Goal: Task Accomplishment & Management: Manage account settings

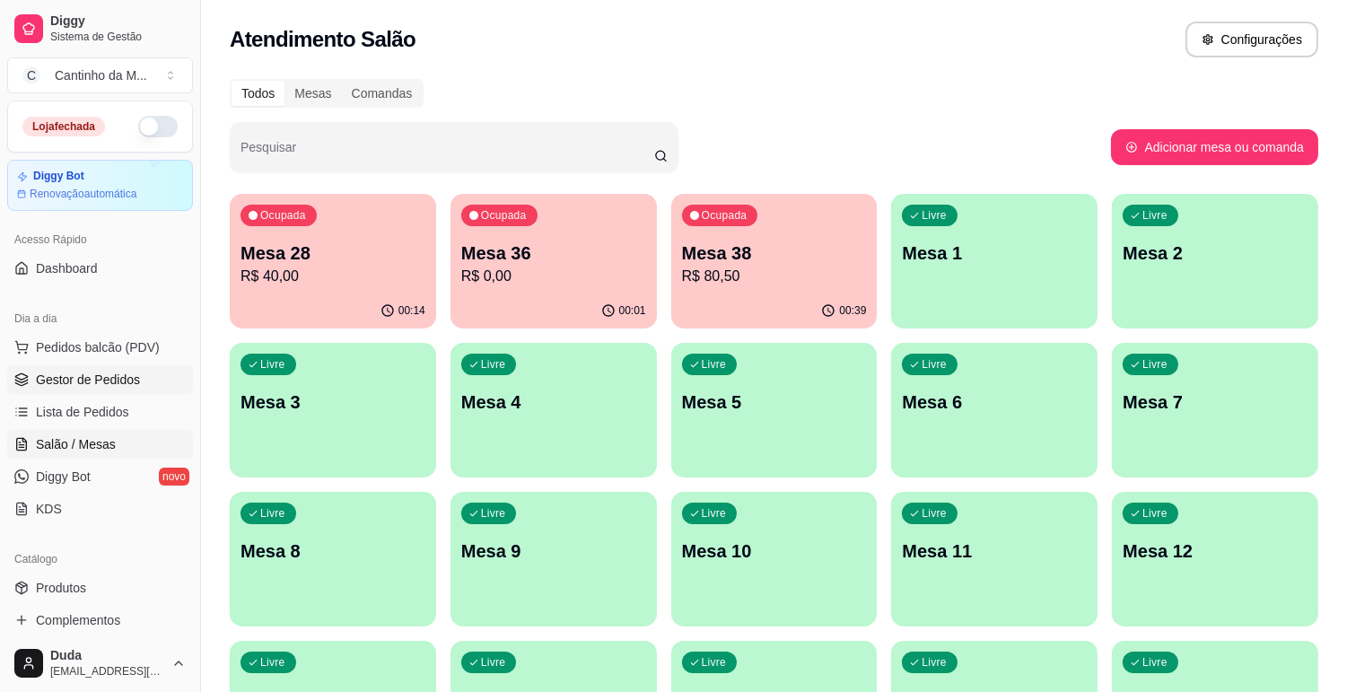
click at [111, 388] on span "Gestor de Pedidos" at bounding box center [88, 380] width 104 height 18
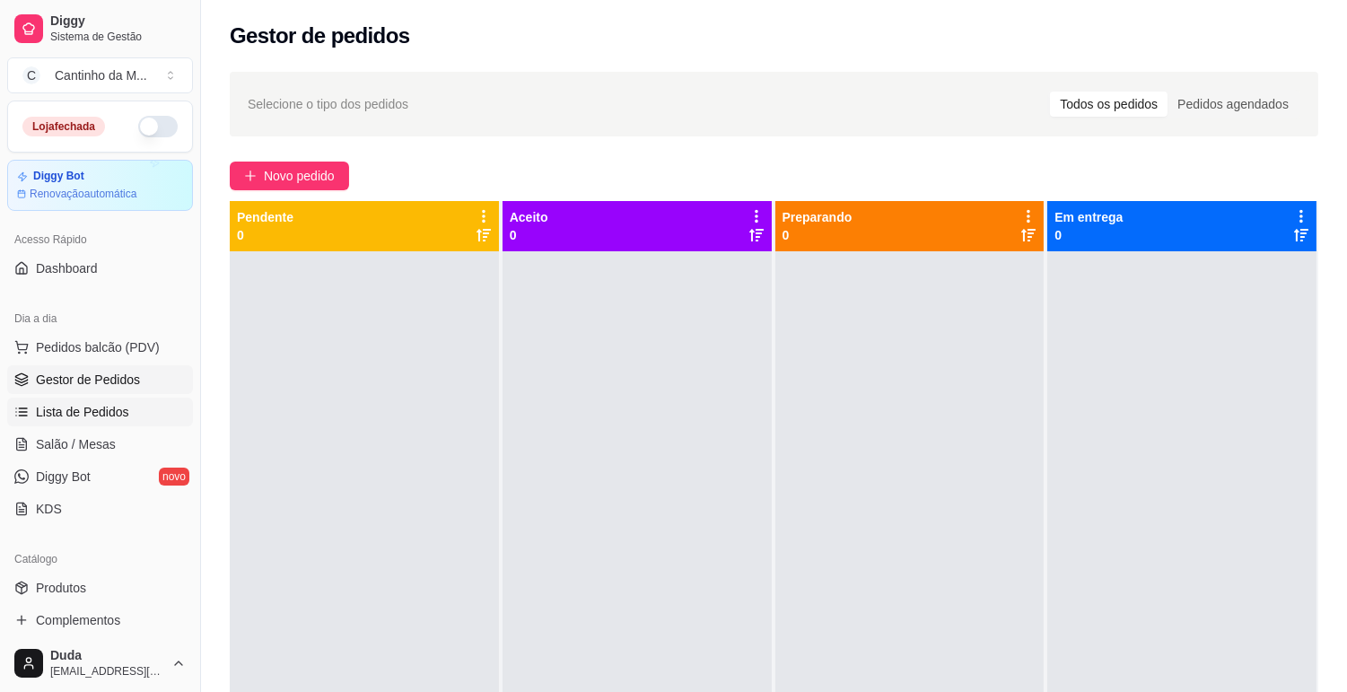
click at [101, 417] on span "Lista de Pedidos" at bounding box center [82, 412] width 93 height 18
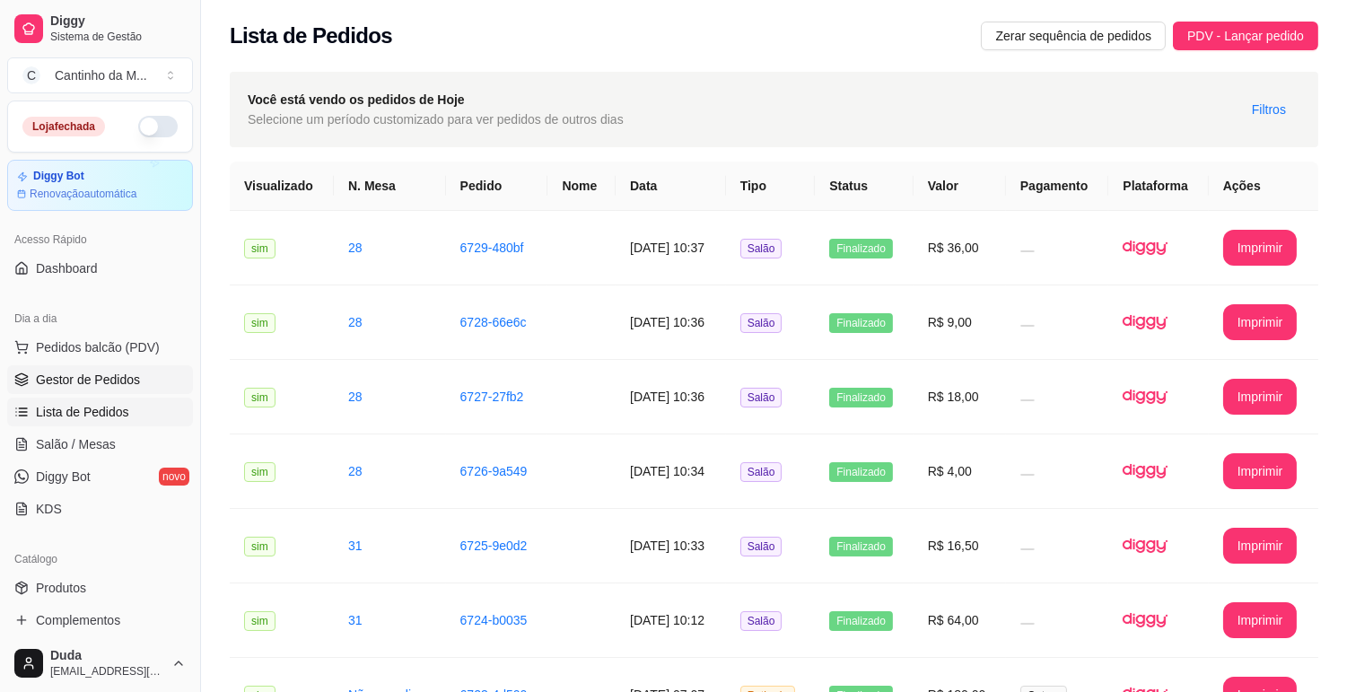
click at [115, 388] on span "Gestor de Pedidos" at bounding box center [88, 380] width 104 height 18
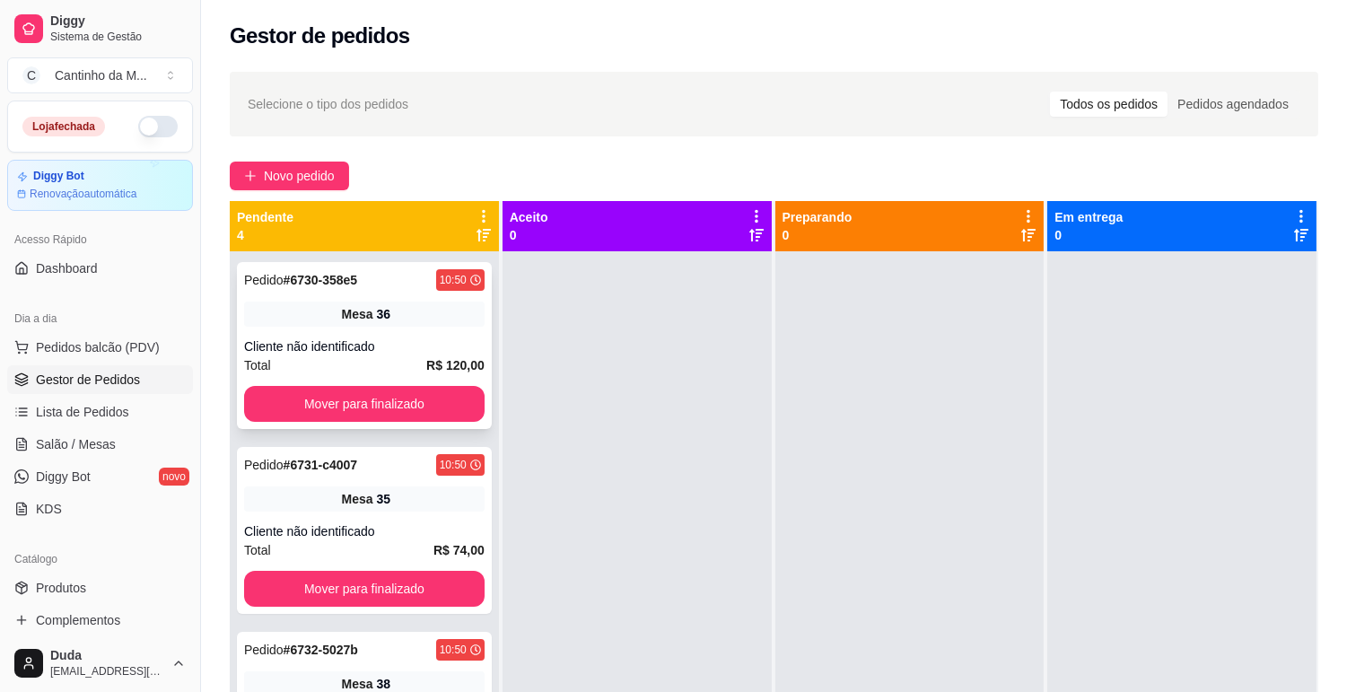
click at [294, 318] on div "Mesa 36" at bounding box center [364, 314] width 241 height 25
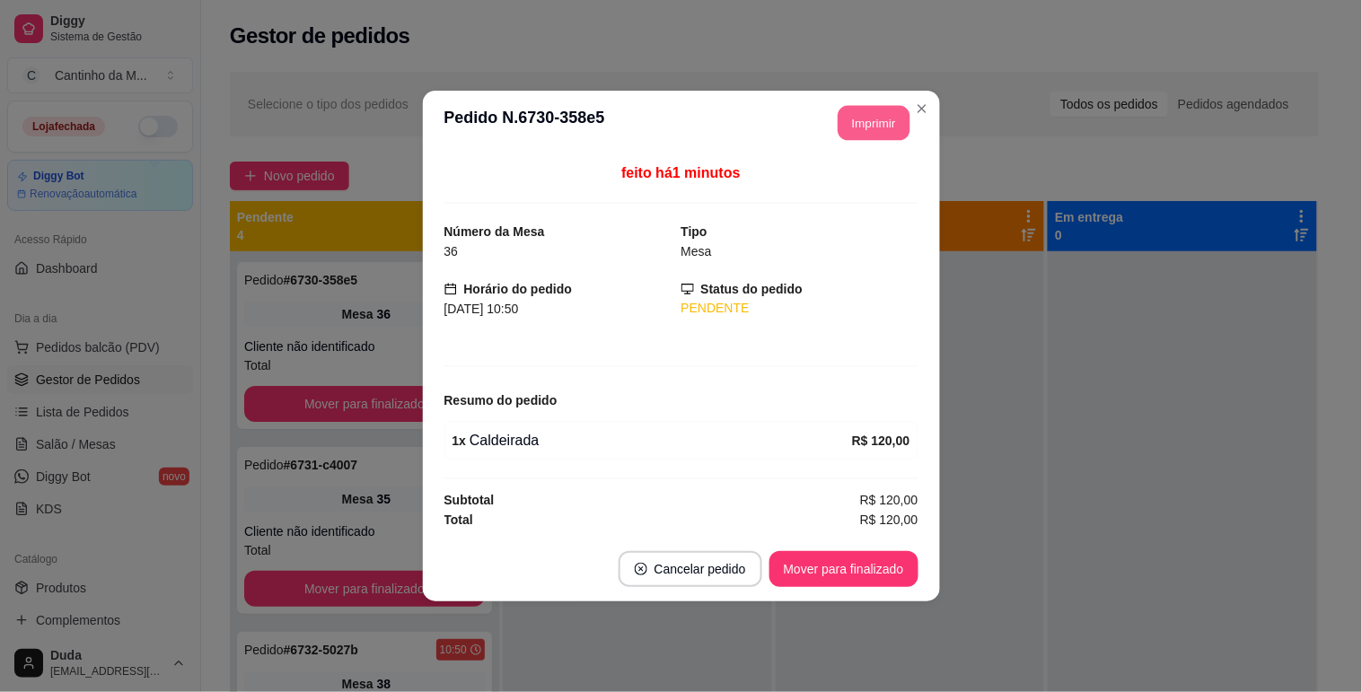
click at [863, 135] on button "Imprimir" at bounding box center [874, 123] width 72 height 35
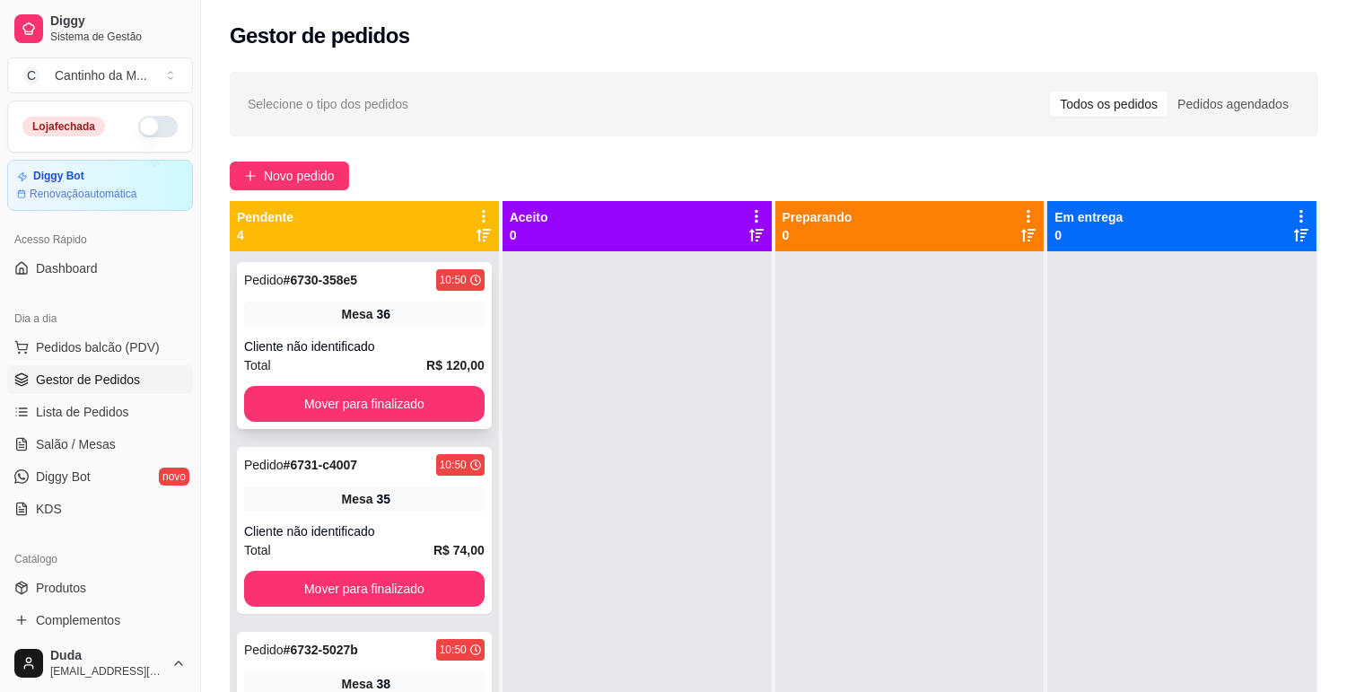
click at [375, 327] on div "Pedido # 6730-358e5 10:50 Mesa 36 Cliente não identificado Total R$ 120,00 Move…" at bounding box center [364, 345] width 255 height 167
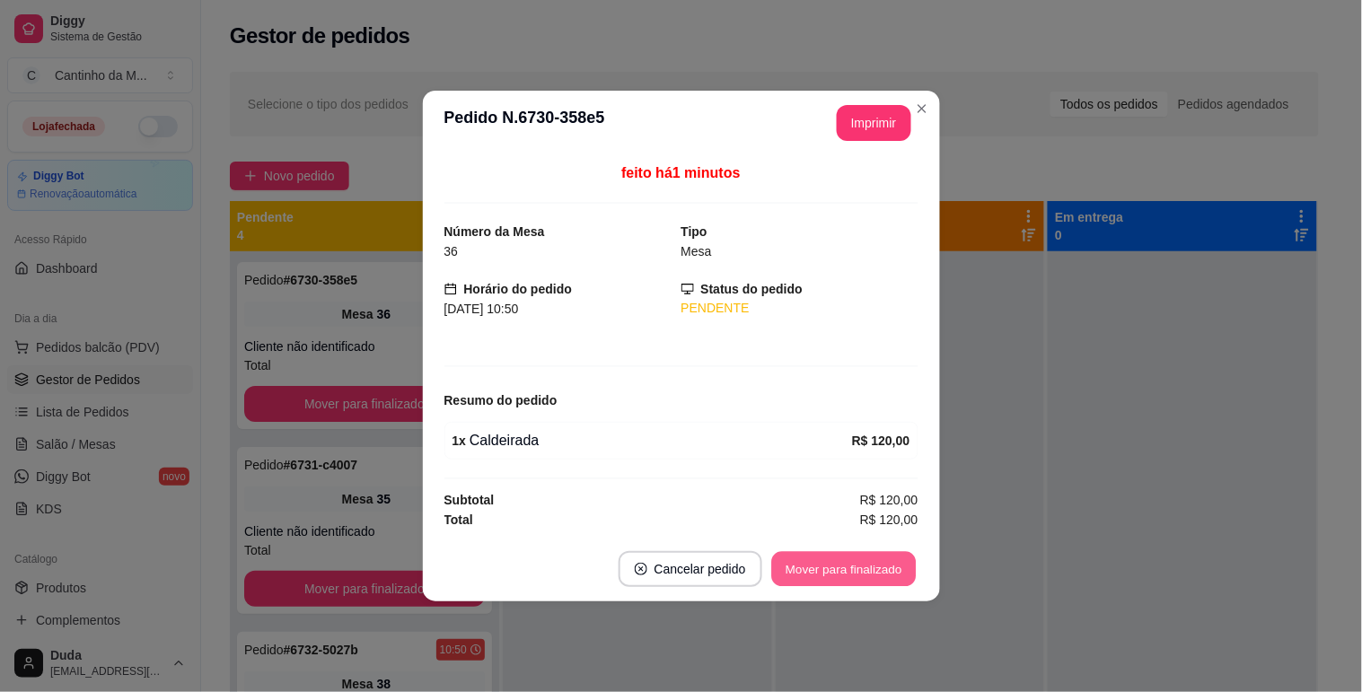
click at [866, 569] on button "Mover para finalizado" at bounding box center [843, 569] width 145 height 35
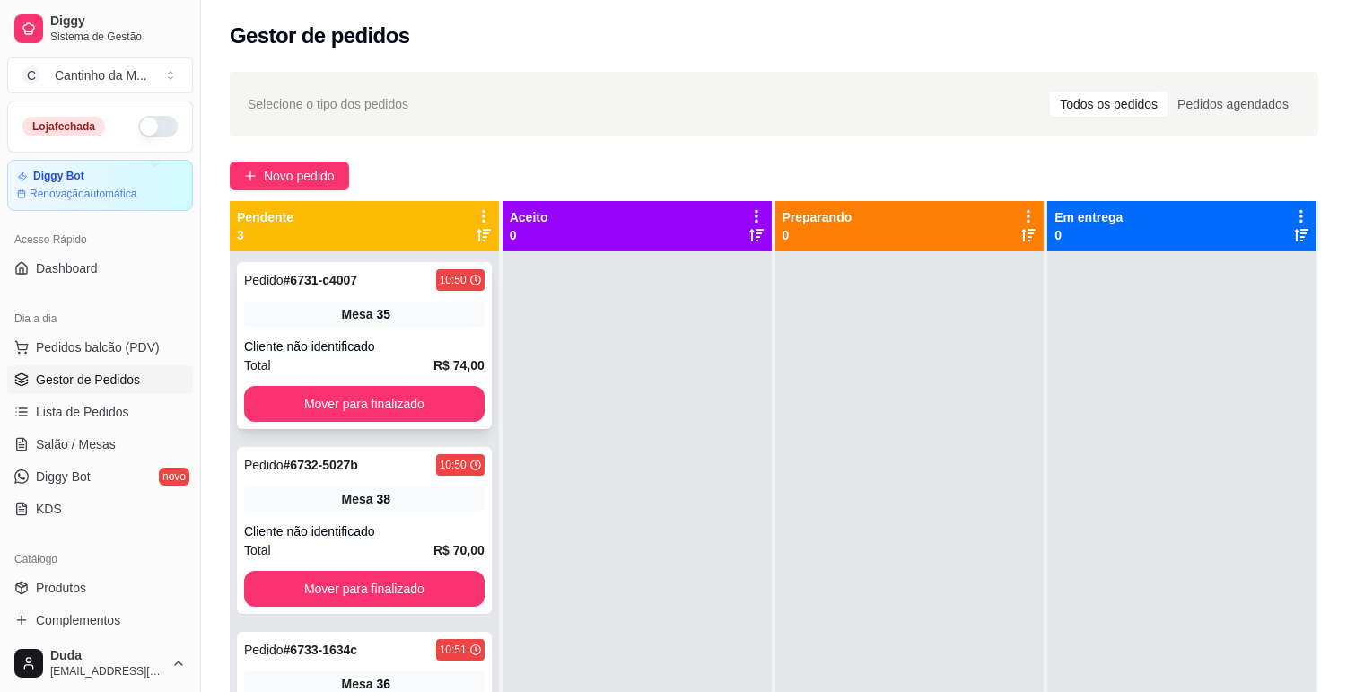
click at [371, 296] on div "Pedido # 6731-c4007 10:50 Mesa 35 Cliente não identificado Total R$ 74,00 Mover…" at bounding box center [364, 345] width 255 height 167
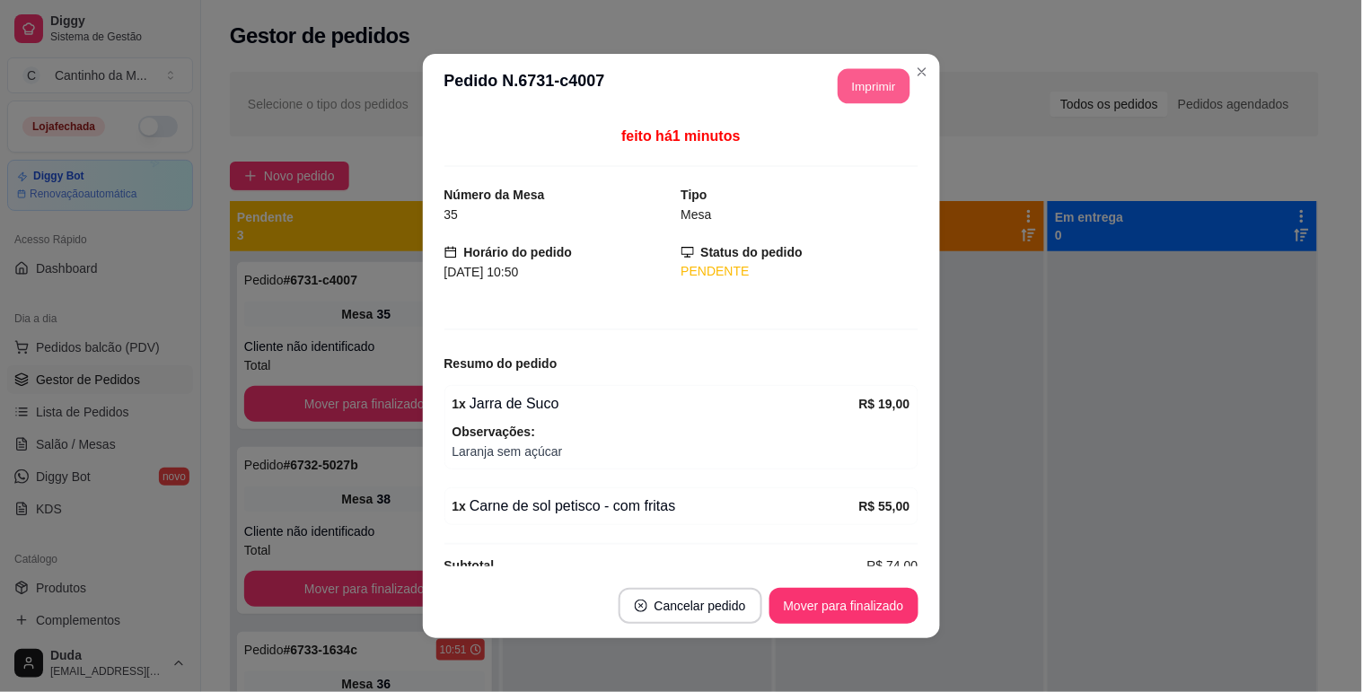
click at [855, 84] on button "Imprimir" at bounding box center [874, 86] width 72 height 35
click at [877, 599] on button "Mover para finalizado" at bounding box center [843, 606] width 149 height 36
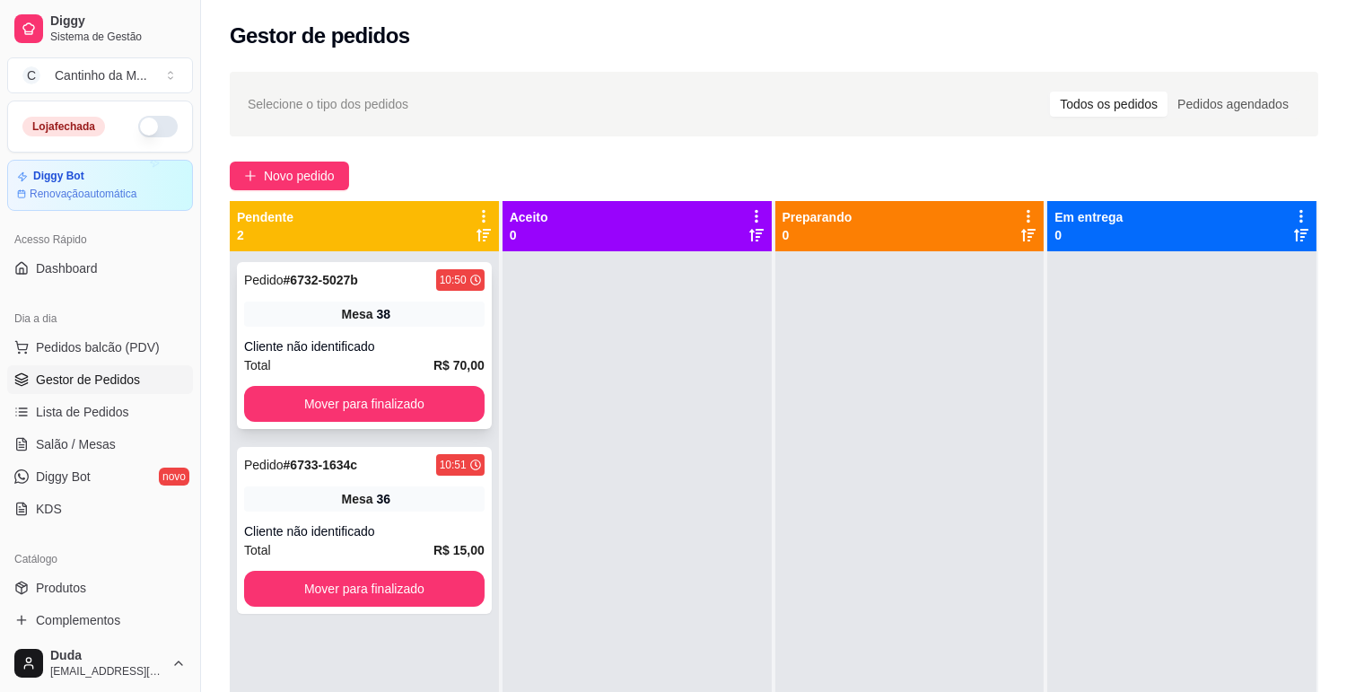
click at [452, 333] on div "Pedido # 6732-5027b 10:50 Mesa 38 Cliente não identificado Total R$ 70,00 Mover…" at bounding box center [364, 345] width 255 height 167
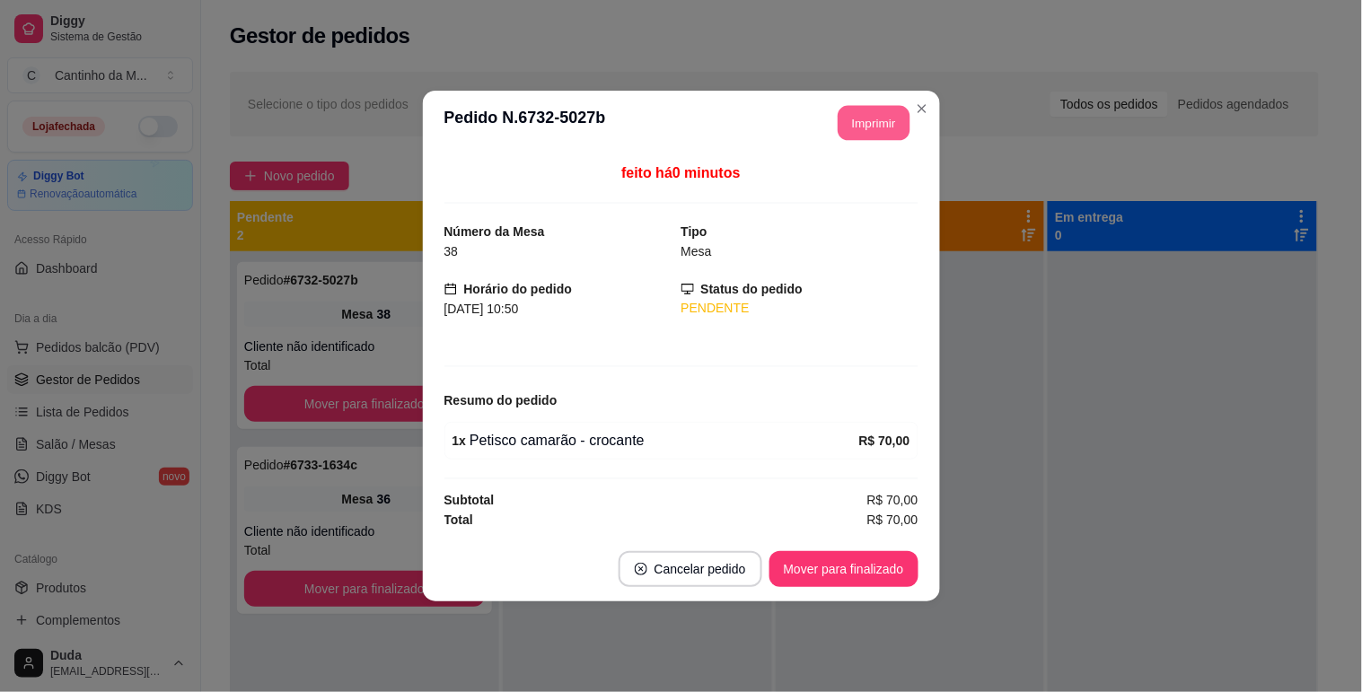
click at [868, 136] on button "Imprimir" at bounding box center [874, 123] width 72 height 35
click at [824, 561] on button "Mover para finalizado" at bounding box center [843, 569] width 149 height 36
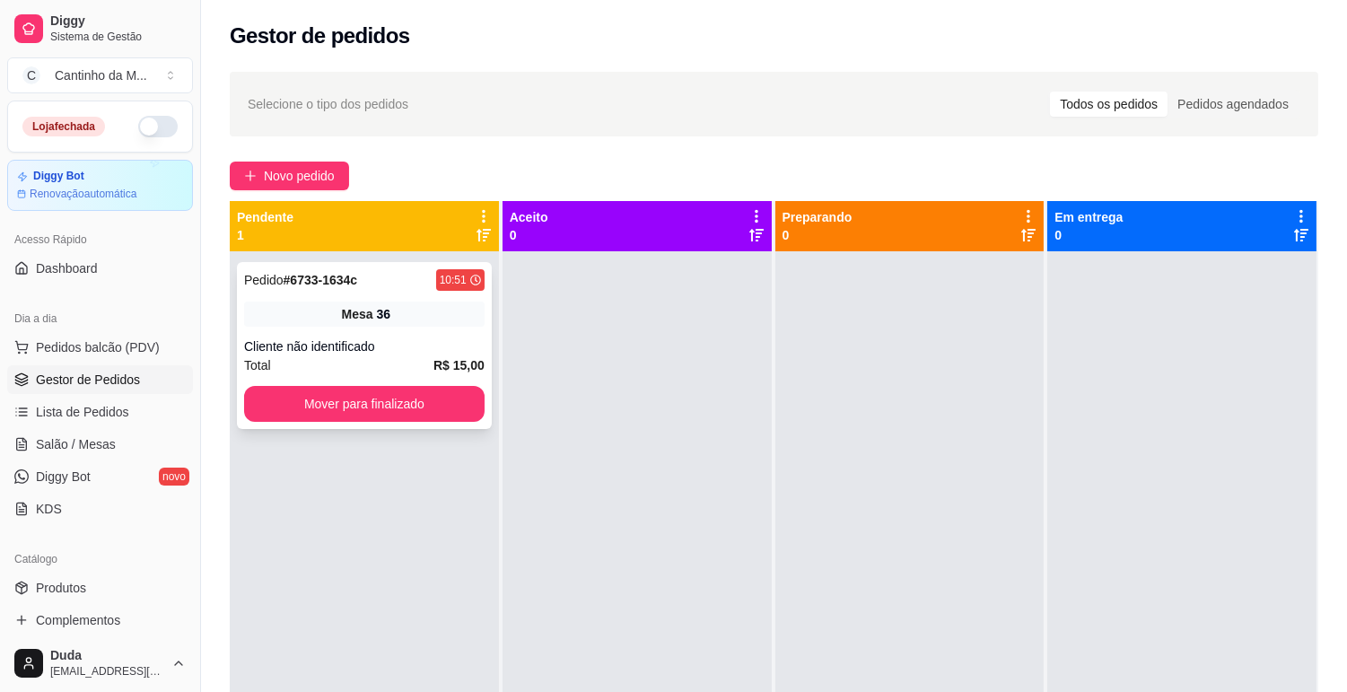
click at [426, 311] on div "Mesa 36" at bounding box center [364, 314] width 241 height 25
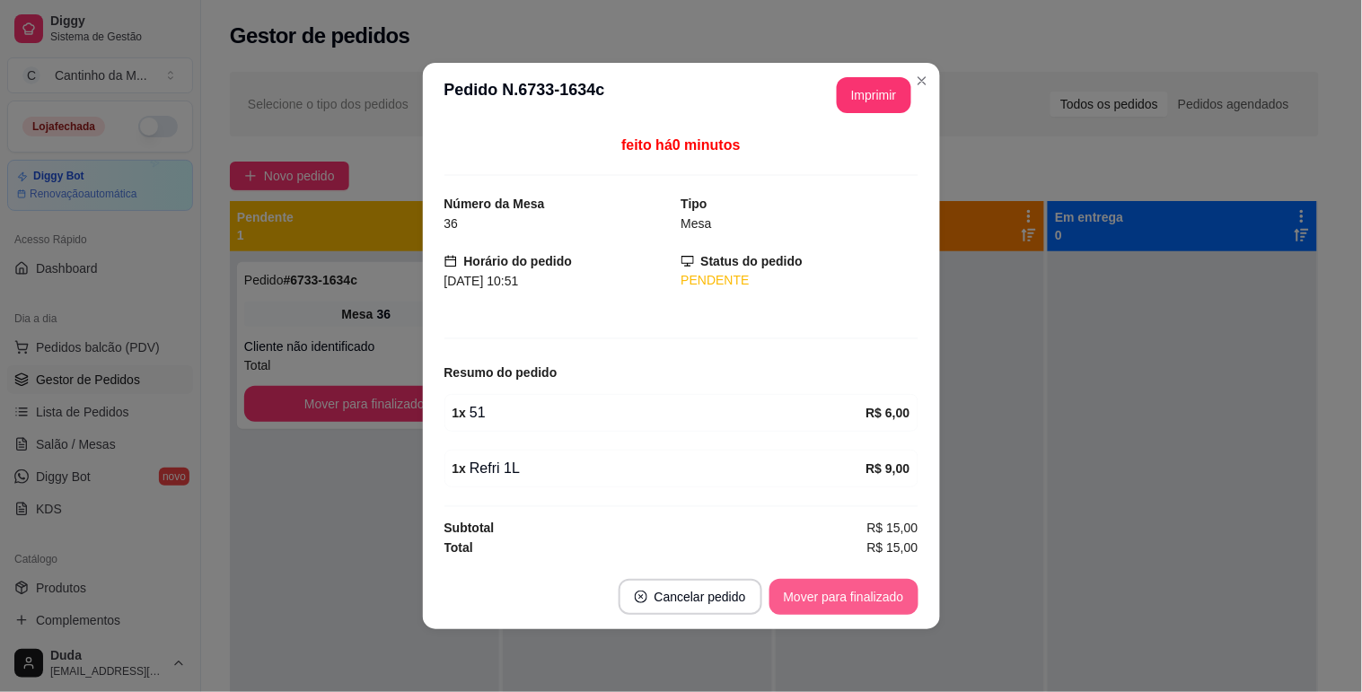
click at [860, 608] on button "Mover para finalizado" at bounding box center [843, 597] width 149 height 36
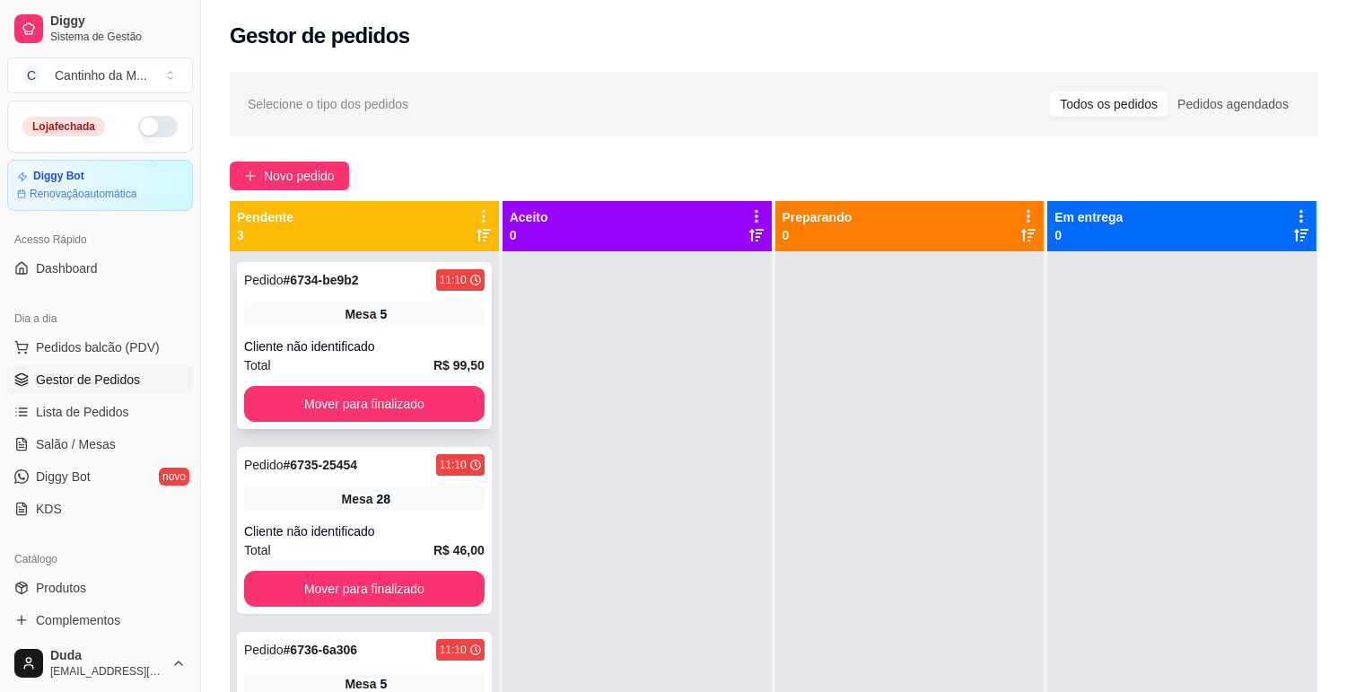
click at [455, 360] on strong "R$ 99,50" at bounding box center [459, 365] width 51 height 14
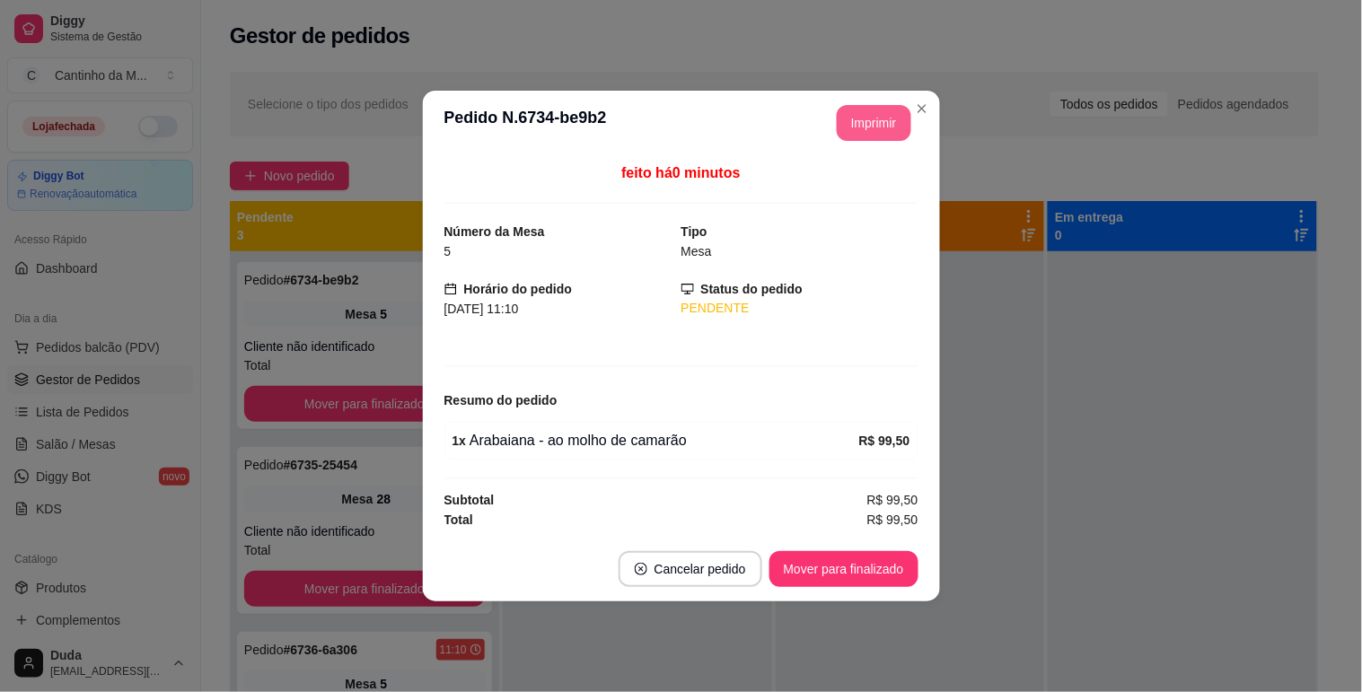
click at [864, 118] on button "Imprimir" at bounding box center [874, 123] width 75 height 36
click at [854, 572] on button "Mover para finalizado" at bounding box center [843, 569] width 145 height 35
click at [854, 572] on div "Mover para finalizado" at bounding box center [843, 569] width 149 height 36
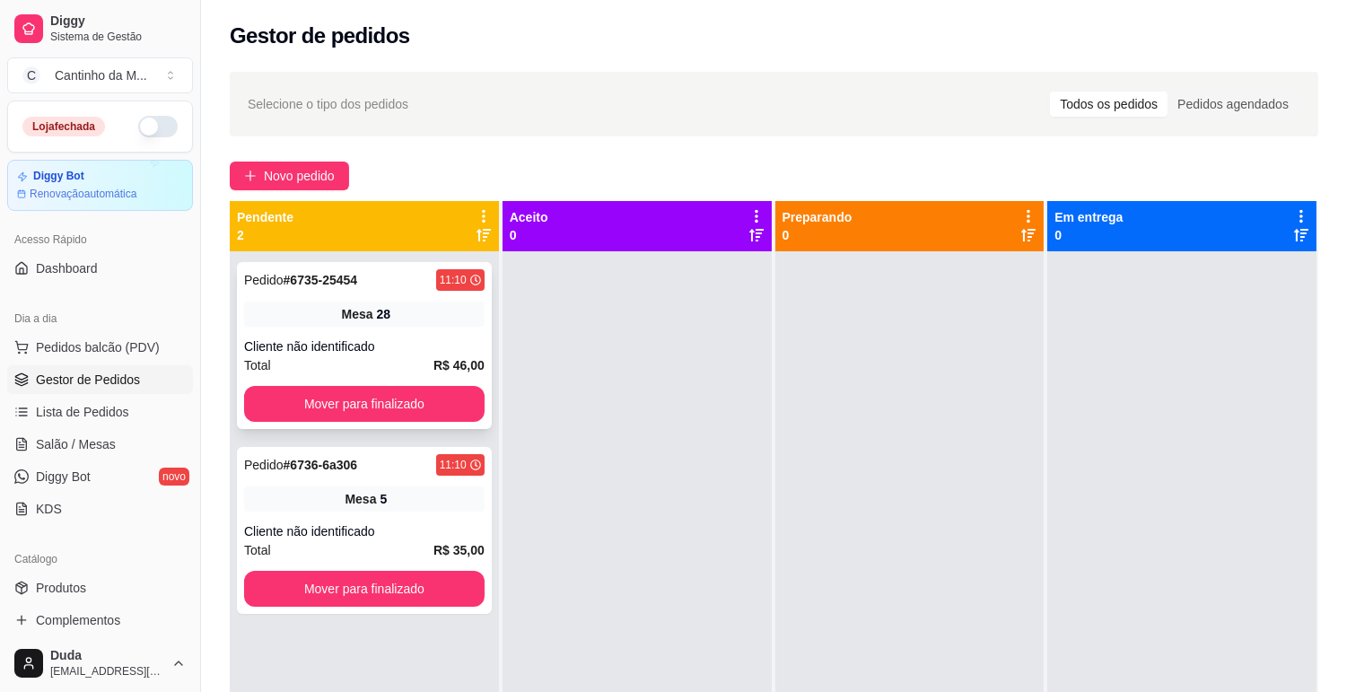
click at [418, 319] on div "Mesa 28" at bounding box center [364, 314] width 241 height 25
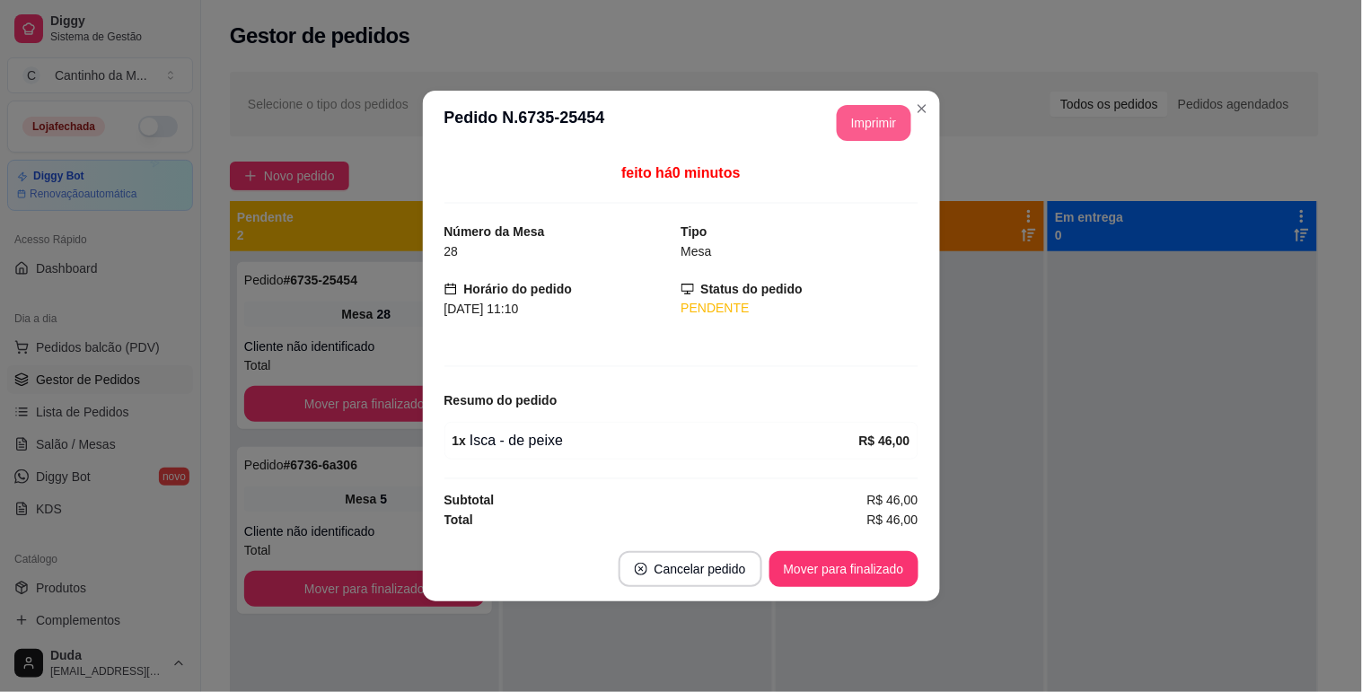
click at [868, 124] on button "Imprimir" at bounding box center [874, 123] width 75 height 36
click at [833, 560] on button "Mover para finalizado" at bounding box center [843, 569] width 145 height 35
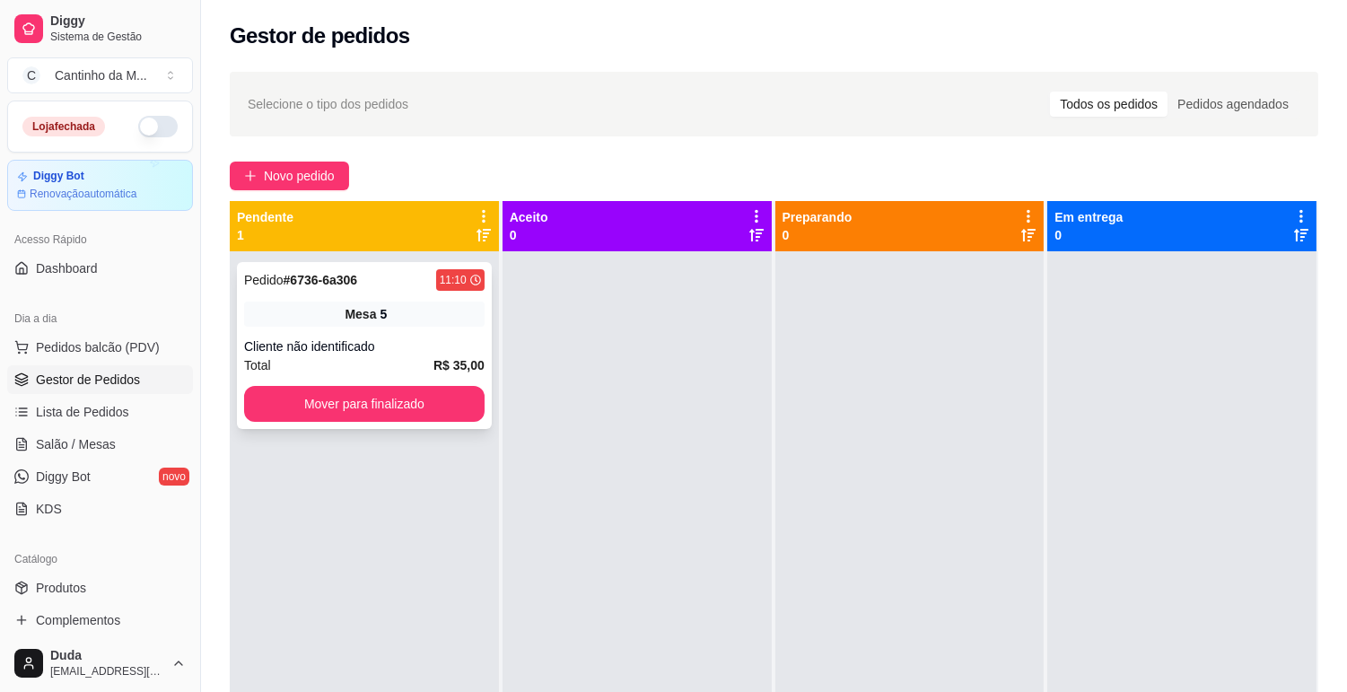
click at [357, 328] on div "Pedido # 6736-6a306 11:10 Mesa 5 Cliente não identificado Total R$ 35,00 Mover …" at bounding box center [364, 345] width 255 height 167
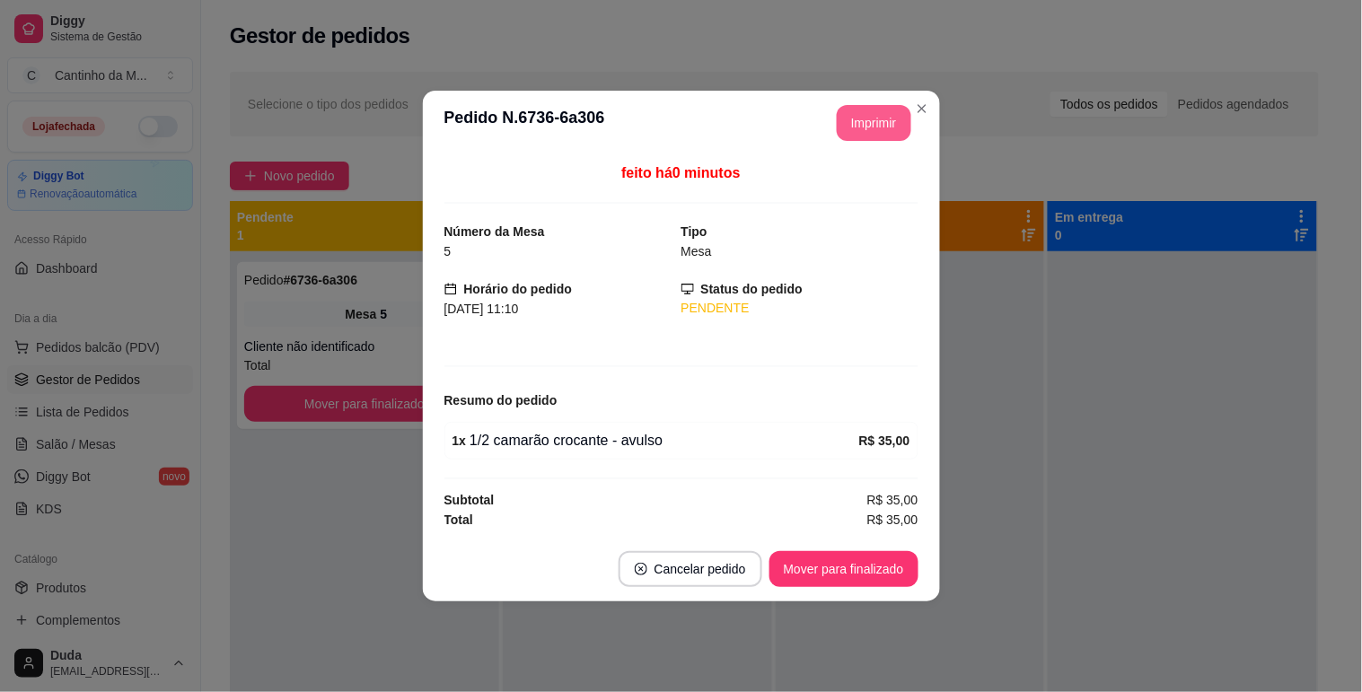
click at [892, 114] on button "Imprimir" at bounding box center [874, 123] width 75 height 36
click at [864, 562] on button "Mover para finalizado" at bounding box center [843, 569] width 149 height 36
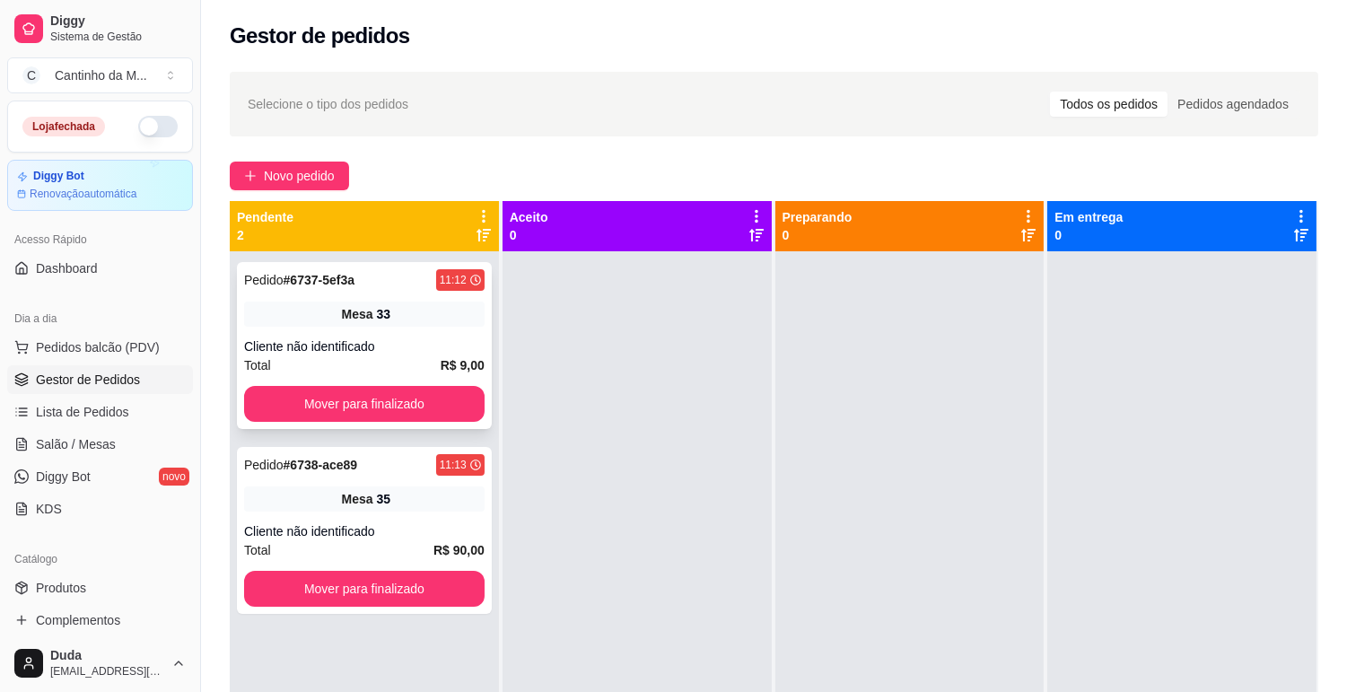
click at [422, 352] on div "Cliente não identificado" at bounding box center [364, 347] width 241 height 18
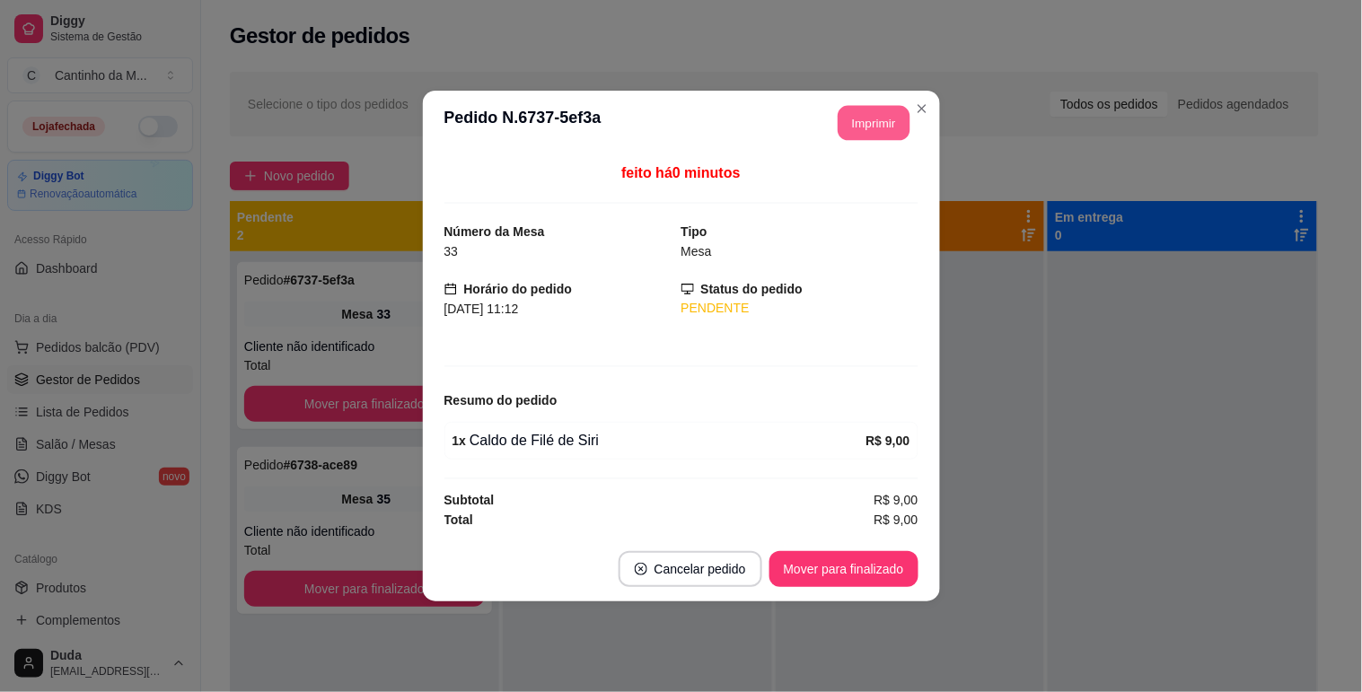
click at [877, 127] on button "Imprimir" at bounding box center [874, 123] width 72 height 35
click at [837, 561] on button "Mover para finalizado" at bounding box center [843, 569] width 149 height 36
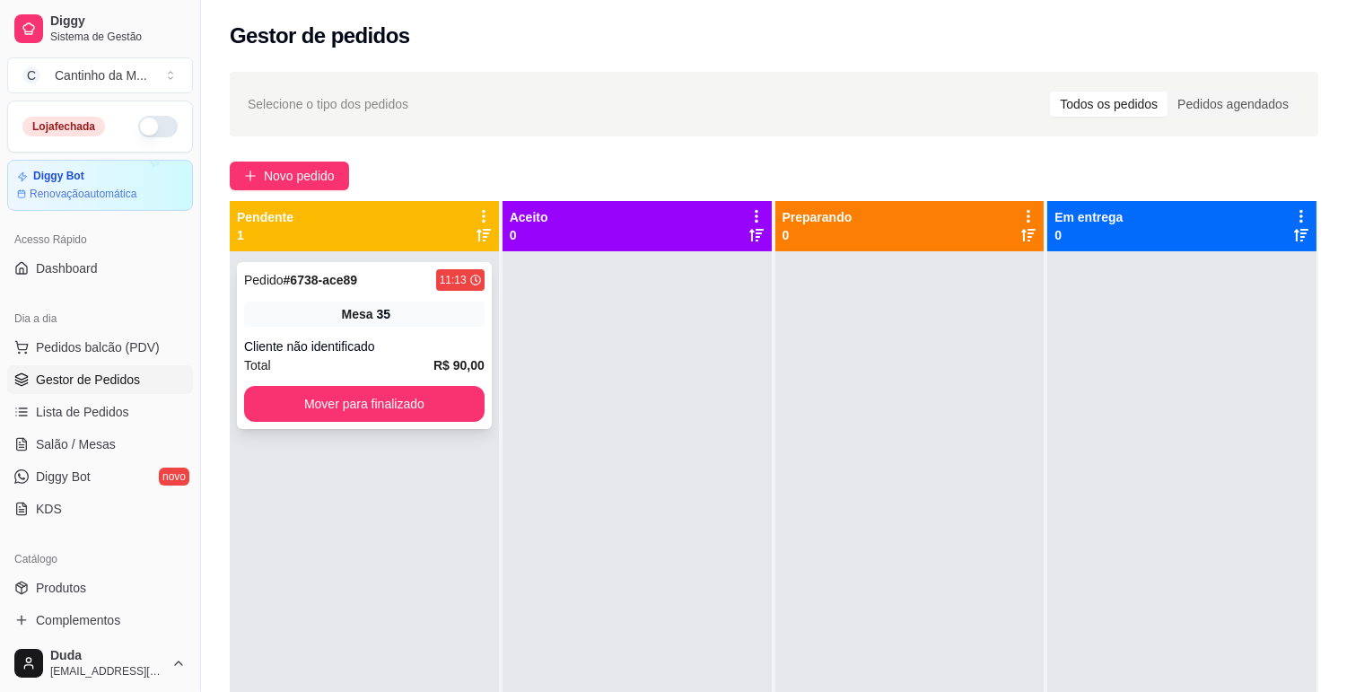
click at [370, 317] on span "Mesa" at bounding box center [357, 314] width 31 height 18
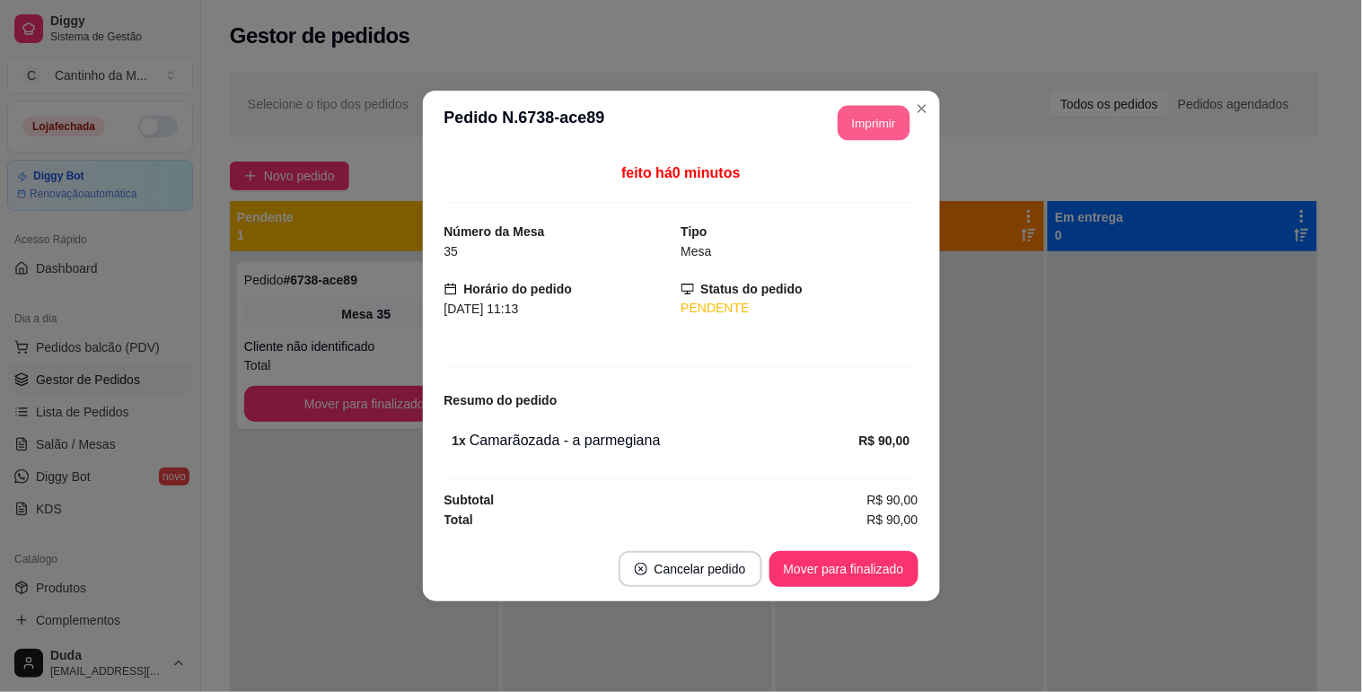
click at [874, 114] on button "Imprimir" at bounding box center [874, 123] width 72 height 35
click at [820, 569] on button "Mover para finalizado" at bounding box center [843, 569] width 149 height 36
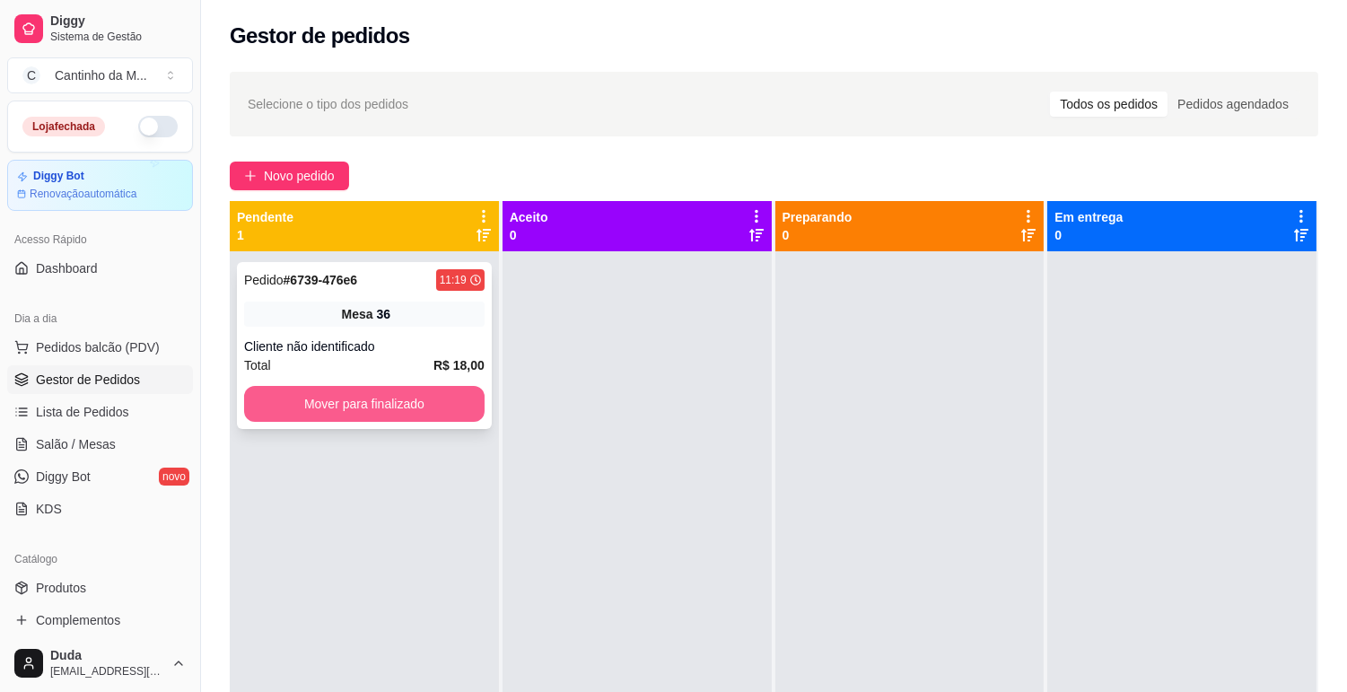
click at [372, 390] on button "Mover para finalizado" at bounding box center [364, 404] width 241 height 36
click at [759, 370] on div at bounding box center [637, 597] width 269 height 692
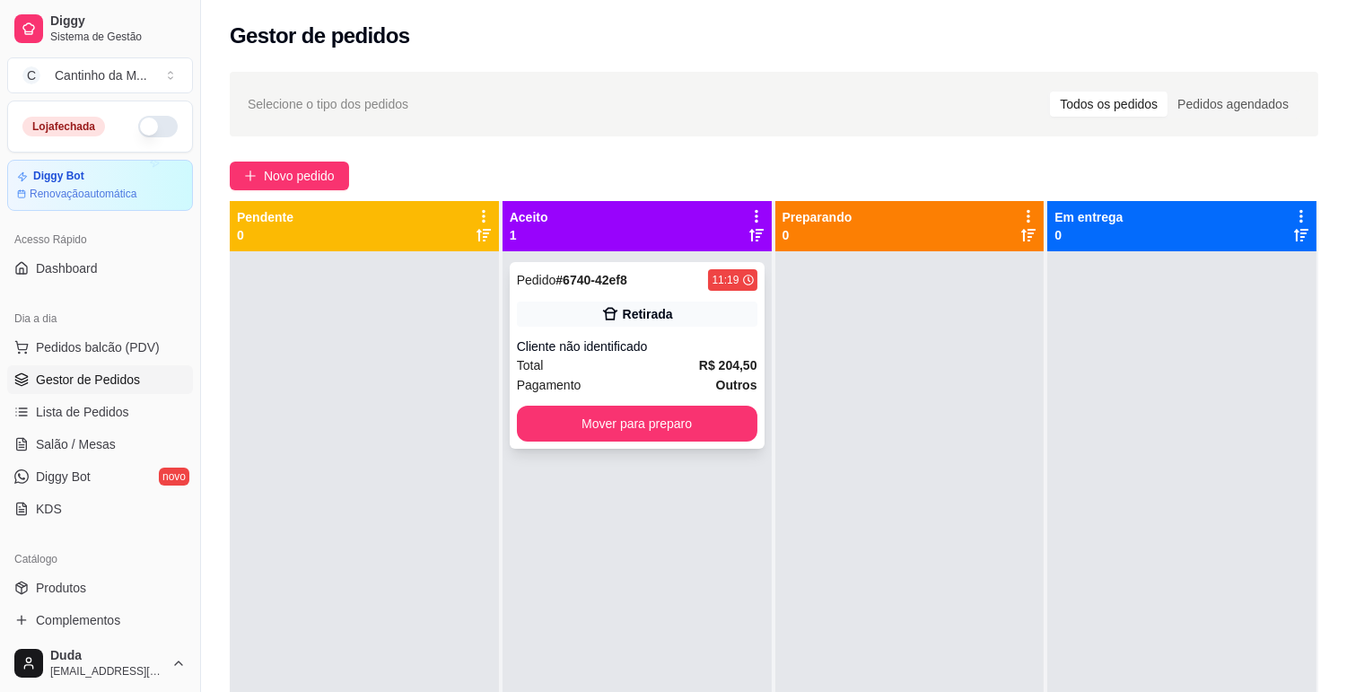
click at [618, 328] on div "Pedido # 6740-42ef8 11:19 Retirada Cliente não identificado Total R$ 204,50 Pag…" at bounding box center [637, 355] width 255 height 187
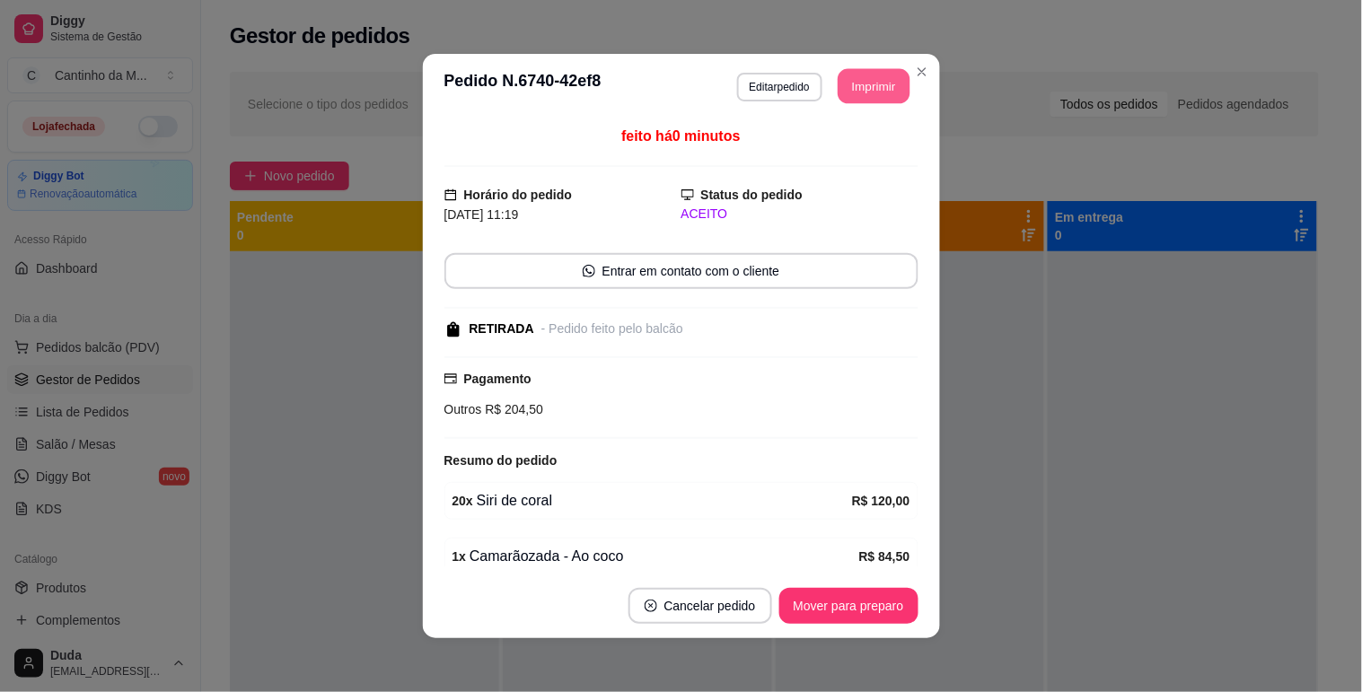
click at [856, 78] on button "Imprimir" at bounding box center [874, 86] width 72 height 35
click at [856, 618] on button "Mover para preparo" at bounding box center [848, 606] width 135 height 35
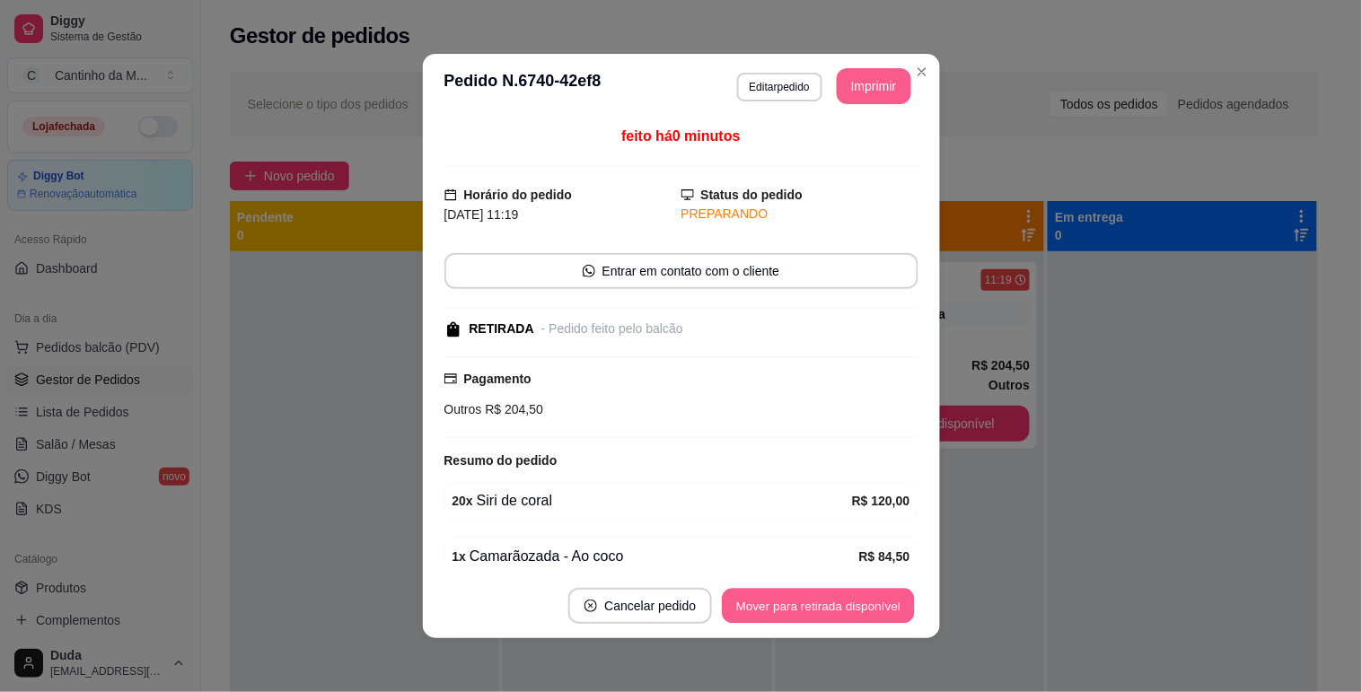
click at [889, 609] on button "Mover para retirada disponível" at bounding box center [819, 606] width 192 height 35
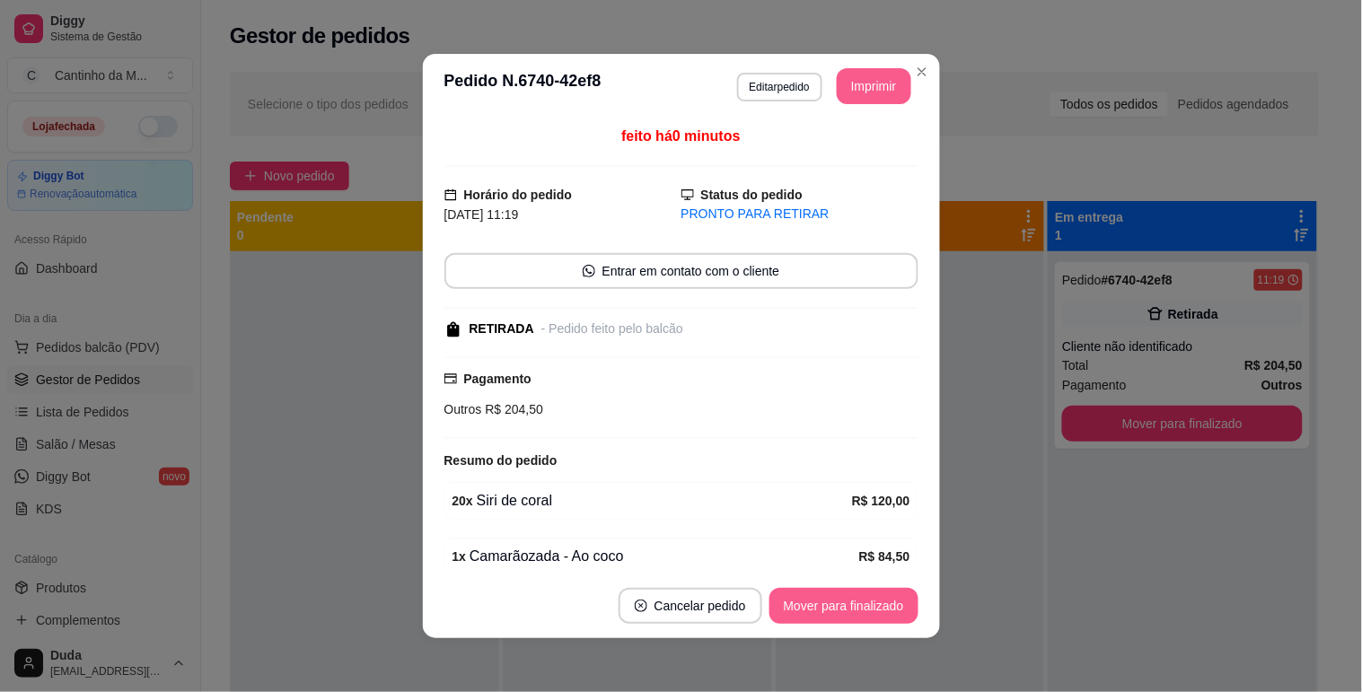
click at [889, 609] on button "Mover para finalizado" at bounding box center [843, 606] width 149 height 36
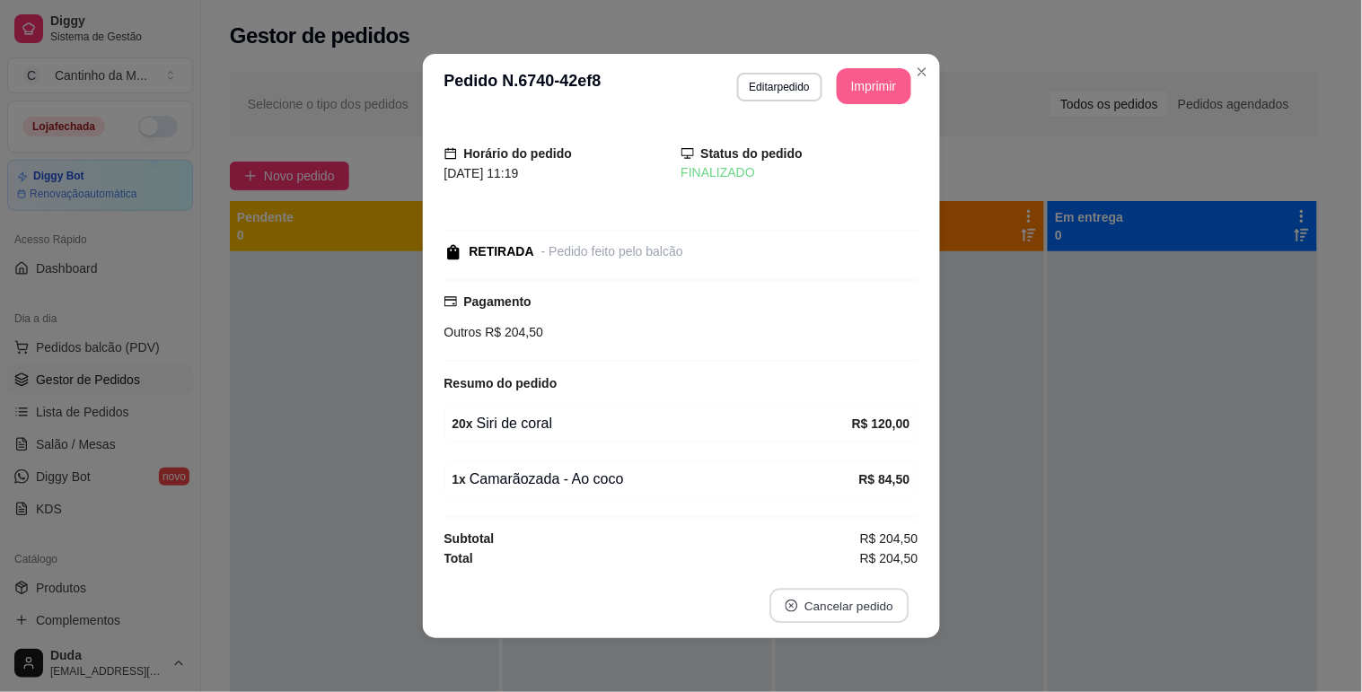
click at [889, 609] on button "Cancelar pedido" at bounding box center [838, 606] width 139 height 35
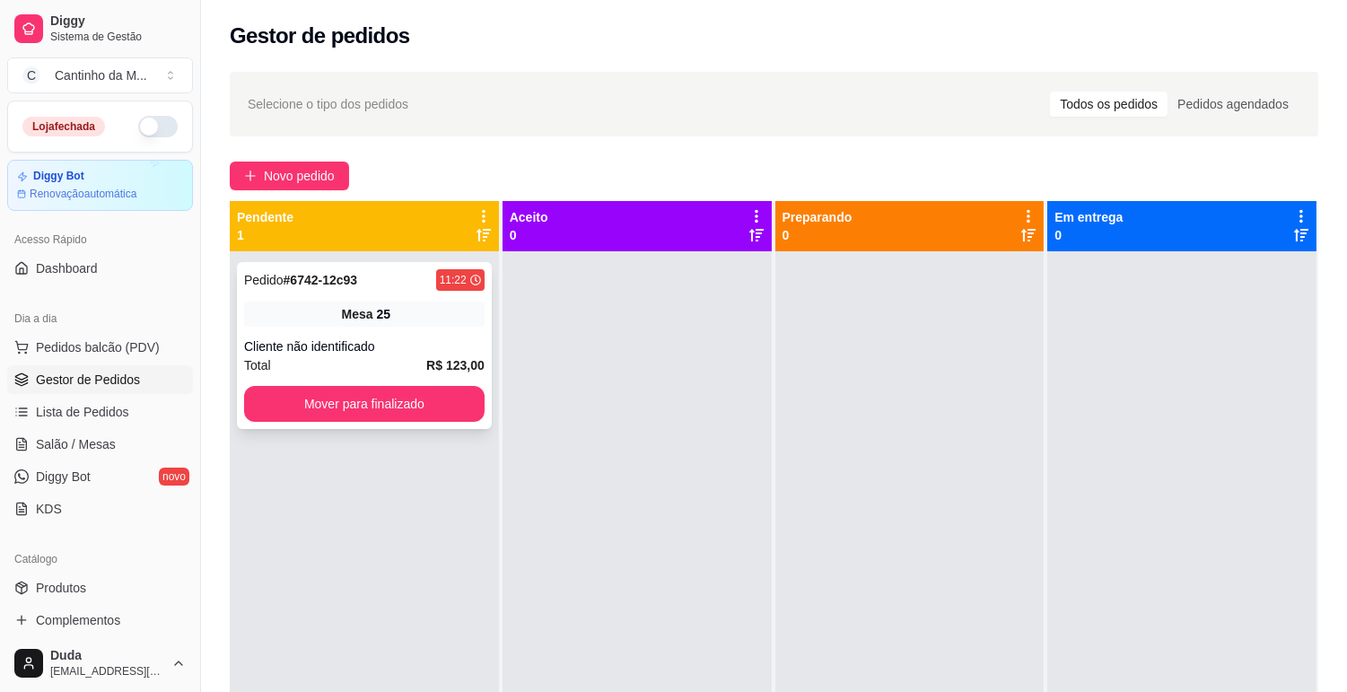
click at [422, 302] on div "Mesa 25" at bounding box center [364, 314] width 241 height 25
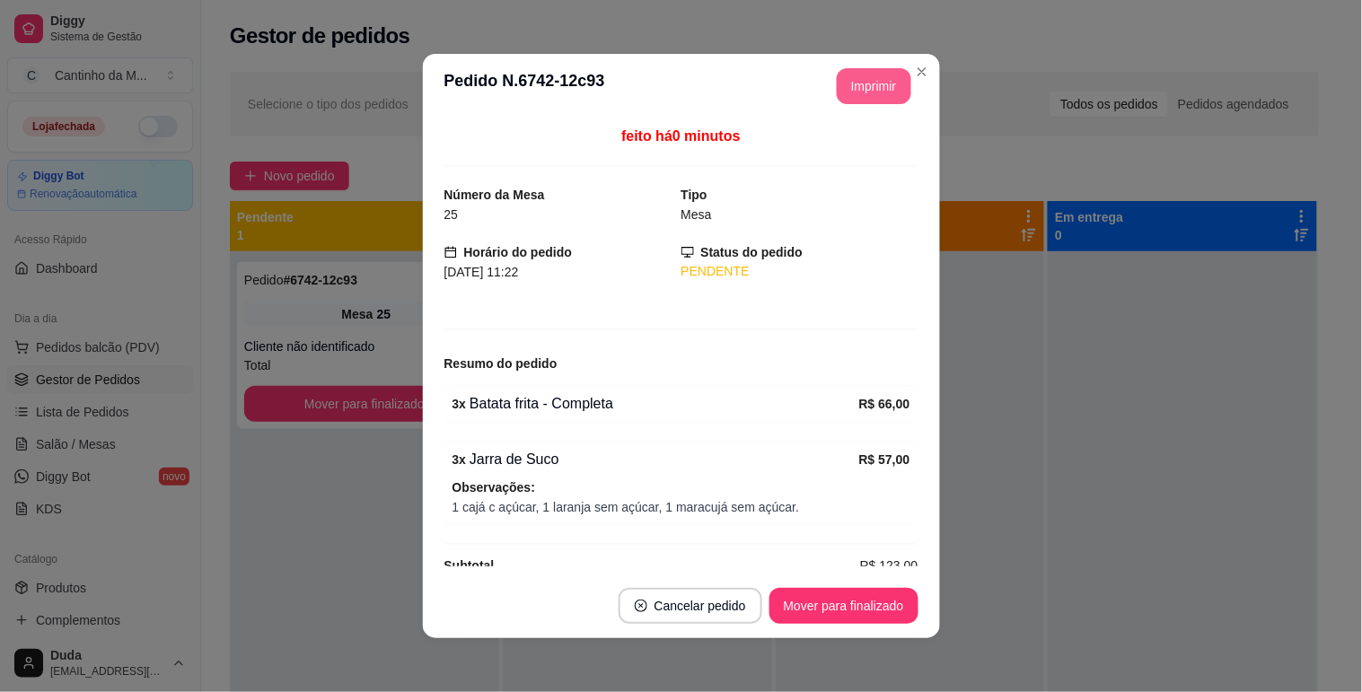
click at [877, 84] on button "Imprimir" at bounding box center [874, 86] width 75 height 36
click at [835, 608] on button "Mover para finalizado" at bounding box center [843, 606] width 149 height 36
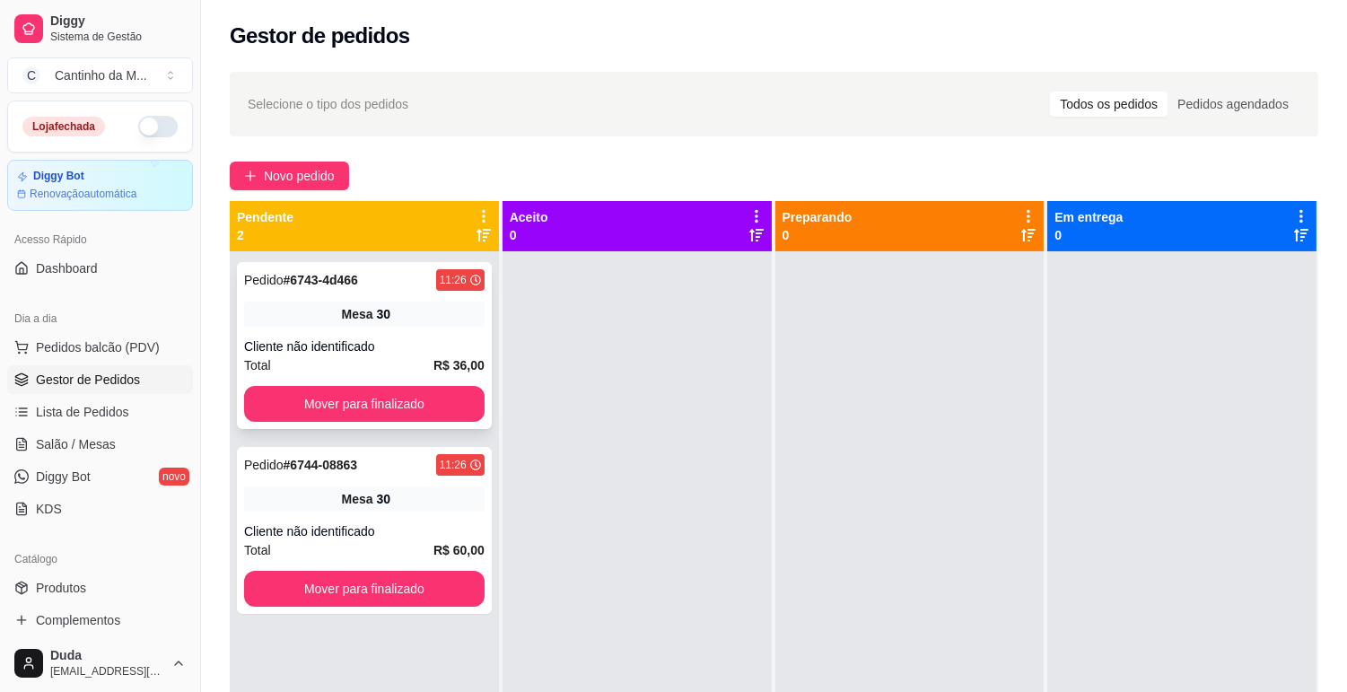
click at [426, 348] on div "Cliente não identificado" at bounding box center [364, 347] width 241 height 18
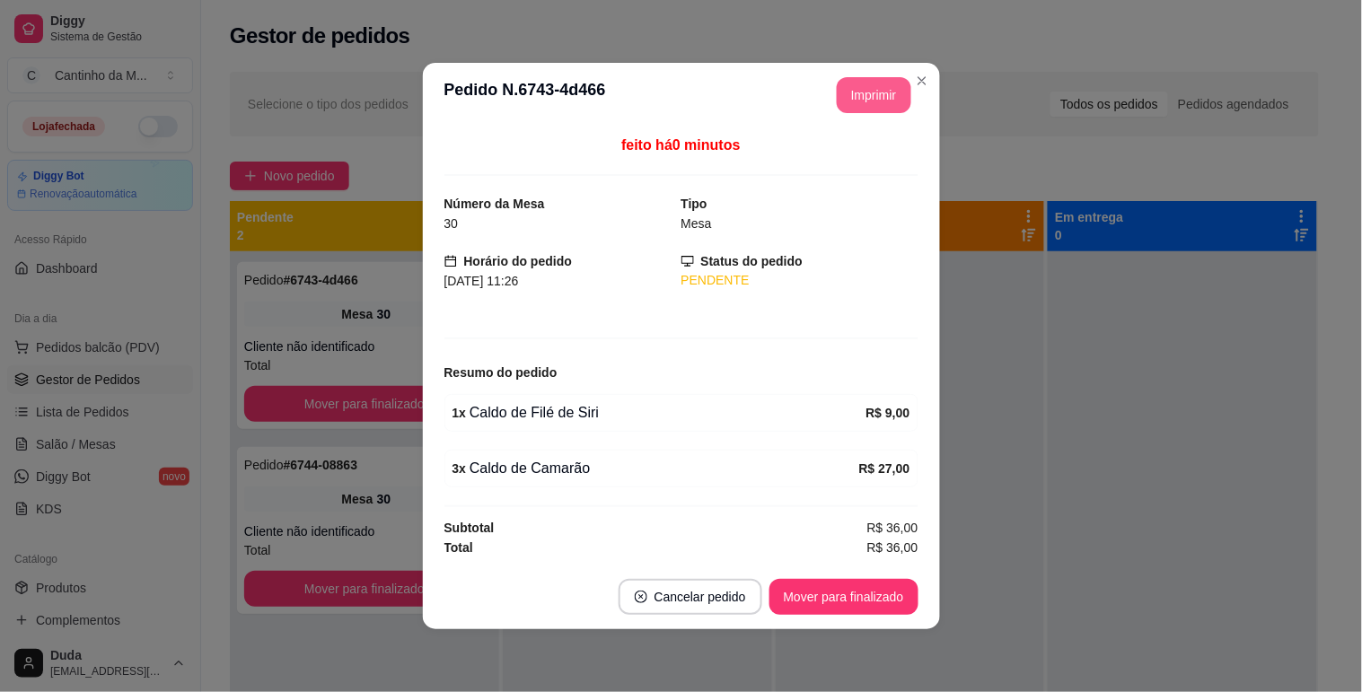
click at [875, 94] on button "Imprimir" at bounding box center [874, 95] width 75 height 36
click at [826, 604] on button "Mover para finalizado" at bounding box center [843, 597] width 149 height 36
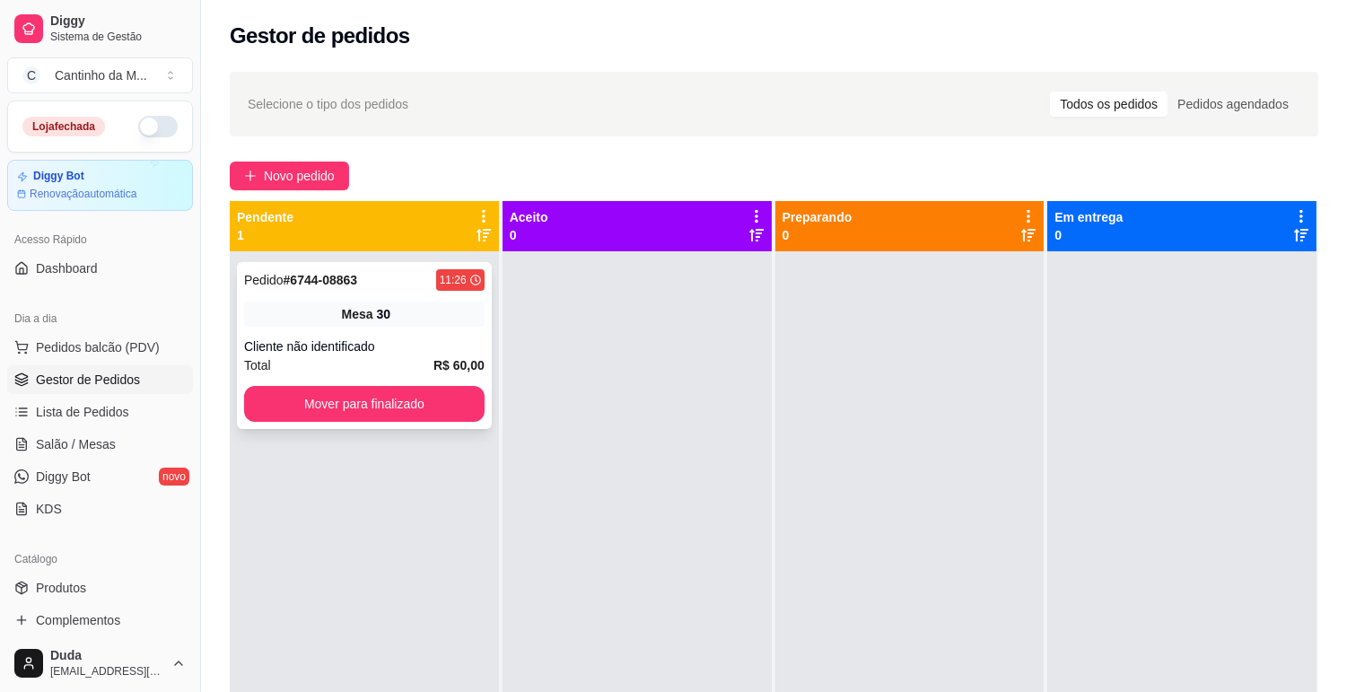
click at [365, 326] on div "Mesa 30" at bounding box center [364, 314] width 241 height 25
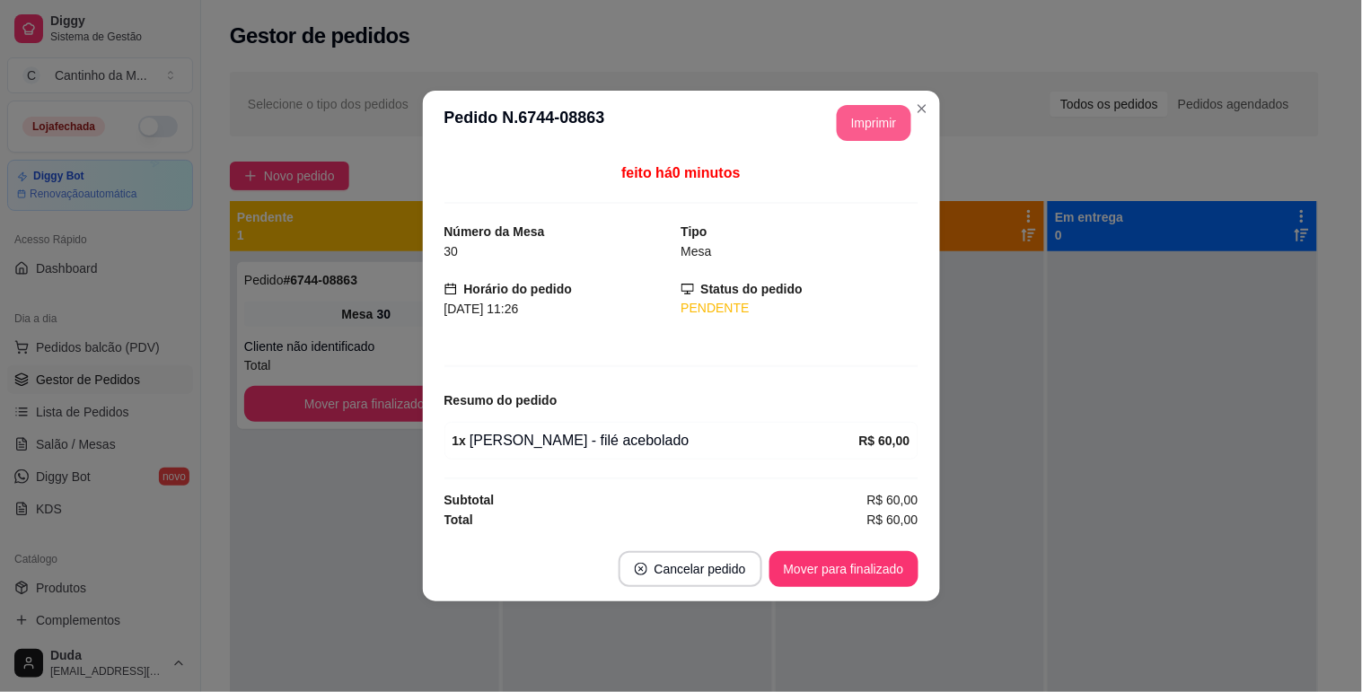
click at [872, 120] on button "Imprimir" at bounding box center [874, 123] width 75 height 36
click at [846, 566] on button "Mover para finalizado" at bounding box center [843, 569] width 149 height 36
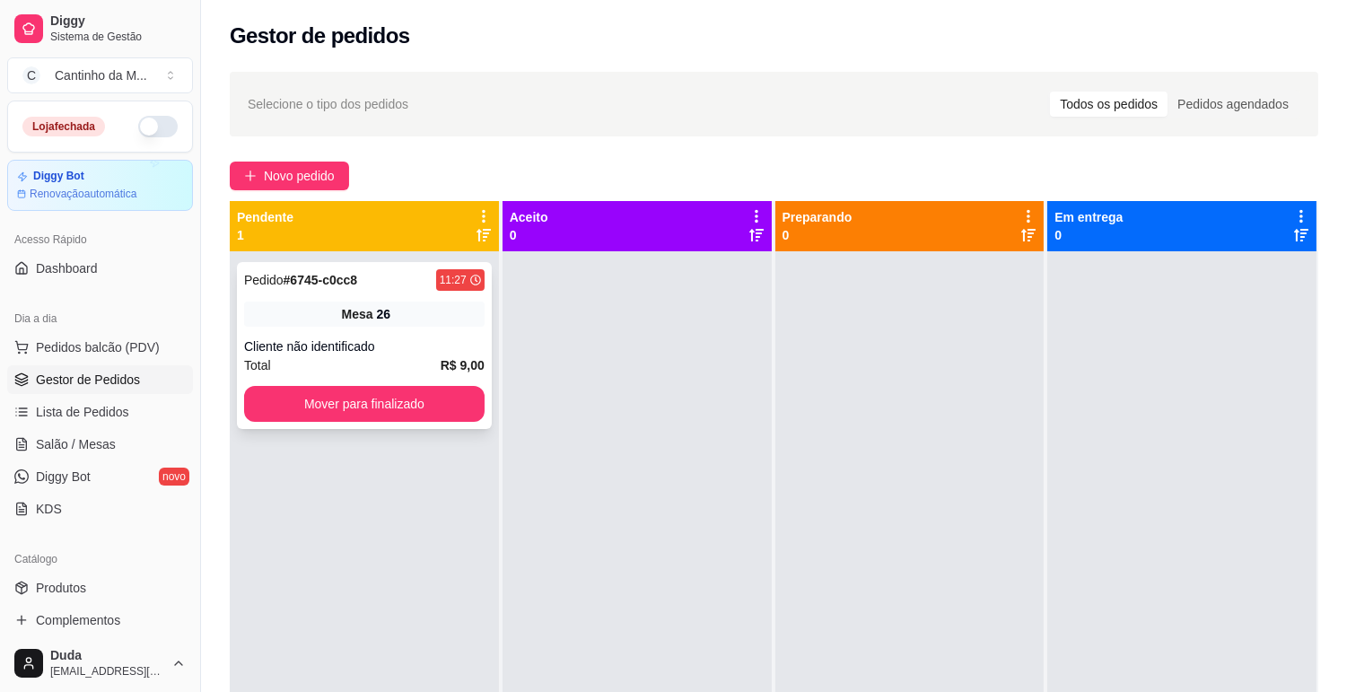
click at [287, 345] on div "Cliente não identificado" at bounding box center [364, 347] width 241 height 18
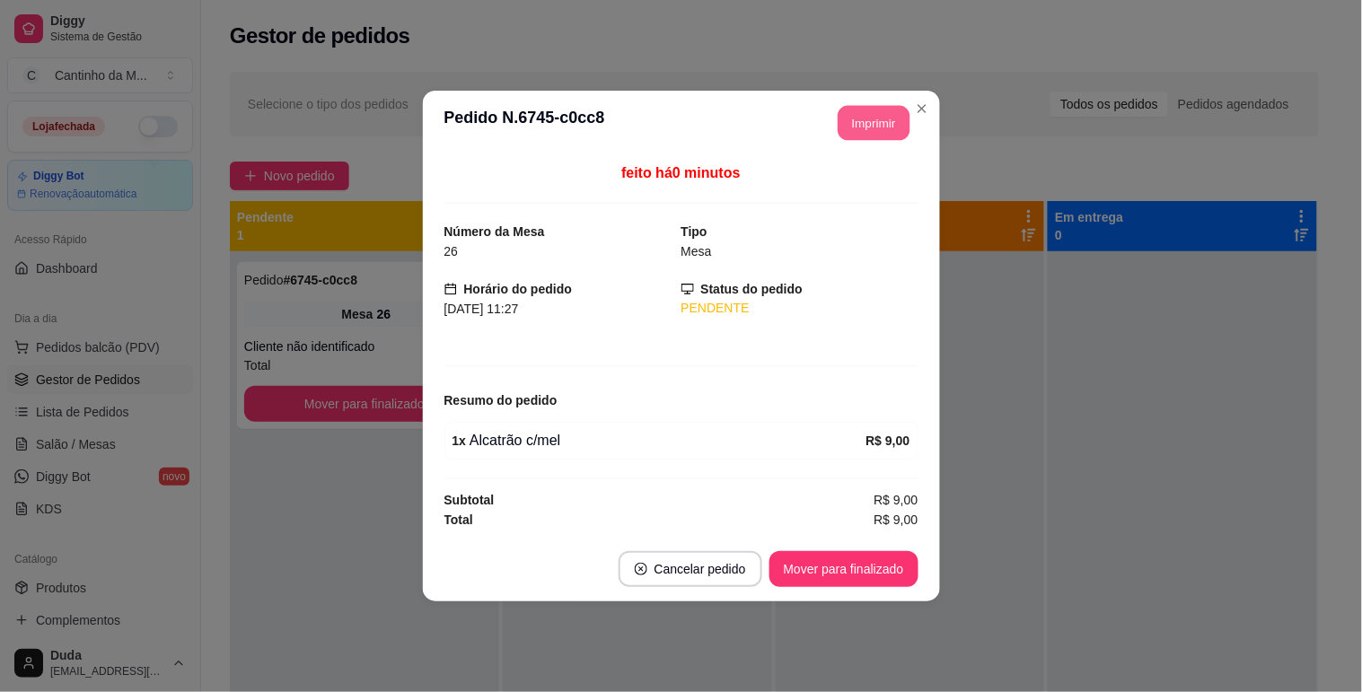
click at [865, 127] on button "Imprimir" at bounding box center [874, 123] width 72 height 35
click at [868, 570] on button "Mover para finalizado" at bounding box center [843, 569] width 149 height 36
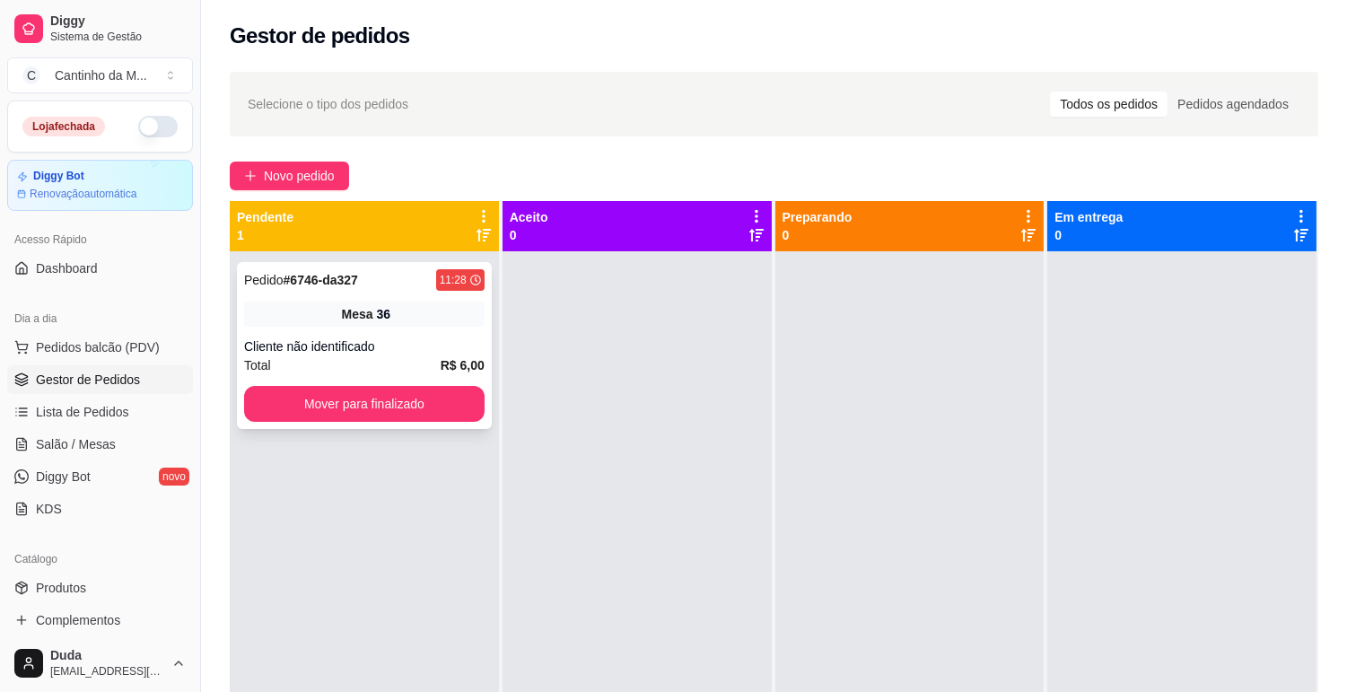
click at [409, 360] on div "Total R$ 6,00" at bounding box center [364, 365] width 241 height 20
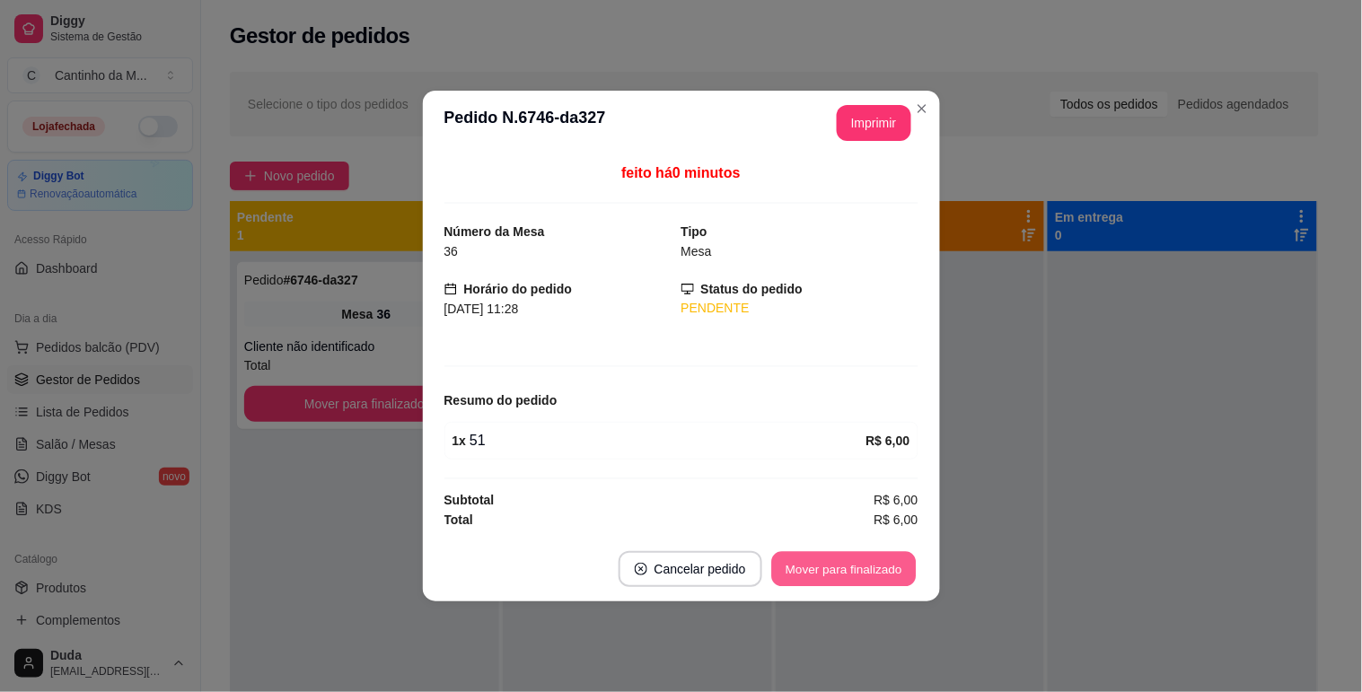
click at [819, 566] on button "Mover para finalizado" at bounding box center [843, 569] width 145 height 35
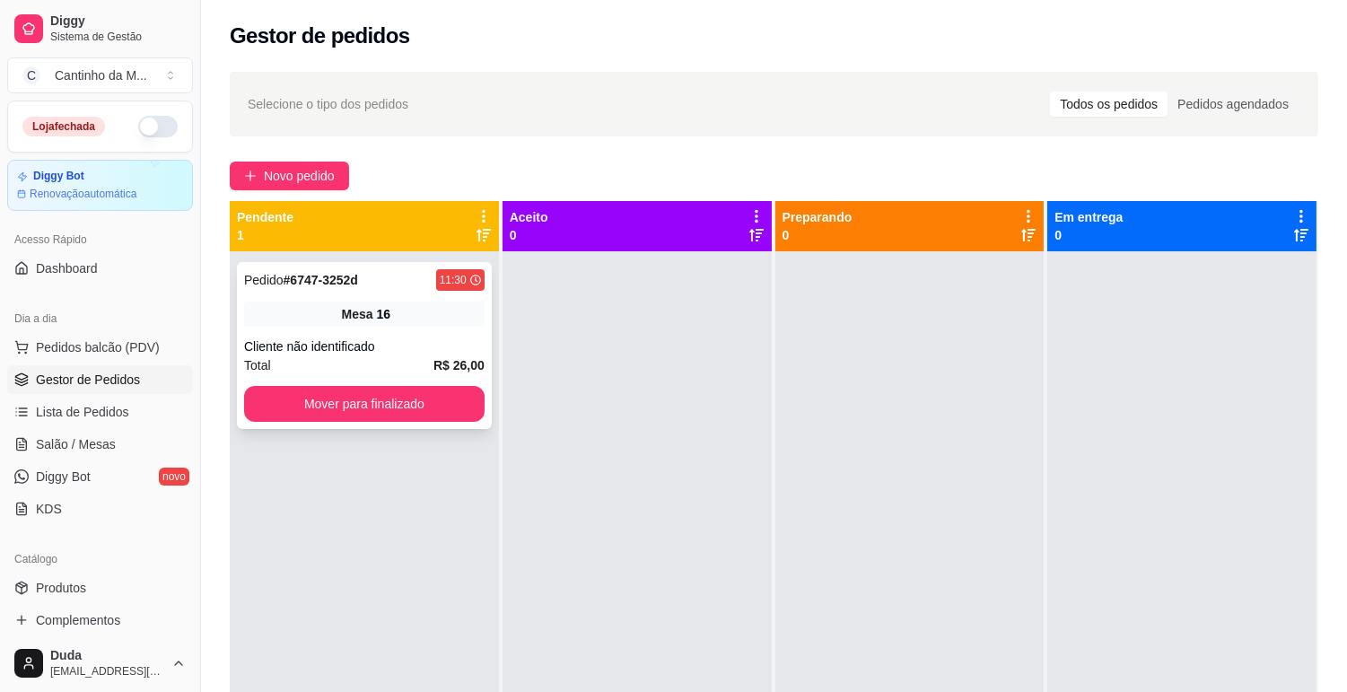
click at [452, 303] on div "Mesa 16" at bounding box center [364, 314] width 241 height 25
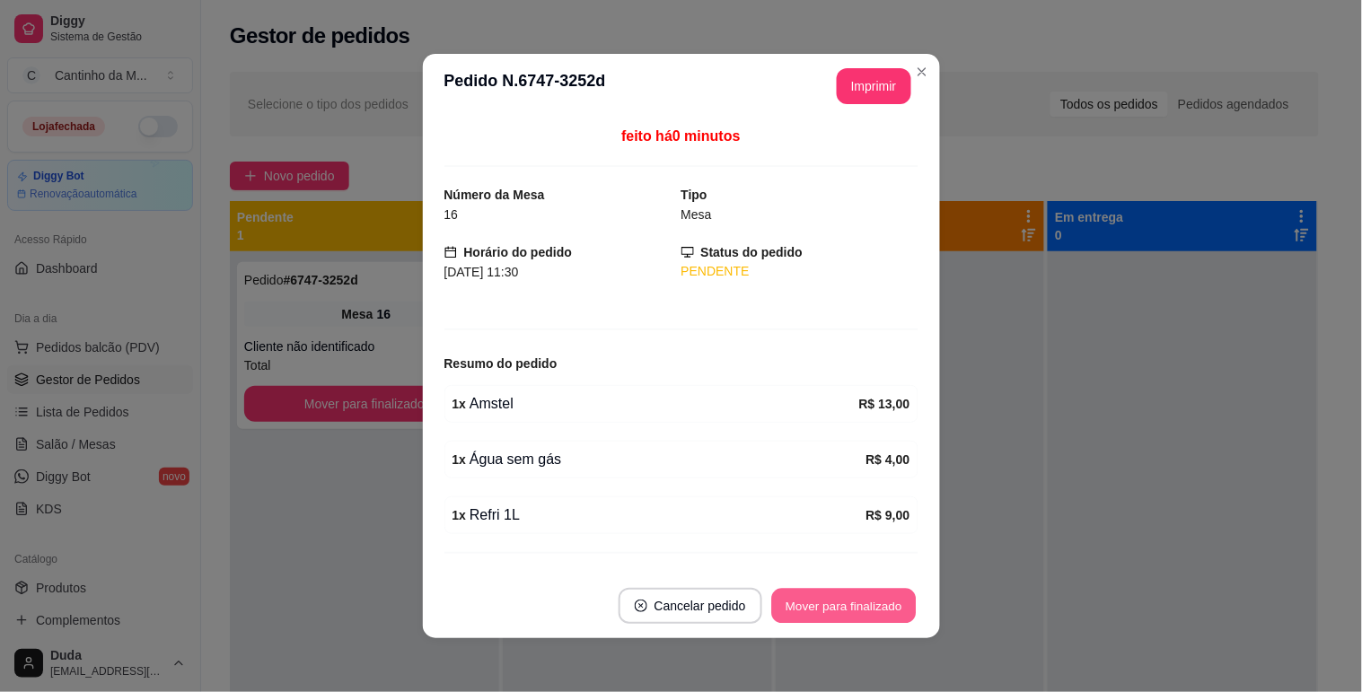
click at [803, 606] on button "Mover para finalizado" at bounding box center [843, 606] width 145 height 35
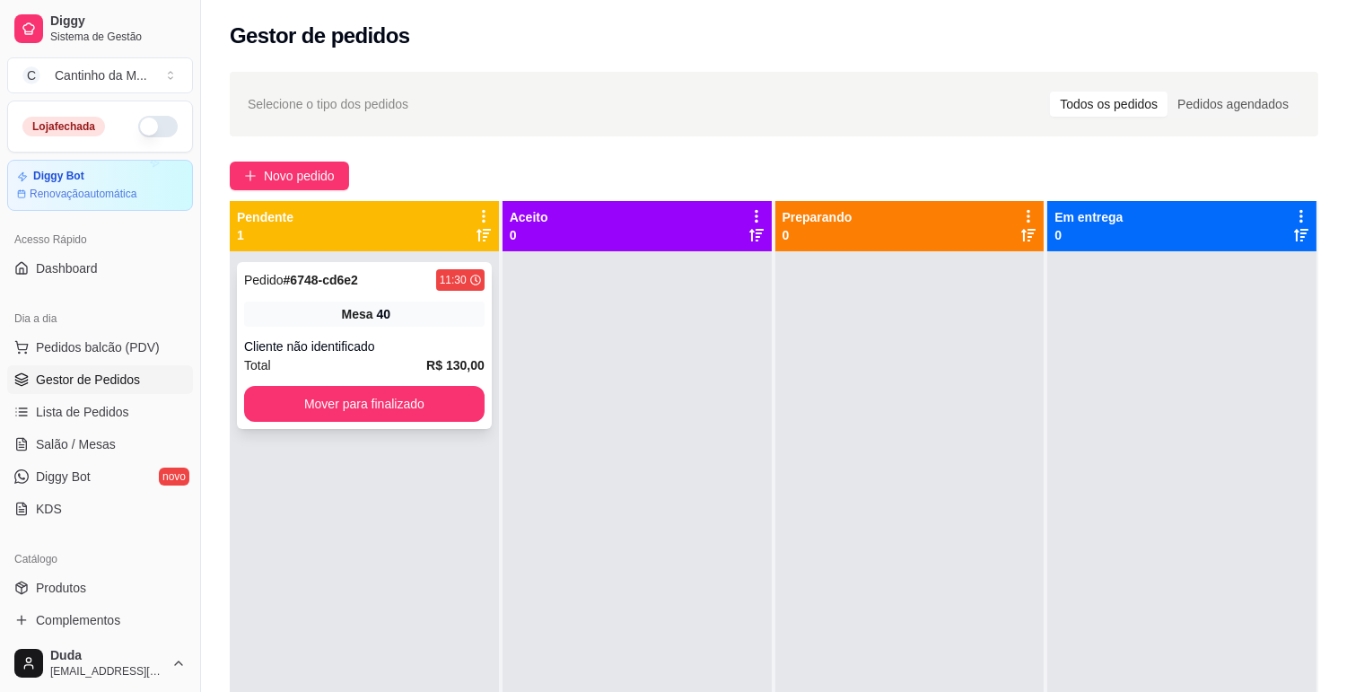
click at [362, 327] on div "Pedido # 6748-cd6e2 11:30 Mesa 40 Cliente não identificado Total R$ 130,00 Move…" at bounding box center [364, 345] width 255 height 167
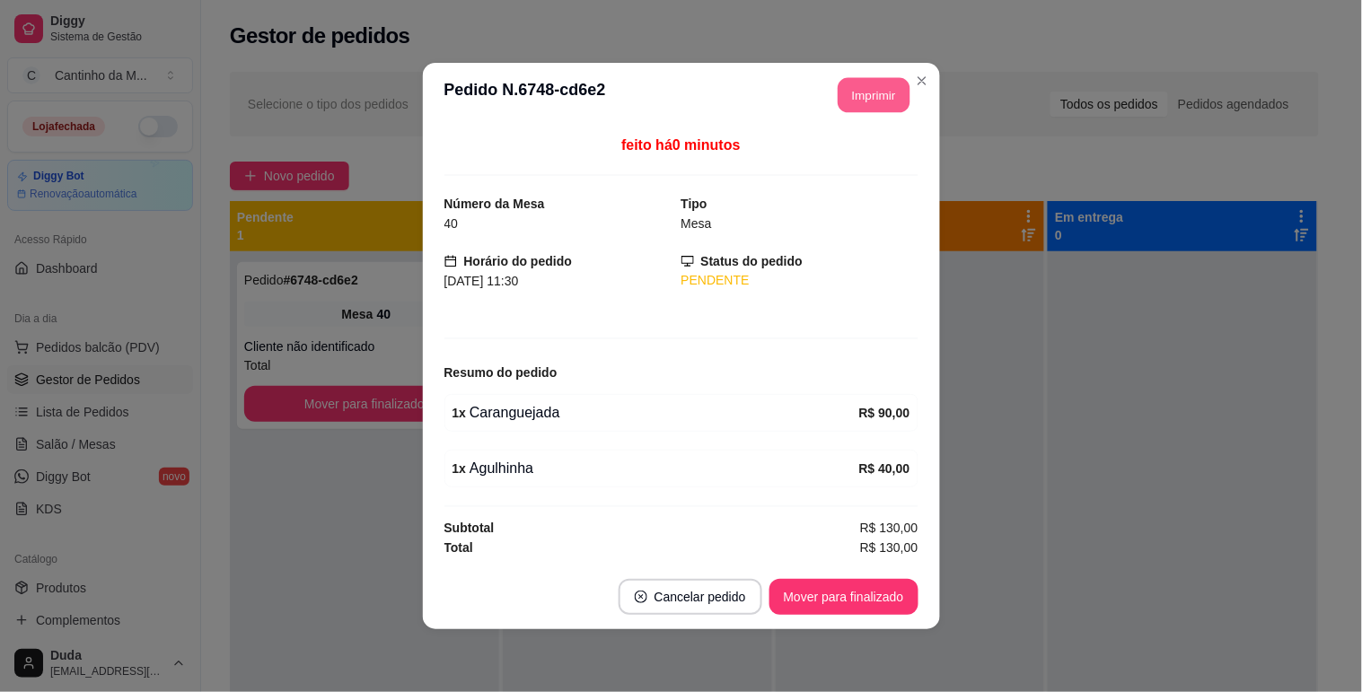
click at [885, 105] on button "Imprimir" at bounding box center [874, 95] width 72 height 35
click at [841, 586] on button "Mover para finalizado" at bounding box center [843, 597] width 145 height 35
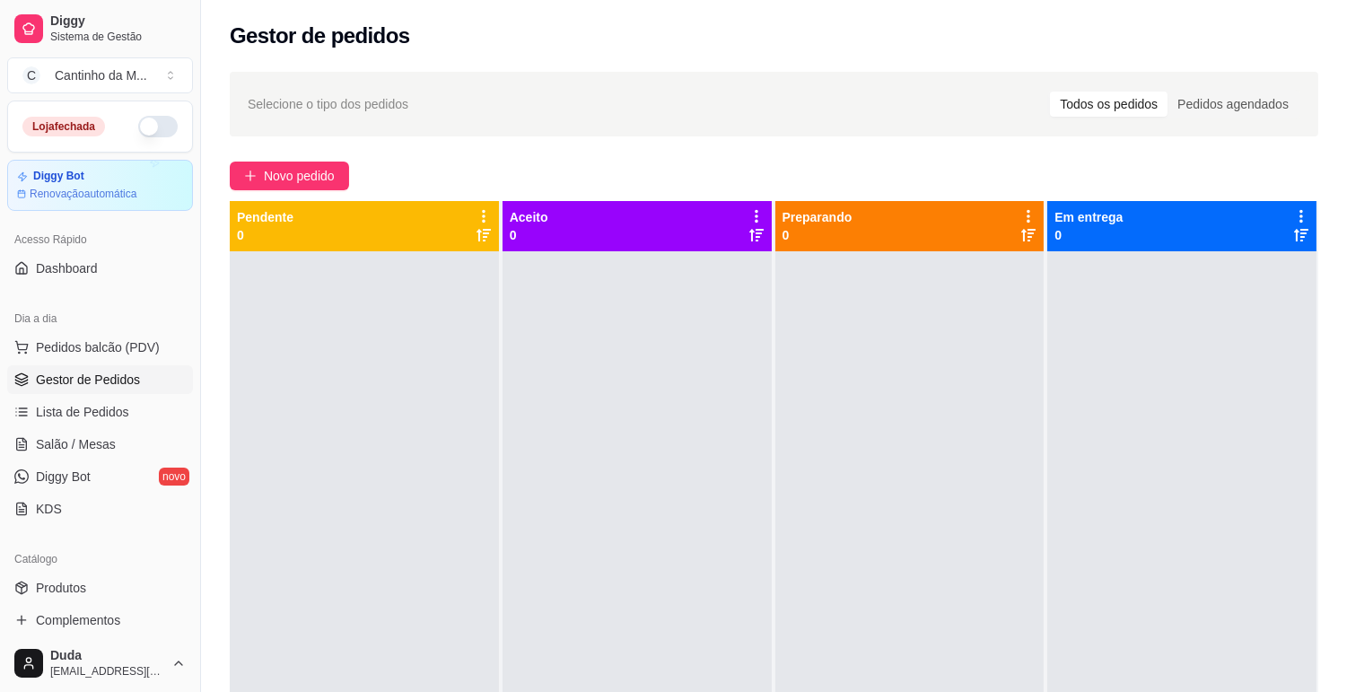
click at [895, 355] on div at bounding box center [910, 597] width 269 height 692
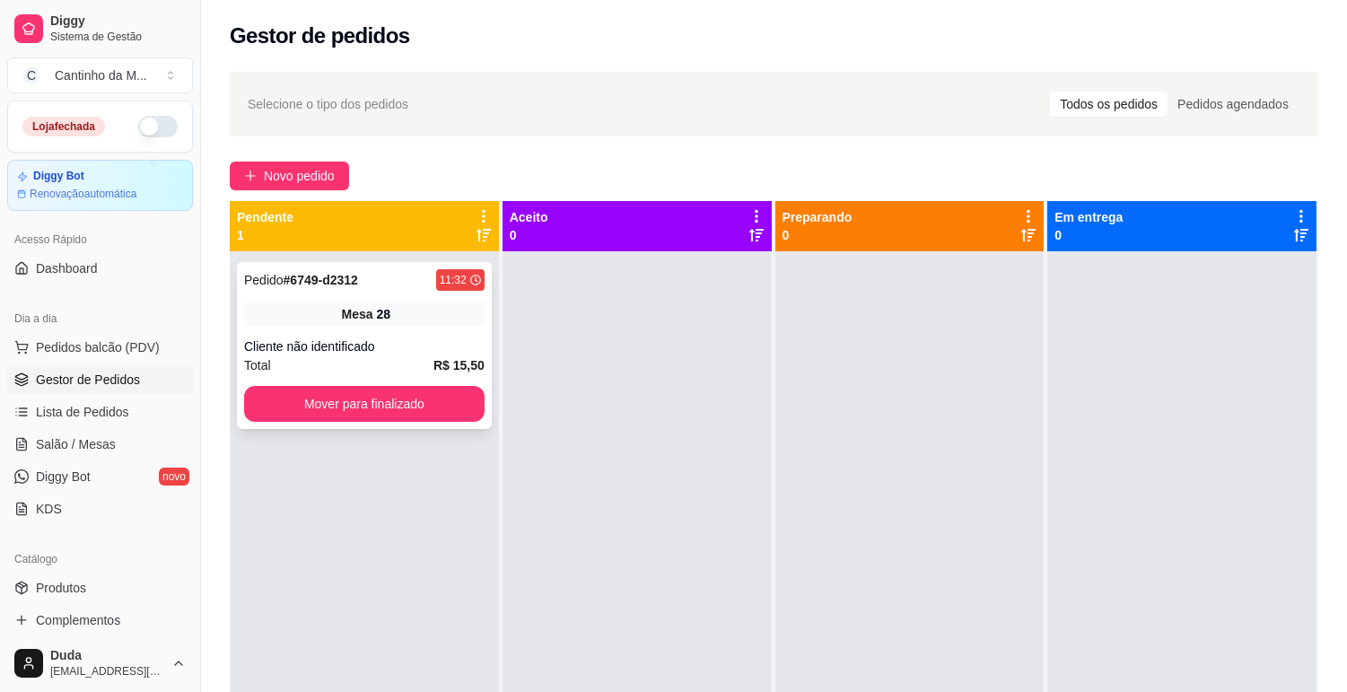
click at [337, 314] on div "Mesa 28" at bounding box center [364, 314] width 241 height 25
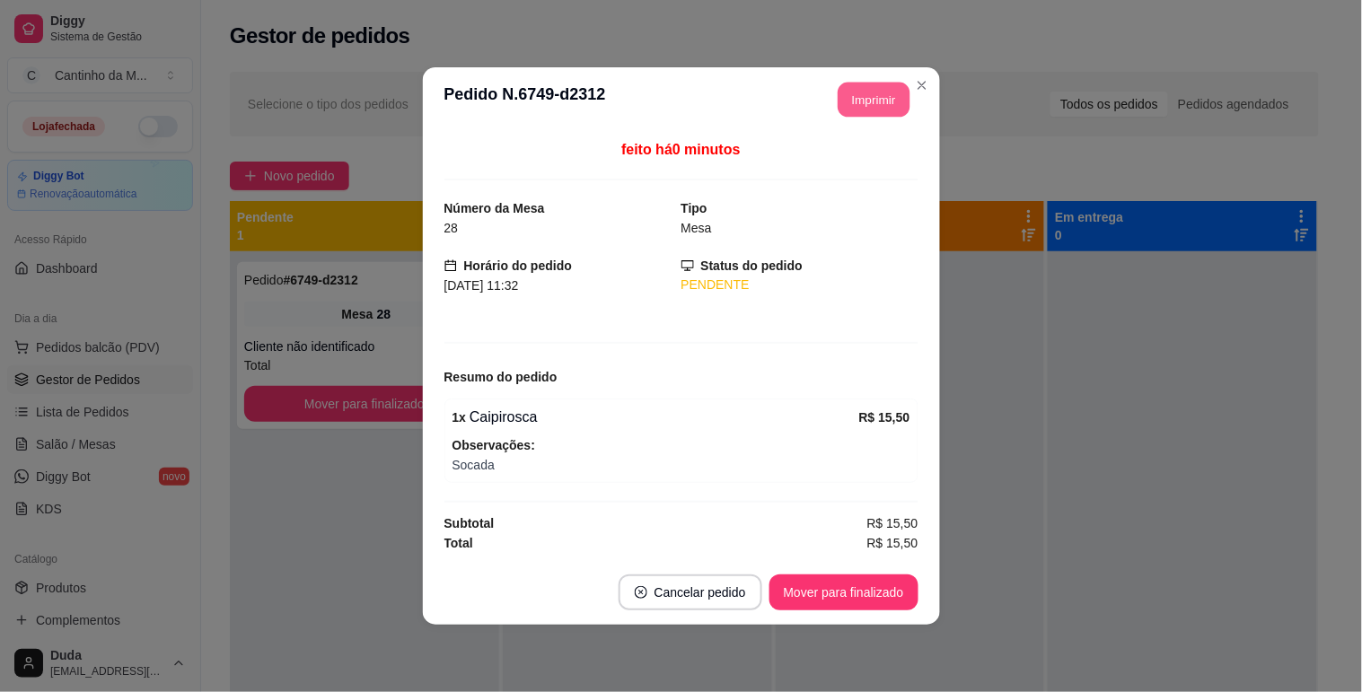
click at [866, 96] on button "Imprimir" at bounding box center [874, 100] width 72 height 35
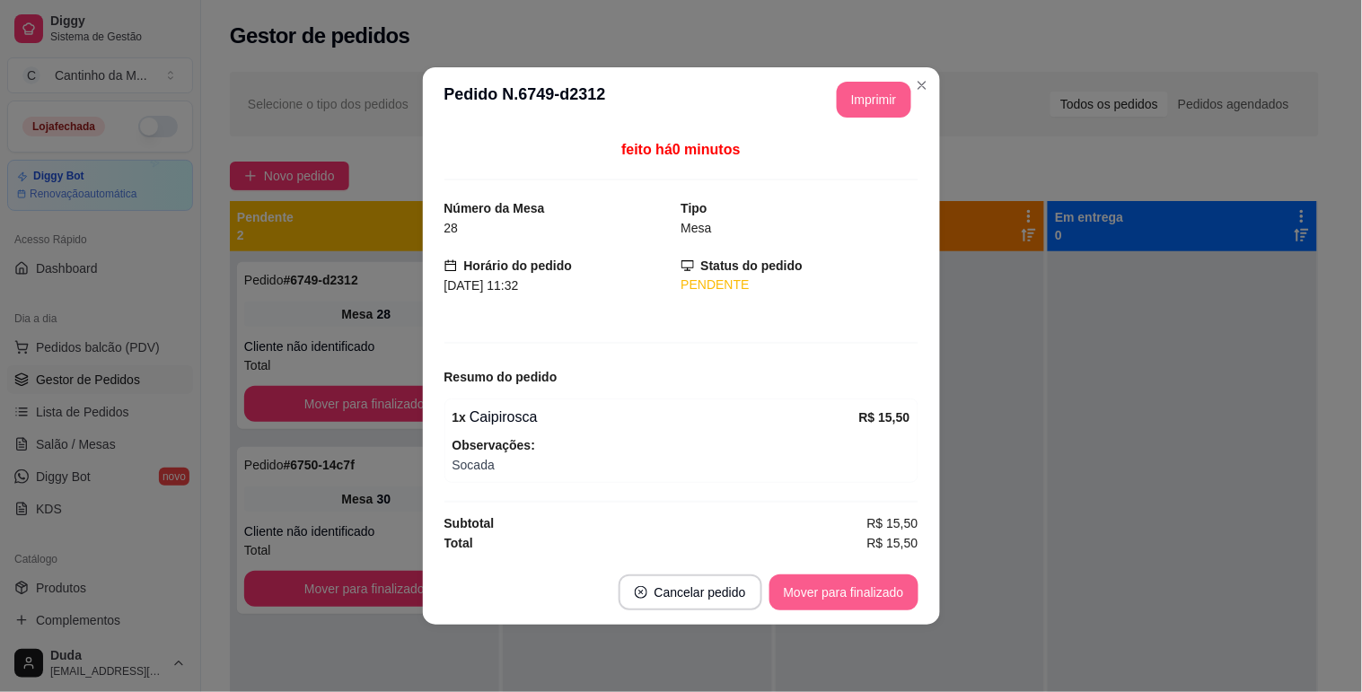
click at [855, 597] on button "Mover para finalizado" at bounding box center [843, 593] width 149 height 36
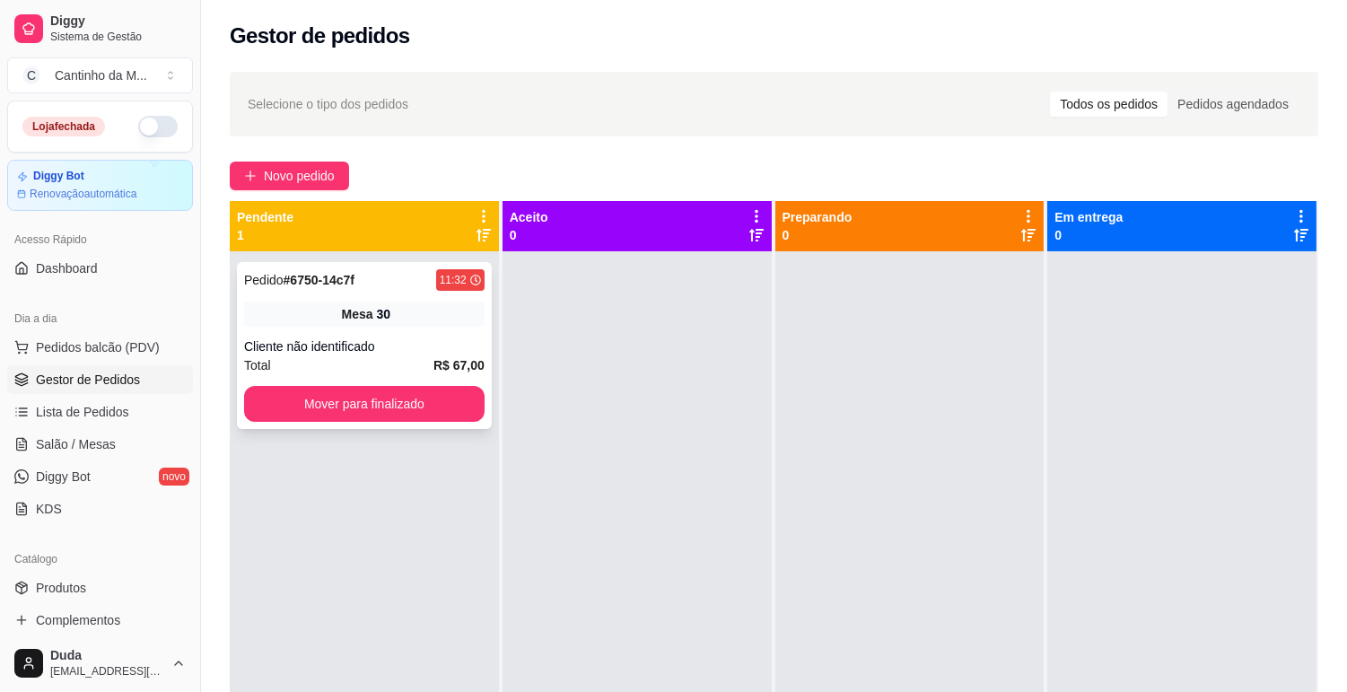
click at [434, 302] on div "Mesa 30" at bounding box center [364, 314] width 241 height 25
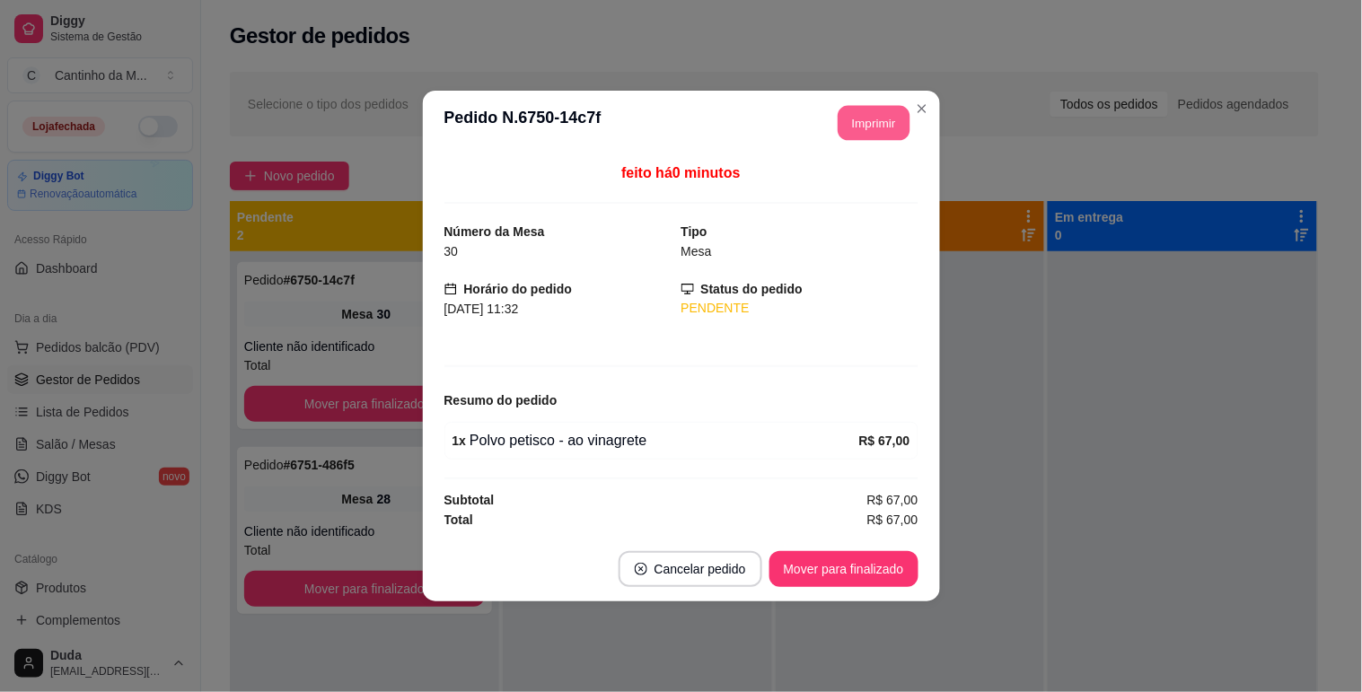
click at [872, 118] on button "Imprimir" at bounding box center [874, 123] width 72 height 35
click at [833, 586] on button "Mover para finalizado" at bounding box center [843, 569] width 149 height 36
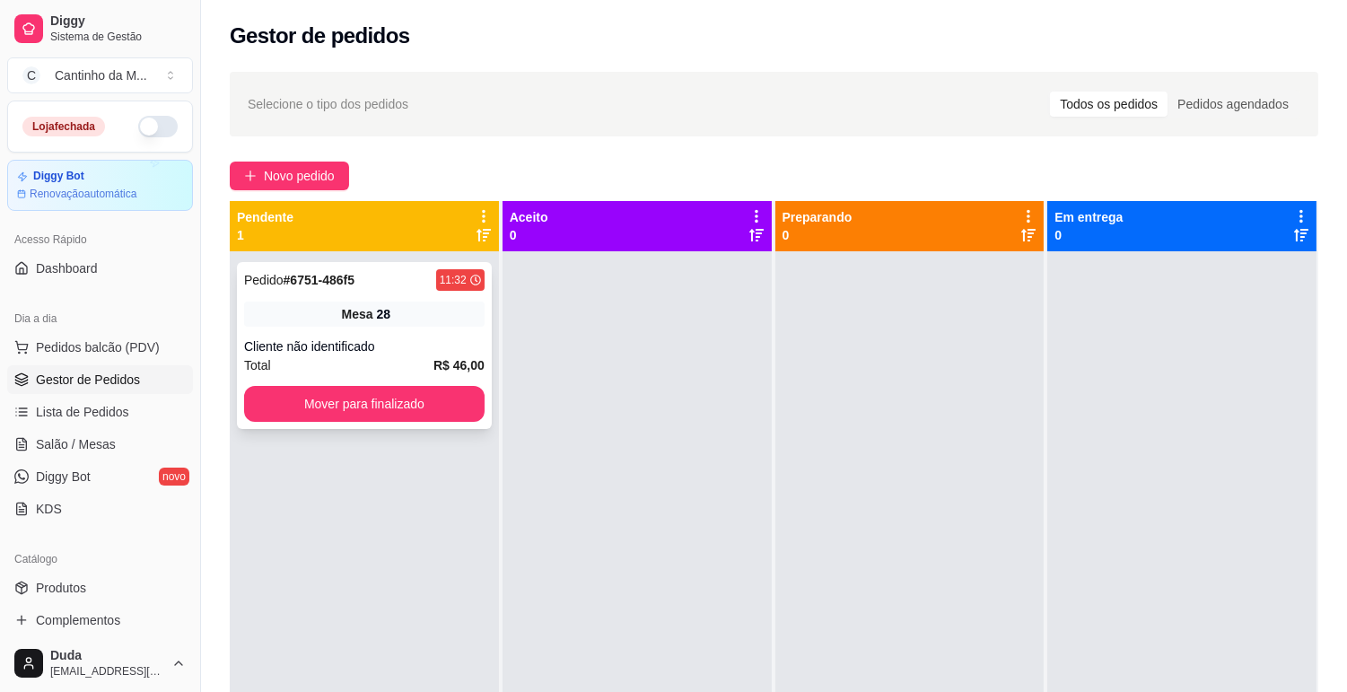
click at [435, 315] on div "Mesa 28" at bounding box center [364, 314] width 241 height 25
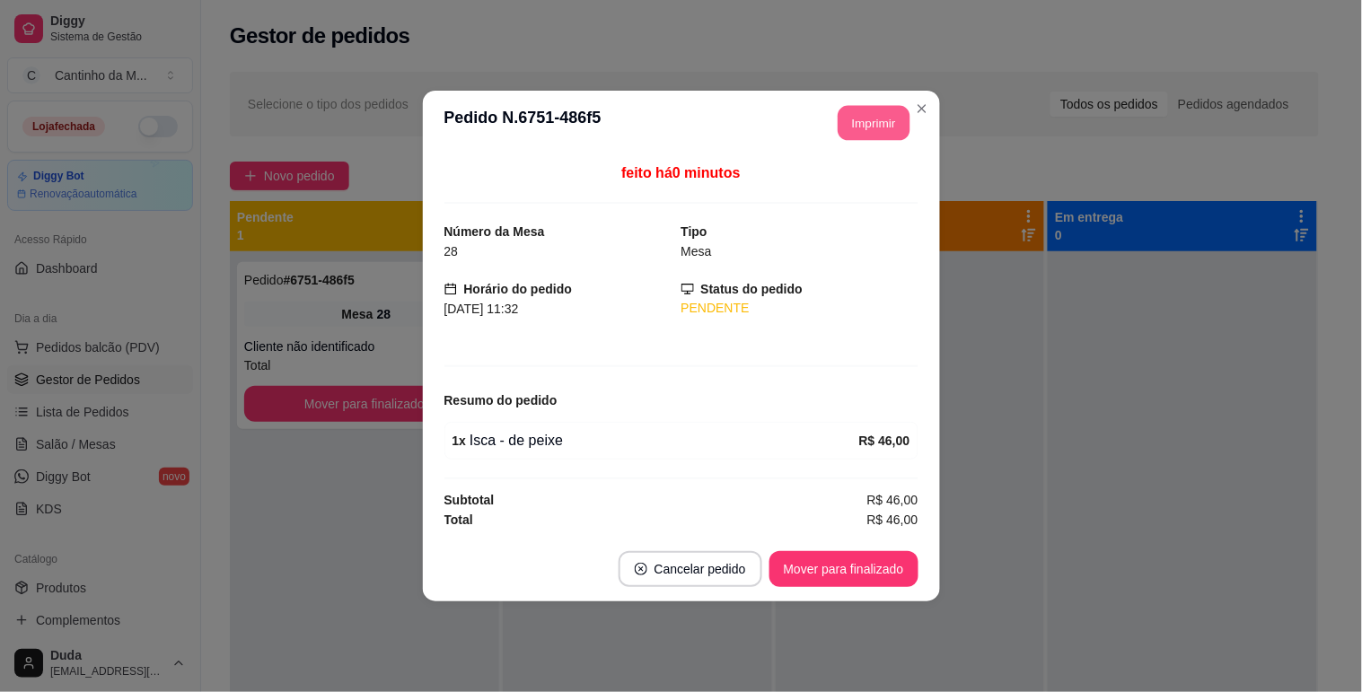
click at [871, 127] on button "Imprimir" at bounding box center [874, 123] width 72 height 35
click at [873, 564] on button "Mover para finalizado" at bounding box center [843, 569] width 145 height 35
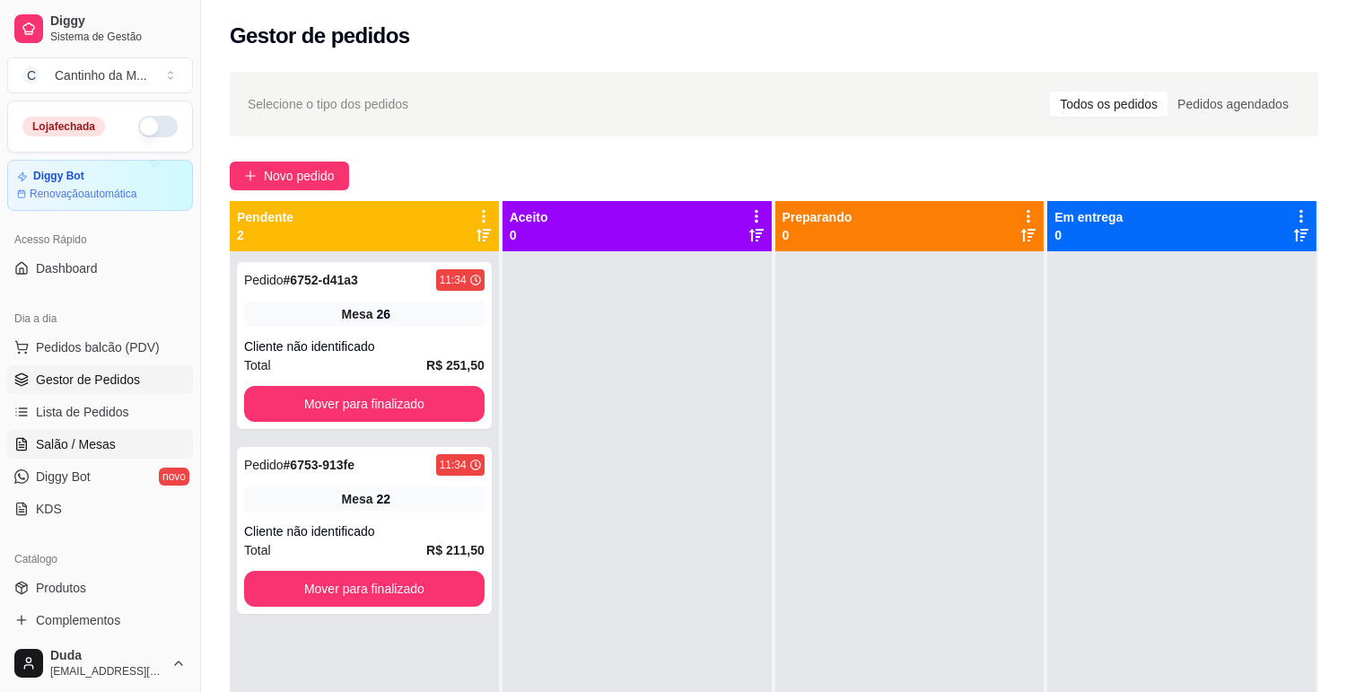
click at [14, 434] on link "Salão / Mesas" at bounding box center [100, 444] width 186 height 29
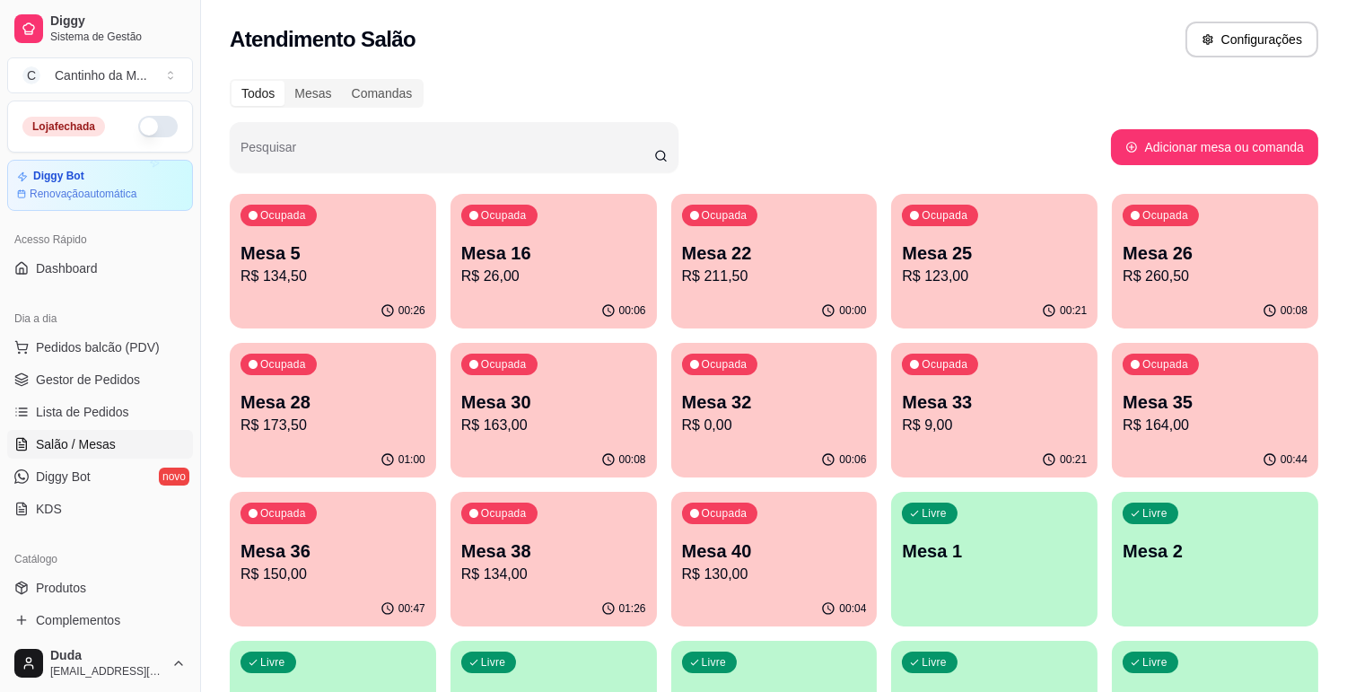
click at [276, 406] on p "Mesa 28" at bounding box center [333, 402] width 185 height 25
click at [119, 410] on span "Lista de Pedidos" at bounding box center [82, 412] width 93 height 18
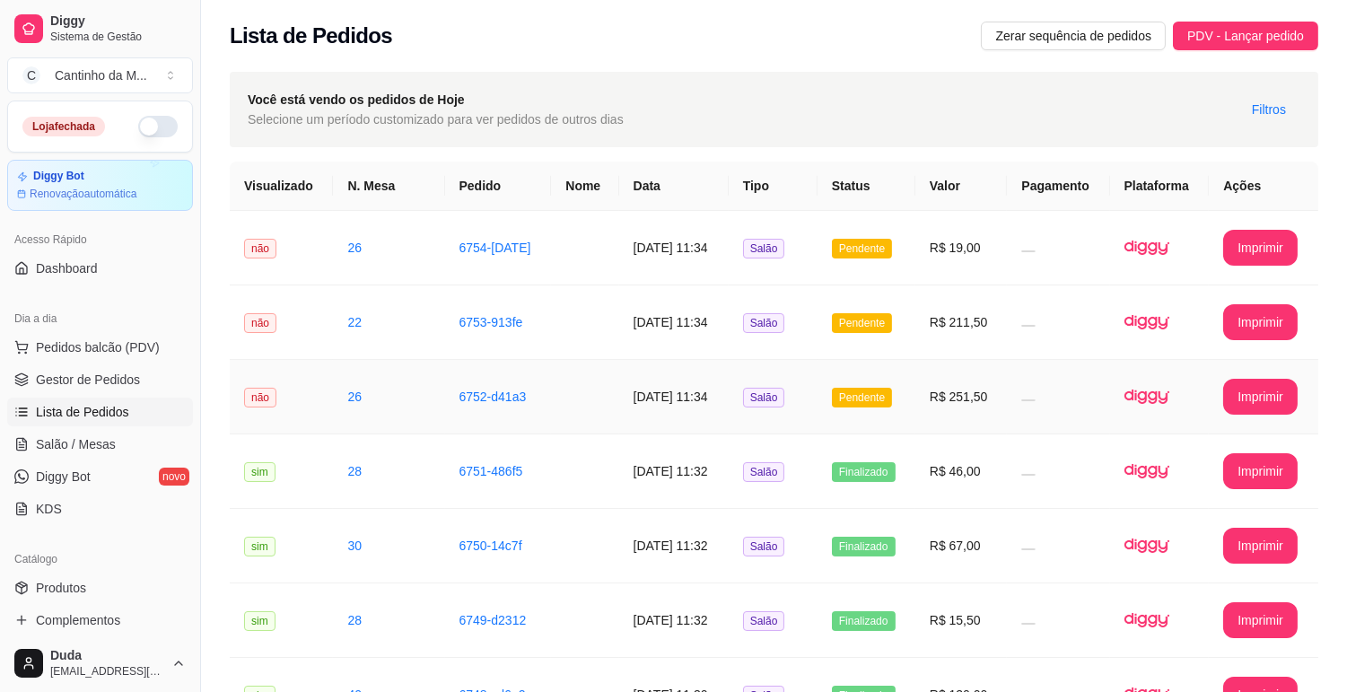
click at [1078, 419] on td at bounding box center [1058, 397] width 102 height 75
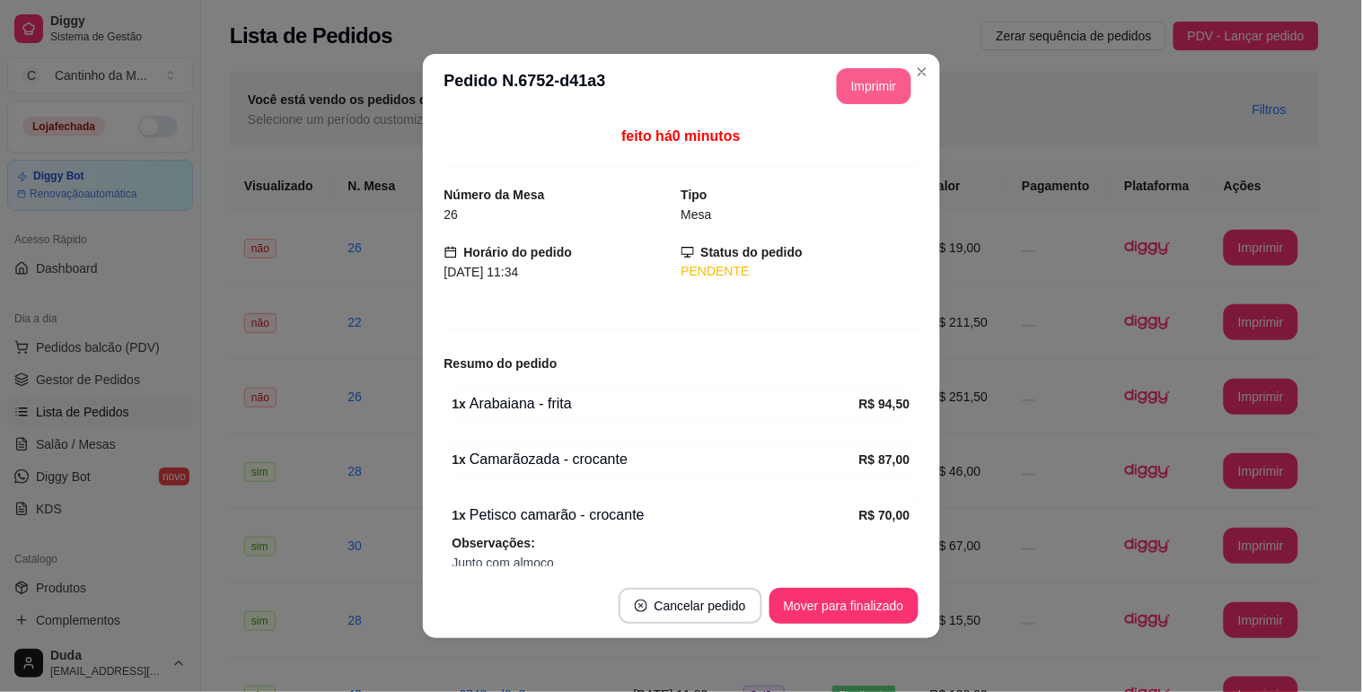
click at [869, 74] on button "Imprimir" at bounding box center [874, 86] width 75 height 36
click at [841, 603] on button "Mover para finalizado" at bounding box center [843, 606] width 149 height 36
click at [869, 601] on button "Mover para finalizado" at bounding box center [843, 606] width 149 height 36
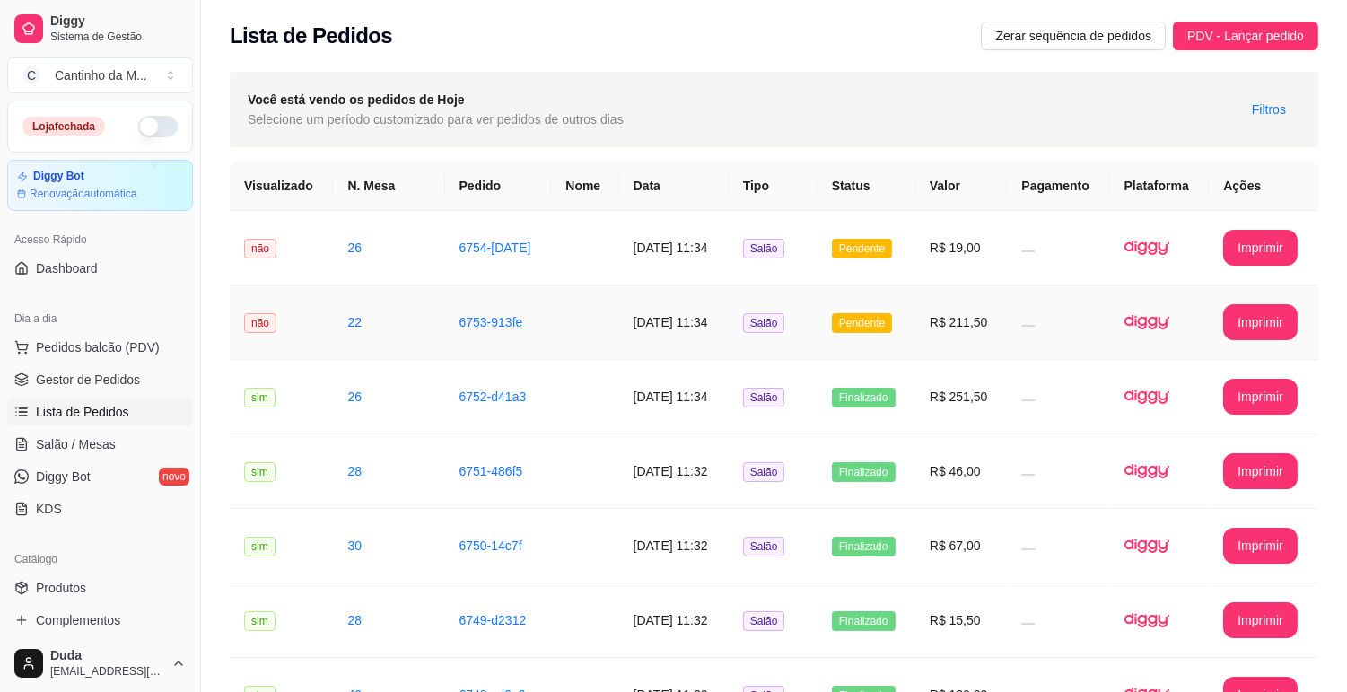
click at [688, 344] on td "10/08/2025 às 11:34" at bounding box center [674, 322] width 110 height 75
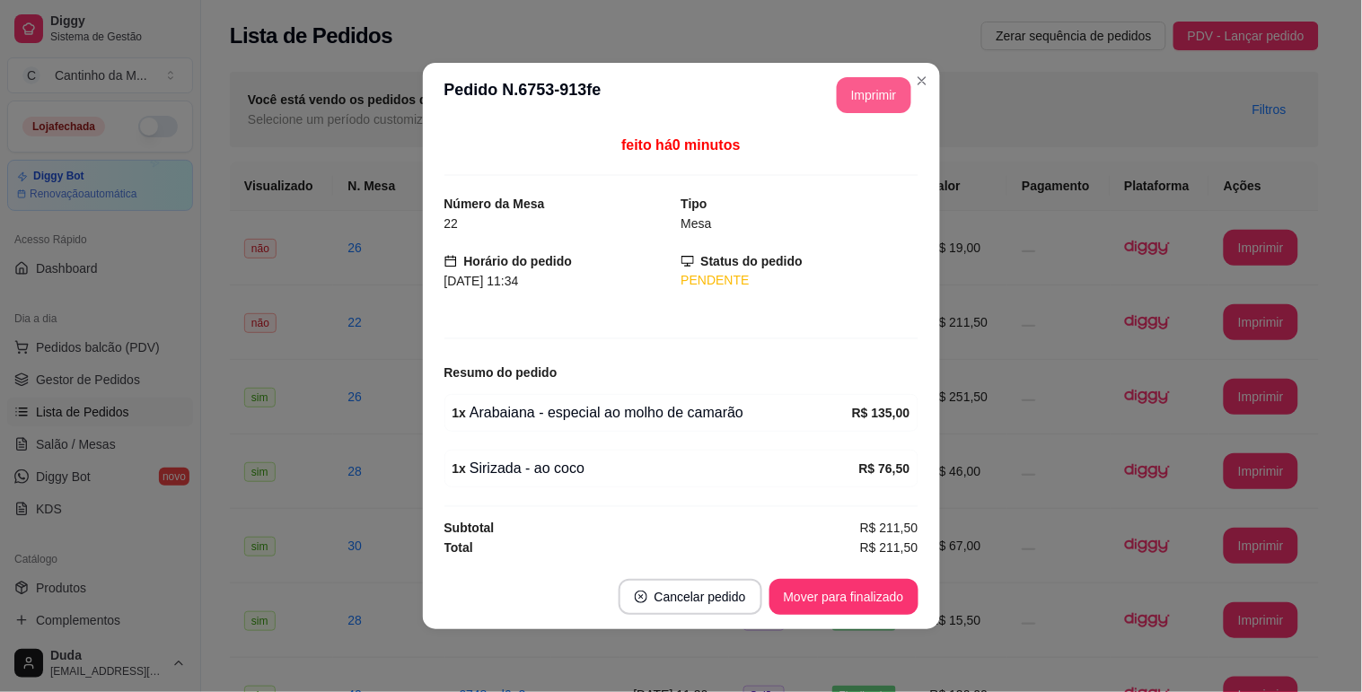
click at [864, 105] on button "Imprimir" at bounding box center [874, 95] width 75 height 36
click at [882, 591] on button "Mover para finalizado" at bounding box center [843, 597] width 149 height 36
click at [882, 591] on button "Mover para finalizado" at bounding box center [843, 597] width 145 height 35
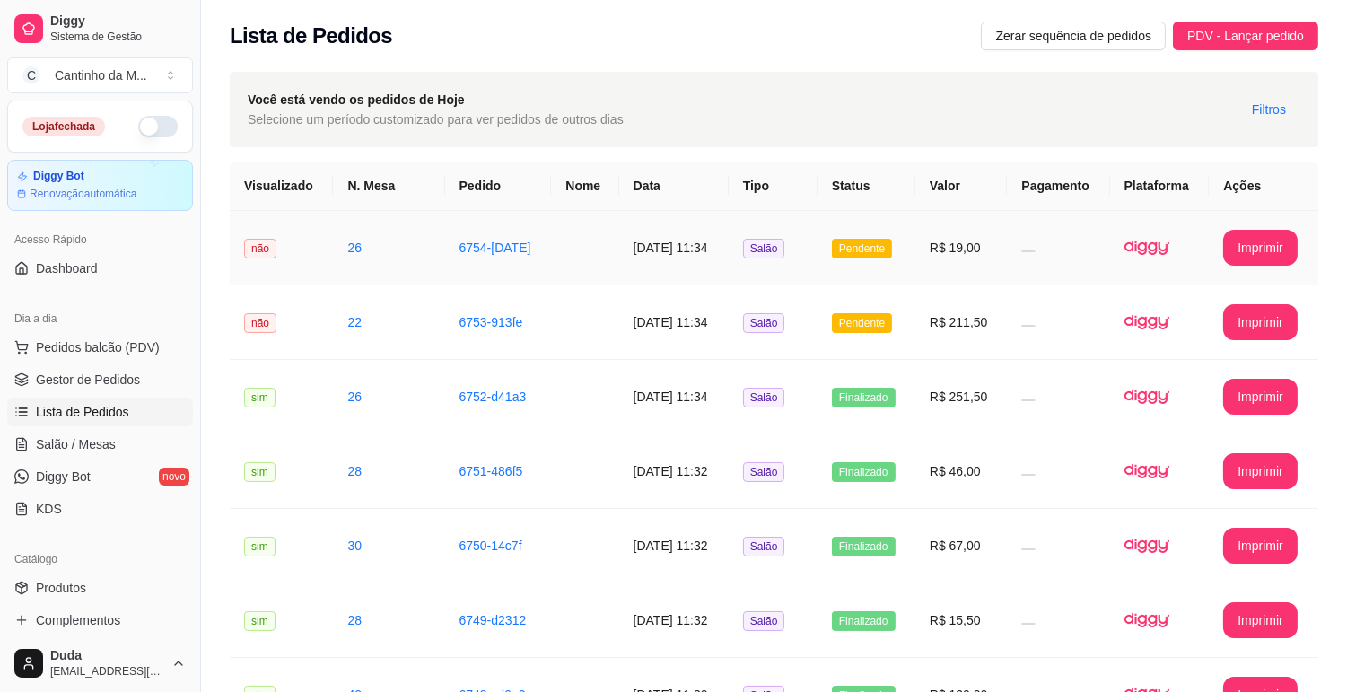
click at [916, 240] on td "Pendente" at bounding box center [867, 248] width 98 height 75
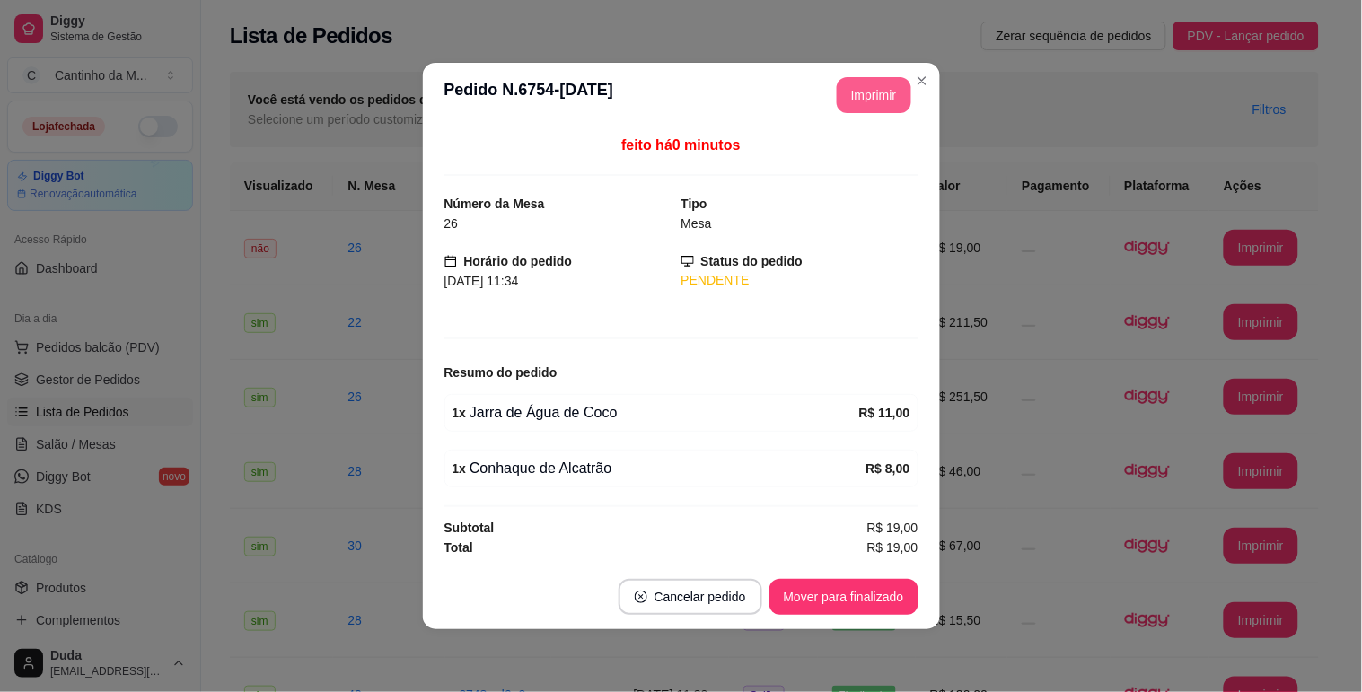
click at [877, 104] on button "Imprimir" at bounding box center [874, 95] width 75 height 36
click at [854, 589] on button "Mover para finalizado" at bounding box center [843, 597] width 145 height 35
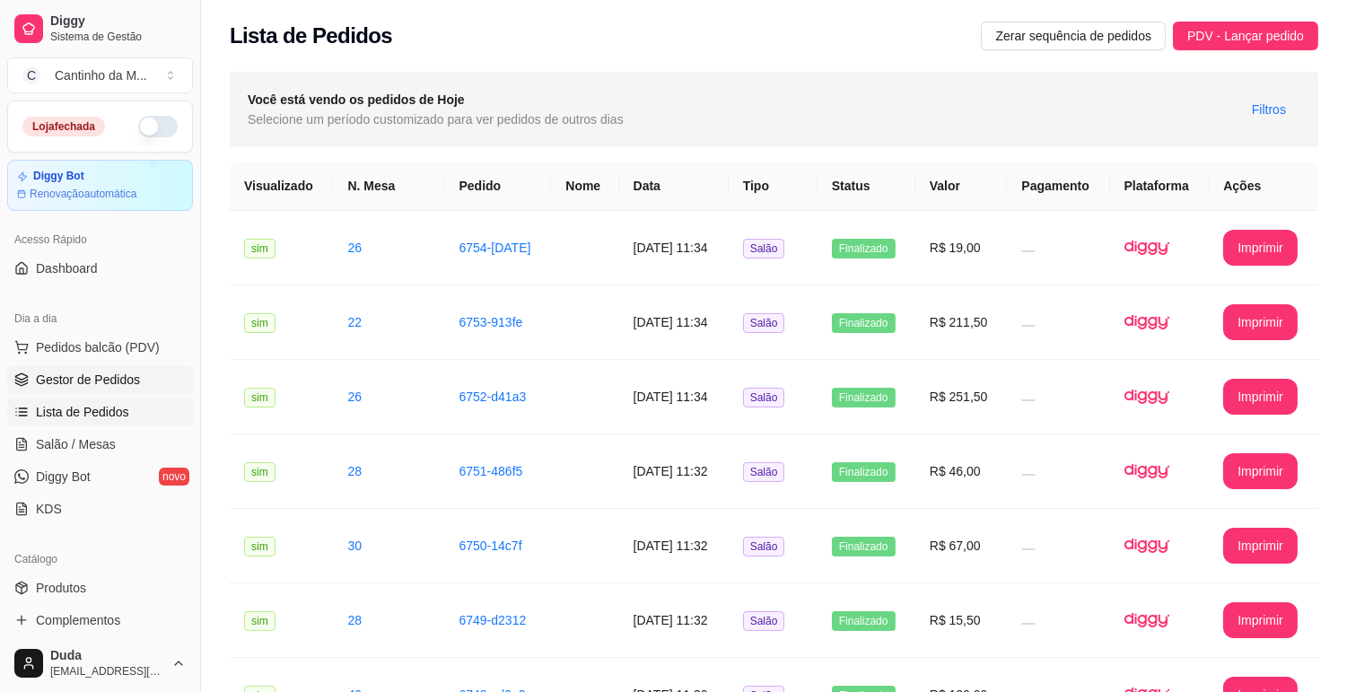
click at [86, 377] on span "Gestor de Pedidos" at bounding box center [88, 380] width 104 height 18
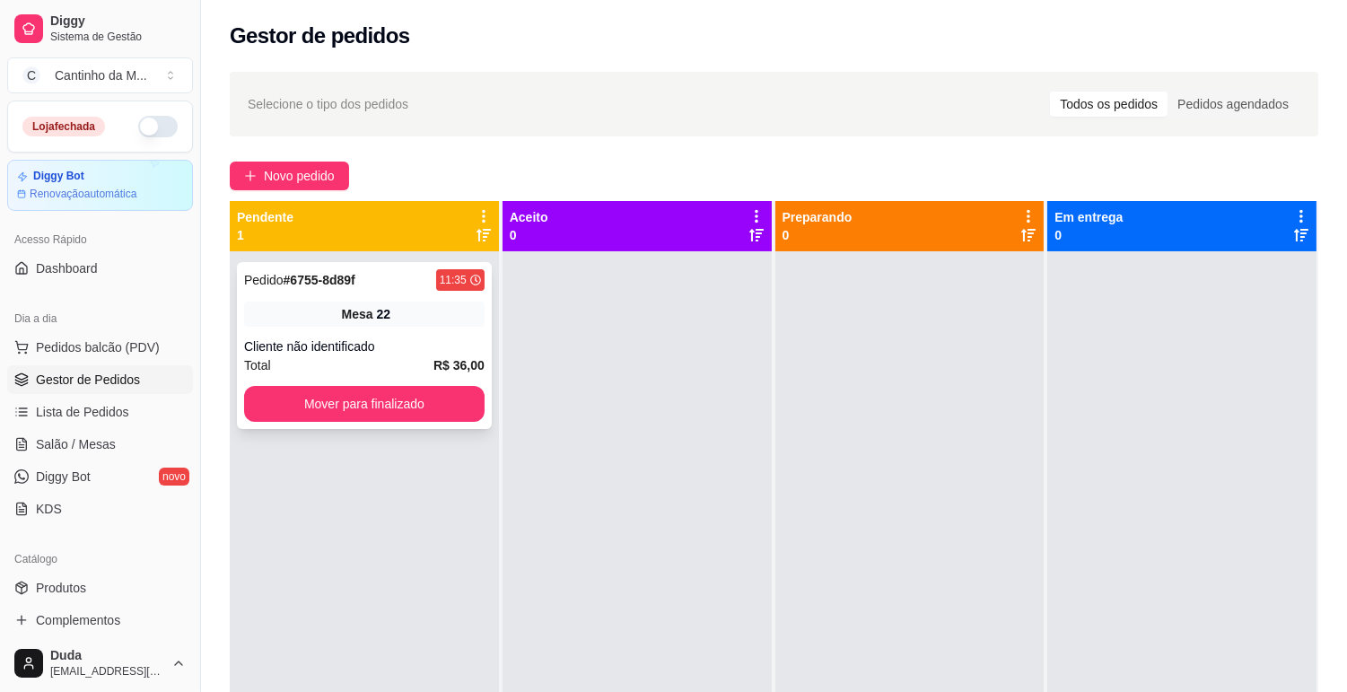
click at [343, 305] on span "Mesa" at bounding box center [357, 314] width 31 height 18
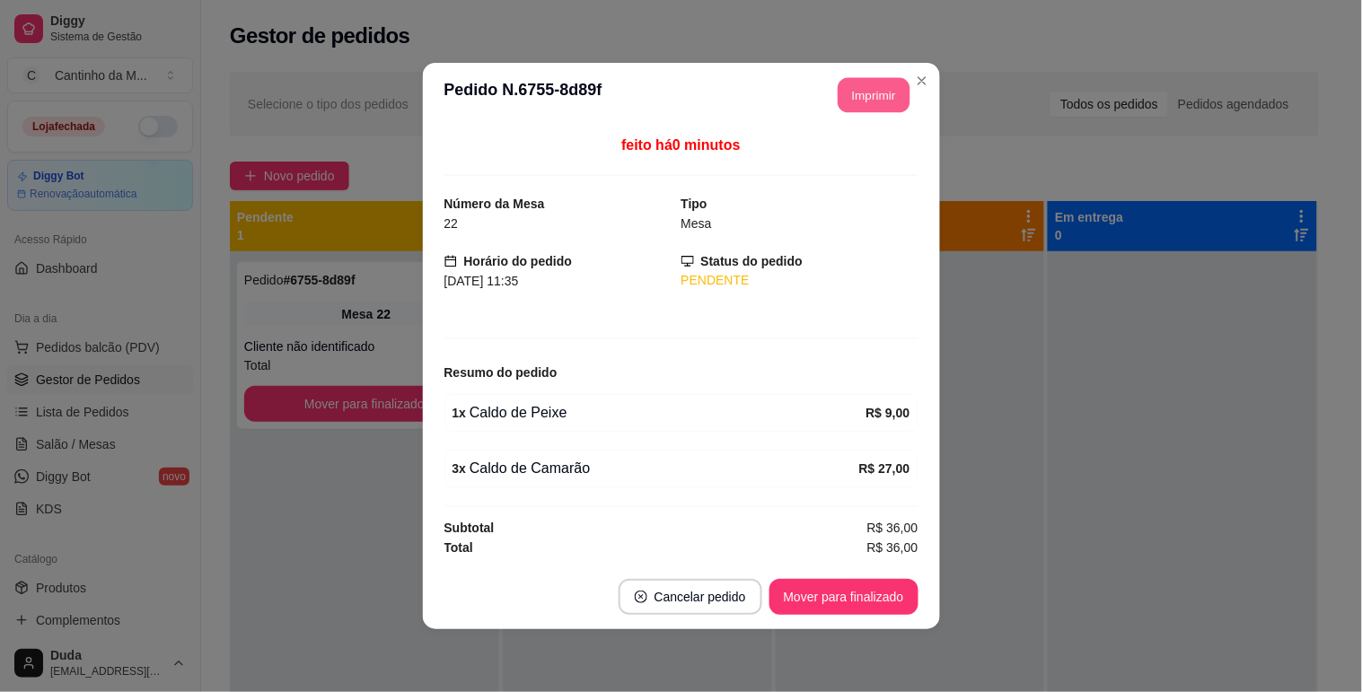
click at [877, 108] on button "Imprimir" at bounding box center [874, 95] width 72 height 35
click at [854, 591] on button "Mover para finalizado" at bounding box center [843, 597] width 149 height 36
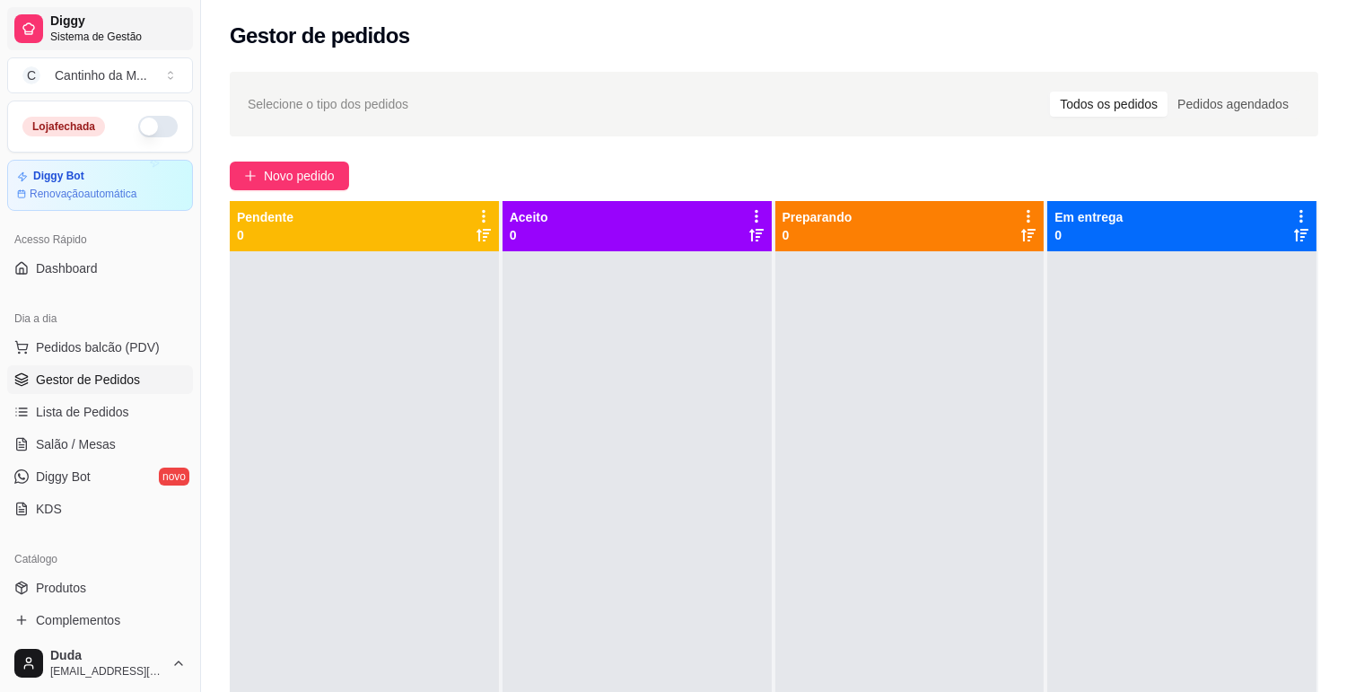
click at [111, 22] on span "Diggy" at bounding box center [118, 21] width 136 height 16
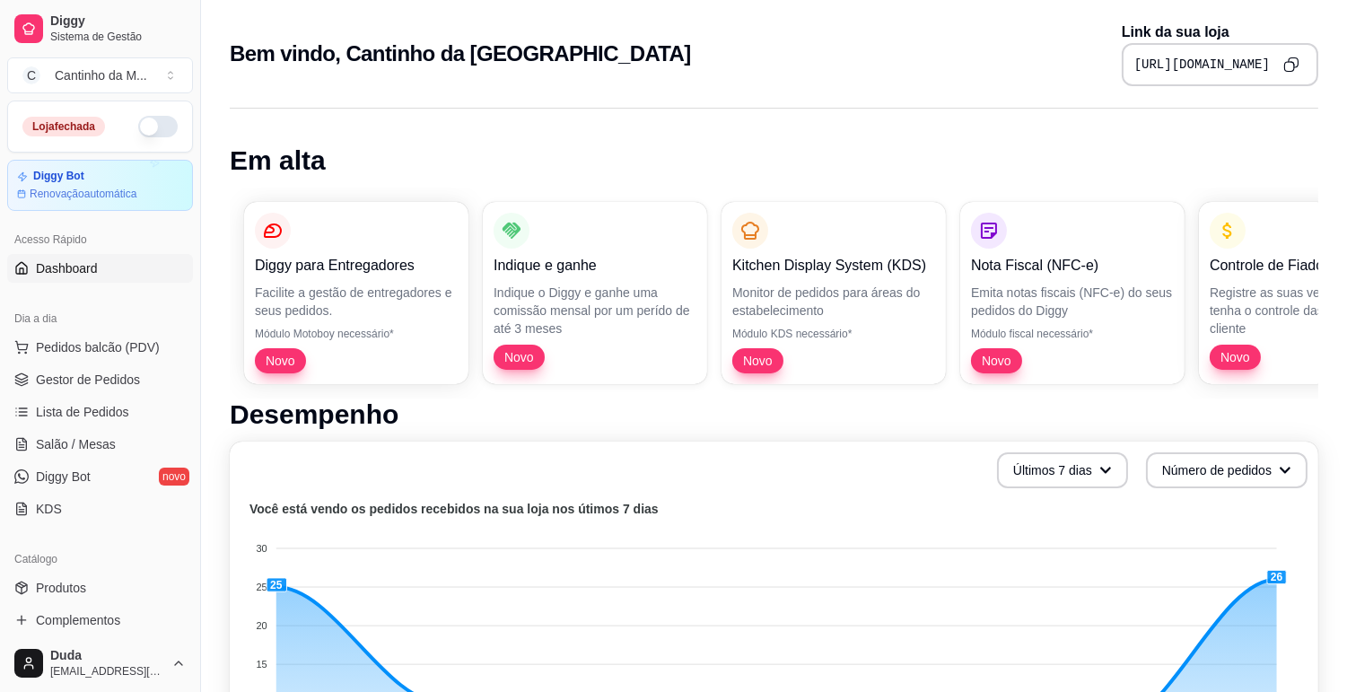
drag, startPoint x: 110, startPoint y: 379, endPoint x: 139, endPoint y: 329, distance: 57.9
click at [112, 379] on span "Gestor de Pedidos" at bounding box center [88, 380] width 104 height 18
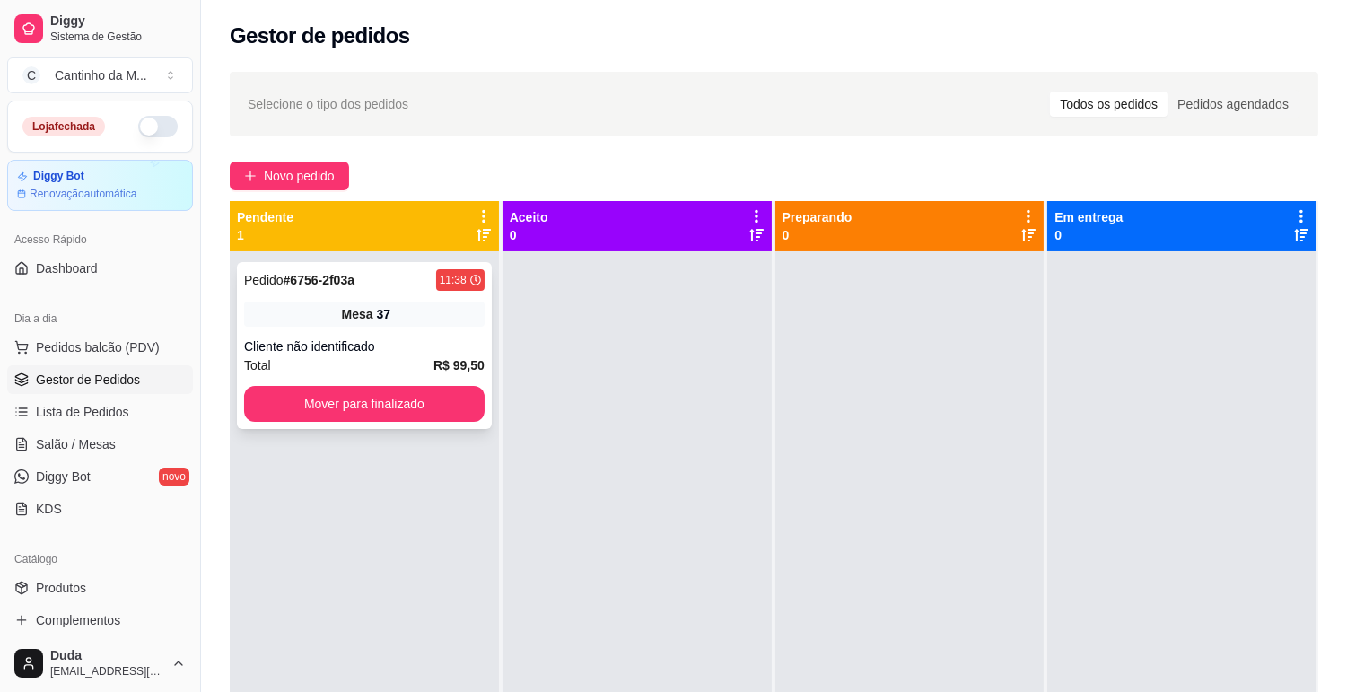
click at [298, 320] on div "Mesa 37" at bounding box center [364, 314] width 241 height 25
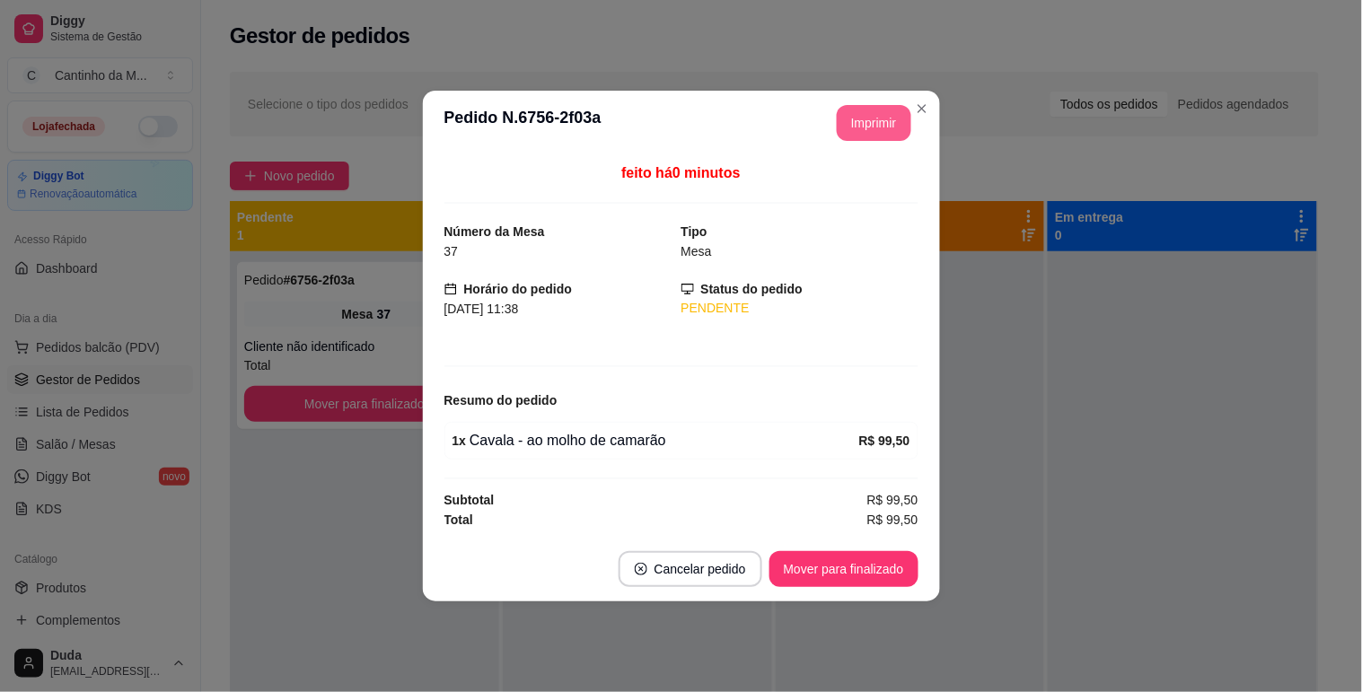
click at [845, 118] on button "Imprimir" at bounding box center [874, 123] width 75 height 36
drag, startPoint x: 847, startPoint y: 544, endPoint x: 882, endPoint y: 575, distance: 47.0
click at [851, 546] on footer "Cancelar pedido Mover para finalizado" at bounding box center [681, 569] width 517 height 65
click at [881, 566] on button "Mover para finalizado" at bounding box center [843, 569] width 145 height 35
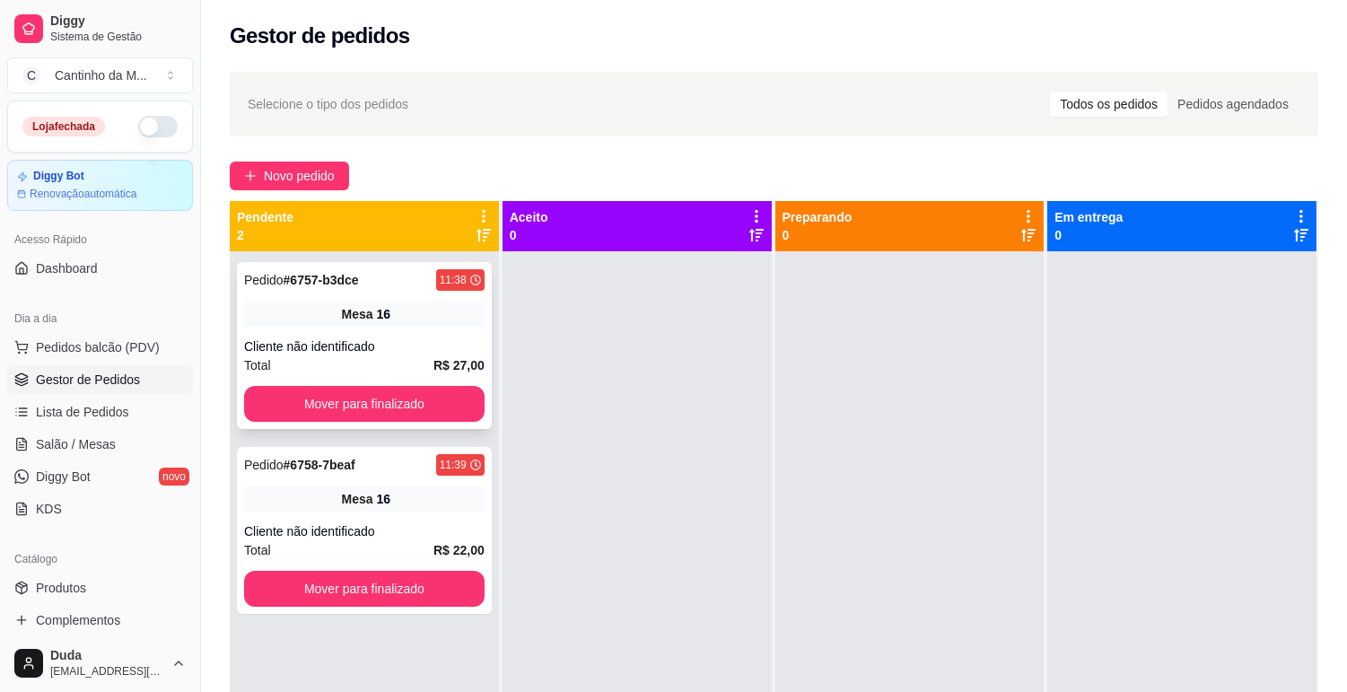
click at [444, 329] on div "Pedido # 6757-b3dce 11:38 Mesa 16 Cliente não identificado Total R$ 27,00 Mover…" at bounding box center [364, 345] width 255 height 167
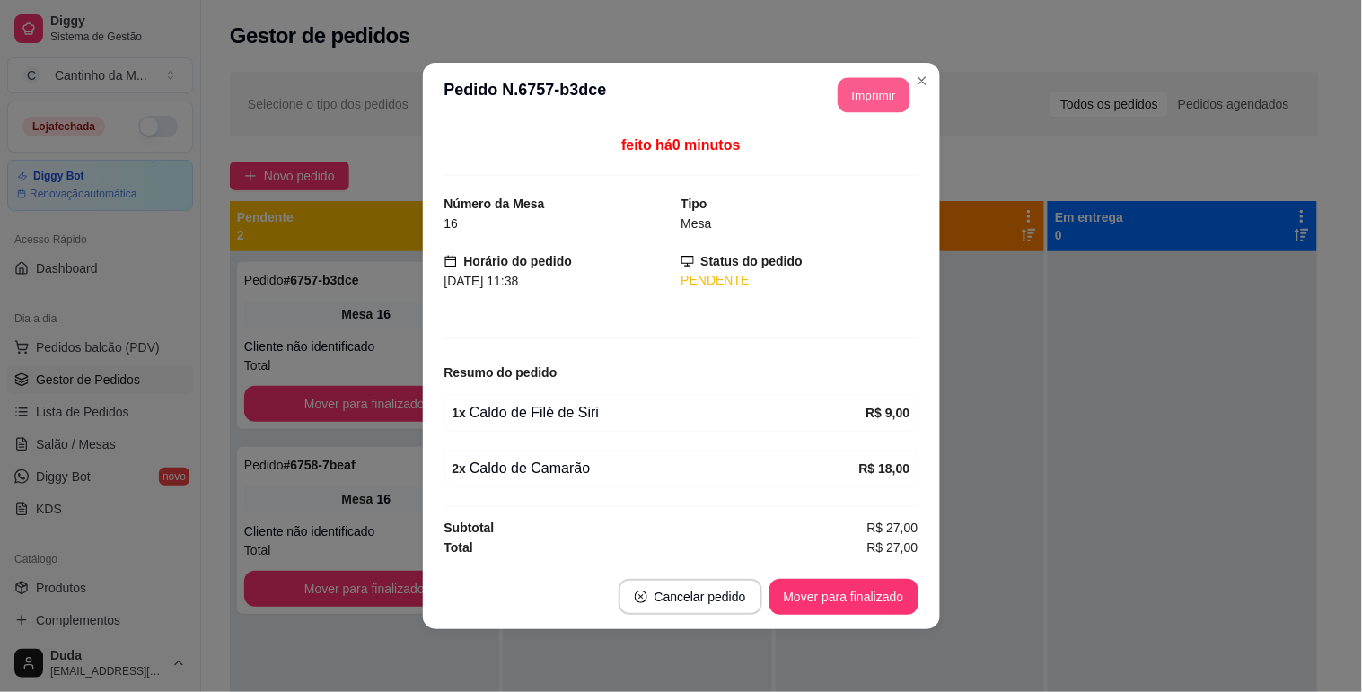
click at [887, 105] on button "Imprimir" at bounding box center [874, 95] width 72 height 35
click at [880, 612] on button "Mover para finalizado" at bounding box center [843, 597] width 149 height 36
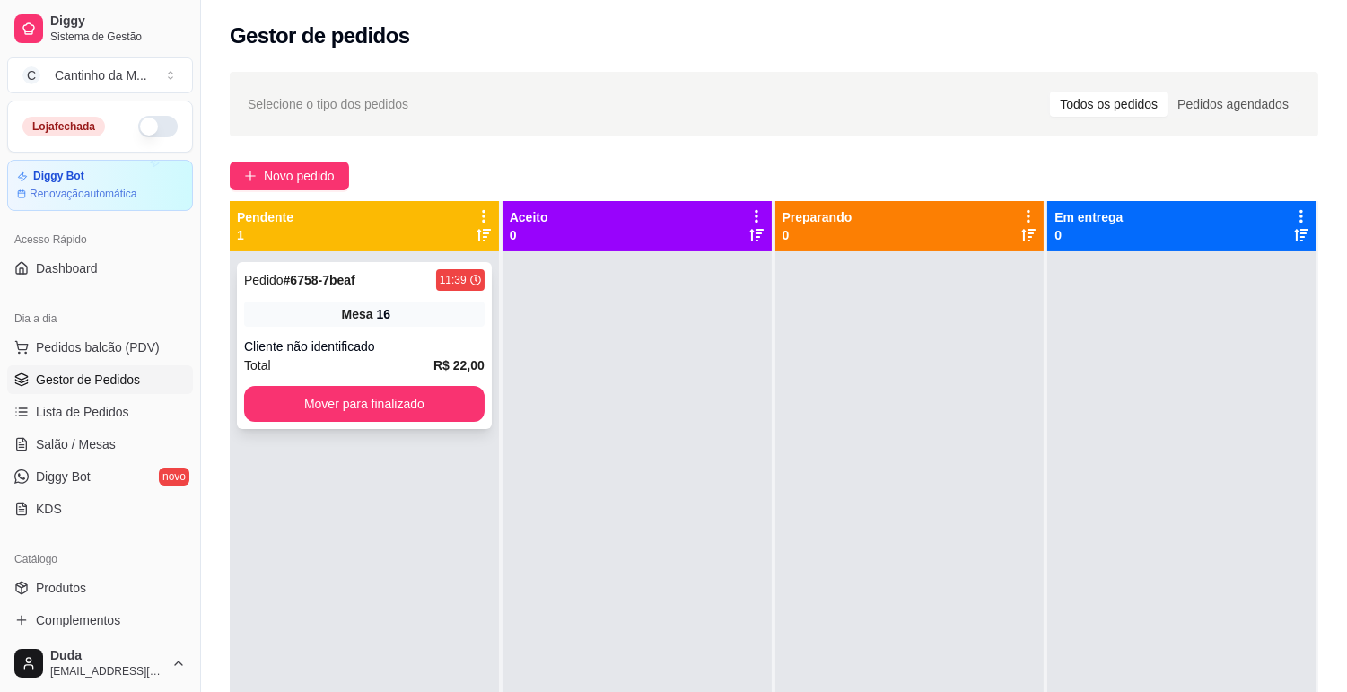
click at [408, 348] on div "Cliente não identificado" at bounding box center [364, 347] width 241 height 18
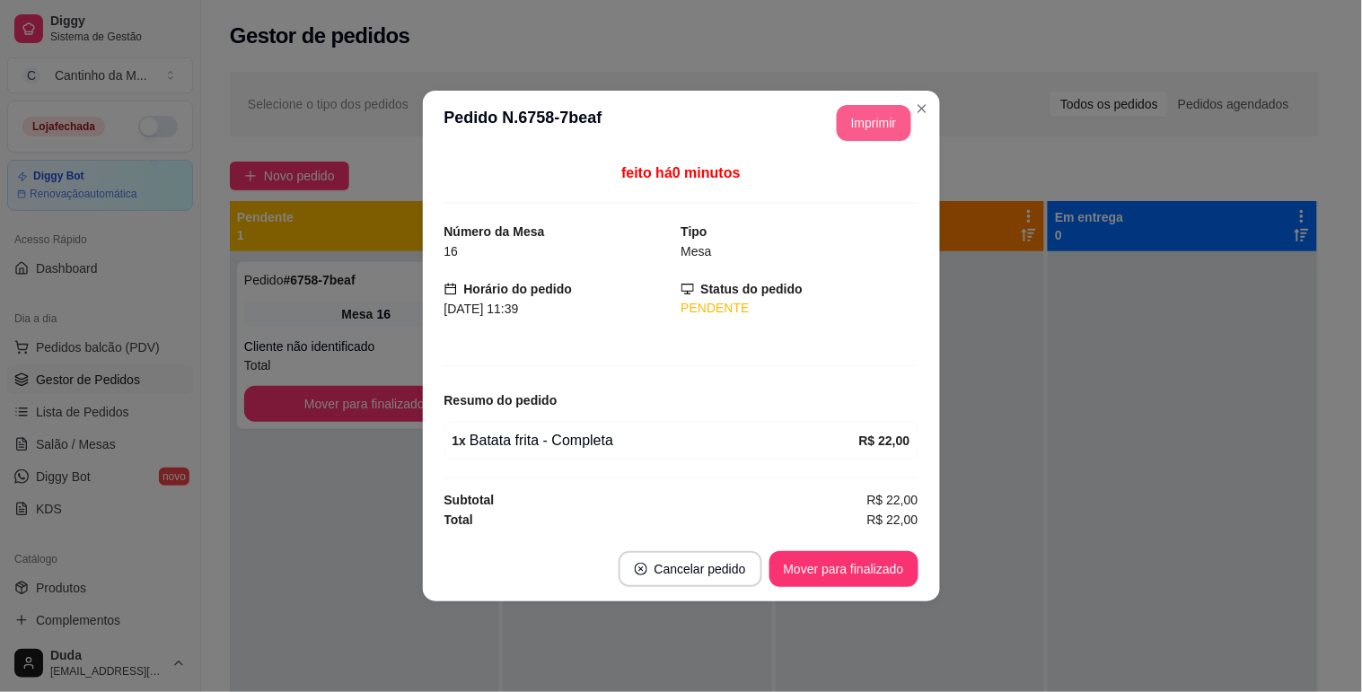
click at [899, 121] on button "Imprimir" at bounding box center [874, 123] width 75 height 36
click at [848, 560] on button "Mover para finalizado" at bounding box center [843, 569] width 149 height 36
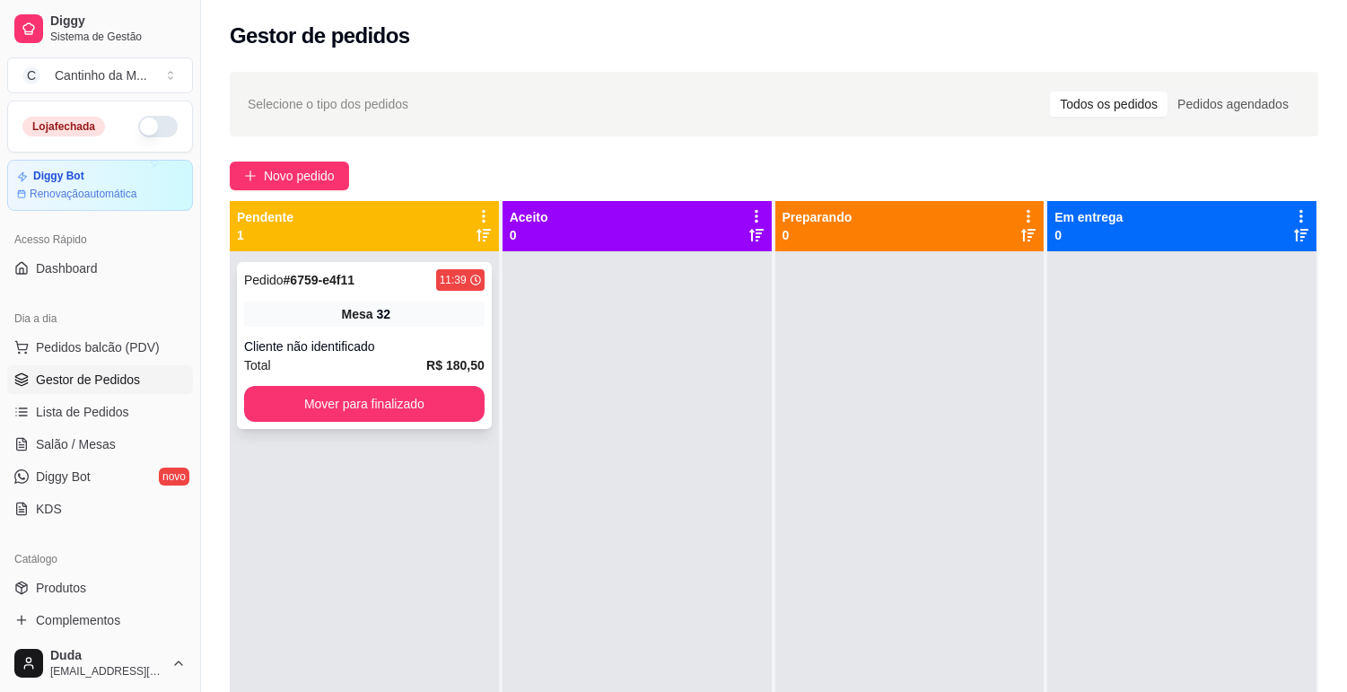
click at [266, 355] on span "Total" at bounding box center [257, 365] width 27 height 20
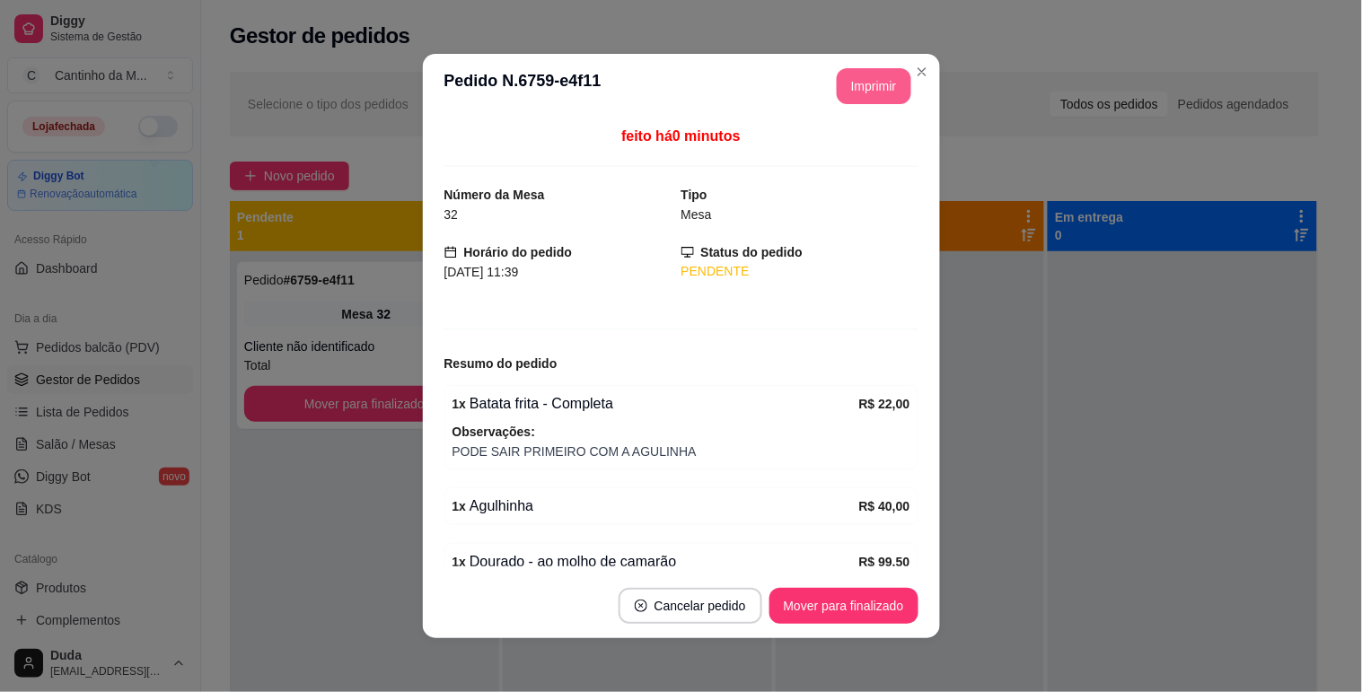
click at [837, 97] on button "Imprimir" at bounding box center [874, 86] width 75 height 36
click at [891, 606] on button "Mover para finalizado" at bounding box center [843, 606] width 145 height 35
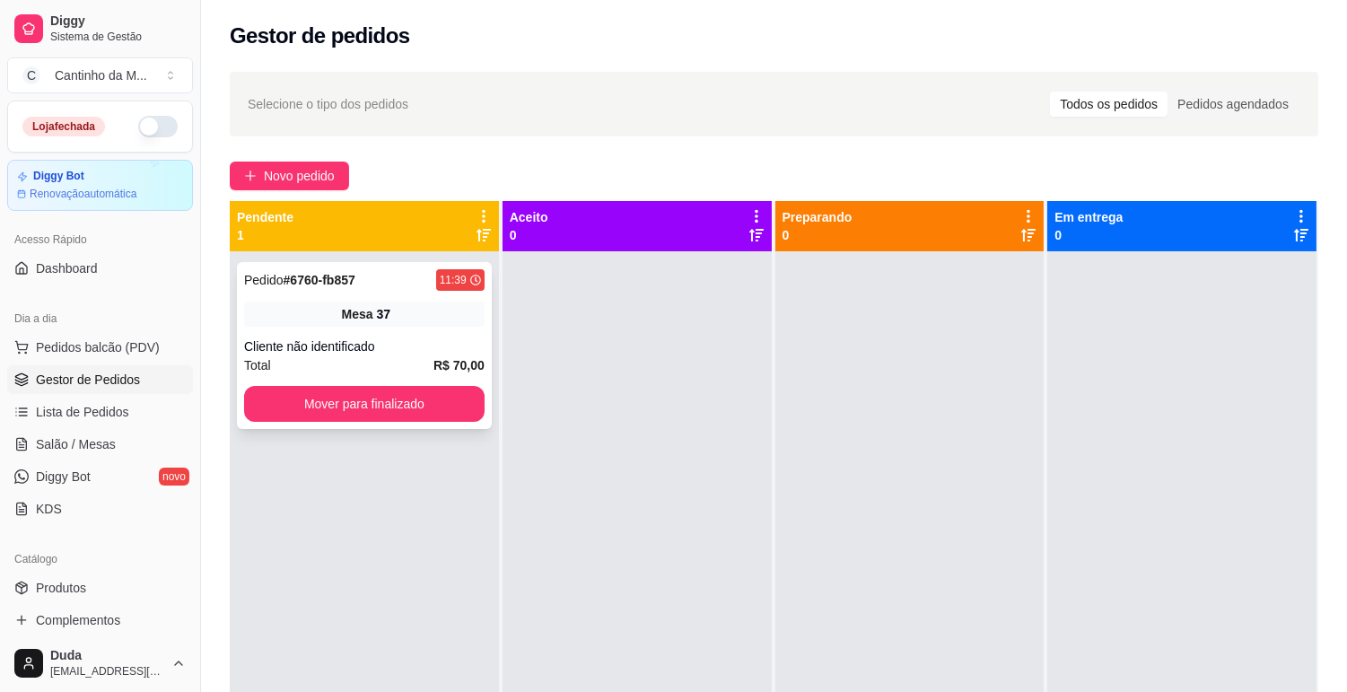
click at [397, 273] on div "Pedido # 6760-fb857 11:39" at bounding box center [364, 280] width 241 height 22
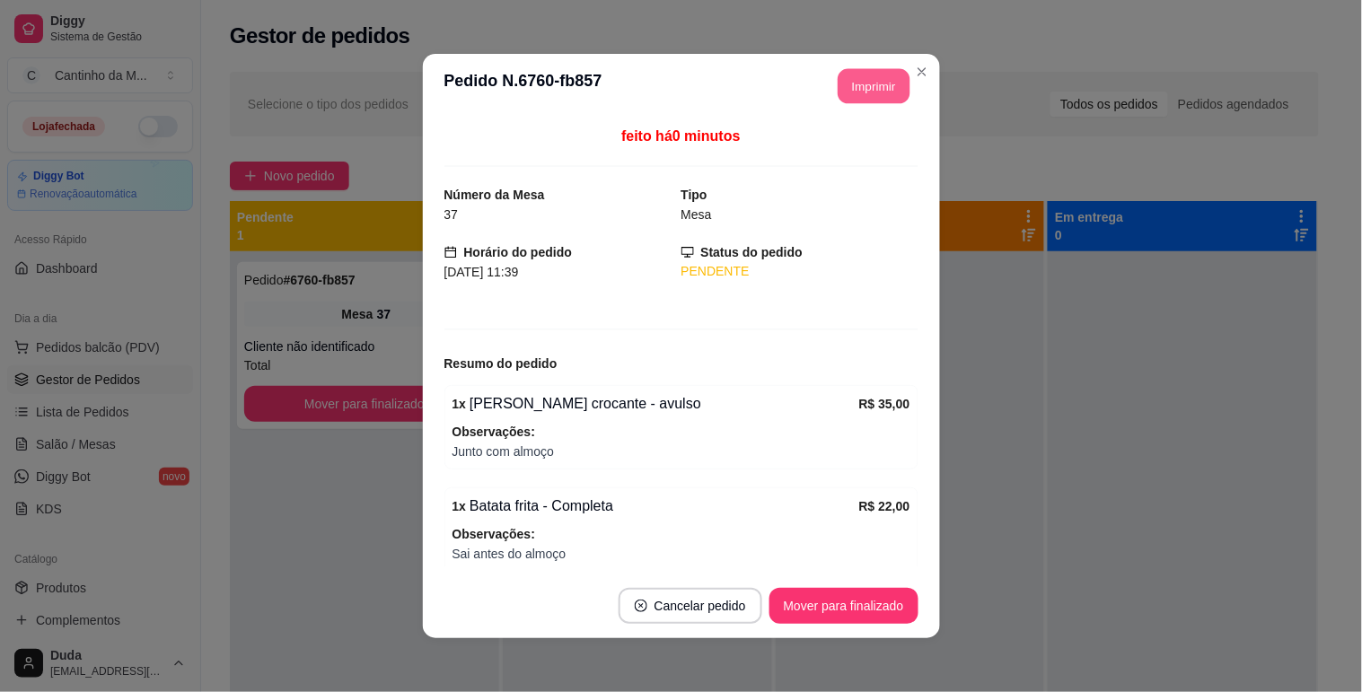
click at [838, 85] on button "Imprimir" at bounding box center [874, 86] width 72 height 35
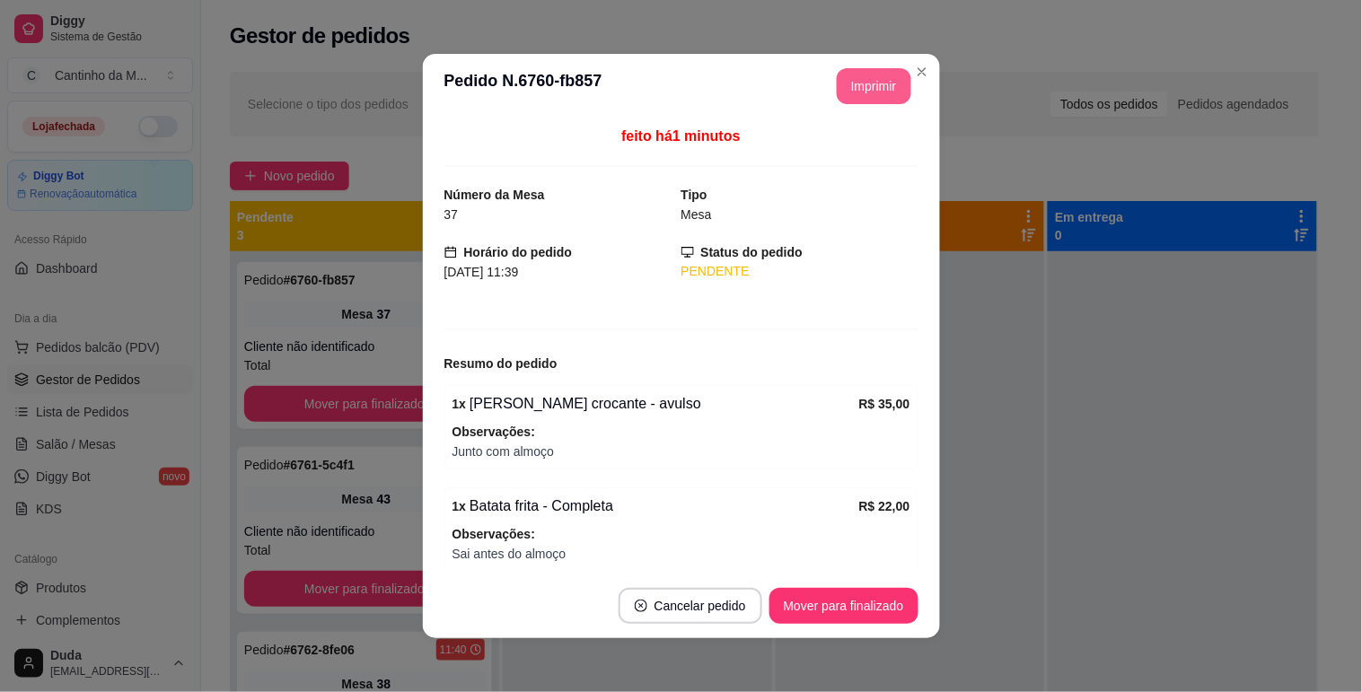
scroll to position [189, 0]
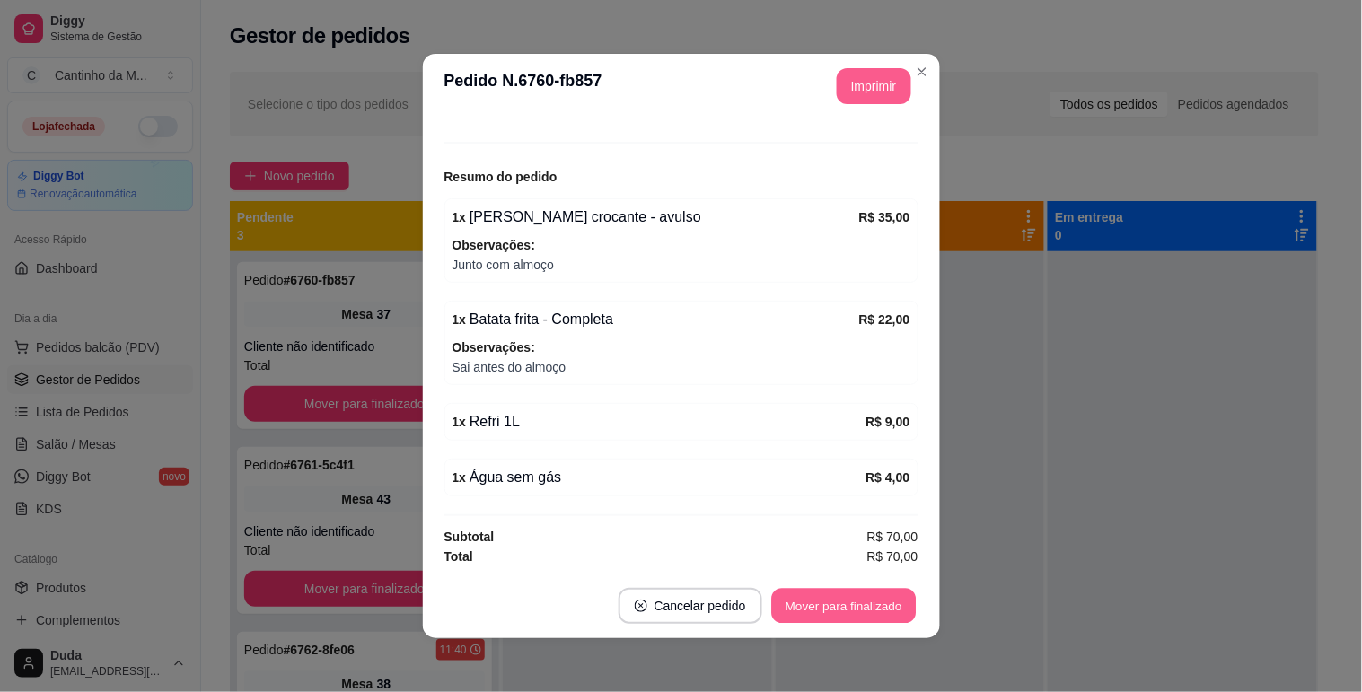
click at [803, 604] on button "Mover para finalizado" at bounding box center [843, 606] width 145 height 35
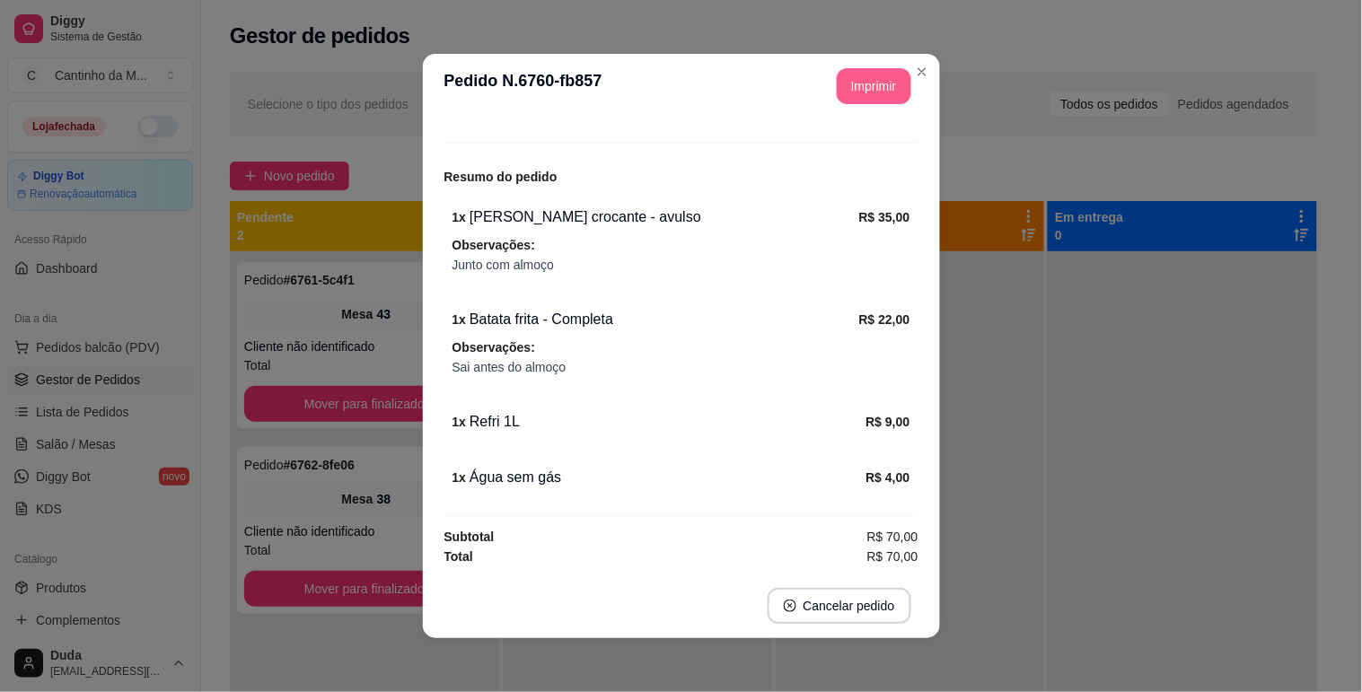
scroll to position [128, 0]
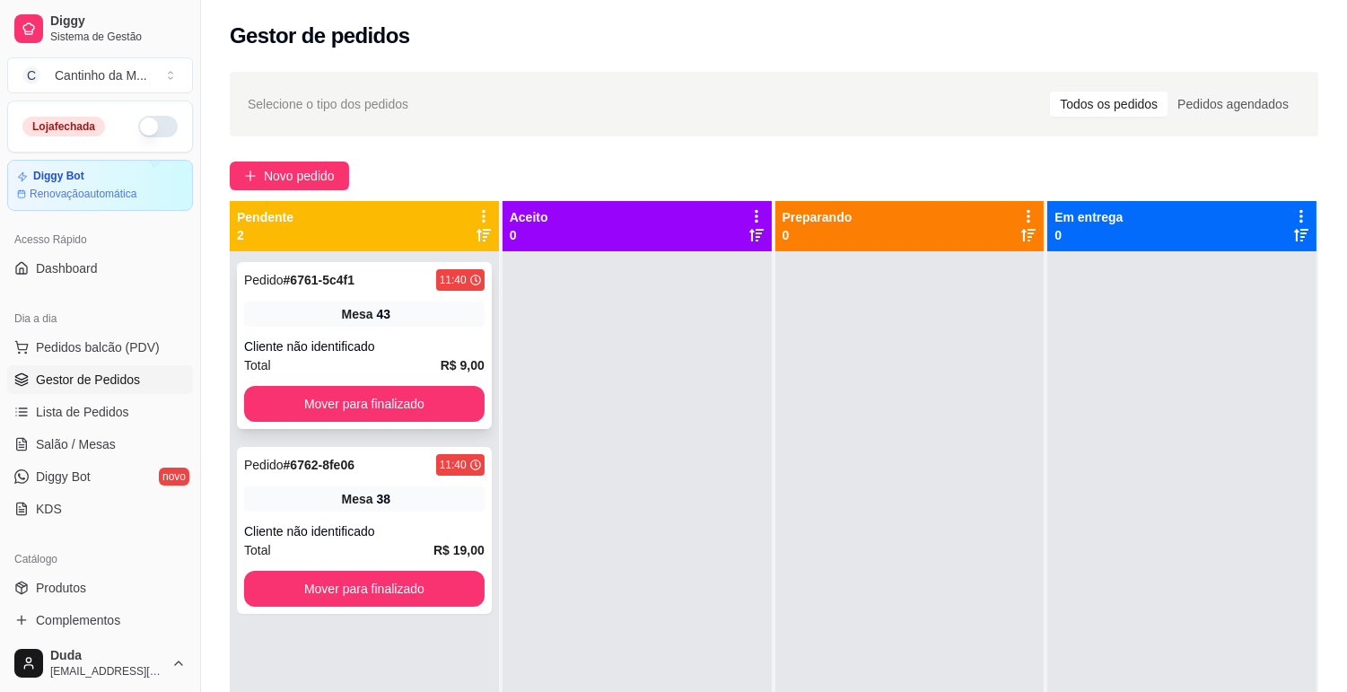
click at [404, 312] on div "Mesa 43" at bounding box center [364, 314] width 241 height 25
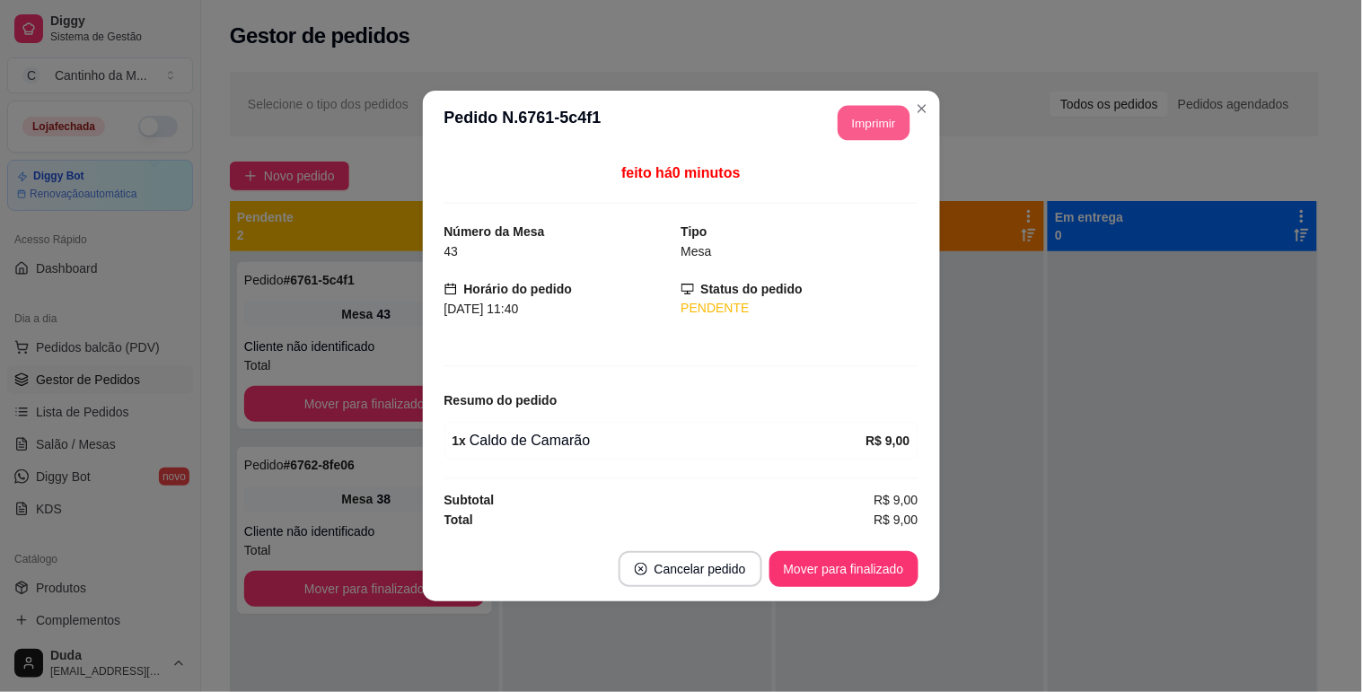
click at [862, 119] on button "Imprimir" at bounding box center [874, 123] width 72 height 35
click at [886, 573] on button "Mover para finalizado" at bounding box center [843, 569] width 149 height 36
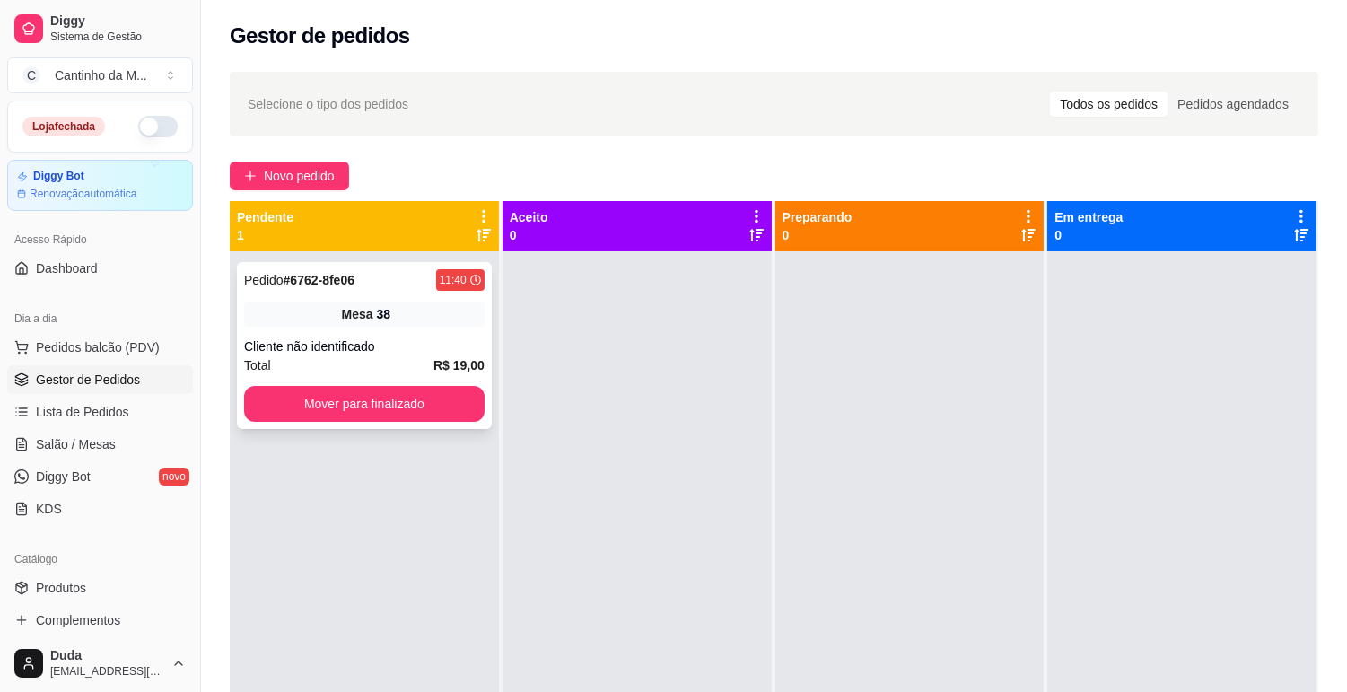
click at [452, 314] on div "Mesa 38" at bounding box center [364, 314] width 241 height 25
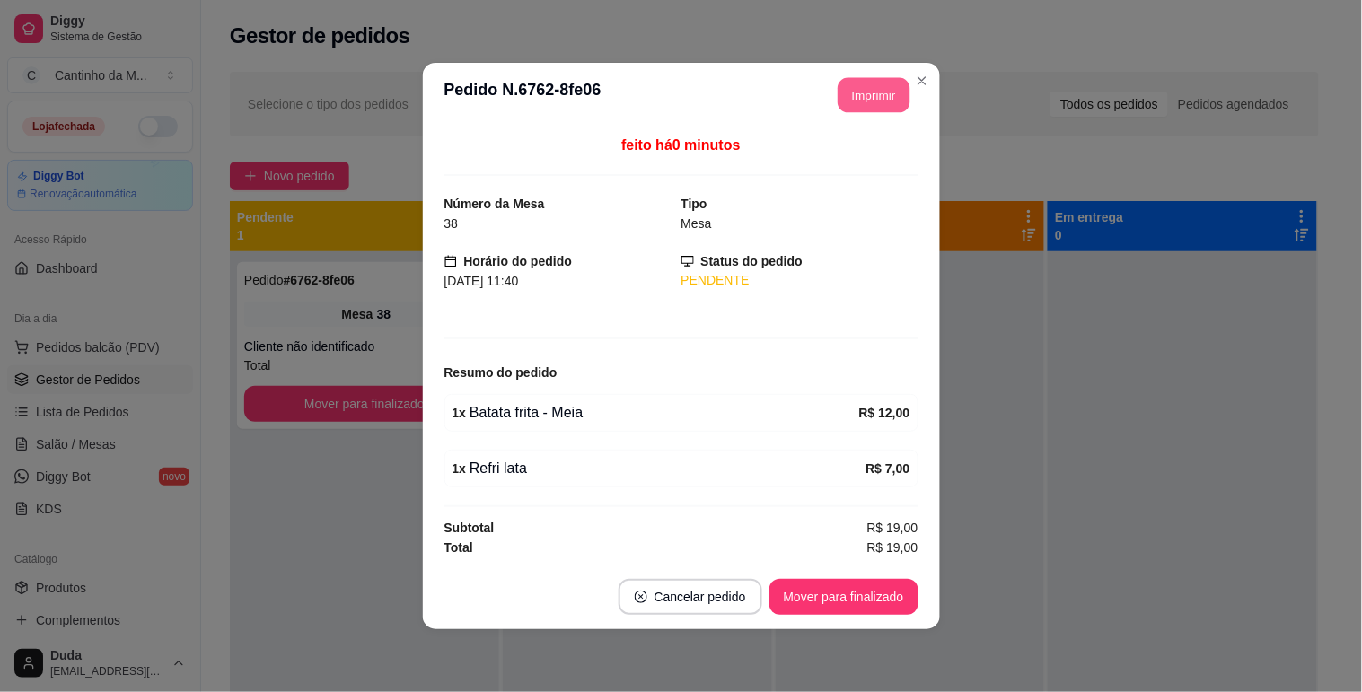
click at [877, 96] on button "Imprimir" at bounding box center [874, 95] width 72 height 35
click at [848, 592] on button "Mover para finalizado" at bounding box center [843, 597] width 149 height 36
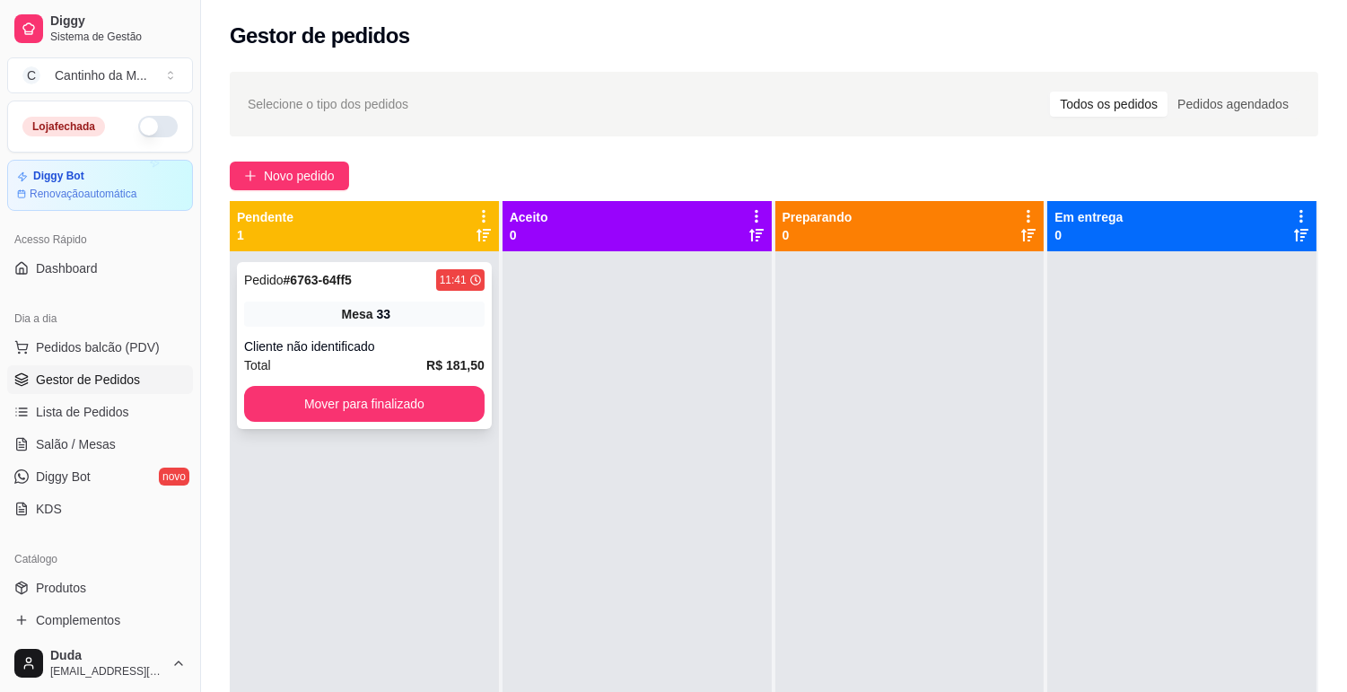
click at [399, 302] on div "Mesa 33" at bounding box center [364, 314] width 241 height 25
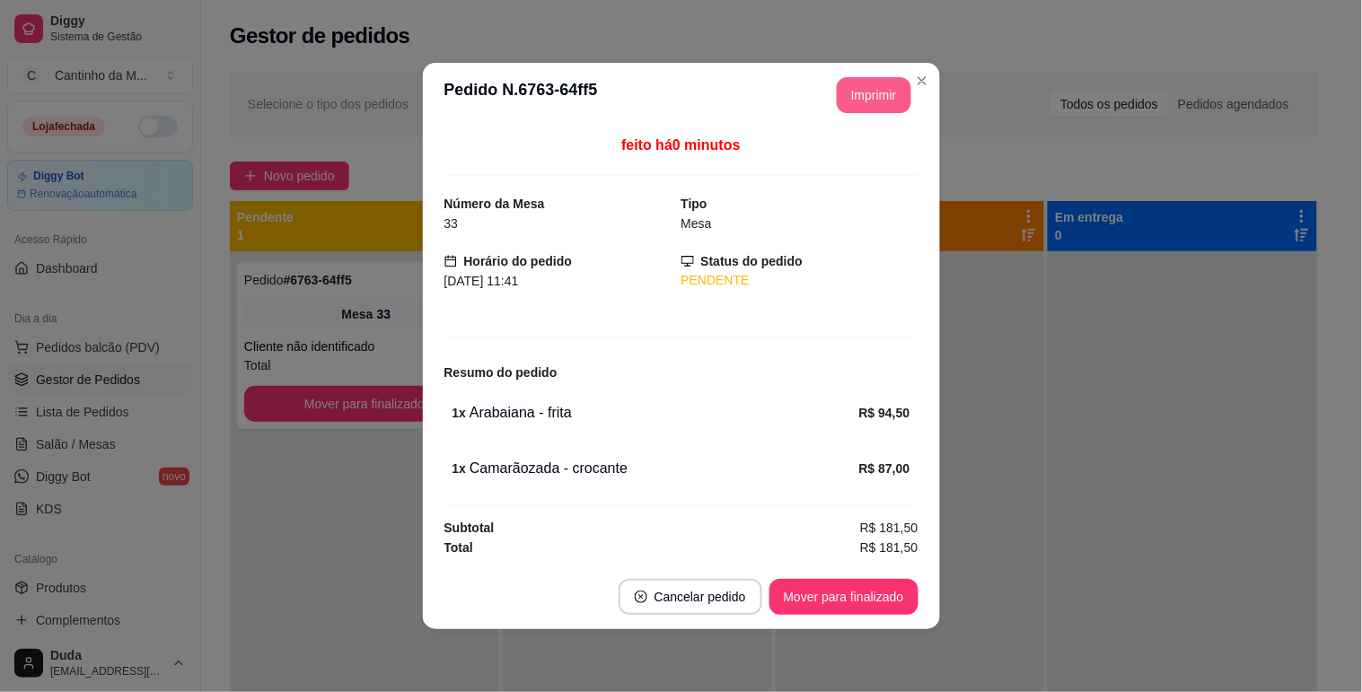
click at [883, 100] on button "Imprimir" at bounding box center [874, 95] width 75 height 36
click at [857, 589] on button "Mover para finalizado" at bounding box center [843, 597] width 149 height 36
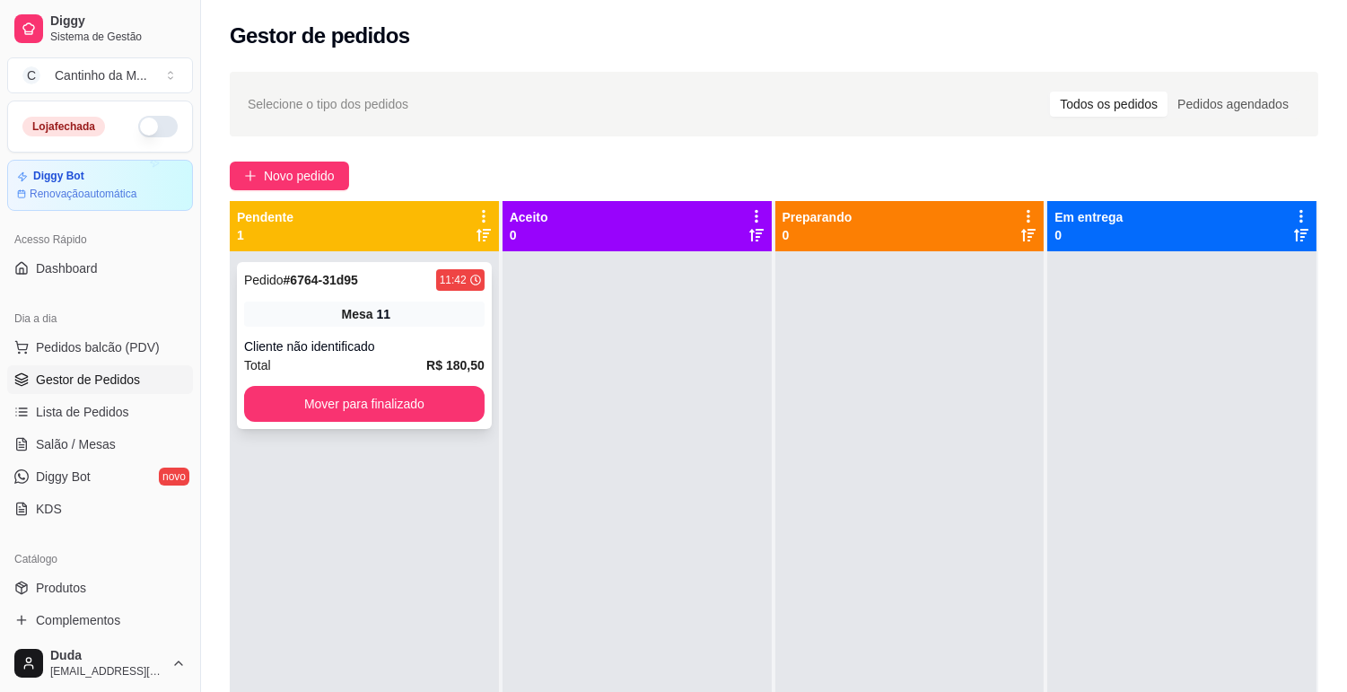
click at [434, 308] on div "Mesa 11" at bounding box center [364, 314] width 241 height 25
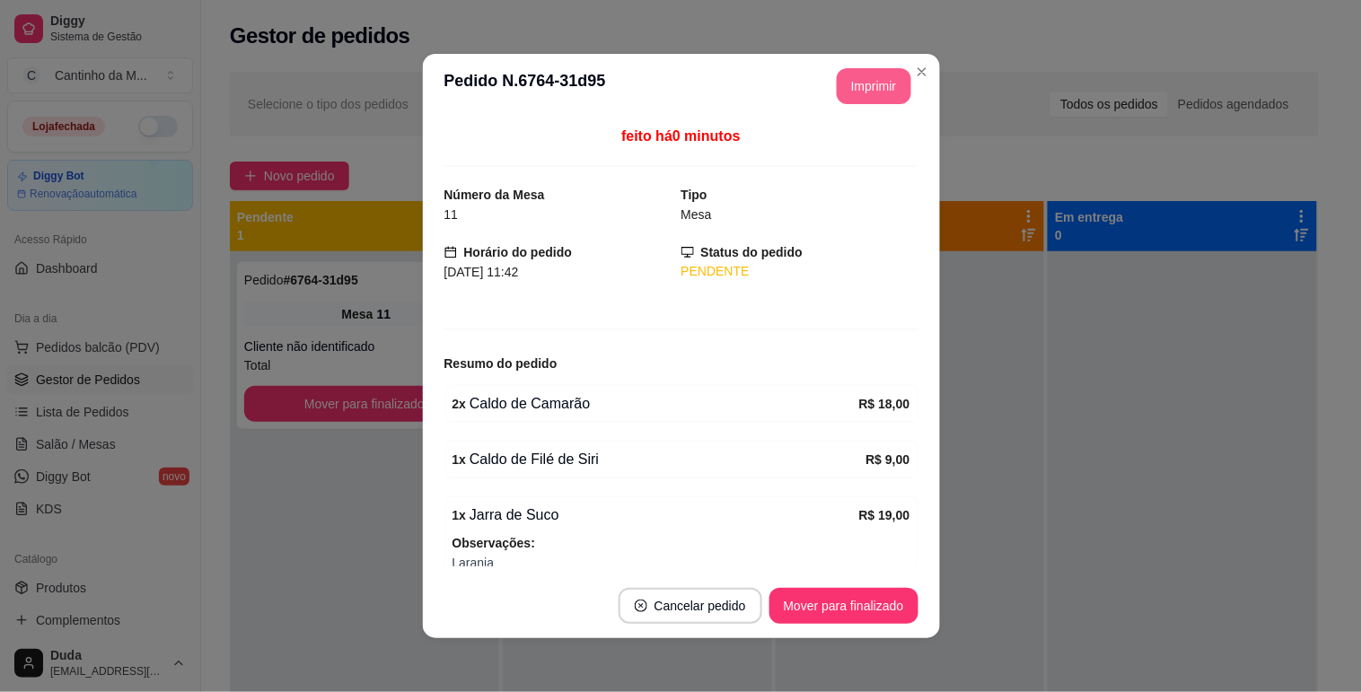
click at [856, 85] on button "Imprimir" at bounding box center [874, 86] width 75 height 36
click at [882, 603] on button "Mover para finalizado" at bounding box center [843, 606] width 145 height 35
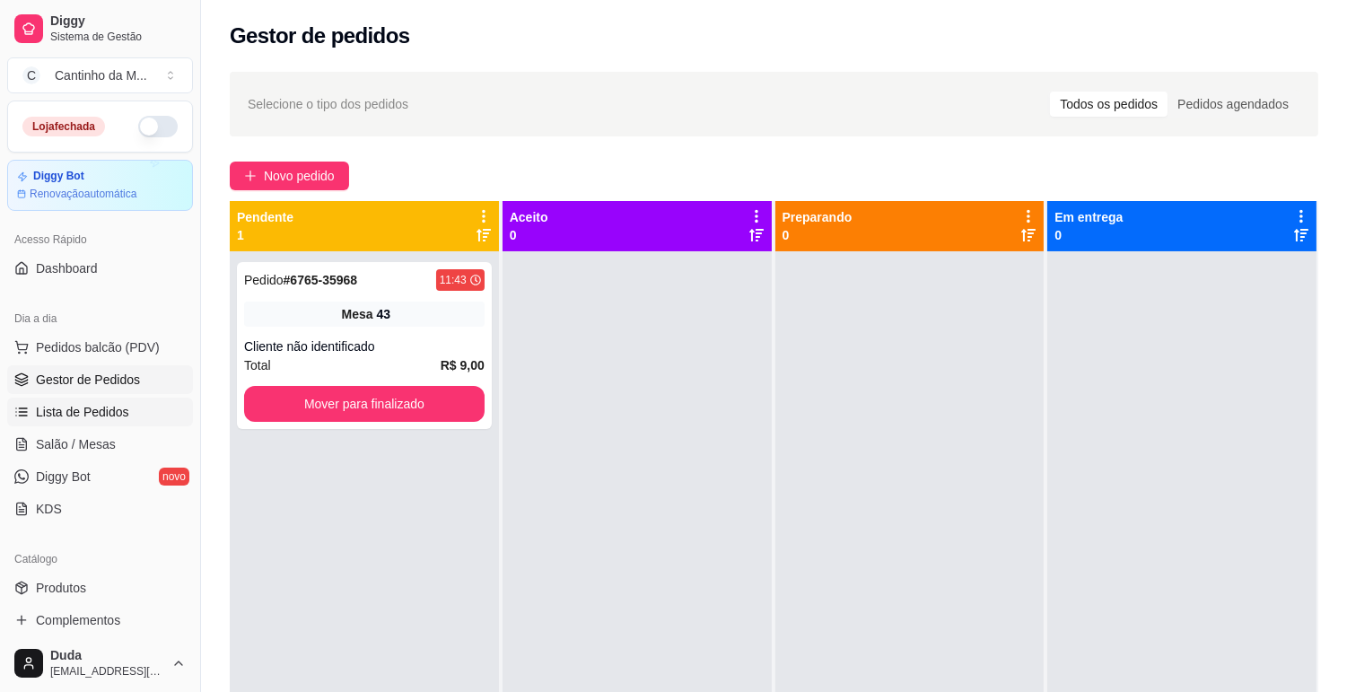
click at [85, 405] on span "Lista de Pedidos" at bounding box center [82, 412] width 93 height 18
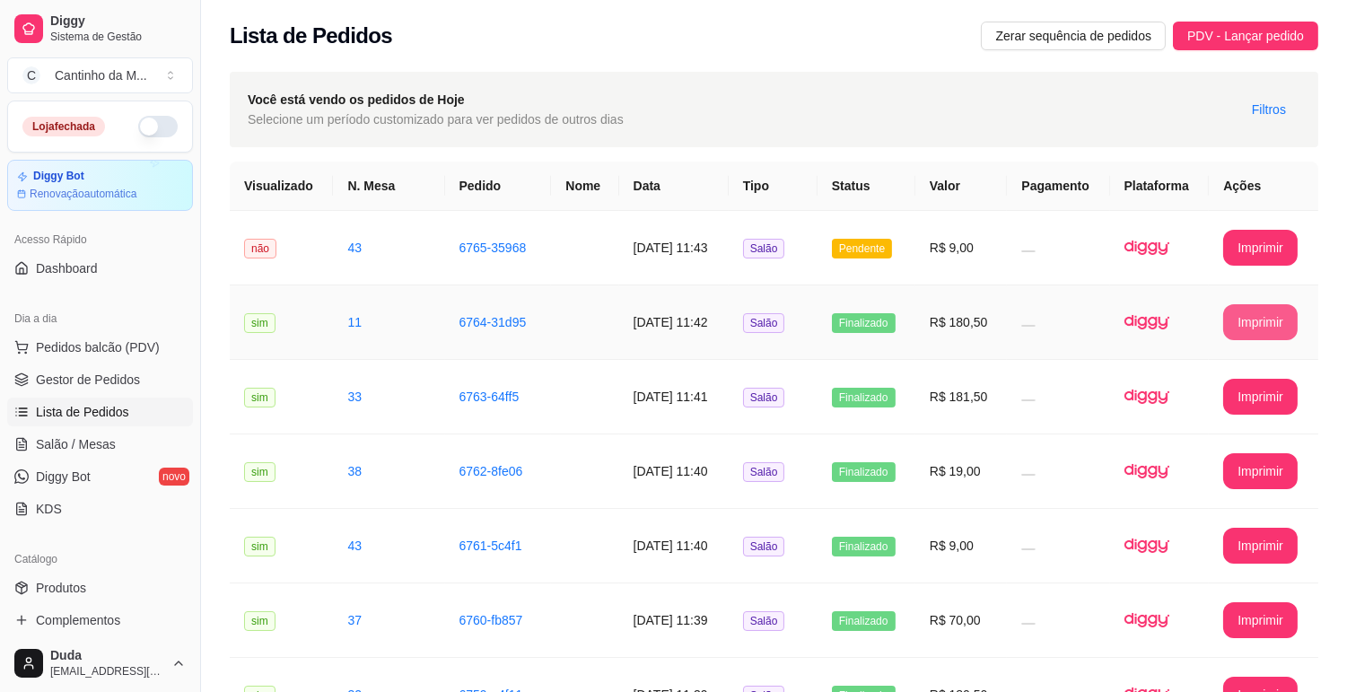
click at [1246, 323] on button "Imprimir" at bounding box center [1261, 322] width 75 height 36
click at [963, 269] on td "R$ 9,00" at bounding box center [962, 248] width 92 height 75
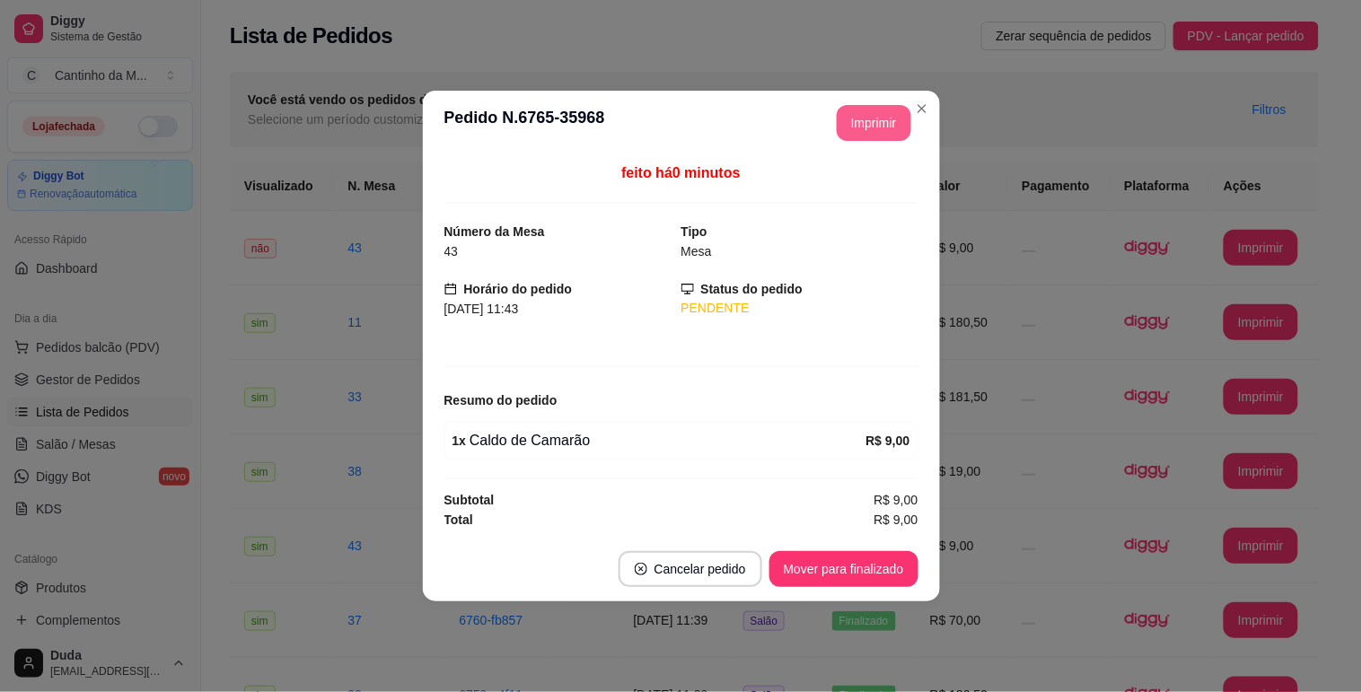
click at [882, 136] on button "Imprimir" at bounding box center [874, 123] width 75 height 36
click at [871, 563] on button "Mover para finalizado" at bounding box center [843, 569] width 149 height 36
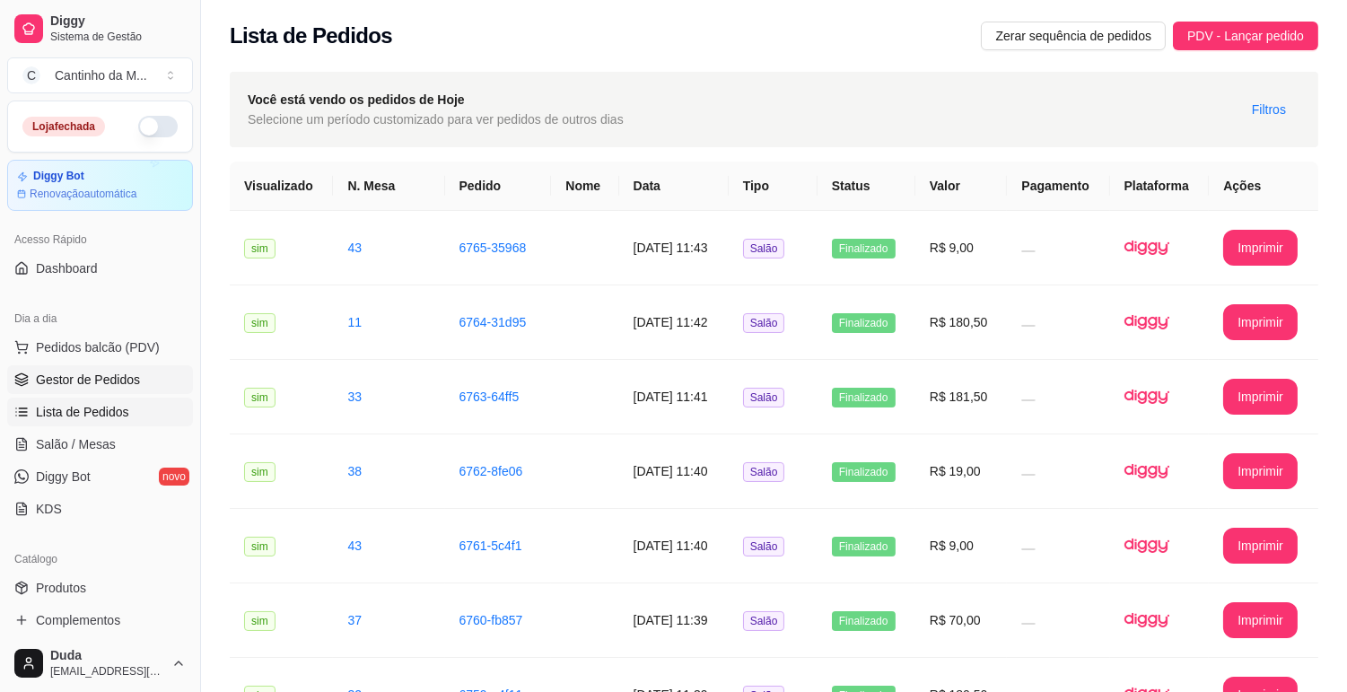
click at [114, 365] on link "Gestor de Pedidos" at bounding box center [100, 379] width 186 height 29
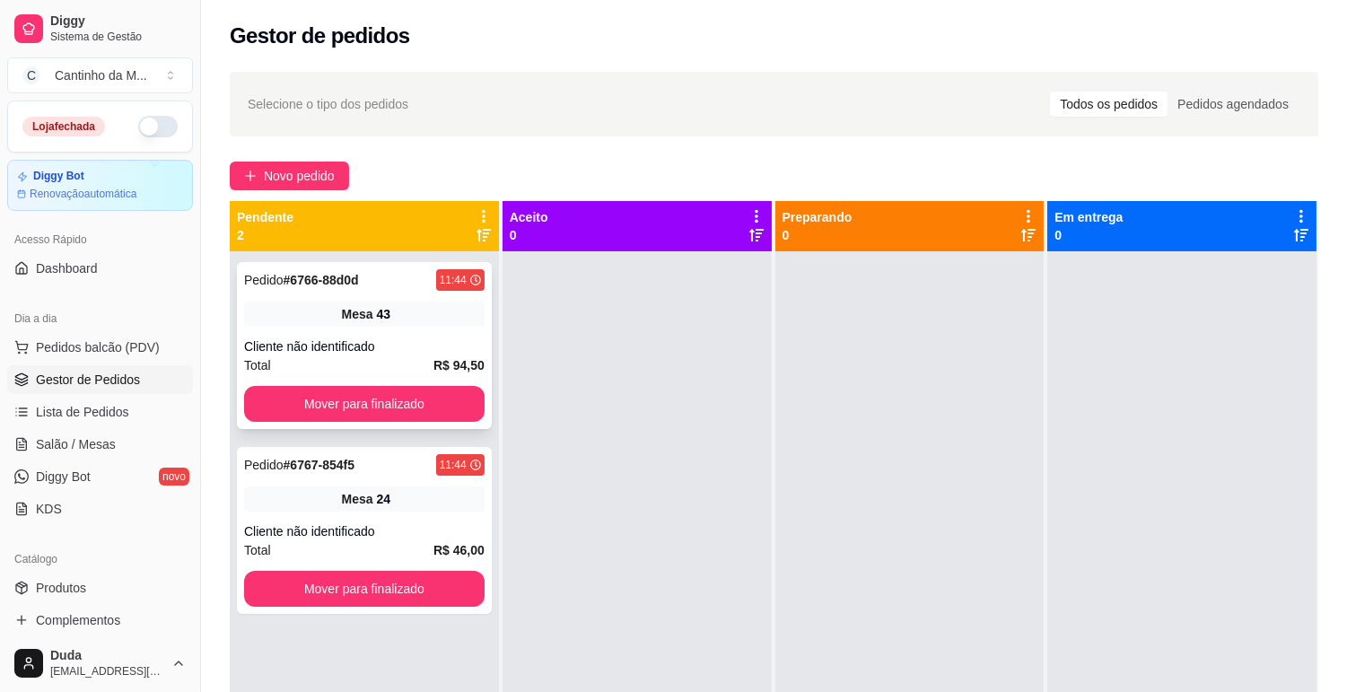
click at [375, 335] on div "Pedido # 6766-88d0d 11:44 Mesa 43 Cliente não identificado Total R$ 94,50 Mover…" at bounding box center [364, 345] width 255 height 167
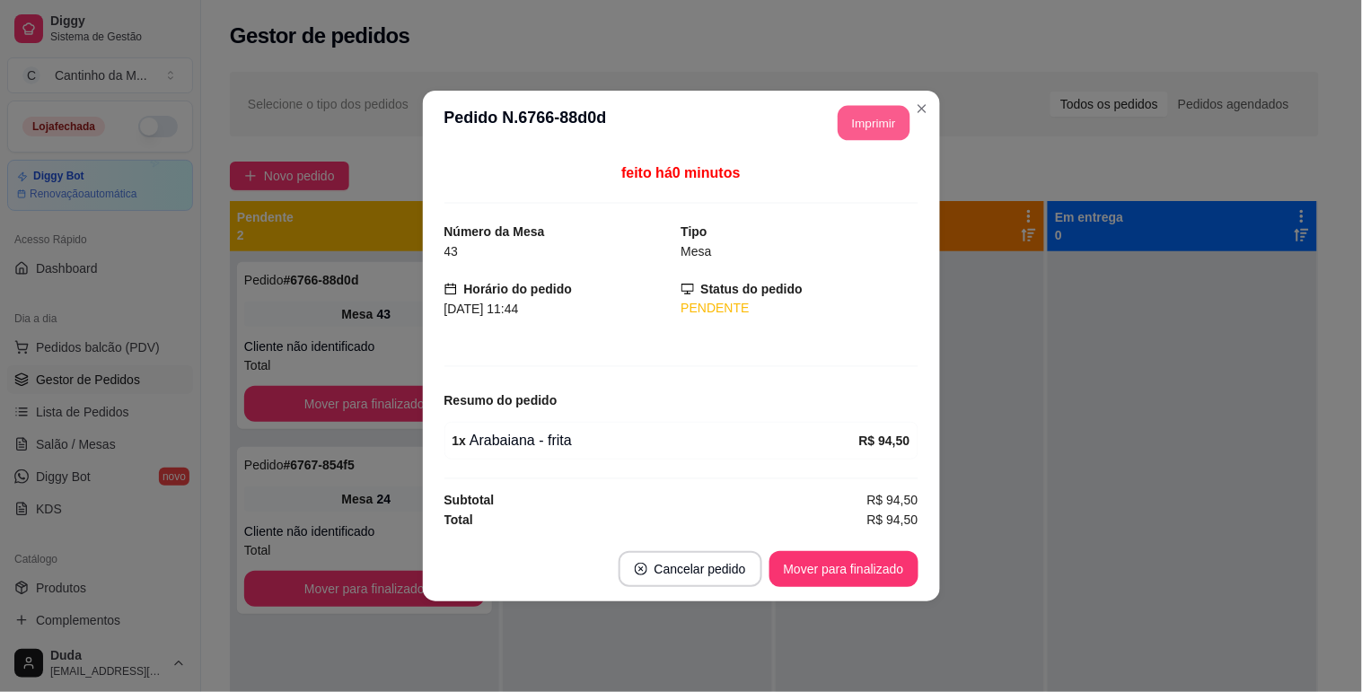
click at [866, 114] on button "Imprimir" at bounding box center [874, 123] width 72 height 35
click at [836, 571] on button "Mover para finalizado" at bounding box center [843, 569] width 145 height 35
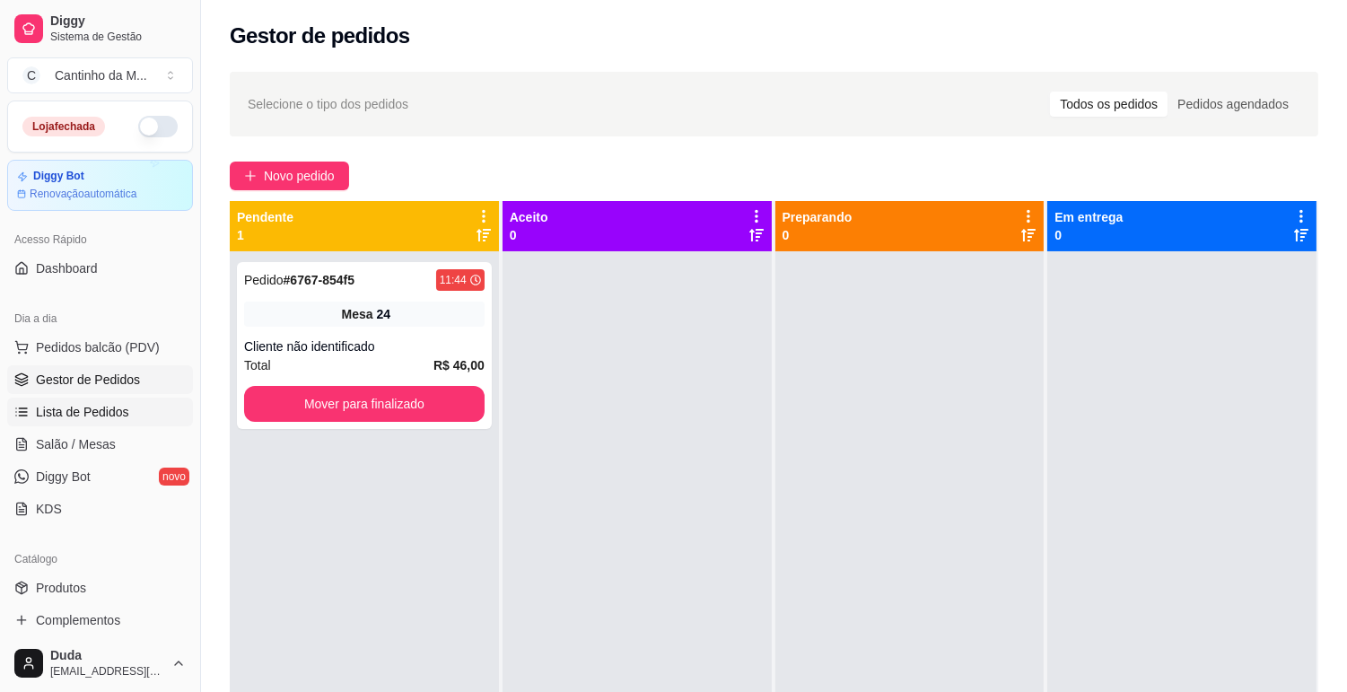
click at [90, 400] on link "Lista de Pedidos" at bounding box center [100, 412] width 186 height 29
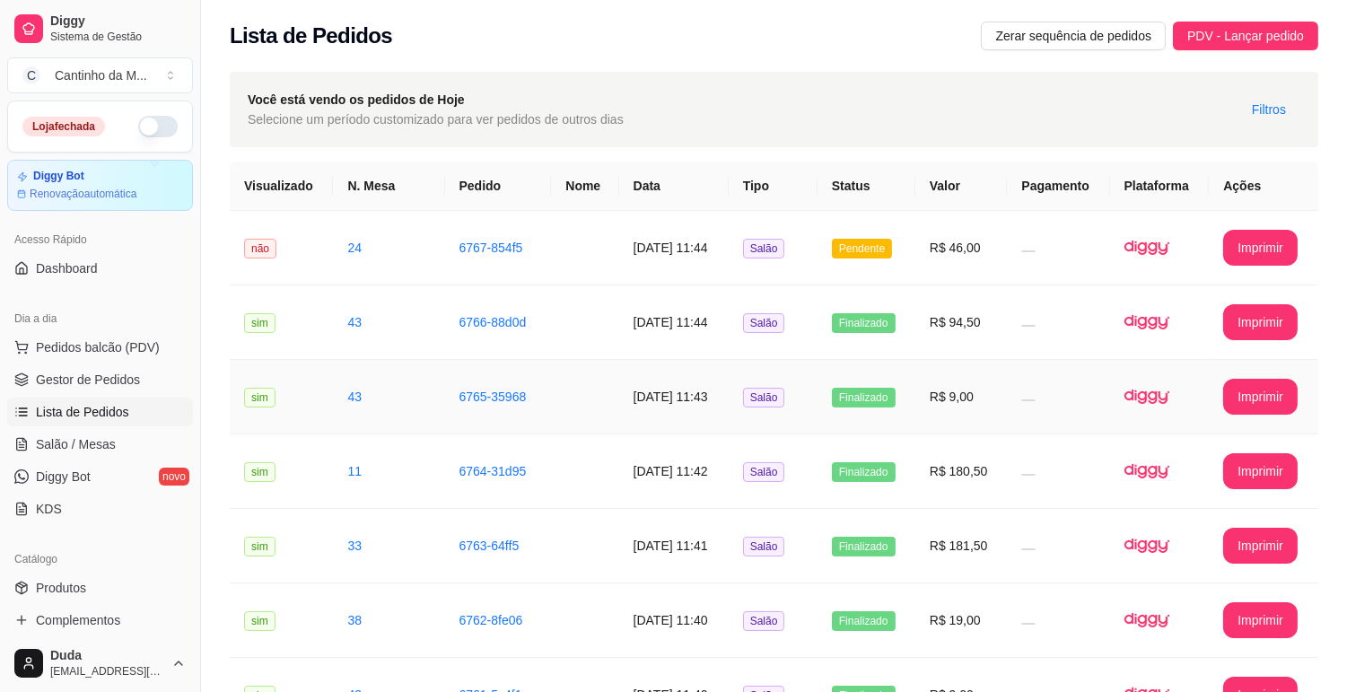
click at [482, 370] on td "6765-35968" at bounding box center [498, 397] width 107 height 75
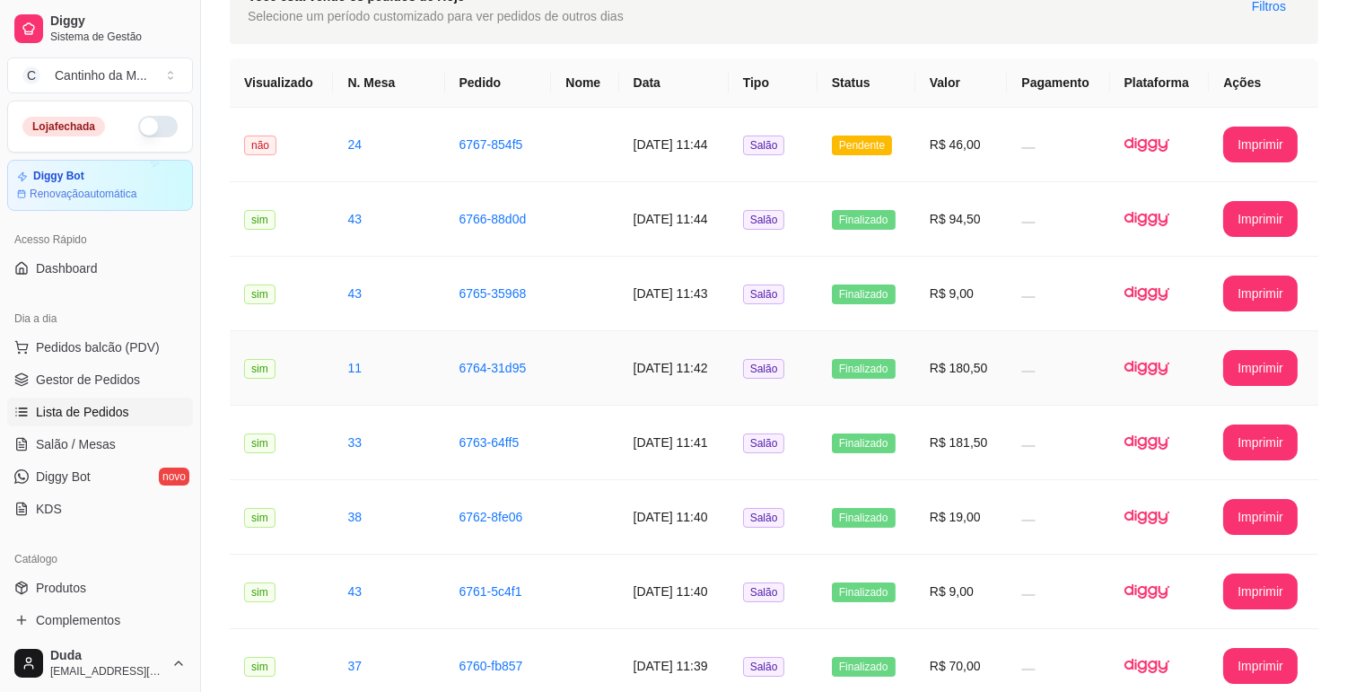
scroll to position [199, 0]
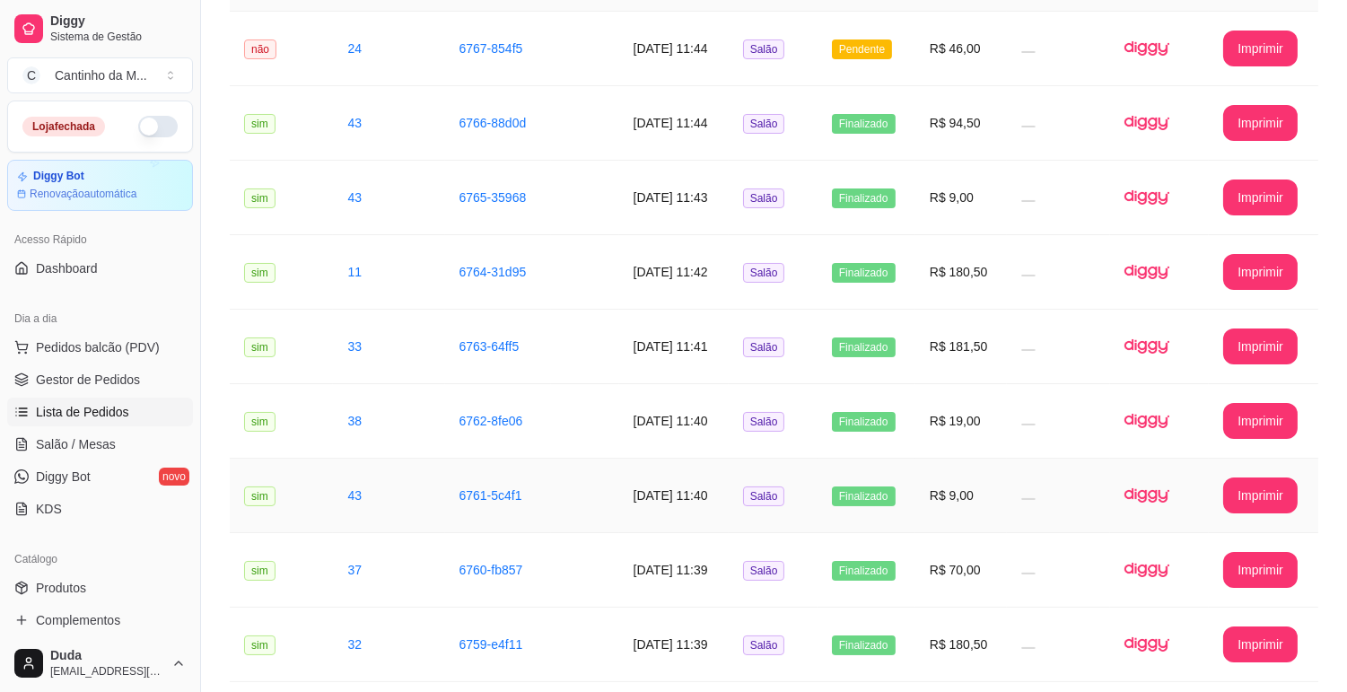
click at [521, 478] on td "6761-5c4f1" at bounding box center [498, 496] width 107 height 75
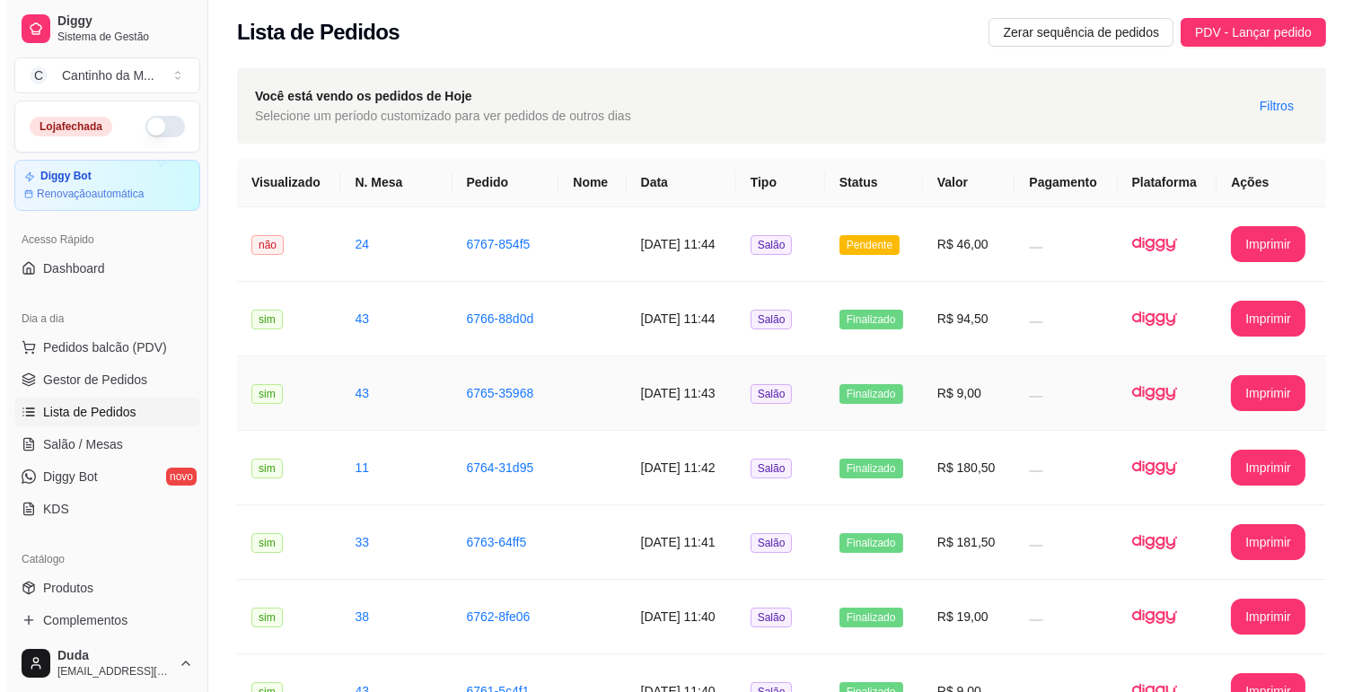
scroll to position [0, 0]
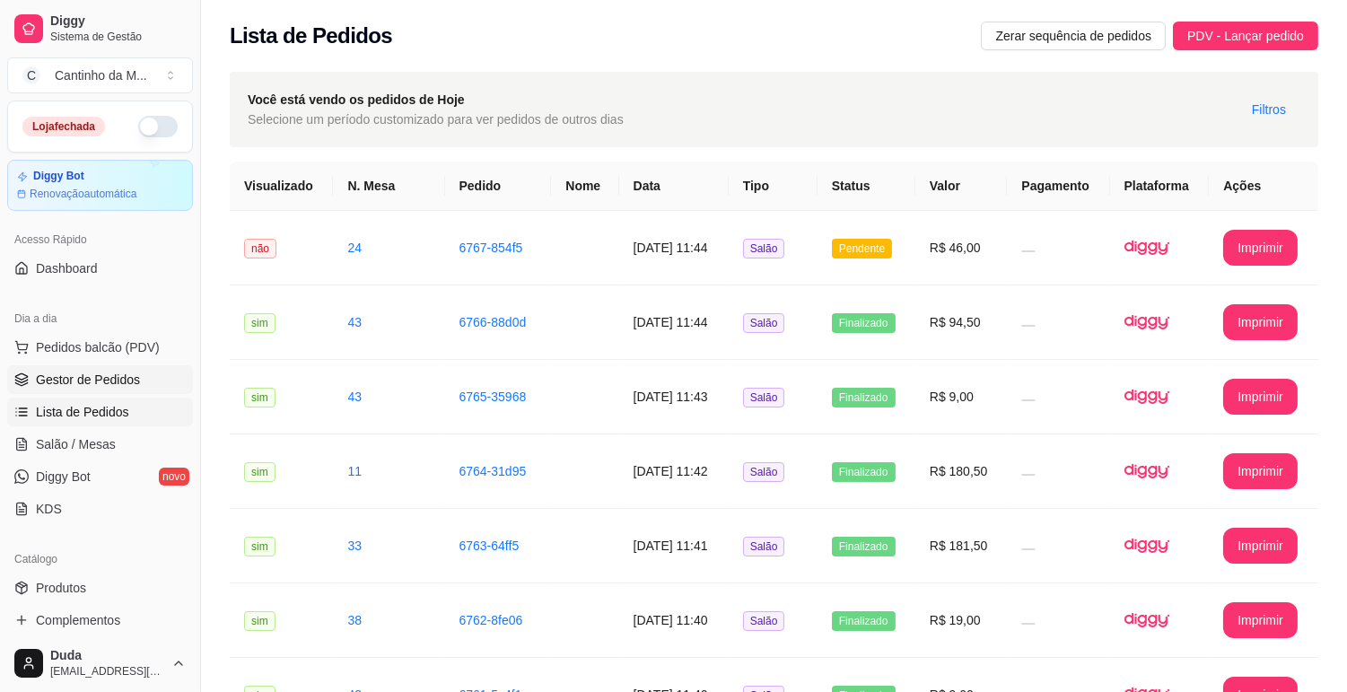
click at [100, 389] on link "Gestor de Pedidos" at bounding box center [100, 379] width 186 height 29
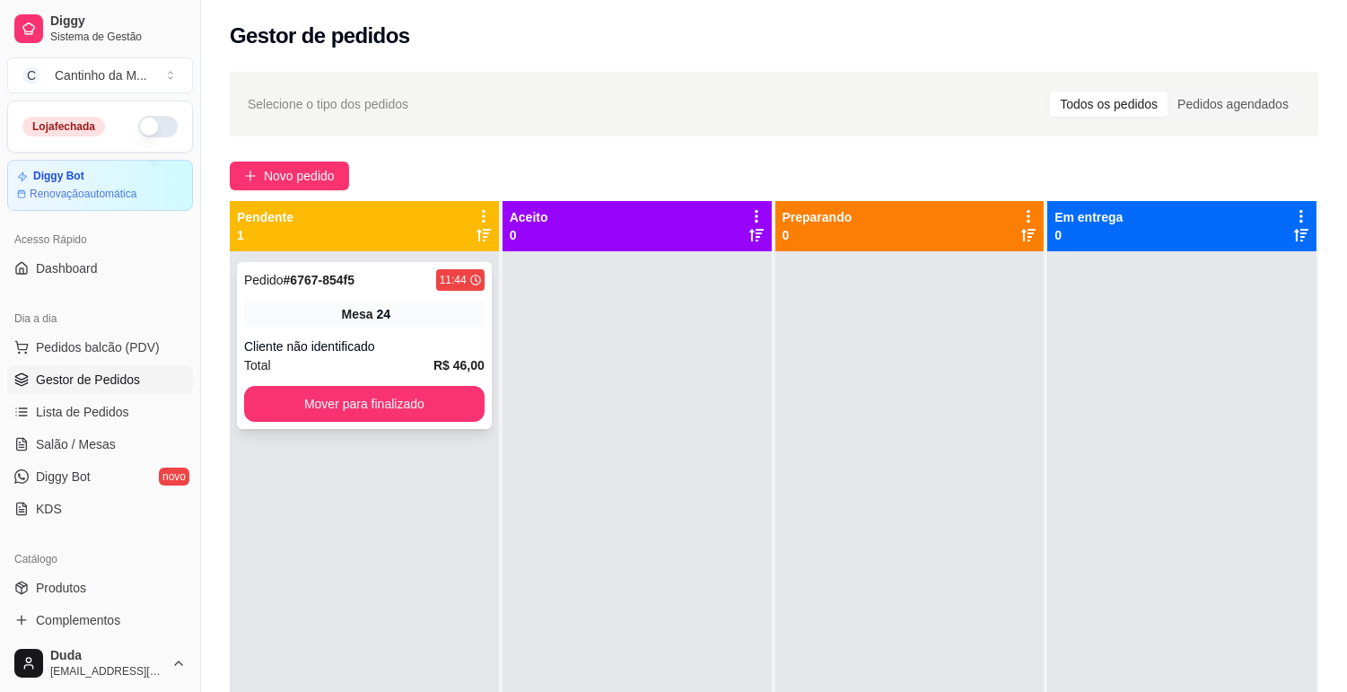
click at [315, 267] on div "Pedido # 6767-854f5 11:44 Mesa 24 Cliente não identificado Total R$ 46,00 Mover…" at bounding box center [364, 345] width 255 height 167
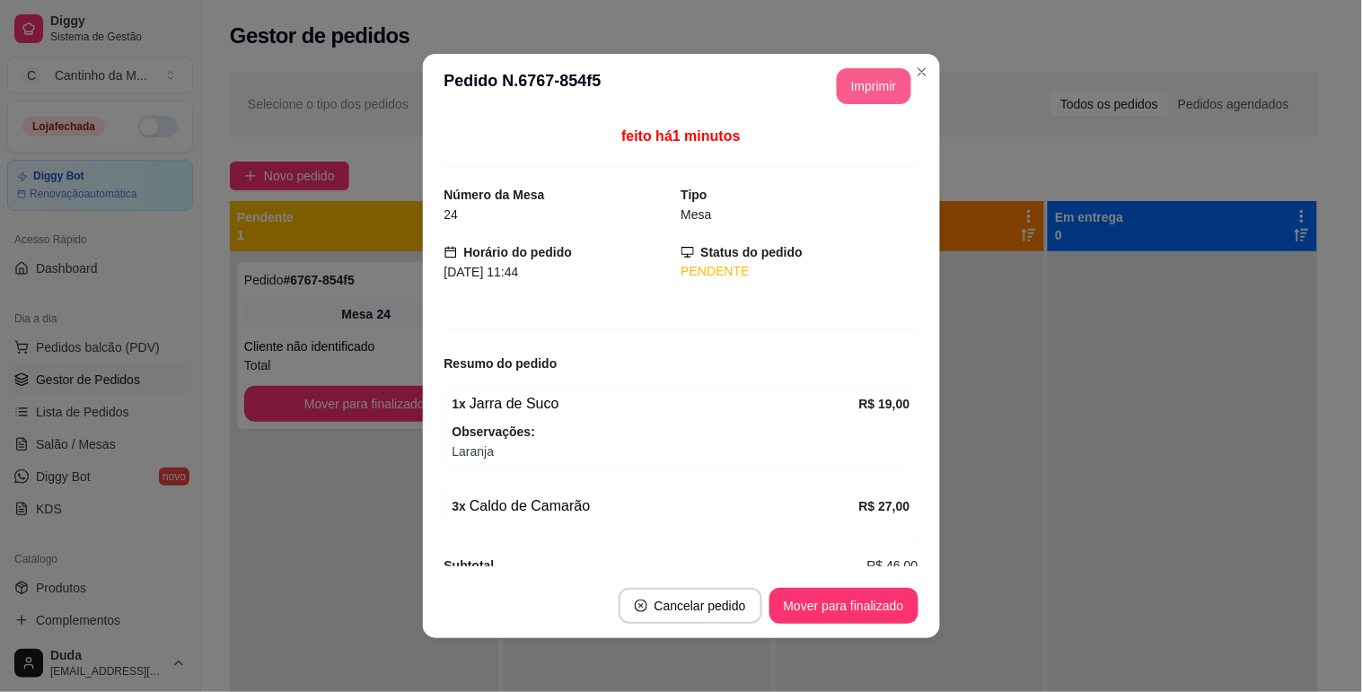
click at [871, 87] on button "Imprimir" at bounding box center [874, 86] width 75 height 36
click at [844, 610] on button "Mover para finalizado" at bounding box center [843, 606] width 149 height 36
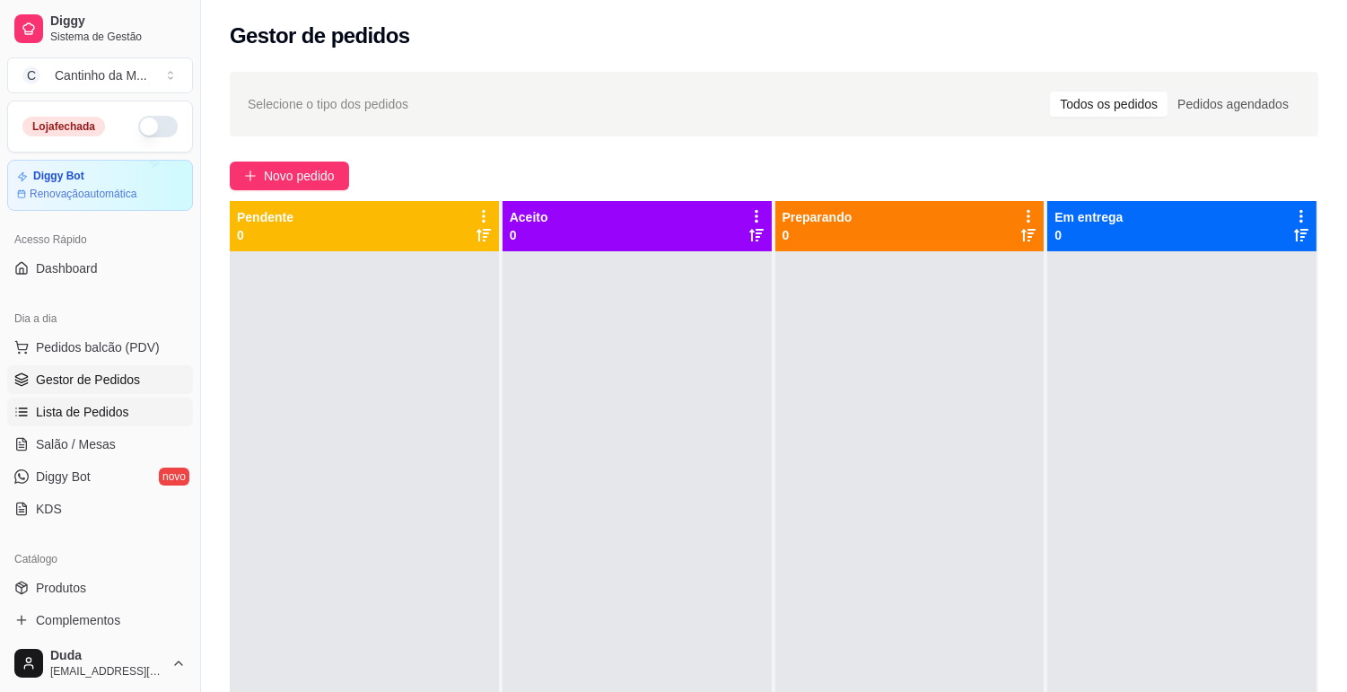
click at [137, 401] on link "Lista de Pedidos" at bounding box center [100, 412] width 186 height 29
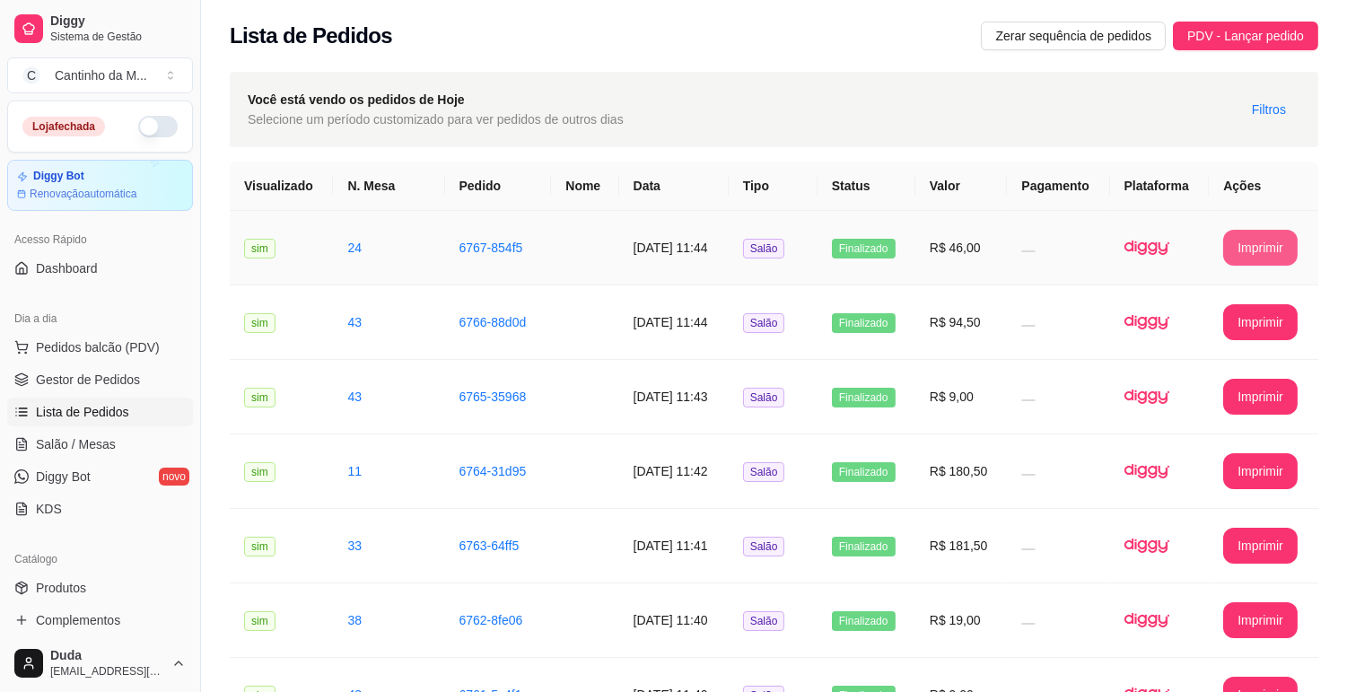
click at [1280, 234] on button "Imprimir" at bounding box center [1261, 248] width 75 height 36
click at [126, 390] on link "Gestor de Pedidos" at bounding box center [100, 379] width 186 height 29
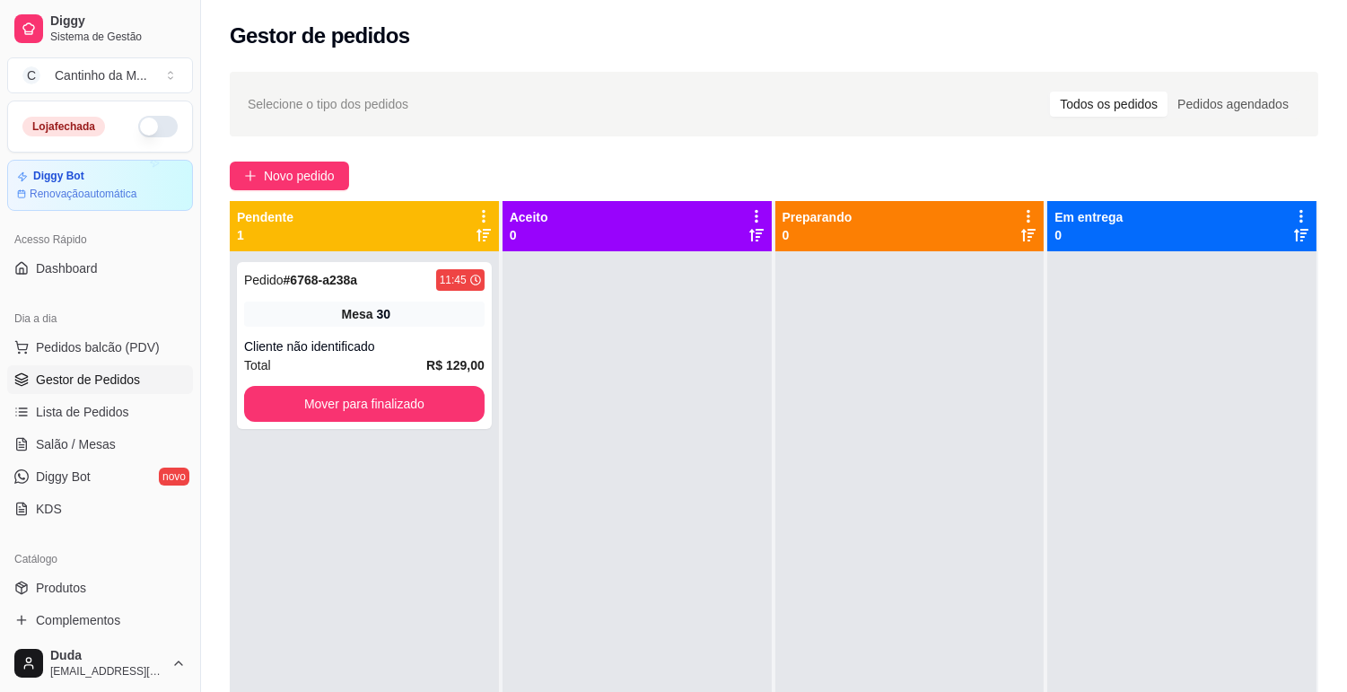
click at [300, 291] on div "Pedido # 6768-a238a 11:45 Mesa 30 Cliente não identificado Total R$ 129,00 Move…" at bounding box center [364, 345] width 255 height 167
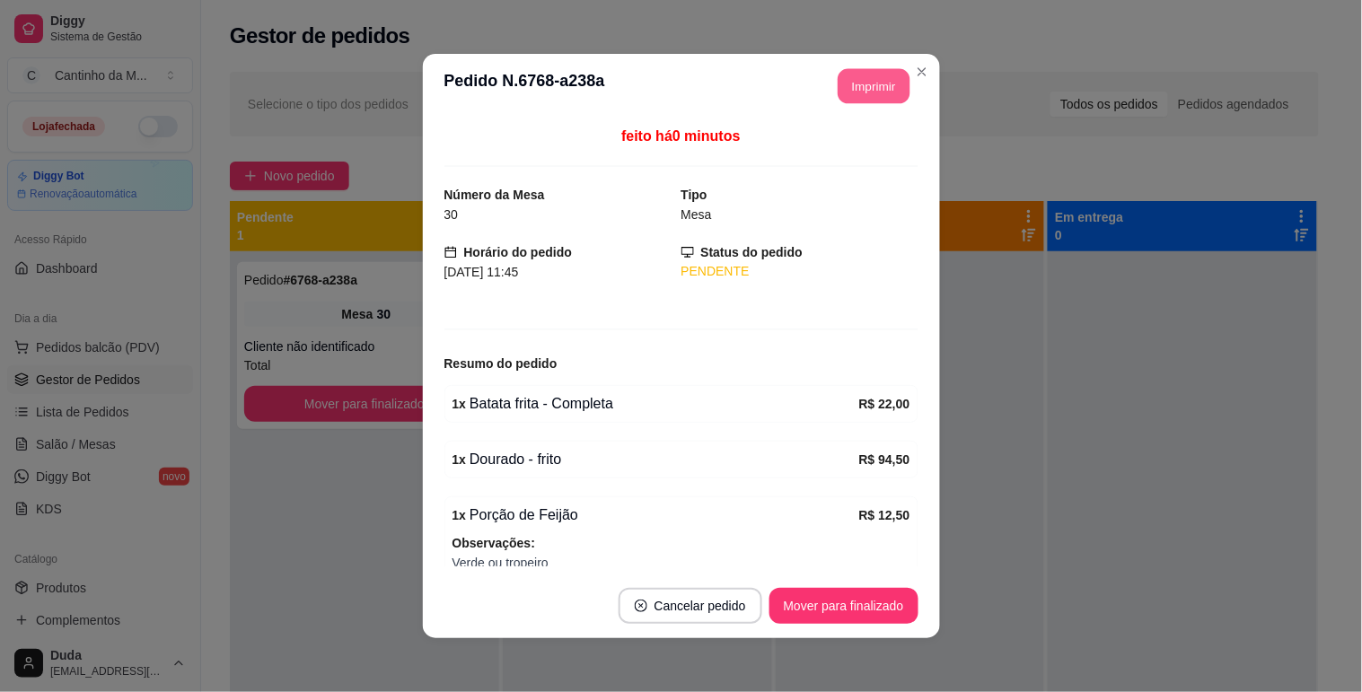
click at [842, 91] on button "Imprimir" at bounding box center [874, 86] width 72 height 35
click at [838, 612] on button "Mover para finalizado" at bounding box center [843, 606] width 149 height 36
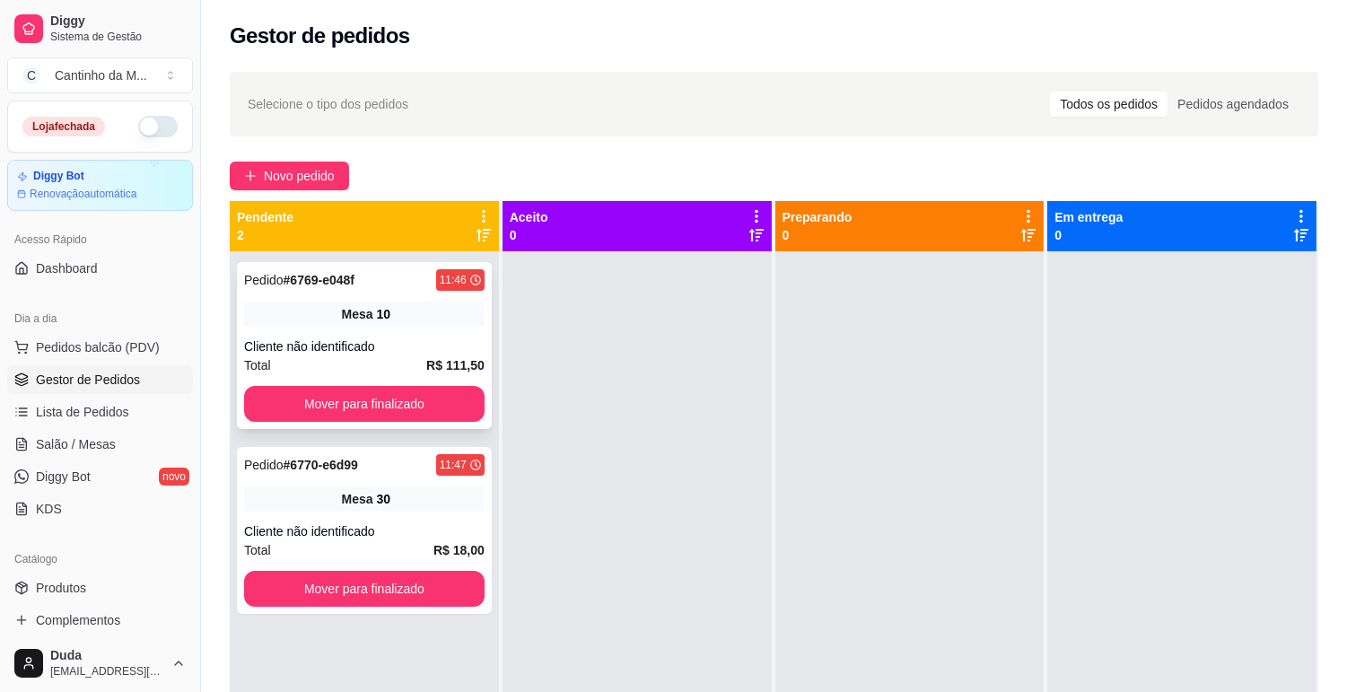
click at [417, 327] on div "Pedido # 6769-e048f 11:46 Mesa 10 Cliente não identificado Total R$ 111,50 Move…" at bounding box center [364, 345] width 255 height 167
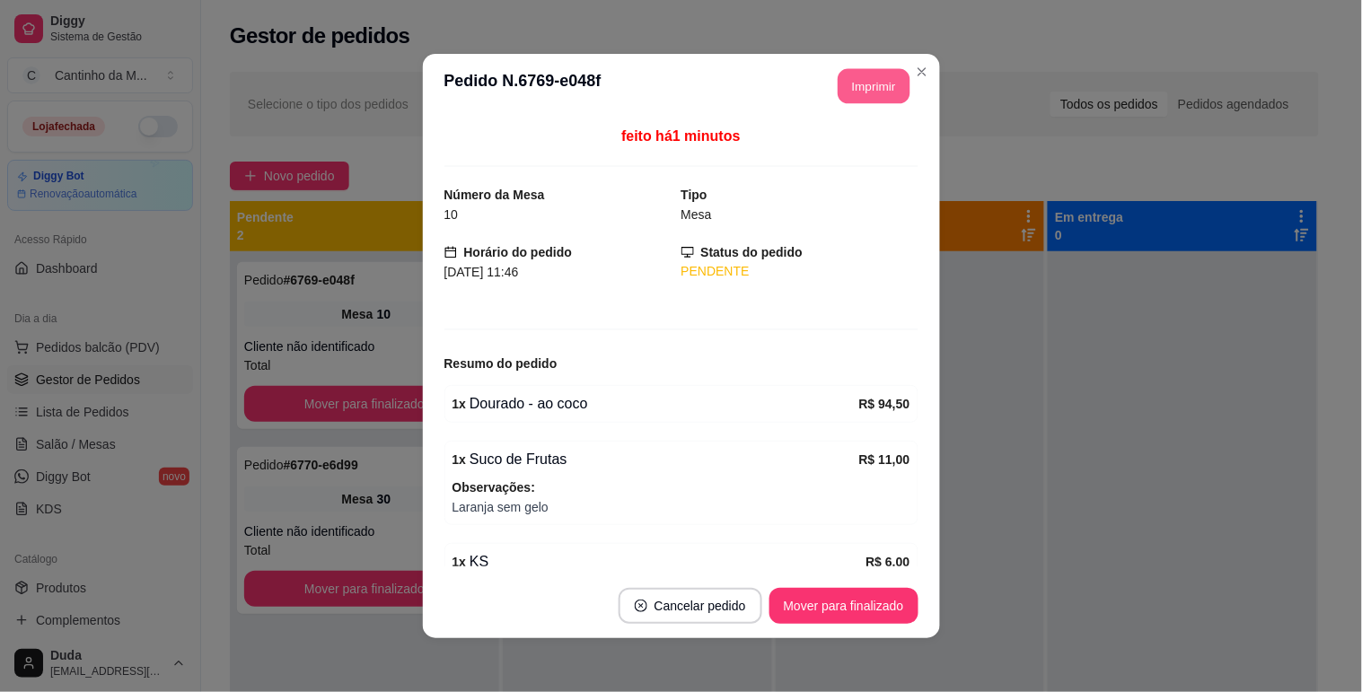
click at [890, 93] on button "Imprimir" at bounding box center [874, 86] width 72 height 35
click at [885, 92] on button "Imprimir" at bounding box center [874, 86] width 75 height 36
click at [815, 605] on button "Mover para finalizado" at bounding box center [843, 606] width 149 height 36
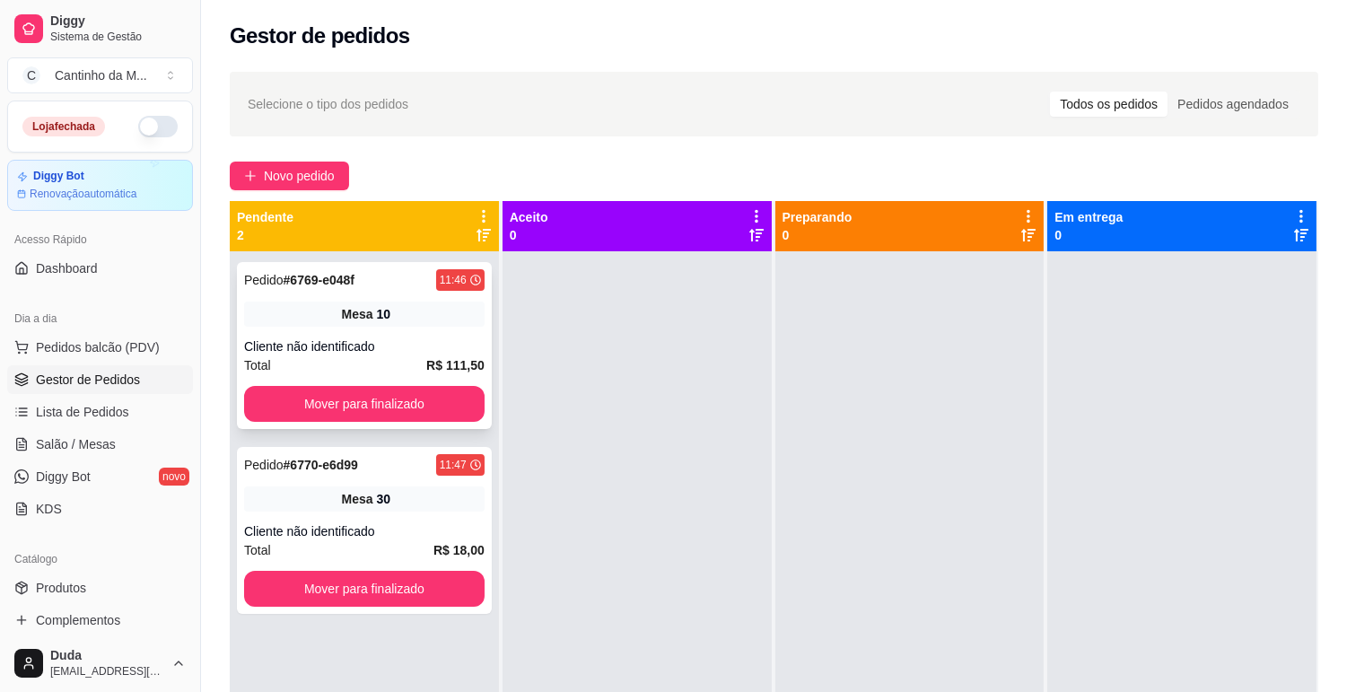
click at [365, 338] on div "Cliente não identificado" at bounding box center [364, 347] width 241 height 18
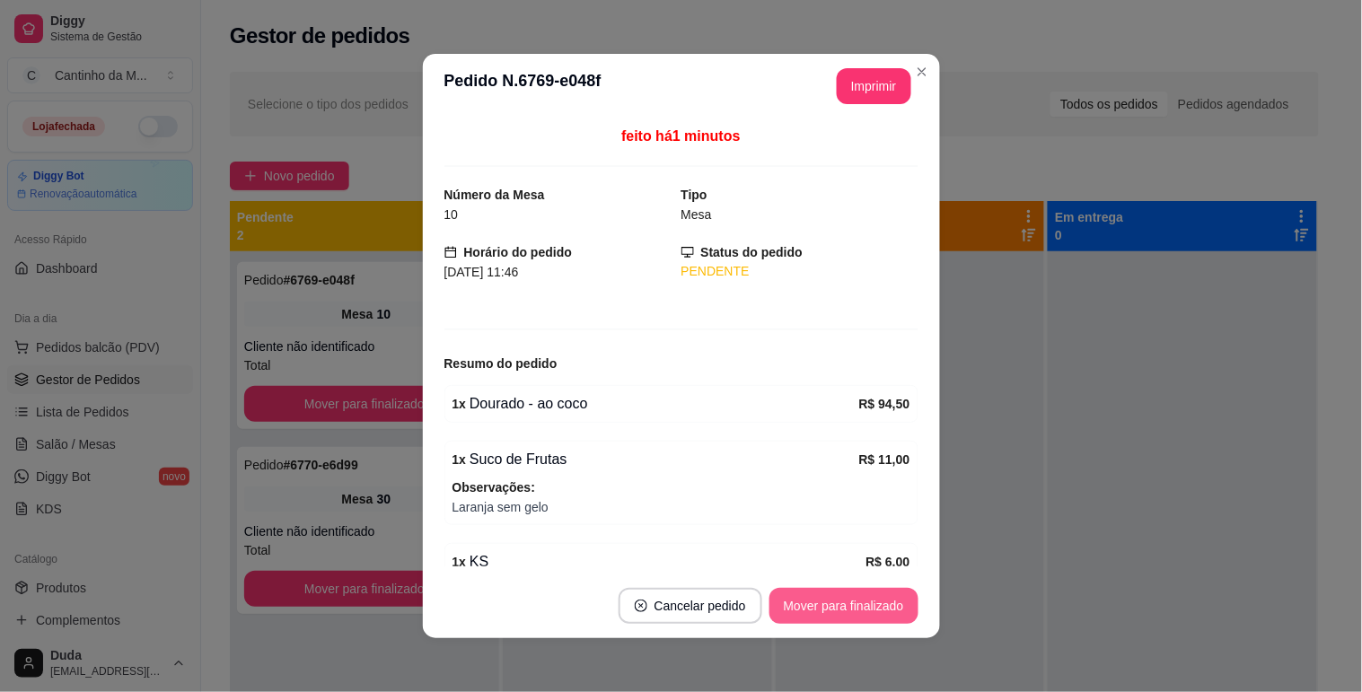
click at [804, 607] on button "Mover para finalizado" at bounding box center [843, 606] width 149 height 36
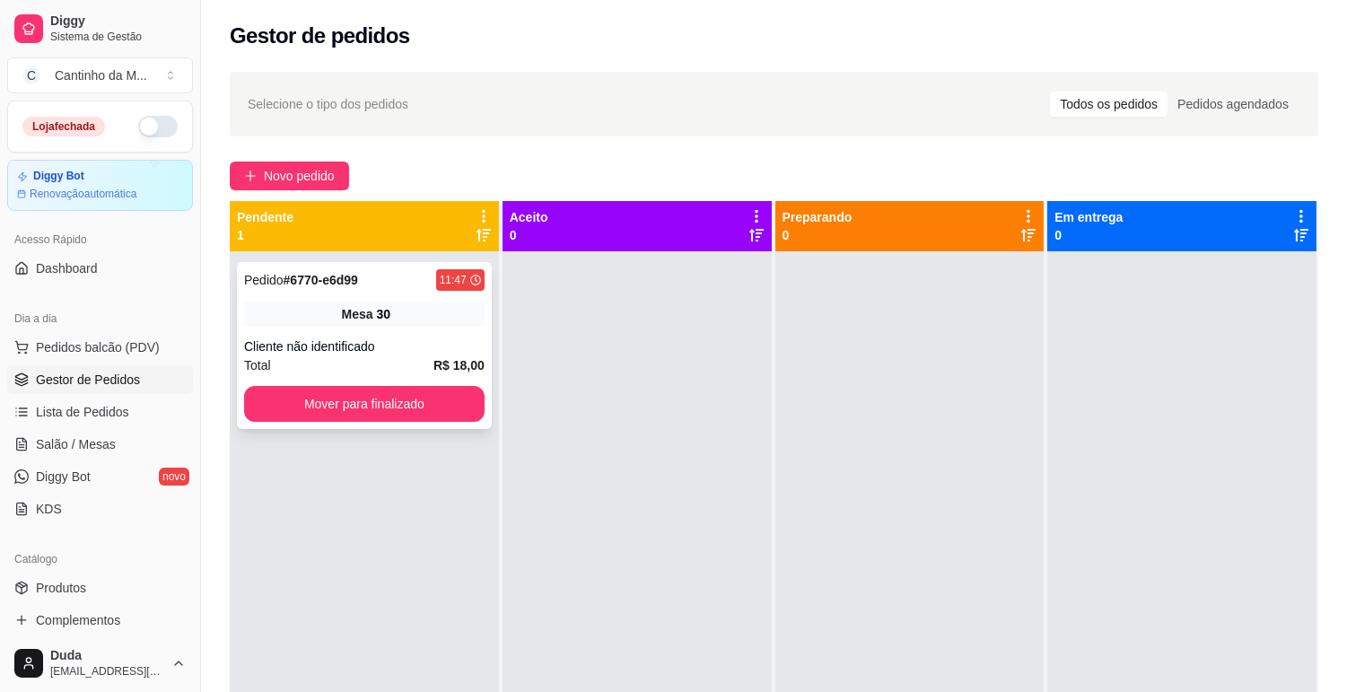
click at [398, 320] on div "Mesa 30" at bounding box center [364, 314] width 241 height 25
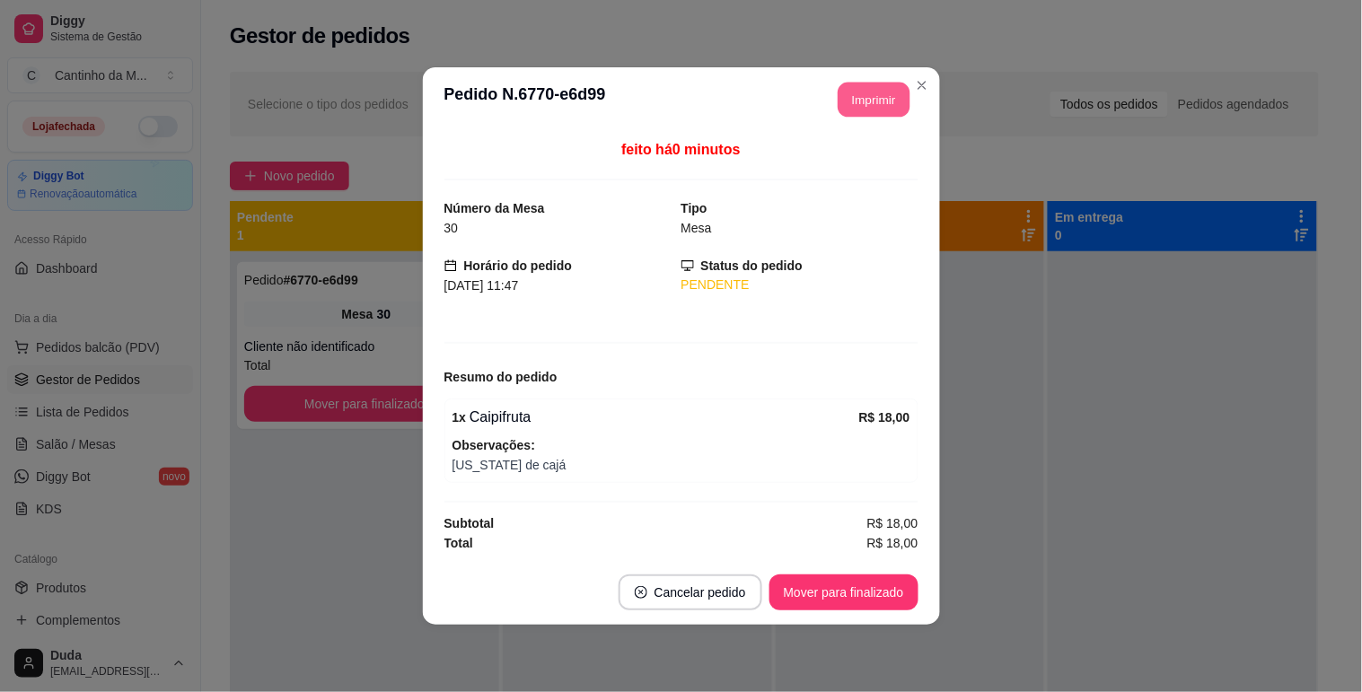
click at [873, 111] on button "Imprimir" at bounding box center [874, 100] width 72 height 35
click at [865, 592] on button "Mover para finalizado" at bounding box center [843, 593] width 149 height 36
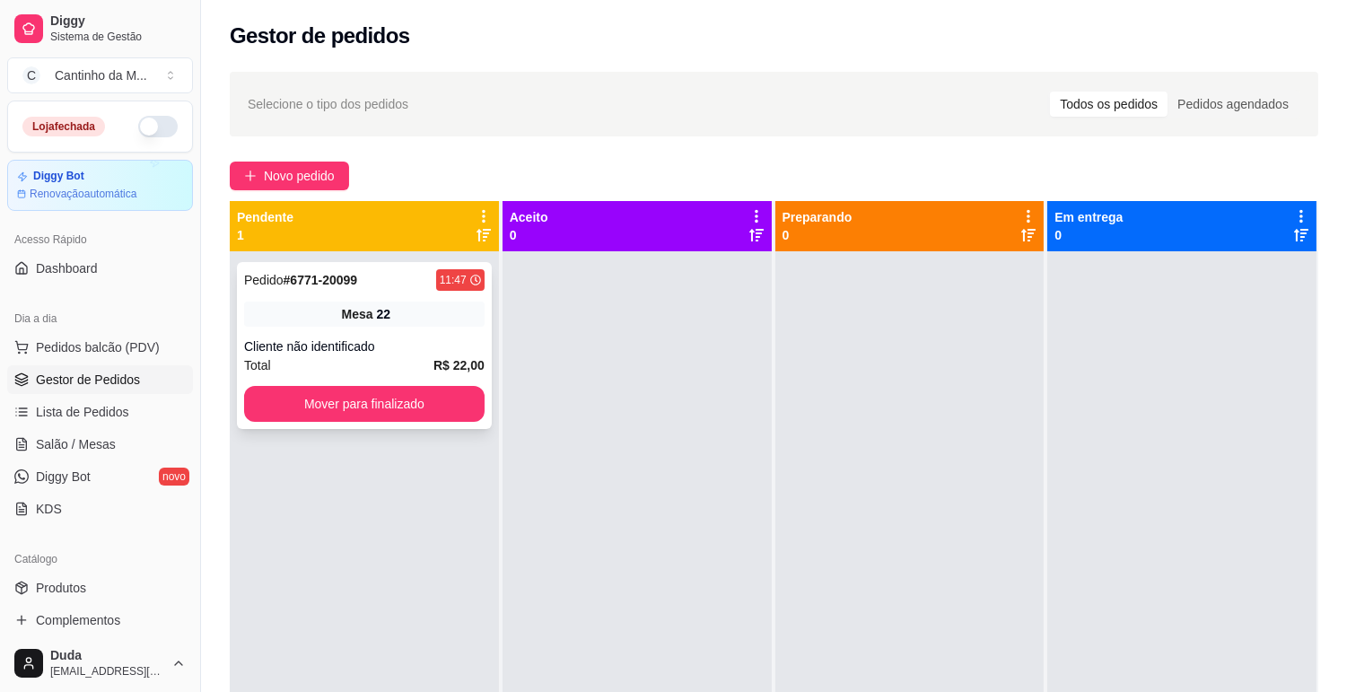
click at [382, 359] on div "Total R$ 22,00" at bounding box center [364, 365] width 241 height 20
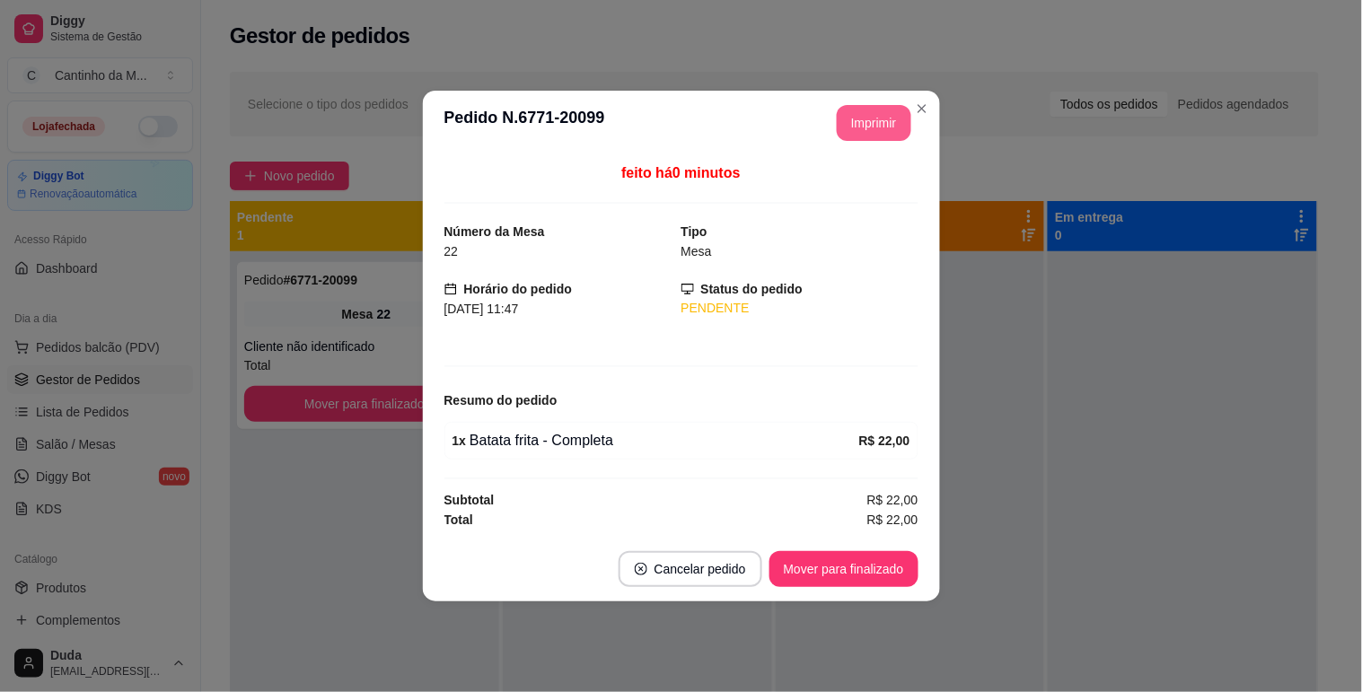
click at [876, 138] on button "Imprimir" at bounding box center [874, 123] width 75 height 36
click at [839, 581] on button "Mover para finalizado" at bounding box center [843, 569] width 145 height 35
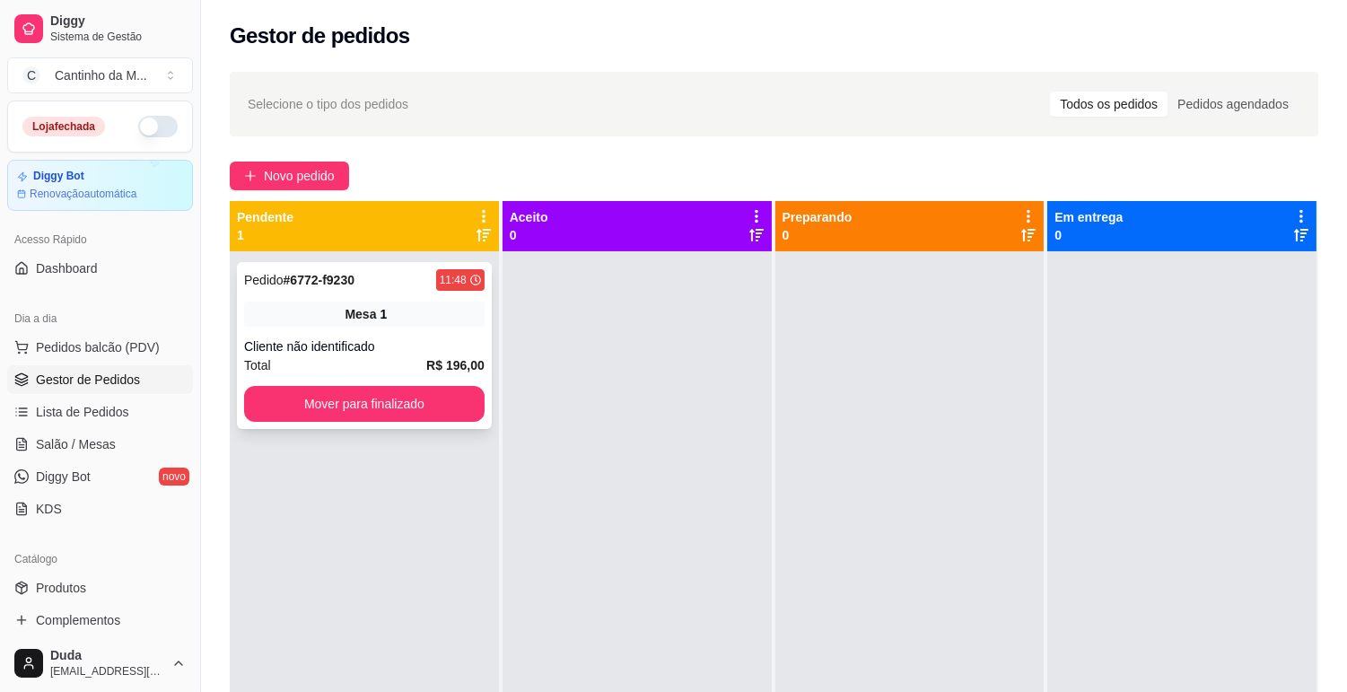
click at [369, 354] on div "Cliente não identificado" at bounding box center [364, 347] width 241 height 18
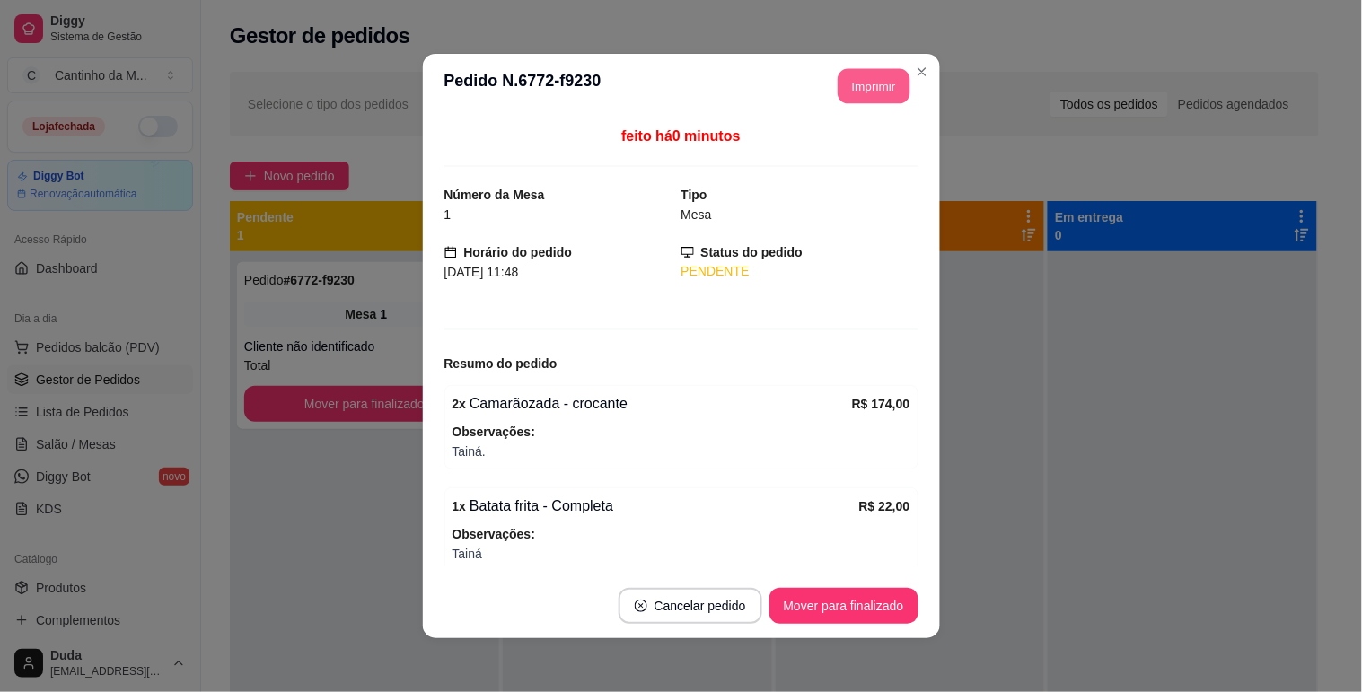
click at [847, 76] on button "Imprimir" at bounding box center [874, 86] width 72 height 35
click at [850, 603] on button "Mover para finalizado" at bounding box center [843, 606] width 145 height 35
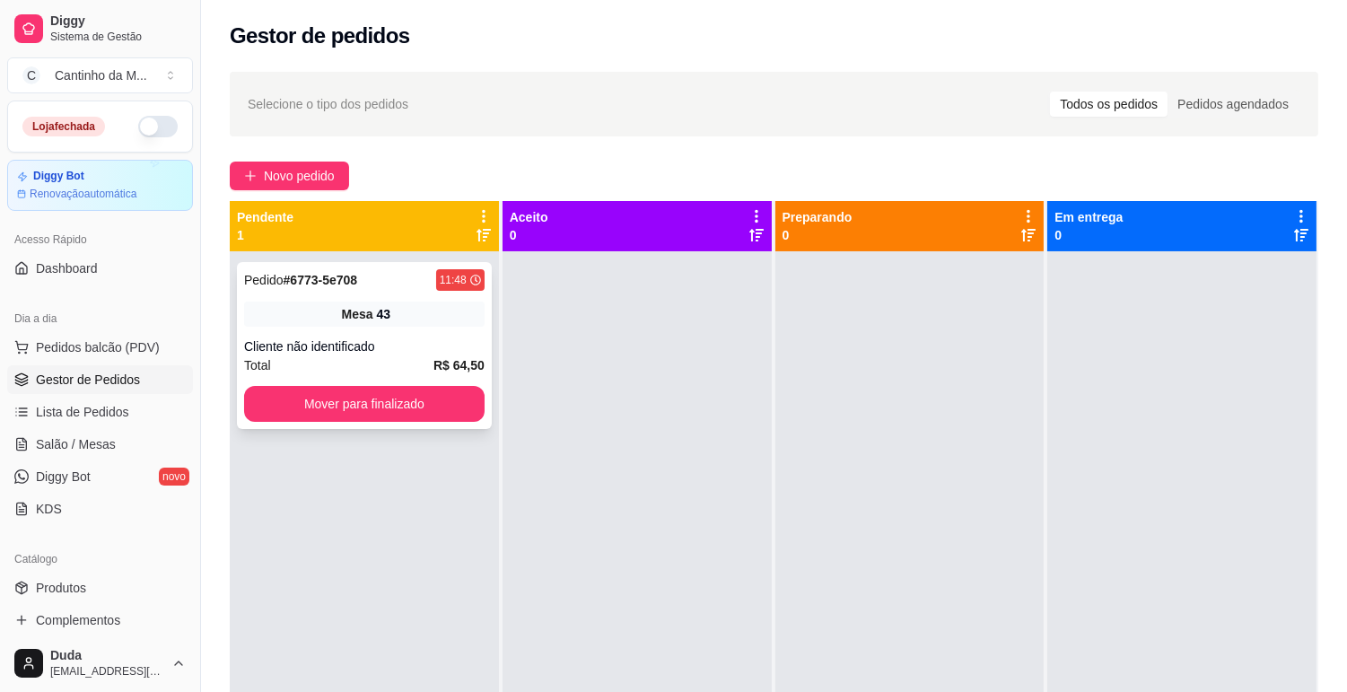
click at [432, 324] on div "Mesa 43" at bounding box center [364, 314] width 241 height 25
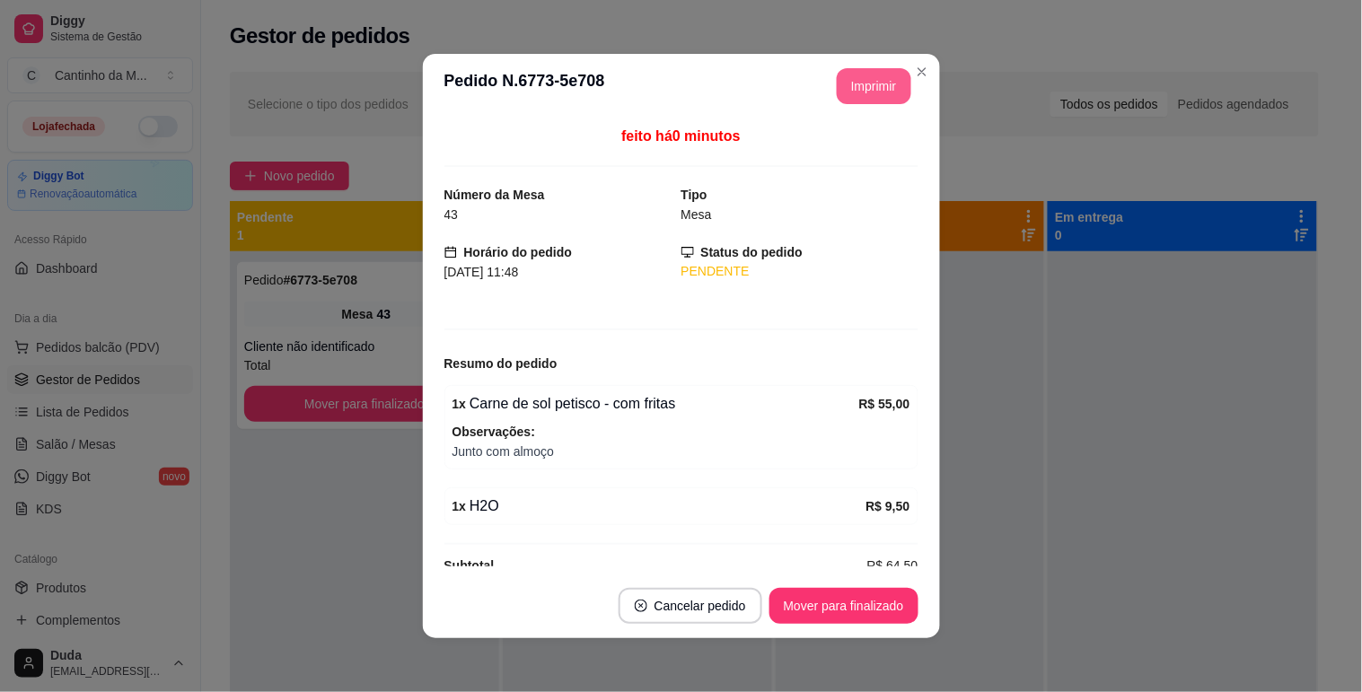
click at [864, 100] on button "Imprimir" at bounding box center [874, 86] width 75 height 36
click at [875, 596] on button "Mover para finalizado" at bounding box center [843, 606] width 149 height 36
click at [885, 611] on button "Mover para finalizado" at bounding box center [843, 606] width 149 height 36
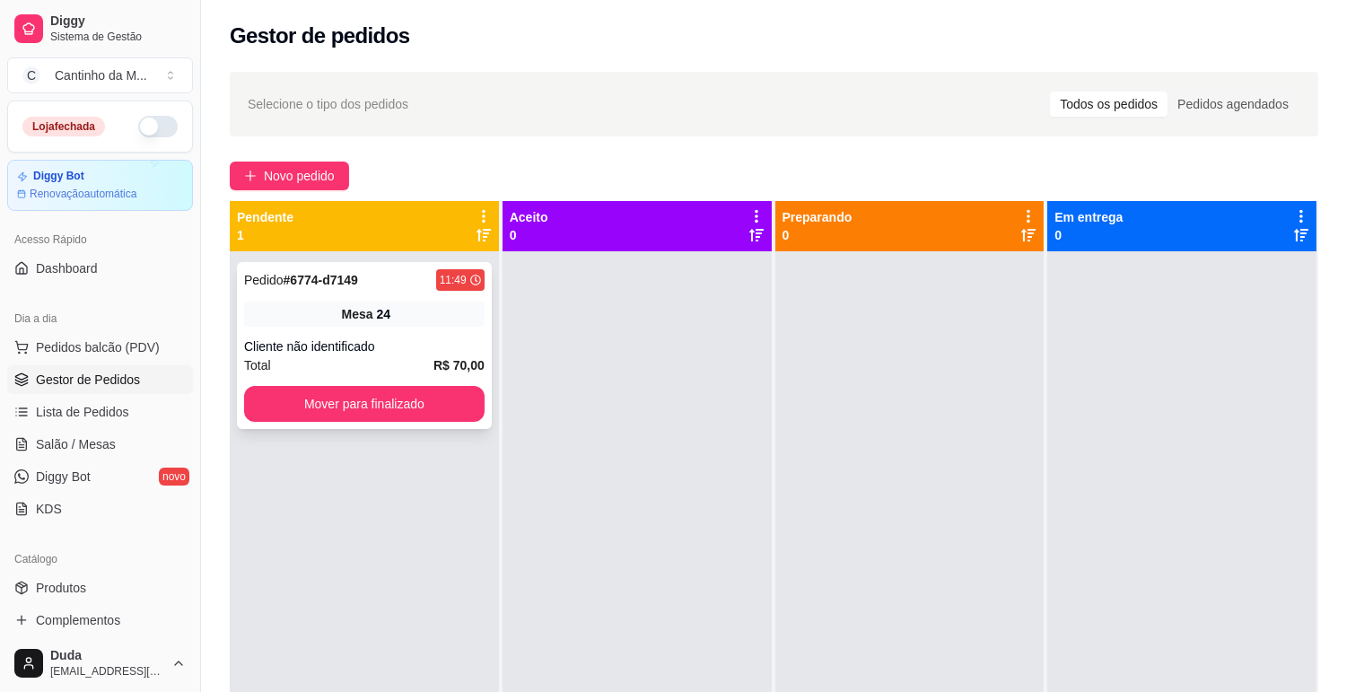
click at [370, 309] on span "Mesa" at bounding box center [357, 314] width 31 height 18
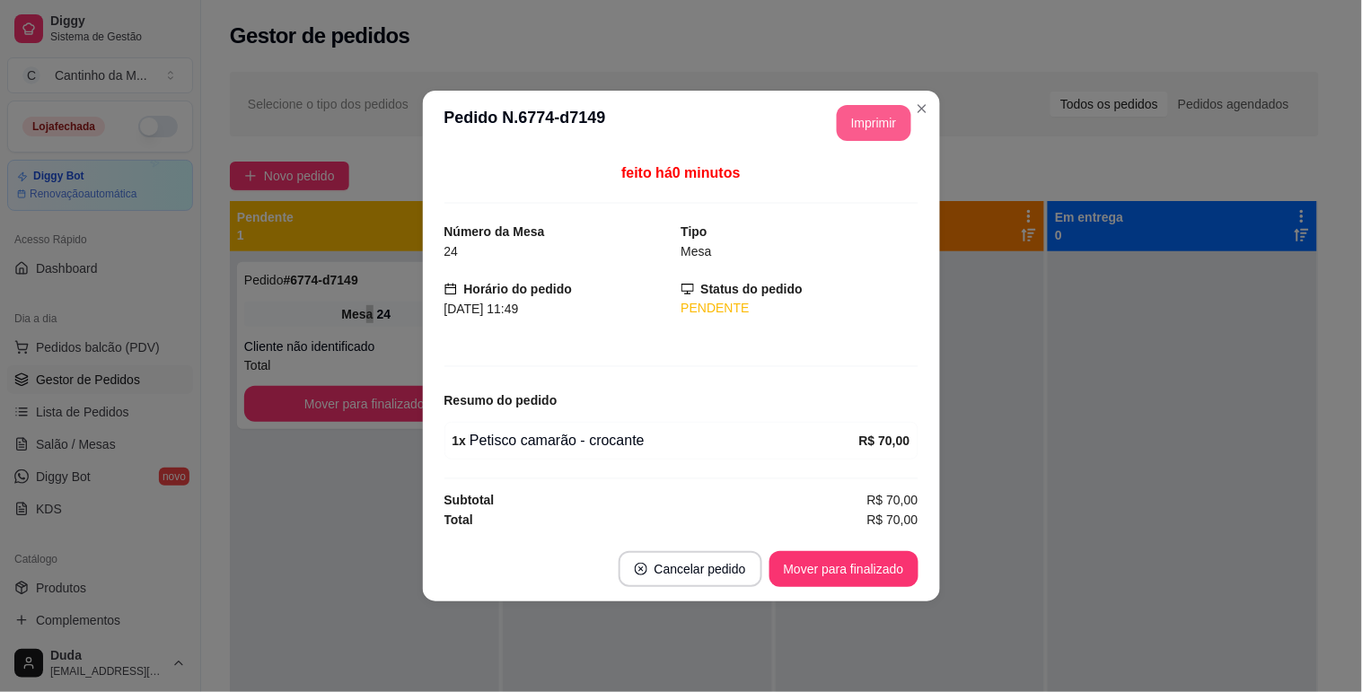
click at [873, 127] on button "Imprimir" at bounding box center [874, 123] width 75 height 36
click at [853, 558] on button "Mover para finalizado" at bounding box center [843, 569] width 149 height 36
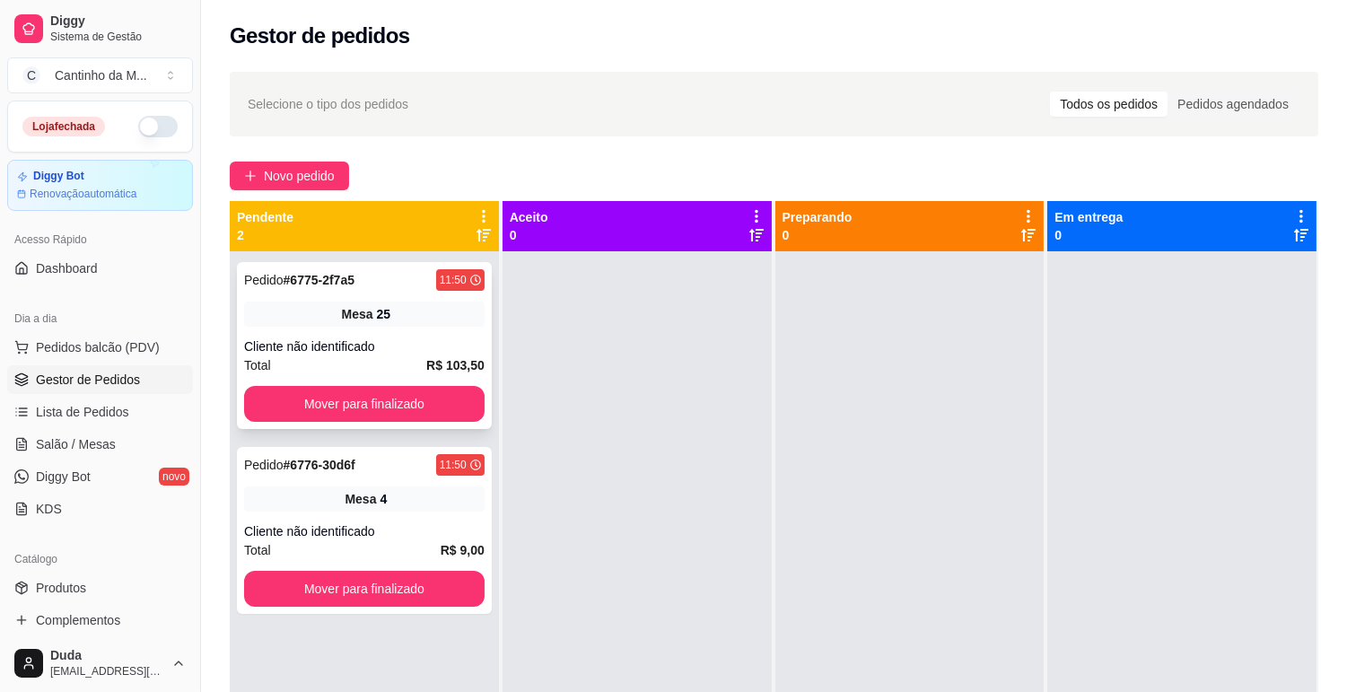
click at [408, 283] on div "Pedido # 6775-2f7a5 11:50" at bounding box center [364, 280] width 241 height 22
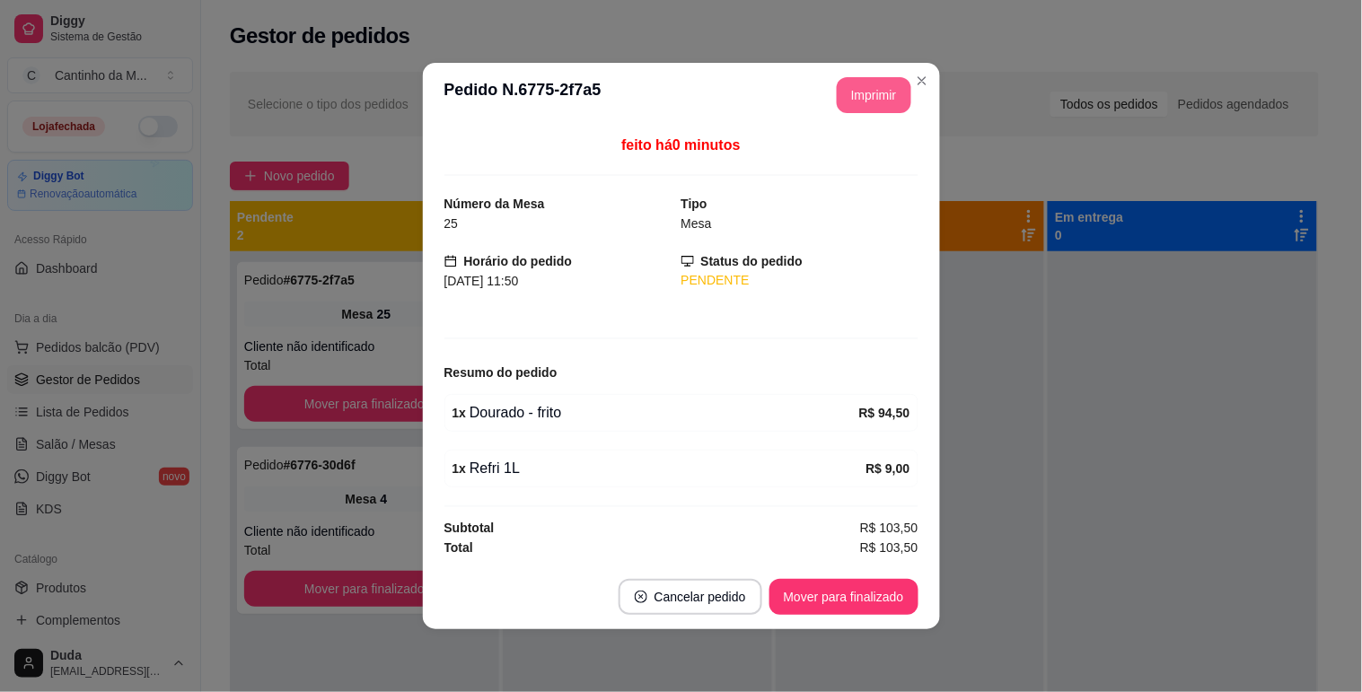
click at [868, 85] on button "Imprimir" at bounding box center [874, 95] width 75 height 36
click at [823, 592] on button "Mover para finalizado" at bounding box center [843, 597] width 145 height 35
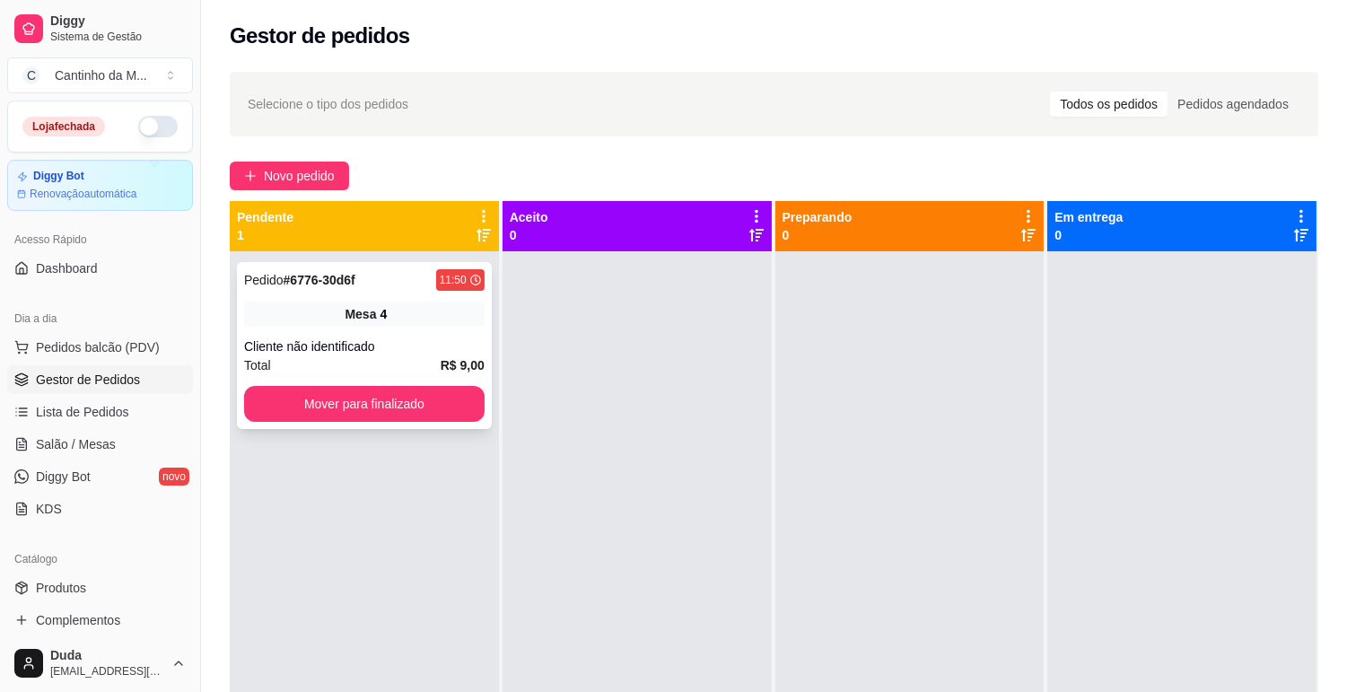
click at [434, 345] on div "Cliente não identificado" at bounding box center [364, 347] width 241 height 18
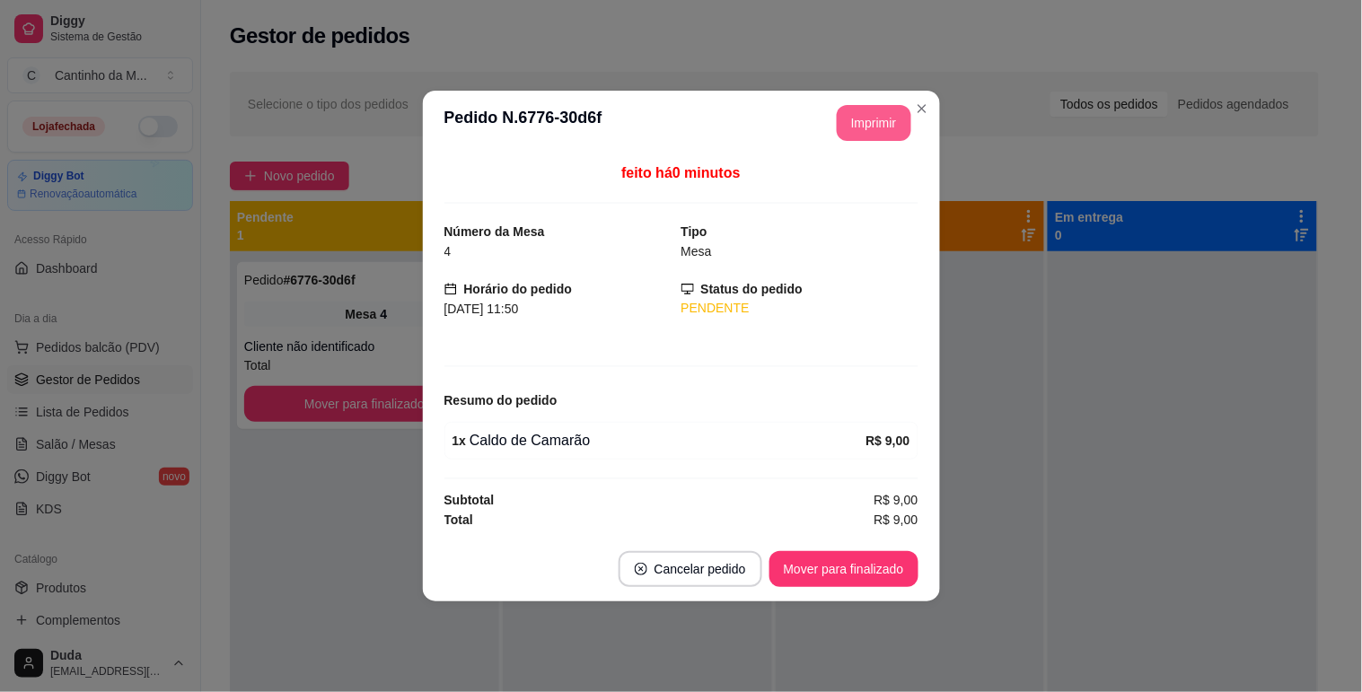
click at [869, 118] on button "Imprimir" at bounding box center [874, 123] width 75 height 36
click at [871, 573] on button "Mover para finalizado" at bounding box center [843, 569] width 149 height 36
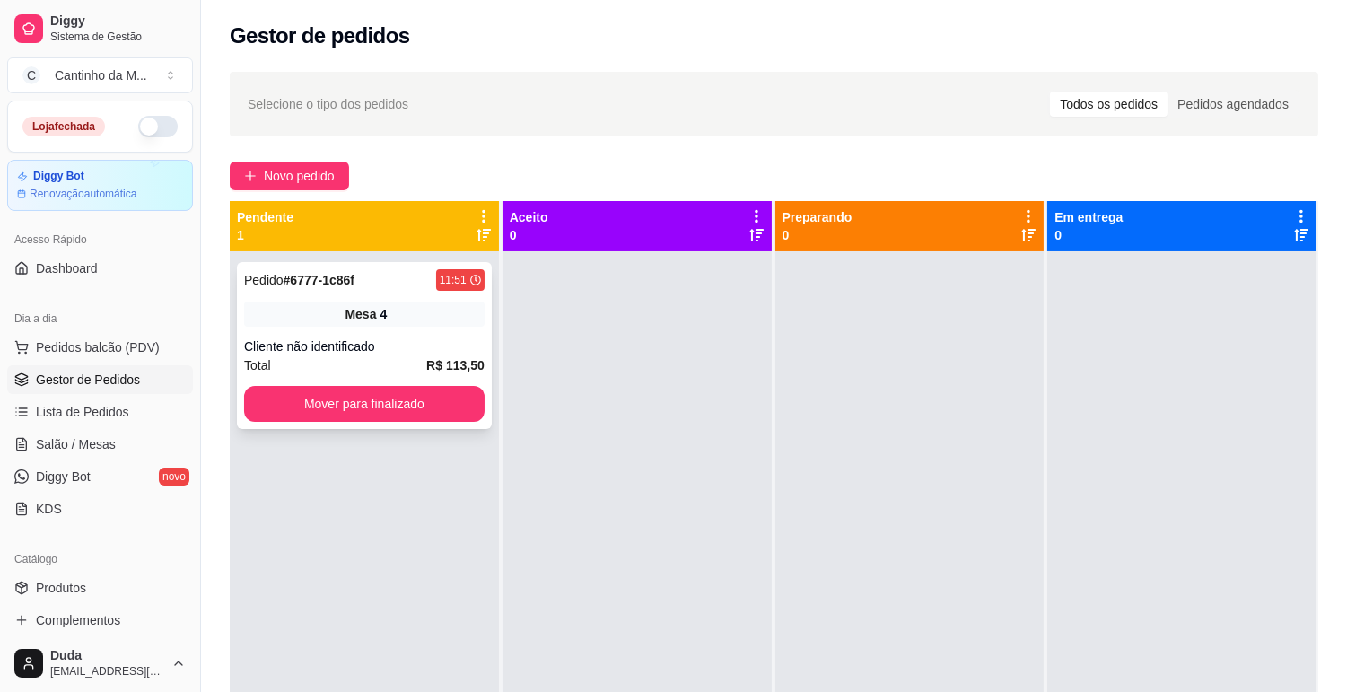
click at [328, 338] on div "Cliente não identificado" at bounding box center [364, 347] width 241 height 18
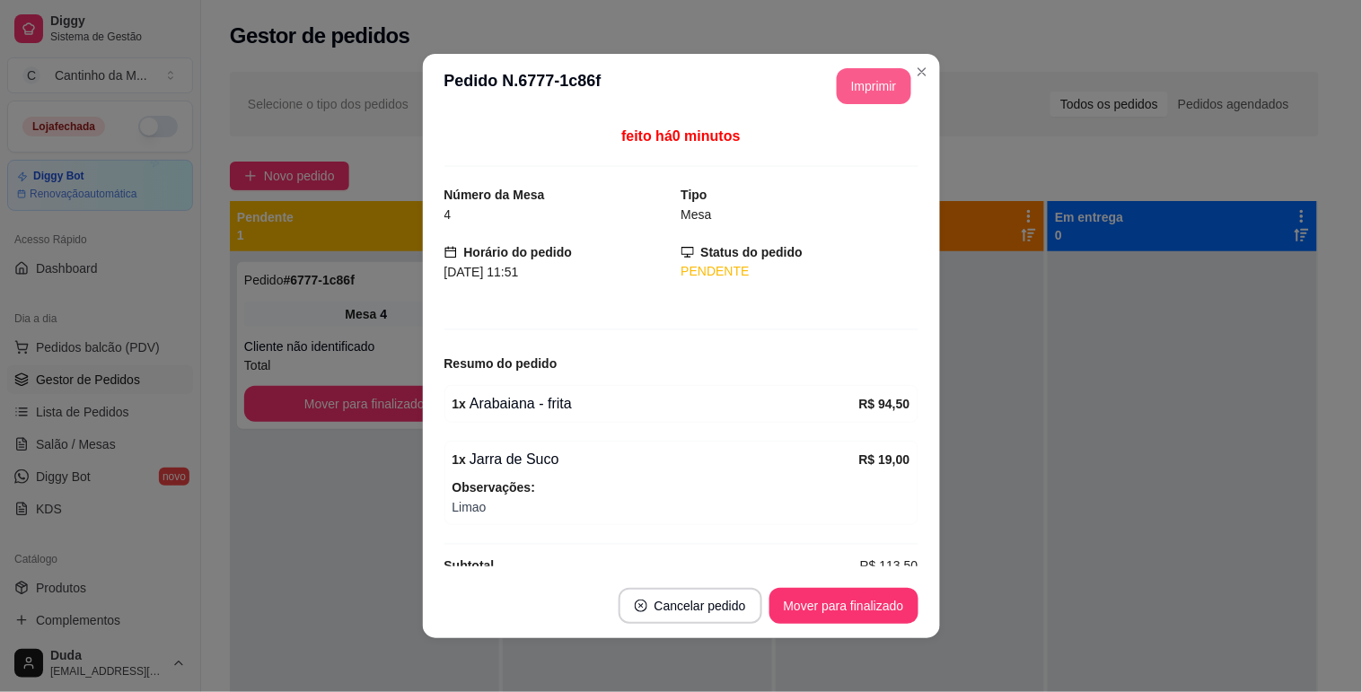
click at [853, 82] on button "Imprimir" at bounding box center [874, 86] width 75 height 36
click at [862, 621] on button "Mover para finalizado" at bounding box center [843, 606] width 149 height 36
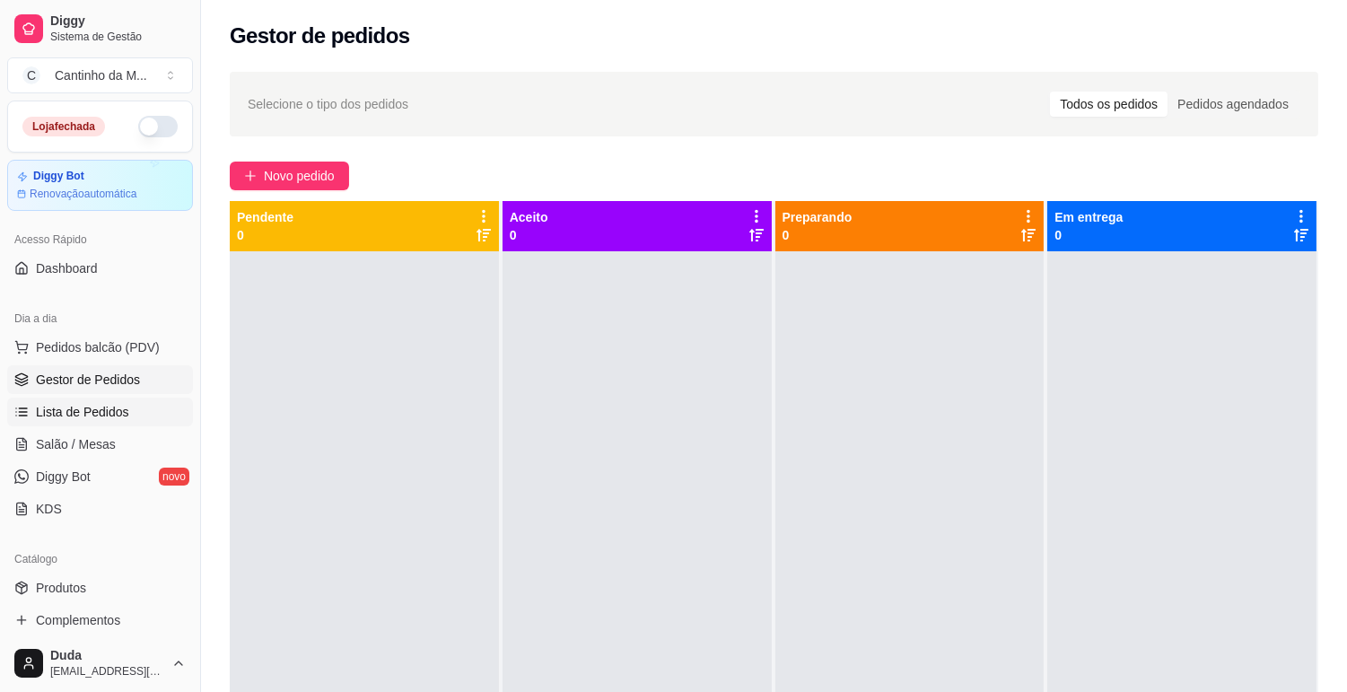
click at [114, 407] on span "Lista de Pedidos" at bounding box center [82, 412] width 93 height 18
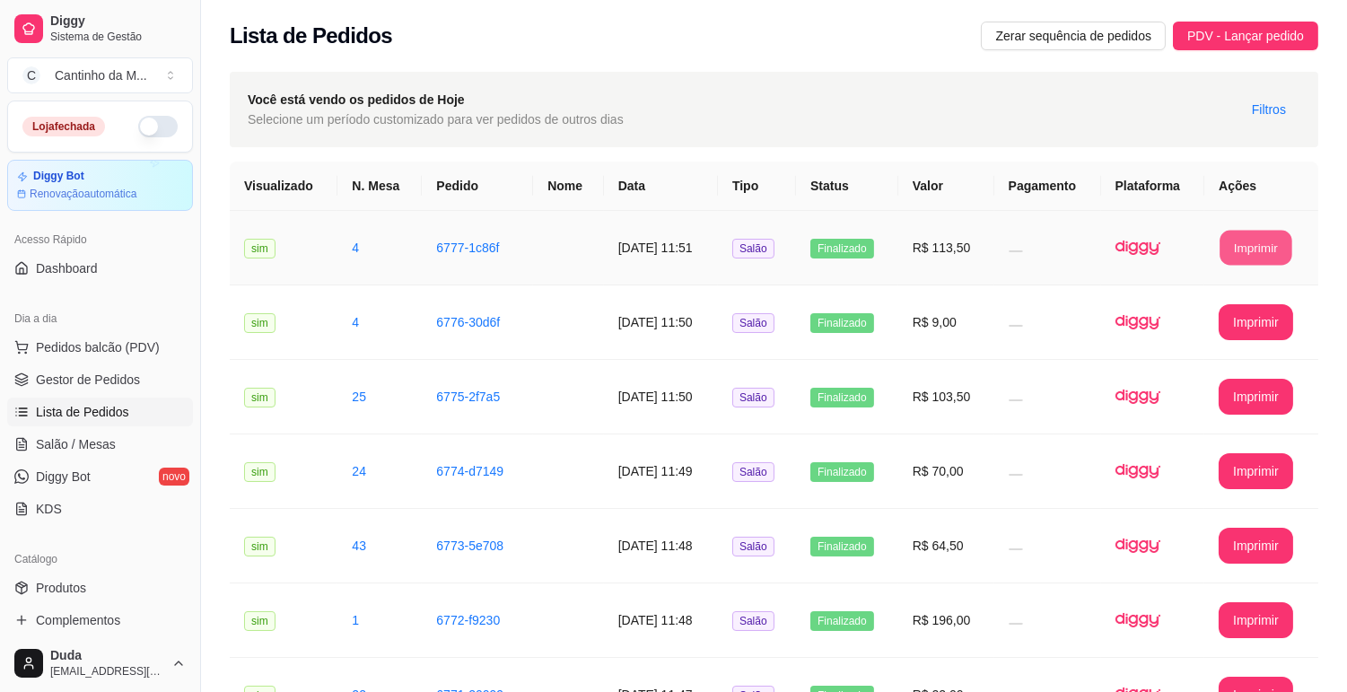
click at [1257, 237] on button "Imprimir" at bounding box center [1256, 248] width 72 height 35
click at [57, 389] on link "Gestor de Pedidos" at bounding box center [100, 379] width 186 height 29
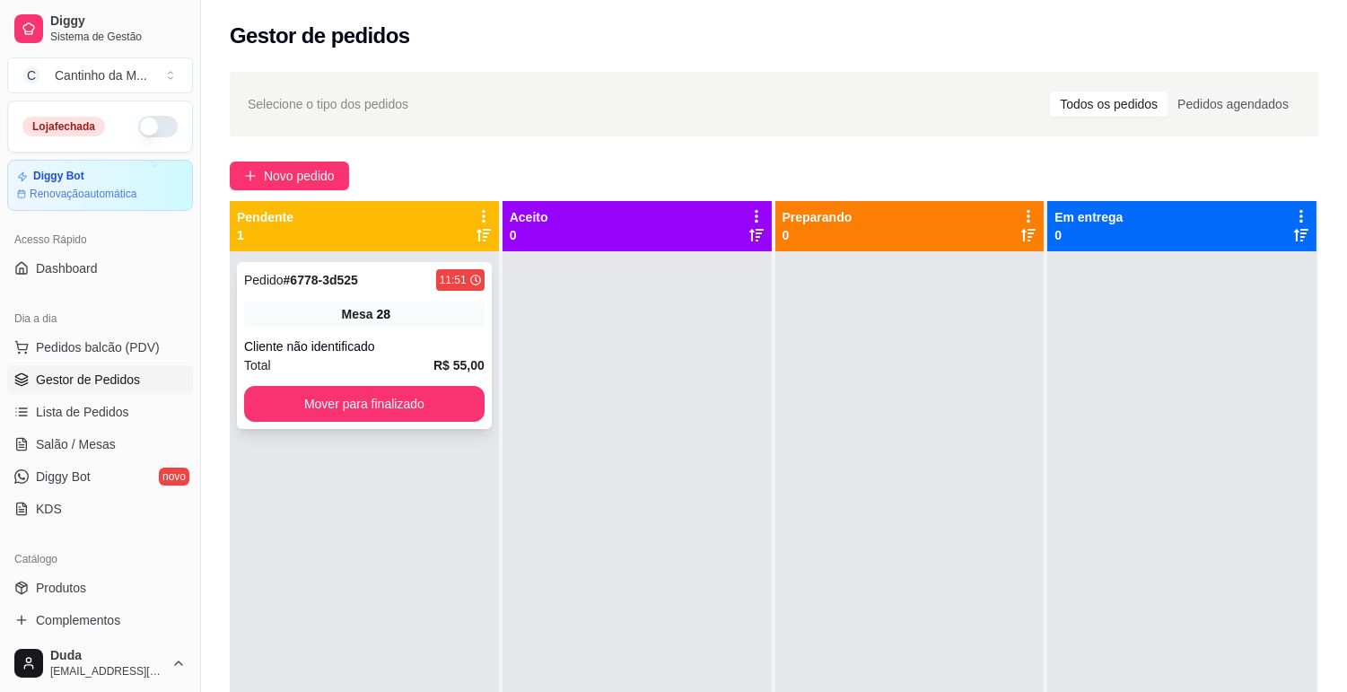
click at [354, 303] on div "Mesa 28" at bounding box center [364, 314] width 241 height 25
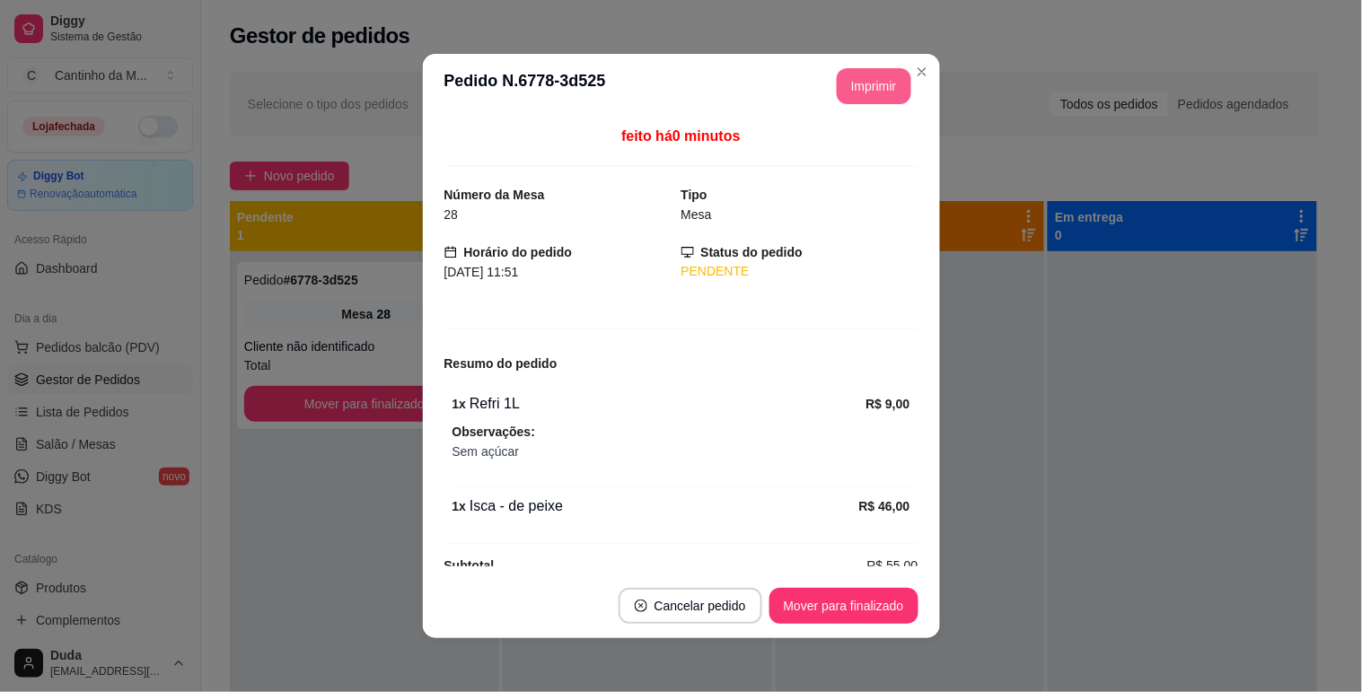
click at [873, 82] on button "Imprimir" at bounding box center [874, 86] width 75 height 36
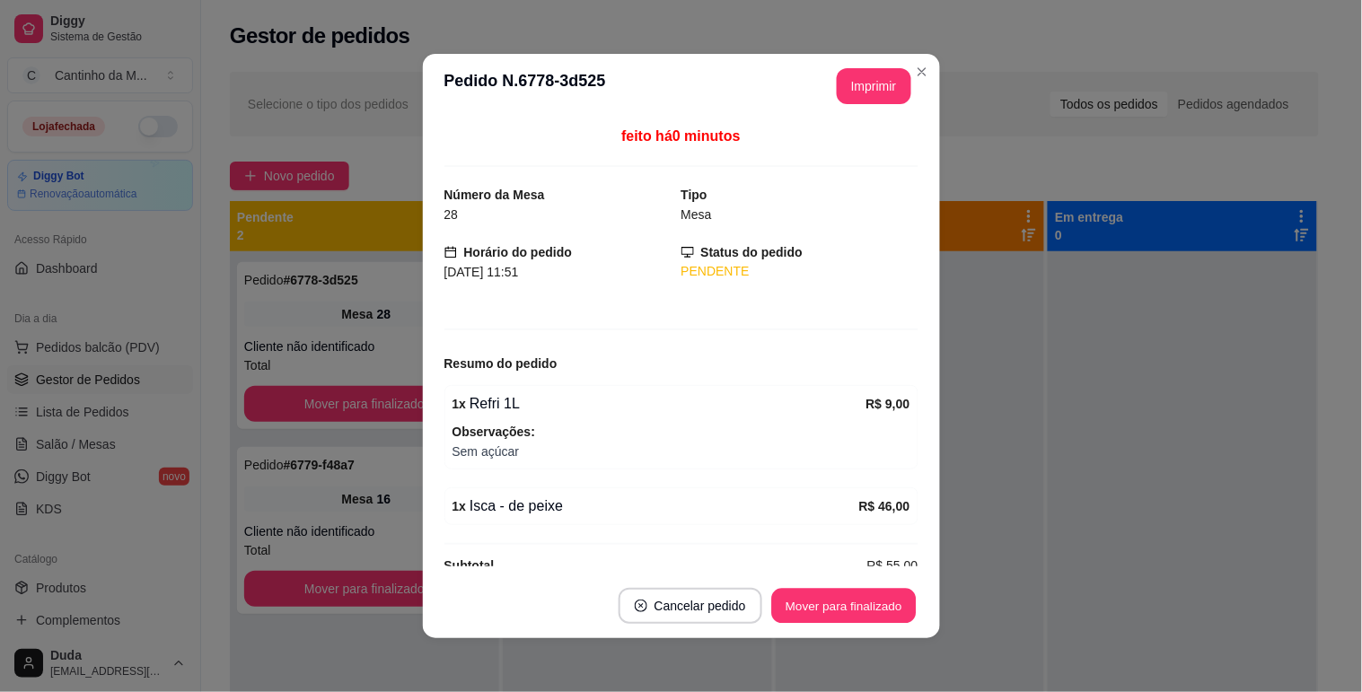
click at [884, 605] on button "Mover para finalizado" at bounding box center [843, 606] width 145 height 35
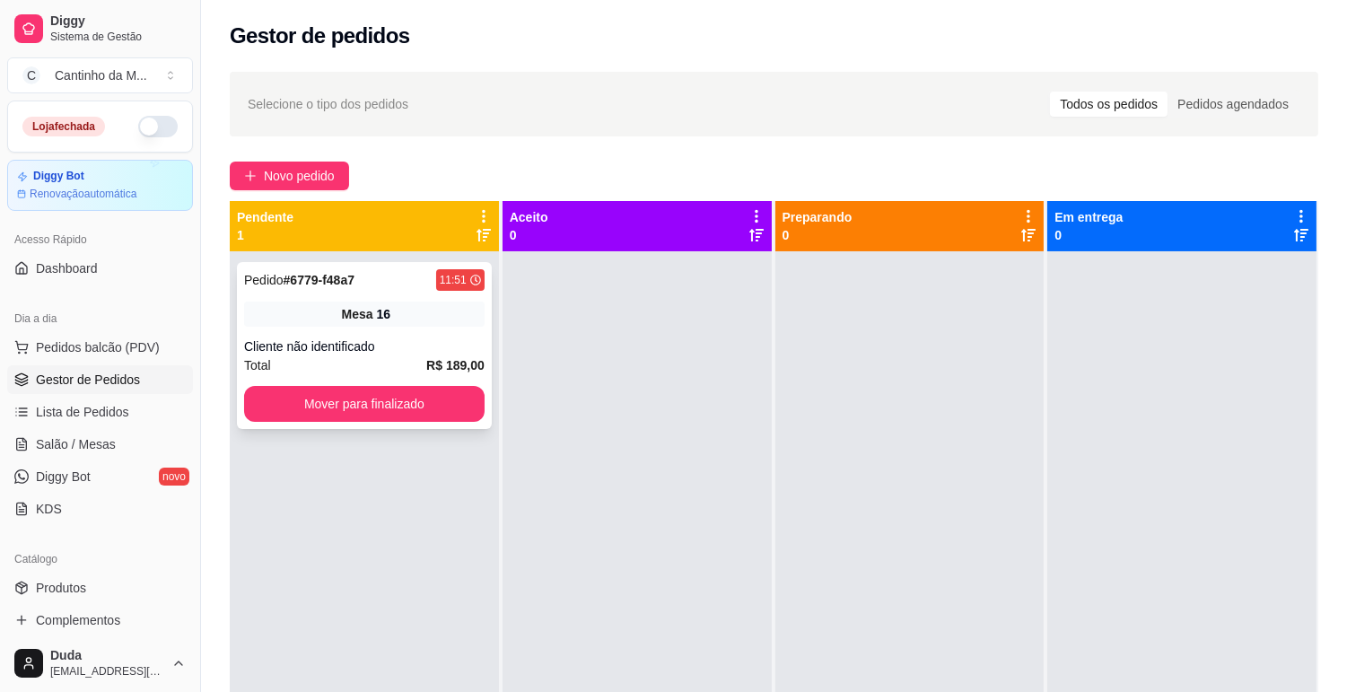
click at [419, 312] on div "Mesa 16" at bounding box center [364, 314] width 241 height 25
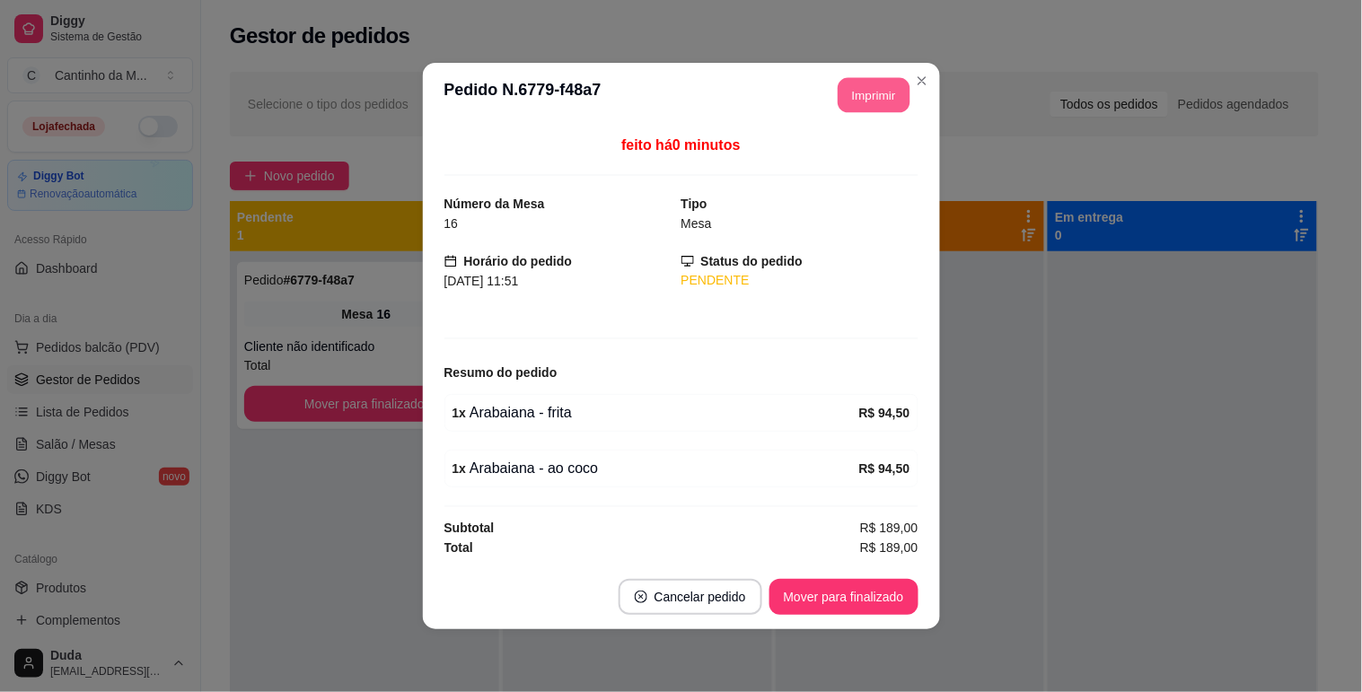
click at [839, 94] on button "Imprimir" at bounding box center [874, 95] width 72 height 35
click at [880, 595] on button "Mover para finalizado" at bounding box center [843, 597] width 145 height 35
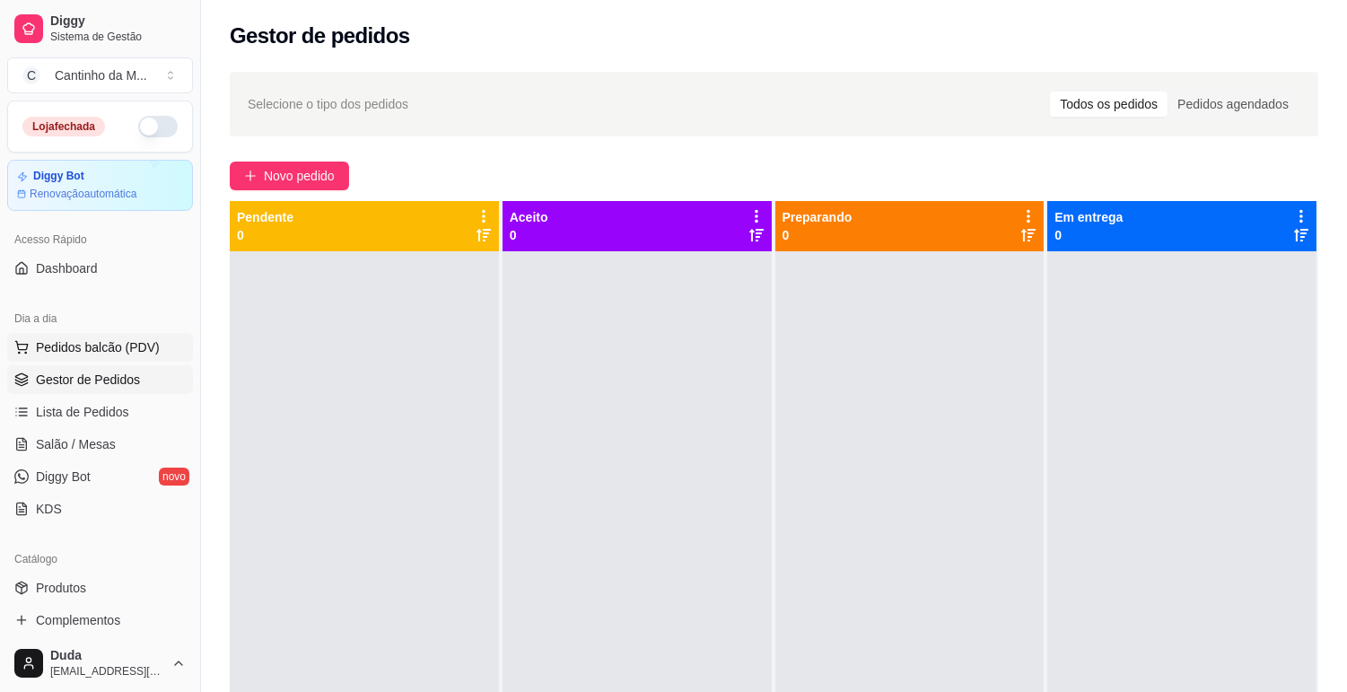
click at [86, 361] on ul "Pedidos balcão (PDV) Gestor de Pedidos Lista de Pedidos Salão / Mesas Diggy Bot…" at bounding box center [100, 428] width 186 height 190
click at [83, 339] on span "Pedidos balcão (PDV)" at bounding box center [98, 347] width 124 height 18
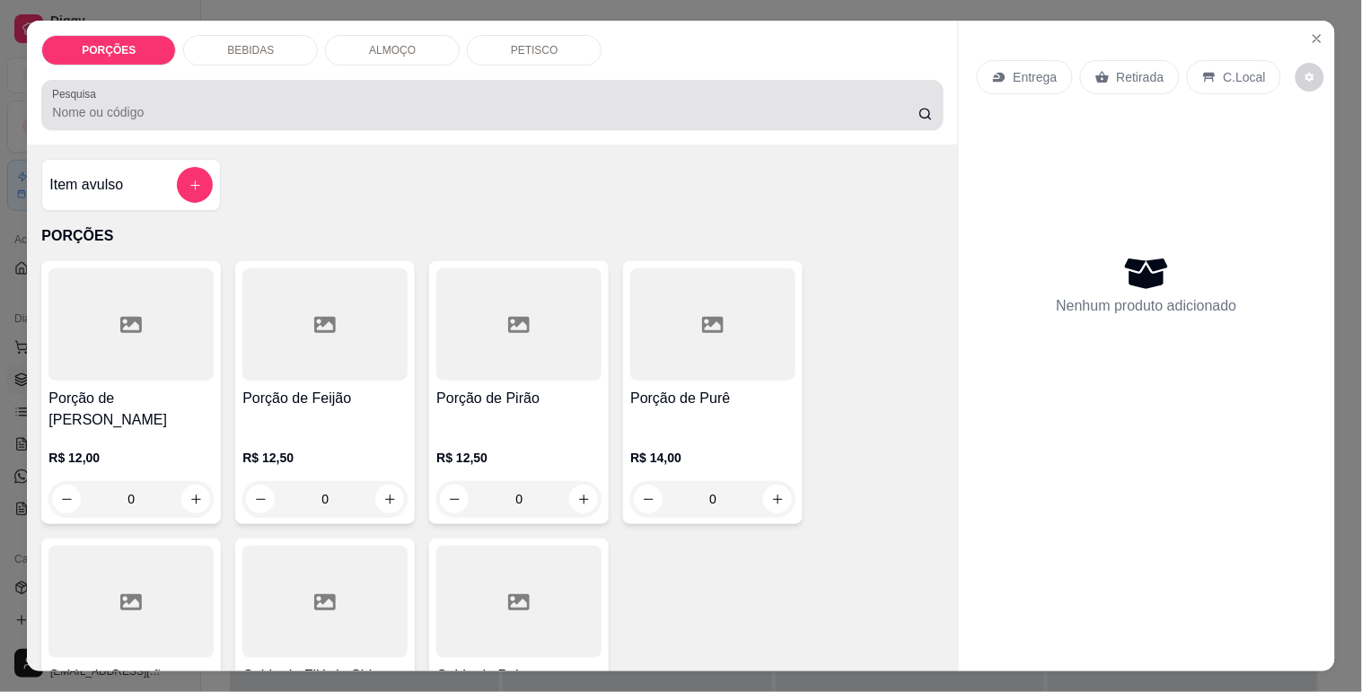
click at [461, 110] on input "Pesquisa" at bounding box center [485, 112] width 866 height 18
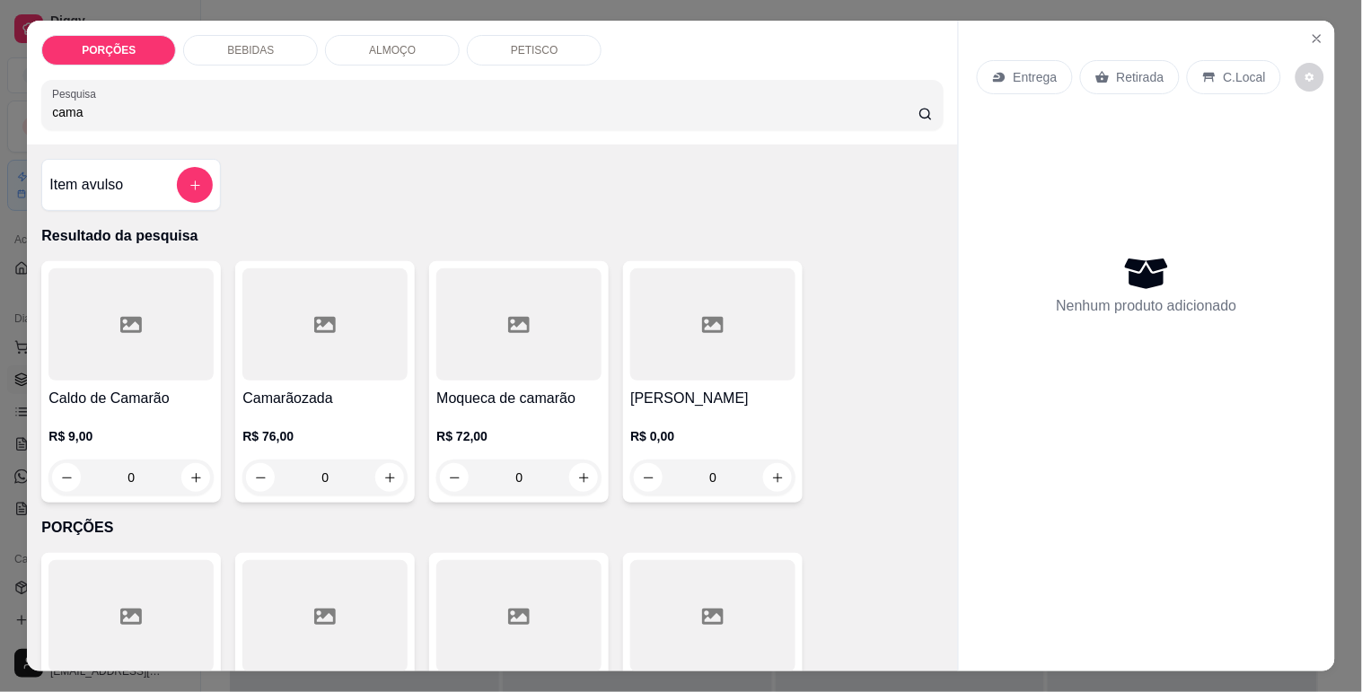
type input "cama"
click at [336, 342] on div at bounding box center [324, 324] width 165 height 112
click at [1310, 31] on icon "Close" at bounding box center [1317, 38] width 14 height 14
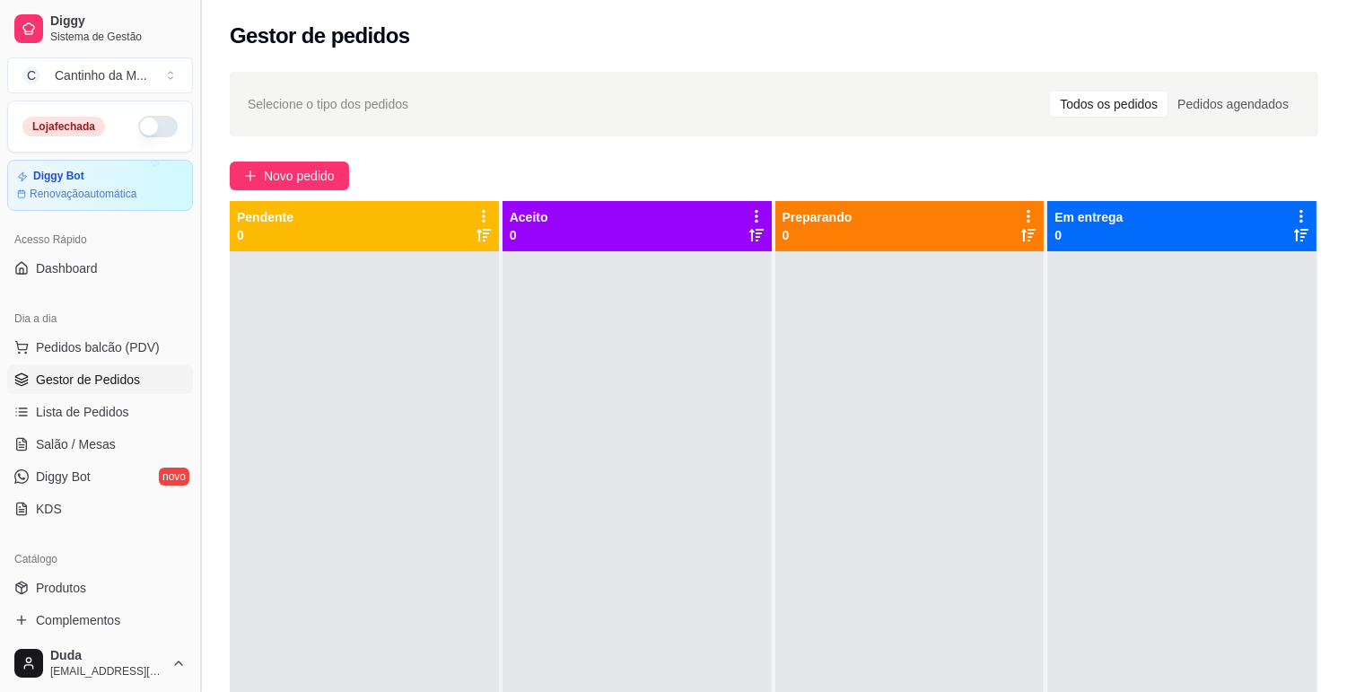
drag, startPoint x: 204, startPoint y: 267, endPoint x: 206, endPoint y: 352, distance: 85.3
click at [206, 352] on button "Toggle Sidebar" at bounding box center [200, 346] width 14 height 692
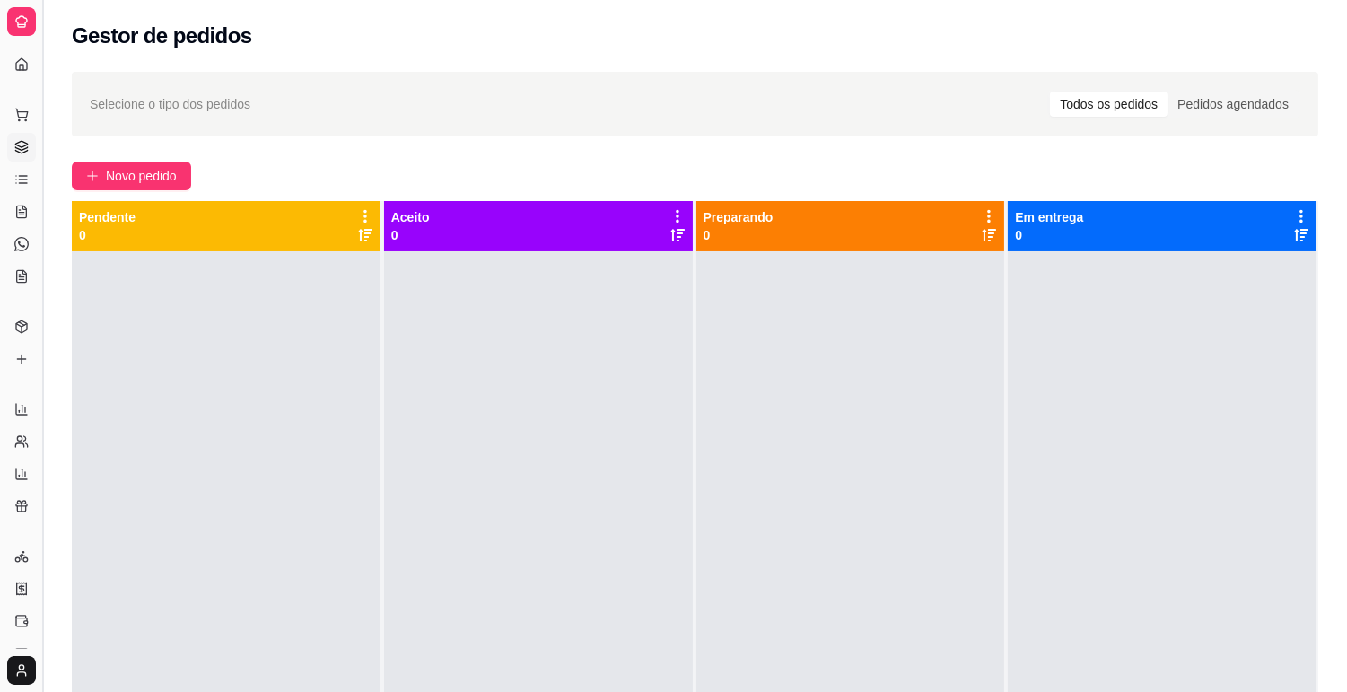
click at [41, 121] on button "Toggle Sidebar" at bounding box center [42, 346] width 14 height 692
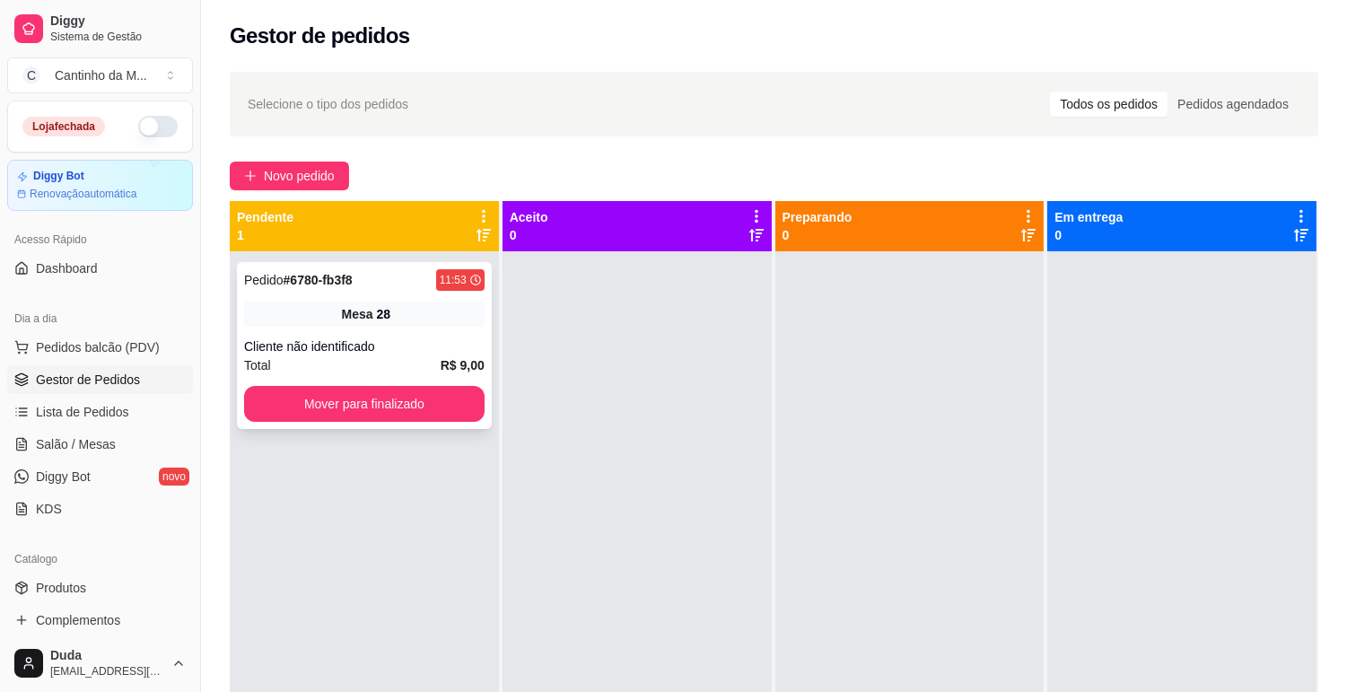
click at [366, 350] on div "Cliente não identificado" at bounding box center [364, 347] width 241 height 18
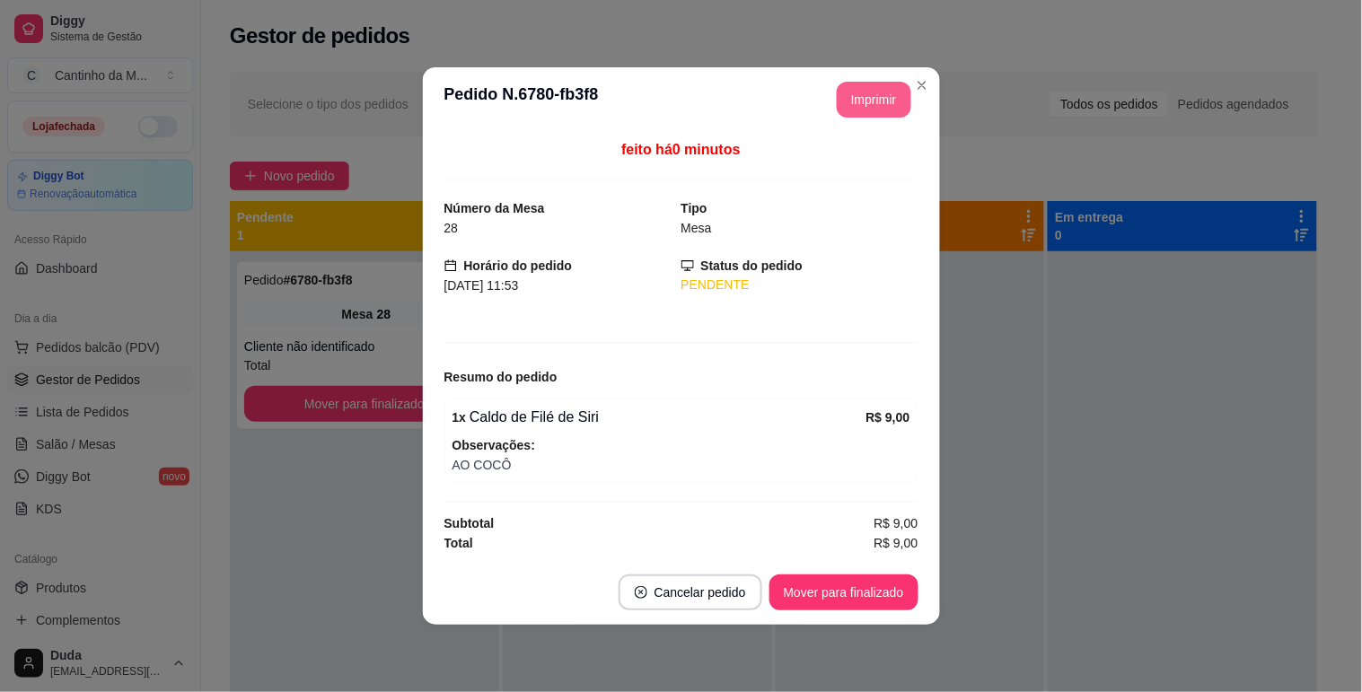
click at [872, 93] on button "Imprimir" at bounding box center [874, 100] width 75 height 36
click at [892, 602] on button "Mover para finalizado" at bounding box center [843, 592] width 145 height 35
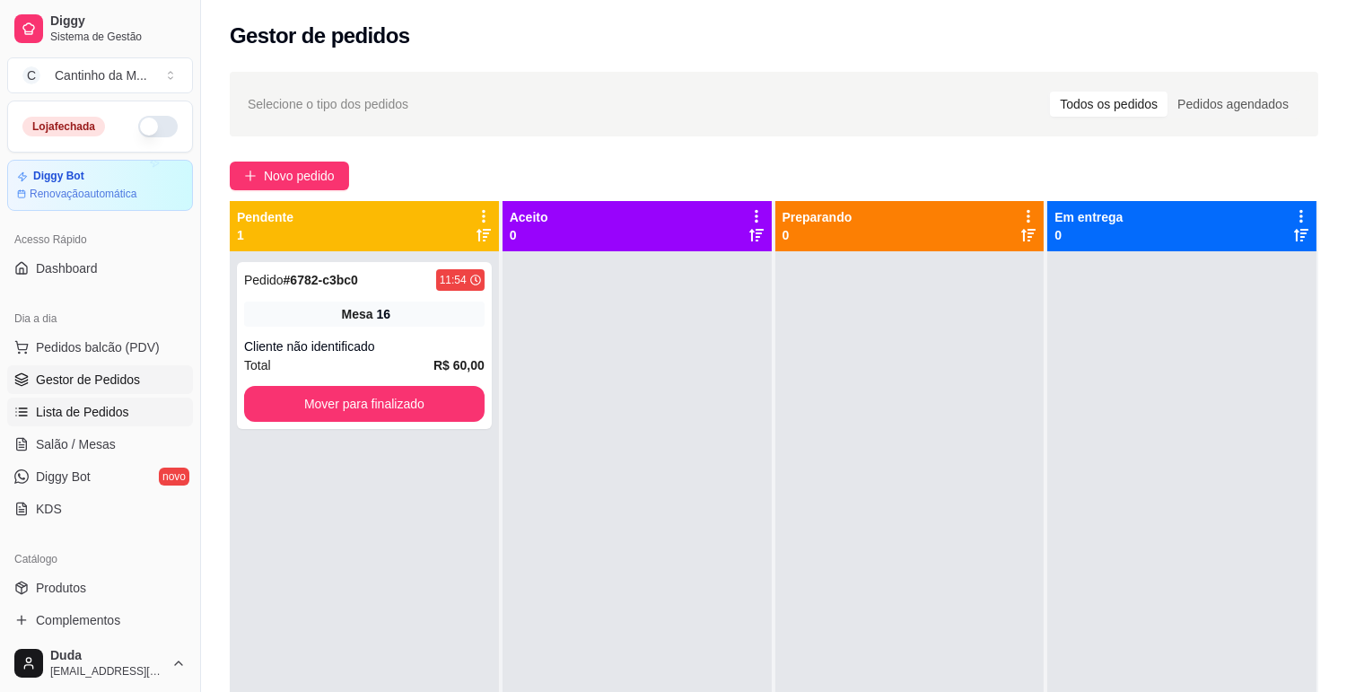
click at [39, 413] on span "Lista de Pedidos" at bounding box center [82, 412] width 93 height 18
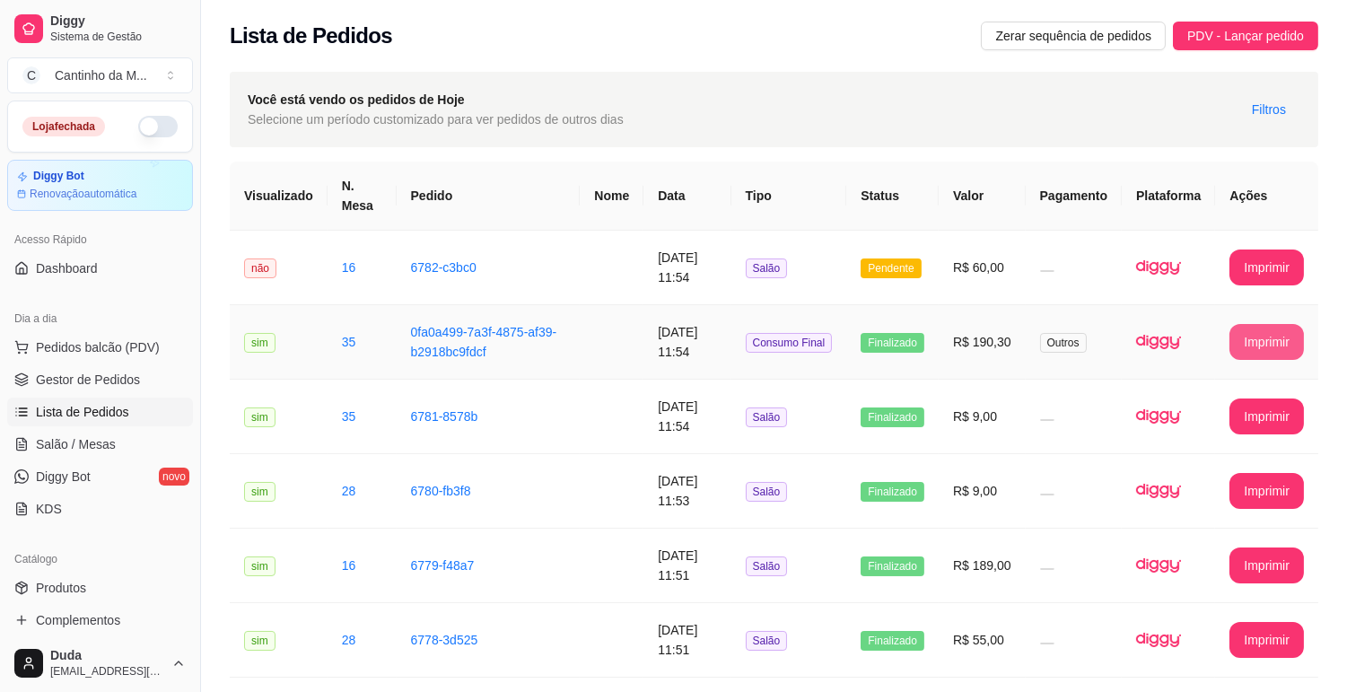
click at [1257, 342] on button "Imprimir" at bounding box center [1267, 342] width 75 height 36
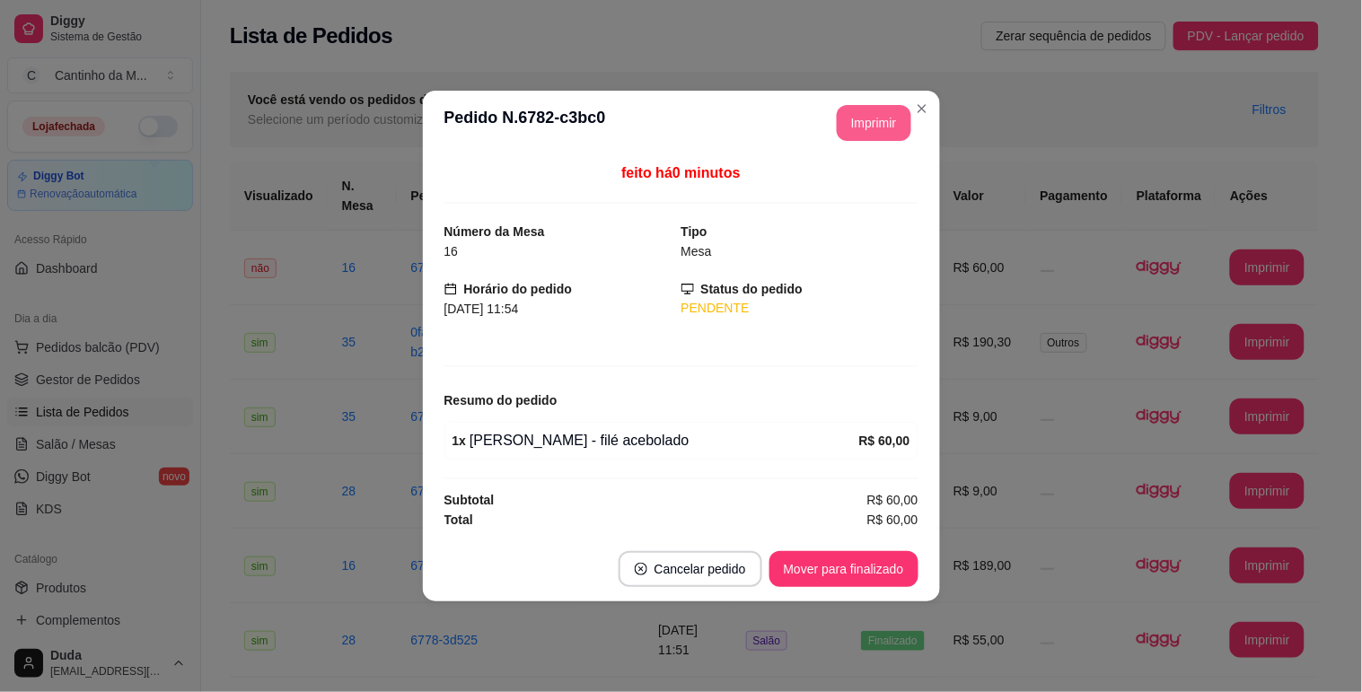
click at [849, 130] on button "Imprimir" at bounding box center [874, 123] width 75 height 36
click at [823, 573] on button "Mover para finalizado" at bounding box center [843, 569] width 149 height 36
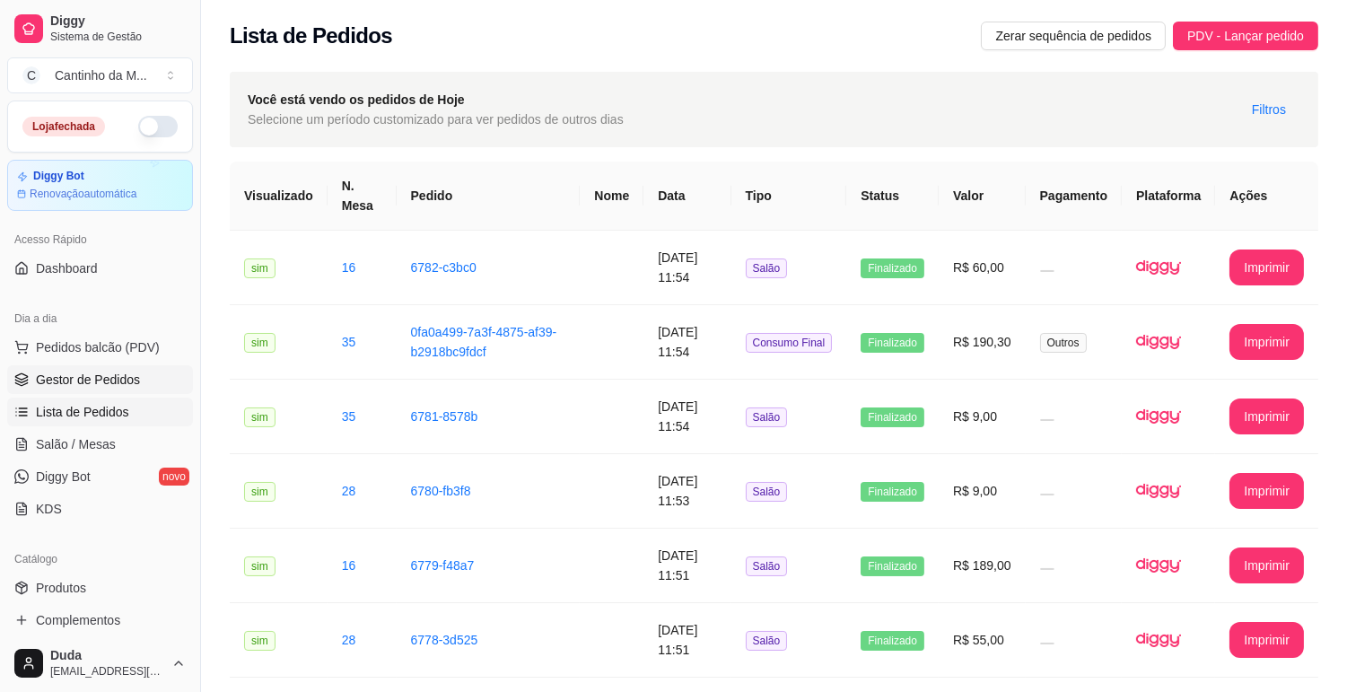
click at [126, 377] on span "Gestor de Pedidos" at bounding box center [88, 380] width 104 height 18
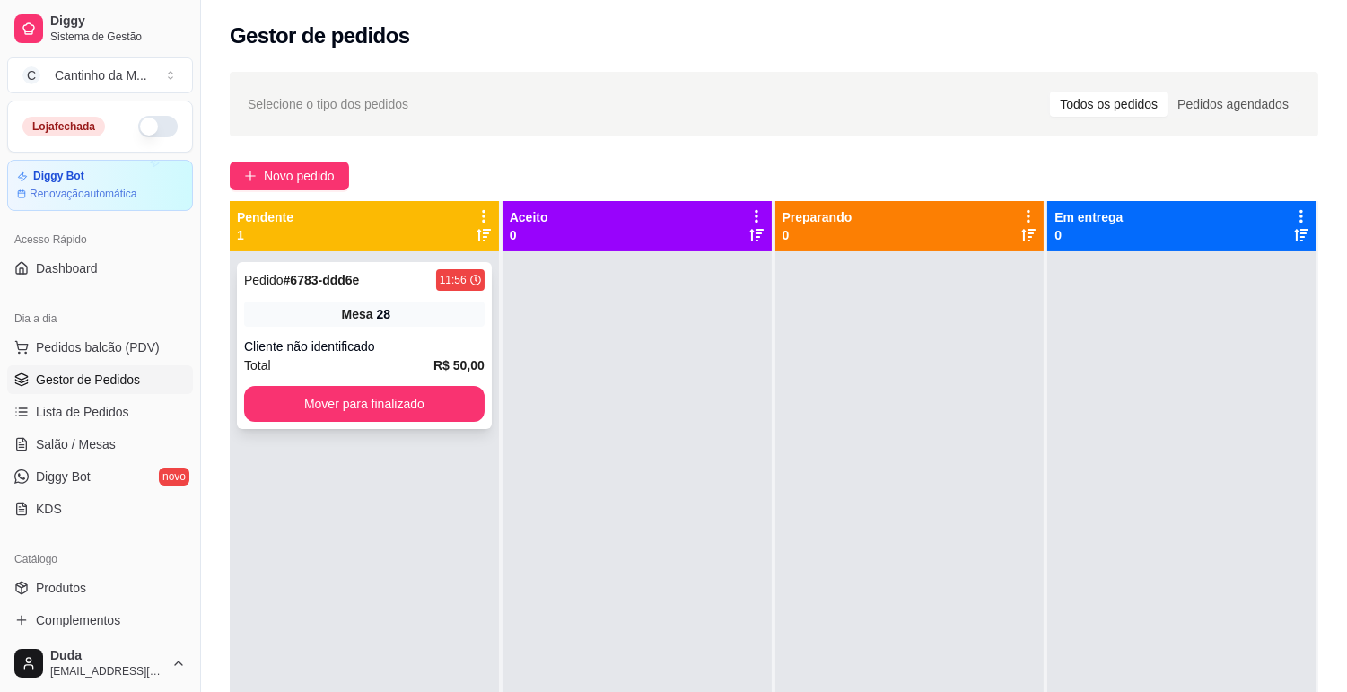
click at [436, 358] on strong "R$ 50,00" at bounding box center [459, 365] width 51 height 14
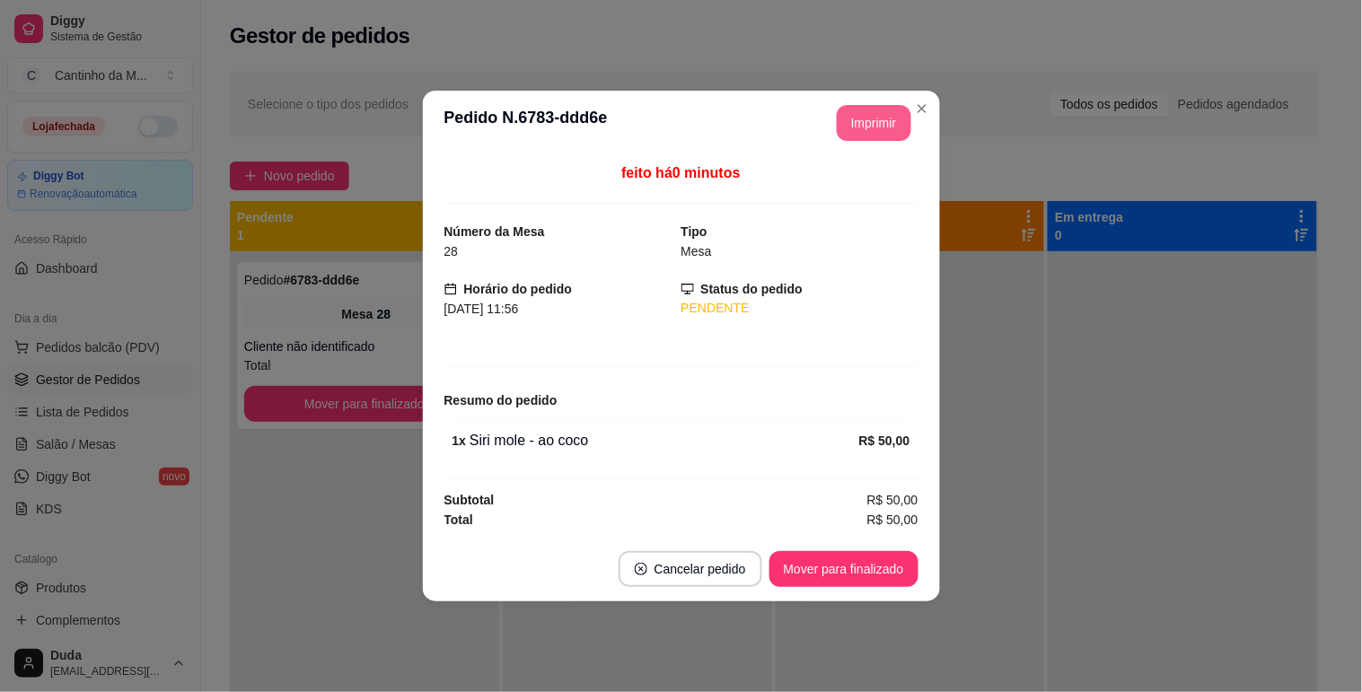
click at [856, 130] on button "Imprimir" at bounding box center [874, 123] width 75 height 36
click at [864, 575] on button "Mover para finalizado" at bounding box center [843, 569] width 149 height 36
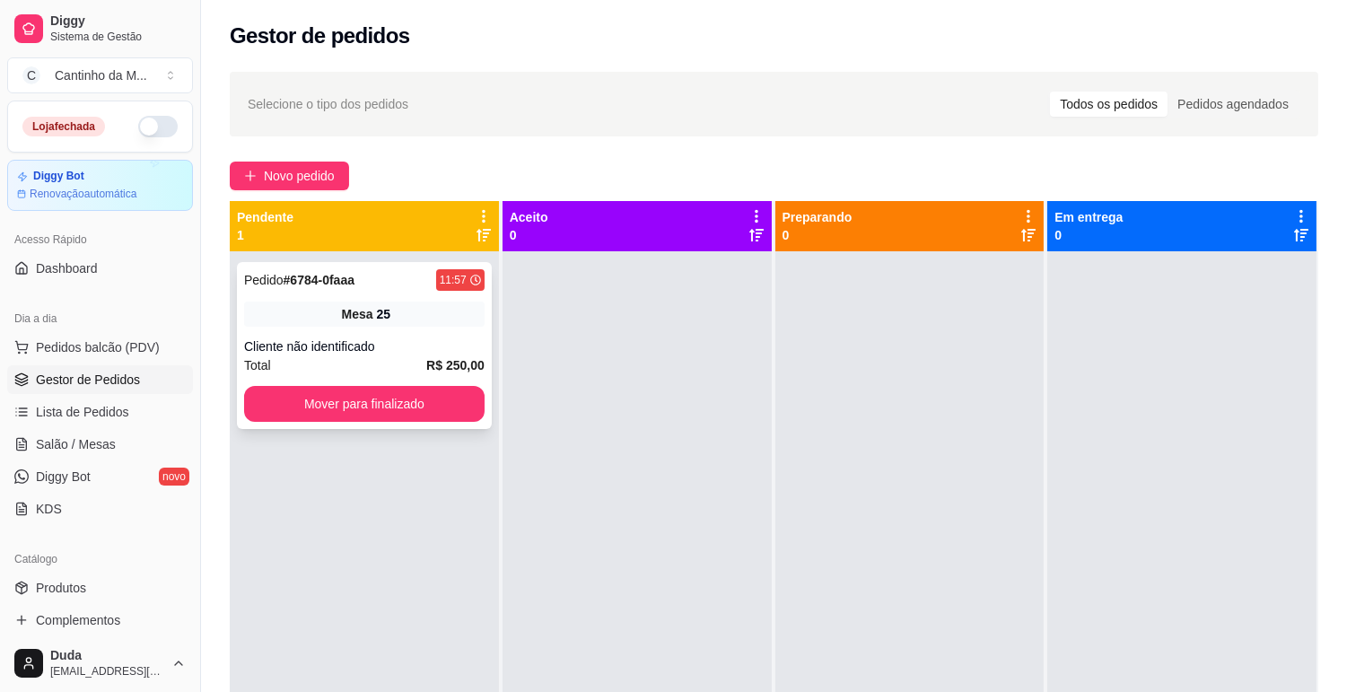
click at [362, 291] on div "Pedido # 6784-0faaa 11:57 Mesa 25 Cliente não identificado Total R$ 250,00 Move…" at bounding box center [364, 345] width 255 height 167
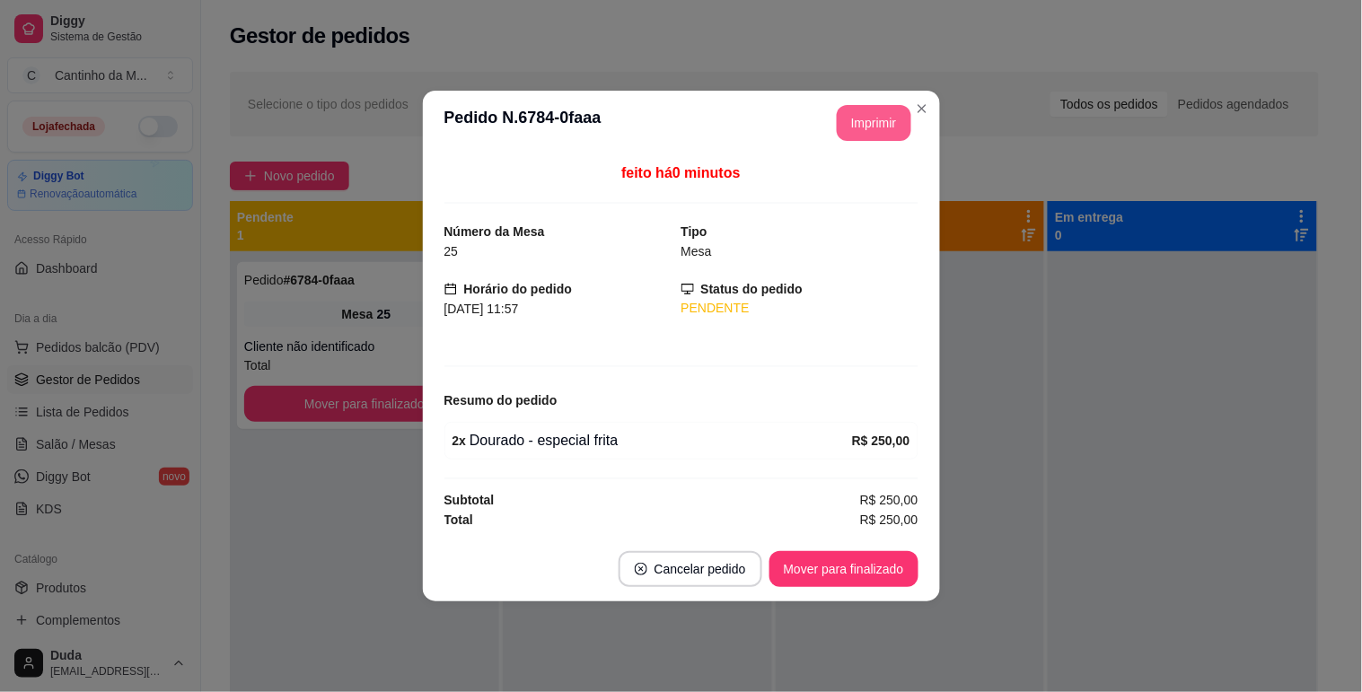
click at [858, 114] on button "Imprimir" at bounding box center [874, 123] width 75 height 36
click at [866, 563] on button "Mover para finalizado" at bounding box center [843, 569] width 149 height 36
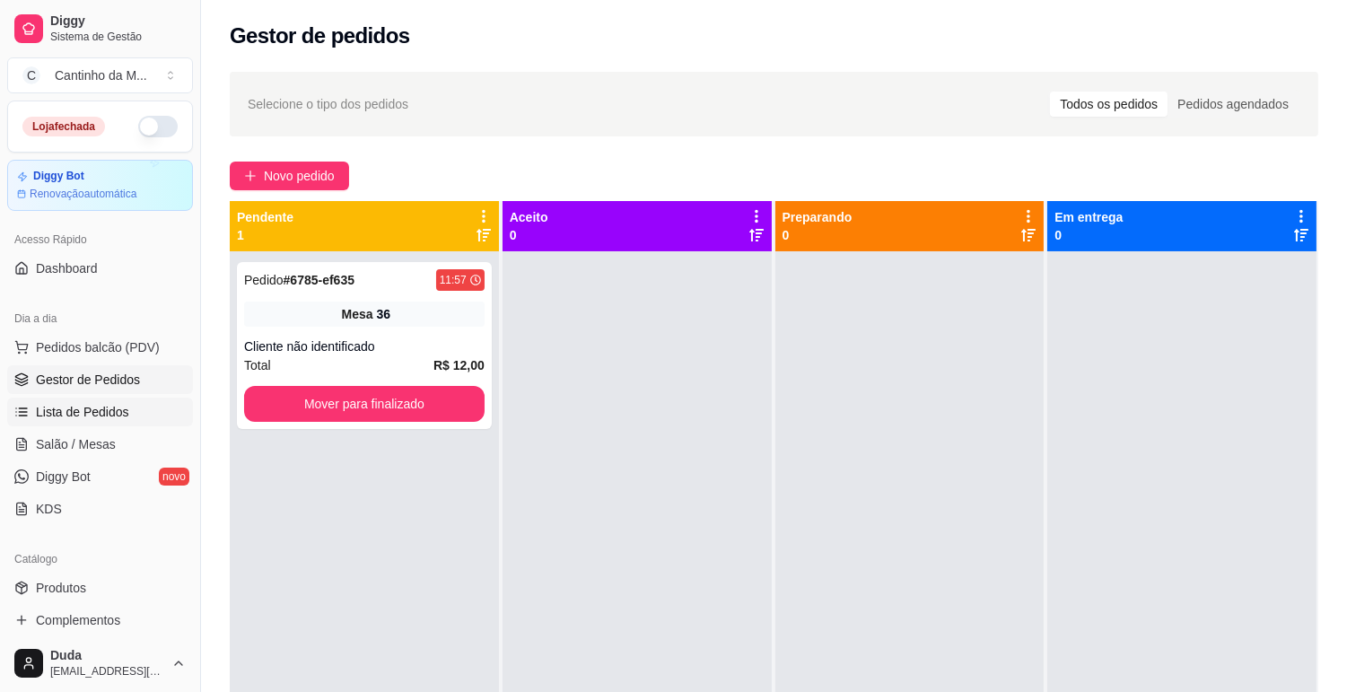
click at [127, 422] on link "Lista de Pedidos" at bounding box center [100, 412] width 186 height 29
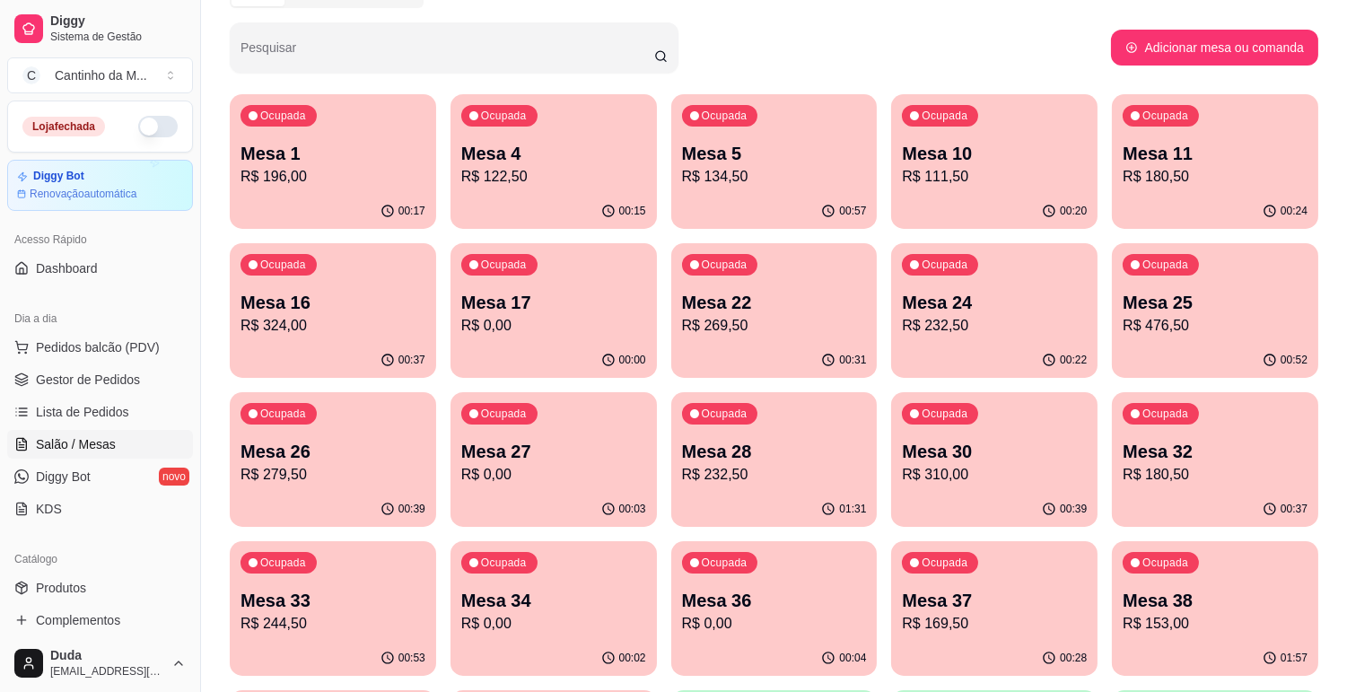
scroll to position [199, 0]
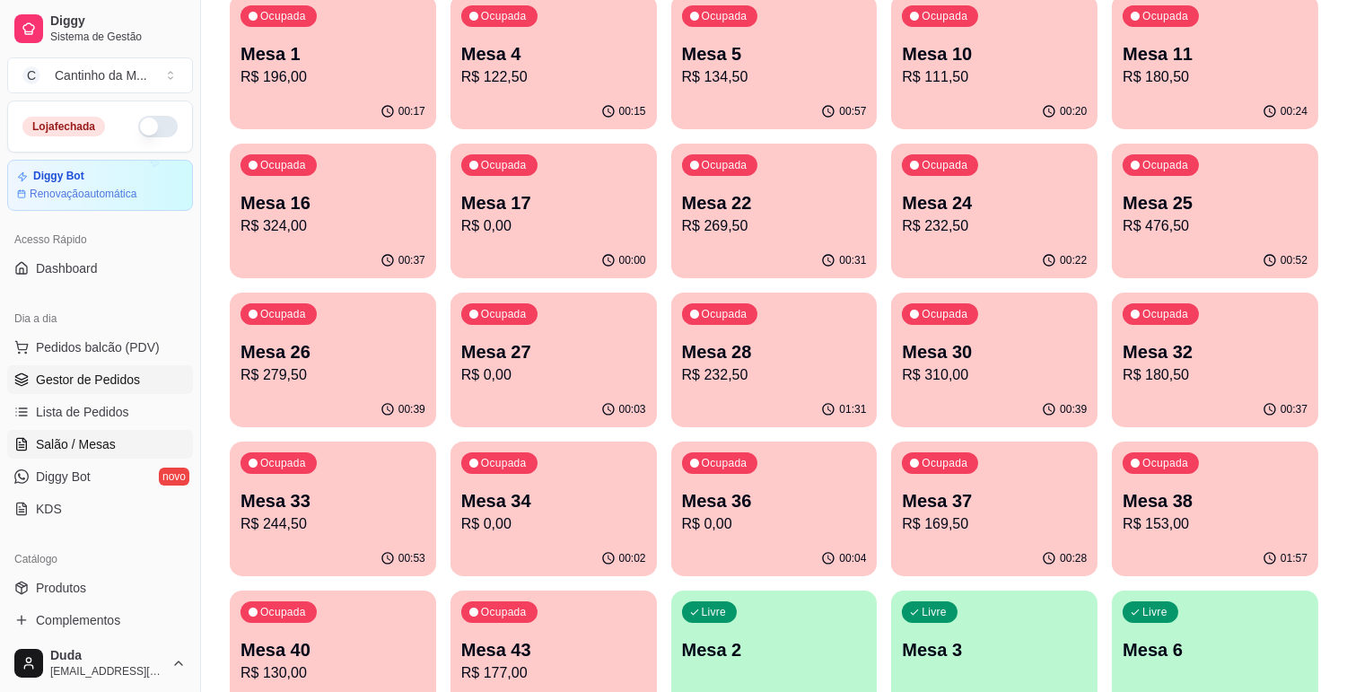
click at [118, 384] on span "Gestor de Pedidos" at bounding box center [88, 380] width 104 height 18
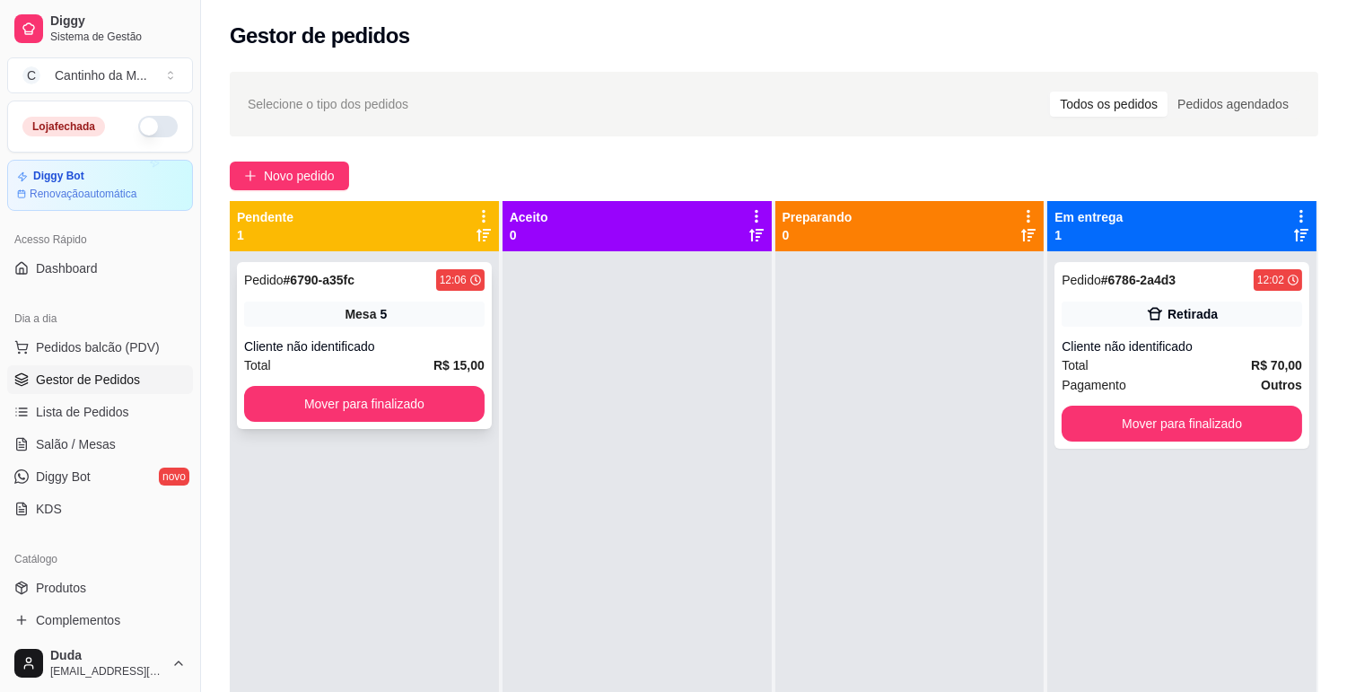
click at [314, 306] on div "Mesa 5" at bounding box center [364, 314] width 241 height 25
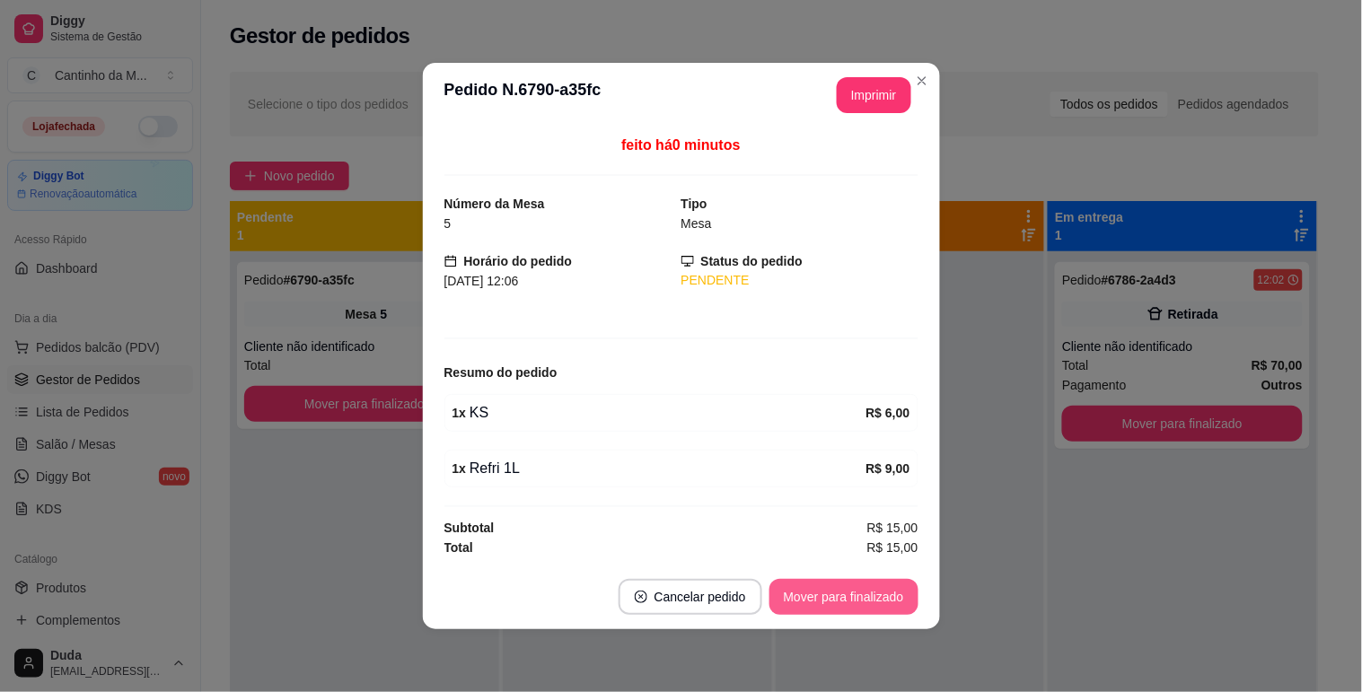
click at [839, 614] on button "Mover para finalizado" at bounding box center [843, 597] width 149 height 36
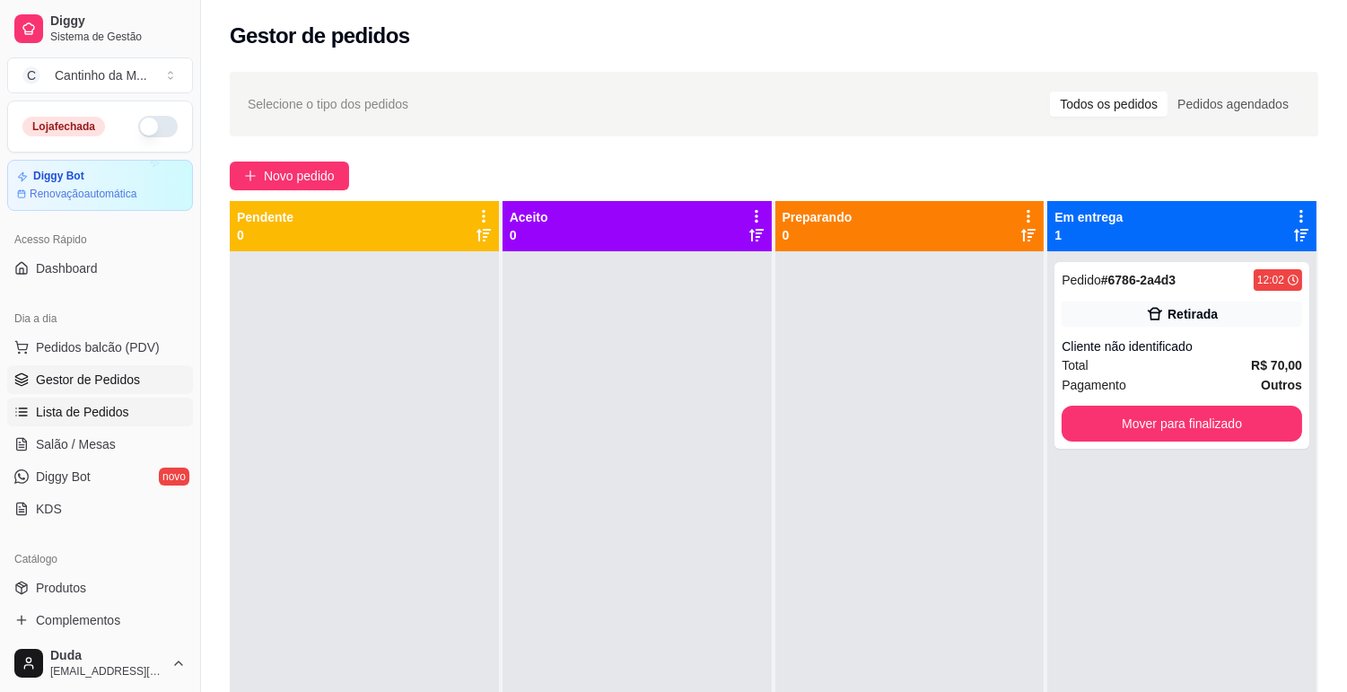
click at [139, 414] on link "Lista de Pedidos" at bounding box center [100, 412] width 186 height 29
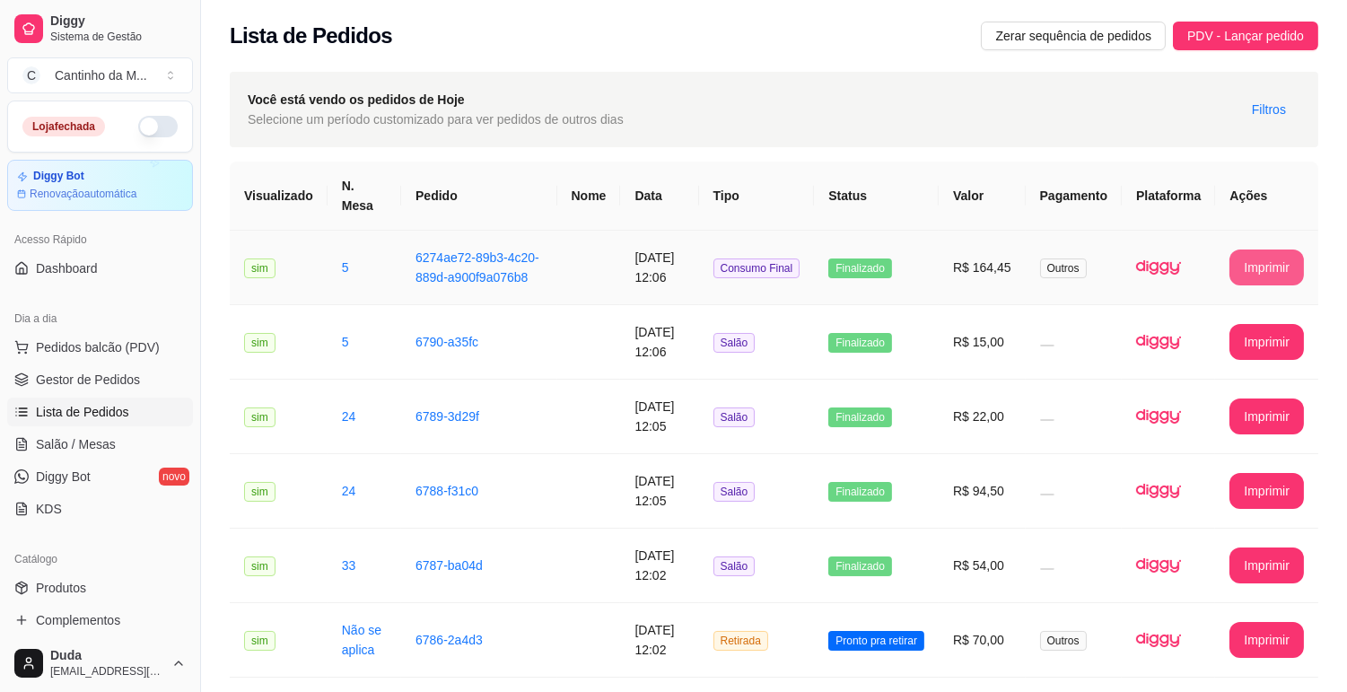
click at [1267, 268] on button "Imprimir" at bounding box center [1267, 268] width 75 height 36
click at [87, 373] on span "Gestor de Pedidos" at bounding box center [88, 380] width 104 height 18
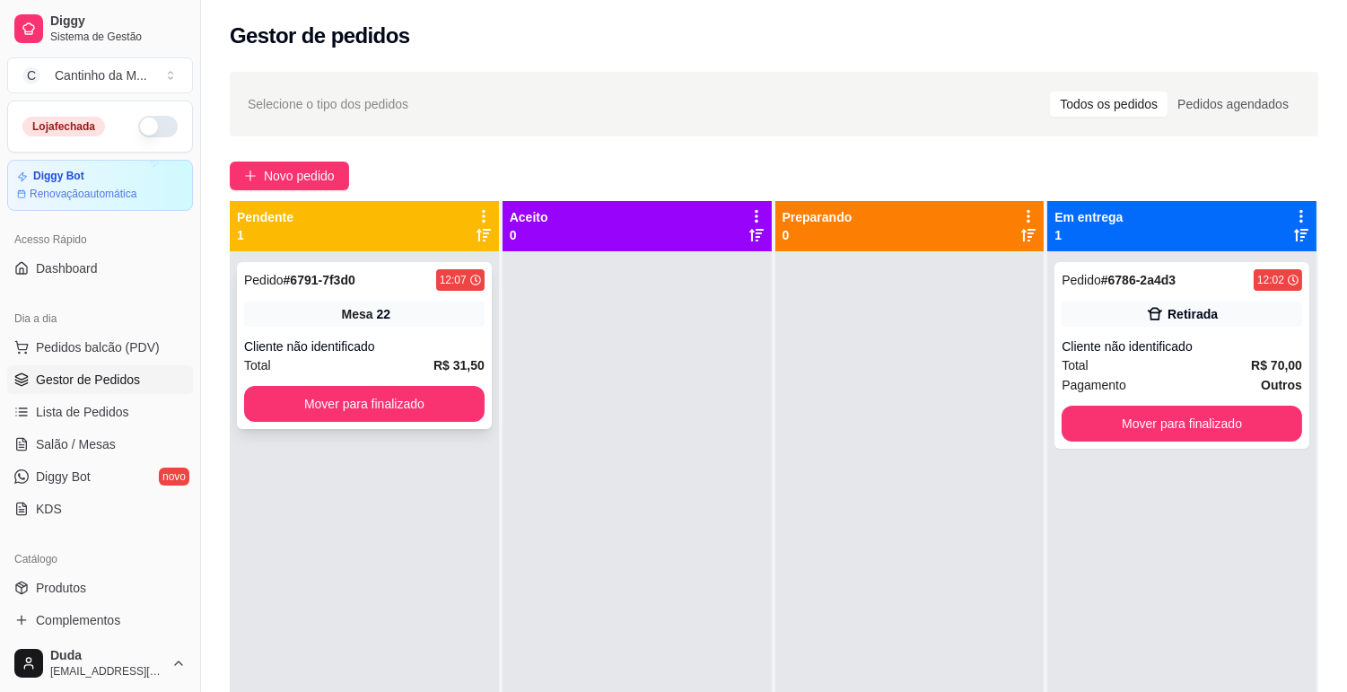
click at [346, 324] on div "Mesa 22" at bounding box center [364, 314] width 241 height 25
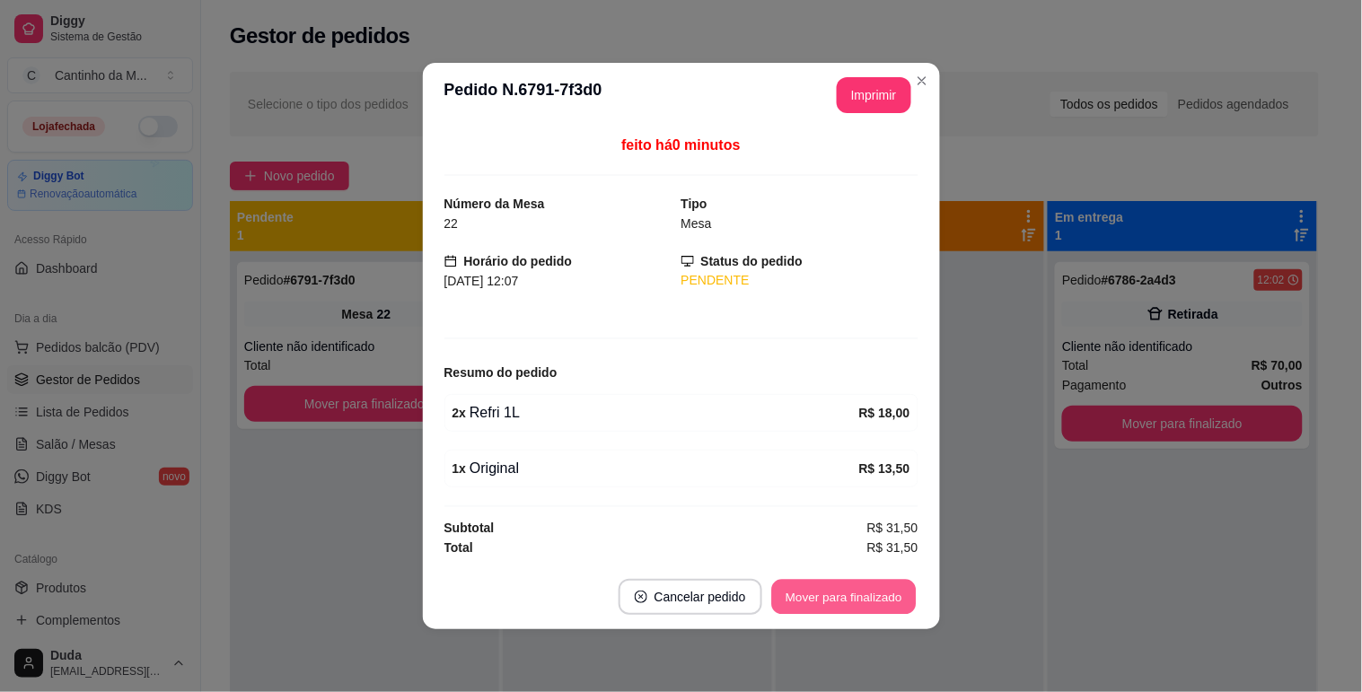
click at [839, 594] on button "Mover para finalizado" at bounding box center [843, 597] width 145 height 35
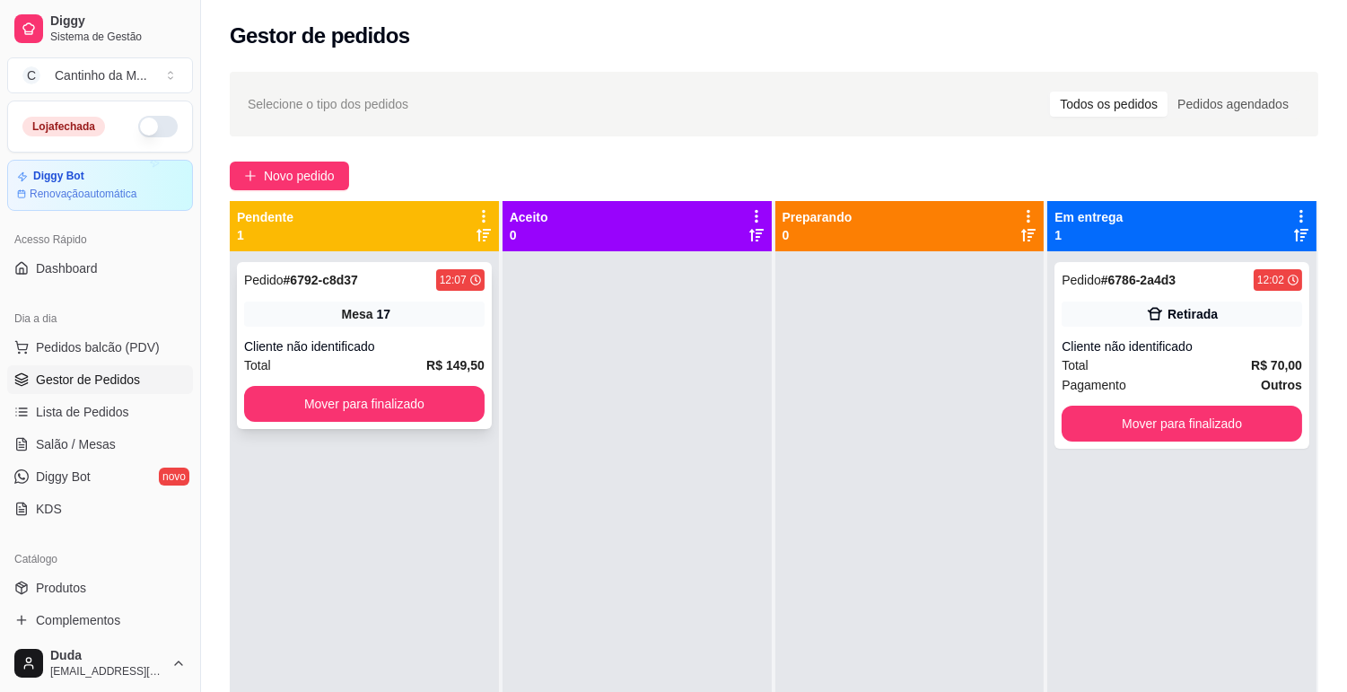
click at [296, 317] on div "Mesa 17" at bounding box center [364, 314] width 241 height 25
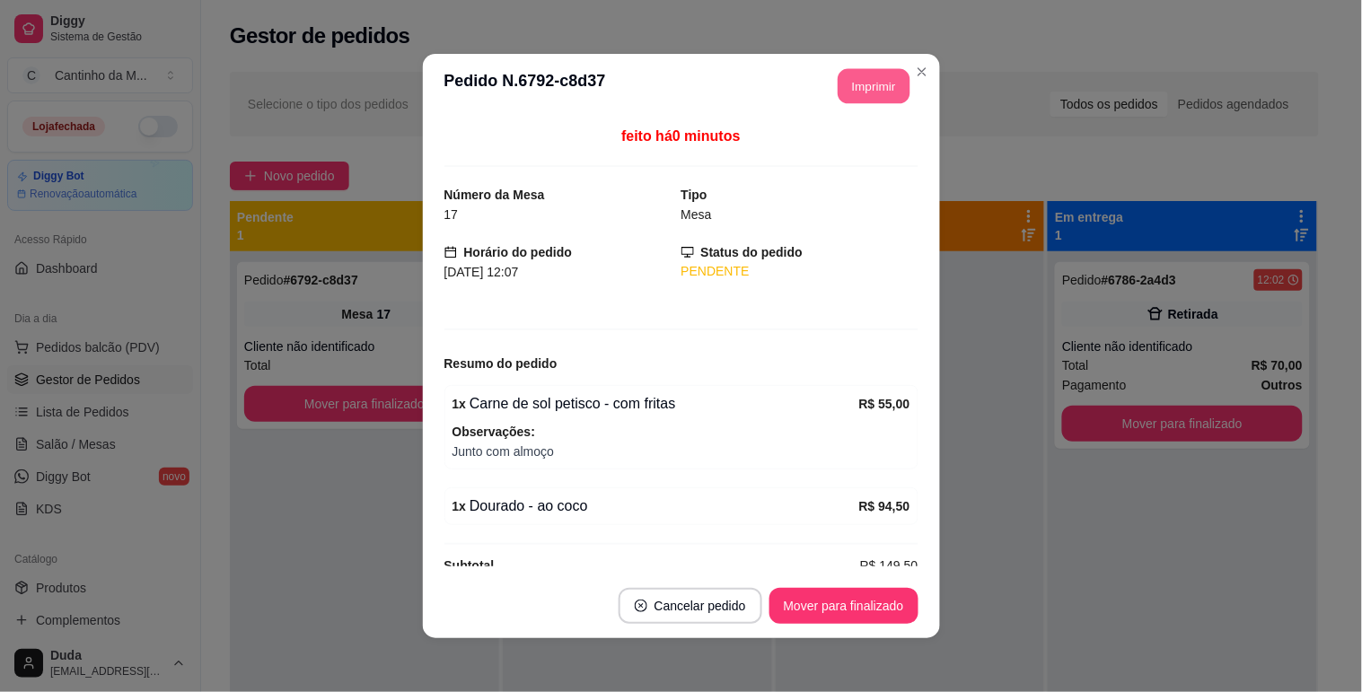
click at [883, 84] on button "Imprimir" at bounding box center [874, 86] width 72 height 35
click at [867, 598] on button "Mover para finalizado" at bounding box center [843, 606] width 149 height 36
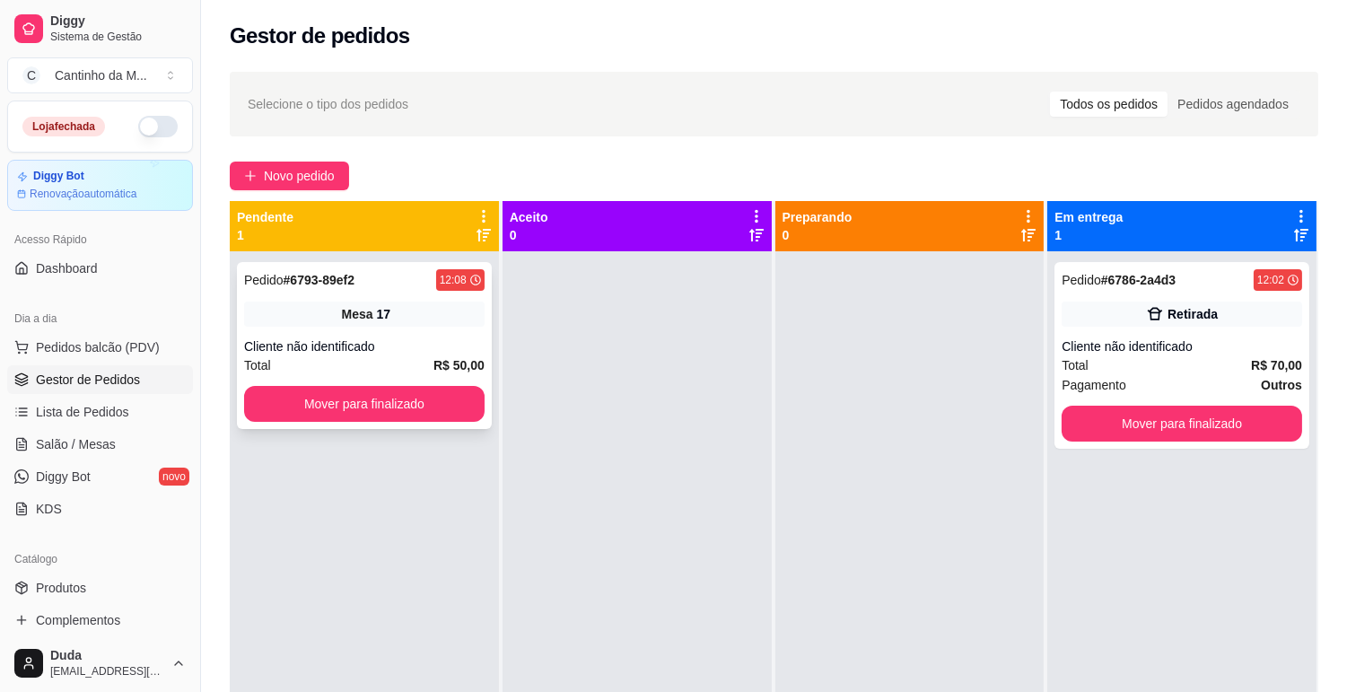
click at [368, 306] on span "Mesa" at bounding box center [357, 314] width 31 height 18
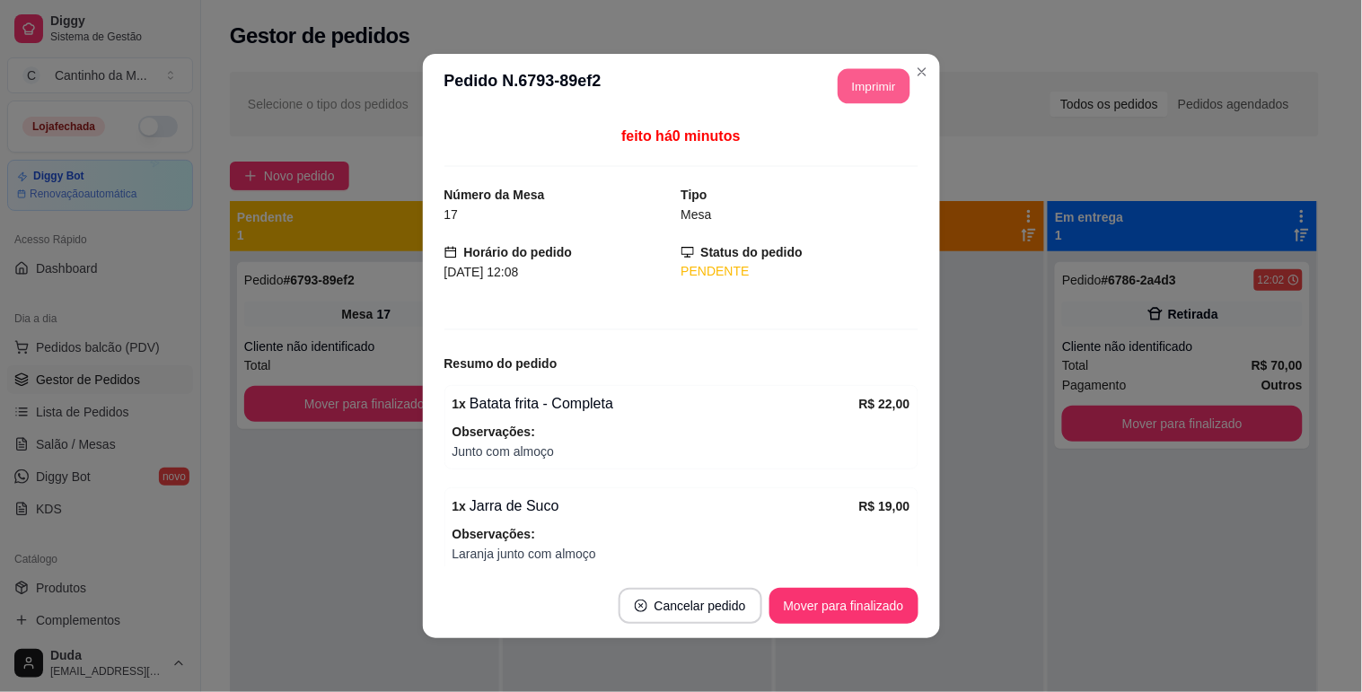
click at [846, 86] on button "Imprimir" at bounding box center [874, 86] width 72 height 35
click at [866, 87] on button "Imprimir" at bounding box center [874, 86] width 75 height 36
click at [873, 599] on button "Mover para finalizado" at bounding box center [843, 606] width 149 height 36
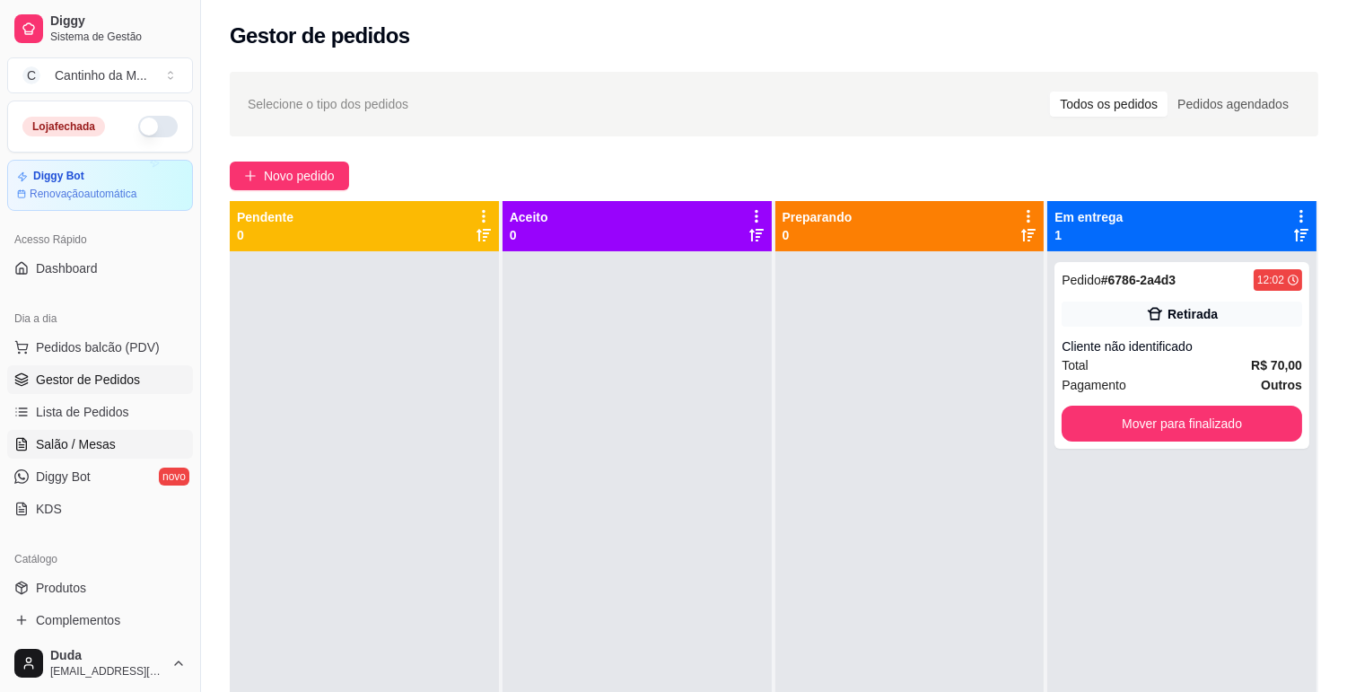
click at [46, 443] on span "Salão / Mesas" at bounding box center [76, 444] width 80 height 18
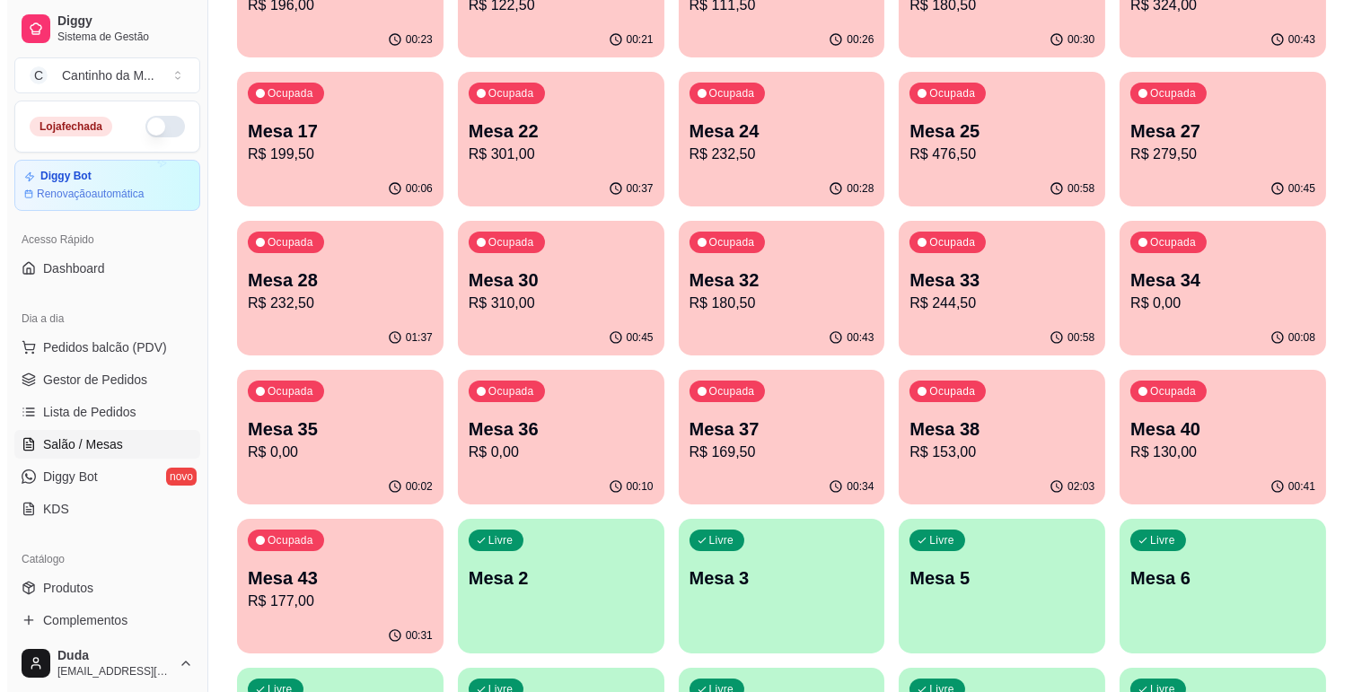
scroll to position [299, 0]
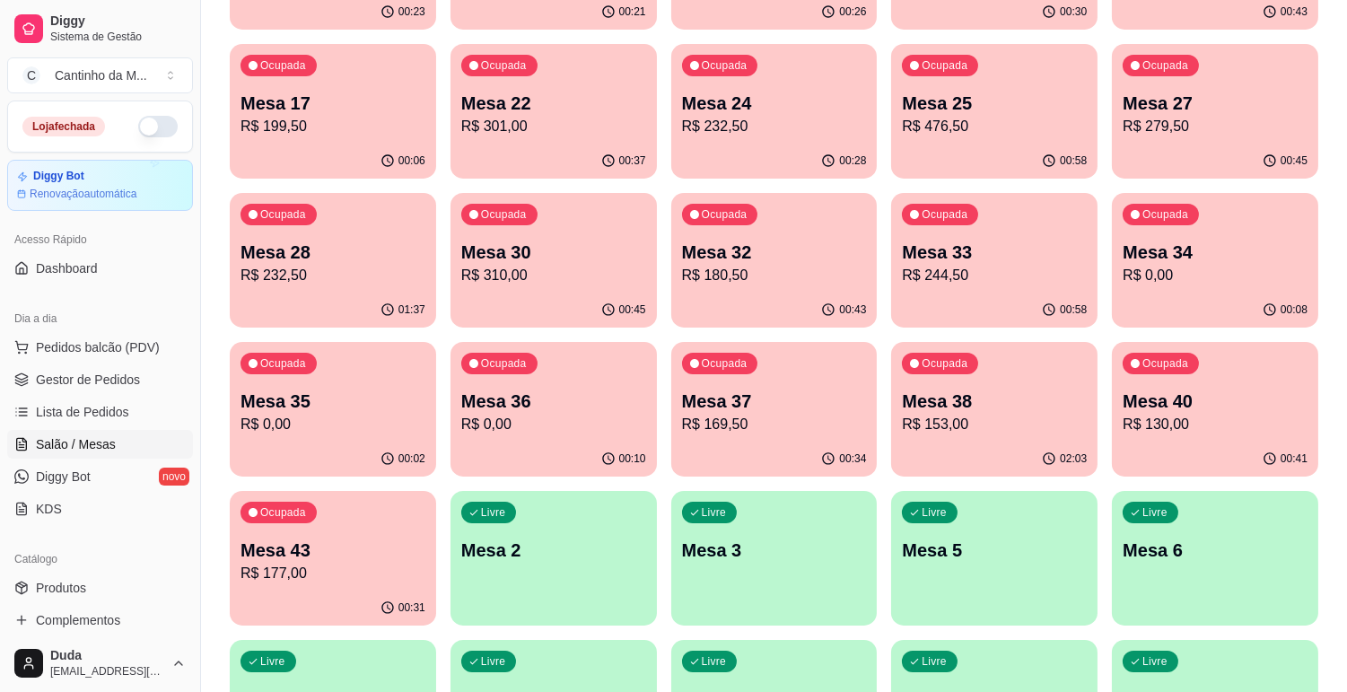
click at [728, 418] on p "R$ 169,50" at bounding box center [774, 425] width 185 height 22
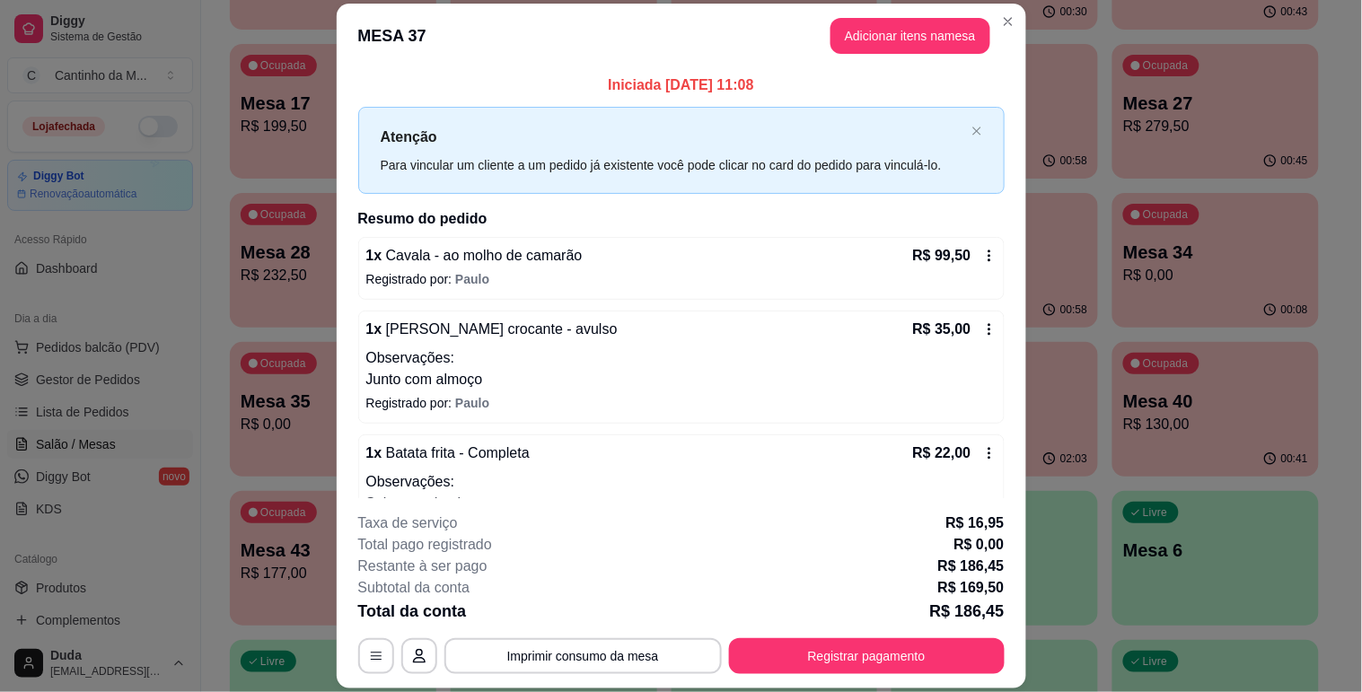
scroll to position [0, 0]
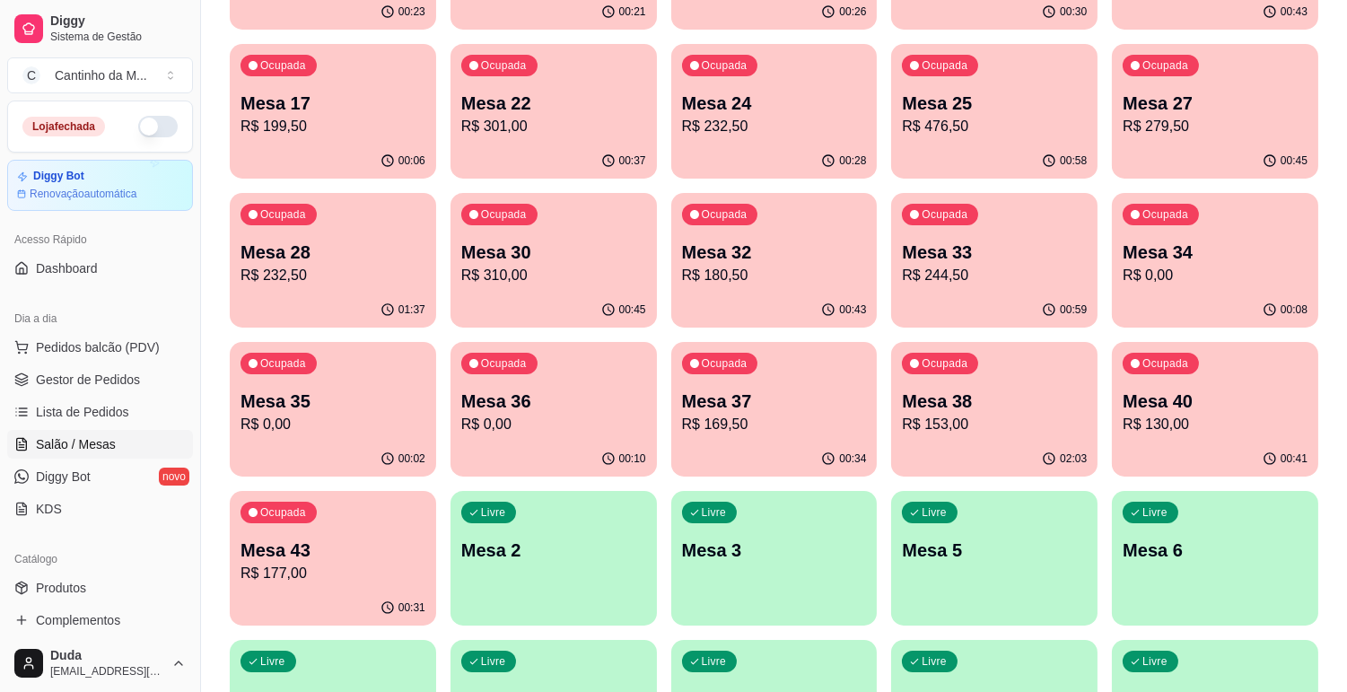
click at [811, 389] on p "Mesa 37" at bounding box center [774, 401] width 185 height 25
click at [37, 380] on span "Gestor de Pedidos" at bounding box center [88, 380] width 104 height 18
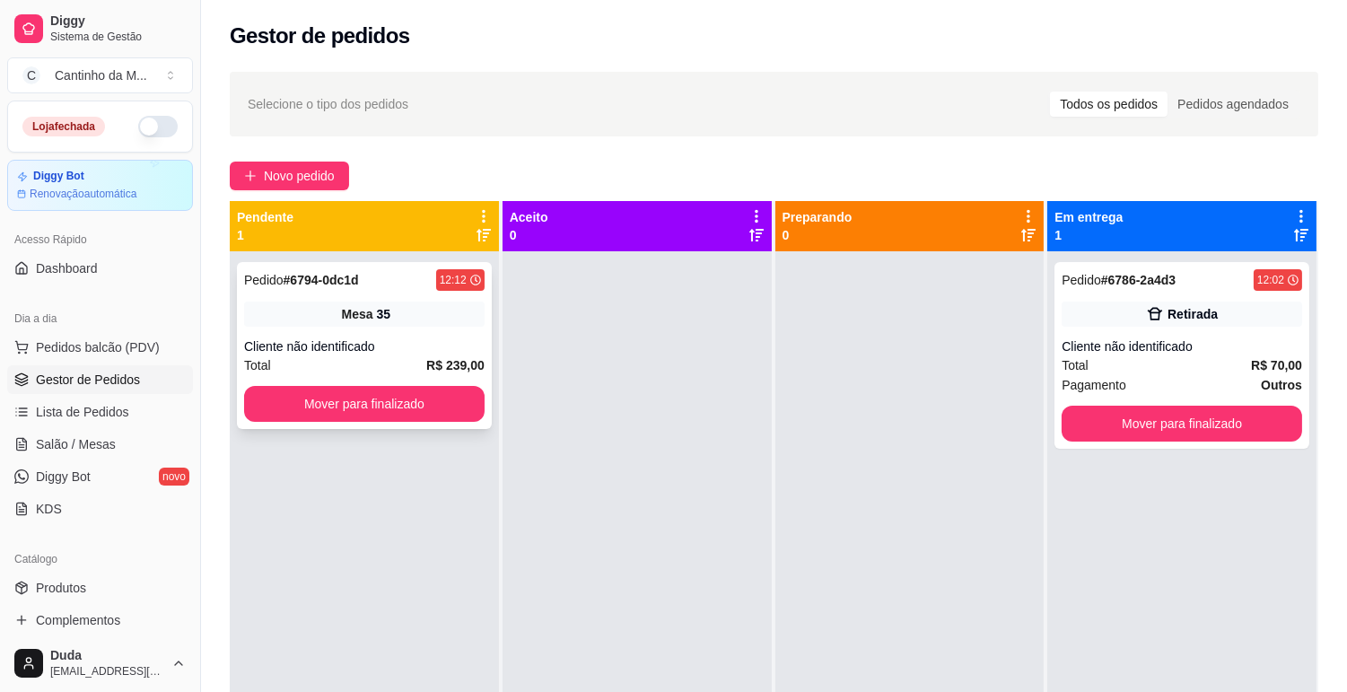
click at [440, 267] on div "Pedido # 6794-0dc1d 12:12 Mesa 35 Cliente não identificado Total R$ 239,00 Move…" at bounding box center [364, 345] width 255 height 167
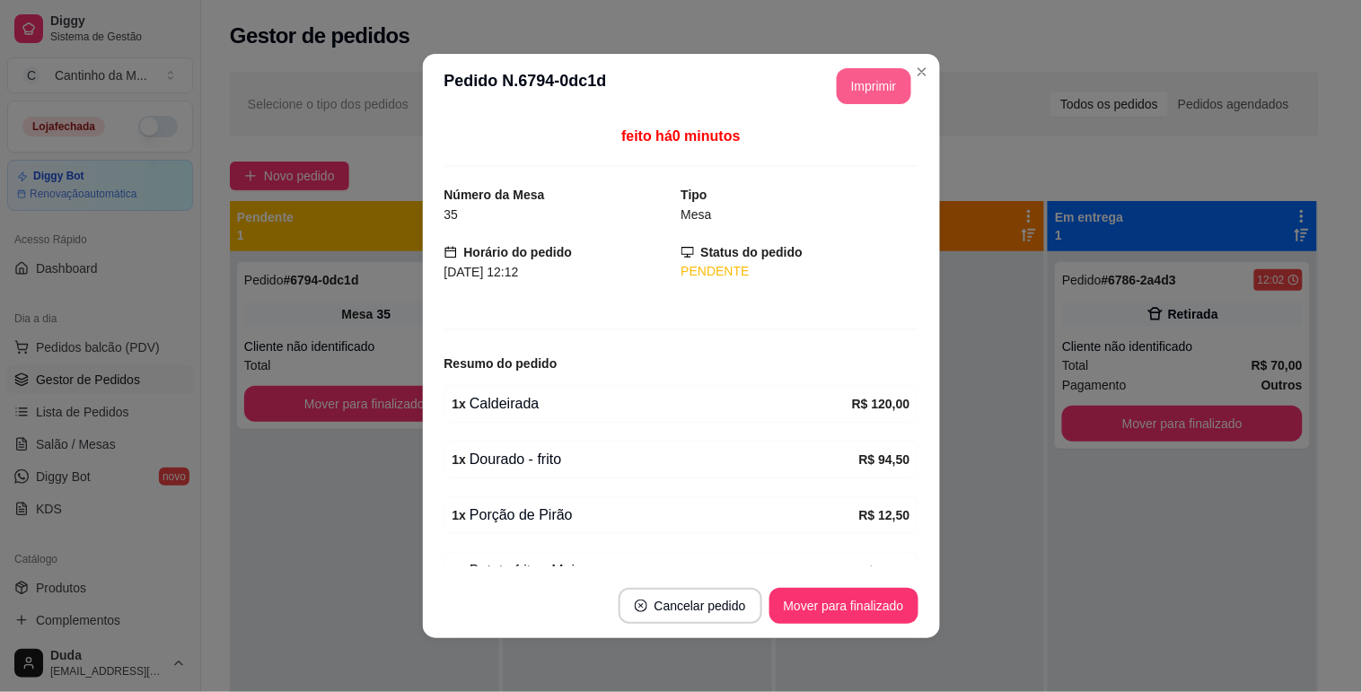
click at [848, 87] on button "Imprimir" at bounding box center [874, 86] width 75 height 36
click at [804, 613] on button "Mover para finalizado" at bounding box center [843, 606] width 149 height 36
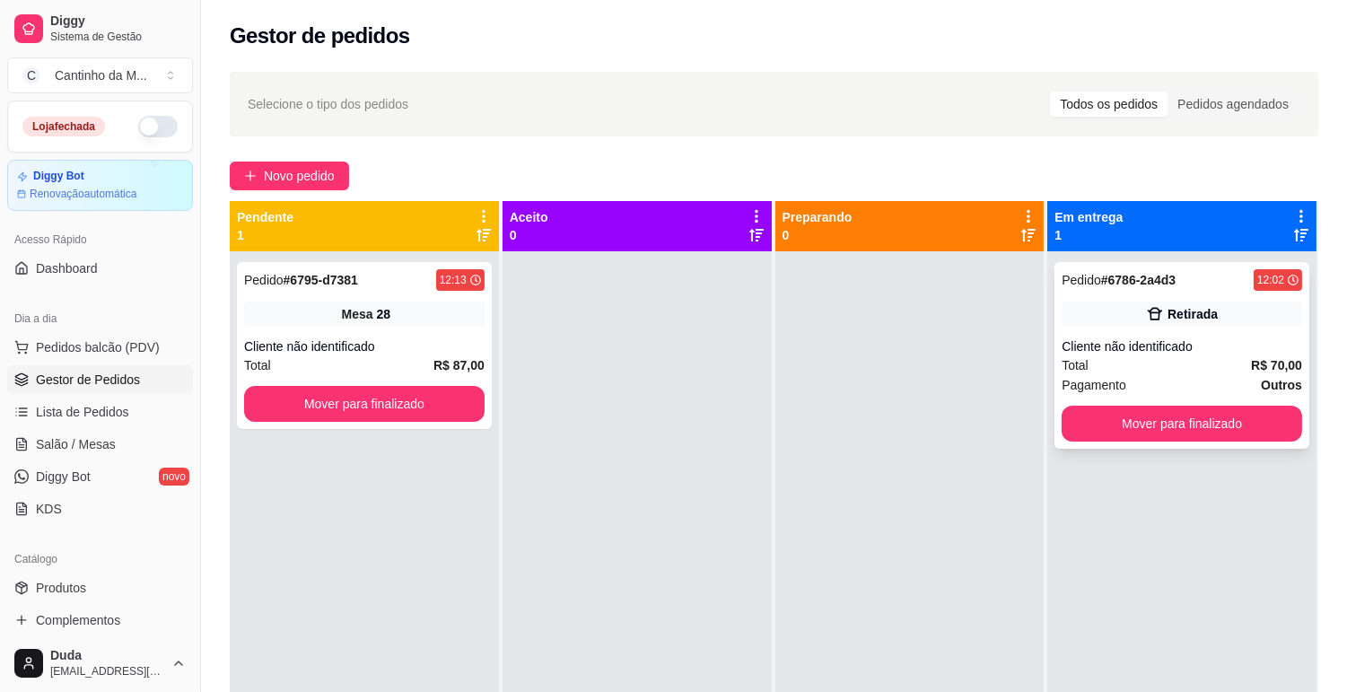
click at [1203, 437] on button "Mover para finalizado" at bounding box center [1182, 424] width 241 height 36
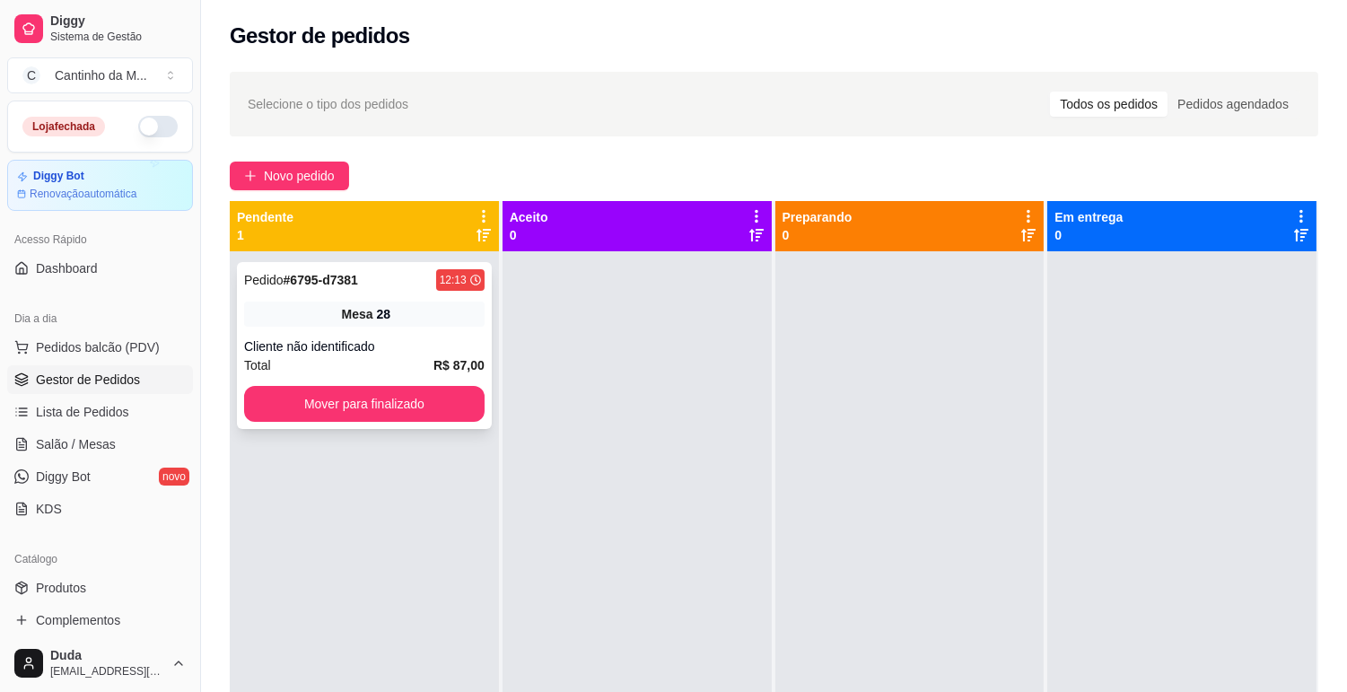
click at [280, 315] on div "Mesa 28" at bounding box center [364, 314] width 241 height 25
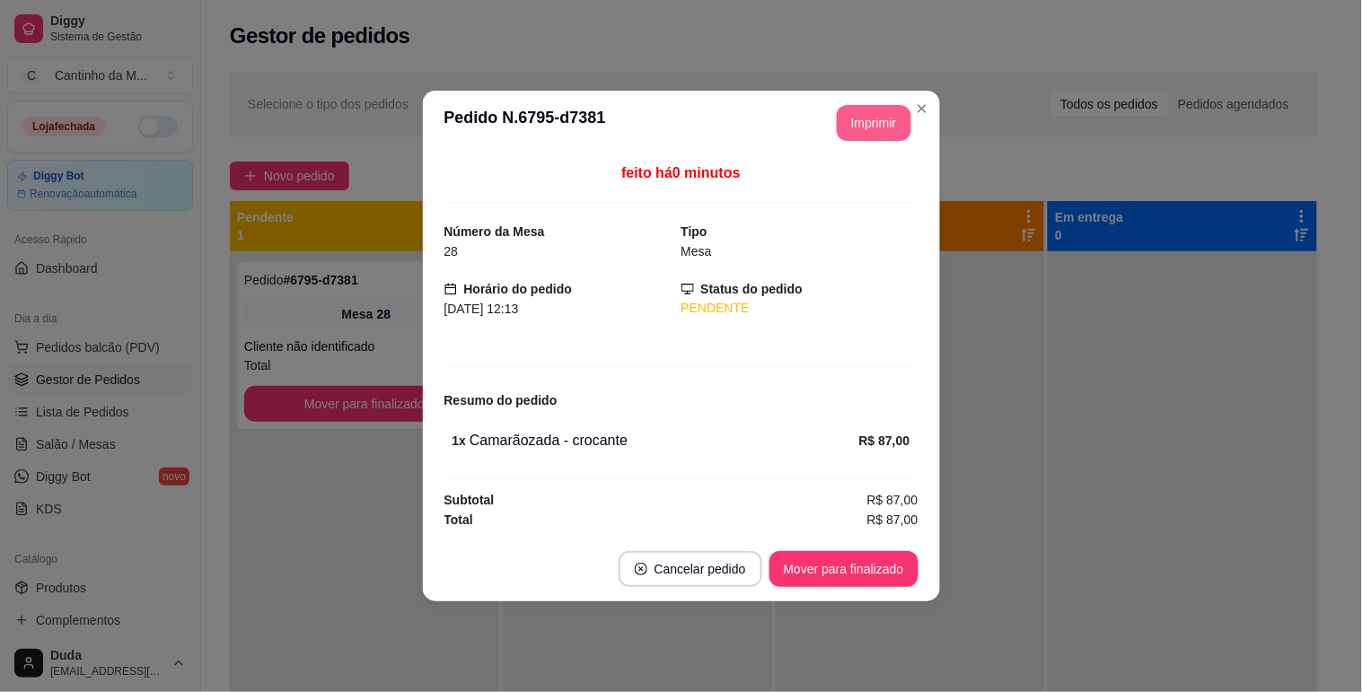
click at [847, 128] on button "Imprimir" at bounding box center [874, 123] width 75 height 36
click at [848, 582] on button "Mover para finalizado" at bounding box center [843, 569] width 149 height 36
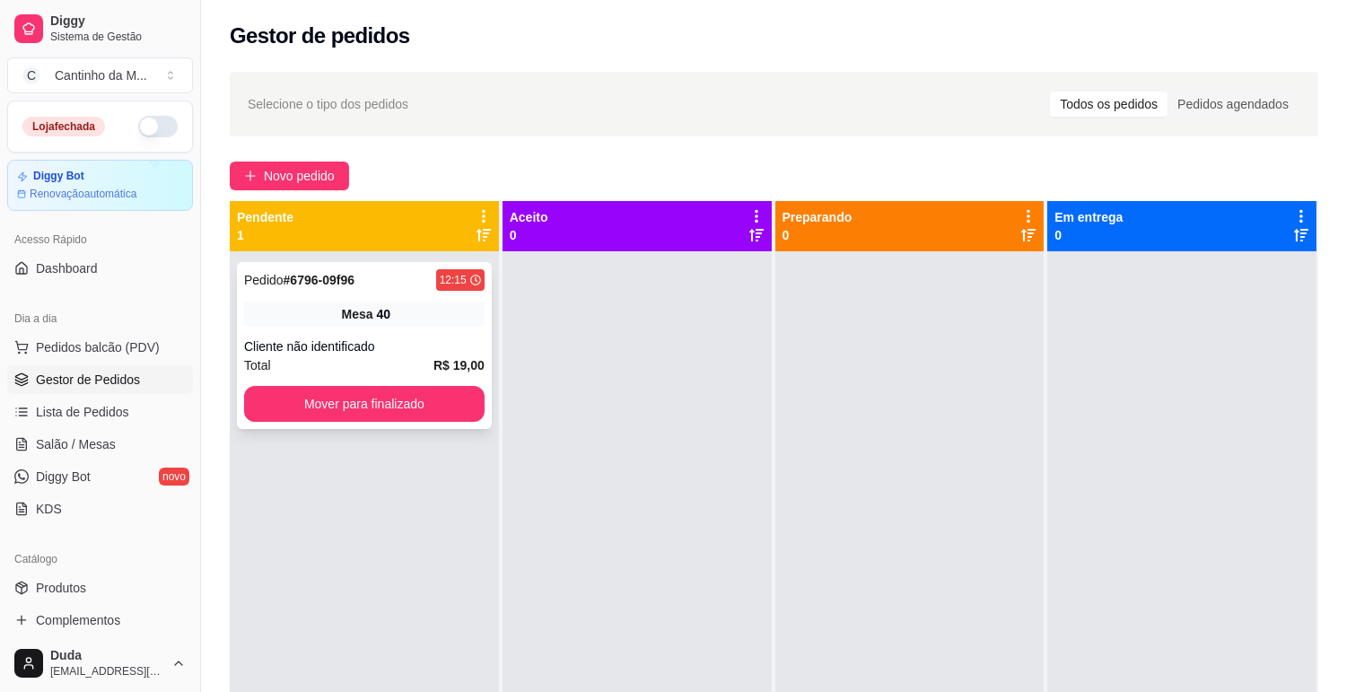
click at [419, 334] on div "Pedido # 6796-09f96 12:15 Mesa 40 Cliente não identificado Total R$ 19,00 Mover…" at bounding box center [364, 345] width 255 height 167
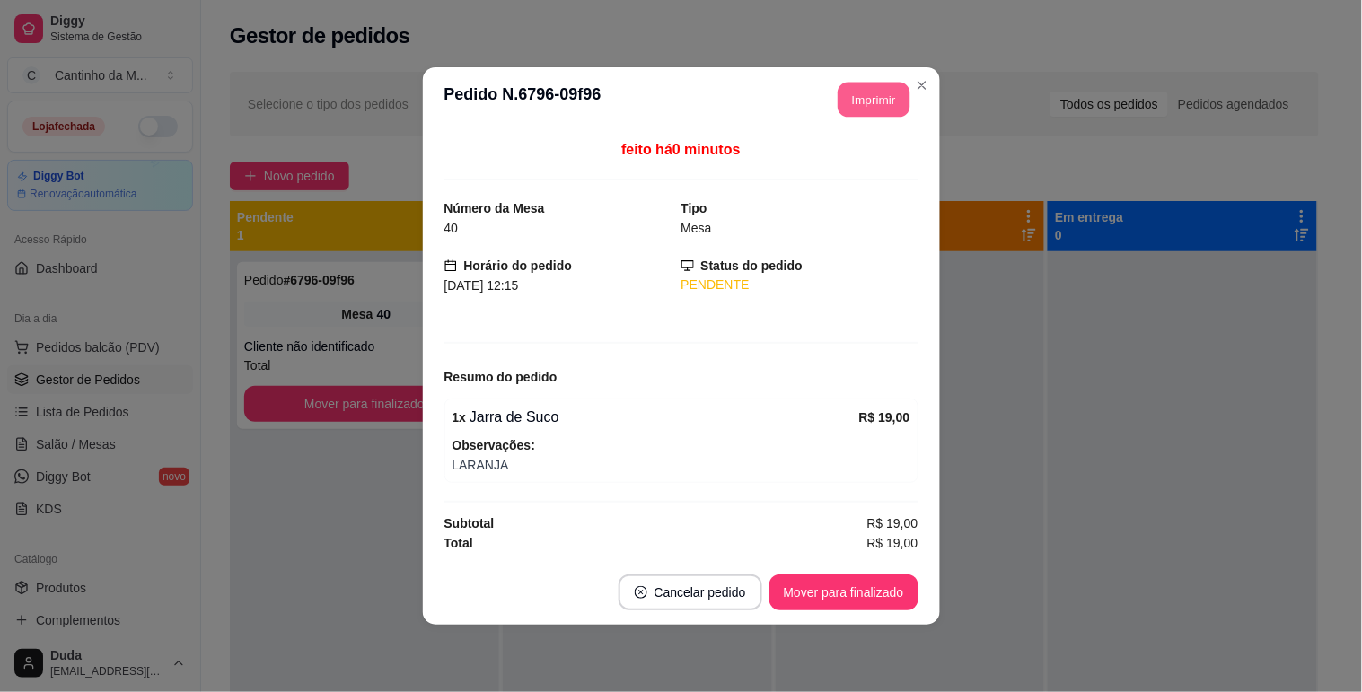
click at [874, 102] on button "Imprimir" at bounding box center [874, 100] width 72 height 35
click at [885, 596] on button "Mover para finalizado" at bounding box center [843, 592] width 145 height 35
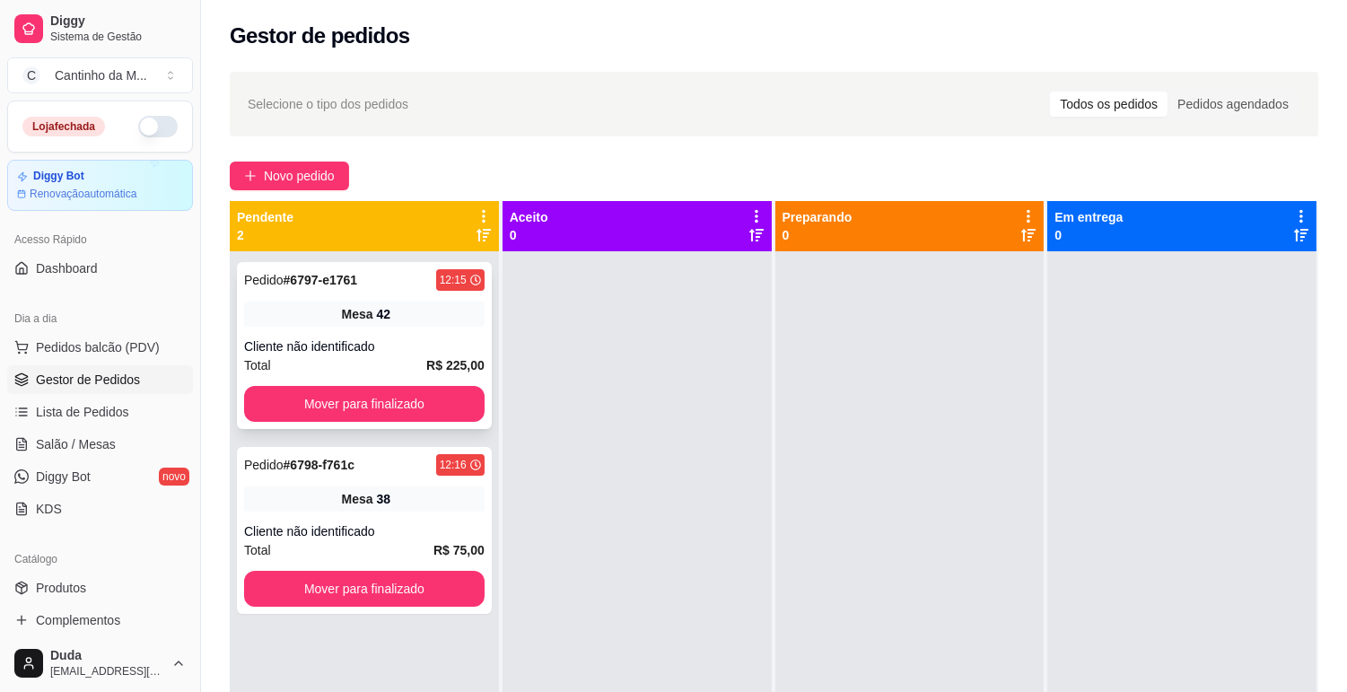
click at [352, 335] on div "Pedido # 6797-e1761 12:15 Mesa 42 Cliente não identificado Total R$ 225,00 Move…" at bounding box center [364, 345] width 255 height 167
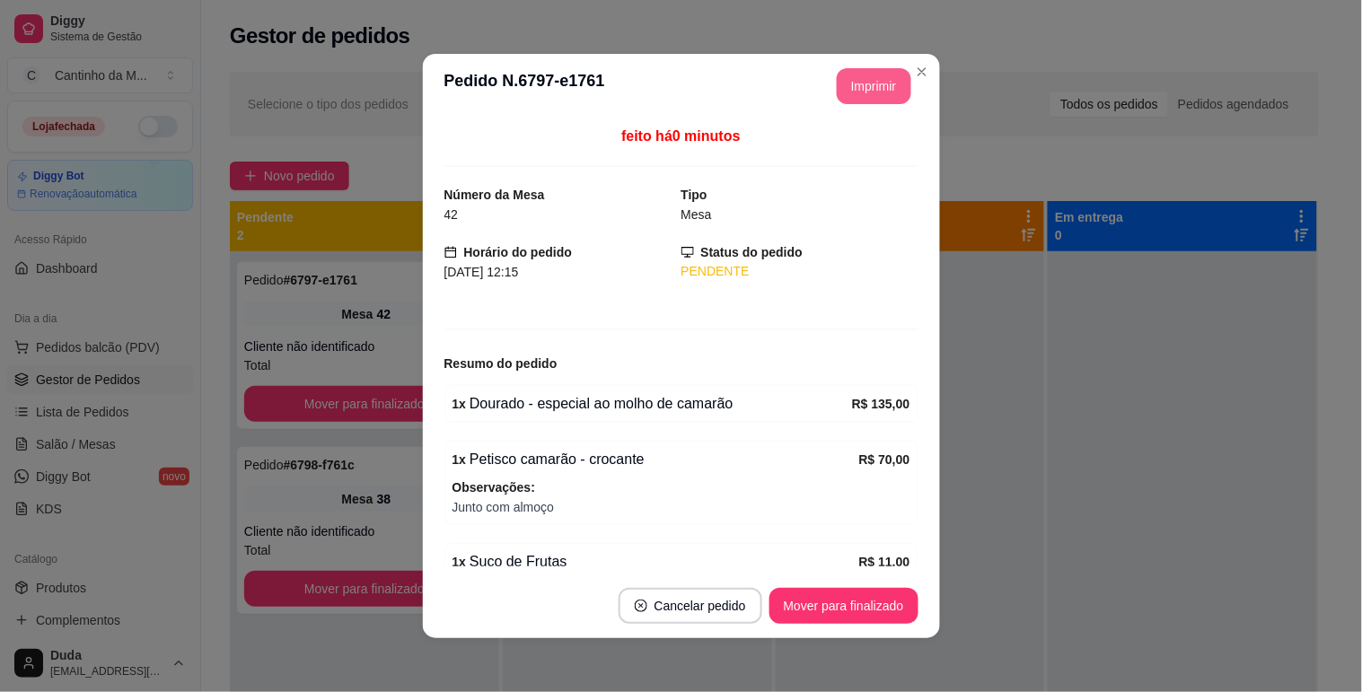
click at [853, 90] on button "Imprimir" at bounding box center [874, 86] width 75 height 36
click at [849, 93] on button "Imprimir" at bounding box center [874, 86] width 75 height 36
click at [853, 601] on button "Mover para finalizado" at bounding box center [843, 606] width 145 height 35
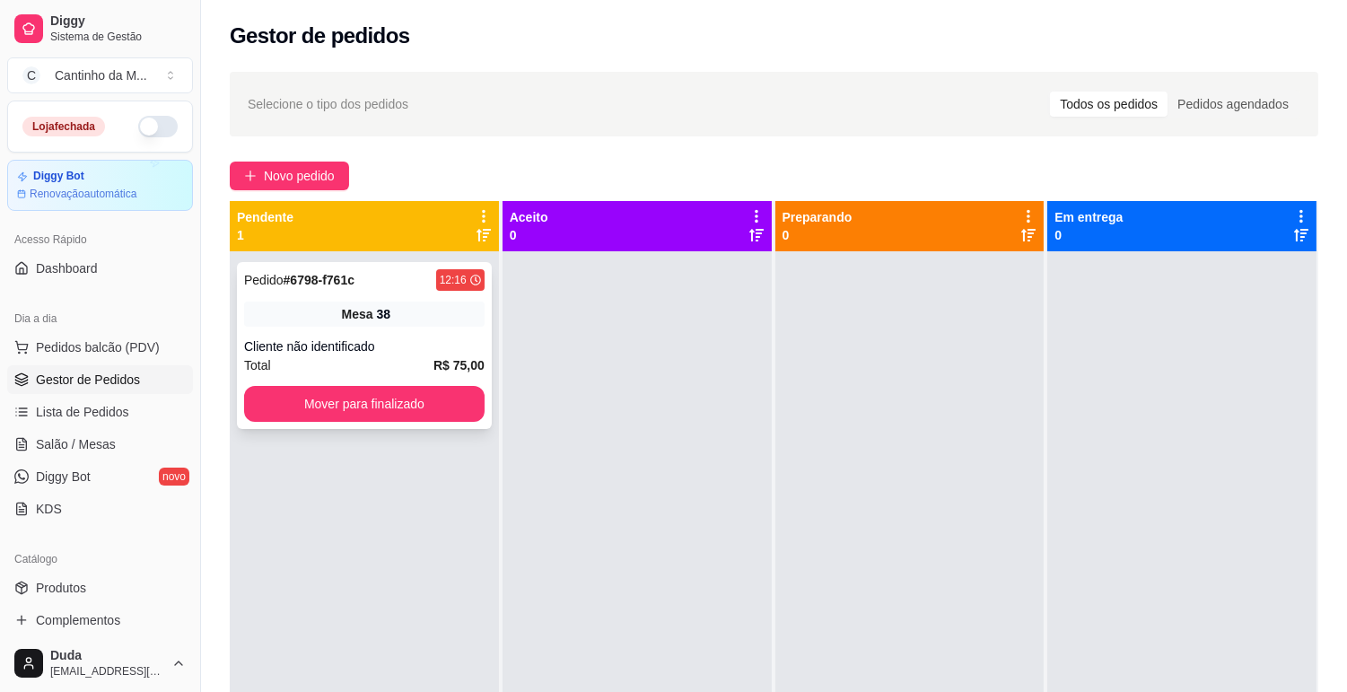
click at [393, 338] on div "Cliente não identificado" at bounding box center [364, 347] width 241 height 18
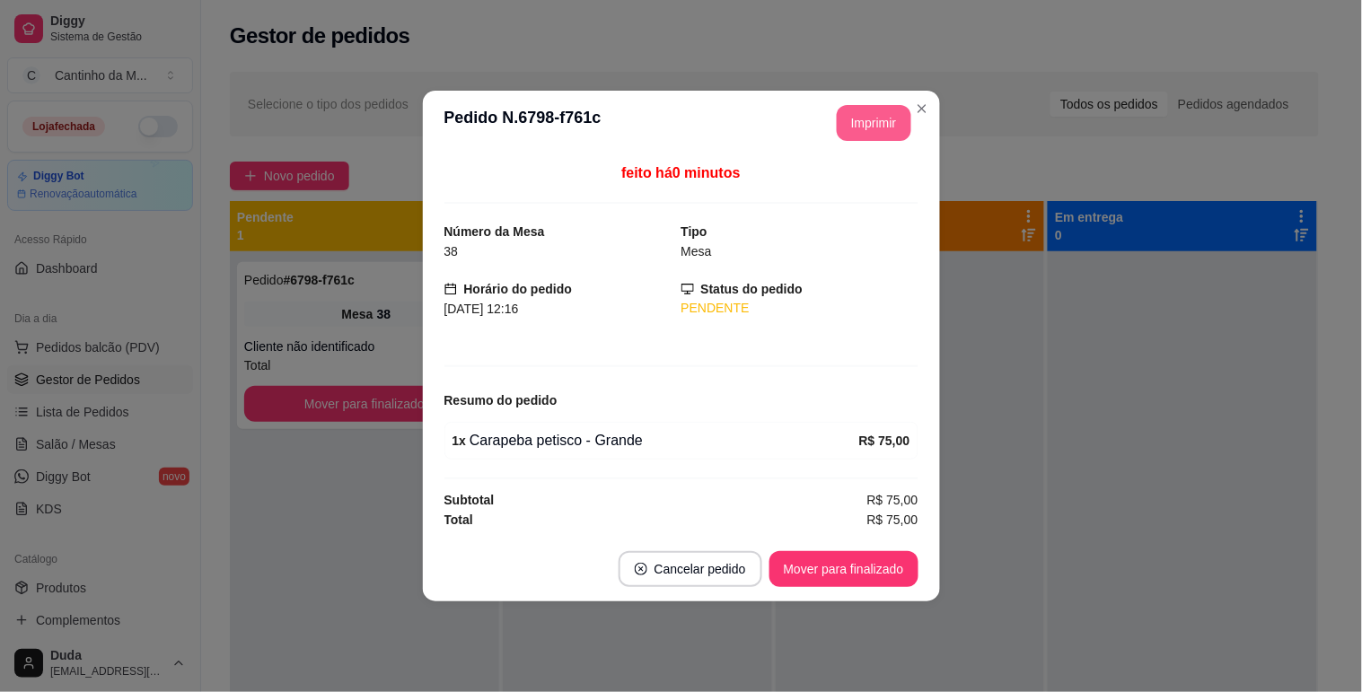
click at [873, 128] on button "Imprimir" at bounding box center [874, 123] width 75 height 36
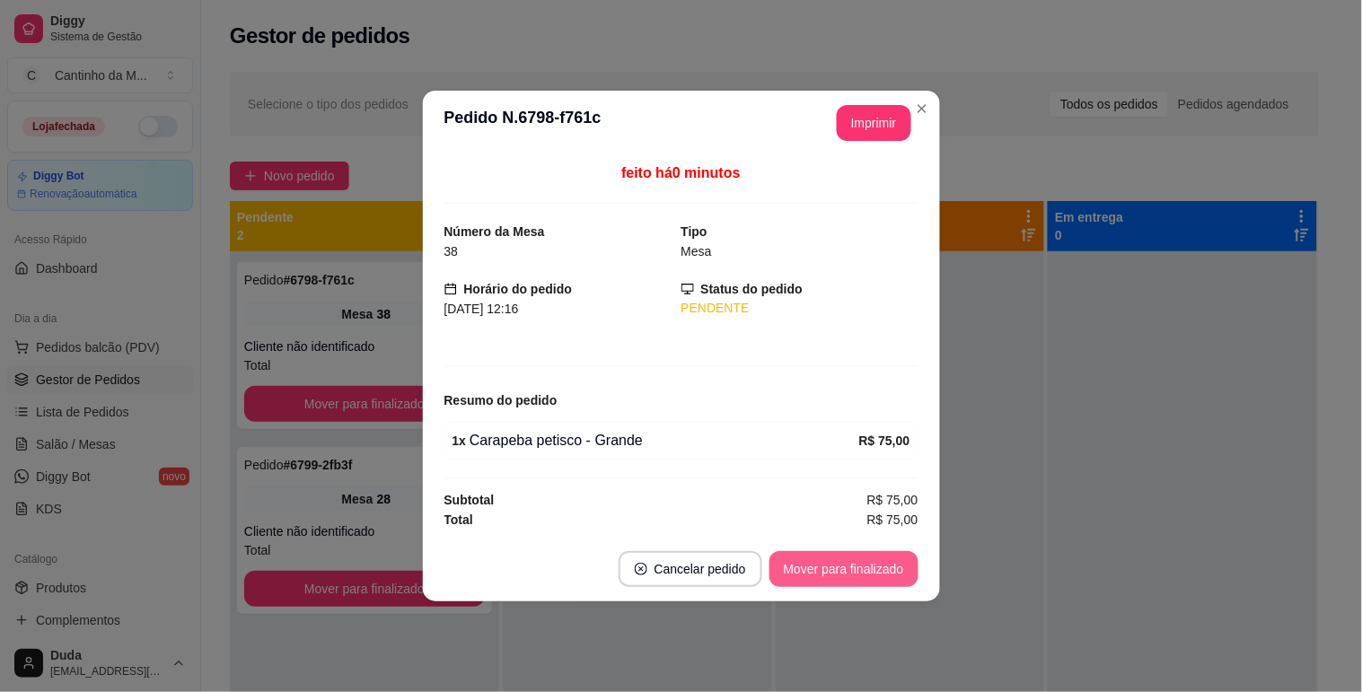
click at [860, 582] on button "Mover para finalizado" at bounding box center [843, 569] width 149 height 36
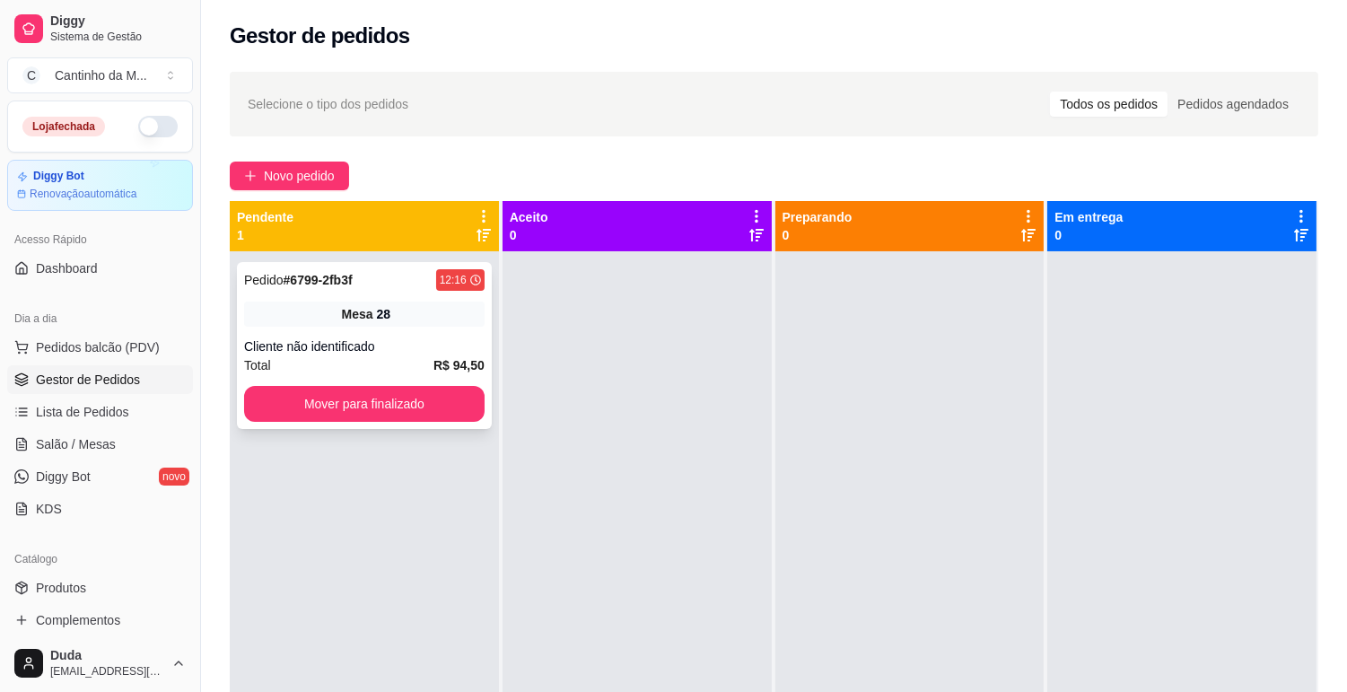
click at [425, 333] on div "Pedido # 6799-2fb3f 12:16 Mesa 28 Cliente não identificado Total R$ 94,50 Mover…" at bounding box center [364, 345] width 255 height 167
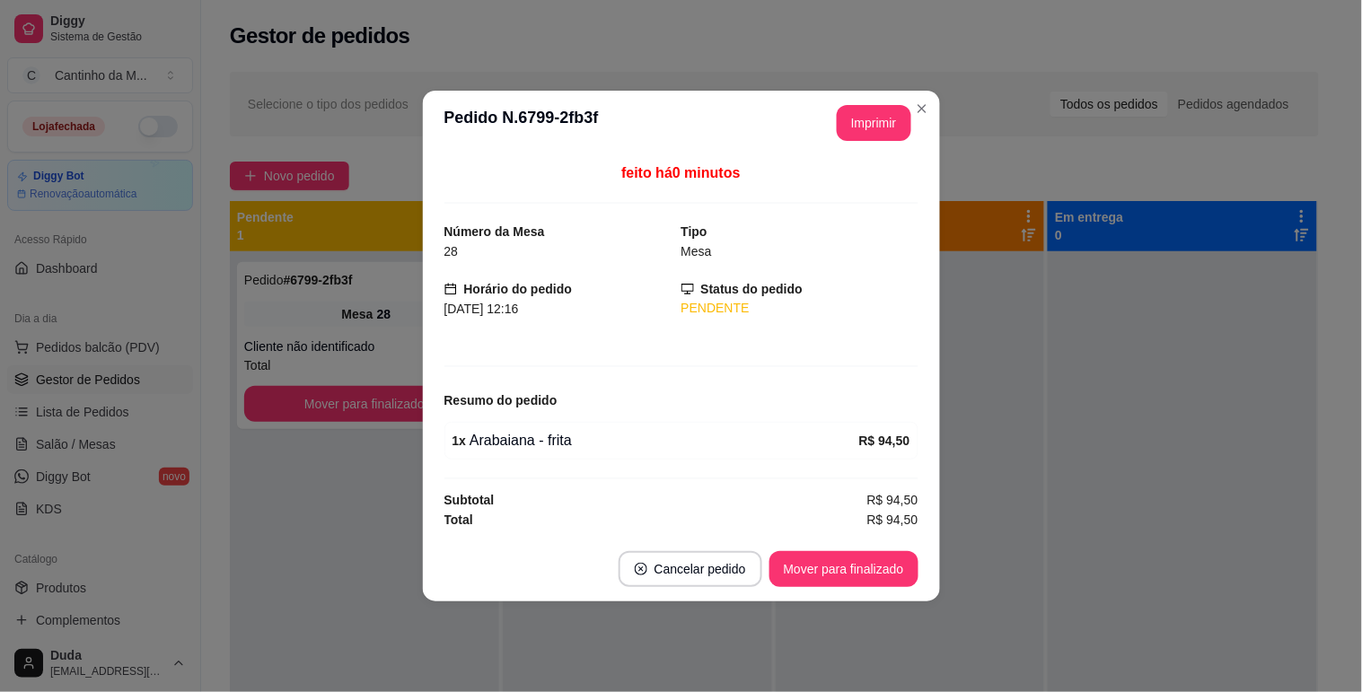
click at [863, 99] on header "**********" at bounding box center [681, 123] width 517 height 65
click at [860, 124] on button "Imprimir" at bounding box center [874, 123] width 75 height 36
click at [854, 569] on button "Mover para finalizado" at bounding box center [843, 569] width 149 height 36
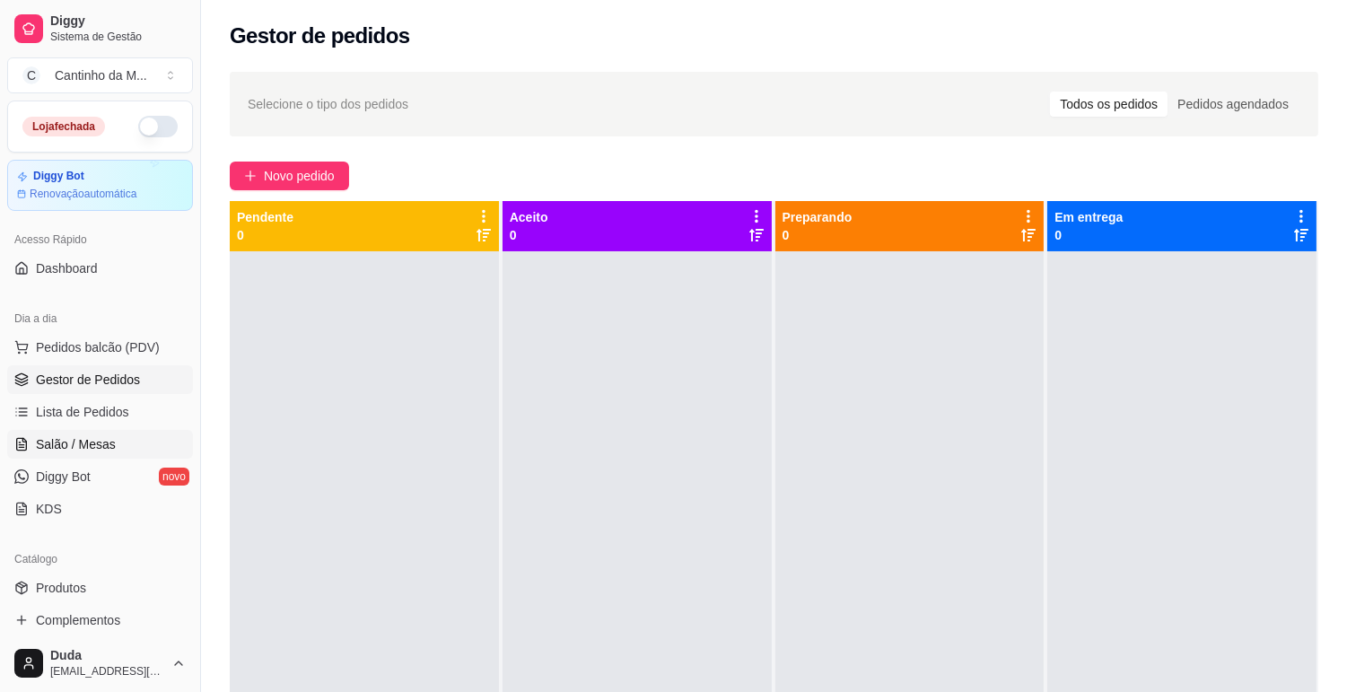
click at [119, 449] on link "Salão / Mesas" at bounding box center [100, 444] width 186 height 29
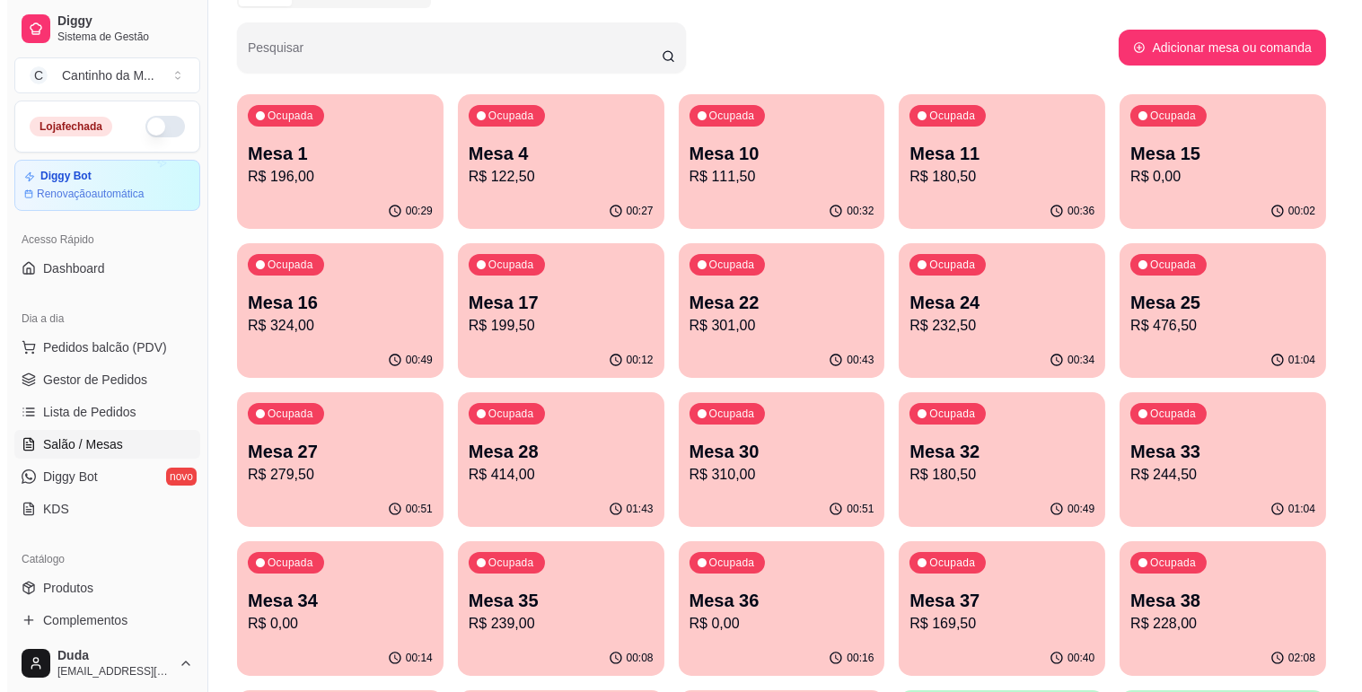
scroll to position [199, 0]
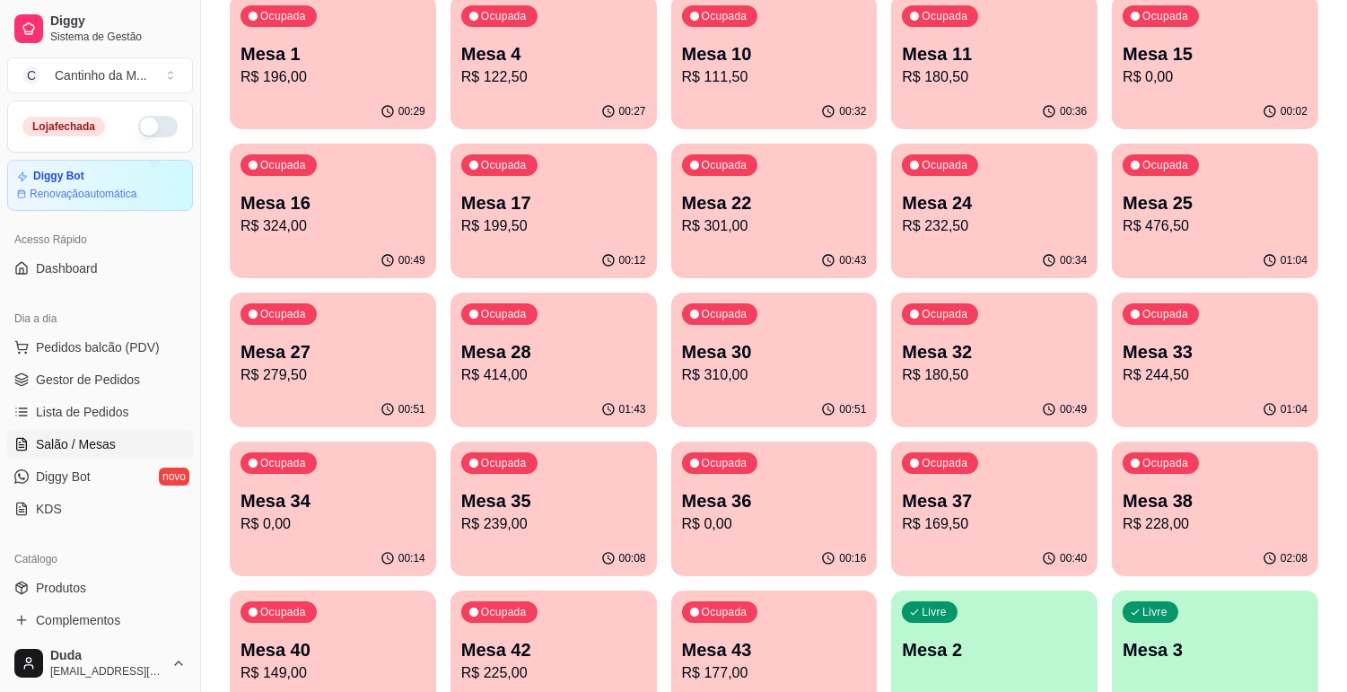
click at [952, 525] on p "R$ 169,50" at bounding box center [994, 524] width 185 height 22
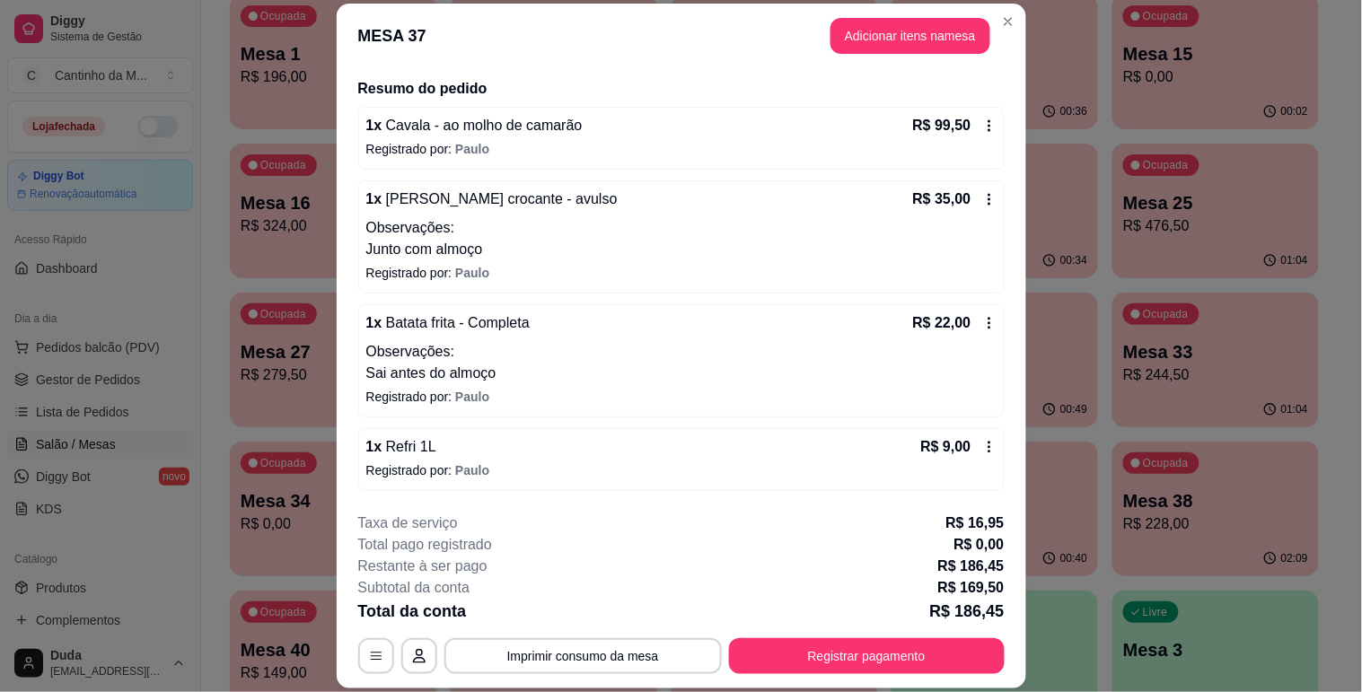
scroll to position [5, 0]
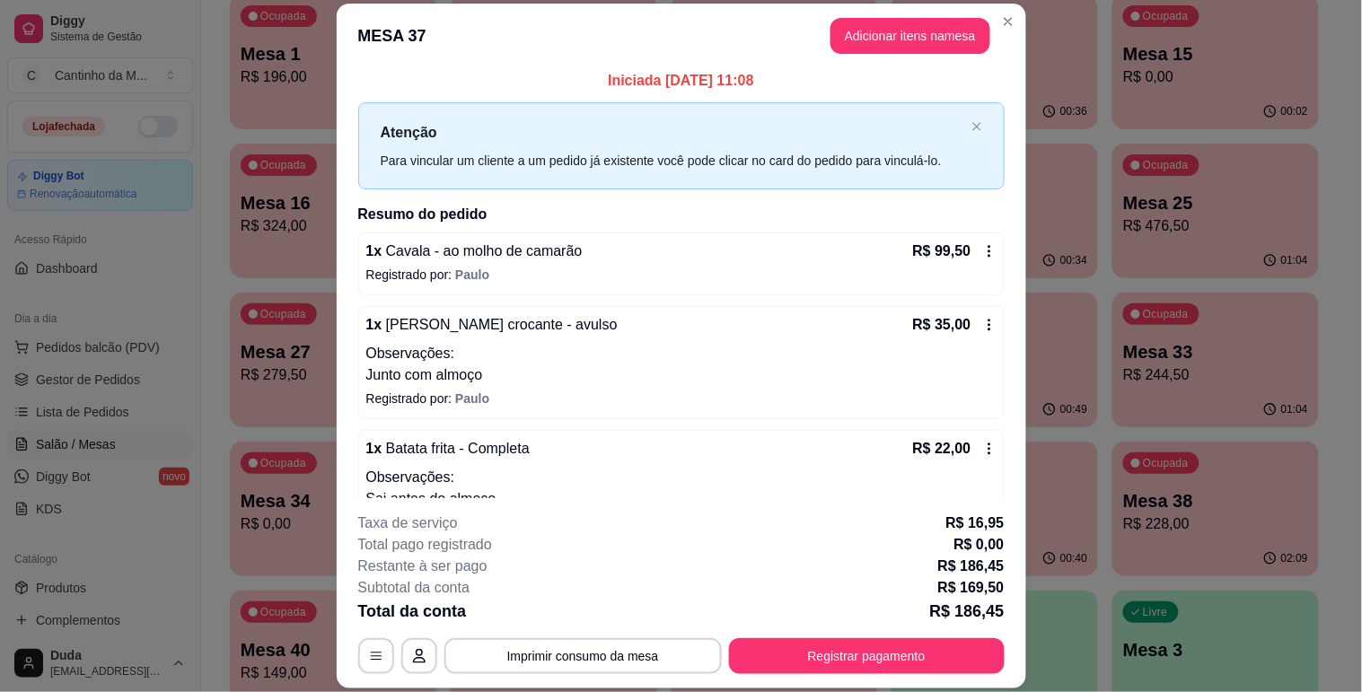
click at [982, 319] on icon at bounding box center [989, 325] width 14 height 14
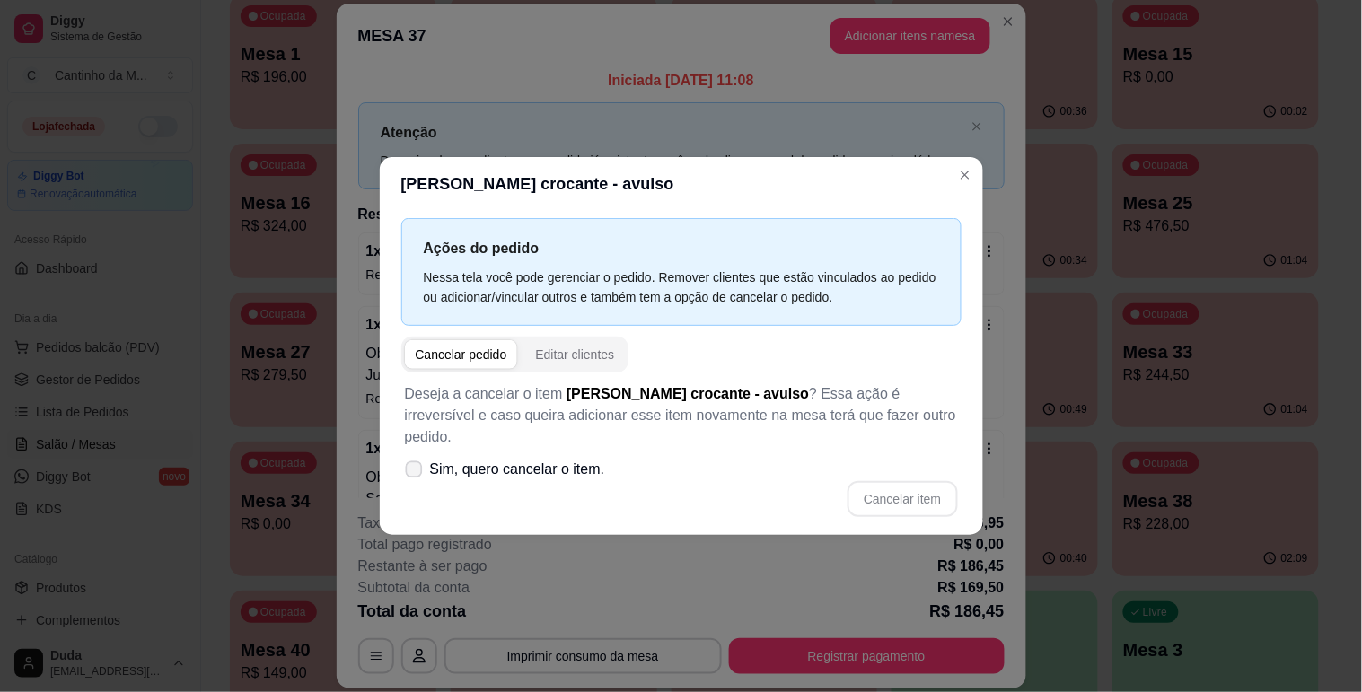
click at [549, 465] on span "Sim, quero cancelar o item." at bounding box center [517, 470] width 175 height 22
click at [416, 472] on input "Sim, quero cancelar o item." at bounding box center [410, 478] width 12 height 12
checkbox input "true"
click at [868, 483] on button "Cancelar item" at bounding box center [902, 498] width 107 height 35
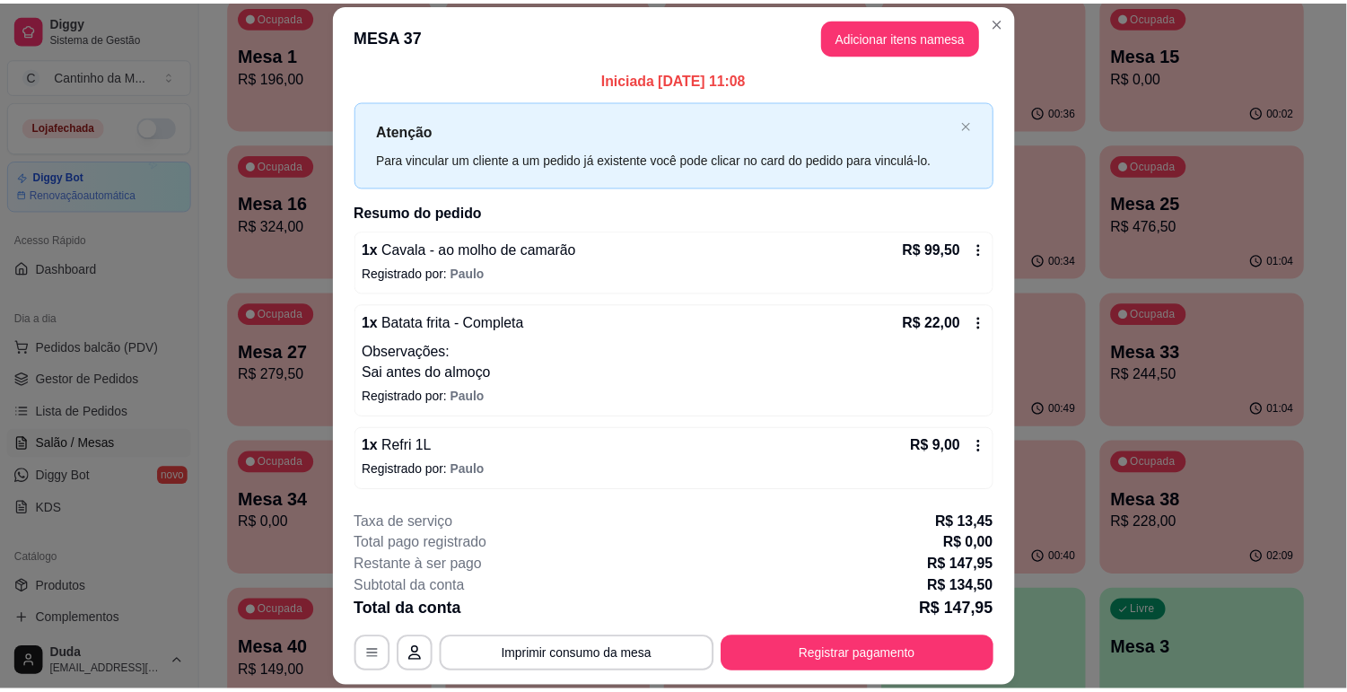
scroll to position [0, 0]
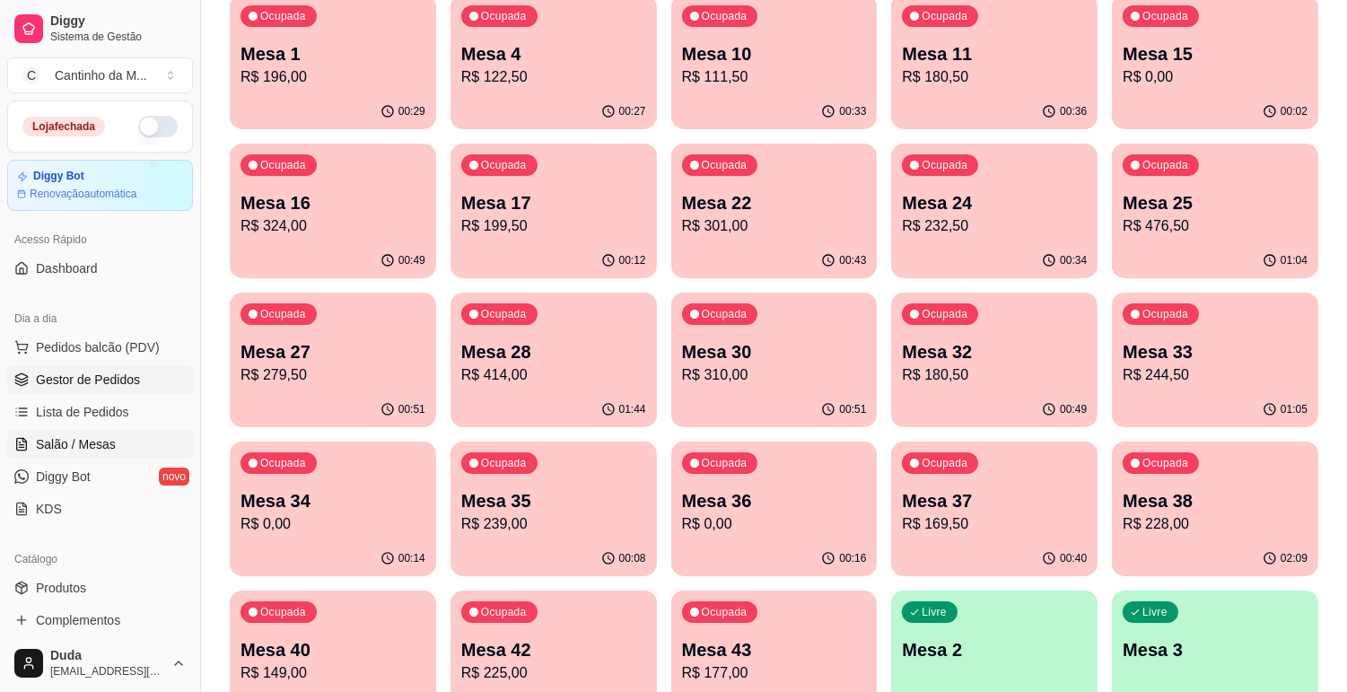
click at [104, 381] on span "Gestor de Pedidos" at bounding box center [88, 380] width 104 height 18
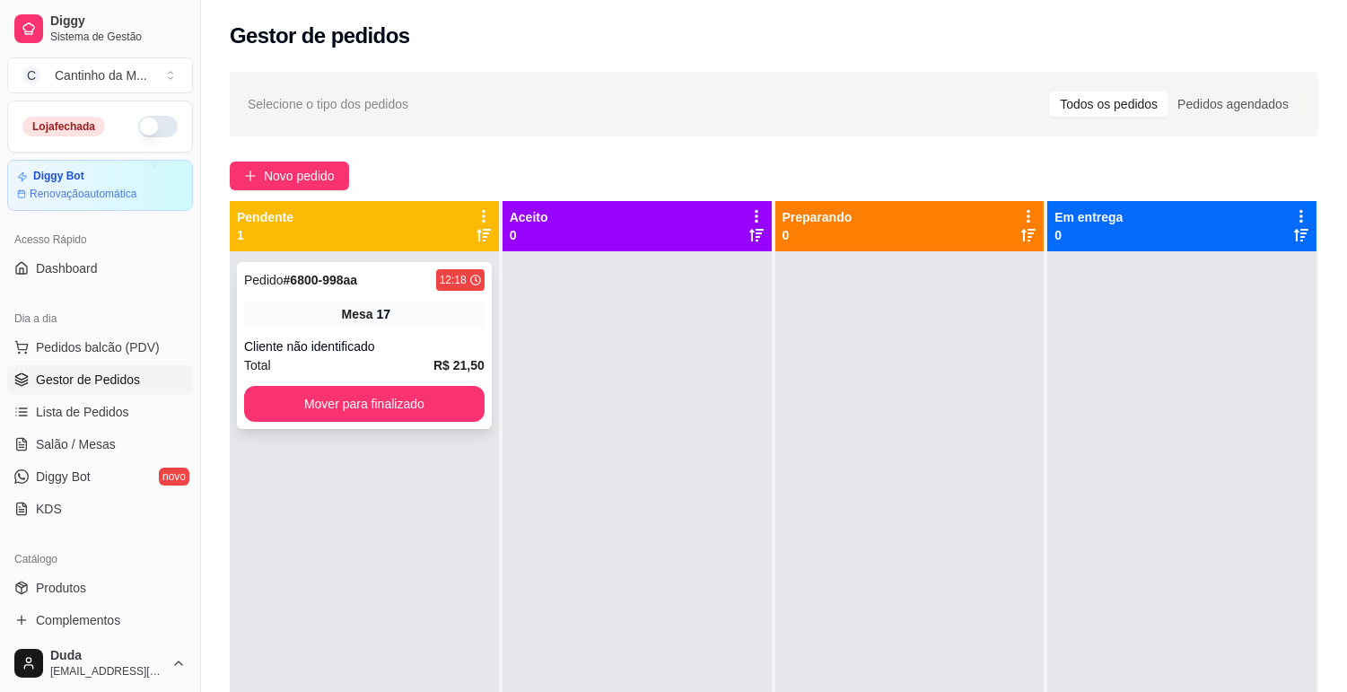
click at [314, 300] on div "Pedido # 6800-998aa 12:18 Mesa 17 Cliente não identificado Total R$ 21,50 Mover…" at bounding box center [364, 345] width 255 height 167
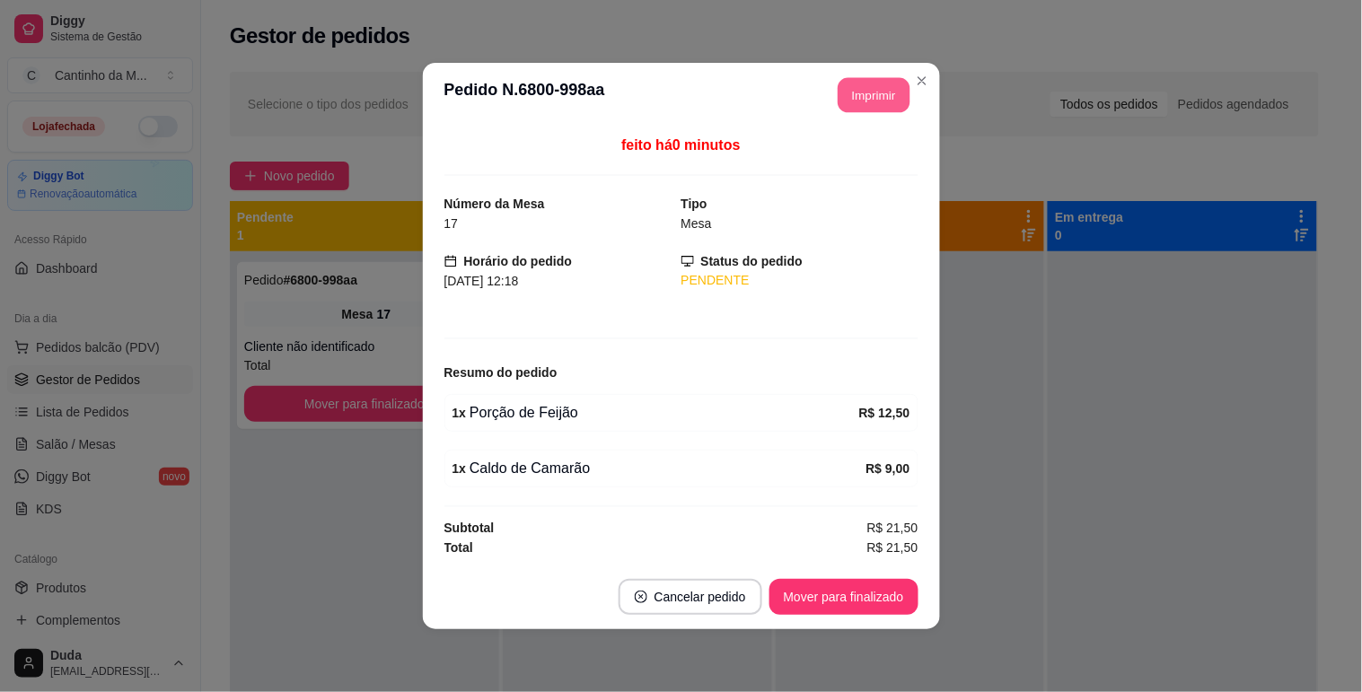
click at [844, 95] on button "Imprimir" at bounding box center [874, 95] width 72 height 35
click at [900, 594] on button "Mover para finalizado" at bounding box center [843, 597] width 149 height 36
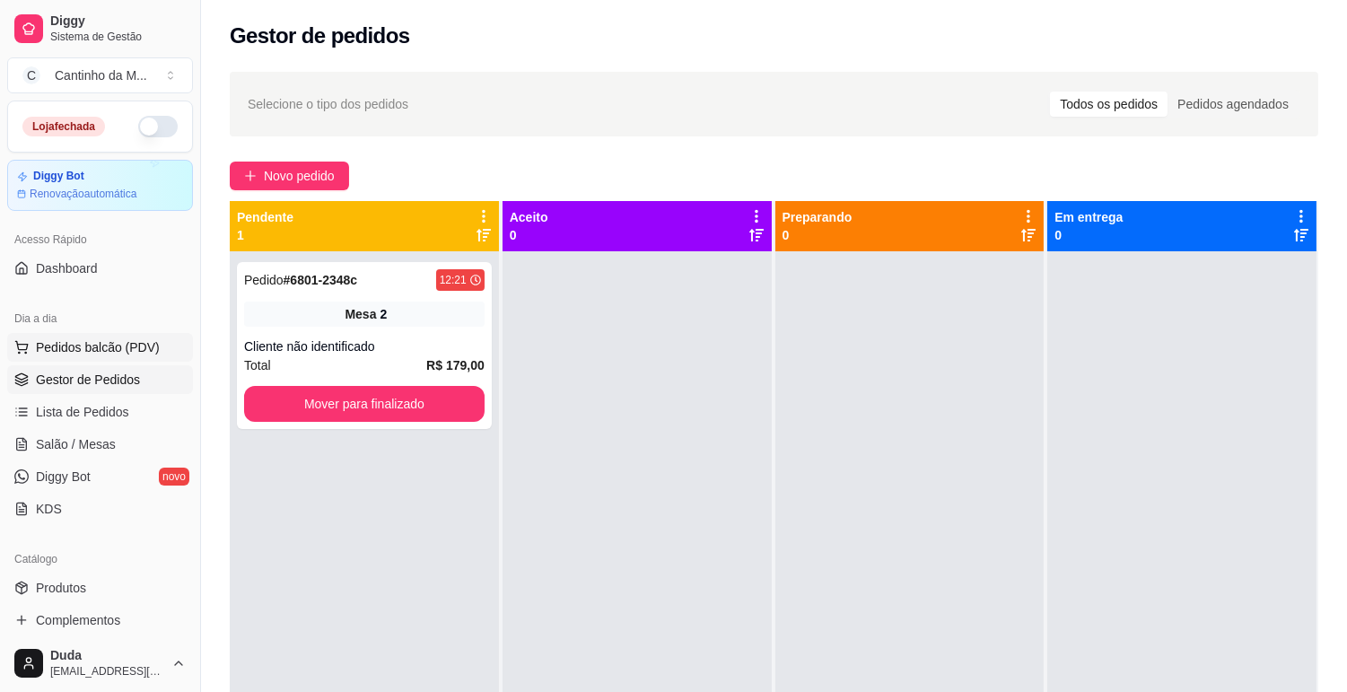
click at [97, 346] on span "Pedidos balcão (PDV)" at bounding box center [98, 347] width 124 height 18
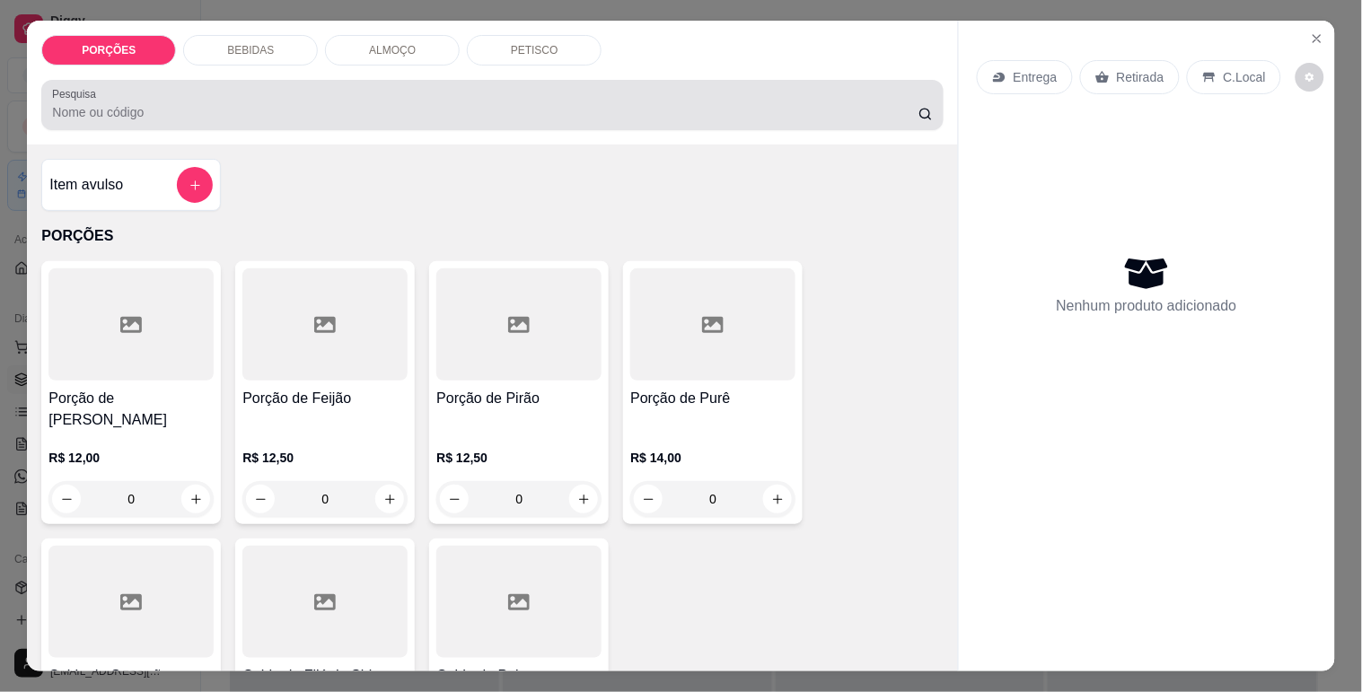
click at [347, 103] on input "Pesquisa" at bounding box center [485, 112] width 866 height 18
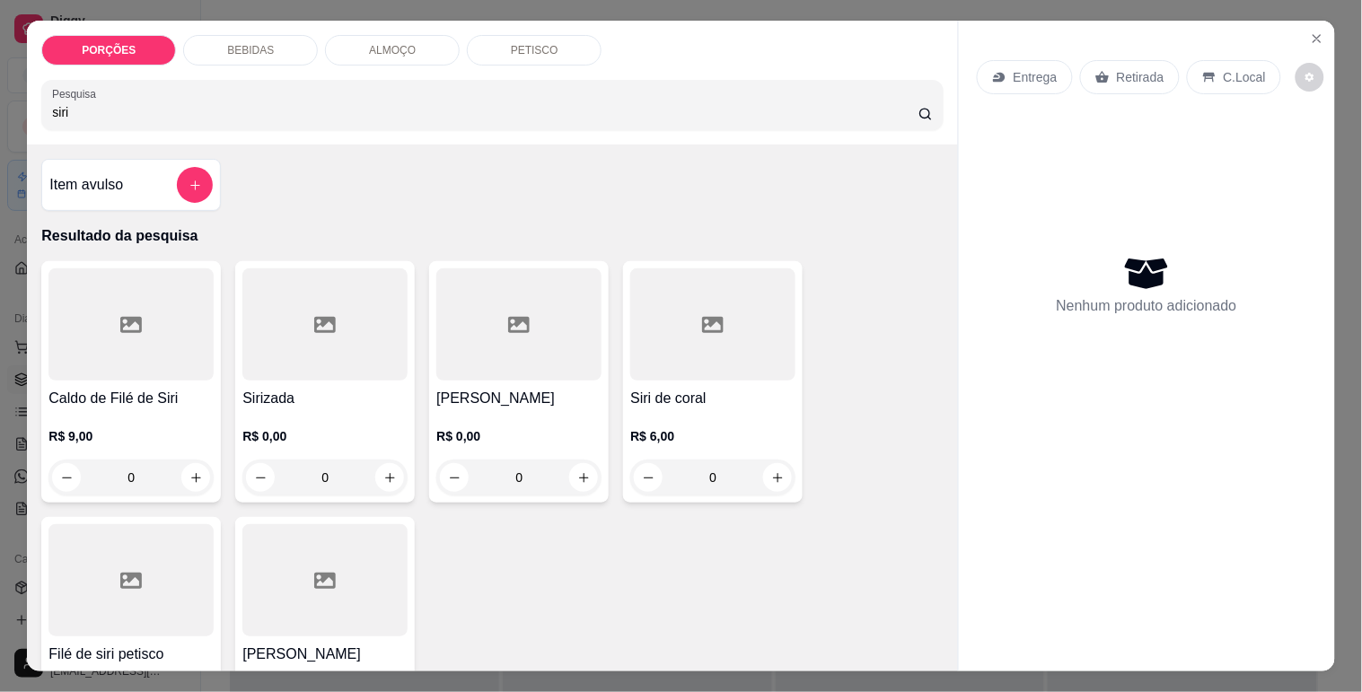
type input "siri"
click at [319, 470] on div "0" at bounding box center [324, 478] width 165 height 36
click at [712, 465] on input "0" at bounding box center [712, 478] width 101 height 36
type input "2"
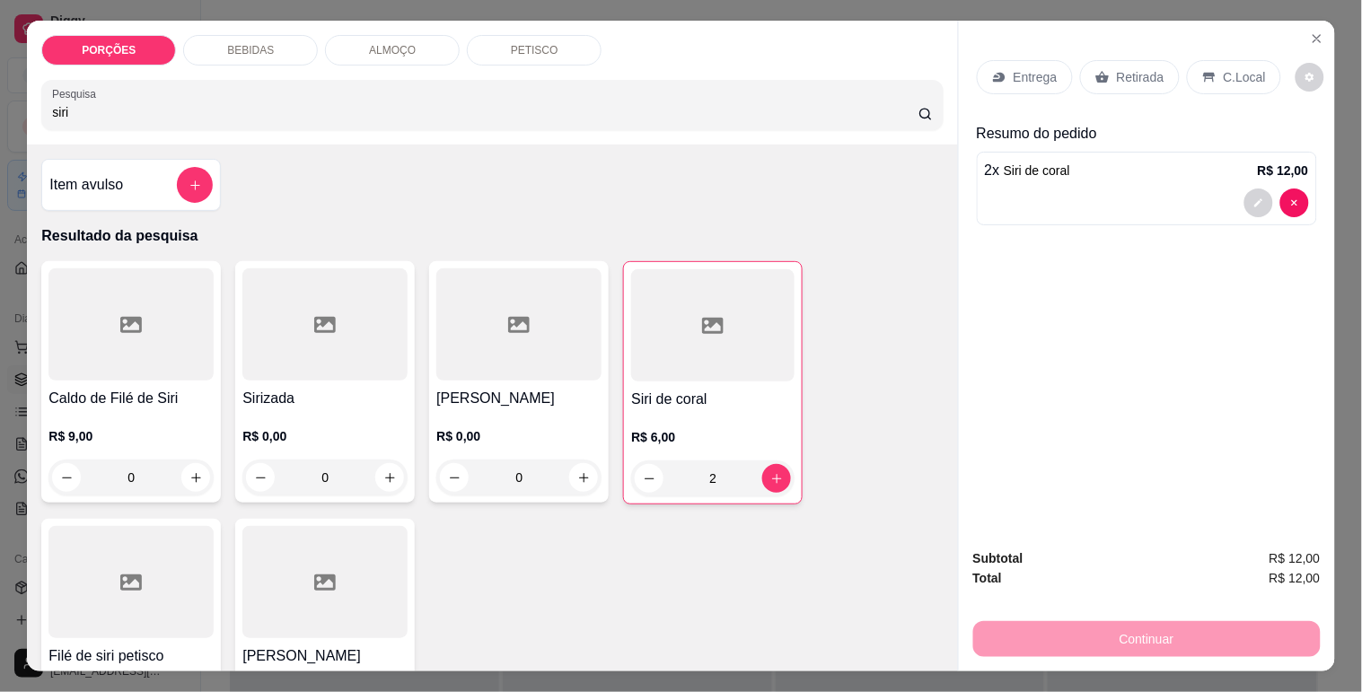
type input "20"
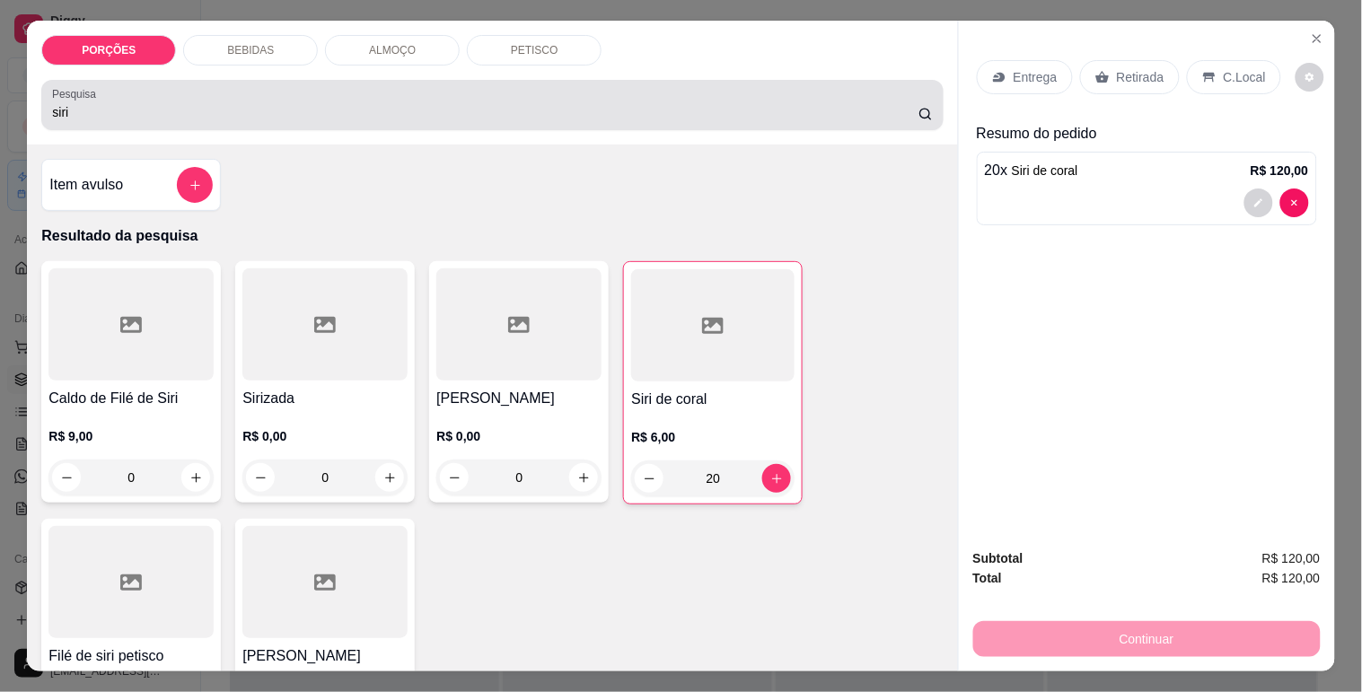
type input "20"
click at [221, 115] on div "siri" at bounding box center [492, 105] width 880 height 36
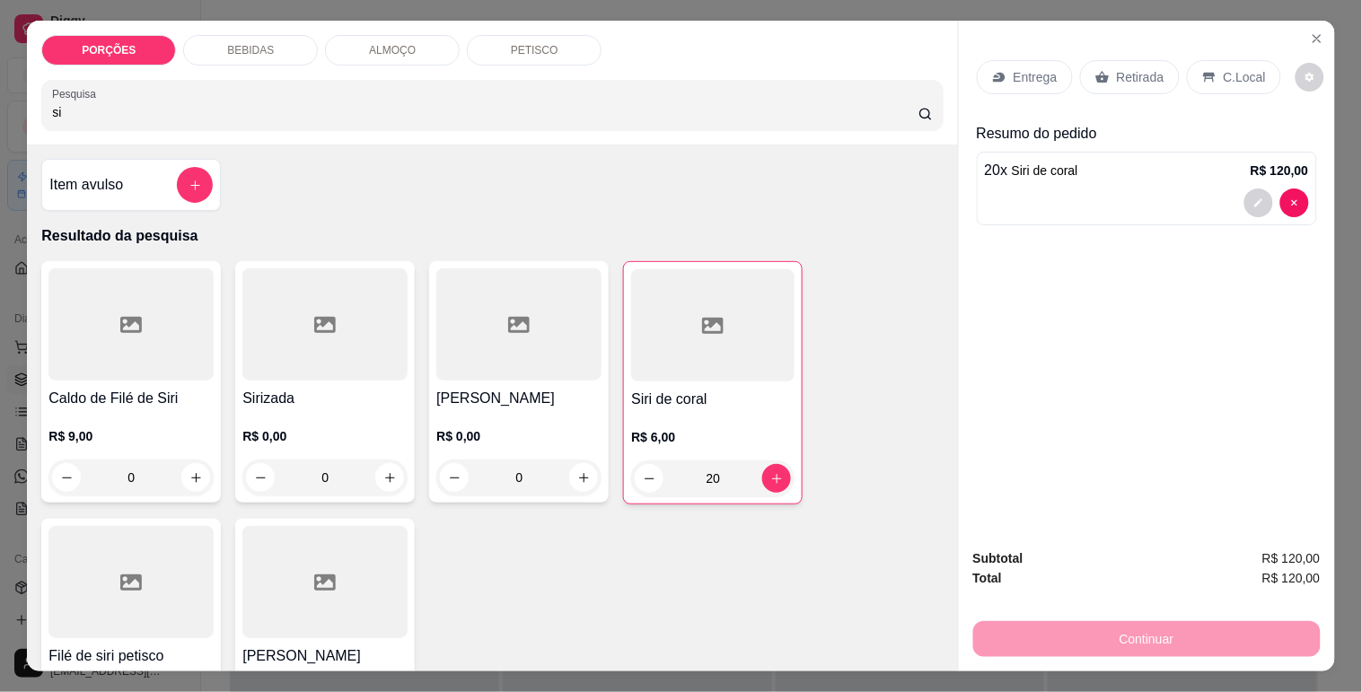
type input "s"
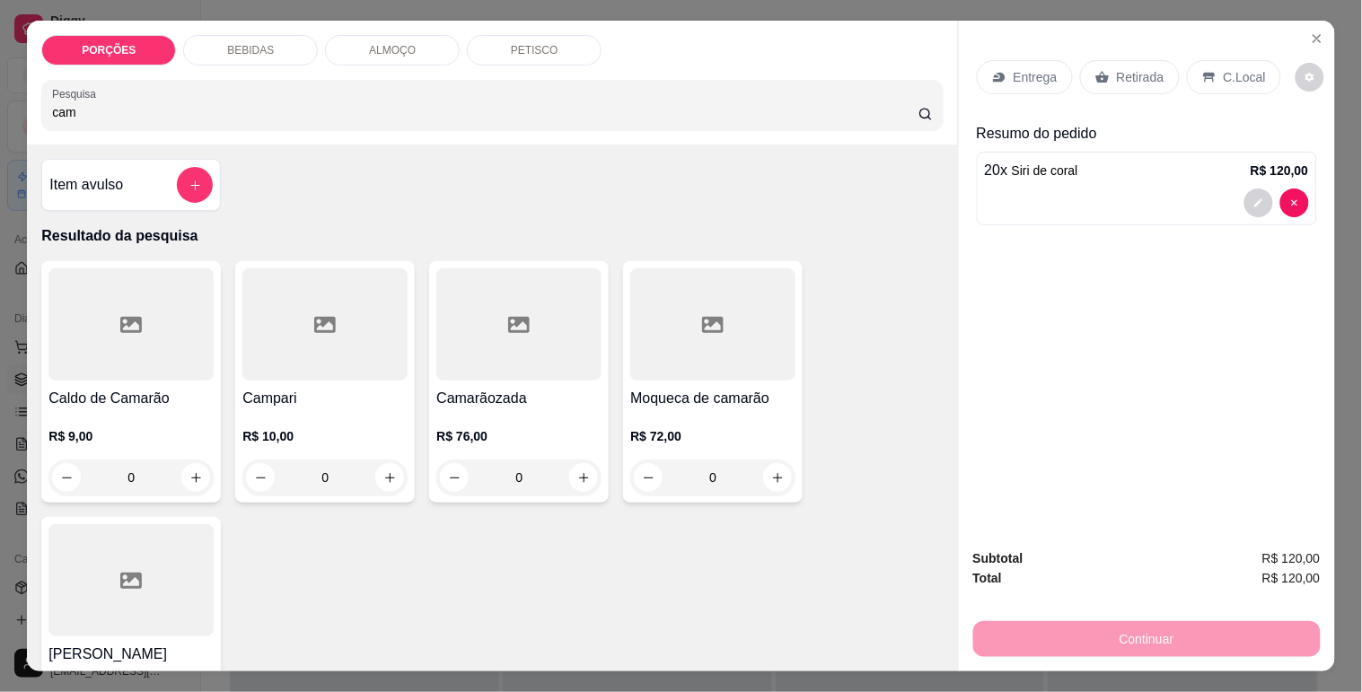
type input "cam"
click at [522, 348] on div at bounding box center [518, 324] width 165 height 112
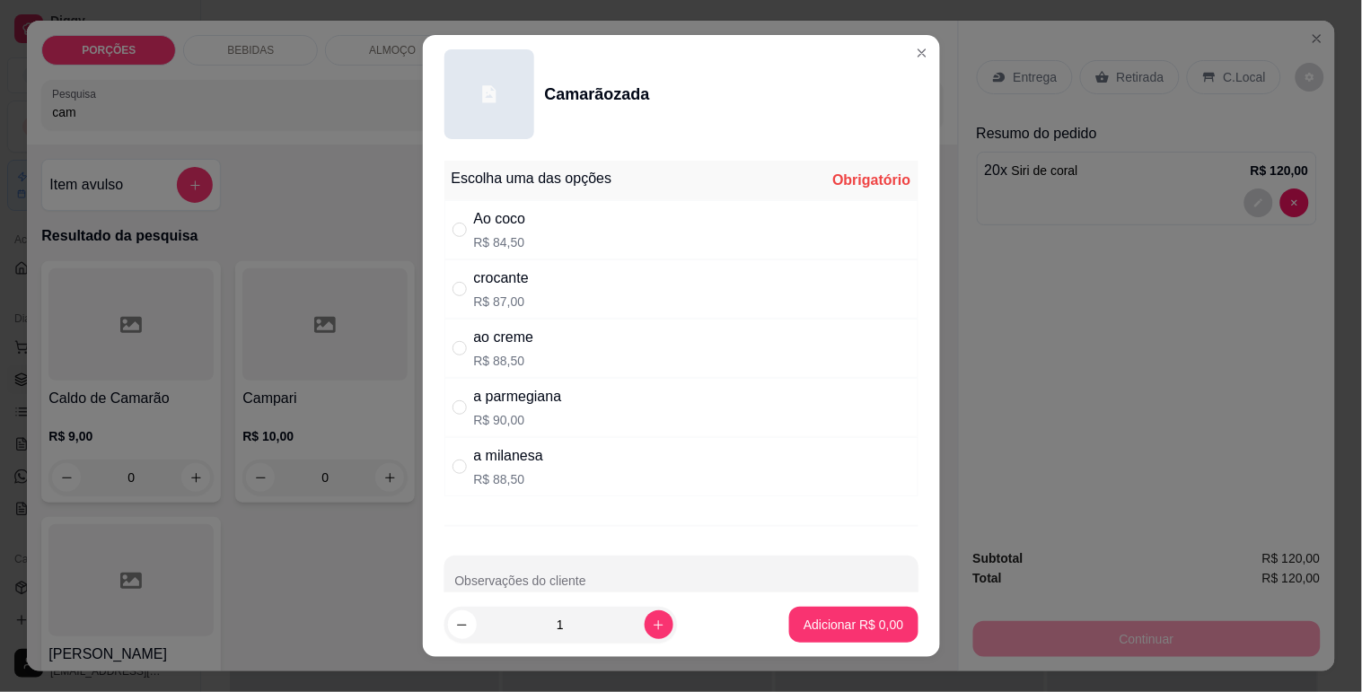
click at [515, 226] on div "Ao coco" at bounding box center [500, 219] width 52 height 22
radio input "true"
click at [803, 629] on p "Adicionar R$ 84,50" at bounding box center [850, 625] width 104 height 17
type input "1"
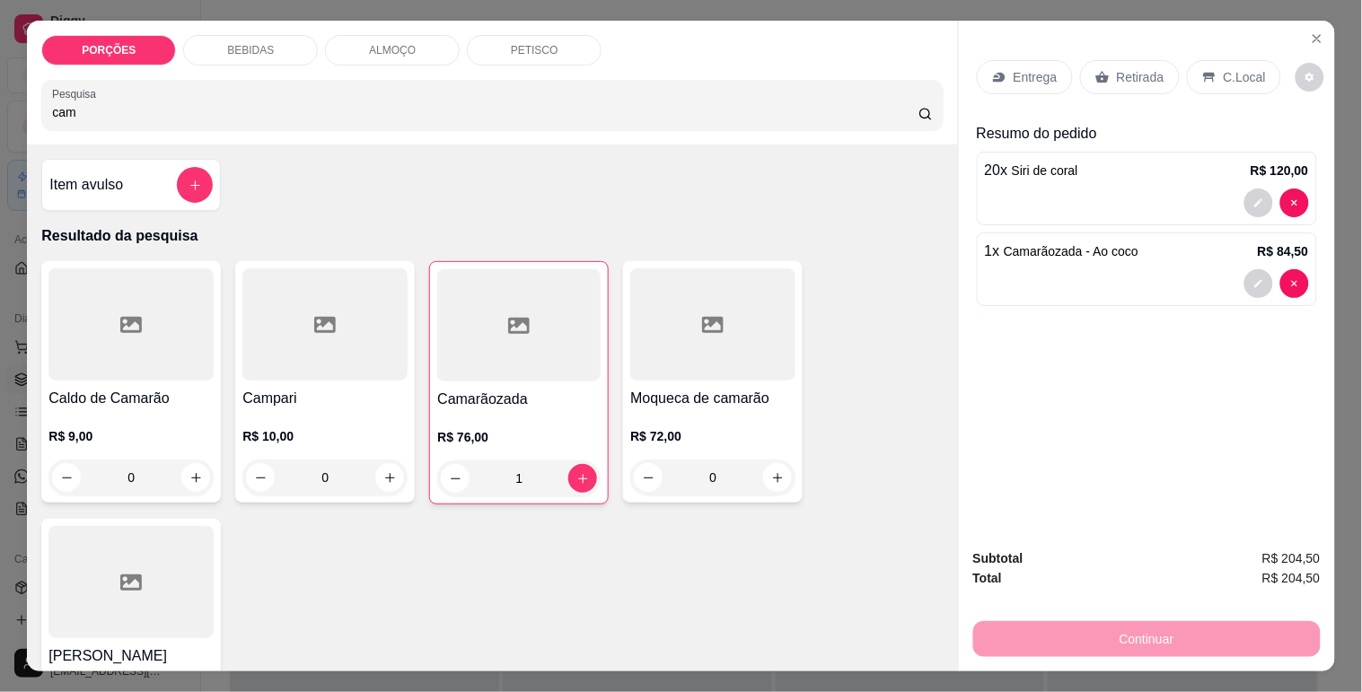
click at [1224, 68] on p "C.Local" at bounding box center [1245, 77] width 42 height 18
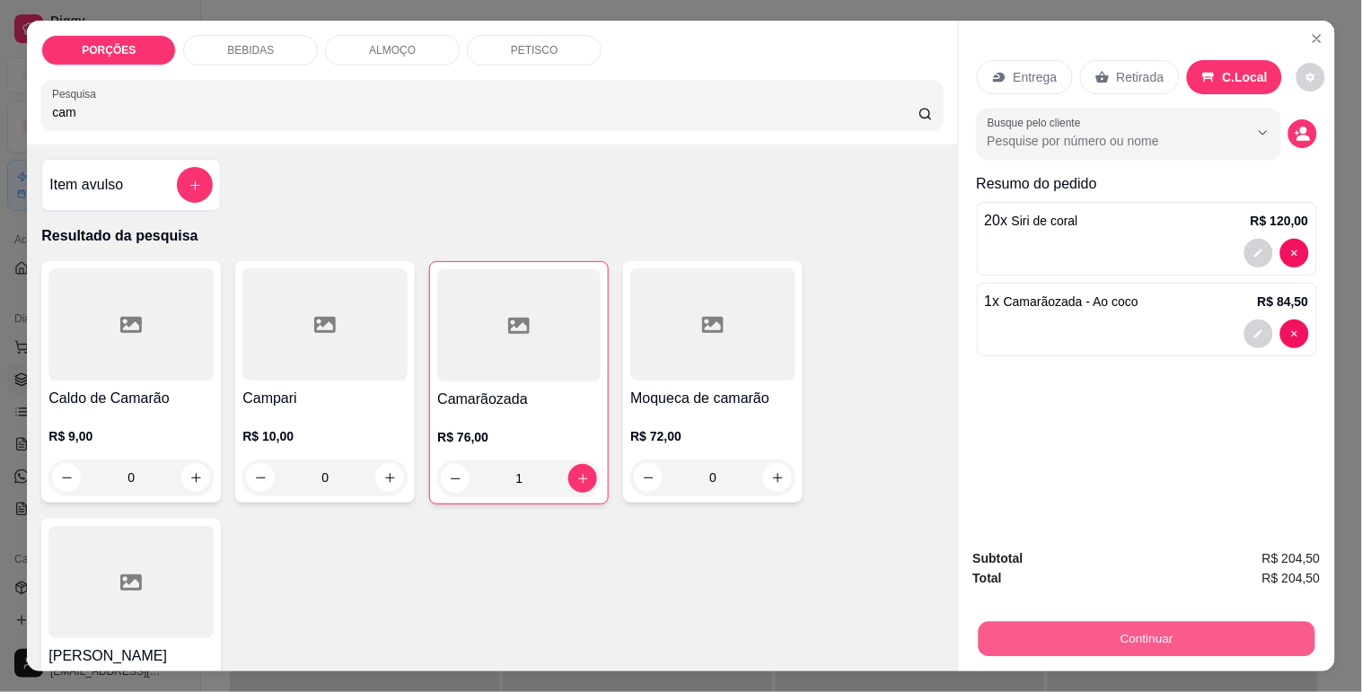
click at [1093, 635] on button "Continuar" at bounding box center [1146, 638] width 337 height 35
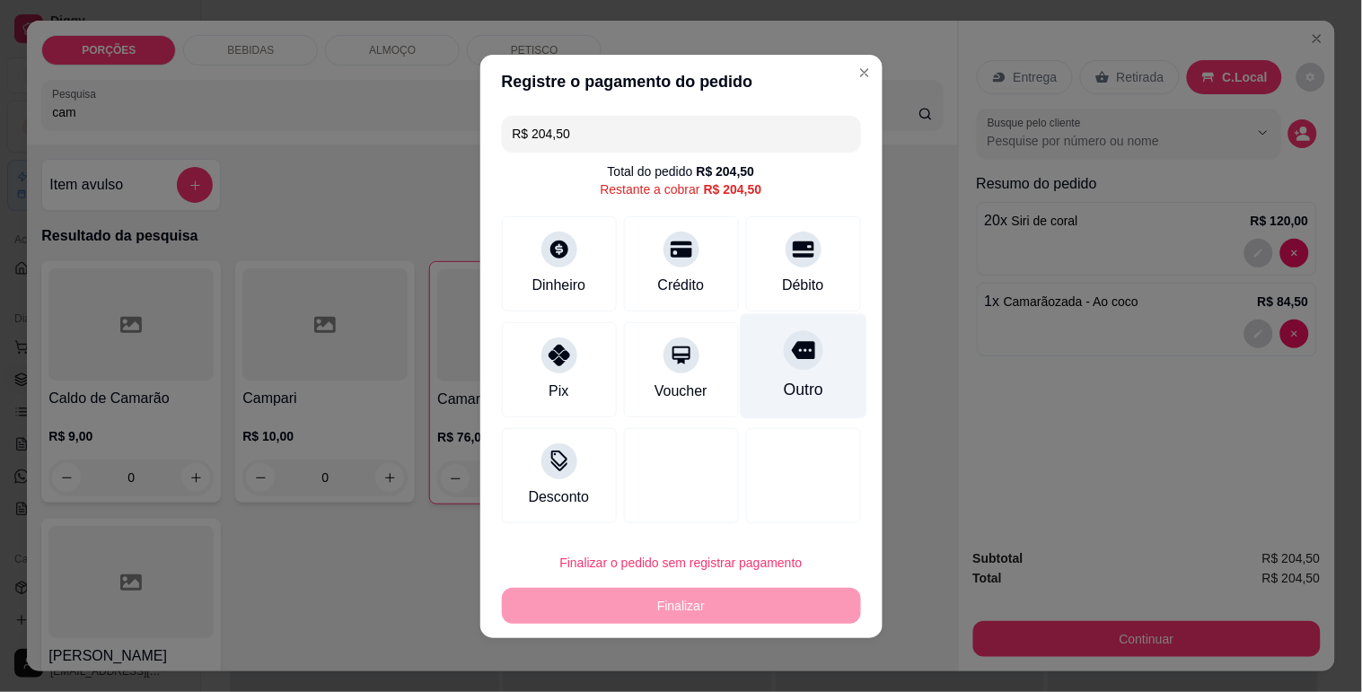
click at [819, 371] on div "Outro" at bounding box center [803, 365] width 127 height 105
type input "R$ 0,00"
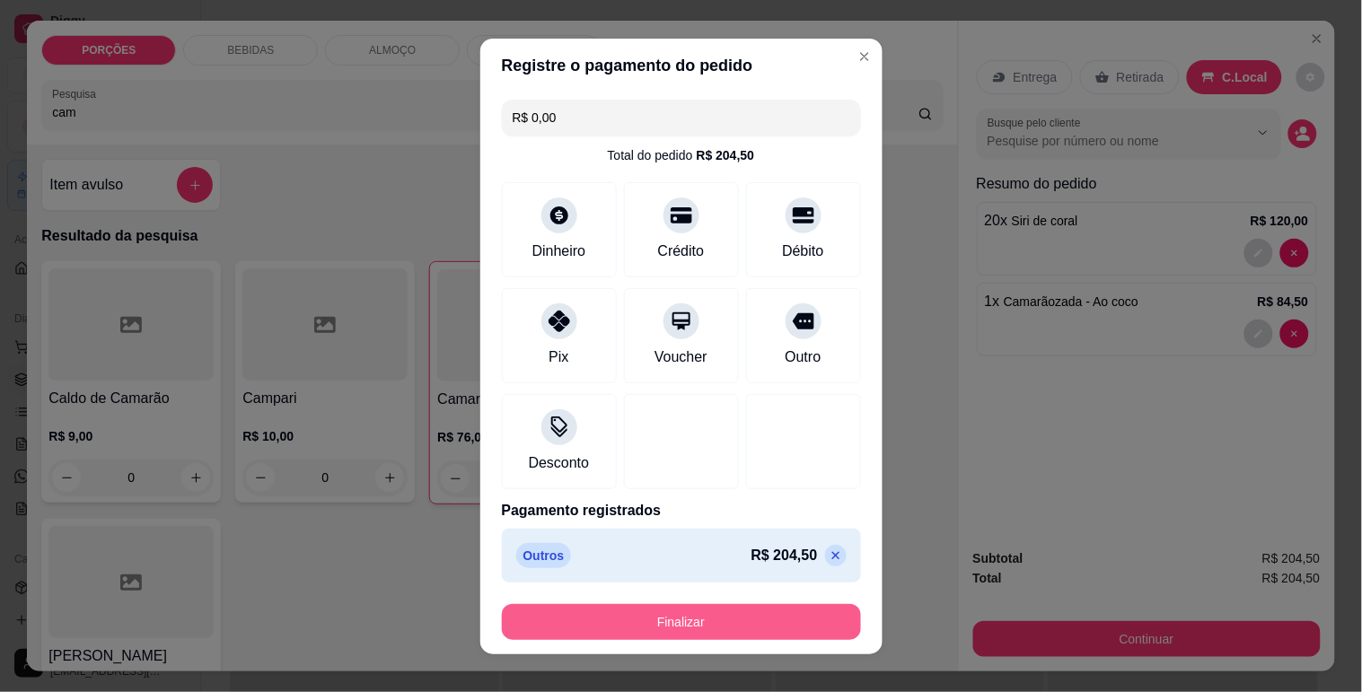
click at [689, 615] on button "Finalizar" at bounding box center [681, 622] width 359 height 36
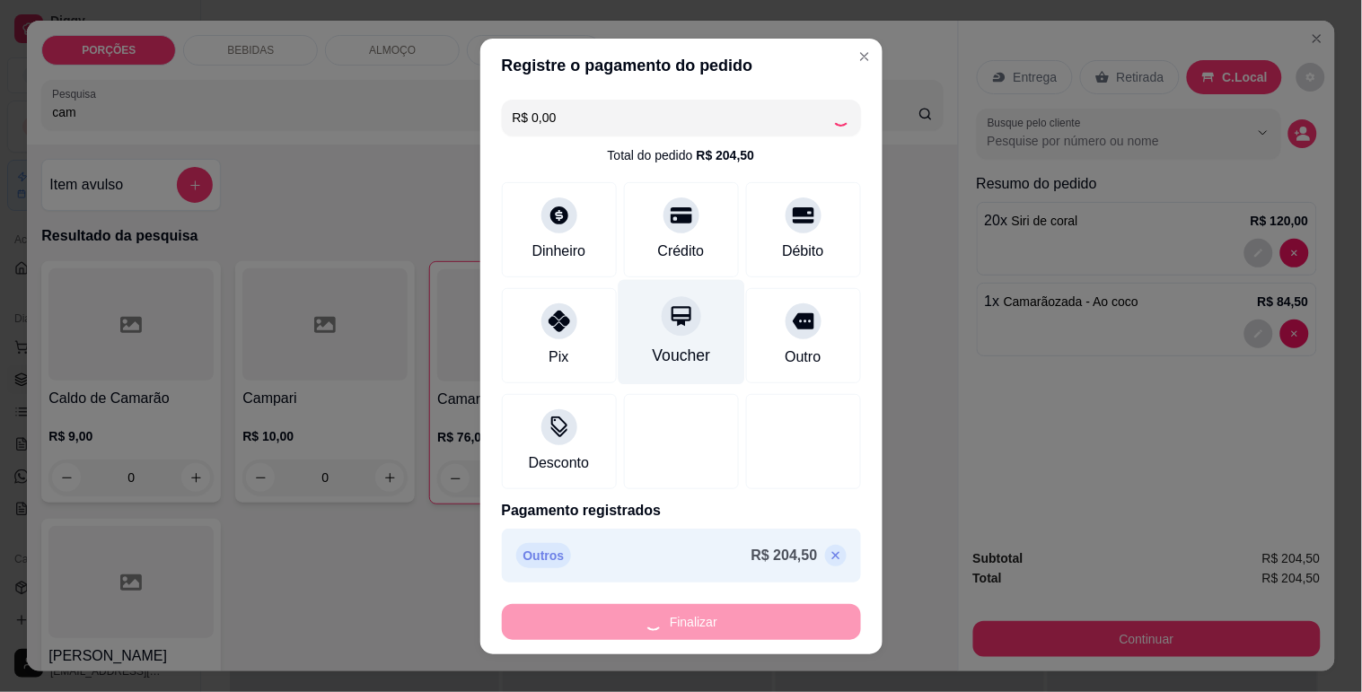
type input "0"
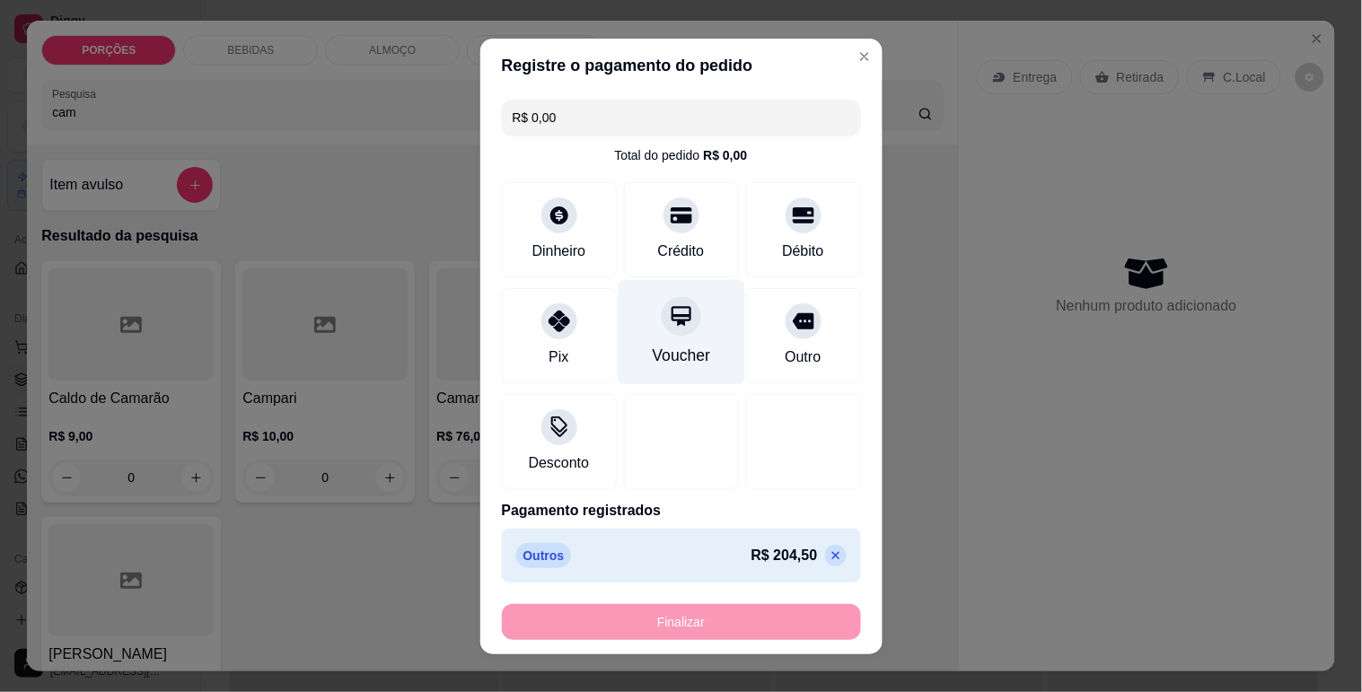
type input "-R$ 204,50"
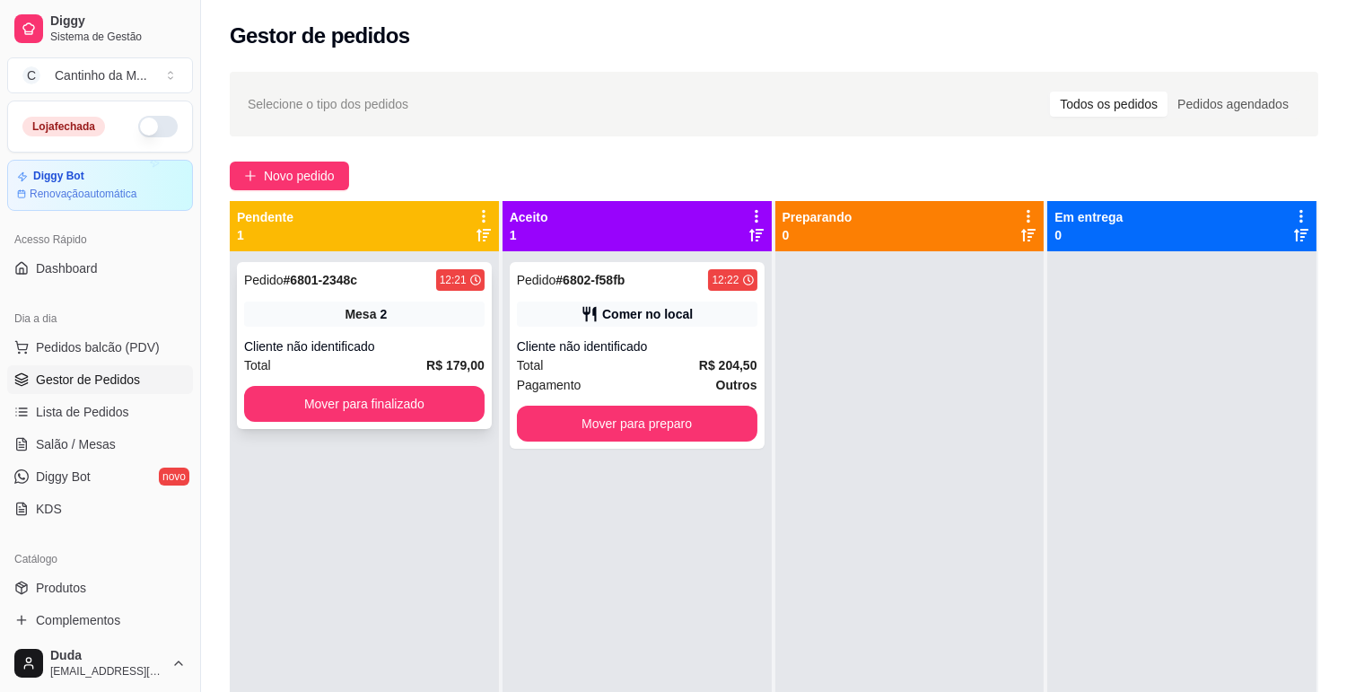
click at [300, 326] on div "Mesa 2" at bounding box center [364, 314] width 241 height 25
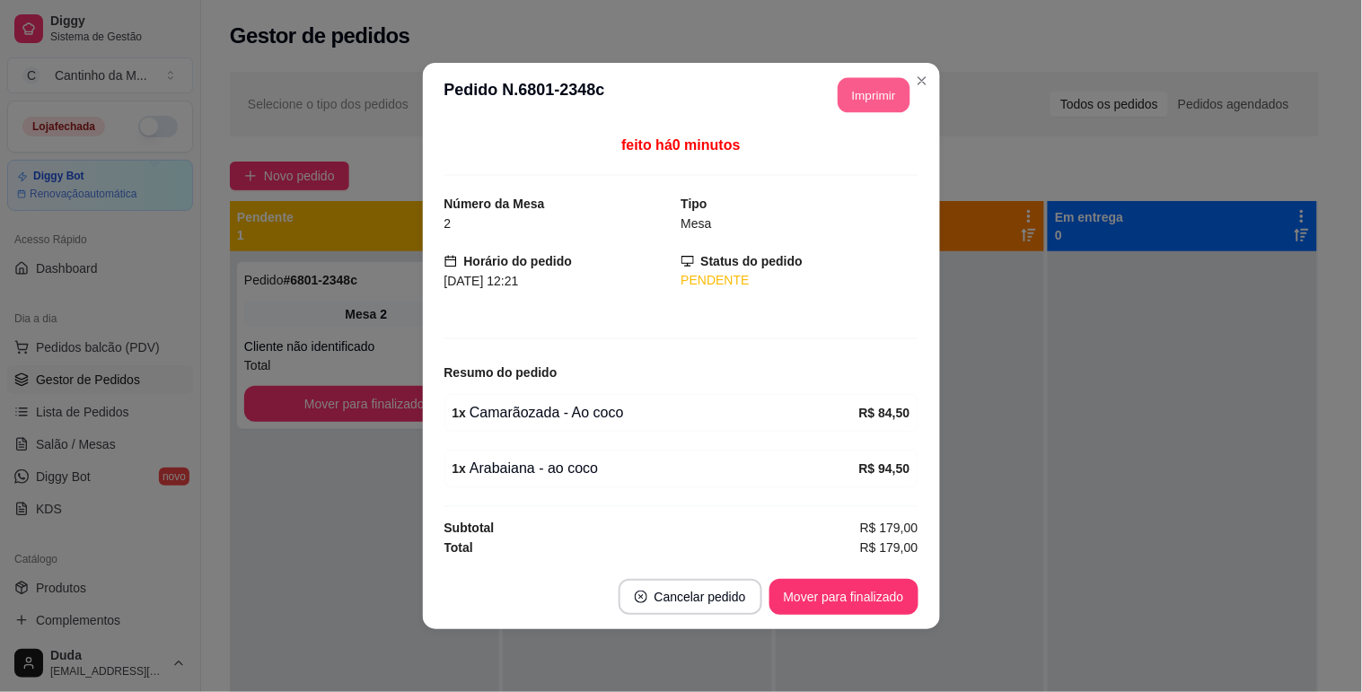
click at [858, 92] on button "Imprimir" at bounding box center [874, 95] width 72 height 35
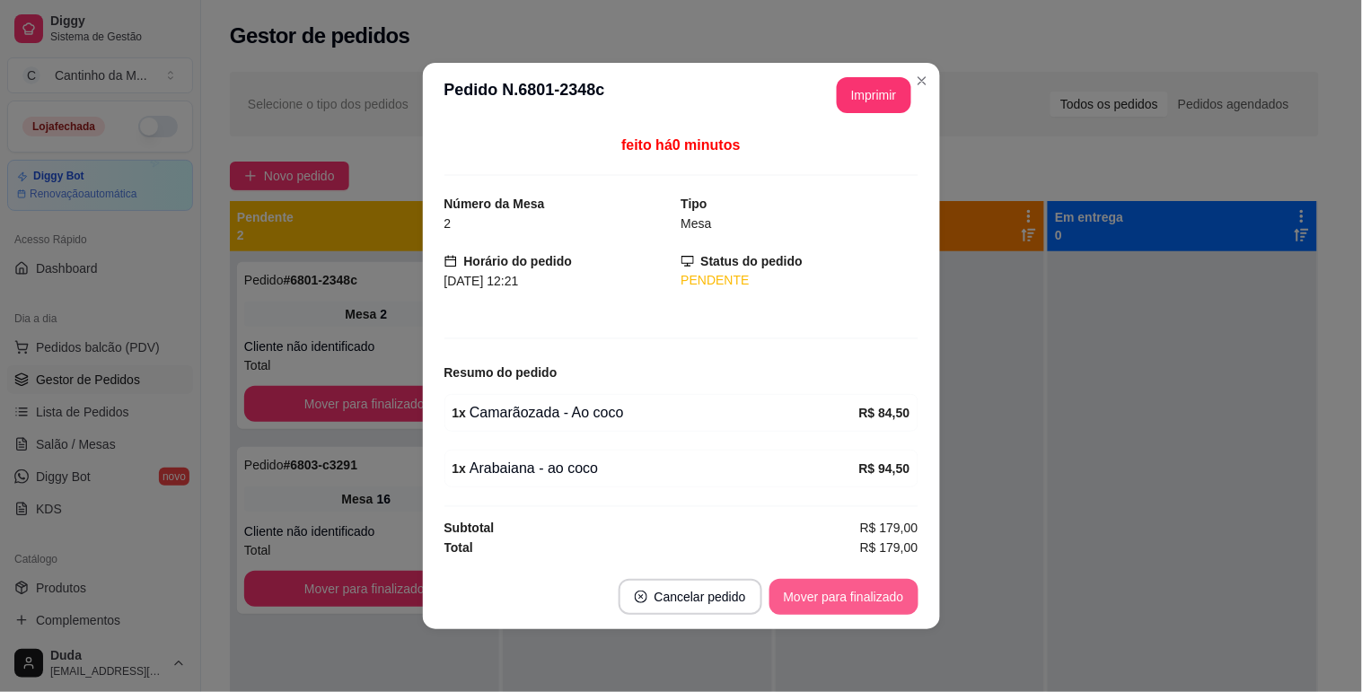
click at [839, 586] on button "Mover para finalizado" at bounding box center [843, 597] width 149 height 36
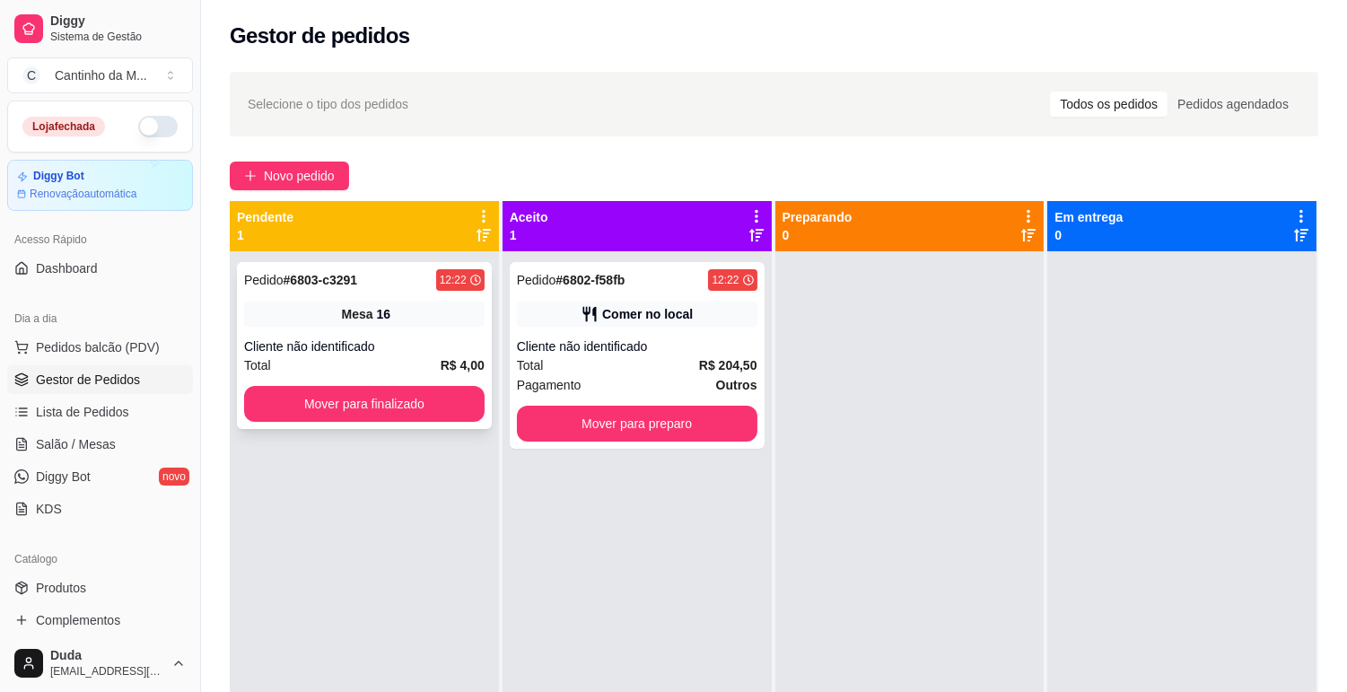
click at [375, 347] on div "Cliente não identificado" at bounding box center [364, 347] width 241 height 18
click at [637, 364] on div "Total R$ 204,50" at bounding box center [637, 365] width 241 height 20
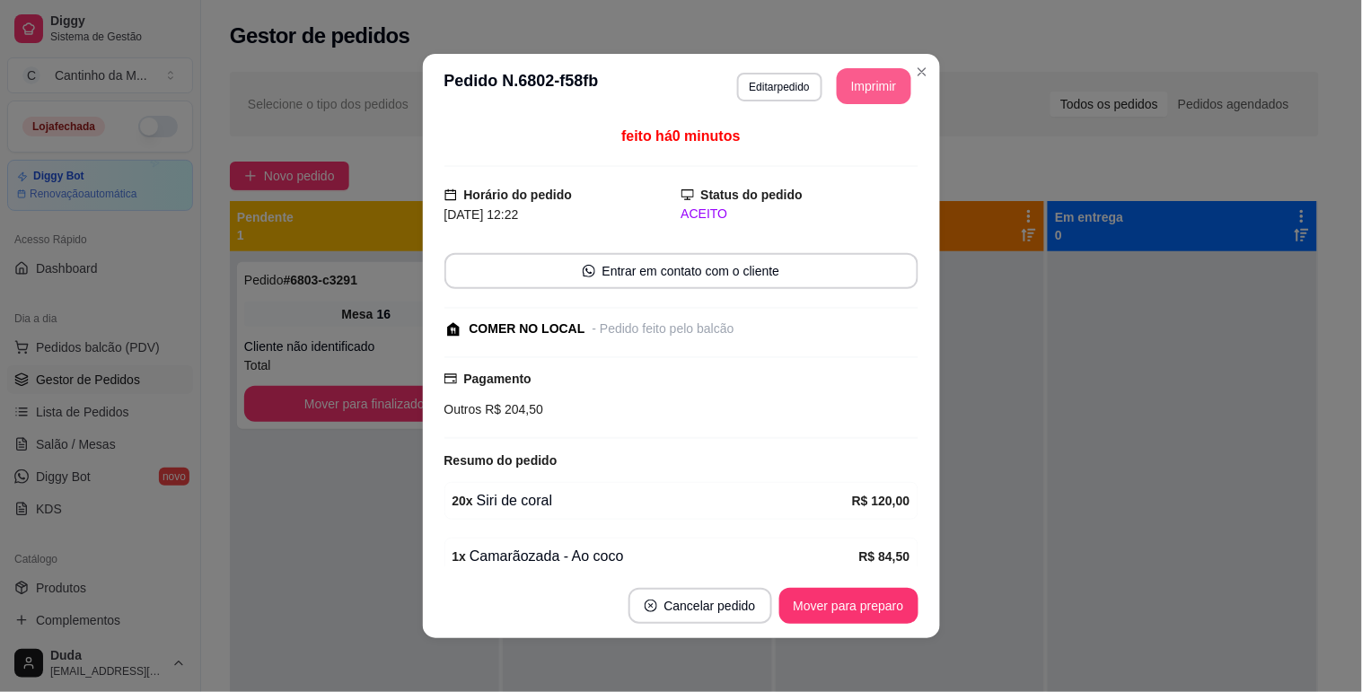
click at [873, 77] on button "Imprimir" at bounding box center [874, 86] width 75 height 36
click at [799, 610] on button "Mover para preparo" at bounding box center [848, 606] width 135 height 35
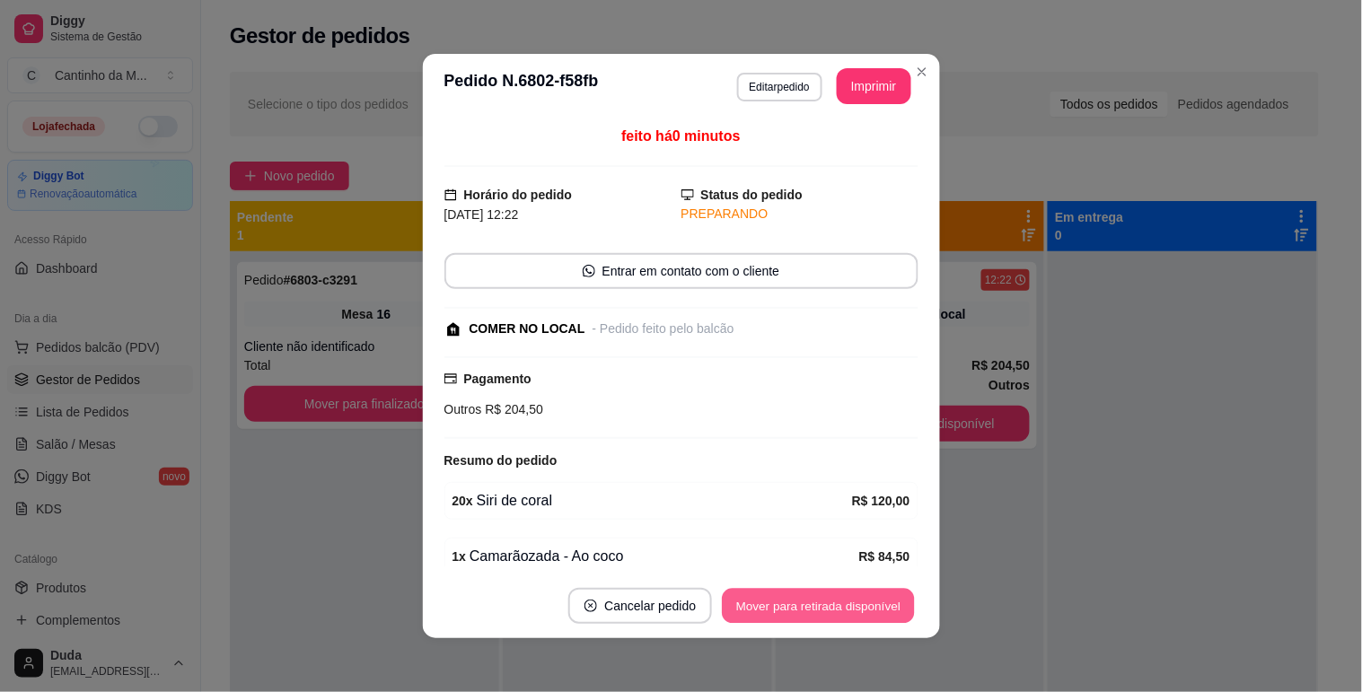
click at [829, 589] on button "Mover para retirada disponível" at bounding box center [819, 606] width 192 height 35
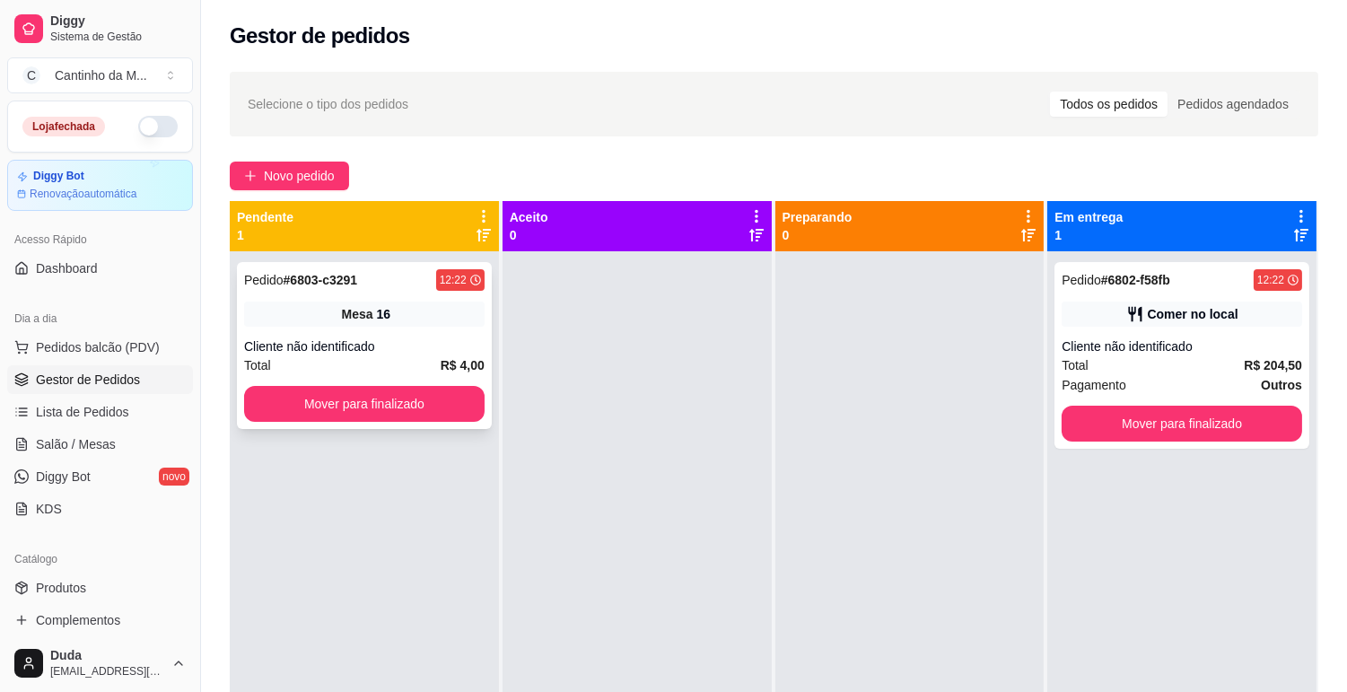
click at [294, 303] on div "Mesa 16" at bounding box center [364, 314] width 241 height 25
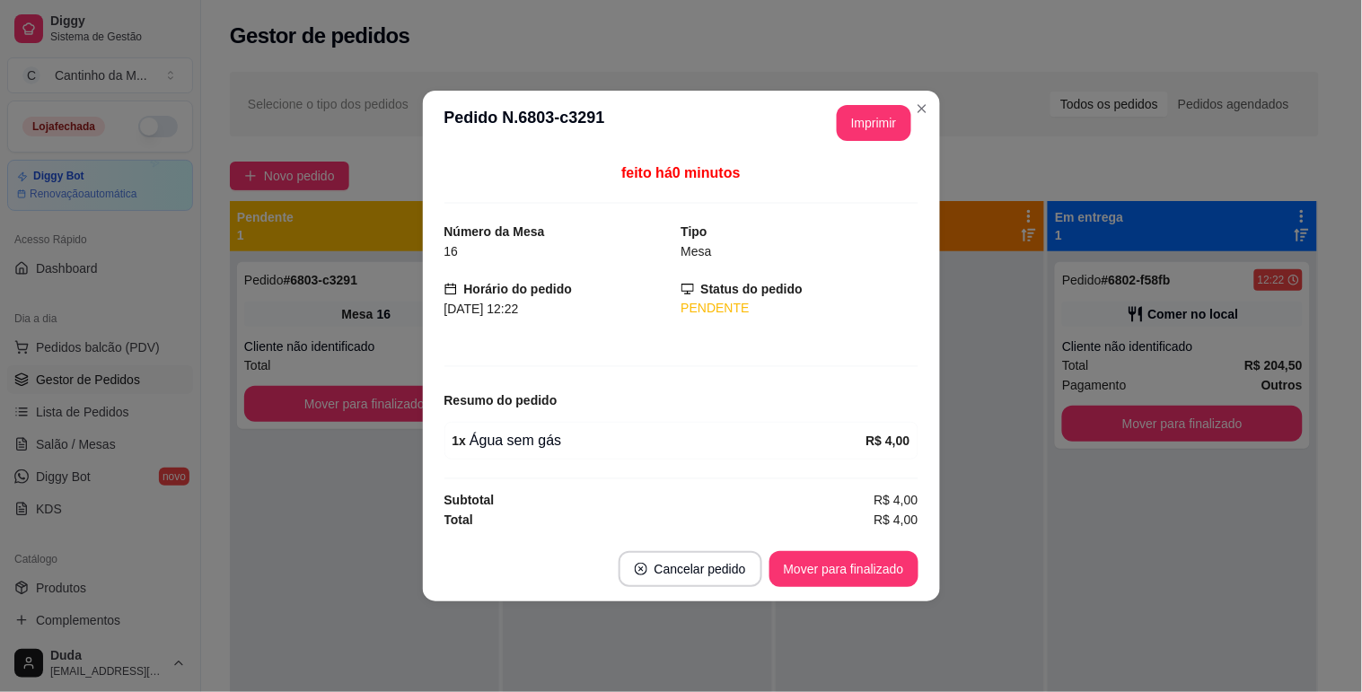
drag, startPoint x: 820, startPoint y: 549, endPoint x: 829, endPoint y: 568, distance: 20.9
click at [828, 566] on footer "Cancelar pedido Mover para finalizado" at bounding box center [681, 569] width 517 height 65
click at [829, 568] on button "Mover para finalizado" at bounding box center [843, 569] width 149 height 36
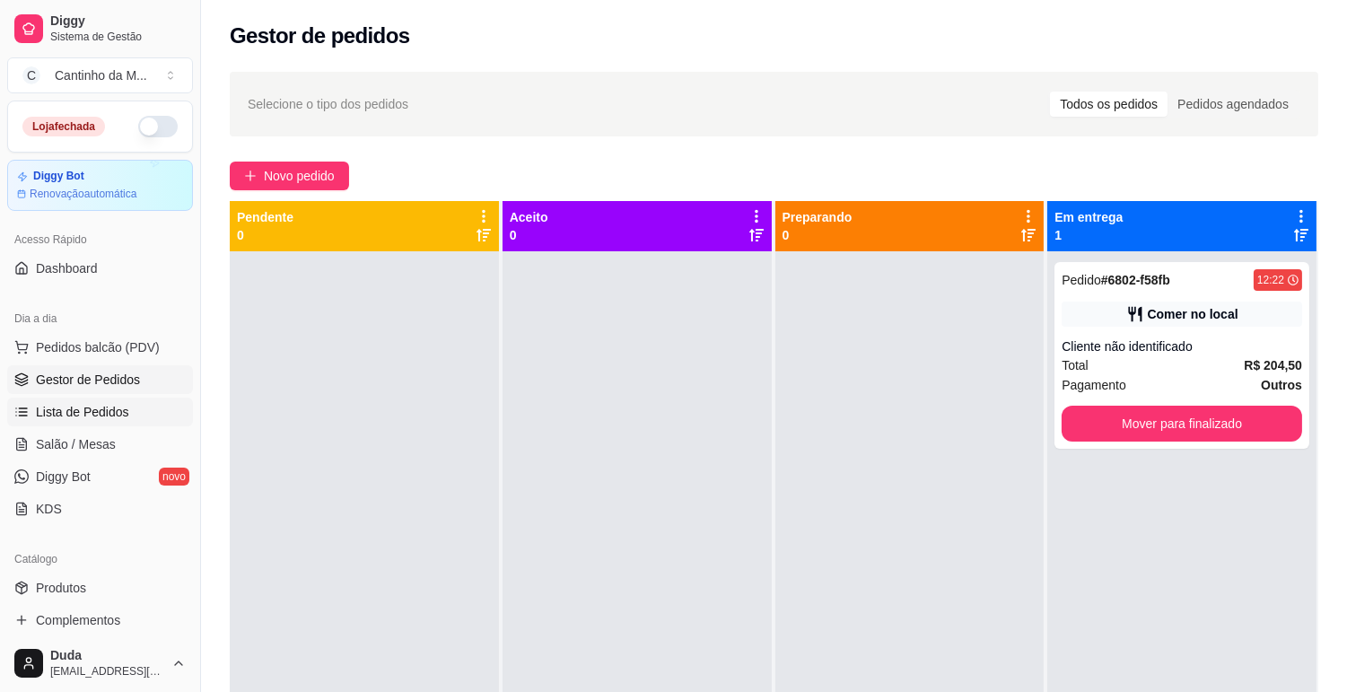
click at [145, 417] on link "Lista de Pedidos" at bounding box center [100, 412] width 186 height 29
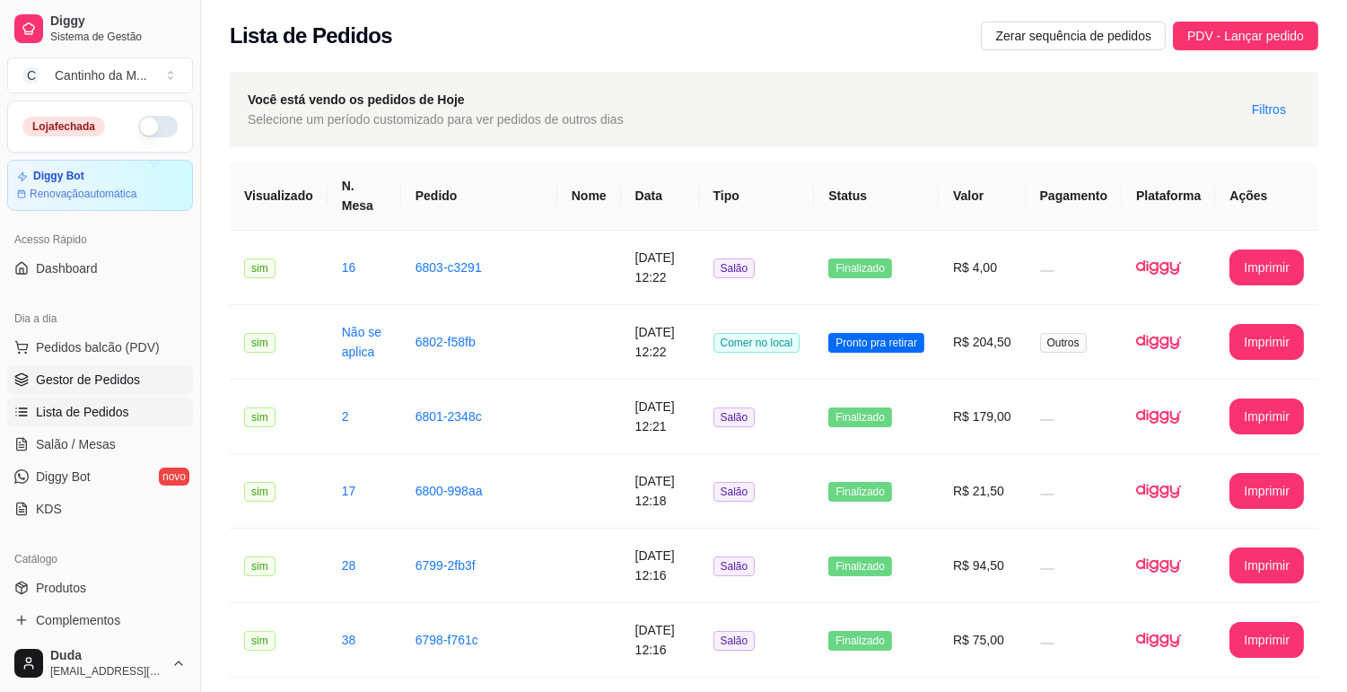
click at [133, 371] on span "Gestor de Pedidos" at bounding box center [88, 380] width 104 height 18
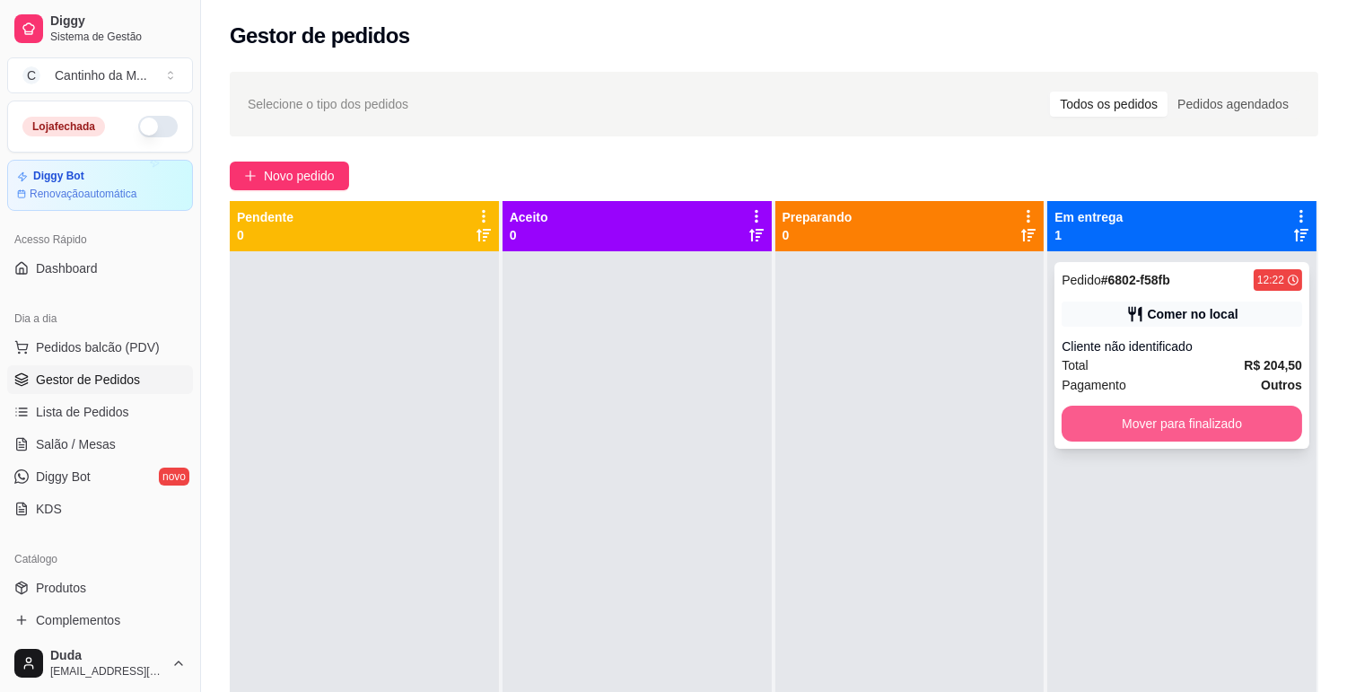
click at [1136, 434] on button "Mover para finalizado" at bounding box center [1182, 424] width 241 height 36
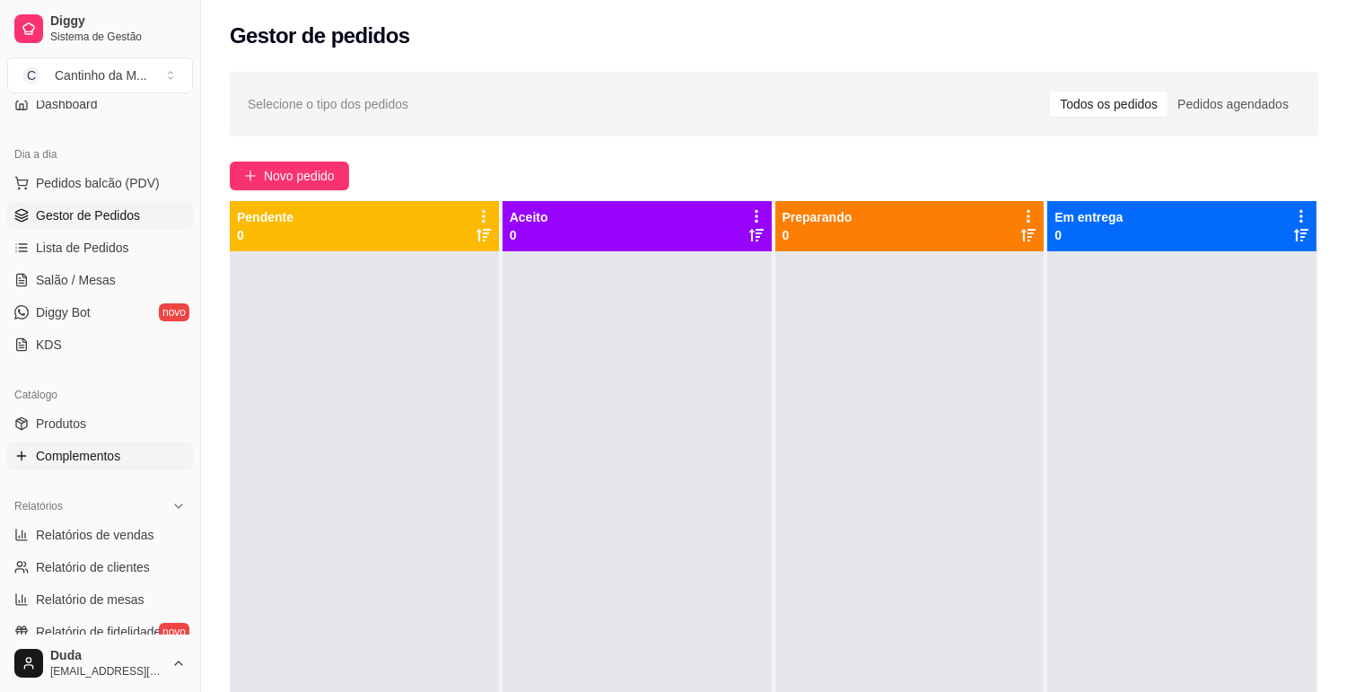
scroll to position [199, 0]
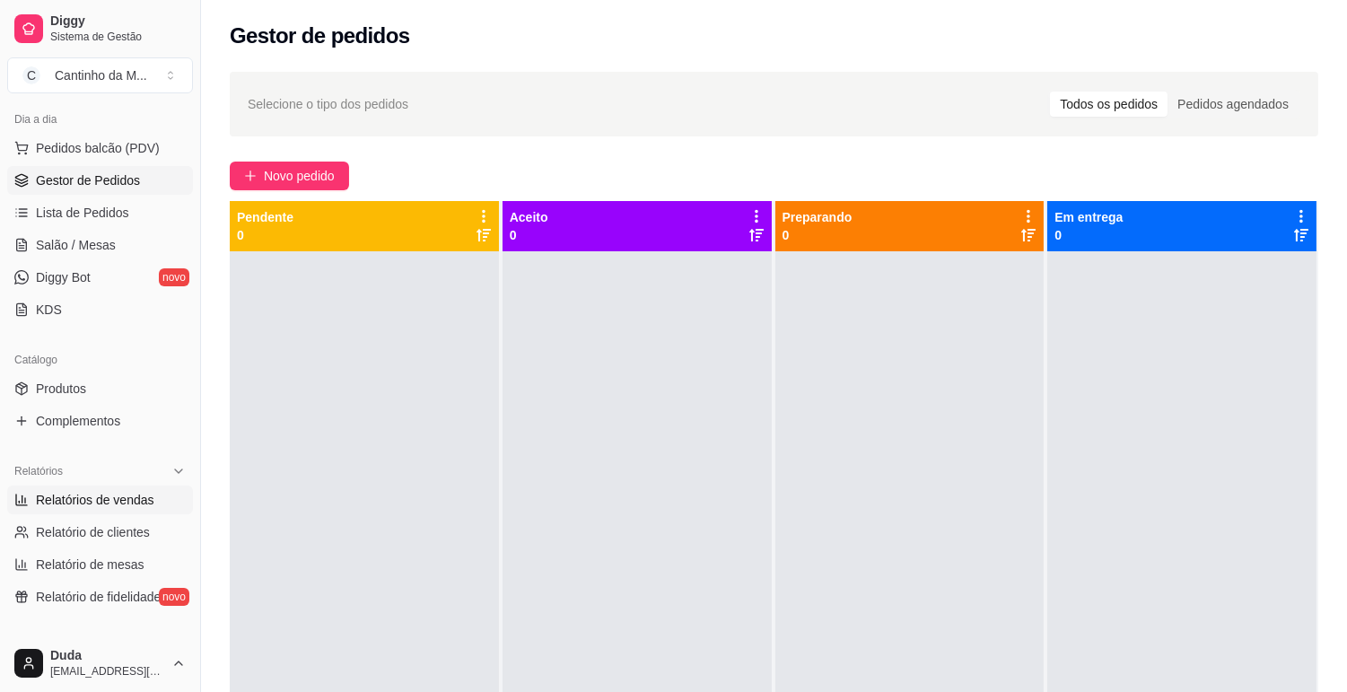
click at [87, 504] on span "Relatórios de vendas" at bounding box center [95, 500] width 118 height 18
select select "ALL"
select select "0"
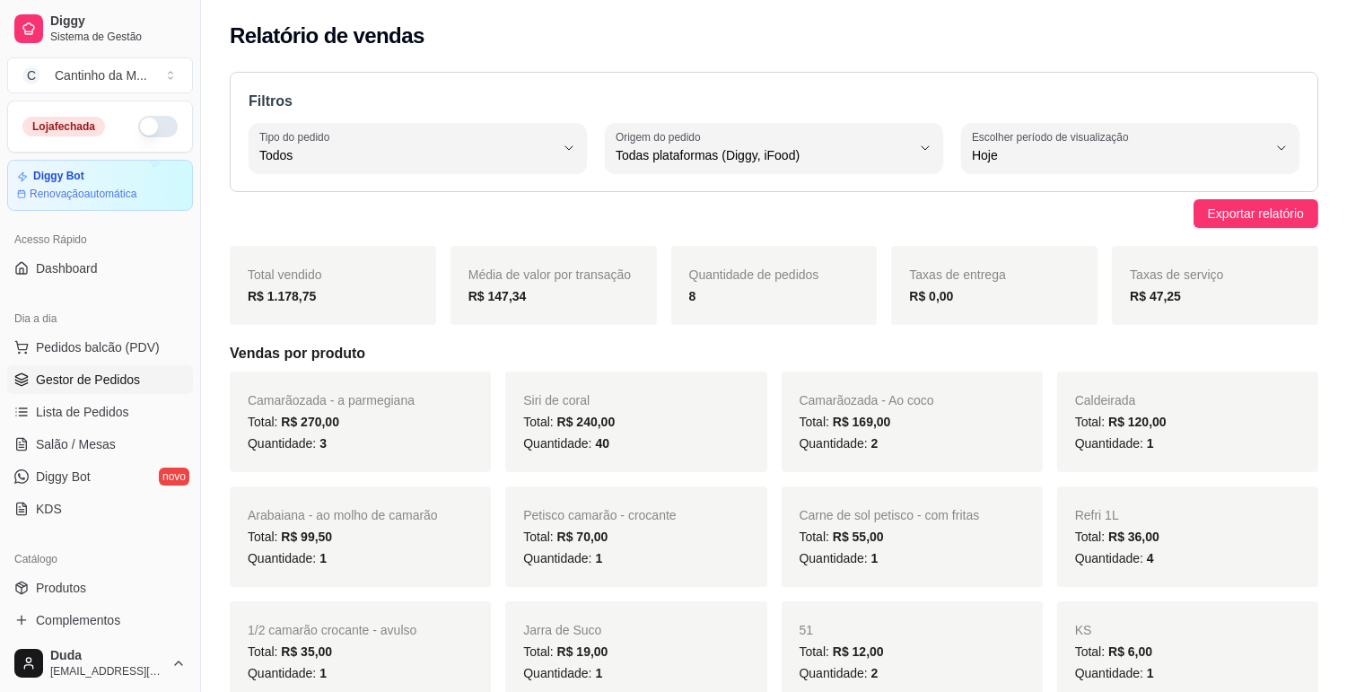
click at [90, 379] on span "Gestor de Pedidos" at bounding box center [88, 380] width 104 height 18
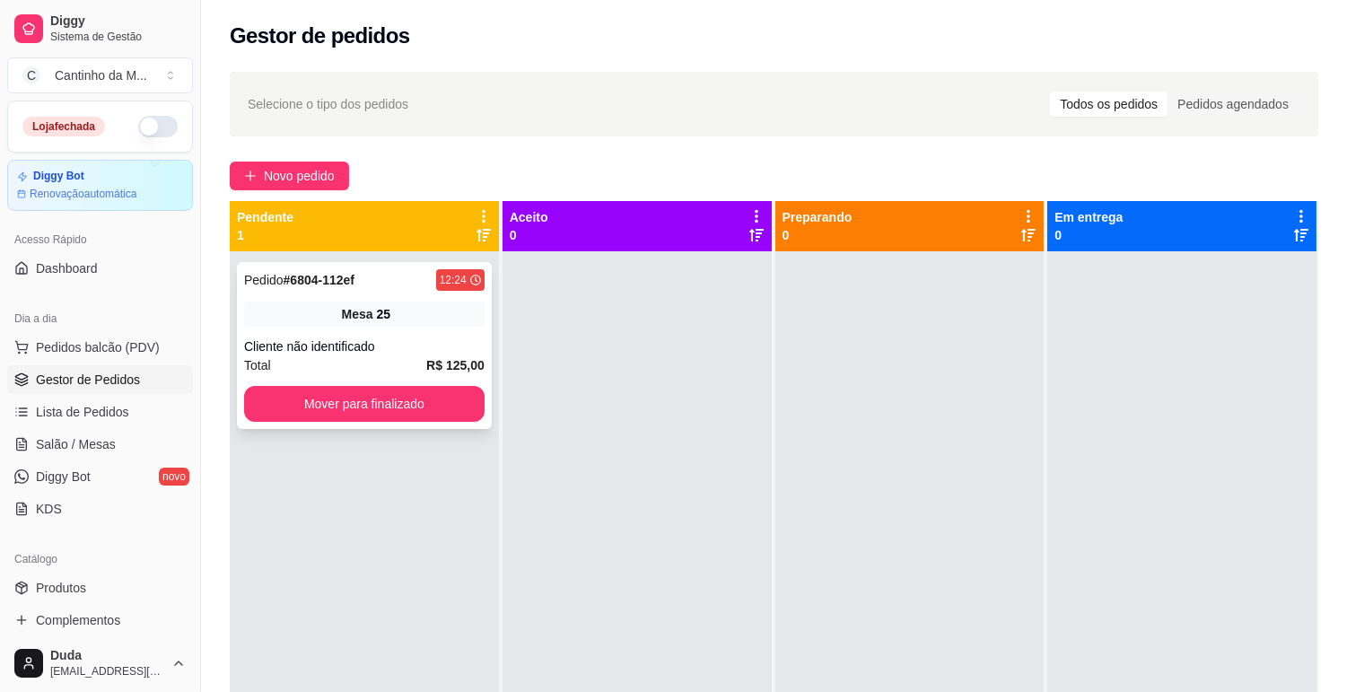
click at [266, 345] on div "Cliente não identificado" at bounding box center [364, 347] width 241 height 18
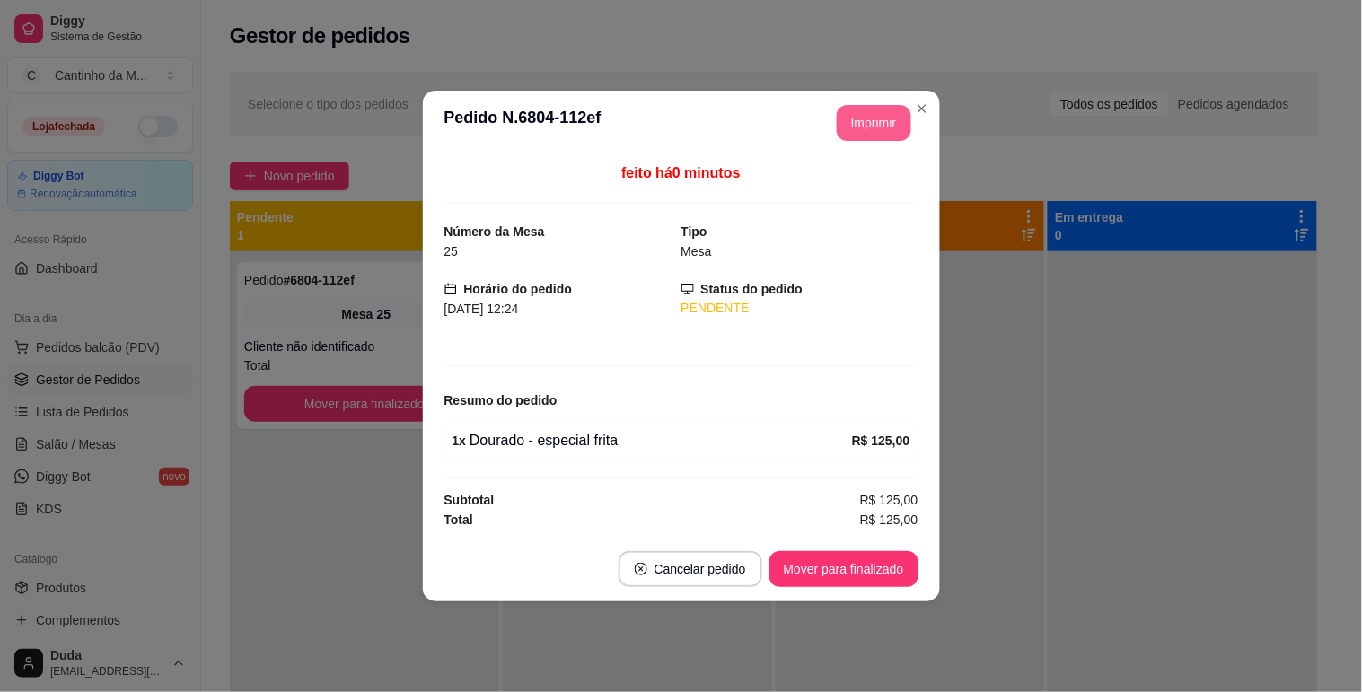
click at [845, 122] on button "Imprimir" at bounding box center [874, 123] width 75 height 36
click at [803, 566] on button "Mover para finalizado" at bounding box center [843, 569] width 149 height 36
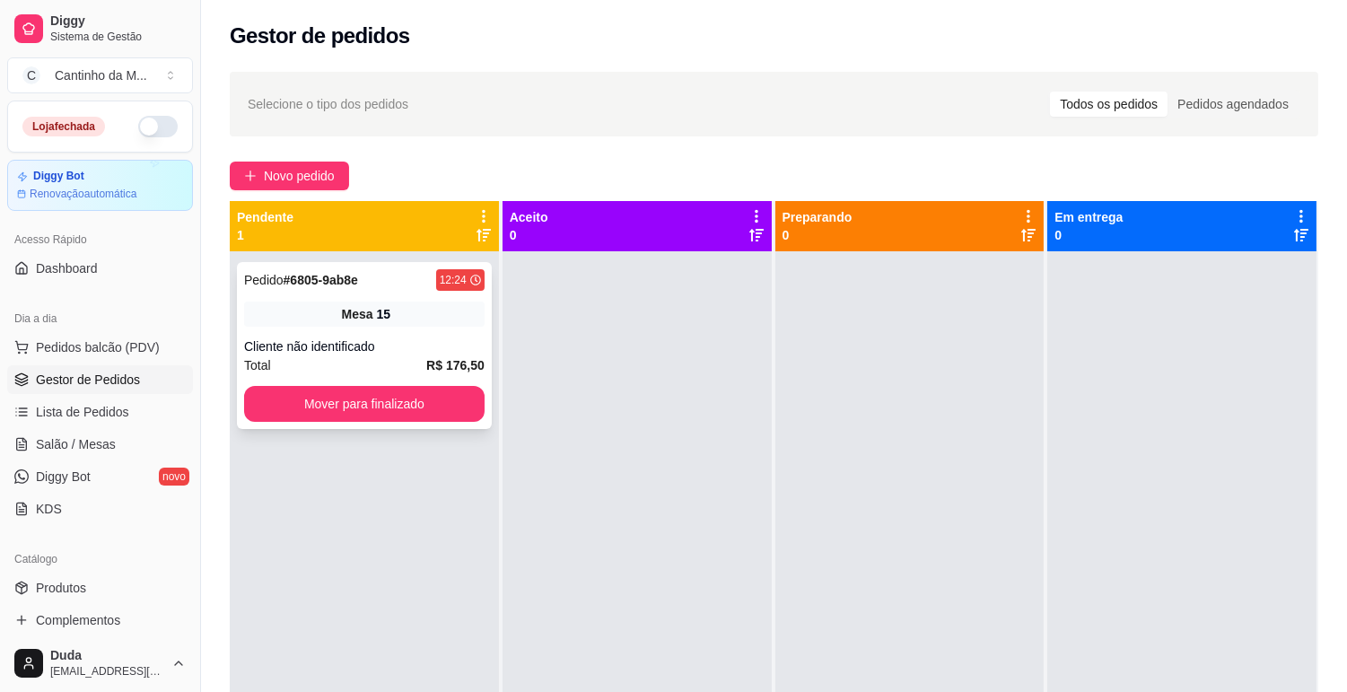
click at [310, 302] on div "Mesa 15" at bounding box center [364, 314] width 241 height 25
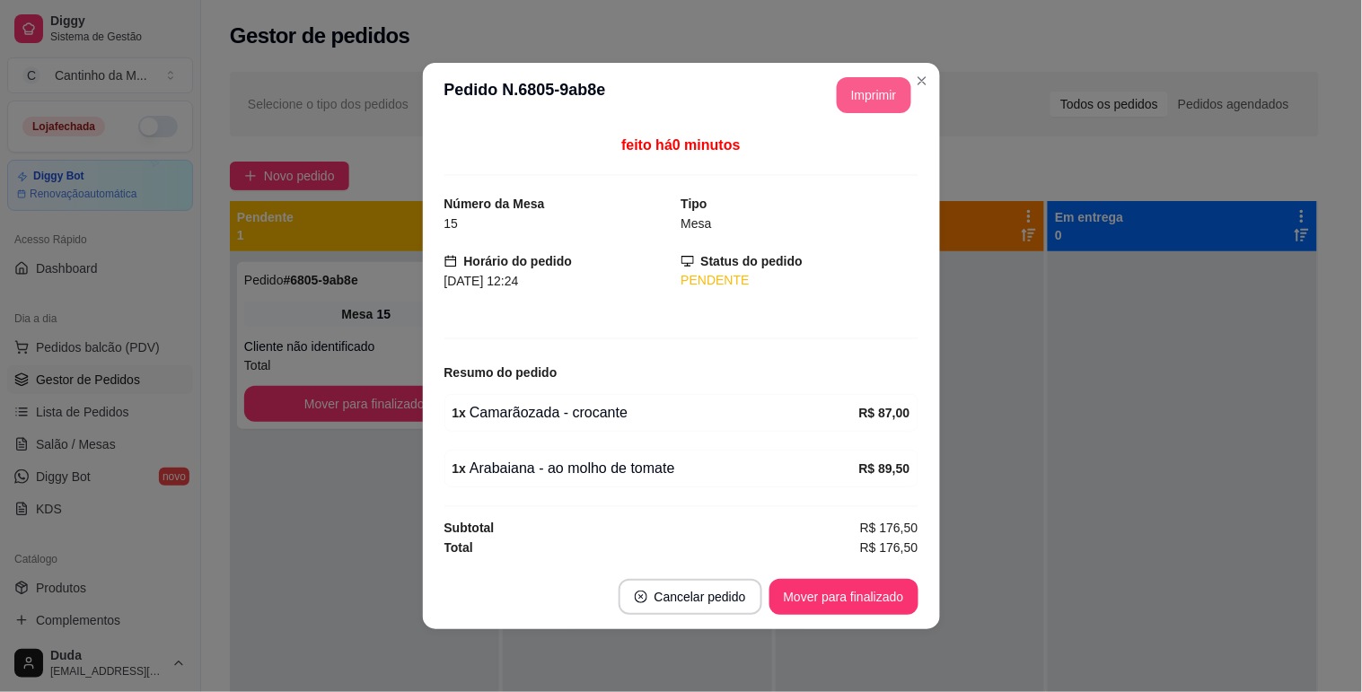
click at [896, 95] on button "Imprimir" at bounding box center [874, 95] width 75 height 36
click at [818, 597] on button "Mover para finalizado" at bounding box center [843, 597] width 149 height 36
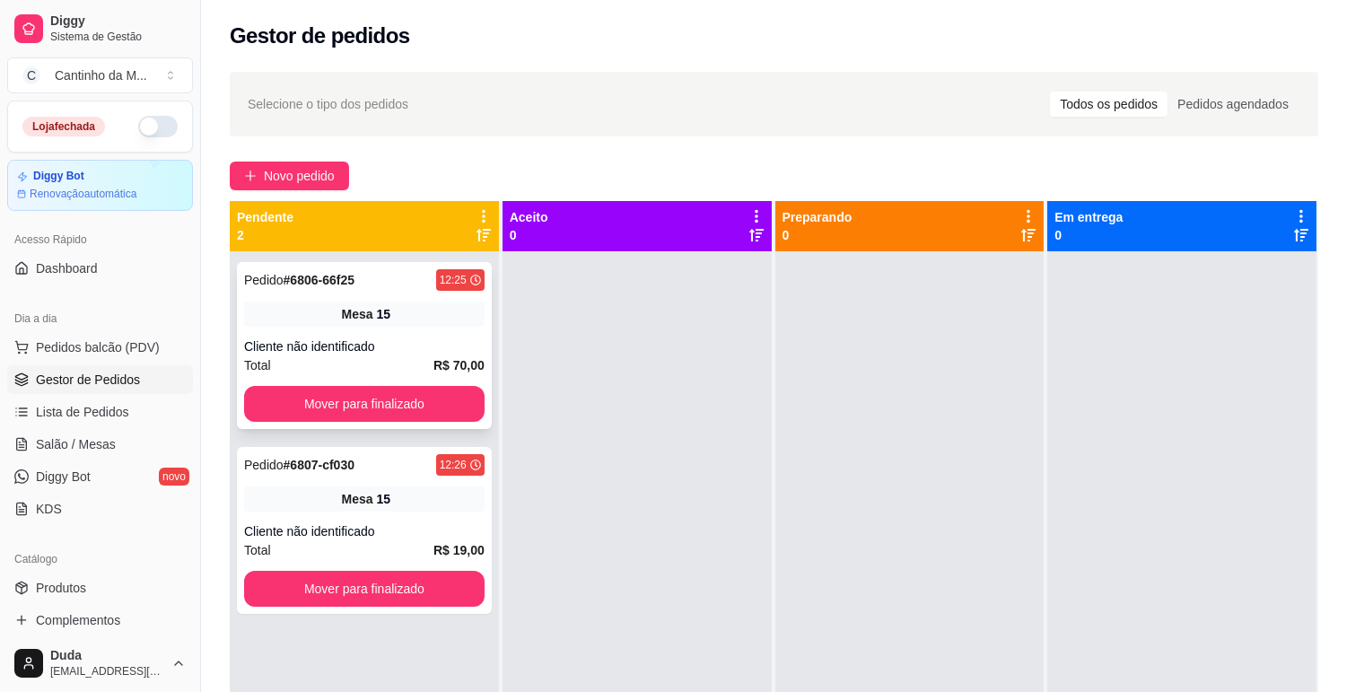
click at [453, 315] on div "Mesa 15" at bounding box center [364, 314] width 241 height 25
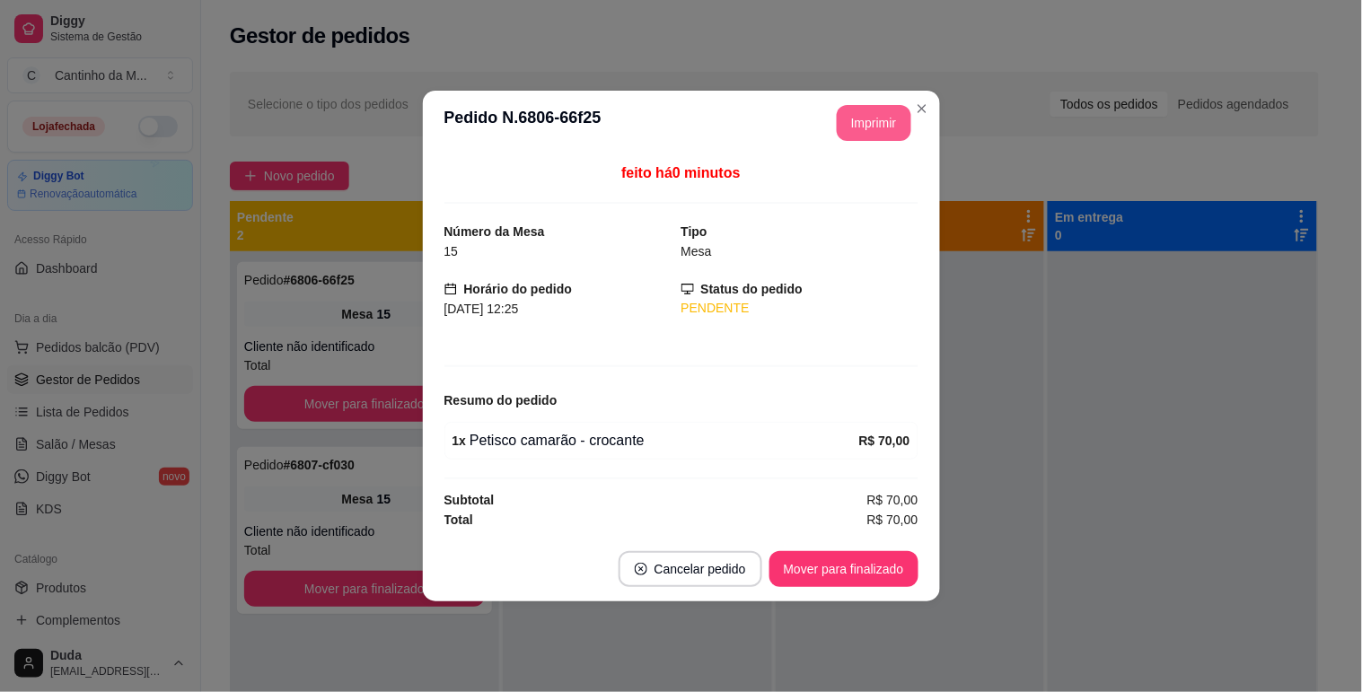
click at [873, 129] on button "Imprimir" at bounding box center [874, 123] width 75 height 36
click at [851, 560] on button "Mover para finalizado" at bounding box center [843, 569] width 145 height 35
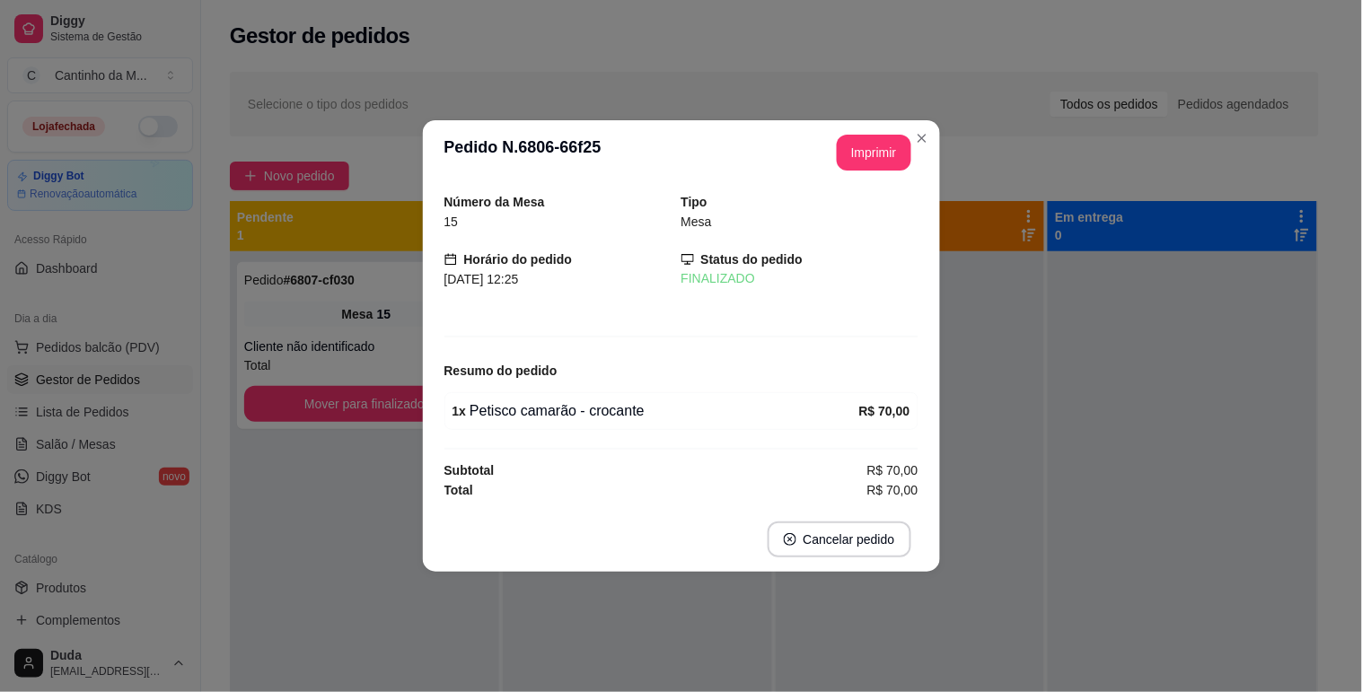
click at [923, 492] on div "**********" at bounding box center [681, 346] width 1362 height 692
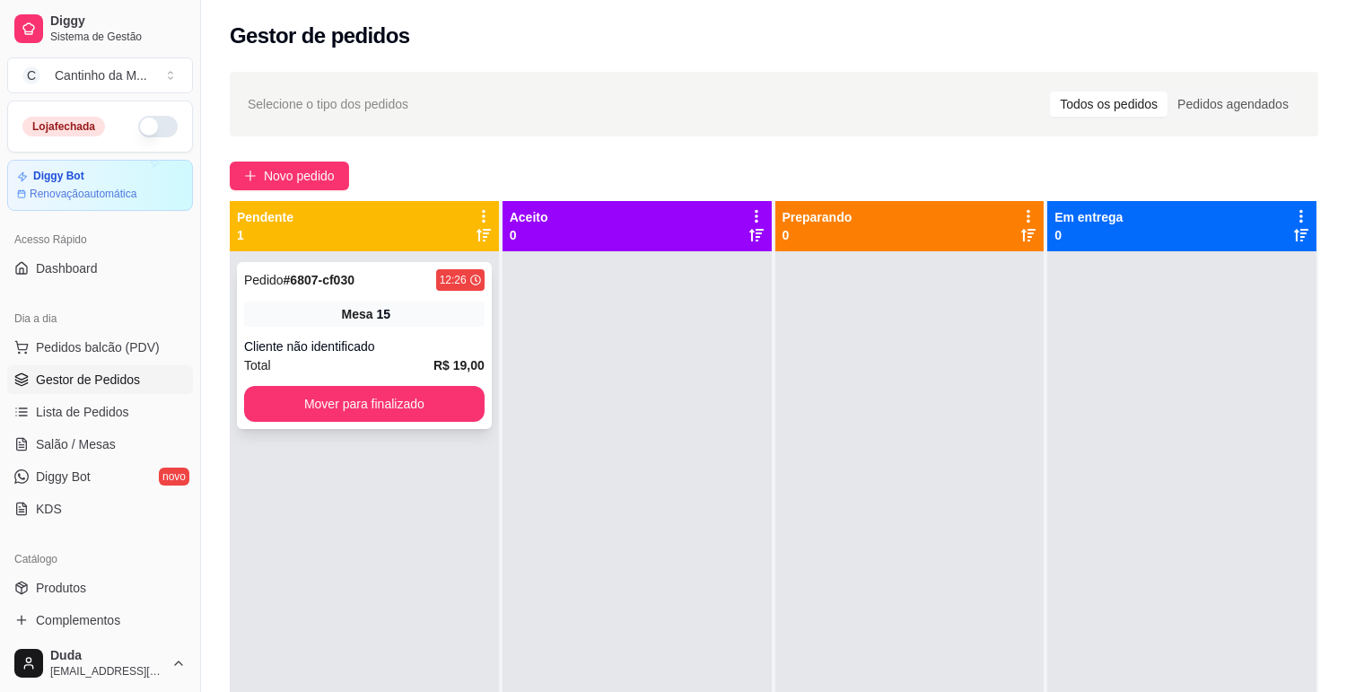
click at [372, 345] on div "Cliente não identificado" at bounding box center [364, 347] width 241 height 18
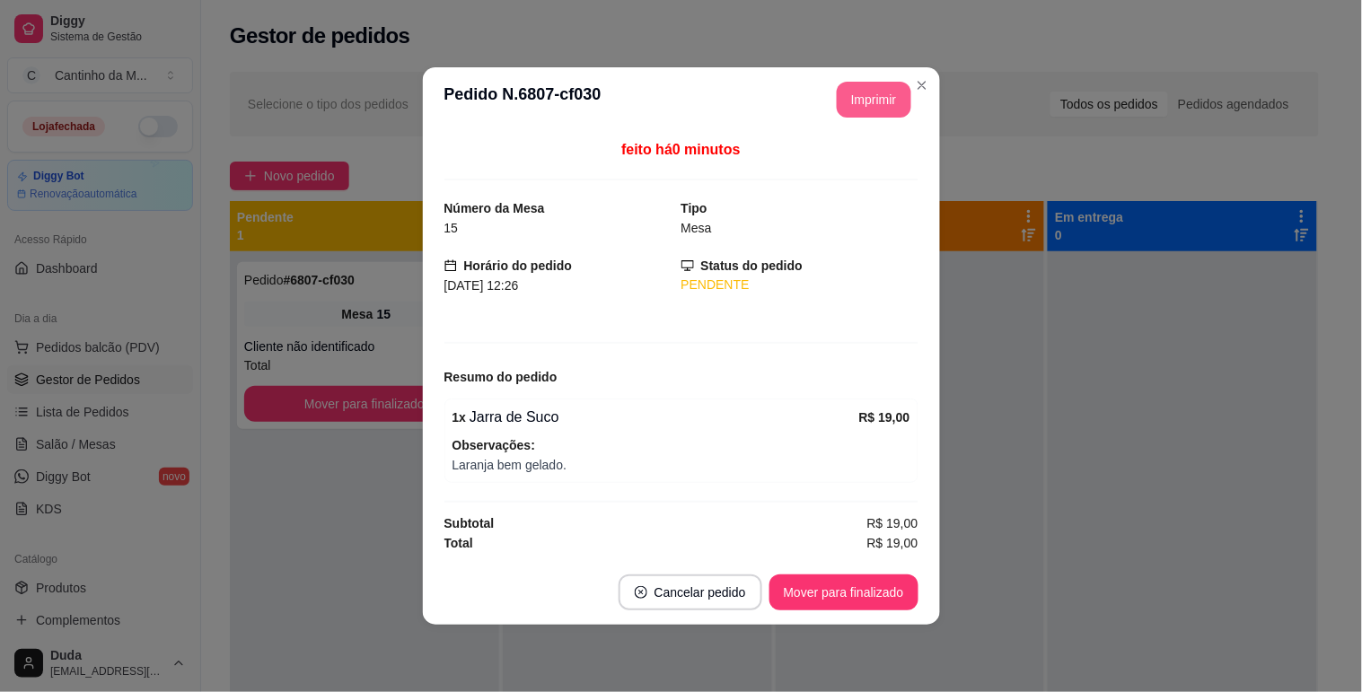
click at [865, 85] on button "Imprimir" at bounding box center [874, 100] width 75 height 36
click at [892, 595] on button "Mover para finalizado" at bounding box center [843, 593] width 149 height 36
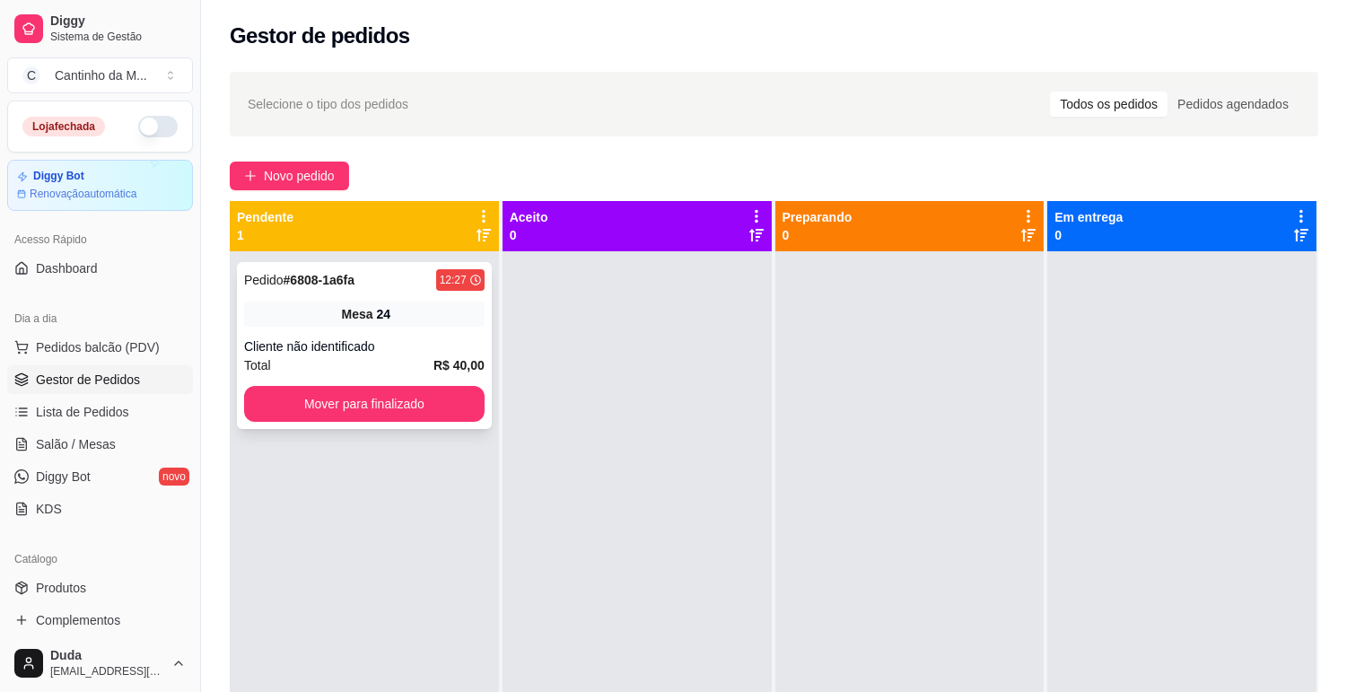
click at [290, 273] on strong "# 6808-1a6fa" at bounding box center [319, 280] width 71 height 14
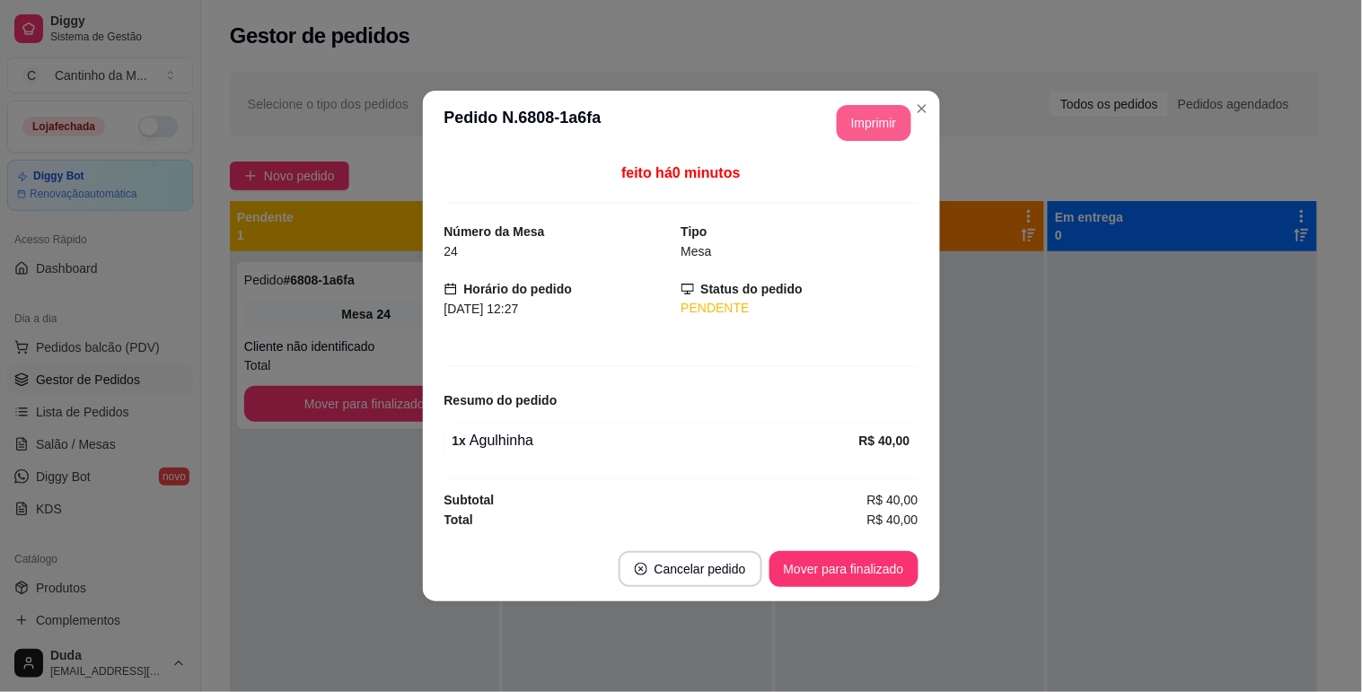
click at [892, 120] on button "Imprimir" at bounding box center [874, 123] width 75 height 36
click at [829, 562] on button "Mover para finalizado" at bounding box center [843, 569] width 145 height 35
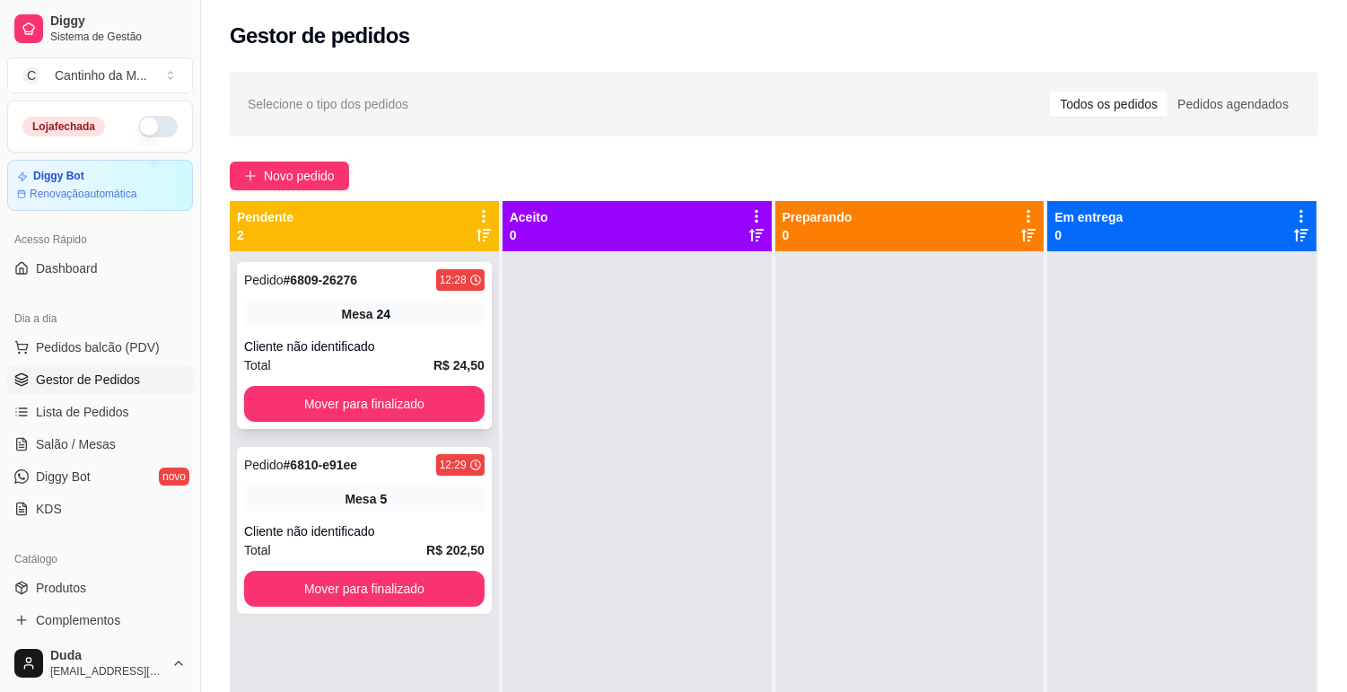
click at [372, 317] on div "Mesa 24" at bounding box center [364, 314] width 241 height 25
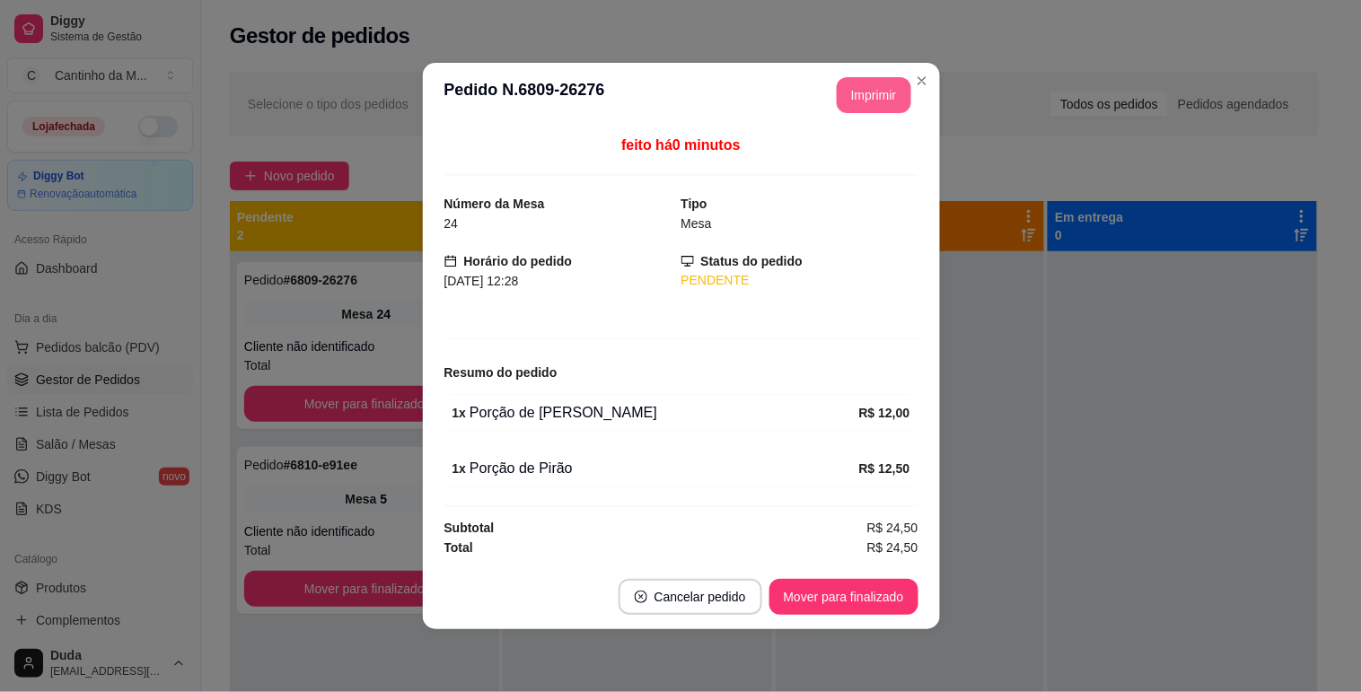
click at [884, 101] on button "Imprimir" at bounding box center [874, 95] width 75 height 36
click at [830, 599] on button "Mover para finalizado" at bounding box center [843, 597] width 145 height 35
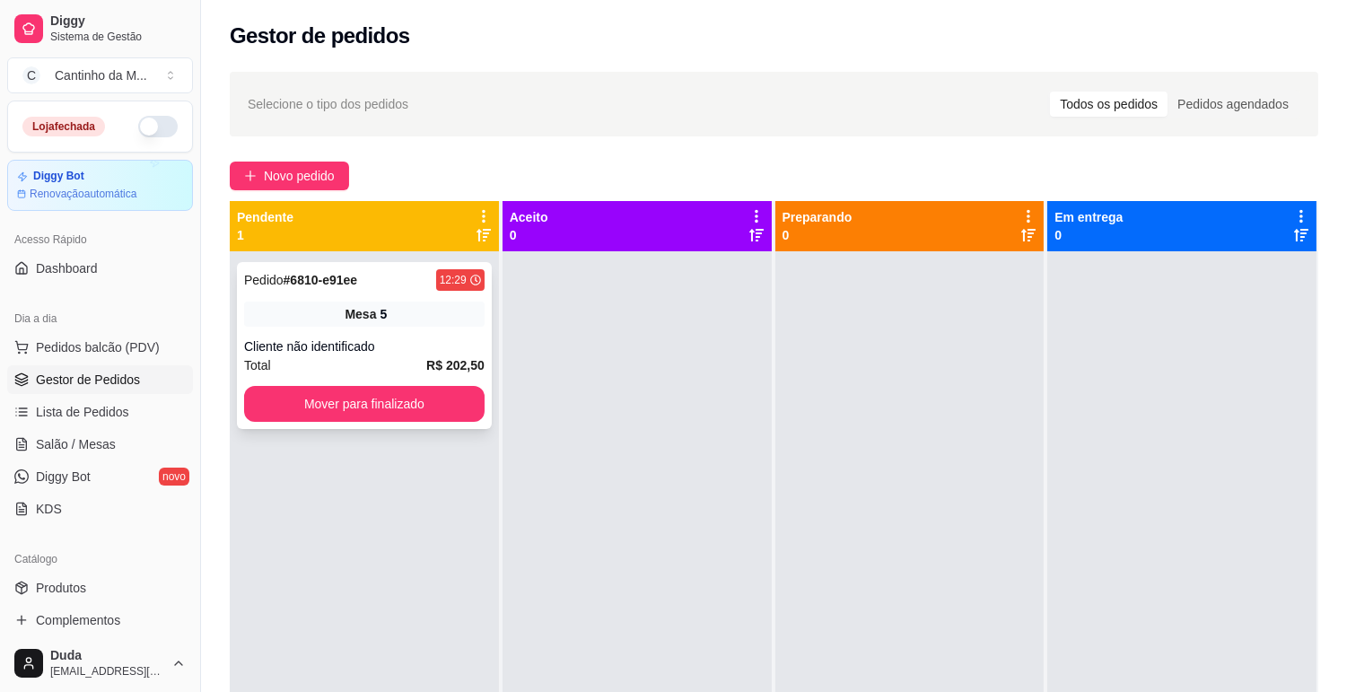
click at [420, 338] on div "Cliente não identificado" at bounding box center [364, 347] width 241 height 18
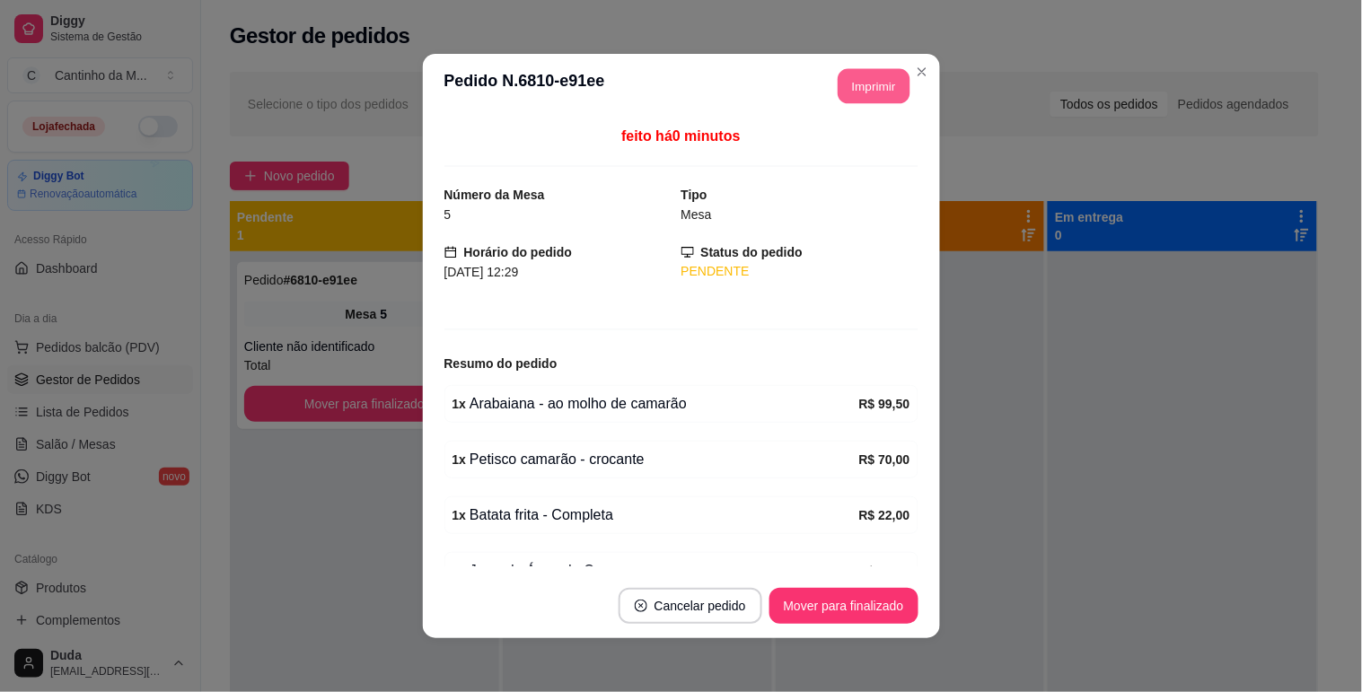
click at [855, 90] on button "Imprimir" at bounding box center [874, 86] width 72 height 35
click at [853, 597] on button "Mover para finalizado" at bounding box center [843, 606] width 149 height 36
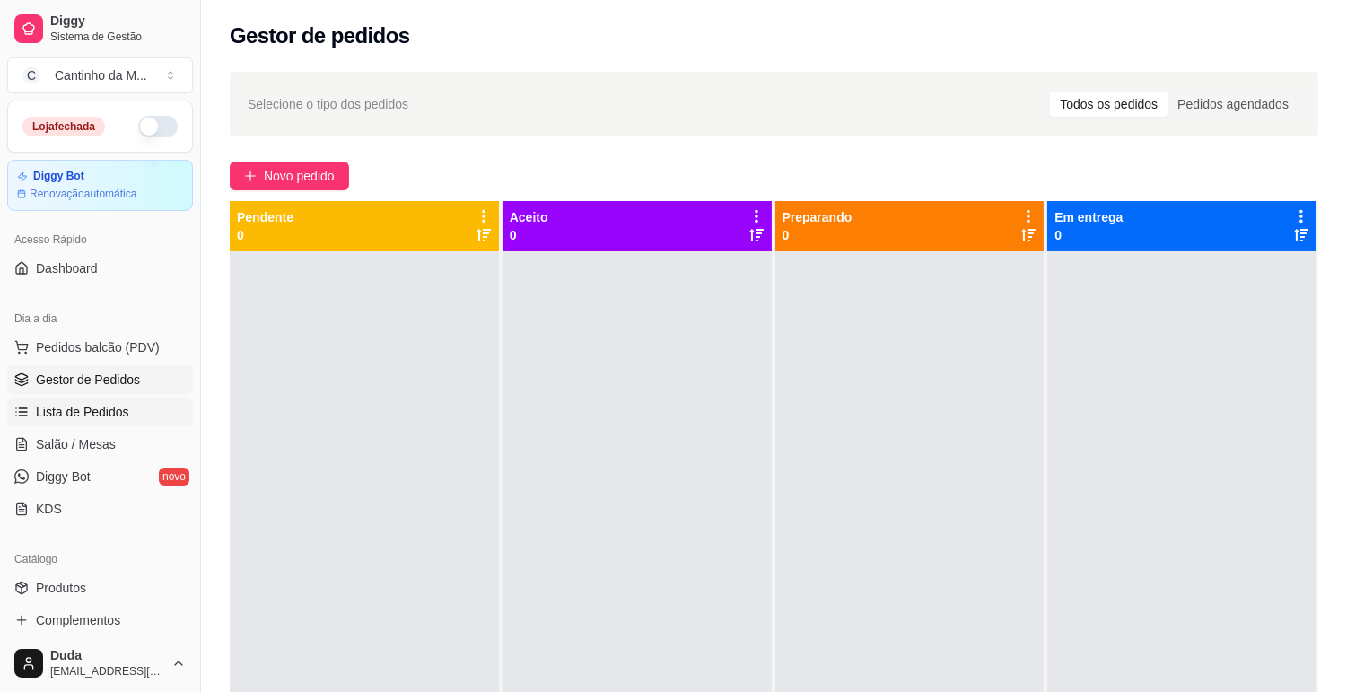
click at [118, 419] on span "Lista de Pedidos" at bounding box center [82, 412] width 93 height 18
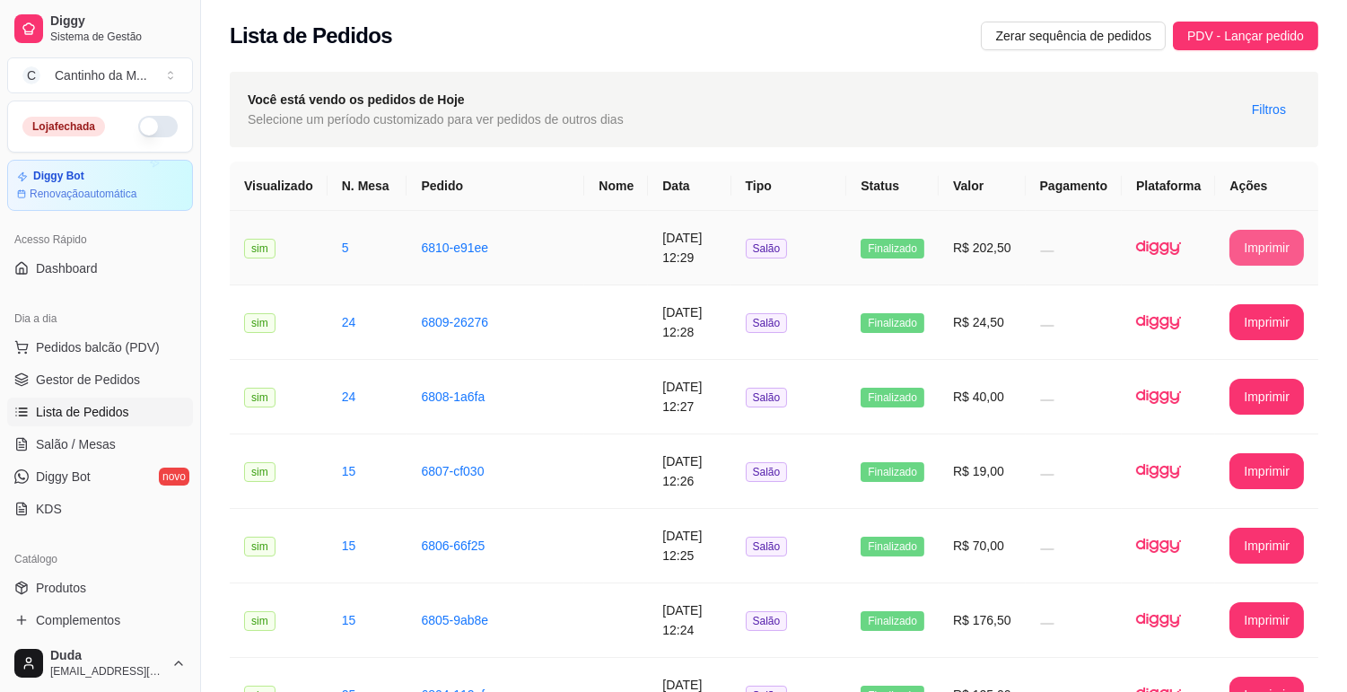
click at [1236, 244] on button "Imprimir" at bounding box center [1267, 248] width 75 height 36
click at [69, 374] on span "Gestor de Pedidos" at bounding box center [88, 380] width 104 height 18
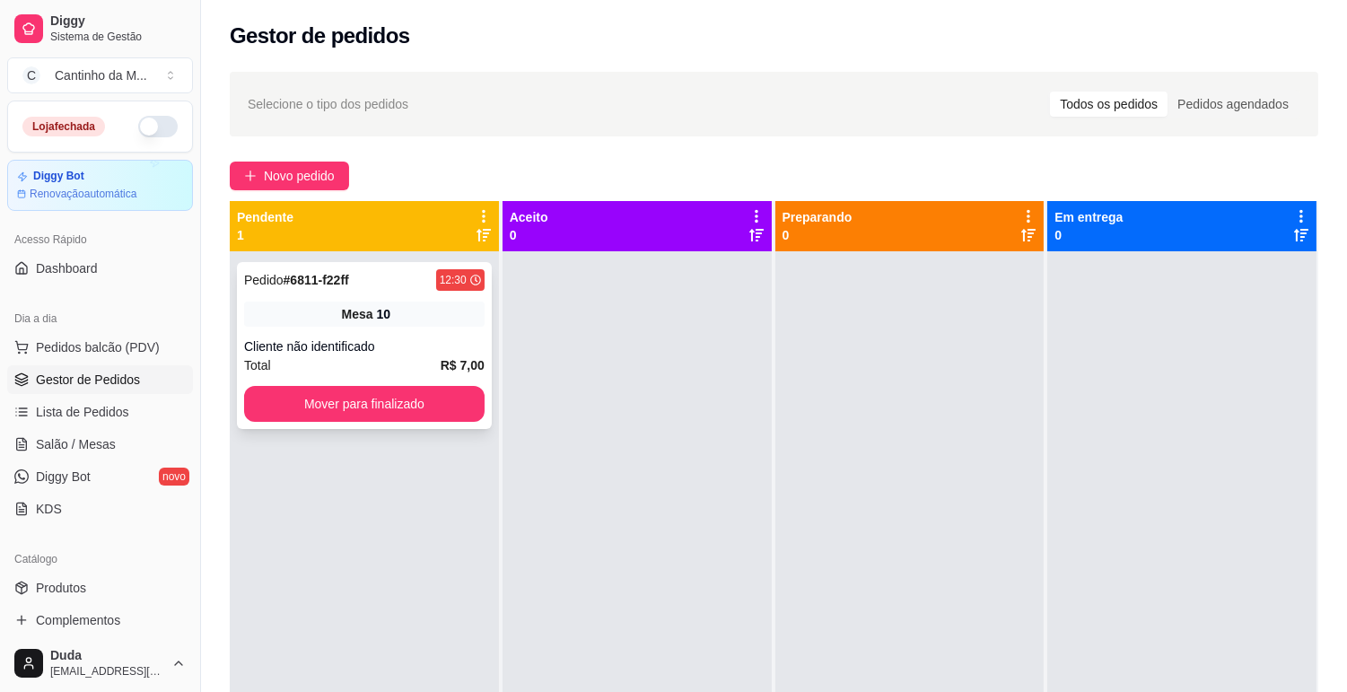
click at [320, 368] on div "Total R$ 7,00" at bounding box center [364, 365] width 241 height 20
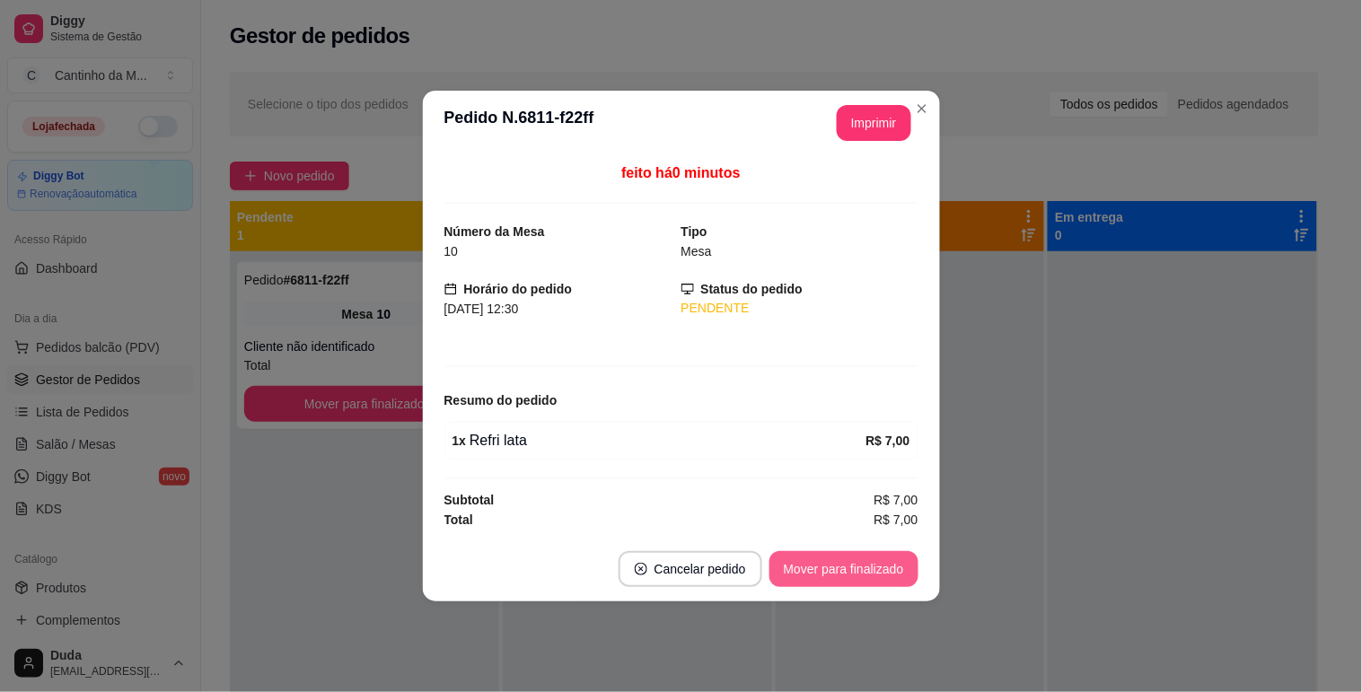
click at [862, 568] on button "Mover para finalizado" at bounding box center [843, 569] width 149 height 36
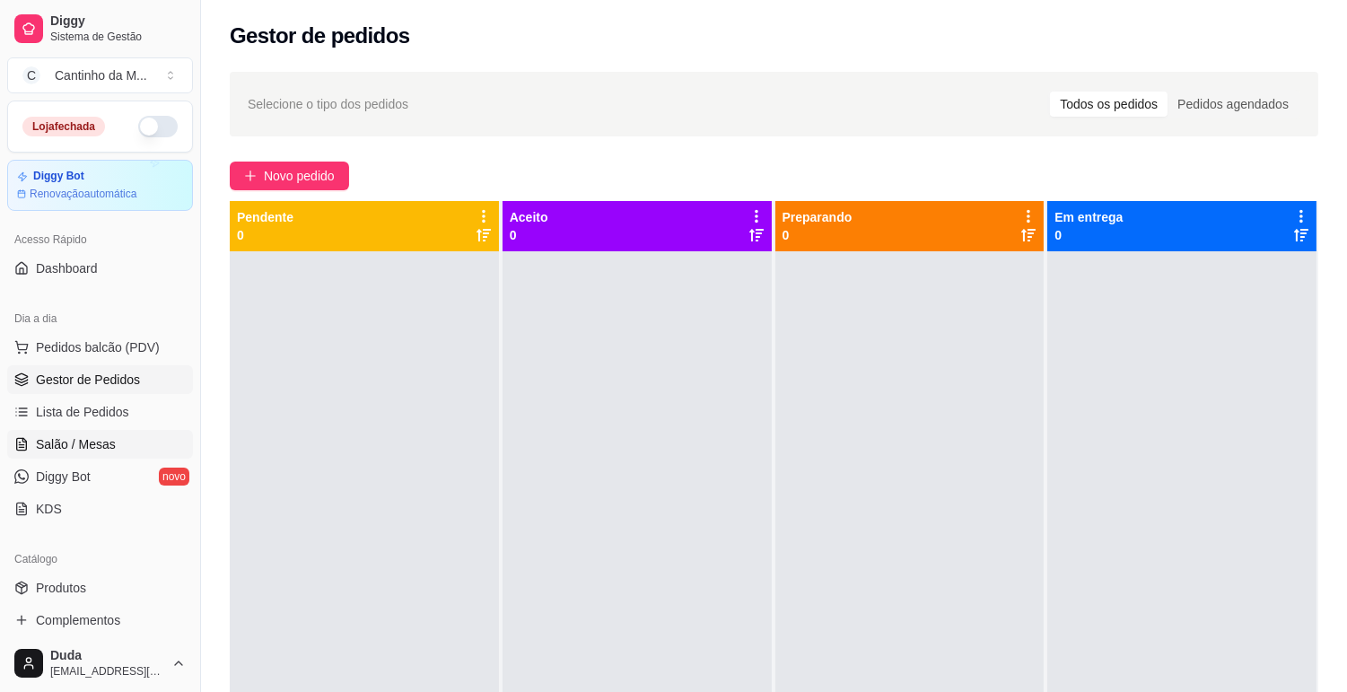
click at [153, 438] on link "Salão / Mesas" at bounding box center [100, 444] width 186 height 29
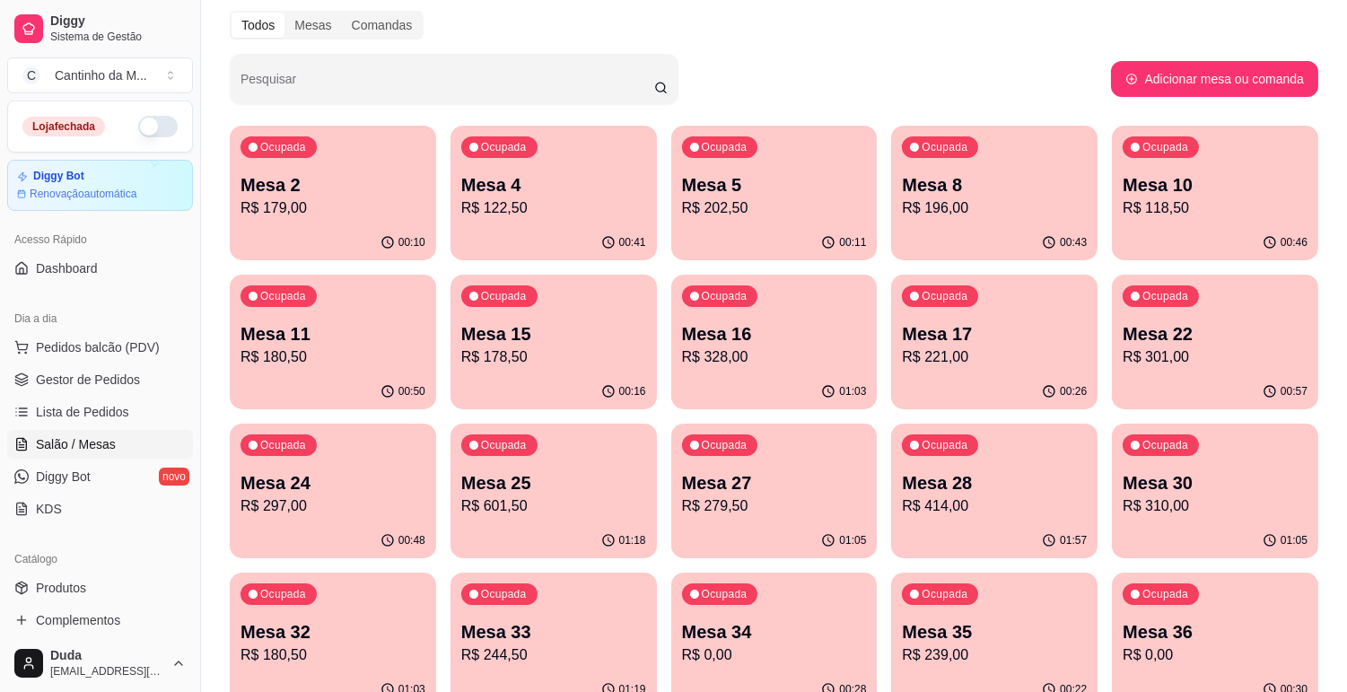
scroll to position [100, 0]
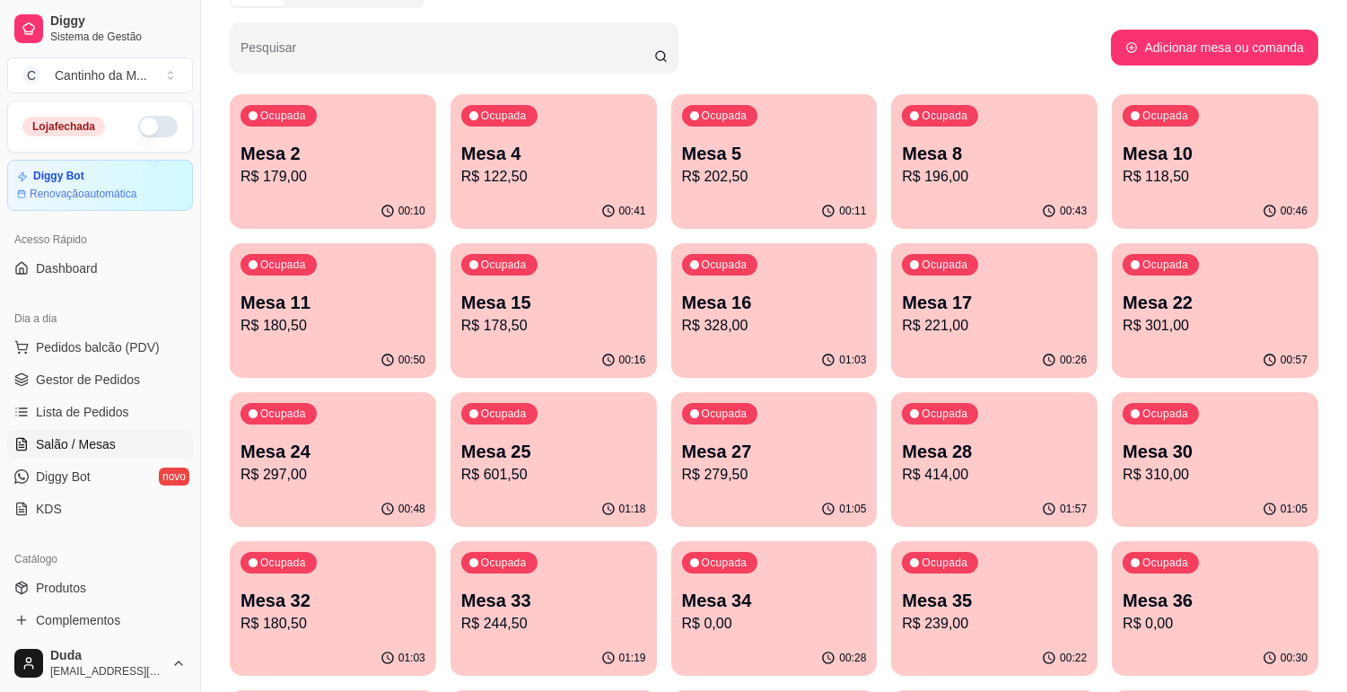
click at [1266, 330] on p "R$ 301,00" at bounding box center [1215, 326] width 185 height 22
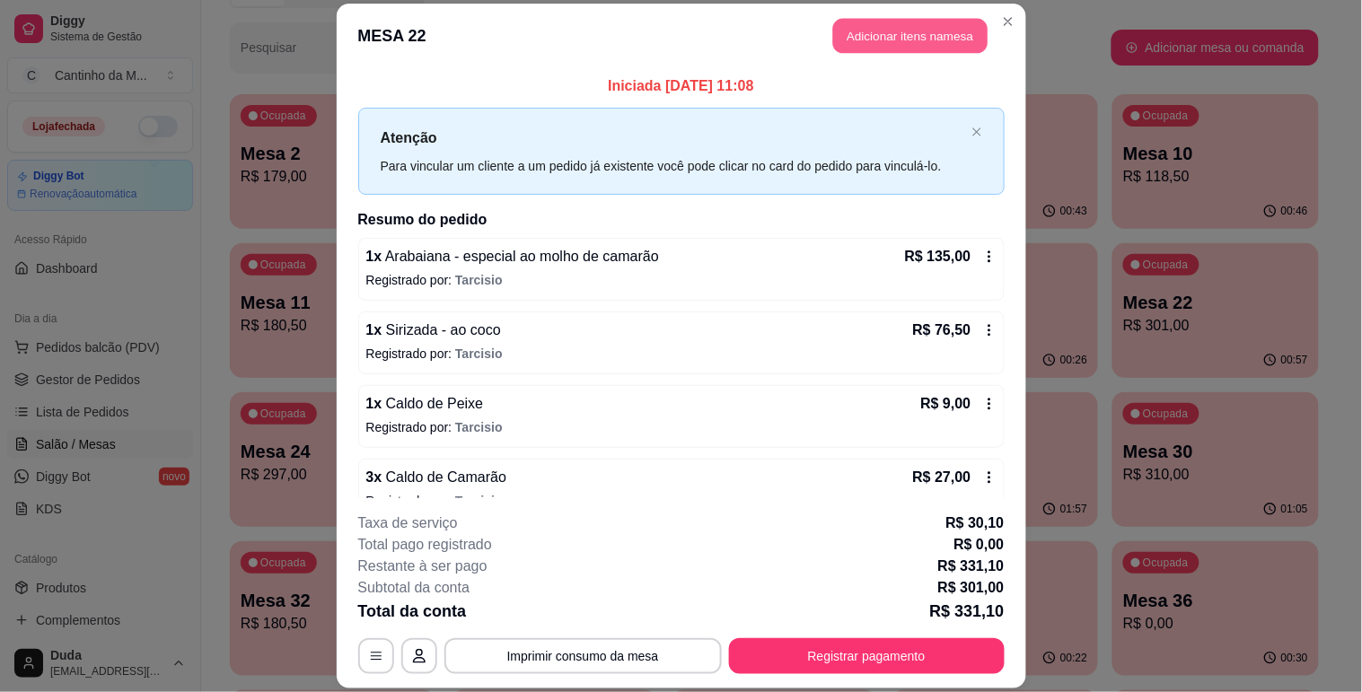
click at [909, 45] on button "Adicionar itens na mesa" at bounding box center [910, 35] width 154 height 35
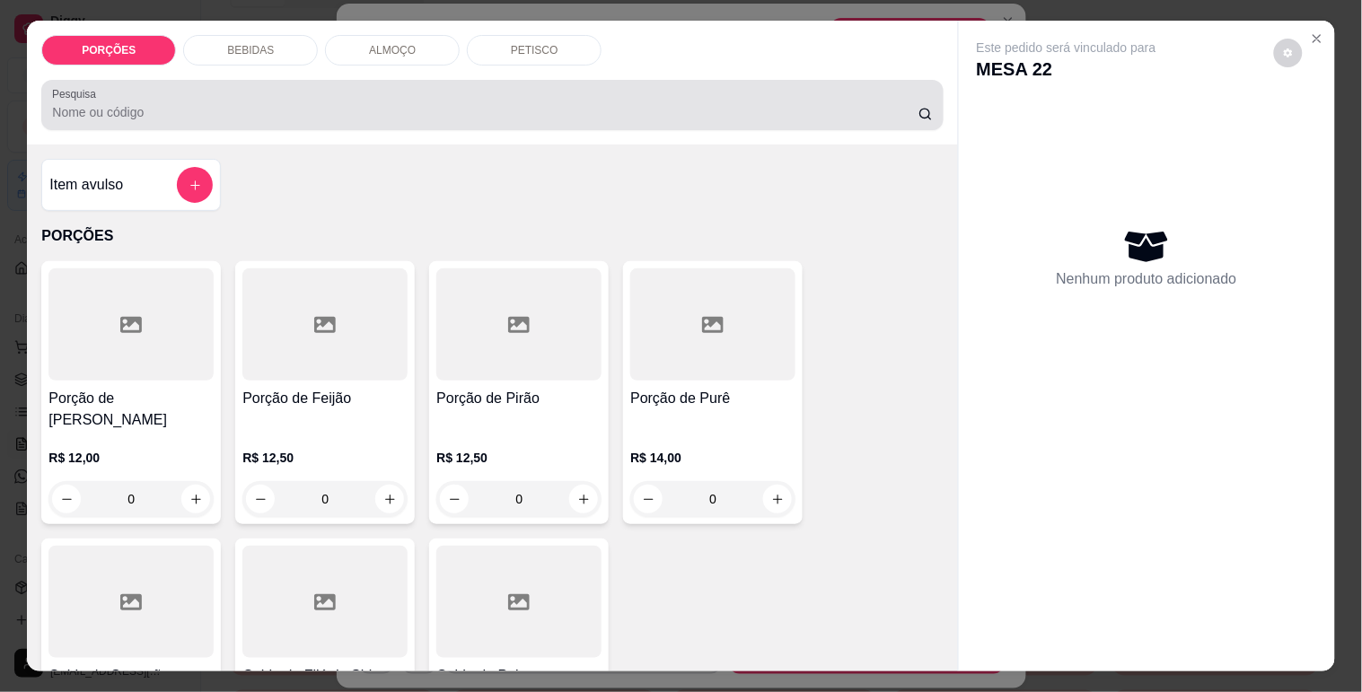
click at [566, 103] on input "Pesquisa" at bounding box center [485, 112] width 866 height 18
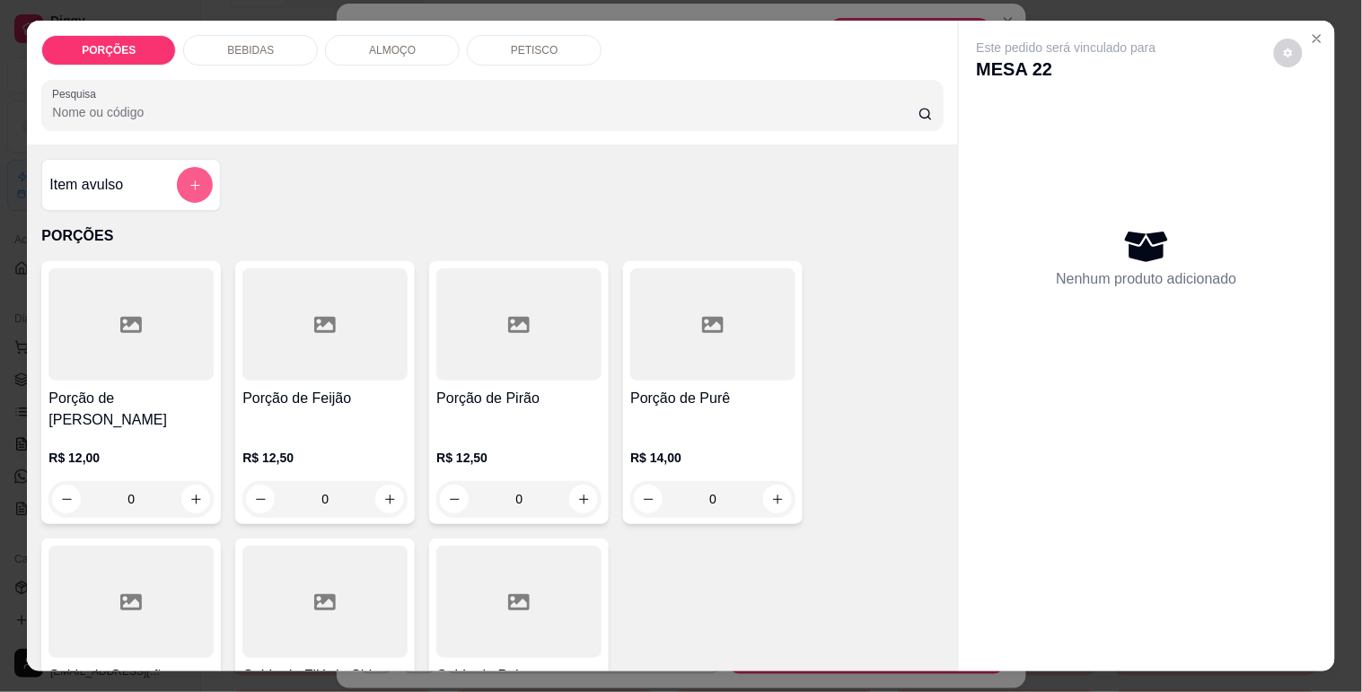
click at [189, 179] on icon "add-separate-item" at bounding box center [195, 185] width 13 height 13
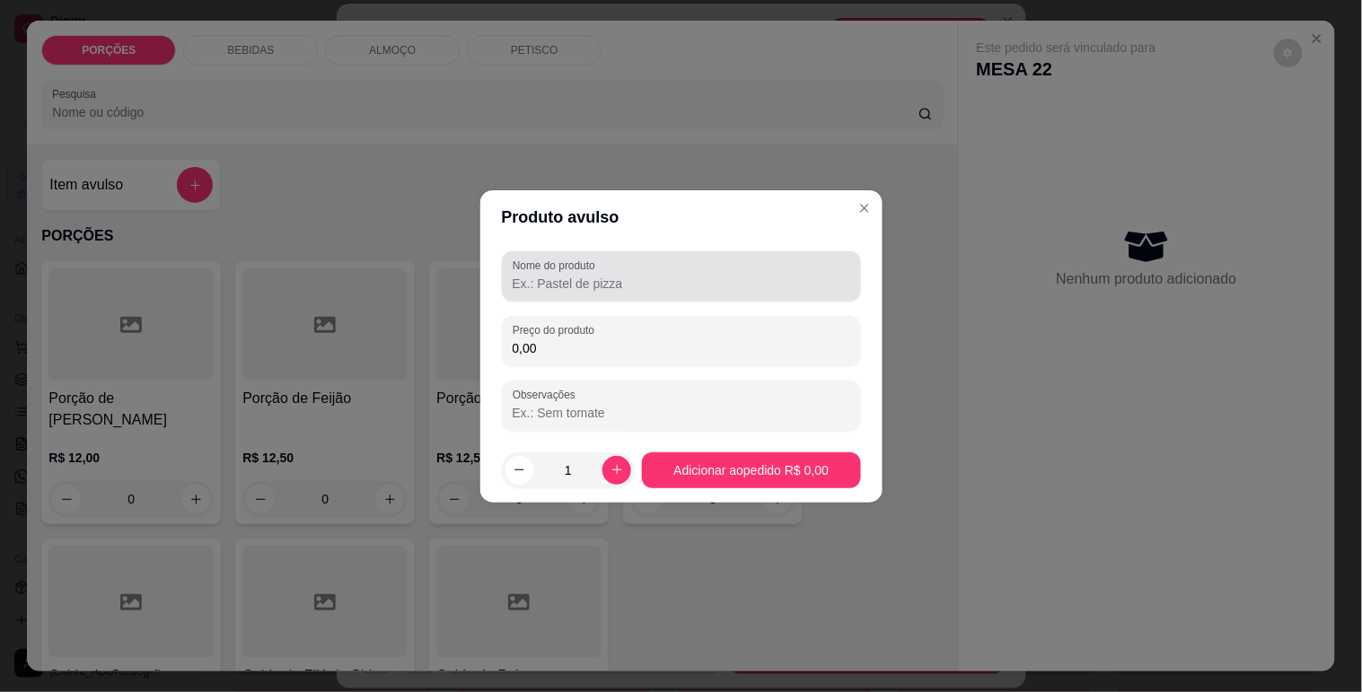
click at [576, 290] on input "Nome do produto" at bounding box center [682, 284] width 338 height 18
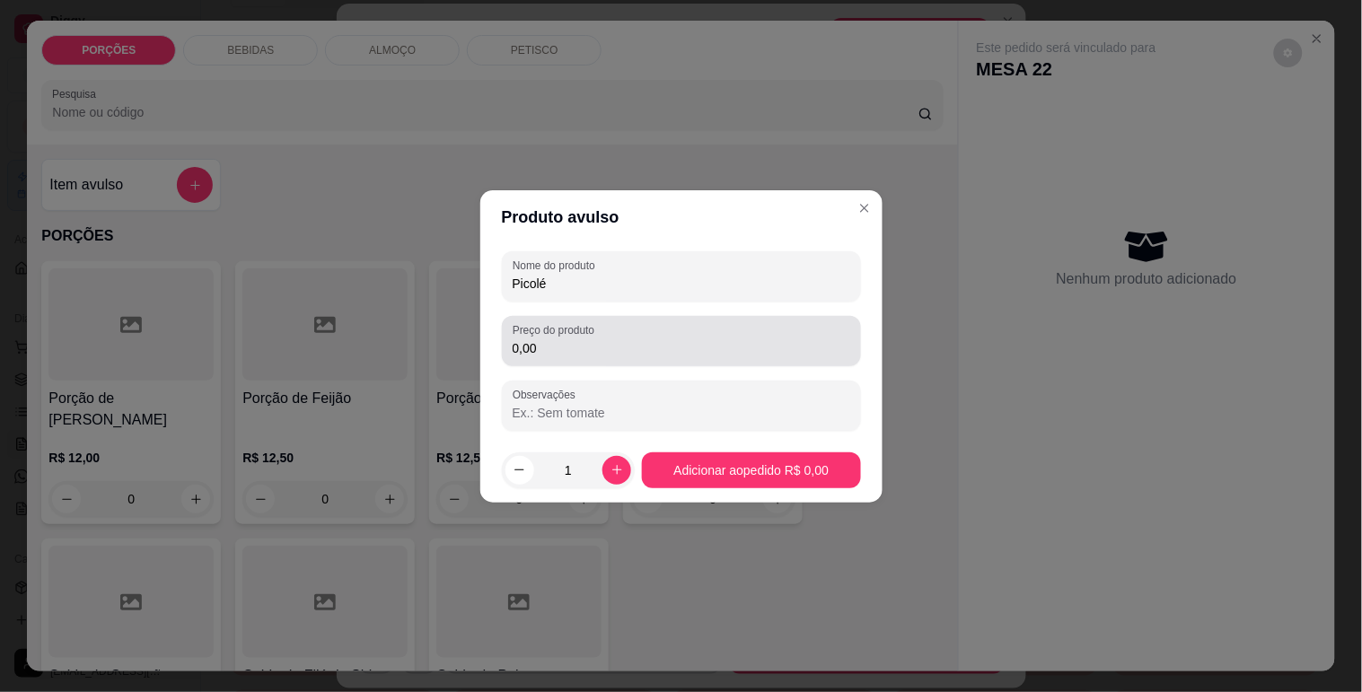
type input "Picolé"
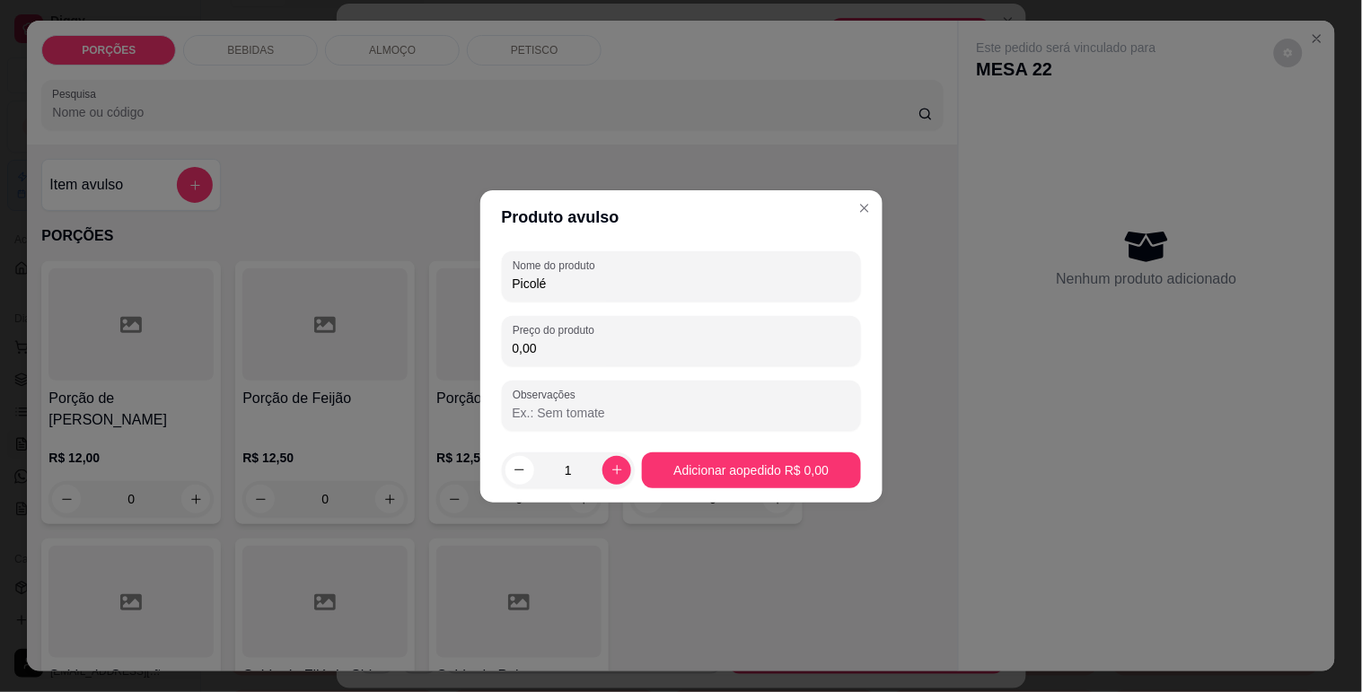
click at [539, 343] on input "0,00" at bounding box center [682, 348] width 338 height 18
type input "14,50"
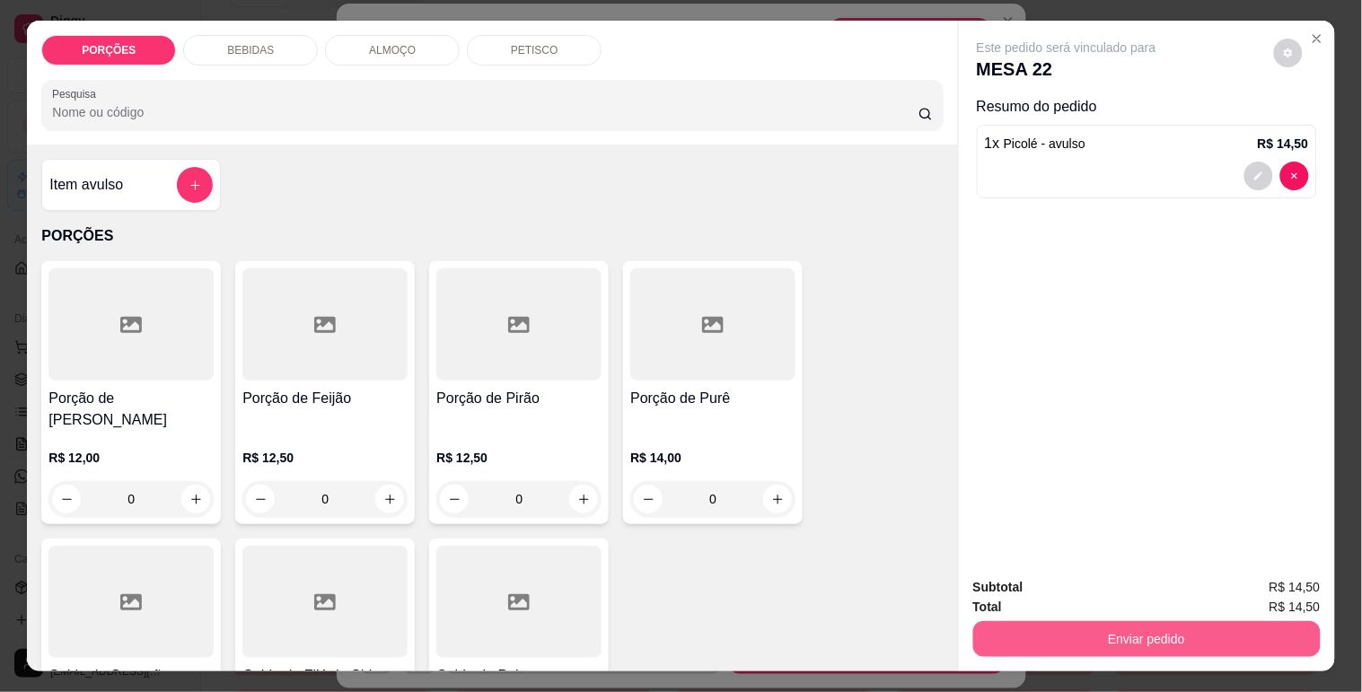
click at [1153, 634] on button "Enviar pedido" at bounding box center [1146, 639] width 347 height 36
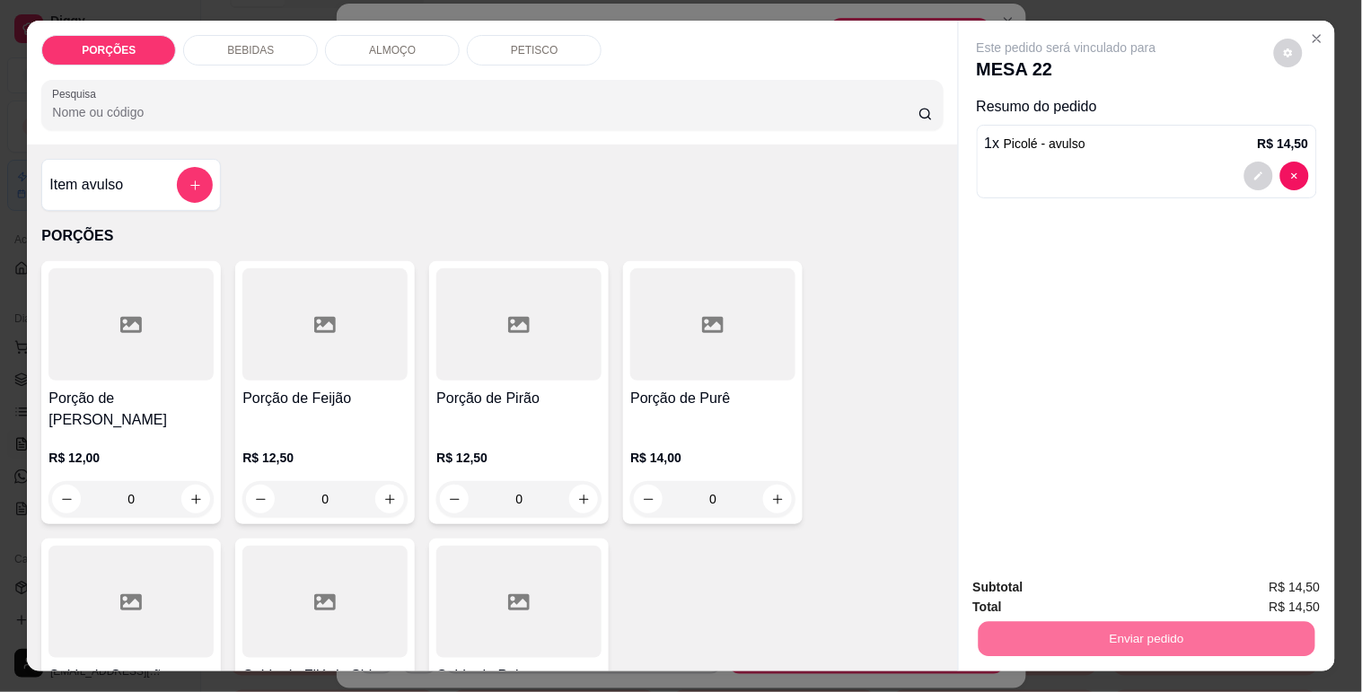
click at [1142, 580] on button "Não registrar e enviar pedido" at bounding box center [1087, 588] width 187 height 34
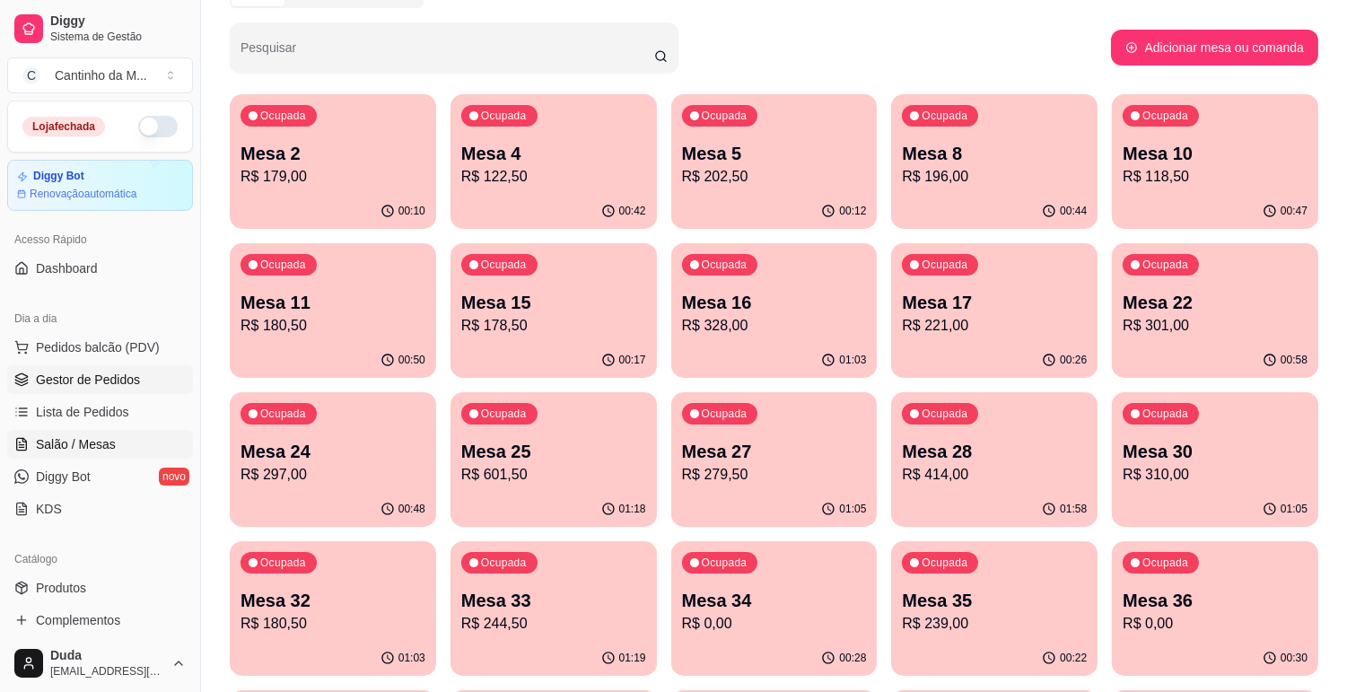
click at [119, 380] on span "Gestor de Pedidos" at bounding box center [88, 380] width 104 height 18
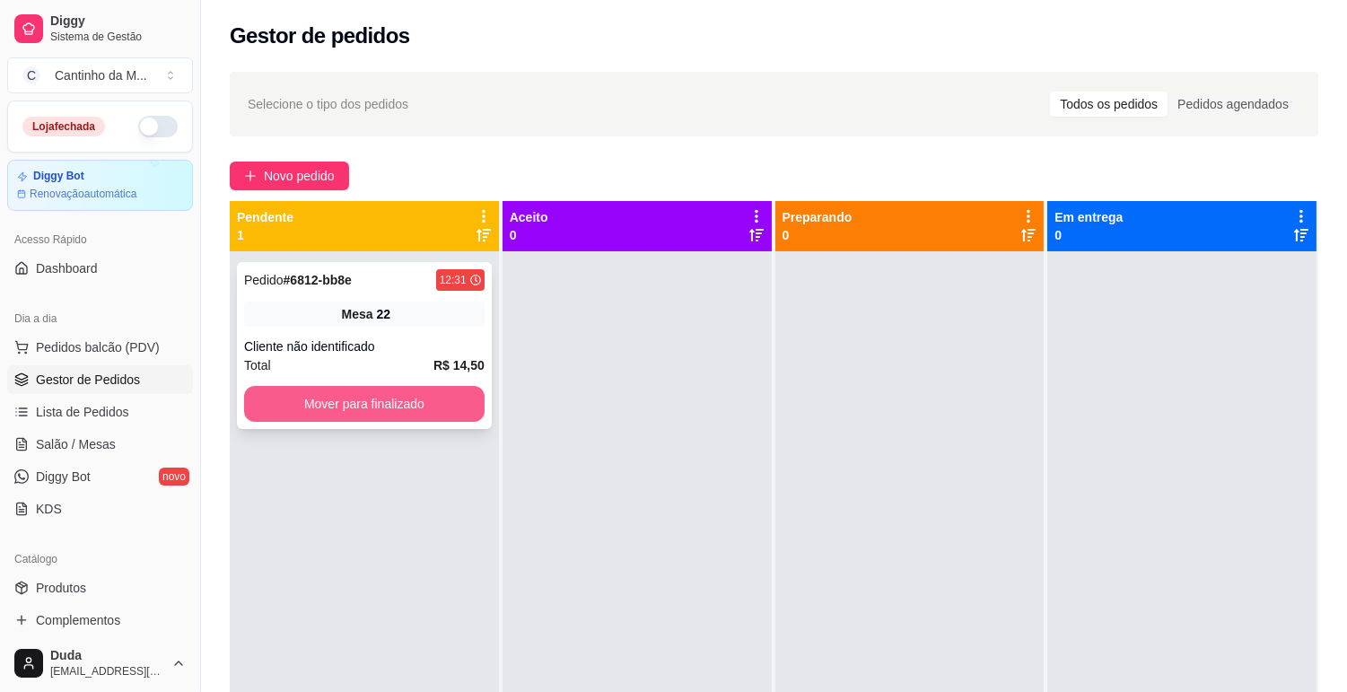
click at [336, 398] on button "Mover para finalizado" at bounding box center [364, 404] width 241 height 36
click at [262, 327] on div "Pedido # 6813-5df19 12:32 Mesa 11 Cliente não identificado Total R$ 20,00 Mover…" at bounding box center [364, 345] width 255 height 167
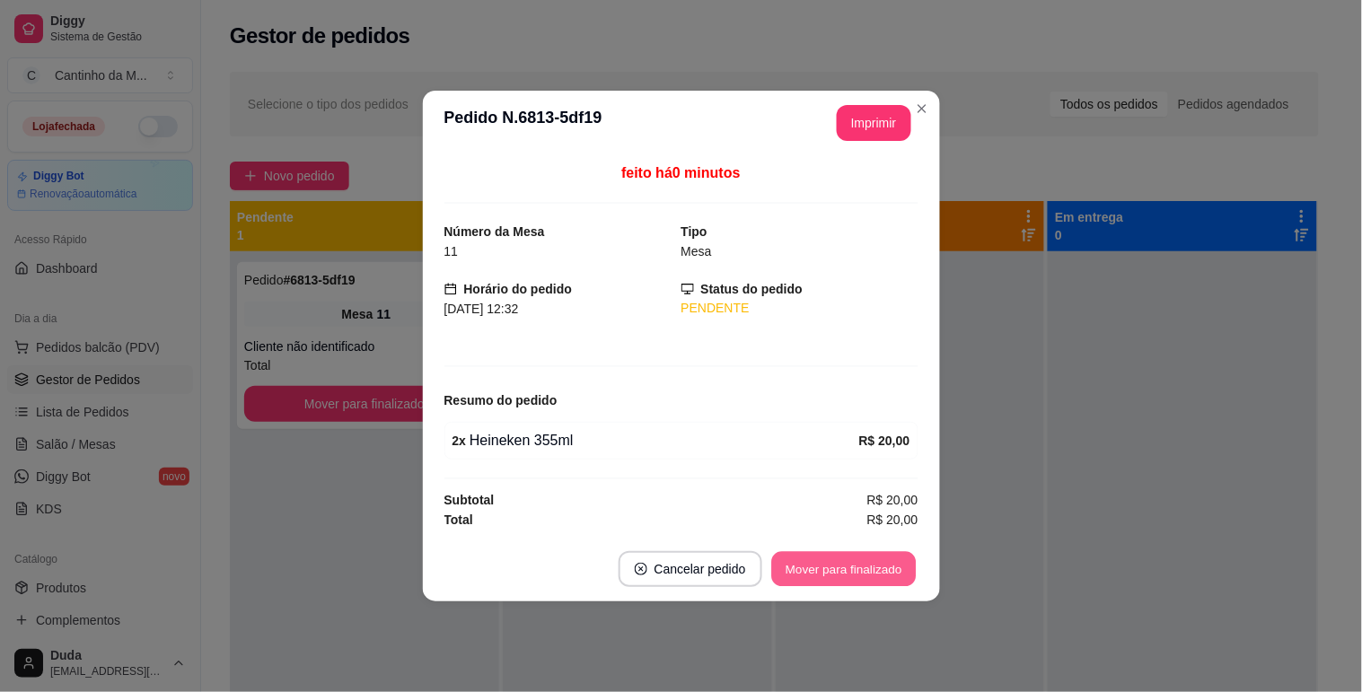
click at [844, 585] on button "Mover para finalizado" at bounding box center [843, 569] width 145 height 35
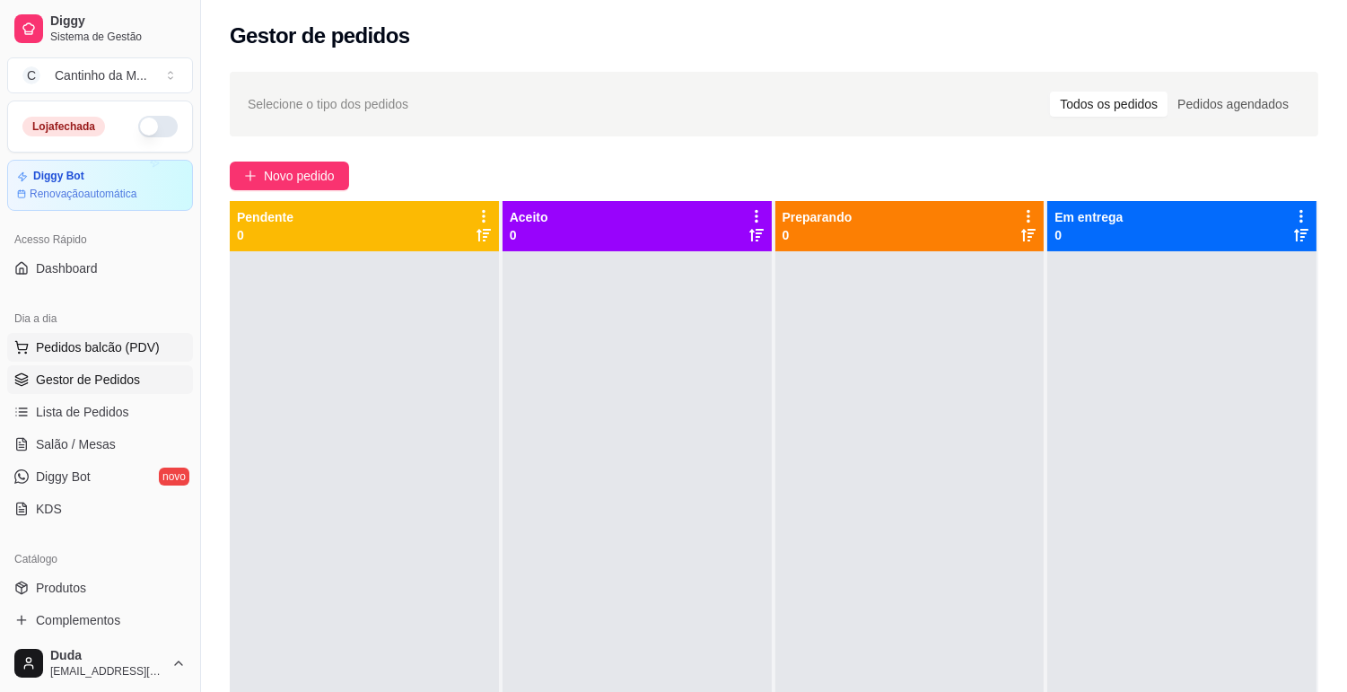
click at [99, 336] on button "Pedidos balcão (PDV)" at bounding box center [100, 347] width 186 height 29
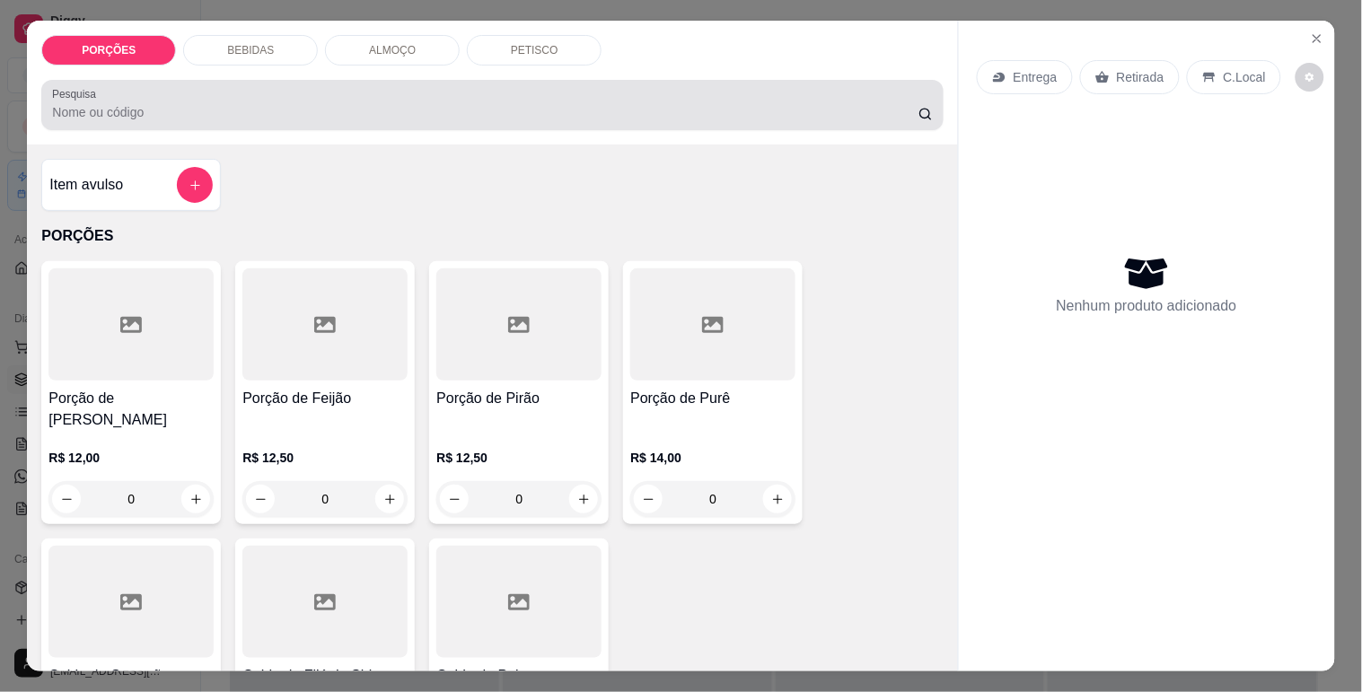
click at [482, 114] on div at bounding box center [492, 105] width 880 height 36
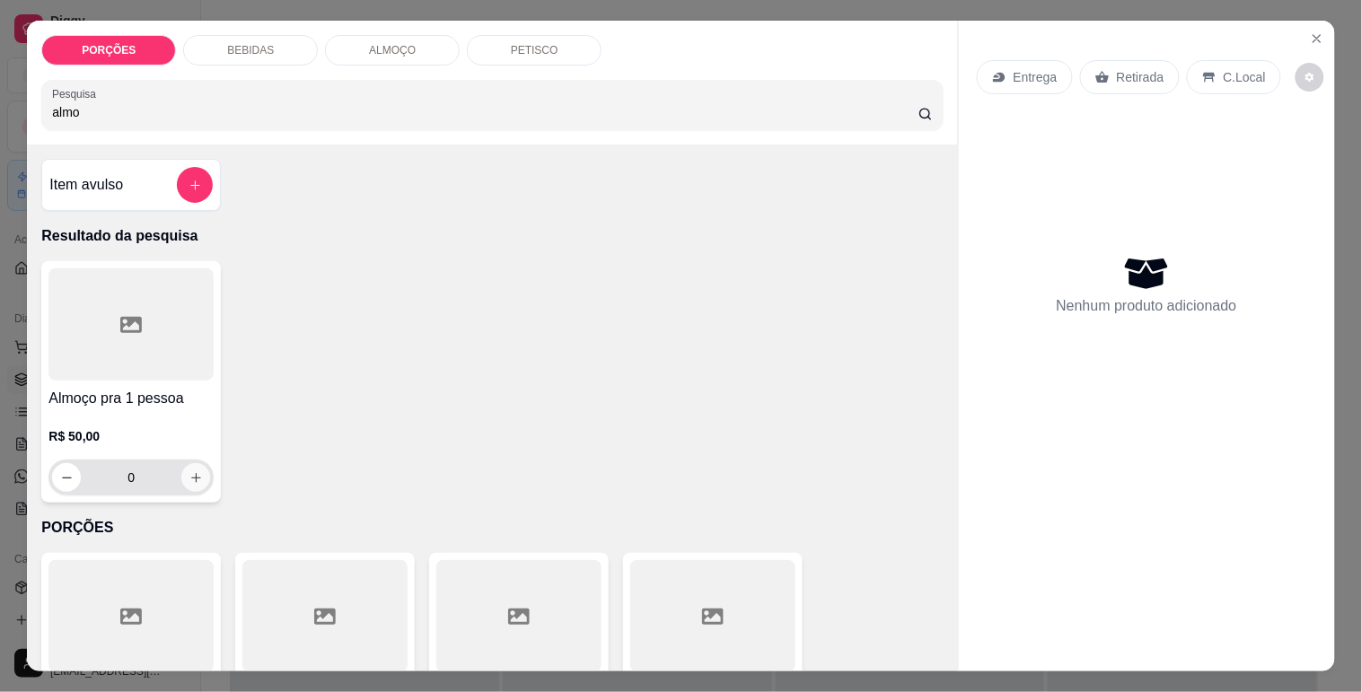
type input "almo"
click at [189, 471] on icon "increase-product-quantity" at bounding box center [195, 477] width 13 height 13
type input "1"
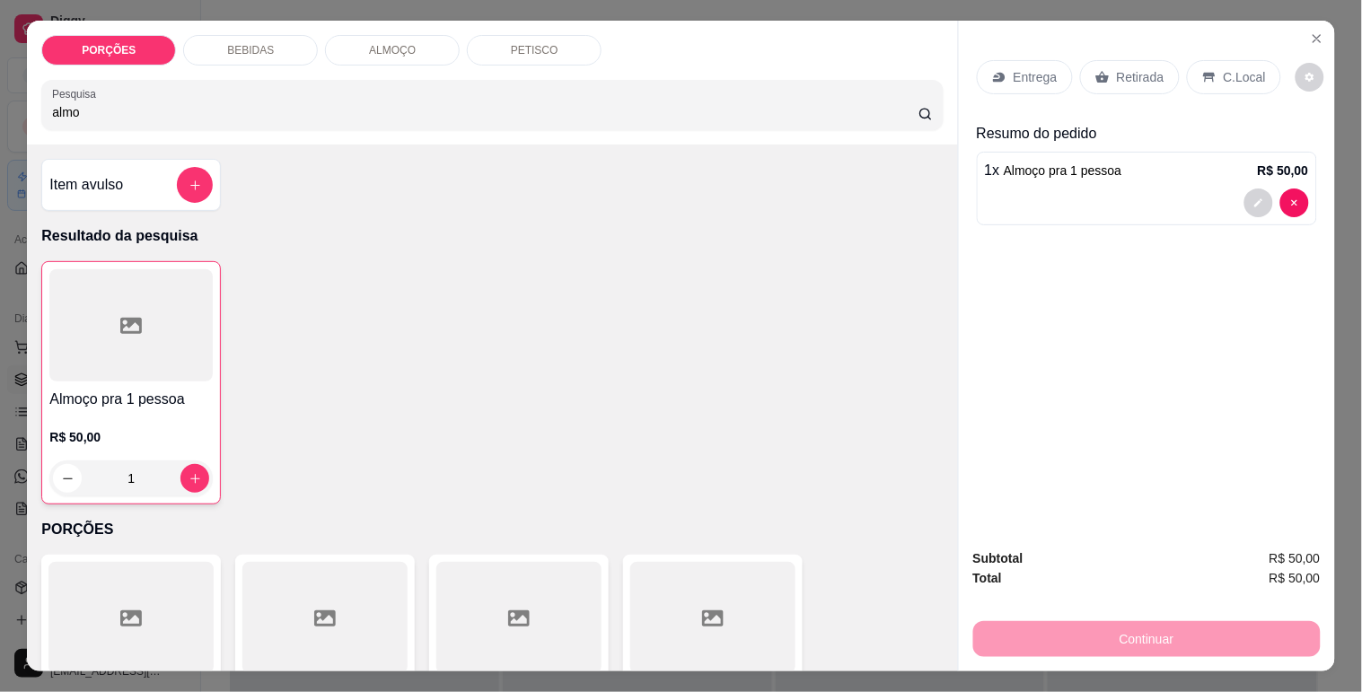
click at [1142, 60] on div "Retirada" at bounding box center [1130, 77] width 100 height 34
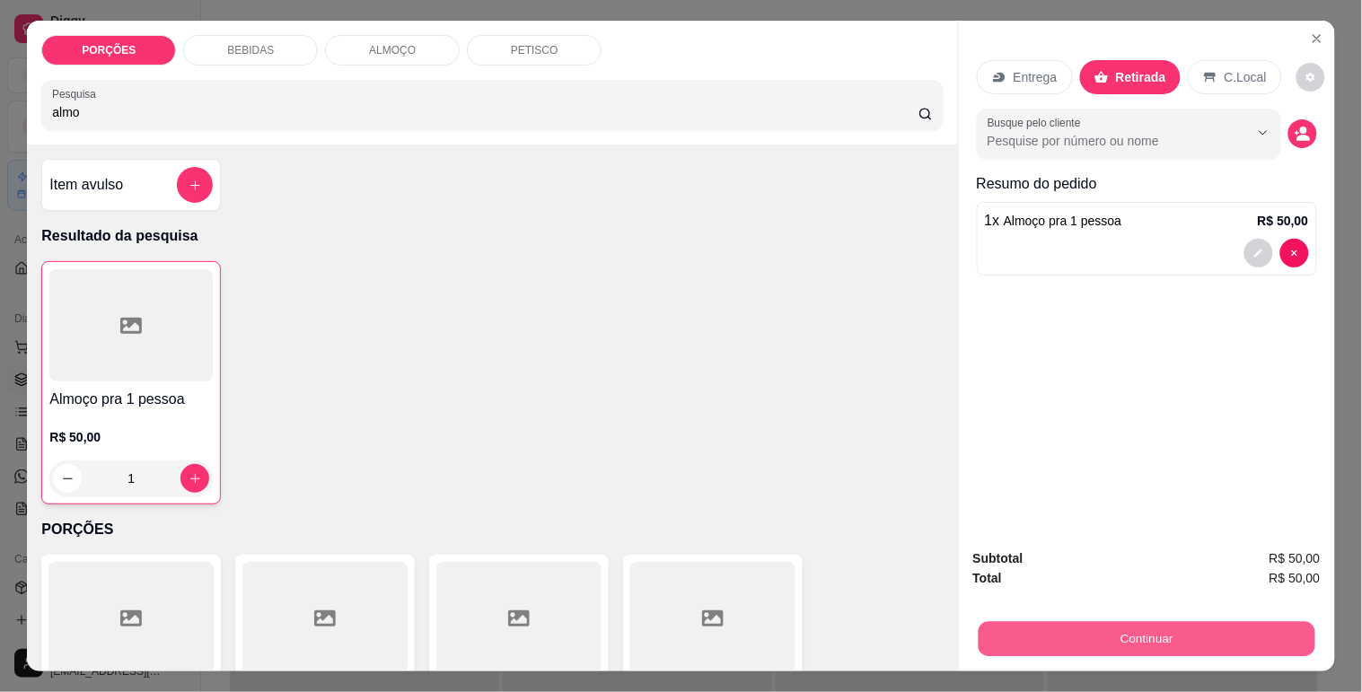
click at [1090, 622] on button "Continuar" at bounding box center [1146, 638] width 337 height 35
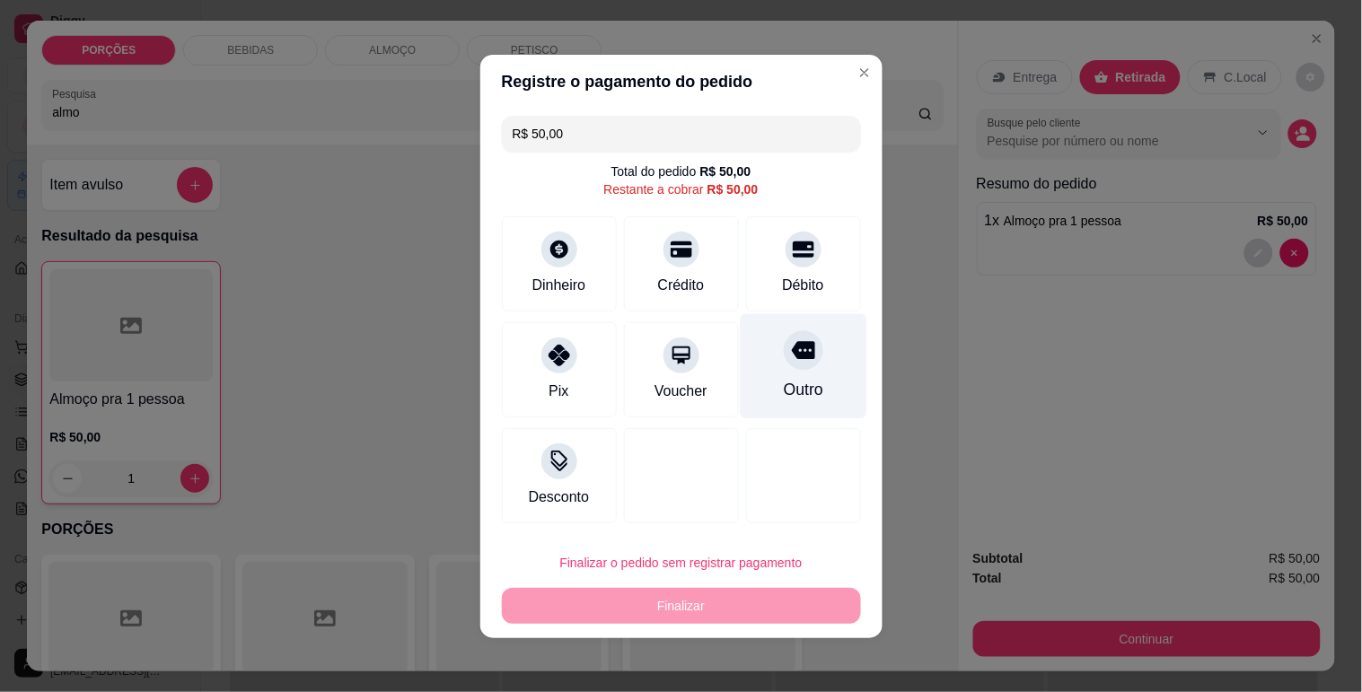
click at [784, 354] on div at bounding box center [803, 349] width 39 height 39
type input "R$ 0,00"
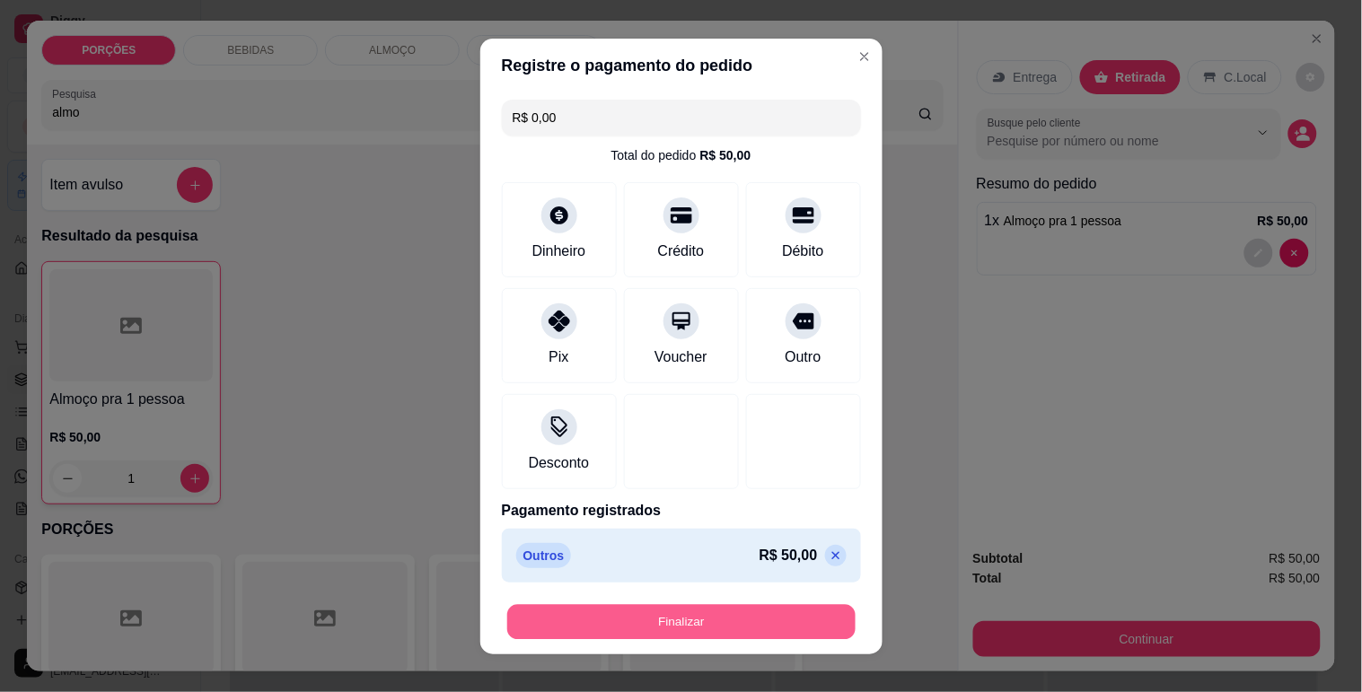
click at [774, 621] on button "Finalizar" at bounding box center [681, 621] width 348 height 35
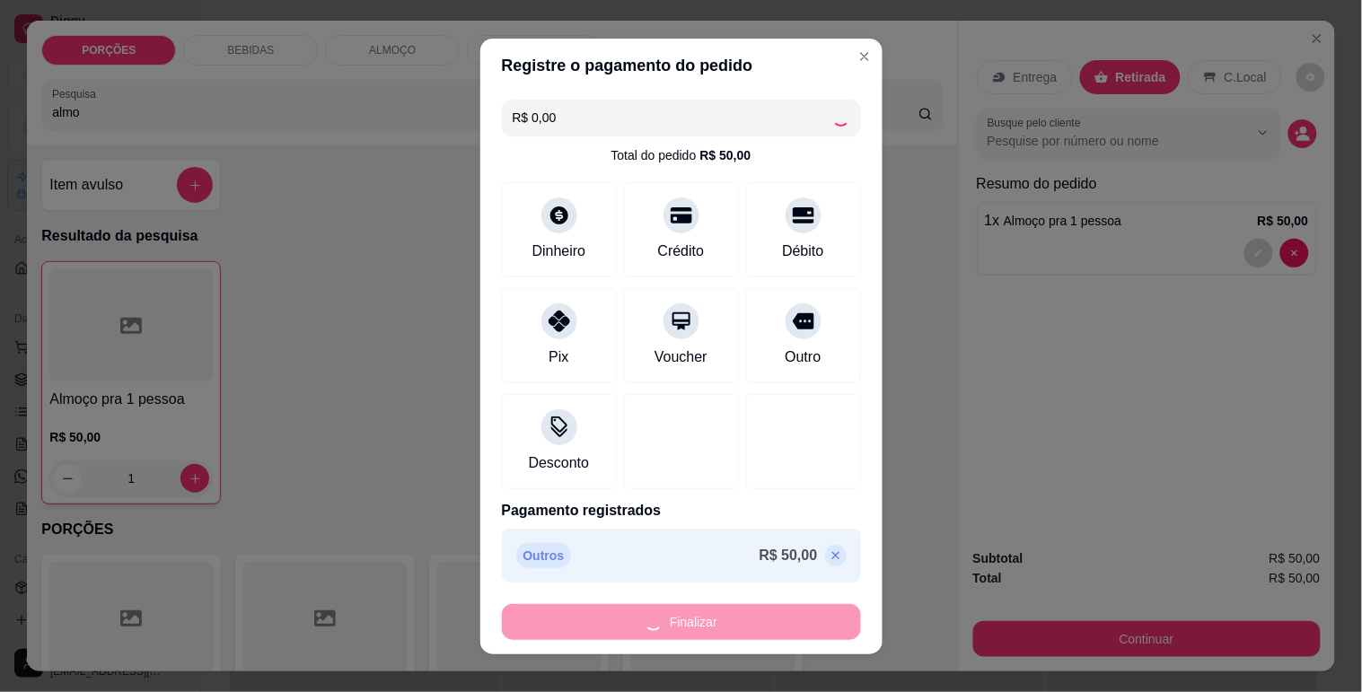
type input "0"
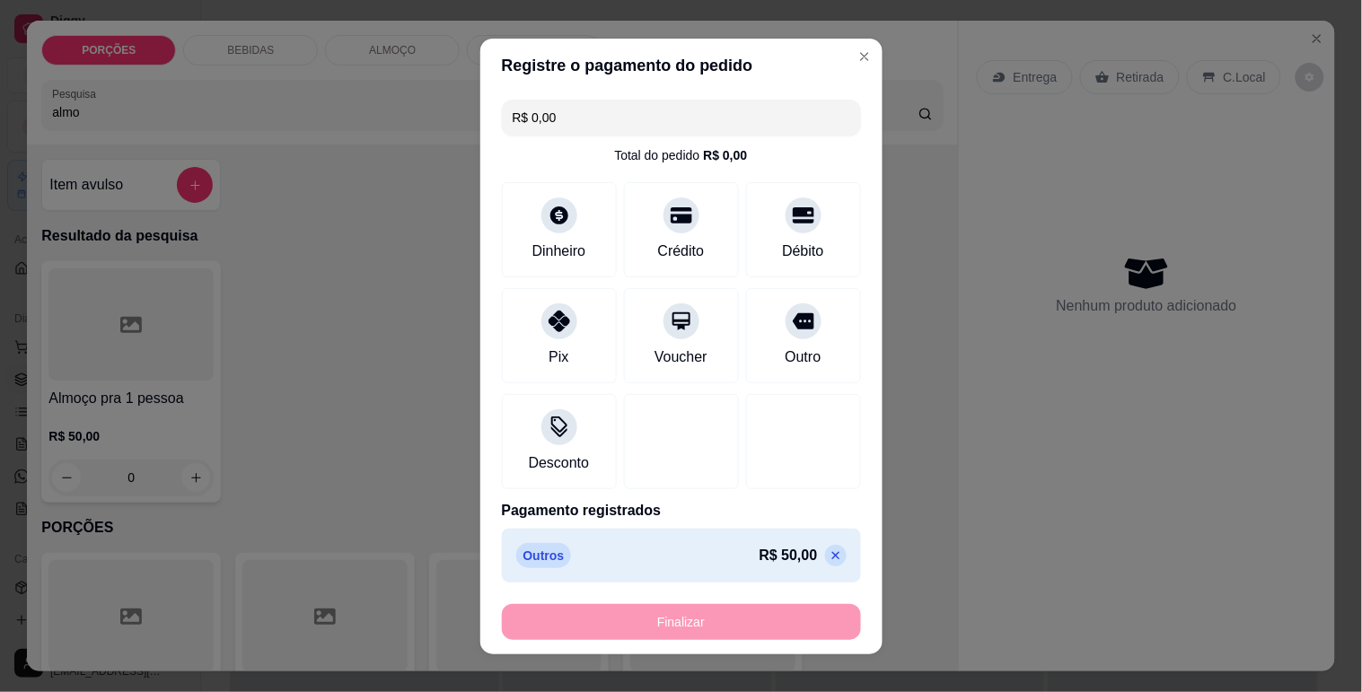
type input "-R$ 50,00"
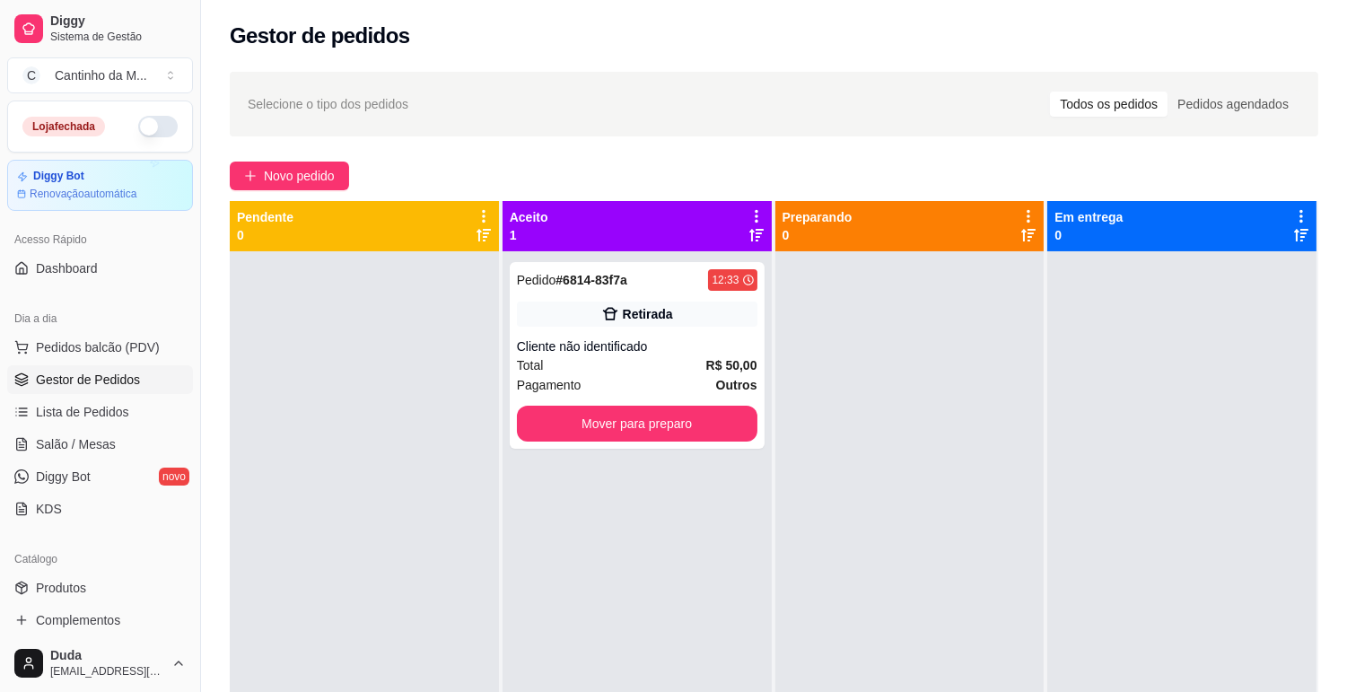
click at [297, 440] on div at bounding box center [364, 597] width 269 height 692
click at [606, 413] on button "Mover para preparo" at bounding box center [637, 424] width 241 height 36
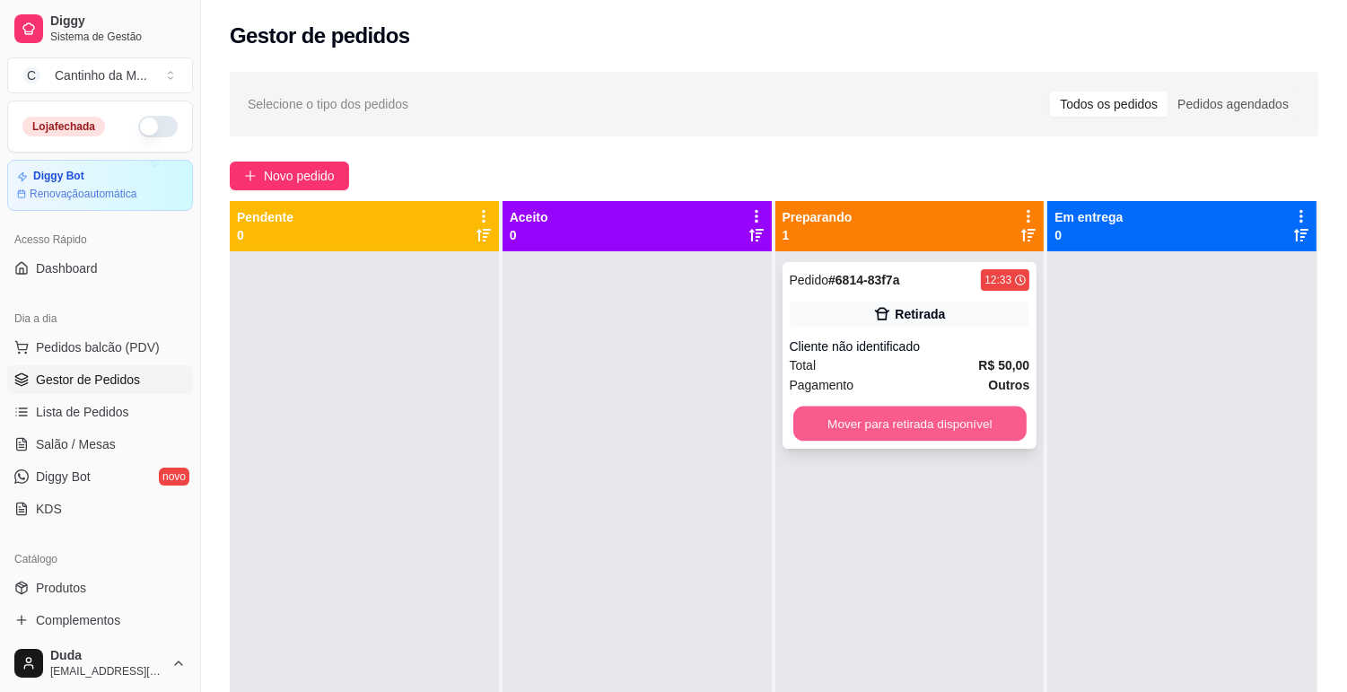
click at [900, 425] on button "Mover para retirada disponível" at bounding box center [910, 424] width 233 height 35
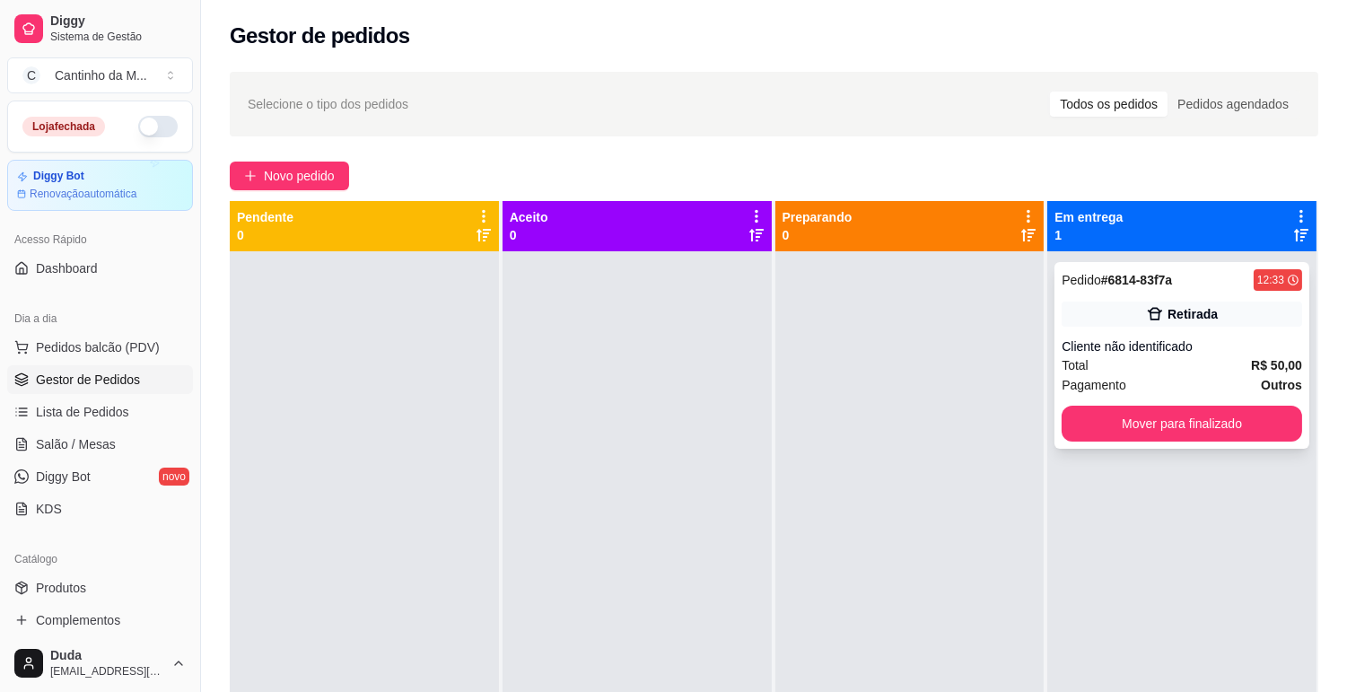
click at [1083, 335] on div "Pedido # 6814-83f7a 12:33 Retirada Cliente não identificado Total R$ 50,00 Paga…" at bounding box center [1182, 355] width 255 height 187
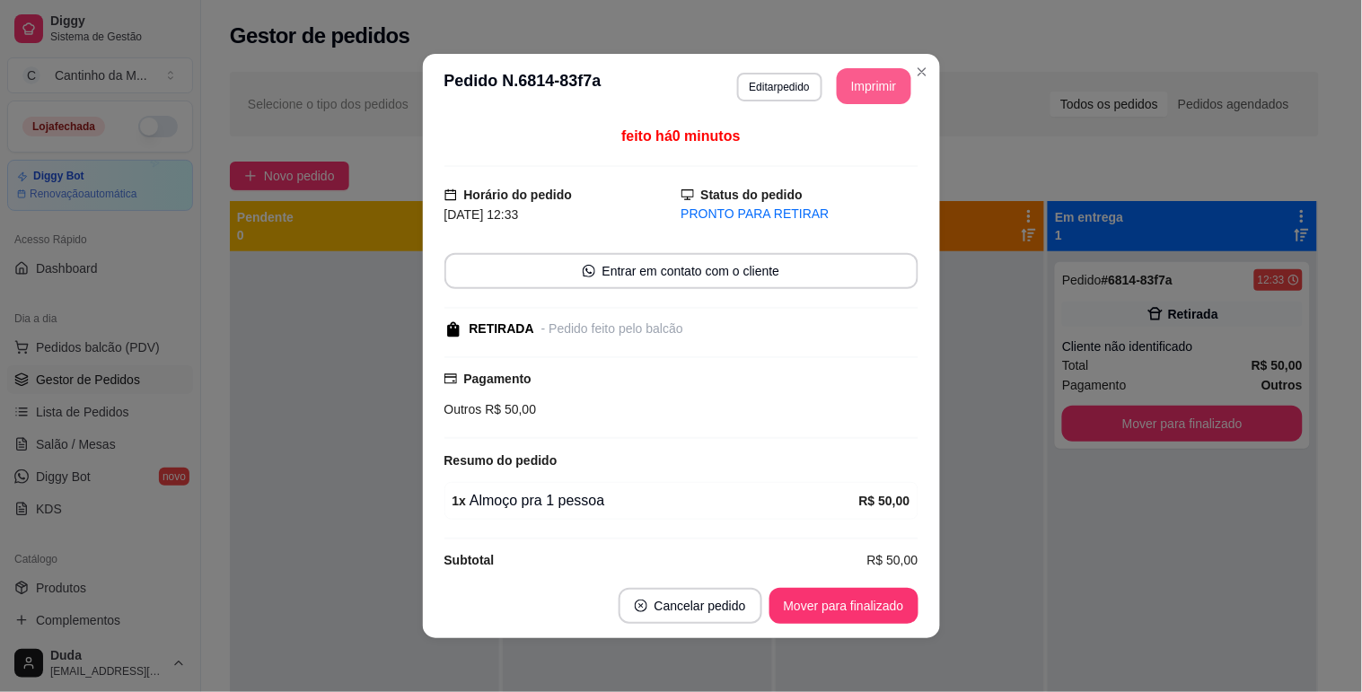
click at [855, 92] on button "Imprimir" at bounding box center [874, 86] width 75 height 36
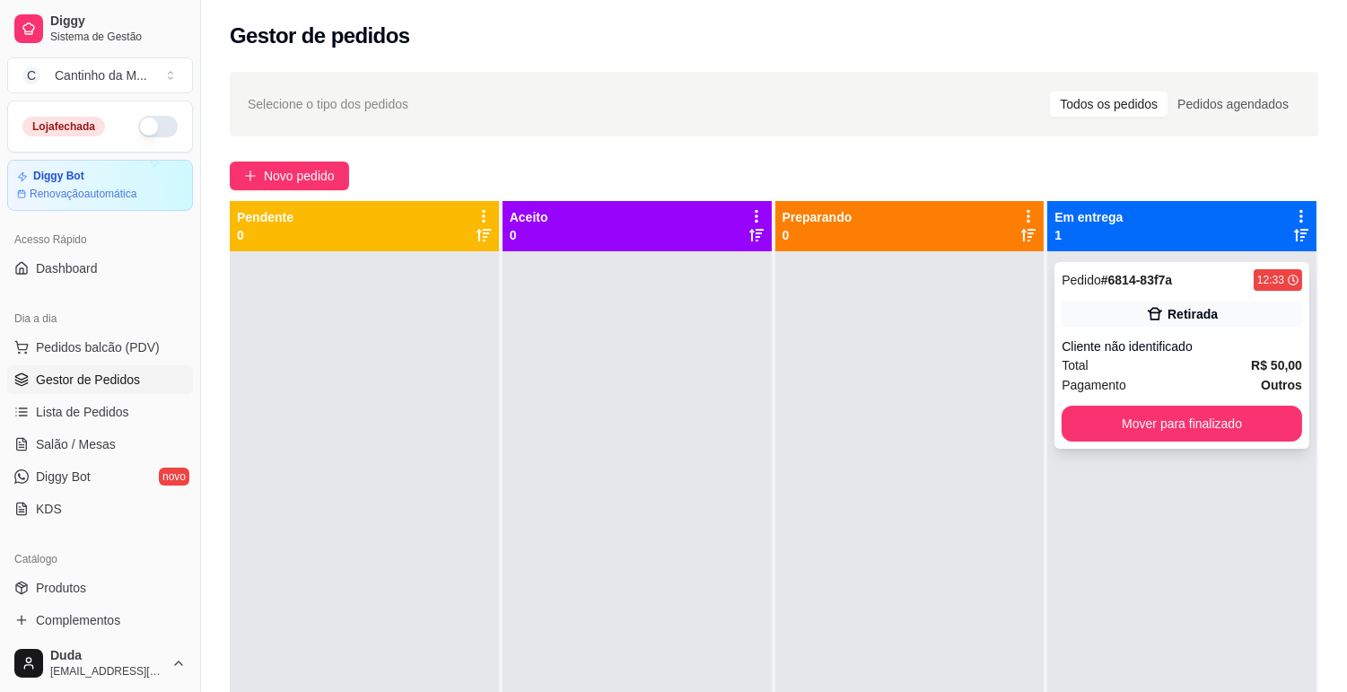
click at [1116, 364] on div "Total R$ 50,00" at bounding box center [1182, 365] width 241 height 20
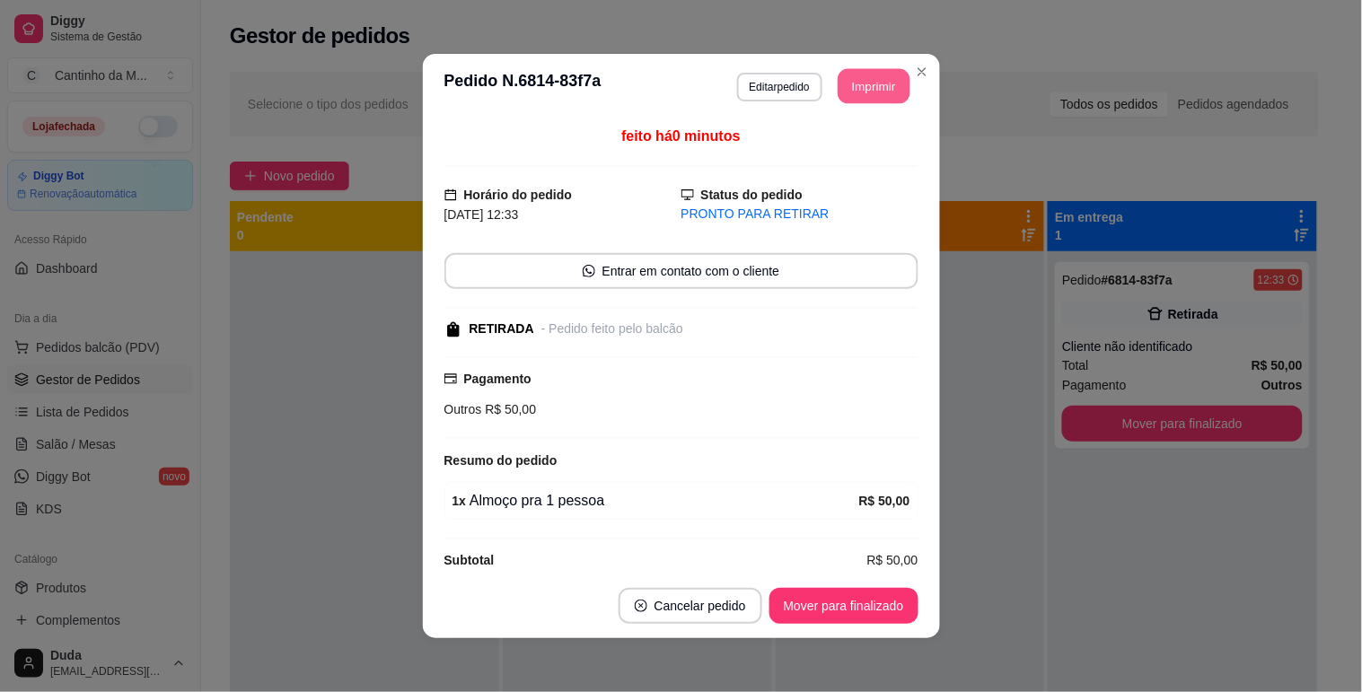
click at [854, 93] on button "Imprimir" at bounding box center [874, 86] width 72 height 35
click at [774, 94] on button "Editar pedido" at bounding box center [779, 87] width 85 height 29
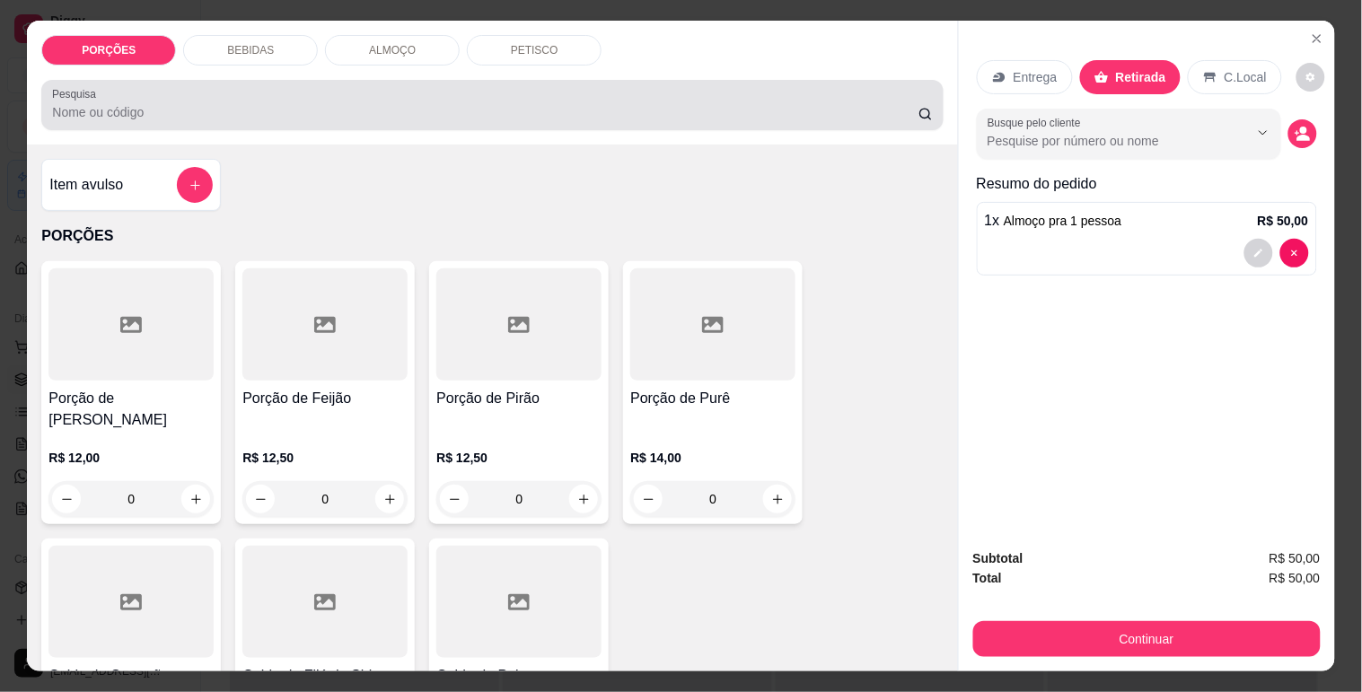
click at [651, 122] on div "Pesquisa" at bounding box center [491, 105] width 901 height 50
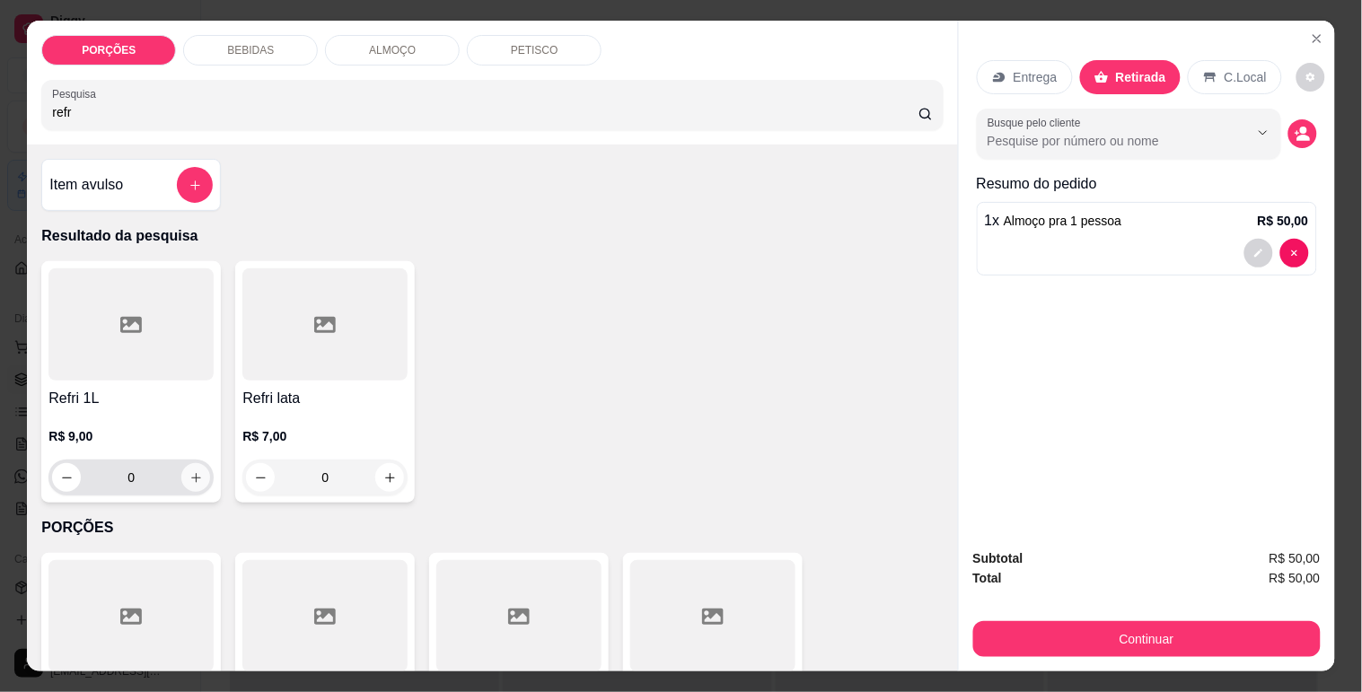
type input "refr"
click at [191, 471] on icon "increase-product-quantity" at bounding box center [195, 477] width 13 height 13
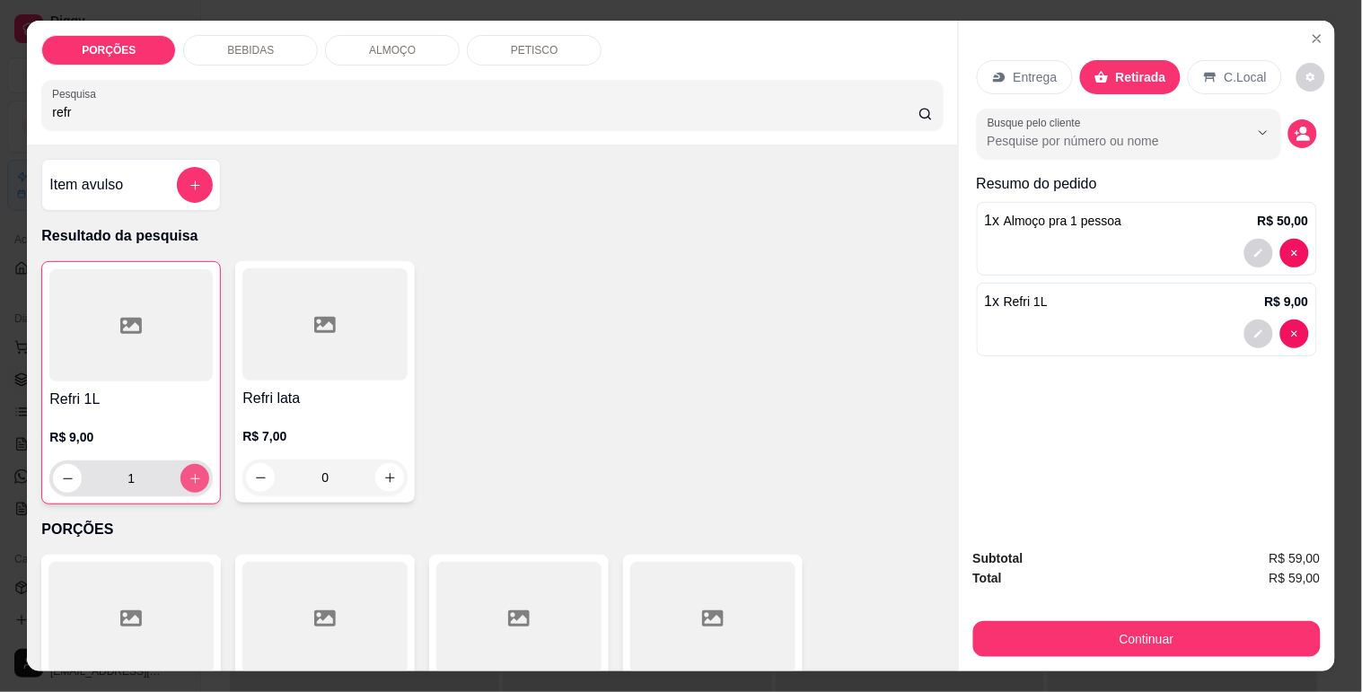
type input "1"
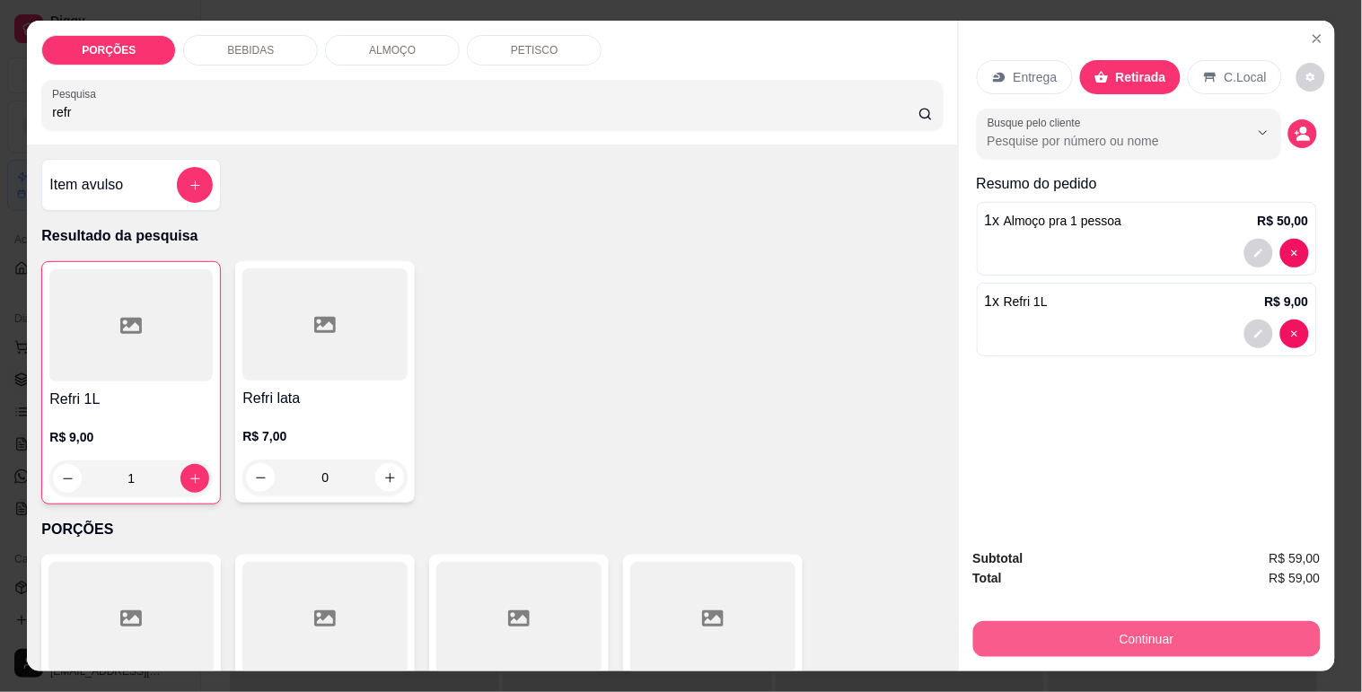
click at [1056, 621] on button "Continuar" at bounding box center [1146, 639] width 347 height 36
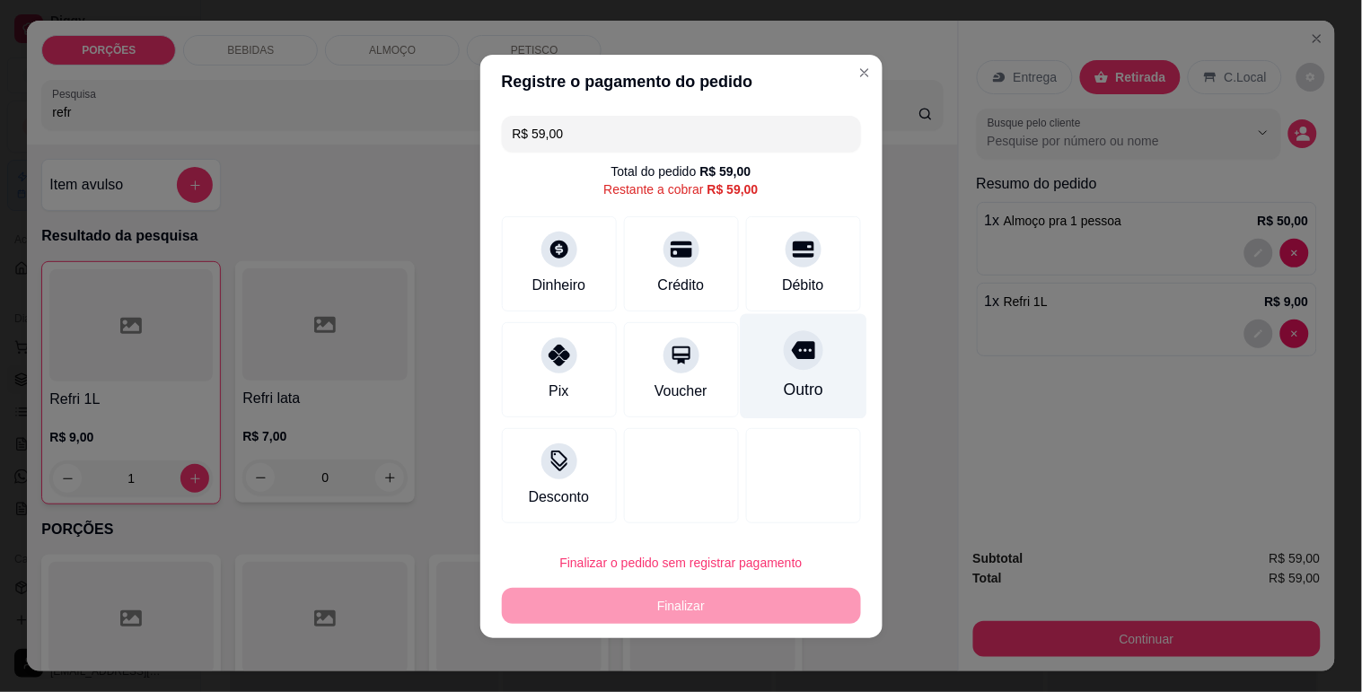
click at [791, 359] on icon at bounding box center [802, 349] width 23 height 23
type input "R$ 0,00"
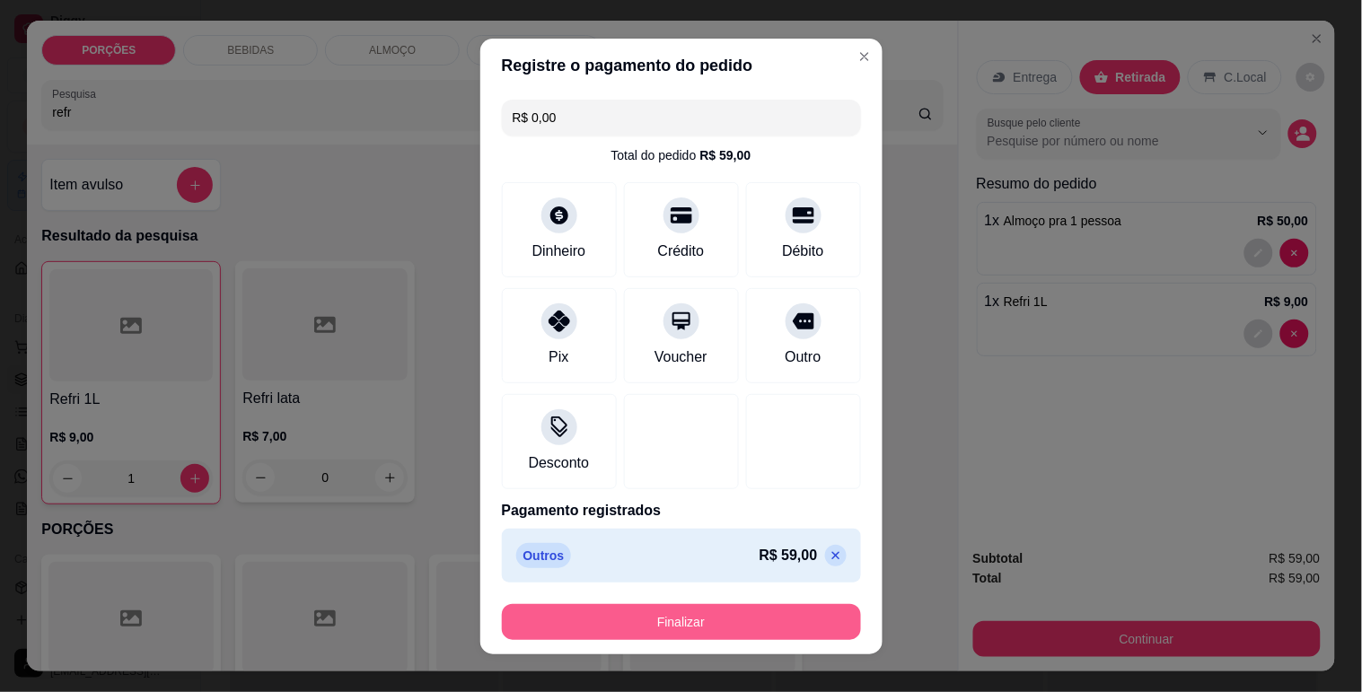
click at [700, 633] on button "Finalizar" at bounding box center [681, 622] width 359 height 36
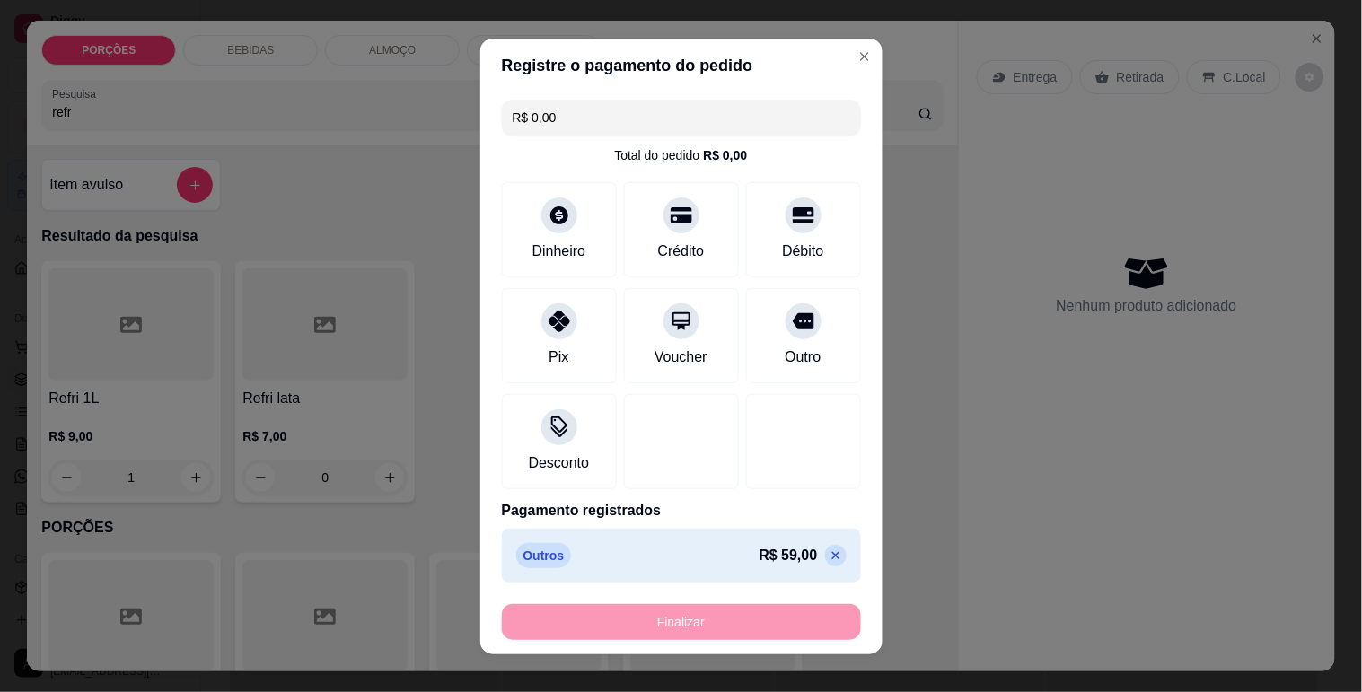
type input "0"
type input "-R$ 59,00"
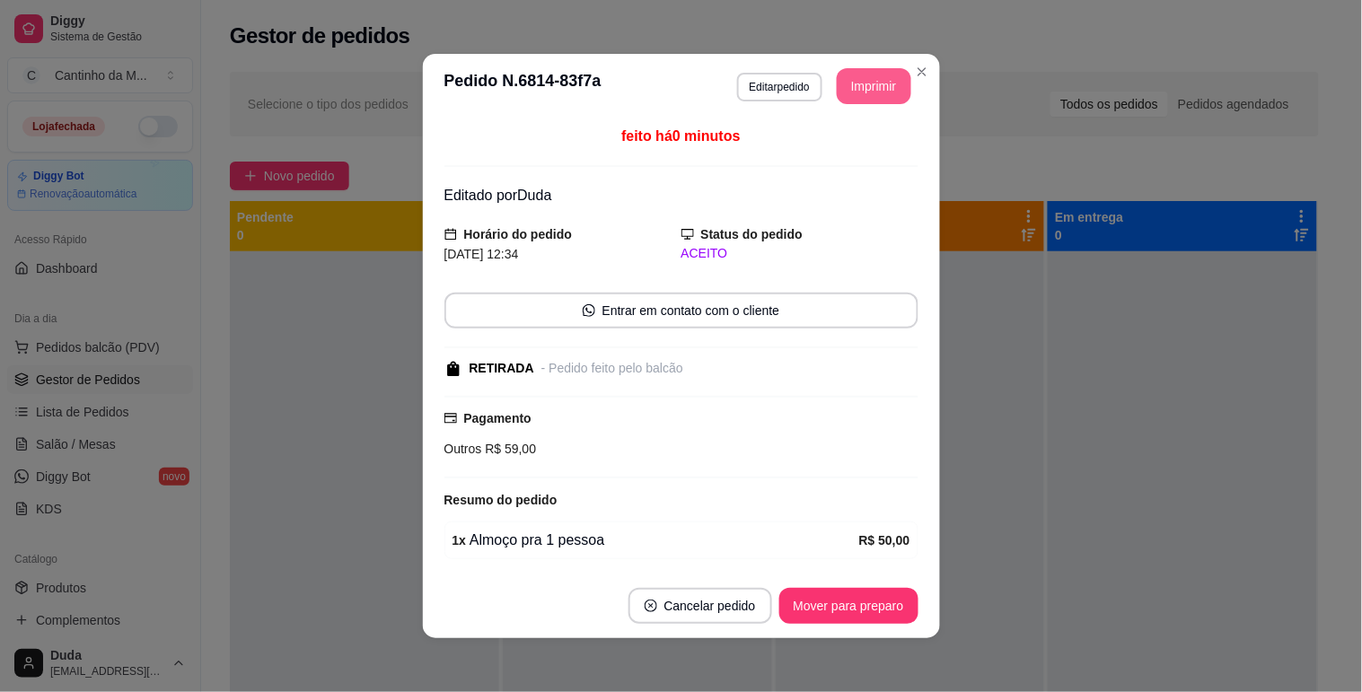
click at [886, 90] on button "Imprimir" at bounding box center [874, 86] width 75 height 36
click at [866, 608] on button "Mover para preparo" at bounding box center [848, 606] width 135 height 35
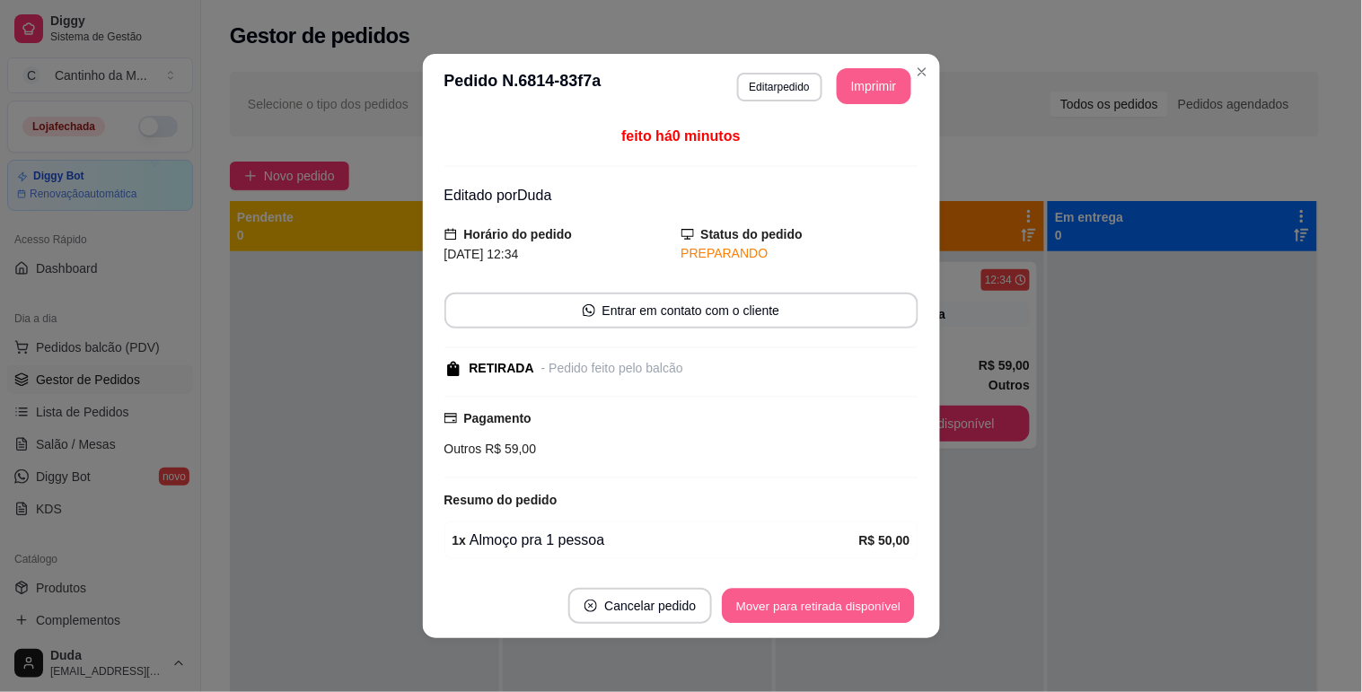
click at [866, 608] on button "Mover para retirada disponível" at bounding box center [819, 606] width 192 height 35
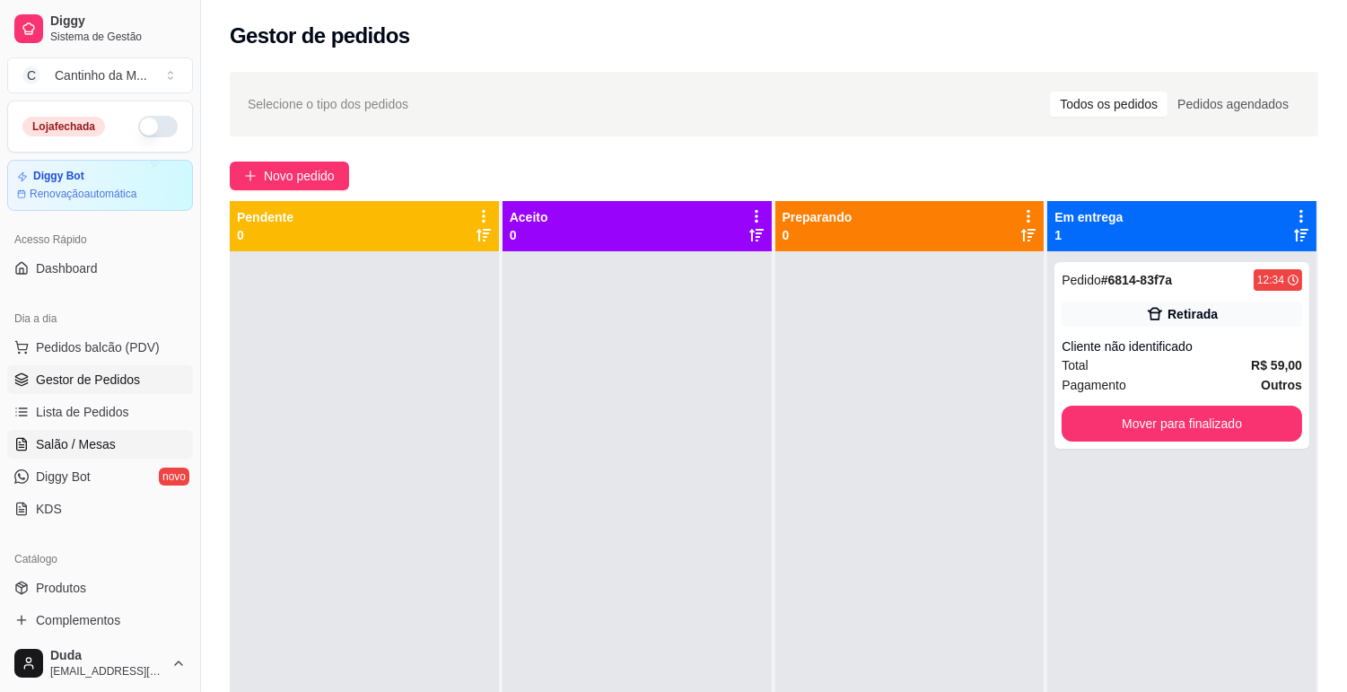
click at [115, 432] on link "Salão / Mesas" at bounding box center [100, 444] width 186 height 29
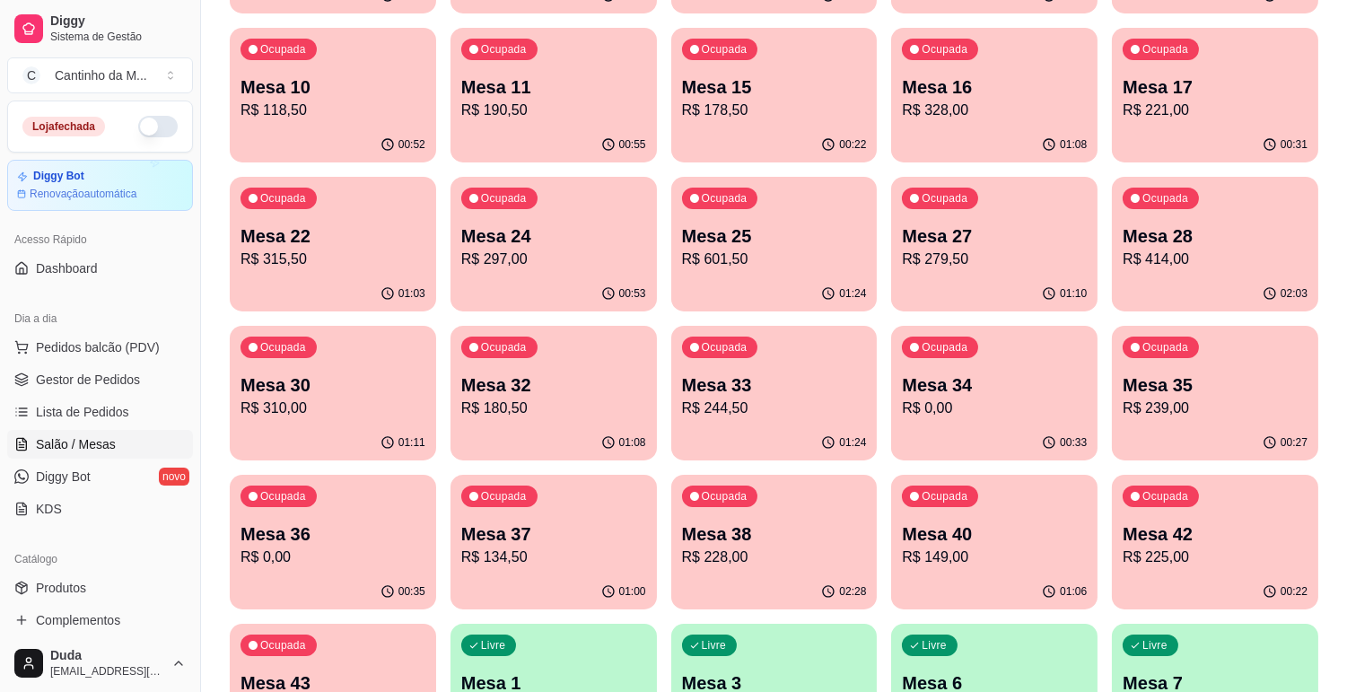
scroll to position [399, 0]
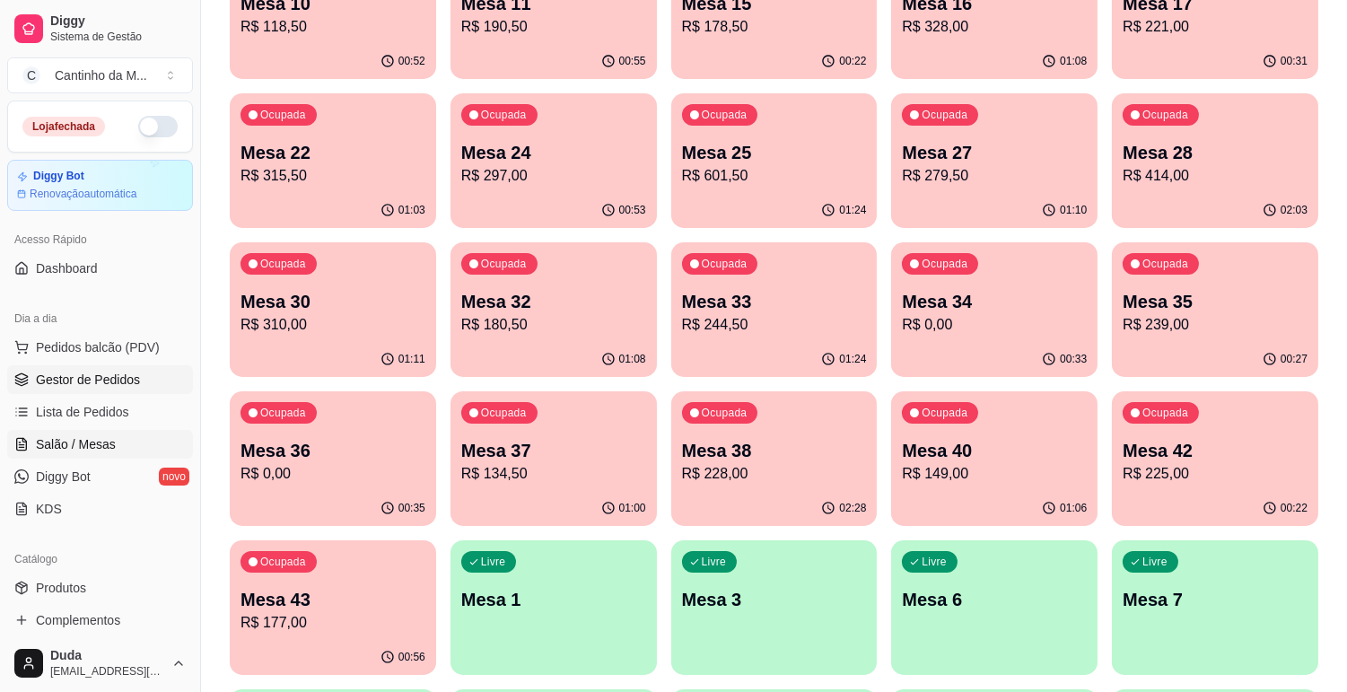
click at [91, 389] on link "Gestor de Pedidos" at bounding box center [100, 379] width 186 height 29
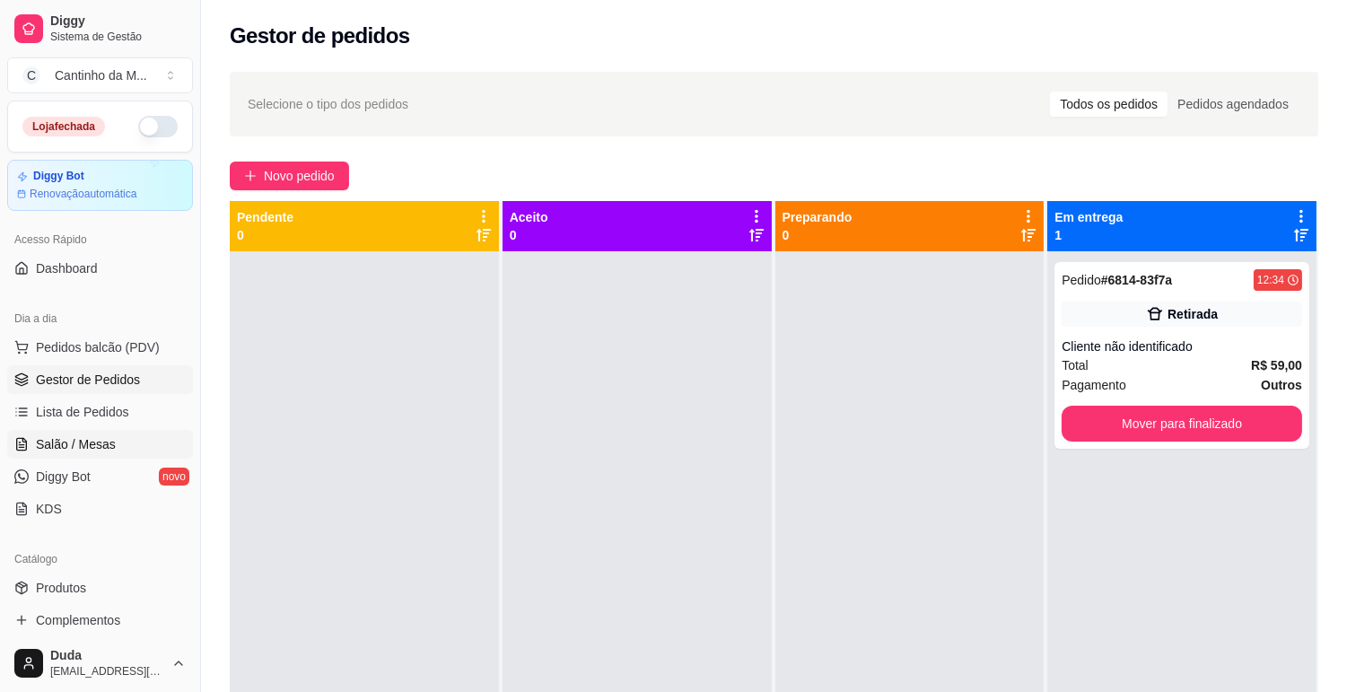
click at [103, 443] on span "Salão / Mesas" at bounding box center [76, 444] width 80 height 18
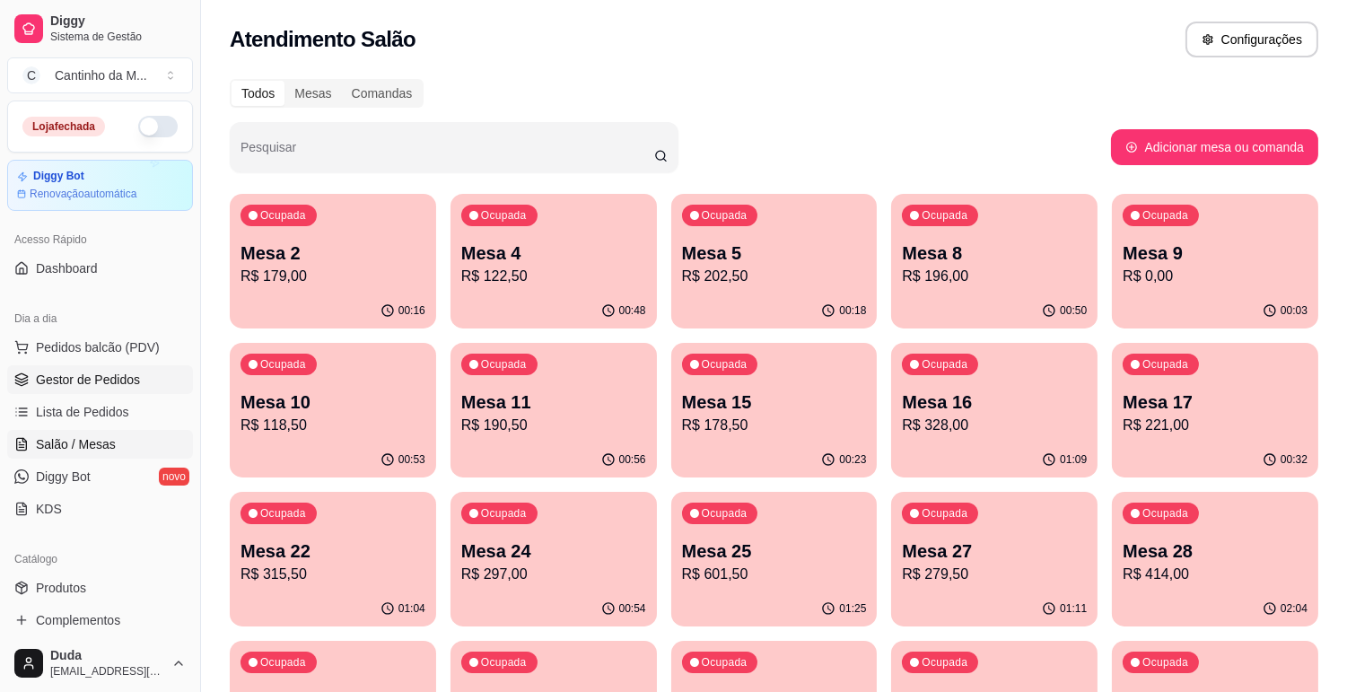
click at [129, 382] on span "Gestor de Pedidos" at bounding box center [88, 380] width 104 height 18
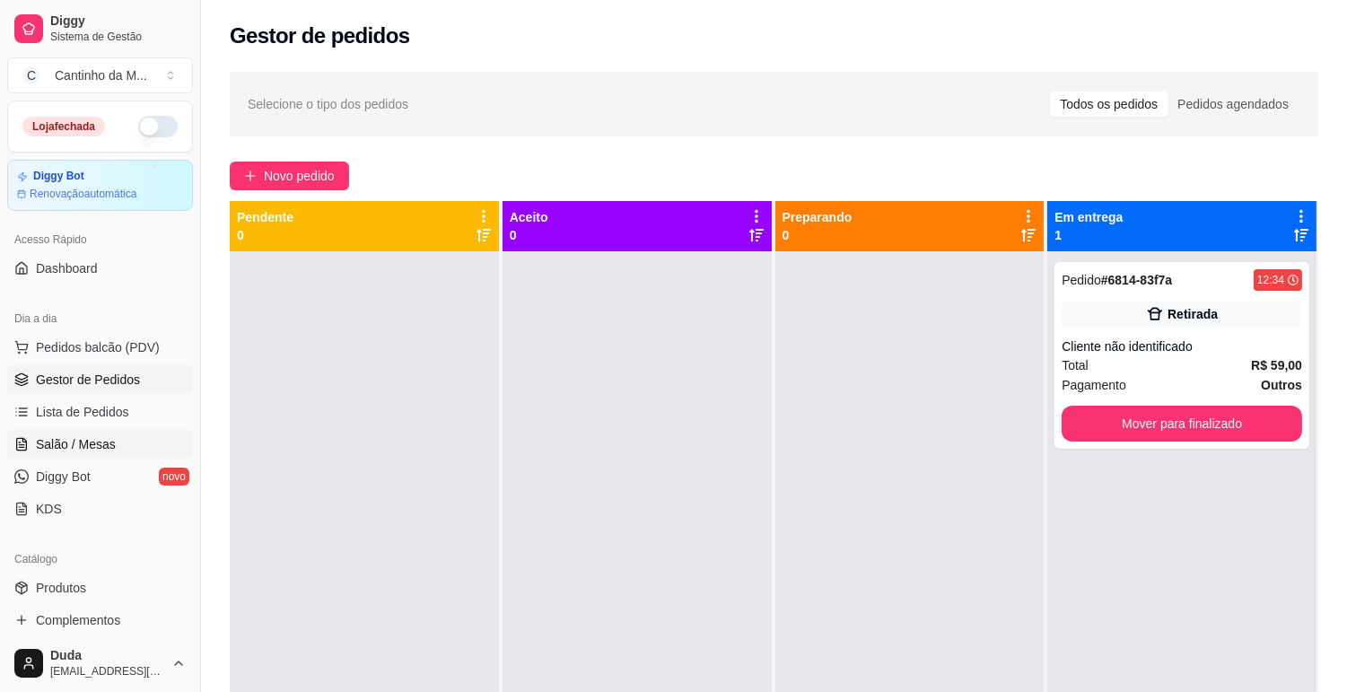
click at [76, 451] on span "Salão / Mesas" at bounding box center [76, 444] width 80 height 18
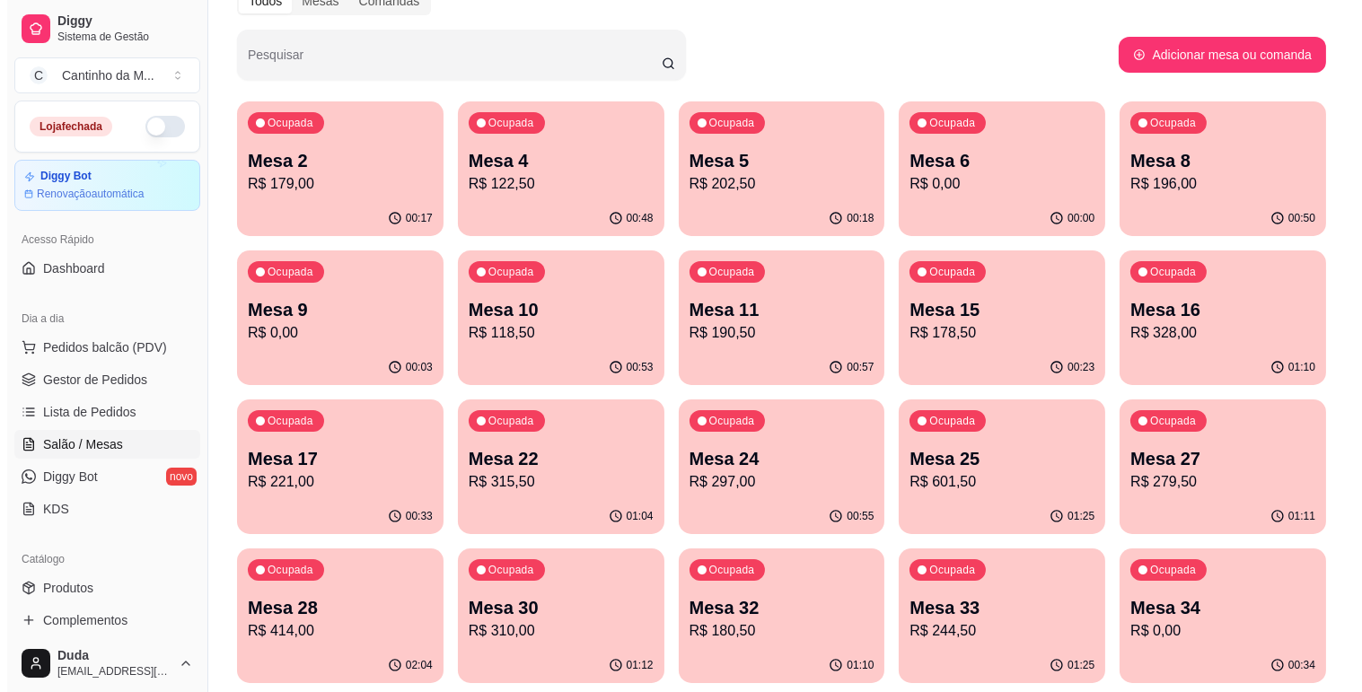
scroll to position [199, 0]
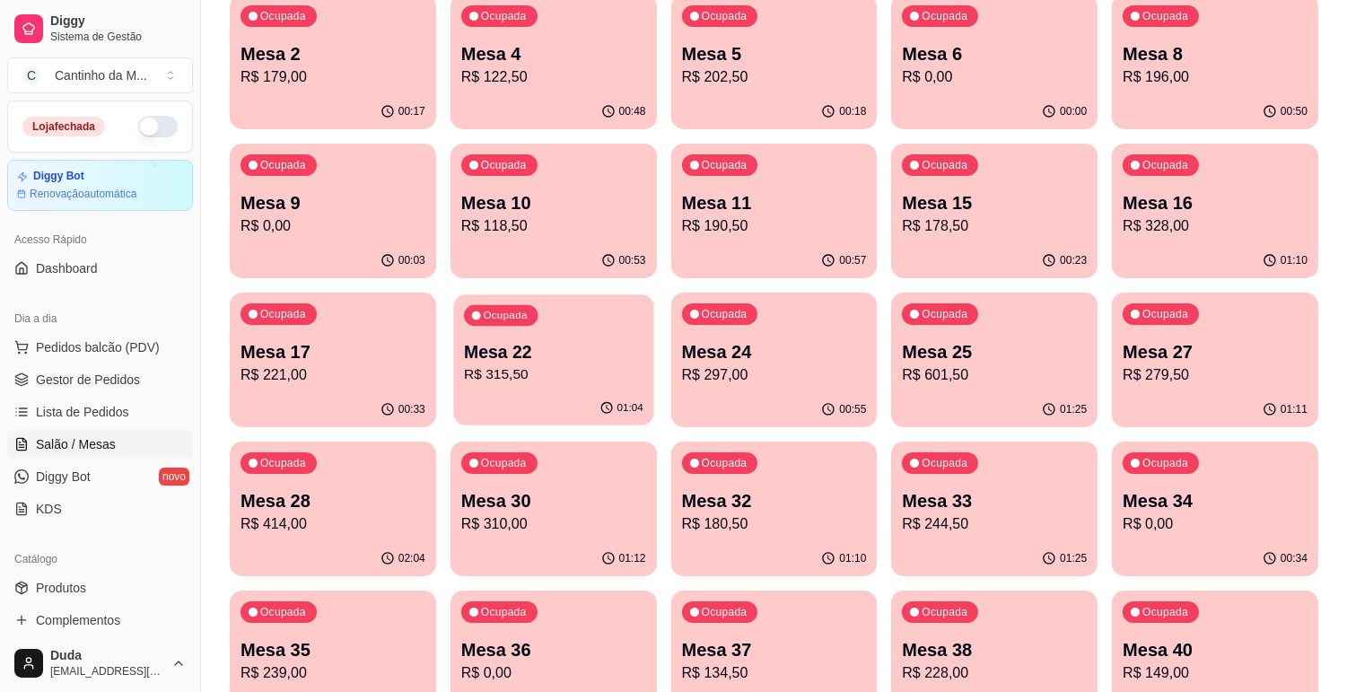
click at [586, 378] on p "R$ 315,50" at bounding box center [554, 374] width 180 height 21
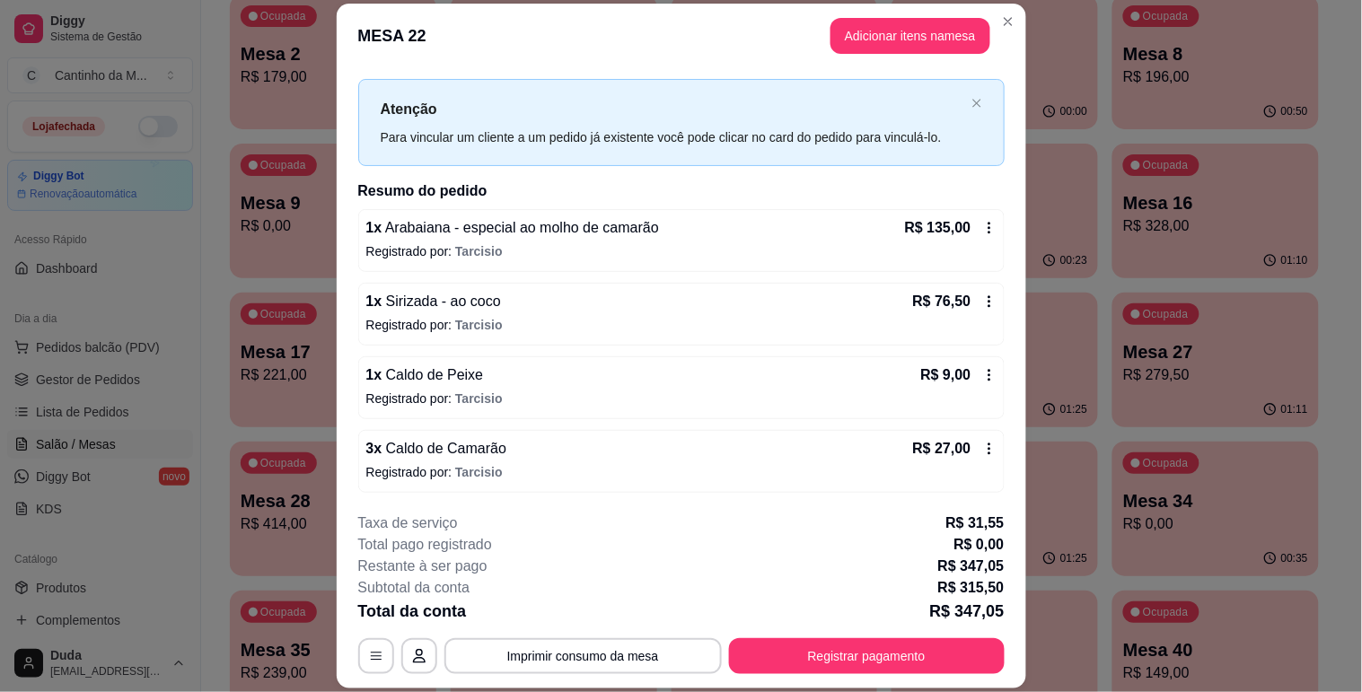
scroll to position [0, 0]
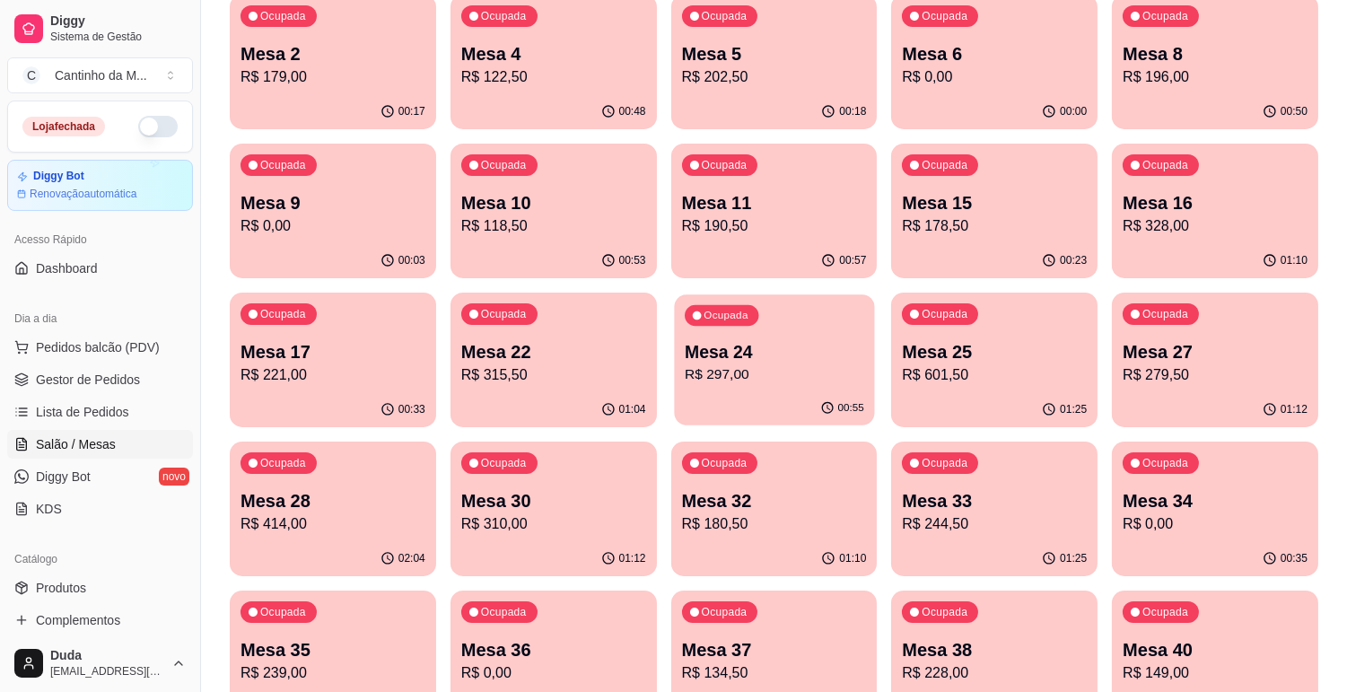
click at [781, 396] on div "00:55" at bounding box center [774, 408] width 200 height 34
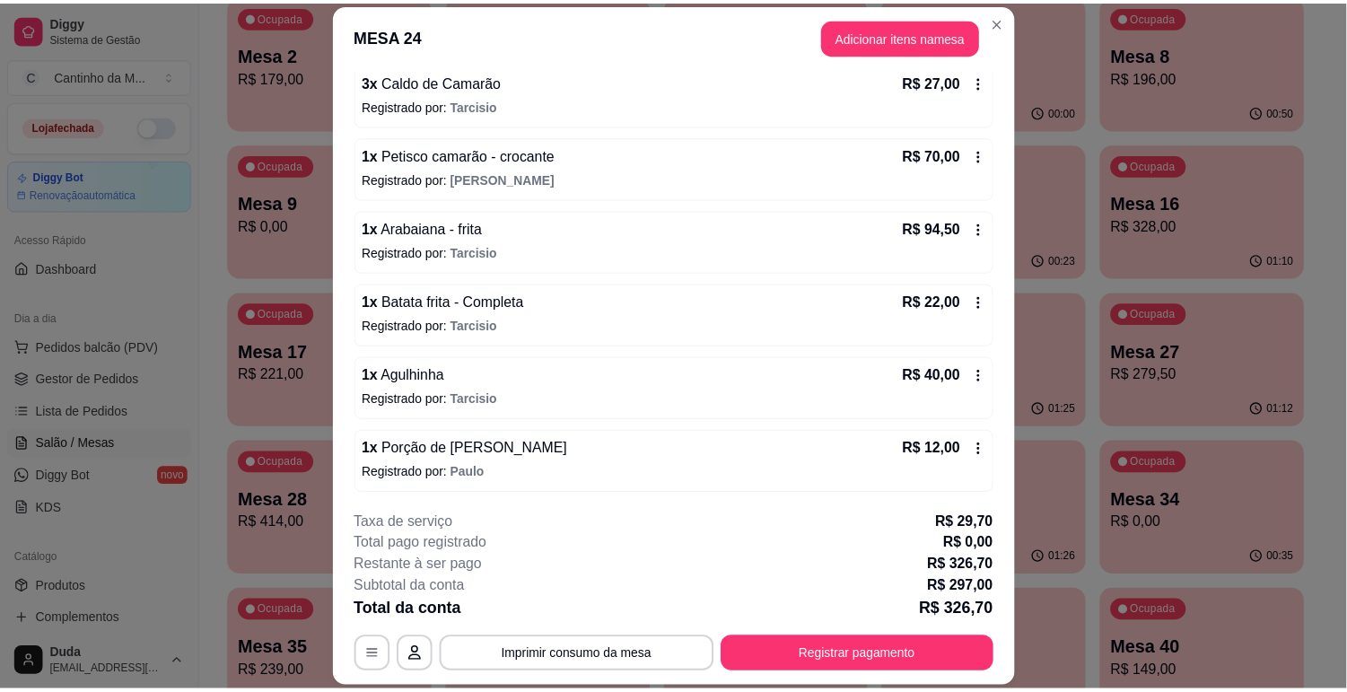
scroll to position [375, 0]
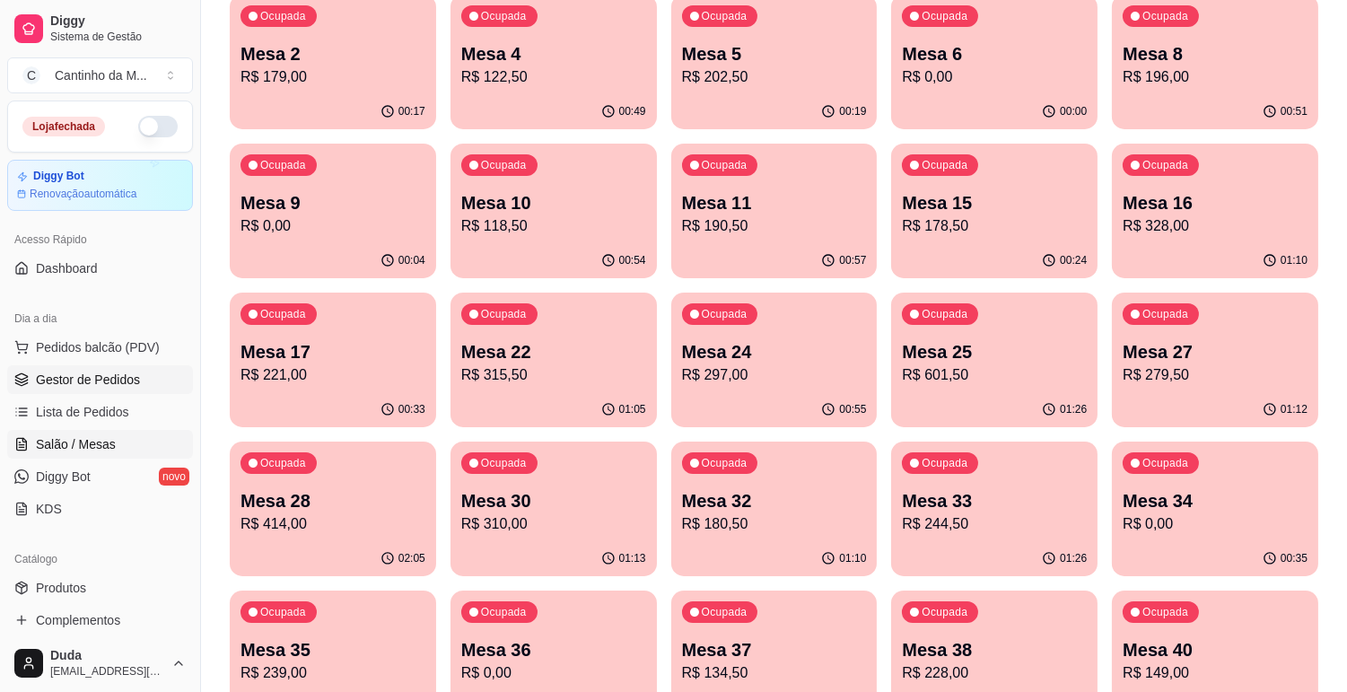
click at [57, 372] on span "Gestor de Pedidos" at bounding box center [88, 380] width 104 height 18
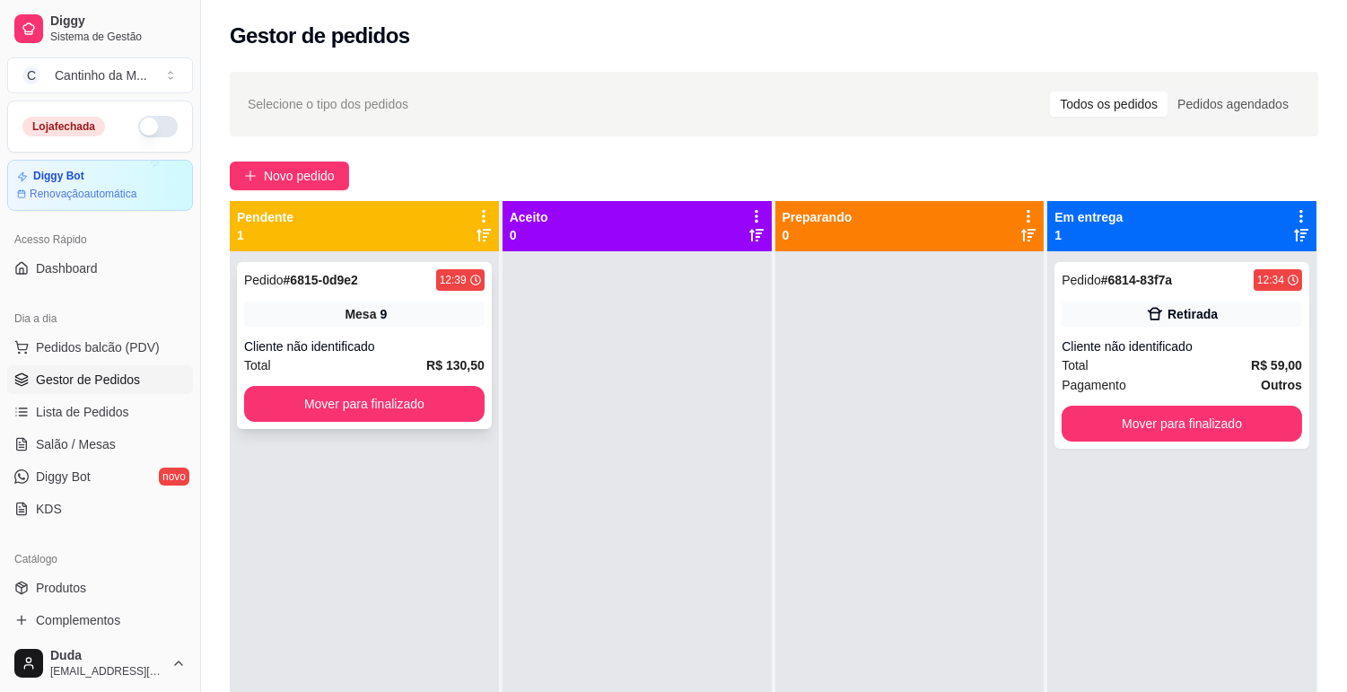
click at [302, 347] on div "Cliente não identificado" at bounding box center [364, 347] width 241 height 18
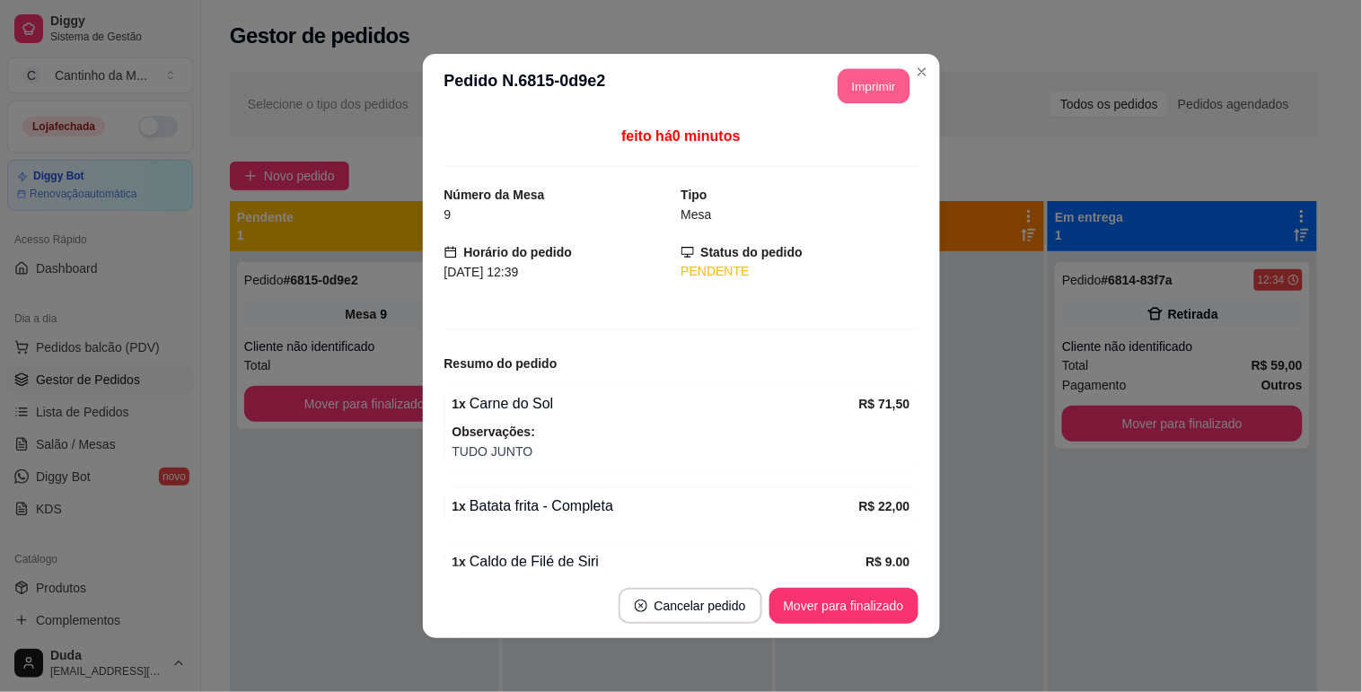
click at [866, 75] on button "Imprimir" at bounding box center [874, 86] width 72 height 35
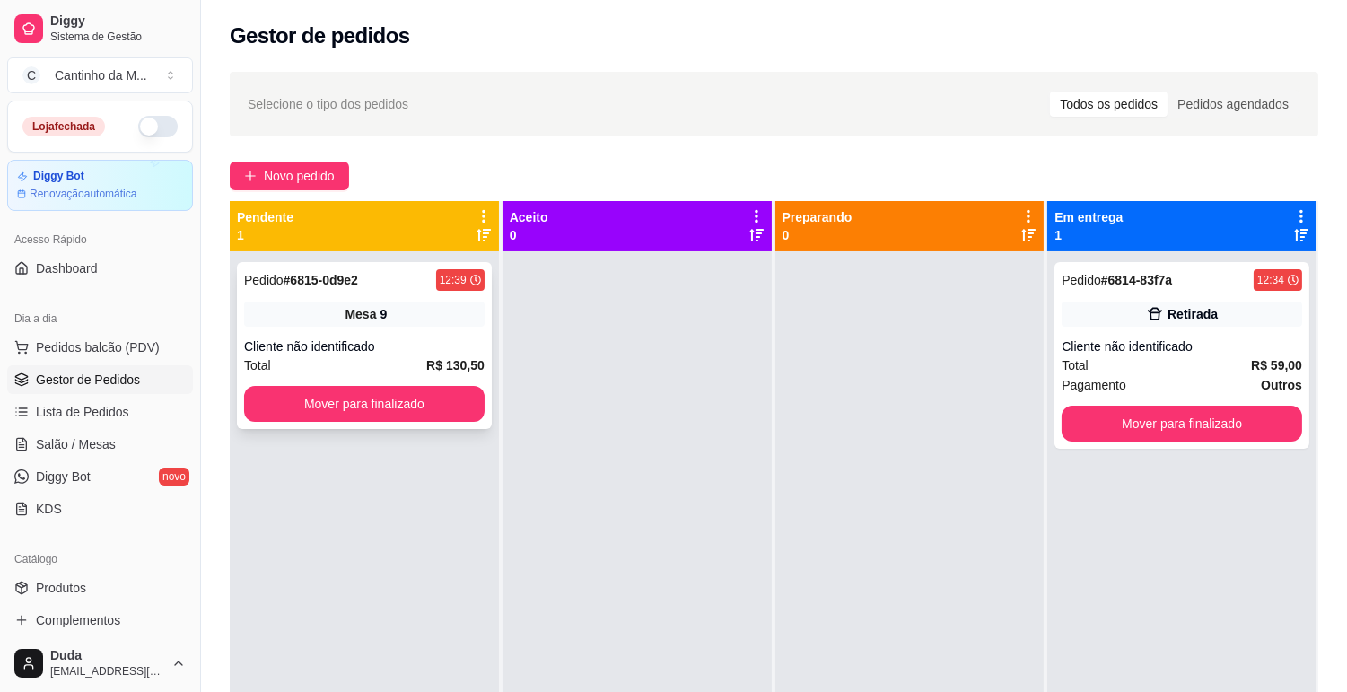
click at [386, 292] on div "Pedido # 6815-0d9e2 12:39 Mesa 9 Cliente não identificado Total R$ 130,50 Mover…" at bounding box center [364, 345] width 255 height 167
click at [447, 415] on button "Mover para finalizado" at bounding box center [364, 404] width 241 height 36
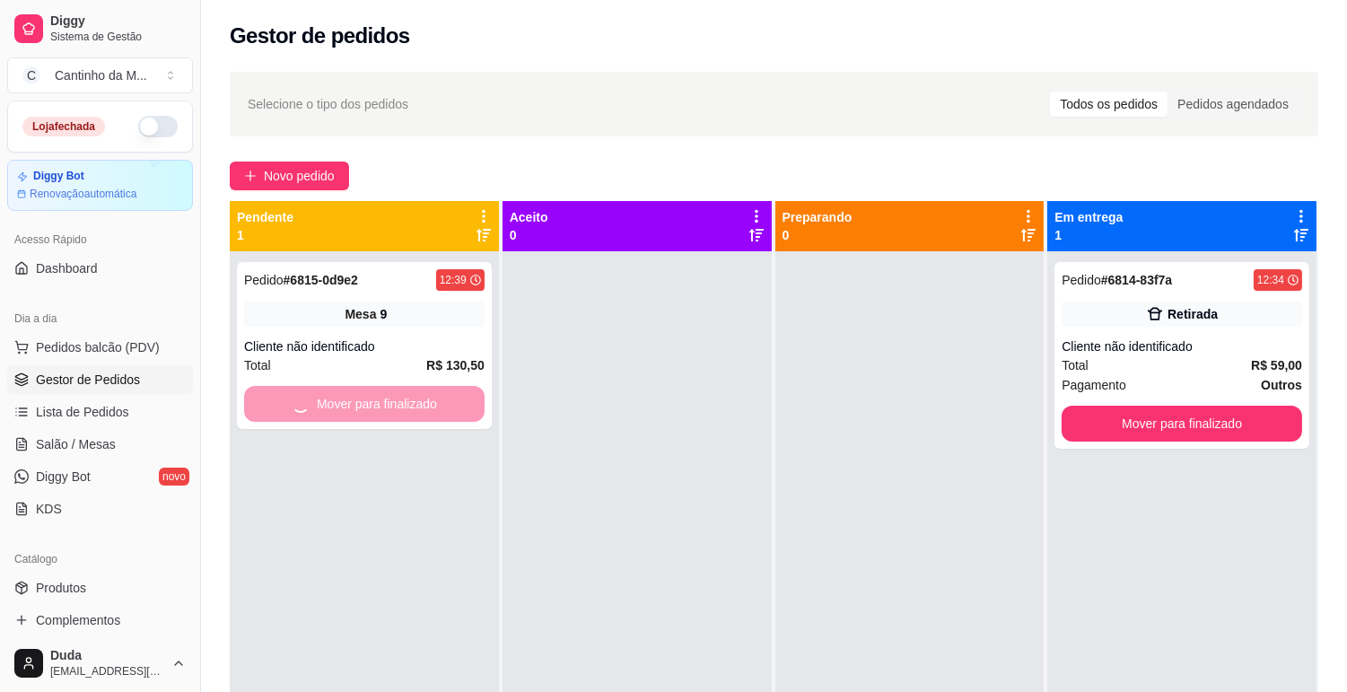
click at [647, 414] on div at bounding box center [637, 597] width 269 height 692
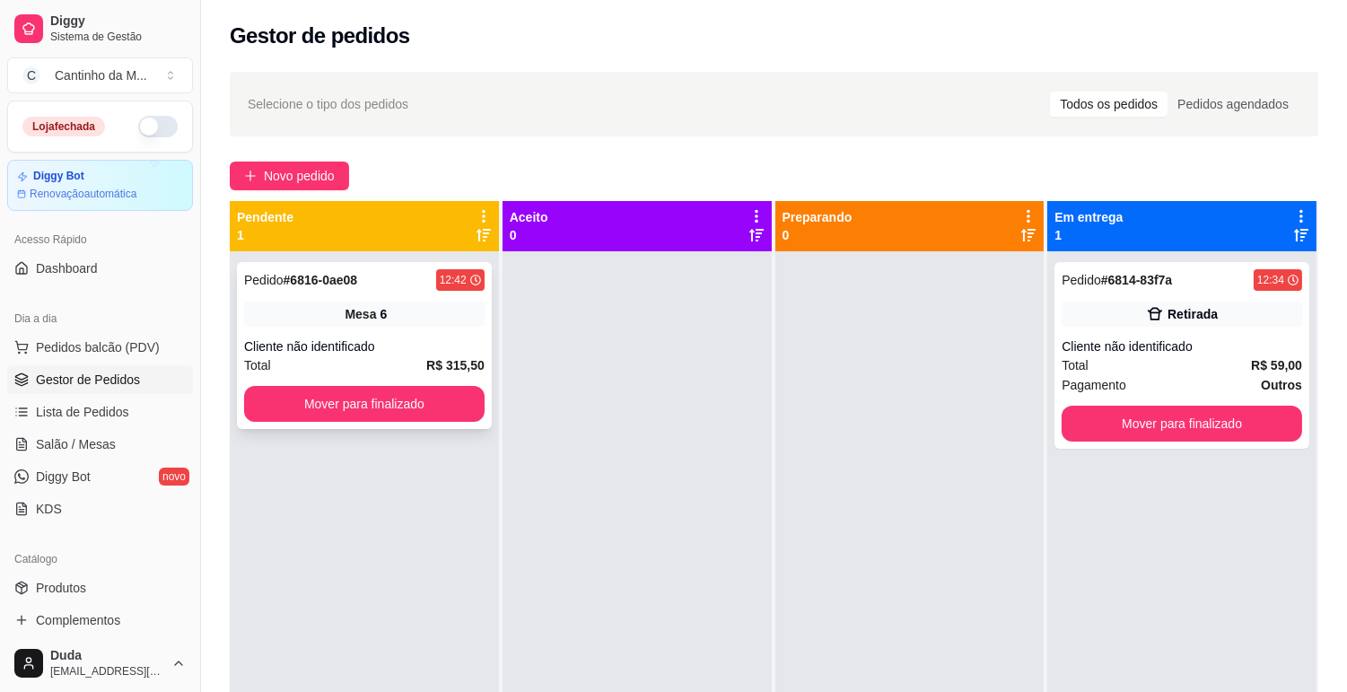
click at [267, 317] on div "Mesa 6" at bounding box center [364, 314] width 241 height 25
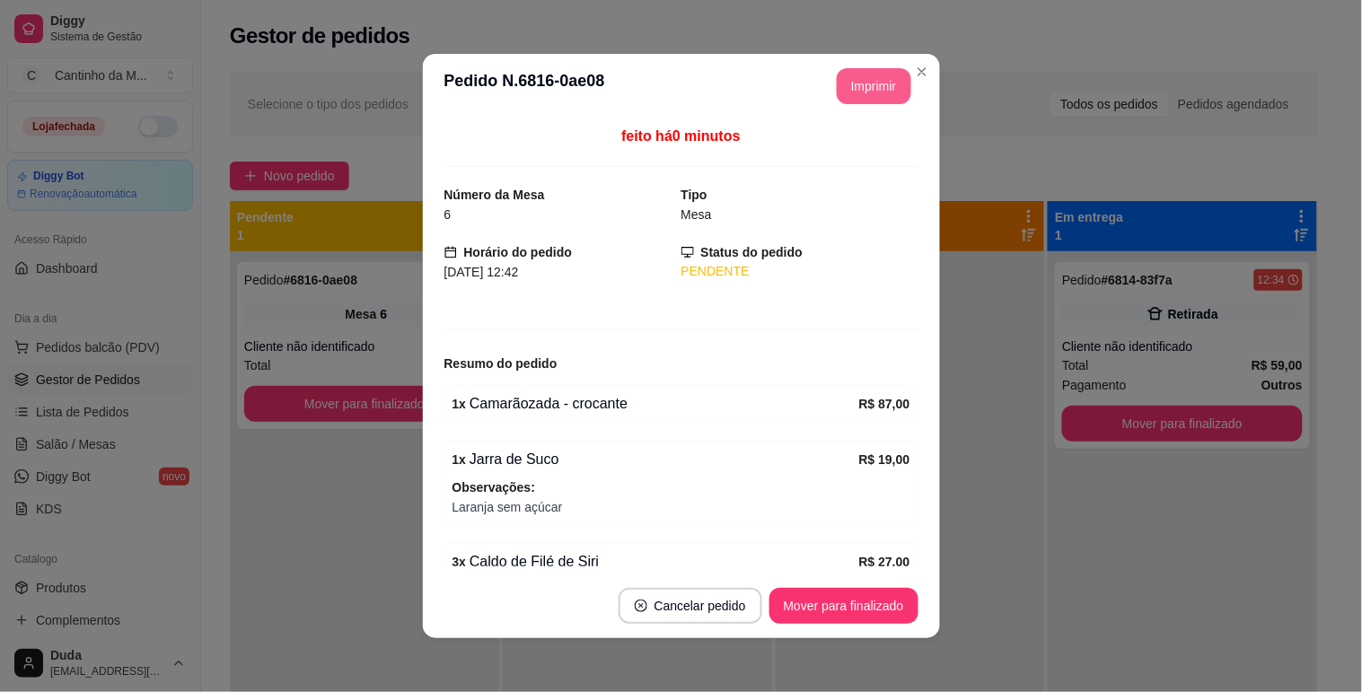
click at [856, 76] on button "Imprimir" at bounding box center [874, 86] width 75 height 36
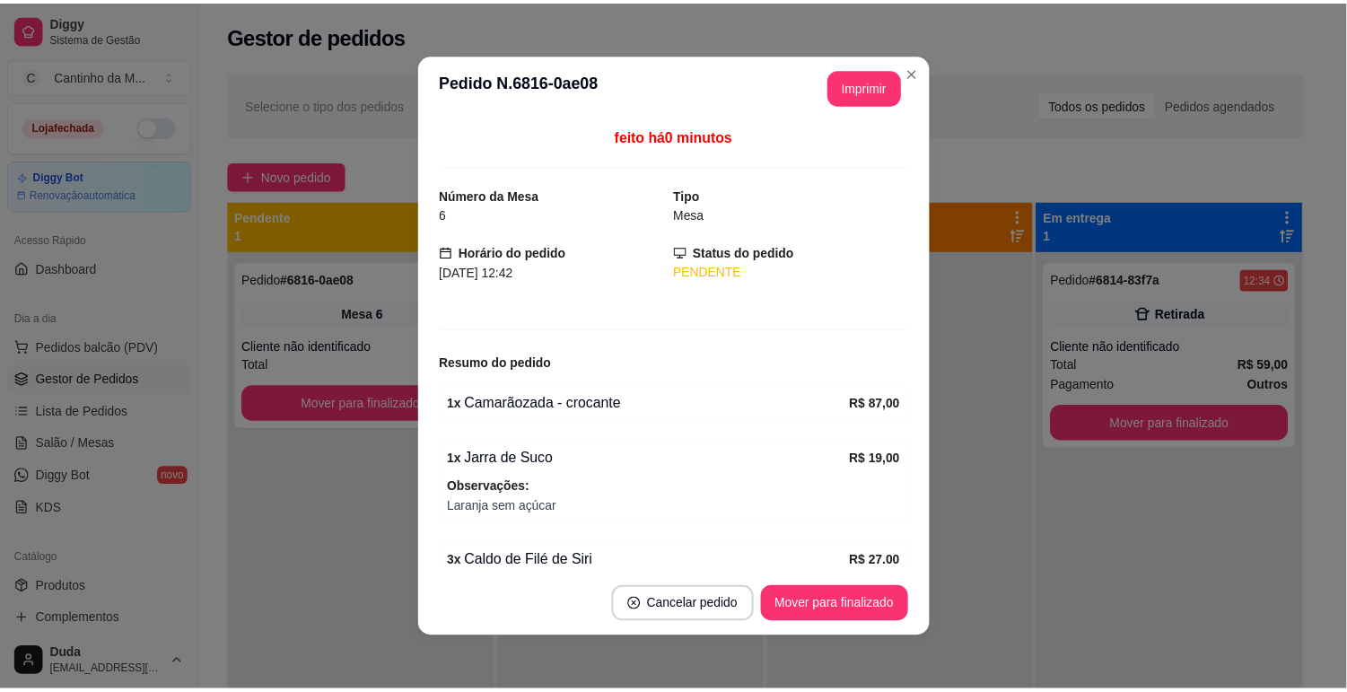
scroll to position [355, 0]
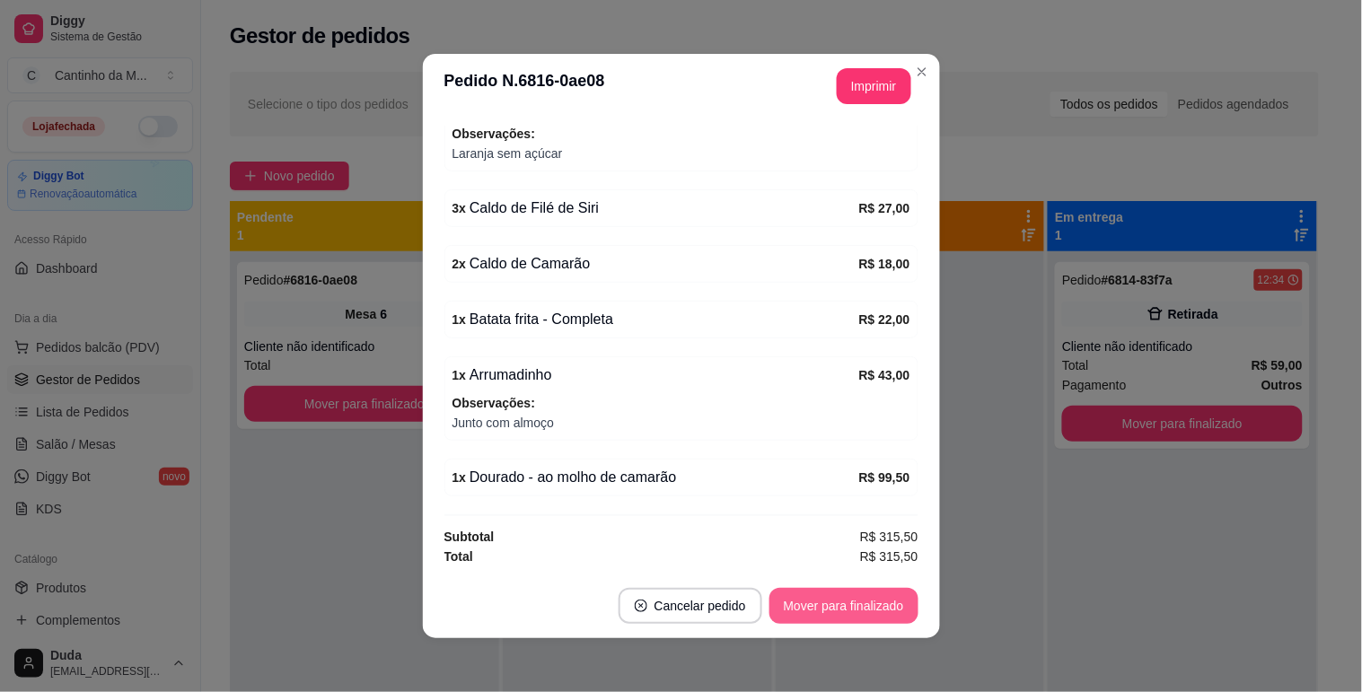
click at [797, 604] on button "Mover para finalizado" at bounding box center [843, 606] width 149 height 36
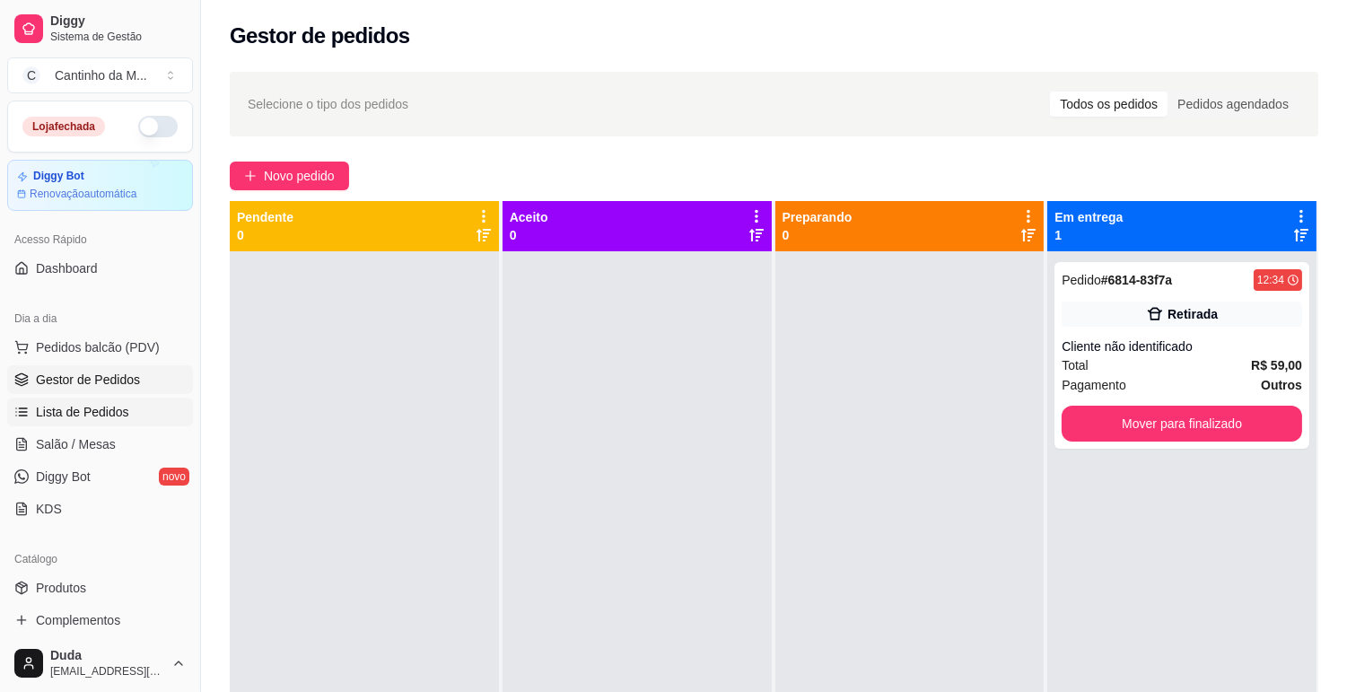
click at [154, 416] on link "Lista de Pedidos" at bounding box center [100, 412] width 186 height 29
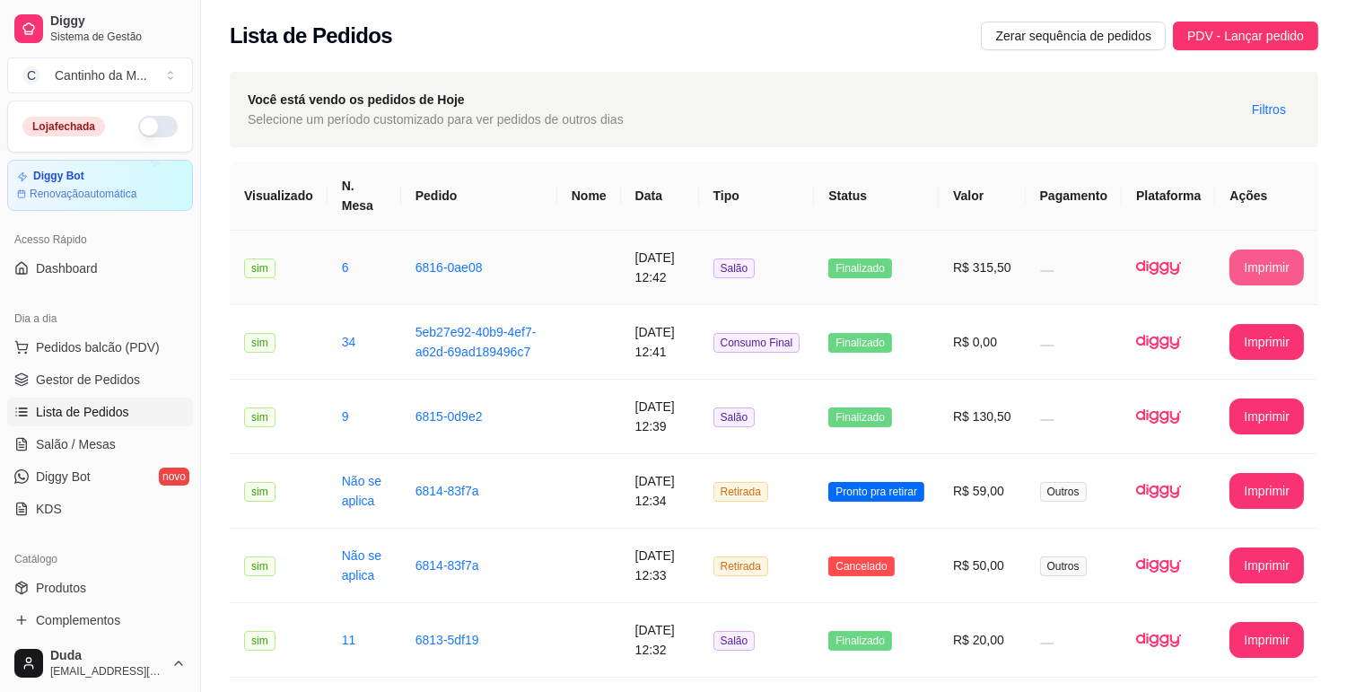
click at [1246, 263] on button "Imprimir" at bounding box center [1267, 268] width 75 height 36
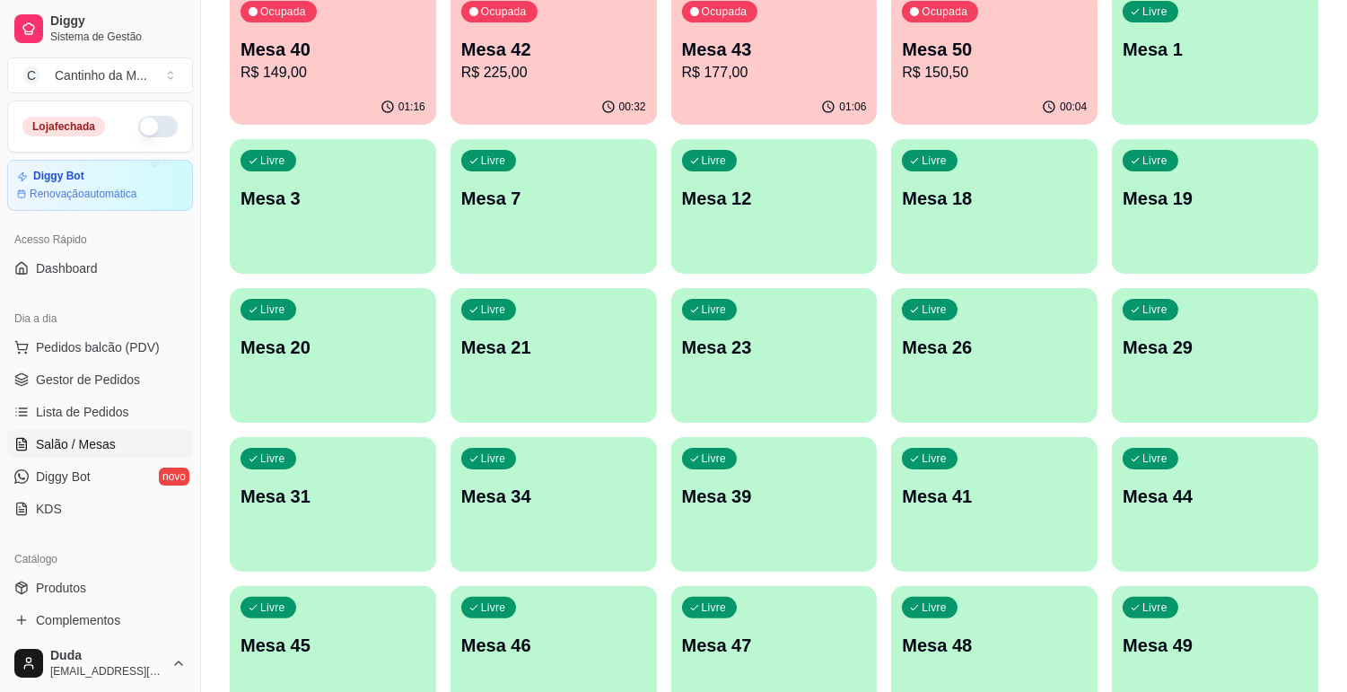
scroll to position [1050, 0]
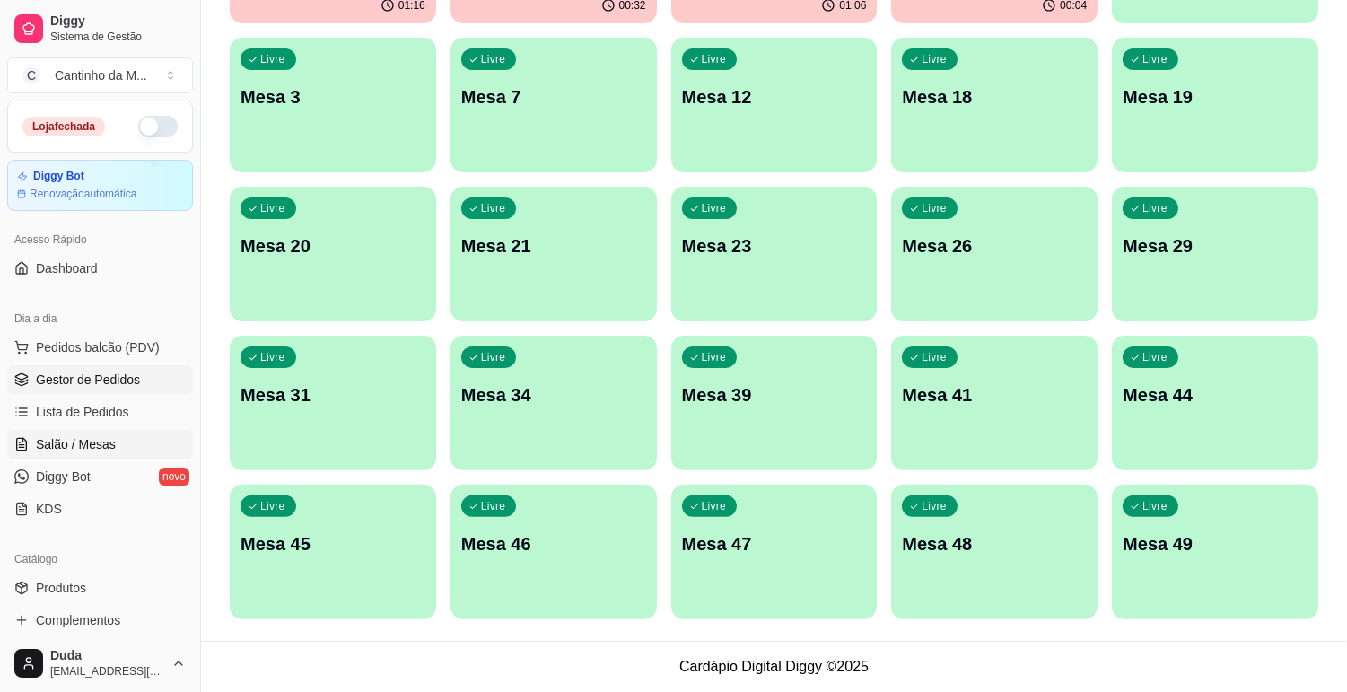
click at [60, 389] on link "Gestor de Pedidos" at bounding box center [100, 379] width 186 height 29
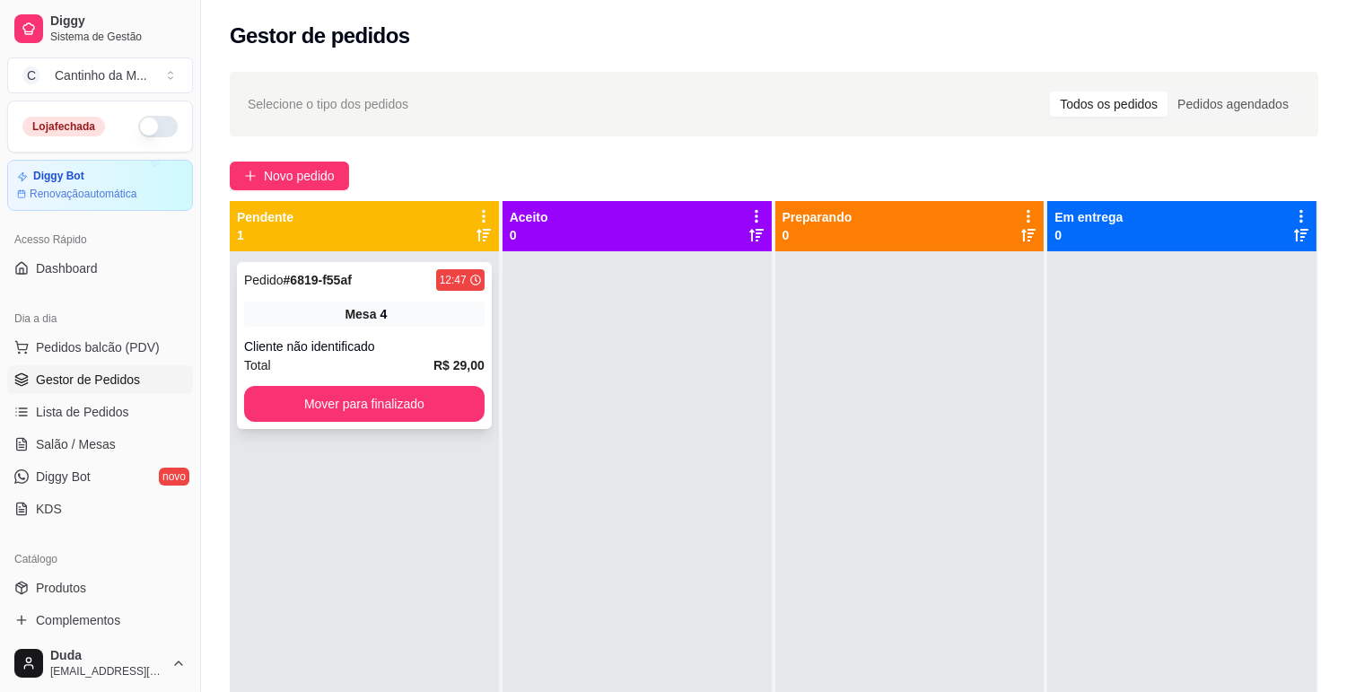
click at [309, 369] on div "Total R$ 29,00" at bounding box center [364, 365] width 241 height 20
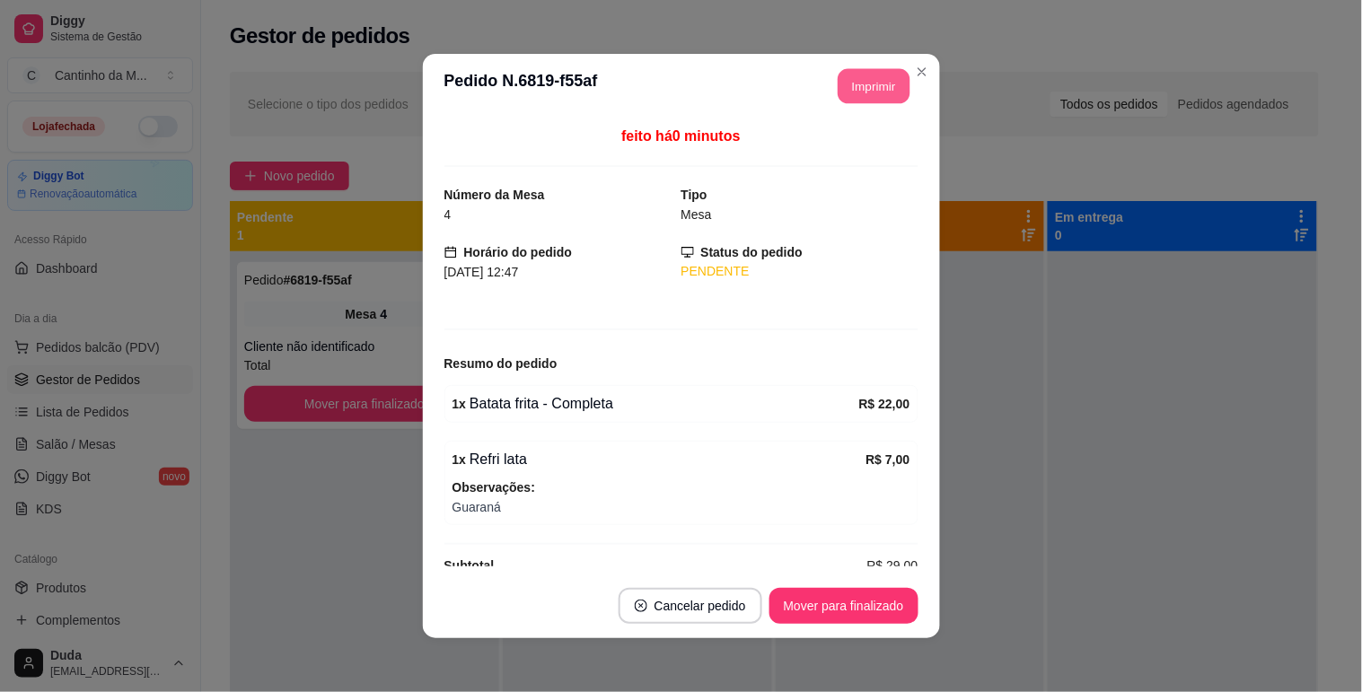
click at [864, 101] on button "Imprimir" at bounding box center [874, 86] width 72 height 35
click at [903, 600] on button "Mover para finalizado" at bounding box center [843, 606] width 145 height 35
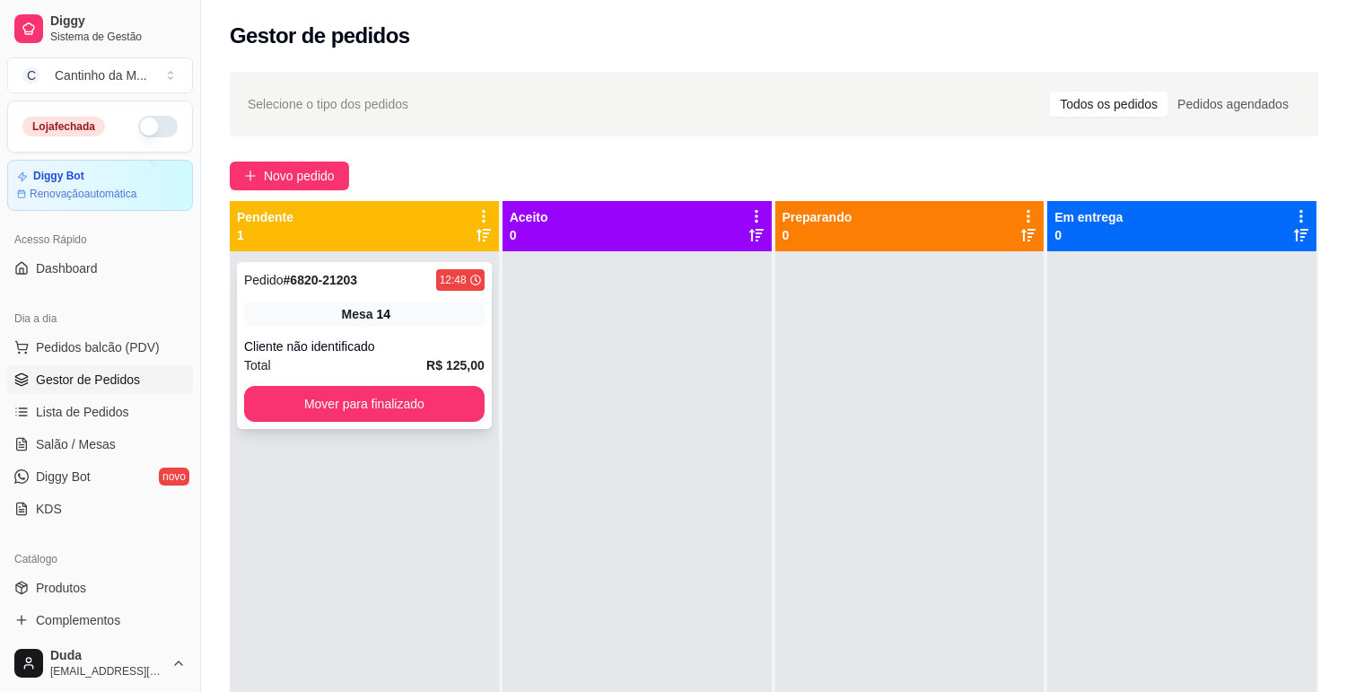
click at [398, 314] on div "Mesa 14" at bounding box center [364, 314] width 241 height 25
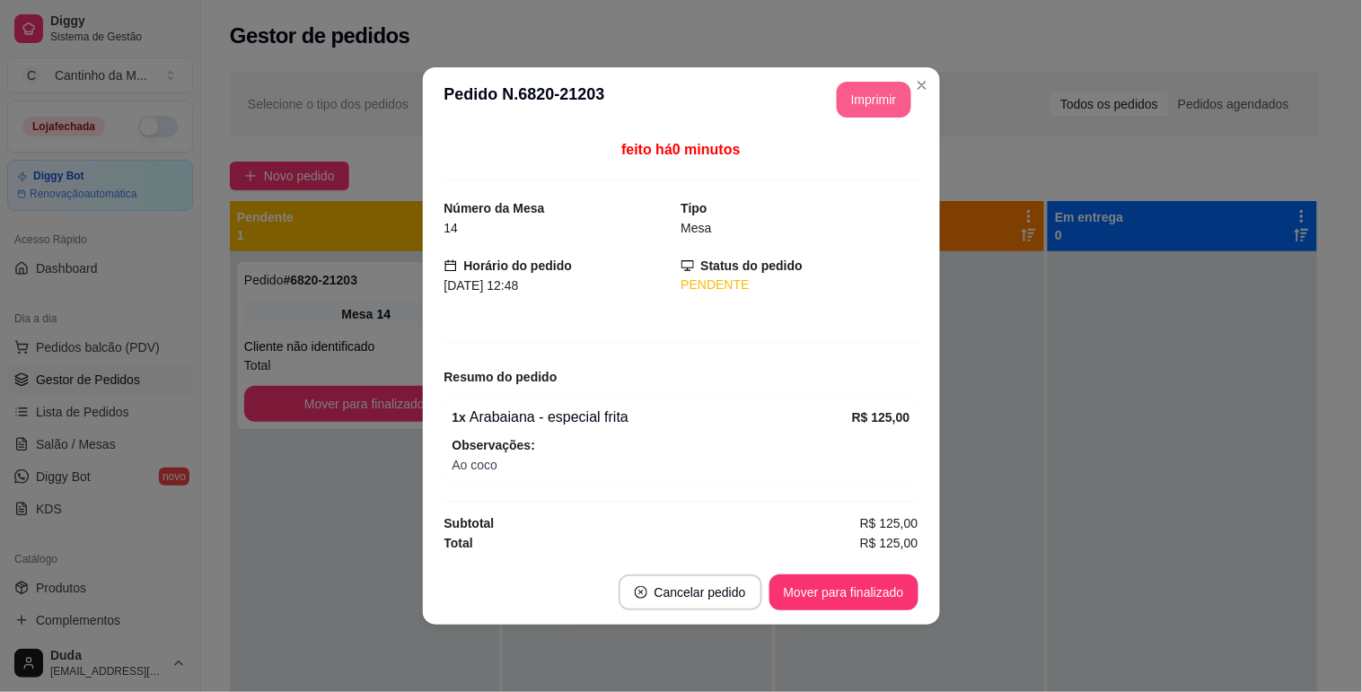
click at [850, 91] on button "Imprimir" at bounding box center [874, 100] width 75 height 36
click at [829, 595] on button "Mover para finalizado" at bounding box center [843, 592] width 145 height 35
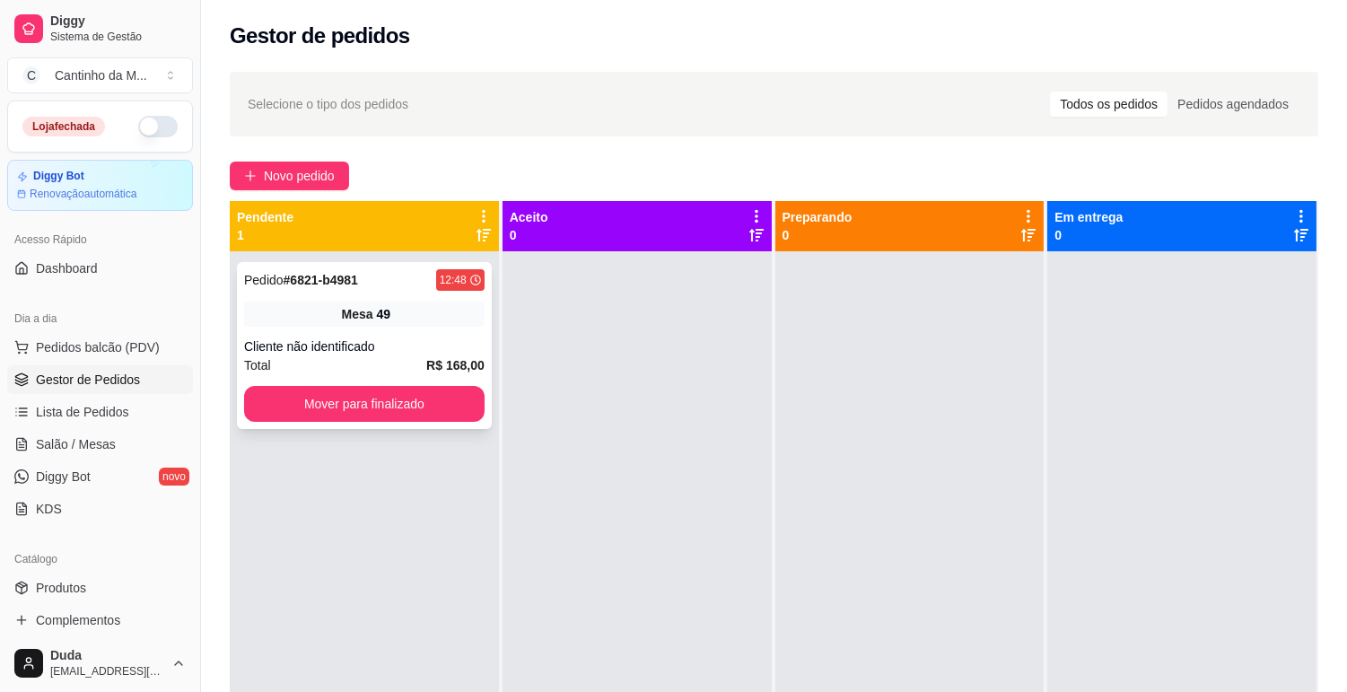
click at [424, 307] on div "Mesa 49" at bounding box center [364, 314] width 241 height 25
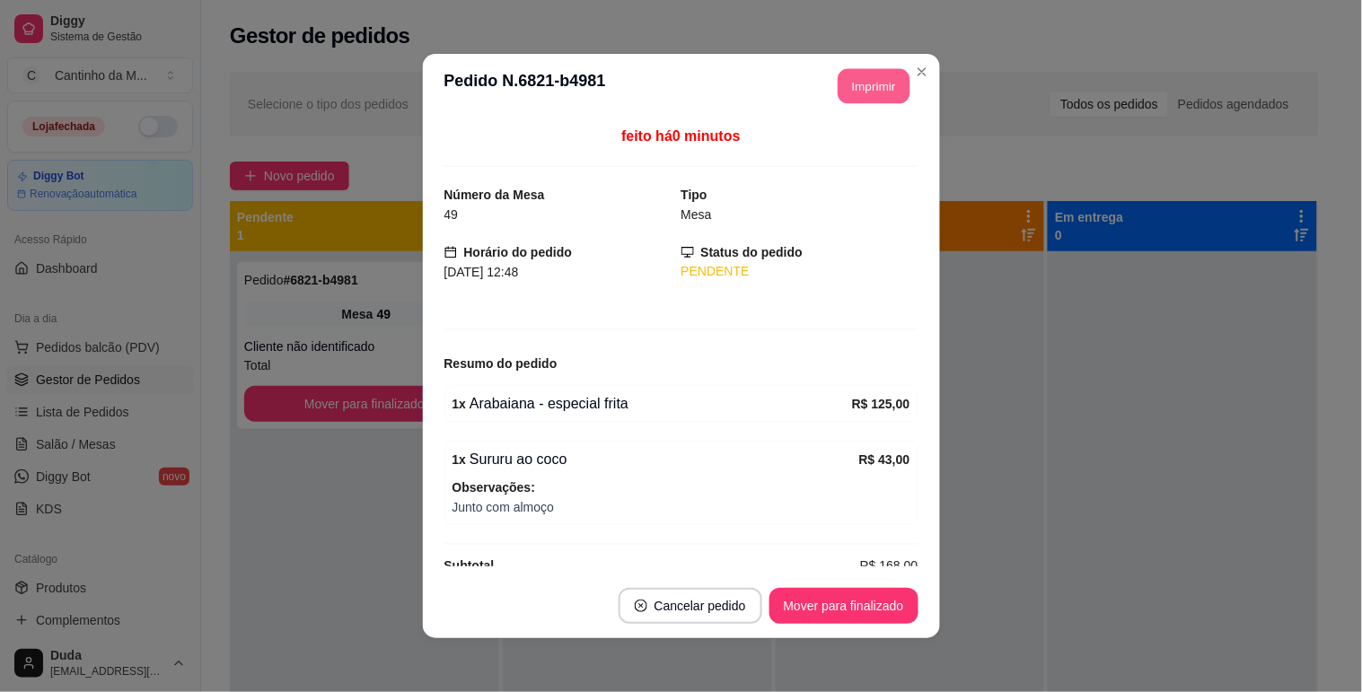
click at [844, 84] on button "Imprimir" at bounding box center [874, 86] width 72 height 35
click at [841, 597] on button "Mover para finalizado" at bounding box center [843, 606] width 145 height 35
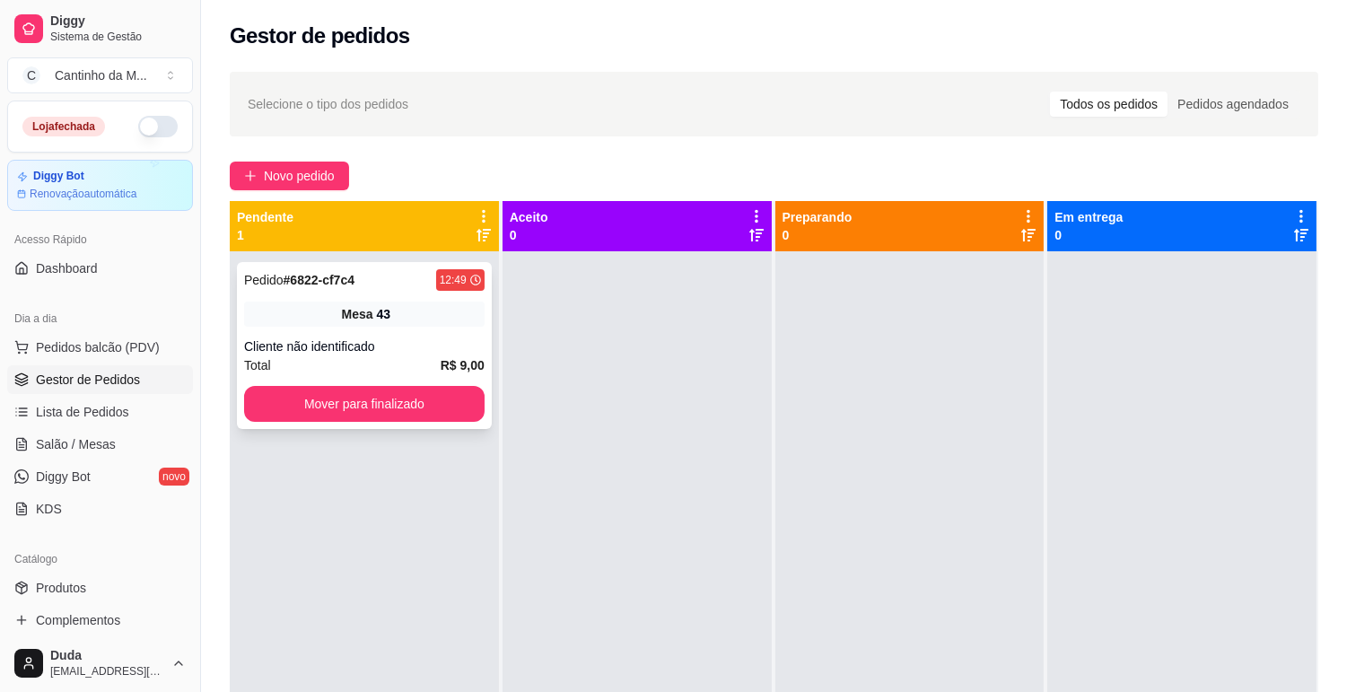
click at [328, 315] on div "Mesa 43" at bounding box center [364, 314] width 241 height 25
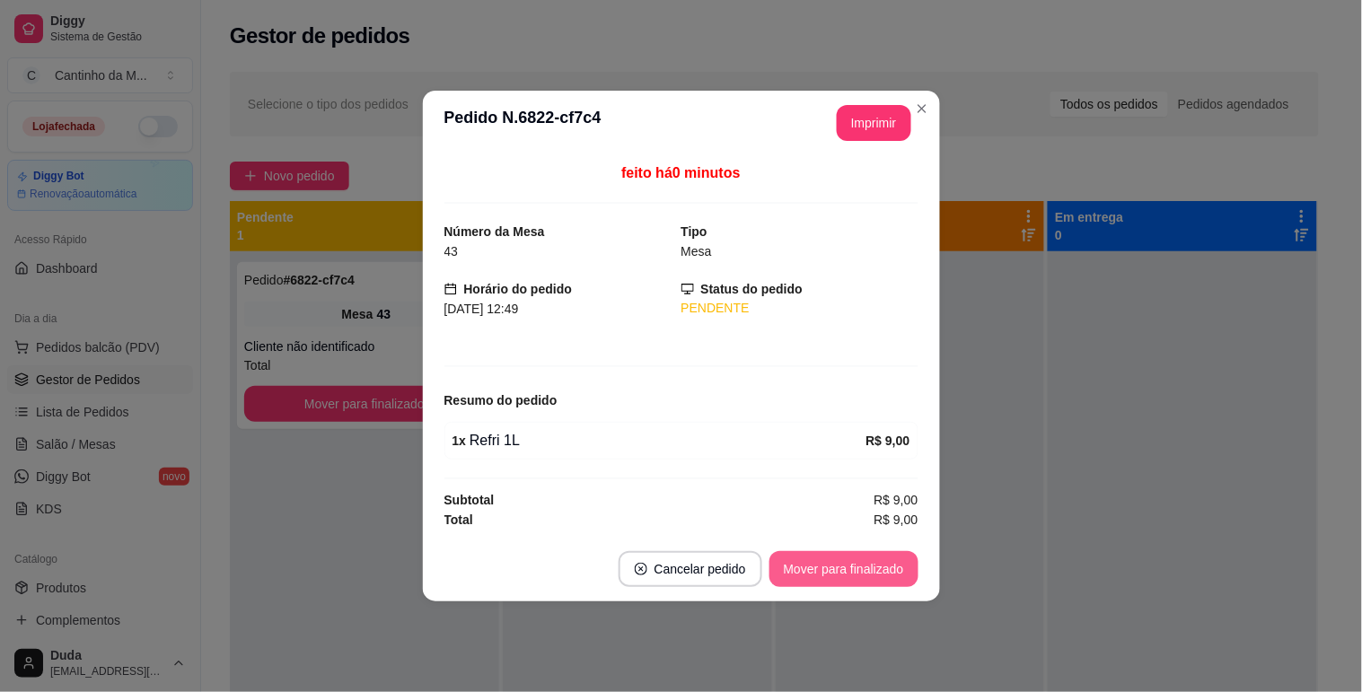
click at [797, 560] on button "Mover para finalizado" at bounding box center [843, 569] width 149 height 36
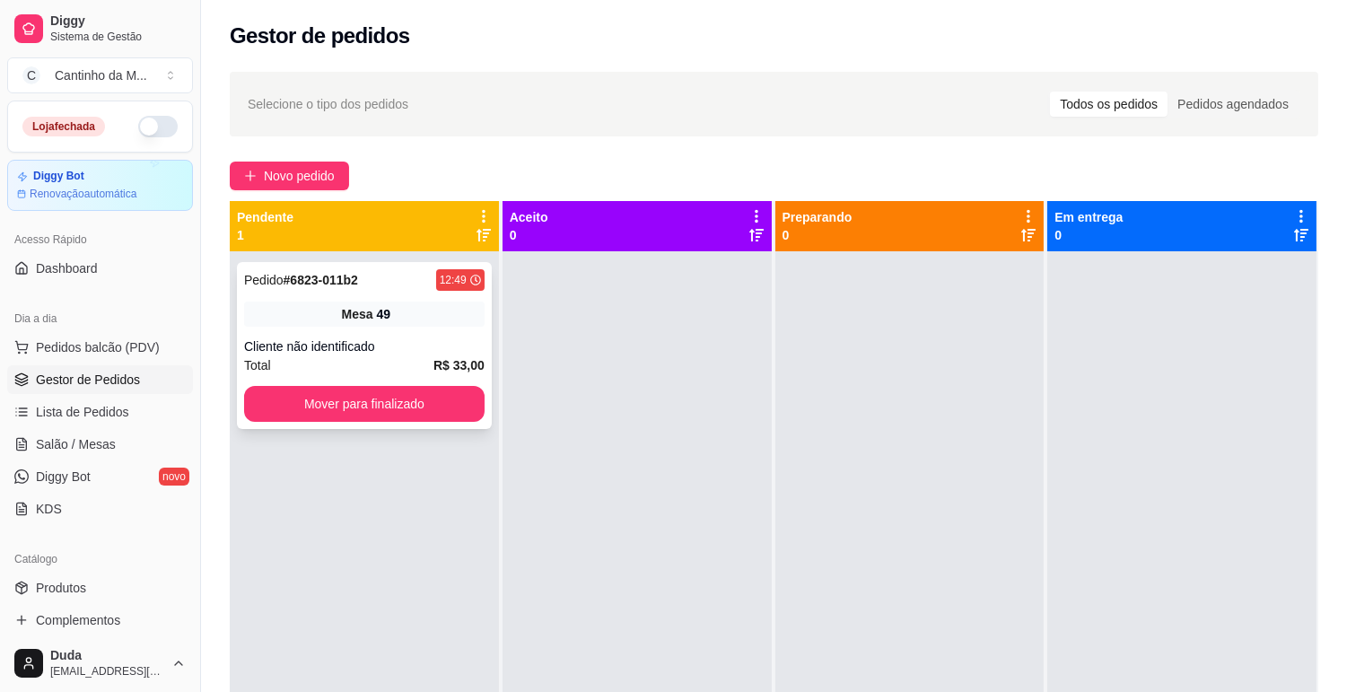
click at [289, 305] on div "Mesa 49" at bounding box center [364, 314] width 241 height 25
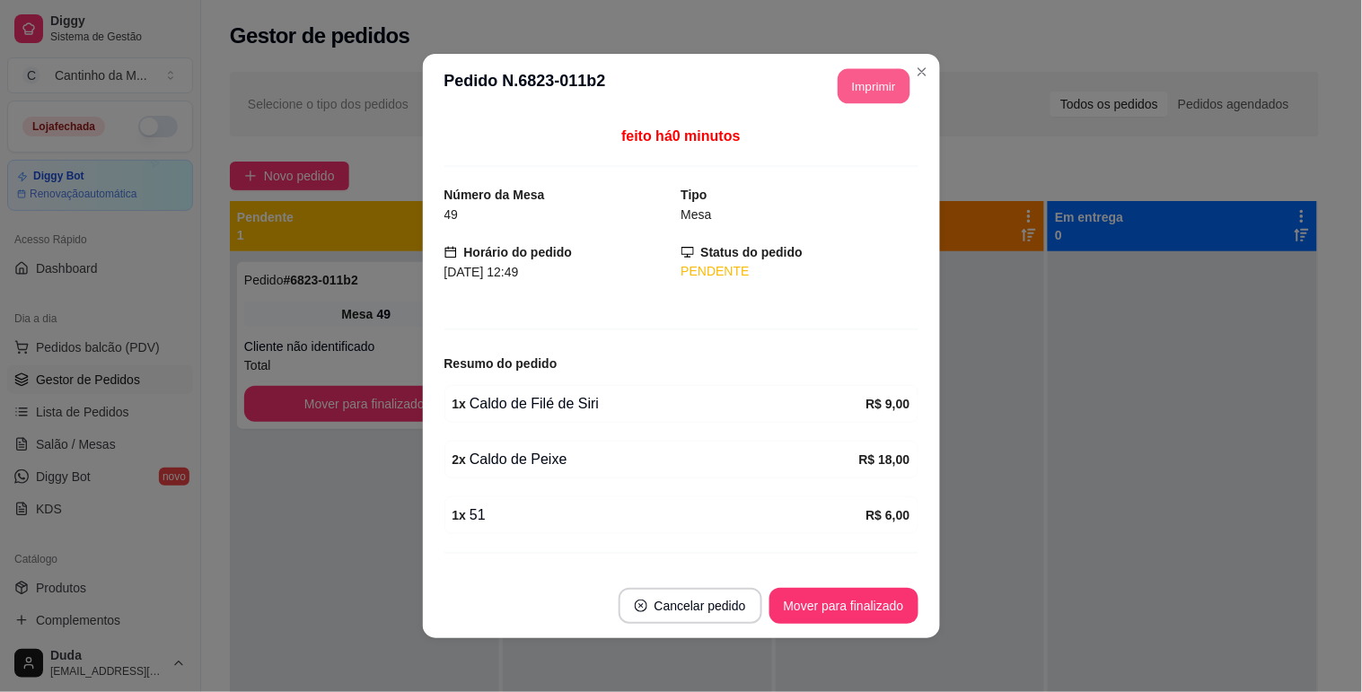
click at [851, 75] on button "Imprimir" at bounding box center [874, 86] width 72 height 35
click at [869, 611] on button "Mover para finalizado" at bounding box center [843, 606] width 145 height 35
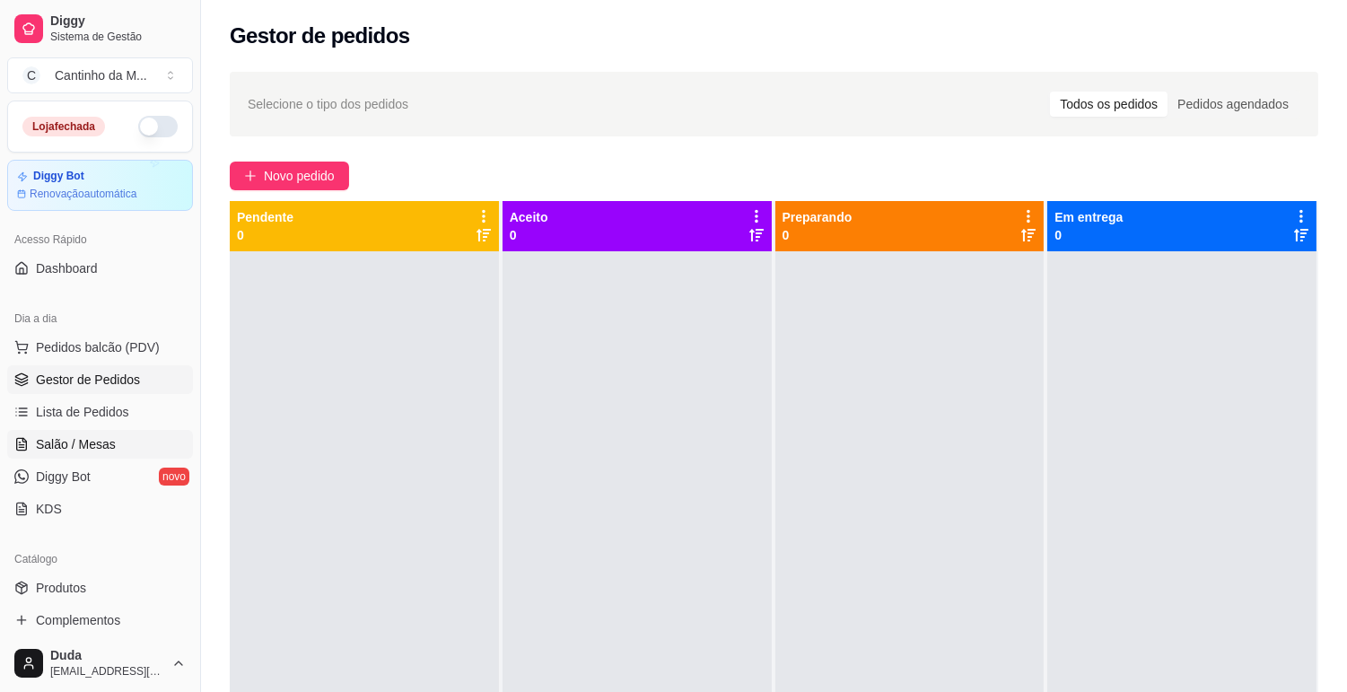
click at [122, 436] on link "Salão / Mesas" at bounding box center [100, 444] width 186 height 29
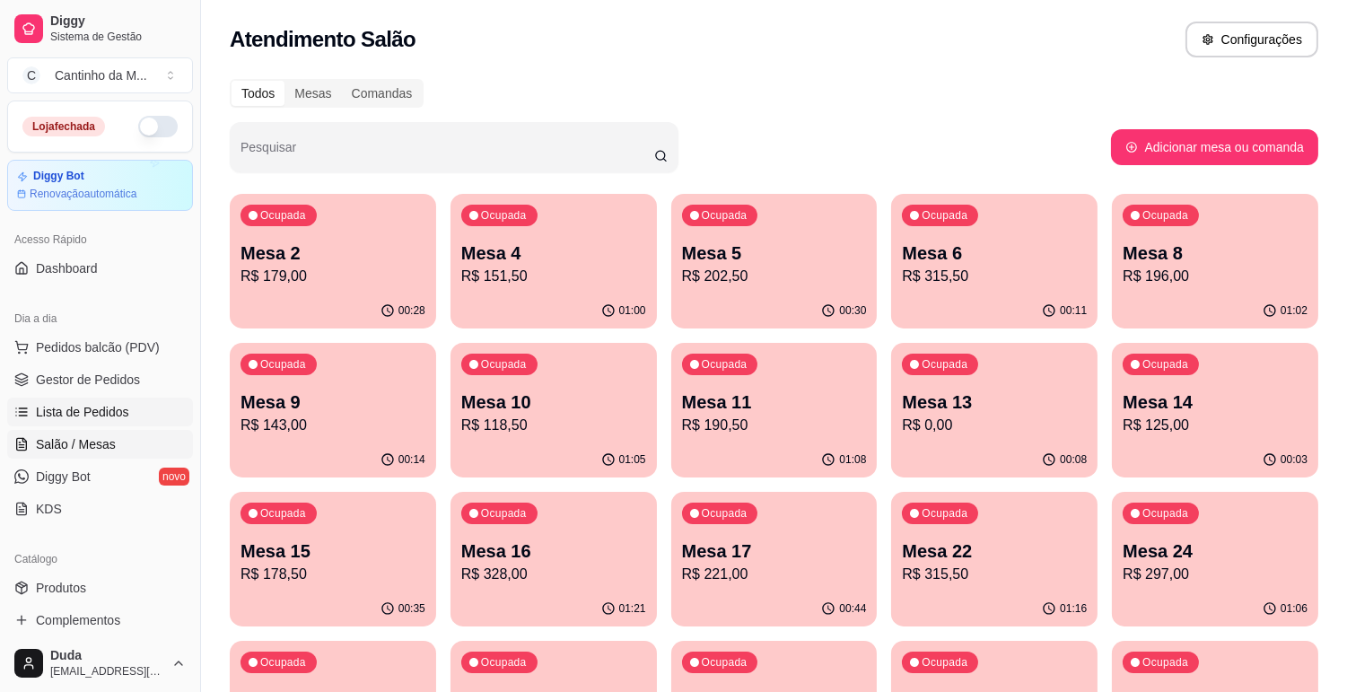
click at [55, 423] on link "Lista de Pedidos" at bounding box center [100, 412] width 186 height 29
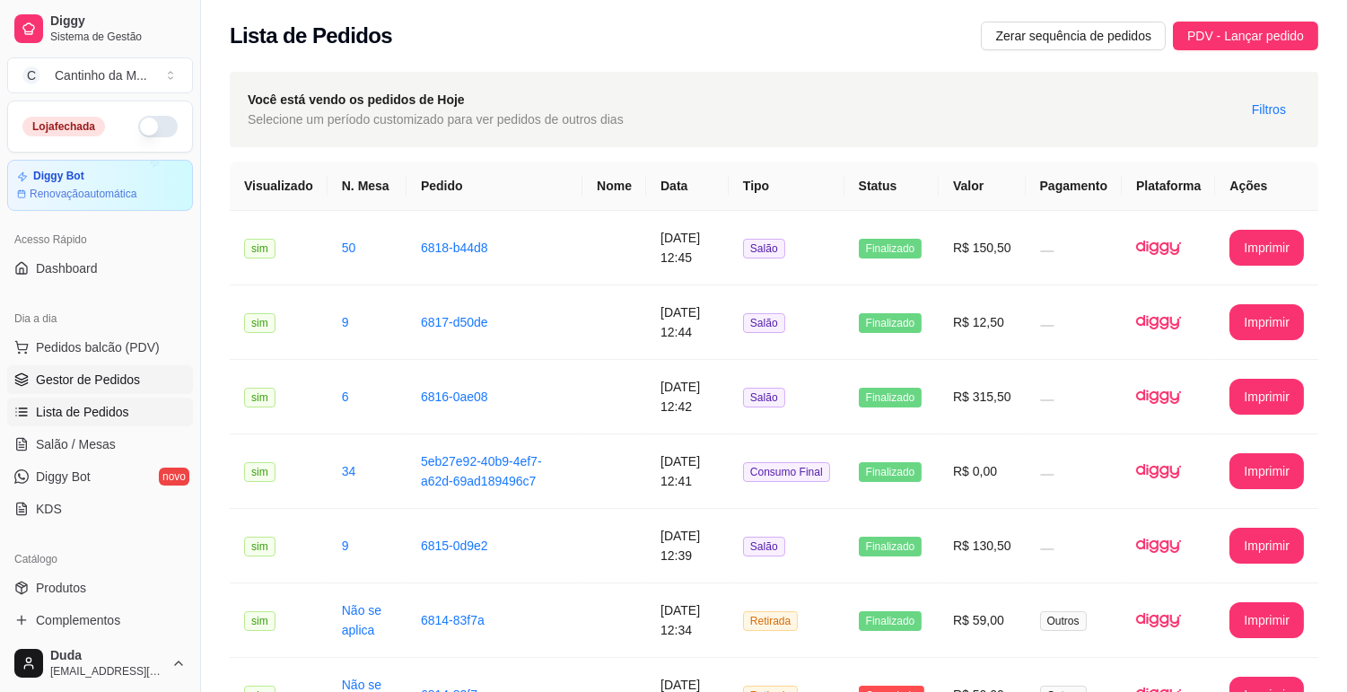
click at [88, 379] on span "Gestor de Pedidos" at bounding box center [88, 380] width 104 height 18
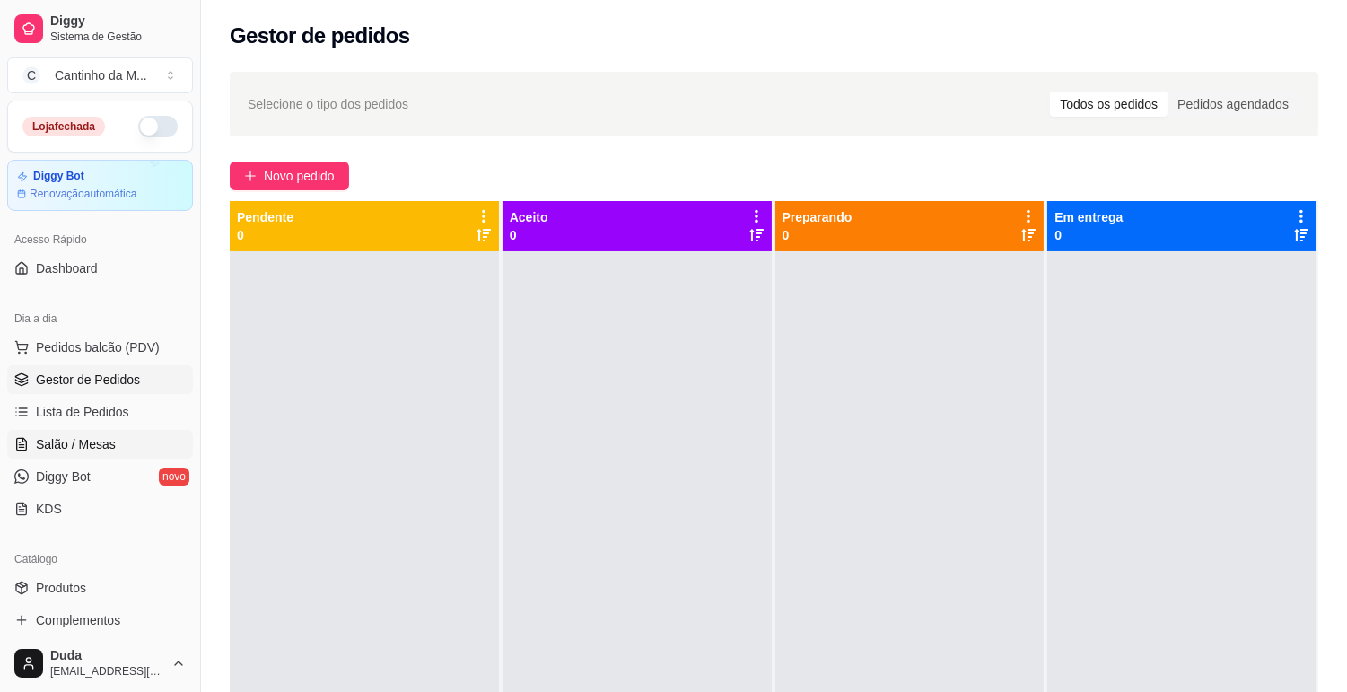
click at [113, 446] on link "Salão / Mesas" at bounding box center [100, 444] width 186 height 29
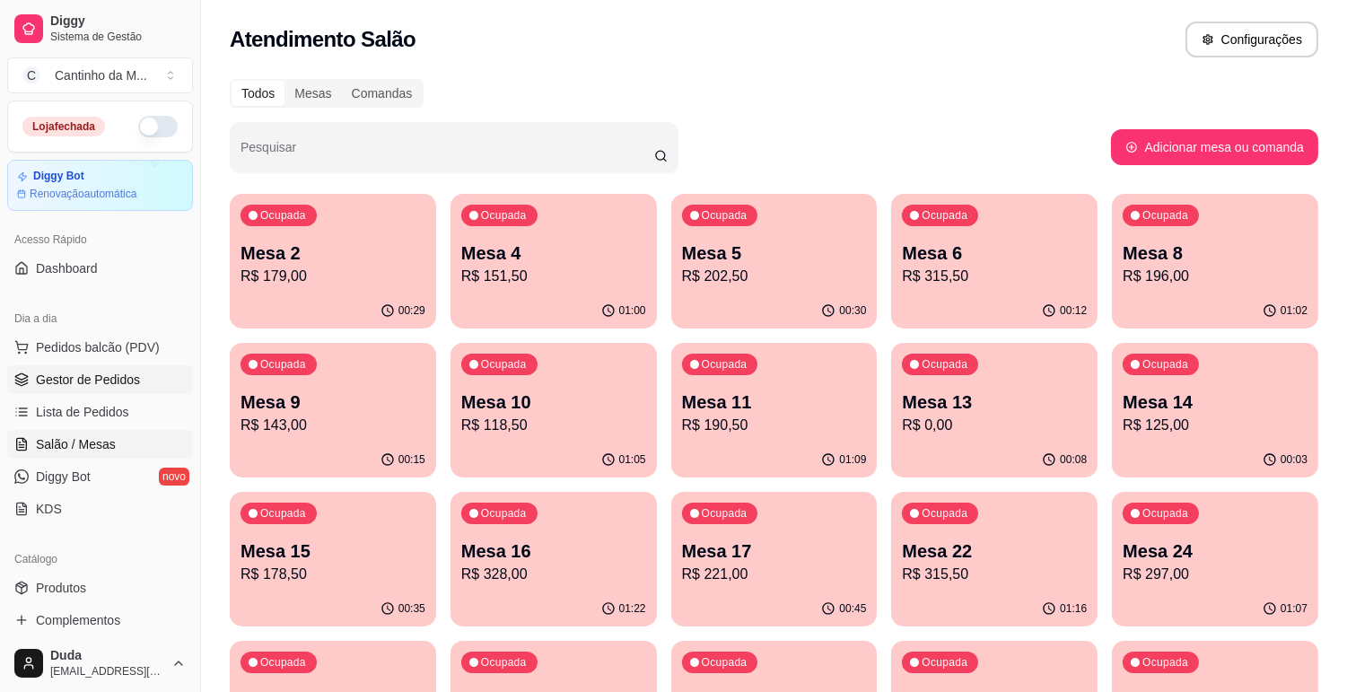
click at [131, 384] on span "Gestor de Pedidos" at bounding box center [88, 380] width 104 height 18
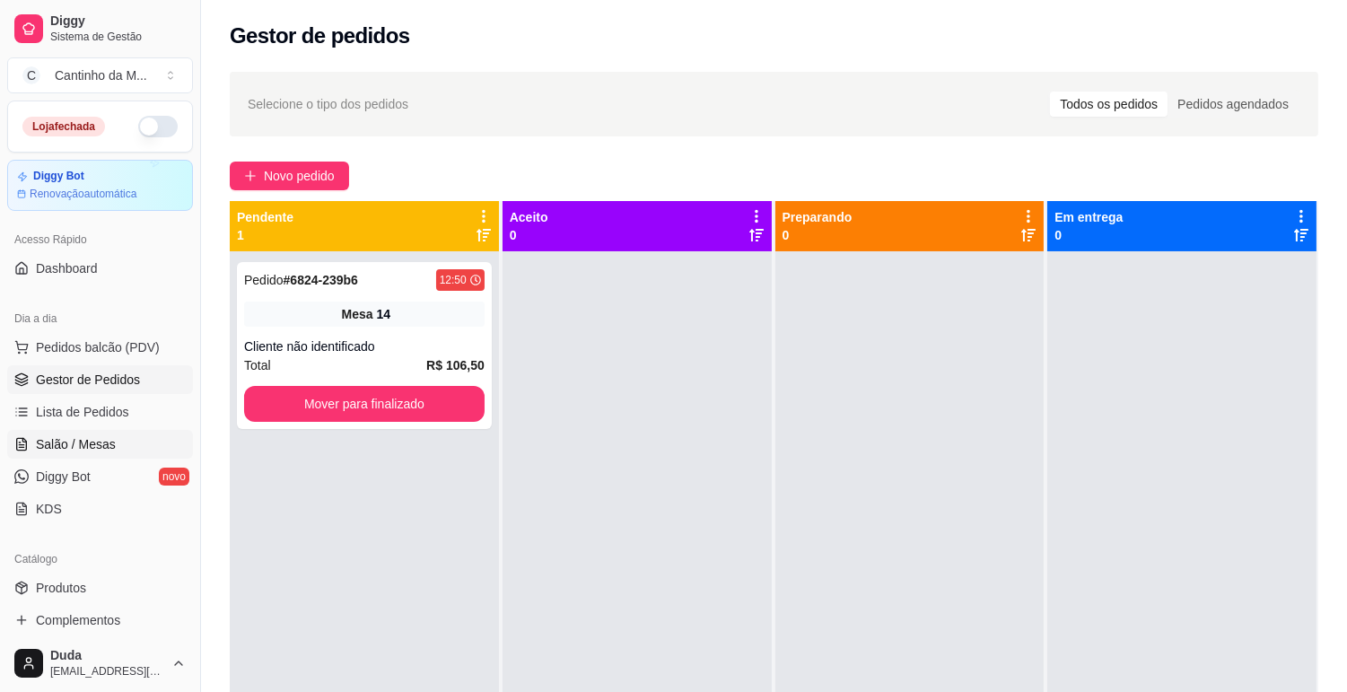
click at [66, 450] on span "Salão / Mesas" at bounding box center [76, 444] width 80 height 18
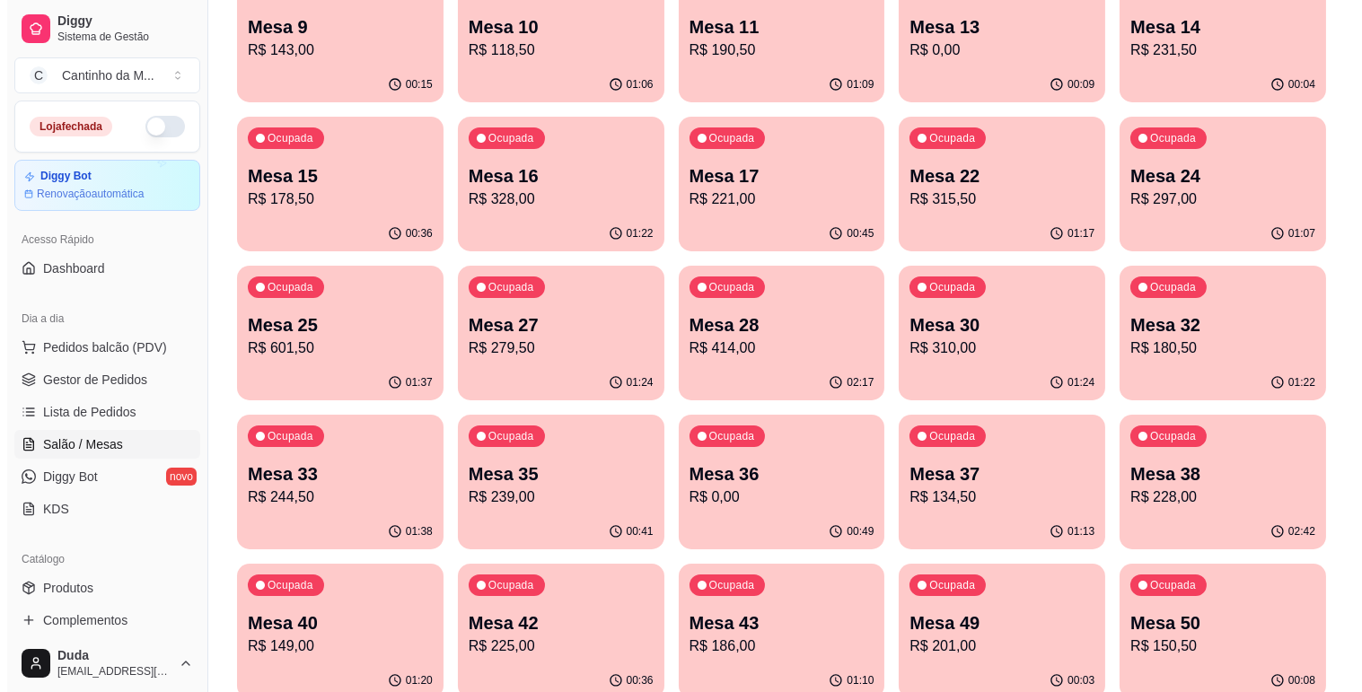
scroll to position [399, 0]
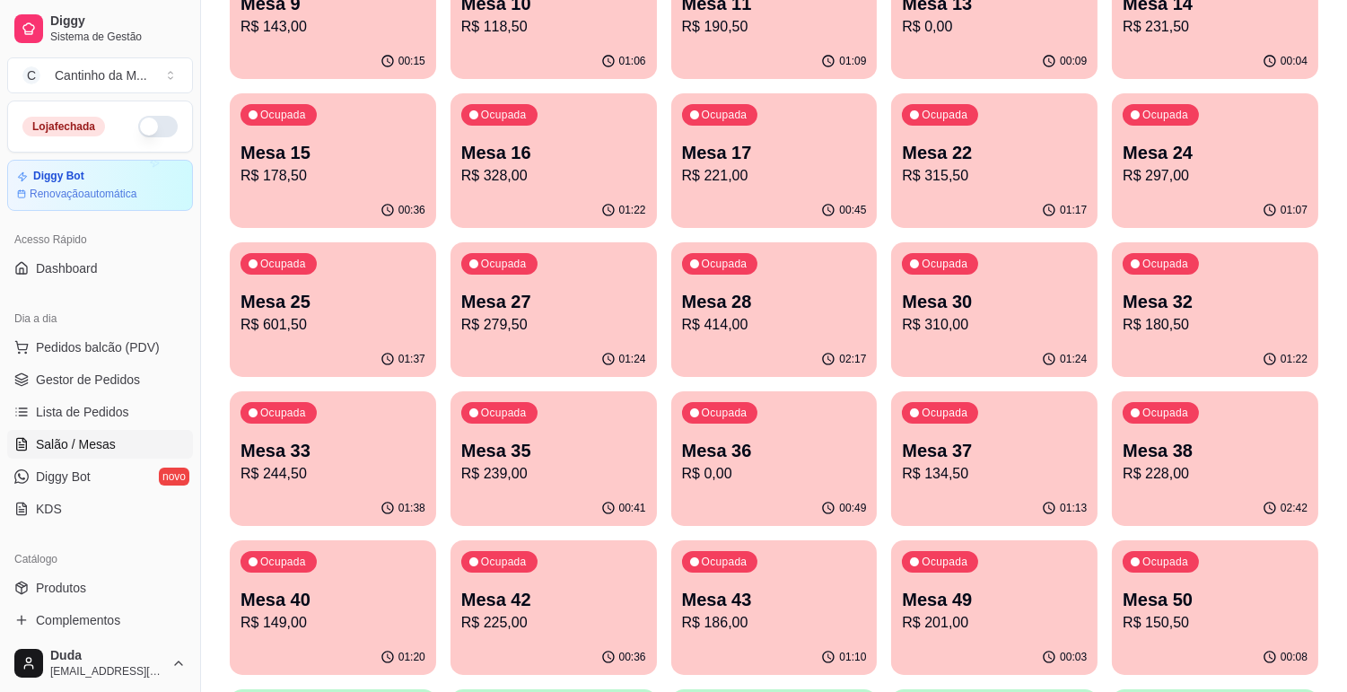
click at [722, 452] on p "Mesa 36" at bounding box center [774, 450] width 185 height 25
click at [929, 330] on p "R$ 310,00" at bounding box center [995, 324] width 180 height 21
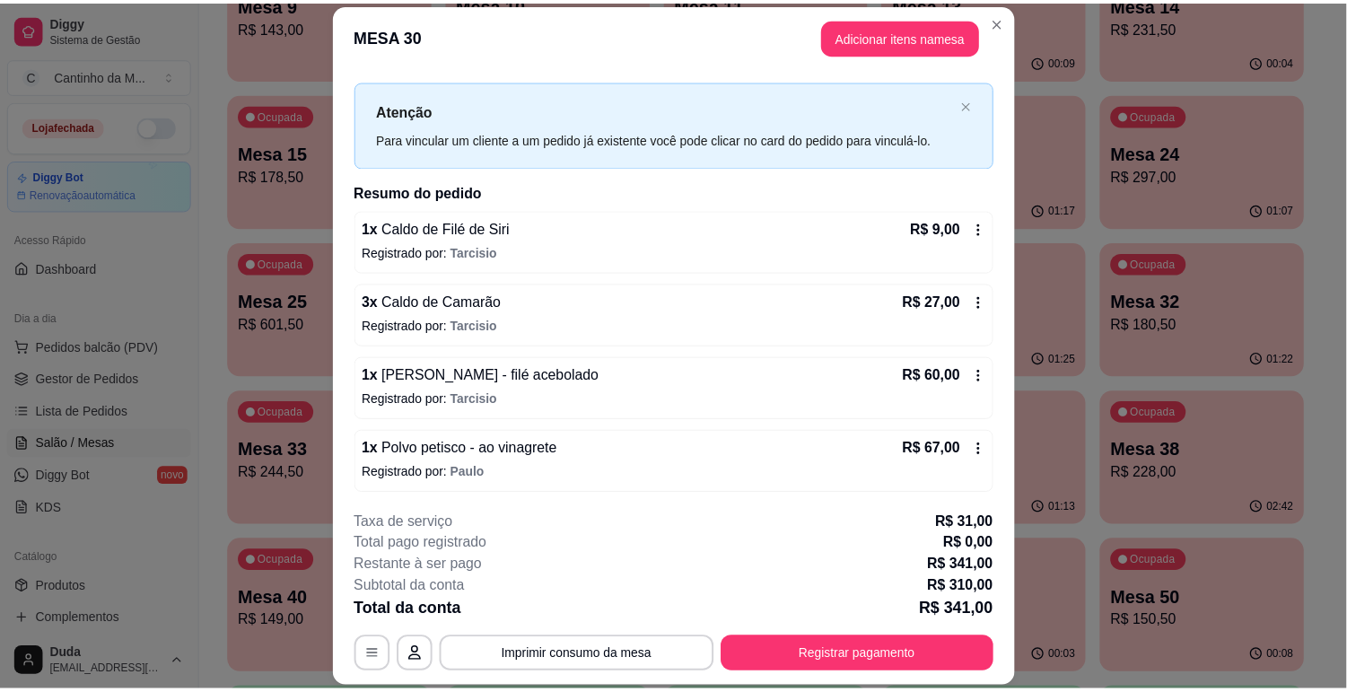
scroll to position [0, 0]
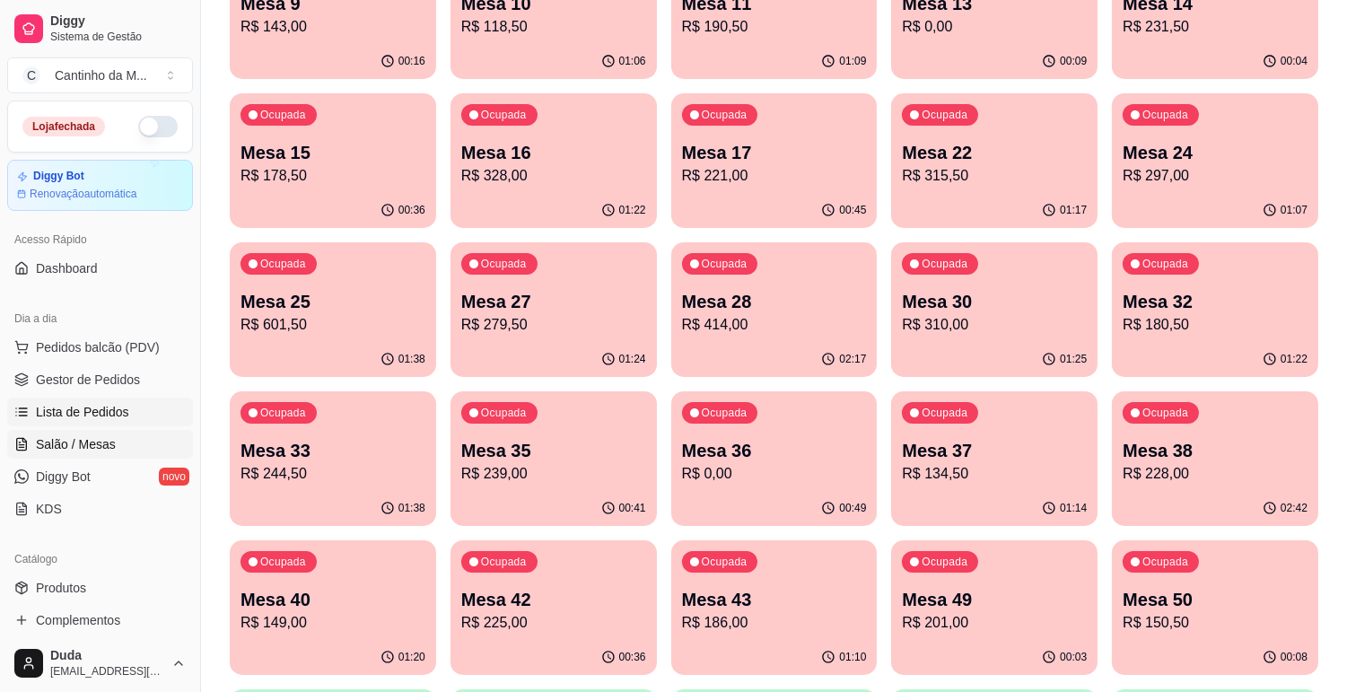
click at [56, 416] on span "Lista de Pedidos" at bounding box center [82, 412] width 93 height 18
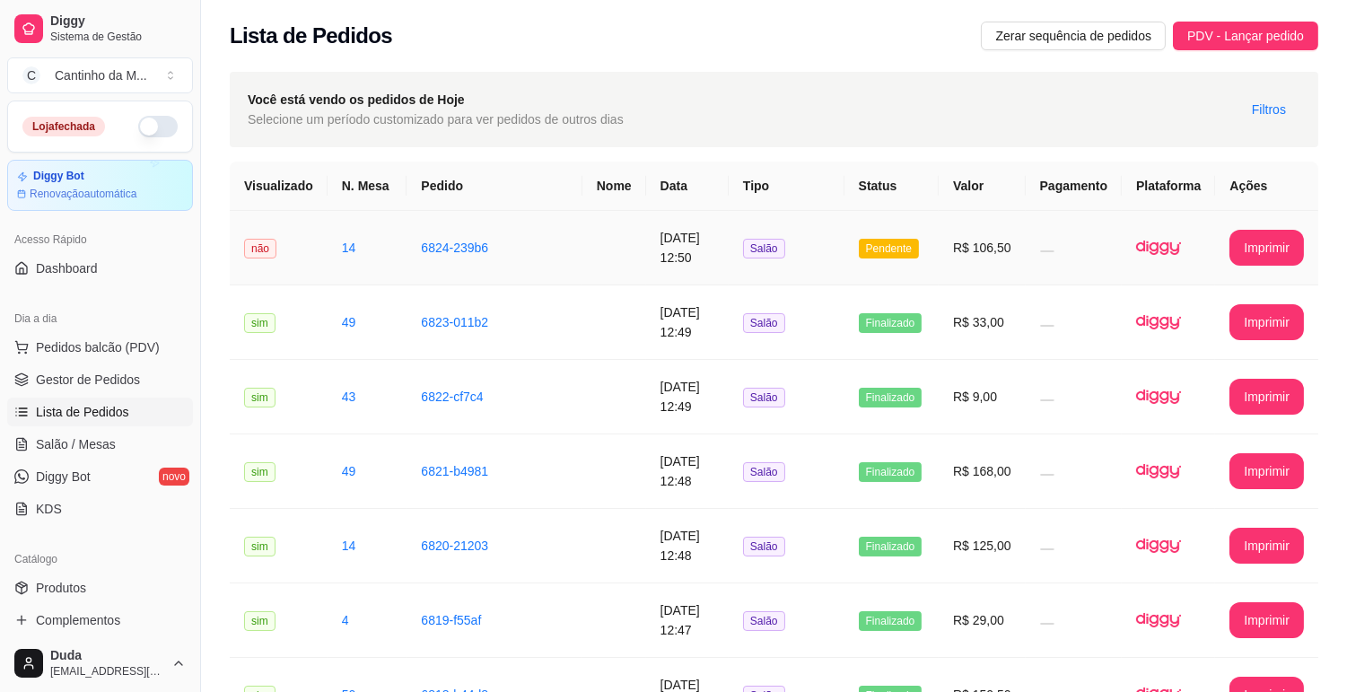
click at [1042, 249] on td at bounding box center [1074, 248] width 96 height 75
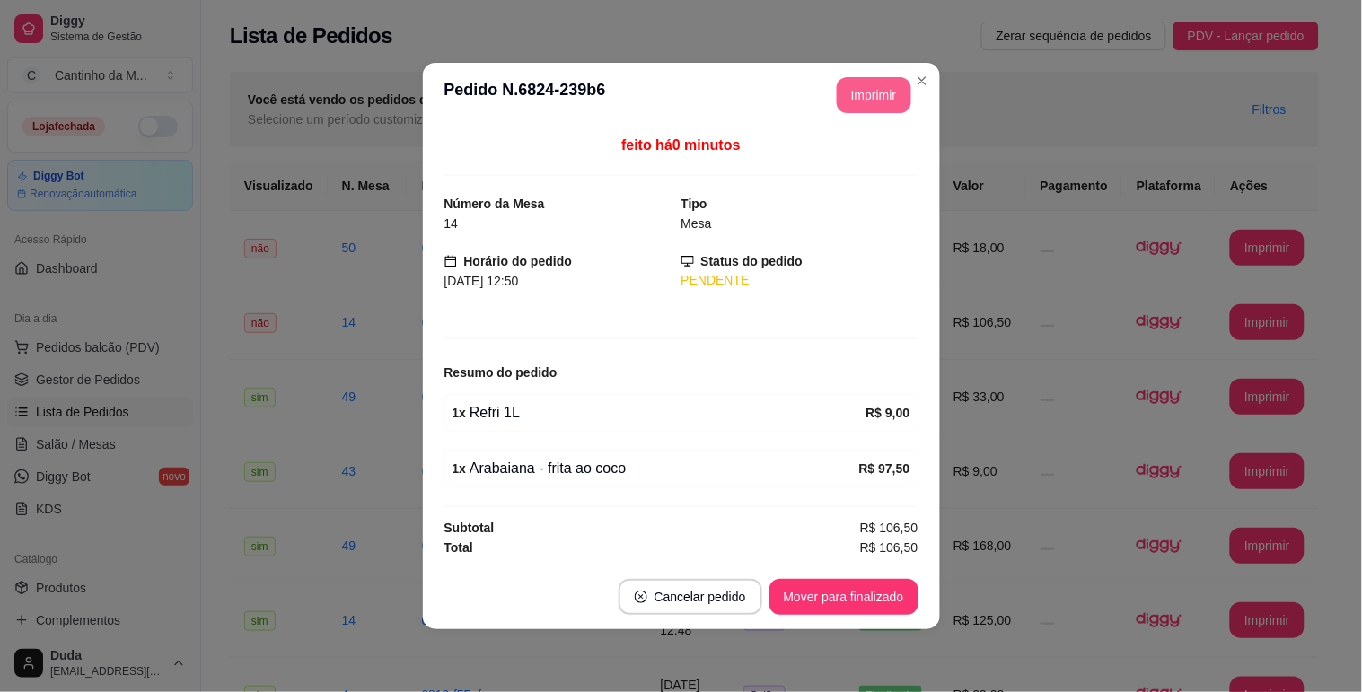
click at [867, 84] on button "Imprimir" at bounding box center [874, 95] width 75 height 36
click at [812, 603] on button "Mover para finalizado" at bounding box center [843, 597] width 149 height 36
click at [914, 582] on div "Mover para finalizado" at bounding box center [843, 597] width 149 height 36
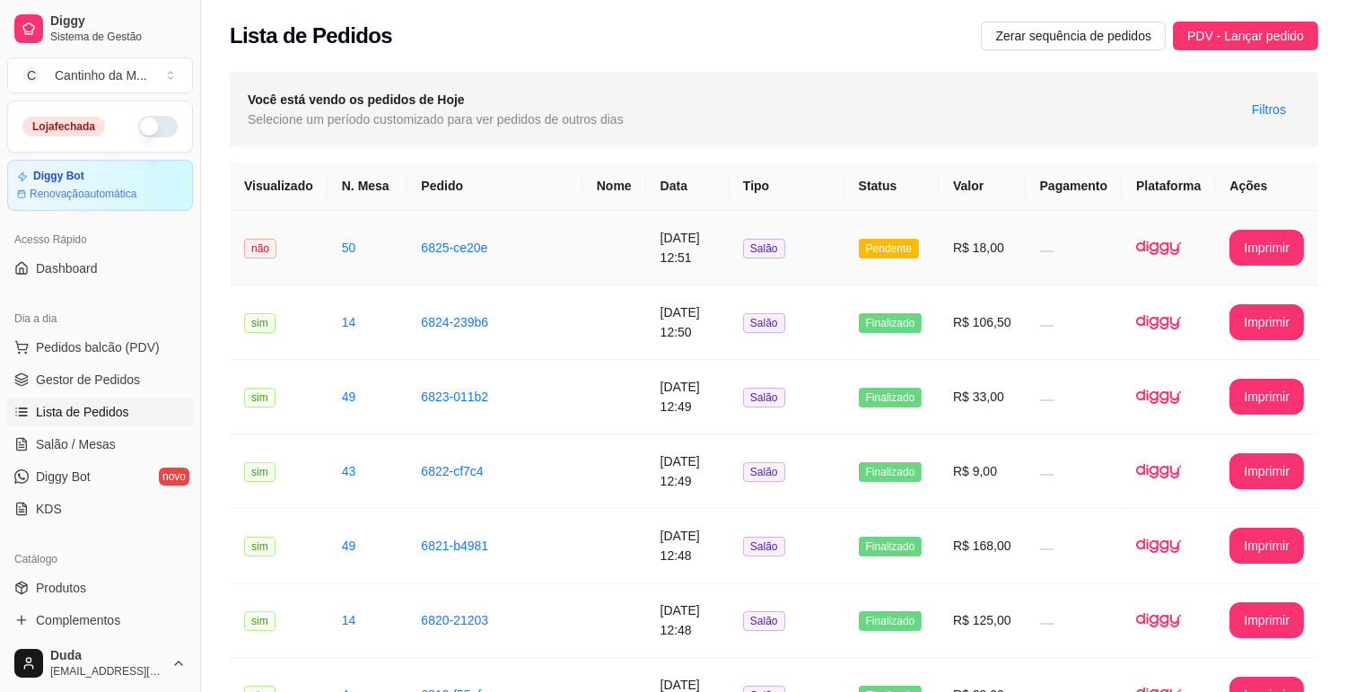
click at [800, 240] on td "Salão" at bounding box center [787, 248] width 116 height 75
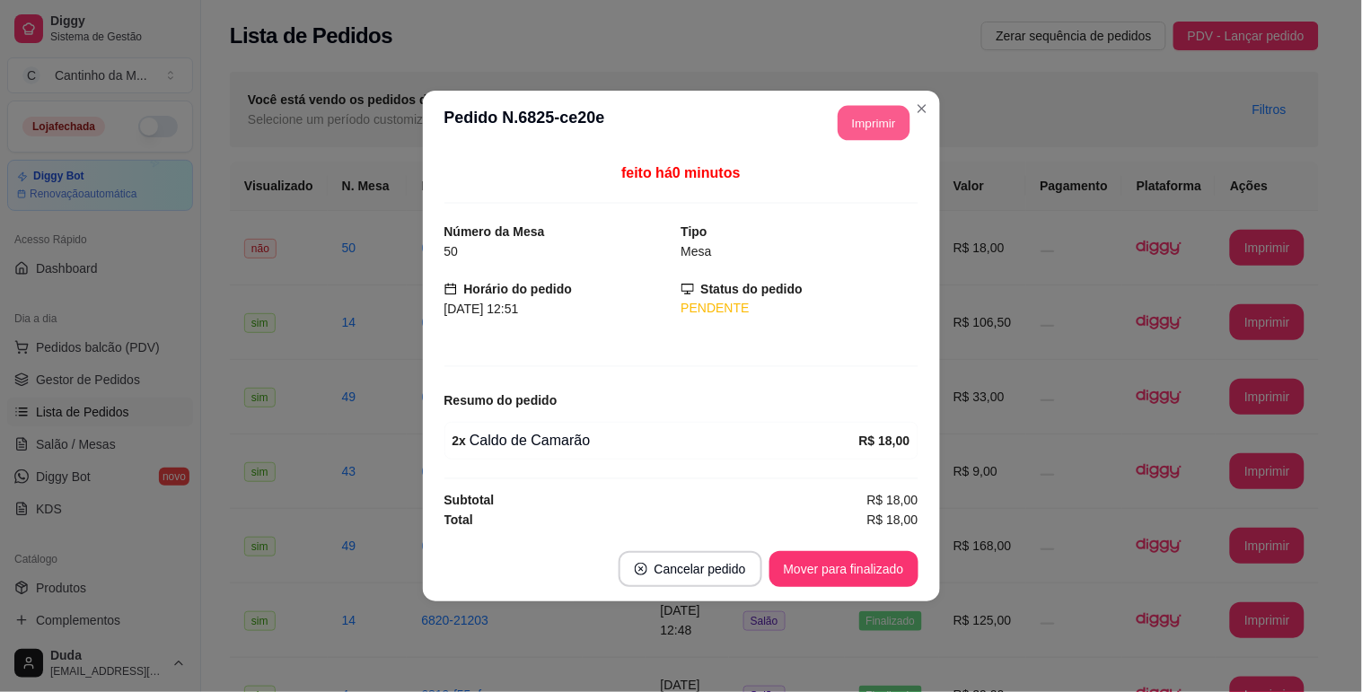
click at [857, 117] on button "Imprimir" at bounding box center [874, 123] width 72 height 35
click at [882, 580] on button "Mover para finalizado" at bounding box center [843, 569] width 145 height 35
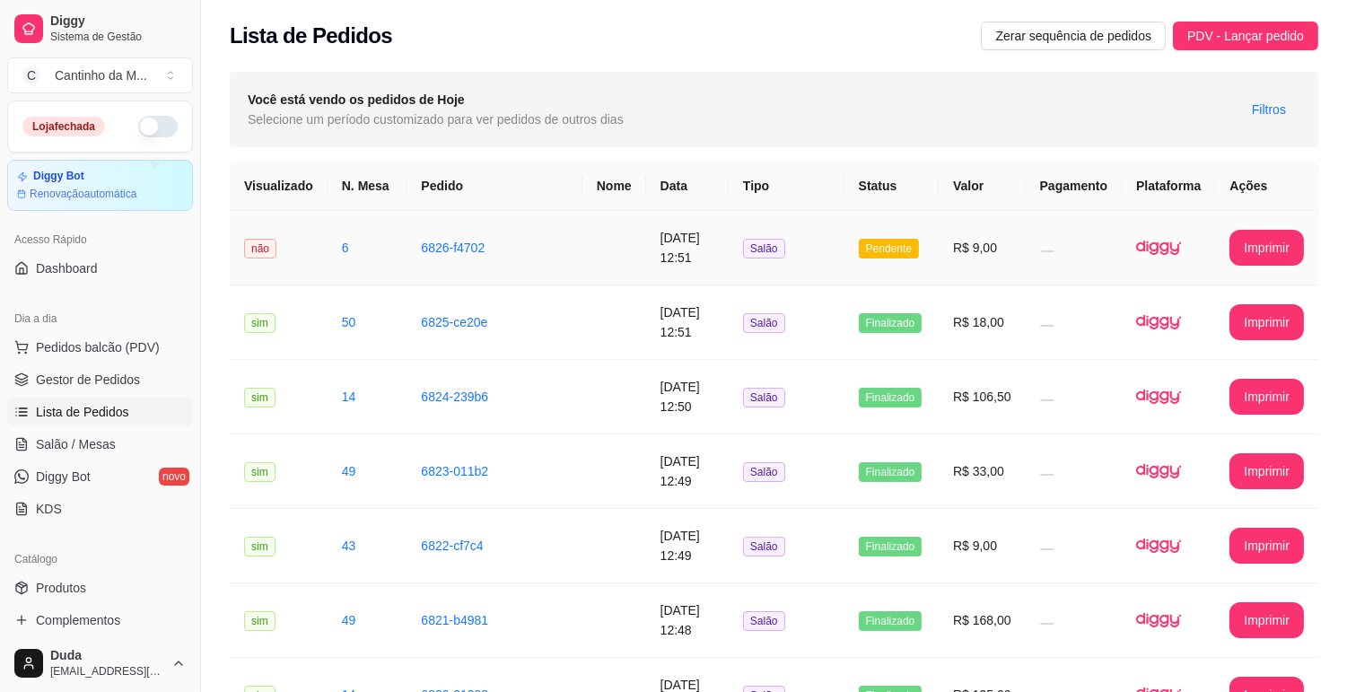
click at [857, 243] on td "Pendente" at bounding box center [892, 248] width 94 height 75
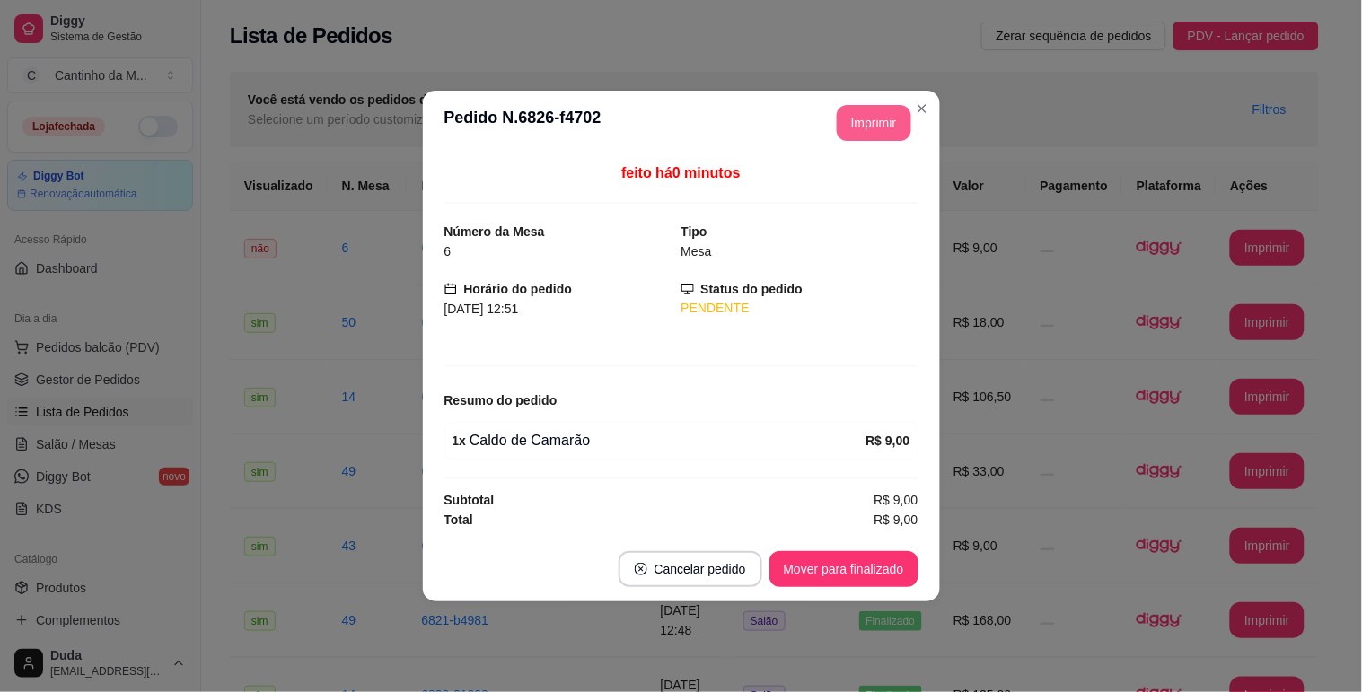
click at [856, 111] on button "Imprimir" at bounding box center [874, 123] width 75 height 36
click at [895, 575] on button "Mover para finalizado" at bounding box center [843, 569] width 145 height 35
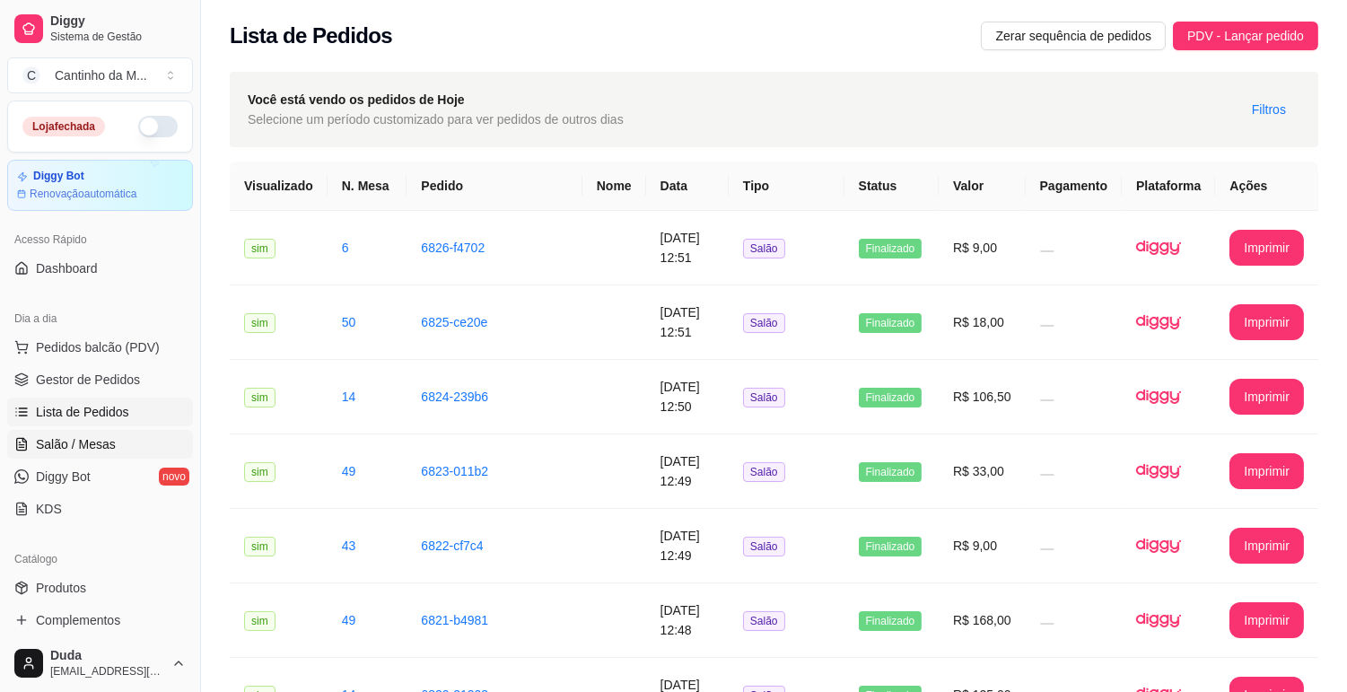
click at [101, 442] on span "Salão / Mesas" at bounding box center [76, 444] width 80 height 18
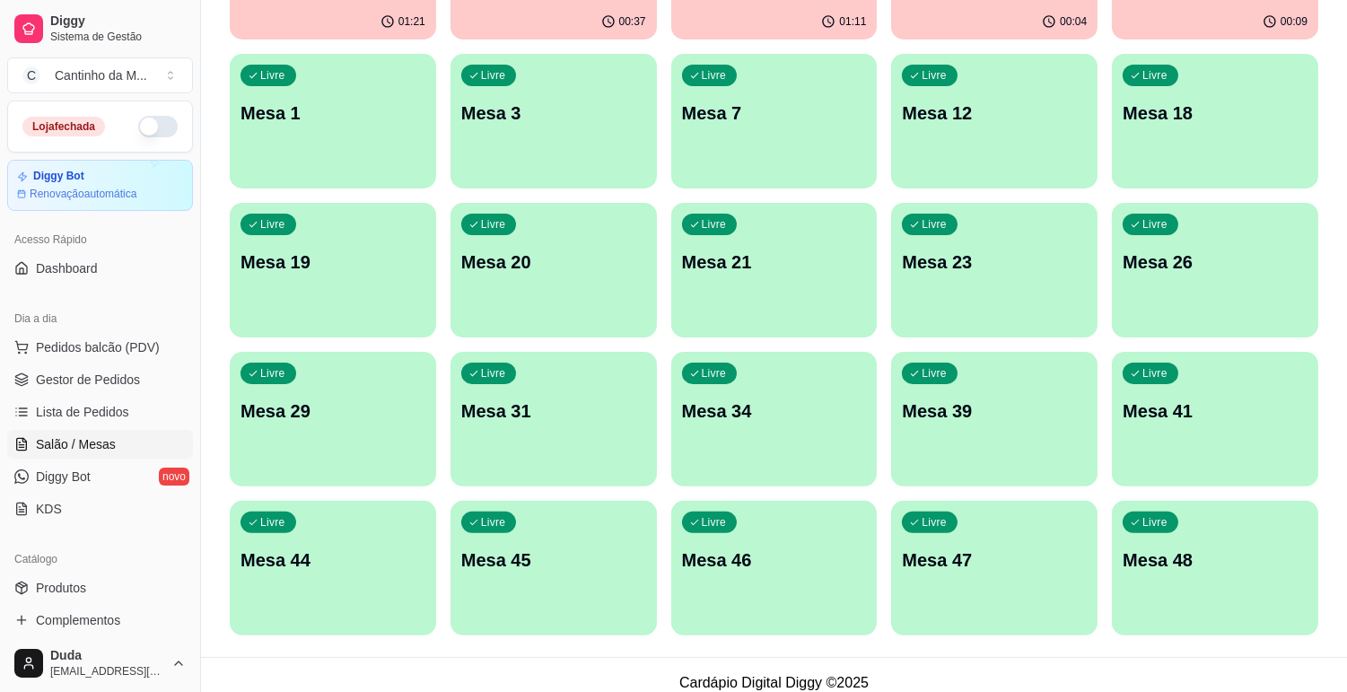
scroll to position [1050, 0]
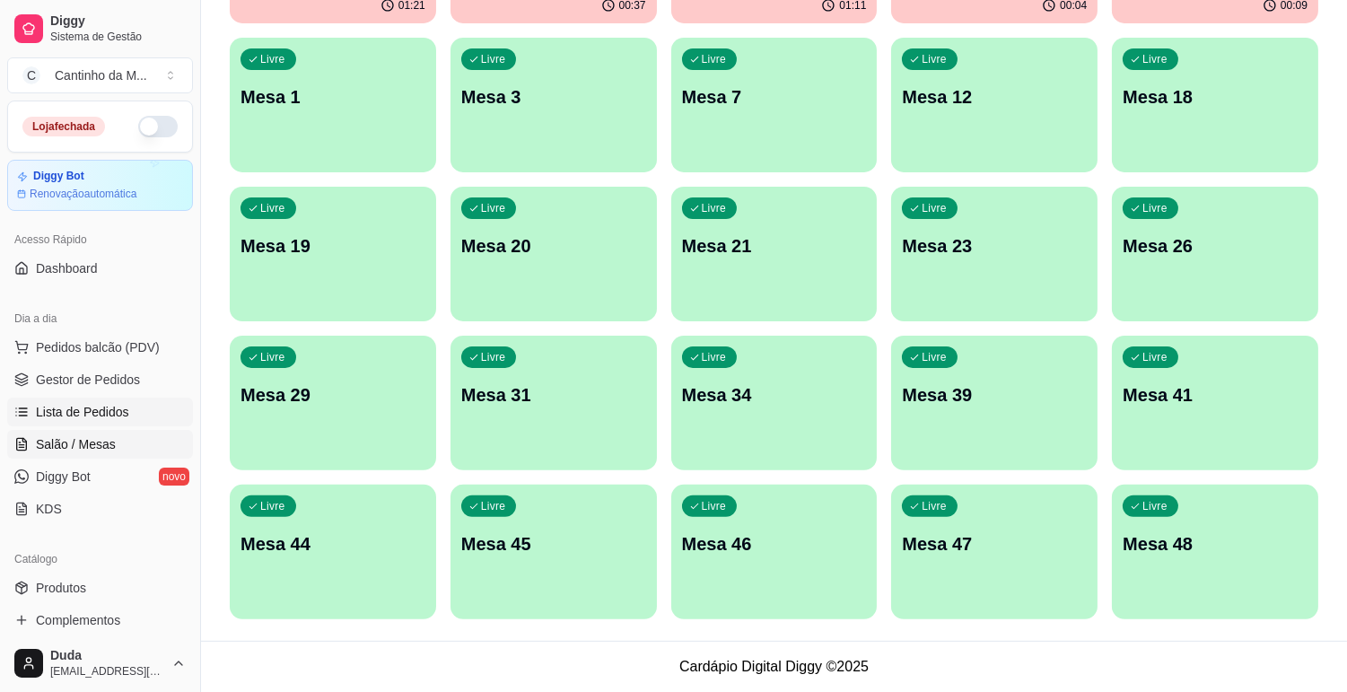
click at [123, 414] on span "Lista de Pedidos" at bounding box center [82, 412] width 93 height 18
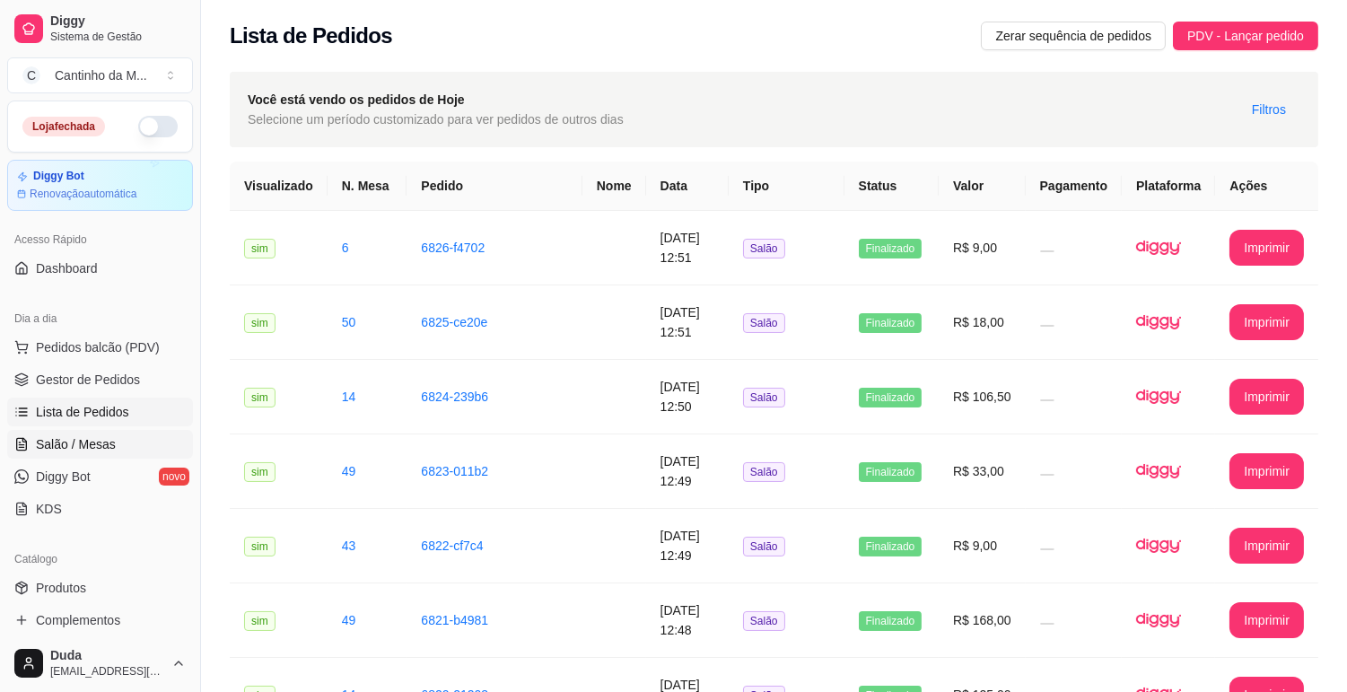
click at [92, 440] on span "Salão / Mesas" at bounding box center [76, 444] width 80 height 18
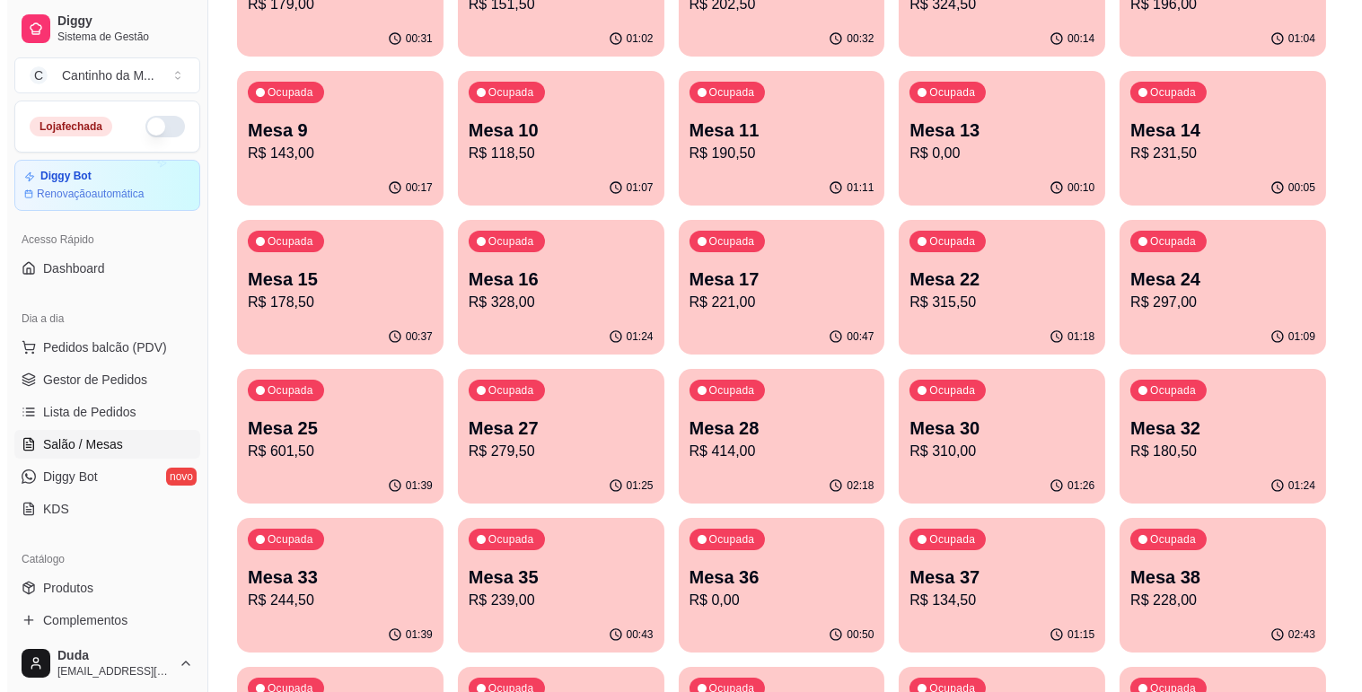
scroll to position [299, 0]
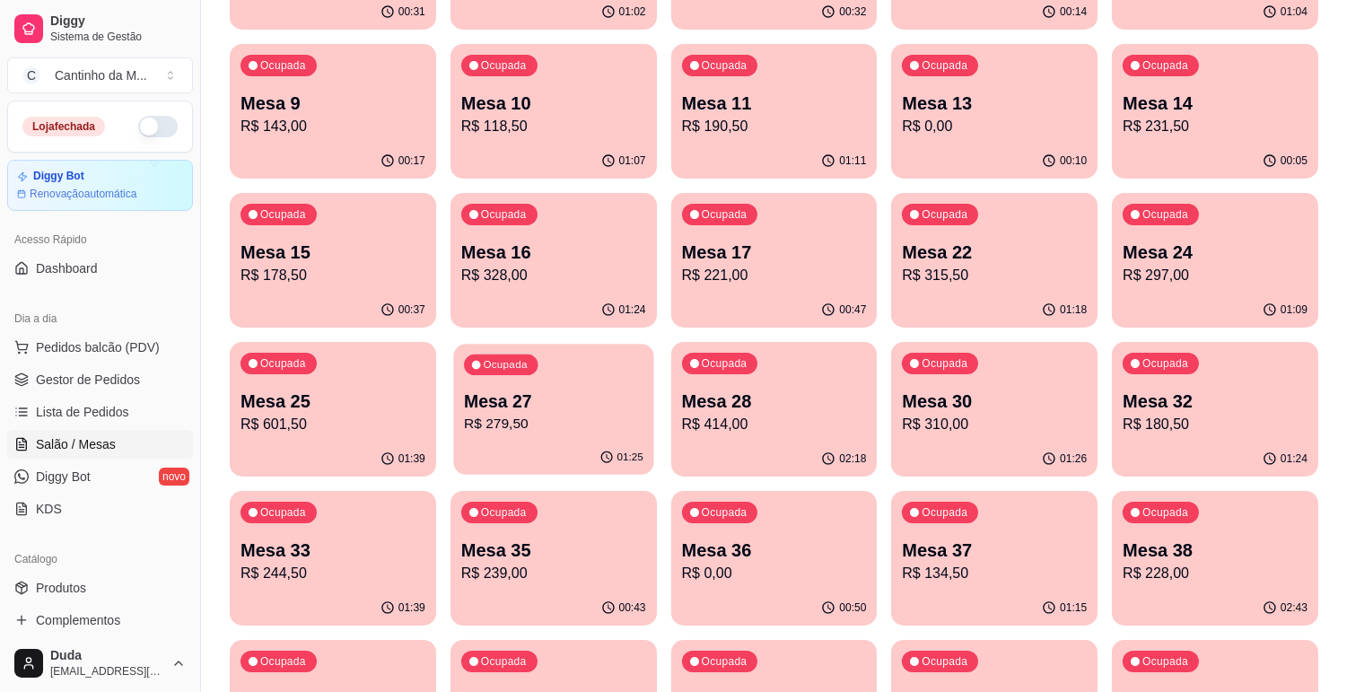
click at [596, 401] on p "Mesa 27" at bounding box center [554, 402] width 180 height 24
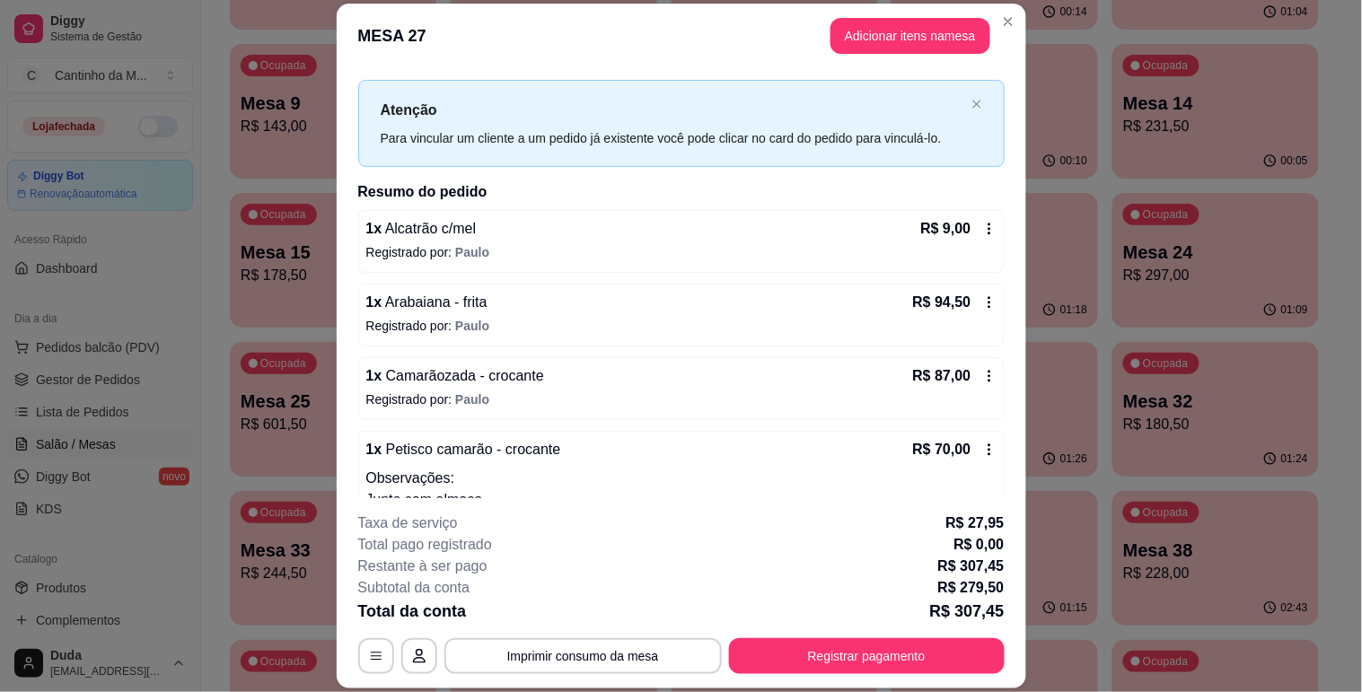
scroll to position [0, 0]
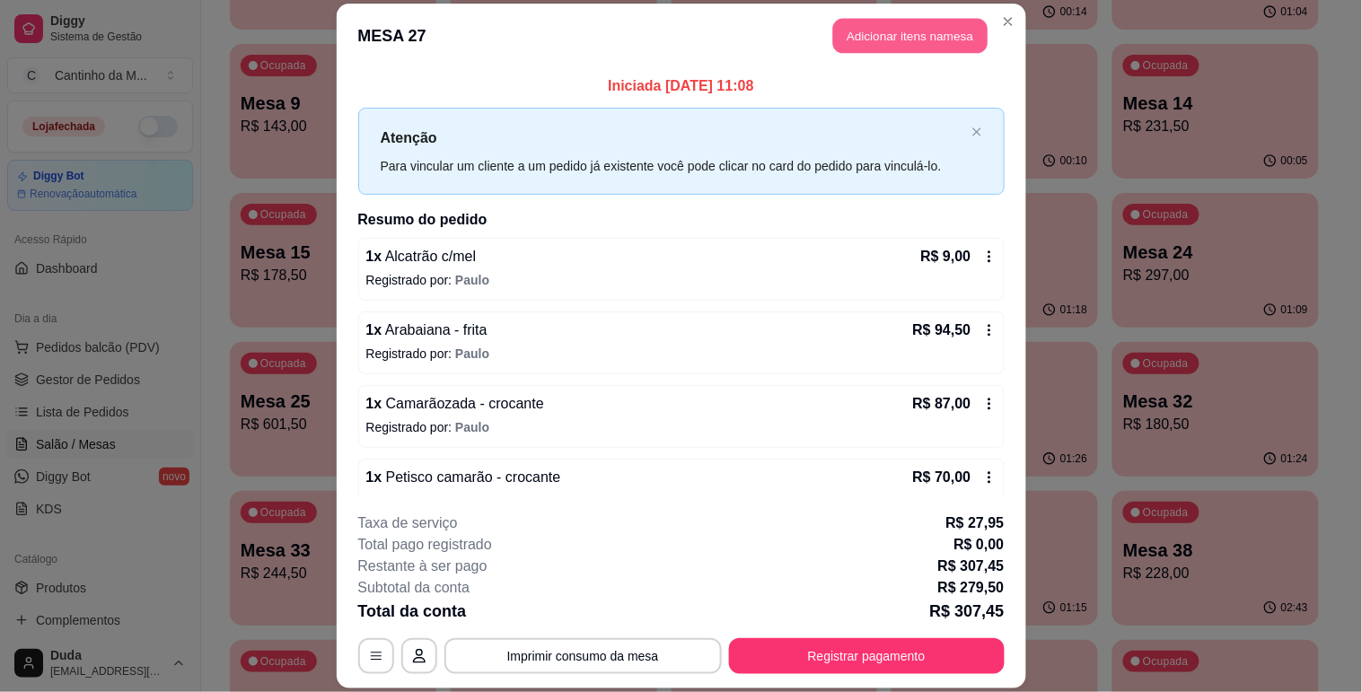
click at [876, 52] on button "Adicionar itens na mesa" at bounding box center [910, 35] width 154 height 35
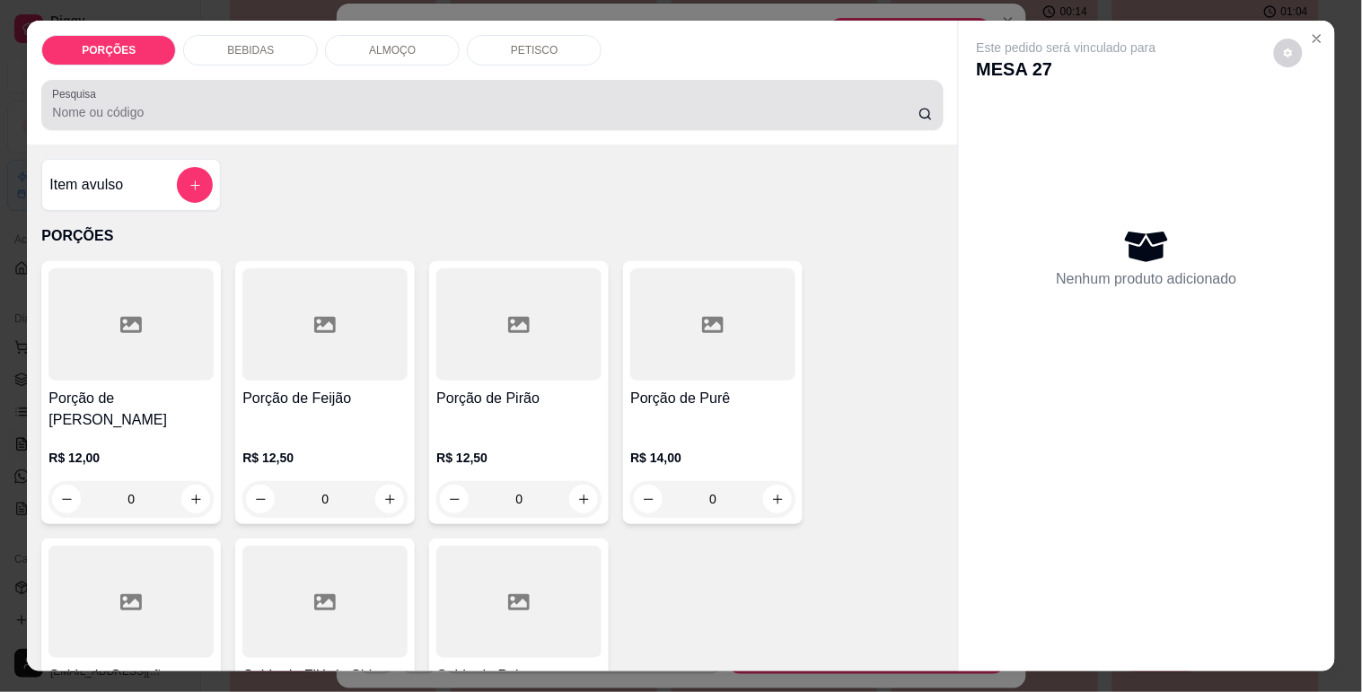
click at [249, 103] on input "Pesquisa" at bounding box center [485, 112] width 866 height 18
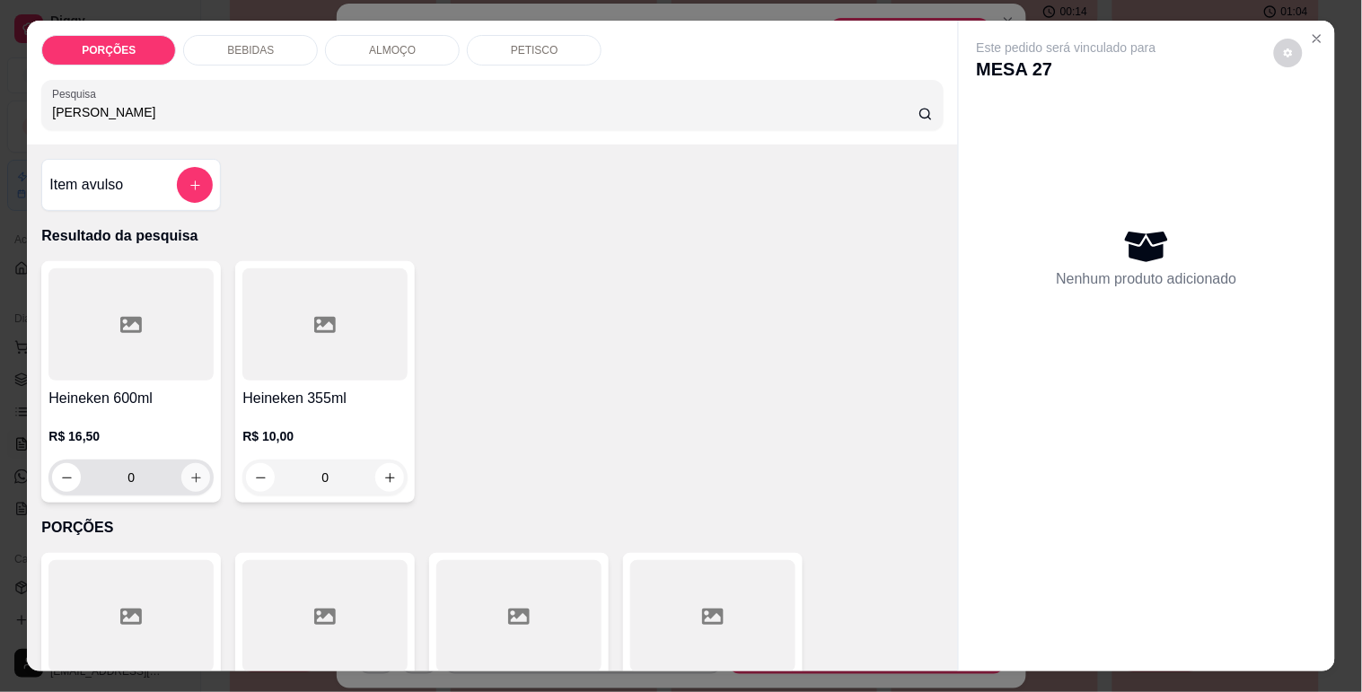
type input "heine"
click at [191, 473] on icon "increase-product-quantity" at bounding box center [196, 478] width 10 height 10
click at [189, 471] on icon "increase-product-quantity" at bounding box center [195, 477] width 13 height 13
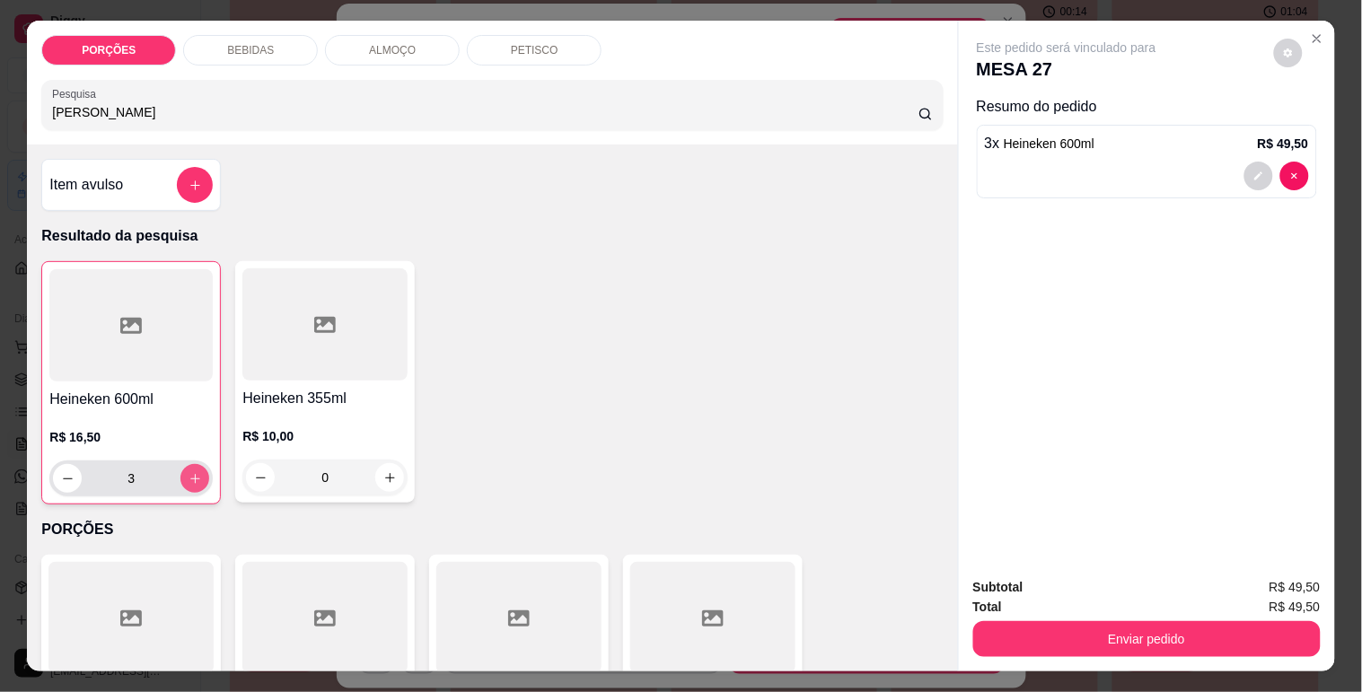
type input "3"
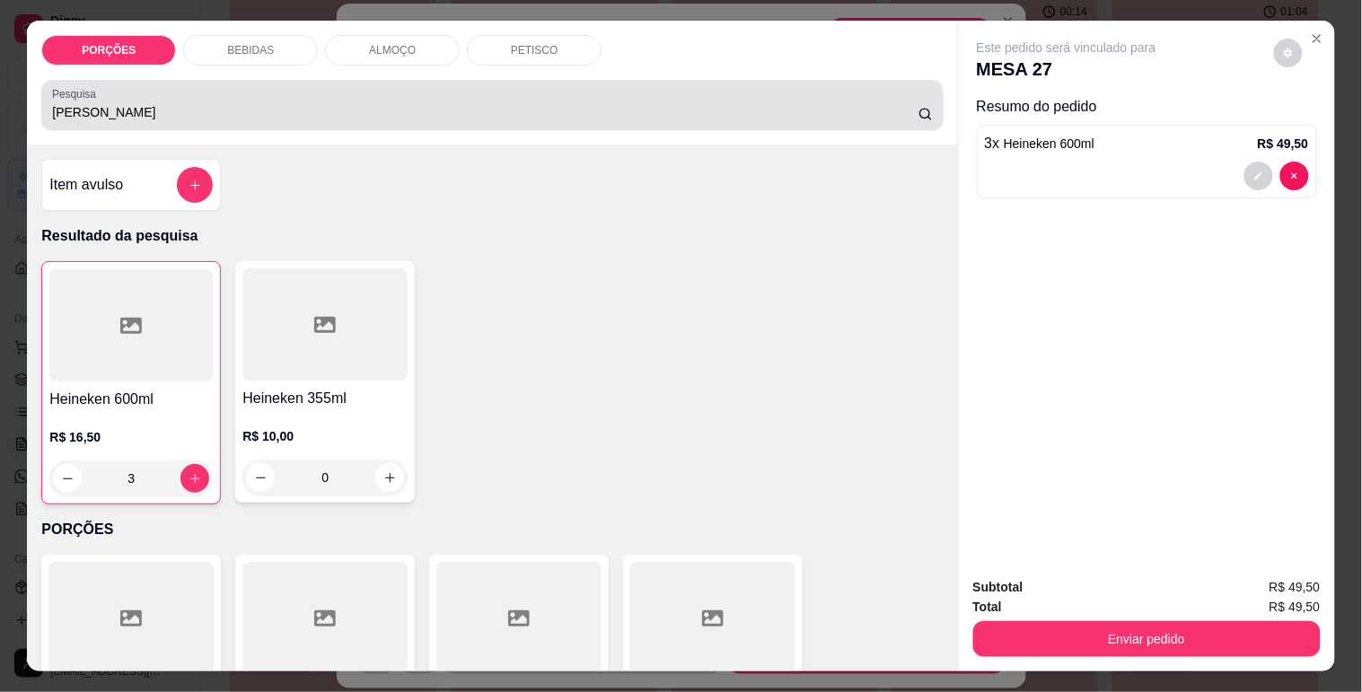
click at [159, 108] on input "heine" at bounding box center [485, 112] width 866 height 18
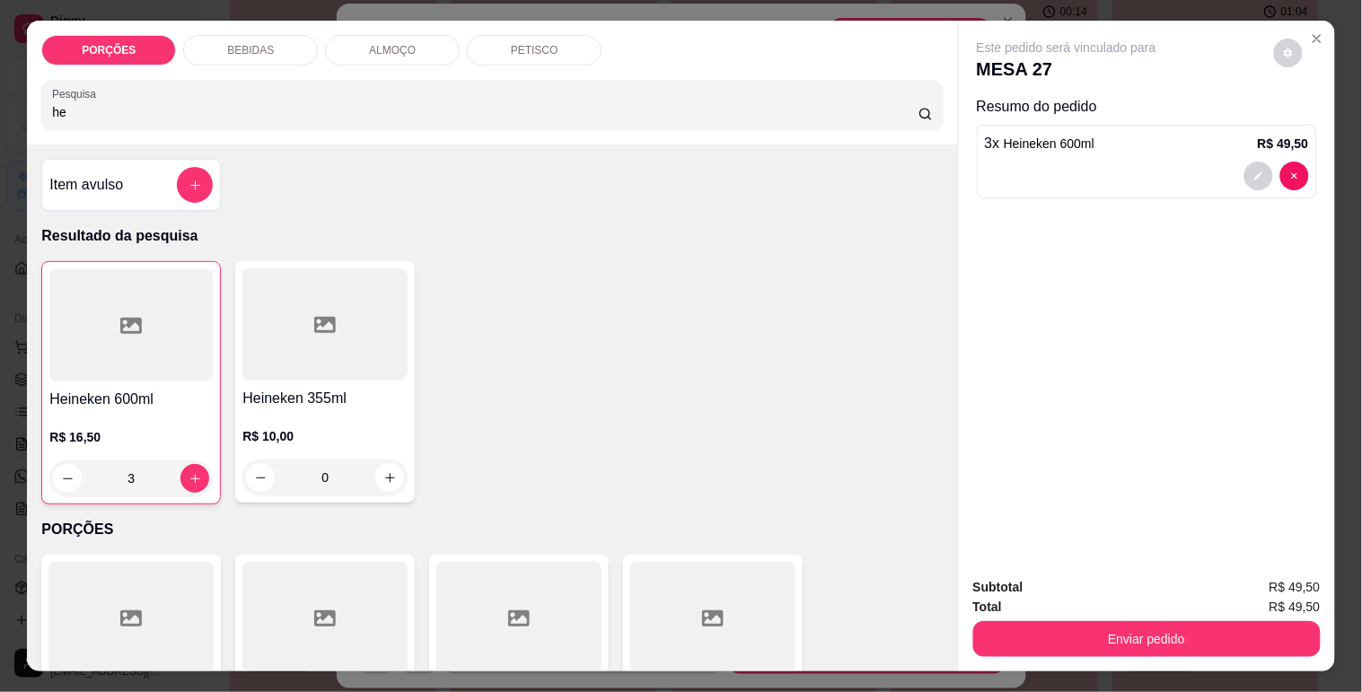
type input "h"
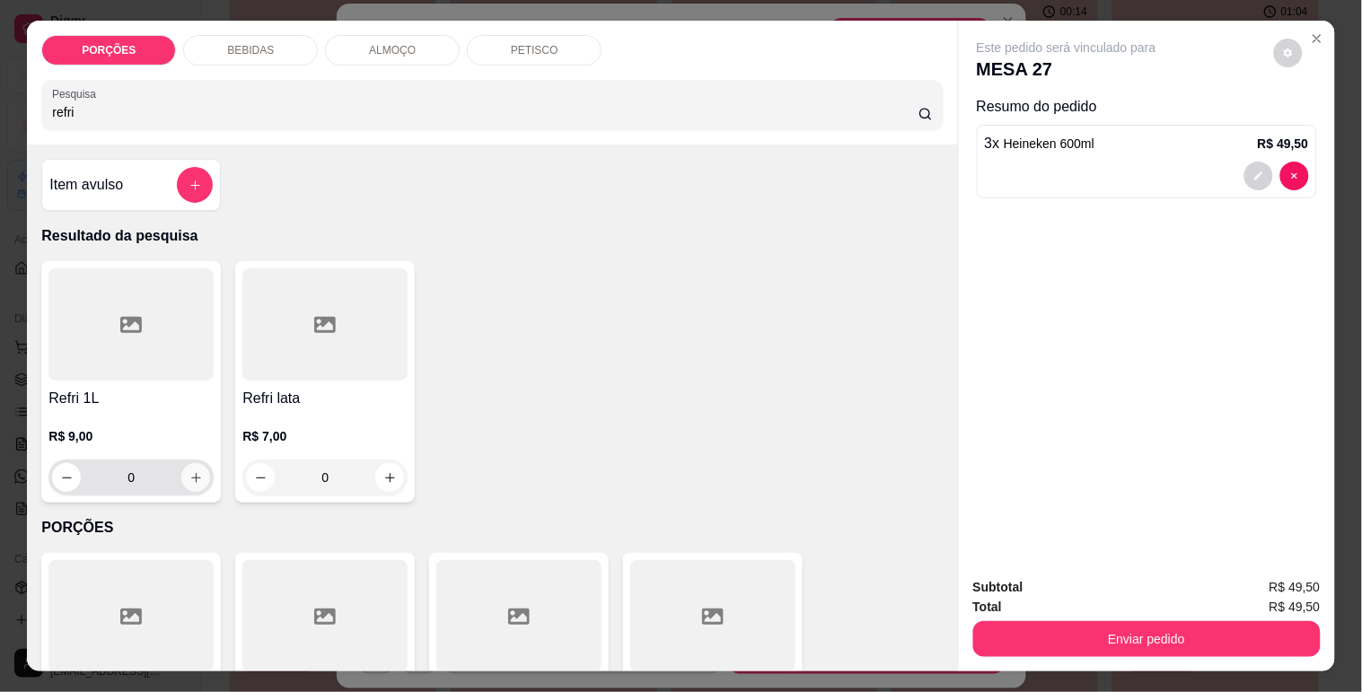
type input "refri"
click at [190, 471] on icon "increase-product-quantity" at bounding box center [195, 477] width 13 height 13
type input "1"
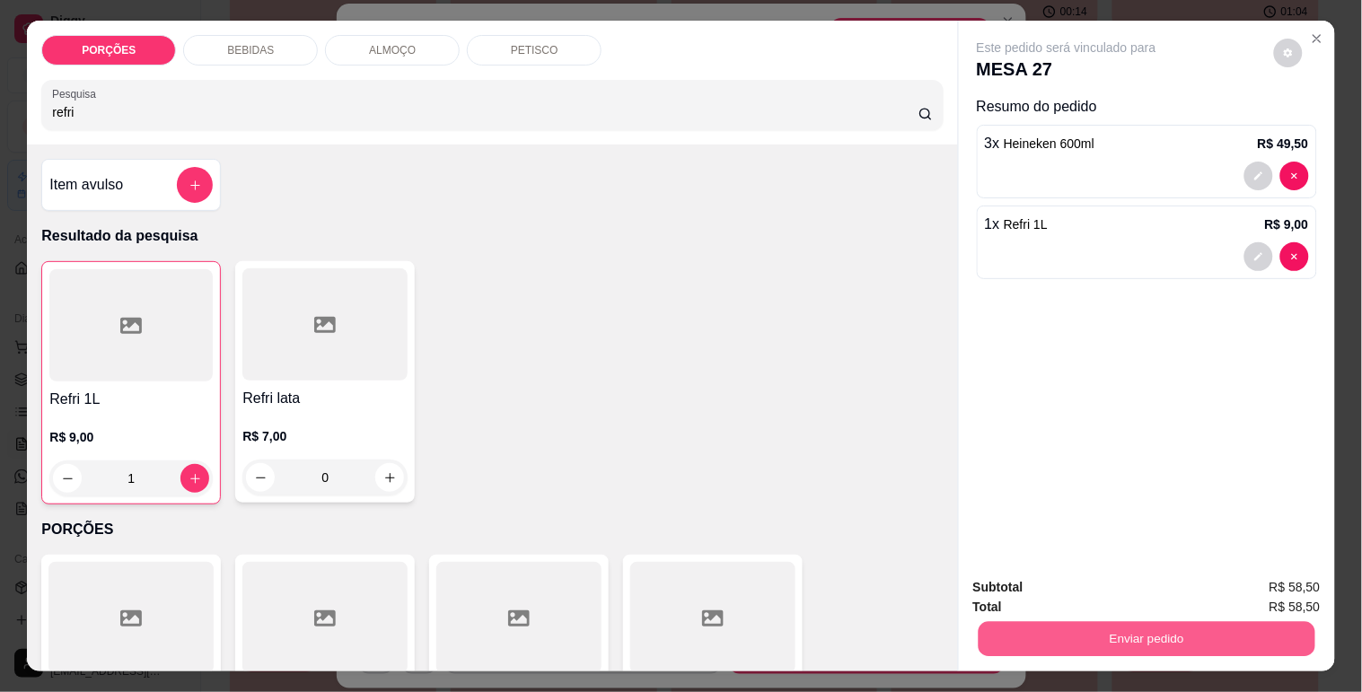
click at [1048, 621] on button "Enviar pedido" at bounding box center [1146, 638] width 337 height 35
click at [1034, 577] on button "Não registrar e enviar pedido" at bounding box center [1087, 588] width 187 height 34
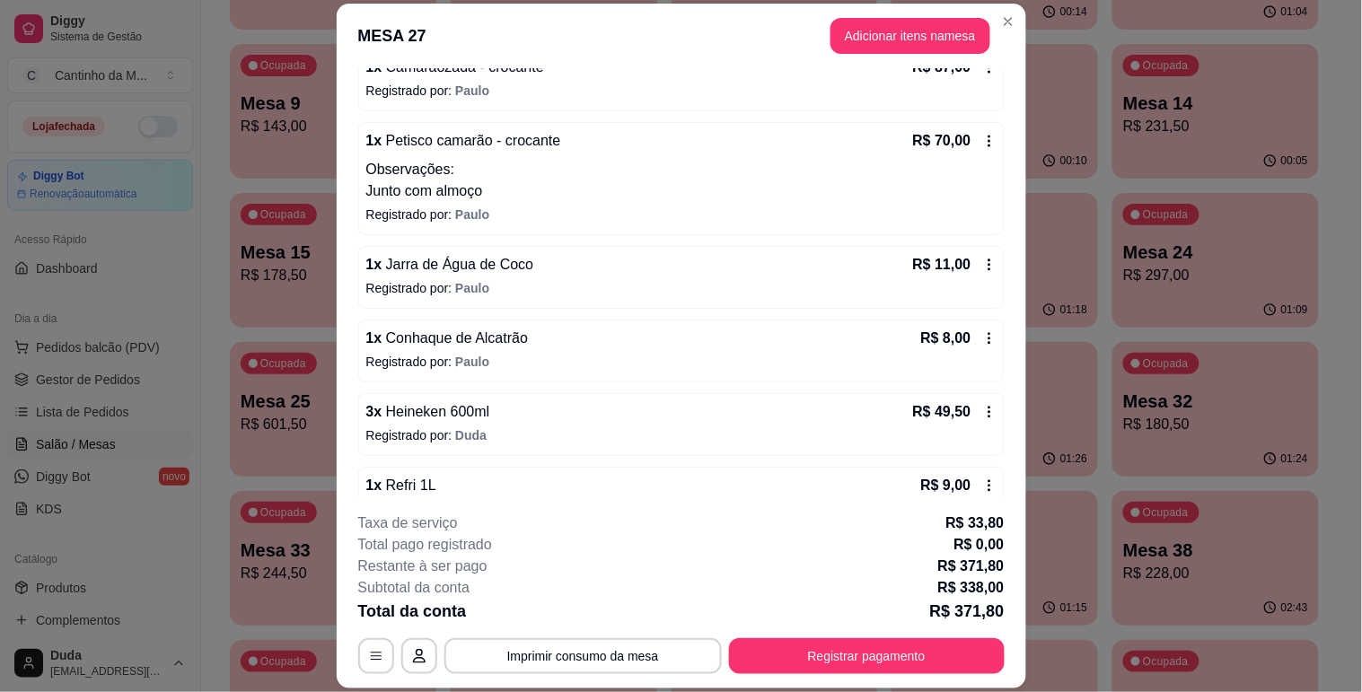
scroll to position [375, 0]
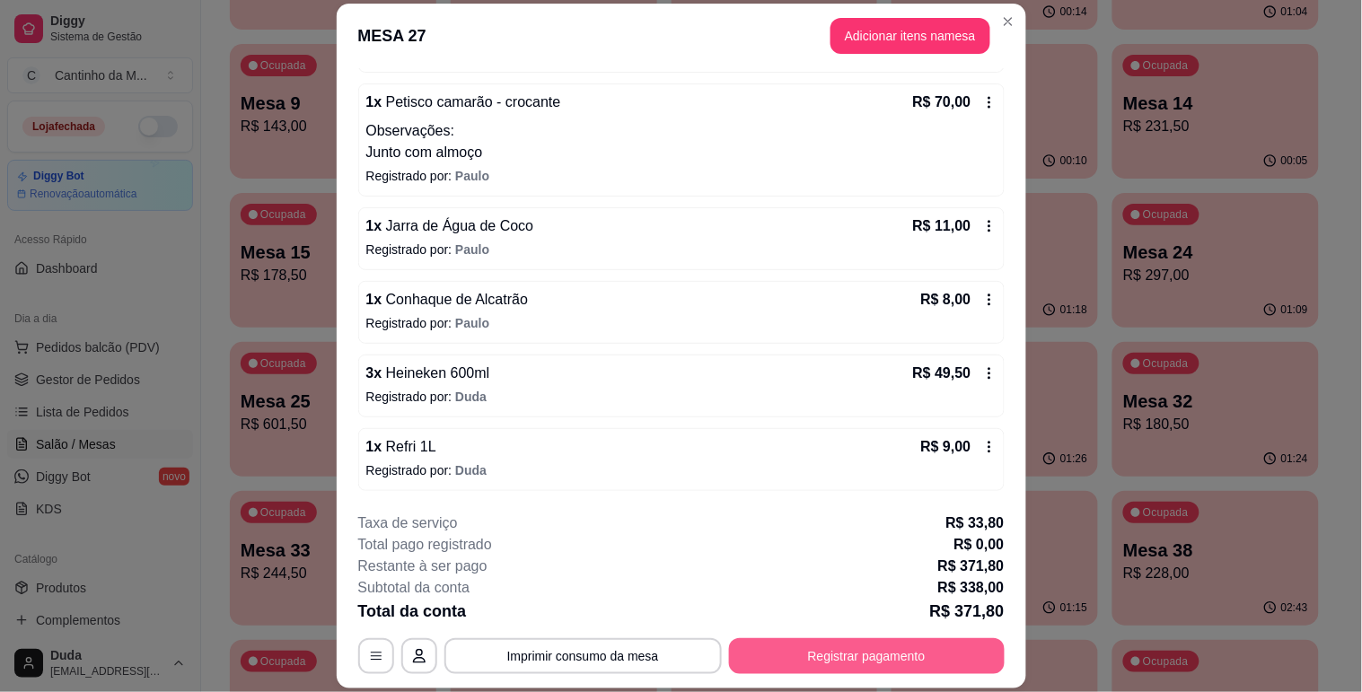
click at [877, 655] on button "Registrar pagamento" at bounding box center [867, 656] width 276 height 36
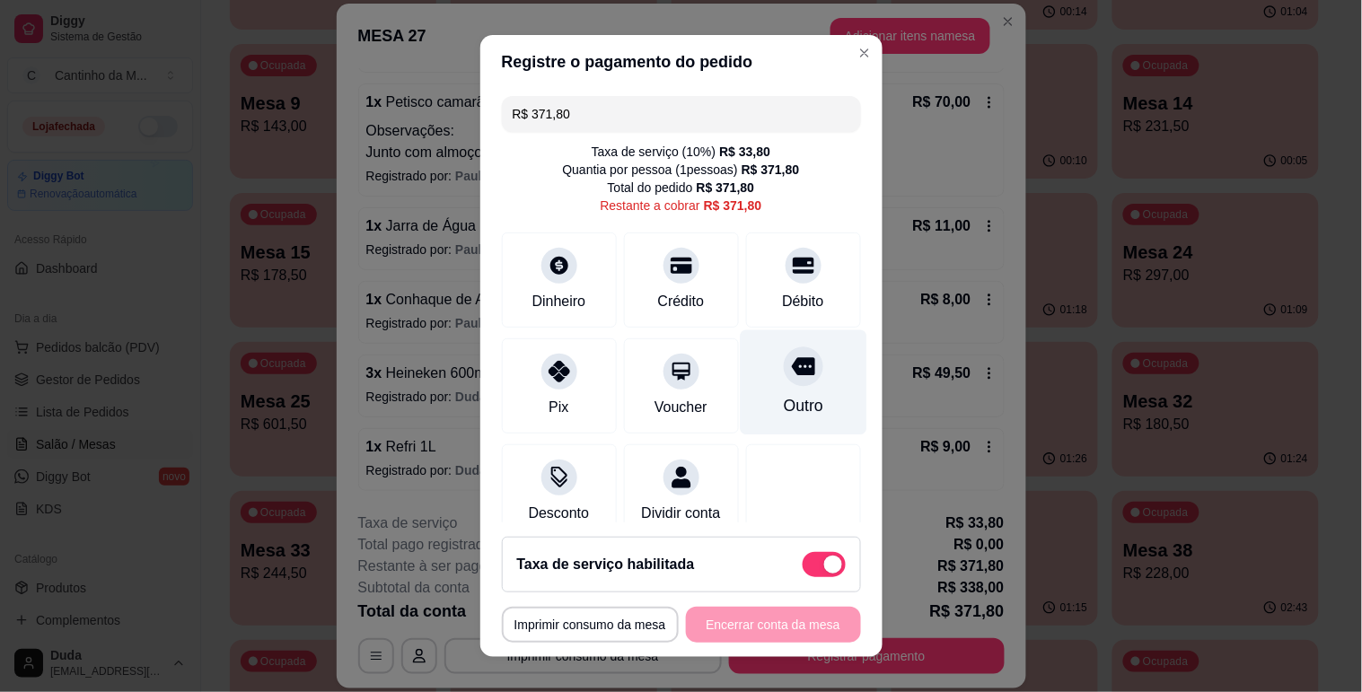
click at [781, 390] on div "Outro" at bounding box center [803, 381] width 127 height 105
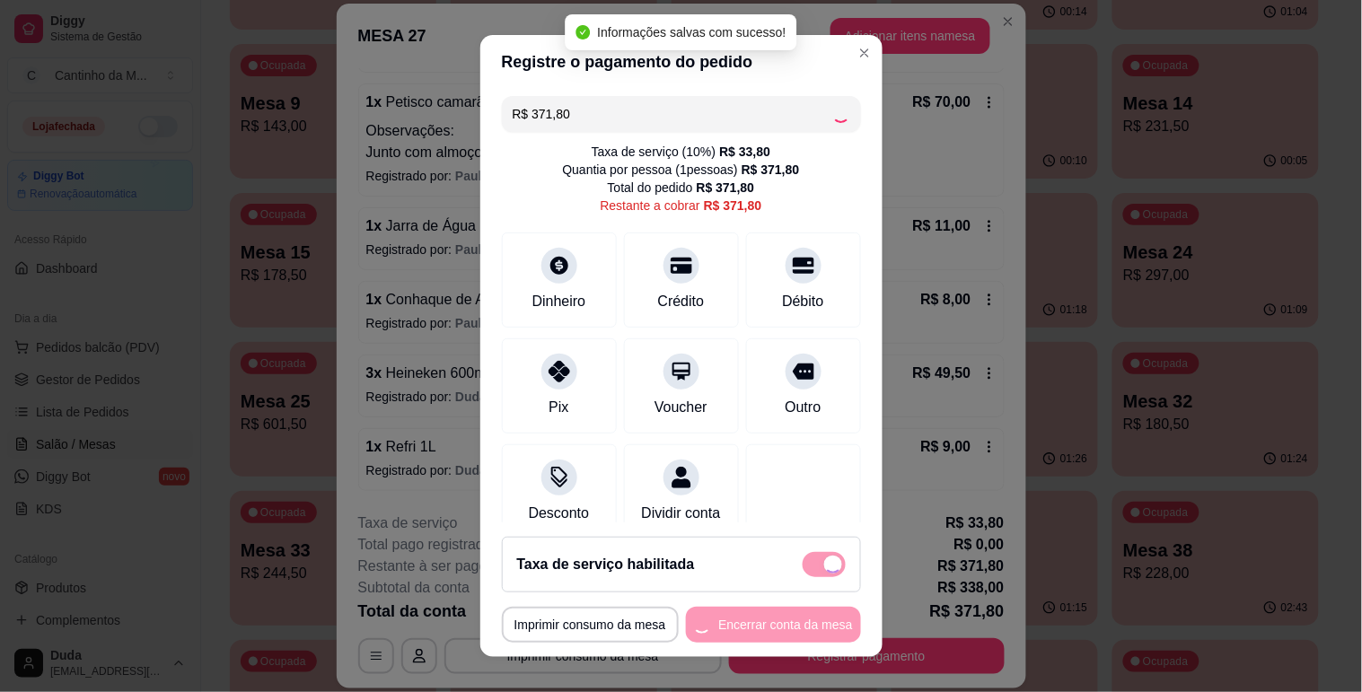
type input "R$ 0,00"
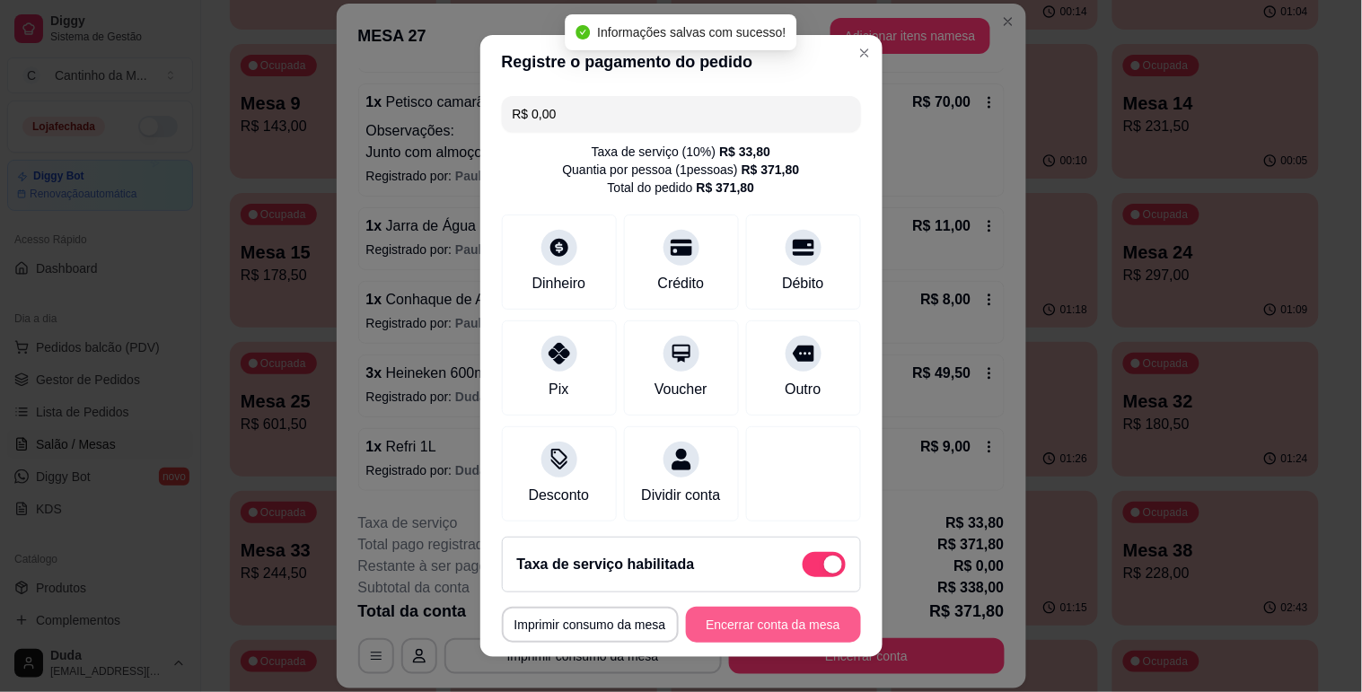
click at [739, 612] on button "Encerrar conta da mesa" at bounding box center [773, 625] width 175 height 36
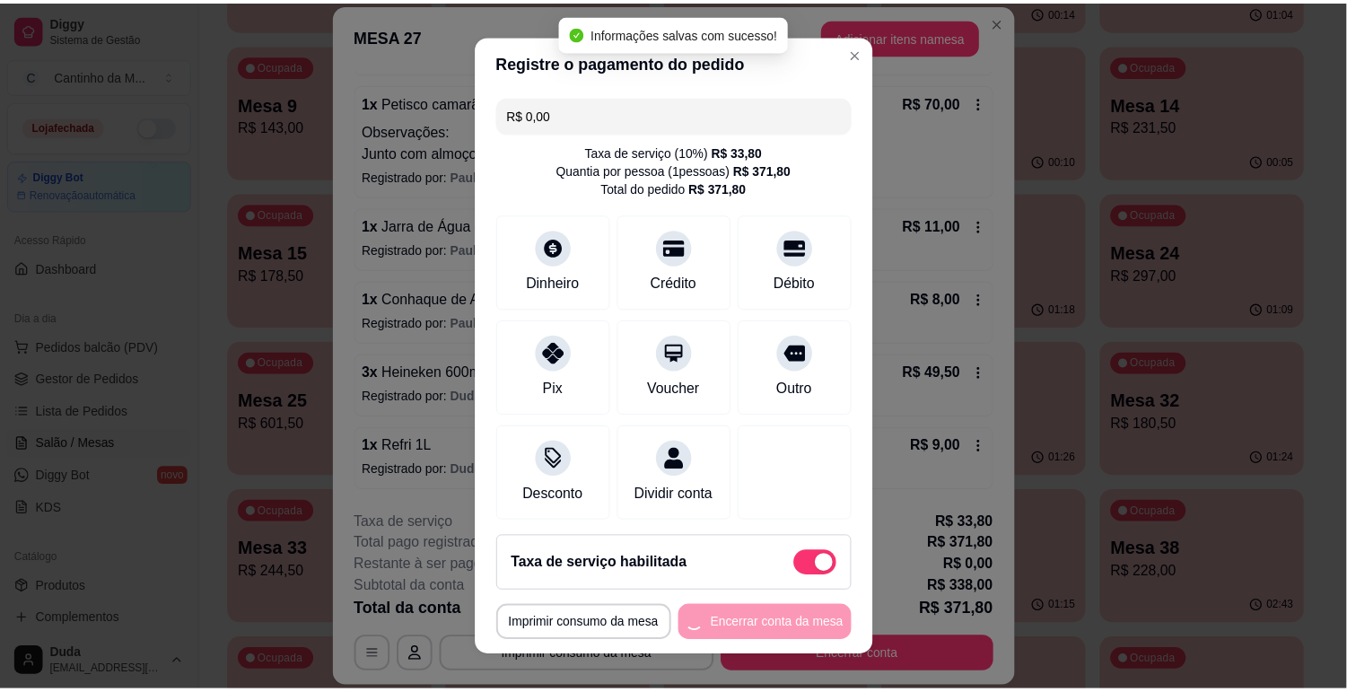
scroll to position [0, 0]
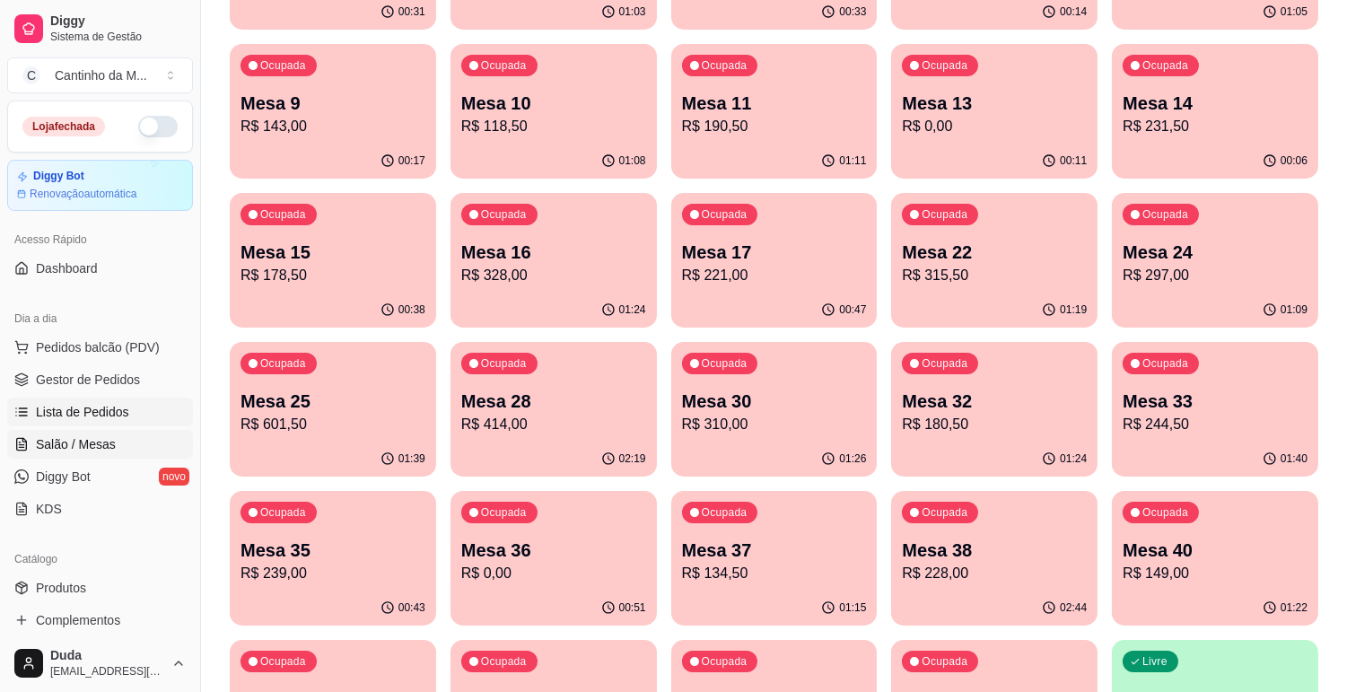
click at [86, 398] on link "Lista de Pedidos" at bounding box center [100, 412] width 186 height 29
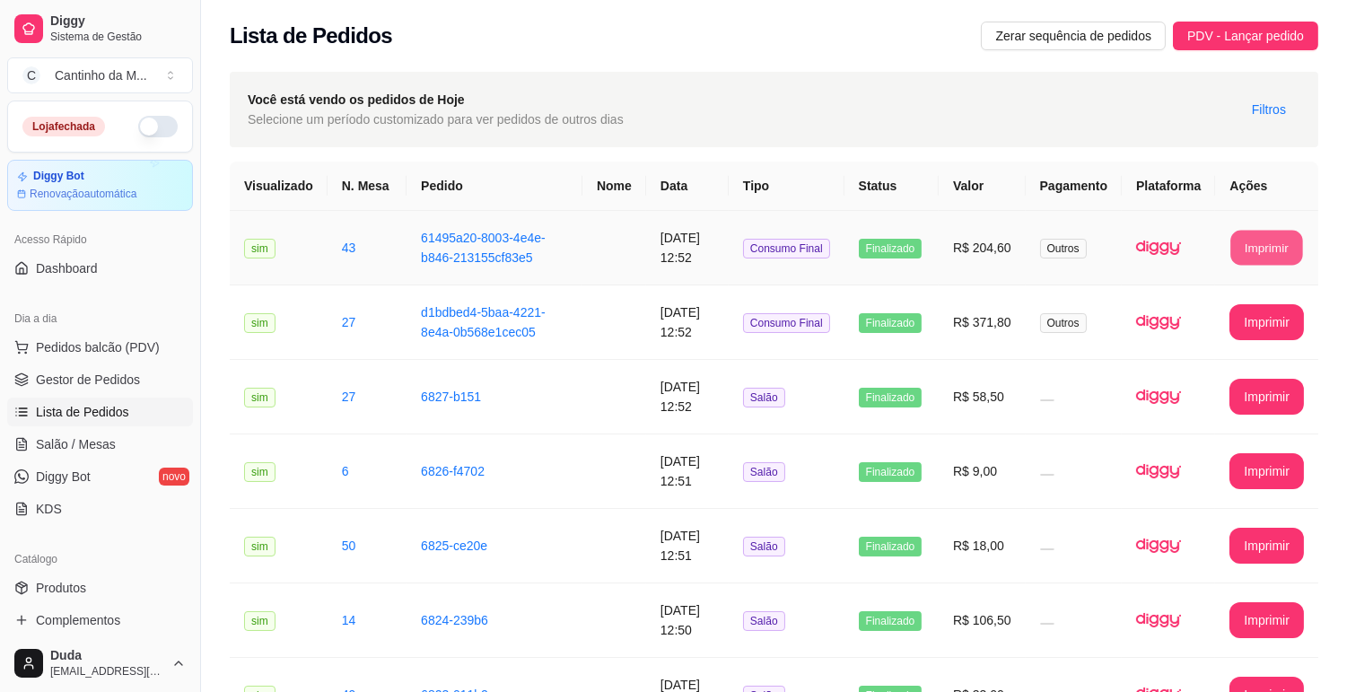
click at [1250, 240] on button "Imprimir" at bounding box center [1268, 248] width 72 height 35
click at [66, 438] on span "Salão / Mesas" at bounding box center [76, 444] width 80 height 18
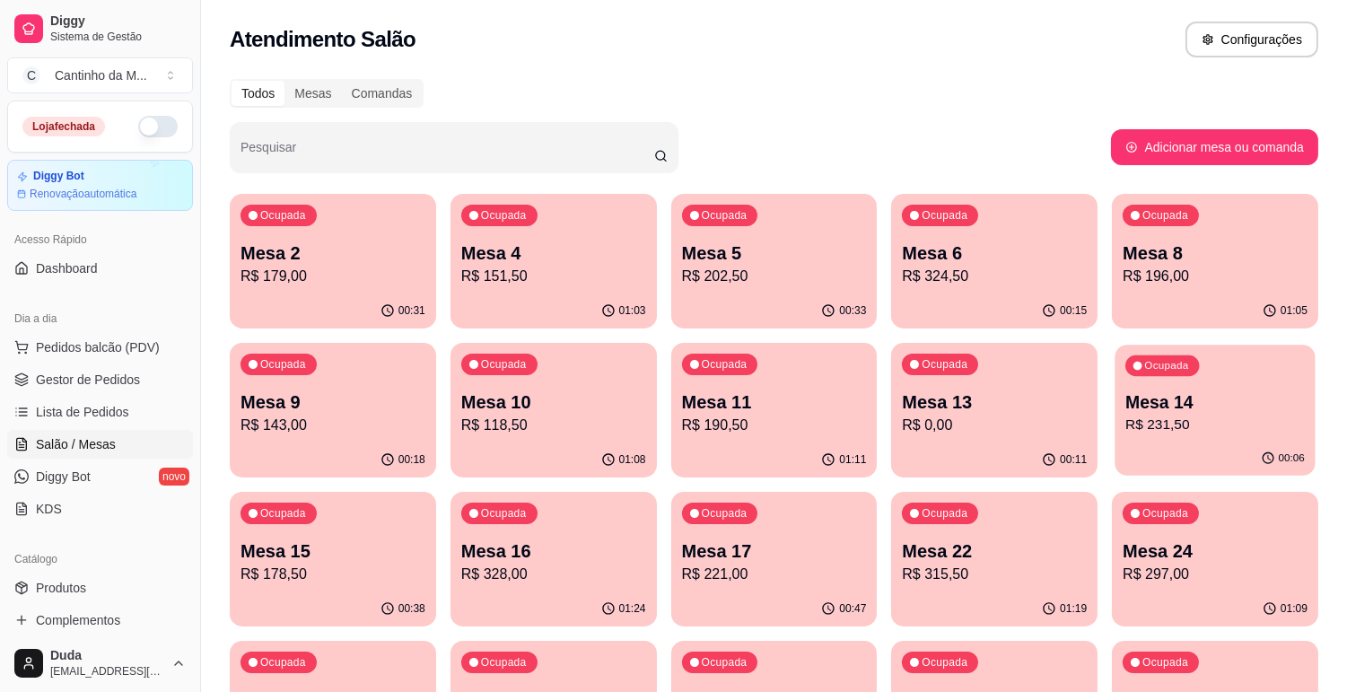
click at [1261, 409] on p "Mesa 14" at bounding box center [1216, 402] width 180 height 24
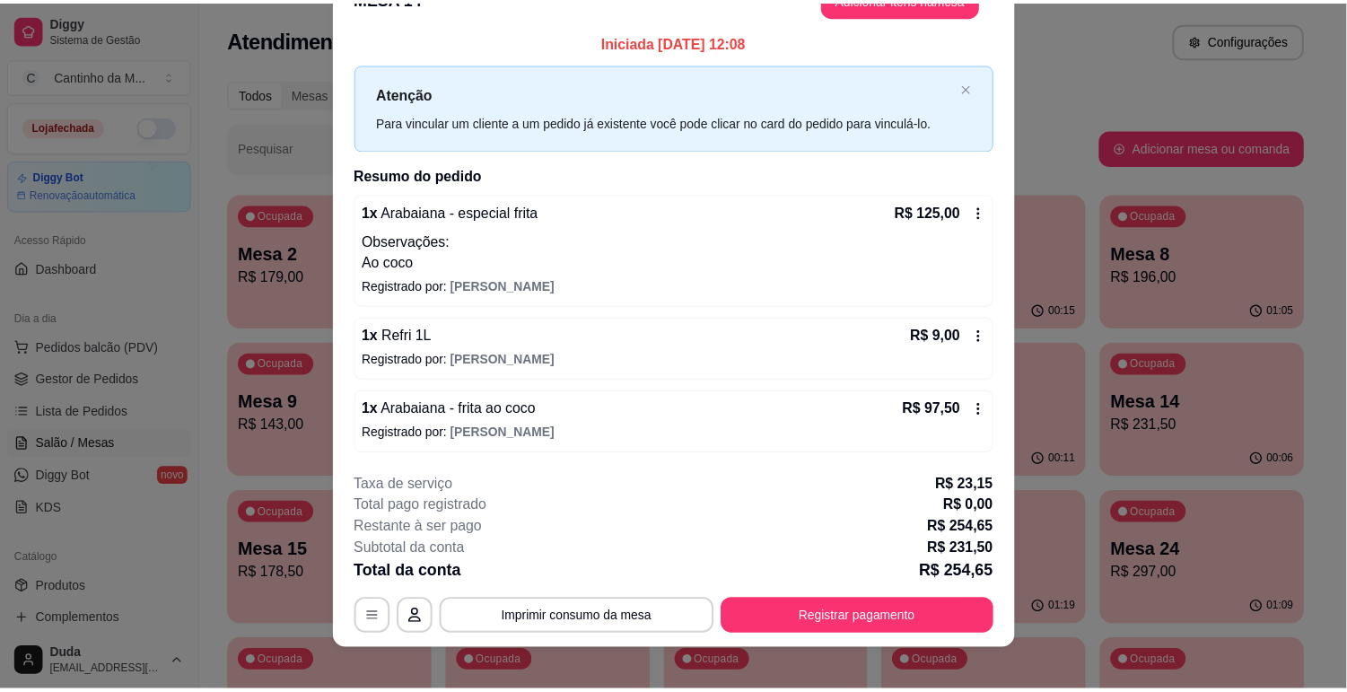
scroll to position [54, 0]
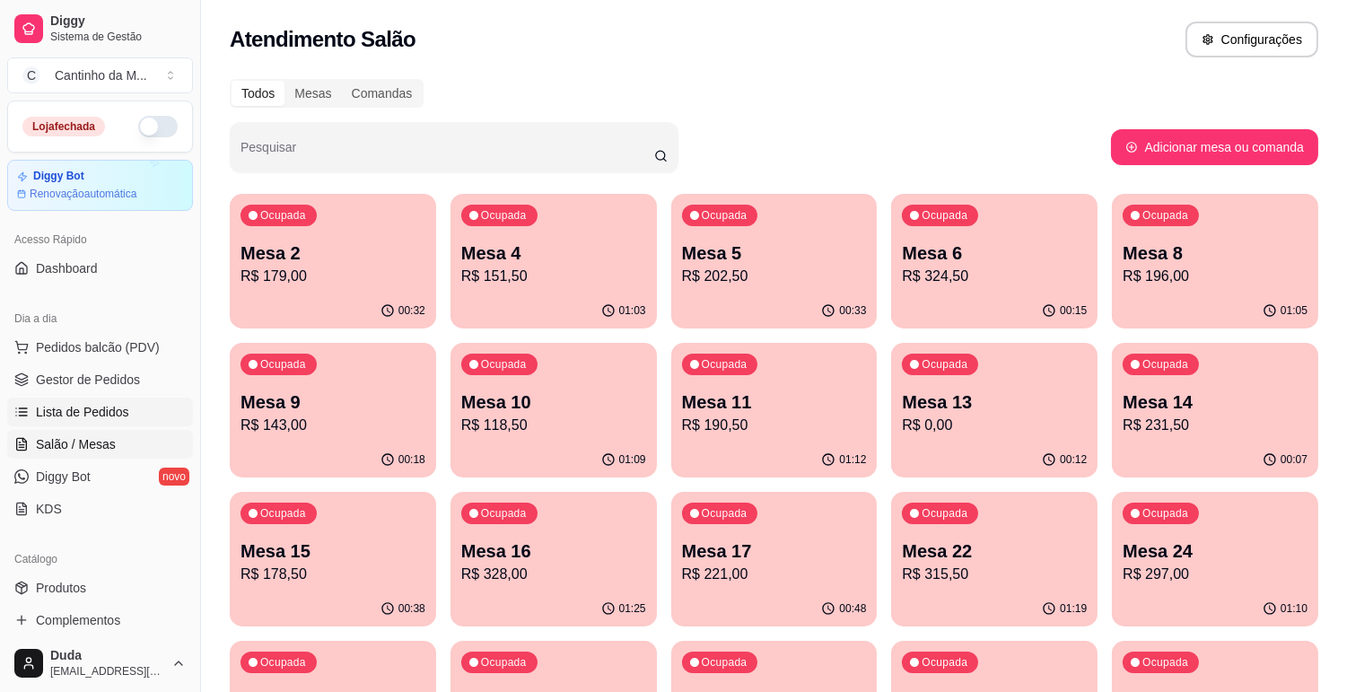
click at [39, 414] on span "Lista de Pedidos" at bounding box center [82, 412] width 93 height 18
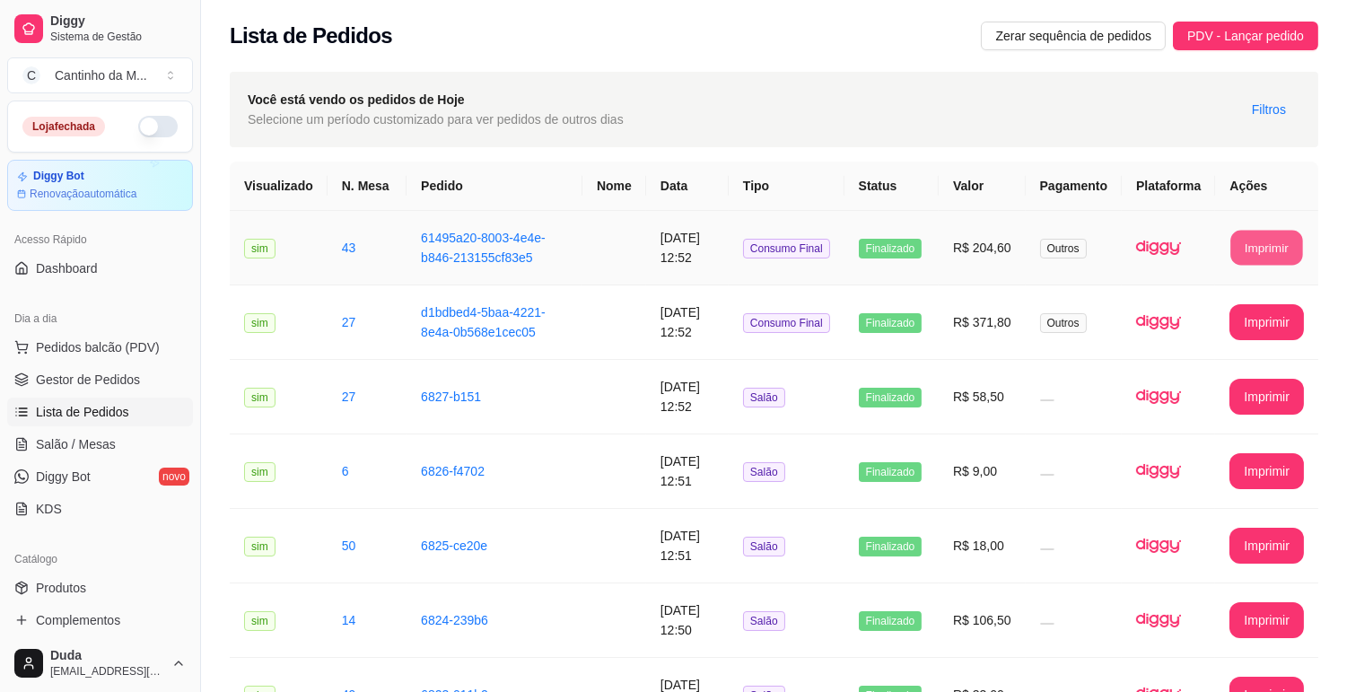
click at [1260, 244] on button "Imprimir" at bounding box center [1268, 248] width 72 height 35
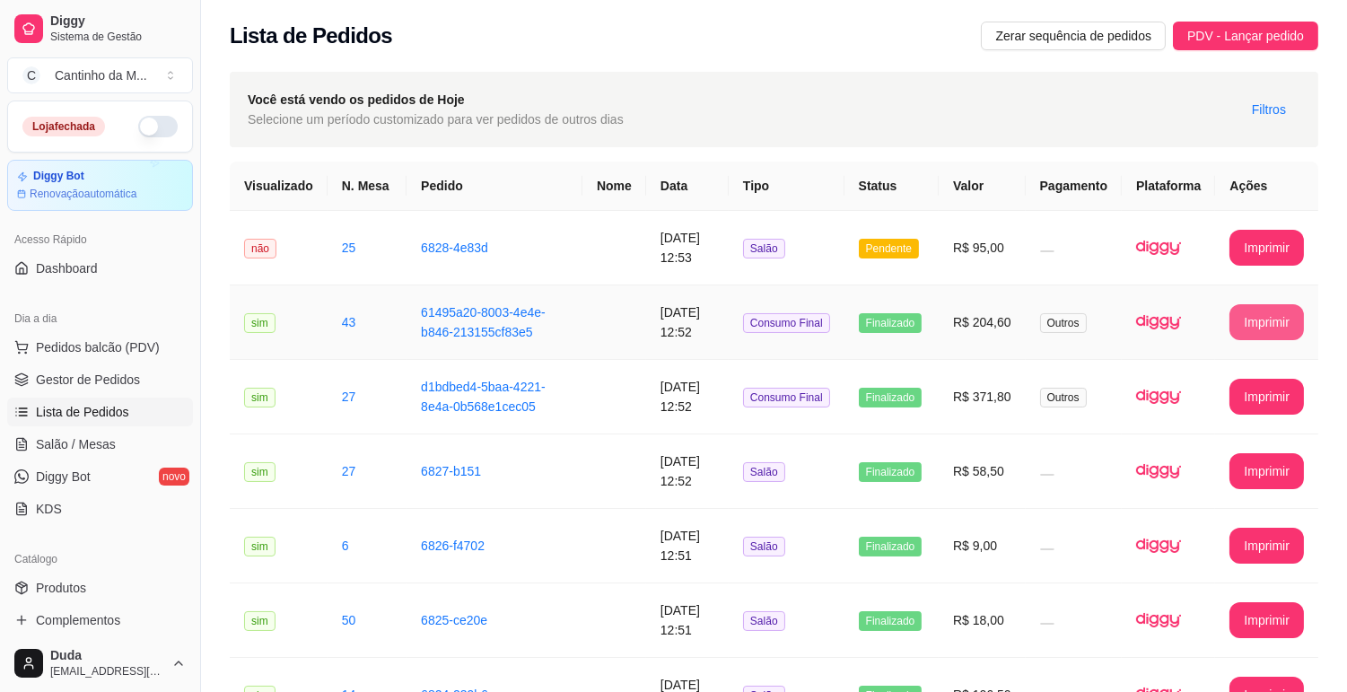
click at [1267, 328] on button "Imprimir" at bounding box center [1267, 322] width 75 height 36
click at [407, 259] on td "6828-4e83d" at bounding box center [495, 248] width 176 height 75
click at [407, 392] on td "d1bdbed4-5baa-4221-8e4a-0b568e1cec05" at bounding box center [495, 397] width 176 height 75
click at [584, 249] on td at bounding box center [615, 248] width 64 height 75
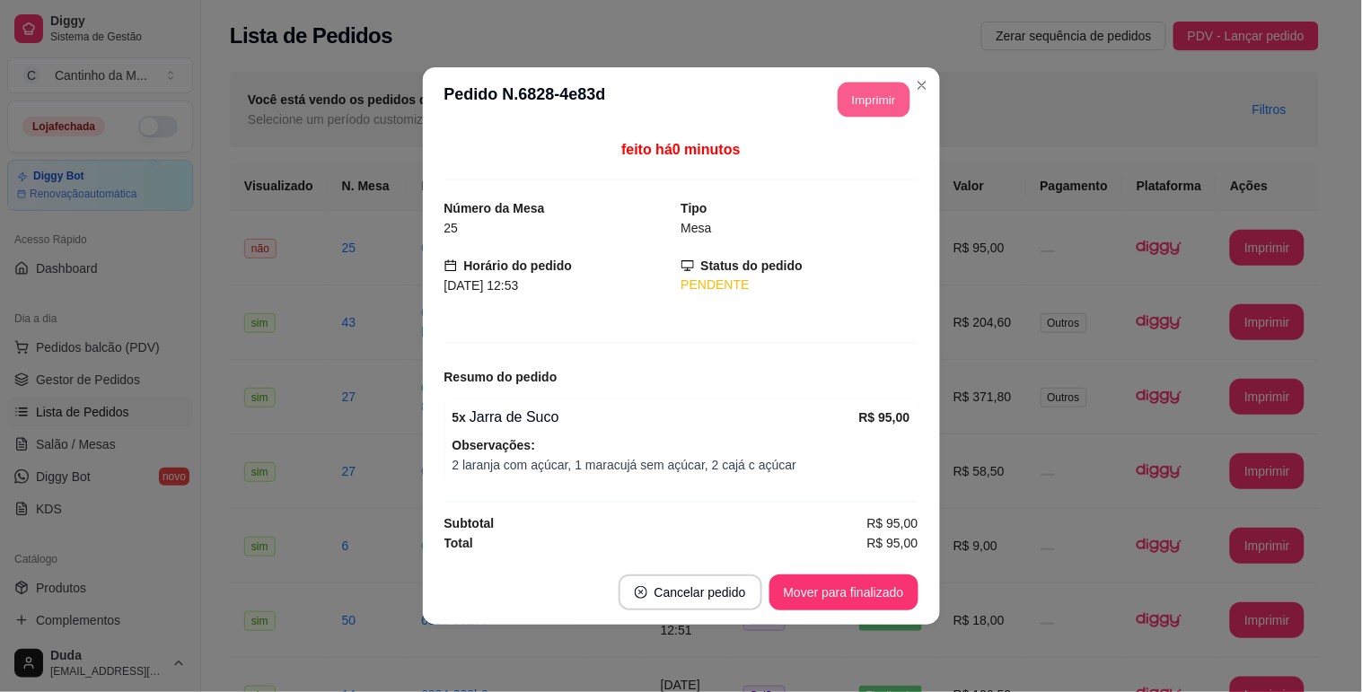
click at [854, 95] on button "Imprimir" at bounding box center [874, 100] width 72 height 35
click at [846, 594] on button "Mover para finalizado" at bounding box center [843, 593] width 149 height 36
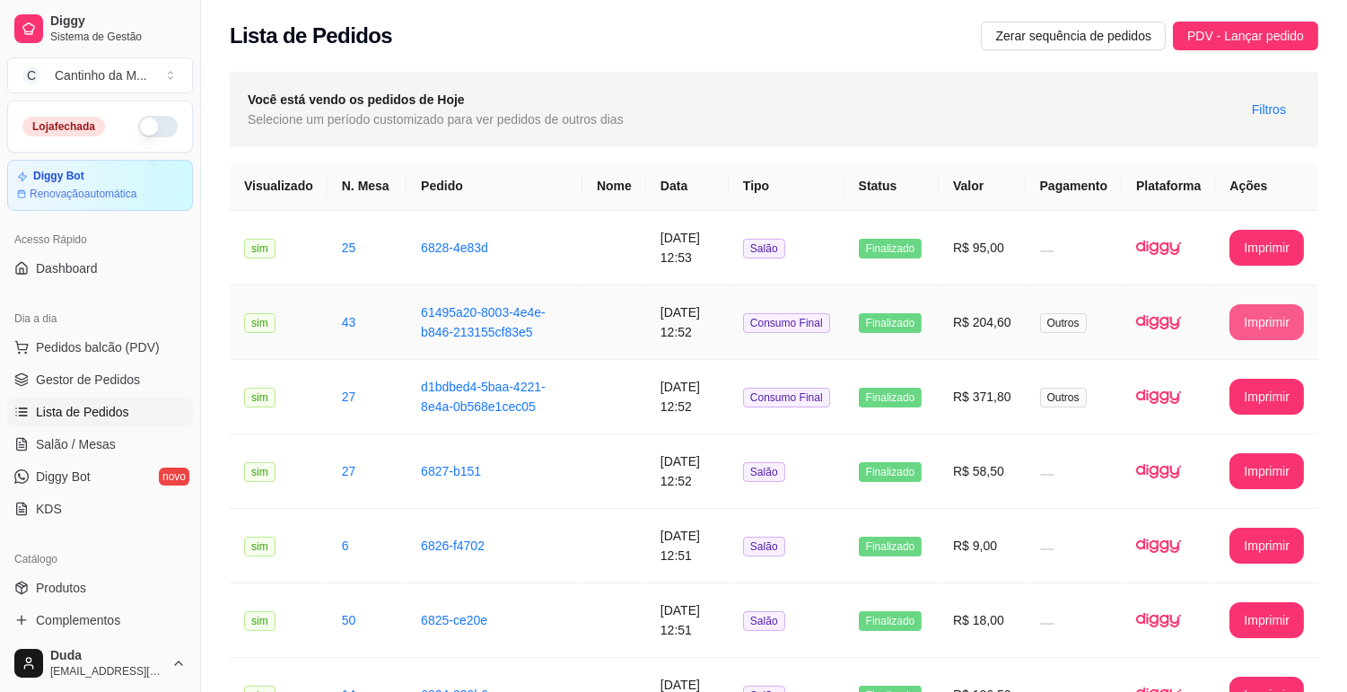
click at [1241, 323] on button "Imprimir" at bounding box center [1267, 322] width 75 height 36
click at [68, 382] on span "Gestor de Pedidos" at bounding box center [88, 380] width 104 height 18
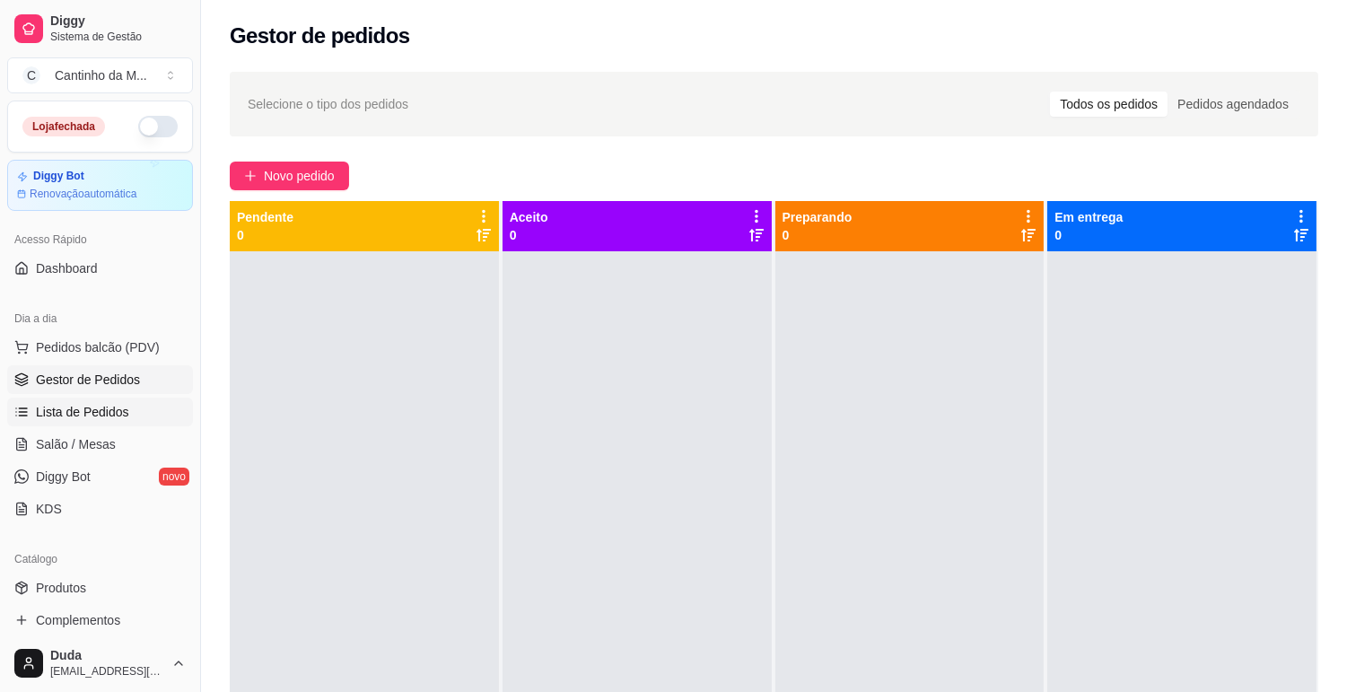
click at [70, 407] on span "Lista de Pedidos" at bounding box center [82, 412] width 93 height 18
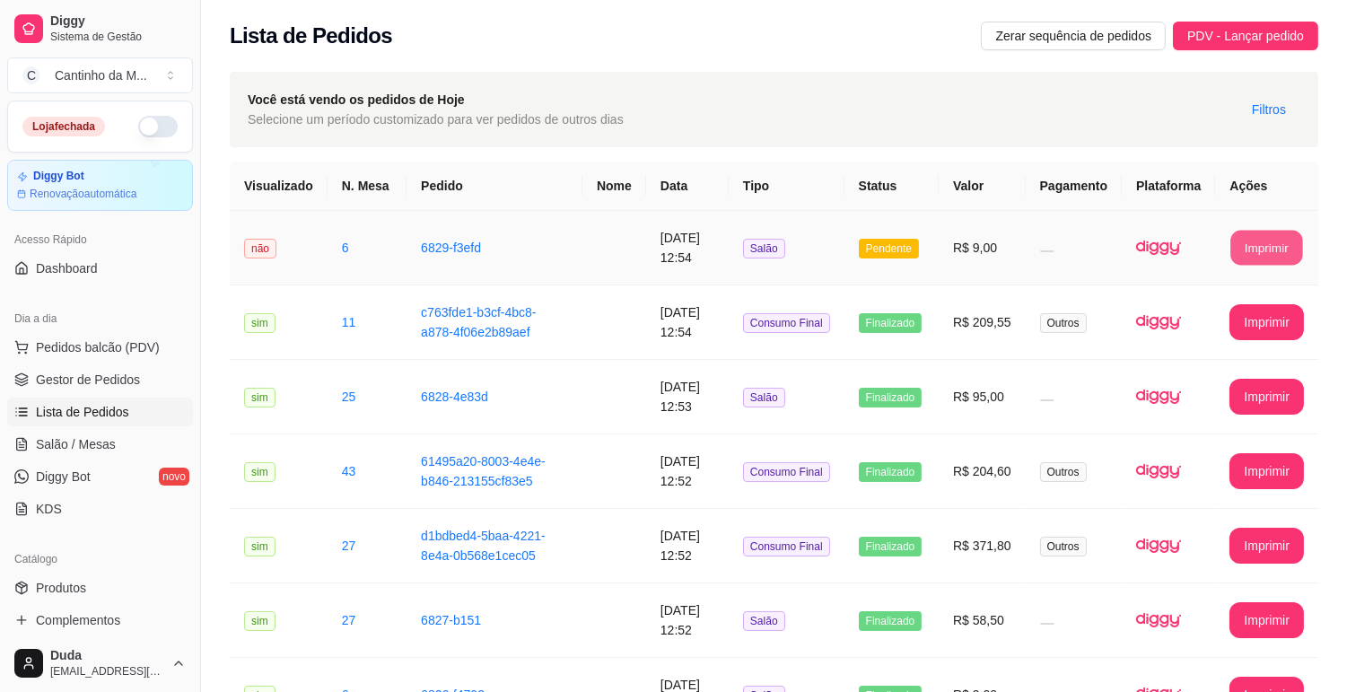
click at [1270, 235] on button "Imprimir" at bounding box center [1268, 248] width 72 height 35
click at [1243, 329] on button "Imprimir" at bounding box center [1268, 322] width 72 height 35
click at [624, 257] on td at bounding box center [615, 248] width 64 height 75
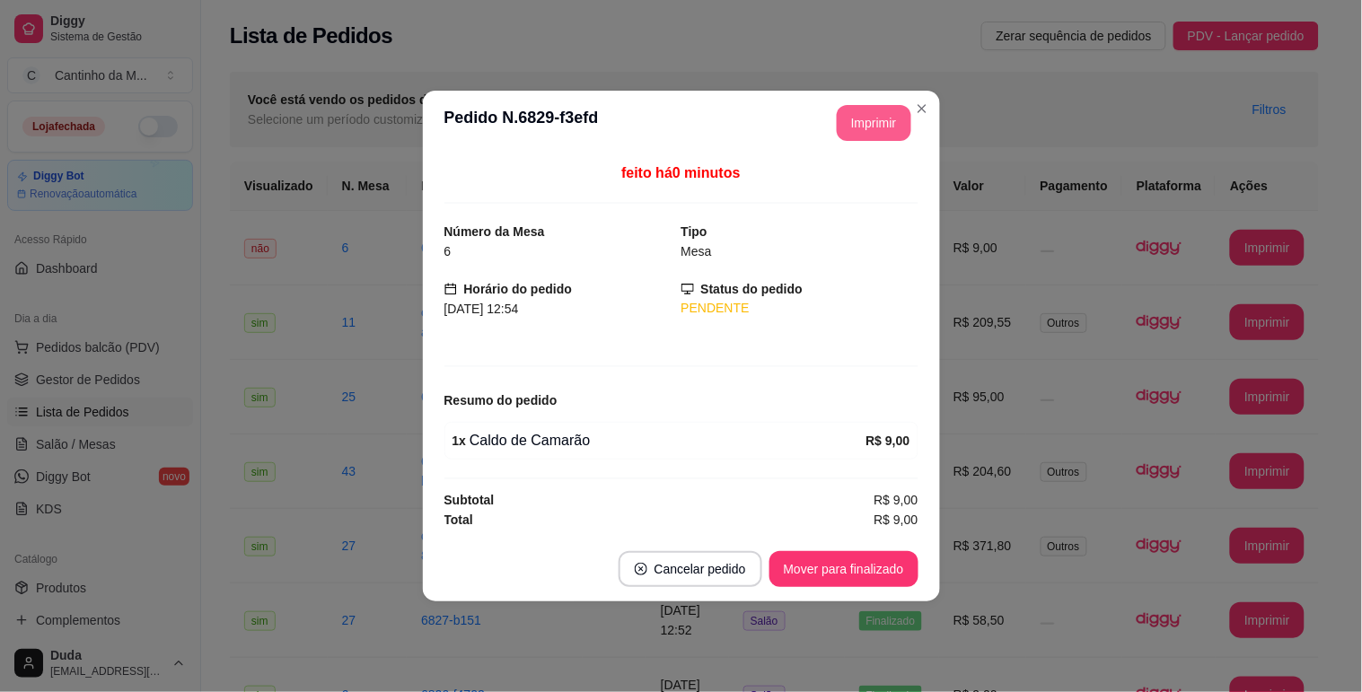
click at [850, 122] on button "Imprimir" at bounding box center [874, 123] width 75 height 36
click at [868, 563] on button "Mover para finalizado" at bounding box center [843, 569] width 145 height 35
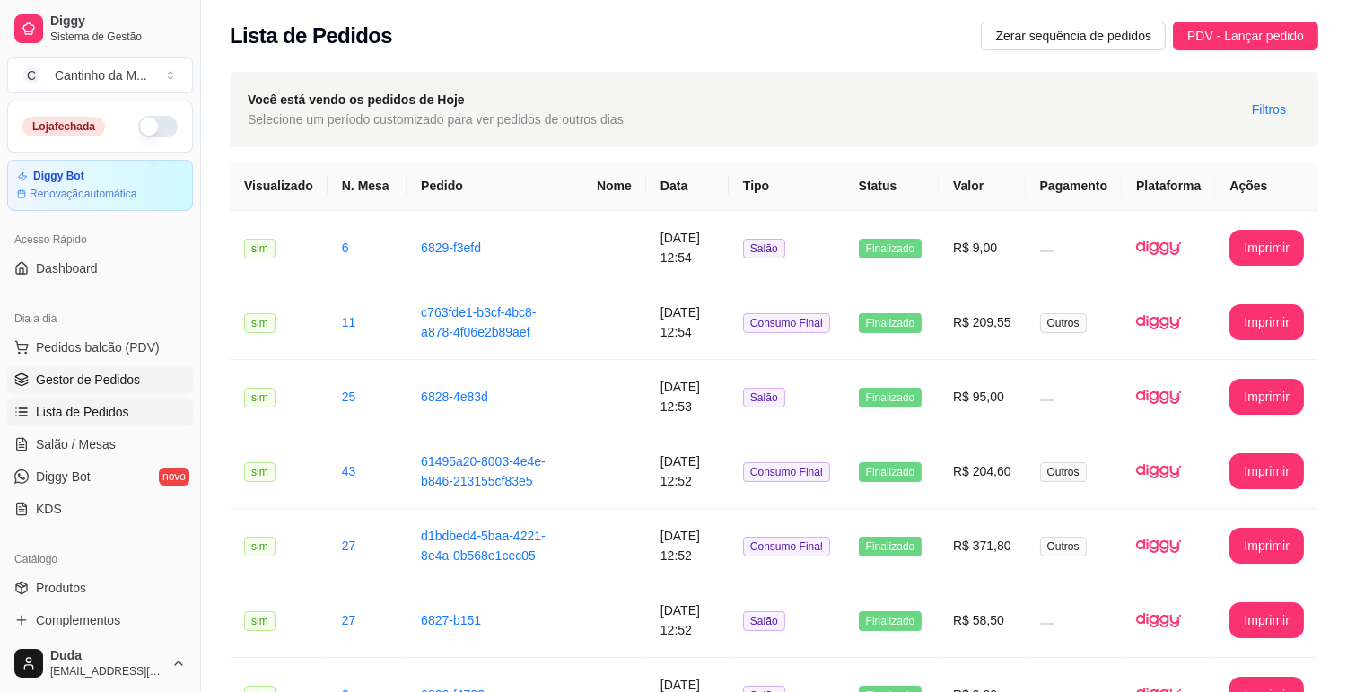
click at [67, 371] on span "Gestor de Pedidos" at bounding box center [88, 380] width 104 height 18
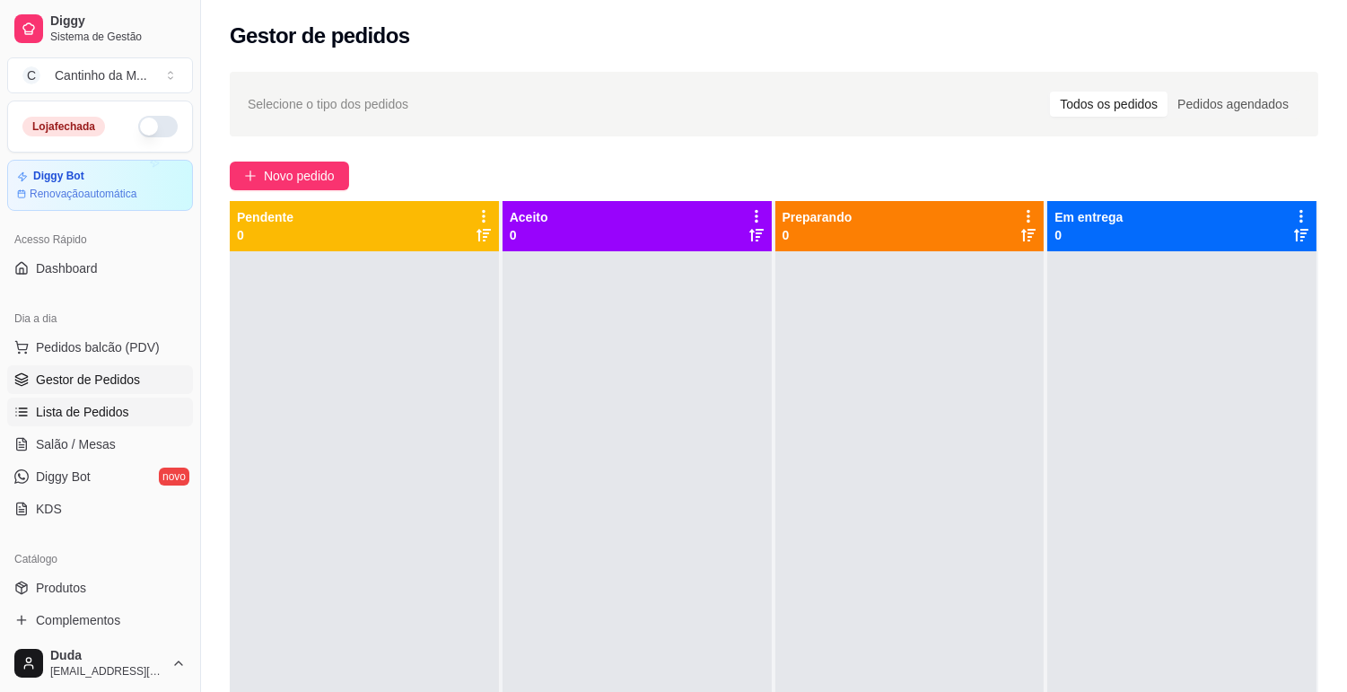
click at [75, 420] on span "Lista de Pedidos" at bounding box center [82, 412] width 93 height 18
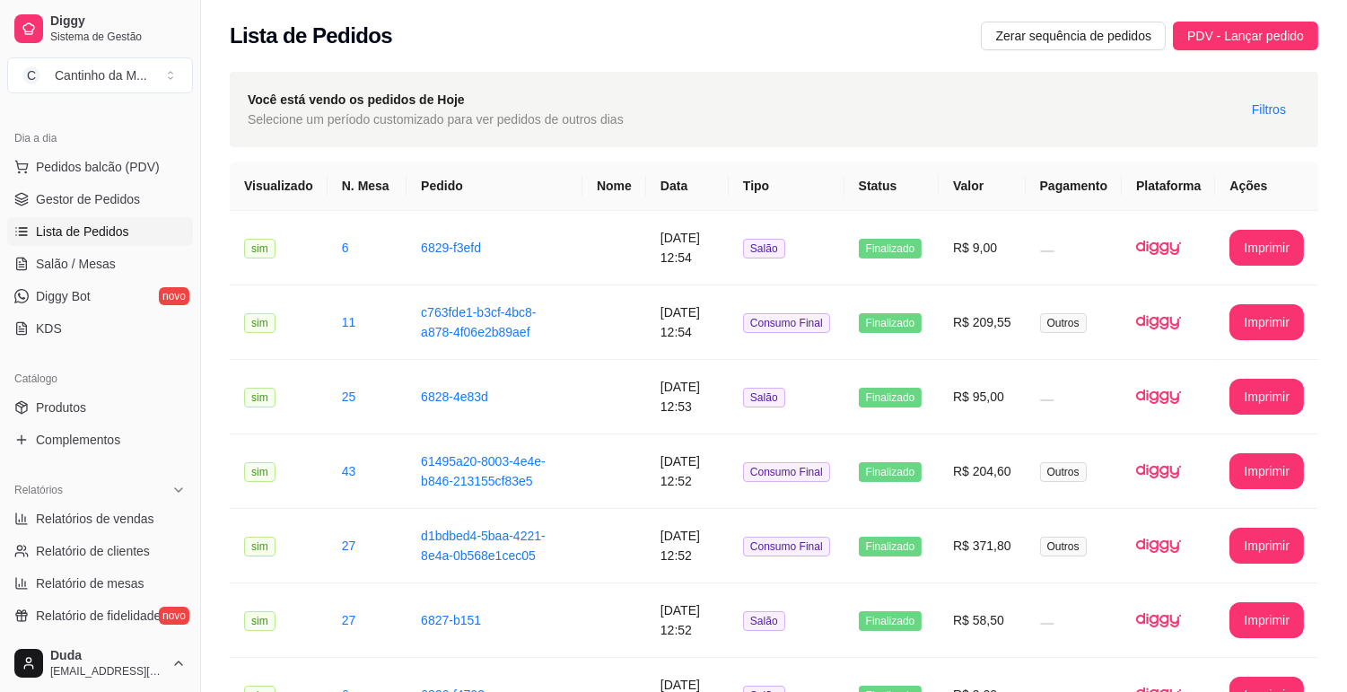
scroll to position [199, 0]
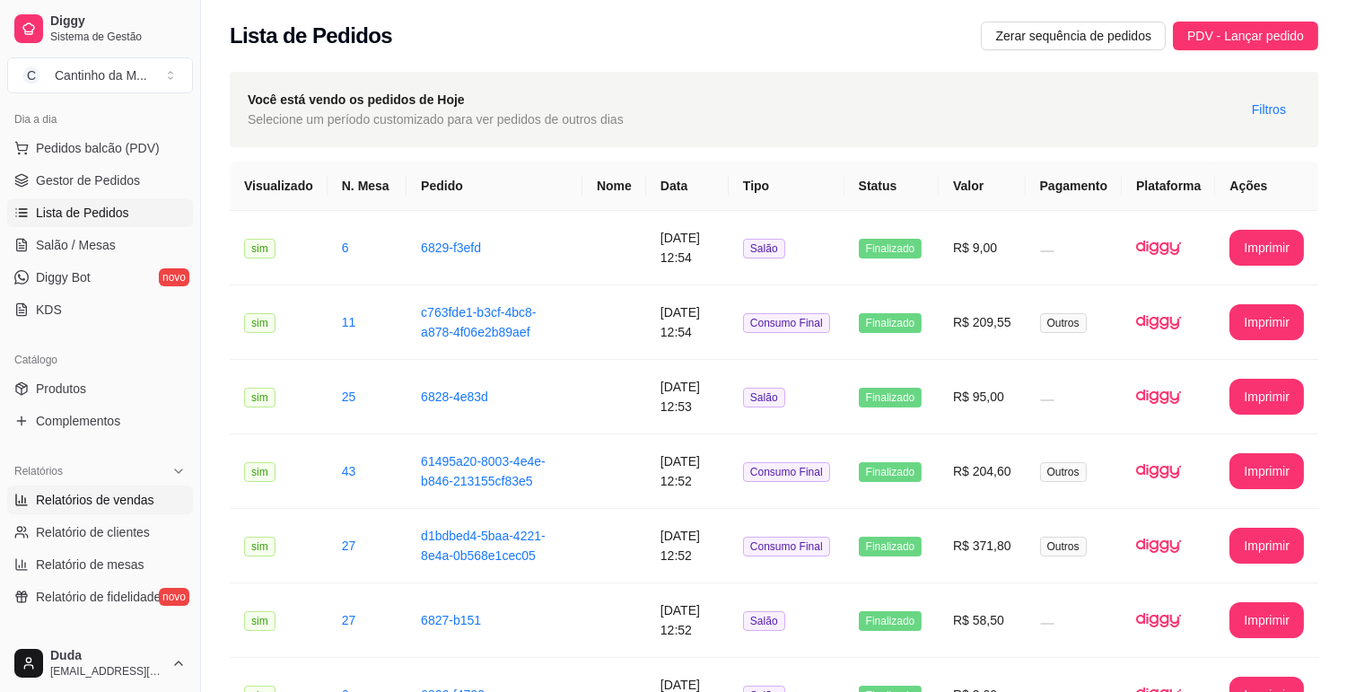
click at [121, 496] on span "Relatórios de vendas" at bounding box center [95, 500] width 118 height 18
select select "ALL"
select select "0"
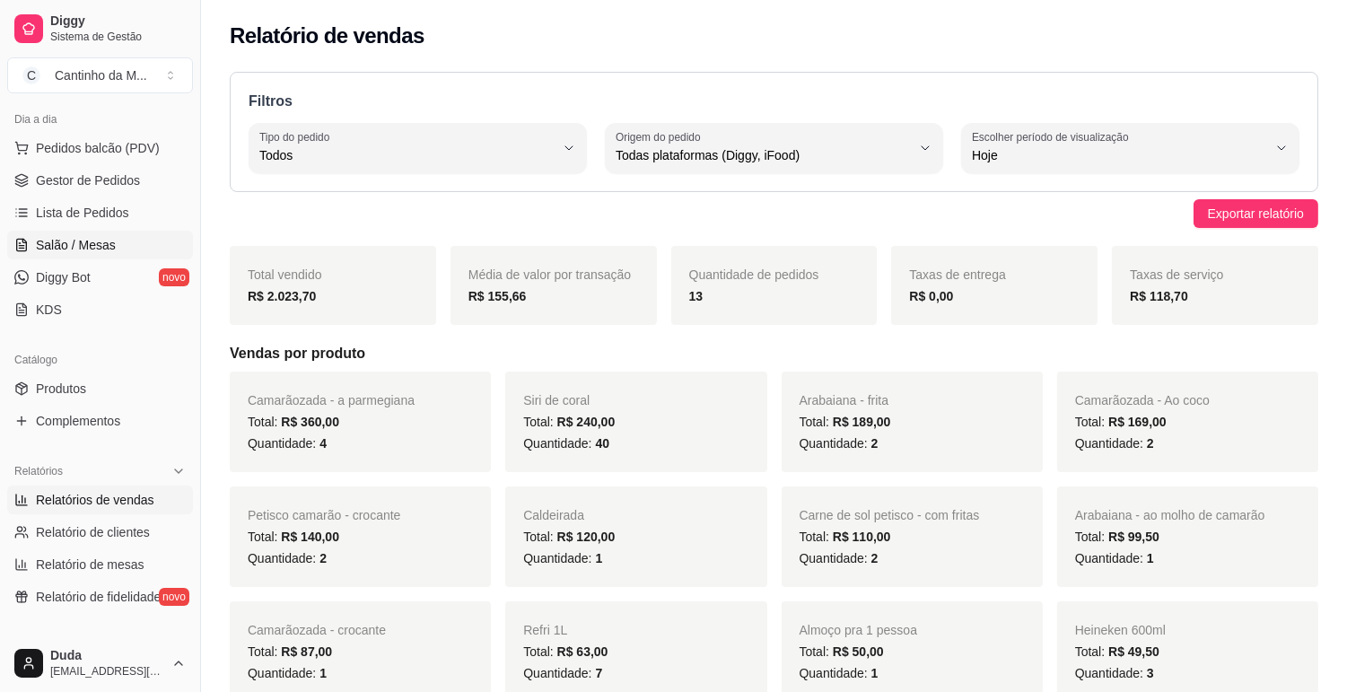
click at [76, 232] on link "Salão / Mesas" at bounding box center [100, 245] width 186 height 29
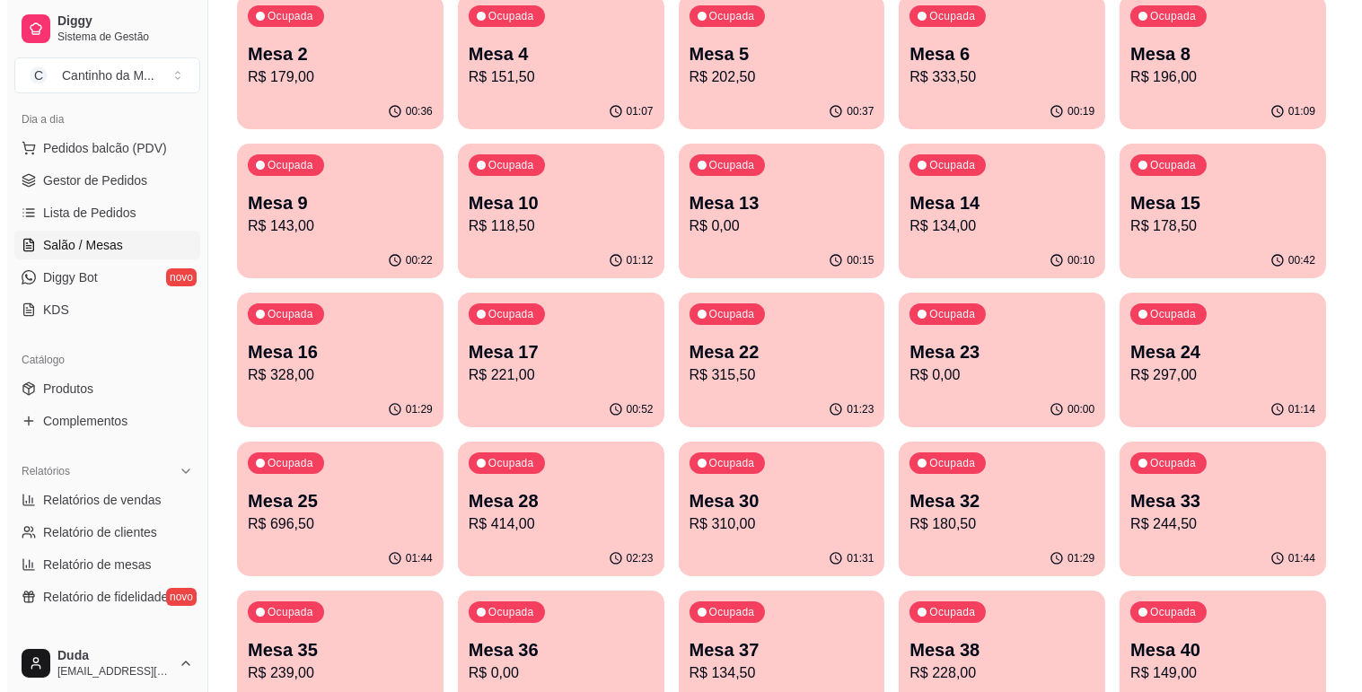
scroll to position [299, 0]
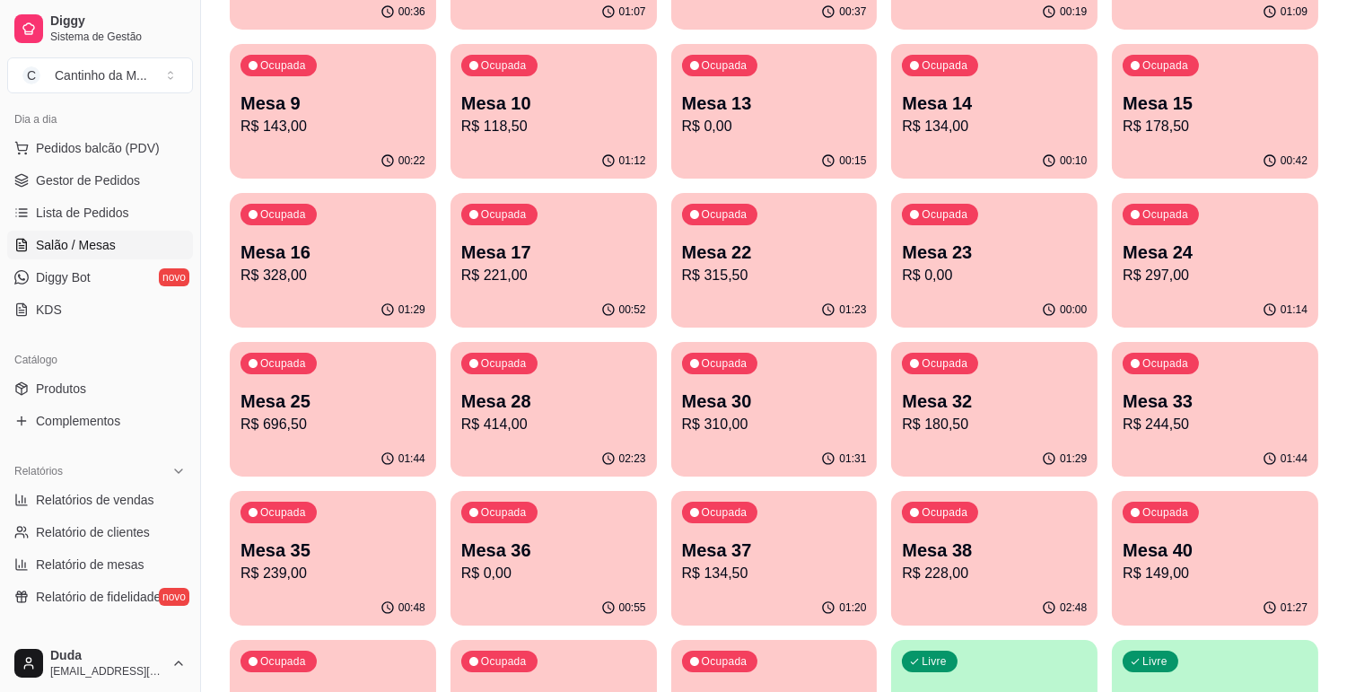
click at [934, 415] on p "R$ 180,50" at bounding box center [994, 425] width 185 height 22
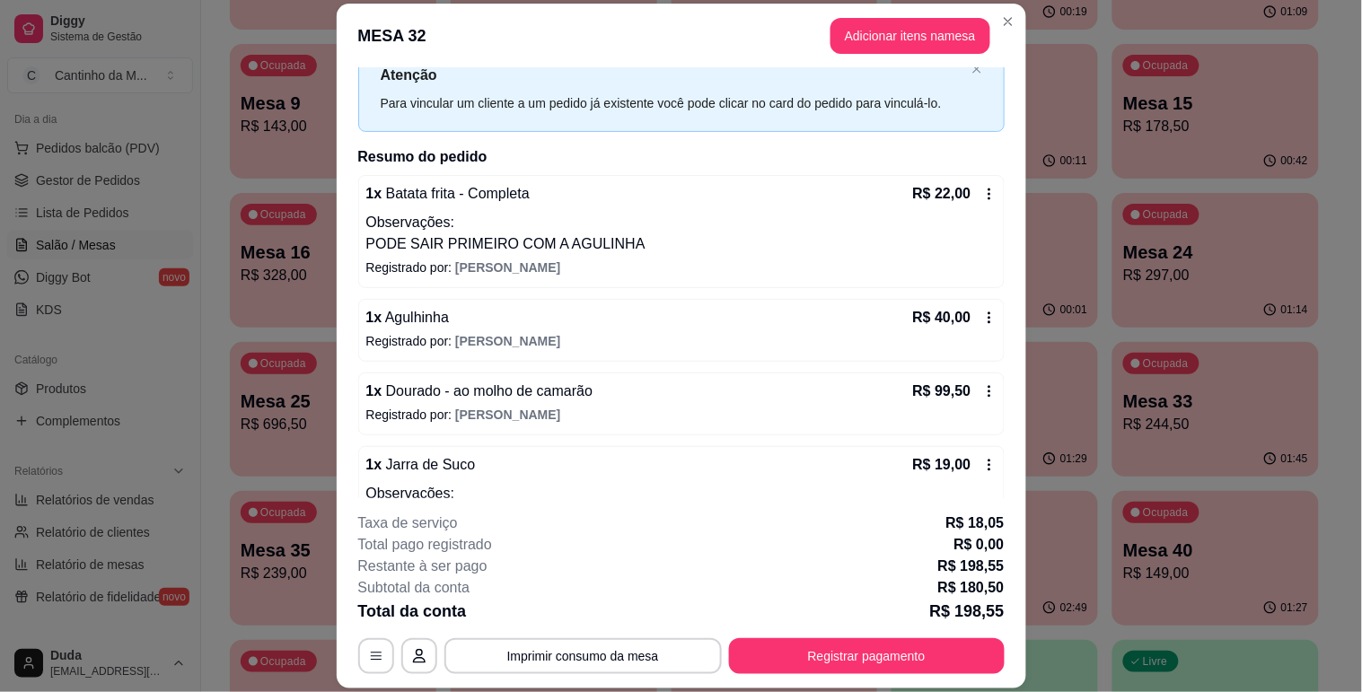
scroll to position [131, 0]
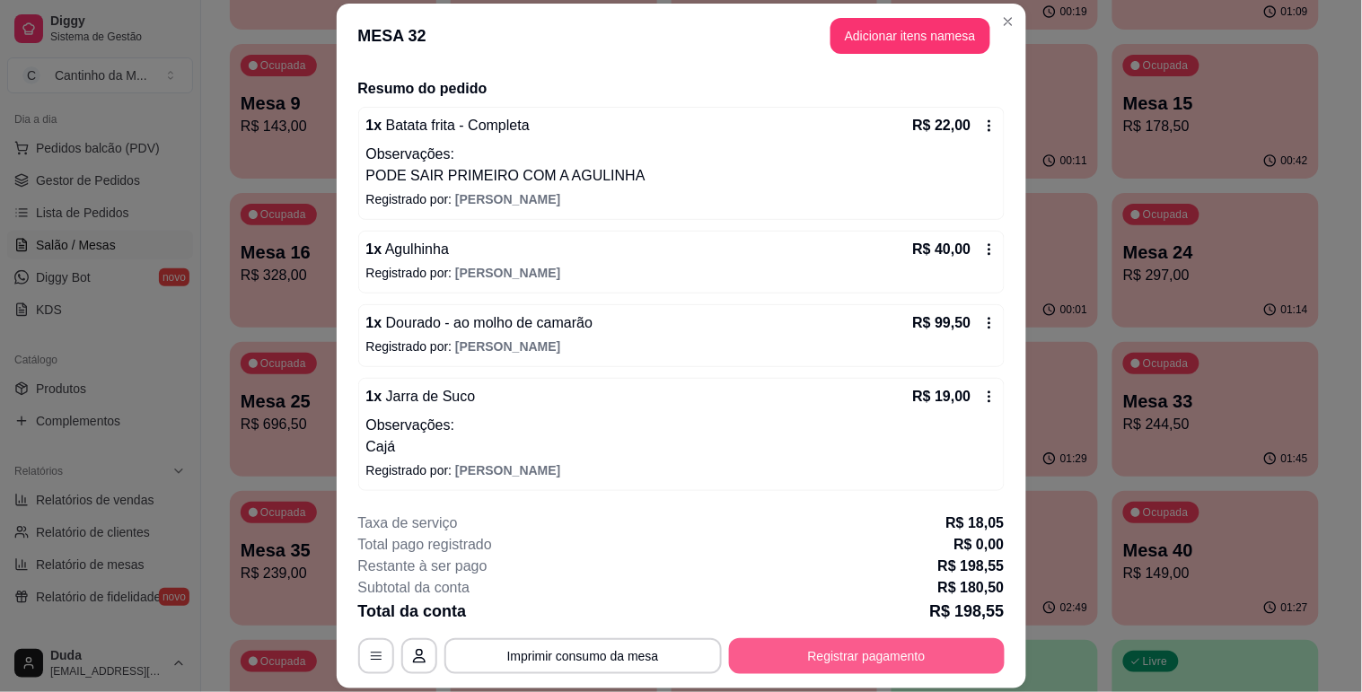
click at [868, 655] on button "Registrar pagamento" at bounding box center [867, 656] width 276 height 36
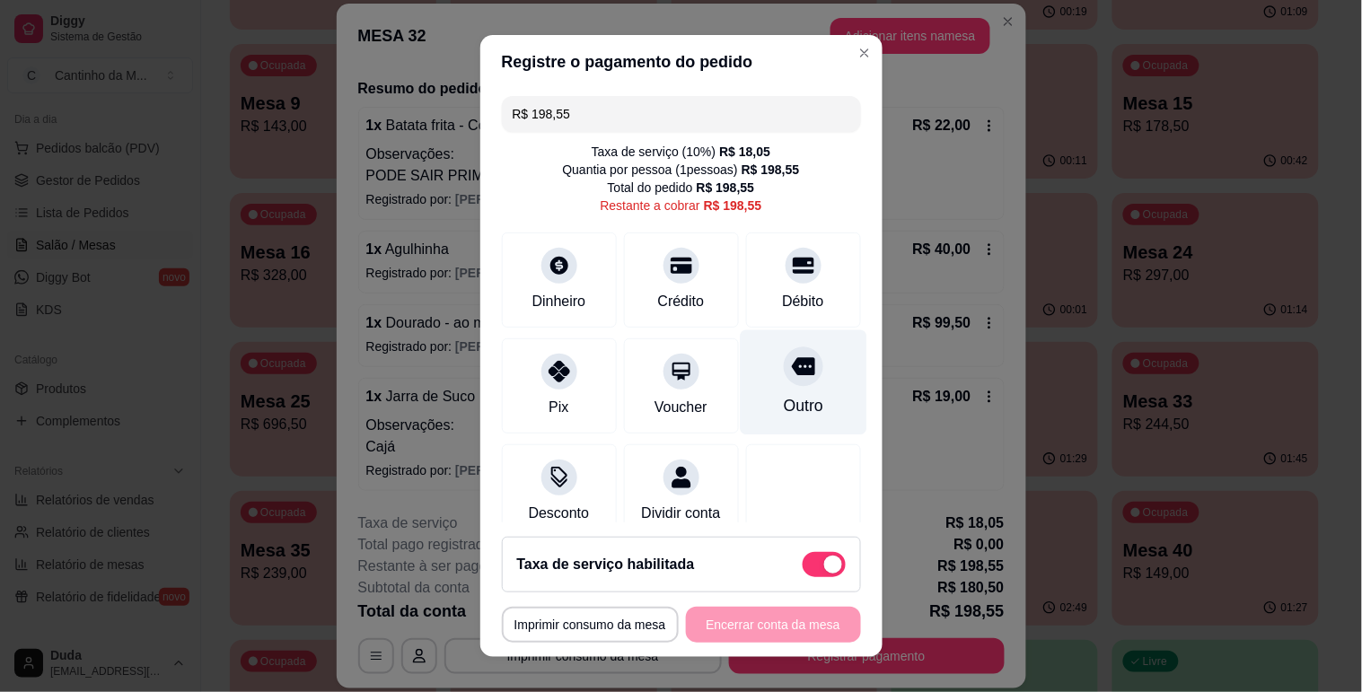
click at [783, 399] on div "Outro" at bounding box center [802, 405] width 39 height 23
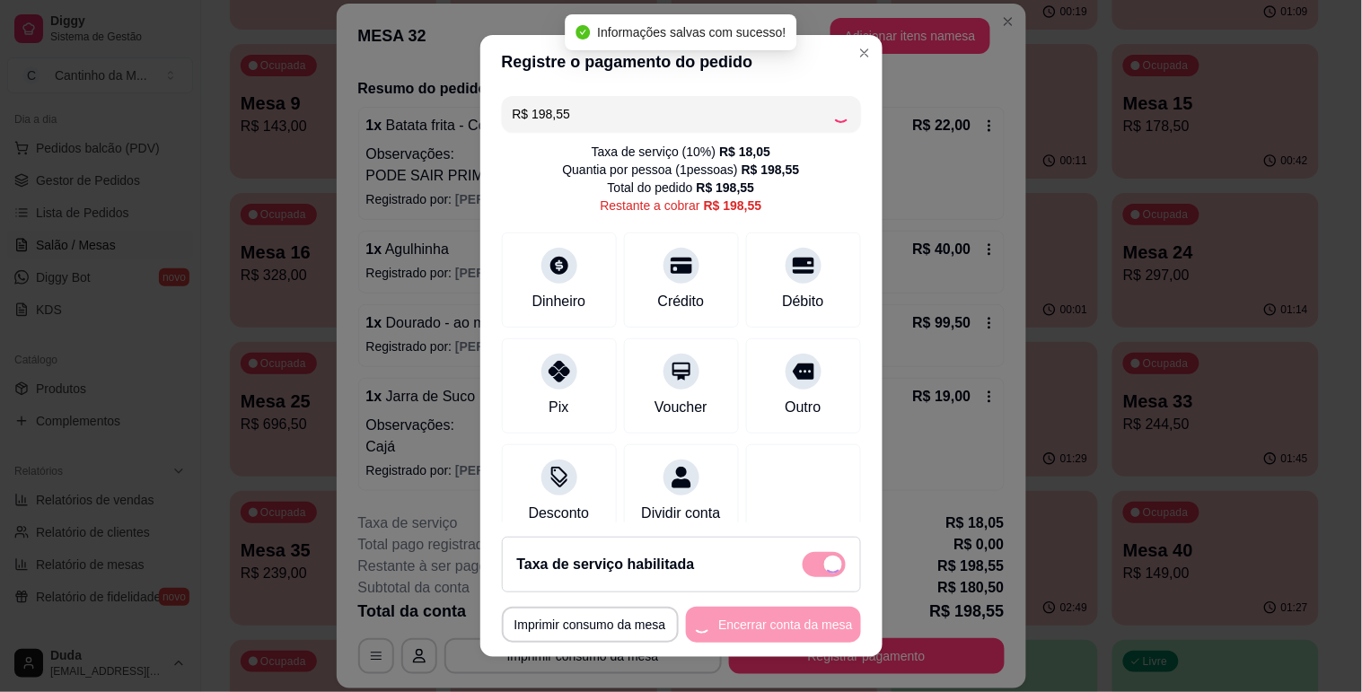
type input "R$ 0,00"
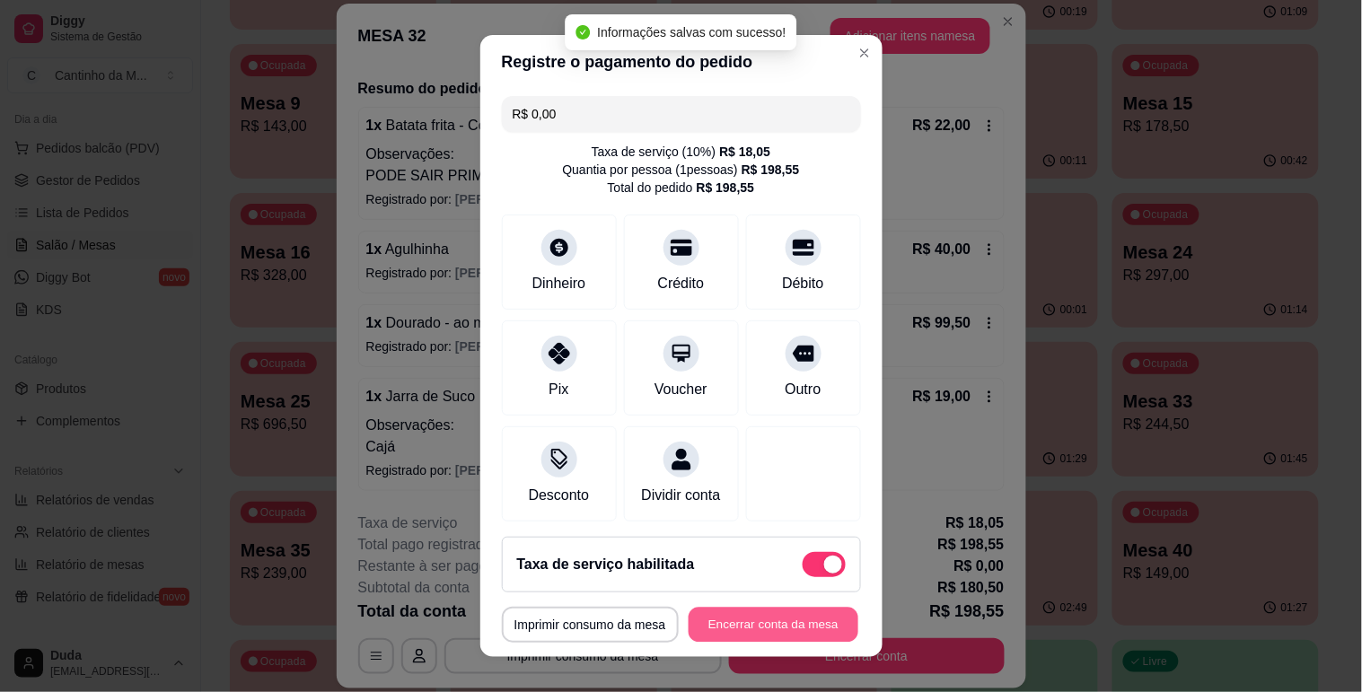
click at [759, 627] on button "Encerrar conta da mesa" at bounding box center [774, 625] width 170 height 35
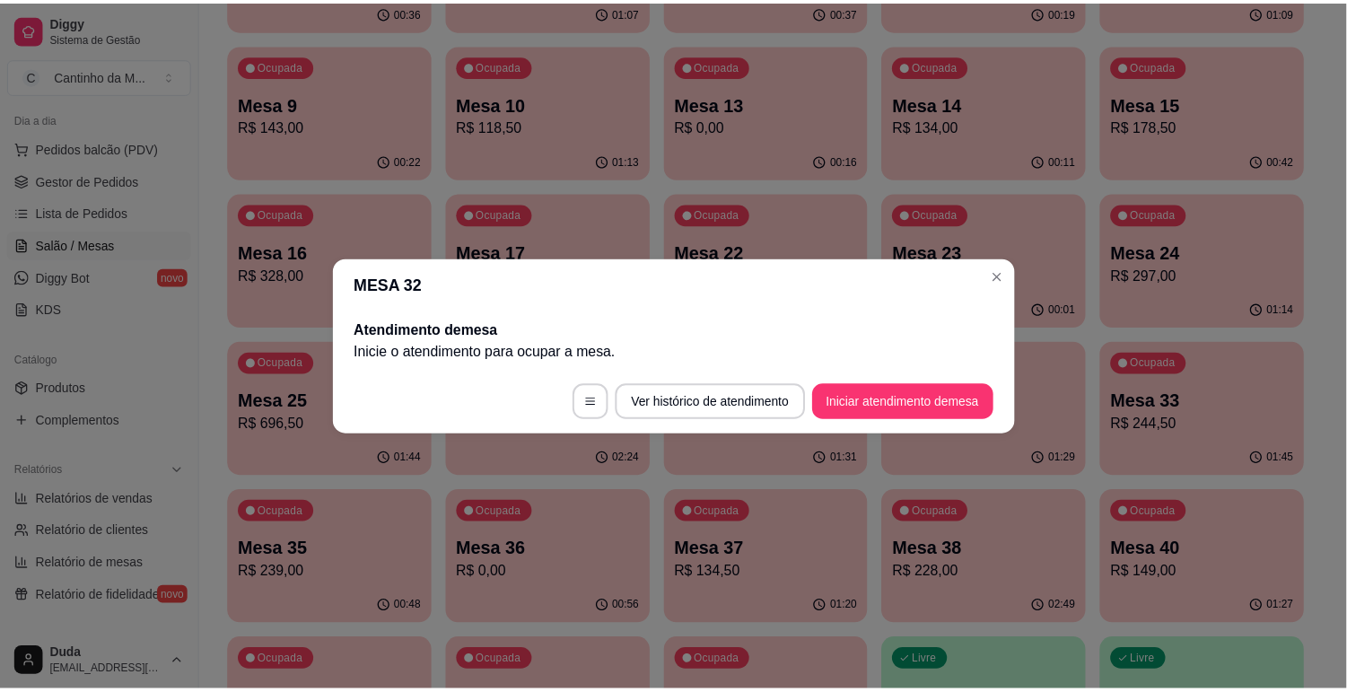
scroll to position [0, 0]
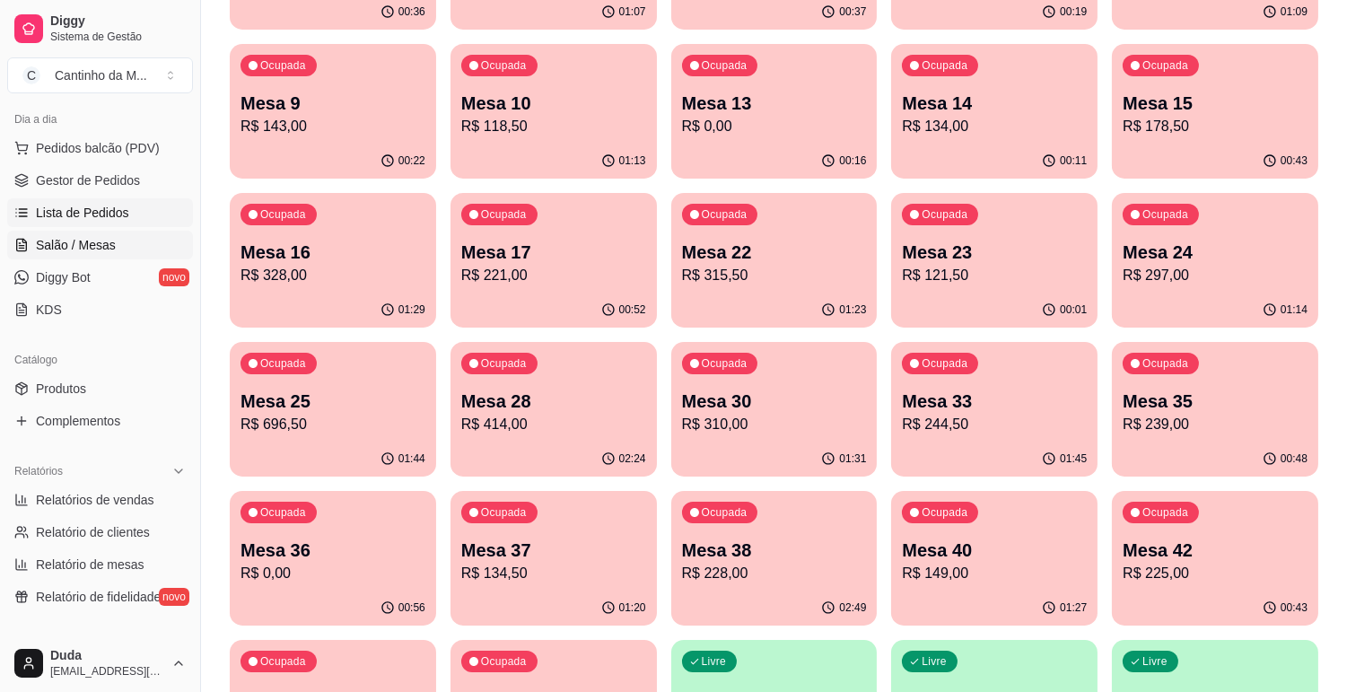
click at [92, 212] on span "Lista de Pedidos" at bounding box center [82, 213] width 93 height 18
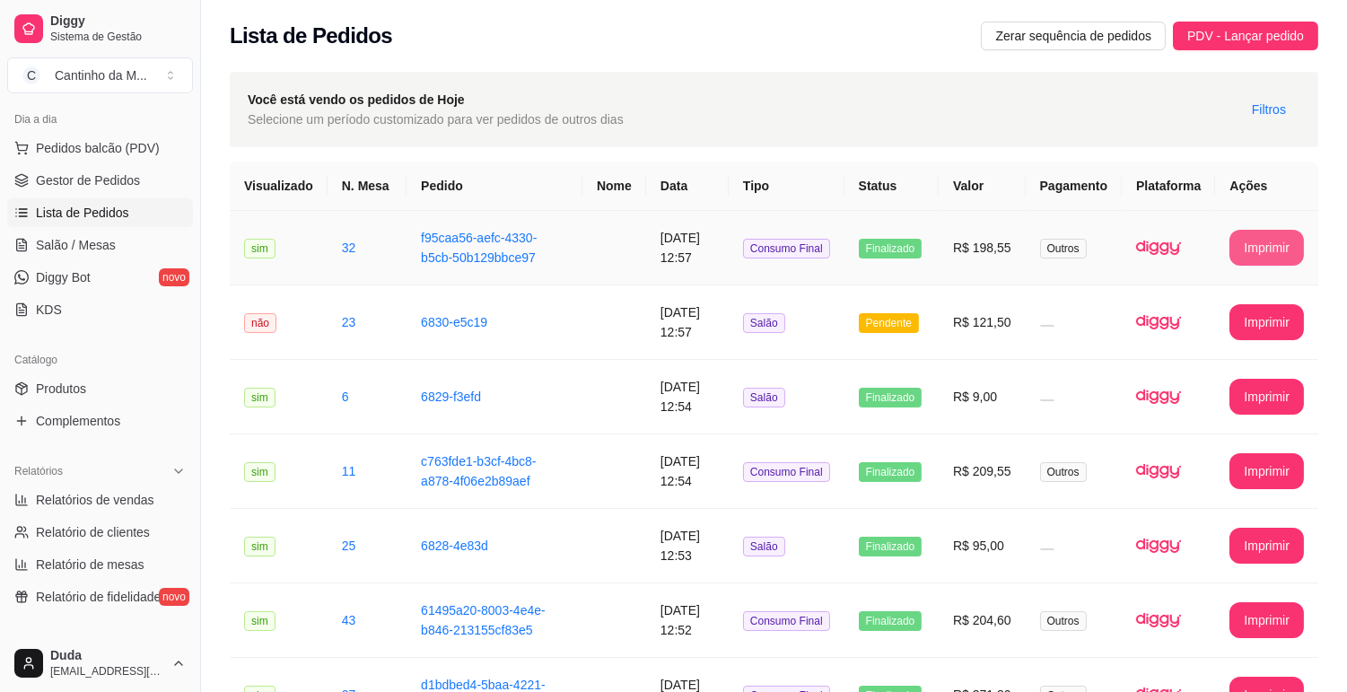
click at [1236, 252] on button "Imprimir" at bounding box center [1267, 248] width 75 height 36
click at [102, 183] on span "Gestor de Pedidos" at bounding box center [88, 180] width 104 height 18
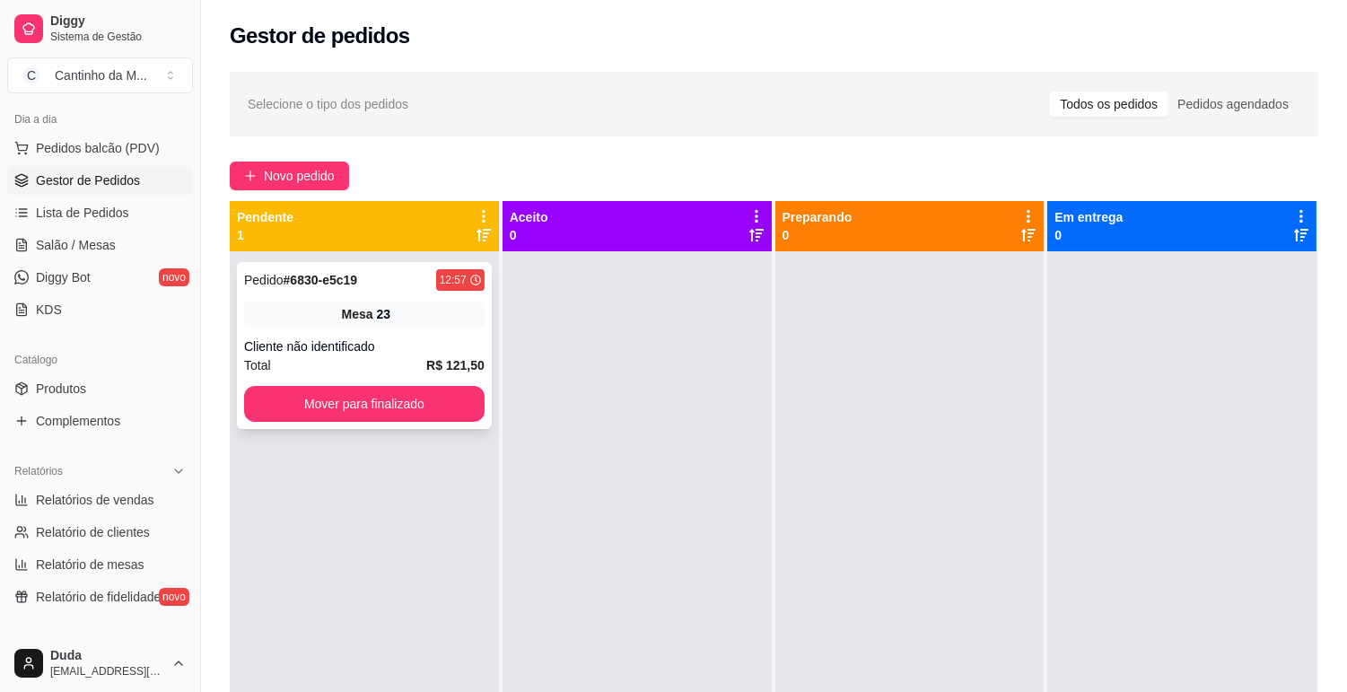
click at [370, 318] on span "Mesa" at bounding box center [357, 314] width 31 height 18
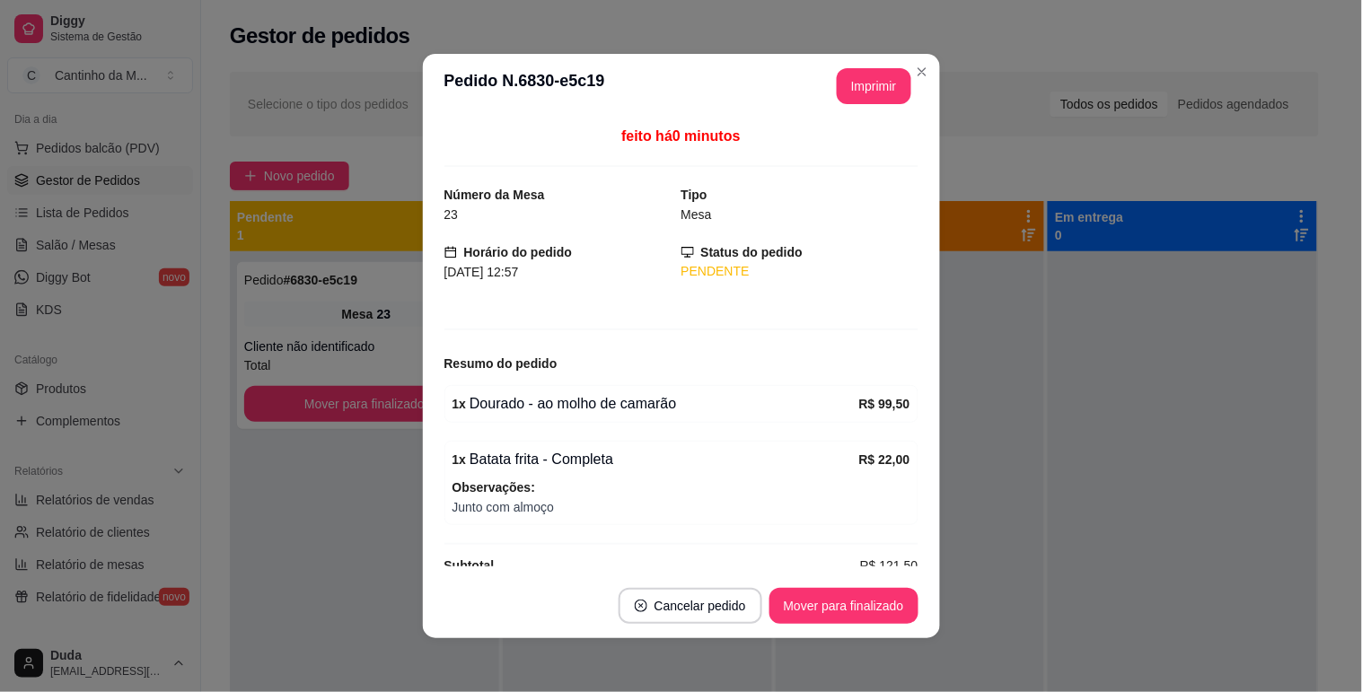
scroll to position [30, 0]
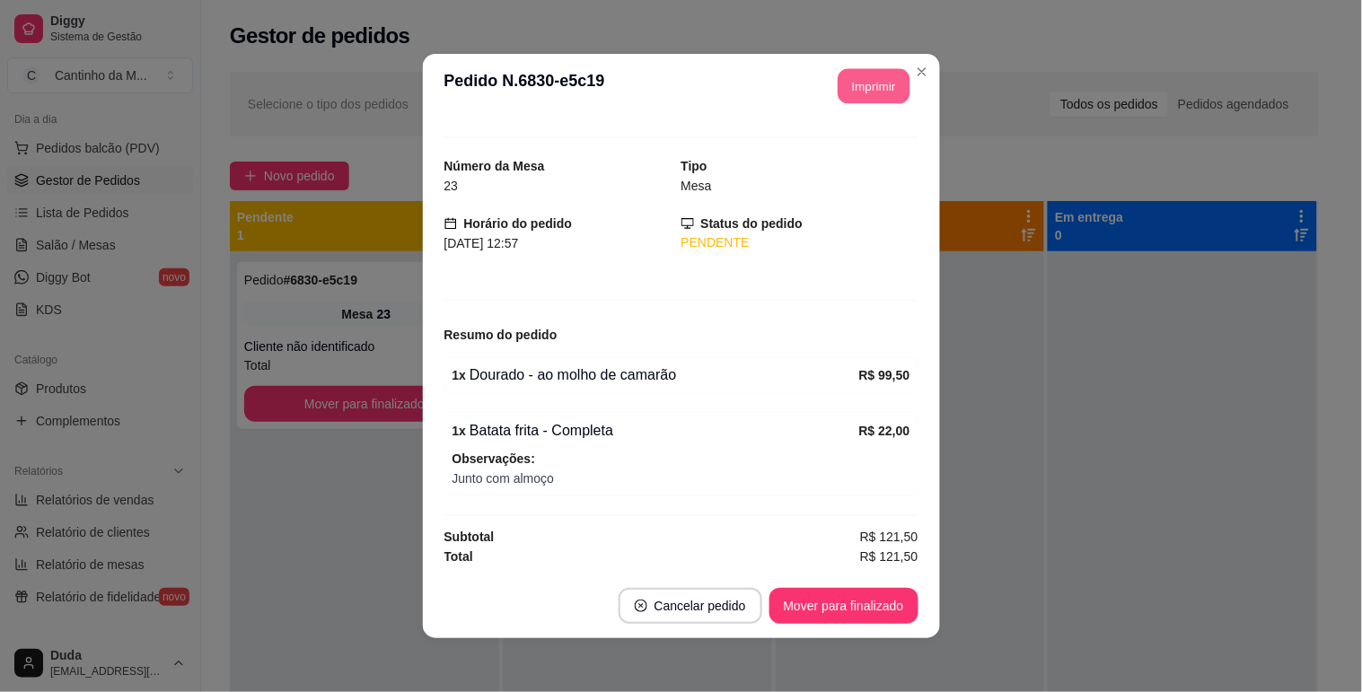
click at [882, 83] on button "Imprimir" at bounding box center [874, 86] width 72 height 35
click at [866, 617] on button "Mover para finalizado" at bounding box center [843, 606] width 149 height 36
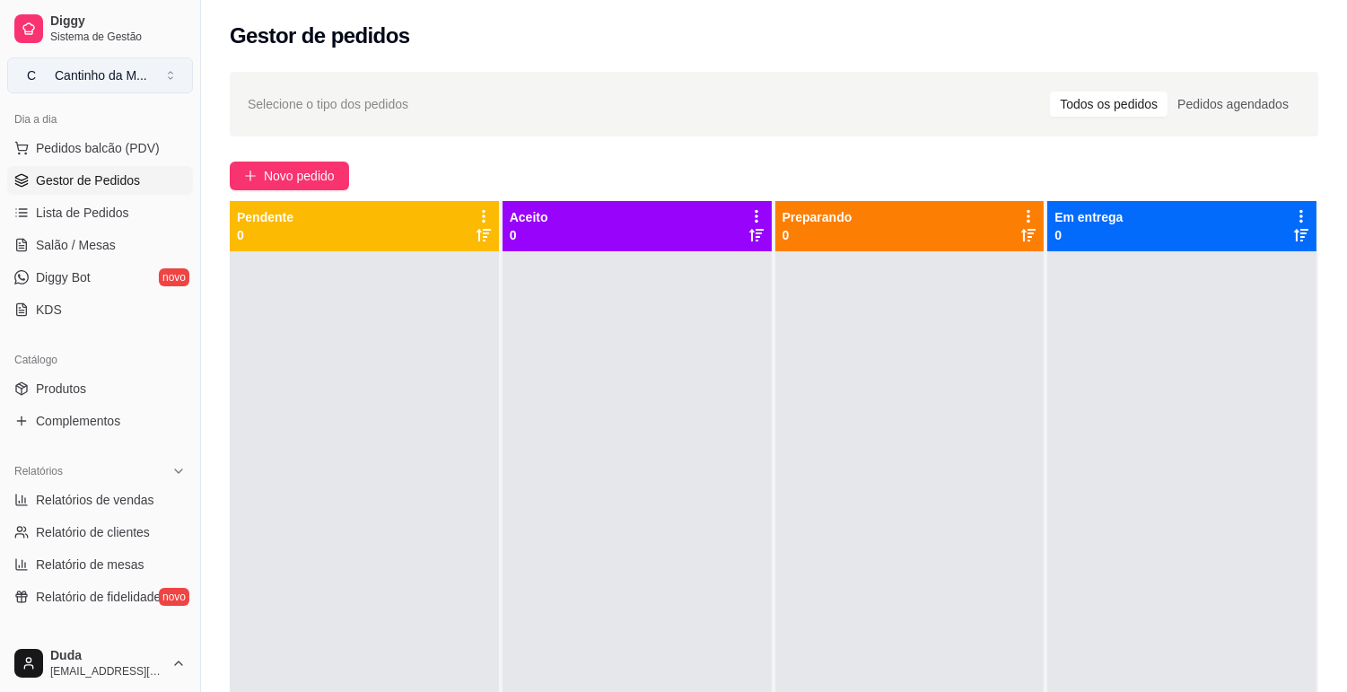
click at [83, 74] on div "Cantinho da M ..." at bounding box center [101, 75] width 92 height 18
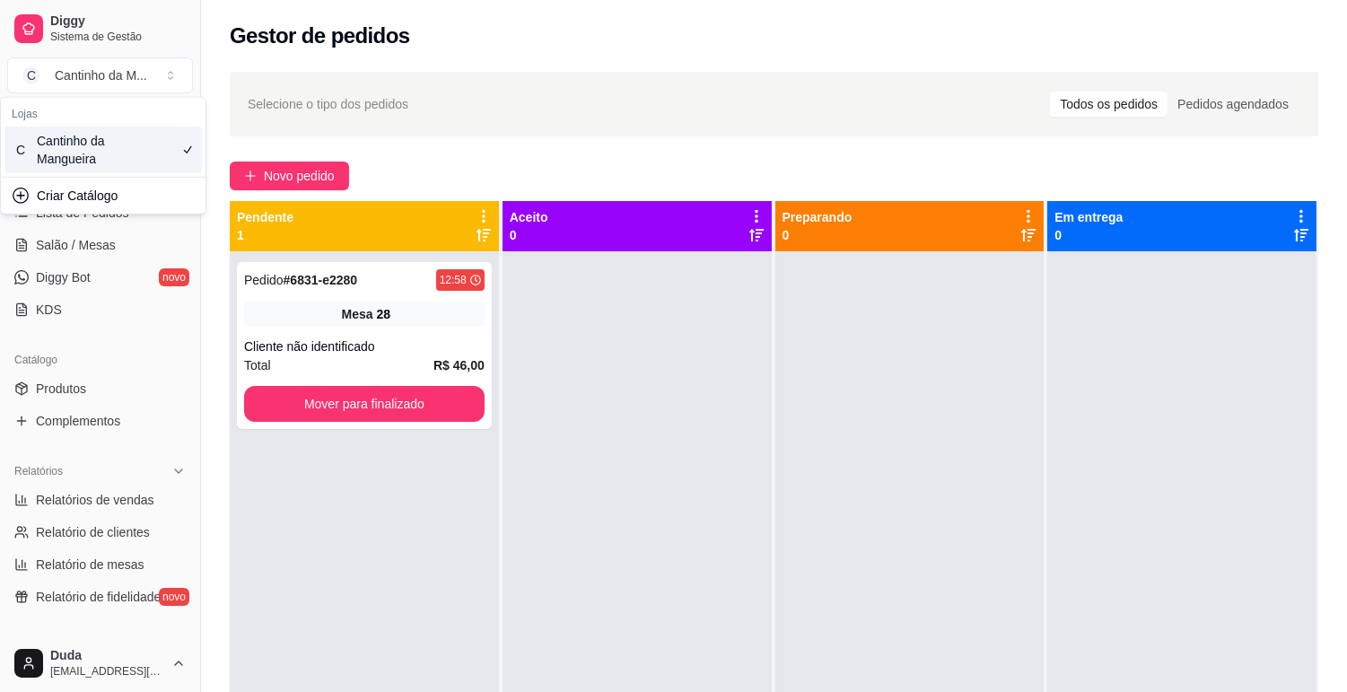
click at [317, 365] on div "Total R$ 46,00" at bounding box center [364, 365] width 241 height 20
click at [311, 252] on div "Pedido # 6831-e2280 12:58 Mesa 28 Cliente não identificado Total R$ 46,00 Mover…" at bounding box center [364, 597] width 269 height 692
click at [387, 298] on div "Pedido # 6831-e2280 12:58 Mesa 28 Cliente não identificado Total R$ 46,00 Mover…" at bounding box center [364, 345] width 255 height 167
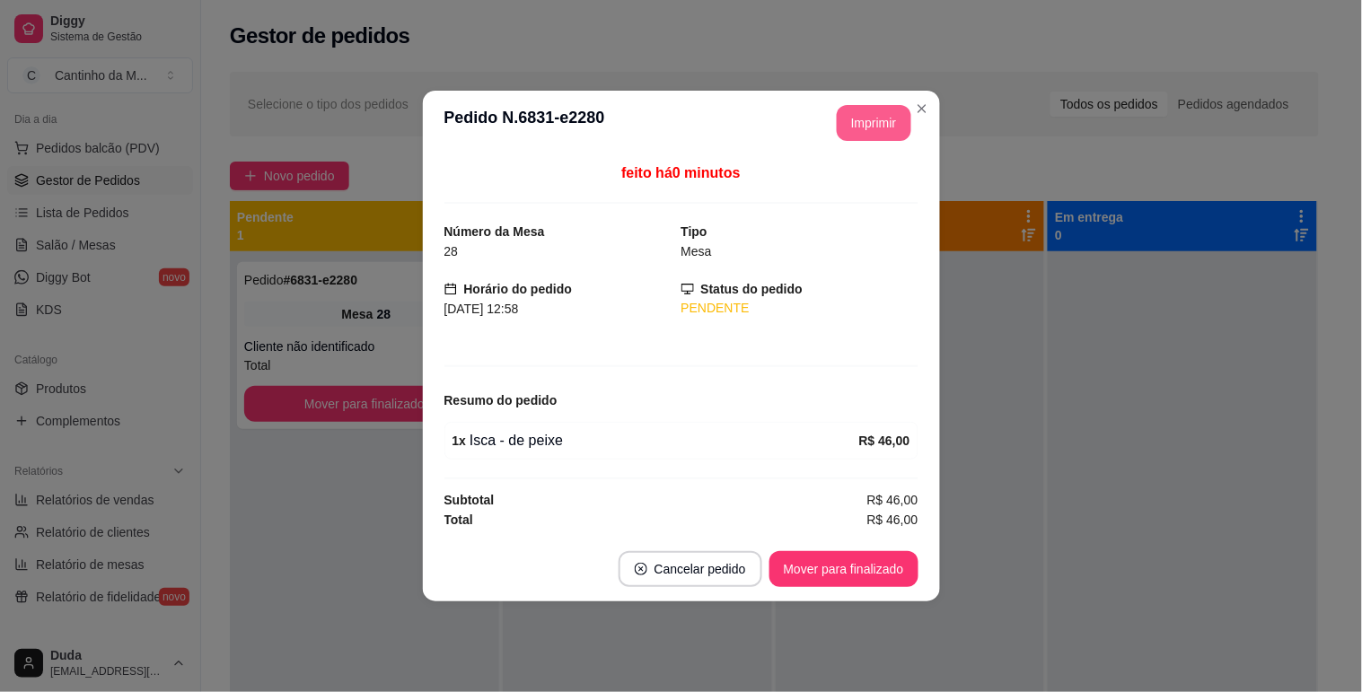
click at [856, 120] on button "Imprimir" at bounding box center [874, 123] width 75 height 36
click at [859, 575] on button "Mover para finalizado" at bounding box center [843, 569] width 145 height 35
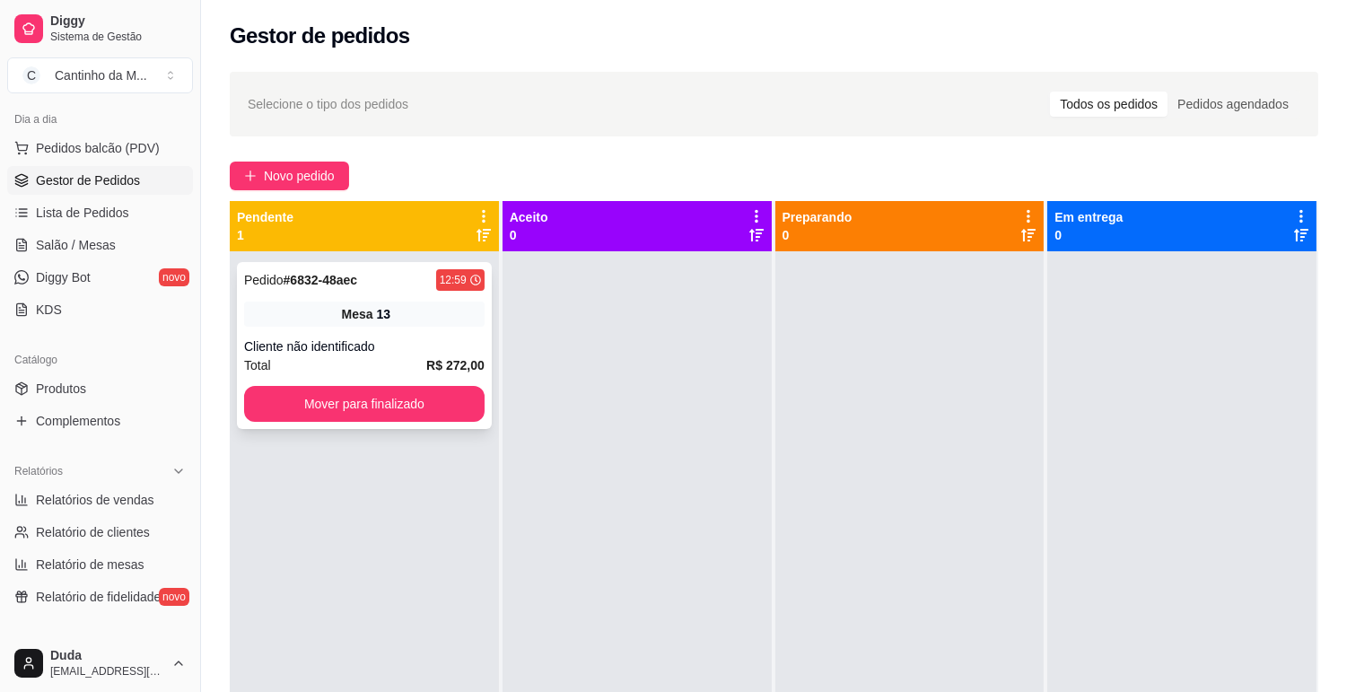
click at [344, 314] on span "Mesa" at bounding box center [357, 314] width 31 height 18
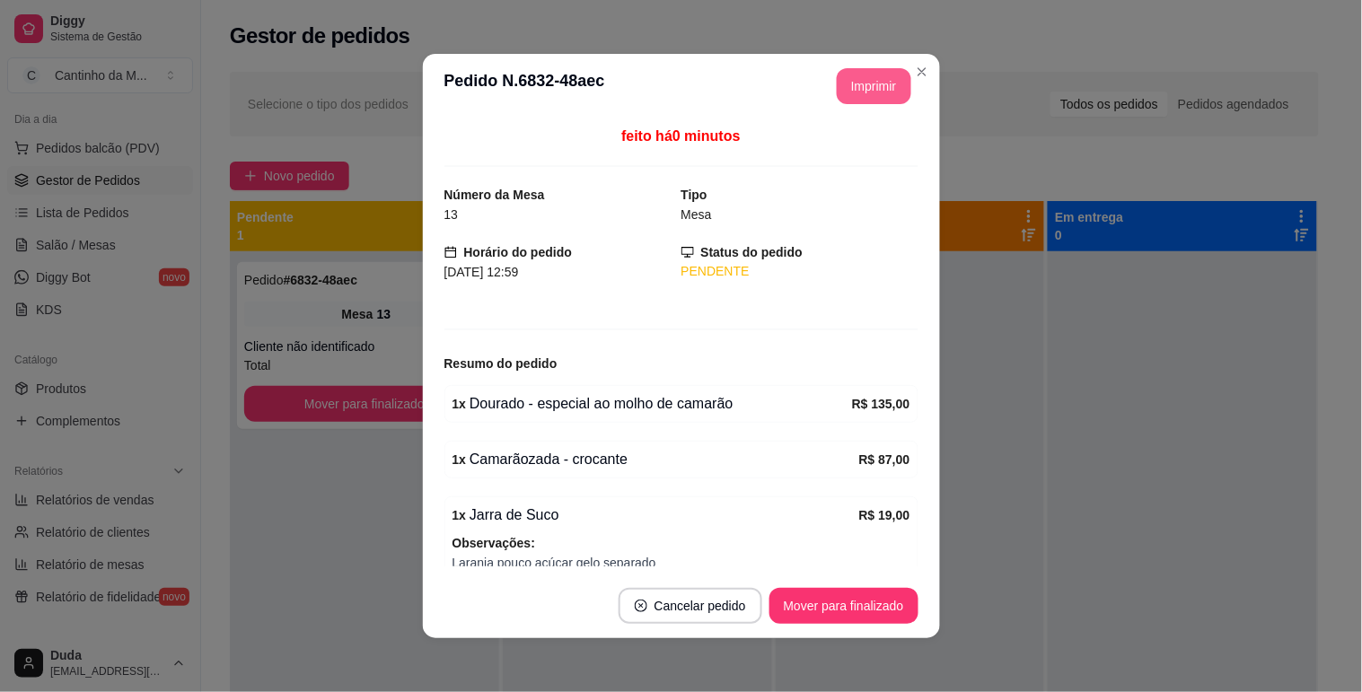
click at [864, 82] on button "Imprimir" at bounding box center [874, 86] width 75 height 36
click at [855, 92] on button "Imprimir" at bounding box center [874, 86] width 72 height 35
click at [868, 592] on button "Mover para finalizado" at bounding box center [843, 606] width 149 height 36
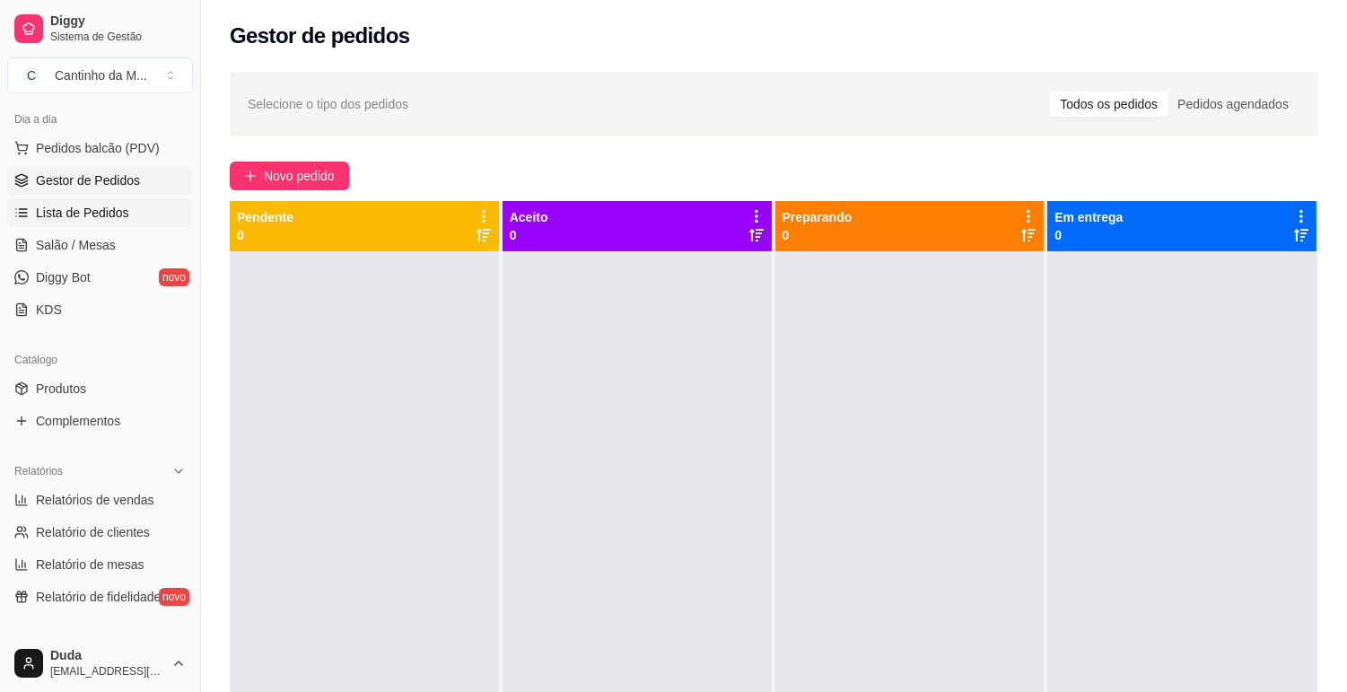
click at [70, 204] on span "Lista de Pedidos" at bounding box center [82, 213] width 93 height 18
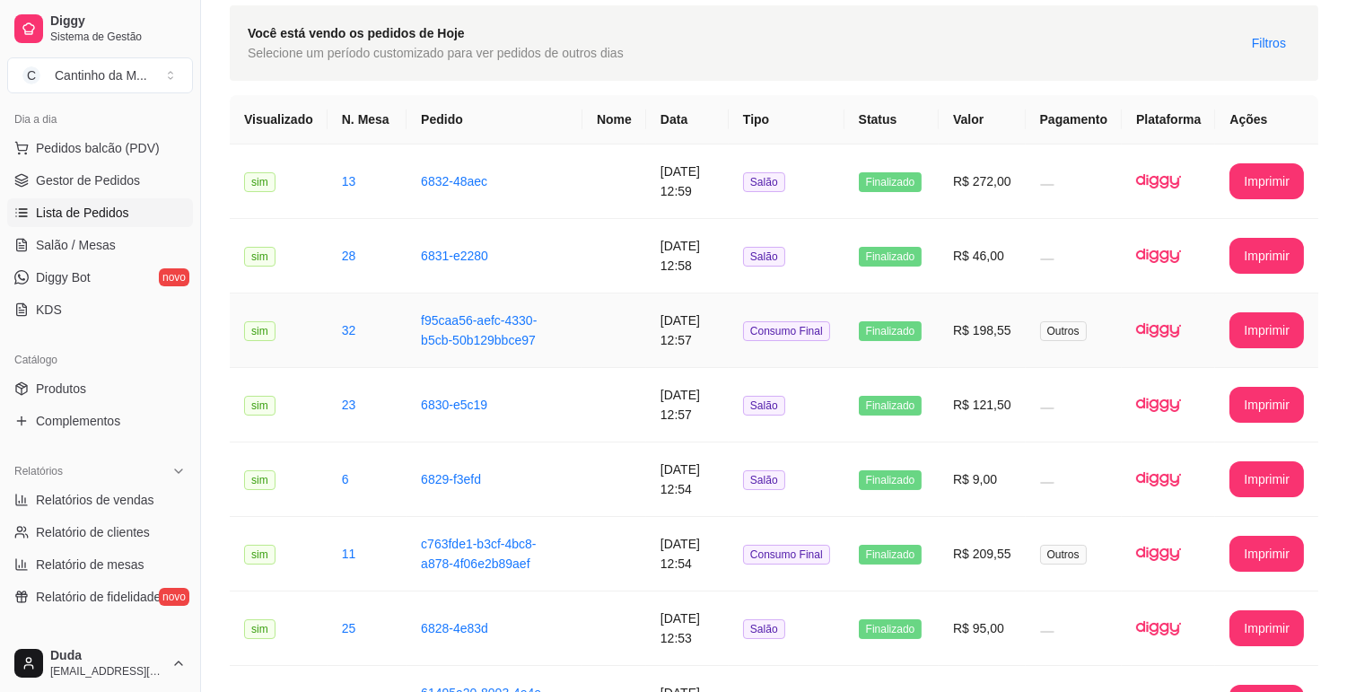
scroll to position [100, 0]
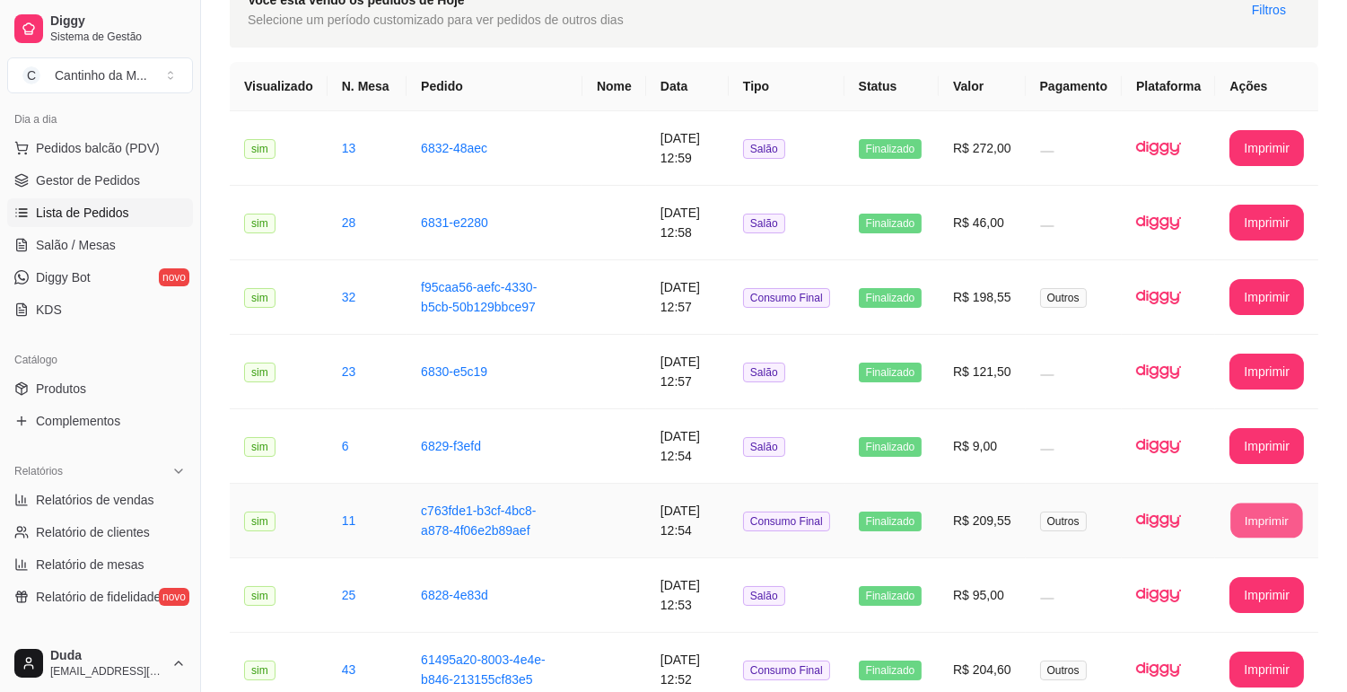
click at [1251, 516] on button "Imprimir" at bounding box center [1268, 521] width 72 height 35
click at [77, 183] on span "Gestor de Pedidos" at bounding box center [88, 180] width 104 height 18
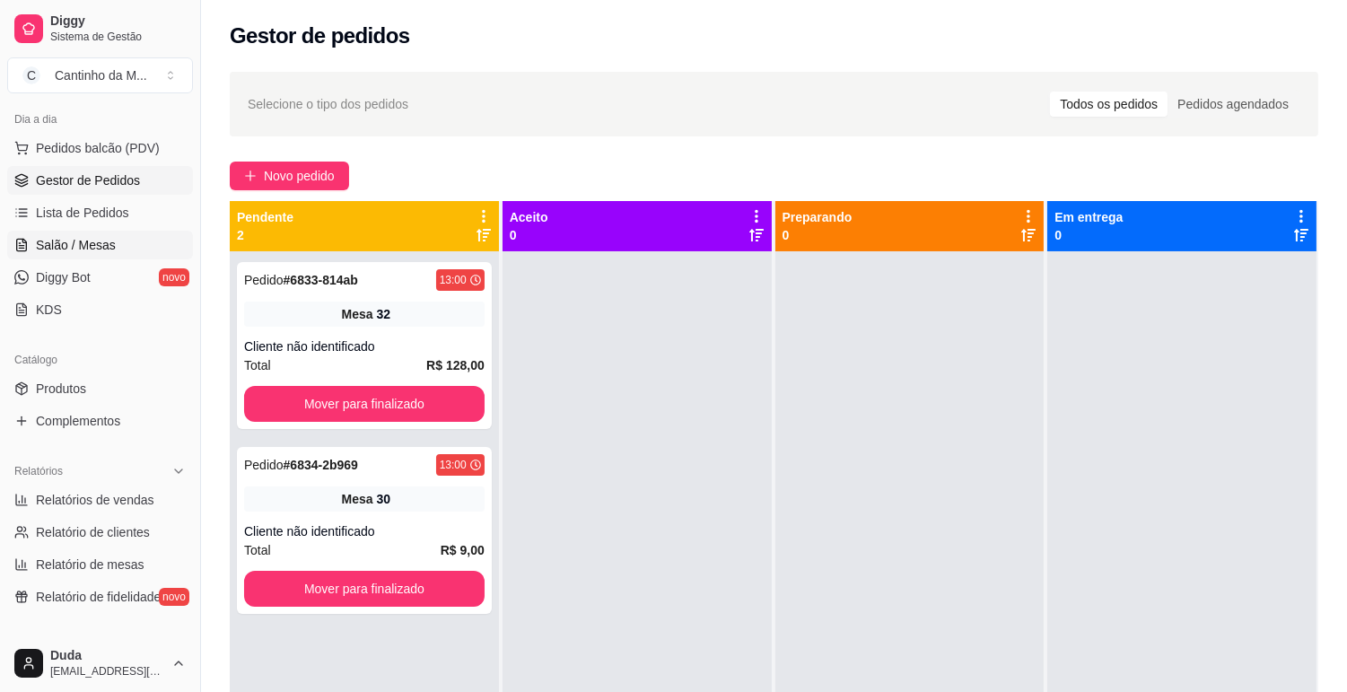
click at [77, 247] on span "Salão / Mesas" at bounding box center [76, 245] width 80 height 18
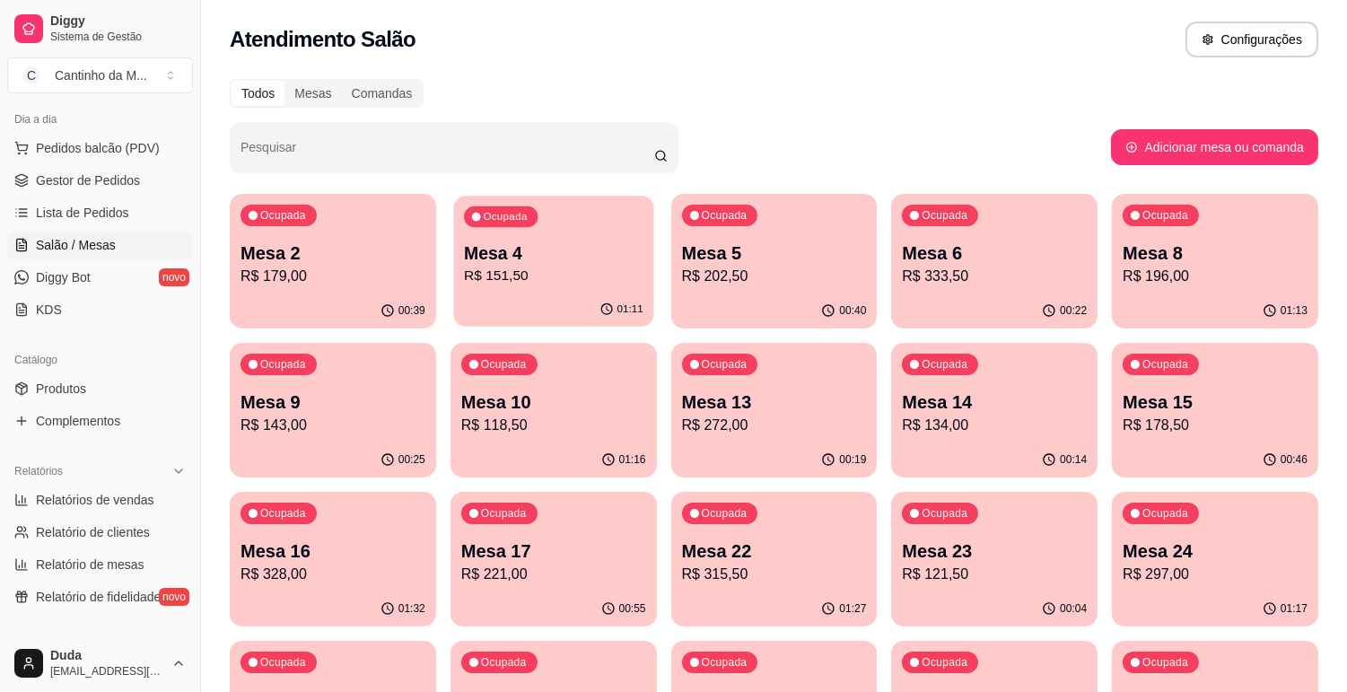
click at [568, 291] on div "Ocupada Mesa 4 R$ 151,50" at bounding box center [553, 244] width 200 height 97
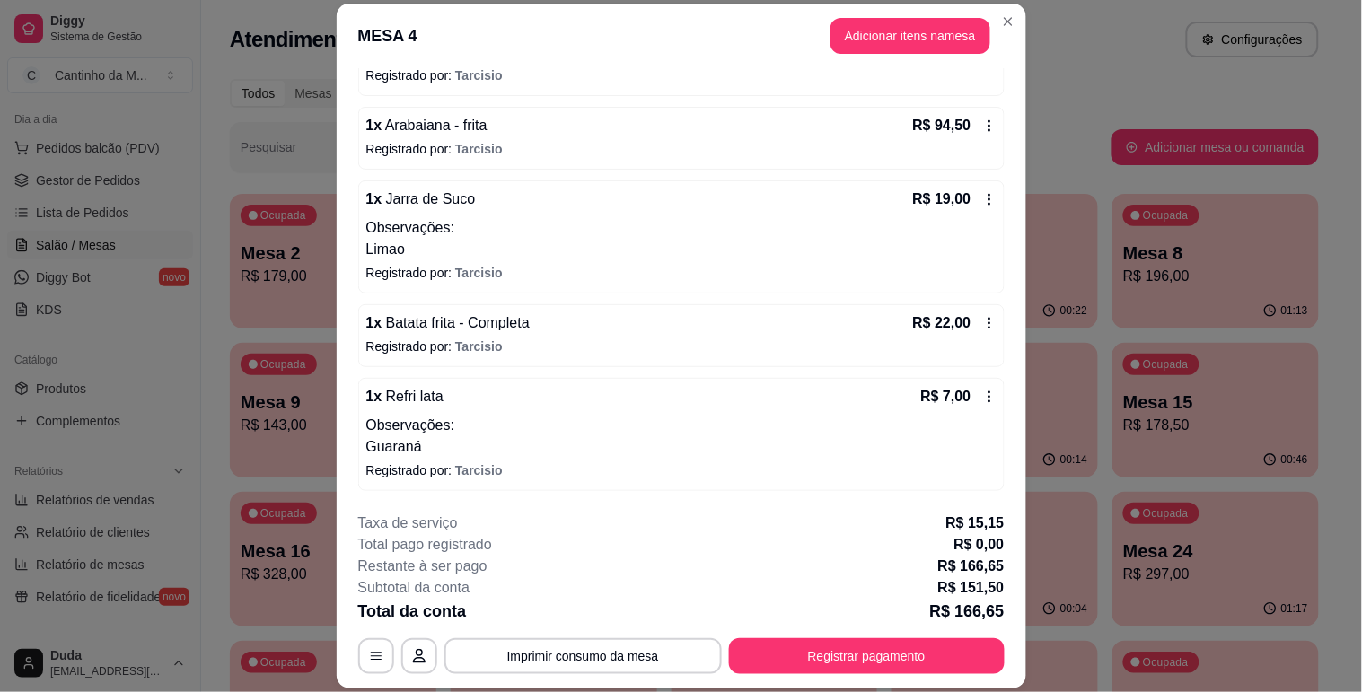
scroll to position [105, 0]
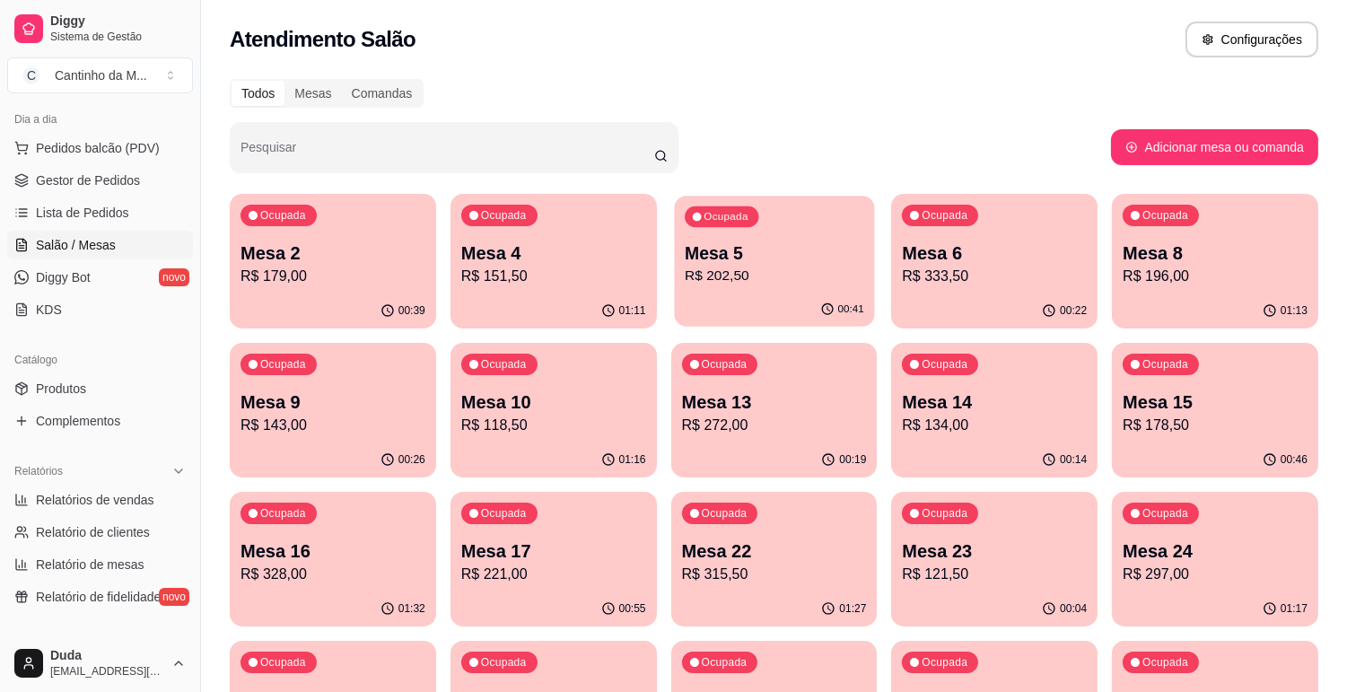
click at [773, 273] on p "R$ 202,50" at bounding box center [775, 276] width 180 height 21
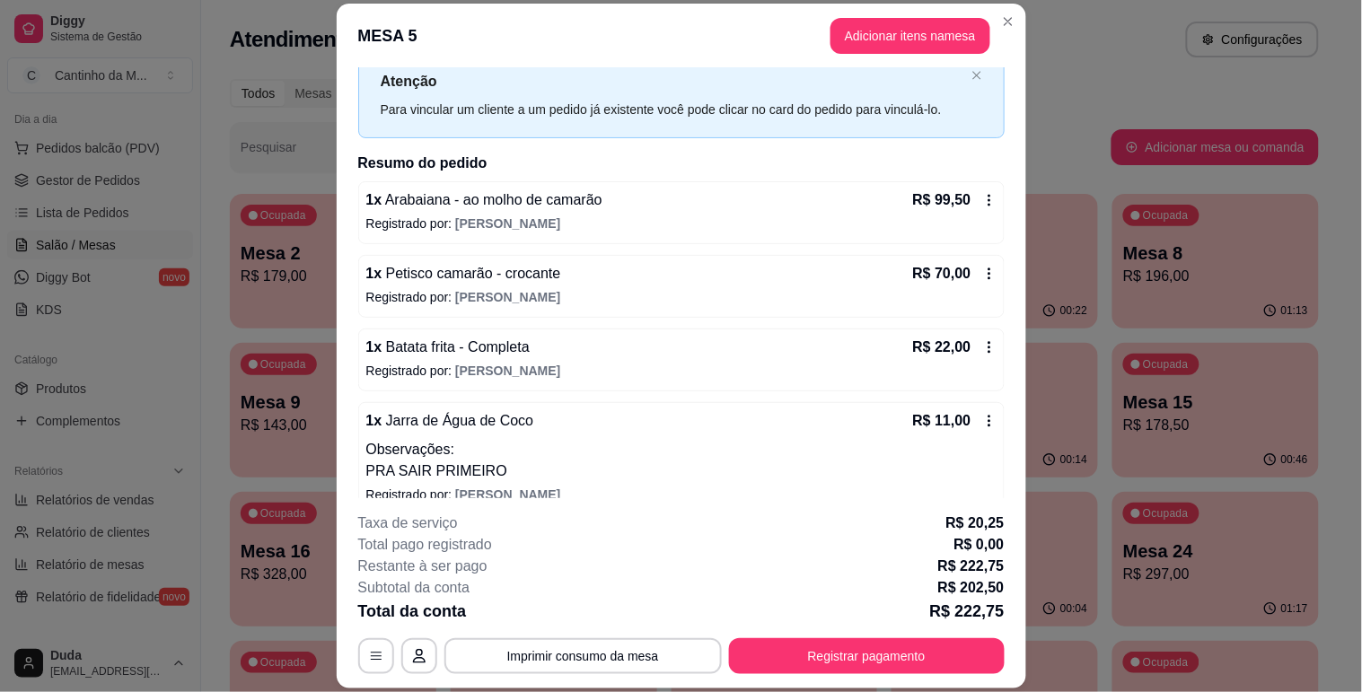
scroll to position [81, 0]
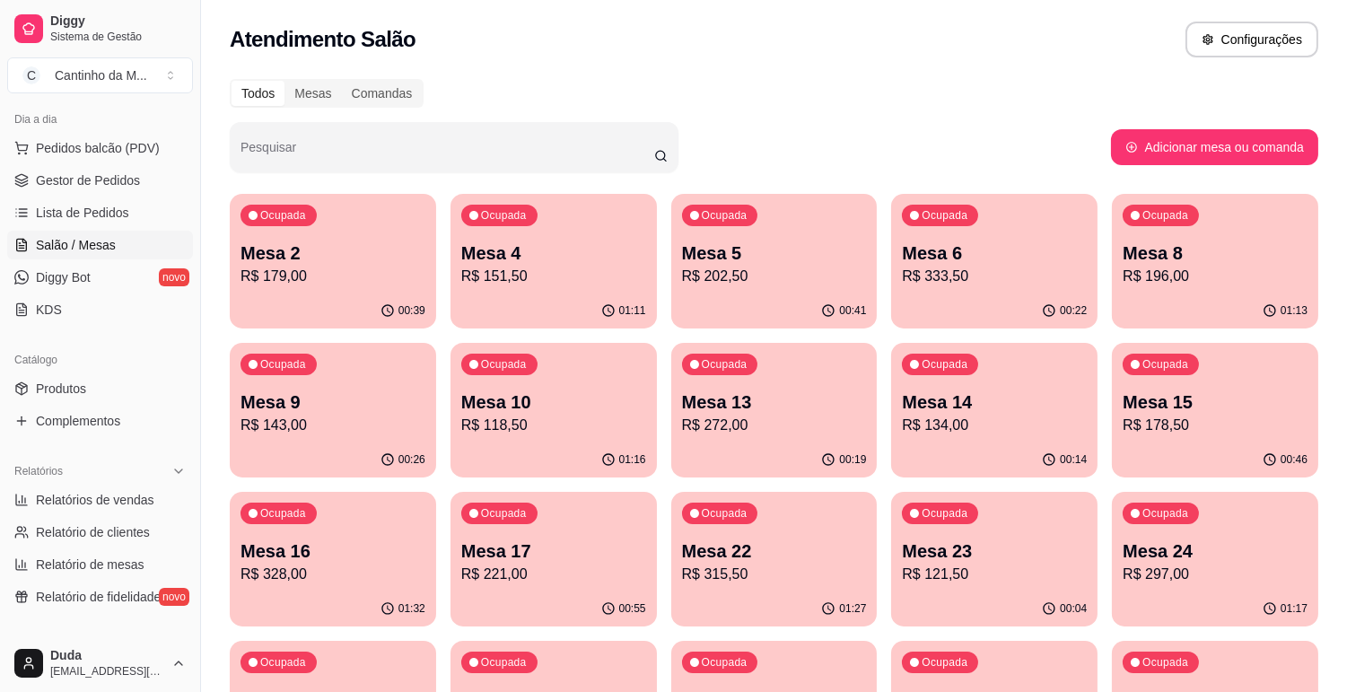
click at [827, 279] on p "R$ 202,50" at bounding box center [774, 277] width 185 height 22
click at [276, 270] on p "R$ 179,00" at bounding box center [333, 277] width 185 height 22
click at [943, 274] on p "R$ 333,50" at bounding box center [995, 276] width 180 height 21
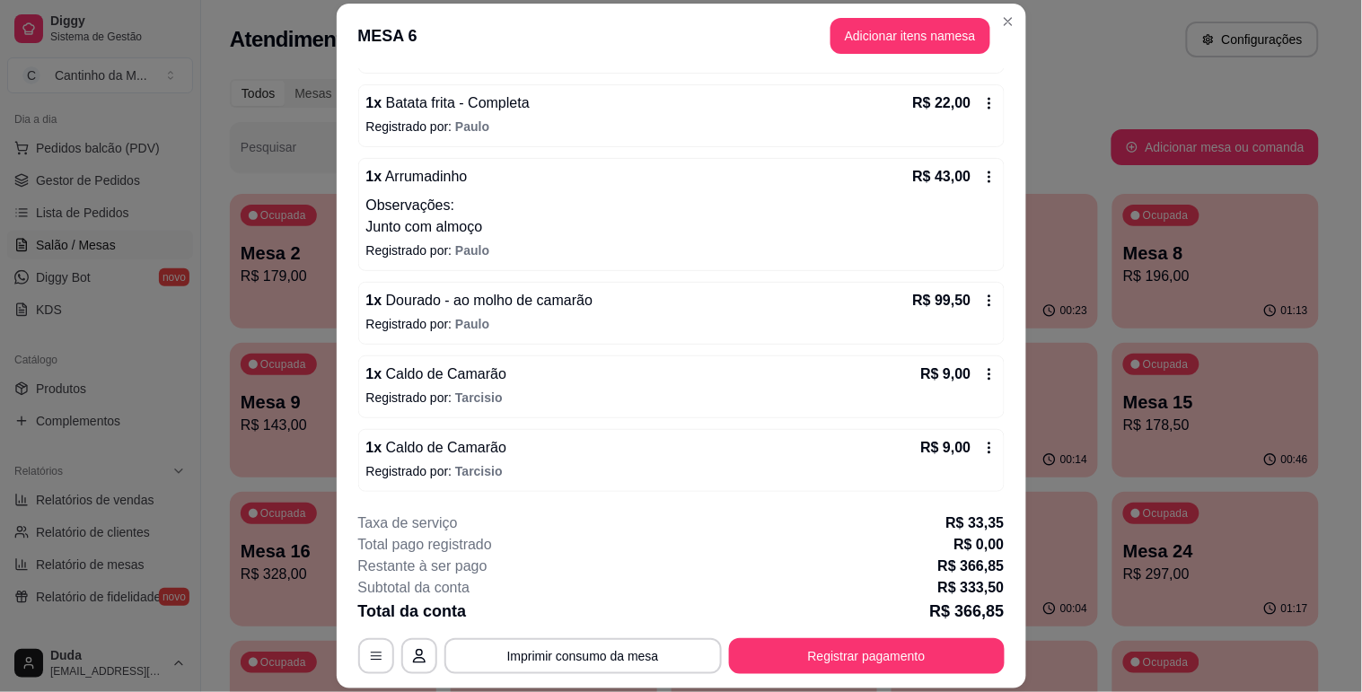
scroll to position [500, 0]
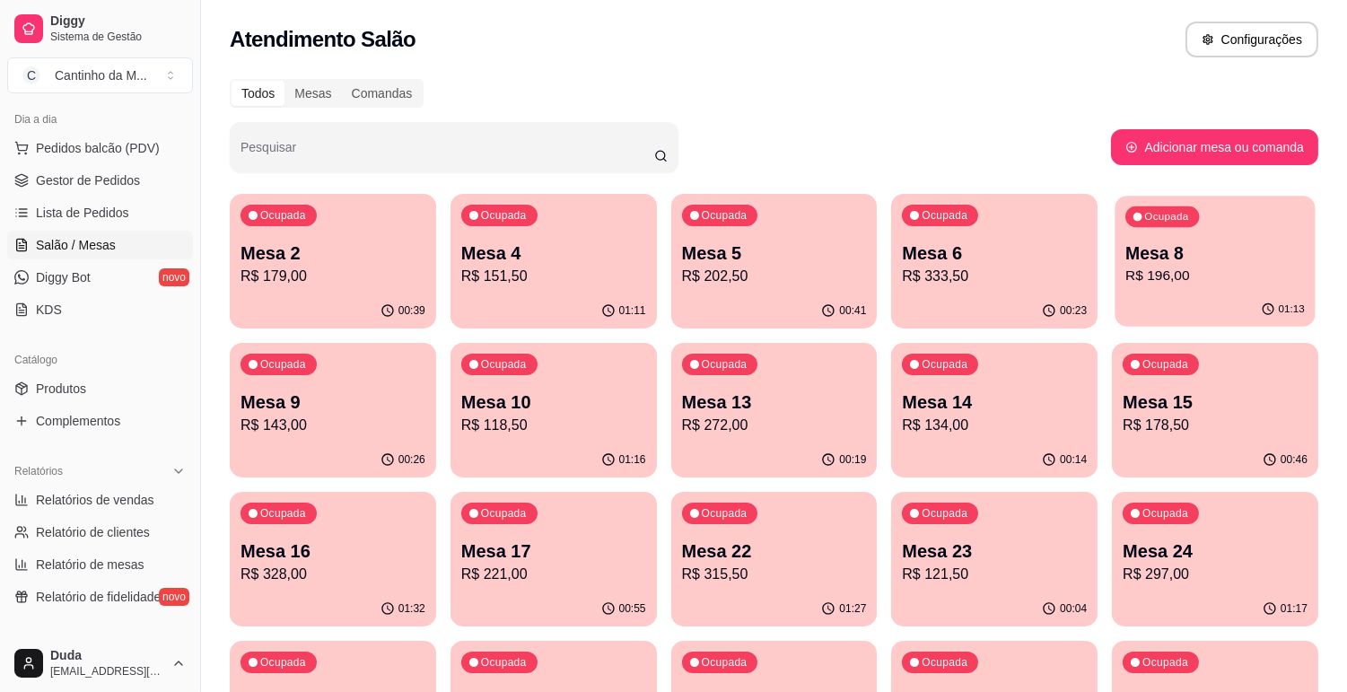
click at [1153, 263] on p "Mesa 8" at bounding box center [1216, 253] width 180 height 24
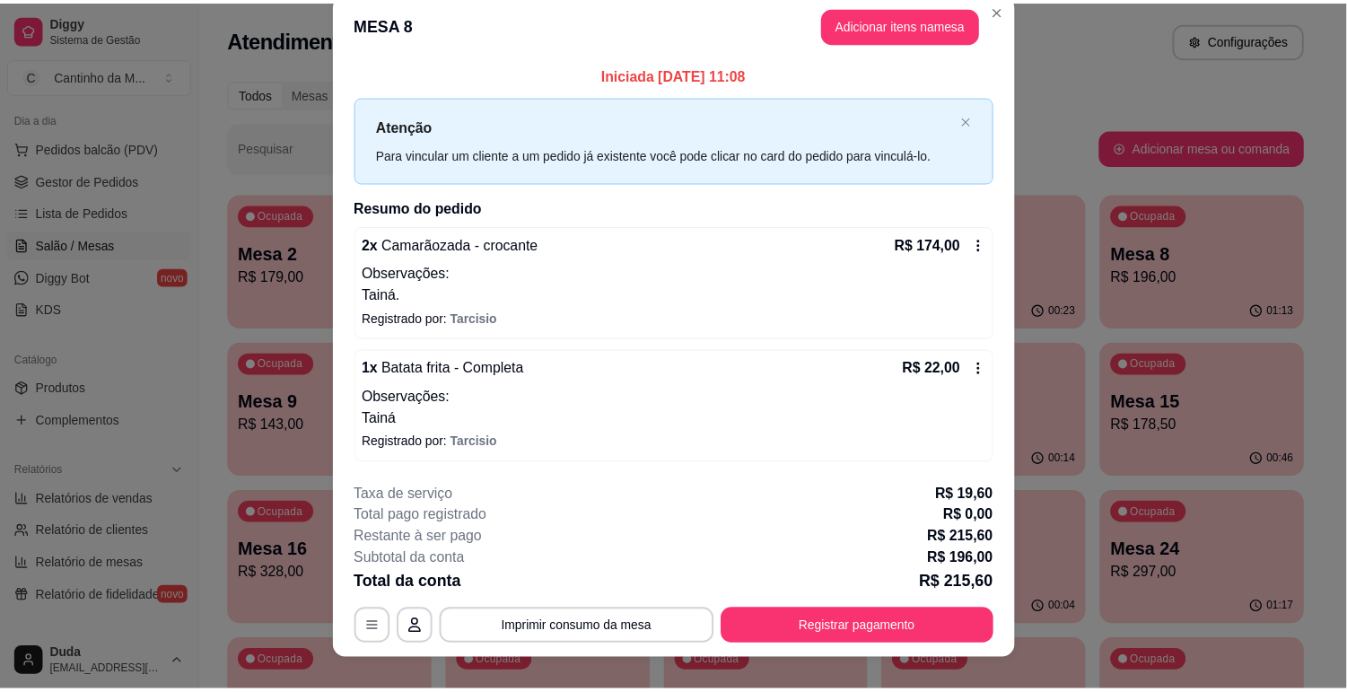
scroll to position [0, 0]
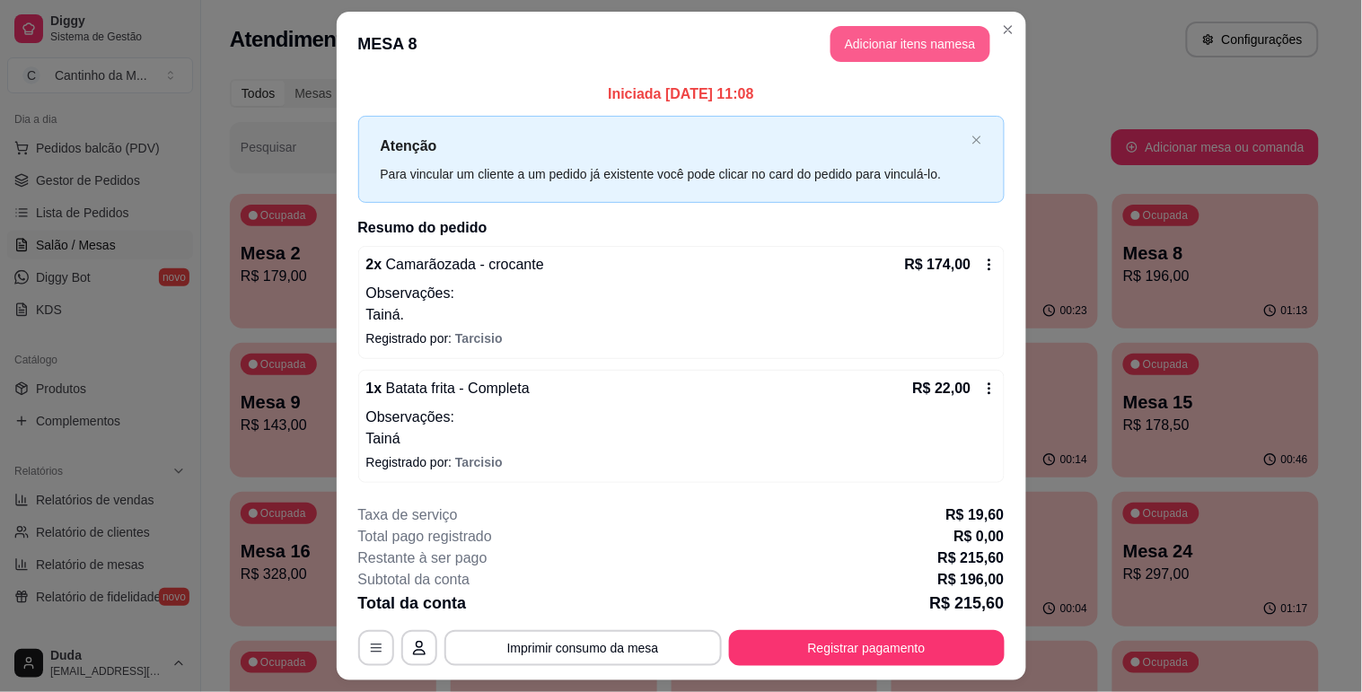
click at [886, 38] on button "Adicionar itens na mesa" at bounding box center [910, 44] width 160 height 36
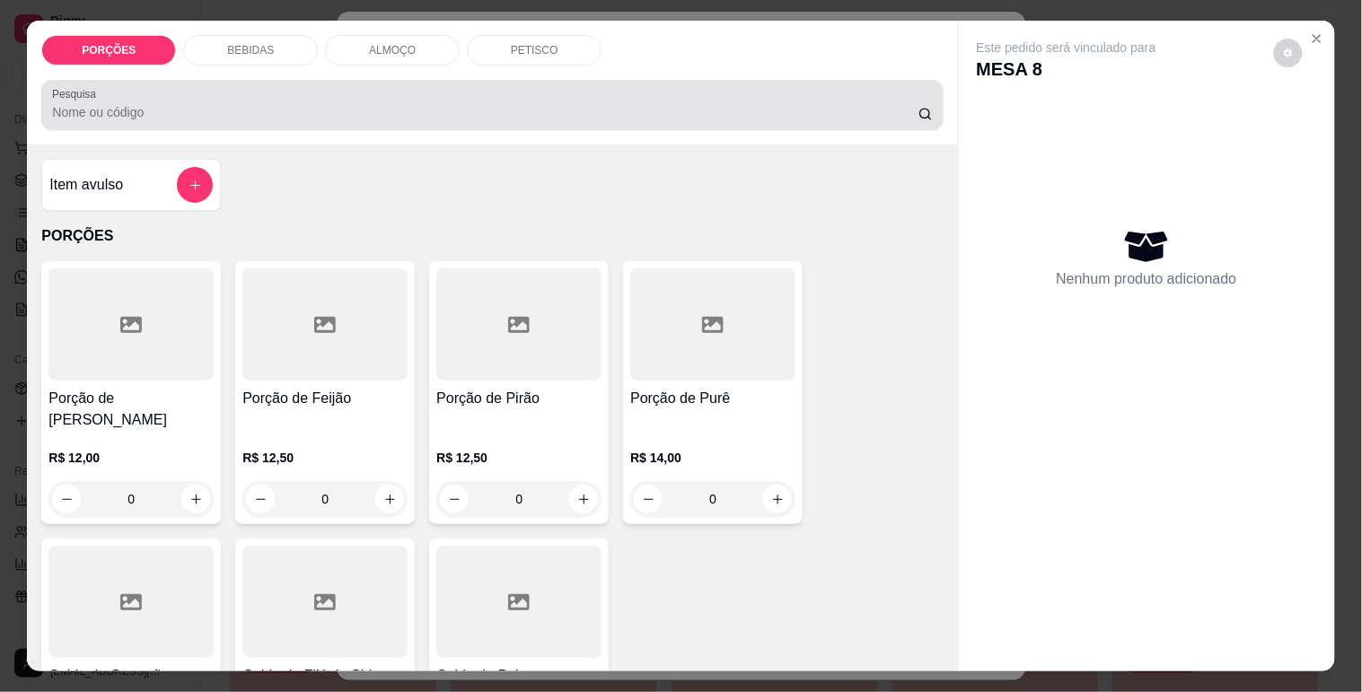
click at [397, 112] on input "Pesquisa" at bounding box center [485, 112] width 866 height 18
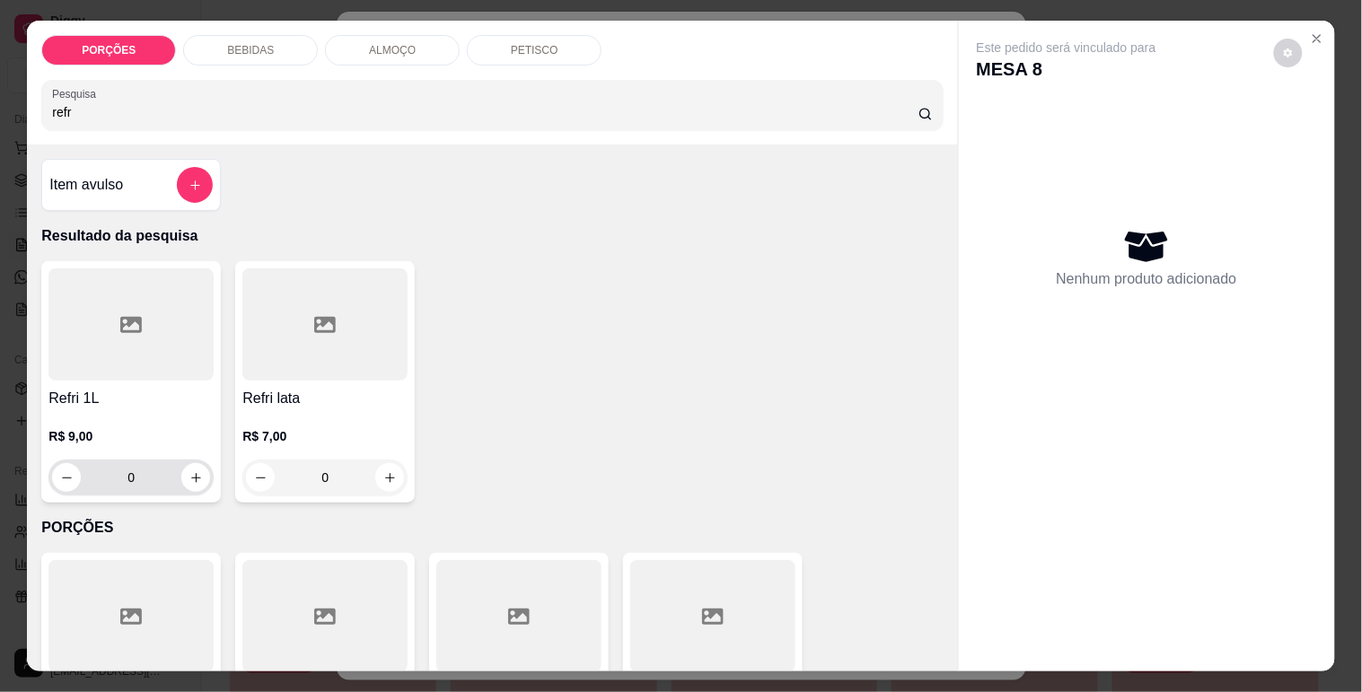
type input "refr"
click at [189, 474] on icon "increase-product-quantity" at bounding box center [195, 477] width 13 height 13
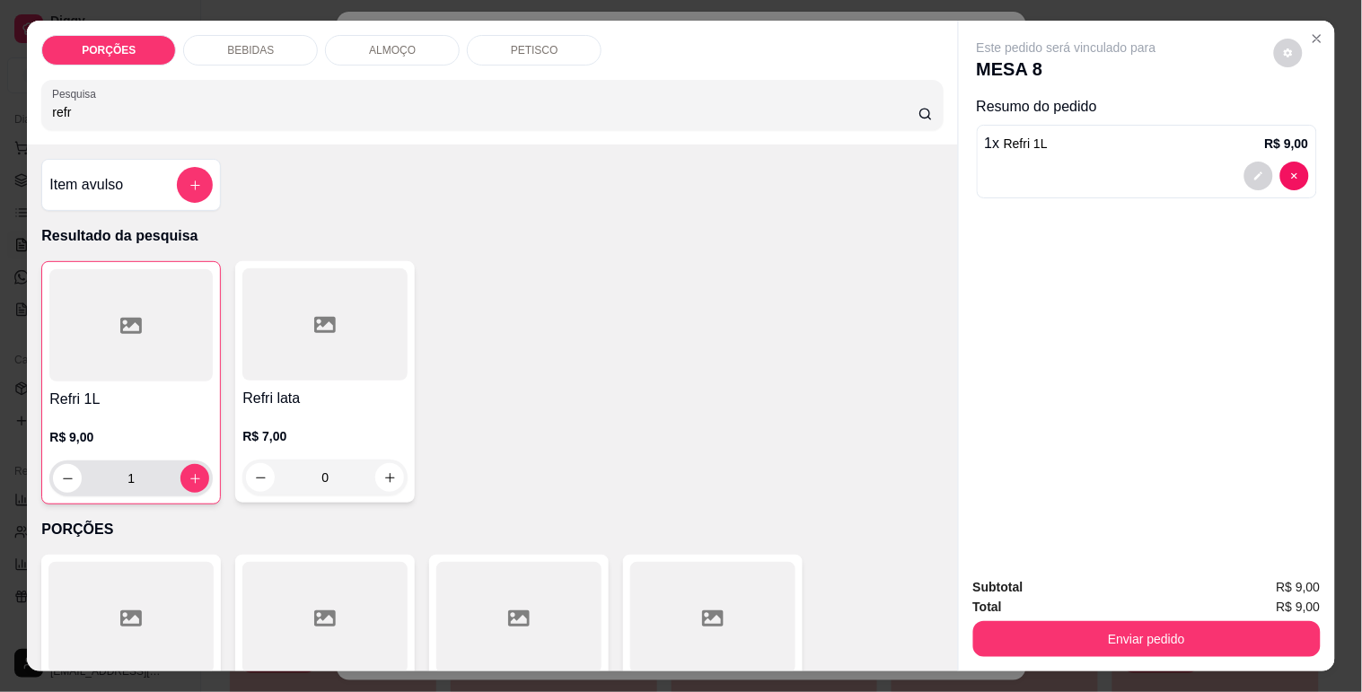
type input "1"
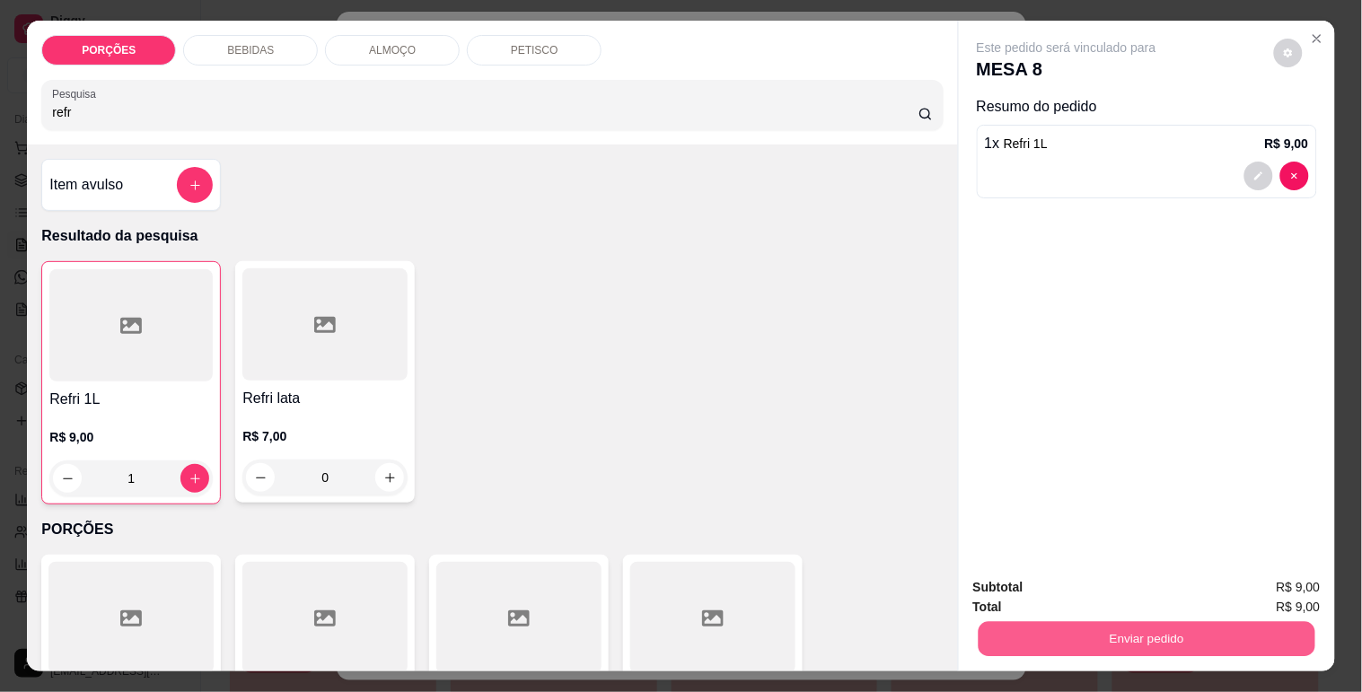
click at [1035, 631] on button "Enviar pedido" at bounding box center [1146, 638] width 337 height 35
click at [1047, 583] on button "Não registrar e enviar pedido" at bounding box center [1087, 588] width 187 height 34
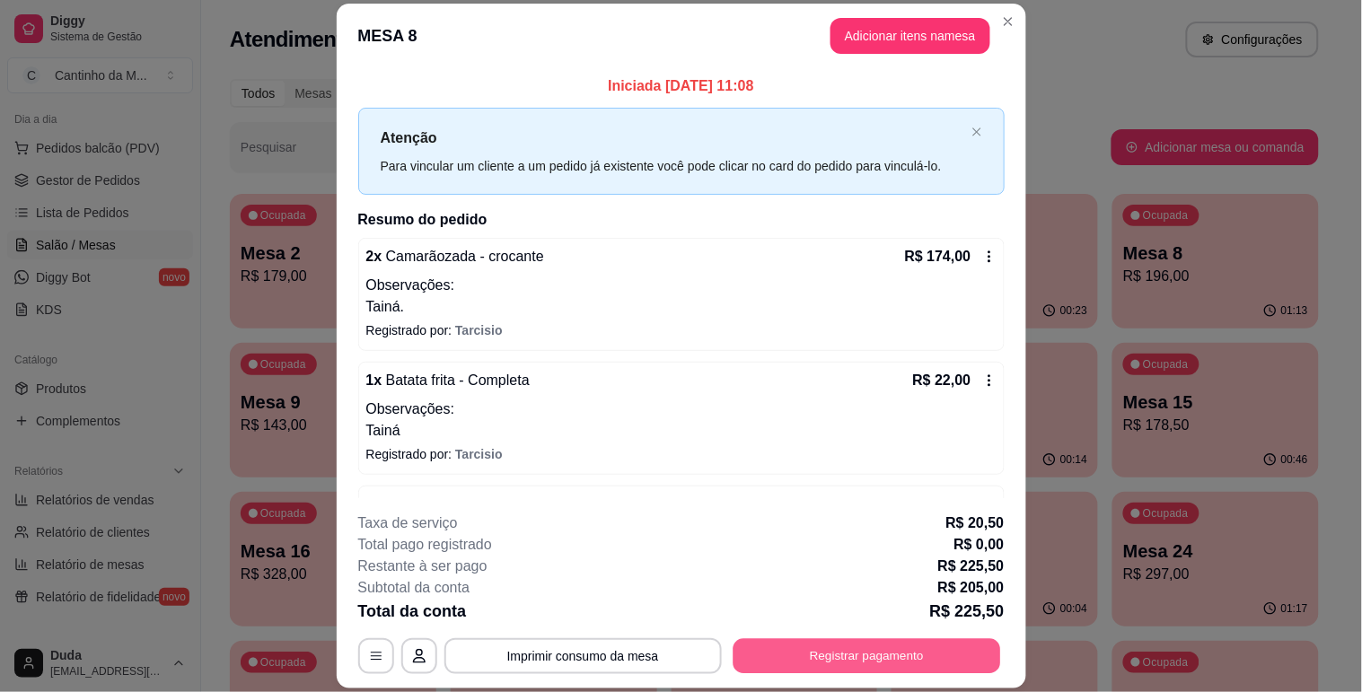
click at [925, 664] on button "Registrar pagamento" at bounding box center [866, 656] width 268 height 35
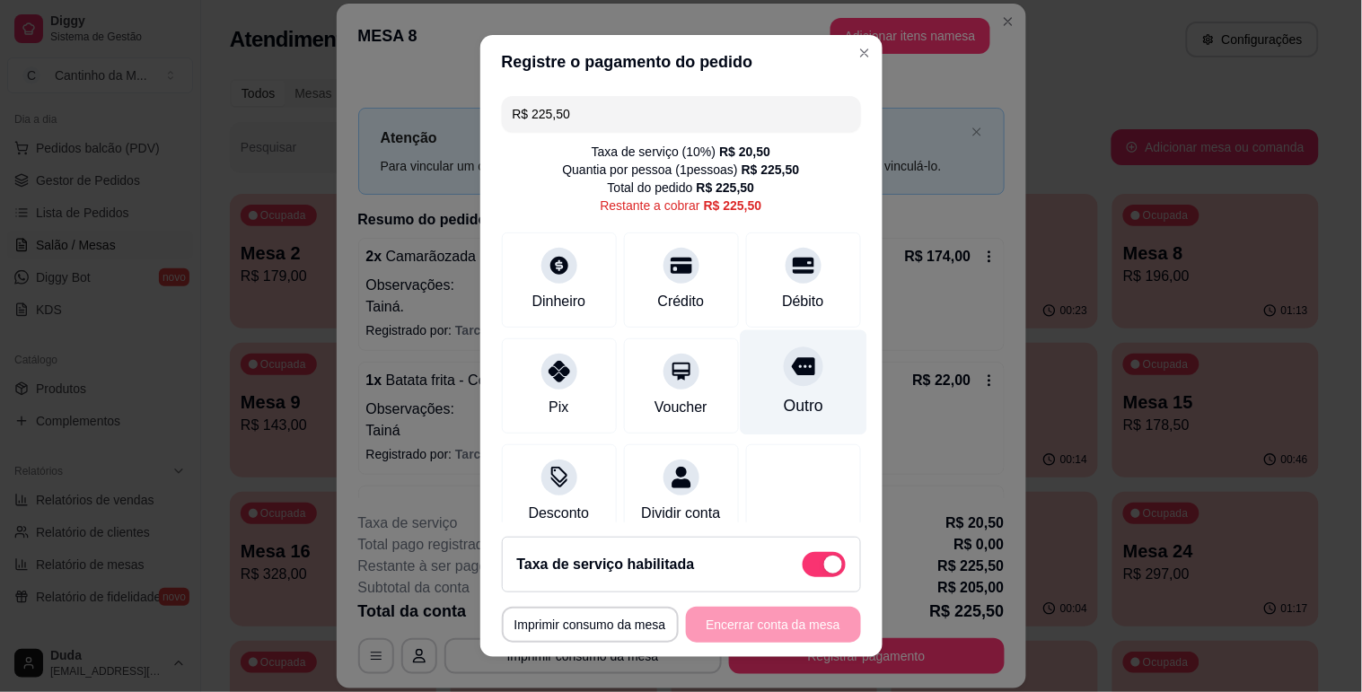
click at [776, 388] on div "Outro" at bounding box center [803, 381] width 127 height 105
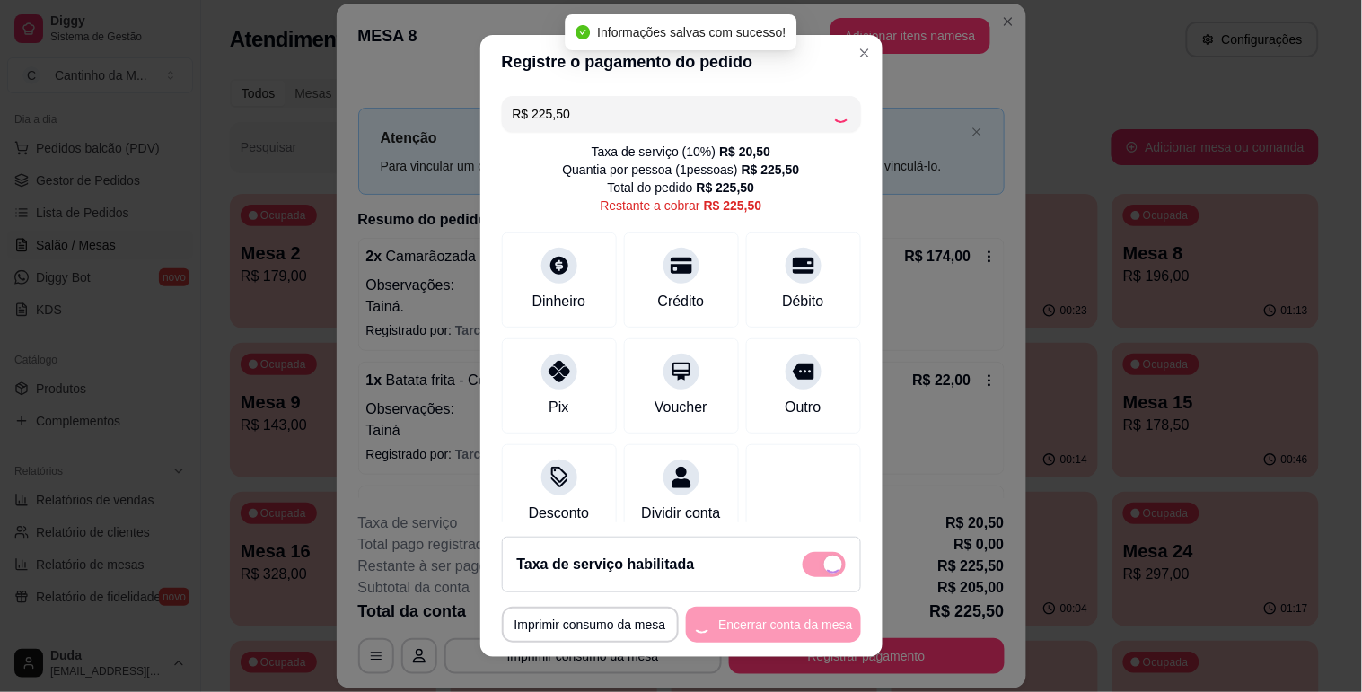
type input "R$ 0,00"
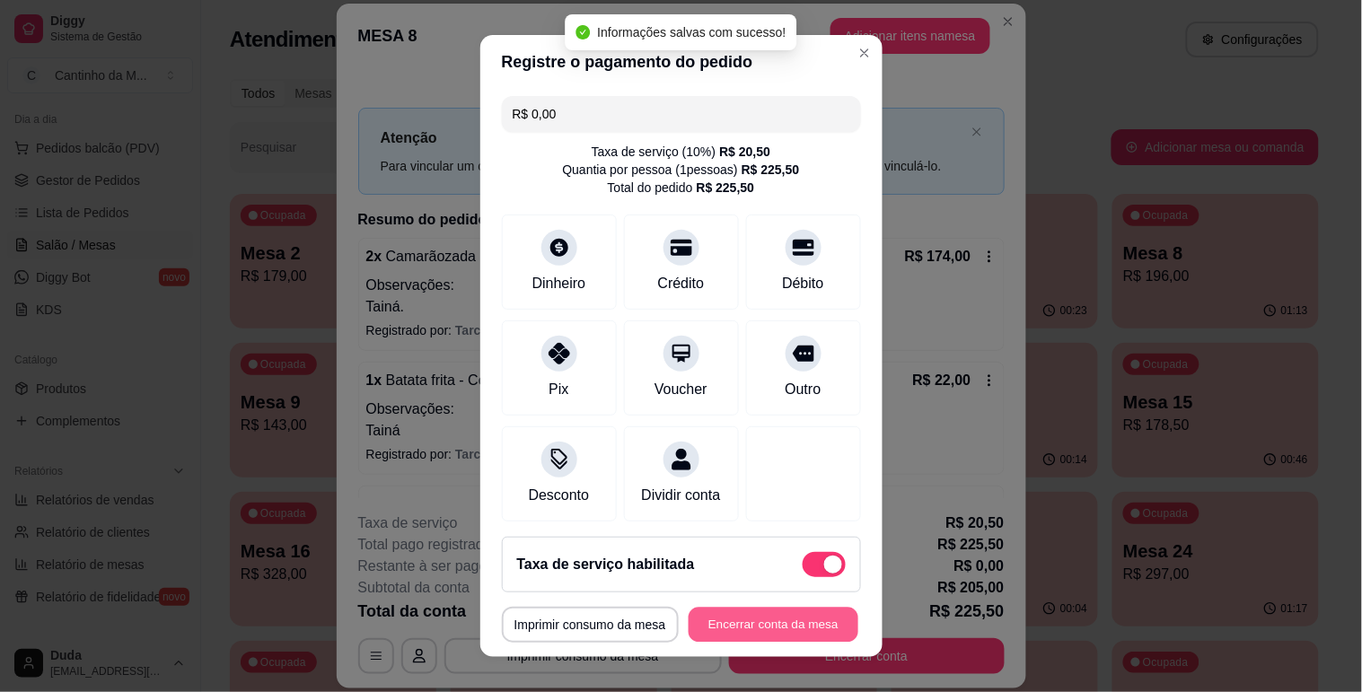
click at [714, 622] on button "Encerrar conta da mesa" at bounding box center [774, 625] width 170 height 35
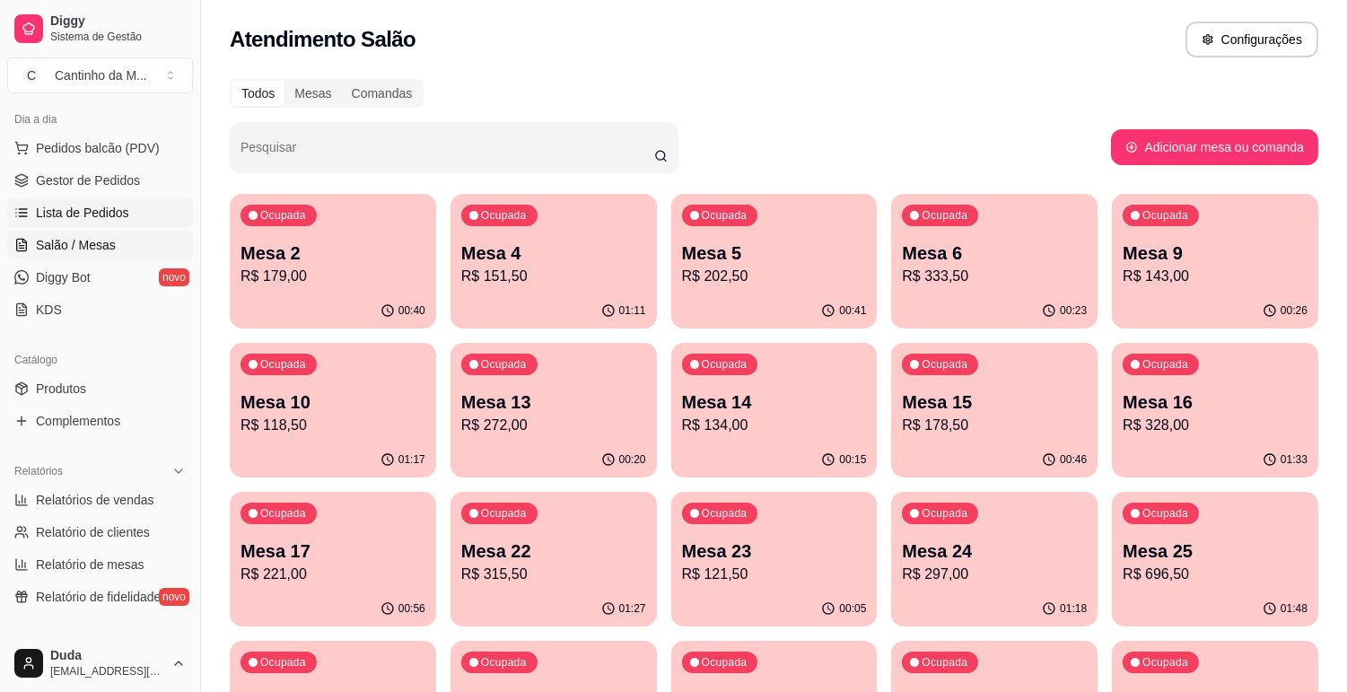
click at [88, 219] on span "Lista de Pedidos" at bounding box center [82, 213] width 93 height 18
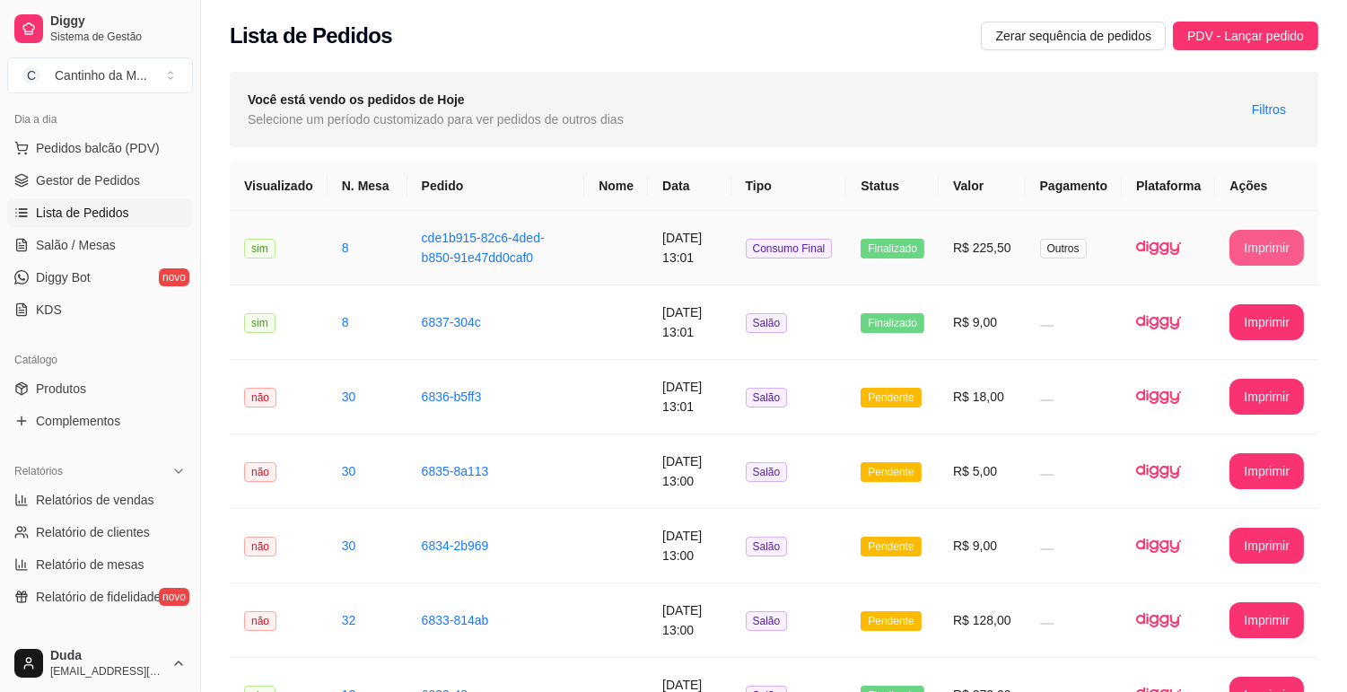
click at [1284, 248] on button "Imprimir" at bounding box center [1267, 248] width 75 height 36
click at [70, 236] on span "Salão / Mesas" at bounding box center [76, 245] width 80 height 18
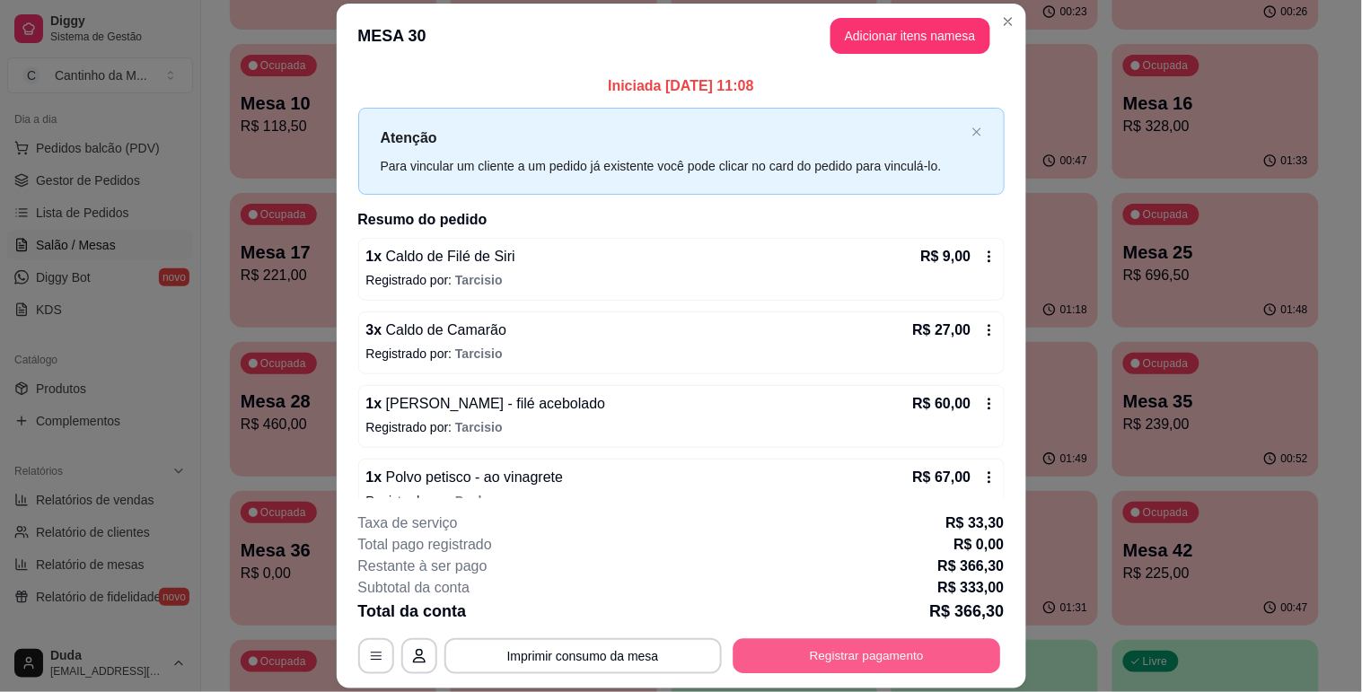
click at [835, 650] on button "Registrar pagamento" at bounding box center [866, 656] width 268 height 35
click at [759, 390] on div "Outro" at bounding box center [803, 381] width 127 height 105
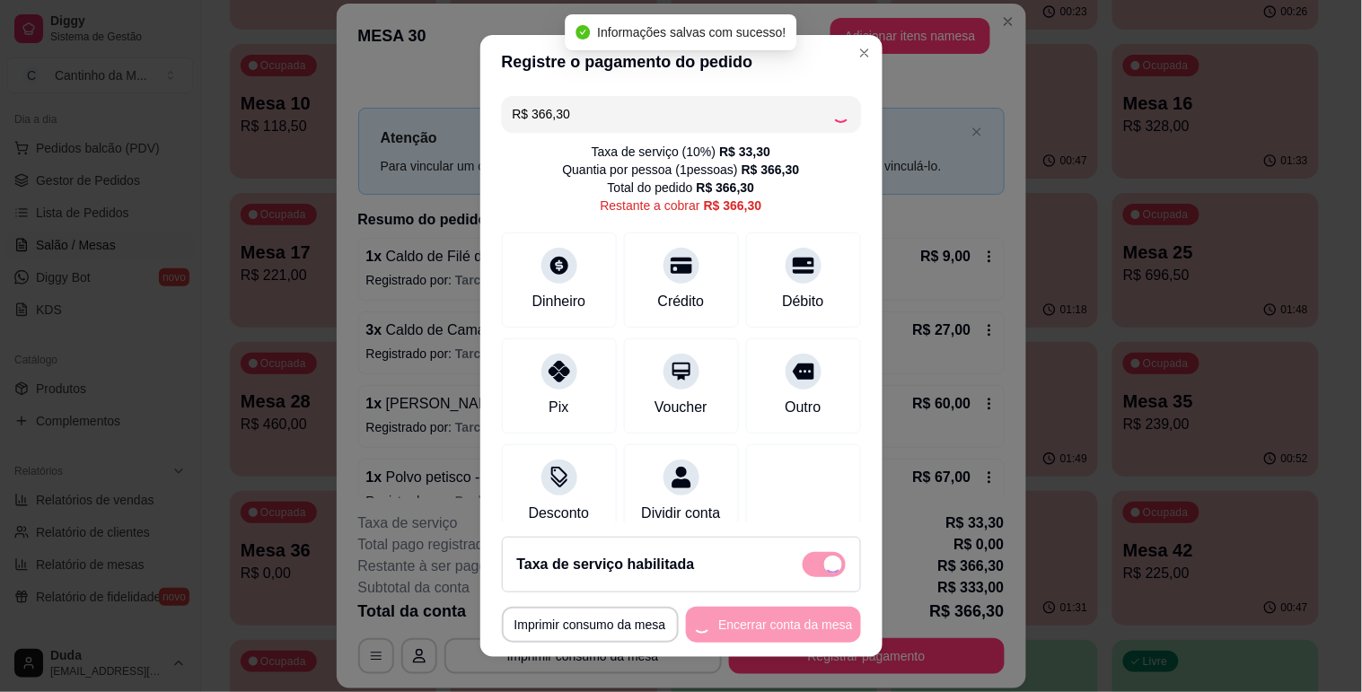
type input "R$ 0,00"
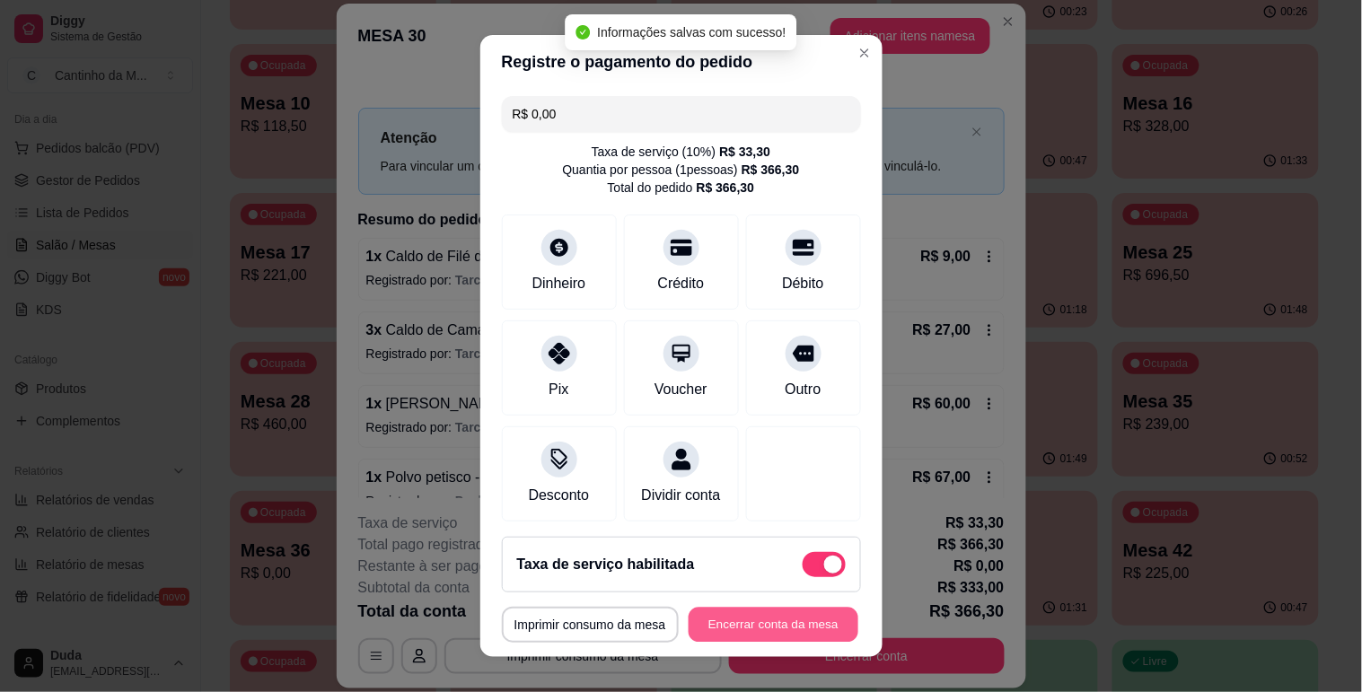
click at [749, 614] on button "Encerrar conta da mesa" at bounding box center [774, 625] width 170 height 35
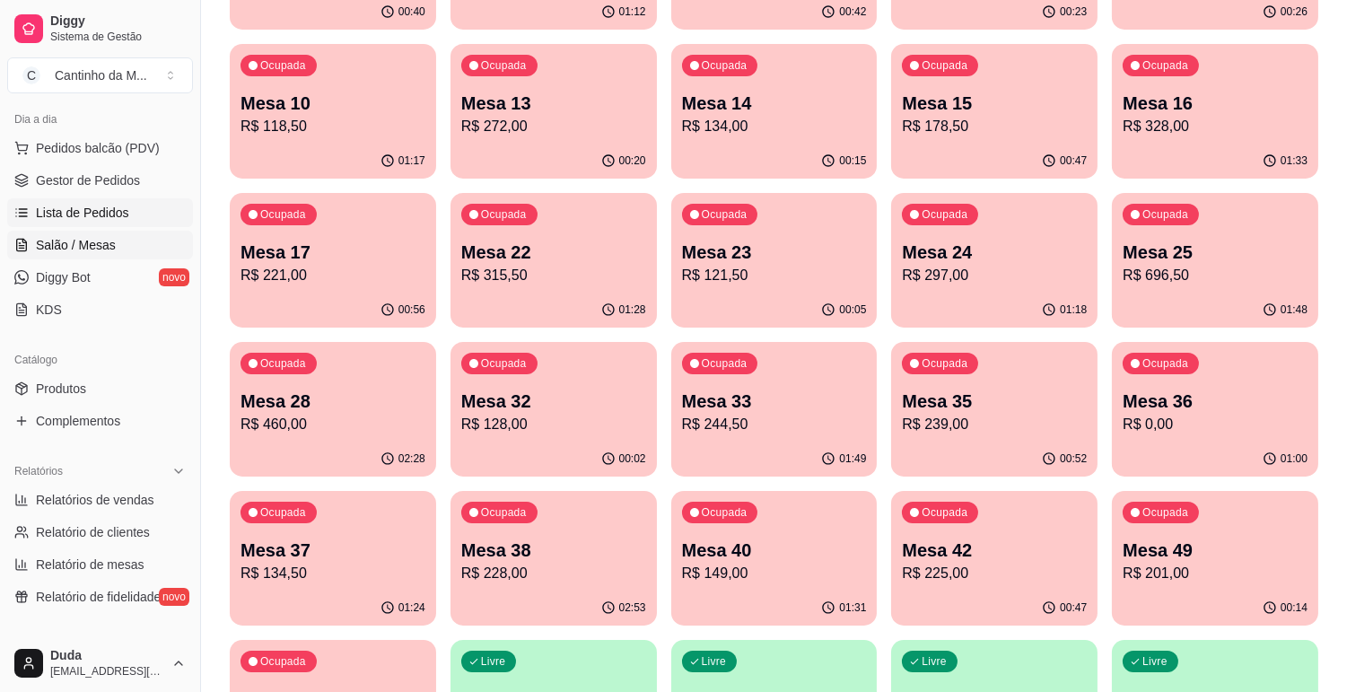
click at [77, 213] on span "Lista de Pedidos" at bounding box center [82, 213] width 93 height 18
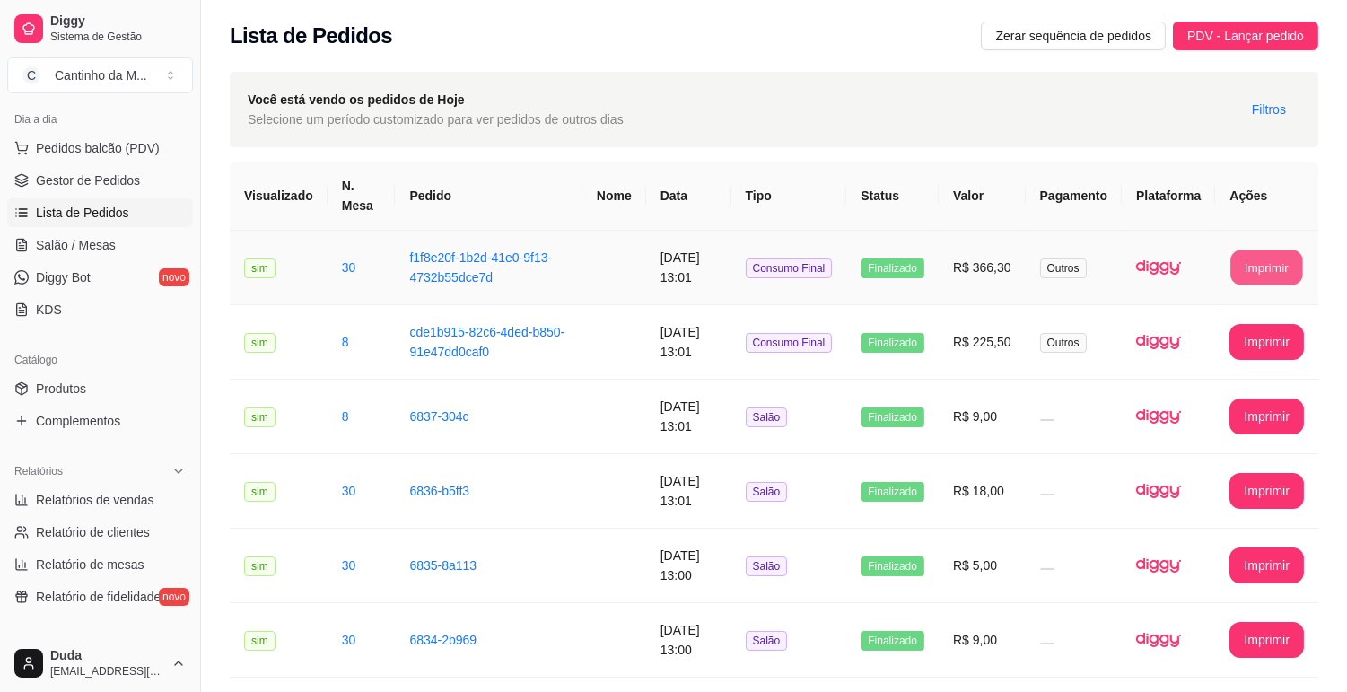
click at [1245, 254] on button "Imprimir" at bounding box center [1268, 267] width 72 height 35
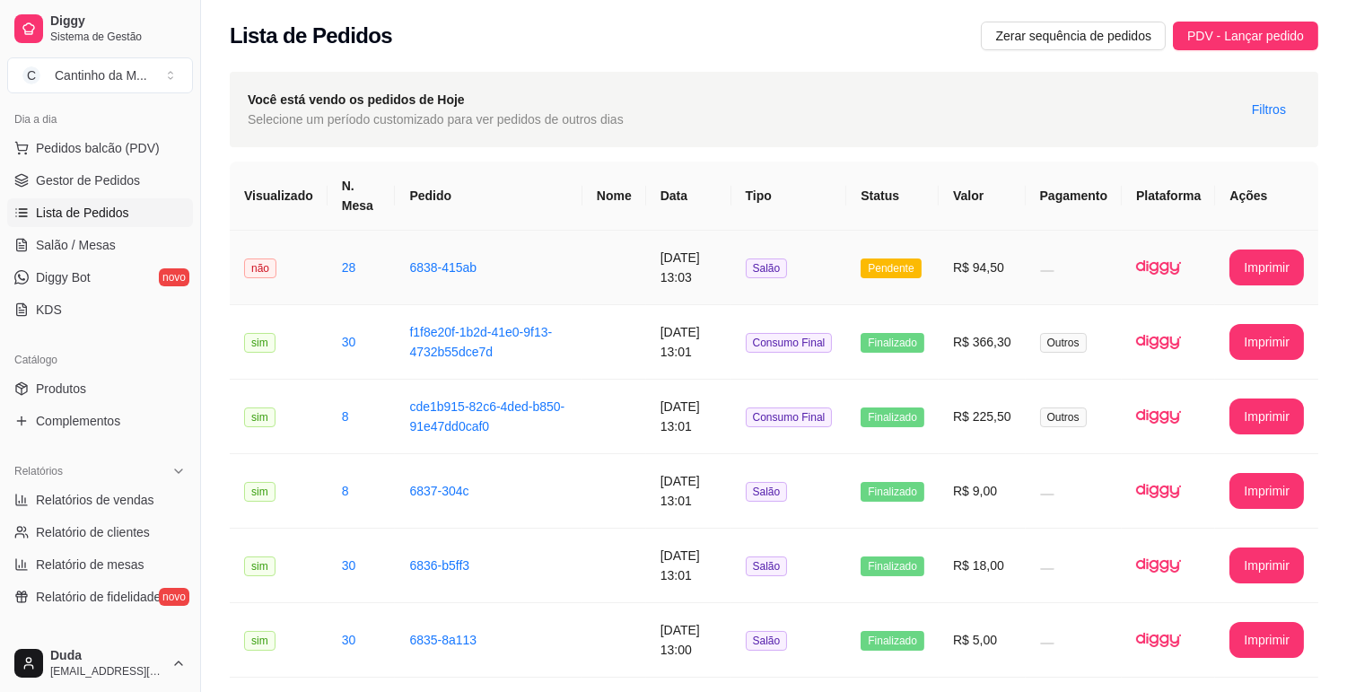
click at [1086, 292] on td at bounding box center [1074, 268] width 96 height 75
click at [86, 255] on link "Salão / Mesas" at bounding box center [100, 245] width 186 height 29
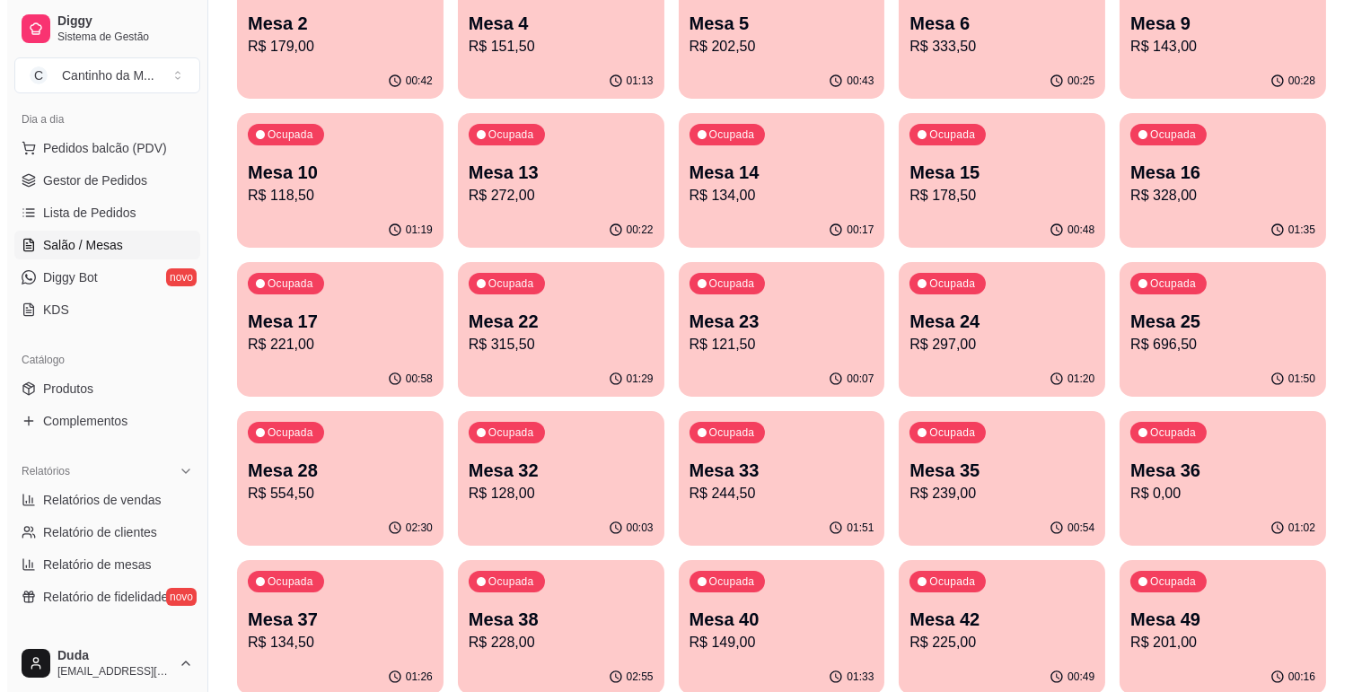
scroll to position [299, 0]
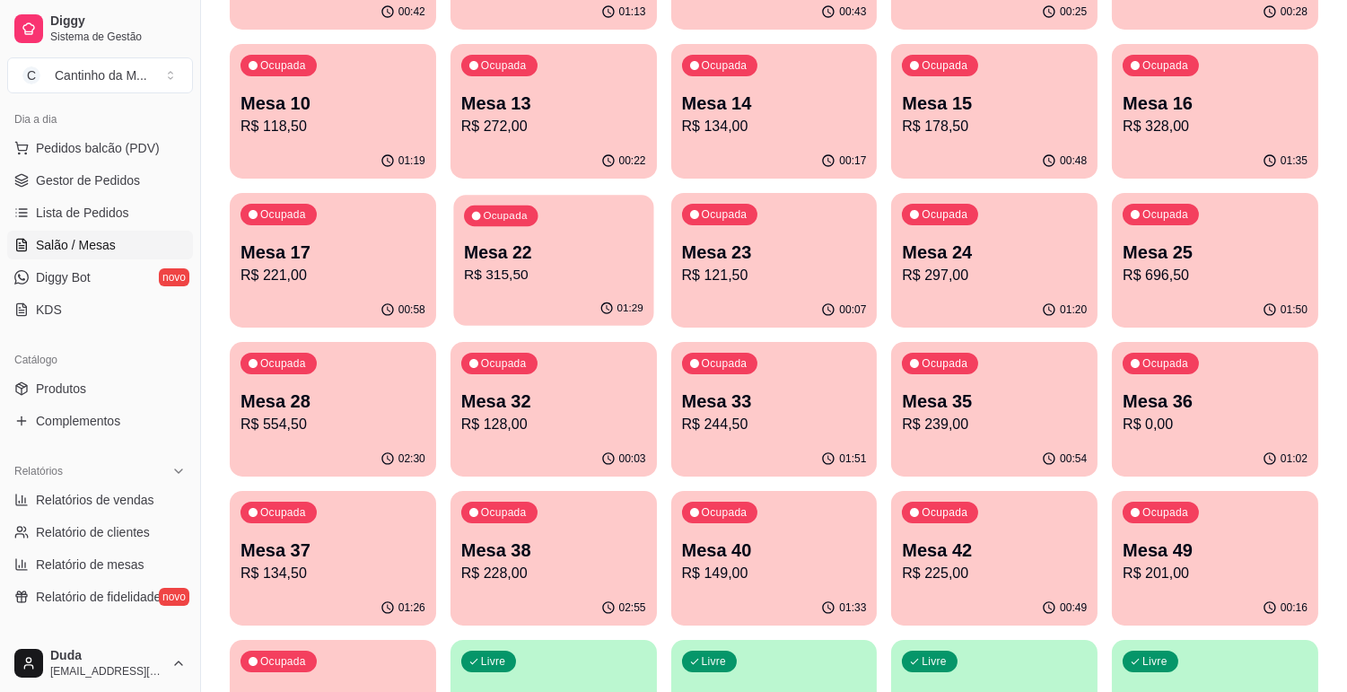
click at [472, 269] on p "R$ 315,50" at bounding box center [554, 275] width 180 height 21
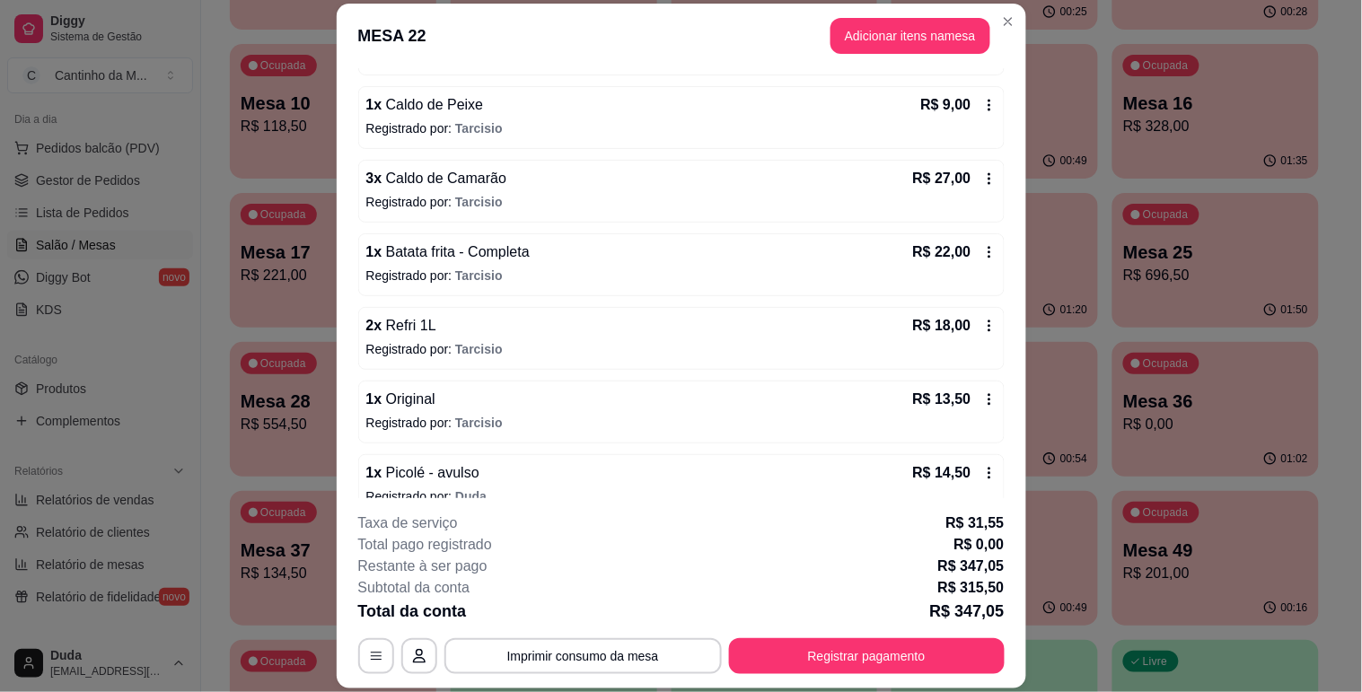
scroll to position [326, 0]
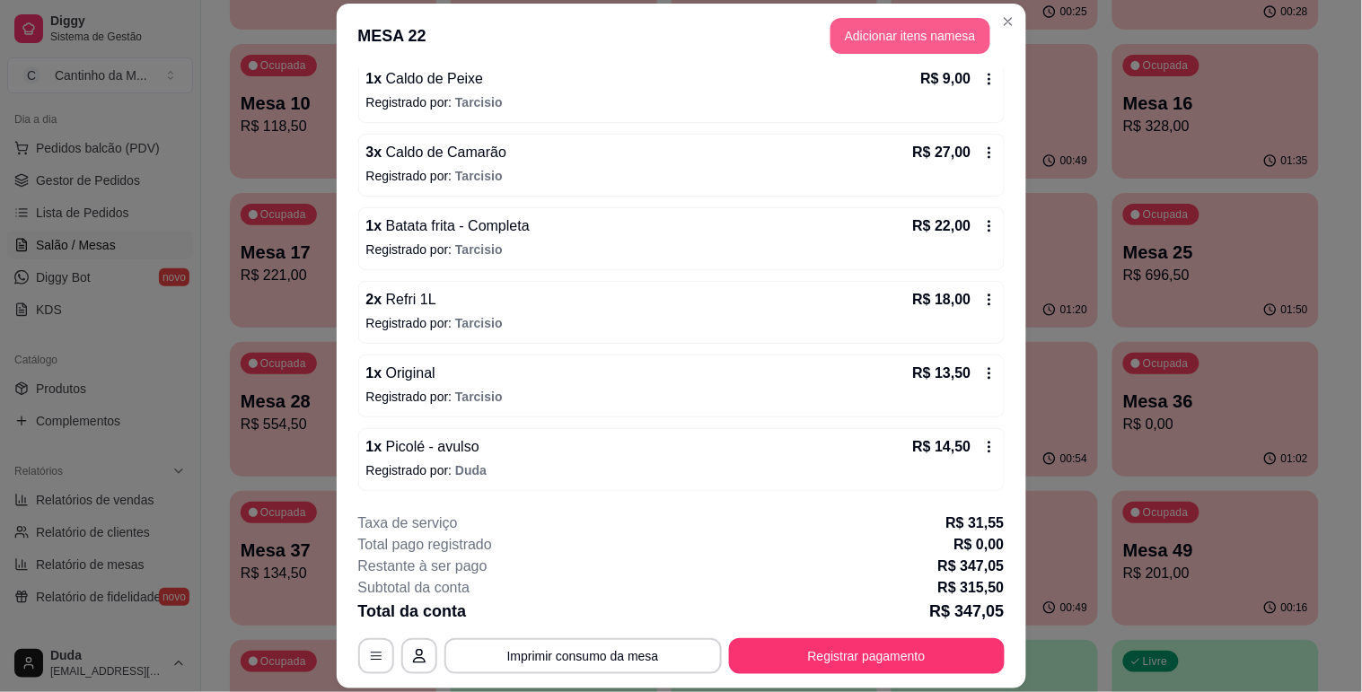
click at [963, 30] on button "Adicionar itens na mesa" at bounding box center [910, 36] width 160 height 36
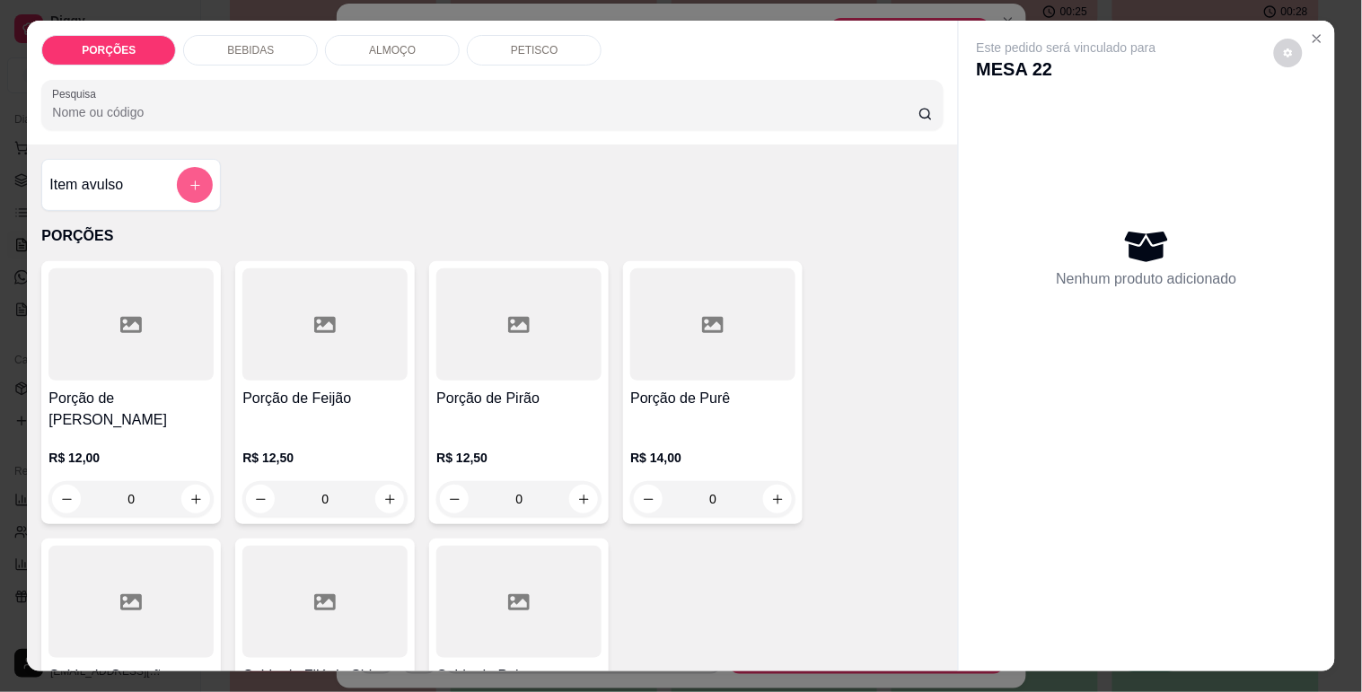
click at [181, 186] on button "add-separate-item" at bounding box center [195, 185] width 36 height 36
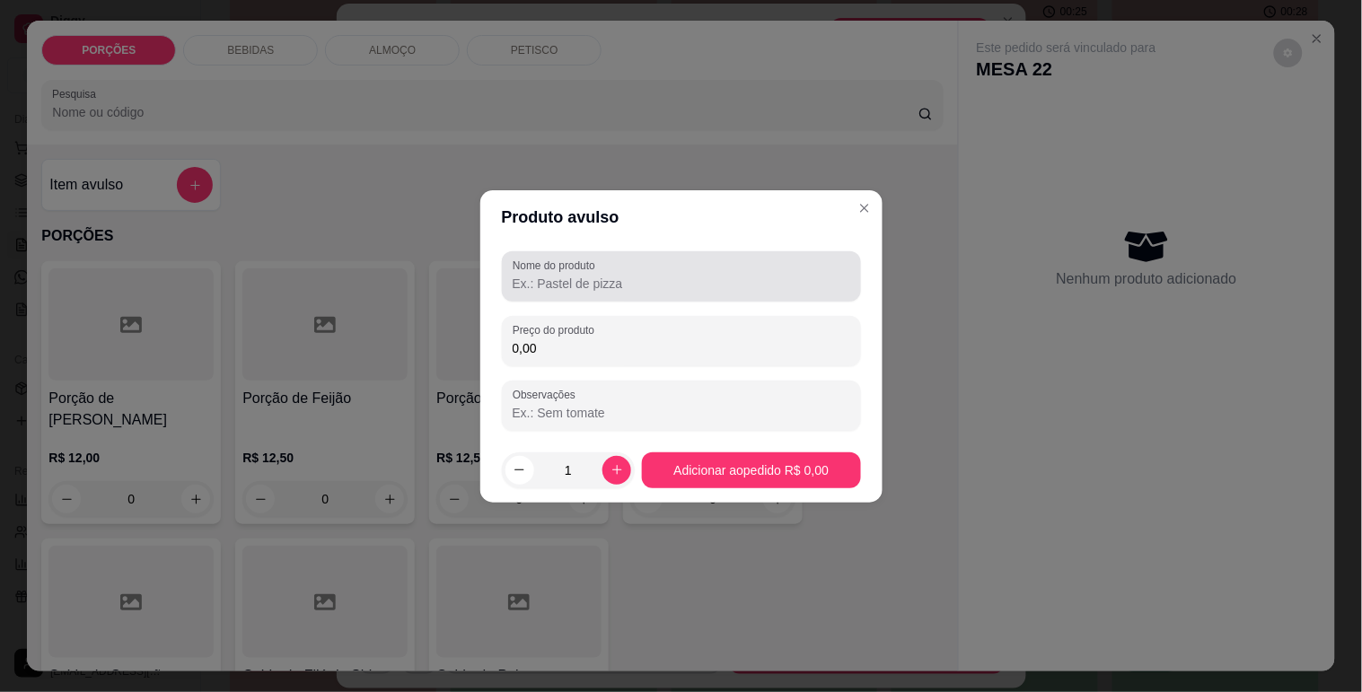
click at [535, 291] on input "Nome do produto" at bounding box center [682, 284] width 338 height 18
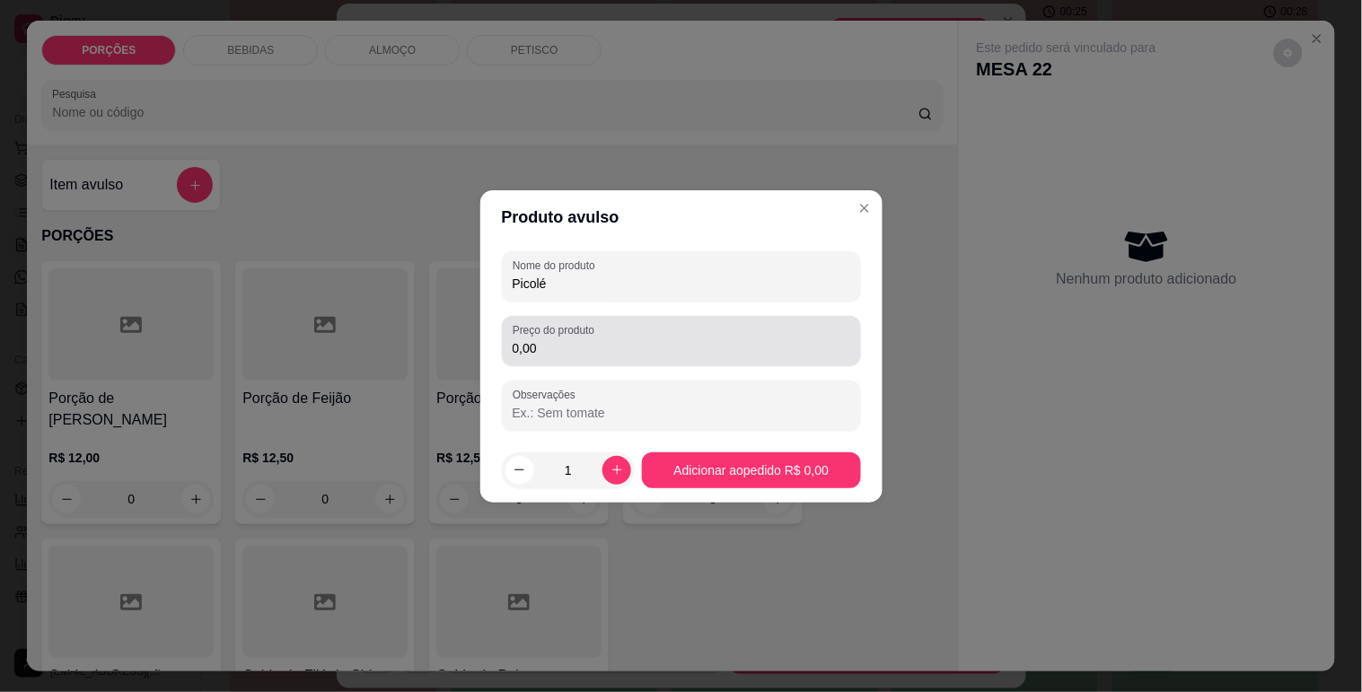
type input "Picolé"
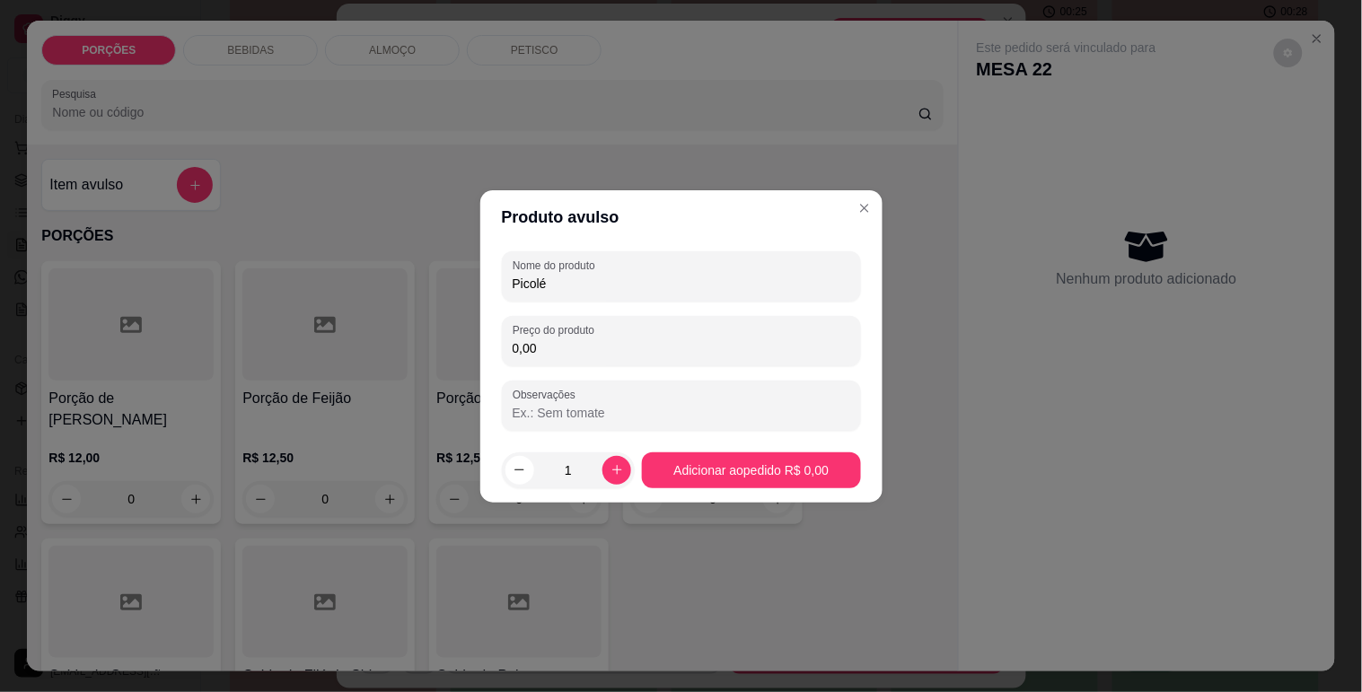
click at [541, 353] on input "0,00" at bounding box center [682, 348] width 338 height 18
type input "12,00"
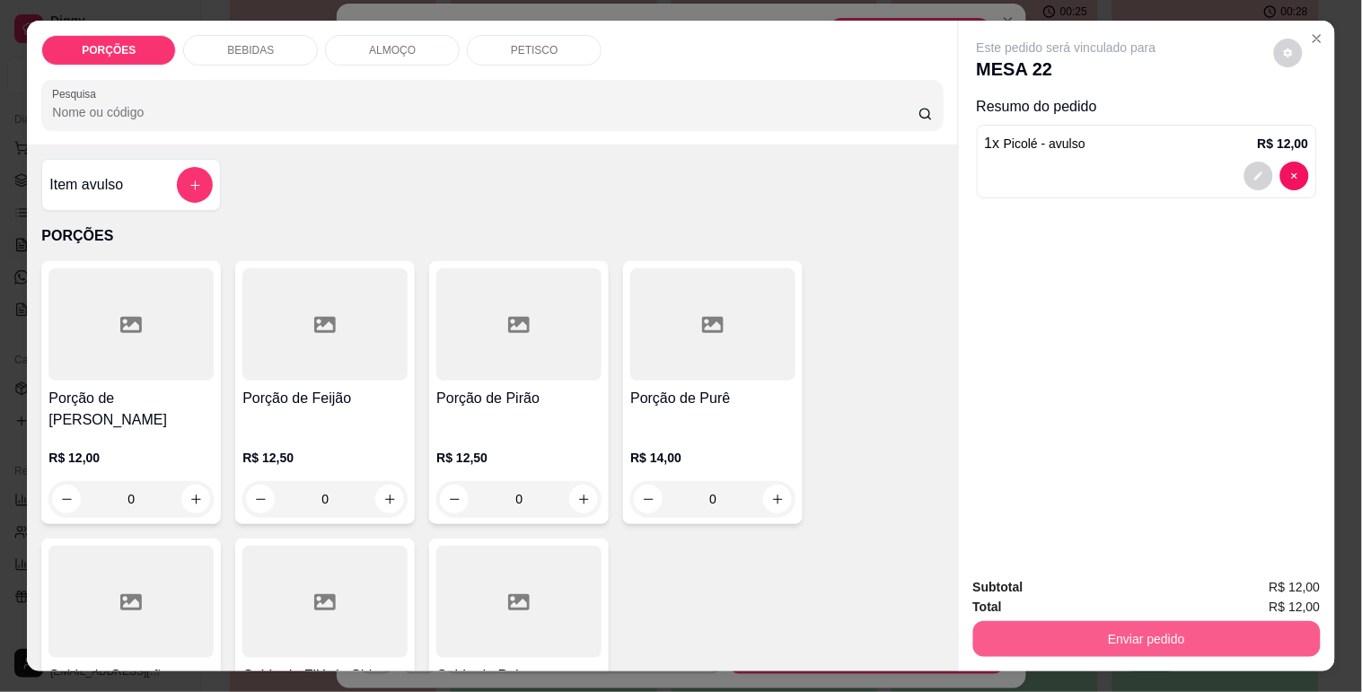
click at [1136, 636] on button "Enviar pedido" at bounding box center [1146, 639] width 347 height 36
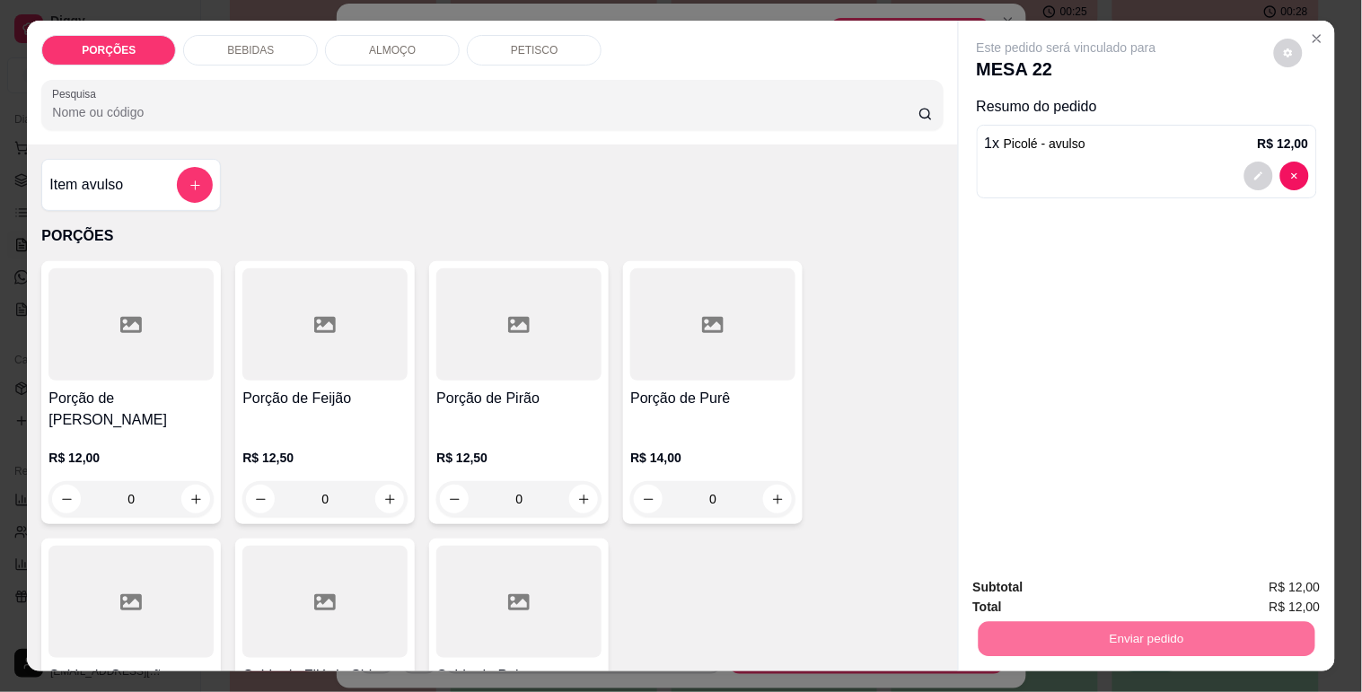
click at [1111, 583] on button "Não registrar e enviar pedido" at bounding box center [1087, 588] width 187 height 34
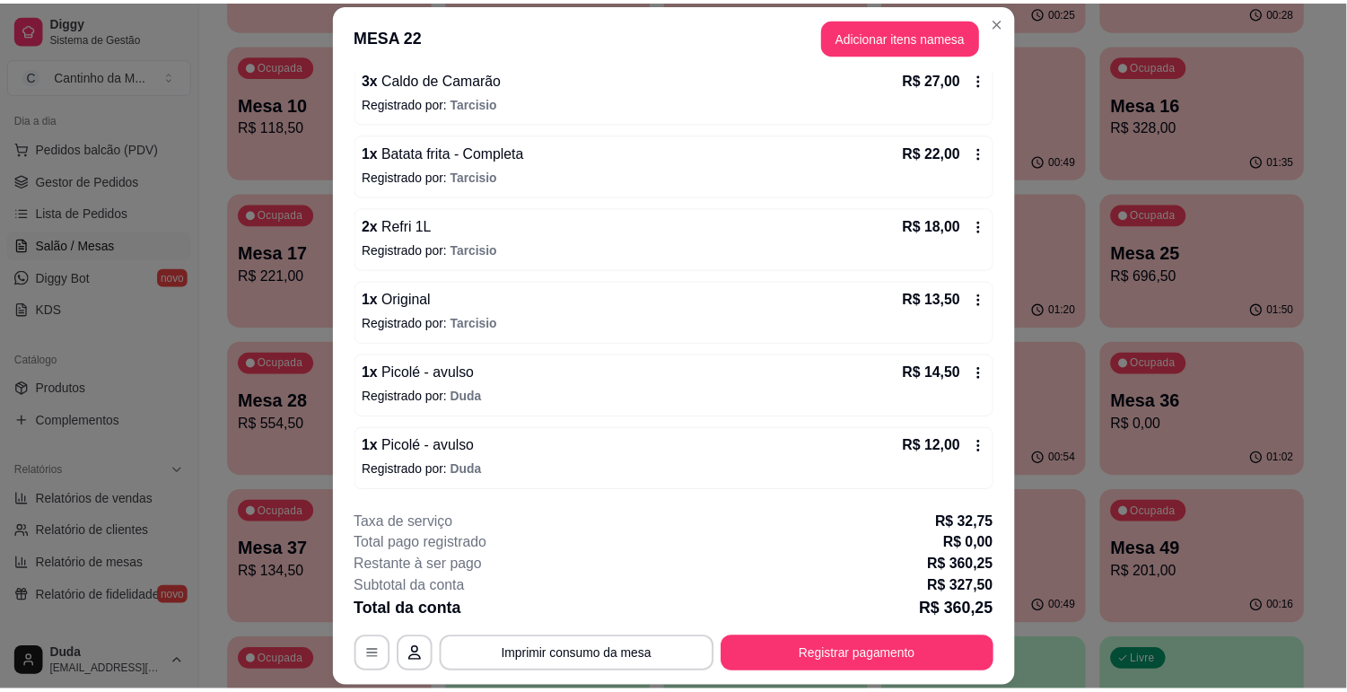
scroll to position [0, 0]
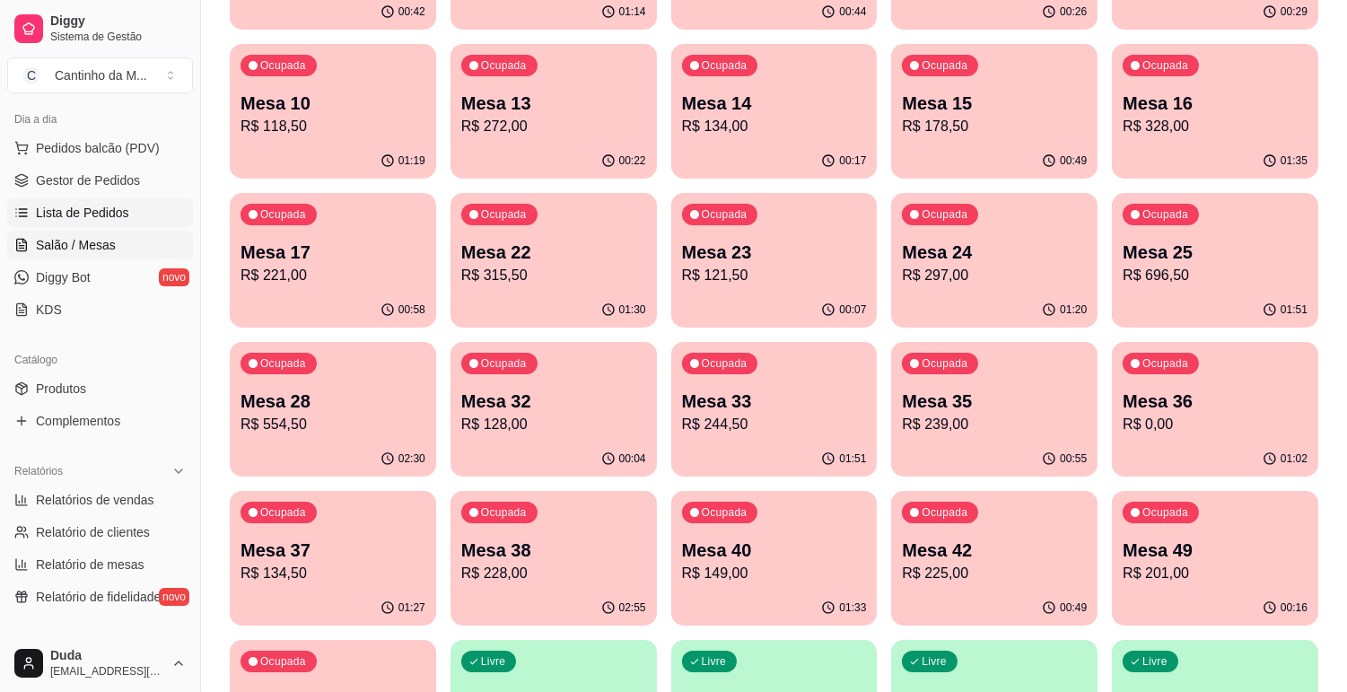
click at [103, 202] on link "Lista de Pedidos" at bounding box center [100, 212] width 186 height 29
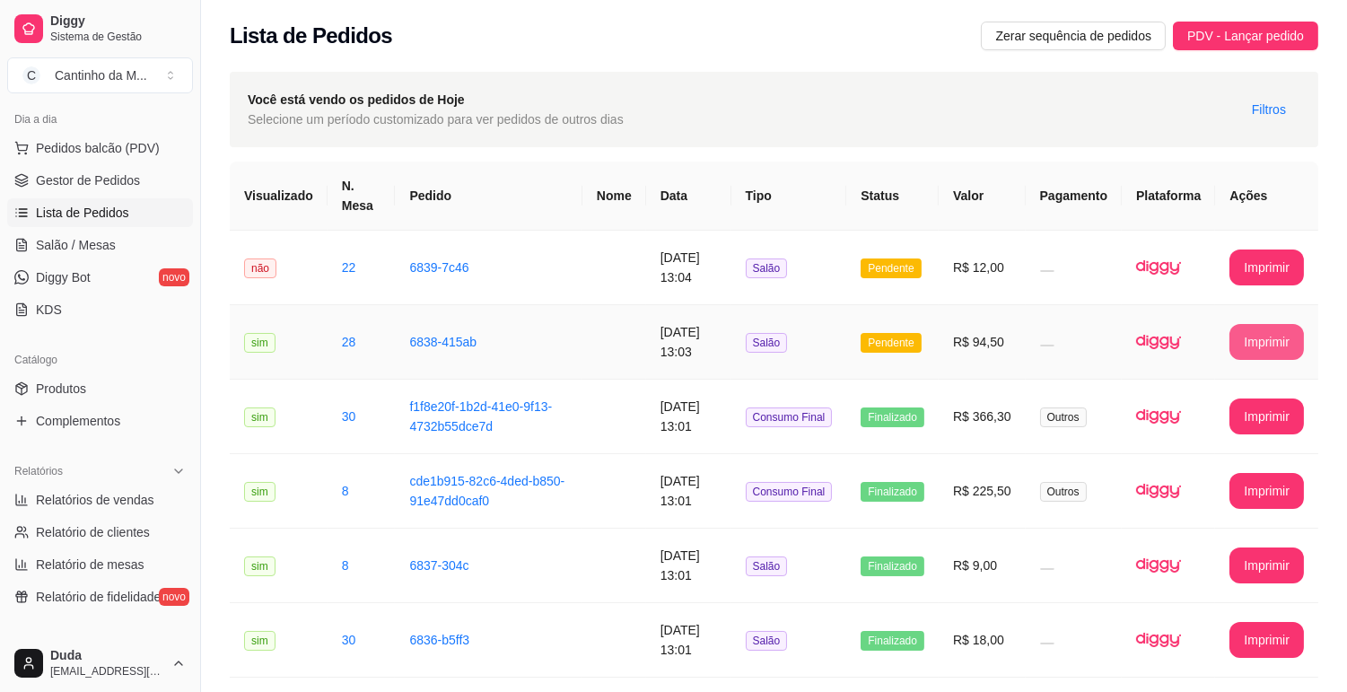
click at [1267, 350] on button "Imprimir" at bounding box center [1267, 342] width 75 height 36
click at [776, 325] on td "Salão" at bounding box center [790, 342] width 116 height 75
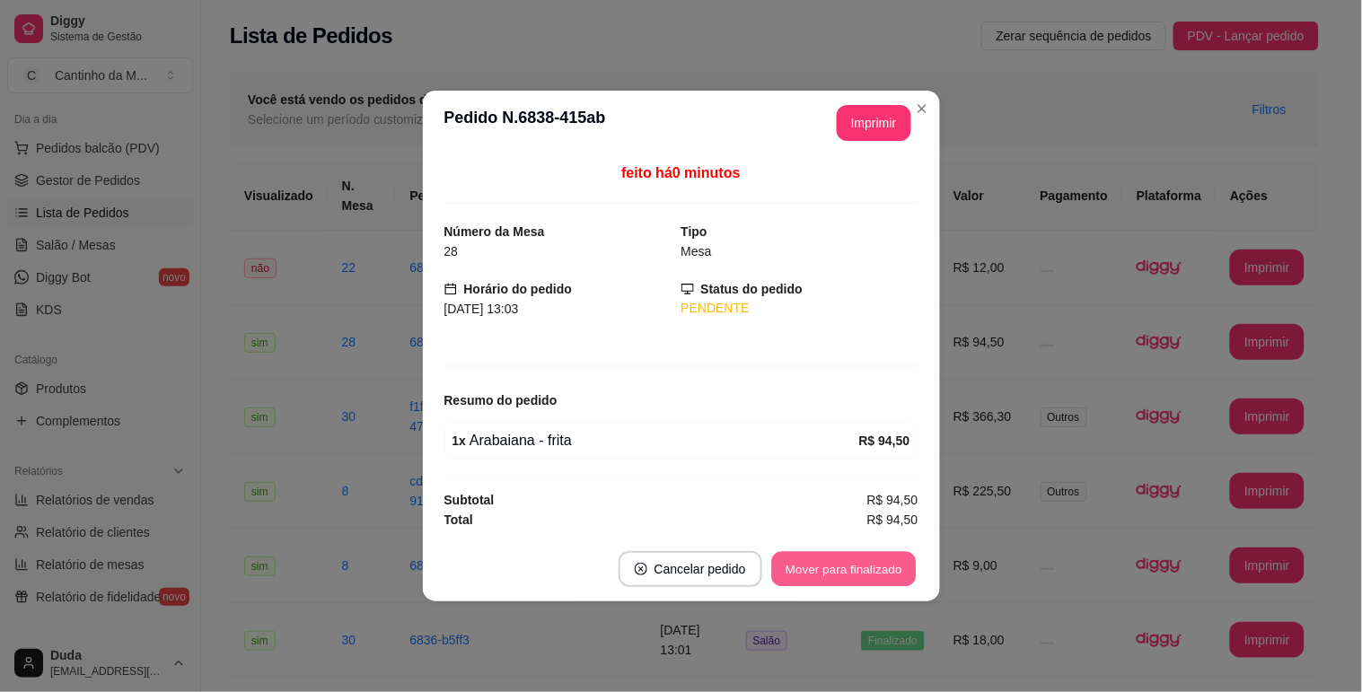
click at [859, 561] on button "Mover para finalizado" at bounding box center [843, 569] width 145 height 35
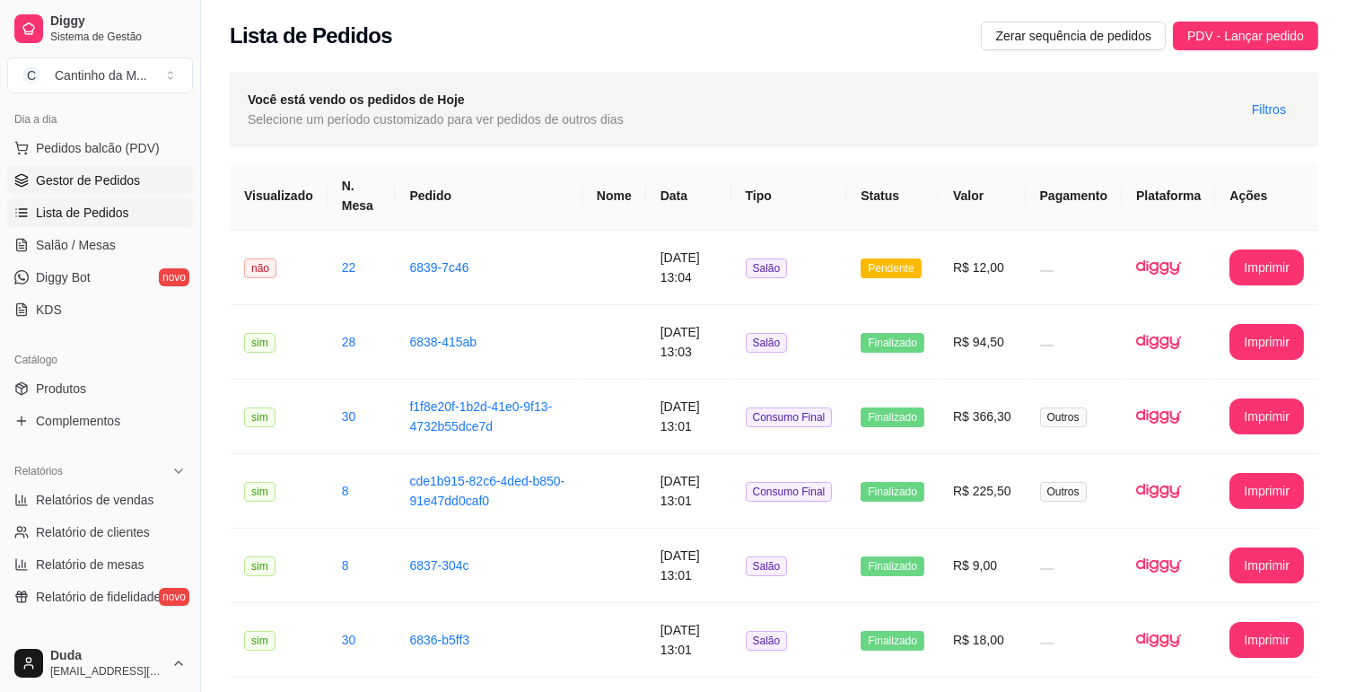
click at [138, 189] on link "Gestor de Pedidos" at bounding box center [100, 180] width 186 height 29
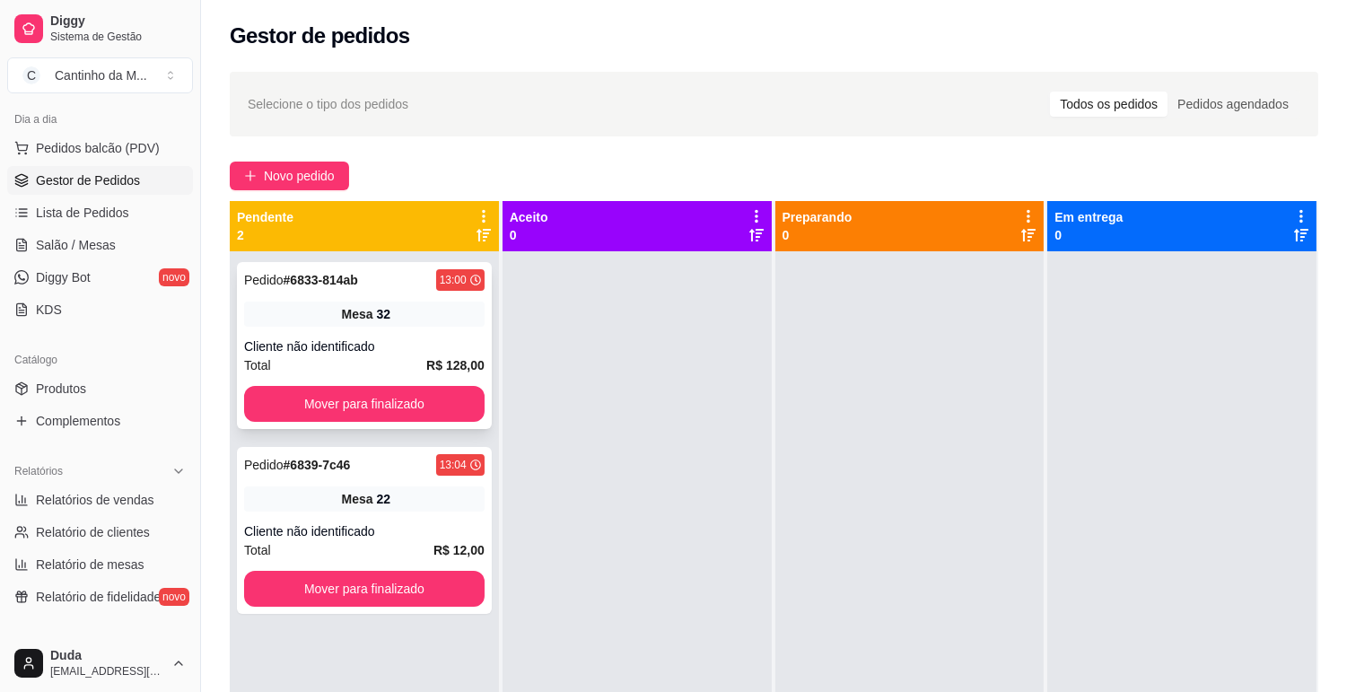
click at [401, 345] on div "Cliente não identificado" at bounding box center [364, 347] width 241 height 18
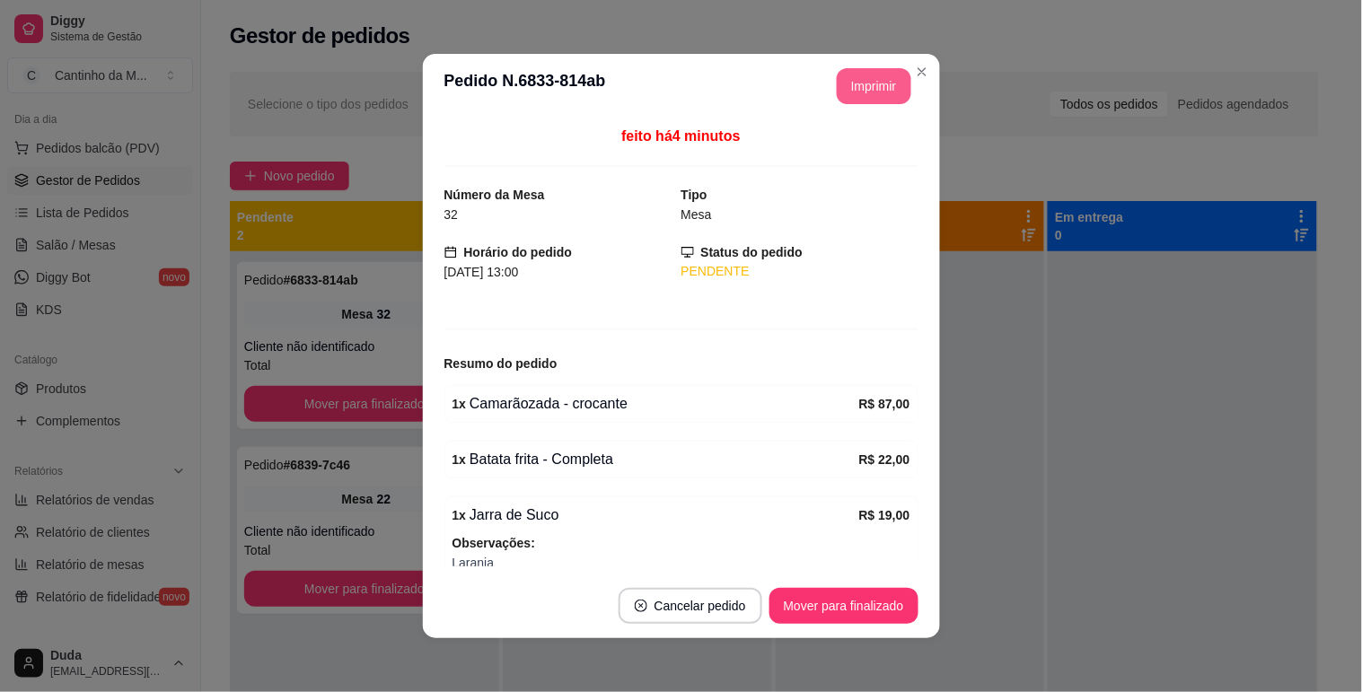
click at [863, 86] on button "Imprimir" at bounding box center [874, 86] width 75 height 36
click at [890, 91] on button "Imprimir" at bounding box center [874, 86] width 75 height 36
click at [838, 601] on button "Mover para finalizado" at bounding box center [843, 606] width 149 height 36
click at [817, 604] on button "Mover para finalizado" at bounding box center [843, 606] width 149 height 36
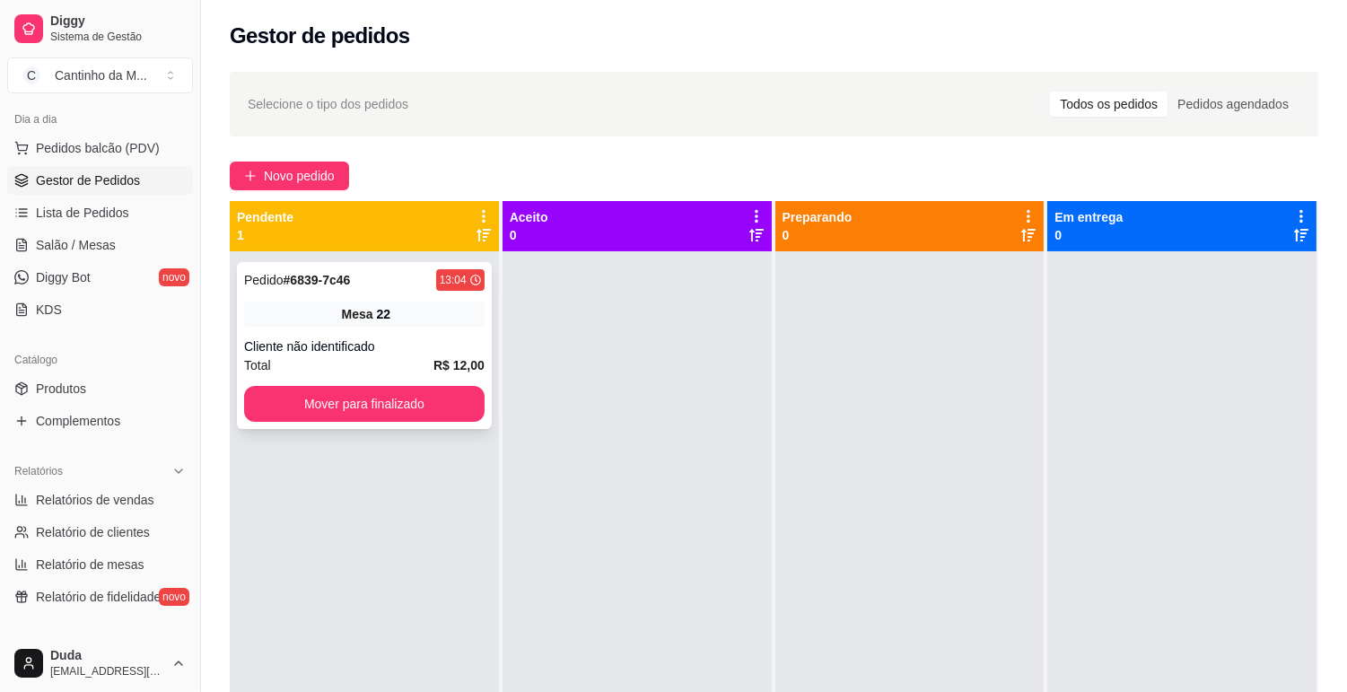
click at [425, 267] on div "Pedido # 6839-7c46 13:04 Mesa 22 Cliente não identificado Total R$ 12,00 Mover …" at bounding box center [364, 345] width 255 height 167
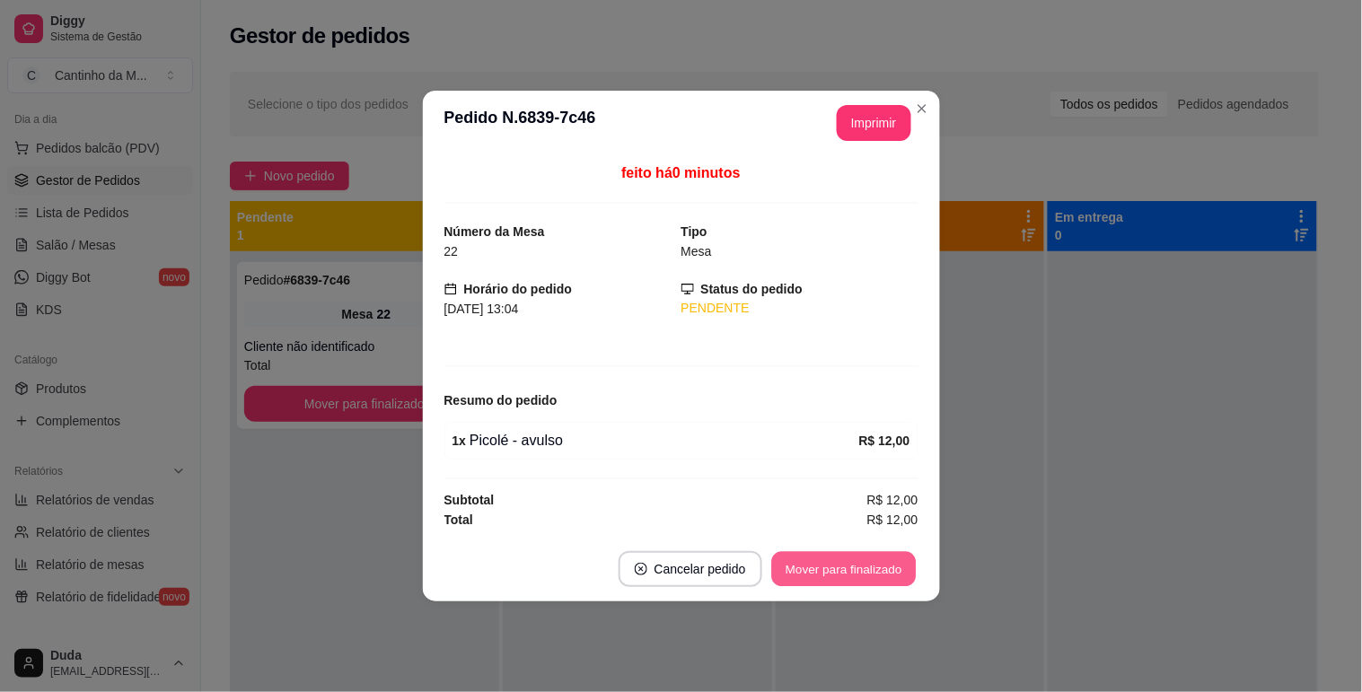
click at [890, 553] on button "Mover para finalizado" at bounding box center [843, 569] width 145 height 35
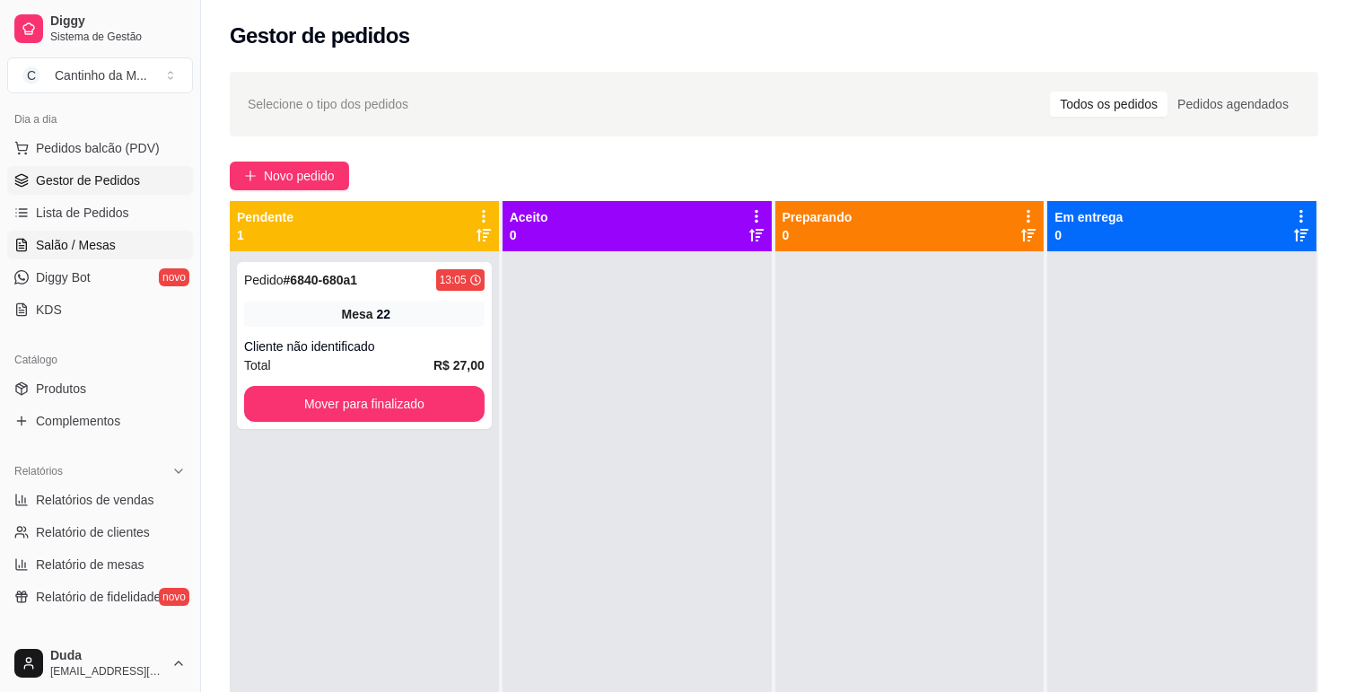
click at [72, 243] on span "Salão / Mesas" at bounding box center [76, 245] width 80 height 18
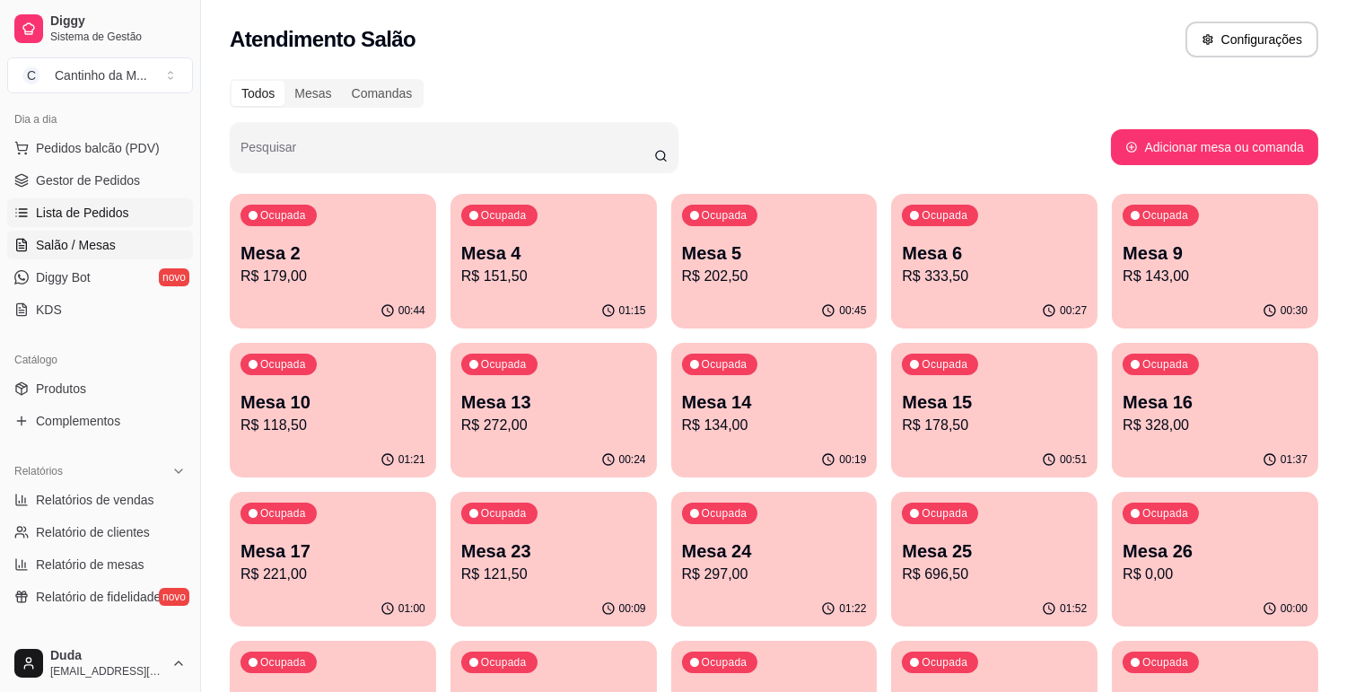
click at [131, 222] on link "Lista de Pedidos" at bounding box center [100, 212] width 186 height 29
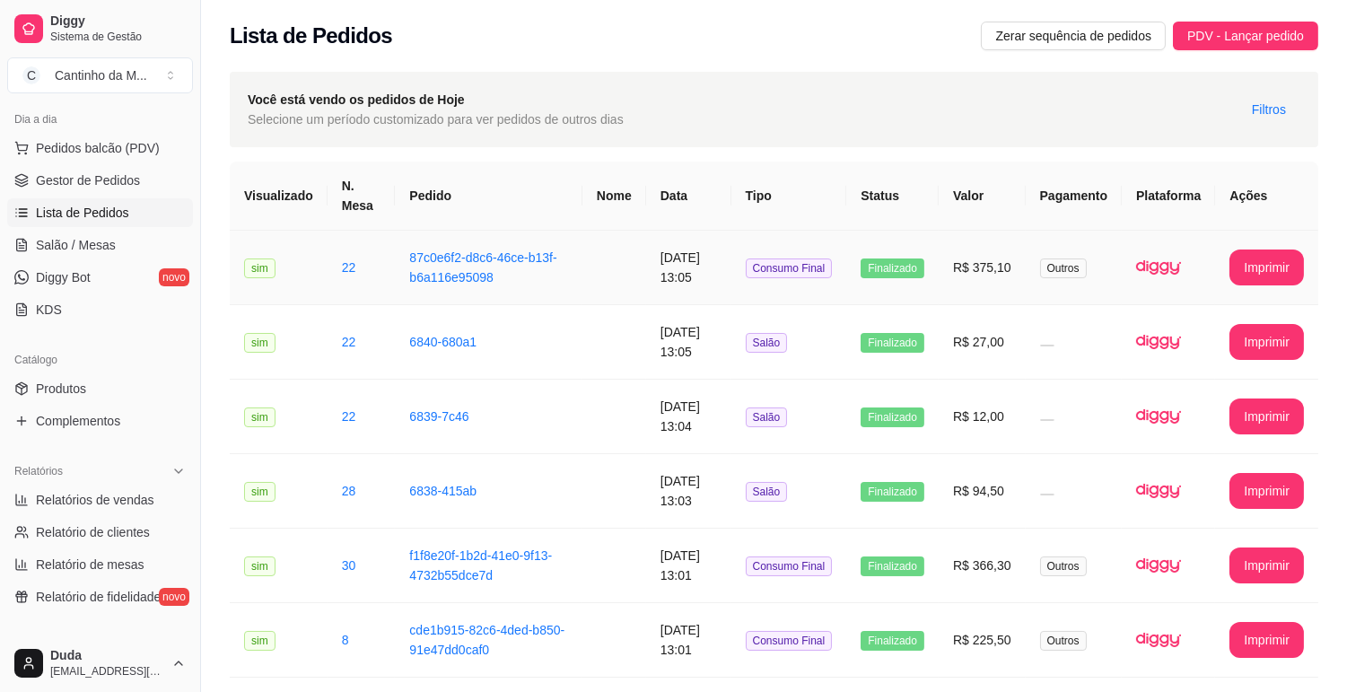
click at [601, 270] on td at bounding box center [615, 268] width 64 height 75
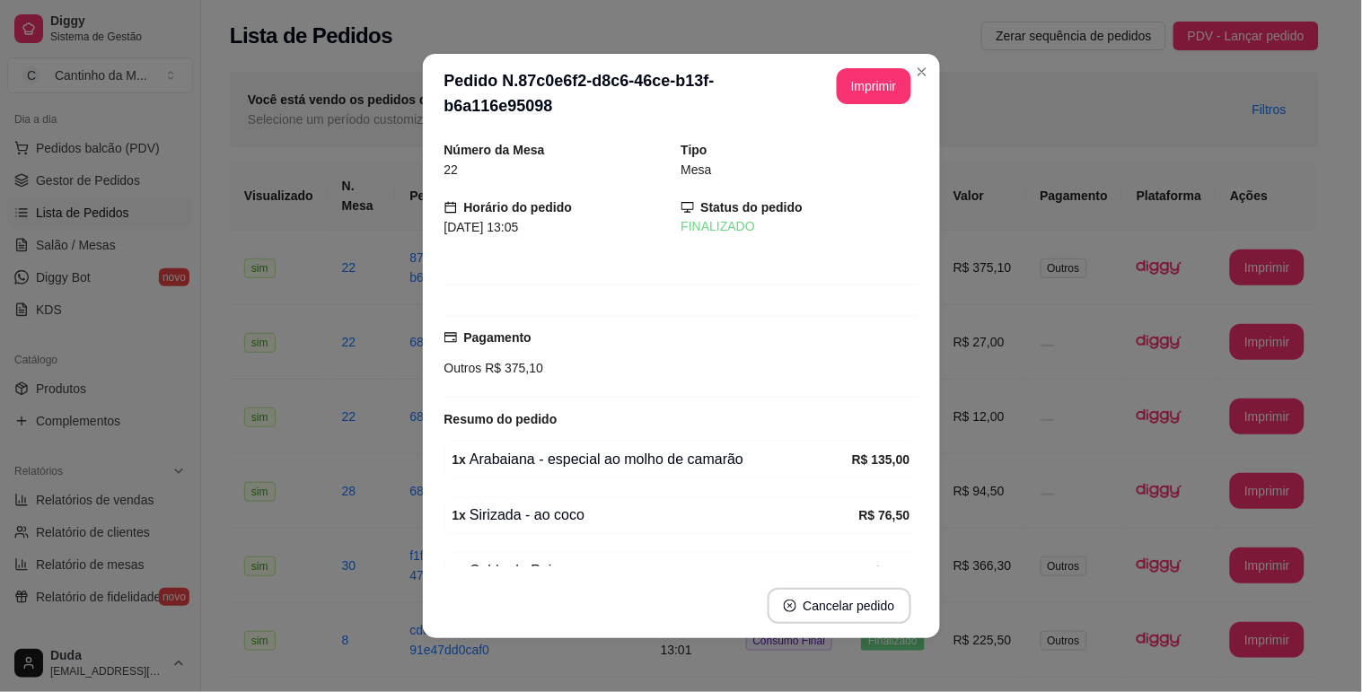
scroll to position [566, 0]
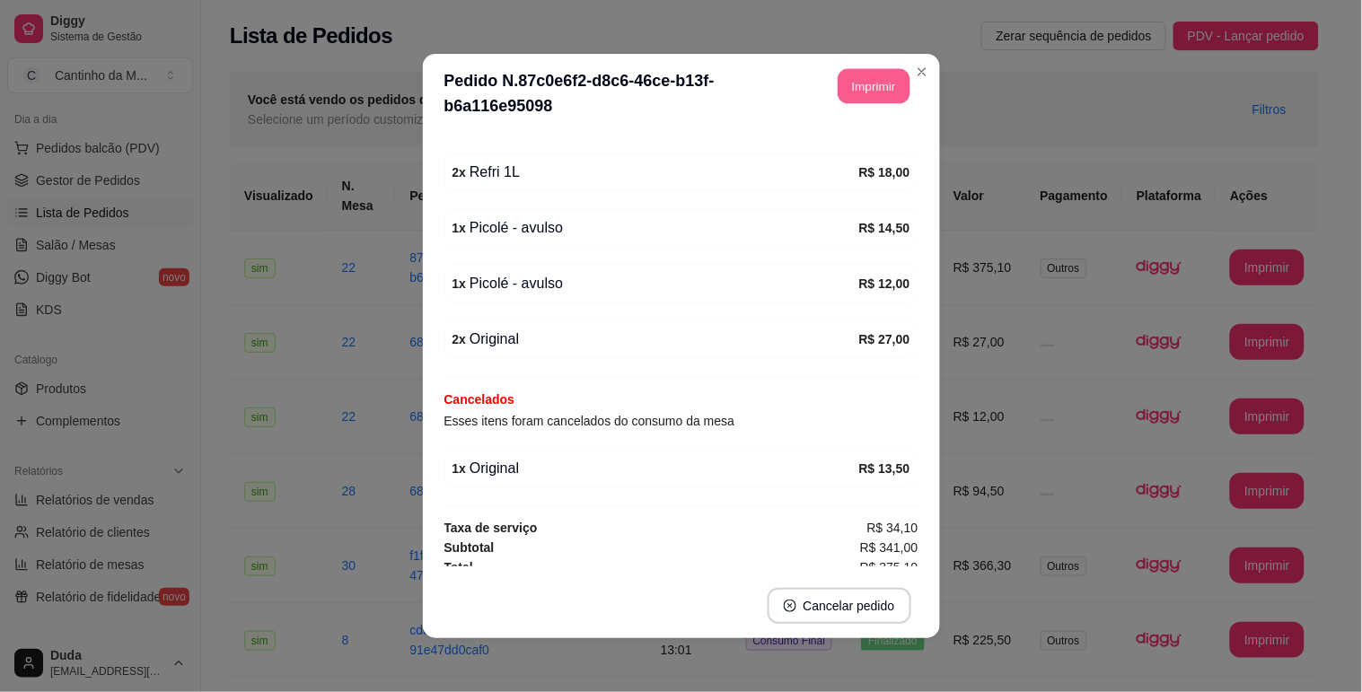
click at [838, 85] on button "Imprimir" at bounding box center [874, 86] width 72 height 35
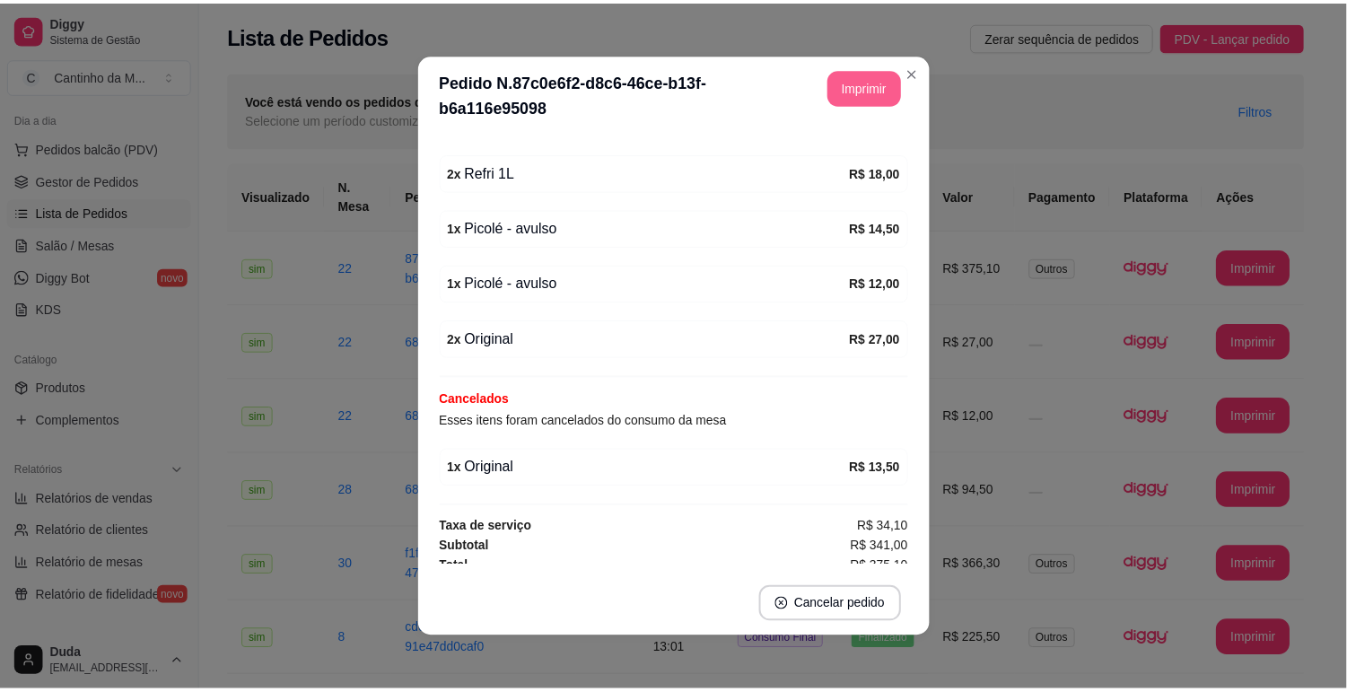
scroll to position [0, 0]
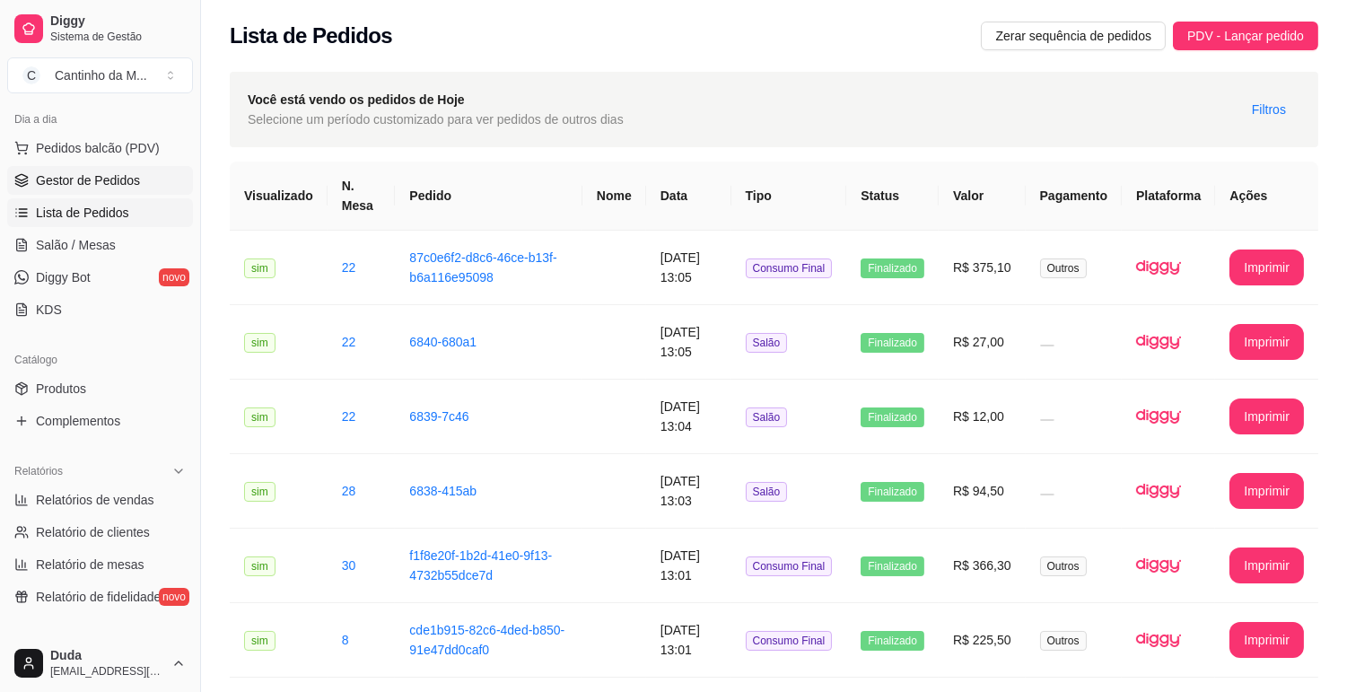
click at [113, 189] on span "Gestor de Pedidos" at bounding box center [88, 180] width 104 height 18
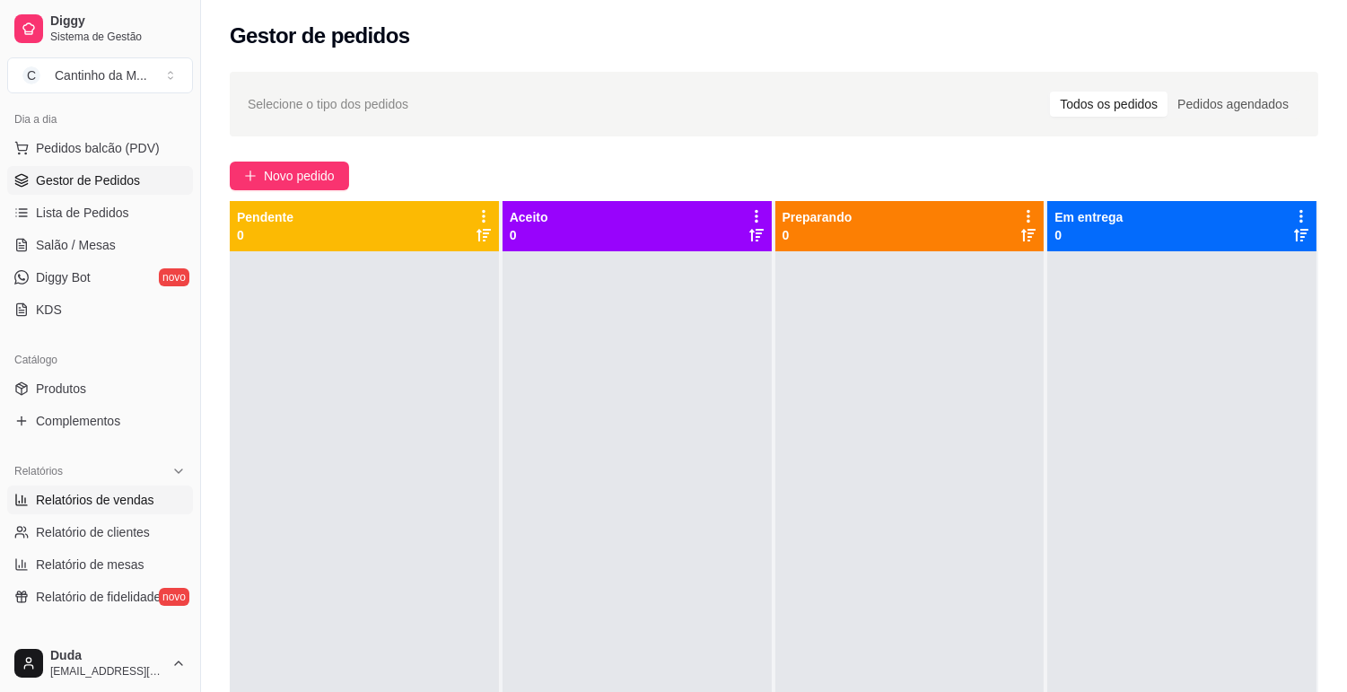
click at [111, 494] on span "Relatórios de vendas" at bounding box center [95, 500] width 118 height 18
select select "ALL"
select select "0"
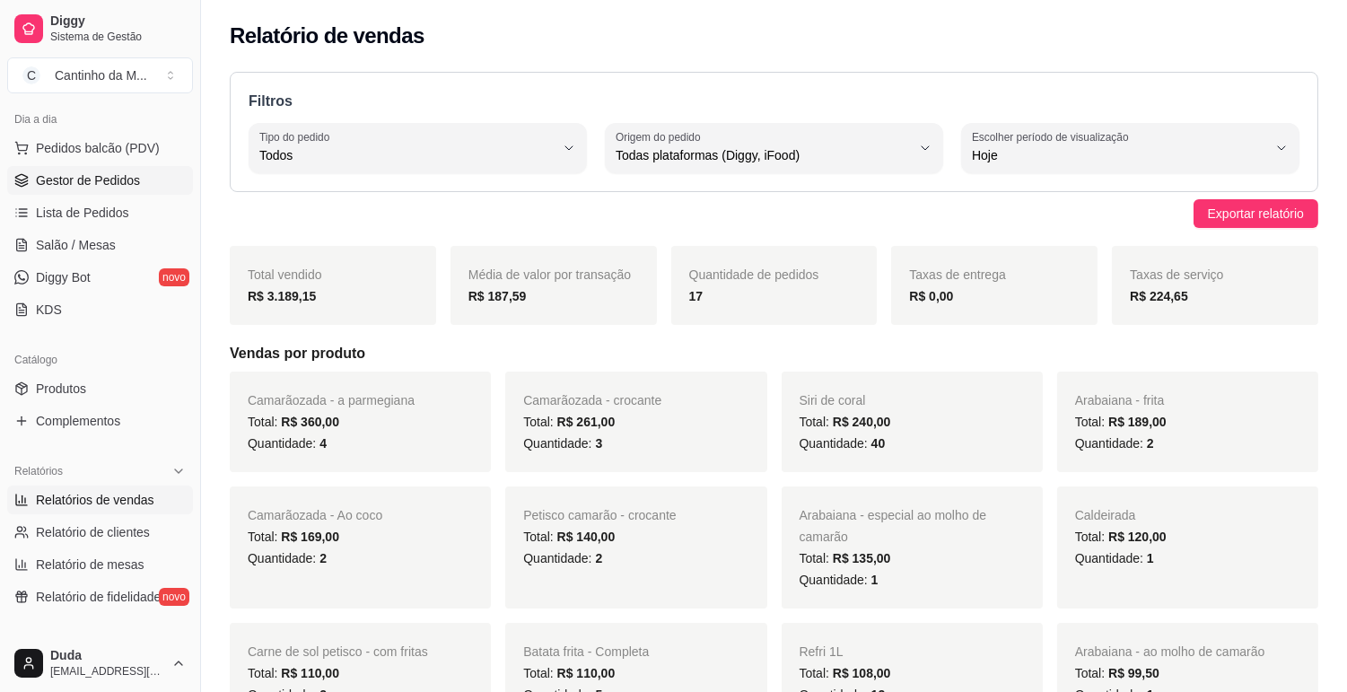
click at [82, 183] on span "Gestor de Pedidos" at bounding box center [88, 180] width 104 height 18
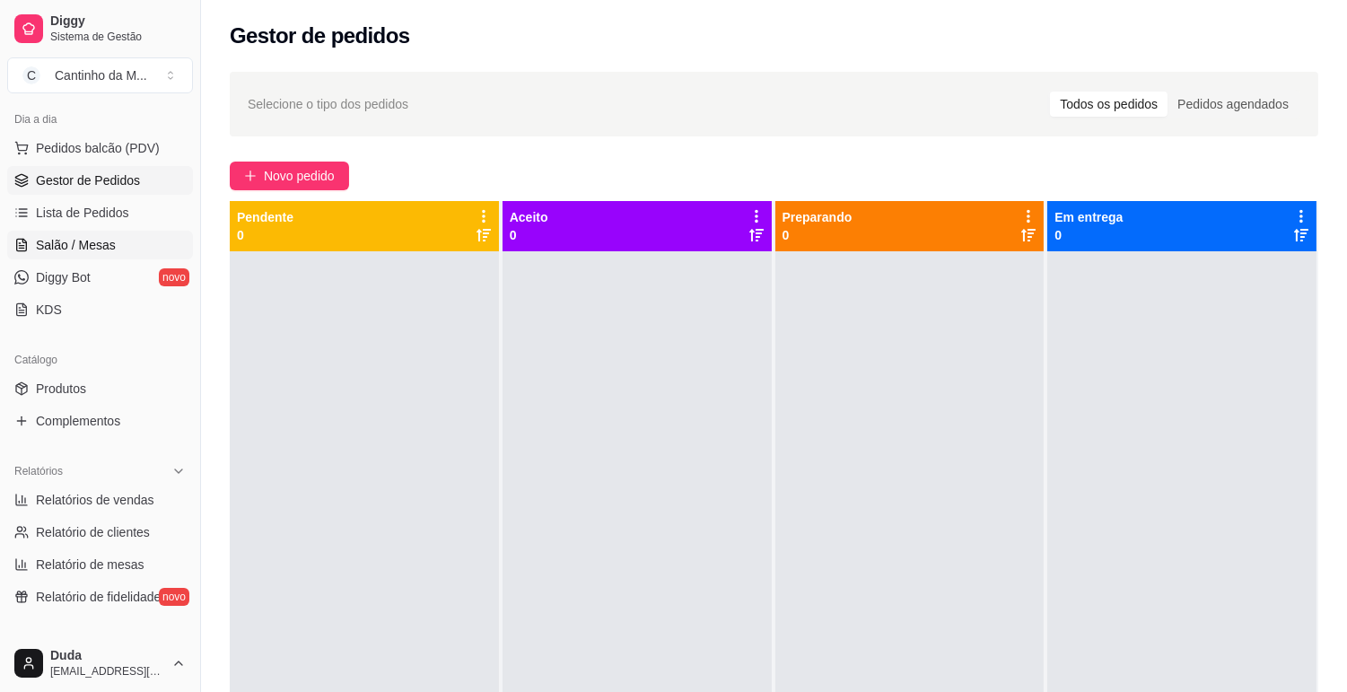
click at [59, 243] on span "Salão / Mesas" at bounding box center [76, 245] width 80 height 18
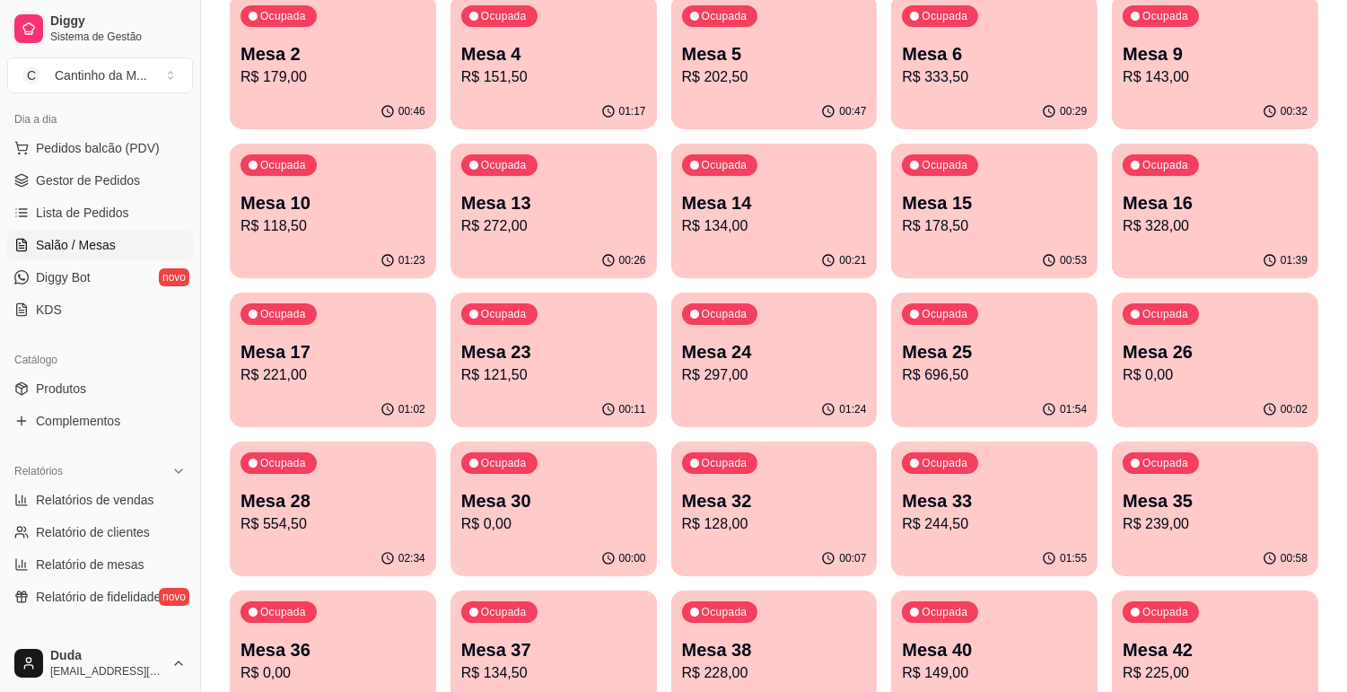
scroll to position [299, 0]
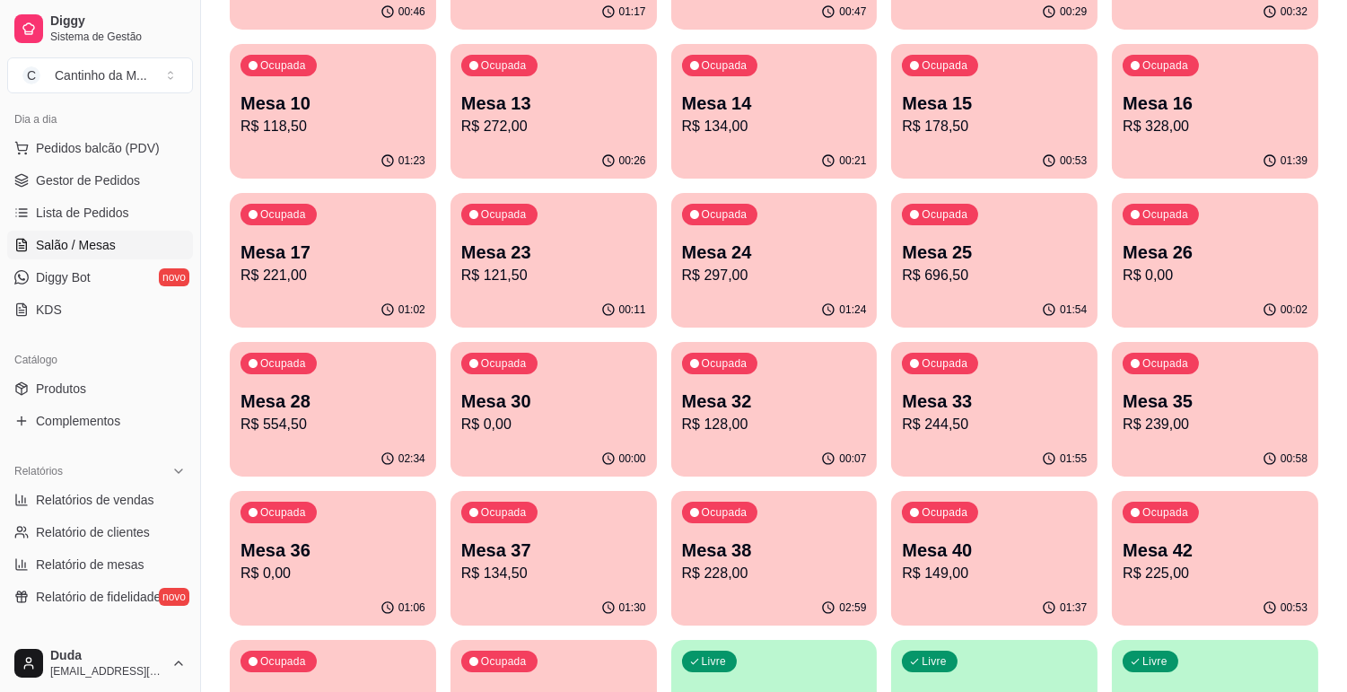
click at [536, 580] on p "R$ 134,50" at bounding box center [553, 574] width 185 height 22
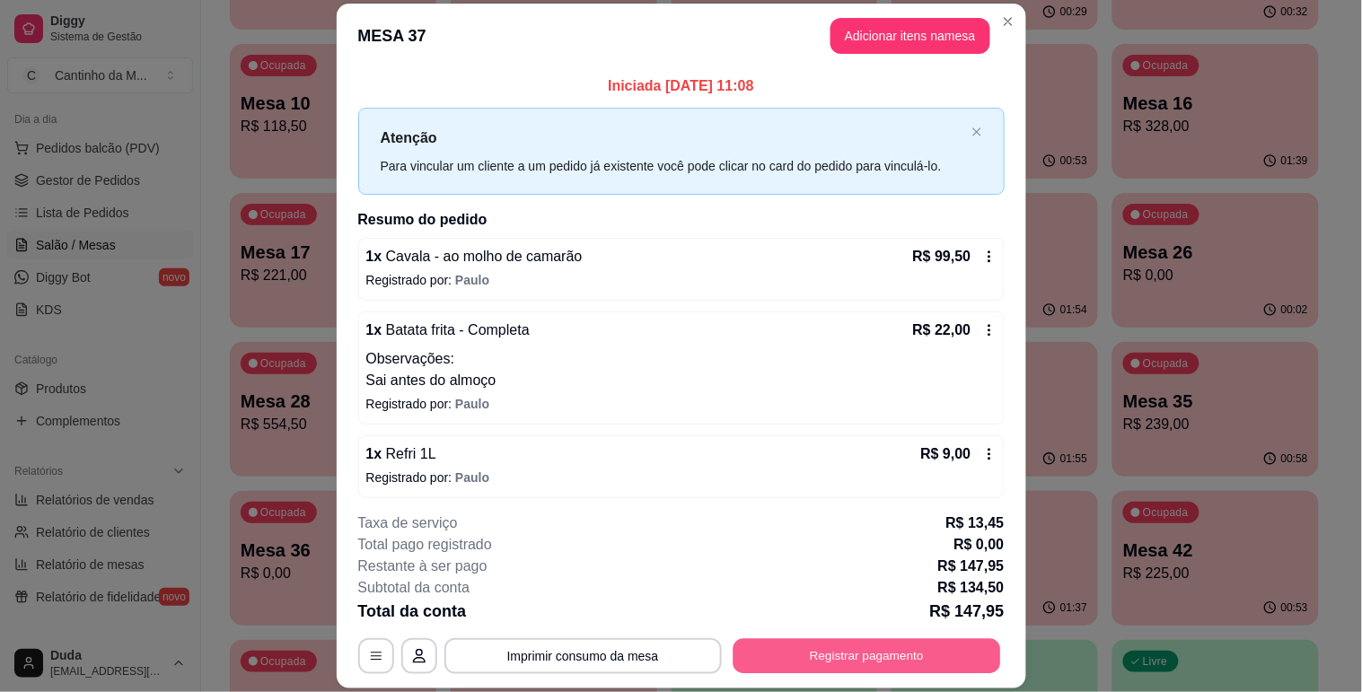
click at [819, 673] on button "Registrar pagamento" at bounding box center [866, 656] width 268 height 35
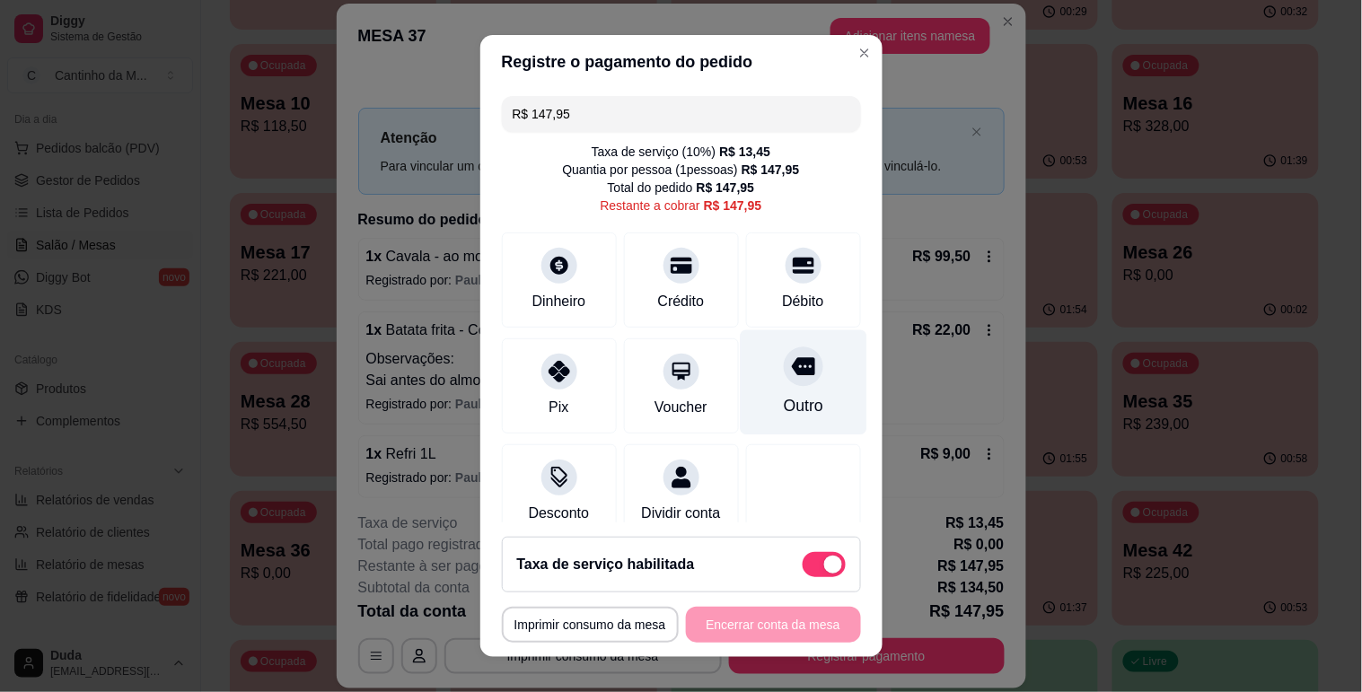
click at [791, 361] on icon at bounding box center [802, 366] width 23 height 23
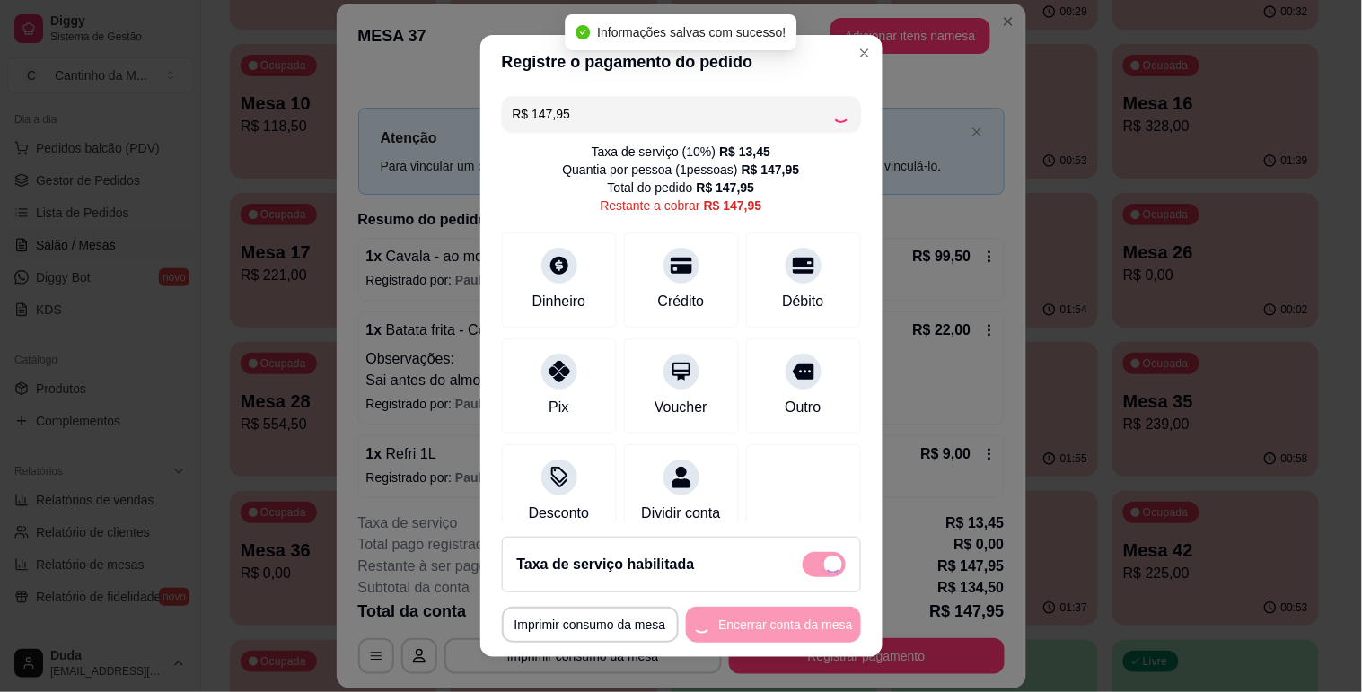
type input "R$ 0,00"
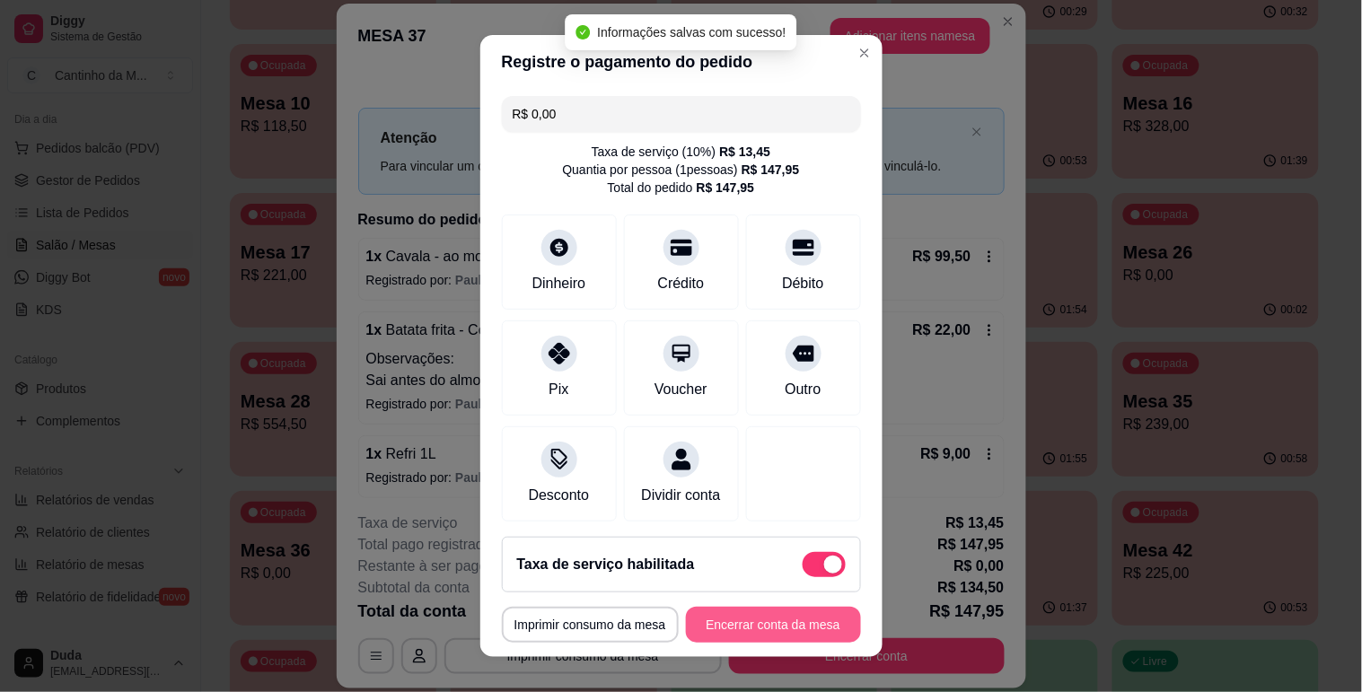
click at [785, 614] on button "Encerrar conta da mesa" at bounding box center [773, 625] width 175 height 36
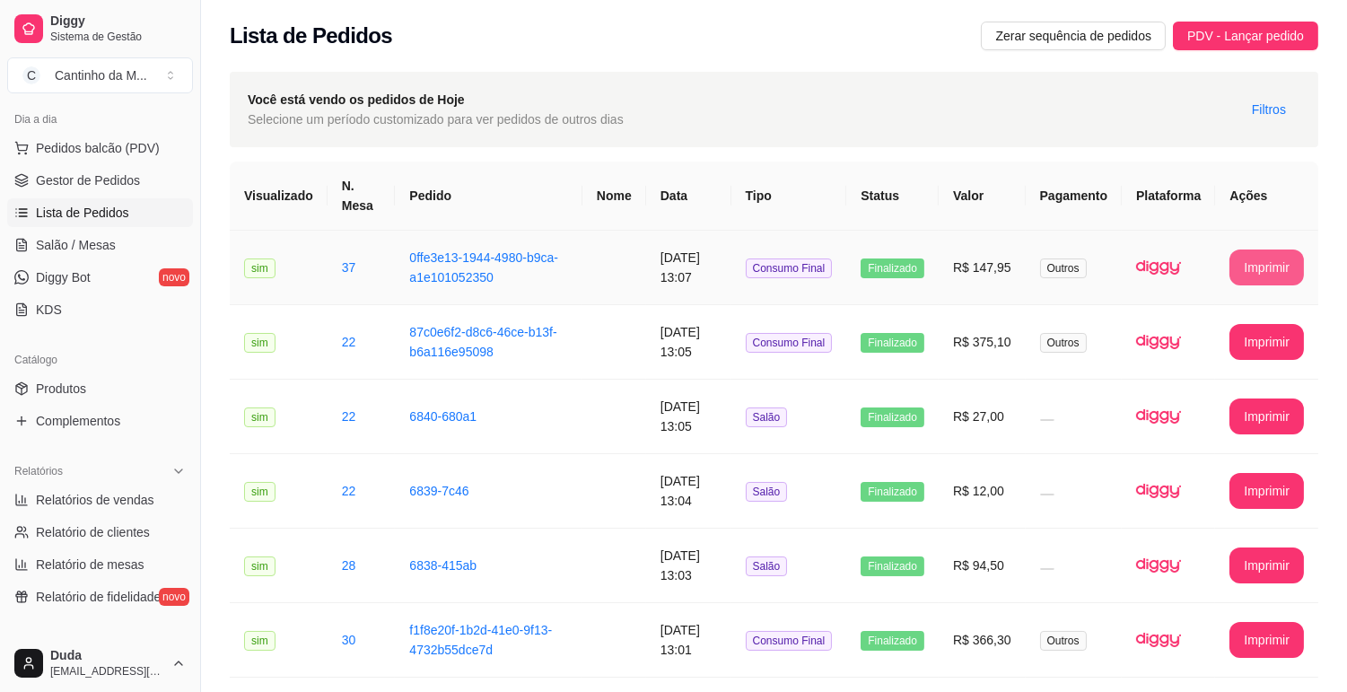
click at [1277, 267] on button "Imprimir" at bounding box center [1267, 268] width 75 height 36
click at [59, 184] on span "Gestor de Pedidos" at bounding box center [88, 180] width 104 height 18
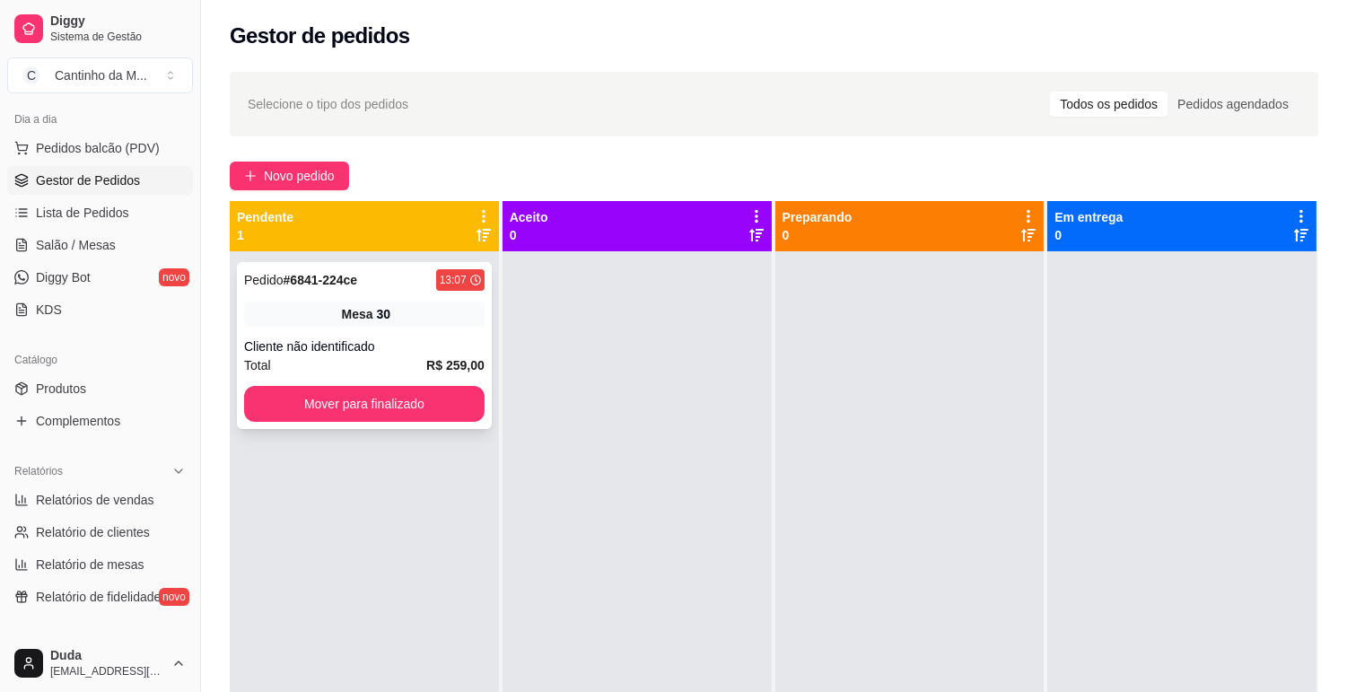
click at [347, 317] on span "Mesa" at bounding box center [357, 314] width 31 height 18
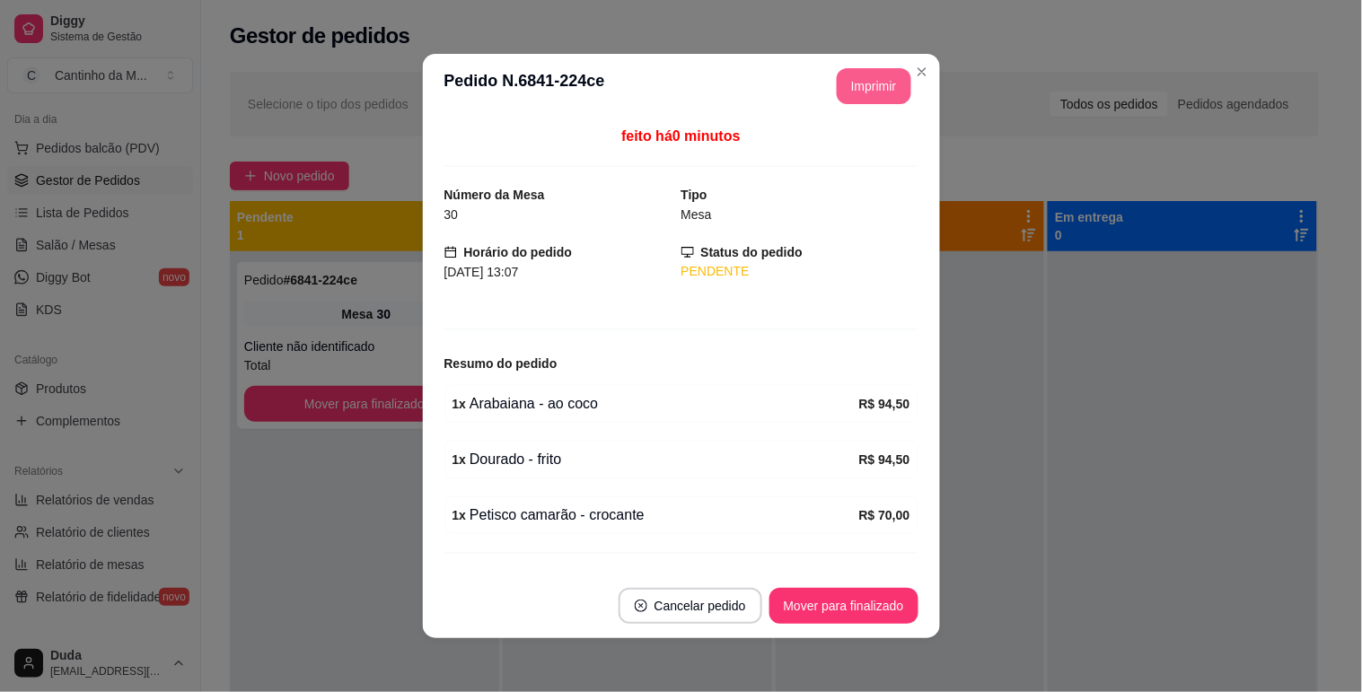
click at [896, 101] on button "Imprimir" at bounding box center [874, 86] width 75 height 36
click at [785, 589] on button "Mover para finalizado" at bounding box center [843, 606] width 145 height 35
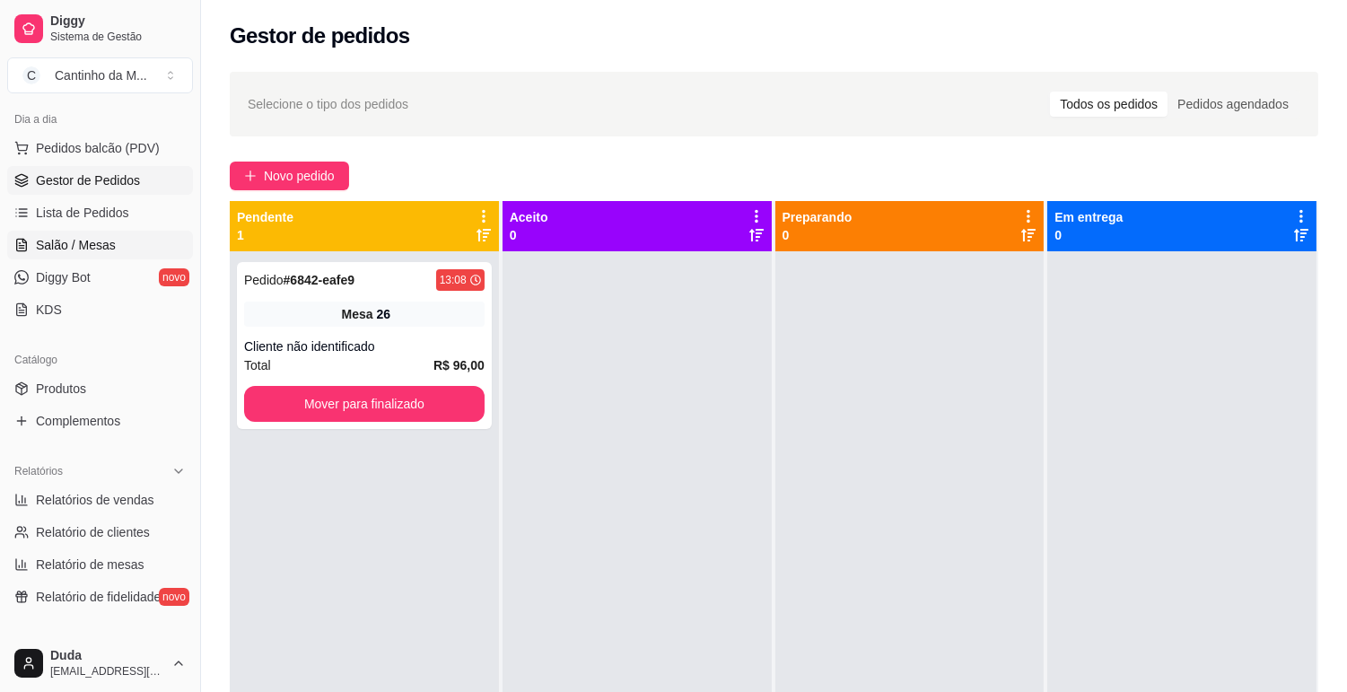
click at [101, 243] on span "Salão / Mesas" at bounding box center [76, 245] width 80 height 18
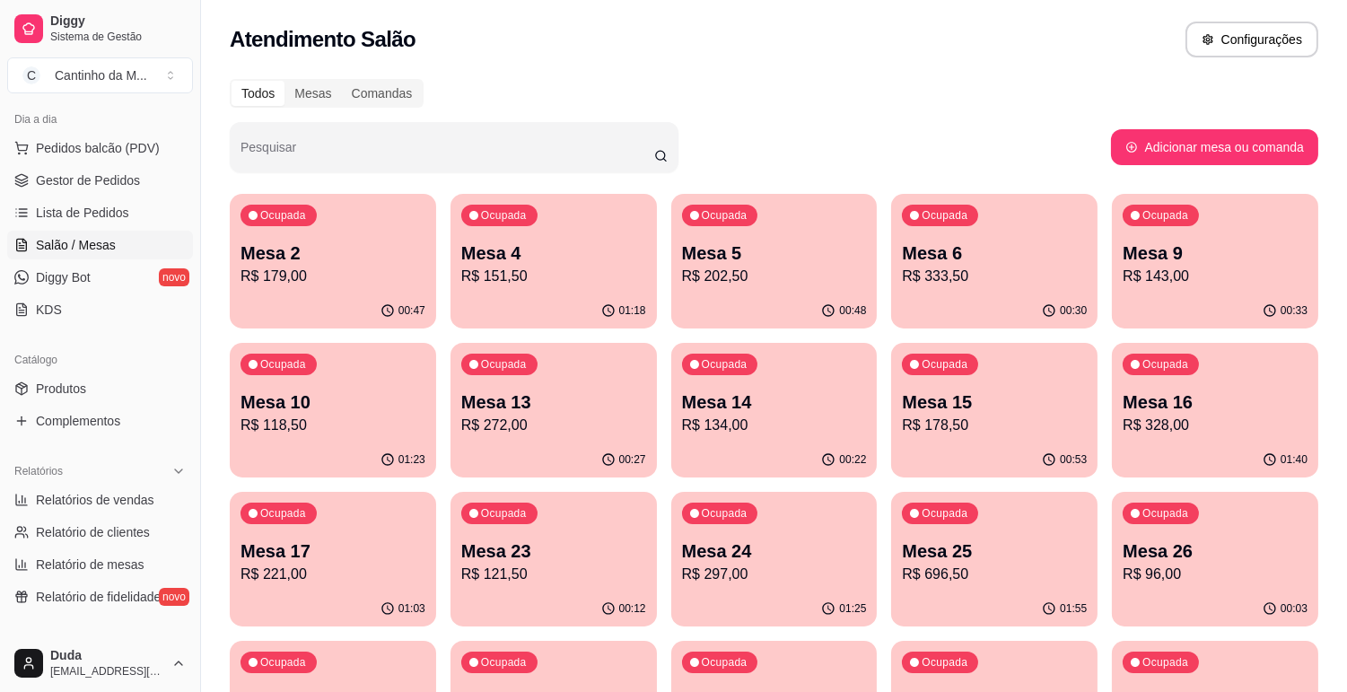
click at [778, 531] on div "Ocupada Mesa 24 R$ 297,00" at bounding box center [774, 542] width 206 height 100
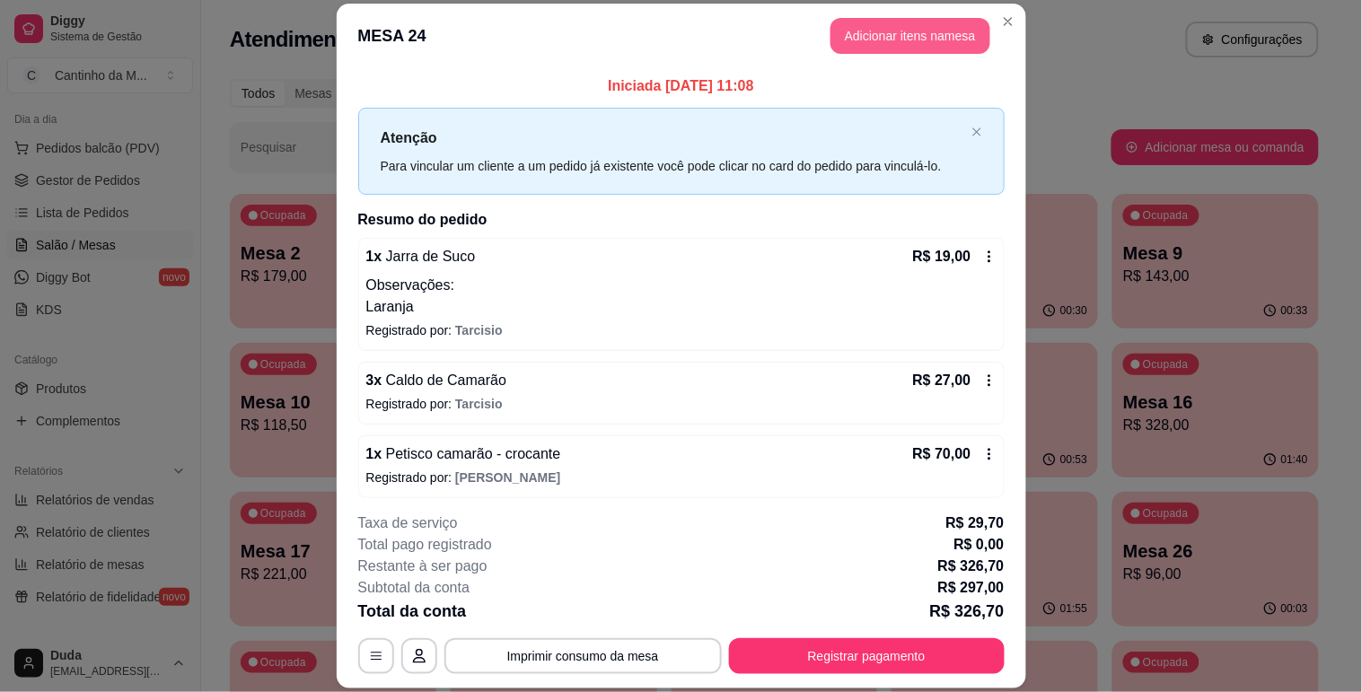
click at [908, 31] on button "Adicionar itens na mesa" at bounding box center [910, 36] width 160 height 36
click at [447, 108] on input "Pesquisa" at bounding box center [485, 112] width 866 height 18
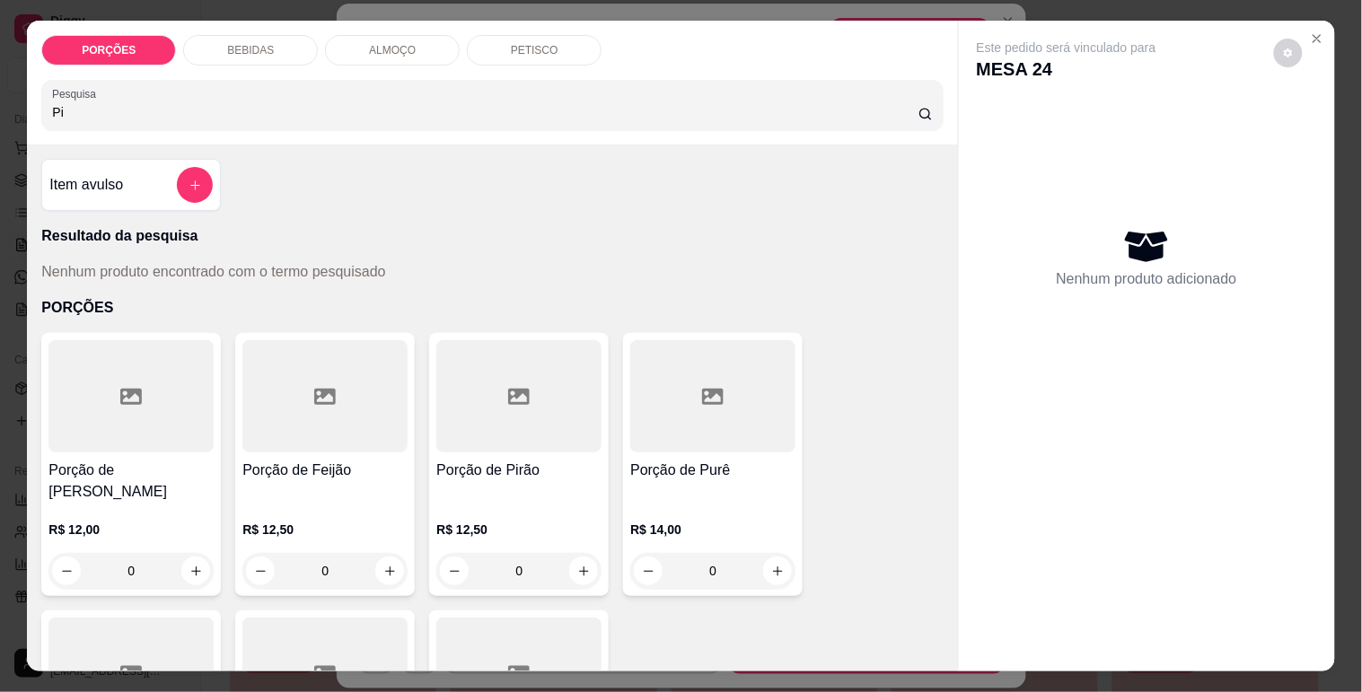
type input "P"
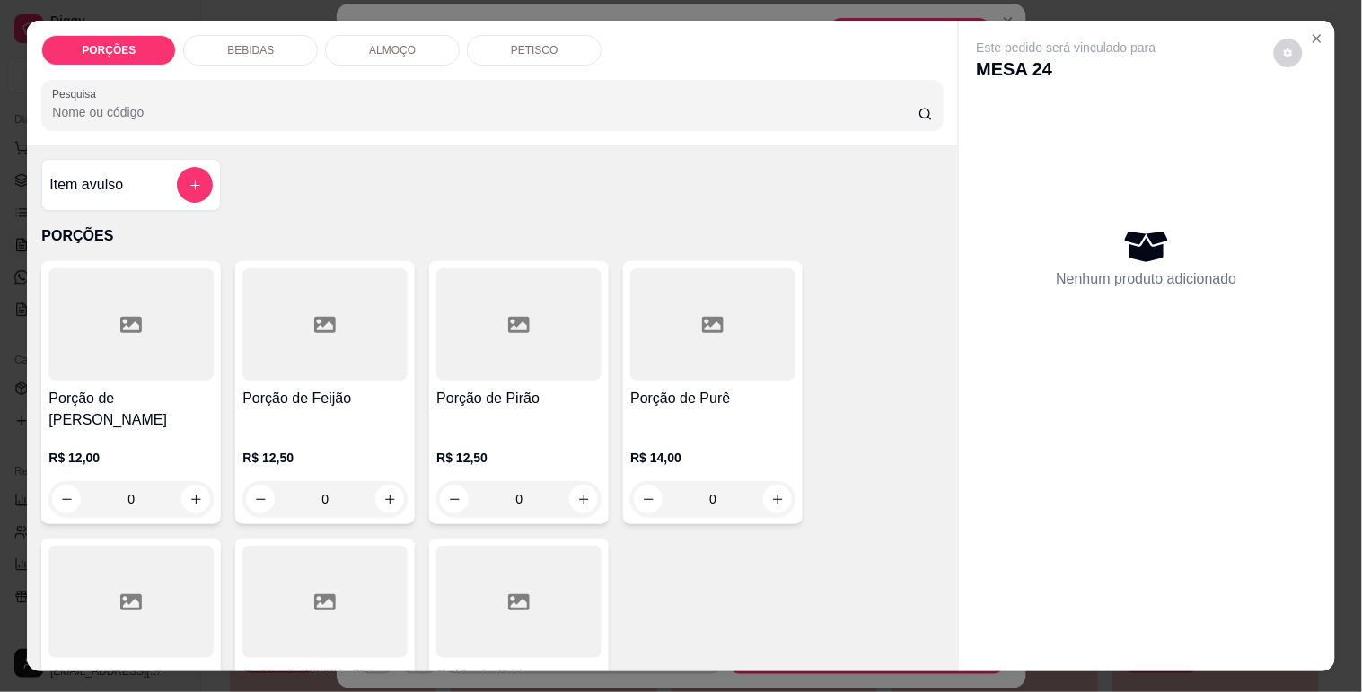
click at [191, 159] on div "Item avulso" at bounding box center [131, 185] width 180 height 52
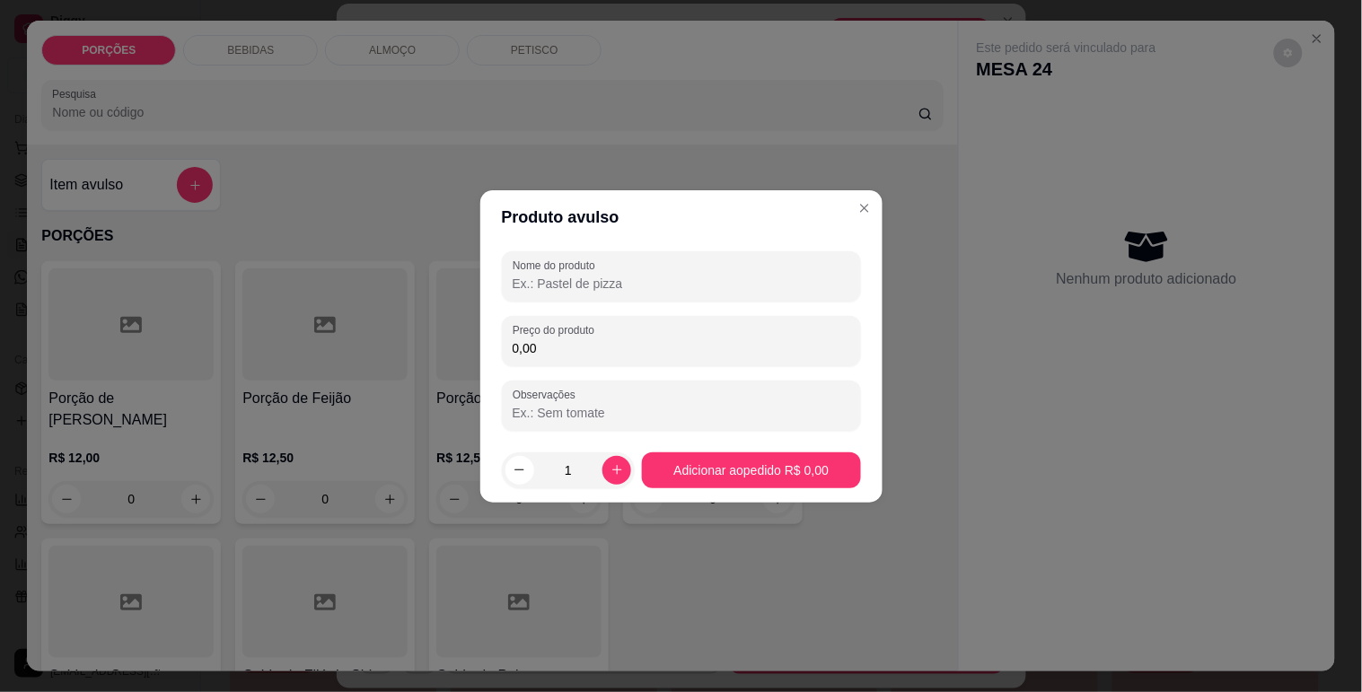
click at [615, 281] on input "Nome do produto" at bounding box center [682, 284] width 338 height 18
type input "Picolé"
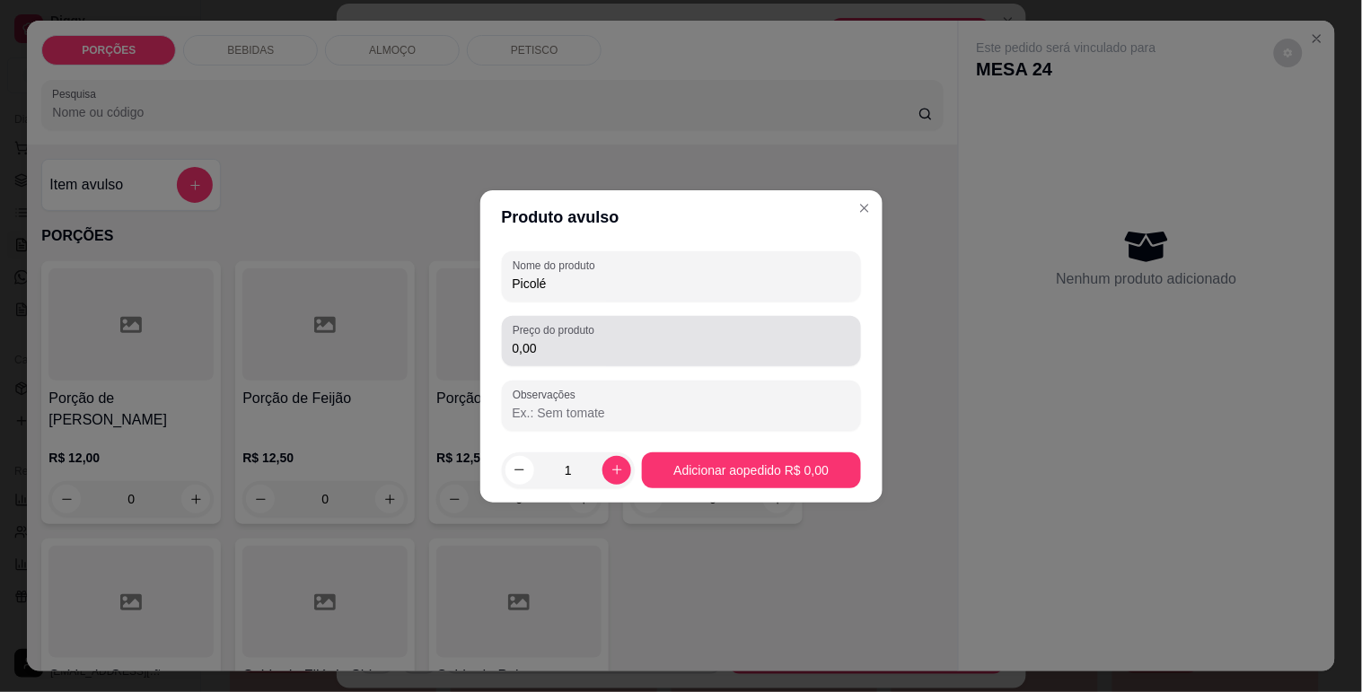
click at [616, 329] on div "0,00" at bounding box center [682, 341] width 338 height 36
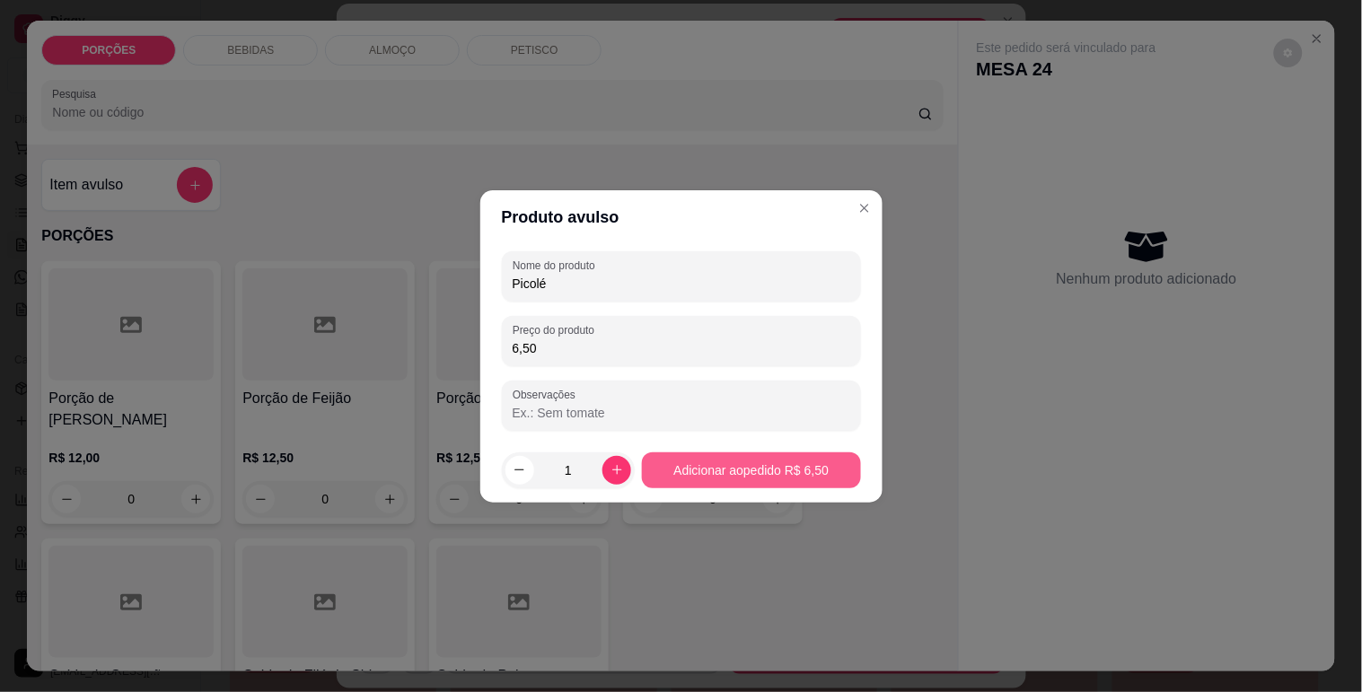
type input "6,50"
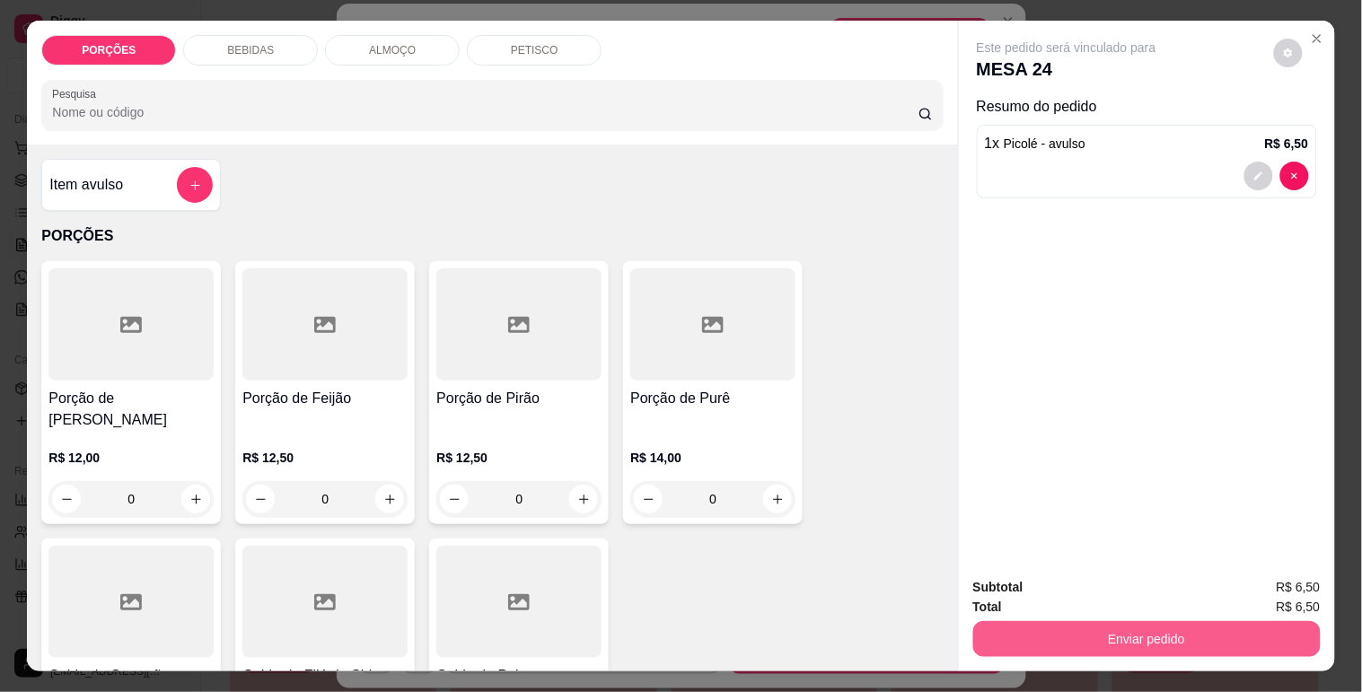
click at [1057, 640] on button "Enviar pedido" at bounding box center [1146, 639] width 347 height 36
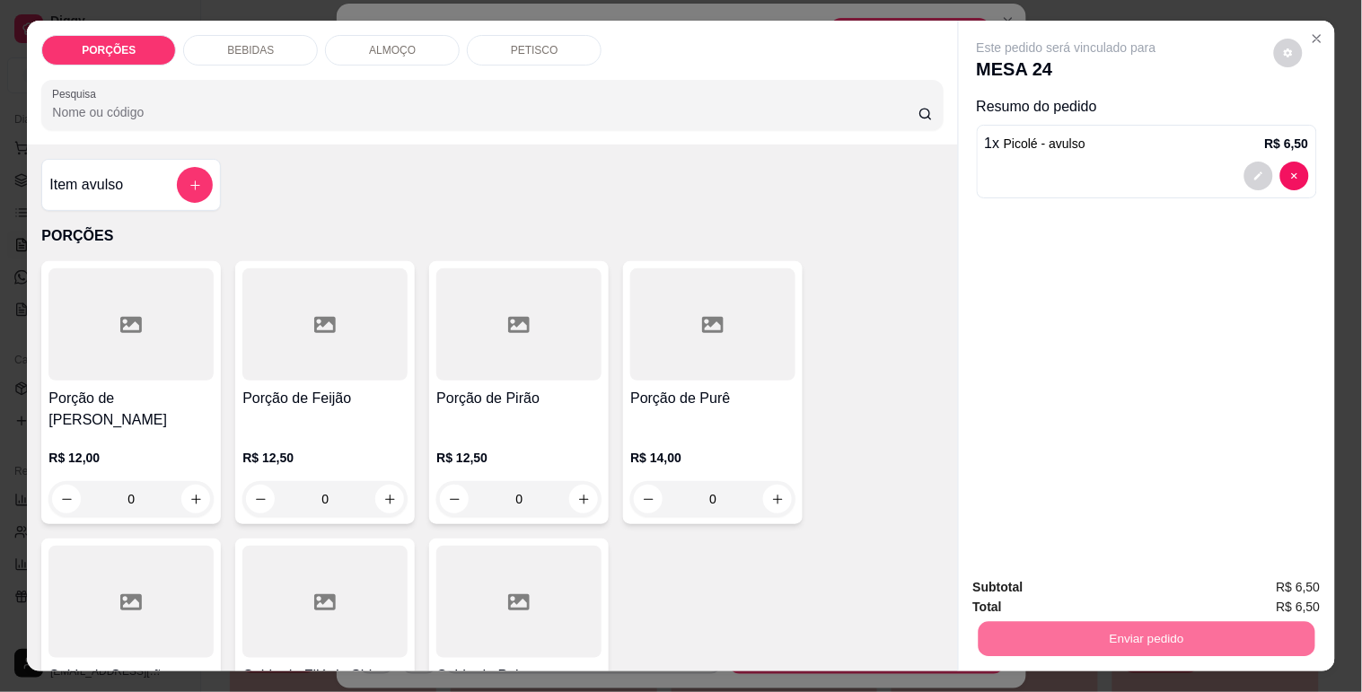
click at [1084, 572] on button "Não registrar e enviar pedido" at bounding box center [1087, 588] width 187 height 34
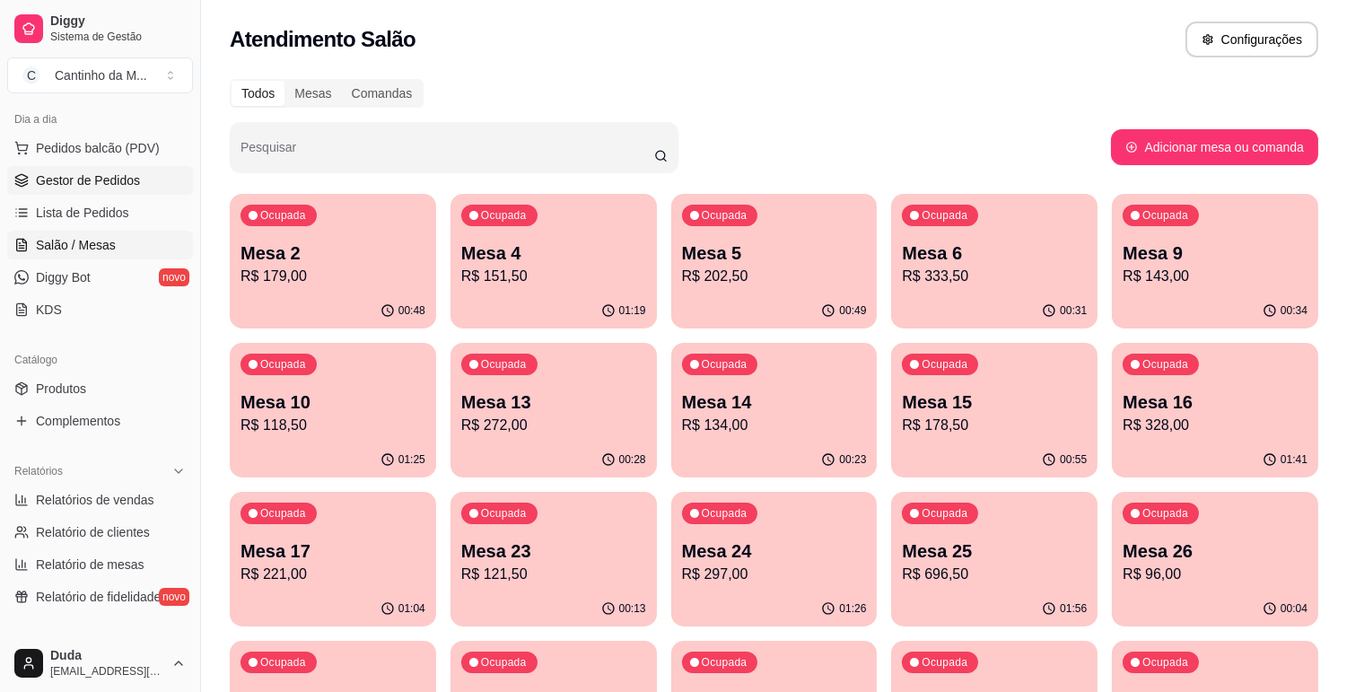
click at [92, 186] on span "Gestor de Pedidos" at bounding box center [88, 180] width 104 height 18
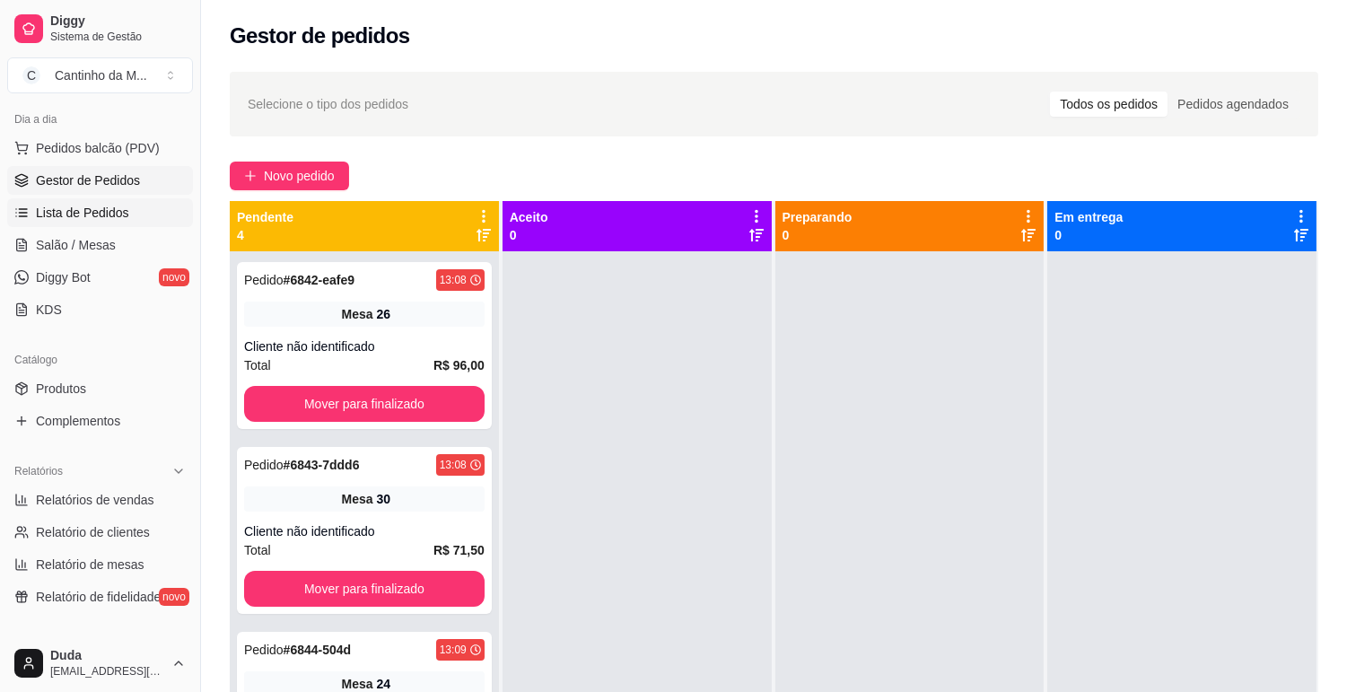
click at [100, 218] on span "Lista de Pedidos" at bounding box center [82, 213] width 93 height 18
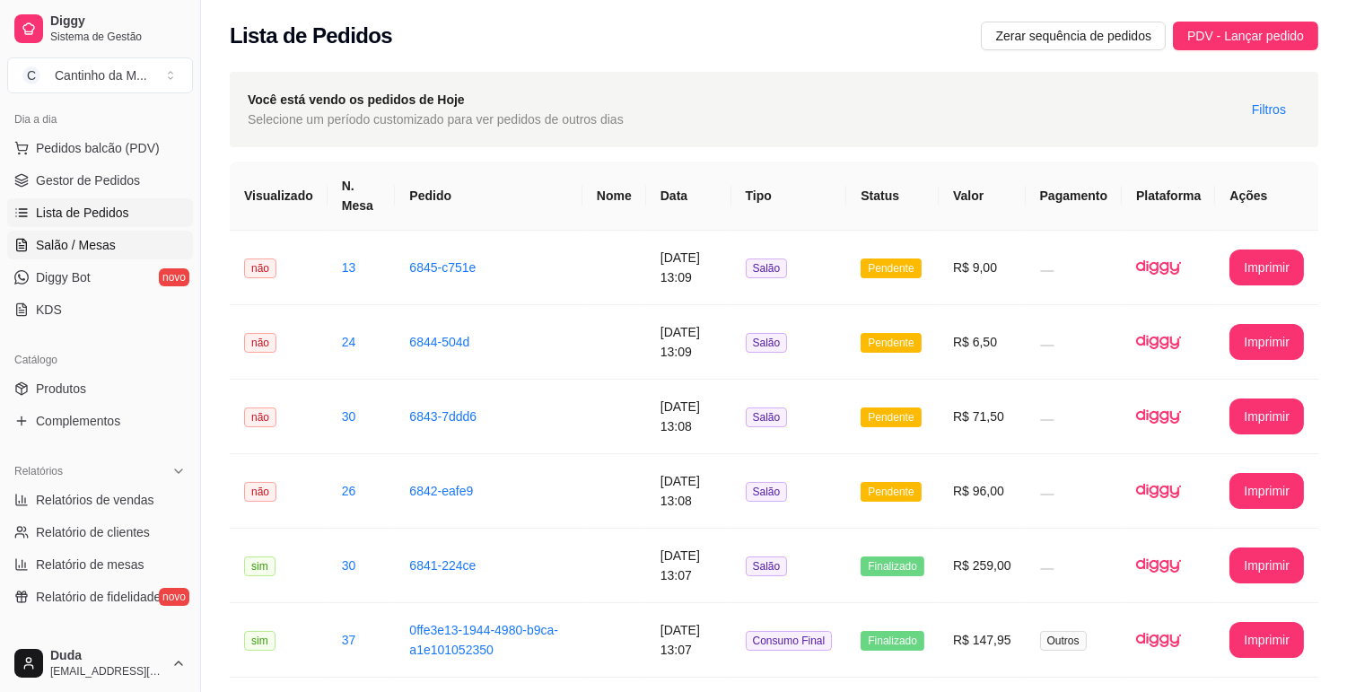
click at [68, 253] on span "Salão / Mesas" at bounding box center [76, 245] width 80 height 18
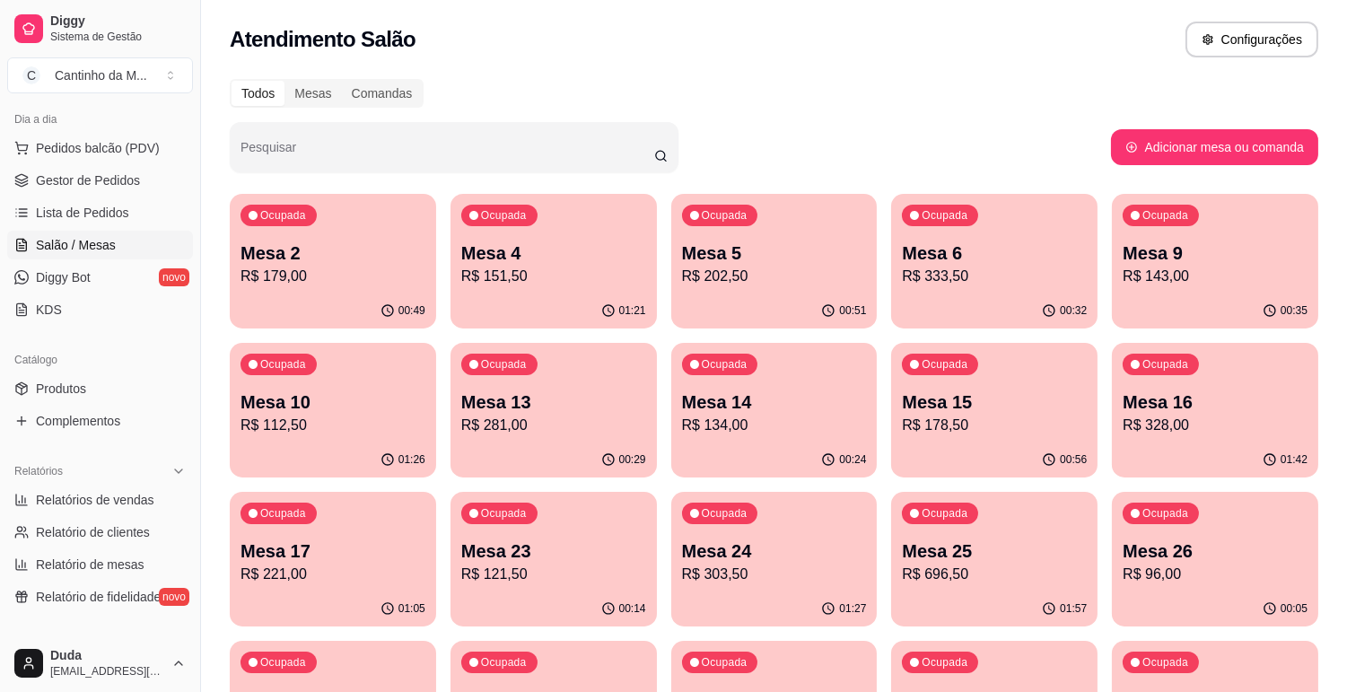
click at [407, 395] on p "Mesa 10" at bounding box center [333, 402] width 185 height 25
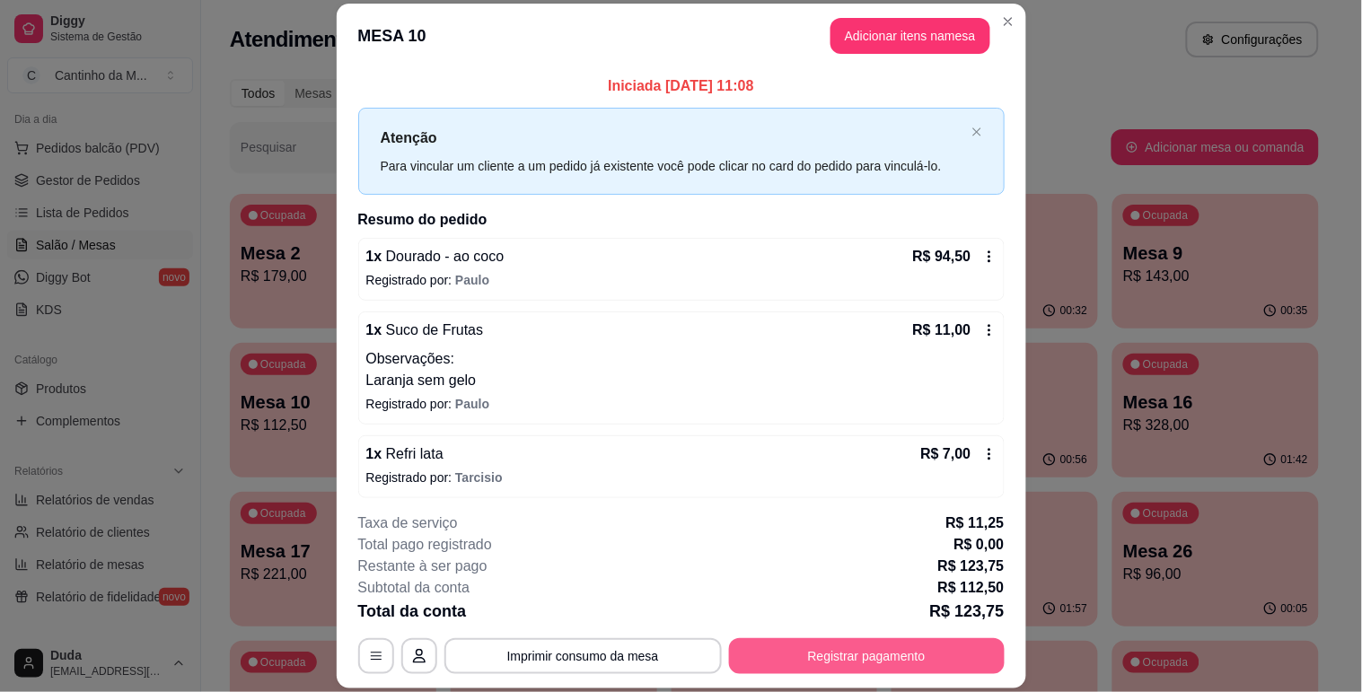
click at [822, 639] on button "Registrar pagamento" at bounding box center [867, 656] width 276 height 36
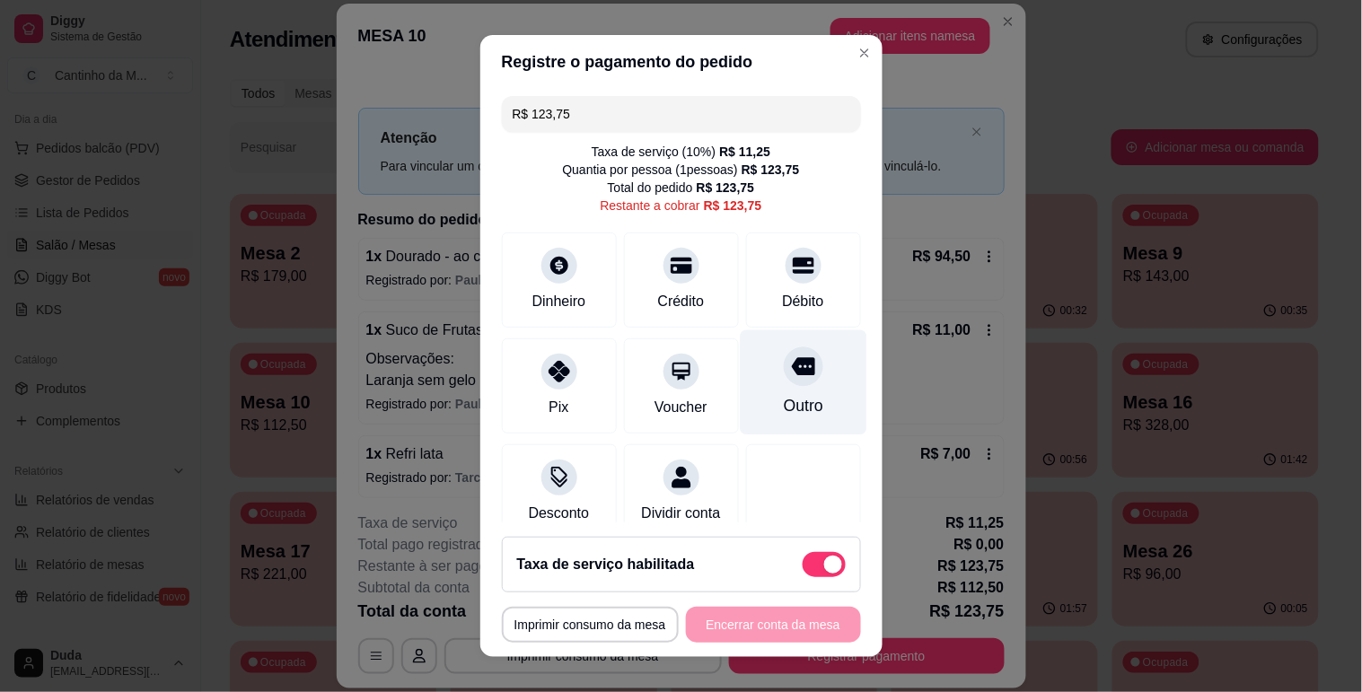
click at [794, 368] on div "Outro" at bounding box center [803, 381] width 127 height 105
type input "R$ 0,00"
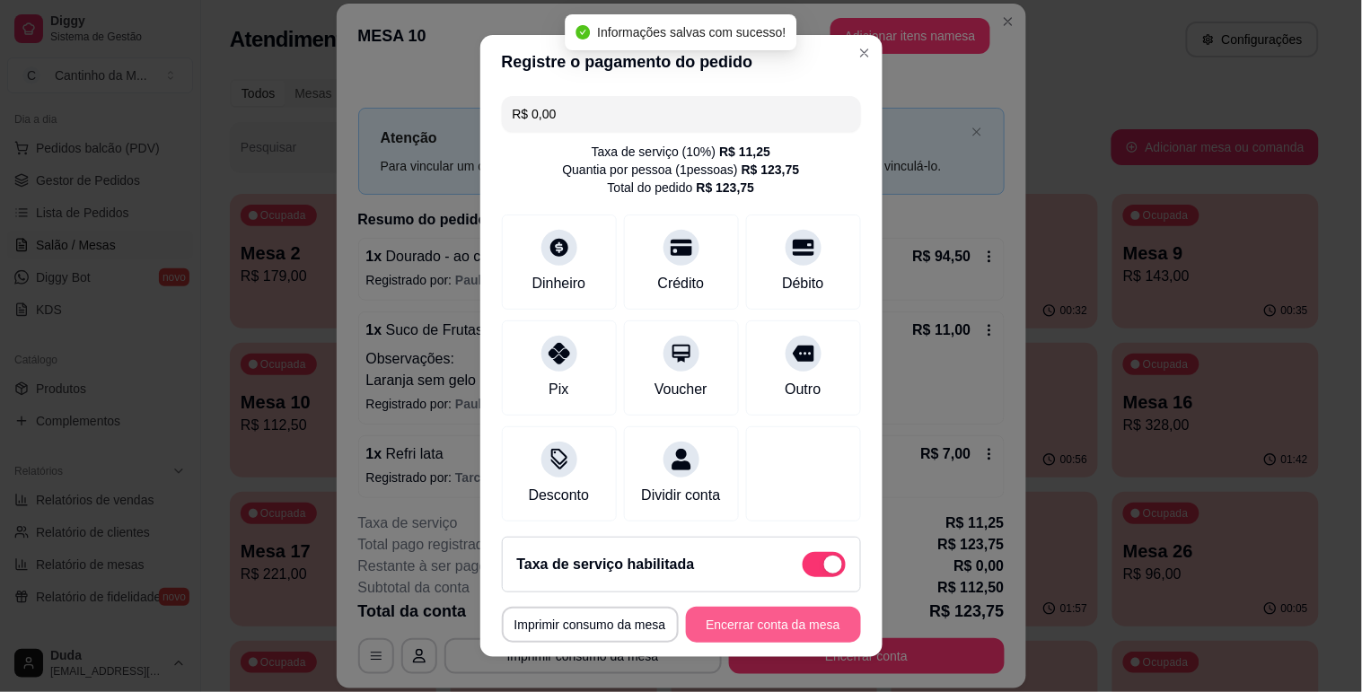
click at [754, 635] on button "Encerrar conta da mesa" at bounding box center [773, 625] width 175 height 36
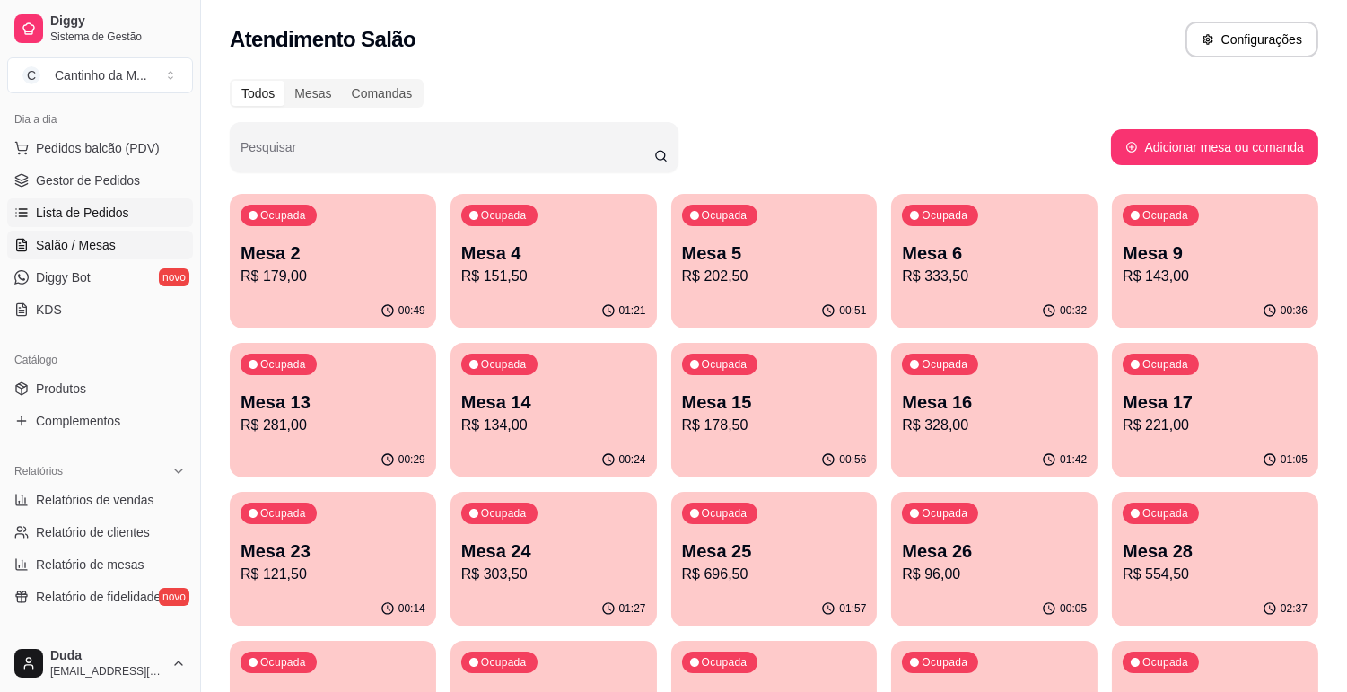
click at [87, 217] on span "Lista de Pedidos" at bounding box center [82, 213] width 93 height 18
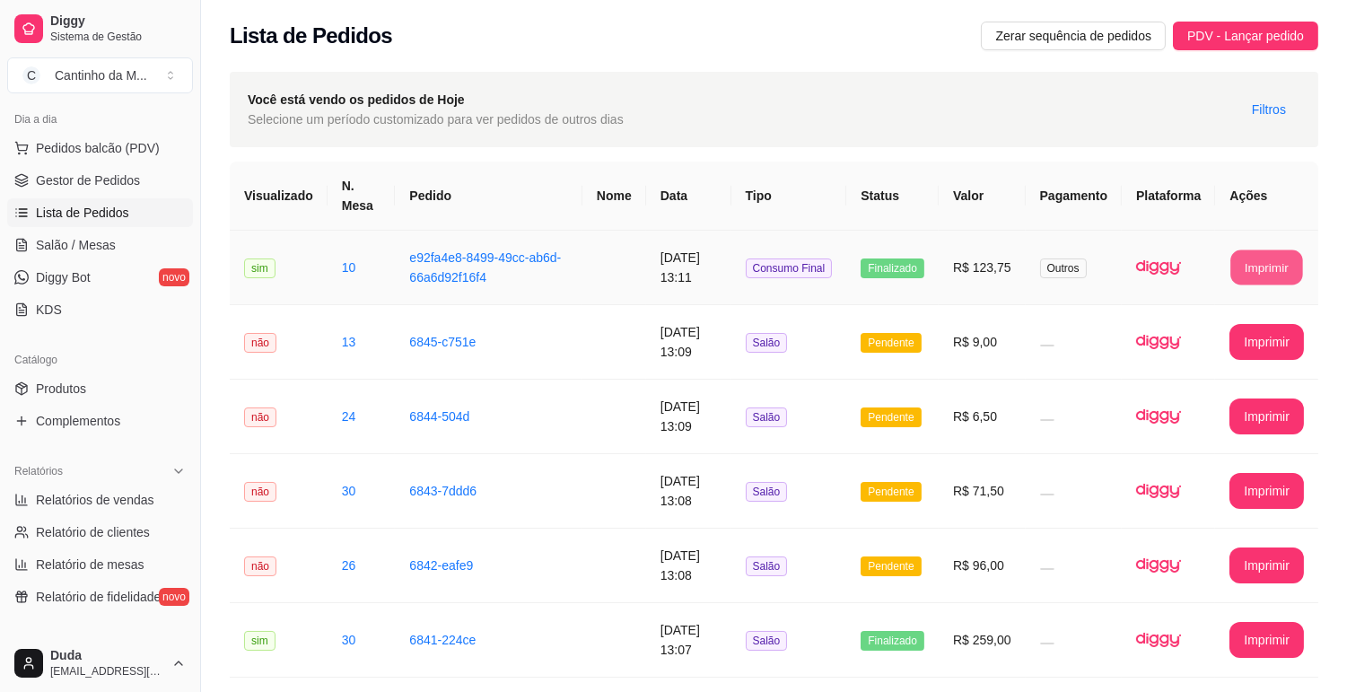
click at [1261, 256] on button "Imprimir" at bounding box center [1268, 267] width 72 height 35
click at [81, 193] on link "Gestor de Pedidos" at bounding box center [100, 180] width 186 height 29
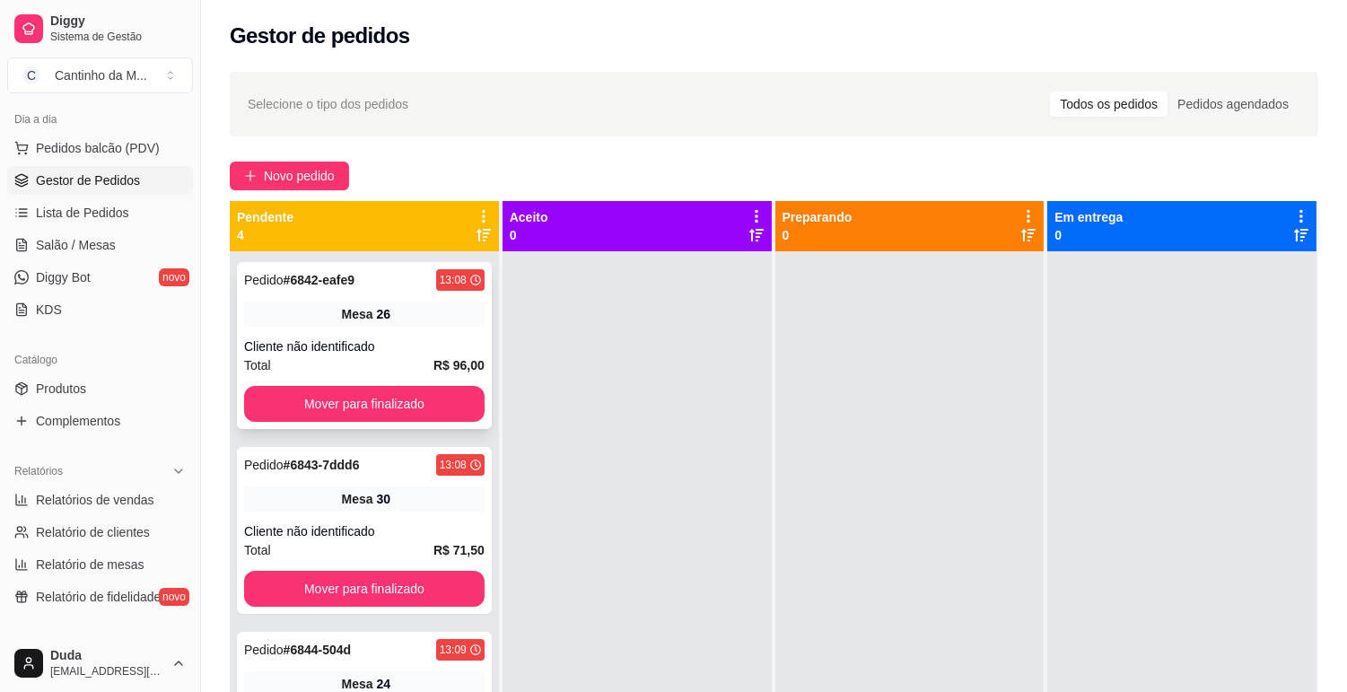
click at [306, 334] on div "Pedido # 6842-eafe9 13:08 Mesa 26 Cliente não identificado Total R$ 96,00 Mover…" at bounding box center [364, 345] width 255 height 167
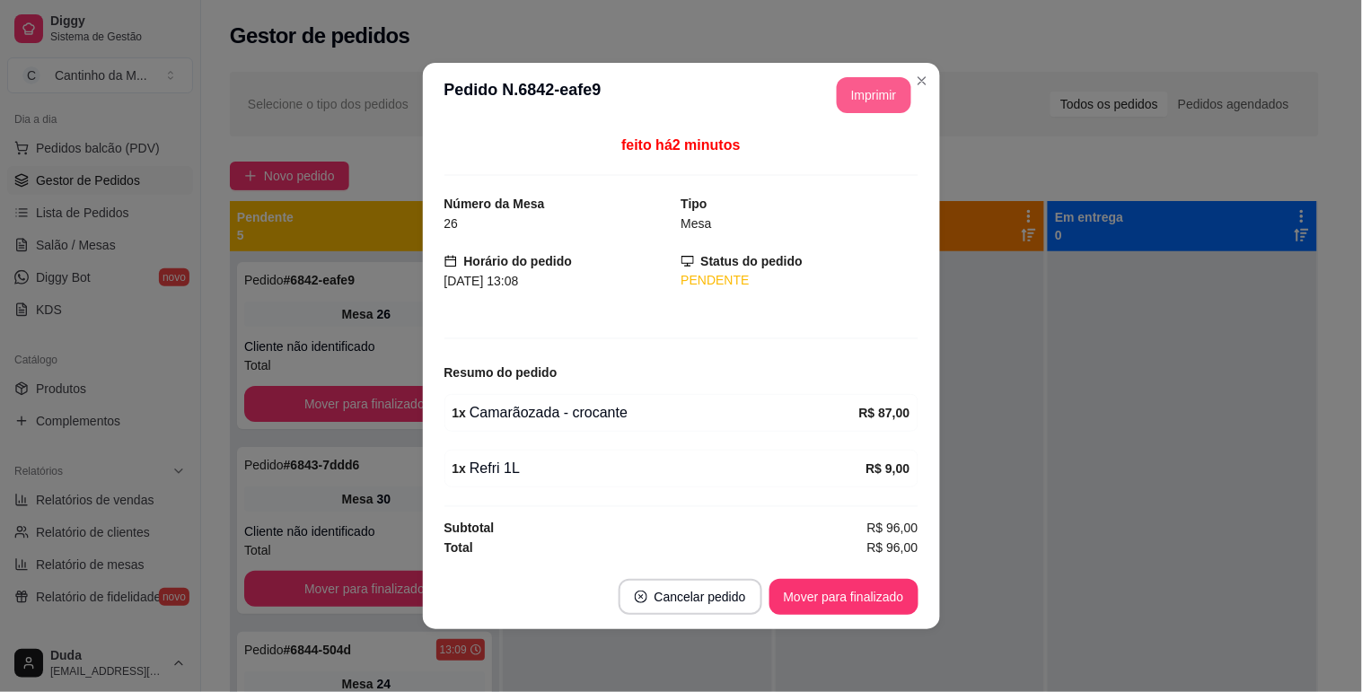
click at [895, 94] on button "Imprimir" at bounding box center [874, 95] width 75 height 36
click at [850, 591] on button "Mover para finalizado" at bounding box center [843, 597] width 149 height 36
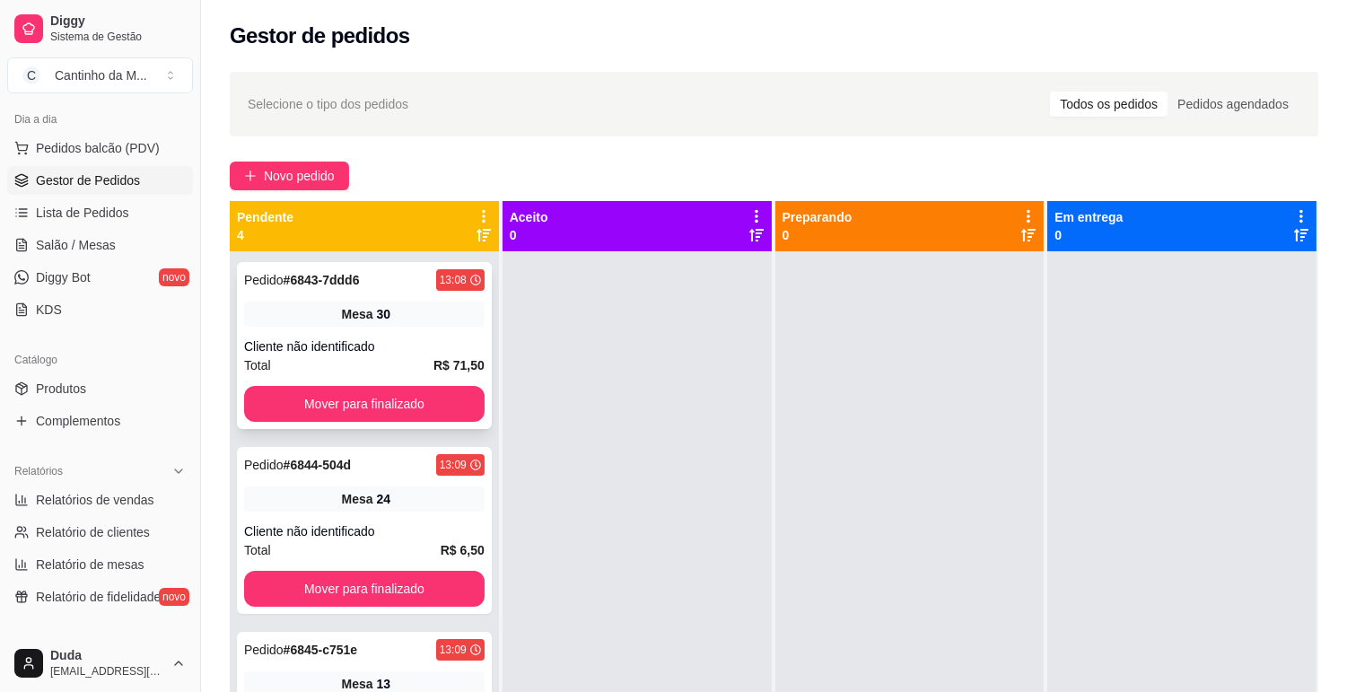
click at [310, 310] on div "Mesa 30" at bounding box center [364, 314] width 241 height 25
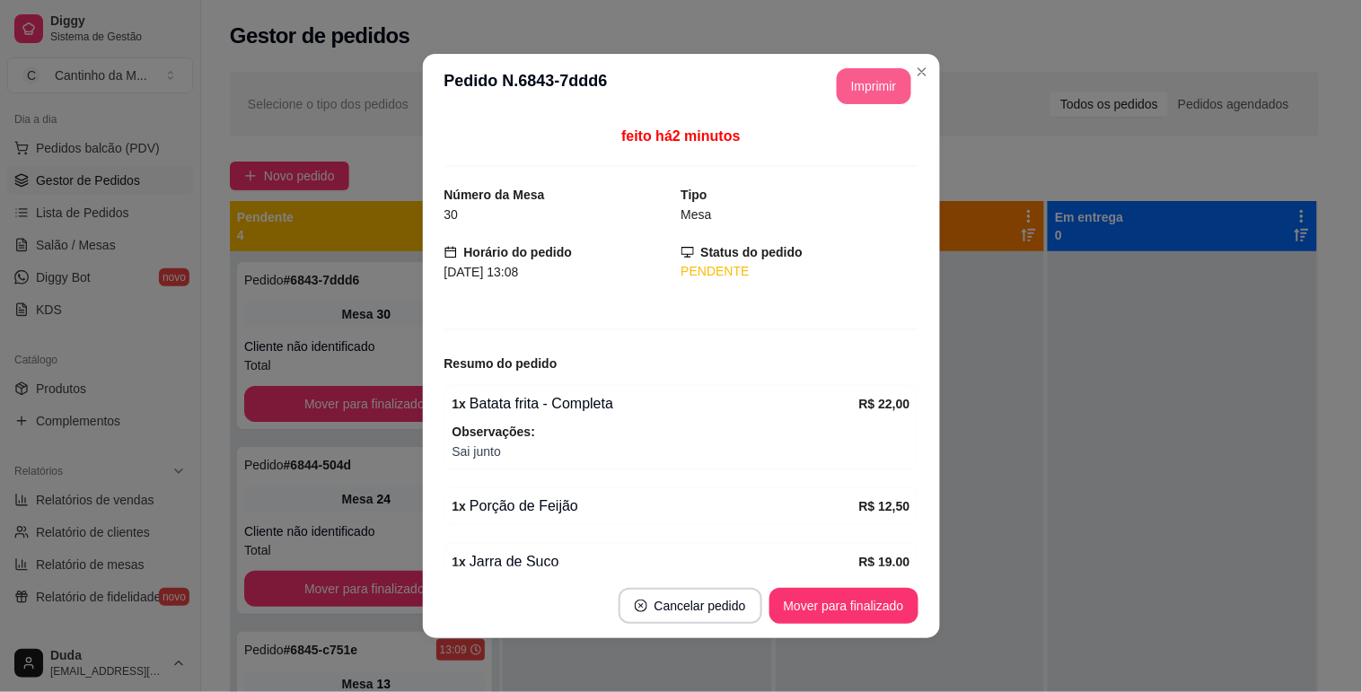
click at [848, 88] on button "Imprimir" at bounding box center [874, 86] width 75 height 36
click at [844, 603] on button "Mover para finalizado" at bounding box center [843, 606] width 149 height 36
click at [844, 603] on button "Mover para finalizado" at bounding box center [843, 606] width 145 height 35
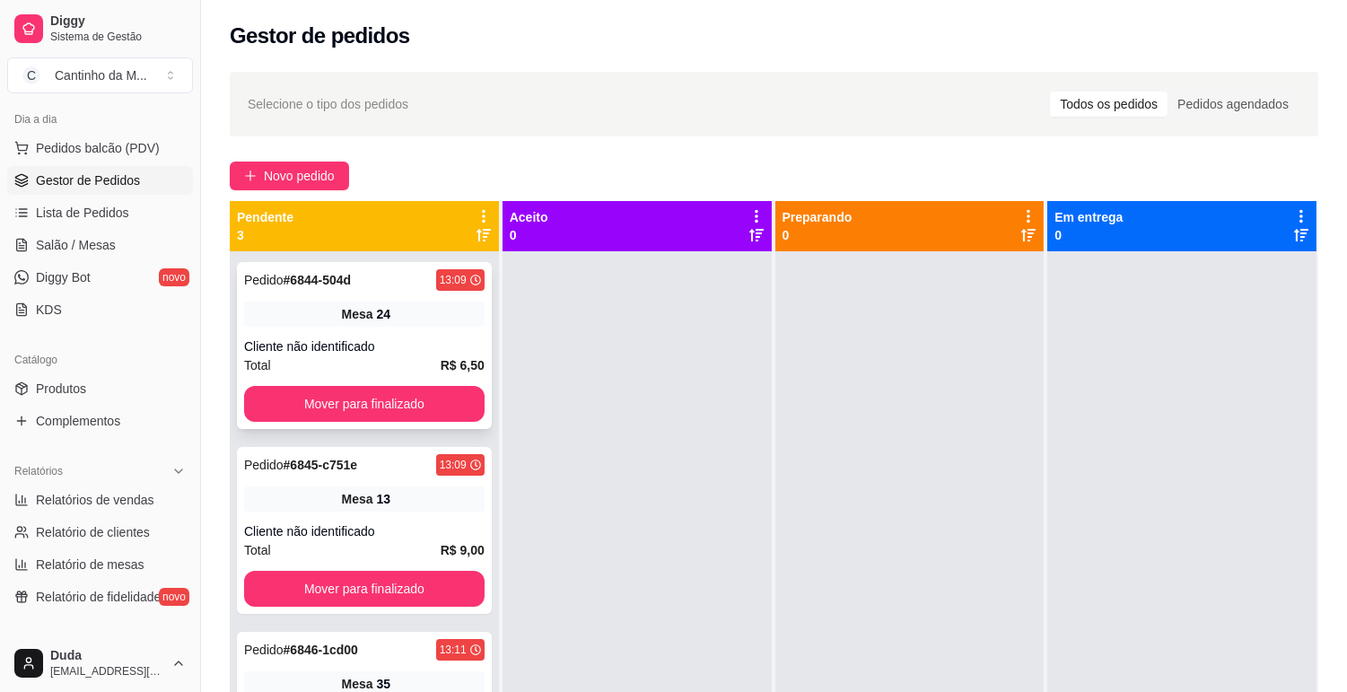
click at [386, 315] on div "24" at bounding box center [384, 314] width 14 height 18
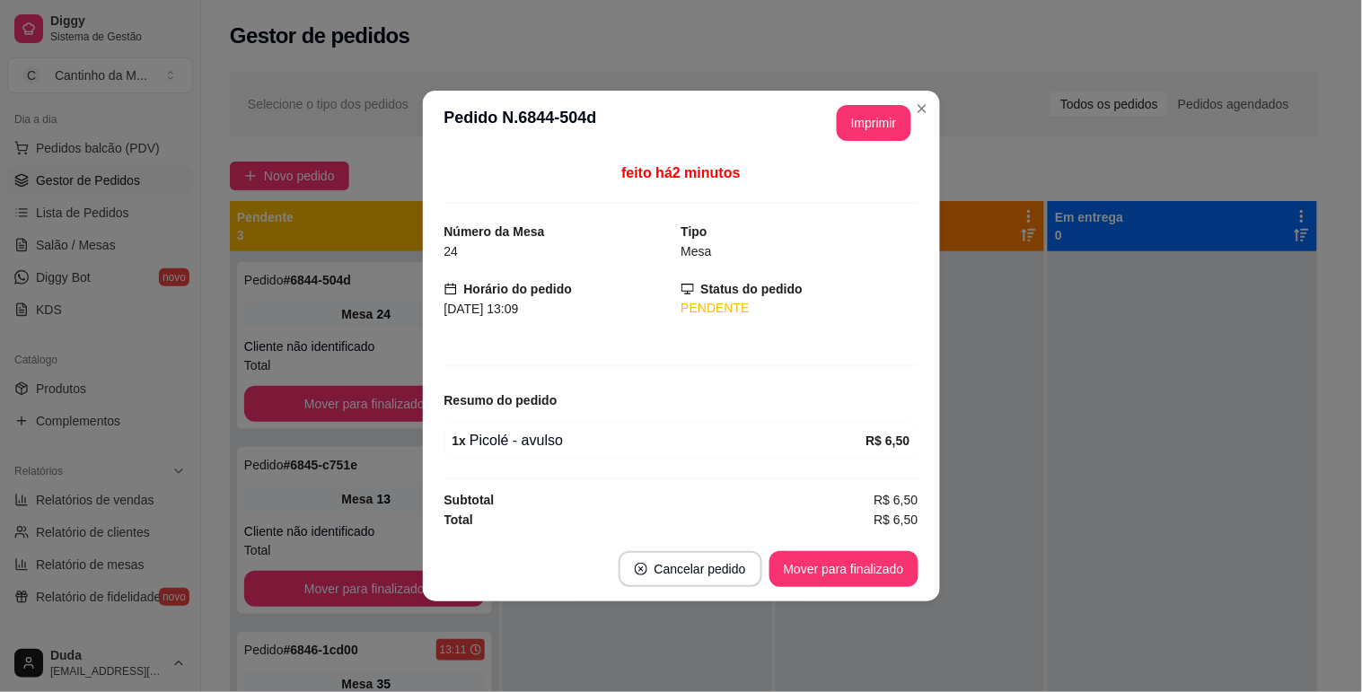
click at [855, 580] on button "Mover para finalizado" at bounding box center [843, 569] width 149 height 36
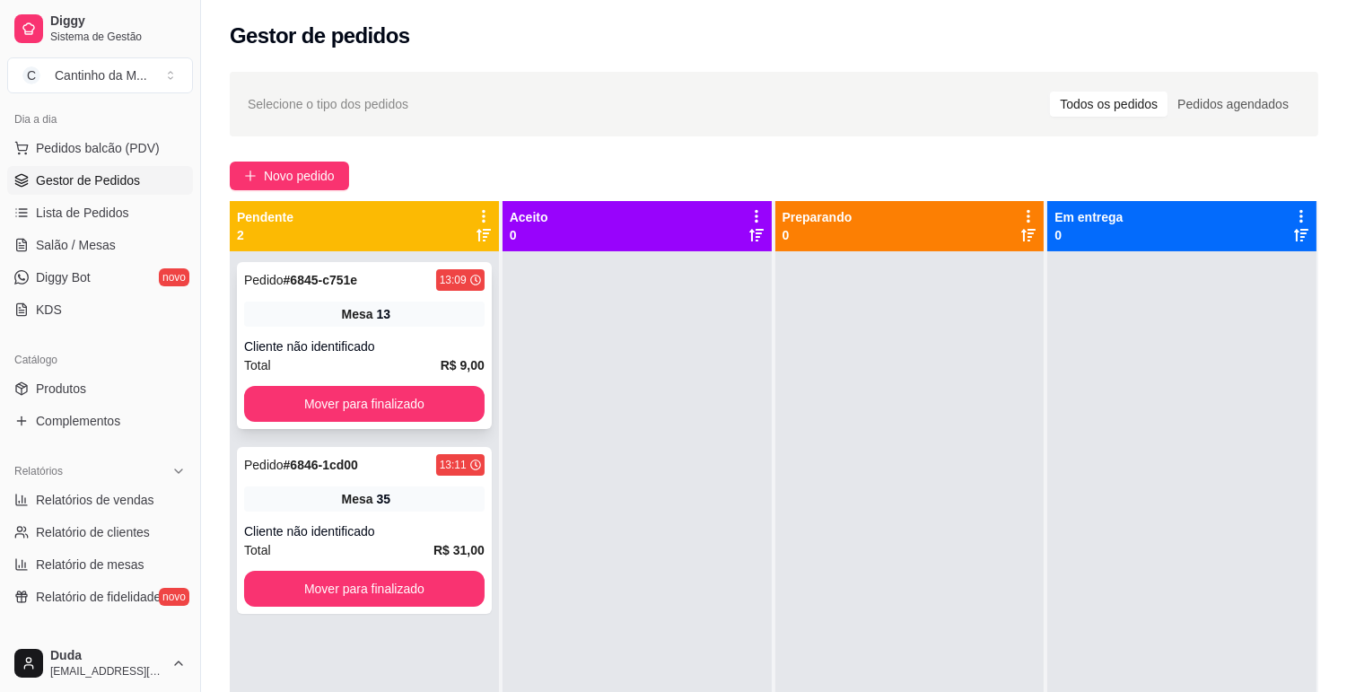
click at [326, 334] on div "Pedido # 6845-c751e 13:09 Mesa 13 Cliente não identificado Total R$ 9,00 Mover …" at bounding box center [364, 345] width 255 height 167
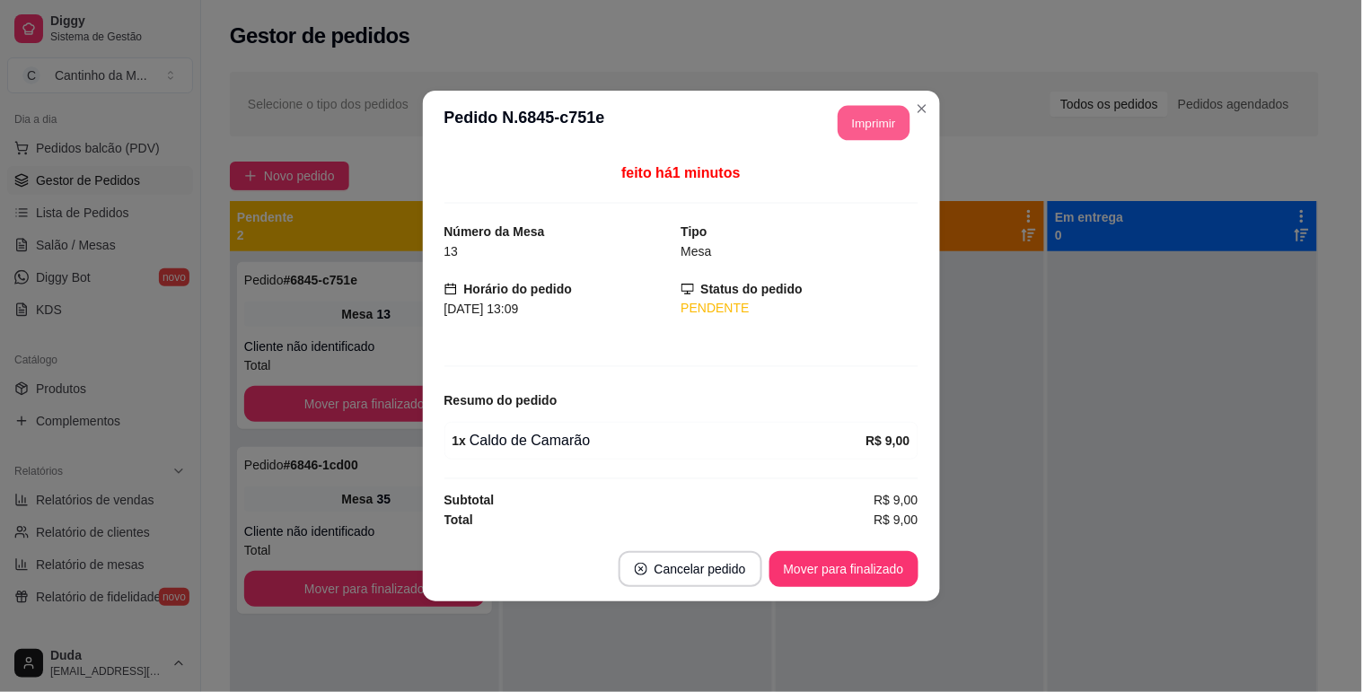
click at [890, 118] on button "Imprimir" at bounding box center [874, 123] width 72 height 35
click at [871, 570] on button "Mover para finalizado" at bounding box center [843, 569] width 145 height 35
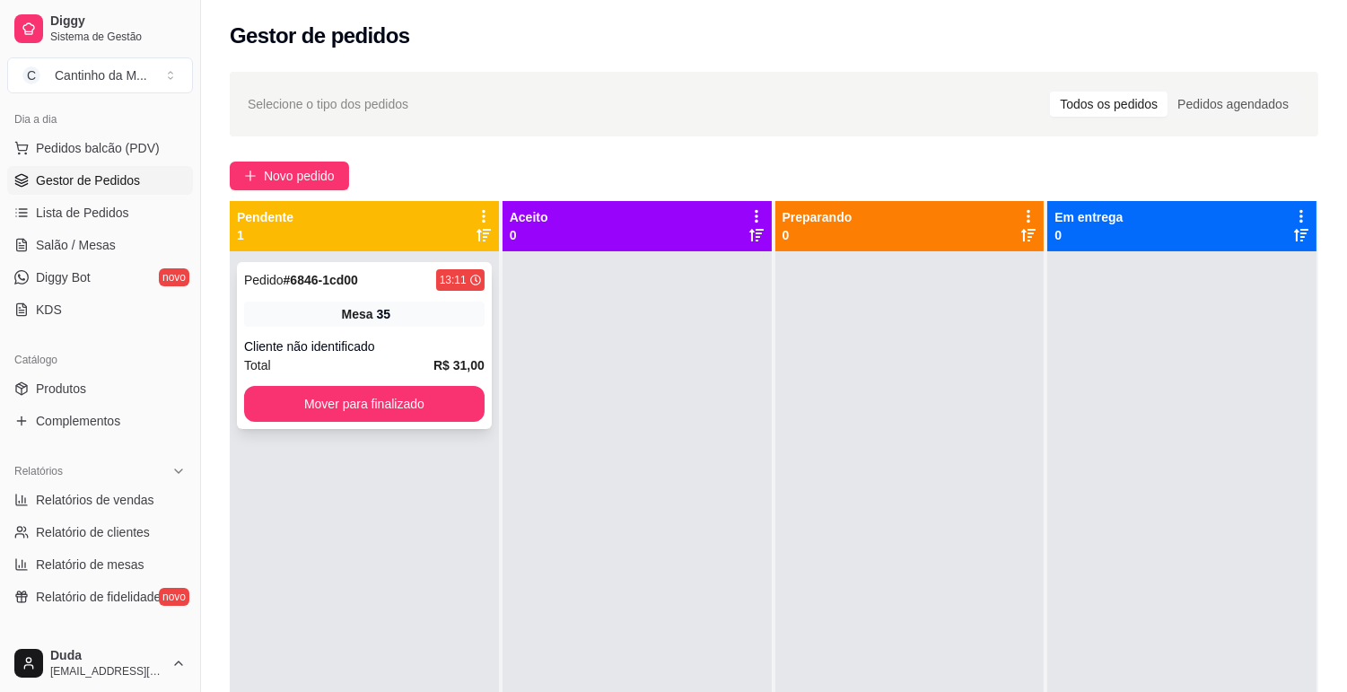
click at [370, 348] on div "Cliente não identificado" at bounding box center [364, 347] width 241 height 18
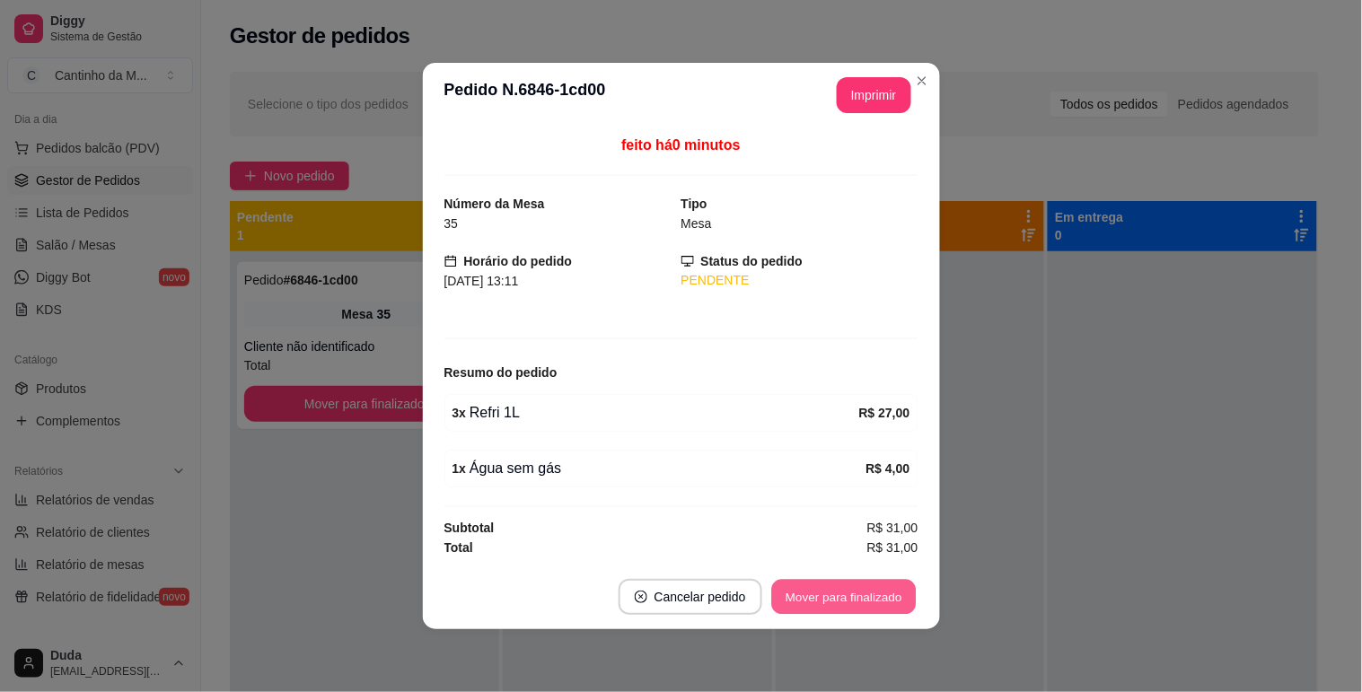
click at [793, 593] on button "Mover para finalizado" at bounding box center [843, 597] width 145 height 35
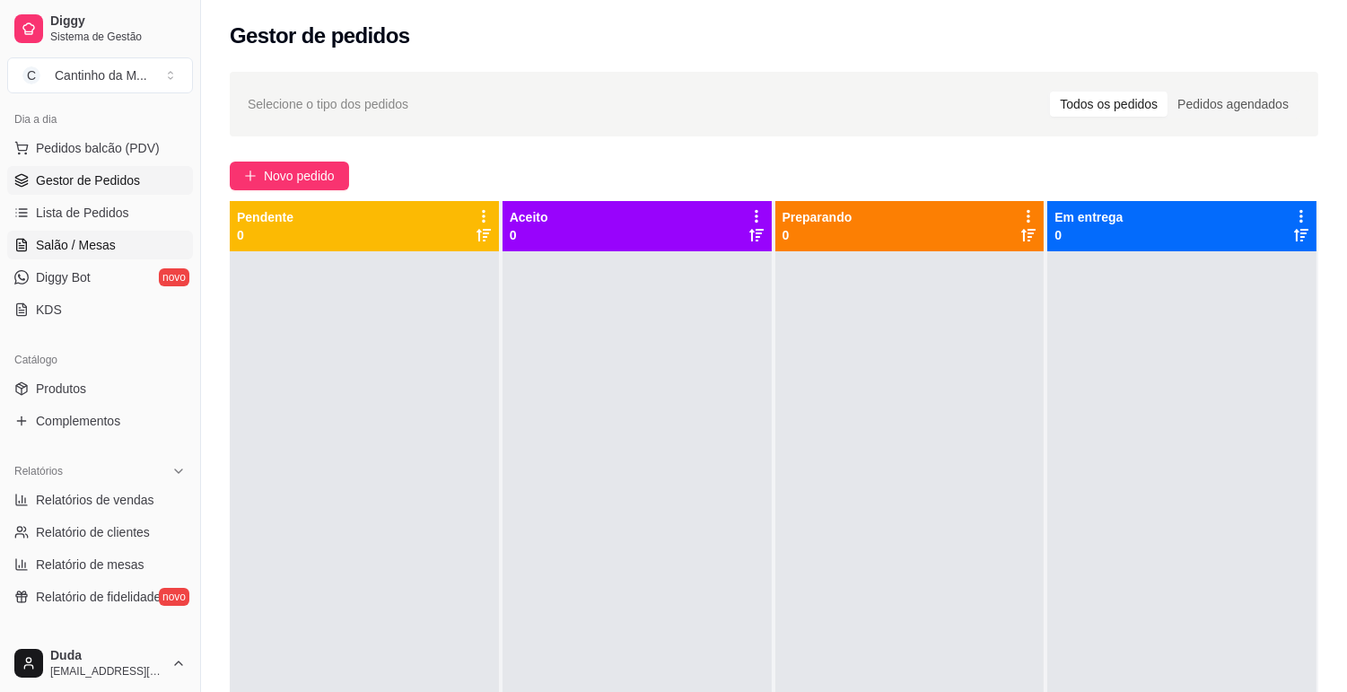
click at [93, 243] on span "Salão / Mesas" at bounding box center [76, 245] width 80 height 18
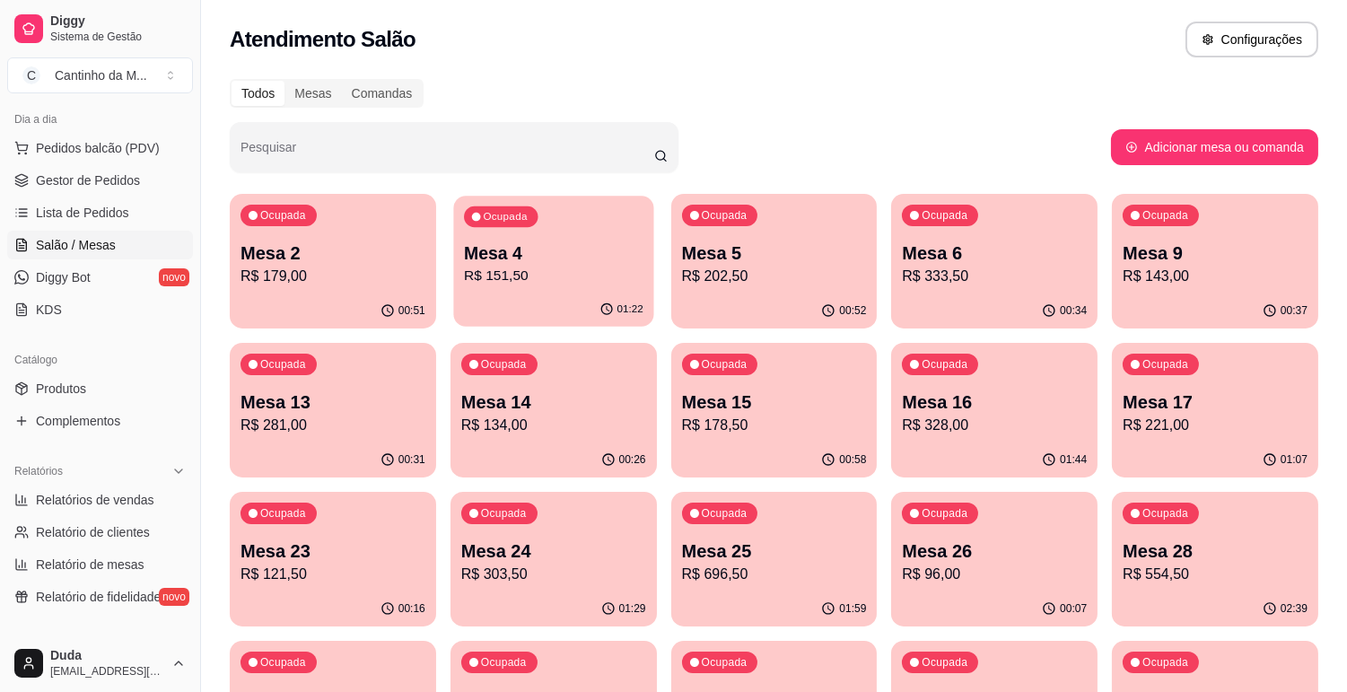
click at [524, 288] on div "Ocupada Mesa 4 R$ 151,50" at bounding box center [553, 244] width 200 height 97
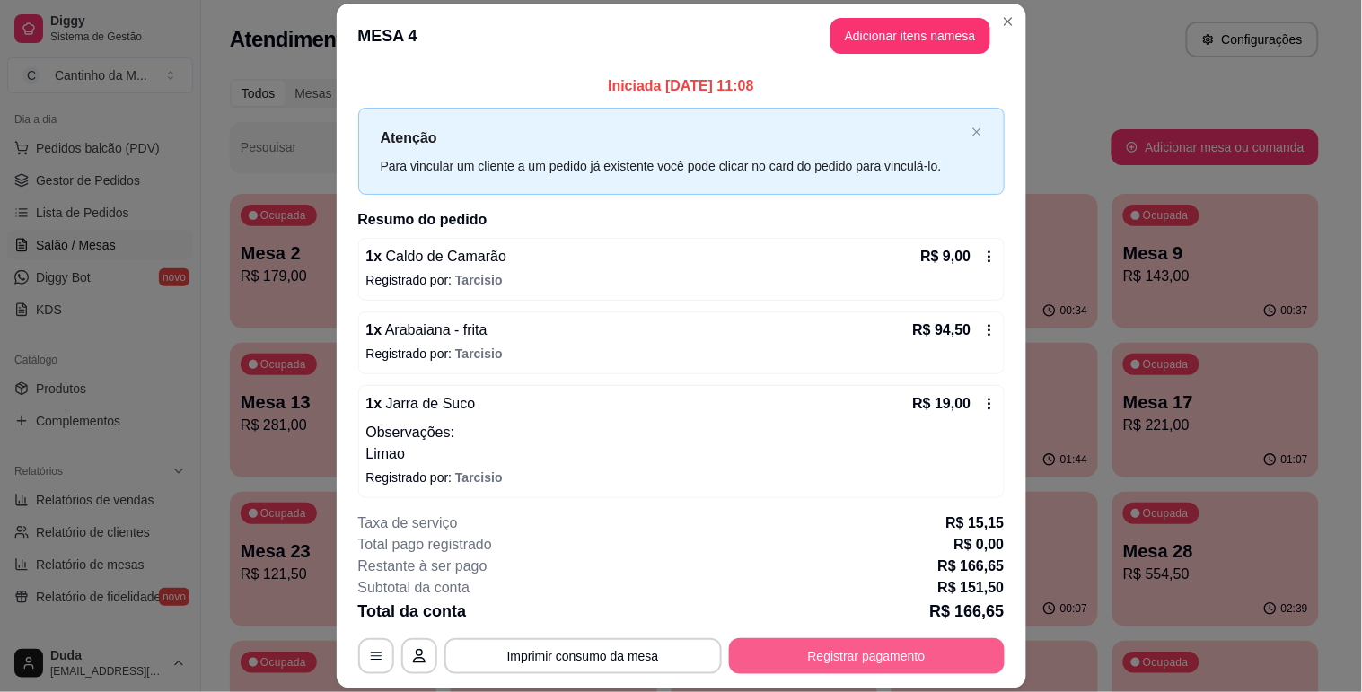
click at [832, 659] on button "Registrar pagamento" at bounding box center [867, 656] width 276 height 36
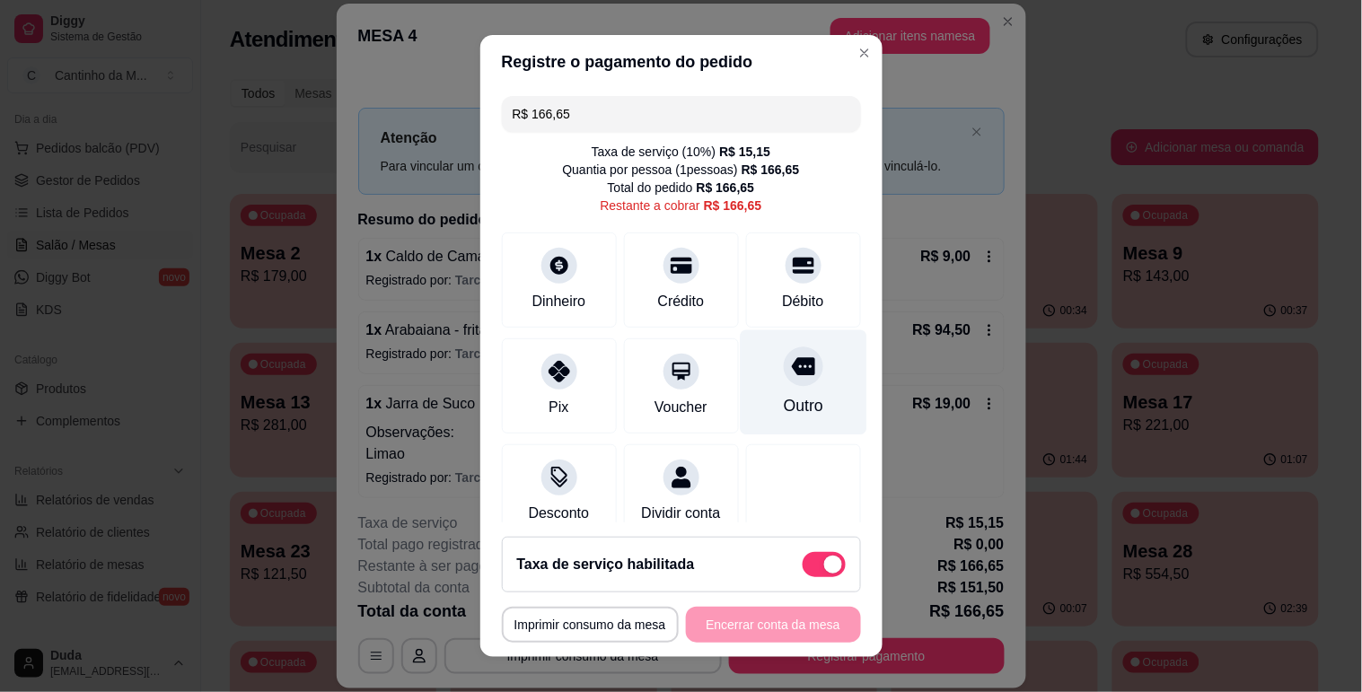
click at [785, 401] on div "Outro" at bounding box center [802, 405] width 39 height 23
type input "R$ 0,00"
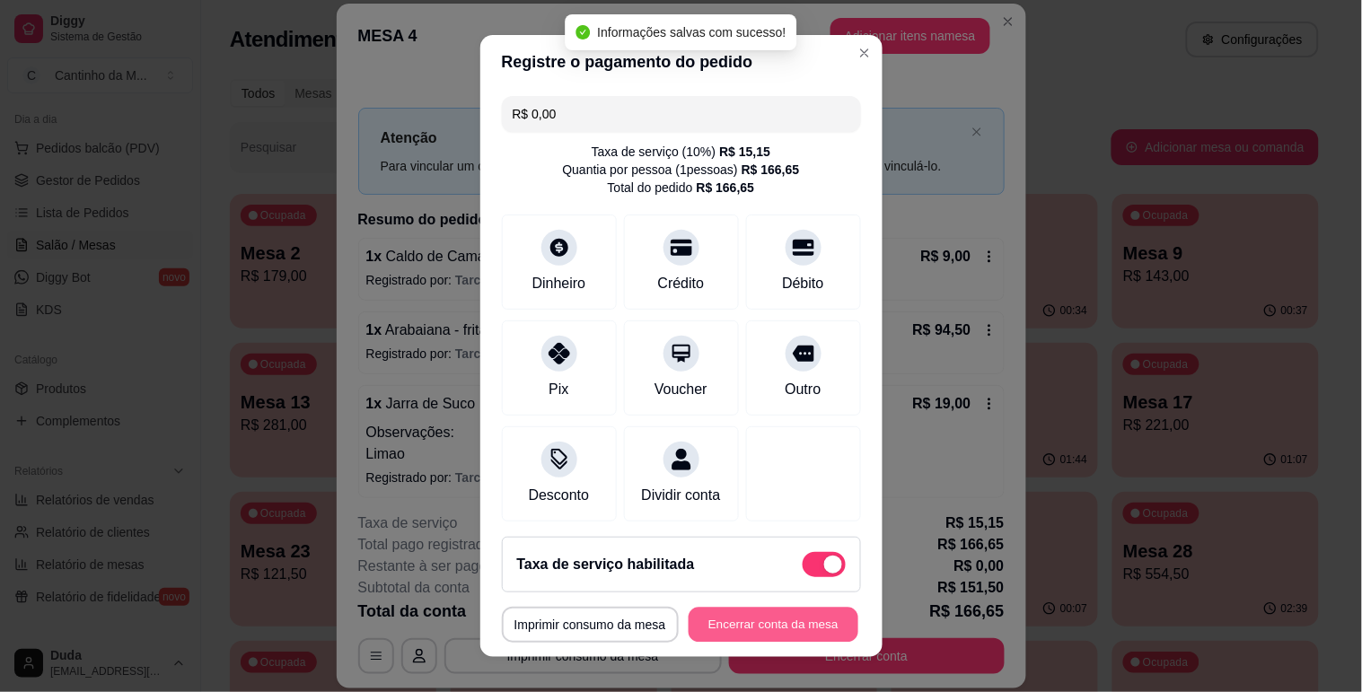
click at [769, 635] on button "Encerrar conta da mesa" at bounding box center [774, 625] width 170 height 35
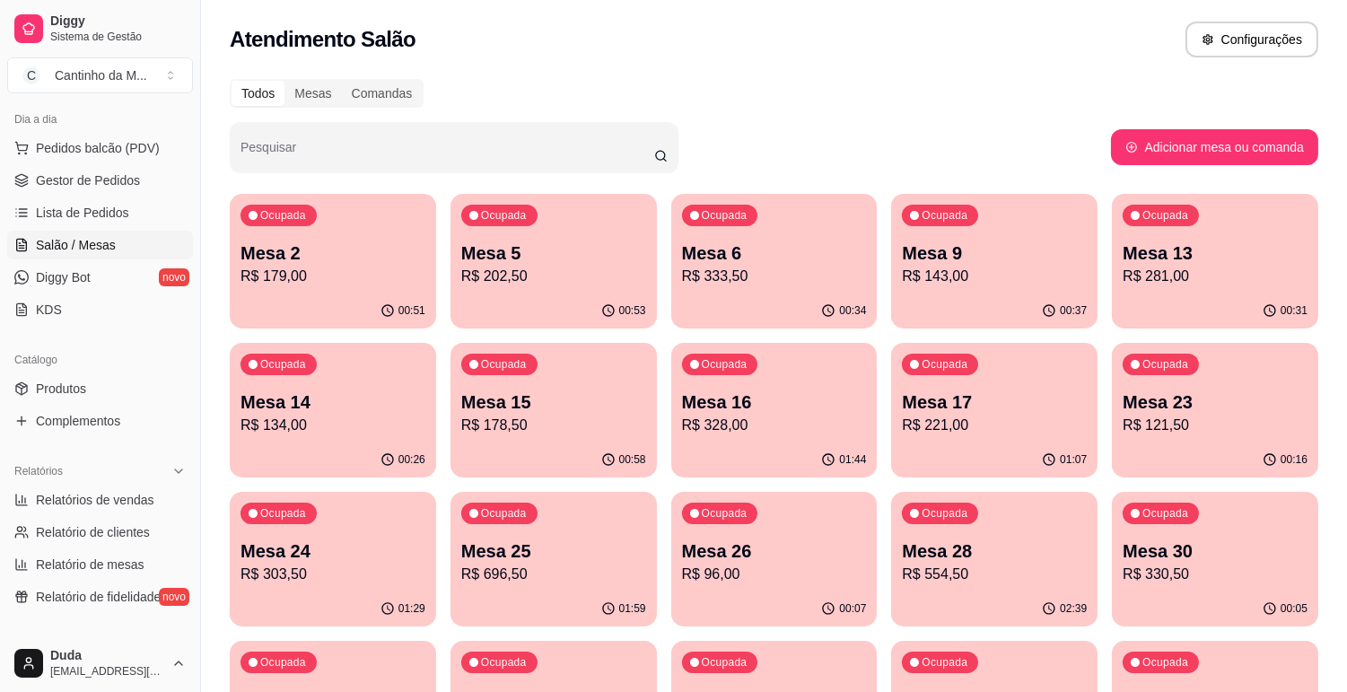
click at [77, 212] on span "Lista de Pedidos" at bounding box center [82, 213] width 93 height 18
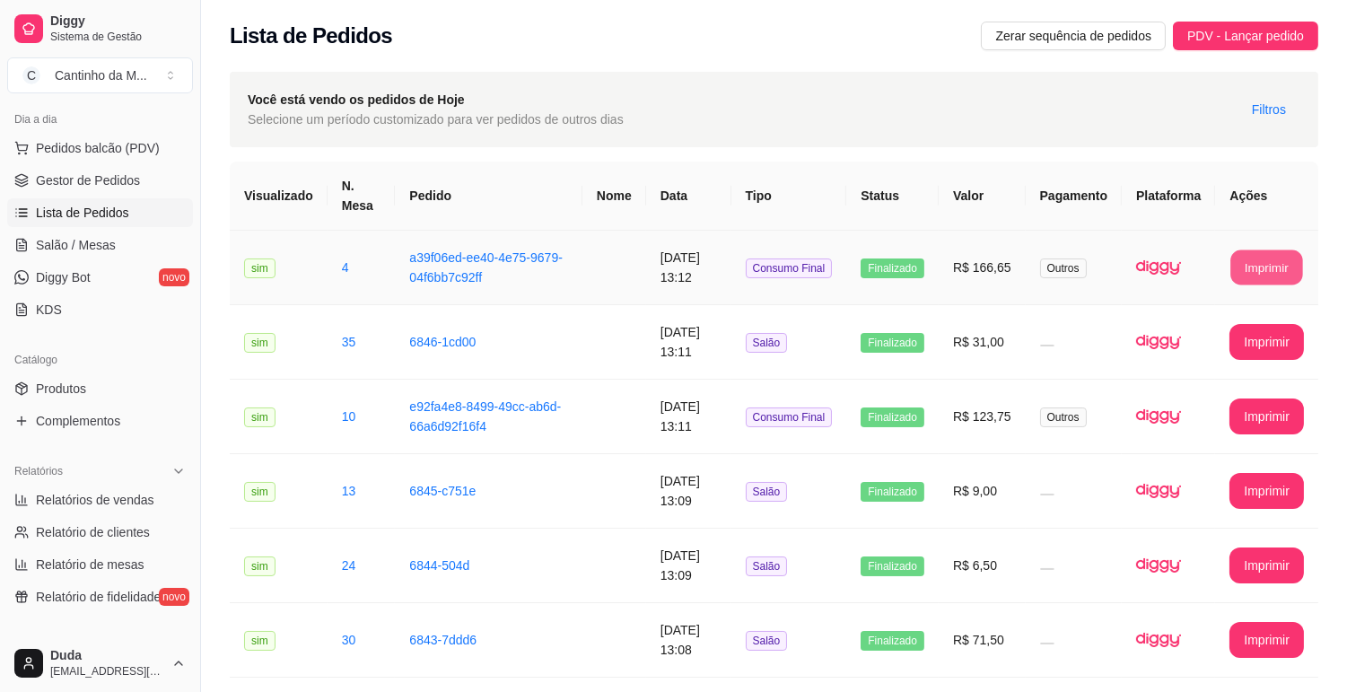
click at [1255, 271] on button "Imprimir" at bounding box center [1268, 267] width 72 height 35
click at [109, 190] on link "Gestor de Pedidos" at bounding box center [100, 180] width 186 height 29
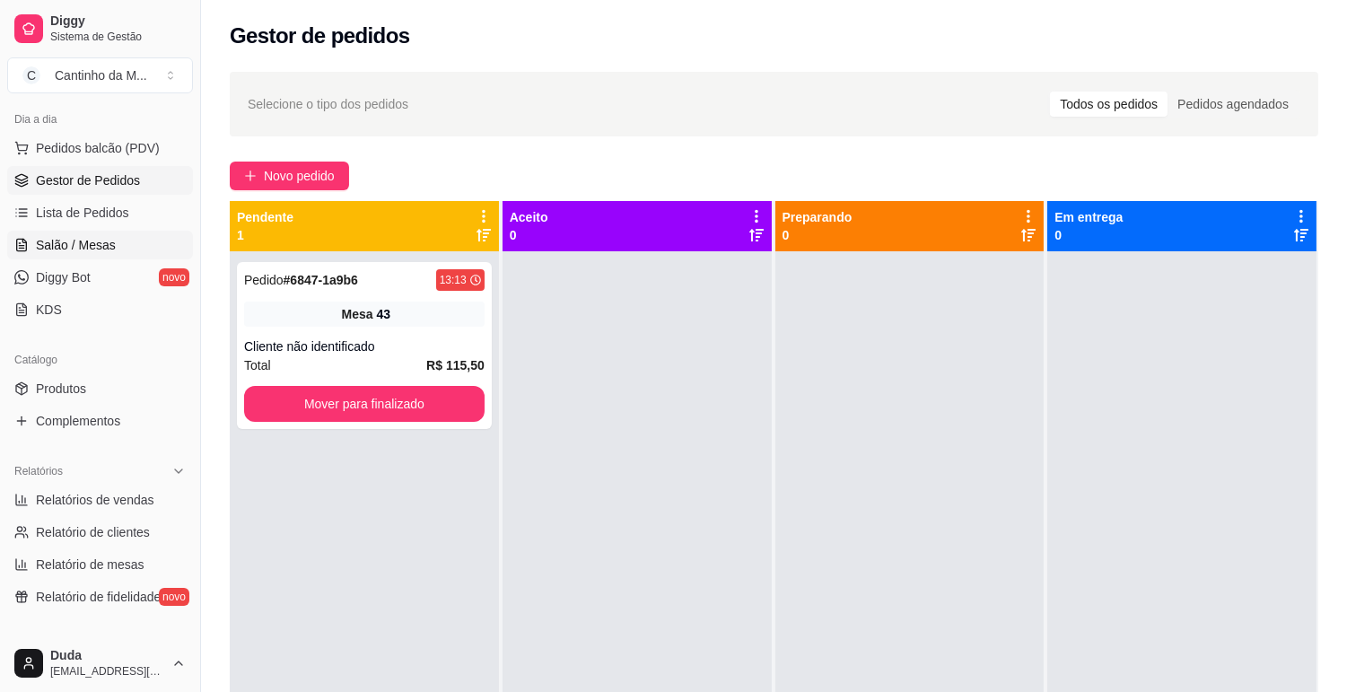
click at [133, 240] on link "Salão / Mesas" at bounding box center [100, 245] width 186 height 29
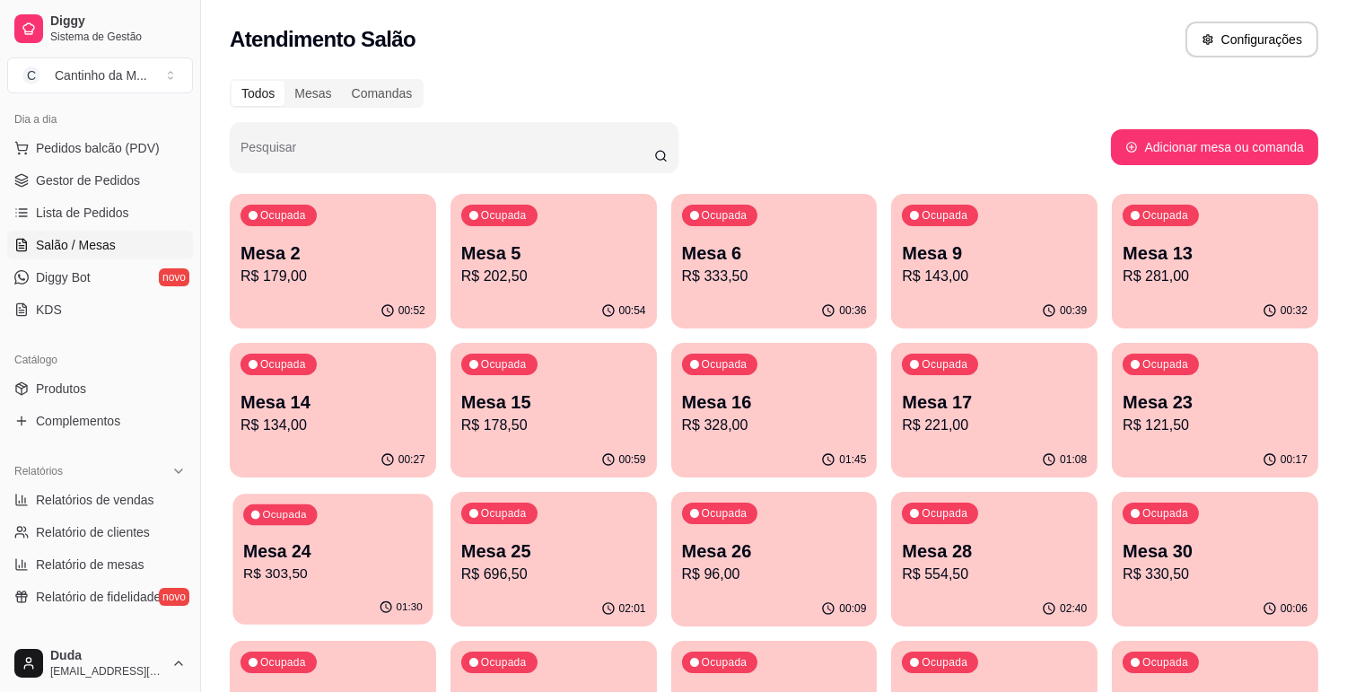
click at [373, 550] on p "Mesa 24" at bounding box center [333, 551] width 180 height 24
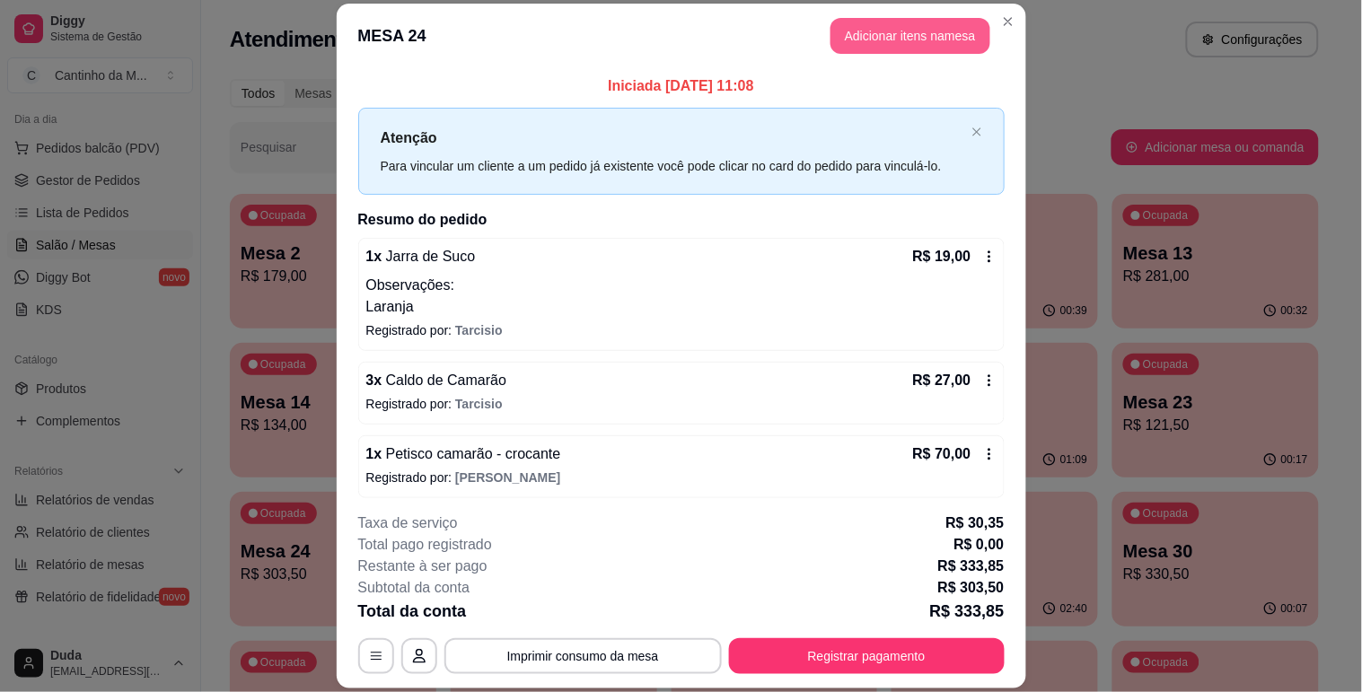
click at [916, 50] on button "Adicionar itens na mesa" at bounding box center [910, 36] width 160 height 36
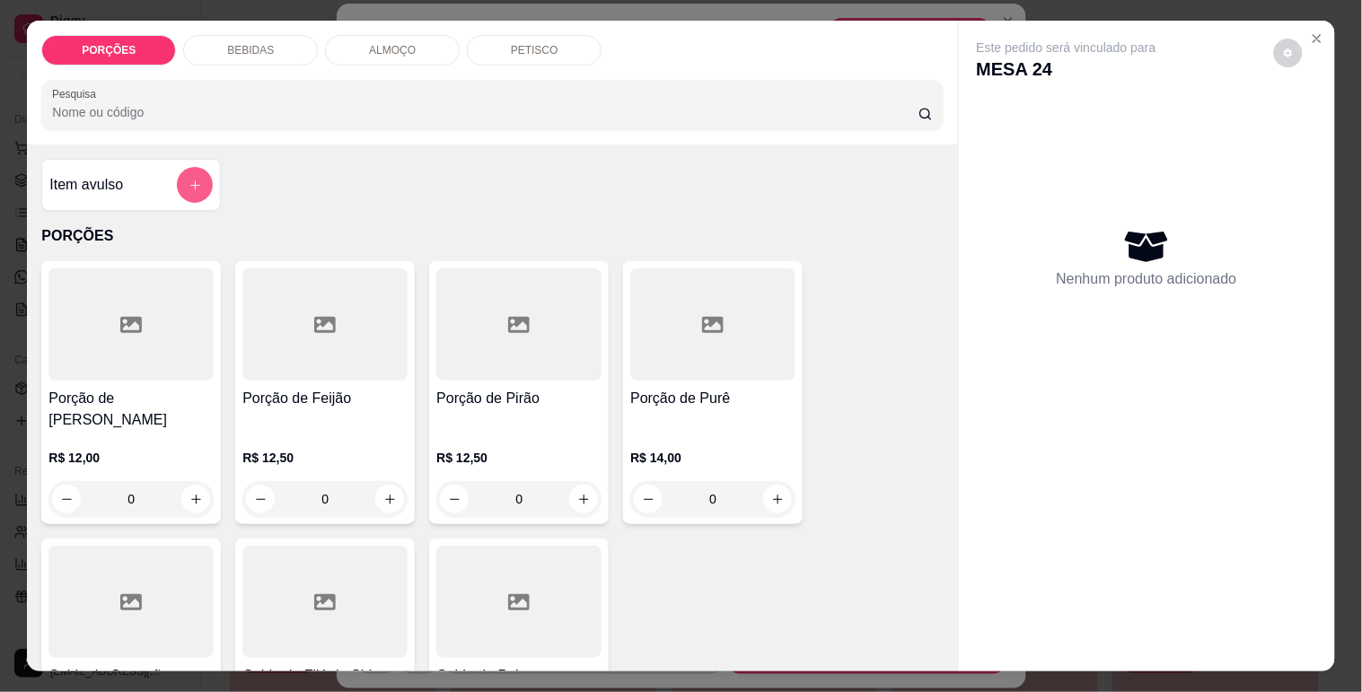
click at [177, 180] on button "add-separate-item" at bounding box center [195, 185] width 36 height 36
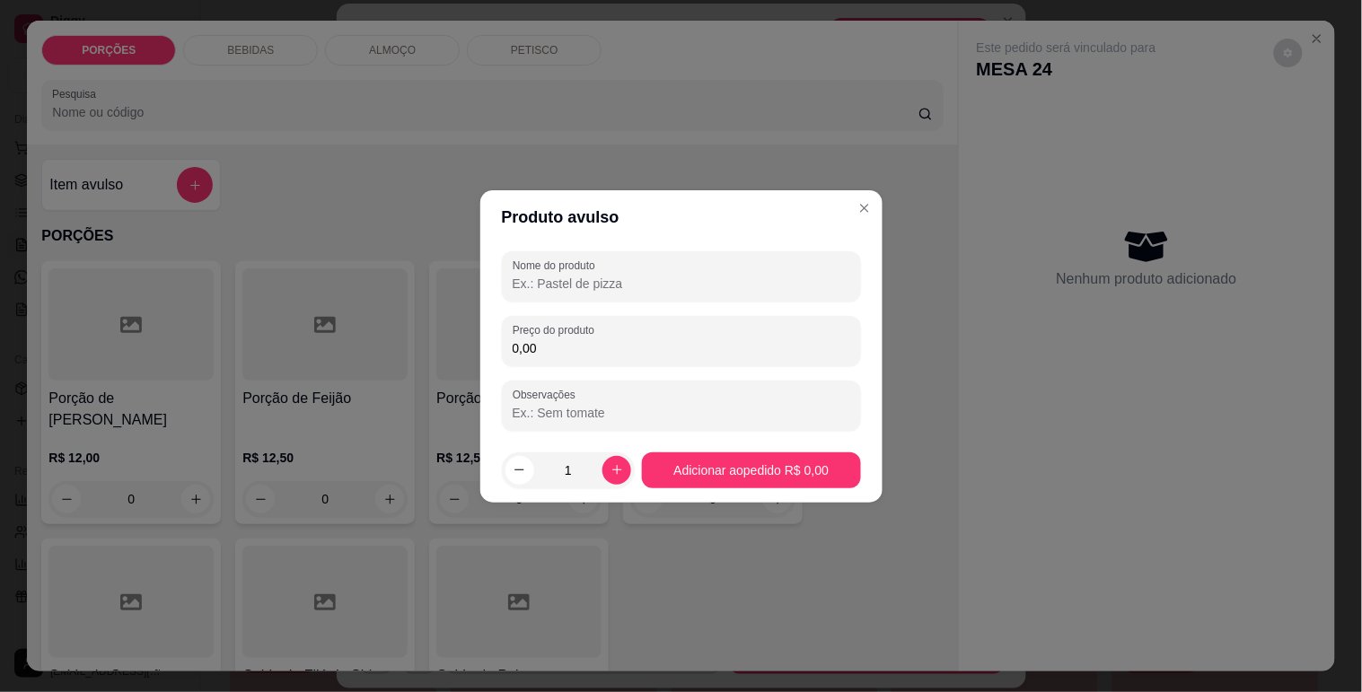
click at [612, 351] on input "0,00" at bounding box center [682, 348] width 338 height 18
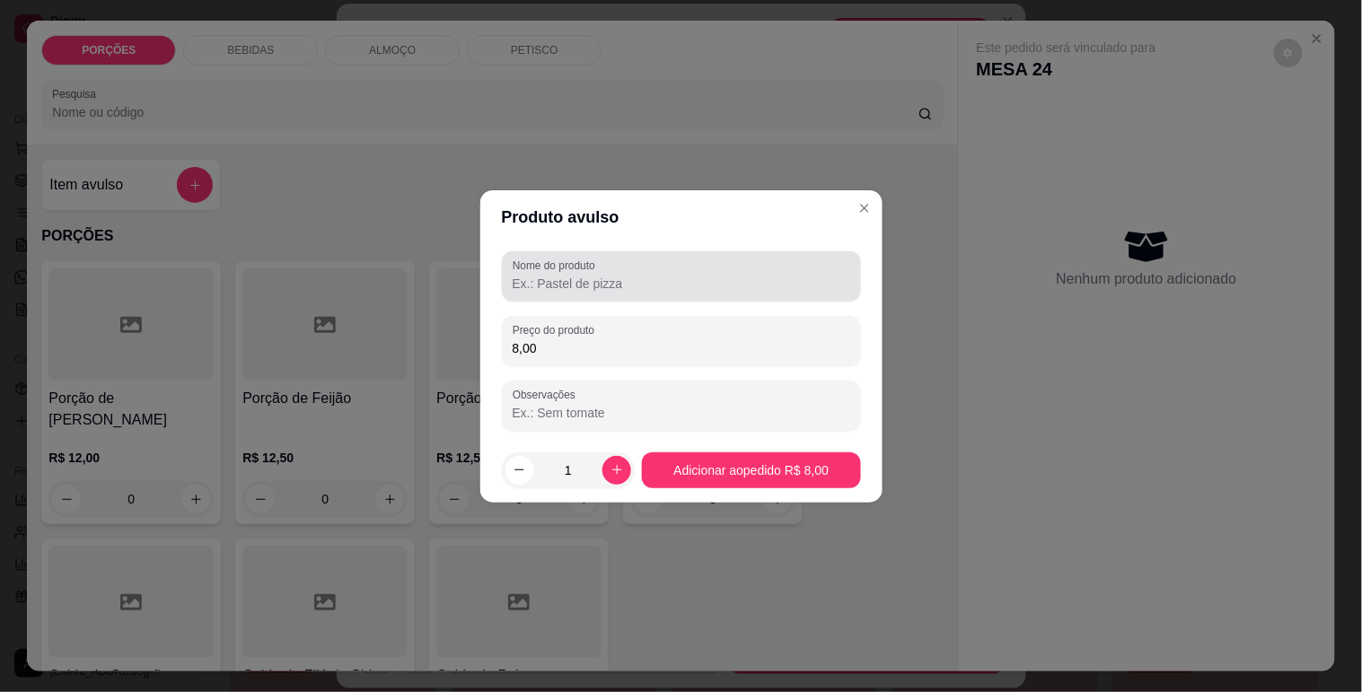
type input "8,00"
click at [589, 262] on label "Nome do produto" at bounding box center [557, 265] width 89 height 15
click at [589, 275] on input "Nome do produto" at bounding box center [682, 284] width 338 height 18
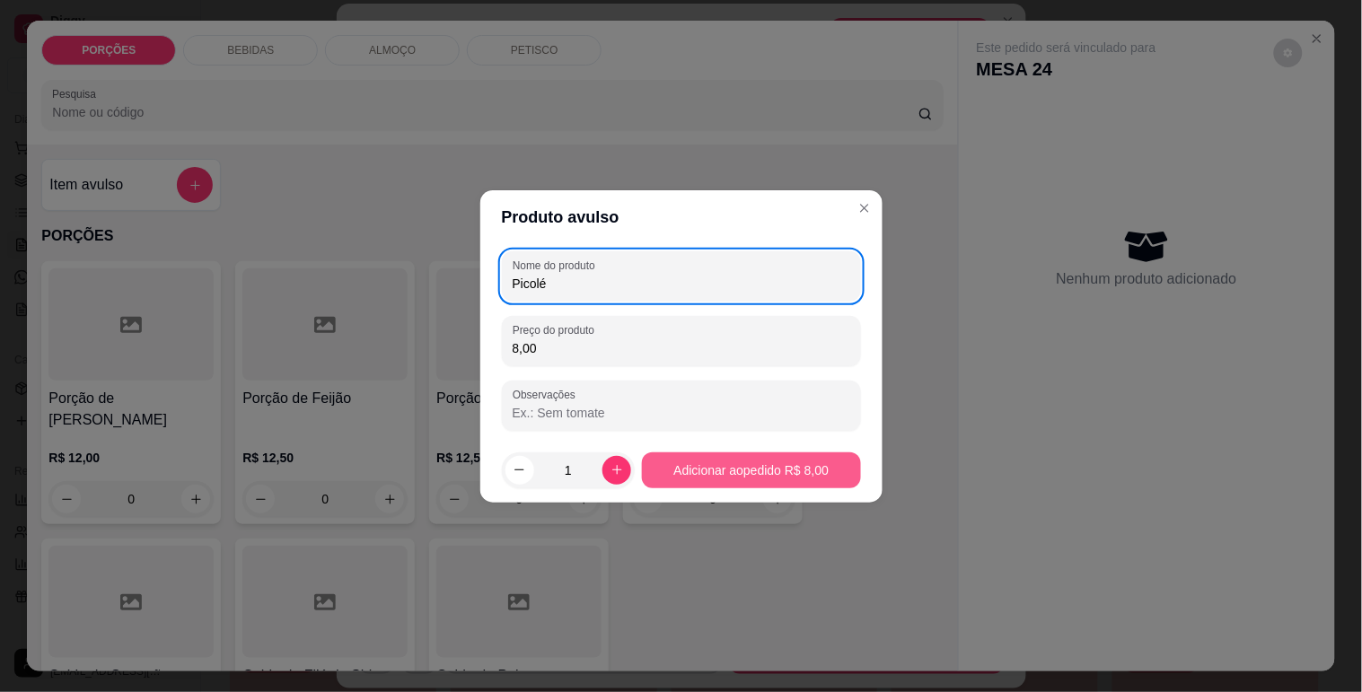
type input "Picolé"
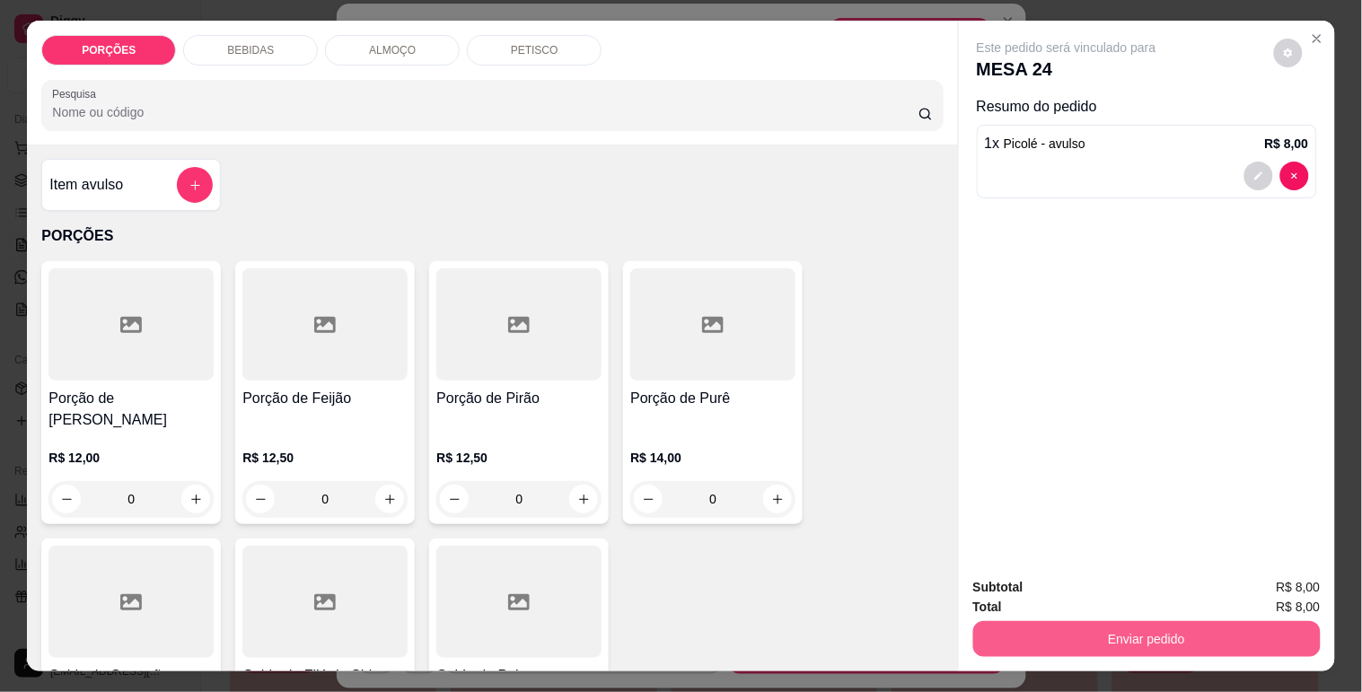
click at [1007, 625] on button "Enviar pedido" at bounding box center [1146, 639] width 347 height 36
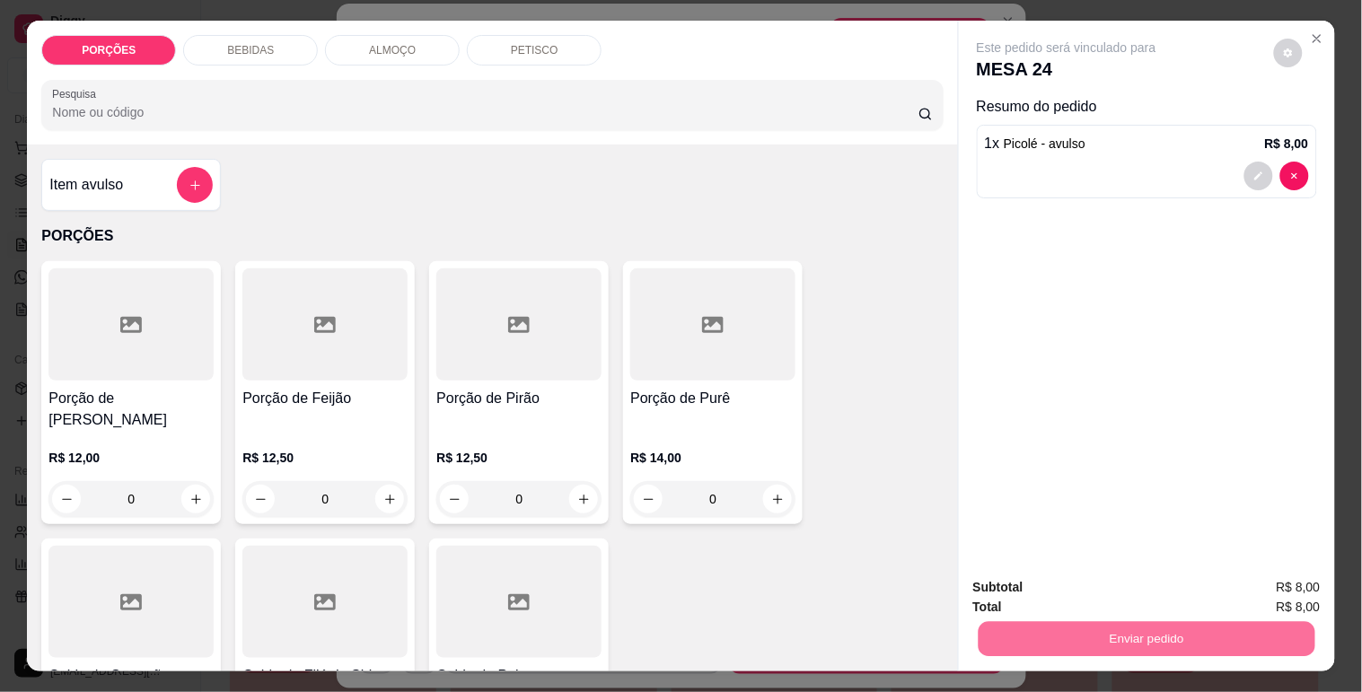
click at [1077, 578] on button "Não registrar e enviar pedido" at bounding box center [1087, 588] width 187 height 34
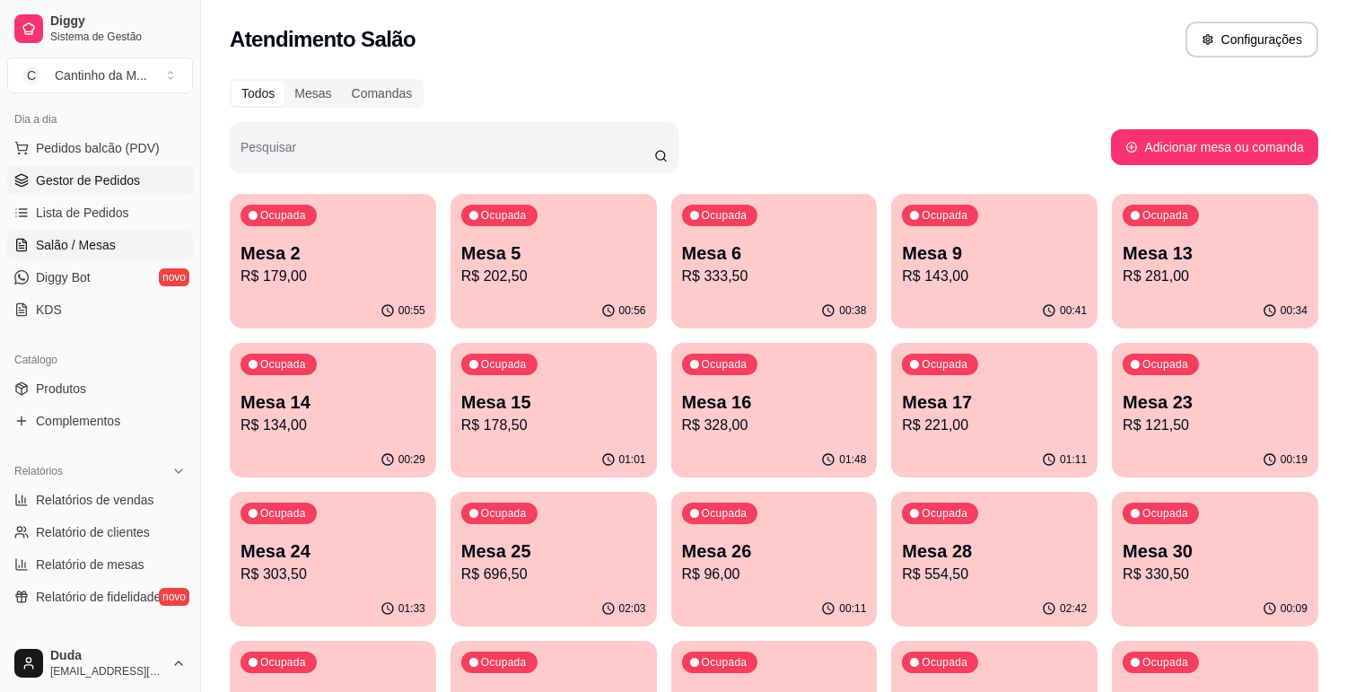
click at [31, 192] on link "Gestor de Pedidos" at bounding box center [100, 180] width 186 height 29
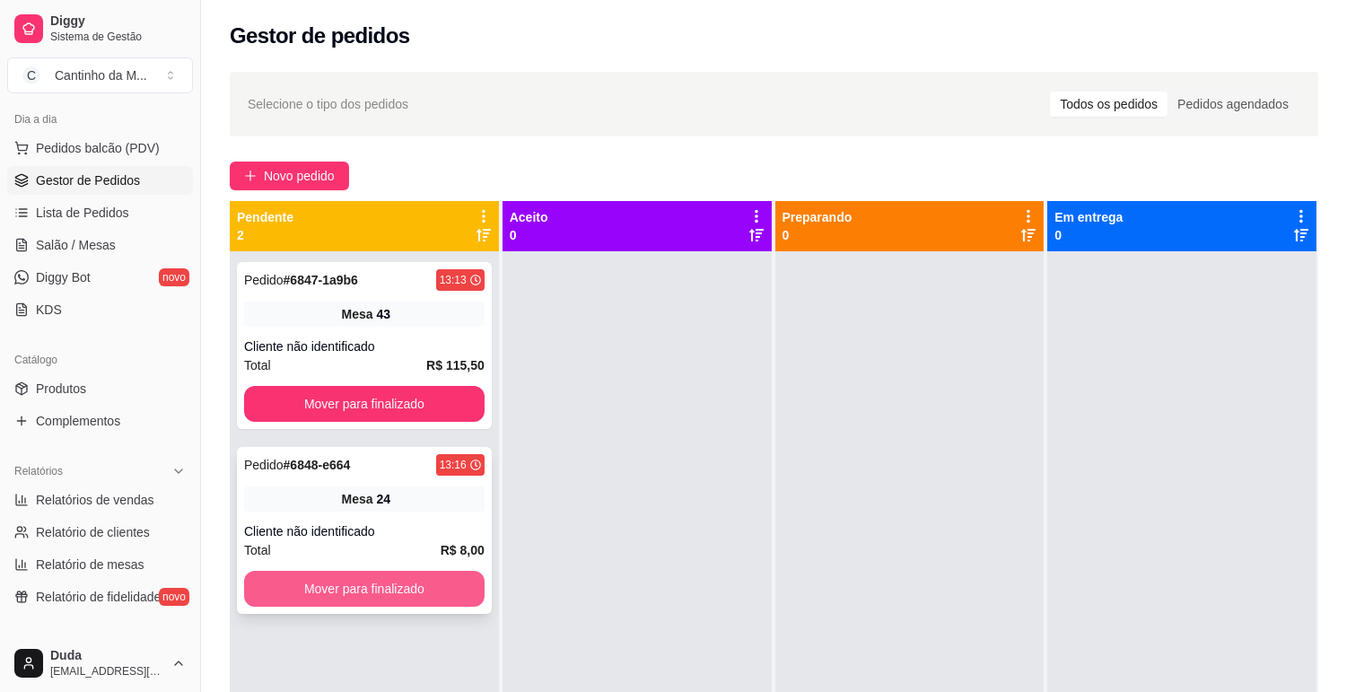
click at [368, 575] on button "Mover para finalizado" at bounding box center [364, 589] width 241 height 36
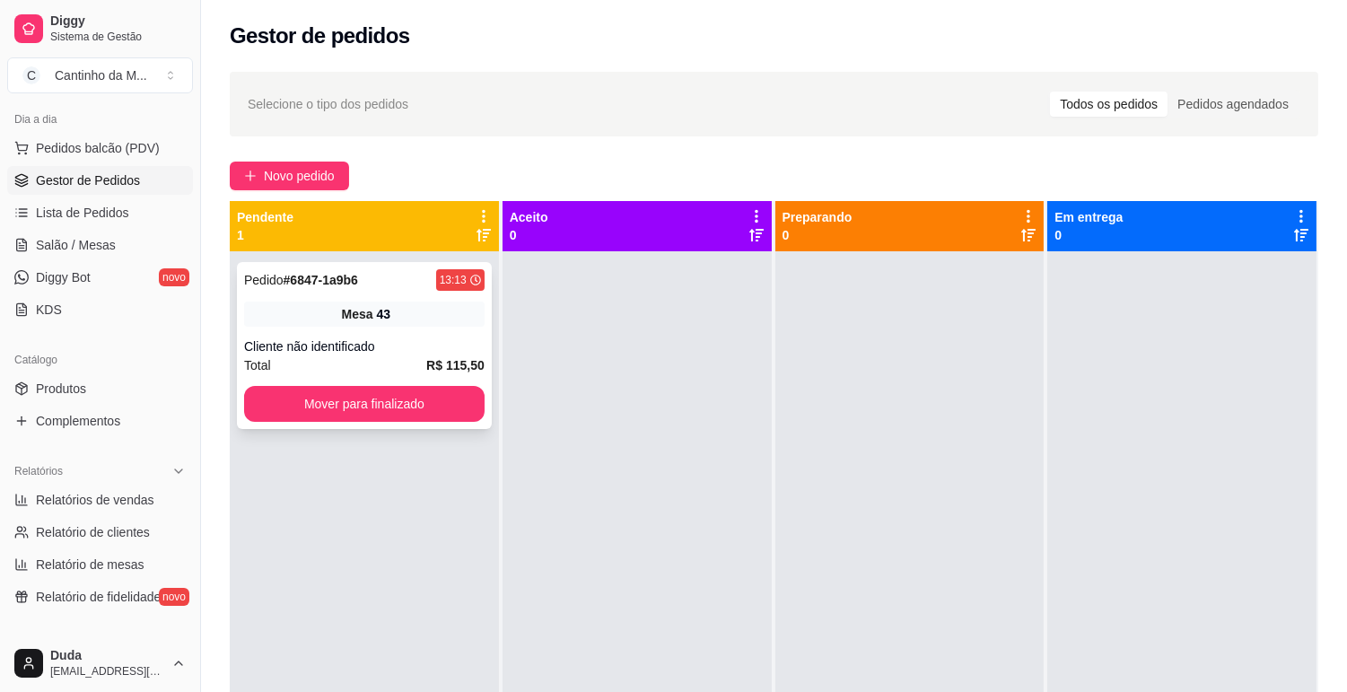
click at [434, 358] on strong "R$ 115,50" at bounding box center [455, 365] width 58 height 14
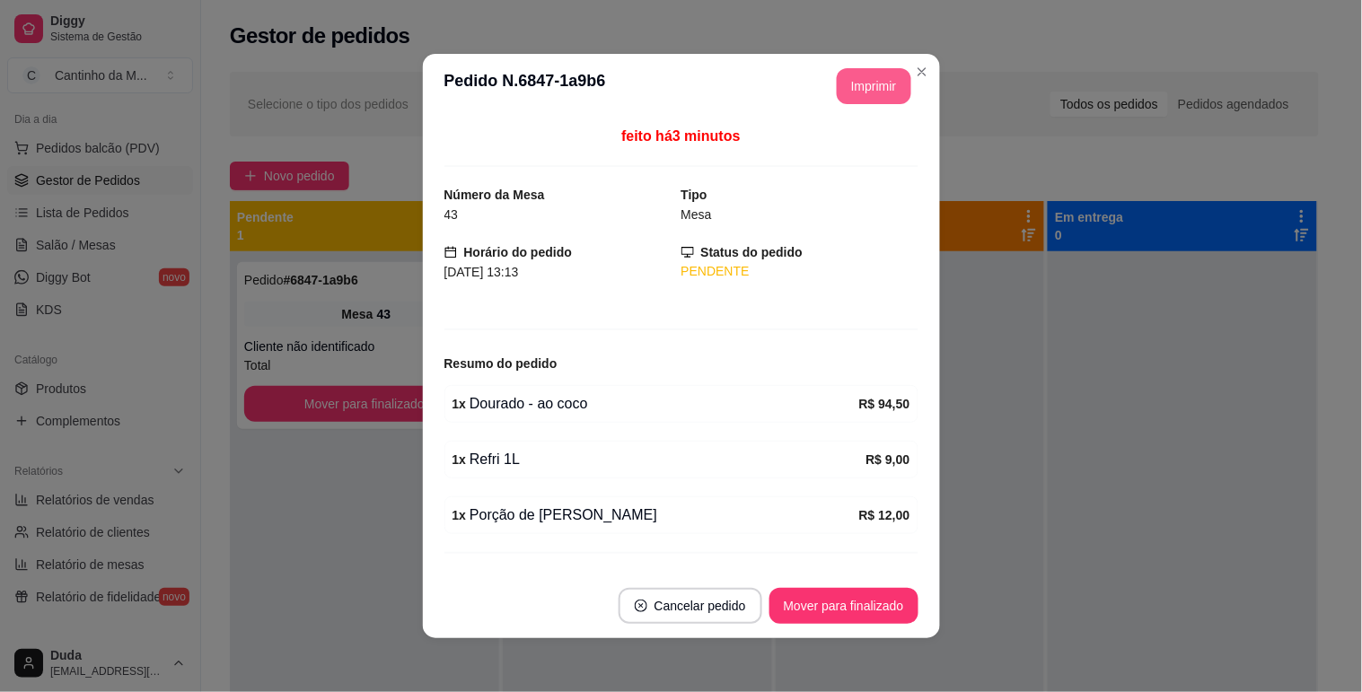
click at [837, 90] on button "Imprimir" at bounding box center [874, 86] width 75 height 36
click at [864, 603] on button "Mover para finalizado" at bounding box center [843, 606] width 145 height 35
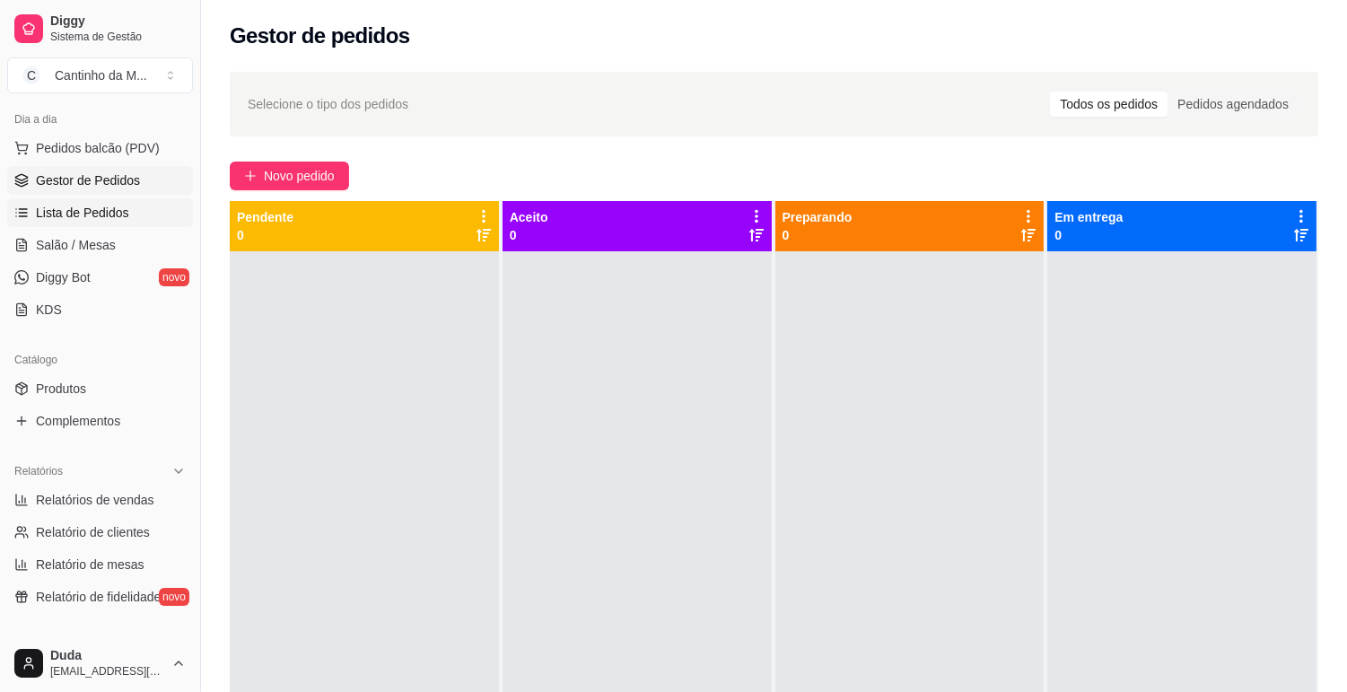
click at [57, 226] on link "Lista de Pedidos" at bounding box center [100, 212] width 186 height 29
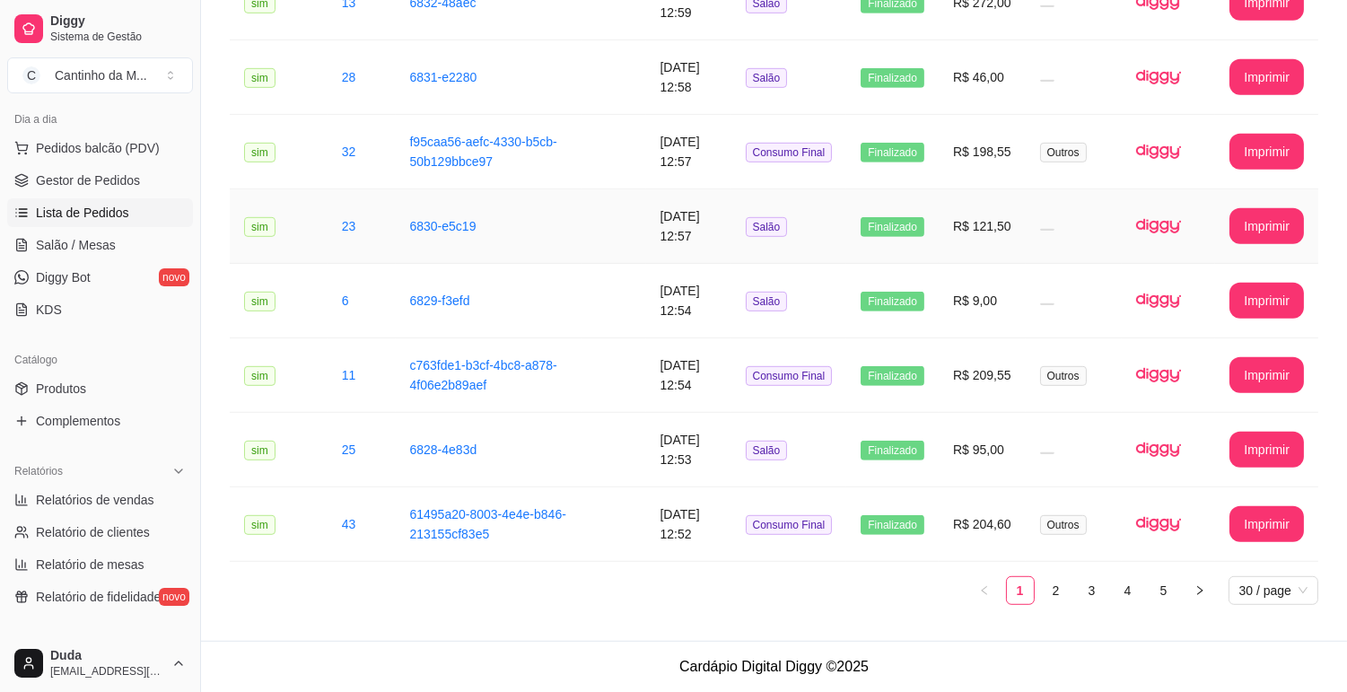
scroll to position [1906, 0]
click at [1056, 591] on link "2" at bounding box center [1056, 590] width 27 height 27
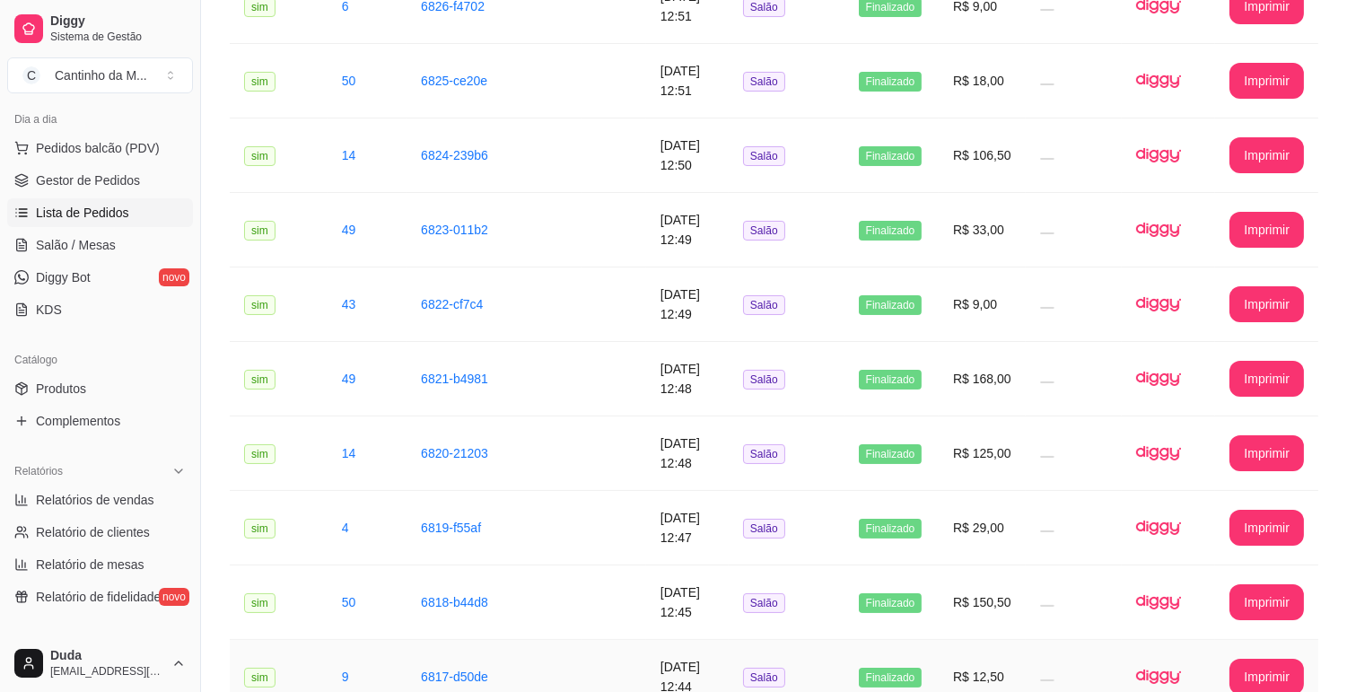
scroll to position [0, 0]
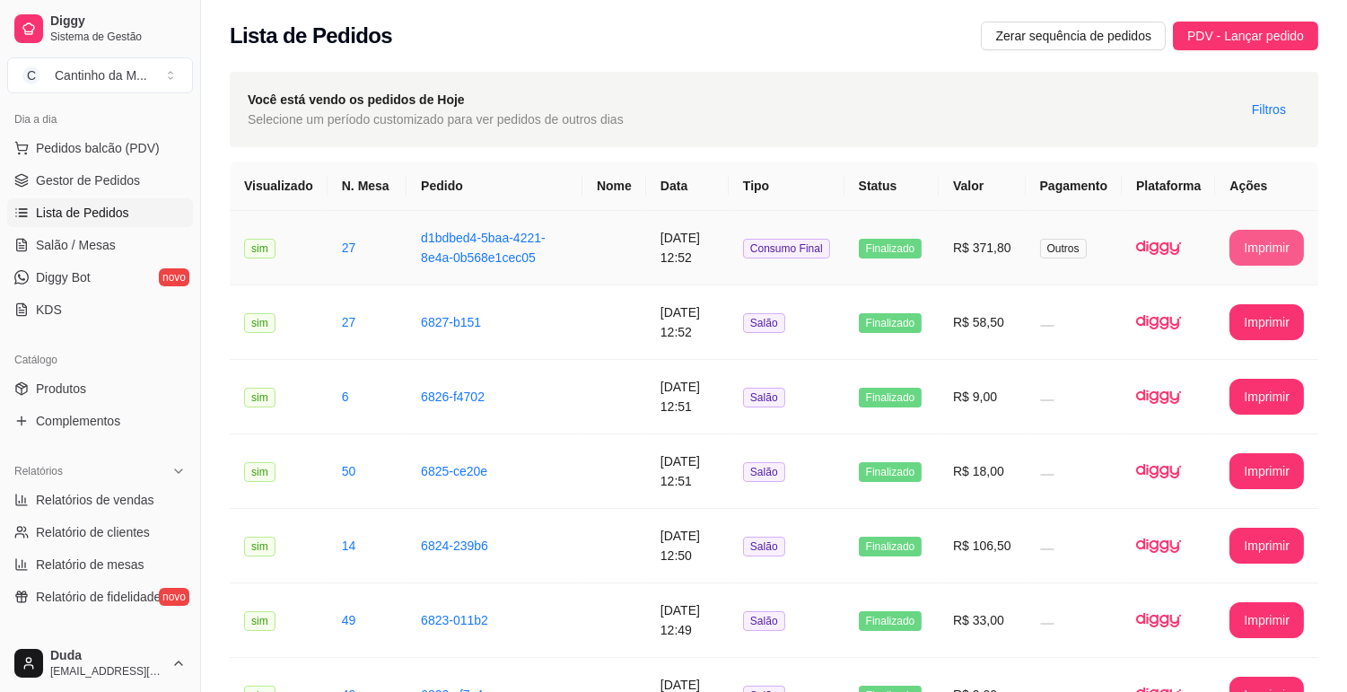
click at [1250, 249] on button "Imprimir" at bounding box center [1267, 248] width 75 height 36
click at [101, 176] on span "Gestor de Pedidos" at bounding box center [88, 180] width 104 height 18
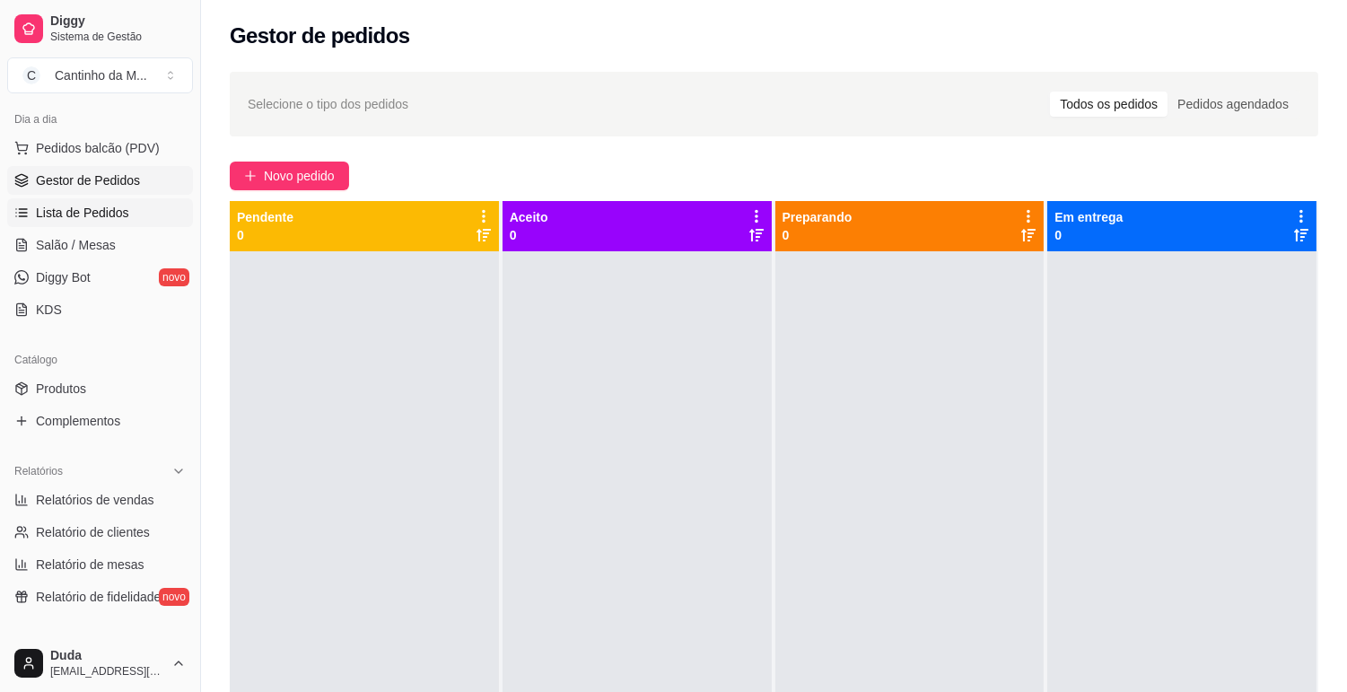
click at [67, 217] on span "Lista de Pedidos" at bounding box center [82, 213] width 93 height 18
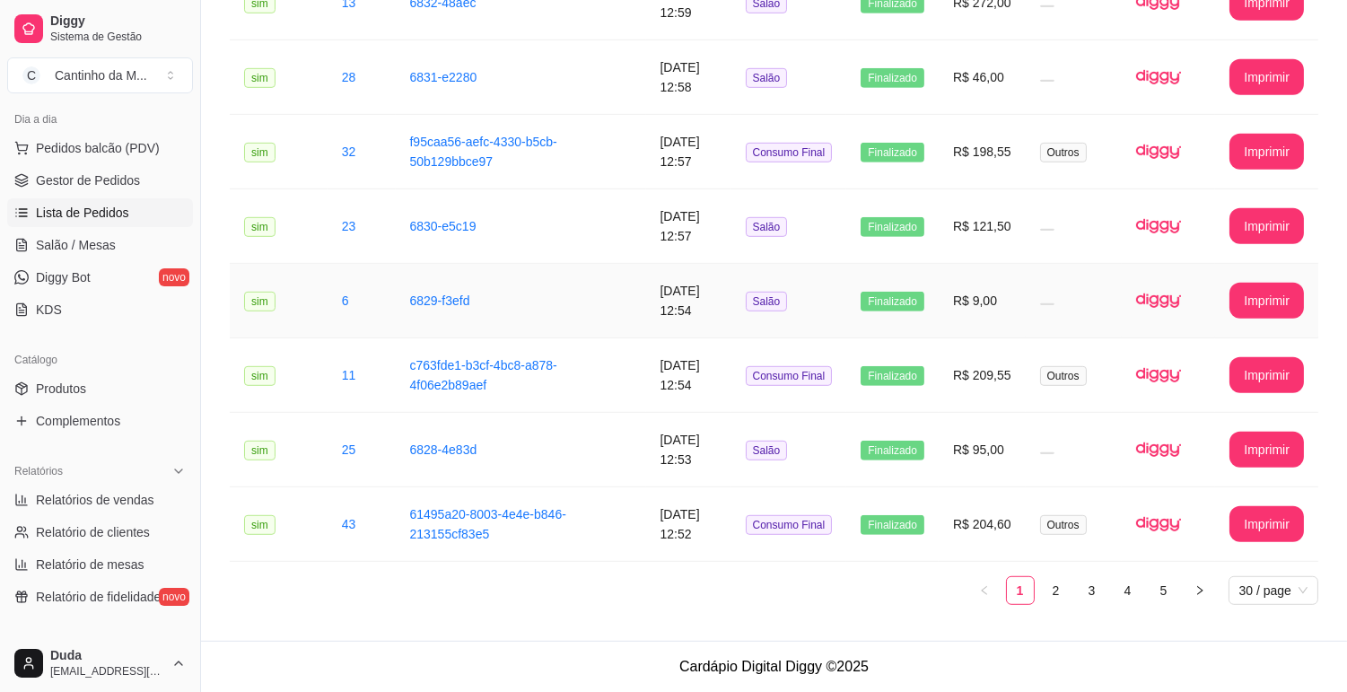
scroll to position [1906, 0]
click at [1054, 598] on link "2" at bounding box center [1056, 590] width 27 height 27
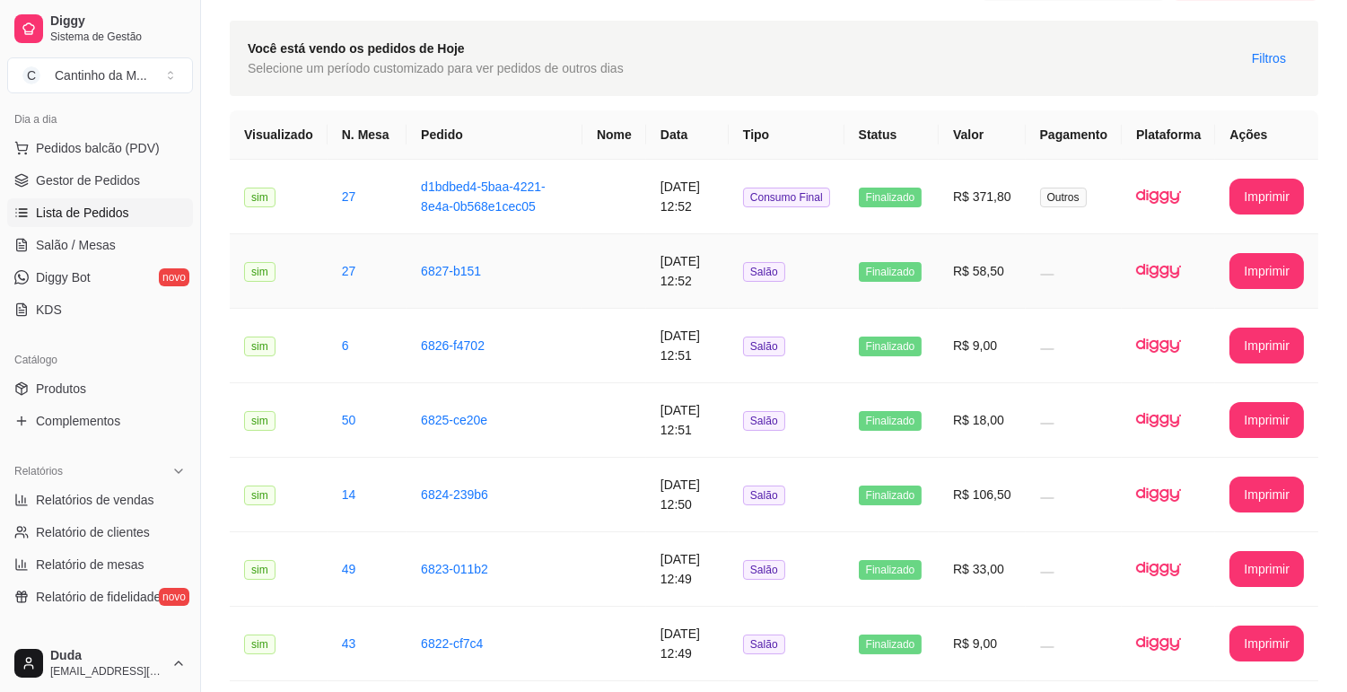
scroll to position [0, 0]
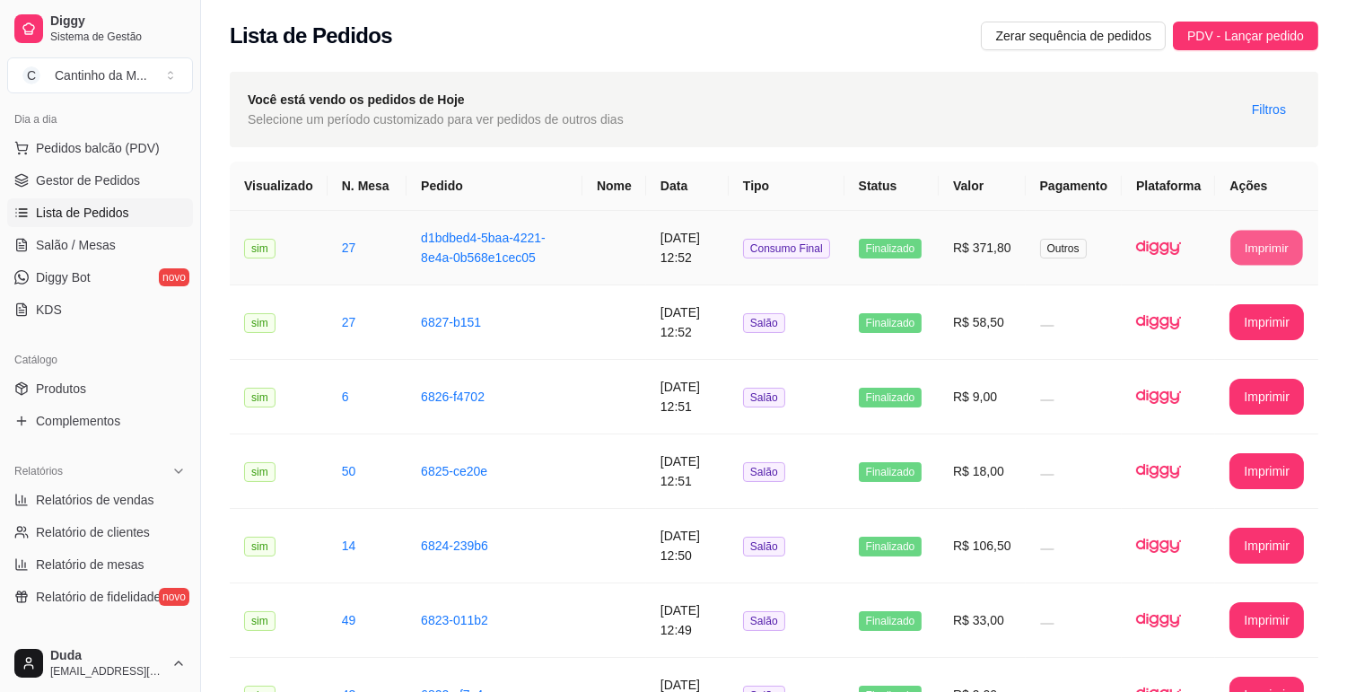
click at [1239, 255] on button "Imprimir" at bounding box center [1268, 248] width 72 height 35
click at [106, 178] on span "Gestor de Pedidos" at bounding box center [88, 180] width 104 height 18
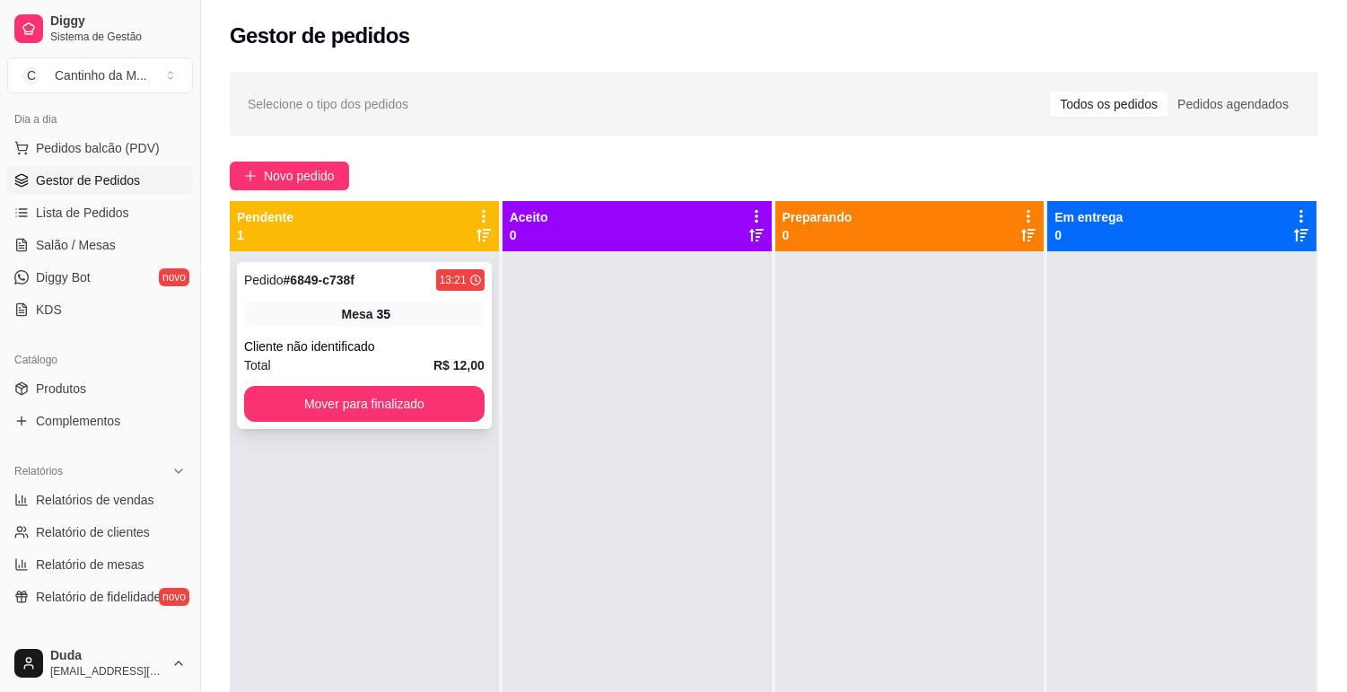
click at [310, 315] on div "Mesa 35" at bounding box center [364, 314] width 241 height 25
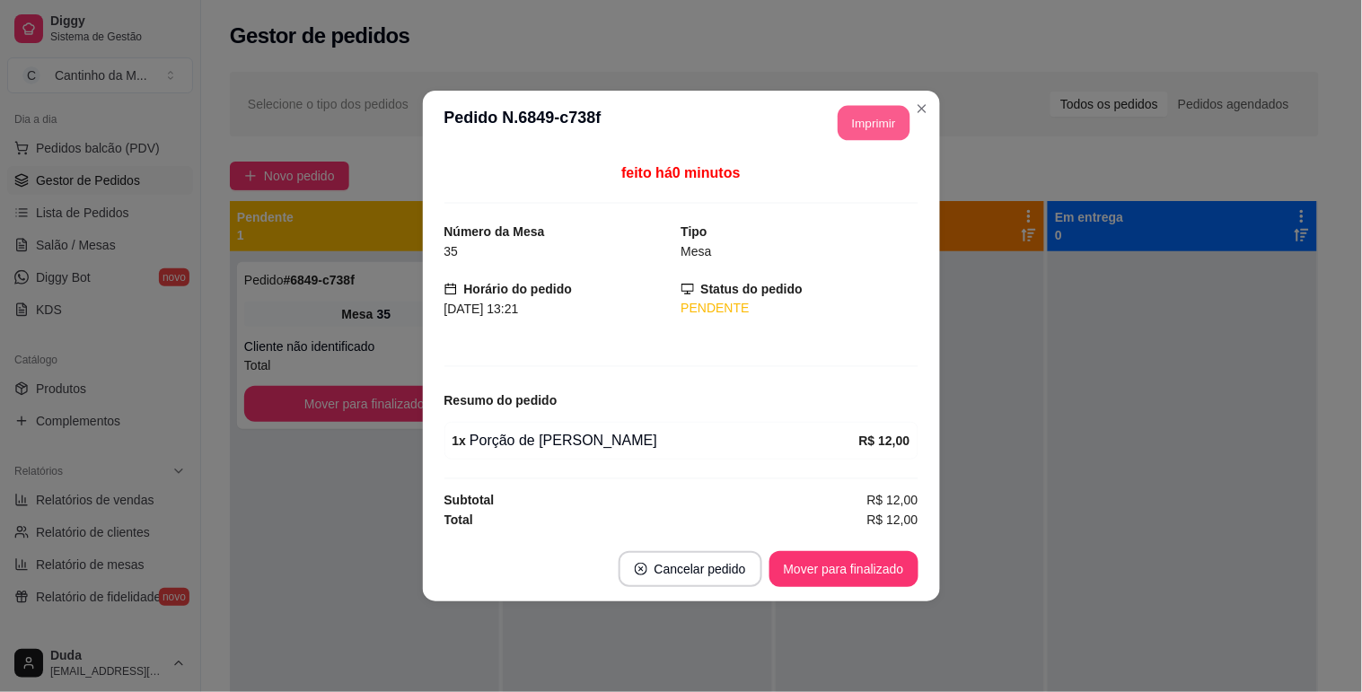
click at [898, 132] on button "Imprimir" at bounding box center [874, 123] width 72 height 35
click at [824, 562] on button "Mover para finalizado" at bounding box center [843, 569] width 145 height 35
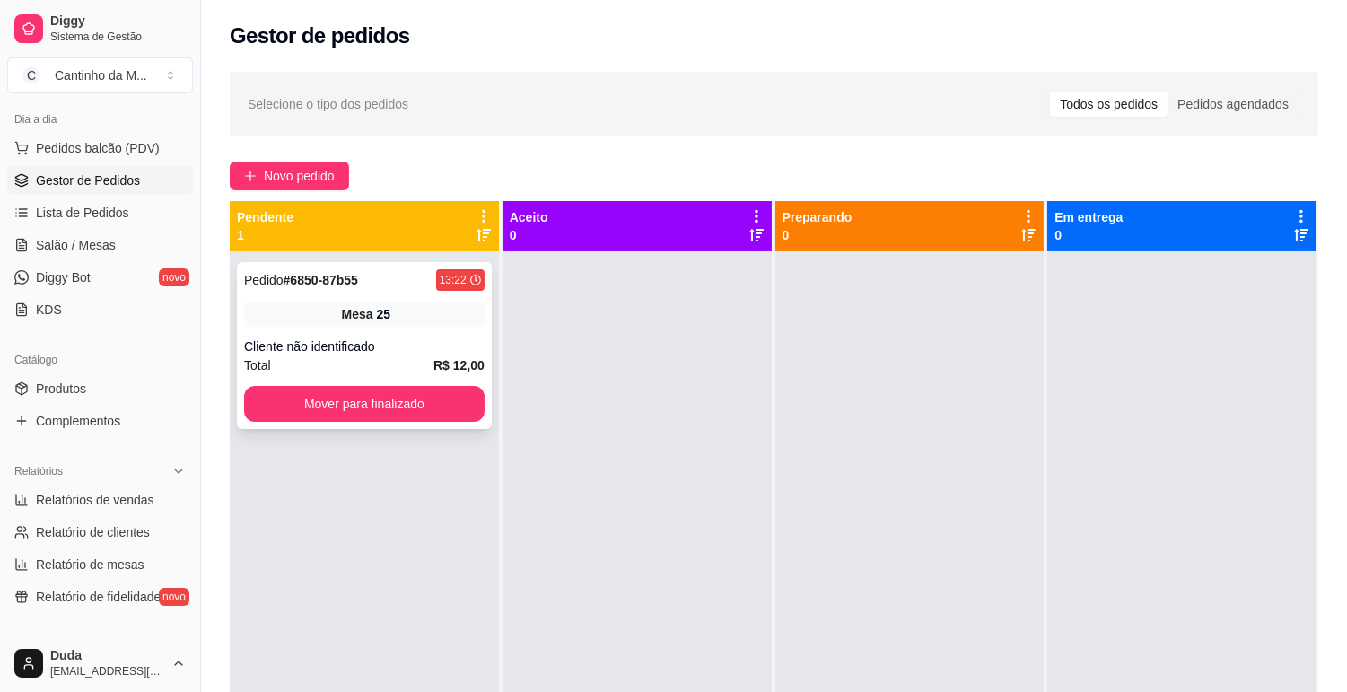
click at [416, 327] on div "Pedido # 6850-87b55 13:22 Mesa 25 Cliente não identificado Total R$ 12,00 Mover…" at bounding box center [364, 345] width 255 height 167
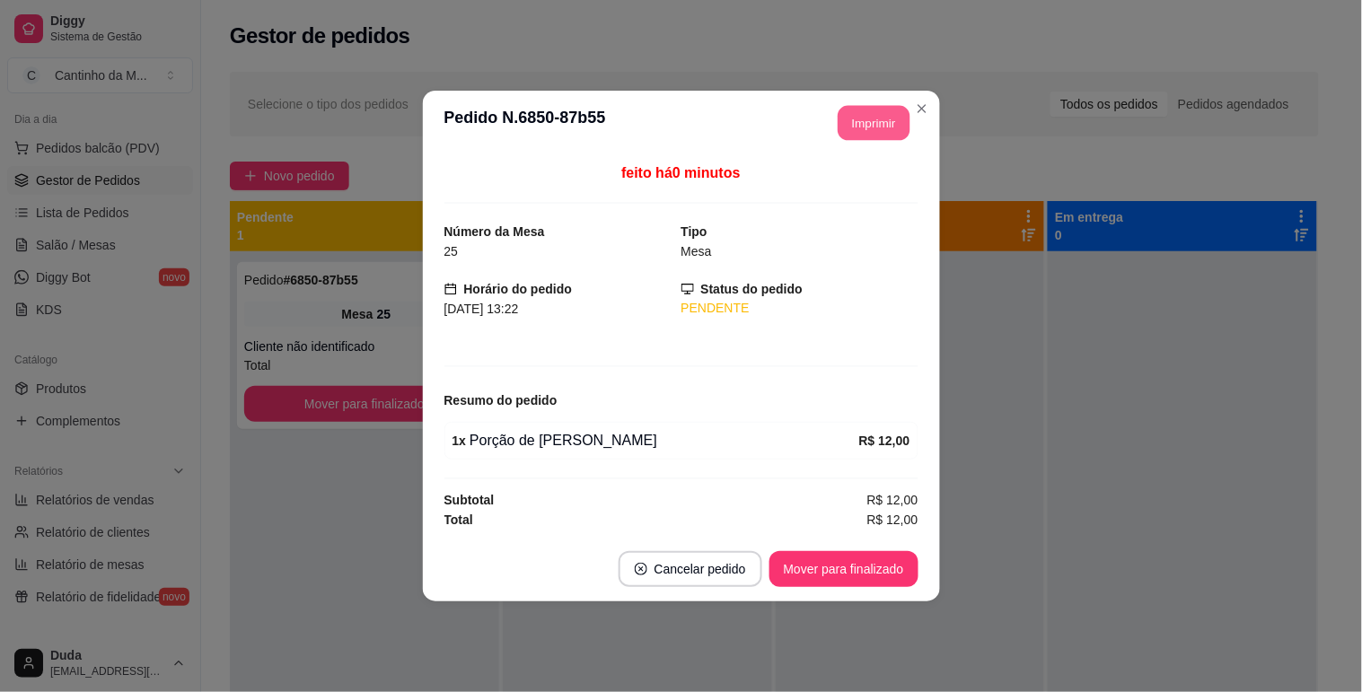
click at [890, 121] on button "Imprimir" at bounding box center [874, 123] width 72 height 35
click at [845, 557] on button "Mover para finalizado" at bounding box center [843, 569] width 149 height 36
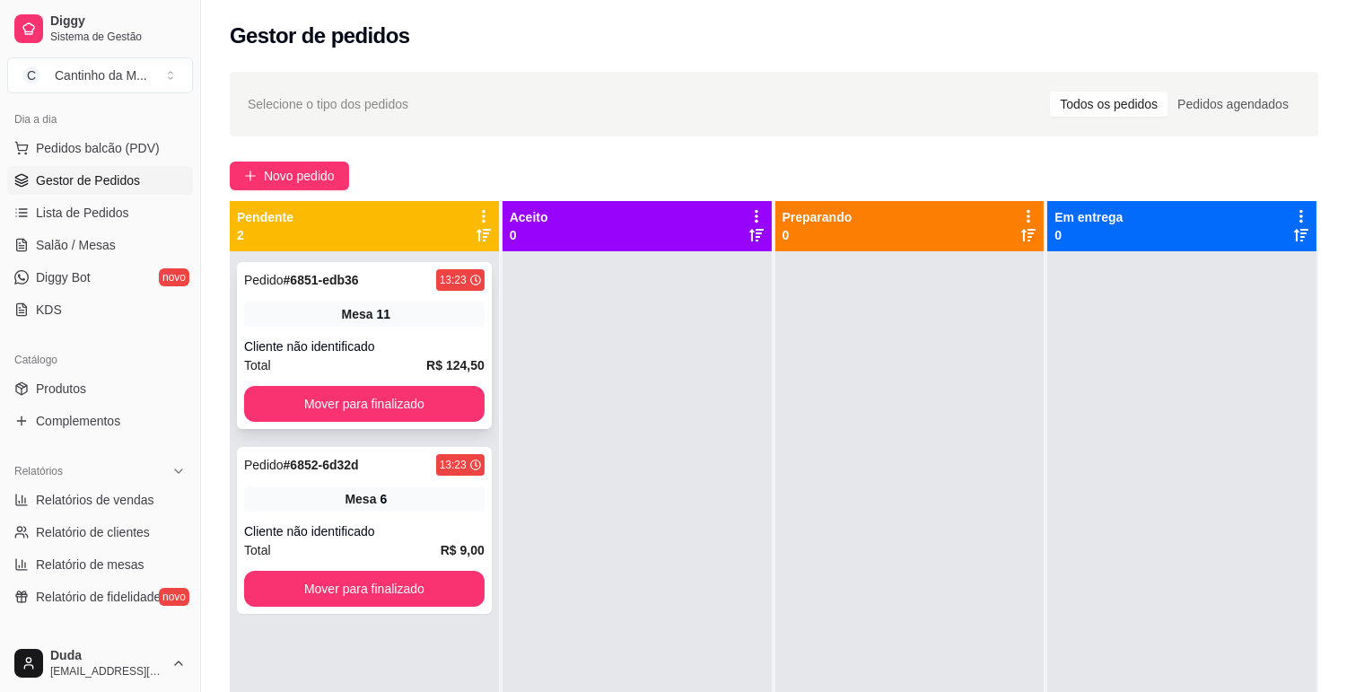
click at [374, 323] on div "Mesa 11" at bounding box center [364, 314] width 241 height 25
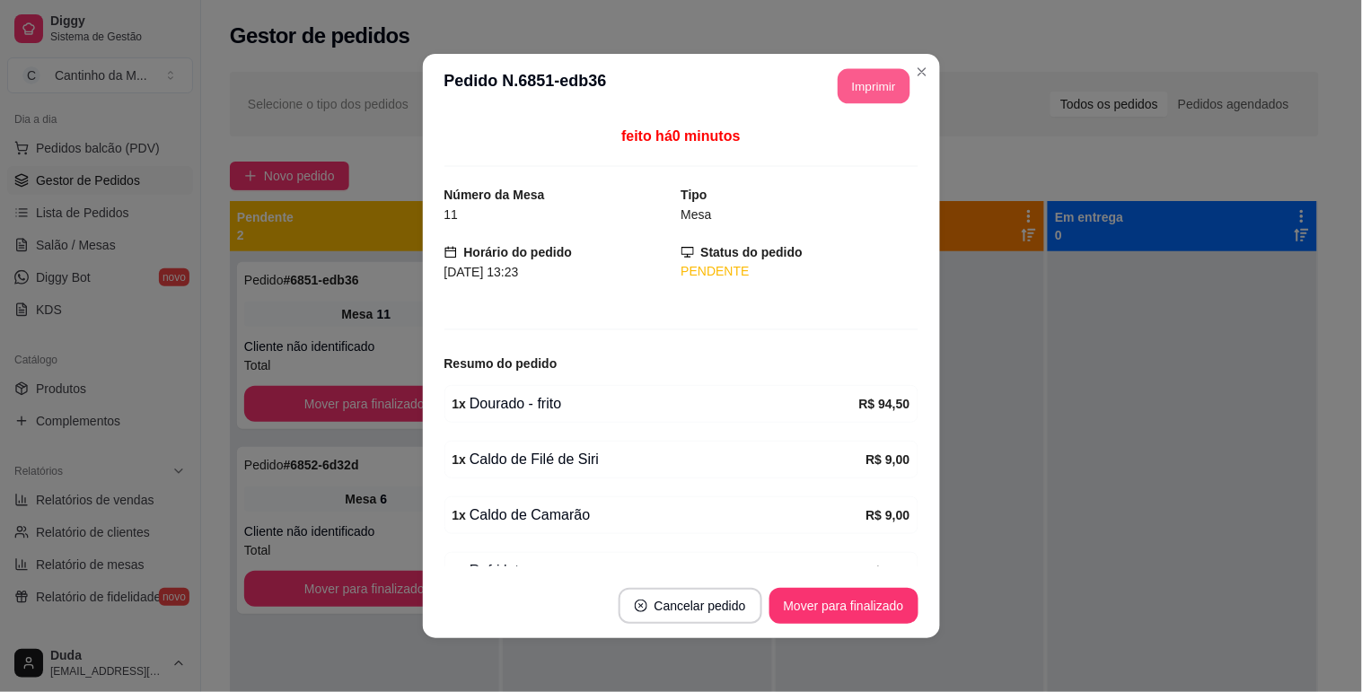
click at [860, 84] on button "Imprimir" at bounding box center [874, 86] width 72 height 35
click at [866, 604] on button "Mover para finalizado" at bounding box center [843, 606] width 149 height 36
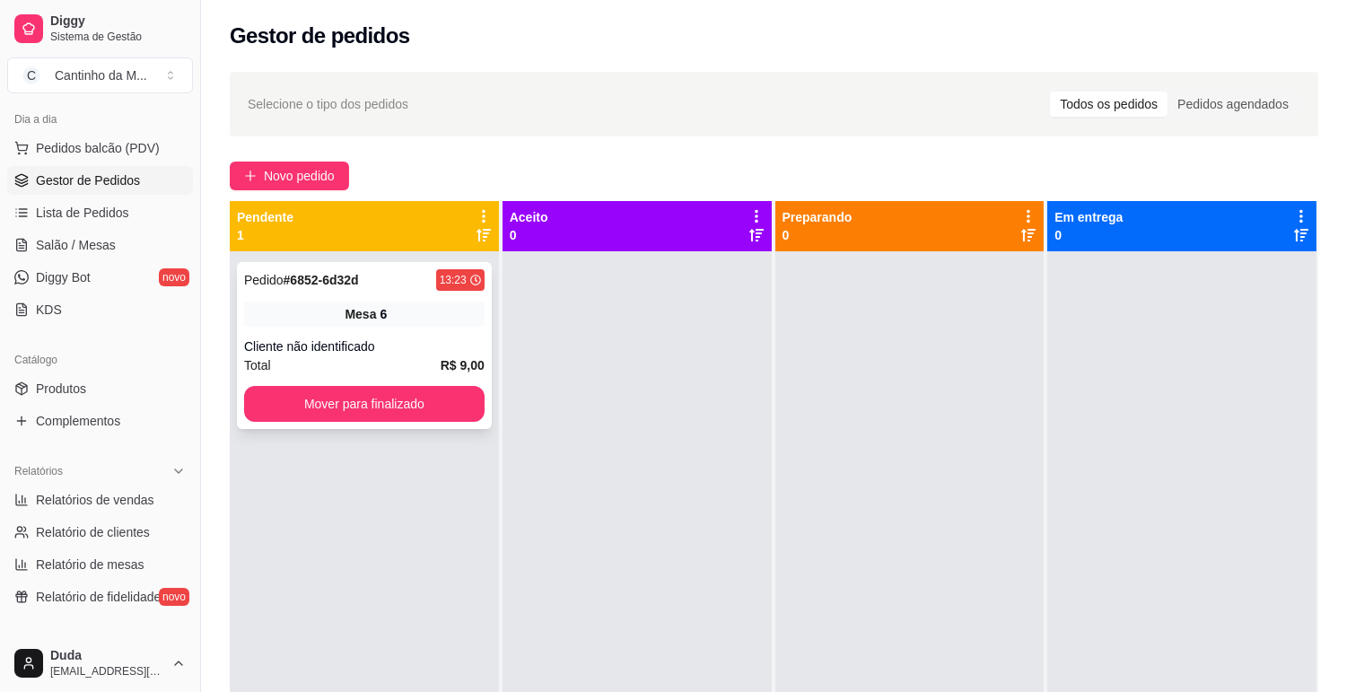
click at [364, 334] on div "Pedido # 6852-6d32d 13:23 Mesa 6 Cliente não identificado Total R$ 9,00 Mover p…" at bounding box center [364, 345] width 255 height 167
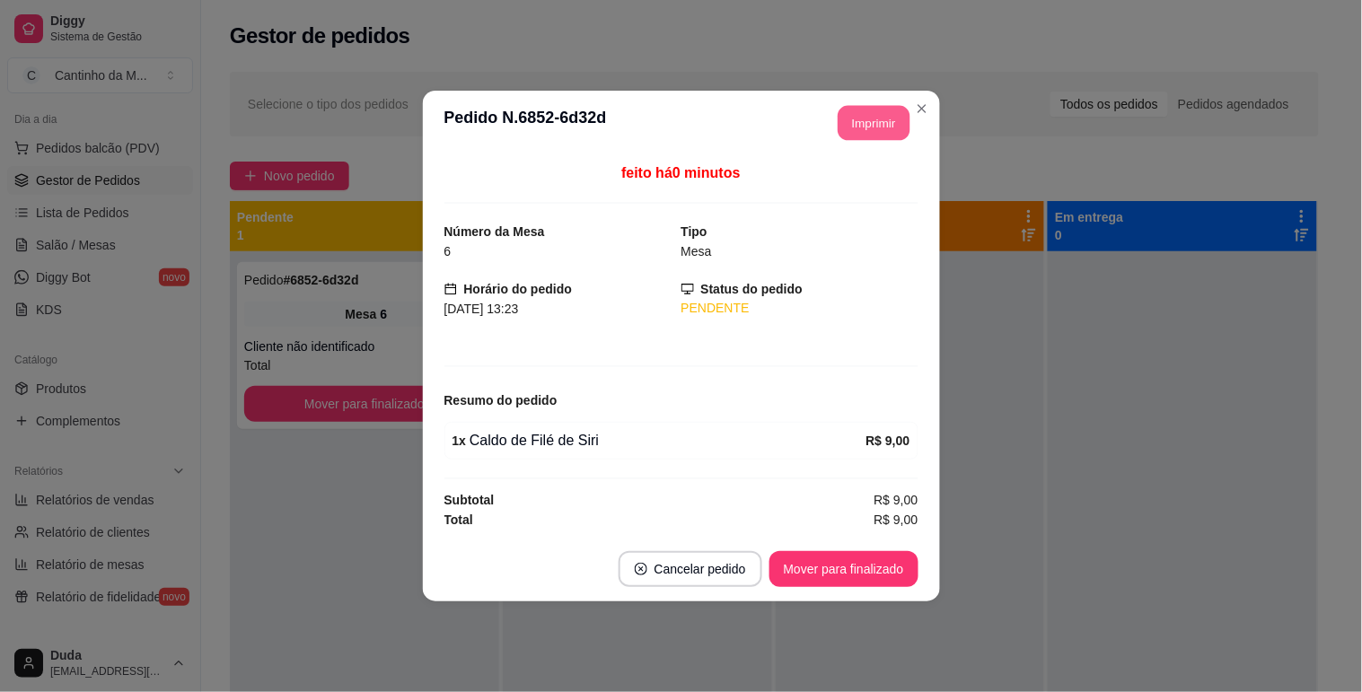
click at [864, 126] on button "Imprimir" at bounding box center [874, 123] width 72 height 35
click at [871, 552] on button "Mover para finalizado" at bounding box center [843, 569] width 149 height 36
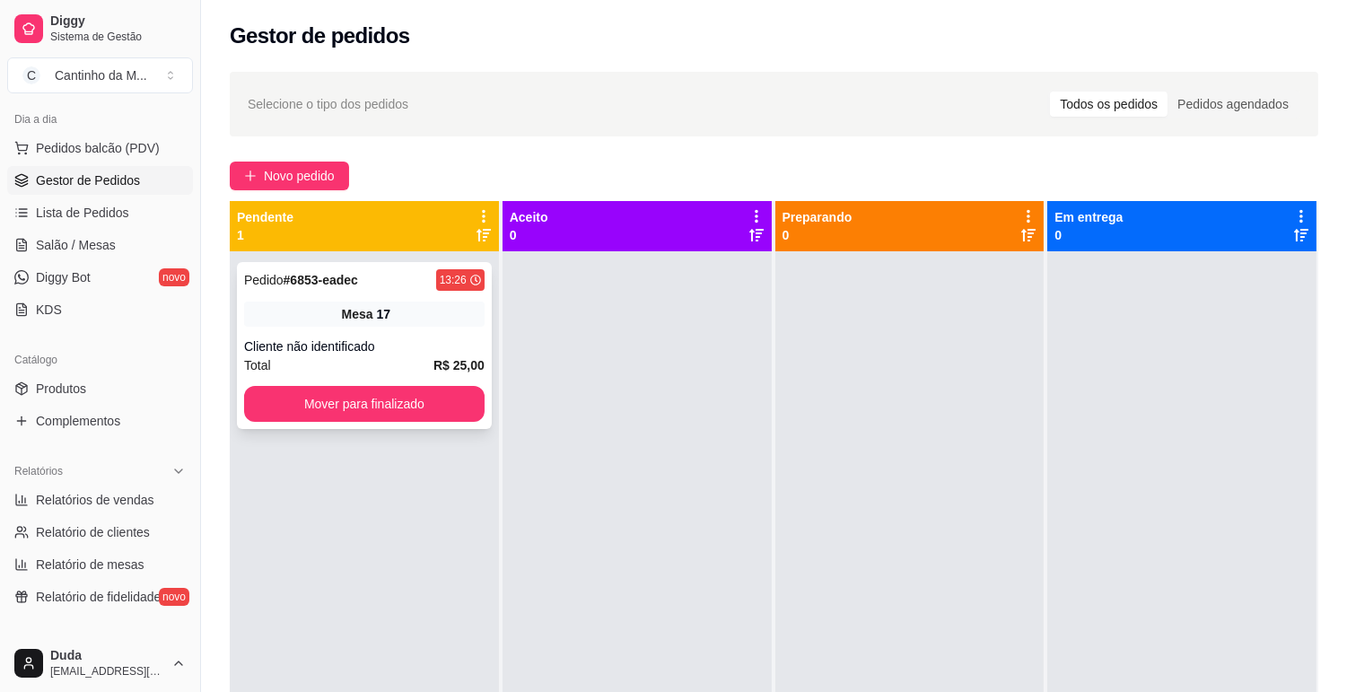
click at [308, 319] on div "Mesa 17" at bounding box center [364, 314] width 241 height 25
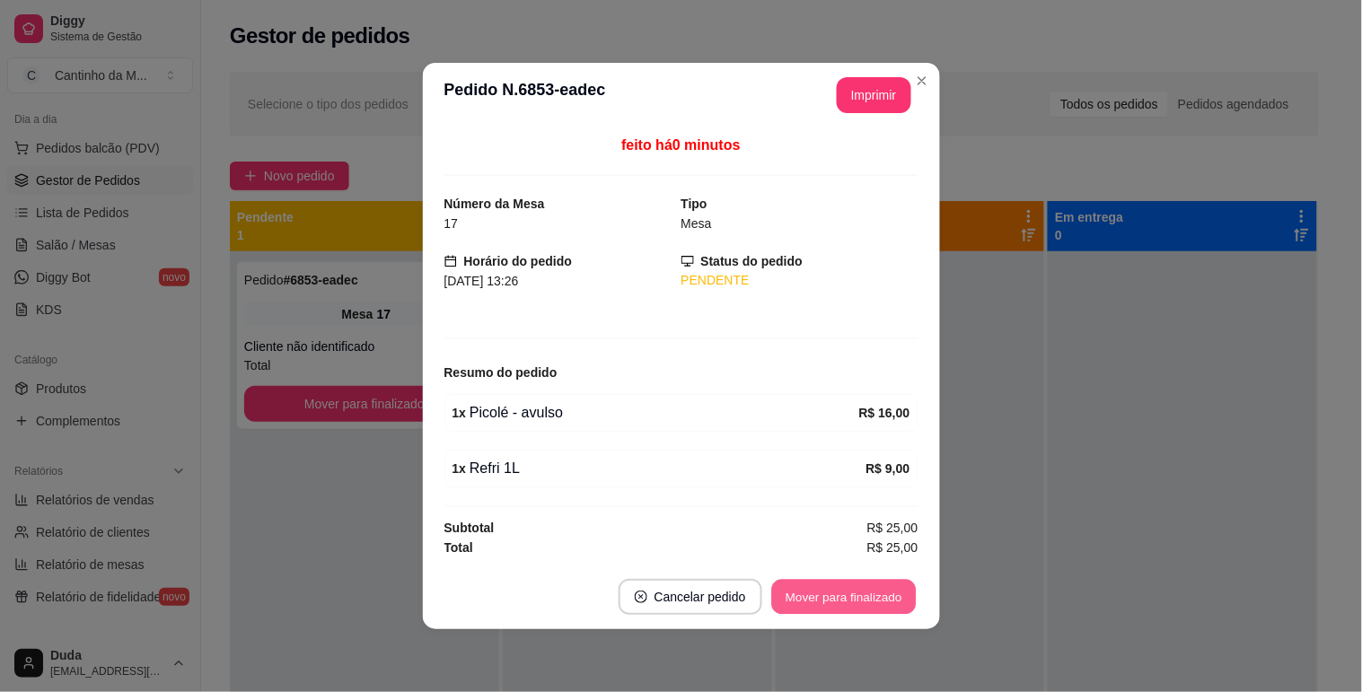
click at [850, 593] on button "Mover para finalizado" at bounding box center [843, 597] width 145 height 35
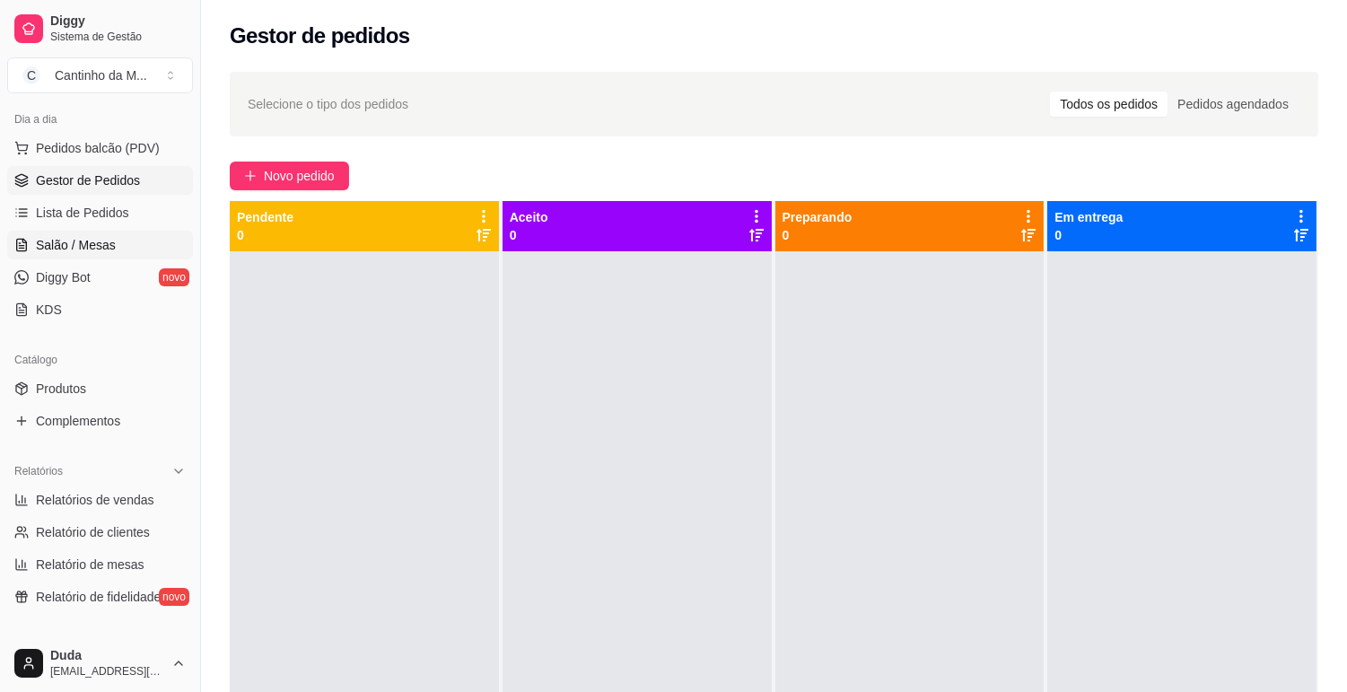
click at [39, 253] on link "Salão / Mesas" at bounding box center [100, 245] width 186 height 29
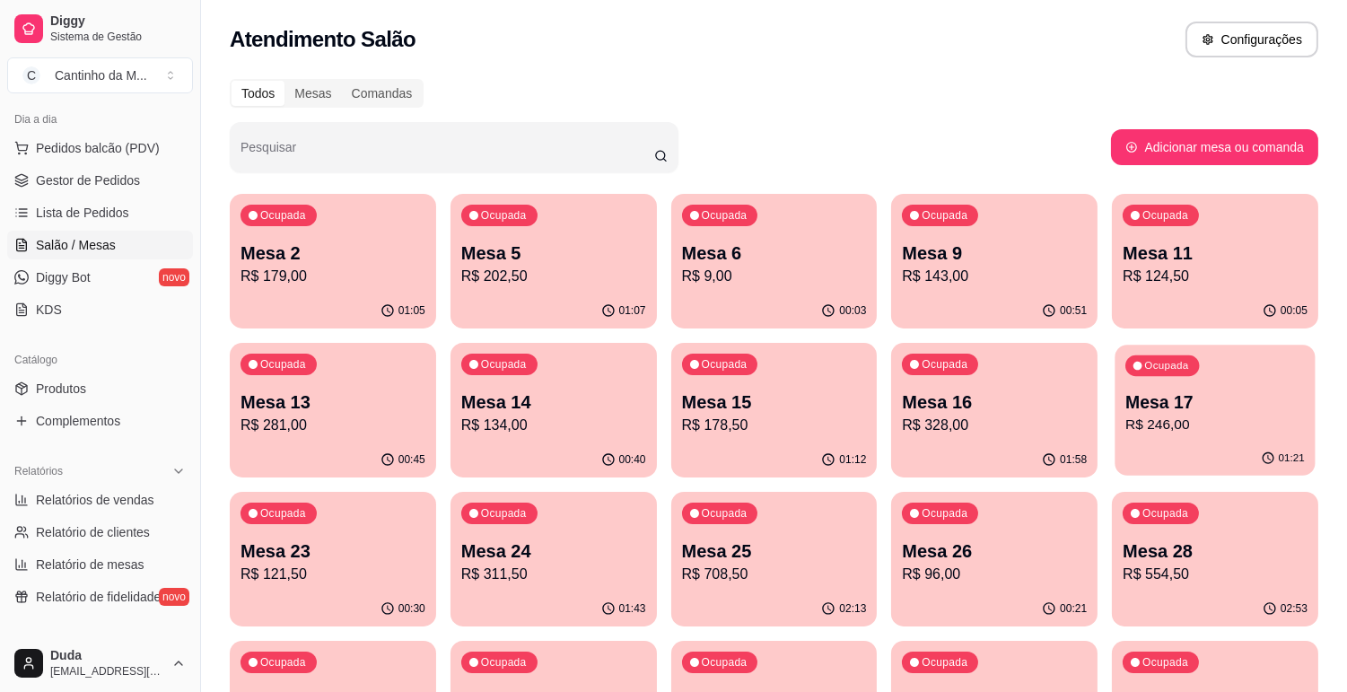
click at [1149, 383] on div "Ocupada Mesa 17 R$ 246,00" at bounding box center [1216, 393] width 200 height 97
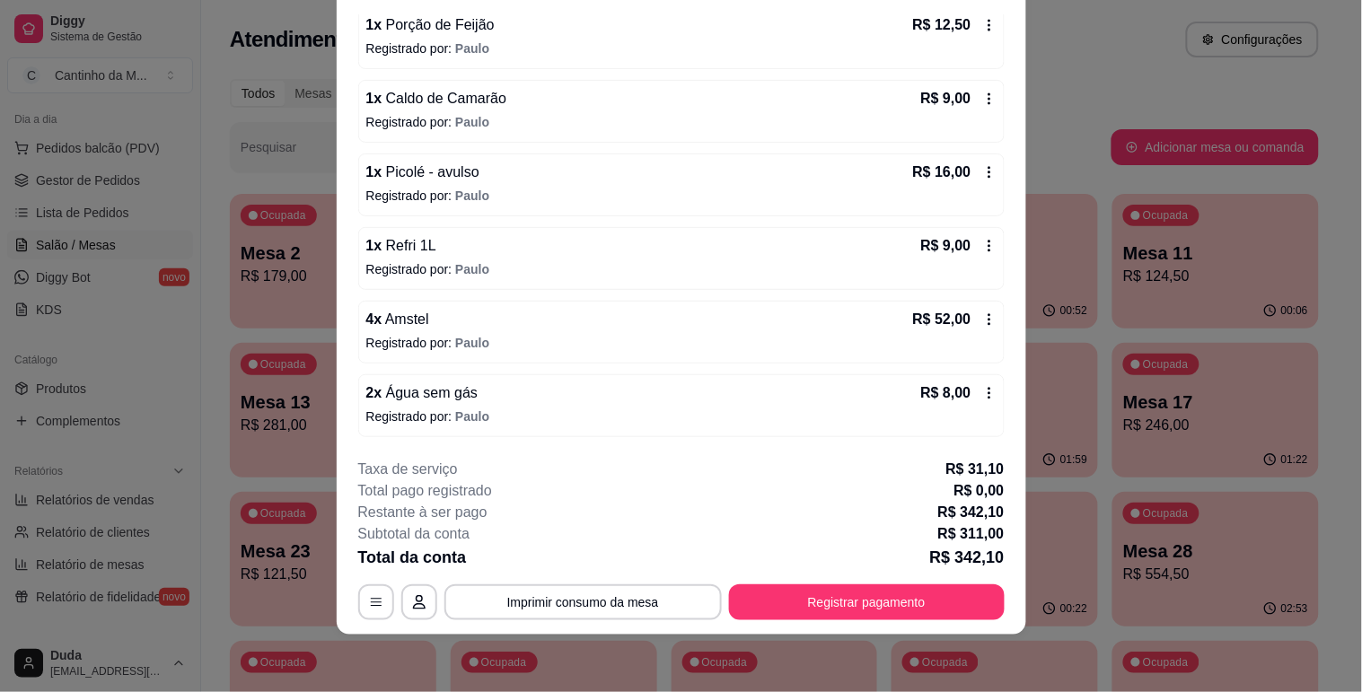
scroll to position [697, 0]
click at [797, 589] on button "Registrar pagamento" at bounding box center [866, 602] width 268 height 35
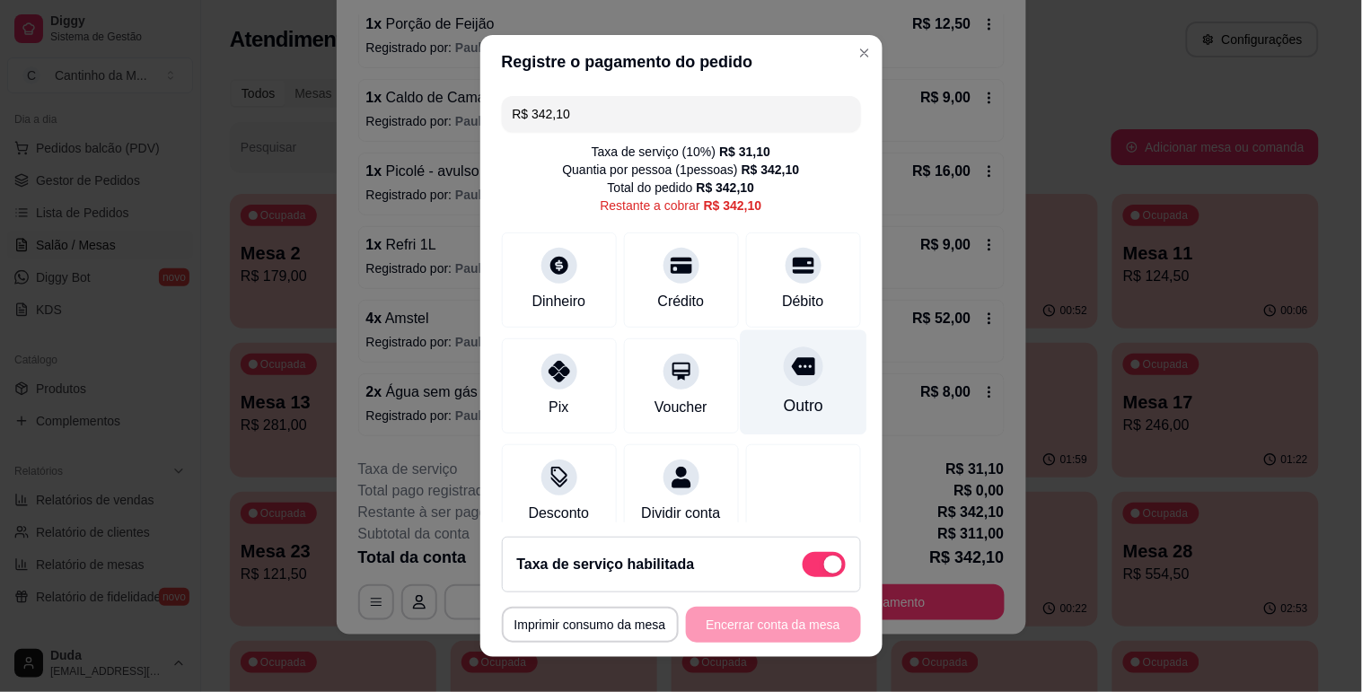
click at [784, 381] on div at bounding box center [803, 365] width 39 height 39
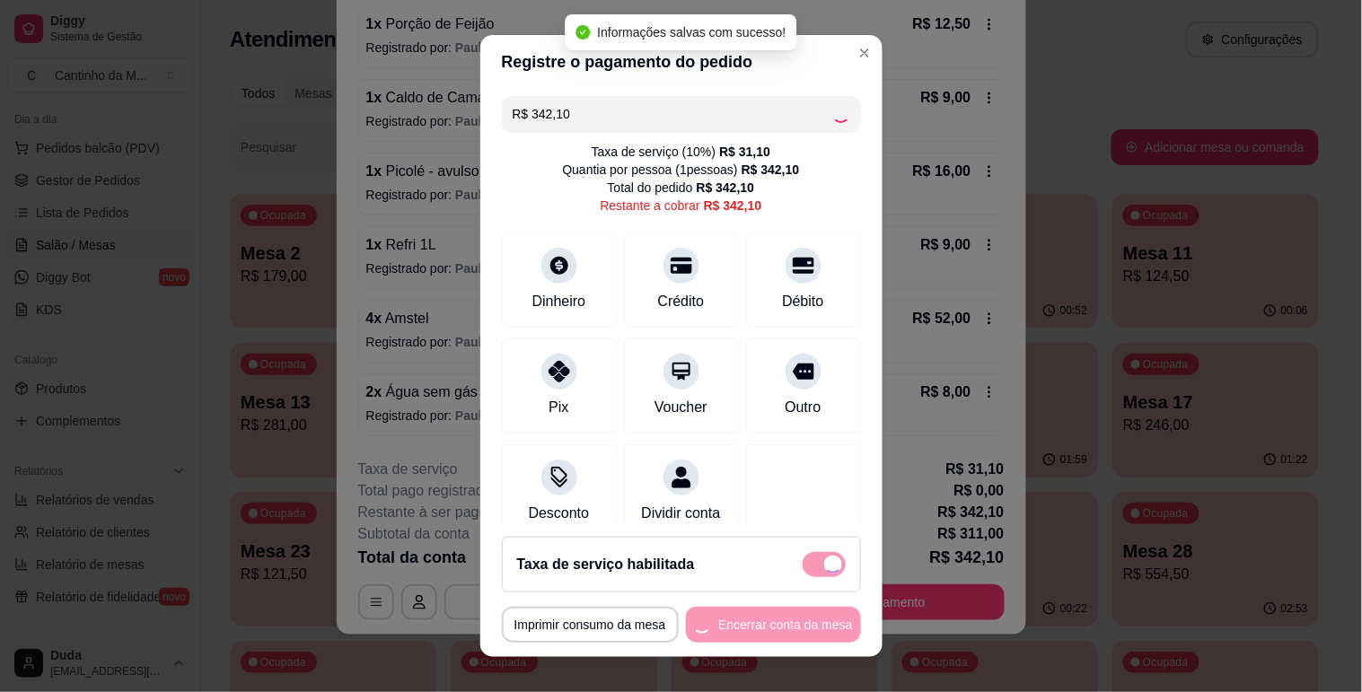
type input "R$ 0,00"
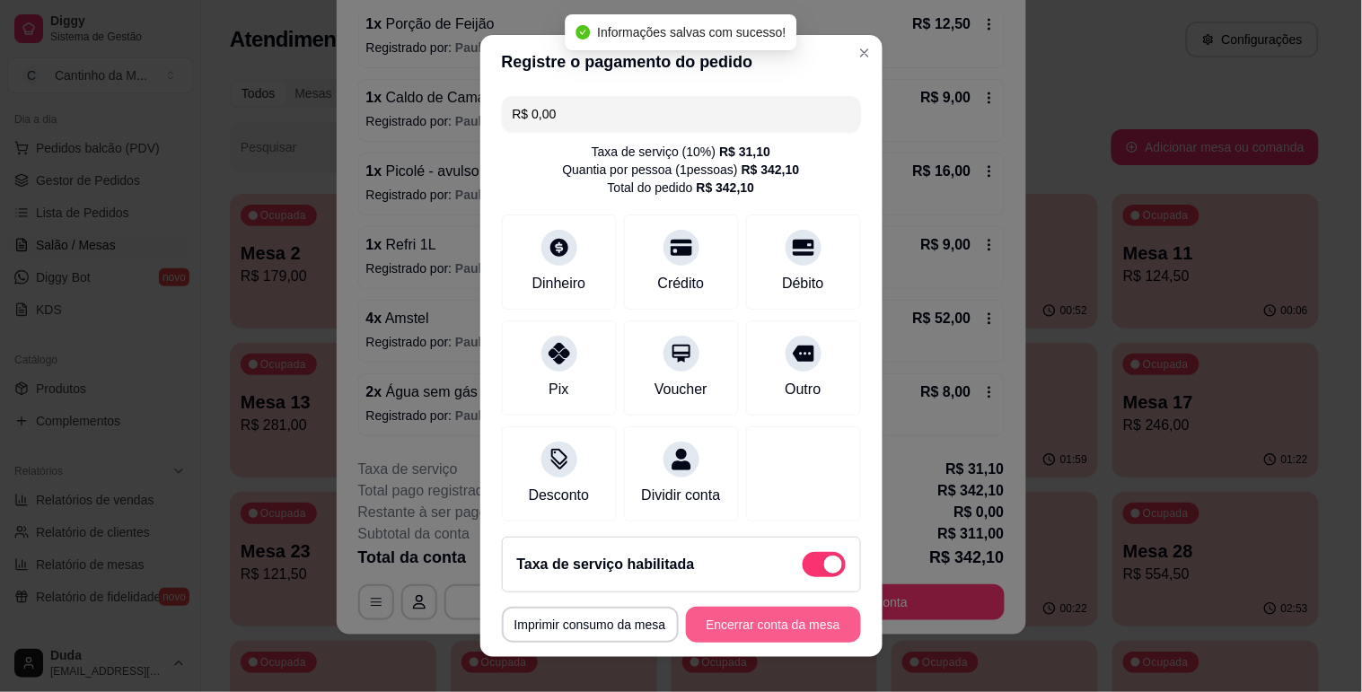
click at [768, 615] on button "Encerrar conta da mesa" at bounding box center [773, 625] width 175 height 36
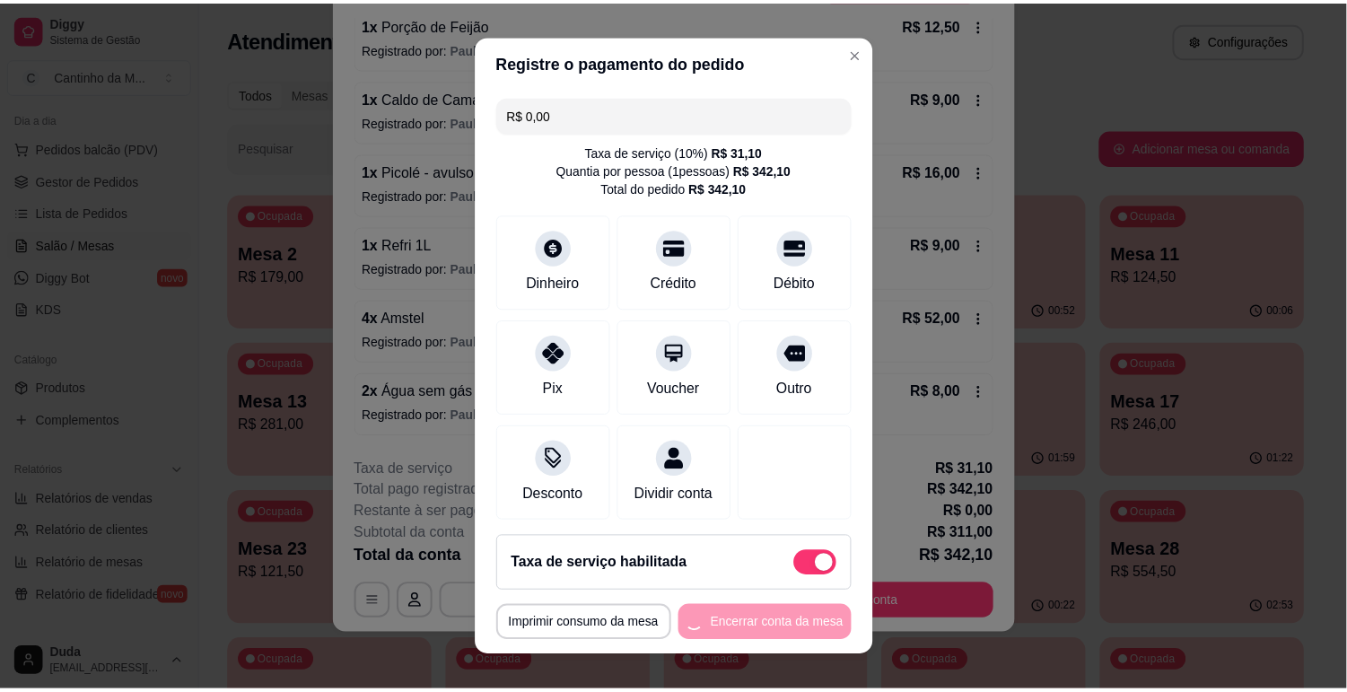
scroll to position [0, 0]
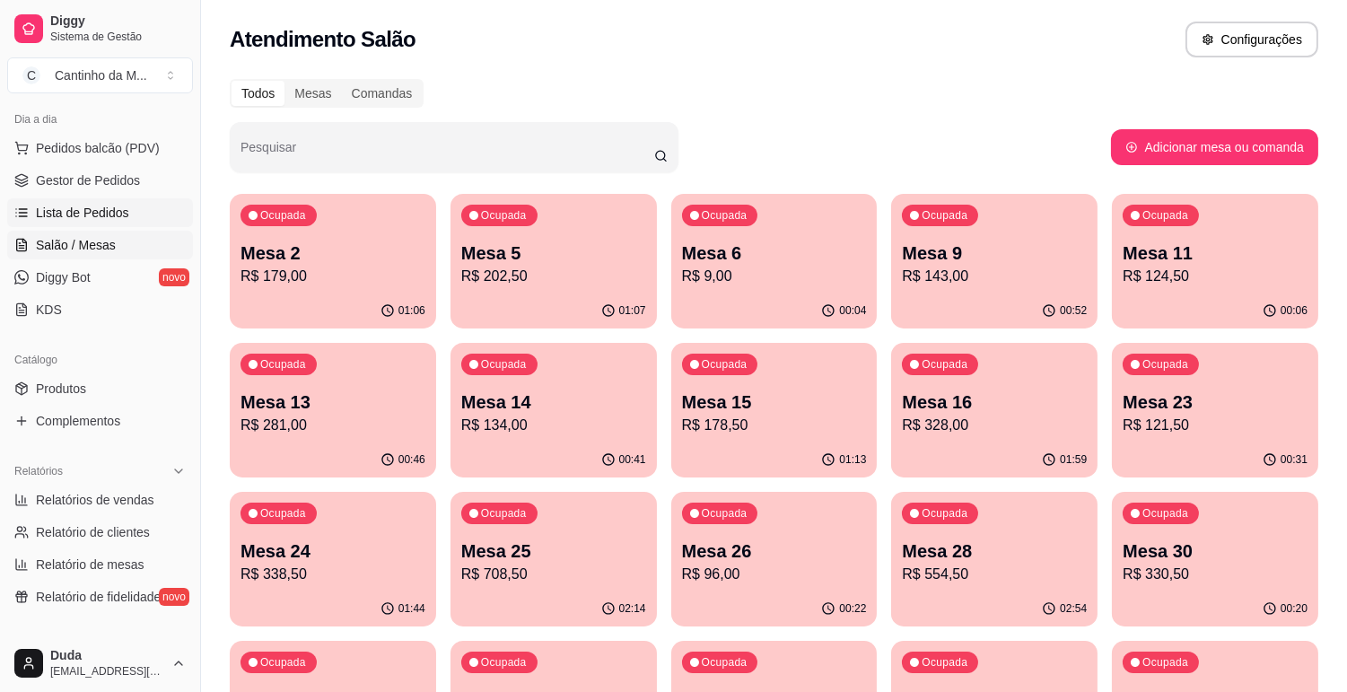
click at [111, 208] on span "Lista de Pedidos" at bounding box center [82, 213] width 93 height 18
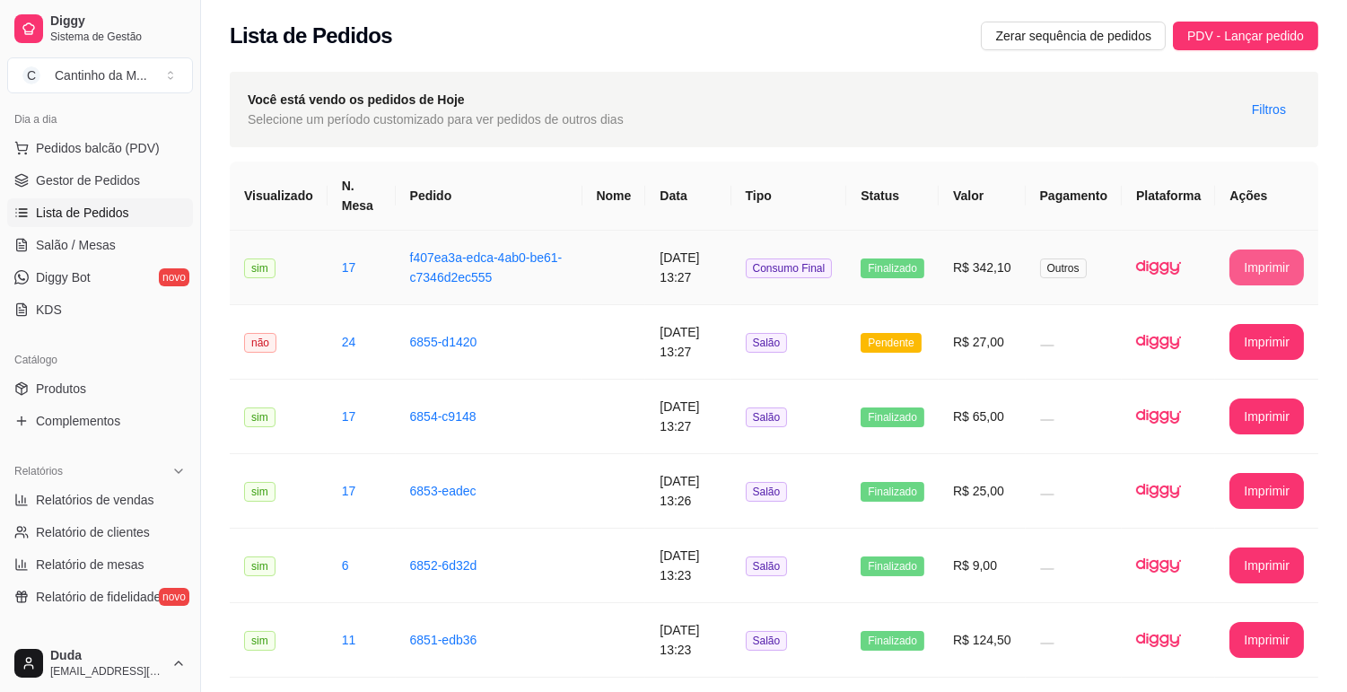
click at [1251, 266] on button "Imprimir" at bounding box center [1267, 268] width 75 height 36
click at [492, 317] on td "6855-d1420" at bounding box center [489, 342] width 187 height 75
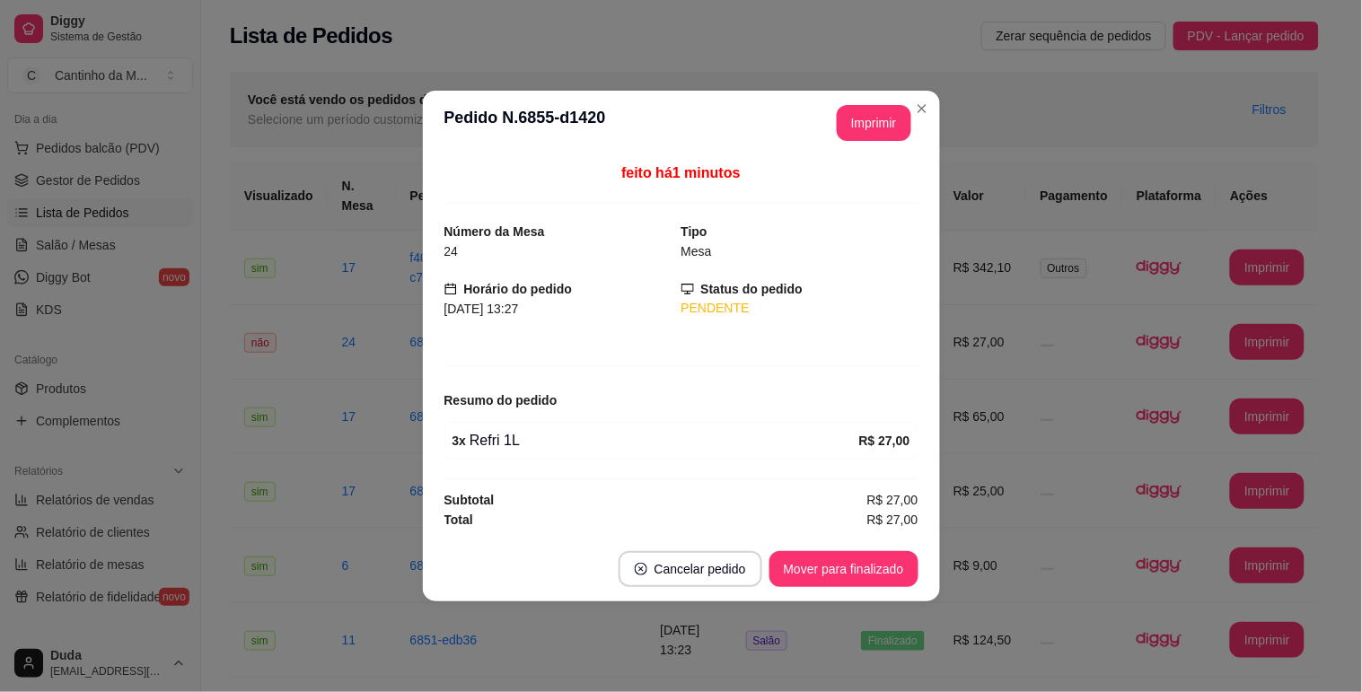
click at [863, 575] on button "Mover para finalizado" at bounding box center [843, 569] width 149 height 36
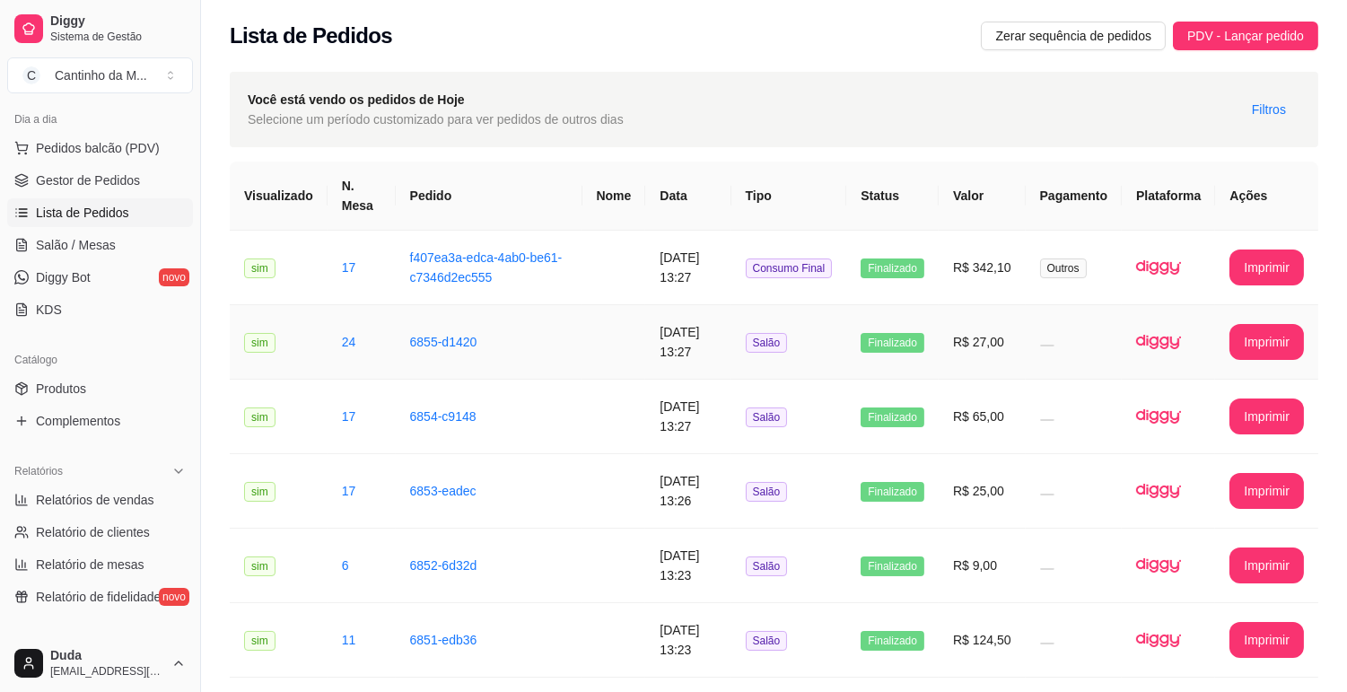
click at [530, 355] on td "6855-d1420" at bounding box center [489, 342] width 187 height 75
click at [65, 187] on span "Gestor de Pedidos" at bounding box center [88, 180] width 104 height 18
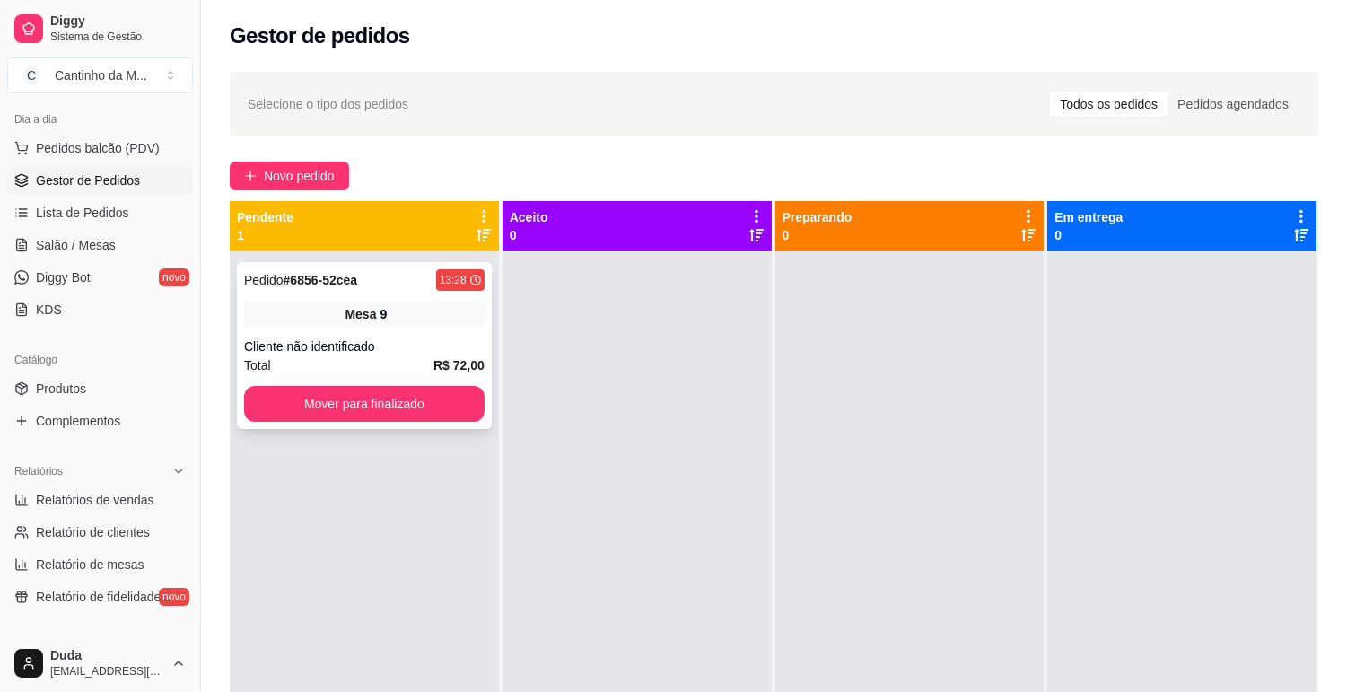
click at [382, 329] on div "Pedido # 6856-52cea 13:28 Mesa 9 Cliente não identificado Total R$ 72,00 Mover …" at bounding box center [364, 345] width 255 height 167
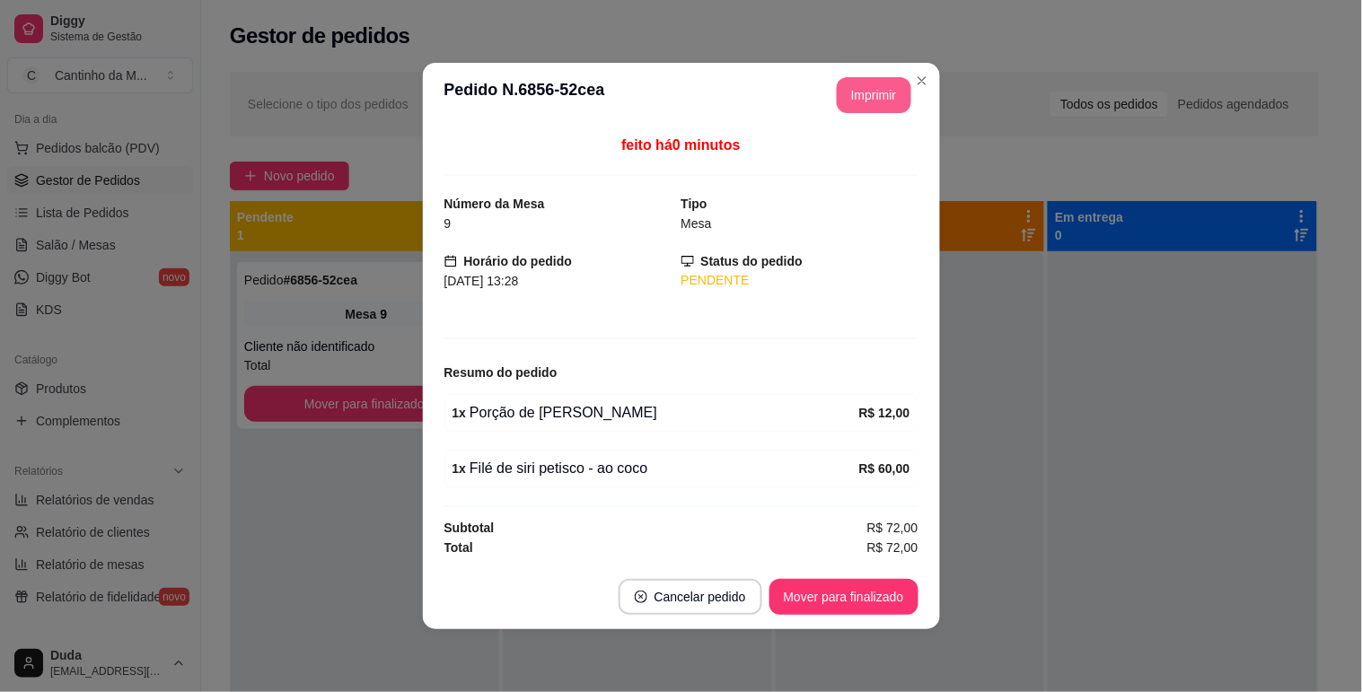
click at [864, 101] on button "Imprimir" at bounding box center [874, 95] width 75 height 36
click at [819, 586] on button "Mover para finalizado" at bounding box center [843, 597] width 149 height 36
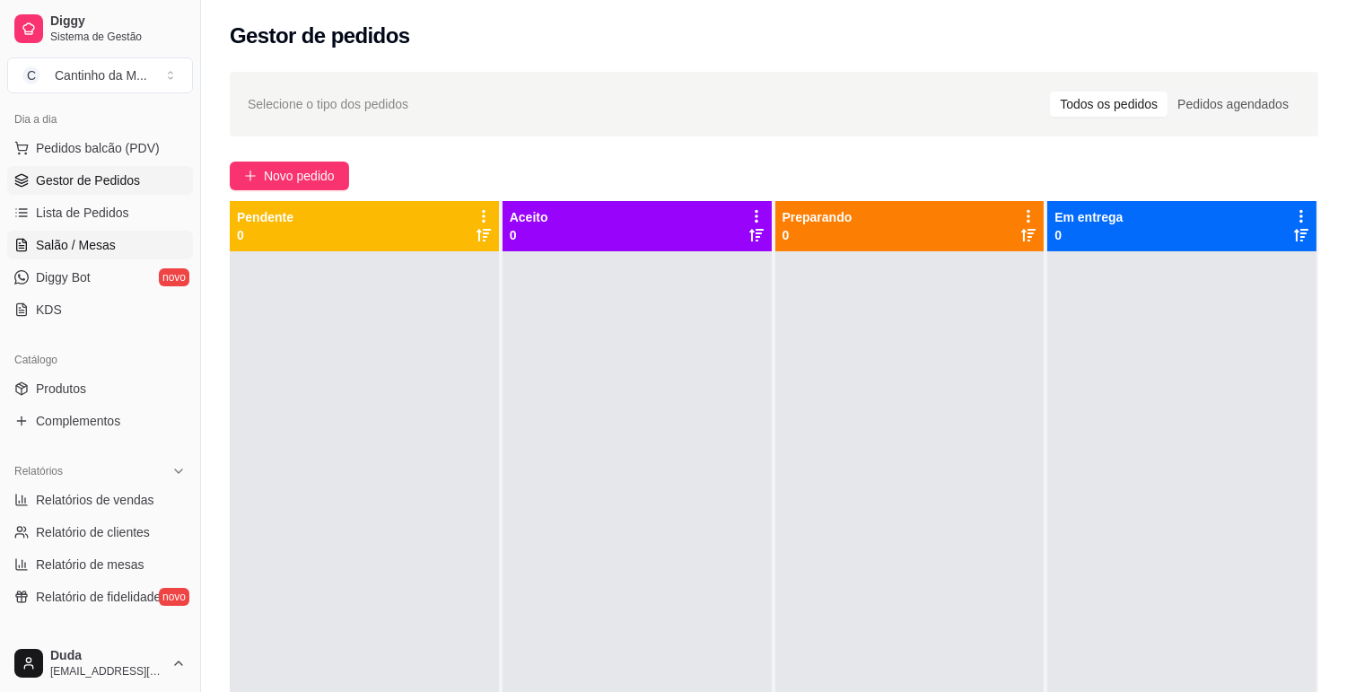
click at [137, 245] on link "Salão / Mesas" at bounding box center [100, 245] width 186 height 29
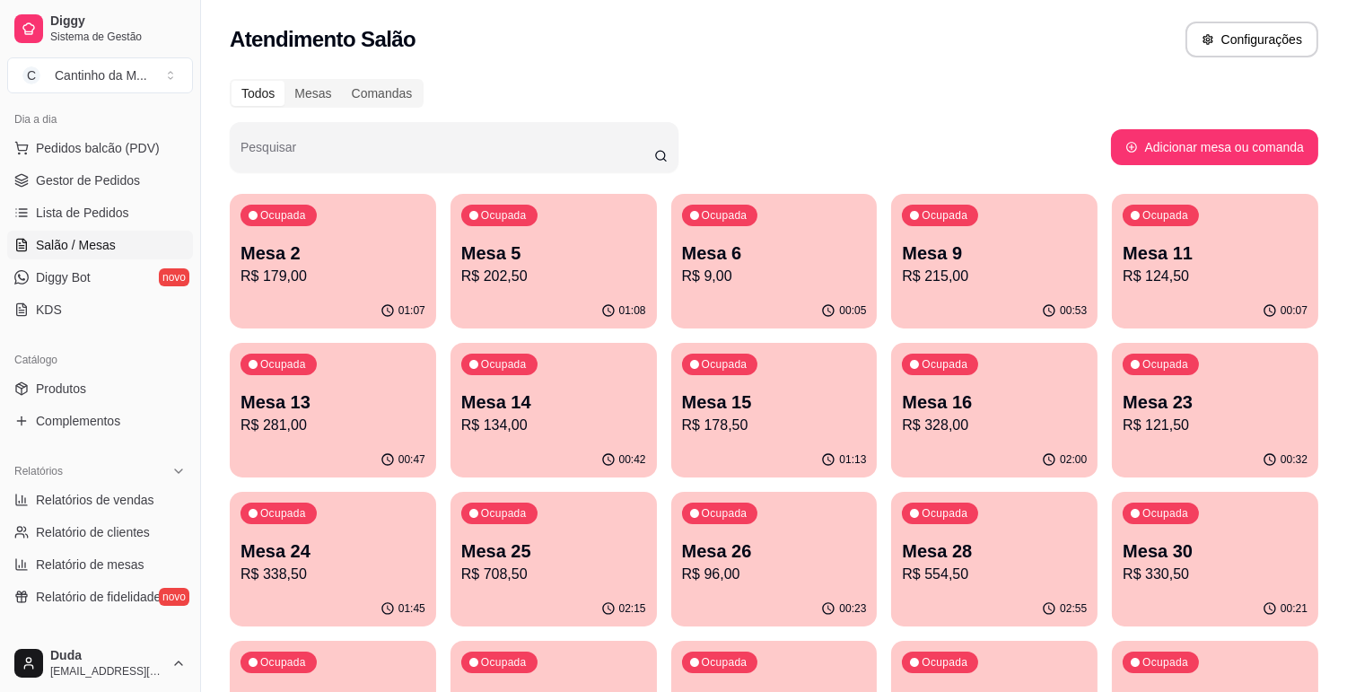
click at [931, 402] on p "Mesa 16" at bounding box center [994, 402] width 185 height 25
click at [85, 180] on span "Gestor de Pedidos" at bounding box center [88, 180] width 104 height 18
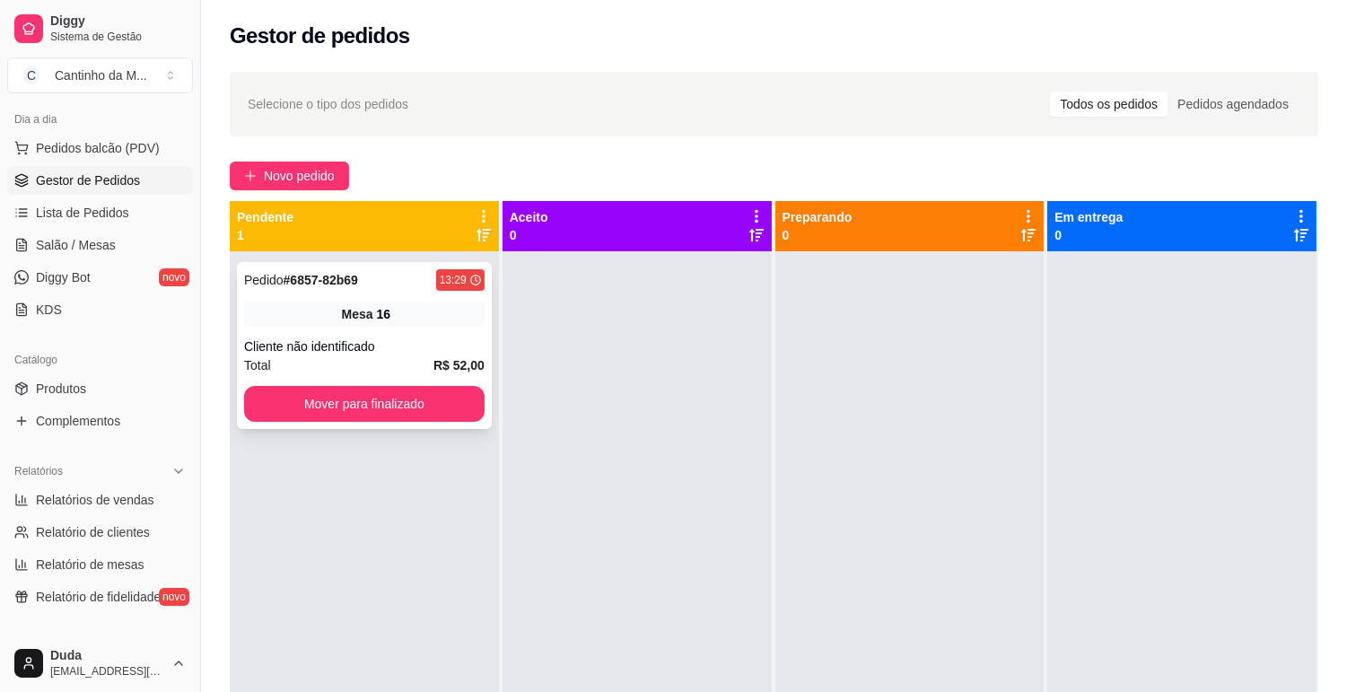
click at [320, 316] on div "Mesa 16" at bounding box center [364, 314] width 241 height 25
click at [77, 236] on span "Salão / Mesas" at bounding box center [76, 245] width 80 height 18
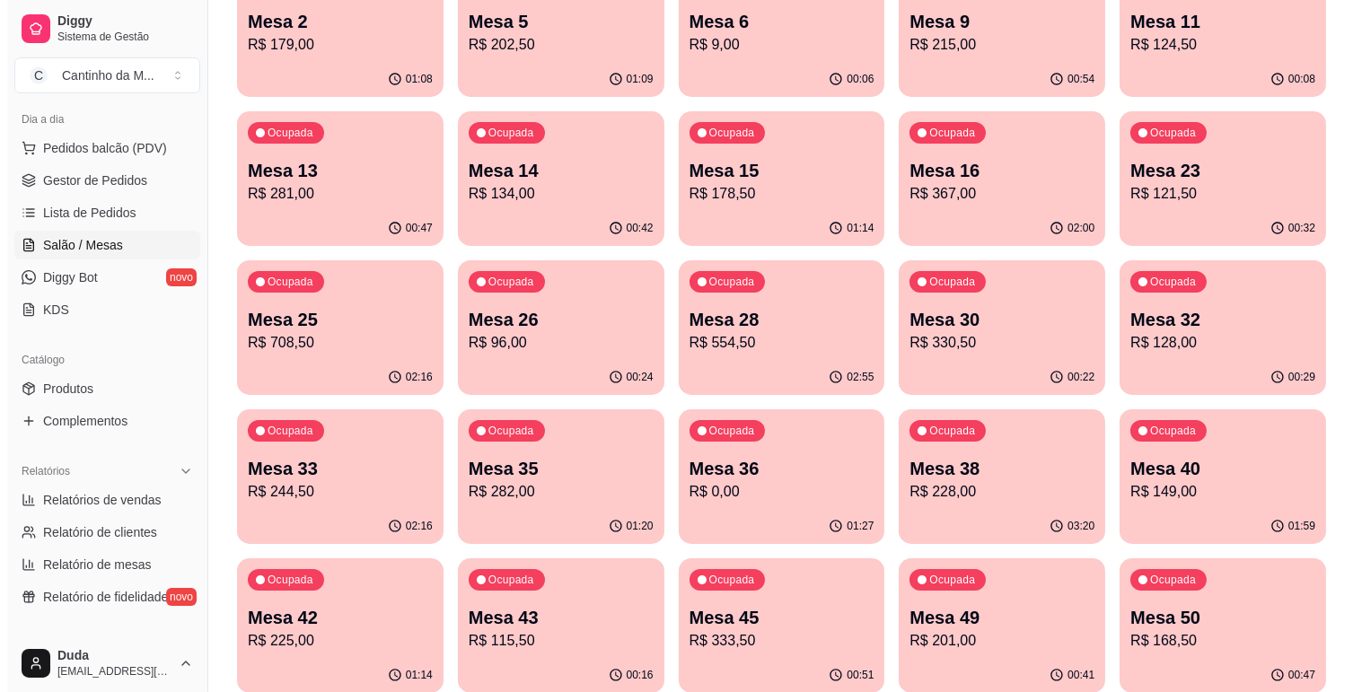
scroll to position [299, 0]
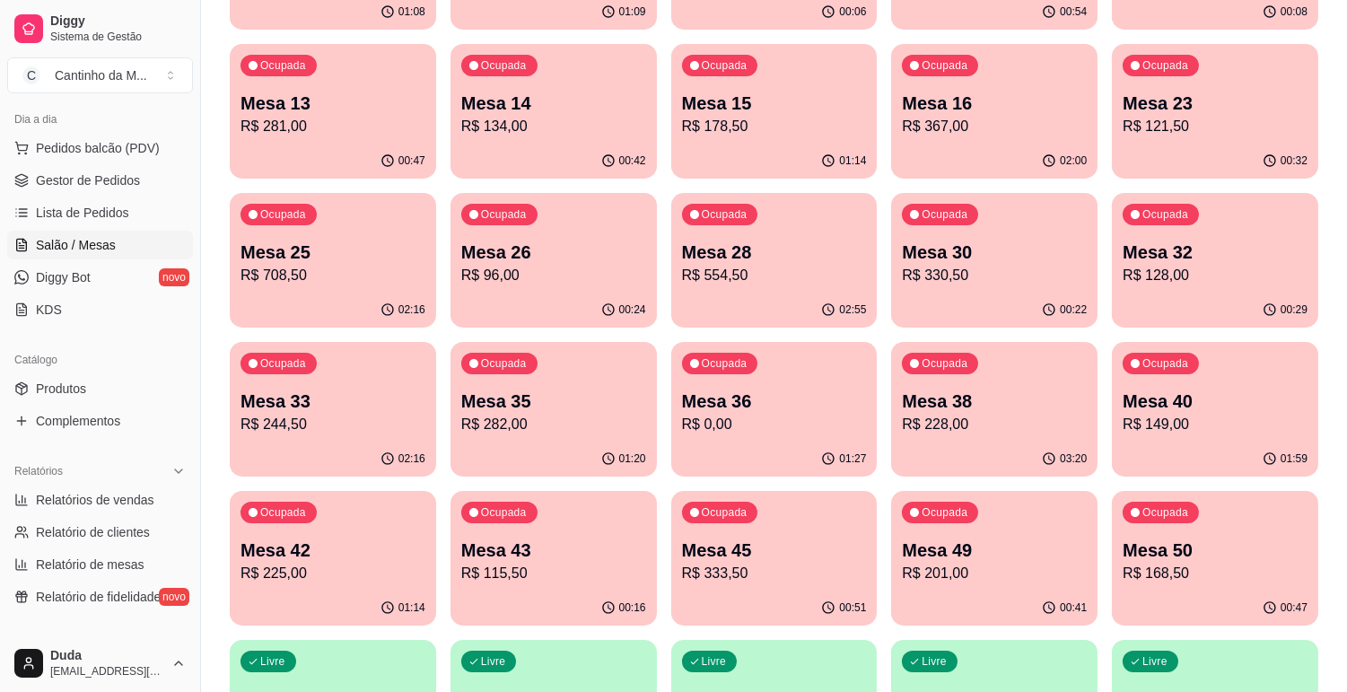
click at [1000, 138] on div "Ocupada Mesa 16 R$ 367,00" at bounding box center [994, 94] width 206 height 100
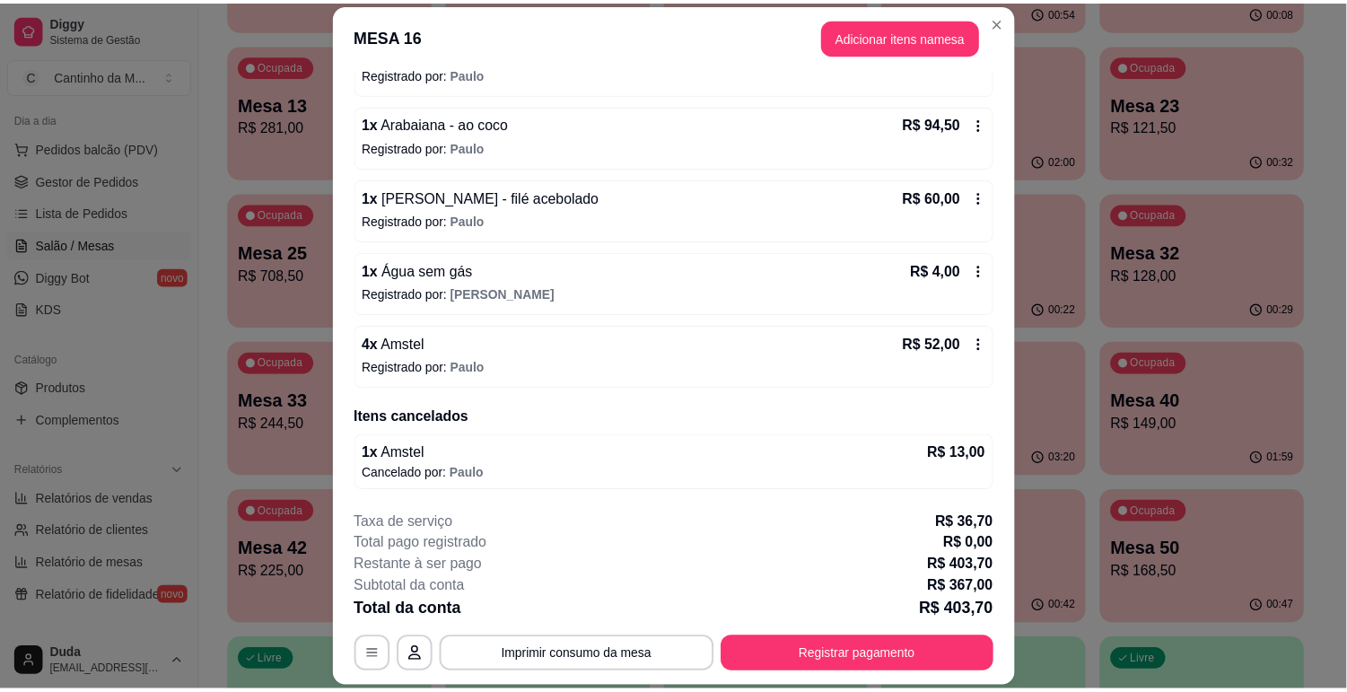
scroll to position [54, 0]
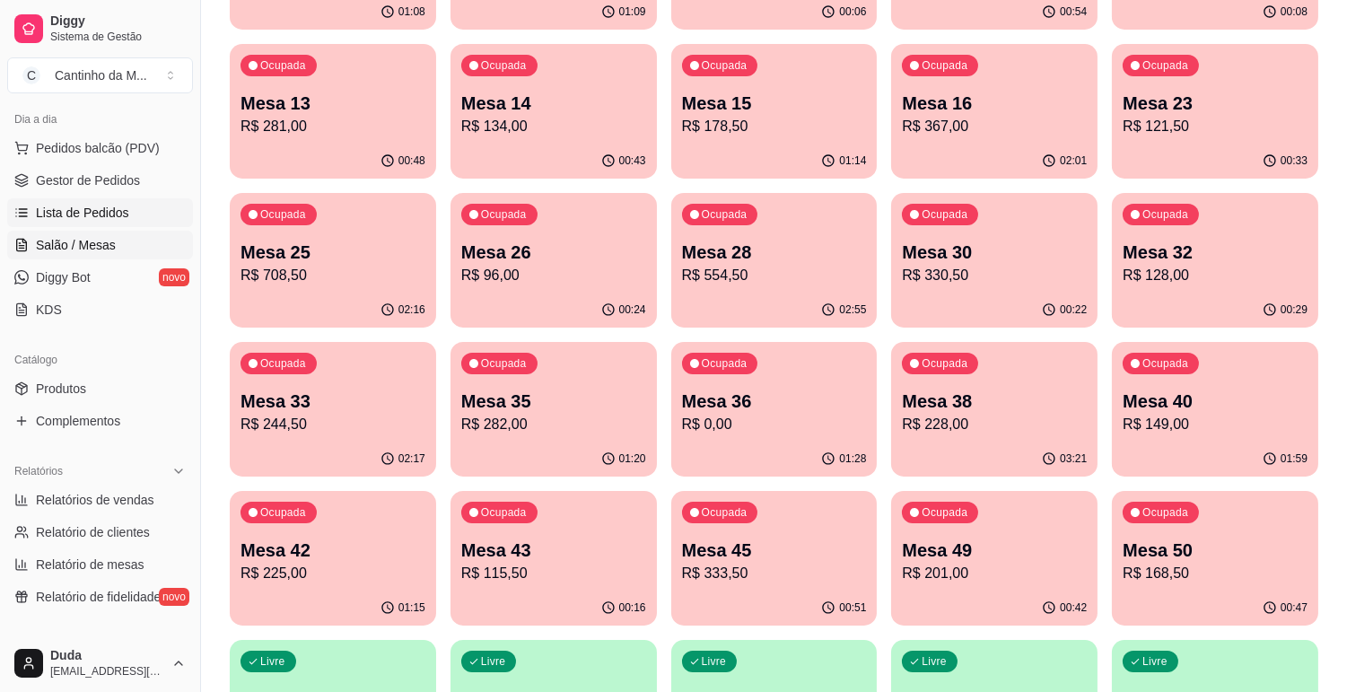
click at [75, 204] on span "Lista de Pedidos" at bounding box center [82, 213] width 93 height 18
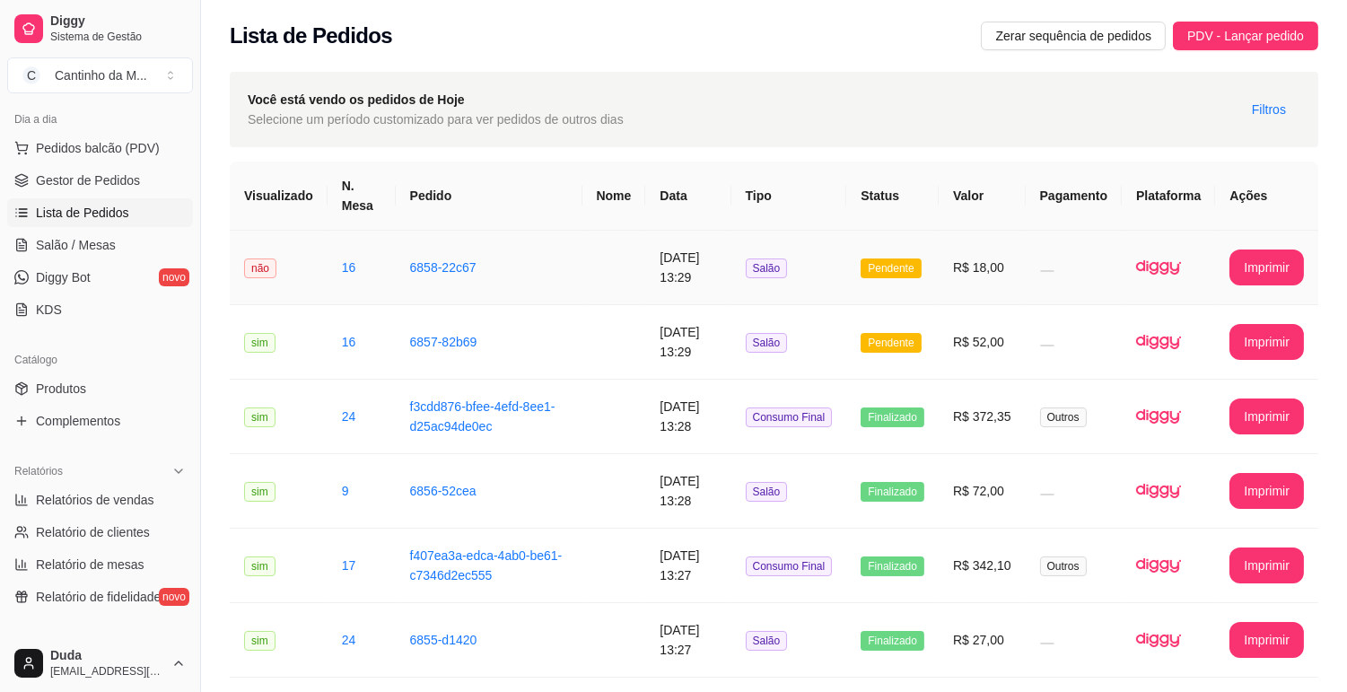
click at [558, 255] on td "6858-22c67" at bounding box center [489, 268] width 187 height 75
click at [609, 350] on td at bounding box center [615, 342] width 64 height 75
click at [469, 262] on td "6858-22c67" at bounding box center [489, 268] width 187 height 75
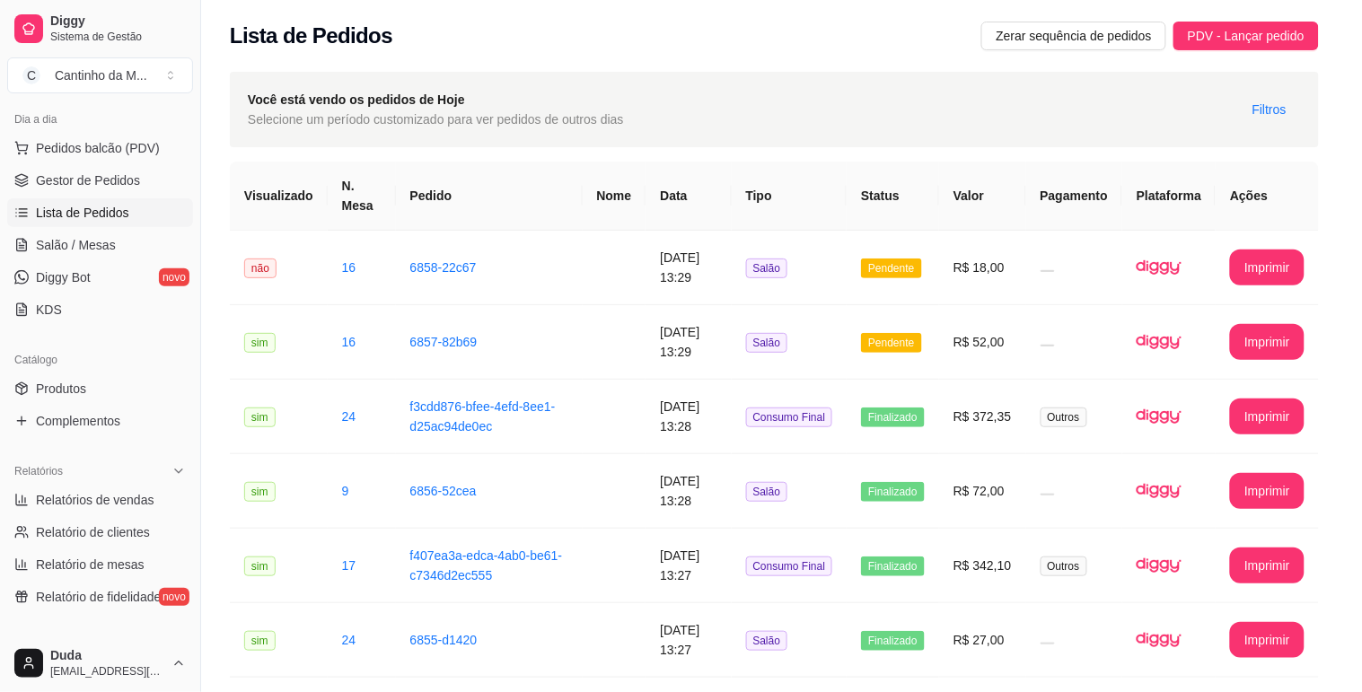
click at [812, 558] on button "Mover para finalizado" at bounding box center [843, 569] width 149 height 36
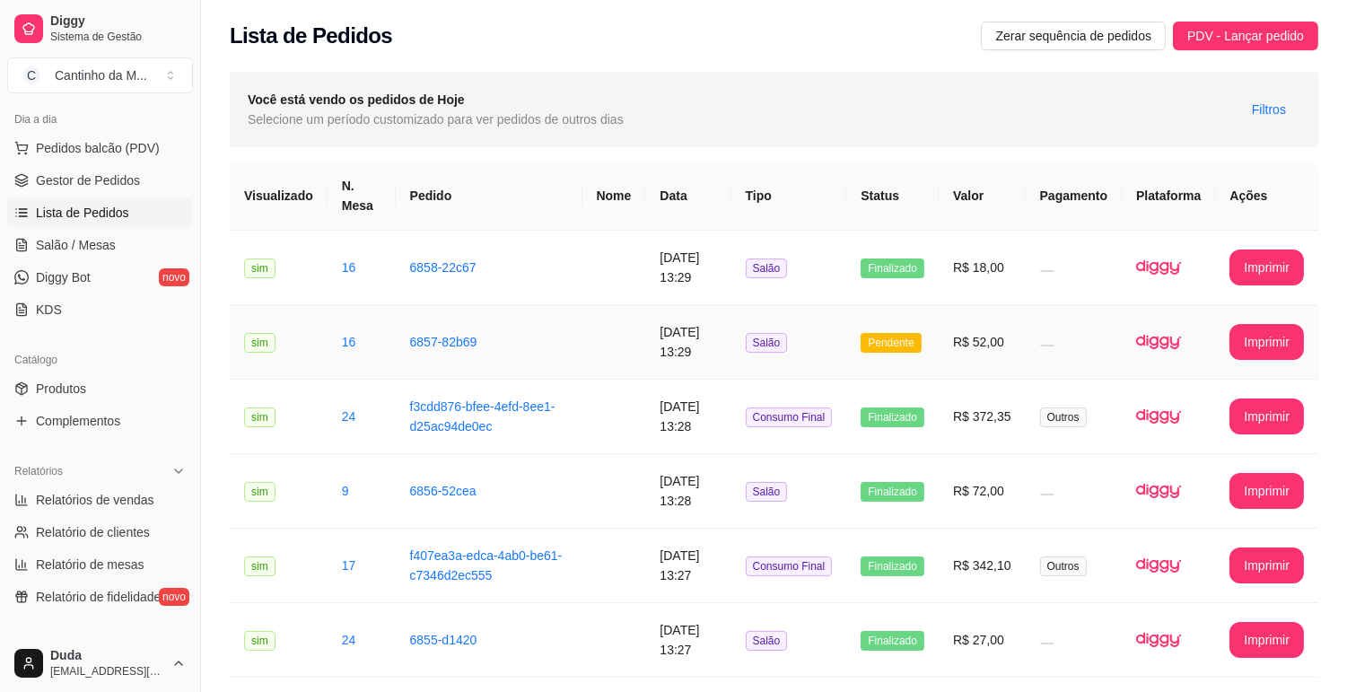
click at [476, 337] on td "6857-82b69" at bounding box center [489, 342] width 187 height 75
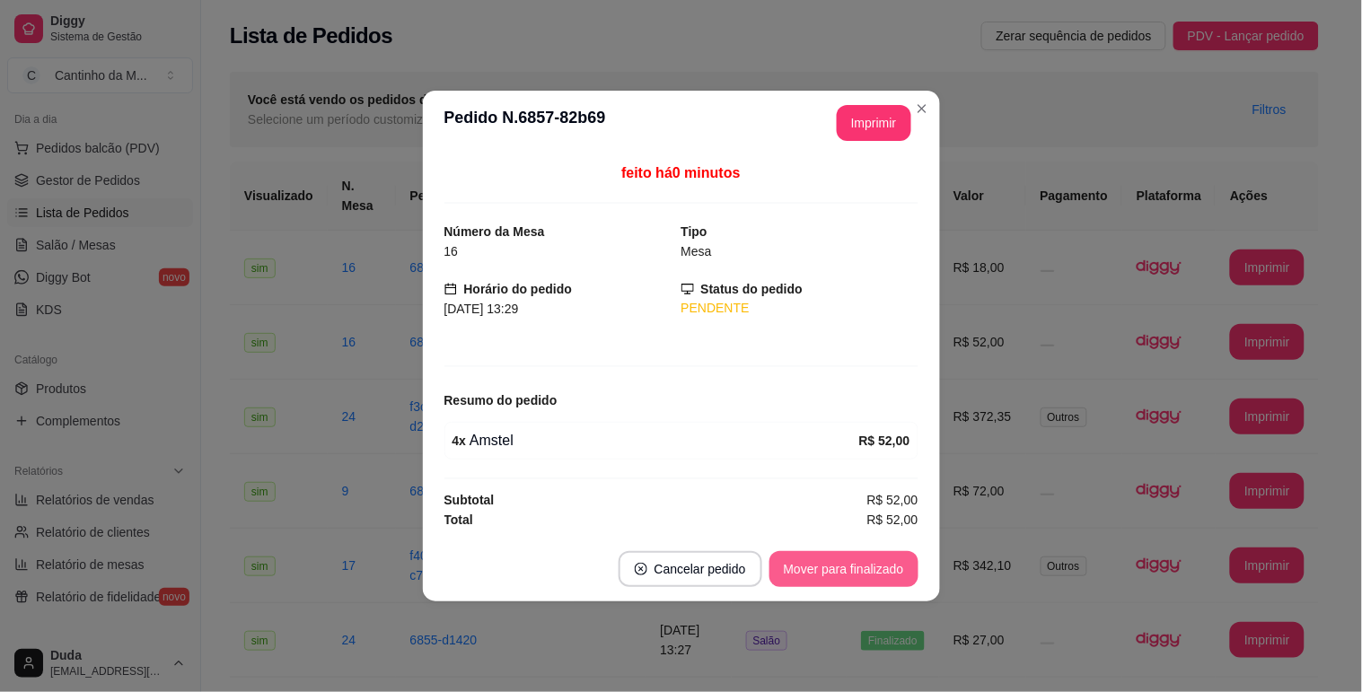
click at [889, 578] on button "Mover para finalizado" at bounding box center [843, 569] width 149 height 36
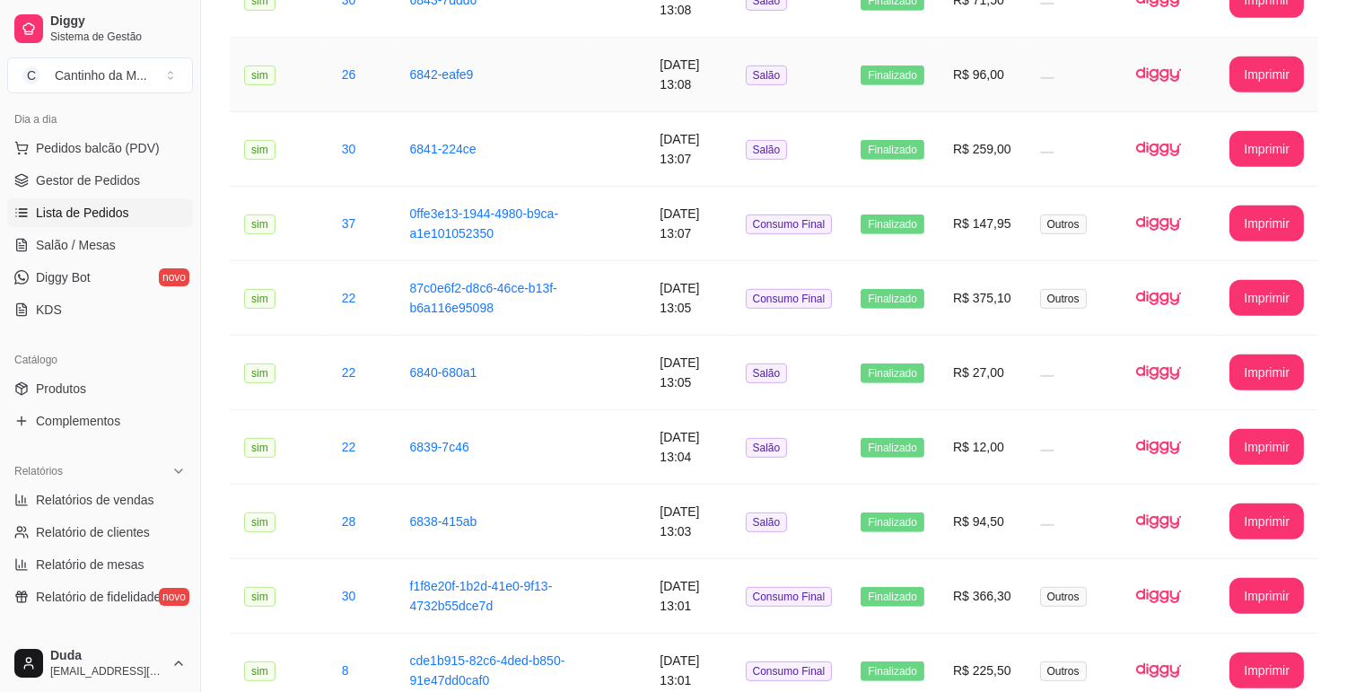
scroll to position [1795, 0]
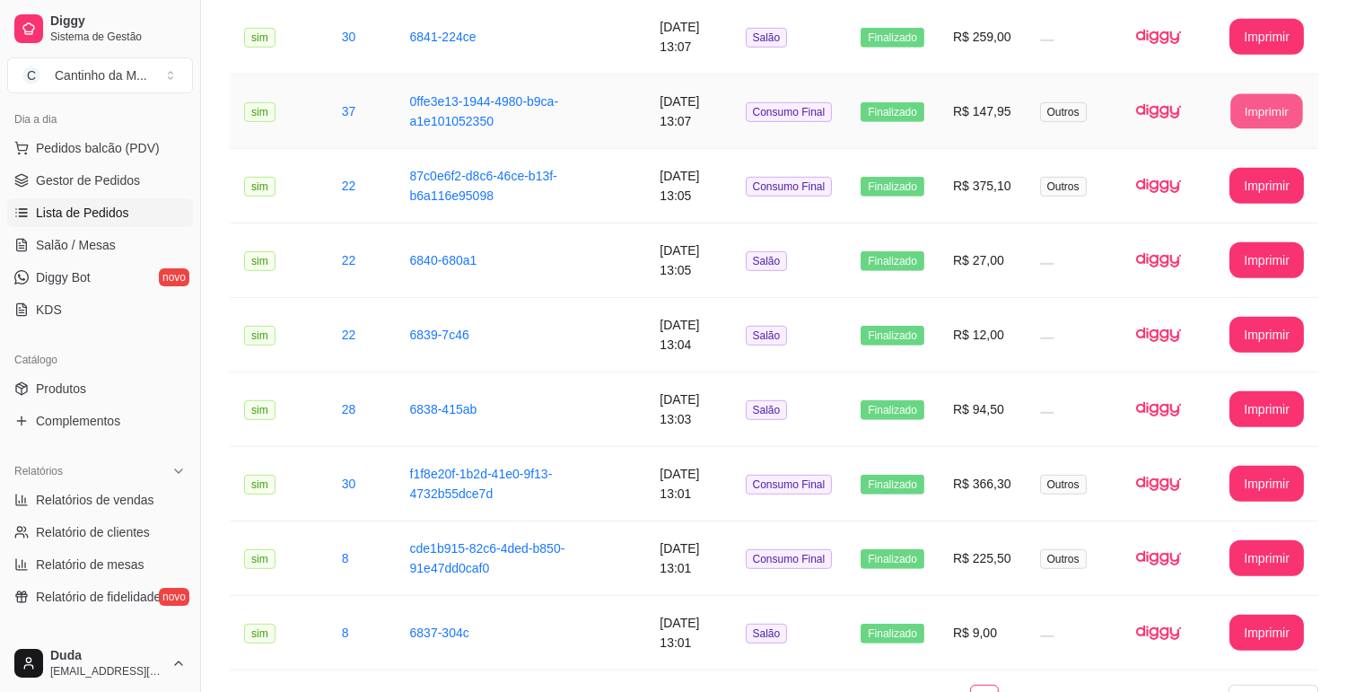
click at [1276, 114] on button "Imprimir" at bounding box center [1268, 111] width 72 height 35
click at [39, 189] on span "Gestor de Pedidos" at bounding box center [88, 180] width 104 height 18
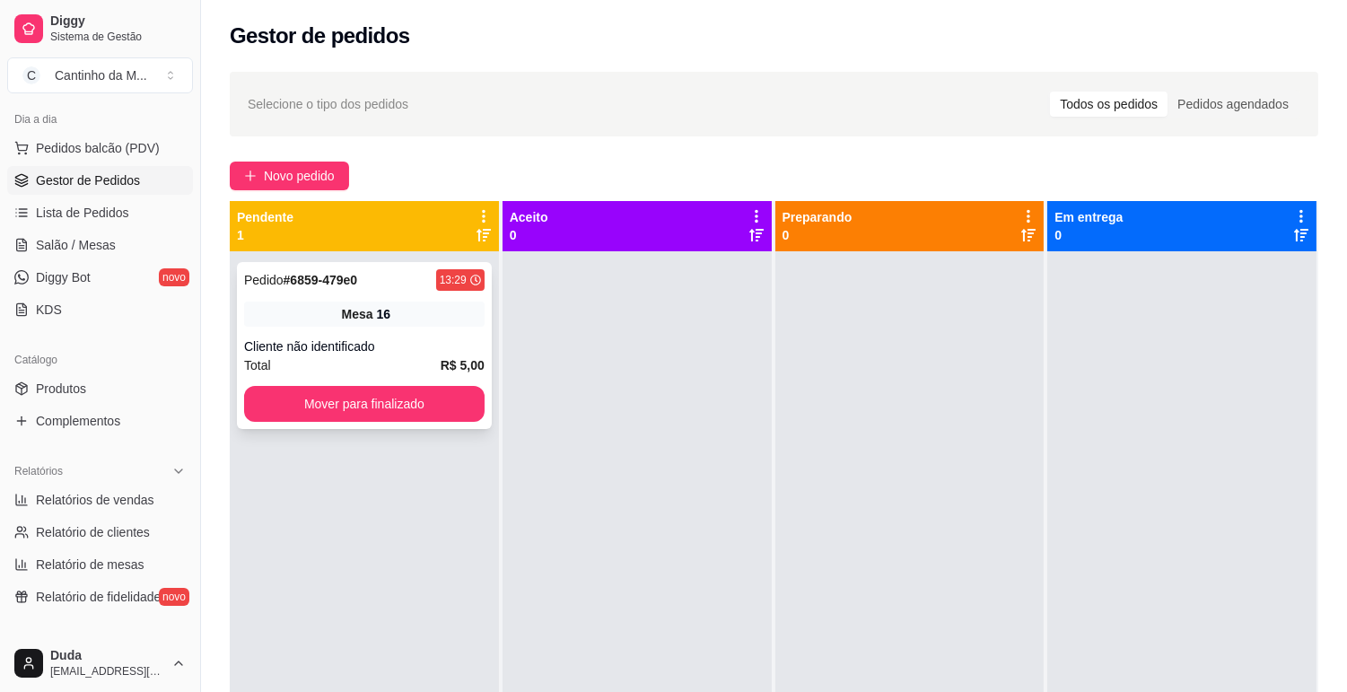
click at [380, 326] on div "Mesa 16" at bounding box center [364, 314] width 241 height 25
click at [70, 236] on span "Salão / Mesas" at bounding box center [76, 245] width 80 height 18
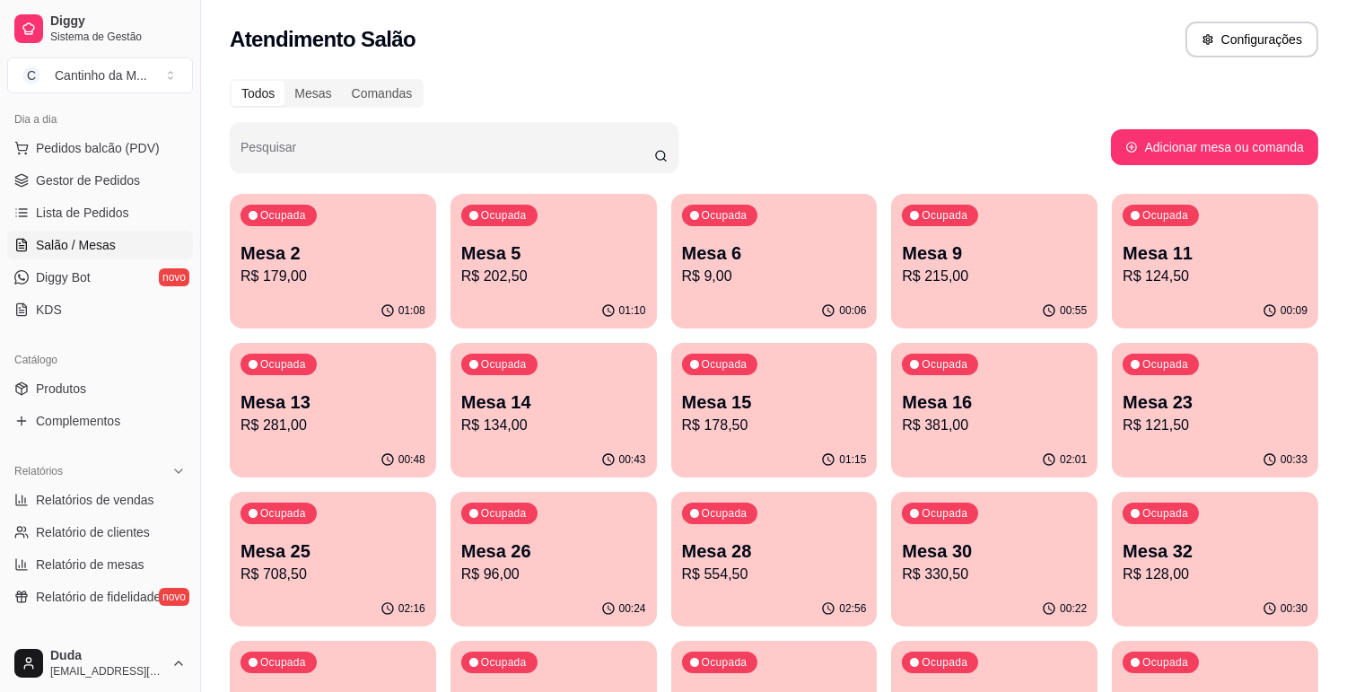
click at [958, 413] on p "Mesa 16" at bounding box center [994, 402] width 185 height 25
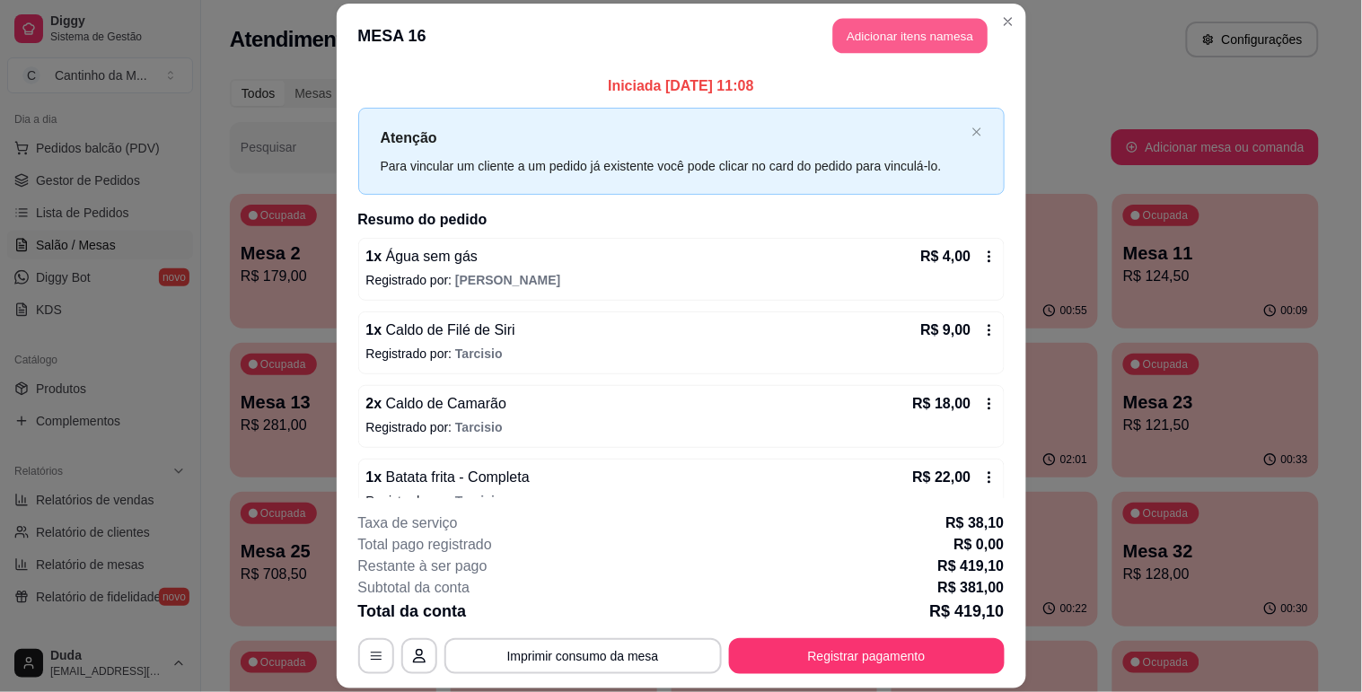
click at [876, 31] on button "Adicionar itens na mesa" at bounding box center [910, 35] width 154 height 35
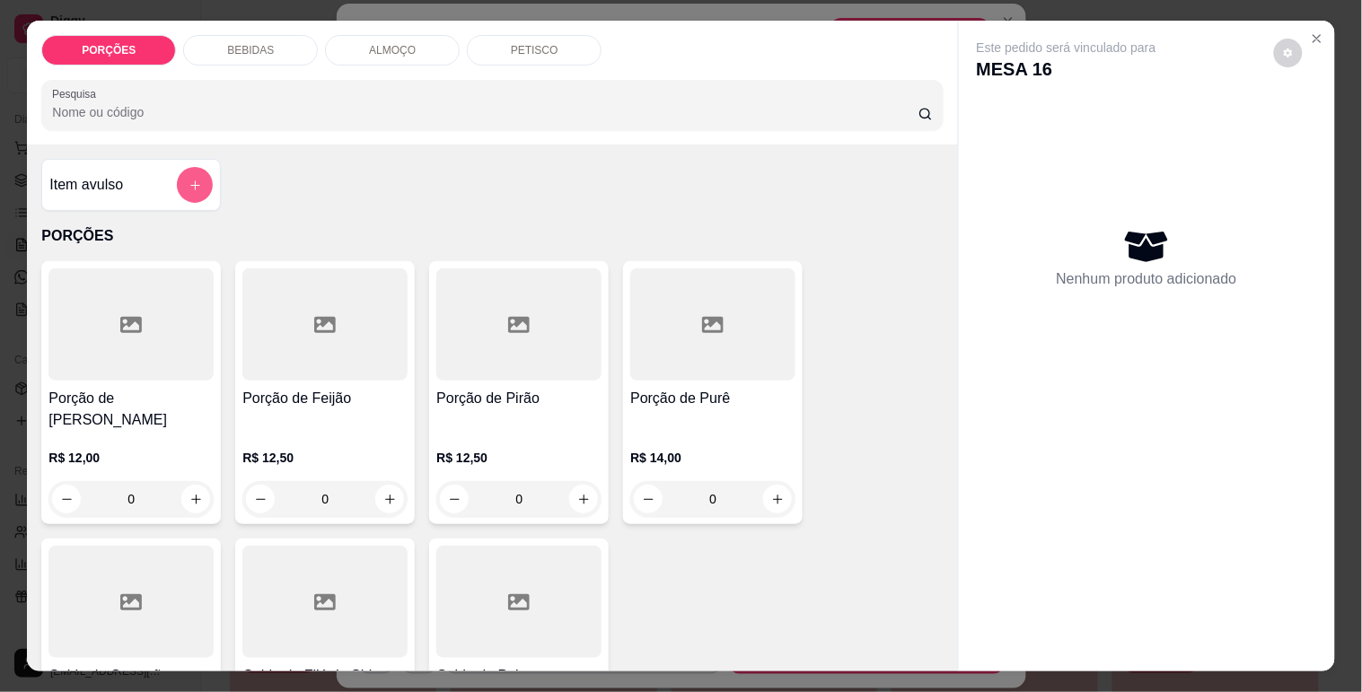
click at [190, 179] on icon "add-separate-item" at bounding box center [195, 185] width 13 height 13
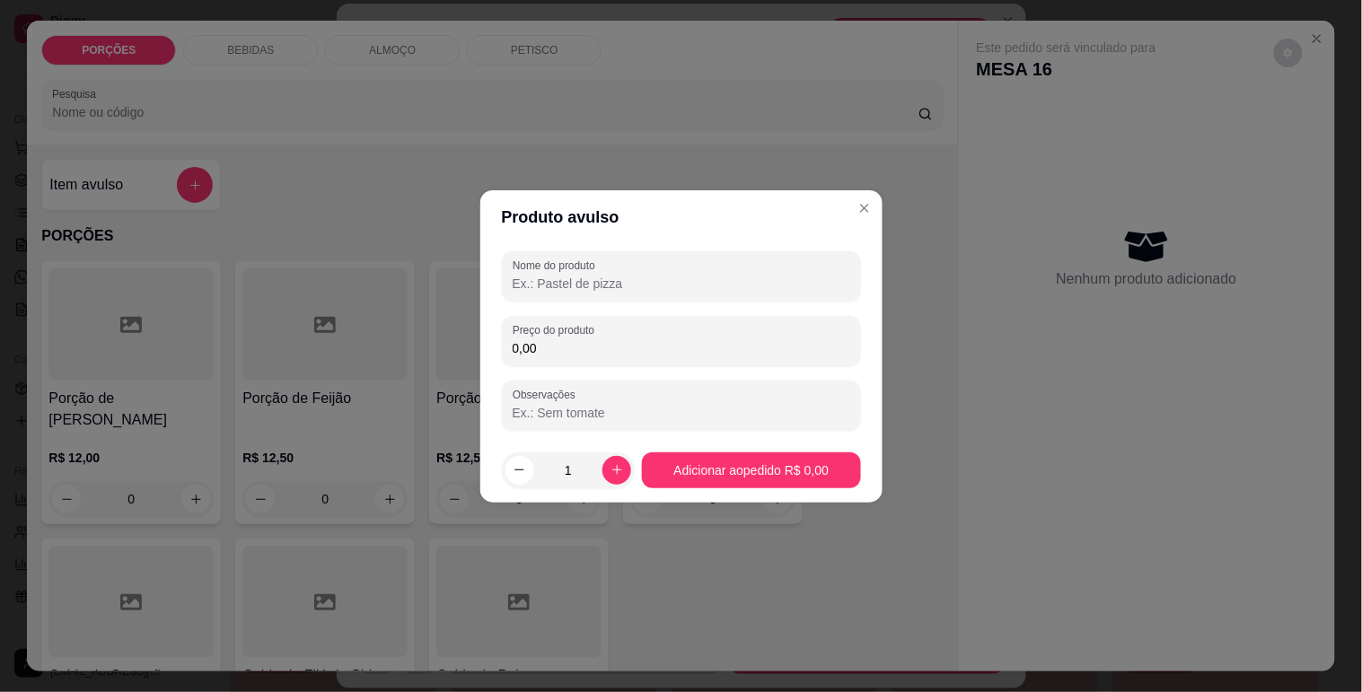
click at [580, 260] on label "Nome do produto" at bounding box center [557, 265] width 89 height 15
click at [580, 275] on input "Nome do produto" at bounding box center [682, 284] width 338 height 18
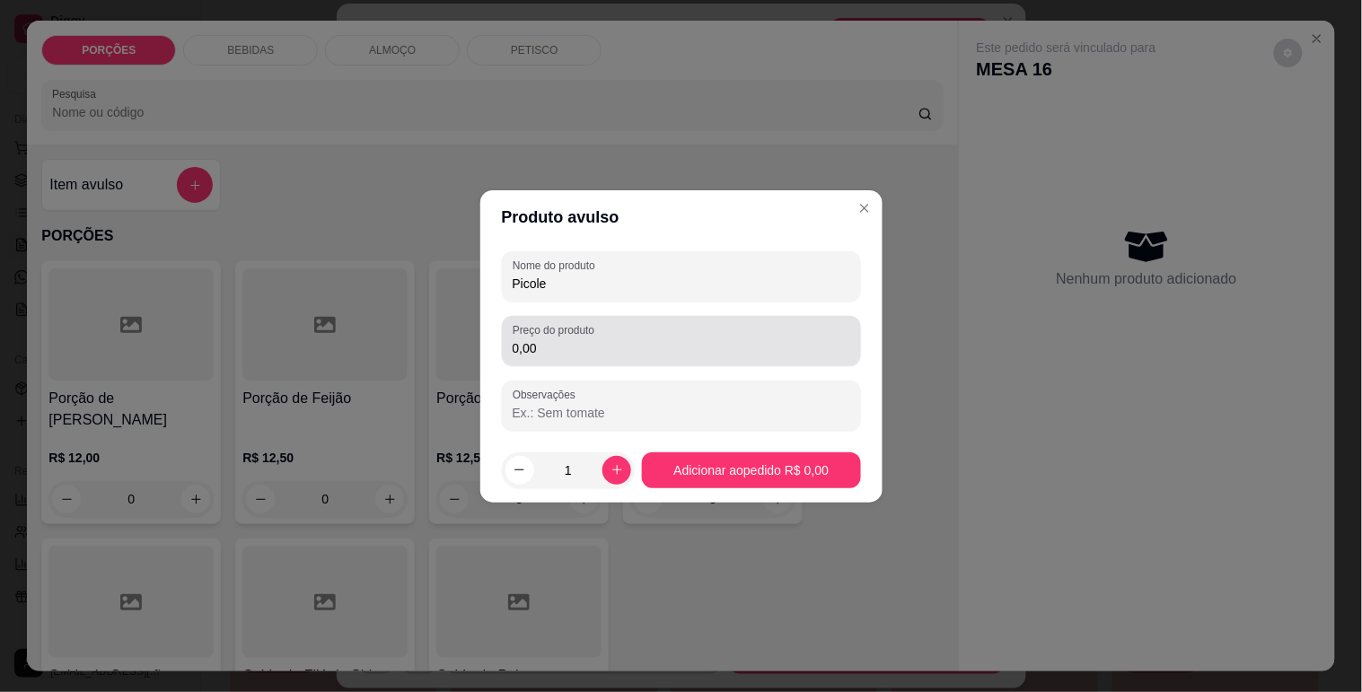
type input "Picole"
click at [564, 337] on label "Preço do produto" at bounding box center [557, 329] width 88 height 15
click at [564, 339] on input "0,00" at bounding box center [682, 348] width 338 height 18
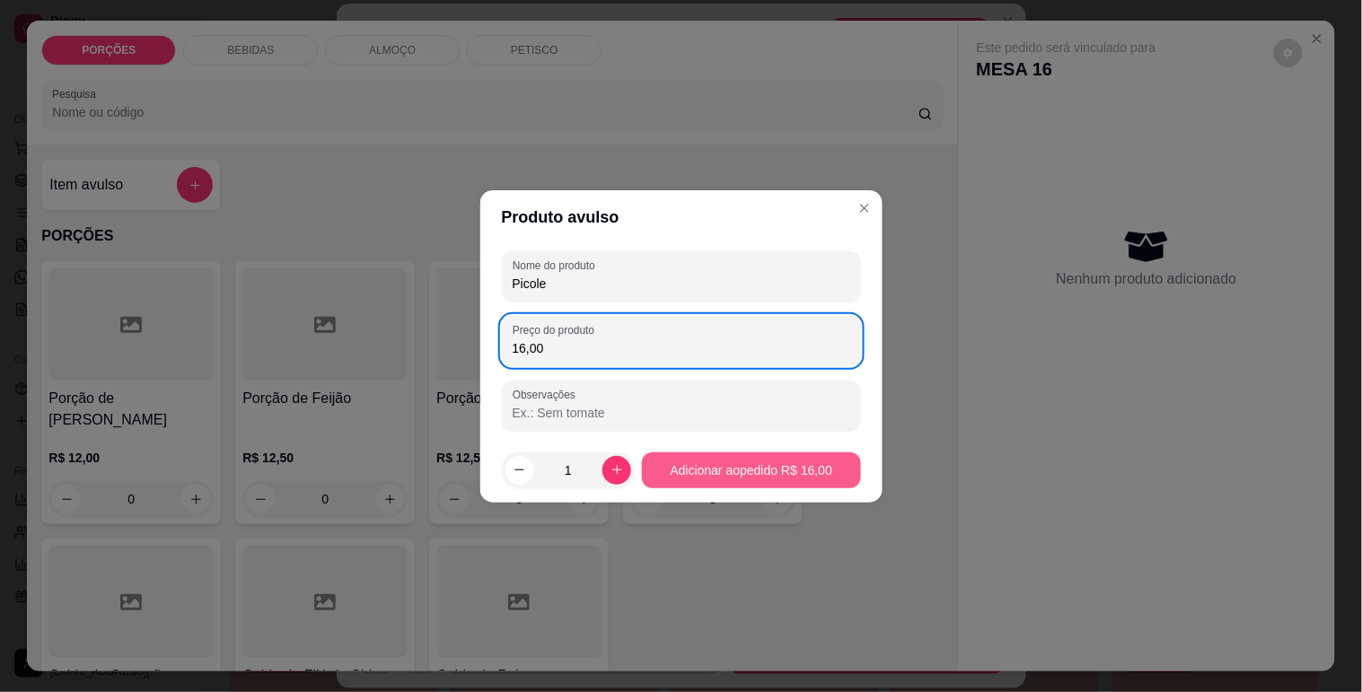
type input "16,00"
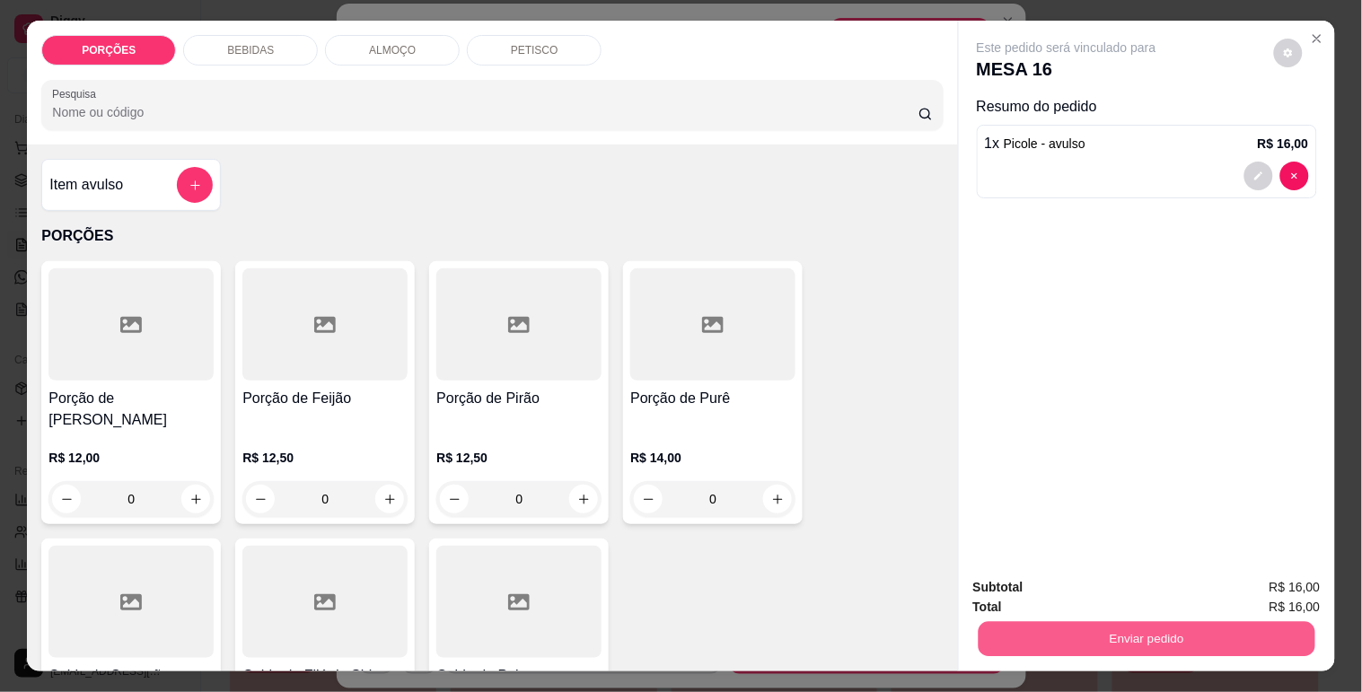
click at [1100, 647] on button "Enviar pedido" at bounding box center [1146, 638] width 337 height 35
click at [1101, 637] on button "Enviar pedido" at bounding box center [1146, 638] width 337 height 35
click at [1101, 635] on button "Enviar pedido" at bounding box center [1146, 638] width 337 height 35
click at [1089, 579] on button "Não registrar e enviar pedido" at bounding box center [1086, 587] width 181 height 33
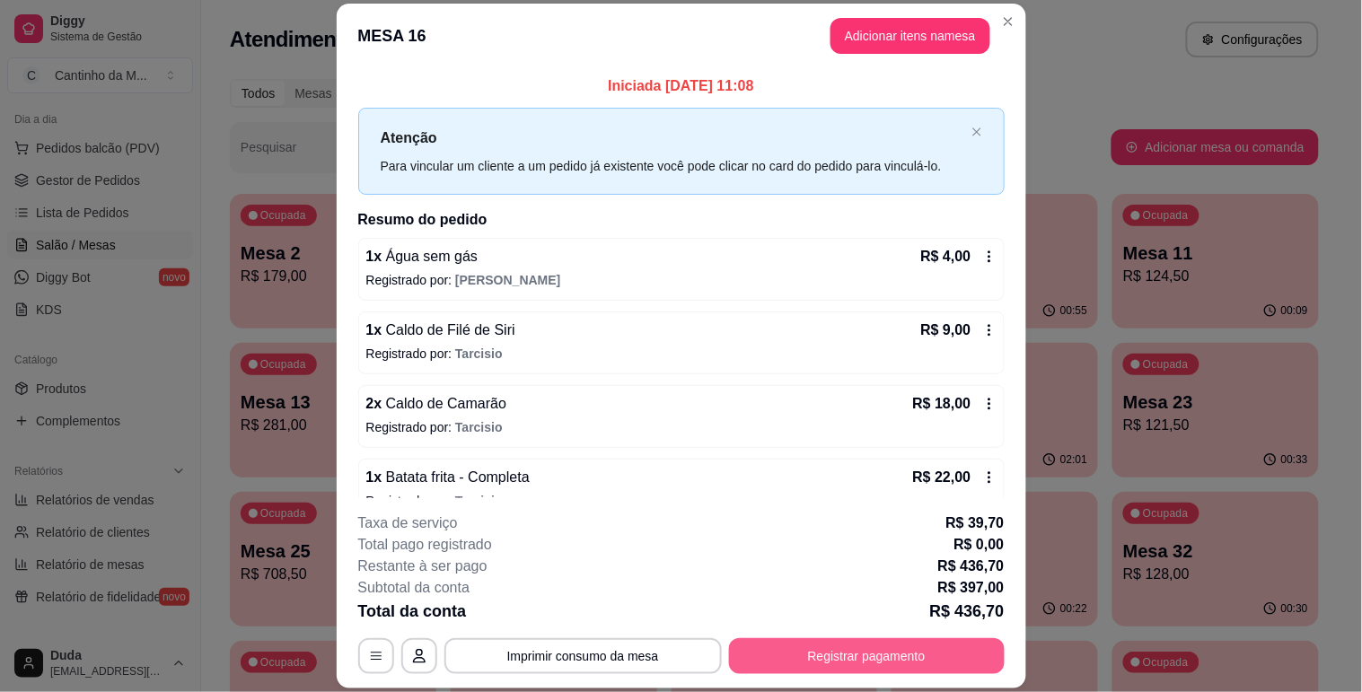
click at [890, 647] on button "Registrar pagamento" at bounding box center [867, 656] width 276 height 36
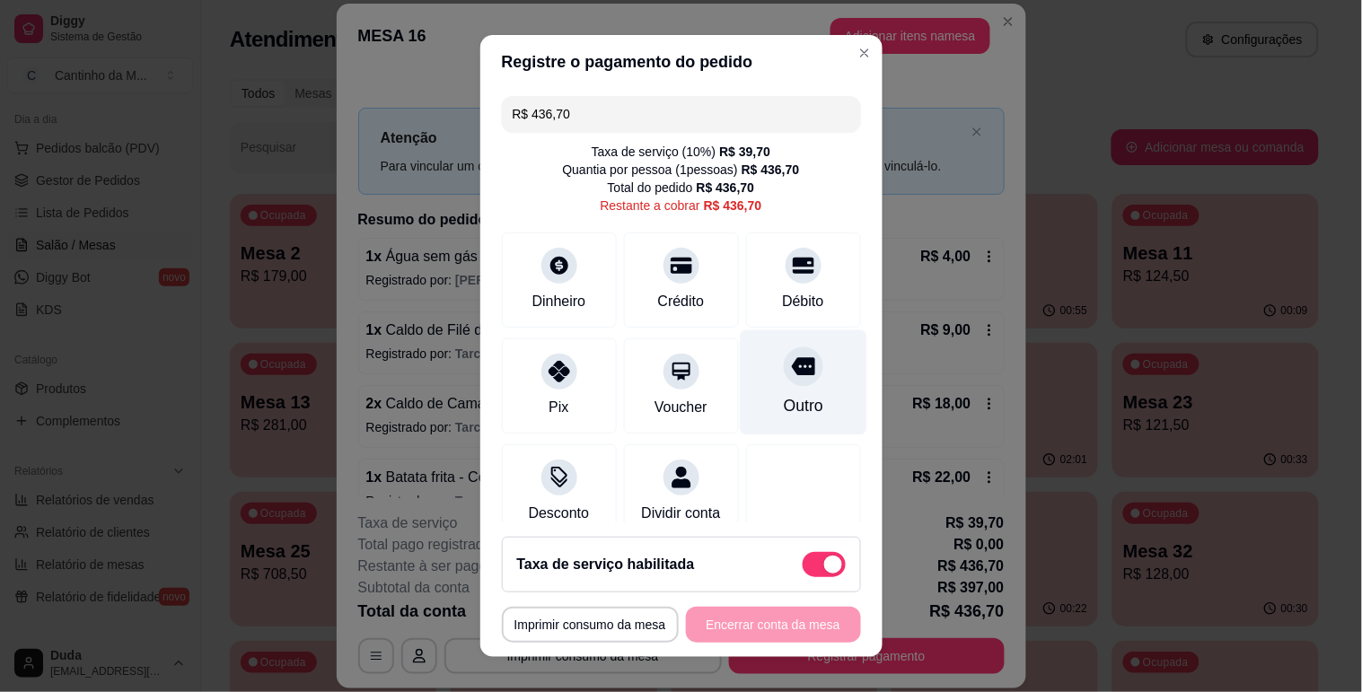
click at [758, 392] on div "Outro" at bounding box center [803, 381] width 127 height 105
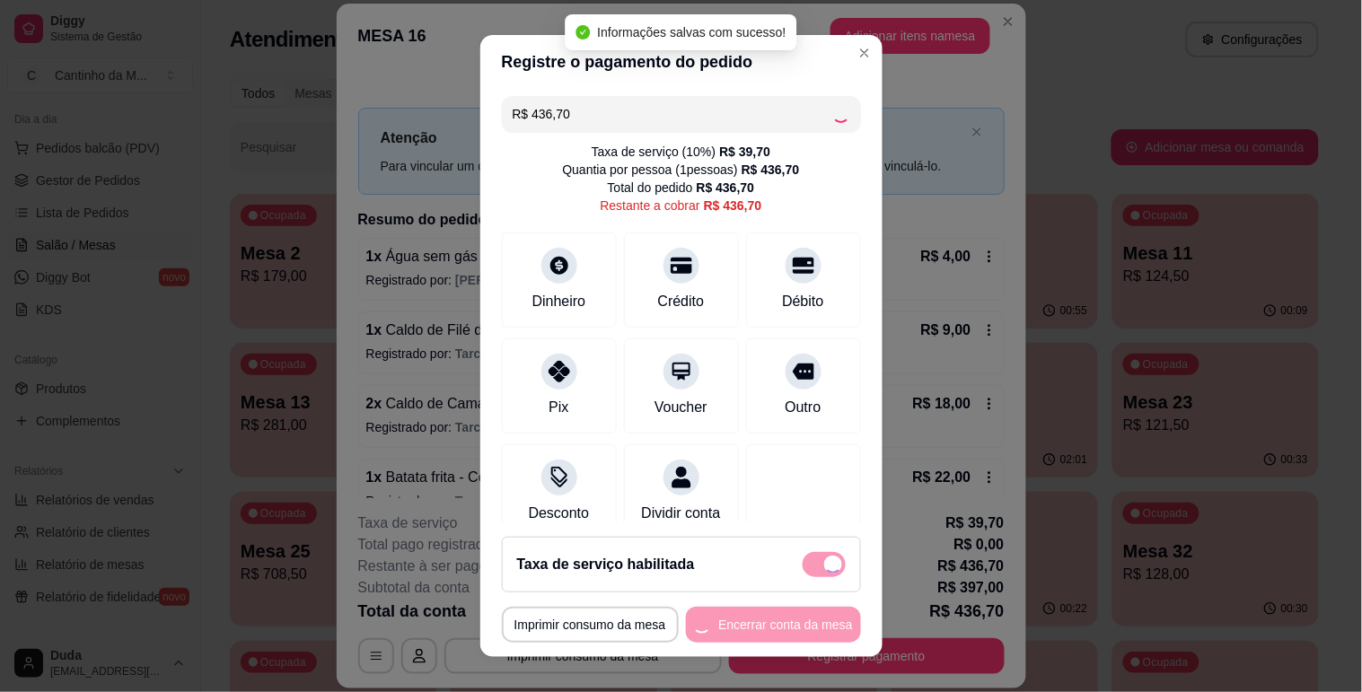
type input "R$ 0,00"
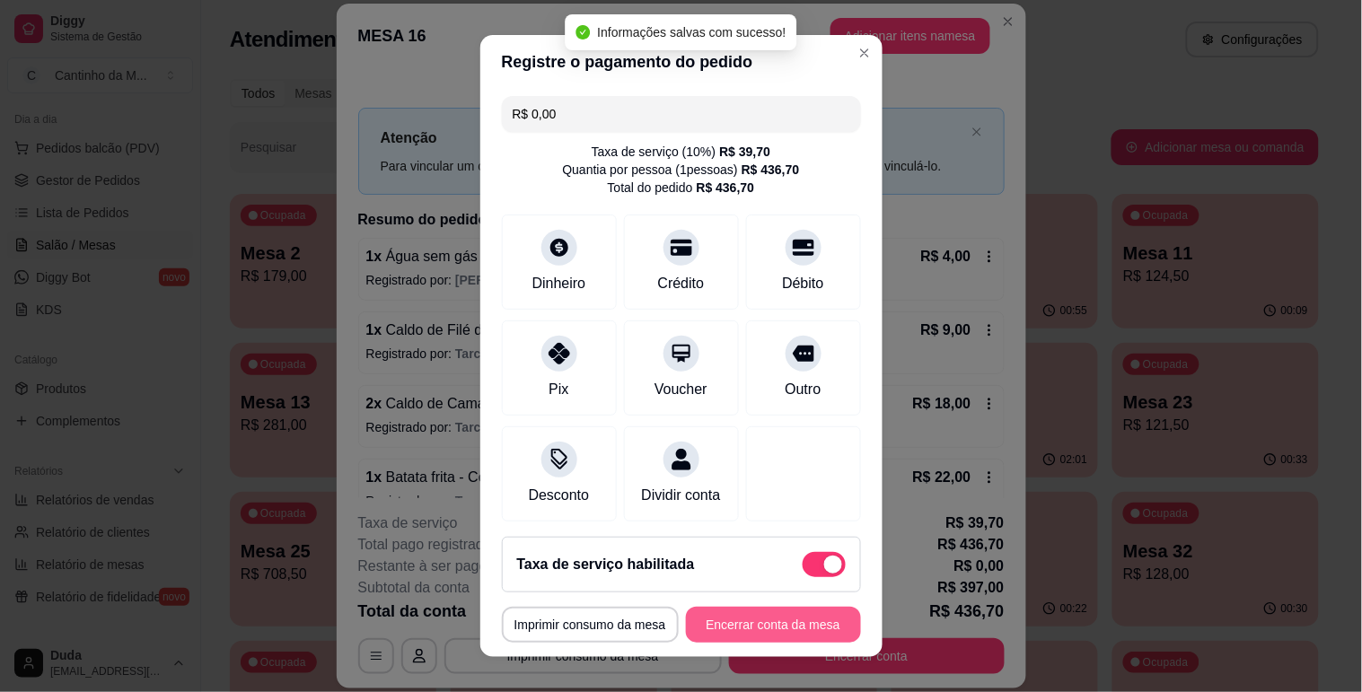
click at [749, 615] on button "Encerrar conta da mesa" at bounding box center [773, 625] width 175 height 36
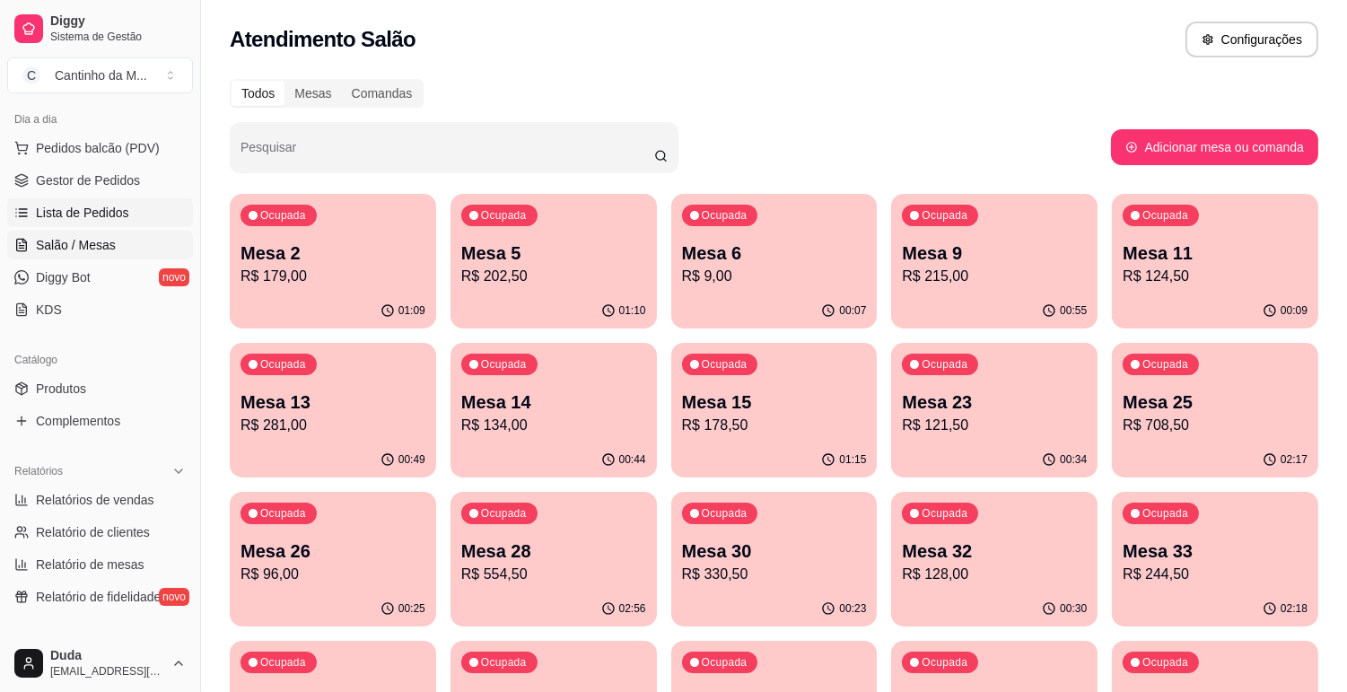
click at [29, 209] on link "Lista de Pedidos" at bounding box center [100, 212] width 186 height 29
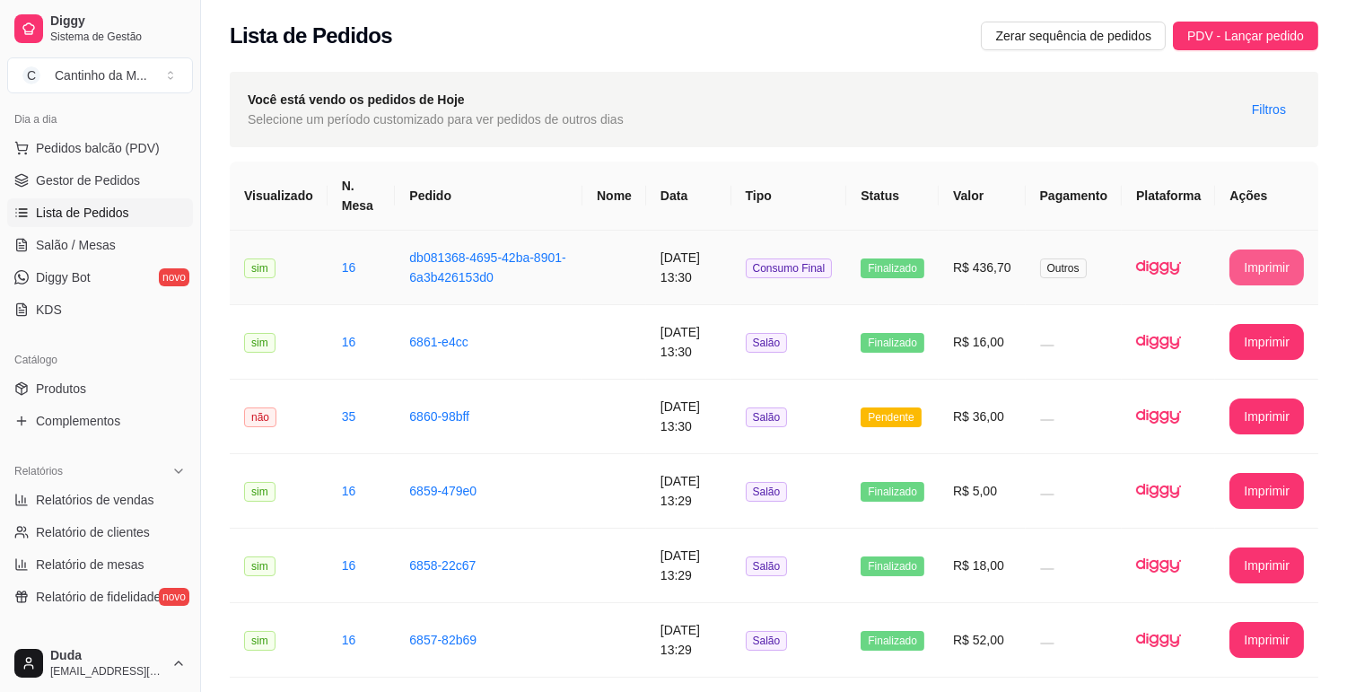
click at [1243, 262] on button "Imprimir" at bounding box center [1267, 268] width 75 height 36
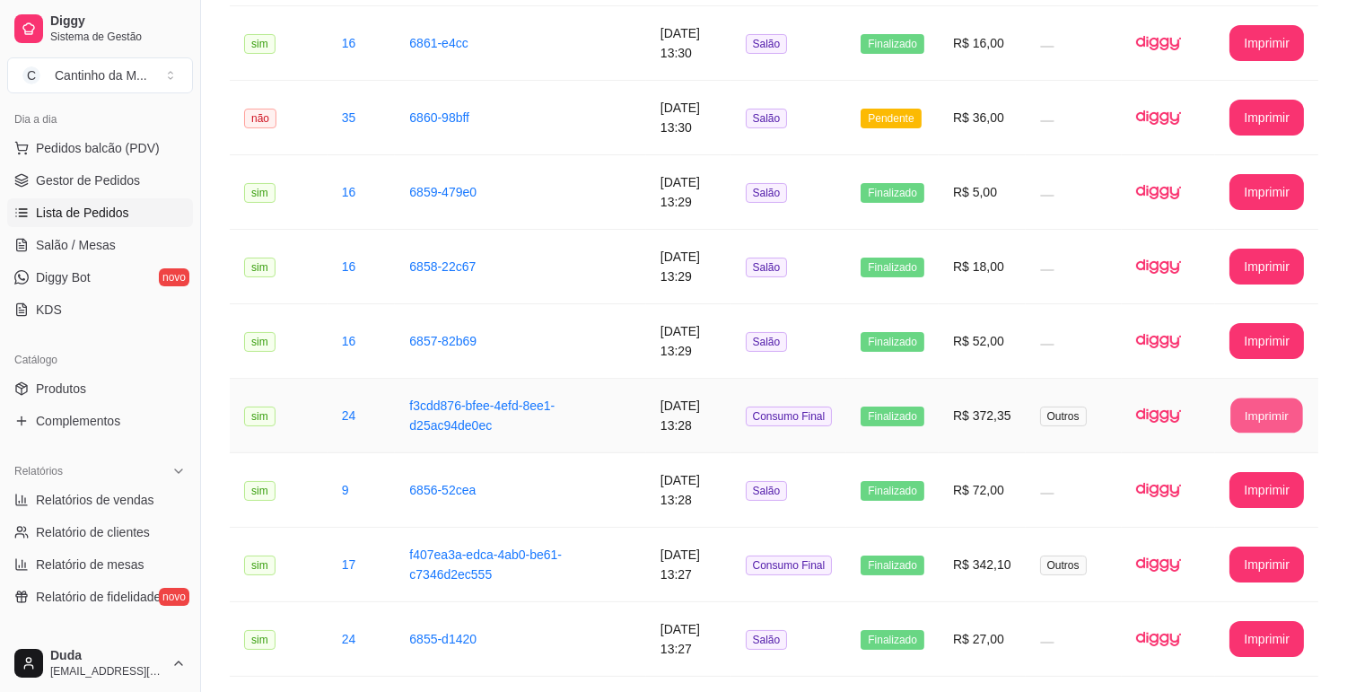
click at [1269, 426] on button "Imprimir" at bounding box center [1268, 416] width 72 height 35
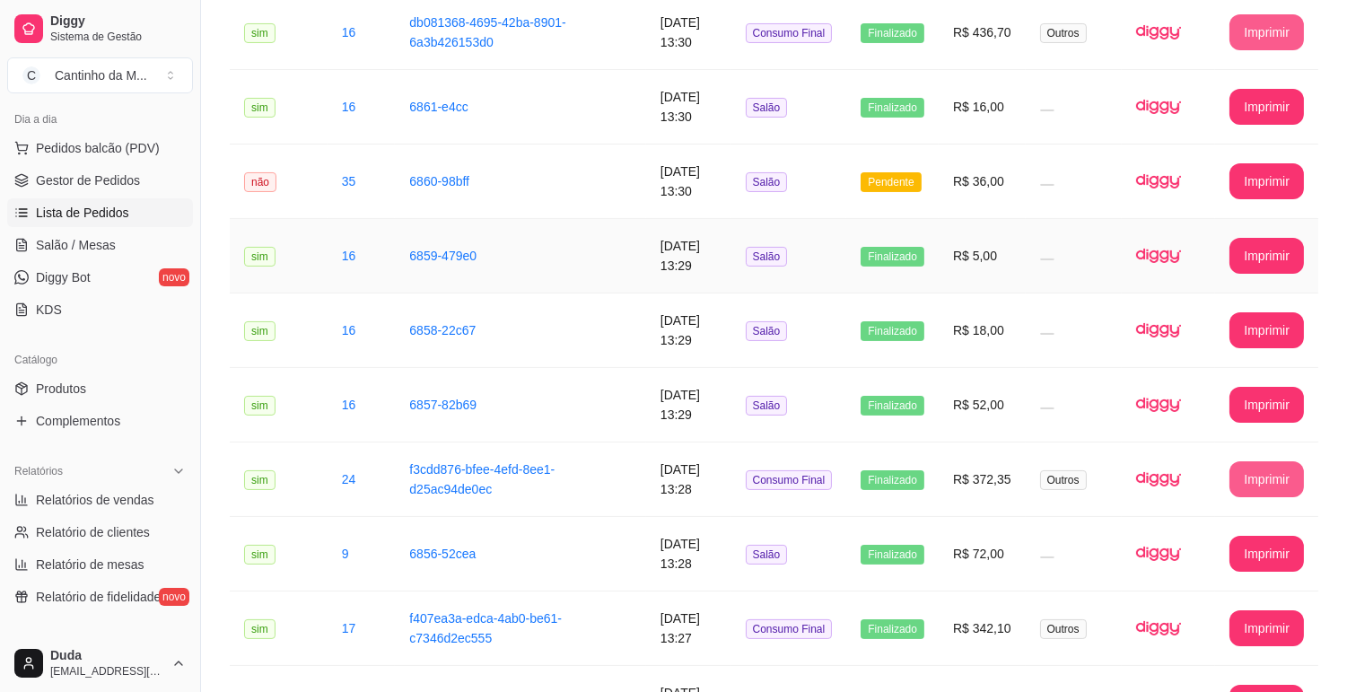
scroll to position [598, 0]
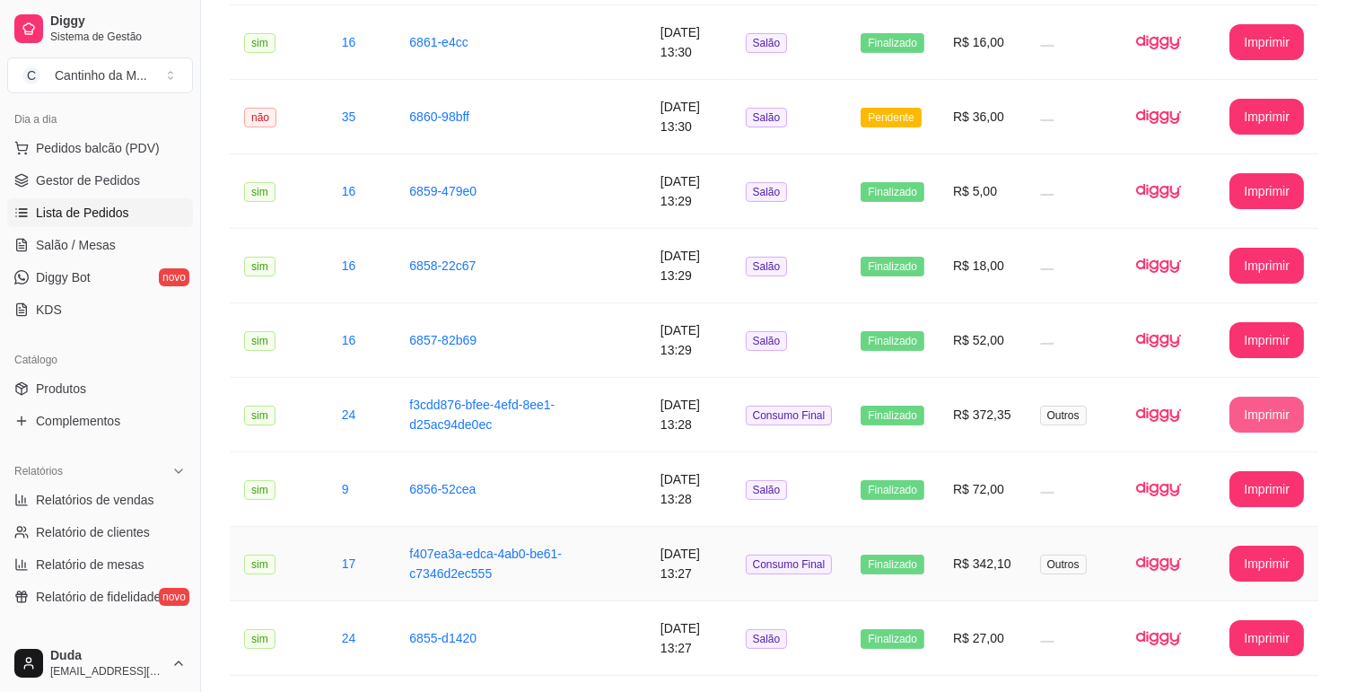
click at [1011, 582] on td "R$ 342,10" at bounding box center [982, 564] width 87 height 75
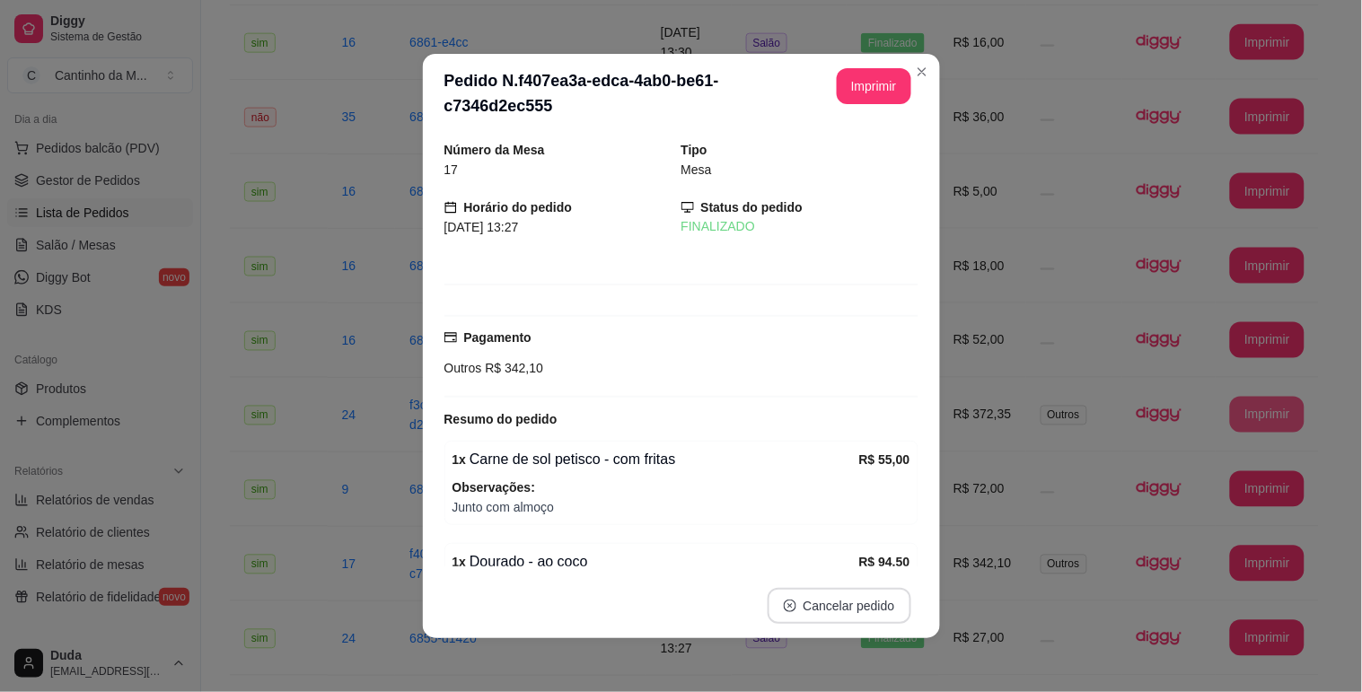
click at [841, 593] on button "Cancelar pedido" at bounding box center [840, 606] width 144 height 36
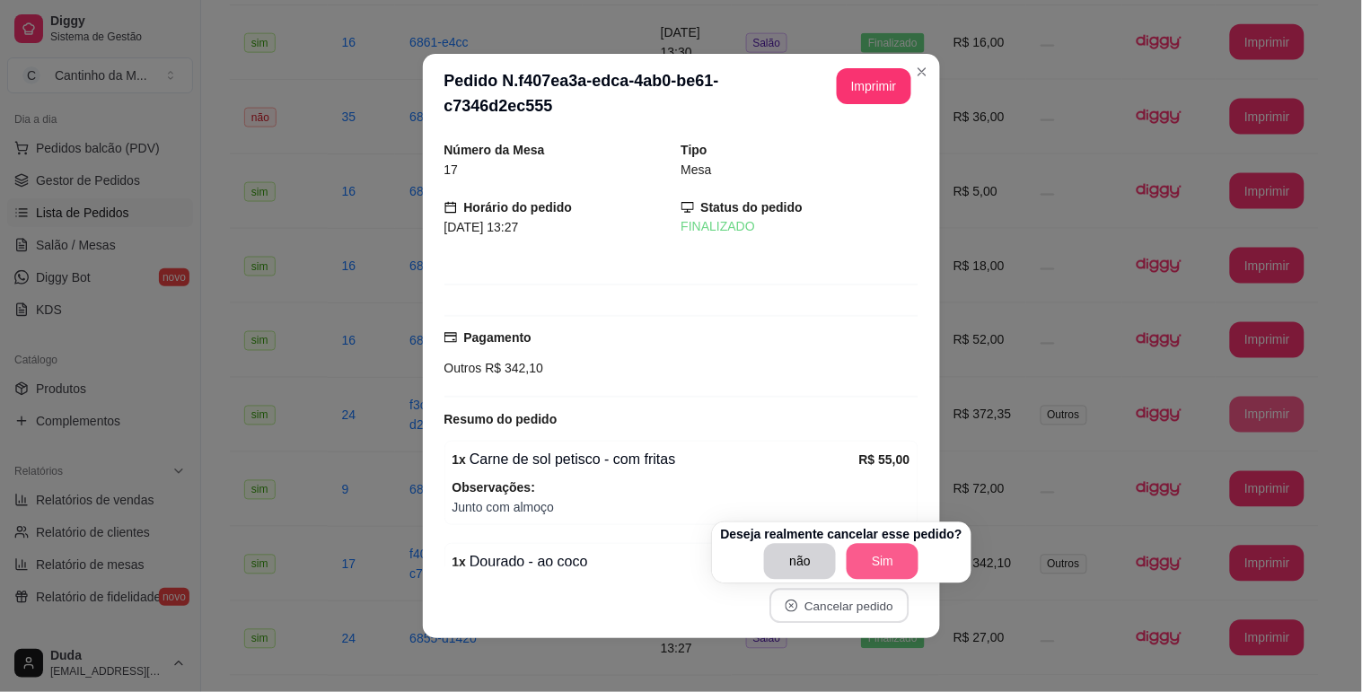
click at [875, 569] on button "Sim" at bounding box center [882, 562] width 72 height 36
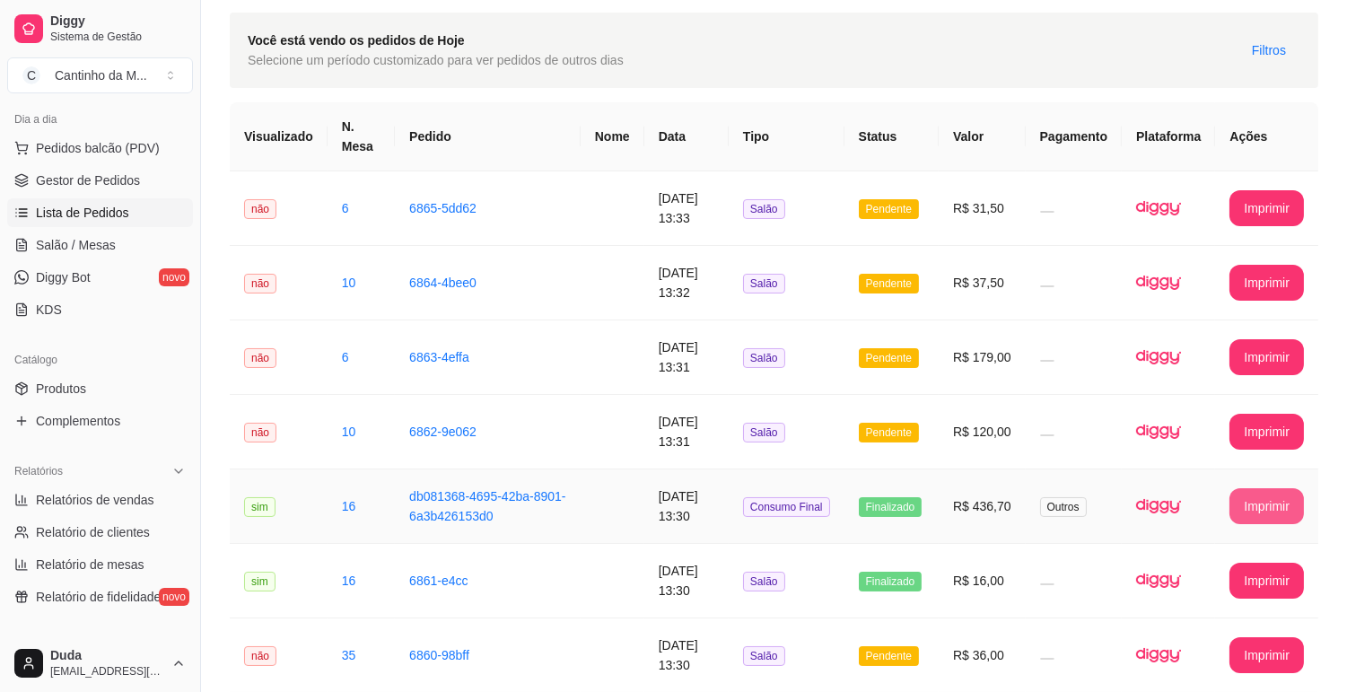
scroll to position [0, 0]
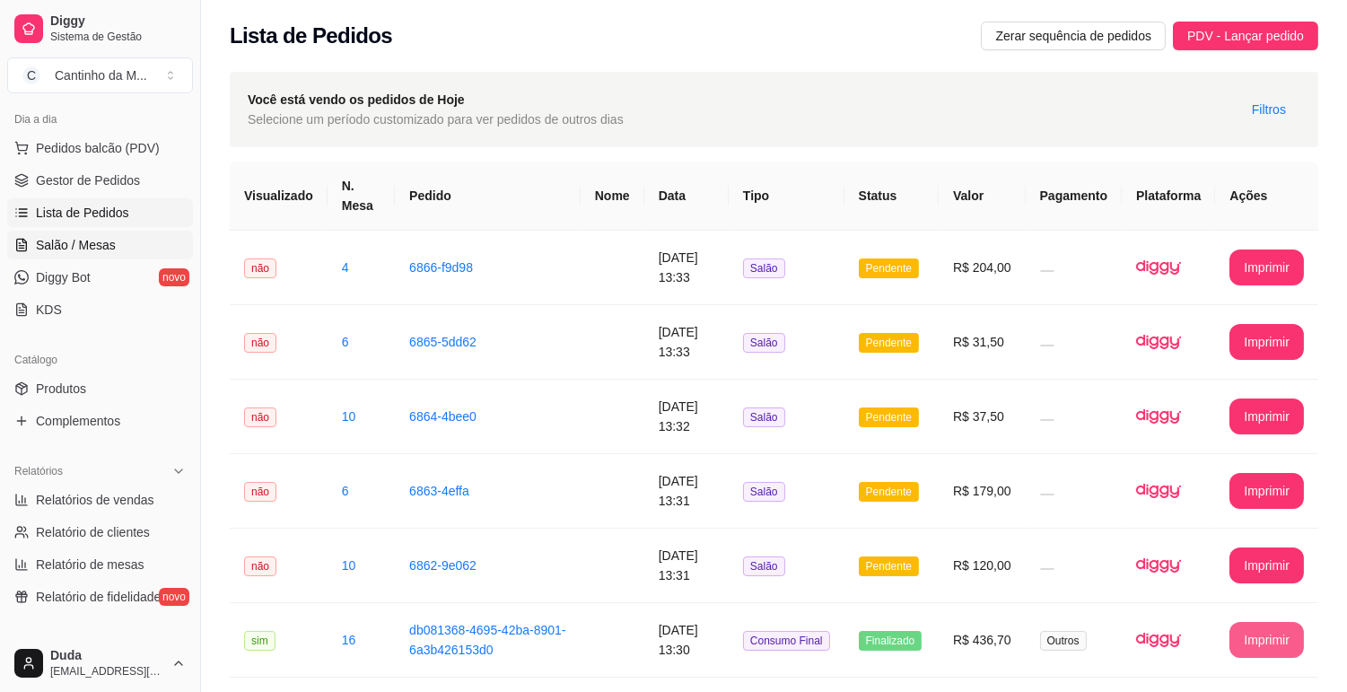
click at [118, 246] on link "Salão / Mesas" at bounding box center [100, 245] width 186 height 29
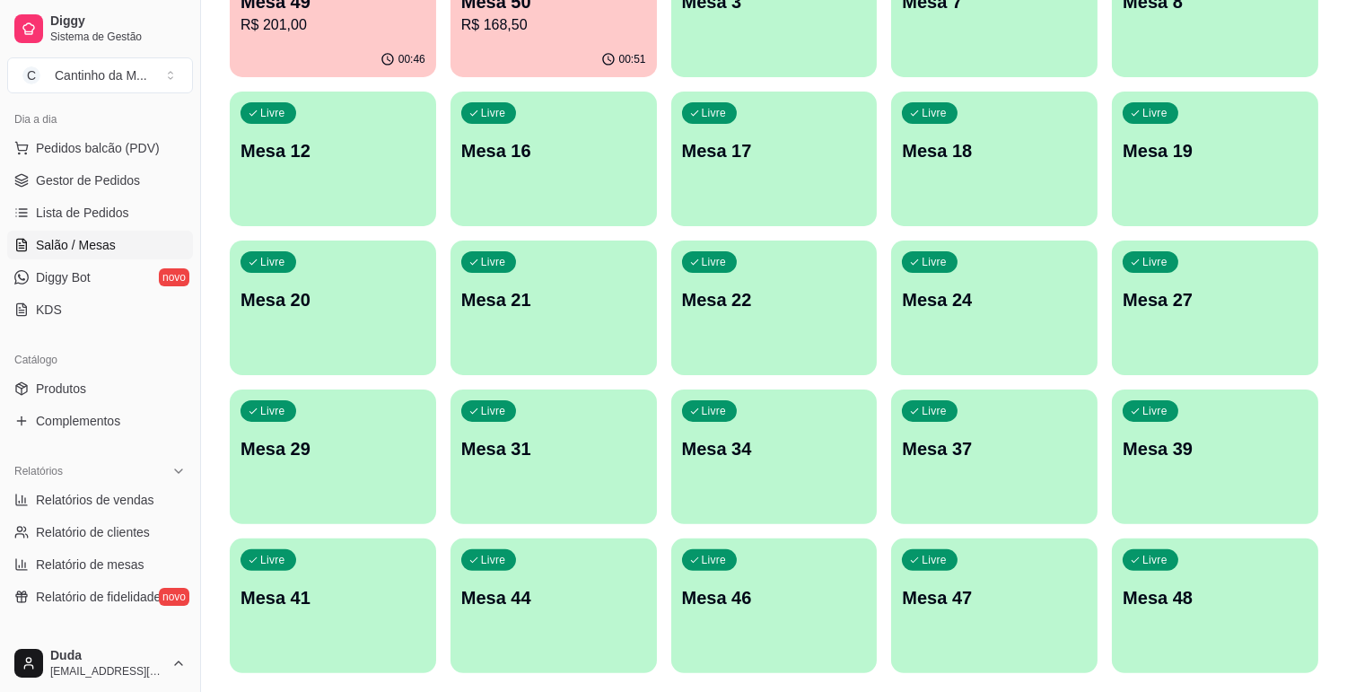
scroll to position [997, 0]
click at [801, 182] on div "Livre Mesa 17" at bounding box center [774, 147] width 200 height 110
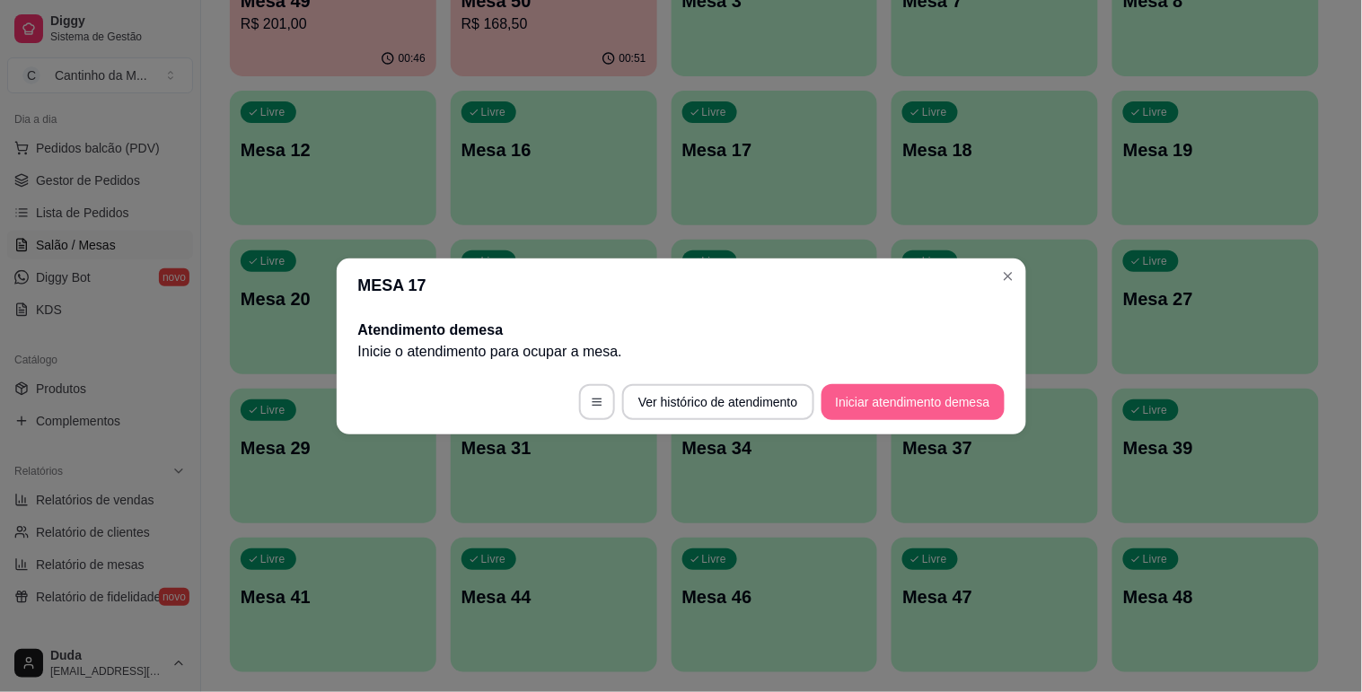
click at [864, 406] on button "Iniciar atendimento de mesa" at bounding box center [912, 402] width 183 height 36
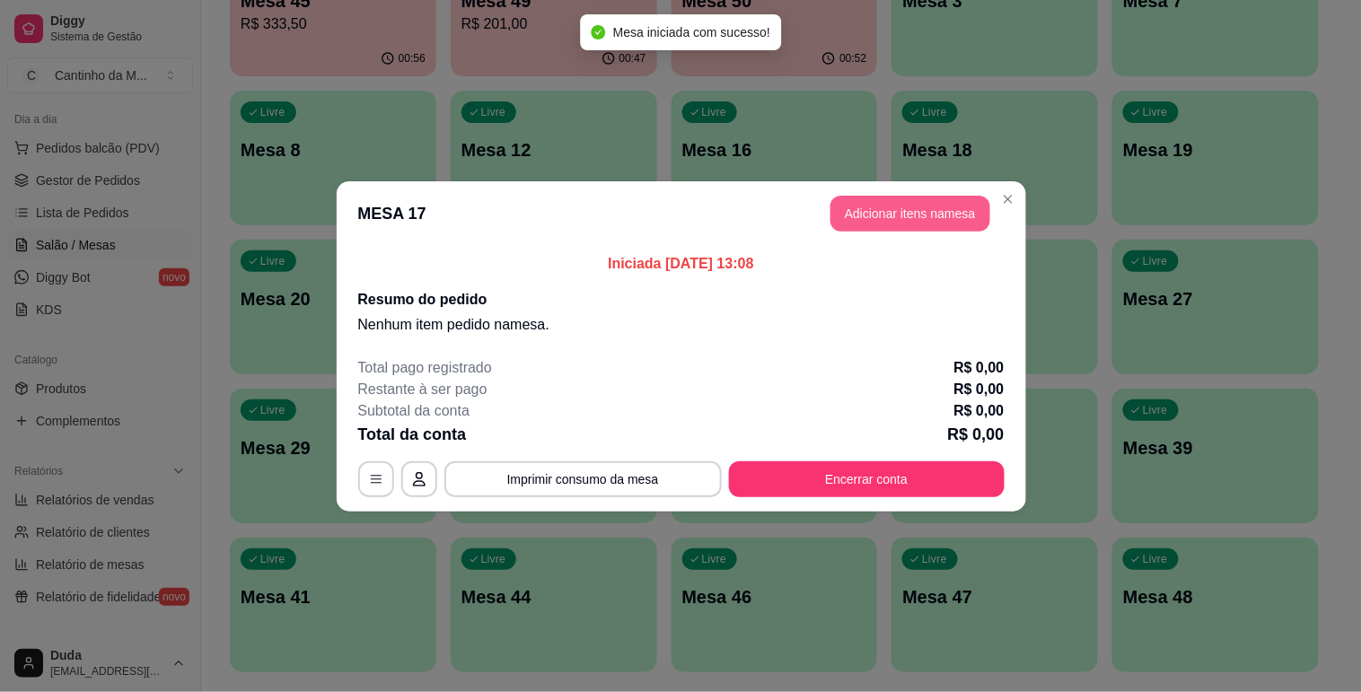
click at [895, 219] on button "Adicionar itens na mesa" at bounding box center [910, 214] width 160 height 36
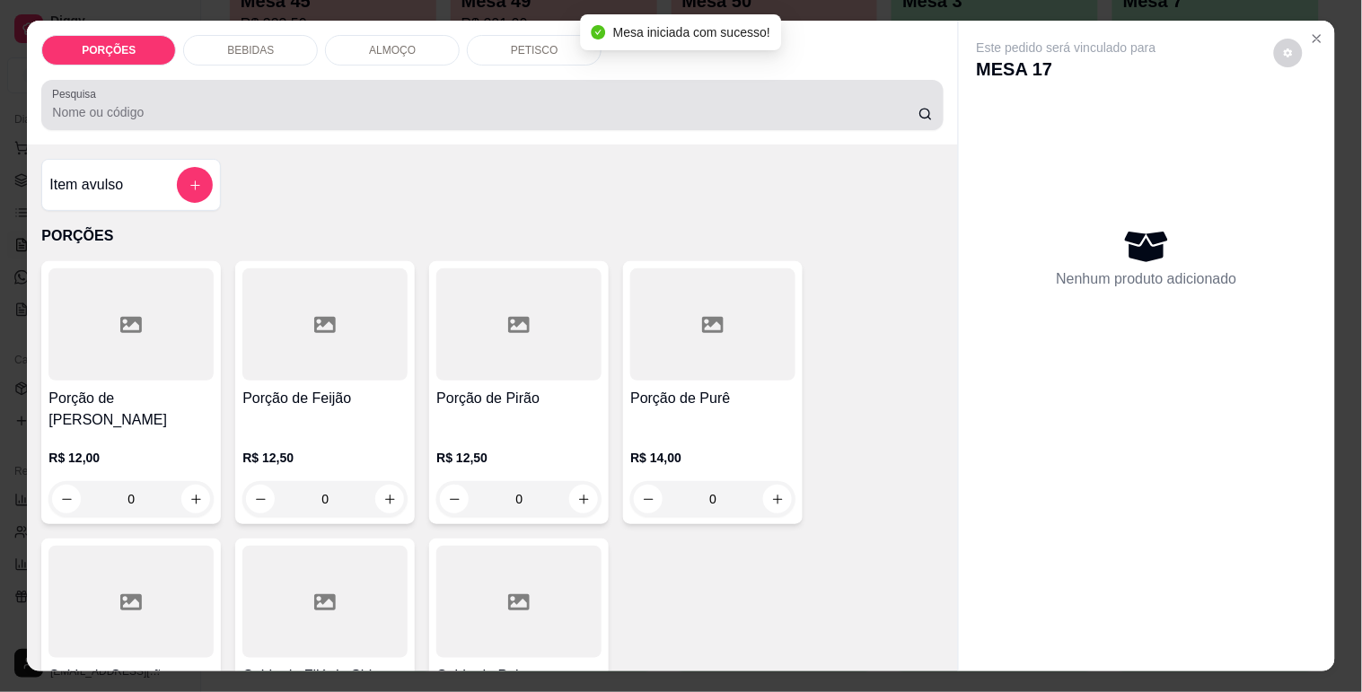
click at [407, 80] on div "Pesquisa" at bounding box center [491, 105] width 901 height 50
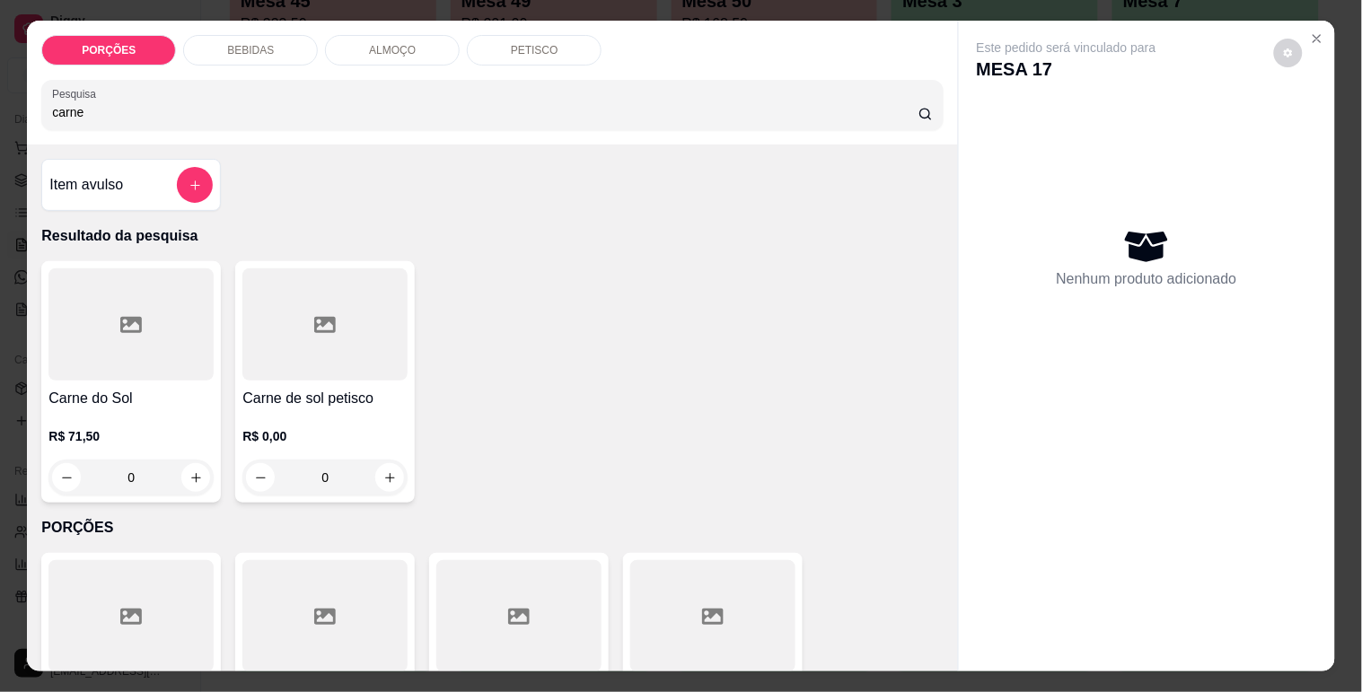
type input "carne"
click at [283, 366] on div at bounding box center [324, 324] width 165 height 112
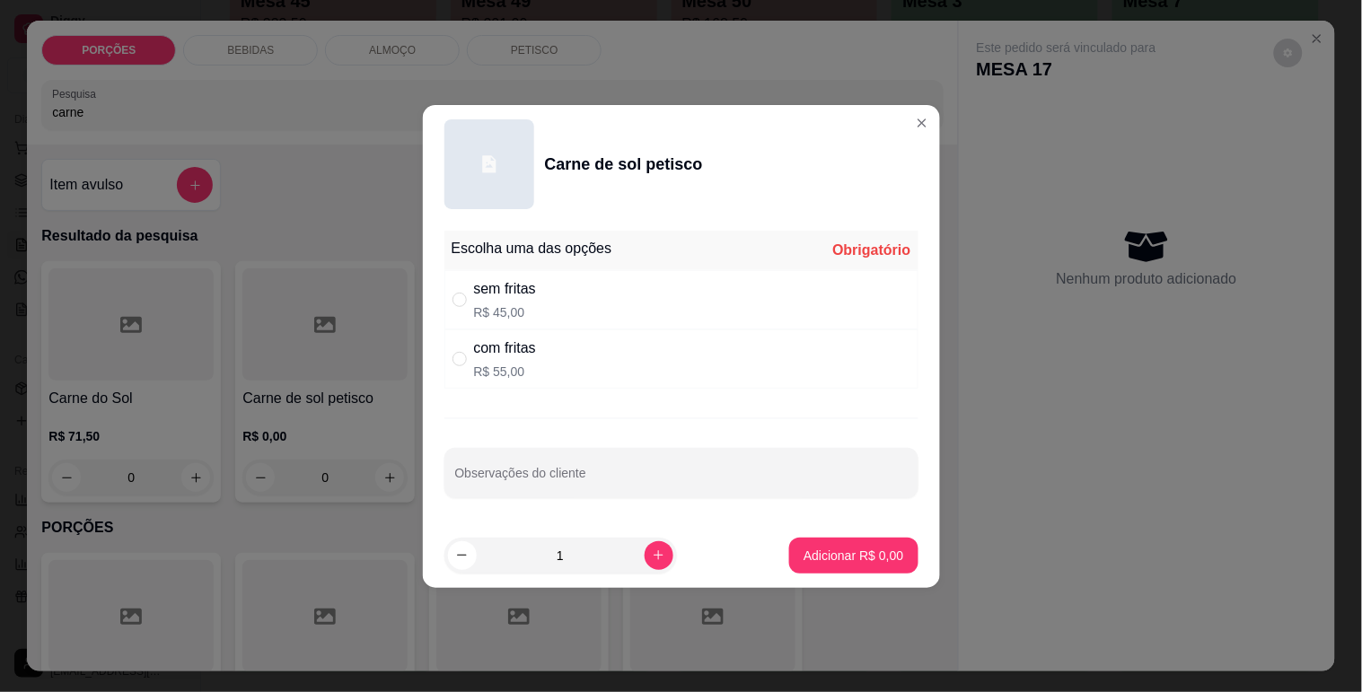
click at [523, 338] on div "com fritas" at bounding box center [505, 349] width 62 height 22
radio input "true"
click at [887, 558] on p "Adicionar R$ 55,00" at bounding box center [849, 556] width 107 height 18
type input "1"
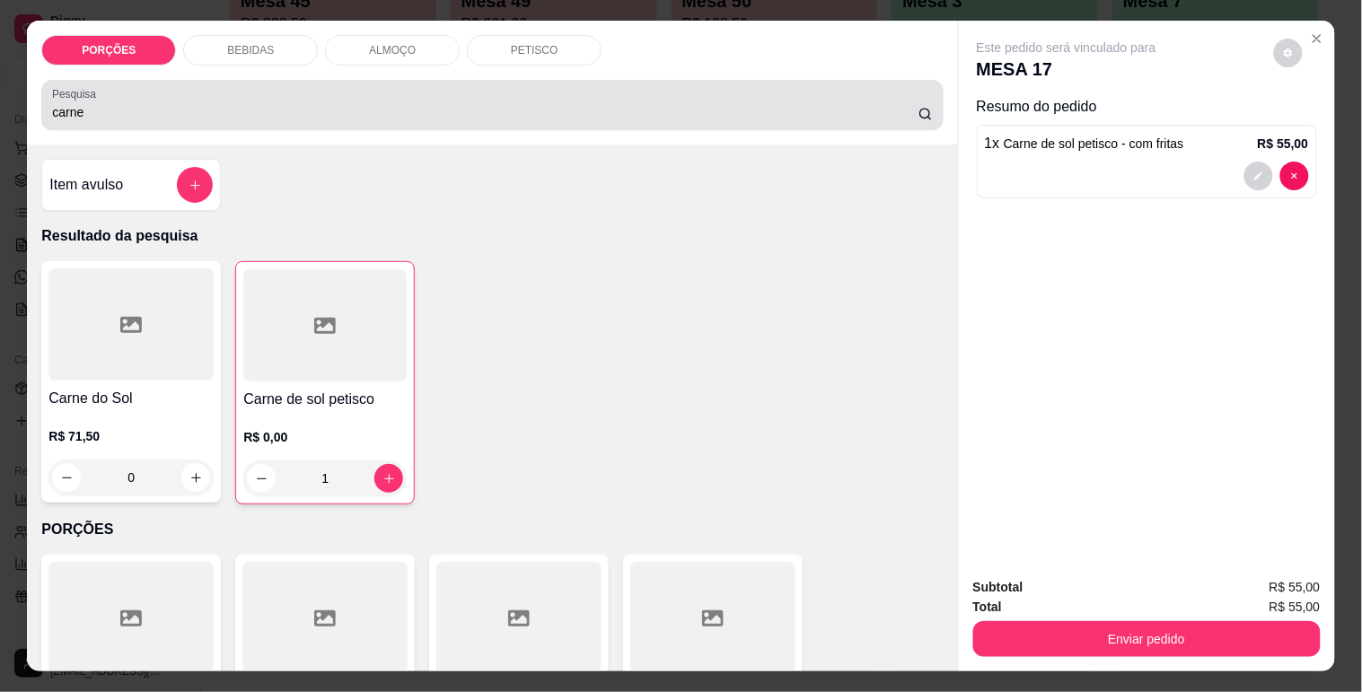
click at [409, 104] on input "carne" at bounding box center [485, 112] width 866 height 18
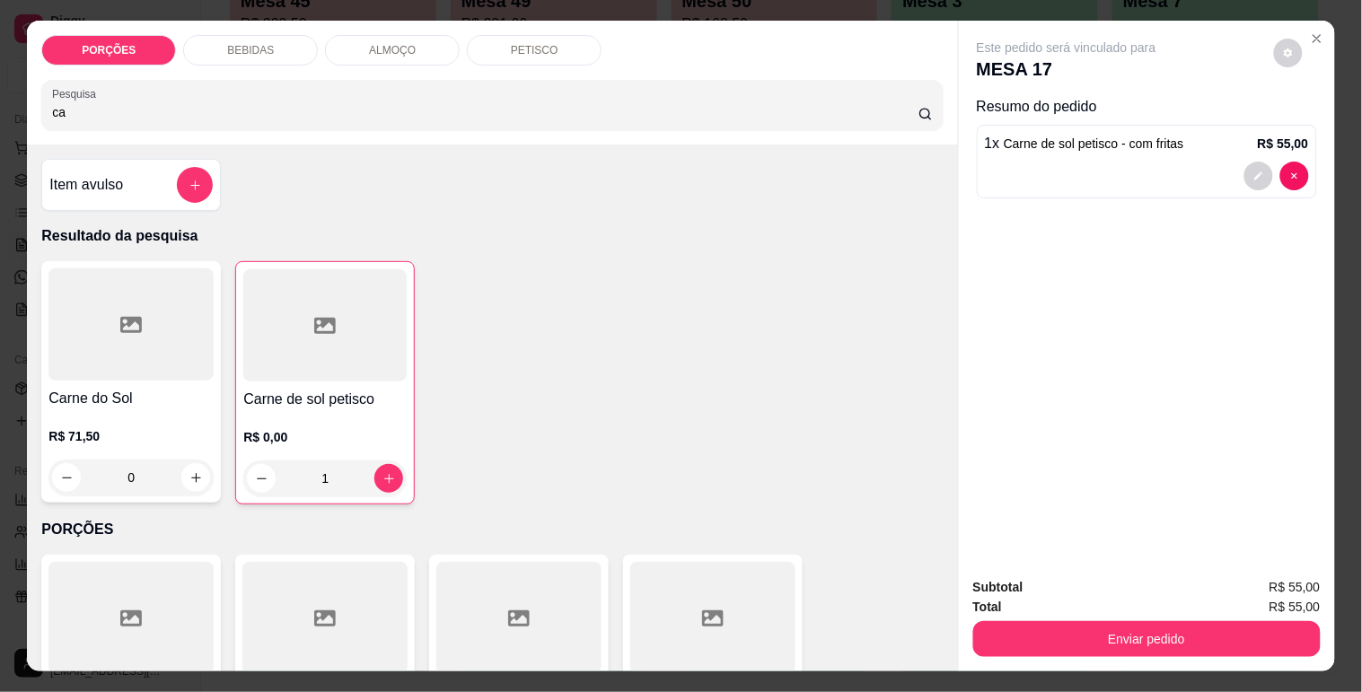
type input "c"
type input "doura"
click at [173, 298] on div at bounding box center [130, 324] width 165 height 112
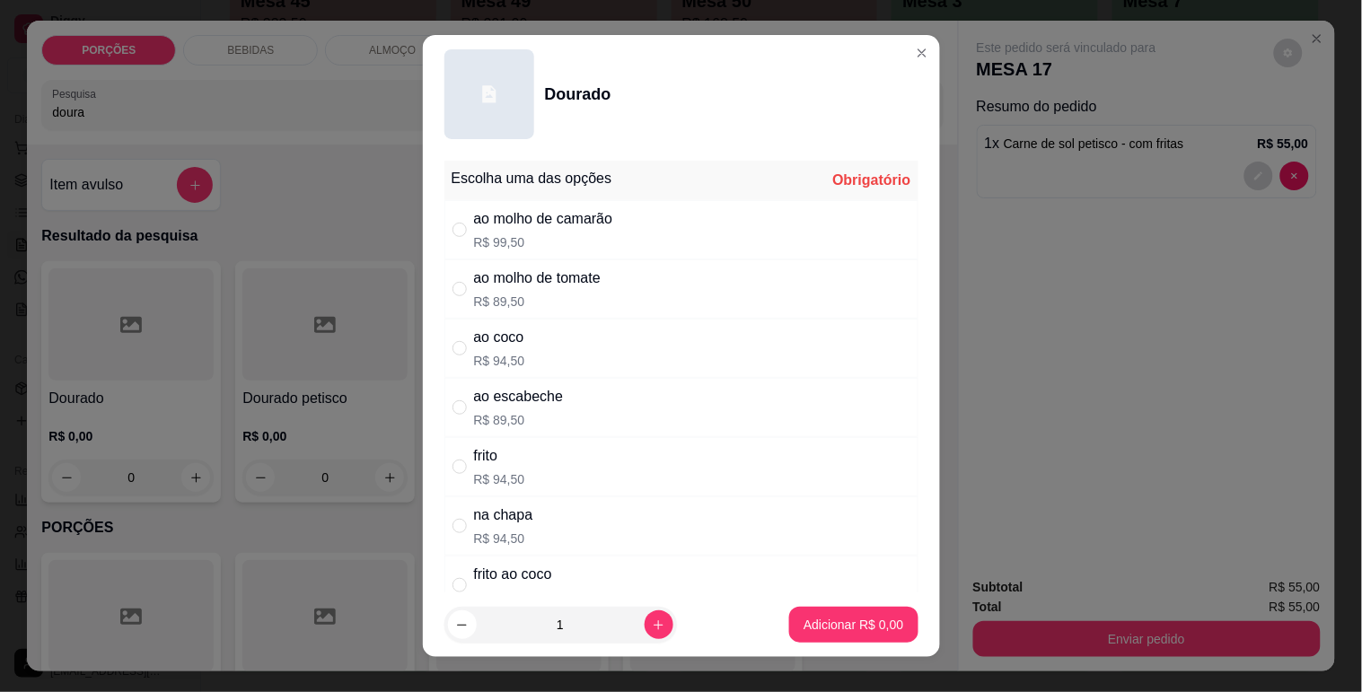
click at [521, 344] on div "ao coco R$ 94,50" at bounding box center [681, 348] width 474 height 59
radio input "true"
click at [809, 625] on p "Adicionar R$ 94,50" at bounding box center [849, 625] width 107 height 18
type input "1"
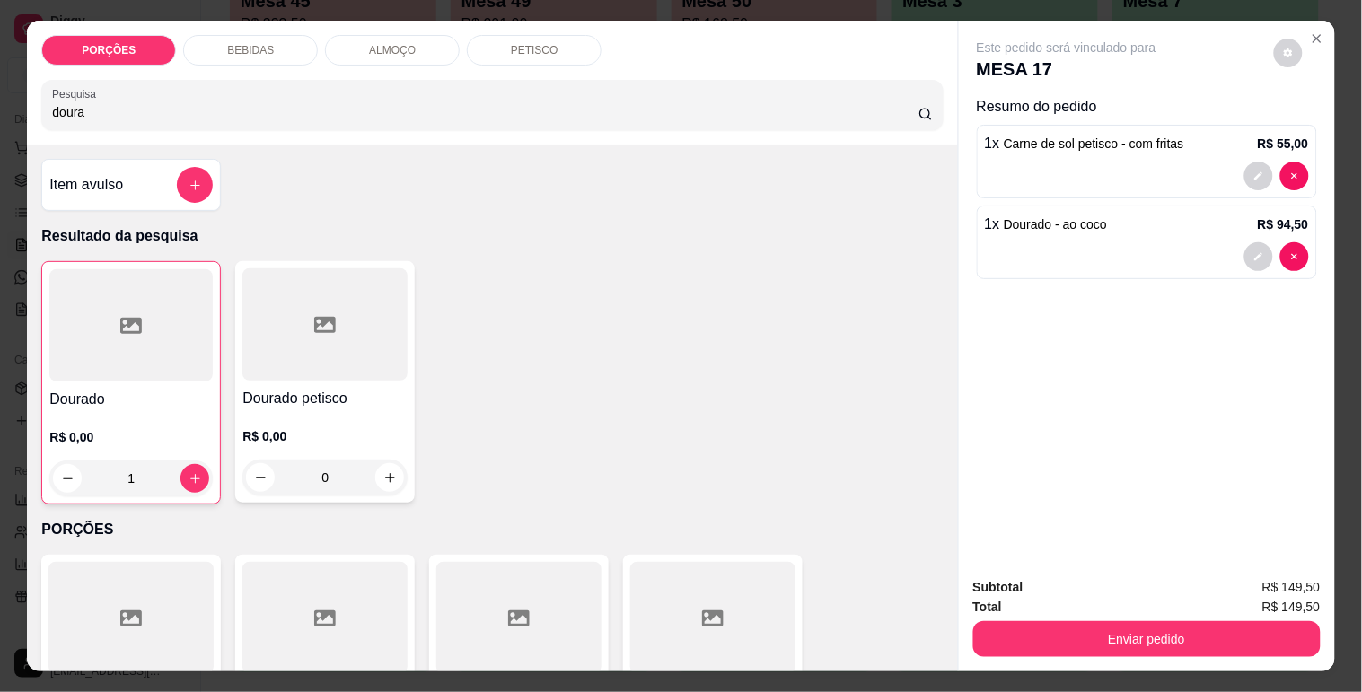
click at [292, 127] on div "PORÇÕES BEBIDAS ALMOÇO PETISCO Pesquisa doura" at bounding box center [492, 83] width 930 height 124
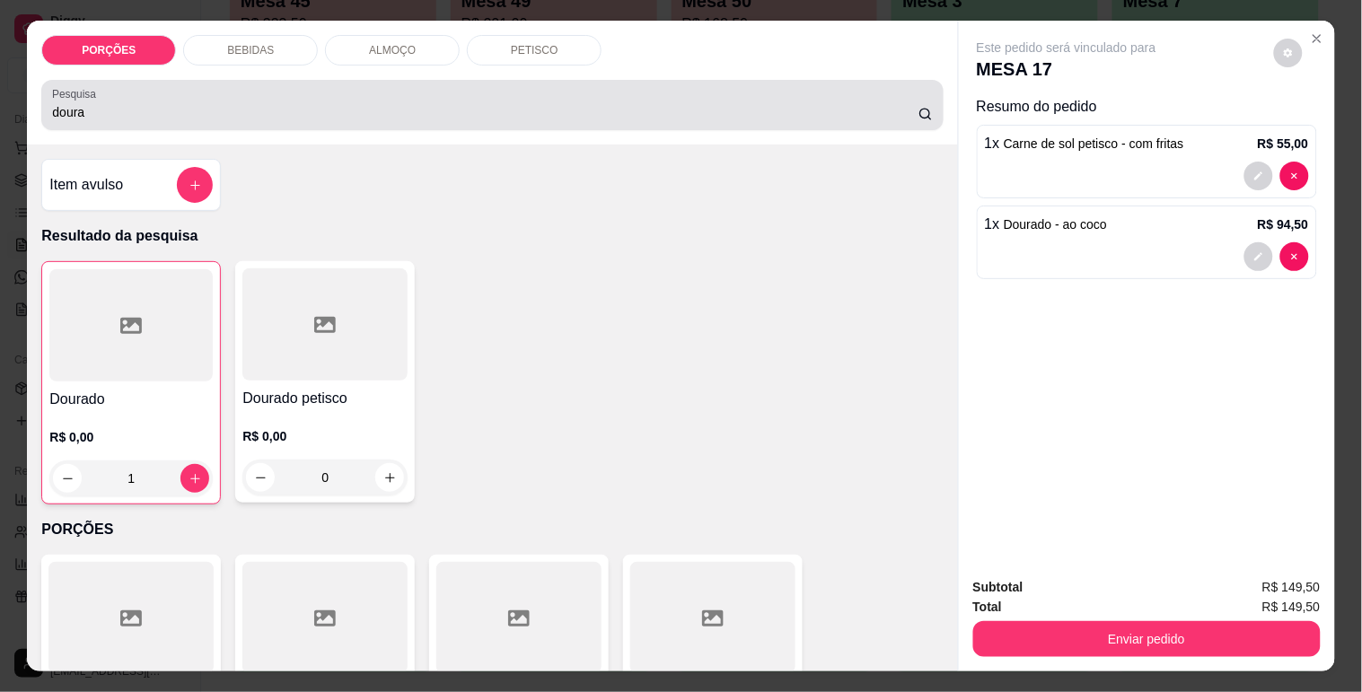
click at [289, 113] on input "doura" at bounding box center [485, 112] width 866 height 18
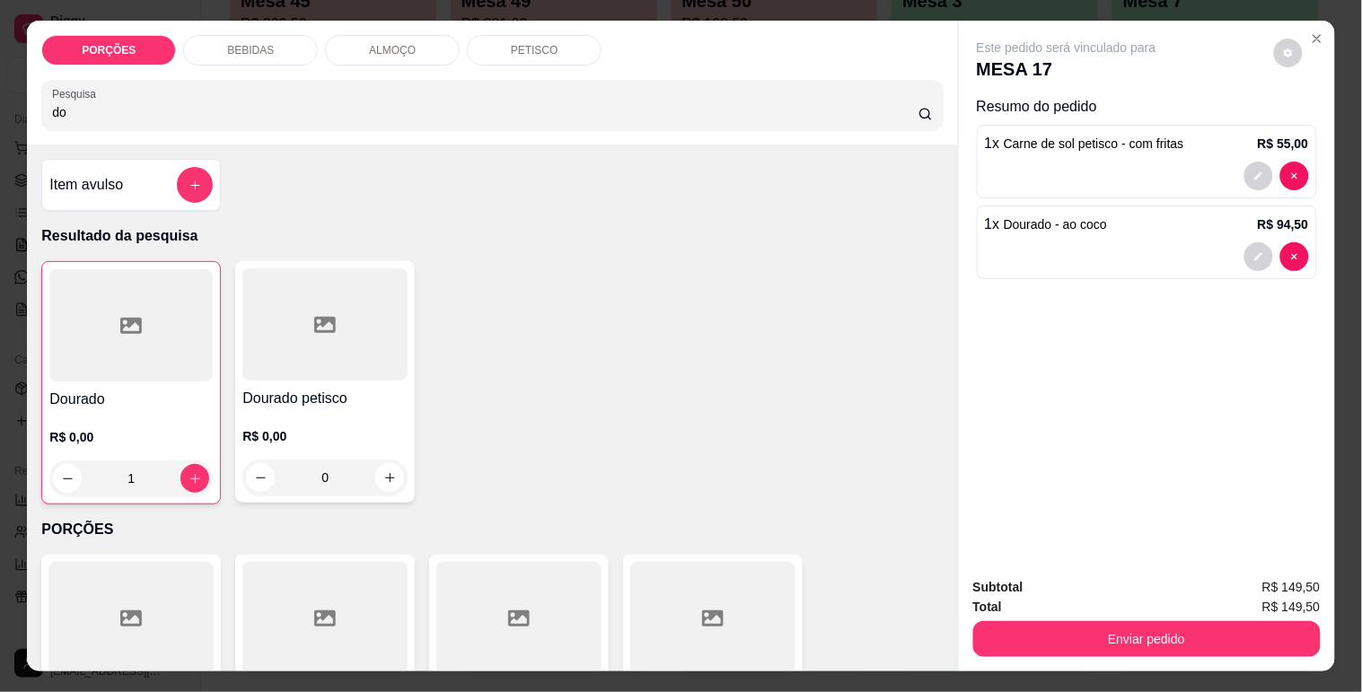
type input "d"
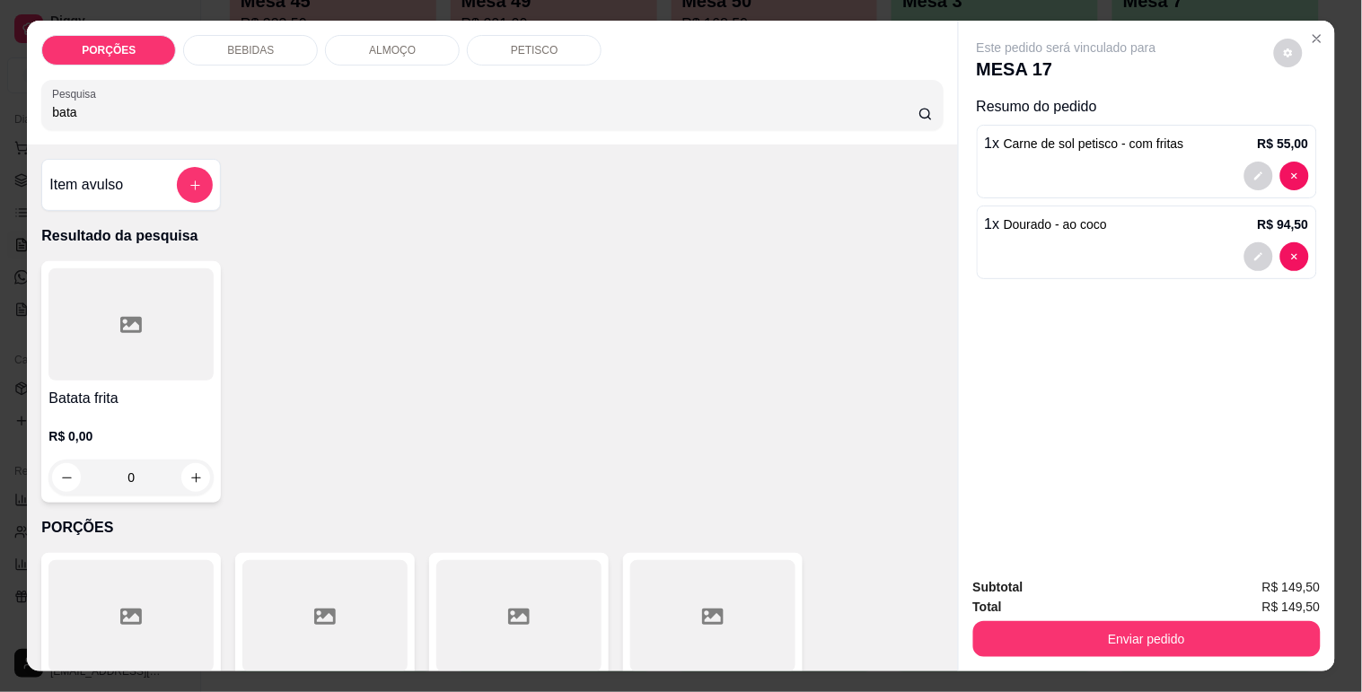
type input "bata"
click at [133, 338] on div at bounding box center [130, 324] width 165 height 112
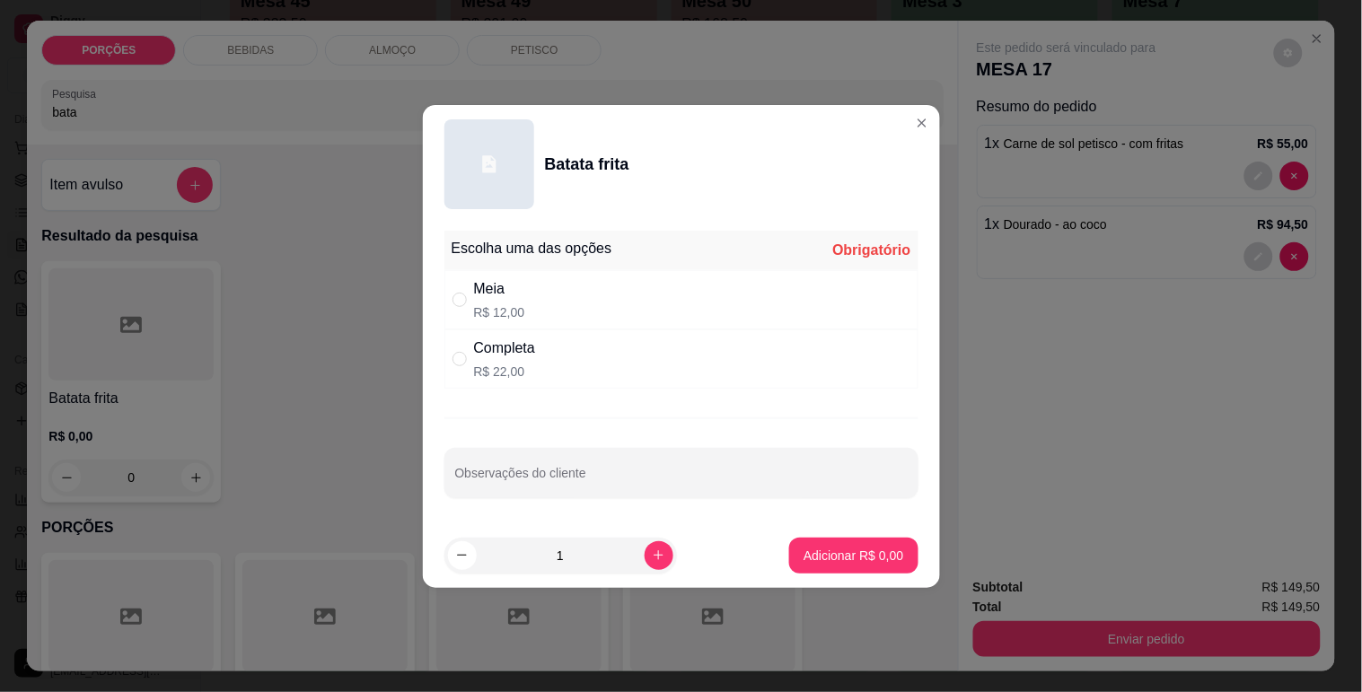
click at [583, 351] on div "Completa R$ 22,00" at bounding box center [681, 358] width 474 height 59
radio input "true"
click at [798, 558] on p "Adicionar R$ 22,00" at bounding box center [850, 555] width 104 height 17
type input "1"
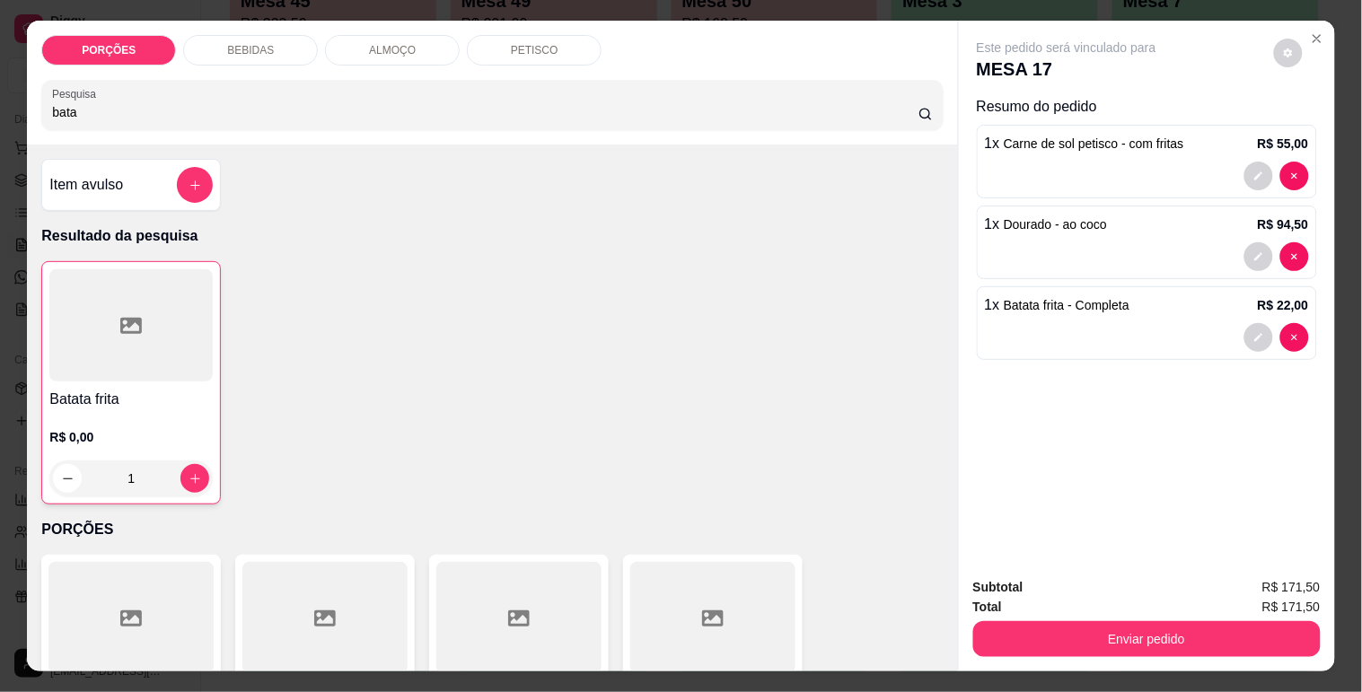
click at [232, 103] on input "bata" at bounding box center [485, 112] width 866 height 18
type input "b"
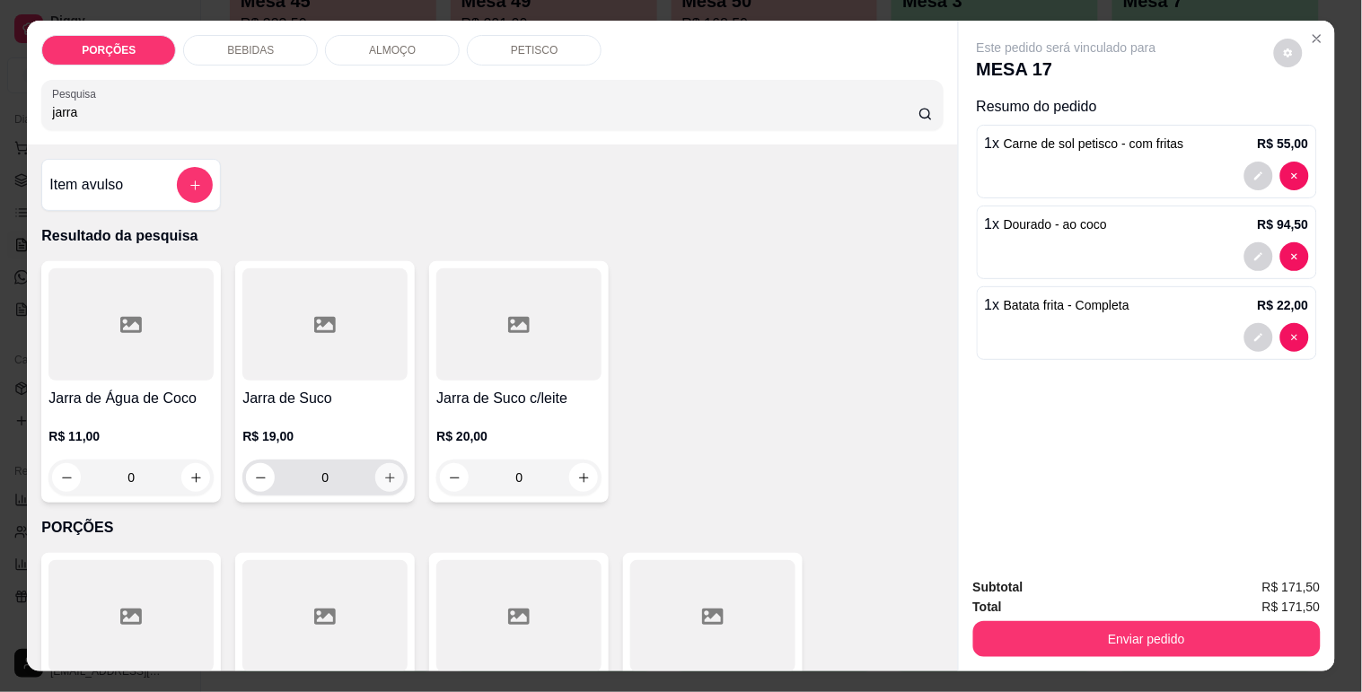
type input "jarra"
click at [383, 471] on icon "increase-product-quantity" at bounding box center [389, 477] width 13 height 13
type input "1"
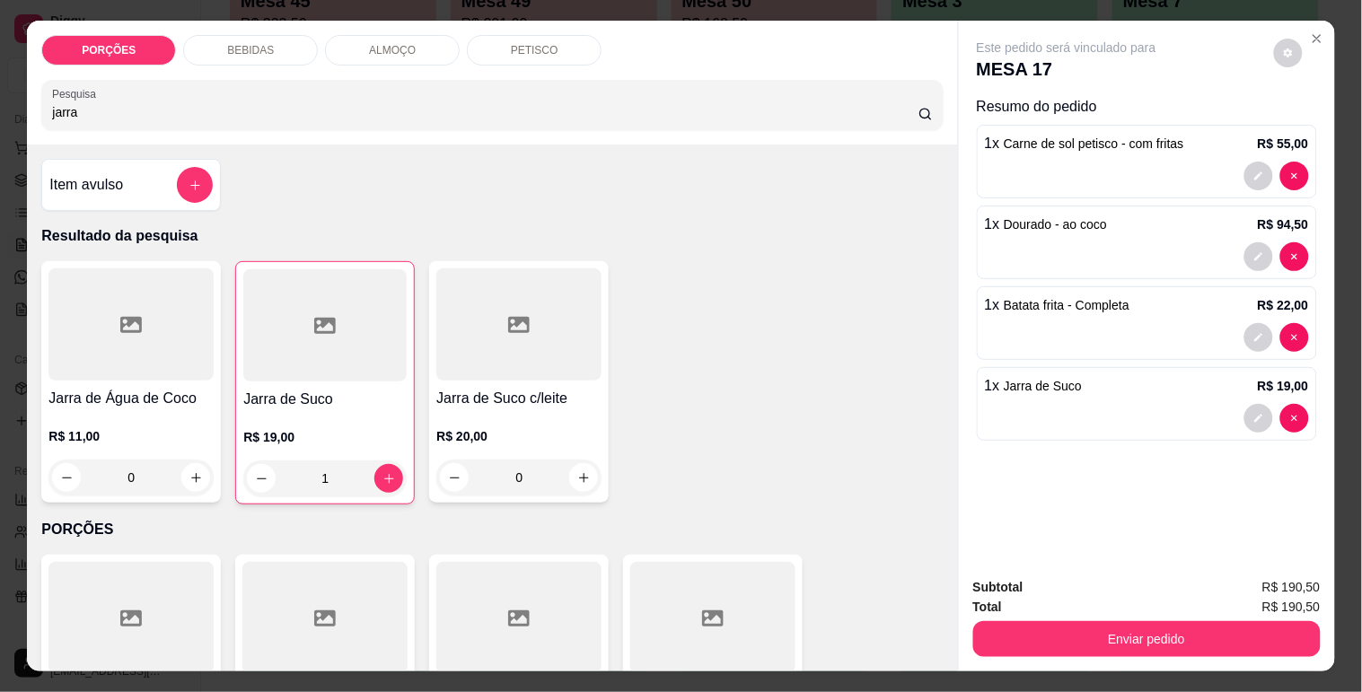
click at [123, 106] on input "jarra" at bounding box center [485, 112] width 866 height 18
type input "j"
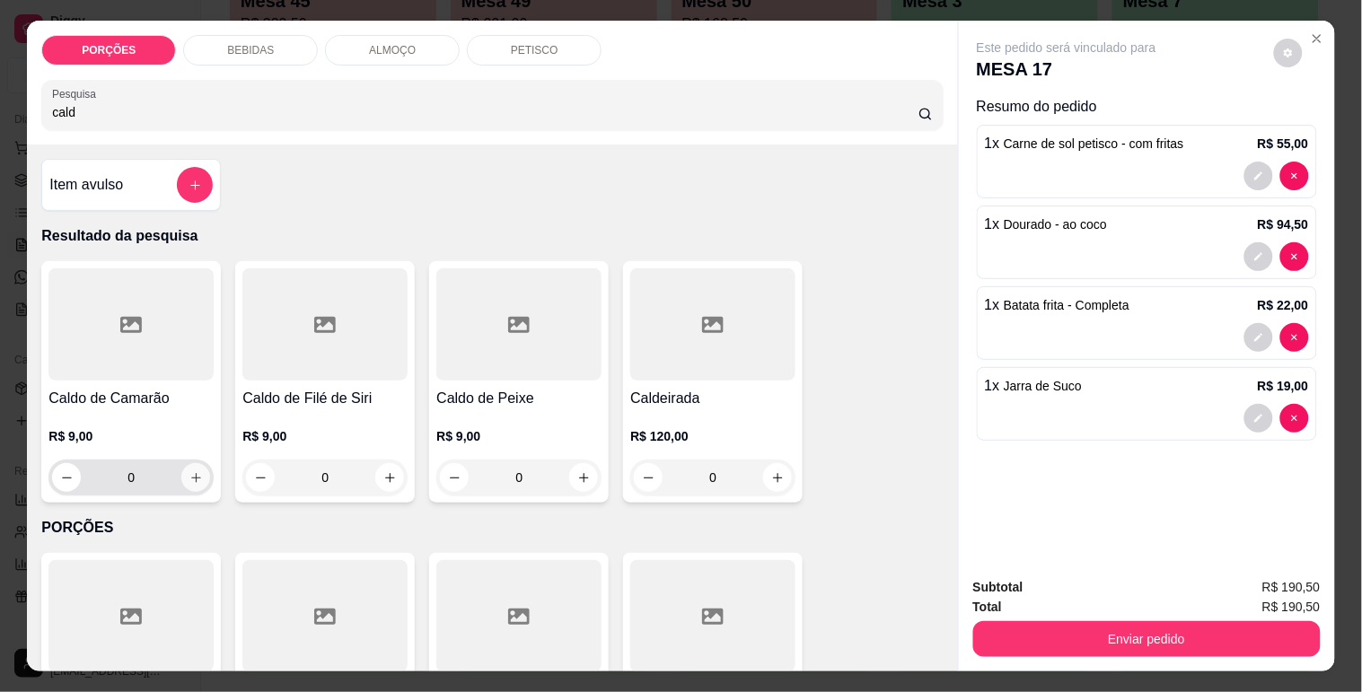
type input "cald"
click at [192, 474] on icon "increase-product-quantity" at bounding box center [195, 477] width 13 height 13
type input "1"
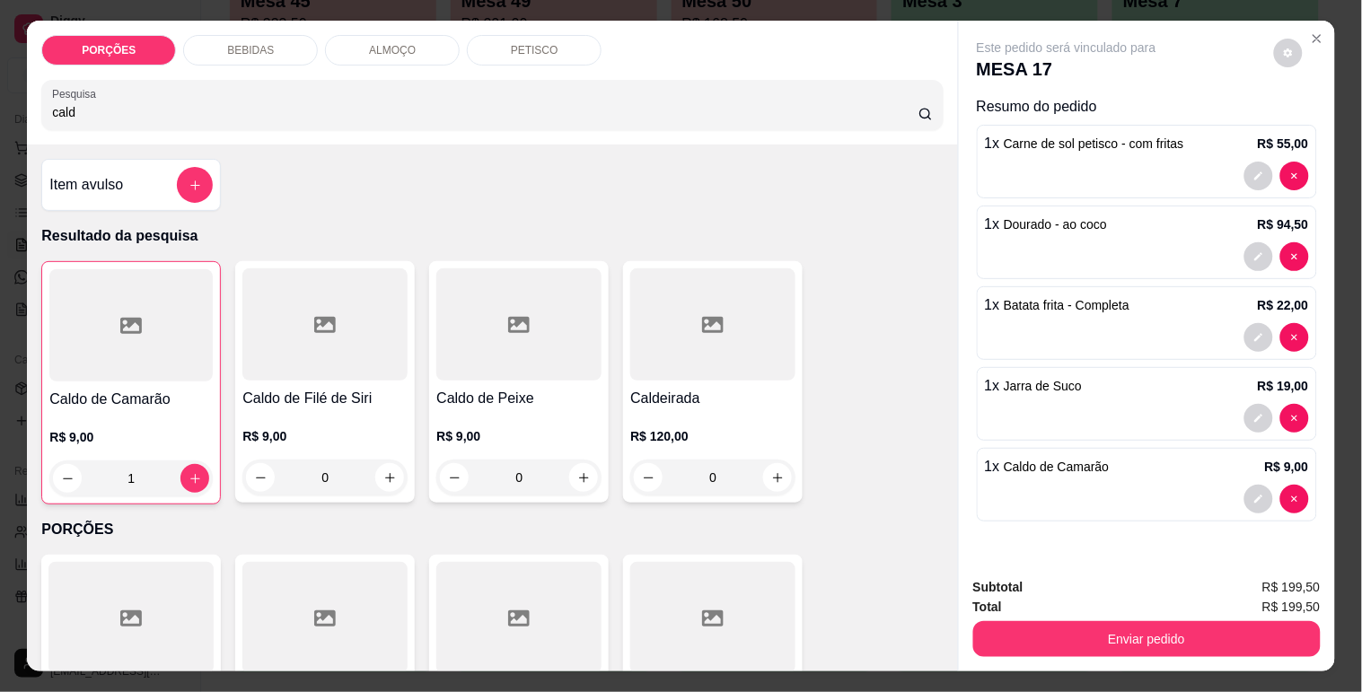
click at [154, 145] on div "Item avulso Resultado da pesquisa Caldo de Camarão R$ 9,00 1 Caldo de Filé de S…" at bounding box center [492, 408] width 930 height 527
click at [136, 110] on input "cald" at bounding box center [485, 112] width 866 height 18
type input "c"
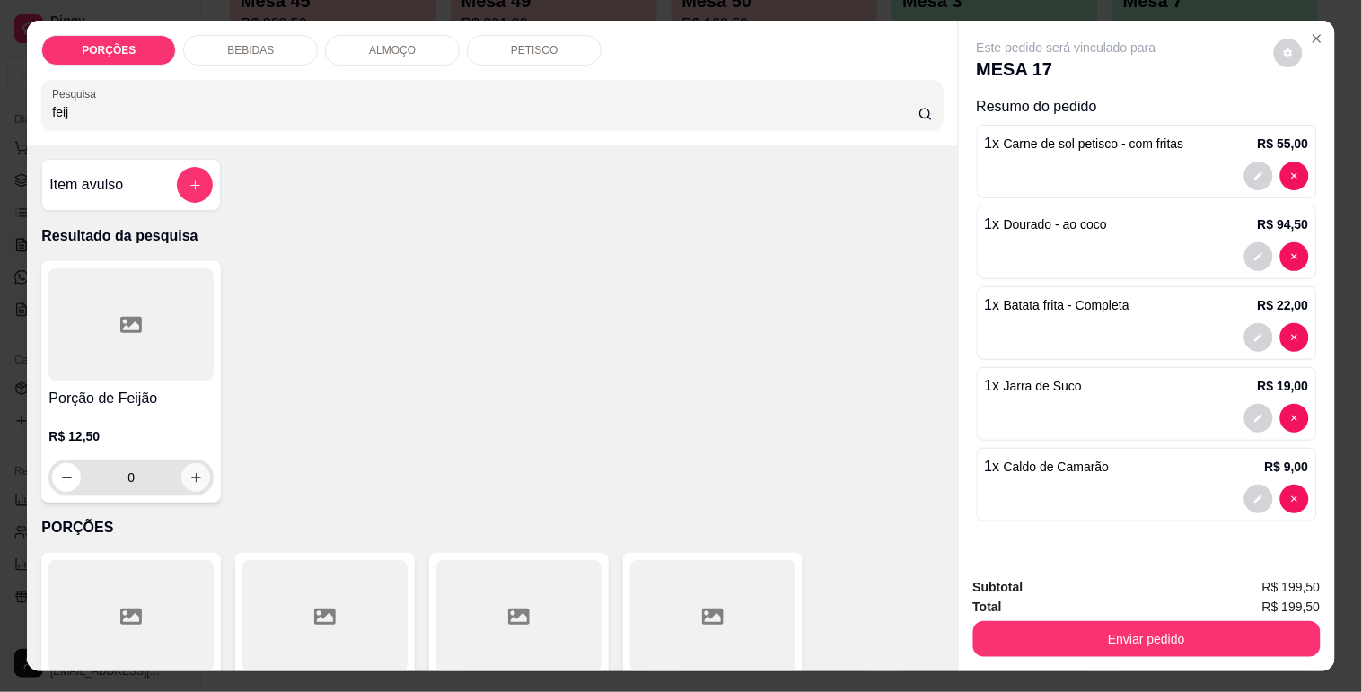
type input "feij"
click at [189, 471] on icon "increase-product-quantity" at bounding box center [195, 477] width 13 height 13
type input "1"
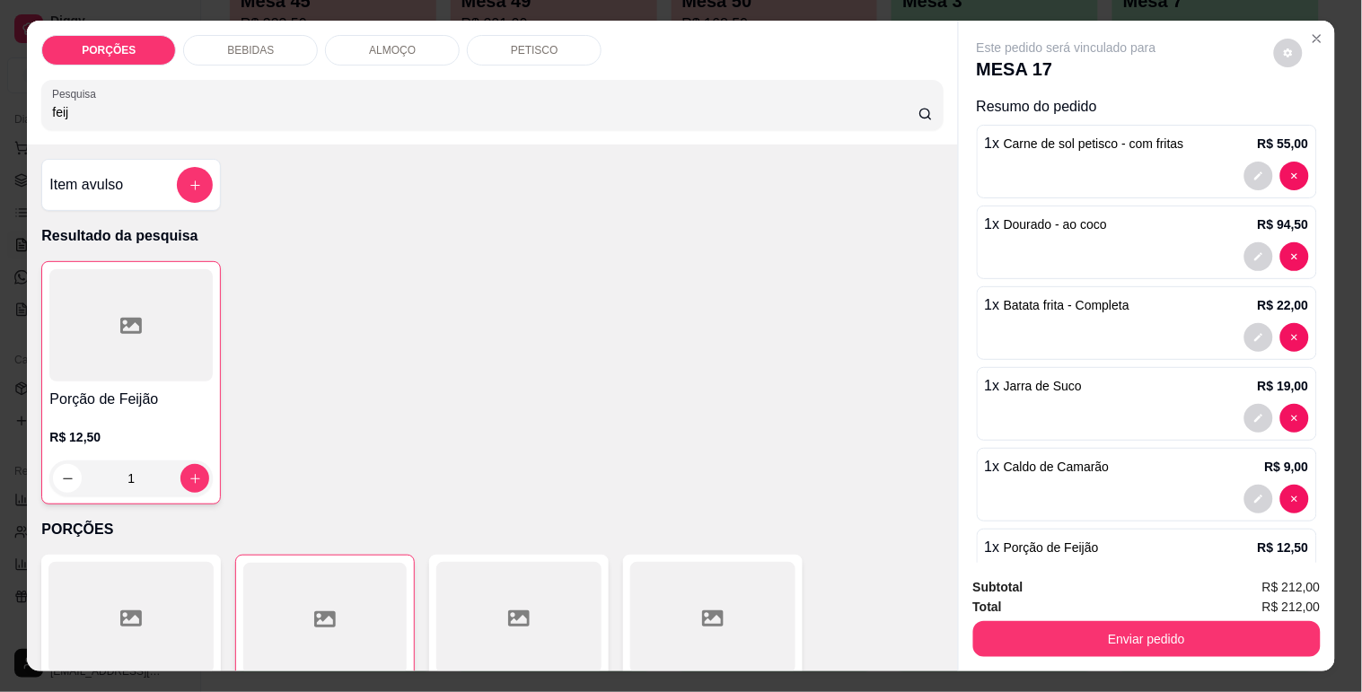
click at [227, 103] on input "feij" at bounding box center [485, 112] width 866 height 18
type input "f"
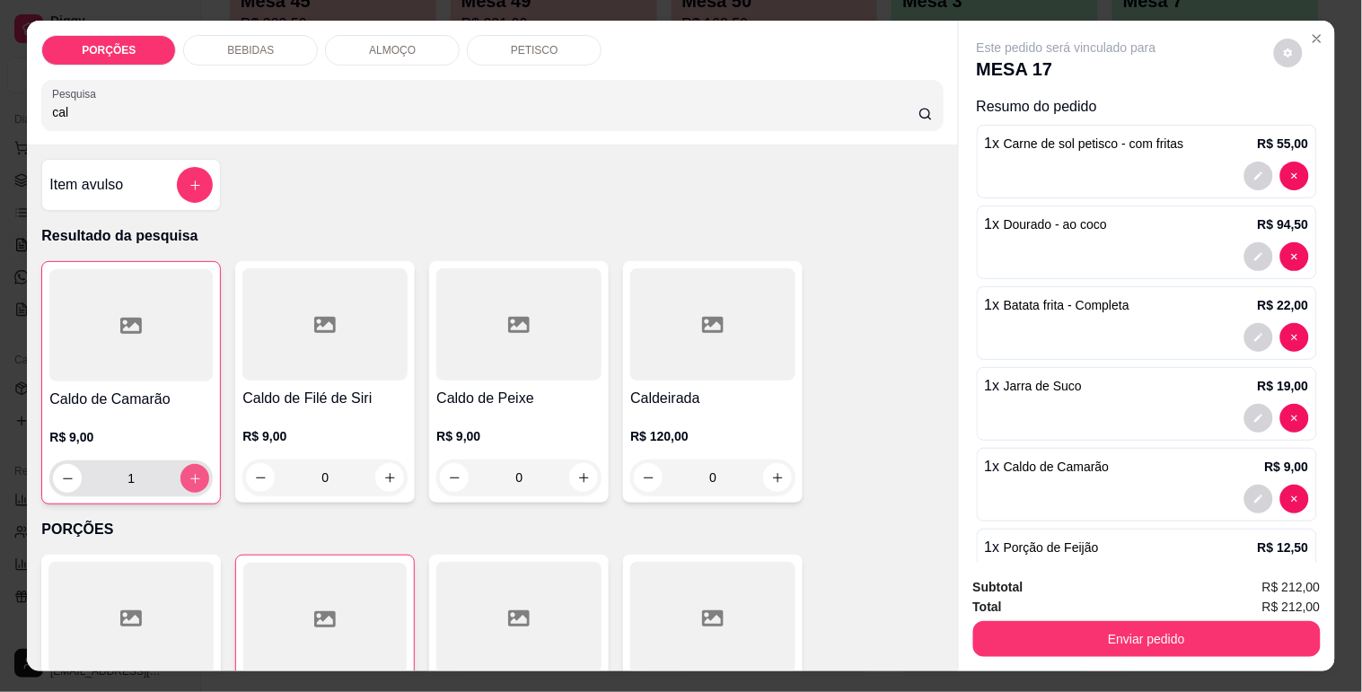
type input "cal"
click at [199, 465] on button "increase-product-quantity" at bounding box center [195, 479] width 28 height 28
type input "2"
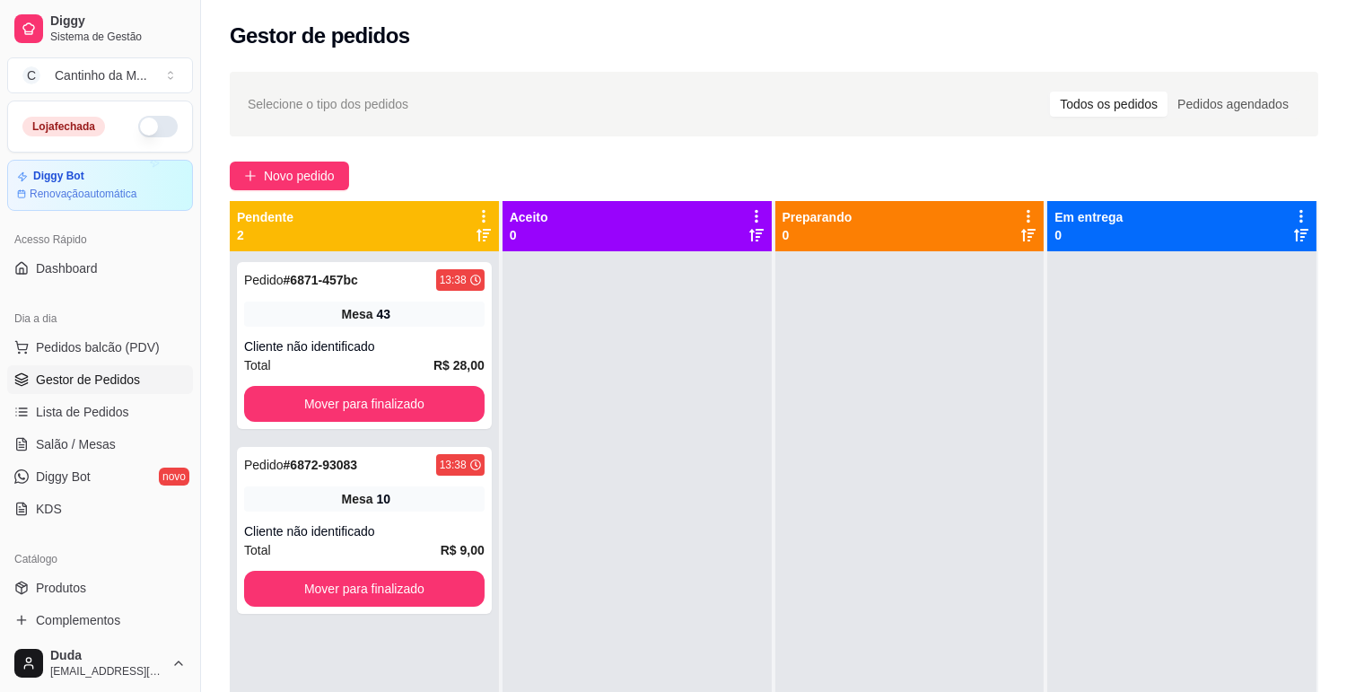
scroll to position [199, 0]
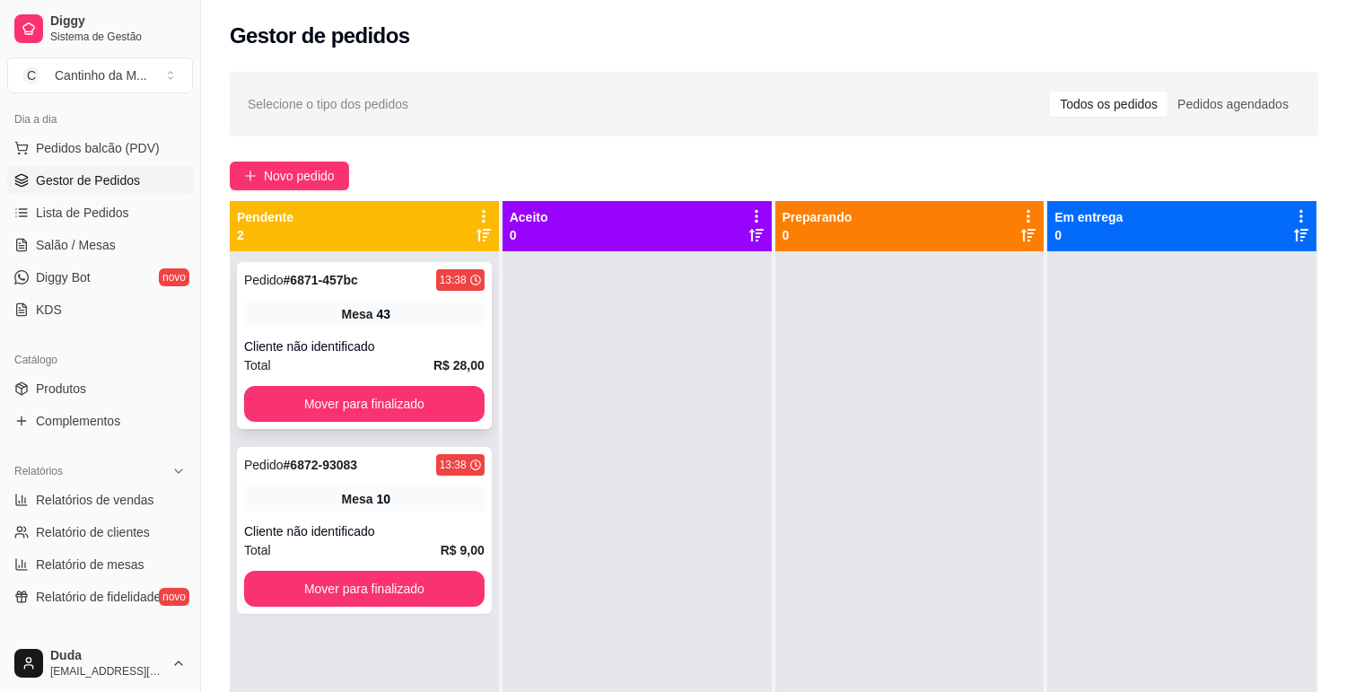
click at [393, 299] on div "Pedido # 6871-457bc 13:38 Mesa 43 Cliente não identificado Total R$ 28,00 Mover…" at bounding box center [364, 345] width 255 height 167
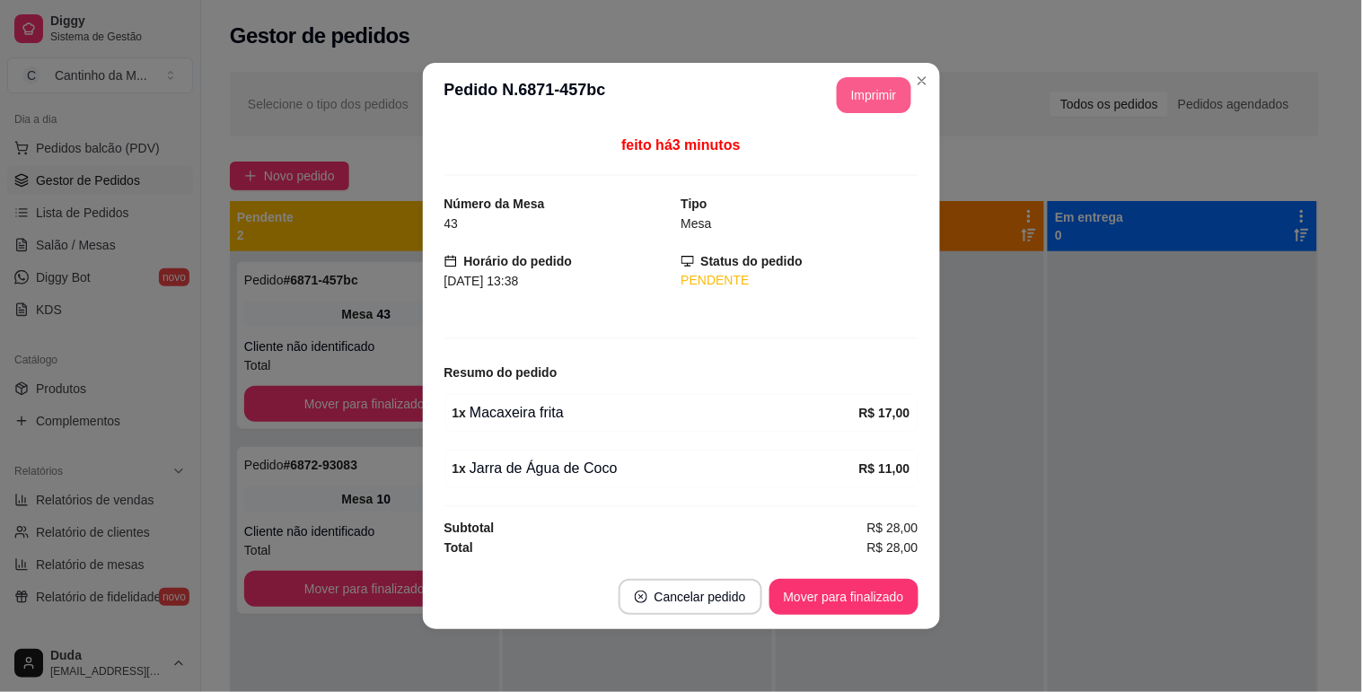
click at [867, 101] on button "Imprimir" at bounding box center [874, 95] width 75 height 36
click at [829, 601] on button "Mover para finalizado" at bounding box center [843, 597] width 149 height 36
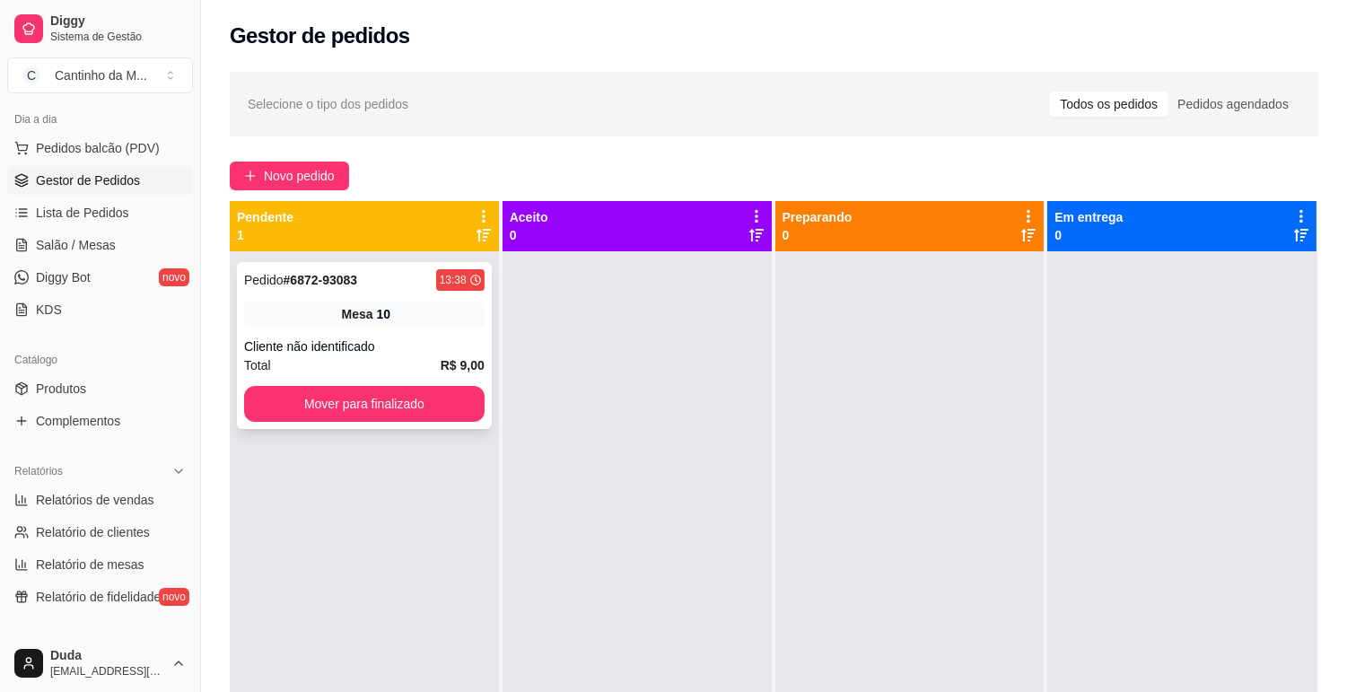
click at [425, 341] on div "Cliente não identificado" at bounding box center [364, 347] width 241 height 18
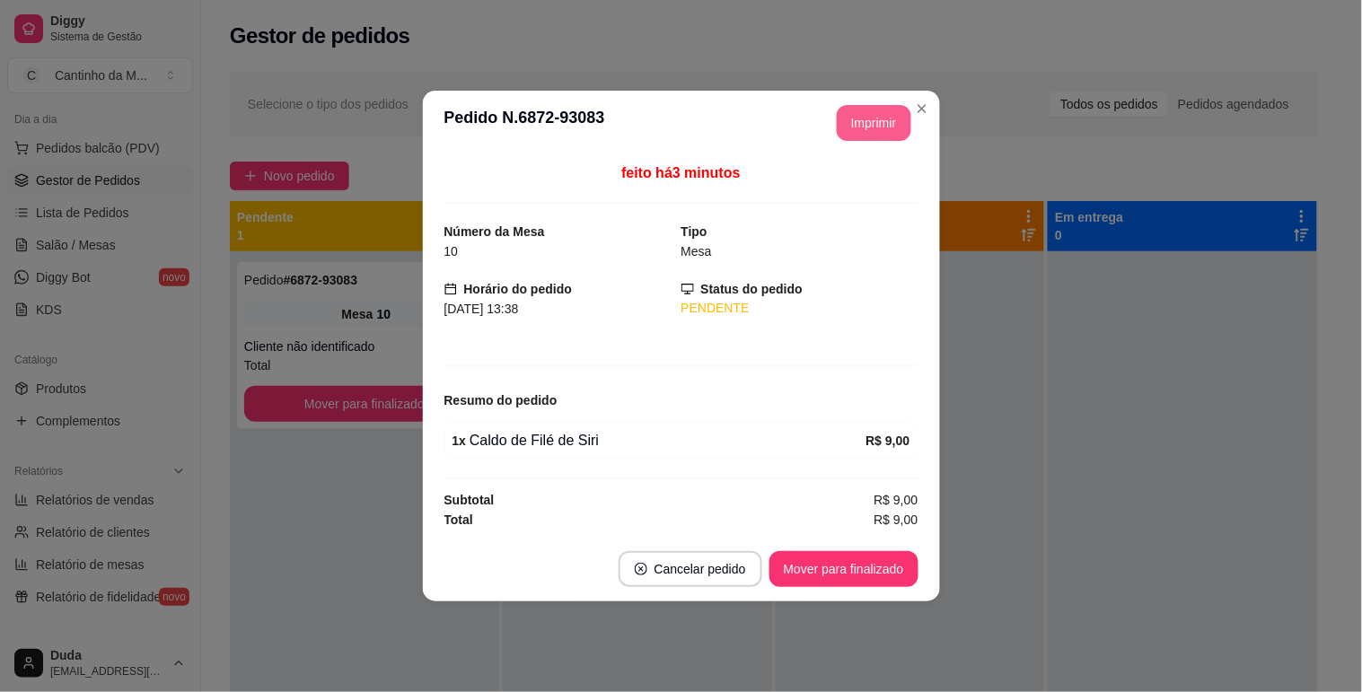
click at [855, 124] on button "Imprimir" at bounding box center [874, 123] width 75 height 36
click at [863, 567] on button "Mover para finalizado" at bounding box center [843, 569] width 149 height 36
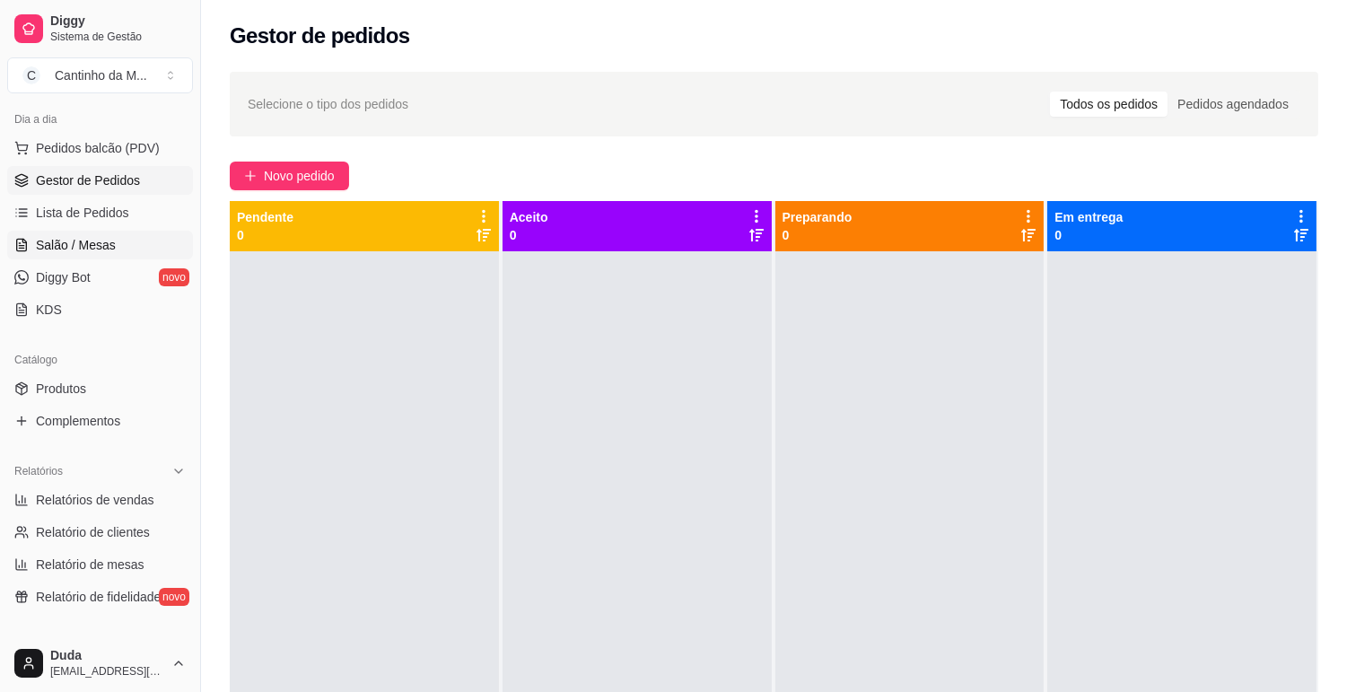
click at [83, 257] on link "Salão / Mesas" at bounding box center [100, 245] width 186 height 29
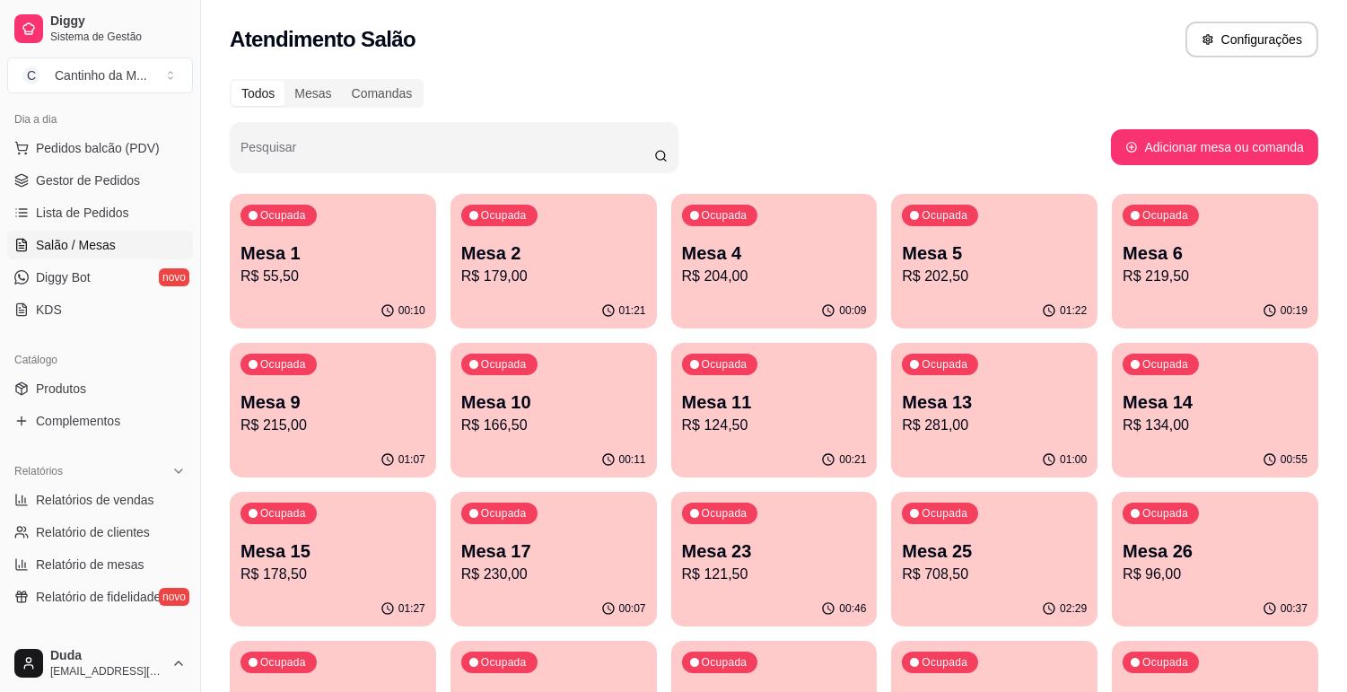
click at [330, 381] on div "Ocupada Mesa 9 R$ 215,00" at bounding box center [333, 393] width 206 height 100
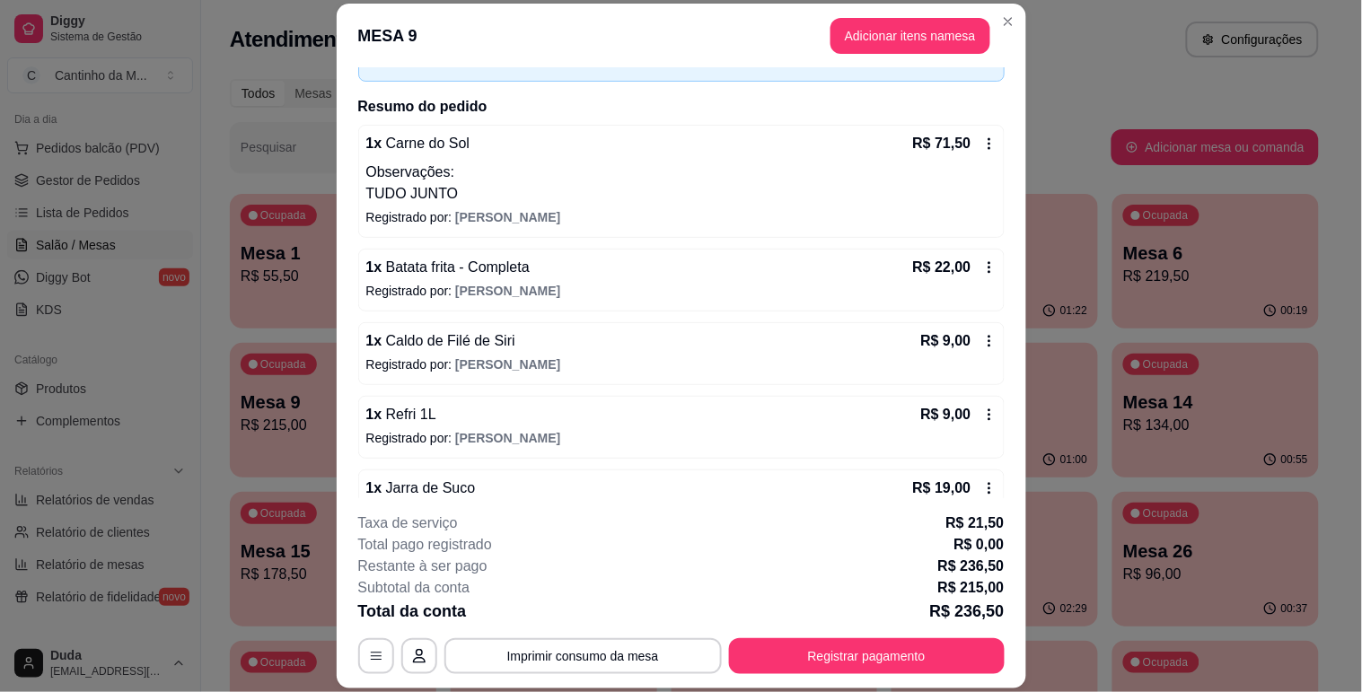
scroll to position [77, 0]
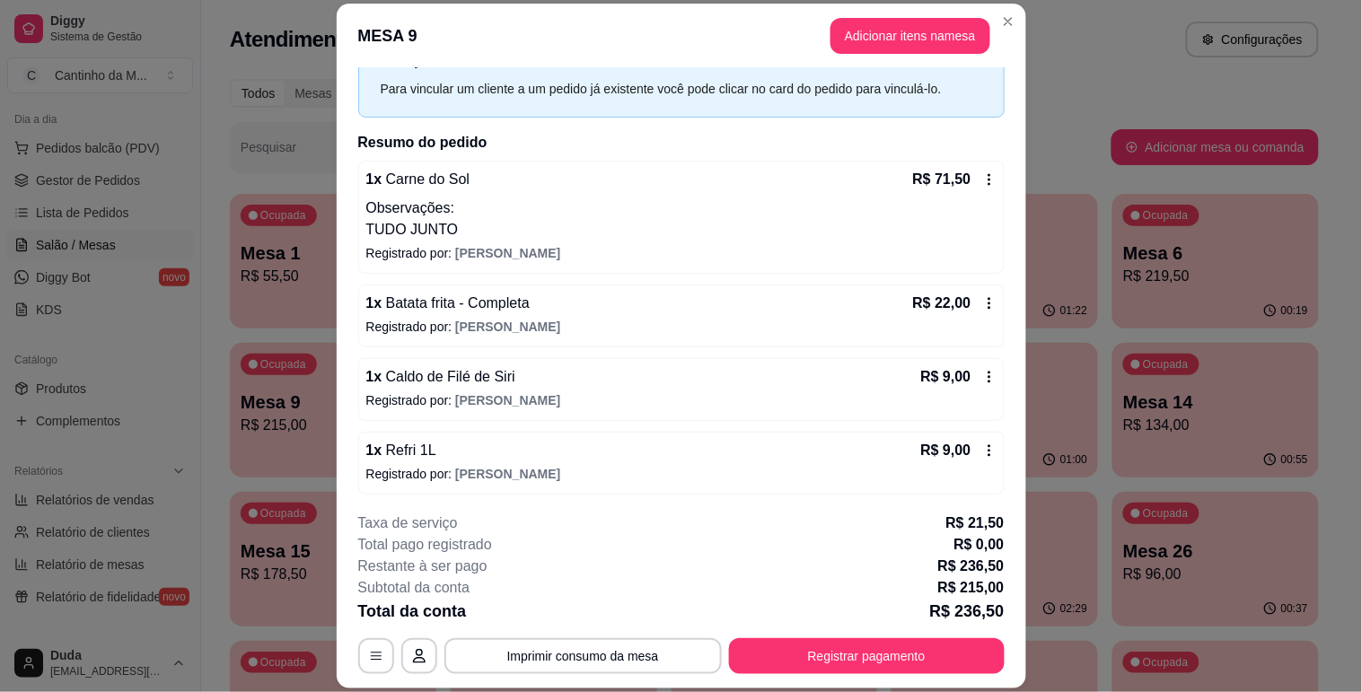
click at [982, 383] on icon at bounding box center [989, 377] width 14 height 14
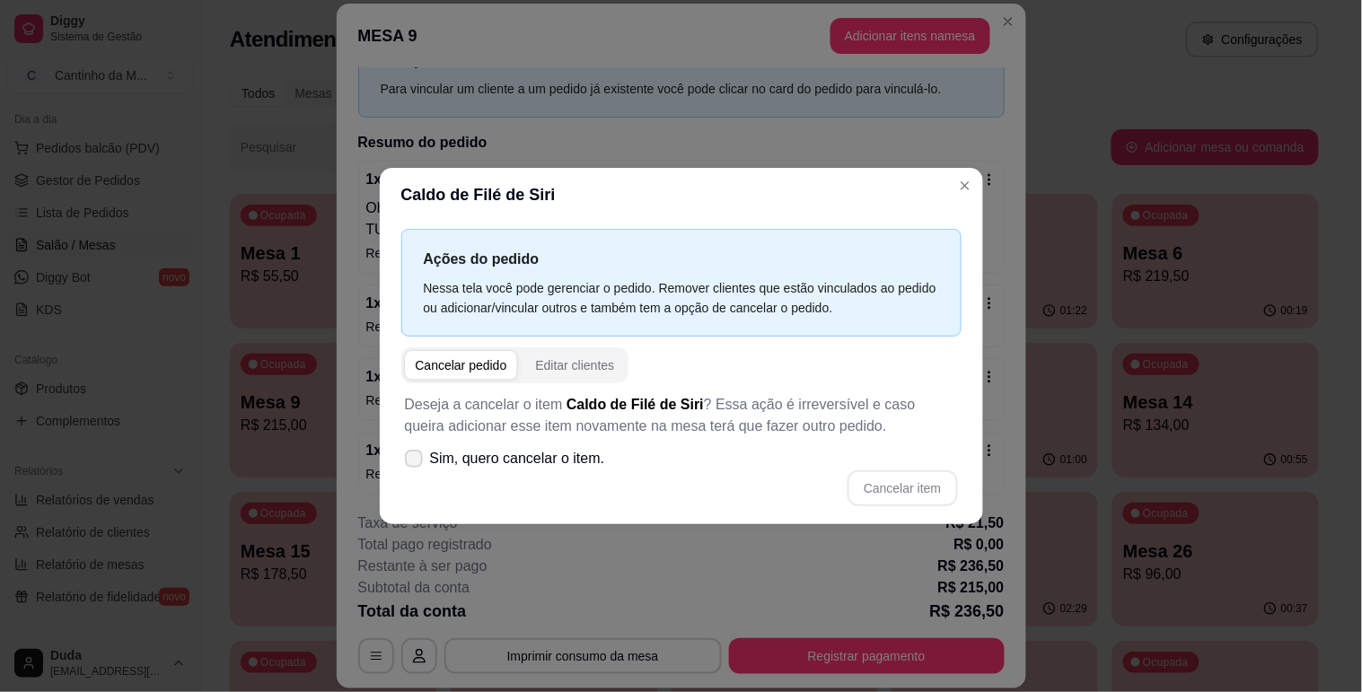
click at [464, 451] on span "Sim, quero cancelar o item." at bounding box center [517, 459] width 175 height 22
click at [416, 461] on input "Sim, quero cancelar o item." at bounding box center [410, 467] width 12 height 12
checkbox input "true"
click at [858, 476] on button "Cancelar item" at bounding box center [902, 487] width 107 height 35
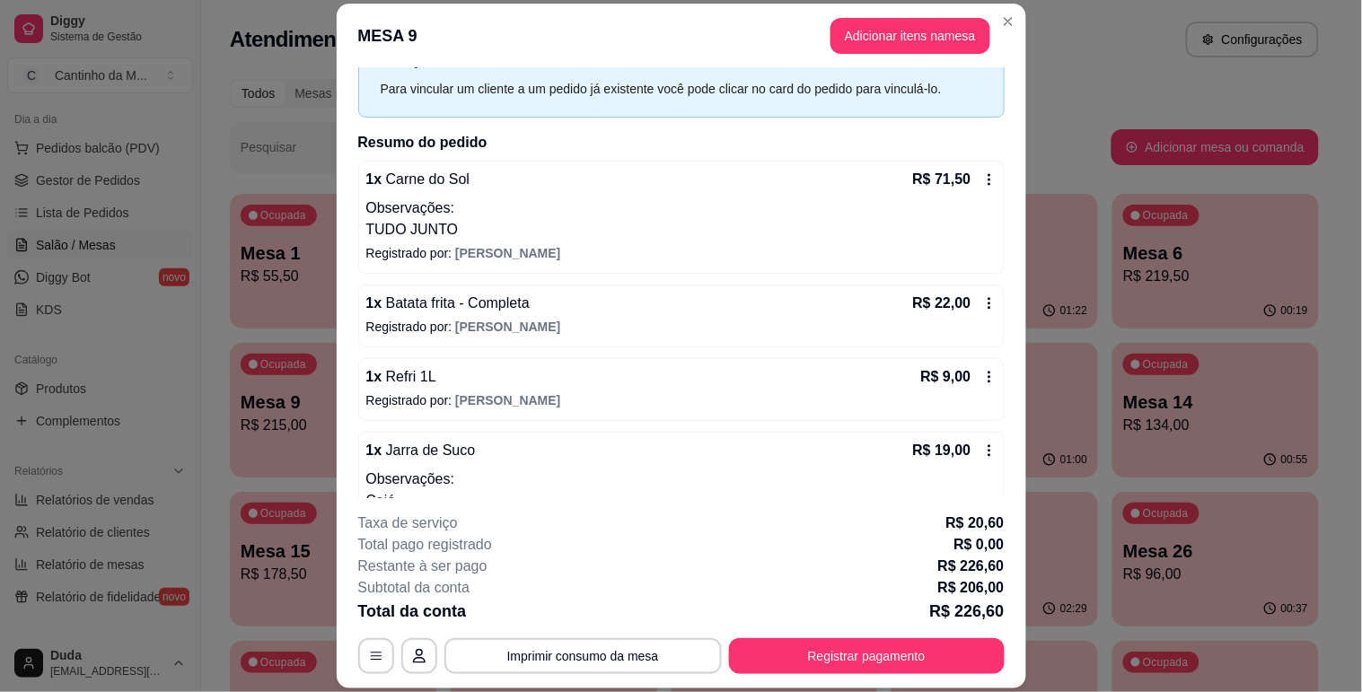
click at [706, 138] on h2 "Resumo do pedido" at bounding box center [681, 143] width 646 height 22
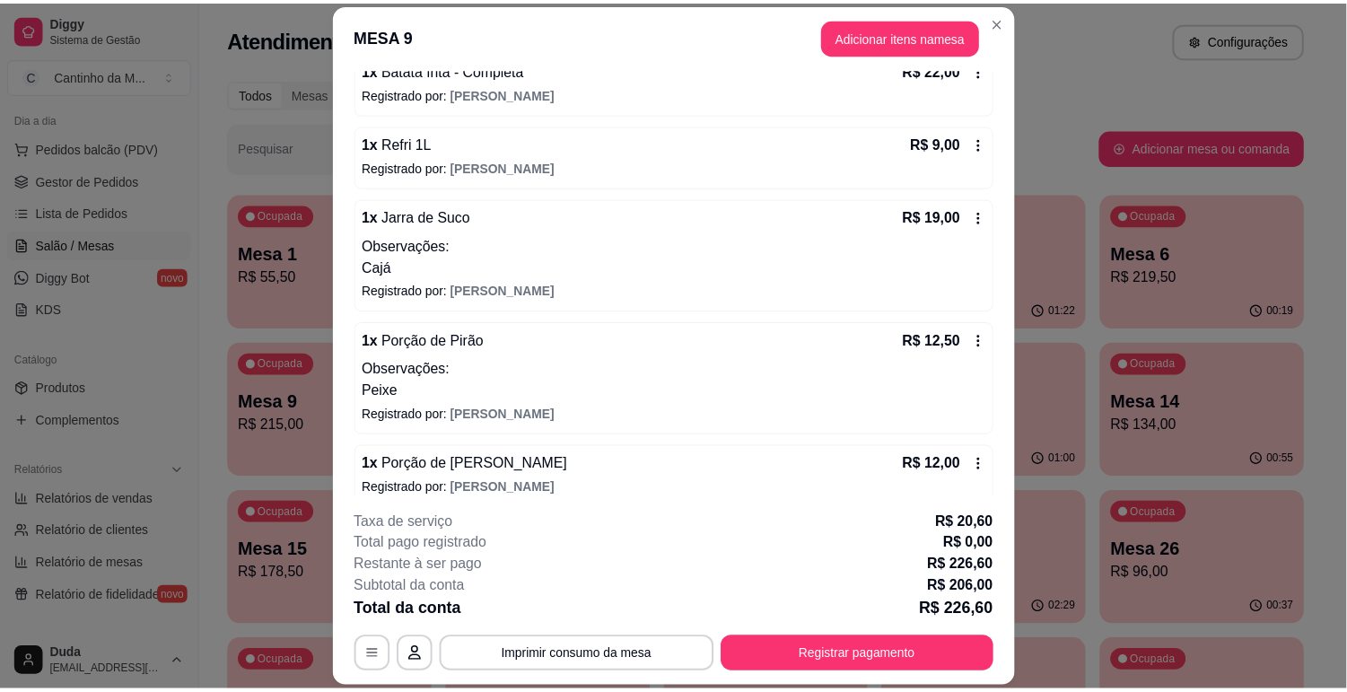
scroll to position [505, 0]
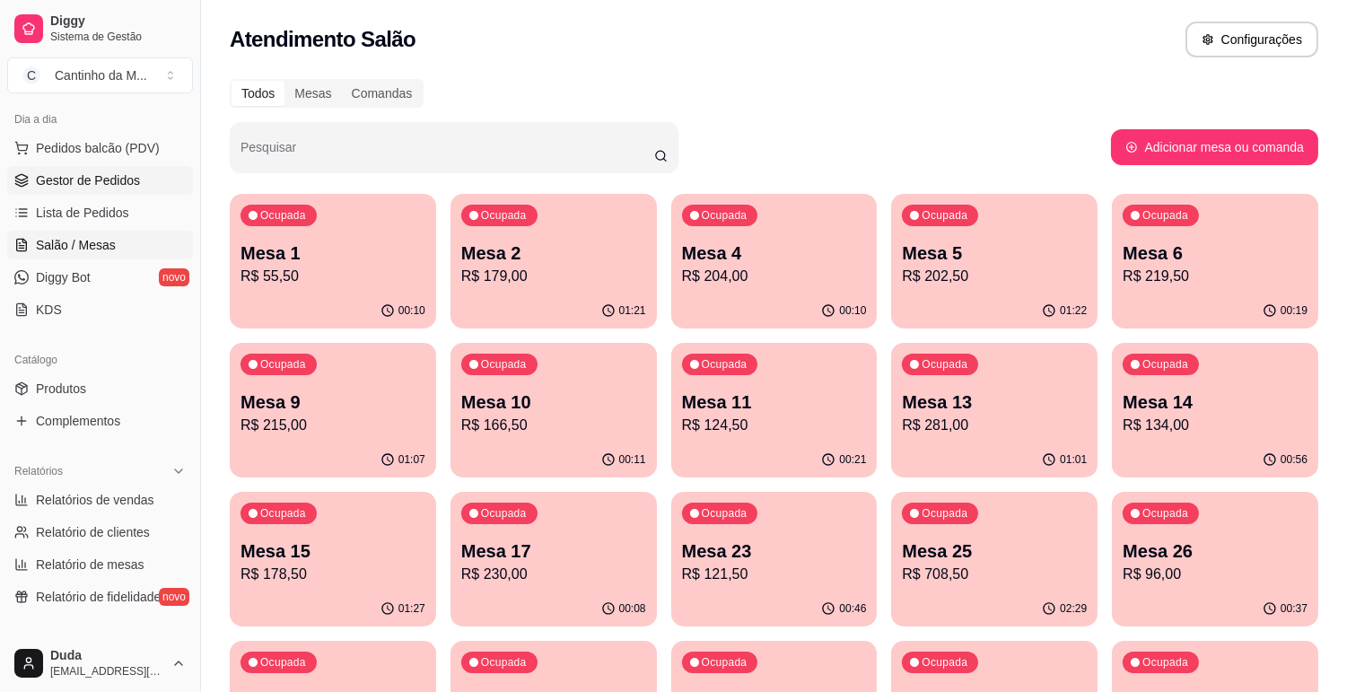
click at [123, 177] on span "Gestor de Pedidos" at bounding box center [88, 180] width 104 height 18
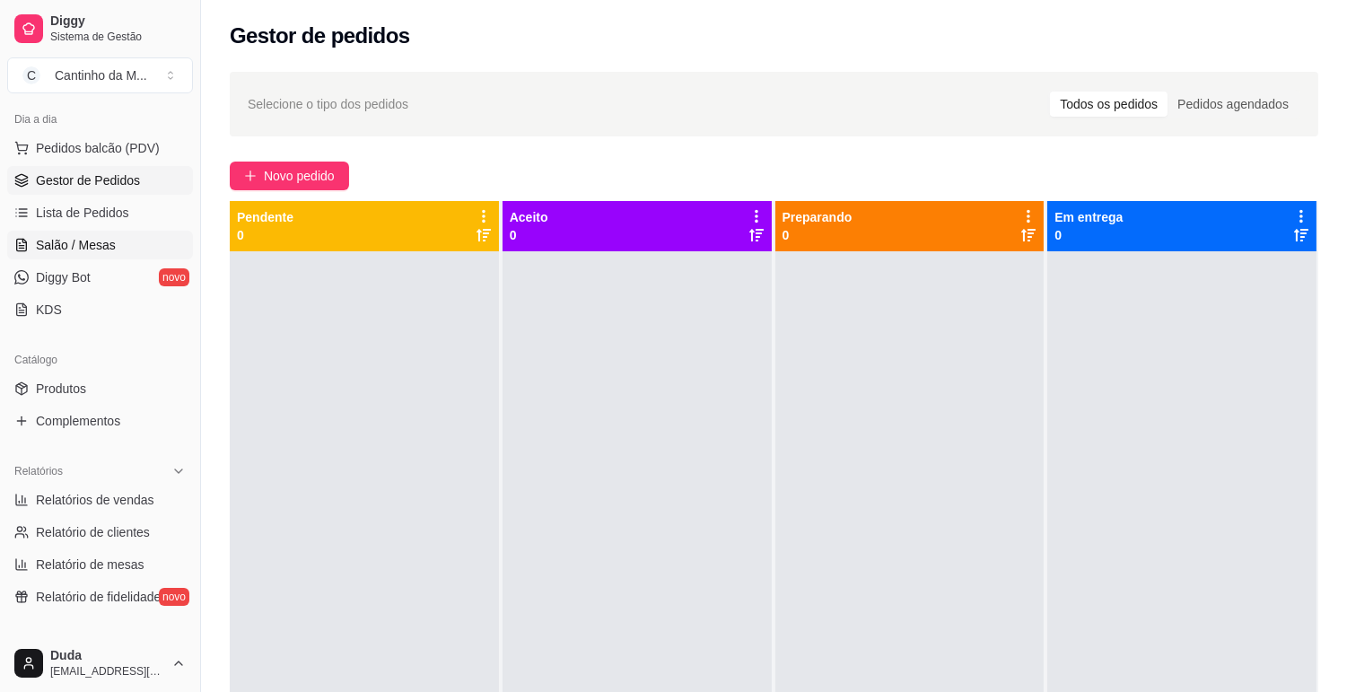
click at [46, 248] on span "Salão / Mesas" at bounding box center [76, 245] width 80 height 18
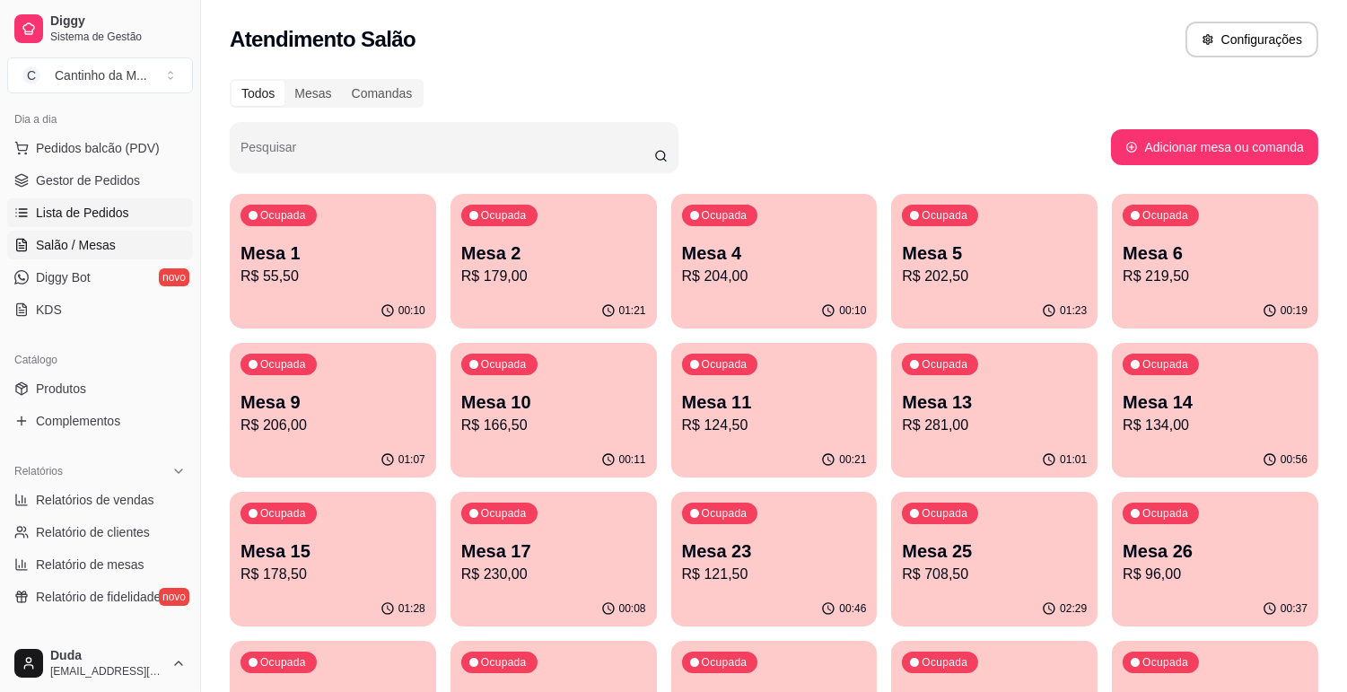
click at [113, 225] on link "Lista de Pedidos" at bounding box center [100, 212] width 186 height 29
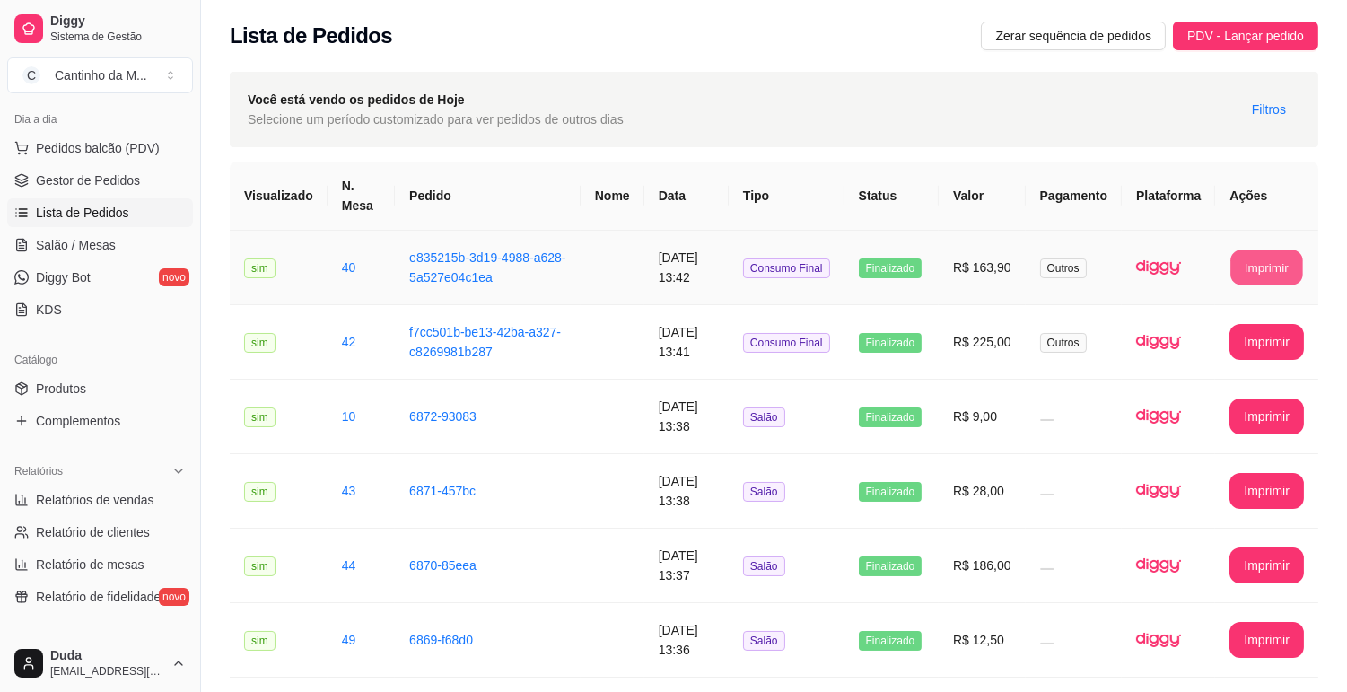
click at [1232, 270] on button "Imprimir" at bounding box center [1268, 267] width 72 height 35
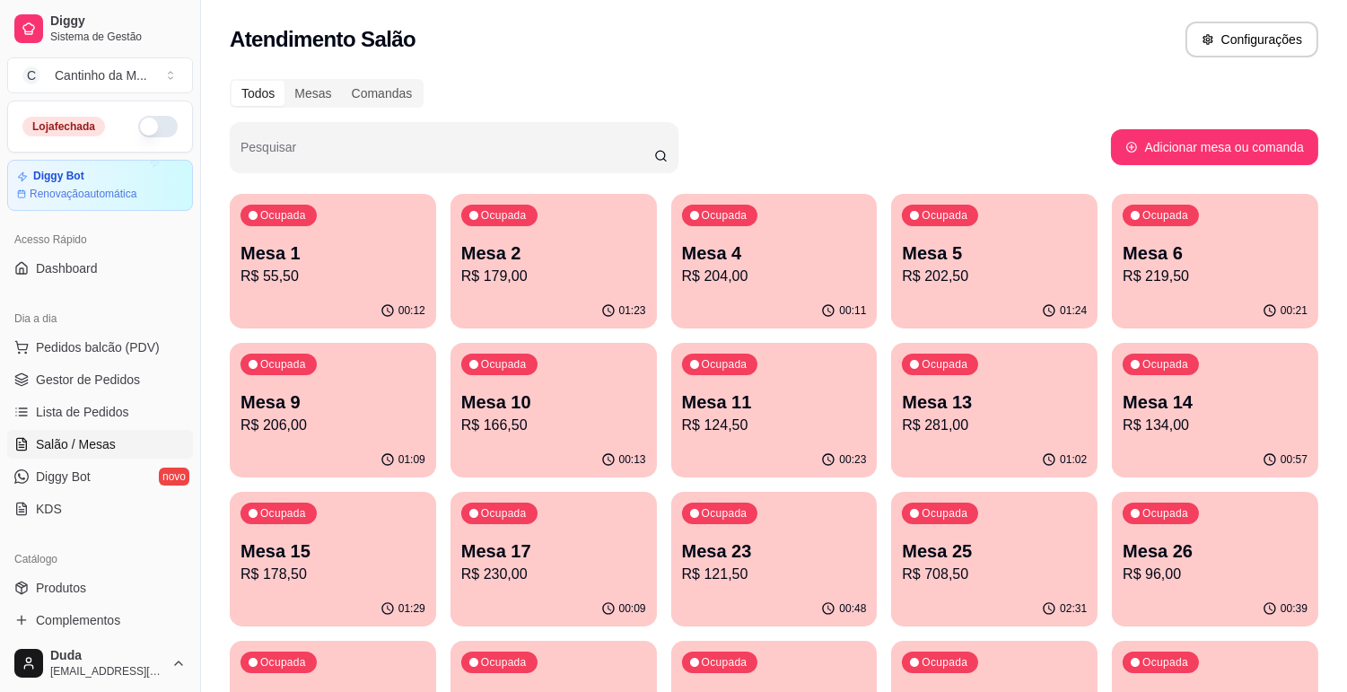
click at [989, 434] on p "R$ 281,00" at bounding box center [994, 426] width 185 height 22
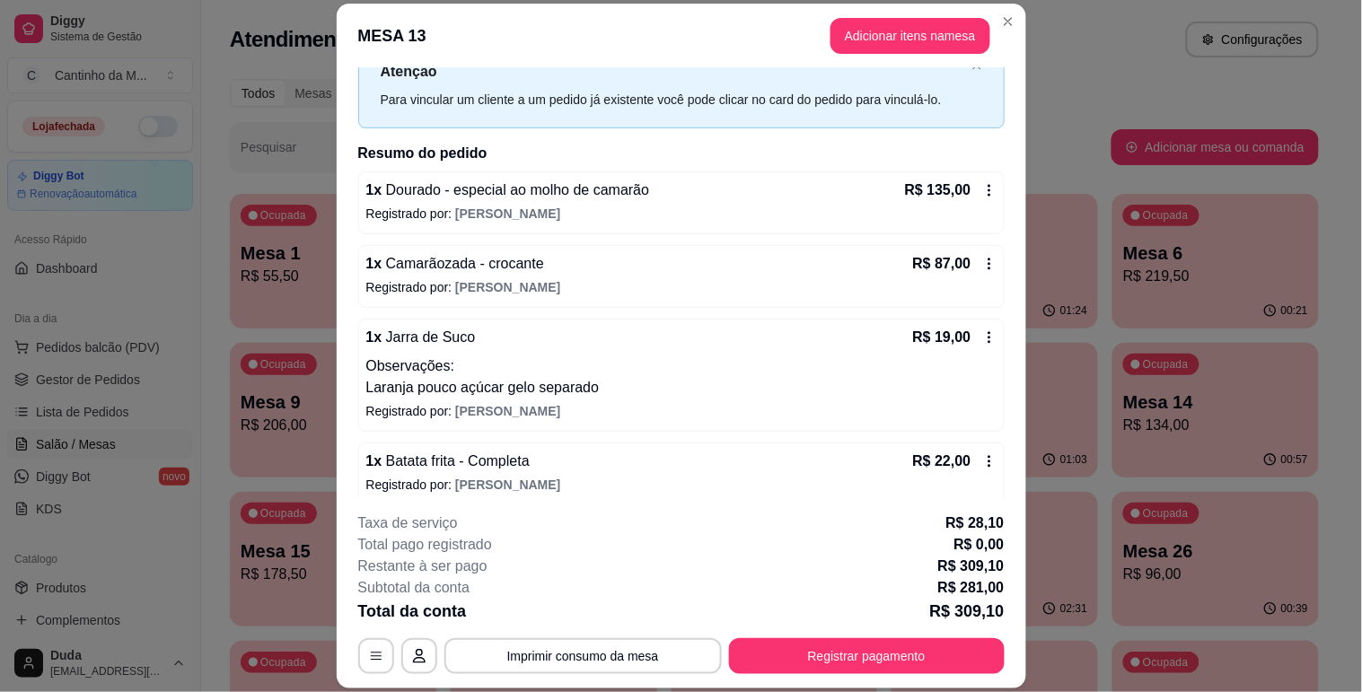
scroll to position [279, 0]
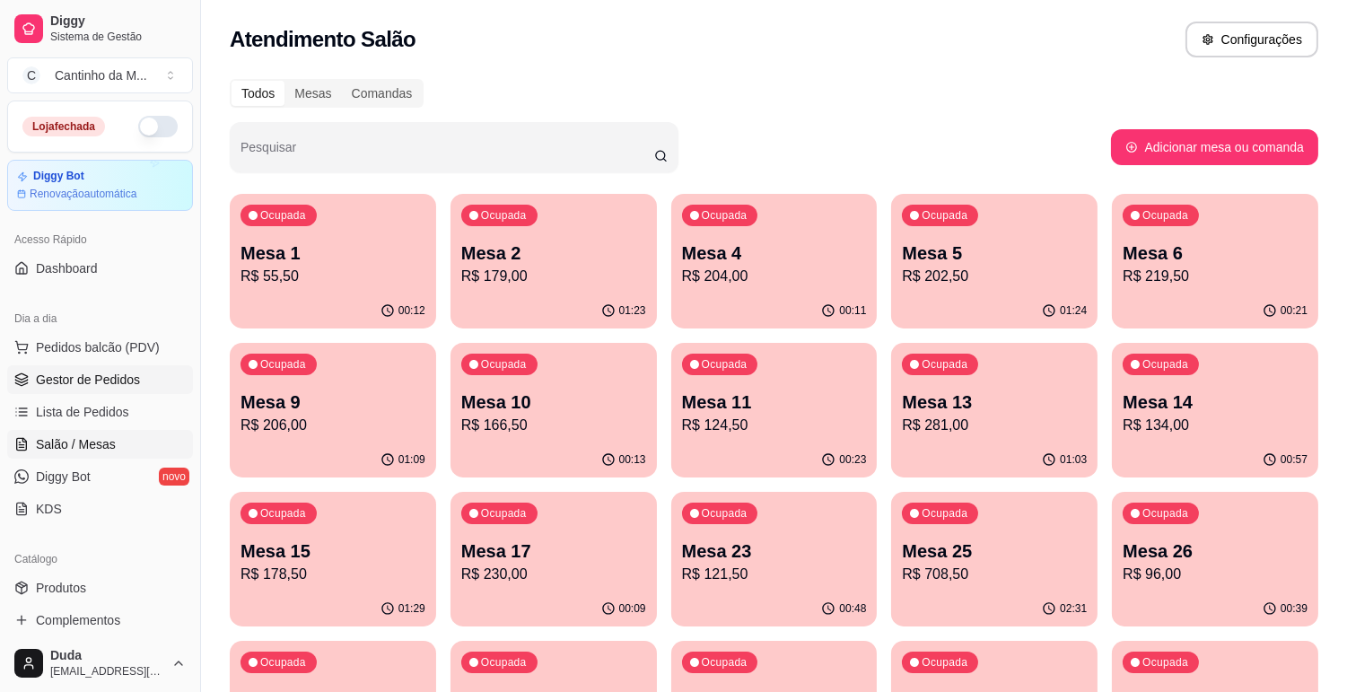
click at [166, 379] on link "Gestor de Pedidos" at bounding box center [100, 379] width 186 height 29
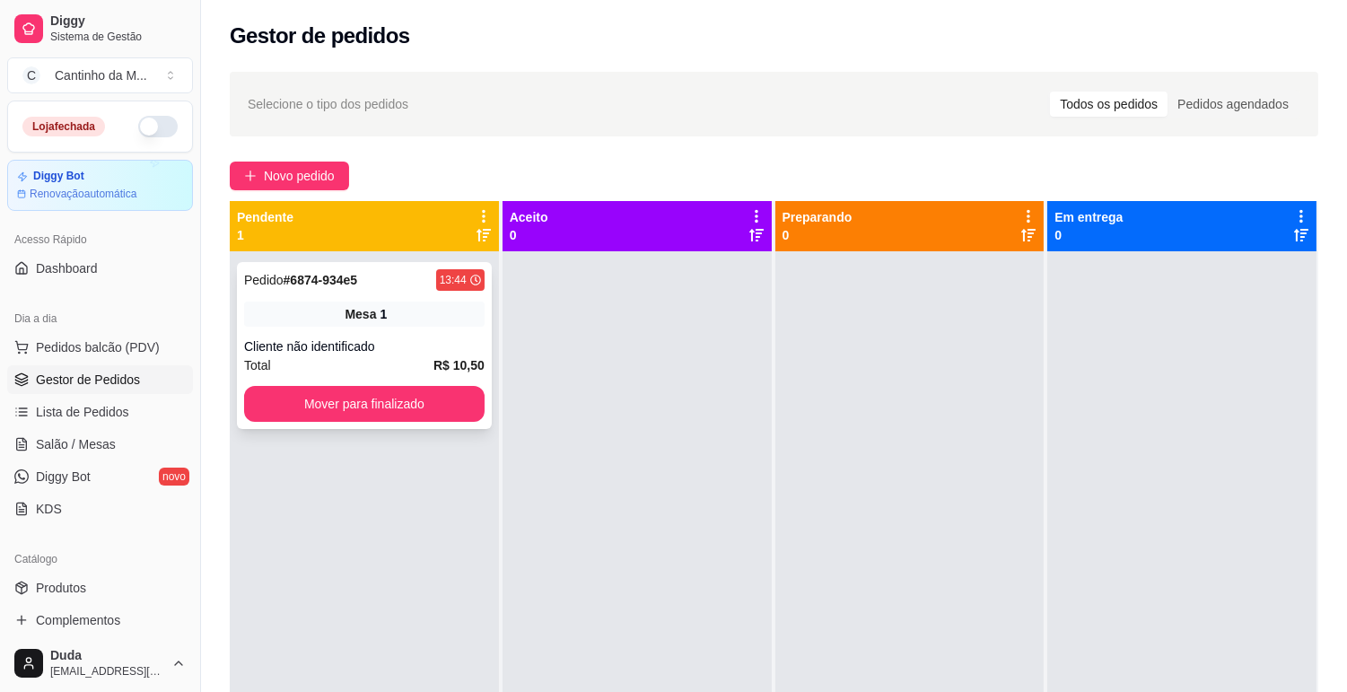
click at [381, 306] on div "1" at bounding box center [383, 314] width 7 height 18
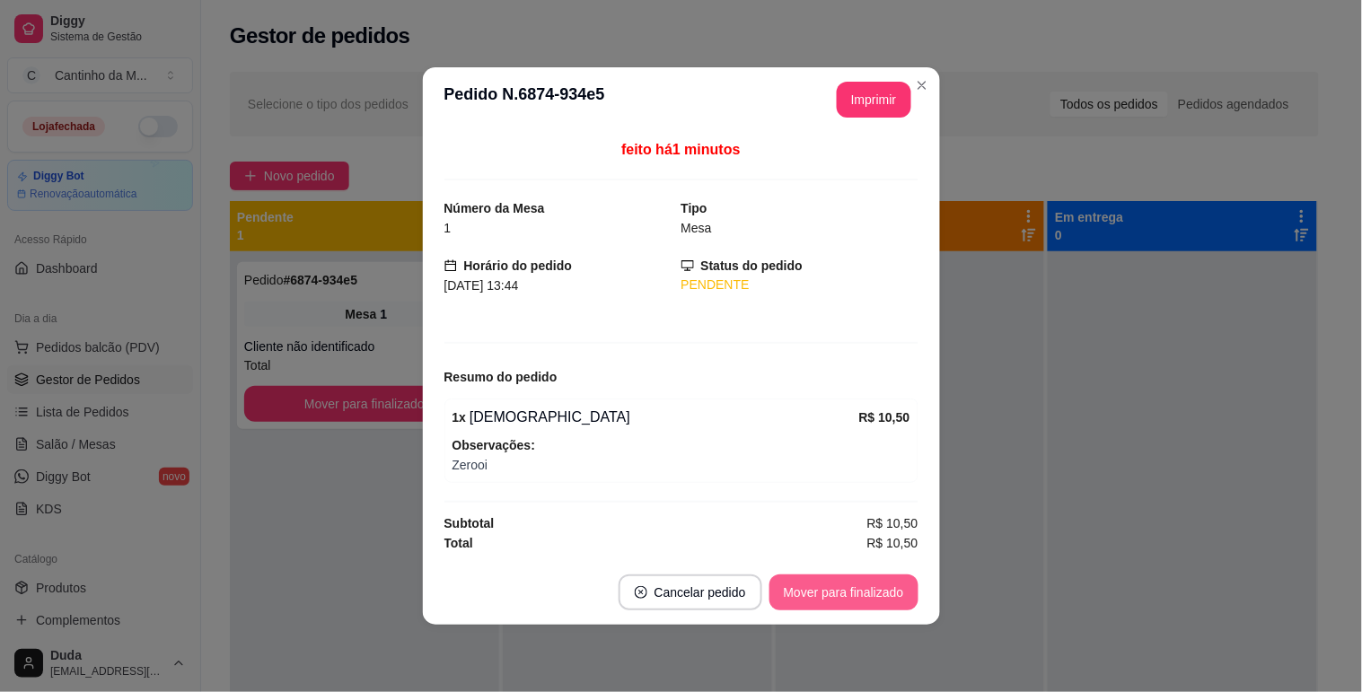
click at [826, 584] on button "Mover para finalizado" at bounding box center [843, 593] width 149 height 36
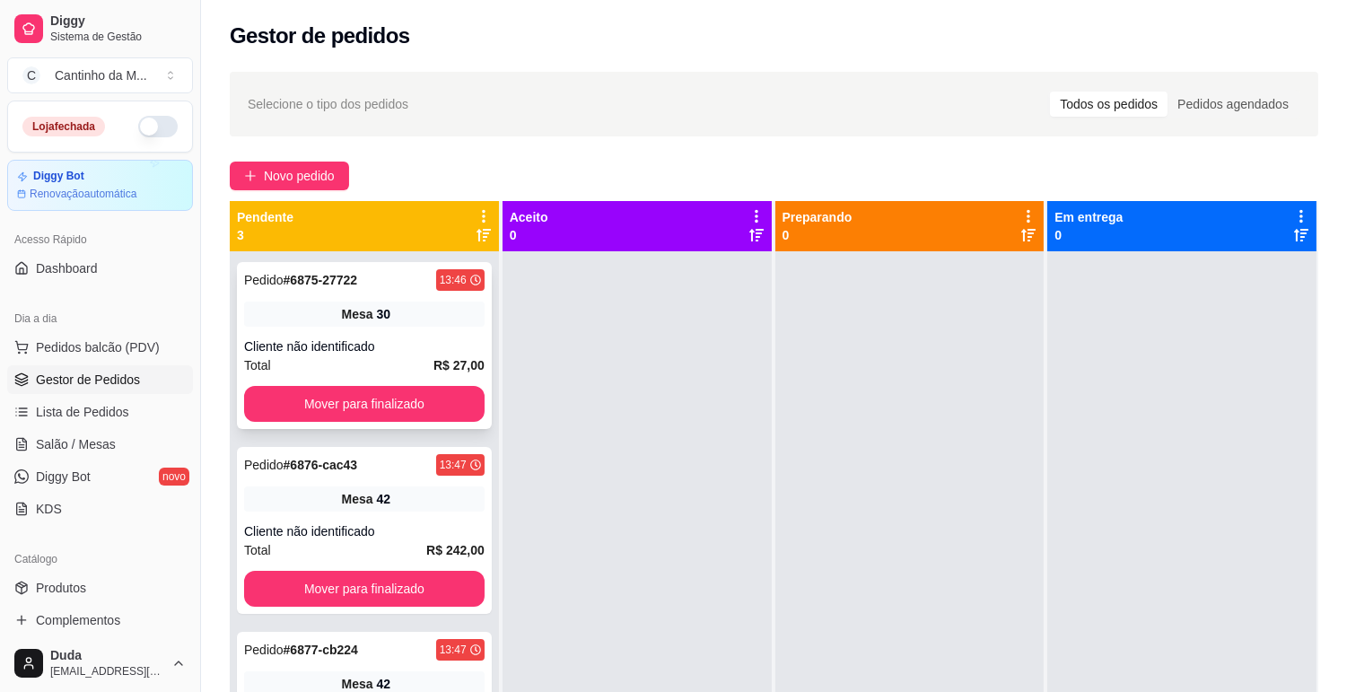
click at [409, 300] on div "Pedido # 6875-27722 13:46 Mesa 30 Cliente não identificado Total R$ 27,00 Mover…" at bounding box center [364, 345] width 255 height 167
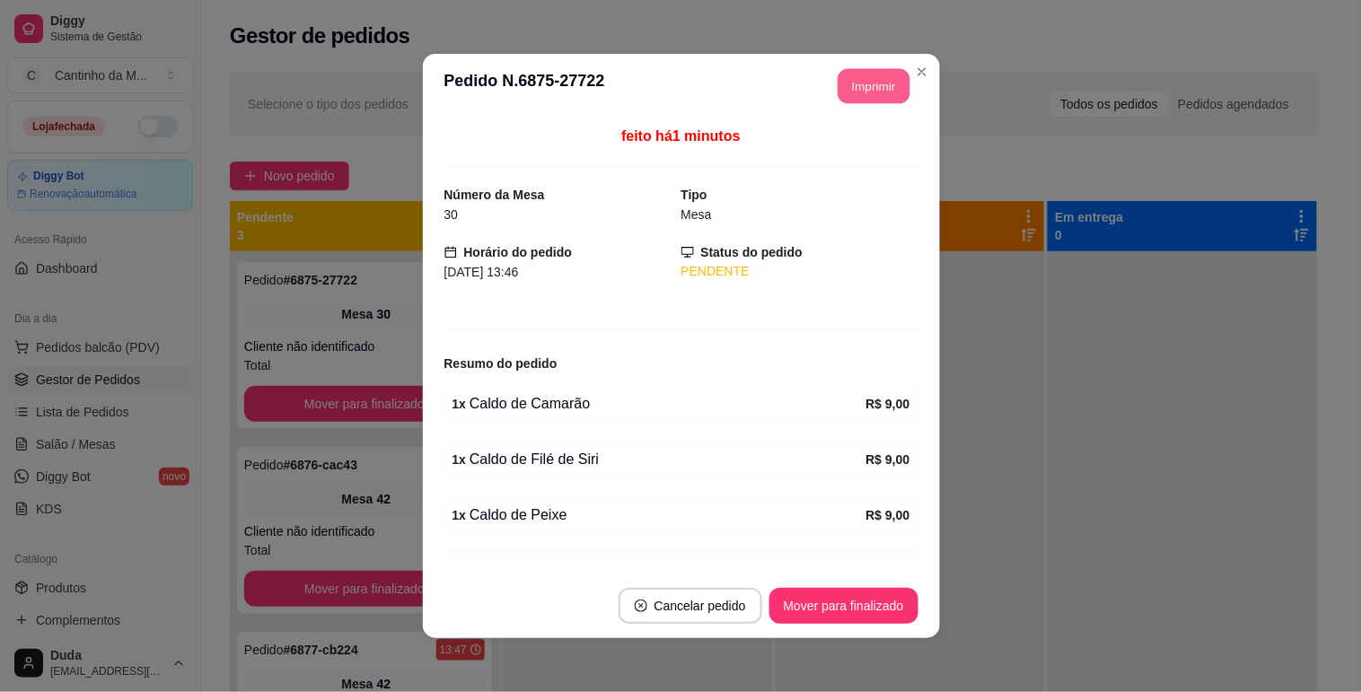
click at [855, 91] on button "Imprimir" at bounding box center [874, 86] width 72 height 35
click at [866, 605] on button "Mover para finalizado" at bounding box center [843, 606] width 149 height 36
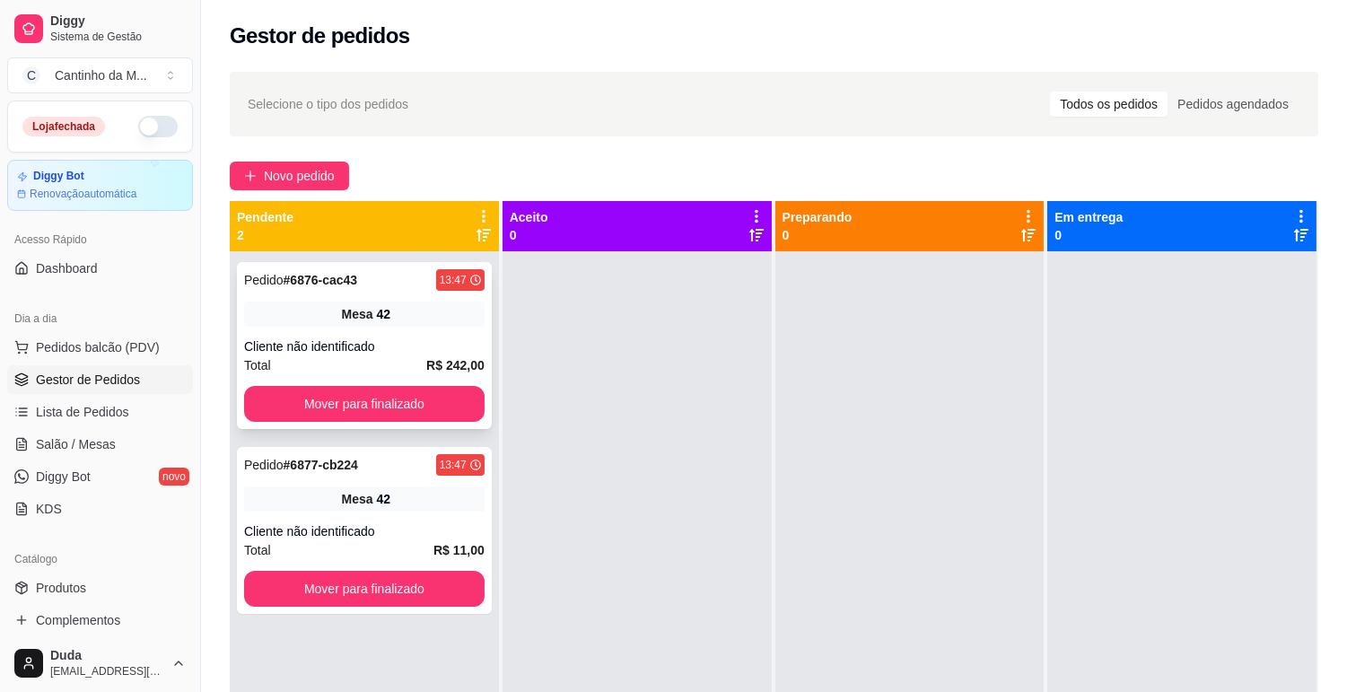
click at [399, 338] on div "Cliente não identificado" at bounding box center [364, 347] width 241 height 18
click at [392, 307] on div "Mesa 42" at bounding box center [364, 314] width 241 height 25
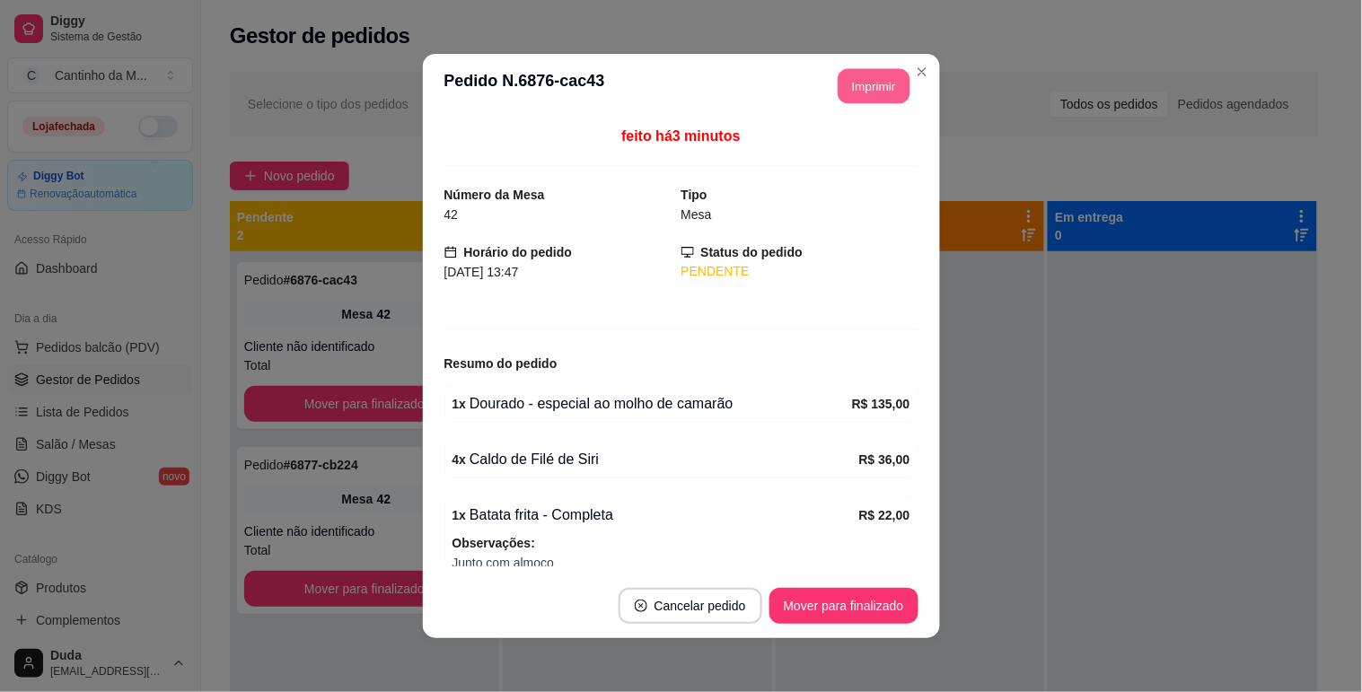
click at [873, 82] on button "Imprimir" at bounding box center [874, 86] width 72 height 35
click at [829, 589] on button "Mover para finalizado" at bounding box center [843, 606] width 145 height 35
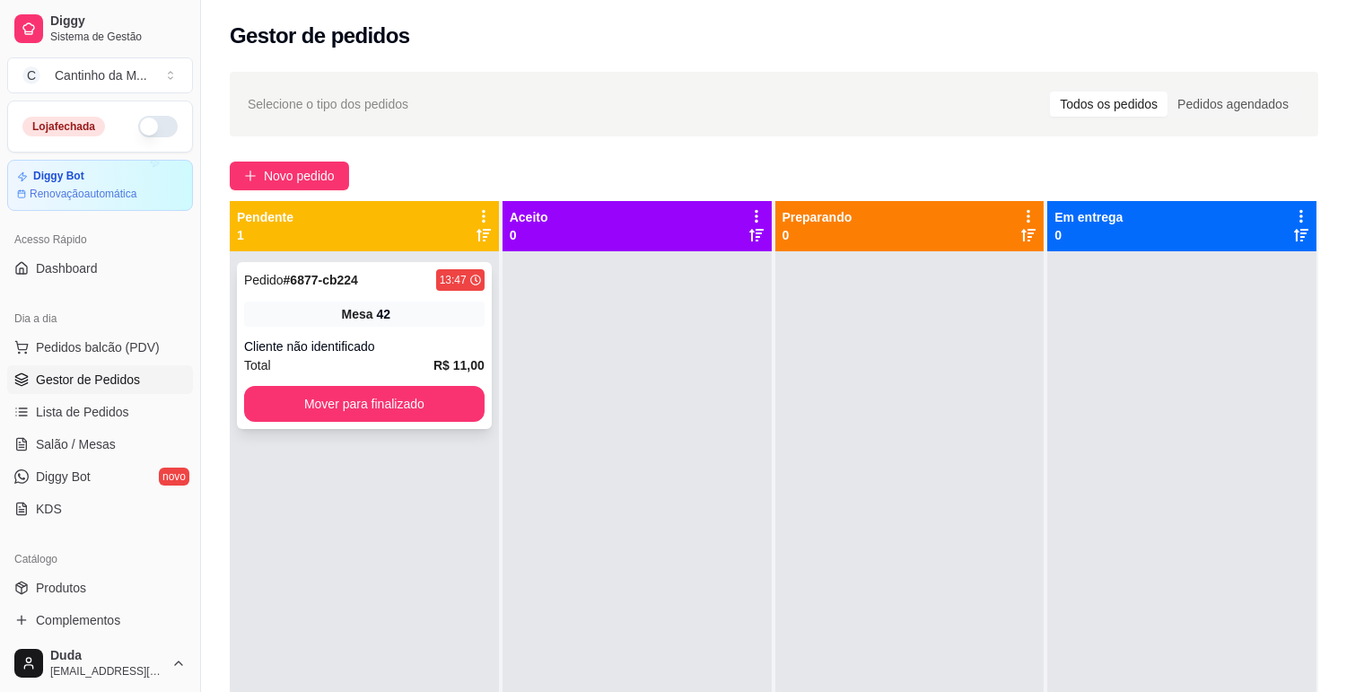
click at [337, 315] on div "Mesa 42" at bounding box center [364, 314] width 241 height 25
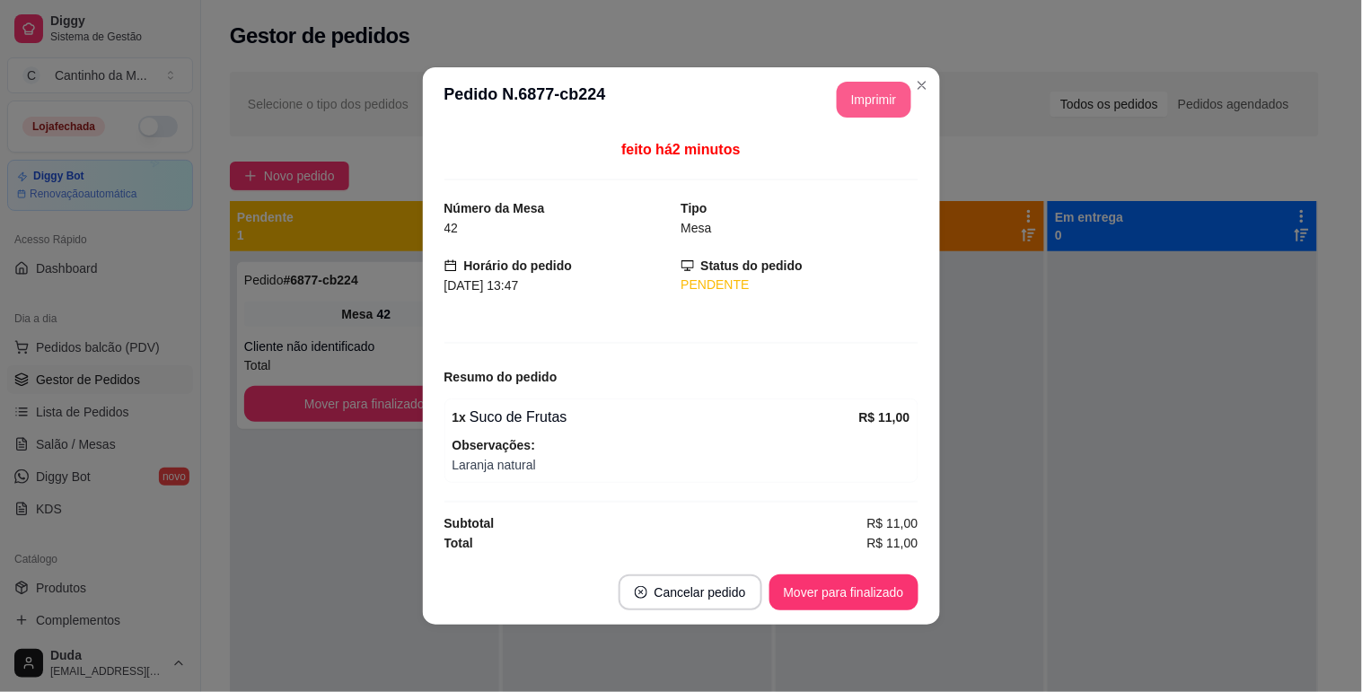
click at [855, 105] on button "Imprimir" at bounding box center [874, 100] width 75 height 36
click at [817, 599] on button "Mover para finalizado" at bounding box center [843, 593] width 149 height 36
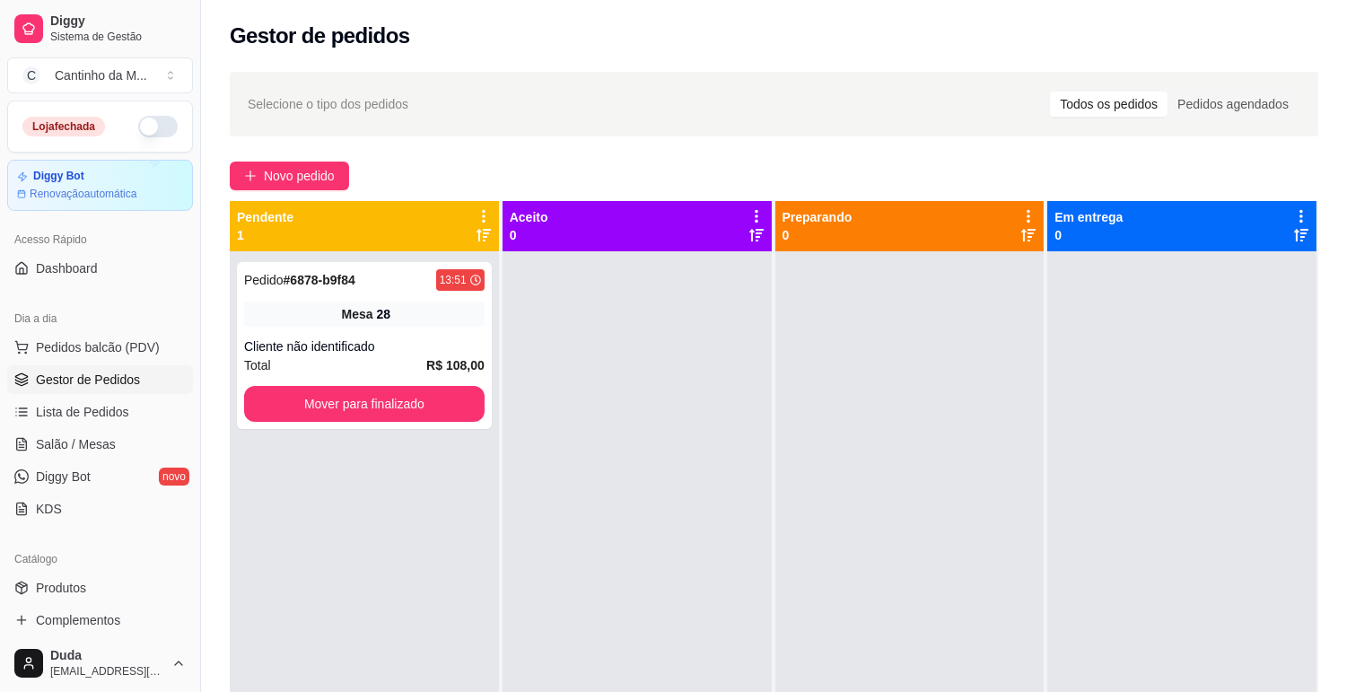
click at [95, 426] on ul "Pedidos balcão (PDV) Gestor de Pedidos Lista de Pedidos Salão / Mesas Diggy Bot…" at bounding box center [100, 428] width 186 height 190
click at [101, 440] on span "Salão / Mesas" at bounding box center [76, 444] width 80 height 18
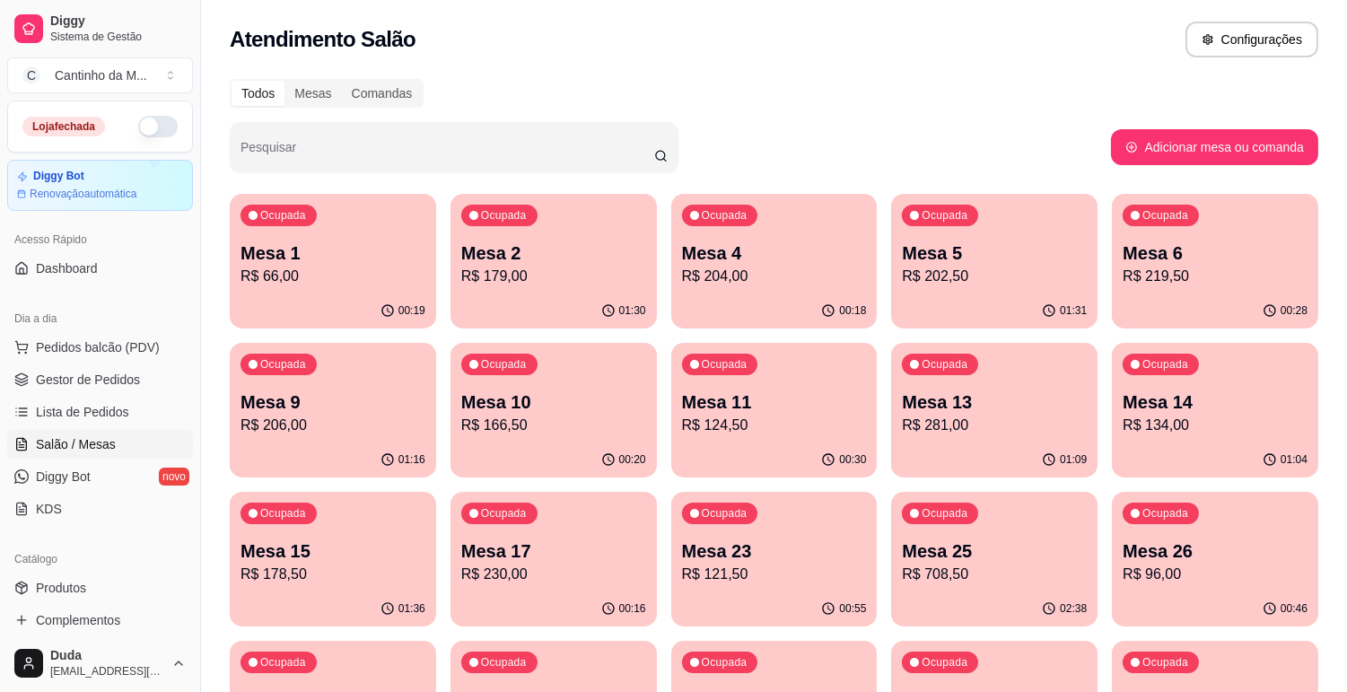
click at [1000, 411] on p "Mesa 13" at bounding box center [994, 402] width 185 height 25
click at [1044, 419] on p "R$ 281,00" at bounding box center [995, 425] width 180 height 21
click at [110, 359] on button "Pedidos balcão (PDV)" at bounding box center [100, 347] width 186 height 29
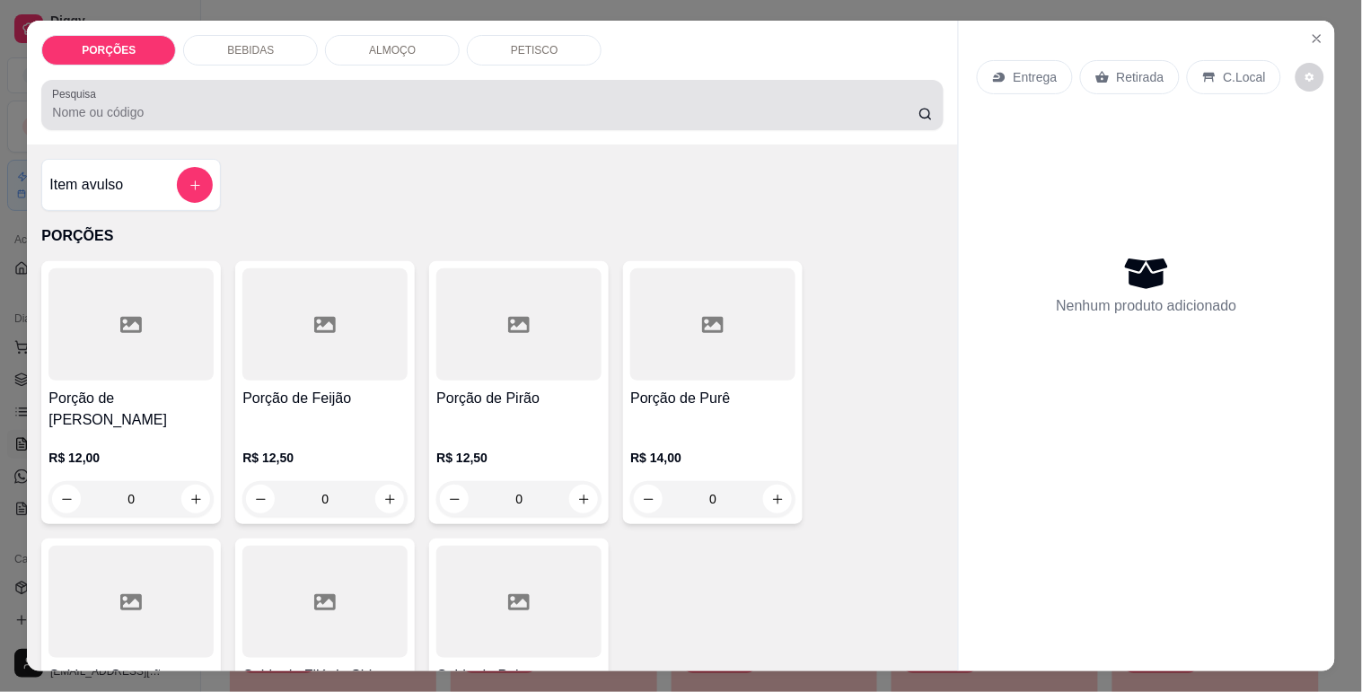
click at [249, 109] on input "Pesquisa" at bounding box center [485, 112] width 866 height 18
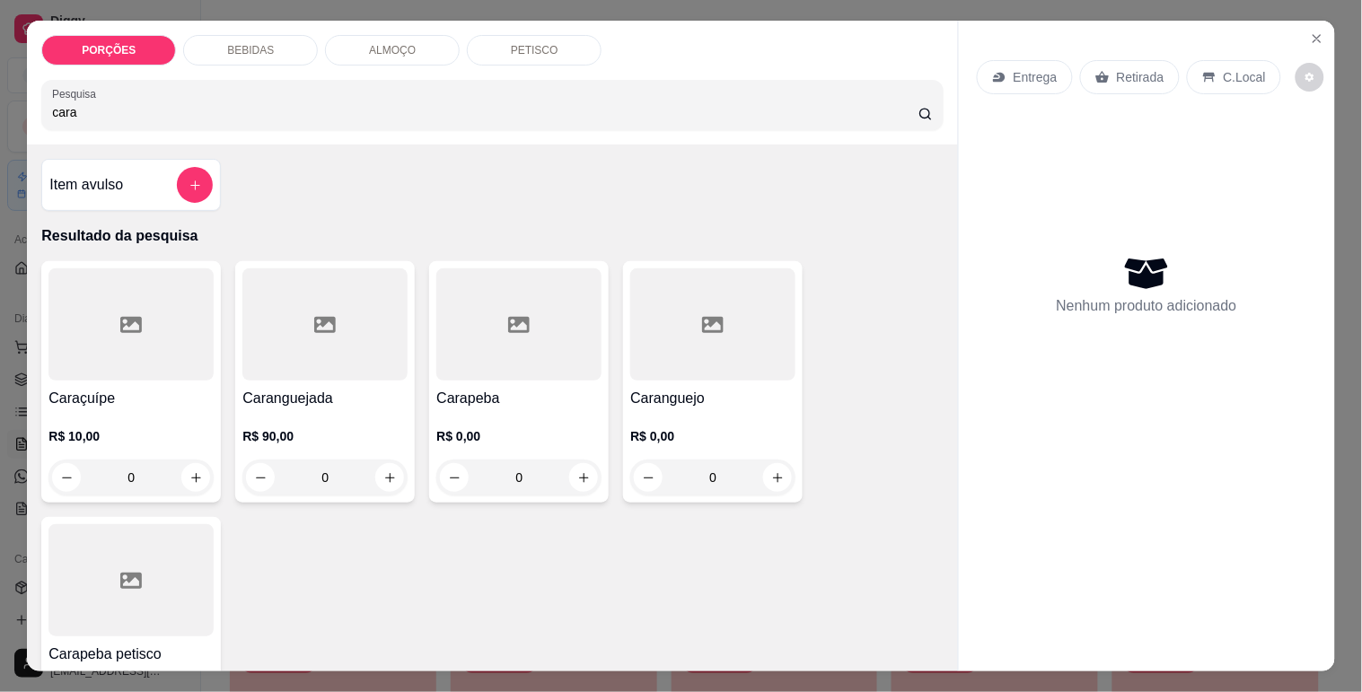
type input "cara"
click at [729, 353] on div at bounding box center [712, 324] width 165 height 112
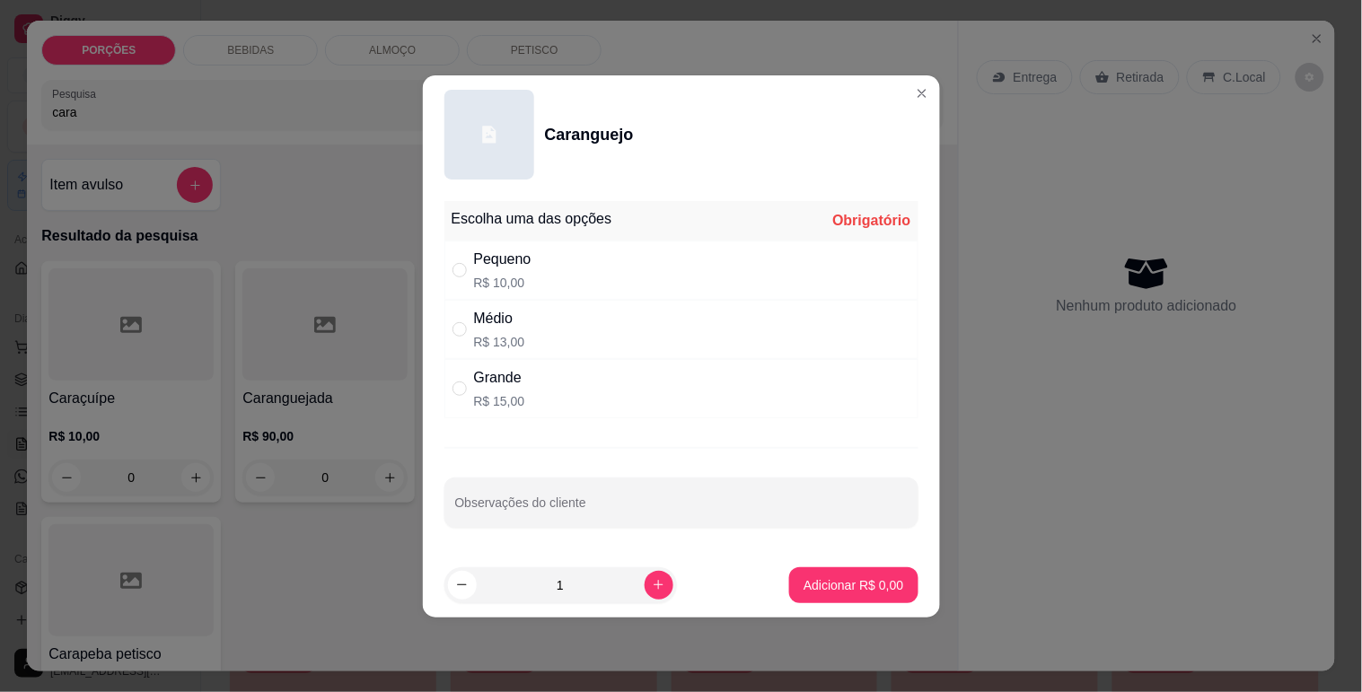
click at [504, 346] on p "R$ 13,00" at bounding box center [499, 342] width 51 height 18
radio input "true"
click at [585, 575] on input "1" at bounding box center [561, 585] width 168 height 36
type input "20"
click at [800, 603] on footer "20 Adicionar R$ 260,00" at bounding box center [681, 585] width 517 height 65
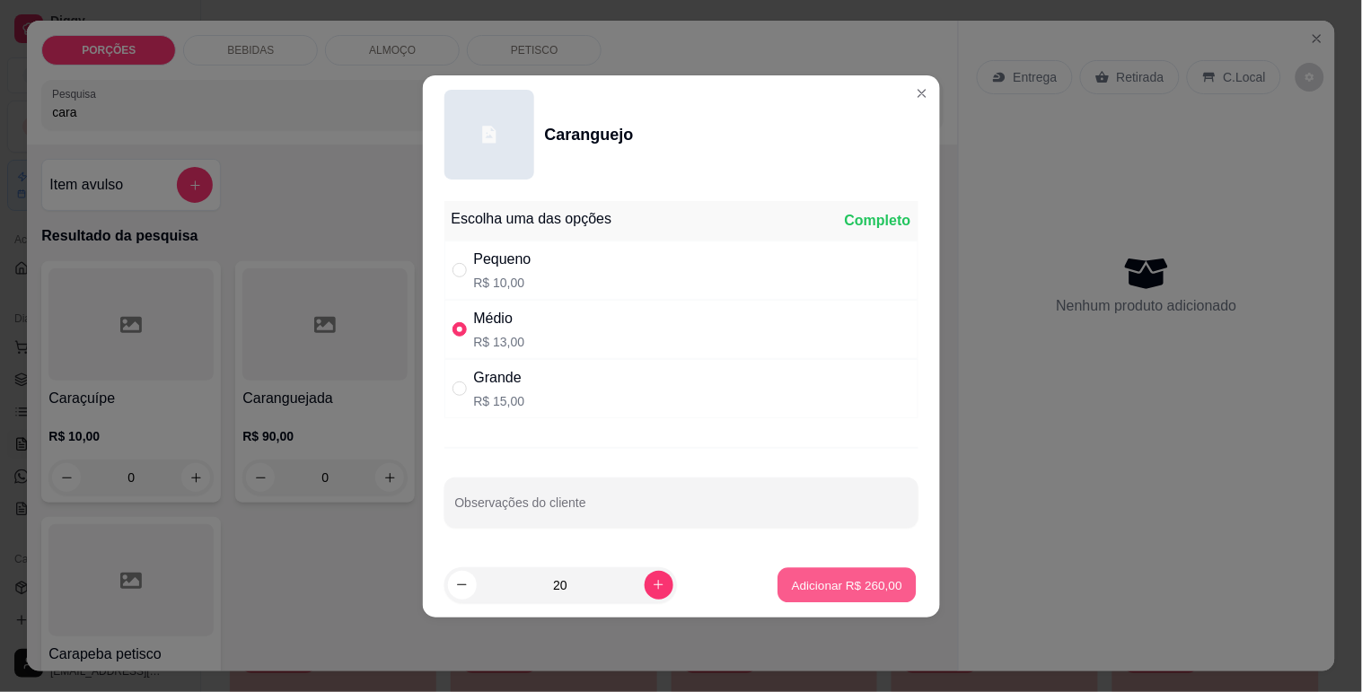
click at [803, 586] on p "Adicionar R$ 260,00" at bounding box center [847, 584] width 110 height 17
type input "20"
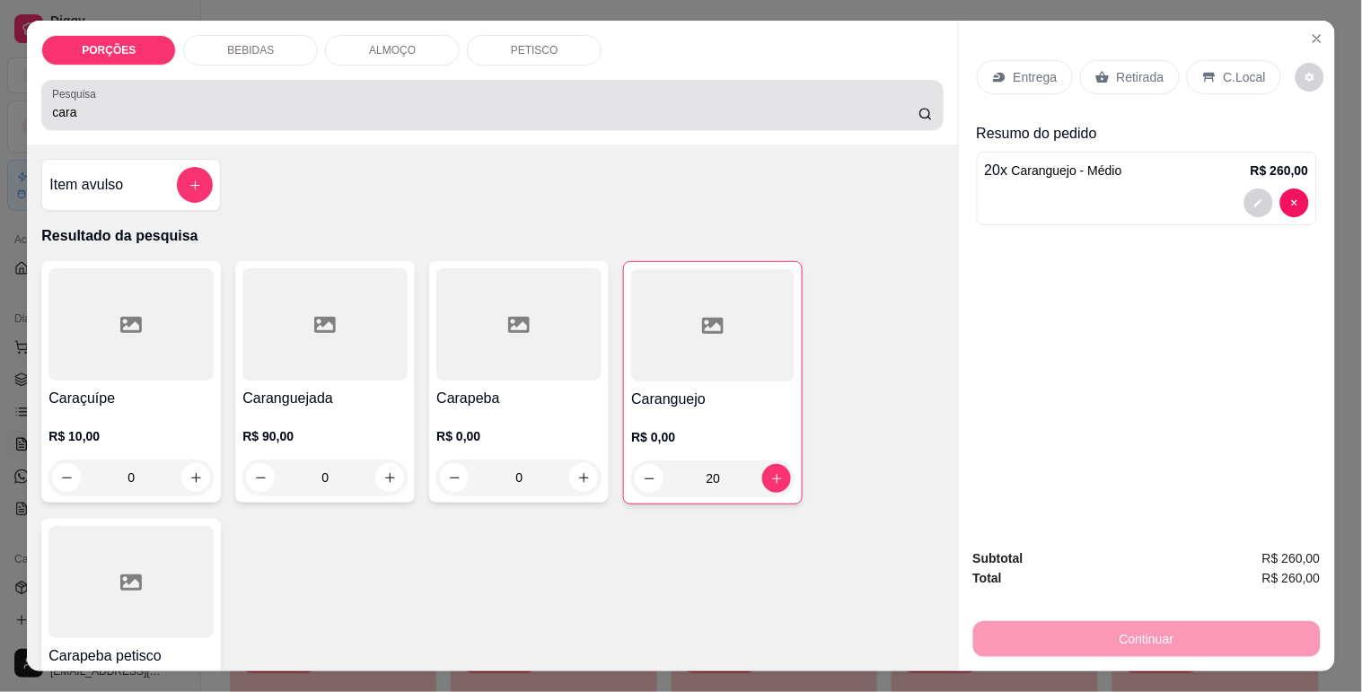
click at [382, 103] on input "cara" at bounding box center [485, 112] width 866 height 18
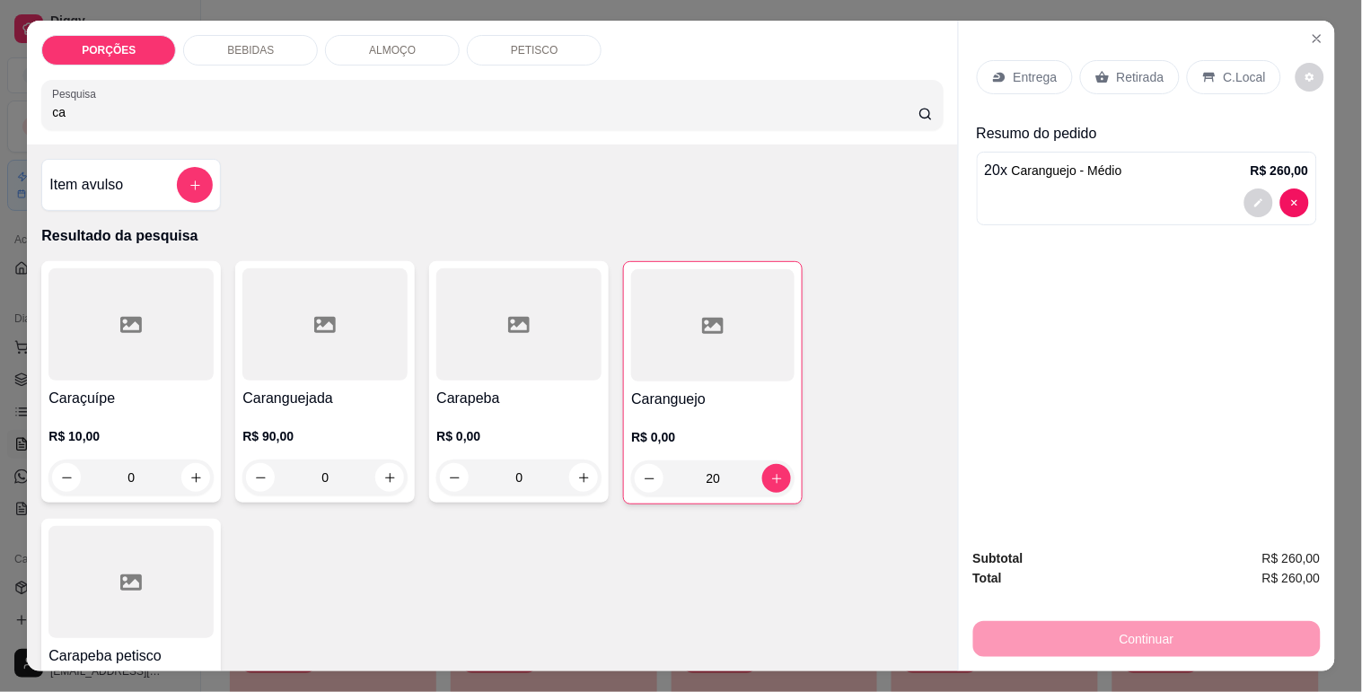
type input "c"
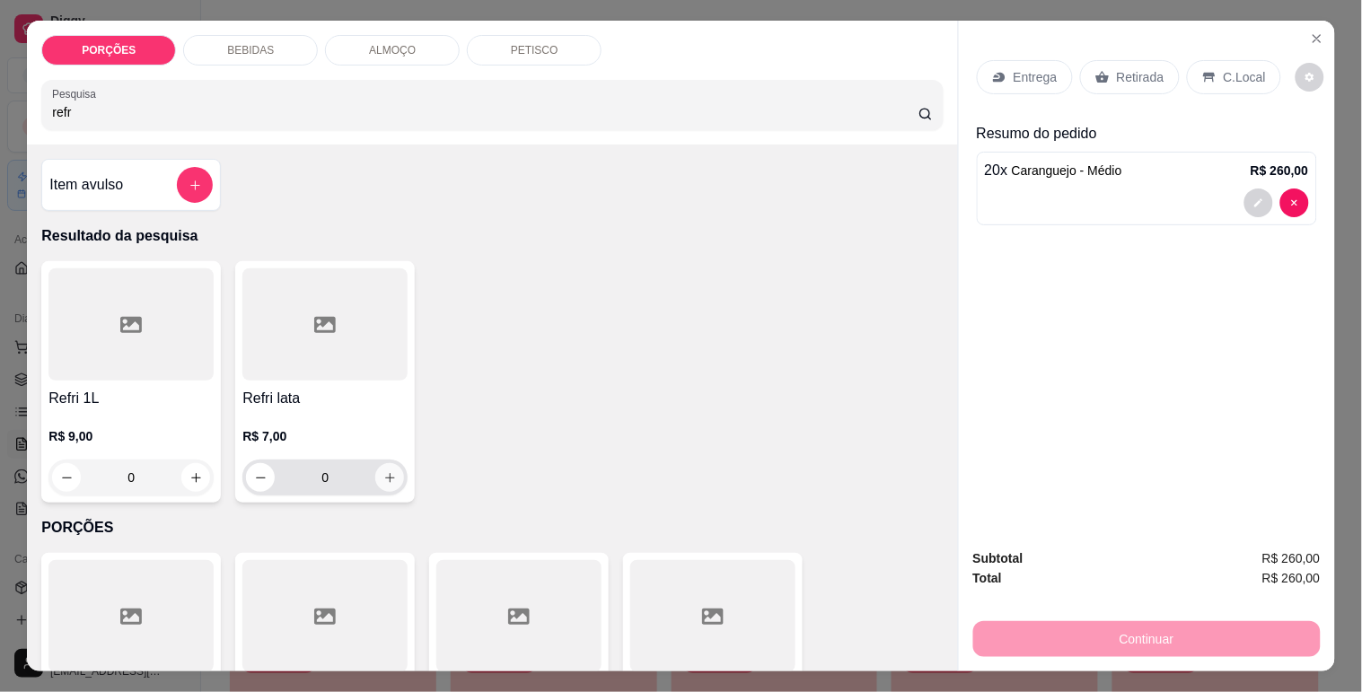
type input "refr"
click at [379, 463] on button "increase-product-quantity" at bounding box center [389, 477] width 29 height 29
type input "1"
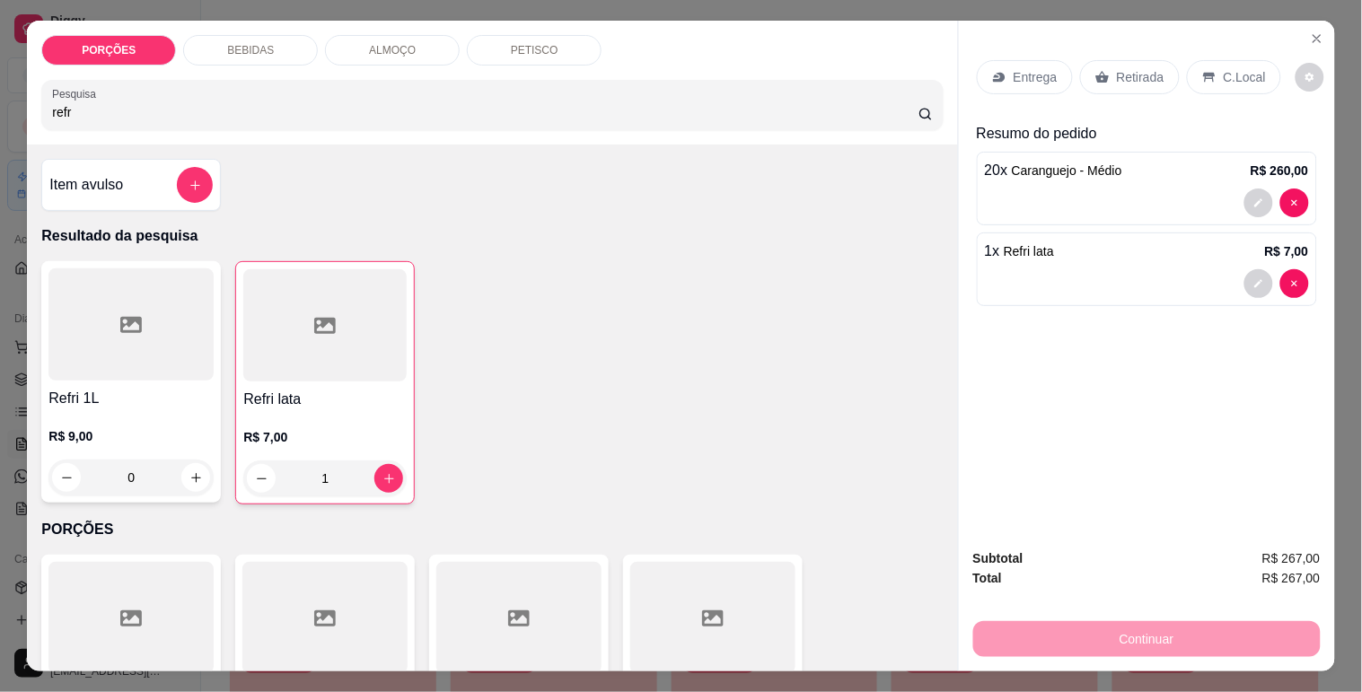
click at [1124, 68] on p "Retirada" at bounding box center [1141, 77] width 48 height 18
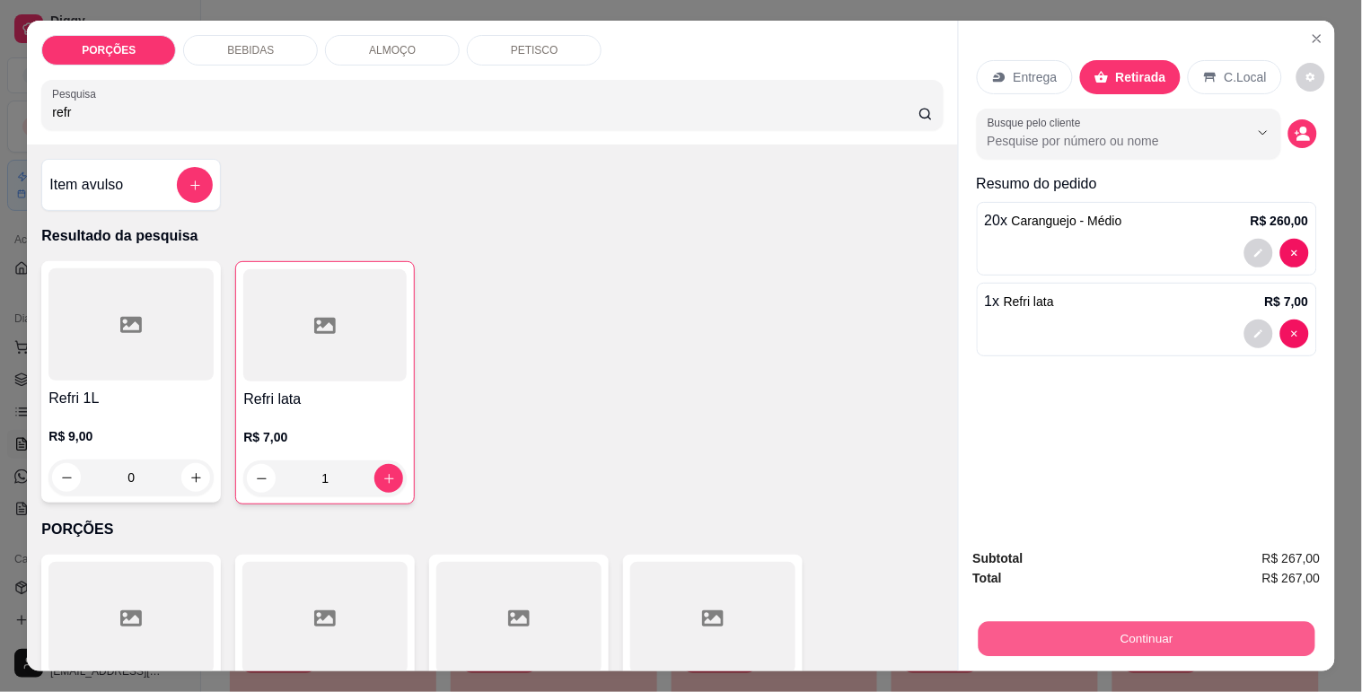
click at [1068, 624] on button "Continuar" at bounding box center [1146, 638] width 337 height 35
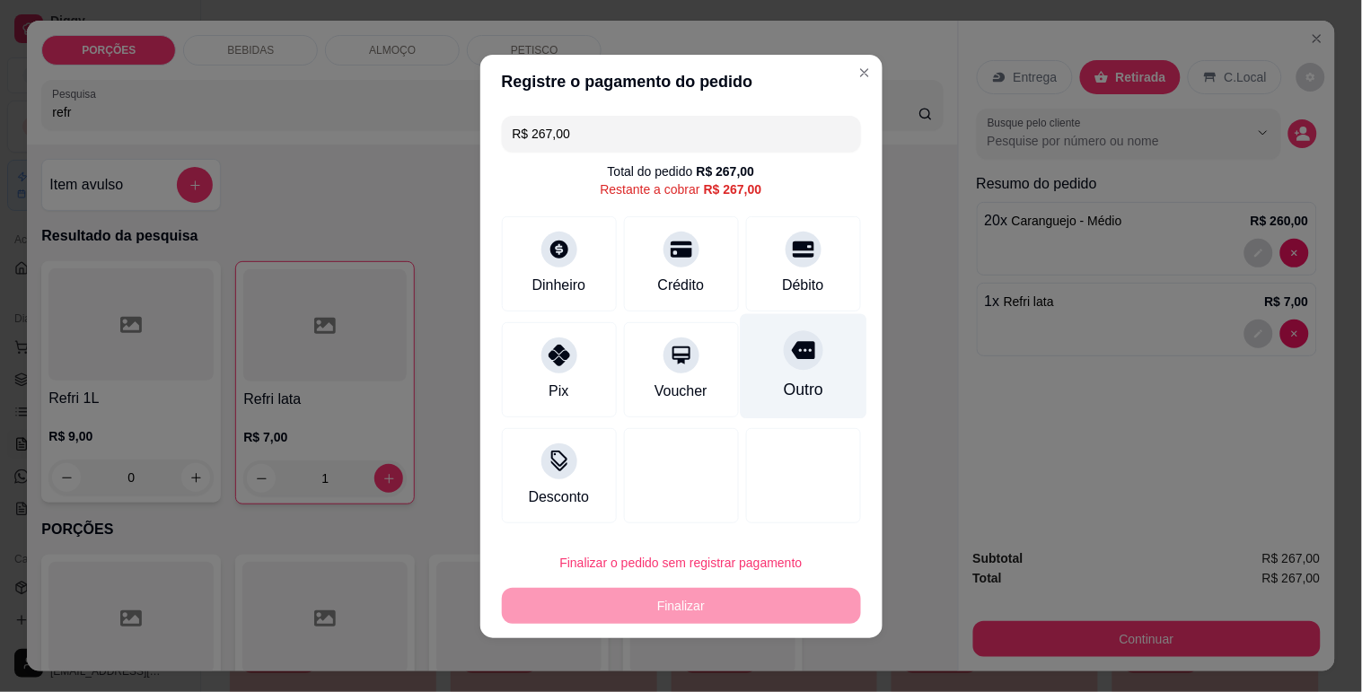
click at [756, 341] on div "Outro" at bounding box center [803, 365] width 127 height 105
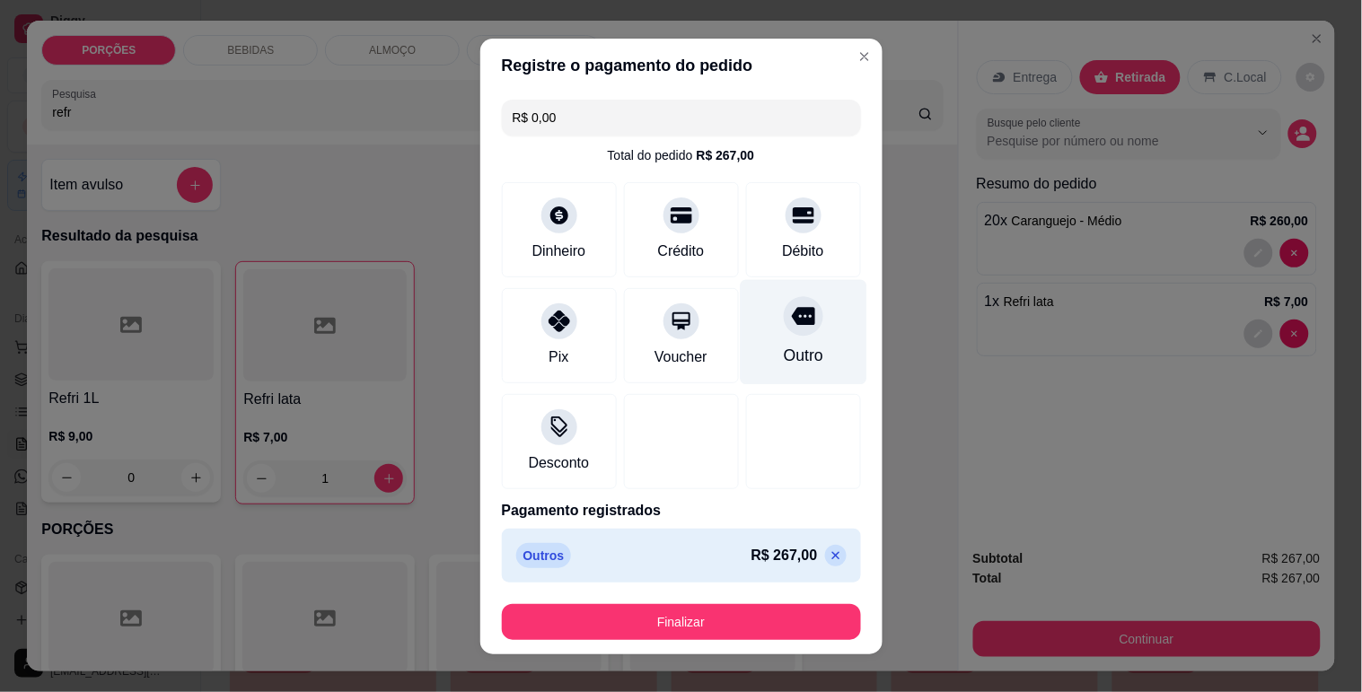
type input "R$ 0,00"
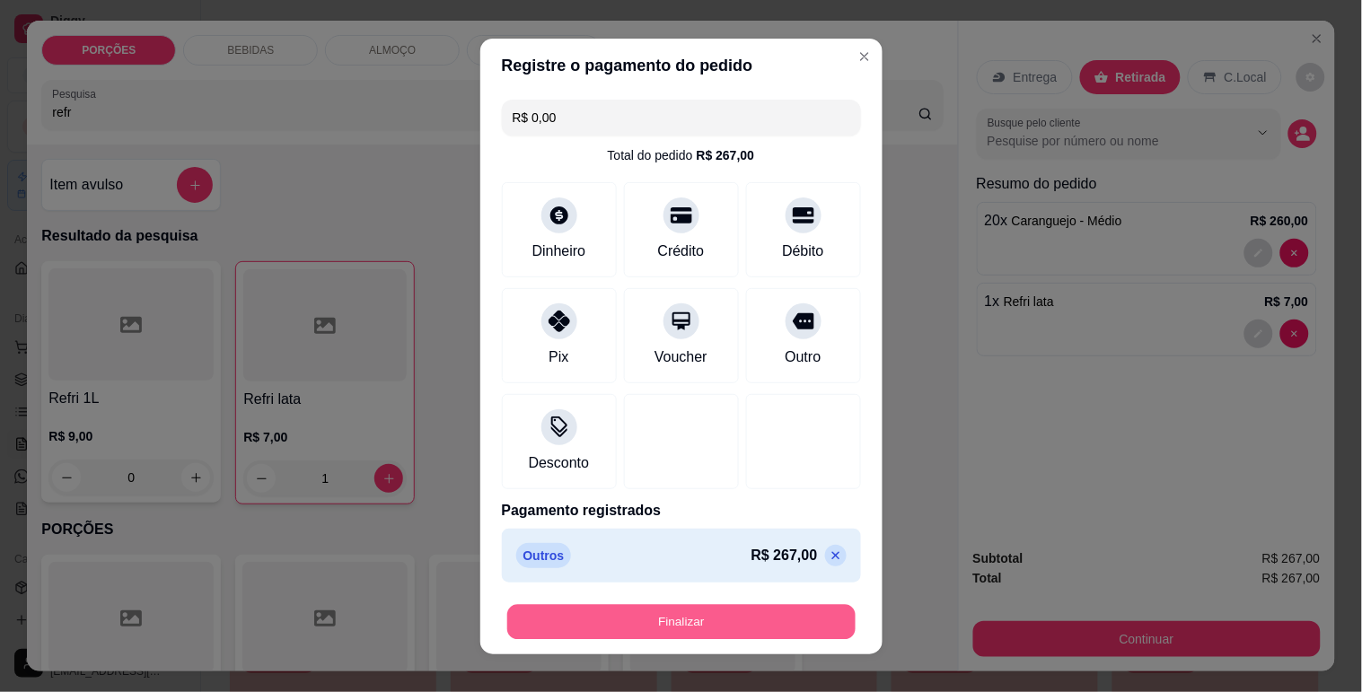
click at [741, 607] on button "Finalizar" at bounding box center [681, 621] width 348 height 35
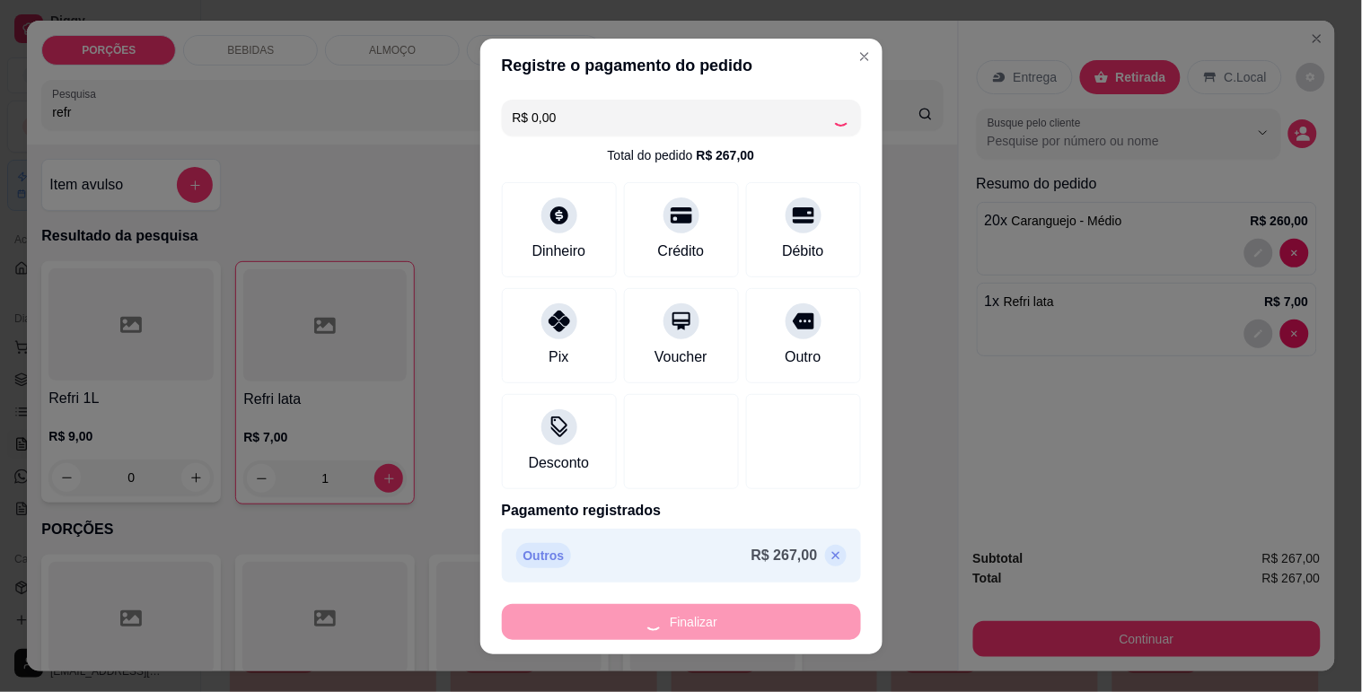
type input "0"
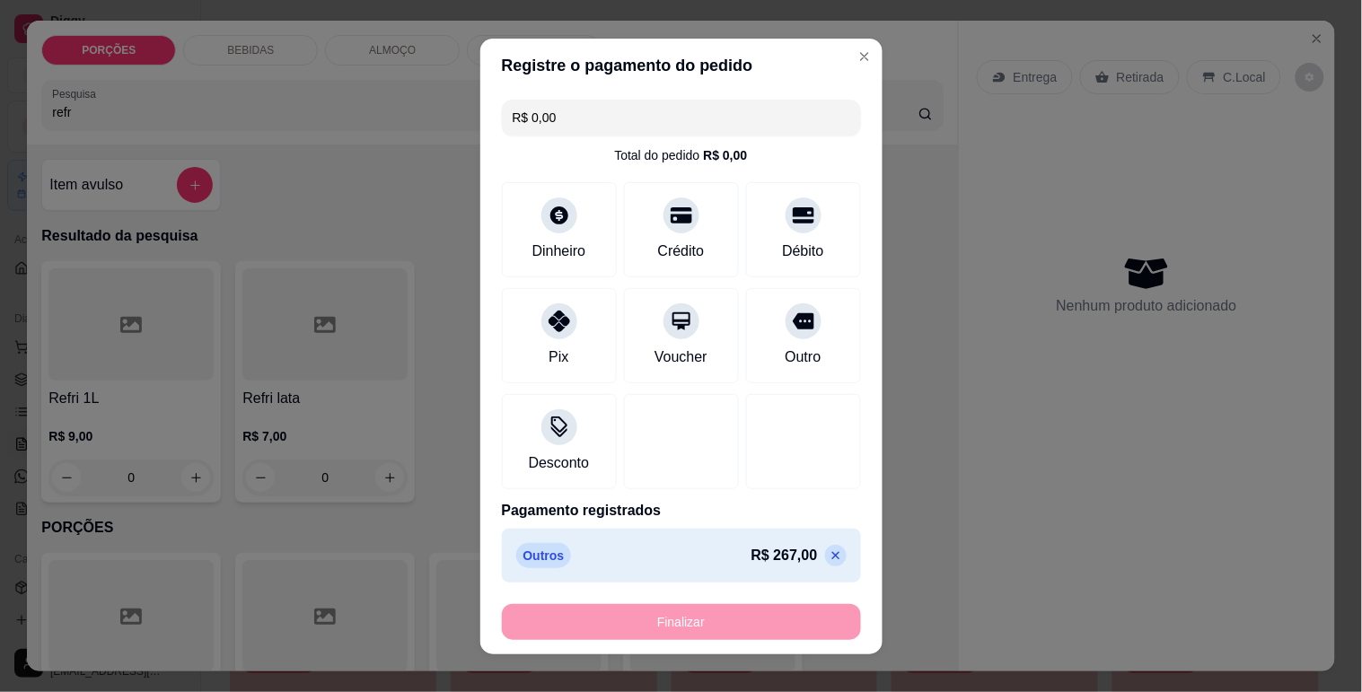
type input "-R$ 267,00"
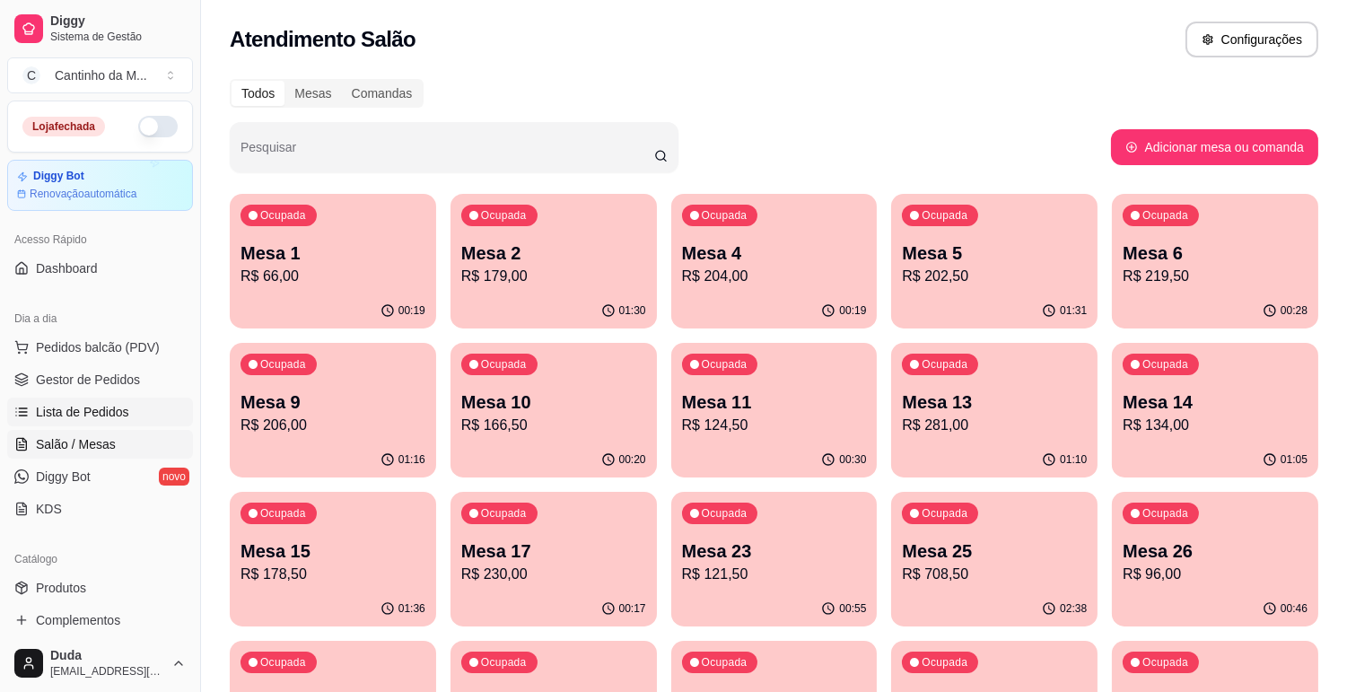
click at [122, 418] on span "Lista de Pedidos" at bounding box center [82, 412] width 93 height 18
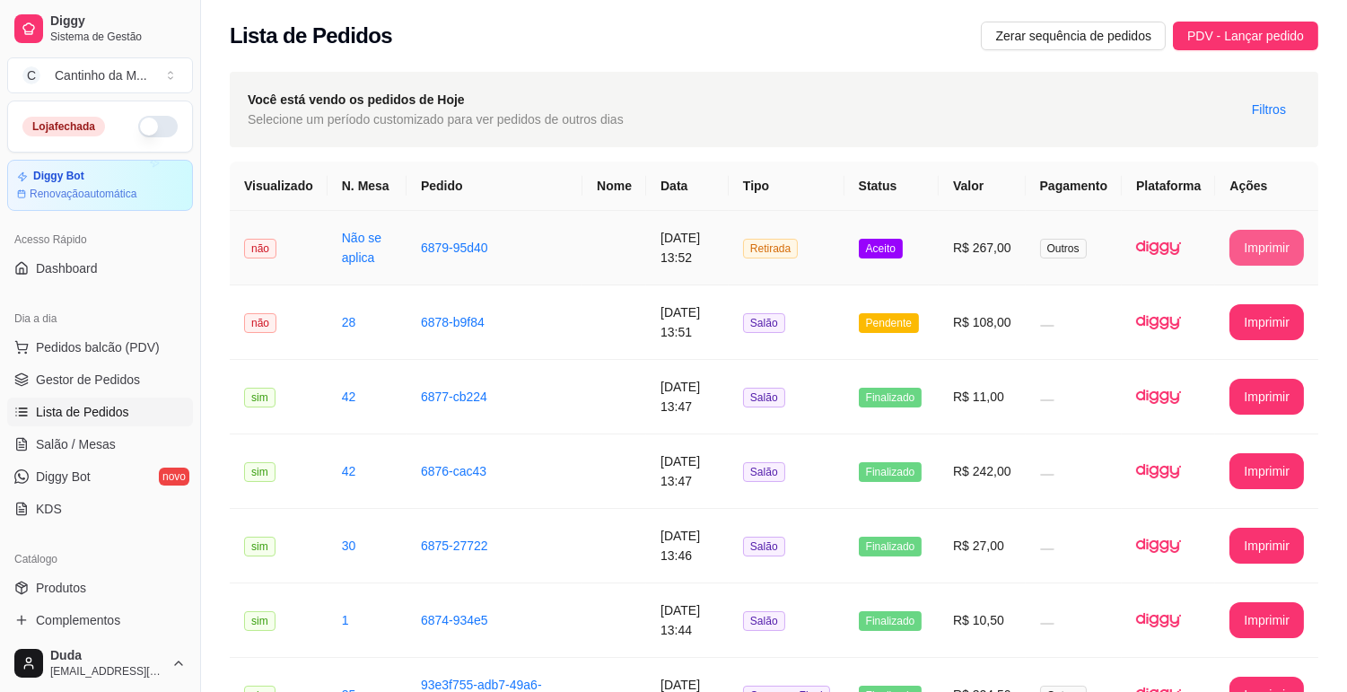
click at [1254, 244] on button "Imprimir" at bounding box center [1267, 248] width 75 height 36
click at [551, 337] on td "6878-b9f84" at bounding box center [495, 322] width 176 height 75
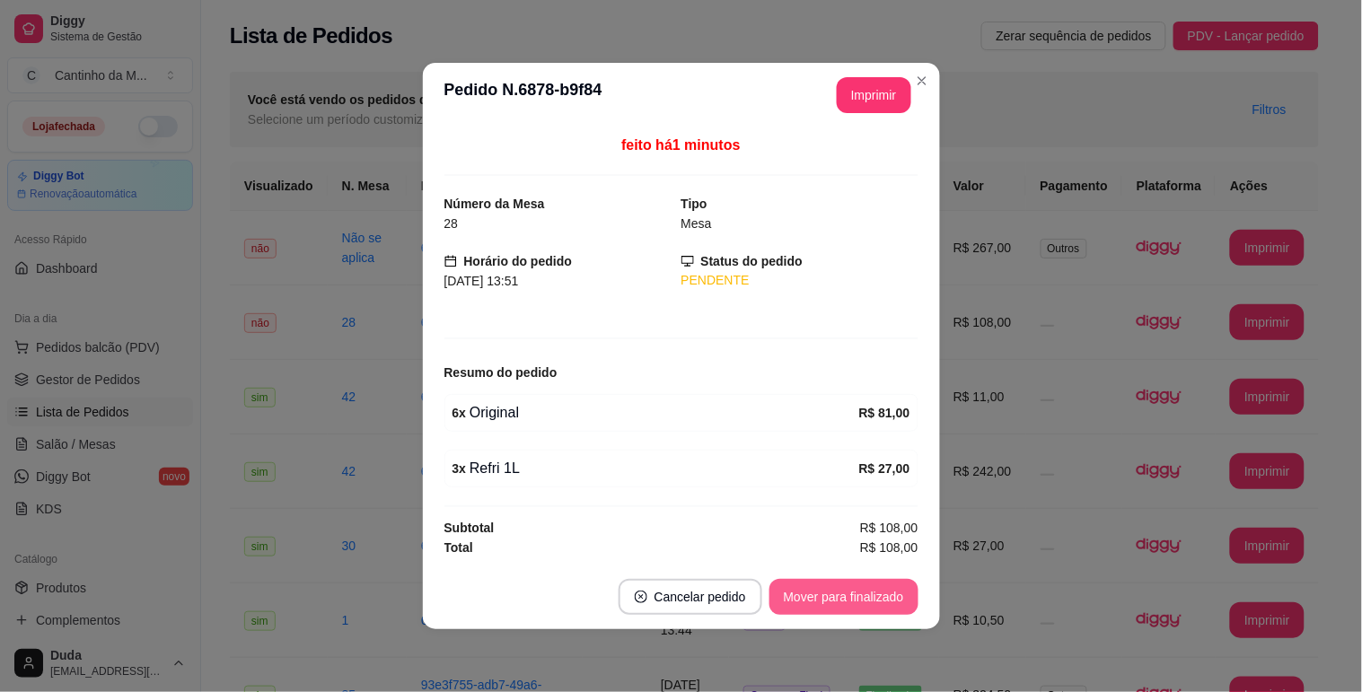
click at [853, 589] on button "Mover para finalizado" at bounding box center [843, 597] width 149 height 36
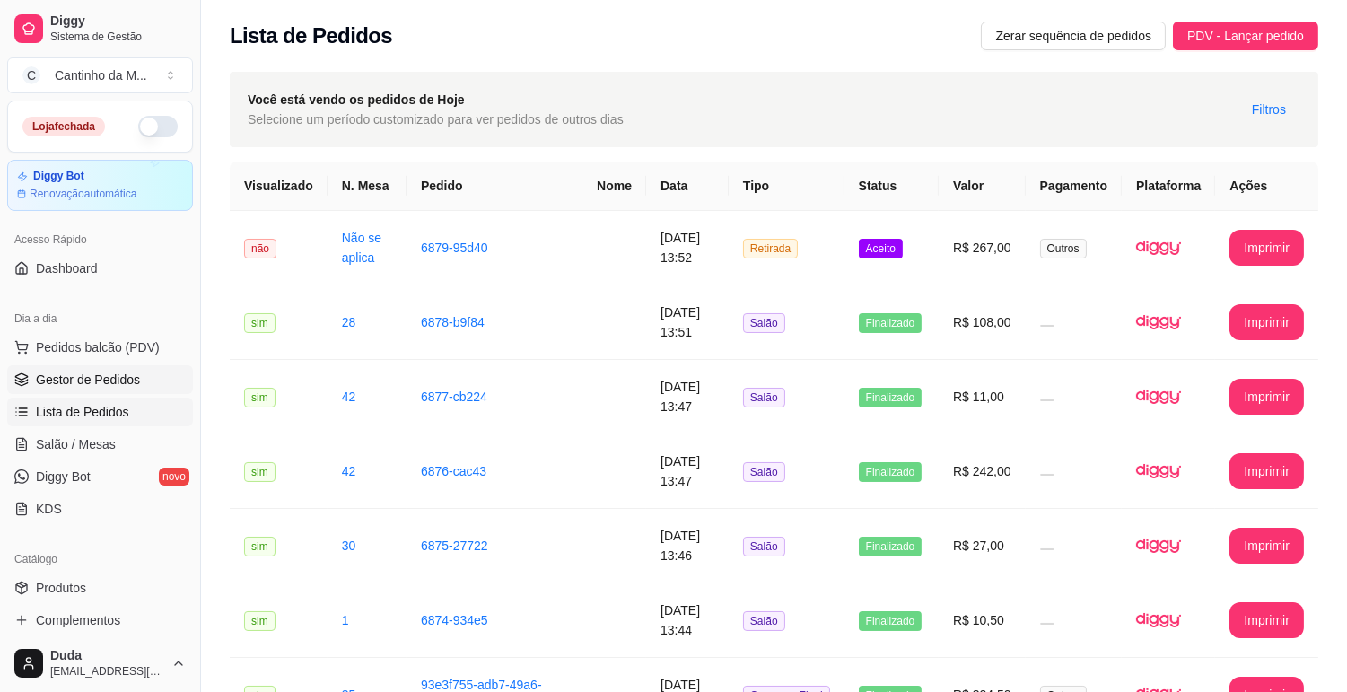
click at [117, 391] on link "Gestor de Pedidos" at bounding box center [100, 379] width 186 height 29
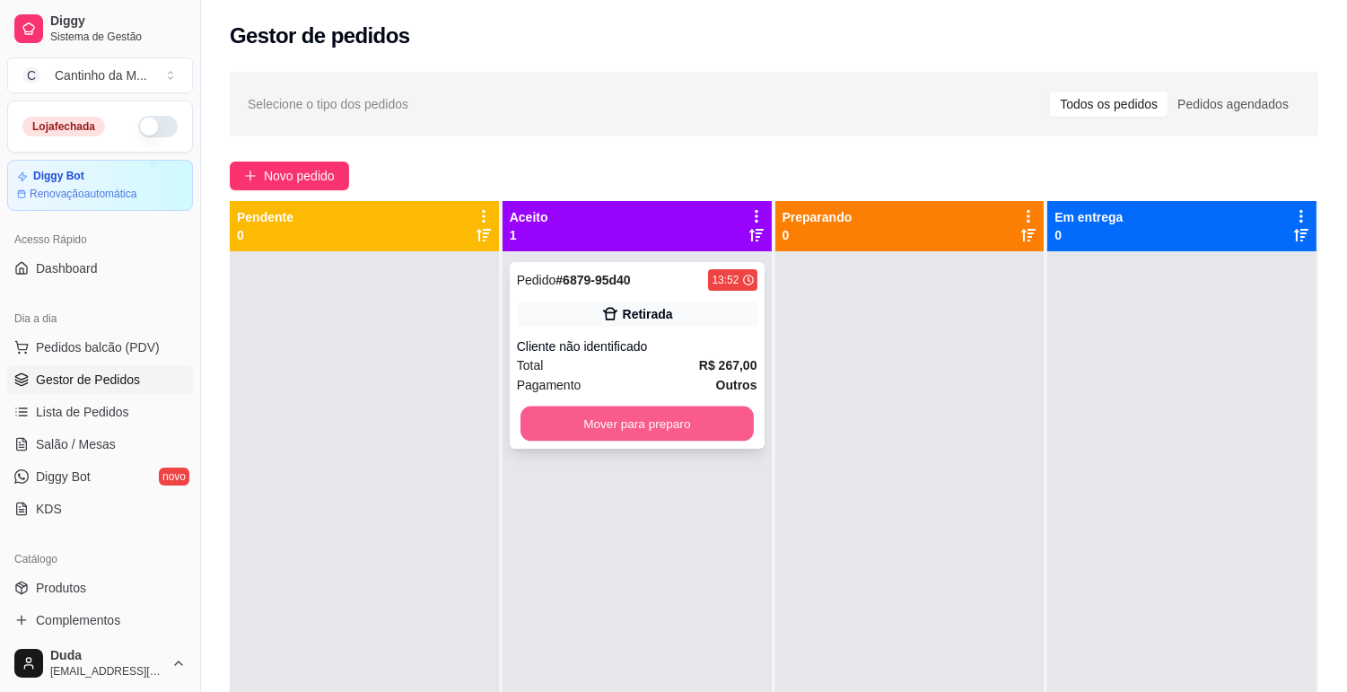
click at [693, 422] on button "Mover para preparo" at bounding box center [637, 424] width 233 height 35
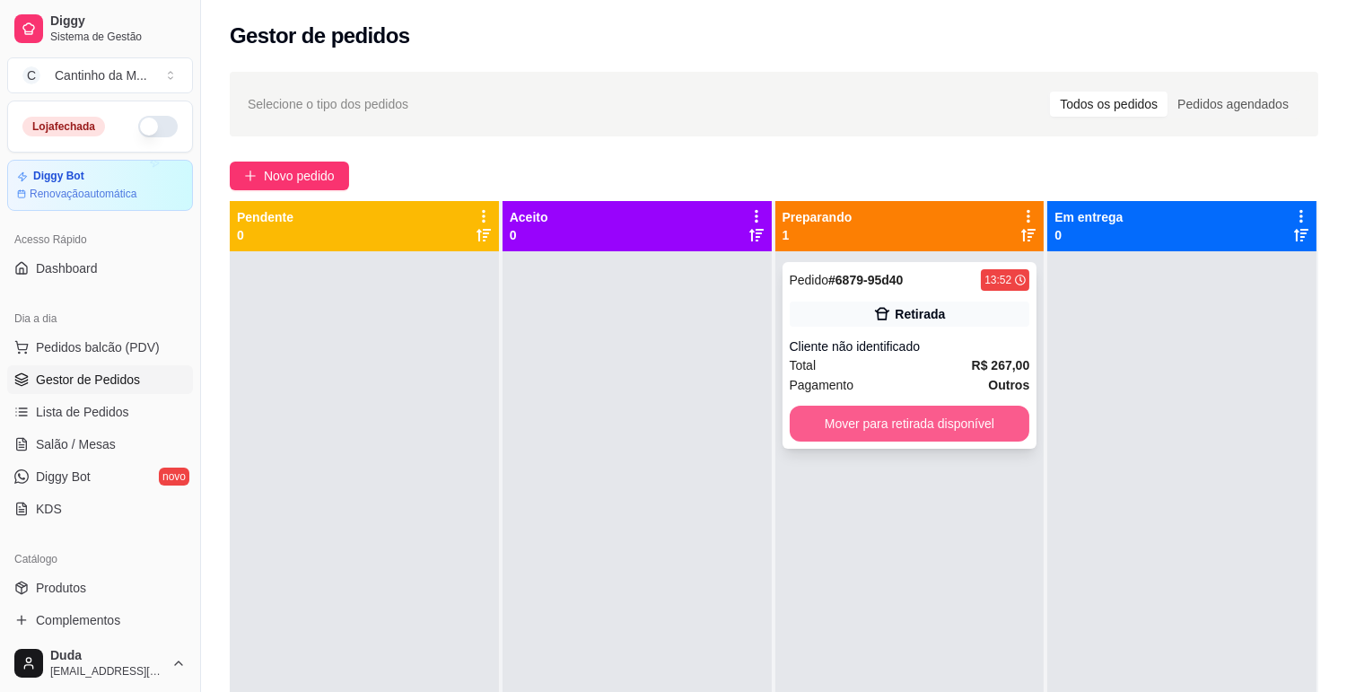
click at [895, 420] on button "Mover para retirada disponível" at bounding box center [910, 424] width 241 height 36
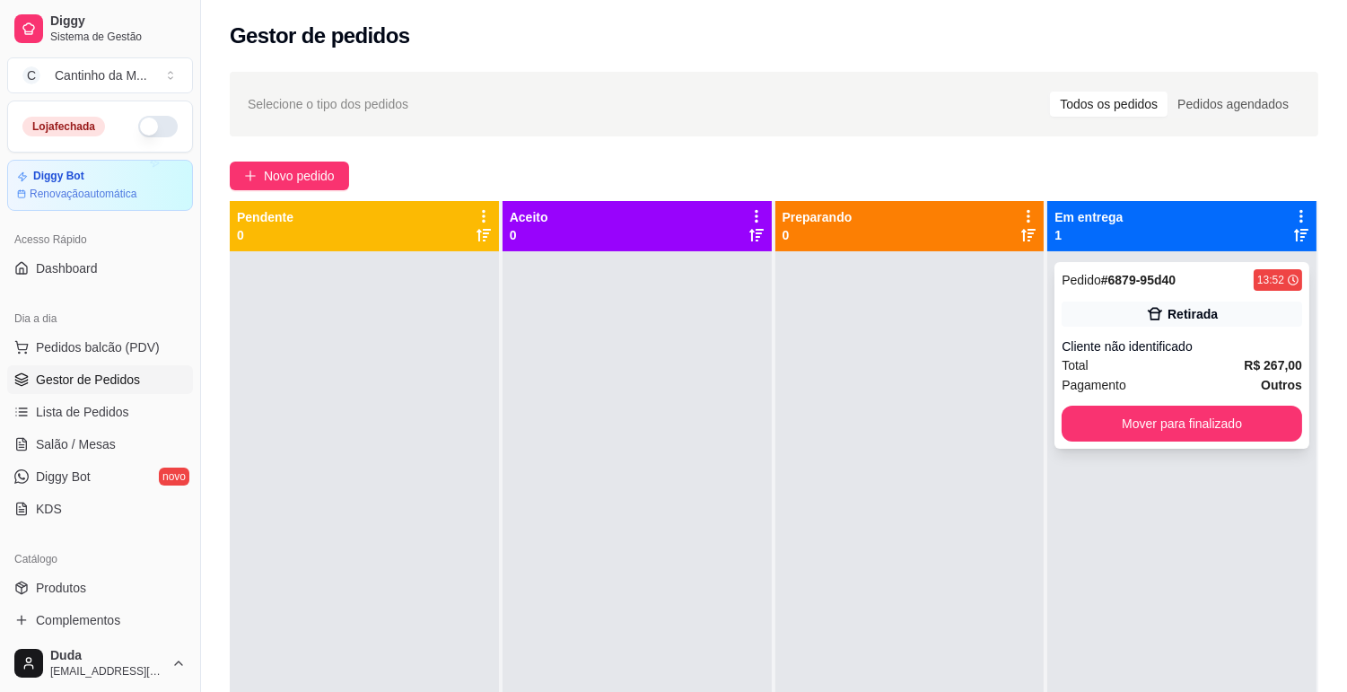
click at [1080, 355] on div "Cliente não identificado" at bounding box center [1182, 347] width 241 height 18
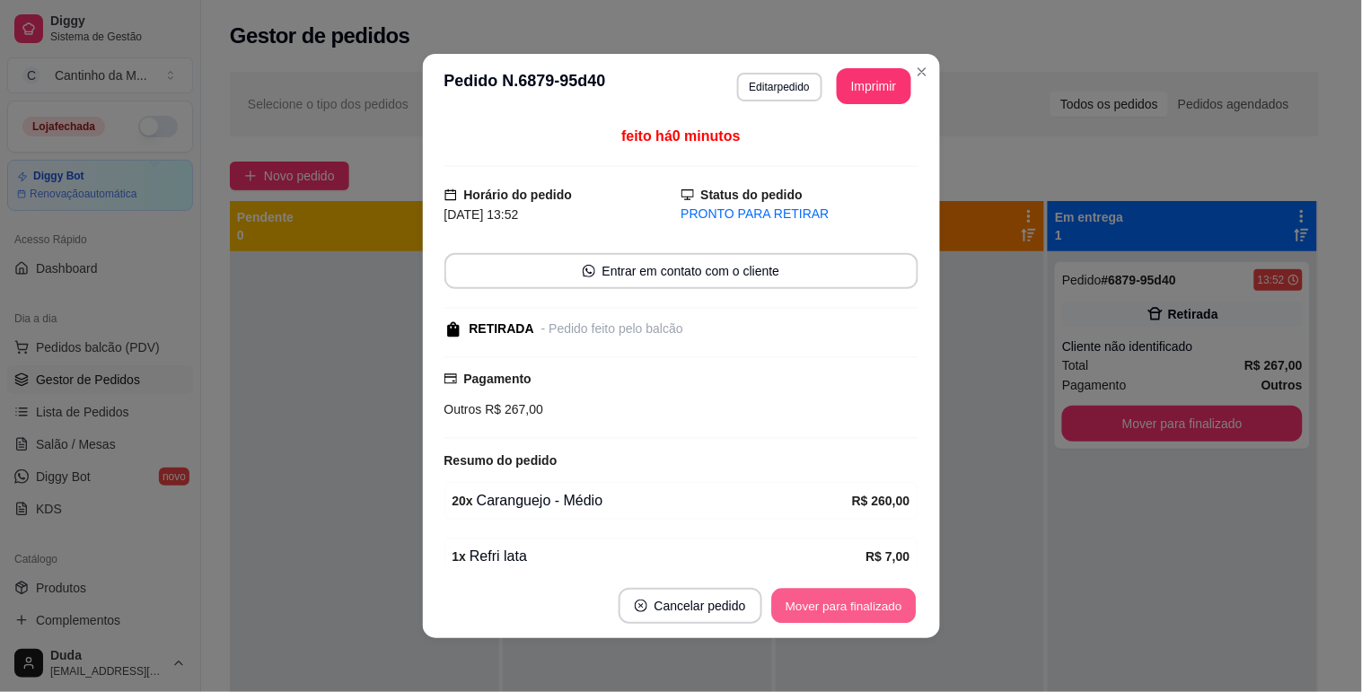
click at [867, 602] on button "Mover para finalizado" at bounding box center [843, 606] width 145 height 35
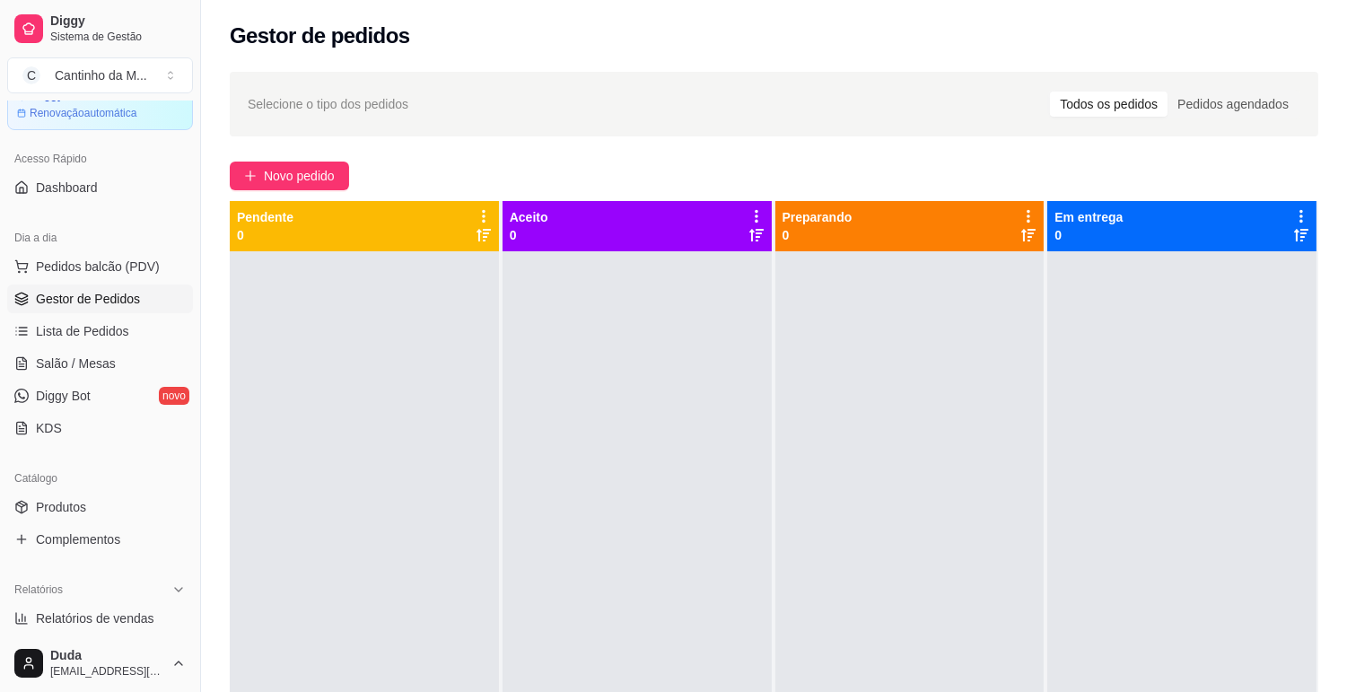
scroll to position [199, 0]
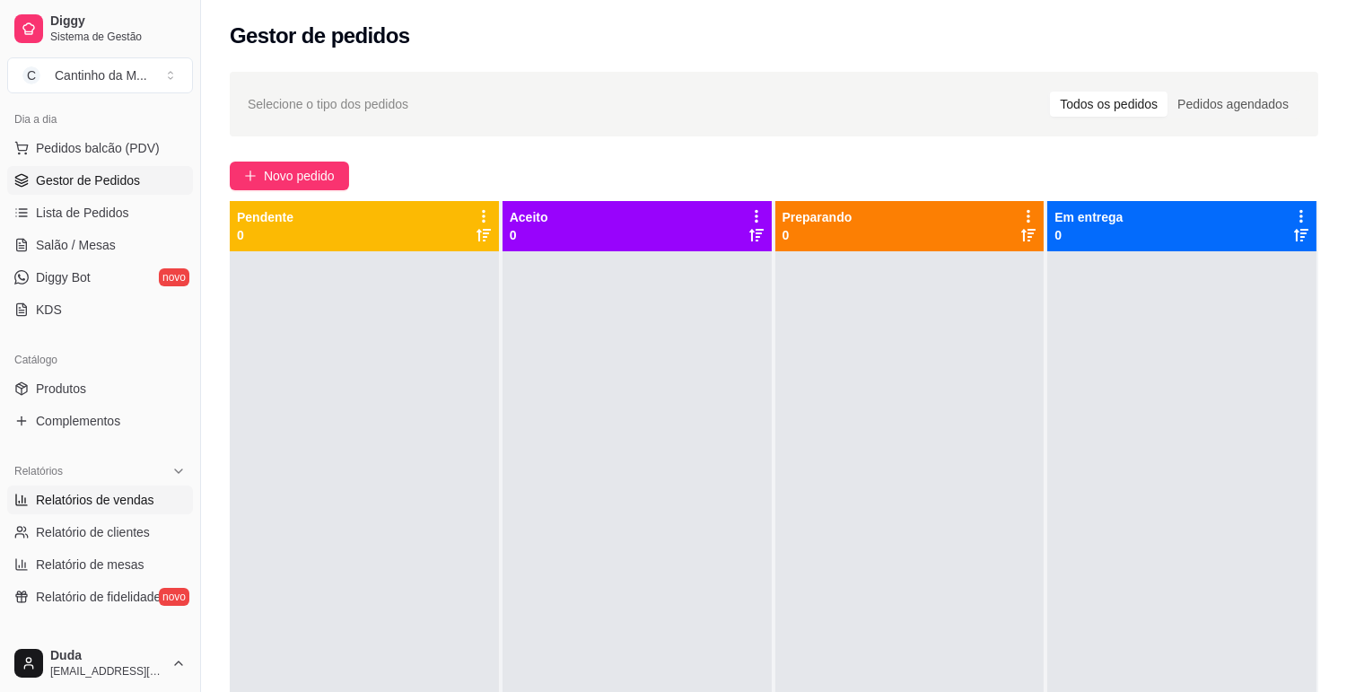
click at [61, 491] on span "Relatórios de vendas" at bounding box center [95, 500] width 118 height 18
select select "ALL"
select select "0"
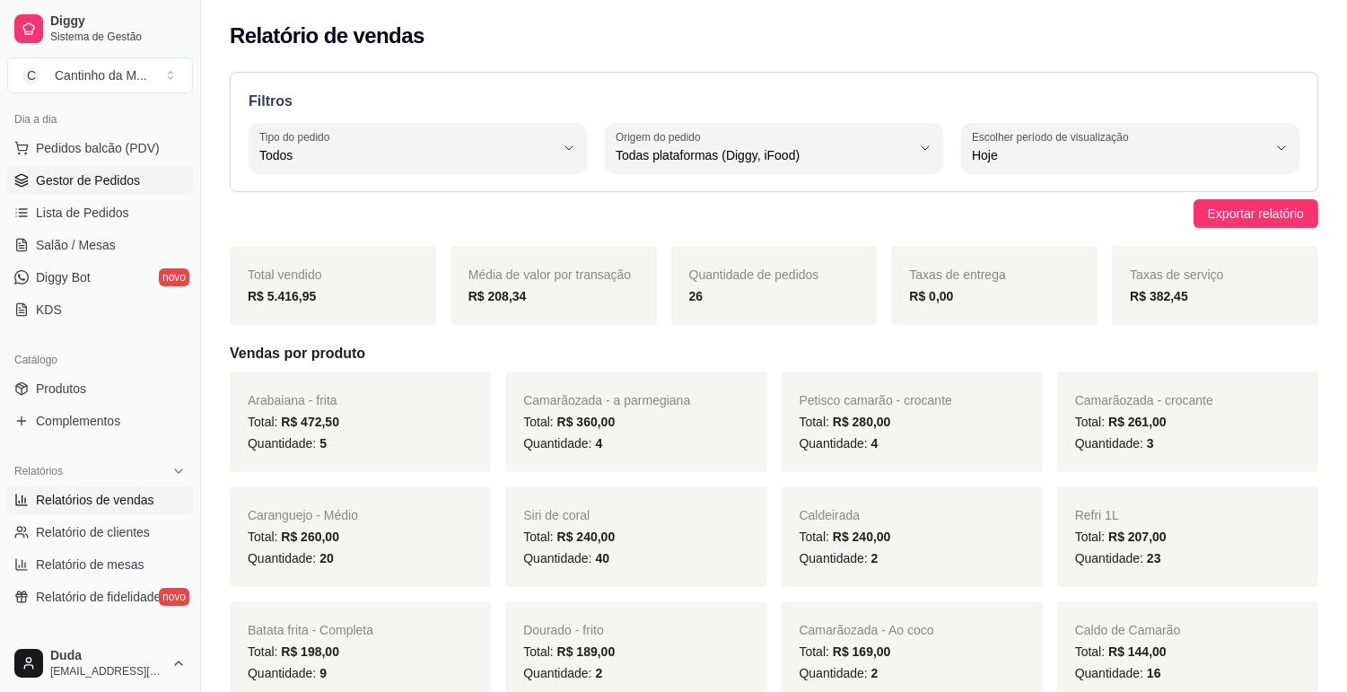
click at [132, 173] on span "Gestor de Pedidos" at bounding box center [88, 180] width 104 height 18
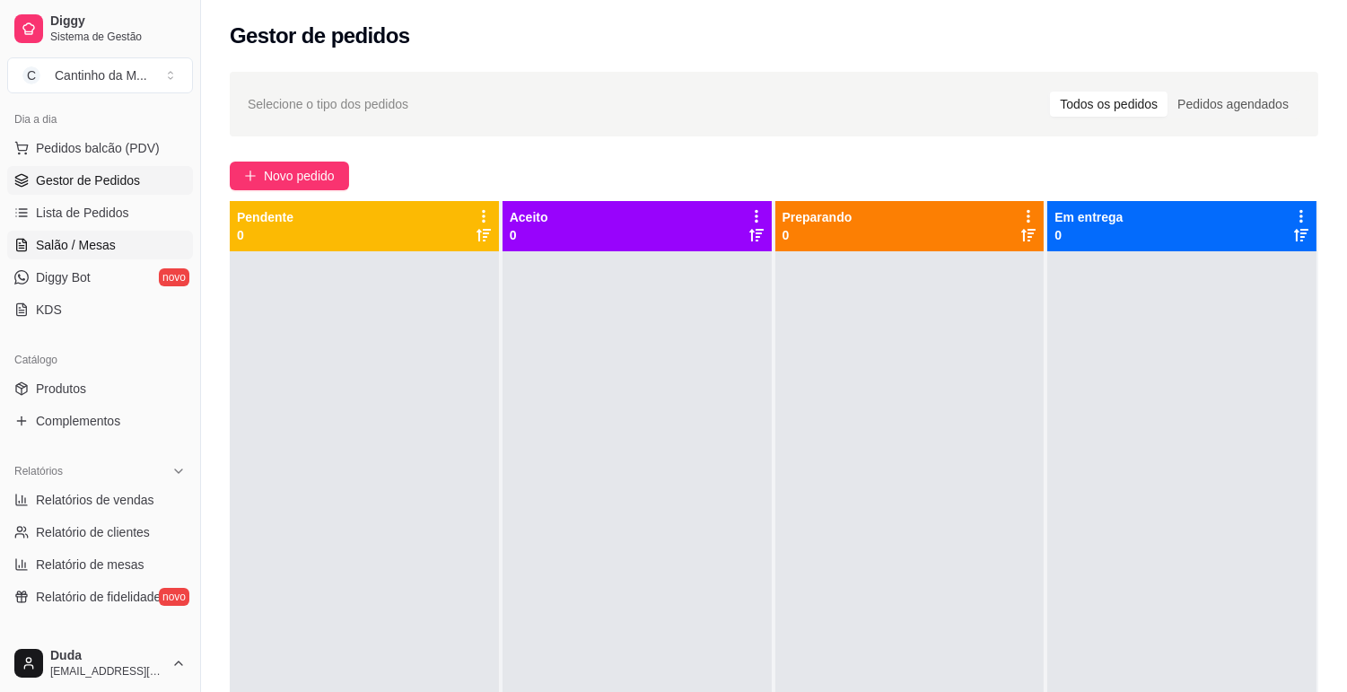
click at [79, 240] on span "Salão / Mesas" at bounding box center [76, 245] width 80 height 18
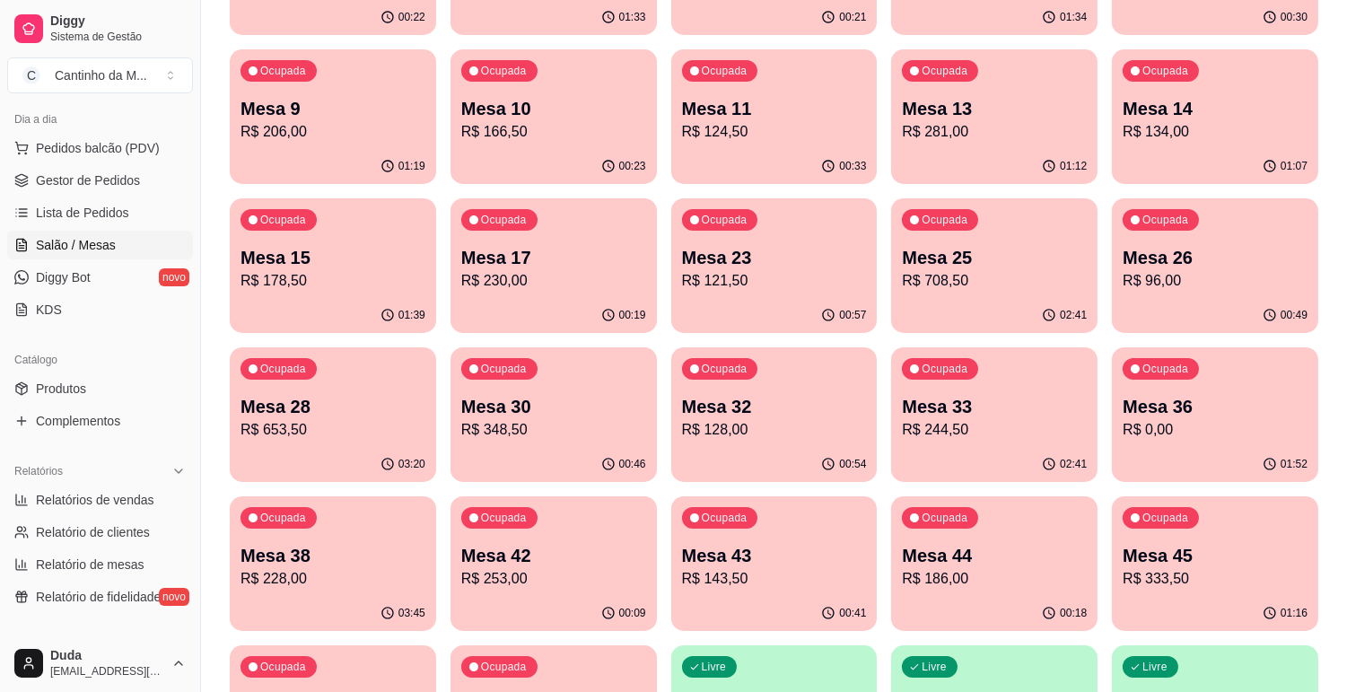
scroll to position [299, 0]
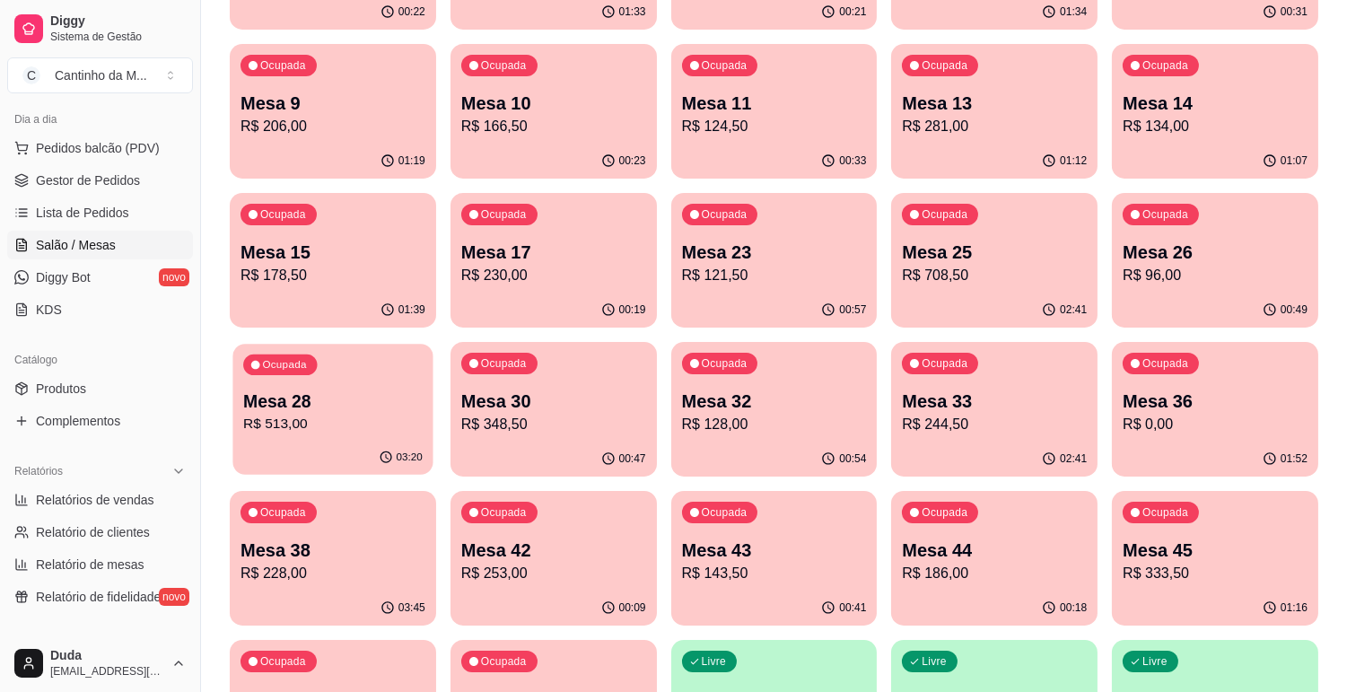
click at [321, 425] on p "R$ 513,00" at bounding box center [333, 424] width 180 height 21
click at [104, 212] on span "Lista de Pedidos" at bounding box center [82, 213] width 93 height 18
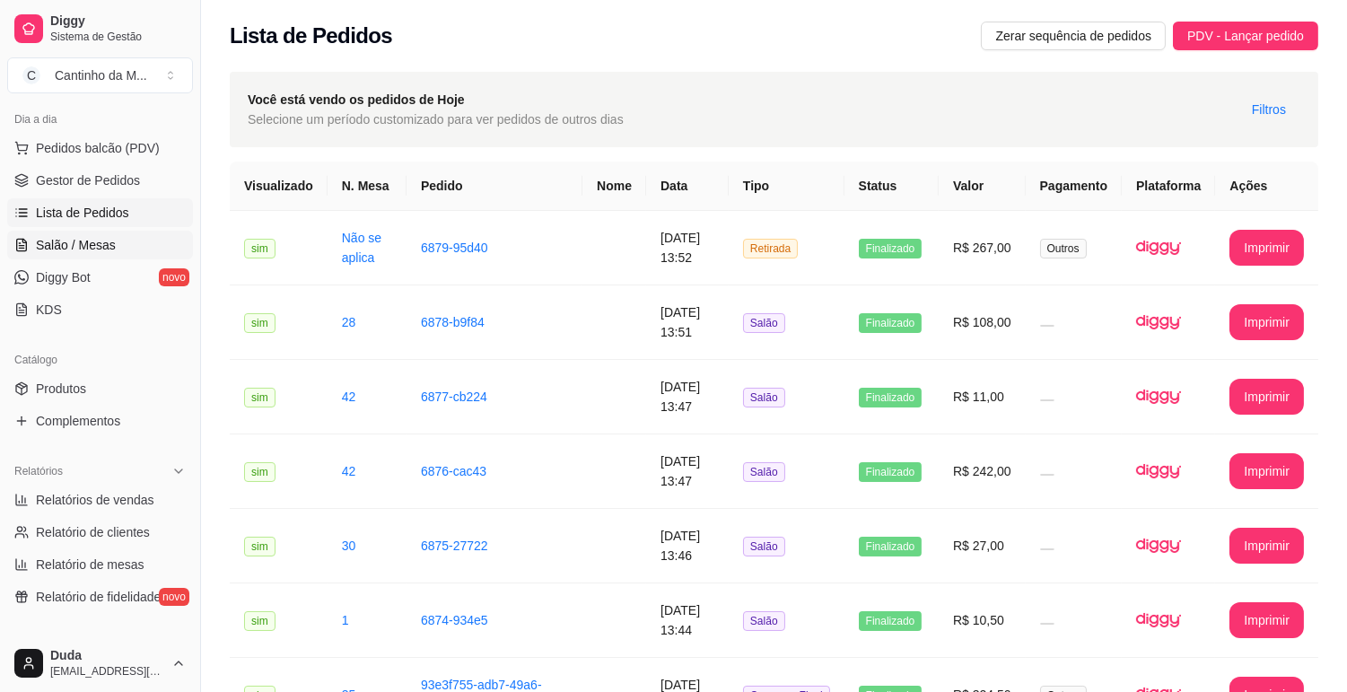
click at [145, 248] on link "Salão / Mesas" at bounding box center [100, 245] width 186 height 29
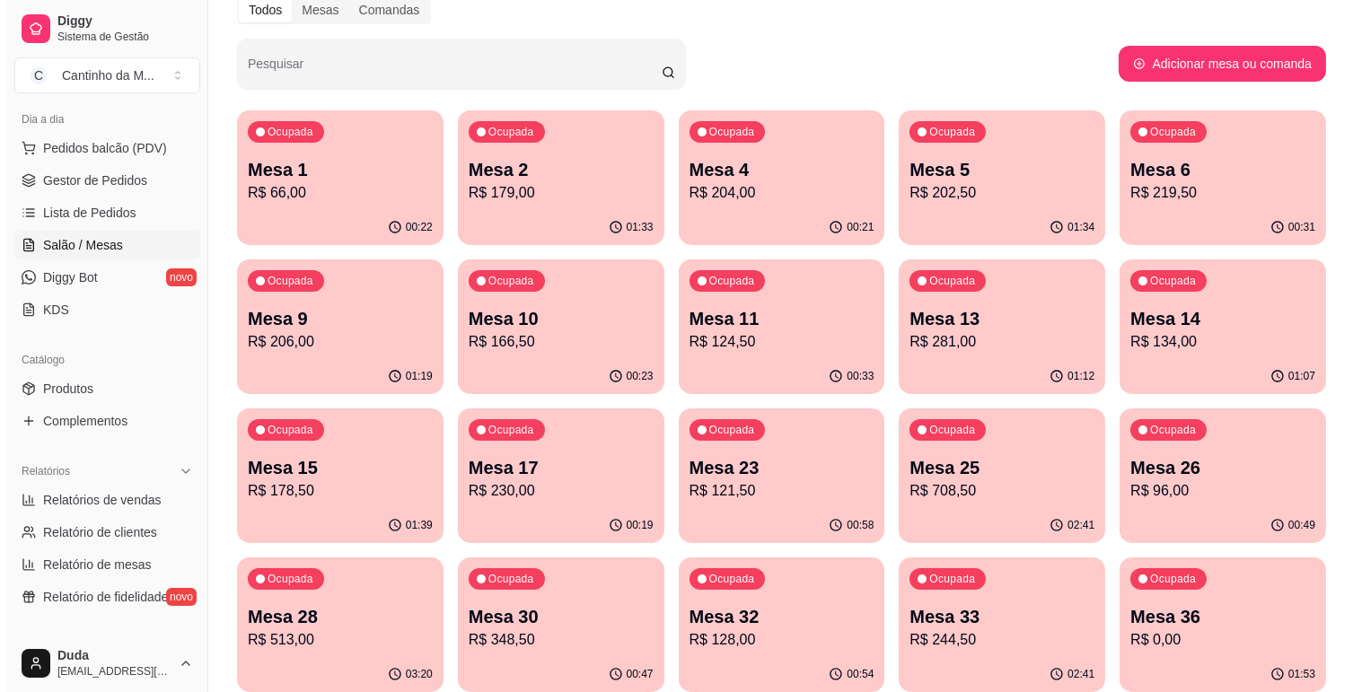
scroll to position [199, 0]
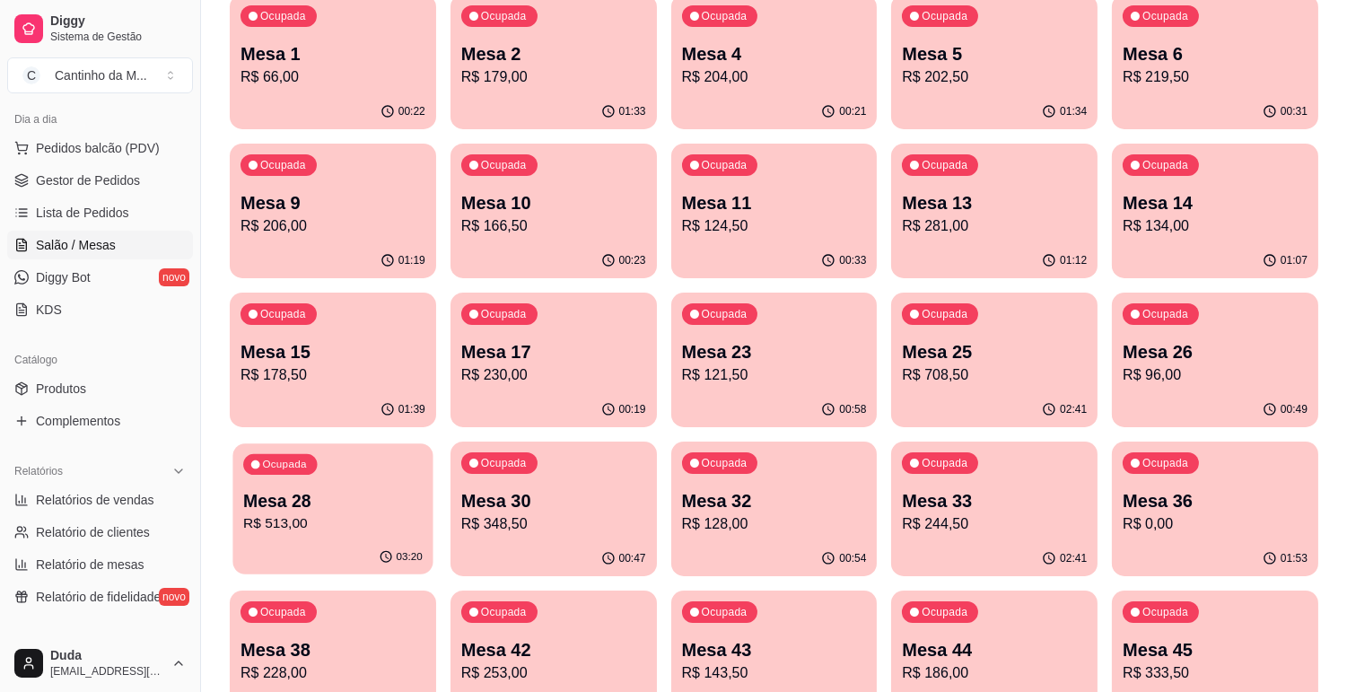
click at [314, 501] on p "Mesa 28" at bounding box center [333, 501] width 180 height 24
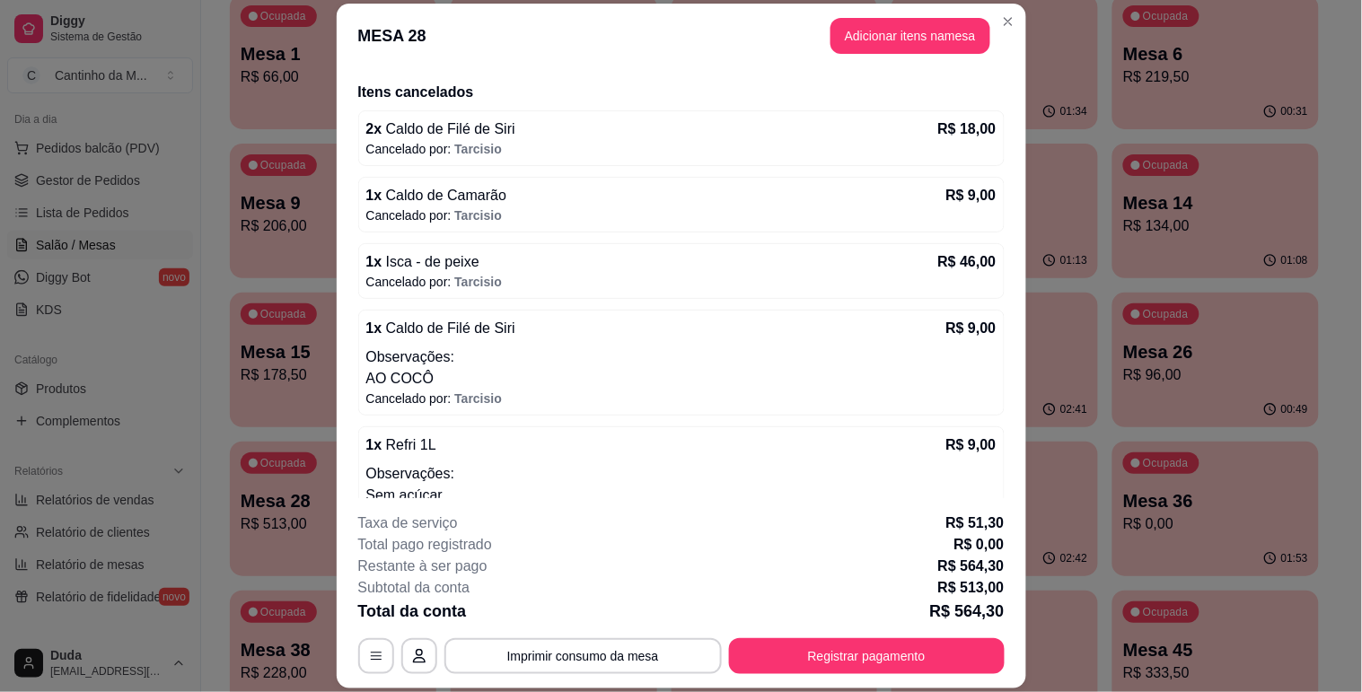
scroll to position [1273, 0]
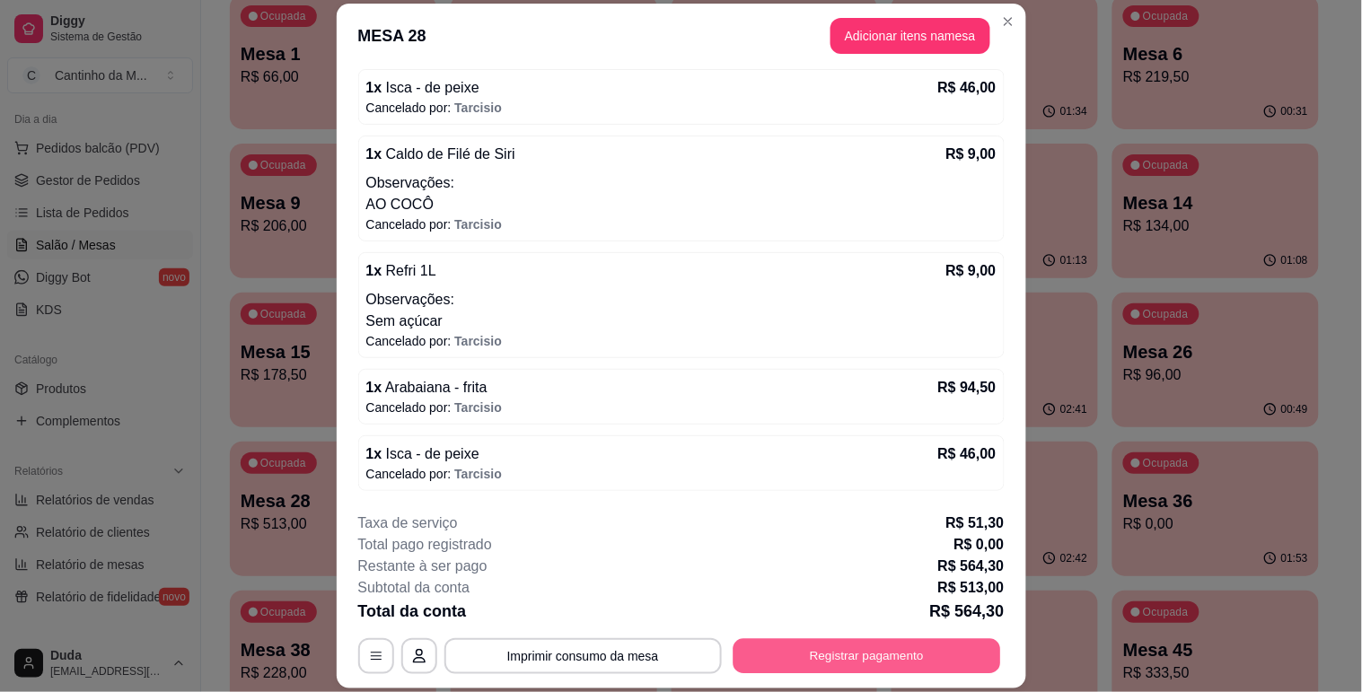
click at [756, 639] on button "Registrar pagamento" at bounding box center [866, 656] width 268 height 35
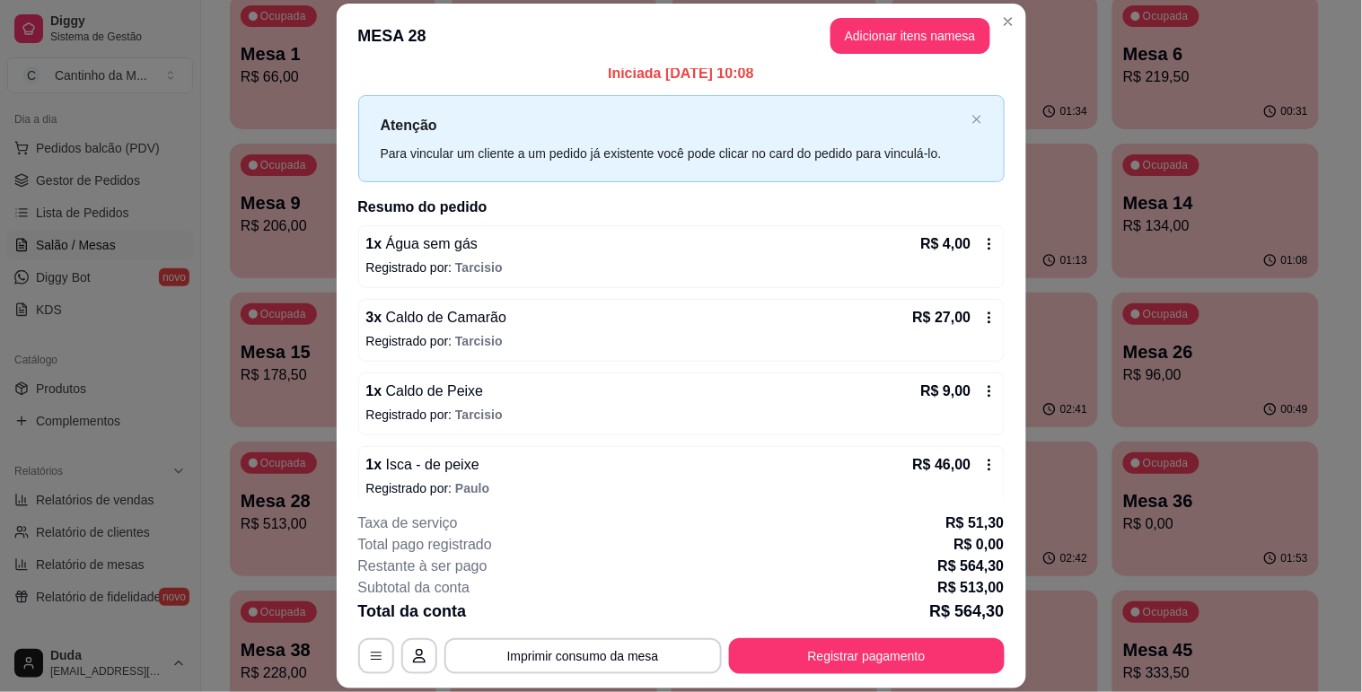
scroll to position [0, 0]
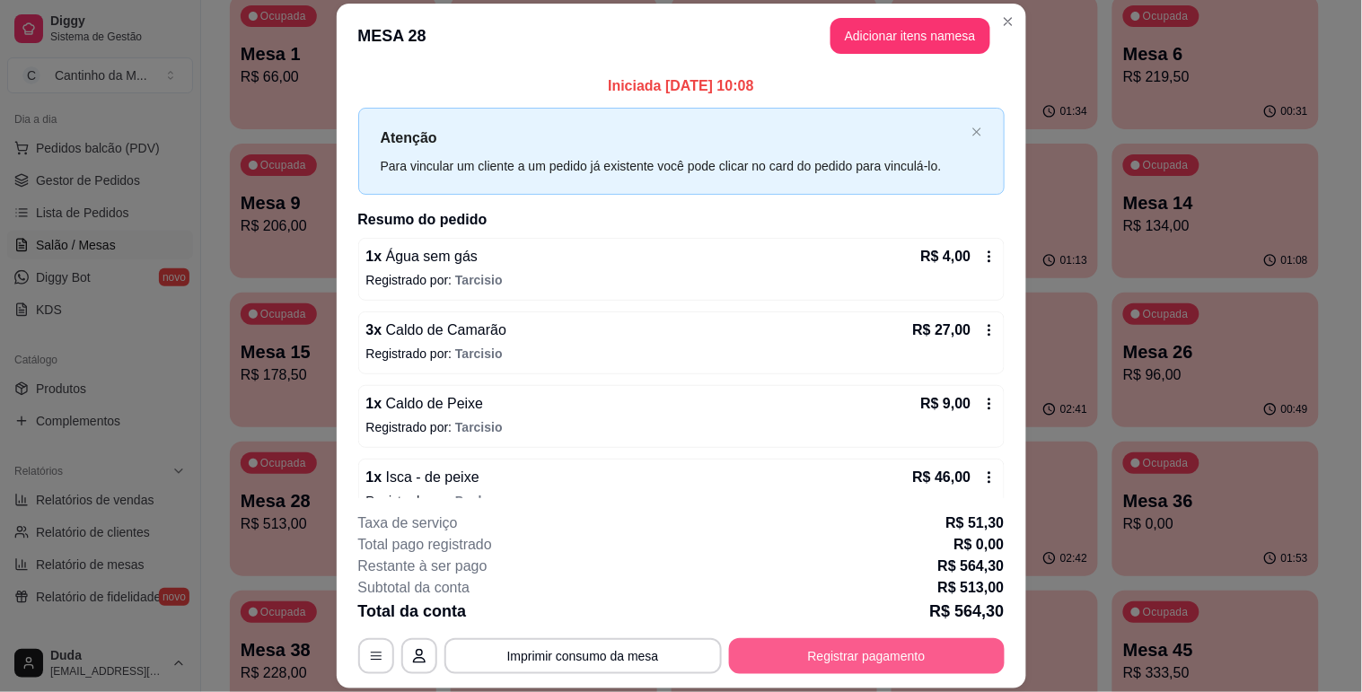
click at [829, 647] on button "Registrar pagamento" at bounding box center [867, 656] width 276 height 36
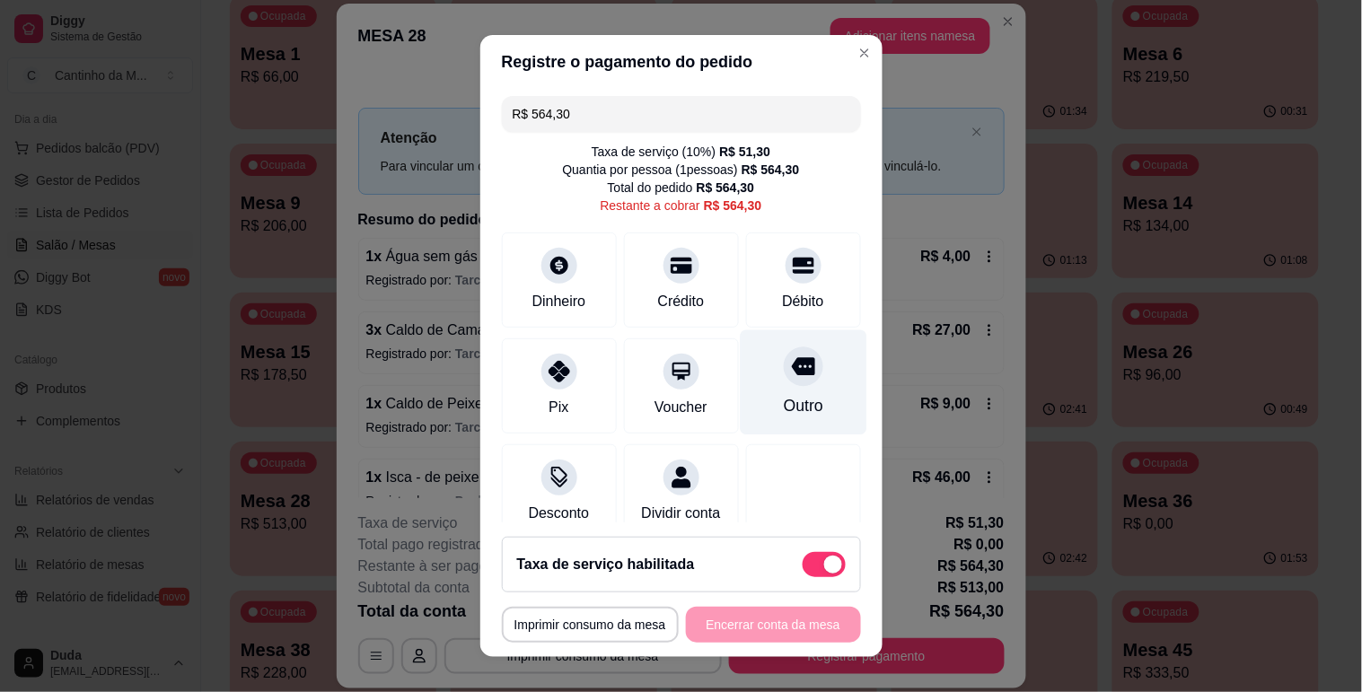
click at [791, 365] on icon at bounding box center [802, 366] width 23 height 23
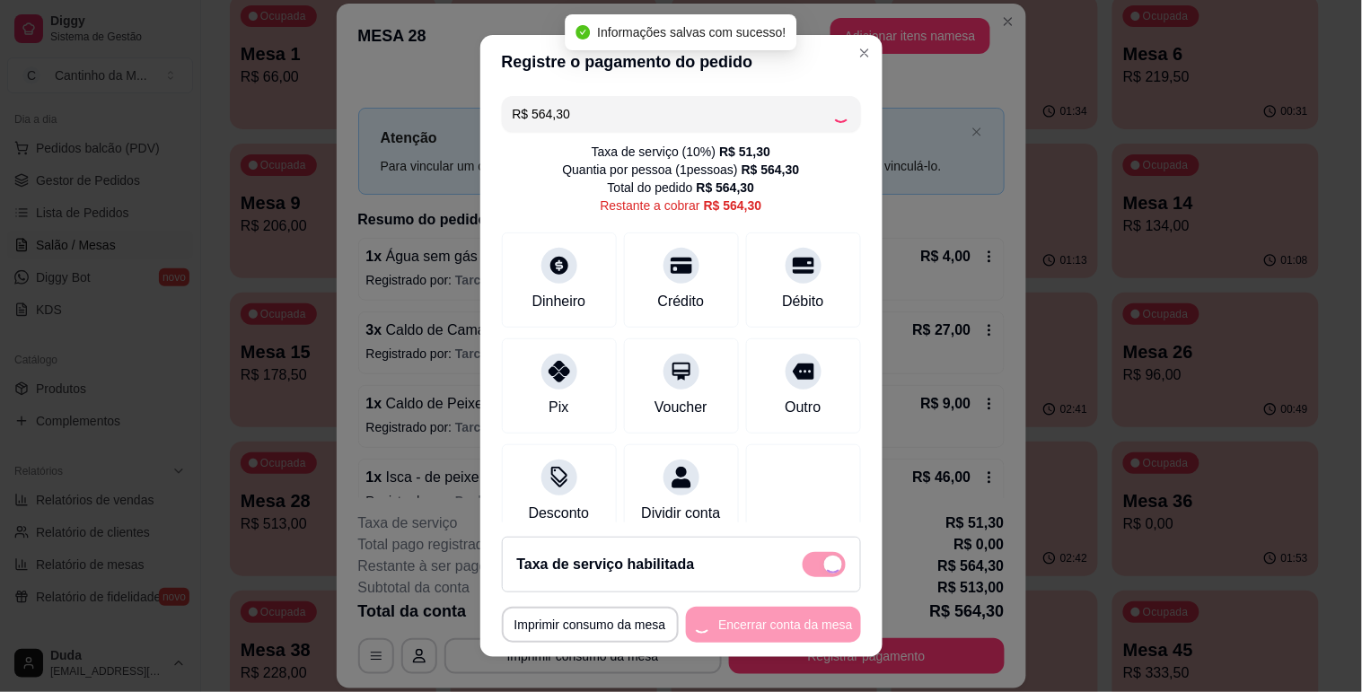
type input "R$ 0,00"
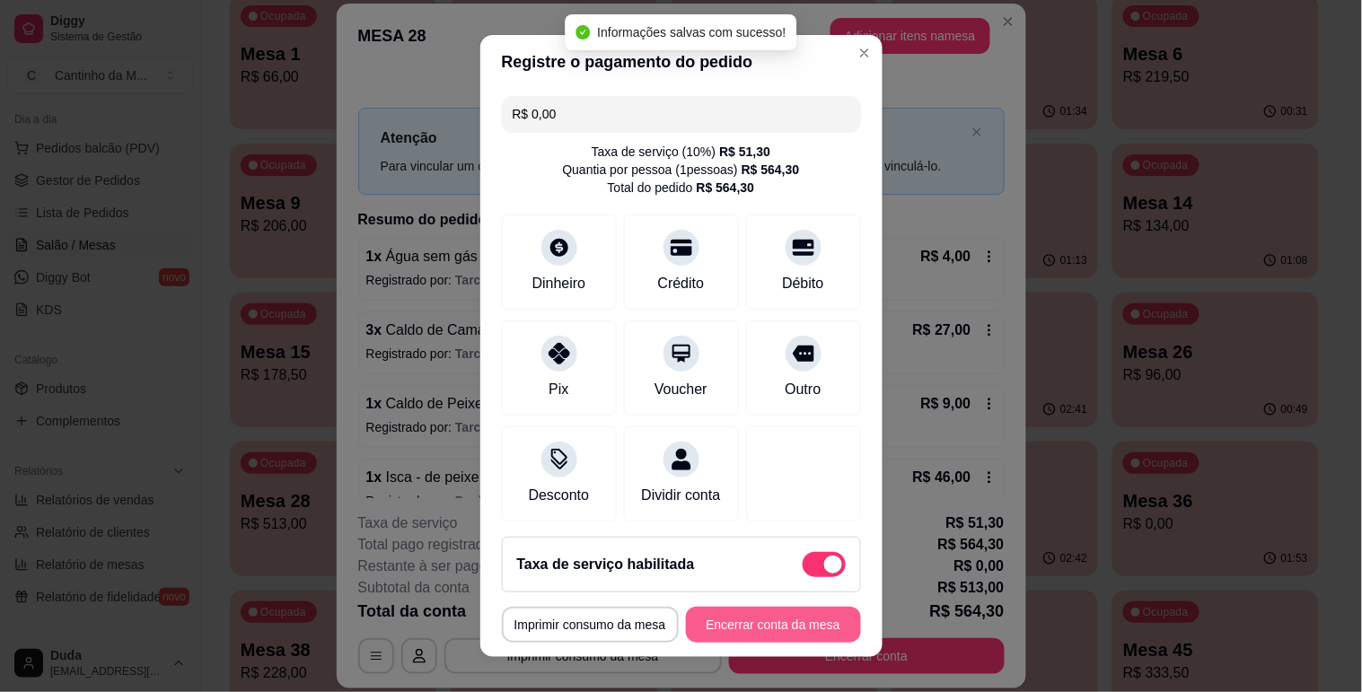
click at [761, 627] on button "Encerrar conta da mesa" at bounding box center [773, 625] width 175 height 36
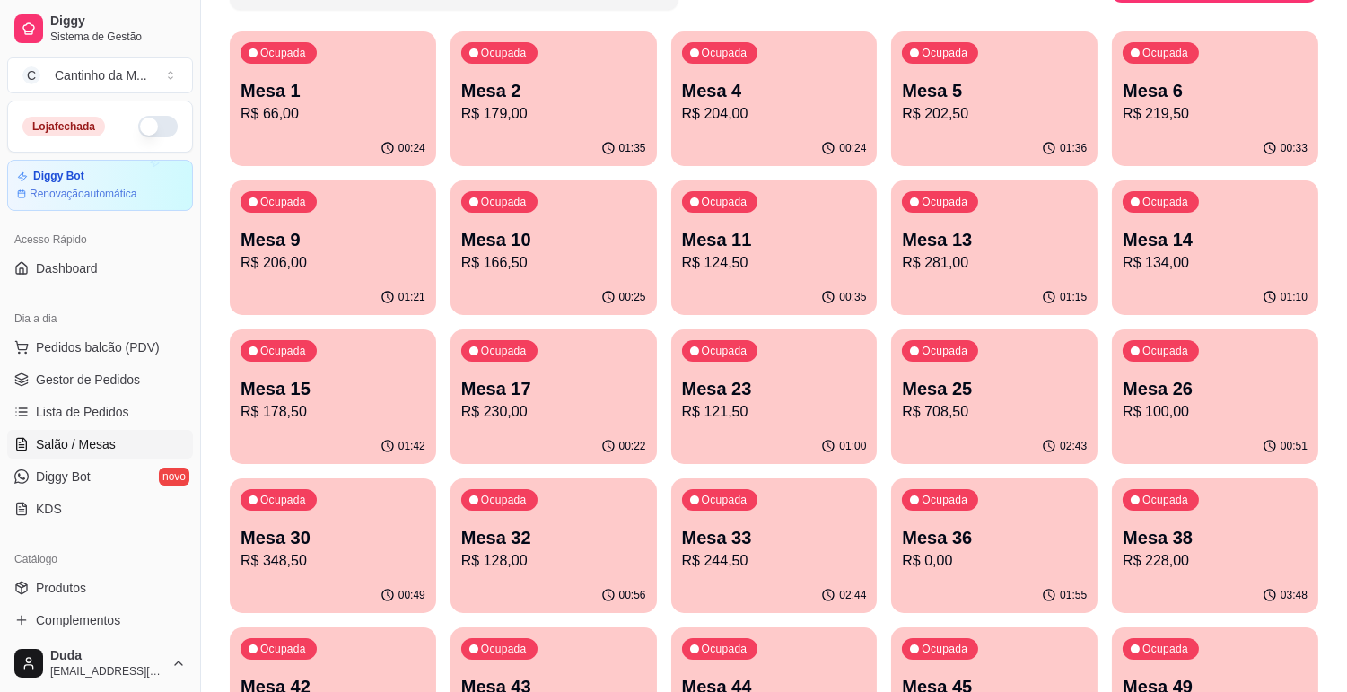
scroll to position [199, 0]
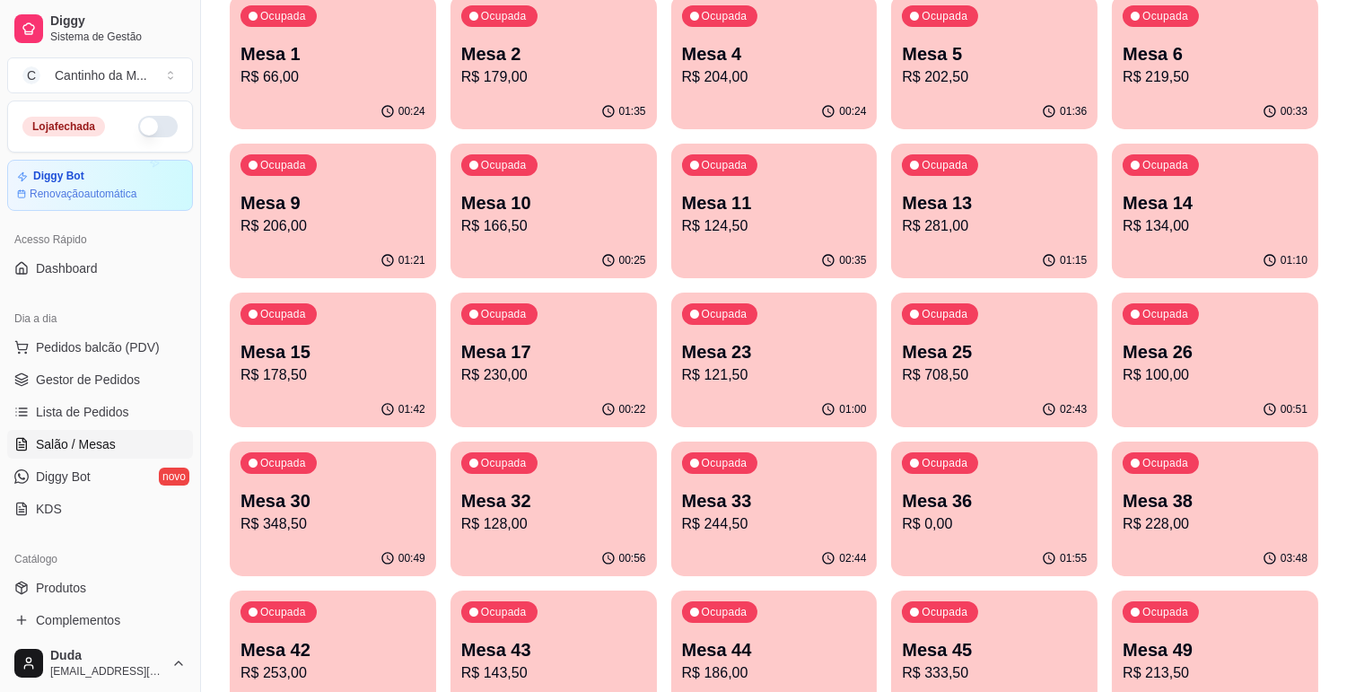
click at [501, 382] on p "R$ 230,00" at bounding box center [553, 375] width 185 height 22
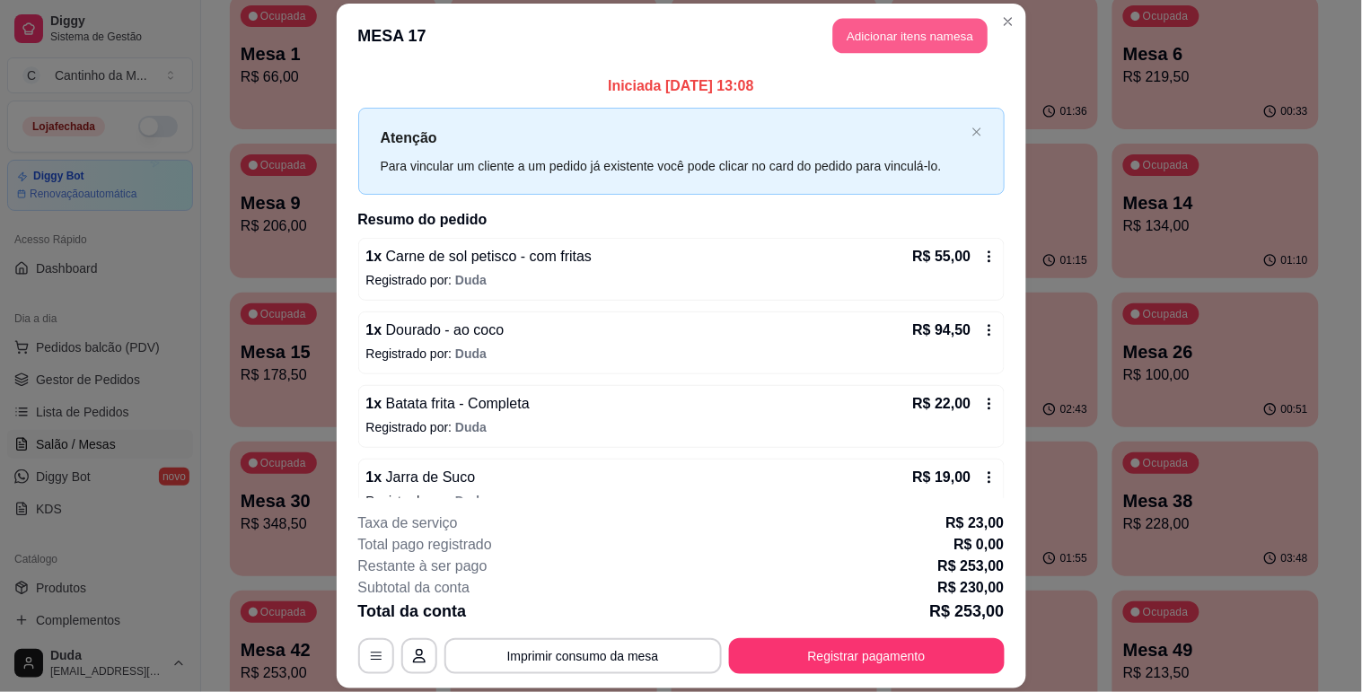
click at [887, 32] on button "Adicionar itens na mesa" at bounding box center [910, 35] width 154 height 35
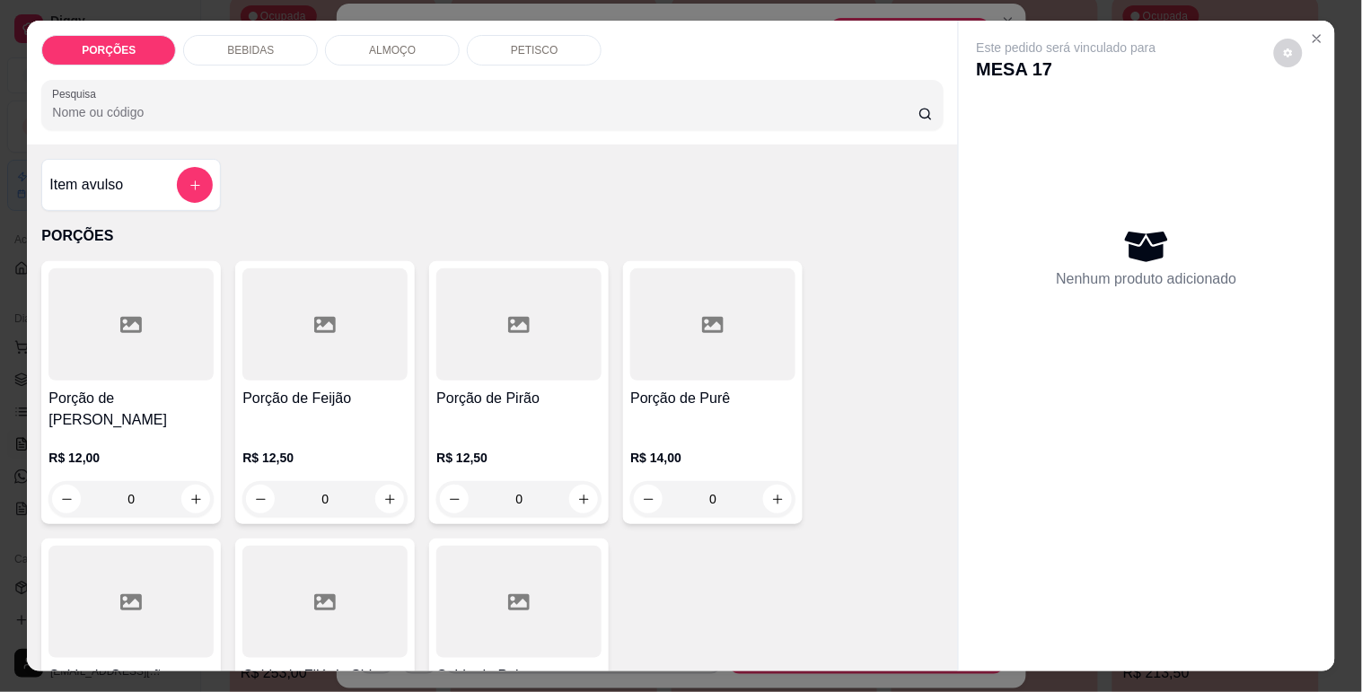
click at [189, 179] on icon "add-separate-item" at bounding box center [195, 185] width 13 height 13
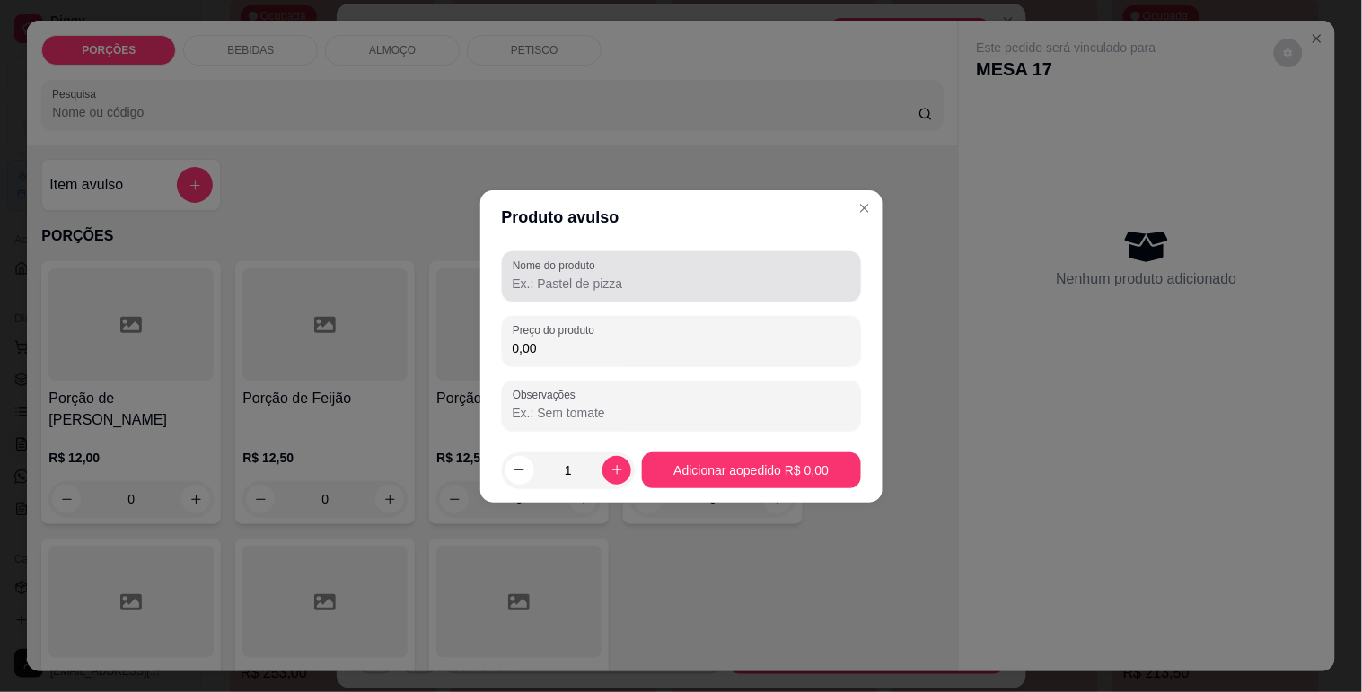
click at [674, 290] on input "Nome do produto" at bounding box center [682, 284] width 338 height 18
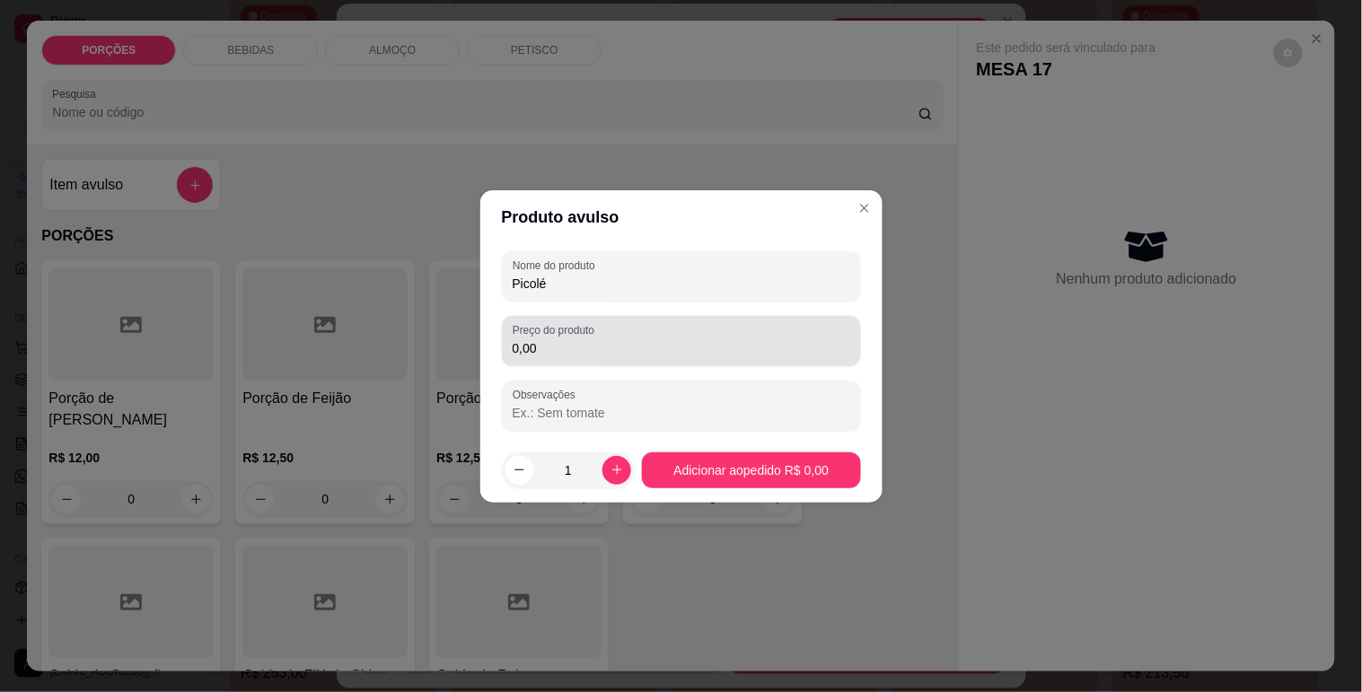
type input "Picolé"
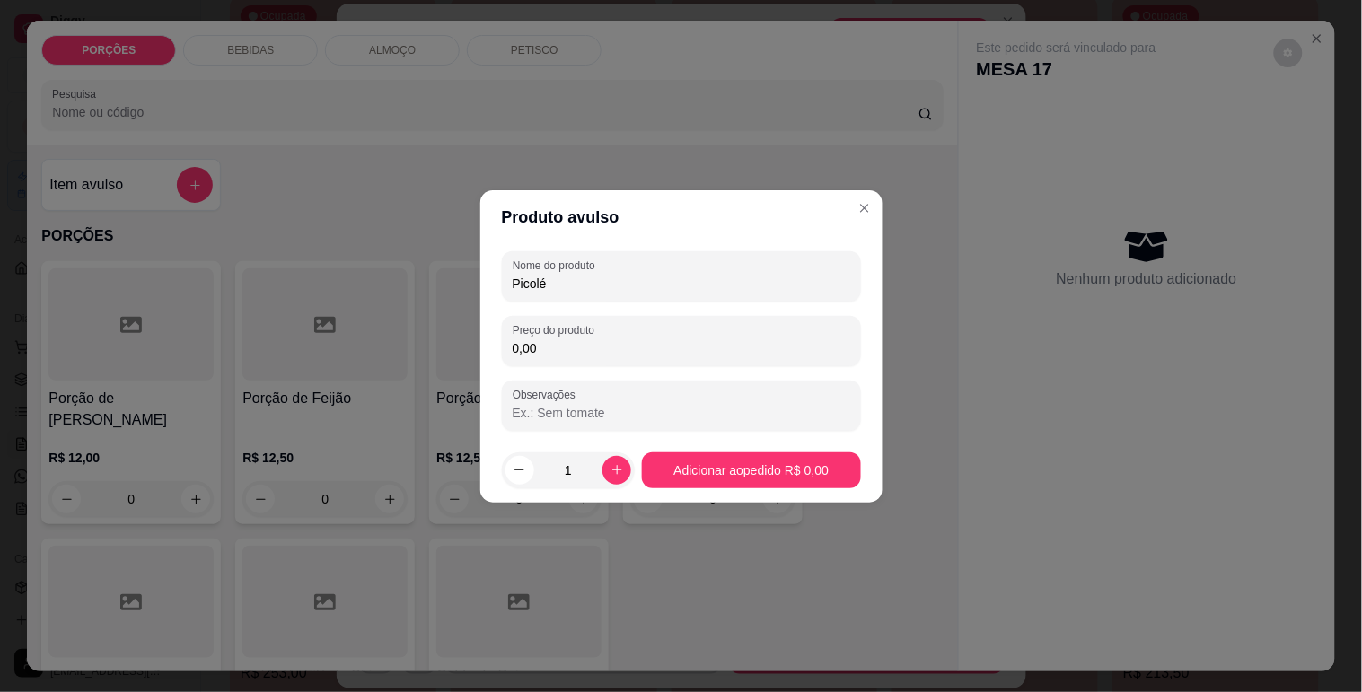
click at [550, 354] on input "0,00" at bounding box center [682, 348] width 338 height 18
type input "8,00"
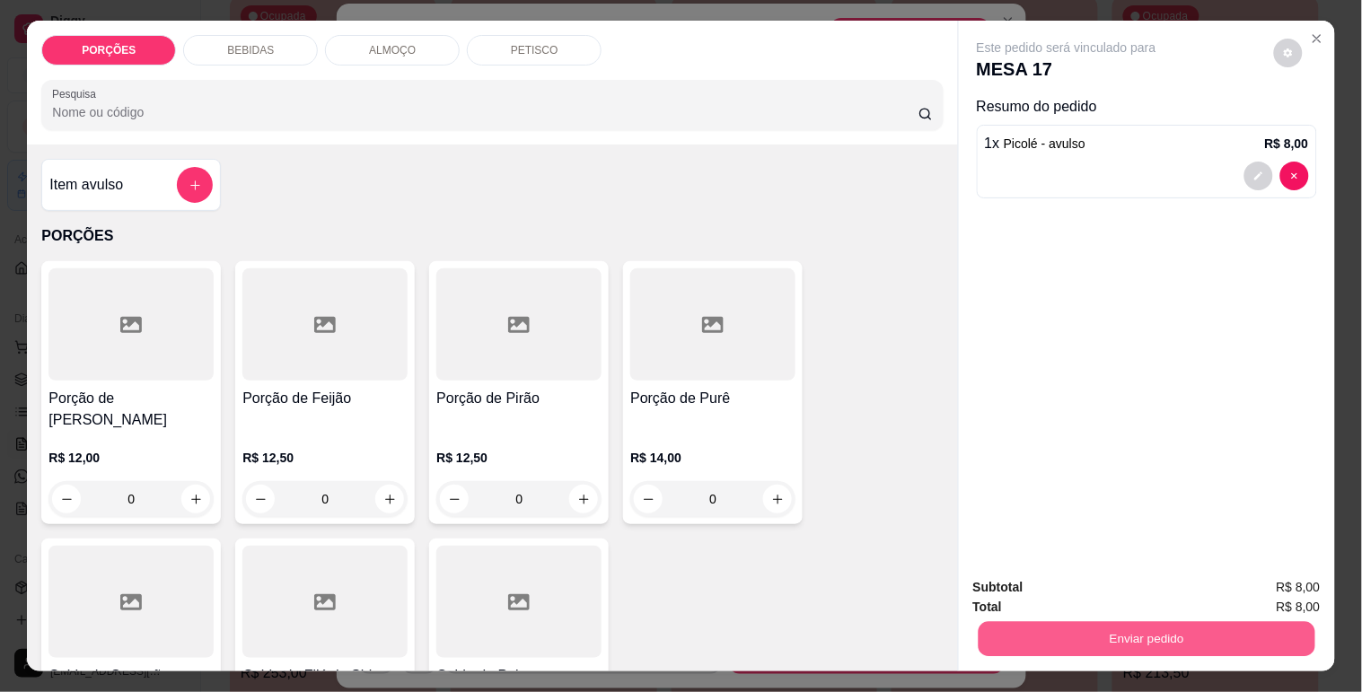
click at [1116, 623] on button "Enviar pedido" at bounding box center [1146, 638] width 337 height 35
click at [1122, 581] on button "Não registrar e enviar pedido" at bounding box center [1086, 587] width 181 height 33
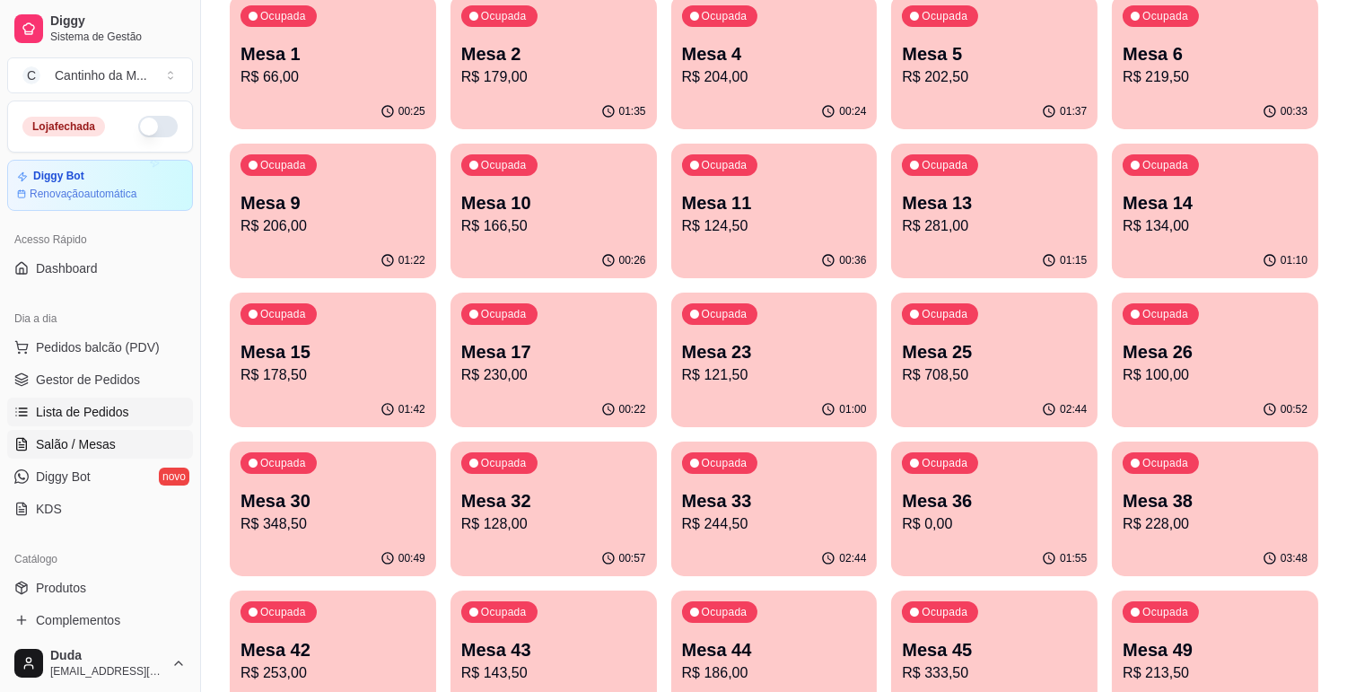
click at [111, 417] on span "Lista de Pedidos" at bounding box center [82, 412] width 93 height 18
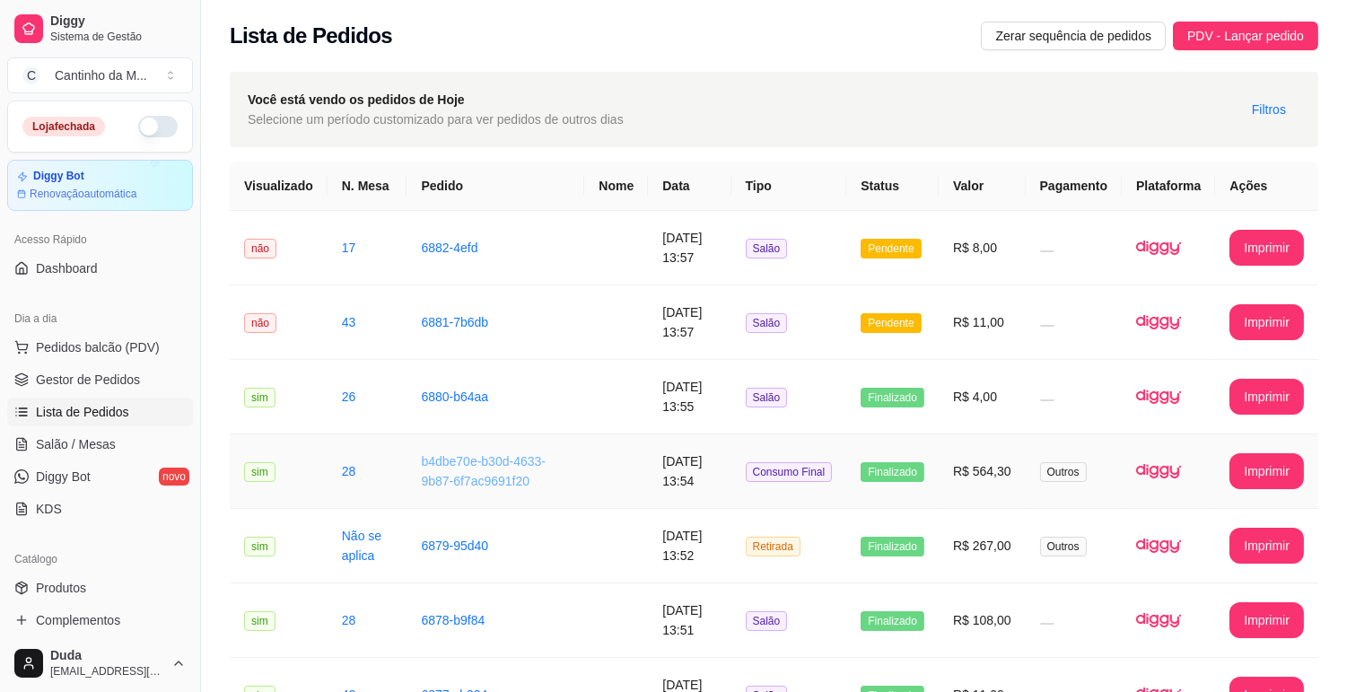
scroll to position [100, 0]
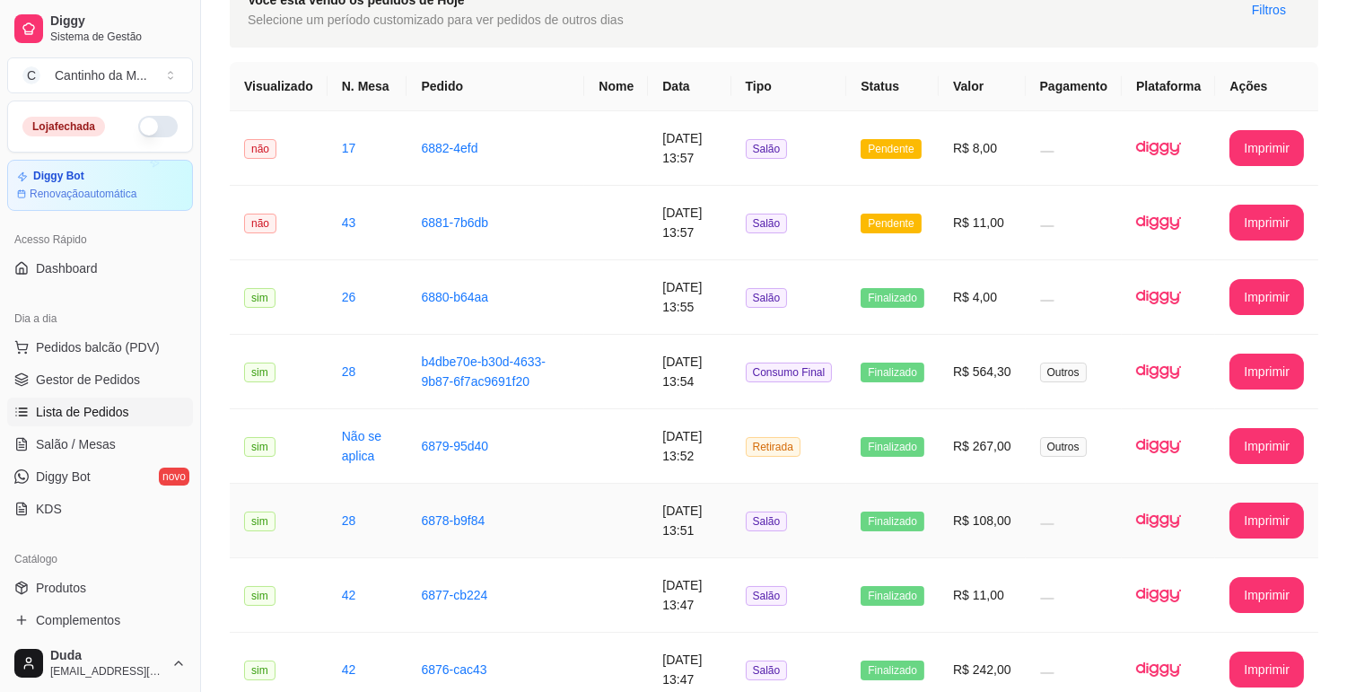
click at [496, 523] on td "6878-b9f84" at bounding box center [496, 521] width 178 height 75
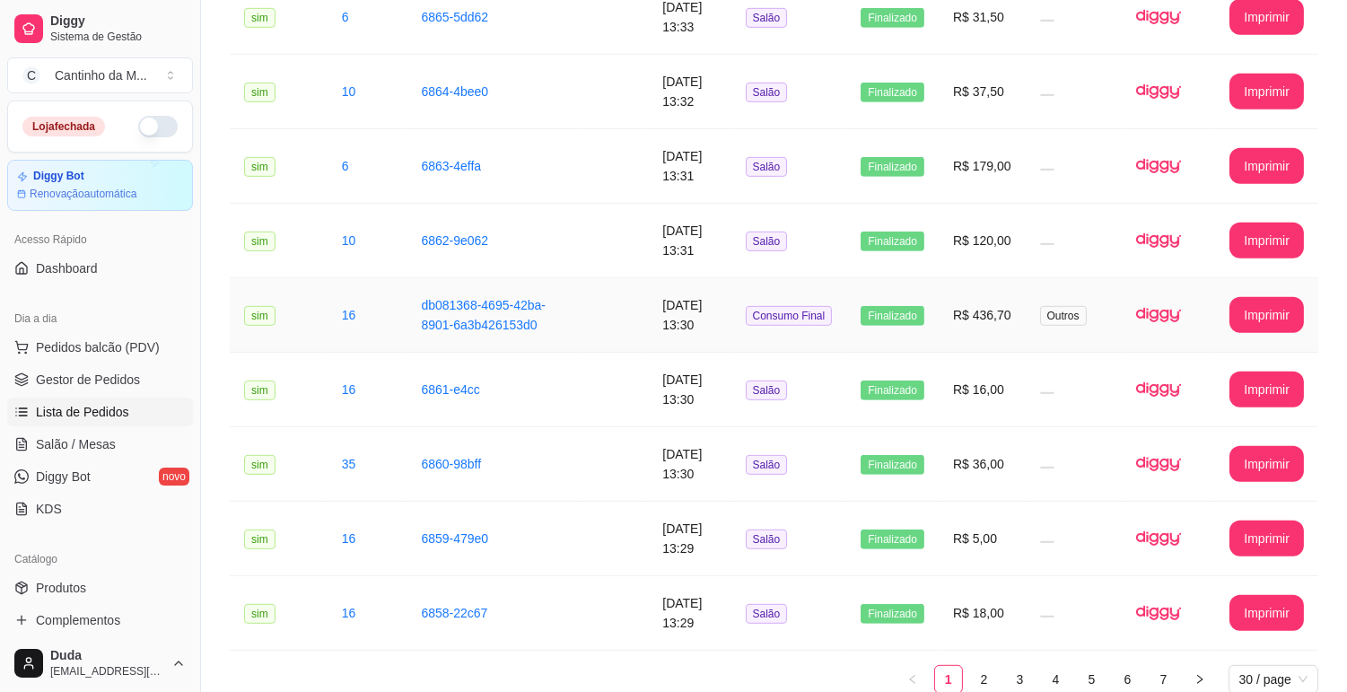
scroll to position [1887, 0]
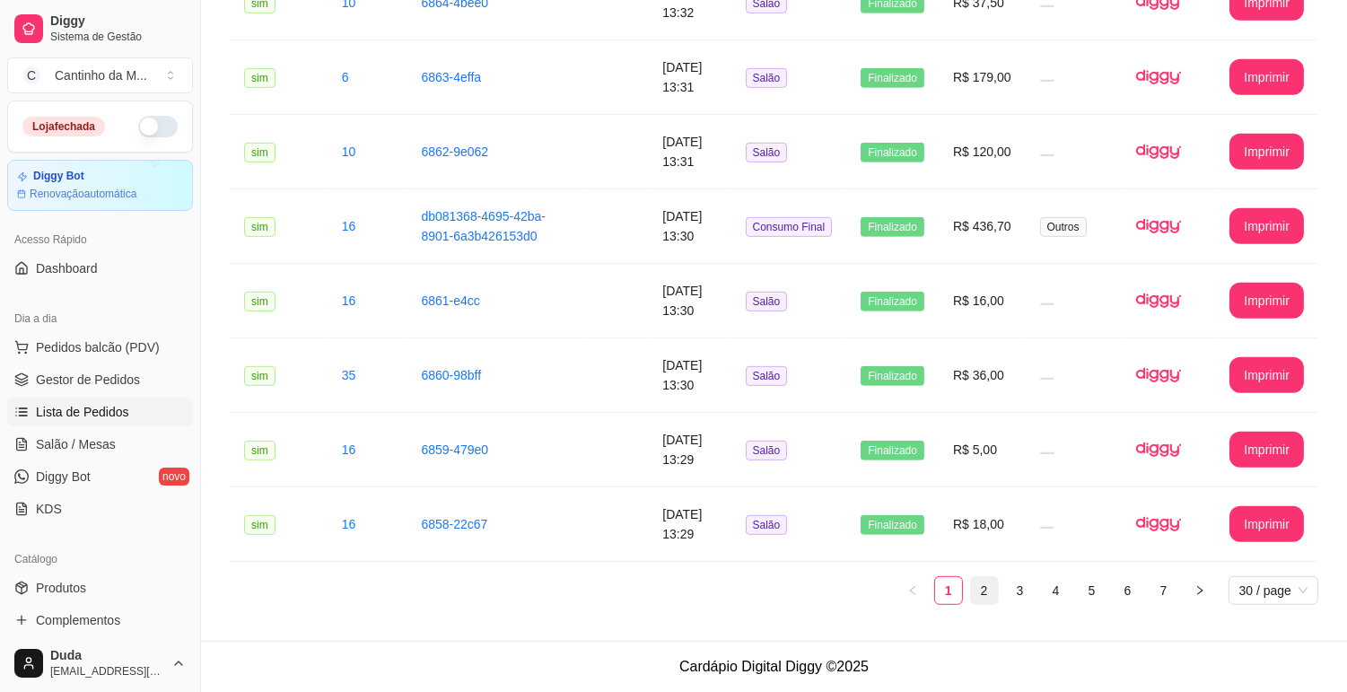
click at [972, 587] on link "2" at bounding box center [984, 590] width 27 height 27
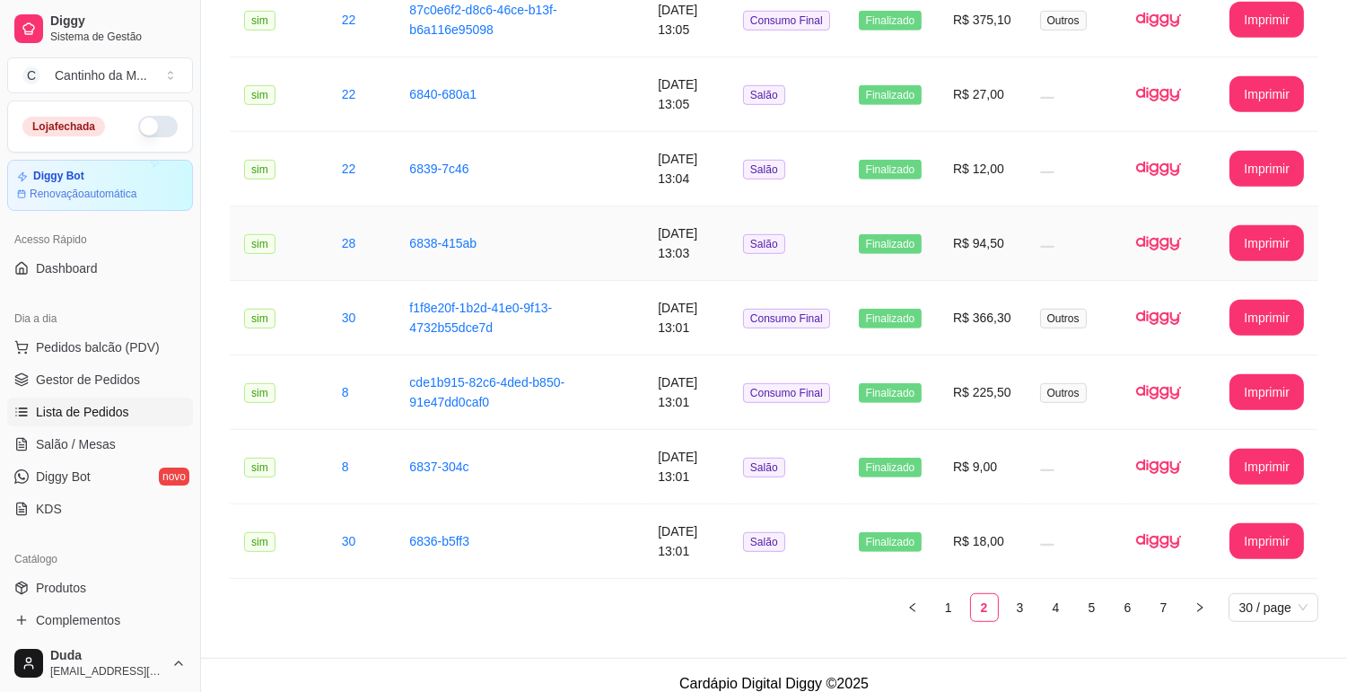
click at [580, 243] on td at bounding box center [612, 243] width 64 height 75
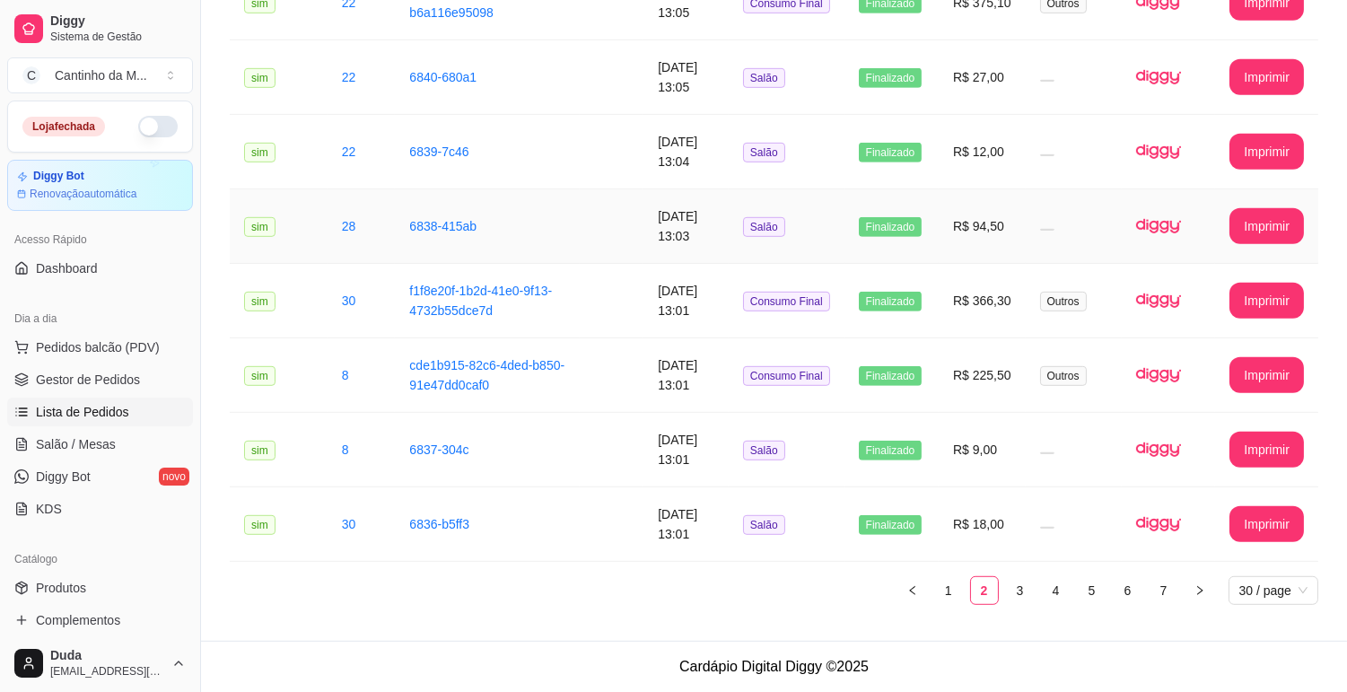
scroll to position [1906, 0]
click at [1033, 586] on li "3" at bounding box center [1020, 590] width 29 height 29
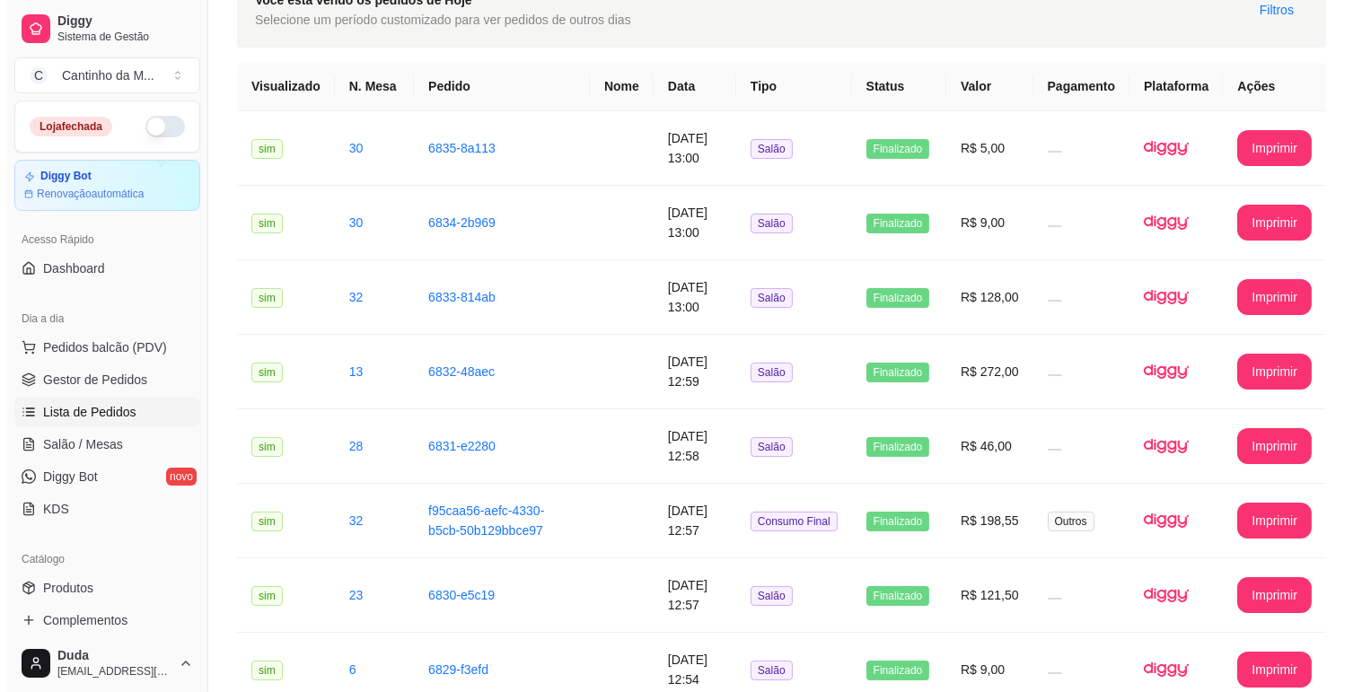
scroll to position [0, 0]
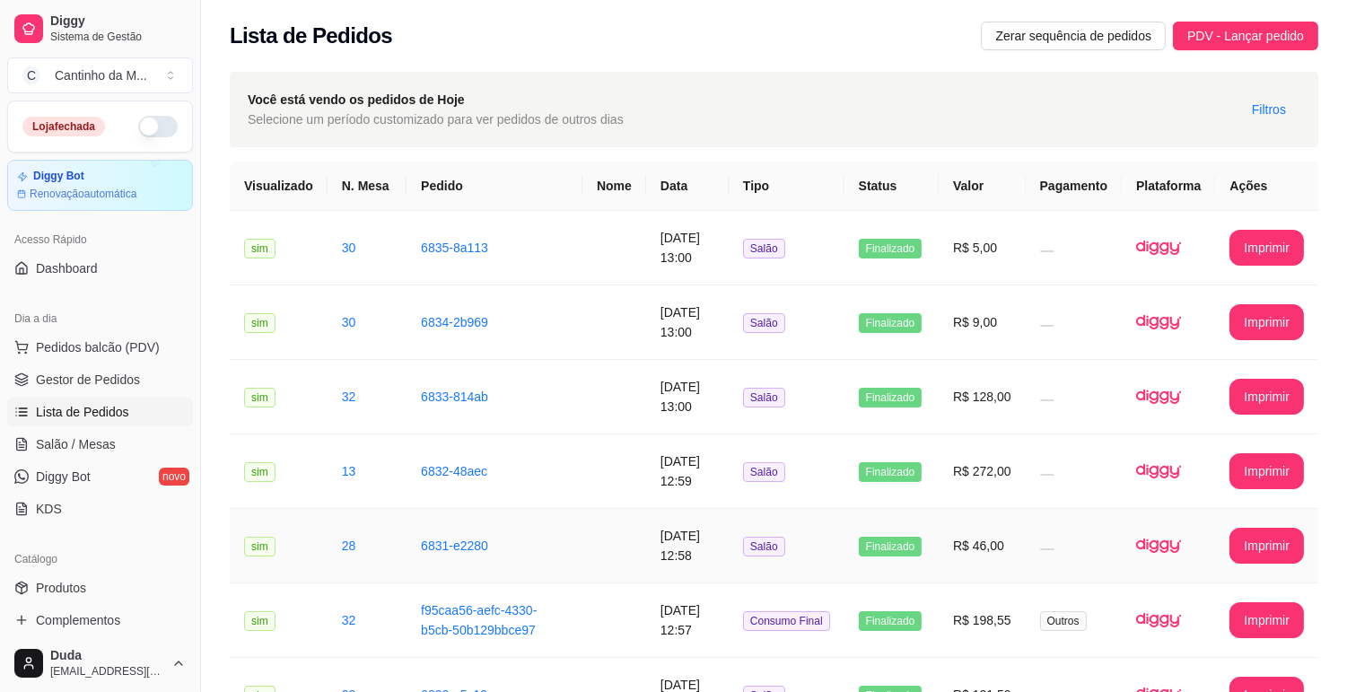
click at [594, 539] on td at bounding box center [615, 546] width 64 height 75
click at [130, 386] on span "Gestor de Pedidos" at bounding box center [88, 380] width 104 height 18
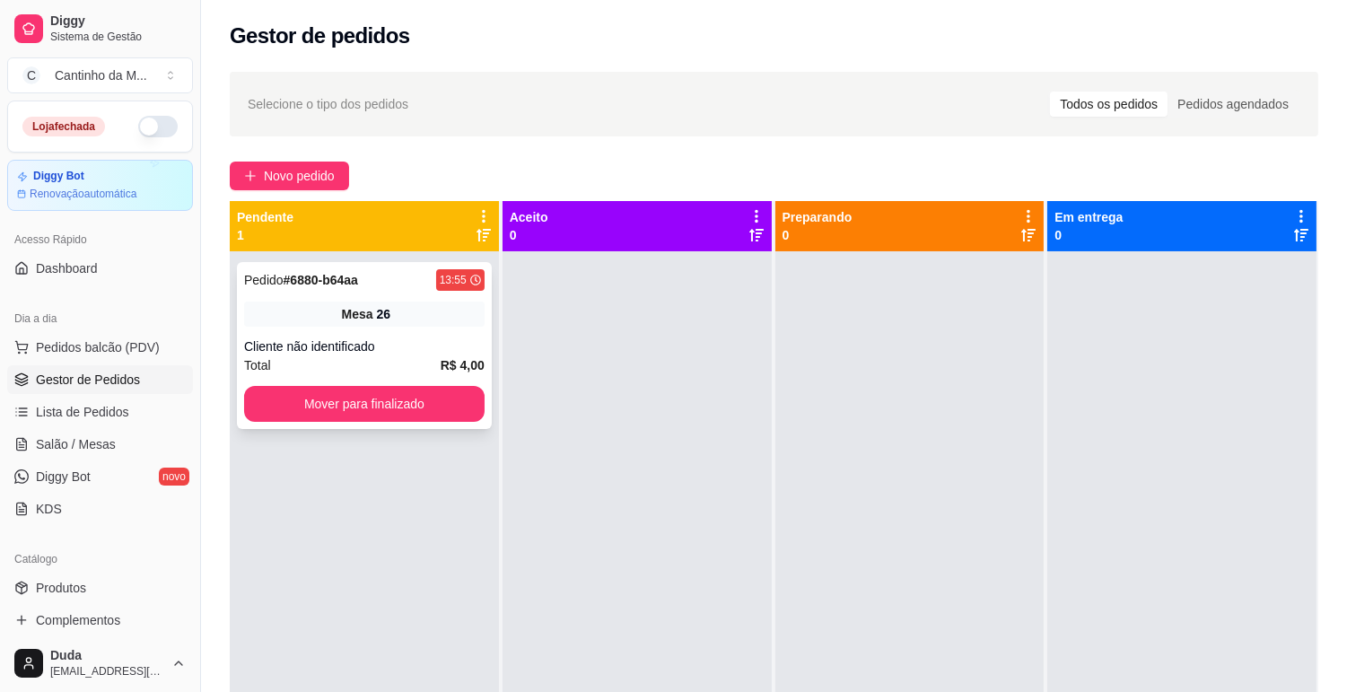
click at [314, 342] on div "Cliente não identificado" at bounding box center [364, 347] width 241 height 18
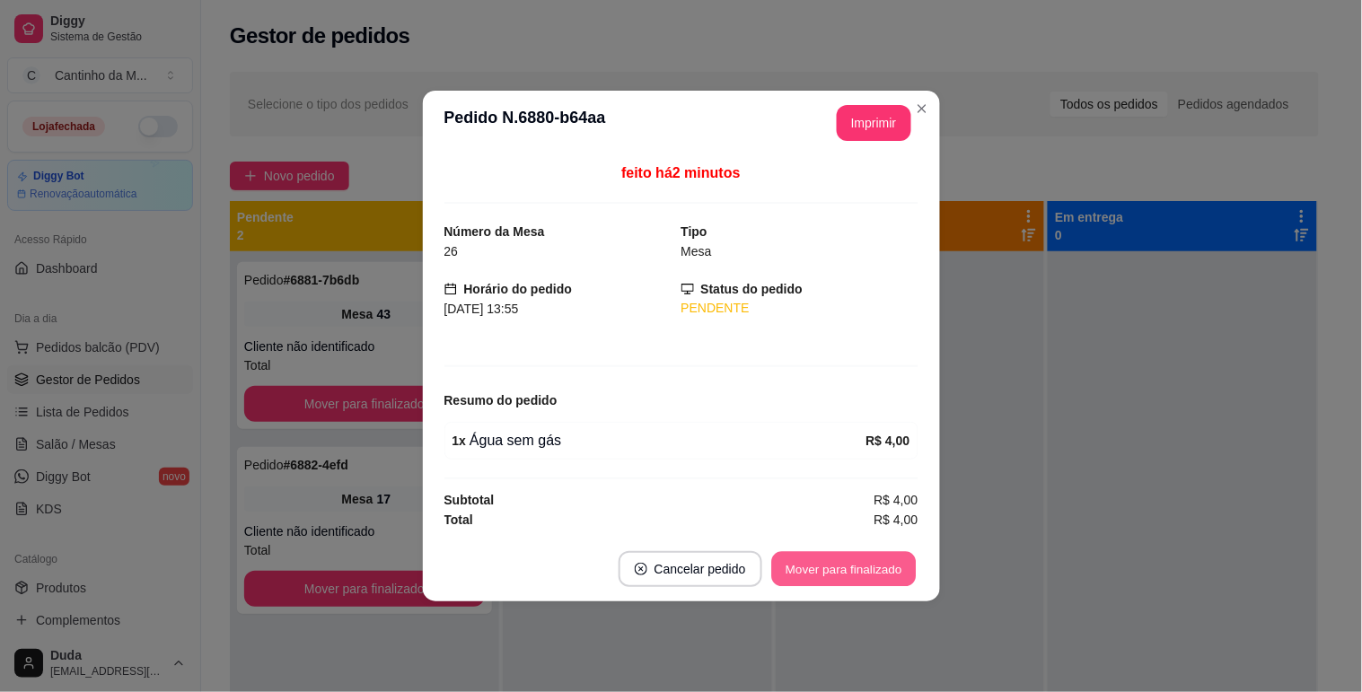
click at [799, 566] on button "Mover para finalizado" at bounding box center [843, 569] width 145 height 35
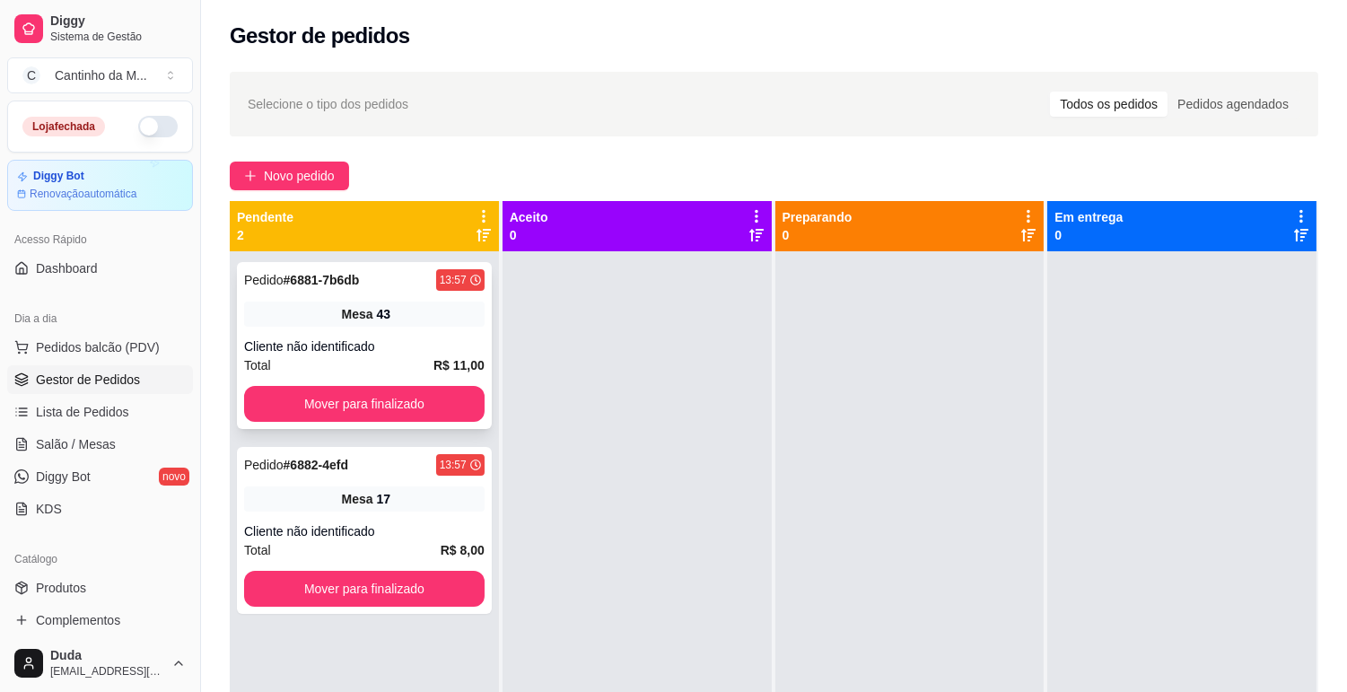
click at [396, 328] on div "Pedido # 6881-7b6db 13:57 Mesa 43 Cliente não identificado Total R$ 11,00 Mover…" at bounding box center [364, 345] width 255 height 167
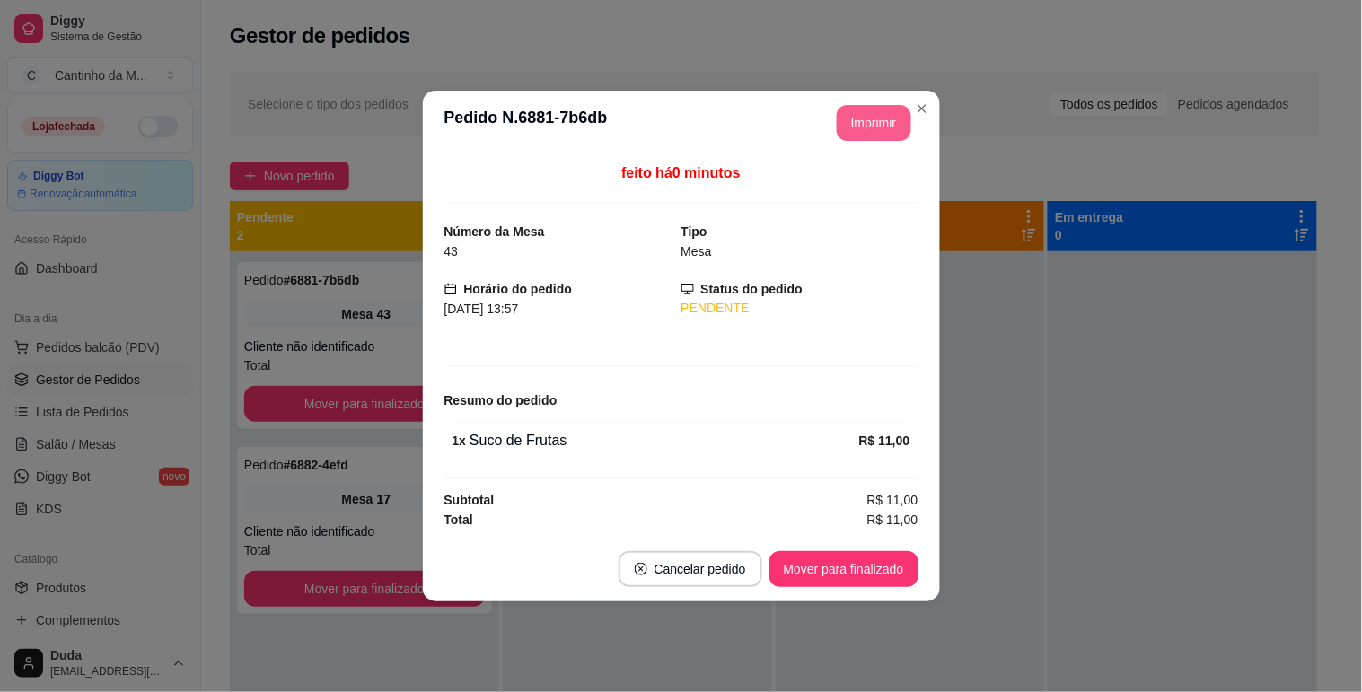
click at [869, 124] on button "Imprimir" at bounding box center [874, 123] width 75 height 36
click at [853, 571] on button "Mover para finalizado" at bounding box center [843, 569] width 145 height 35
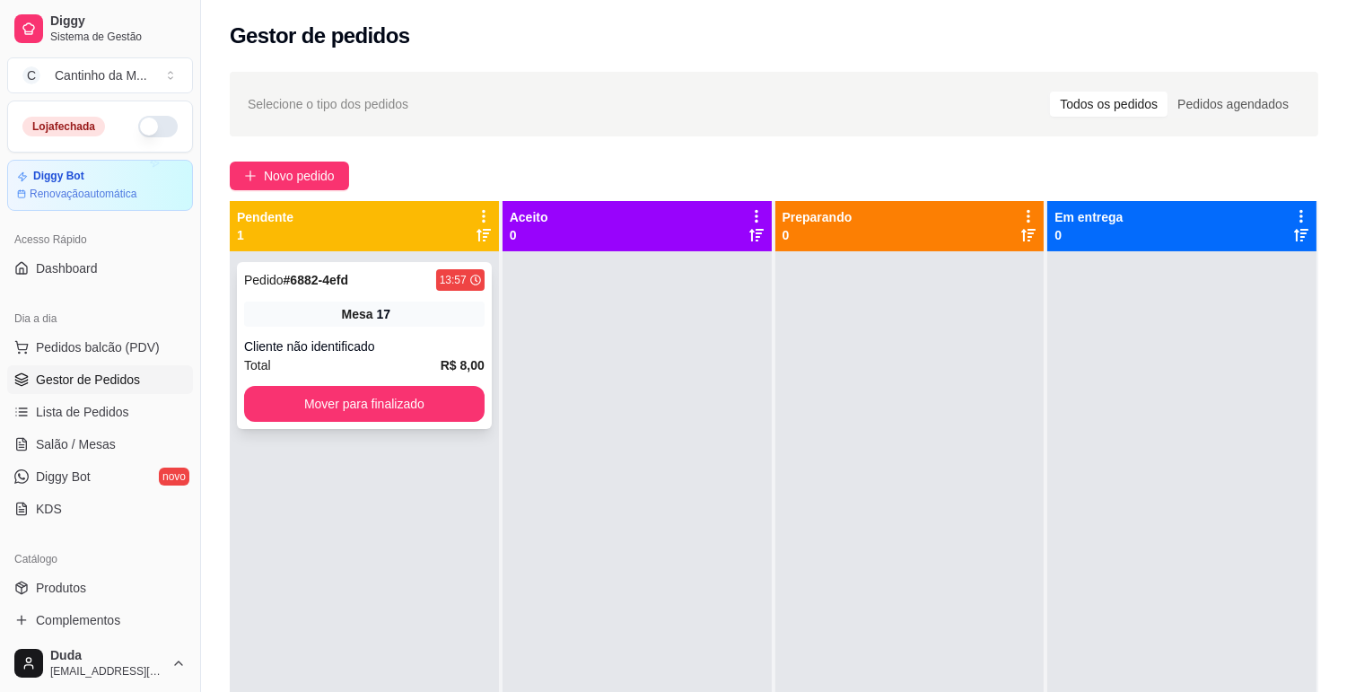
click at [386, 314] on div "17" at bounding box center [384, 314] width 14 height 18
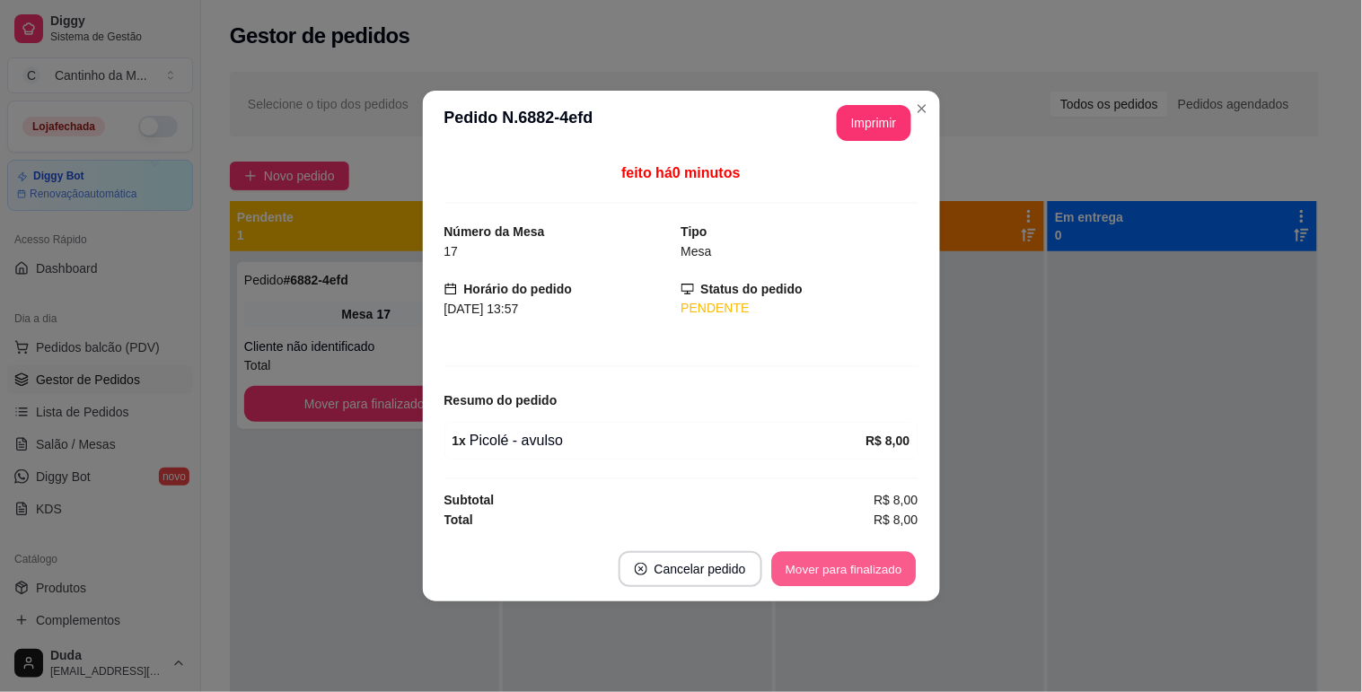
click at [845, 561] on button "Mover para finalizado" at bounding box center [843, 569] width 145 height 35
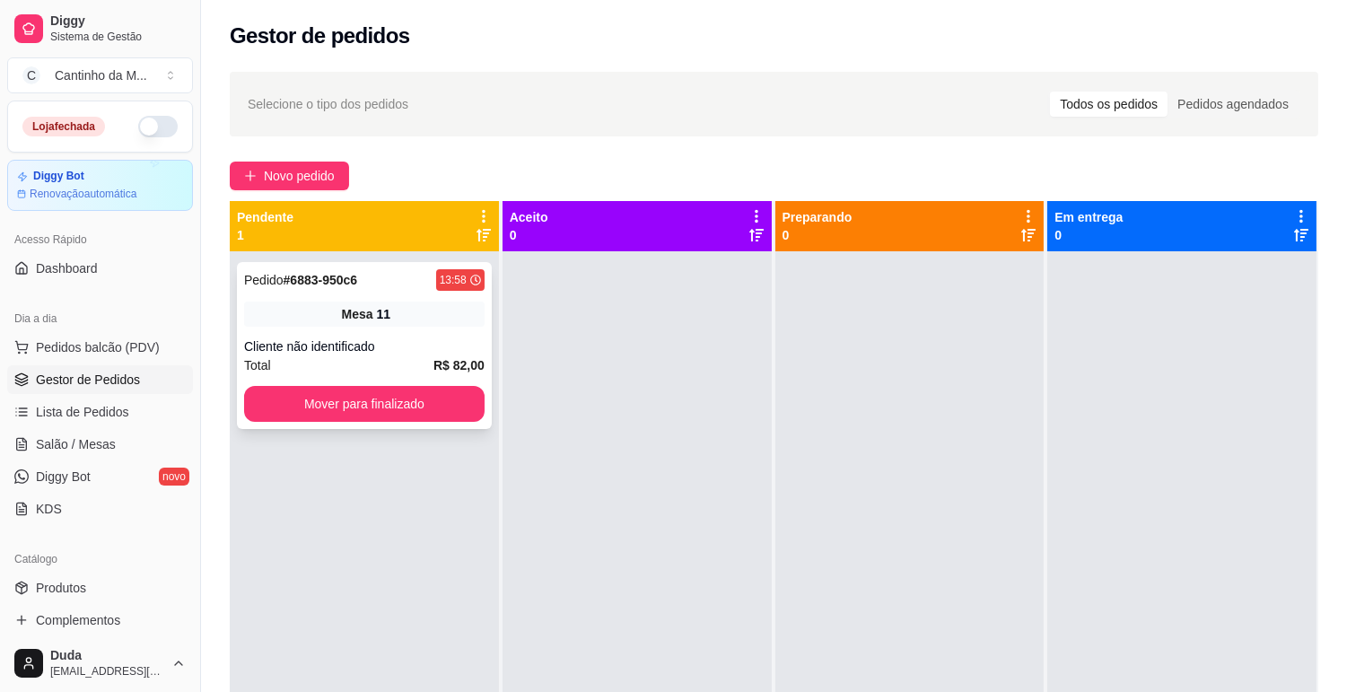
click at [409, 315] on div "Mesa 11" at bounding box center [364, 314] width 241 height 25
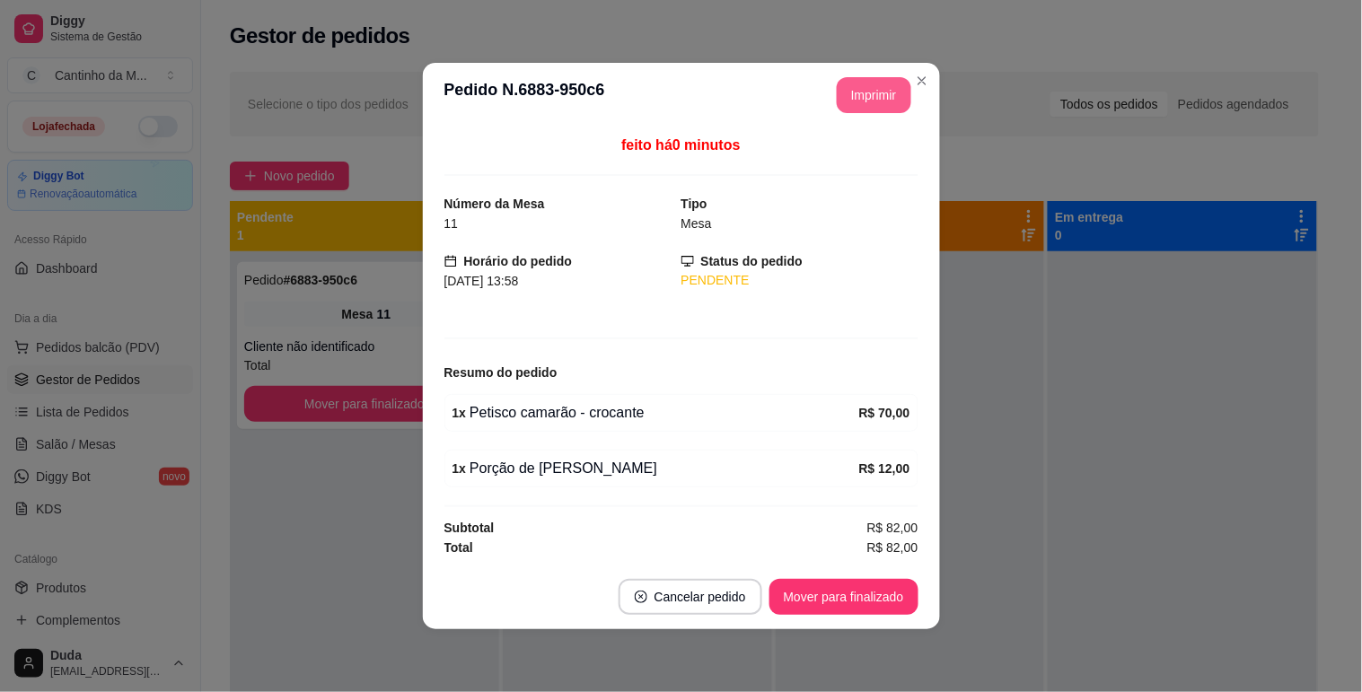
click at [863, 93] on button "Imprimir" at bounding box center [874, 95] width 75 height 36
click at [860, 597] on button "Mover para finalizado" at bounding box center [843, 597] width 149 height 36
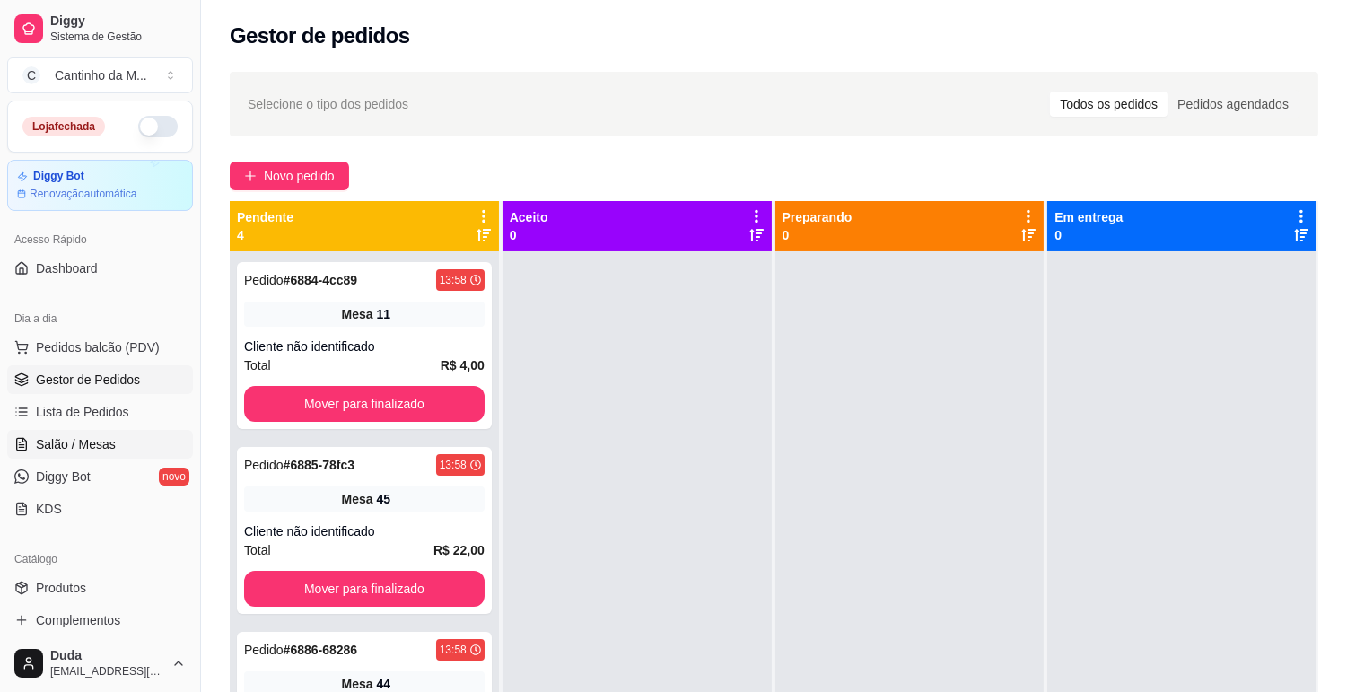
click at [46, 443] on span "Salão / Mesas" at bounding box center [76, 444] width 80 height 18
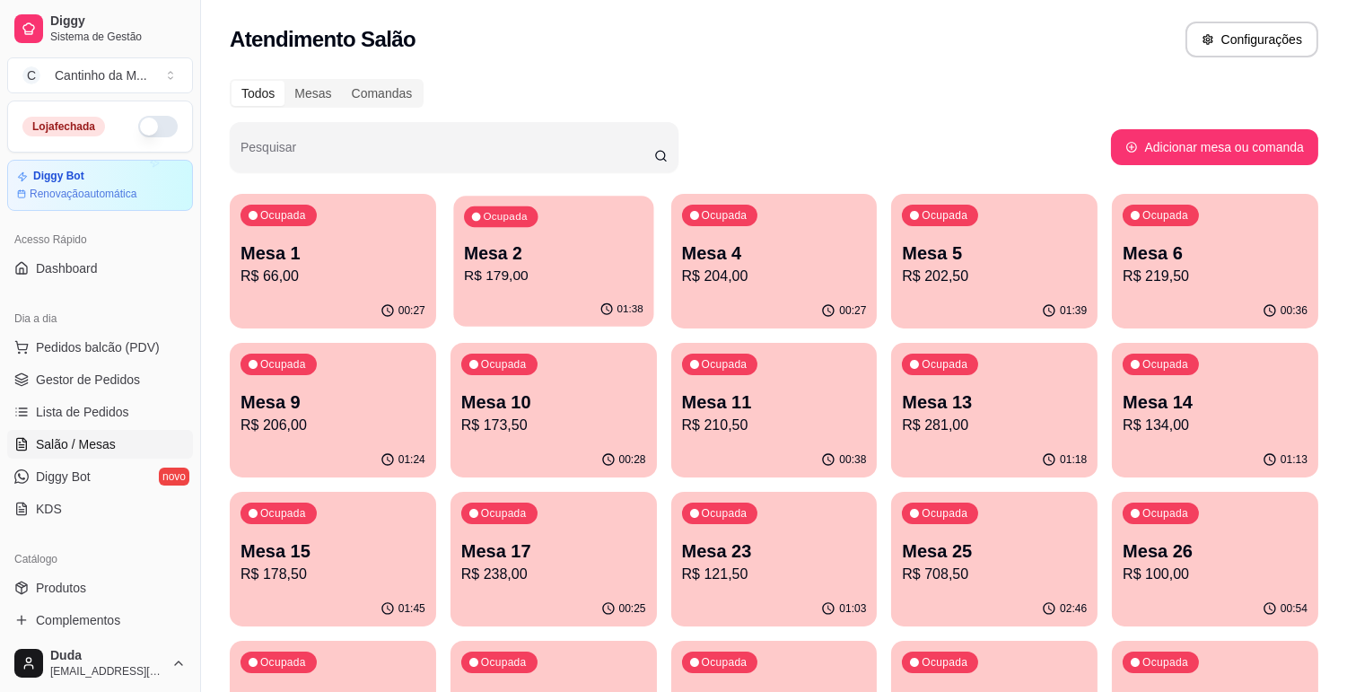
click at [508, 258] on p "Mesa 2" at bounding box center [554, 253] width 180 height 24
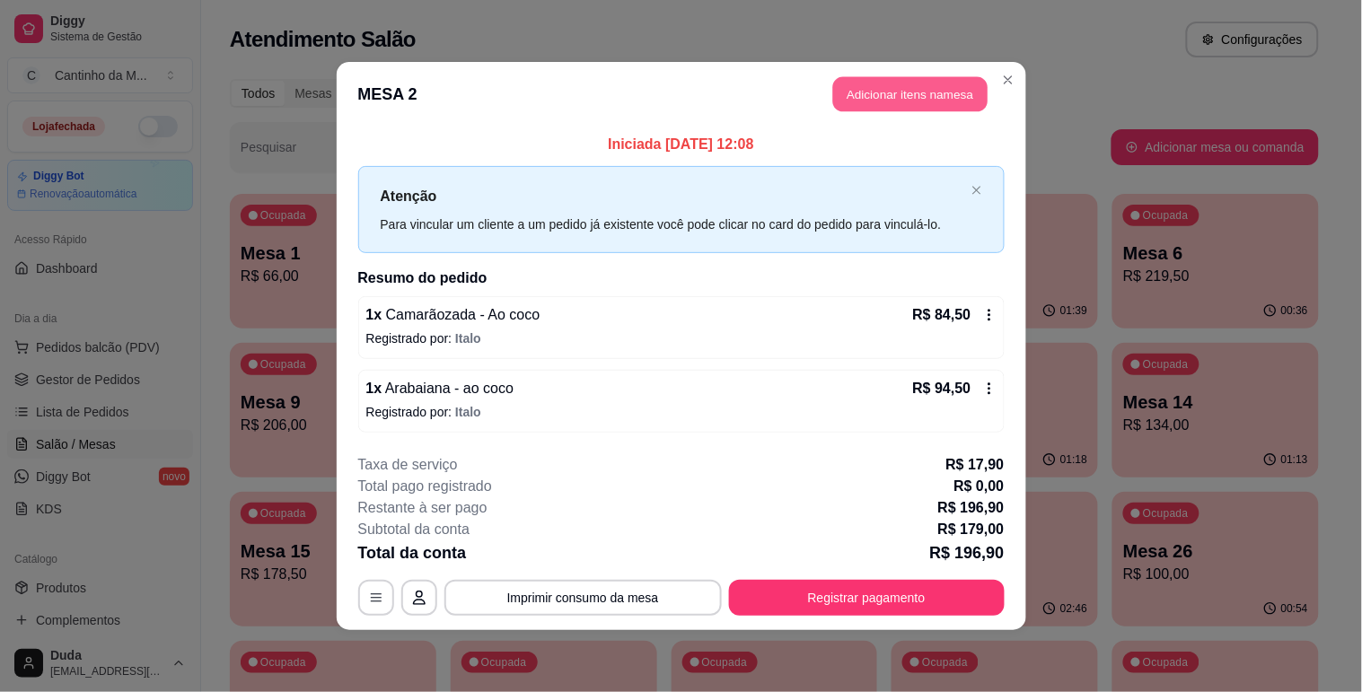
click at [873, 85] on button "Adicionar itens na mesa" at bounding box center [910, 94] width 154 height 35
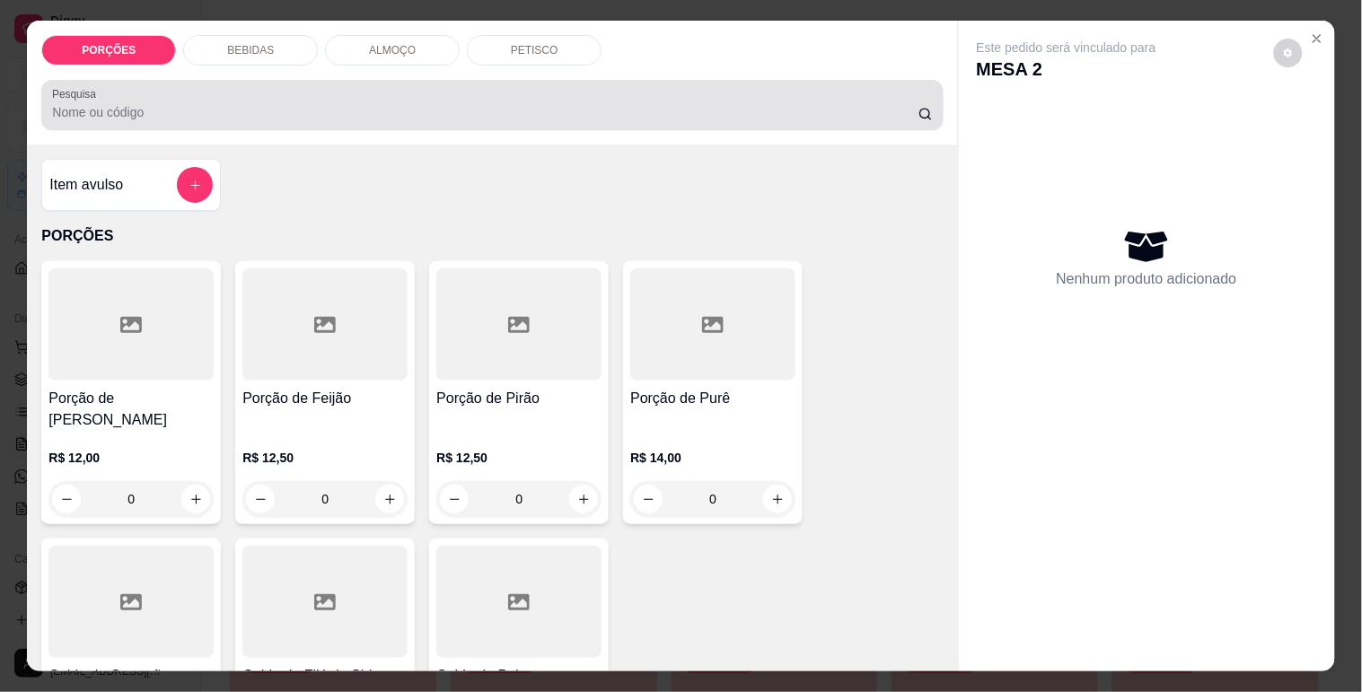
click at [479, 119] on div "Pesquisa" at bounding box center [491, 105] width 901 height 50
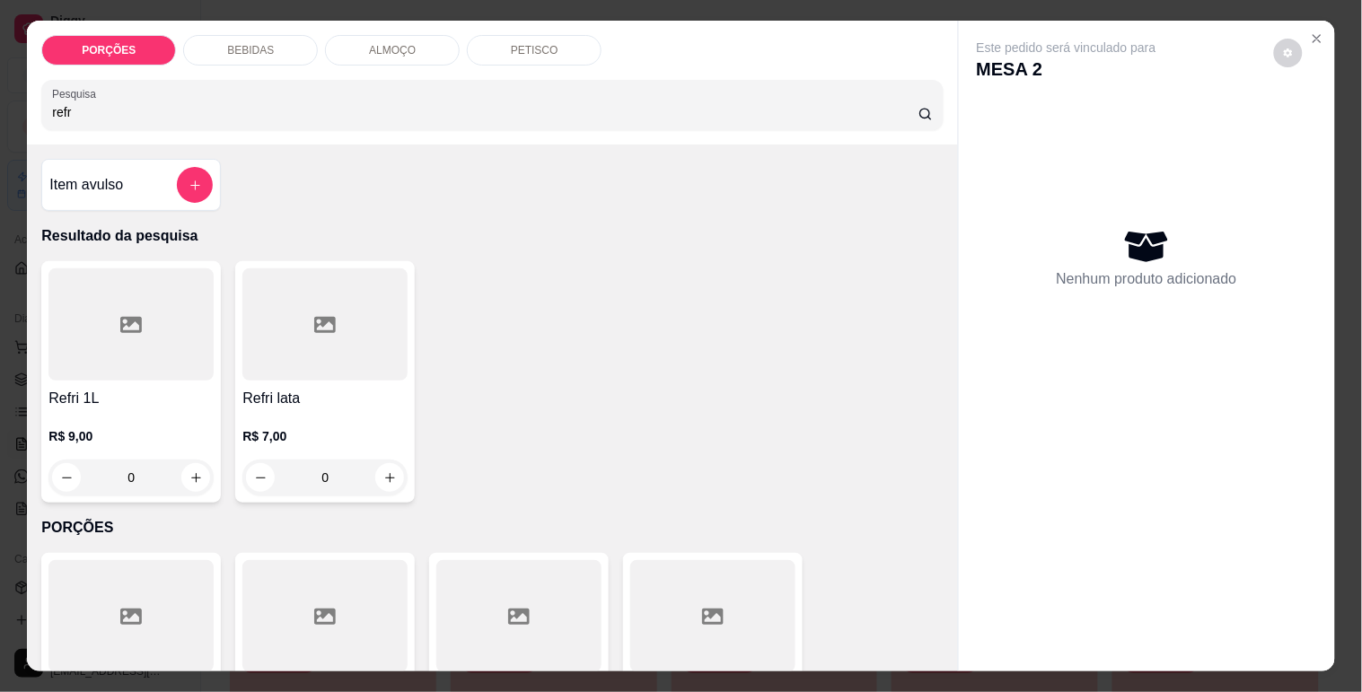
type input "refr"
click at [198, 464] on button "increase-product-quantity" at bounding box center [195, 477] width 29 height 29
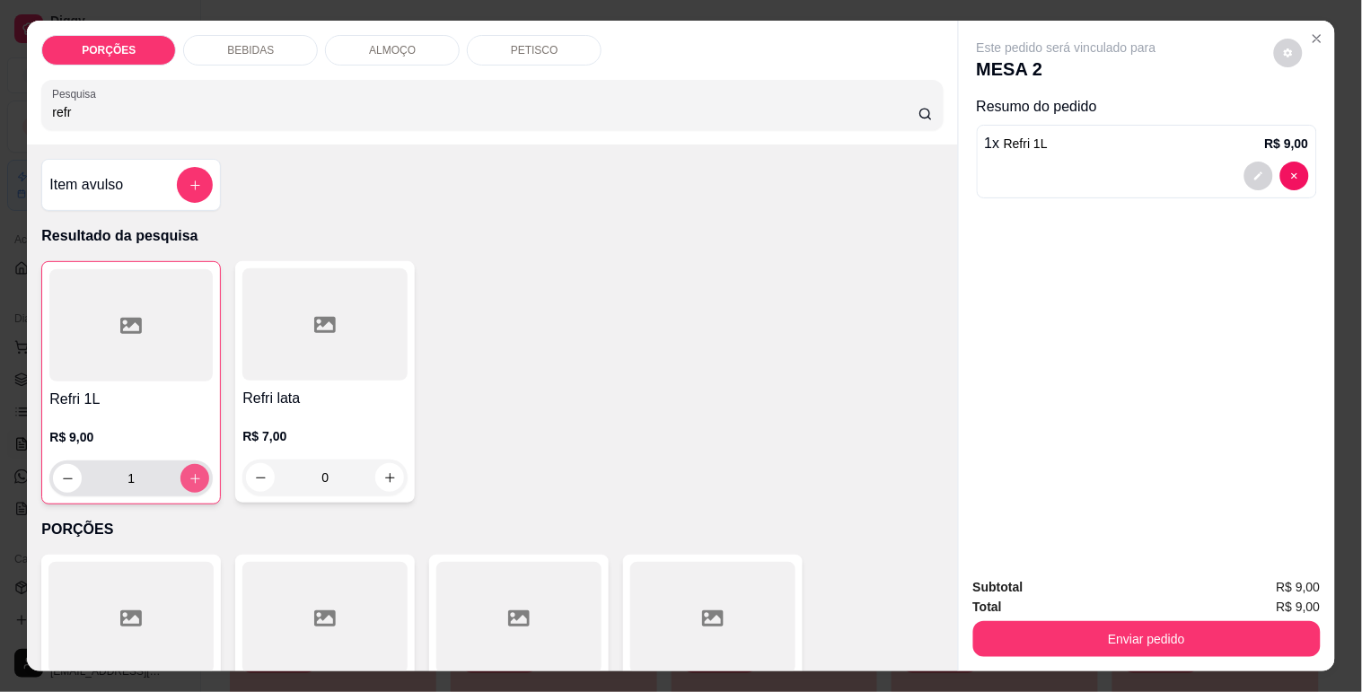
type input "1"
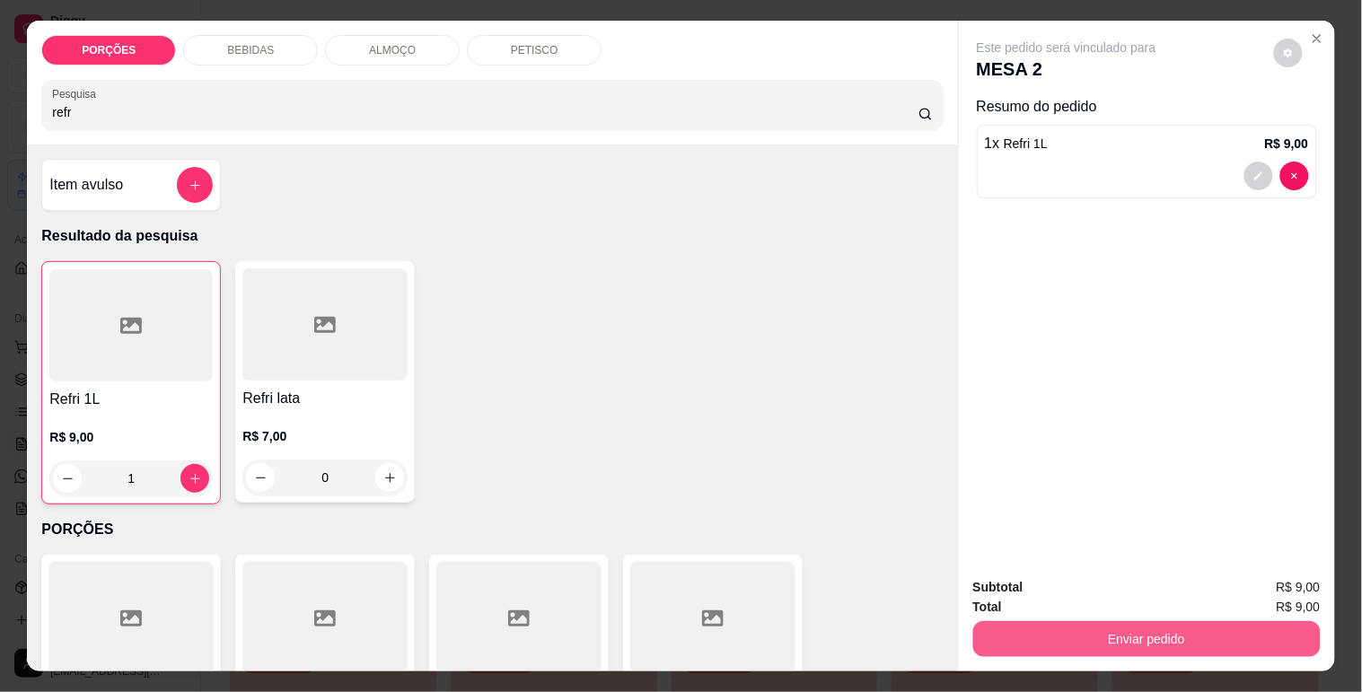
click at [1151, 621] on button "Enviar pedido" at bounding box center [1146, 639] width 347 height 36
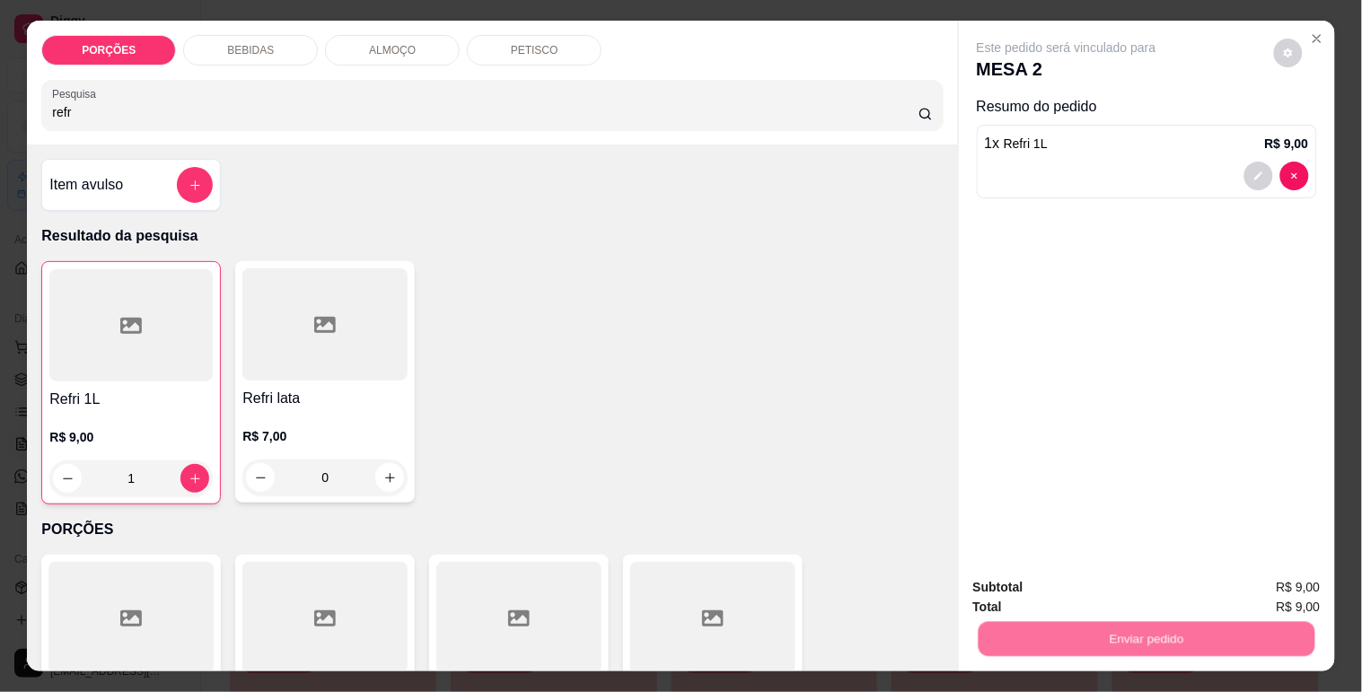
click at [1068, 591] on button "Não registrar e enviar pedido" at bounding box center [1086, 587] width 181 height 33
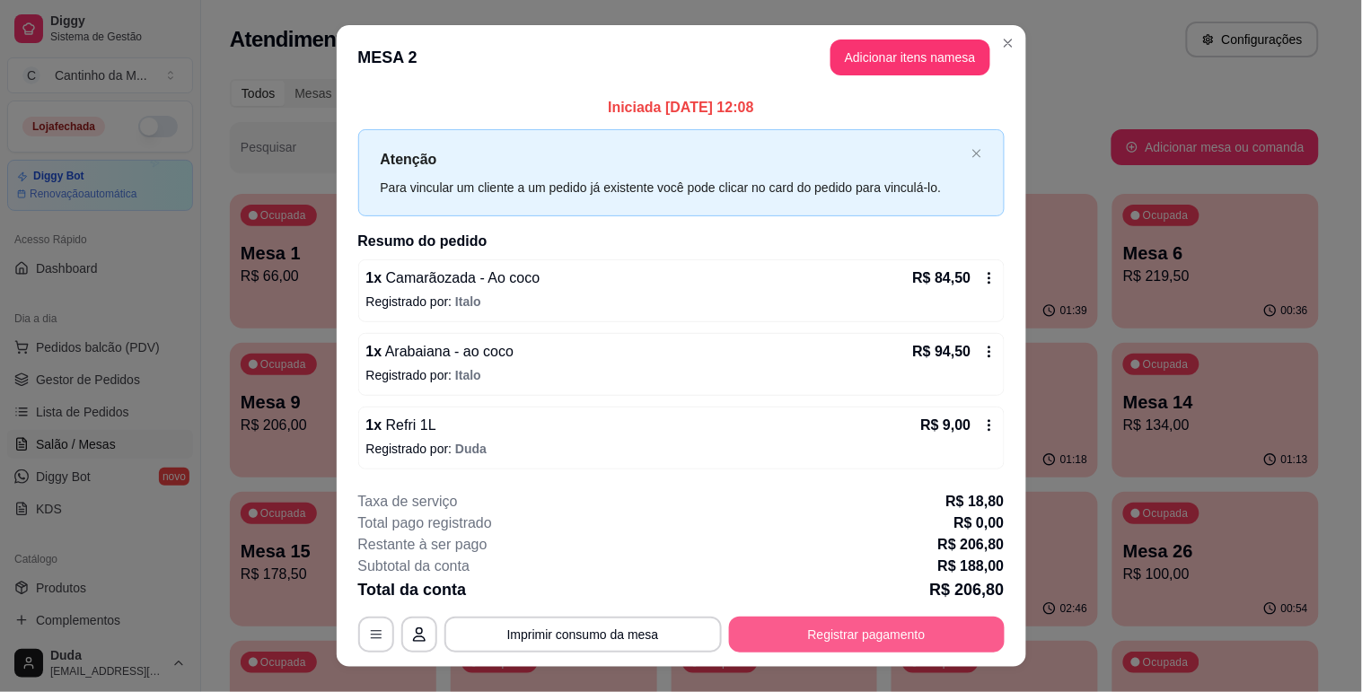
click at [936, 624] on button "Registrar pagamento" at bounding box center [867, 635] width 276 height 36
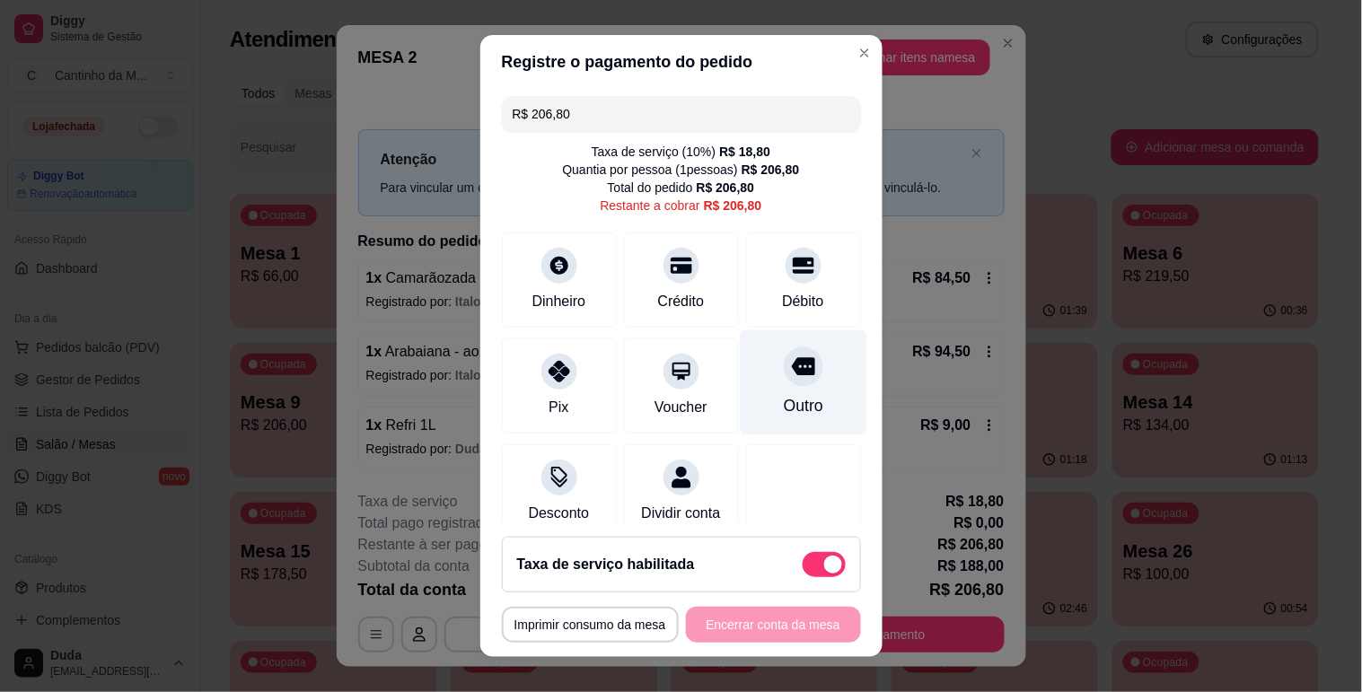
click at [784, 354] on div at bounding box center [803, 365] width 39 height 39
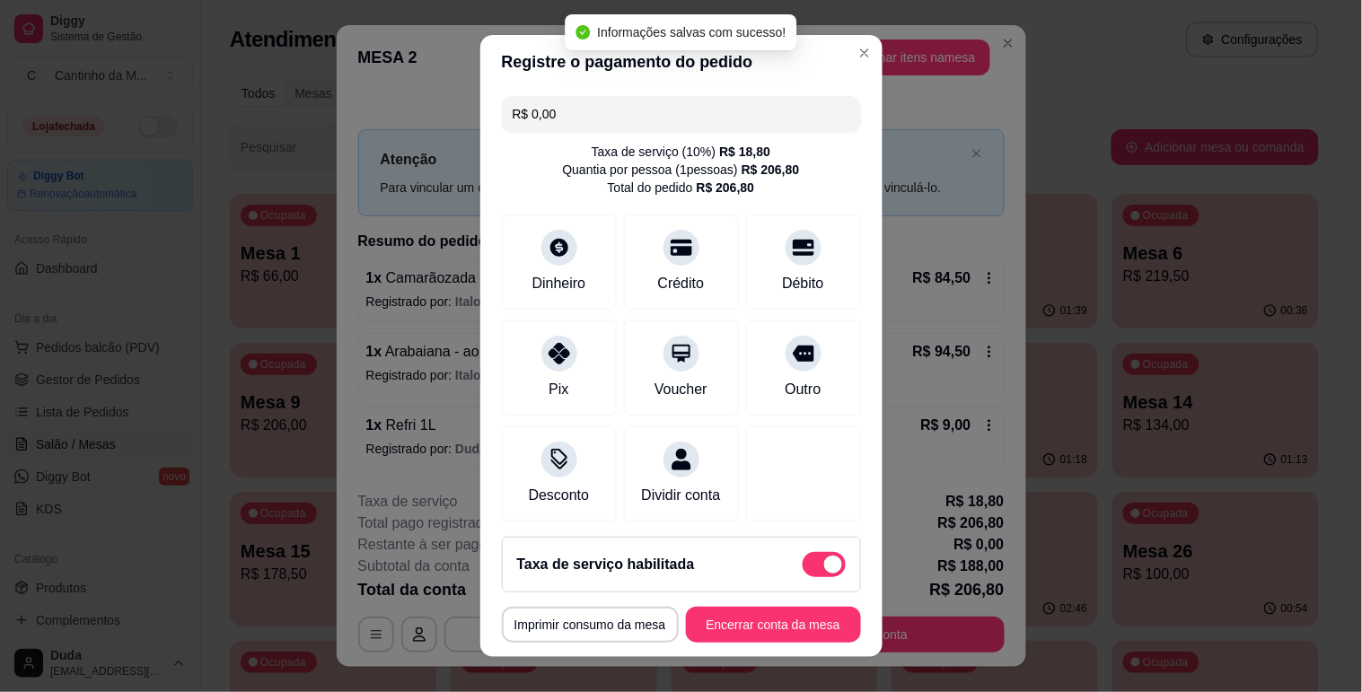
type input "R$ 0,00"
click at [792, 635] on button "Encerrar conta da mesa" at bounding box center [773, 625] width 175 height 36
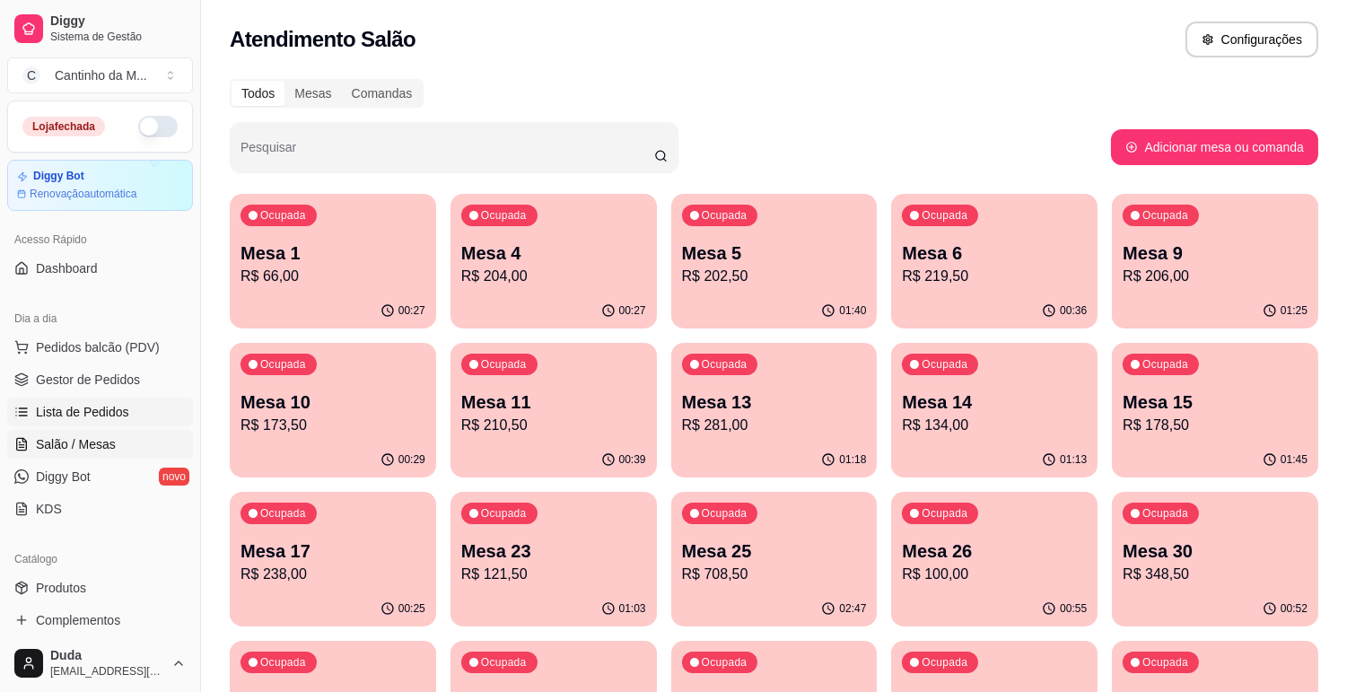
click at [69, 405] on span "Lista de Pedidos" at bounding box center [82, 412] width 93 height 18
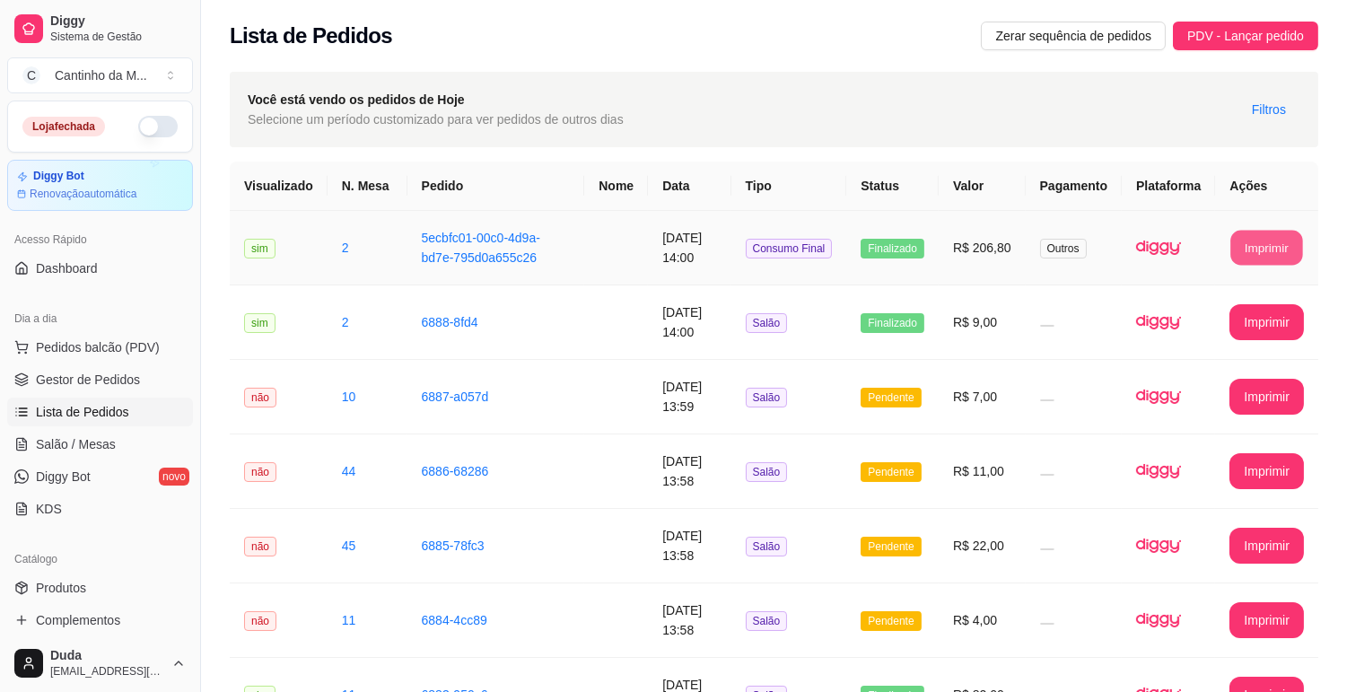
click at [1273, 233] on button "Imprimir" at bounding box center [1268, 248] width 72 height 35
click at [29, 371] on link "Gestor de Pedidos" at bounding box center [100, 379] width 186 height 29
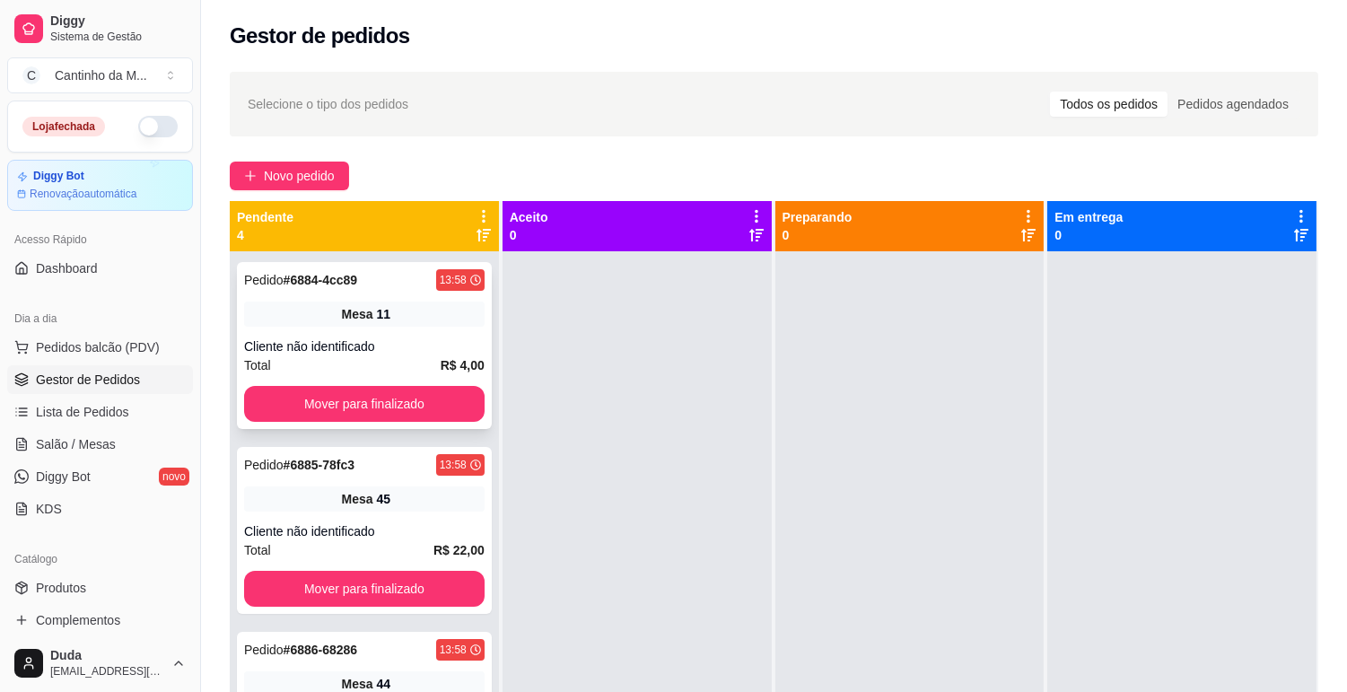
click at [363, 332] on div "Pedido # 6884-4cc89 13:58 Mesa 11 Cliente não identificado Total R$ 4,00 Mover …" at bounding box center [364, 345] width 255 height 167
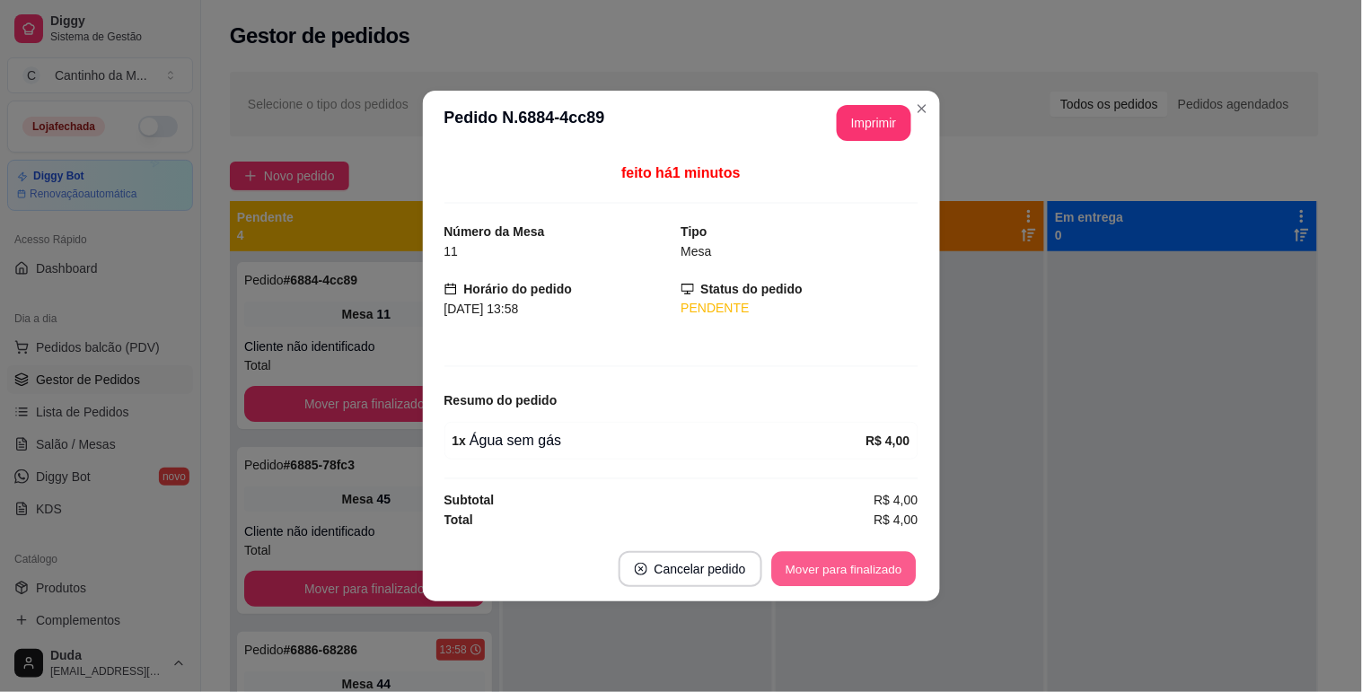
click at [836, 555] on button "Mover para finalizado" at bounding box center [843, 569] width 145 height 35
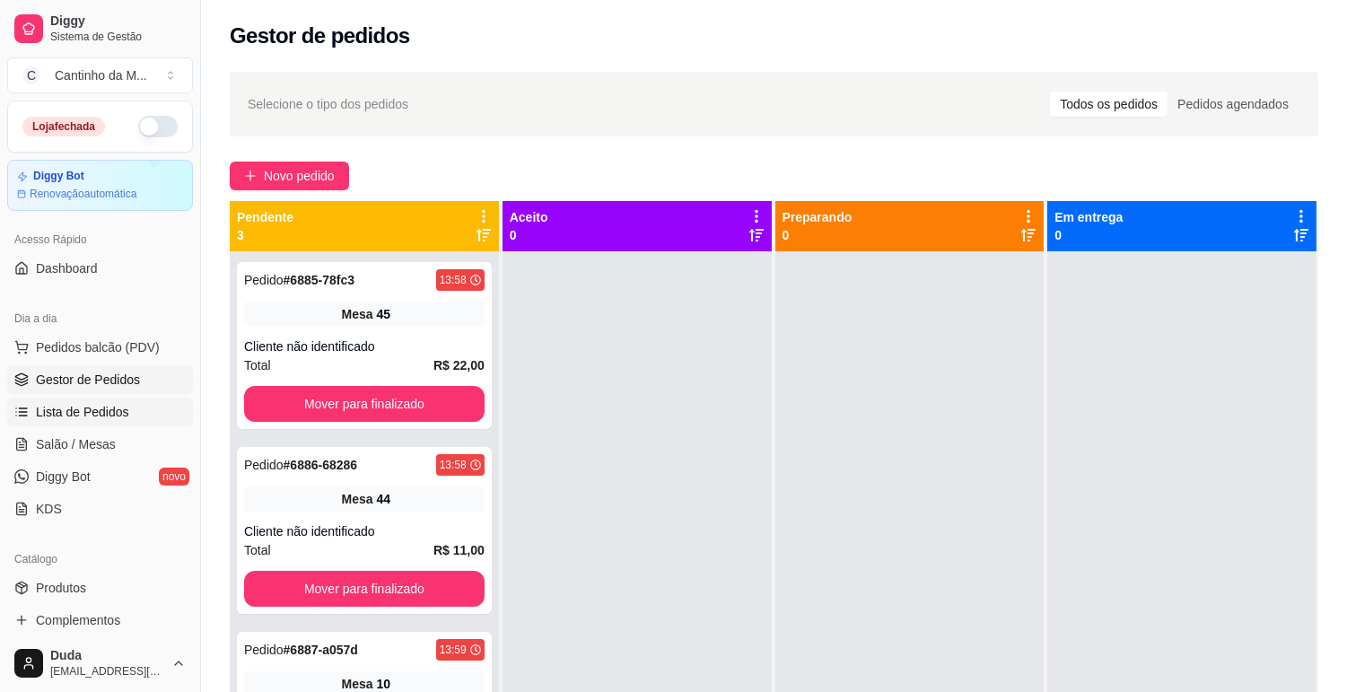
click at [93, 407] on span "Lista de Pedidos" at bounding box center [82, 412] width 93 height 18
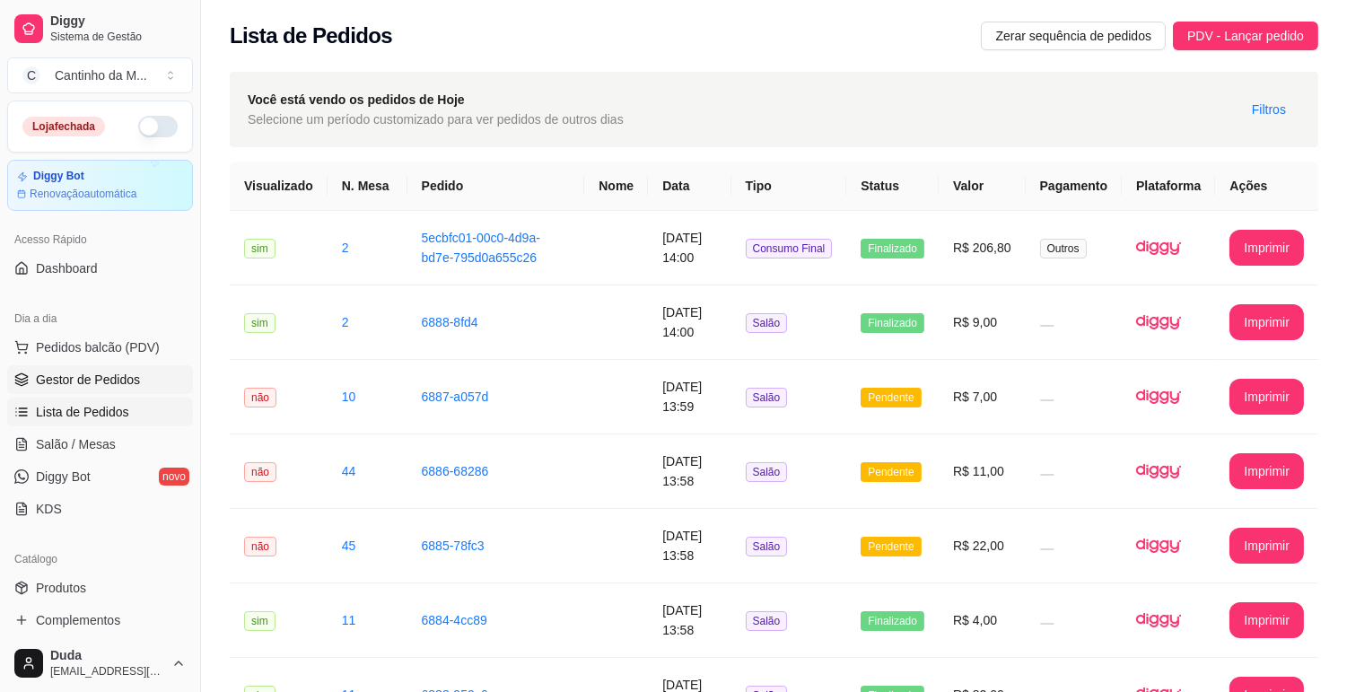
click at [93, 388] on span "Gestor de Pedidos" at bounding box center [88, 380] width 104 height 18
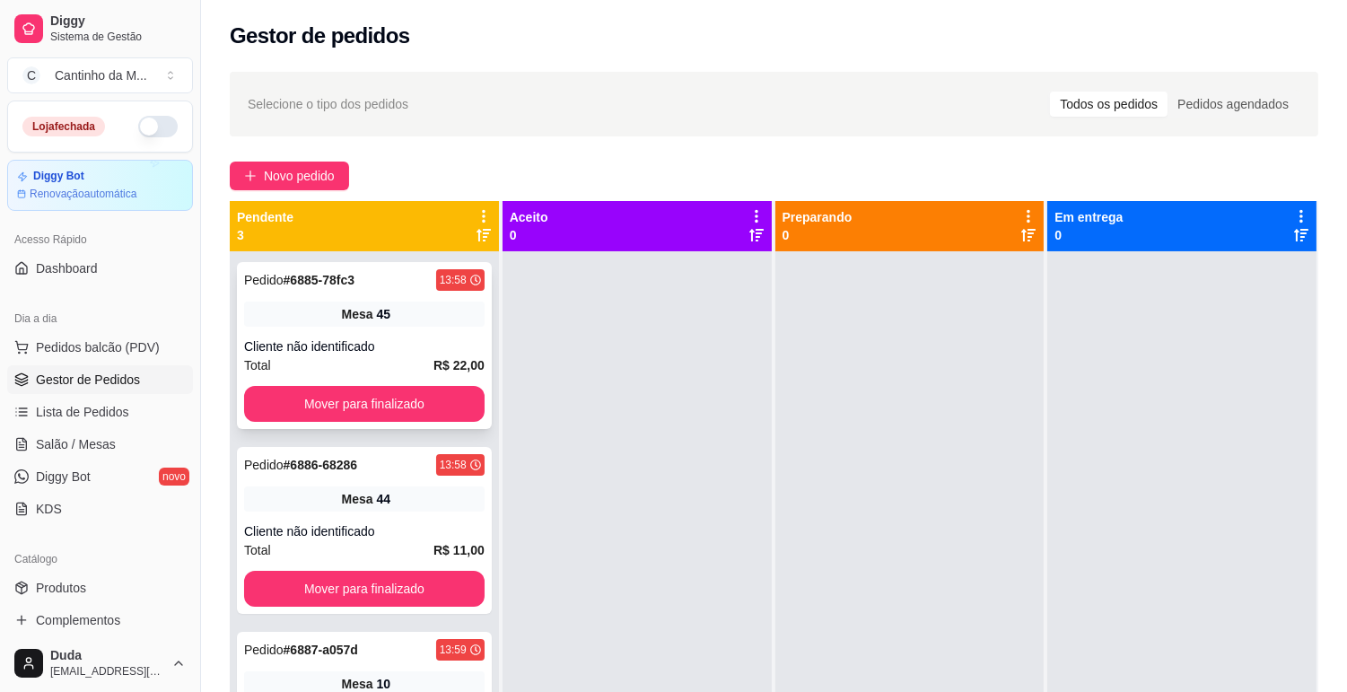
click at [389, 302] on div "Mesa 45" at bounding box center [364, 314] width 241 height 25
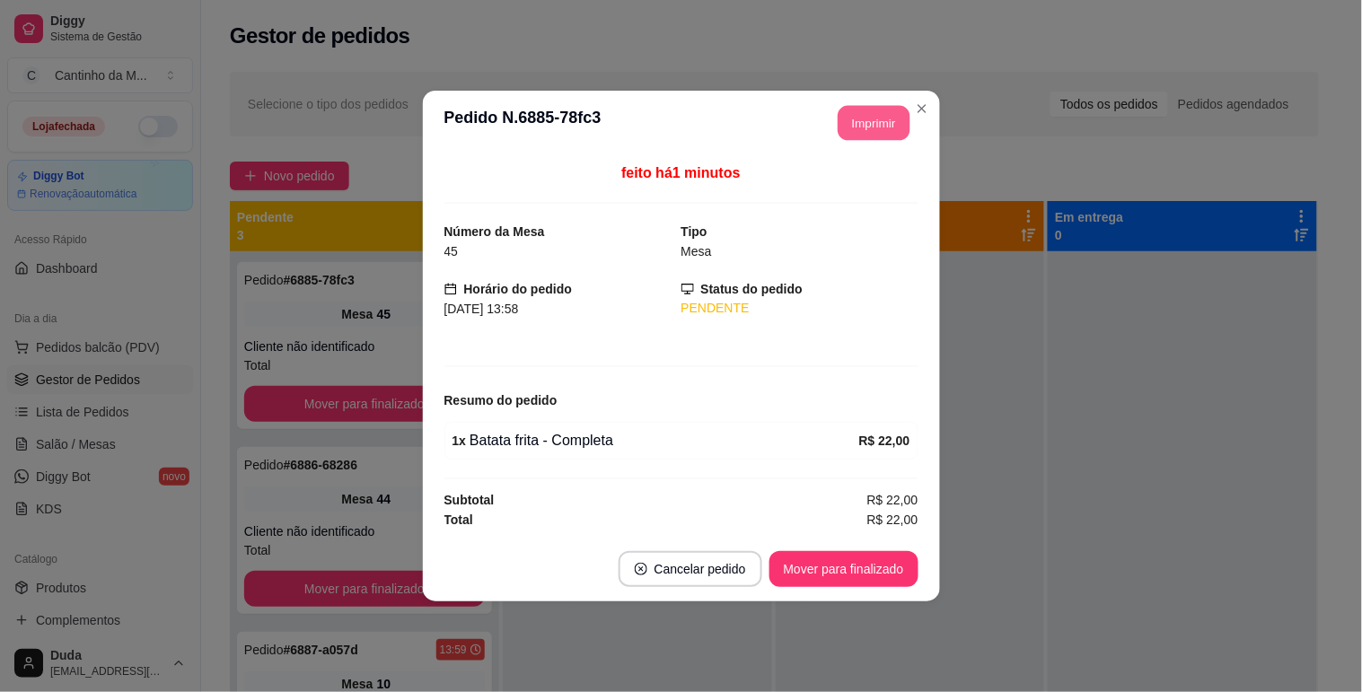
click at [890, 113] on button "Imprimir" at bounding box center [874, 123] width 72 height 35
click at [891, 570] on button "Mover para finalizado" at bounding box center [843, 569] width 145 height 35
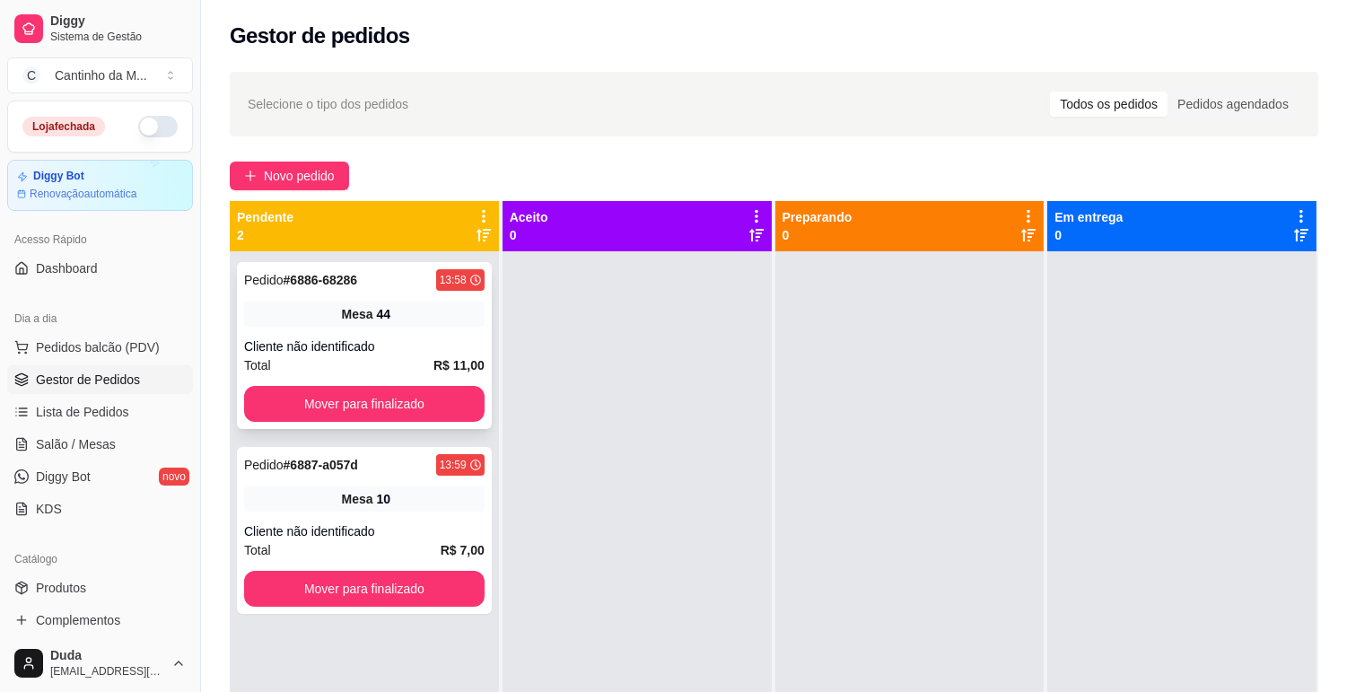
click at [373, 326] on div "Mesa 44" at bounding box center [364, 314] width 241 height 25
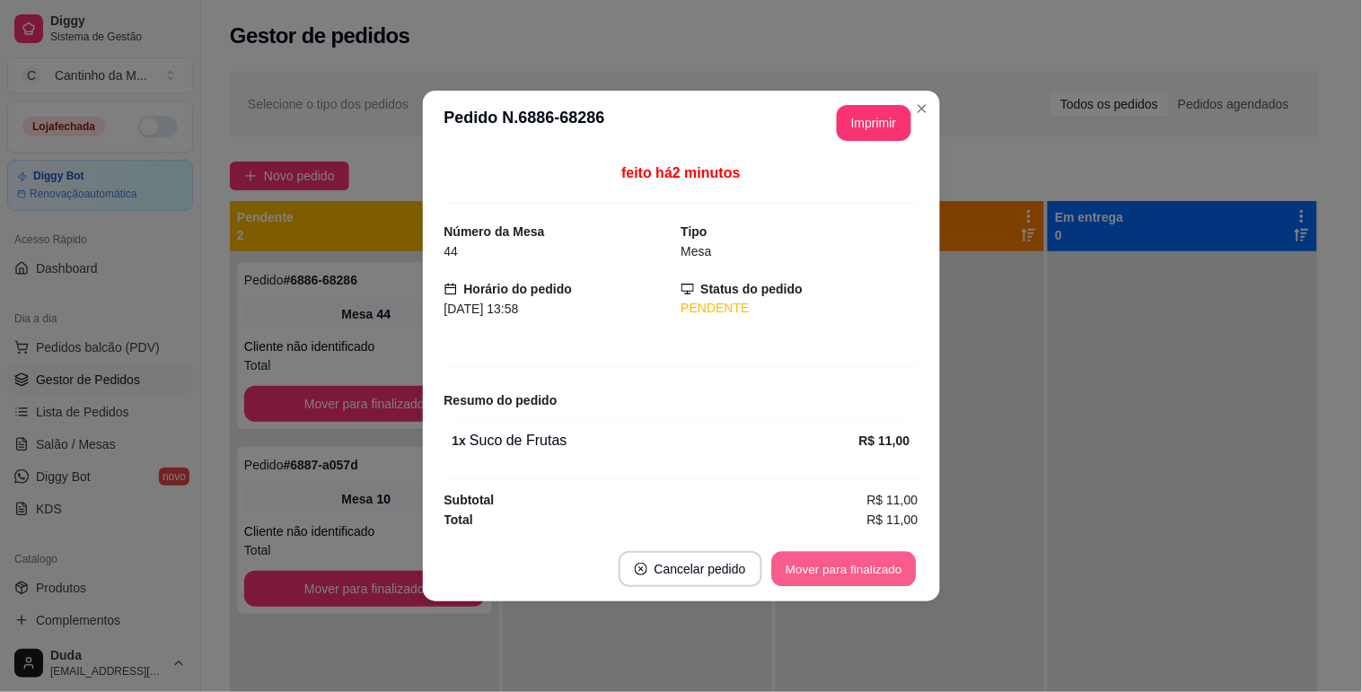
click at [829, 553] on button "Mover para finalizado" at bounding box center [843, 569] width 145 height 35
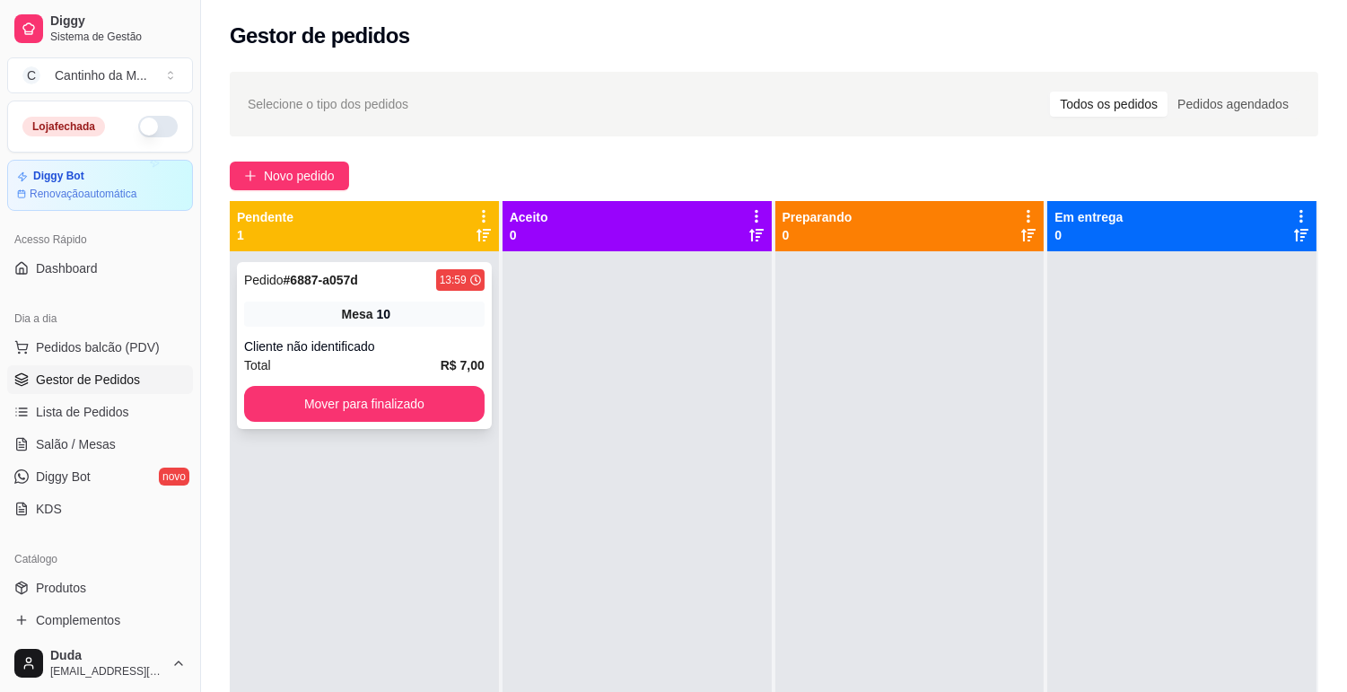
click at [395, 328] on div "Pedido # 6887-a057d 13:59 Mesa 10 Cliente não identificado Total R$ 7,00 Mover …" at bounding box center [364, 345] width 255 height 167
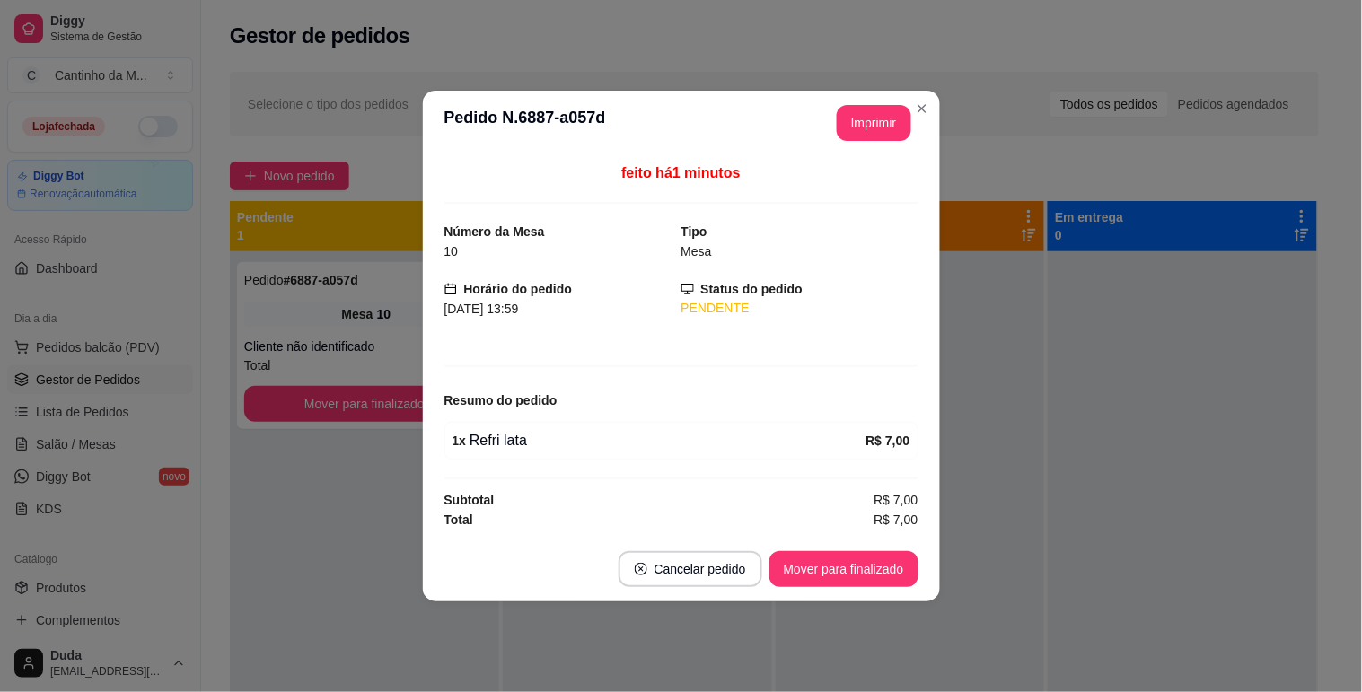
click at [829, 550] on footer "Cancelar pedido Mover para finalizado" at bounding box center [681, 569] width 517 height 65
click at [869, 566] on button "Mover para finalizado" at bounding box center [843, 569] width 145 height 35
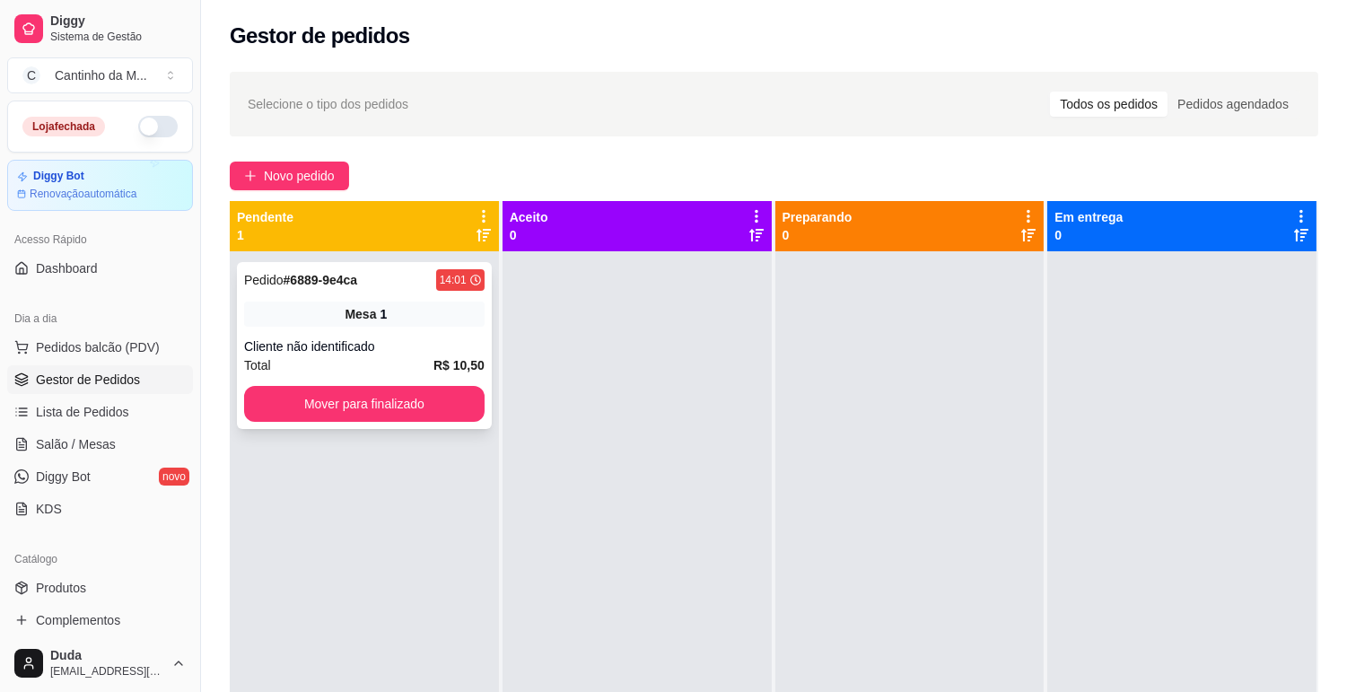
click at [399, 298] on div "Pedido # 6889-9e4ca 14:01 Mesa 1 Cliente não identificado Total R$ 10,50 Mover …" at bounding box center [364, 345] width 255 height 167
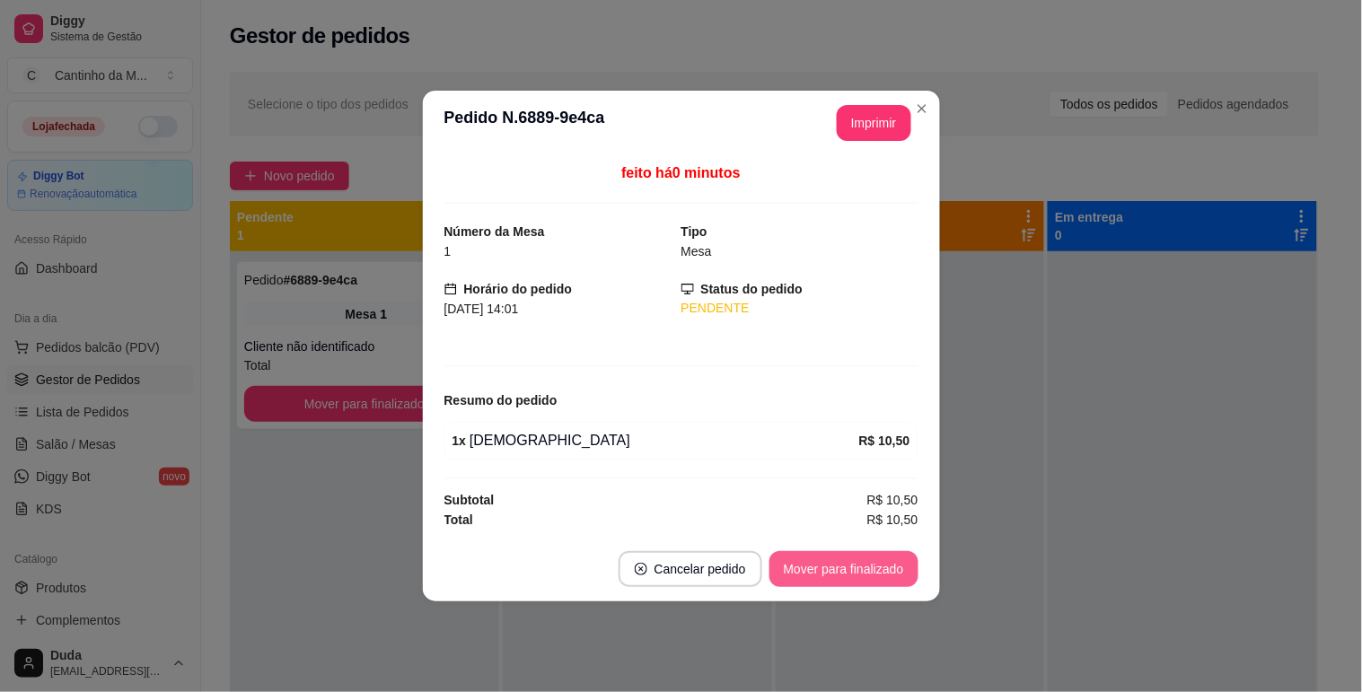
click at [883, 559] on button "Mover para finalizado" at bounding box center [843, 569] width 149 height 36
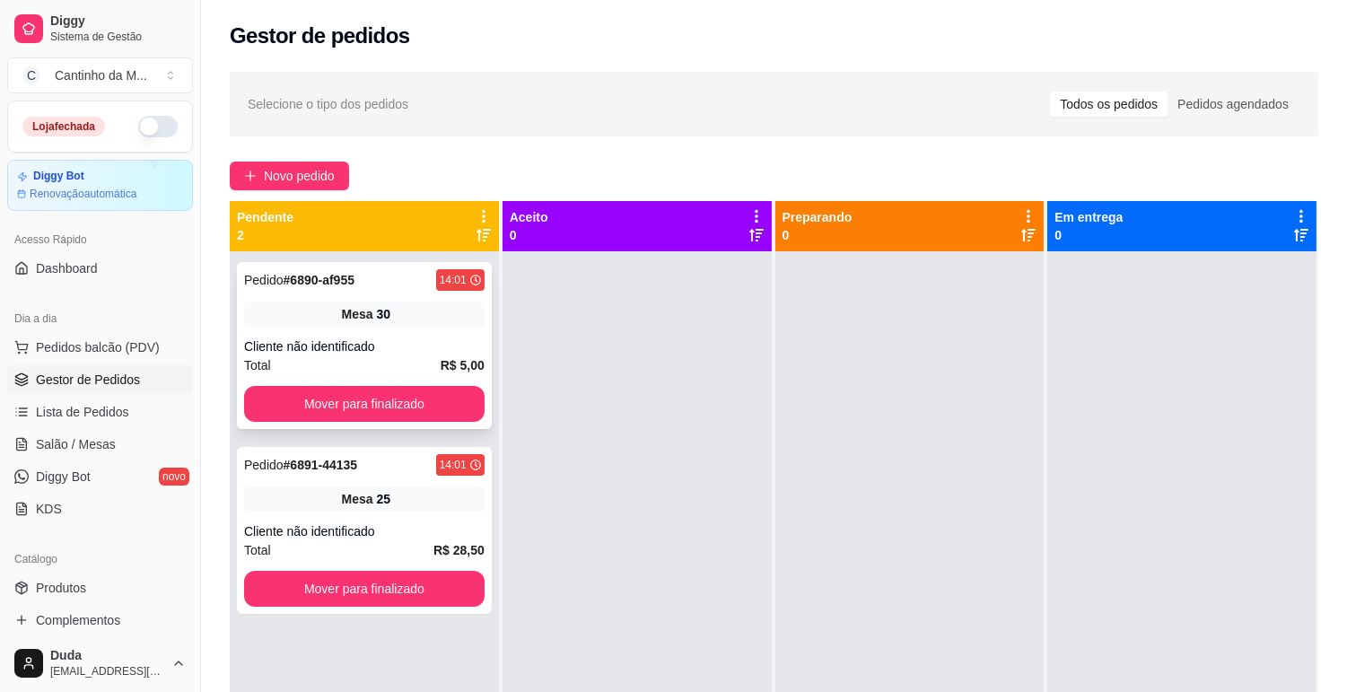
click at [319, 300] on div "Pedido # 6890-af955 14:01 Mesa 30 Cliente não identificado Total R$ 5,00 Mover …" at bounding box center [364, 345] width 255 height 167
click at [95, 442] on span "Salão / Mesas" at bounding box center [76, 444] width 80 height 18
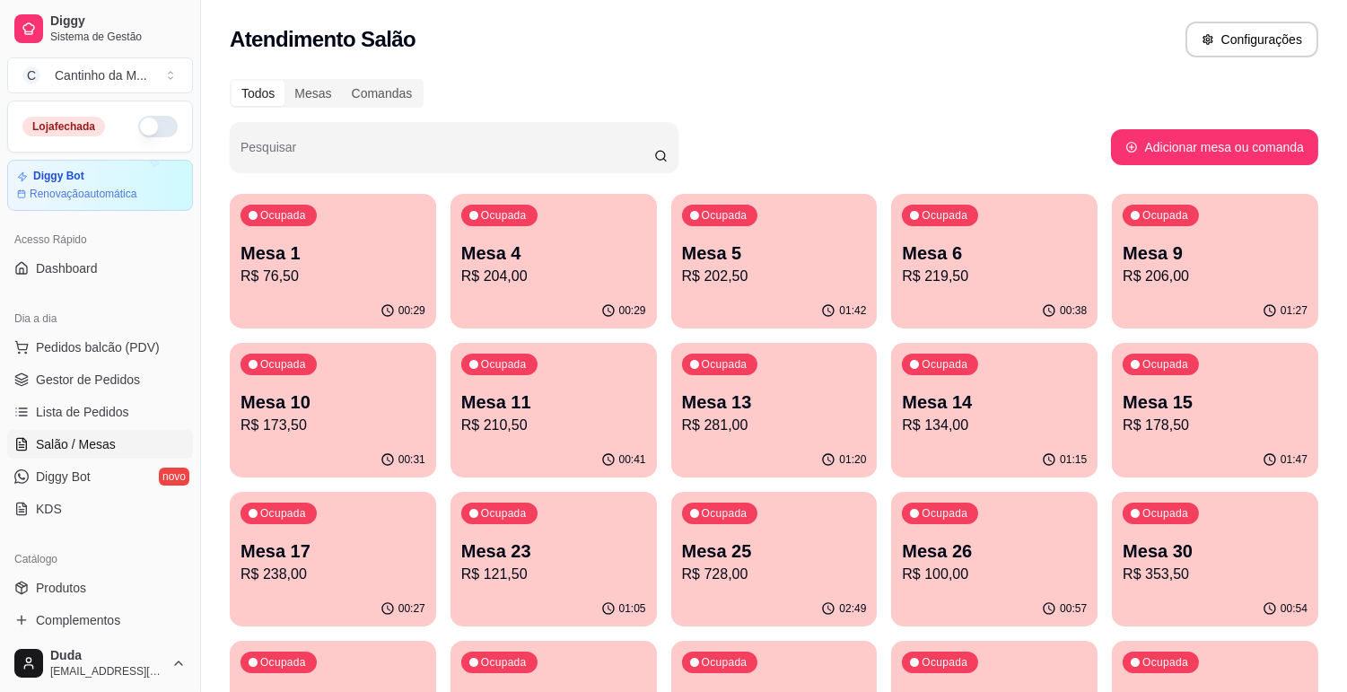
click at [734, 531] on div "Ocupada Mesa 25 R$ 728,00" at bounding box center [774, 542] width 206 height 100
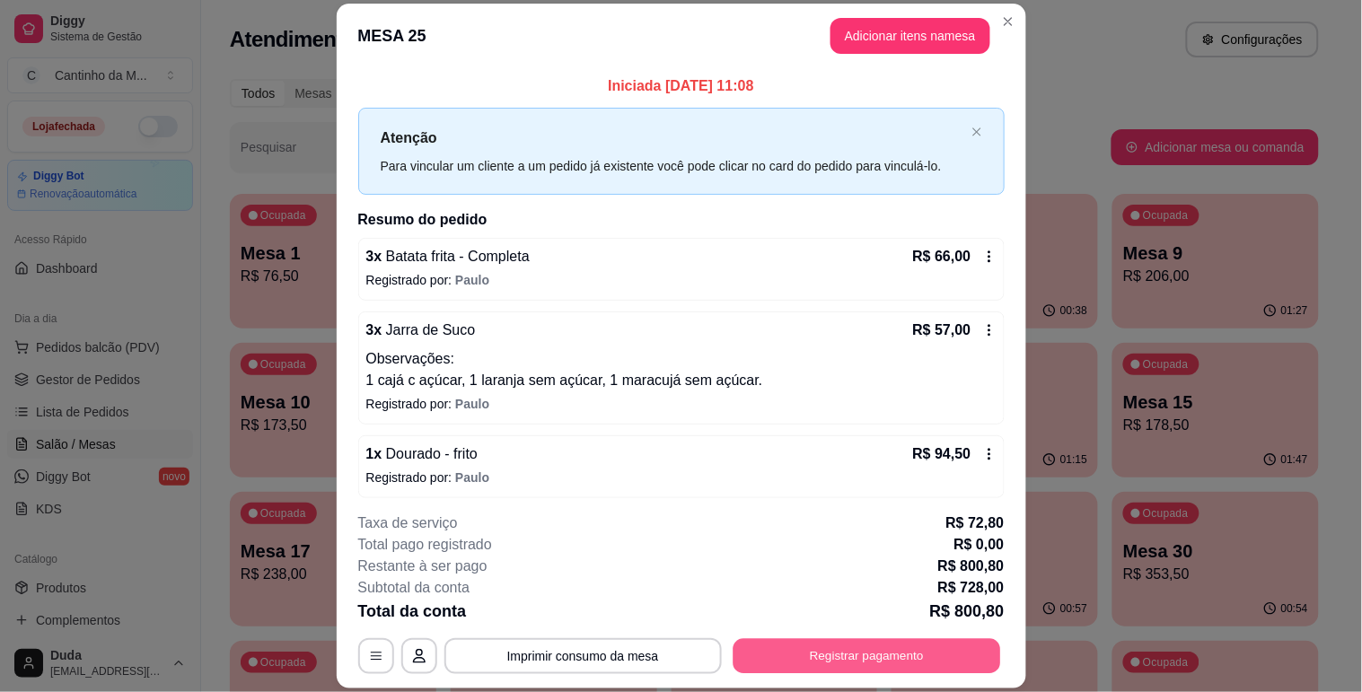
click at [828, 642] on button "Registrar pagamento" at bounding box center [866, 656] width 268 height 35
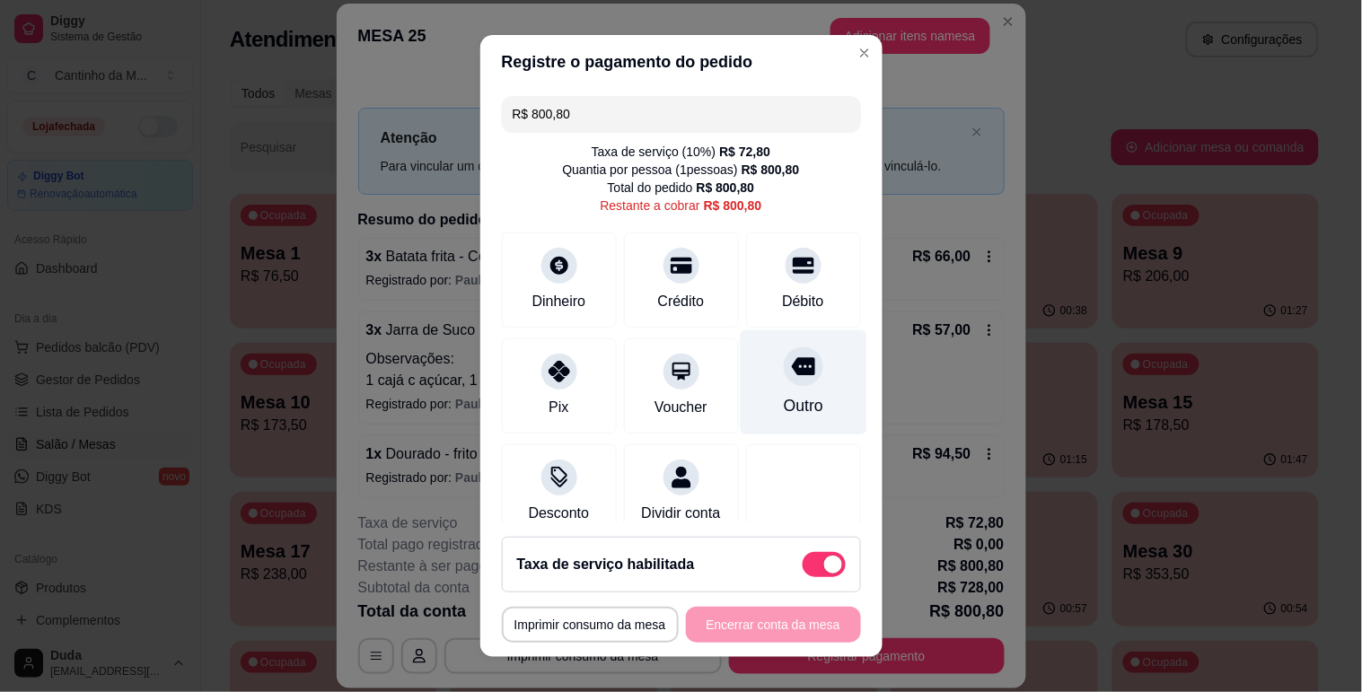
click at [783, 397] on div "Outro" at bounding box center [802, 405] width 39 height 23
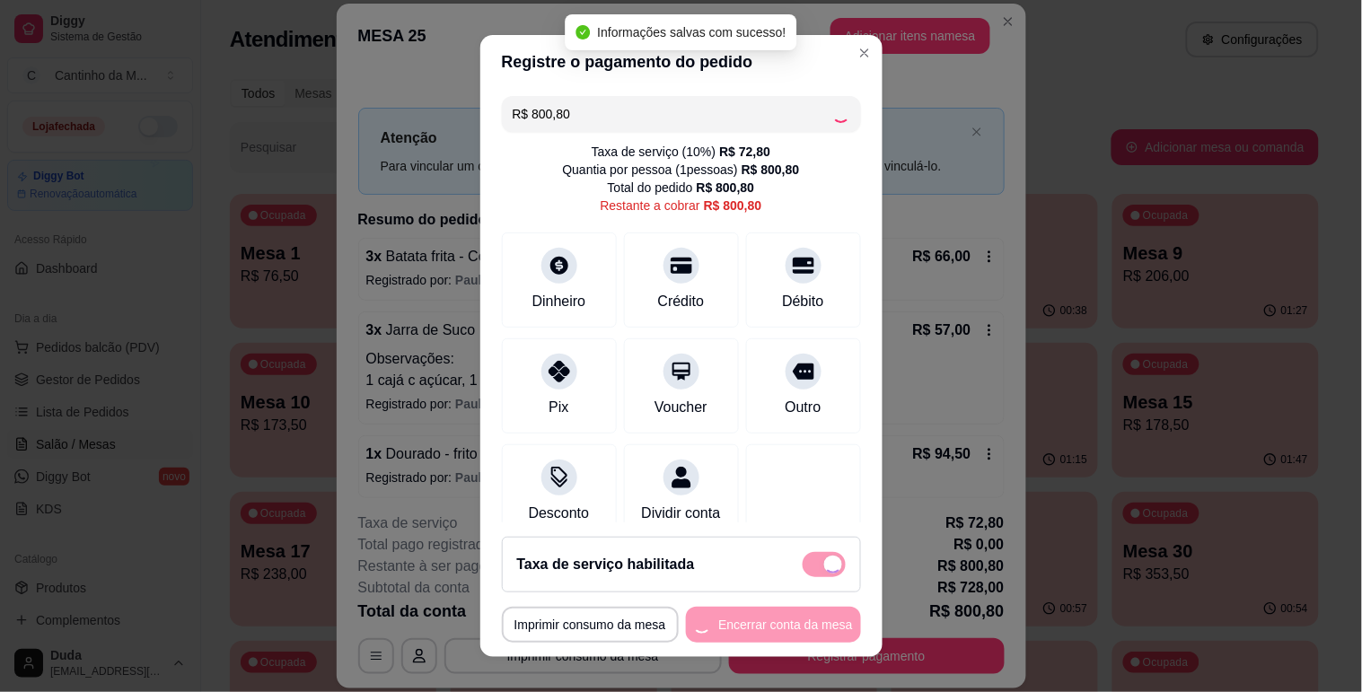
type input "R$ 0,00"
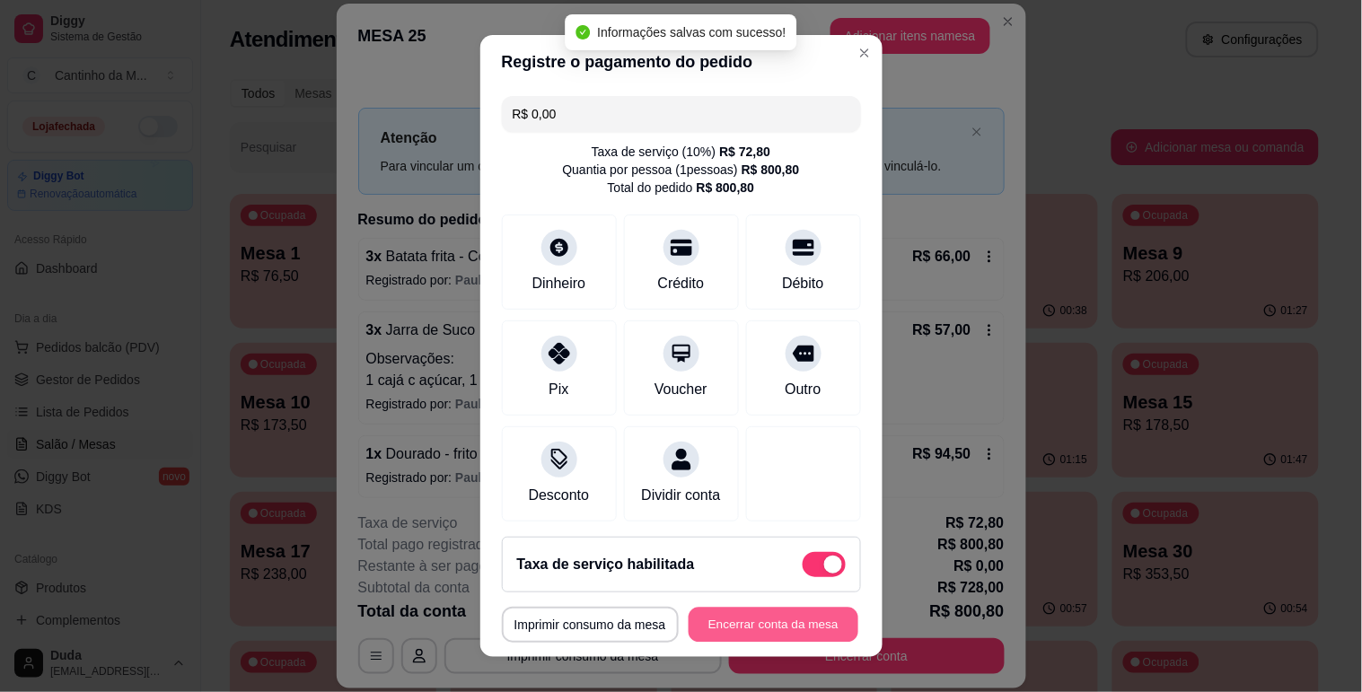
click at [745, 617] on button "Encerrar conta da mesa" at bounding box center [774, 625] width 170 height 35
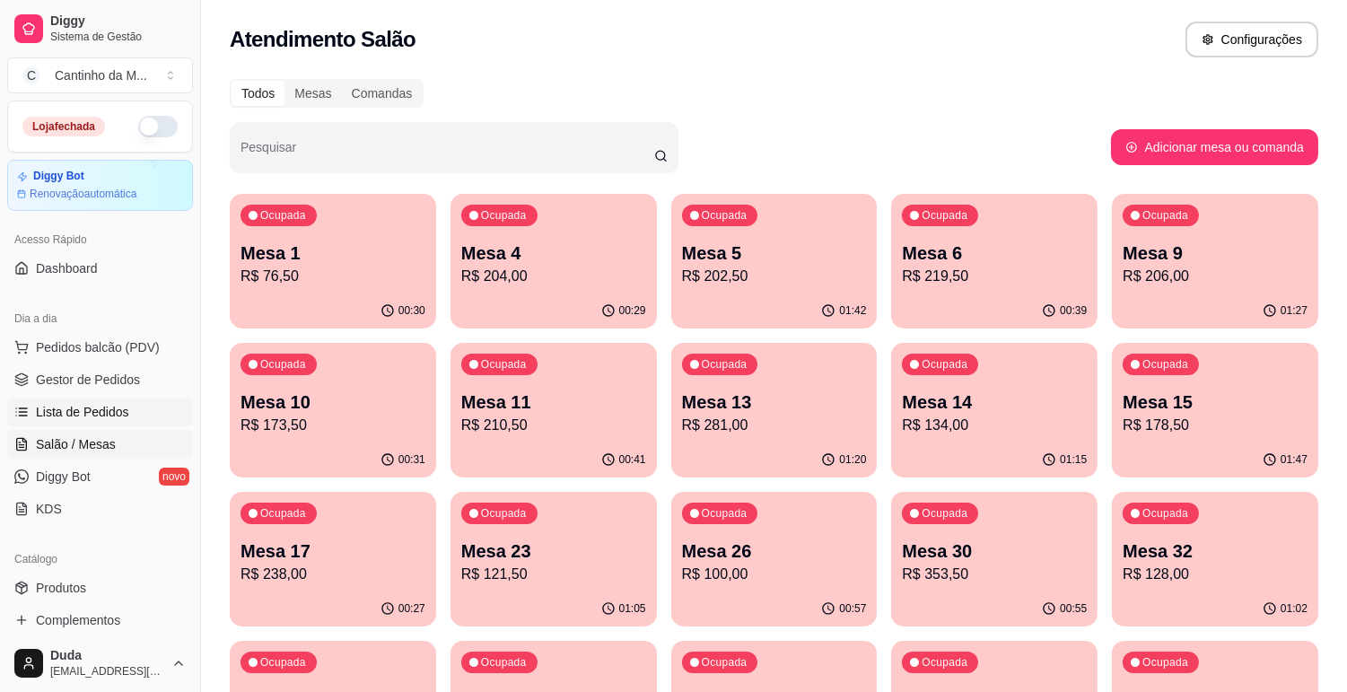
click at [102, 418] on span "Lista de Pedidos" at bounding box center [82, 412] width 93 height 18
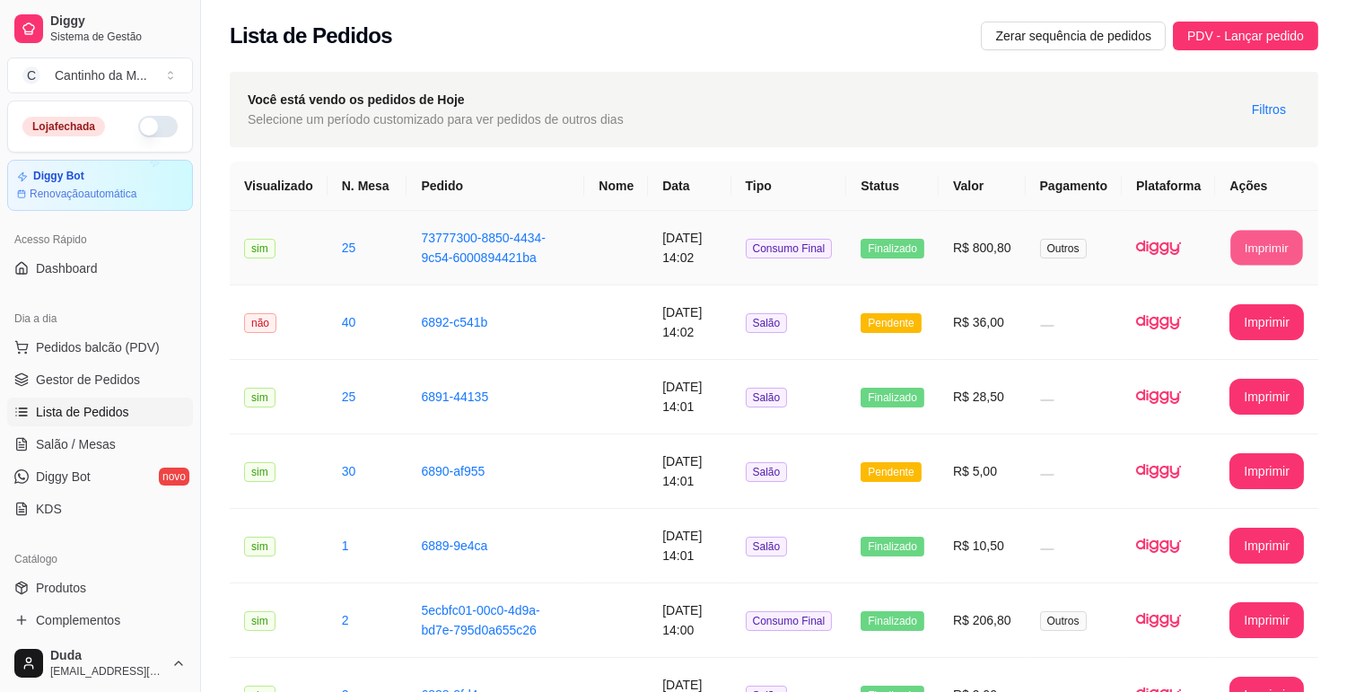
click at [1276, 252] on button "Imprimir" at bounding box center [1268, 248] width 72 height 35
click at [117, 384] on span "Gestor de Pedidos" at bounding box center [88, 380] width 104 height 18
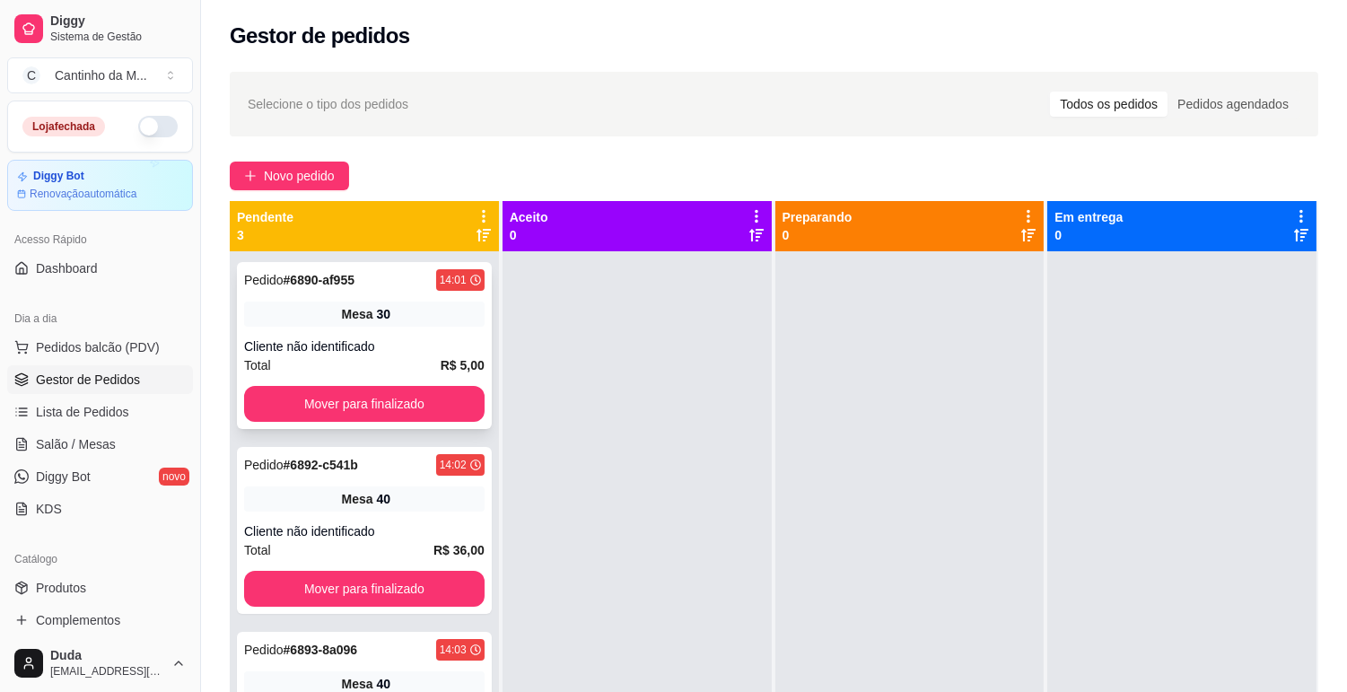
click at [348, 315] on span "Mesa" at bounding box center [357, 314] width 31 height 18
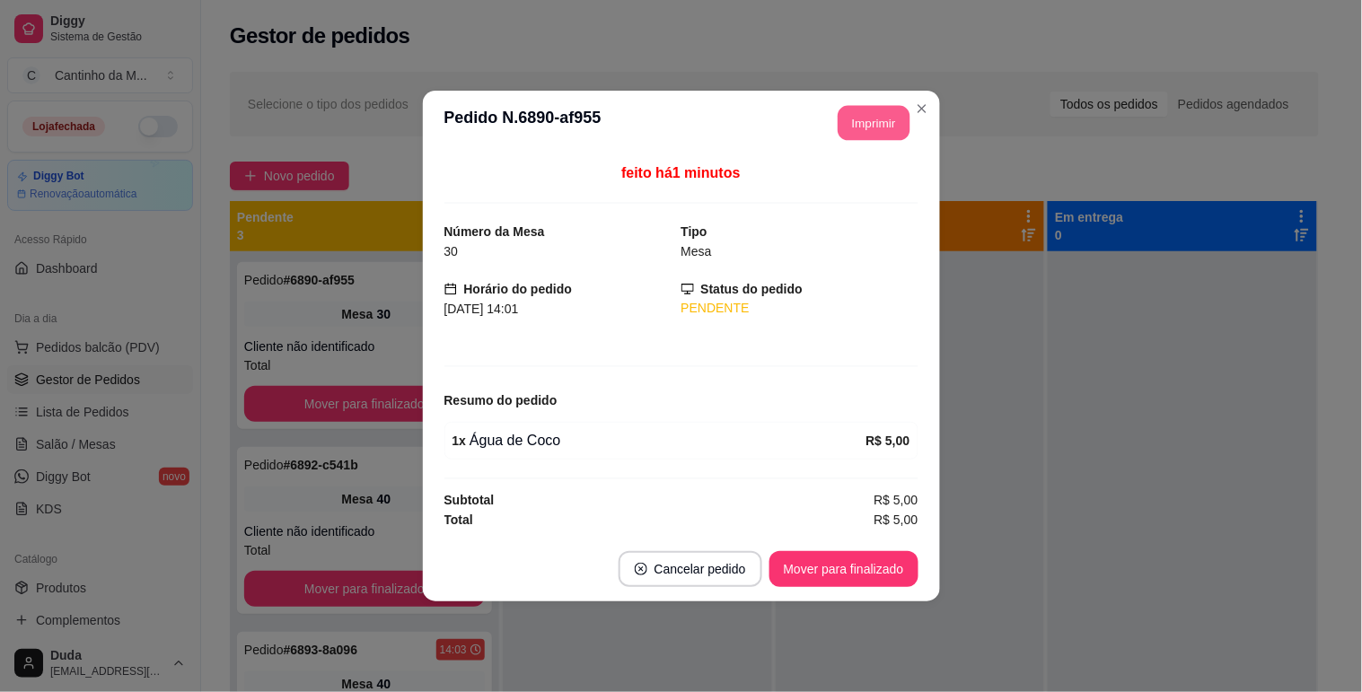
click at [893, 118] on button "Imprimir" at bounding box center [874, 123] width 72 height 35
click at [853, 554] on button "Mover para finalizado" at bounding box center [843, 569] width 149 height 36
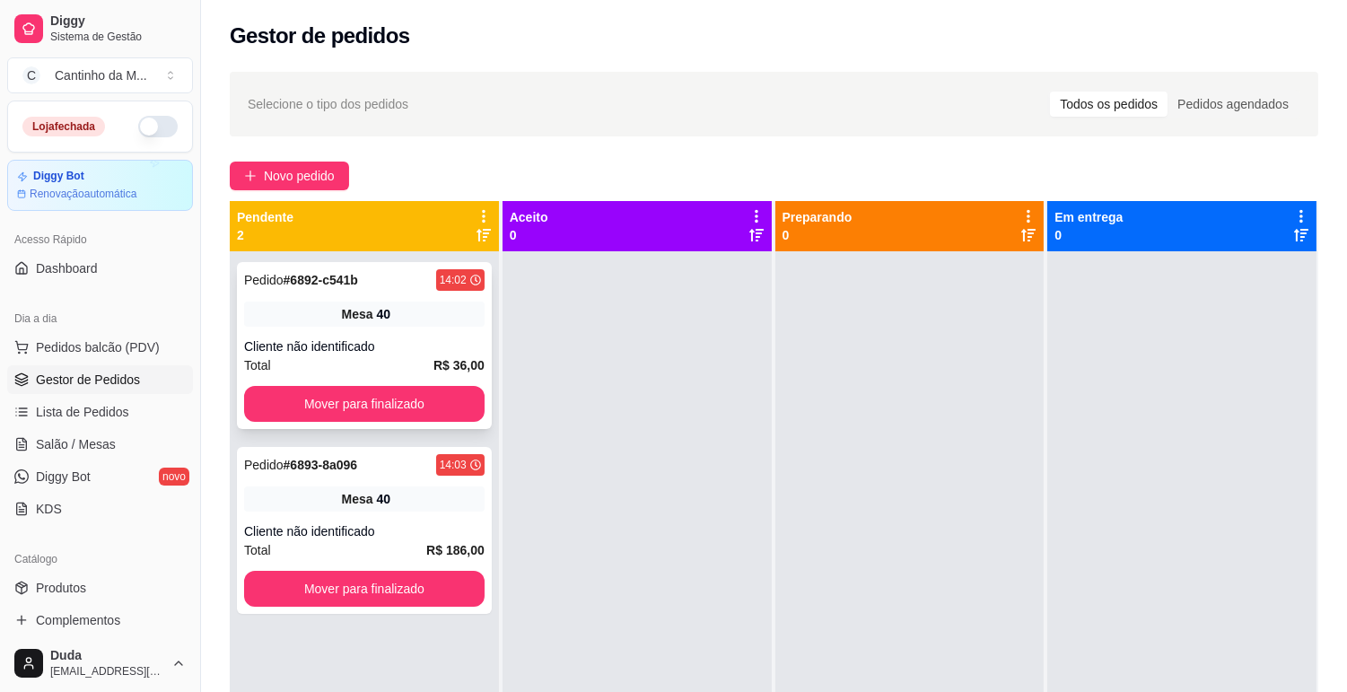
click at [377, 364] on div "Total R$ 36,00" at bounding box center [364, 365] width 241 height 20
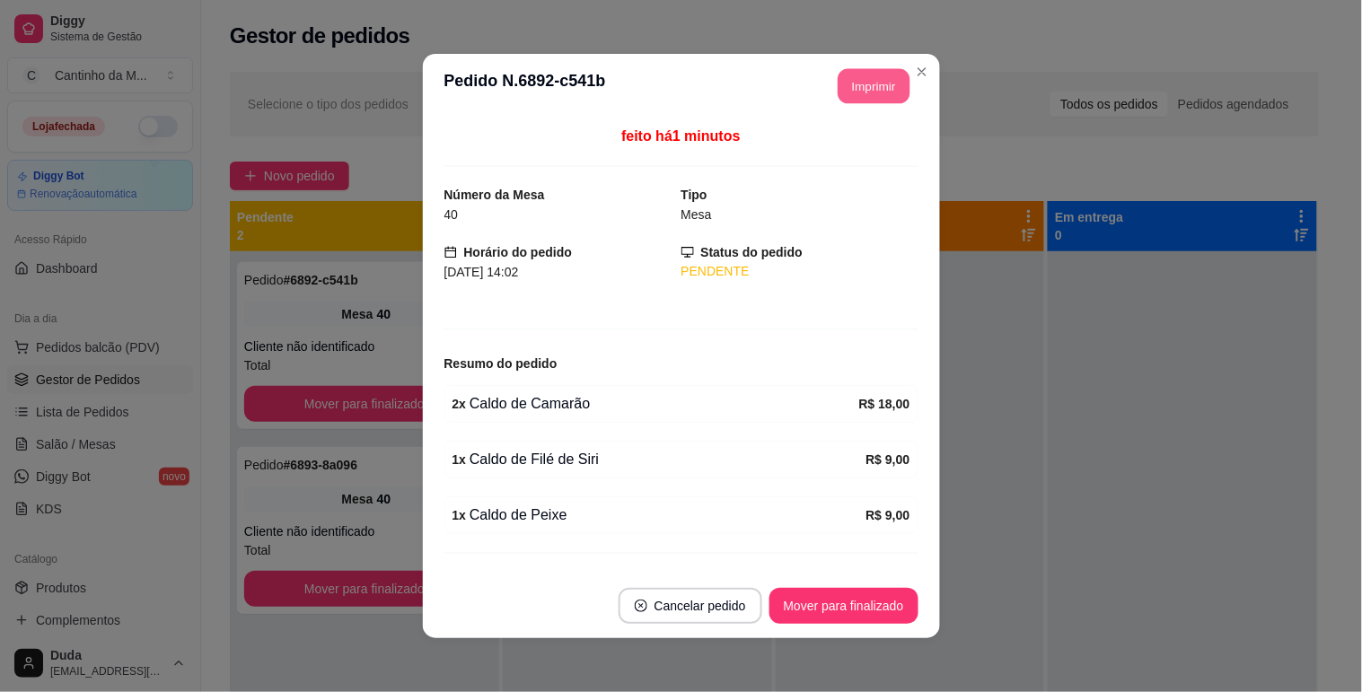
click at [866, 86] on button "Imprimir" at bounding box center [874, 86] width 72 height 35
click at [823, 597] on button "Mover para finalizado" at bounding box center [843, 606] width 145 height 35
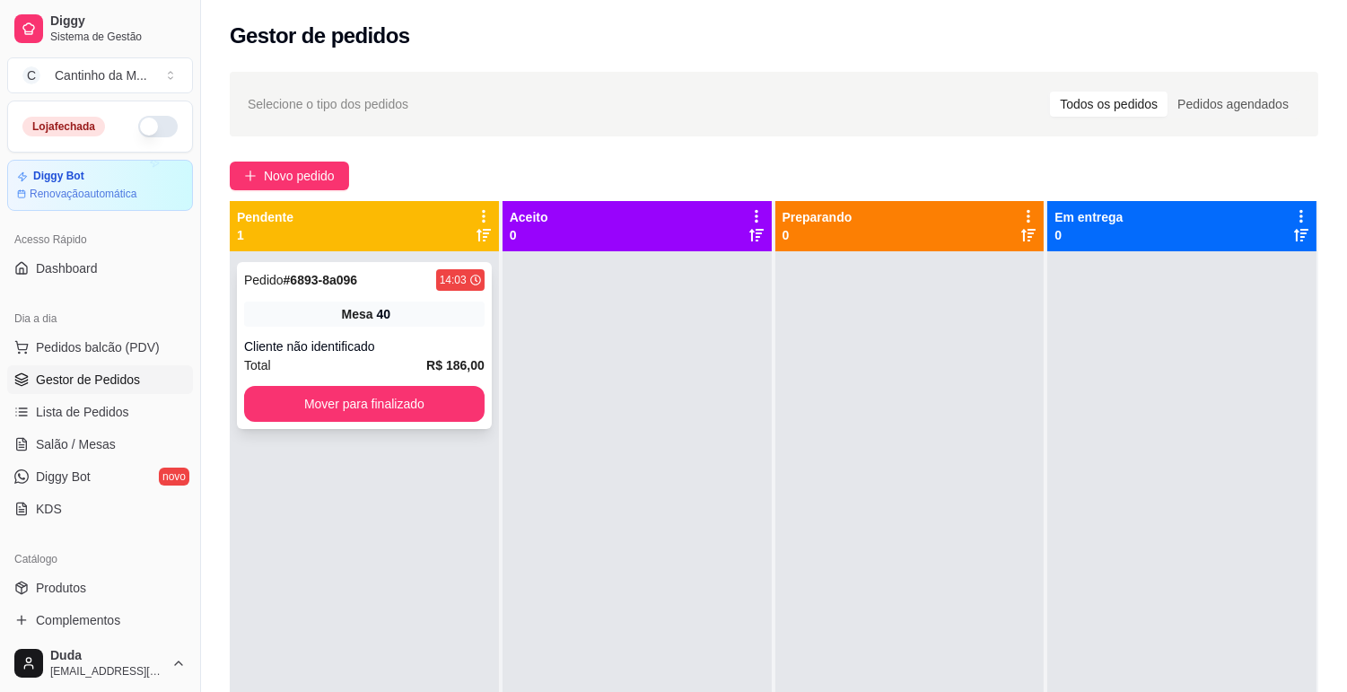
click at [443, 319] on div "Mesa 40" at bounding box center [364, 314] width 241 height 25
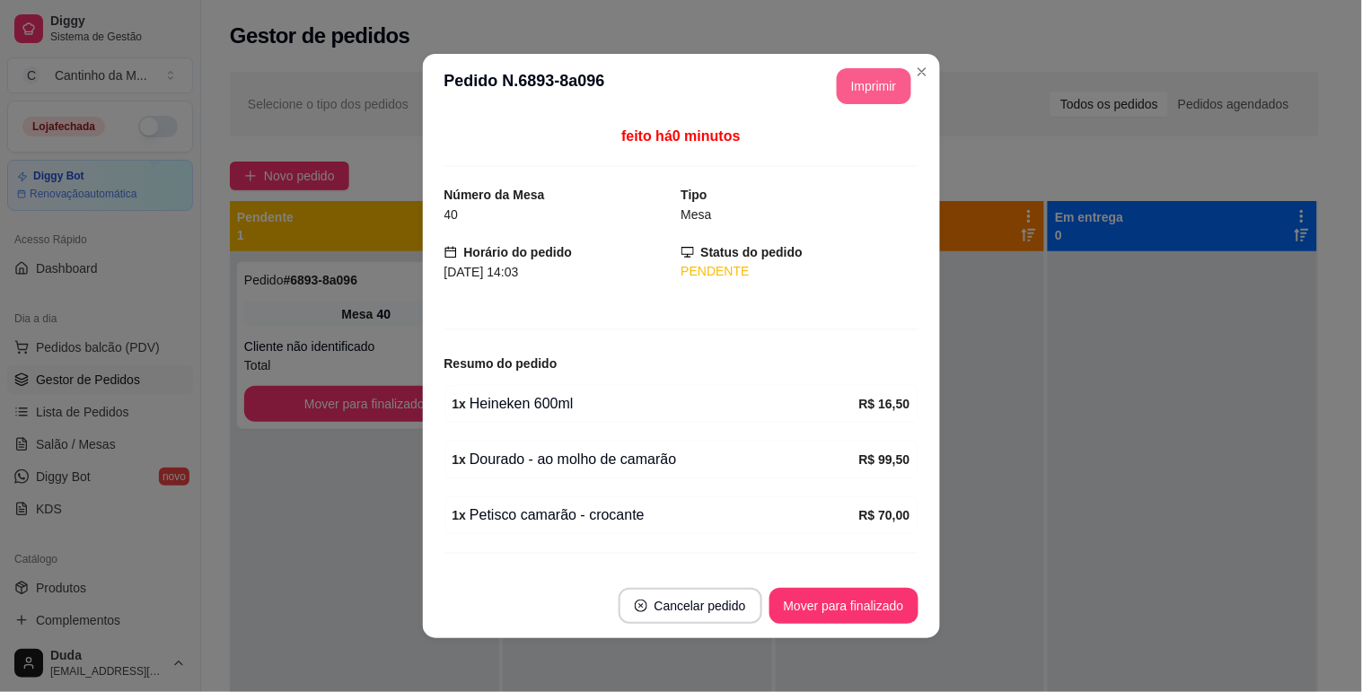
click at [862, 82] on button "Imprimir" at bounding box center [874, 86] width 75 height 36
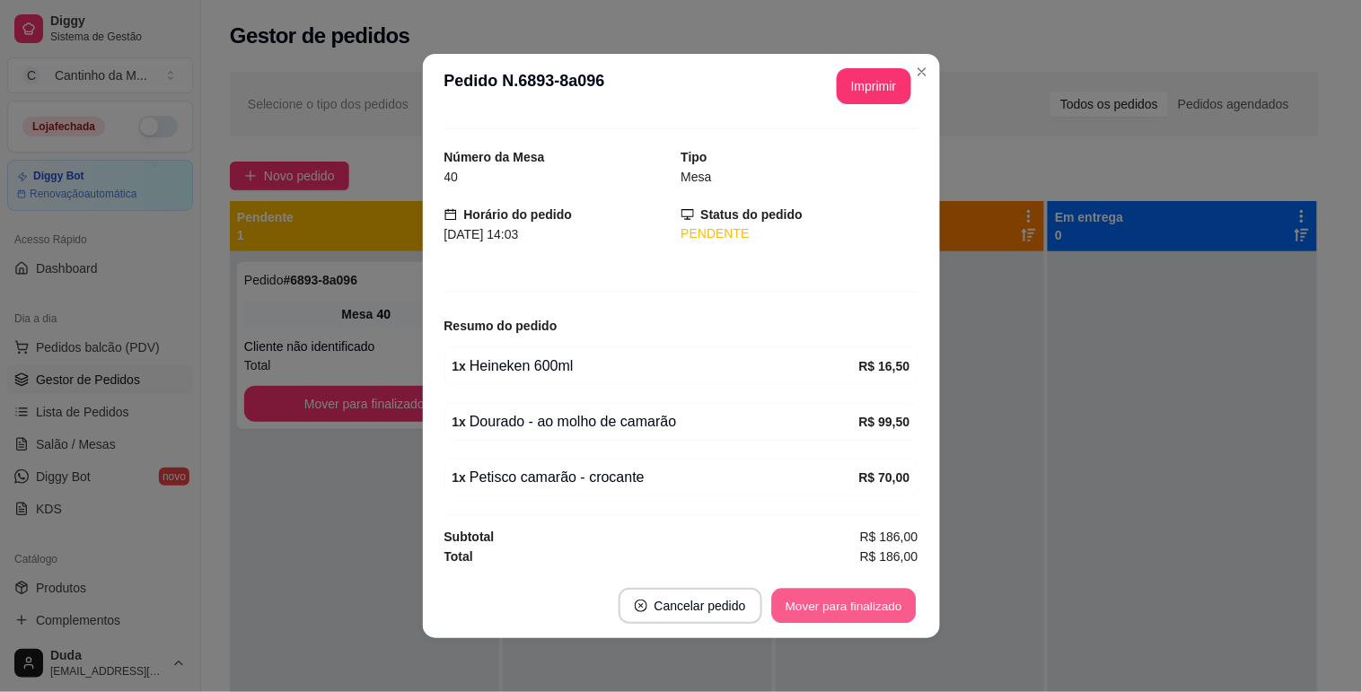
click at [863, 598] on button "Mover para finalizado" at bounding box center [843, 606] width 145 height 35
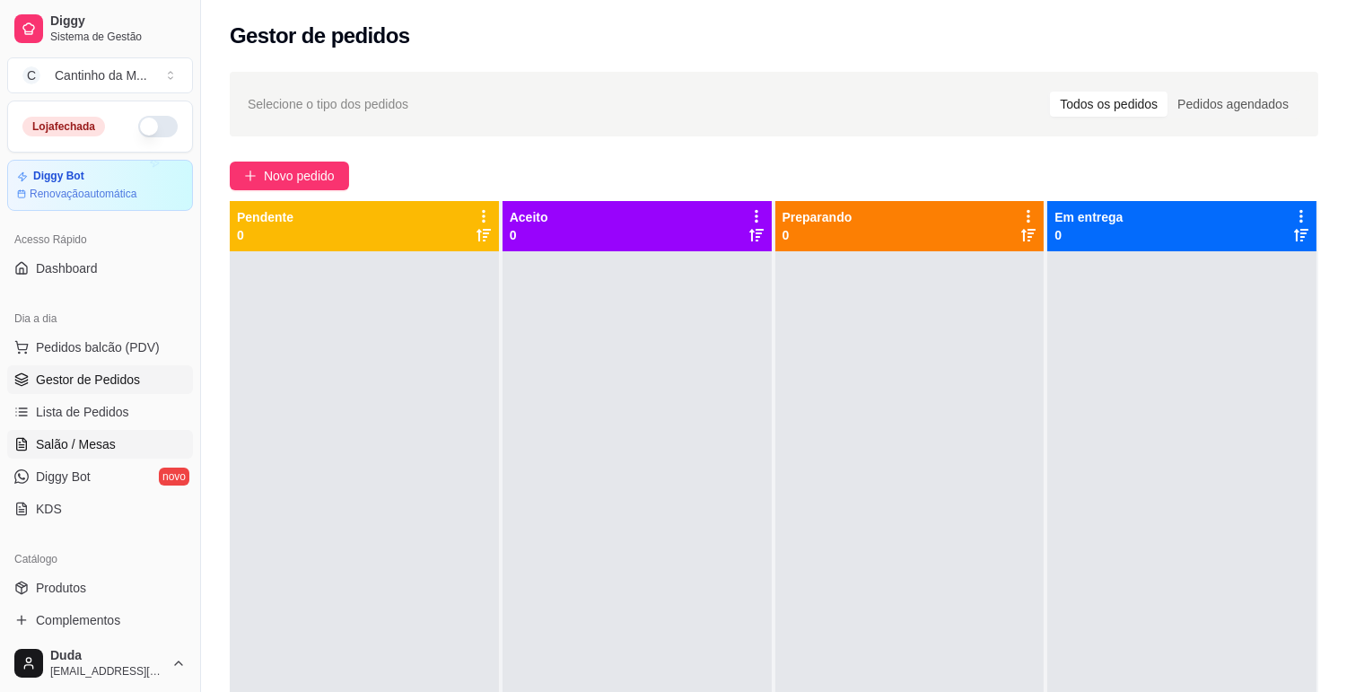
click at [83, 433] on link "Salão / Mesas" at bounding box center [100, 444] width 186 height 29
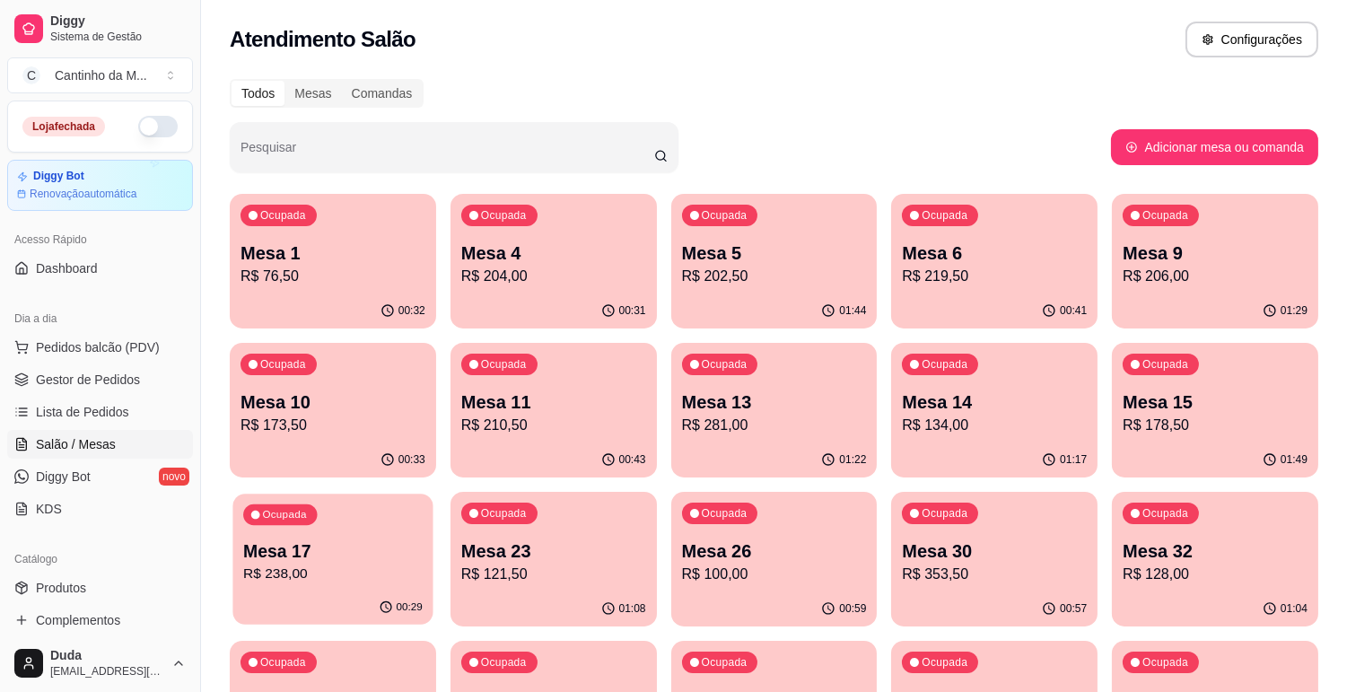
click at [332, 564] on p "R$ 238,00" at bounding box center [333, 574] width 180 height 21
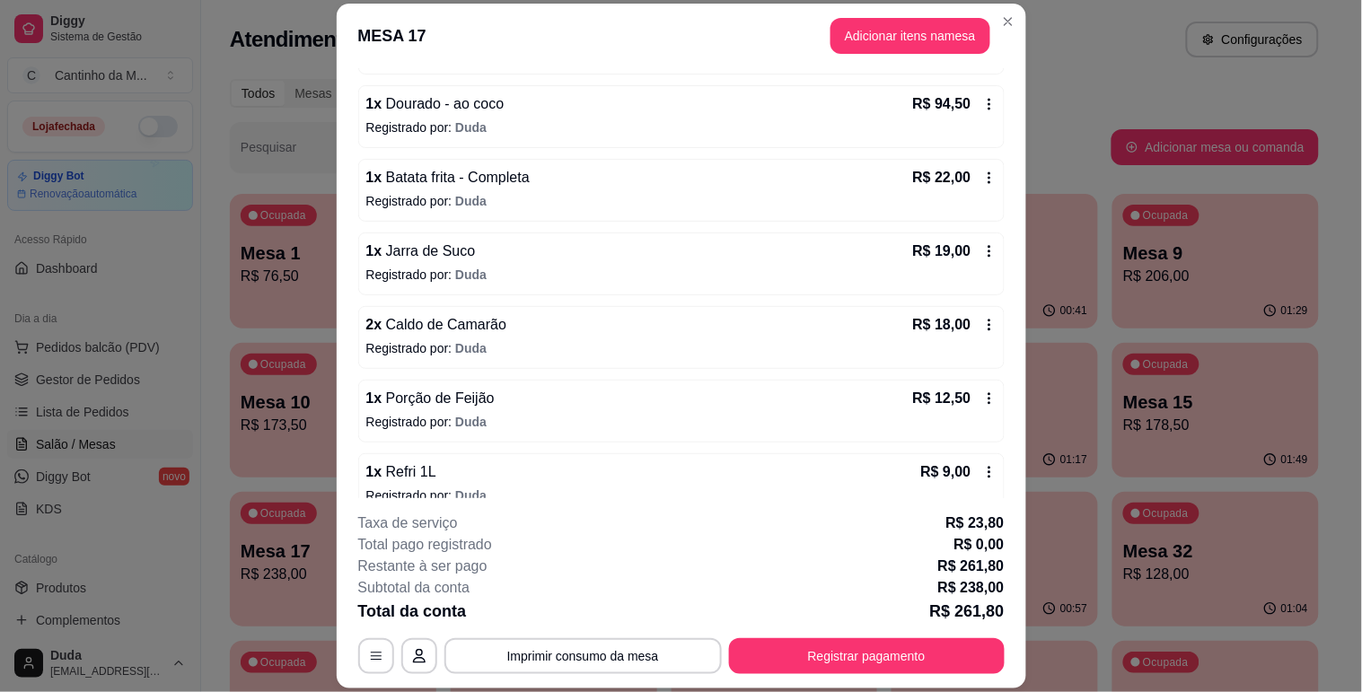
scroll to position [326, 0]
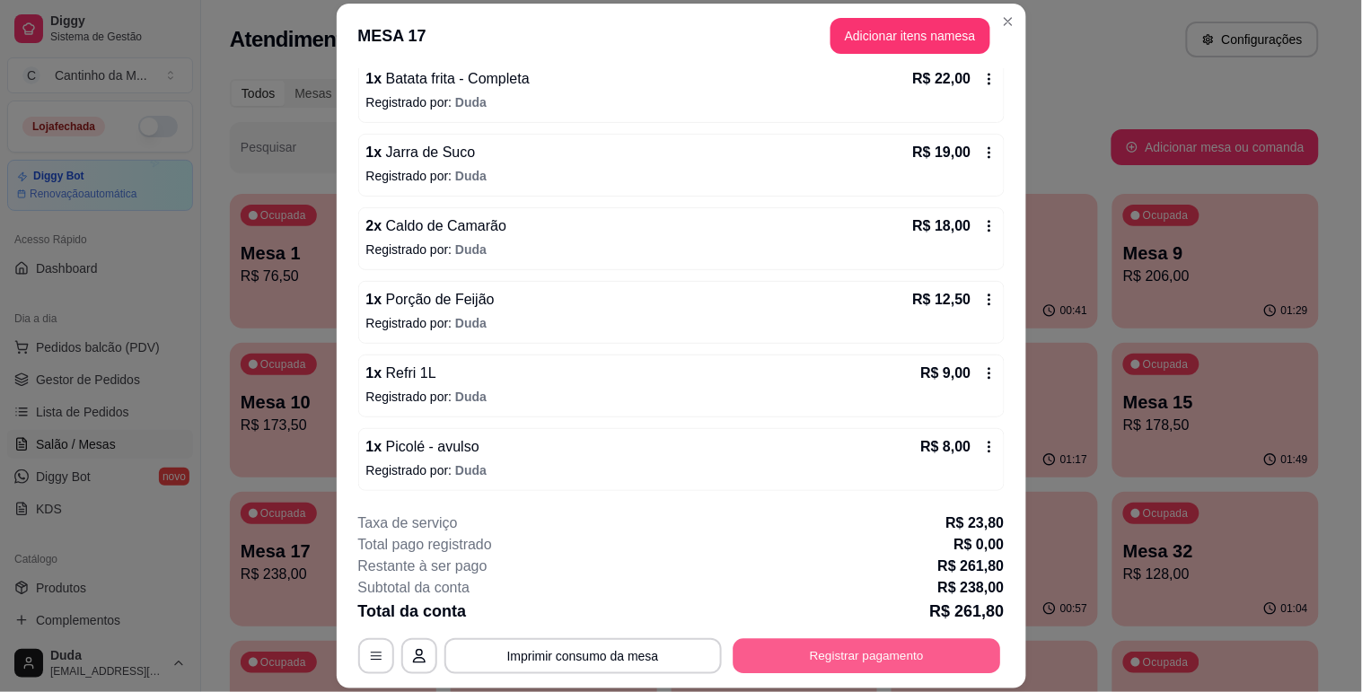
click at [765, 647] on button "Registrar pagamento" at bounding box center [866, 656] width 268 height 35
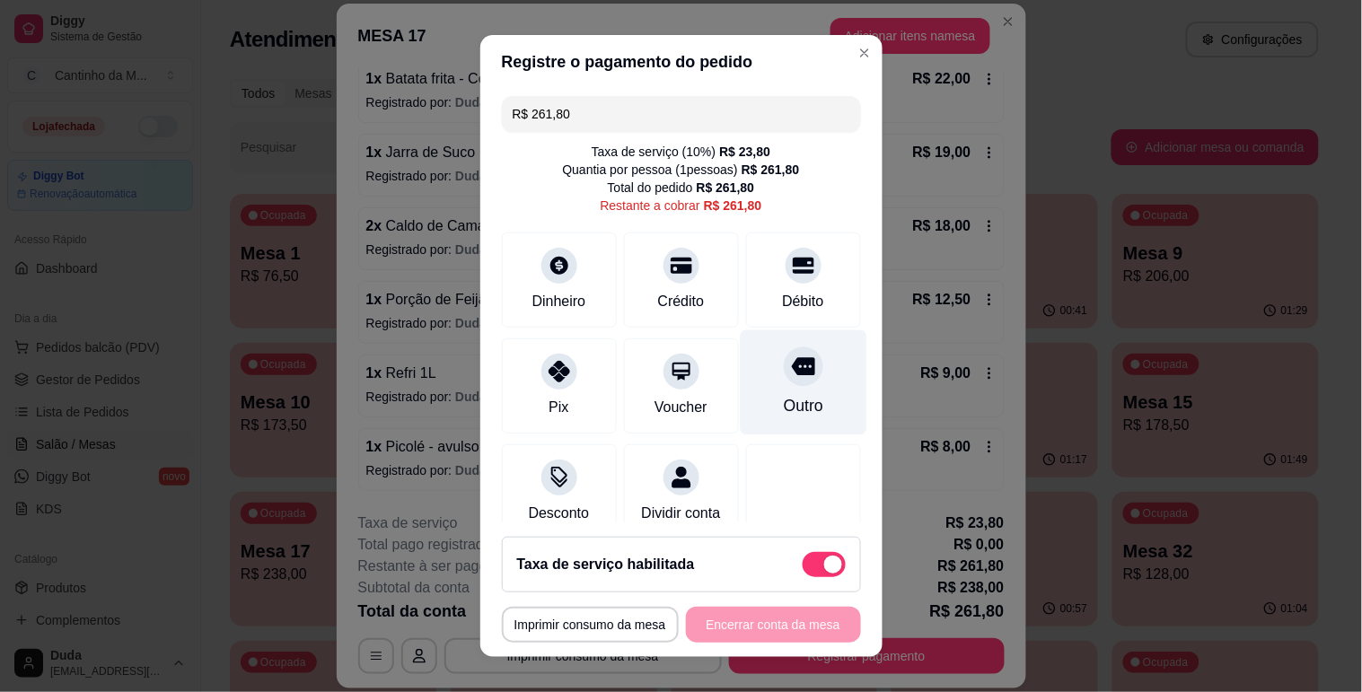
click at [783, 410] on div "Outro" at bounding box center [802, 405] width 39 height 23
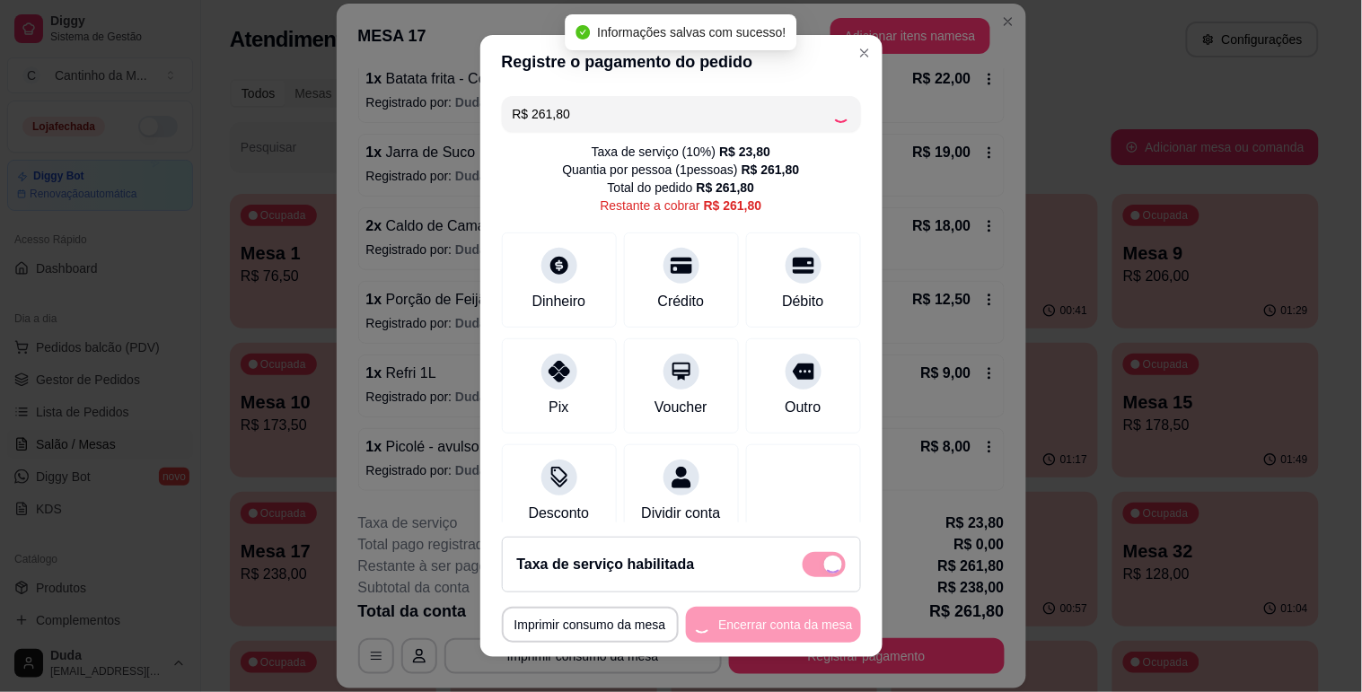
type input "R$ 0,00"
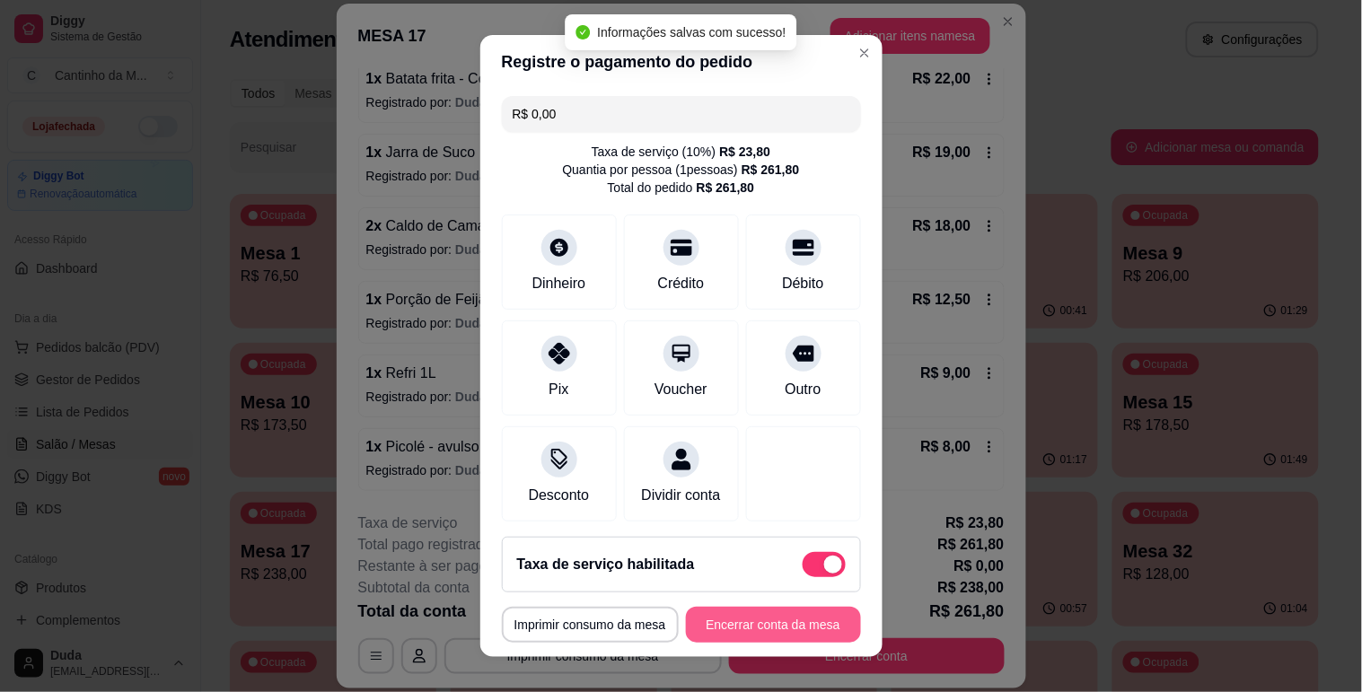
click at [765, 623] on button "Encerrar conta da mesa" at bounding box center [773, 625] width 175 height 36
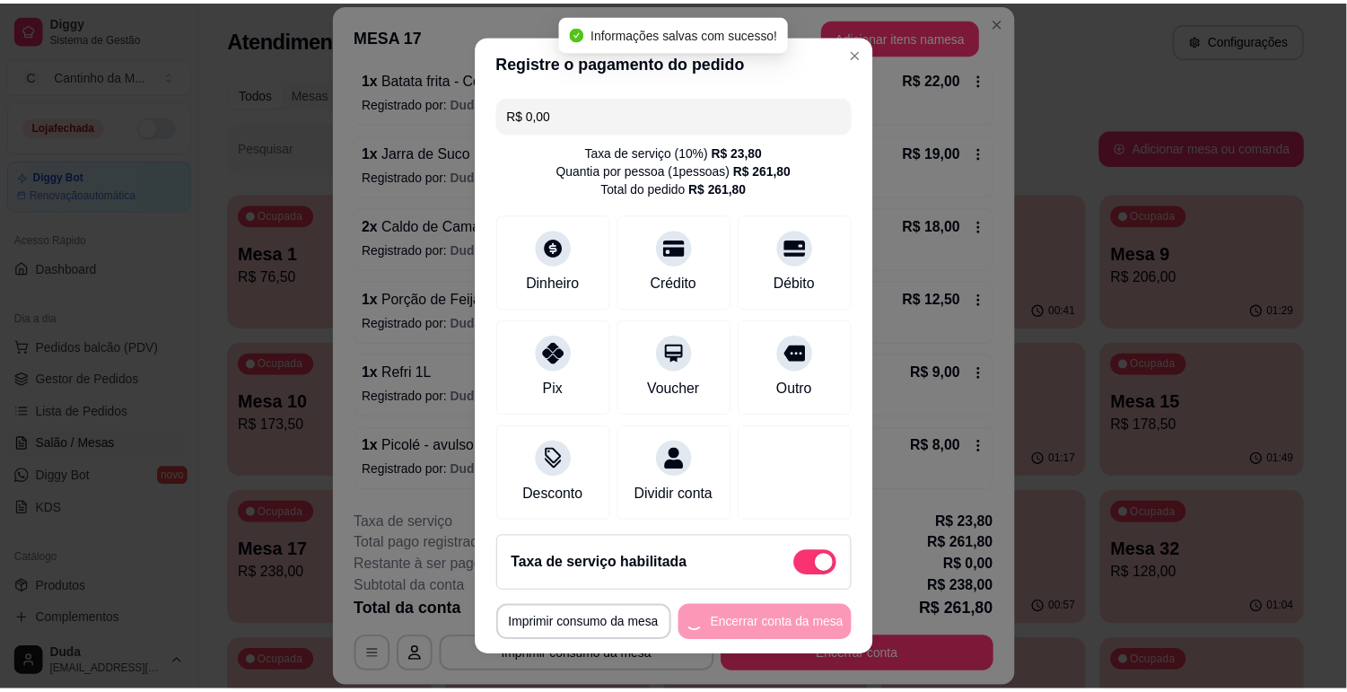
scroll to position [0, 0]
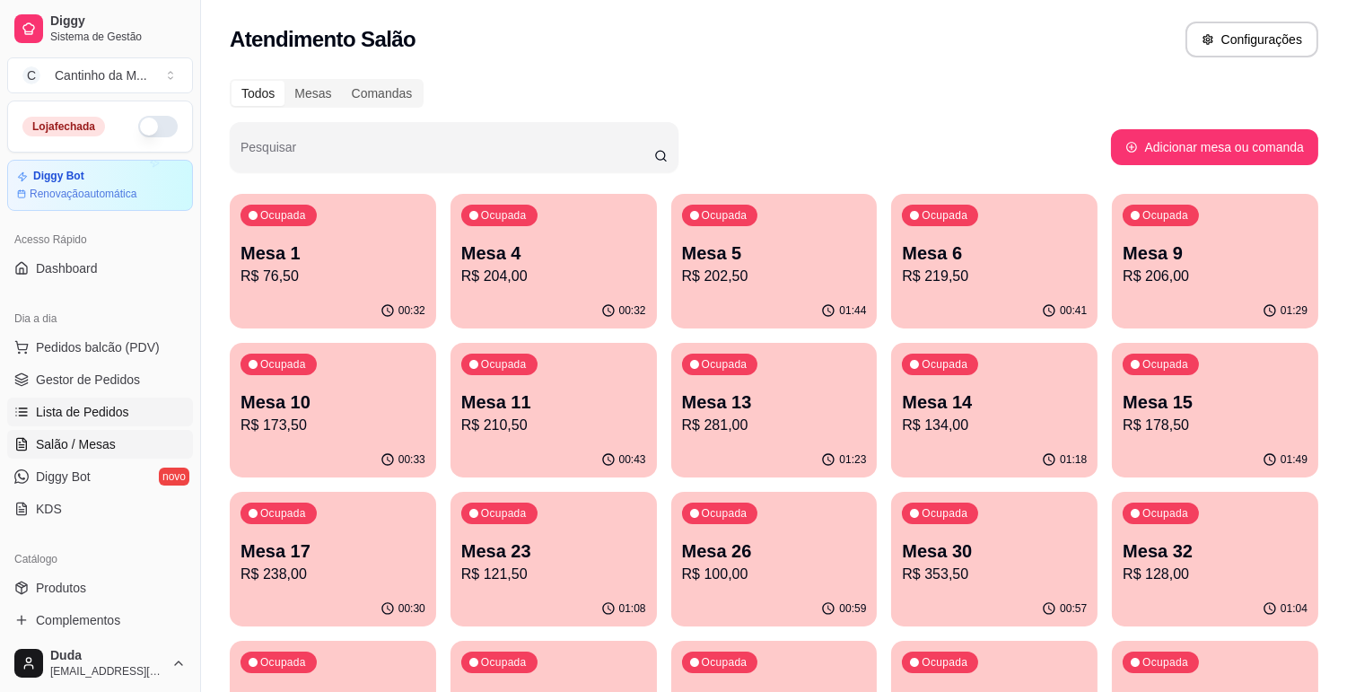
click at [83, 420] on span "Lista de Pedidos" at bounding box center [82, 412] width 93 height 18
click at [91, 403] on span "Lista de Pedidos" at bounding box center [82, 412] width 93 height 18
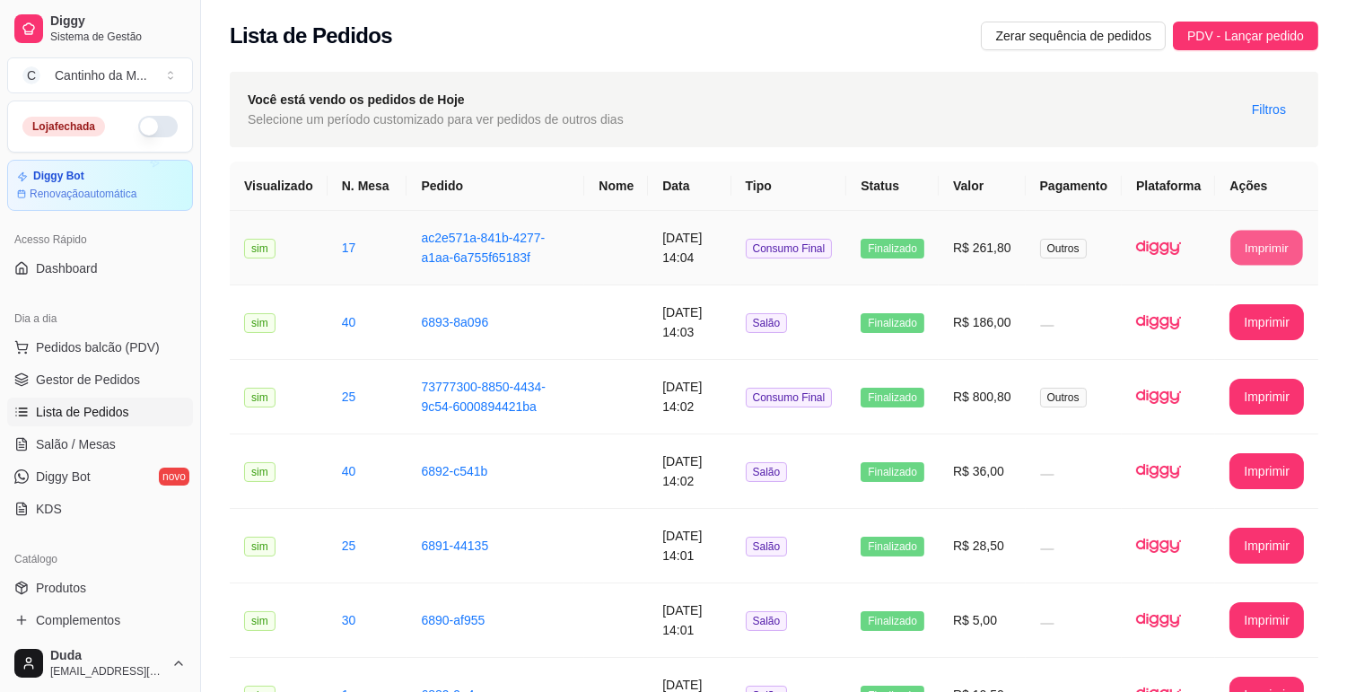
click at [1250, 243] on button "Imprimir" at bounding box center [1268, 248] width 72 height 35
click at [686, 407] on td "[DATE] 14:02" at bounding box center [689, 397] width 83 height 75
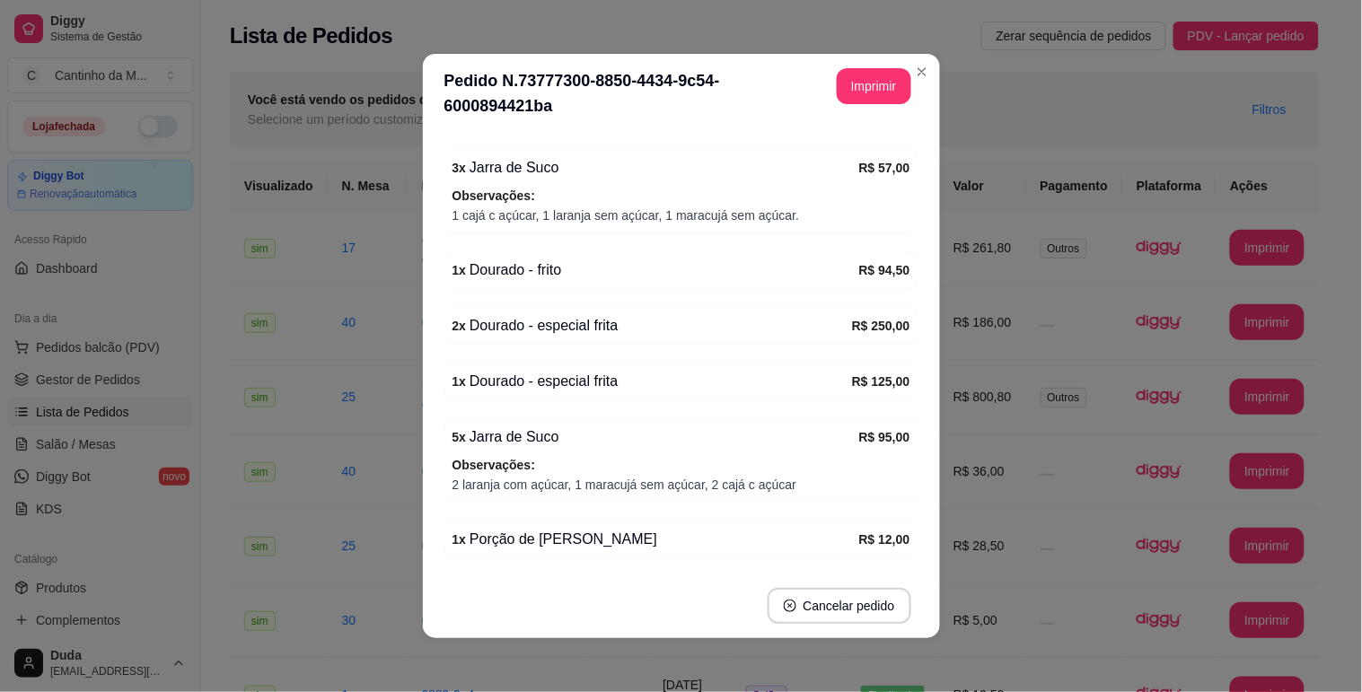
scroll to position [598, 0]
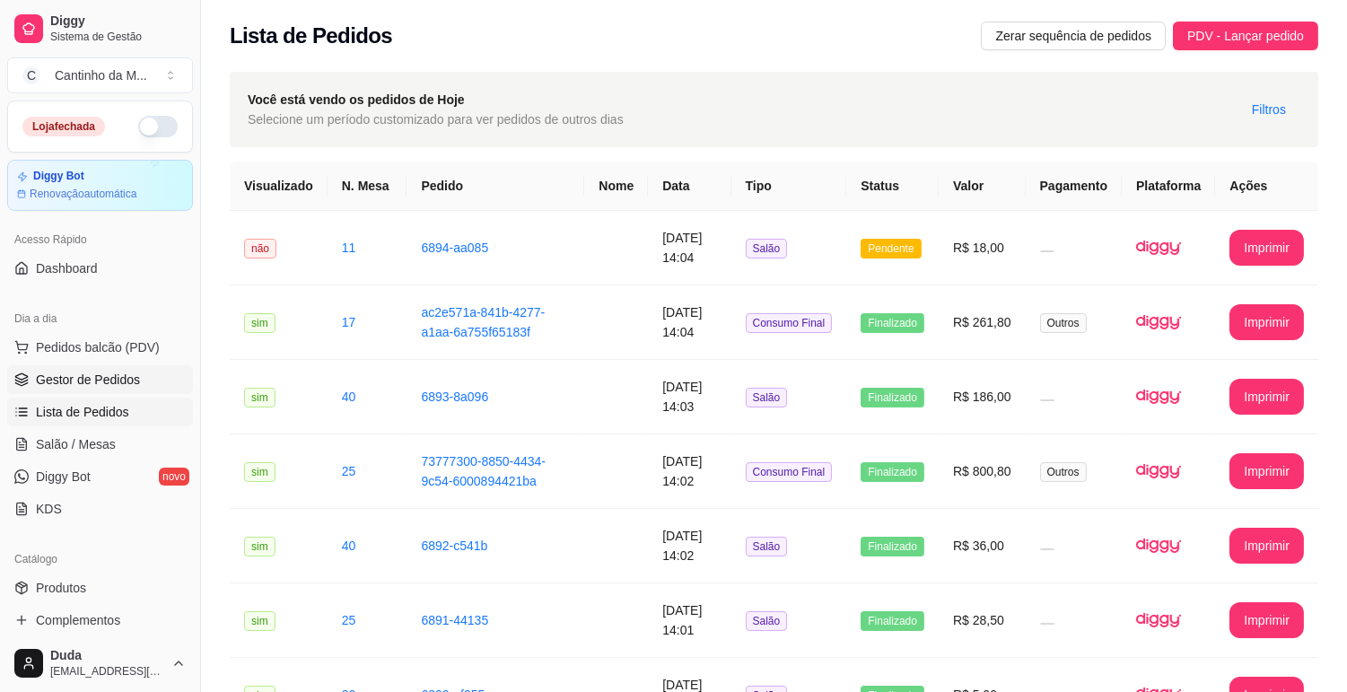
click at [112, 386] on span "Gestor de Pedidos" at bounding box center [88, 380] width 104 height 18
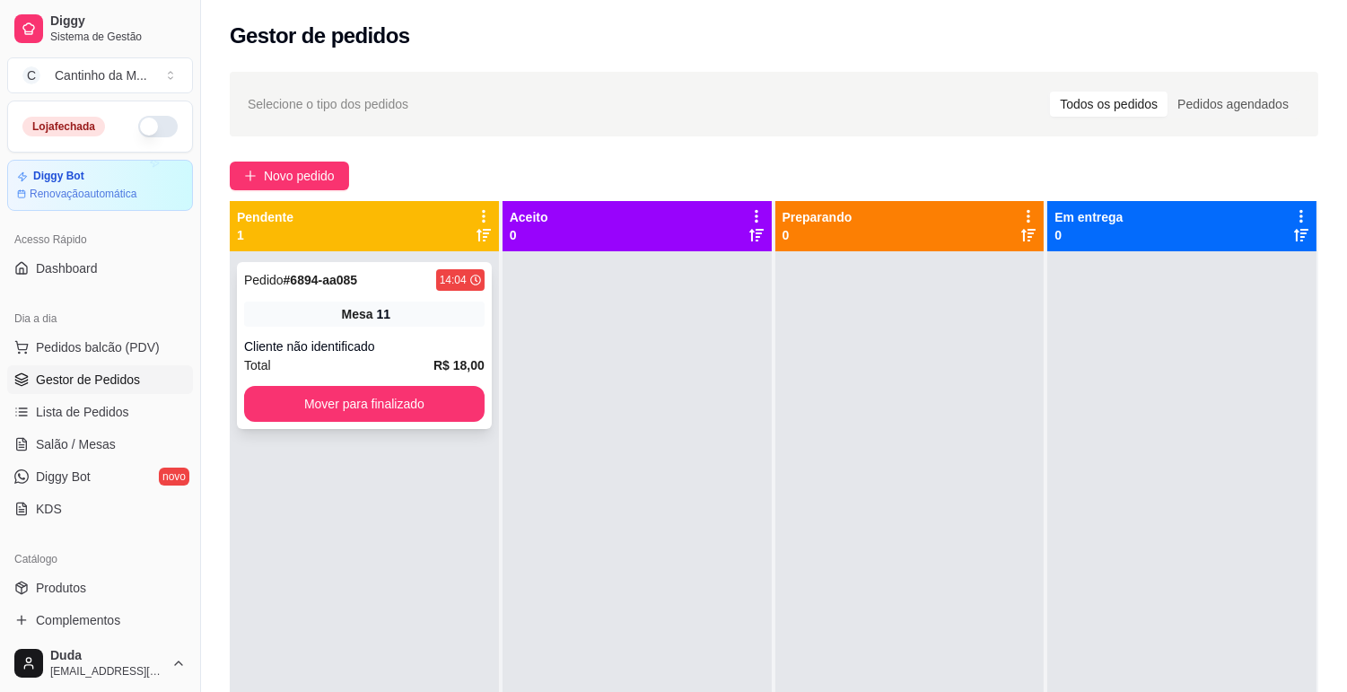
click at [410, 338] on div "Cliente não identificado" at bounding box center [364, 347] width 241 height 18
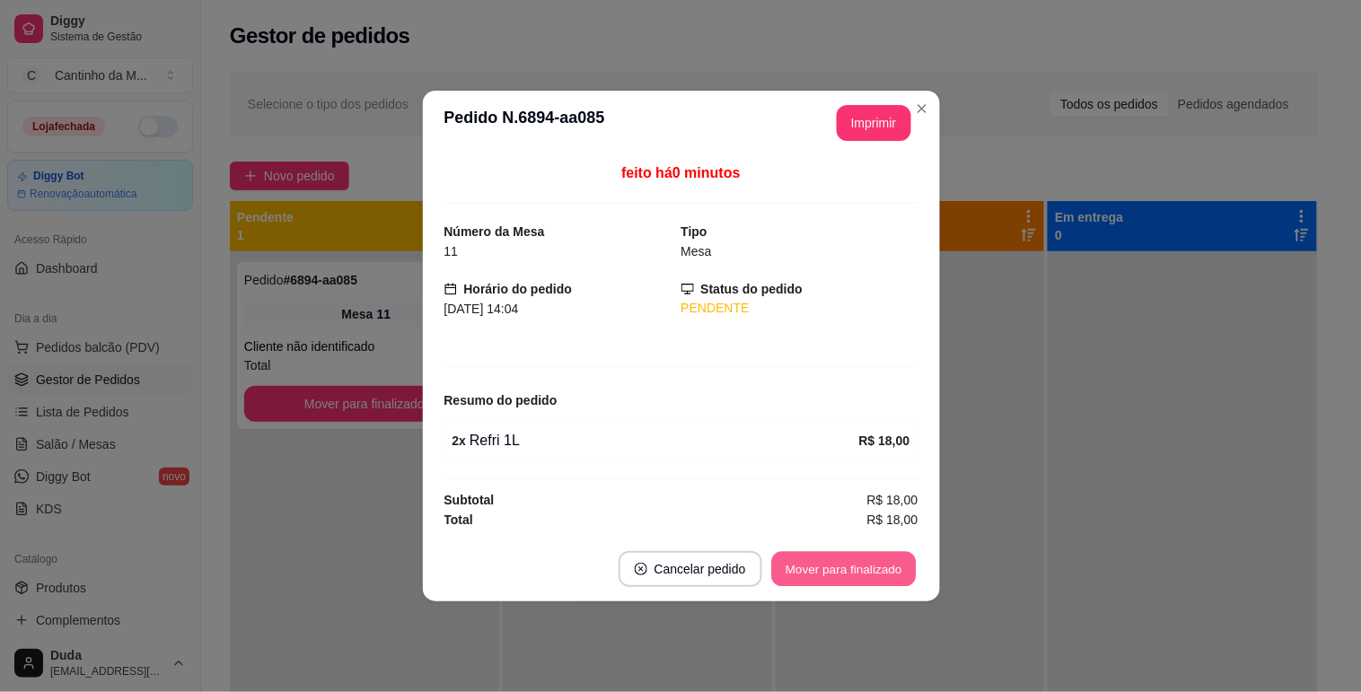
click at [830, 575] on button "Mover para finalizado" at bounding box center [843, 569] width 145 height 35
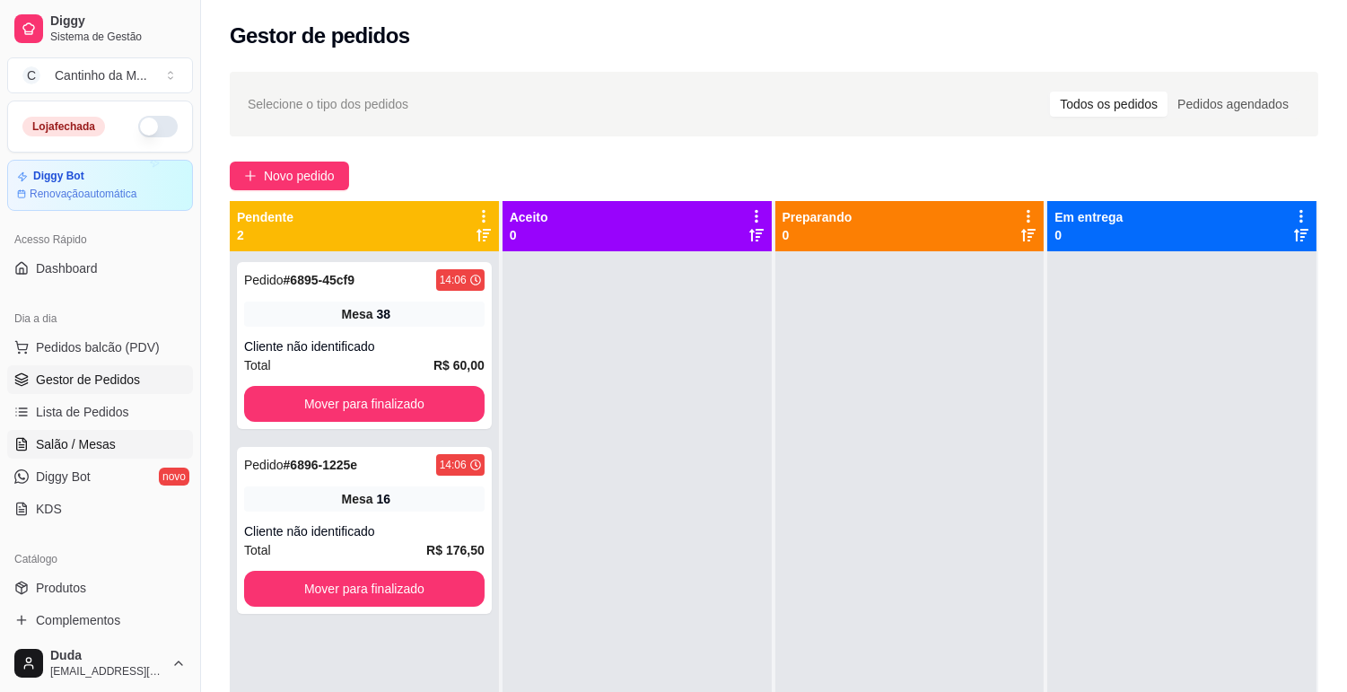
click at [104, 446] on span "Salão / Mesas" at bounding box center [76, 444] width 80 height 18
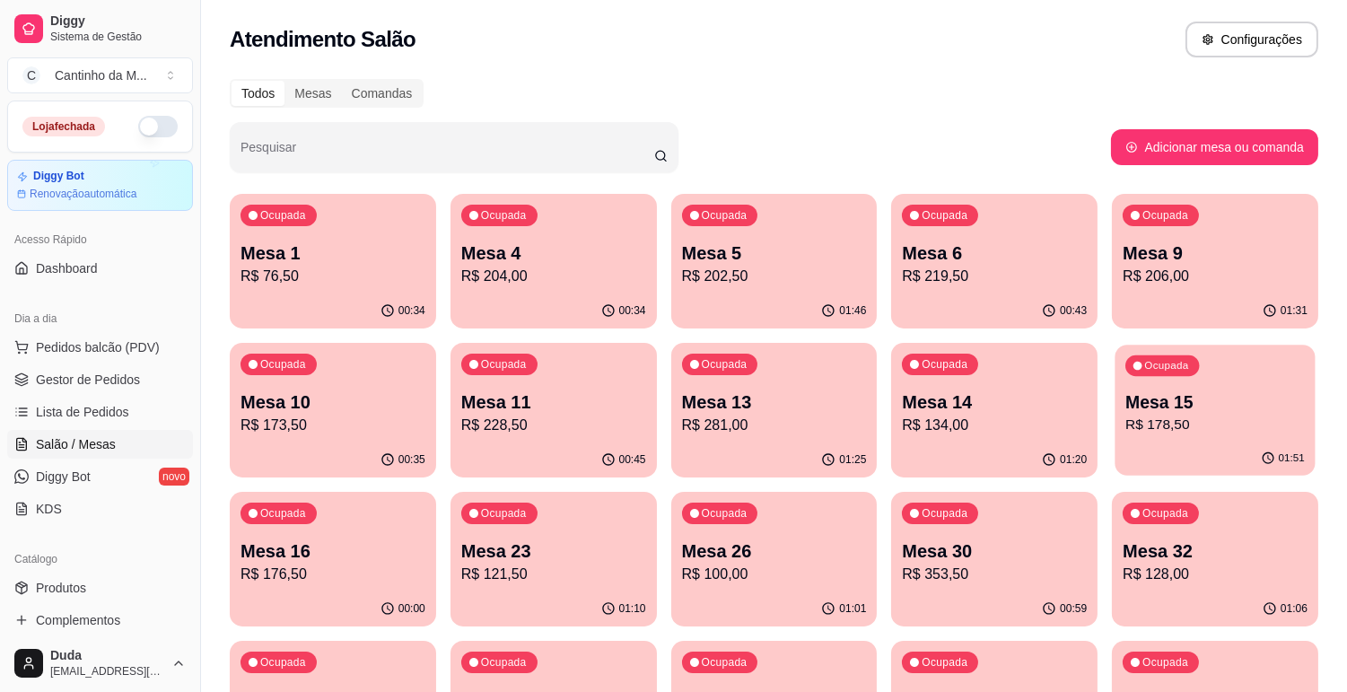
click at [1215, 408] on p "Mesa 15" at bounding box center [1216, 402] width 180 height 24
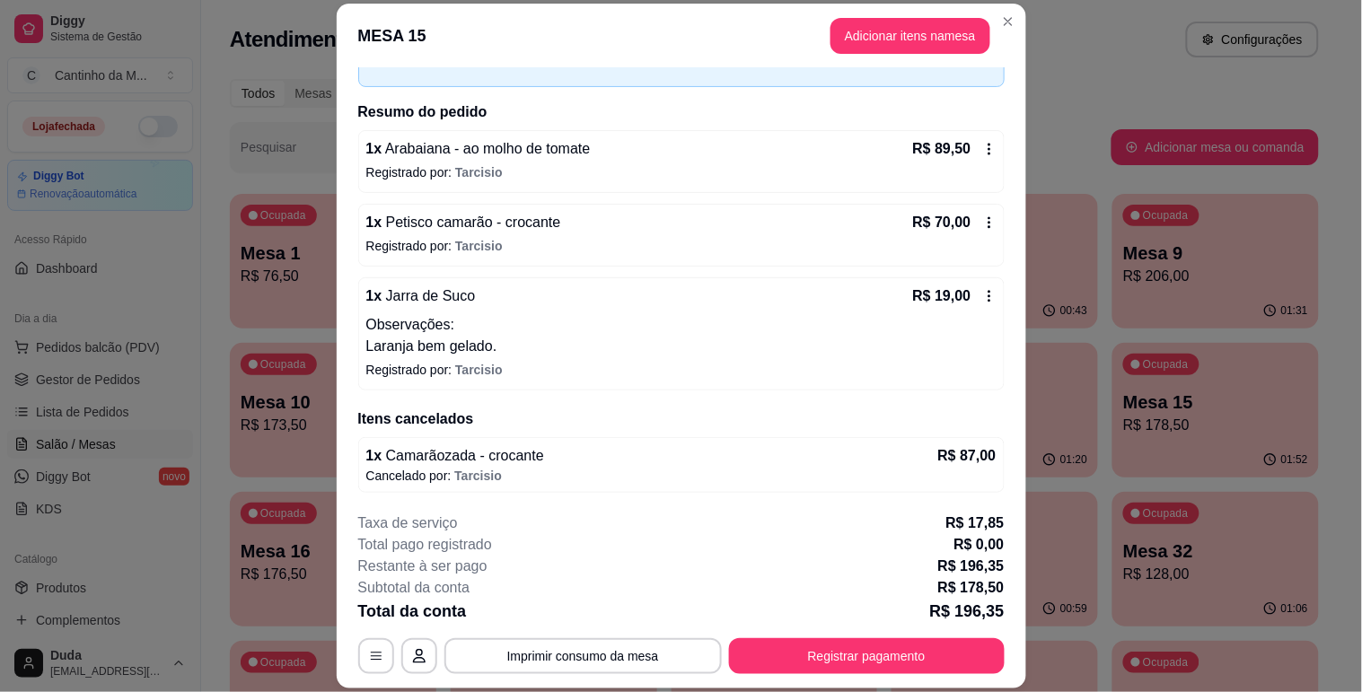
scroll to position [110, 0]
click at [866, 48] on button "Adicionar itens na mesa" at bounding box center [910, 36] width 160 height 36
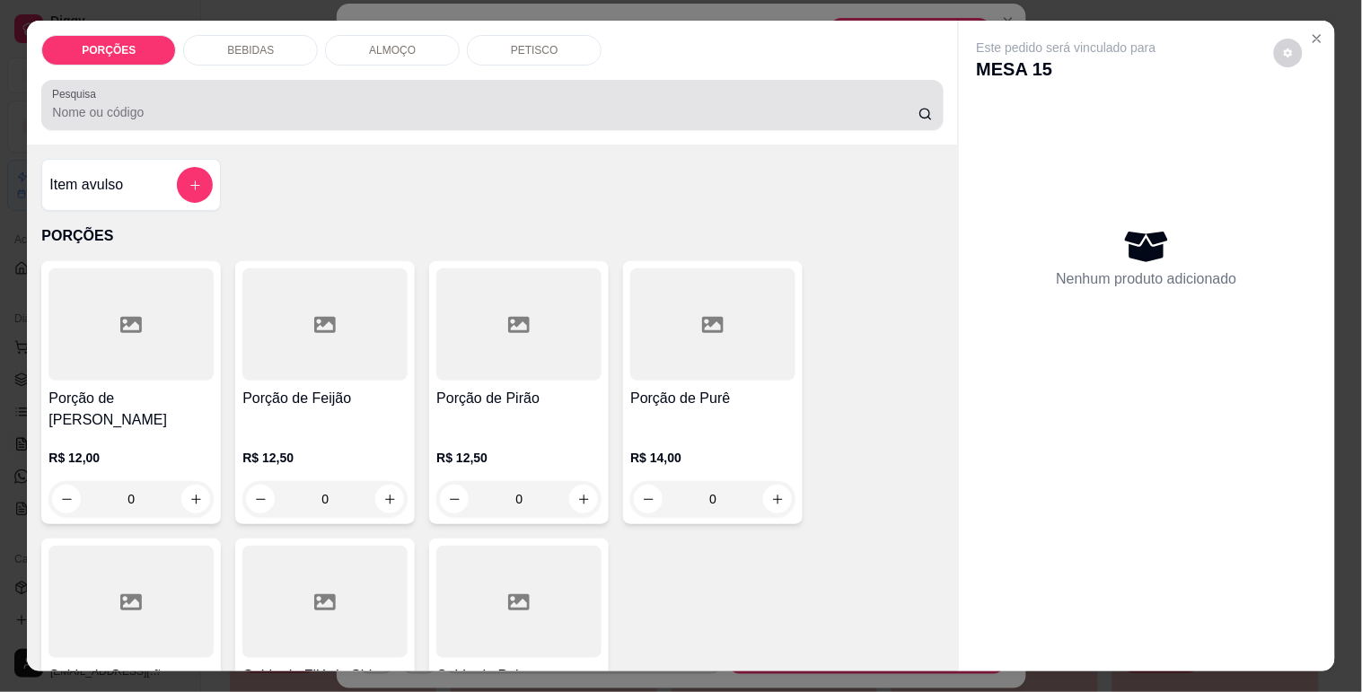
drag, startPoint x: 301, startPoint y: 99, endPoint x: 311, endPoint y: 81, distance: 20.9
click at [301, 103] on input "Pesquisa" at bounding box center [485, 112] width 866 height 18
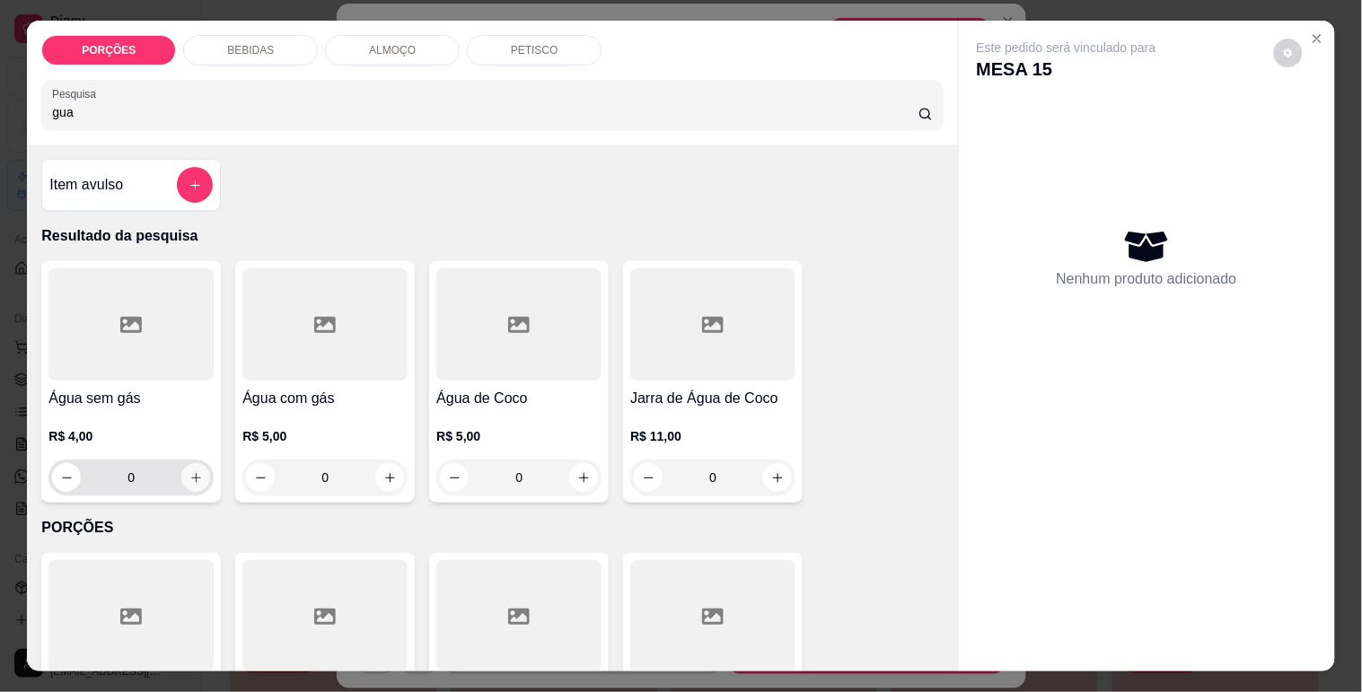
type input "gua"
click at [189, 471] on icon "increase-product-quantity" at bounding box center [195, 477] width 13 height 13
type input "1"
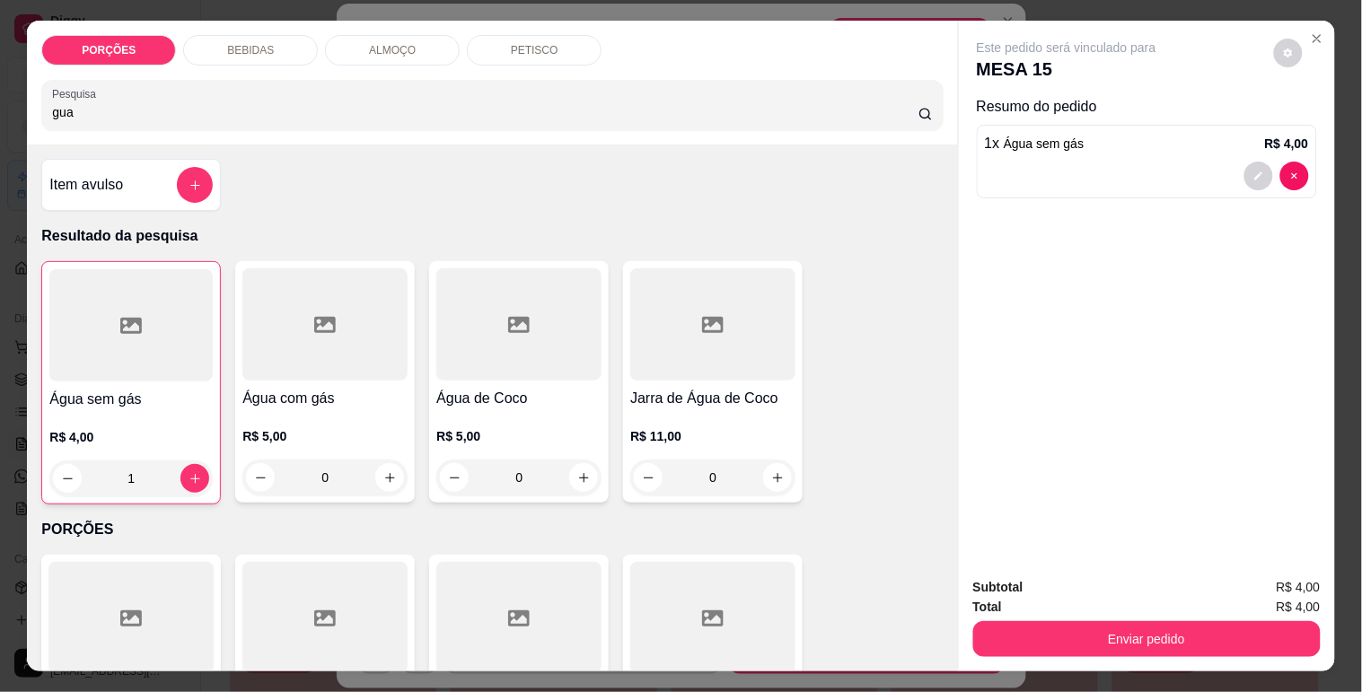
click at [92, 111] on input "gua" at bounding box center [485, 112] width 866 height 18
type input "g"
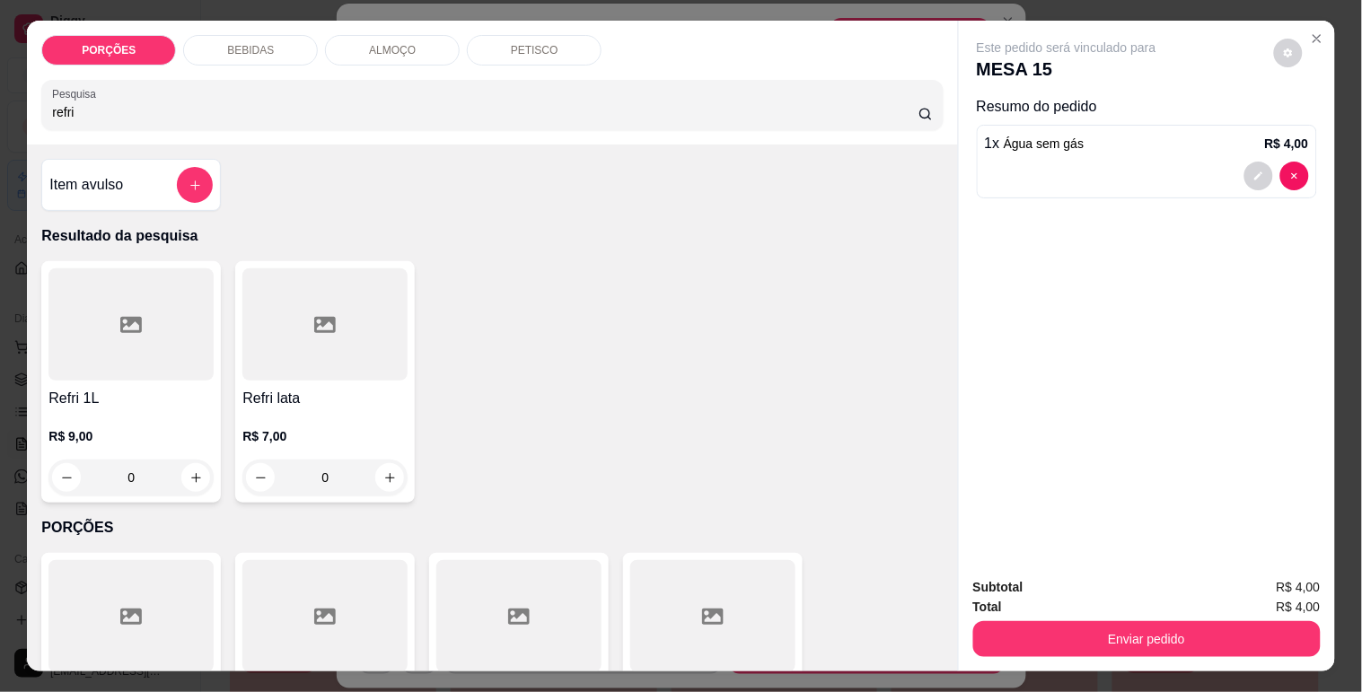
type input "refri"
click at [390, 468] on button "increase-product-quantity" at bounding box center [389, 477] width 29 height 29
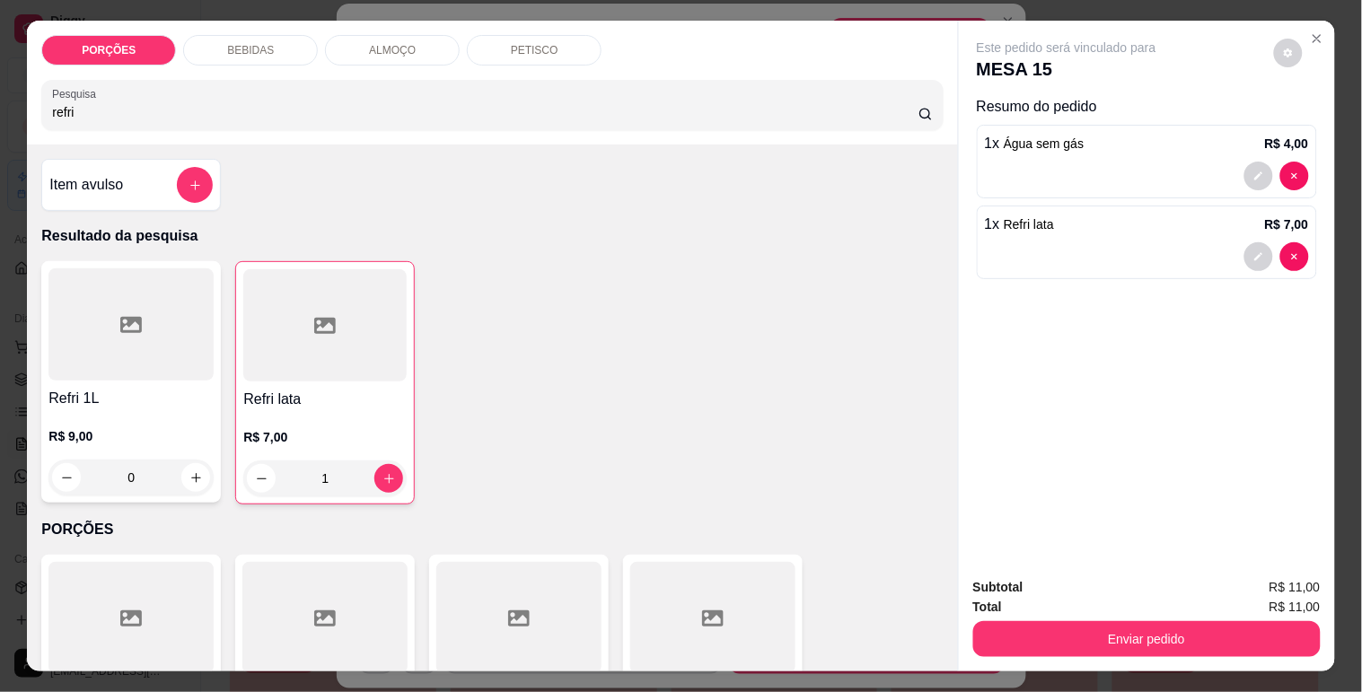
type input "1"
click at [1143, 617] on div "Enviar pedido" at bounding box center [1146, 637] width 347 height 40
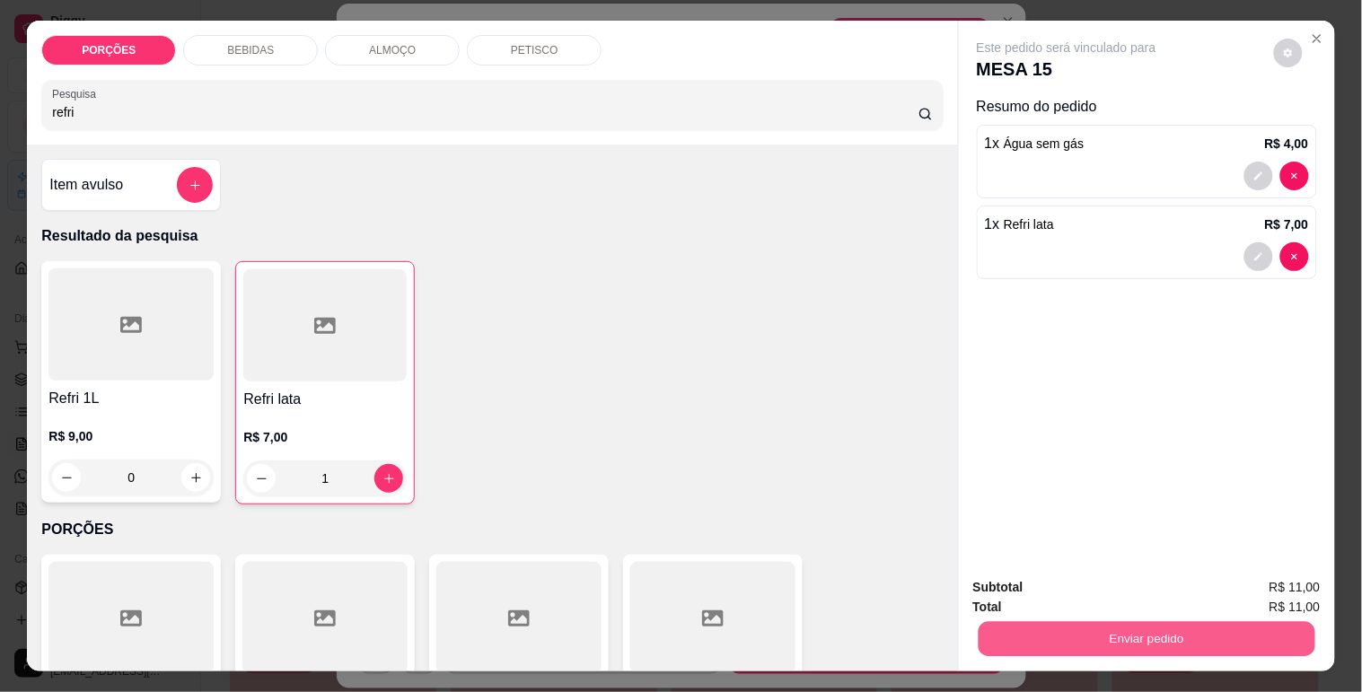
click at [1143, 621] on button "Enviar pedido" at bounding box center [1146, 638] width 337 height 35
click at [1084, 580] on button "Não registrar e enviar pedido" at bounding box center [1087, 588] width 187 height 34
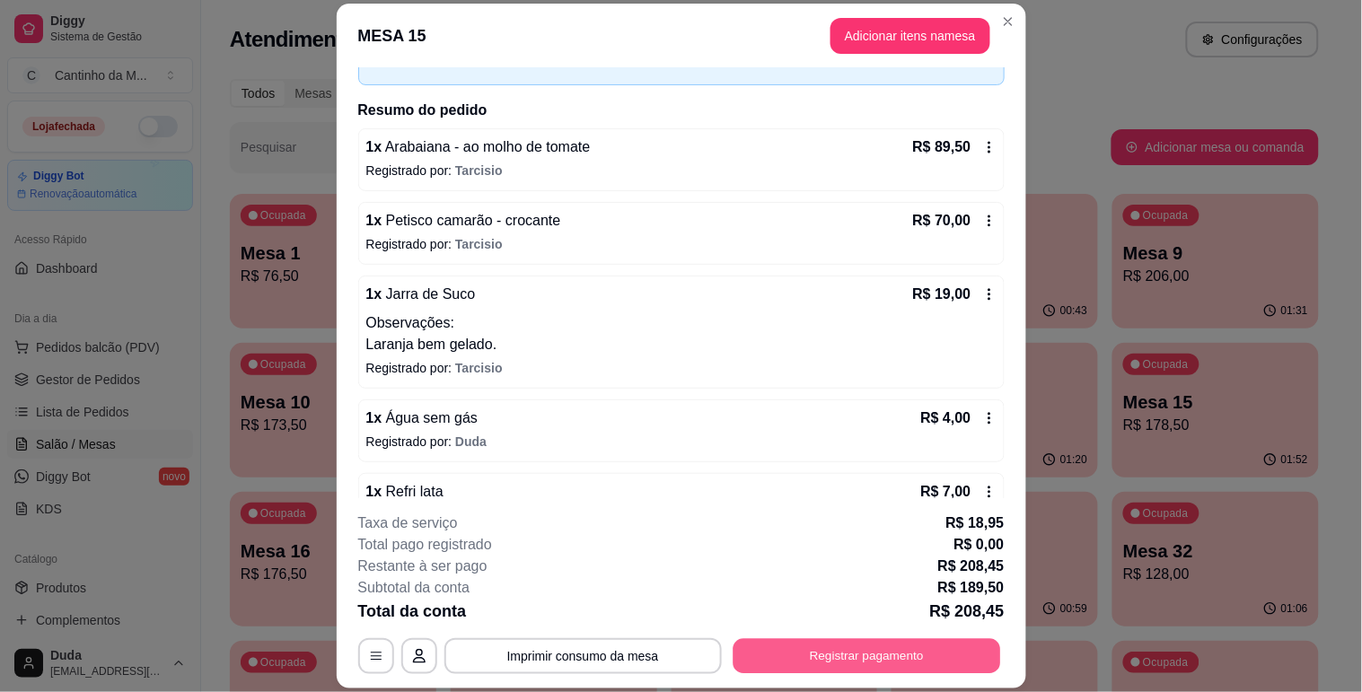
click at [800, 650] on button "Registrar pagamento" at bounding box center [866, 656] width 268 height 35
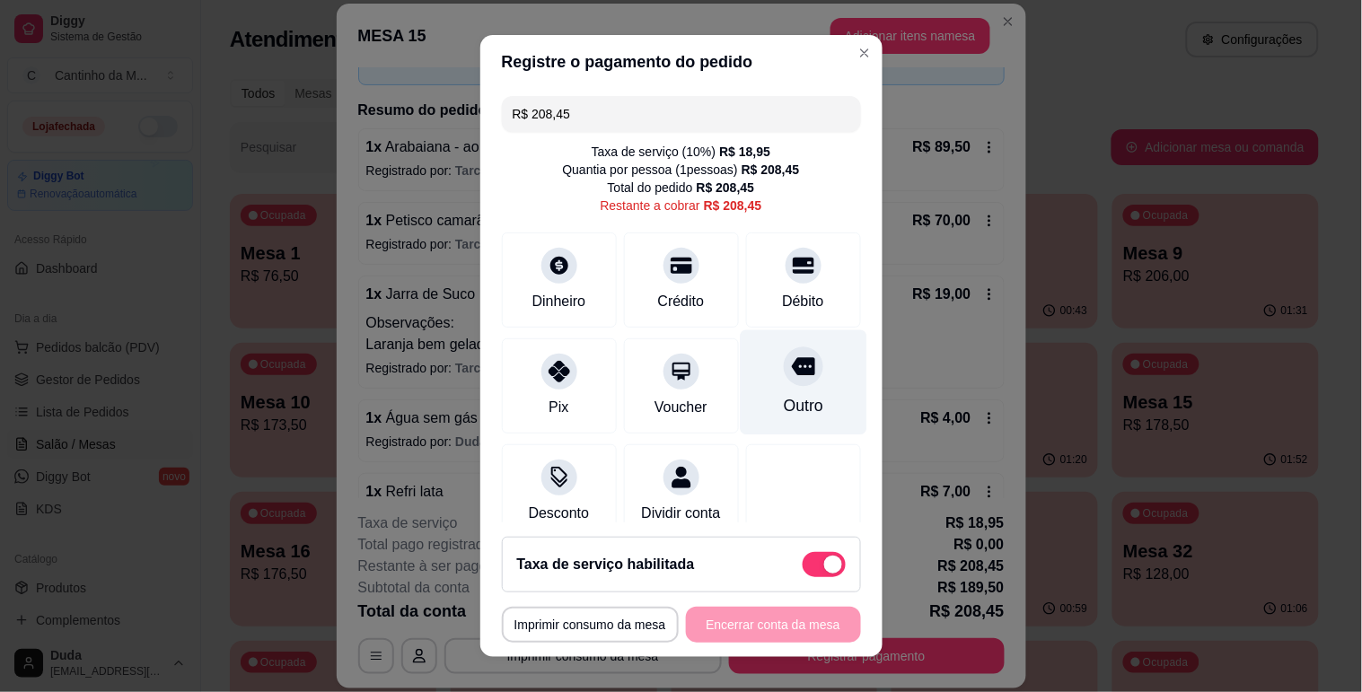
click at [792, 370] on div "Outro" at bounding box center [803, 381] width 127 height 105
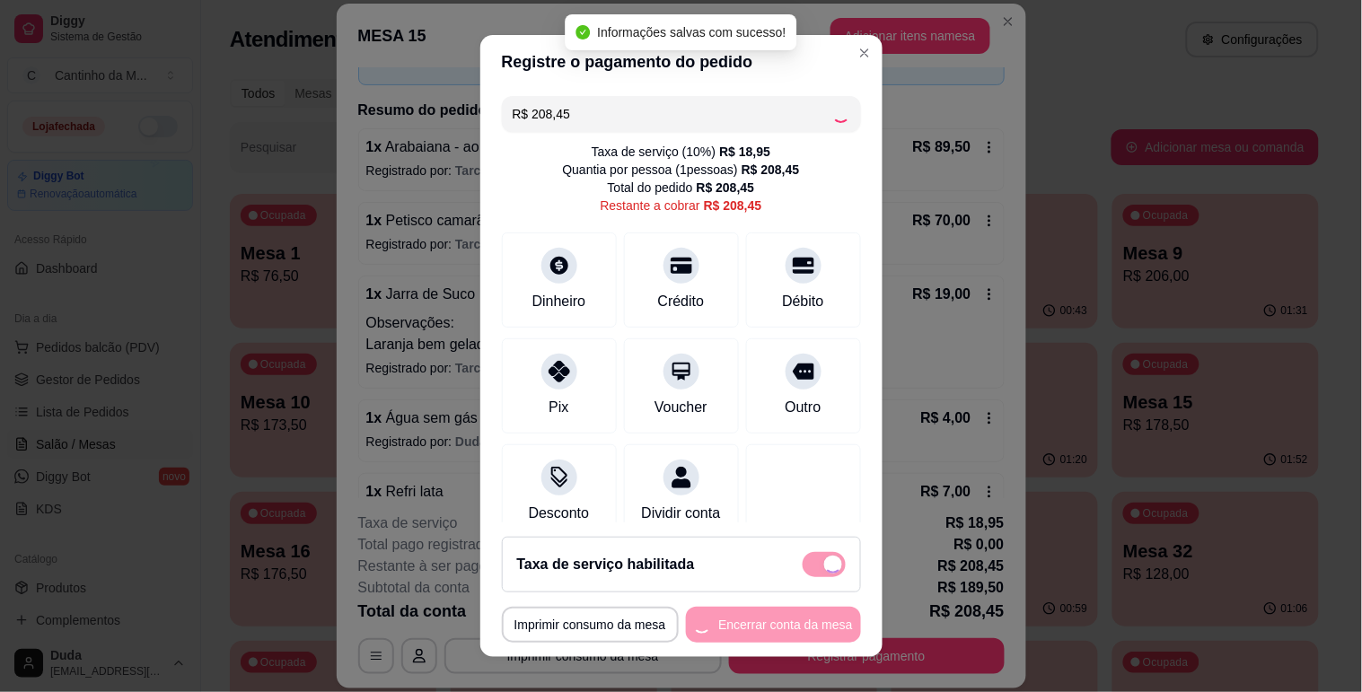
type input "R$ 0,00"
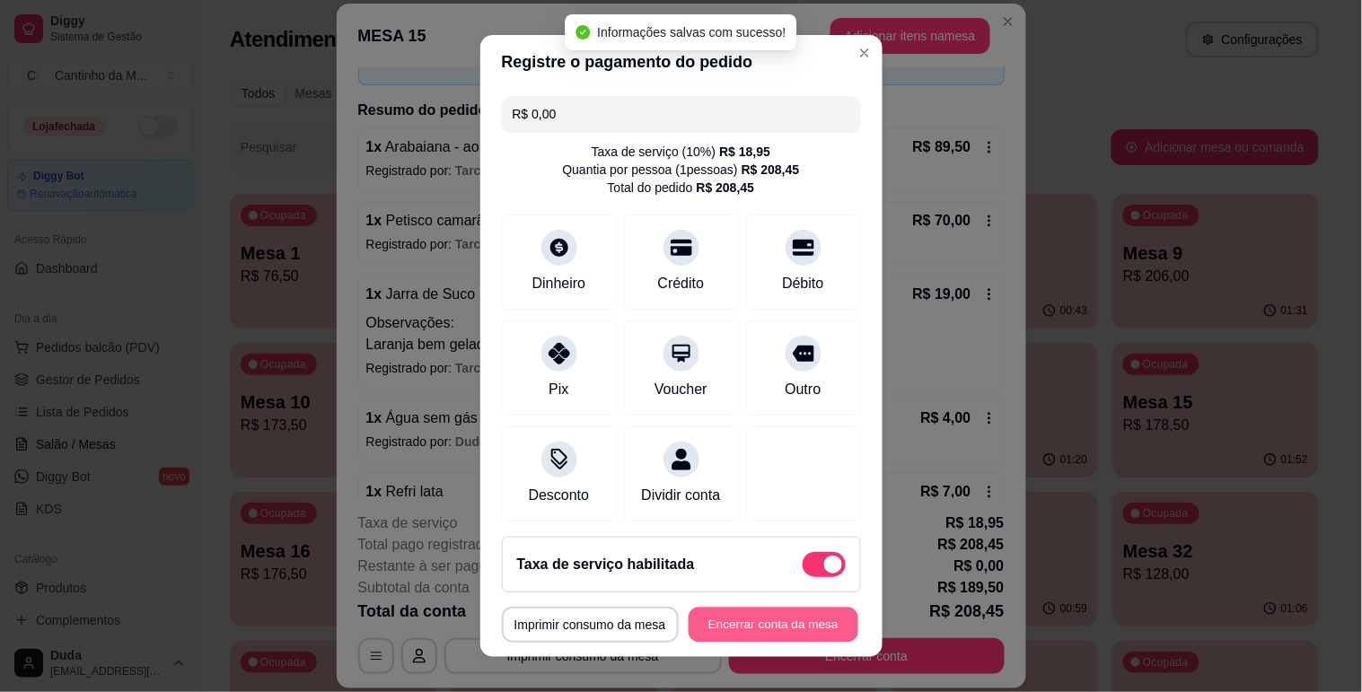
click at [759, 614] on button "Encerrar conta da mesa" at bounding box center [774, 625] width 170 height 35
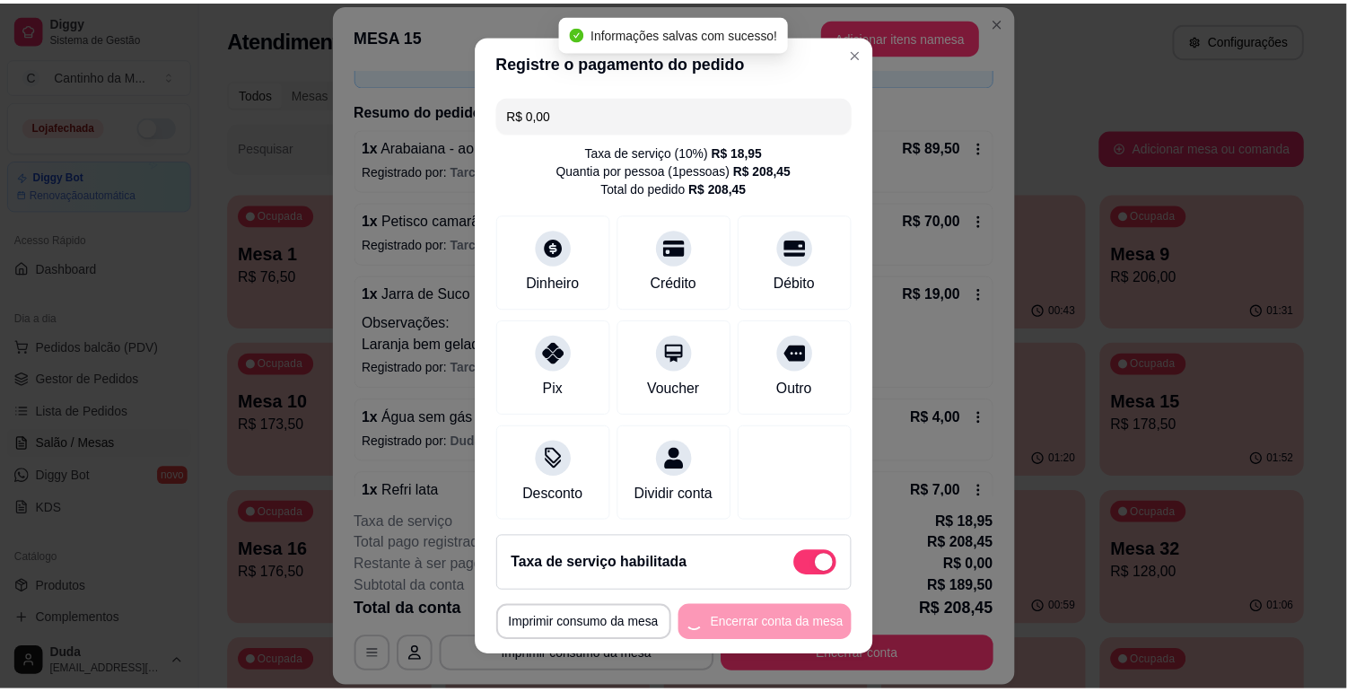
scroll to position [0, 0]
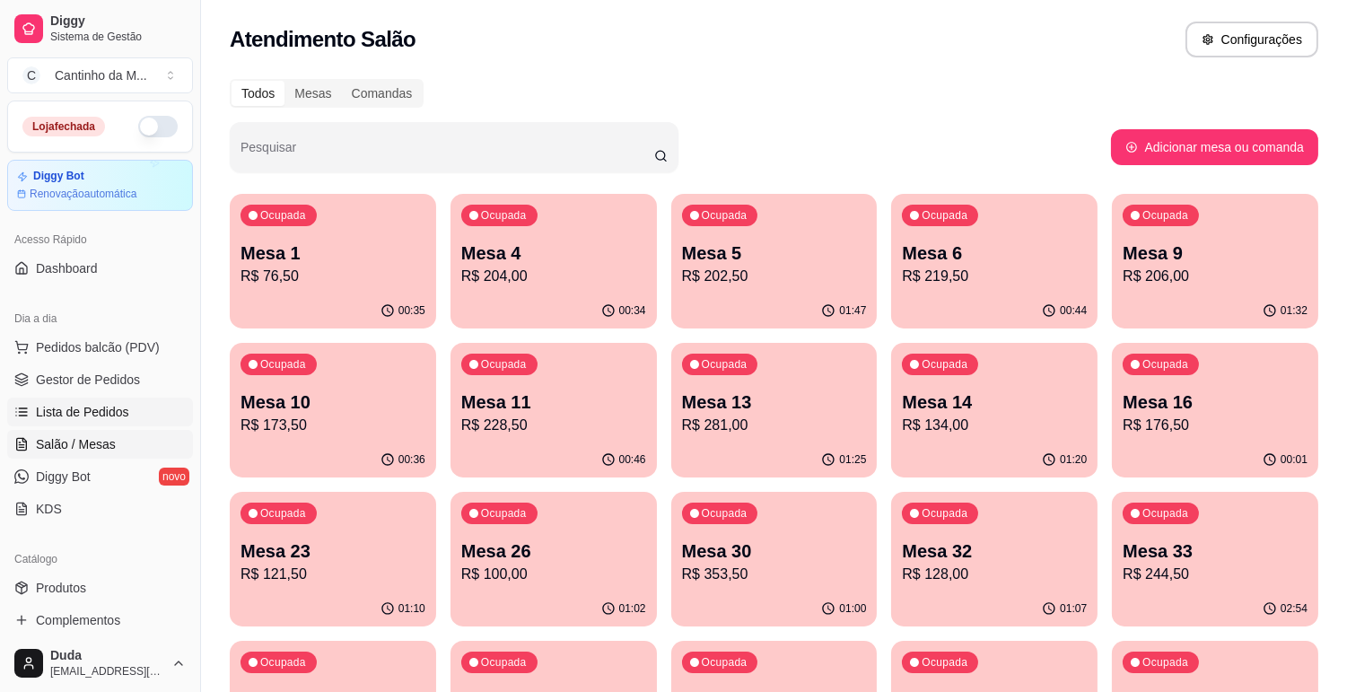
click at [92, 408] on span "Lista de Pedidos" at bounding box center [82, 412] width 93 height 18
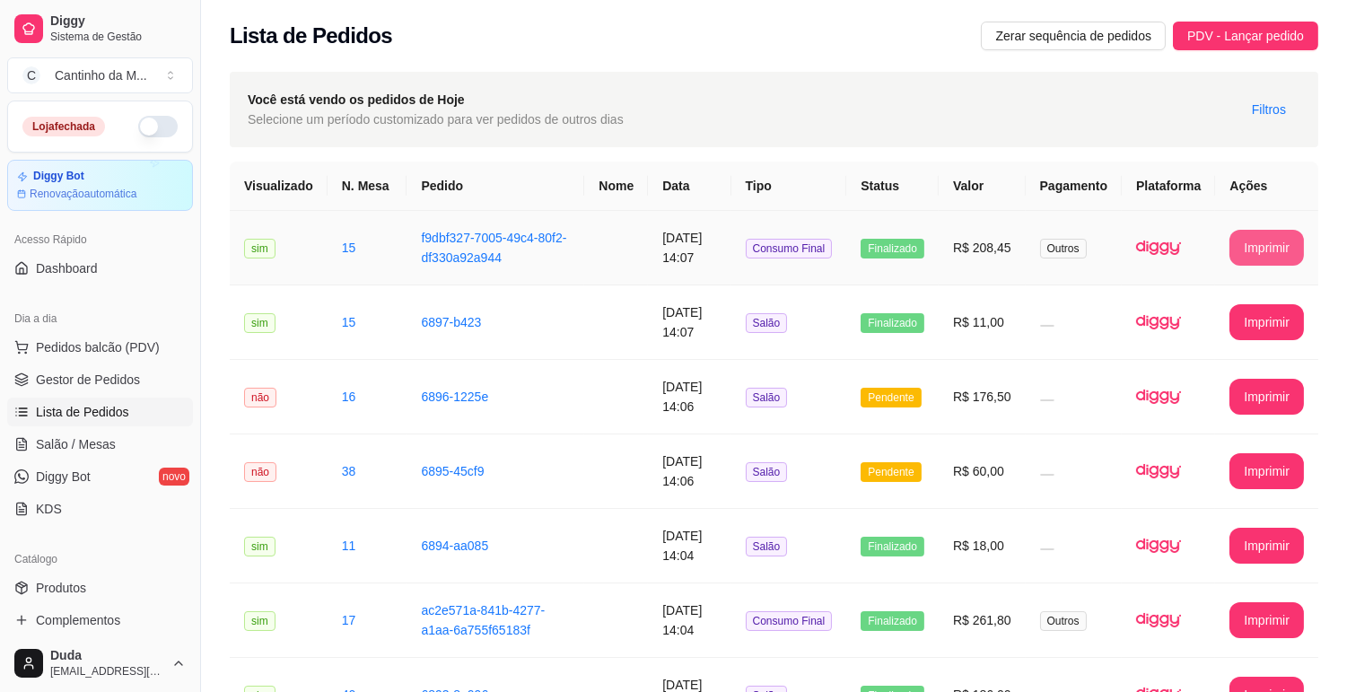
click at [1239, 240] on button "Imprimir" at bounding box center [1267, 248] width 75 height 36
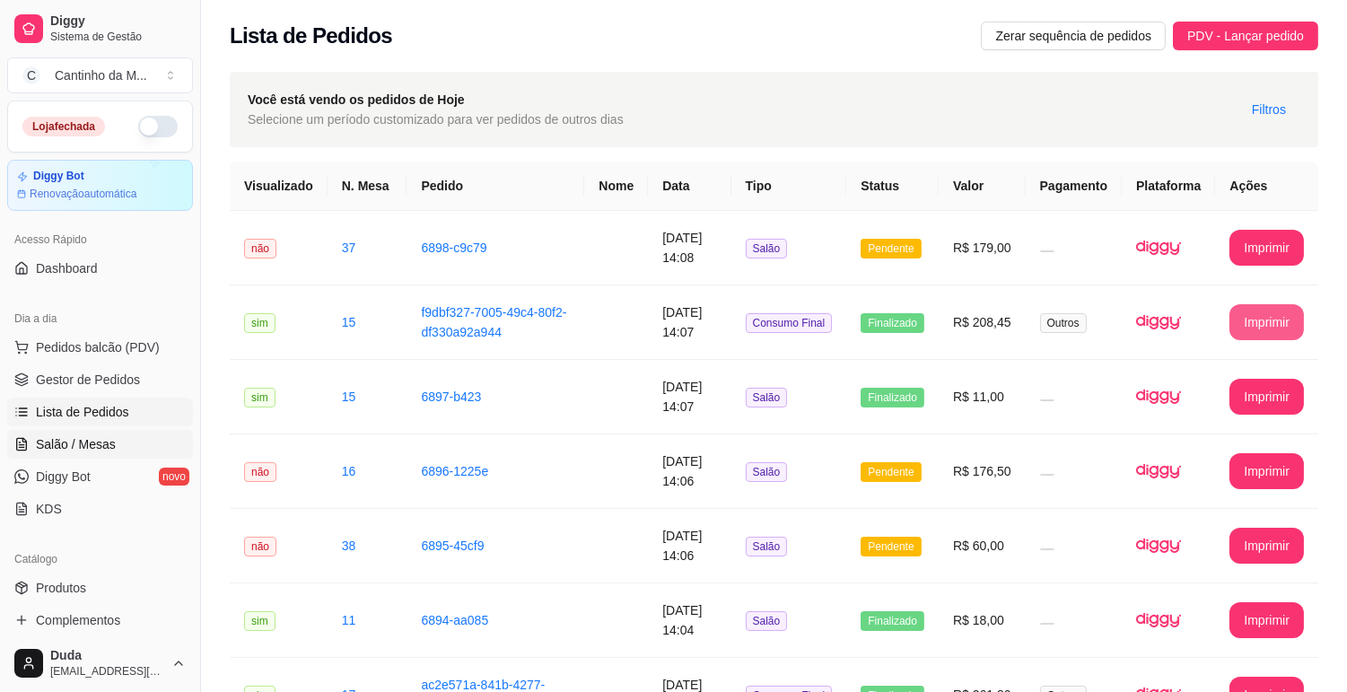
click at [118, 443] on link "Salão / Mesas" at bounding box center [100, 444] width 186 height 29
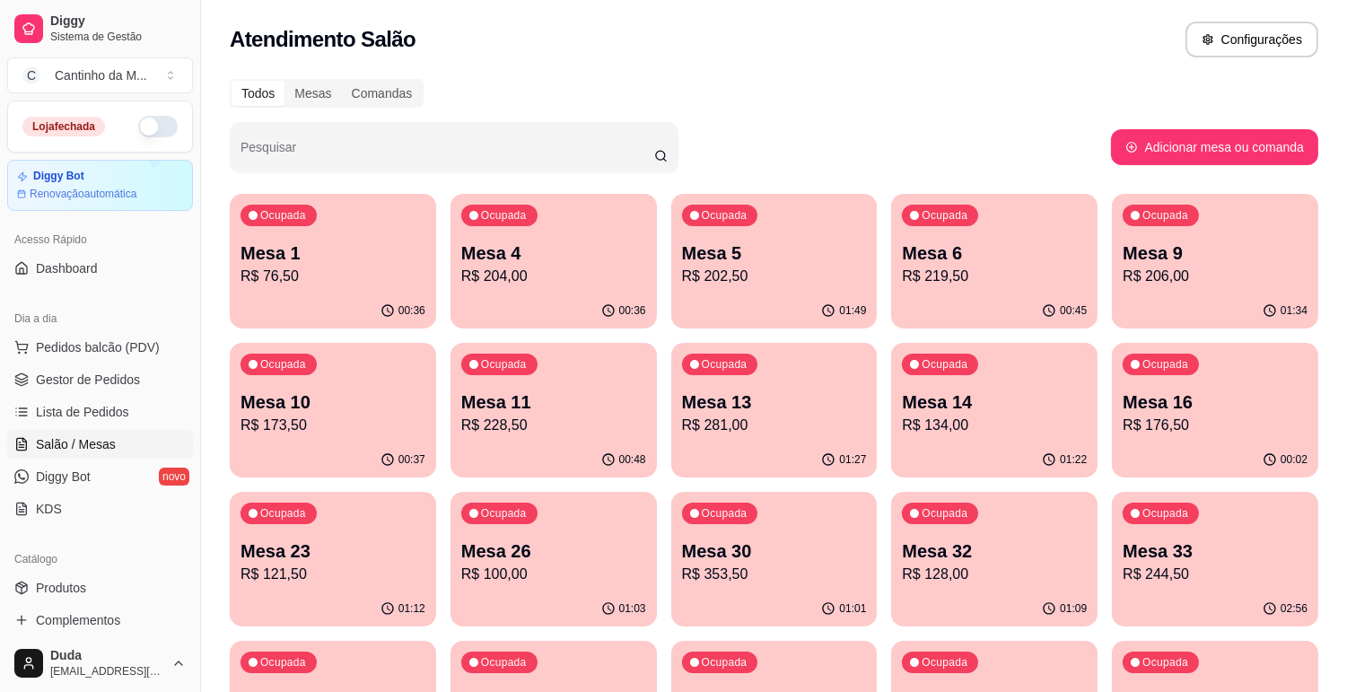
scroll to position [199, 0]
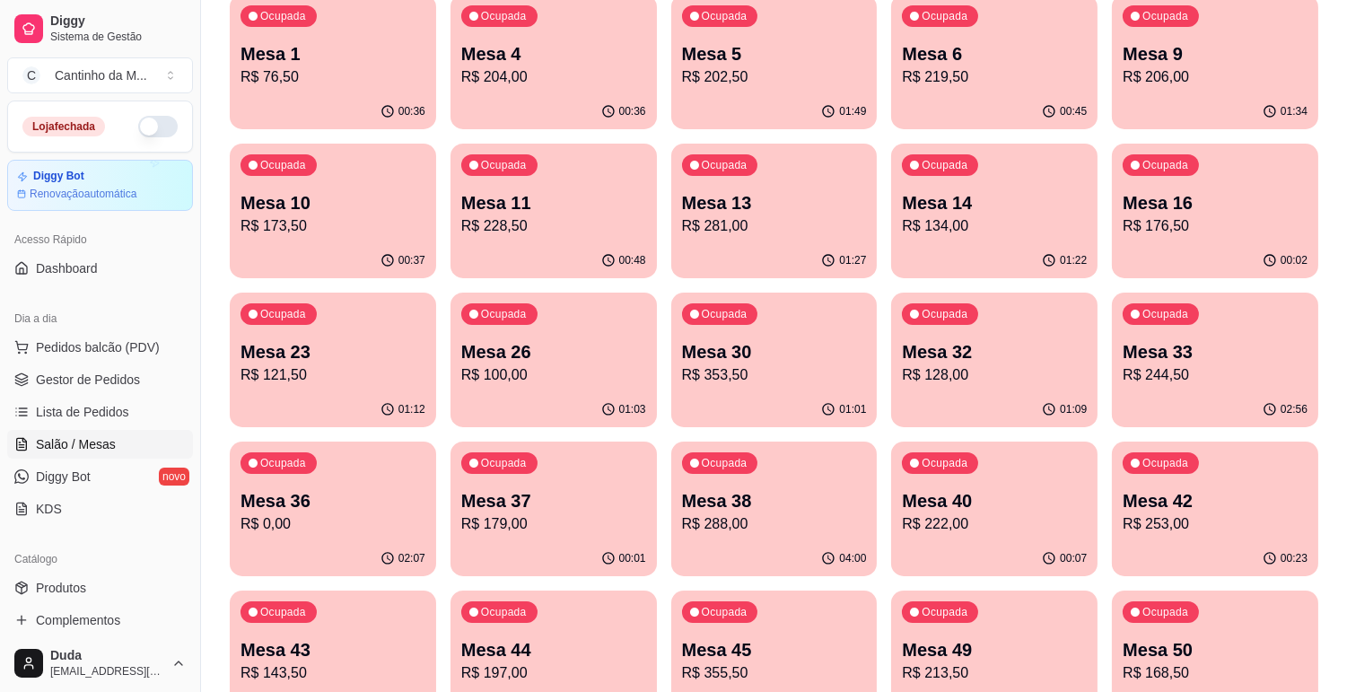
click at [533, 512] on p "Mesa 37" at bounding box center [553, 500] width 185 height 25
click at [788, 541] on div "04:00" at bounding box center [774, 558] width 206 height 35
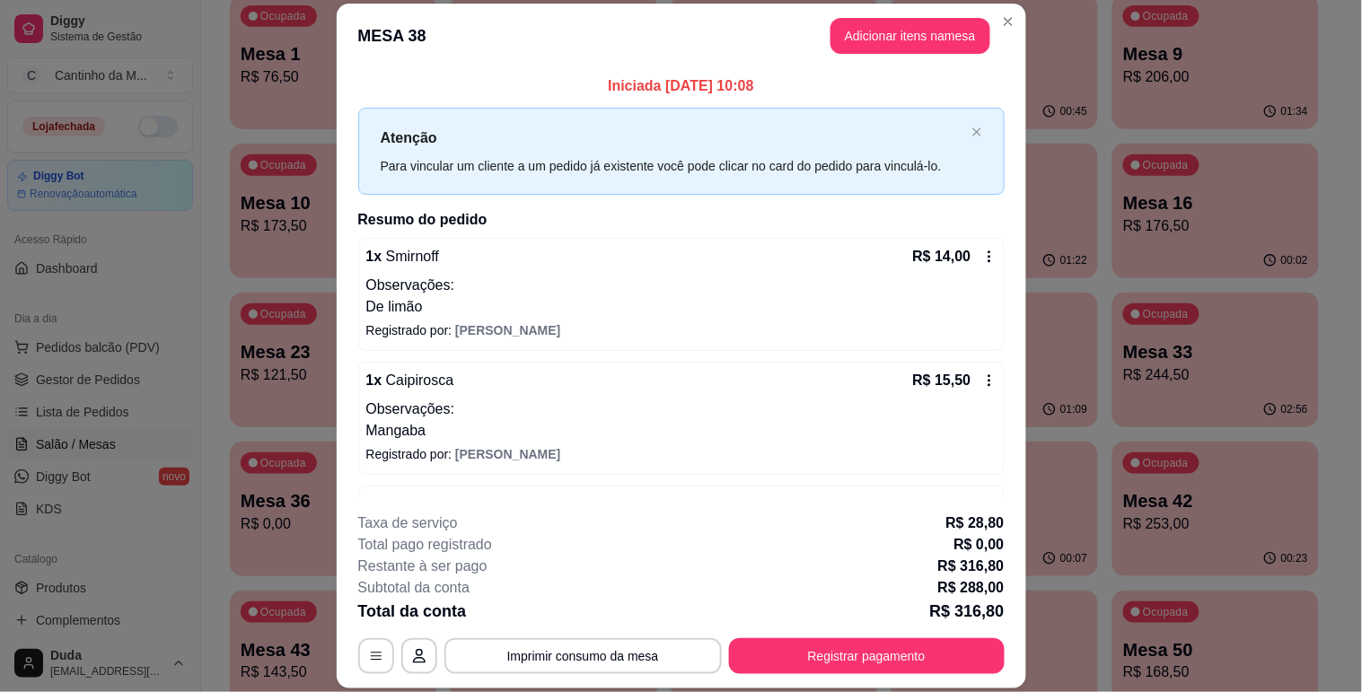
click at [850, 633] on div "**********" at bounding box center [681, 594] width 646 height 162
click at [839, 648] on button "Registrar pagamento" at bounding box center [867, 656] width 276 height 36
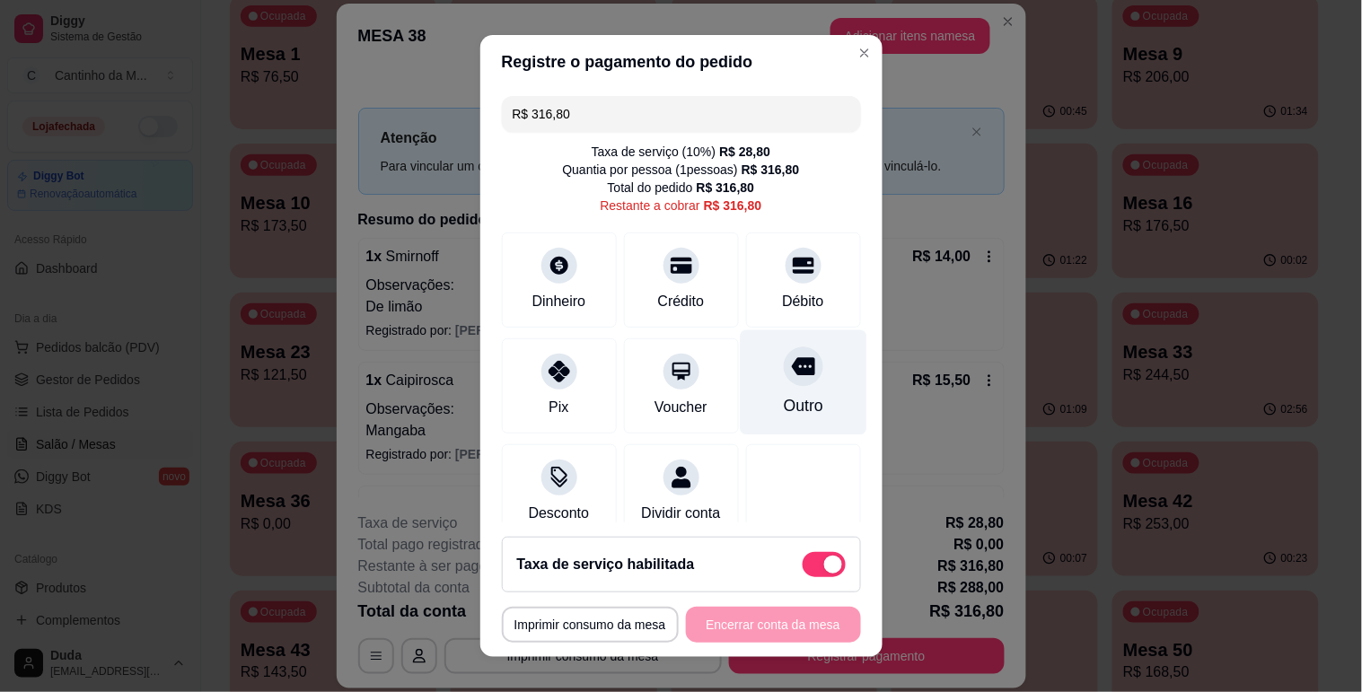
click at [758, 389] on div "Outro" at bounding box center [803, 381] width 127 height 105
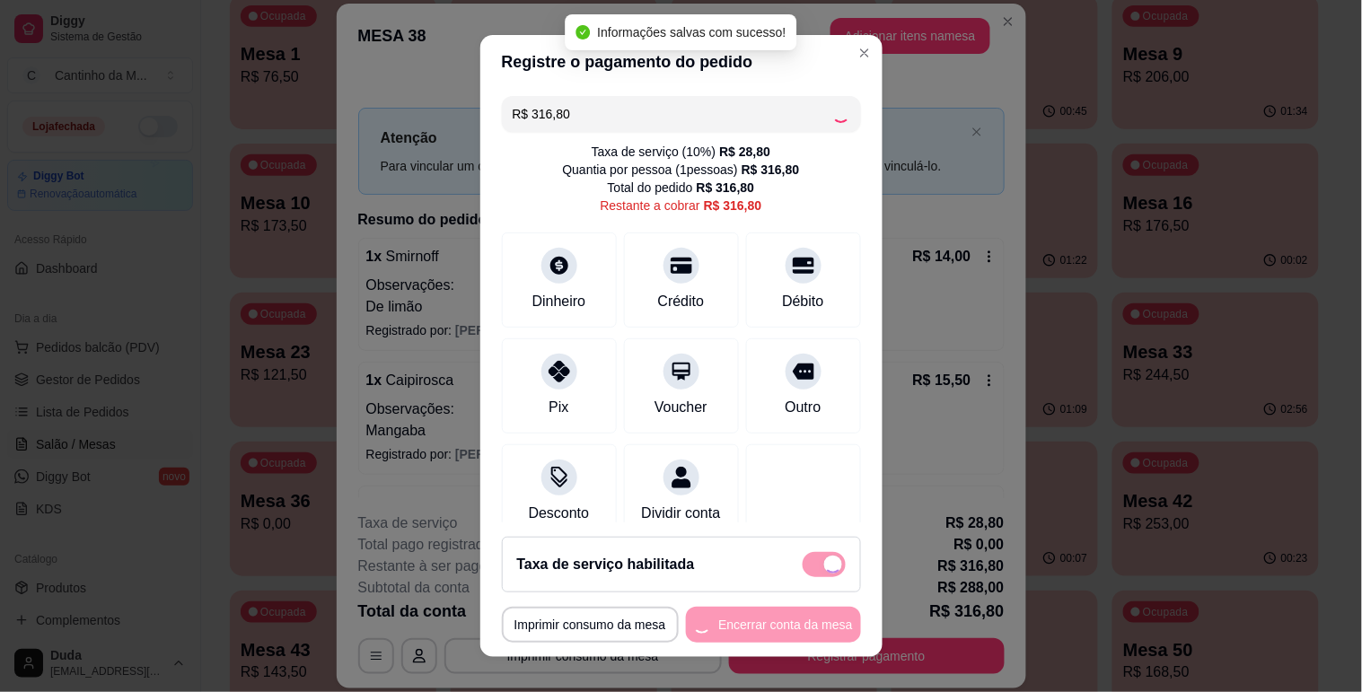
type input "R$ 0,00"
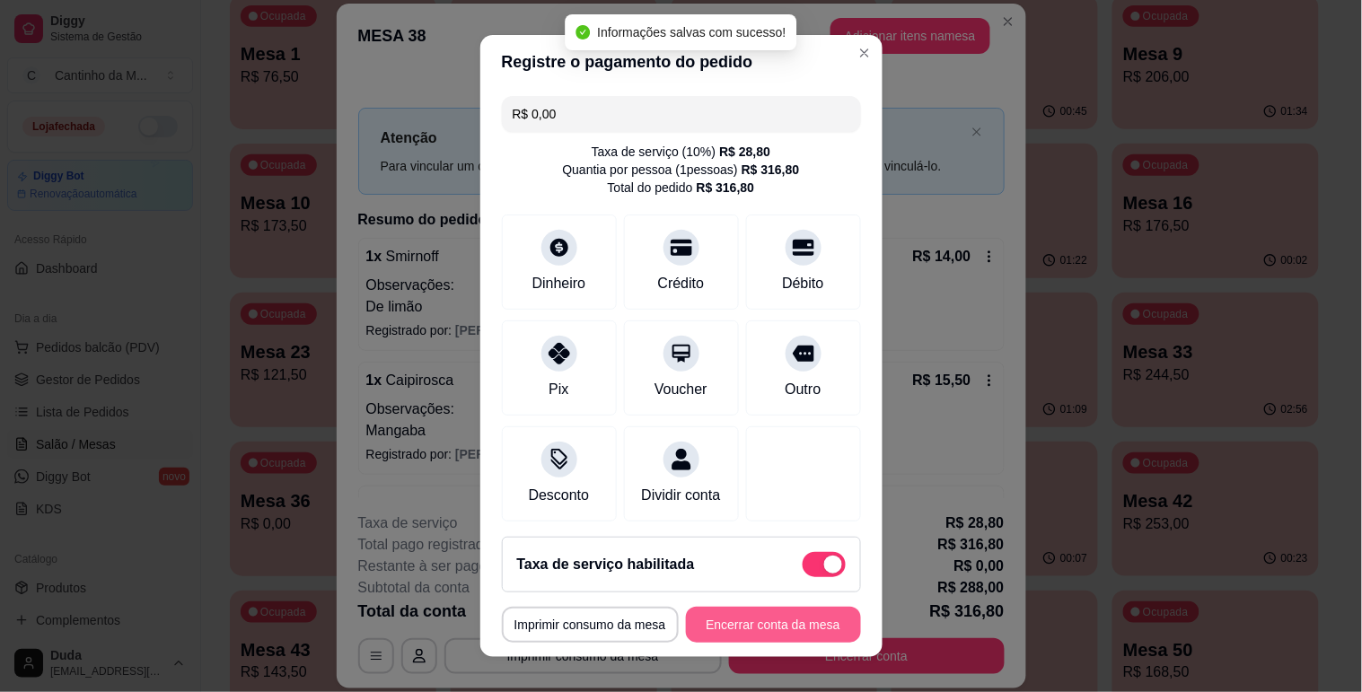
click at [766, 617] on button "Encerrar conta da mesa" at bounding box center [773, 625] width 175 height 36
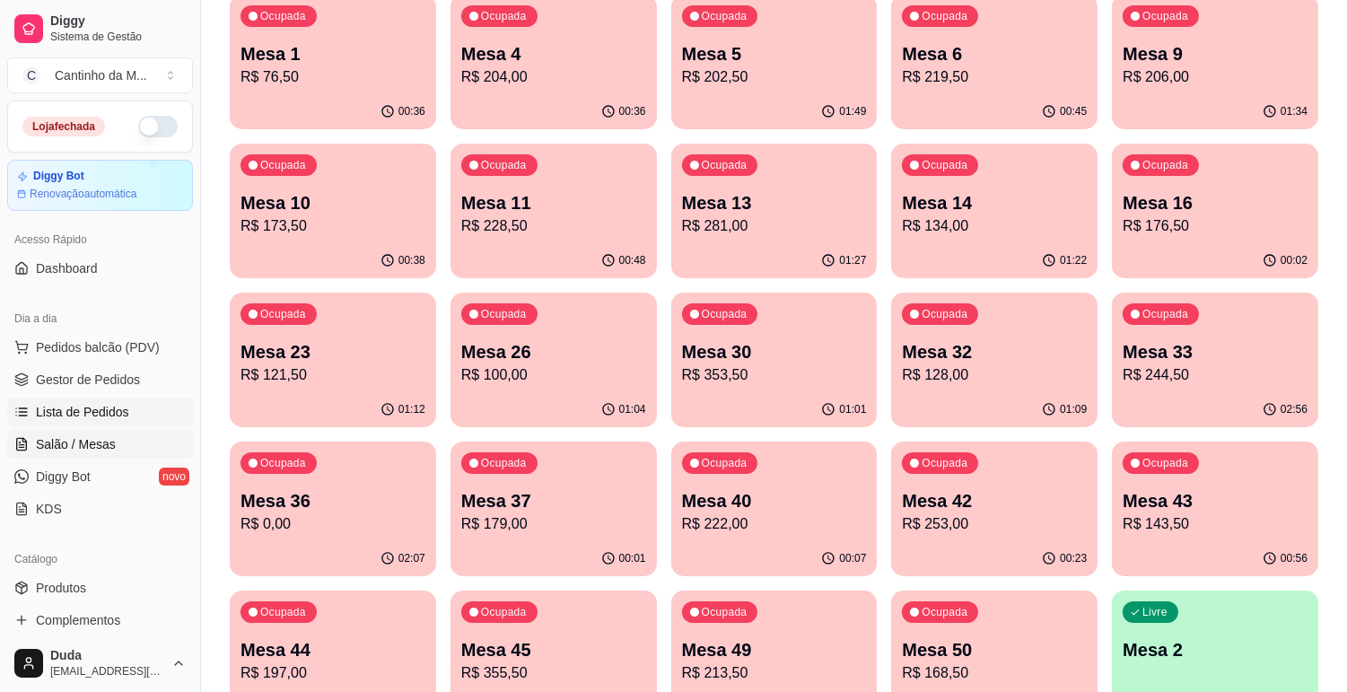
click at [124, 413] on span "Lista de Pedidos" at bounding box center [82, 412] width 93 height 18
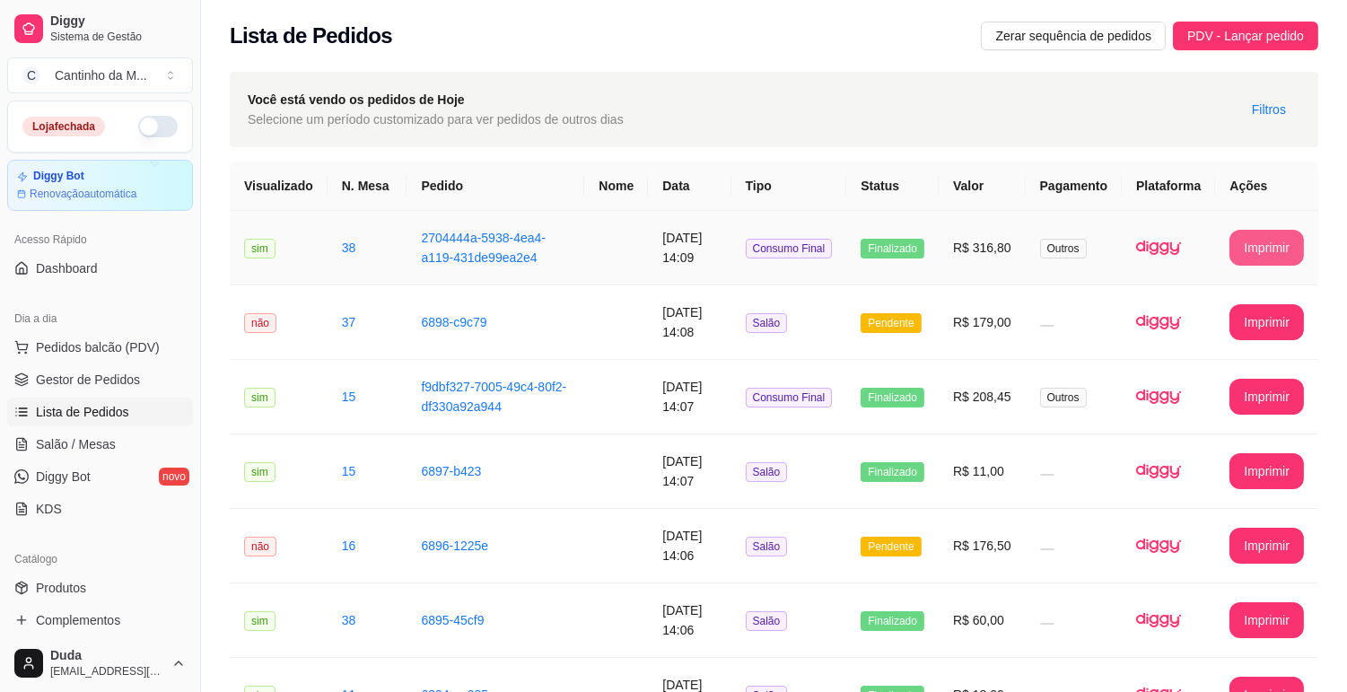
click at [1261, 252] on button "Imprimir" at bounding box center [1267, 248] width 75 height 36
click at [162, 369] on link "Gestor de Pedidos" at bounding box center [100, 379] width 186 height 29
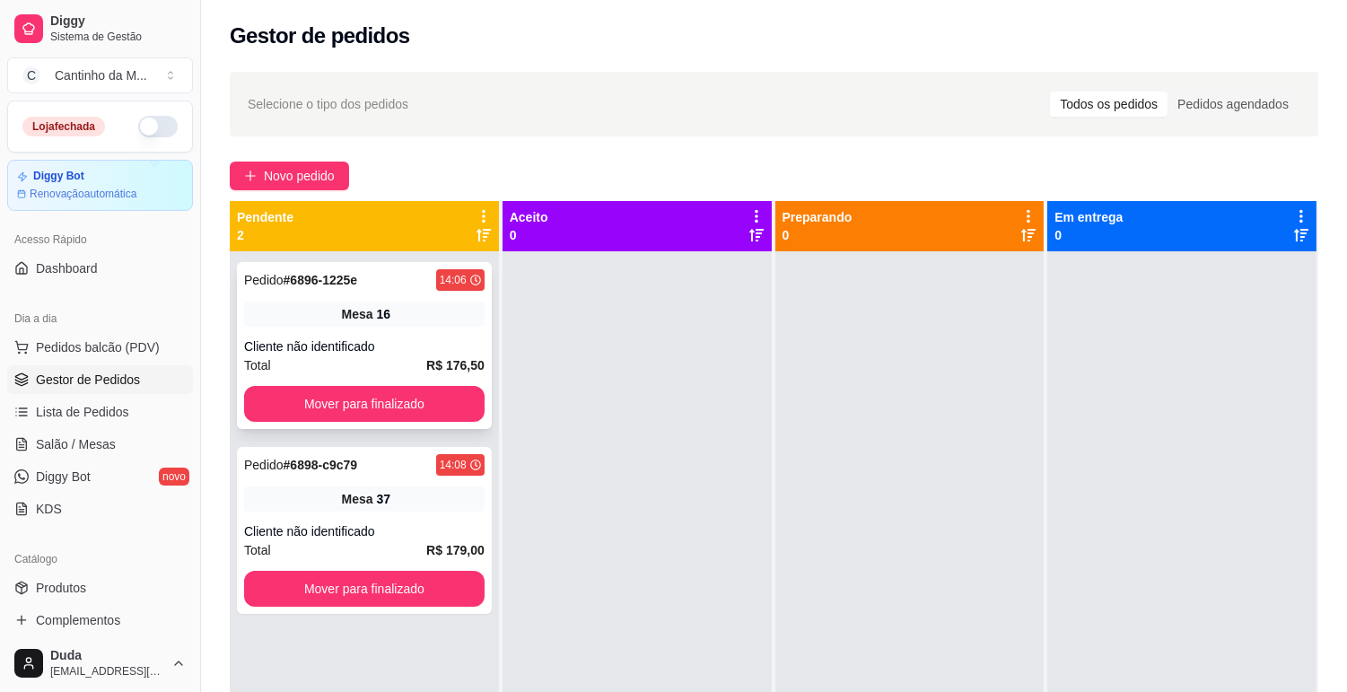
click at [400, 330] on div "Pedido # 6896-1225e 14:06 Mesa 16 Cliente não identificado Total R$ 176,50 Move…" at bounding box center [364, 345] width 255 height 167
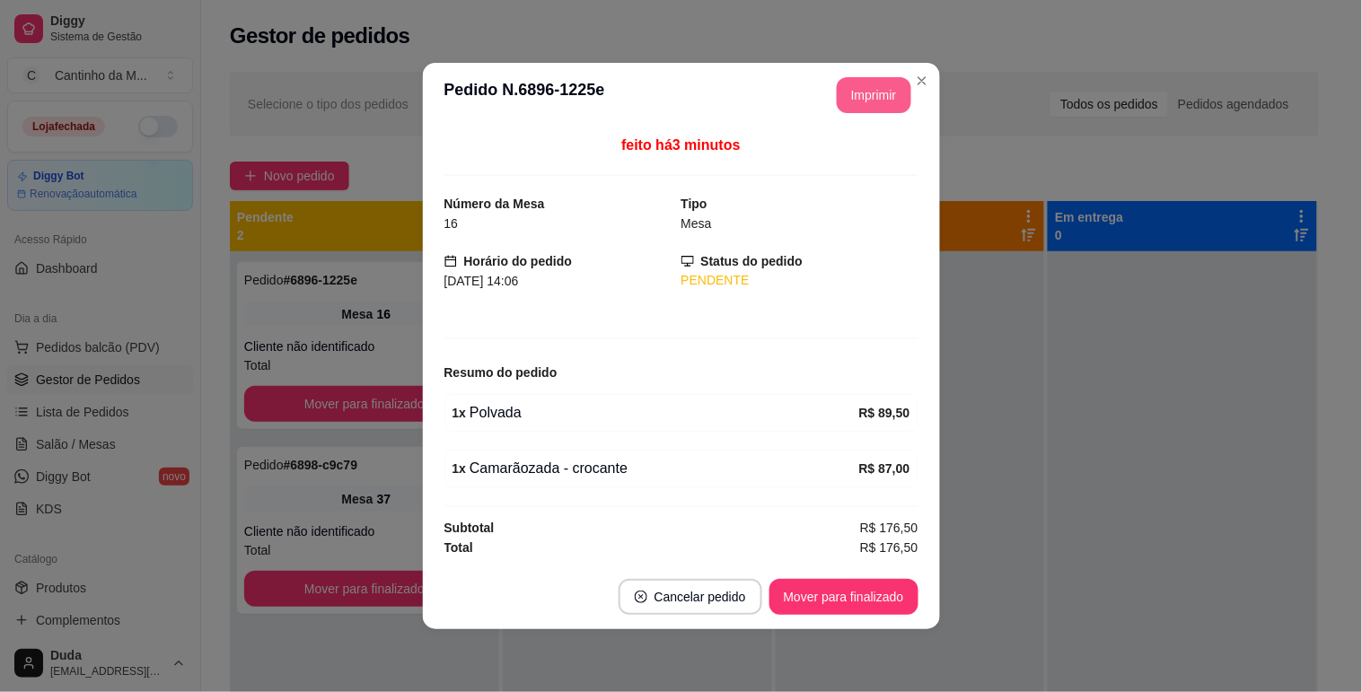
click at [877, 105] on button "Imprimir" at bounding box center [874, 95] width 75 height 36
click at [875, 593] on button "Mover para finalizado" at bounding box center [843, 597] width 149 height 36
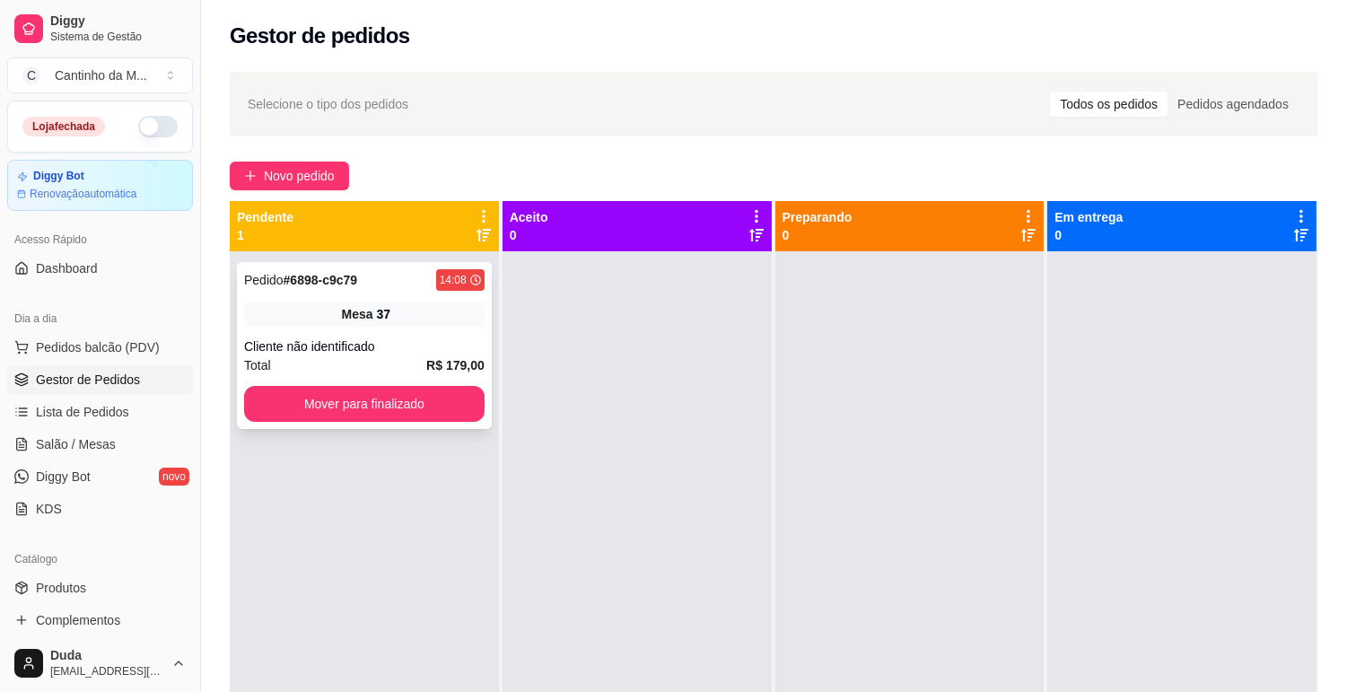
click at [393, 316] on div "Mesa 37" at bounding box center [364, 314] width 241 height 25
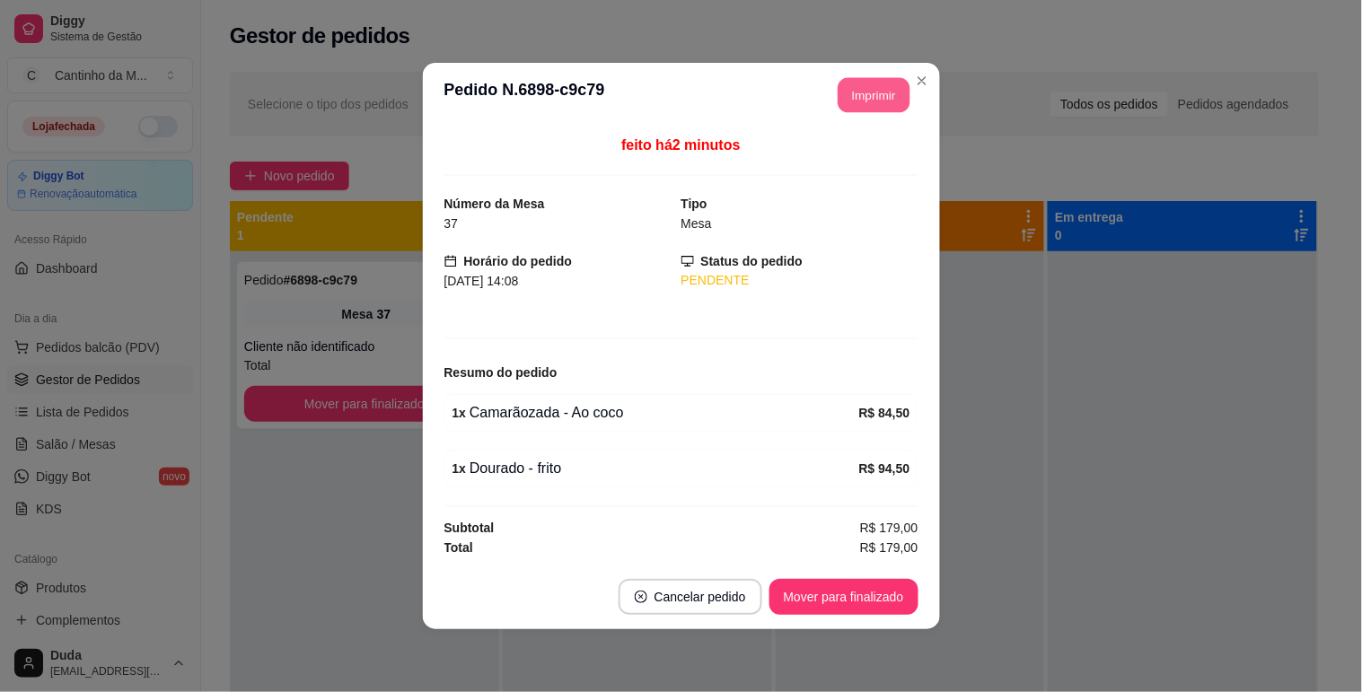
click at [871, 97] on button "Imprimir" at bounding box center [874, 95] width 72 height 35
click at [820, 597] on button "Mover para finalizado" at bounding box center [843, 597] width 149 height 36
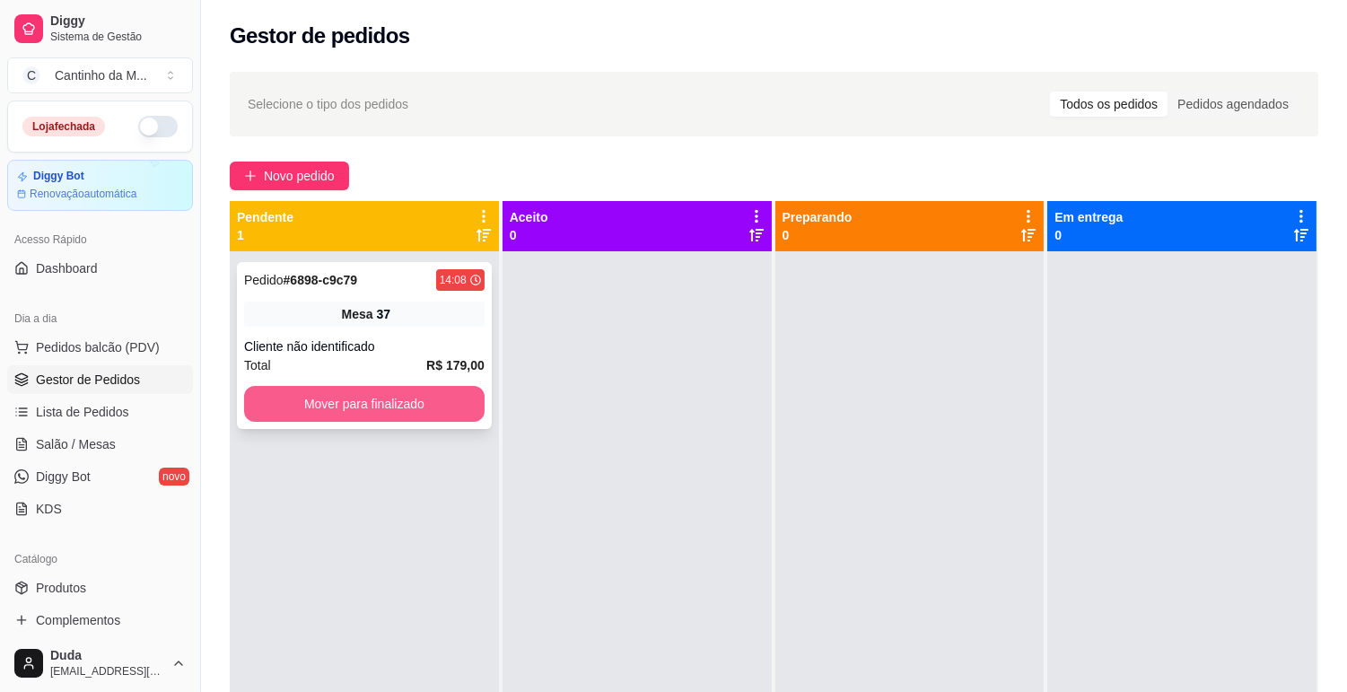
click at [396, 410] on button "Mover para finalizado" at bounding box center [364, 404] width 241 height 36
drag, startPoint x: 119, startPoint y: 401, endPoint x: 231, endPoint y: 406, distance: 111.4
click at [120, 401] on link "Lista de Pedidos" at bounding box center [100, 412] width 186 height 29
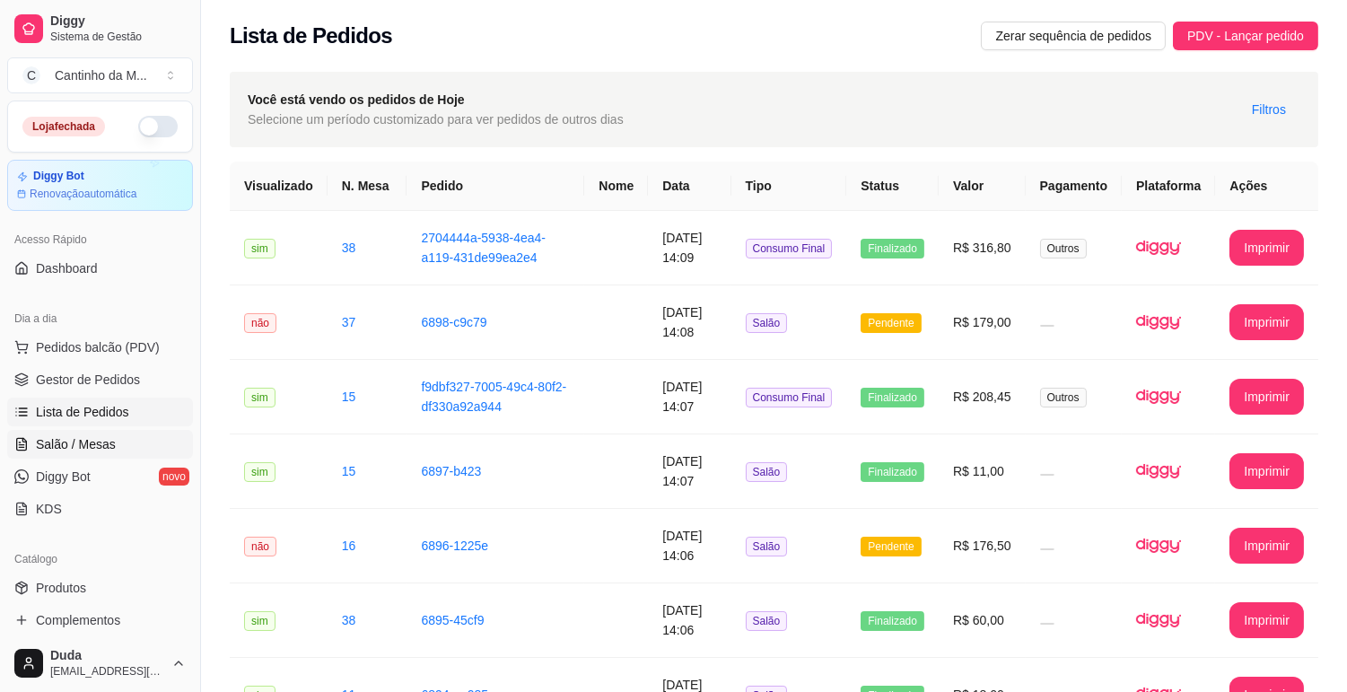
click at [48, 455] on link "Salão / Mesas" at bounding box center [100, 444] width 186 height 29
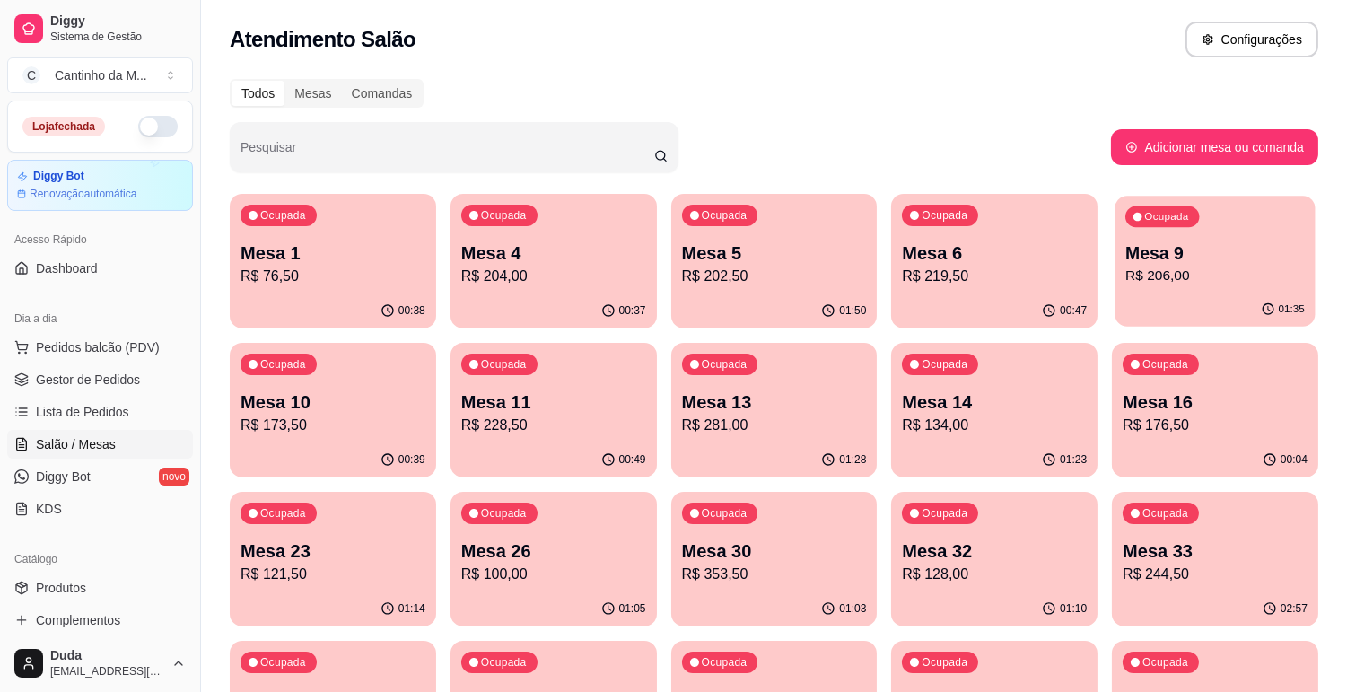
click at [1155, 289] on div "Ocupada Mesa 9 R$ 206,00" at bounding box center [1216, 244] width 200 height 97
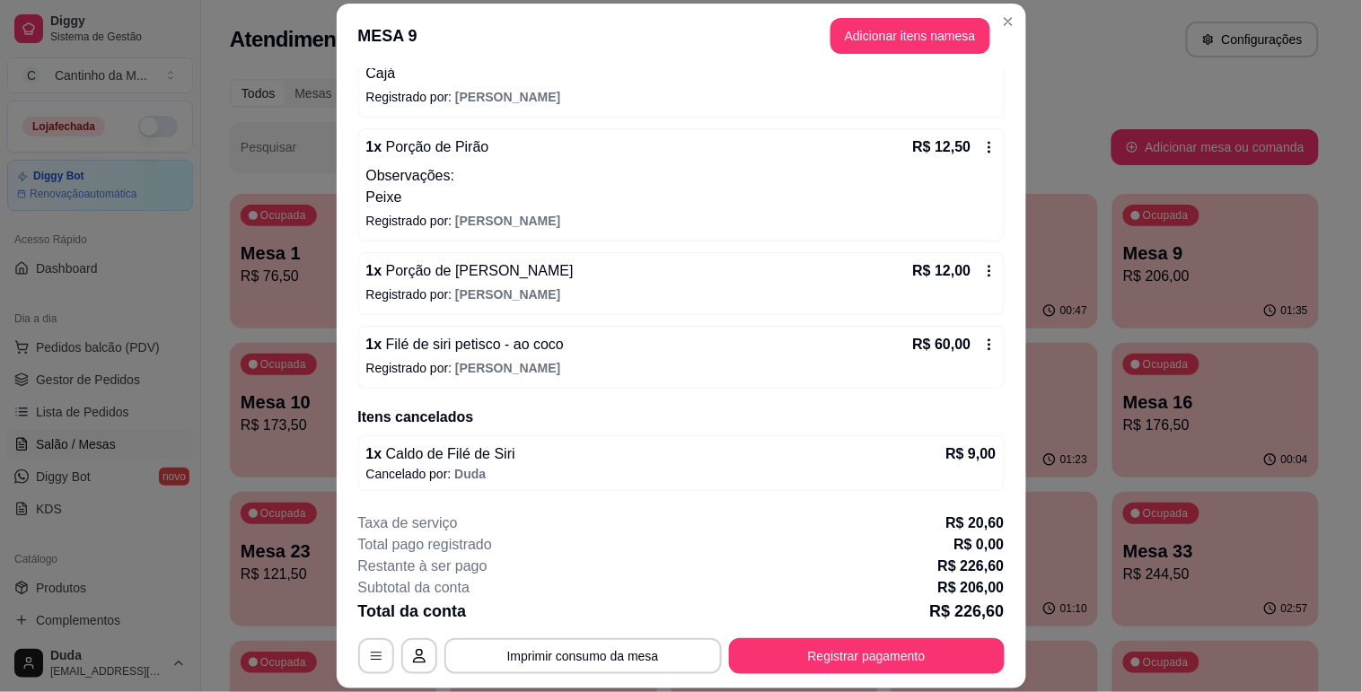
scroll to position [505, 0]
click at [875, 662] on button "Registrar pagamento" at bounding box center [866, 656] width 268 height 35
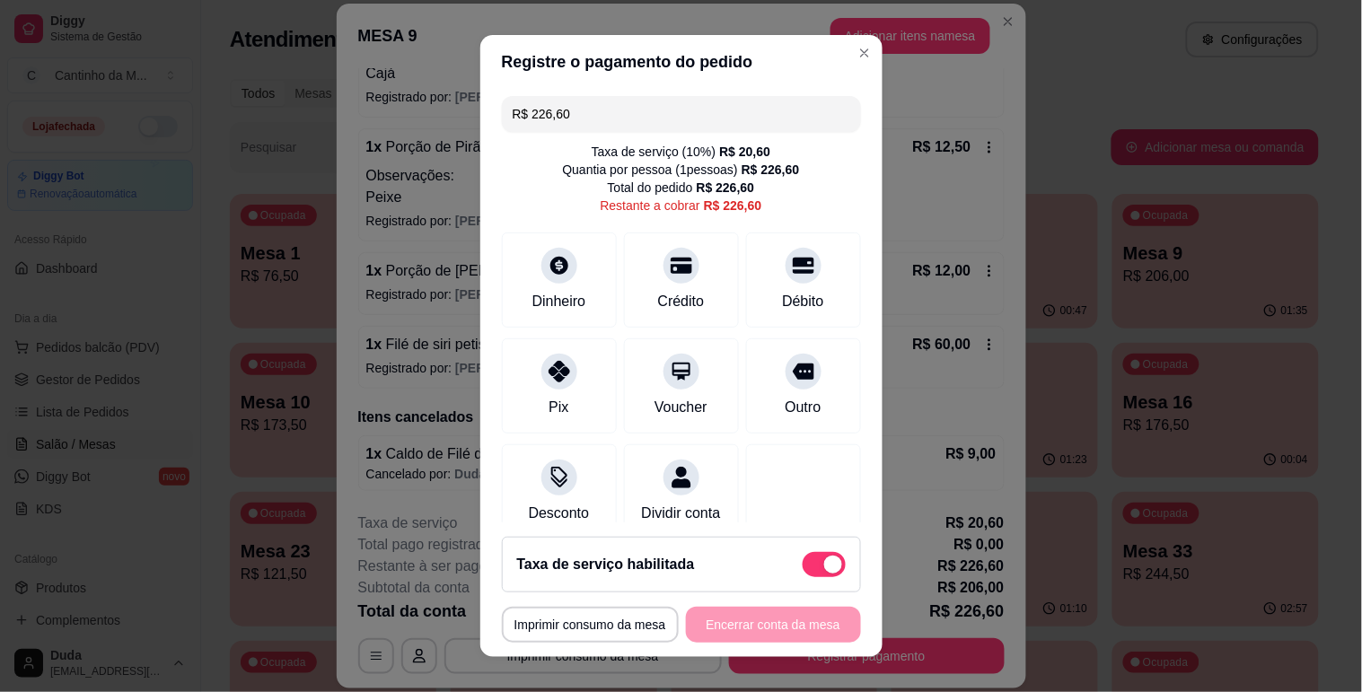
click at [805, 332] on div "R$ 226,60 Taxa de serviço ( 10 %) R$ 20,60 Quantia por pessoa ( 1 pessoas) R$ 2…" at bounding box center [681, 306] width 402 height 434
click at [805, 351] on div "Outro" at bounding box center [803, 381] width 127 height 105
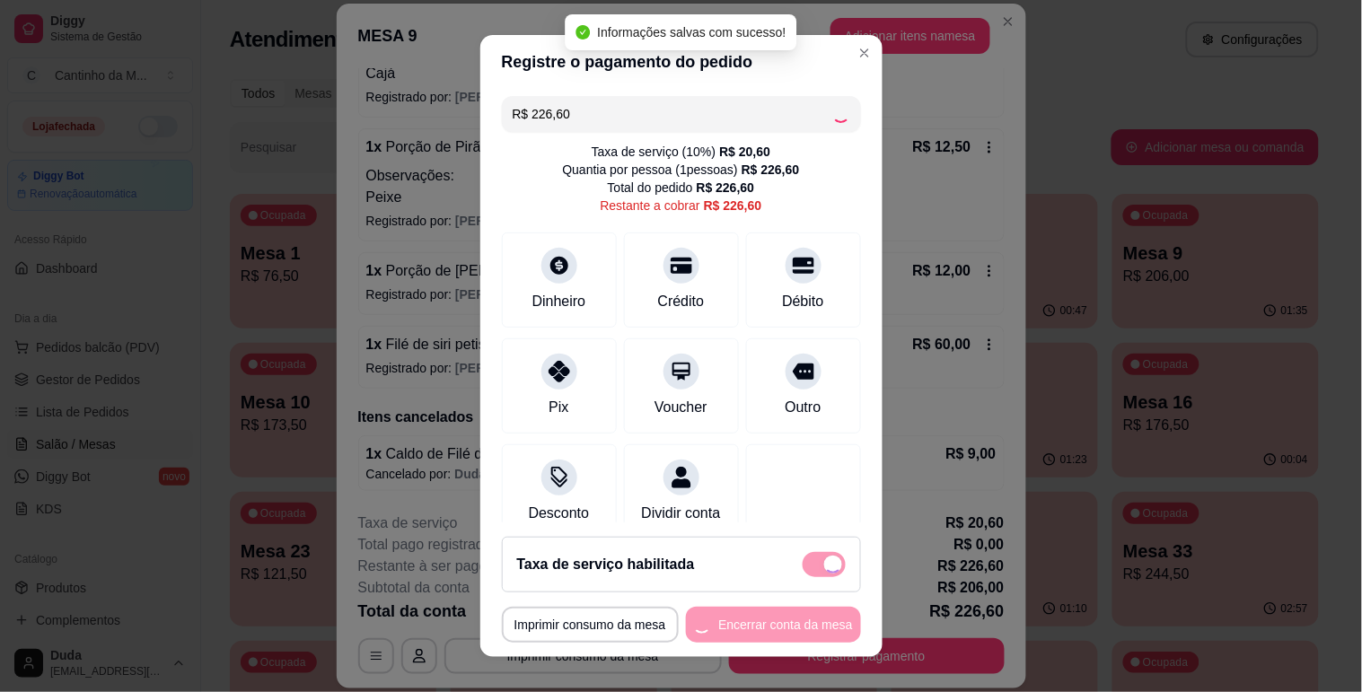
type input "R$ 0,00"
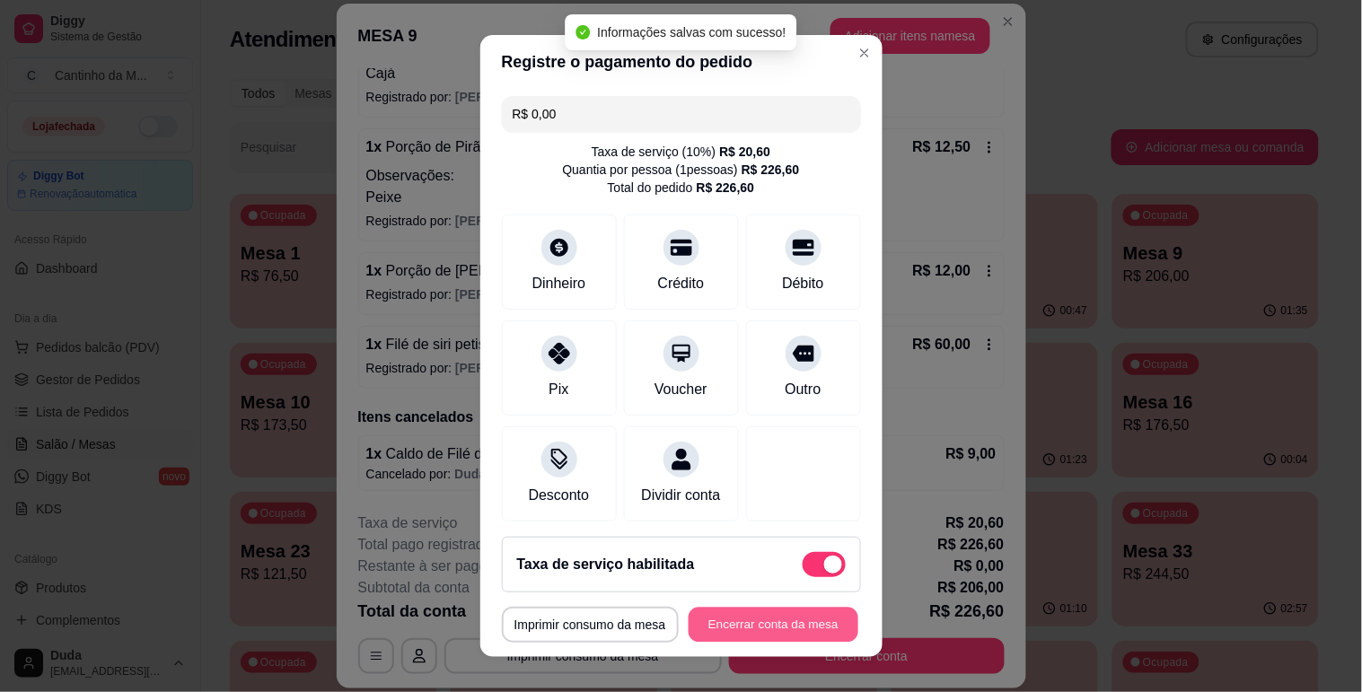
click at [763, 613] on button "Encerrar conta da mesa" at bounding box center [774, 625] width 170 height 35
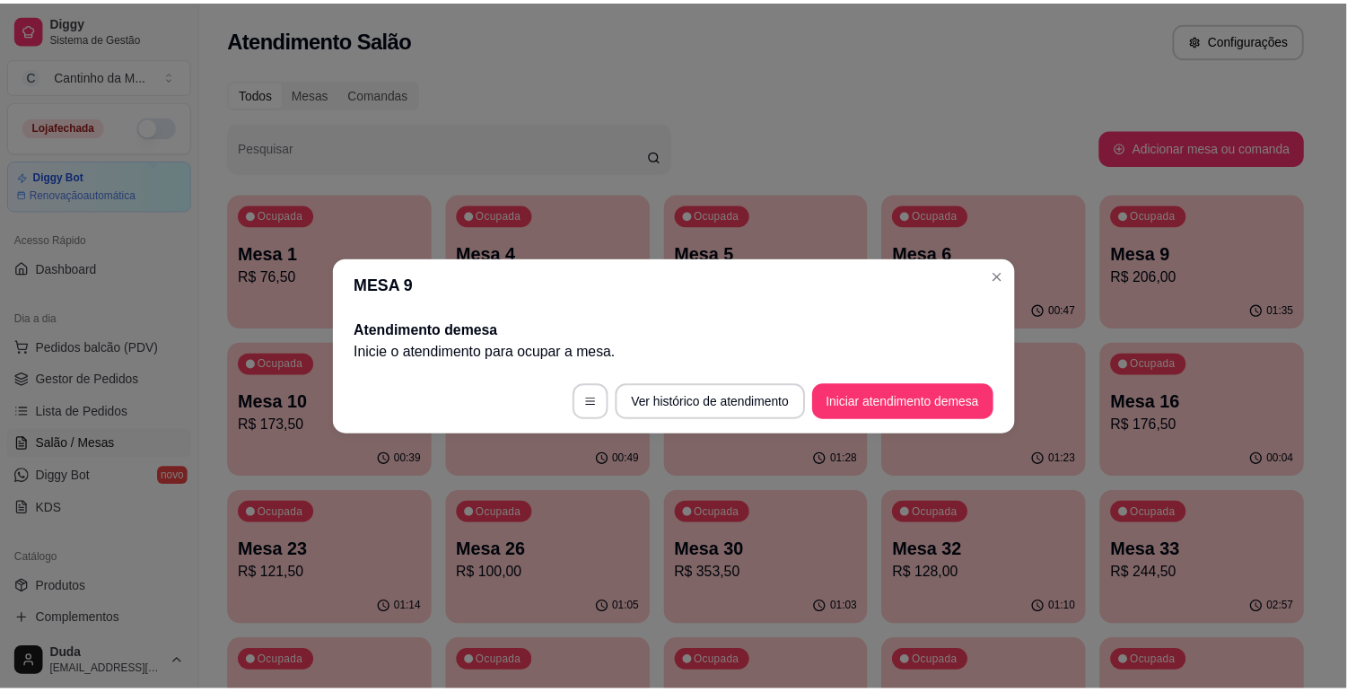
scroll to position [0, 0]
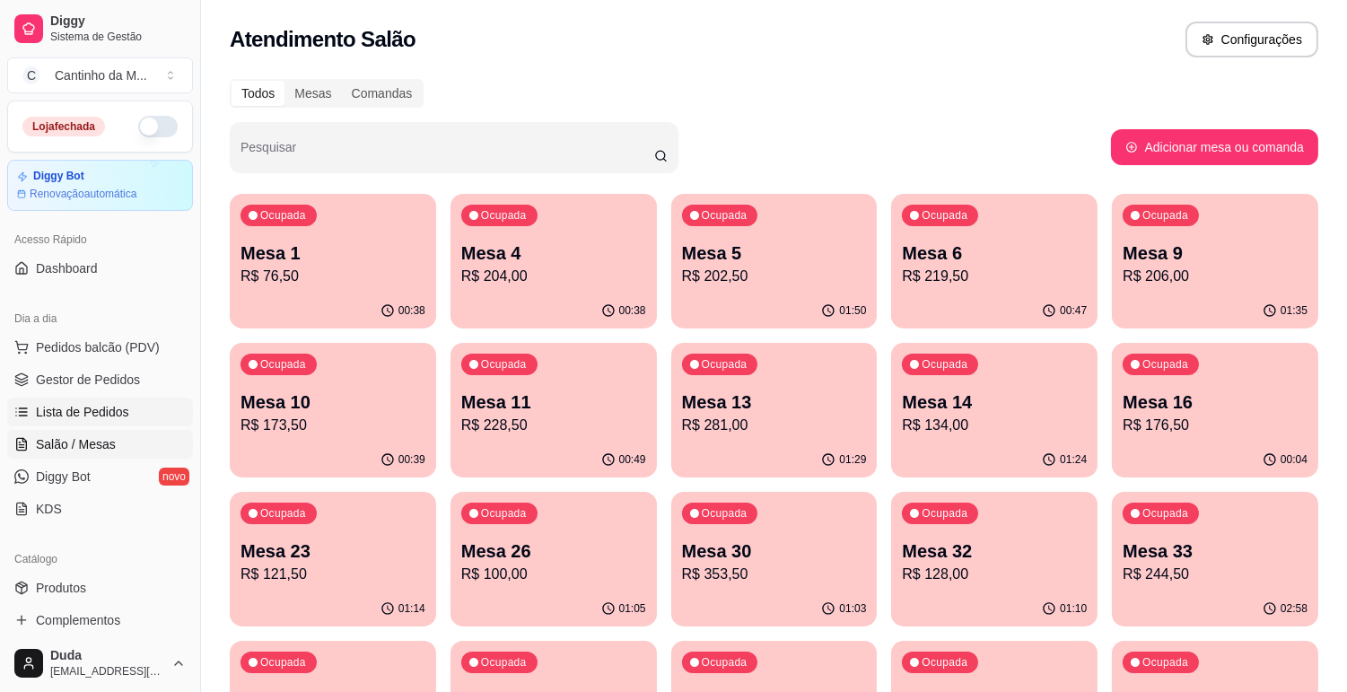
click at [101, 425] on link "Lista de Pedidos" at bounding box center [100, 412] width 186 height 29
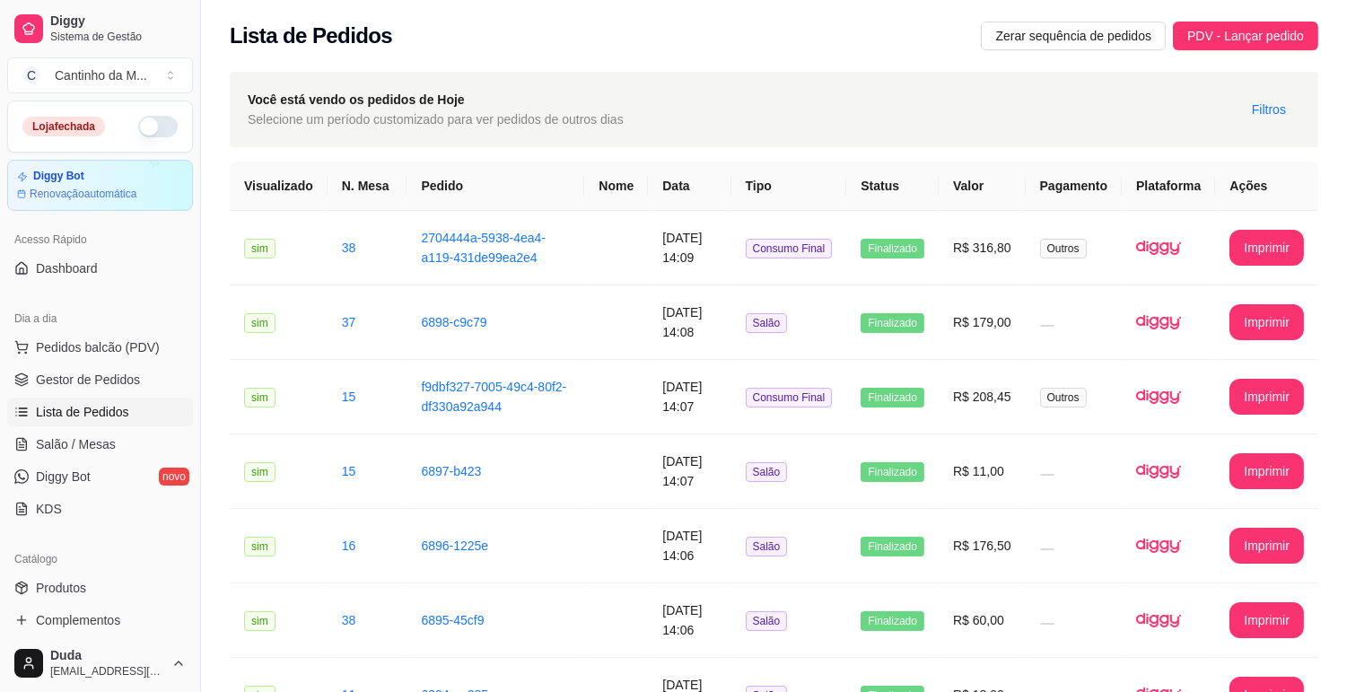
click at [91, 404] on span "Lista de Pedidos" at bounding box center [82, 412] width 93 height 18
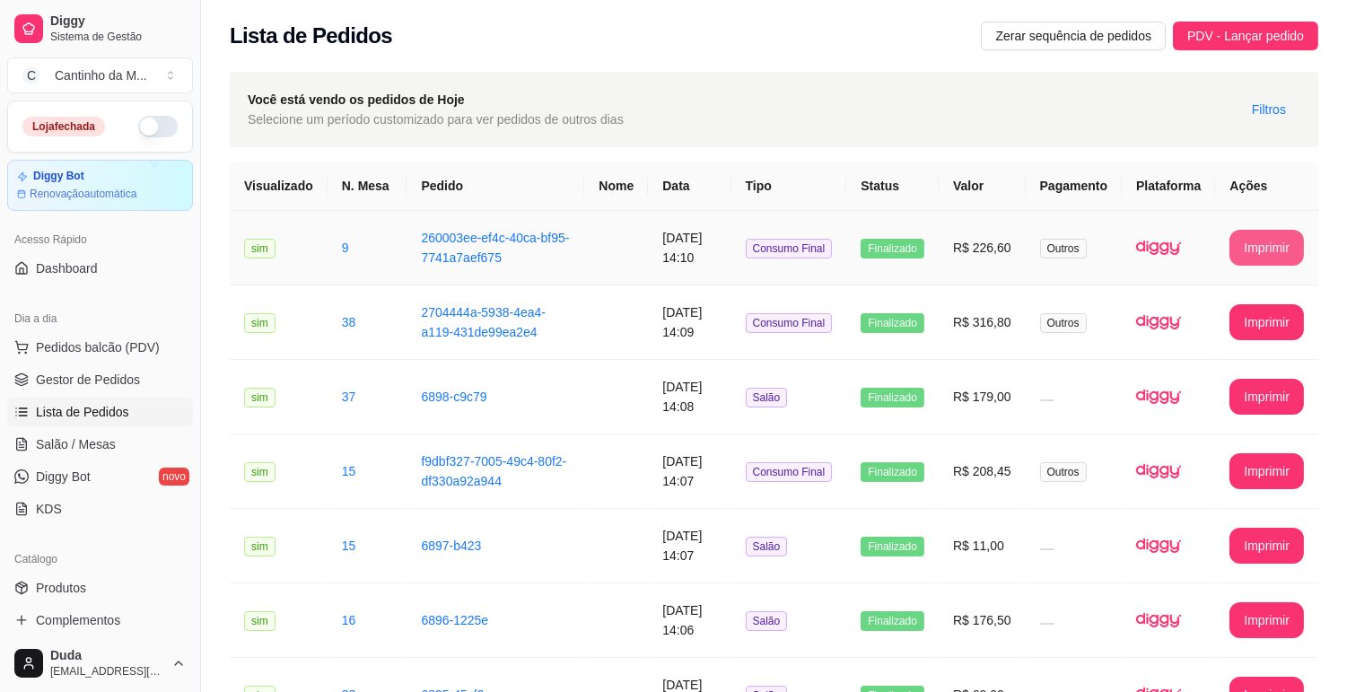
click at [1259, 243] on button "Imprimir" at bounding box center [1267, 248] width 75 height 36
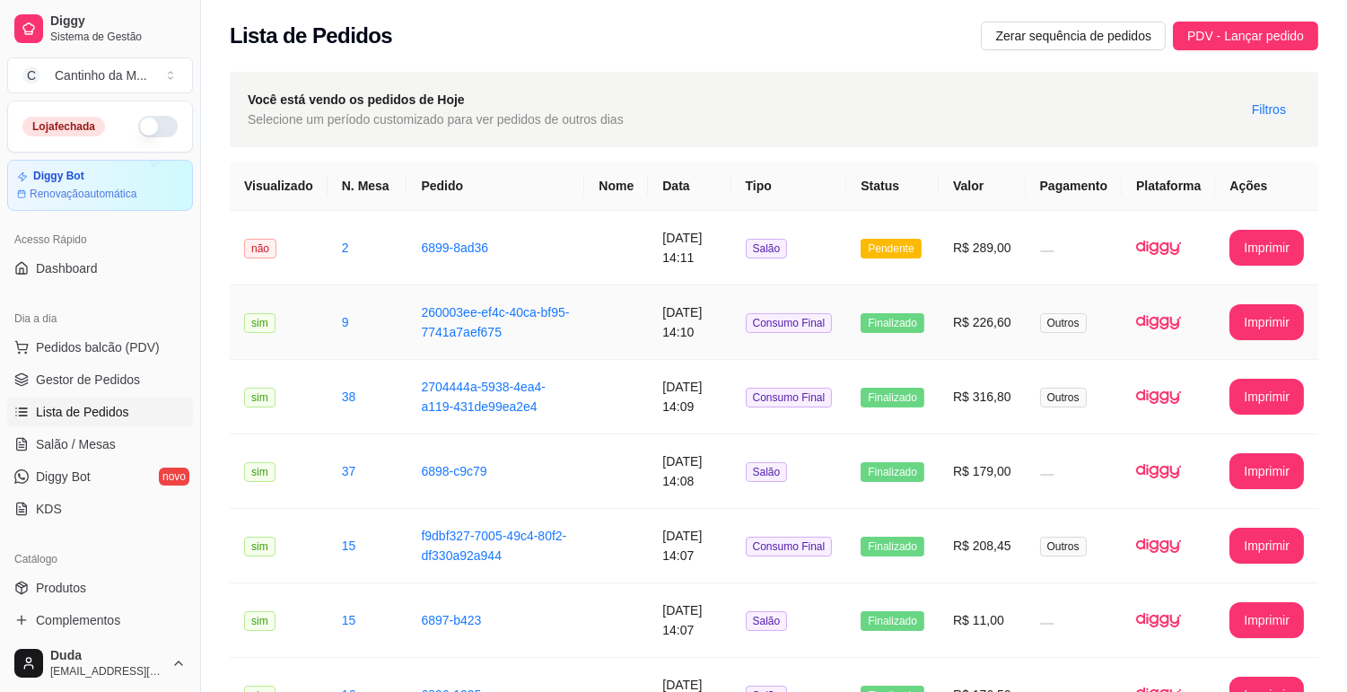
click at [791, 260] on td "Salão" at bounding box center [790, 248] width 116 height 75
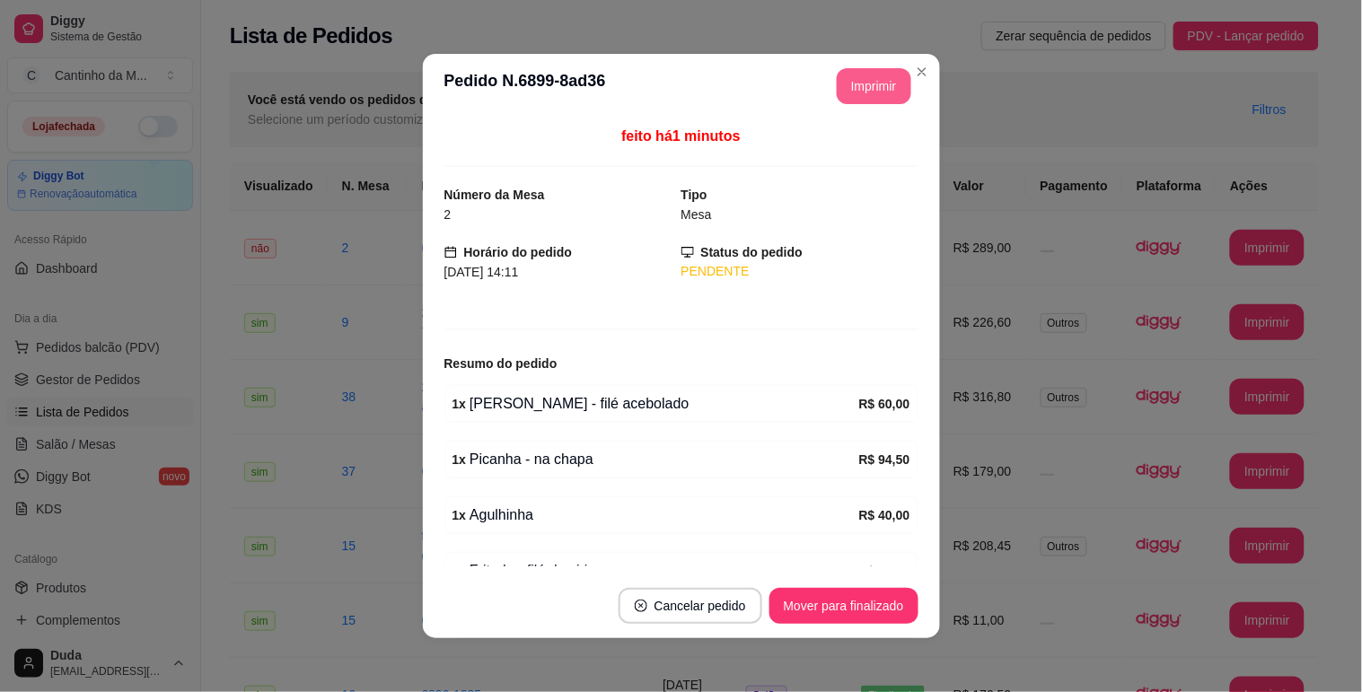
click at [877, 87] on button "Imprimir" at bounding box center [874, 86] width 75 height 36
click at [801, 608] on button "Mover para finalizado" at bounding box center [843, 606] width 149 height 36
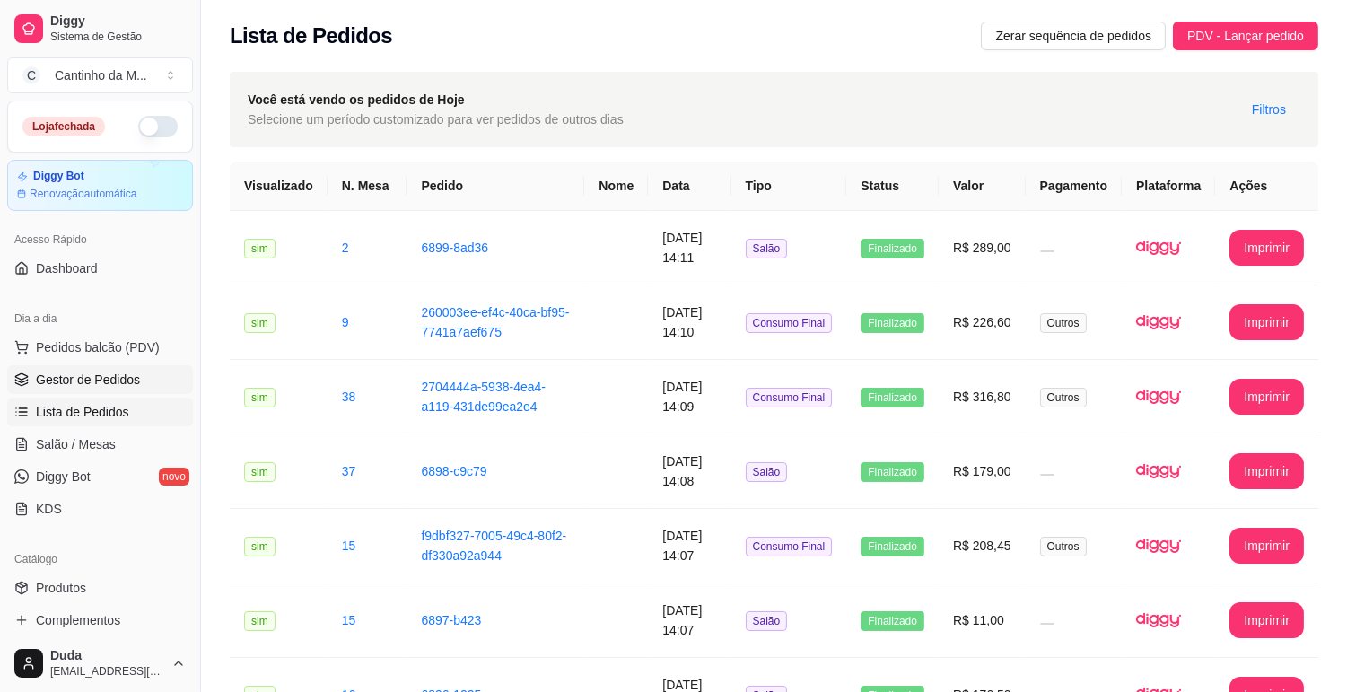
click at [127, 375] on span "Gestor de Pedidos" at bounding box center [88, 380] width 104 height 18
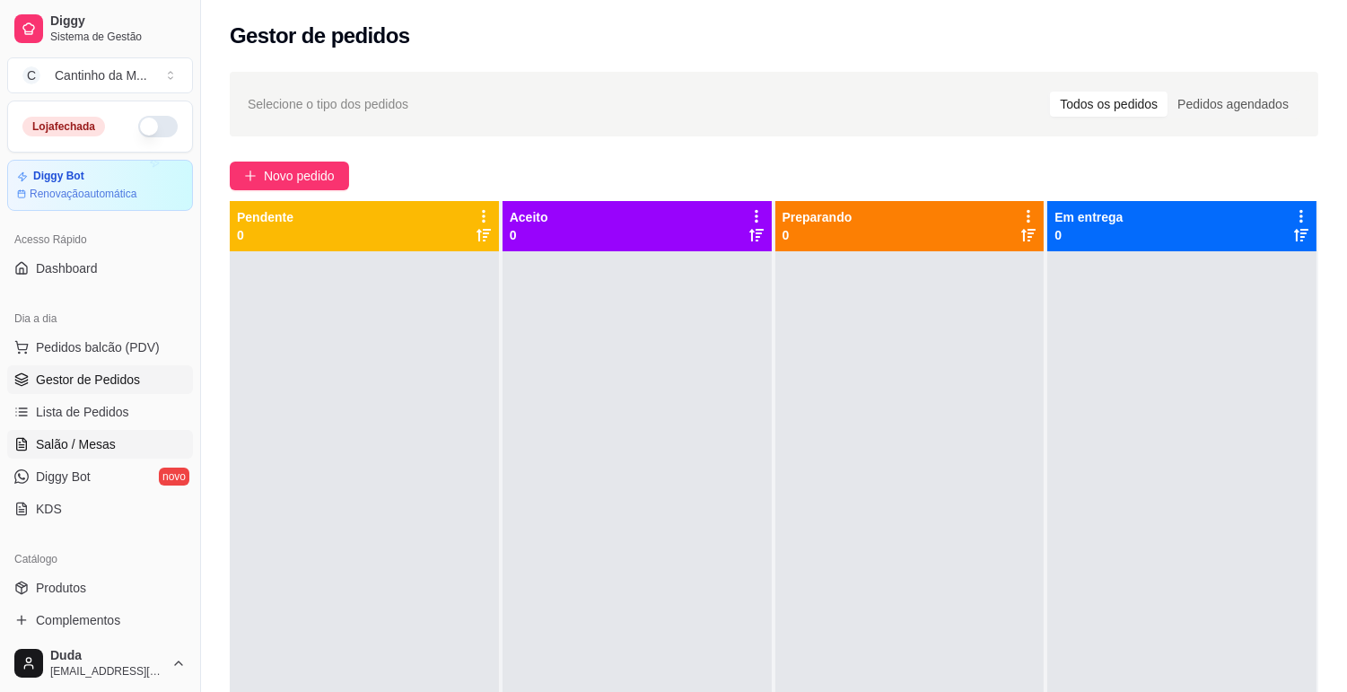
click at [88, 434] on link "Salão / Mesas" at bounding box center [100, 444] width 186 height 29
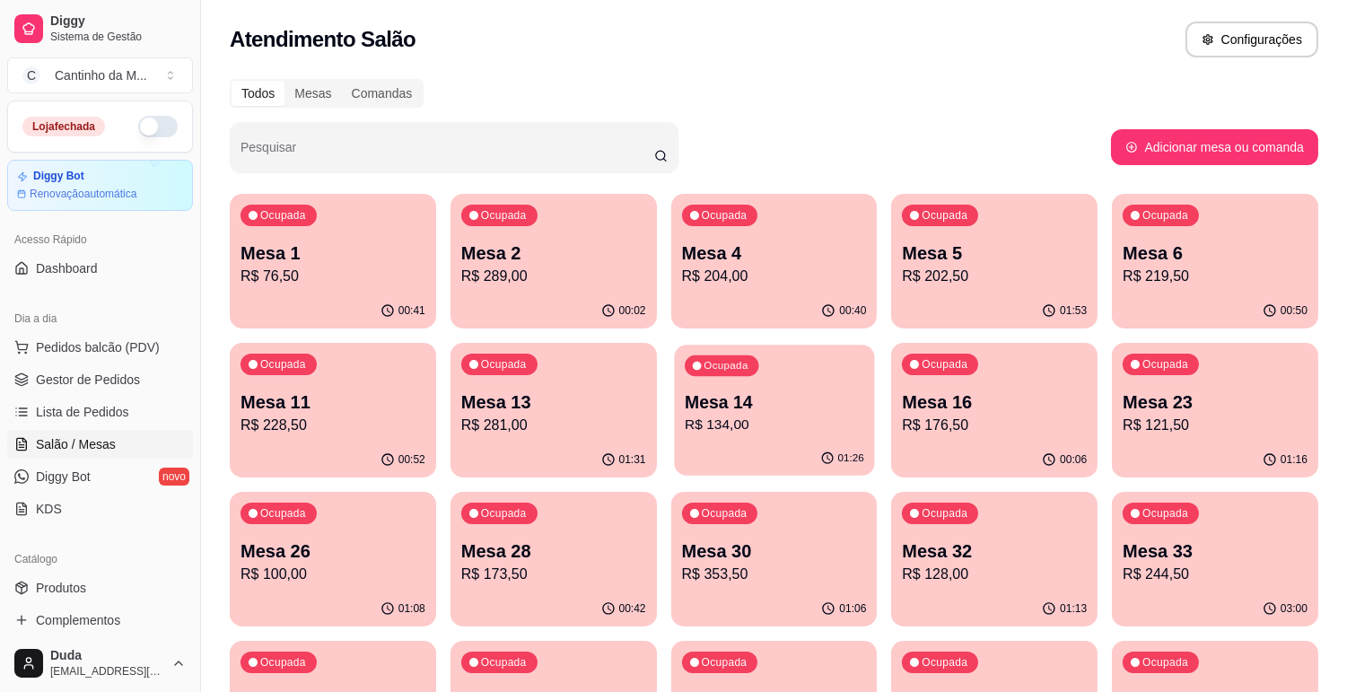
click at [736, 372] on div "Ocupada" at bounding box center [722, 365] width 74 height 21
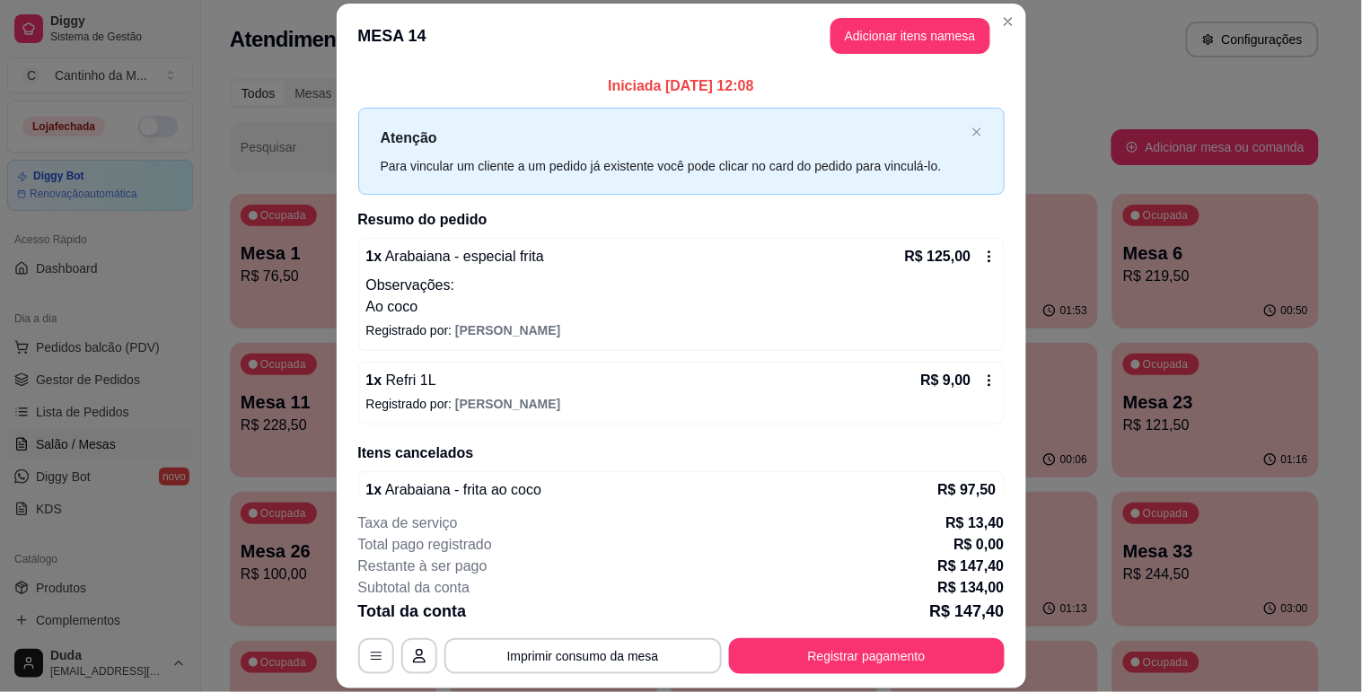
click at [845, 637] on div "**********" at bounding box center [681, 594] width 646 height 162
click at [878, 656] on button "Registrar pagamento" at bounding box center [867, 656] width 276 height 36
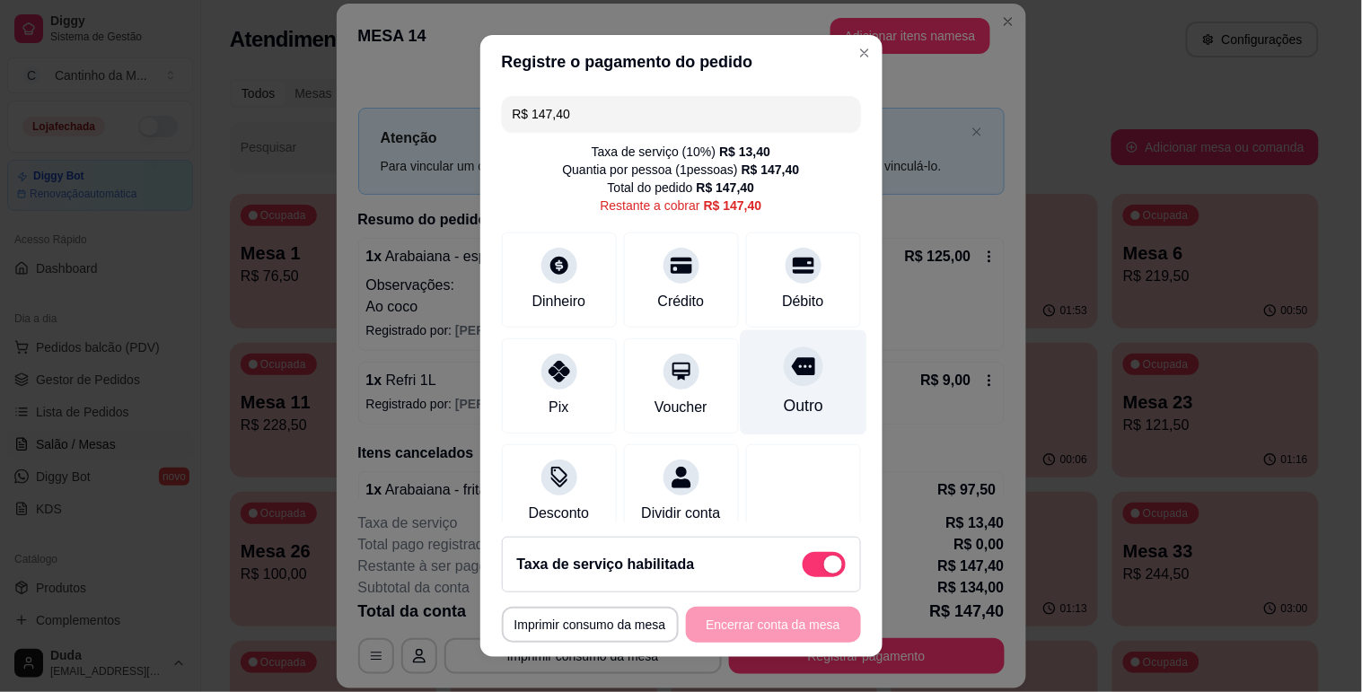
click at [783, 410] on div "Outro" at bounding box center [802, 405] width 39 height 23
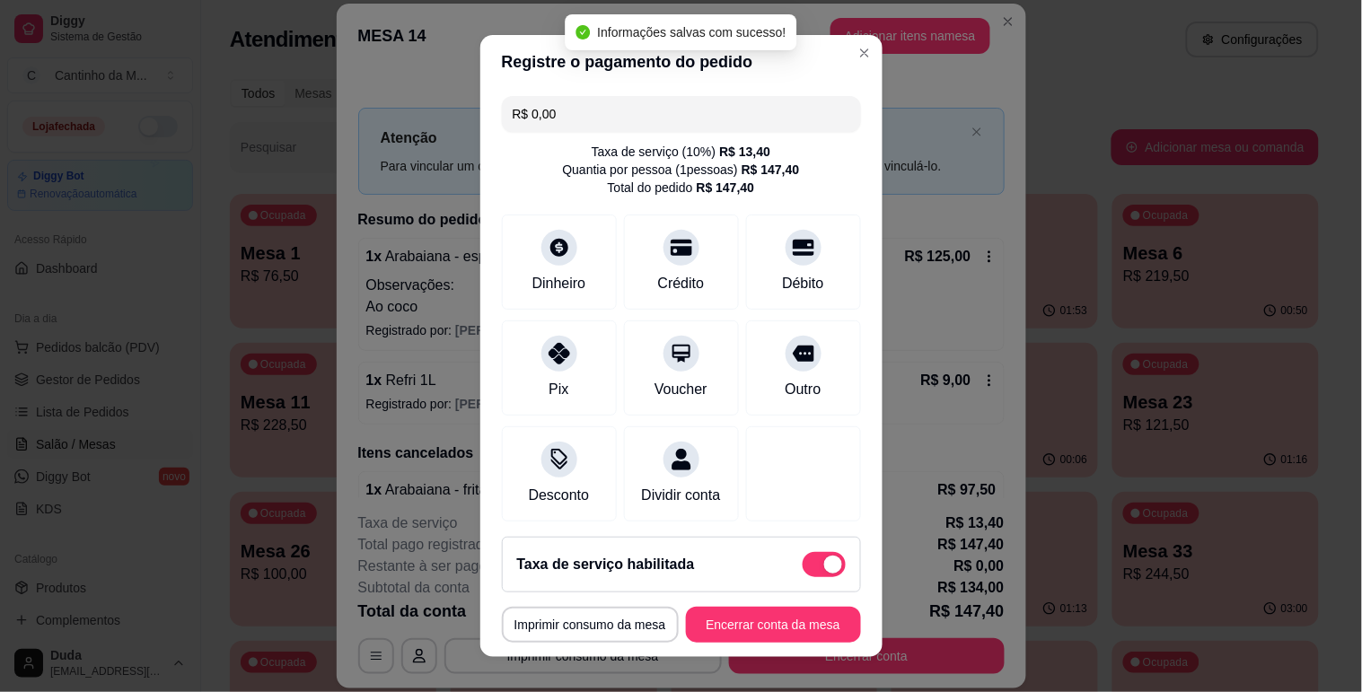
type input "R$ 0,00"
click at [759, 629] on button "Encerrar conta da mesa" at bounding box center [773, 625] width 175 height 36
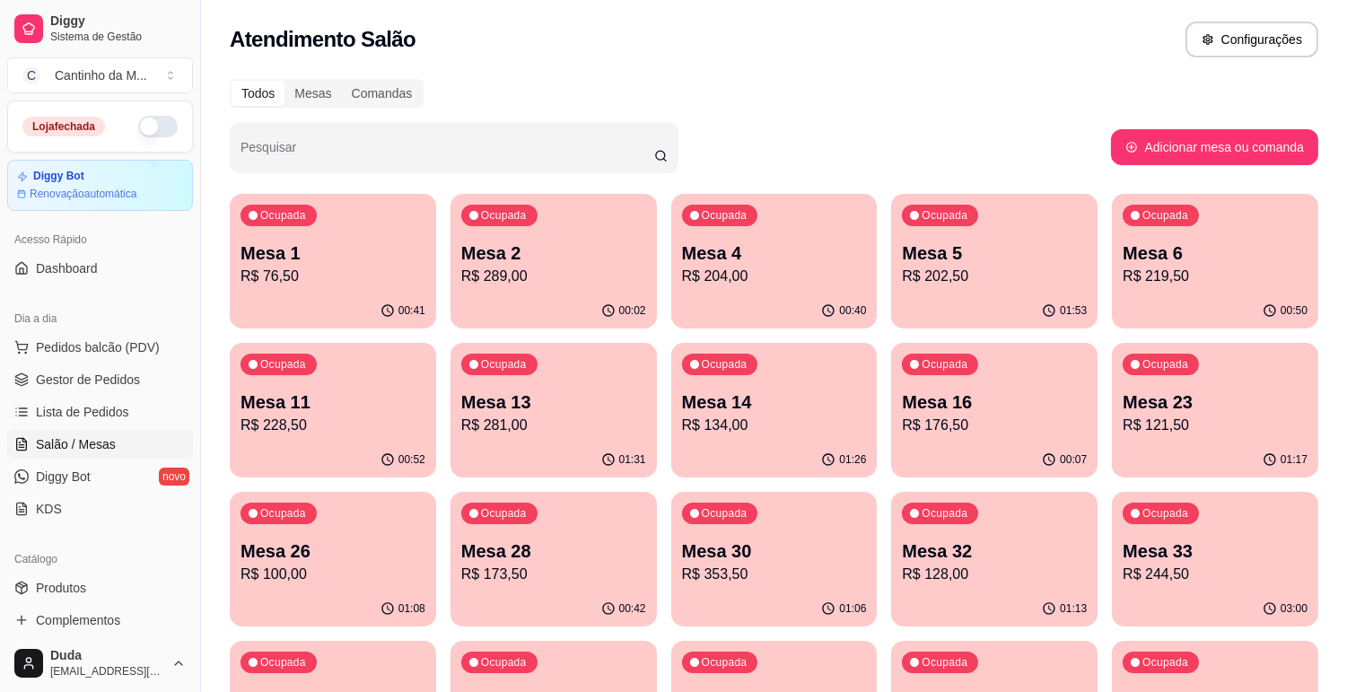
click at [146, 415] on link "Lista de Pedidos" at bounding box center [100, 412] width 186 height 29
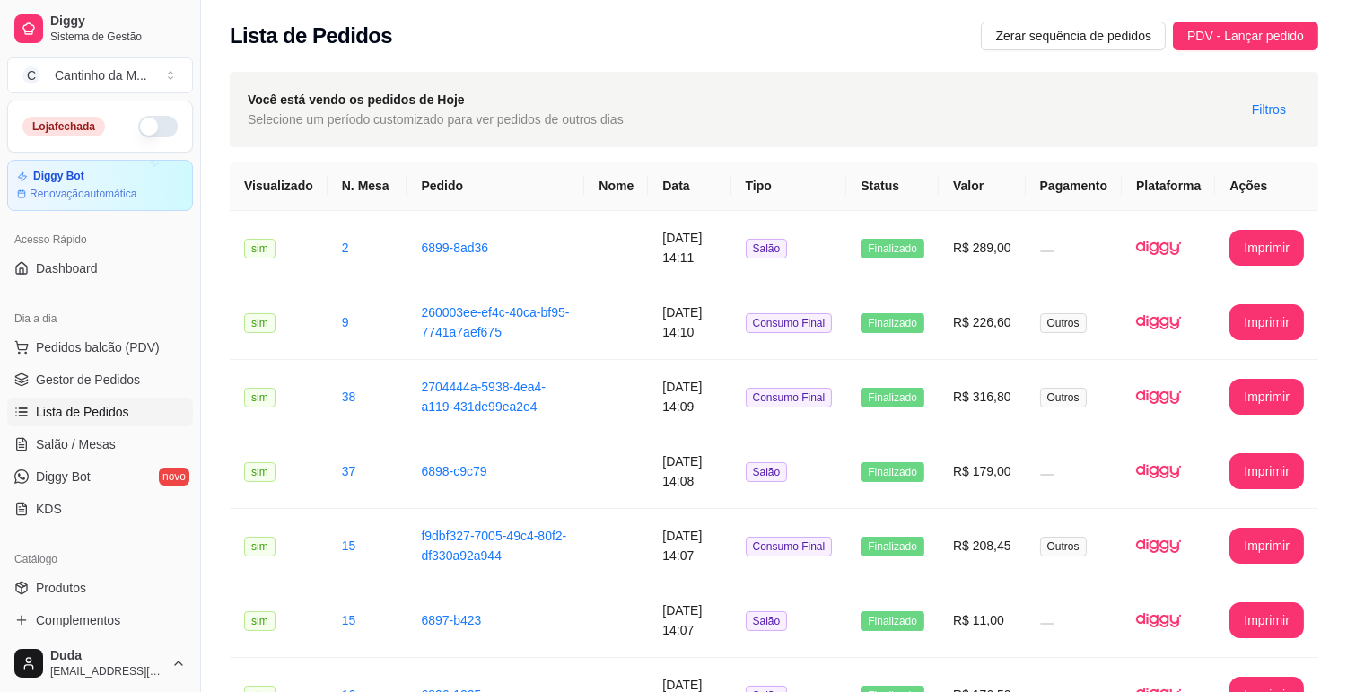
click at [146, 415] on link "Lista de Pedidos" at bounding box center [100, 412] width 186 height 29
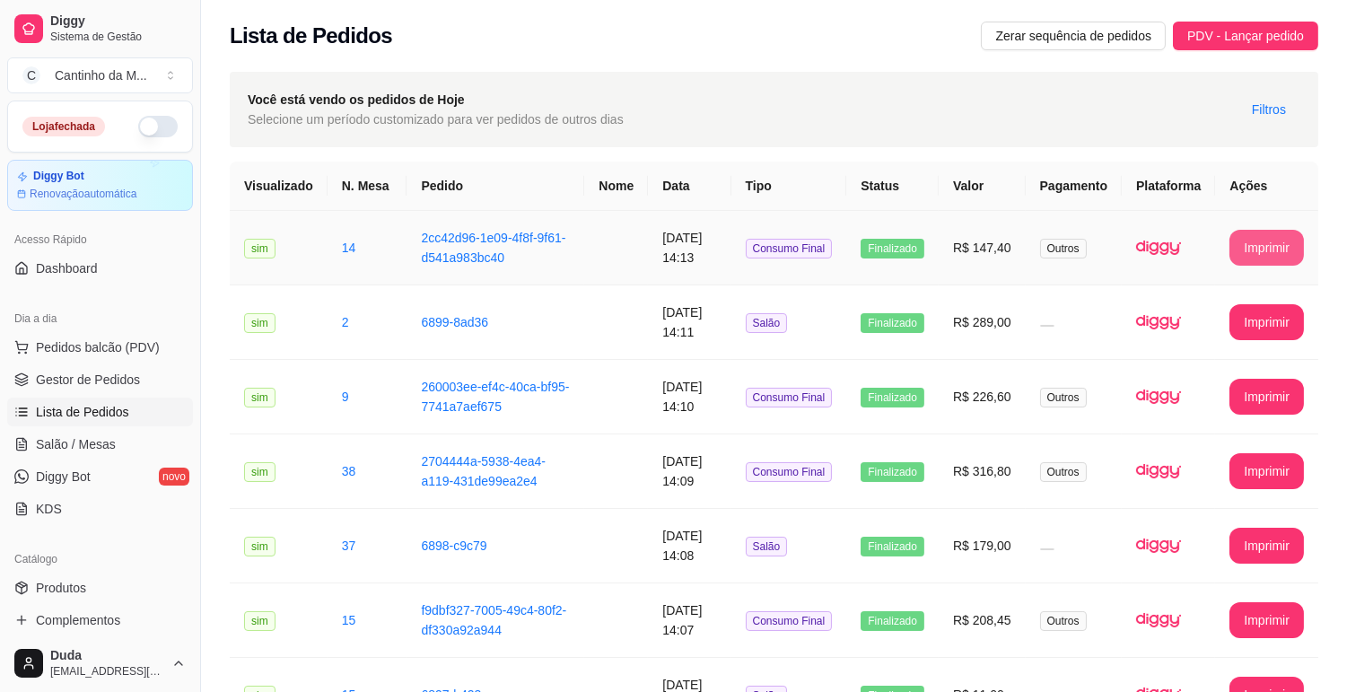
click at [1266, 237] on button "Imprimir" at bounding box center [1267, 248] width 75 height 36
click at [85, 372] on span "Gestor de Pedidos" at bounding box center [88, 380] width 104 height 18
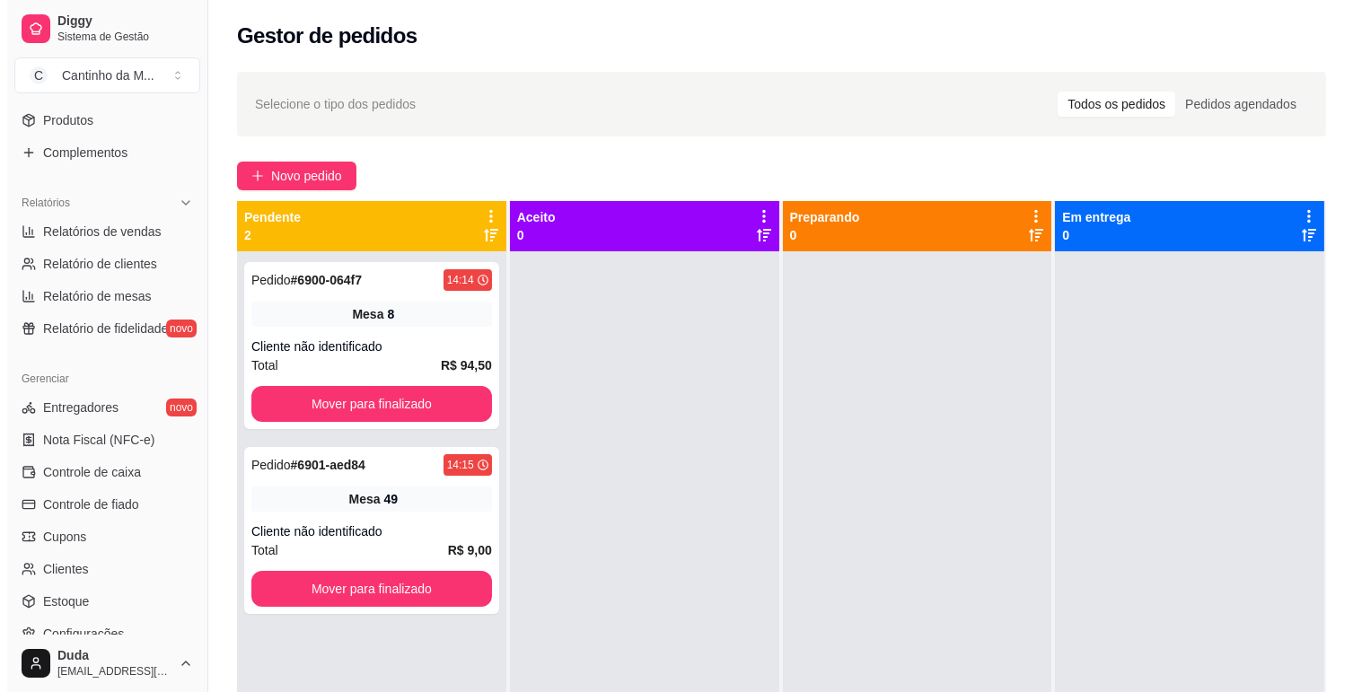
scroll to position [599, 0]
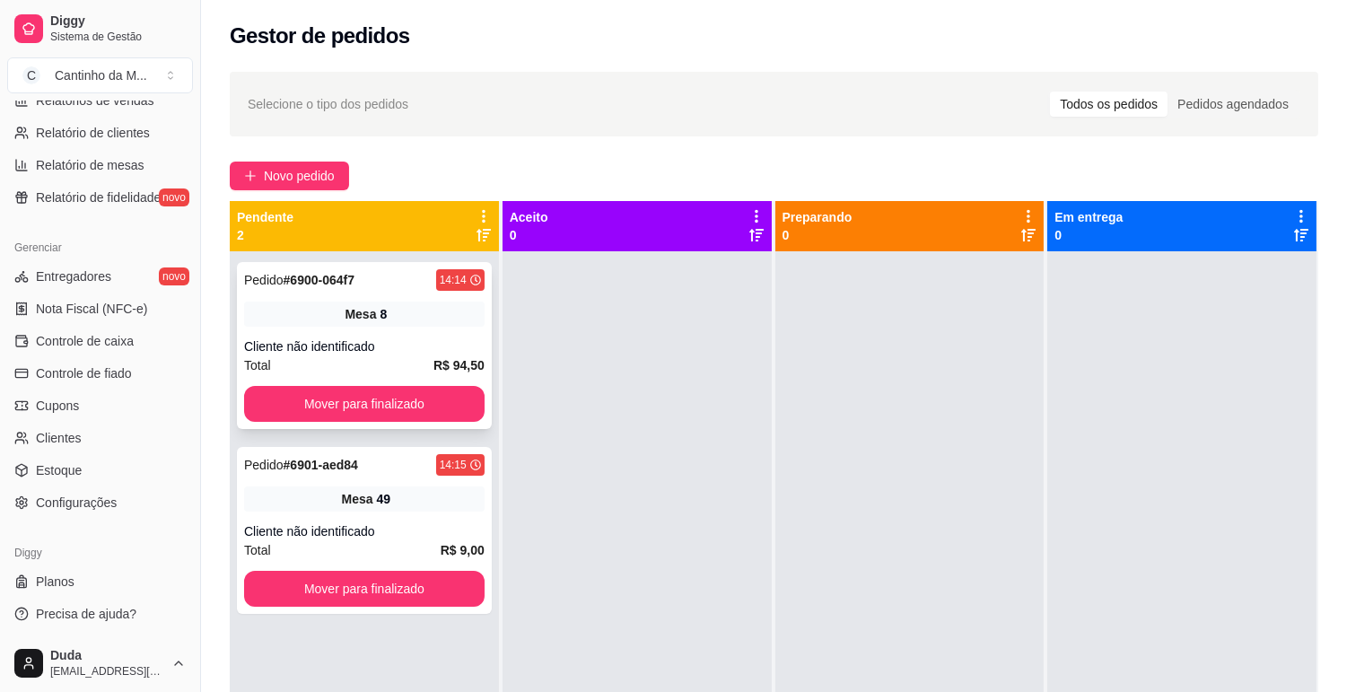
click at [354, 335] on div "Pedido # 6900-064f7 14:14 Mesa 8 Cliente não identificado Total R$ 94,50 Mover …" at bounding box center [364, 345] width 255 height 167
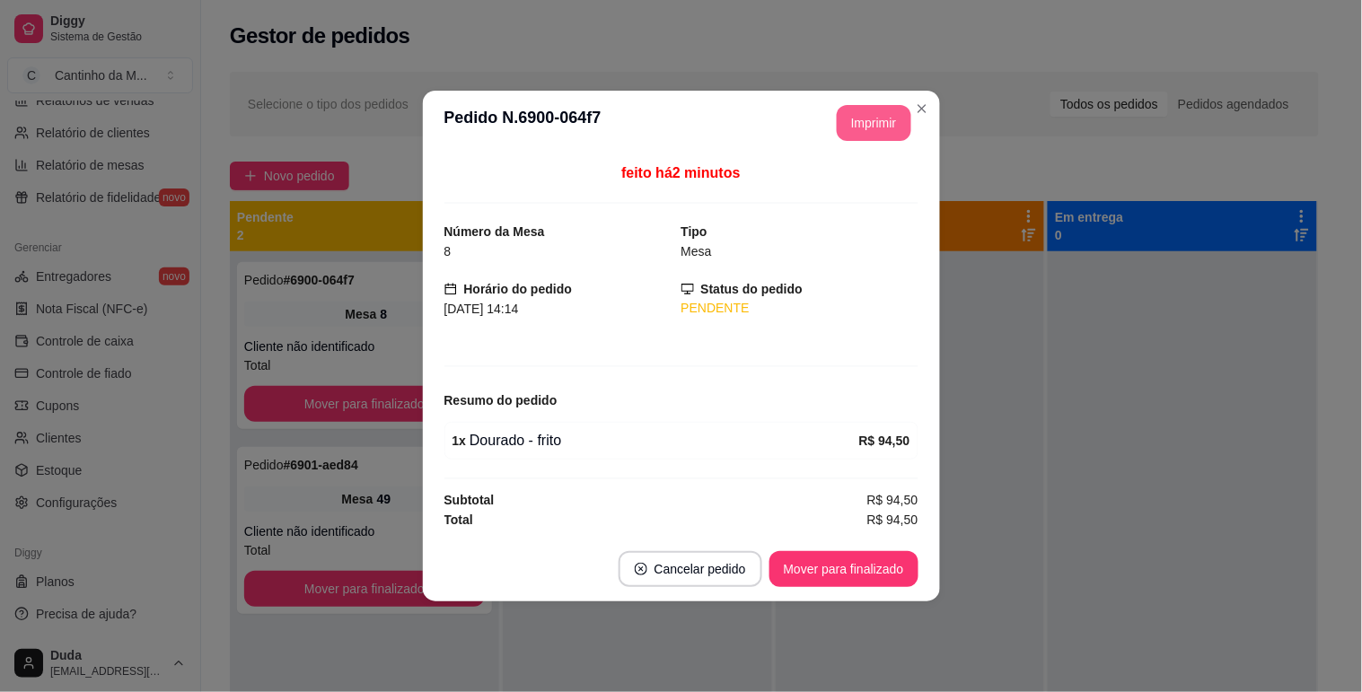
click at [841, 135] on button "Imprimir" at bounding box center [874, 123] width 75 height 36
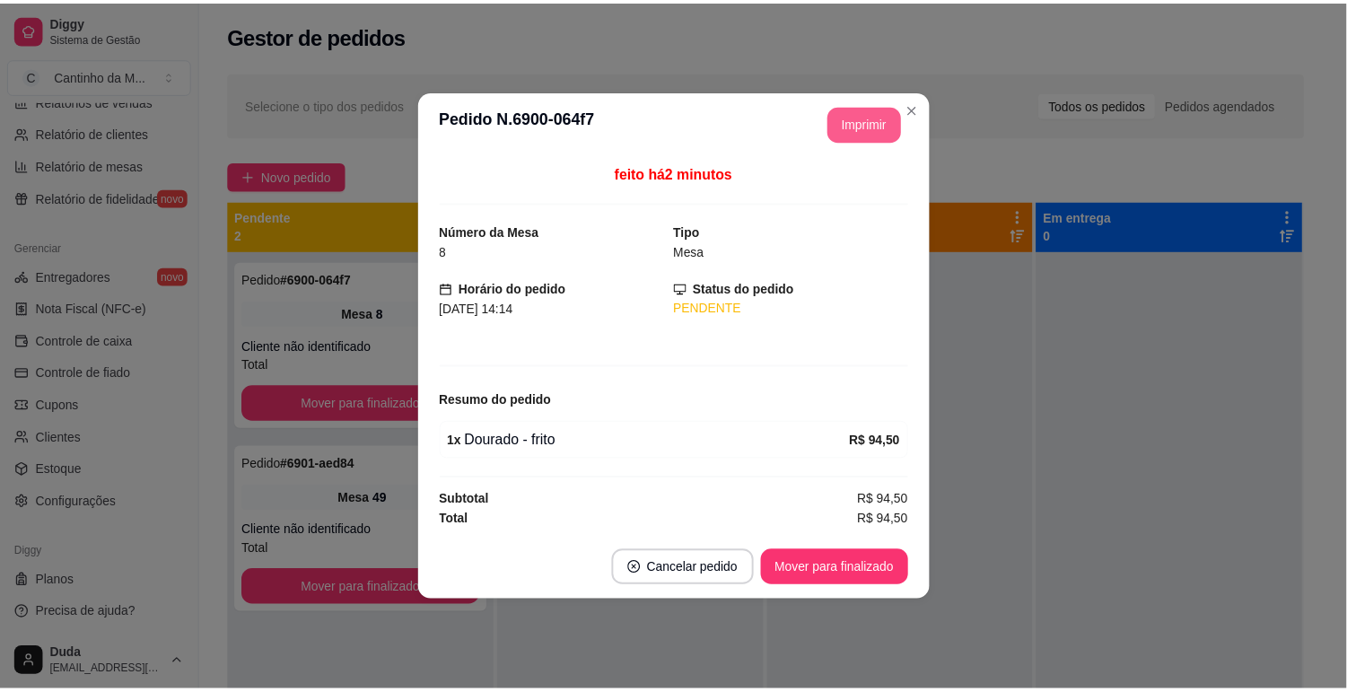
scroll to position [0, 0]
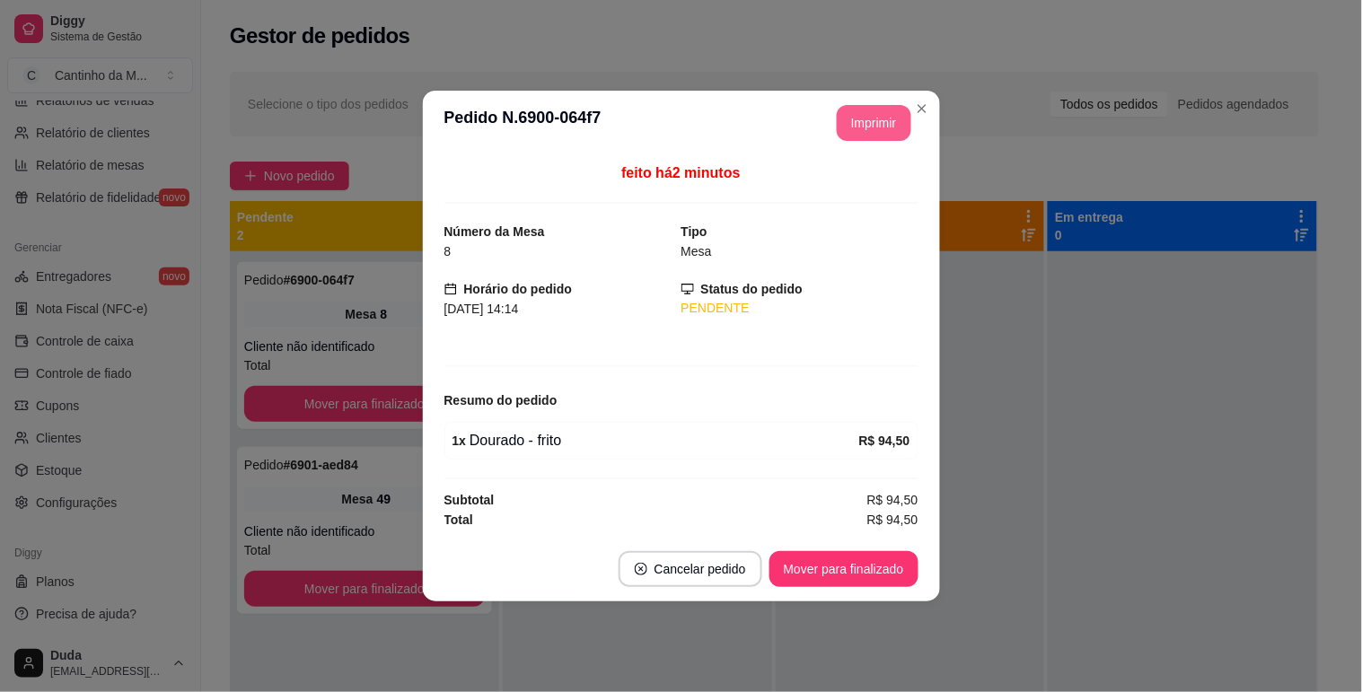
click at [860, 558] on button "Mover para finalizado" at bounding box center [843, 569] width 149 height 36
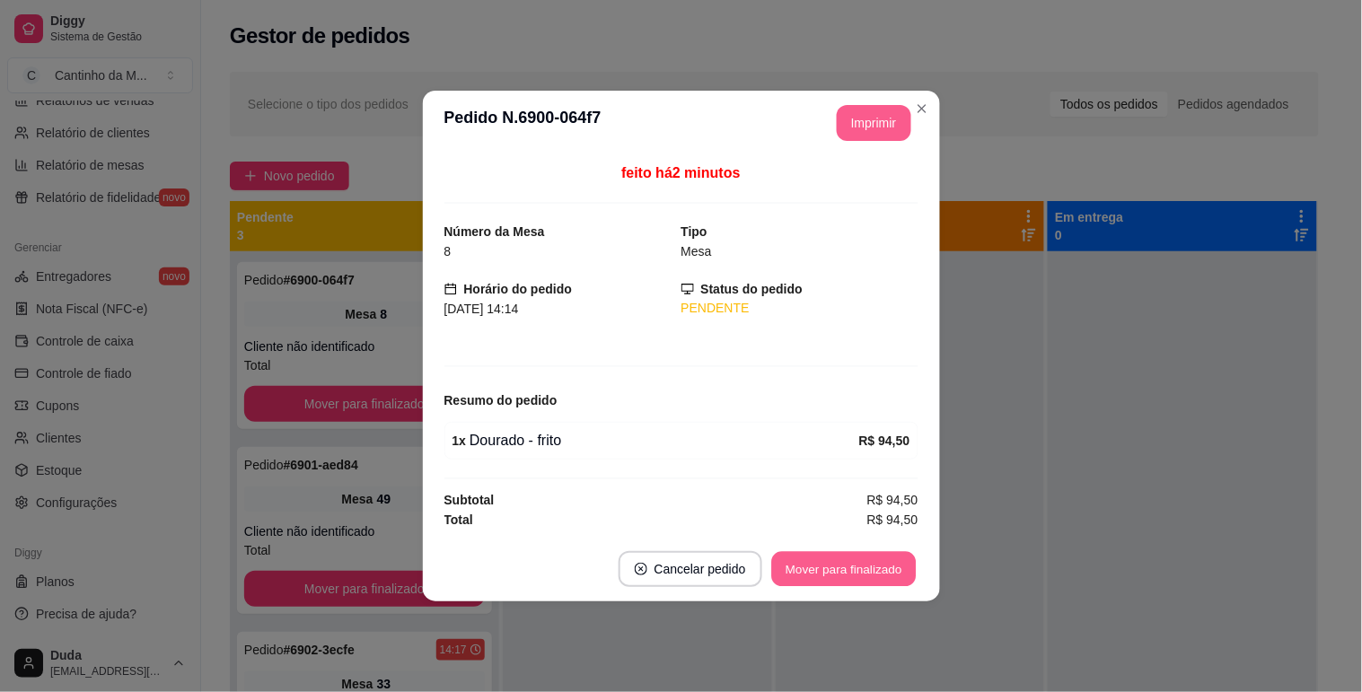
click at [869, 566] on button "Mover para finalizado" at bounding box center [843, 569] width 145 height 35
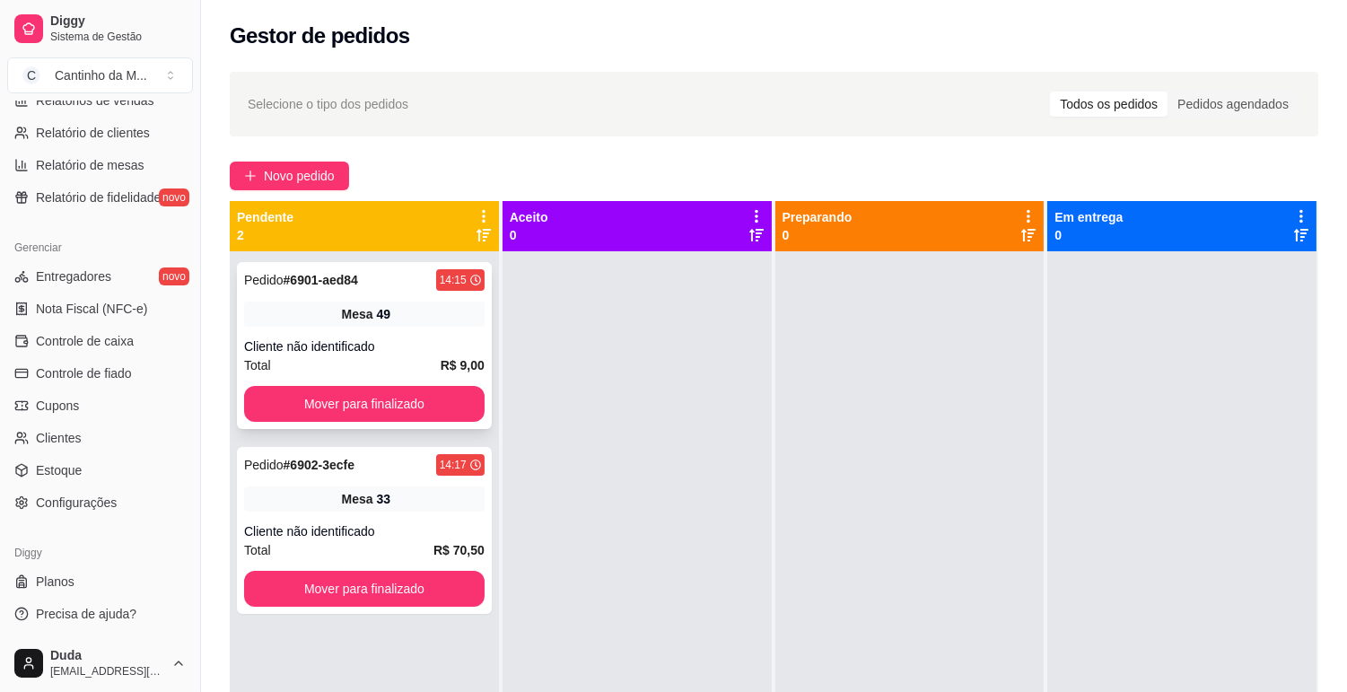
click at [372, 303] on div "Mesa 49" at bounding box center [364, 314] width 241 height 25
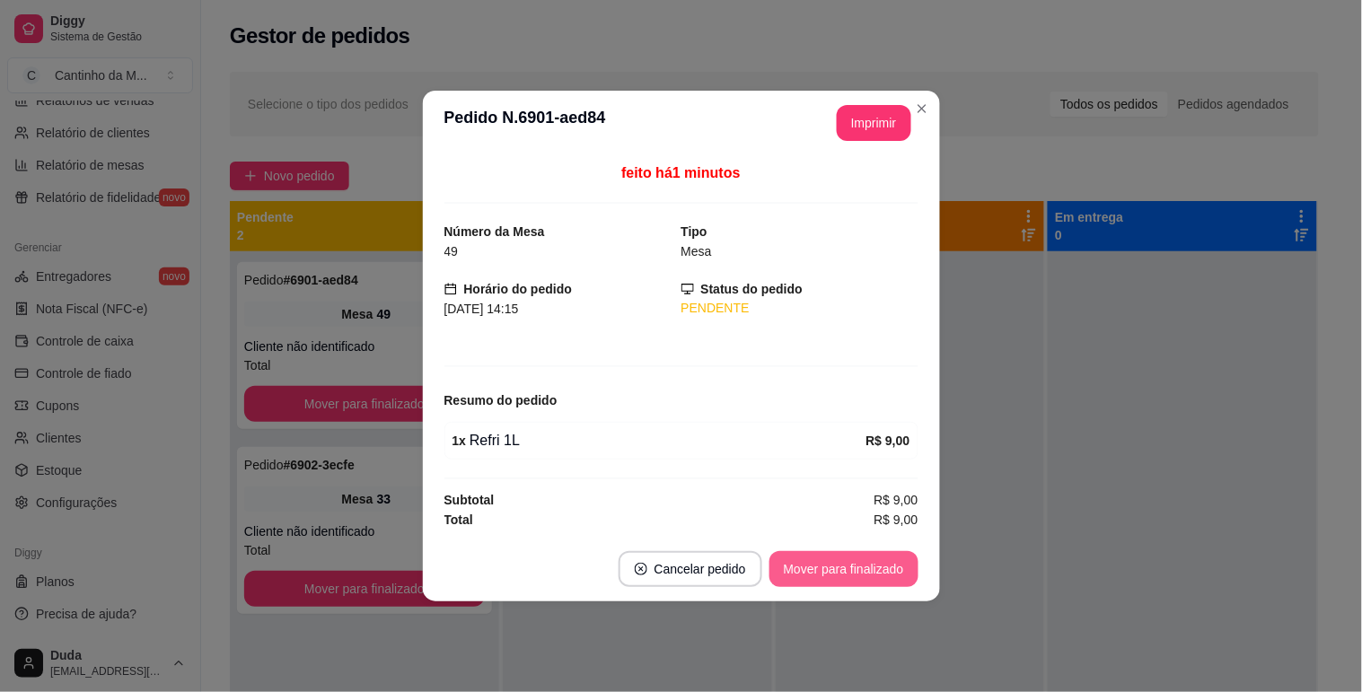
click at [814, 554] on button "Mover para finalizado" at bounding box center [843, 569] width 149 height 36
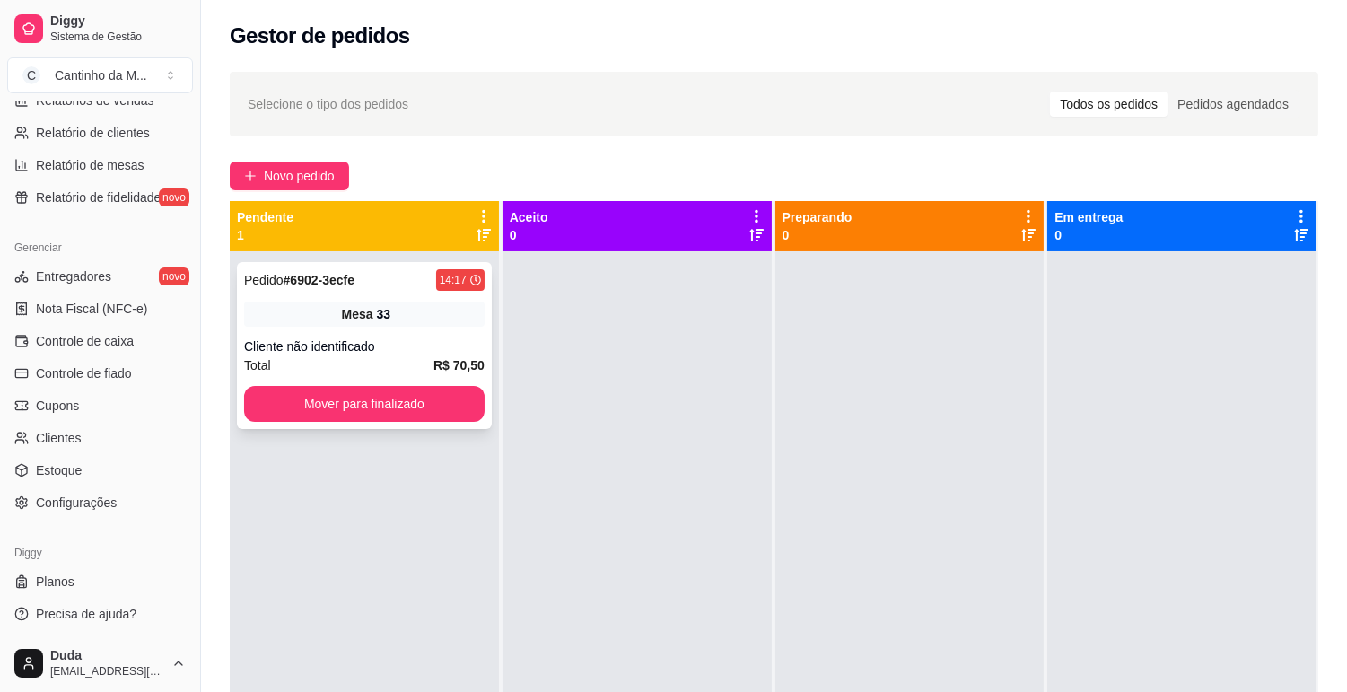
click at [397, 317] on div "Mesa 33" at bounding box center [364, 314] width 241 height 25
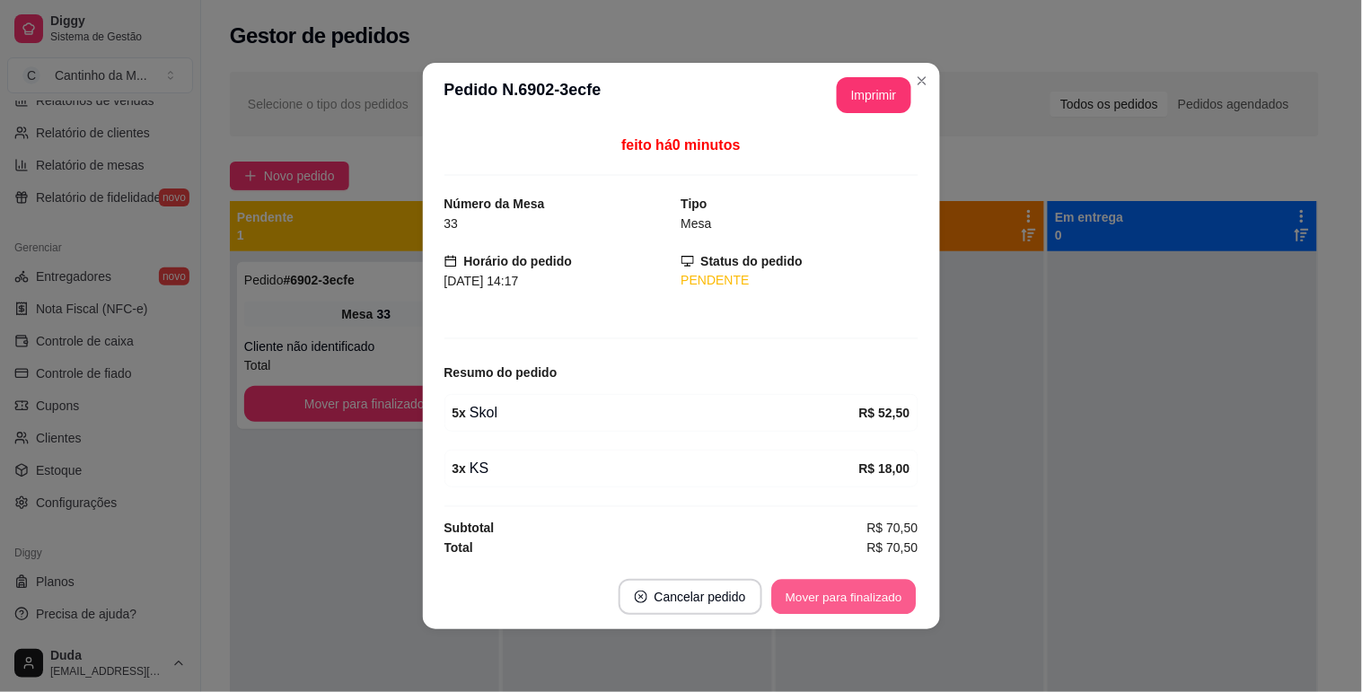
click at [794, 595] on button "Mover para finalizado" at bounding box center [843, 597] width 145 height 35
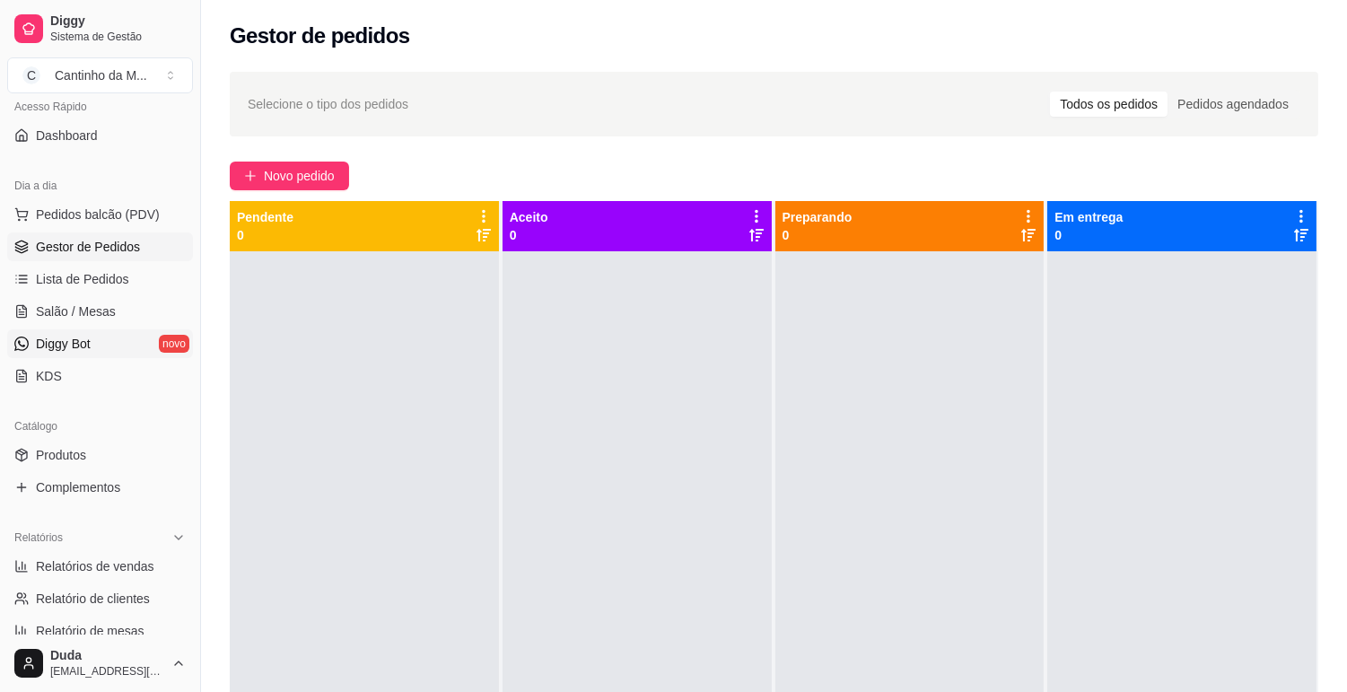
scroll to position [101, 0]
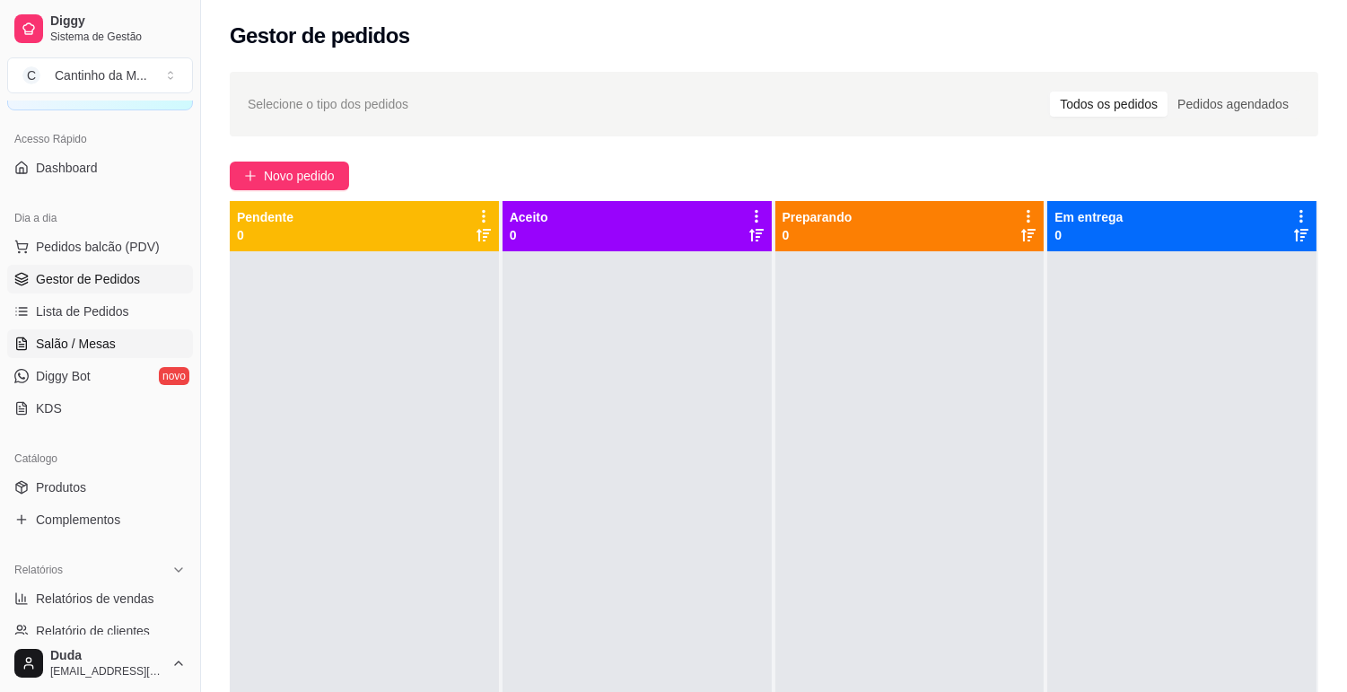
click at [122, 337] on link "Salão / Mesas" at bounding box center [100, 343] width 186 height 29
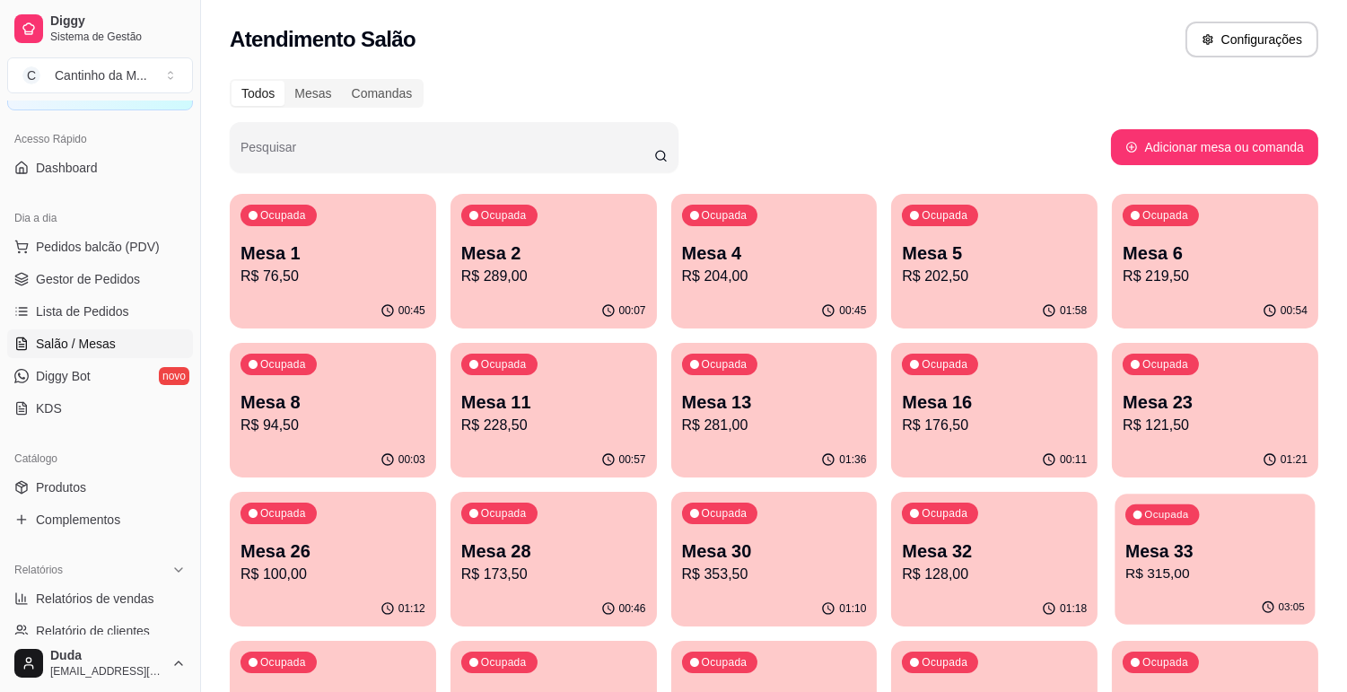
click at [1176, 576] on p "R$ 315,00" at bounding box center [1216, 574] width 180 height 21
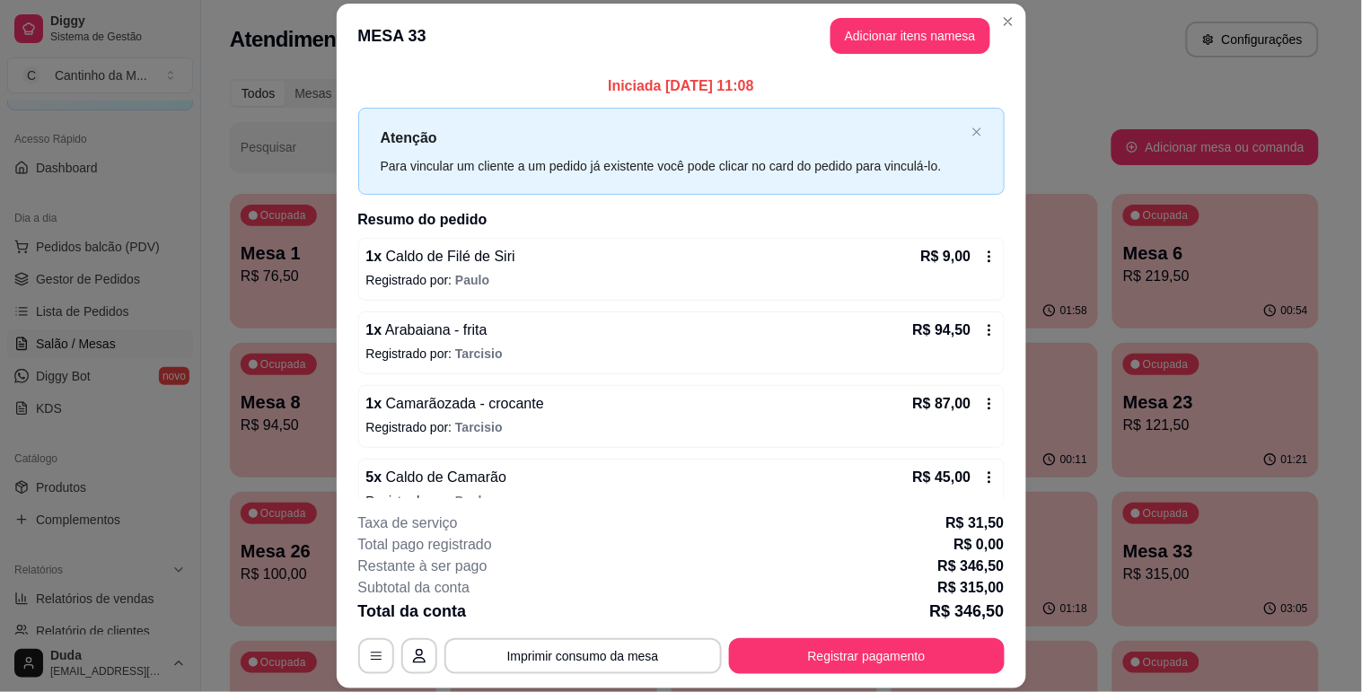
click at [838, 632] on div "**********" at bounding box center [681, 594] width 646 height 162
click at [848, 645] on button "Registrar pagamento" at bounding box center [867, 656] width 276 height 36
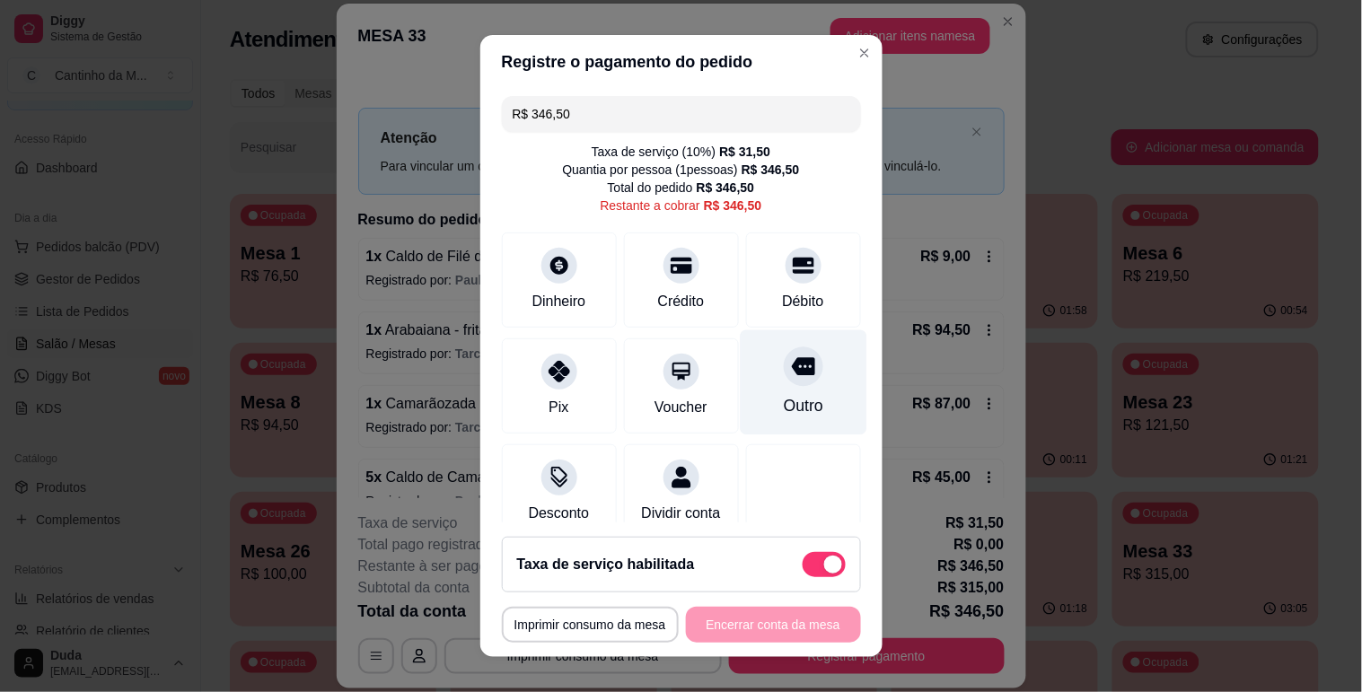
click at [759, 383] on div "Outro" at bounding box center [803, 381] width 127 height 105
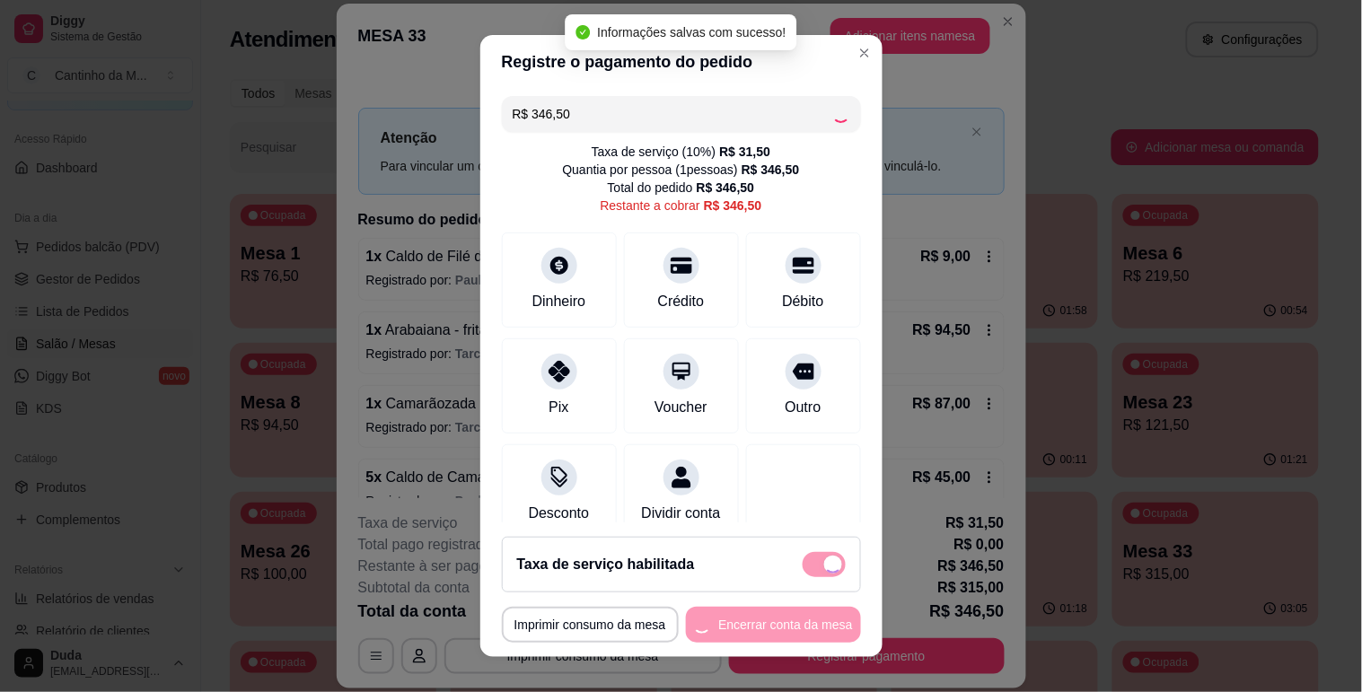
type input "R$ 0,00"
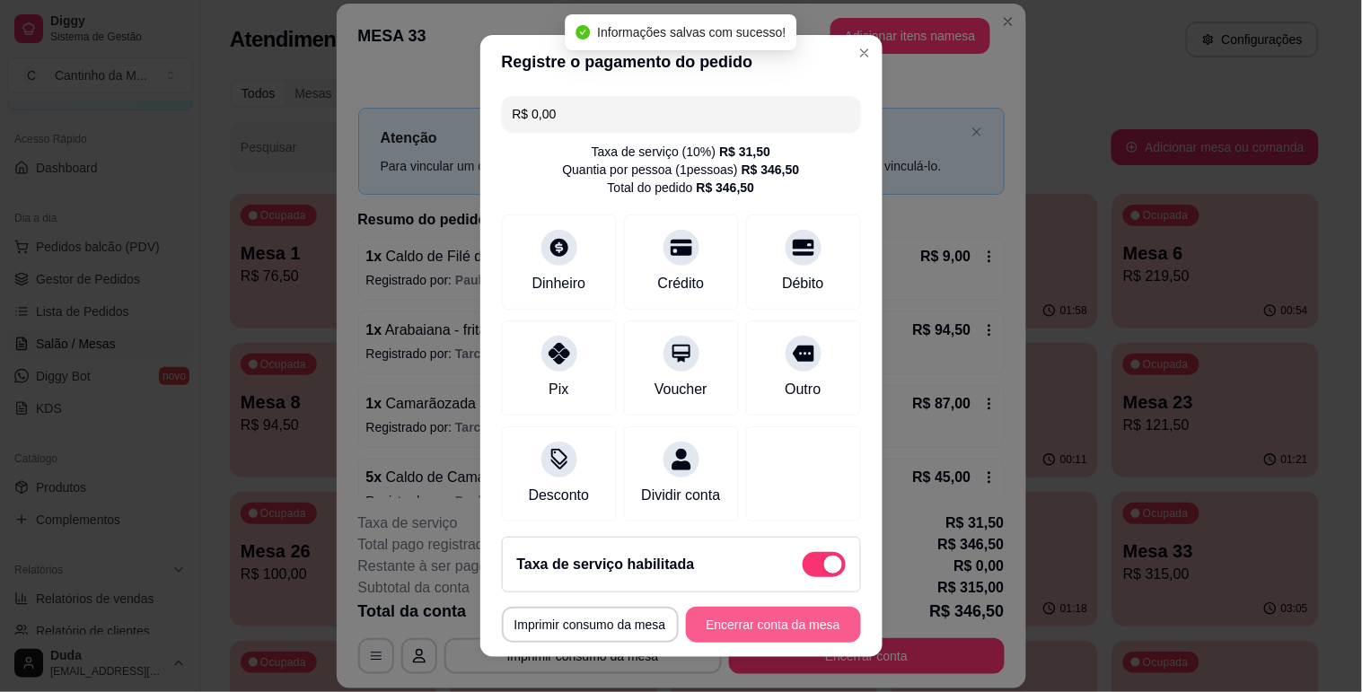
click at [745, 624] on button "Encerrar conta da mesa" at bounding box center [773, 625] width 175 height 36
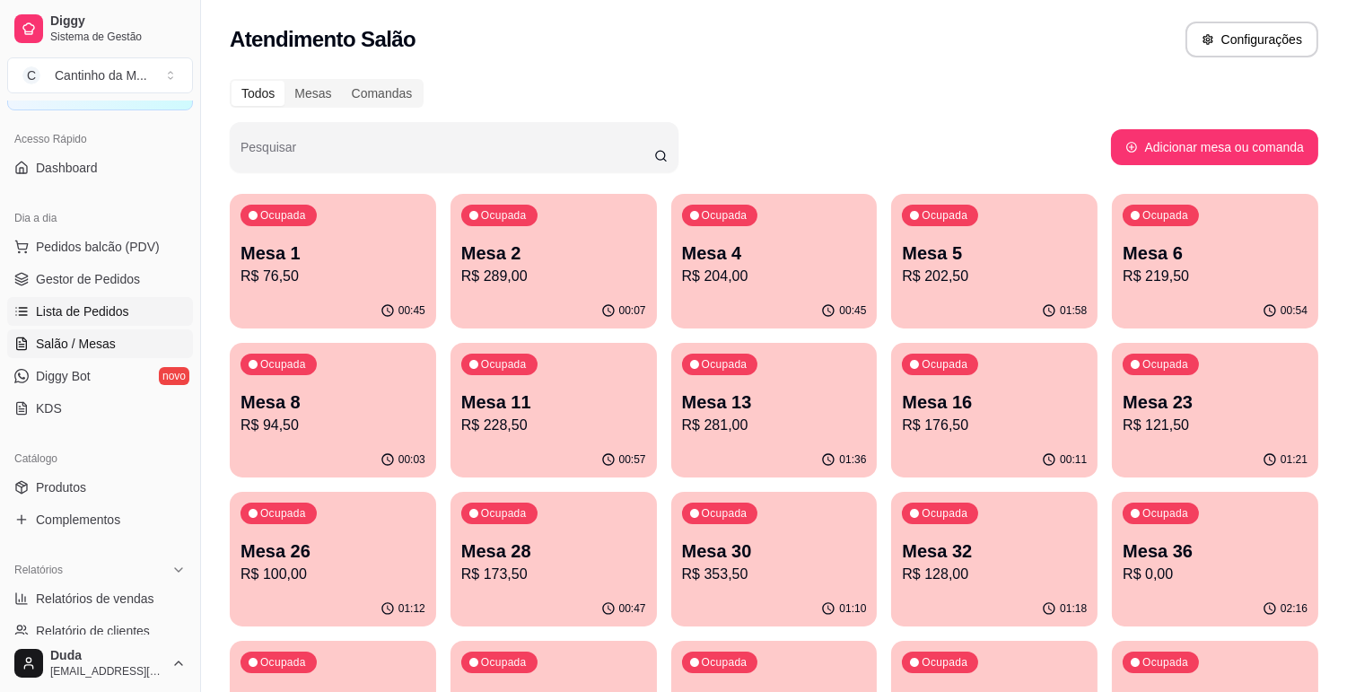
click at [123, 317] on span "Lista de Pedidos" at bounding box center [82, 312] width 93 height 18
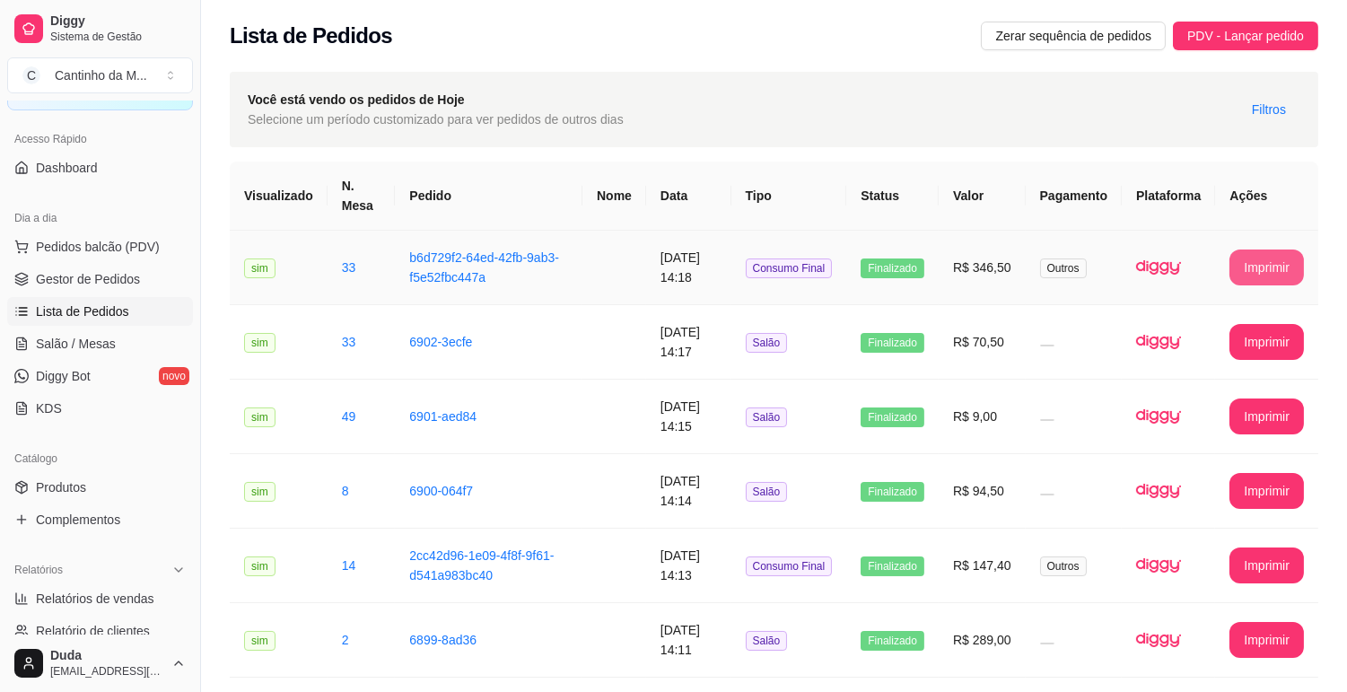
click at [1248, 257] on button "Imprimir" at bounding box center [1267, 268] width 75 height 36
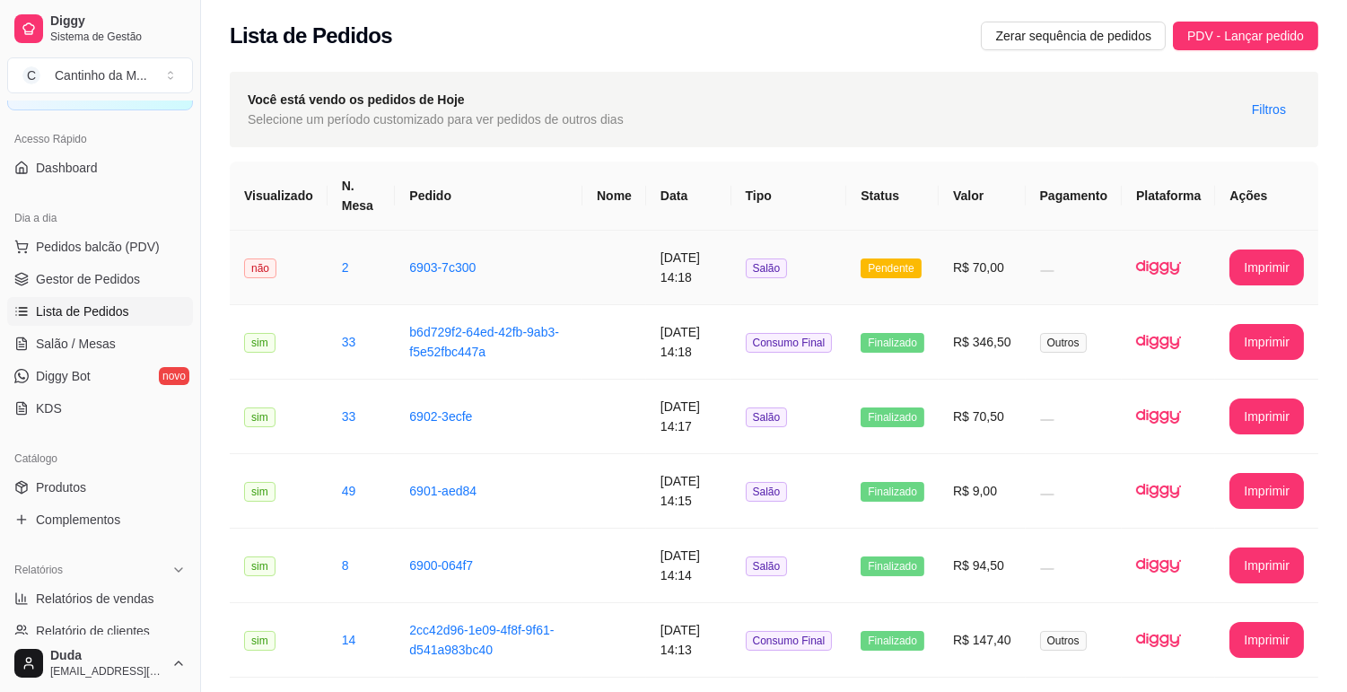
click at [399, 269] on td "6903-7c300" at bounding box center [489, 268] width 188 height 75
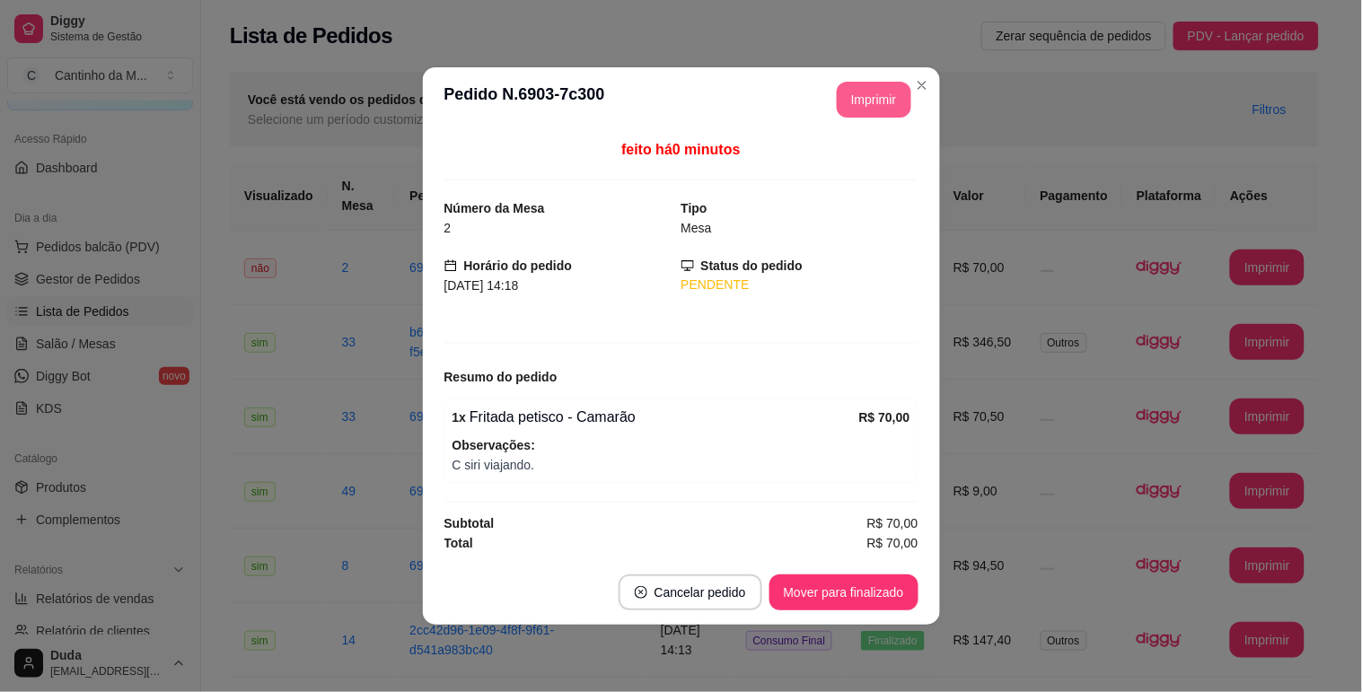
click at [874, 101] on button "Imprimir" at bounding box center [874, 100] width 75 height 36
click at [854, 576] on button "Mover para finalizado" at bounding box center [843, 593] width 149 height 36
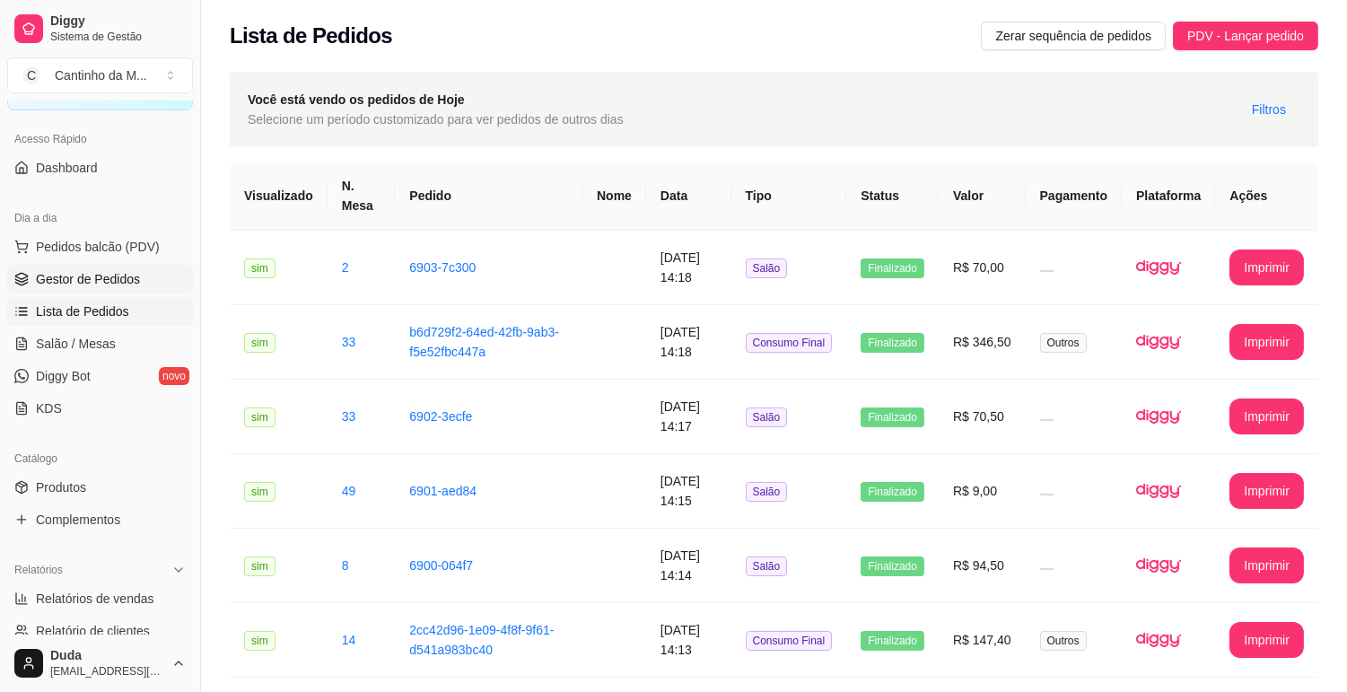
click at [104, 279] on span "Gestor de Pedidos" at bounding box center [88, 279] width 104 height 18
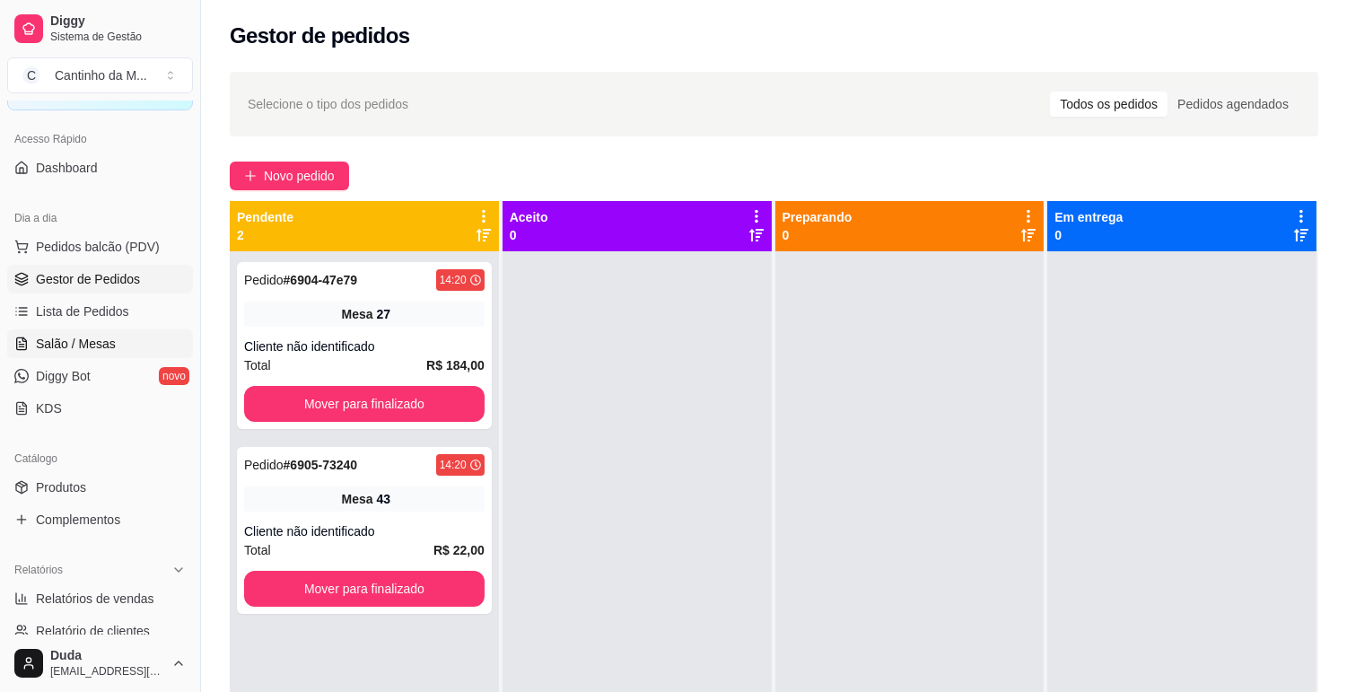
click at [124, 341] on link "Salão / Mesas" at bounding box center [100, 343] width 186 height 29
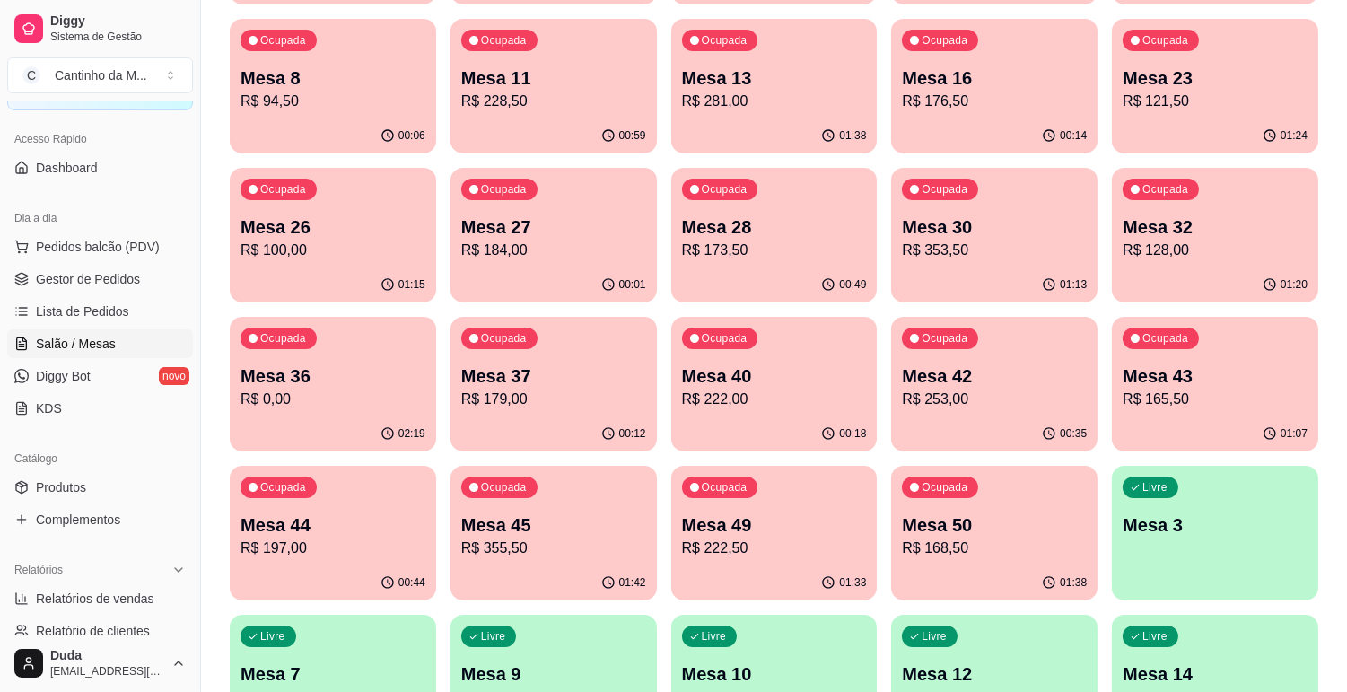
scroll to position [399, 0]
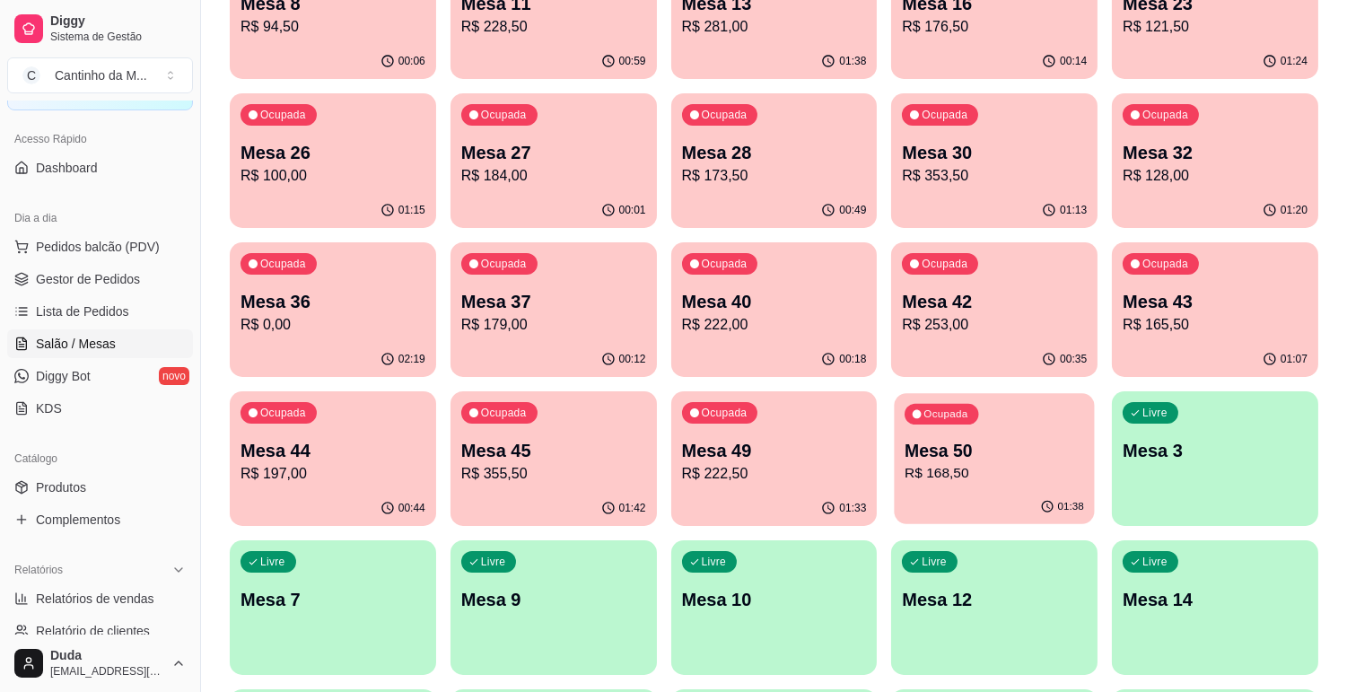
click at [1025, 440] on p "Mesa 50" at bounding box center [995, 451] width 180 height 24
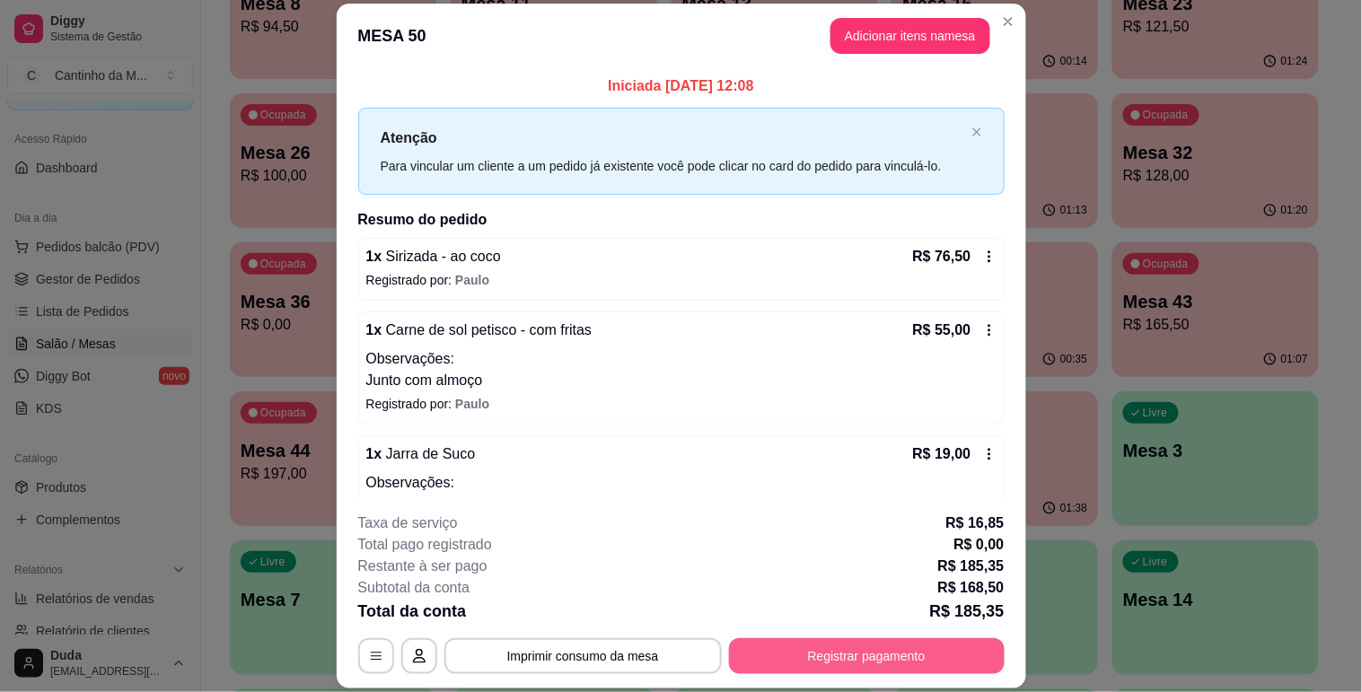
click at [880, 649] on button "Registrar pagamento" at bounding box center [867, 656] width 276 height 36
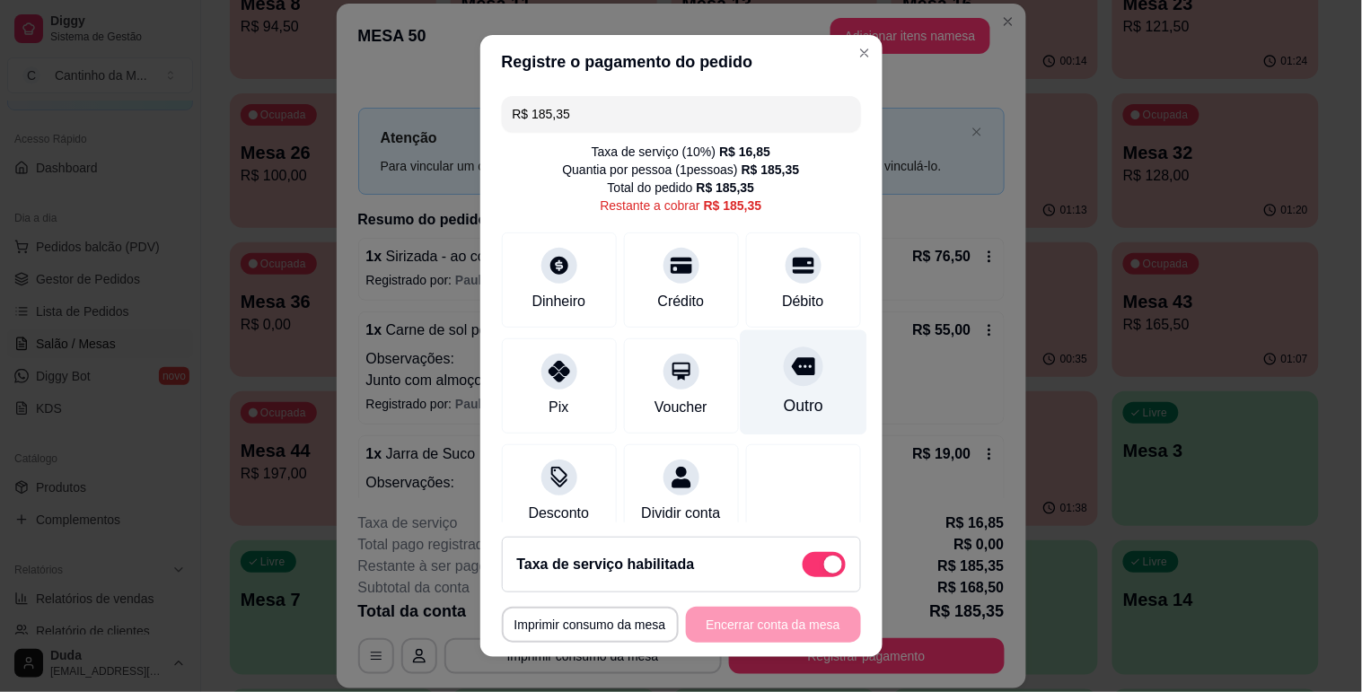
click at [791, 368] on div "Outro" at bounding box center [803, 381] width 127 height 105
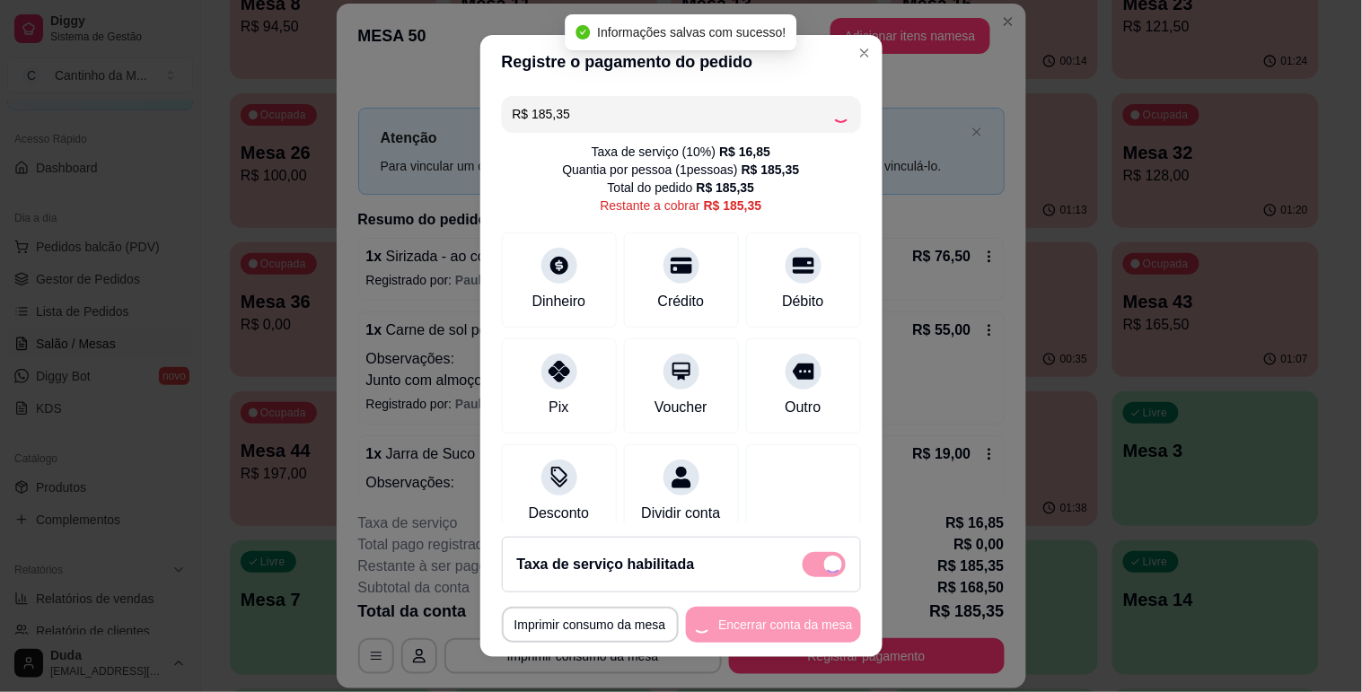
type input "R$ 0,00"
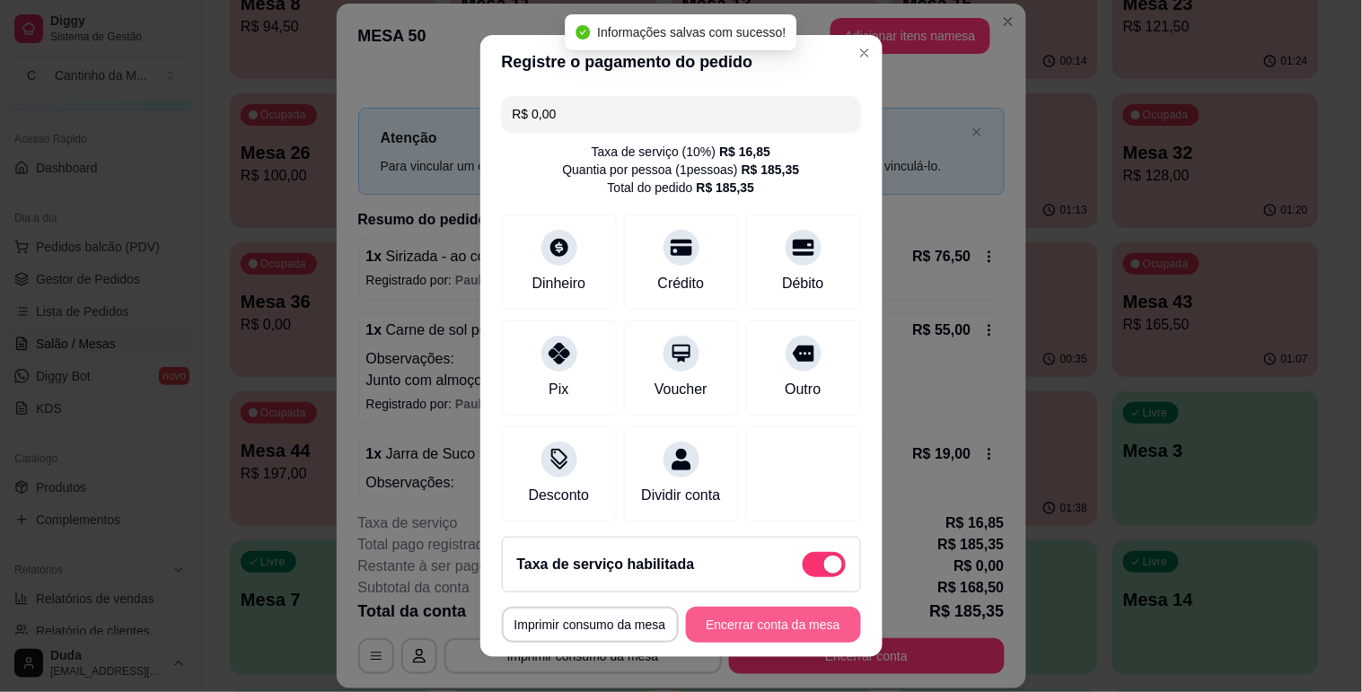
click at [776, 634] on button "Encerrar conta da mesa" at bounding box center [773, 625] width 175 height 36
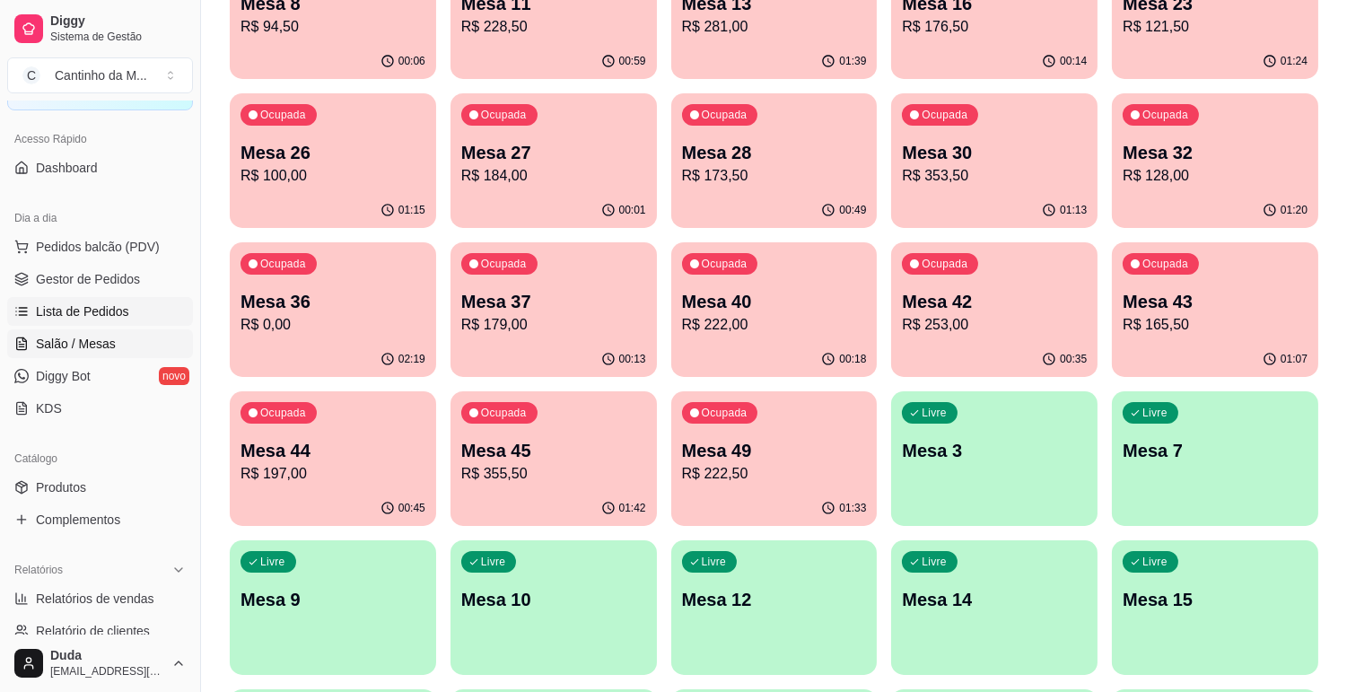
click at [85, 317] on span "Lista de Pedidos" at bounding box center [82, 312] width 93 height 18
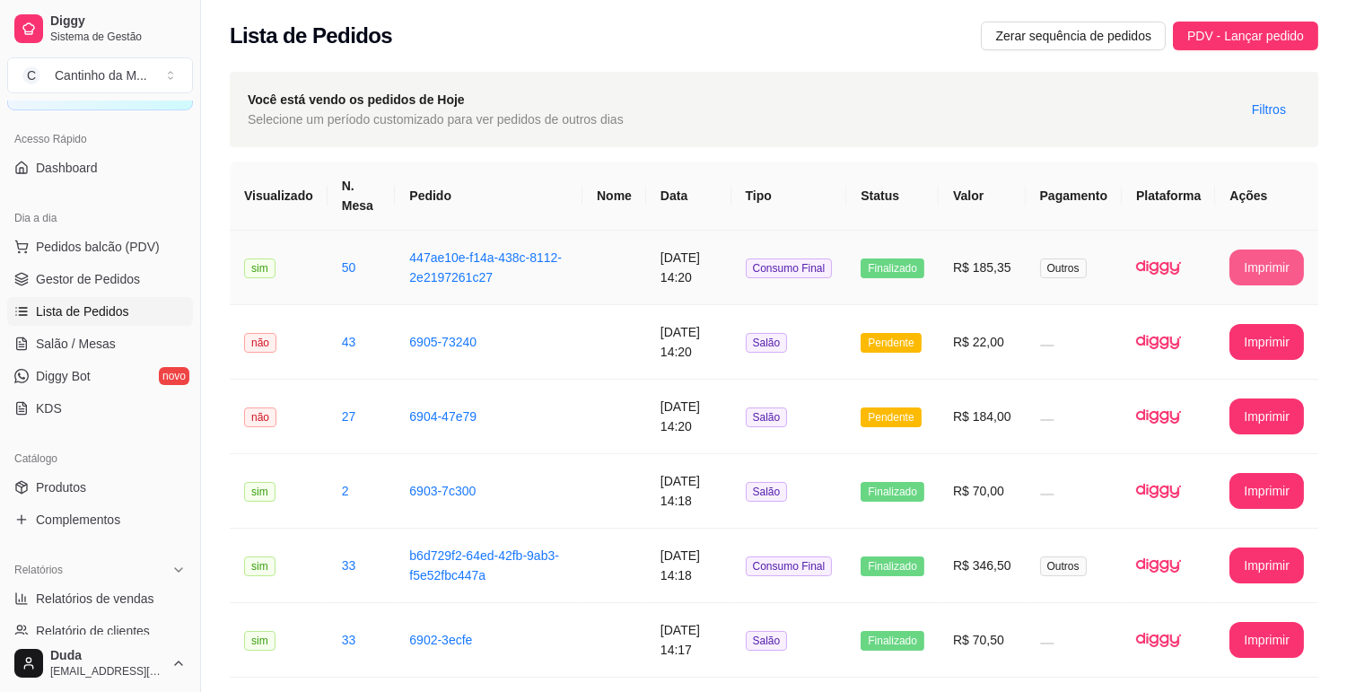
click at [1254, 268] on button "Imprimir" at bounding box center [1267, 268] width 75 height 36
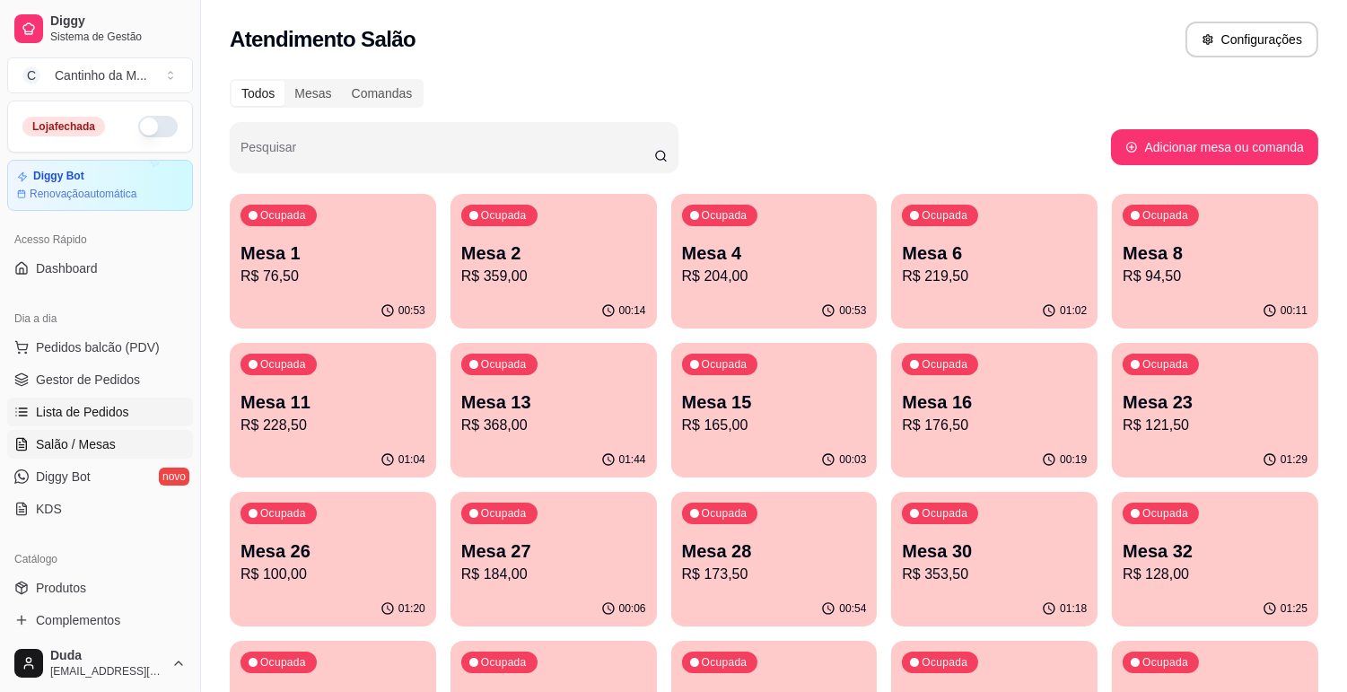
click at [78, 406] on span "Lista de Pedidos" at bounding box center [82, 412] width 93 height 18
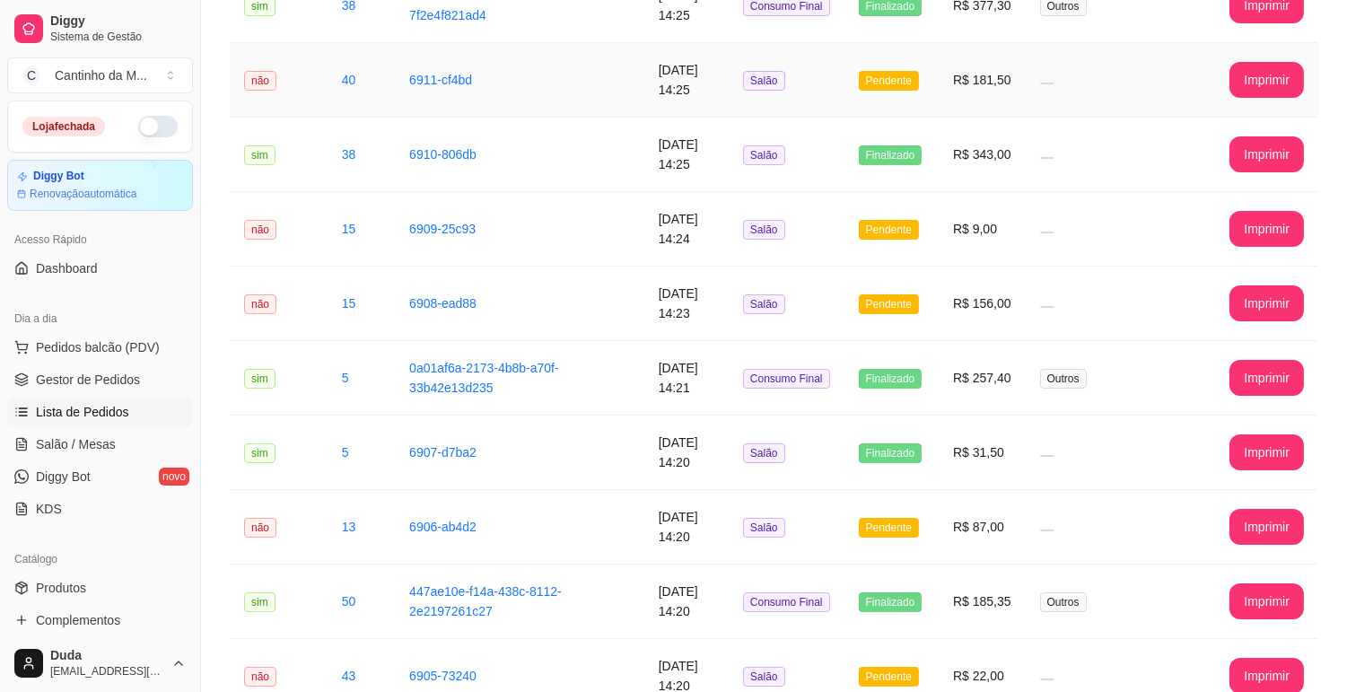
scroll to position [299, 0]
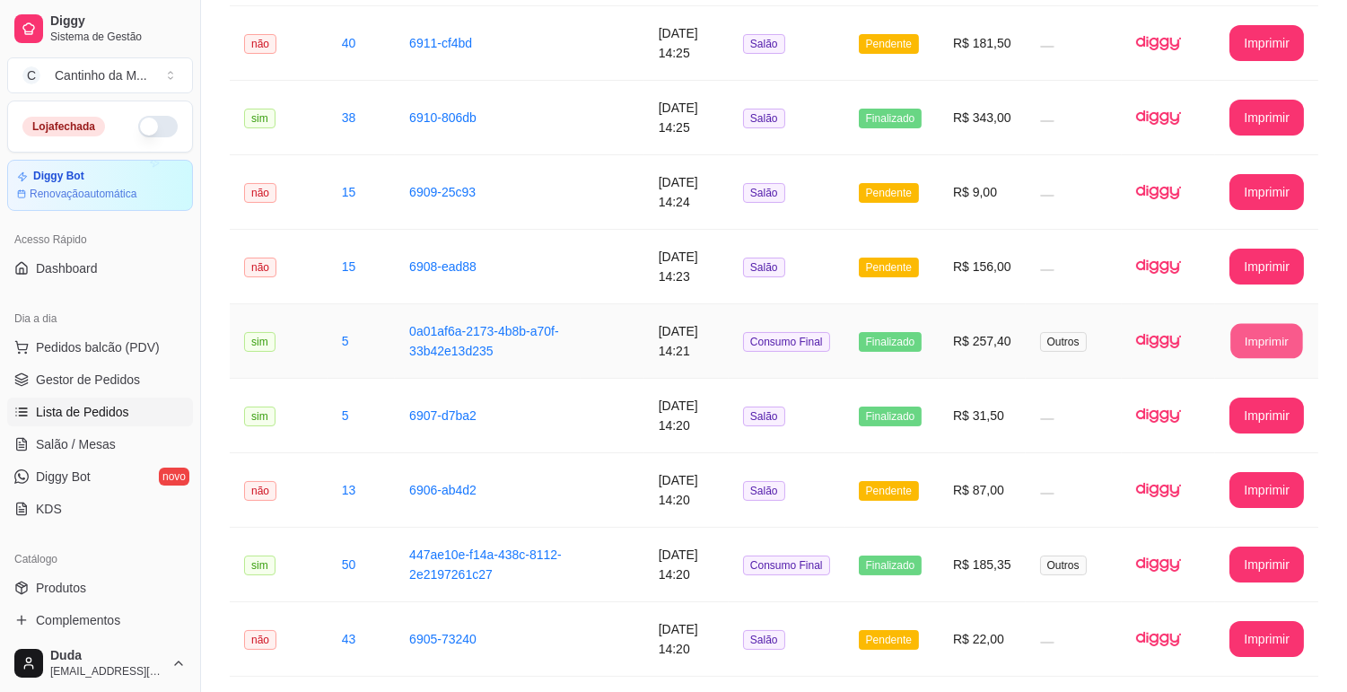
click at [1248, 337] on button "Imprimir" at bounding box center [1268, 341] width 72 height 35
click at [57, 364] on ul "Pedidos balcão (PDV) Gestor de Pedidos Lista de Pedidos Salão / Mesas Diggy Bot…" at bounding box center [100, 428] width 186 height 190
click at [58, 373] on span "Gestor de Pedidos" at bounding box center [88, 380] width 104 height 18
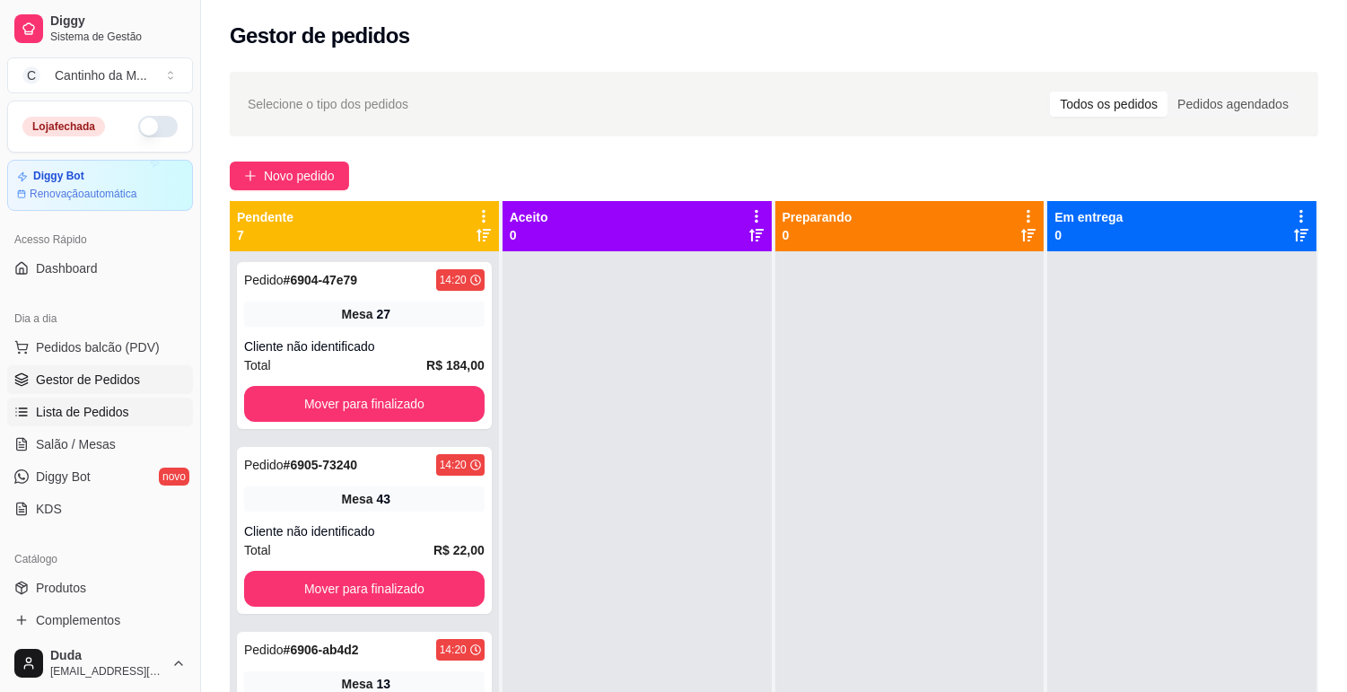
click at [83, 409] on span "Lista de Pedidos" at bounding box center [82, 412] width 93 height 18
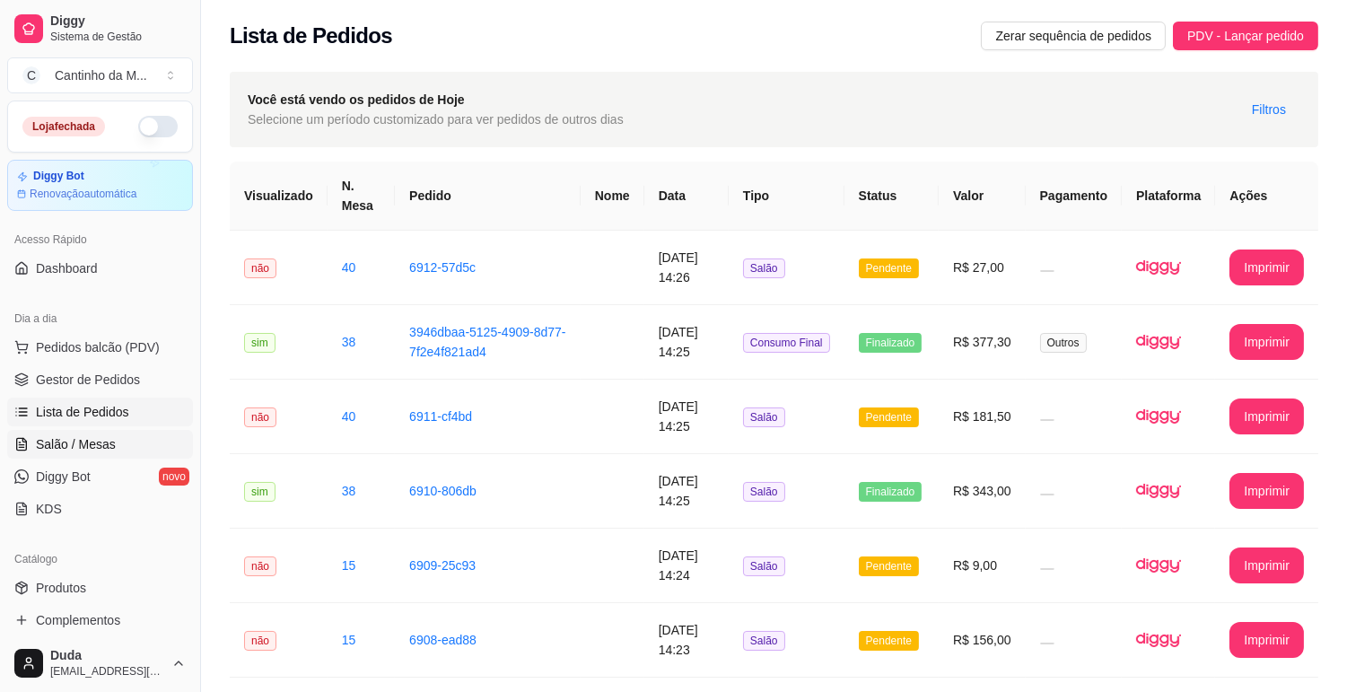
click at [87, 435] on span "Salão / Mesas" at bounding box center [76, 444] width 80 height 18
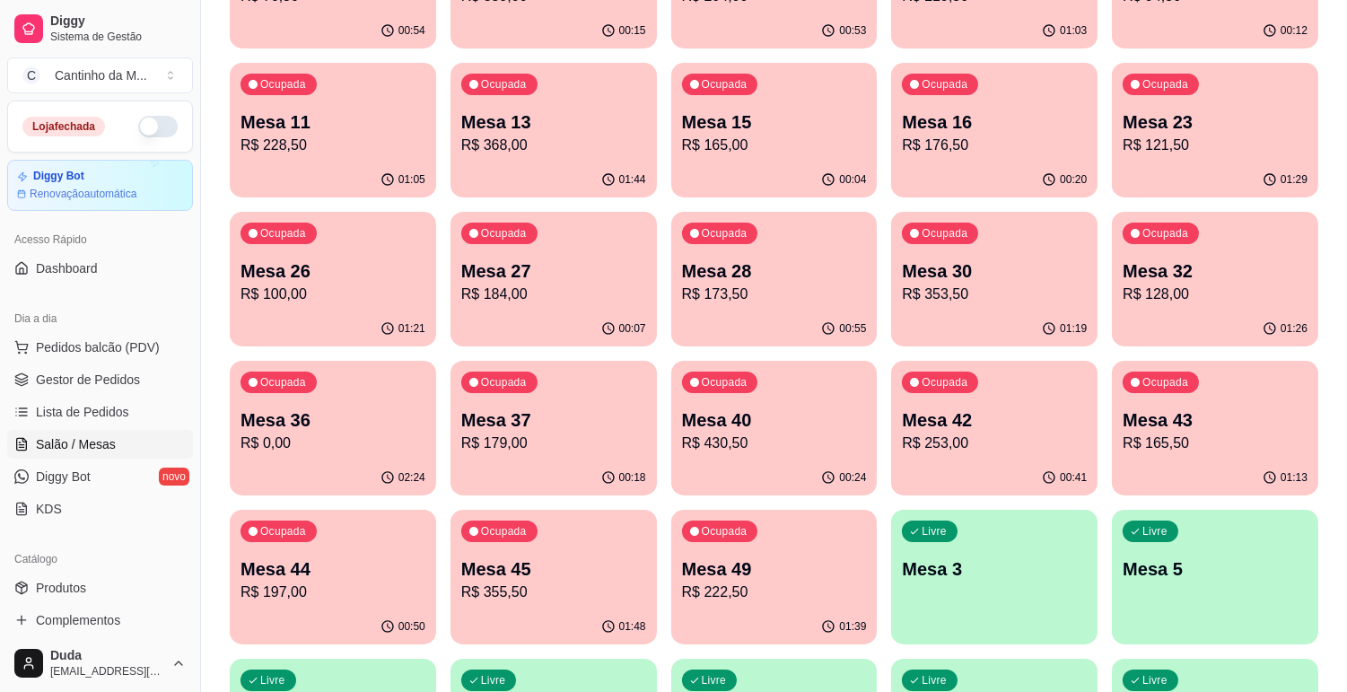
scroll to position [299, 0]
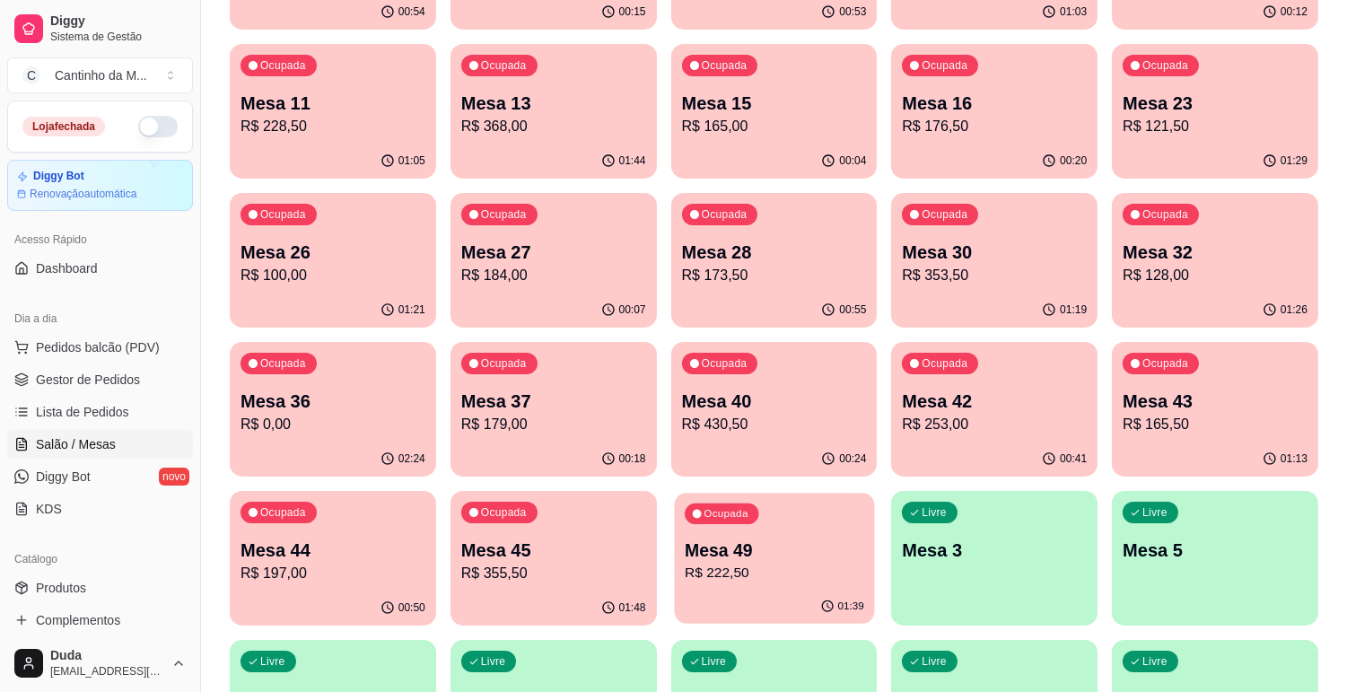
click at [751, 552] on p "Mesa 49" at bounding box center [775, 551] width 180 height 24
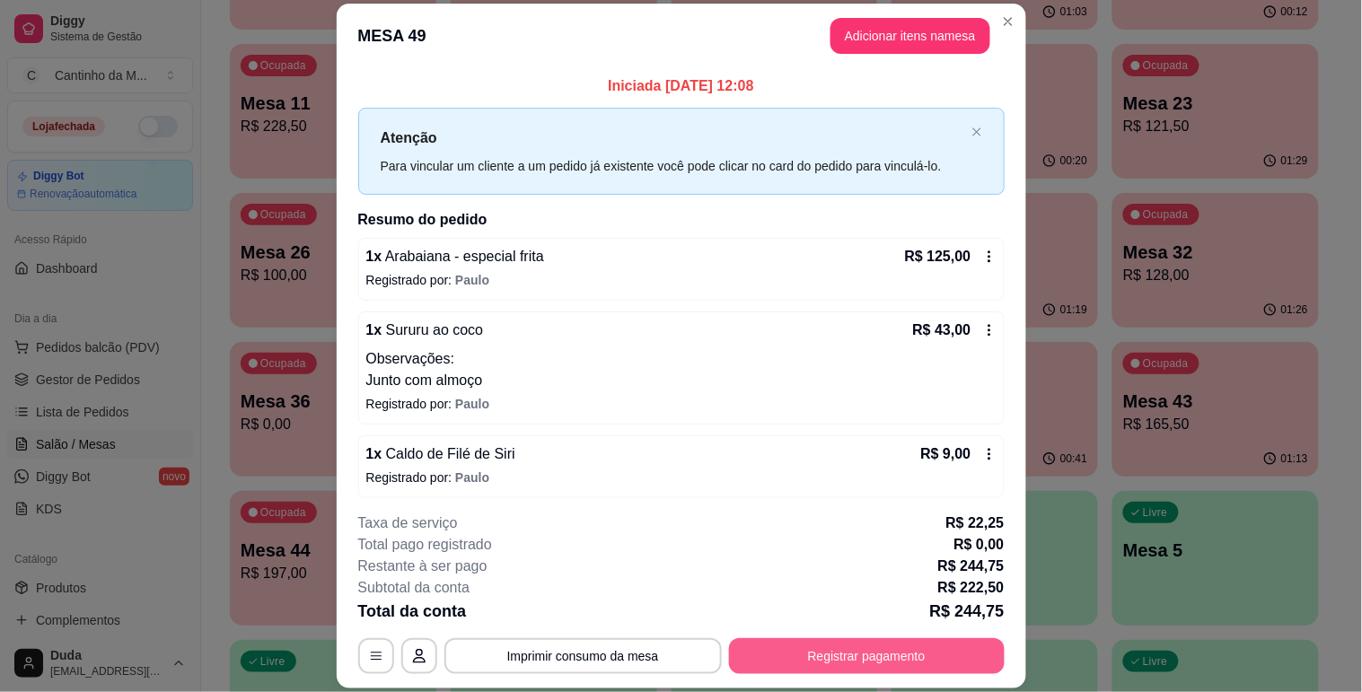
click at [813, 645] on button "Registrar pagamento" at bounding box center [867, 656] width 276 height 36
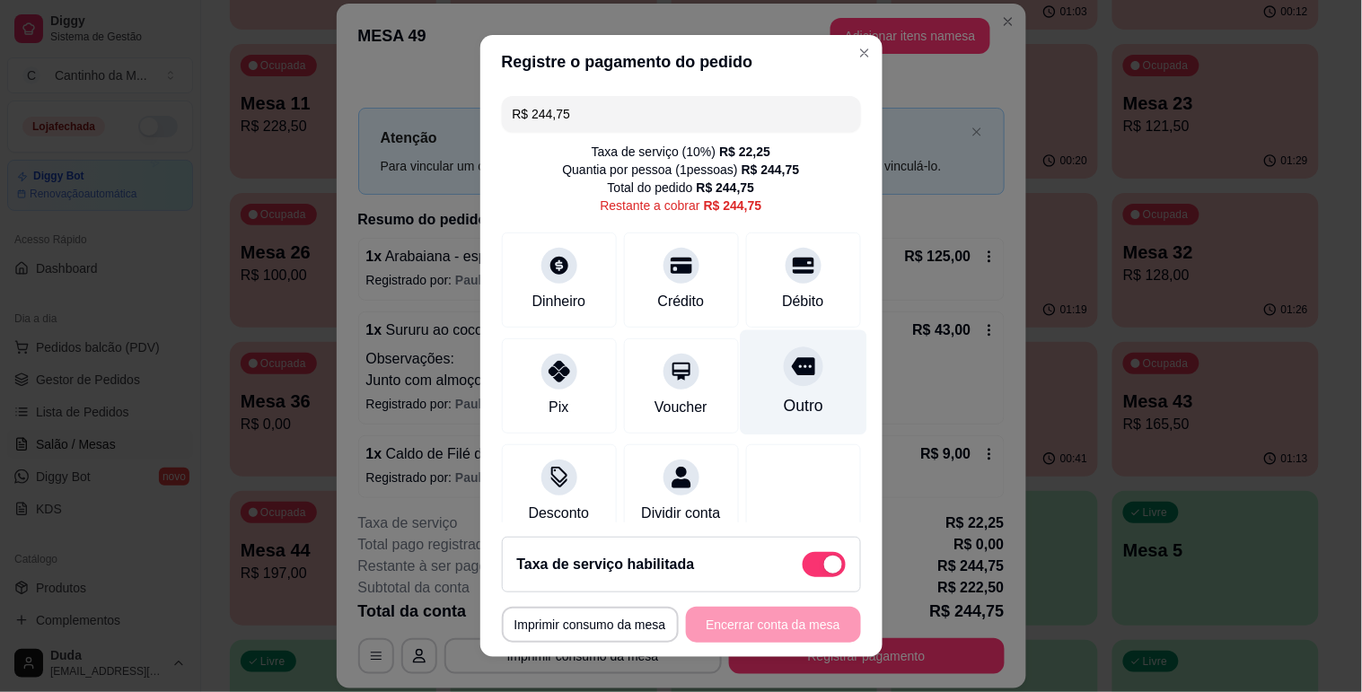
click at [791, 365] on icon at bounding box center [802, 366] width 23 height 18
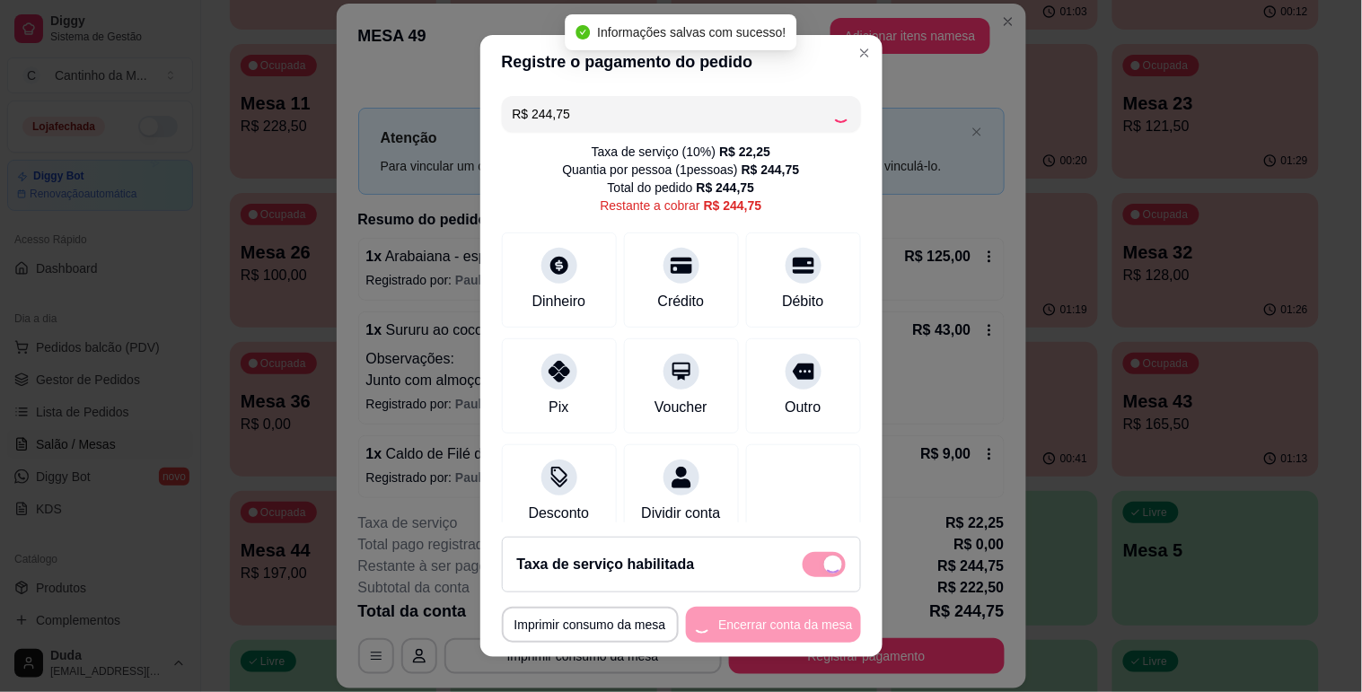
type input "R$ 0,00"
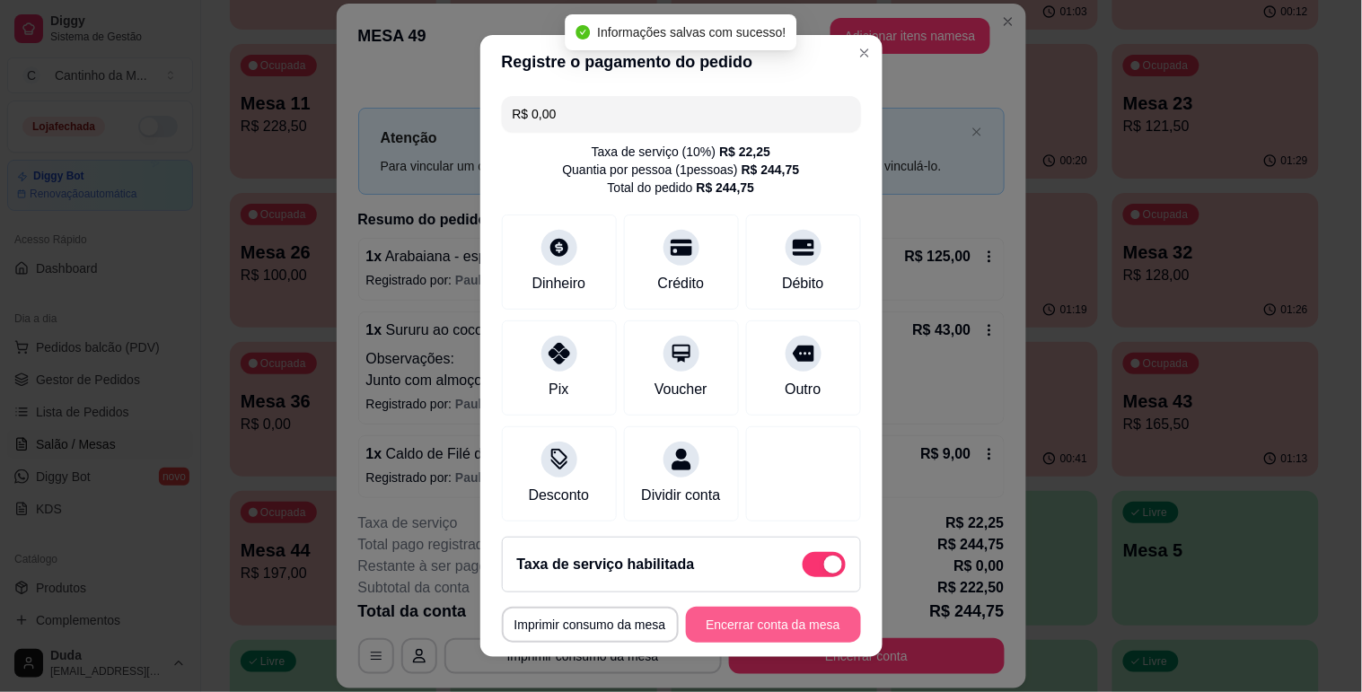
click at [743, 623] on button "Encerrar conta da mesa" at bounding box center [773, 625] width 175 height 36
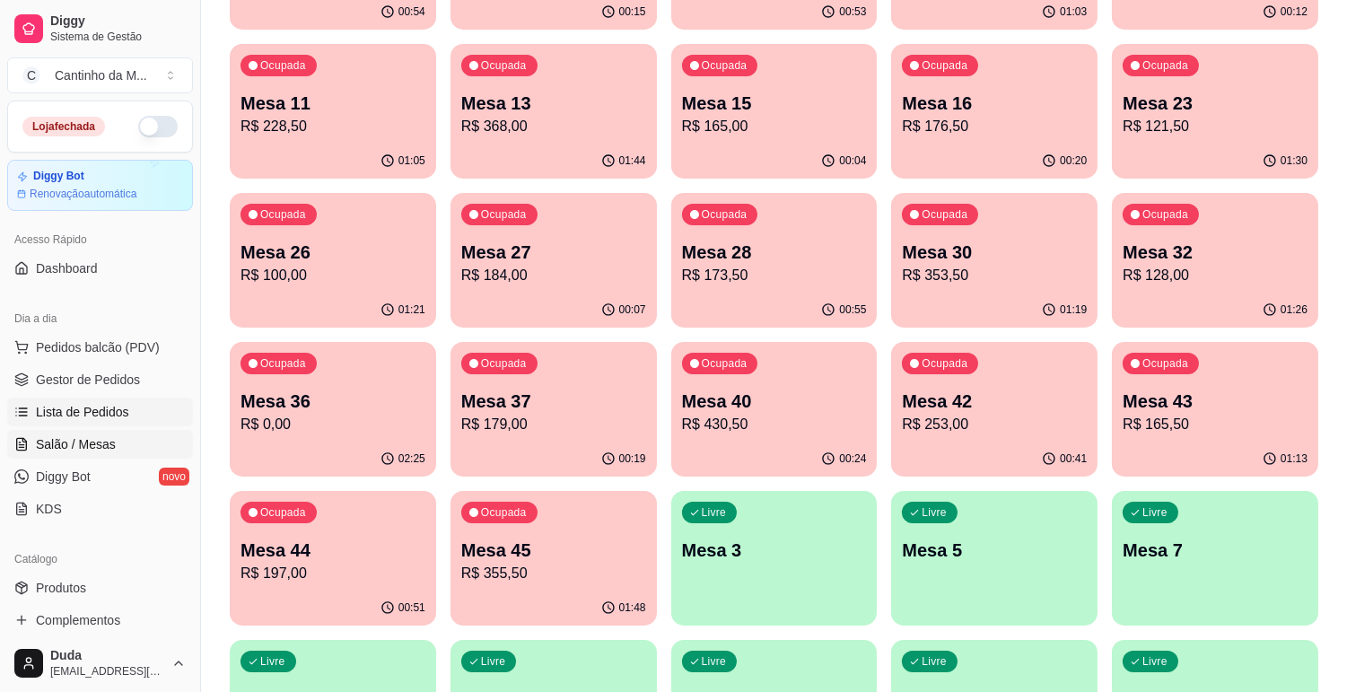
click at [124, 410] on span "Lista de Pedidos" at bounding box center [82, 412] width 93 height 18
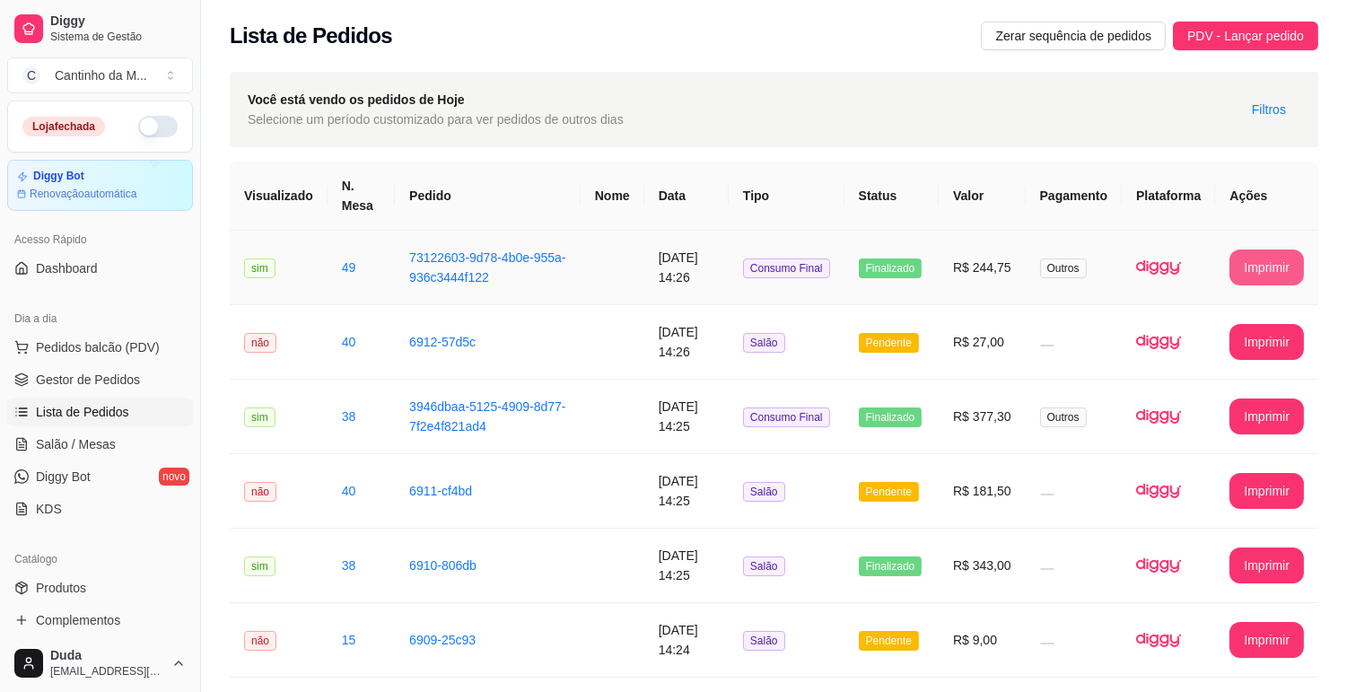
click at [1276, 276] on button "Imprimir" at bounding box center [1267, 268] width 75 height 36
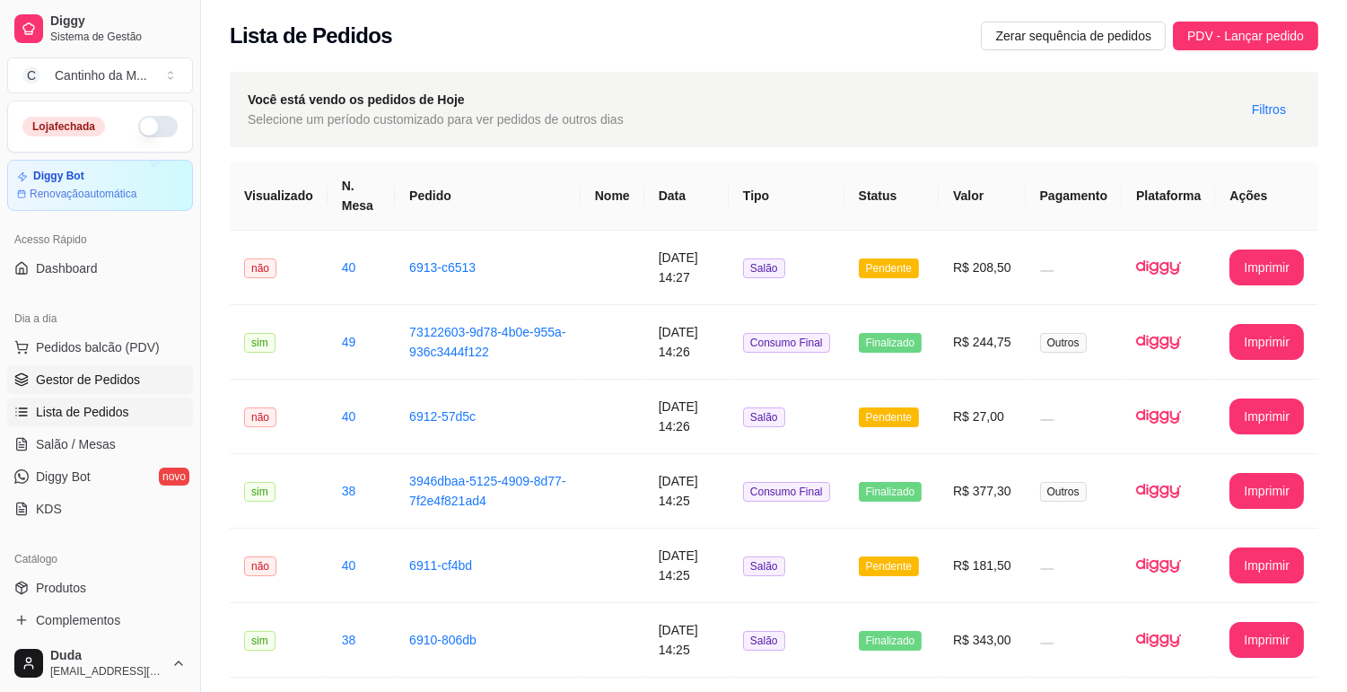
click at [43, 378] on span "Gestor de Pedidos" at bounding box center [88, 380] width 104 height 18
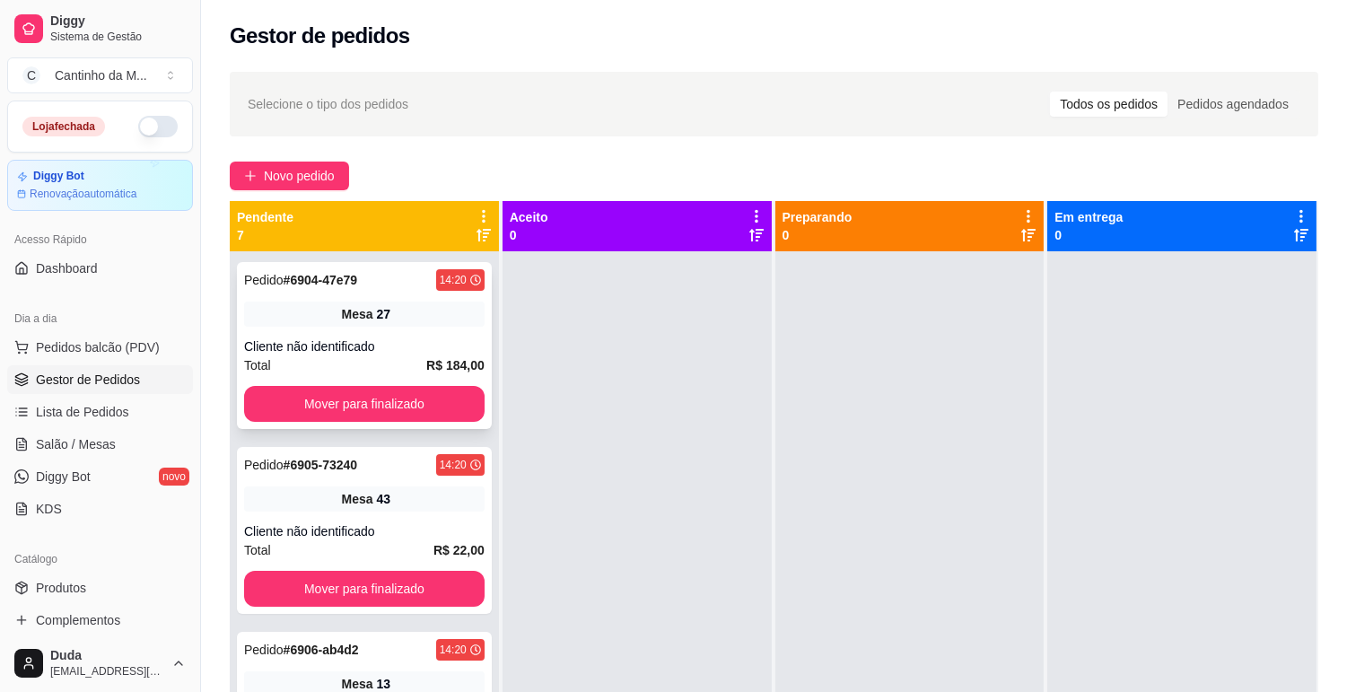
click at [371, 346] on div "Cliente não identificado" at bounding box center [364, 347] width 241 height 18
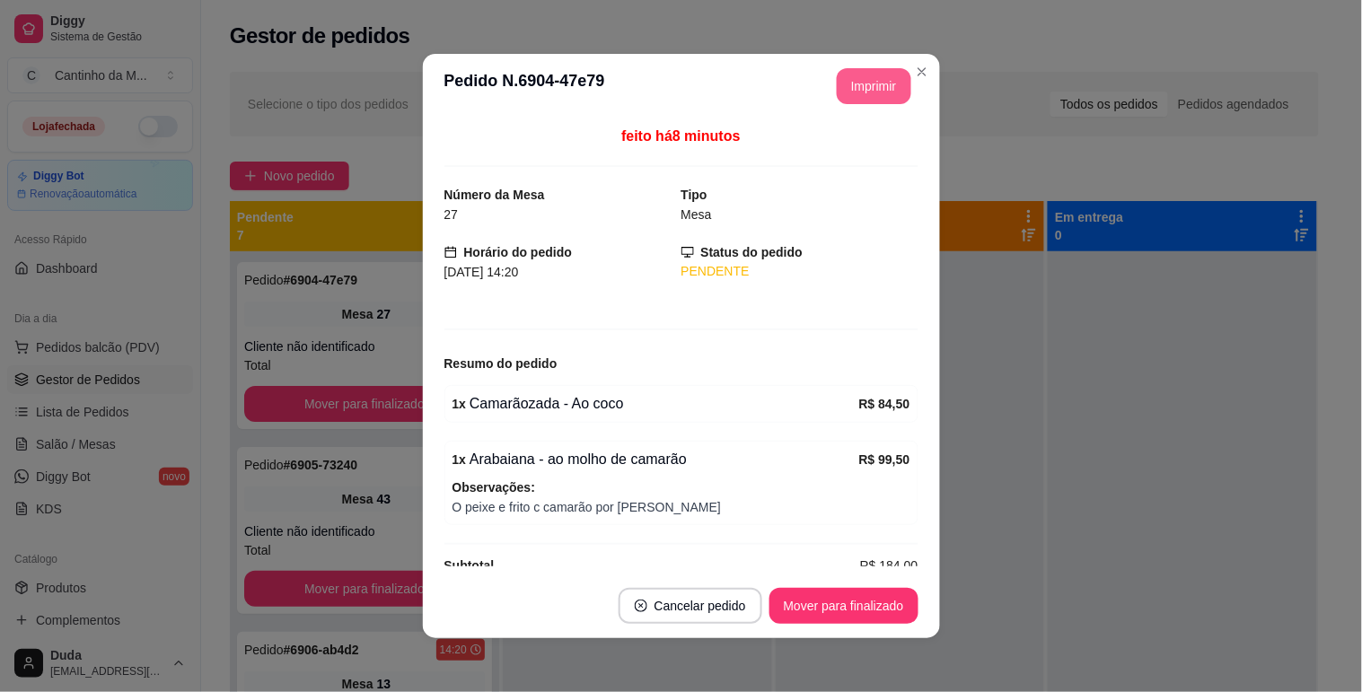
click at [877, 88] on button "Imprimir" at bounding box center [874, 86] width 75 height 36
click at [842, 597] on button "Mover para finalizado" at bounding box center [843, 606] width 145 height 35
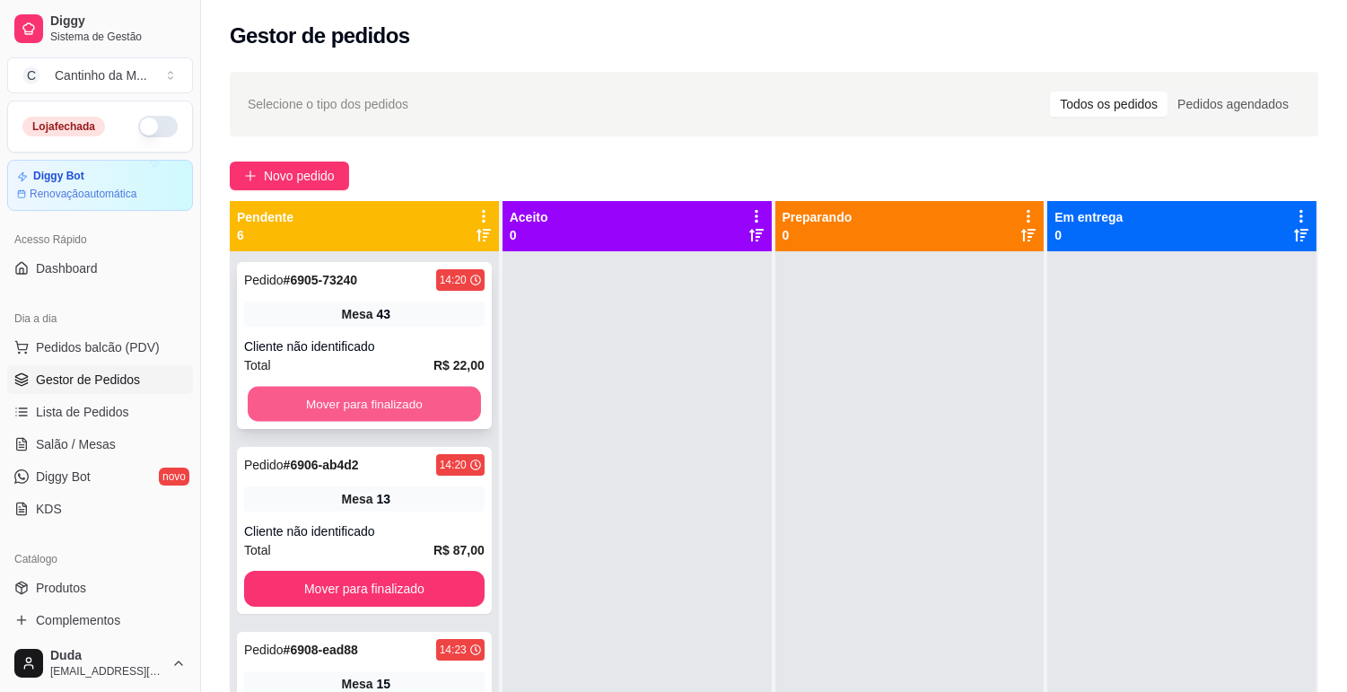
click at [337, 388] on button "Mover para finalizado" at bounding box center [364, 404] width 233 height 35
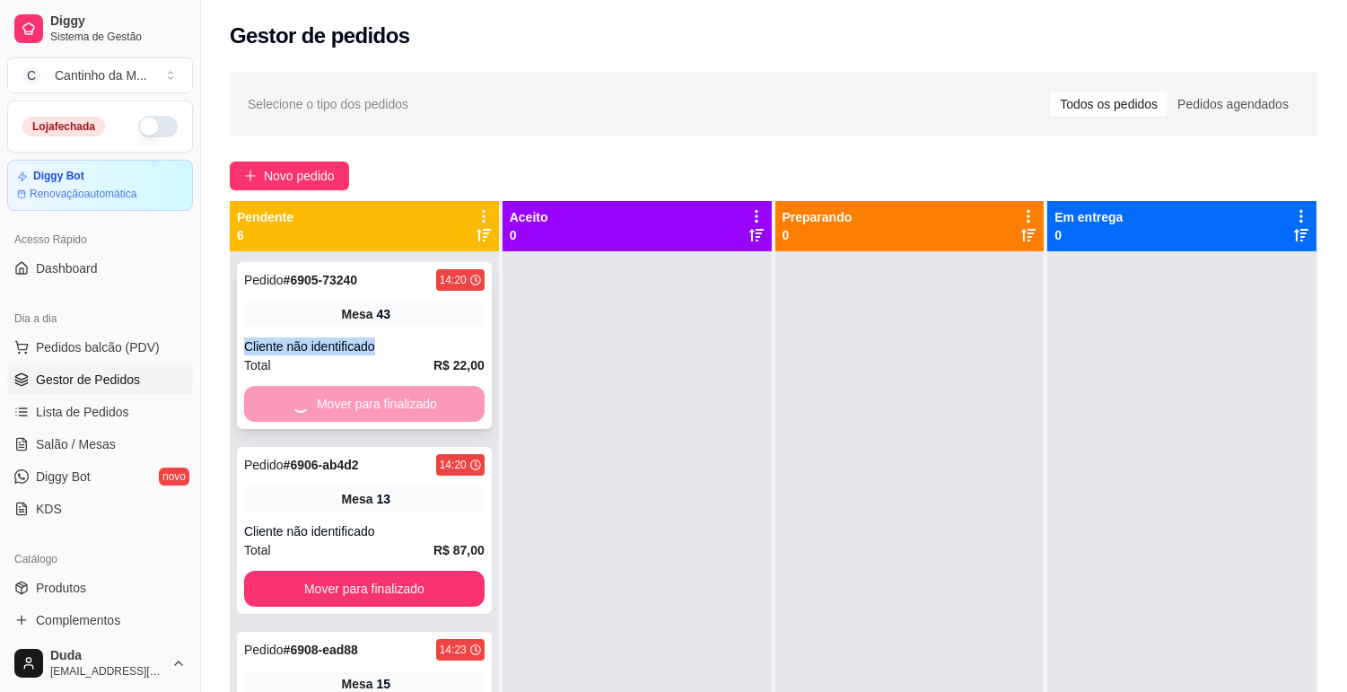
drag, startPoint x: 382, startPoint y: 317, endPoint x: 382, endPoint y: 328, distance: 10.8
click at [382, 328] on div "Pedido # 6905-73240 14:20 Mesa 43 Cliente não identificado Total R$ 22,00 Mover…" at bounding box center [364, 345] width 255 height 167
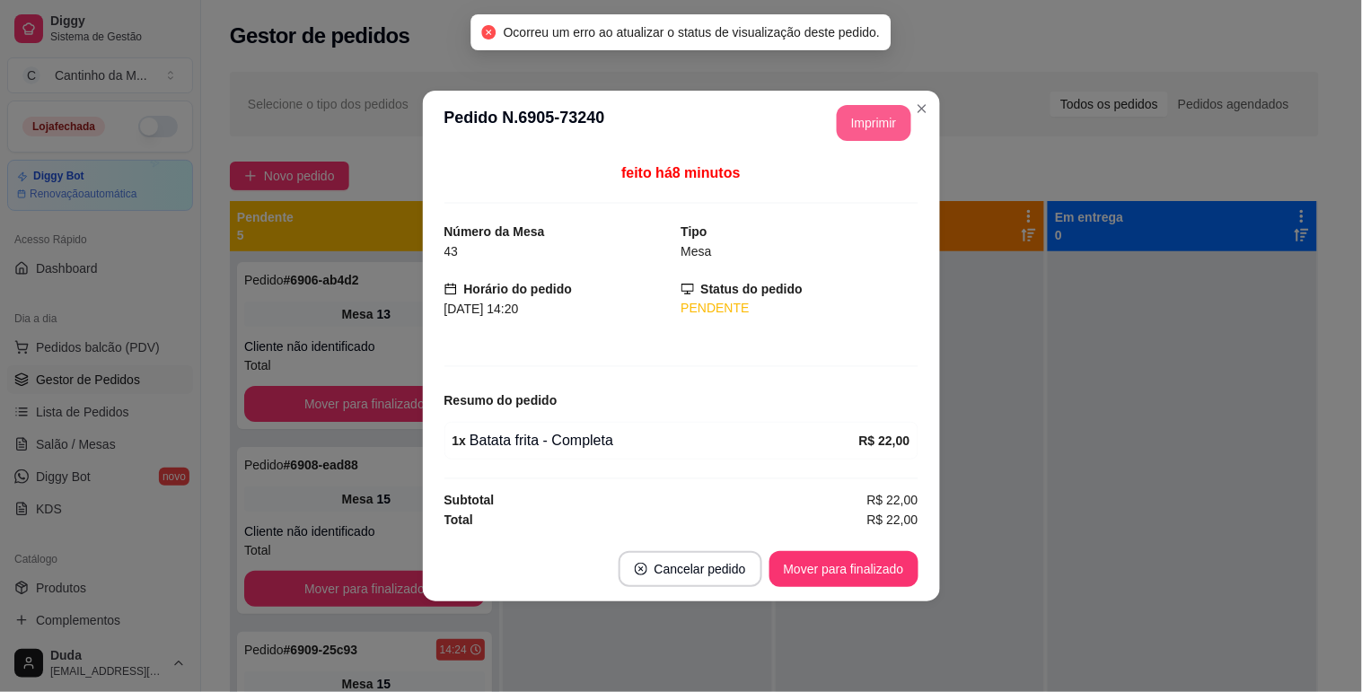
click at [839, 131] on button "Imprimir" at bounding box center [874, 123] width 75 height 36
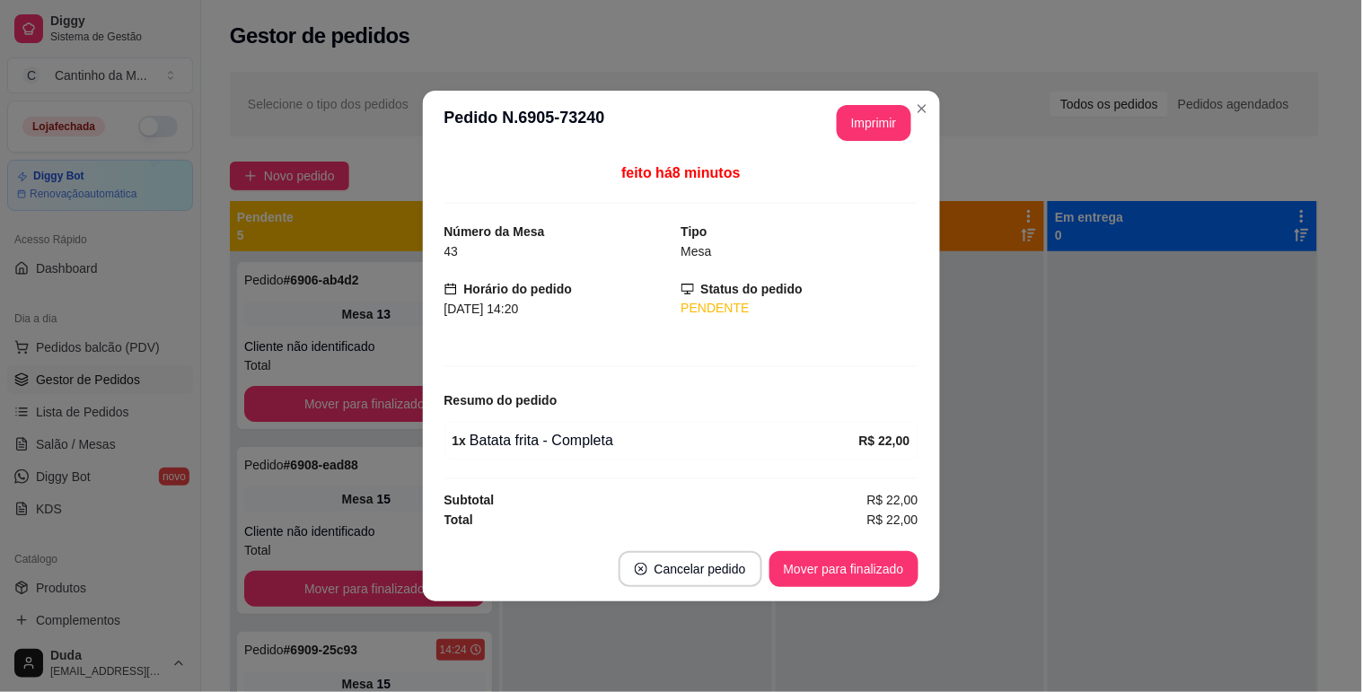
click at [851, 571] on button "Mover para finalizado" at bounding box center [843, 569] width 149 height 36
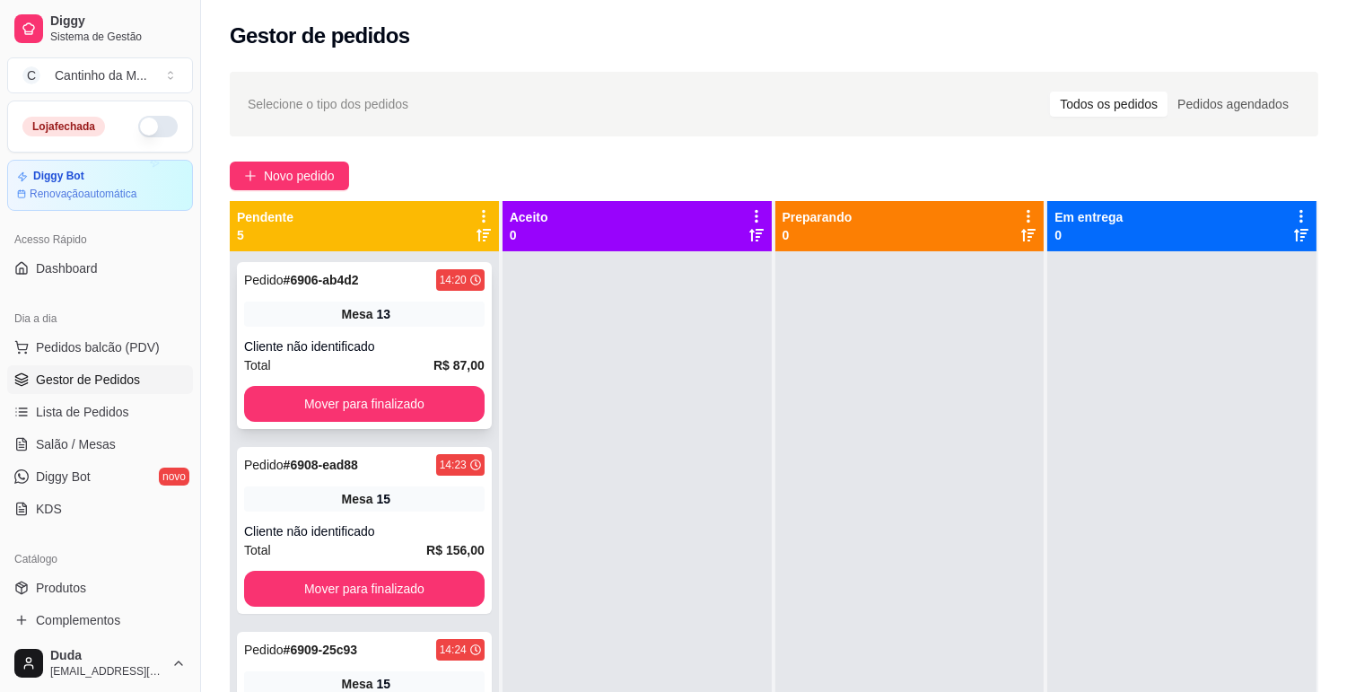
click at [258, 298] on div "Pedido # 6906-ab4d2 14:20 Mesa 13 Cliente não identificado Total R$ 87,00 Mover…" at bounding box center [364, 345] width 255 height 167
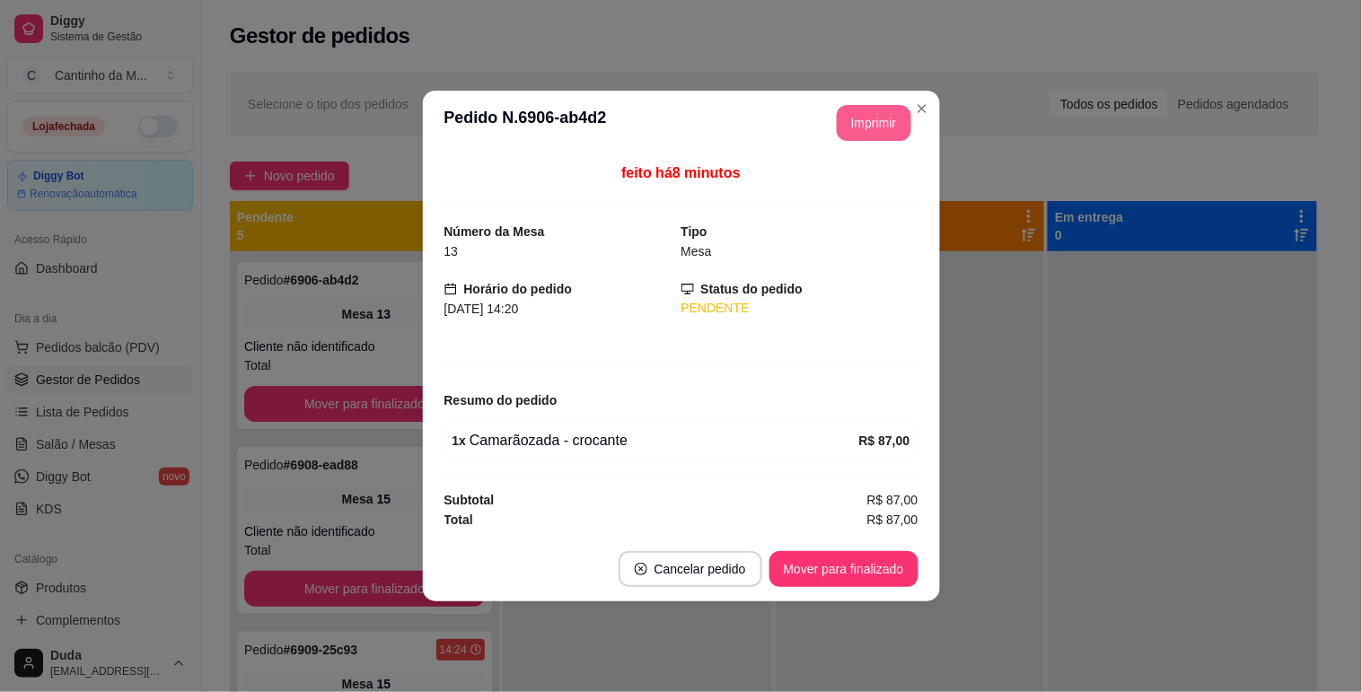
click at [864, 124] on button "Imprimir" at bounding box center [874, 123] width 75 height 36
click at [846, 559] on button "Mover para finalizado" at bounding box center [843, 569] width 149 height 36
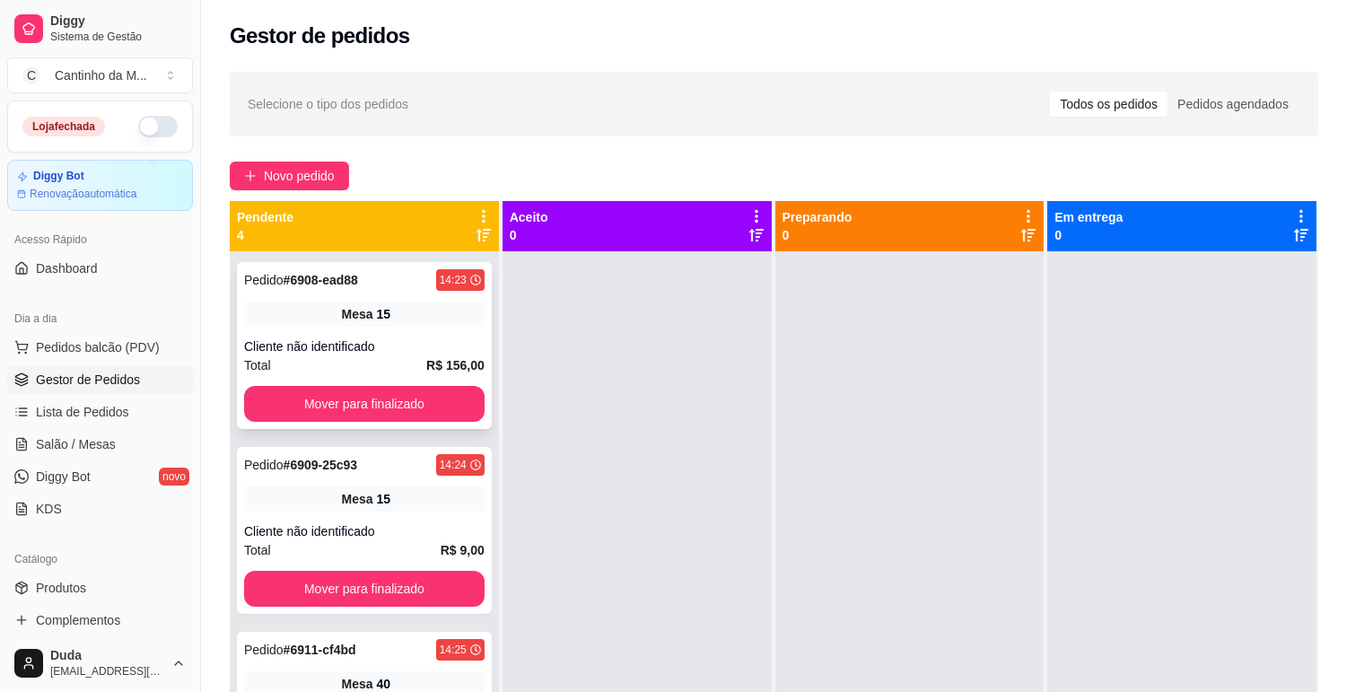
click at [353, 329] on div "Pedido # 6908-ead88 14:23 Mesa 15 Cliente não identificado Total R$ 156,00 Move…" at bounding box center [364, 345] width 255 height 167
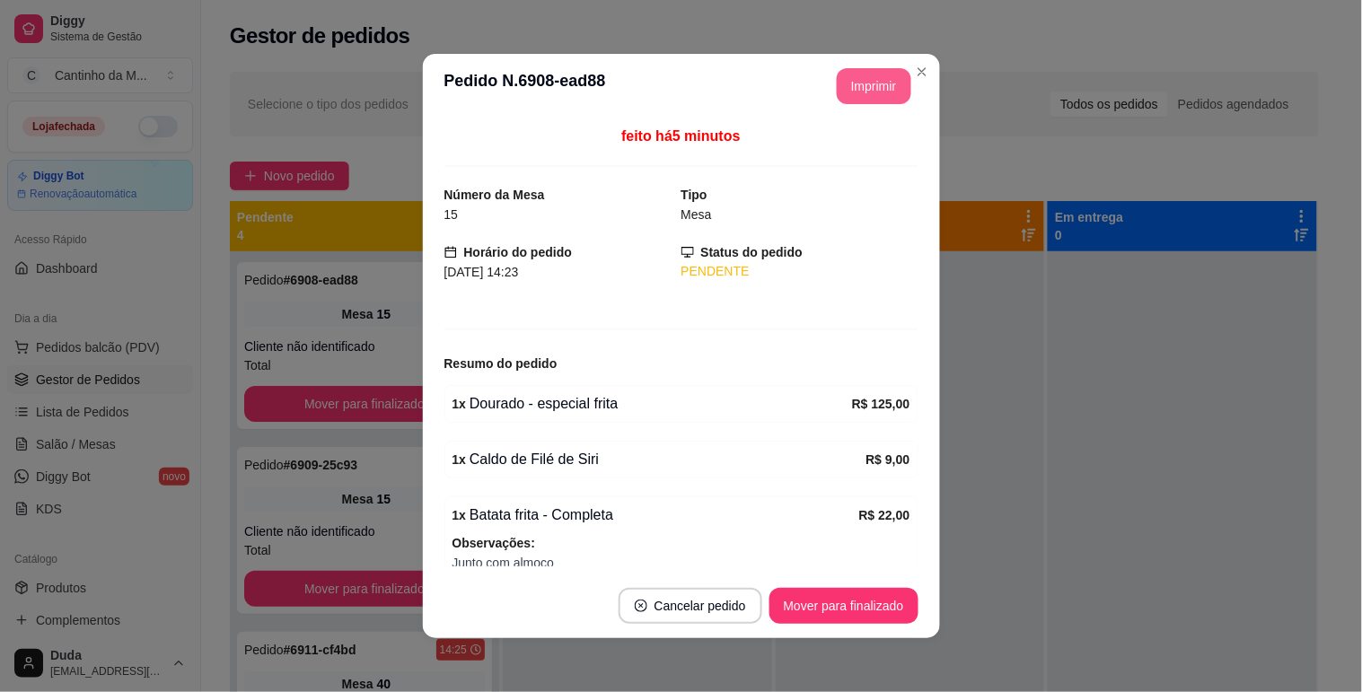
click at [846, 100] on button "Imprimir" at bounding box center [874, 86] width 75 height 36
click at [817, 604] on button "Mover para finalizado" at bounding box center [843, 606] width 149 height 36
click at [827, 628] on footer "Cancelar pedido Mover para finalizado" at bounding box center [681, 606] width 517 height 65
click at [827, 612] on button "Mover para finalizado" at bounding box center [843, 606] width 145 height 35
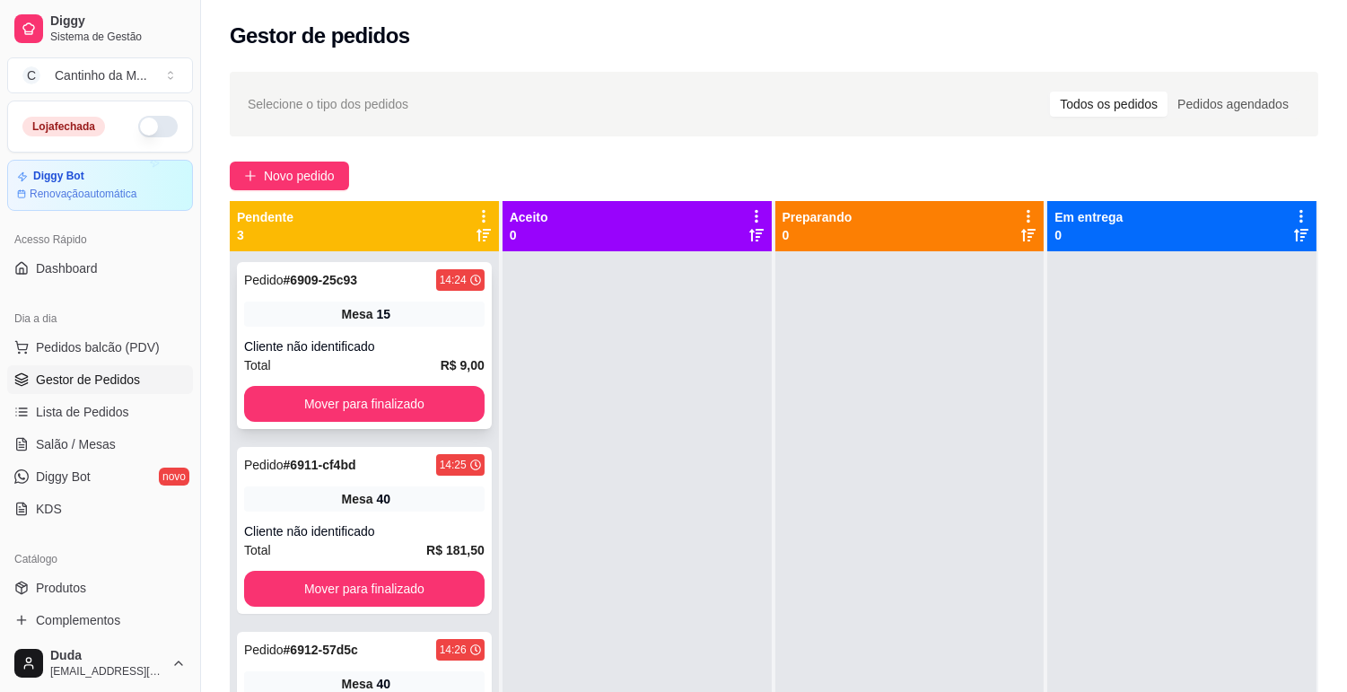
click at [352, 319] on span "Mesa" at bounding box center [357, 314] width 31 height 18
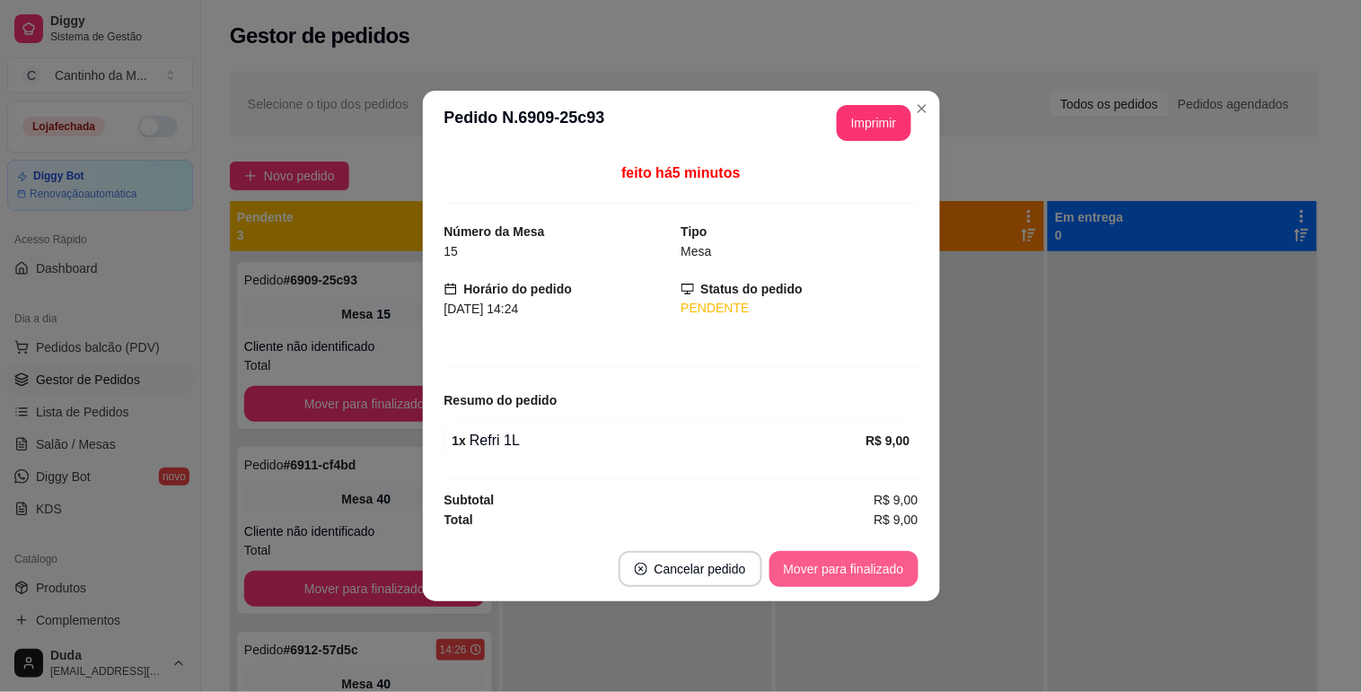
click at [865, 560] on button "Mover para finalizado" at bounding box center [843, 569] width 149 height 36
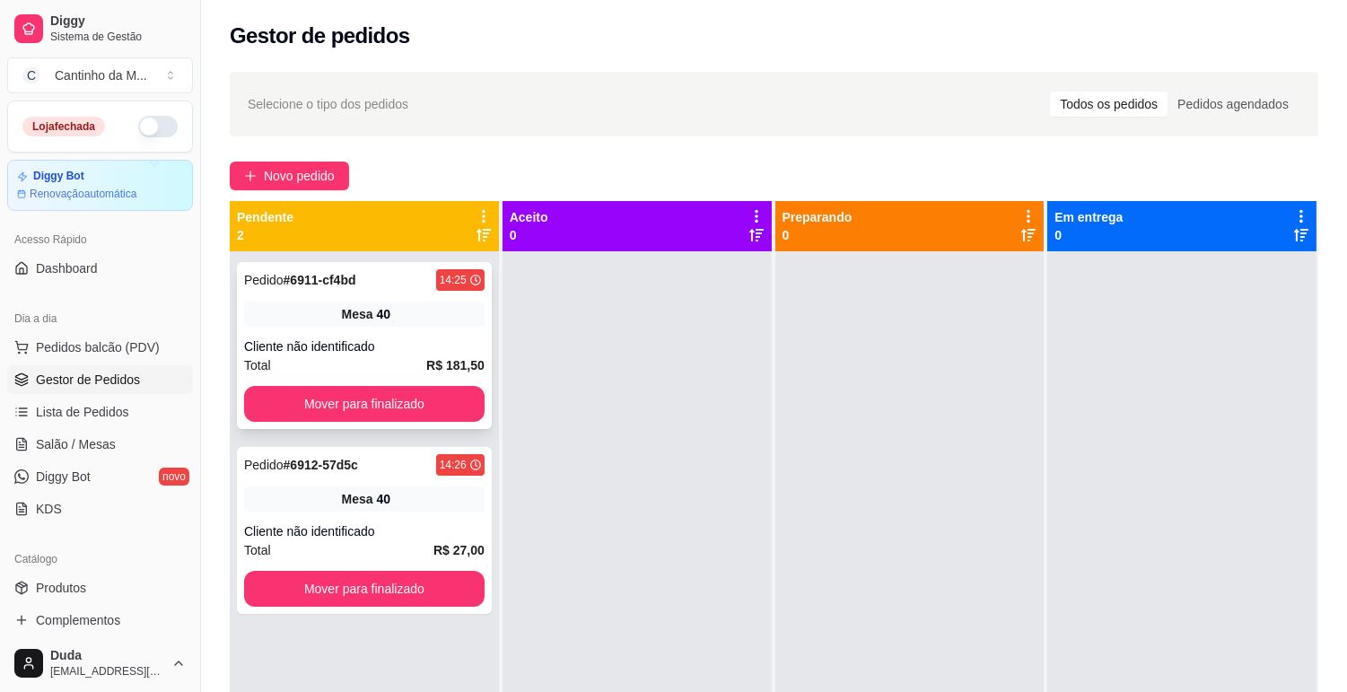
click at [386, 310] on div "40" at bounding box center [384, 314] width 14 height 18
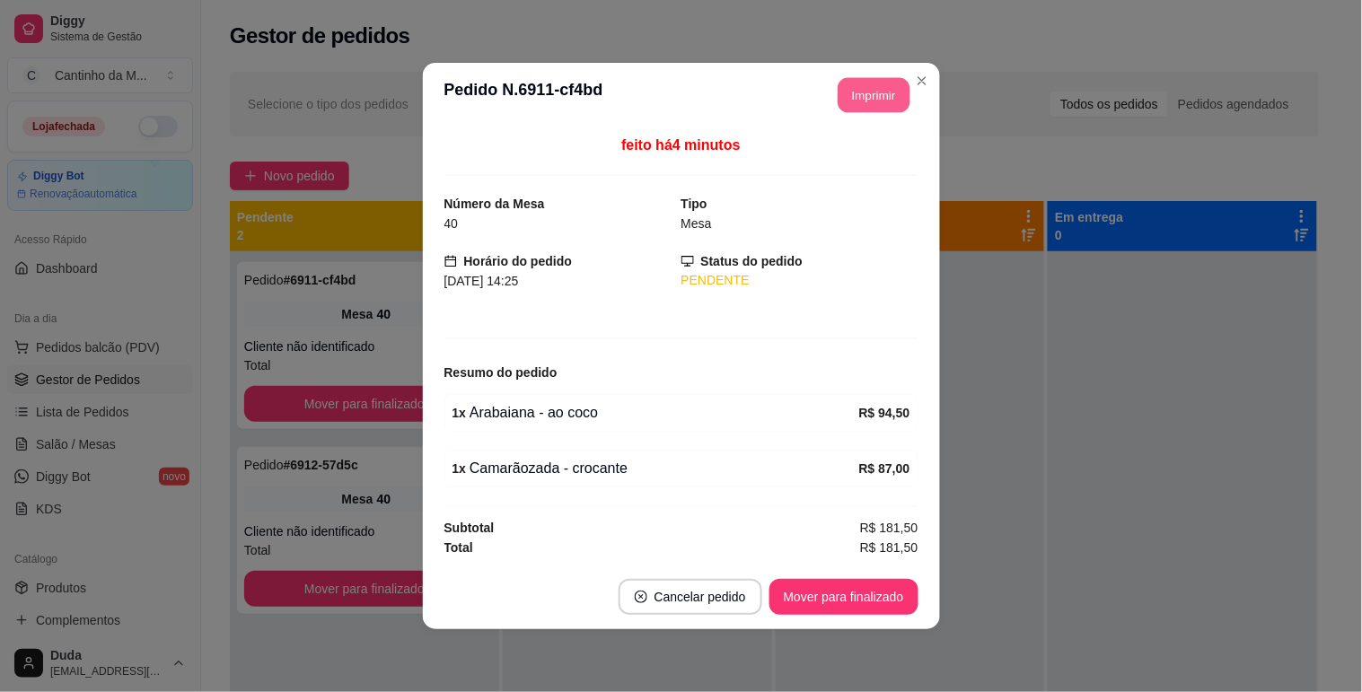
click at [867, 97] on button "Imprimir" at bounding box center [874, 95] width 72 height 35
click at [829, 599] on button "Mover para finalizado" at bounding box center [843, 597] width 149 height 36
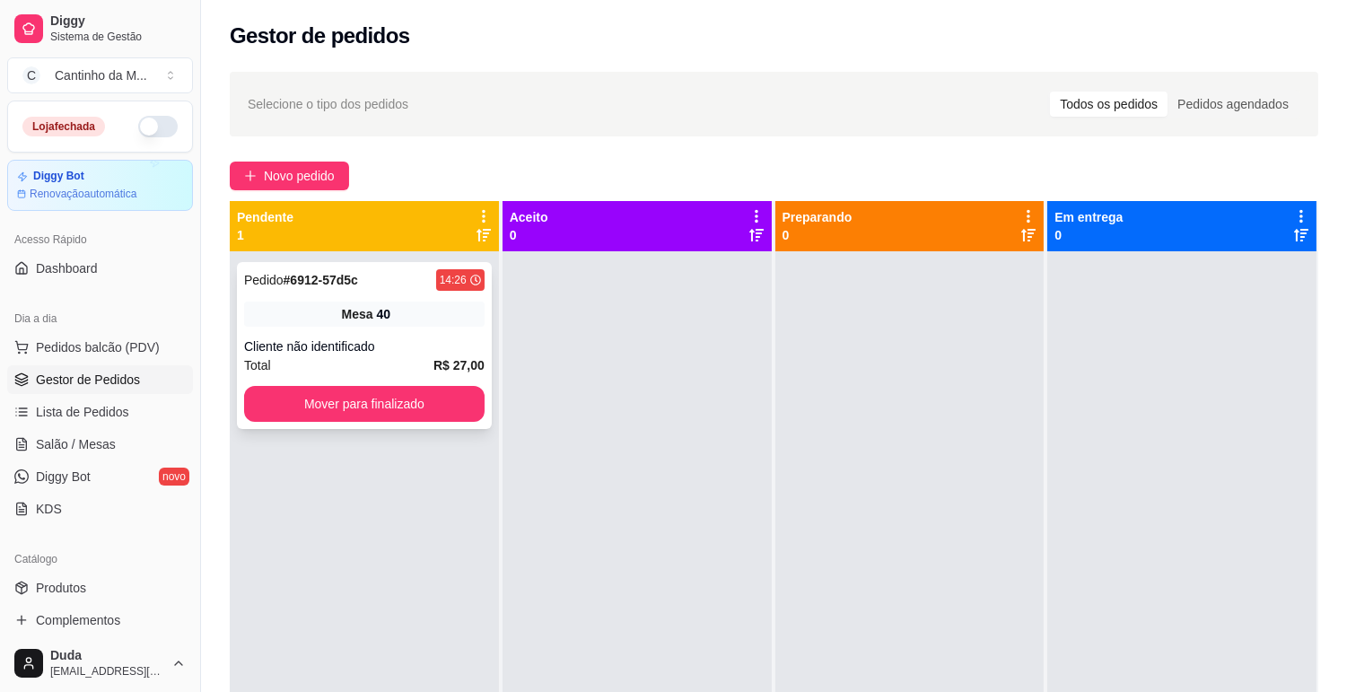
click at [405, 328] on div "Pedido # 6912-57d5c 14:26 Mesa 40 Cliente não identificado Total R$ 27,00 Mover…" at bounding box center [364, 345] width 255 height 167
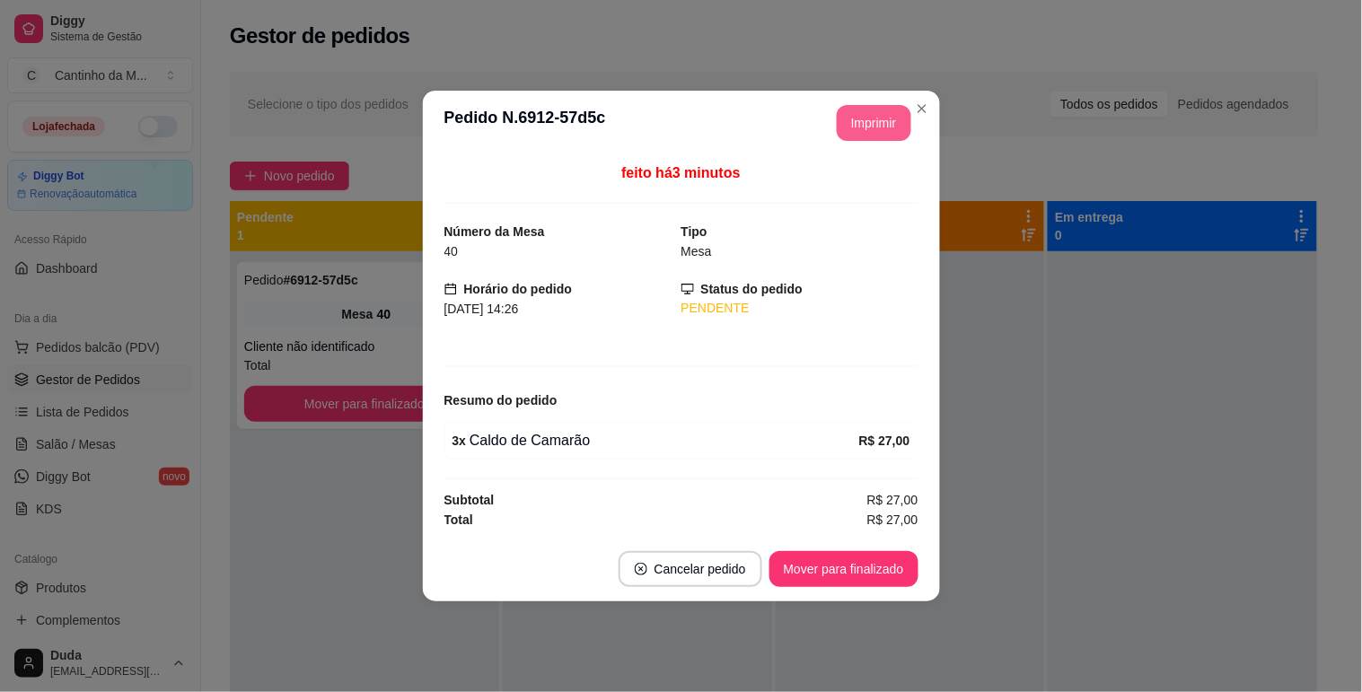
click at [876, 105] on button "Imprimir" at bounding box center [874, 123] width 75 height 36
click at [853, 560] on button "Mover para finalizado" at bounding box center [843, 569] width 149 height 36
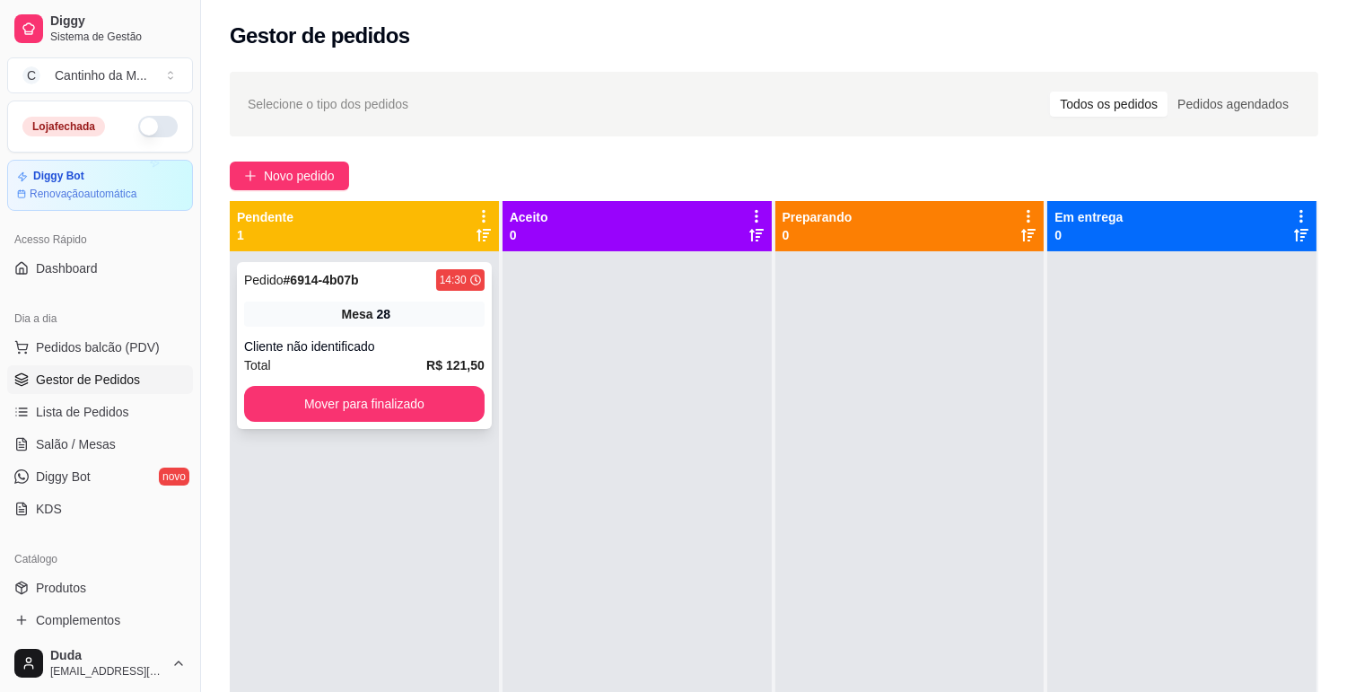
click at [353, 327] on div "Pedido # 6914-4b07b 14:30 Mesa 28 Cliente não identificado Total R$ 121,50 Move…" at bounding box center [364, 345] width 255 height 167
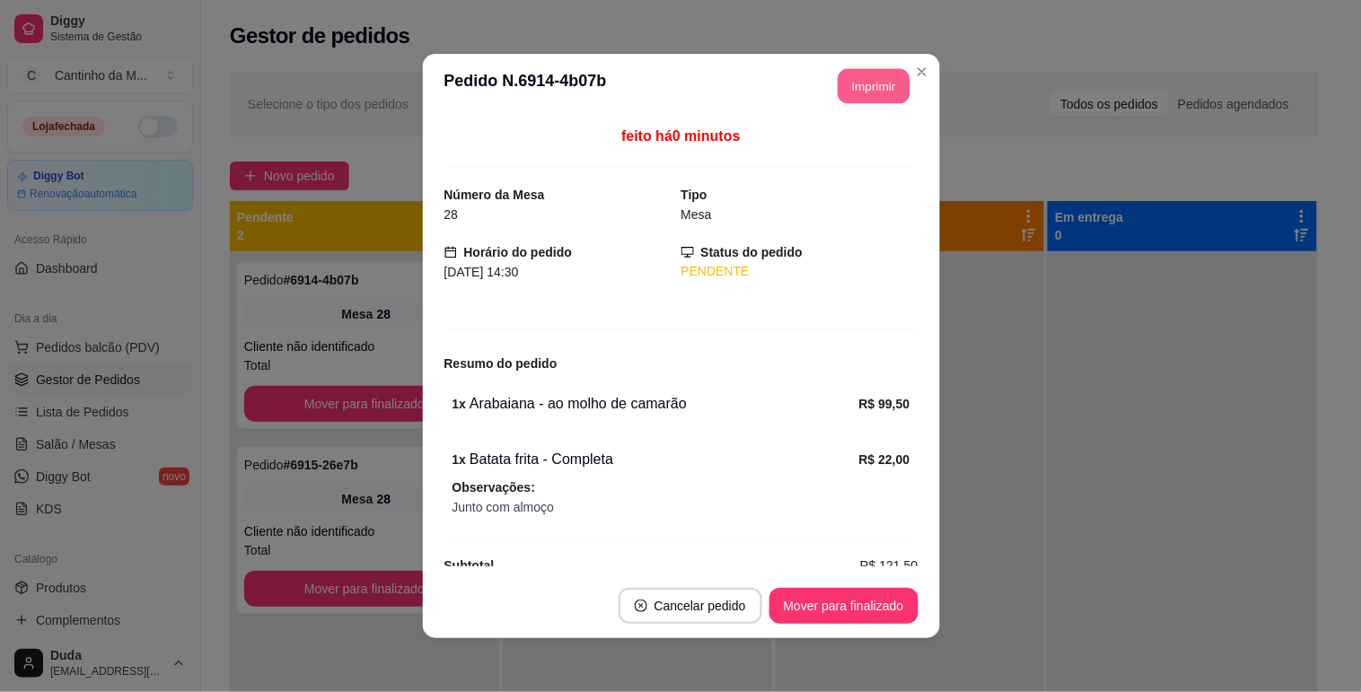
click at [842, 82] on button "Imprimir" at bounding box center [874, 86] width 72 height 35
click at [866, 614] on button "Mover para finalizado" at bounding box center [843, 606] width 145 height 35
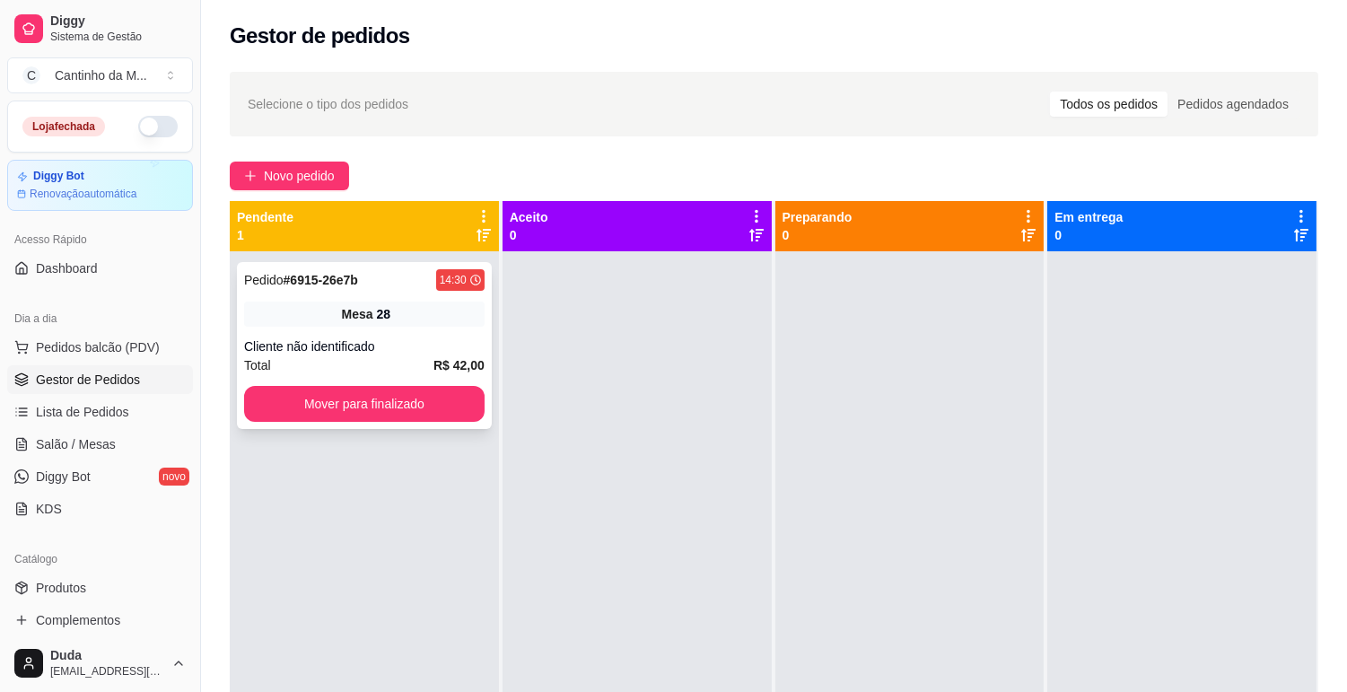
click at [303, 347] on div "Cliente não identificado" at bounding box center [364, 347] width 241 height 18
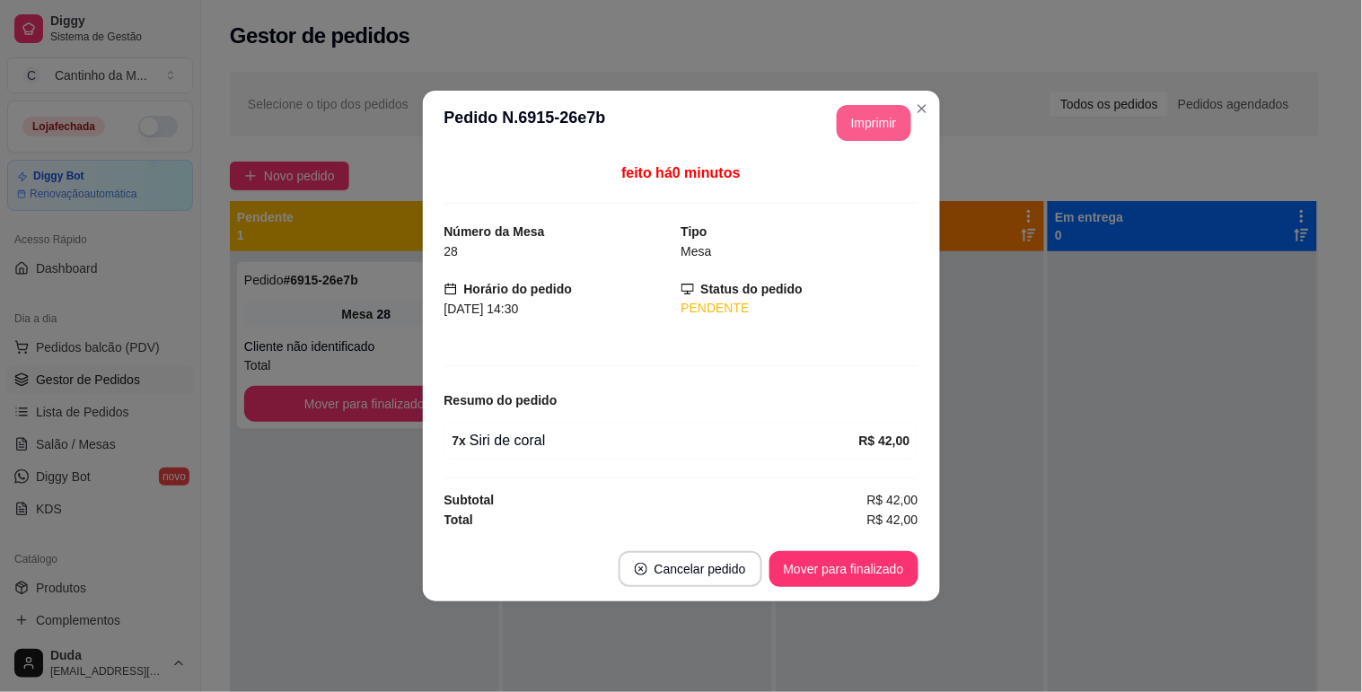
click at [877, 122] on button "Imprimir" at bounding box center [874, 123] width 75 height 36
click at [853, 572] on button "Mover para finalizado" at bounding box center [843, 569] width 145 height 35
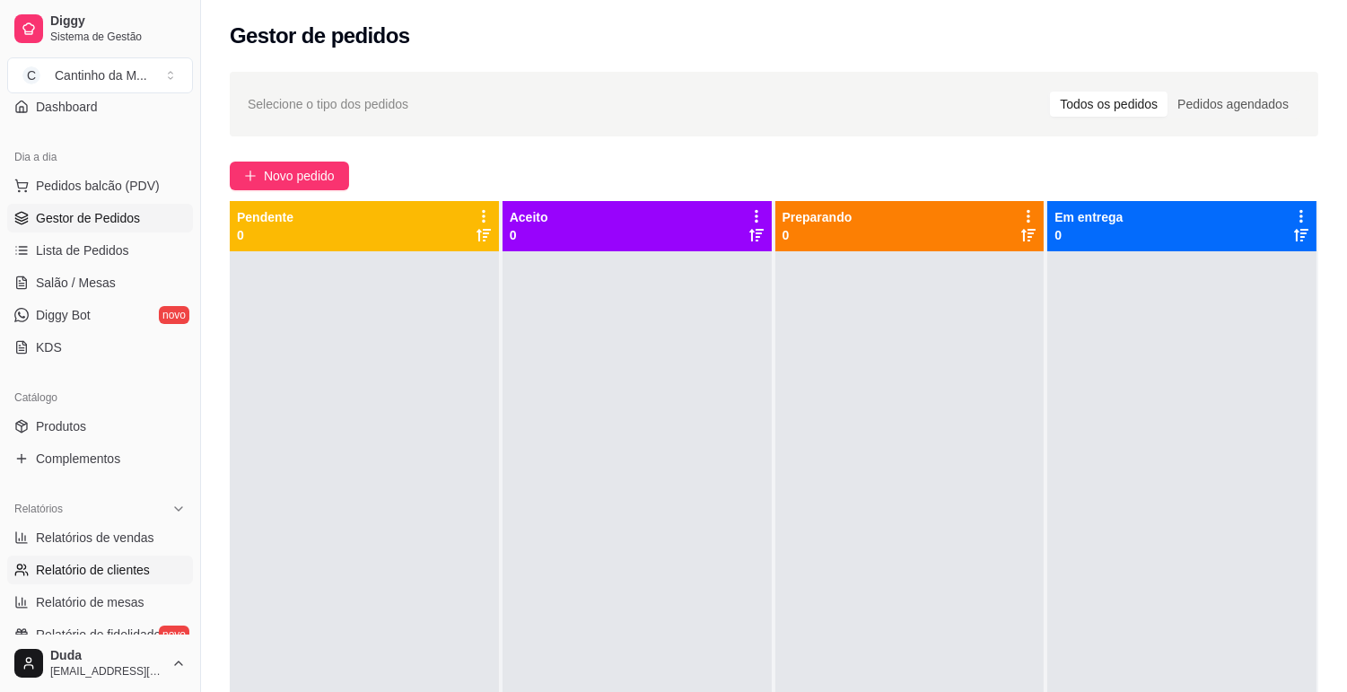
scroll to position [199, 0]
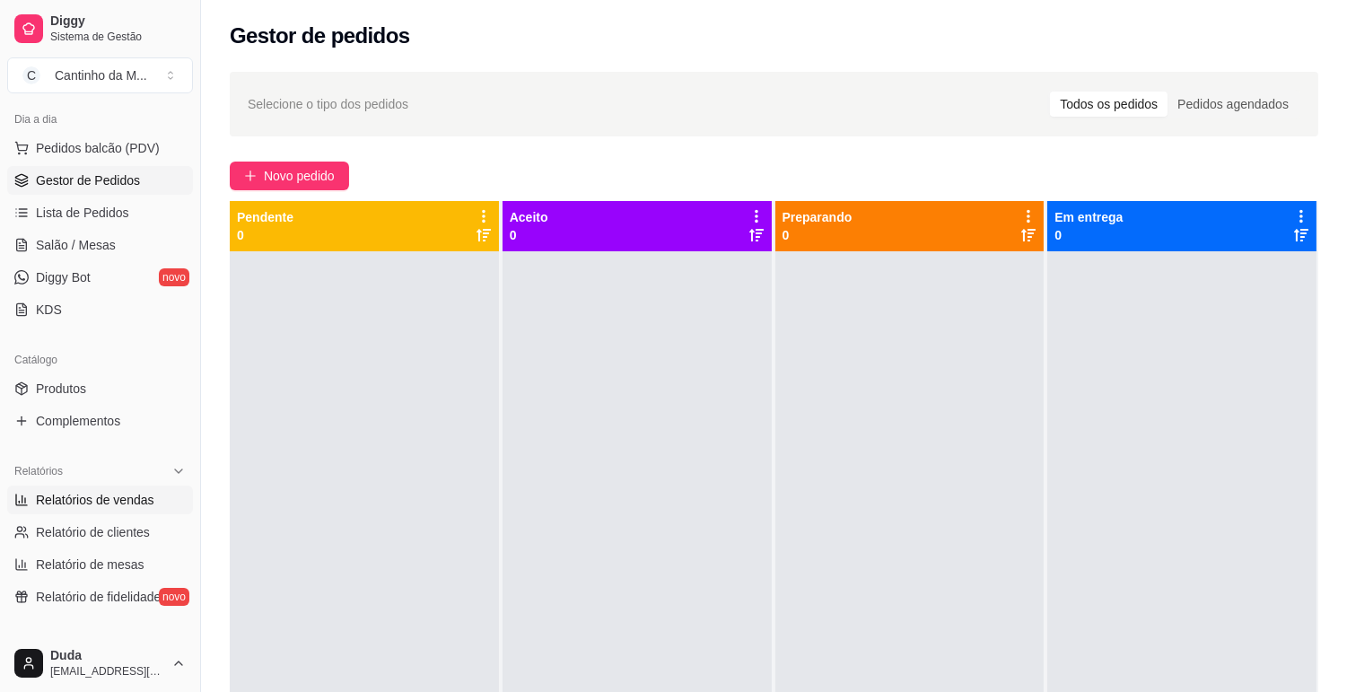
click at [118, 506] on span "Relatórios de vendas" at bounding box center [95, 500] width 118 height 18
select select "ALL"
select select "0"
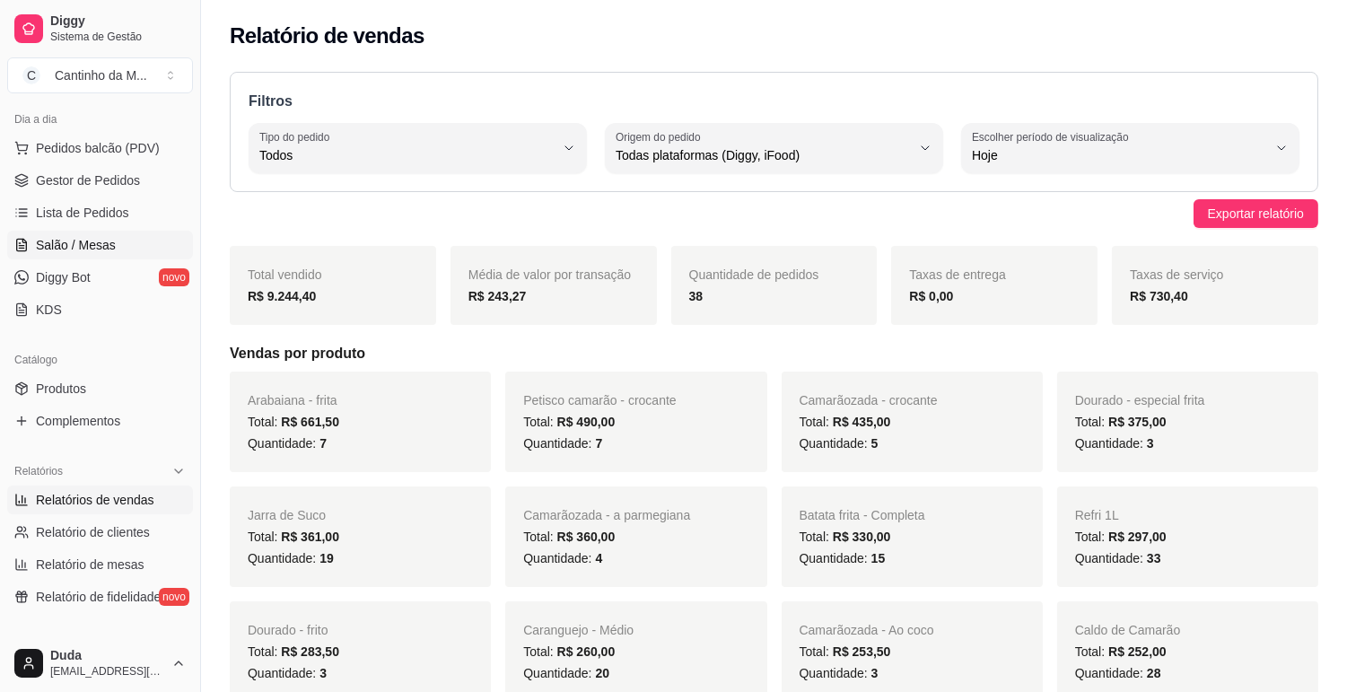
click at [72, 242] on span "Salão / Mesas" at bounding box center [76, 245] width 80 height 18
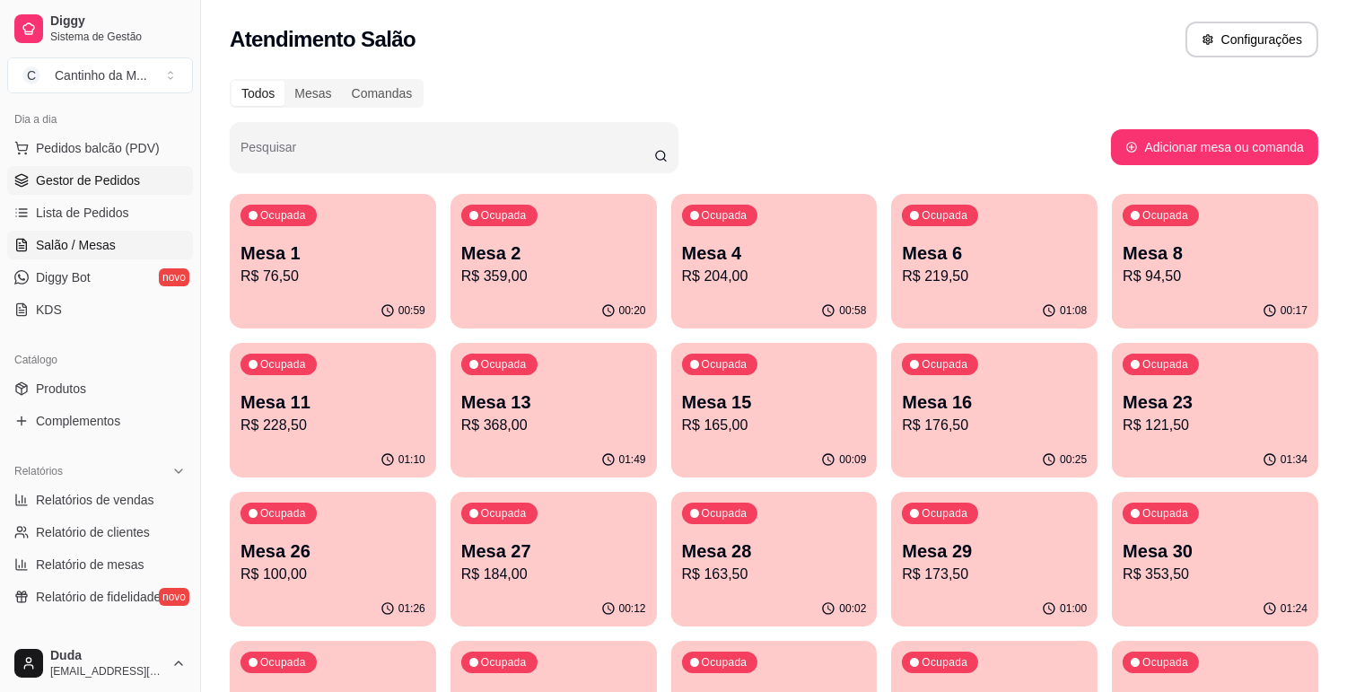
click at [131, 186] on span "Gestor de Pedidos" at bounding box center [88, 180] width 104 height 18
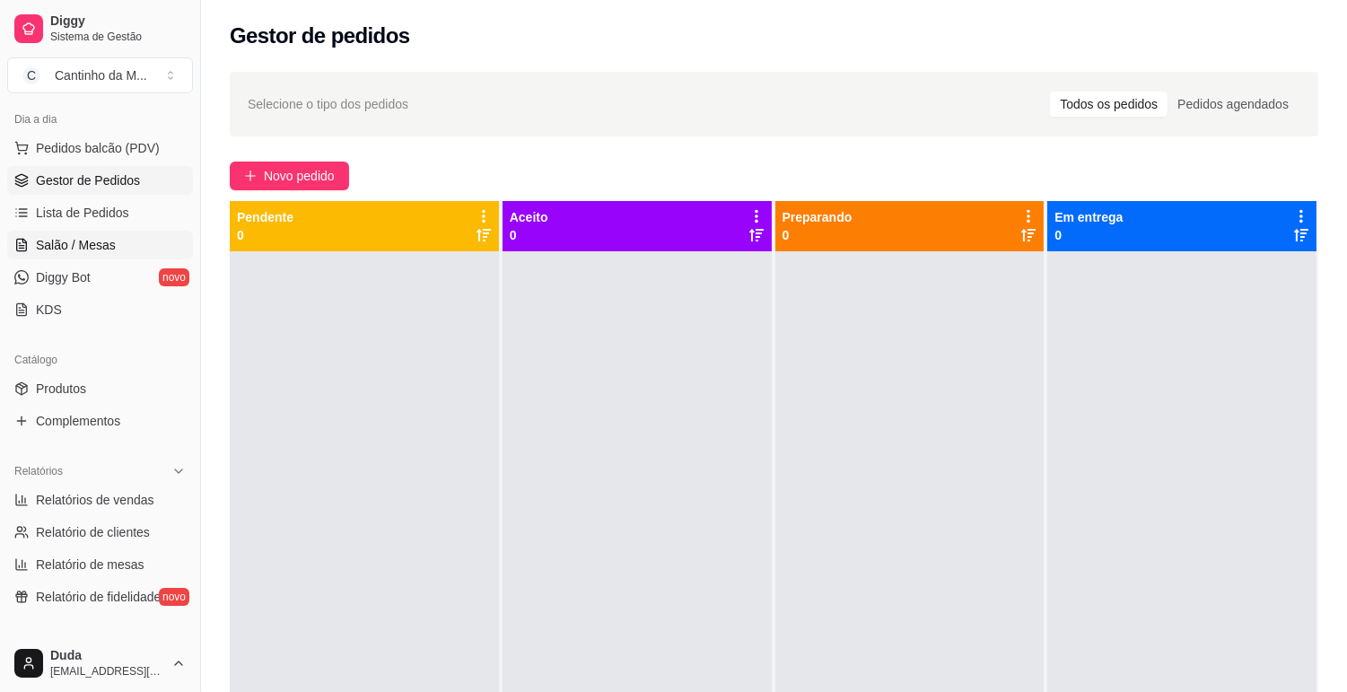
click at [68, 254] on link "Salão / Mesas" at bounding box center [100, 245] width 186 height 29
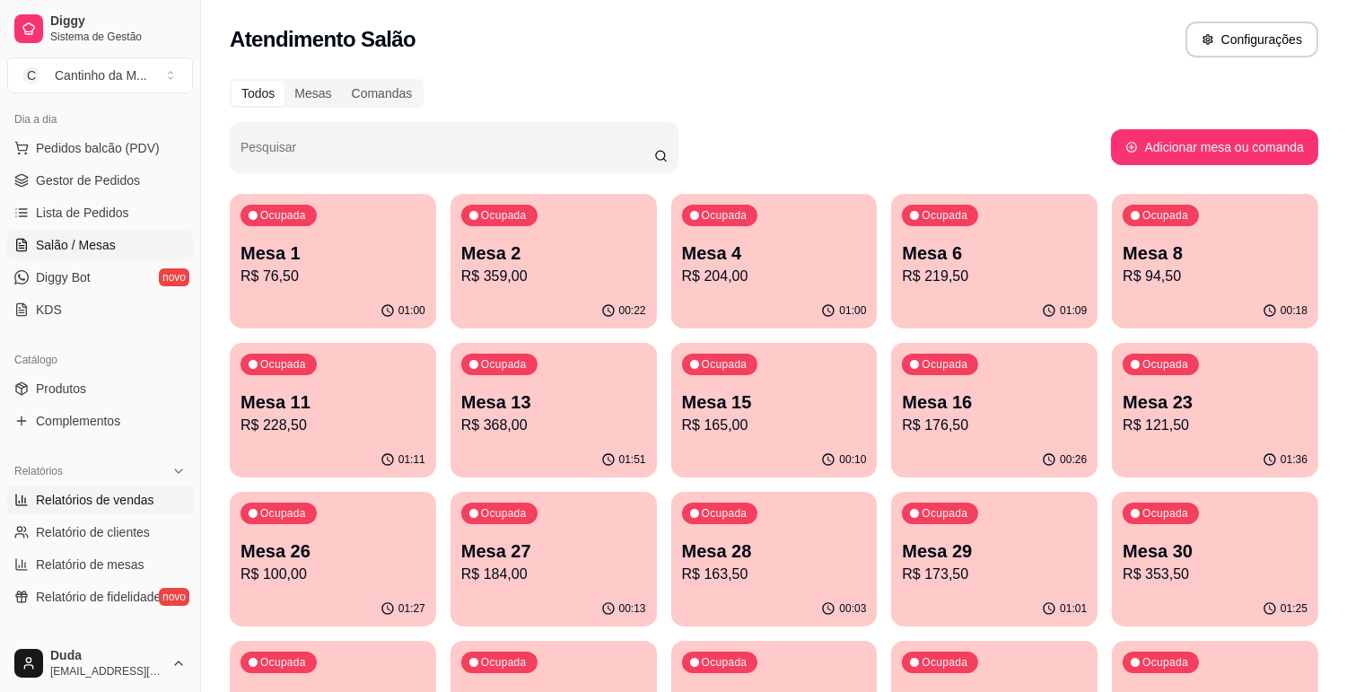
click at [87, 496] on span "Relatórios de vendas" at bounding box center [95, 500] width 118 height 18
select select "ALL"
select select "0"
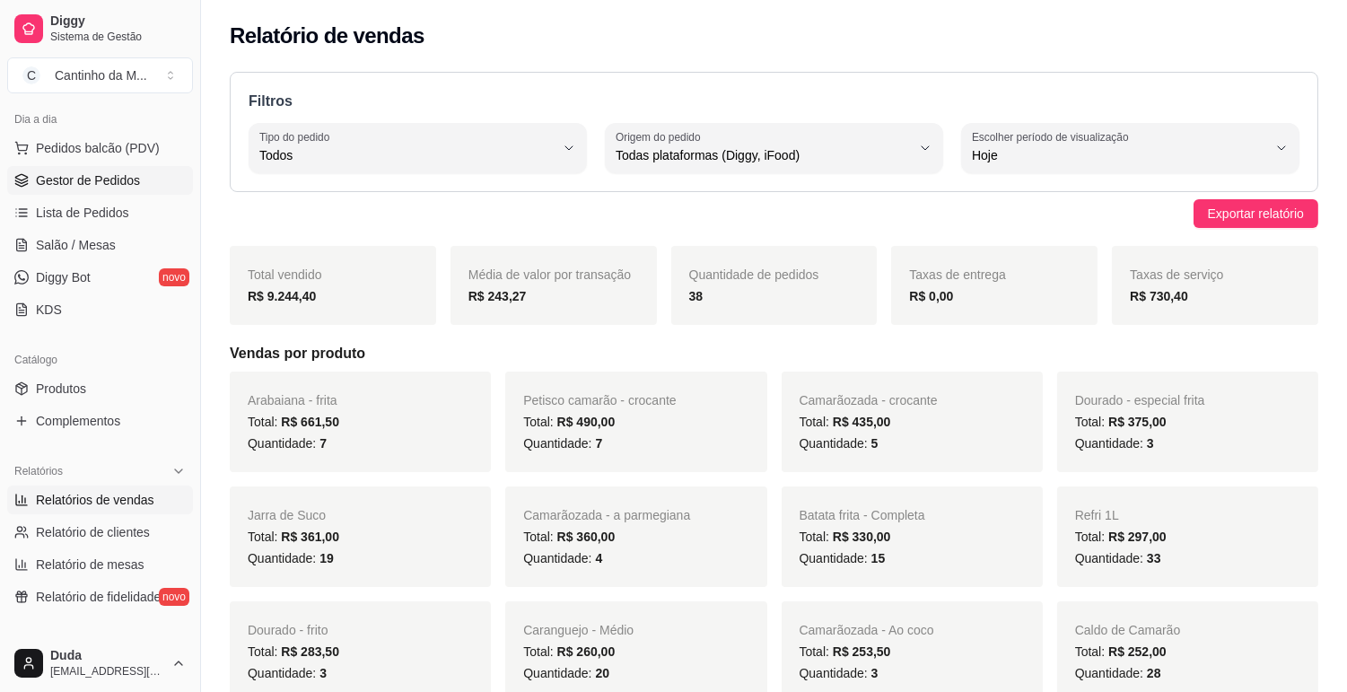
click at [92, 182] on span "Gestor de Pedidos" at bounding box center [88, 180] width 104 height 18
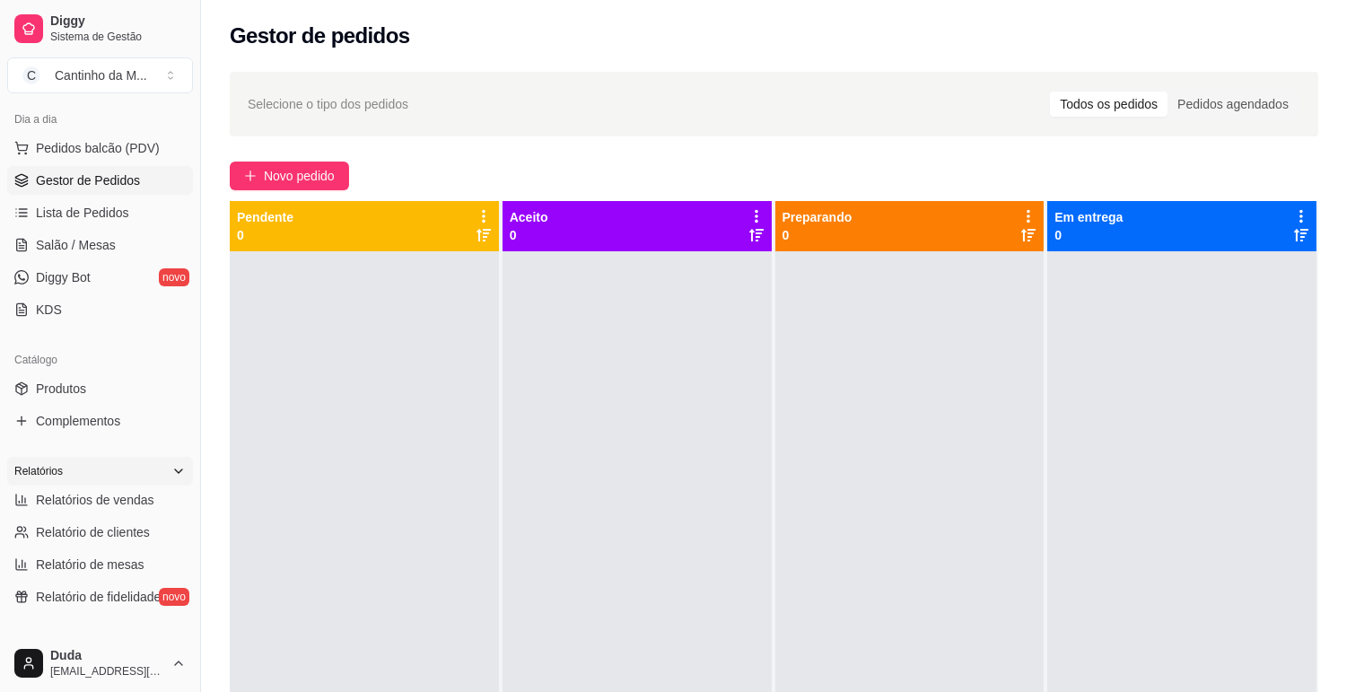
click at [132, 465] on div "Relatórios" at bounding box center [100, 471] width 186 height 29
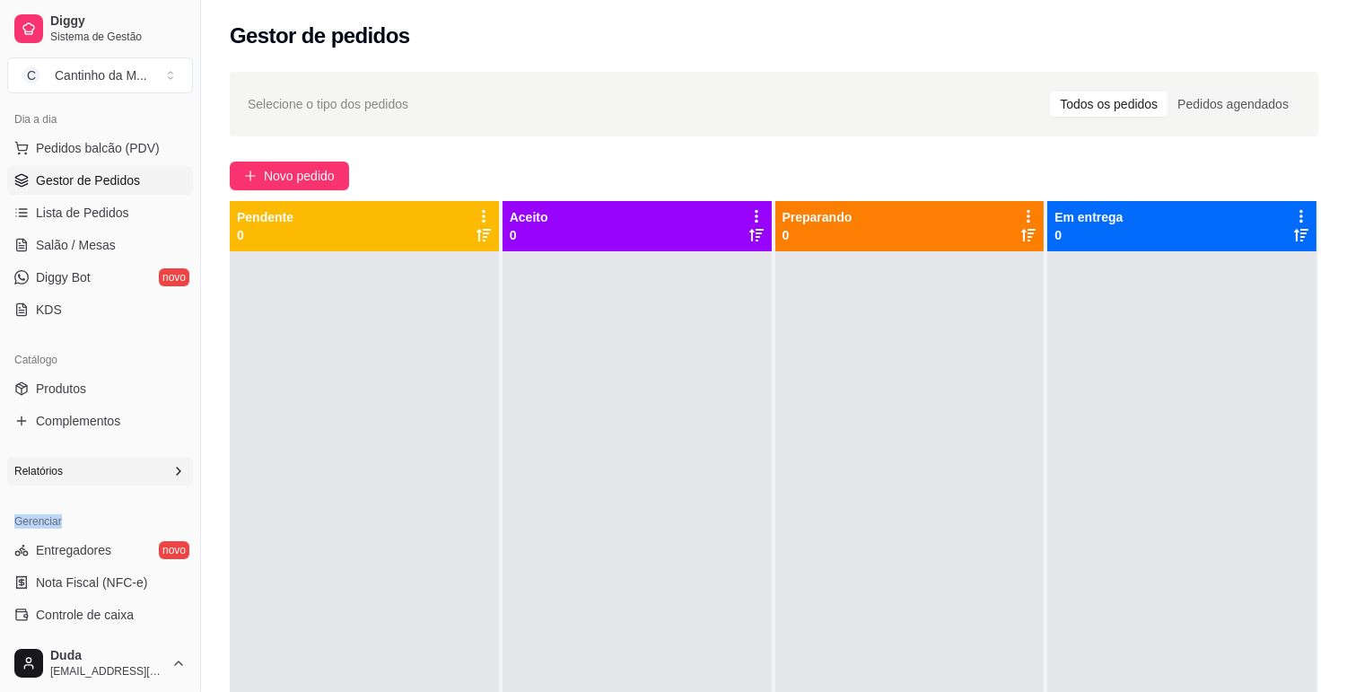
click at [132, 465] on div "Relatórios" at bounding box center [100, 471] width 186 height 29
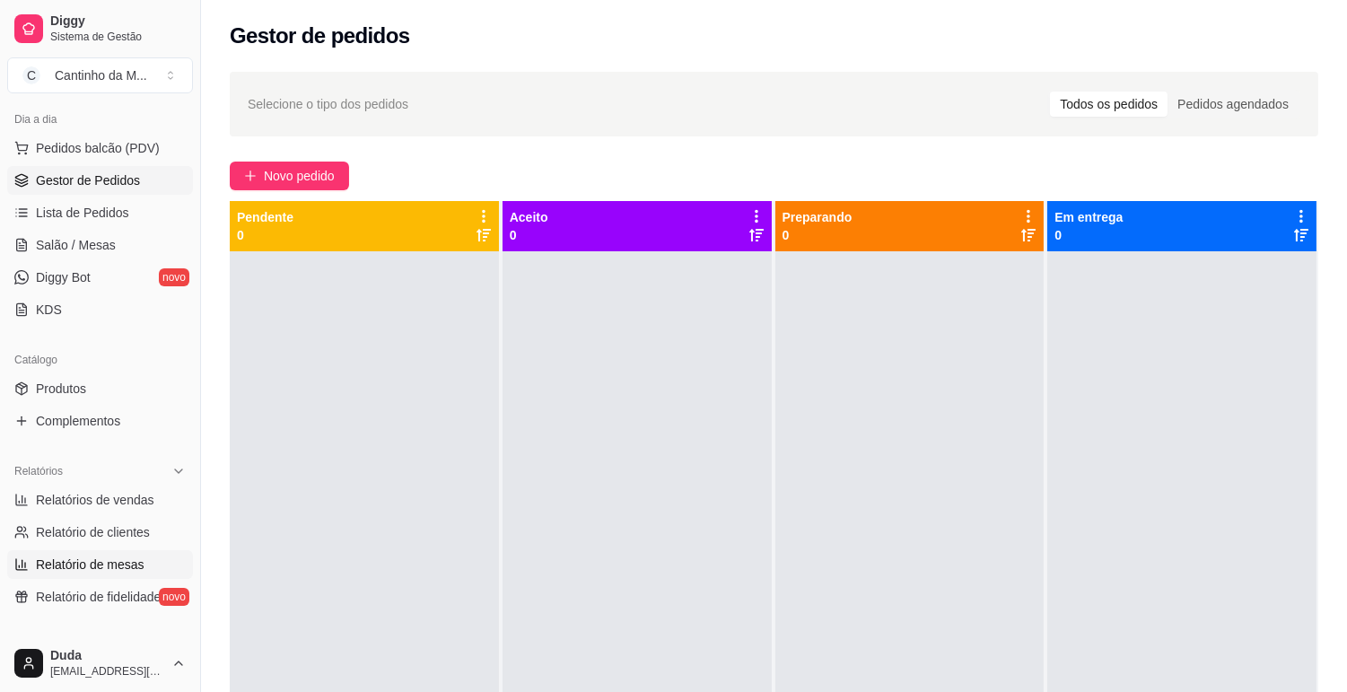
click at [106, 550] on link "Relatório de mesas" at bounding box center [100, 564] width 186 height 29
select select "TOTAL_OF_ORDERS"
select select "7"
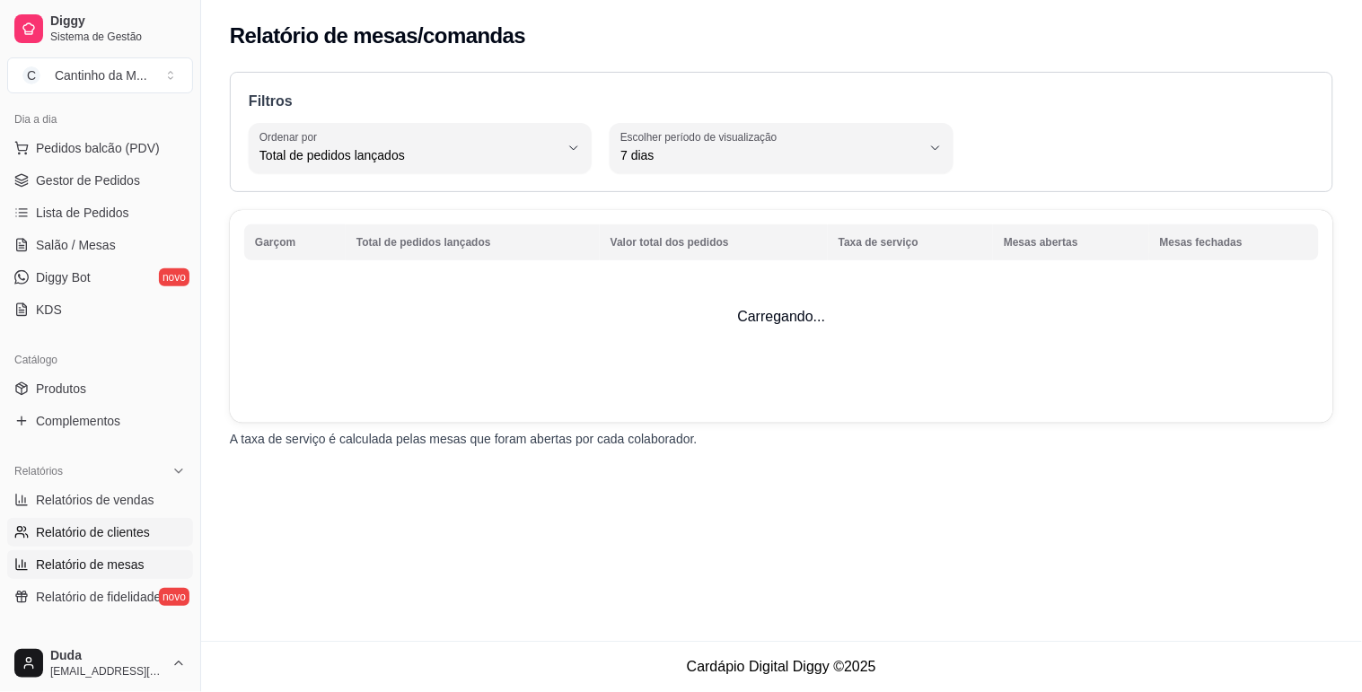
click at [109, 532] on span "Relatório de clientes" at bounding box center [93, 532] width 114 height 18
select select "30"
select select "HIGHEST_TOTAL_SPENT_WITH_ORDERS"
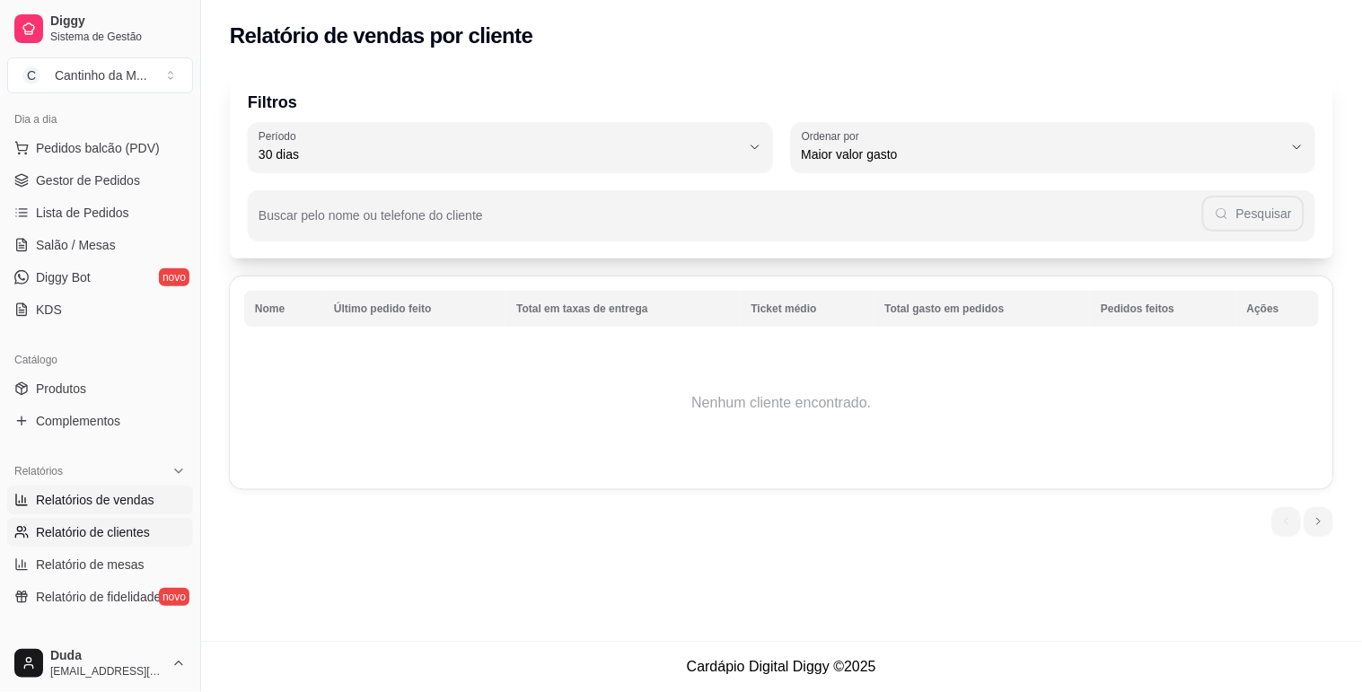
click at [103, 503] on span "Relatórios de vendas" at bounding box center [95, 500] width 118 height 18
select select "ALL"
select select "0"
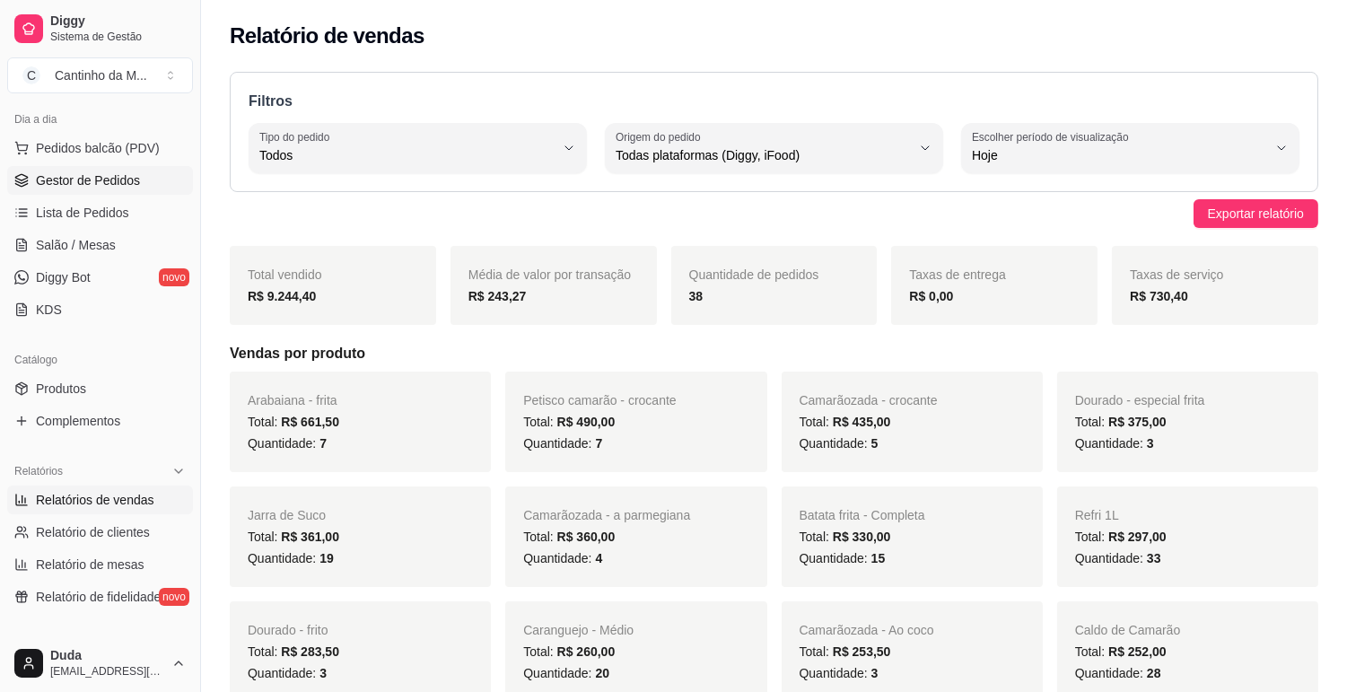
click at [66, 180] on span "Gestor de Pedidos" at bounding box center [88, 180] width 104 height 18
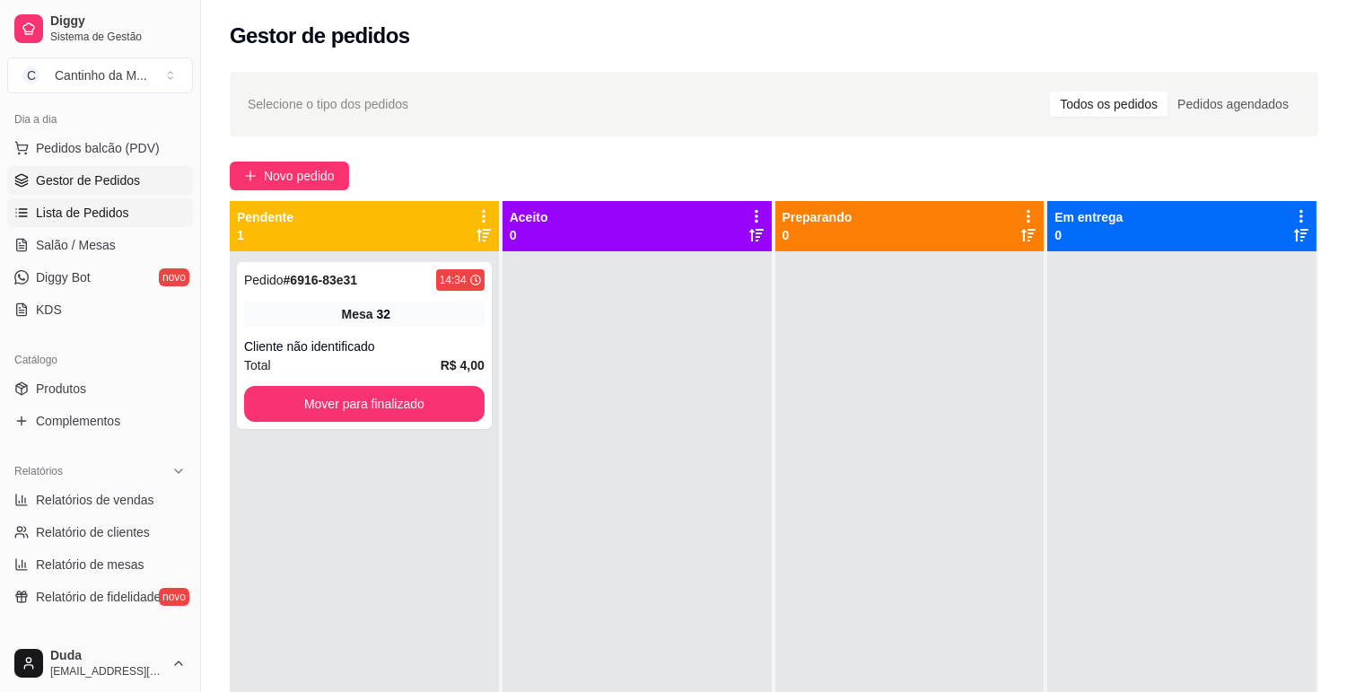
click at [67, 201] on link "Lista de Pedidos" at bounding box center [100, 212] width 186 height 29
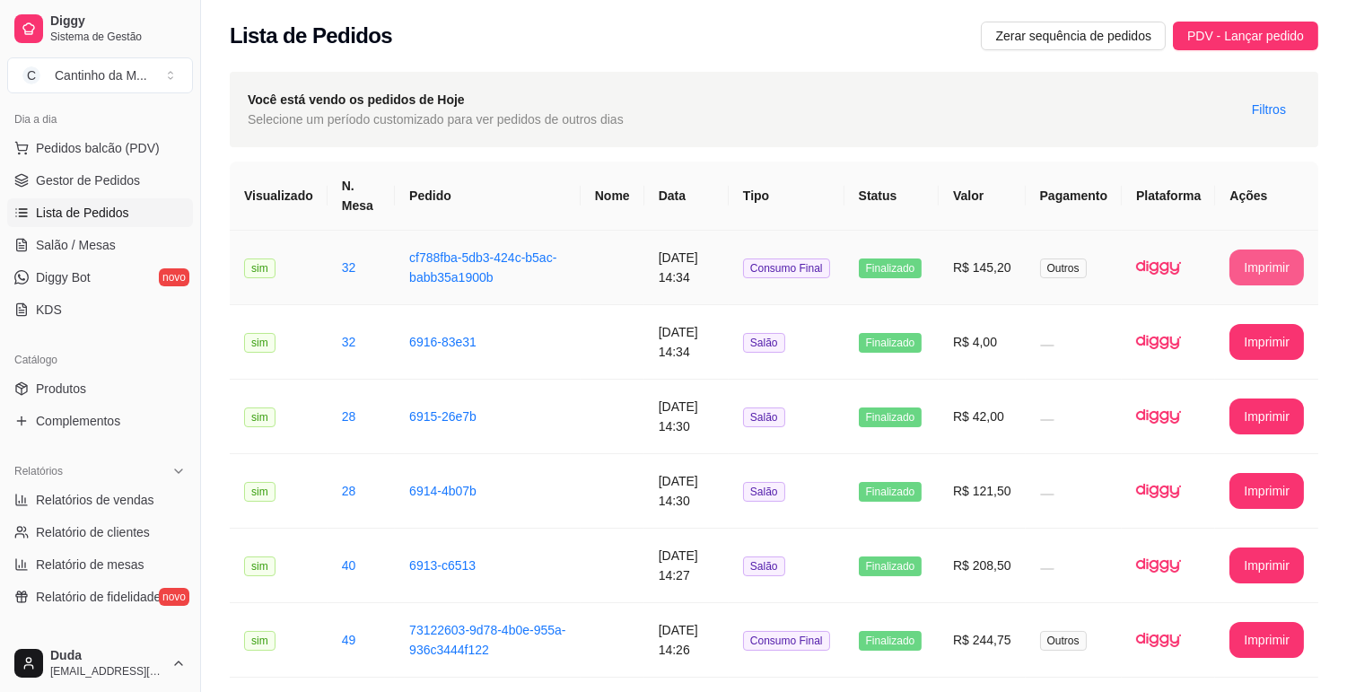
click at [1250, 264] on button "Imprimir" at bounding box center [1267, 268] width 75 height 36
click at [710, 398] on td "[DATE] 14:30" at bounding box center [687, 417] width 84 height 75
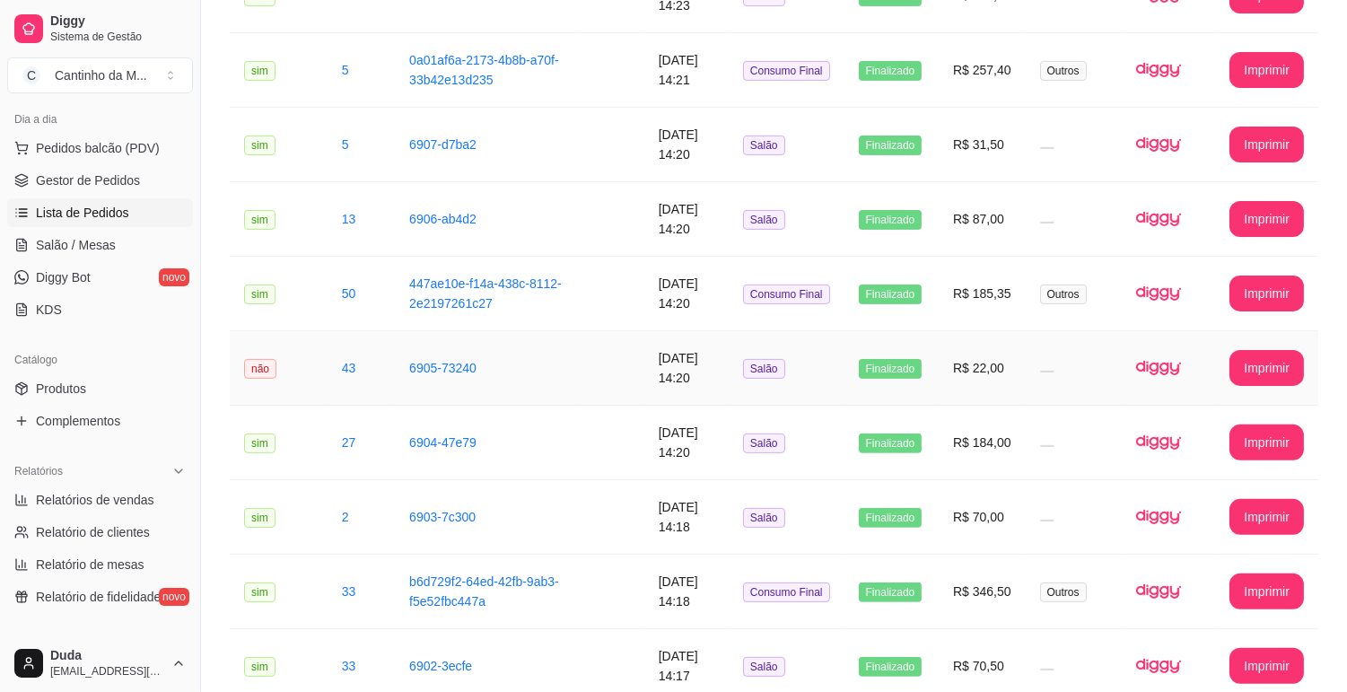
scroll to position [1197, 0]
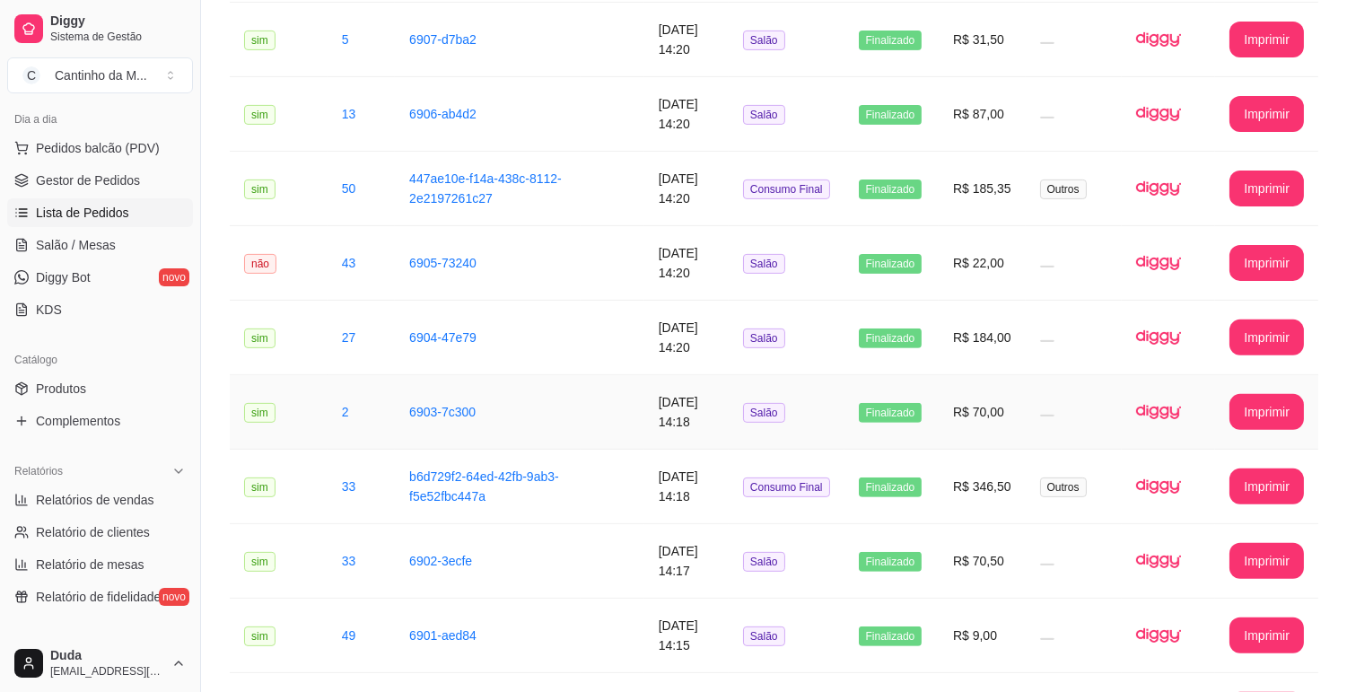
click at [546, 423] on td "6903-7c300" at bounding box center [488, 412] width 186 height 75
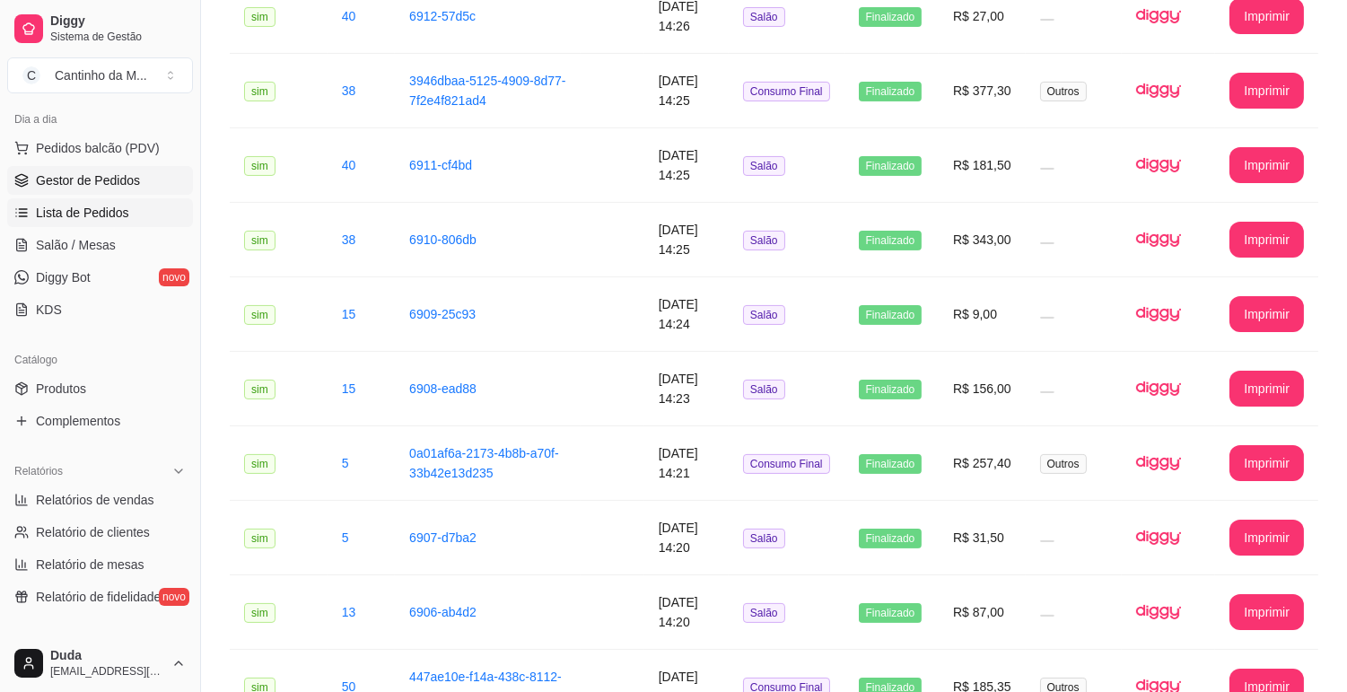
scroll to position [697, 0]
click at [131, 194] on link "Gestor de Pedidos" at bounding box center [100, 180] width 186 height 29
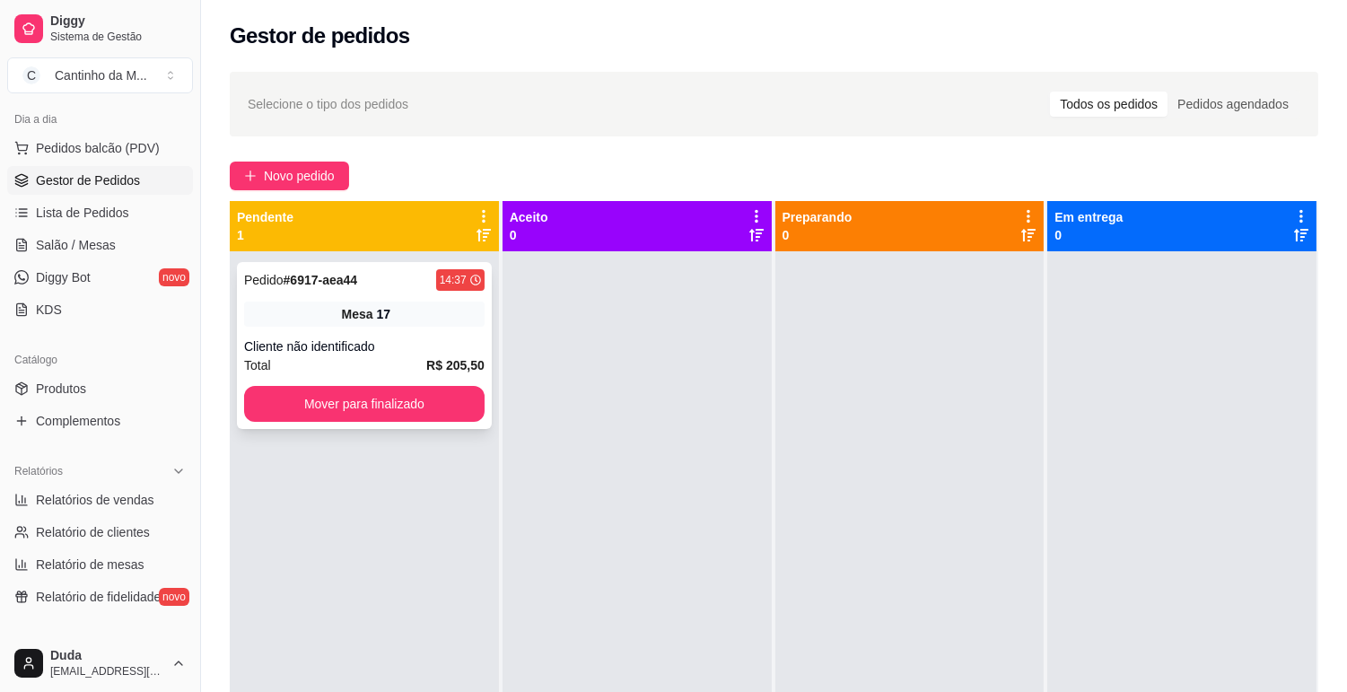
click at [284, 289] on div "Pedido # 6917-aea44" at bounding box center [300, 280] width 113 height 22
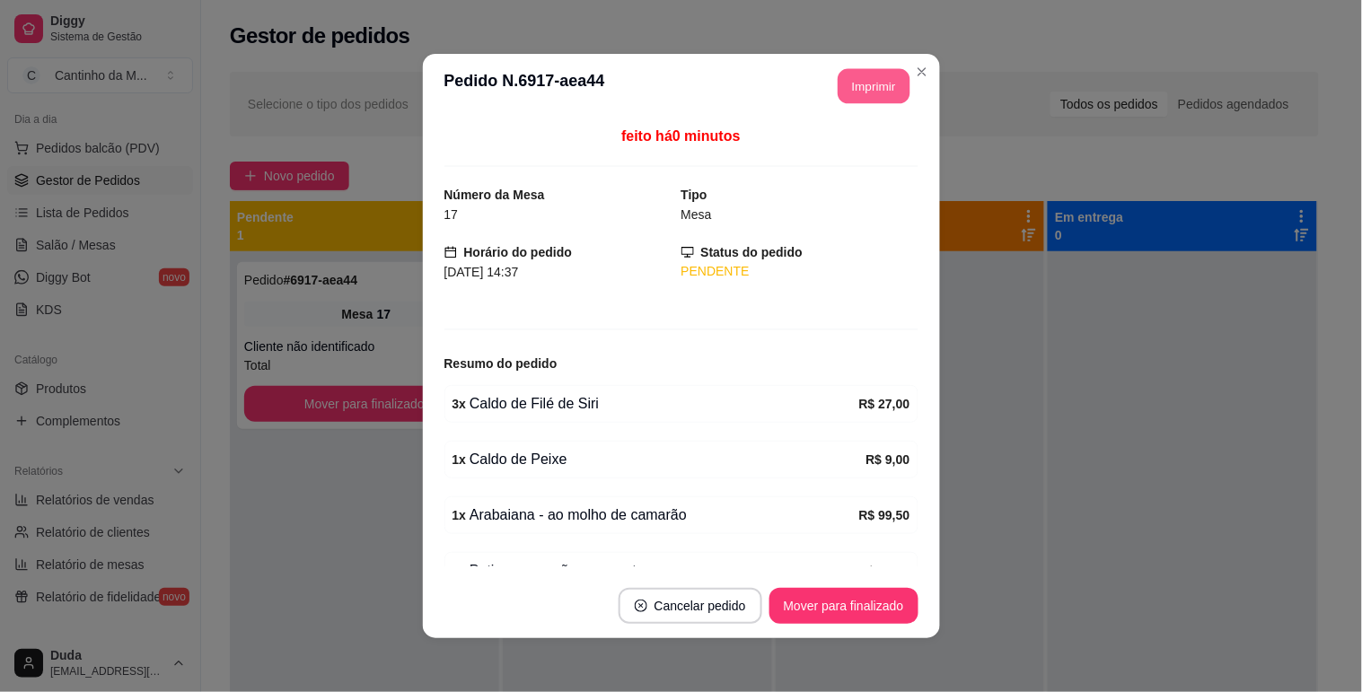
click at [869, 69] on button "Imprimir" at bounding box center [874, 86] width 72 height 35
click at [838, 610] on button "Mover para finalizado" at bounding box center [843, 606] width 149 height 36
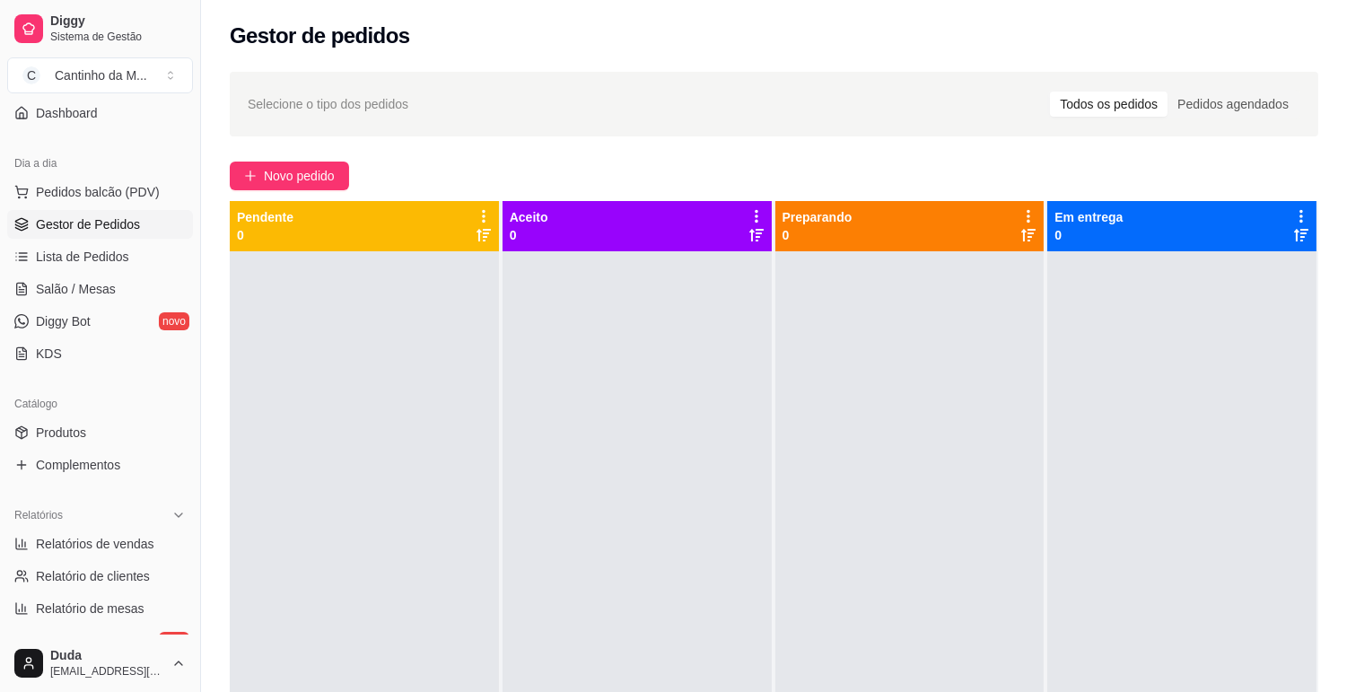
scroll to position [101, 0]
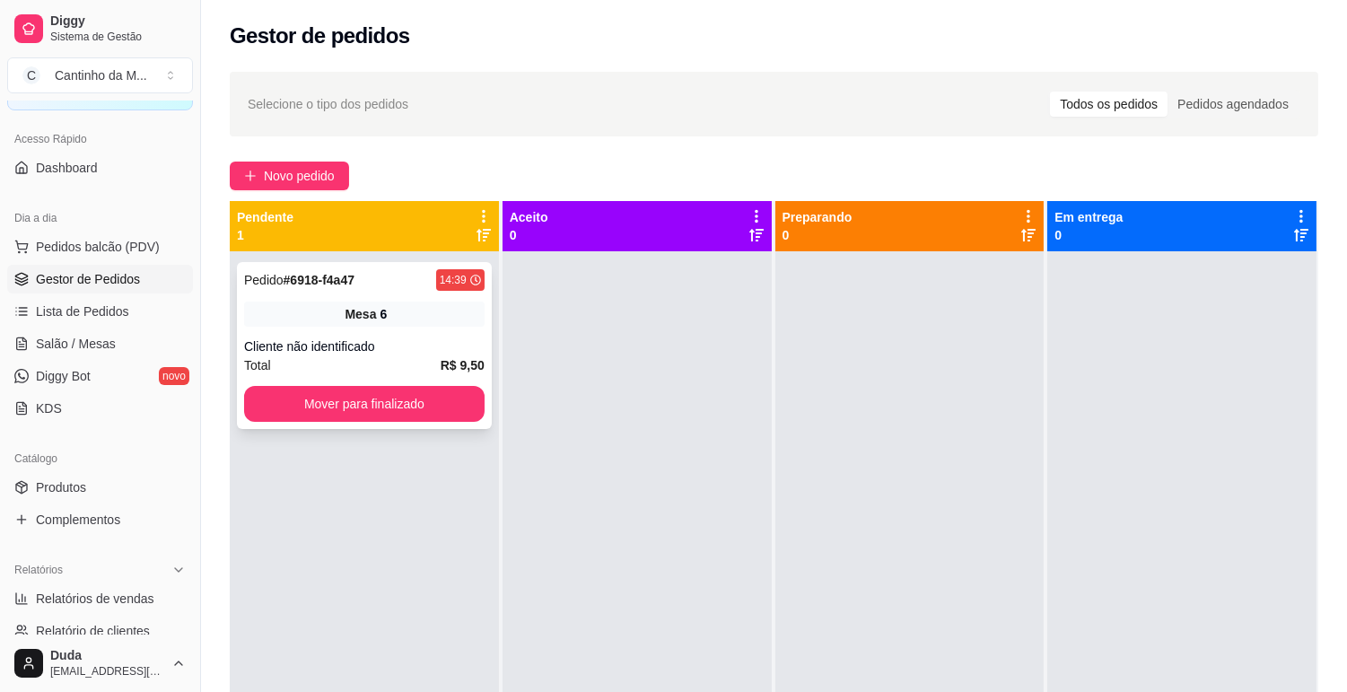
click at [400, 283] on div "Pedido # 6918-f4a47 14:39" at bounding box center [364, 280] width 241 height 22
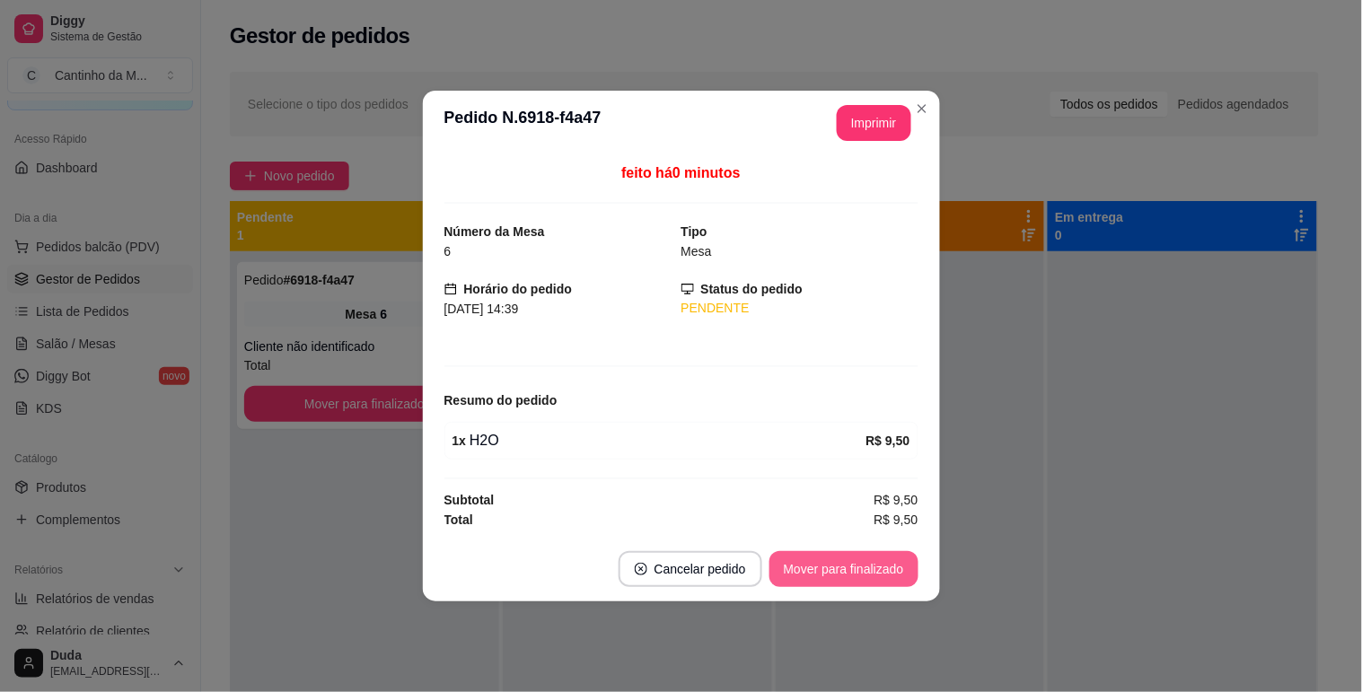
click at [881, 553] on button "Mover para finalizado" at bounding box center [843, 569] width 149 height 36
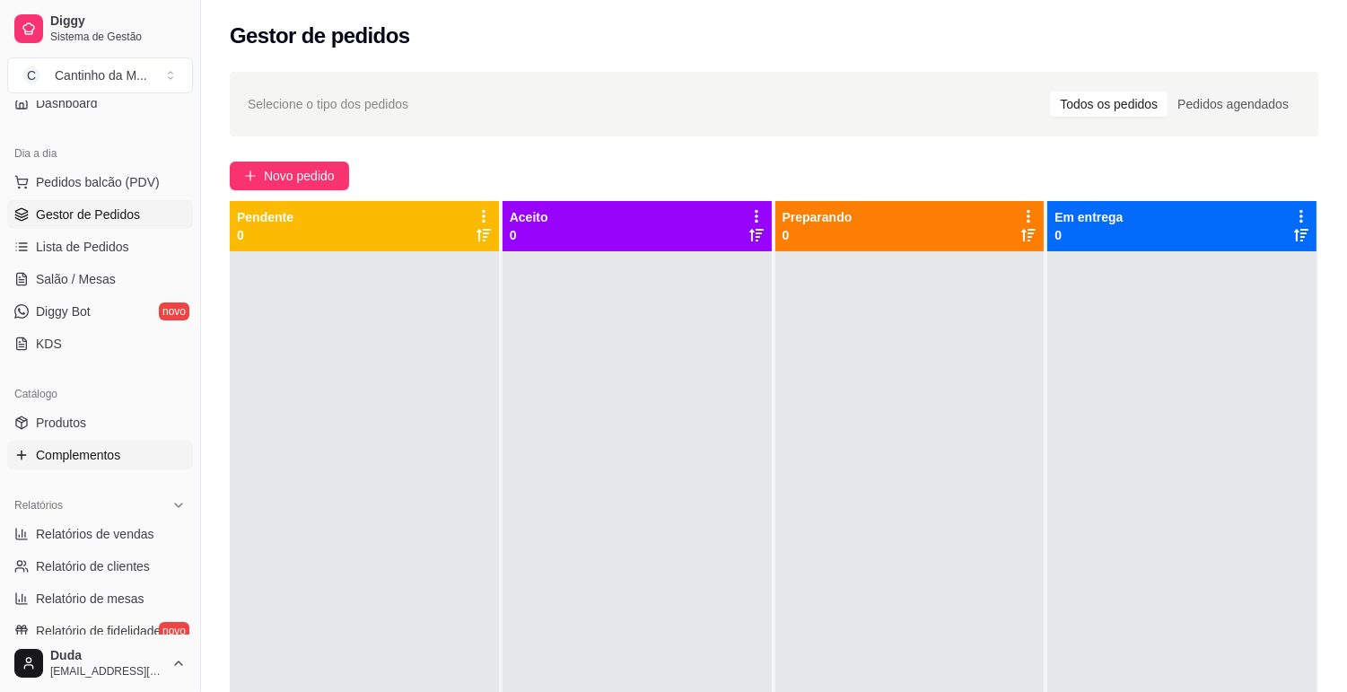
scroll to position [200, 0]
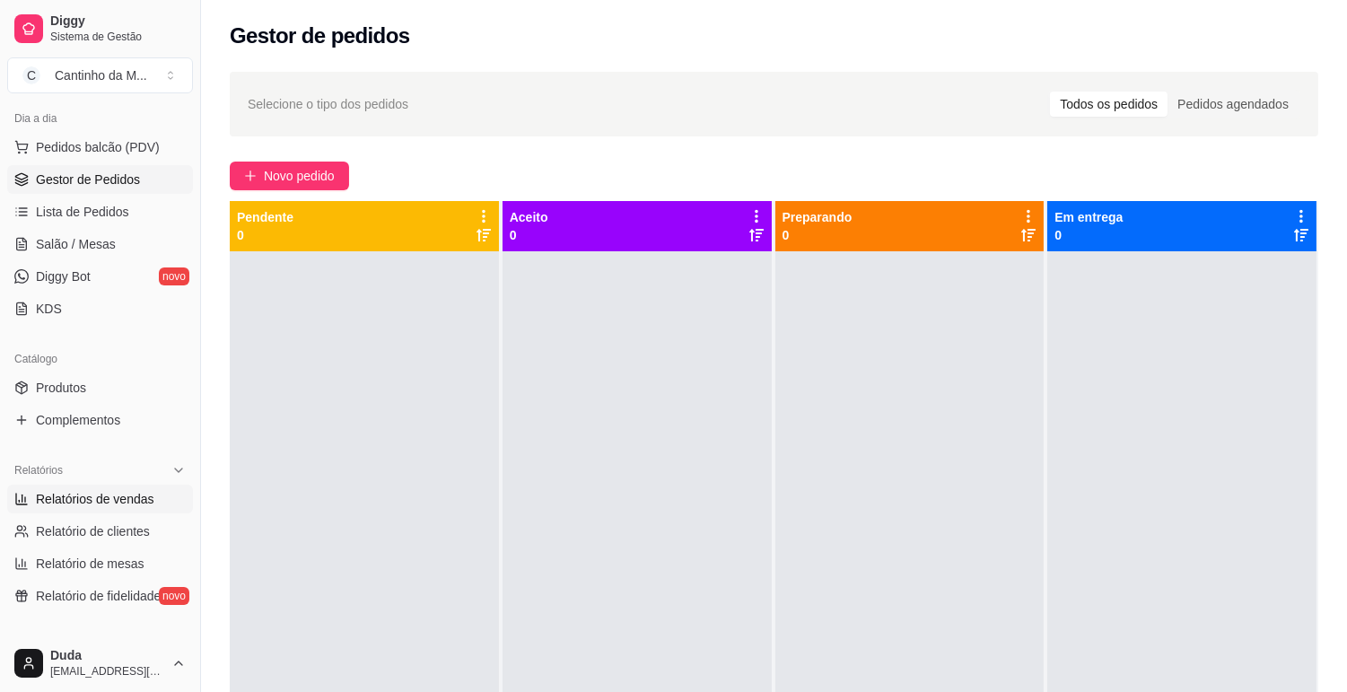
click at [92, 498] on span "Relatórios de vendas" at bounding box center [95, 499] width 118 height 18
select select "ALL"
select select "0"
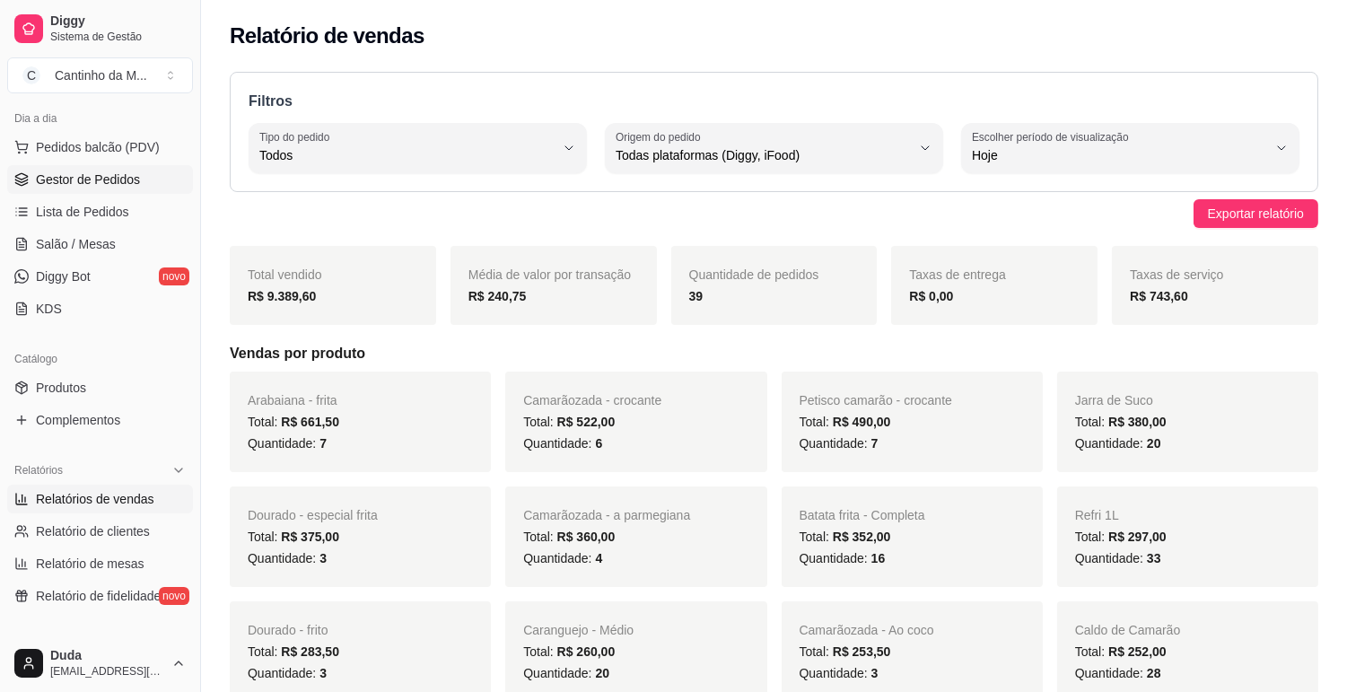
click at [97, 171] on span "Gestor de Pedidos" at bounding box center [88, 180] width 104 height 18
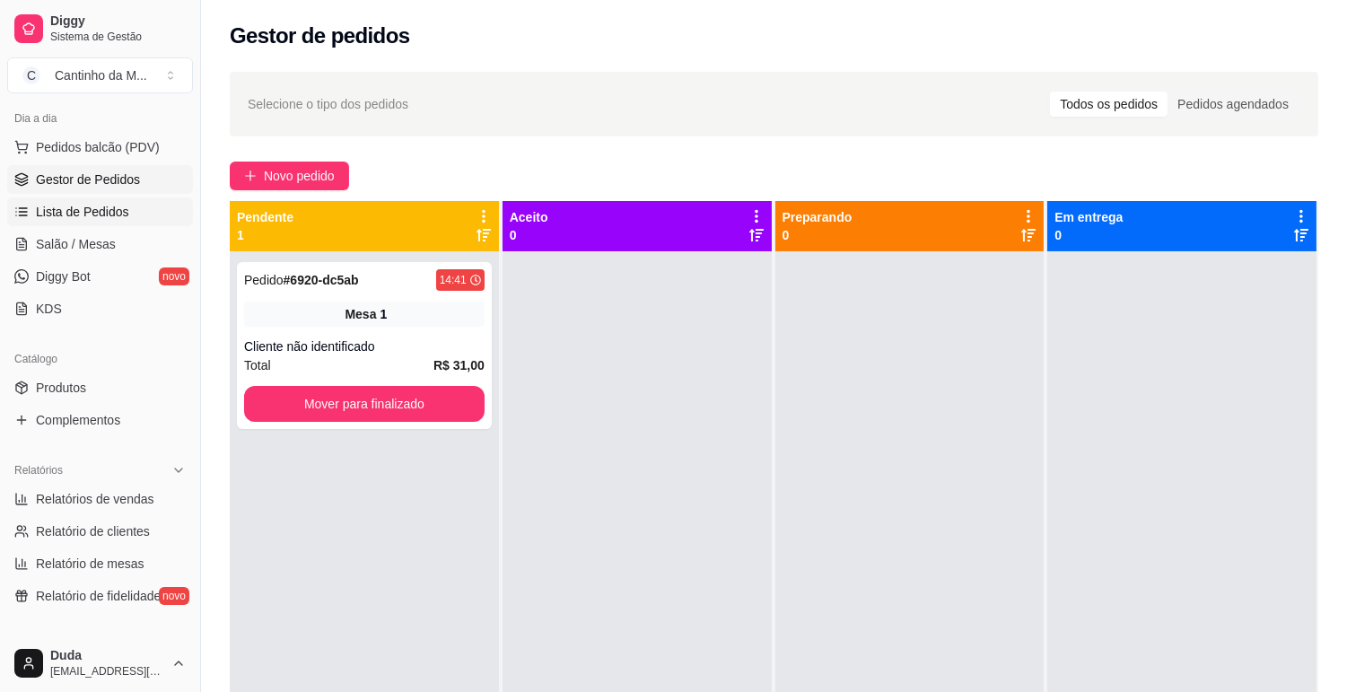
click at [83, 214] on span "Lista de Pedidos" at bounding box center [82, 212] width 93 height 18
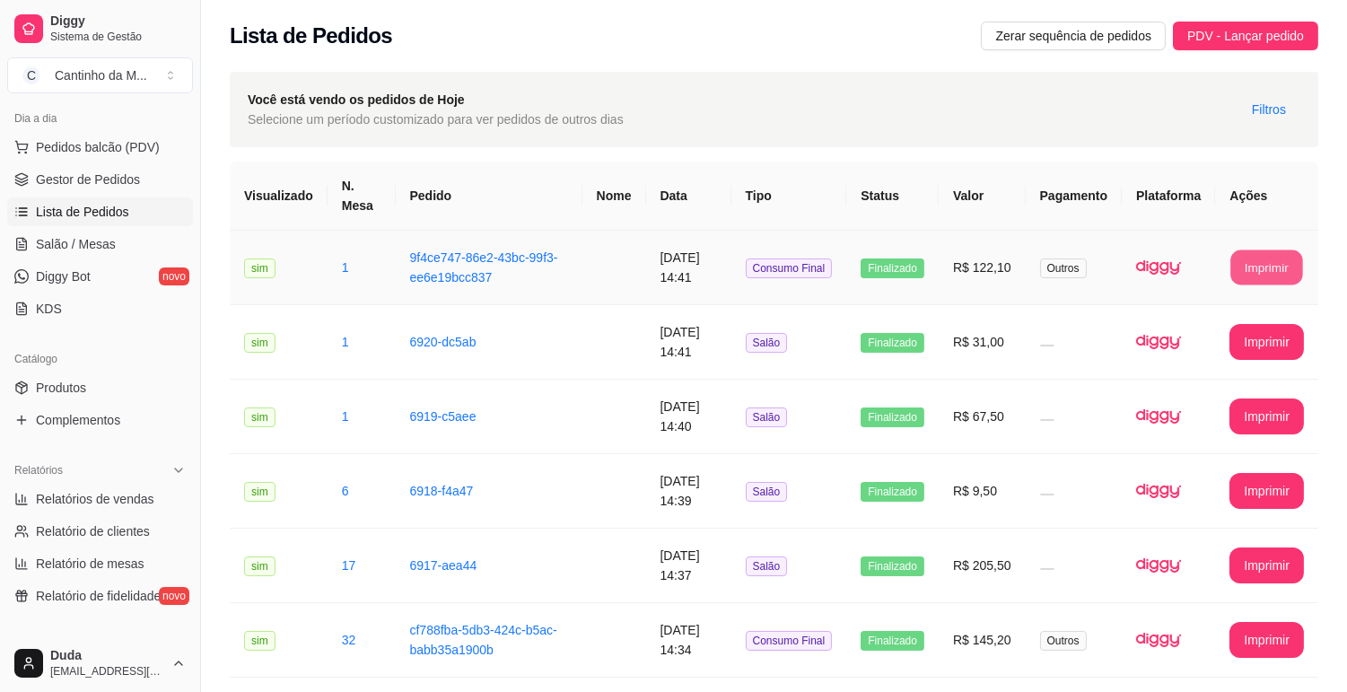
click at [1259, 265] on button "Imprimir" at bounding box center [1268, 267] width 72 height 35
click at [111, 182] on span "Gestor de Pedidos" at bounding box center [88, 180] width 104 height 18
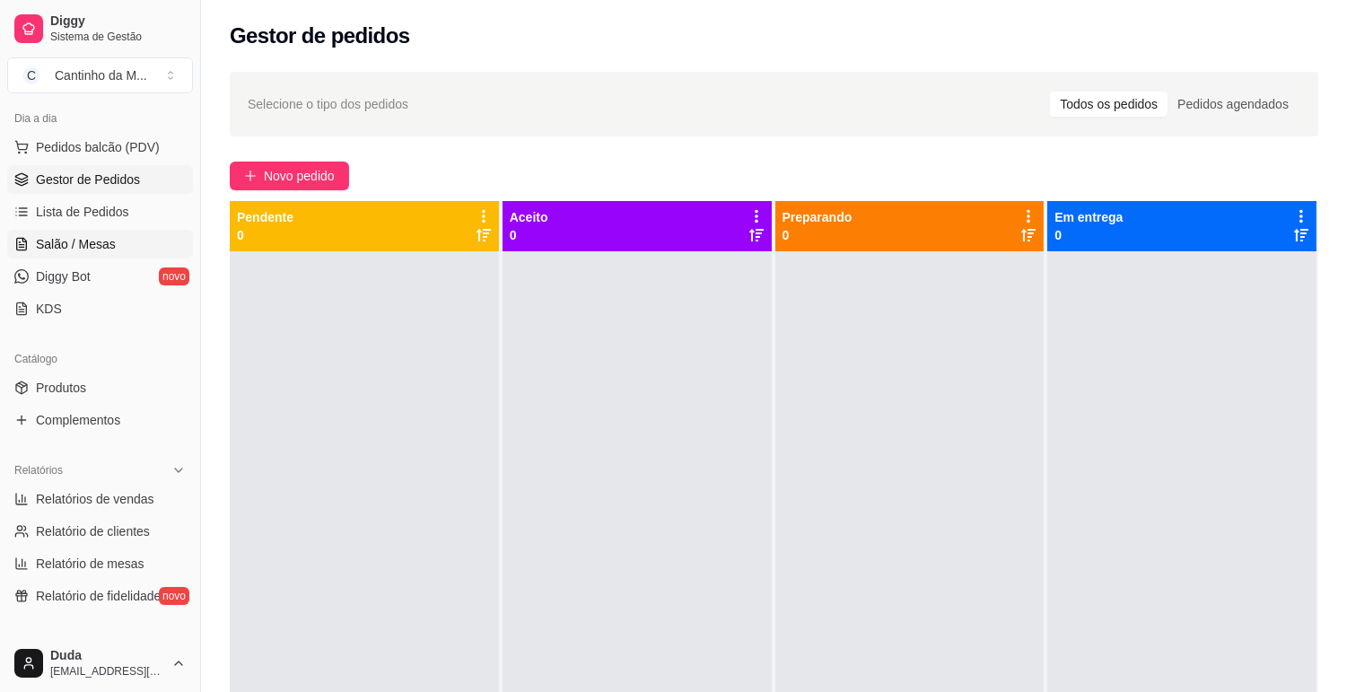
click at [81, 240] on span "Salão / Mesas" at bounding box center [76, 244] width 80 height 18
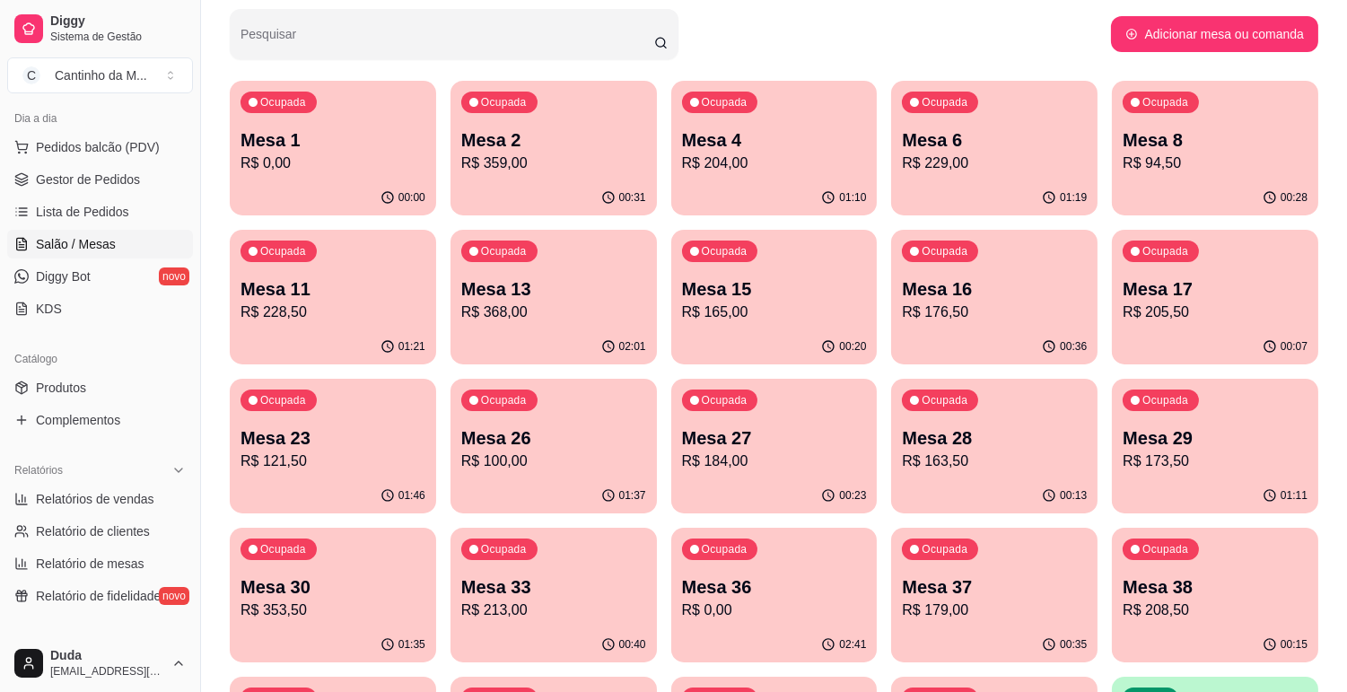
scroll to position [199, 0]
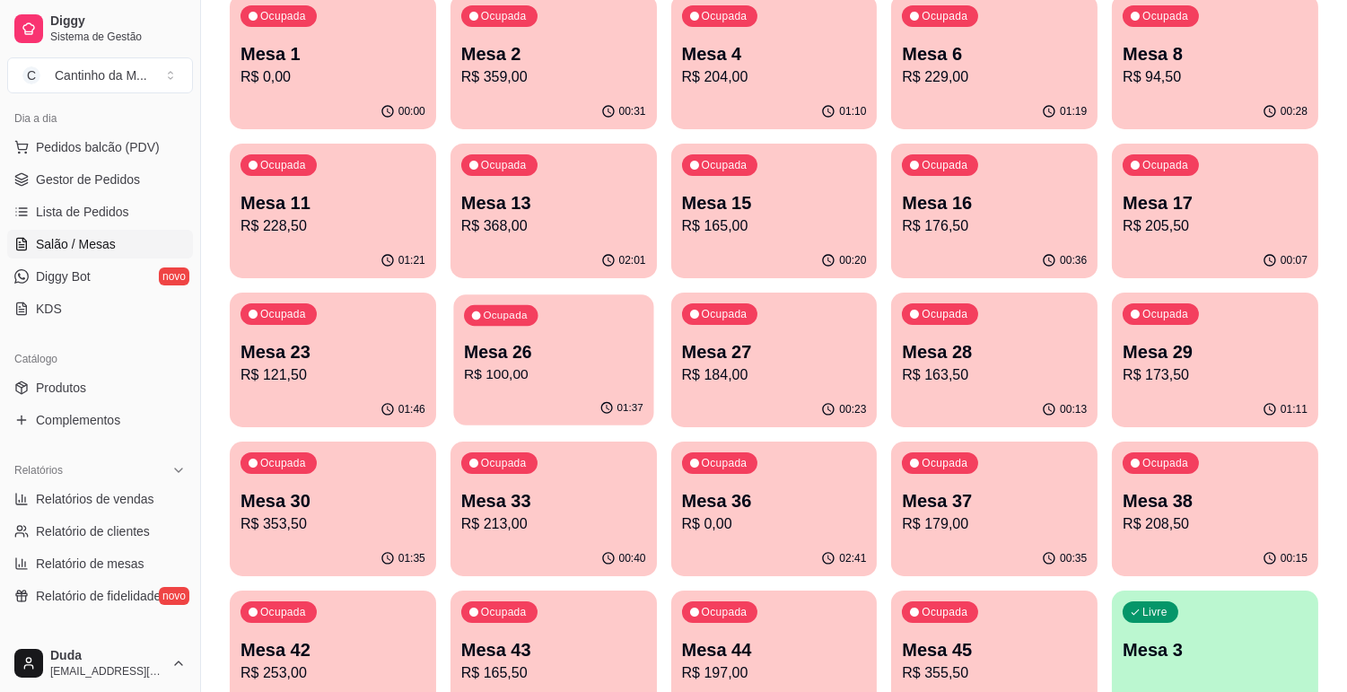
click at [513, 387] on div "Ocupada Mesa 26 R$ 100,00" at bounding box center [553, 342] width 200 height 97
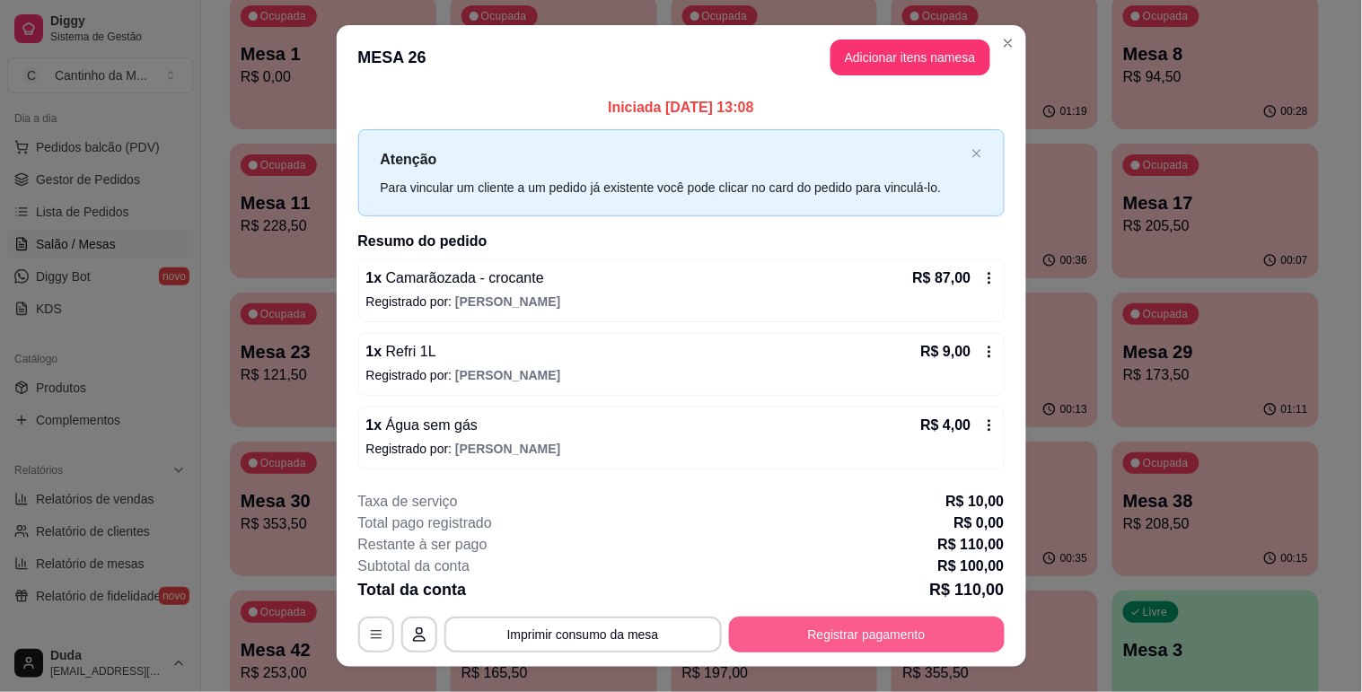
click at [794, 632] on button "Registrar pagamento" at bounding box center [867, 635] width 276 height 36
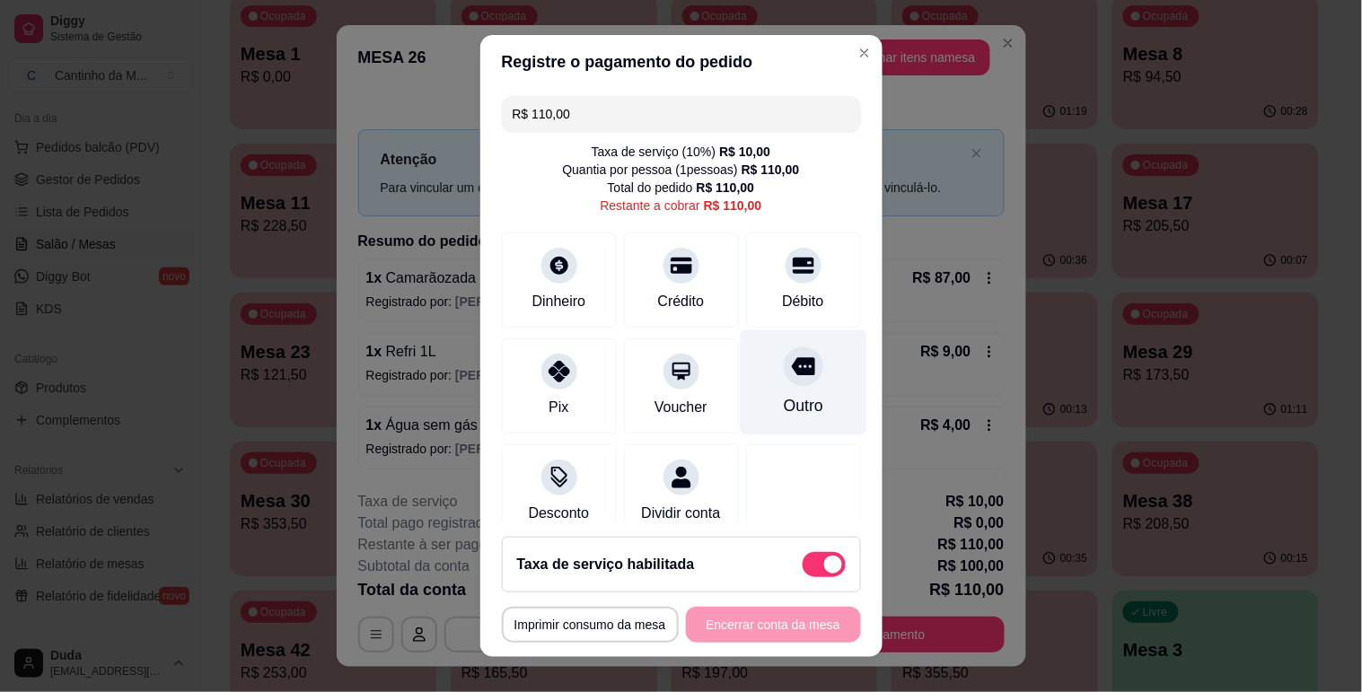
click at [759, 388] on div "Outro" at bounding box center [803, 381] width 127 height 105
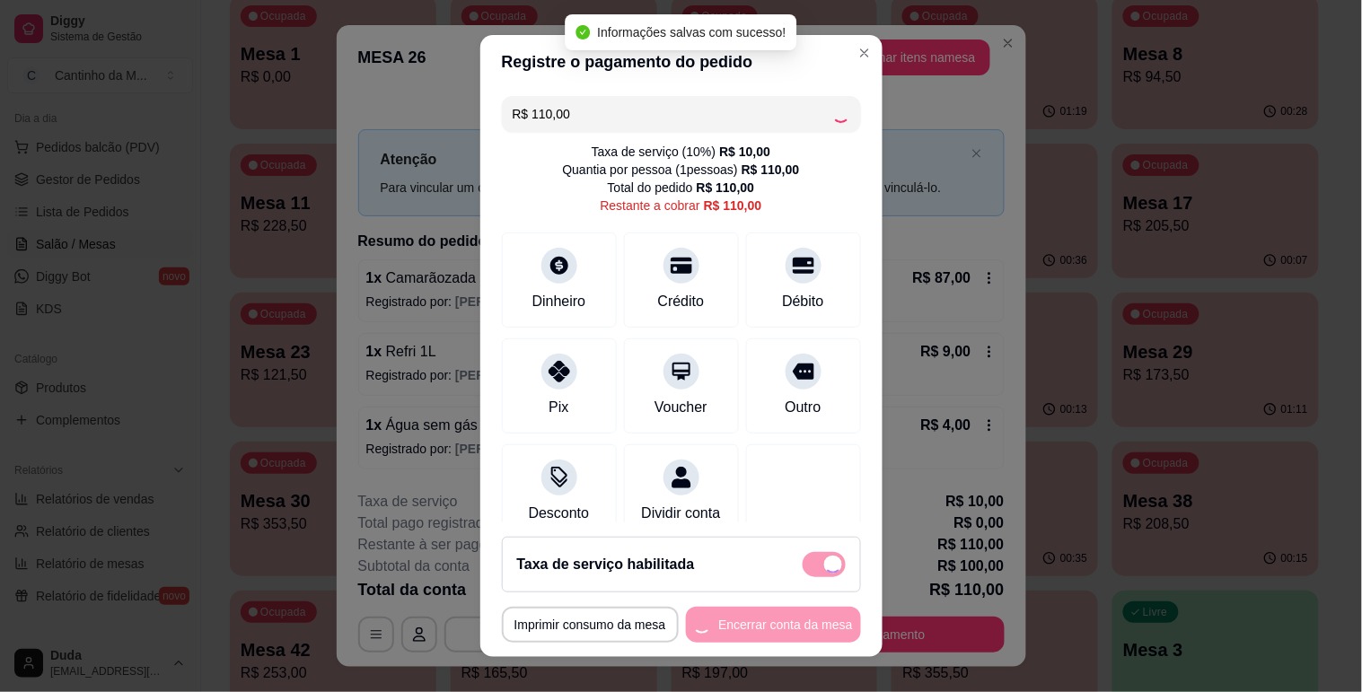
type input "R$ 0,00"
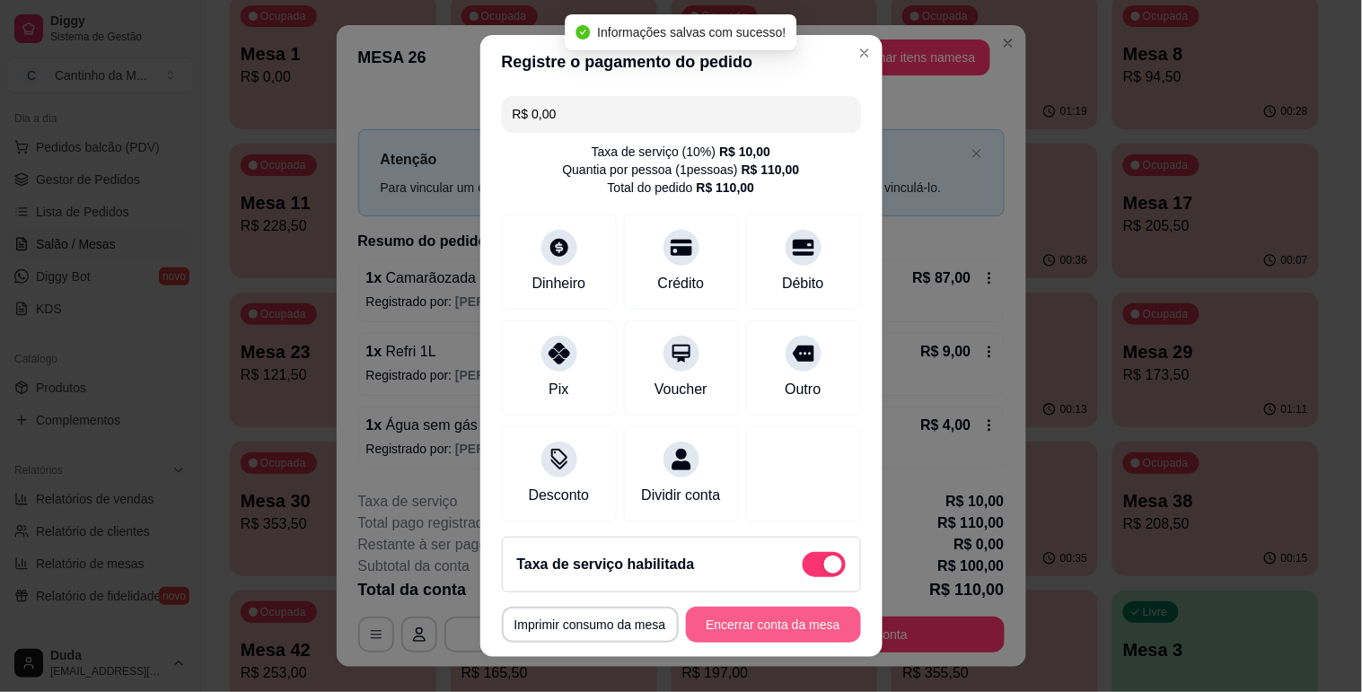
click at [748, 626] on button "Encerrar conta da mesa" at bounding box center [773, 625] width 175 height 36
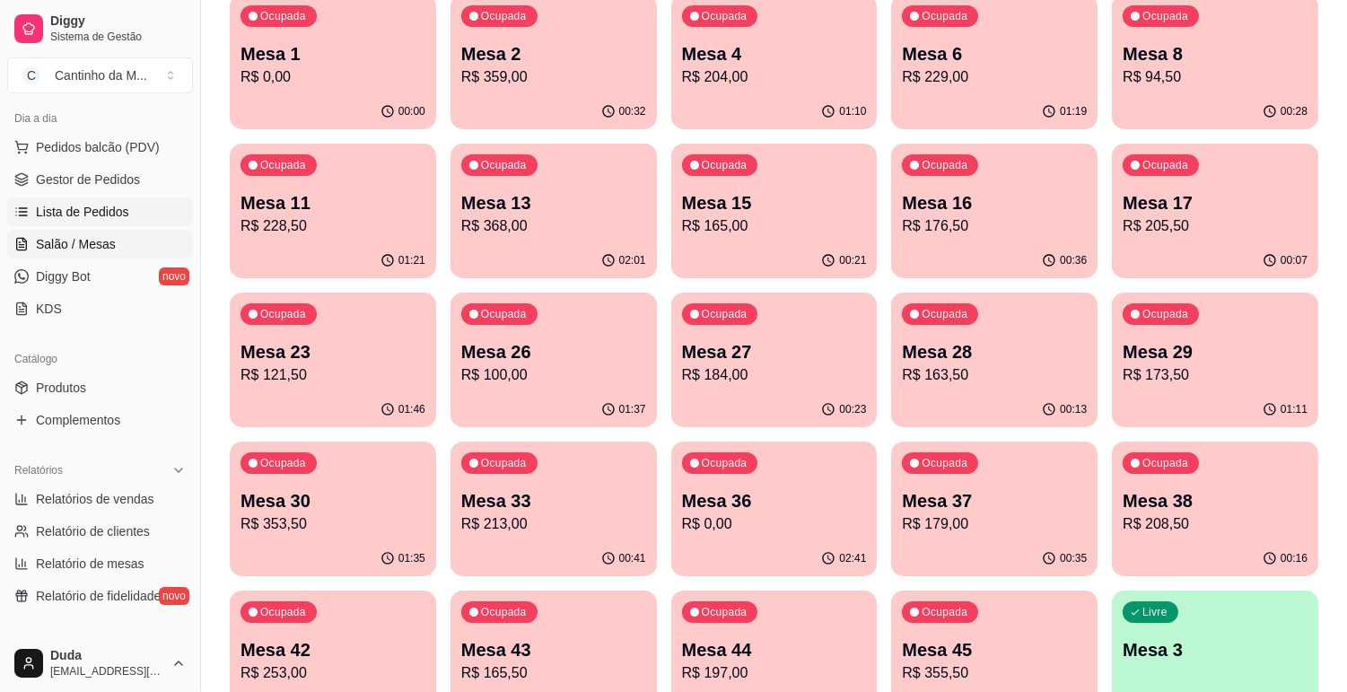
click at [60, 218] on span "Lista de Pedidos" at bounding box center [82, 212] width 93 height 18
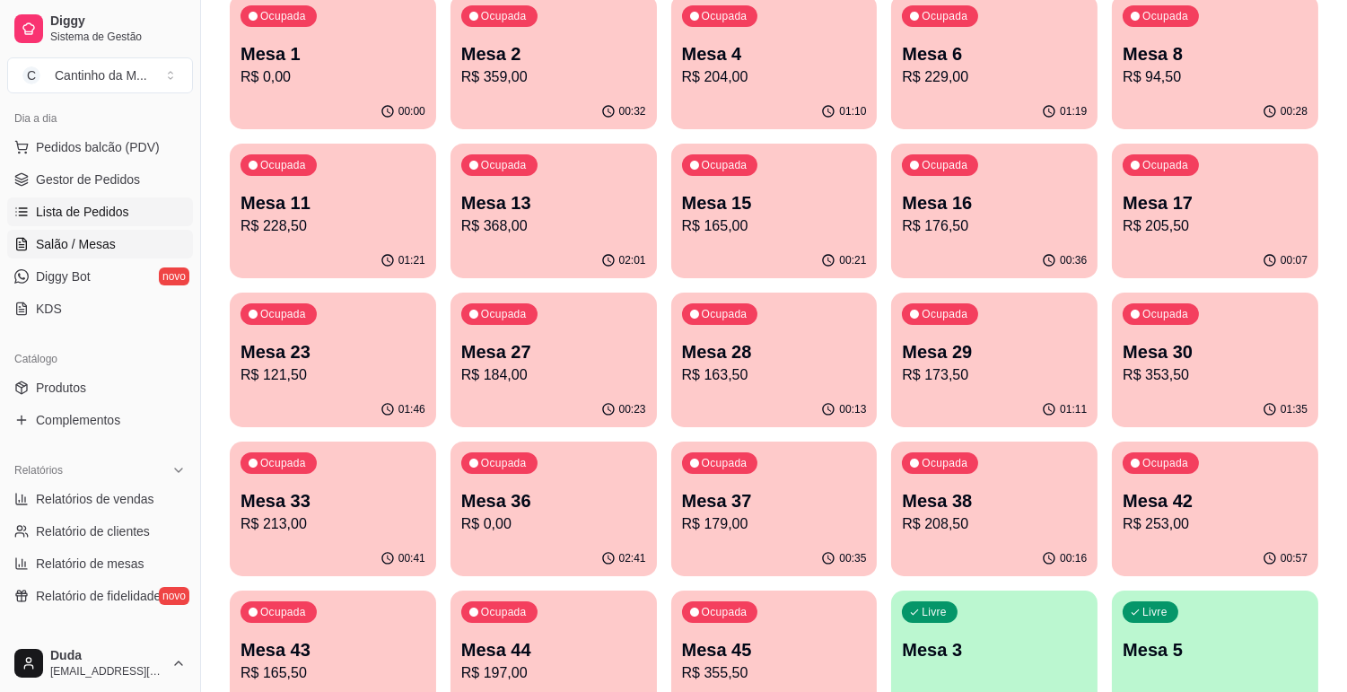
click at [109, 221] on link "Lista de Pedidos" at bounding box center [100, 211] width 186 height 29
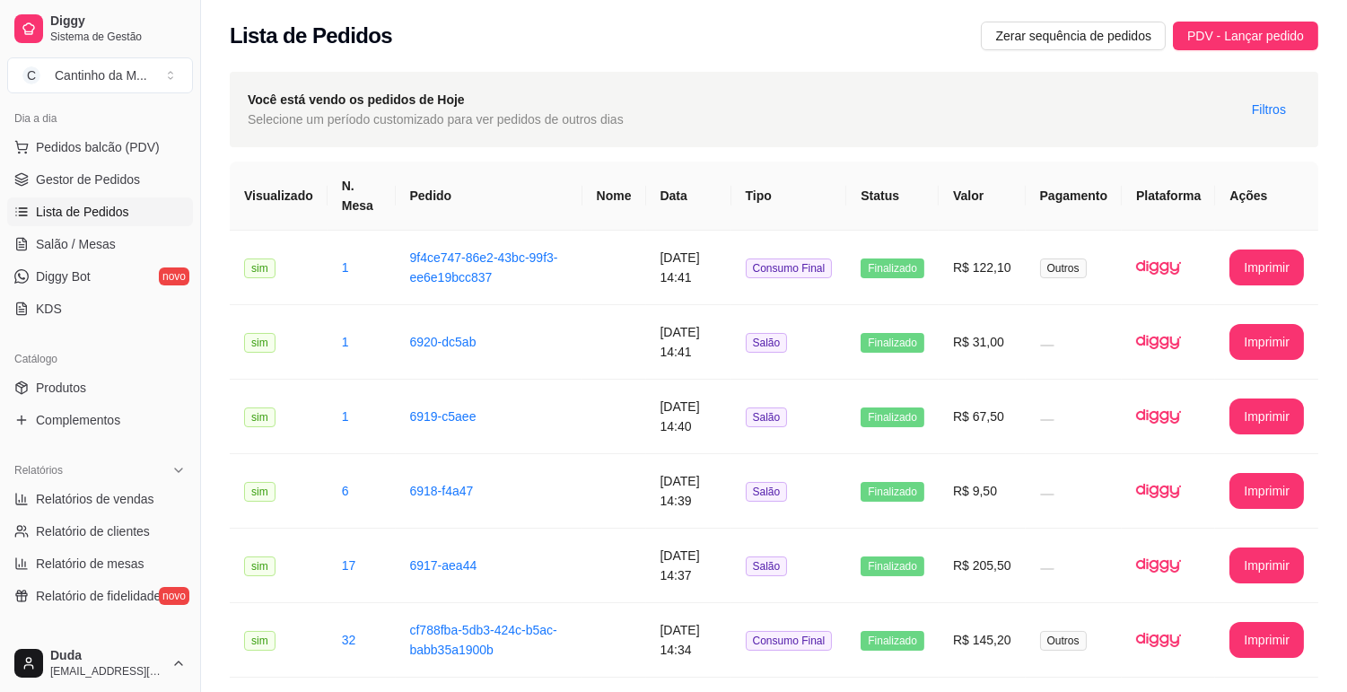
click at [110, 206] on span "Lista de Pedidos" at bounding box center [82, 212] width 93 height 18
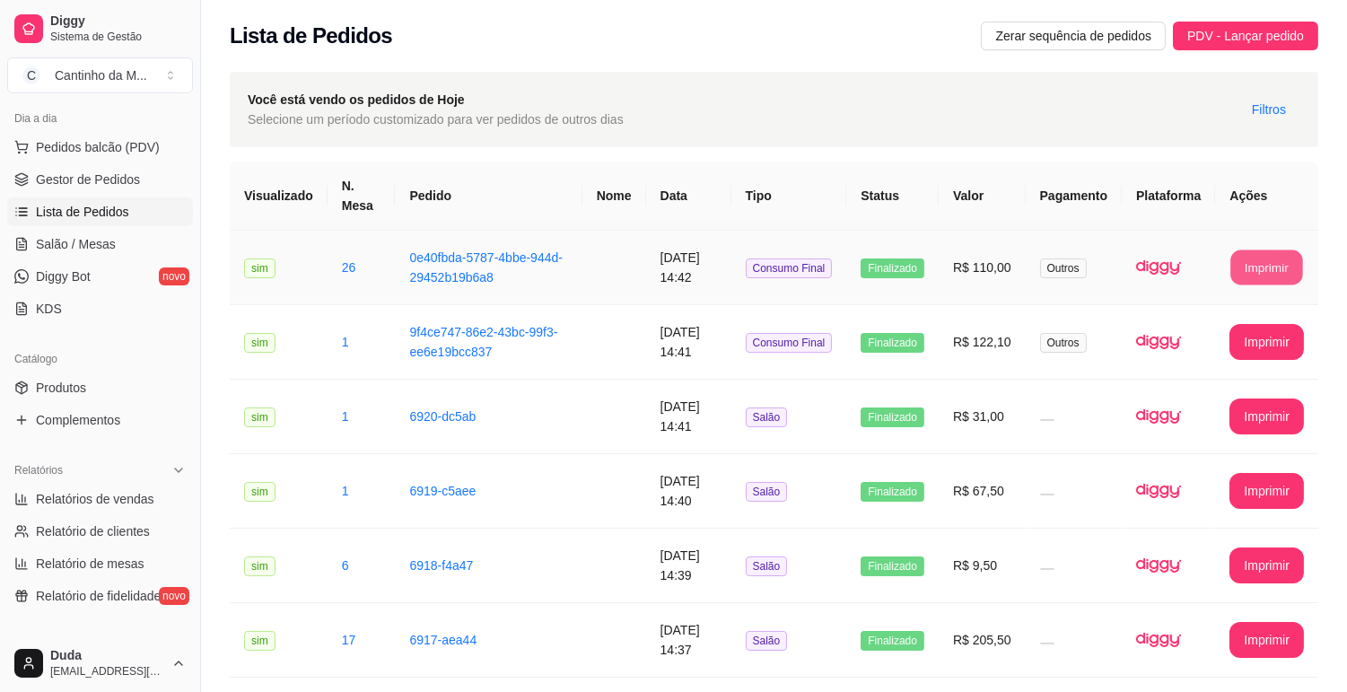
click at [1290, 262] on button "Imprimir" at bounding box center [1268, 267] width 72 height 35
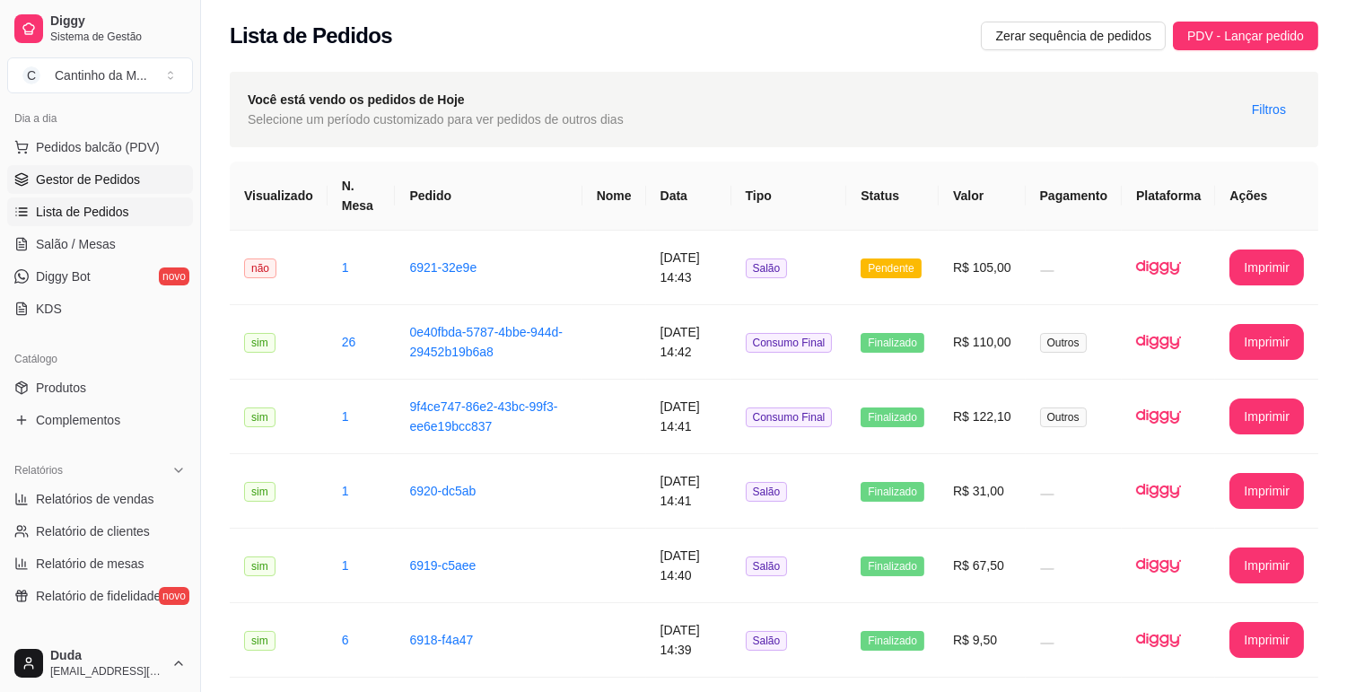
click at [160, 166] on link "Gestor de Pedidos" at bounding box center [100, 179] width 186 height 29
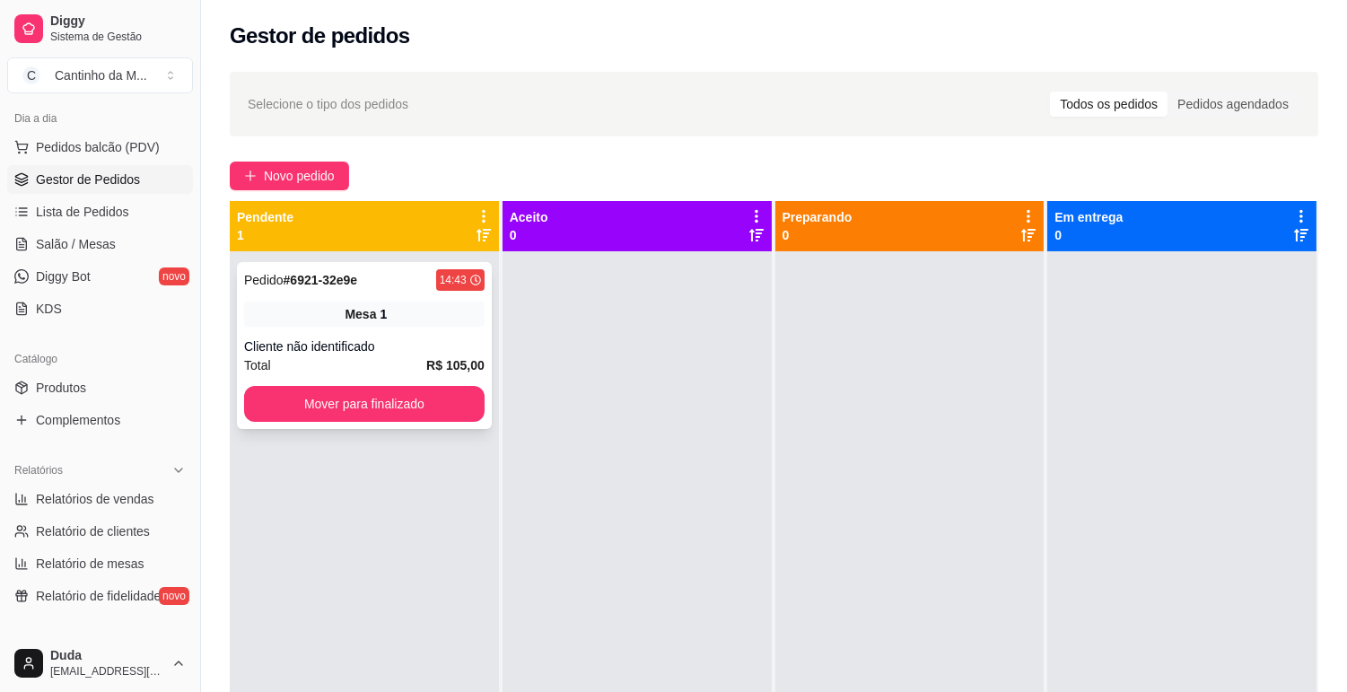
click at [431, 315] on div "Mesa 1" at bounding box center [364, 314] width 241 height 25
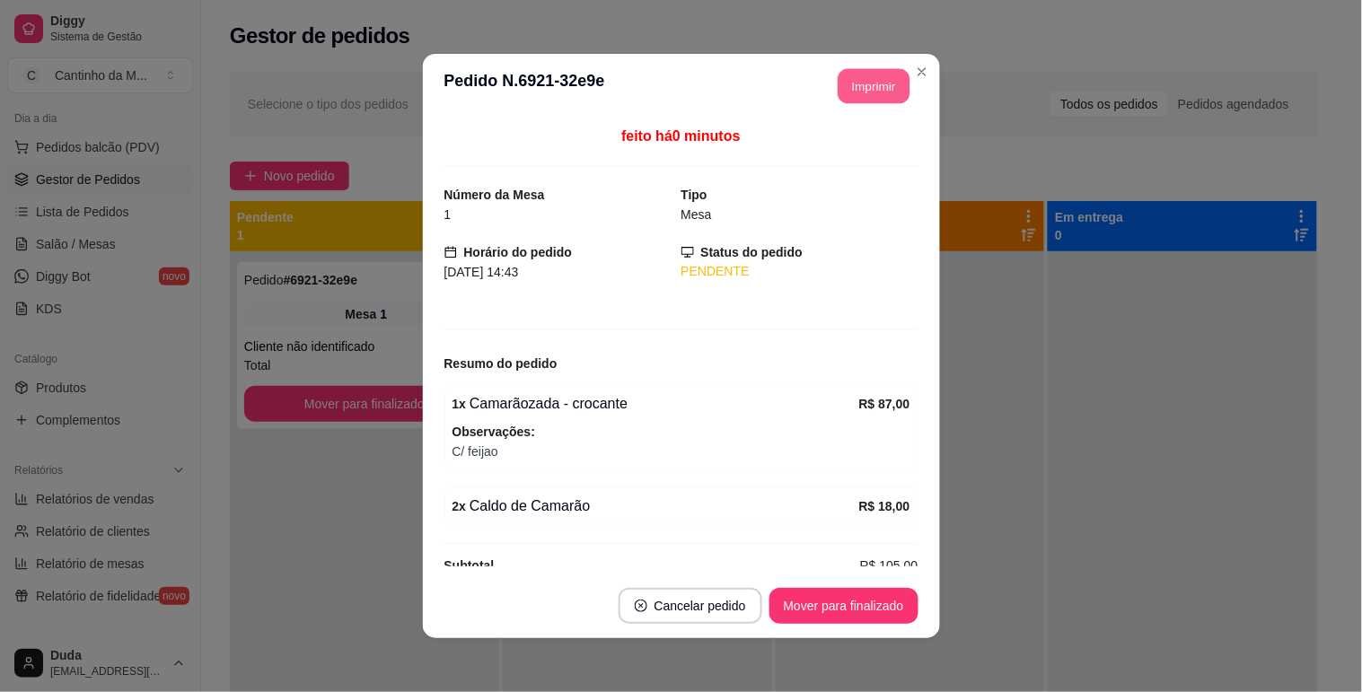
click at [838, 99] on button "Imprimir" at bounding box center [874, 86] width 72 height 35
click at [845, 611] on button "Mover para finalizado" at bounding box center [843, 606] width 149 height 36
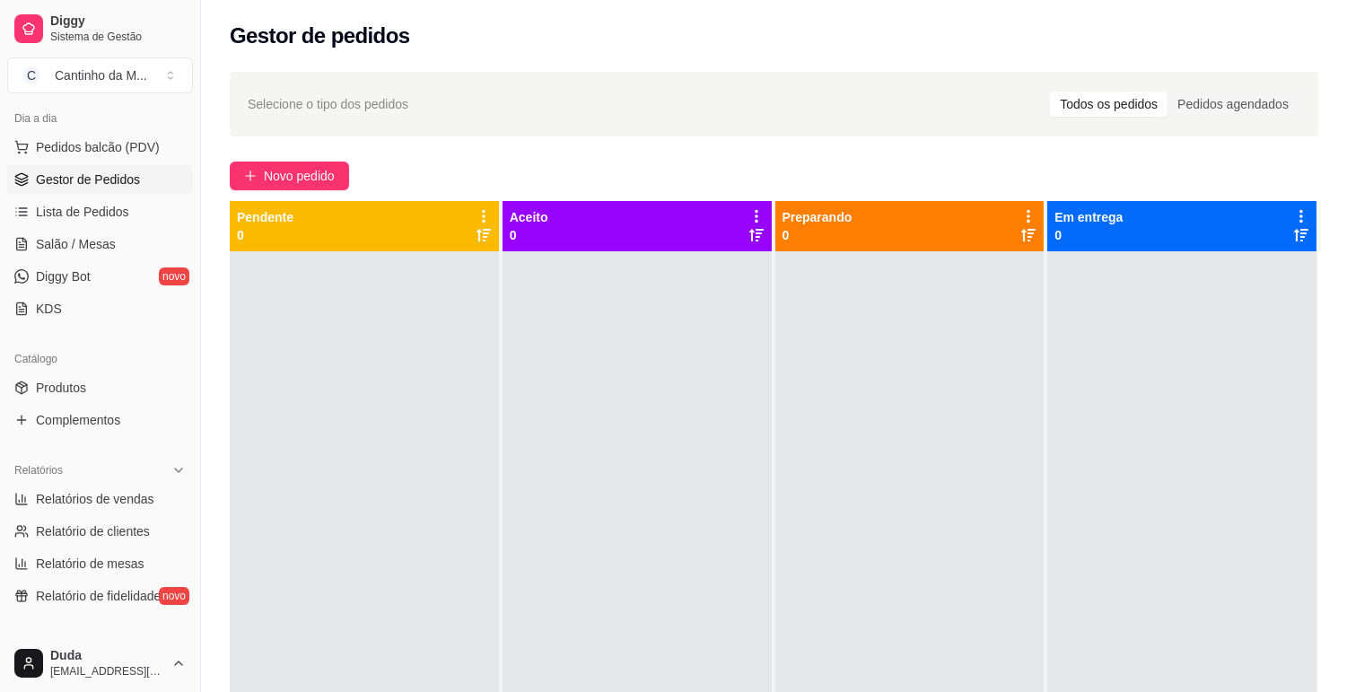
click at [751, 395] on div at bounding box center [637, 597] width 269 height 692
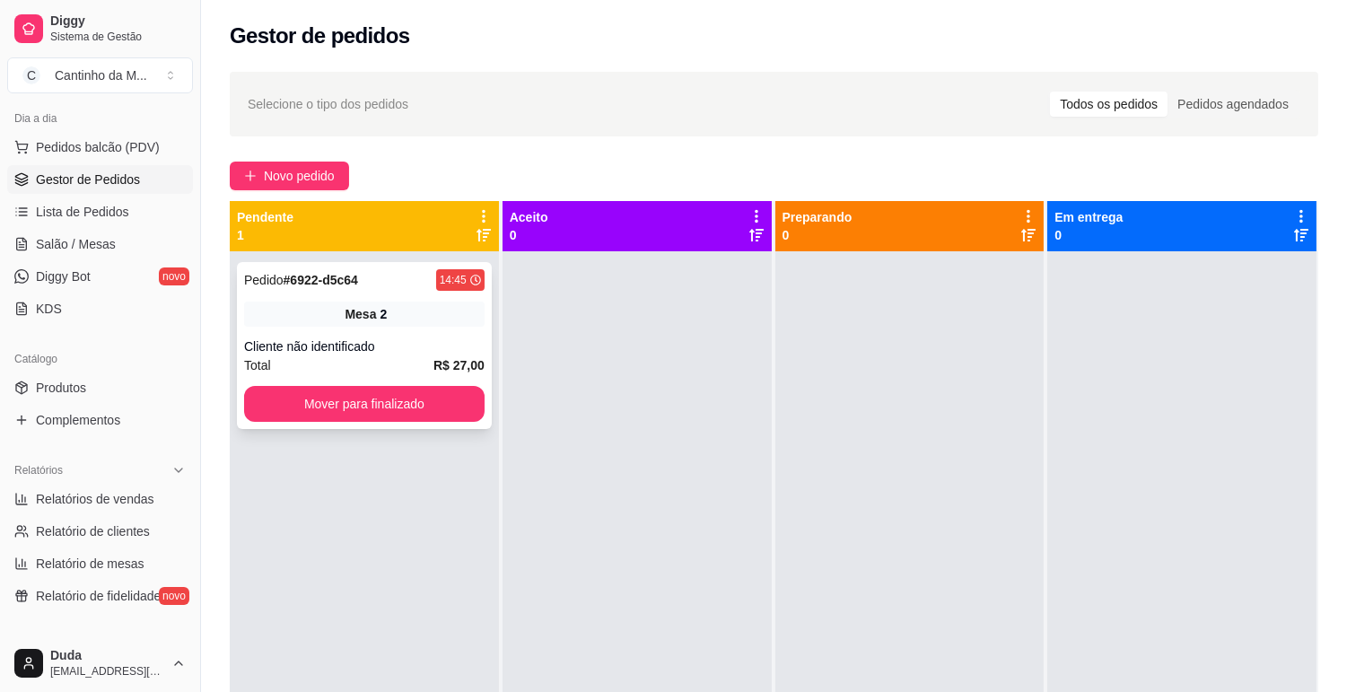
click at [362, 302] on div "Mesa 2" at bounding box center [364, 314] width 241 height 25
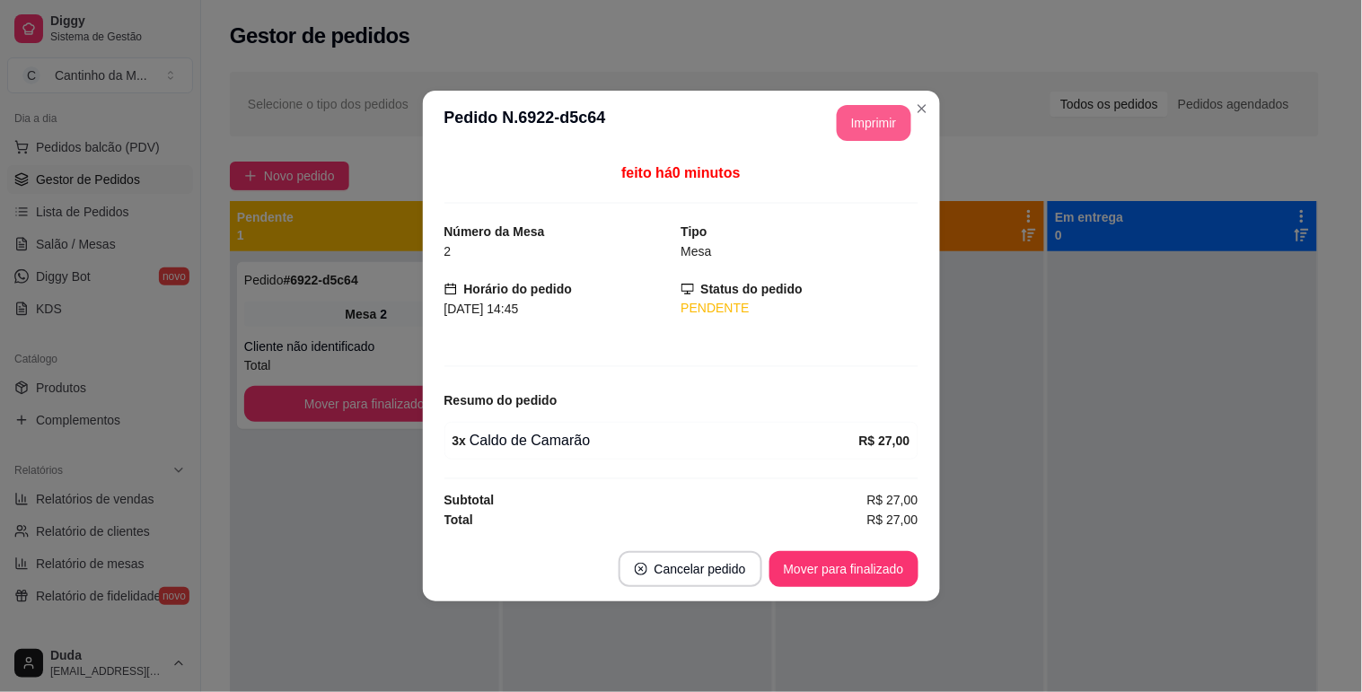
click at [871, 118] on button "Imprimir" at bounding box center [874, 123] width 75 height 36
click at [856, 562] on button "Mover para finalizado" at bounding box center [843, 569] width 149 height 36
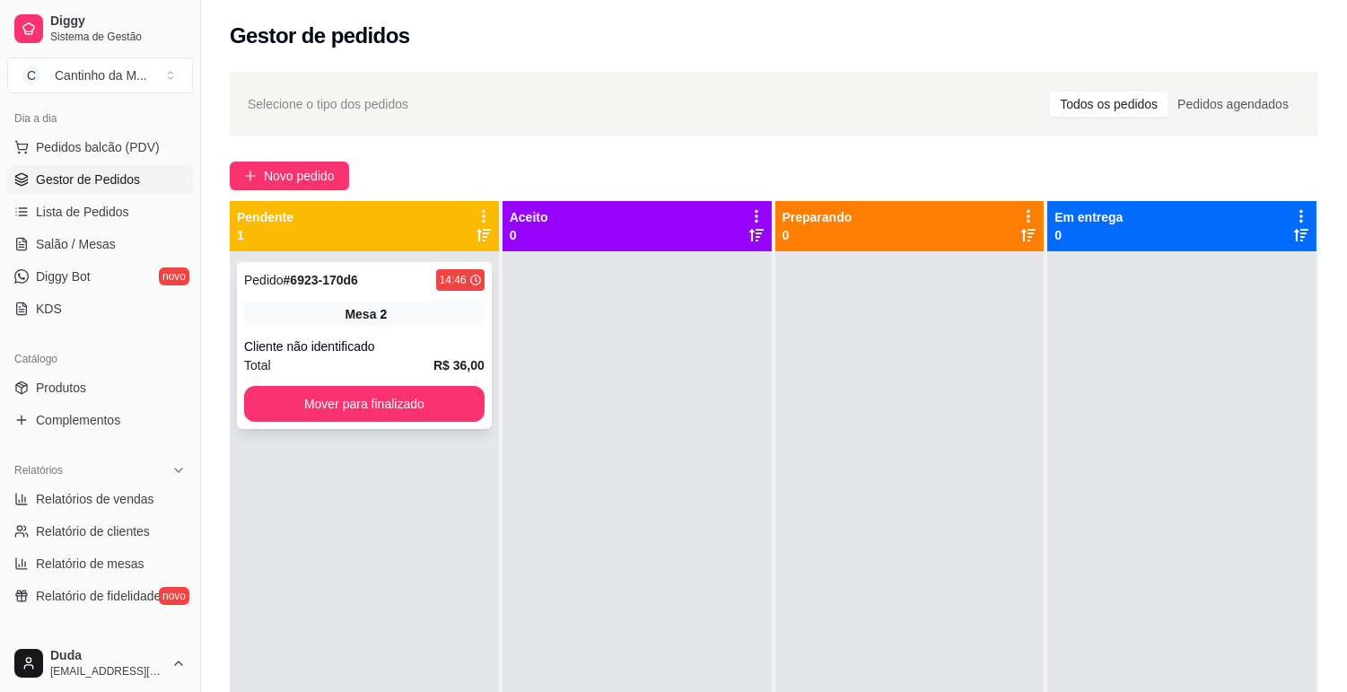
click at [275, 325] on div "Mesa 2" at bounding box center [364, 314] width 241 height 25
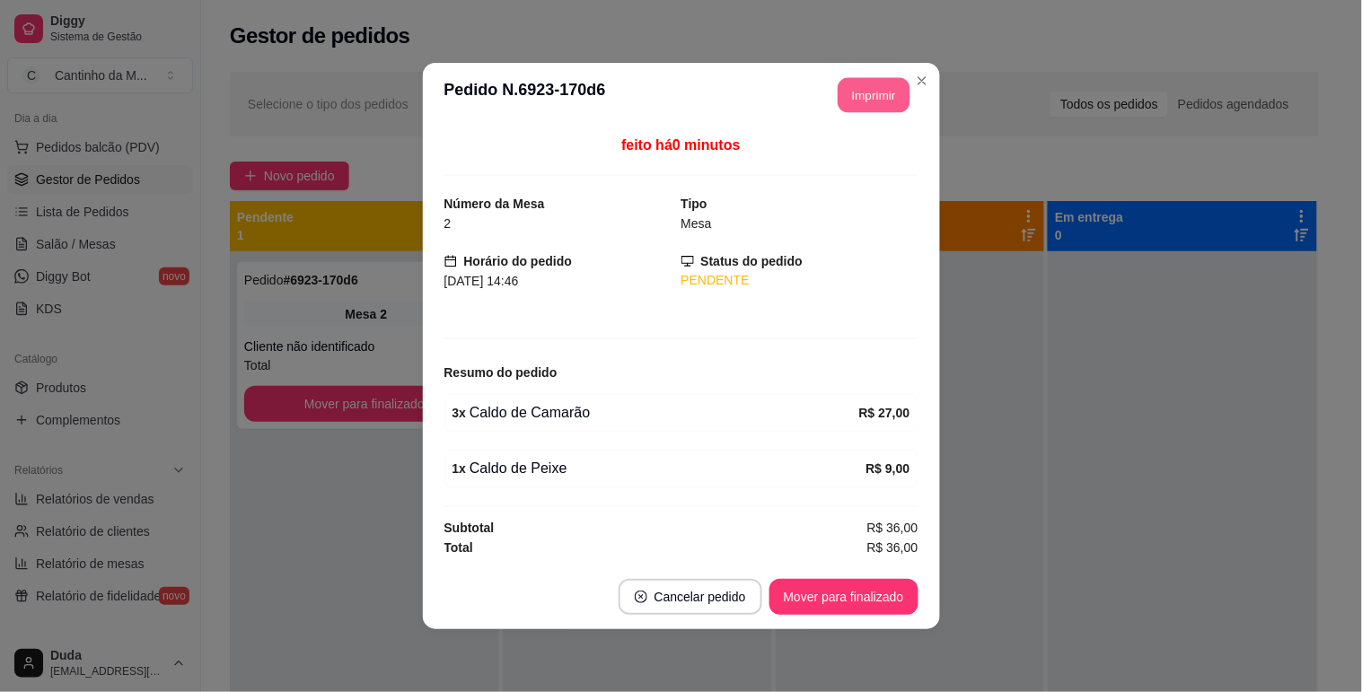
click at [856, 100] on button "Imprimir" at bounding box center [874, 95] width 72 height 35
click at [860, 599] on button "Mover para finalizado" at bounding box center [843, 597] width 149 height 36
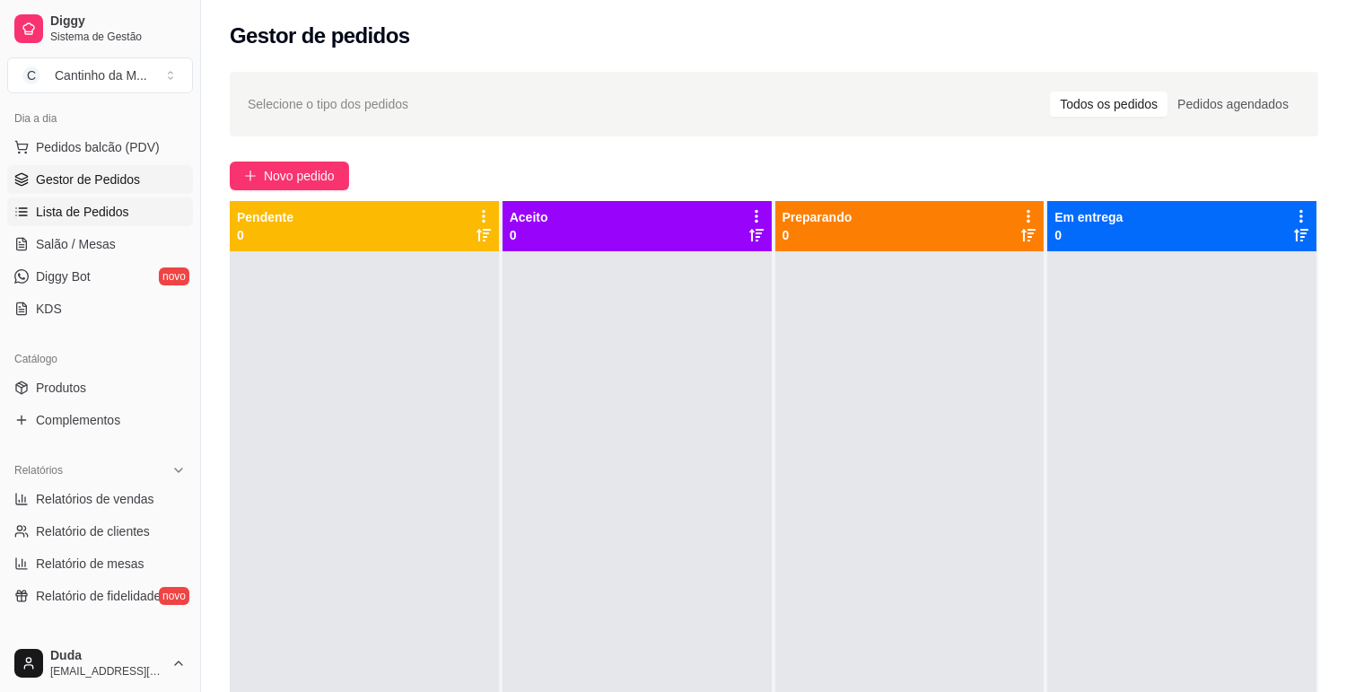
click at [19, 205] on icon at bounding box center [21, 212] width 14 height 14
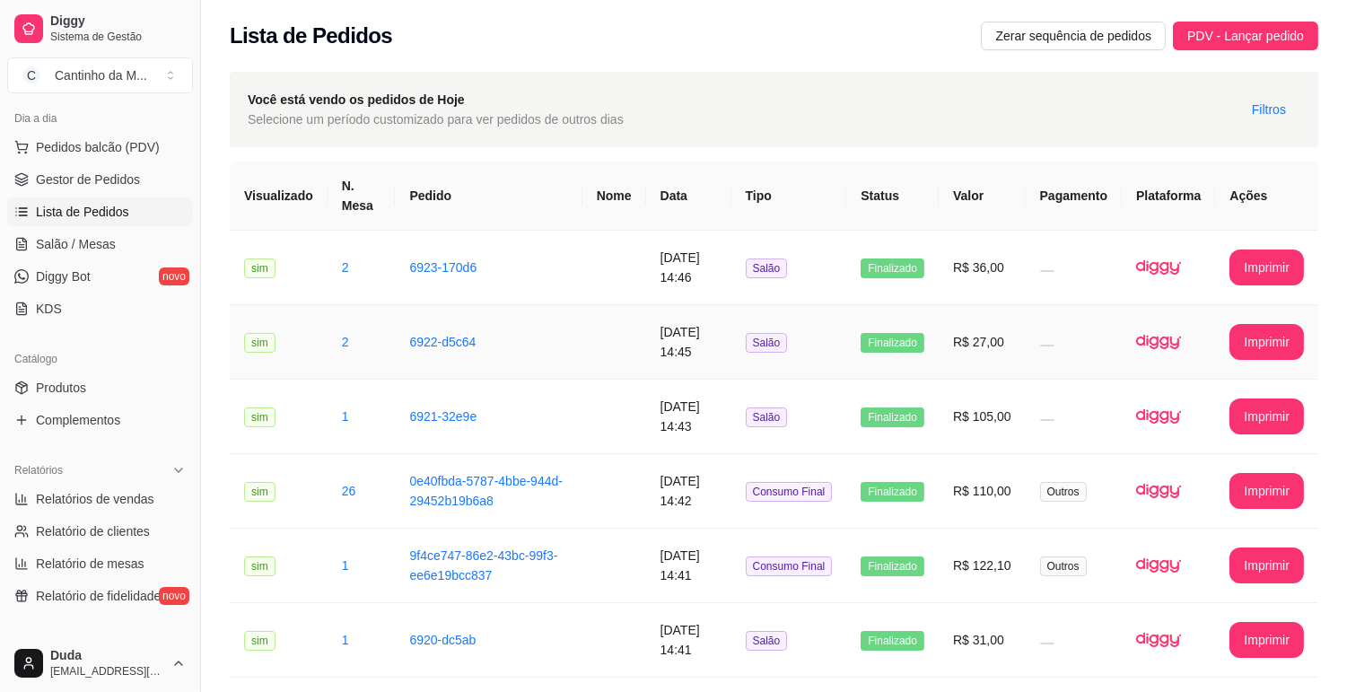
click at [662, 323] on td "[DATE] 14:45" at bounding box center [688, 342] width 85 height 75
click at [395, 257] on td "6923-170d6" at bounding box center [488, 268] width 187 height 75
click at [65, 248] on span "Salão / Mesas" at bounding box center [76, 244] width 80 height 18
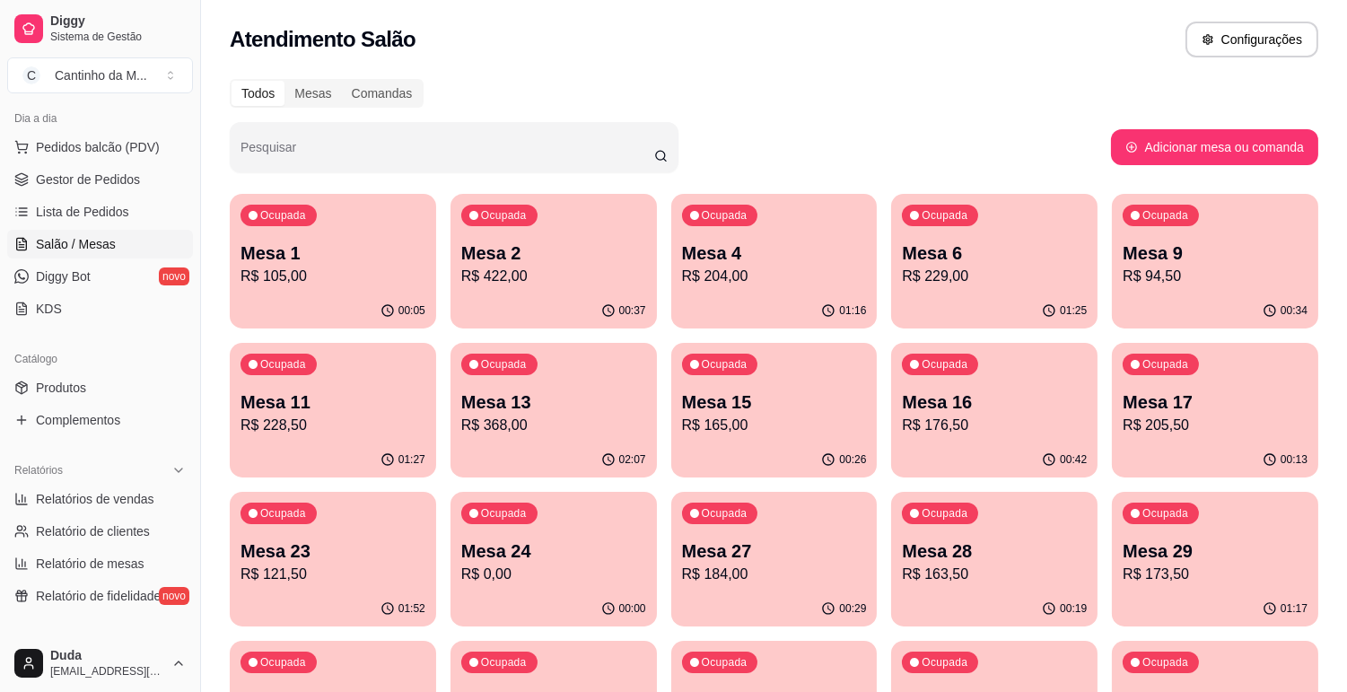
click at [504, 250] on p "Mesa 2" at bounding box center [553, 253] width 185 height 25
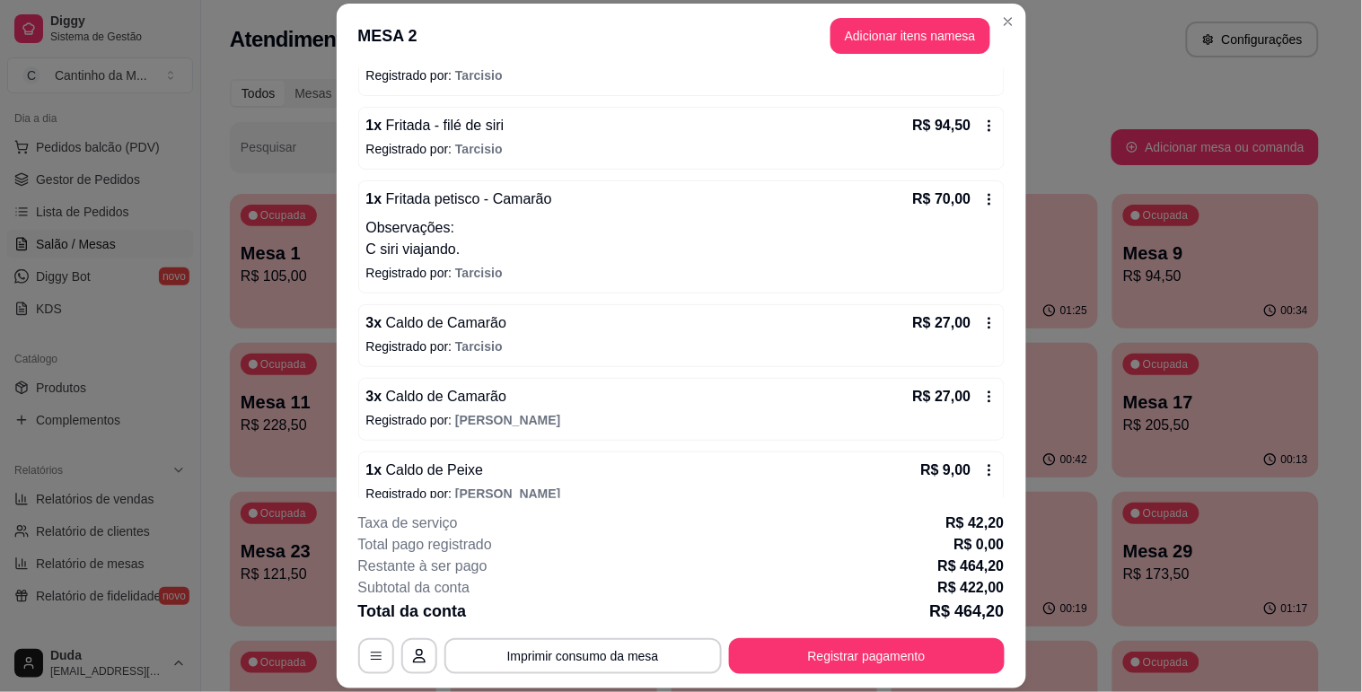
scroll to position [375, 0]
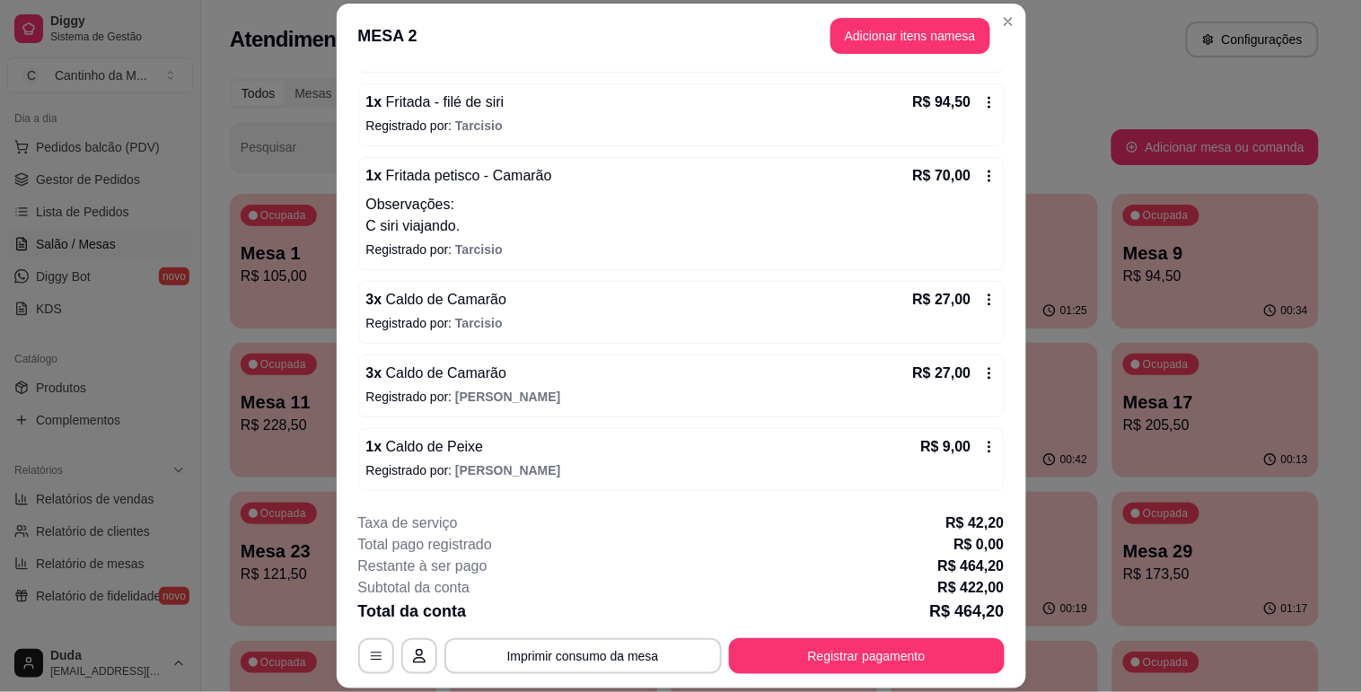
click at [982, 299] on icon at bounding box center [989, 300] width 14 height 14
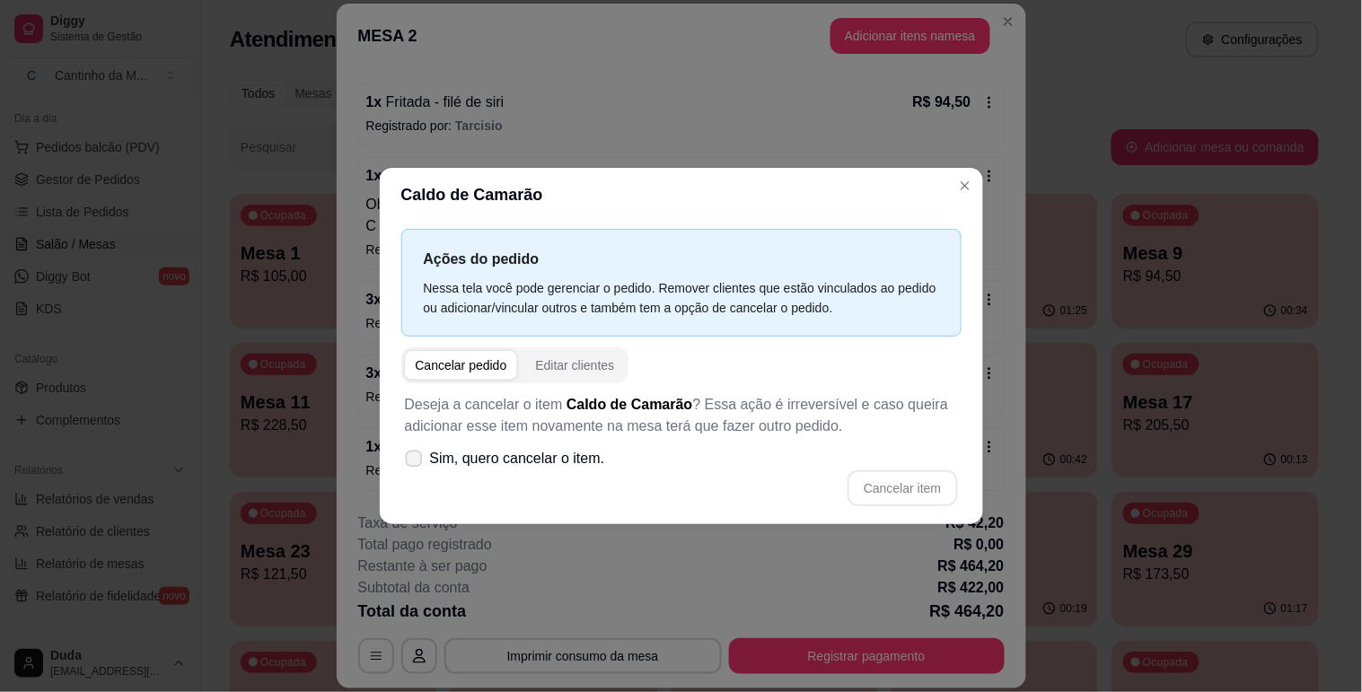
click at [558, 452] on span "Sim, quero cancelar o item." at bounding box center [517, 459] width 175 height 22
click at [416, 461] on input "Sim, quero cancelar o item." at bounding box center [410, 467] width 12 height 12
checkbox input "true"
click at [910, 480] on button "Cancelar item" at bounding box center [902, 488] width 110 height 36
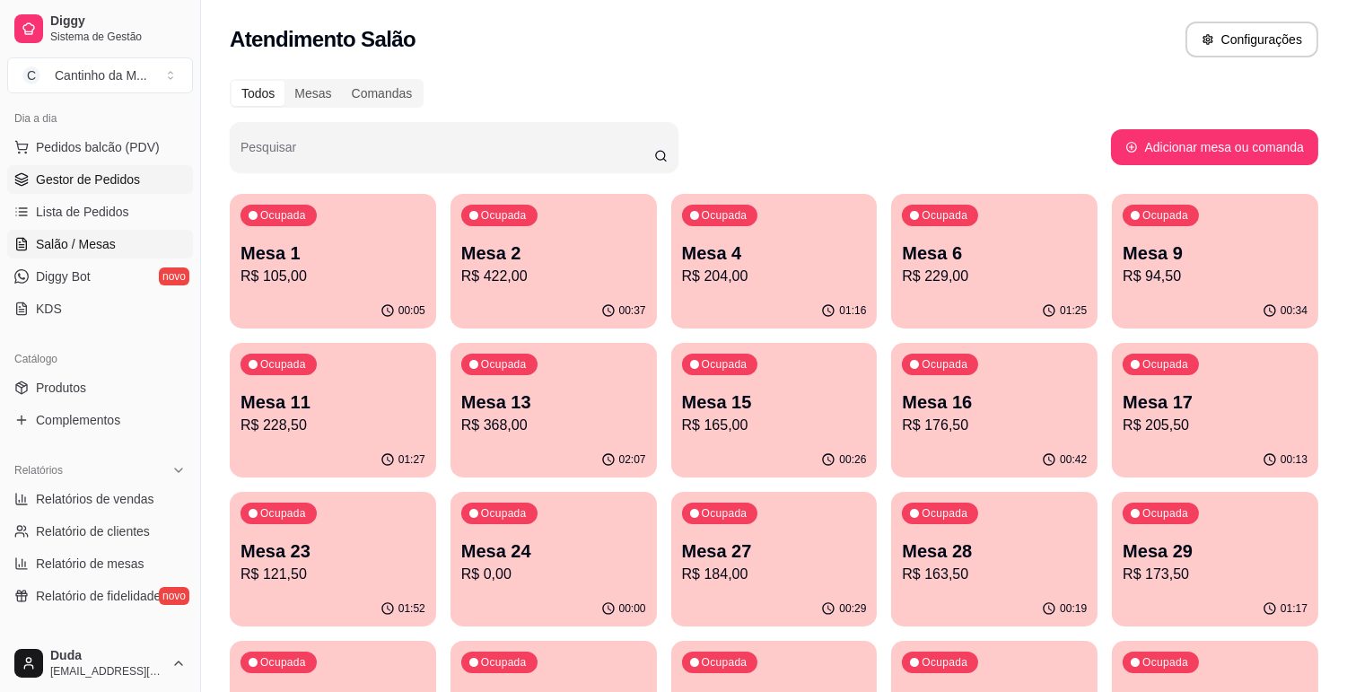
click at [75, 181] on span "Gestor de Pedidos" at bounding box center [88, 180] width 104 height 18
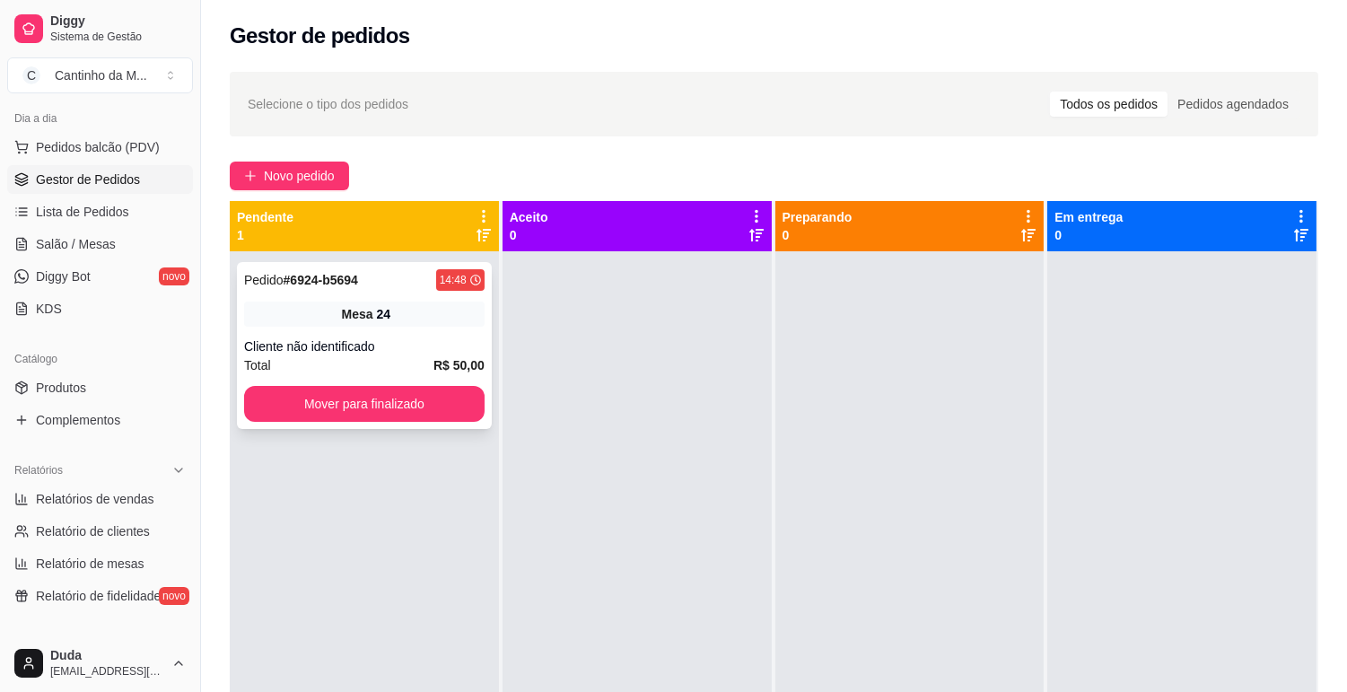
click at [292, 364] on div "Total R$ 50,00" at bounding box center [364, 365] width 241 height 20
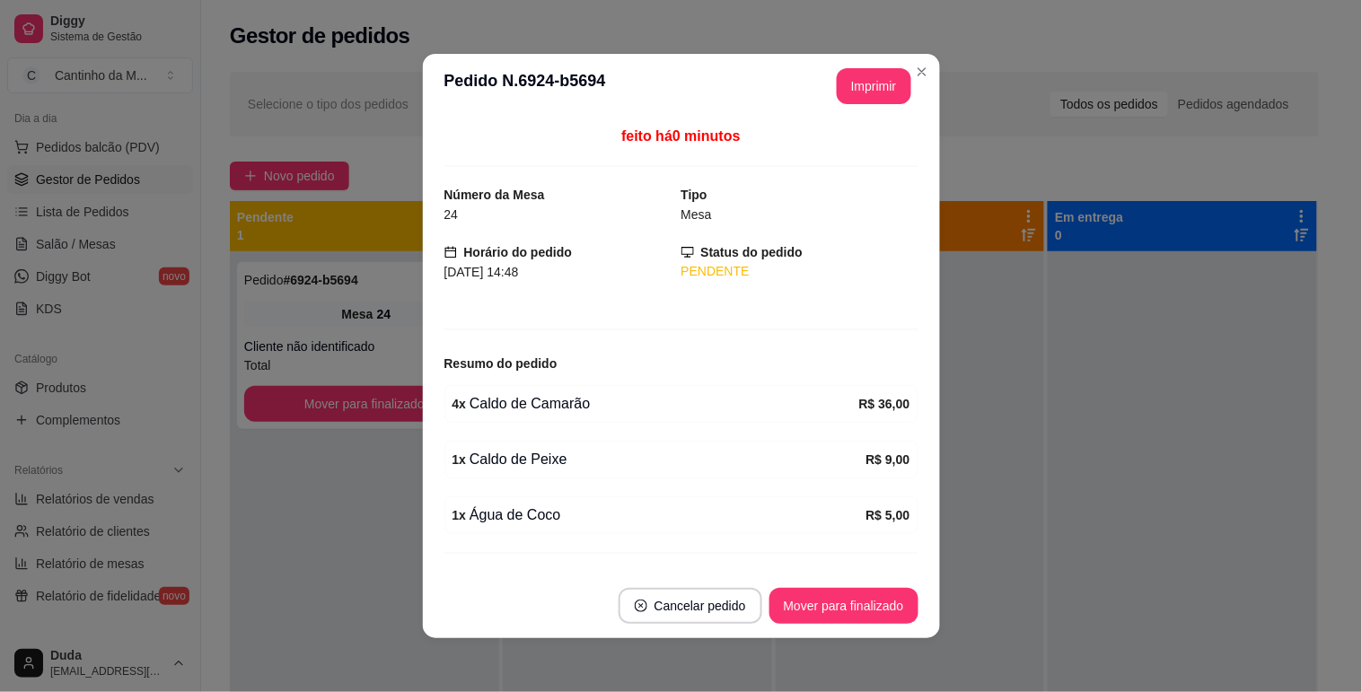
click at [899, 64] on header "**********" at bounding box center [681, 86] width 517 height 65
click at [873, 85] on button "Imprimir" at bounding box center [874, 86] width 75 height 36
click at [830, 607] on button "Mover para finalizado" at bounding box center [843, 606] width 149 height 36
click at [830, 607] on button "Mover para finalizado" at bounding box center [843, 606] width 145 height 35
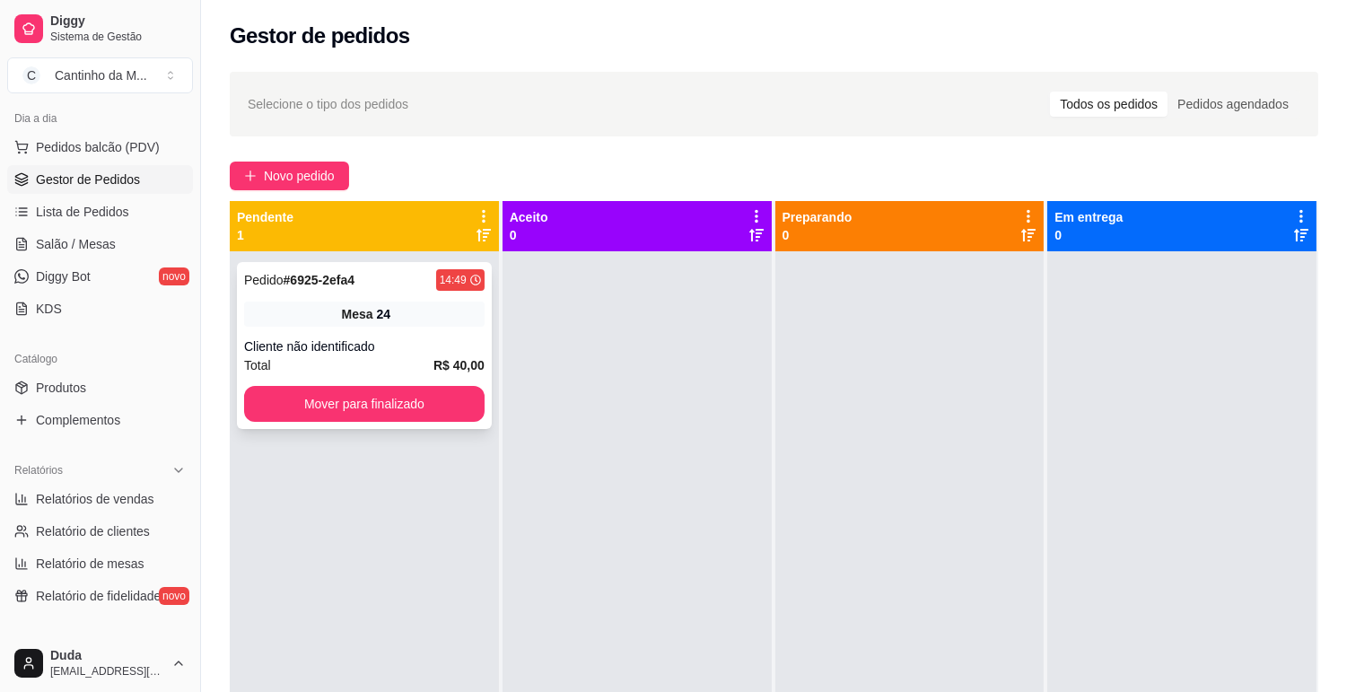
click at [294, 306] on div "Mesa 24" at bounding box center [364, 314] width 241 height 25
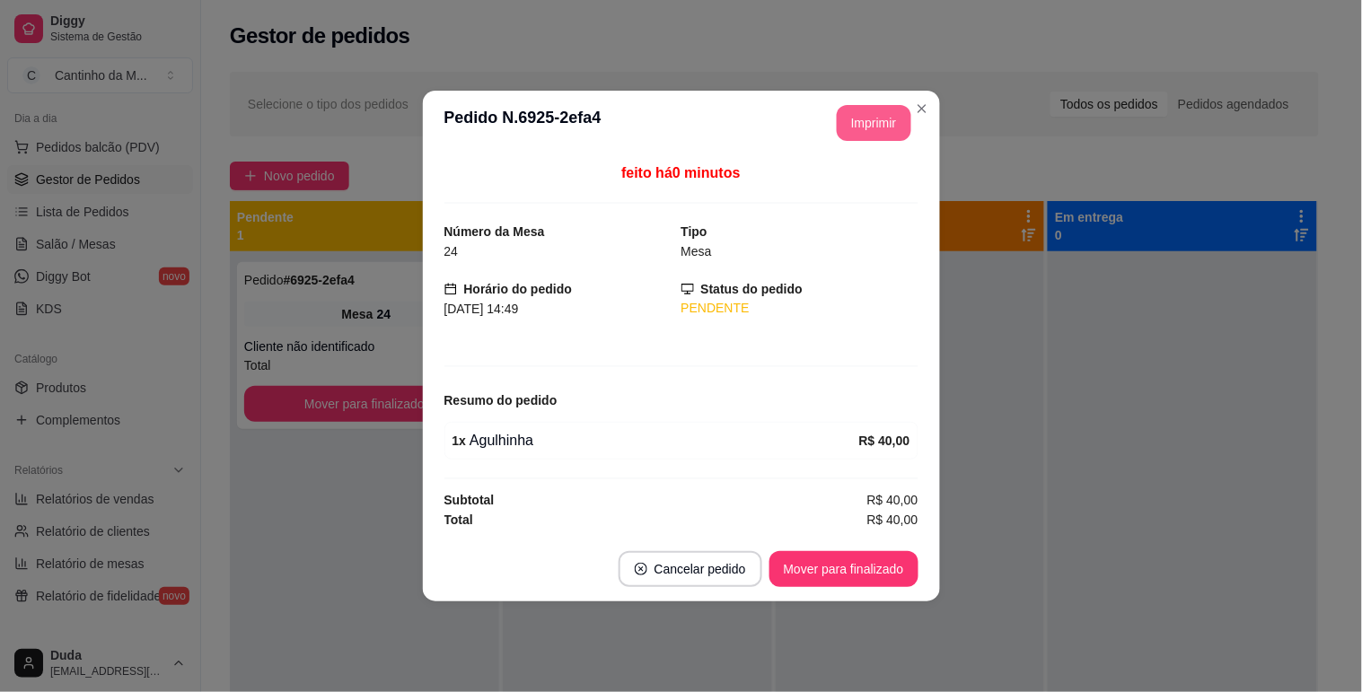
click at [856, 117] on button "Imprimir" at bounding box center [874, 123] width 75 height 36
click at [849, 563] on button "Mover para finalizado" at bounding box center [843, 569] width 149 height 36
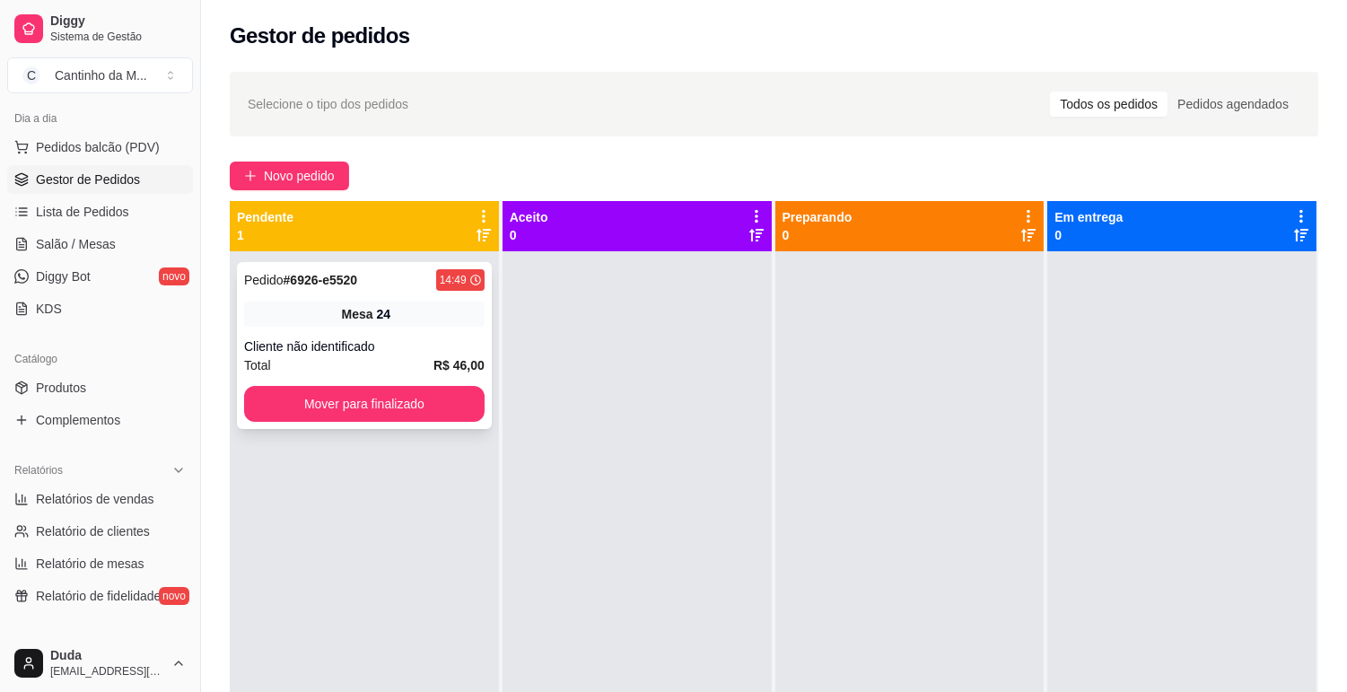
click at [401, 316] on div "Mesa 24" at bounding box center [364, 314] width 241 height 25
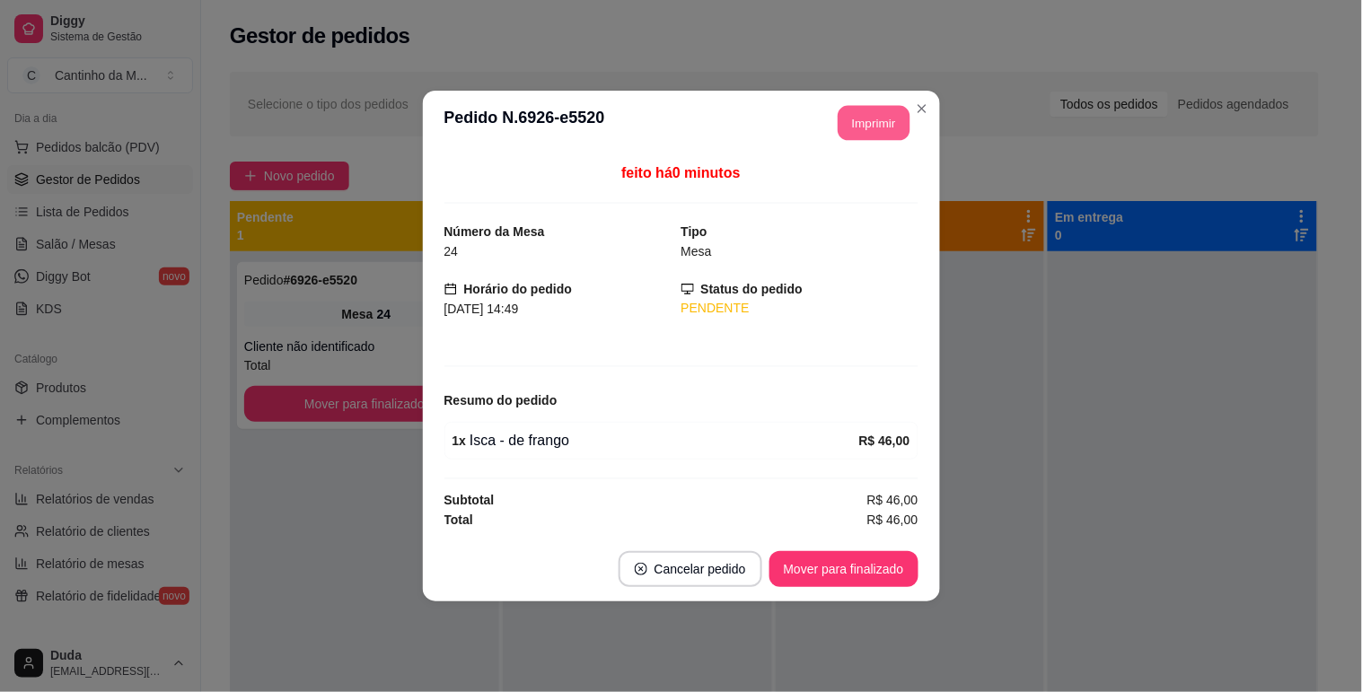
click at [859, 122] on button "Imprimir" at bounding box center [874, 123] width 72 height 35
click at [900, 576] on button "Mover para finalizado" at bounding box center [843, 569] width 149 height 36
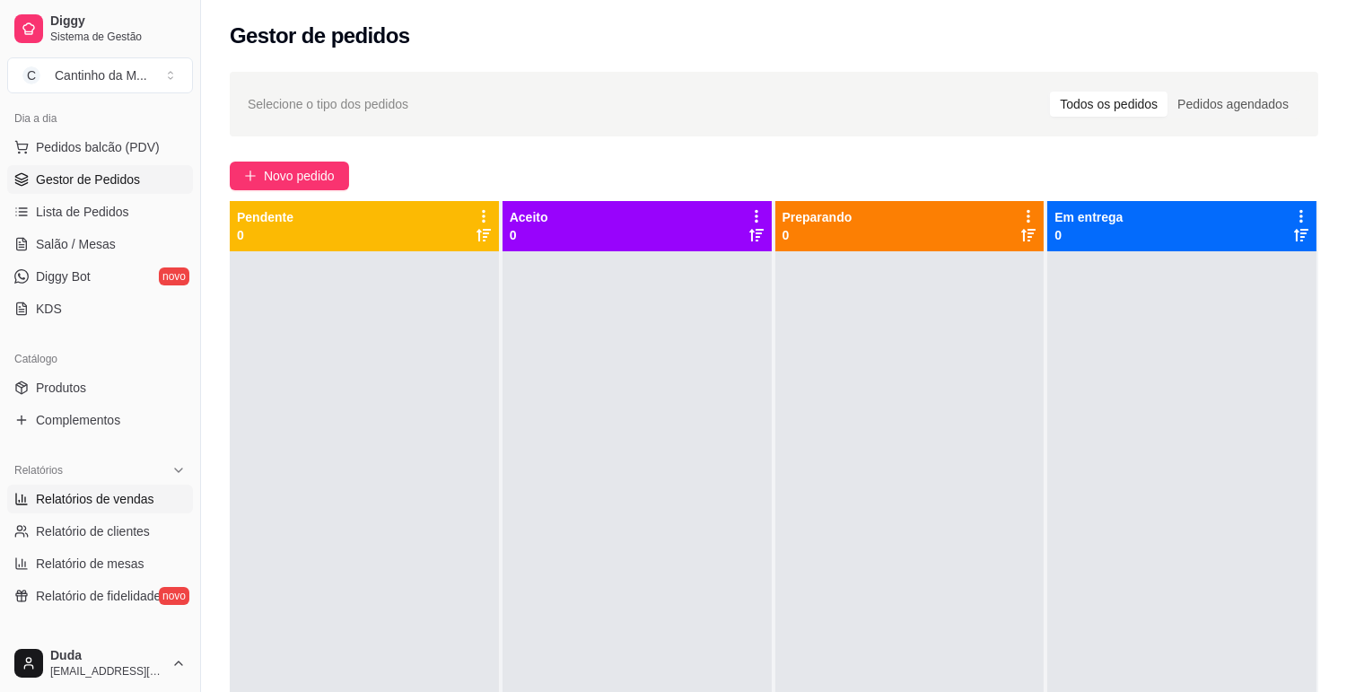
click at [82, 496] on span "Relatórios de vendas" at bounding box center [95, 499] width 118 height 18
select select "ALL"
select select "0"
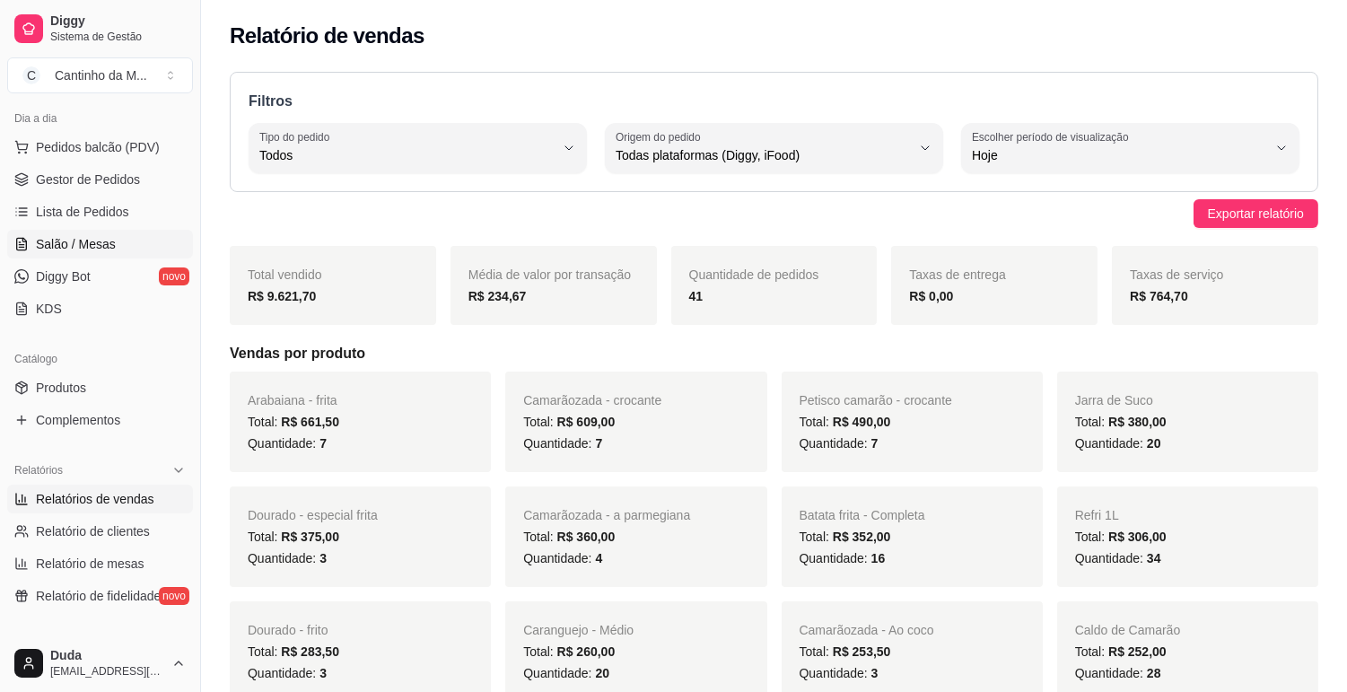
click at [90, 243] on span "Salão / Mesas" at bounding box center [76, 244] width 80 height 18
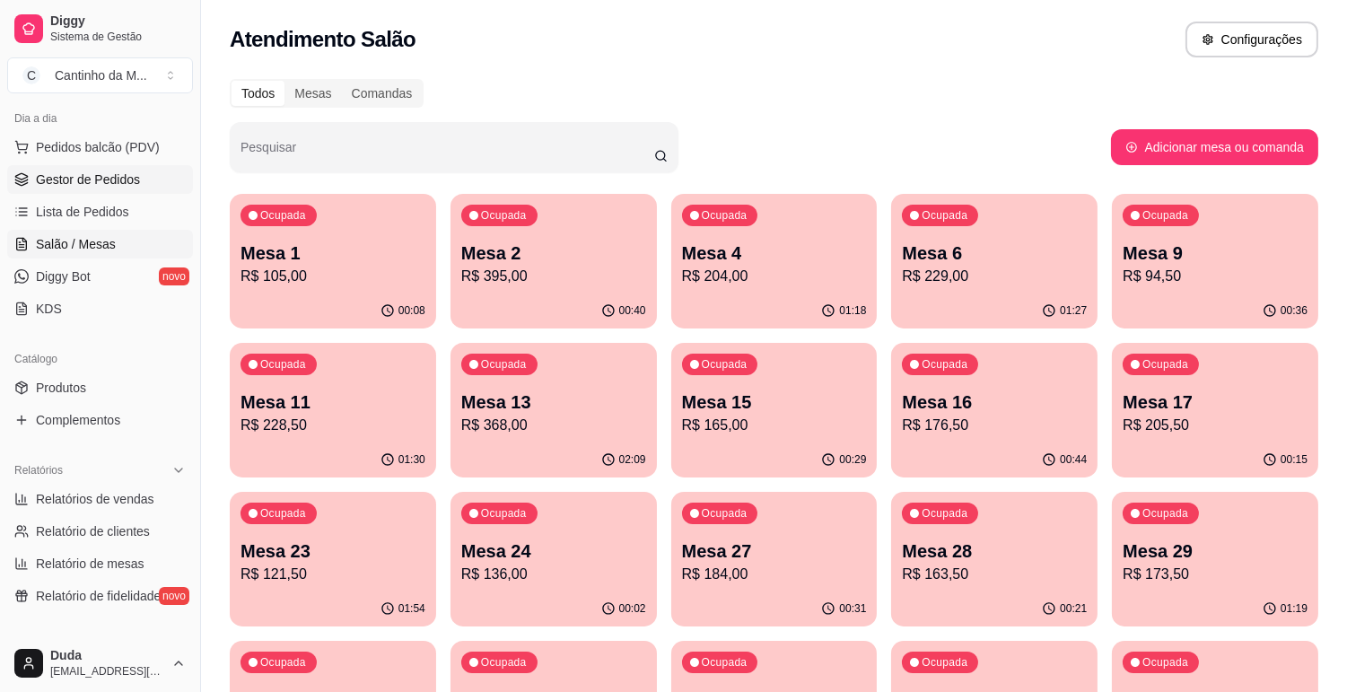
click at [64, 190] on link "Gestor de Pedidos" at bounding box center [100, 179] width 186 height 29
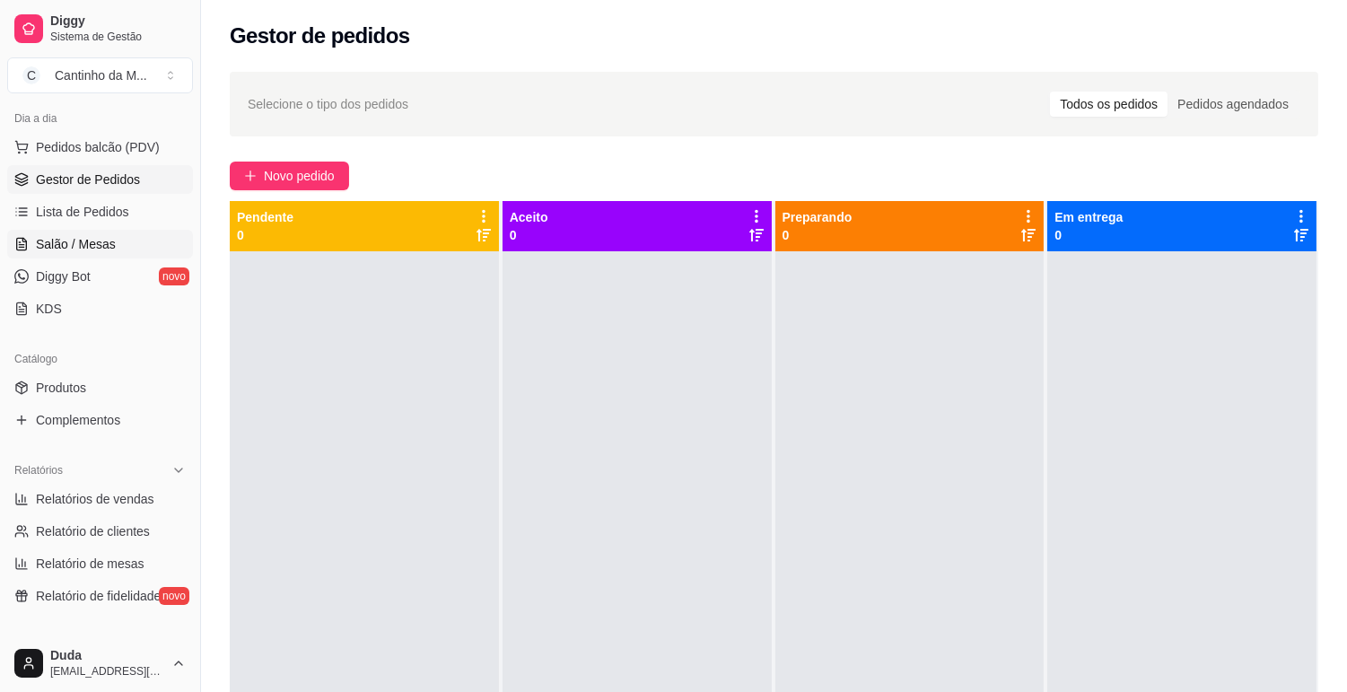
click at [48, 249] on span "Salão / Mesas" at bounding box center [76, 244] width 80 height 18
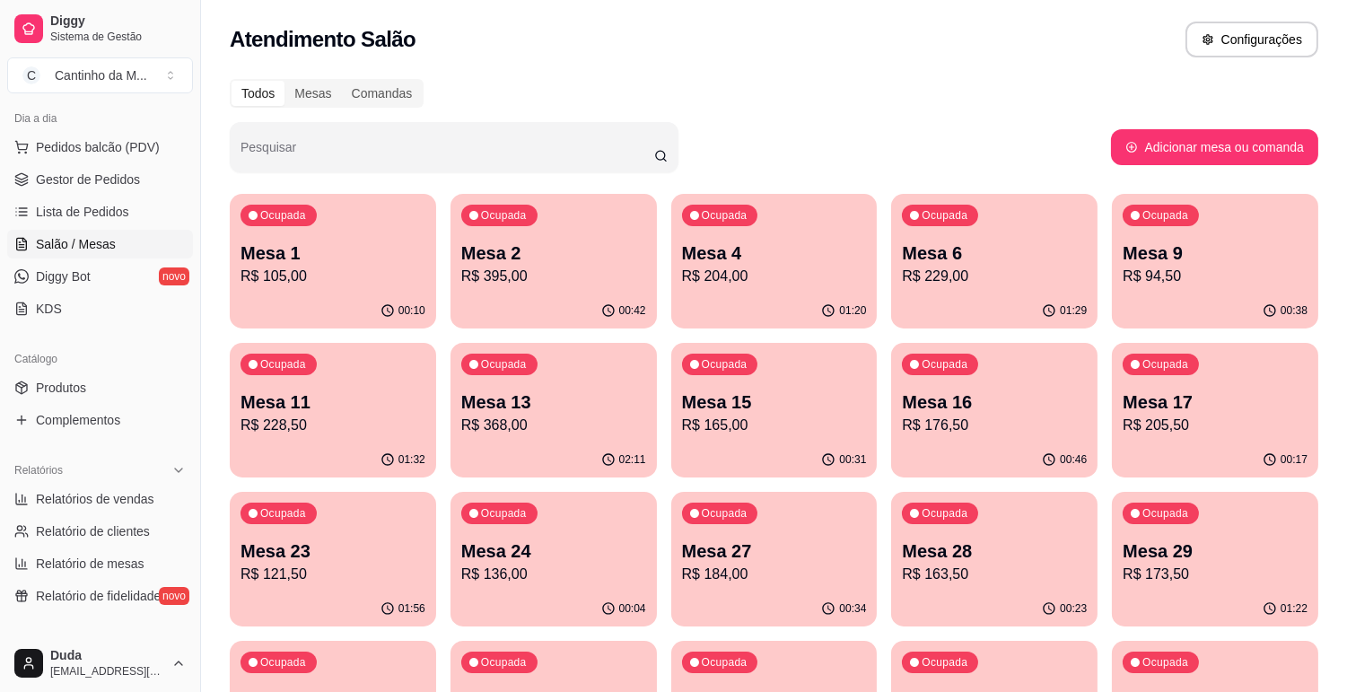
click at [544, 423] on p "R$ 368,00" at bounding box center [553, 426] width 185 height 22
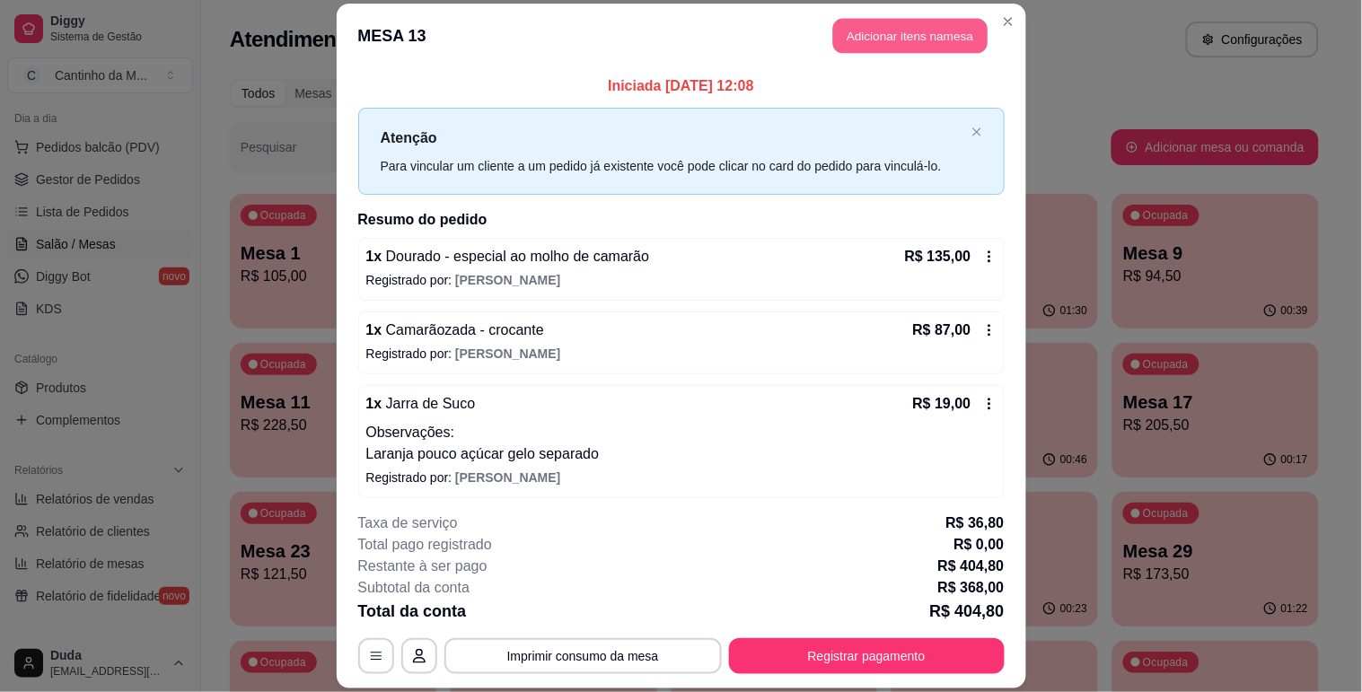
click at [864, 47] on button "Adicionar itens na mesa" at bounding box center [910, 35] width 154 height 35
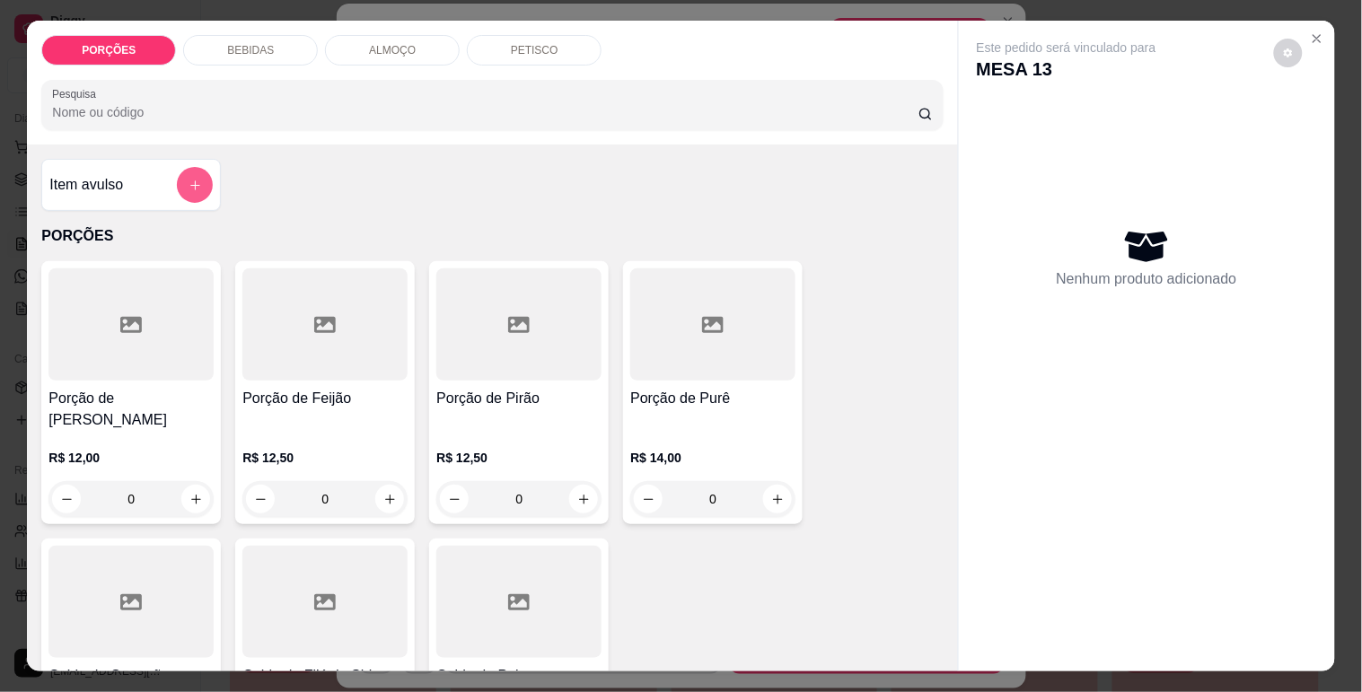
click at [189, 179] on icon "add-separate-item" at bounding box center [195, 185] width 13 height 13
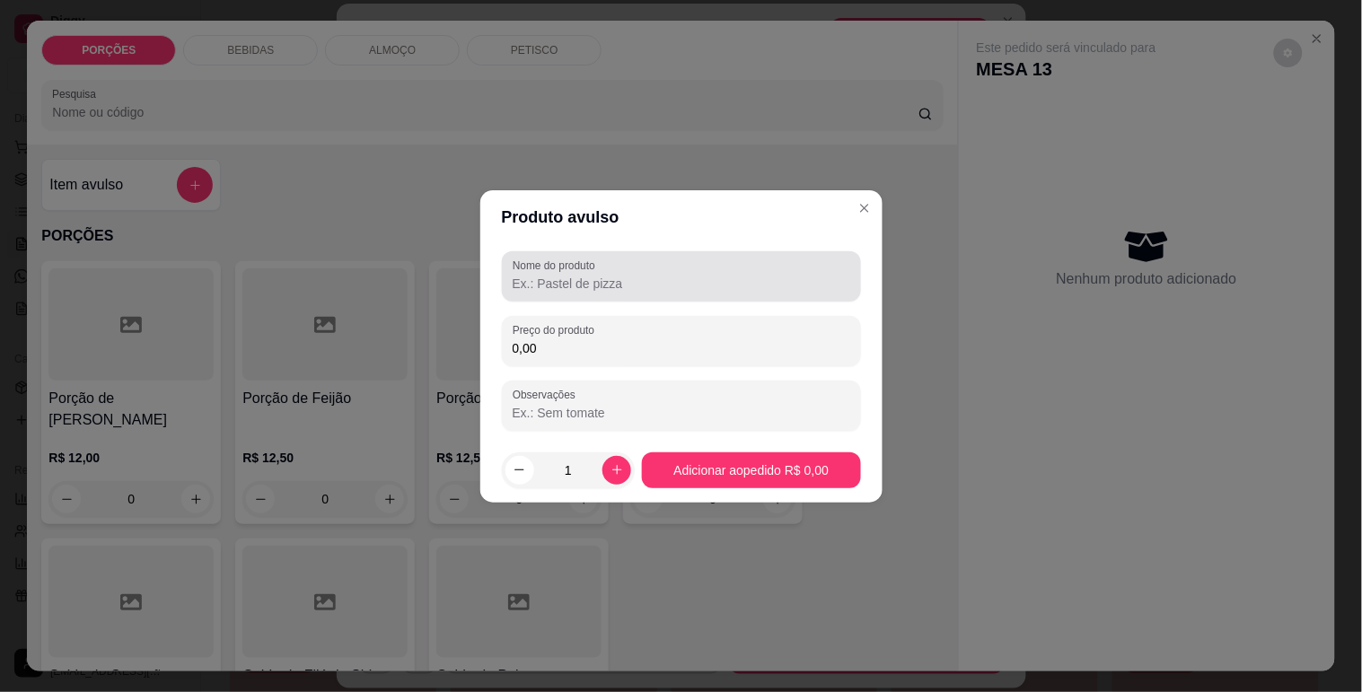
click at [539, 280] on input "Nome do produto" at bounding box center [682, 284] width 338 height 18
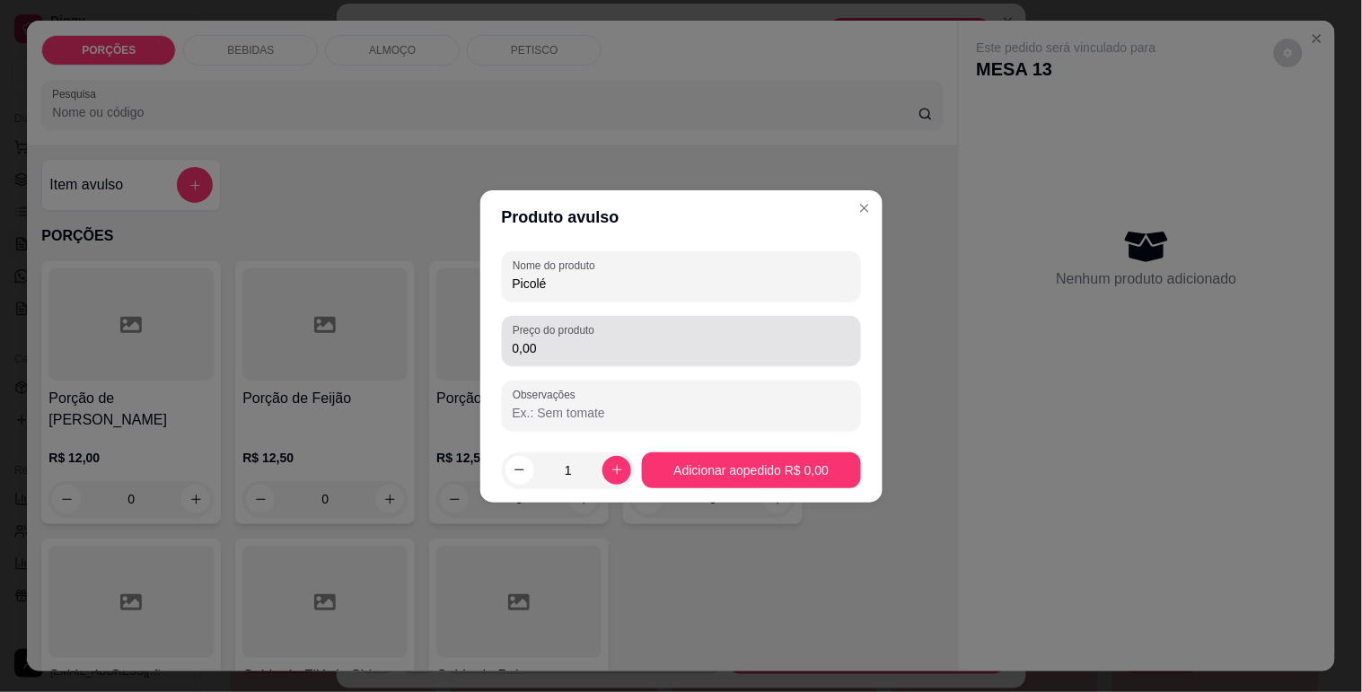
type input "Picolé"
click at [531, 353] on input "0,00" at bounding box center [682, 348] width 338 height 18
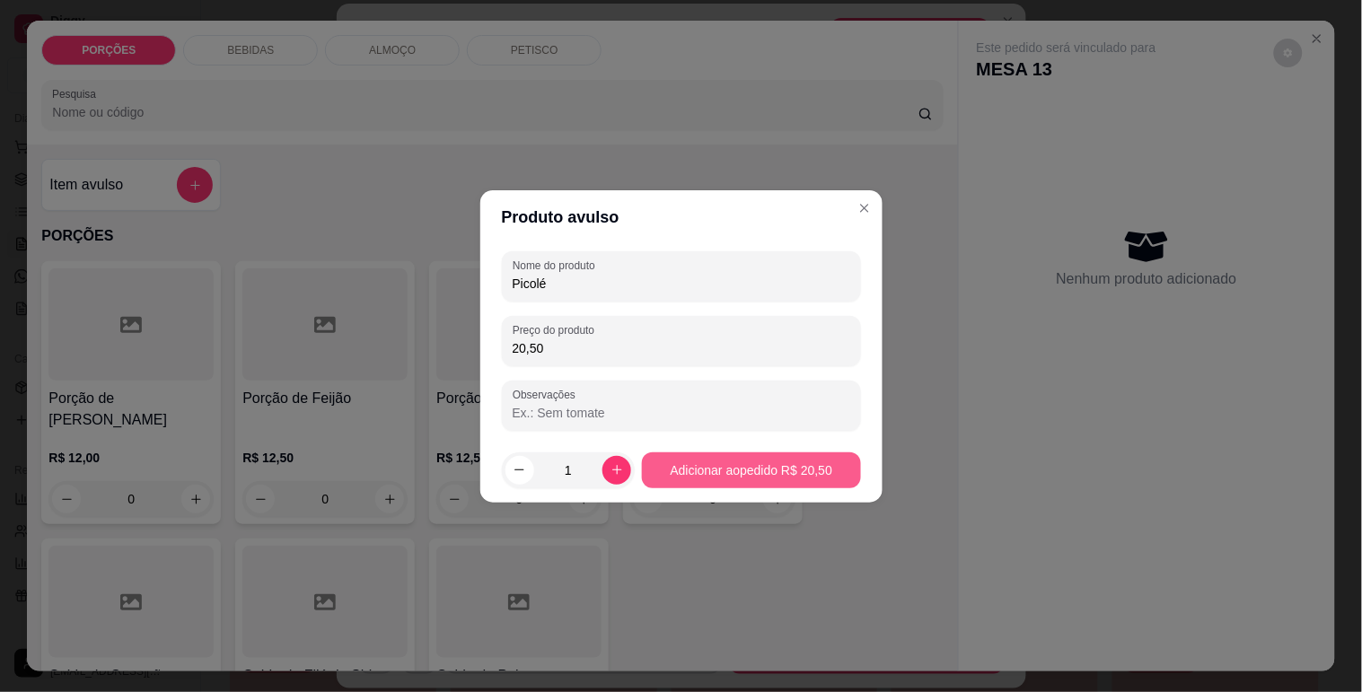
type input "20,50"
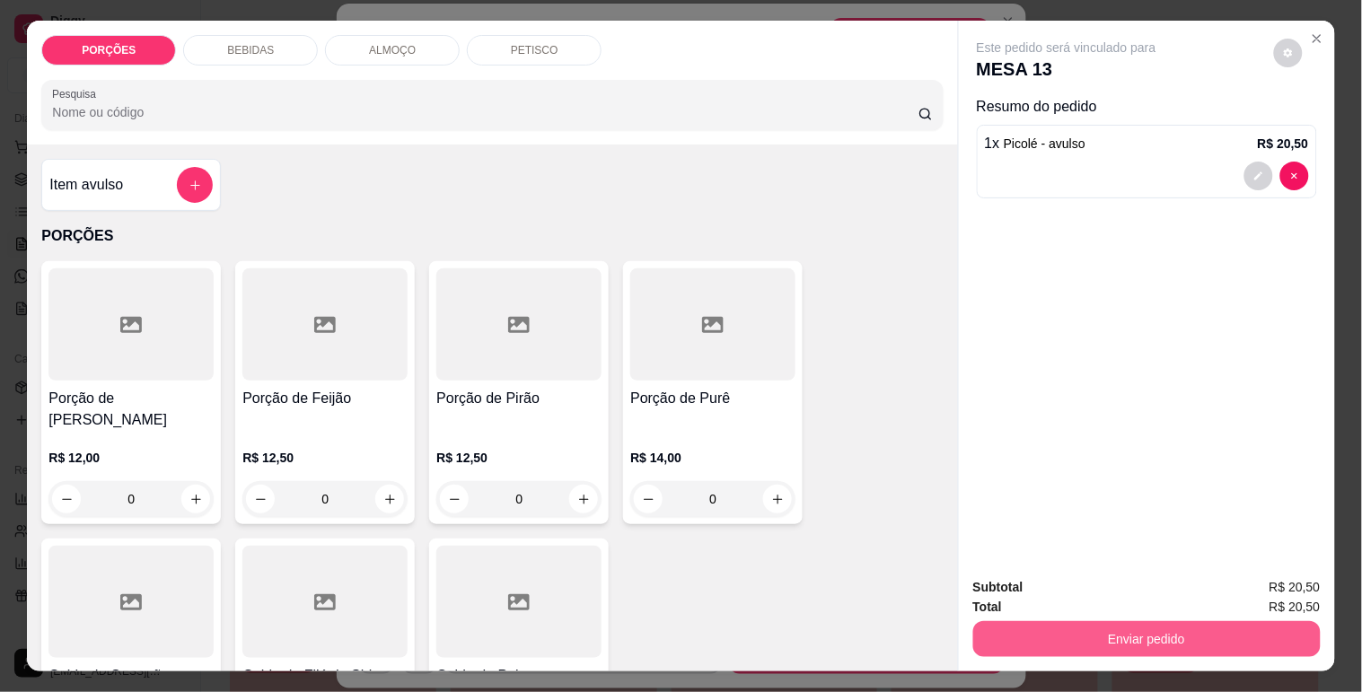
click at [1020, 621] on button "Enviar pedido" at bounding box center [1146, 639] width 347 height 36
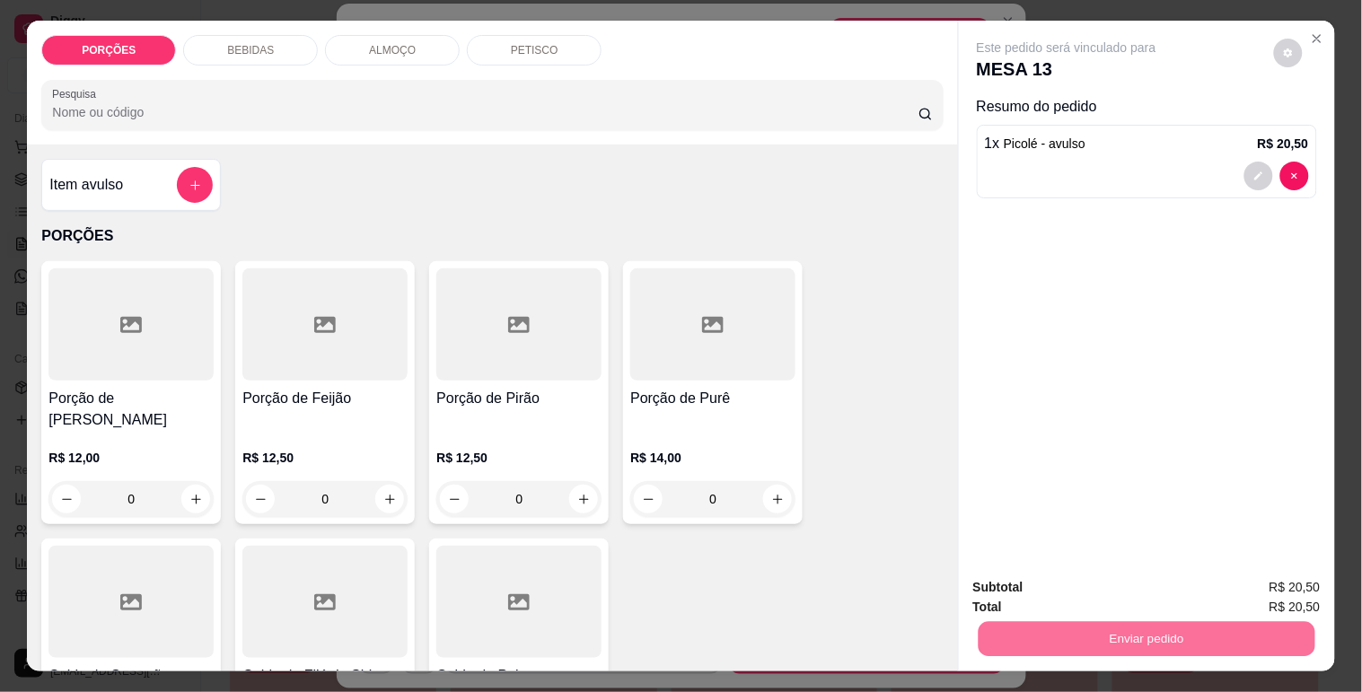
click at [1032, 592] on button "Não registrar e enviar pedido" at bounding box center [1087, 588] width 187 height 34
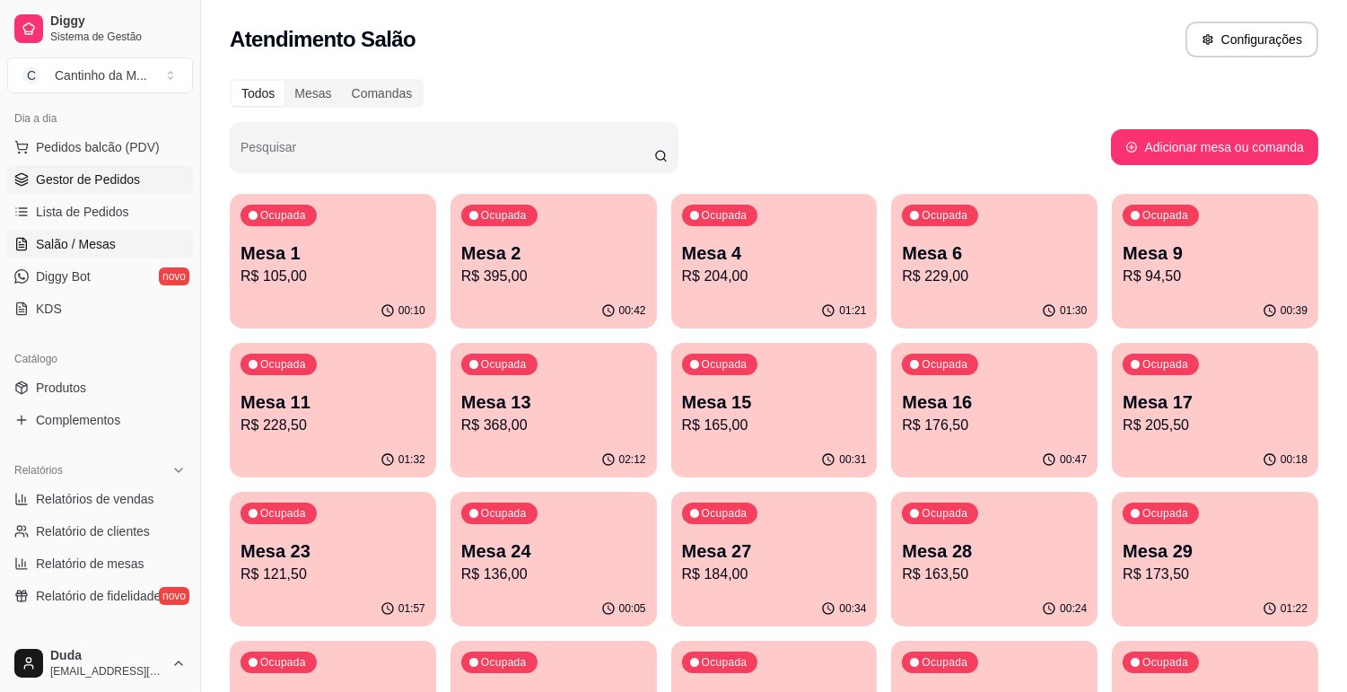
click at [69, 178] on span "Gestor de Pedidos" at bounding box center [88, 180] width 104 height 18
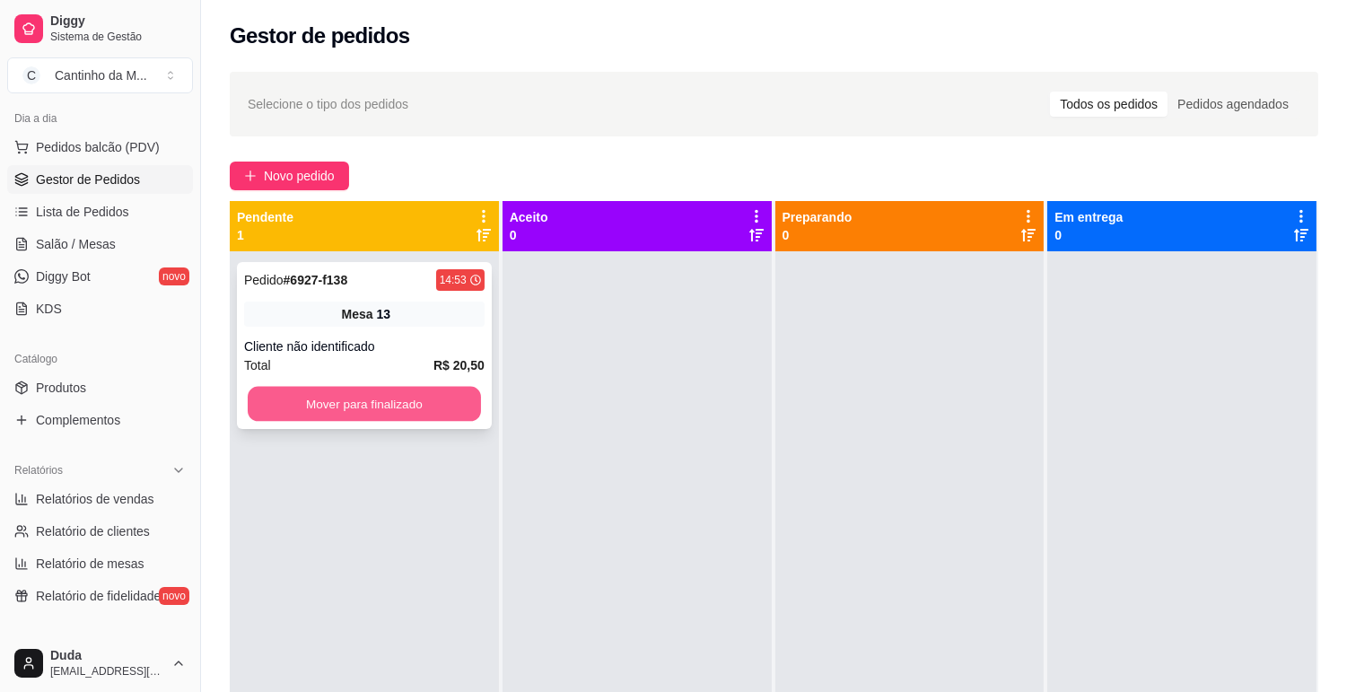
click at [350, 391] on button "Mover para finalizado" at bounding box center [364, 404] width 233 height 35
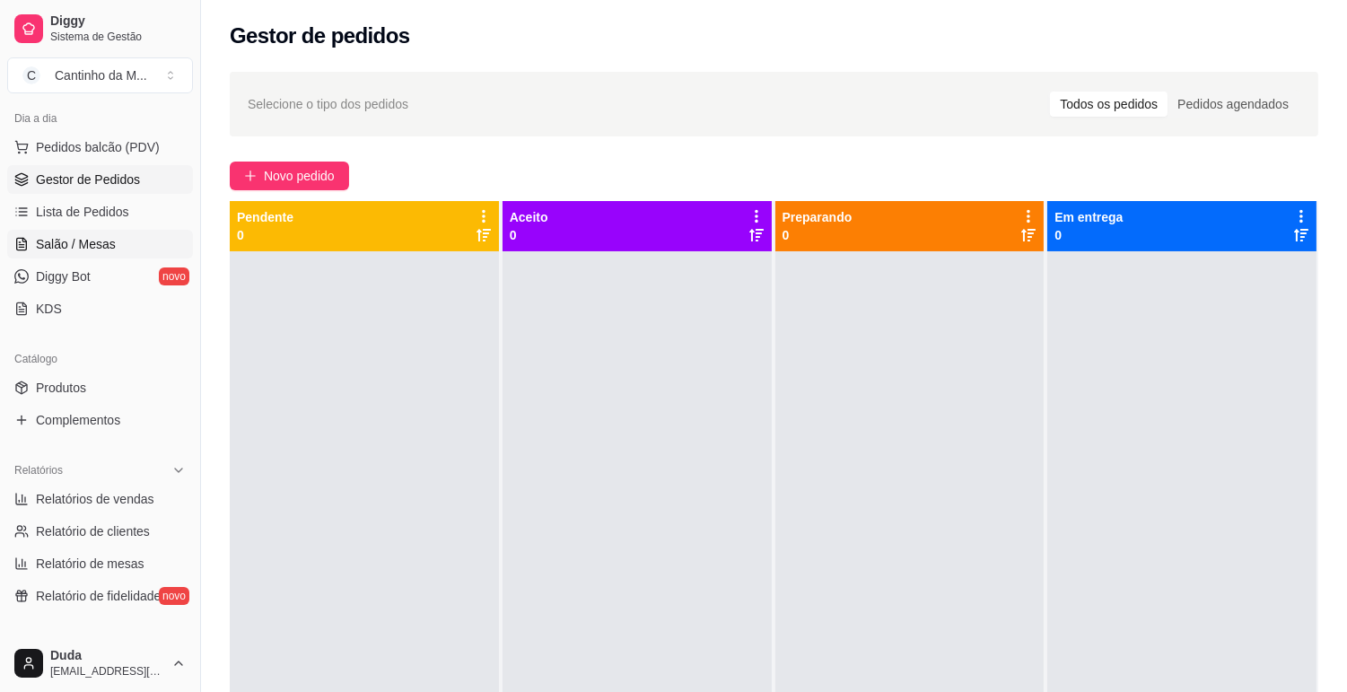
click at [142, 253] on link "Salão / Mesas" at bounding box center [100, 244] width 186 height 29
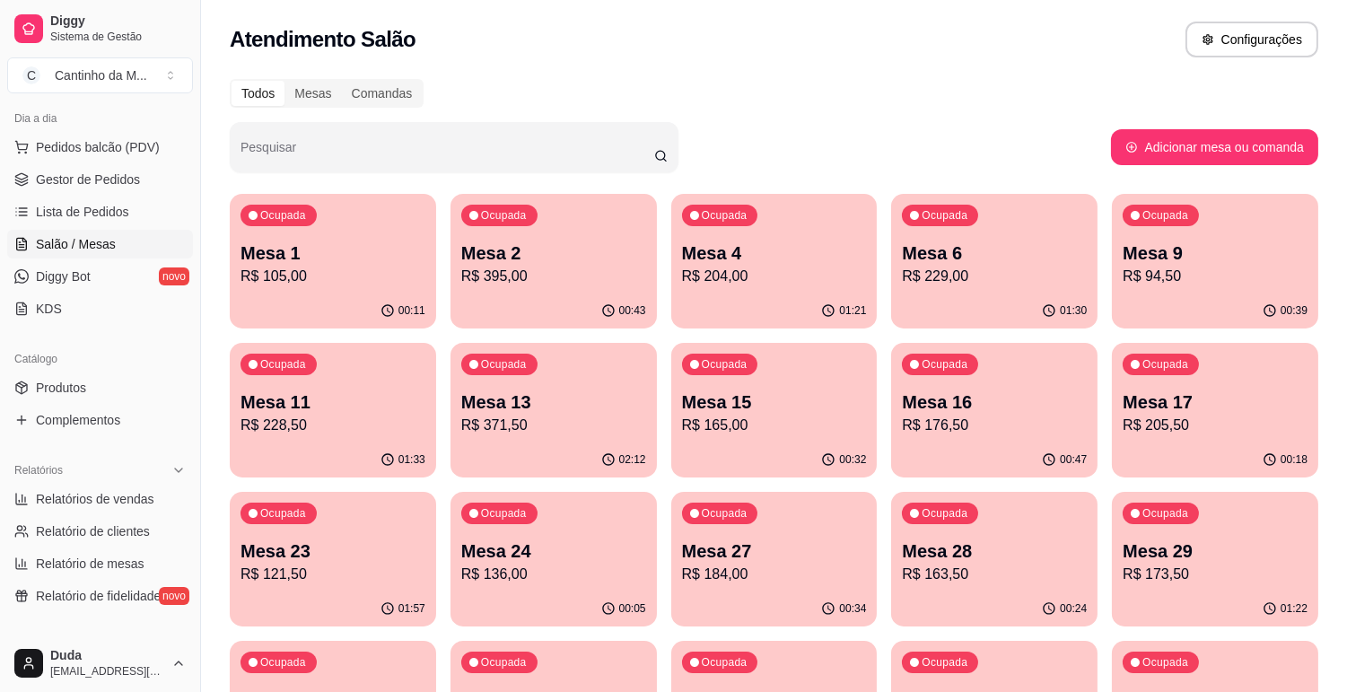
click at [316, 355] on div "Ocupada Mesa 11 R$ 228,50" at bounding box center [333, 393] width 206 height 100
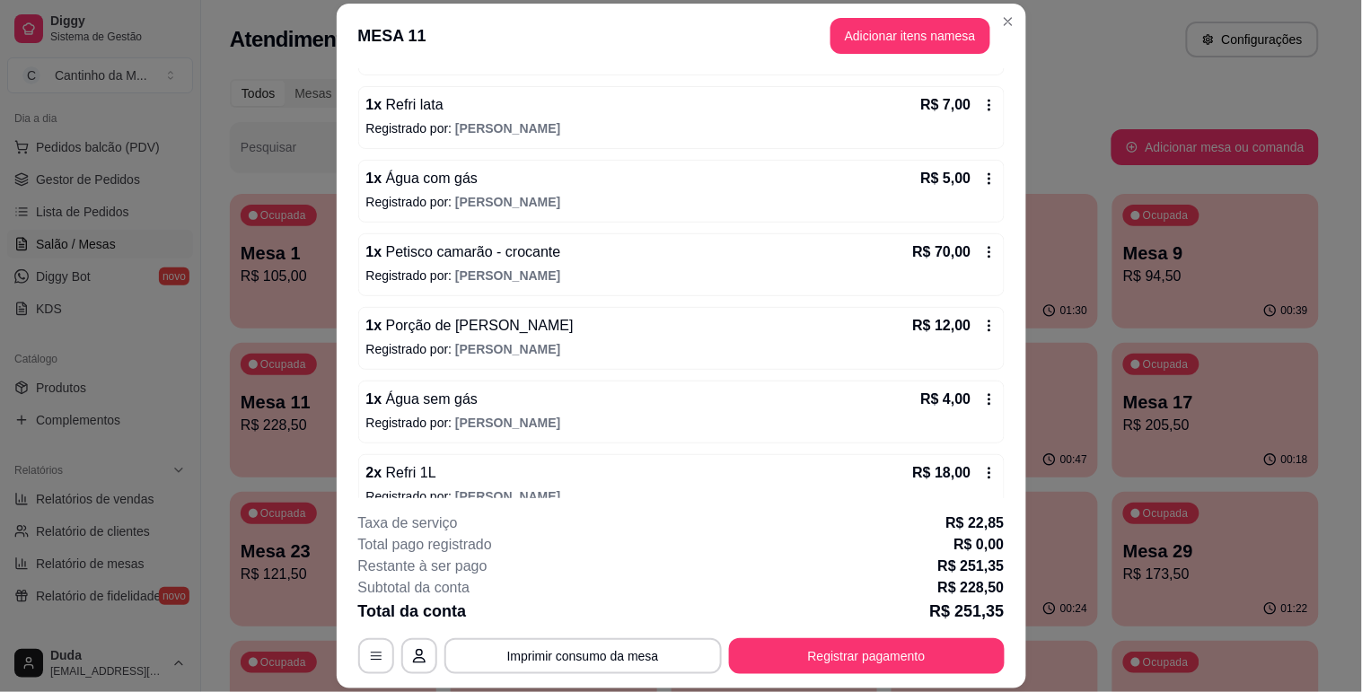
scroll to position [399, 0]
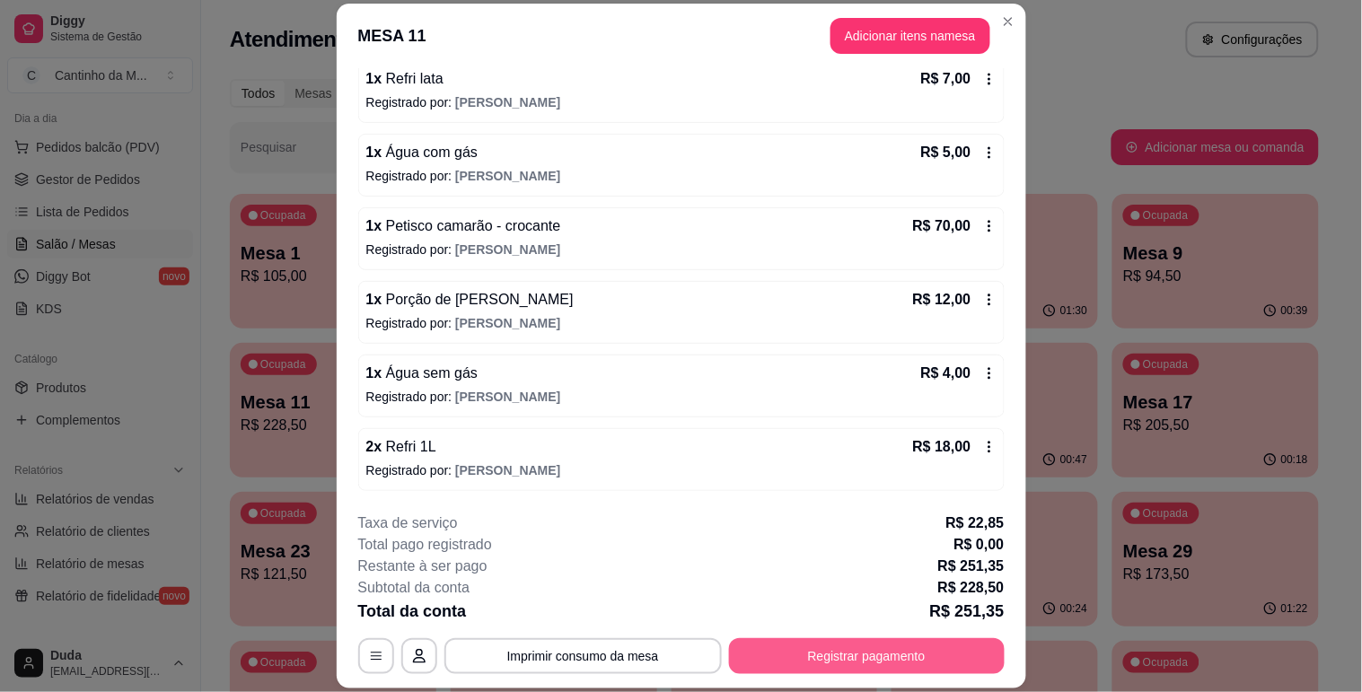
click at [857, 657] on button "Registrar pagamento" at bounding box center [867, 656] width 276 height 36
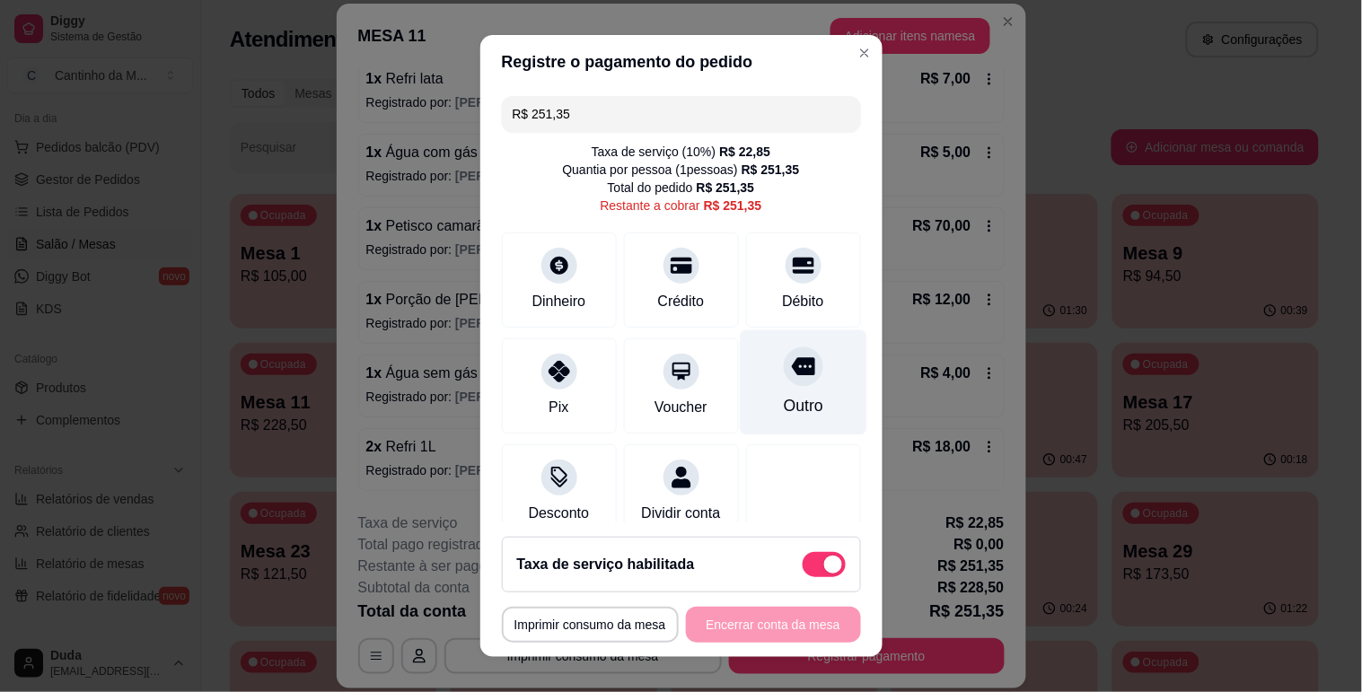
click at [786, 365] on div at bounding box center [803, 365] width 39 height 39
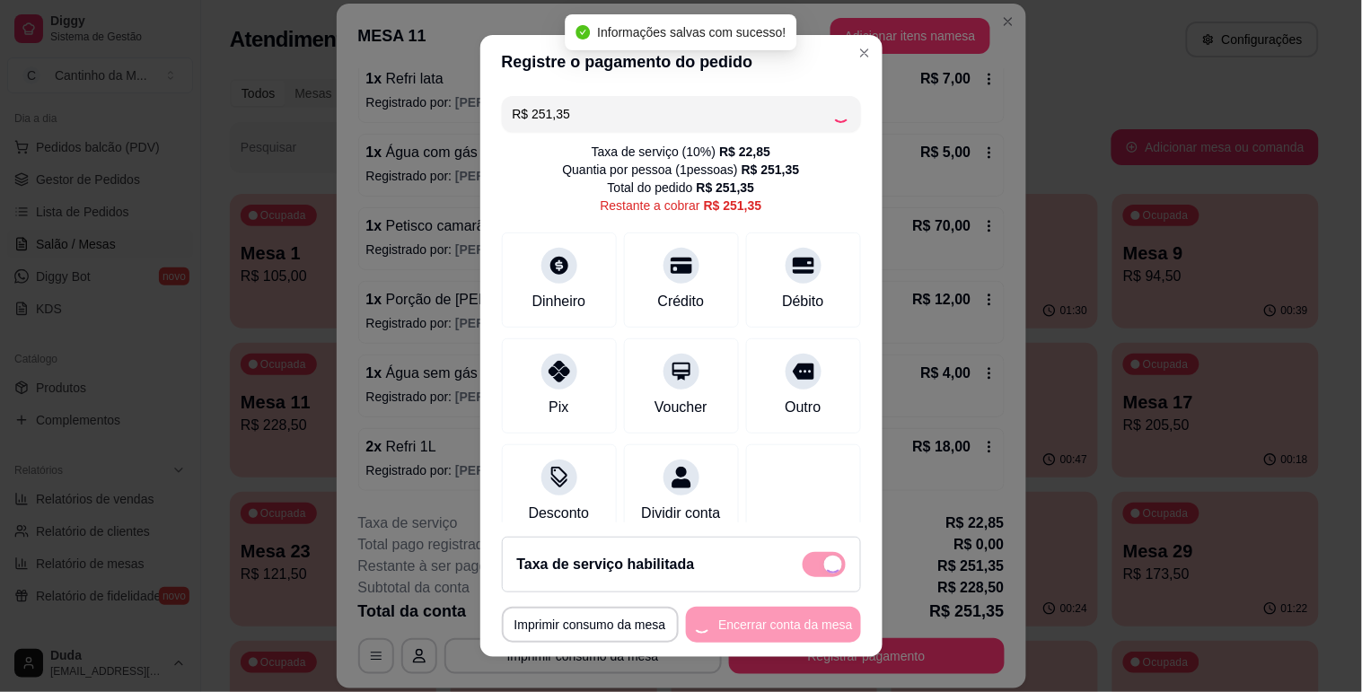
type input "R$ 0,00"
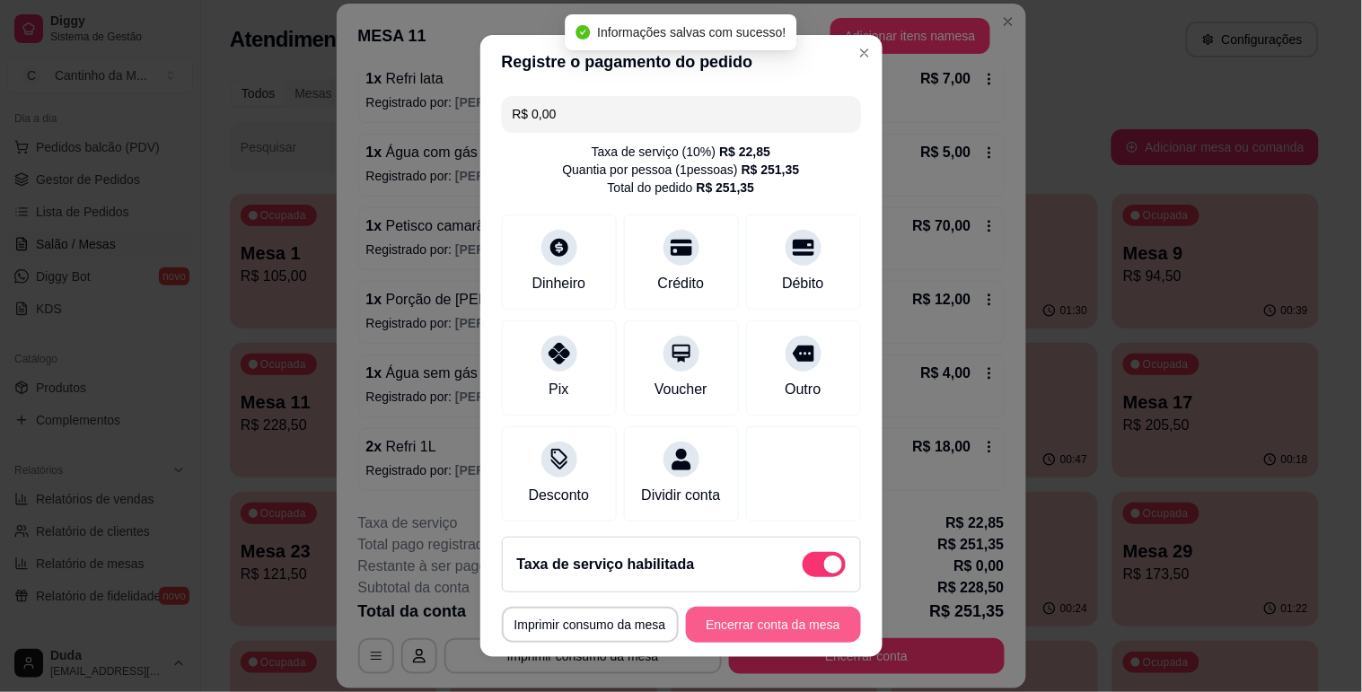
click at [746, 612] on button "Encerrar conta da mesa" at bounding box center [773, 625] width 175 height 36
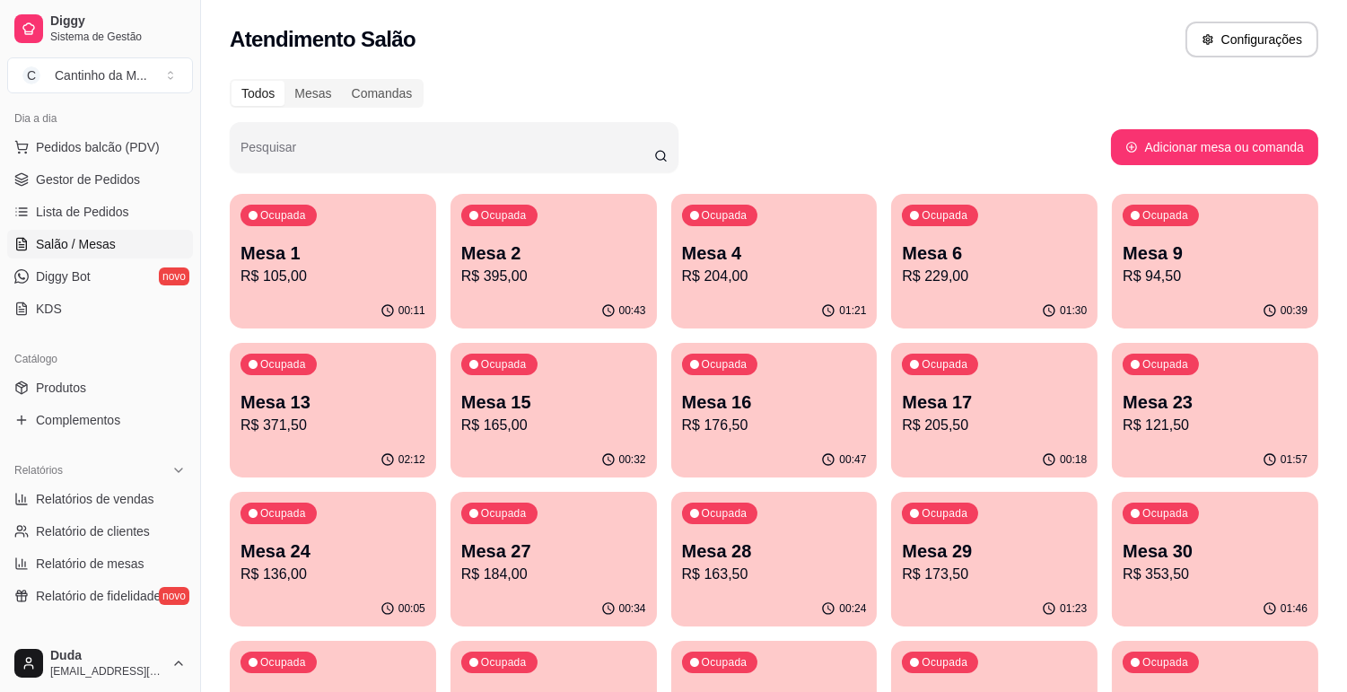
click at [751, 546] on p "Mesa 28" at bounding box center [774, 551] width 185 height 25
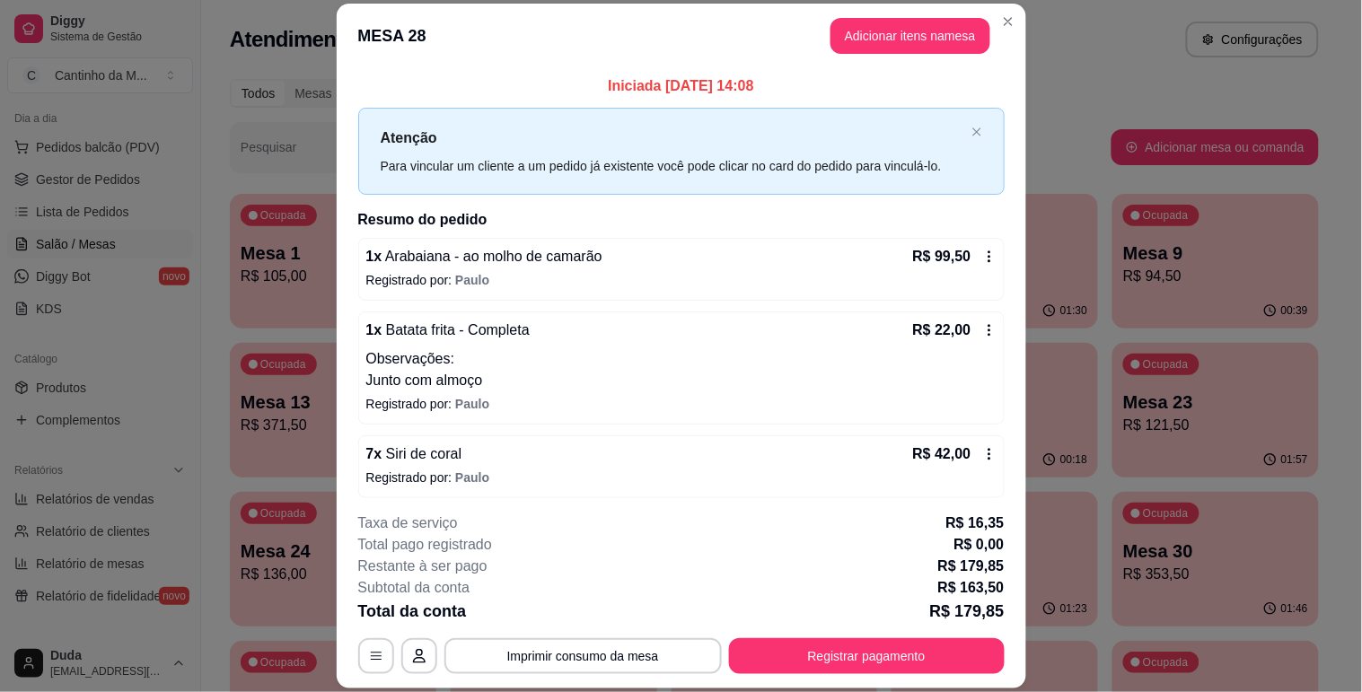
scroll to position [6, 0]
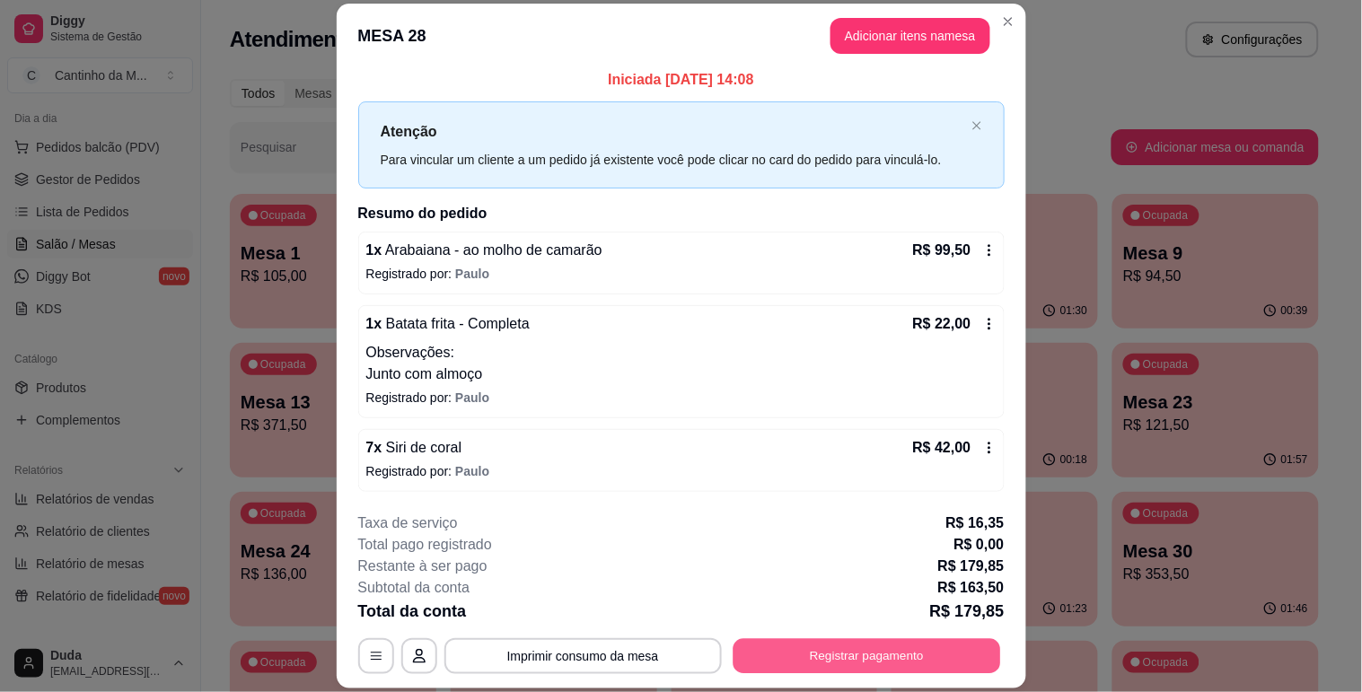
click at [764, 642] on button "Registrar pagamento" at bounding box center [866, 656] width 268 height 35
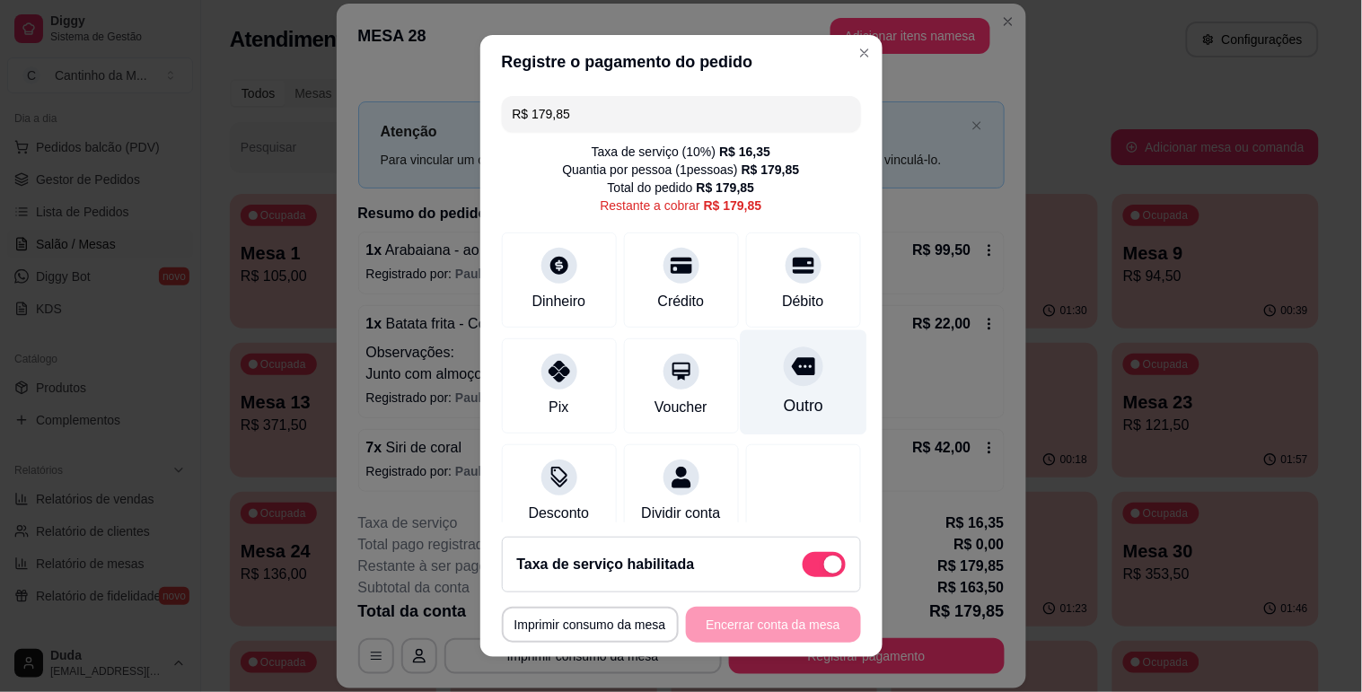
click at [751, 382] on div "Outro" at bounding box center [803, 381] width 127 height 105
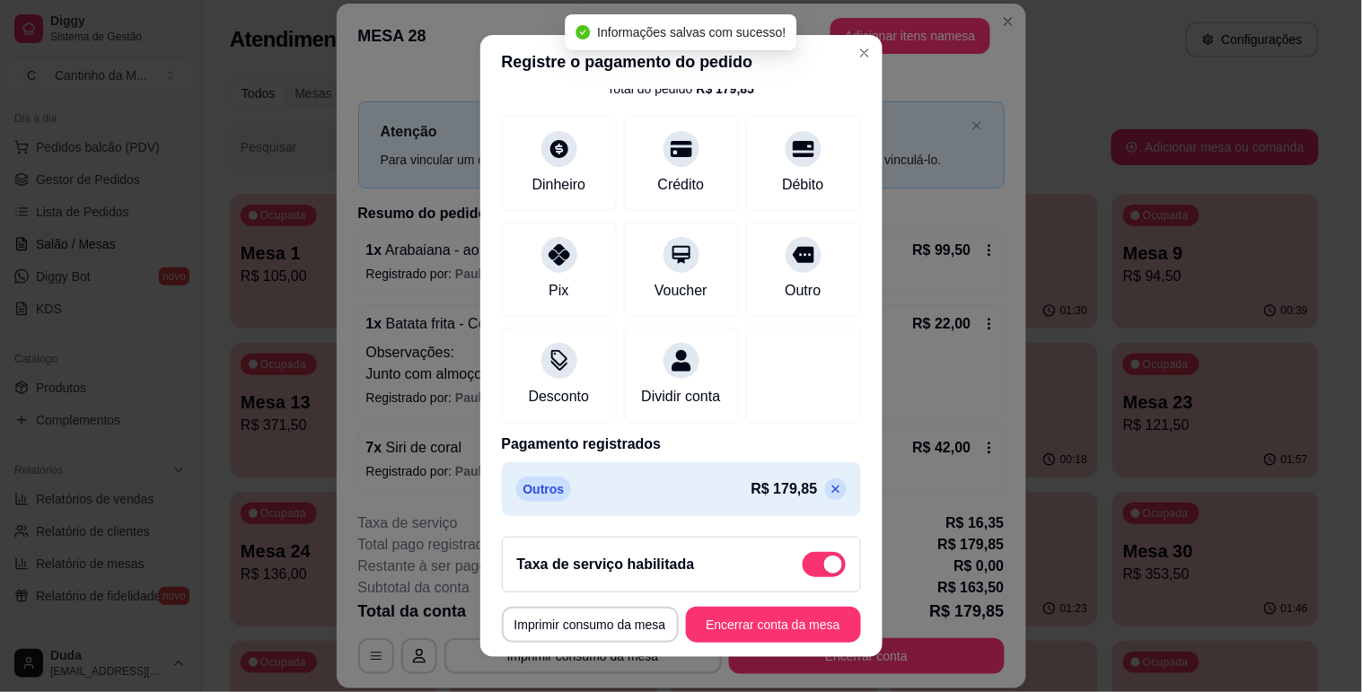
scroll to position [120, 0]
click at [829, 489] on icon at bounding box center [836, 489] width 14 height 14
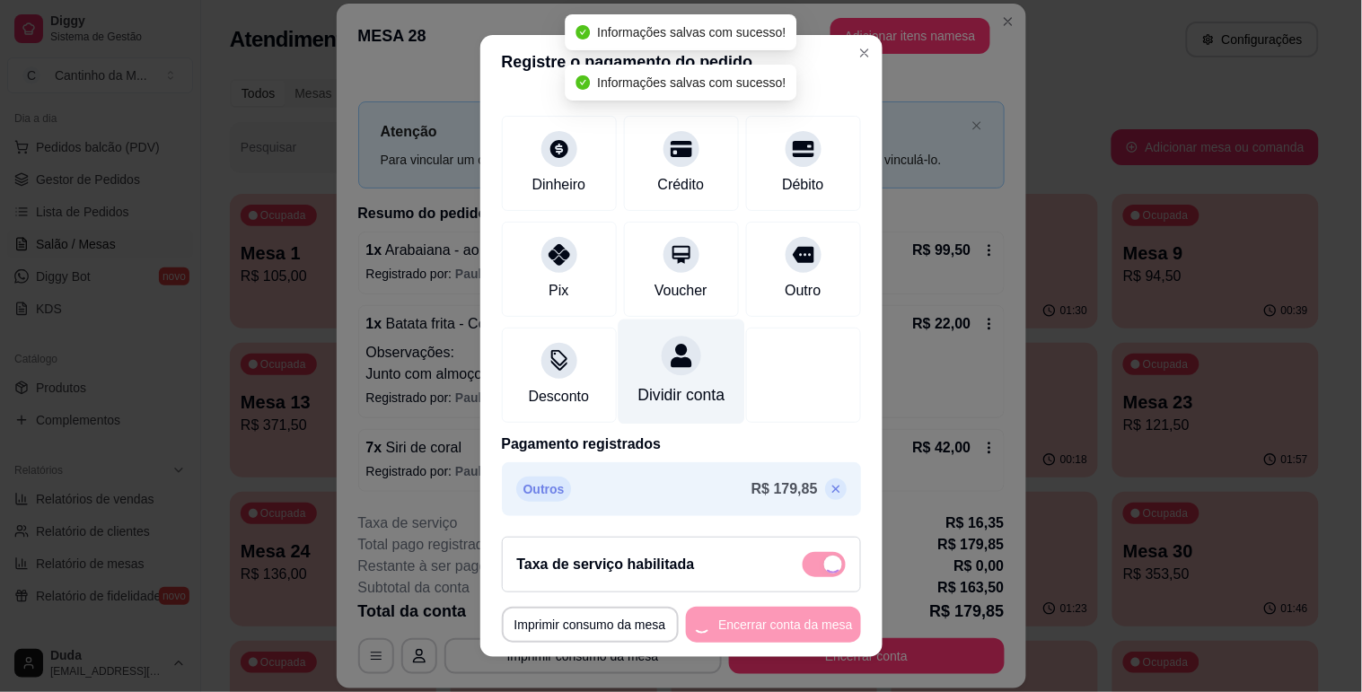
type input "R$ 179,85"
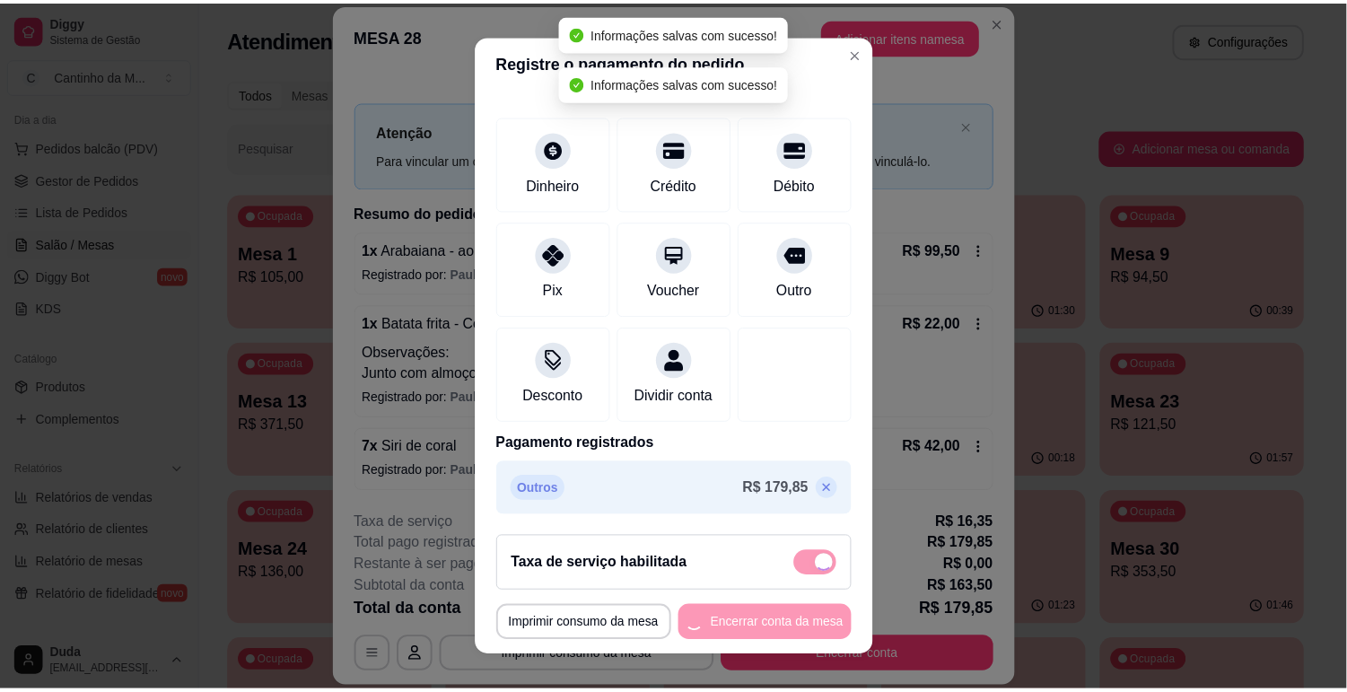
scroll to position [46, 0]
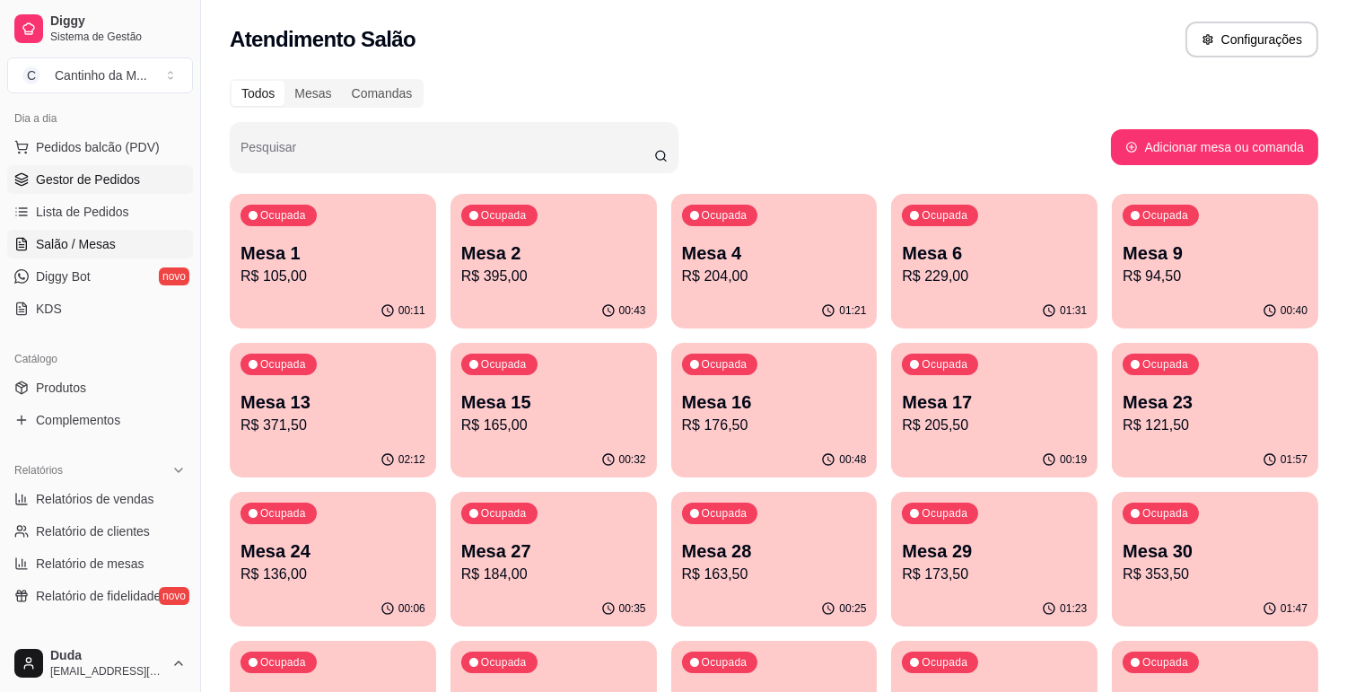
click at [64, 182] on span "Gestor de Pedidos" at bounding box center [88, 180] width 104 height 18
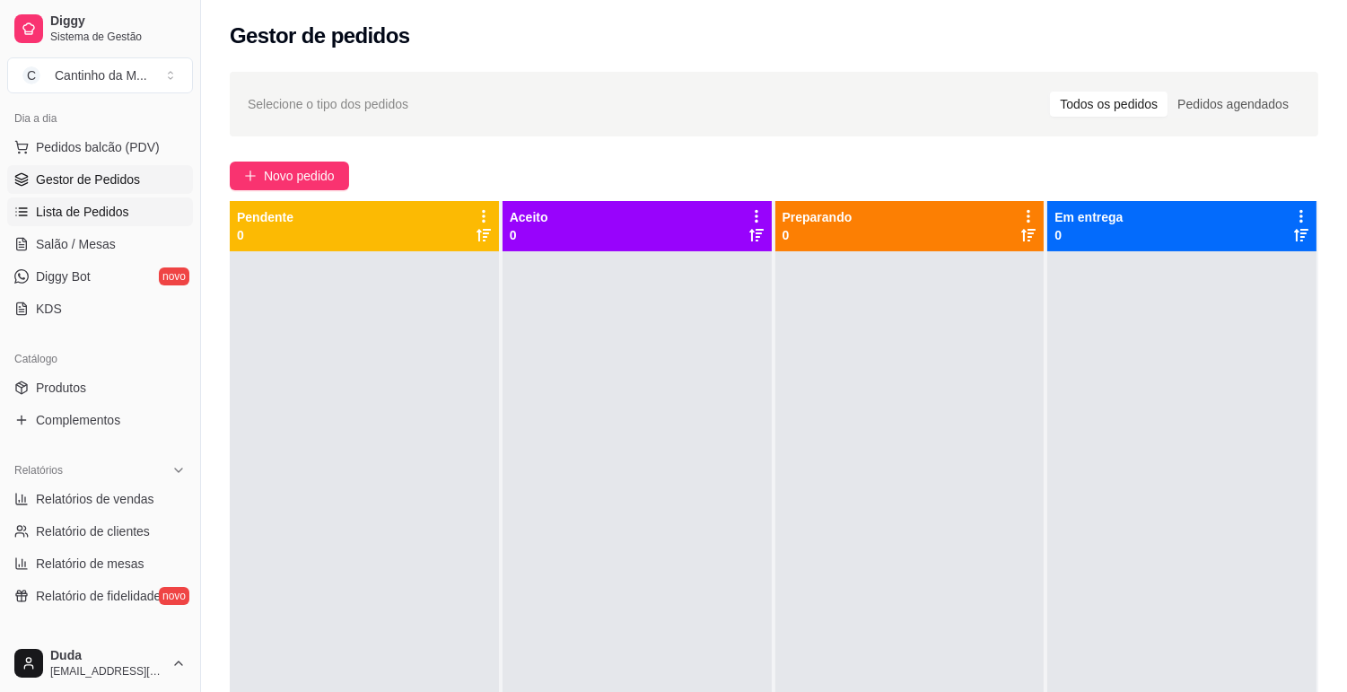
click at [41, 199] on link "Lista de Pedidos" at bounding box center [100, 211] width 186 height 29
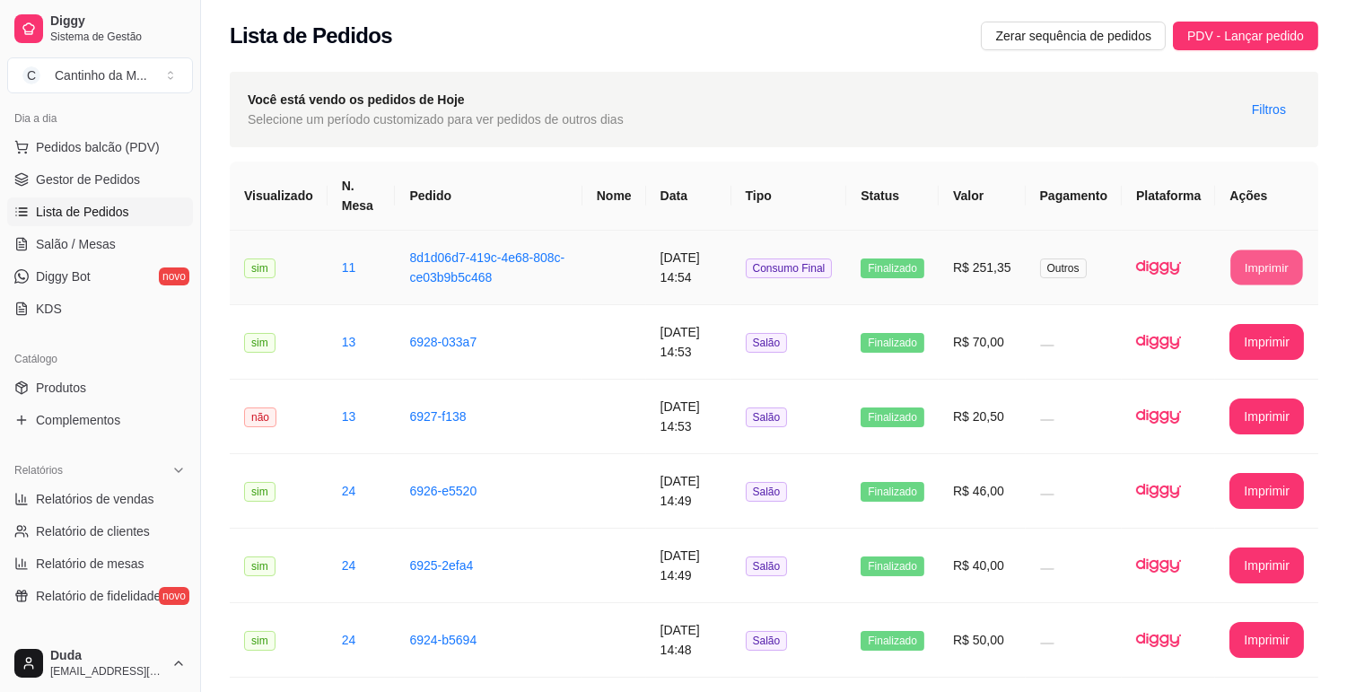
click at [1241, 264] on button "Imprimir" at bounding box center [1268, 267] width 72 height 35
click at [95, 177] on span "Gestor de Pedidos" at bounding box center [88, 180] width 104 height 18
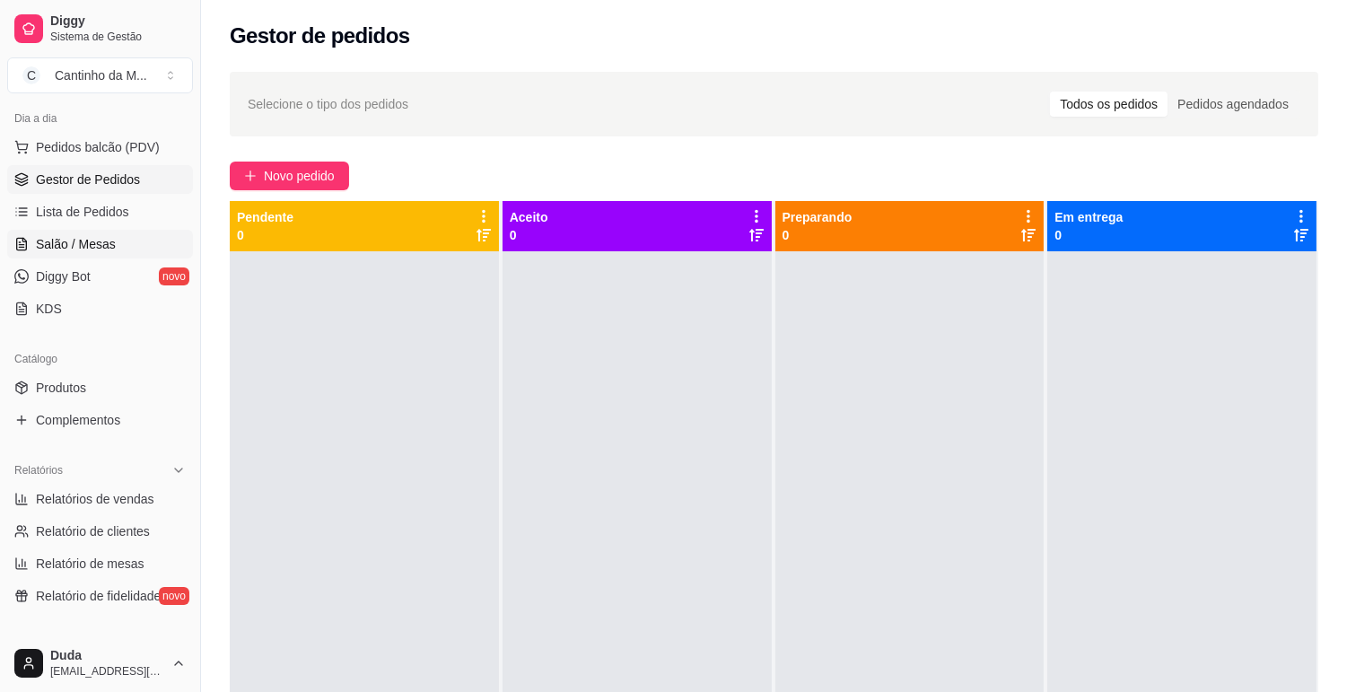
click at [33, 230] on link "Salão / Mesas" at bounding box center [100, 244] width 186 height 29
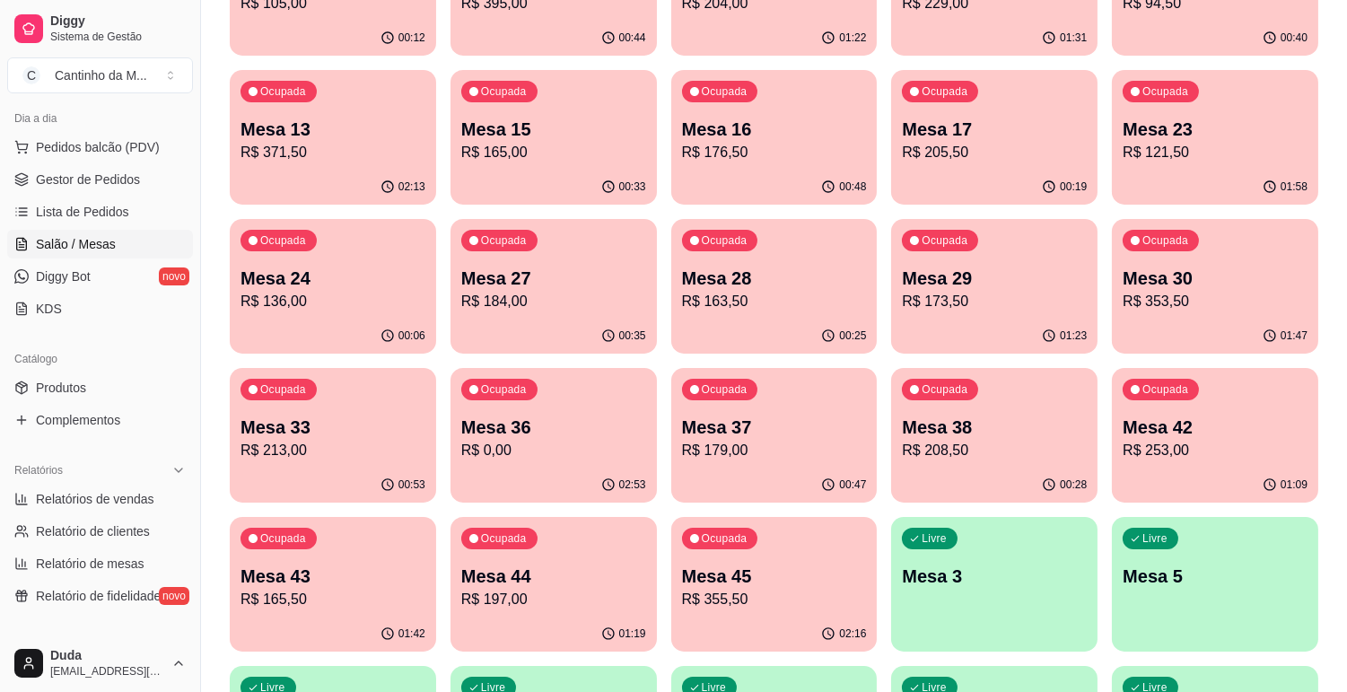
scroll to position [299, 0]
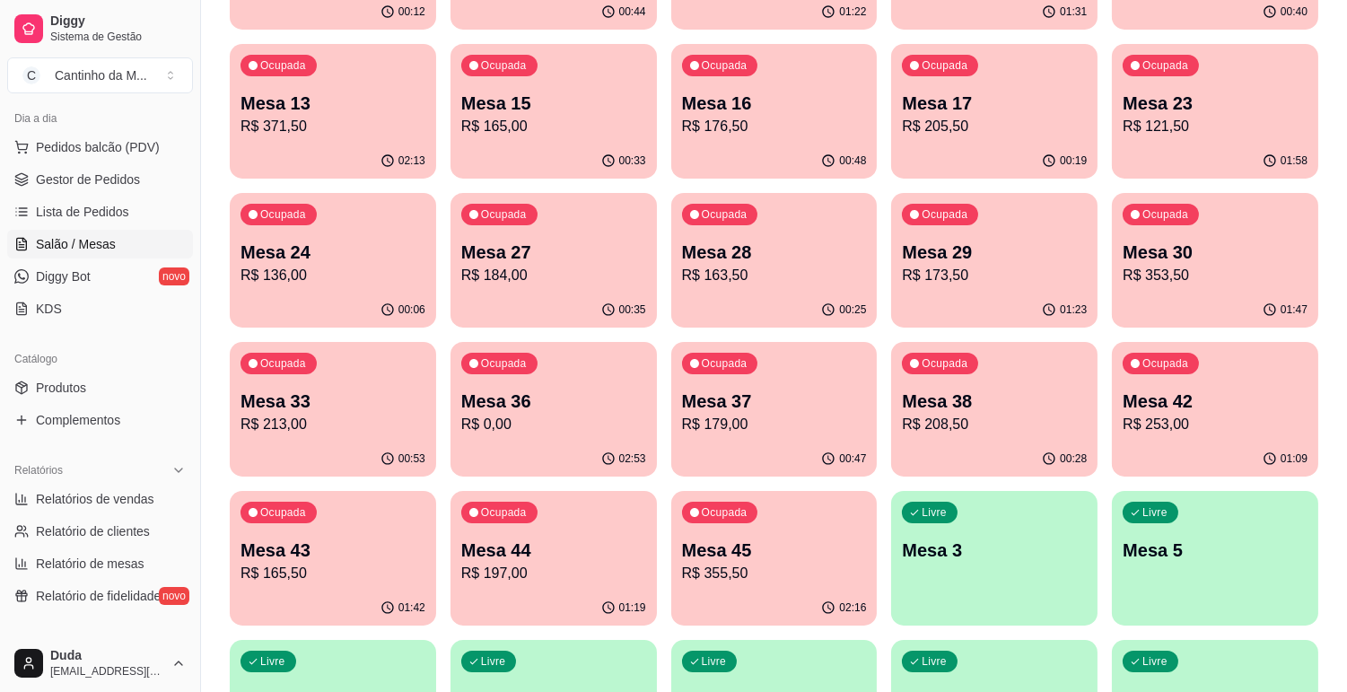
click at [767, 285] on p "R$ 163,50" at bounding box center [774, 276] width 185 height 22
click at [555, 427] on p "R$ 0,00" at bounding box center [553, 425] width 185 height 22
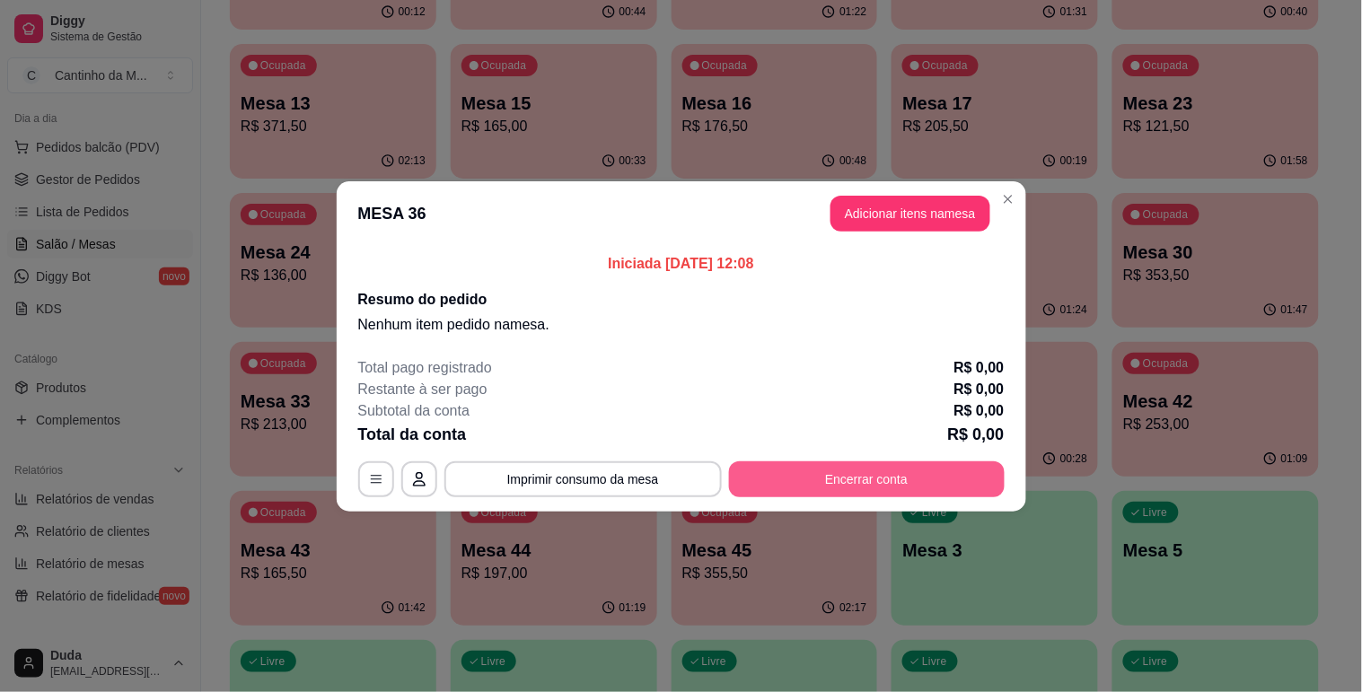
click at [793, 477] on button "Encerrar conta" at bounding box center [867, 479] width 276 height 36
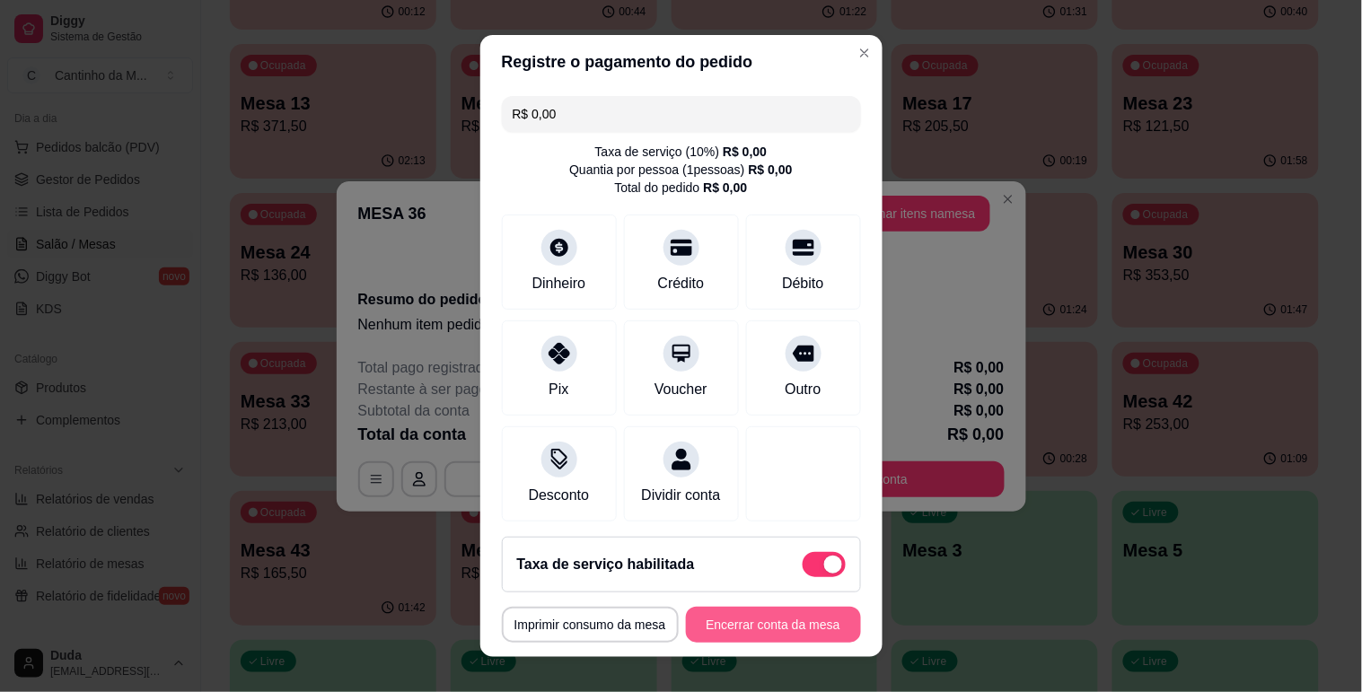
click at [755, 614] on button "Encerrar conta da mesa" at bounding box center [773, 625] width 175 height 36
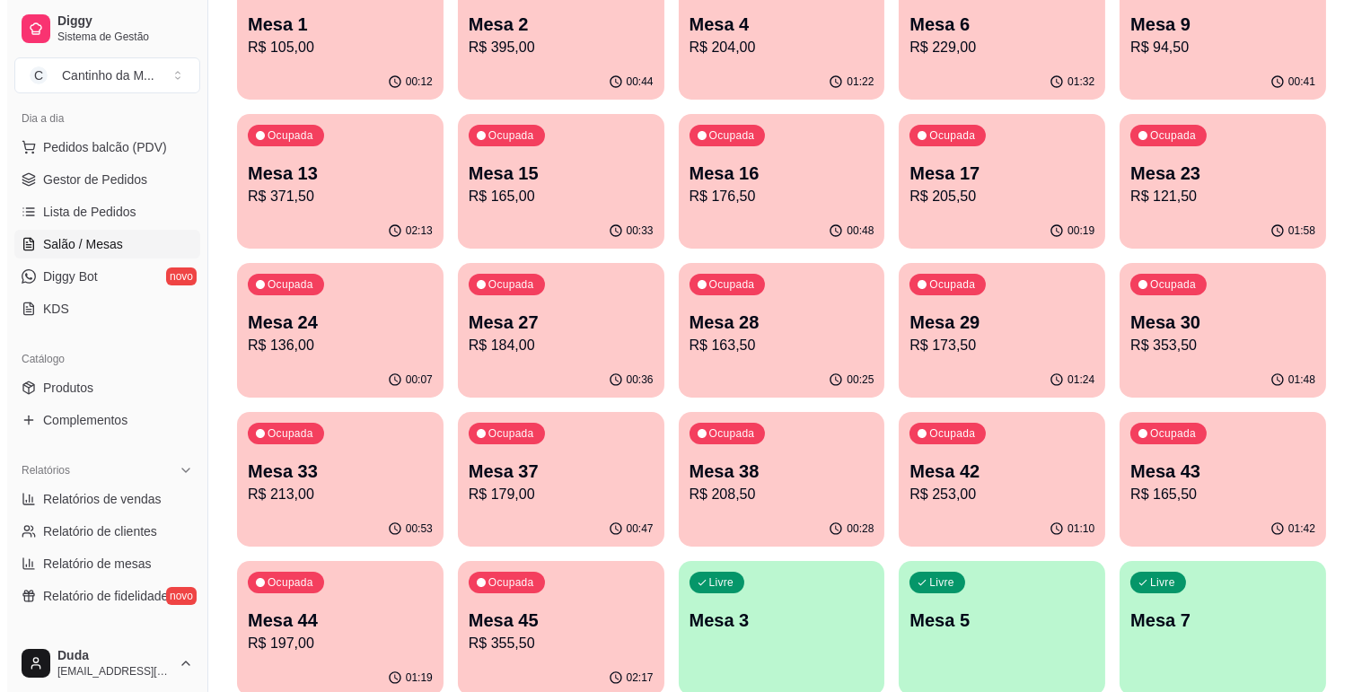
scroll to position [199, 0]
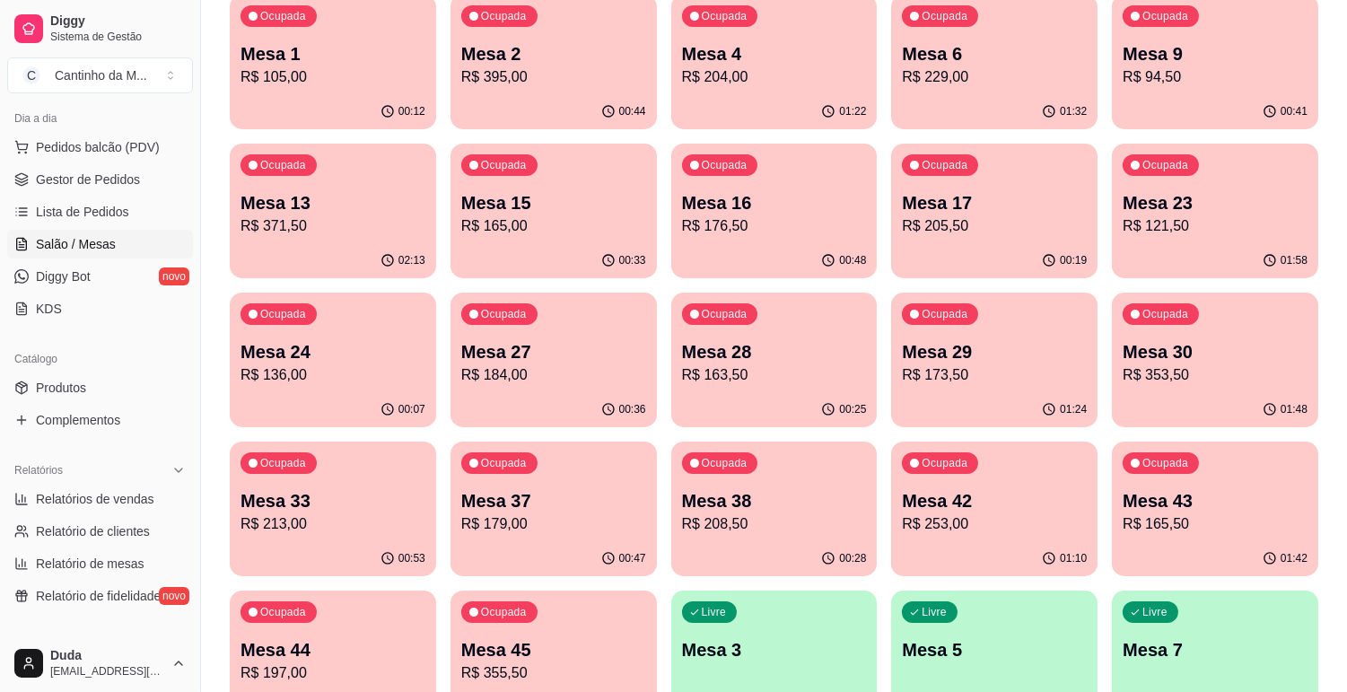
click at [1264, 243] on div "01:58" at bounding box center [1215, 260] width 206 height 35
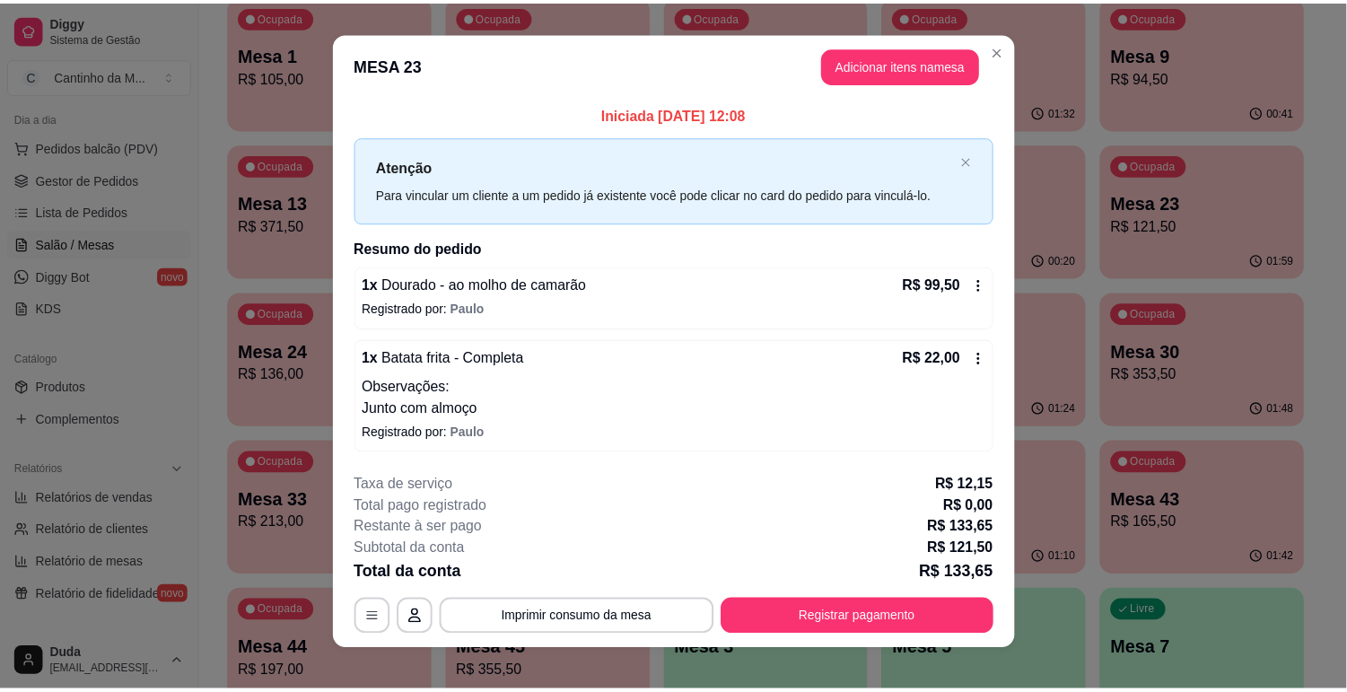
scroll to position [0, 0]
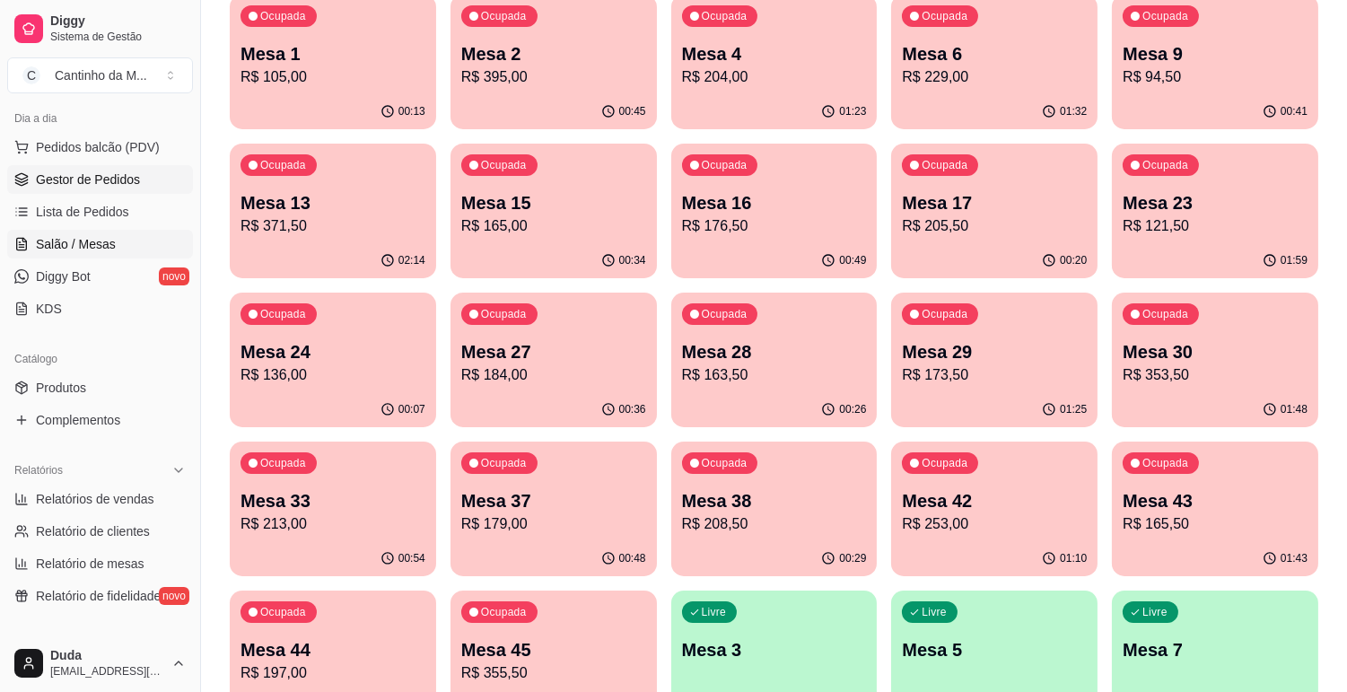
click at [127, 186] on span "Gestor de Pedidos" at bounding box center [88, 180] width 104 height 18
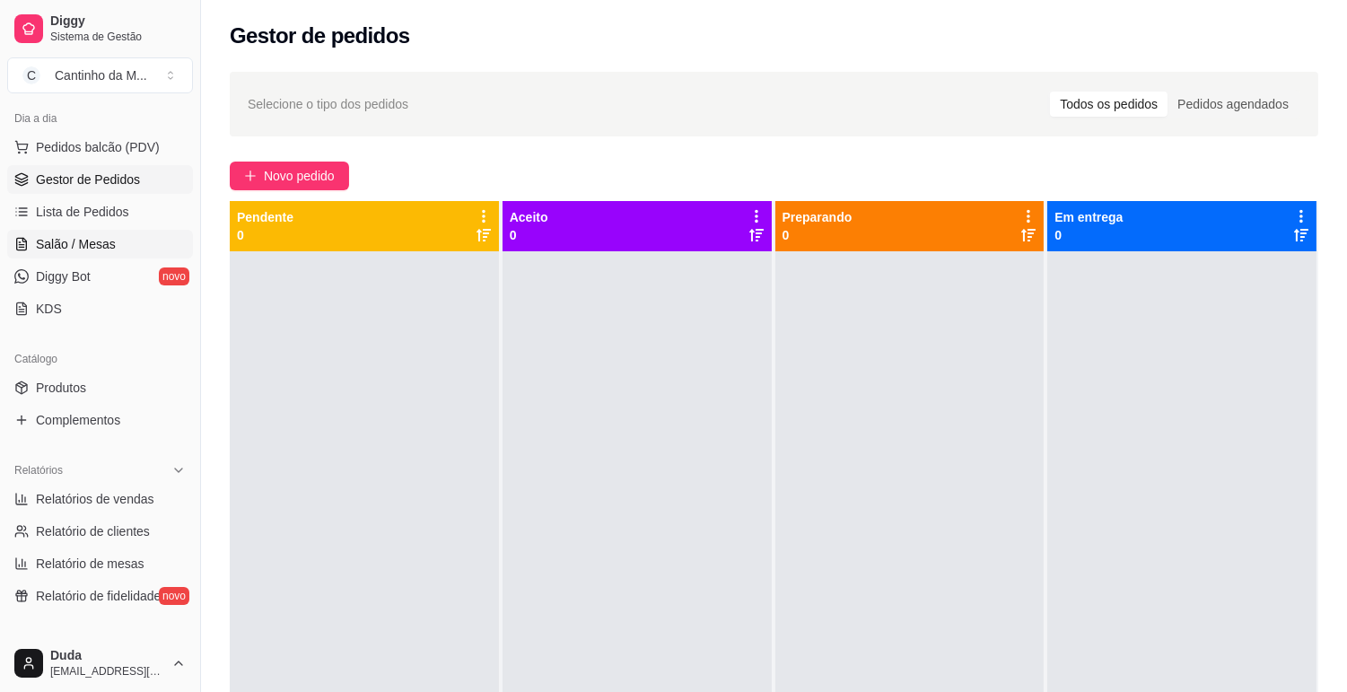
click at [84, 230] on link "Salão / Mesas" at bounding box center [100, 244] width 186 height 29
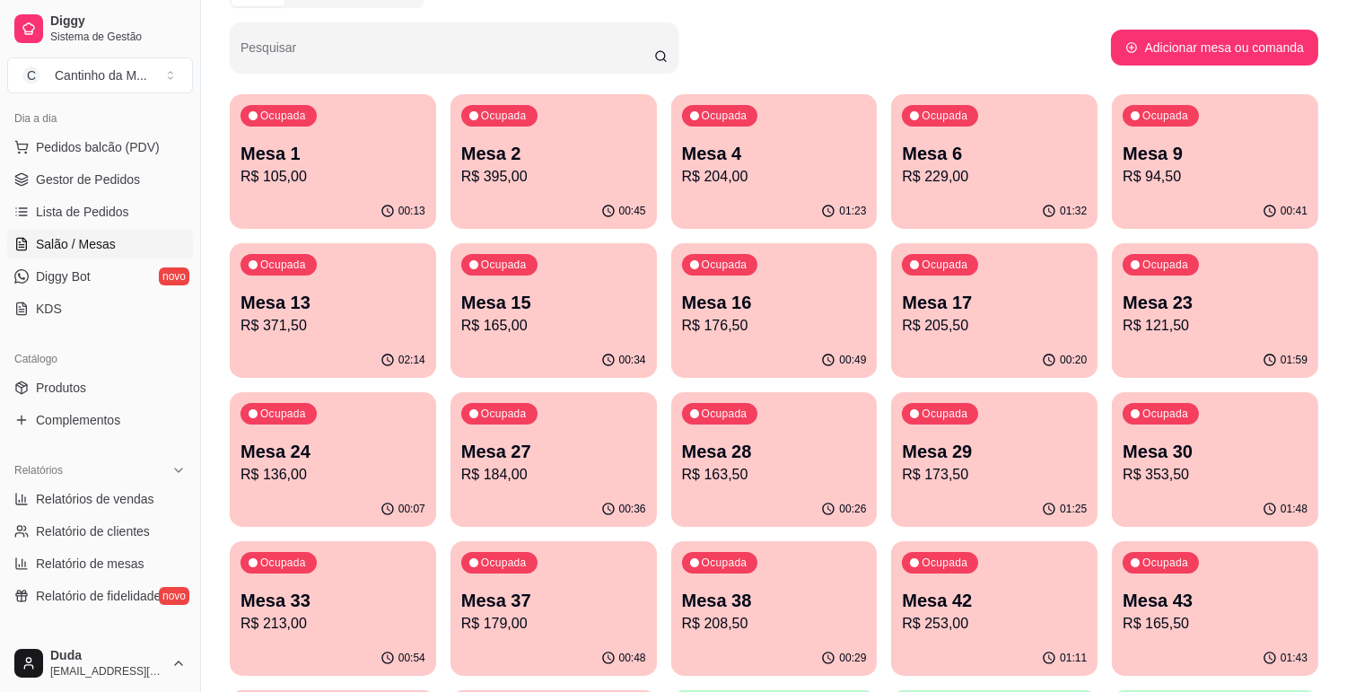
scroll to position [199, 0]
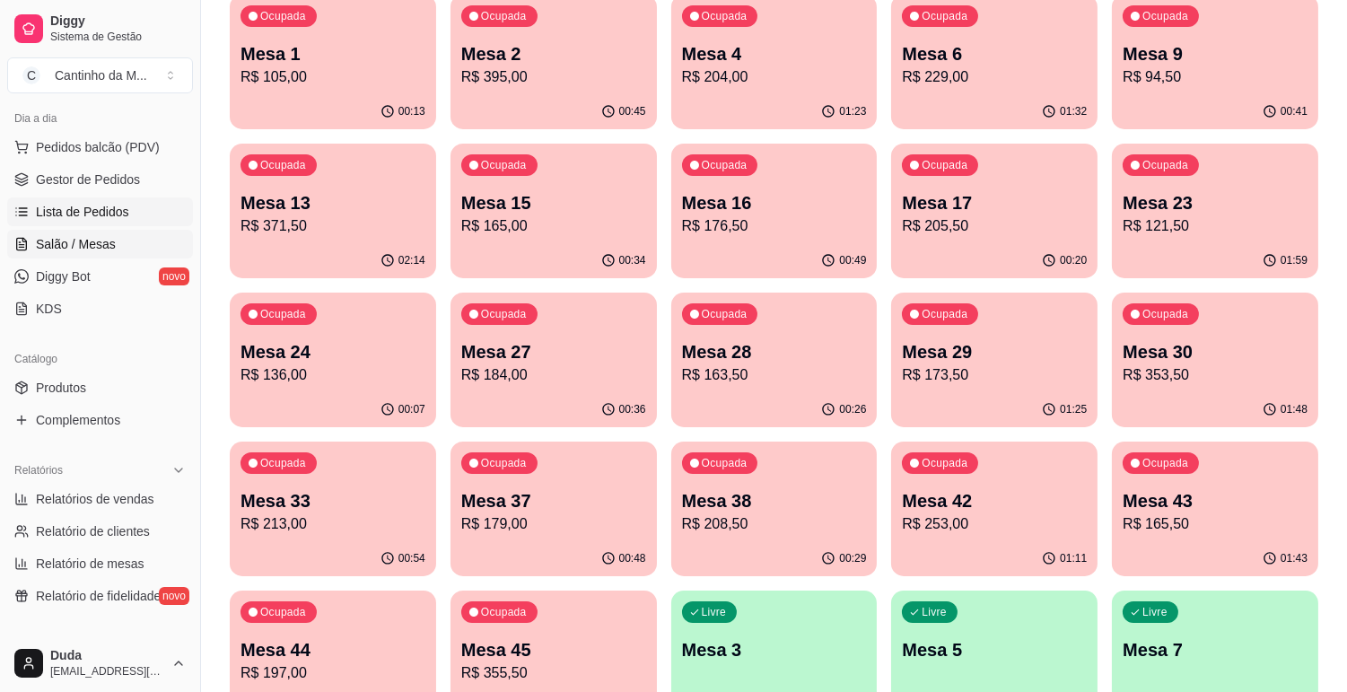
click at [128, 198] on link "Lista de Pedidos" at bounding box center [100, 211] width 186 height 29
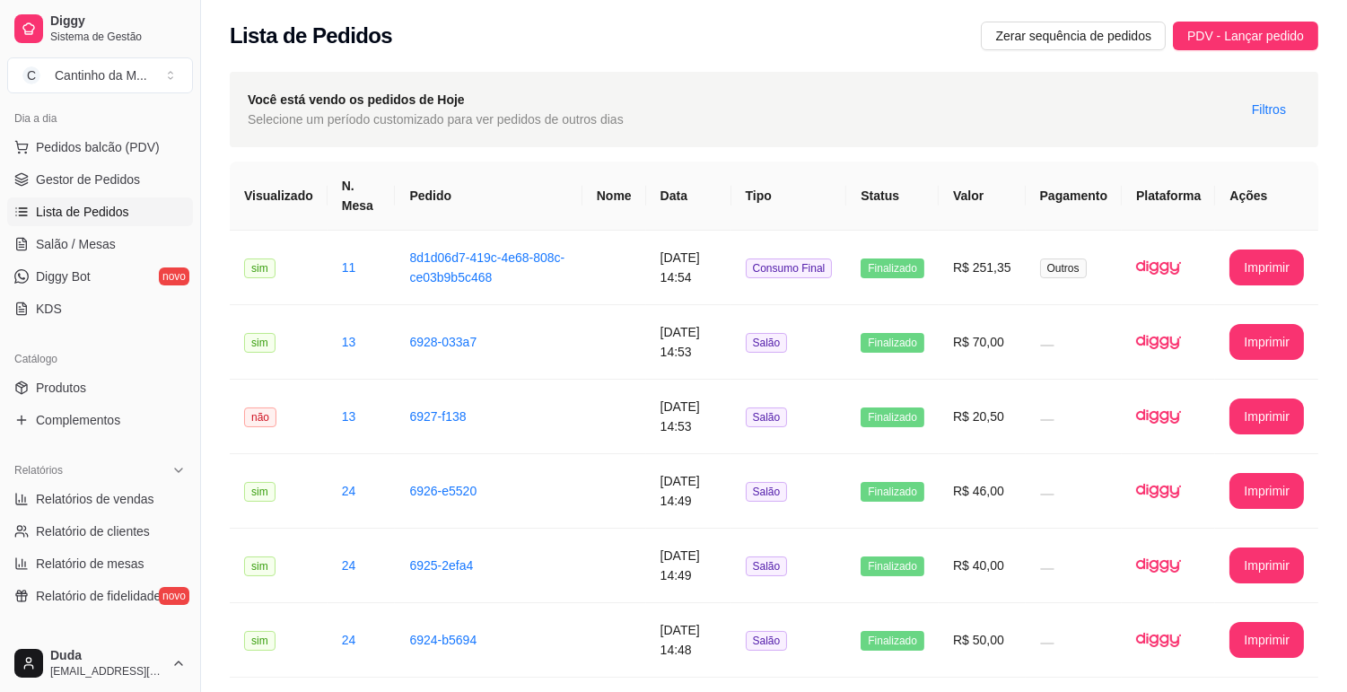
click at [114, 219] on span "Lista de Pedidos" at bounding box center [82, 212] width 93 height 18
click at [74, 185] on span "Gestor de Pedidos" at bounding box center [88, 180] width 104 height 18
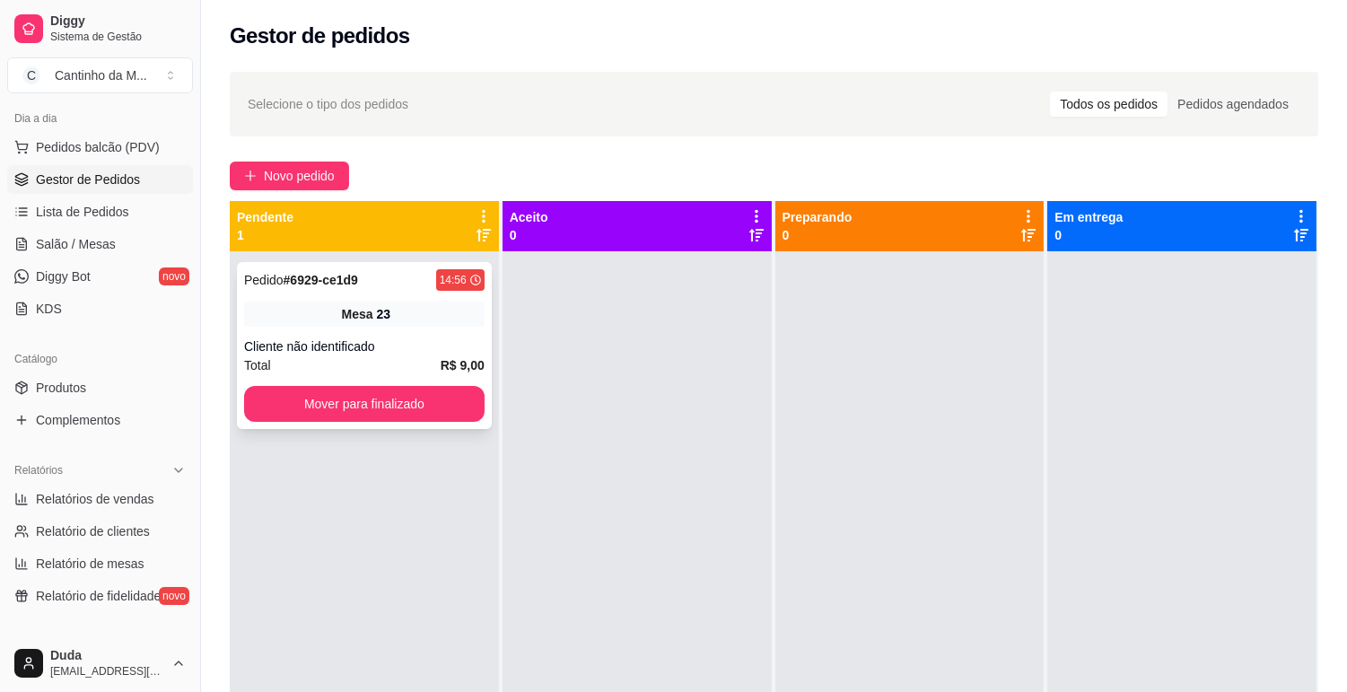
click at [326, 339] on div "Cliente não identificado" at bounding box center [364, 347] width 241 height 18
click at [101, 226] on ul "Pedidos balcão (PDV) Gestor de Pedidos Lista de Pedidos Salão / Mesas Diggy Bot…" at bounding box center [100, 228] width 186 height 190
click at [101, 236] on span "Salão / Mesas" at bounding box center [76, 244] width 80 height 18
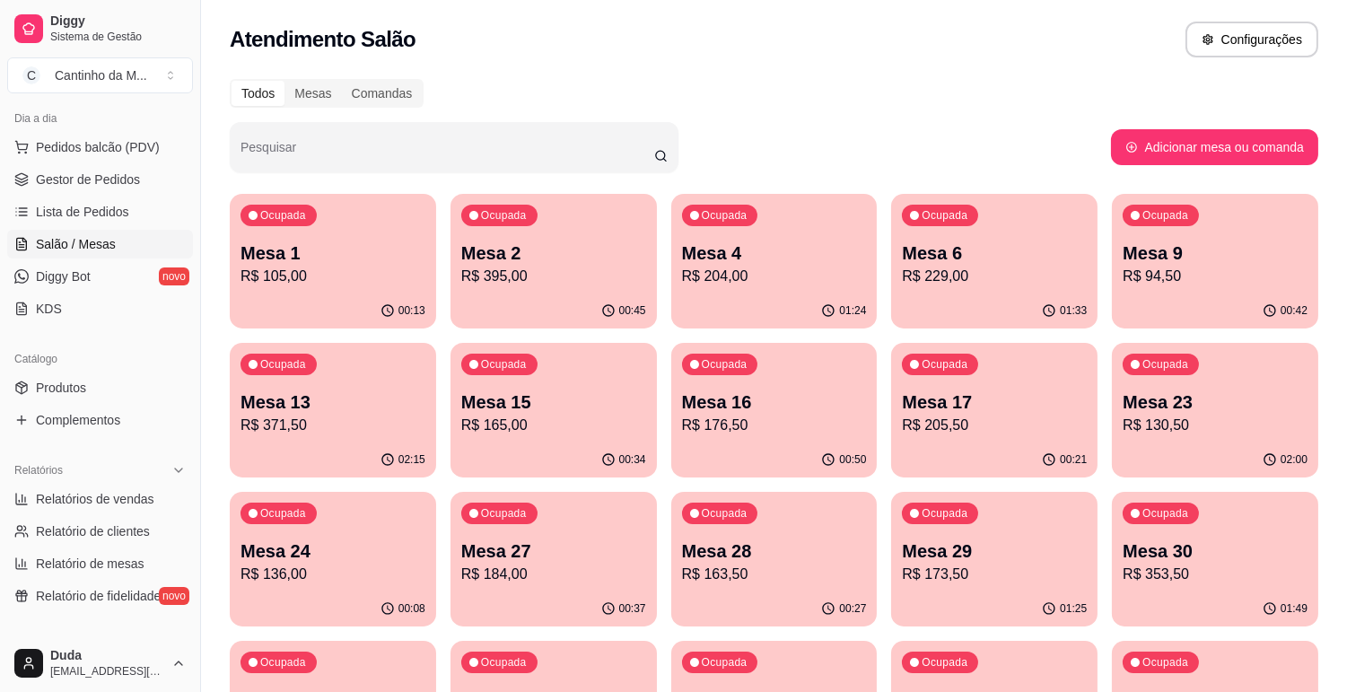
scroll to position [100, 0]
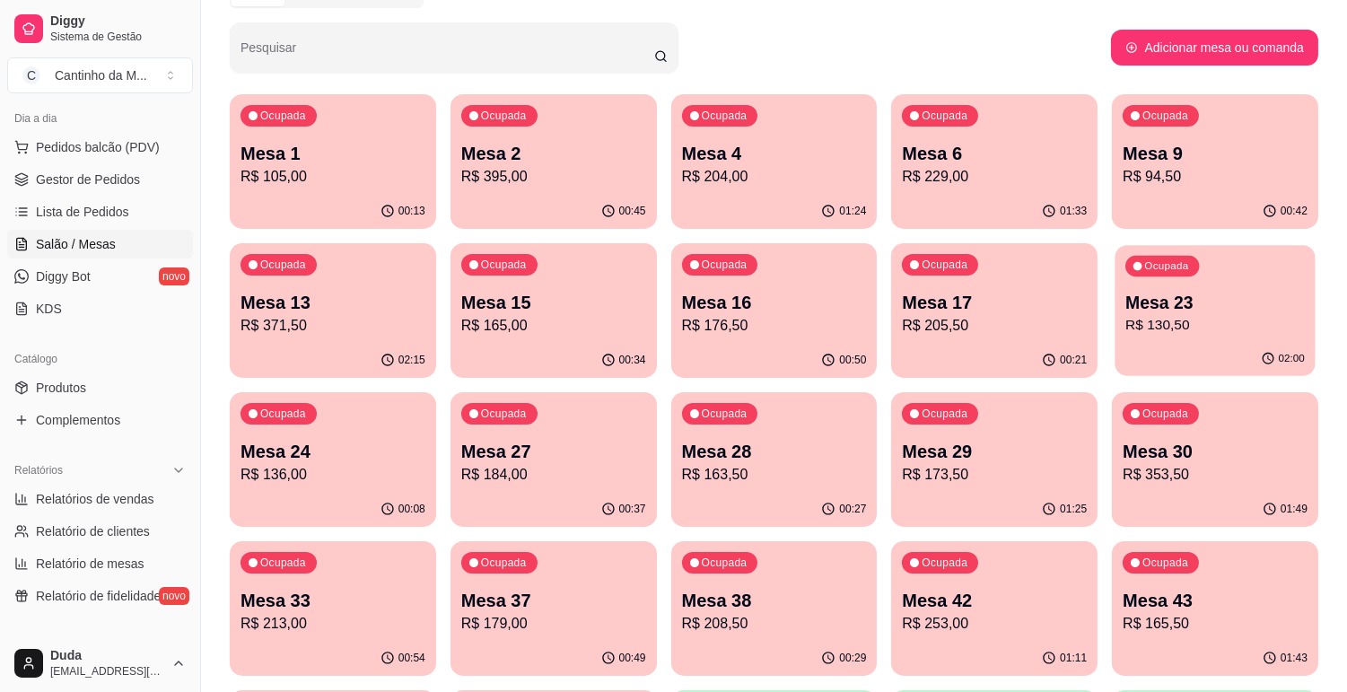
click at [1225, 335] on p "R$ 130,50" at bounding box center [1216, 325] width 180 height 21
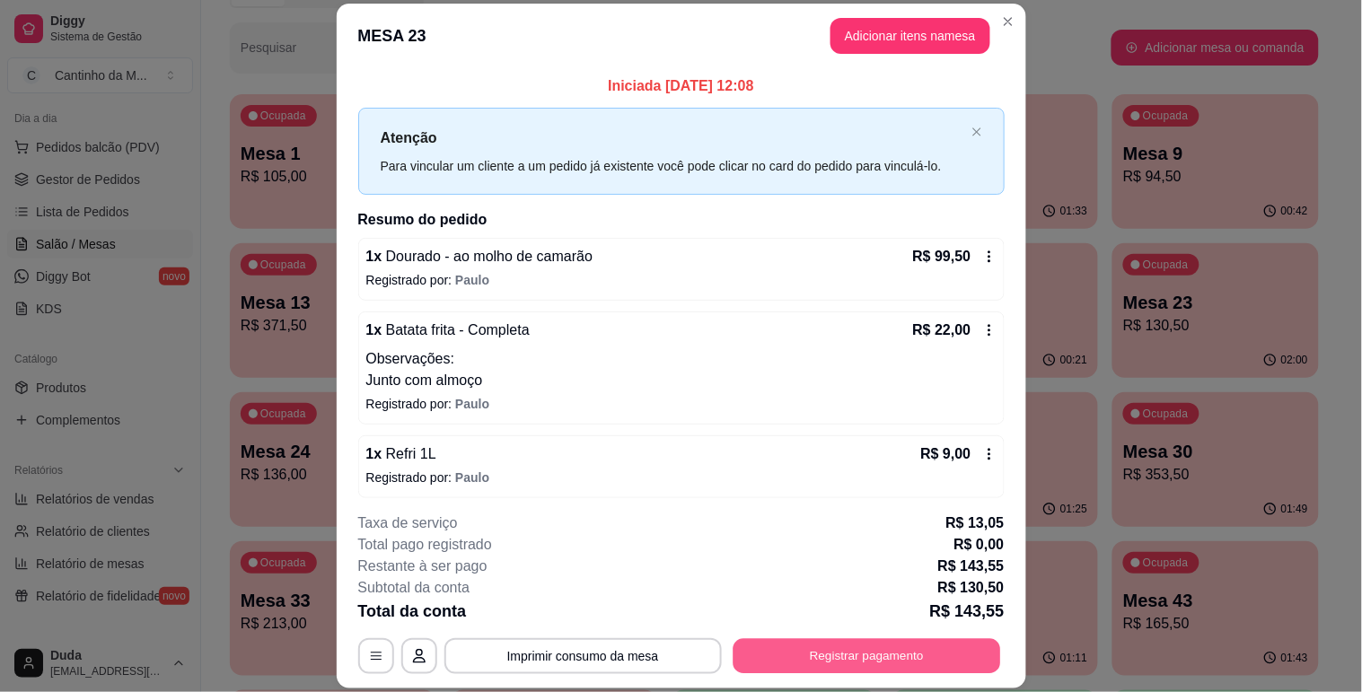
click at [923, 650] on button "Registrar pagamento" at bounding box center [866, 656] width 268 height 35
click at [796, 364] on div "Outro" at bounding box center [803, 381] width 127 height 105
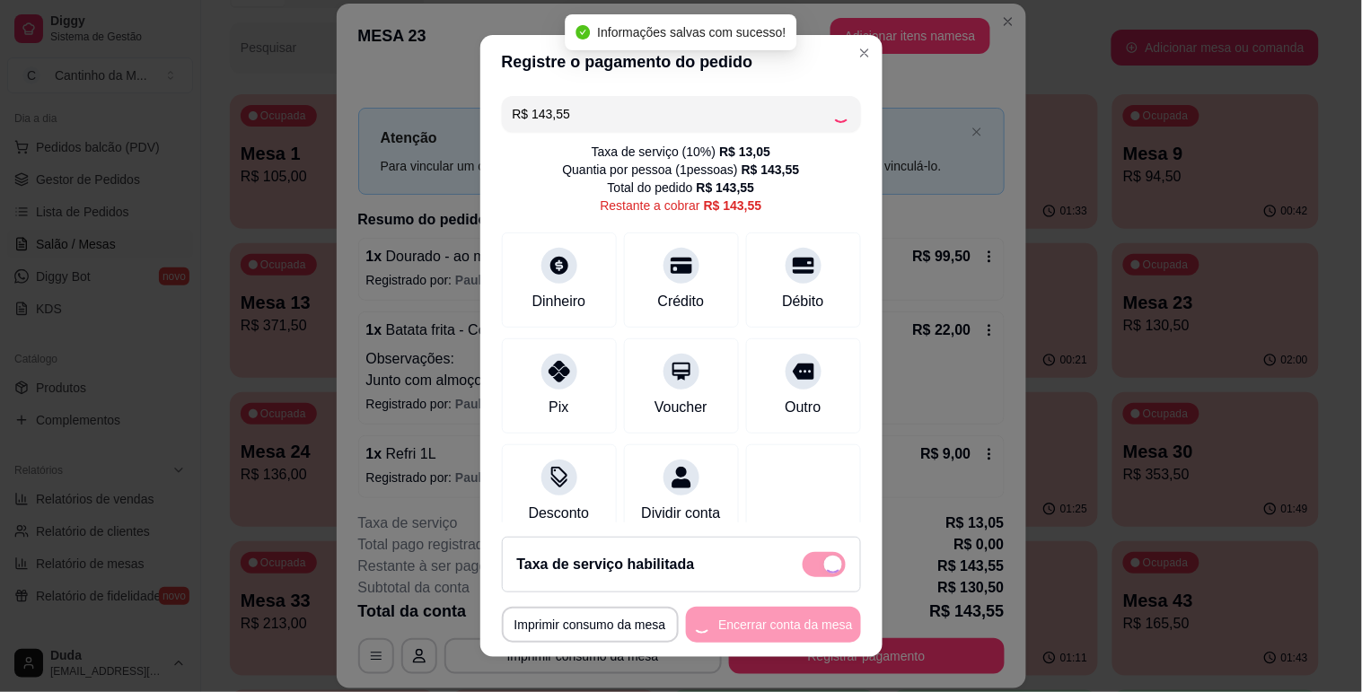
type input "R$ 0,00"
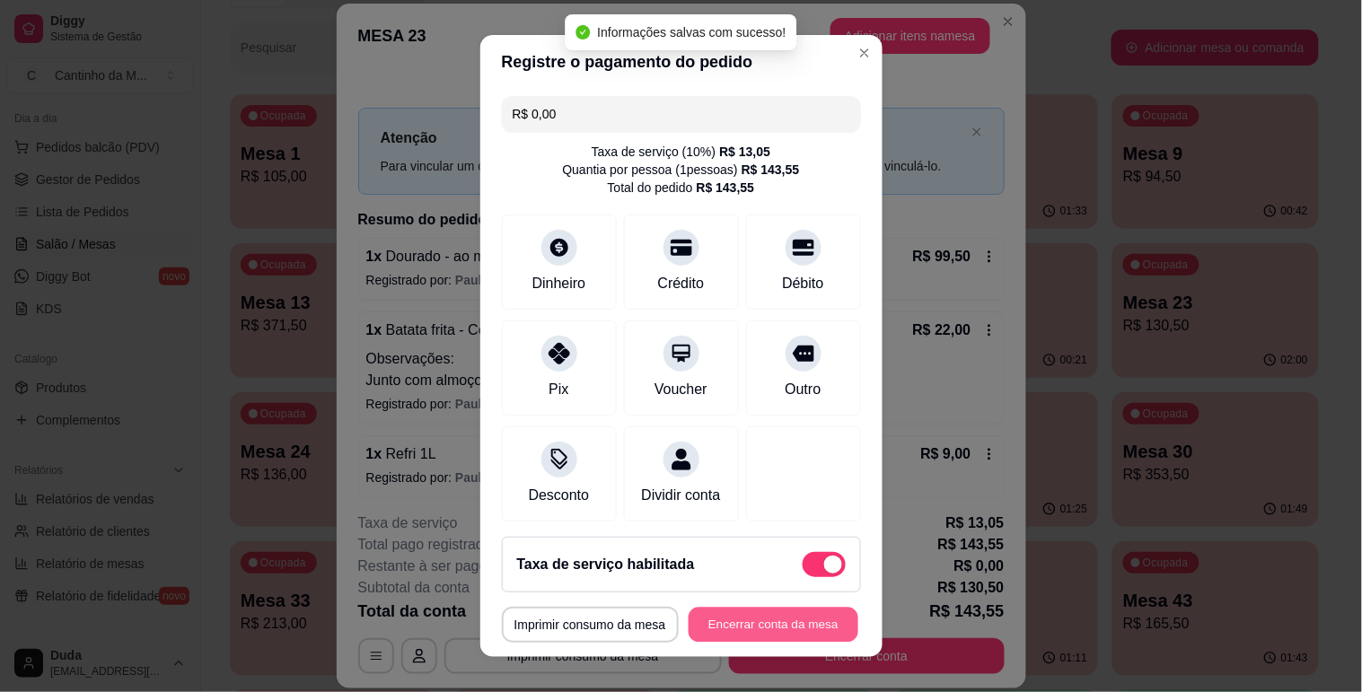
click at [750, 627] on button "Encerrar conta da mesa" at bounding box center [774, 625] width 170 height 35
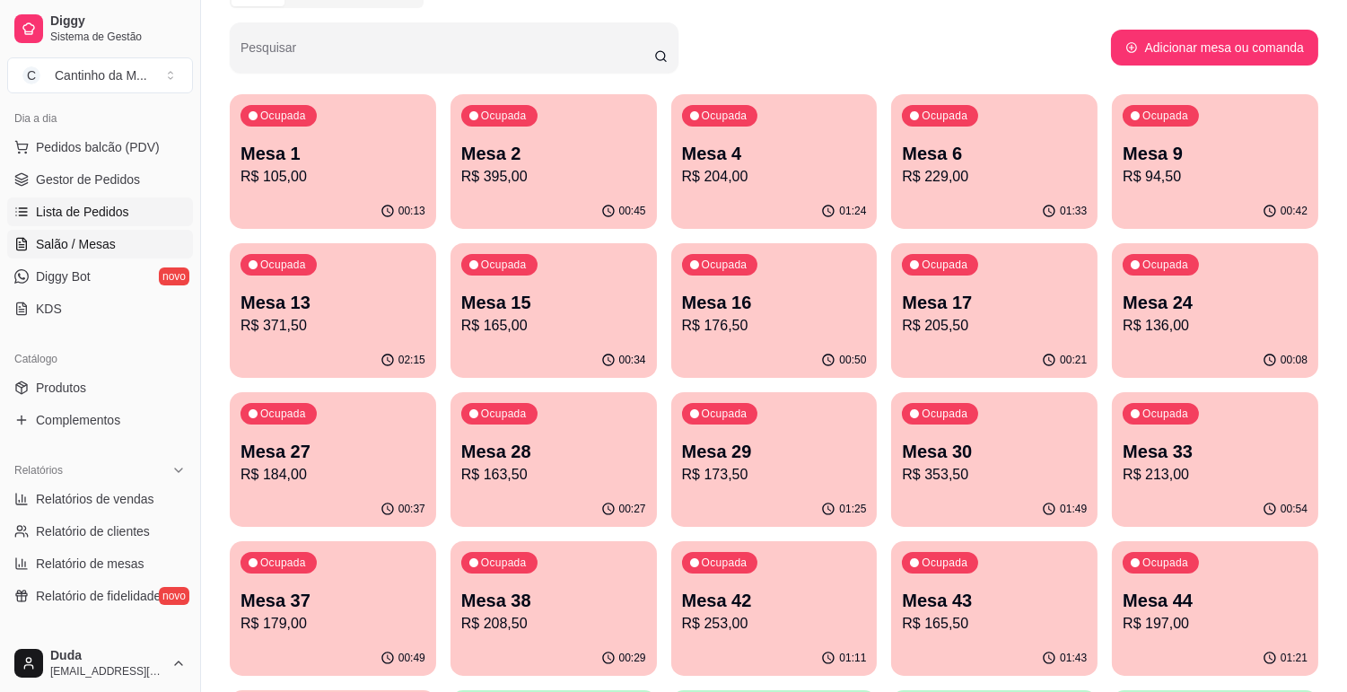
click at [77, 219] on span "Lista de Pedidos" at bounding box center [82, 212] width 93 height 18
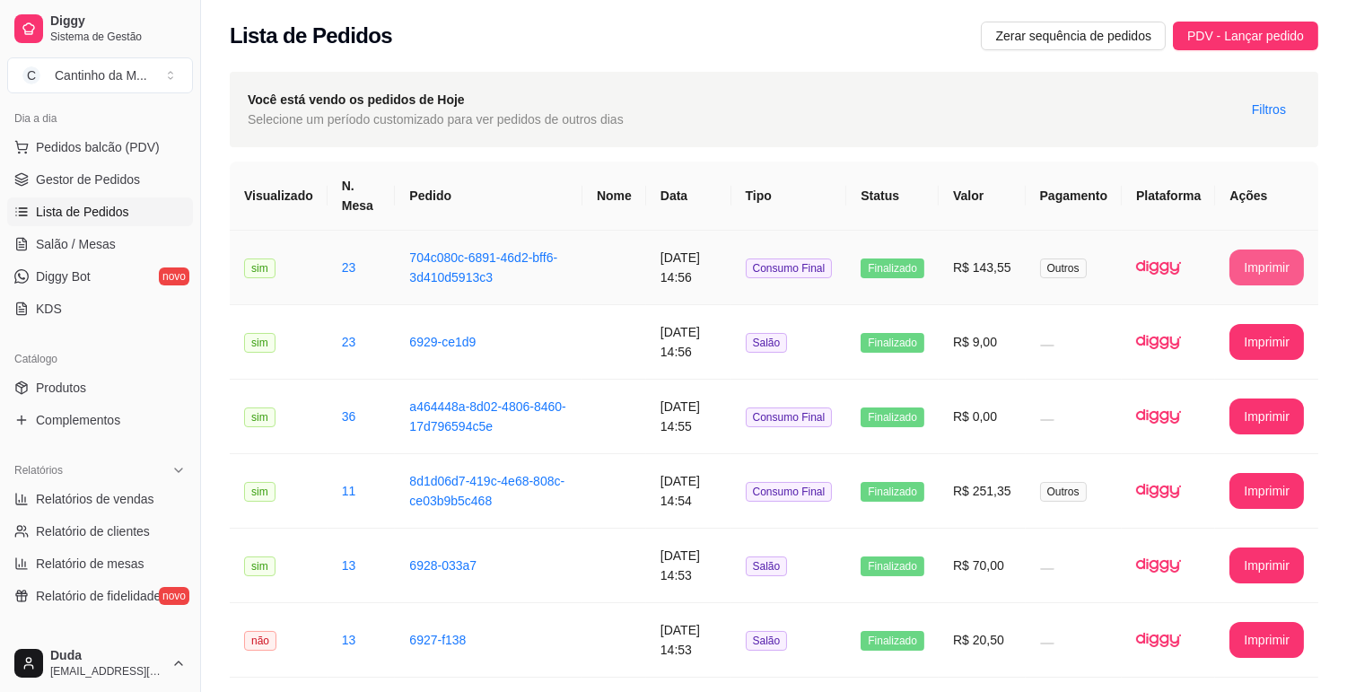
click at [1275, 262] on button "Imprimir" at bounding box center [1267, 268] width 75 height 36
click at [155, 186] on link "Gestor de Pedidos" at bounding box center [100, 179] width 186 height 29
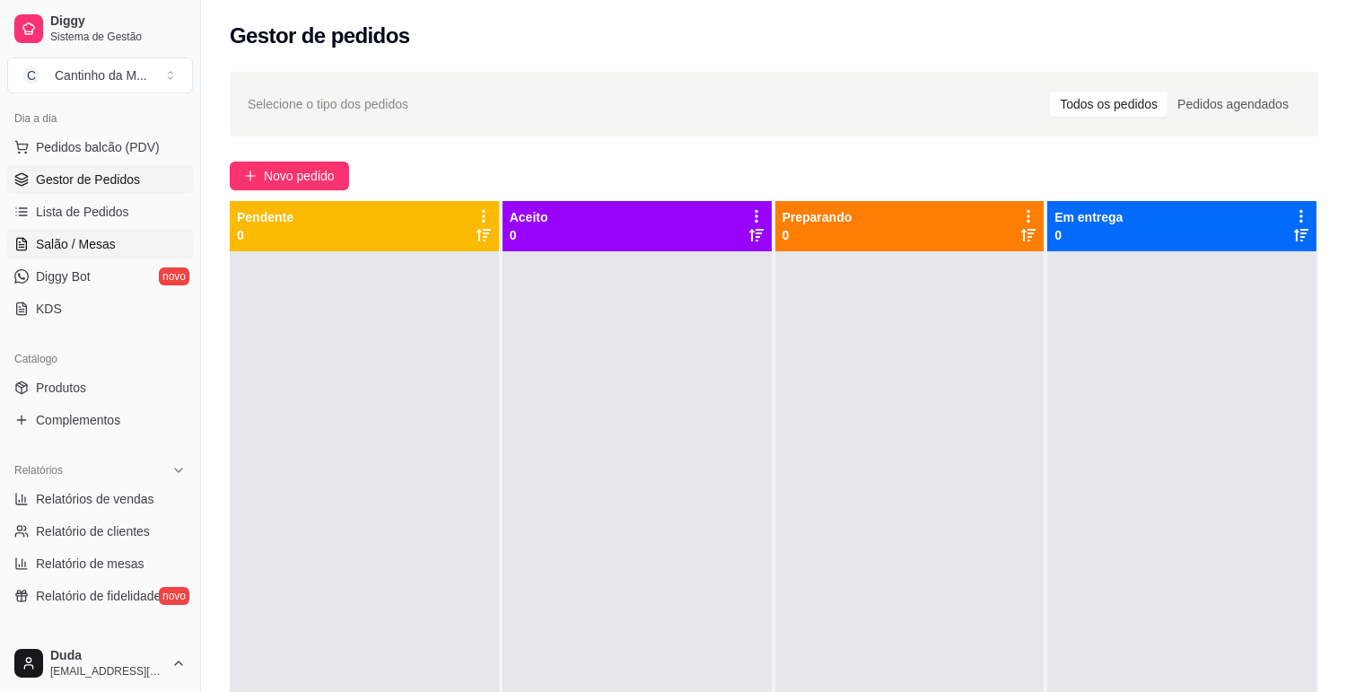
click at [147, 240] on link "Salão / Mesas" at bounding box center [100, 244] width 186 height 29
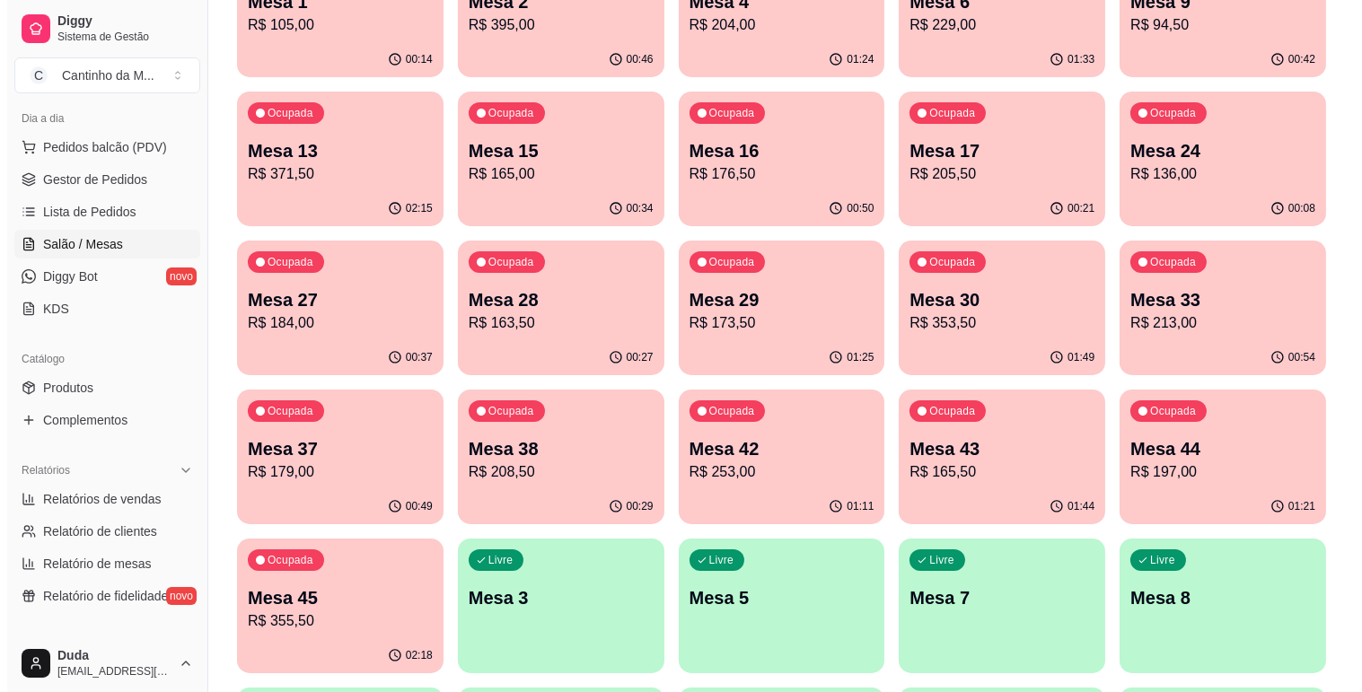
scroll to position [299, 0]
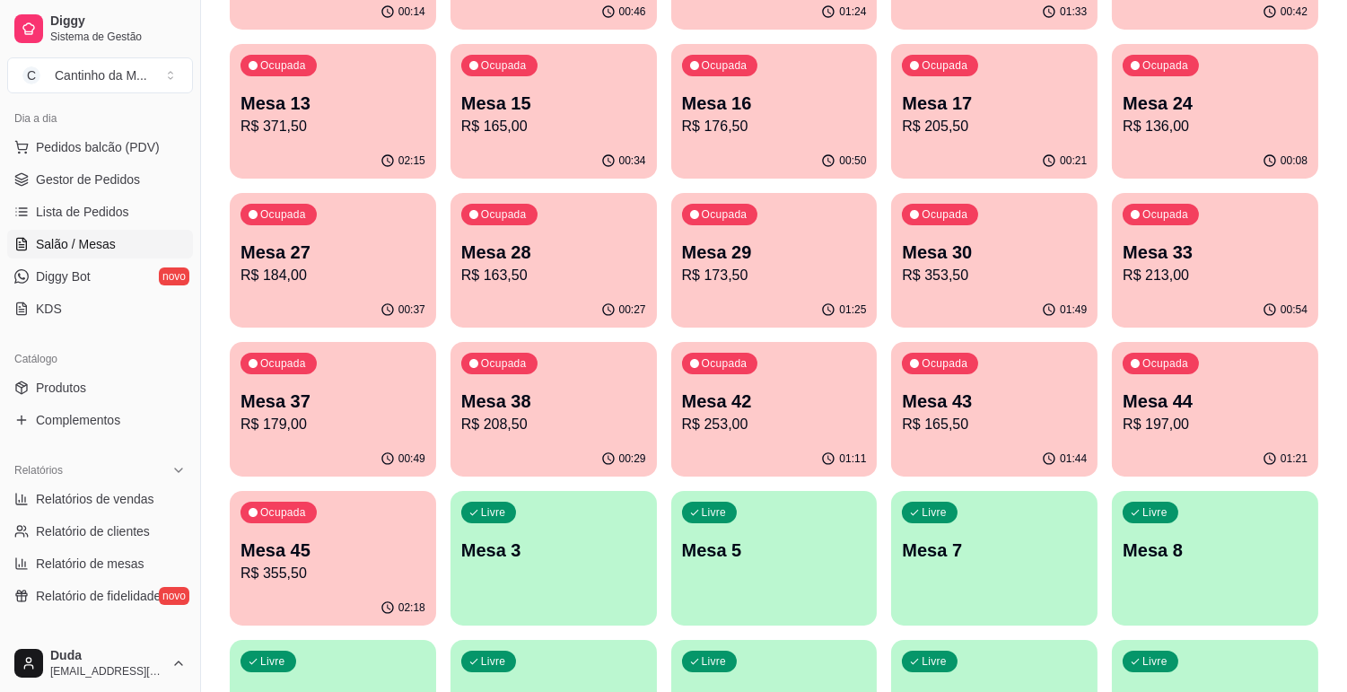
click at [959, 248] on p "Mesa 30" at bounding box center [994, 252] width 185 height 25
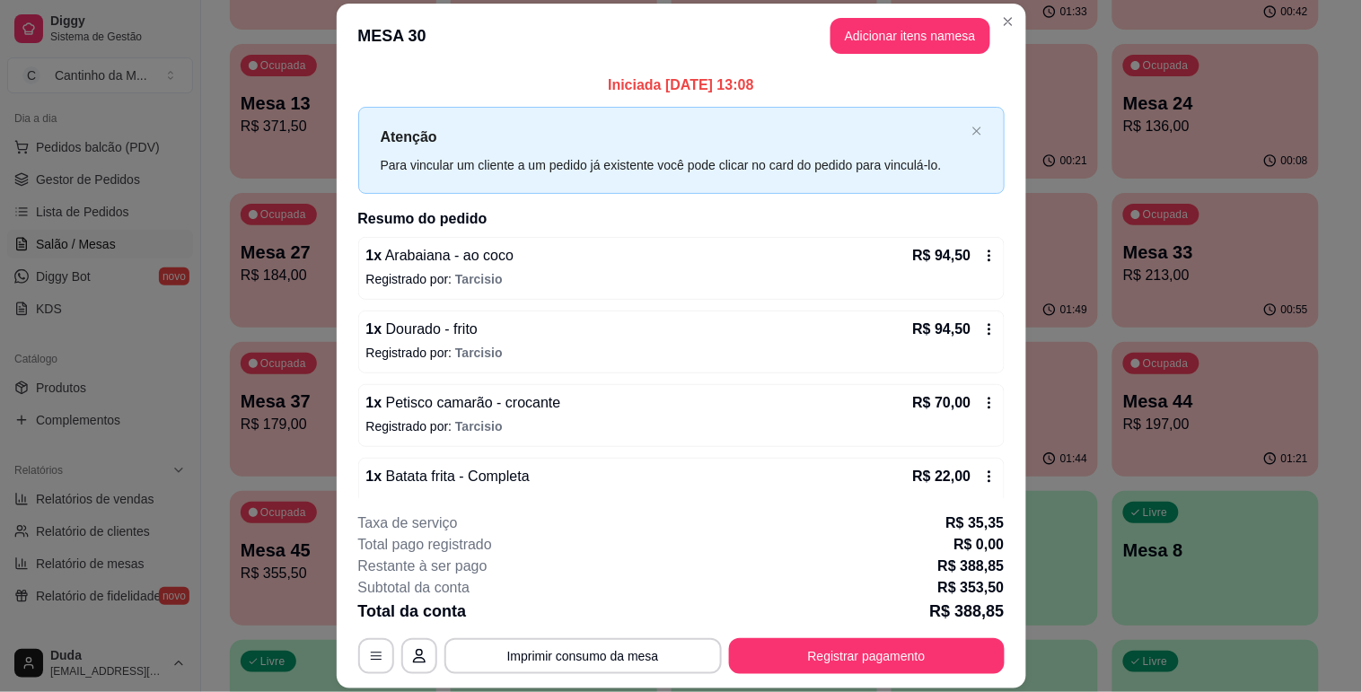
scroll to position [0, 0]
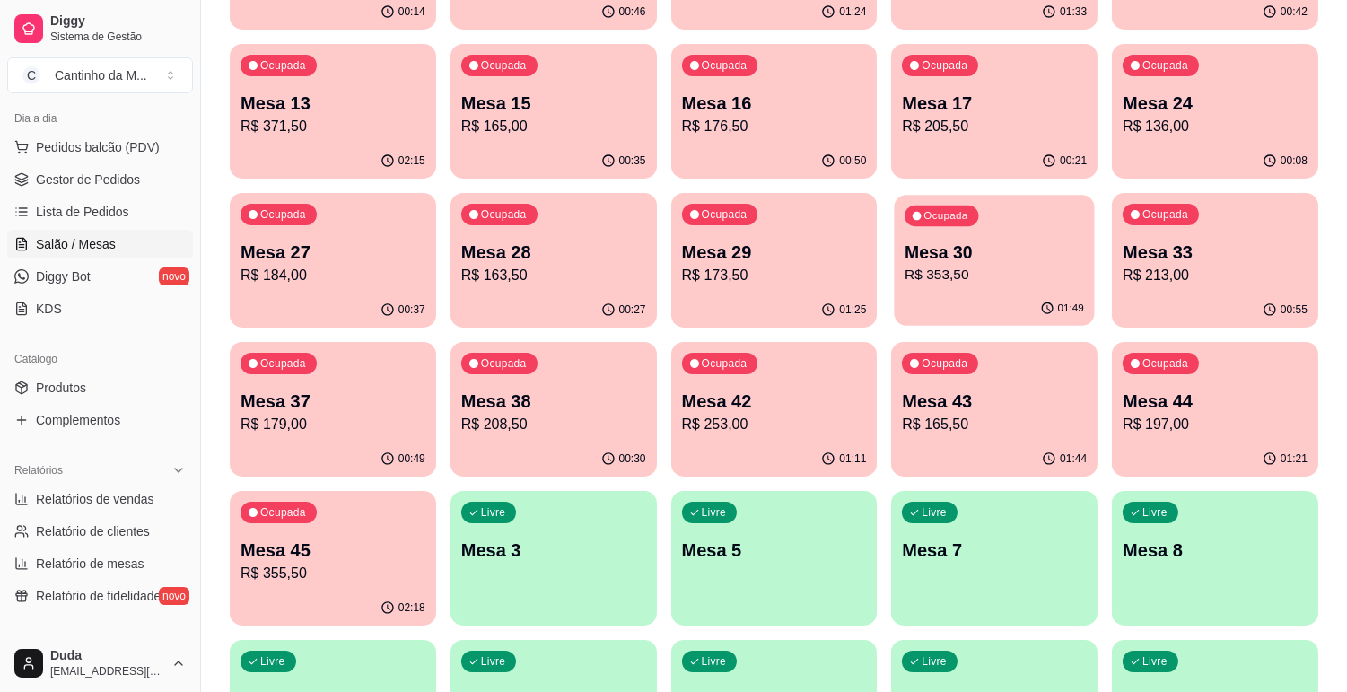
click at [966, 261] on p "Mesa 30" at bounding box center [995, 253] width 180 height 24
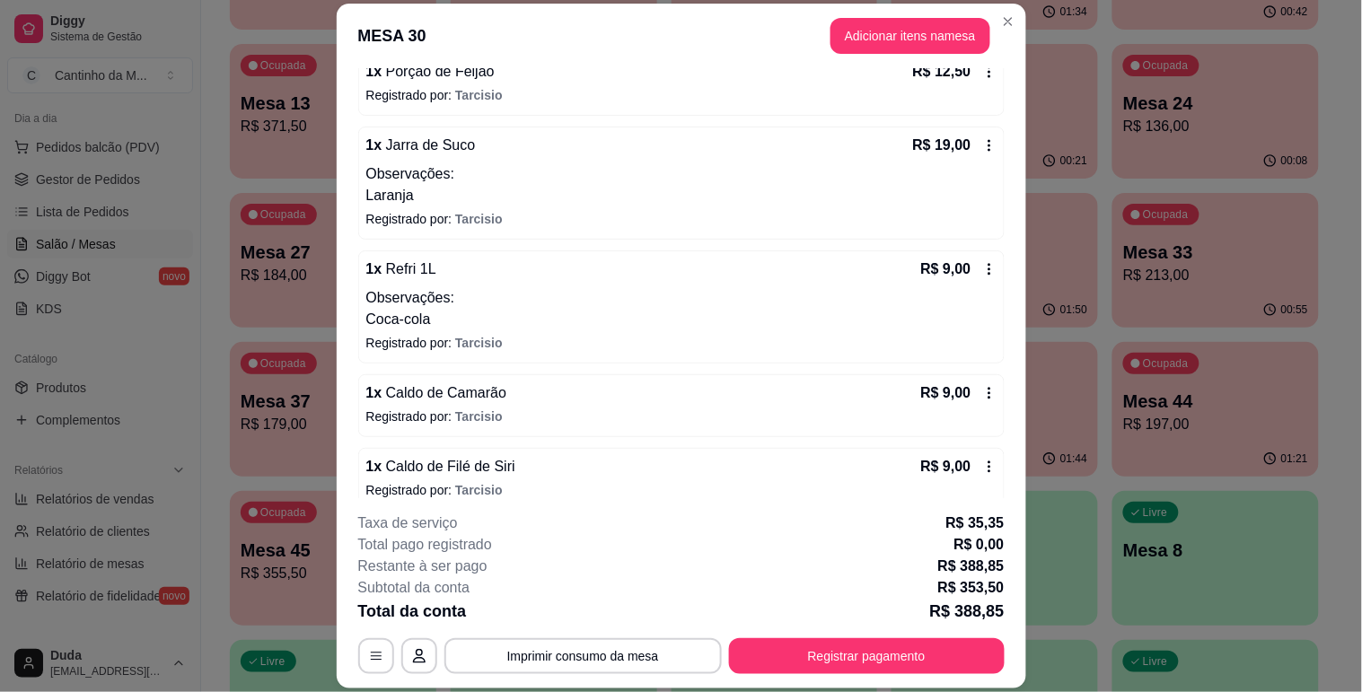
scroll to position [501, 0]
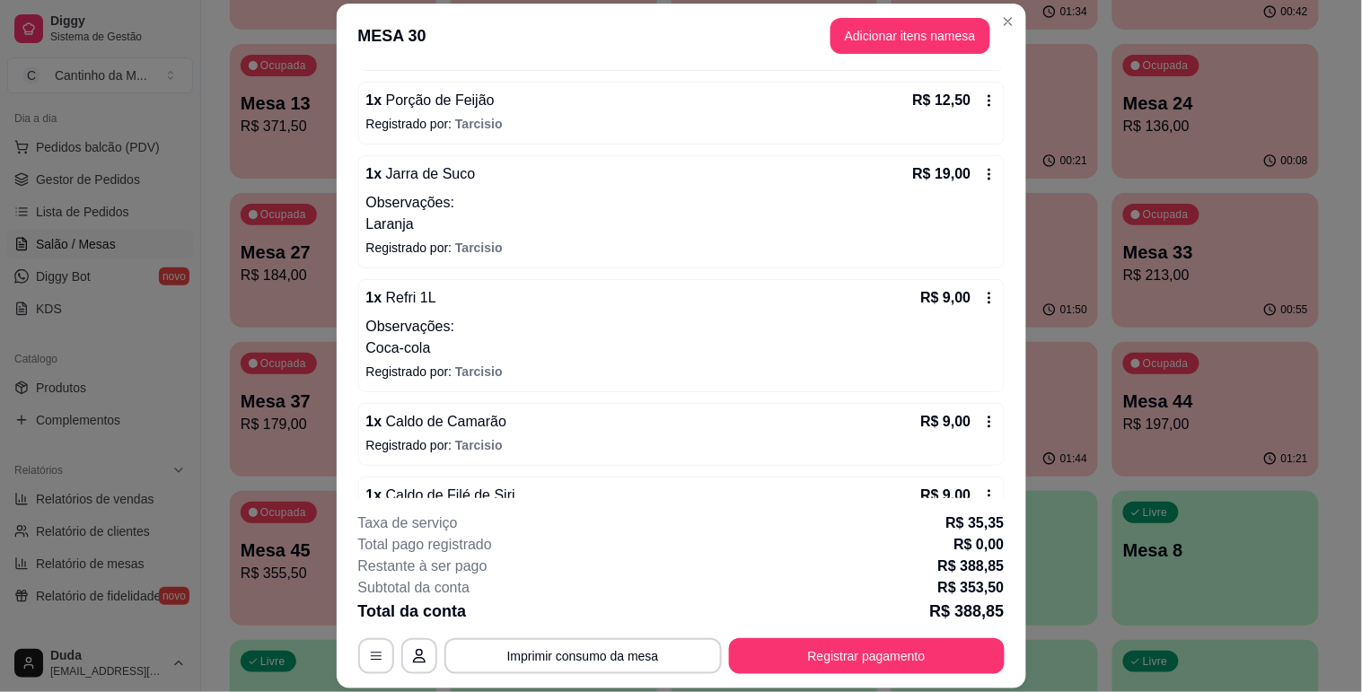
click at [982, 294] on icon at bounding box center [989, 298] width 14 height 14
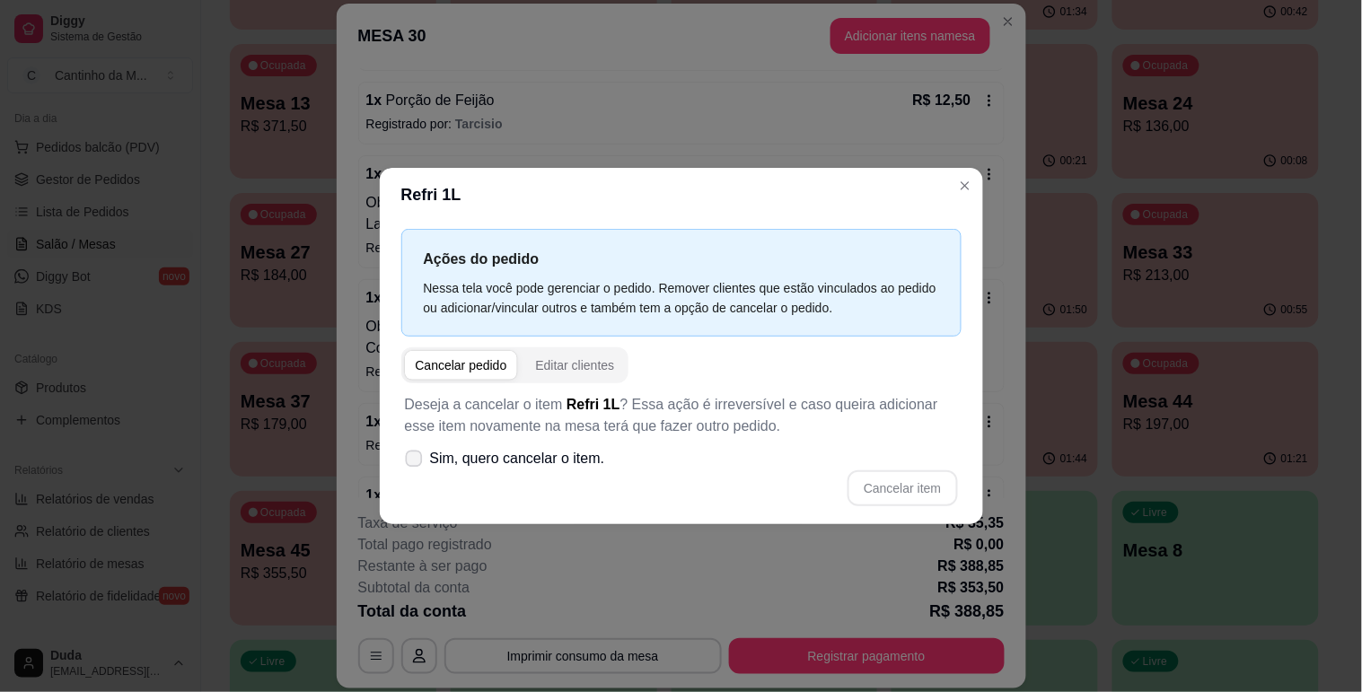
click at [436, 446] on label "Sim, quero cancelar o item." at bounding box center [505, 459] width 215 height 36
click at [416, 461] on input "Sim, quero cancelar o item." at bounding box center [410, 467] width 12 height 12
checkbox input "true"
click at [925, 480] on button "Cancelar item" at bounding box center [902, 488] width 110 height 36
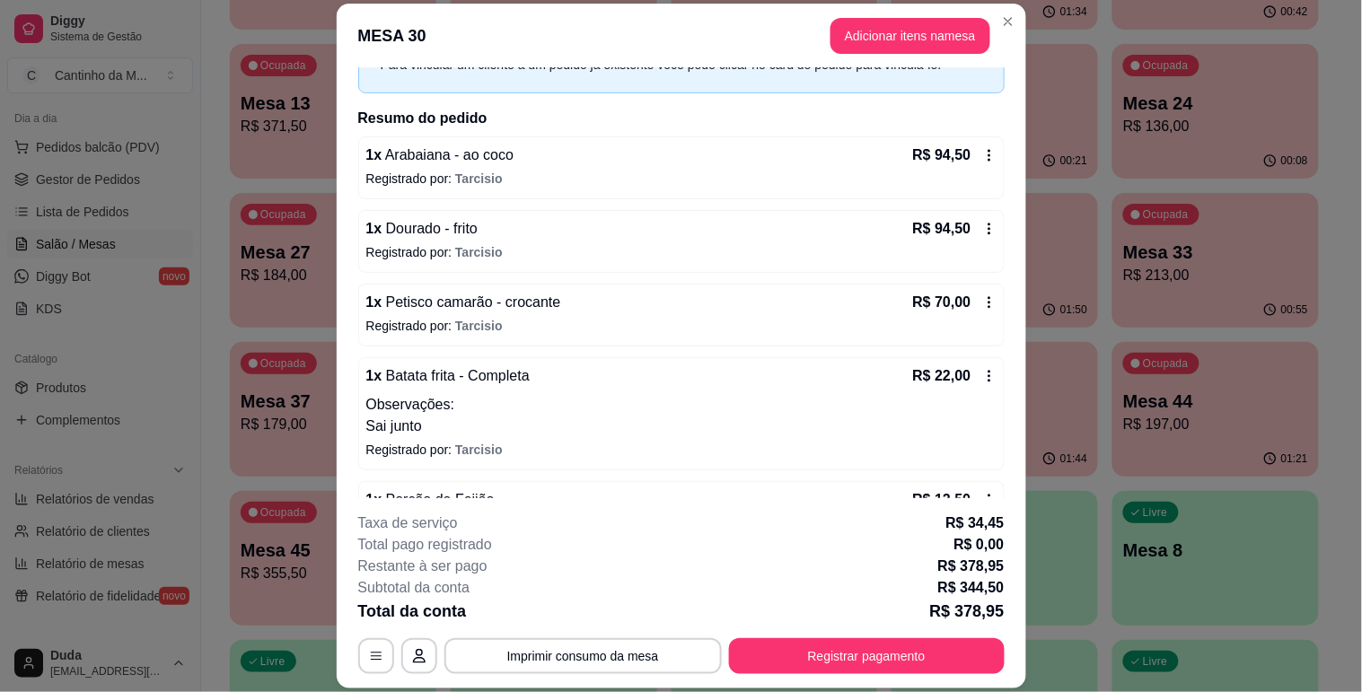
scroll to position [0, 0]
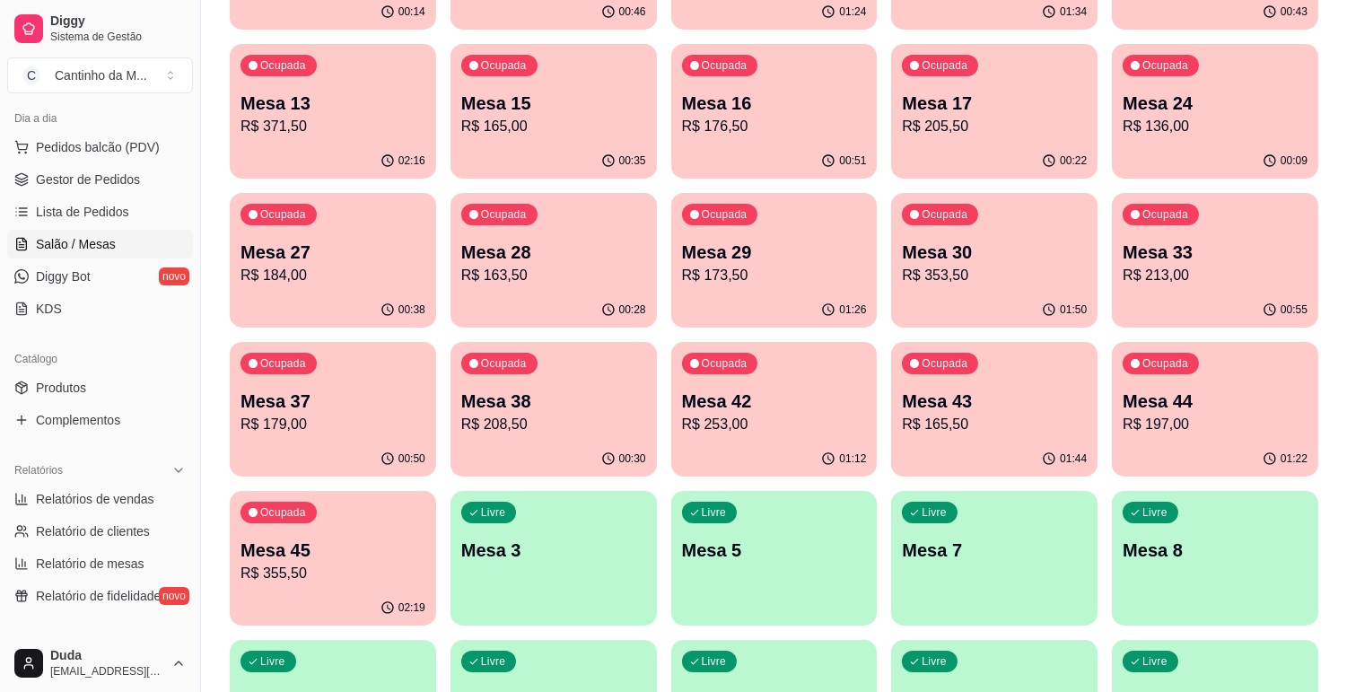
click at [939, 282] on p "R$ 353,50" at bounding box center [994, 276] width 185 height 22
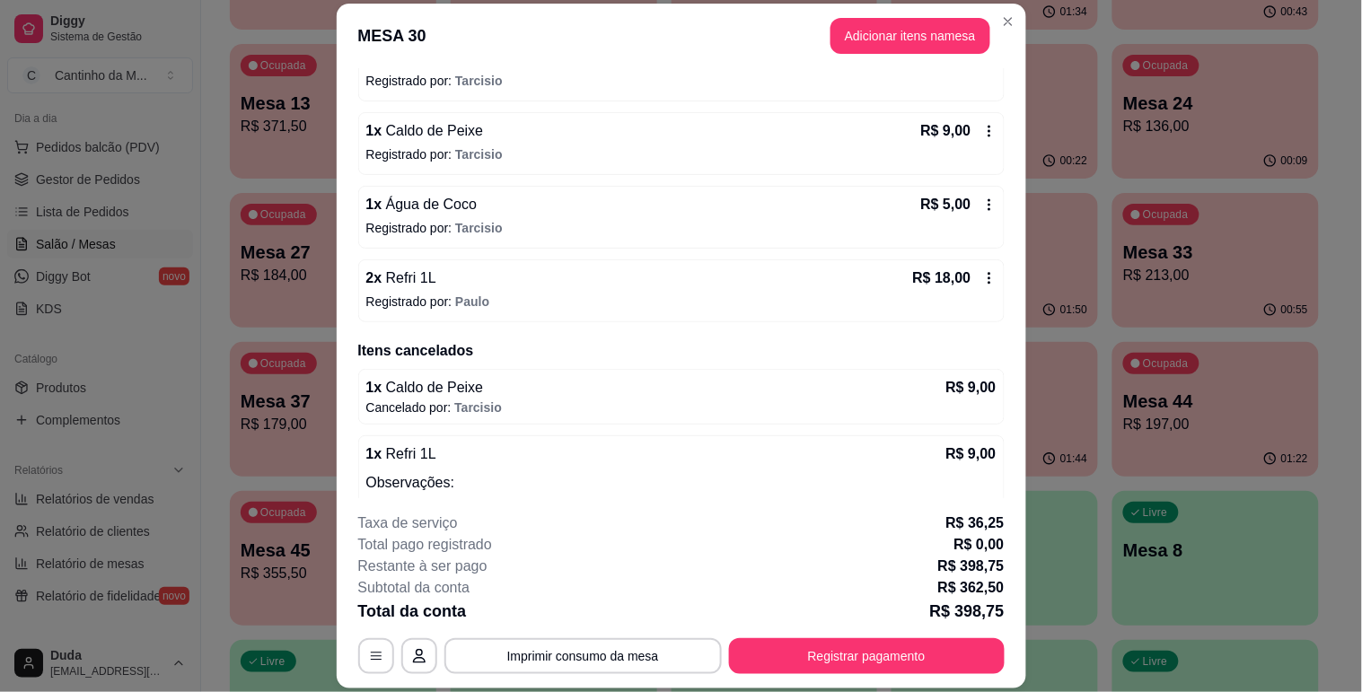
scroll to position [866, 0]
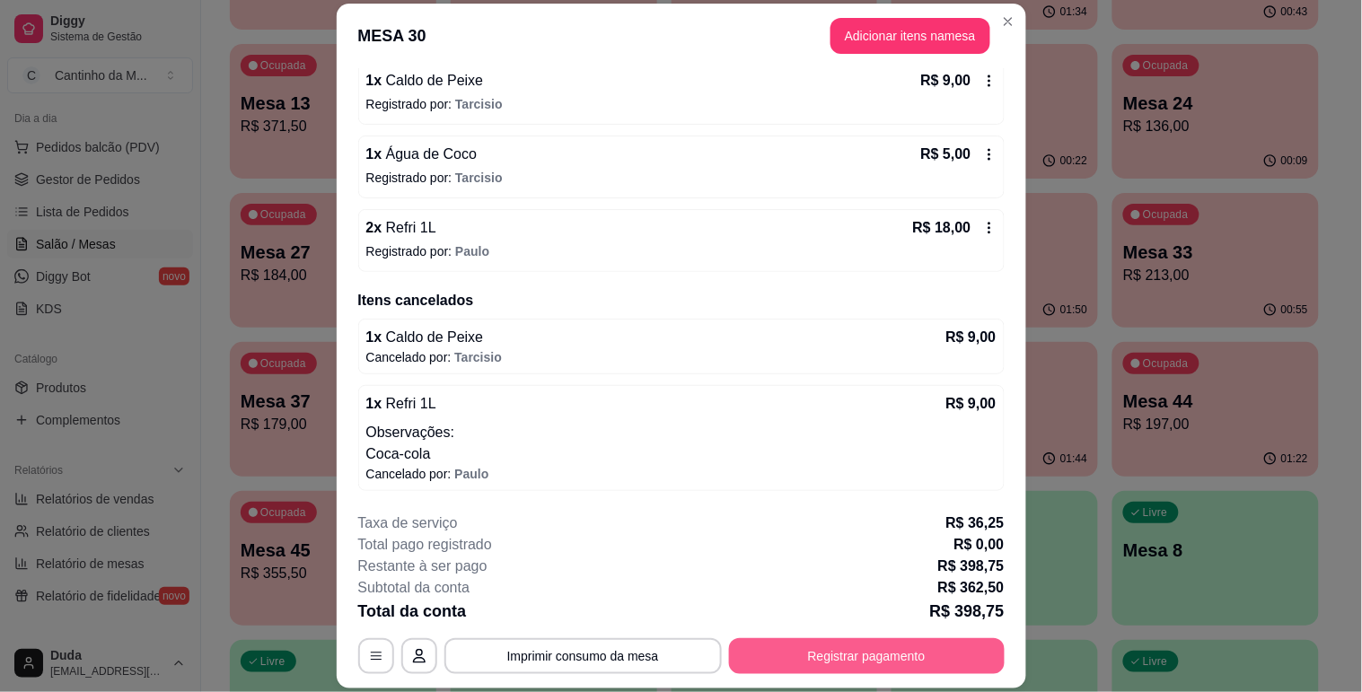
click at [785, 656] on button "Registrar pagamento" at bounding box center [867, 656] width 276 height 36
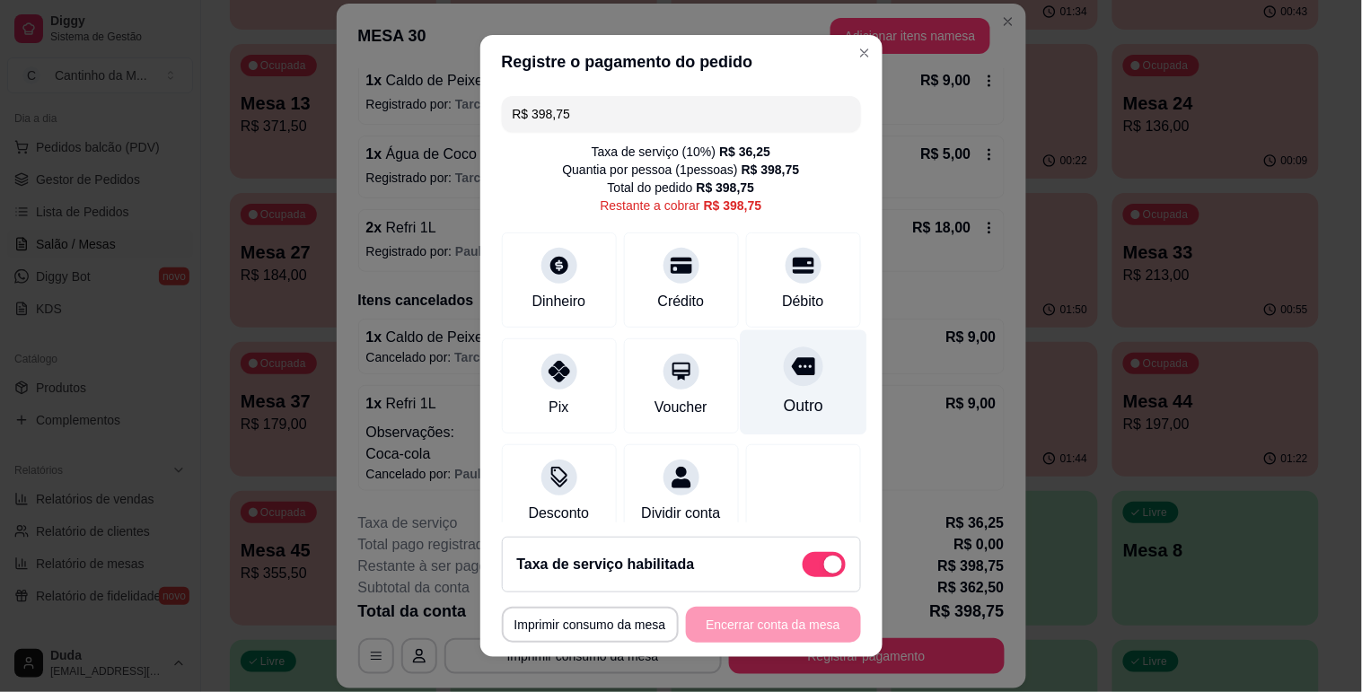
click at [783, 394] on div "Outro" at bounding box center [802, 405] width 39 height 23
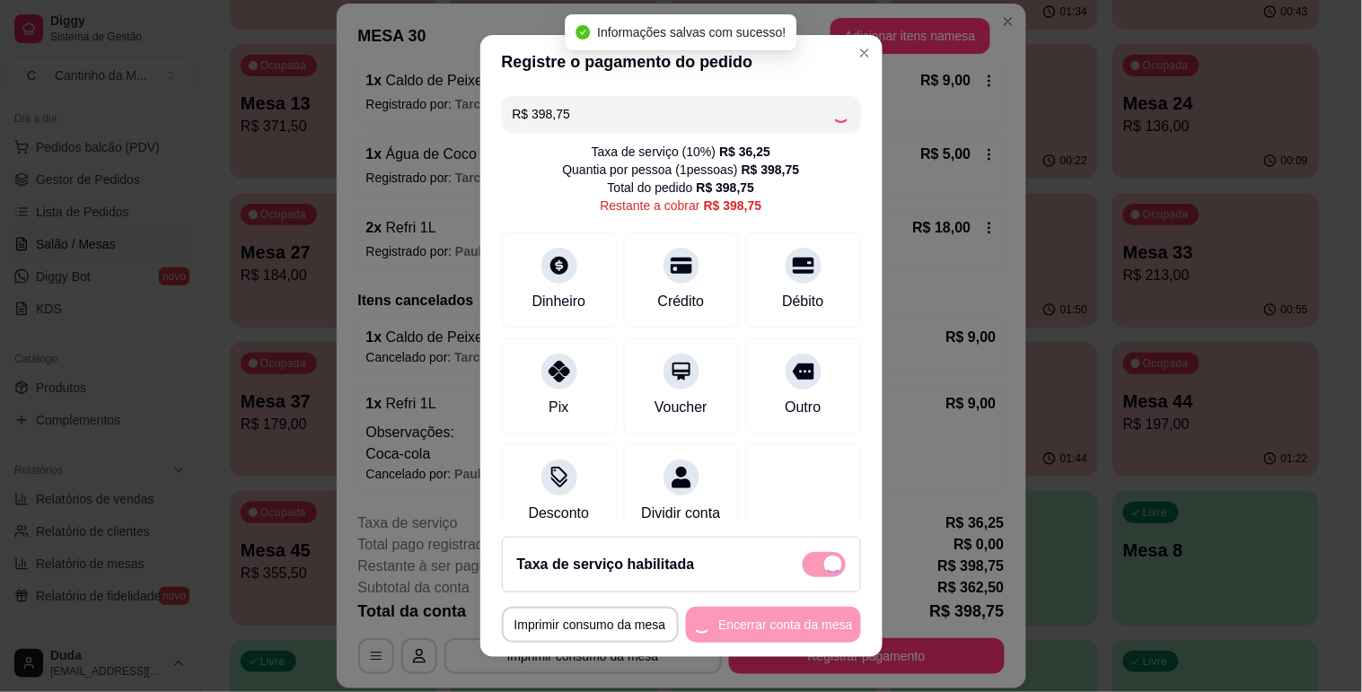
type input "R$ 0,00"
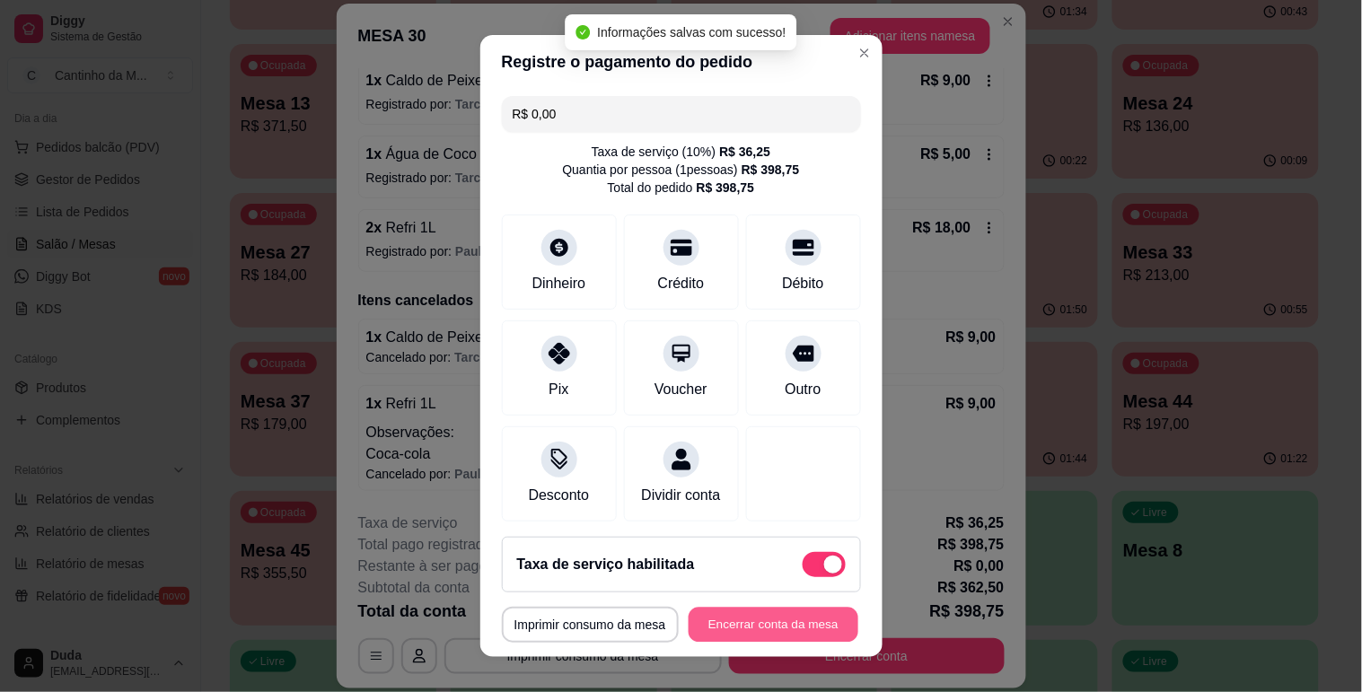
click at [737, 621] on button "Encerrar conta da mesa" at bounding box center [774, 625] width 170 height 35
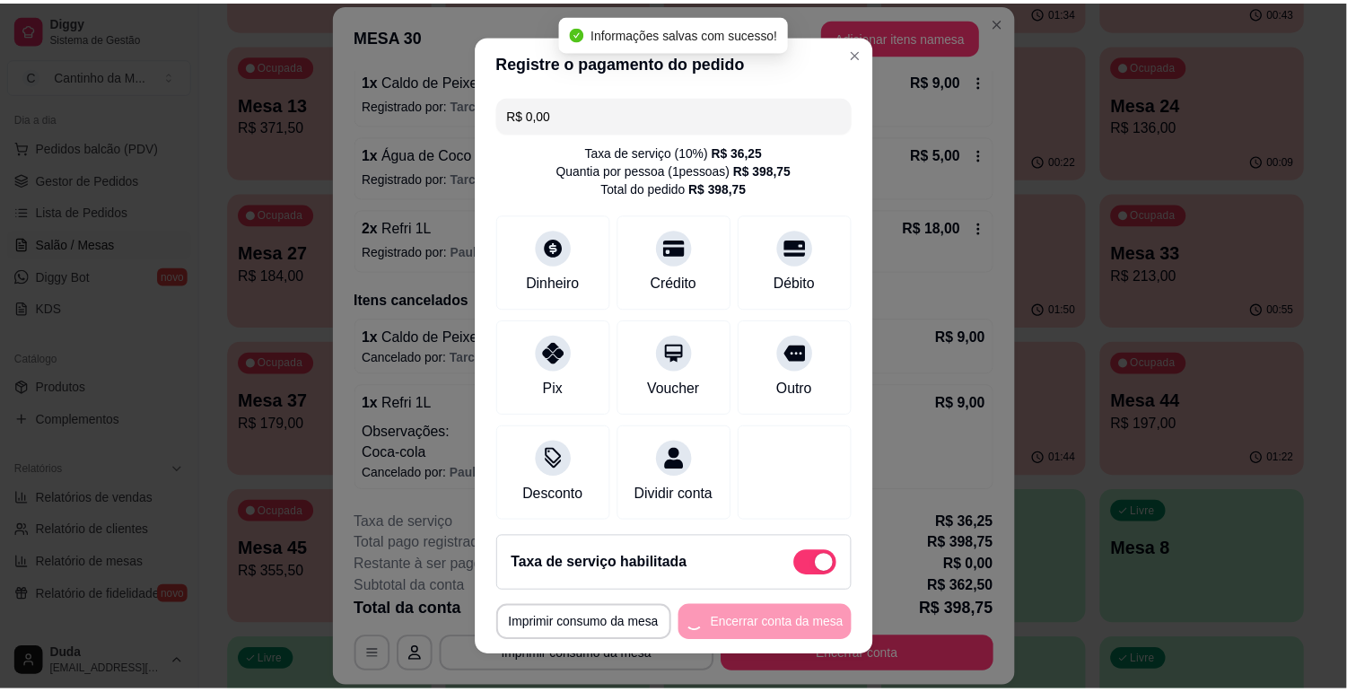
scroll to position [0, 0]
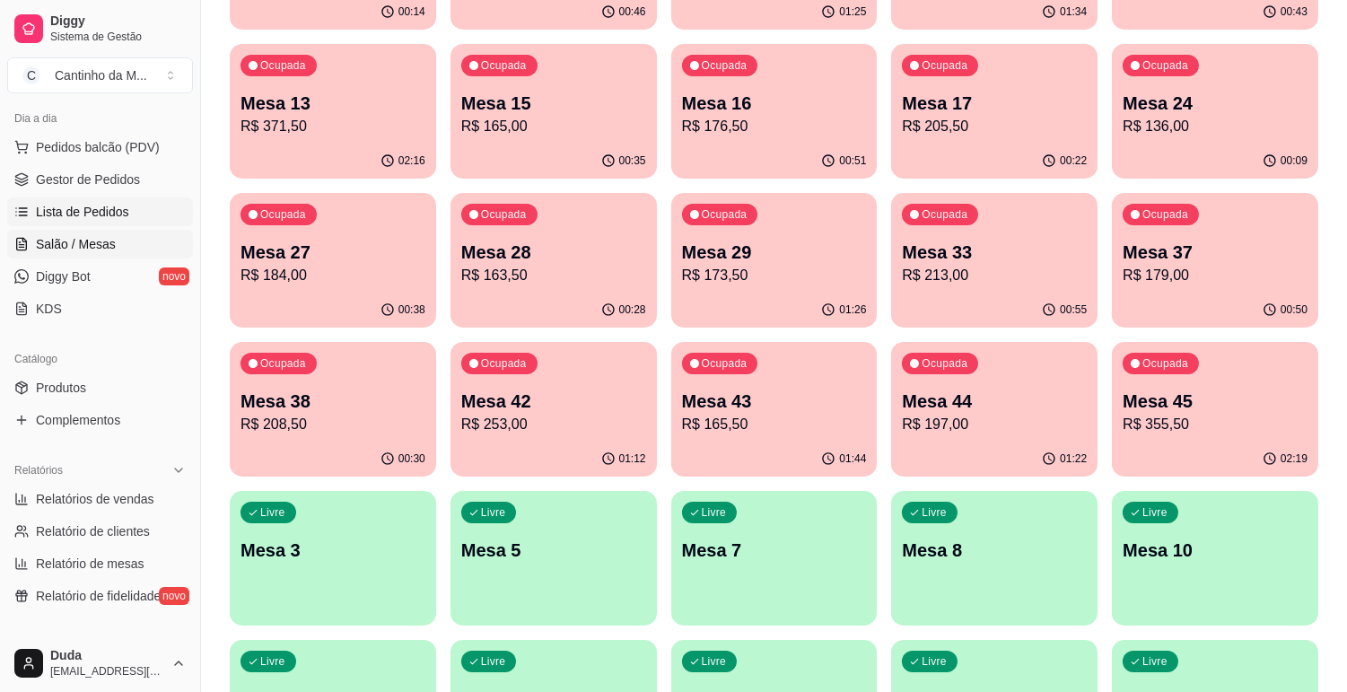
click at [95, 201] on link "Lista de Pedidos" at bounding box center [100, 211] width 186 height 29
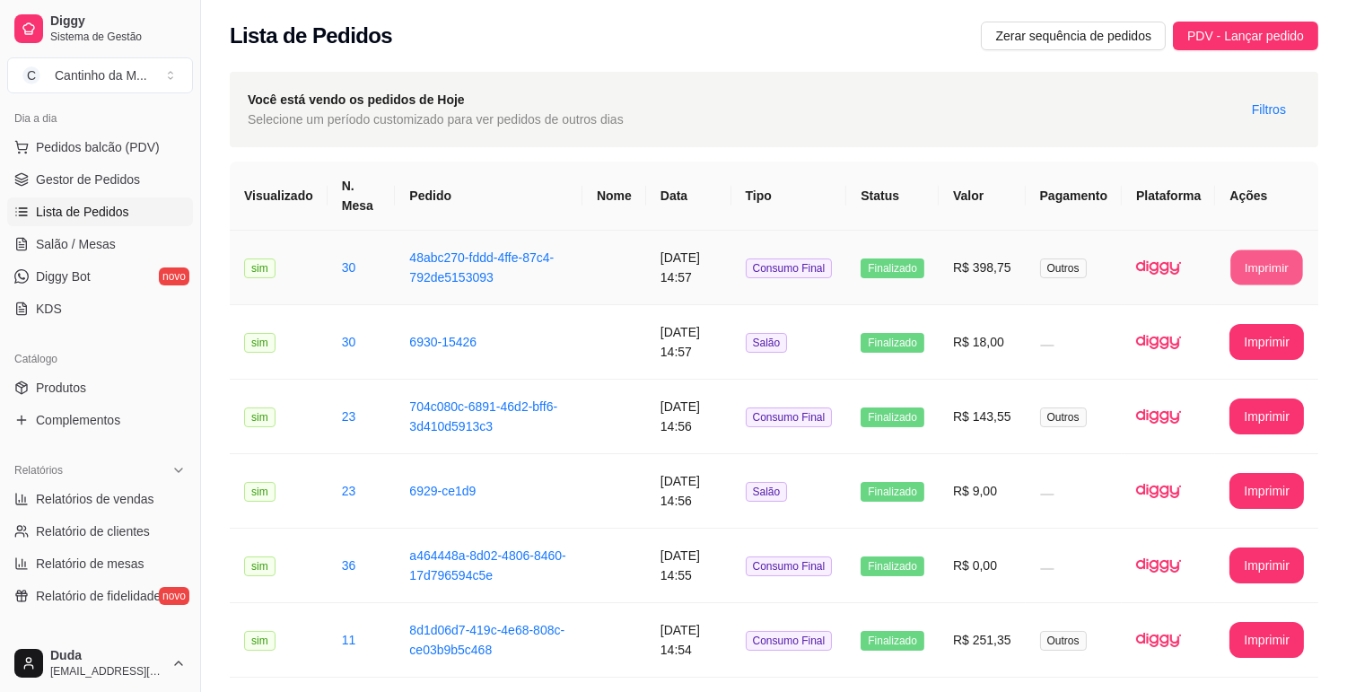
click at [1269, 263] on button "Imprimir" at bounding box center [1268, 267] width 72 height 35
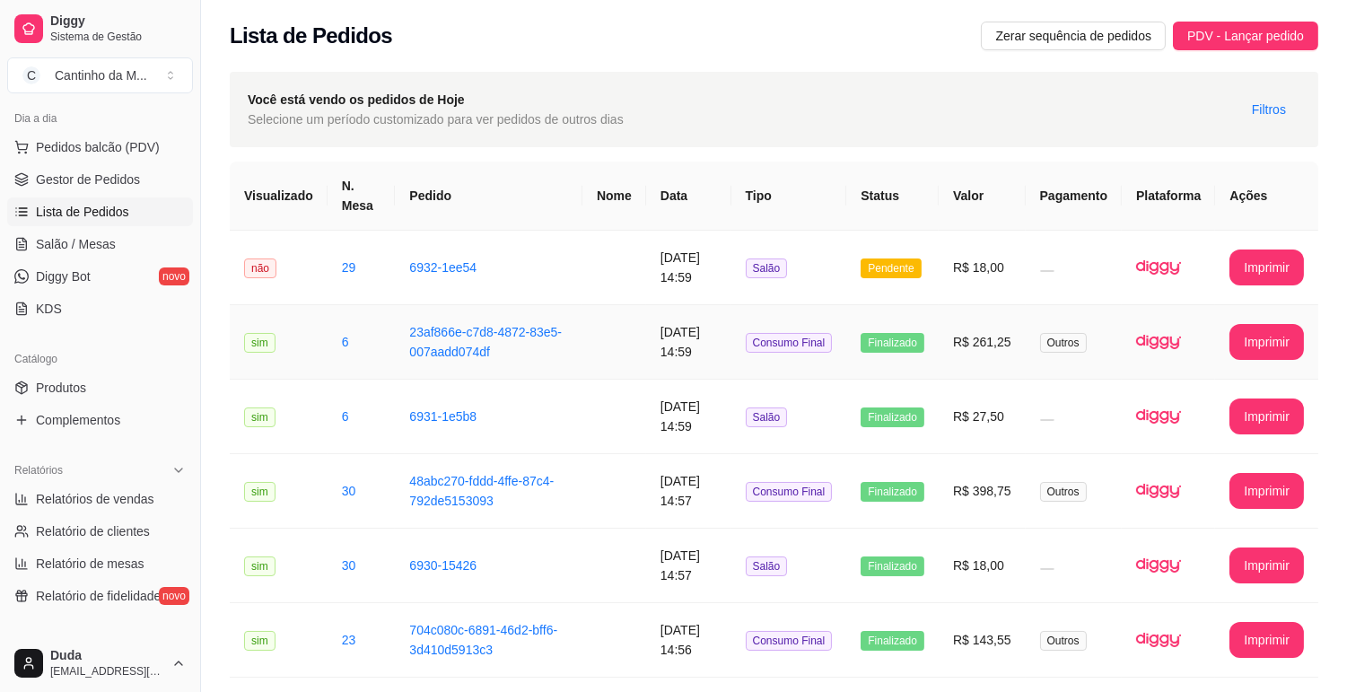
click at [1257, 346] on button "Imprimir" at bounding box center [1267, 342] width 75 height 36
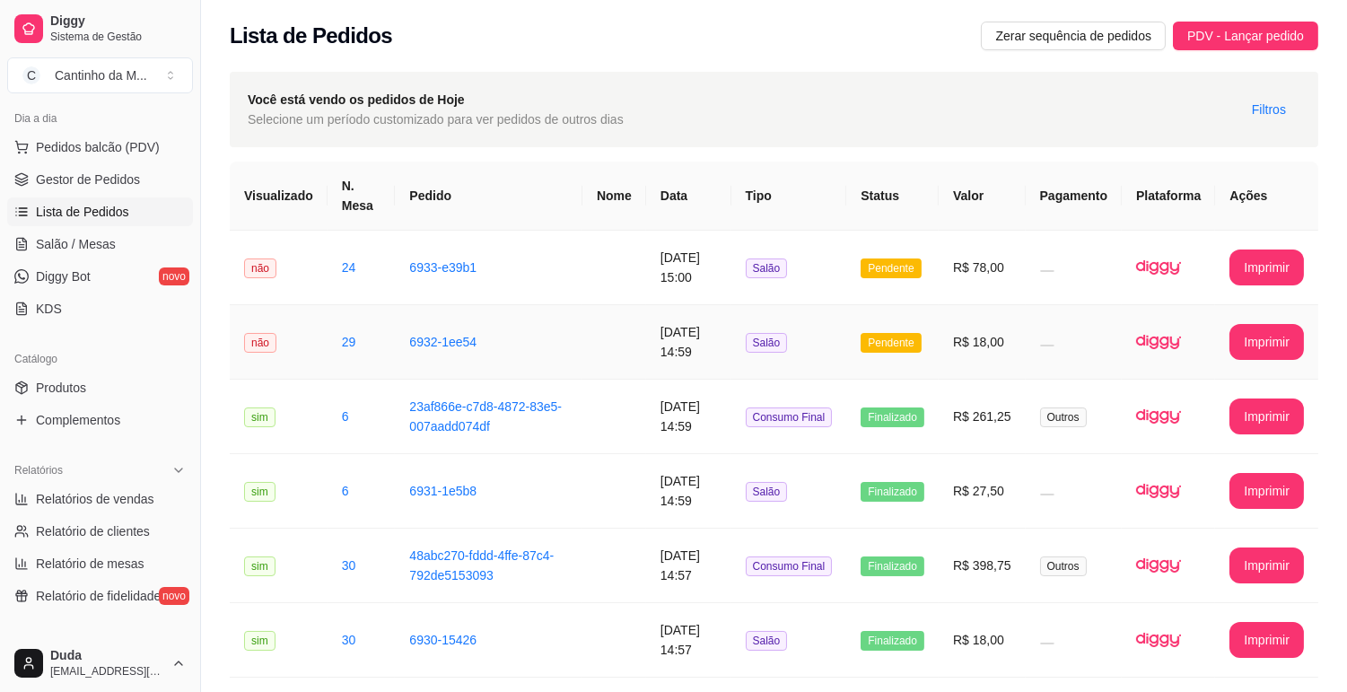
click at [149, 226] on ul "Pedidos balcão (PDV) Gestor de Pedidos Lista de Pedidos Salão / Mesas Diggy Bot…" at bounding box center [100, 228] width 186 height 190
click at [141, 242] on link "Salão / Mesas" at bounding box center [100, 244] width 186 height 29
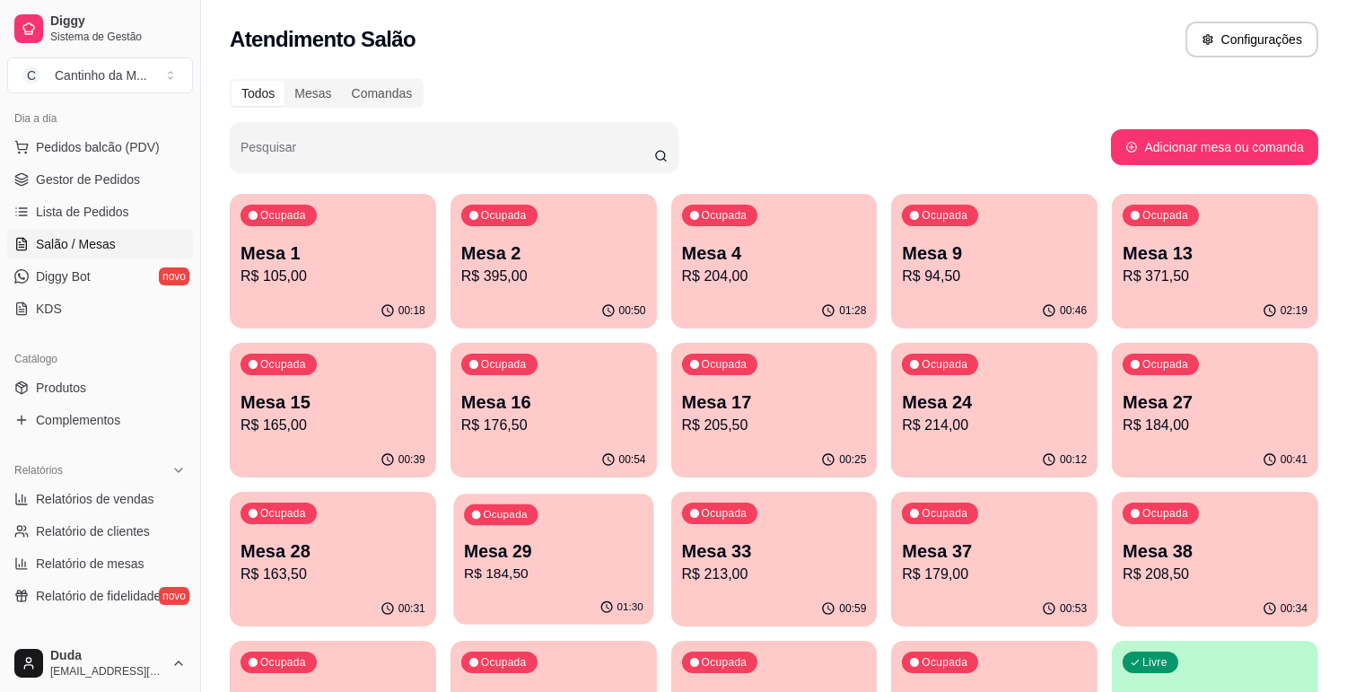
click at [526, 572] on p "R$ 184,50" at bounding box center [554, 574] width 180 height 21
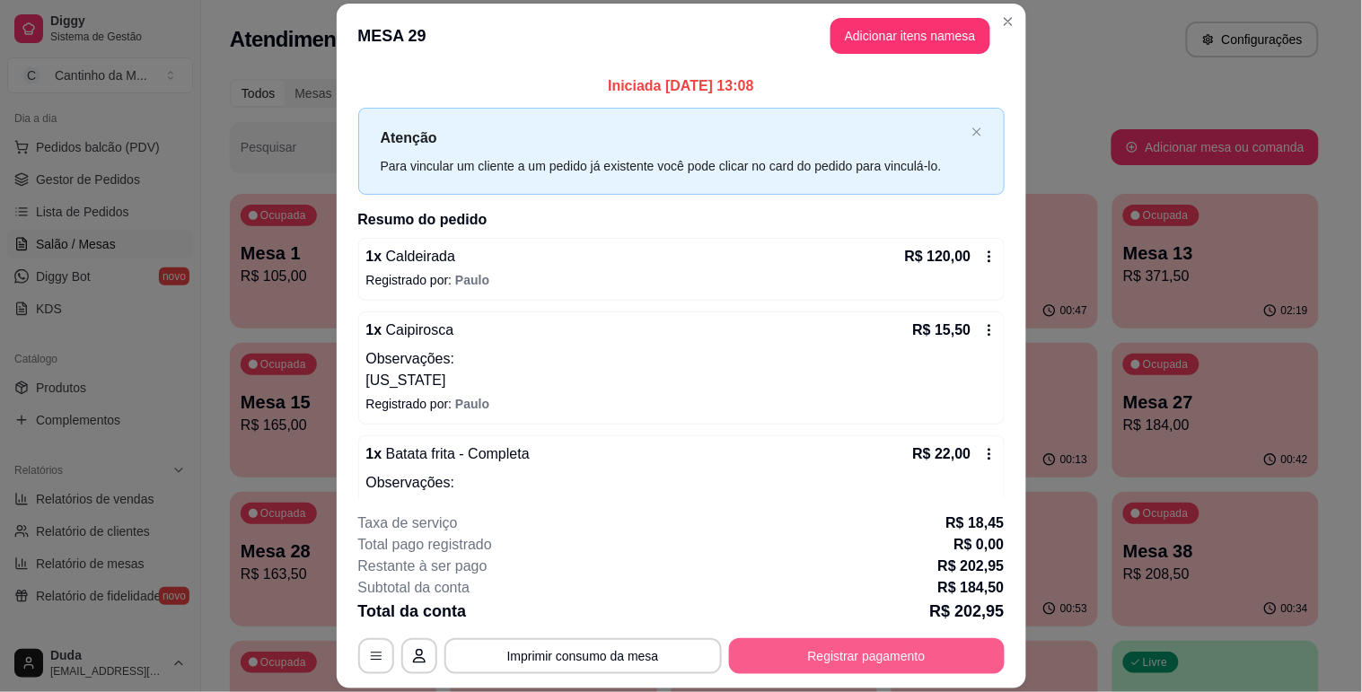
click at [868, 648] on button "Registrar pagamento" at bounding box center [867, 656] width 276 height 36
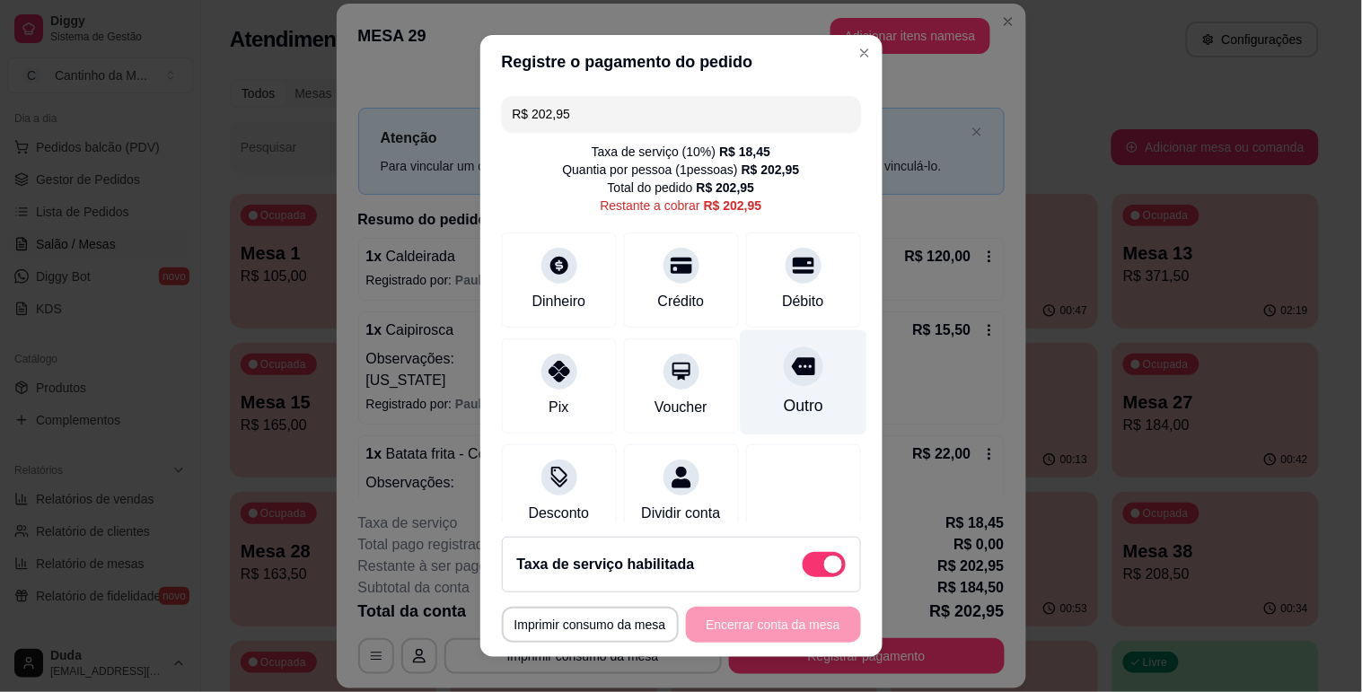
click at [784, 383] on div at bounding box center [803, 365] width 39 height 39
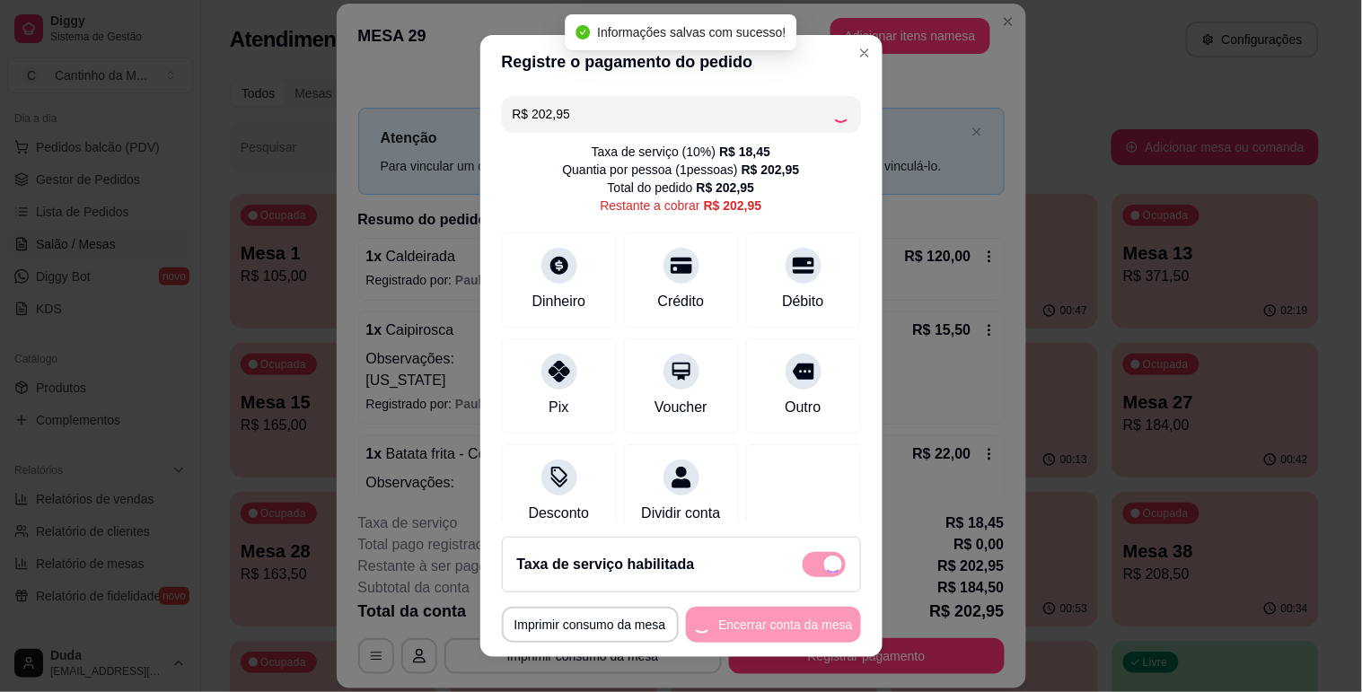
type input "R$ 0,00"
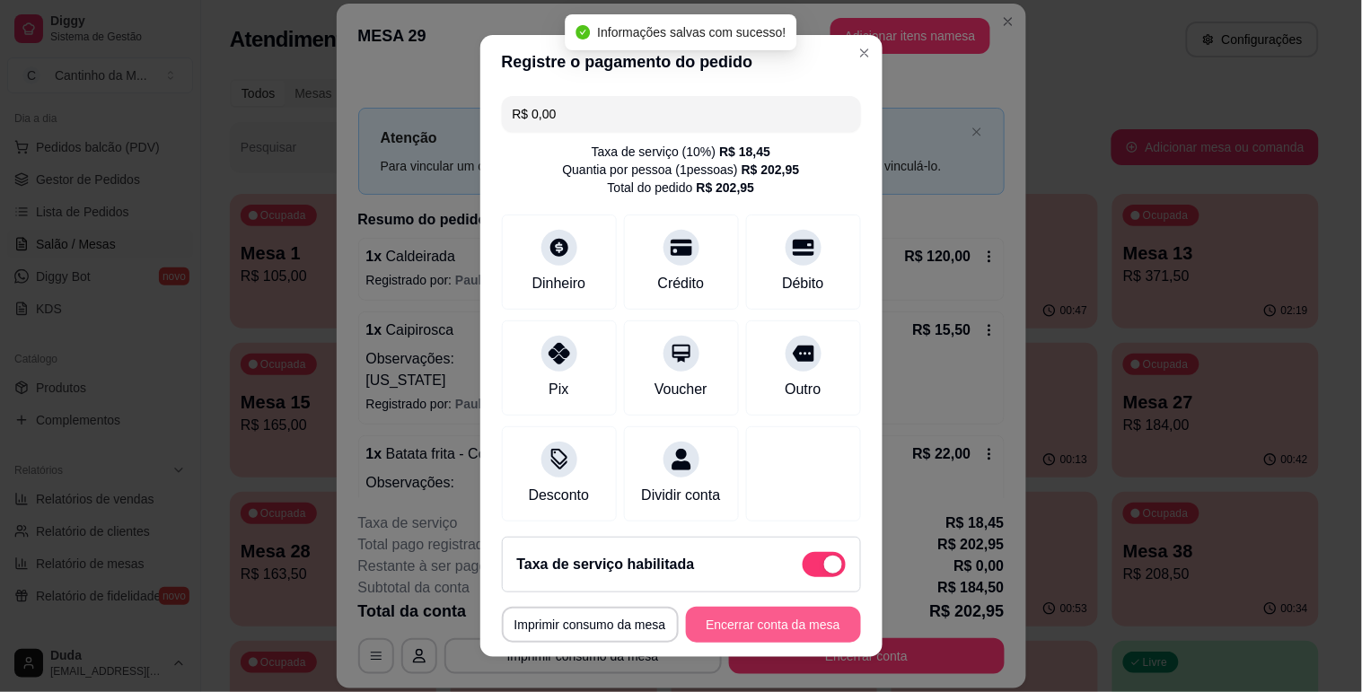
click at [768, 628] on button "Encerrar conta da mesa" at bounding box center [773, 625] width 175 height 36
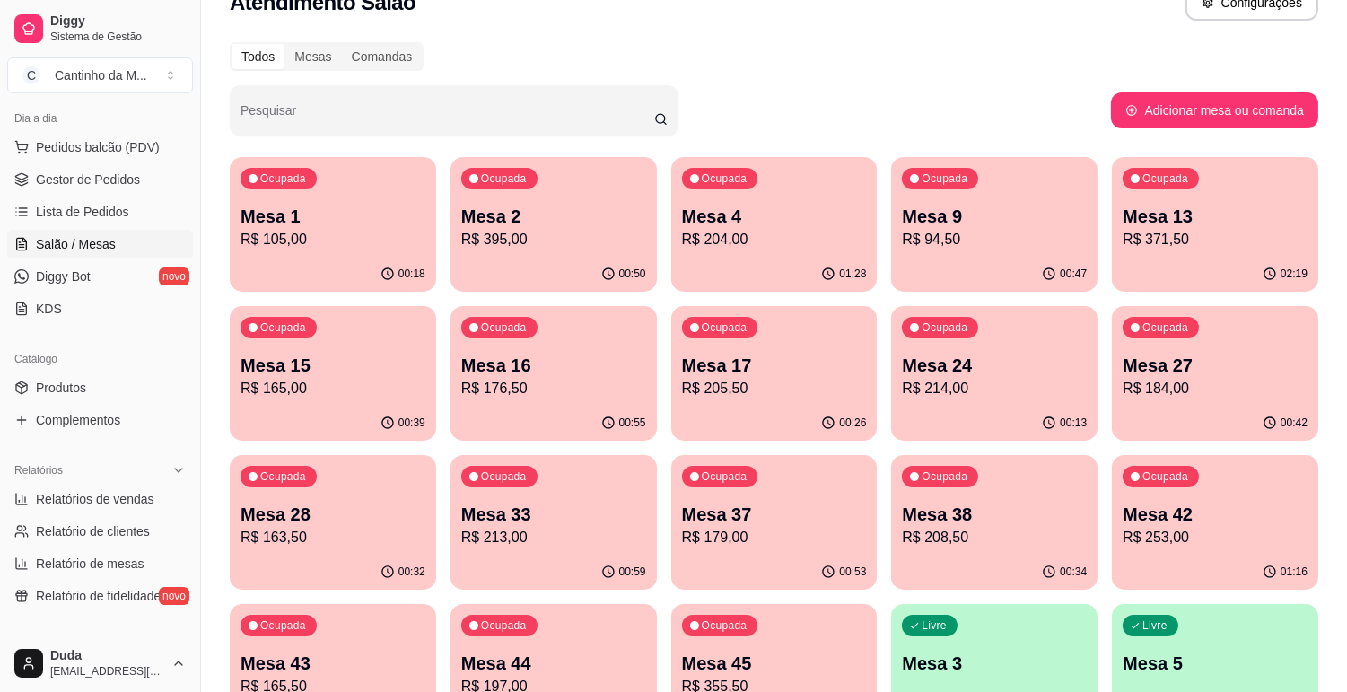
scroll to position [100, 0]
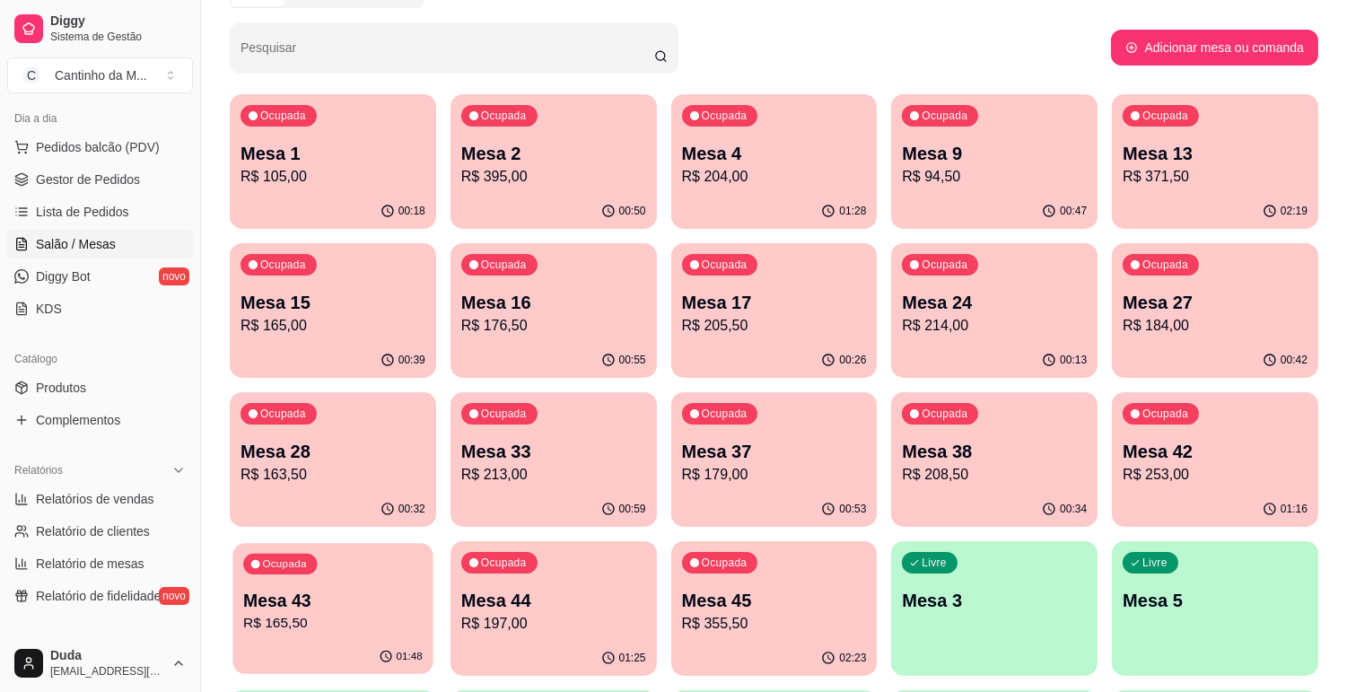
click at [307, 609] on p "Mesa 43" at bounding box center [333, 601] width 180 height 24
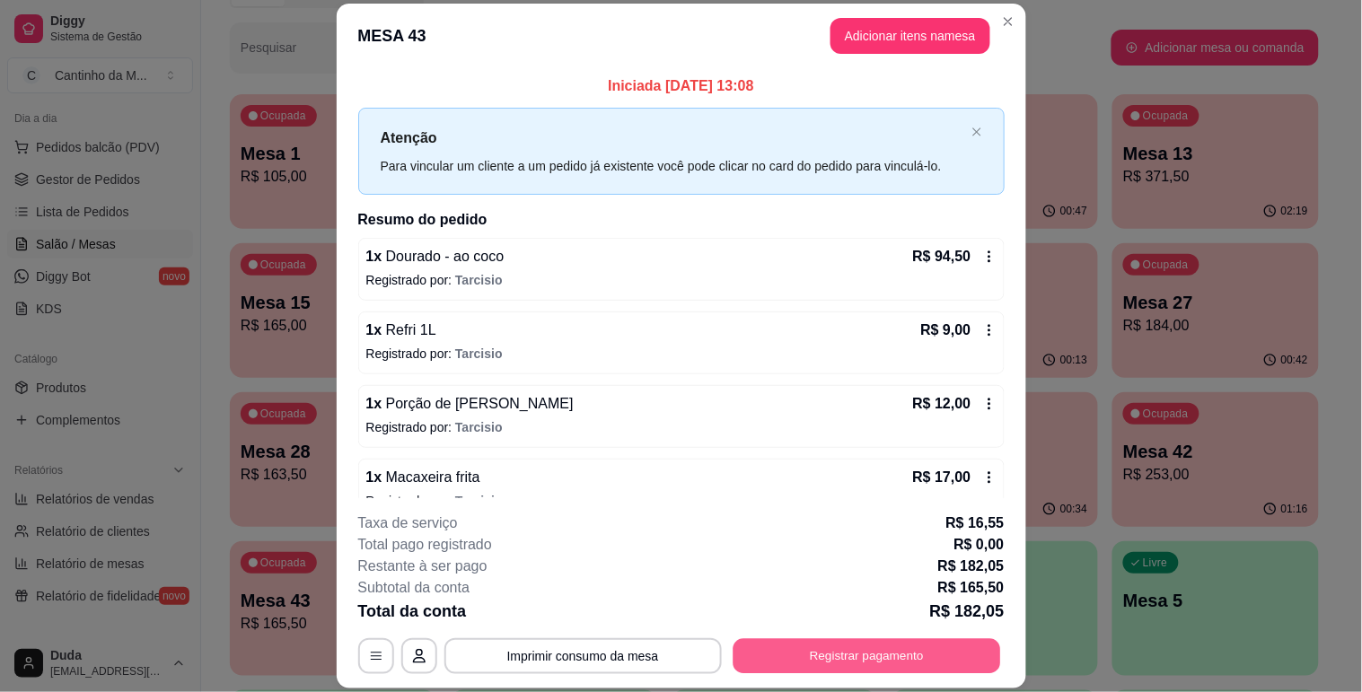
click at [838, 643] on button "Registrar pagamento" at bounding box center [866, 656] width 268 height 35
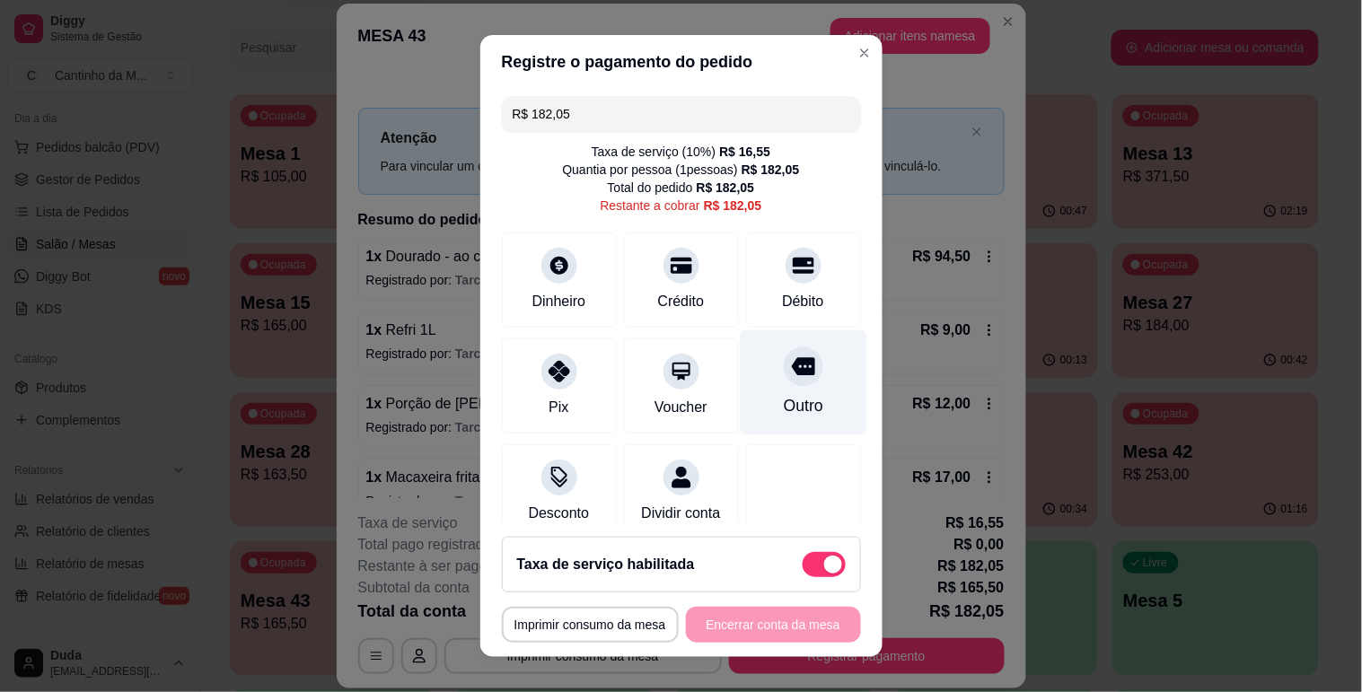
click at [759, 390] on div "Outro" at bounding box center [803, 381] width 127 height 105
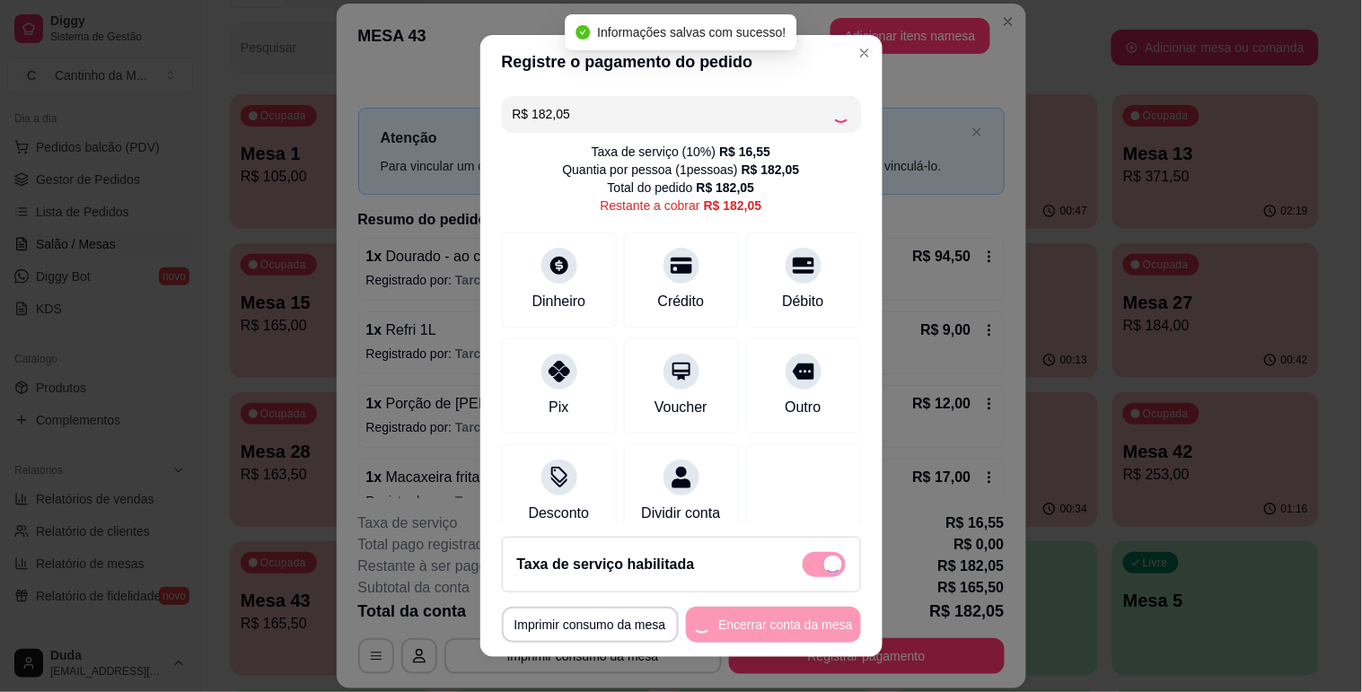
type input "R$ 0,00"
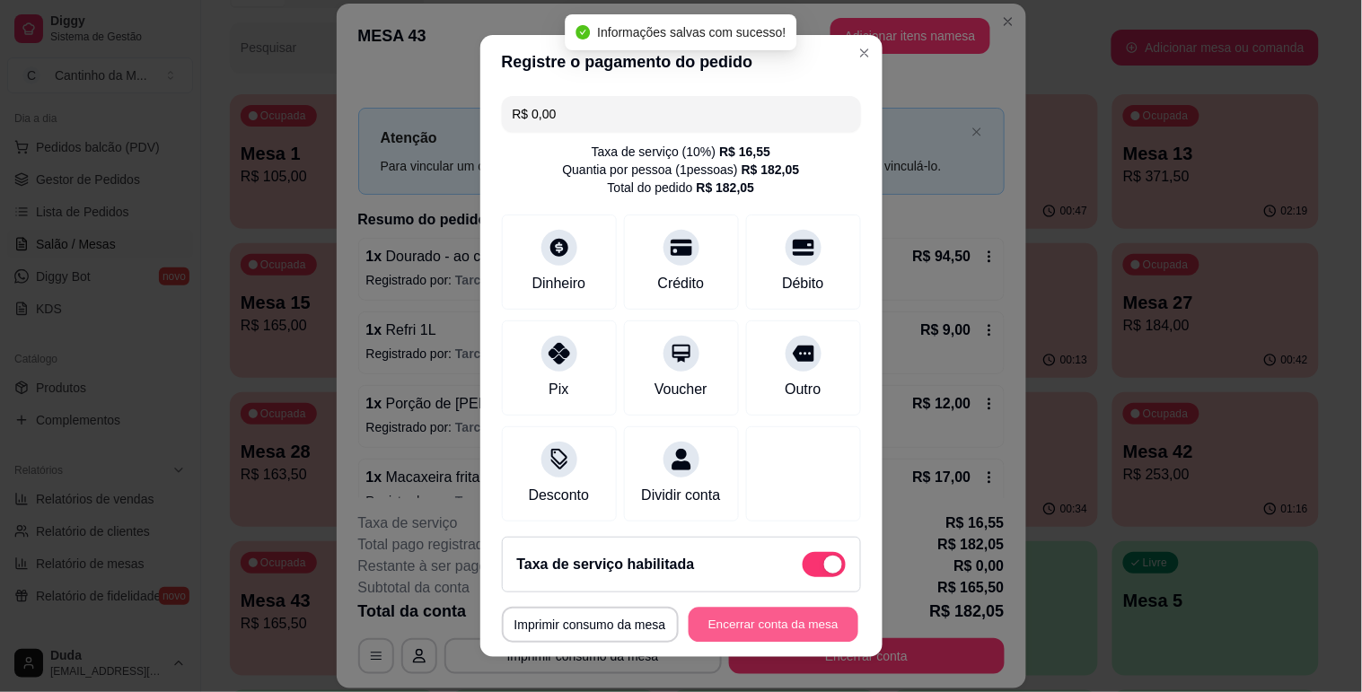
click at [749, 628] on button "Encerrar conta da mesa" at bounding box center [774, 625] width 170 height 35
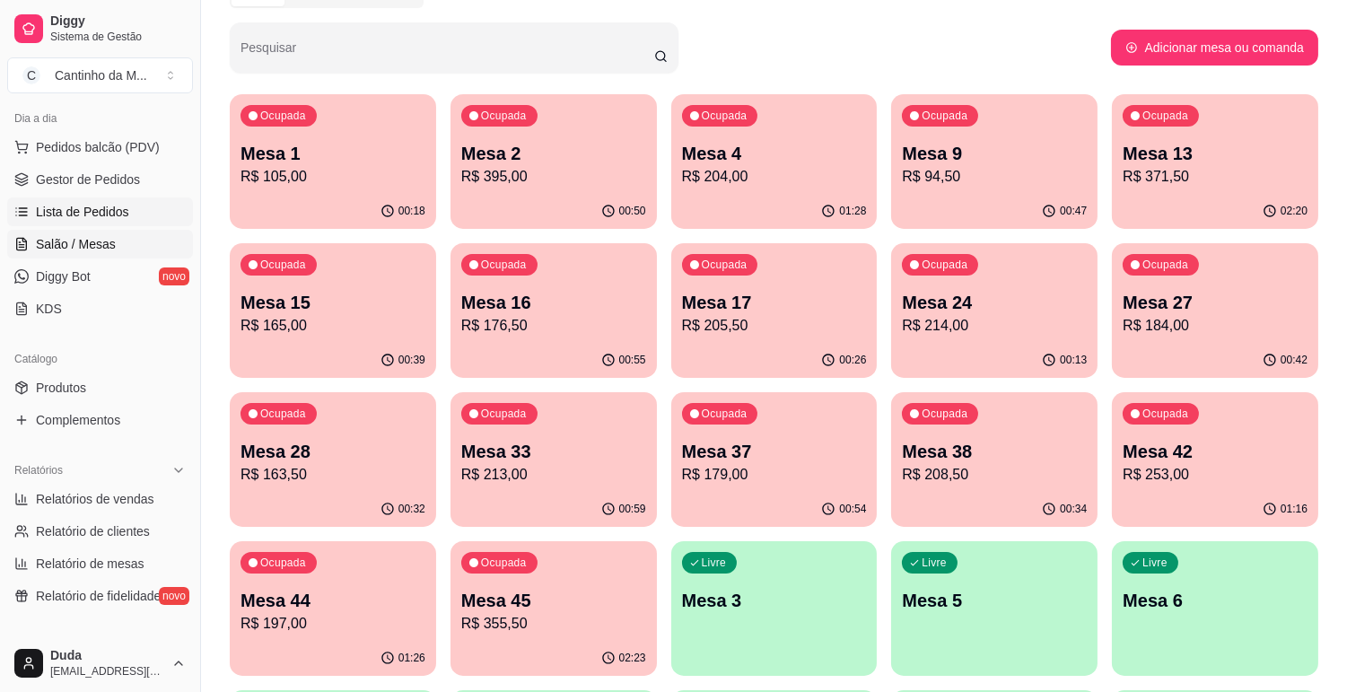
click at [92, 201] on link "Lista de Pedidos" at bounding box center [100, 211] width 186 height 29
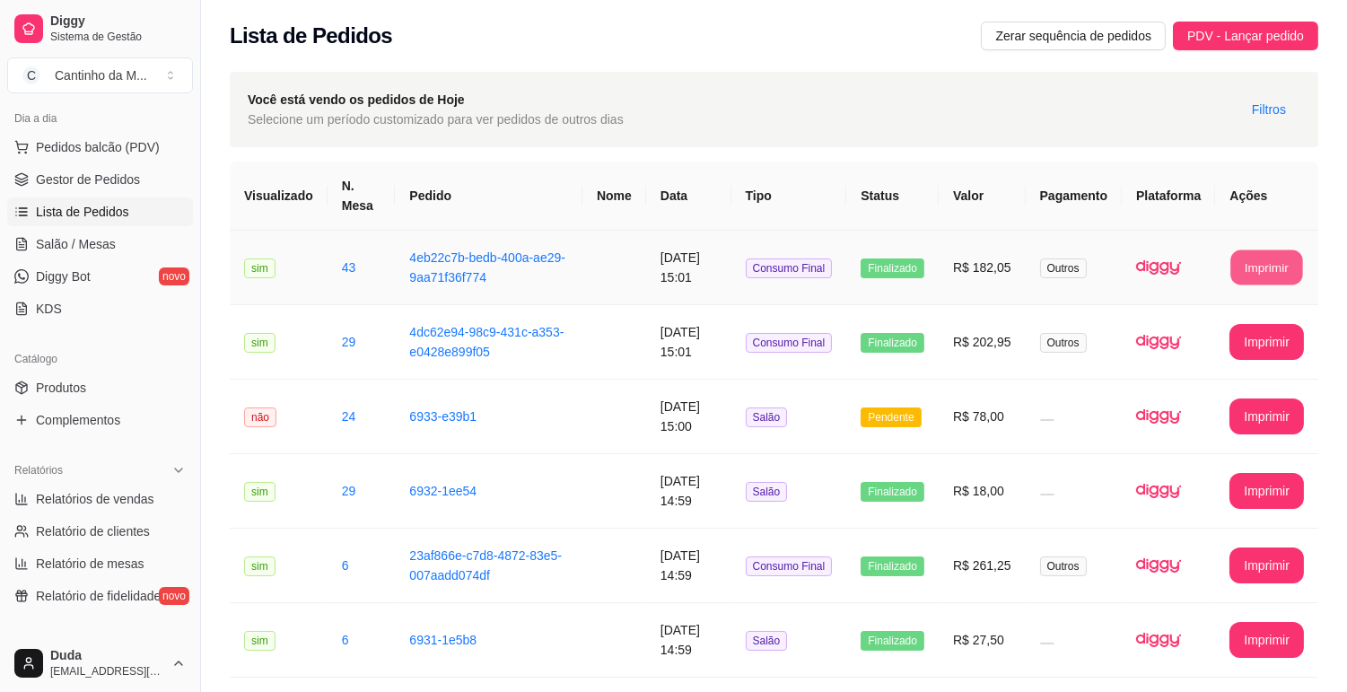
click at [1270, 260] on button "Imprimir" at bounding box center [1268, 267] width 72 height 35
click at [1259, 334] on button "Imprimir" at bounding box center [1268, 342] width 72 height 35
click at [966, 418] on td "R$ 78,00" at bounding box center [982, 417] width 87 height 75
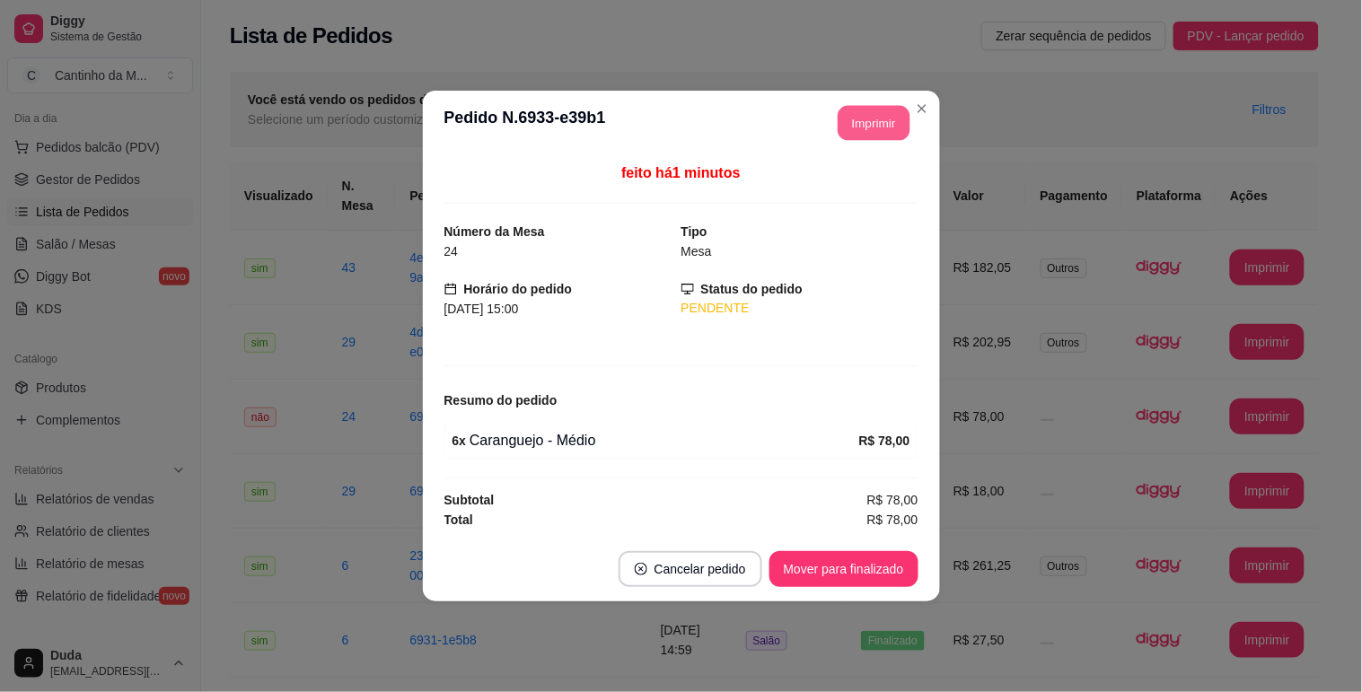
click at [866, 131] on button "Imprimir" at bounding box center [874, 123] width 72 height 35
click at [849, 563] on button "Mover para finalizado" at bounding box center [843, 569] width 149 height 36
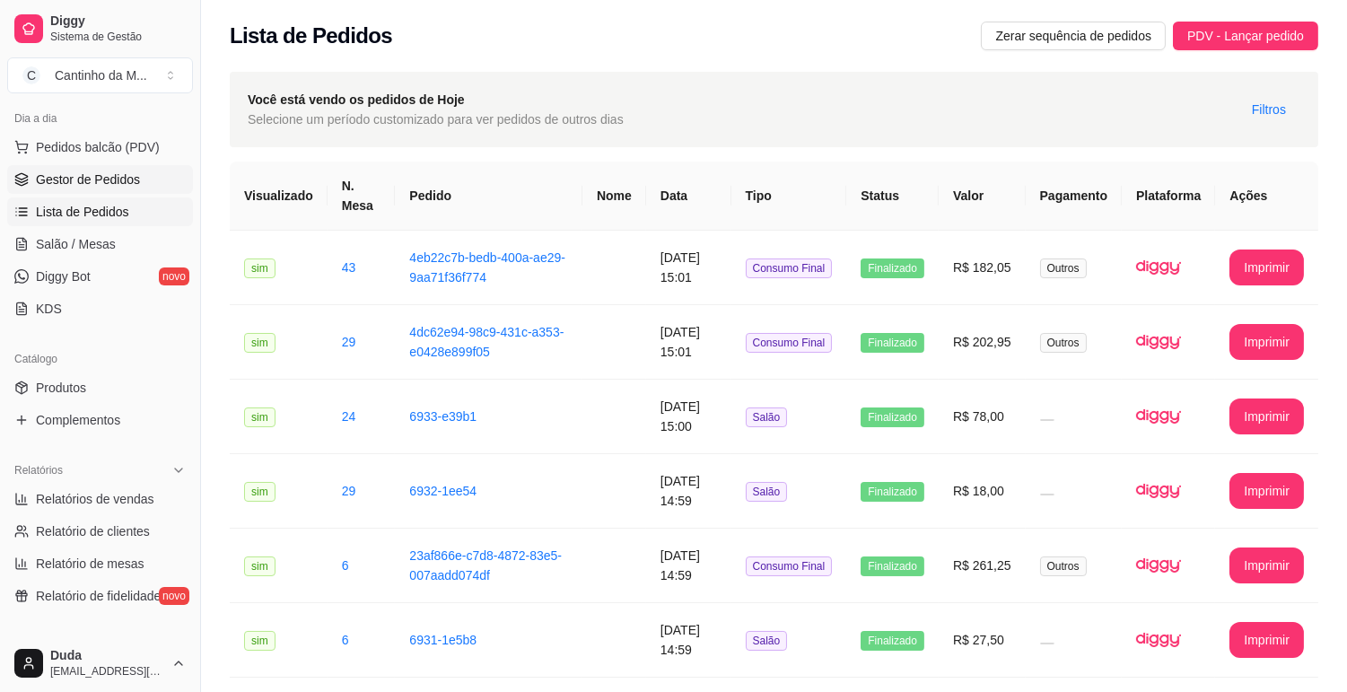
click at [132, 165] on link "Gestor de Pedidos" at bounding box center [100, 179] width 186 height 29
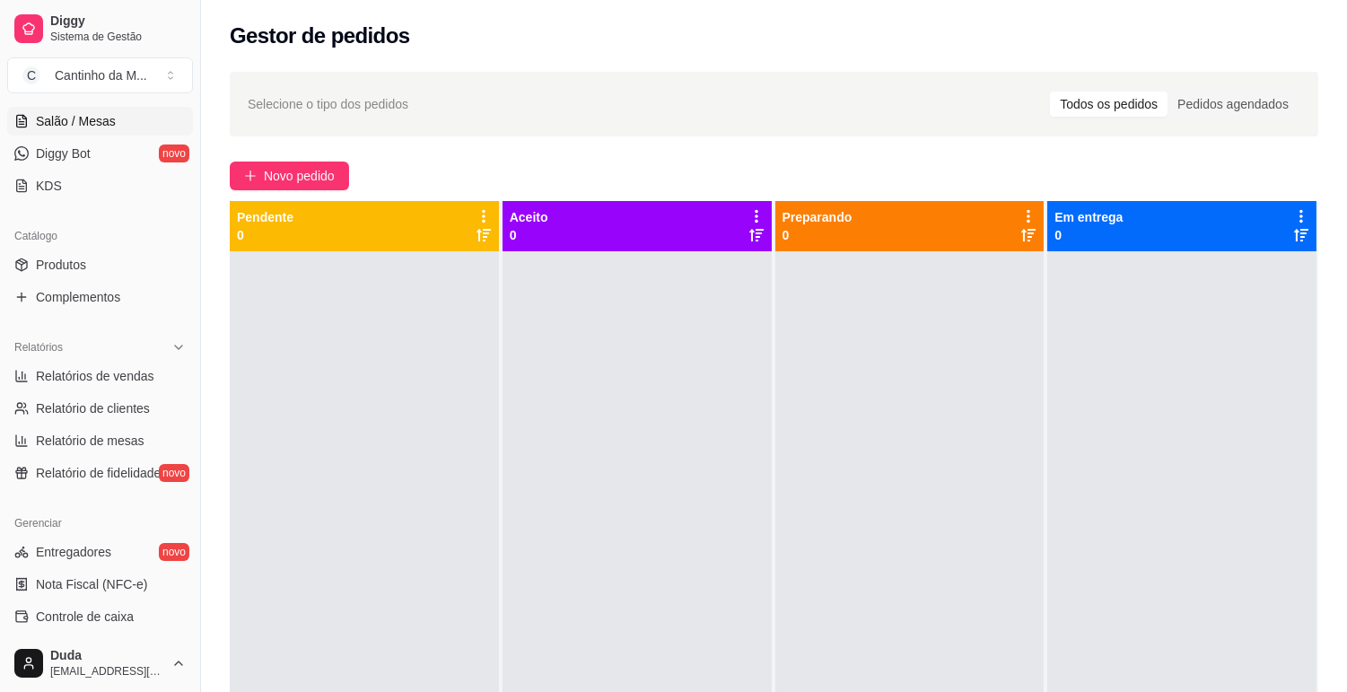
scroll to position [399, 0]
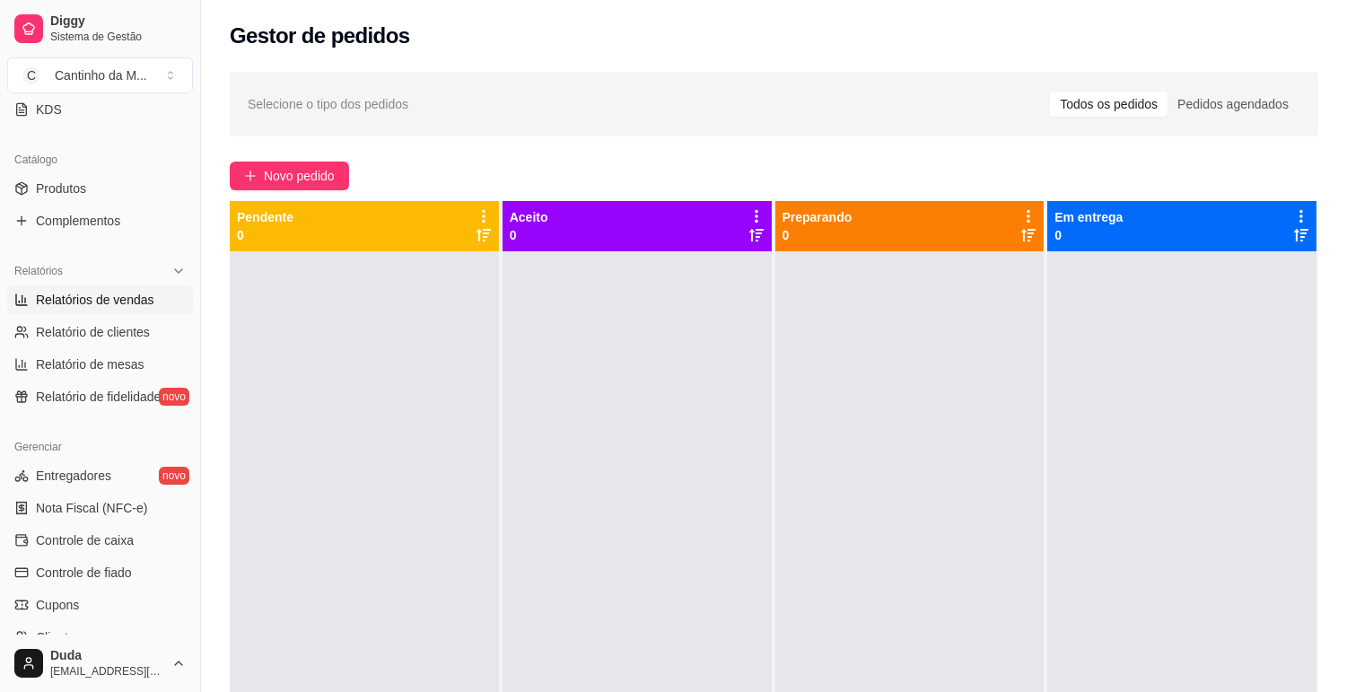
click at [108, 306] on span "Relatórios de vendas" at bounding box center [95, 300] width 118 height 18
select select "ALL"
select select "0"
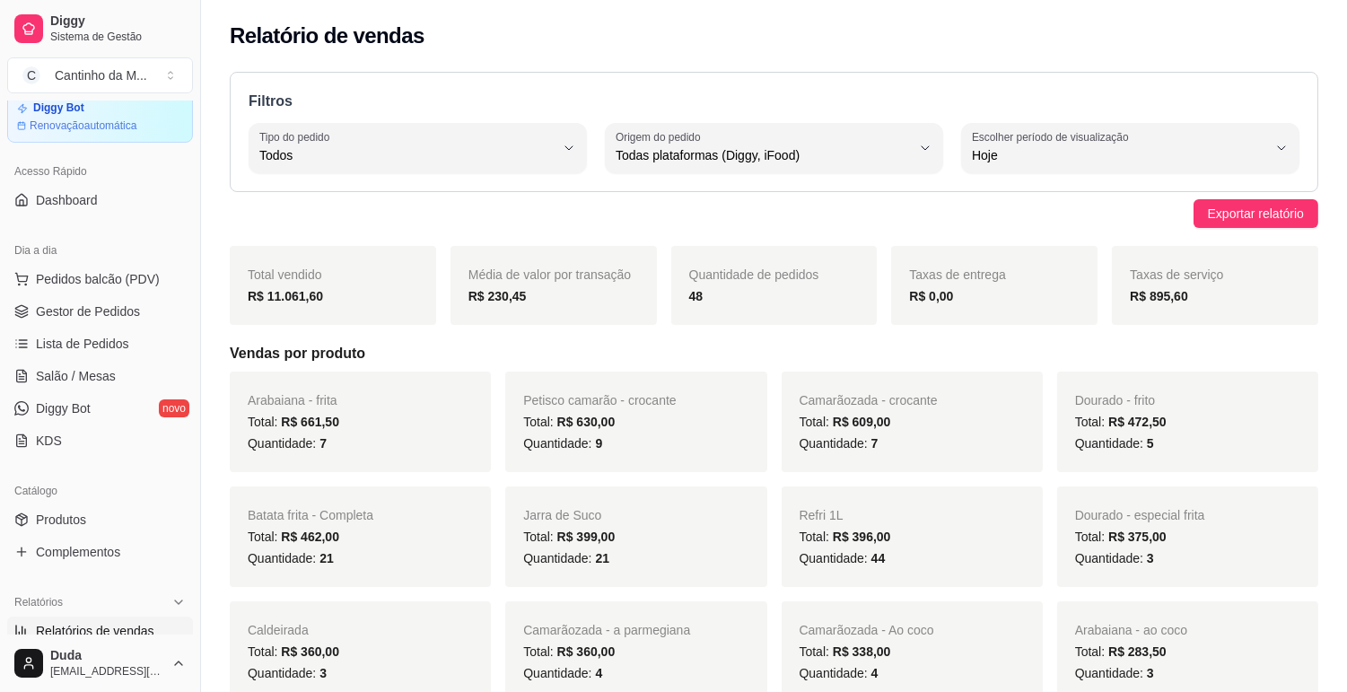
scroll to position [1, 0]
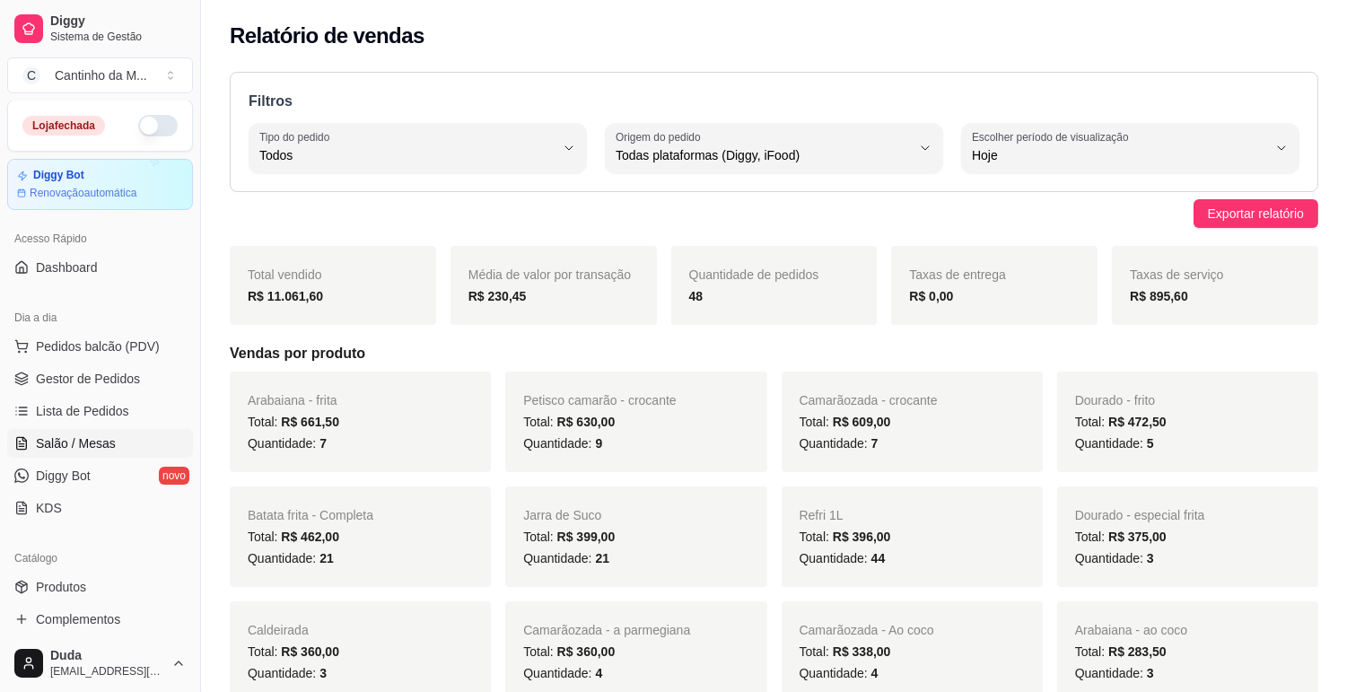
click at [112, 434] on link "Salão / Mesas" at bounding box center [100, 443] width 186 height 29
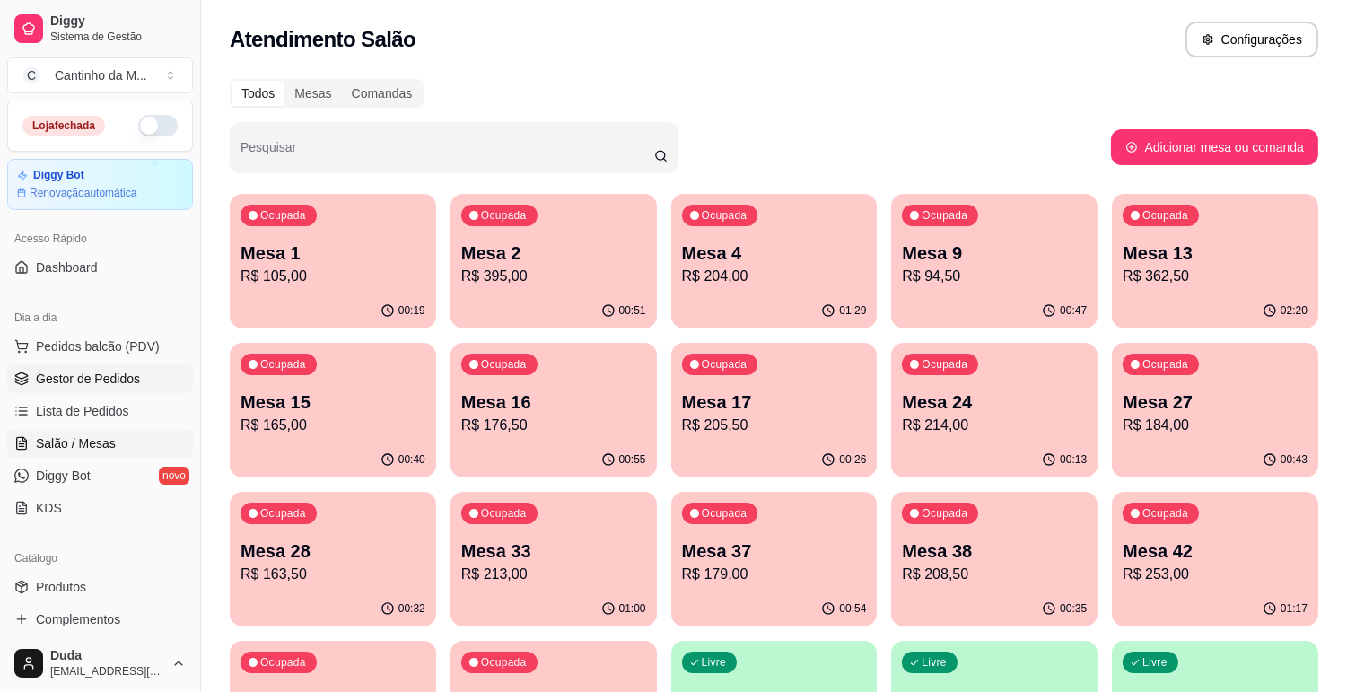
click at [96, 374] on span "Gestor de Pedidos" at bounding box center [88, 379] width 104 height 18
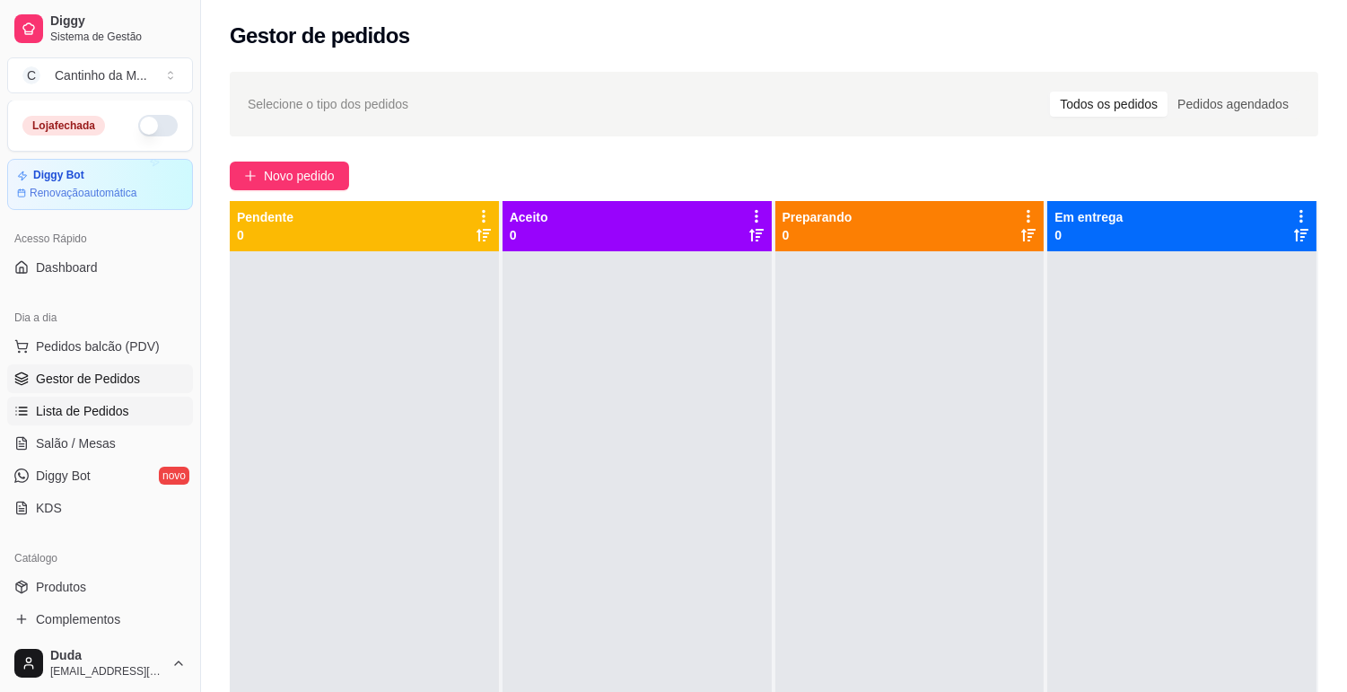
click at [106, 410] on span "Lista de Pedidos" at bounding box center [82, 411] width 93 height 18
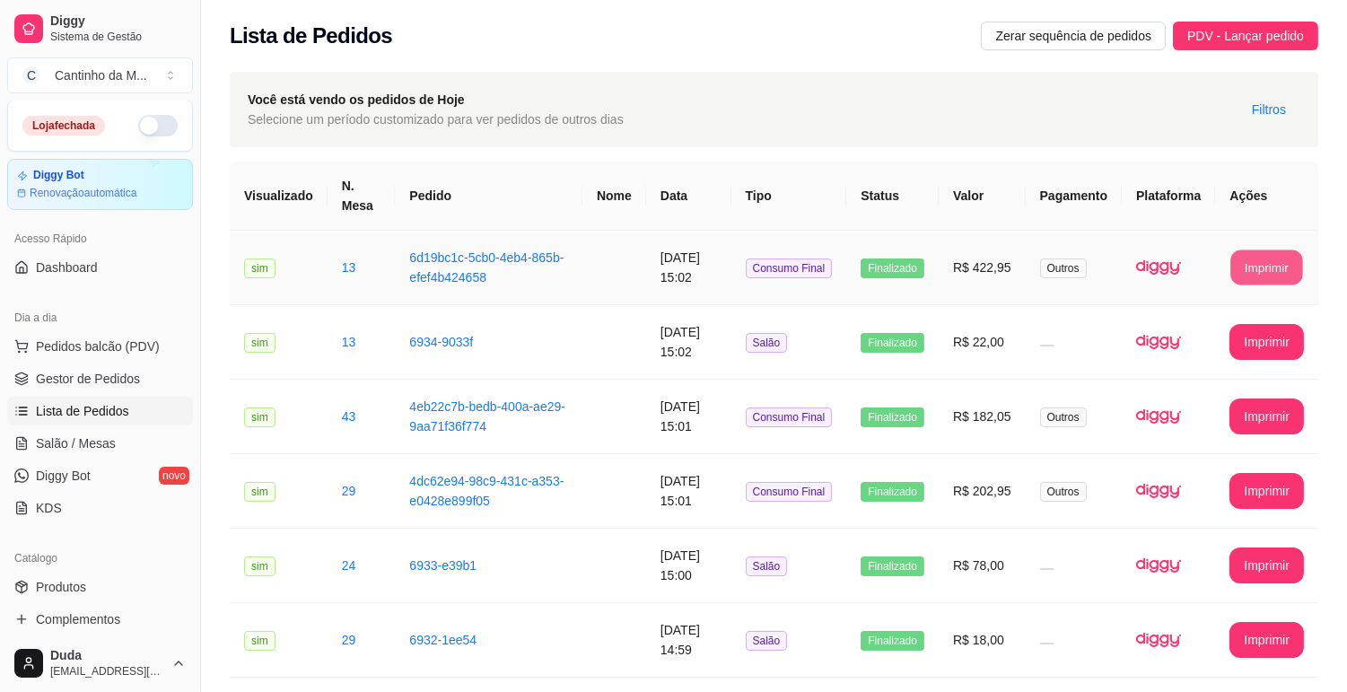
click at [1259, 273] on button "Imprimir" at bounding box center [1268, 267] width 72 height 35
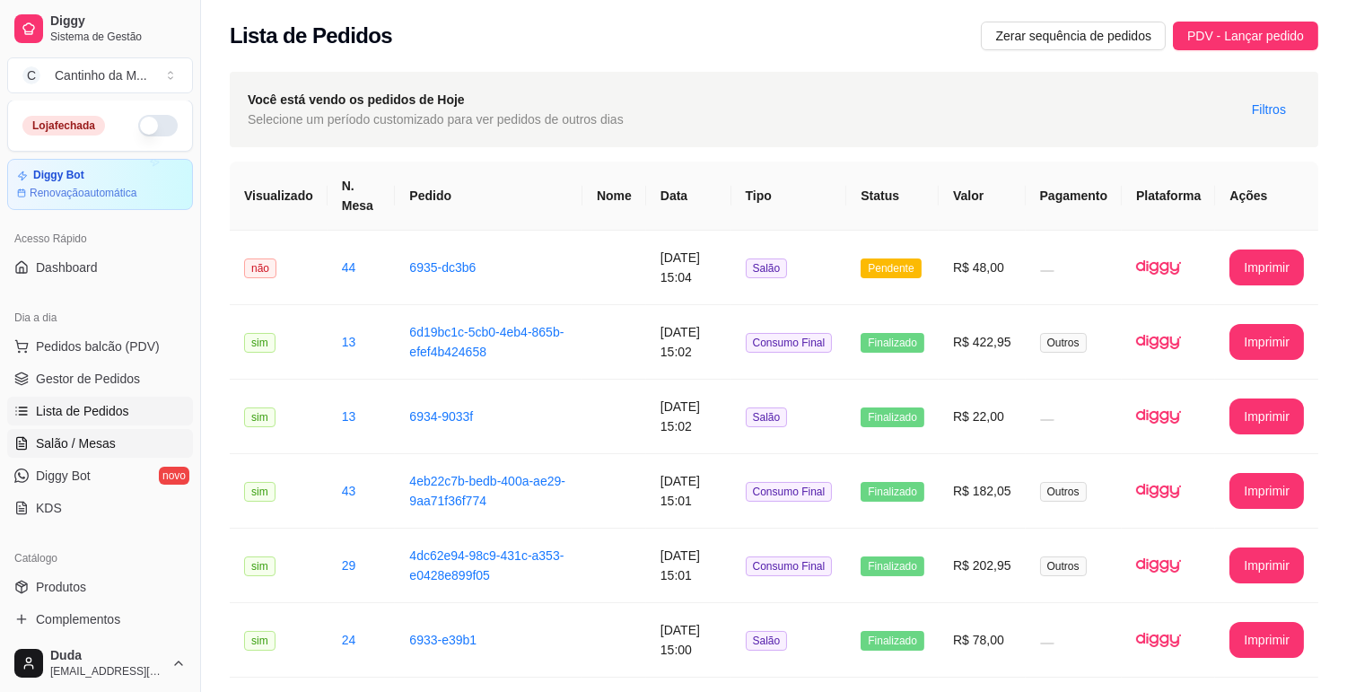
click at [81, 443] on span "Salão / Mesas" at bounding box center [76, 443] width 80 height 18
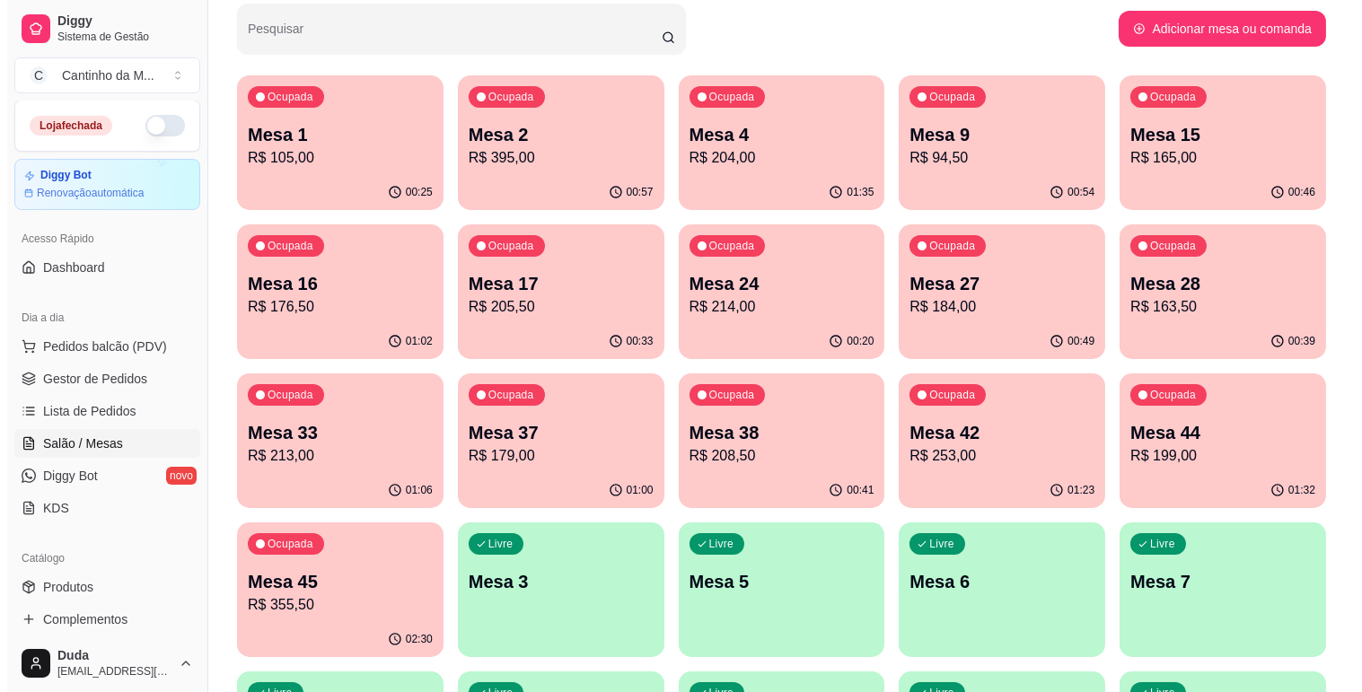
scroll to position [150, 0]
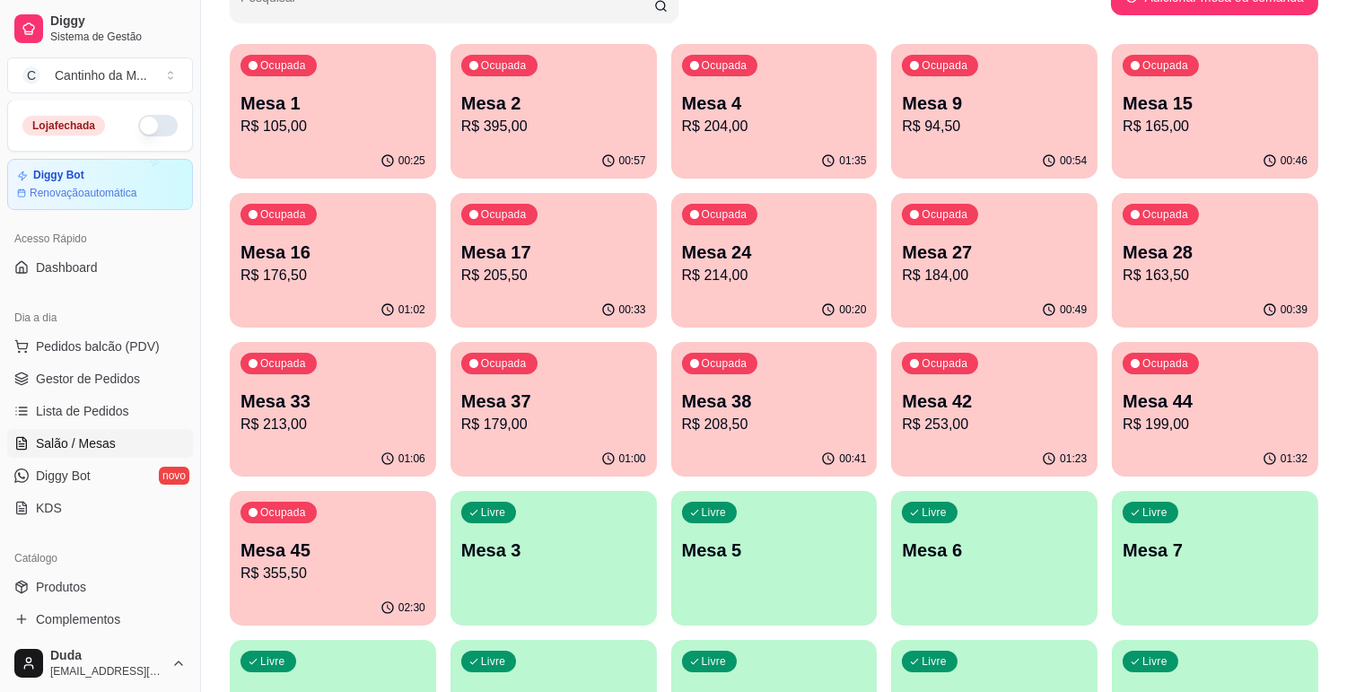
click at [1156, 416] on p "R$ 199,00" at bounding box center [1215, 425] width 185 height 22
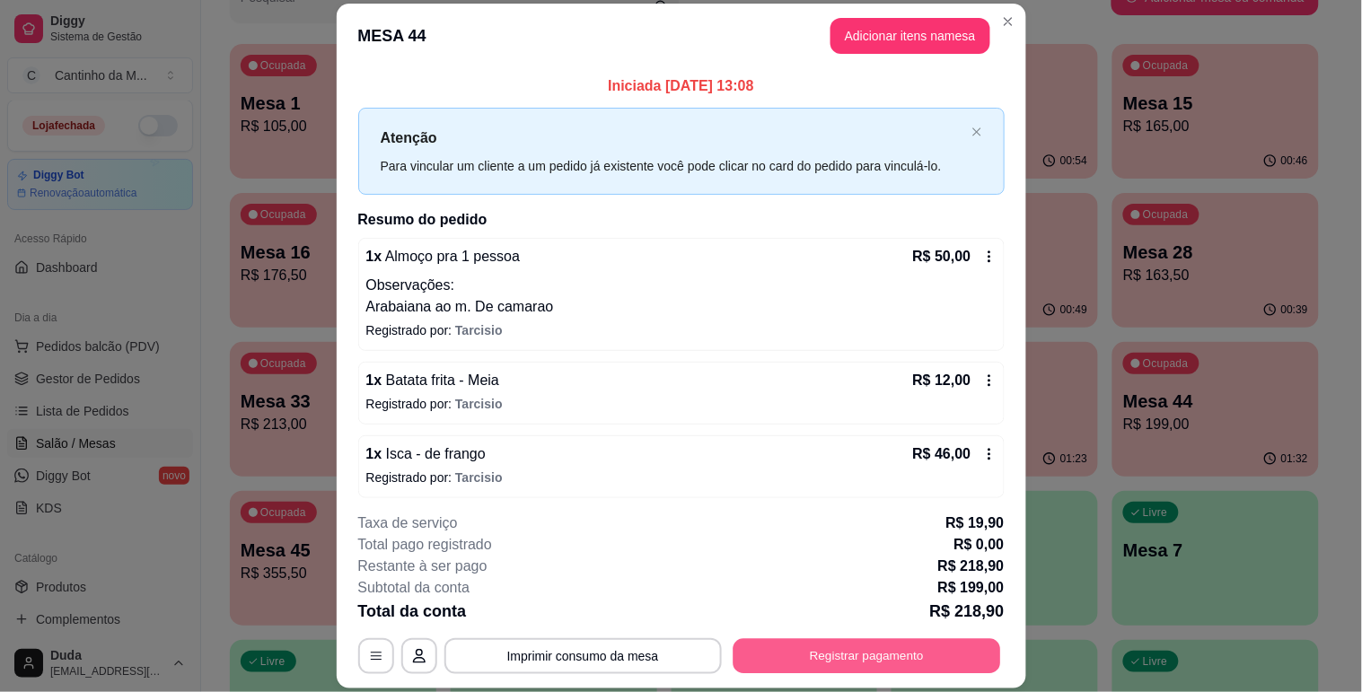
click at [822, 657] on button "Registrar pagamento" at bounding box center [866, 656] width 268 height 35
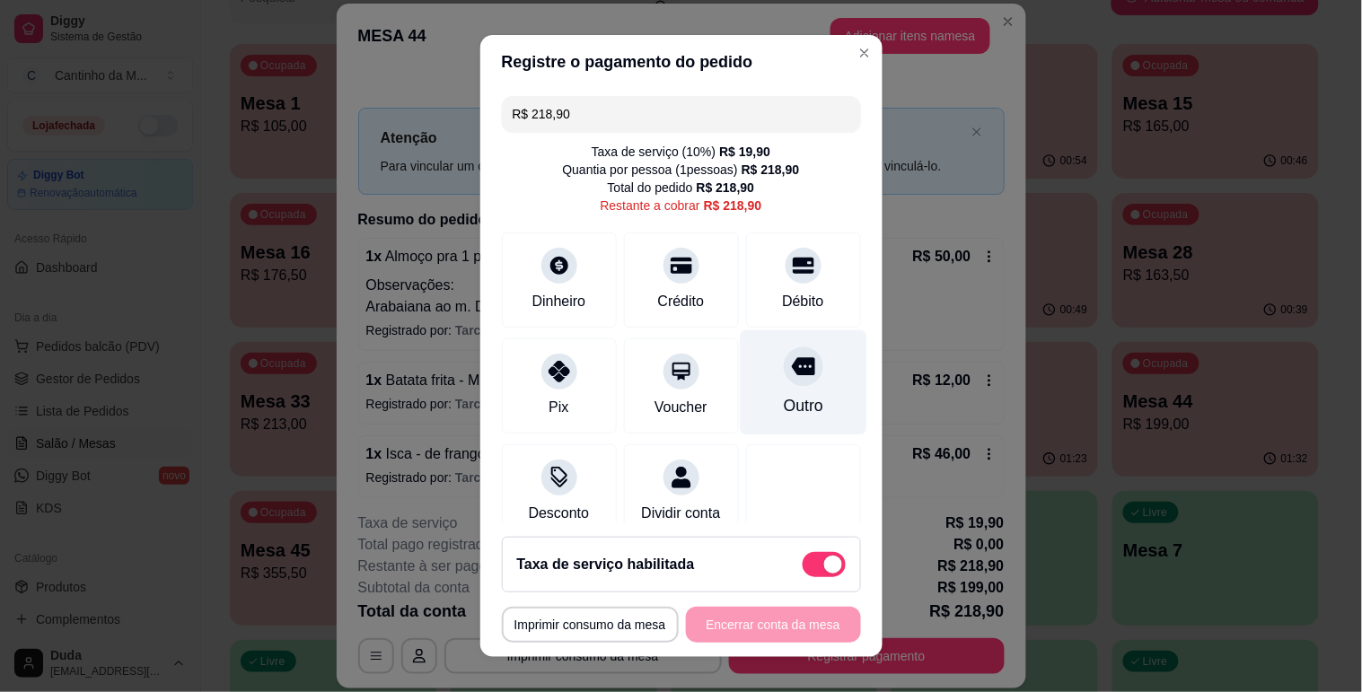
click at [783, 398] on div "Outro" at bounding box center [802, 405] width 39 height 23
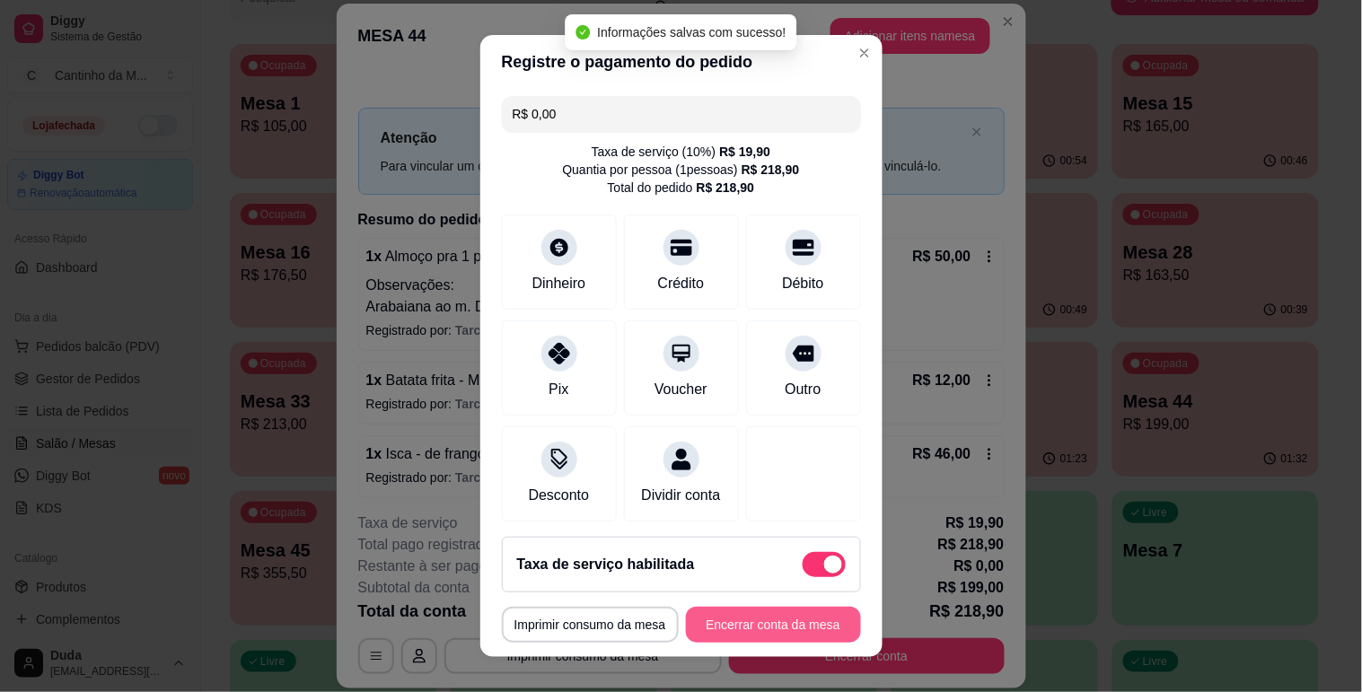
type input "R$ 0,00"
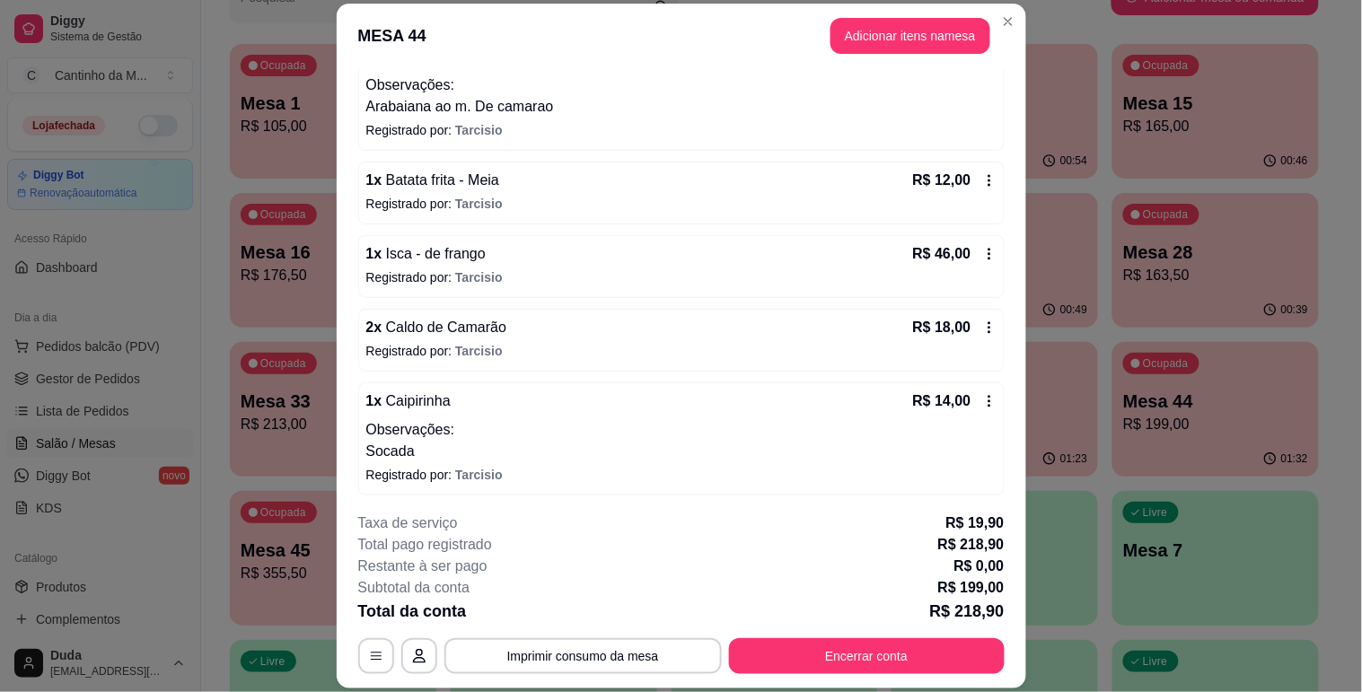
scroll to position [199, 0]
click at [972, 320] on div "R$ 18,00" at bounding box center [954, 329] width 83 height 22
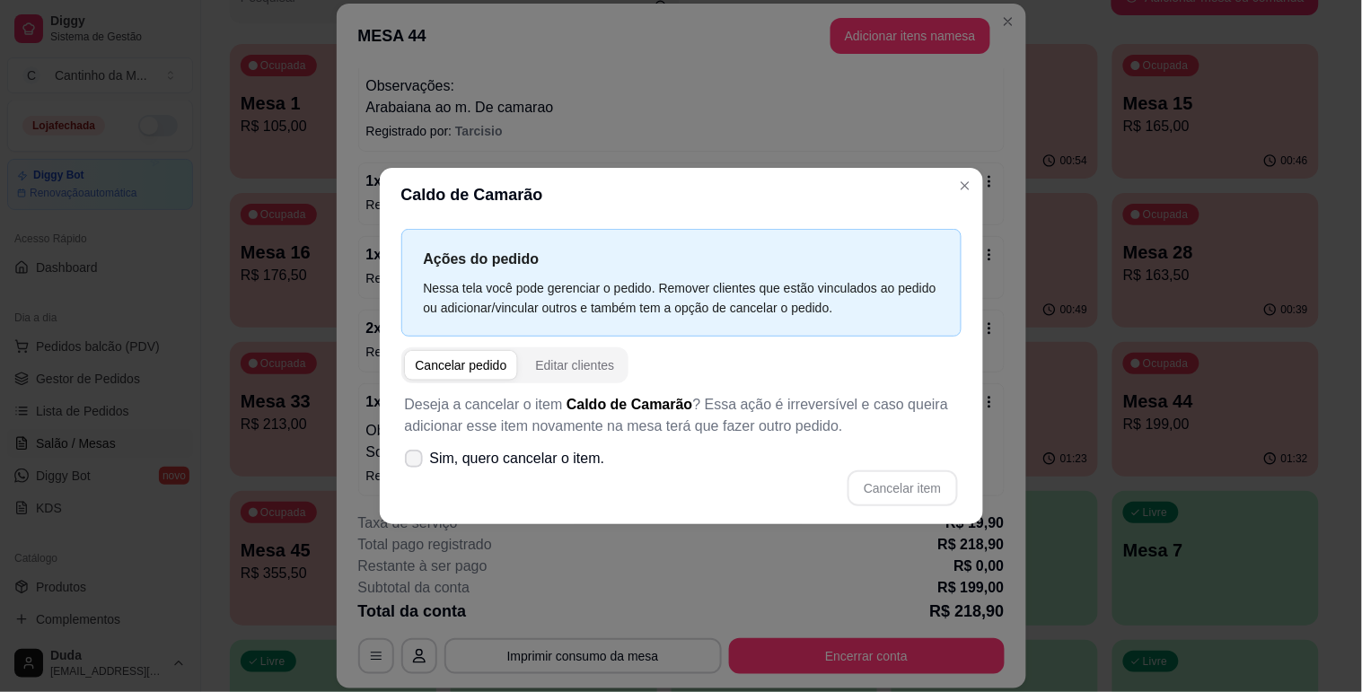
click at [528, 456] on span "Sim, quero cancelar o item." at bounding box center [517, 459] width 175 height 22
click at [416, 461] on input "Sim, quero cancelar o item." at bounding box center [410, 467] width 12 height 12
checkbox input "true"
click at [865, 478] on button "Cancelar item" at bounding box center [902, 487] width 107 height 35
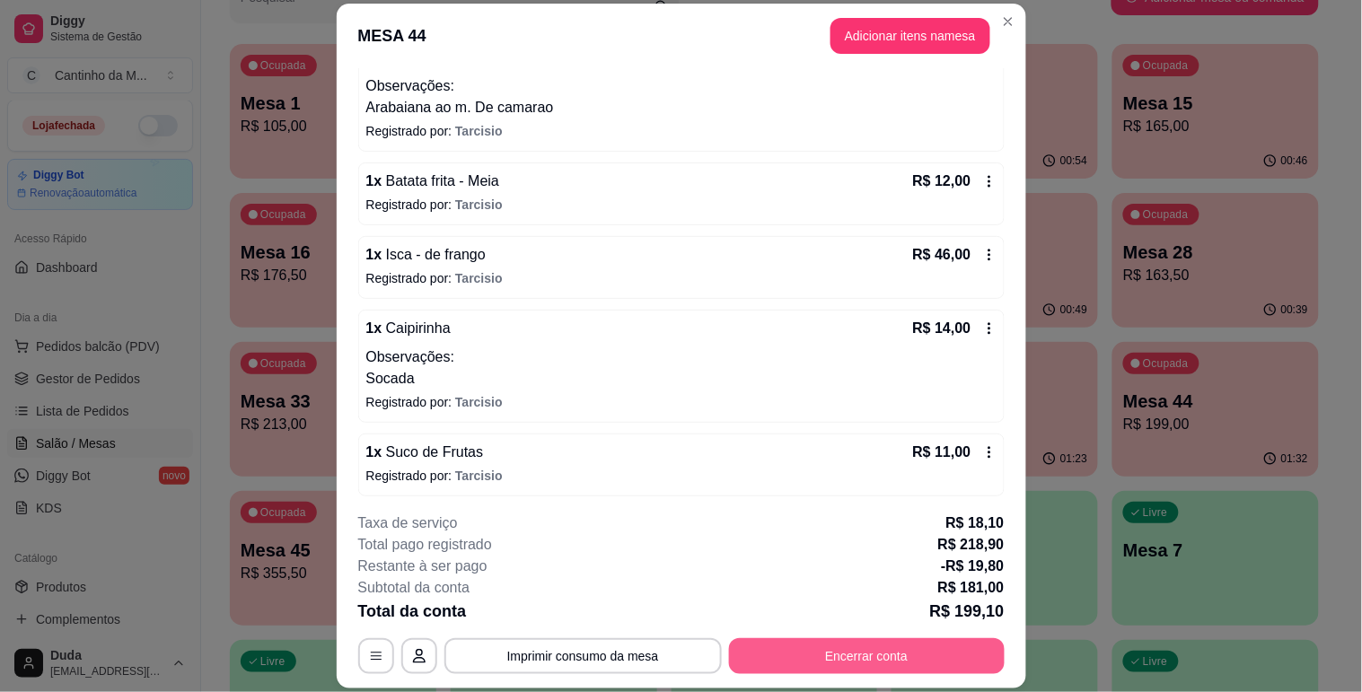
click at [781, 646] on button "Encerrar conta" at bounding box center [867, 656] width 276 height 36
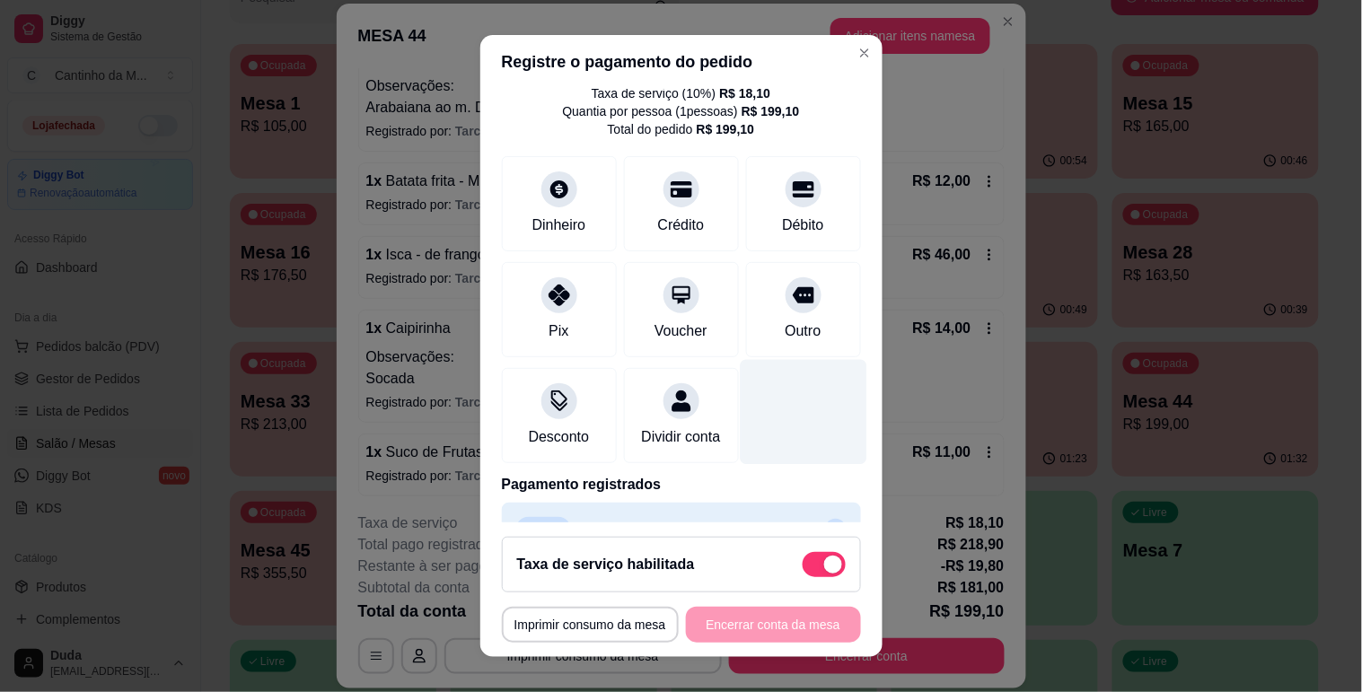
scroll to position [120, 0]
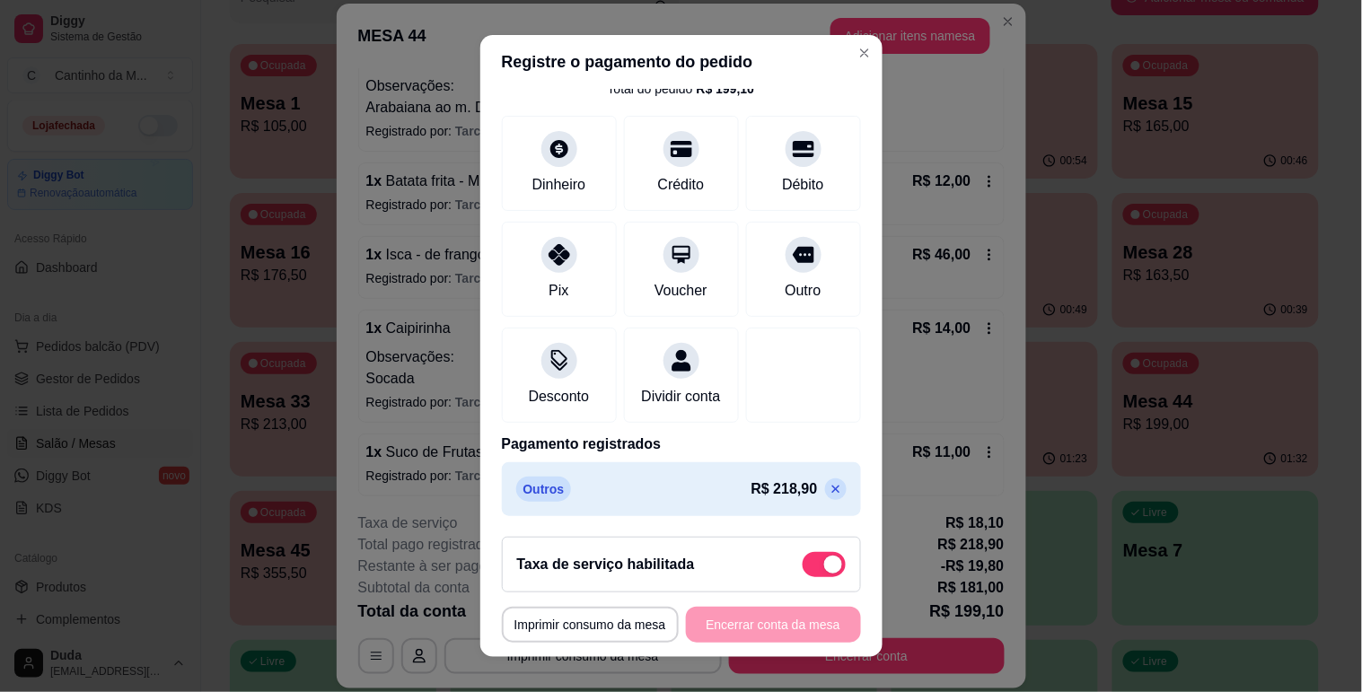
click at [825, 490] on p at bounding box center [836, 489] width 22 height 22
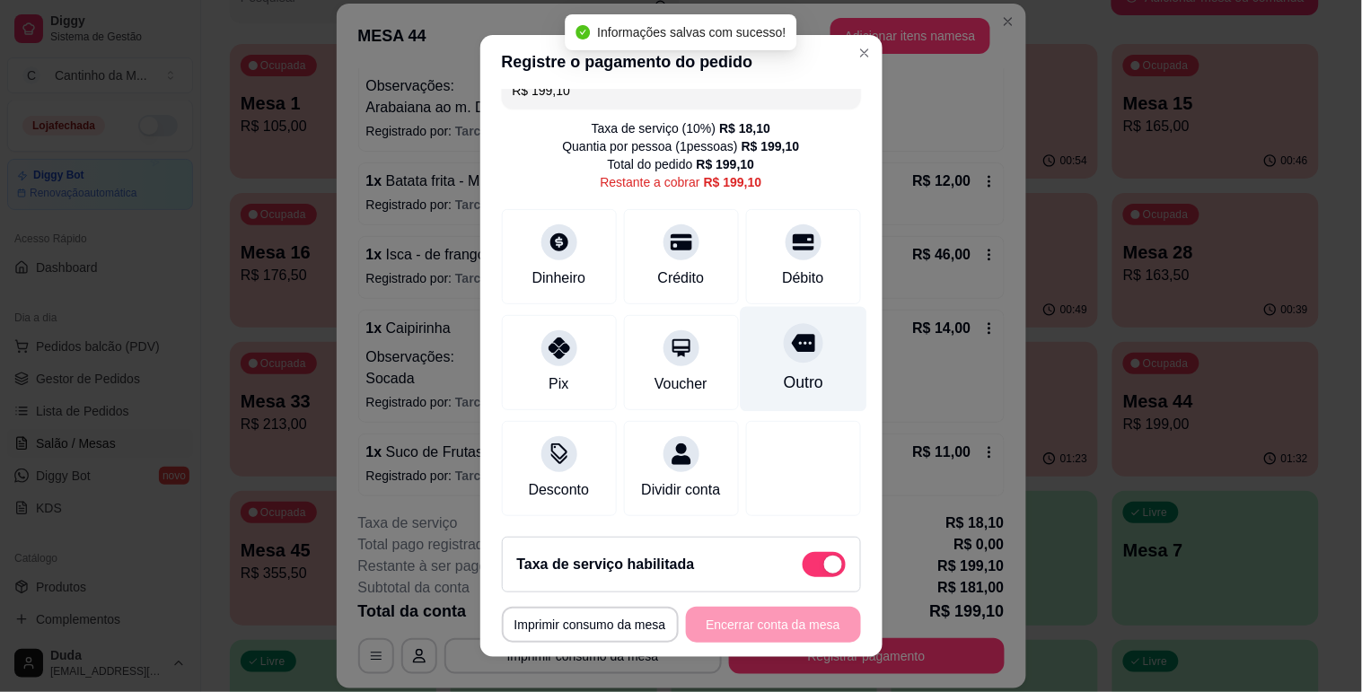
click at [785, 261] on div "R$ 199,10 Taxa de serviço ( 10 %) R$ 18,10 Quantia por pessoa ( 1 pessoas) R$ 1…" at bounding box center [681, 306] width 402 height 434
click at [791, 331] on icon at bounding box center [802, 342] width 23 height 23
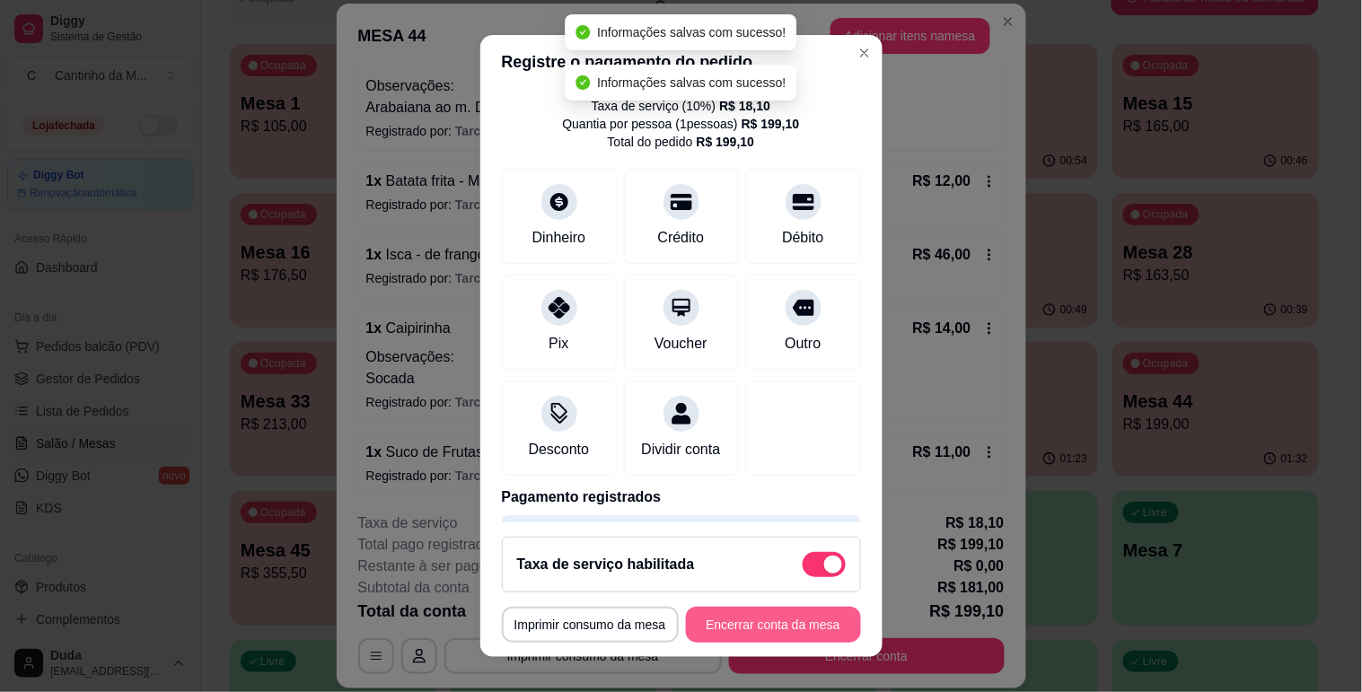
type input "R$ 0,00"
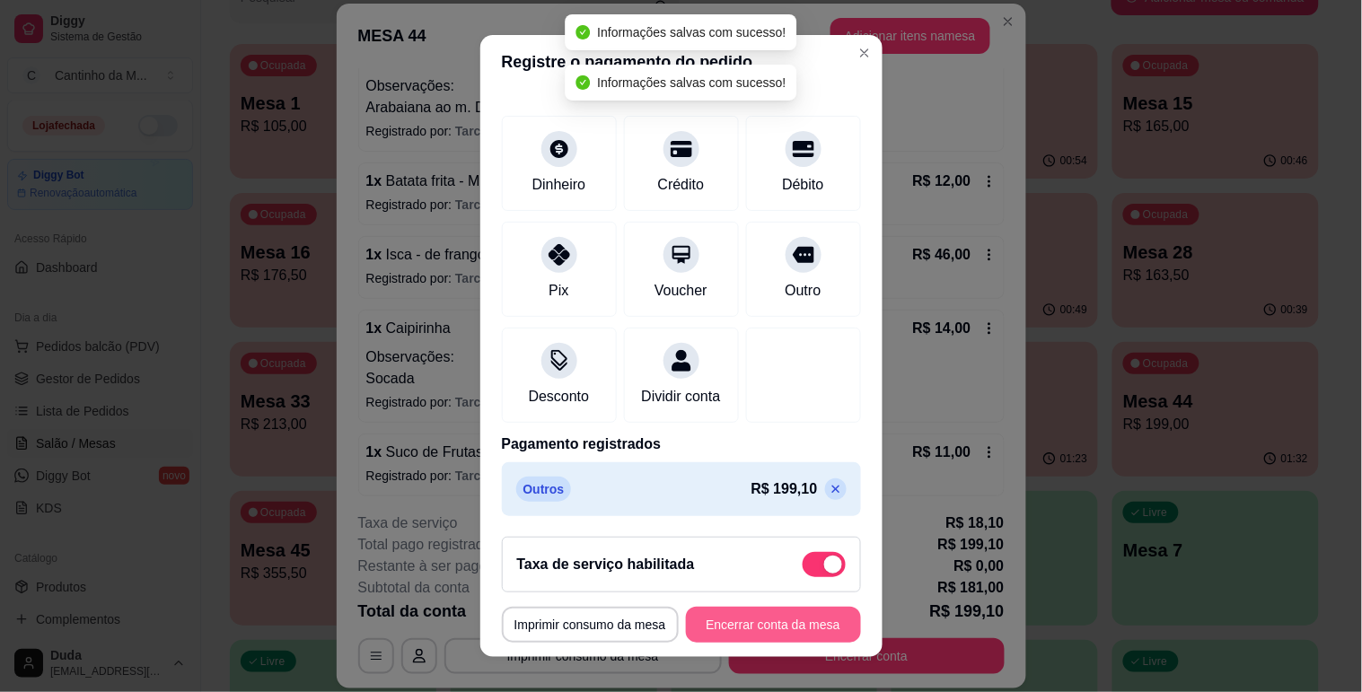
click at [736, 619] on button "Encerrar conta da mesa" at bounding box center [773, 625] width 175 height 36
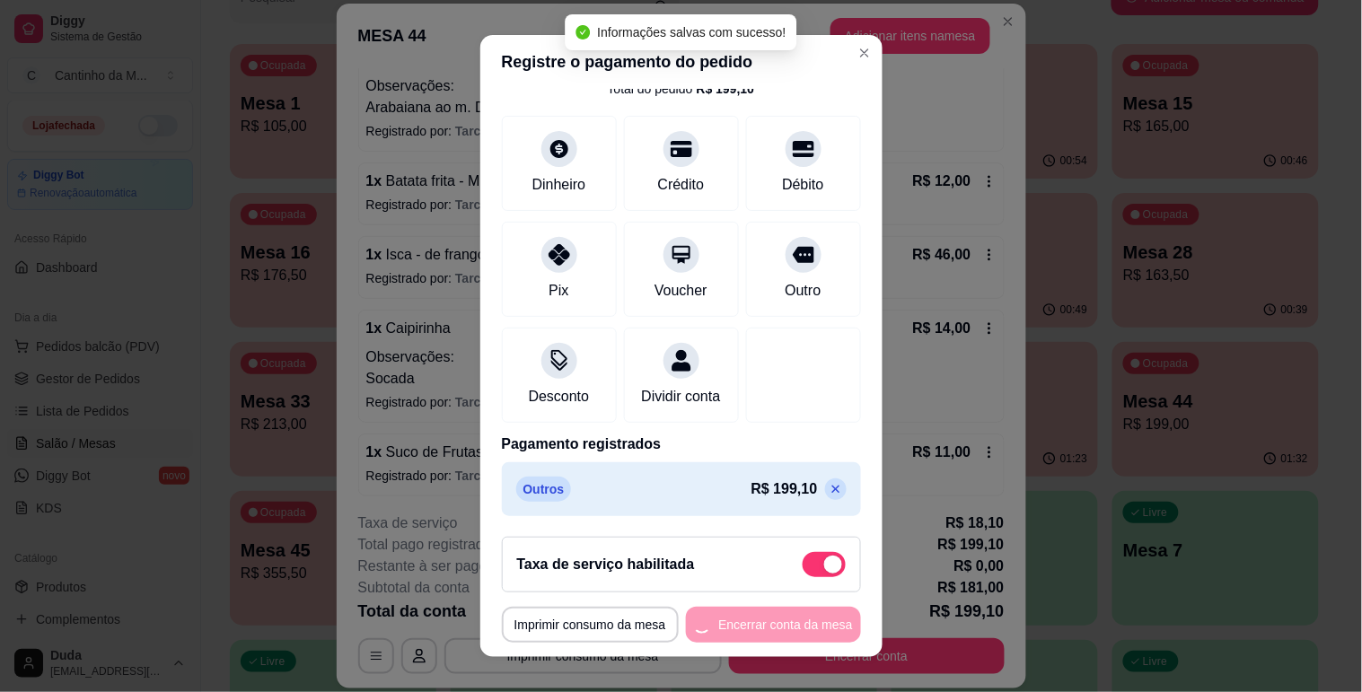
click at [736, 619] on div "**********" at bounding box center [681, 625] width 359 height 36
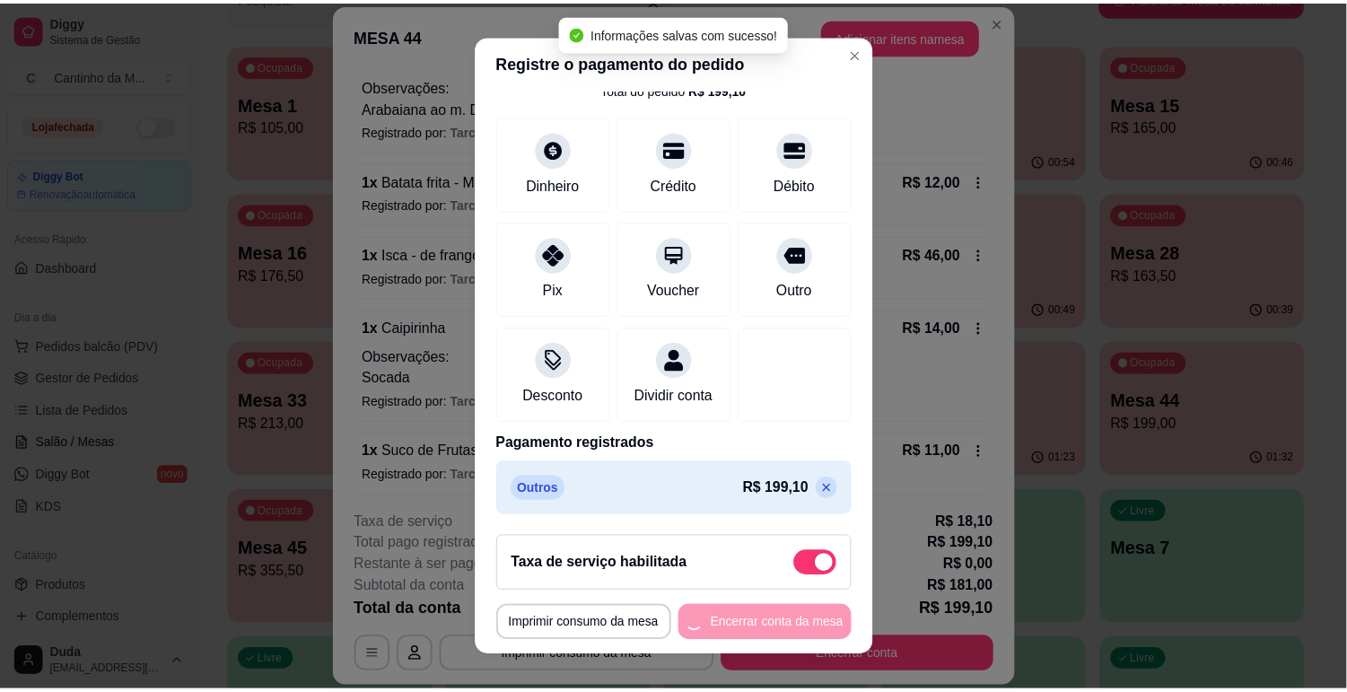
scroll to position [0, 0]
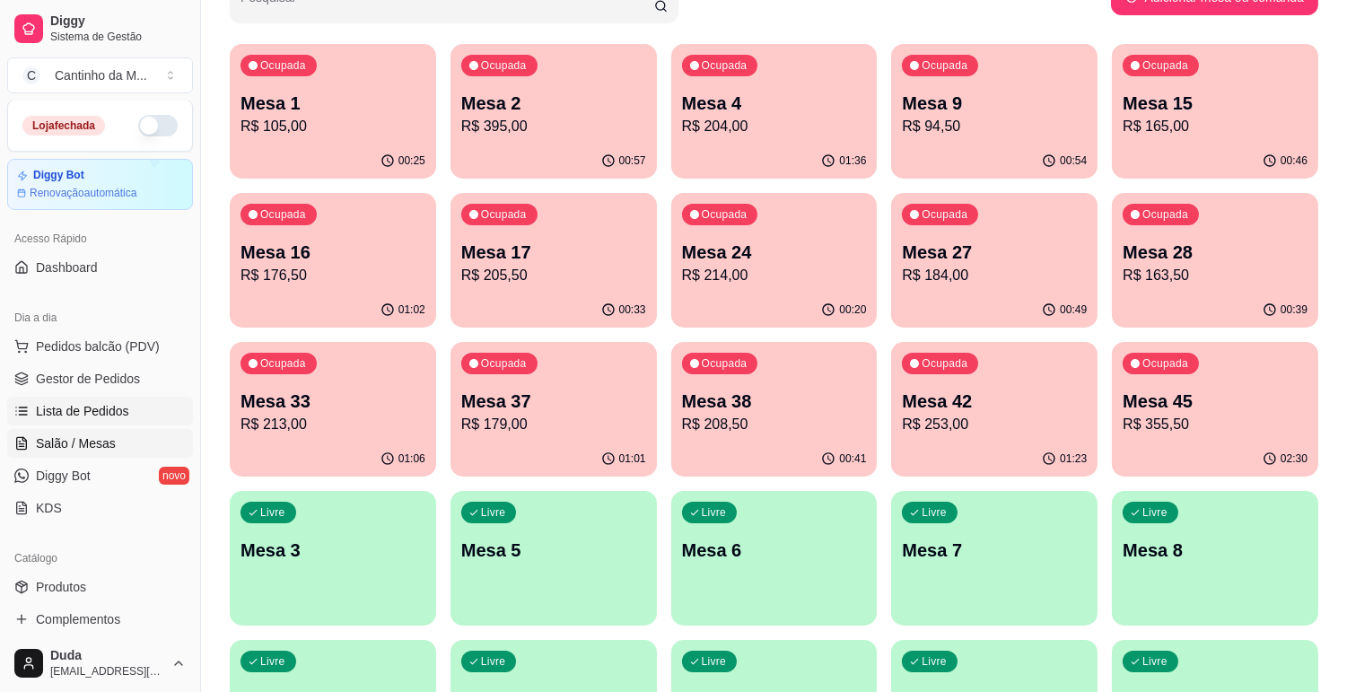
click at [112, 410] on span "Lista de Pedidos" at bounding box center [82, 411] width 93 height 18
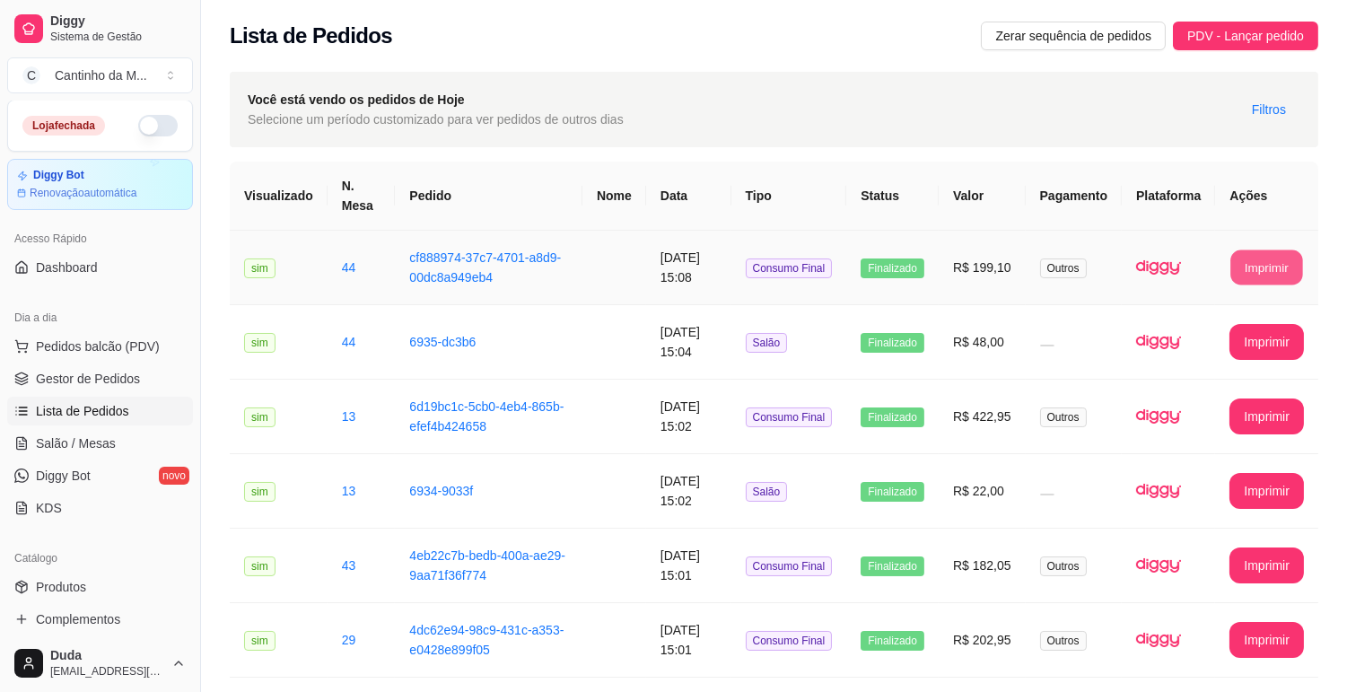
click at [1271, 261] on button "Imprimir" at bounding box center [1268, 267] width 72 height 35
click at [128, 368] on link "Gestor de Pedidos" at bounding box center [100, 378] width 186 height 29
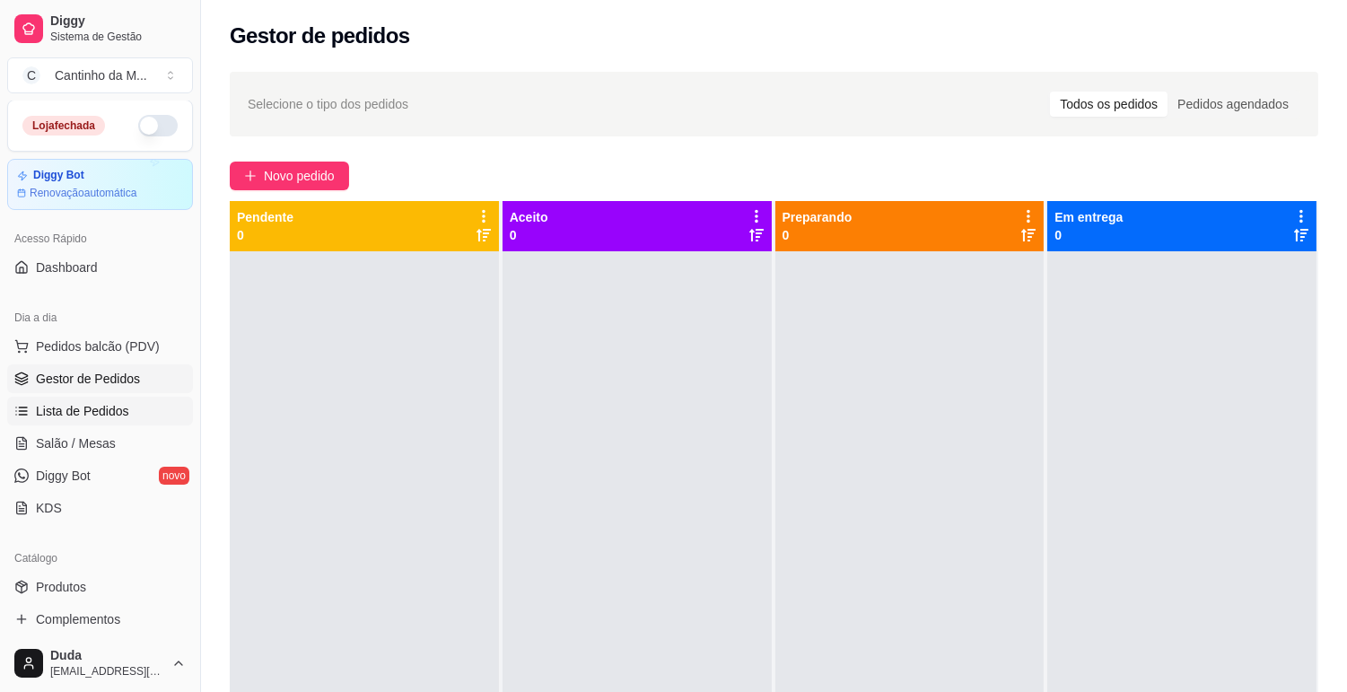
click at [102, 408] on span "Lista de Pedidos" at bounding box center [82, 411] width 93 height 18
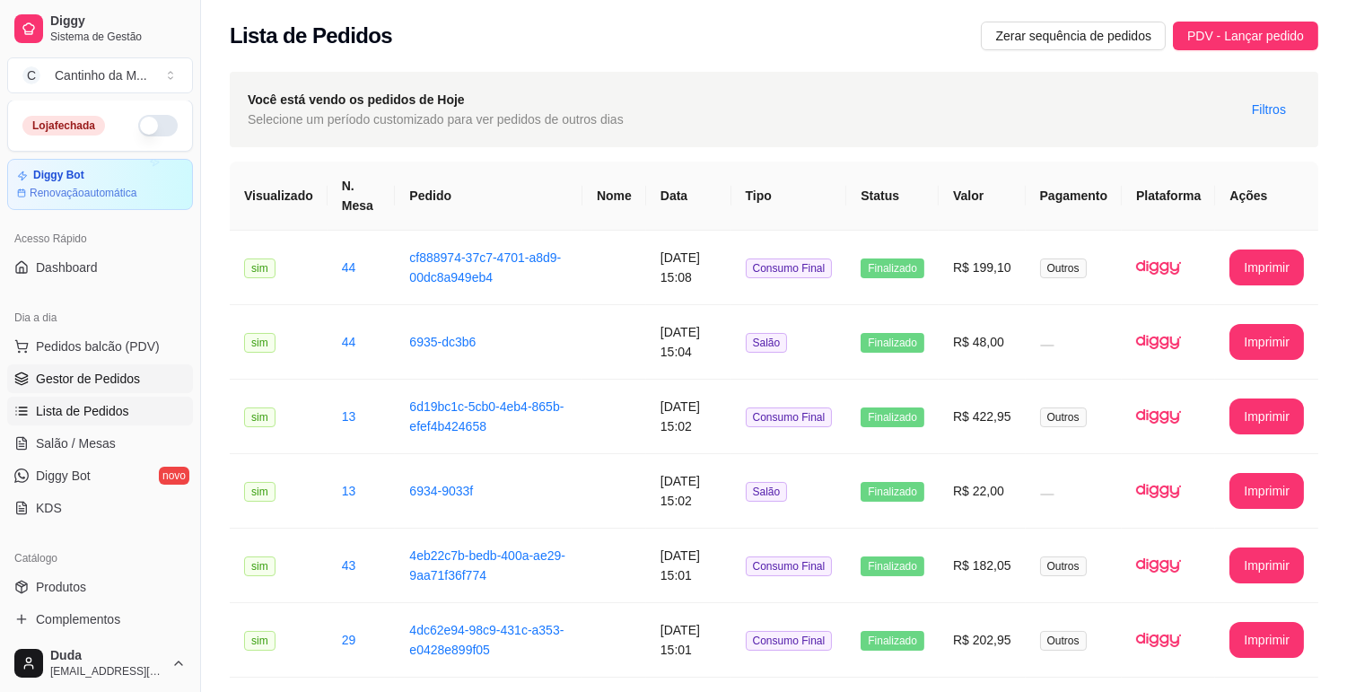
click at [39, 383] on span "Gestor de Pedidos" at bounding box center [88, 379] width 104 height 18
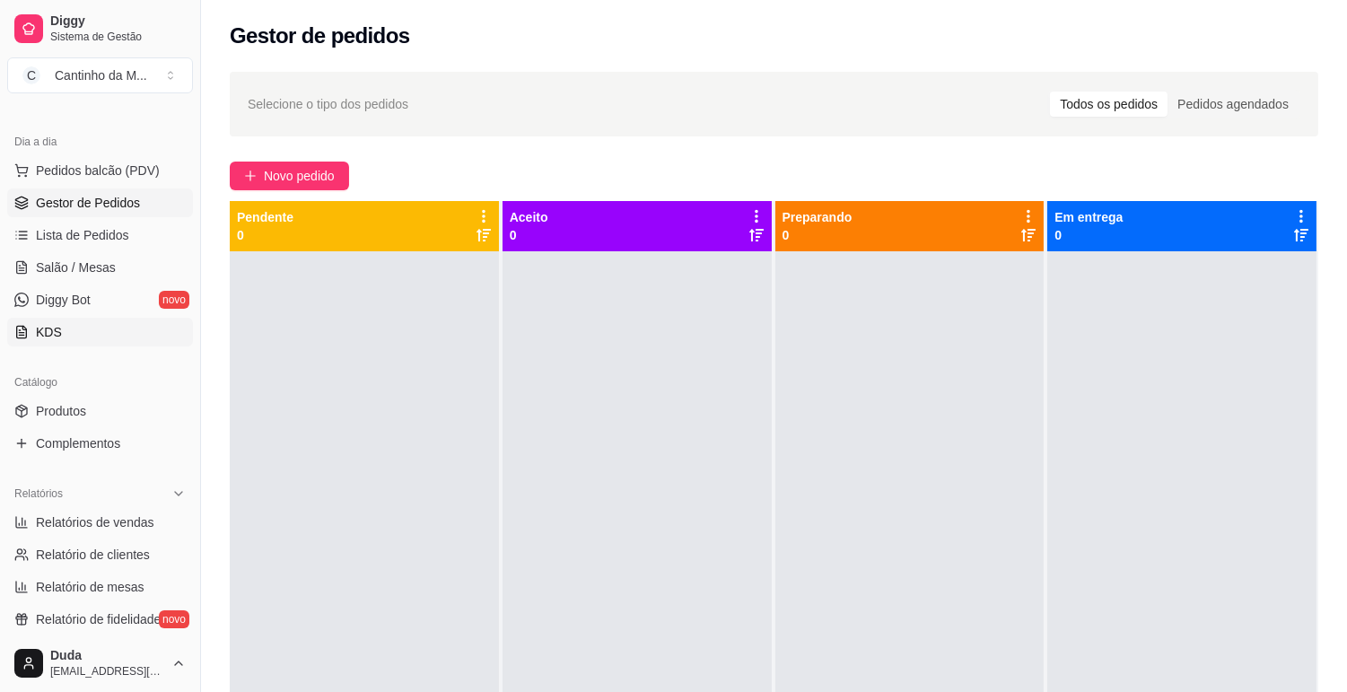
scroll to position [200, 0]
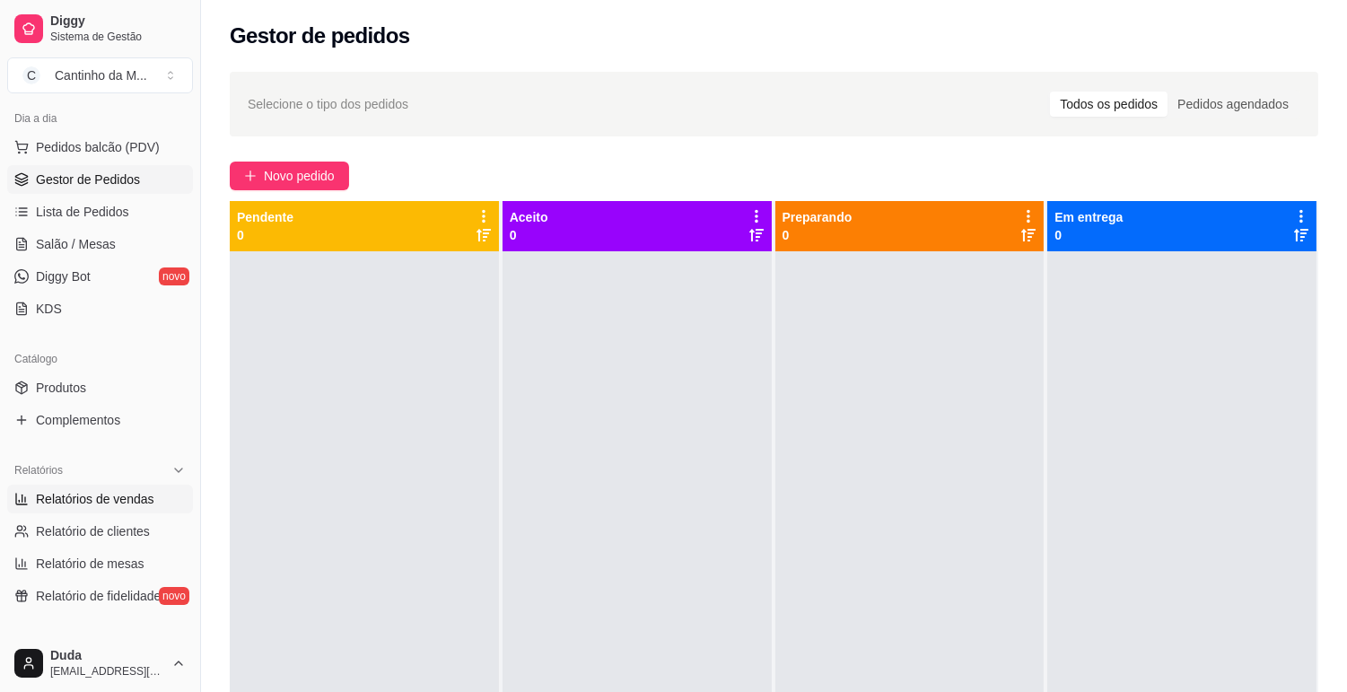
click at [76, 504] on span "Relatórios de vendas" at bounding box center [95, 499] width 118 height 18
select select "ALL"
select select "0"
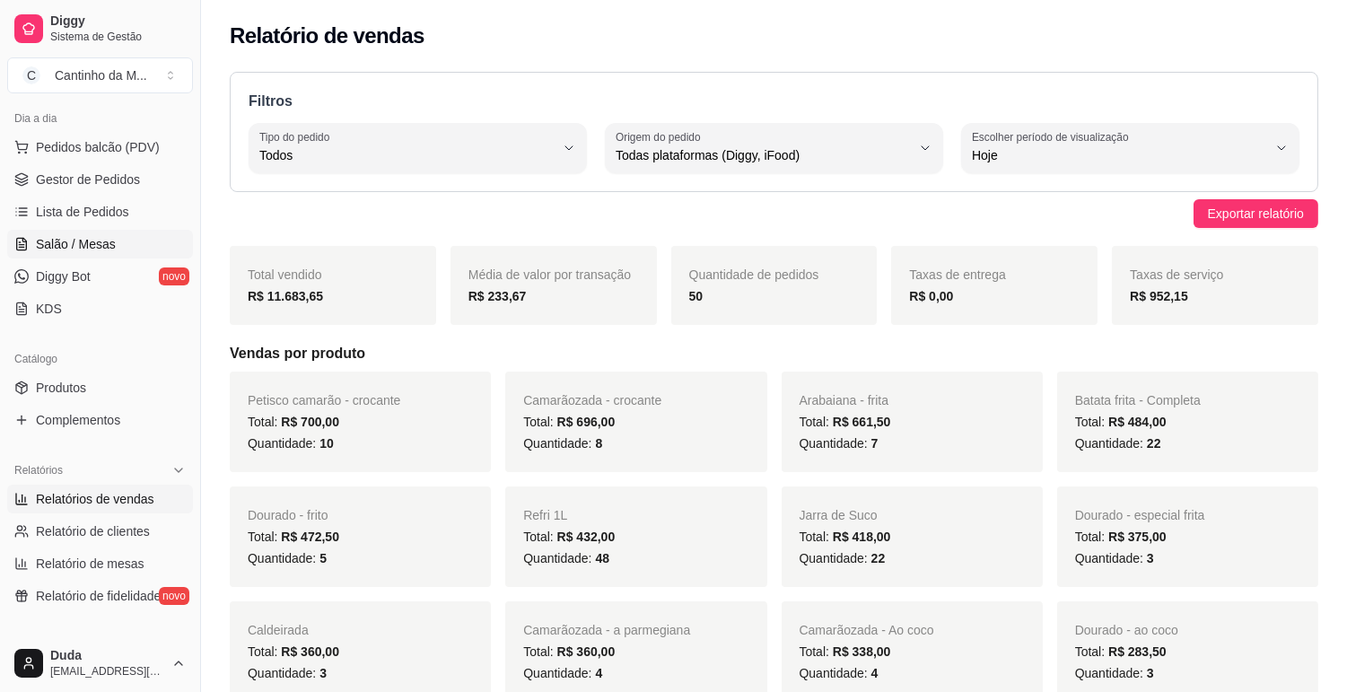
click at [66, 232] on link "Salão / Mesas" at bounding box center [100, 244] width 186 height 29
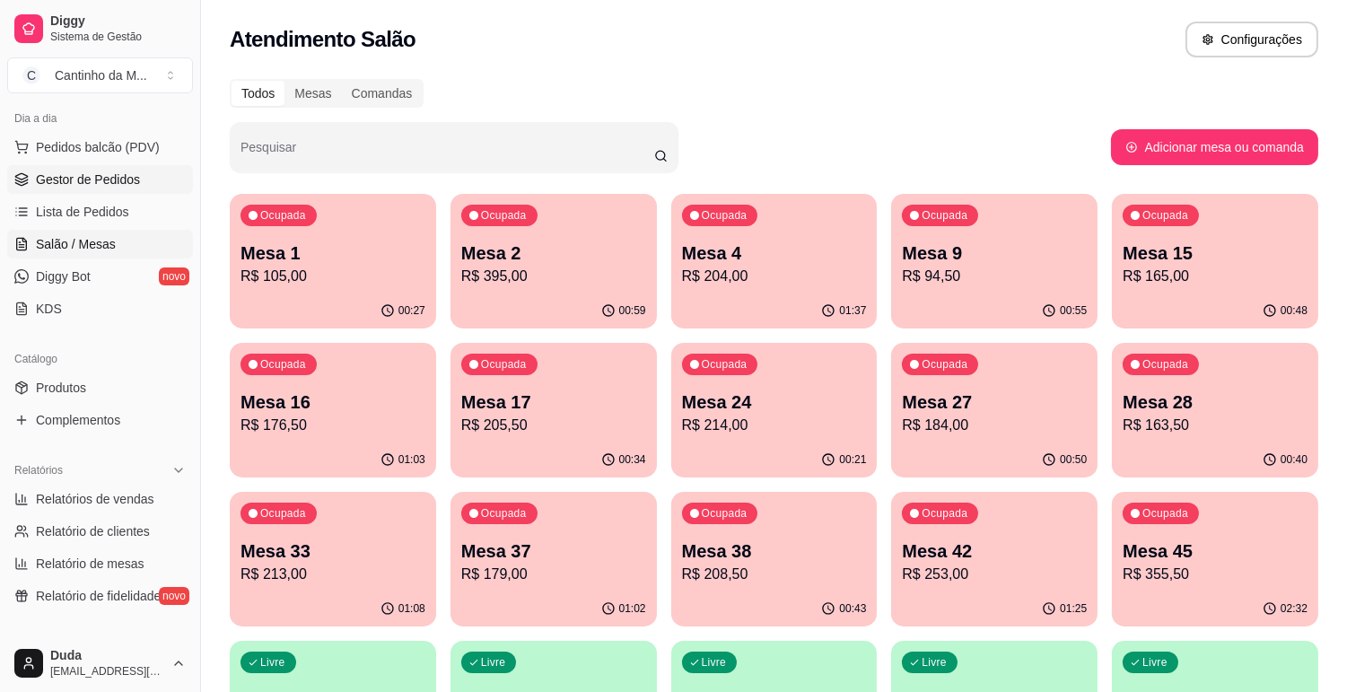
click at [76, 185] on span "Gestor de Pedidos" at bounding box center [88, 180] width 104 height 18
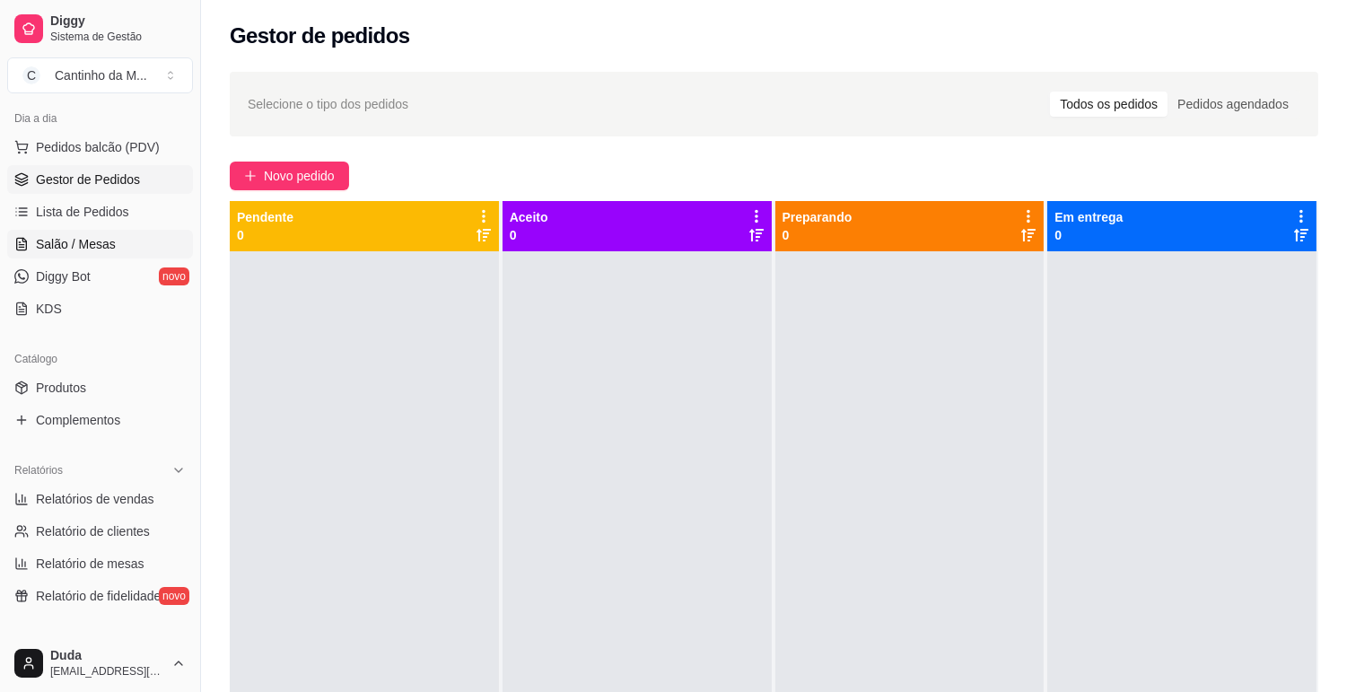
click at [75, 251] on span "Salão / Mesas" at bounding box center [76, 244] width 80 height 18
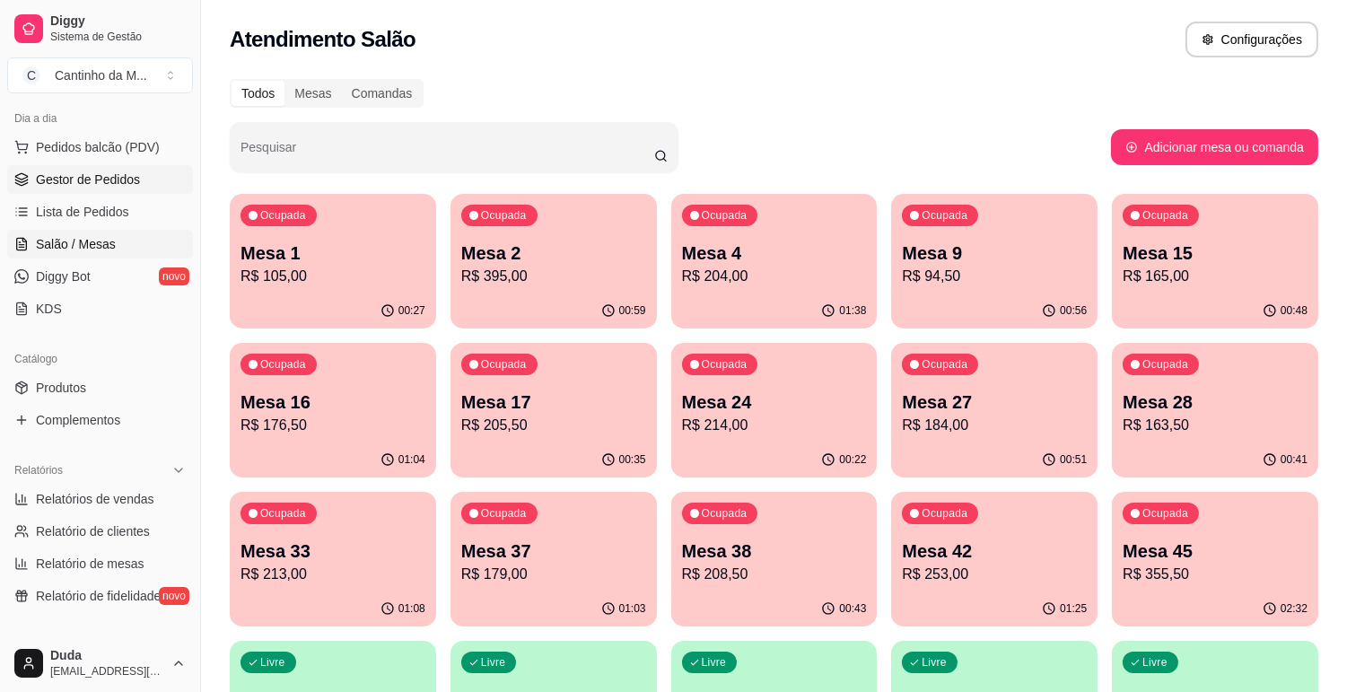
click at [93, 183] on span "Gestor de Pedidos" at bounding box center [88, 180] width 104 height 18
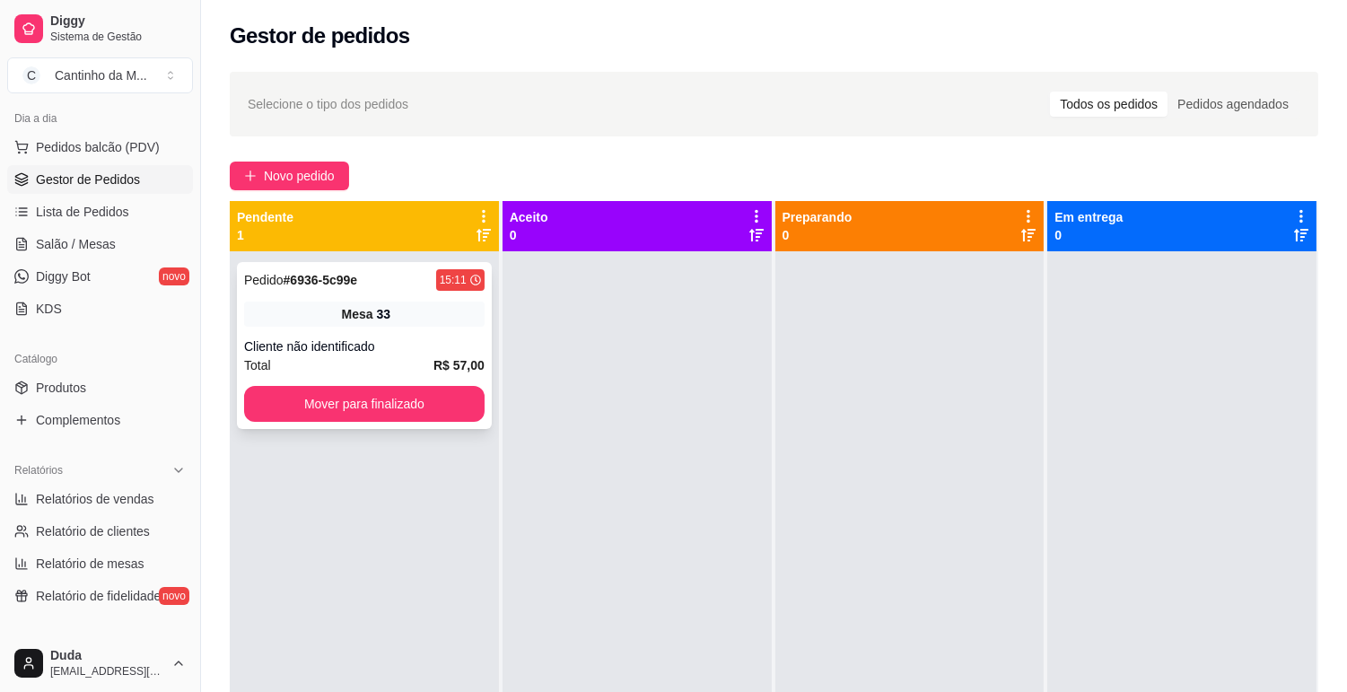
click at [377, 329] on div "Pedido # 6936-5c99e 15:11 Mesa 33 Cliente não identificado Total R$ 57,00 Mover…" at bounding box center [364, 345] width 255 height 167
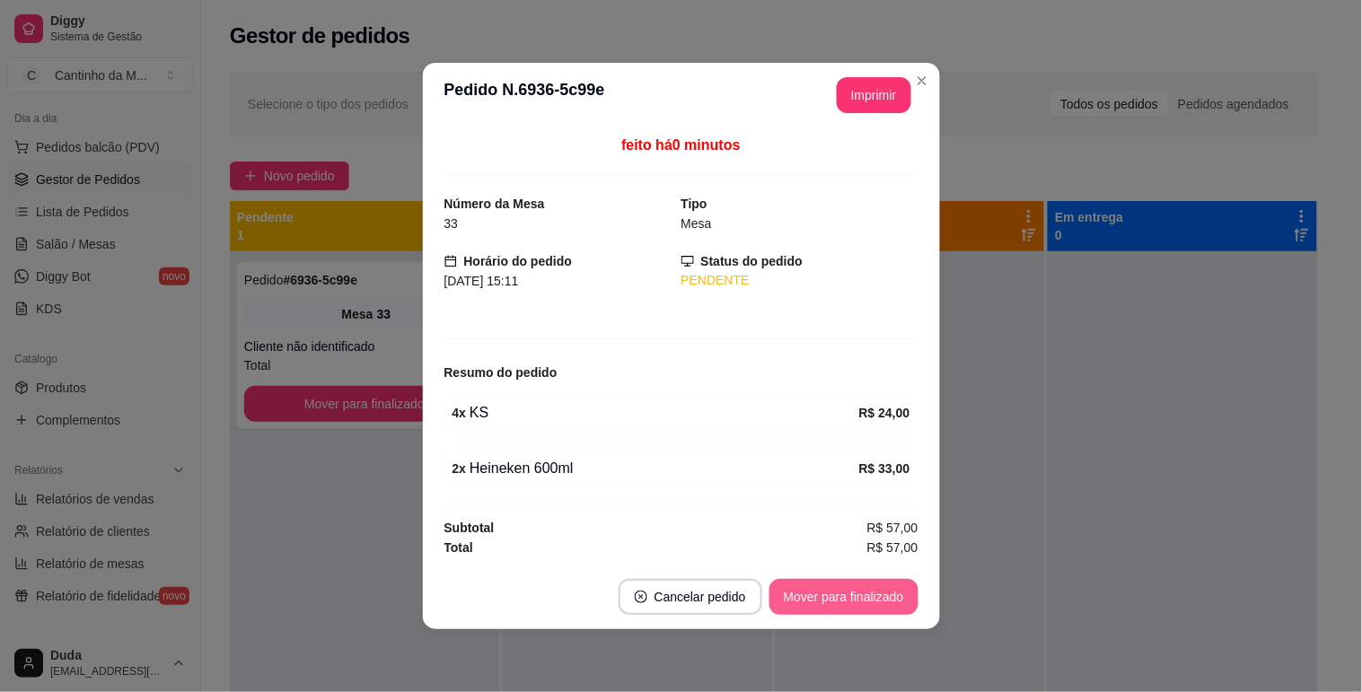
click at [829, 606] on button "Mover para finalizado" at bounding box center [843, 597] width 149 height 36
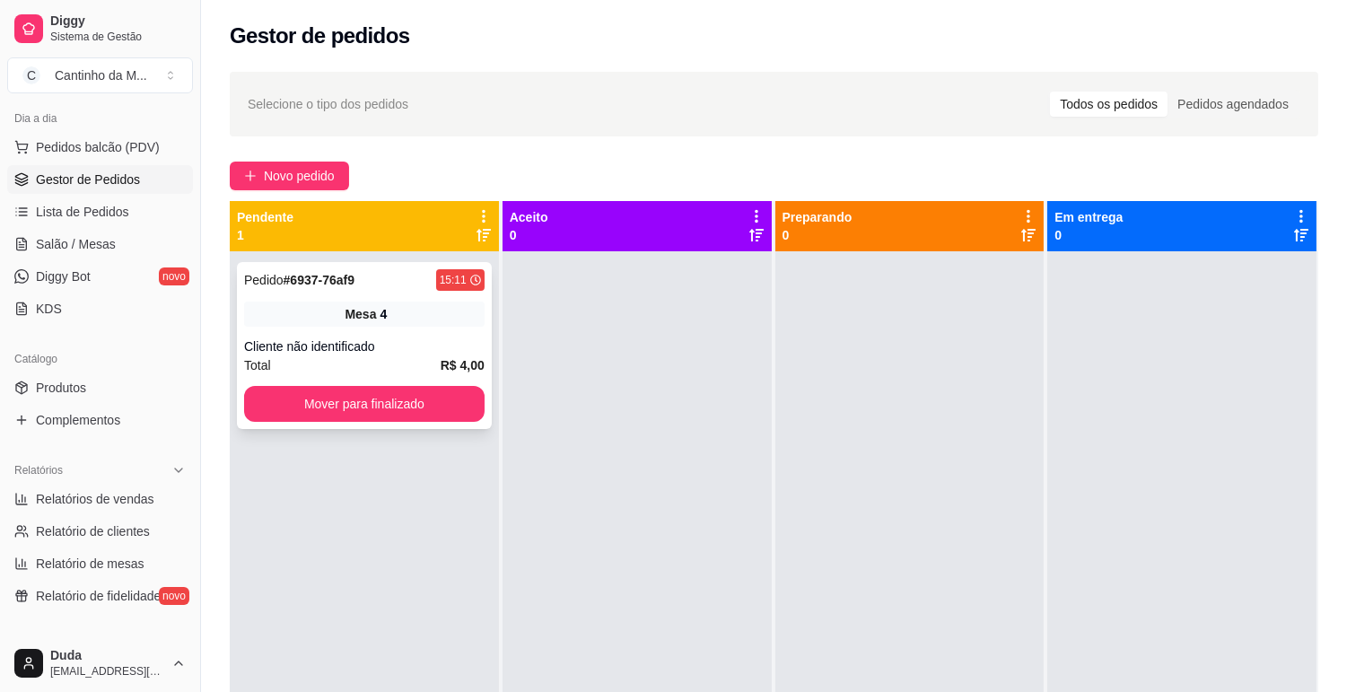
click at [327, 317] on div "Mesa 4" at bounding box center [364, 314] width 241 height 25
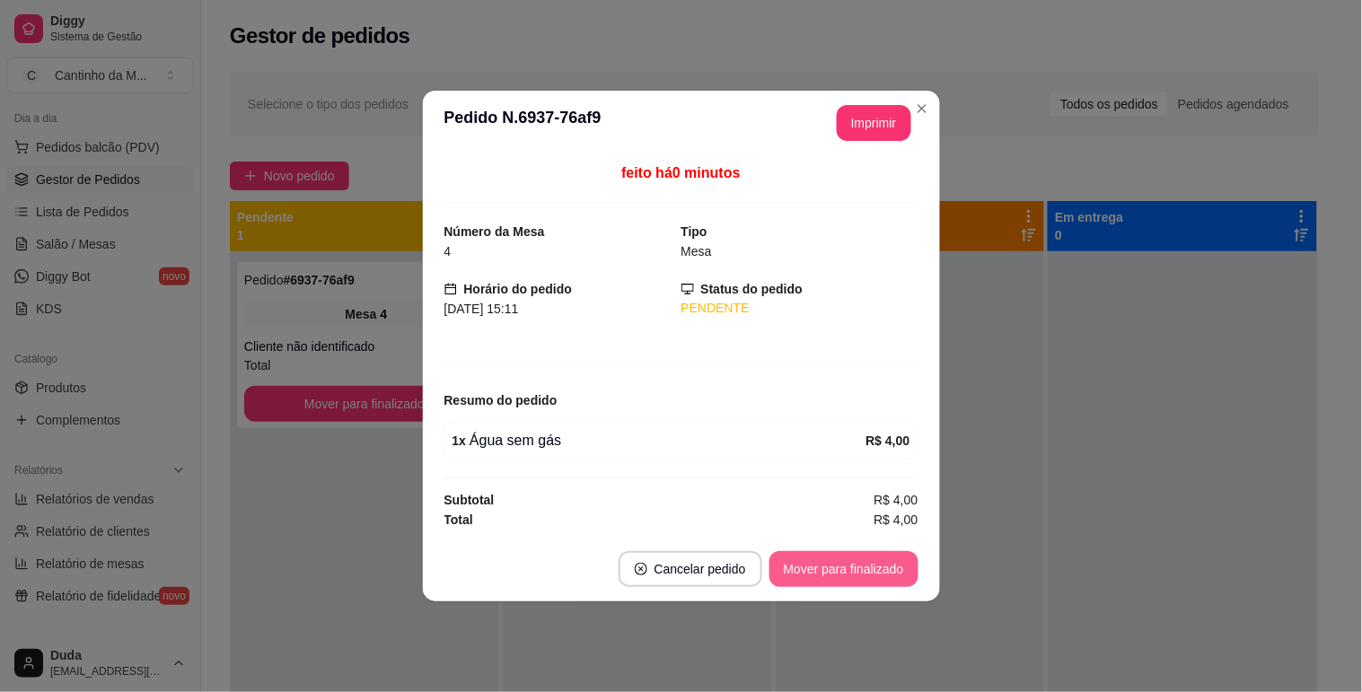
click at [871, 562] on button "Mover para finalizado" at bounding box center [843, 569] width 149 height 36
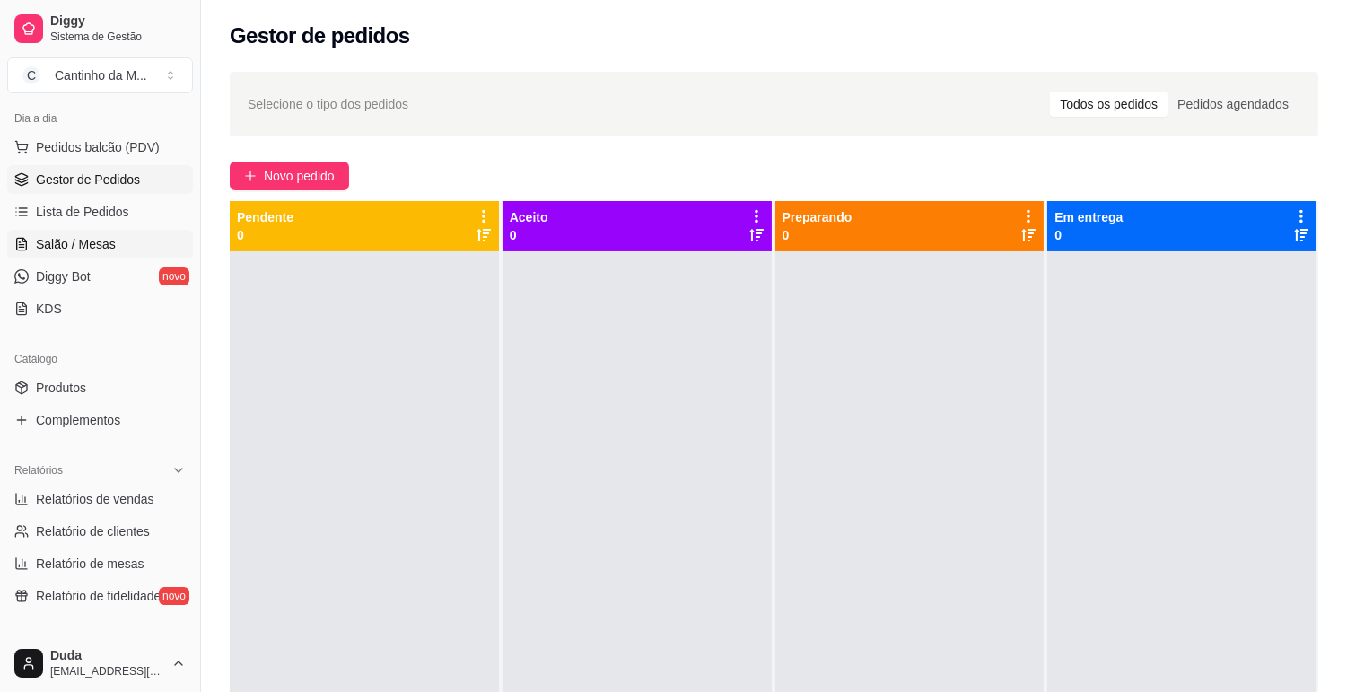
click at [147, 233] on link "Salão / Mesas" at bounding box center [100, 244] width 186 height 29
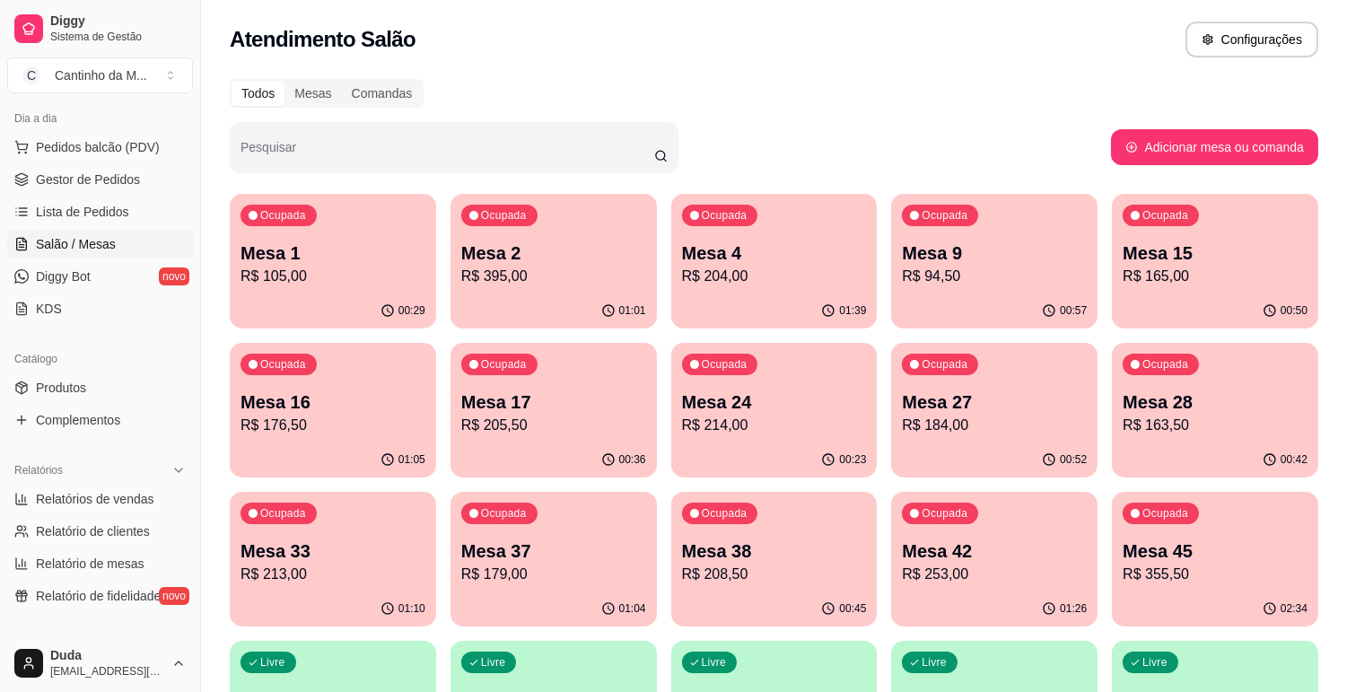
click at [739, 283] on p "R$ 204,00" at bounding box center [774, 277] width 185 height 22
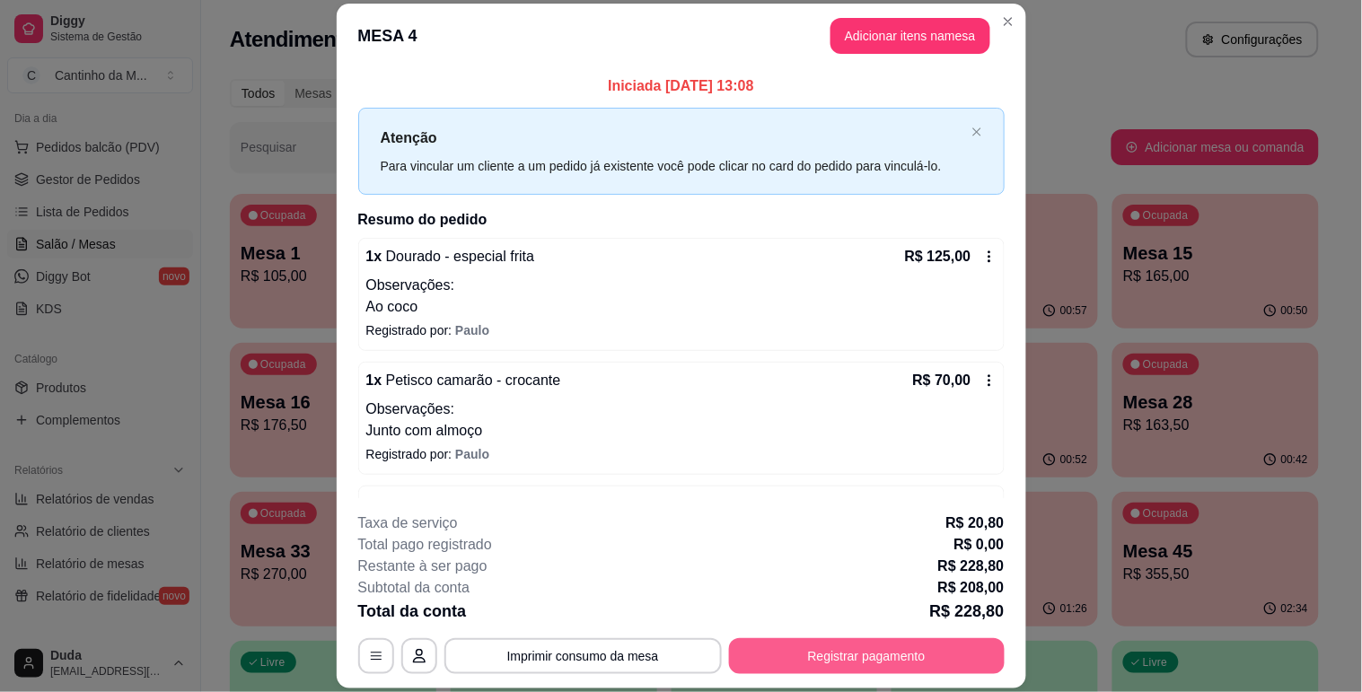
click at [869, 656] on button "Registrar pagamento" at bounding box center [867, 656] width 276 height 36
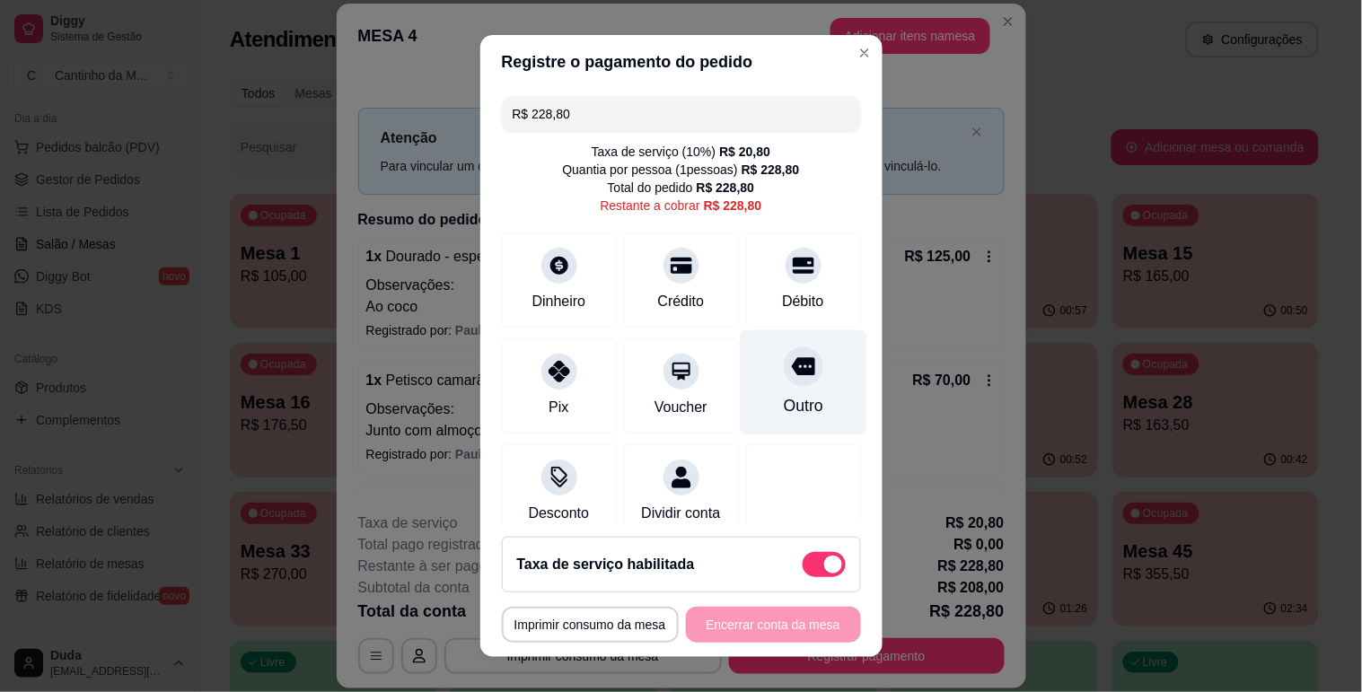
click at [783, 398] on div "Outro" at bounding box center [802, 405] width 39 height 23
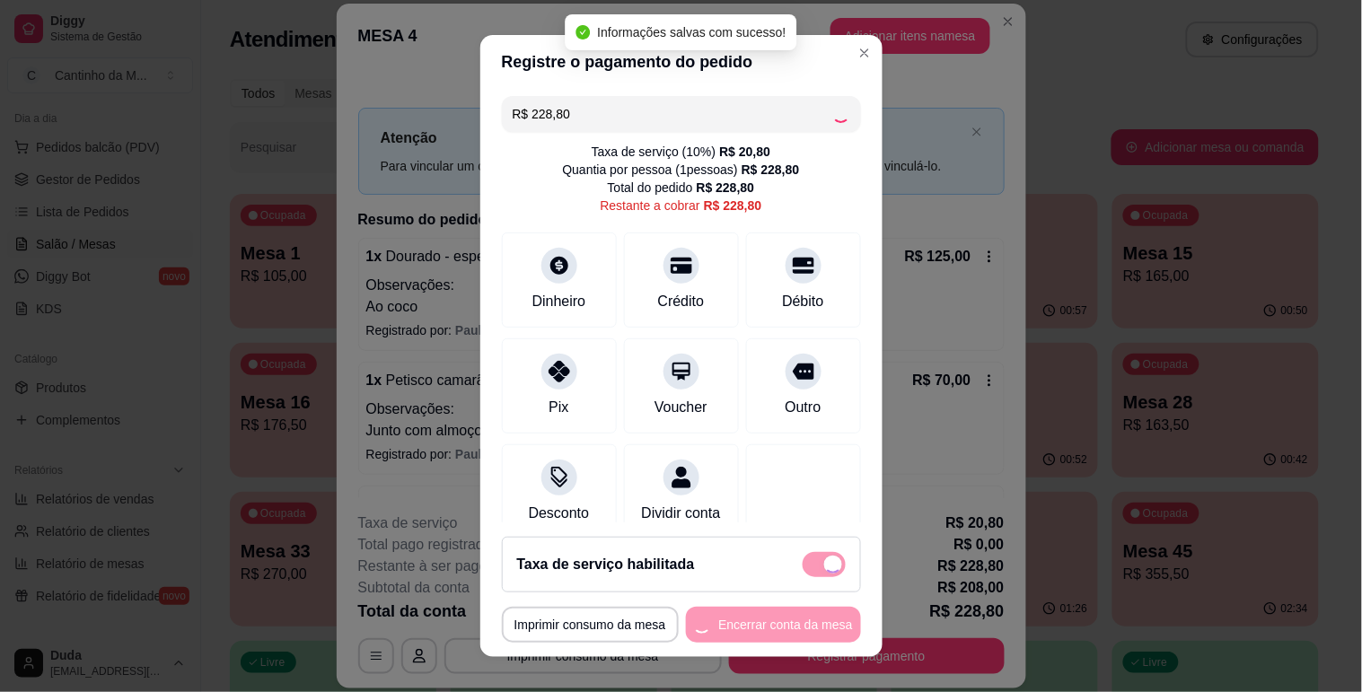
type input "R$ 0,00"
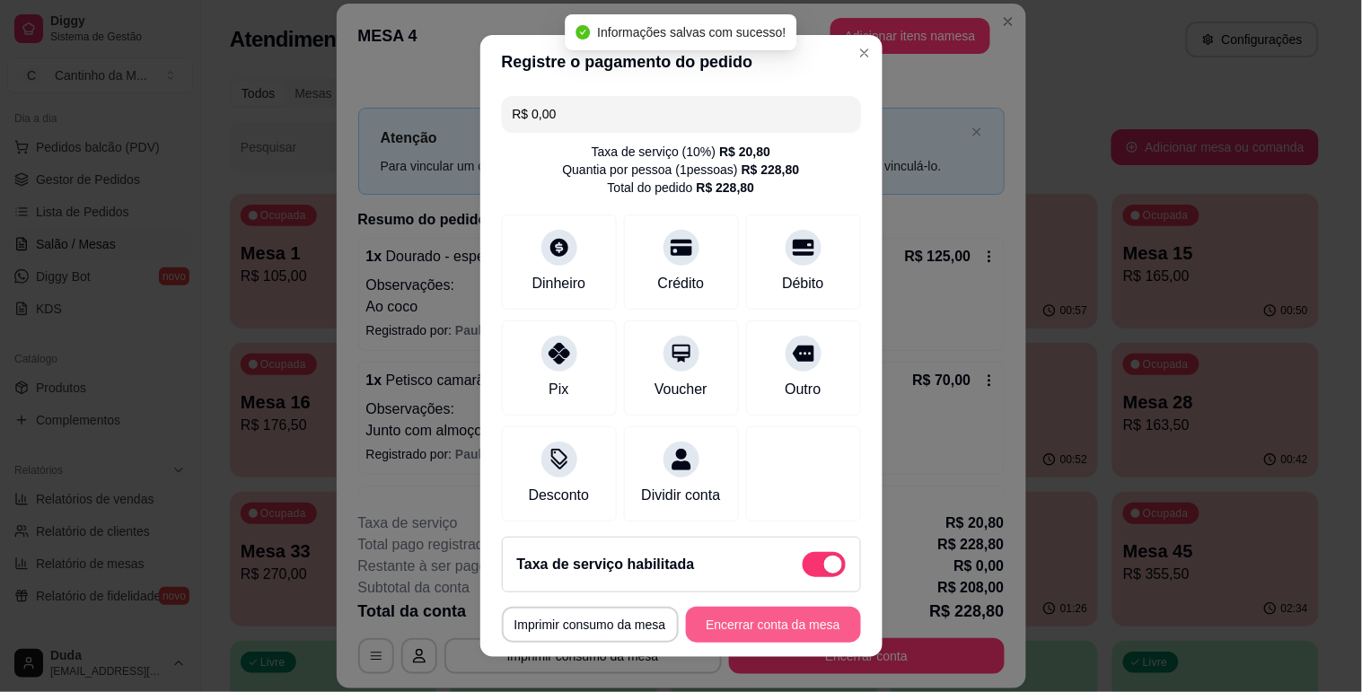
click at [724, 620] on button "Encerrar conta da mesa" at bounding box center [773, 625] width 175 height 36
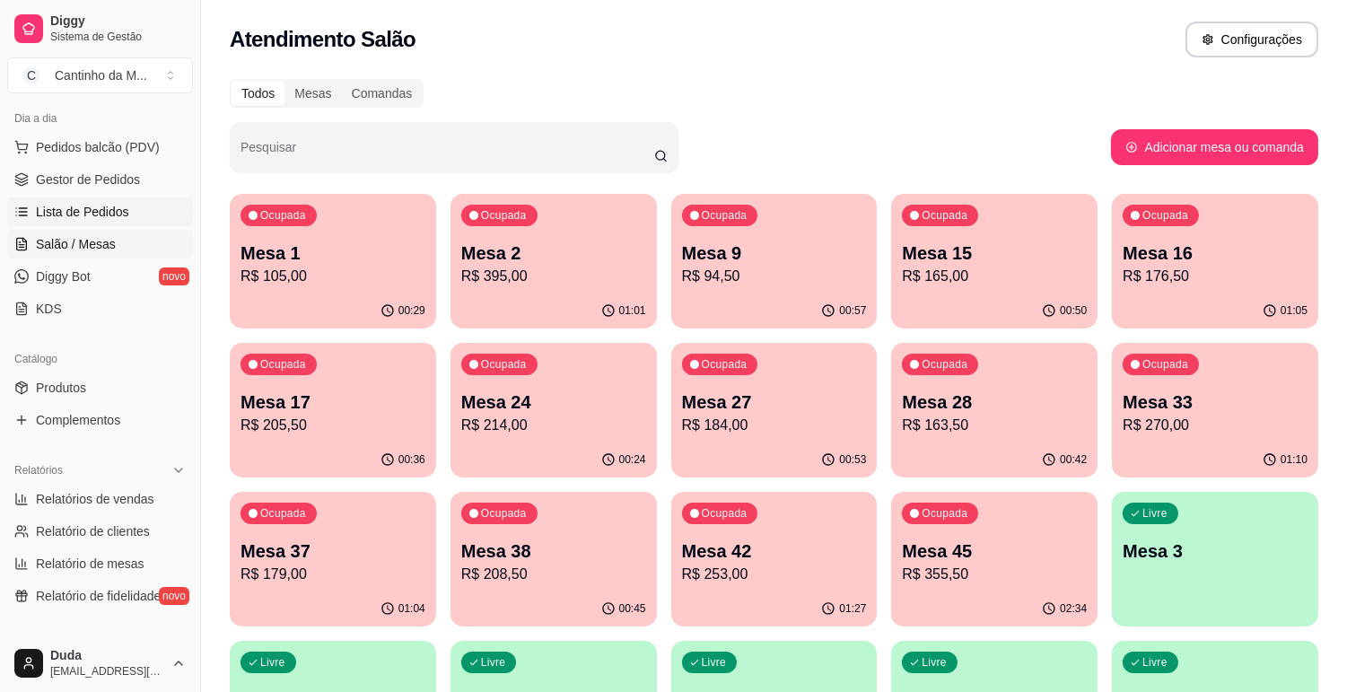
click at [78, 200] on link "Lista de Pedidos" at bounding box center [100, 211] width 186 height 29
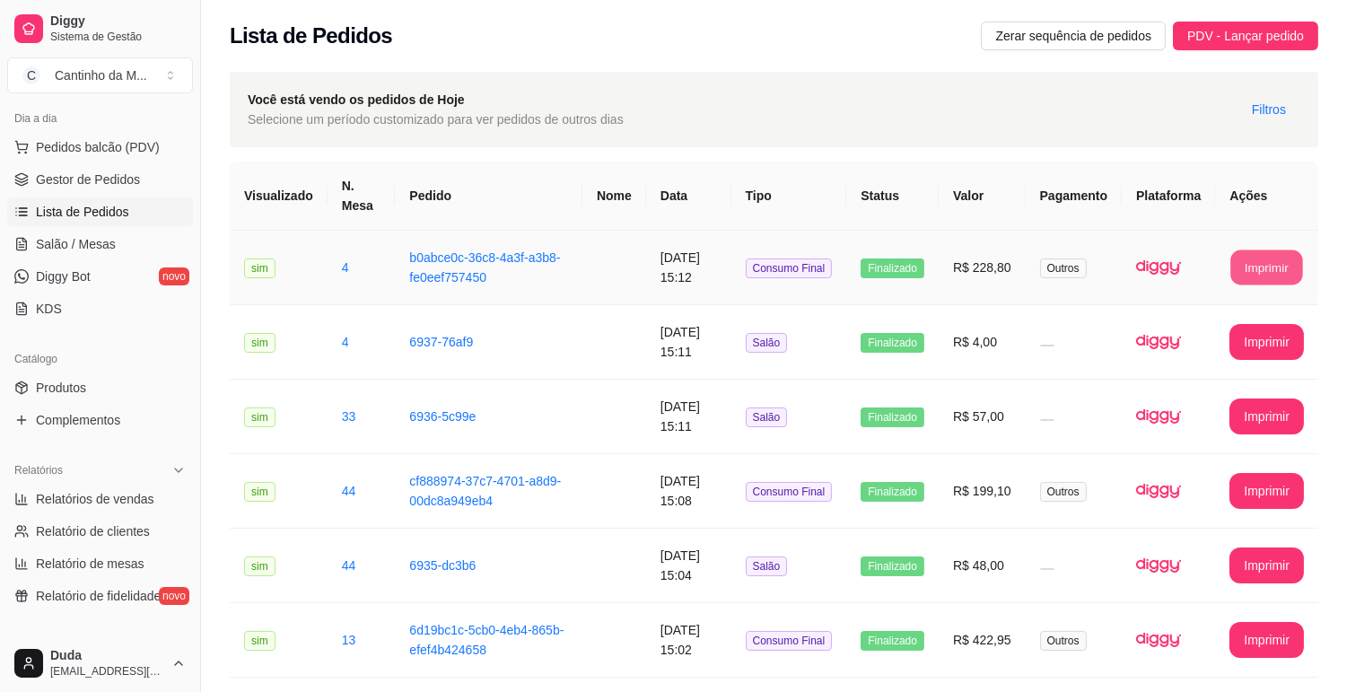
click at [1253, 260] on button "Imprimir" at bounding box center [1268, 267] width 72 height 35
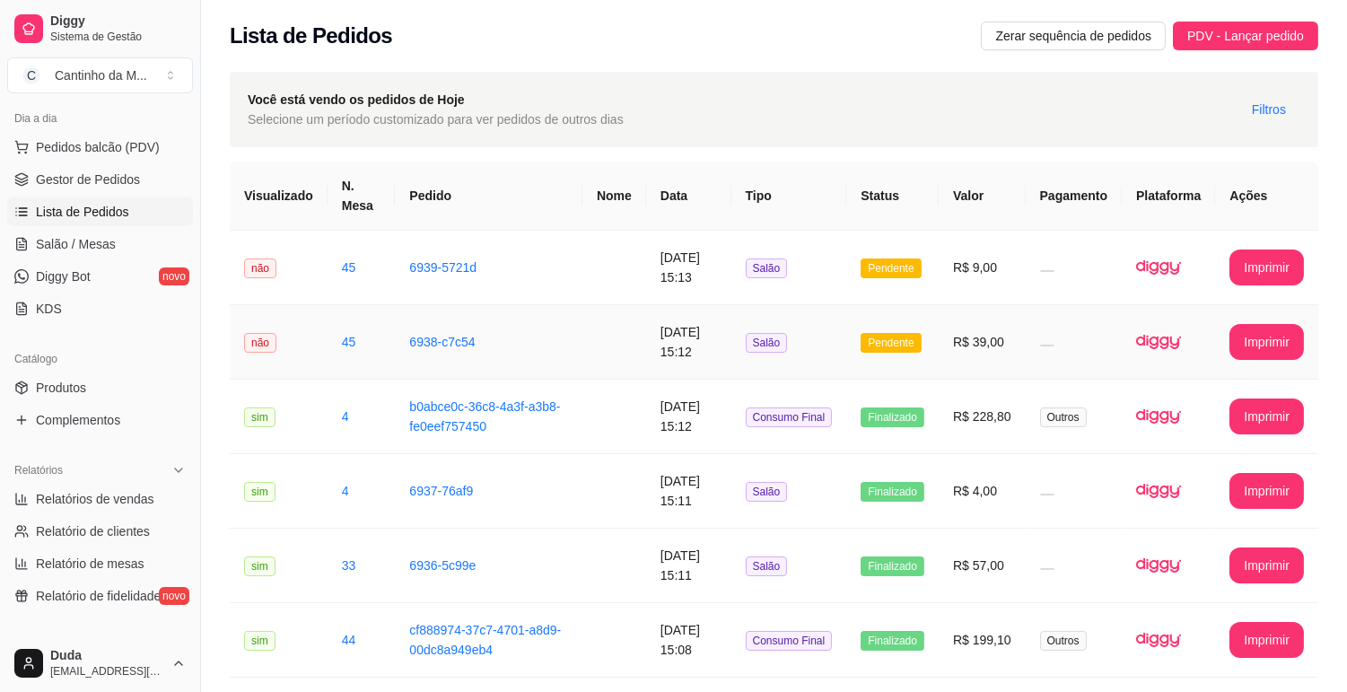
click at [608, 332] on td at bounding box center [615, 342] width 64 height 75
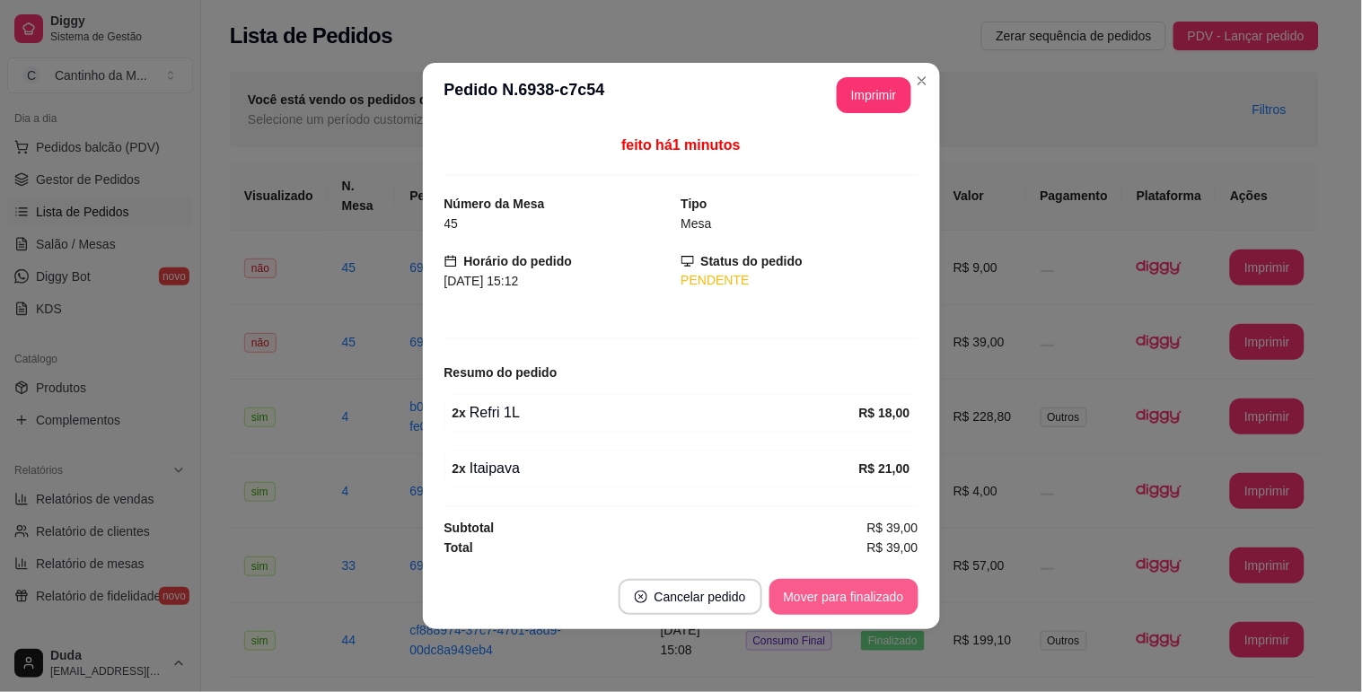
click at [859, 586] on button "Mover para finalizado" at bounding box center [843, 597] width 149 height 36
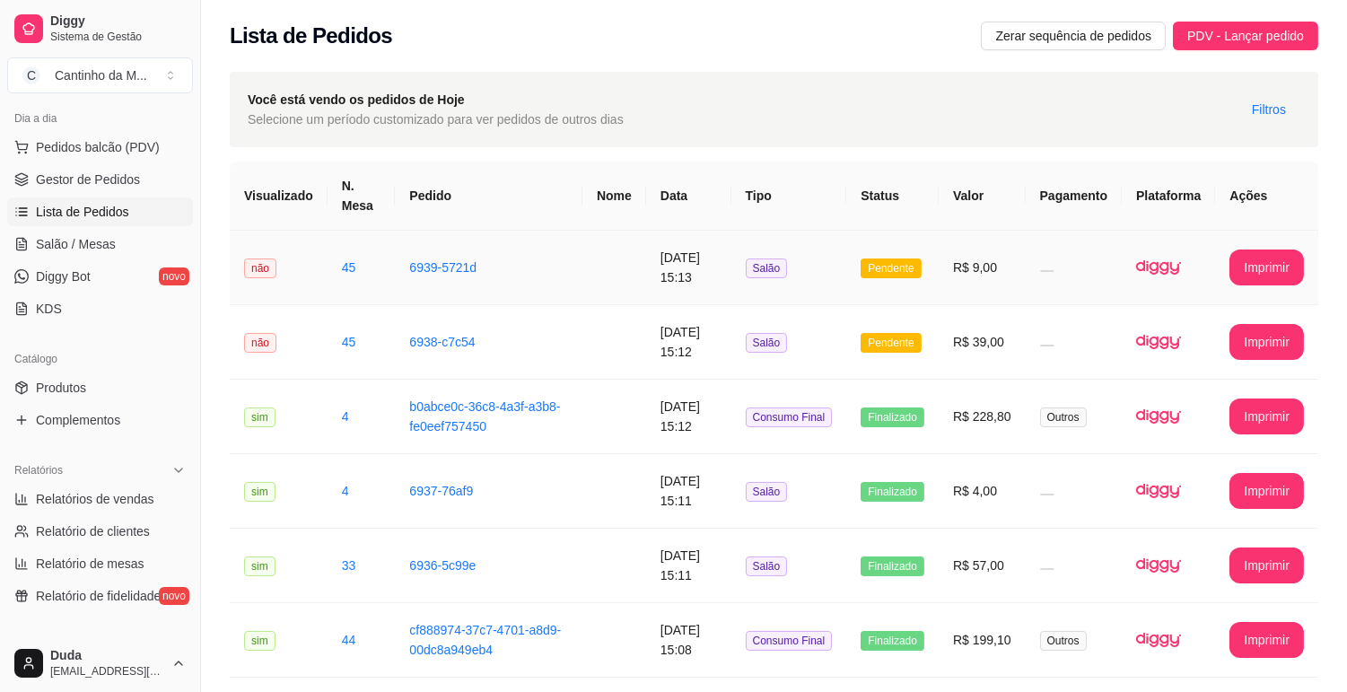
click at [706, 265] on td "10/08/2025 às 15:13" at bounding box center [688, 268] width 85 height 75
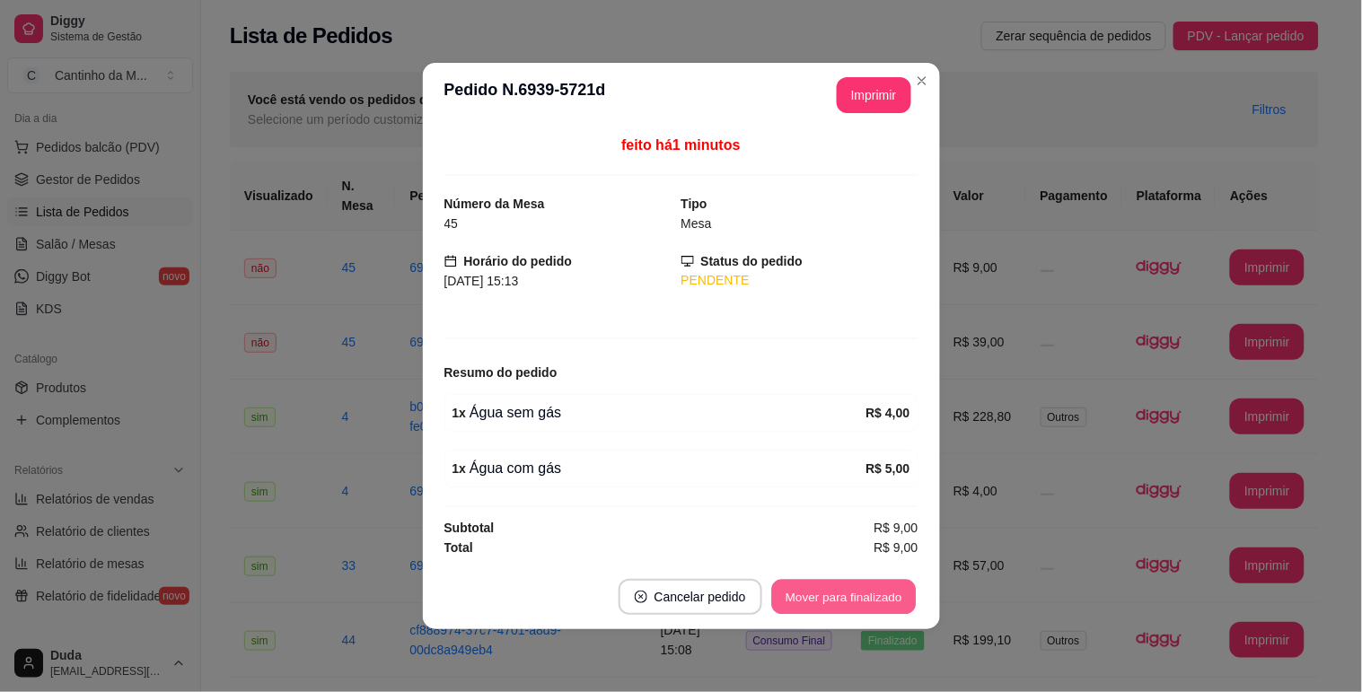
click at [826, 586] on button "Mover para finalizado" at bounding box center [843, 597] width 145 height 35
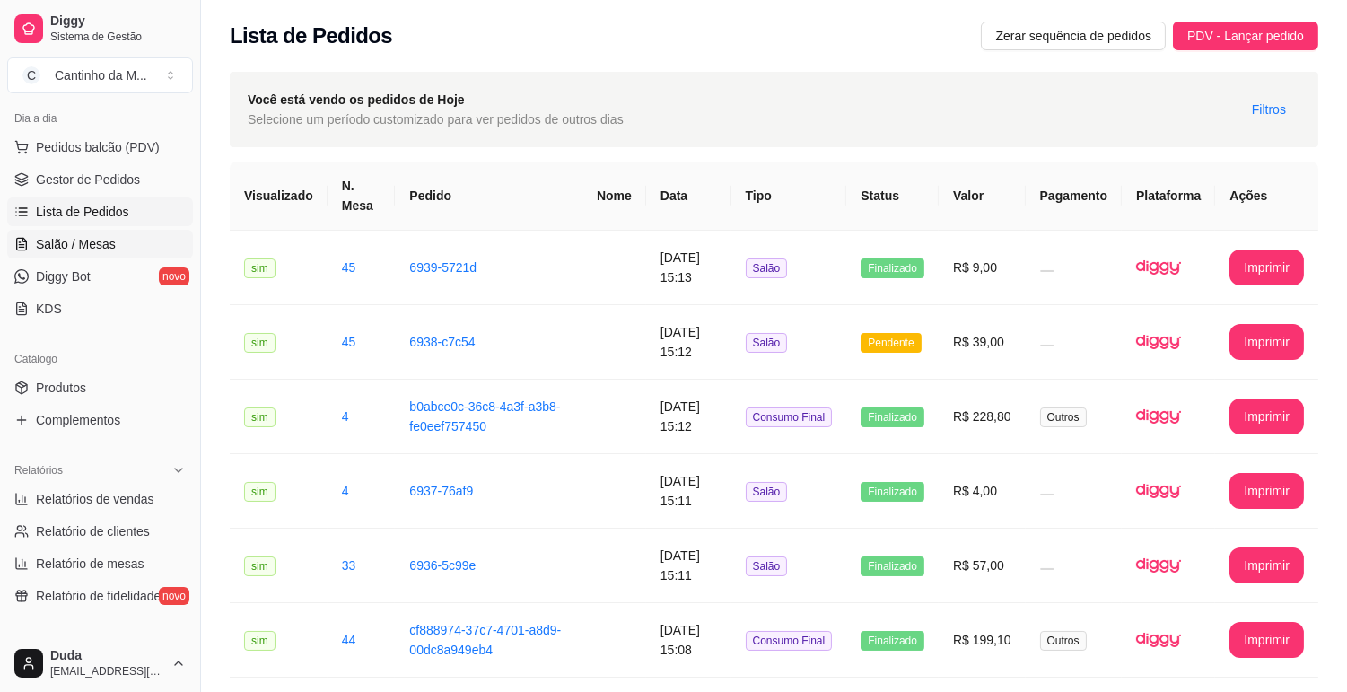
click at [127, 243] on link "Salão / Mesas" at bounding box center [100, 244] width 186 height 29
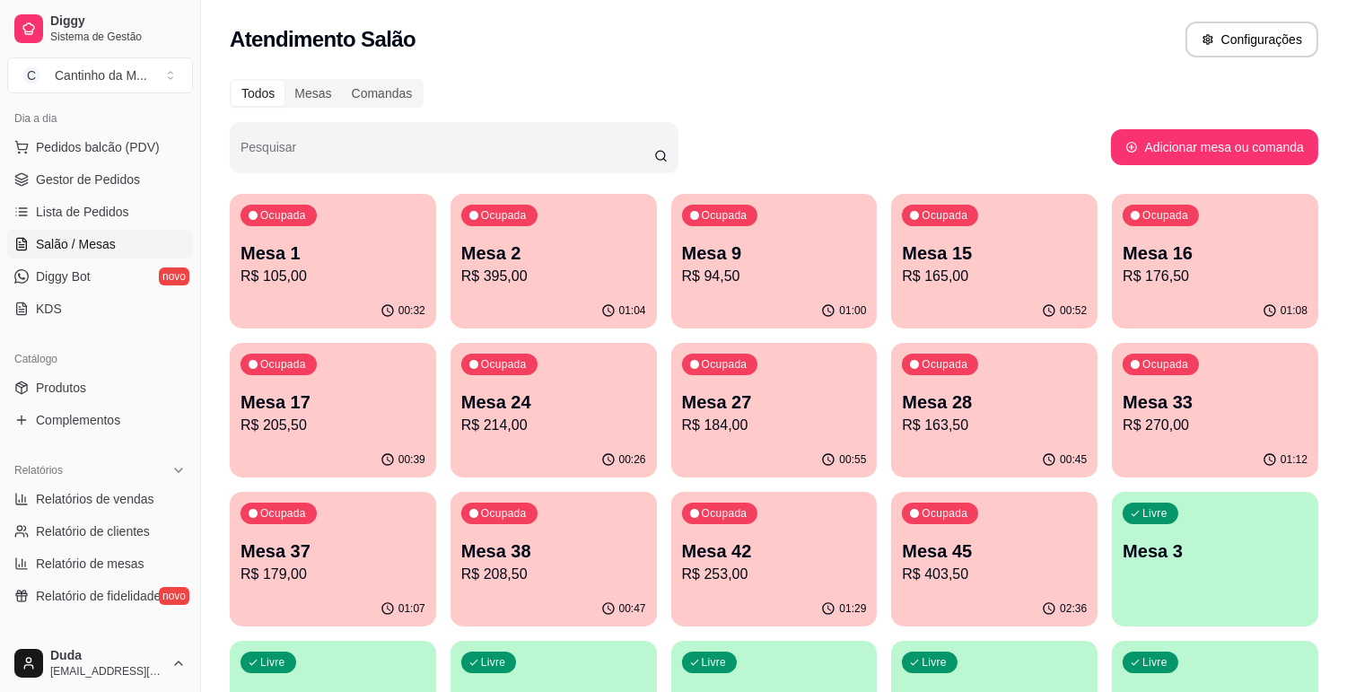
click at [976, 539] on p "Mesa 45" at bounding box center [994, 551] width 185 height 25
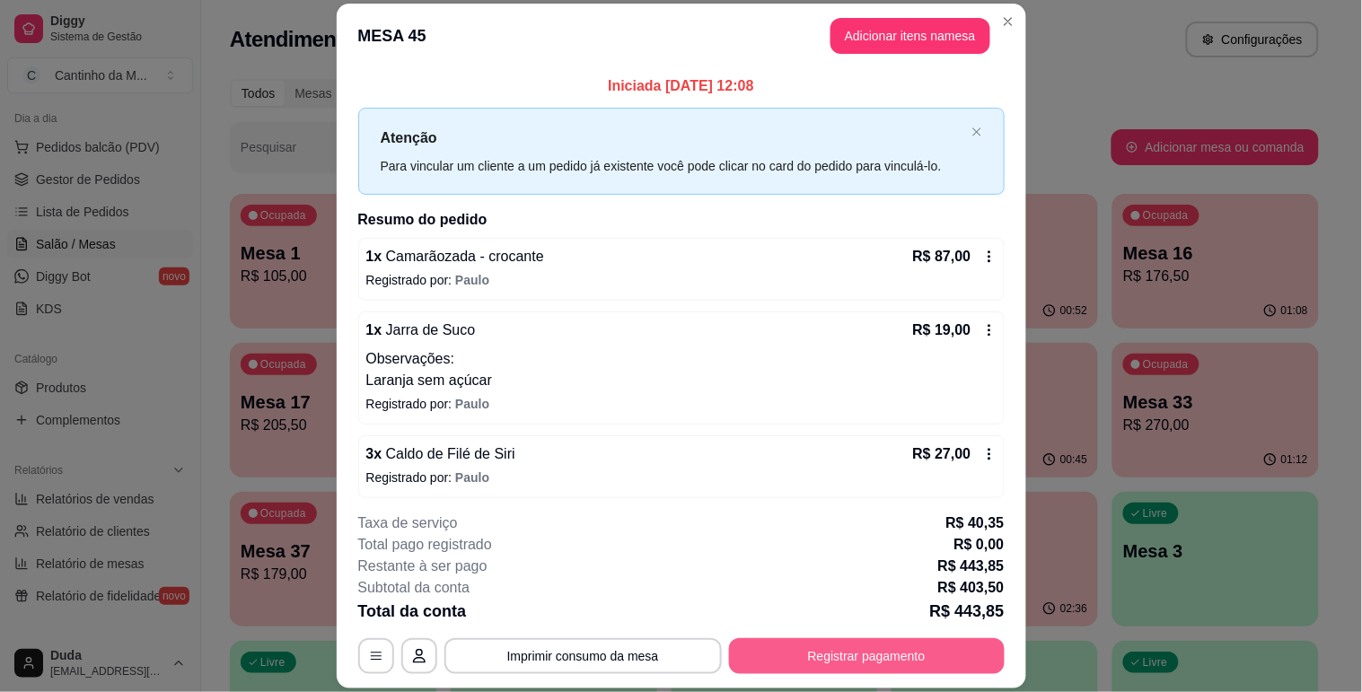
click at [838, 641] on button "Registrar pagamento" at bounding box center [867, 656] width 276 height 36
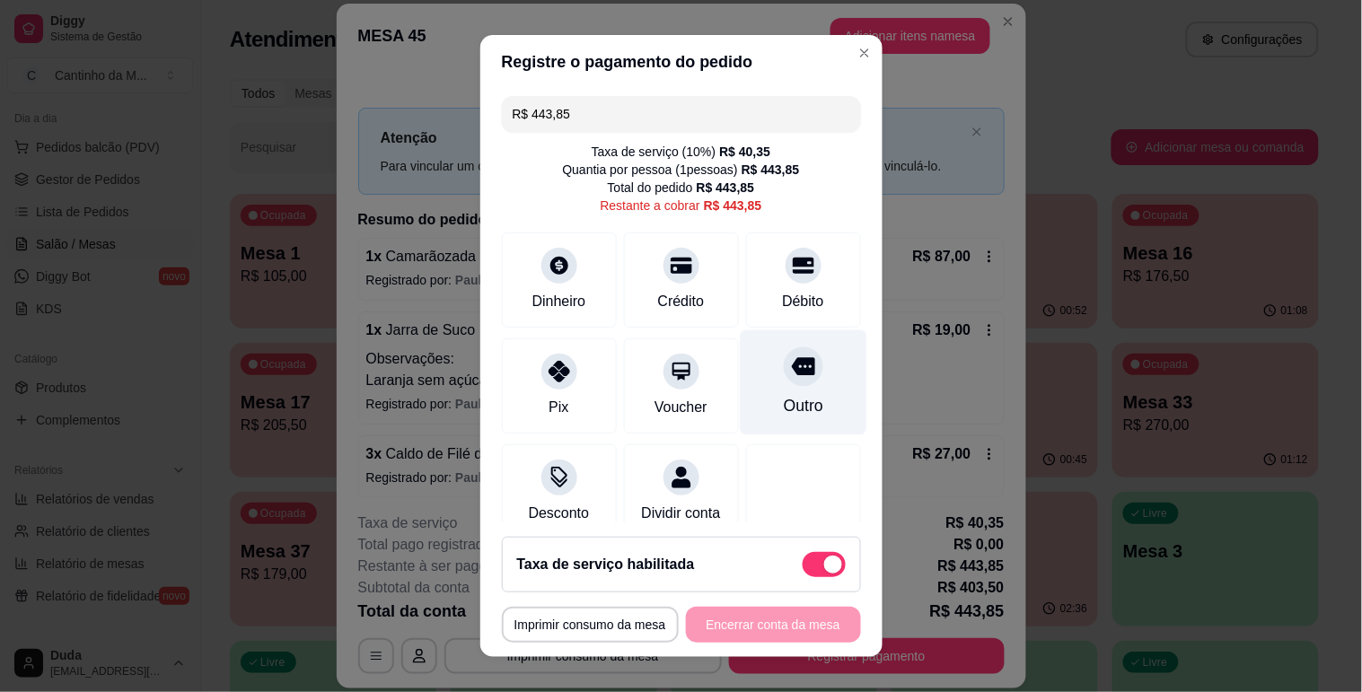
click at [777, 390] on div "Outro" at bounding box center [803, 381] width 127 height 105
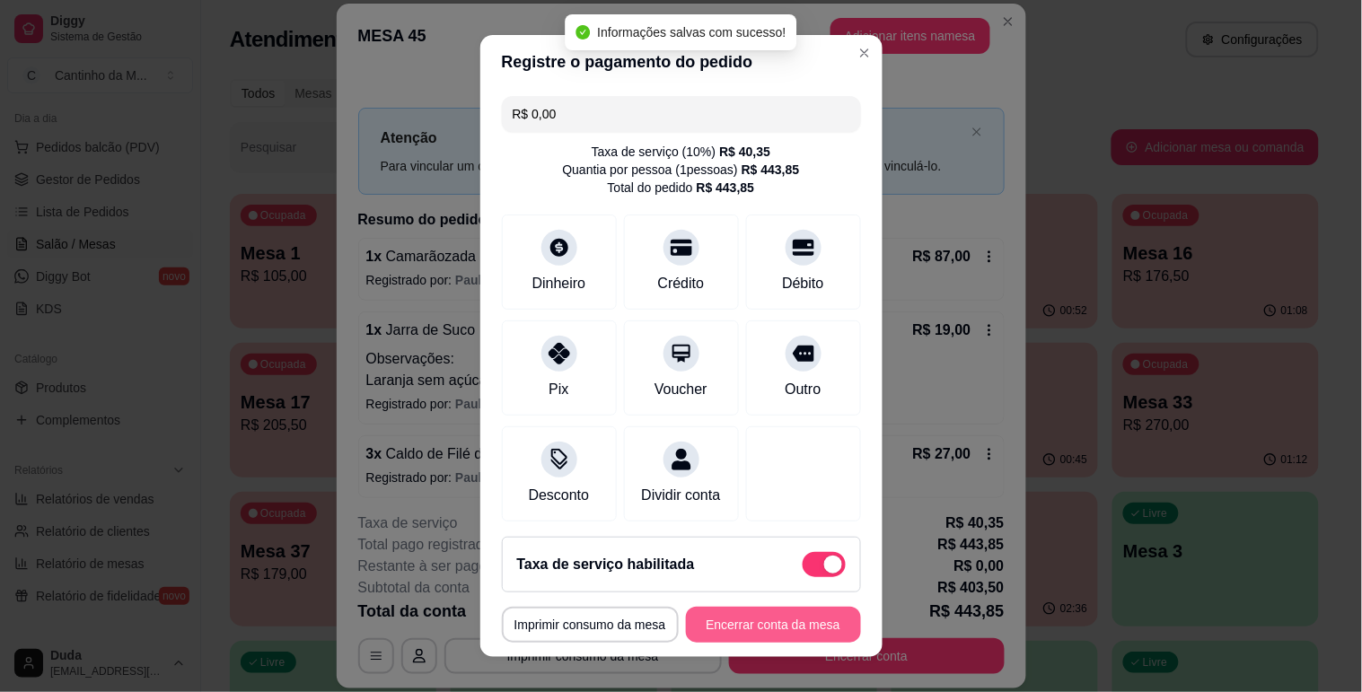
type input "R$ 0,00"
click at [768, 616] on button "Encerrar conta da mesa" at bounding box center [773, 625] width 175 height 36
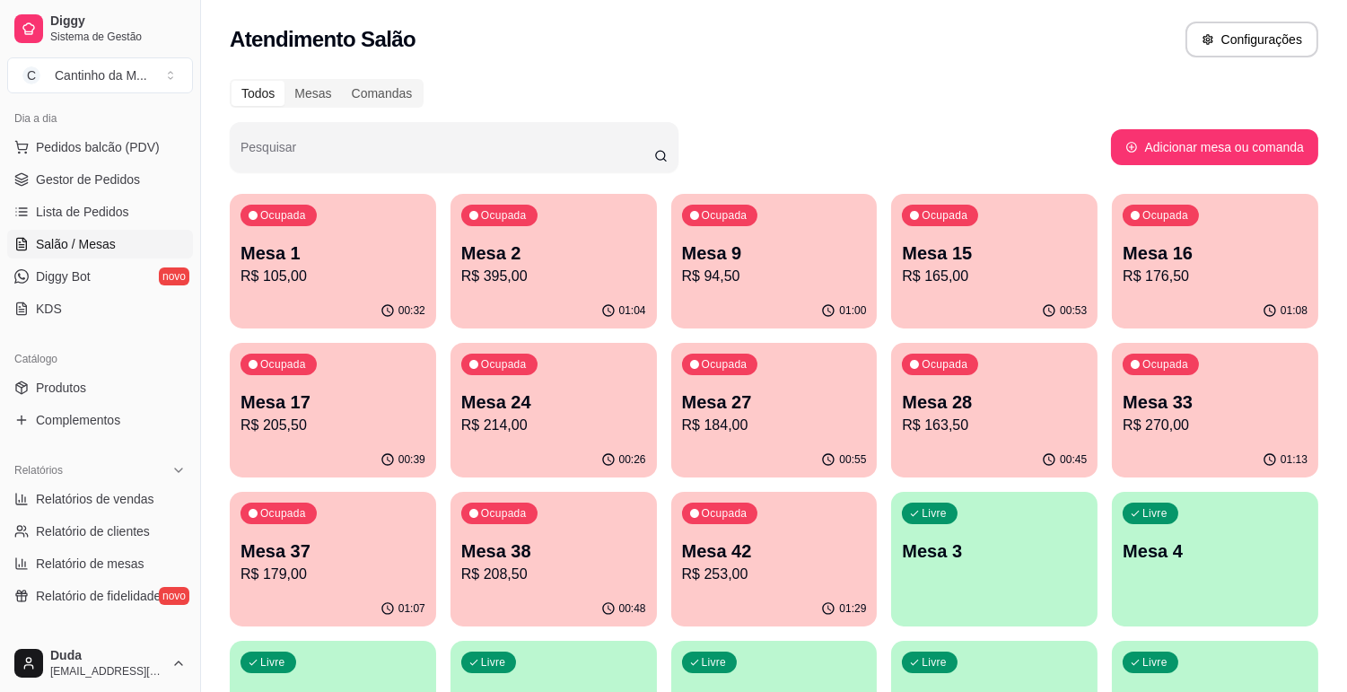
click at [829, 251] on p "Mesa 9" at bounding box center [774, 253] width 185 height 25
click at [74, 176] on span "Gestor de Pedidos" at bounding box center [88, 180] width 104 height 18
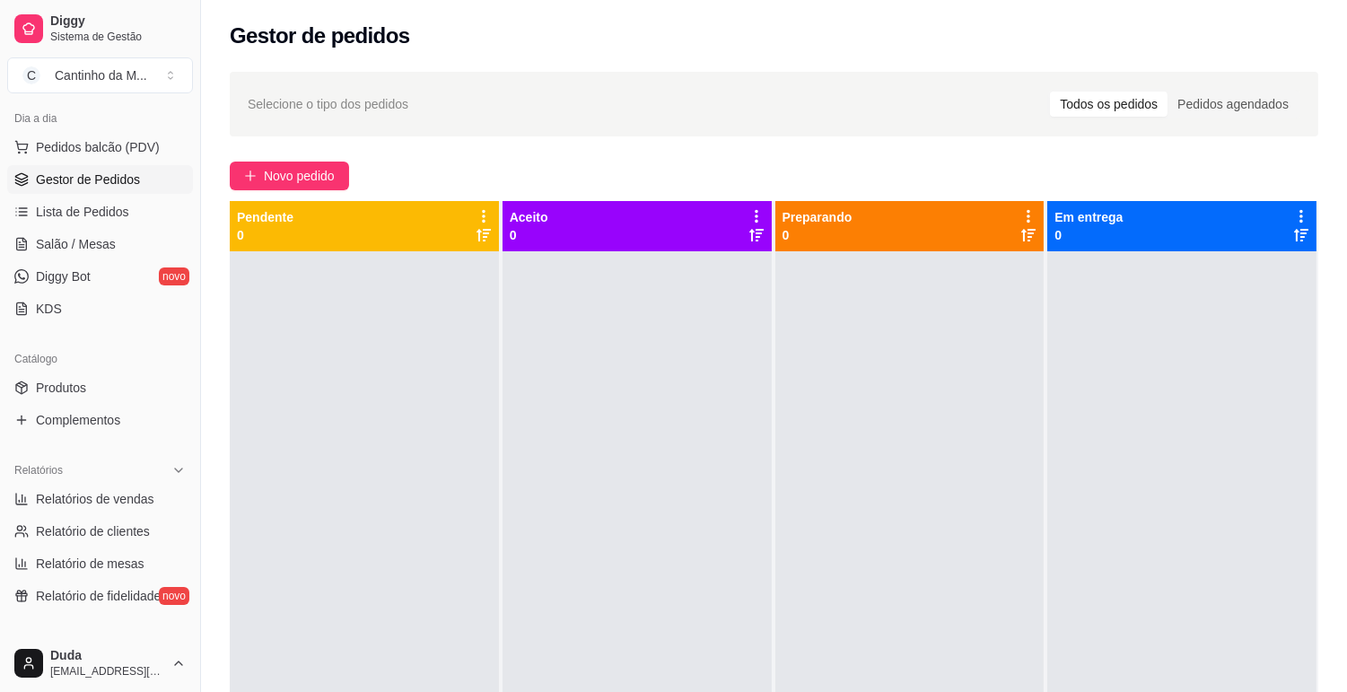
click at [114, 194] on ul "Pedidos balcão (PDV) Gestor de Pedidos Lista de Pedidos Salão / Mesas Diggy Bot…" at bounding box center [100, 228] width 186 height 190
click at [114, 198] on link "Lista de Pedidos" at bounding box center [100, 211] width 186 height 29
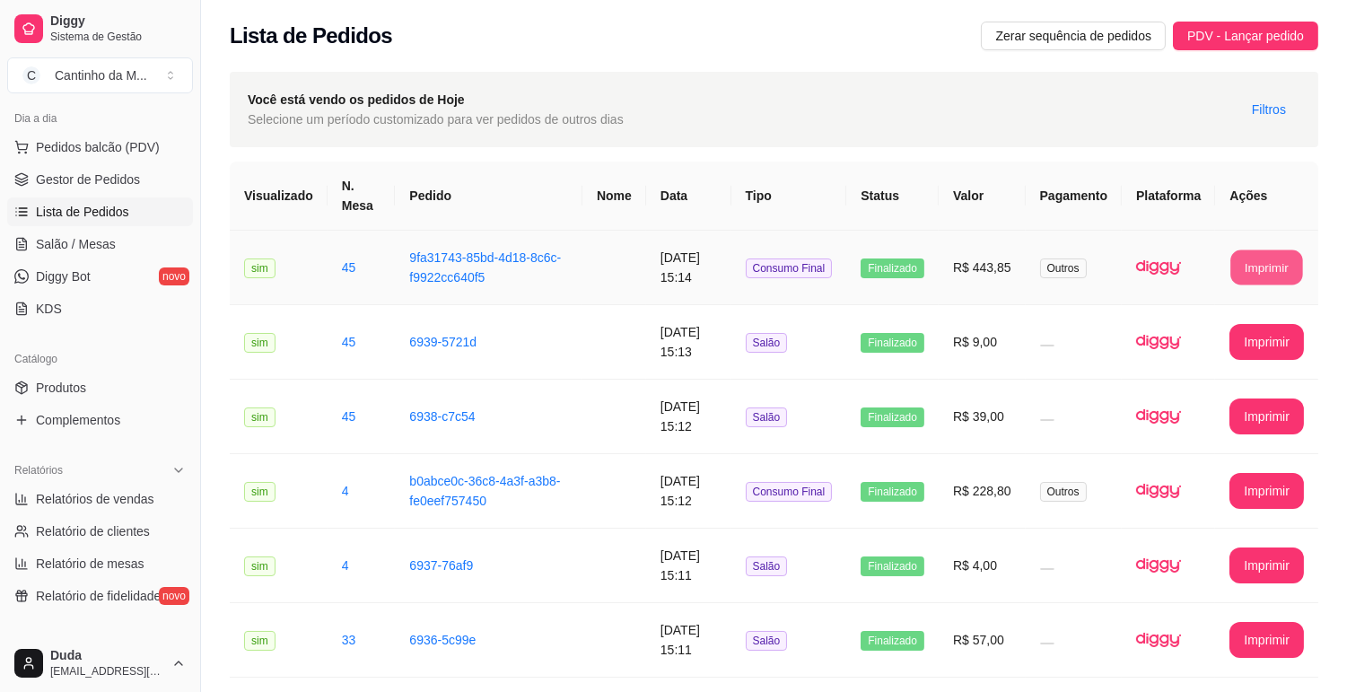
click at [1267, 265] on button "Imprimir" at bounding box center [1268, 267] width 72 height 35
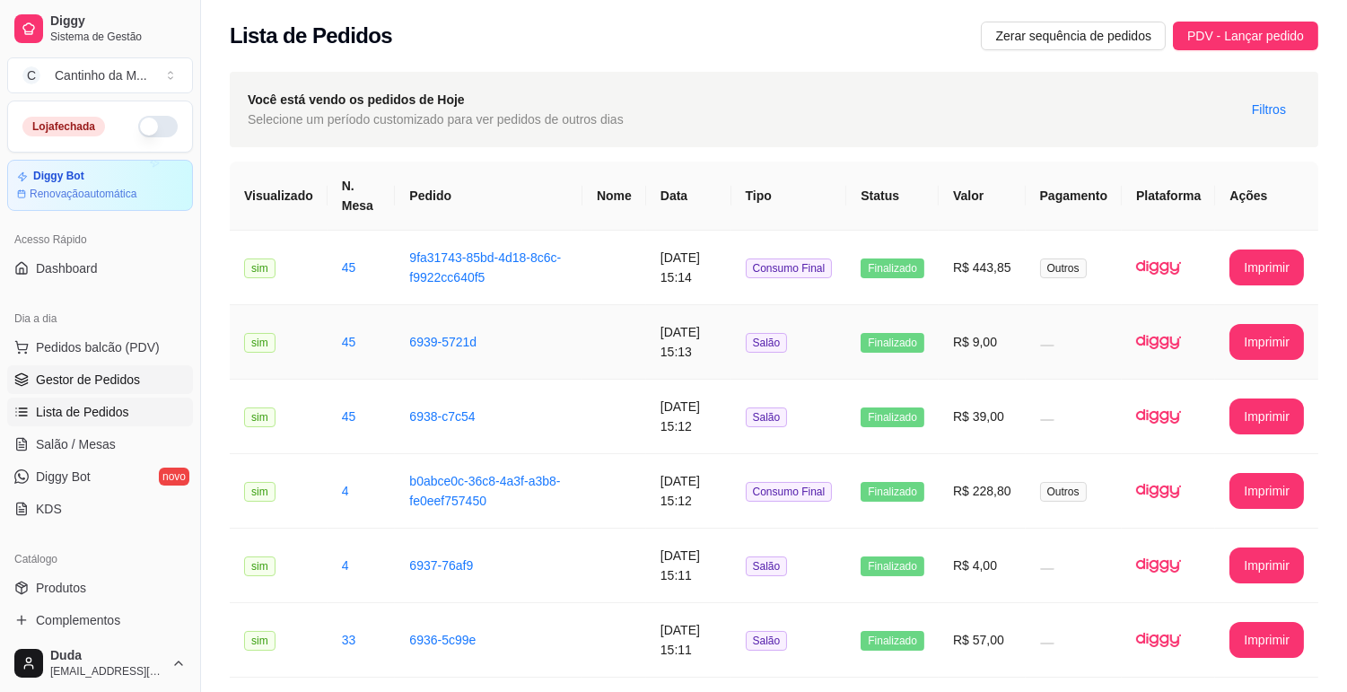
scroll to position [200, 0]
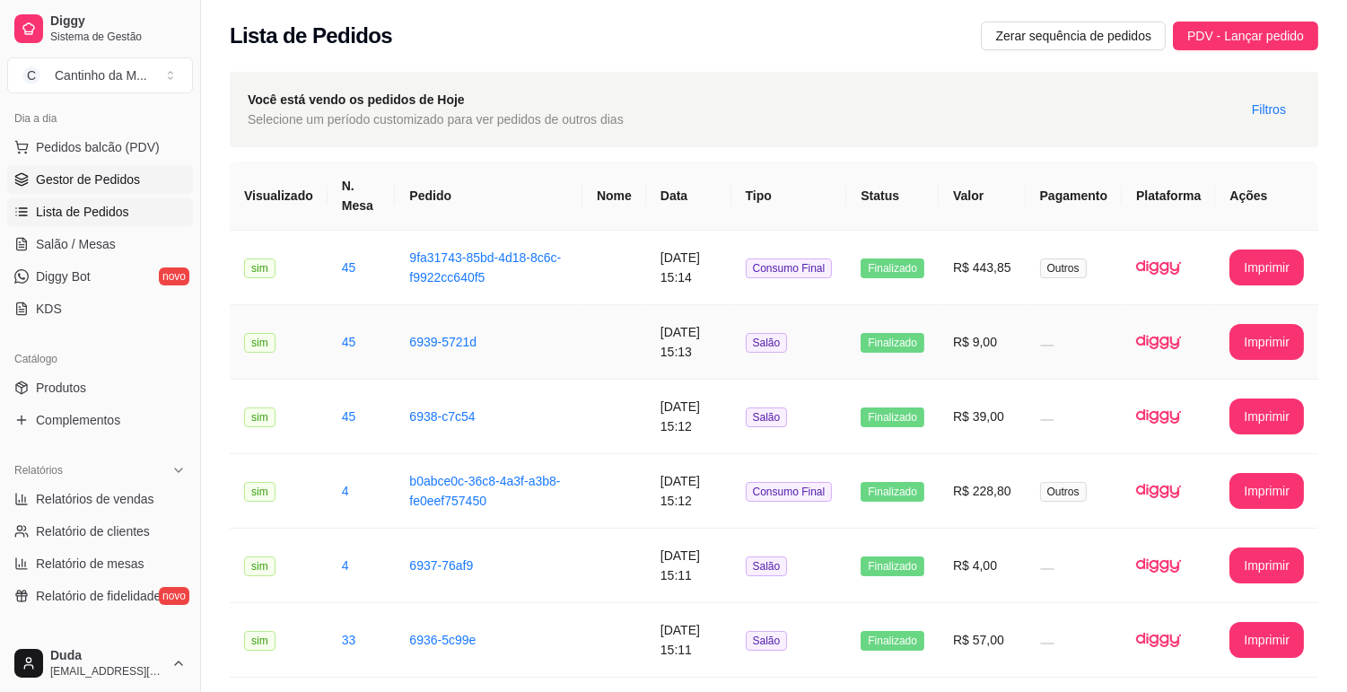
click at [166, 187] on link "Gestor de Pedidos" at bounding box center [100, 179] width 186 height 29
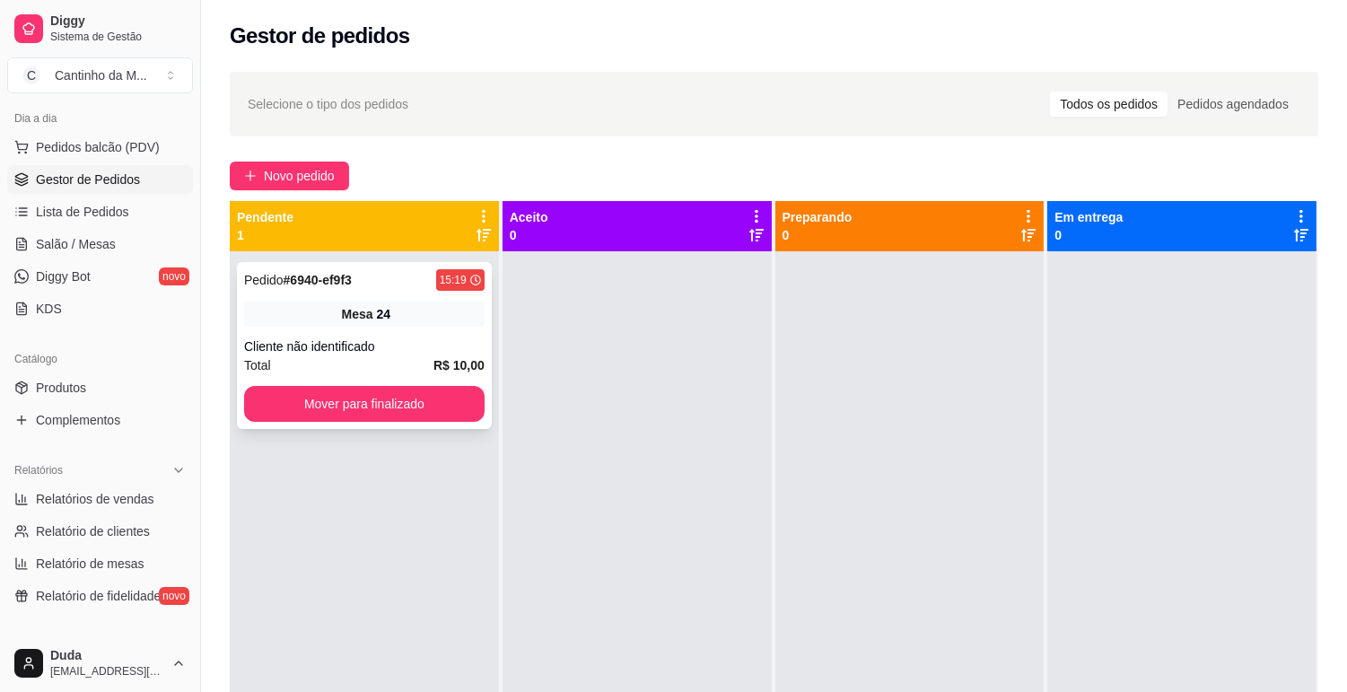
click at [417, 280] on div "Pedido # 6940-ef9f3 15:19" at bounding box center [364, 280] width 241 height 22
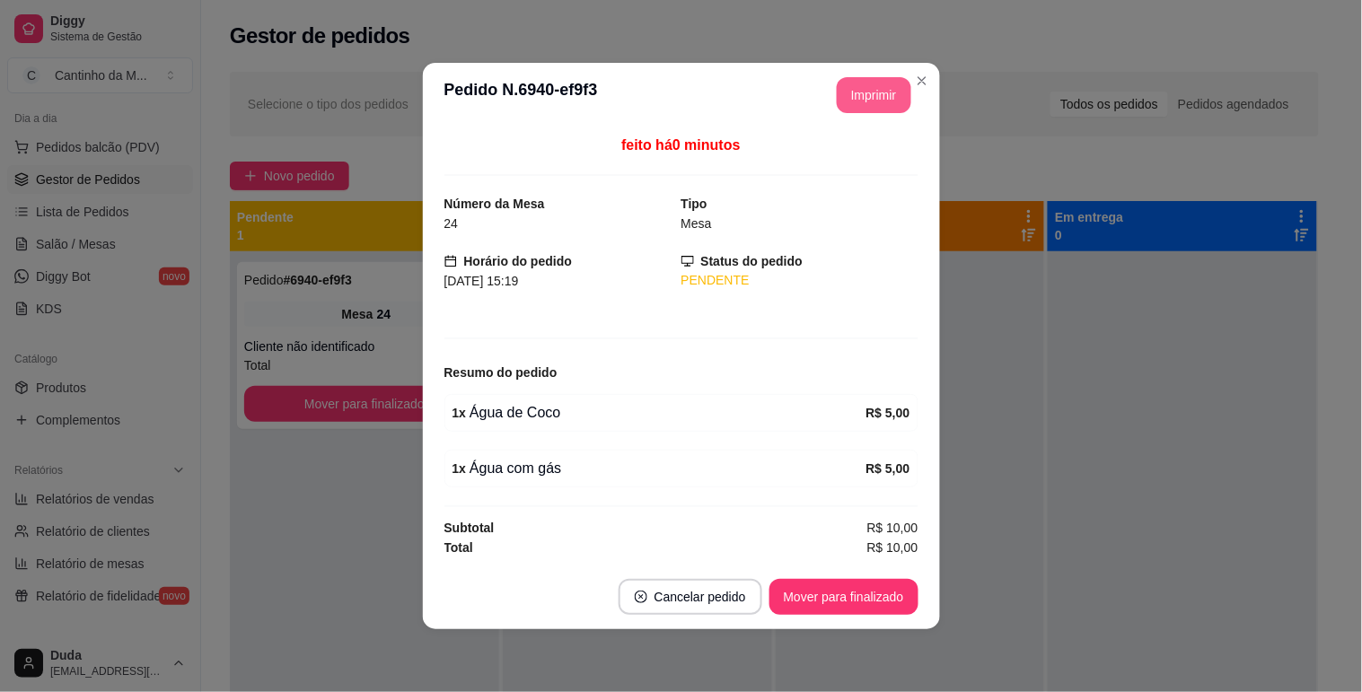
click at [873, 83] on button "Imprimir" at bounding box center [874, 95] width 75 height 36
click at [854, 596] on button "Mover para finalizado" at bounding box center [843, 597] width 145 height 35
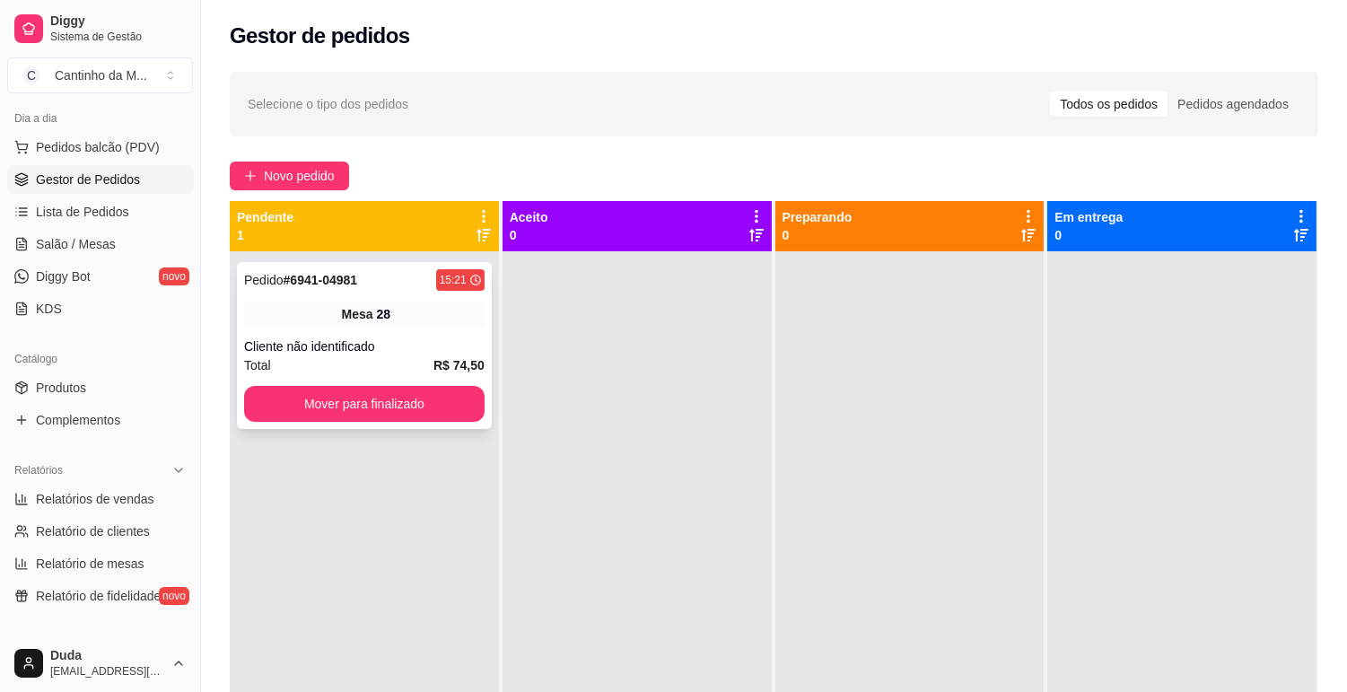
click at [441, 327] on div "Pedido # 6941-04981 15:21 Mesa 28 Cliente não identificado Total R$ 74,50 Mover…" at bounding box center [364, 345] width 255 height 167
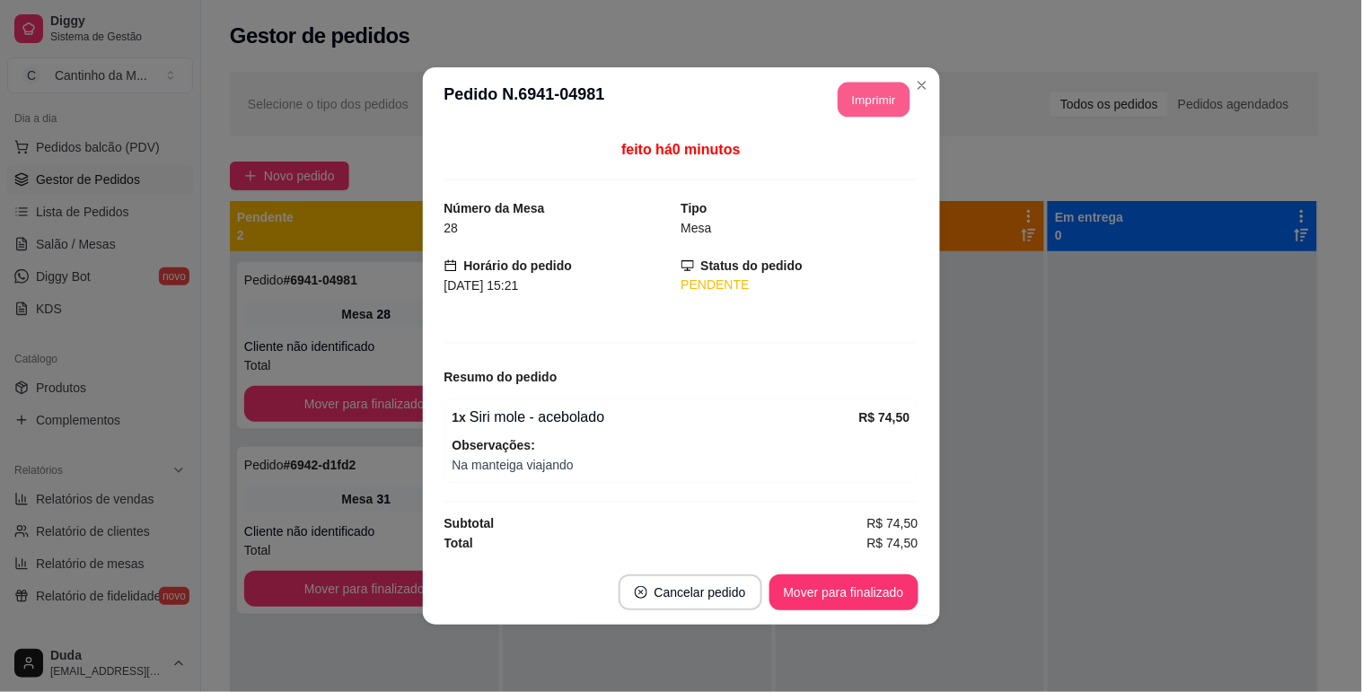
click at [871, 92] on button "Imprimir" at bounding box center [874, 100] width 72 height 35
click at [862, 593] on button "Mover para finalizado" at bounding box center [843, 593] width 149 height 36
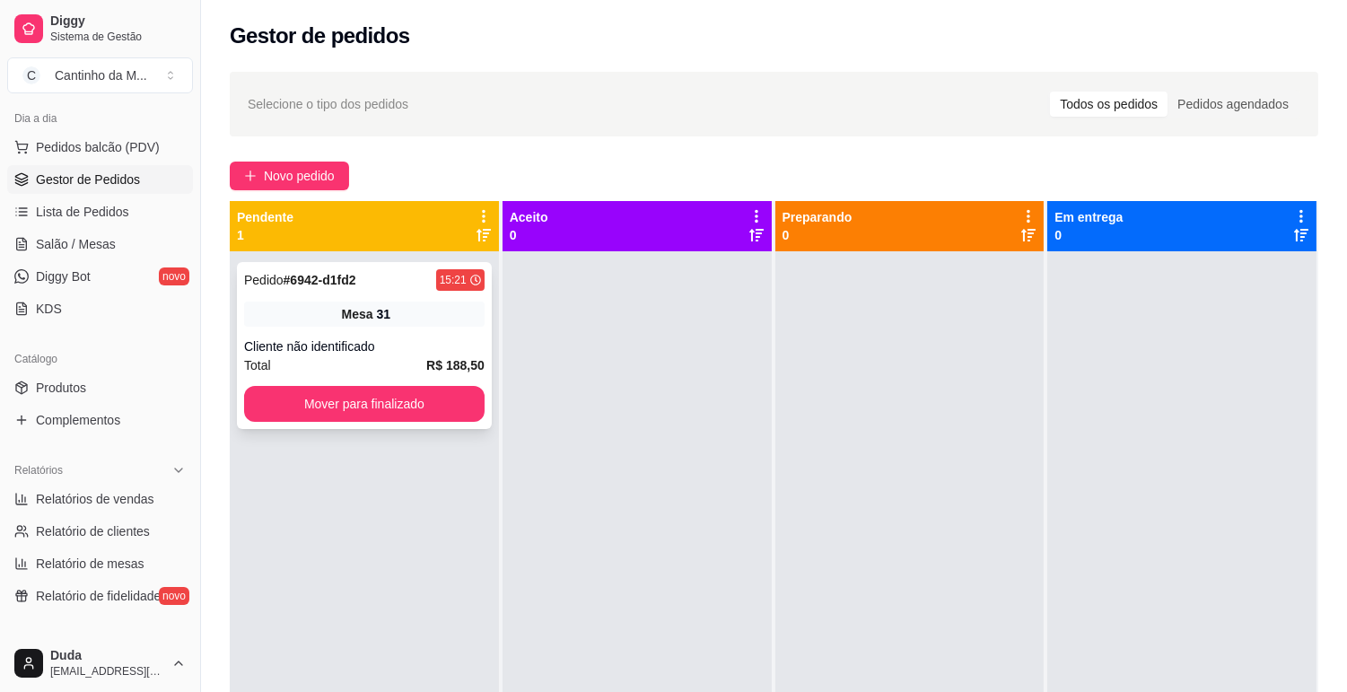
click at [414, 320] on div "Mesa 31" at bounding box center [364, 314] width 241 height 25
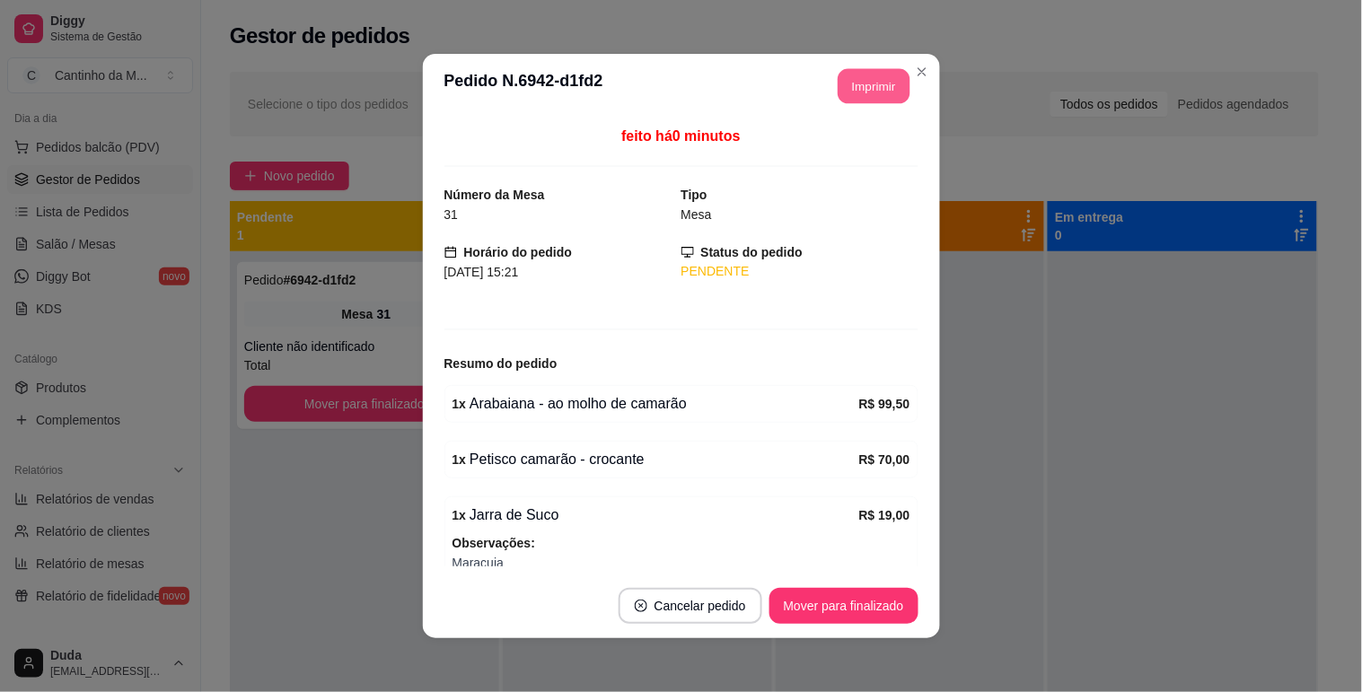
click at [851, 96] on button "Imprimir" at bounding box center [874, 86] width 72 height 35
click at [857, 92] on button "Imprimir" at bounding box center [874, 86] width 72 height 35
click at [868, 605] on button "Mover para finalizado" at bounding box center [843, 606] width 145 height 35
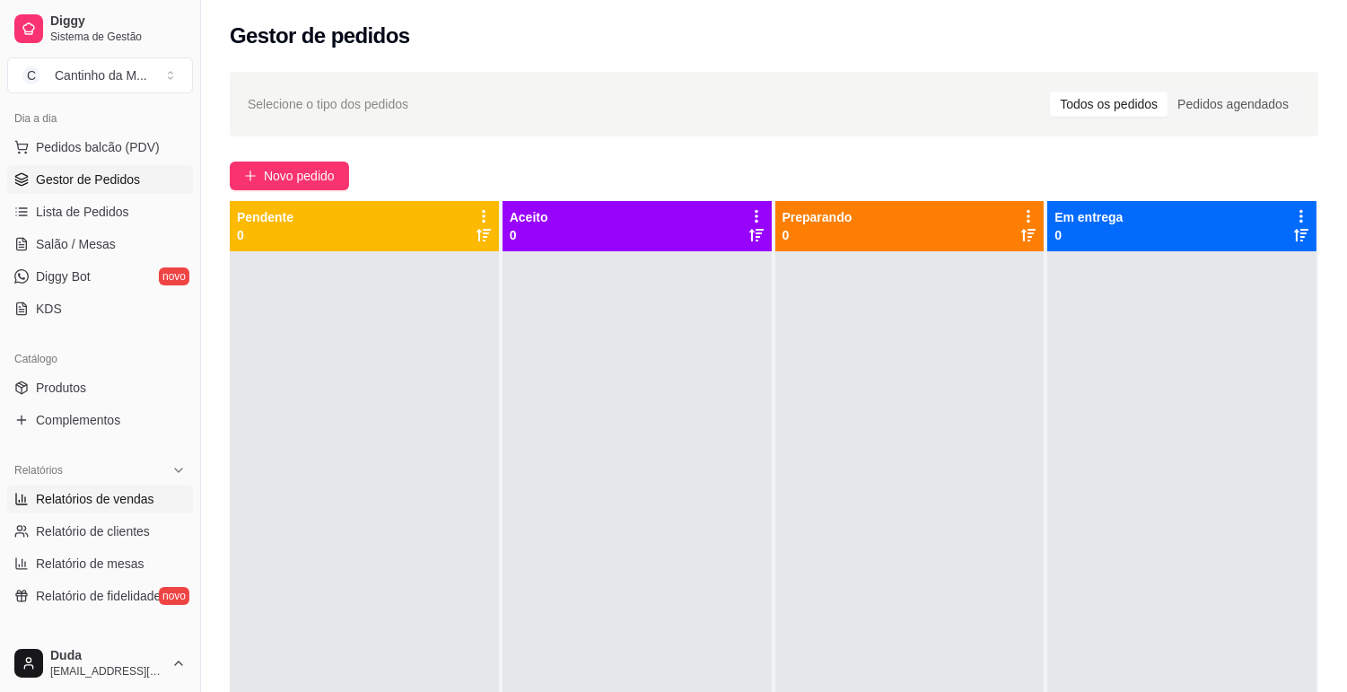
click at [64, 504] on span "Relatórios de vendas" at bounding box center [95, 499] width 118 height 18
select select "ALL"
select select "0"
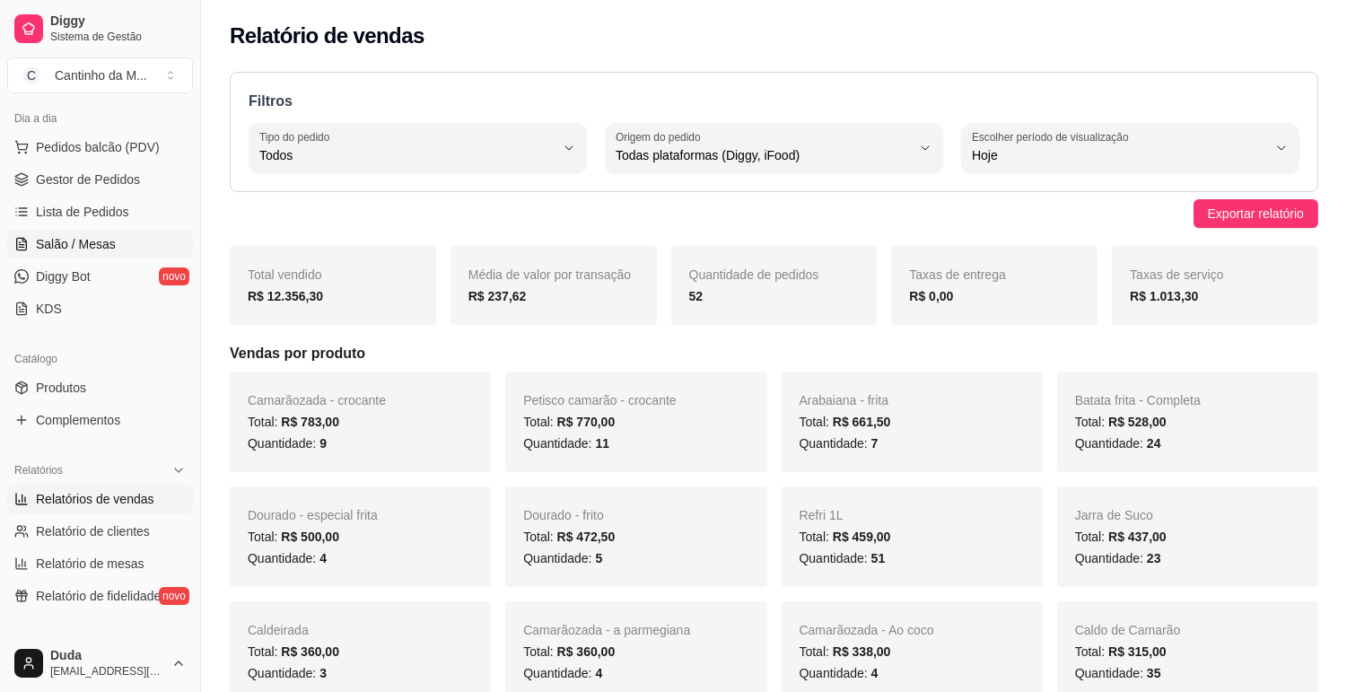
click at [55, 244] on span "Salão / Mesas" at bounding box center [76, 244] width 80 height 18
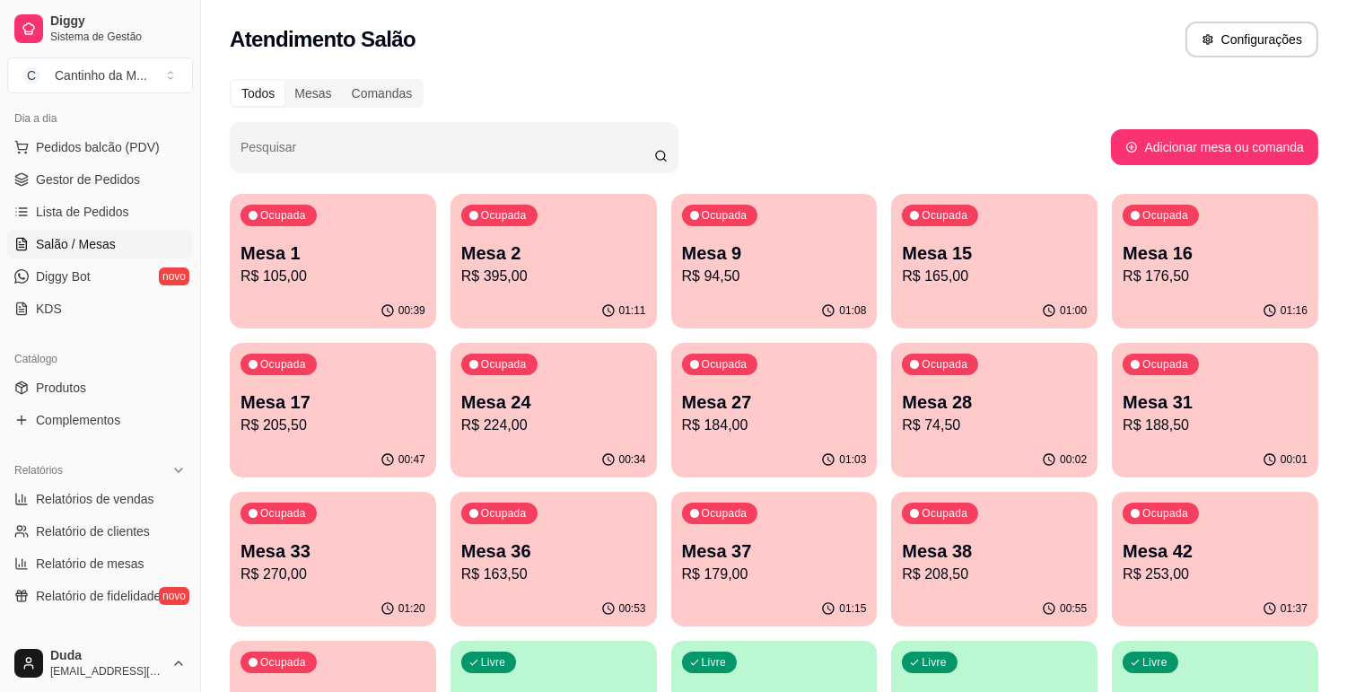
click at [598, 357] on div "Ocupada Mesa 24 R$ 224,00" at bounding box center [554, 393] width 206 height 100
click at [133, 172] on span "Gestor de Pedidos" at bounding box center [88, 180] width 104 height 18
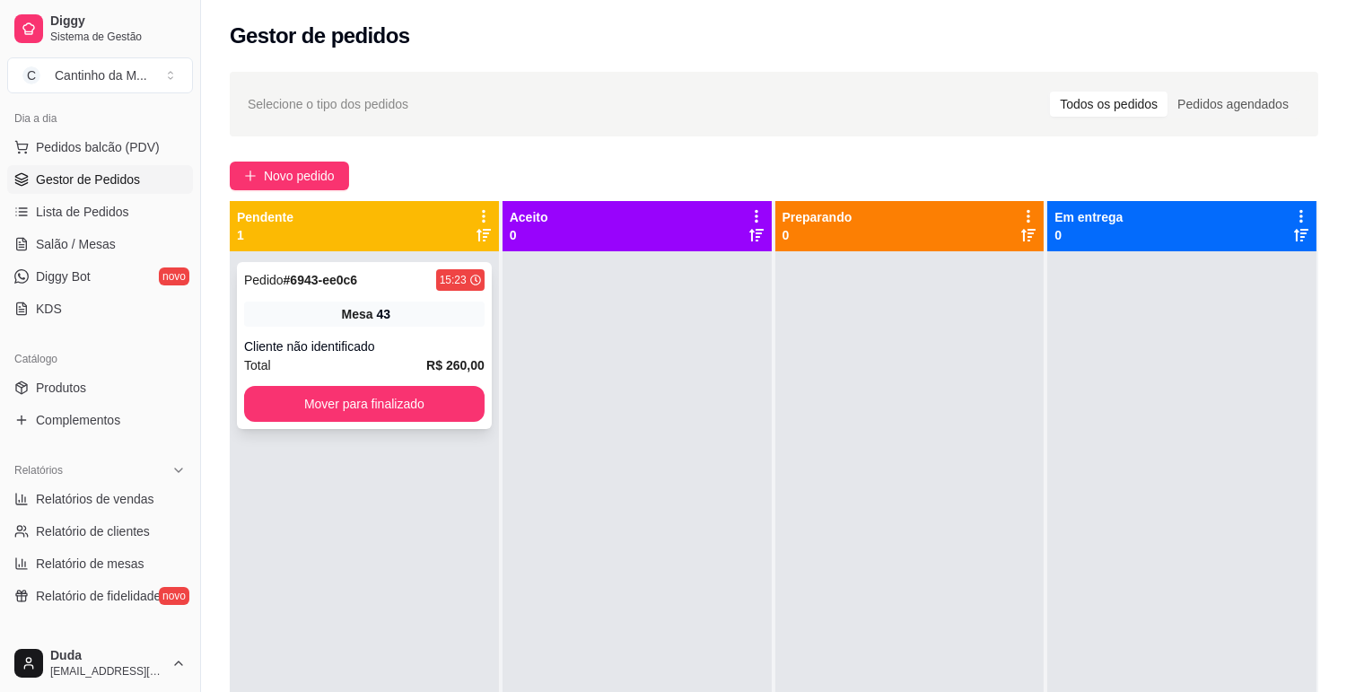
click at [276, 346] on div "Cliente não identificado" at bounding box center [364, 347] width 241 height 18
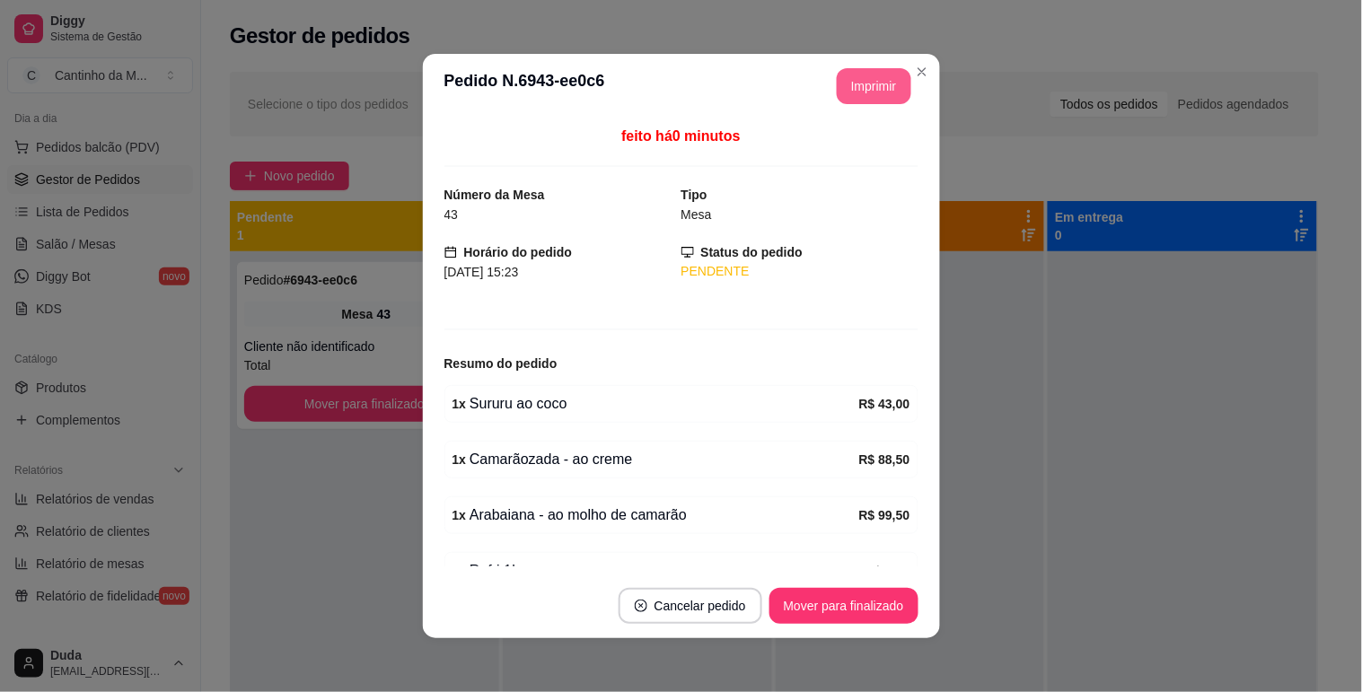
click at [837, 78] on button "Imprimir" at bounding box center [874, 86] width 75 height 36
click at [876, 85] on button "Imprimir" at bounding box center [874, 86] width 75 height 36
click at [842, 602] on button "Mover para finalizado" at bounding box center [843, 606] width 149 height 36
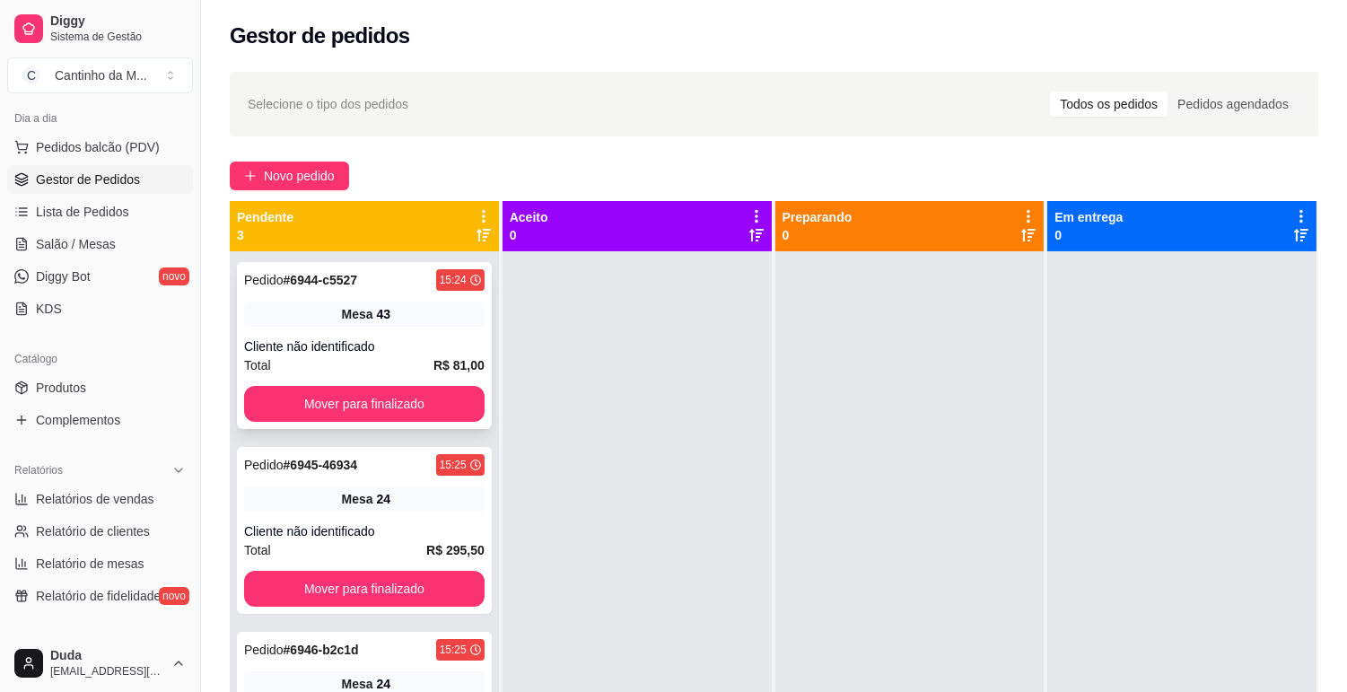
click at [346, 341] on div "Cliente não identificado" at bounding box center [364, 347] width 241 height 18
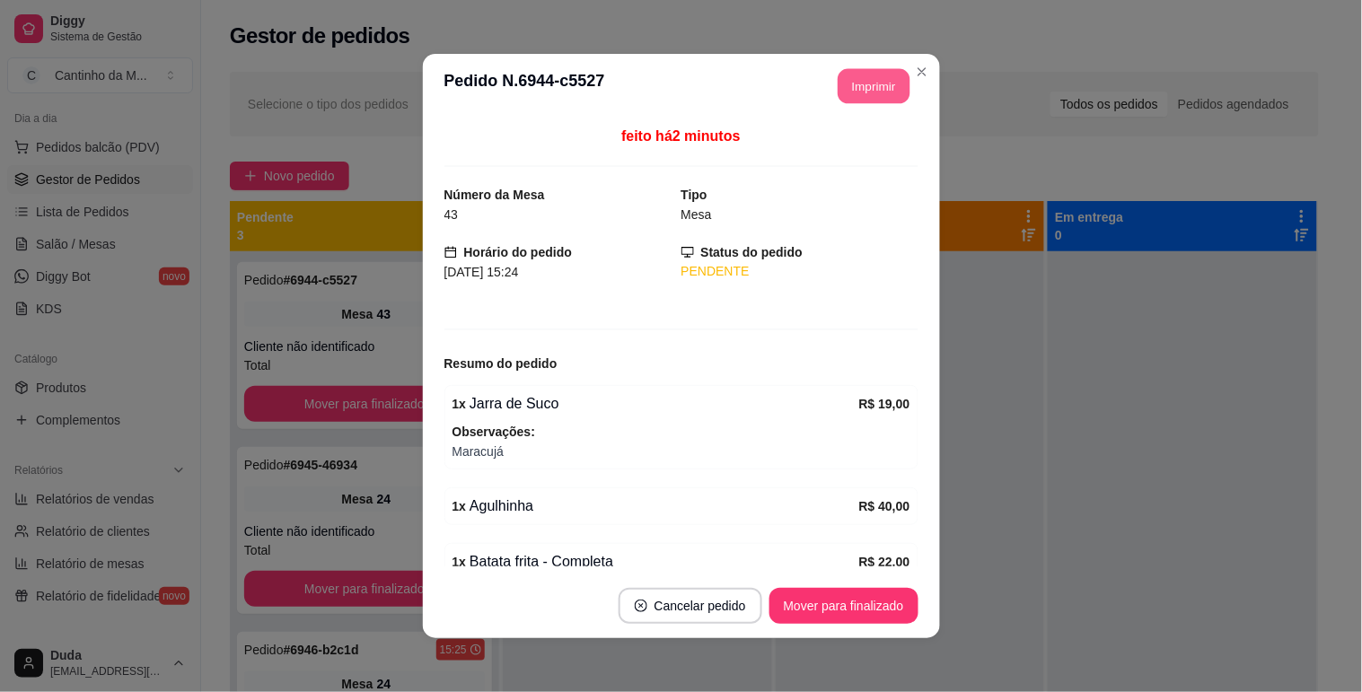
click at [855, 93] on button "Imprimir" at bounding box center [874, 86] width 72 height 35
click at [856, 594] on button "Mover para finalizado" at bounding box center [843, 606] width 149 height 36
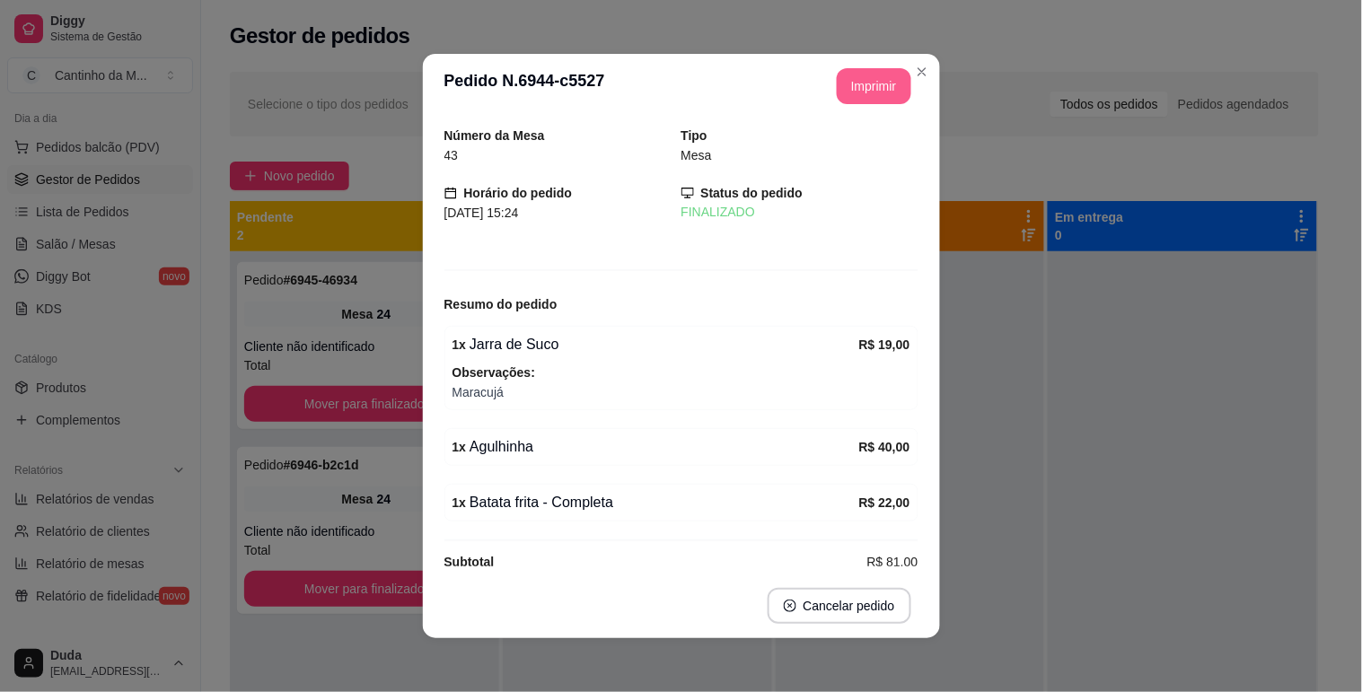
click at [851, 76] on button "Imprimir" at bounding box center [874, 86] width 75 height 36
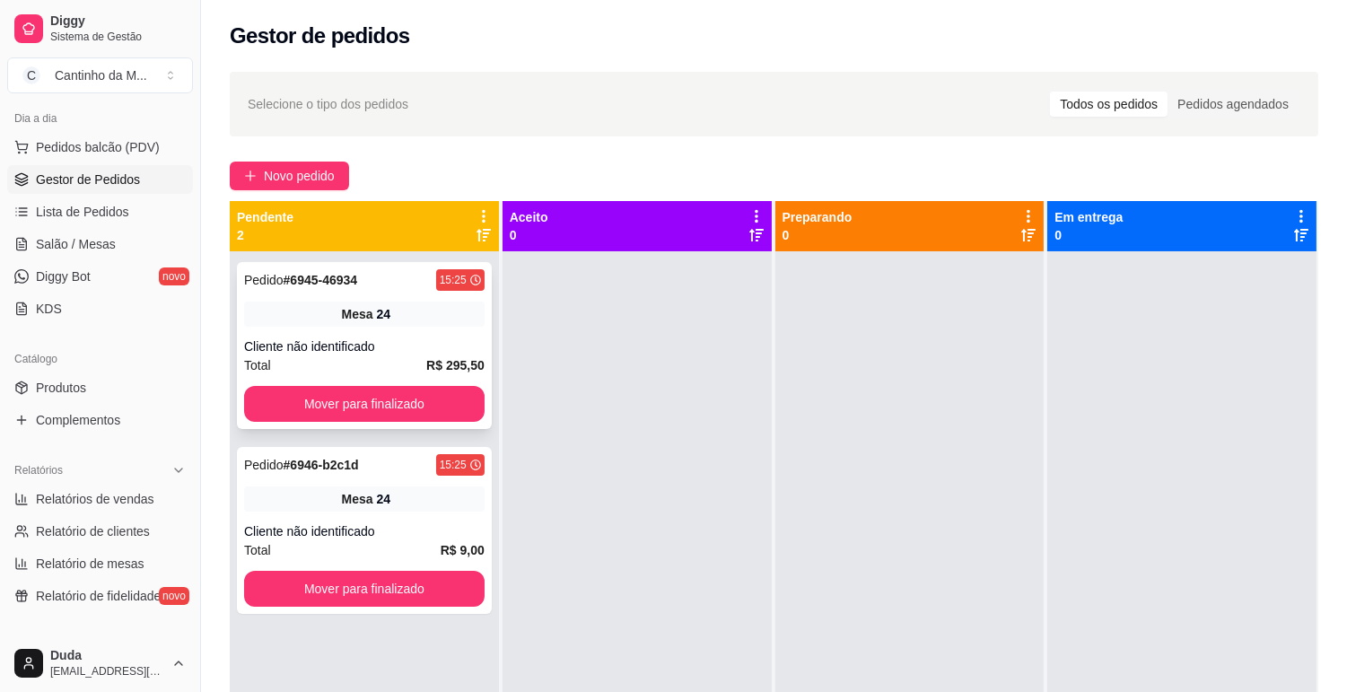
click at [407, 338] on div "Cliente não identificado" at bounding box center [364, 347] width 241 height 18
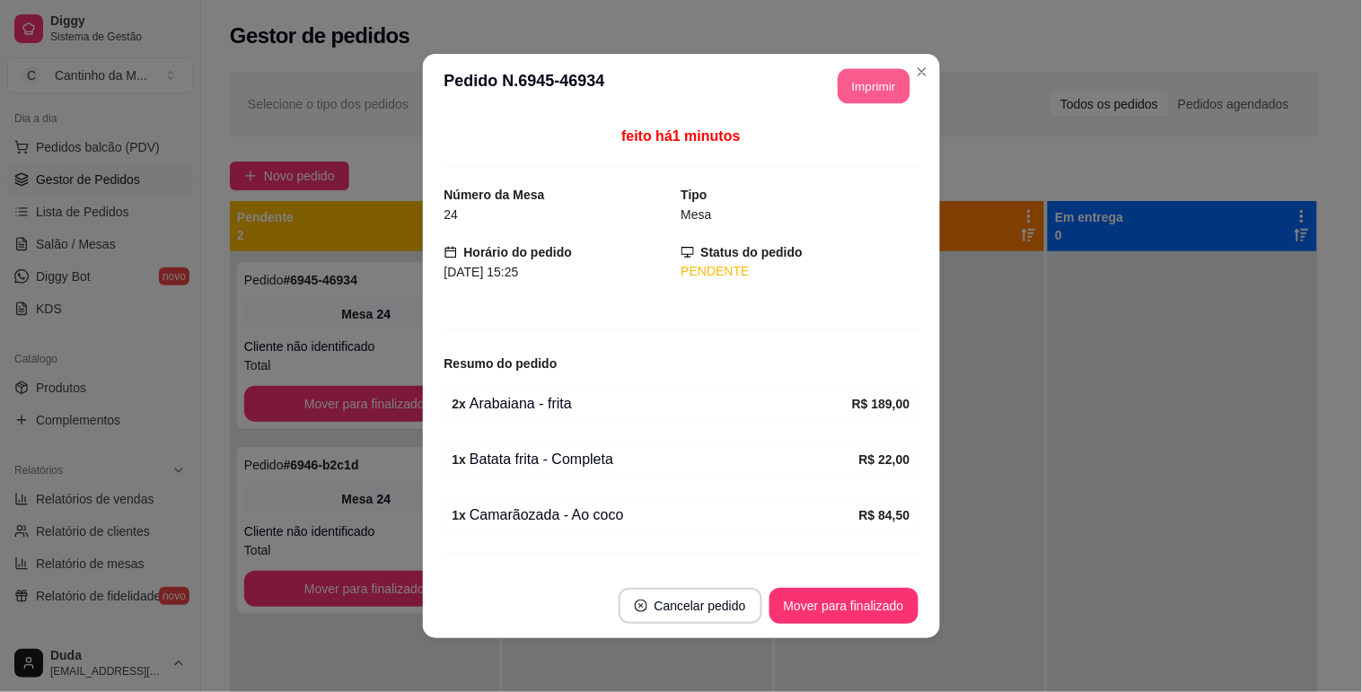
click at [844, 86] on button "Imprimir" at bounding box center [874, 86] width 72 height 35
click at [875, 610] on button "Mover para finalizado" at bounding box center [843, 606] width 149 height 36
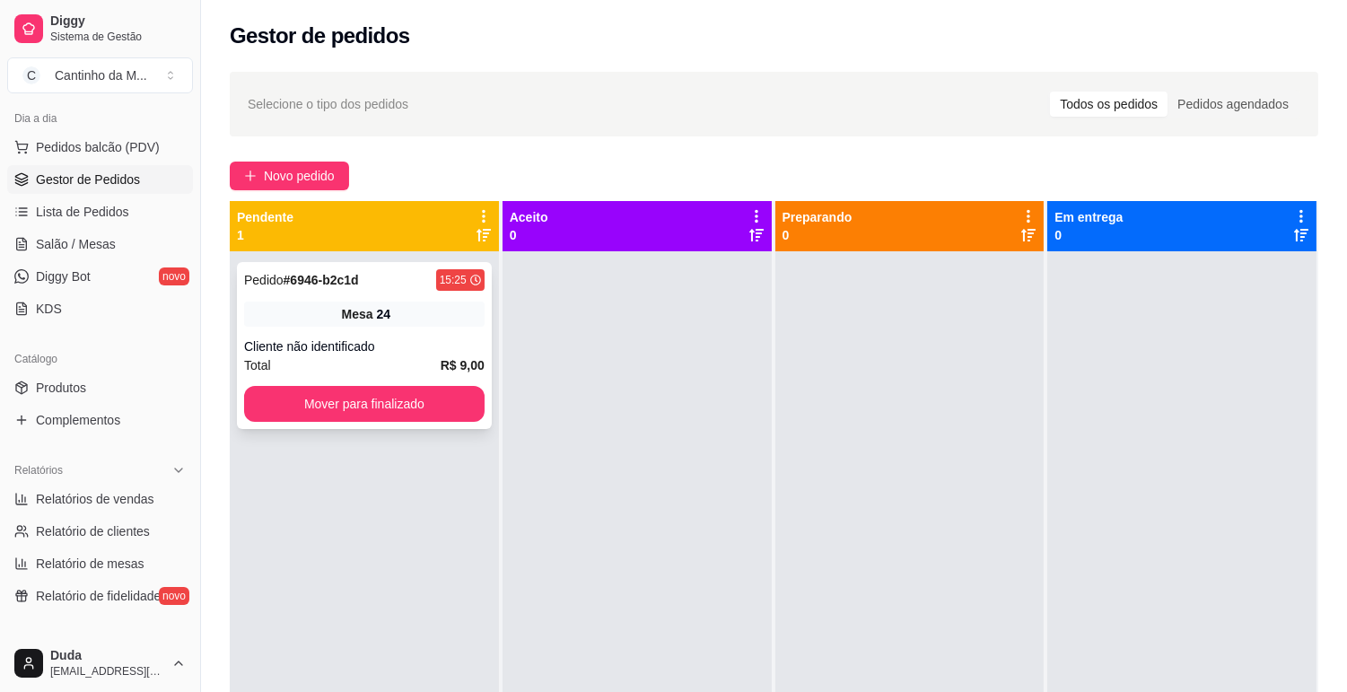
click at [327, 307] on div "Mesa 24" at bounding box center [364, 314] width 241 height 25
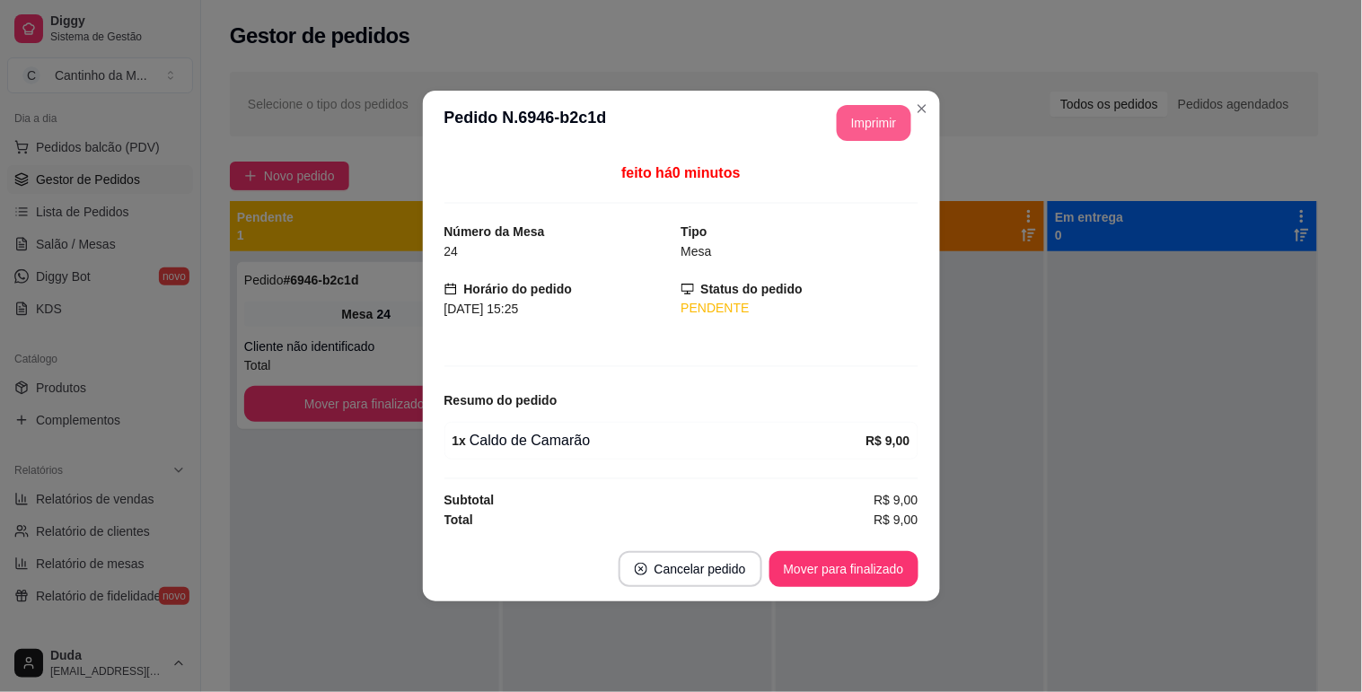
click at [881, 136] on button "Imprimir" at bounding box center [874, 123] width 75 height 36
click at [872, 579] on button "Mover para finalizado" at bounding box center [843, 569] width 145 height 35
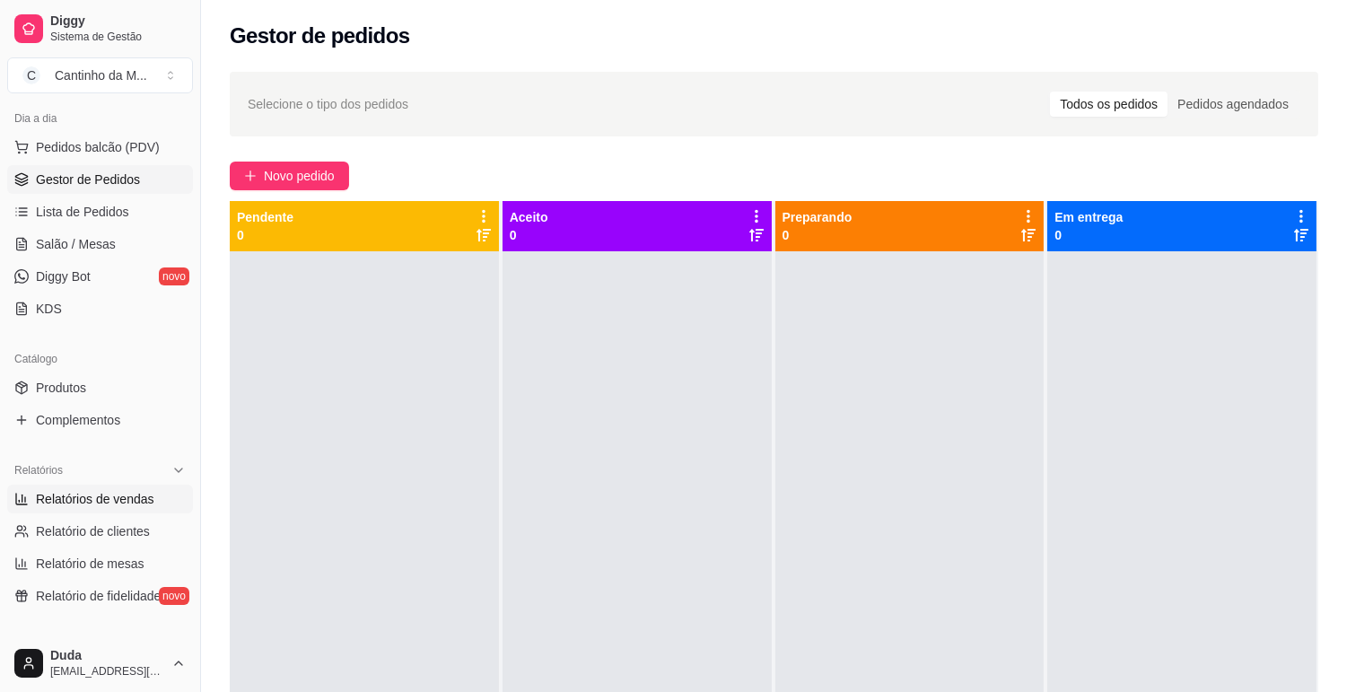
click at [129, 488] on link "Relatórios de vendas" at bounding box center [100, 499] width 186 height 29
select select "ALL"
select select "0"
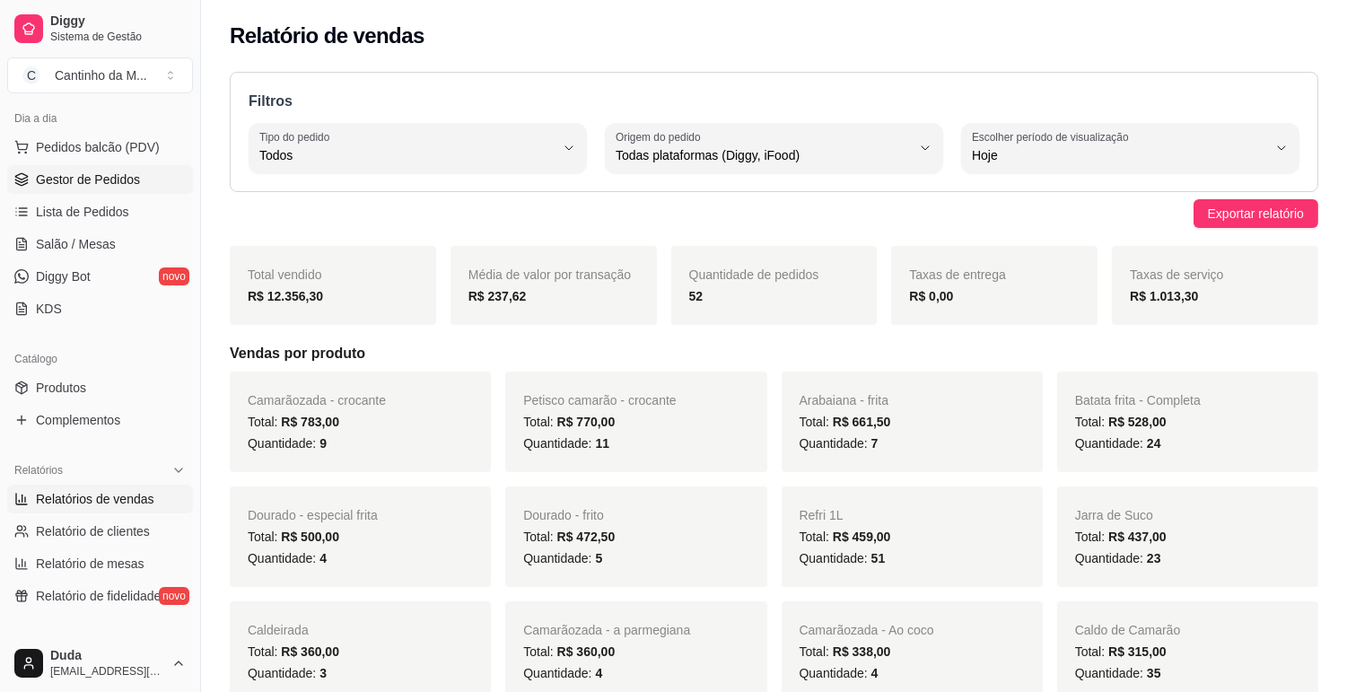
click at [114, 176] on span "Gestor de Pedidos" at bounding box center [88, 180] width 104 height 18
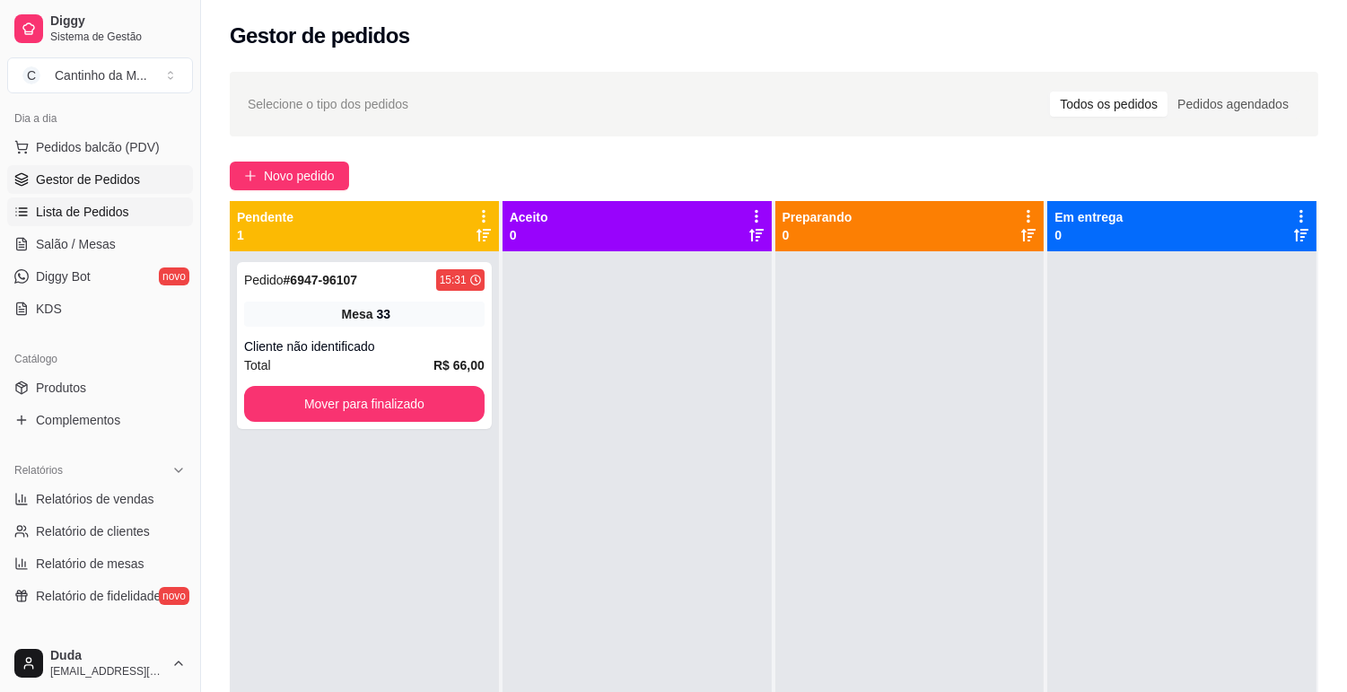
click at [127, 205] on link "Lista de Pedidos" at bounding box center [100, 211] width 186 height 29
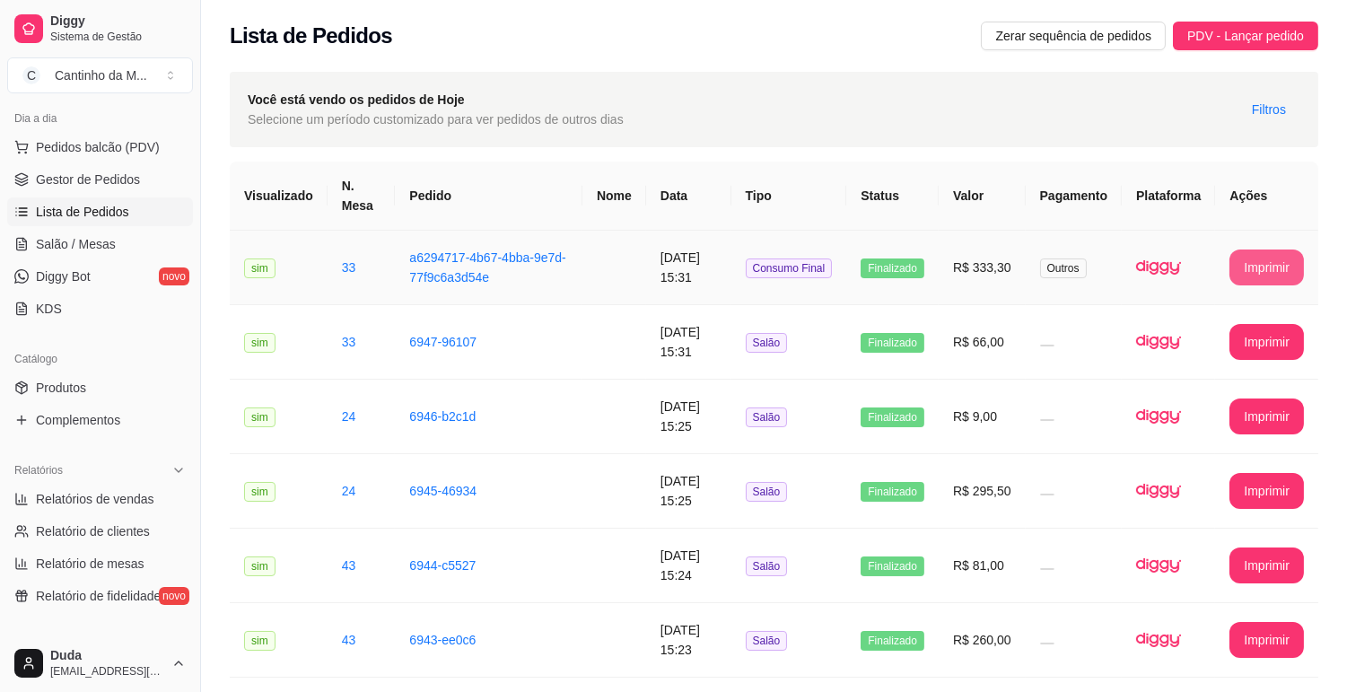
click at [1240, 267] on button "Imprimir" at bounding box center [1267, 268] width 75 height 36
click at [101, 180] on span "Gestor de Pedidos" at bounding box center [88, 180] width 104 height 18
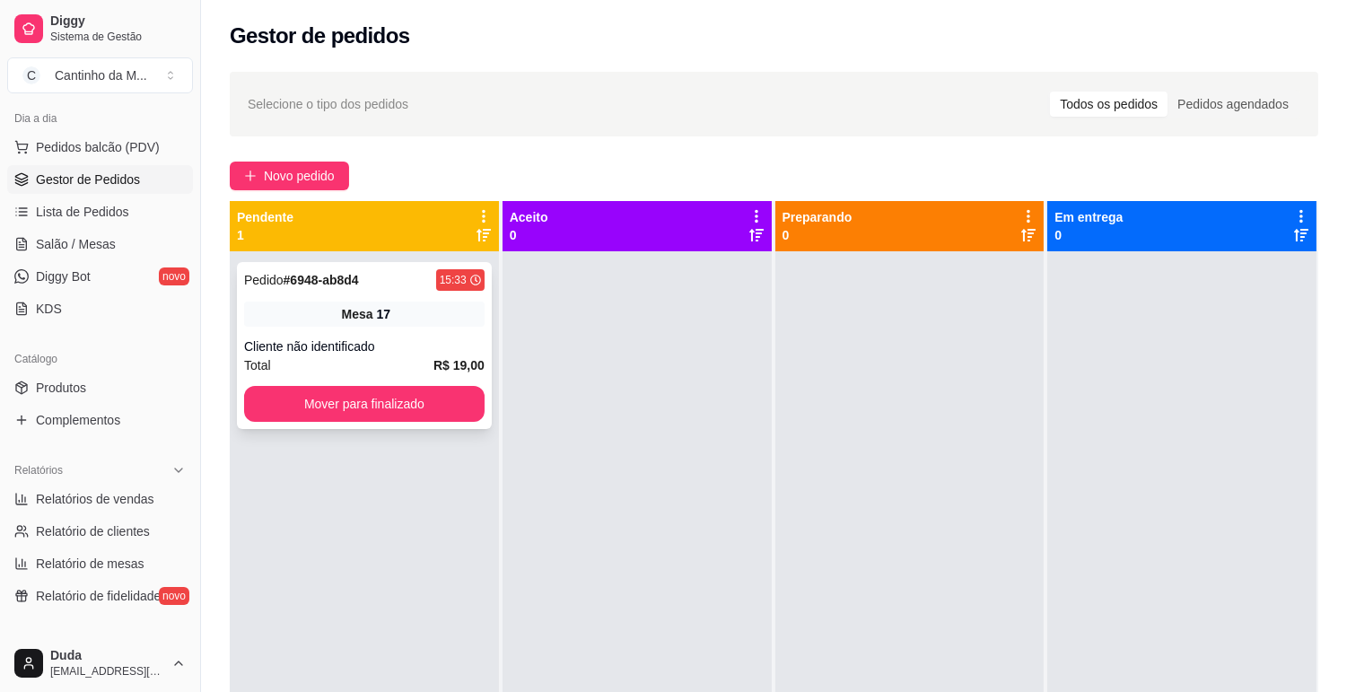
click at [333, 299] on div "Pedido # 6948-ab8d4 15:33 Mesa 17 Cliente não identificado Total R$ 19,00 Mover…" at bounding box center [364, 345] width 255 height 167
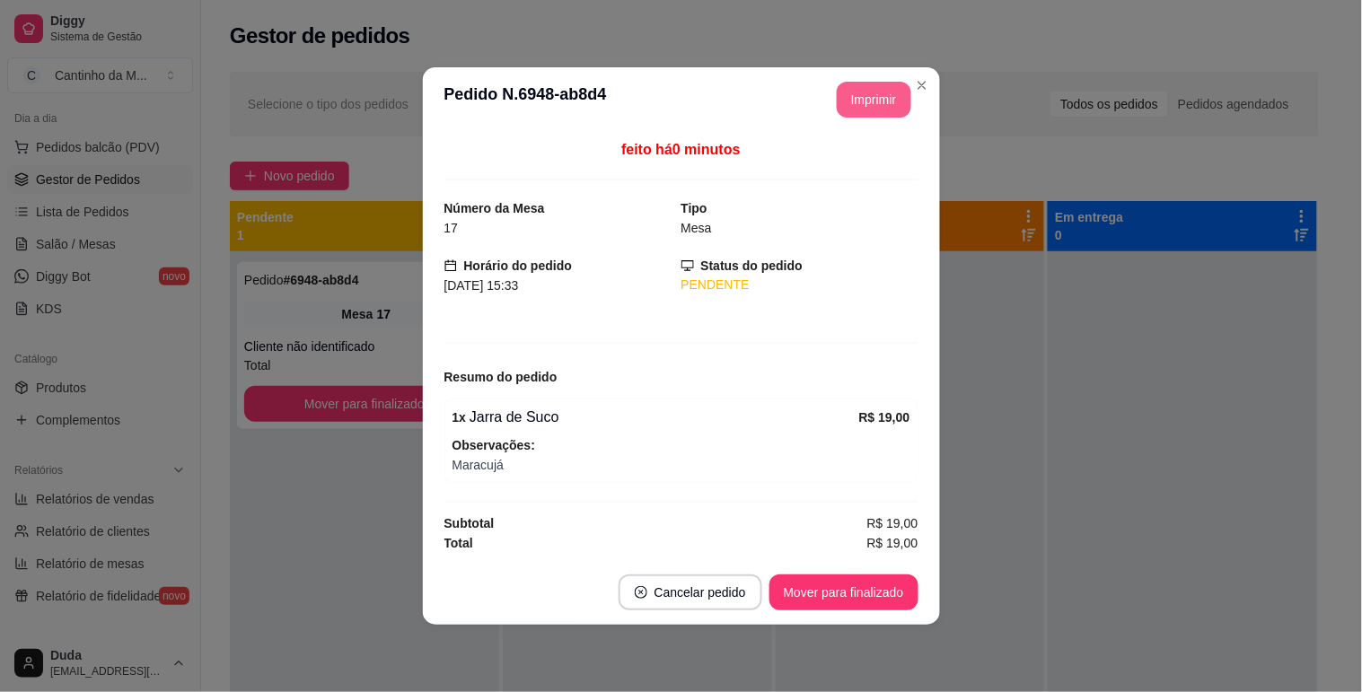
click at [860, 104] on button "Imprimir" at bounding box center [874, 100] width 75 height 36
click at [828, 584] on button "Mover para finalizado" at bounding box center [843, 592] width 145 height 35
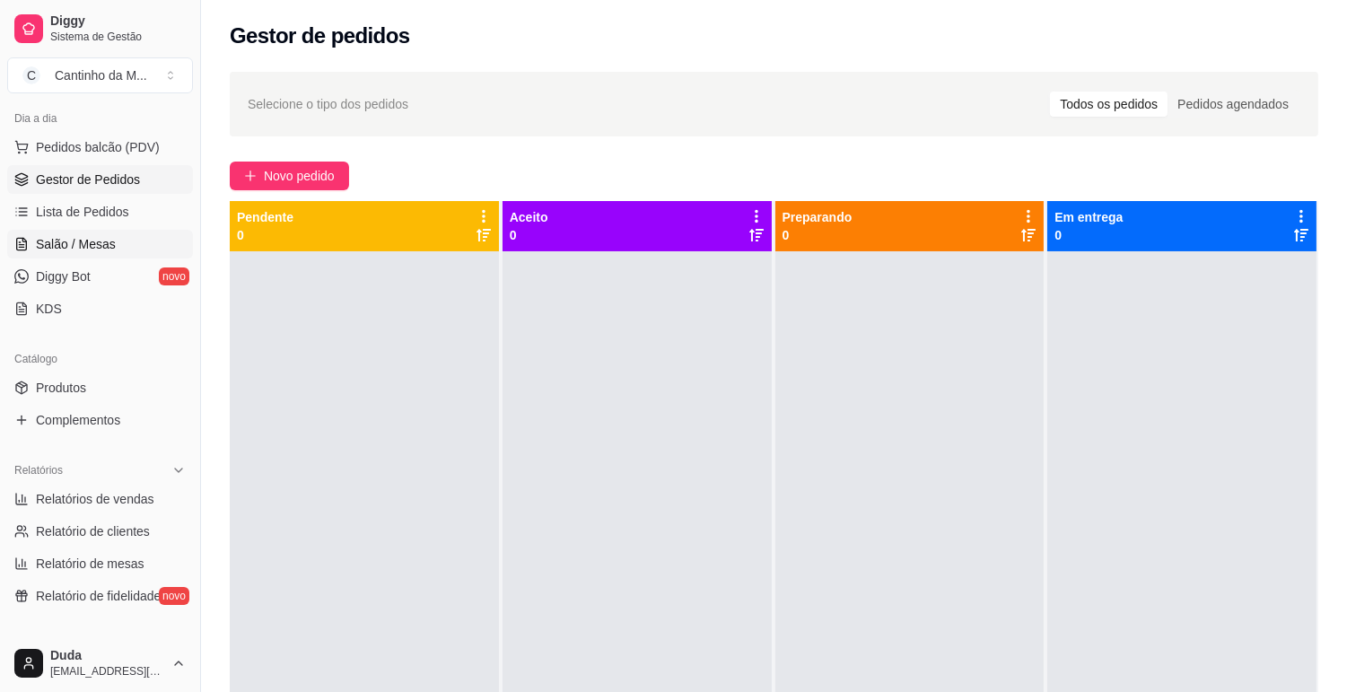
click at [48, 248] on span "Salão / Mesas" at bounding box center [76, 244] width 80 height 18
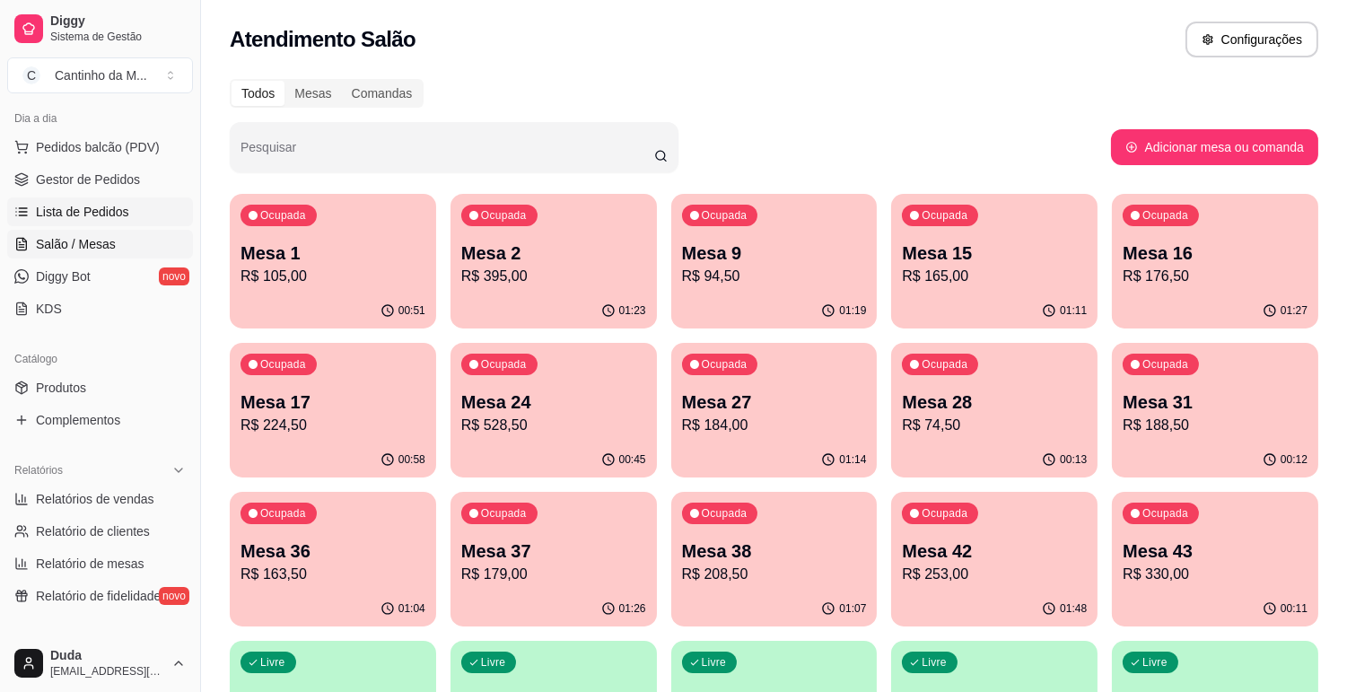
click at [137, 210] on link "Lista de Pedidos" at bounding box center [100, 211] width 186 height 29
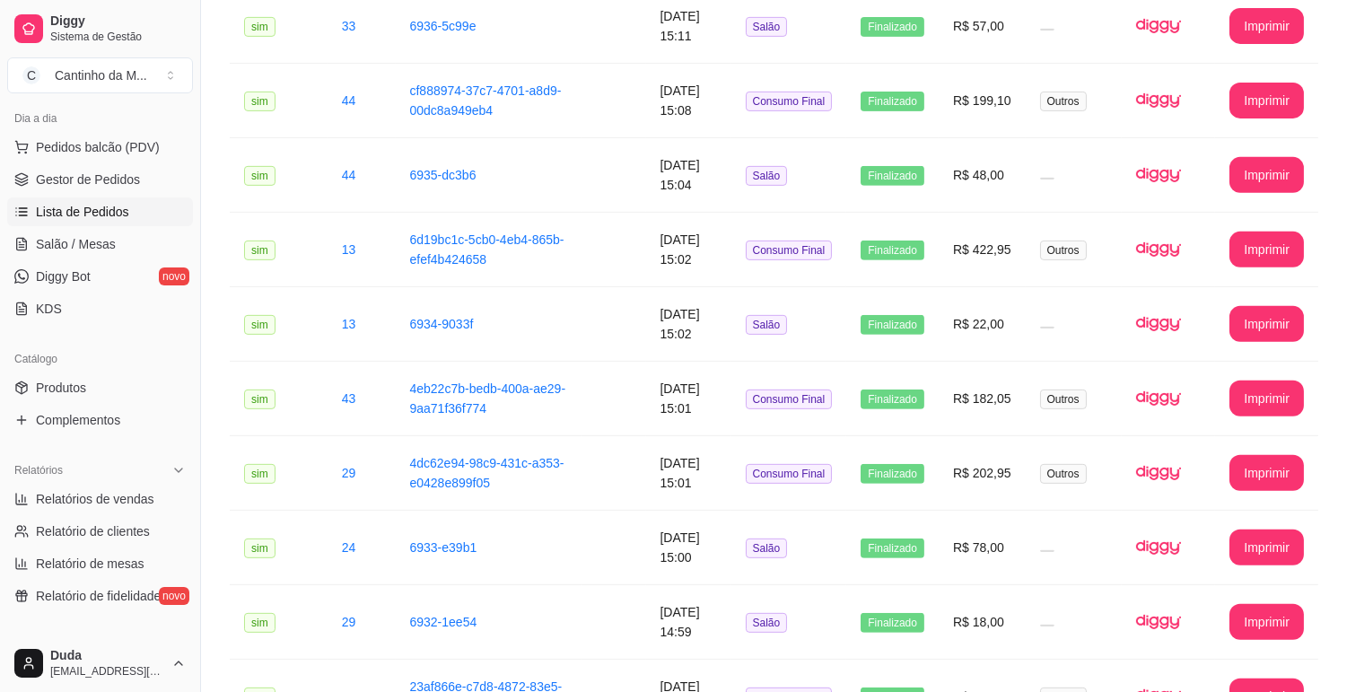
scroll to position [1496, 0]
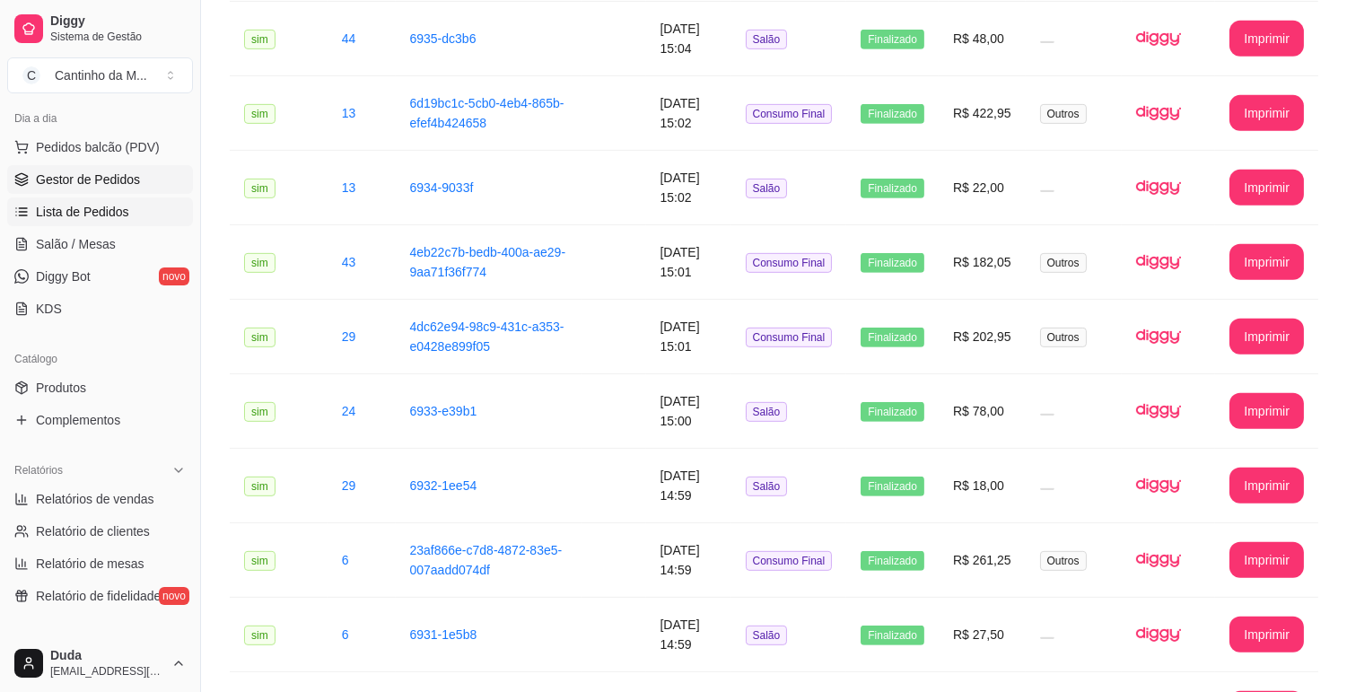
click at [70, 186] on span "Gestor de Pedidos" at bounding box center [88, 180] width 104 height 18
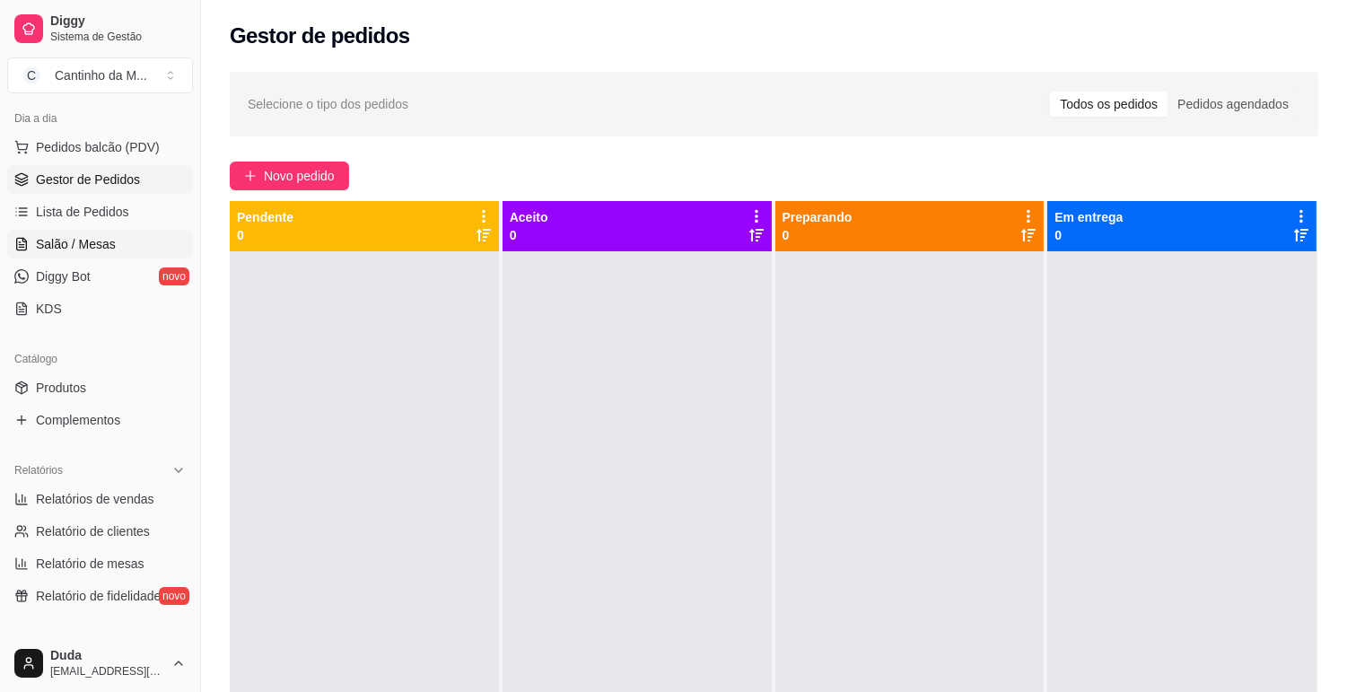
click at [84, 236] on span "Salão / Mesas" at bounding box center [76, 244] width 80 height 18
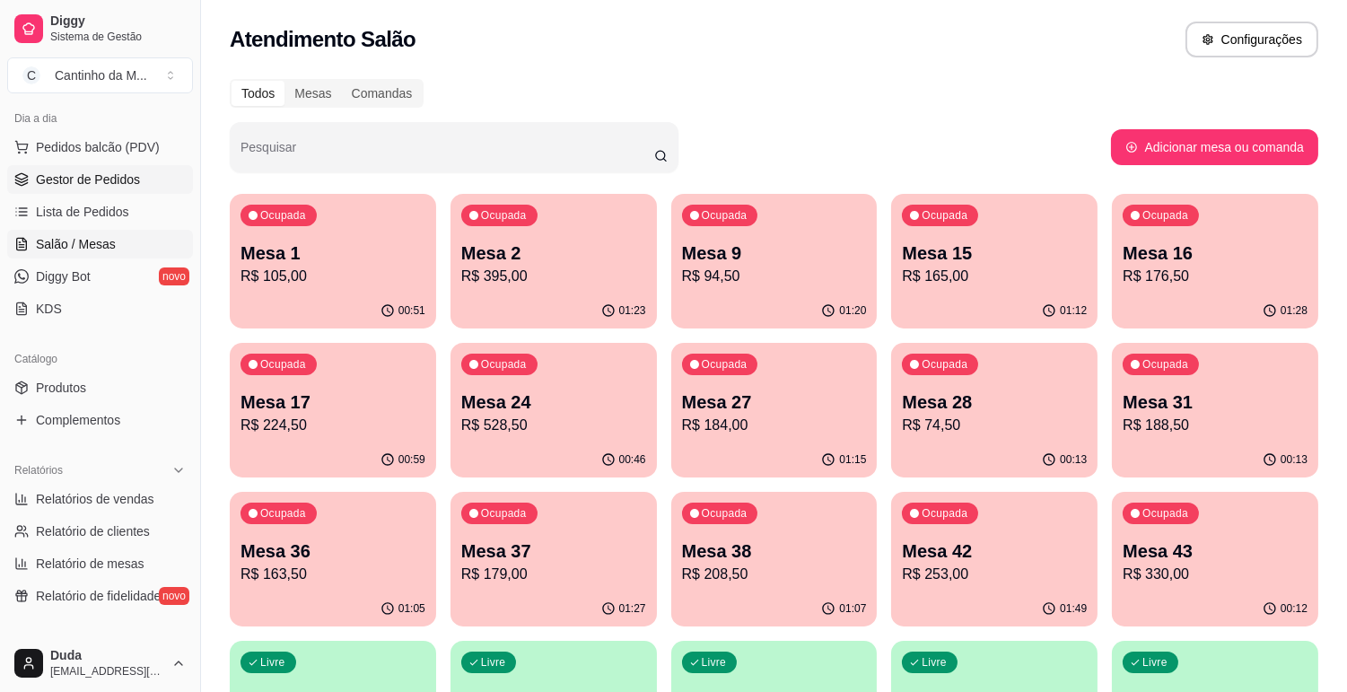
click at [113, 176] on span "Gestor de Pedidos" at bounding box center [88, 180] width 104 height 18
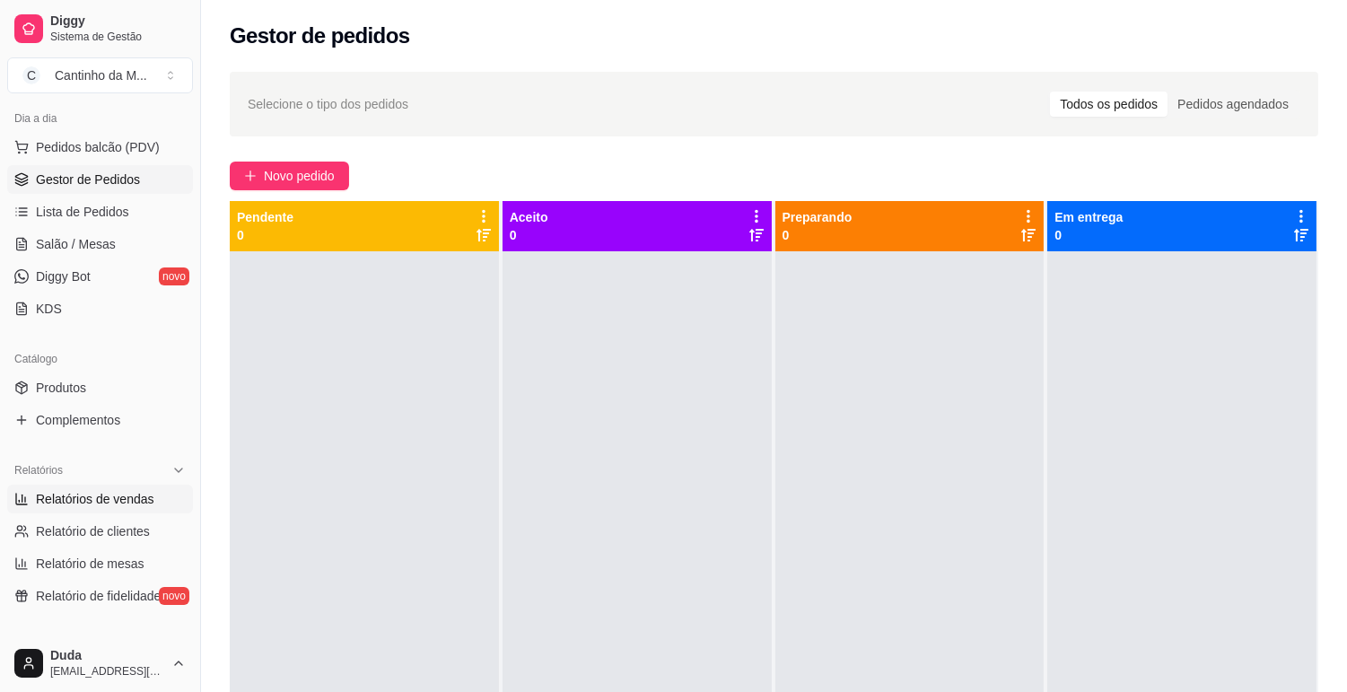
click at [48, 497] on span "Relatórios de vendas" at bounding box center [95, 499] width 118 height 18
select select "ALL"
select select "0"
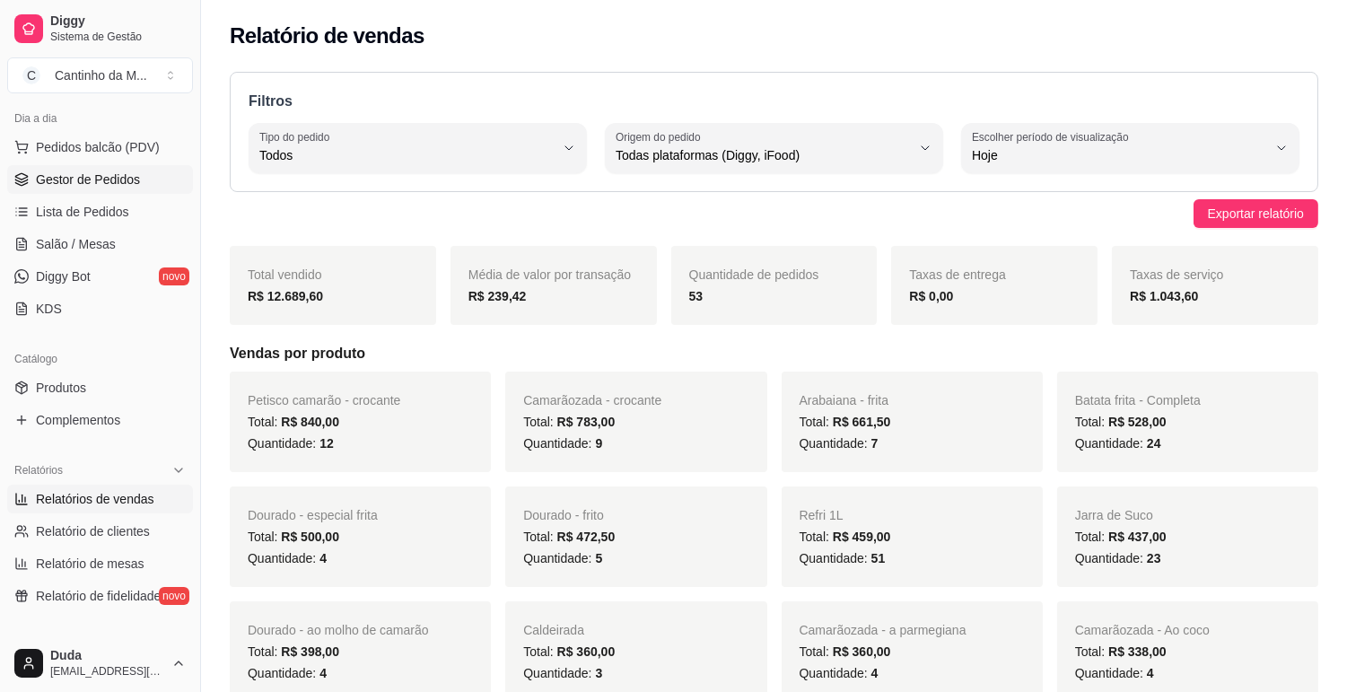
click at [164, 180] on link "Gestor de Pedidos" at bounding box center [100, 179] width 186 height 29
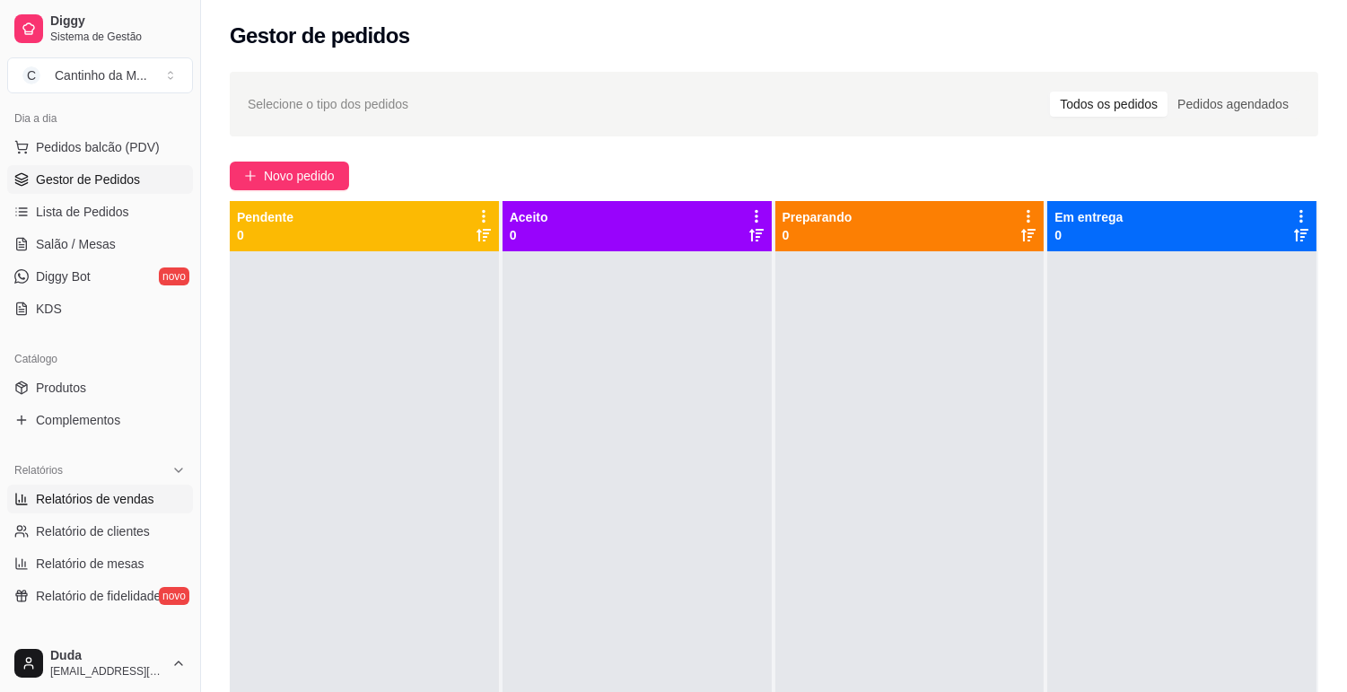
click at [141, 497] on span "Relatórios de vendas" at bounding box center [95, 499] width 118 height 18
select select "ALL"
select select "0"
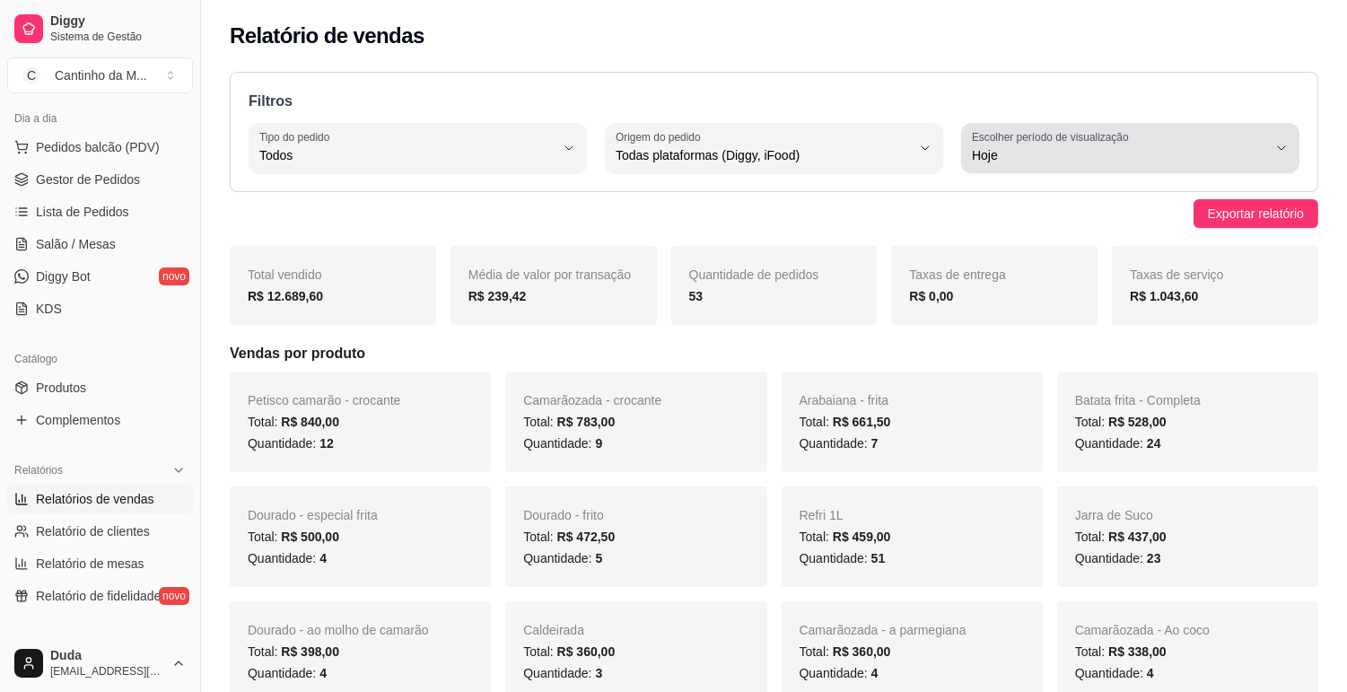
click at [1029, 153] on span "Hoje" at bounding box center [1119, 155] width 295 height 18
click at [602, 160] on div "ALL Tipo do pedido Todos Entrega Retirada Mesa Consumo local Tipo do pedido Tod…" at bounding box center [774, 148] width 1051 height 50
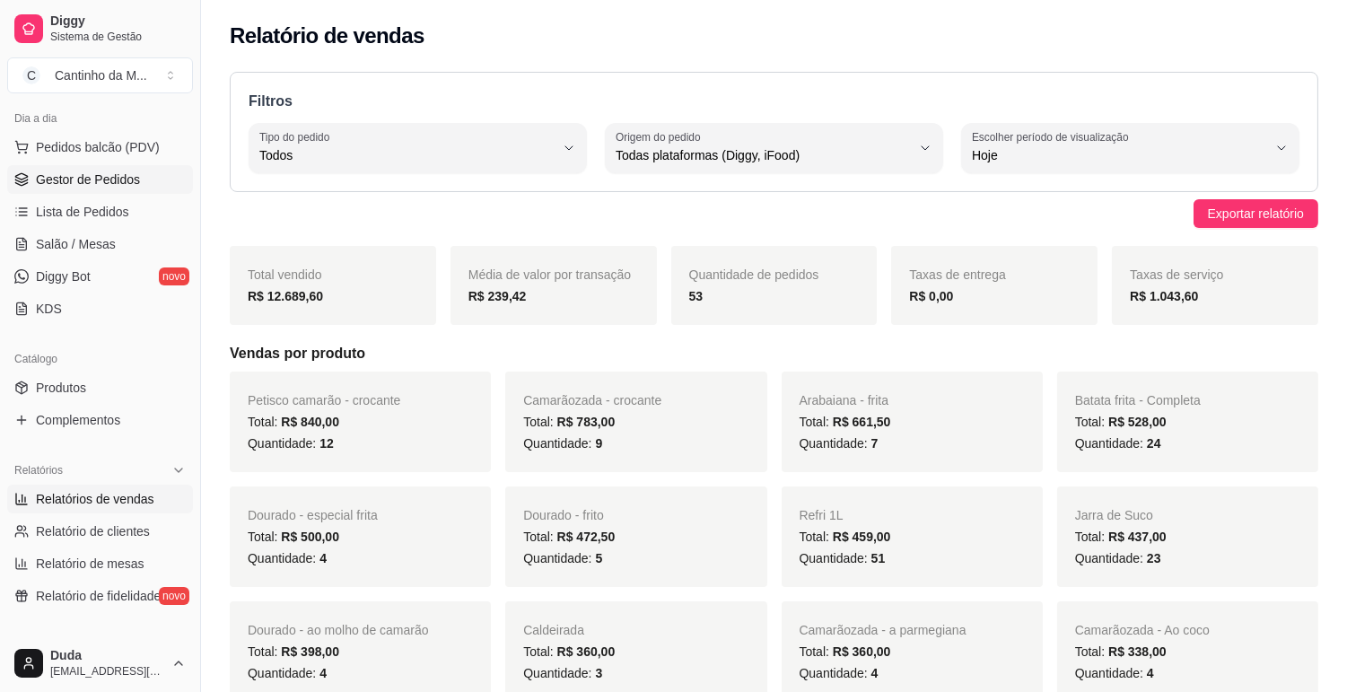
click at [83, 173] on span "Gestor de Pedidos" at bounding box center [88, 180] width 104 height 18
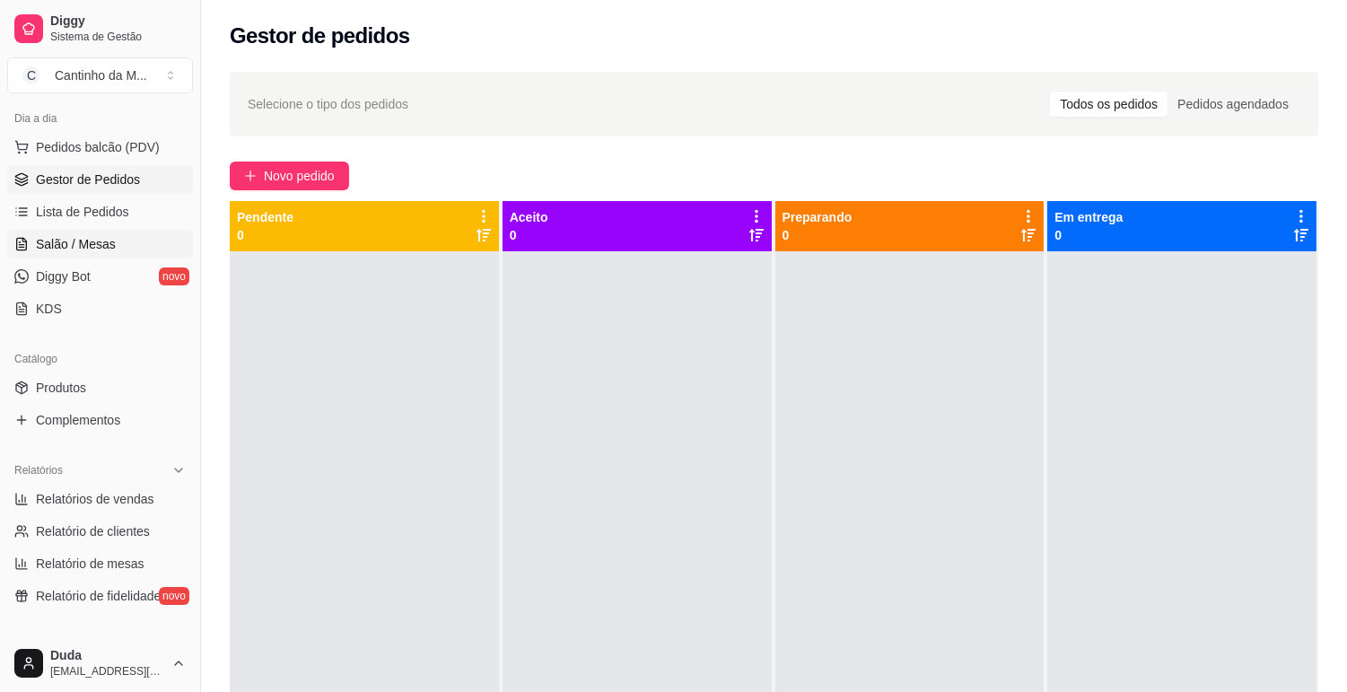
click at [30, 248] on link "Salão / Mesas" at bounding box center [100, 244] width 186 height 29
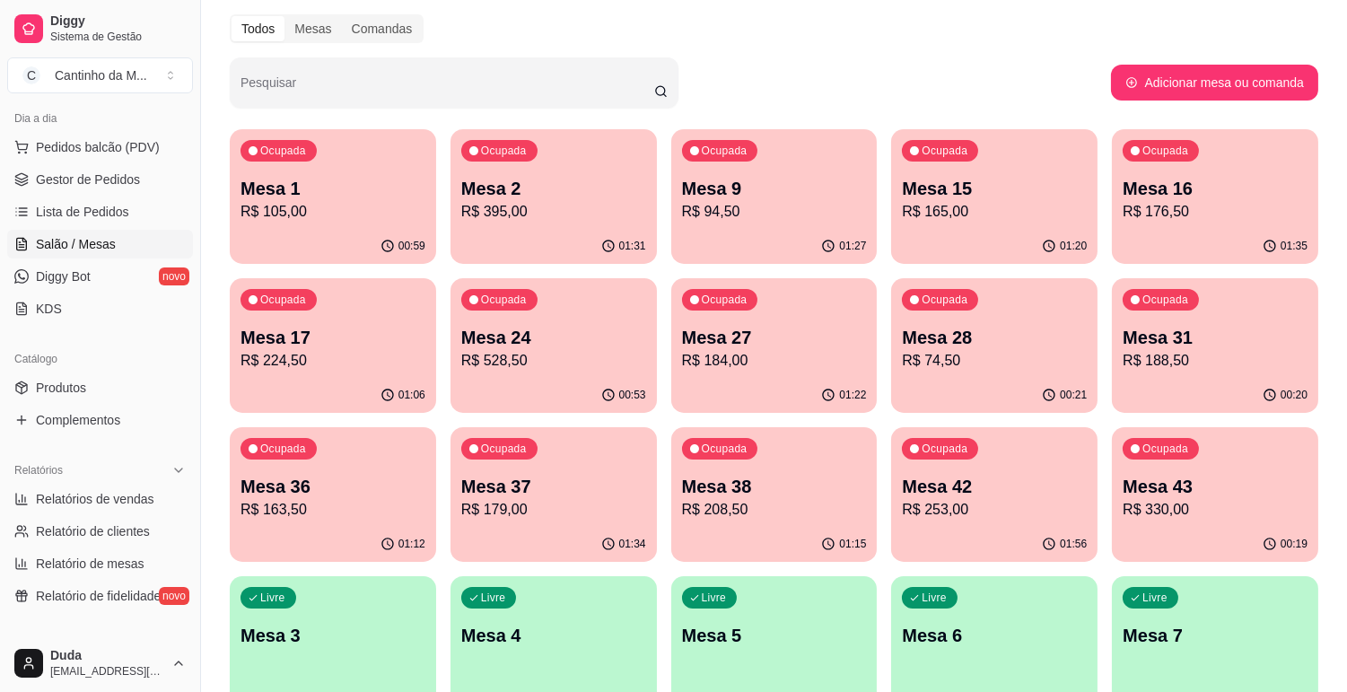
scroll to position [100, 0]
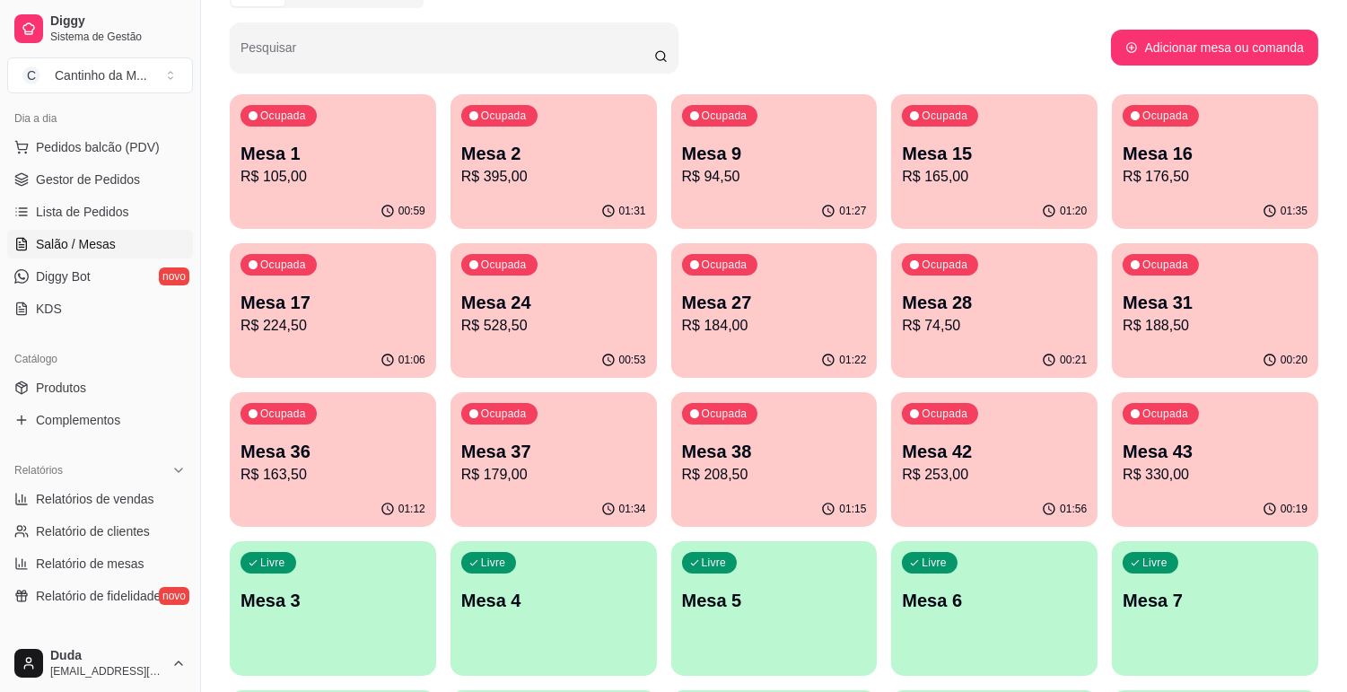
click at [978, 326] on p "R$ 74,50" at bounding box center [994, 326] width 185 height 22
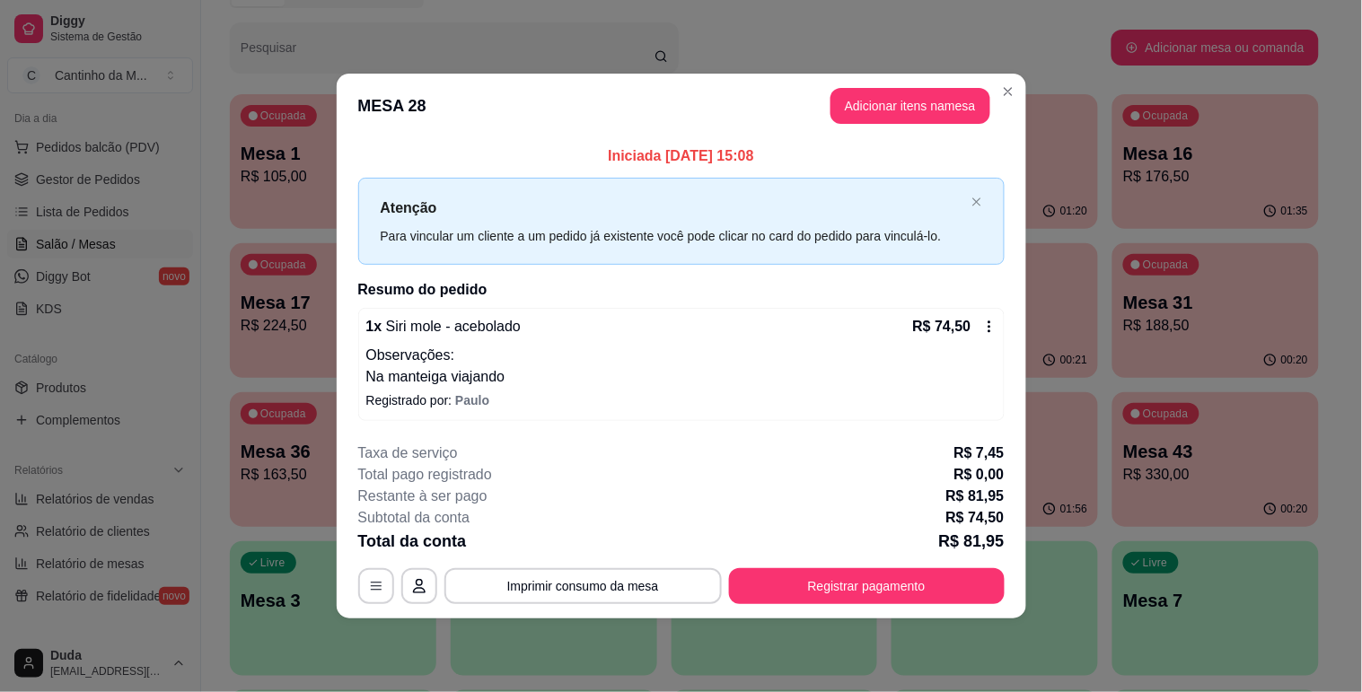
click at [1006, 327] on div "Iniciada 10/08/2025 às 15:08 Atenção Para vincular um cliente a um pedido já ex…" at bounding box center [681, 283] width 689 height 290
click at [996, 327] on div "1 x Siri mole - acebolado R$ 74,50 Observações: Na manteiga viajando Registrado…" at bounding box center [681, 364] width 646 height 113
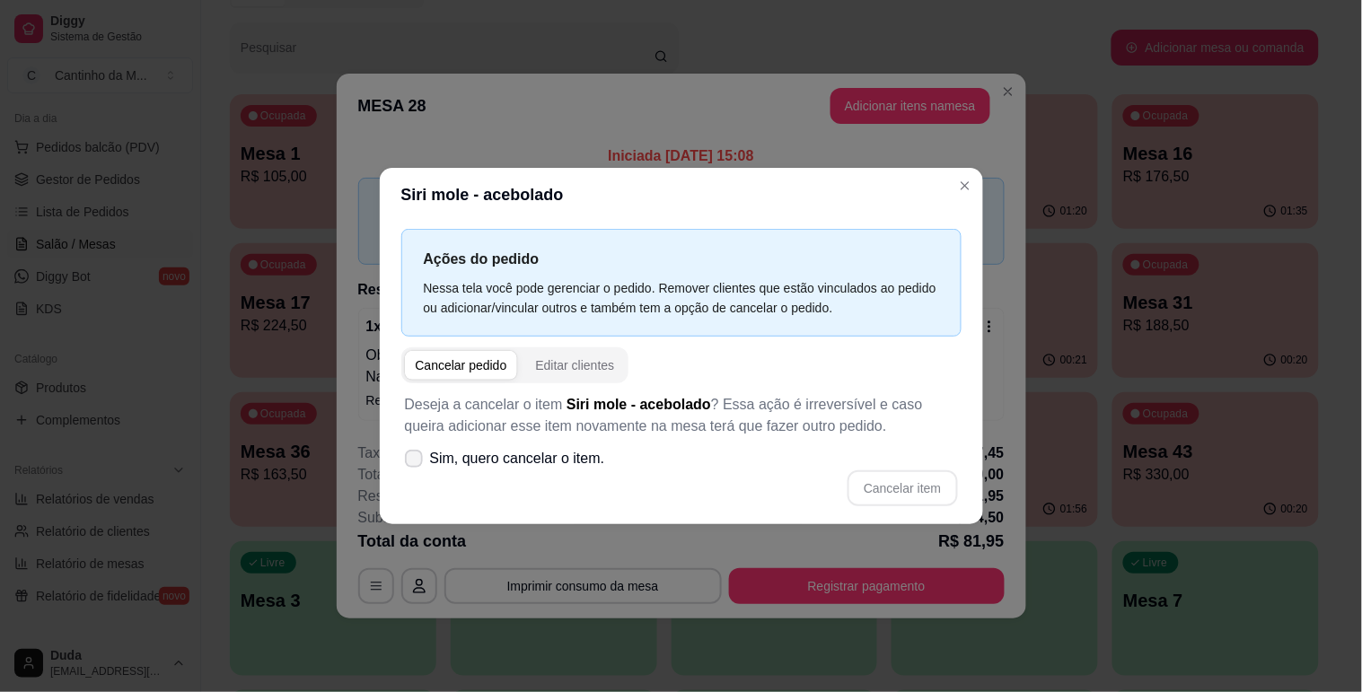
click at [527, 452] on span "Sim, quero cancelar o item." at bounding box center [517, 459] width 175 height 22
click at [416, 461] on input "Sim, quero cancelar o item." at bounding box center [410, 467] width 12 height 12
checkbox input "true"
click at [884, 478] on button "Cancelar item" at bounding box center [902, 488] width 110 height 36
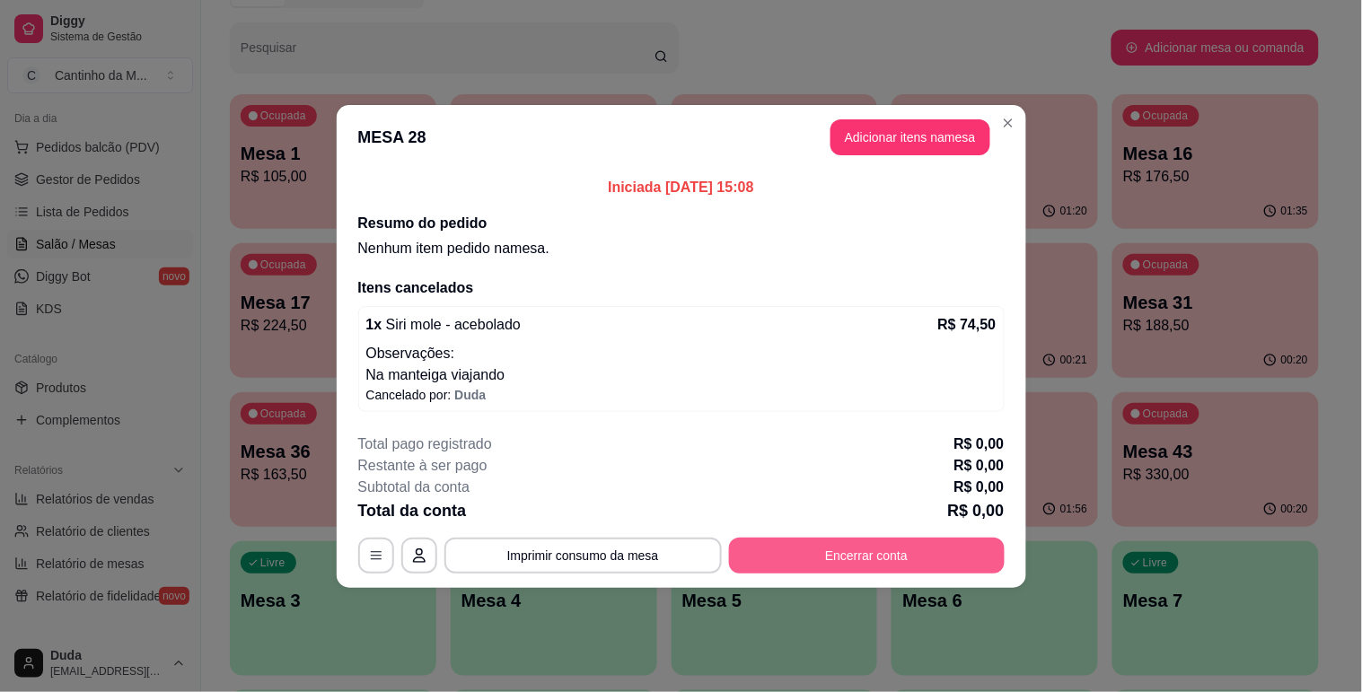
click at [827, 541] on button "Encerrar conta" at bounding box center [867, 556] width 276 height 36
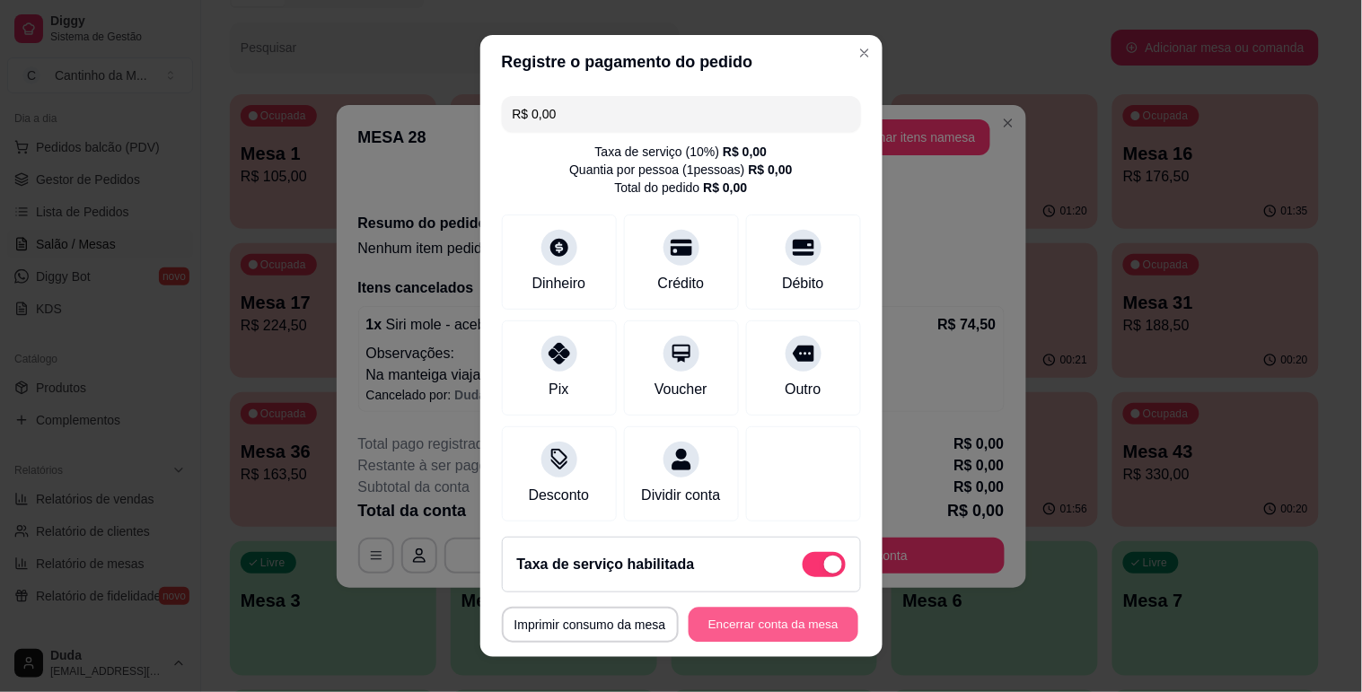
click at [765, 639] on button "Encerrar conta da mesa" at bounding box center [774, 625] width 170 height 35
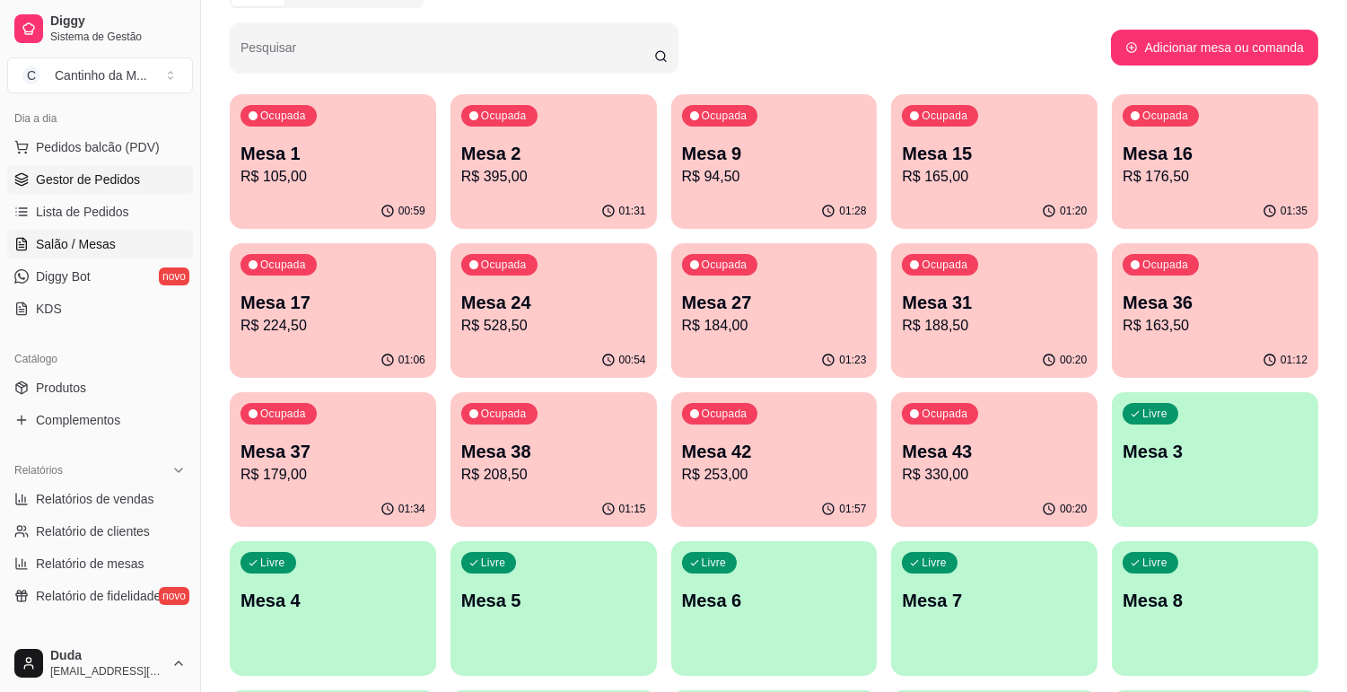
click at [112, 180] on span "Gestor de Pedidos" at bounding box center [88, 180] width 104 height 18
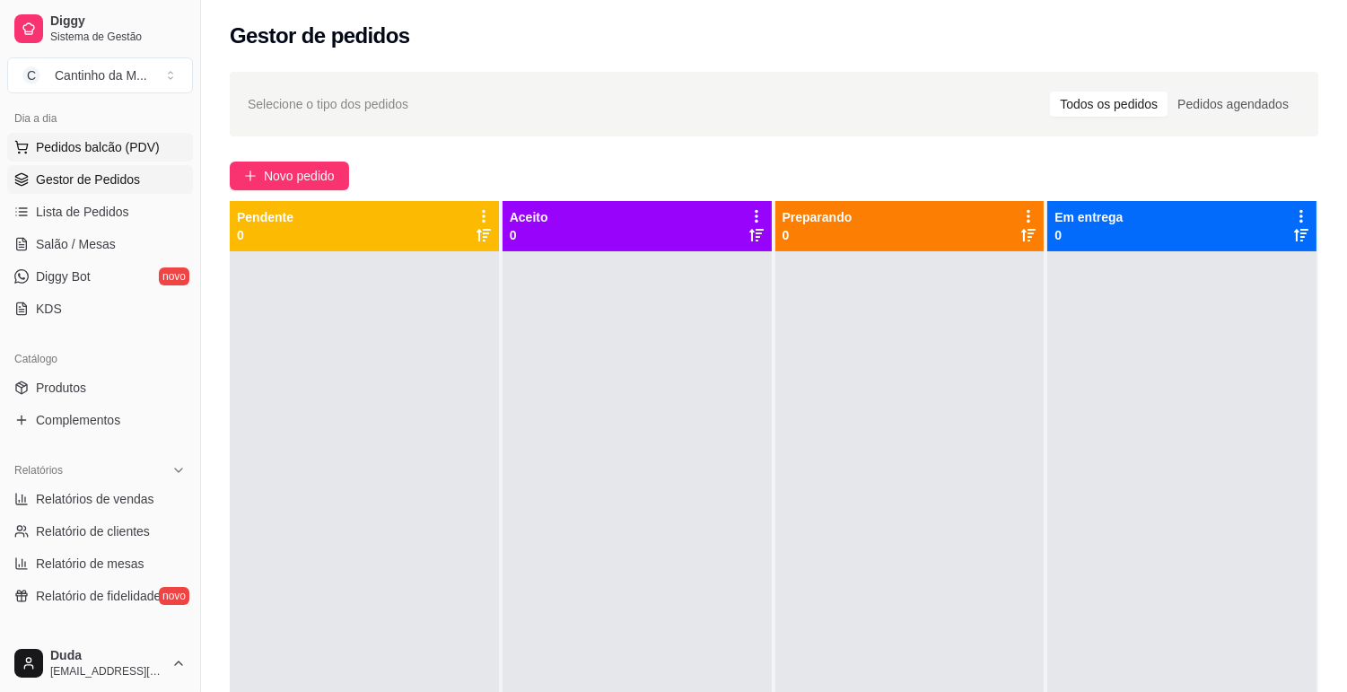
click at [61, 142] on span "Pedidos balcão (PDV)" at bounding box center [98, 147] width 124 height 18
click at [61, 142] on body "Diggy Sistema de Gestão C Cantinho da M ... Loja fechada Diggy Bot Renovação au…" at bounding box center [673, 346] width 1347 height 692
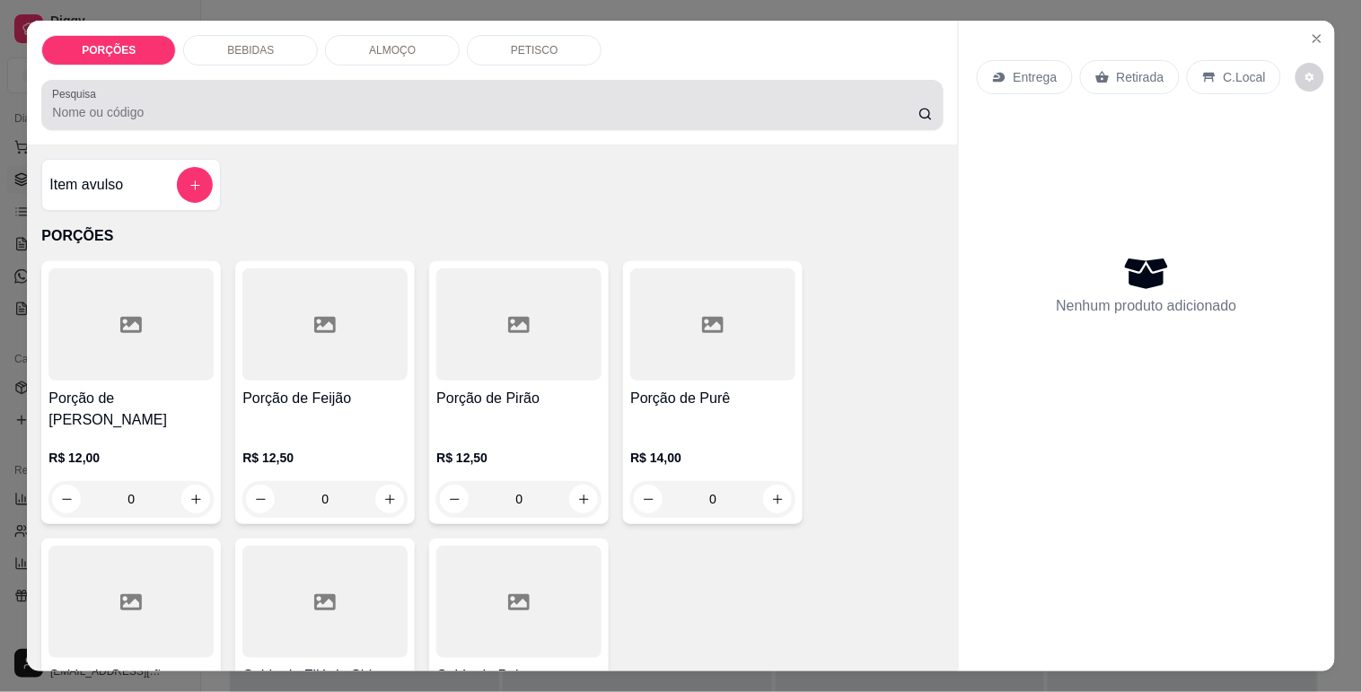
click at [145, 108] on input "Pesquisa" at bounding box center [485, 112] width 866 height 18
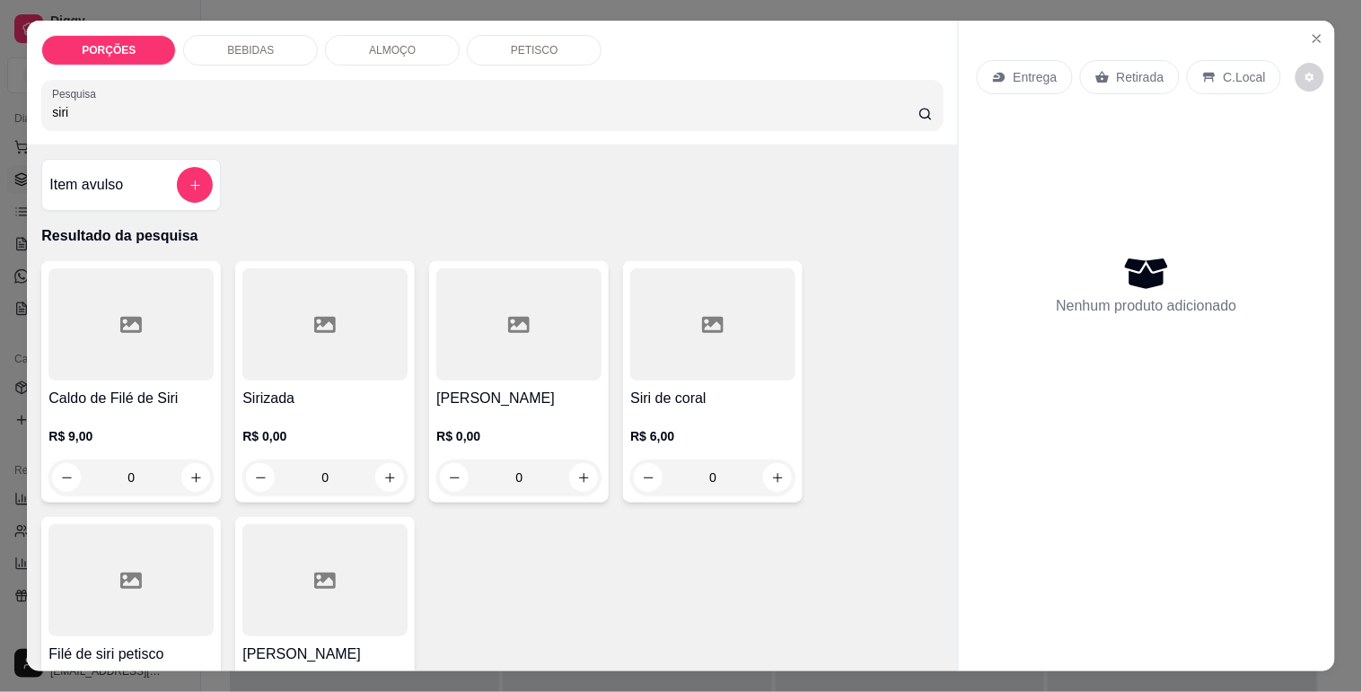
type input "siri"
click at [522, 391] on h4 "Siri mole" at bounding box center [518, 399] width 165 height 22
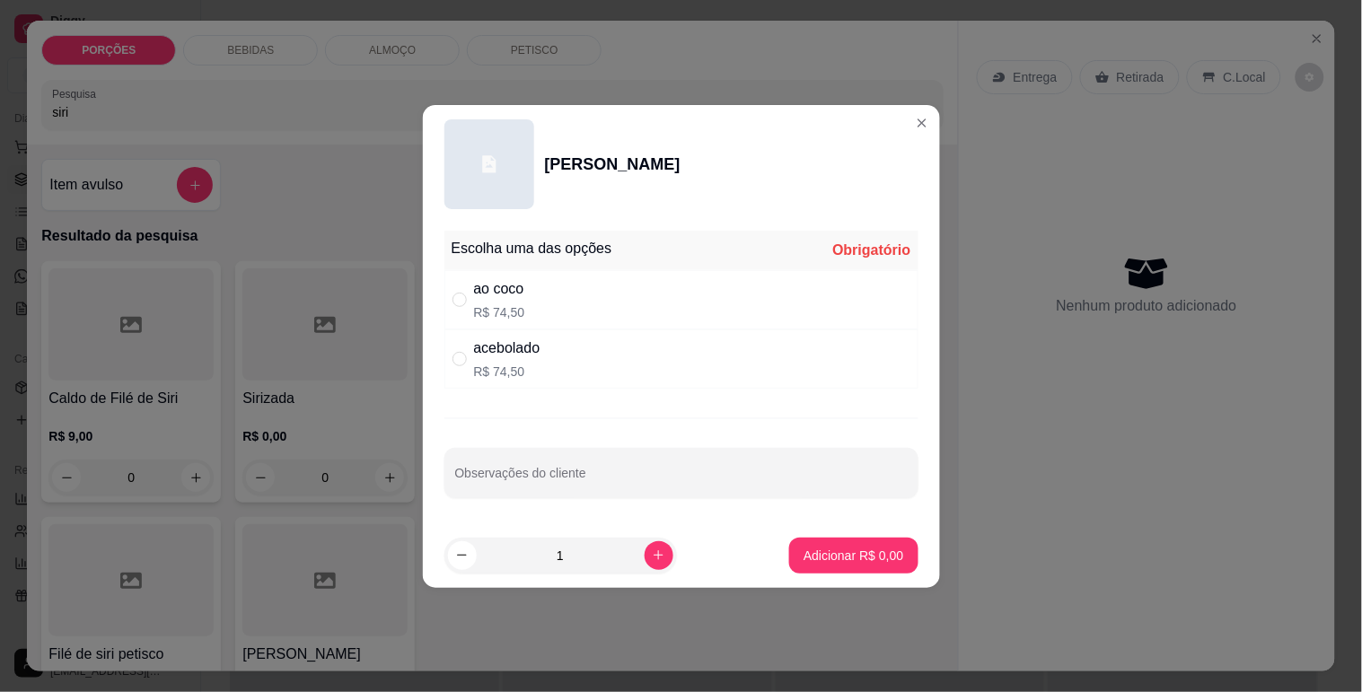
click at [564, 350] on div "acebolado R$ 74,50" at bounding box center [681, 358] width 474 height 59
radio input "true"
click at [822, 566] on button "Adicionar R$ 74,50" at bounding box center [850, 556] width 136 height 36
type input "1"
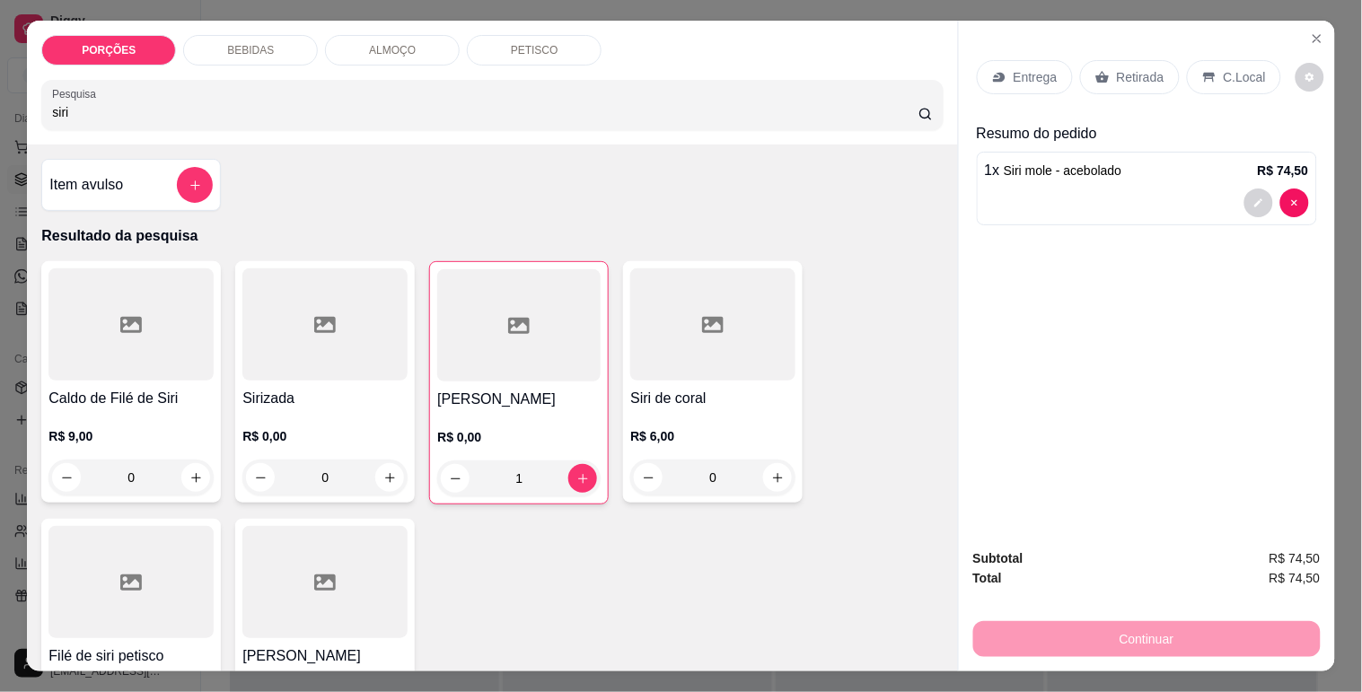
drag, startPoint x: 1135, startPoint y: 76, endPoint x: 1162, endPoint y: 180, distance: 107.6
click at [1136, 76] on p "Retirada" at bounding box center [1141, 77] width 48 height 18
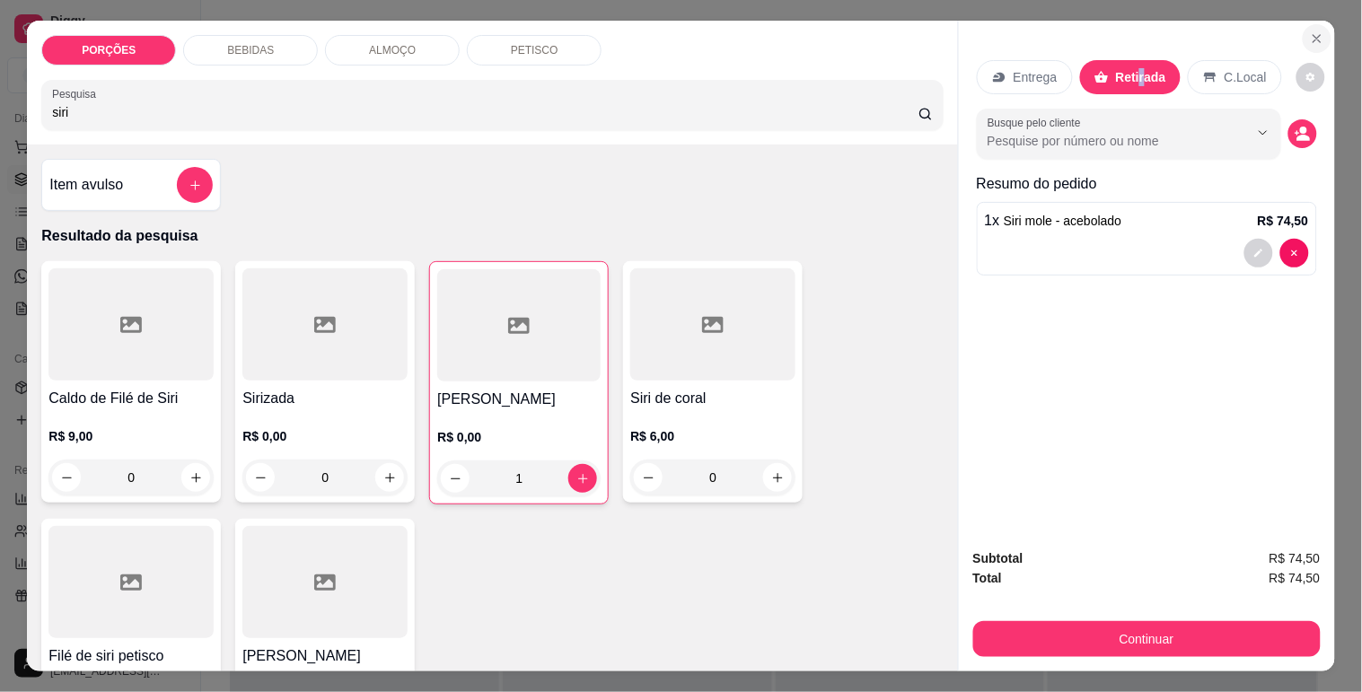
click at [1310, 31] on icon "Close" at bounding box center [1317, 38] width 14 height 14
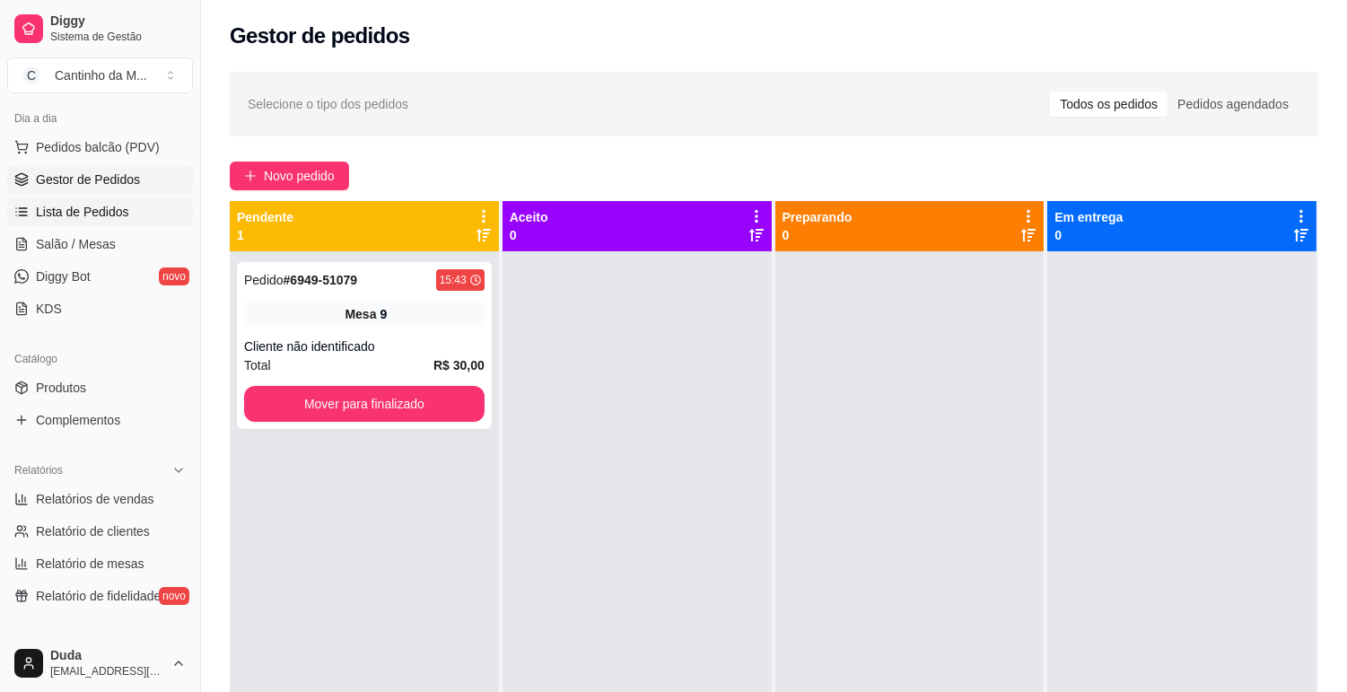
click at [61, 211] on span "Lista de Pedidos" at bounding box center [82, 212] width 93 height 18
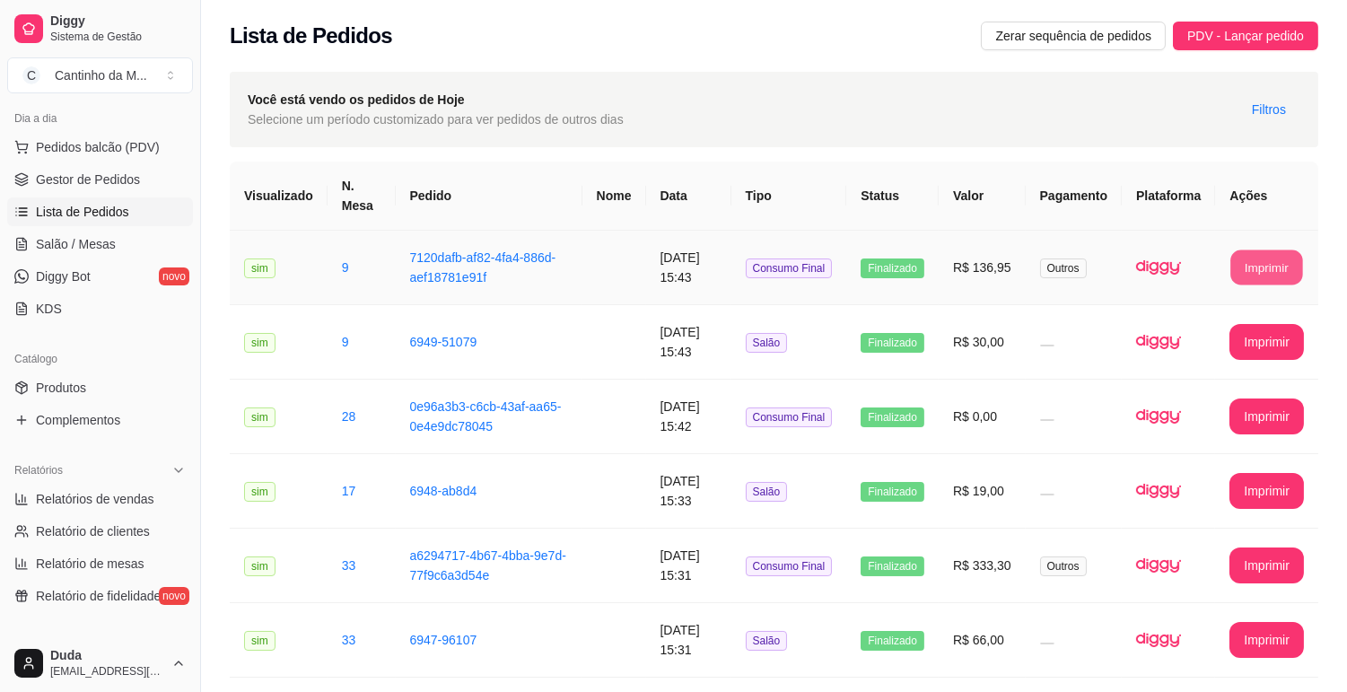
click at [1263, 255] on button "Imprimir" at bounding box center [1268, 267] width 72 height 35
click at [118, 177] on span "Gestor de Pedidos" at bounding box center [88, 180] width 104 height 18
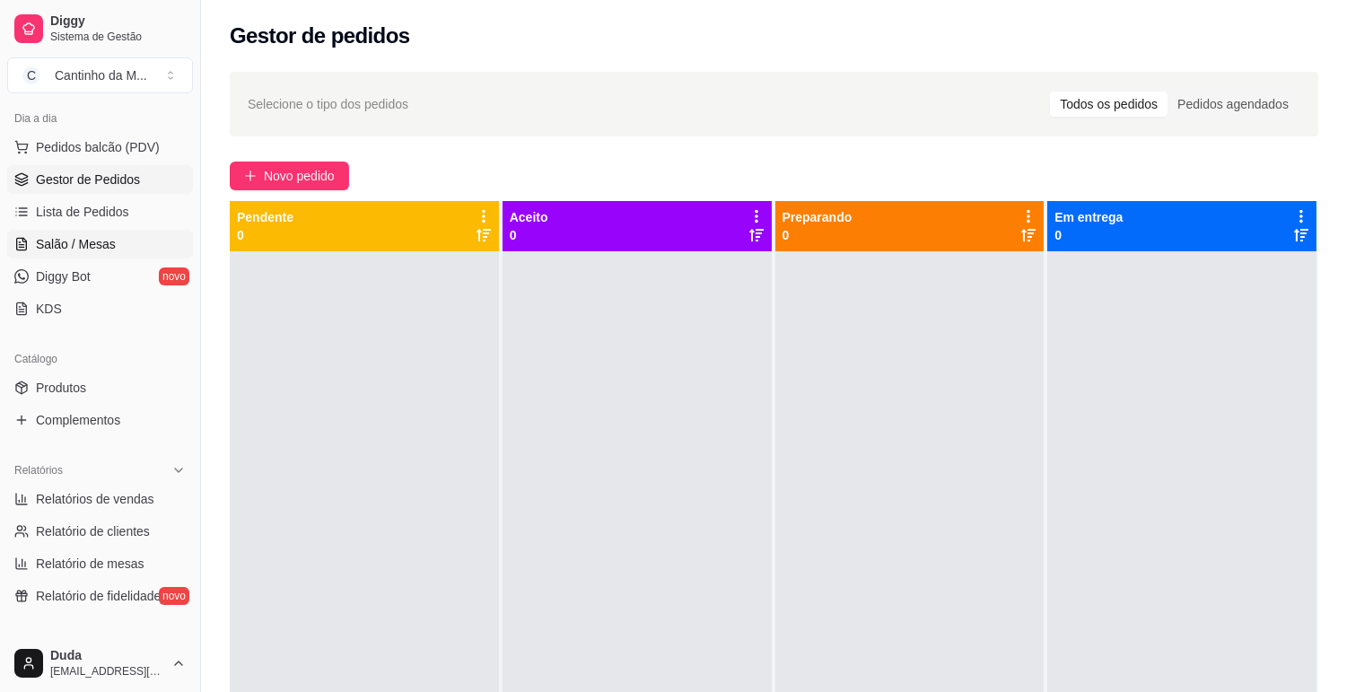
click at [97, 255] on link "Salão / Mesas" at bounding box center [100, 244] width 186 height 29
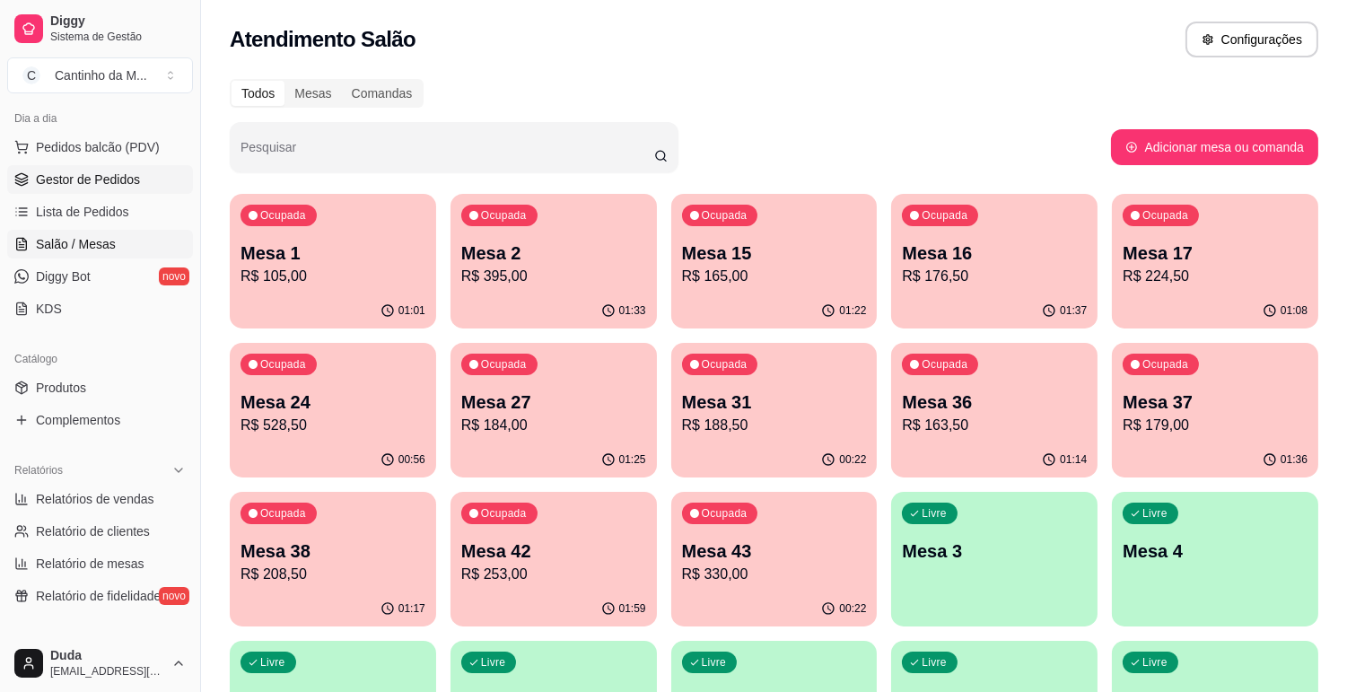
click at [105, 180] on span "Gestor de Pedidos" at bounding box center [88, 180] width 104 height 18
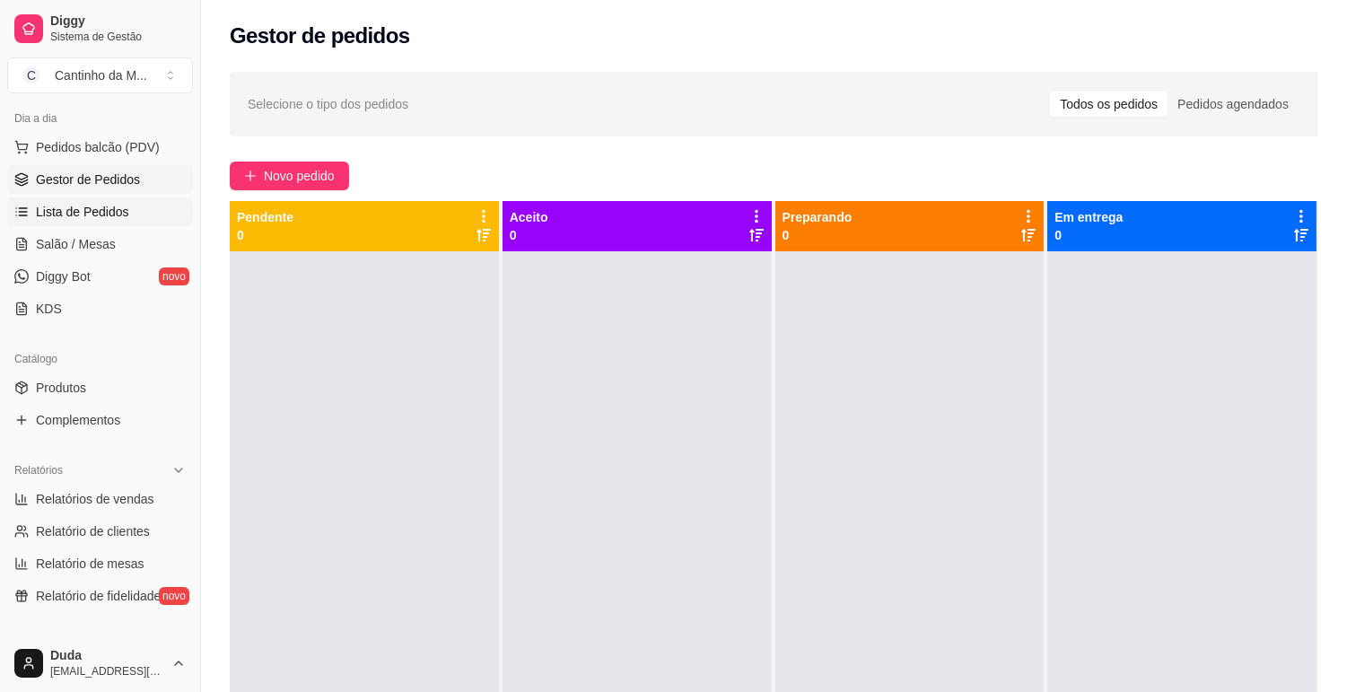
click at [118, 220] on span "Lista de Pedidos" at bounding box center [82, 212] width 93 height 18
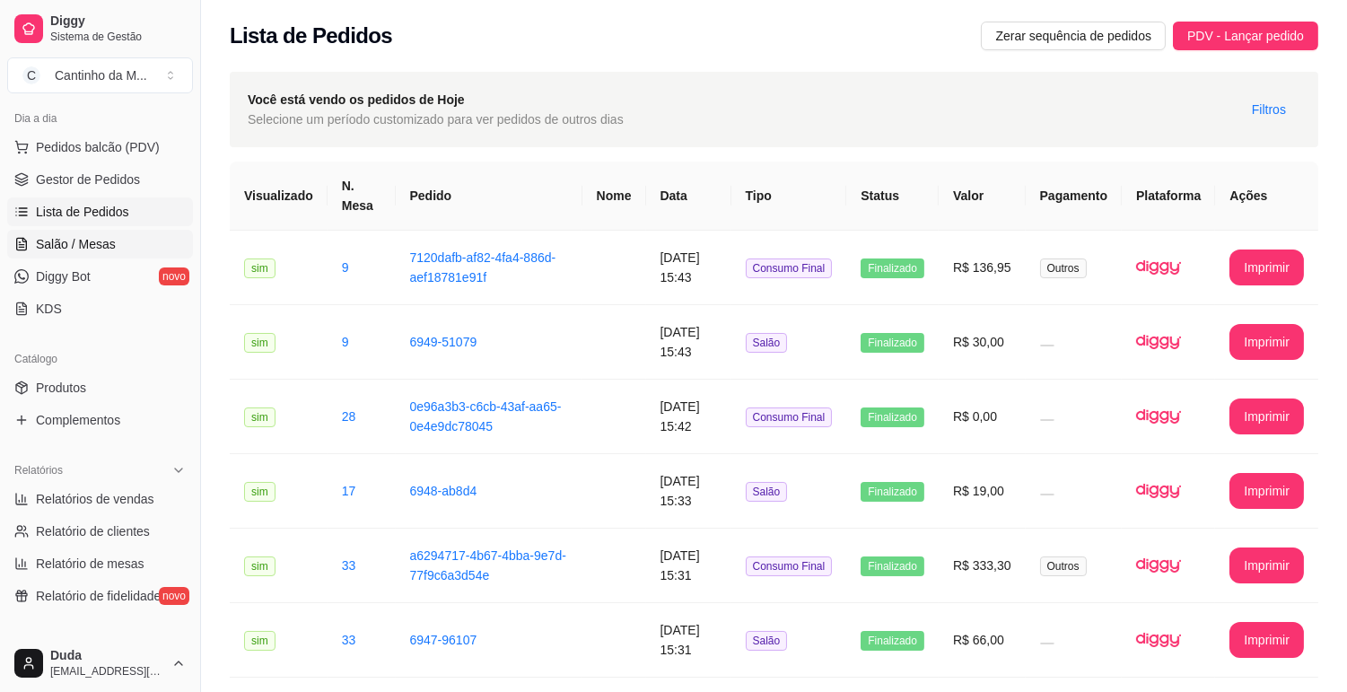
click at [75, 241] on span "Salão / Mesas" at bounding box center [76, 244] width 80 height 18
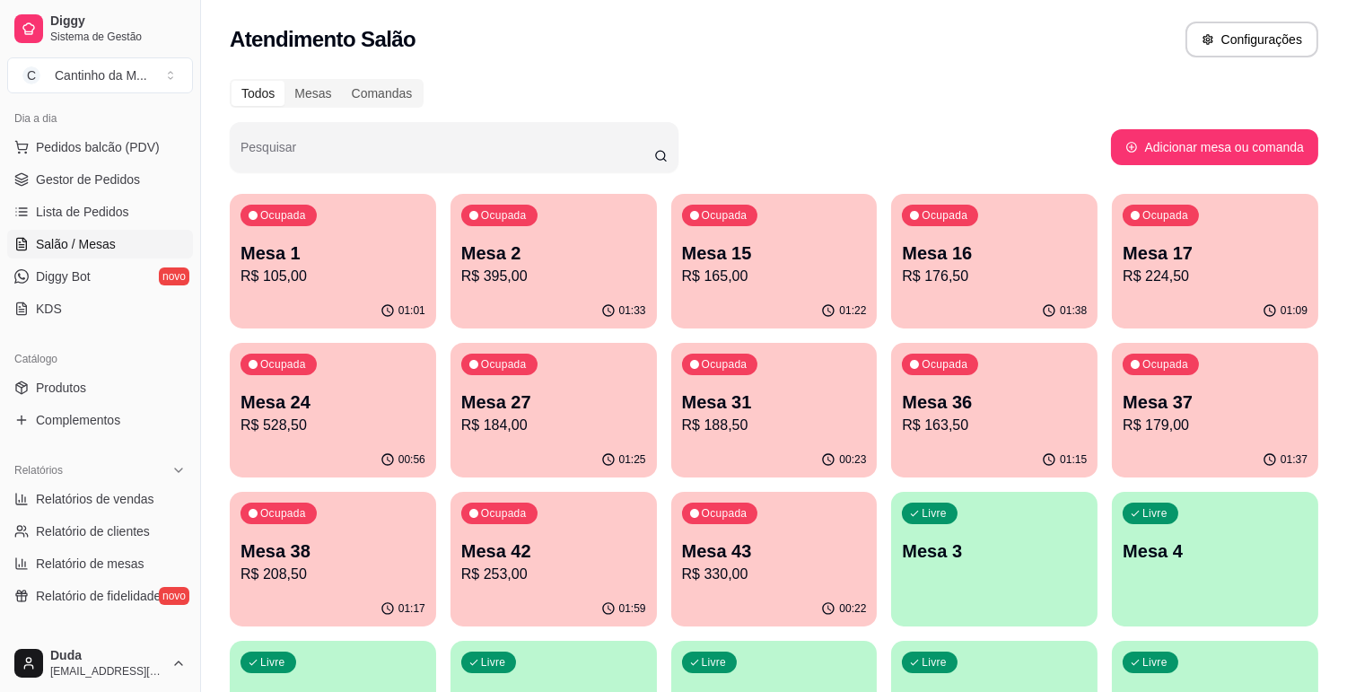
click at [930, 271] on p "R$ 176,50" at bounding box center [994, 277] width 185 height 22
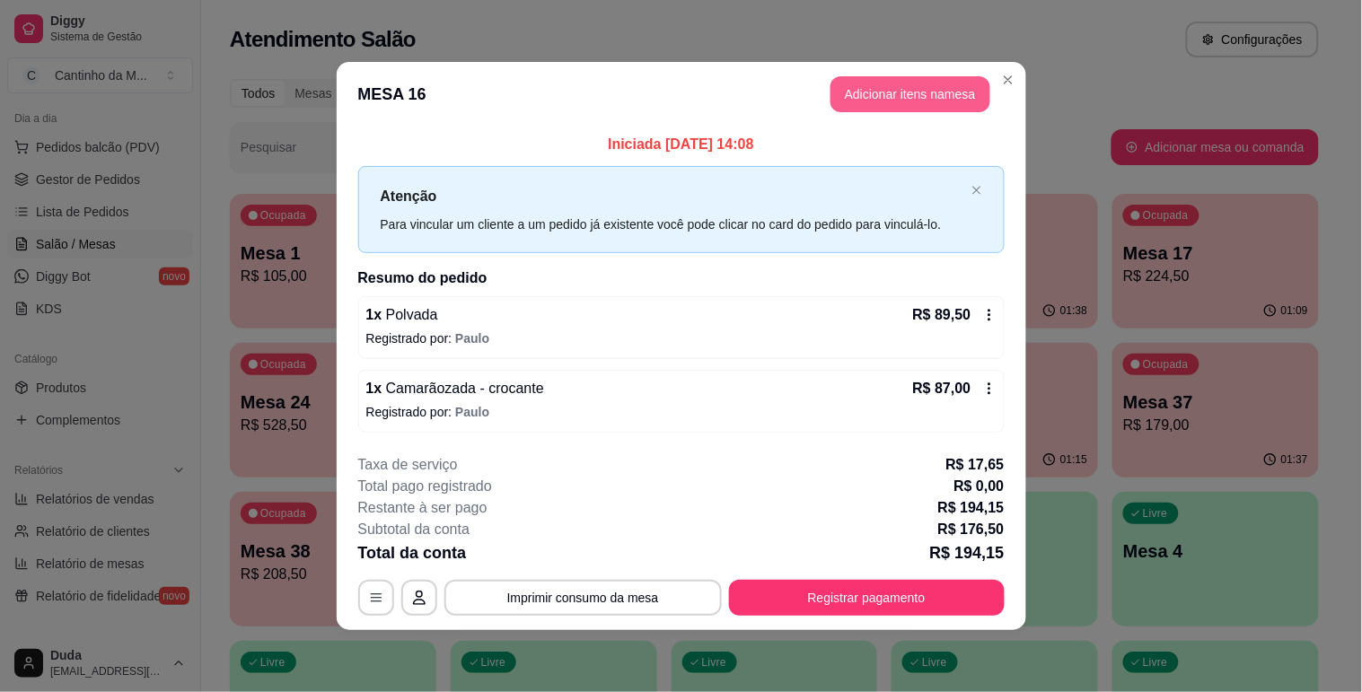
click at [854, 93] on button "Adicionar itens na mesa" at bounding box center [910, 94] width 160 height 36
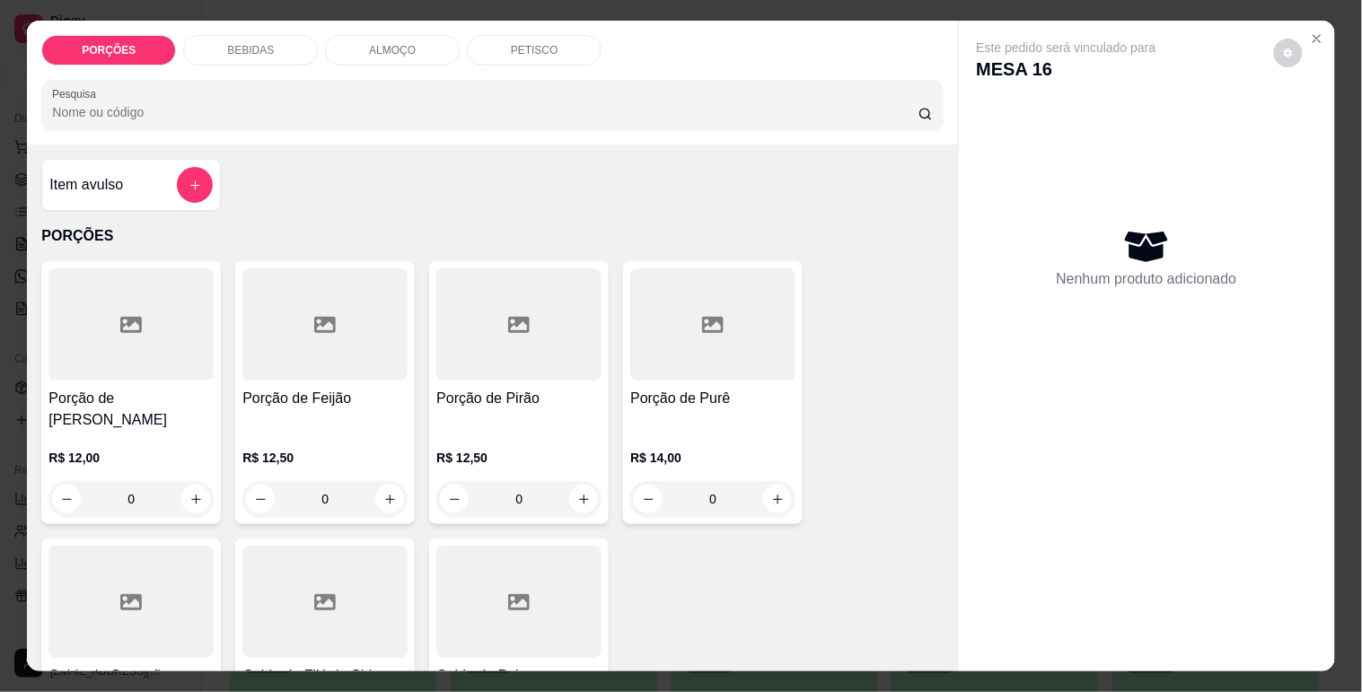
click at [494, 120] on div "Pesquisa" at bounding box center [491, 105] width 901 height 50
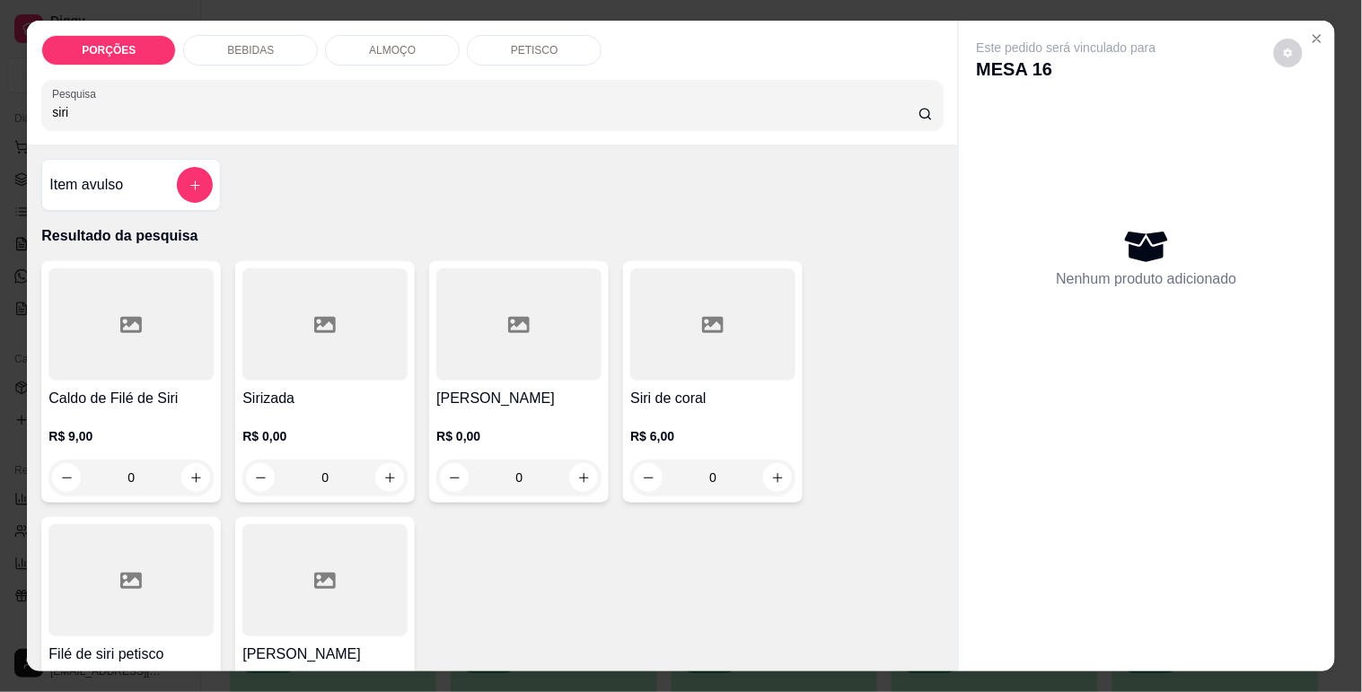
type input "siri"
click at [518, 378] on div "Siri mole R$ 0,00 0" at bounding box center [519, 381] width 180 height 241
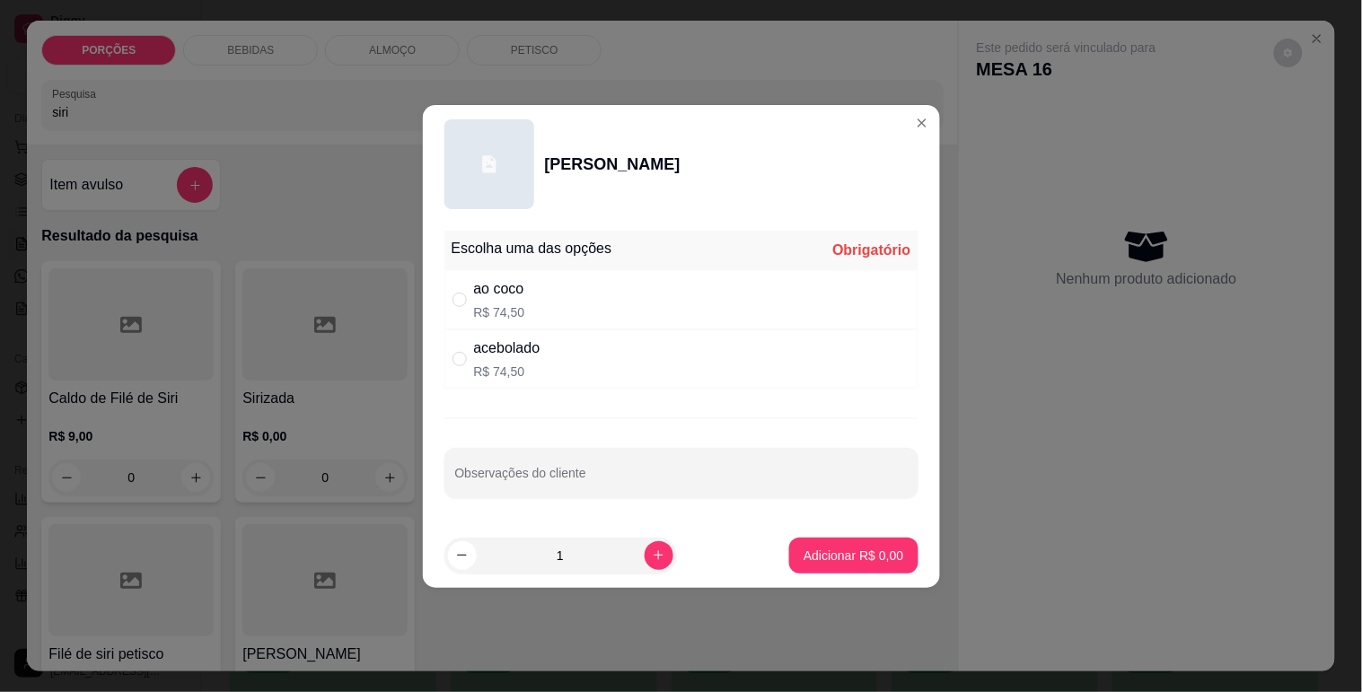
click at [553, 346] on div "acebolado R$ 74,50" at bounding box center [681, 358] width 474 height 59
radio input "true"
click at [814, 551] on p "Adicionar R$ 74,50" at bounding box center [850, 555] width 104 height 17
type input "1"
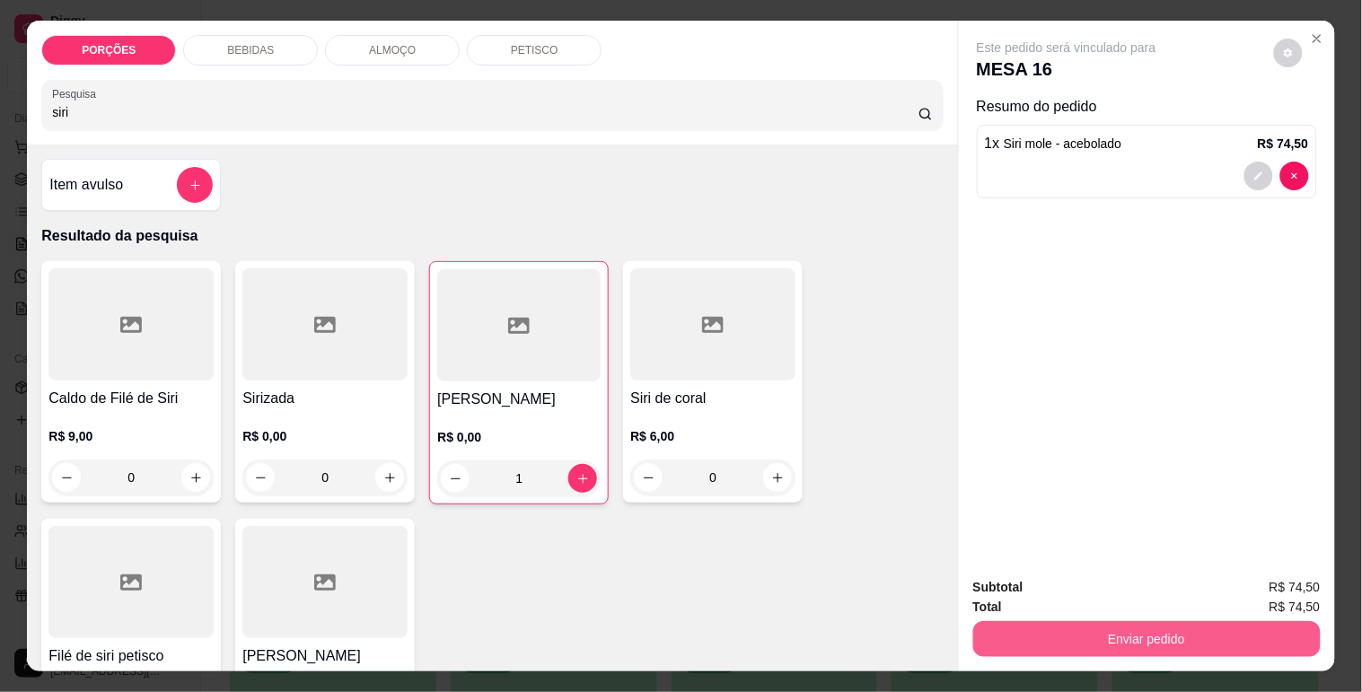
click at [1104, 621] on button "Enviar pedido" at bounding box center [1146, 639] width 347 height 36
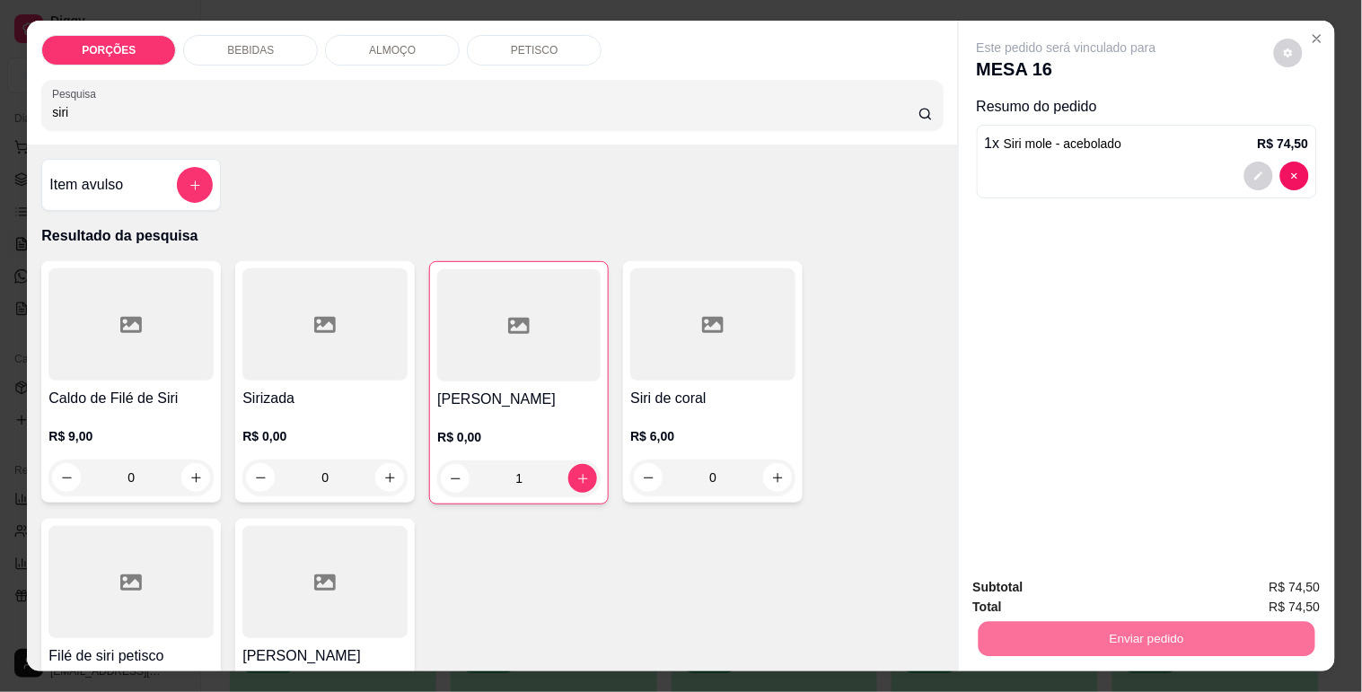
click at [1086, 586] on button "Não registrar e enviar pedido" at bounding box center [1087, 588] width 187 height 34
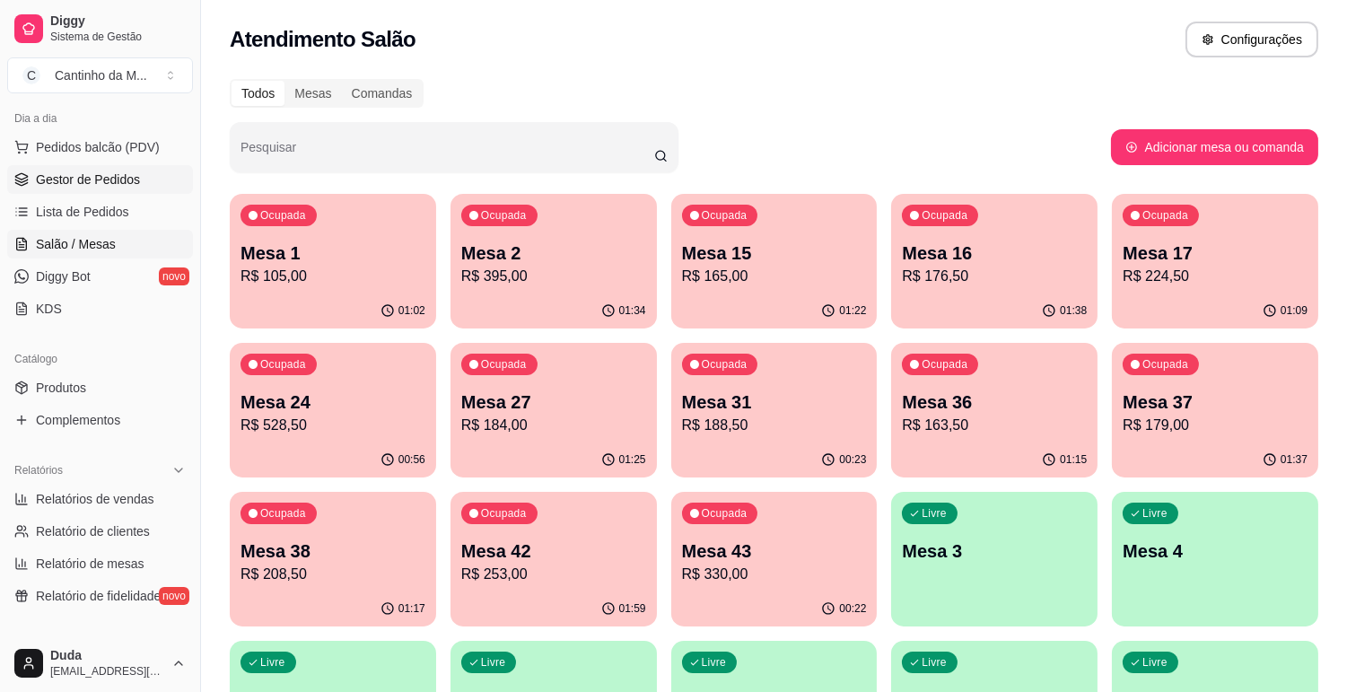
click at [38, 178] on span "Gestor de Pedidos" at bounding box center [88, 180] width 104 height 18
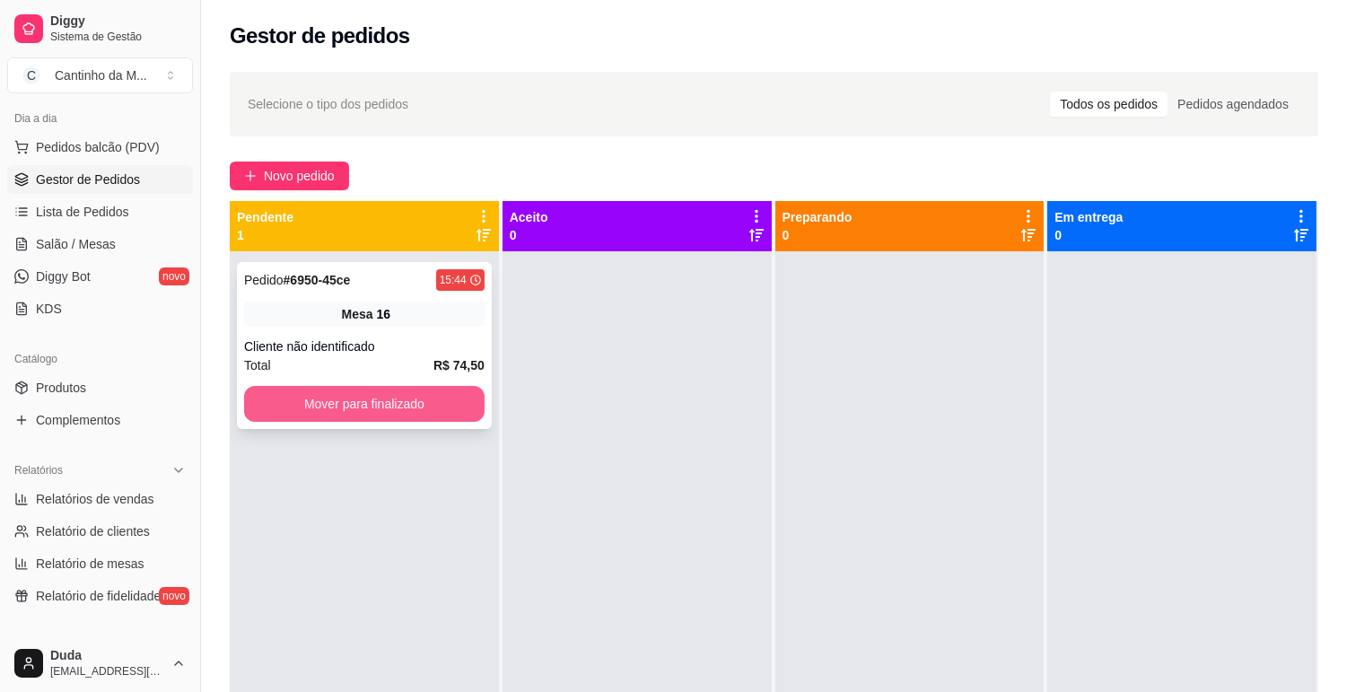
click at [436, 388] on button "Mover para finalizado" at bounding box center [364, 404] width 241 height 36
click at [646, 371] on div at bounding box center [637, 597] width 269 height 692
click at [404, 336] on div "Pedido # 6951-936cf 15:48 Mesa 16 Cliente não identificado Total R$ 14,00 Mover…" at bounding box center [364, 345] width 255 height 167
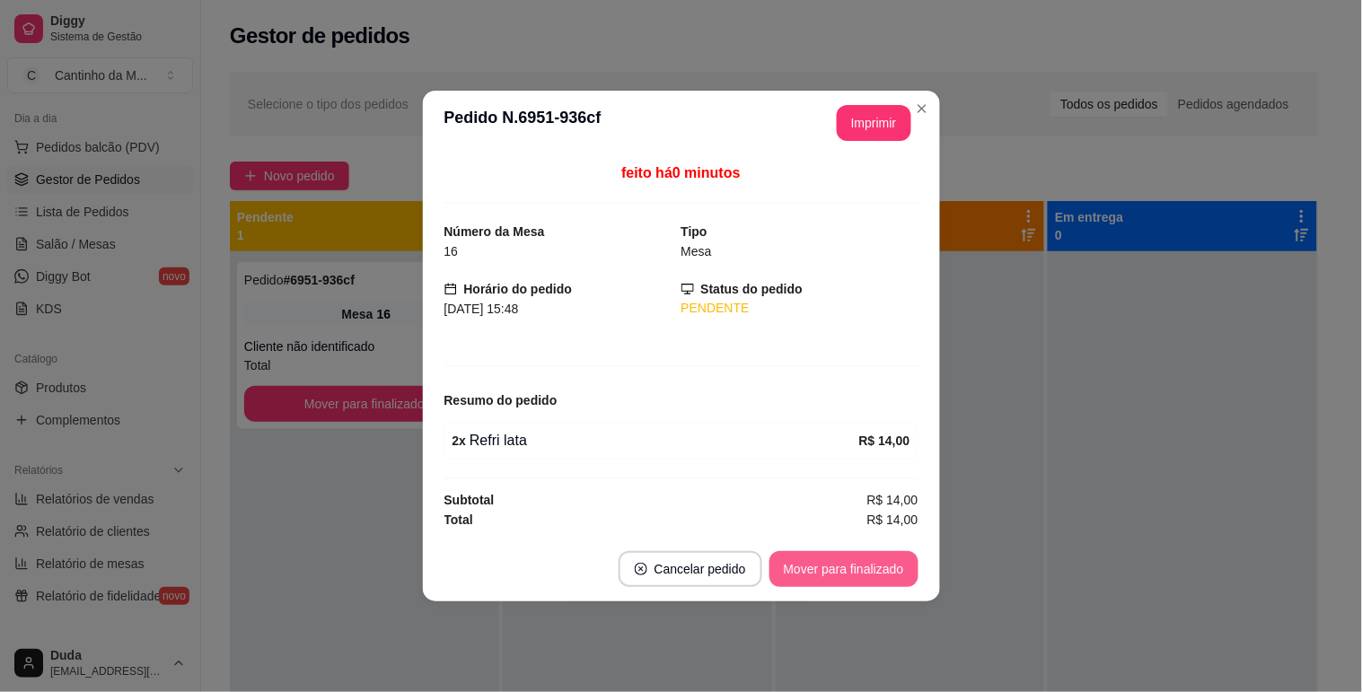
click at [882, 554] on button "Mover para finalizado" at bounding box center [843, 569] width 149 height 36
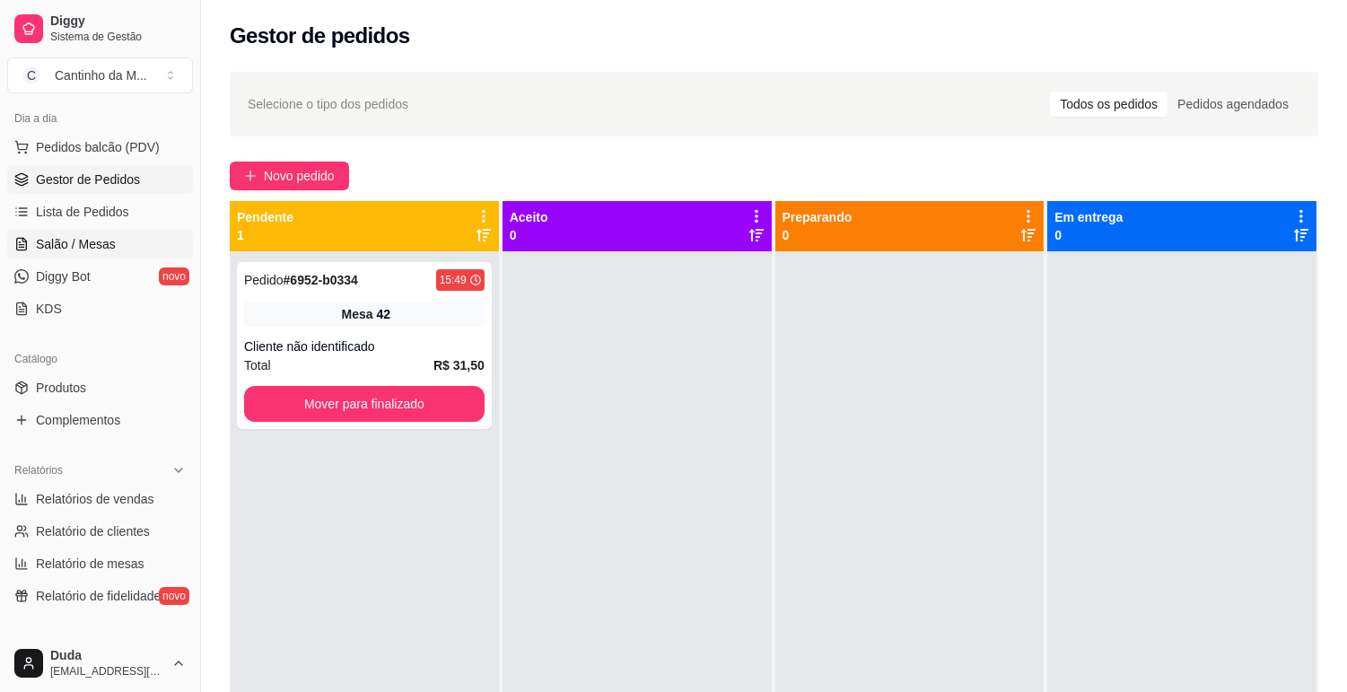
click at [130, 241] on link "Salão / Mesas" at bounding box center [100, 244] width 186 height 29
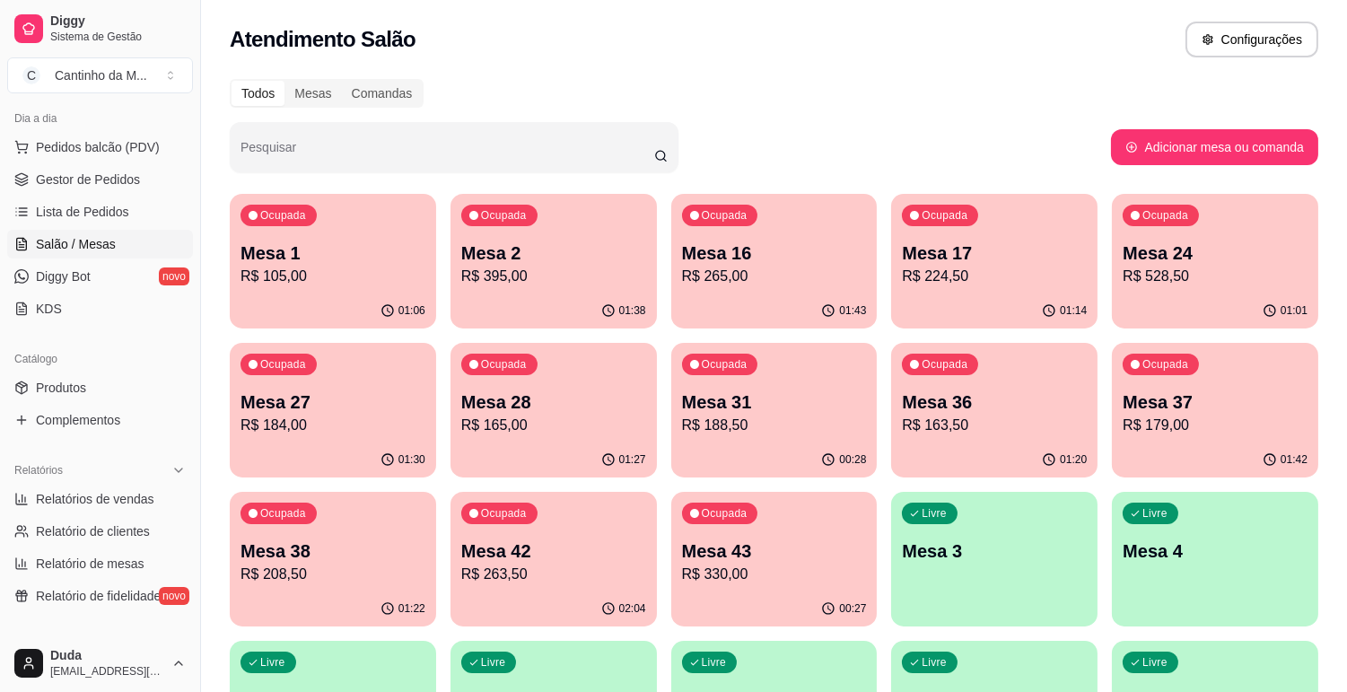
click at [720, 252] on p "Mesa 16" at bounding box center [774, 253] width 185 height 25
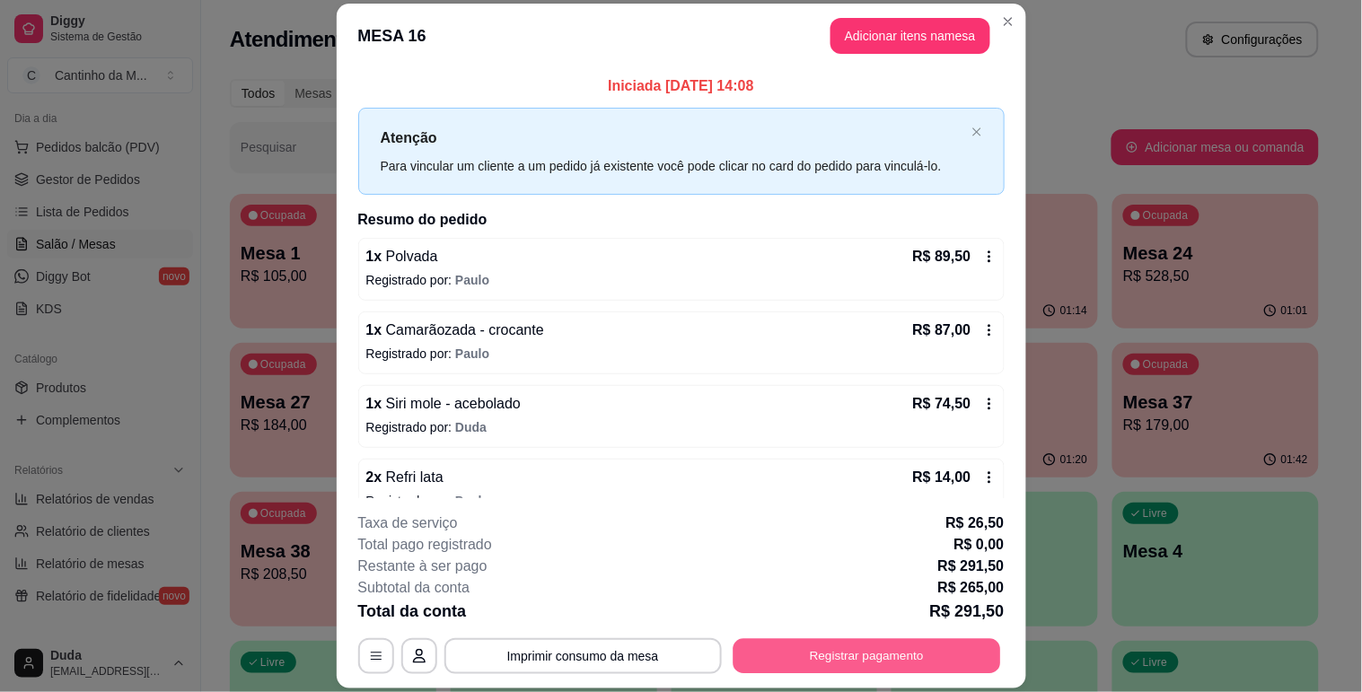
click at [838, 648] on button "Registrar pagamento" at bounding box center [866, 656] width 268 height 35
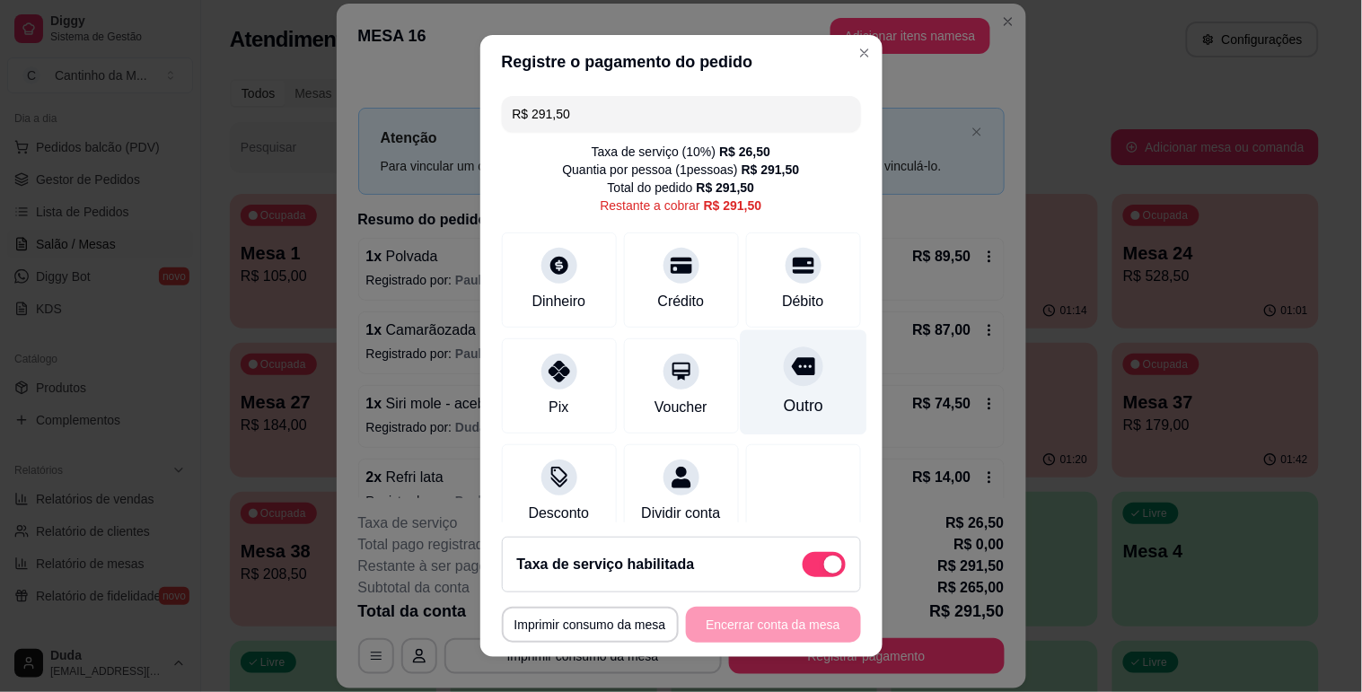
click at [763, 387] on div "Outro" at bounding box center [803, 381] width 127 height 105
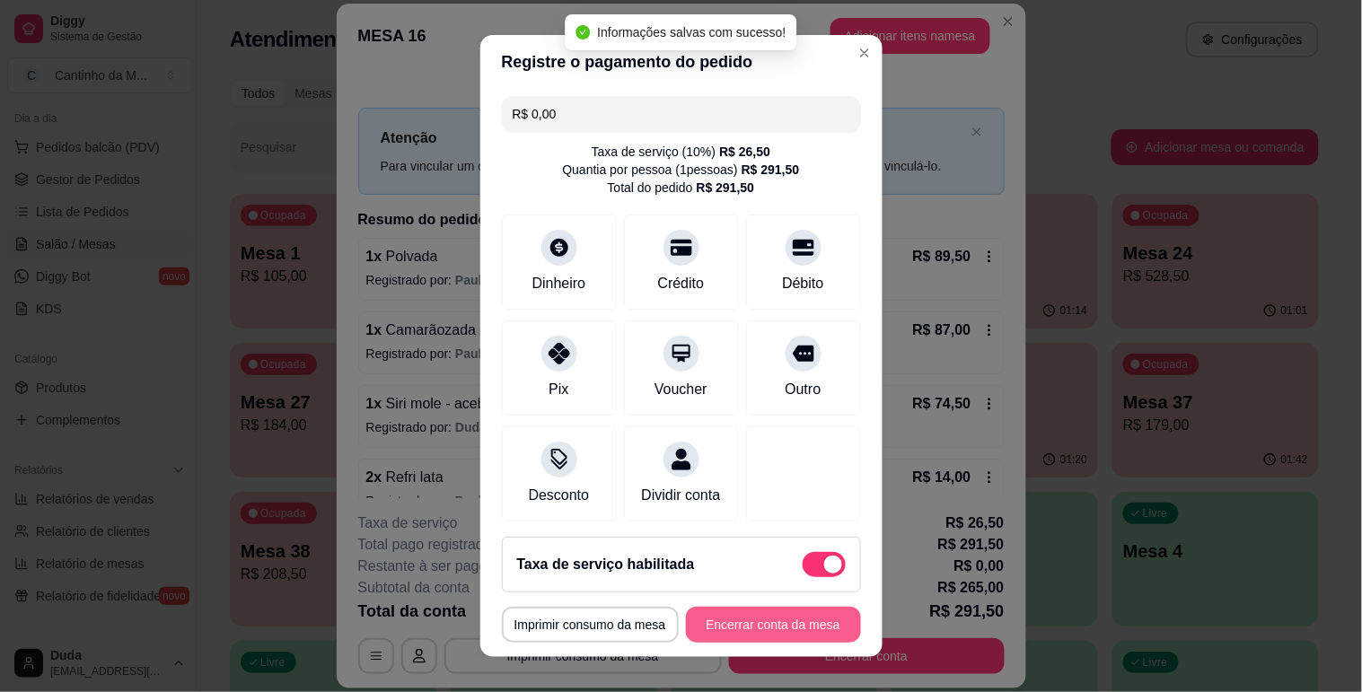
type input "R$ 0,00"
click at [759, 629] on button "Encerrar conta da mesa" at bounding box center [773, 625] width 175 height 36
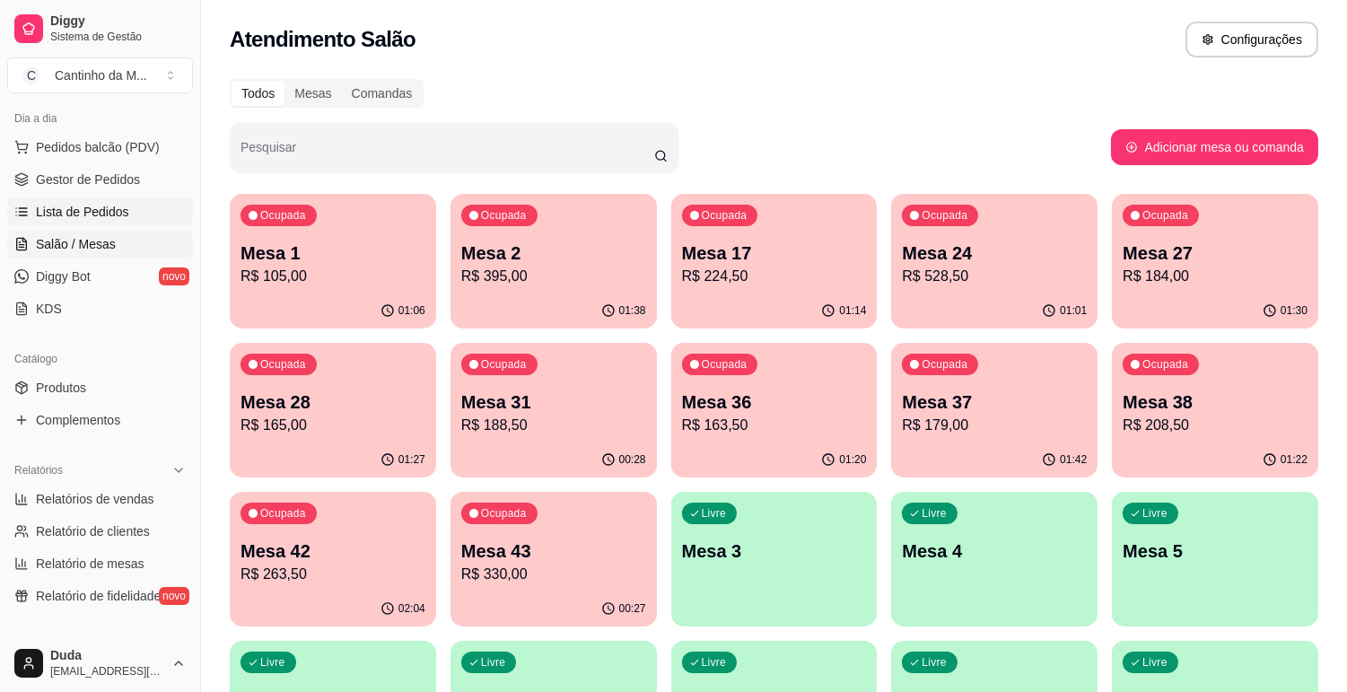
click at [90, 203] on span "Lista de Pedidos" at bounding box center [82, 212] width 93 height 18
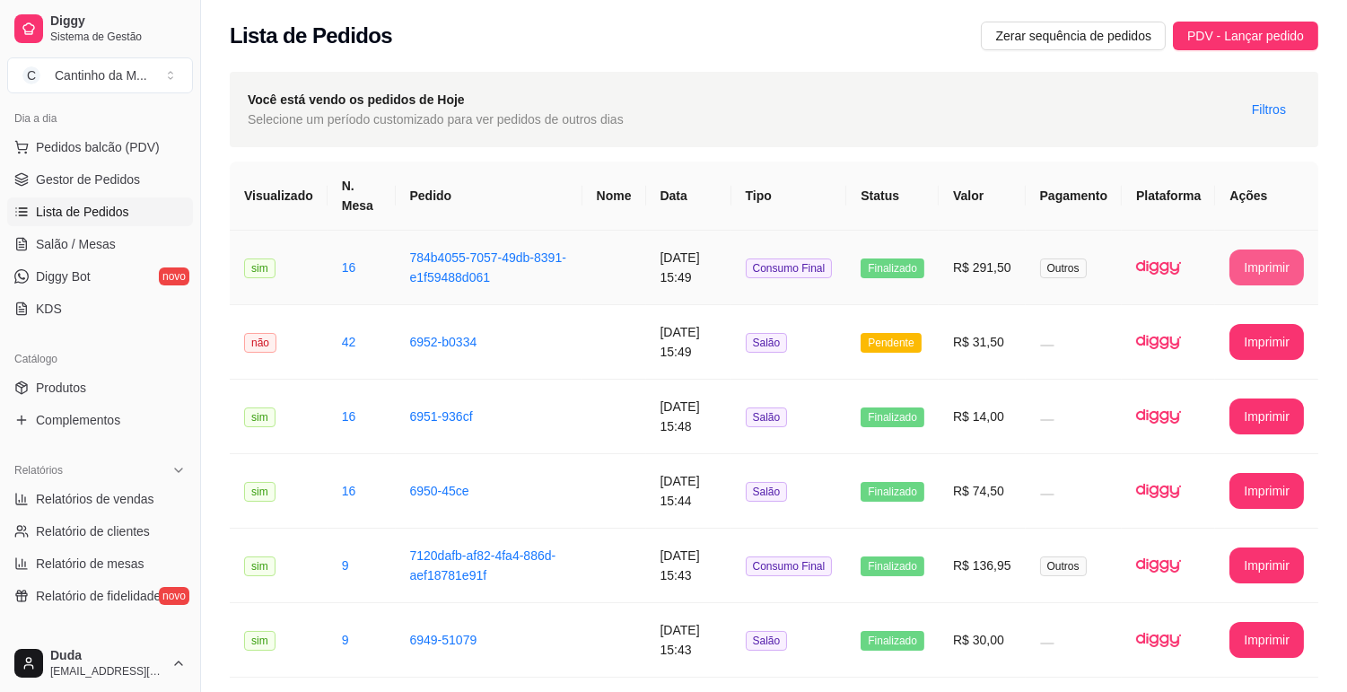
click at [1267, 268] on button "Imprimir" at bounding box center [1267, 268] width 75 height 36
click at [932, 344] on td "Pendente" at bounding box center [892, 342] width 92 height 75
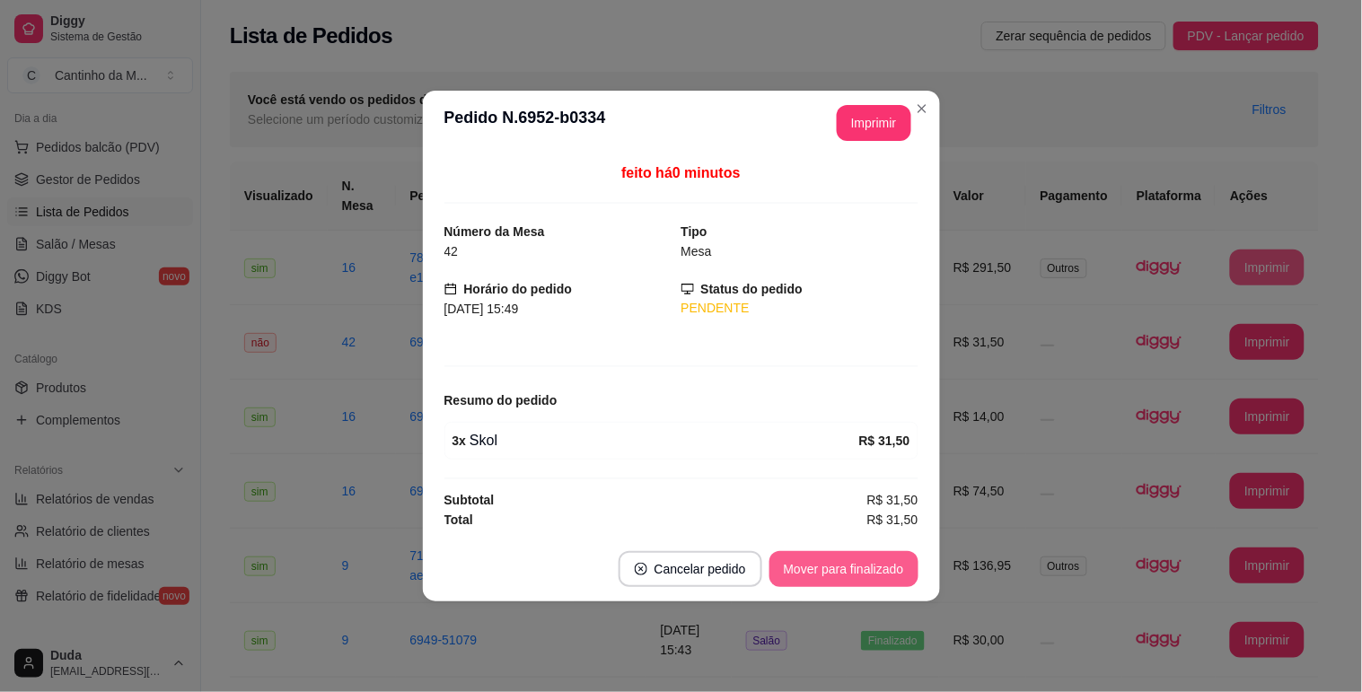
click at [813, 564] on button "Mover para finalizado" at bounding box center [843, 569] width 149 height 36
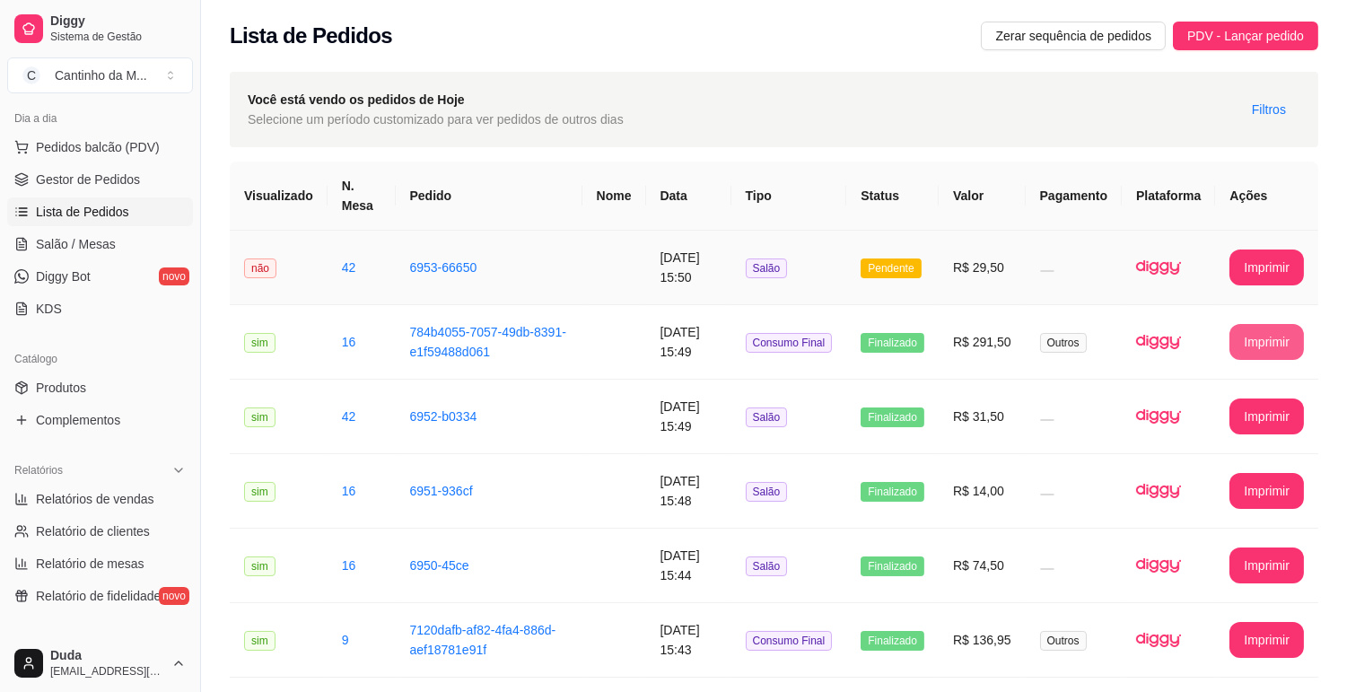
click at [417, 287] on td "6953-66650" at bounding box center [489, 268] width 187 height 75
click at [115, 248] on link "Salão / Mesas" at bounding box center [100, 244] width 186 height 29
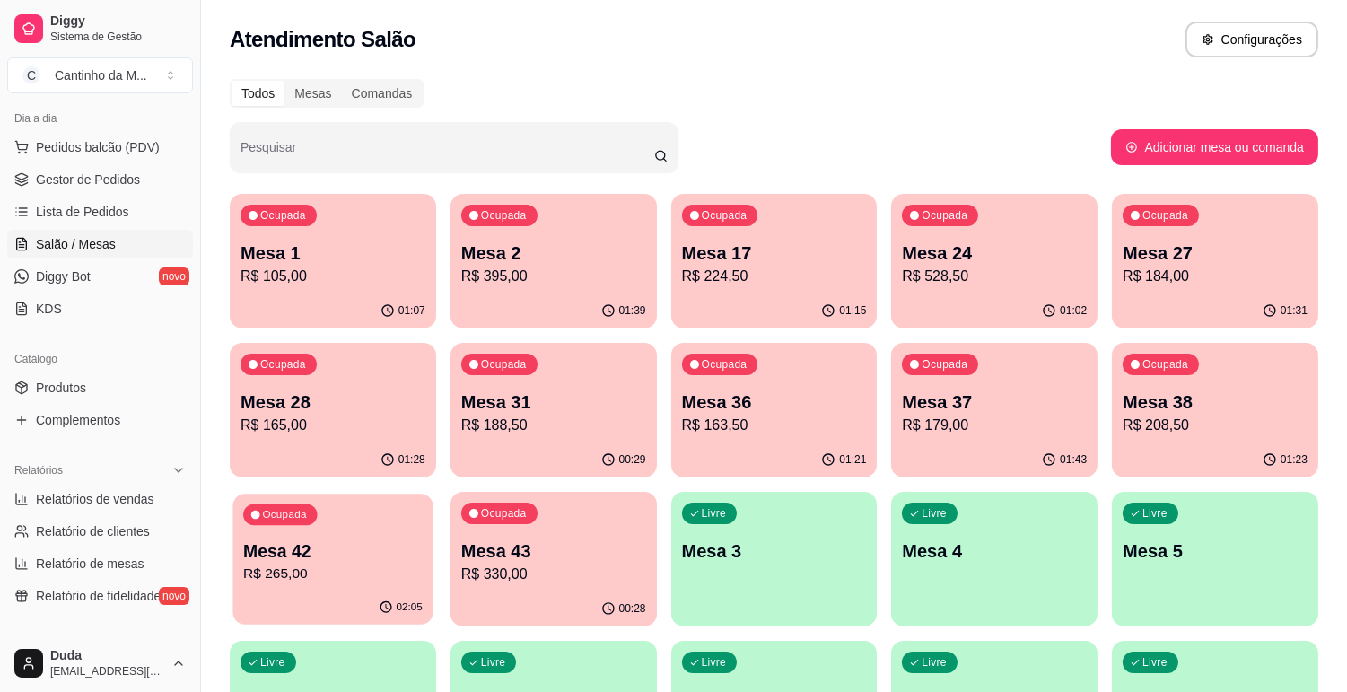
click at [353, 540] on p "Mesa 42" at bounding box center [333, 551] width 180 height 24
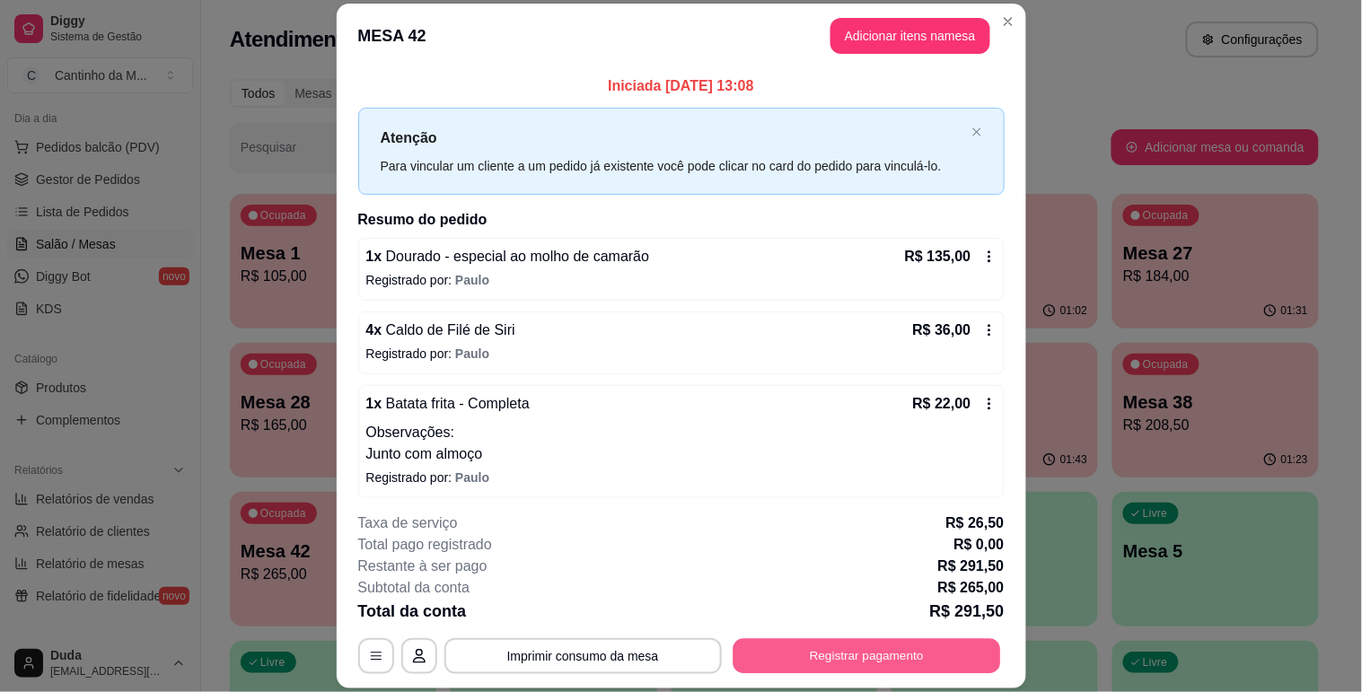
click at [820, 653] on button "Registrar pagamento" at bounding box center [866, 656] width 268 height 35
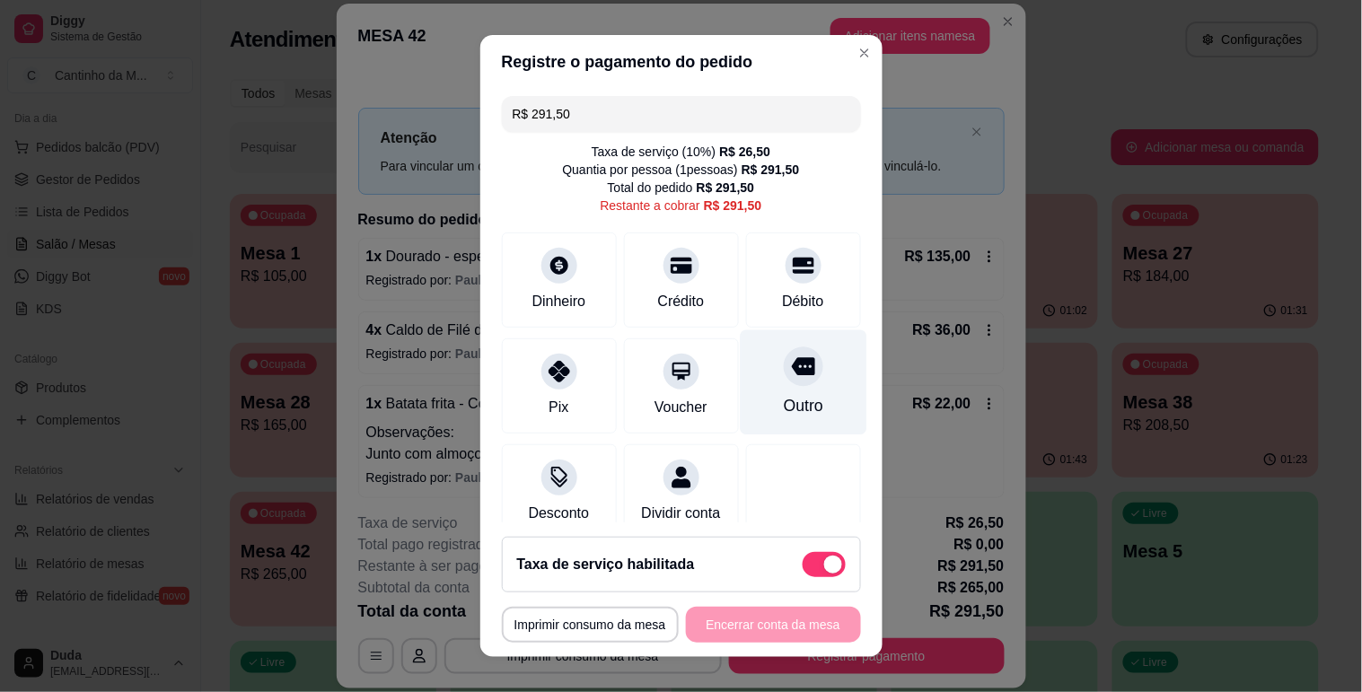
click at [786, 373] on div at bounding box center [803, 365] width 39 height 39
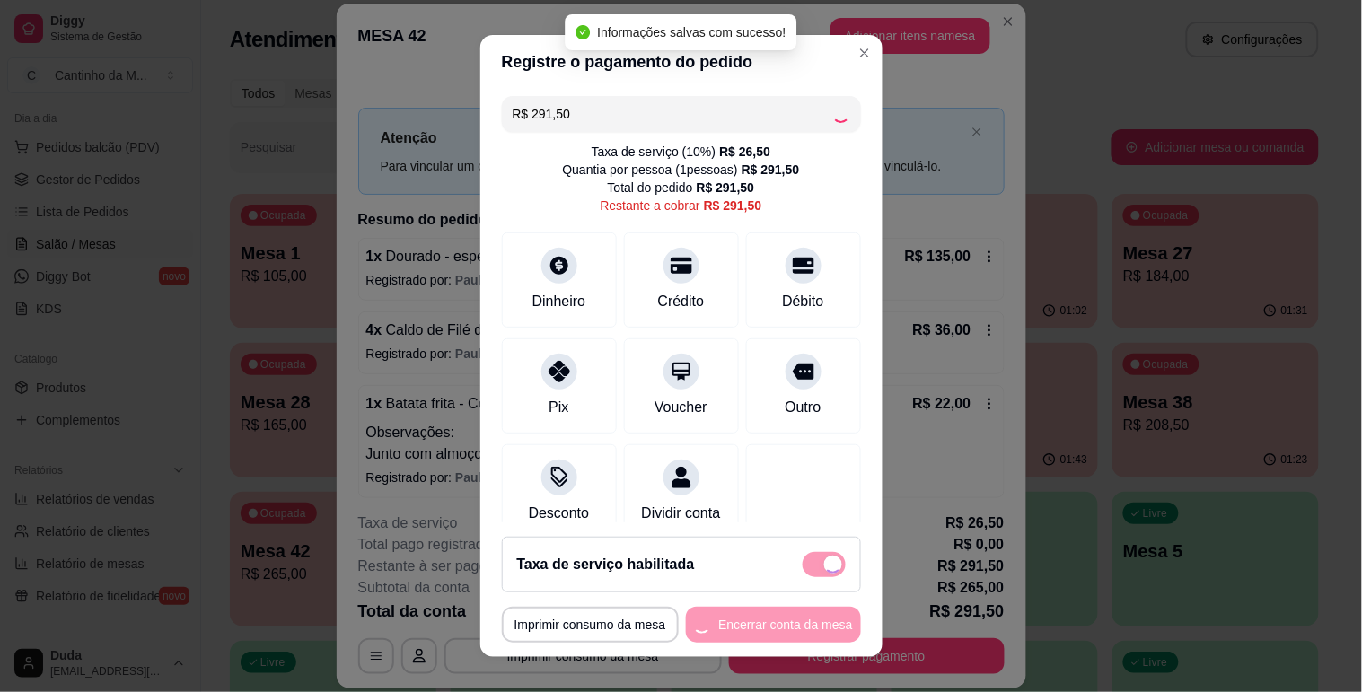
type input "R$ 0,00"
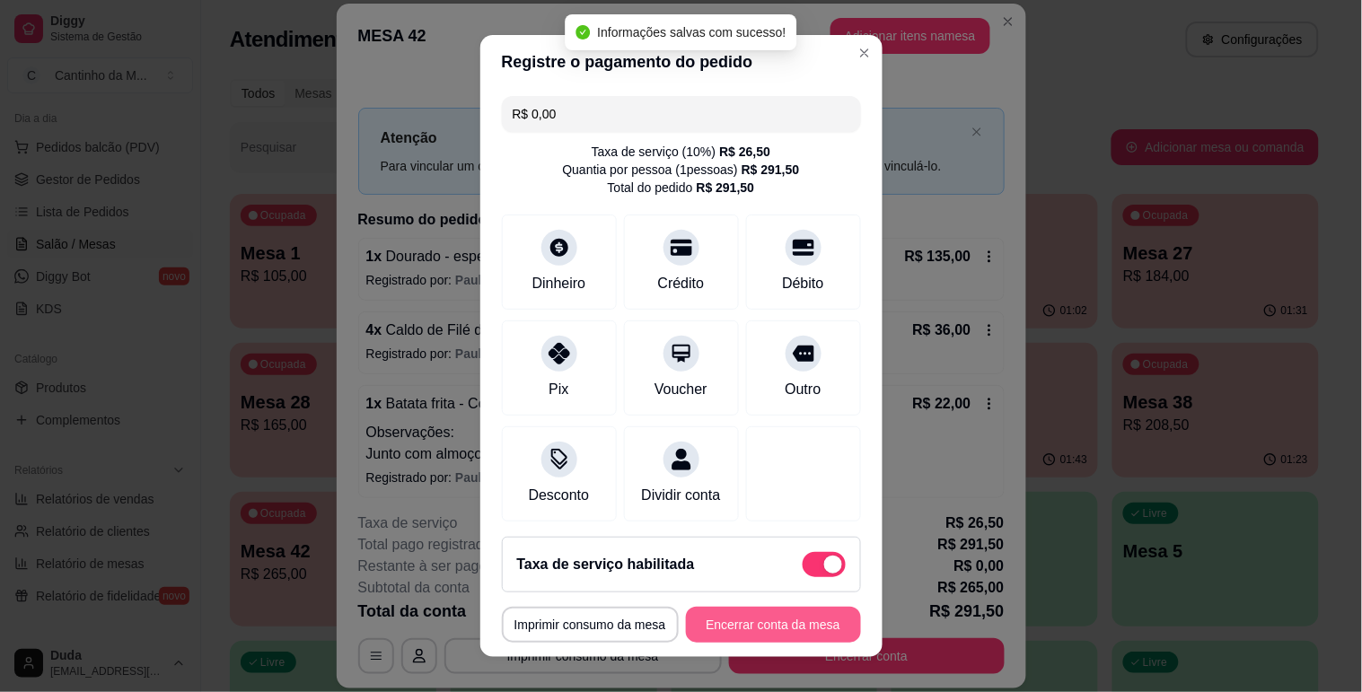
click at [759, 622] on button "Encerrar conta da mesa" at bounding box center [773, 625] width 175 height 36
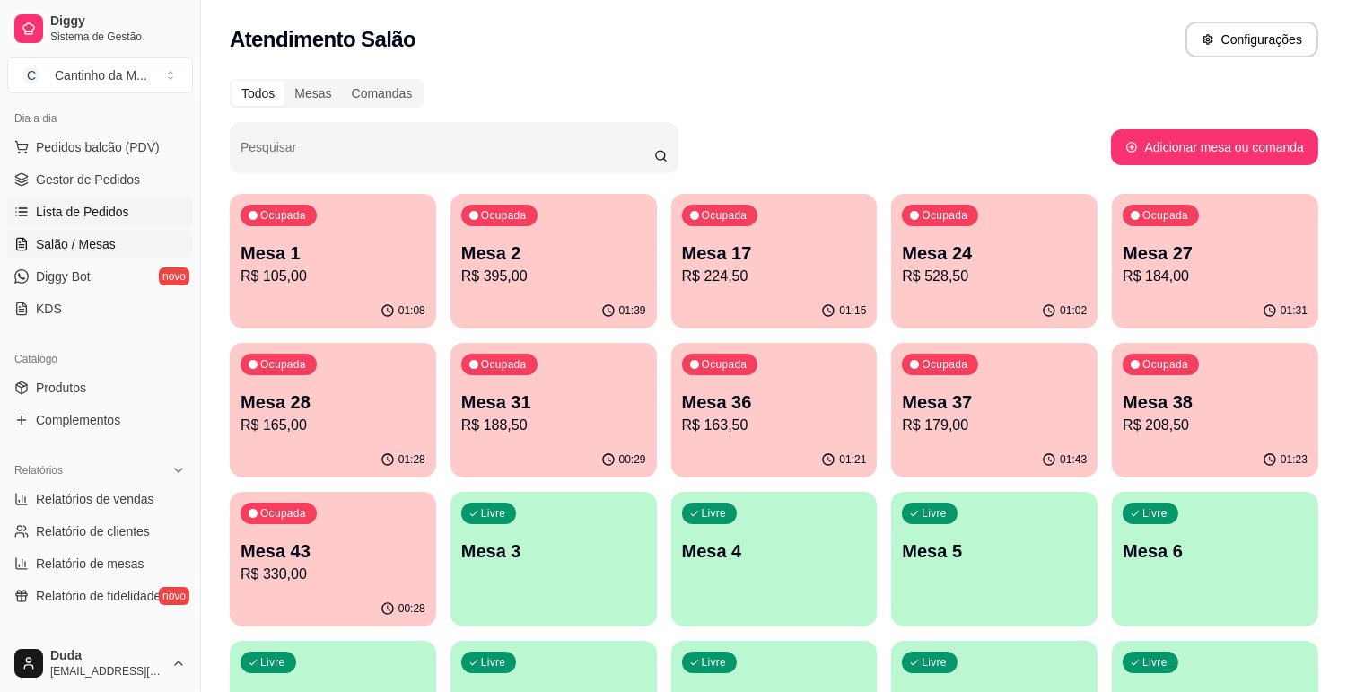
click at [99, 212] on span "Lista de Pedidos" at bounding box center [82, 212] width 93 height 18
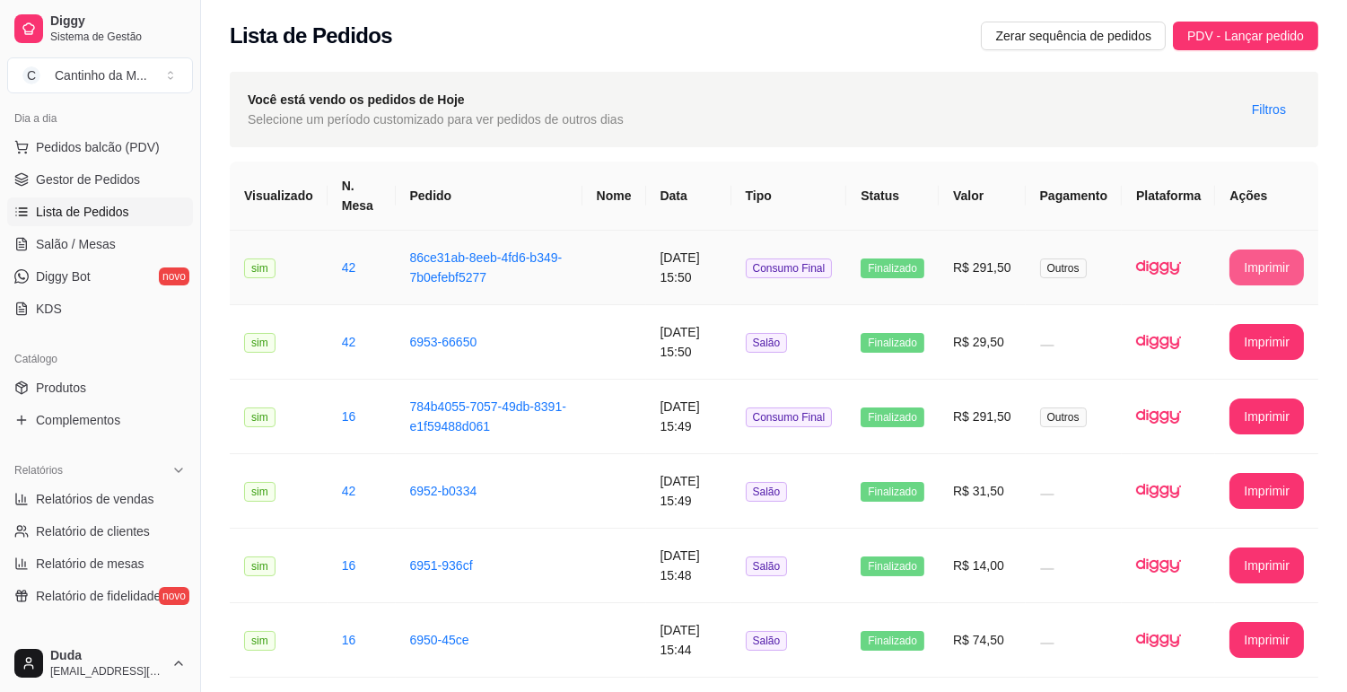
click at [1258, 255] on button "Imprimir" at bounding box center [1267, 268] width 75 height 36
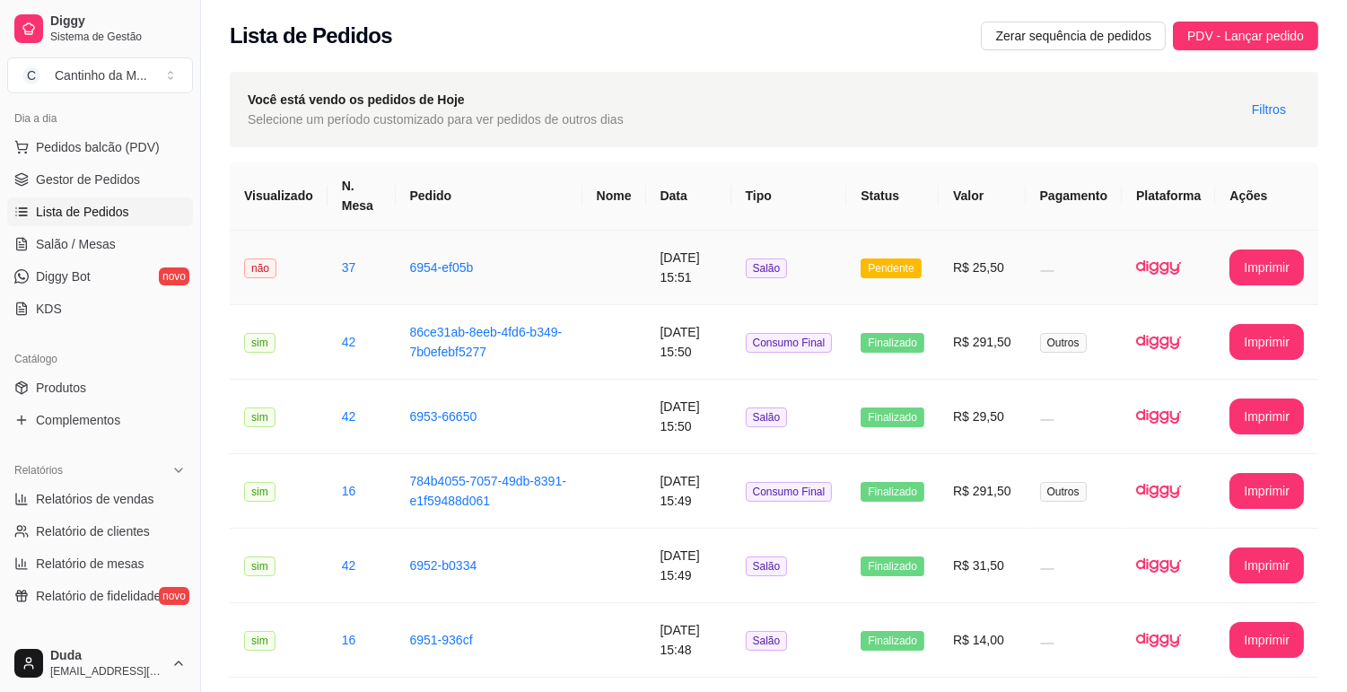
click at [413, 245] on td "6954-ef05b" at bounding box center [489, 268] width 187 height 75
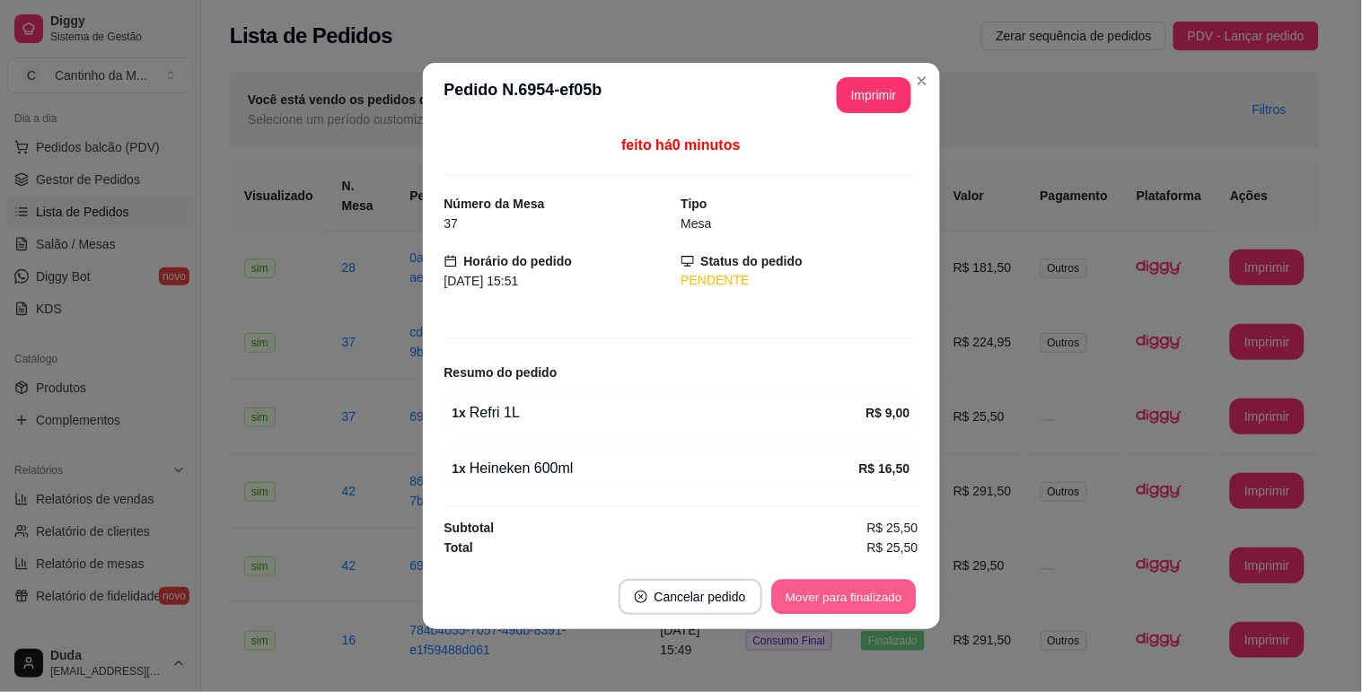
click at [803, 587] on button "Mover para finalizado" at bounding box center [843, 597] width 145 height 35
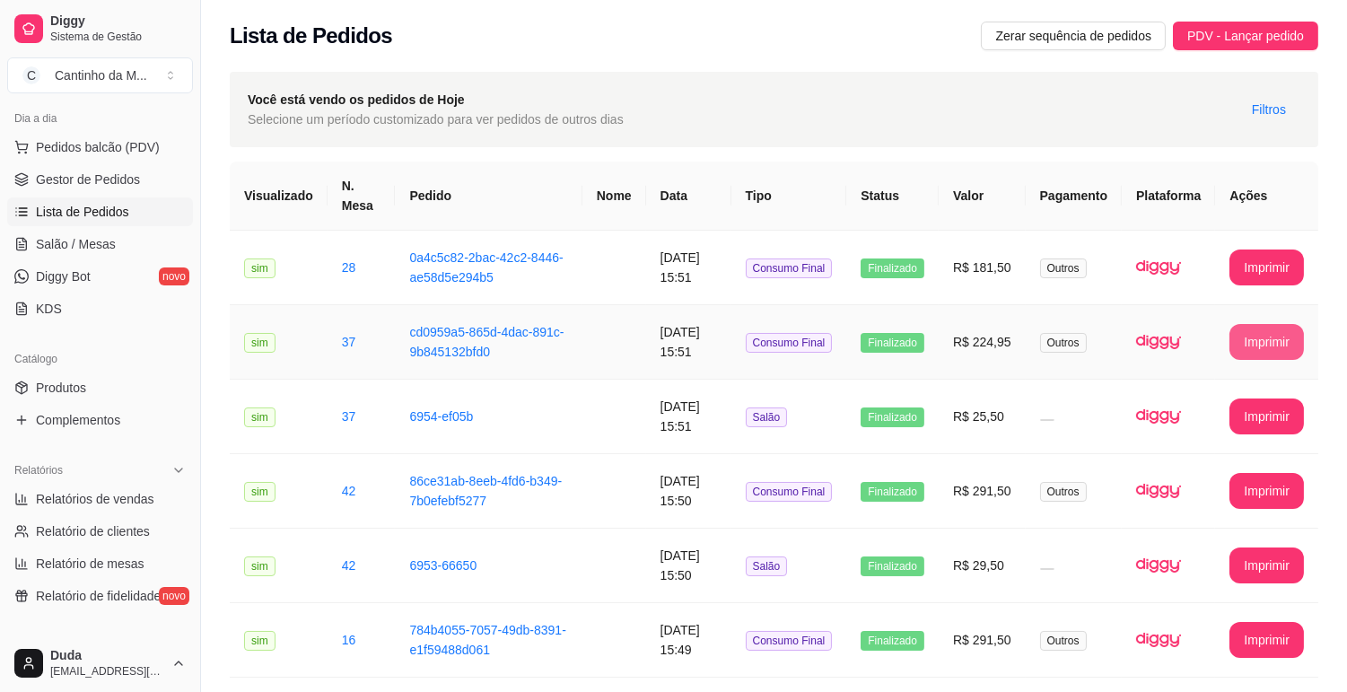
click at [1250, 338] on button "Imprimir" at bounding box center [1267, 342] width 75 height 36
click at [1236, 257] on button "Imprimir" at bounding box center [1268, 267] width 72 height 35
click at [113, 189] on link "Gestor de Pedidos" at bounding box center [100, 179] width 186 height 29
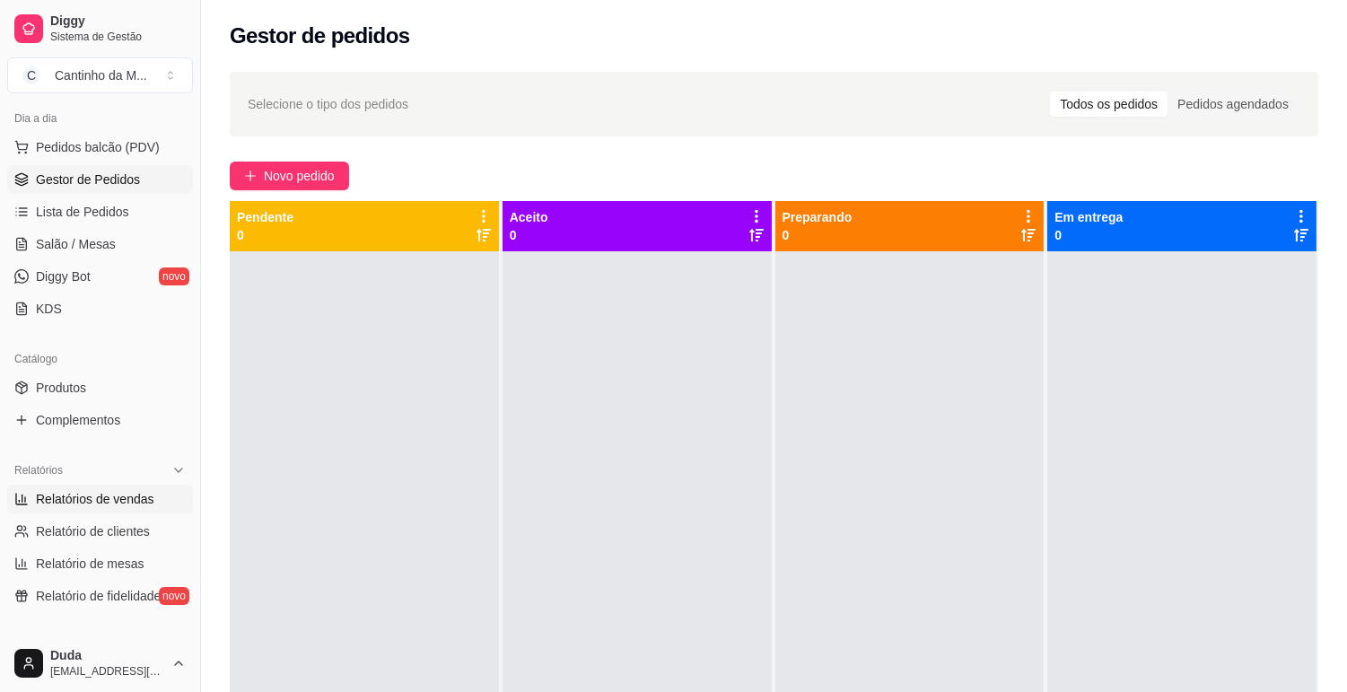
click at [129, 485] on link "Relatórios de vendas" at bounding box center [100, 499] width 186 height 29
select select "ALL"
select select "0"
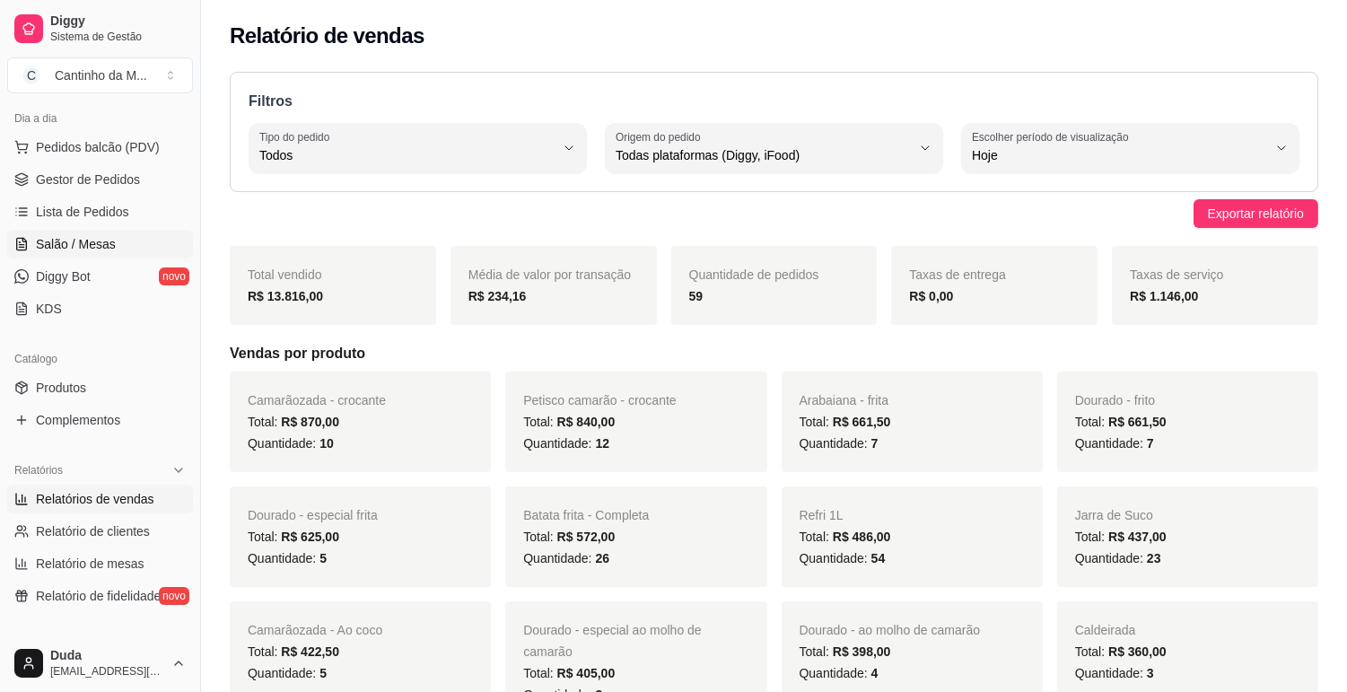
click at [84, 252] on span "Salão / Mesas" at bounding box center [76, 244] width 80 height 18
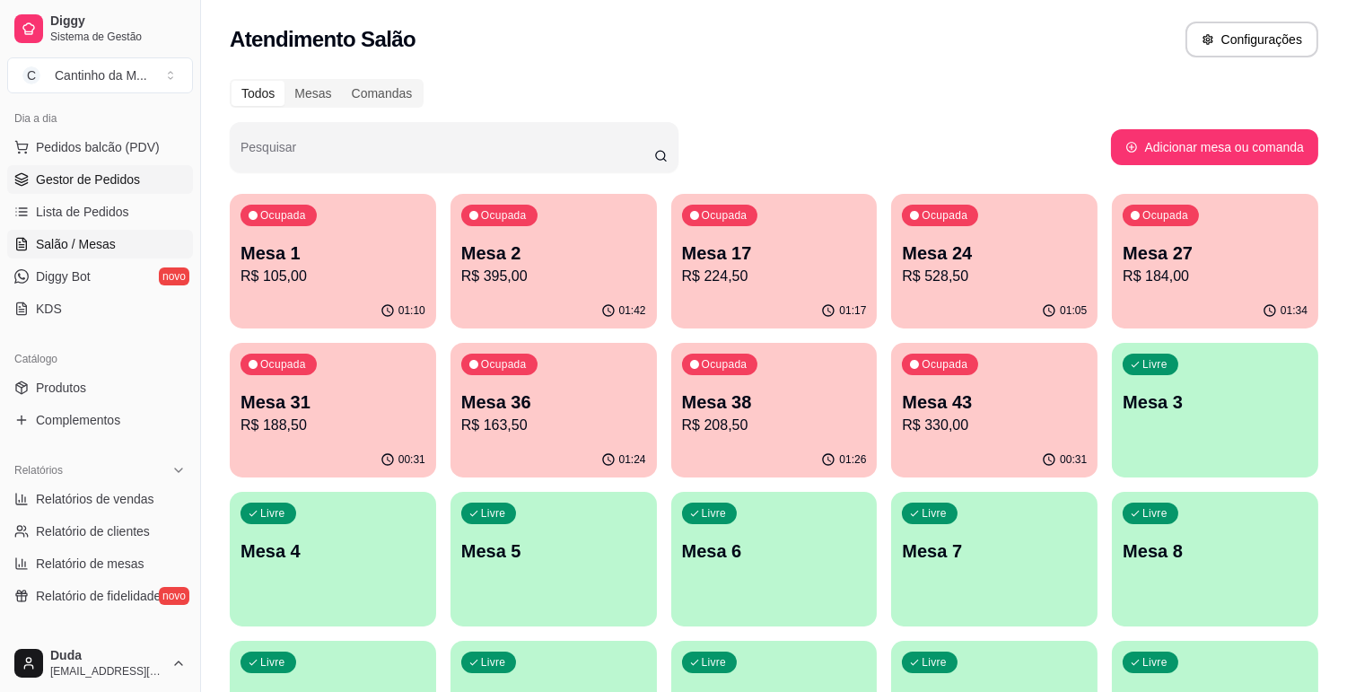
click at [130, 189] on link "Gestor de Pedidos" at bounding box center [100, 179] width 186 height 29
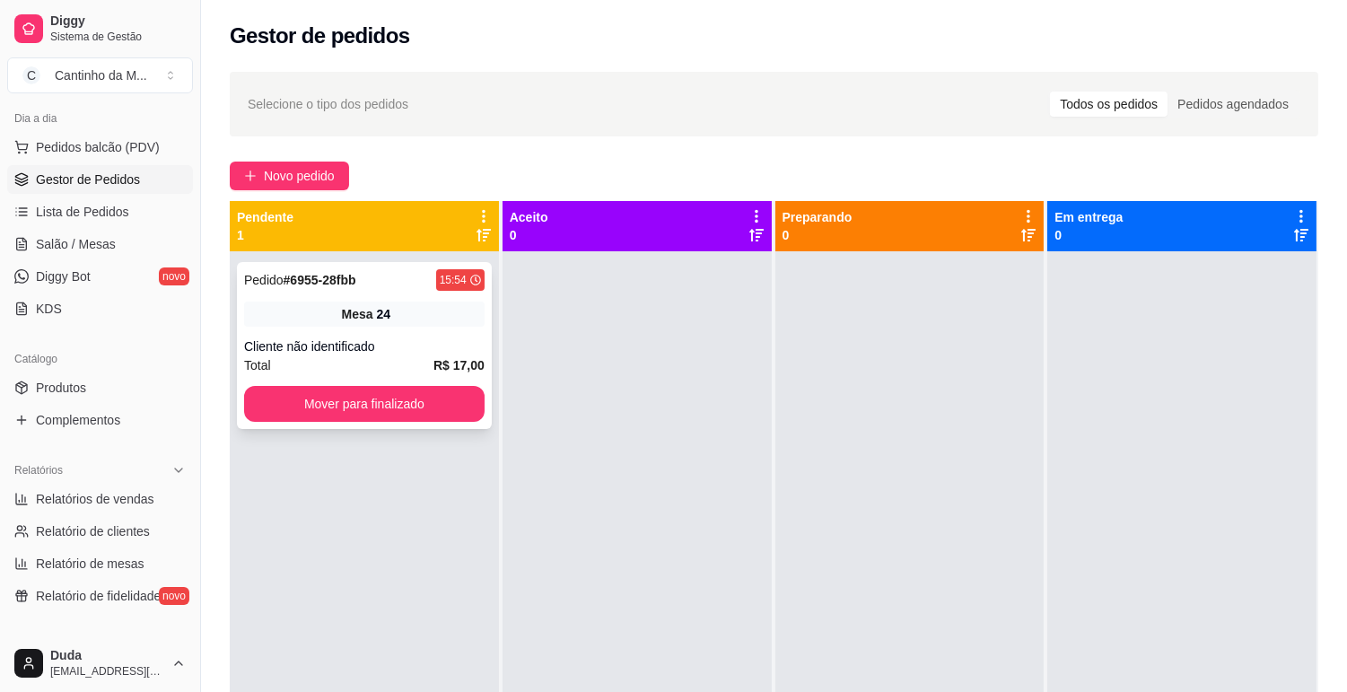
click at [308, 269] on div "Pedido # 6955-28fbb" at bounding box center [300, 280] width 112 height 22
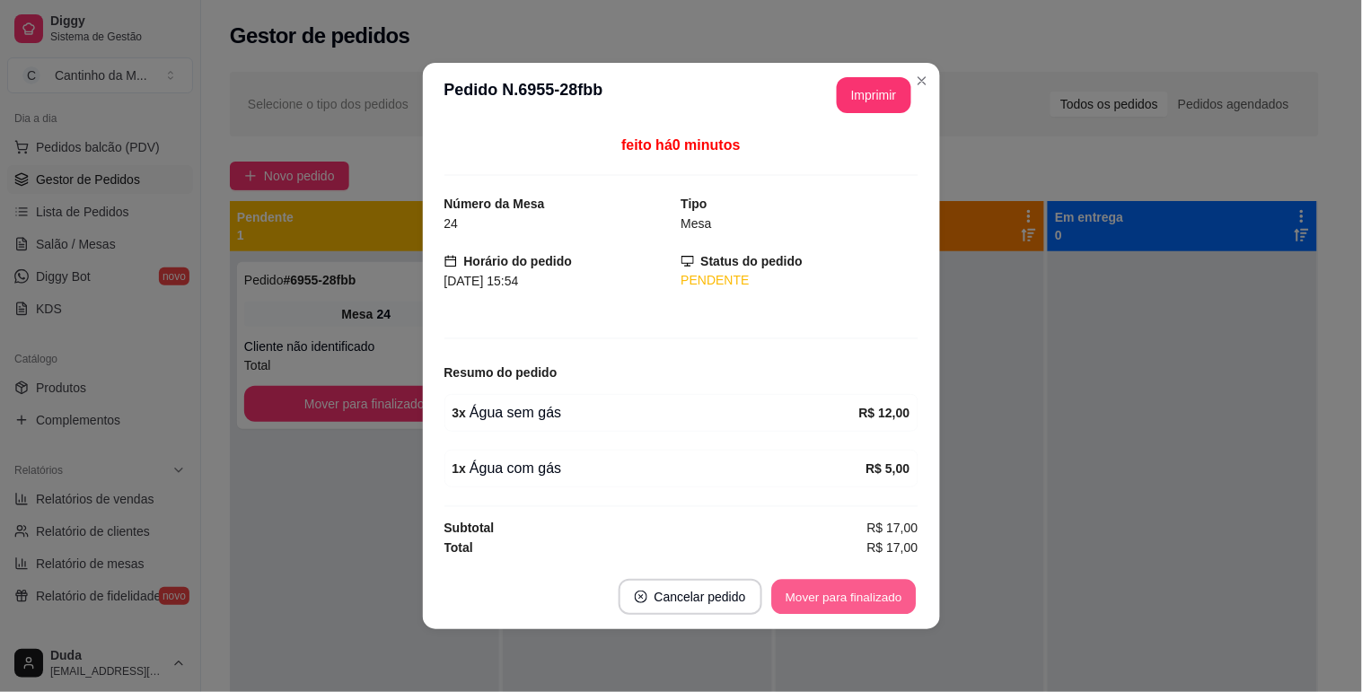
click at [802, 591] on button "Mover para finalizado" at bounding box center [843, 597] width 145 height 35
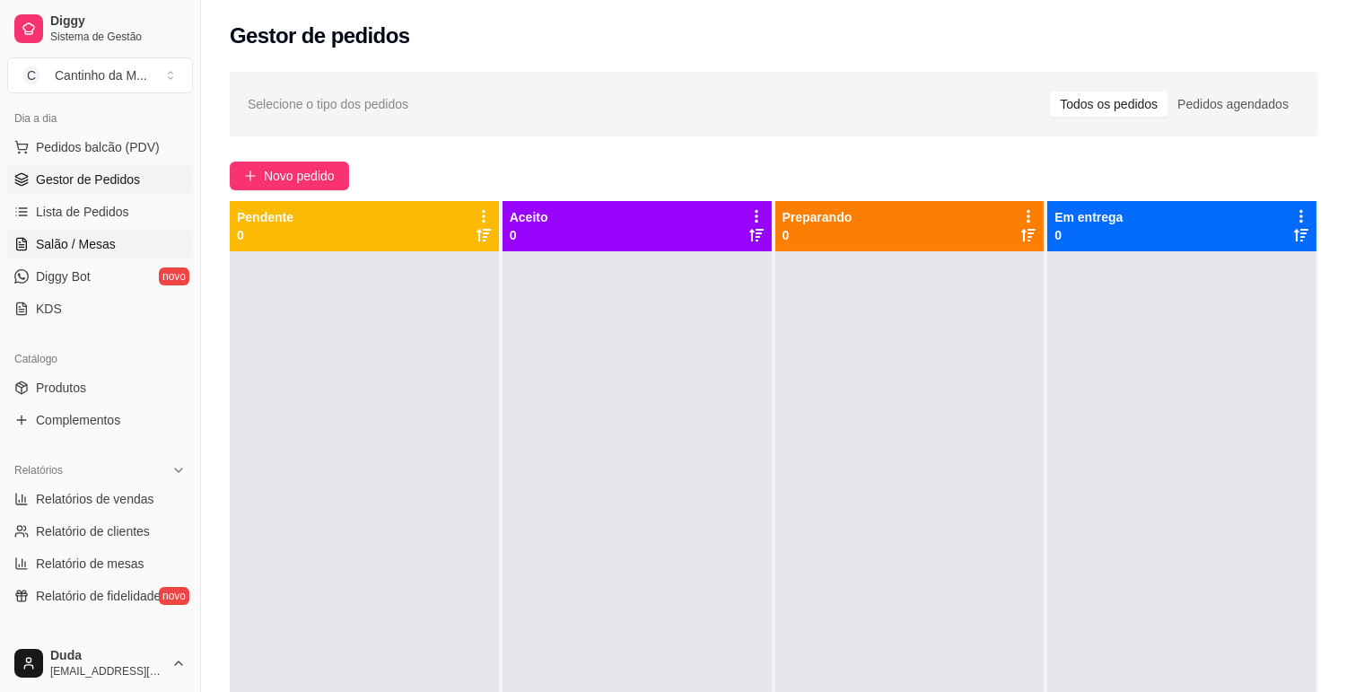
click at [63, 253] on link "Salão / Mesas" at bounding box center [100, 244] width 186 height 29
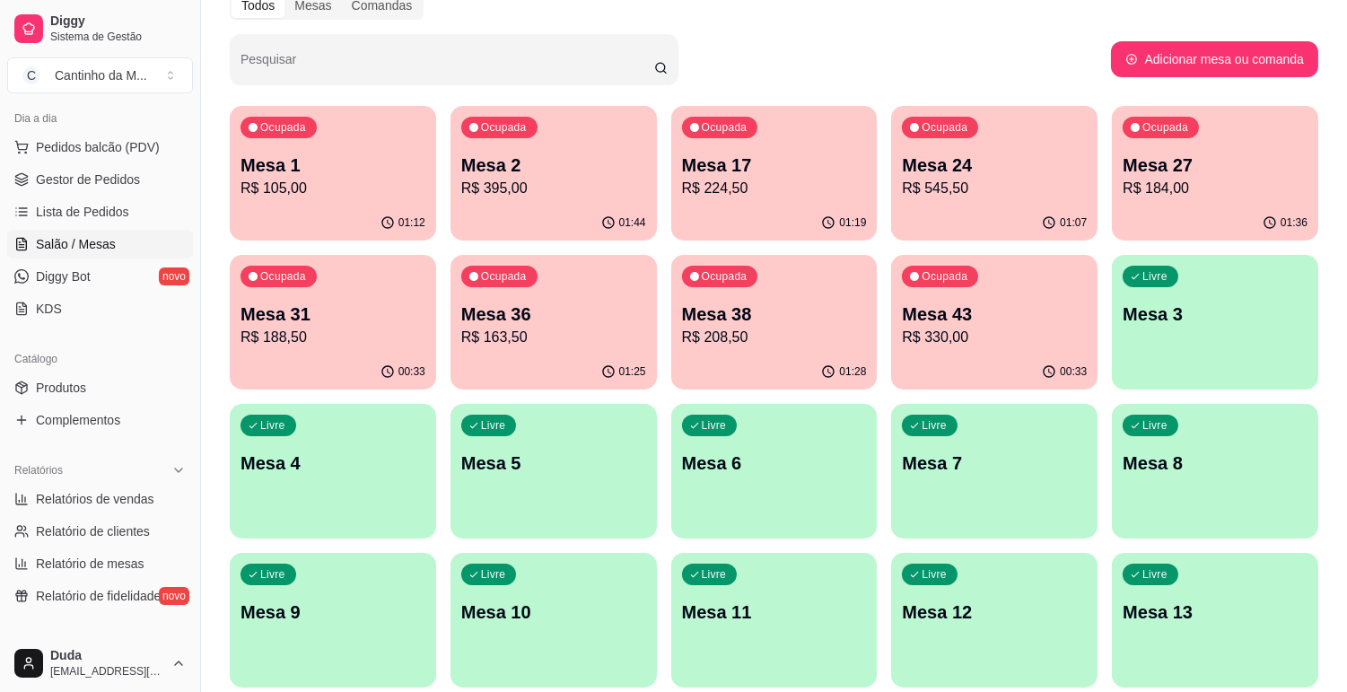
scroll to position [52, 0]
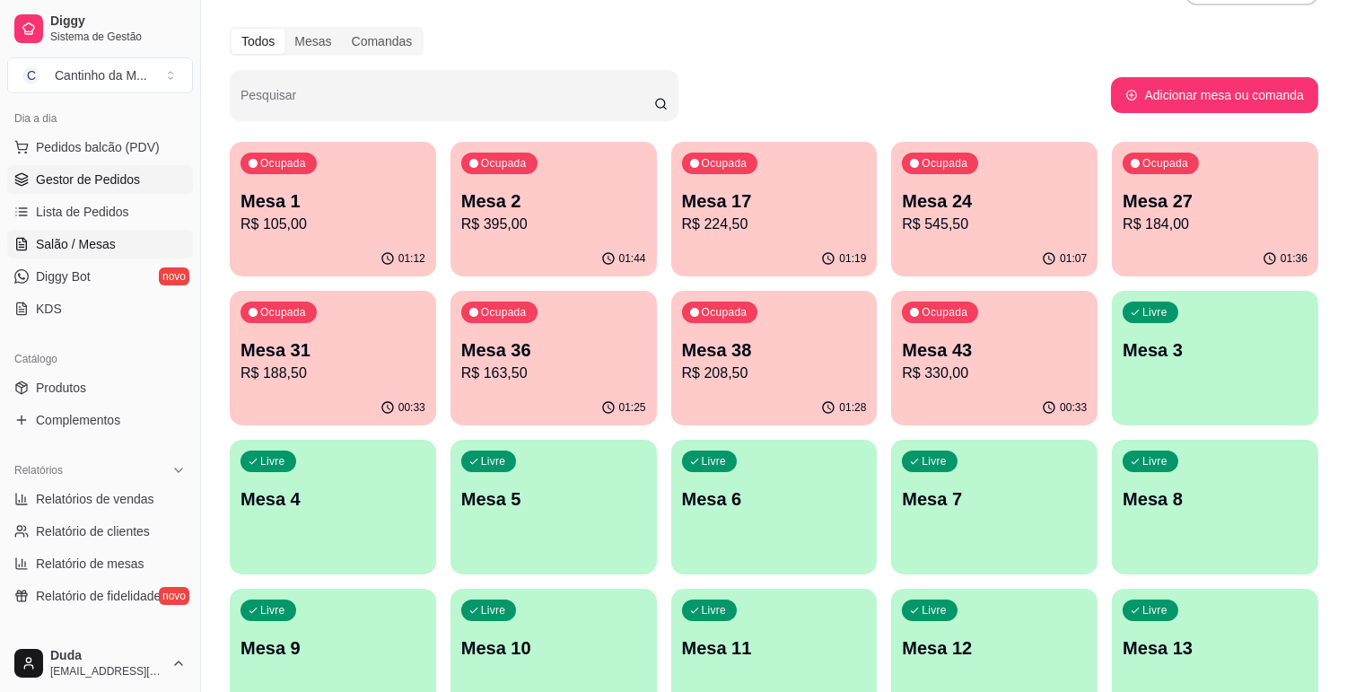
click at [82, 180] on span "Gestor de Pedidos" at bounding box center [88, 180] width 104 height 18
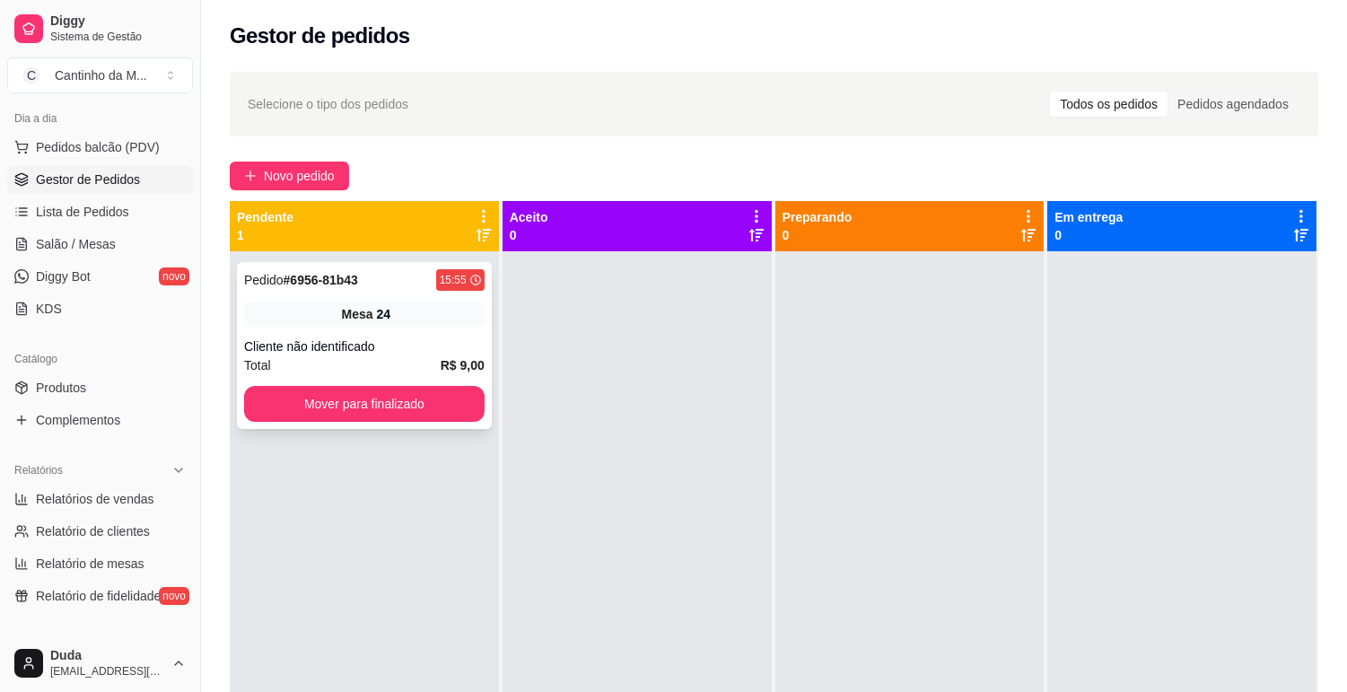
click at [320, 294] on div "Pedido # 6956-81b43 15:55 Mesa 24 Cliente não identificado Total R$ 9,00 Mover …" at bounding box center [364, 345] width 255 height 167
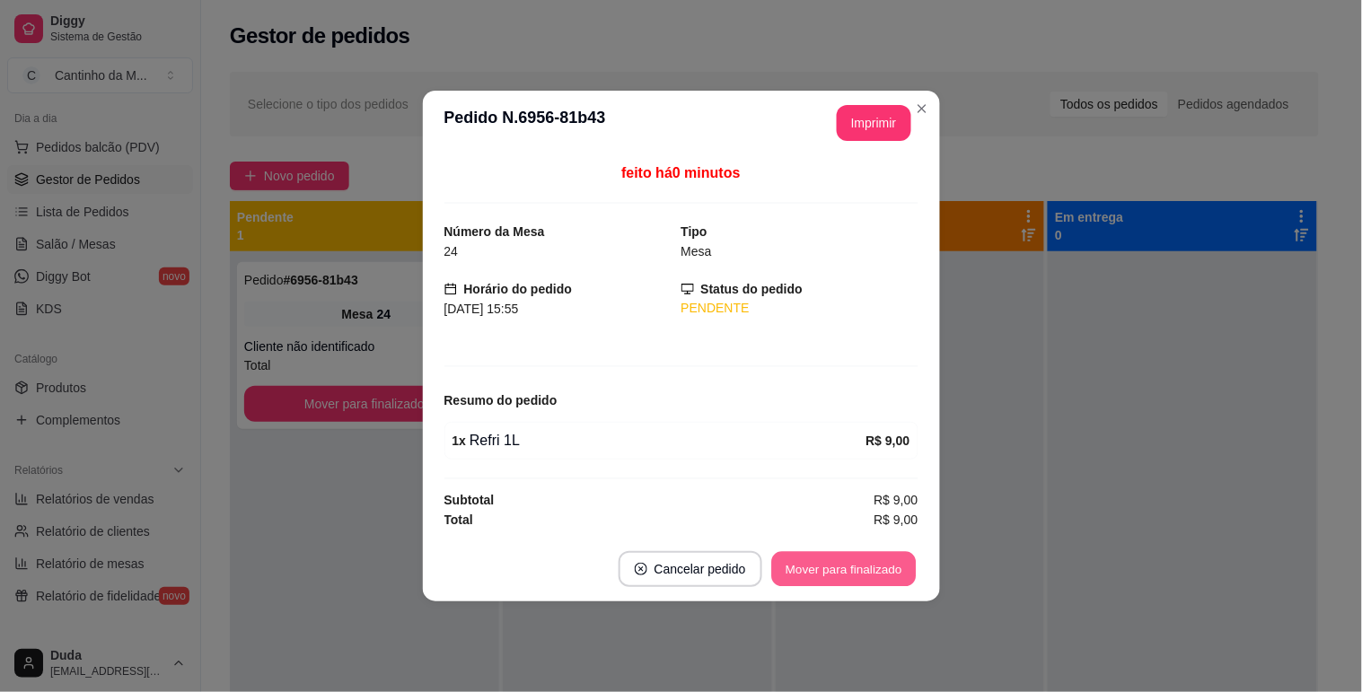
click at [855, 571] on button "Mover para finalizado" at bounding box center [843, 569] width 145 height 35
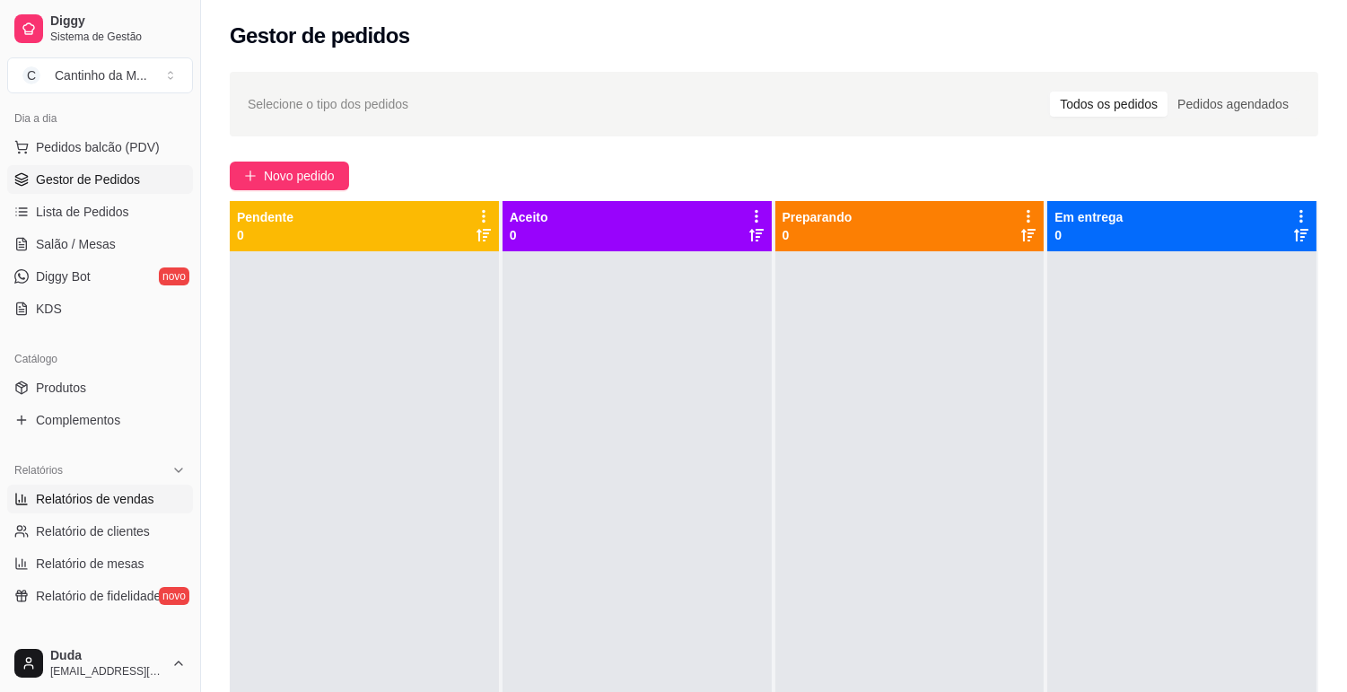
click at [133, 506] on span "Relatórios de vendas" at bounding box center [95, 499] width 118 height 18
select select "ALL"
select select "0"
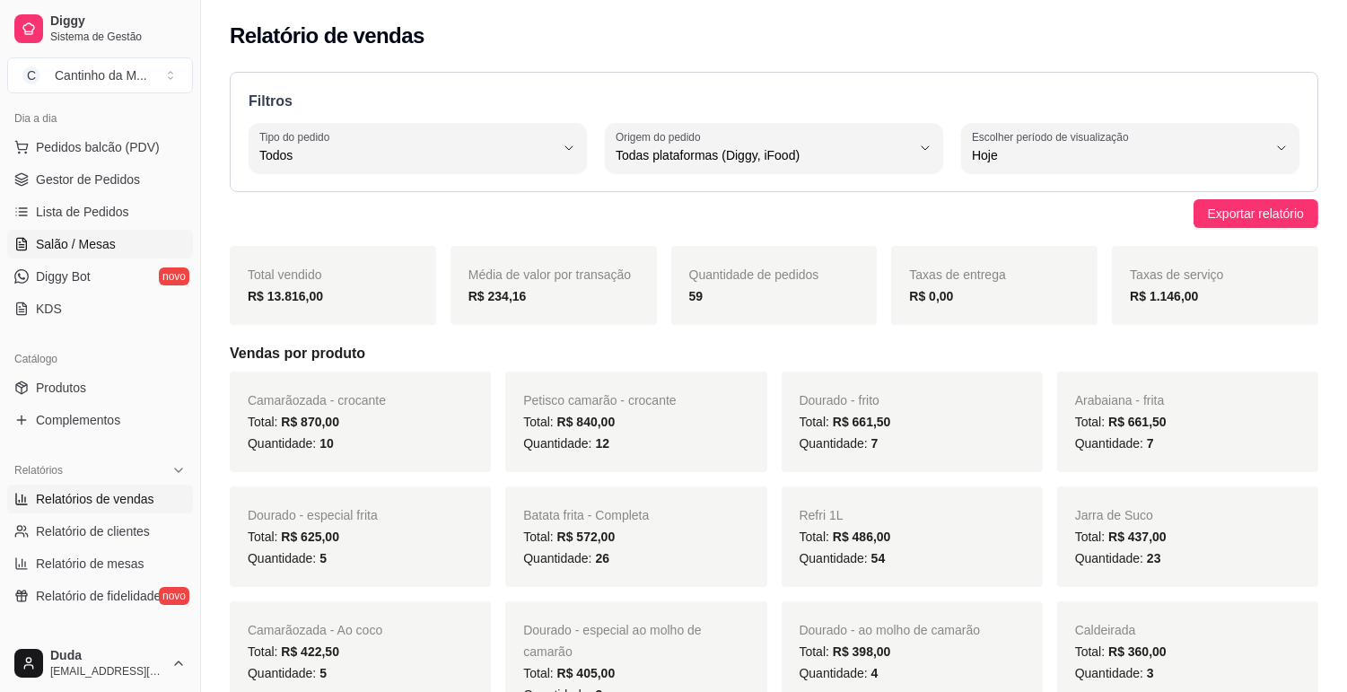
click at [103, 245] on span "Salão / Mesas" at bounding box center [76, 244] width 80 height 18
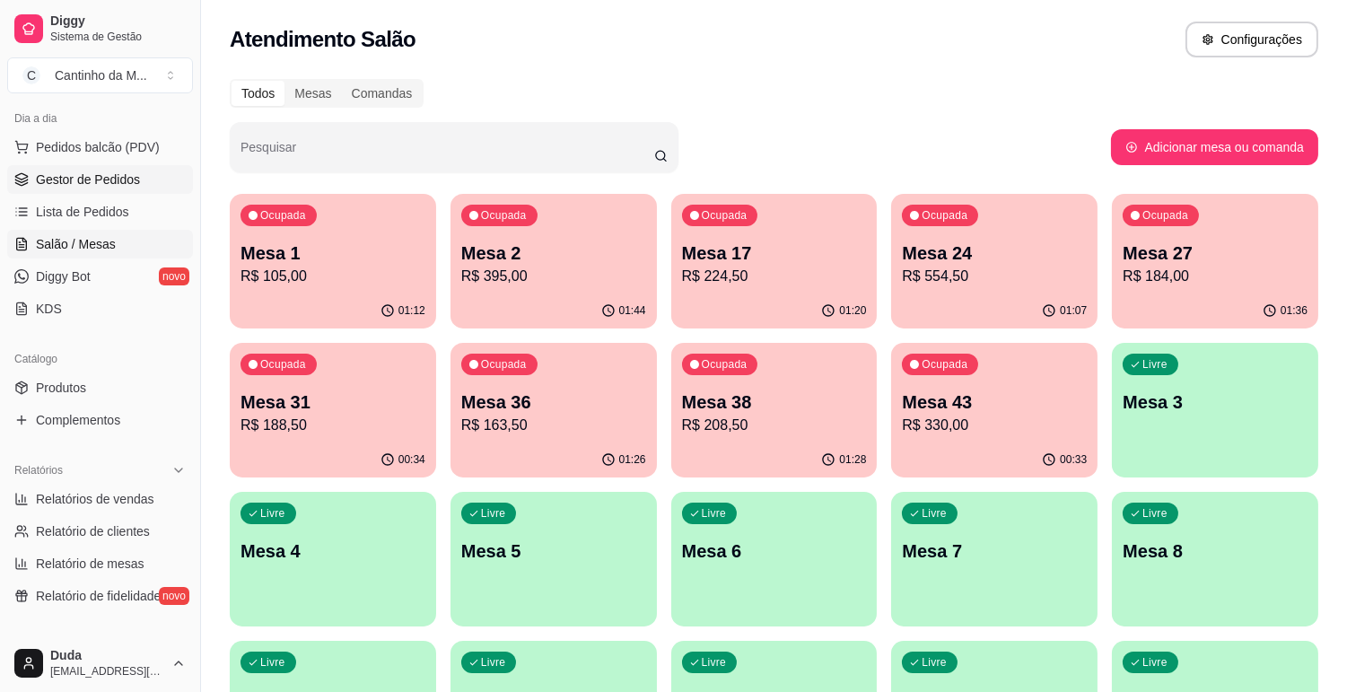
click at [119, 171] on span "Gestor de Pedidos" at bounding box center [88, 180] width 104 height 18
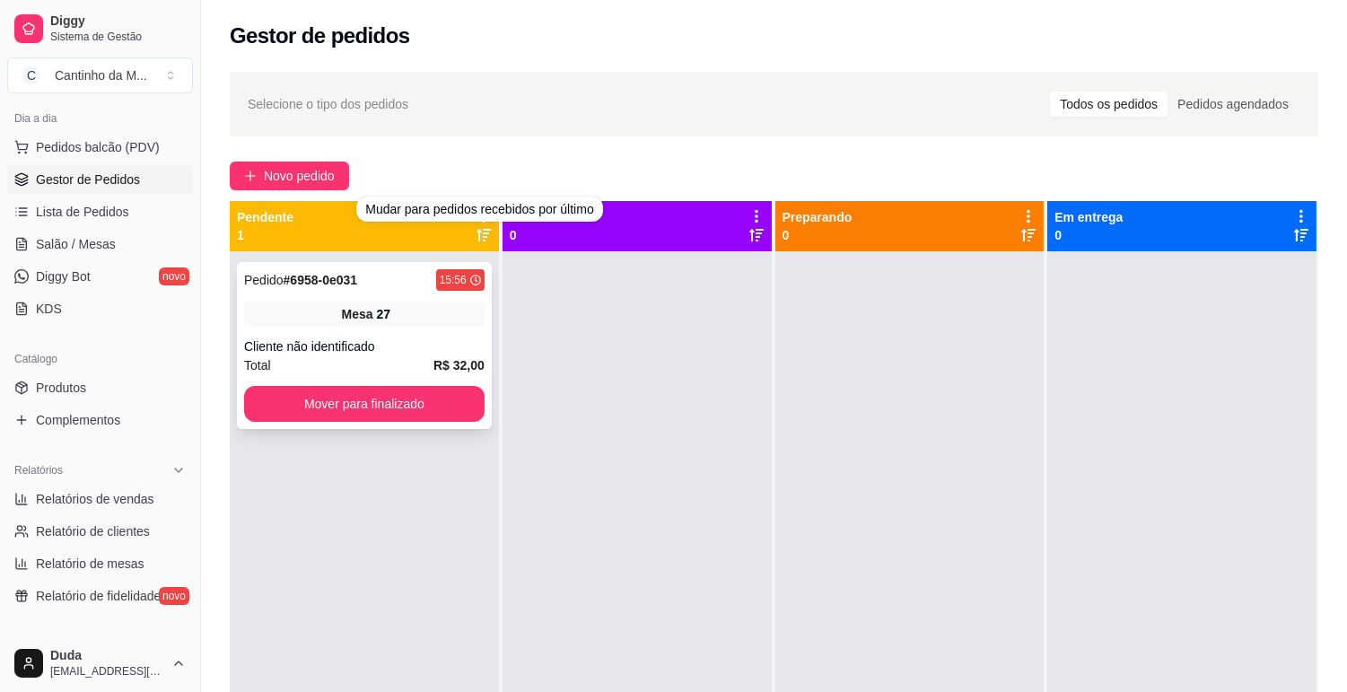
click at [306, 280] on strong "# 6958-0e031" at bounding box center [321, 280] width 75 height 14
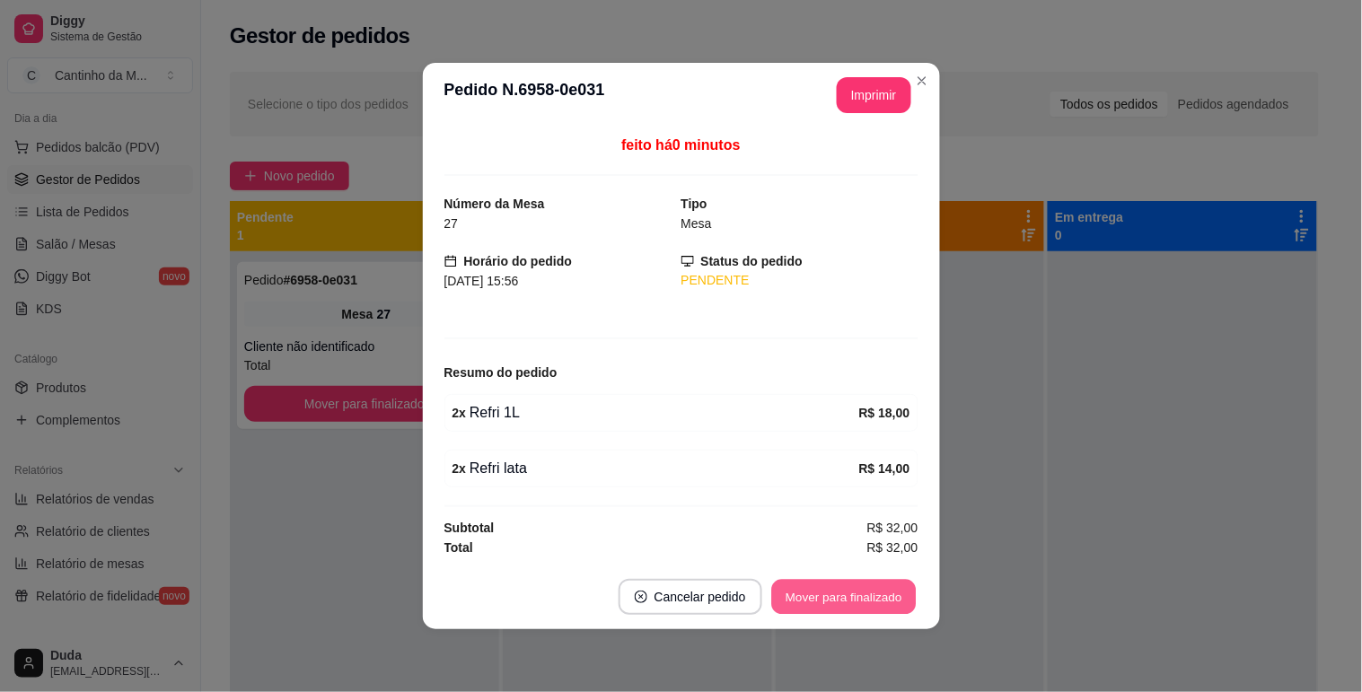
click at [828, 600] on button "Mover para finalizado" at bounding box center [843, 597] width 145 height 35
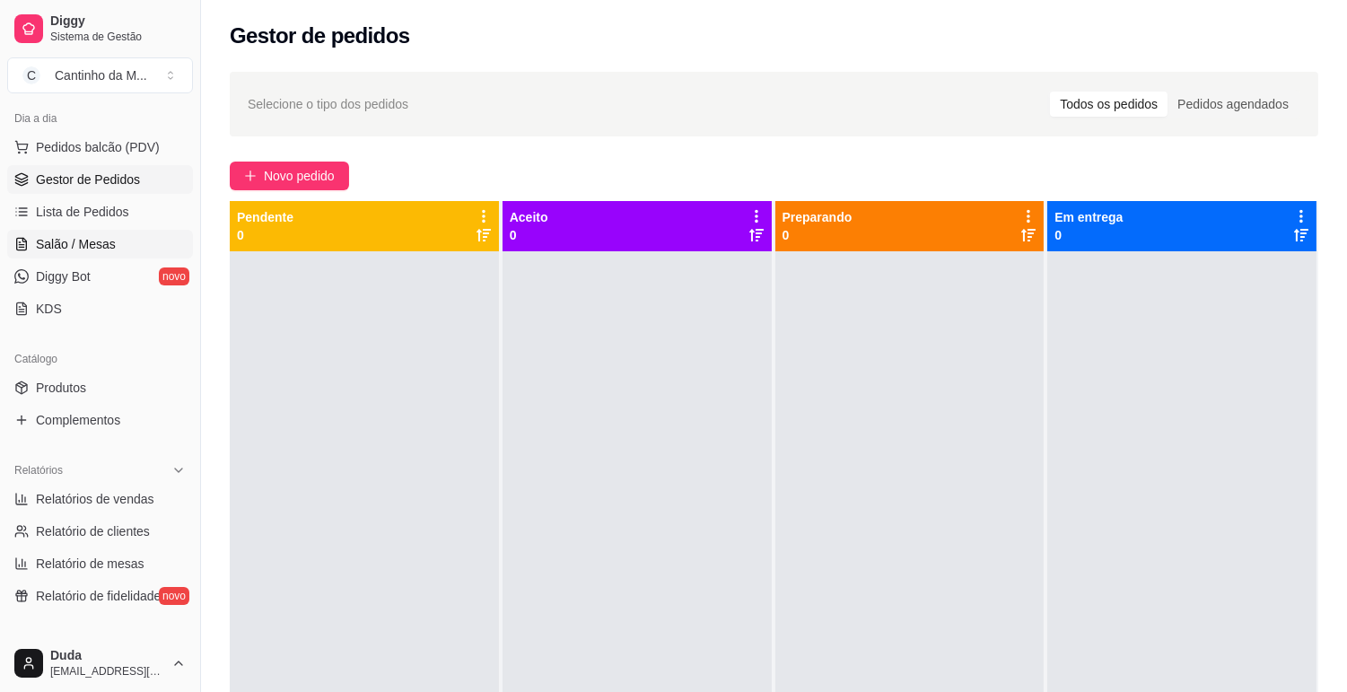
click at [97, 236] on span "Salão / Mesas" at bounding box center [76, 244] width 80 height 18
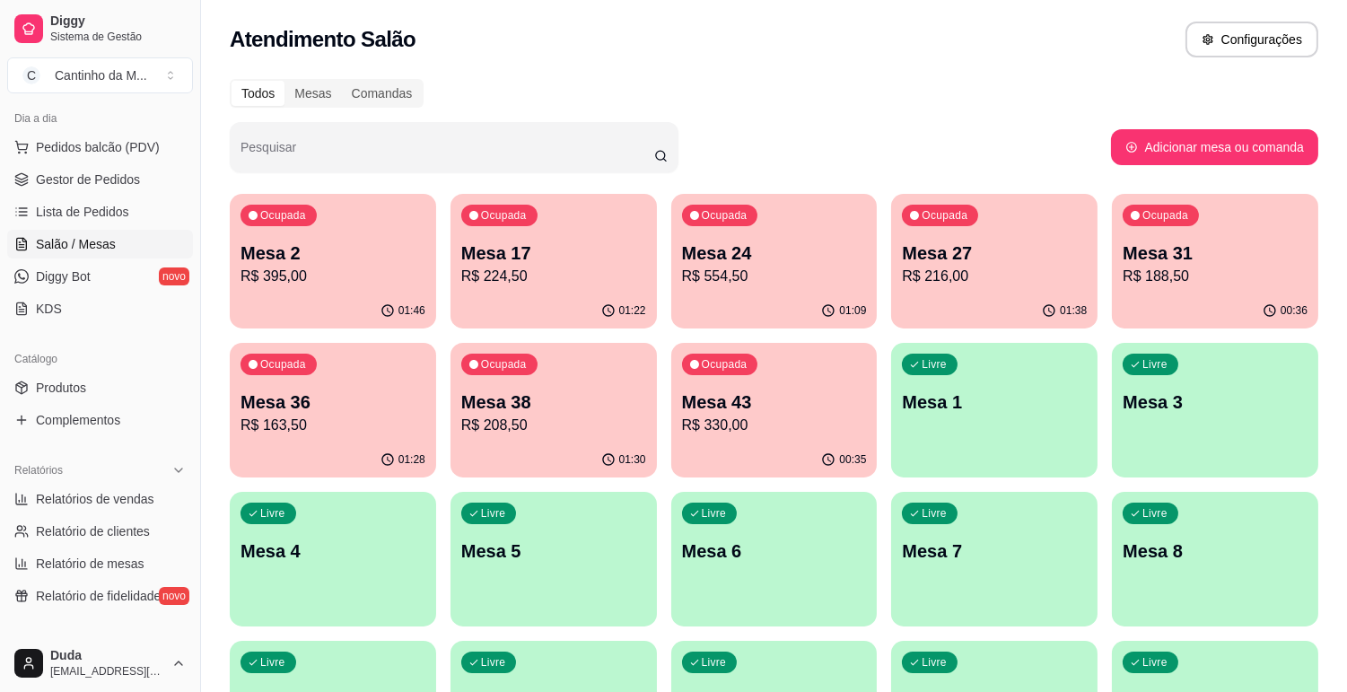
click at [980, 266] on p "R$ 216,00" at bounding box center [994, 277] width 185 height 22
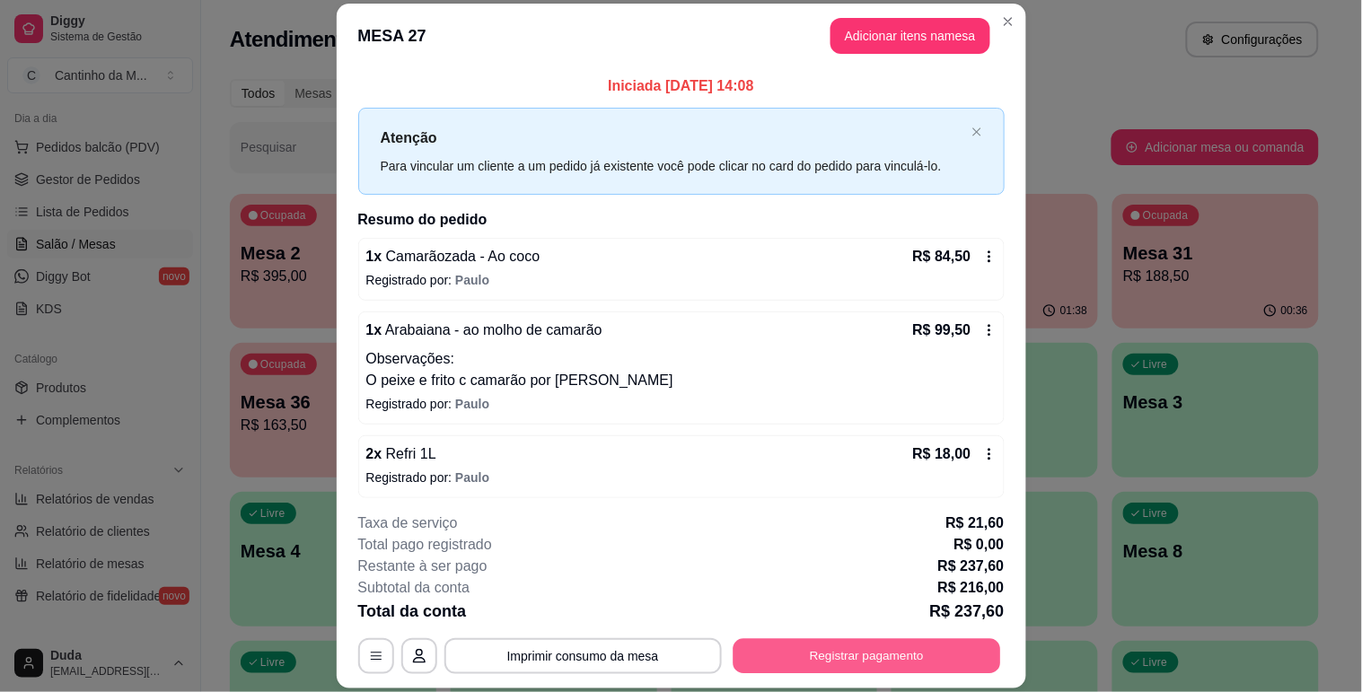
click at [925, 666] on button "Registrar pagamento" at bounding box center [866, 656] width 268 height 35
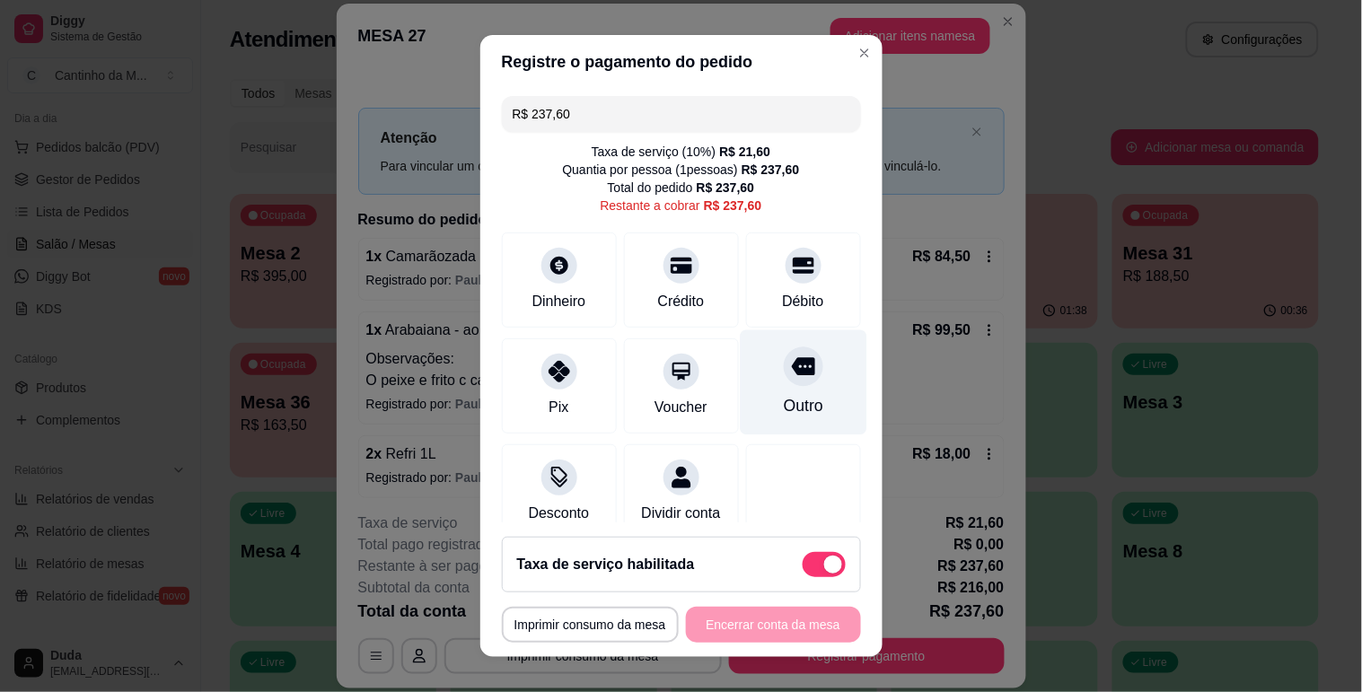
click at [783, 413] on div "Outro" at bounding box center [802, 405] width 39 height 23
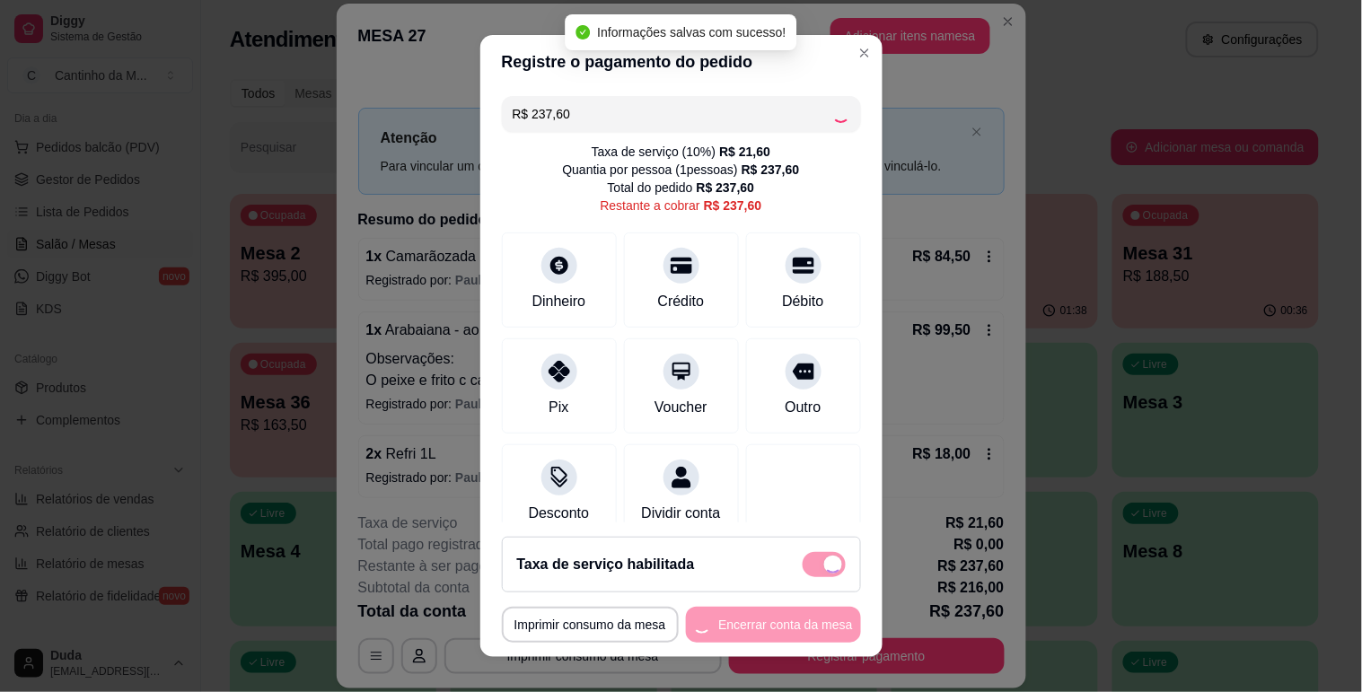
type input "R$ 0,00"
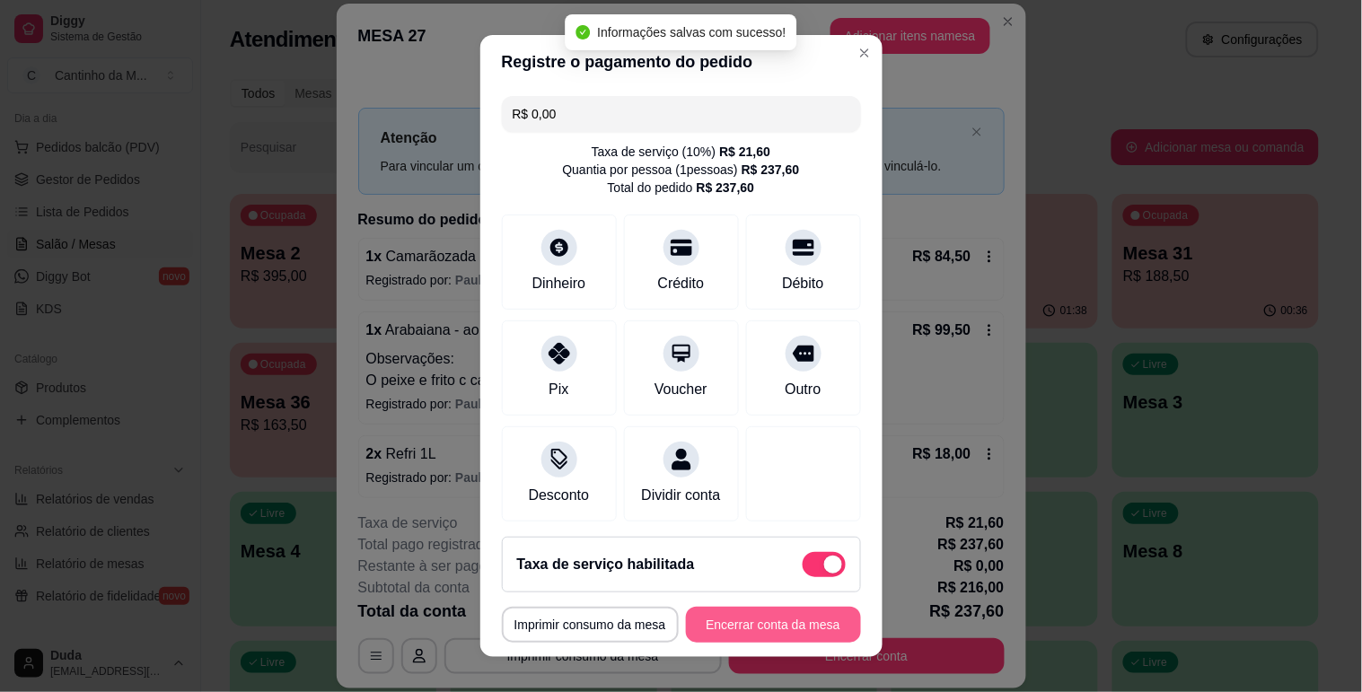
click at [785, 622] on button "Encerrar conta da mesa" at bounding box center [773, 625] width 175 height 36
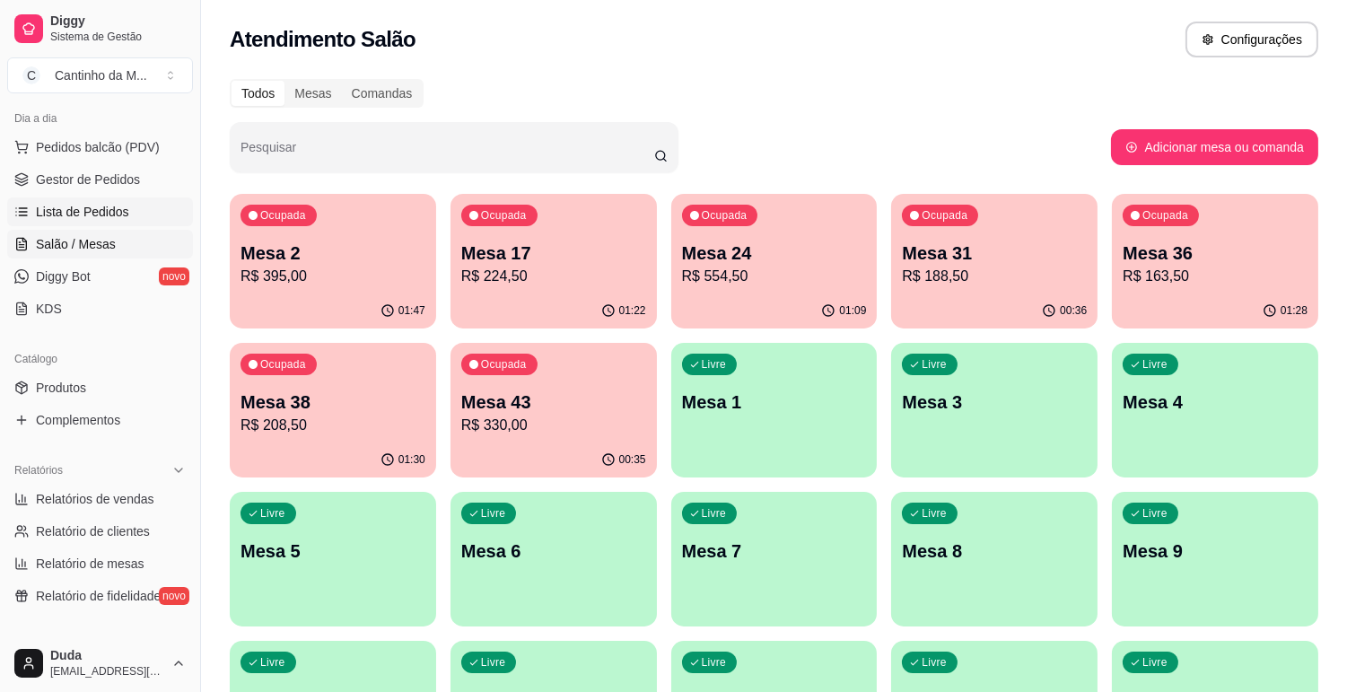
click at [101, 211] on span "Lista de Pedidos" at bounding box center [82, 212] width 93 height 18
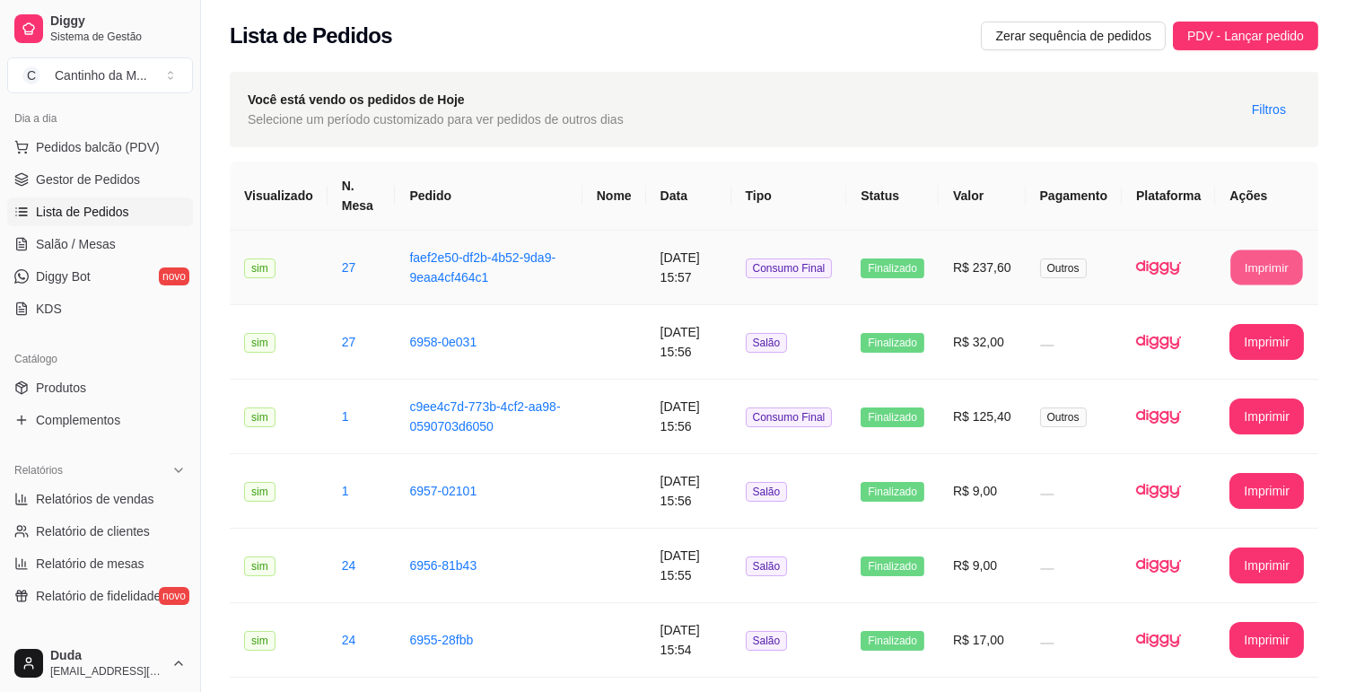
click at [1252, 275] on button "Imprimir" at bounding box center [1268, 267] width 72 height 35
click at [93, 243] on span "Salão / Mesas" at bounding box center [76, 244] width 80 height 18
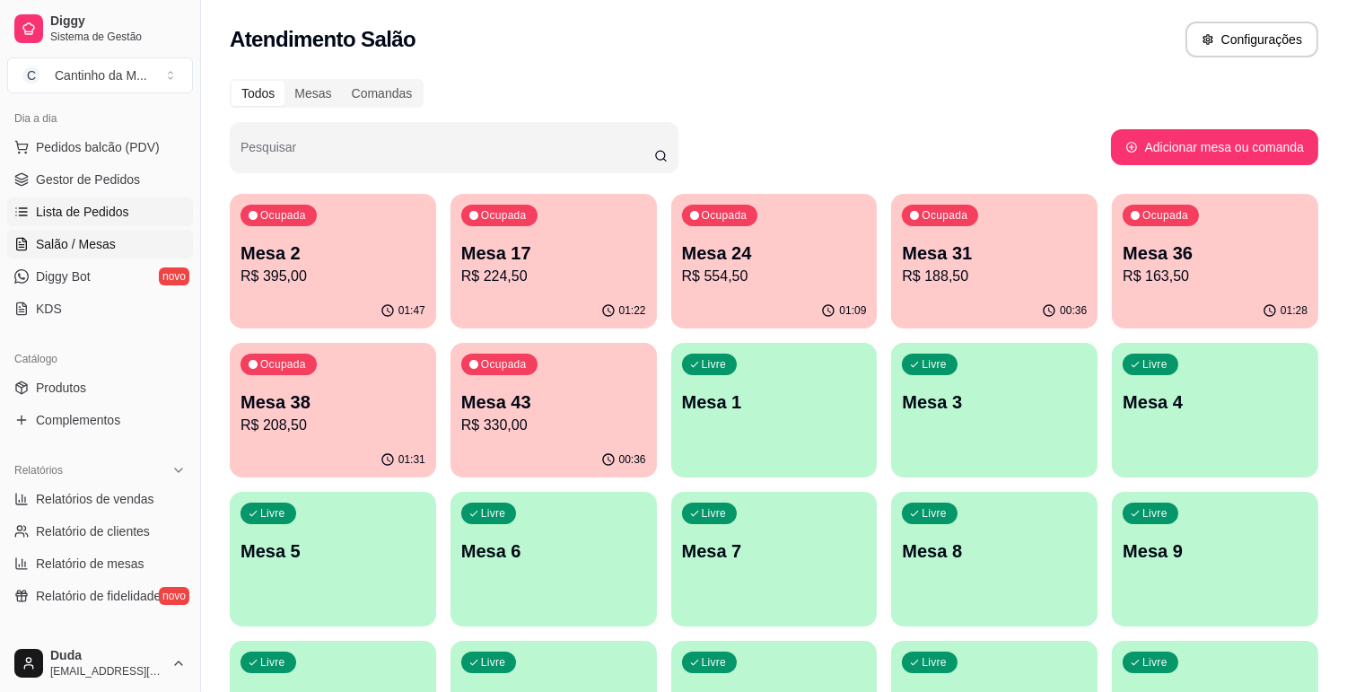
click at [101, 213] on span "Lista de Pedidos" at bounding box center [82, 212] width 93 height 18
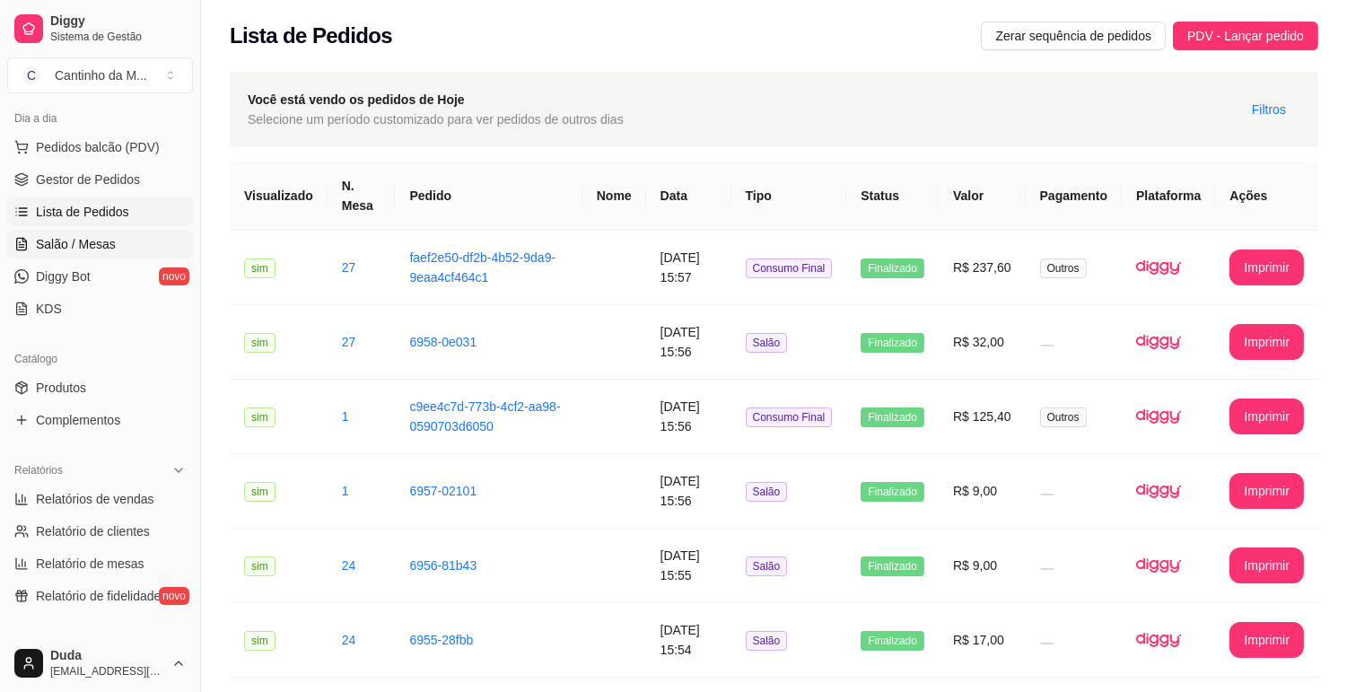
click at [103, 245] on span "Salão / Mesas" at bounding box center [76, 244] width 80 height 18
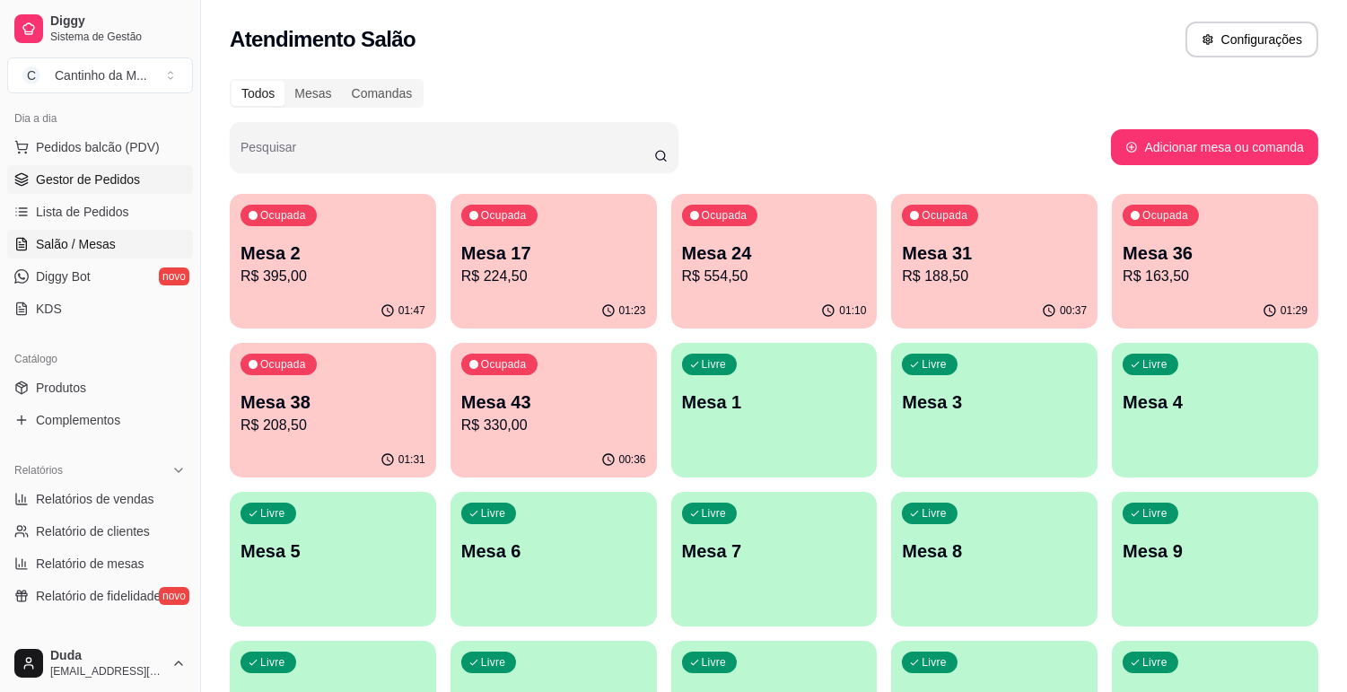
click at [115, 189] on link "Gestor de Pedidos" at bounding box center [100, 179] width 186 height 29
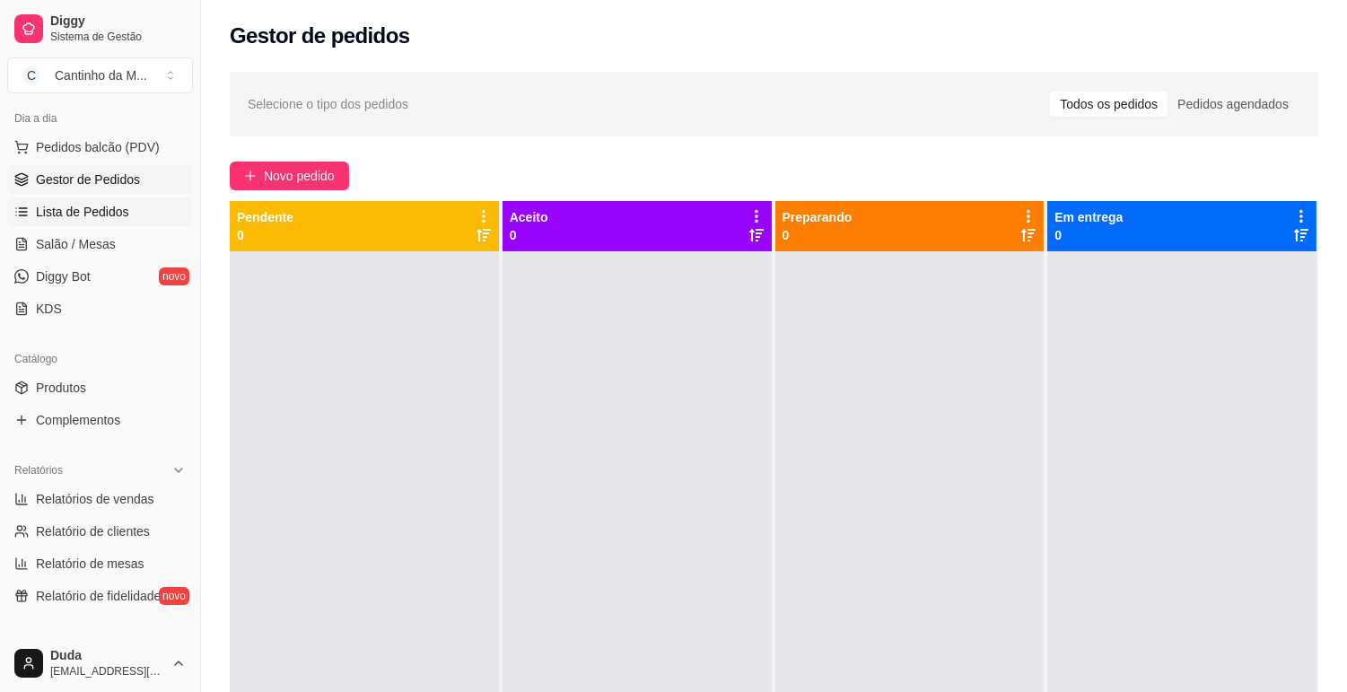
click at [113, 203] on span "Lista de Pedidos" at bounding box center [82, 212] width 93 height 18
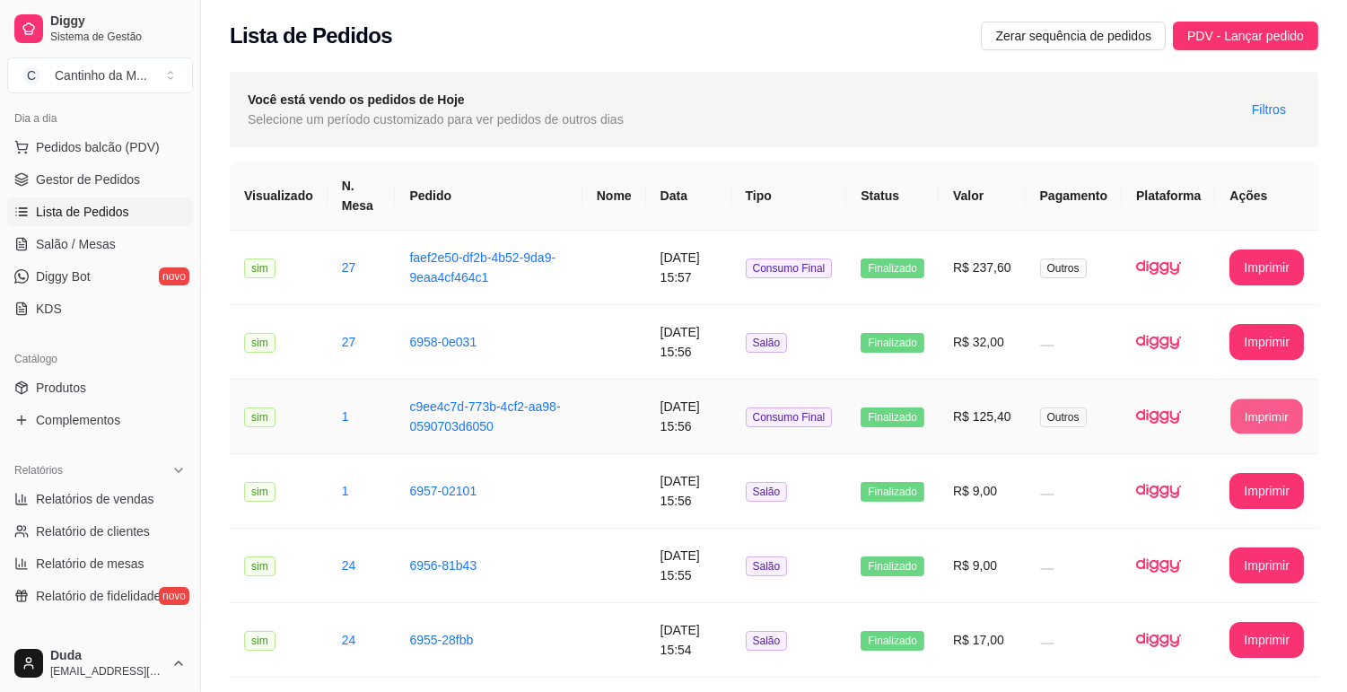
click at [1259, 418] on button "Imprimir" at bounding box center [1268, 416] width 72 height 35
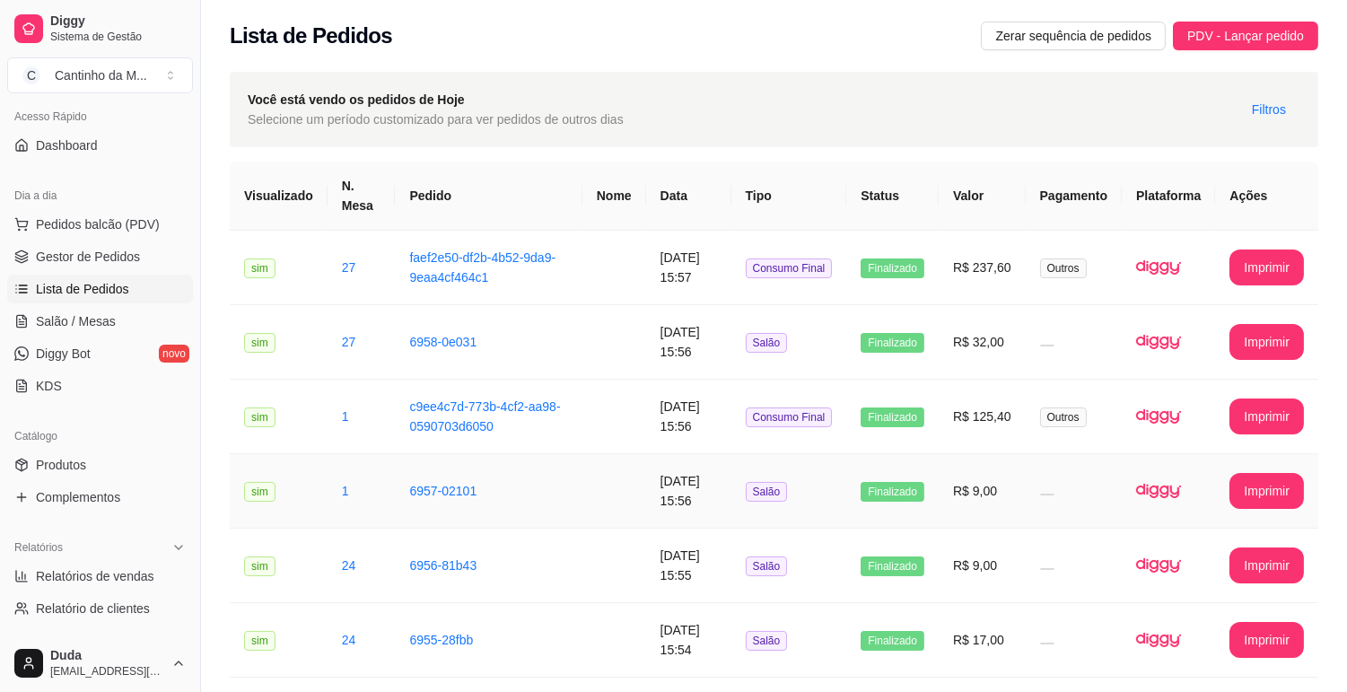
scroll to position [1, 0]
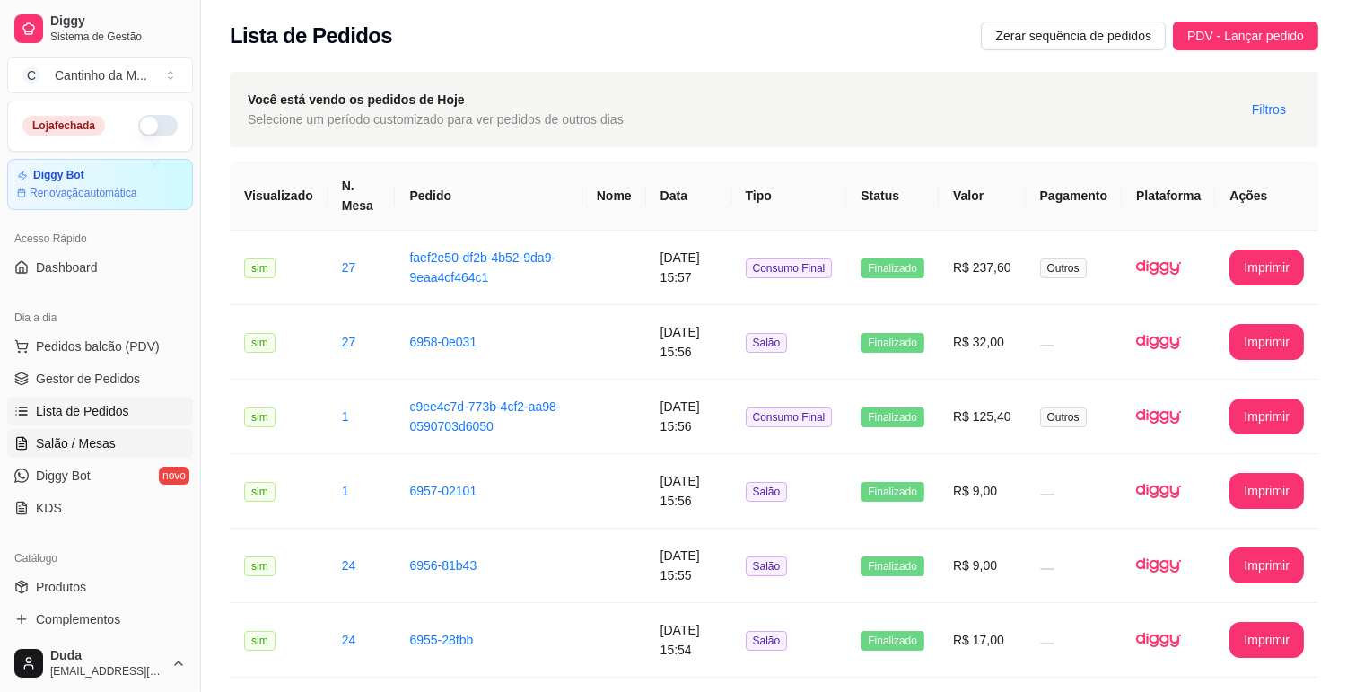
click at [57, 441] on span "Salão / Mesas" at bounding box center [76, 443] width 80 height 18
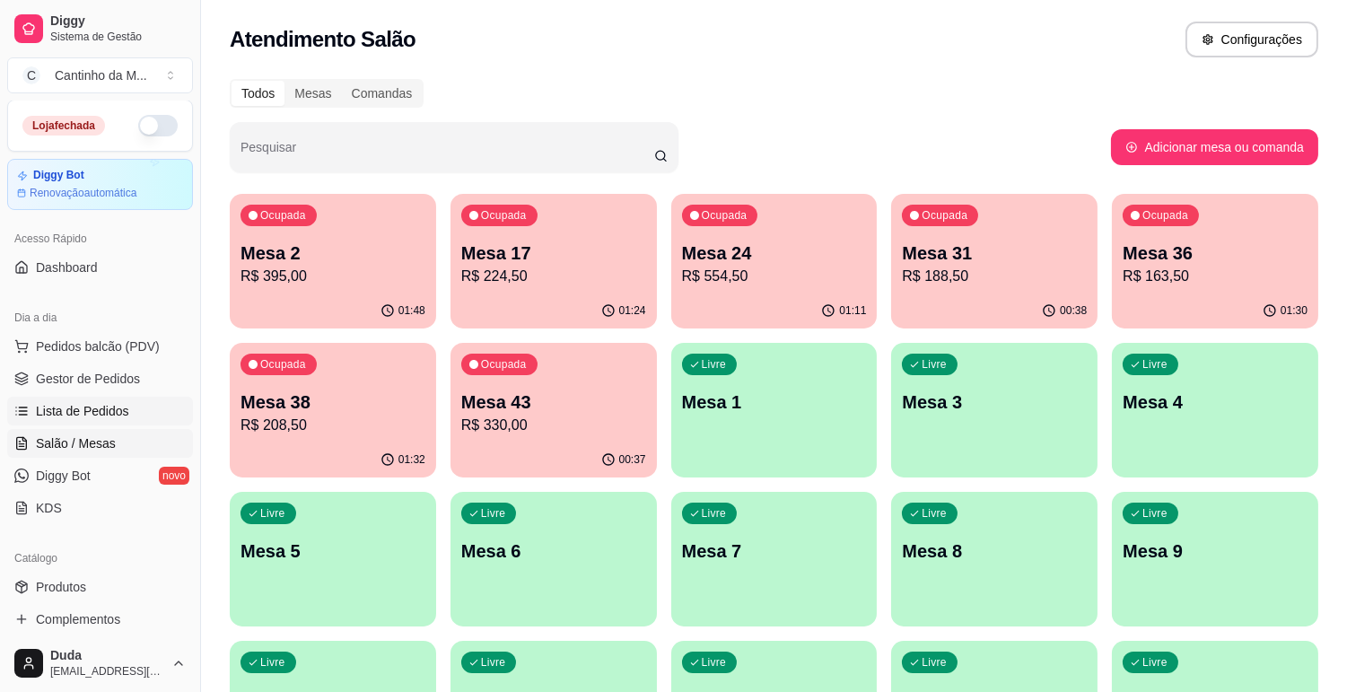
click at [69, 410] on span "Lista de Pedidos" at bounding box center [82, 411] width 93 height 18
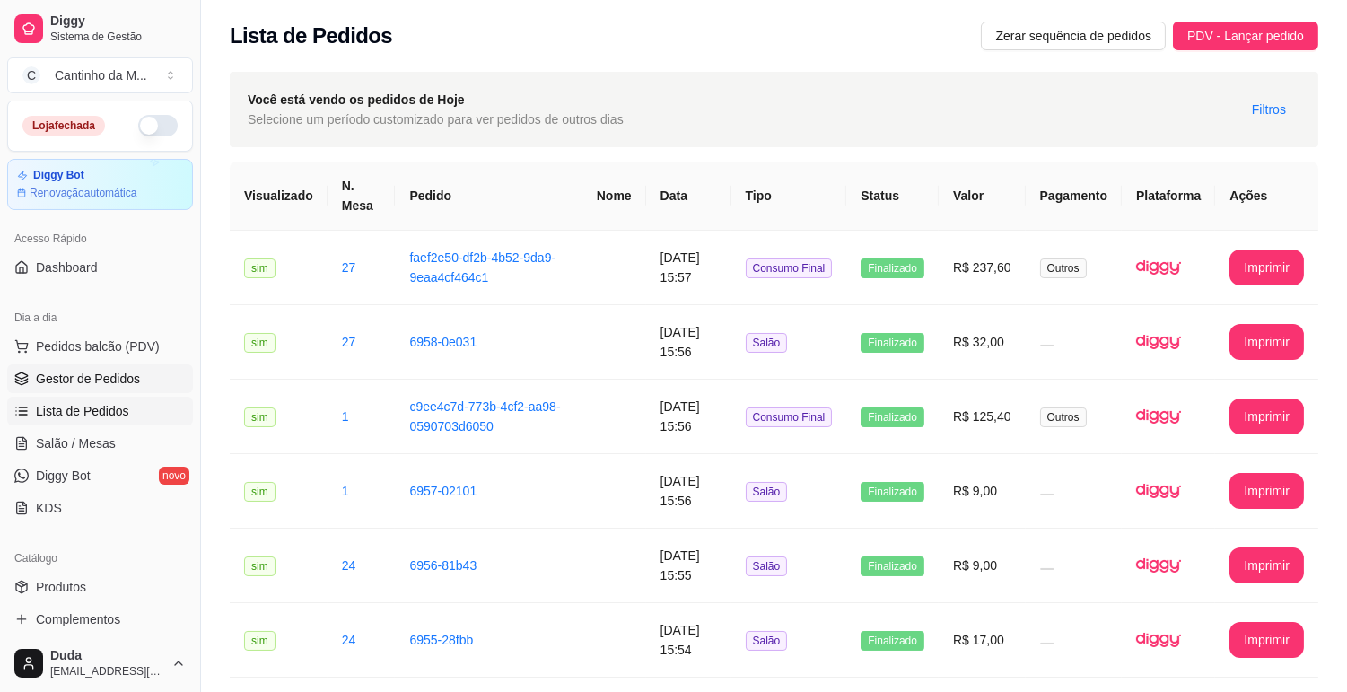
click at [67, 382] on span "Gestor de Pedidos" at bounding box center [88, 379] width 104 height 18
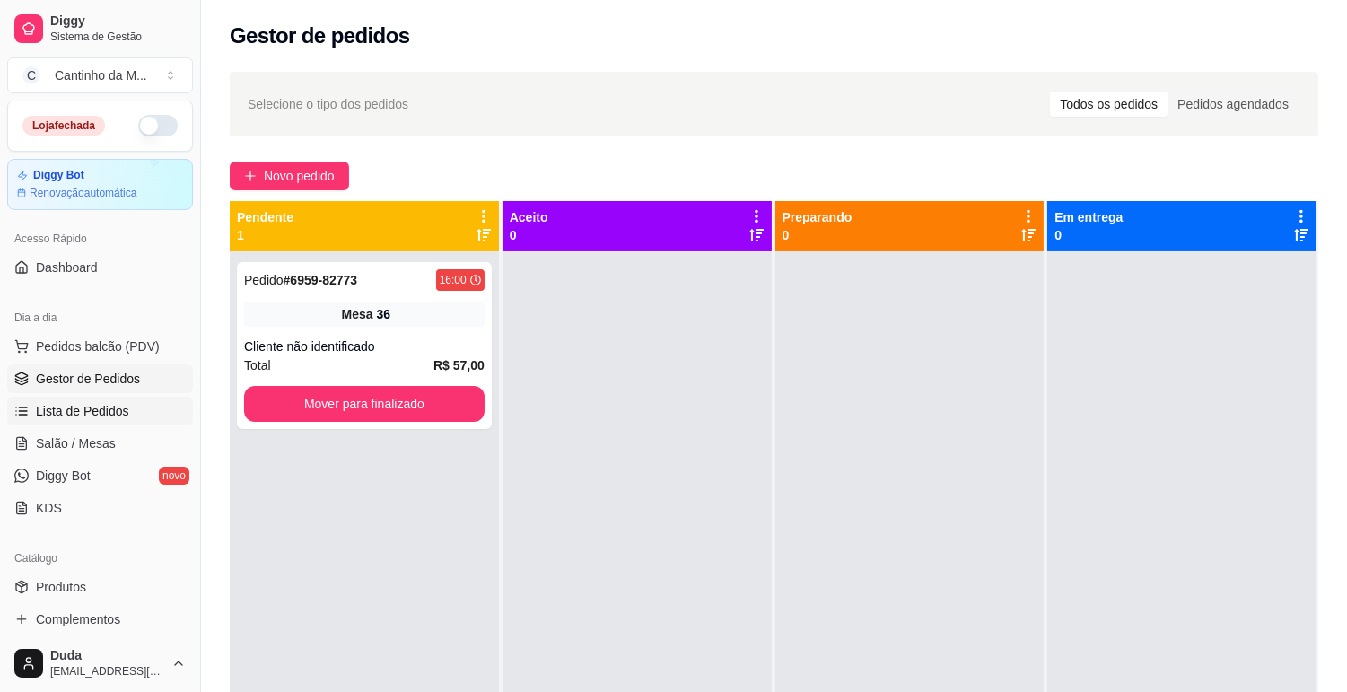
click at [83, 407] on span "Lista de Pedidos" at bounding box center [82, 411] width 93 height 18
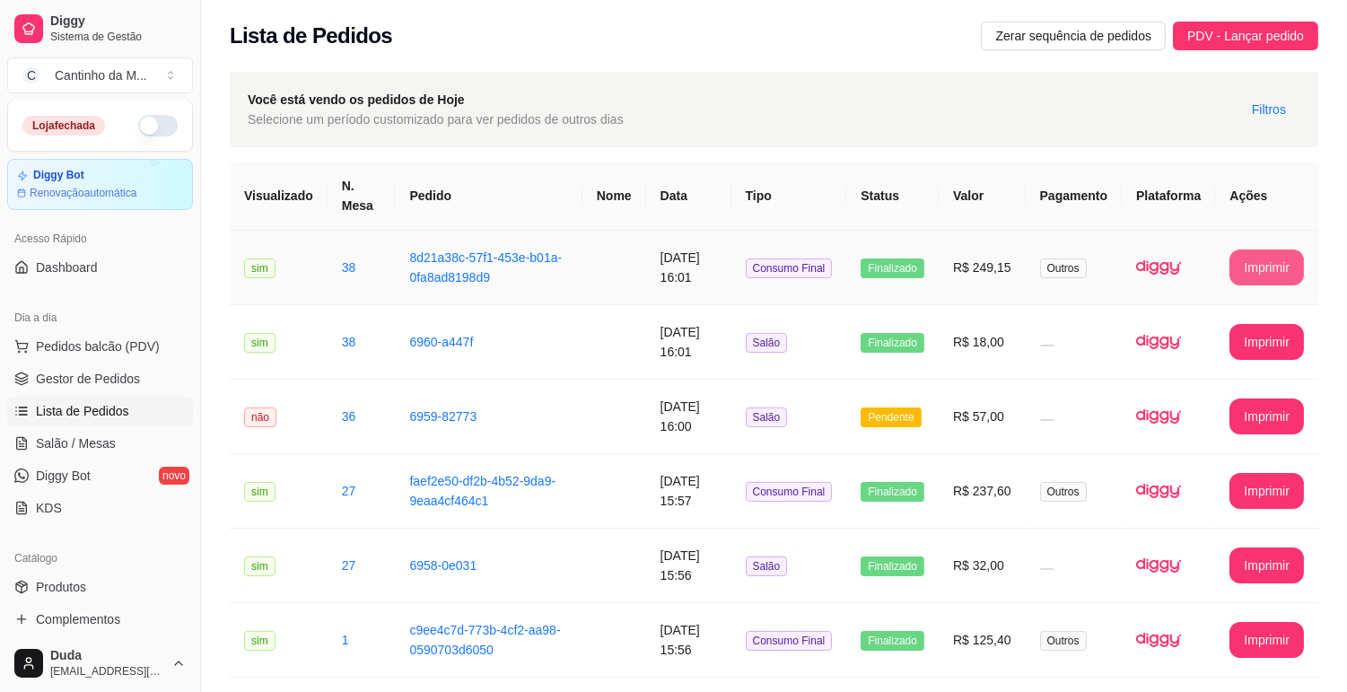
click at [1264, 268] on button "Imprimir" at bounding box center [1267, 268] width 75 height 36
click at [113, 382] on span "Gestor de Pedidos" at bounding box center [88, 379] width 104 height 18
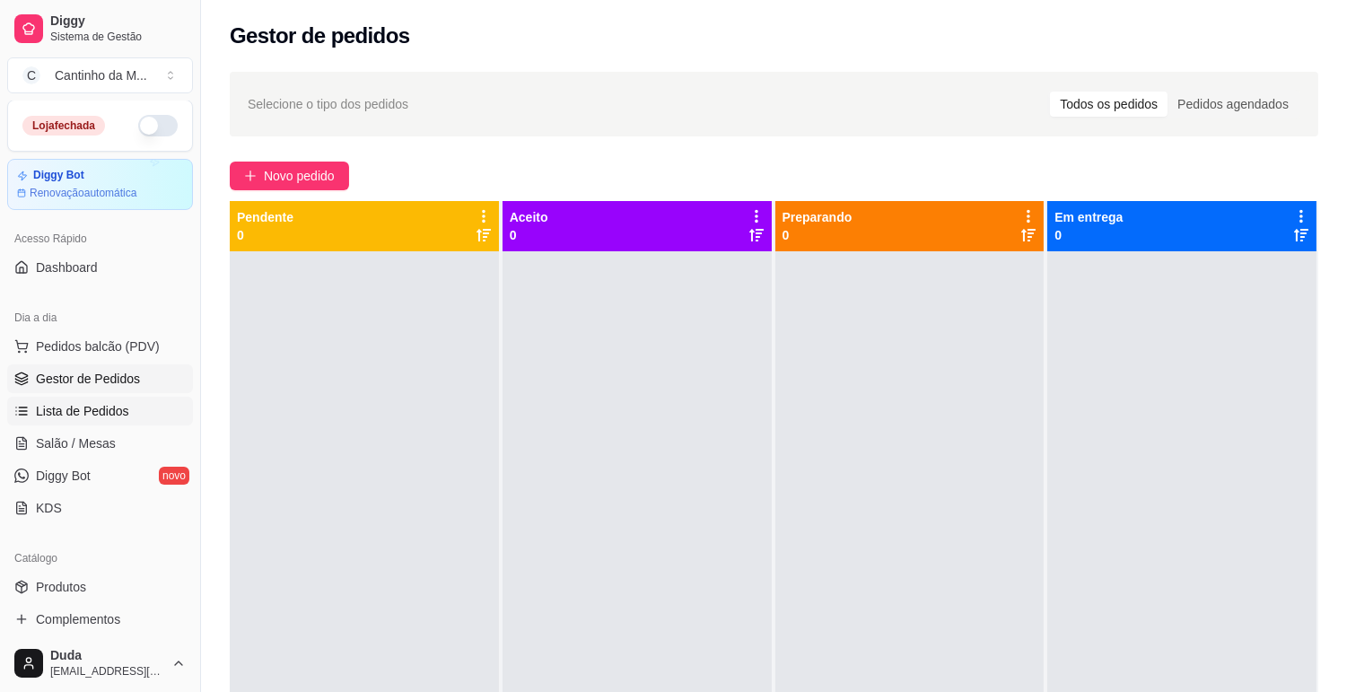
click at [113, 415] on span "Lista de Pedidos" at bounding box center [82, 411] width 93 height 18
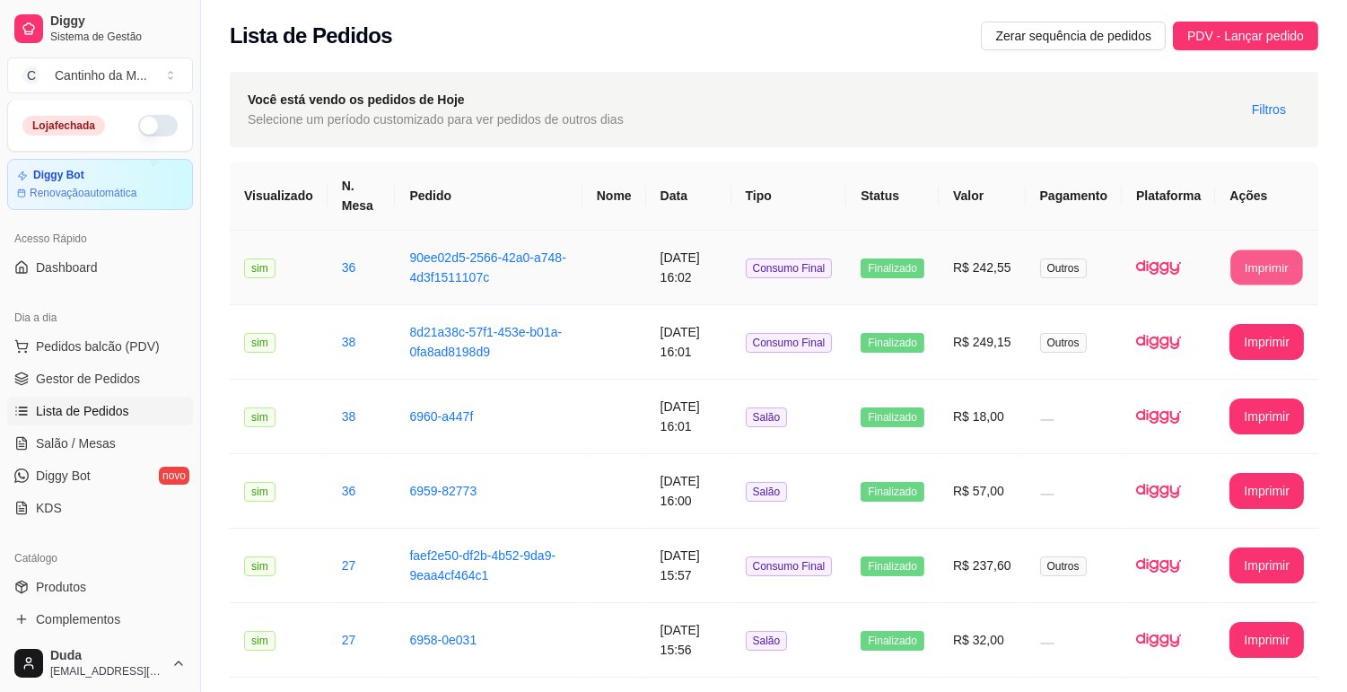
click at [1255, 259] on button "Imprimir" at bounding box center [1268, 267] width 72 height 35
click at [65, 382] on span "Gestor de Pedidos" at bounding box center [88, 379] width 104 height 18
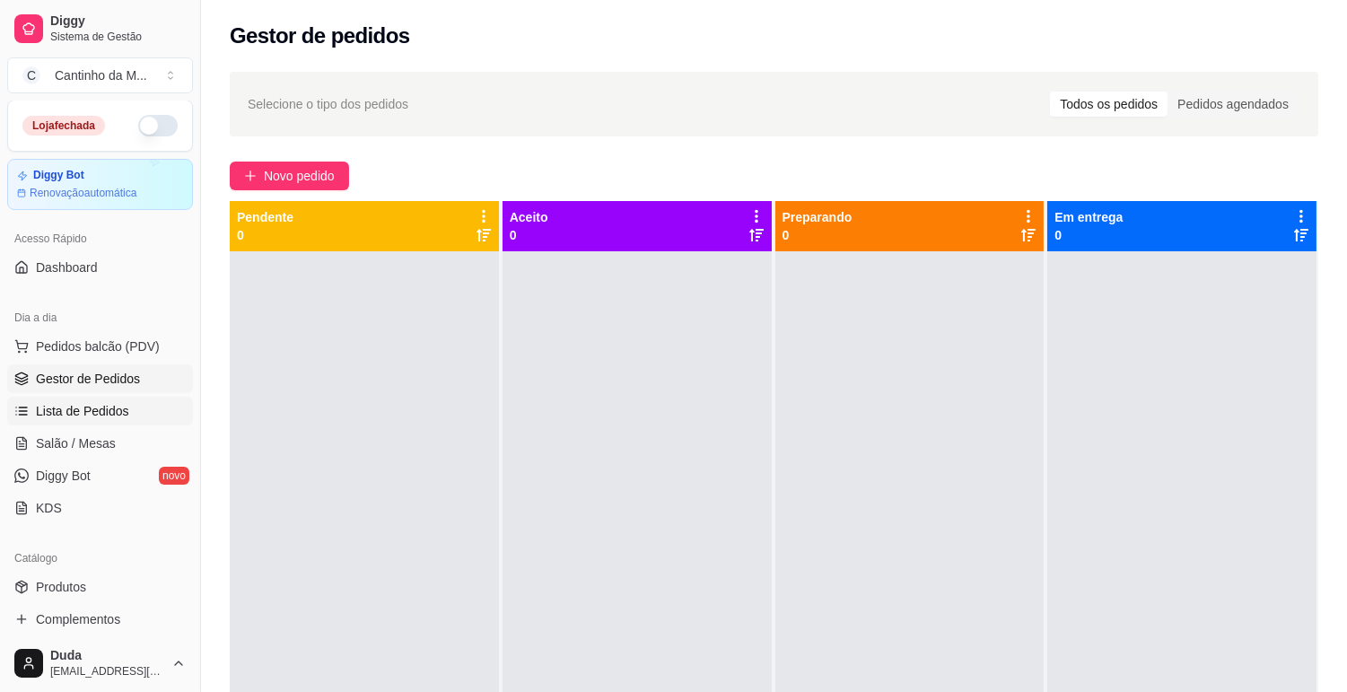
click at [123, 415] on span "Lista de Pedidos" at bounding box center [82, 411] width 93 height 18
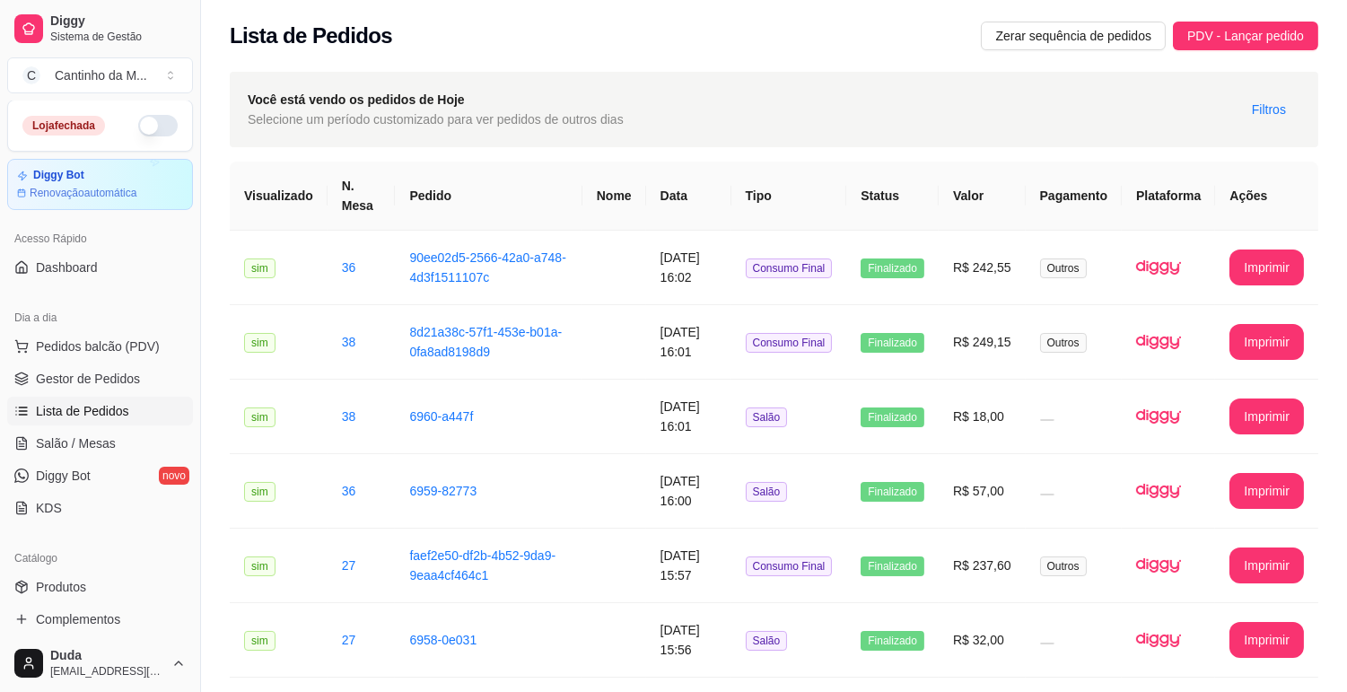
click at [162, 404] on link "Lista de Pedidos" at bounding box center [100, 411] width 186 height 29
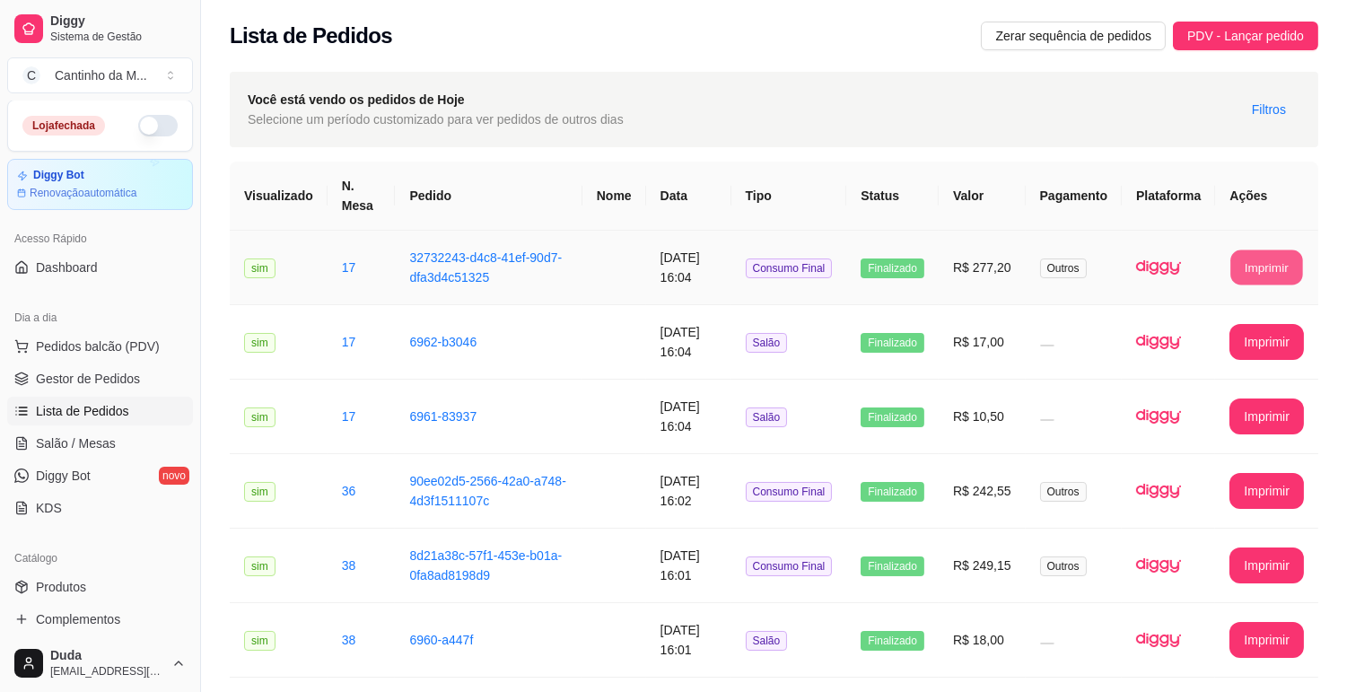
click at [1280, 265] on button "Imprimir" at bounding box center [1268, 267] width 72 height 35
click at [113, 374] on span "Gestor de Pedidos" at bounding box center [88, 379] width 104 height 18
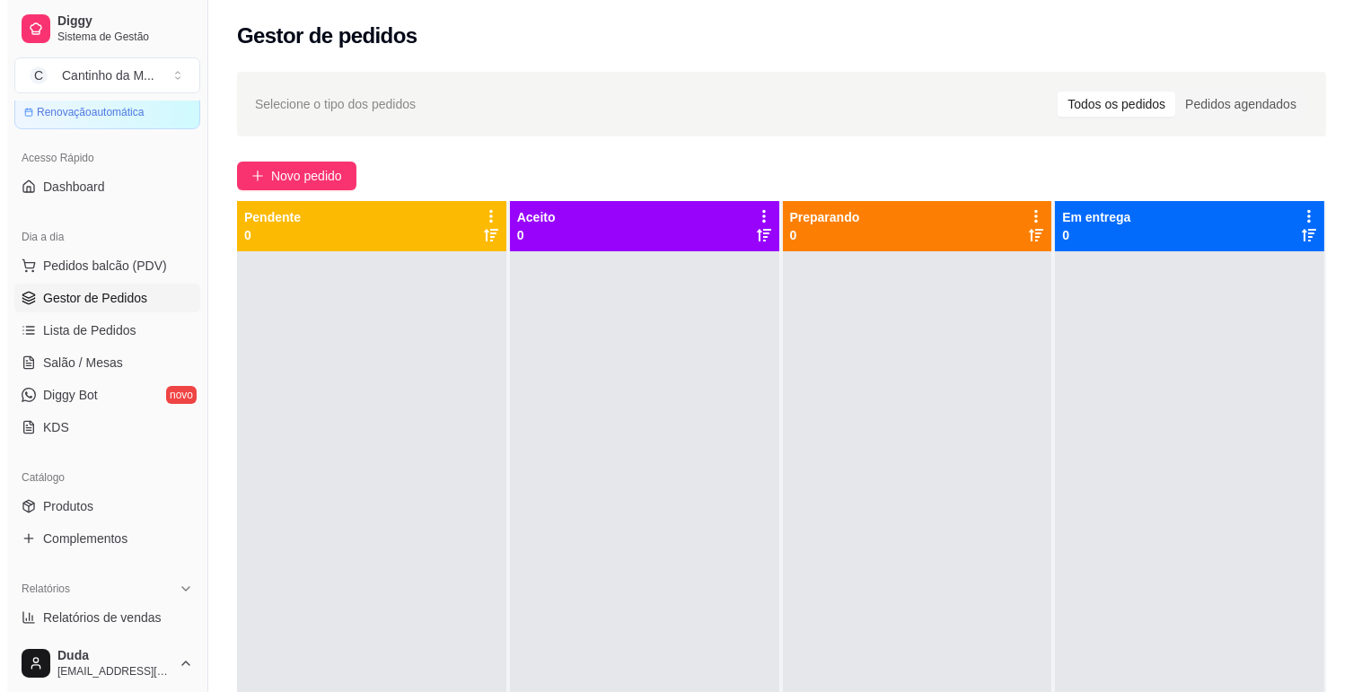
scroll to position [200, 0]
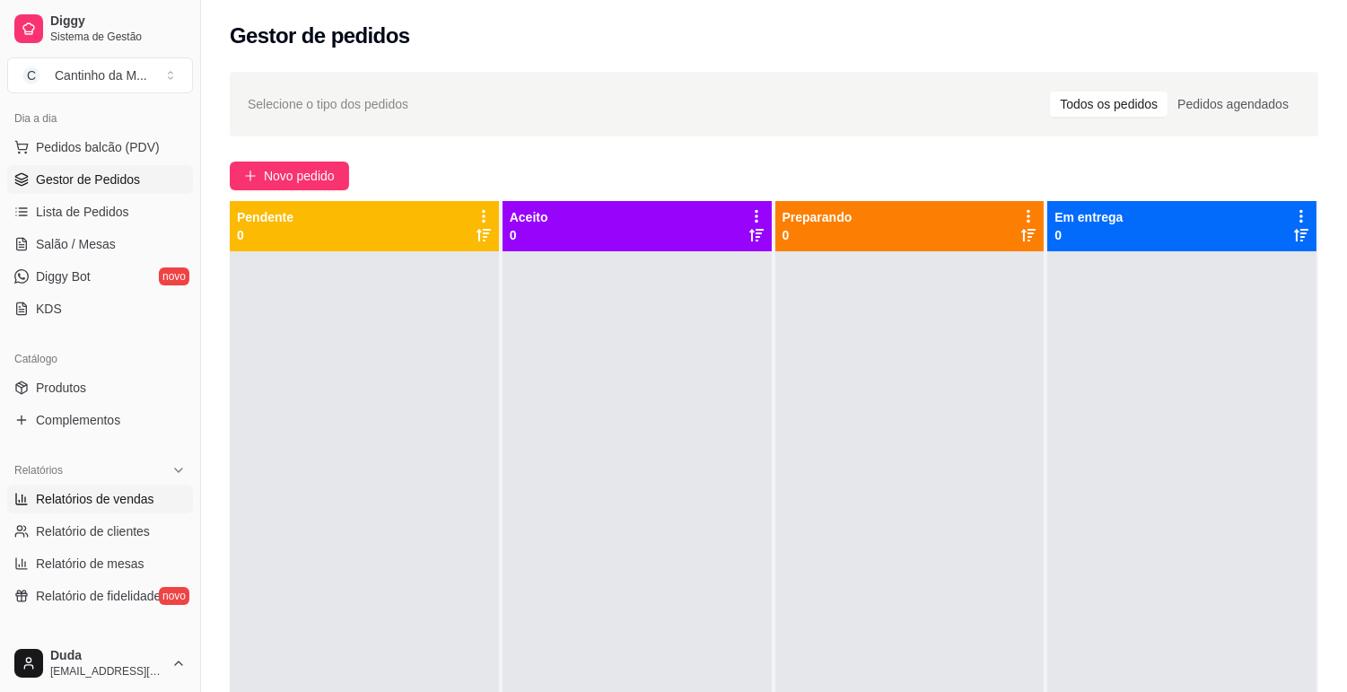
click at [110, 496] on span "Relatórios de vendas" at bounding box center [95, 499] width 118 height 18
select select "ALL"
select select "0"
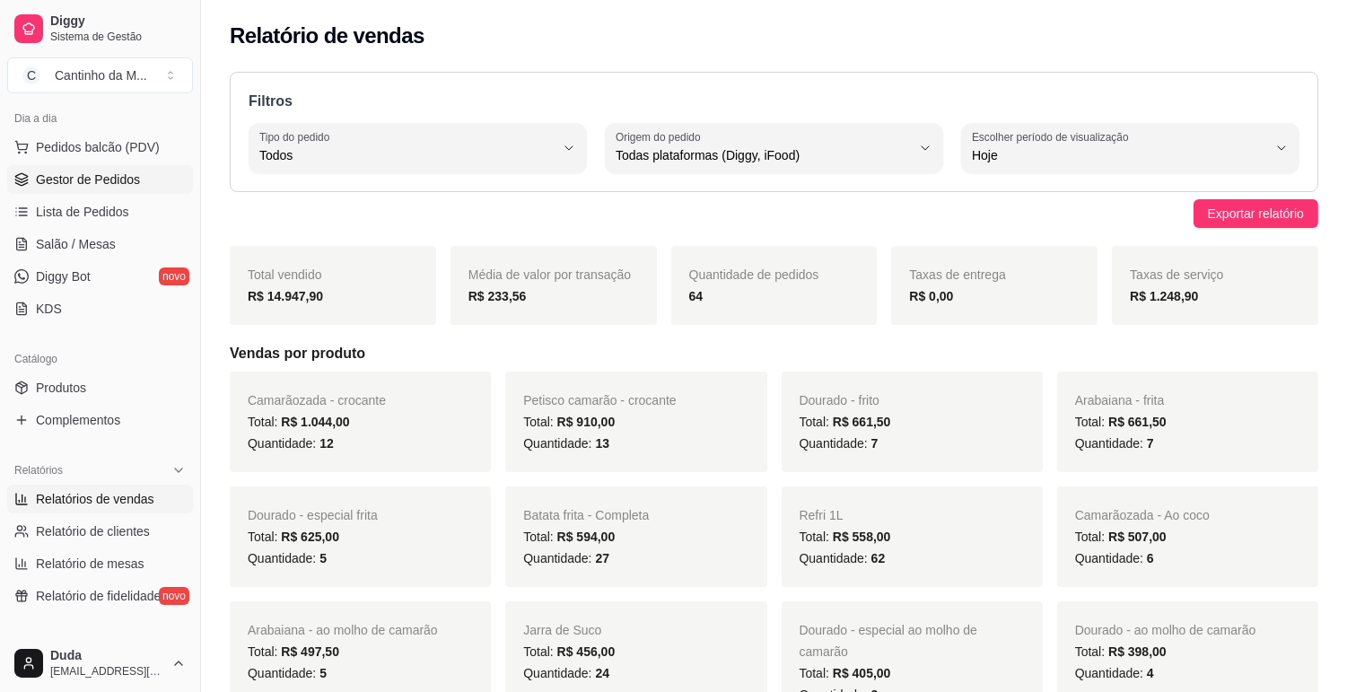
click at [84, 177] on span "Gestor de Pedidos" at bounding box center [88, 180] width 104 height 18
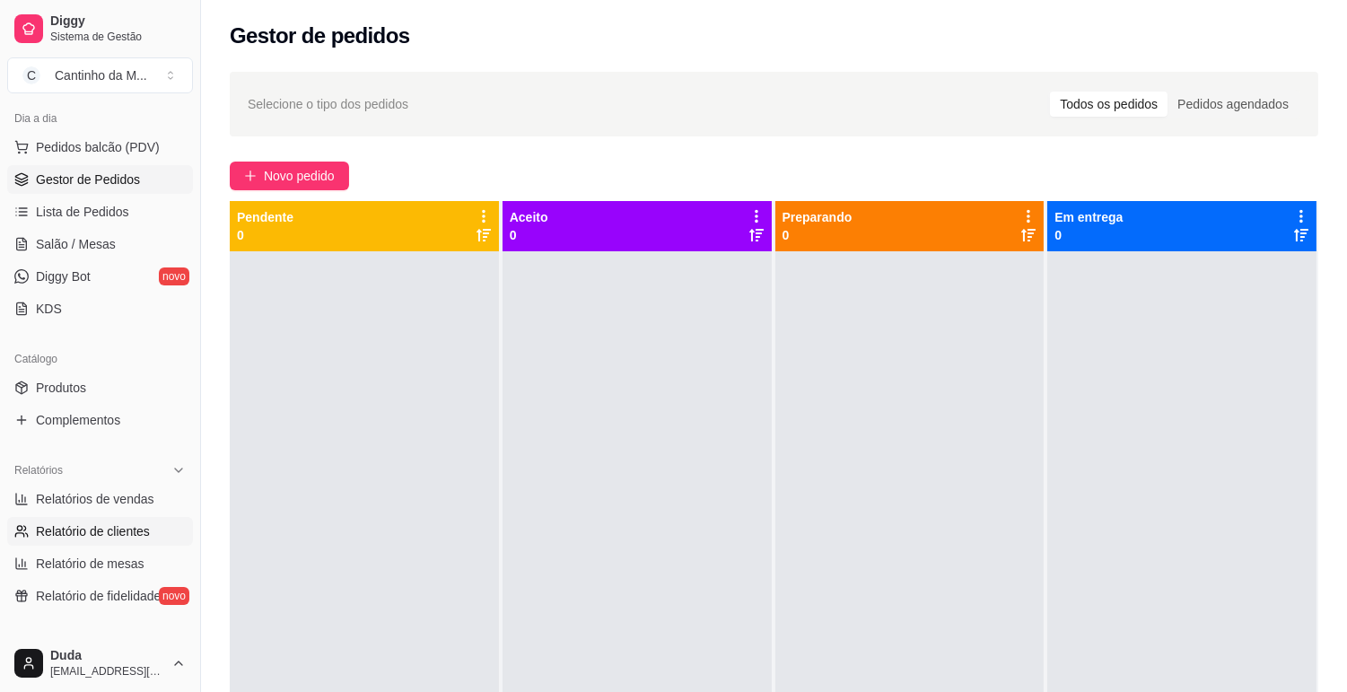
click at [101, 526] on span "Relatório de clientes" at bounding box center [93, 531] width 114 height 18
select select "30"
select select "HIGHEST_TOTAL_SPENT_WITH_ORDERS"
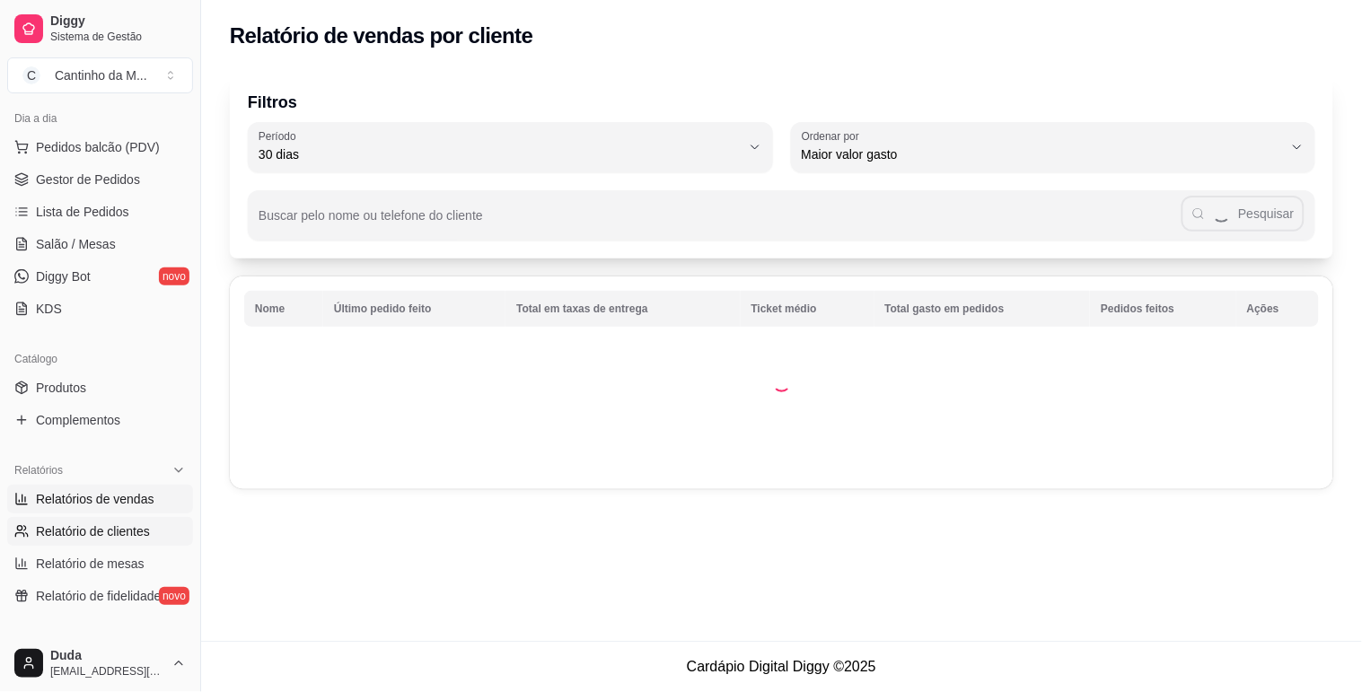
click at [102, 500] on span "Relatórios de vendas" at bounding box center [95, 499] width 118 height 18
select select "ALL"
select select "0"
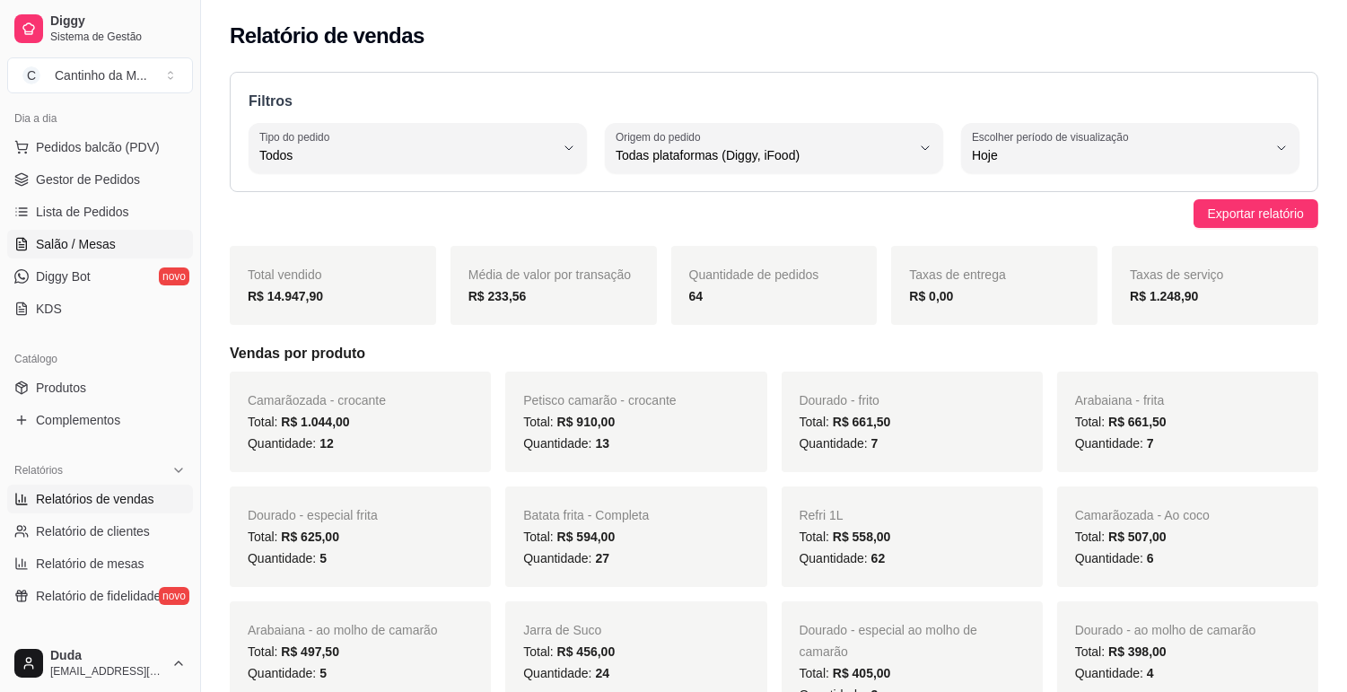
click at [75, 248] on span "Salão / Mesas" at bounding box center [76, 244] width 80 height 18
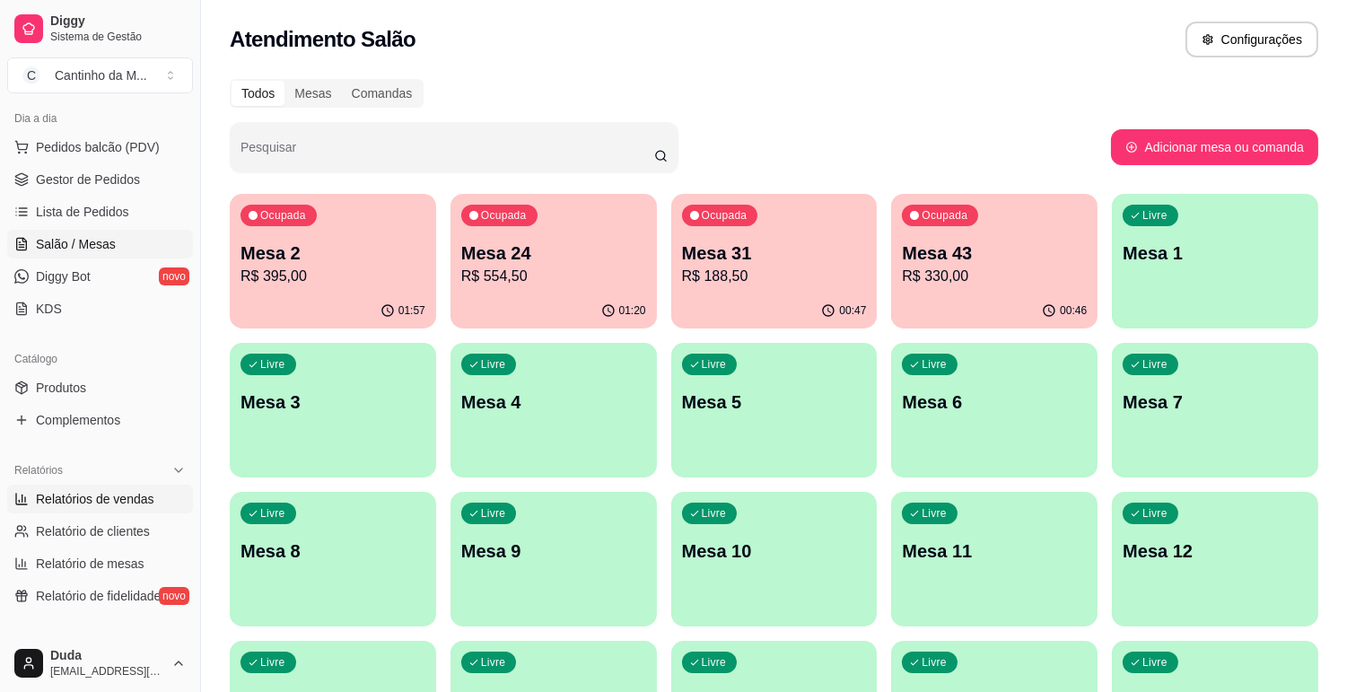
click at [106, 506] on span "Relatórios de vendas" at bounding box center [95, 499] width 118 height 18
select select "ALL"
select select "0"
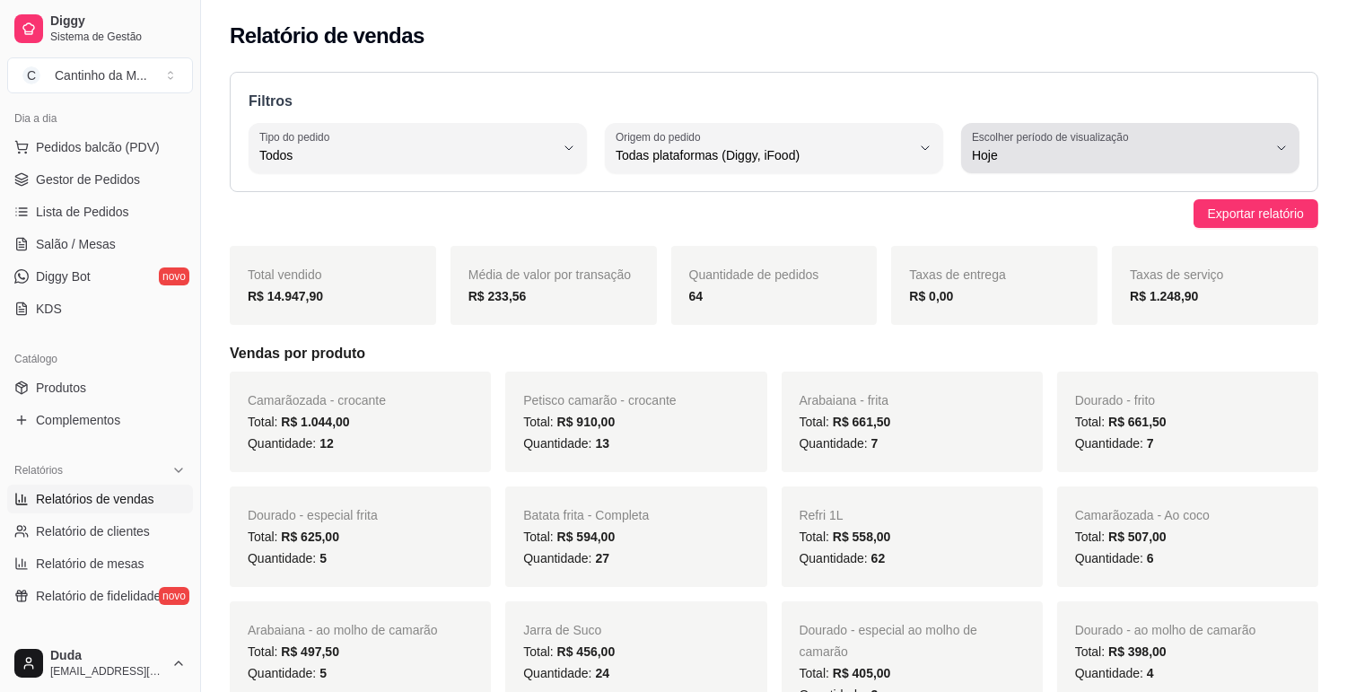
click at [1288, 146] on icon "button" at bounding box center [1282, 148] width 14 height 14
click at [992, 91] on p "Filtros" at bounding box center [774, 102] width 1051 height 22
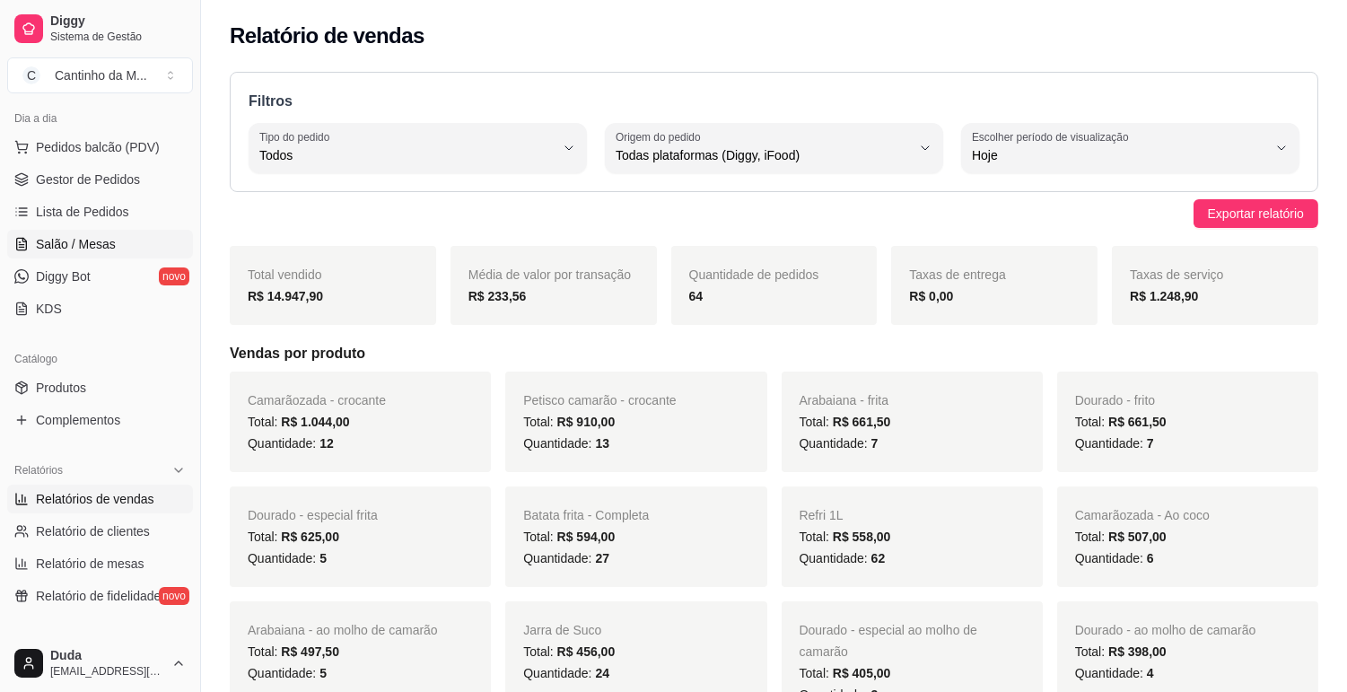
click at [86, 240] on span "Salão / Mesas" at bounding box center [76, 244] width 80 height 18
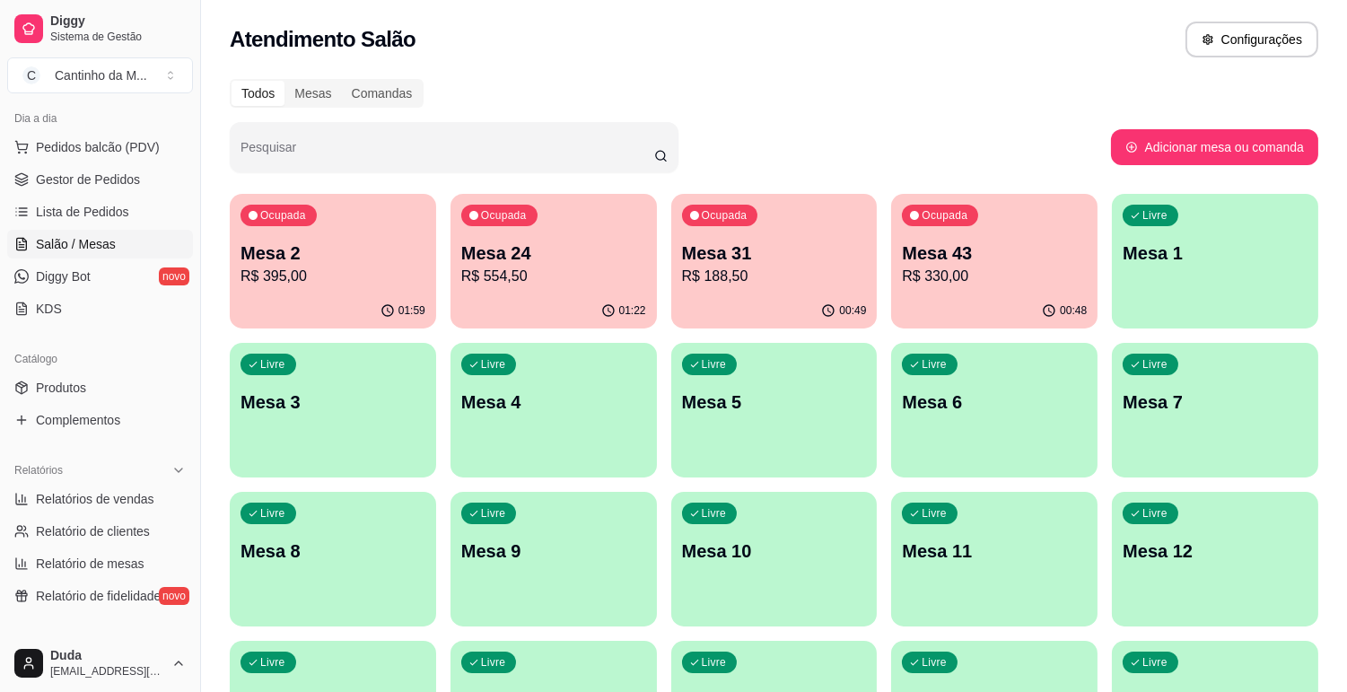
click at [318, 274] on p "R$ 395,00" at bounding box center [333, 277] width 185 height 22
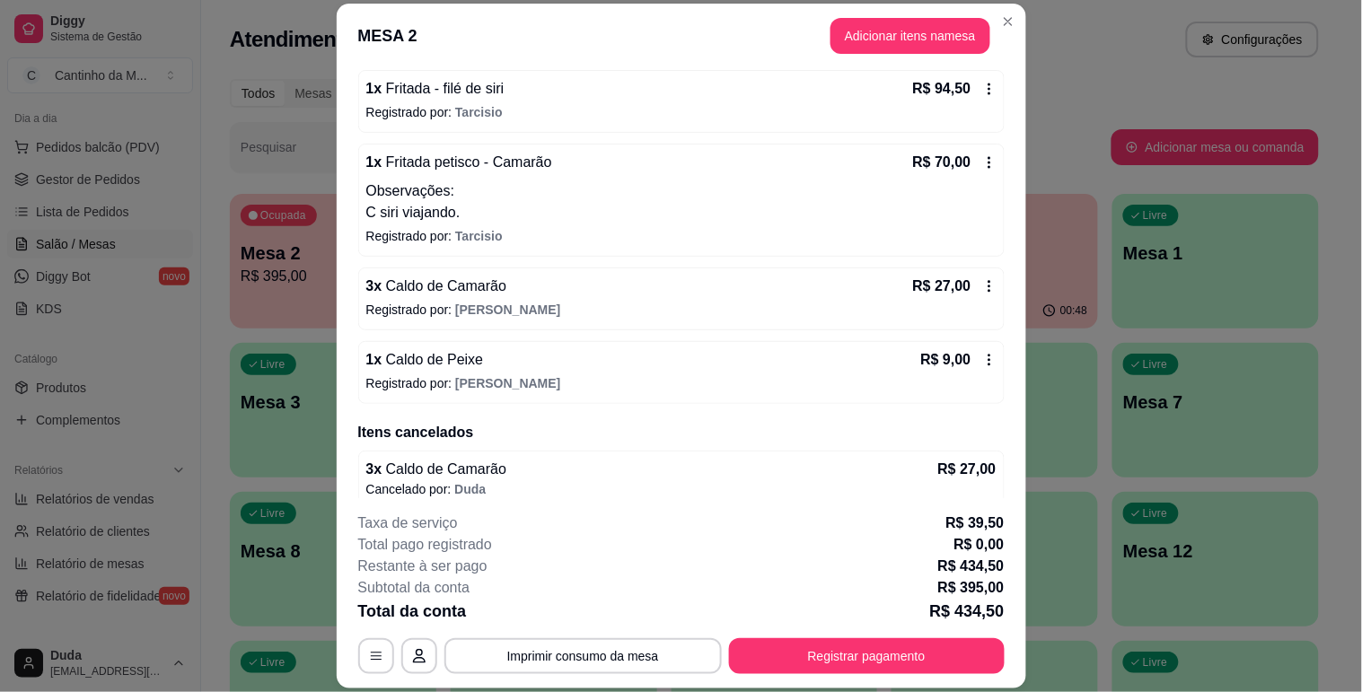
scroll to position [405, 0]
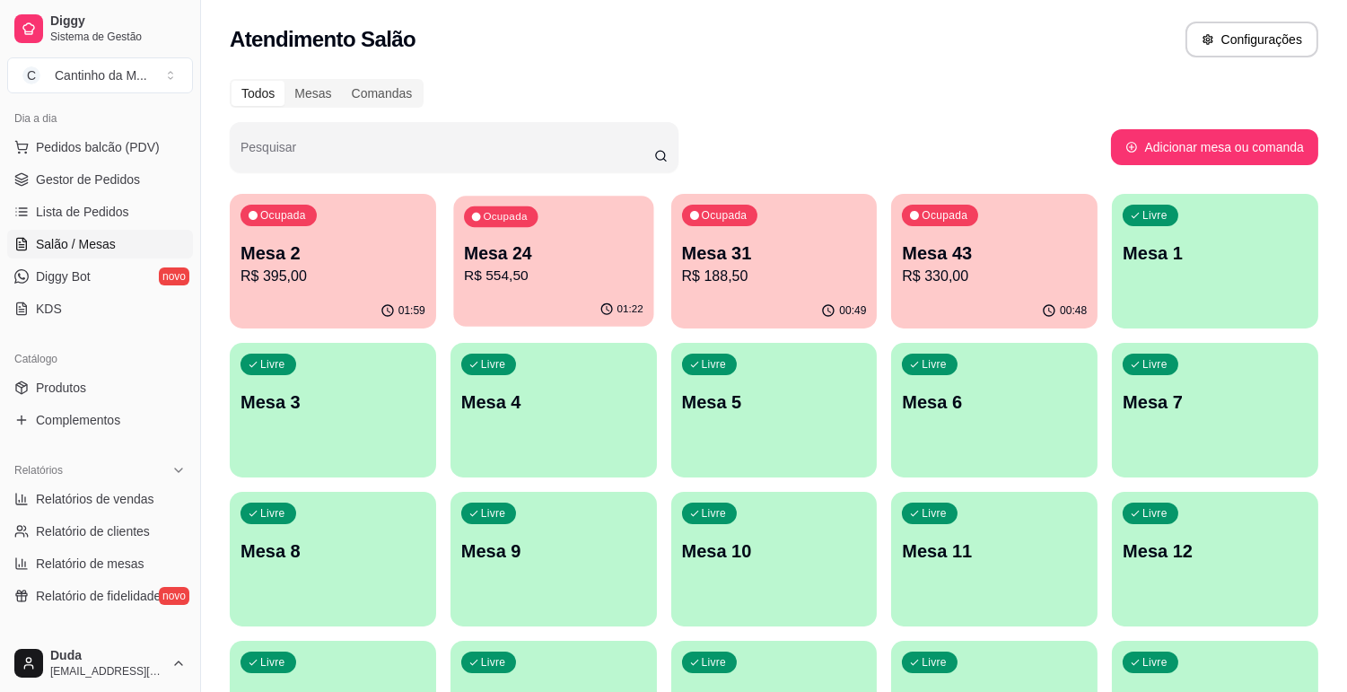
click at [549, 275] on p "R$ 554,50" at bounding box center [554, 276] width 180 height 21
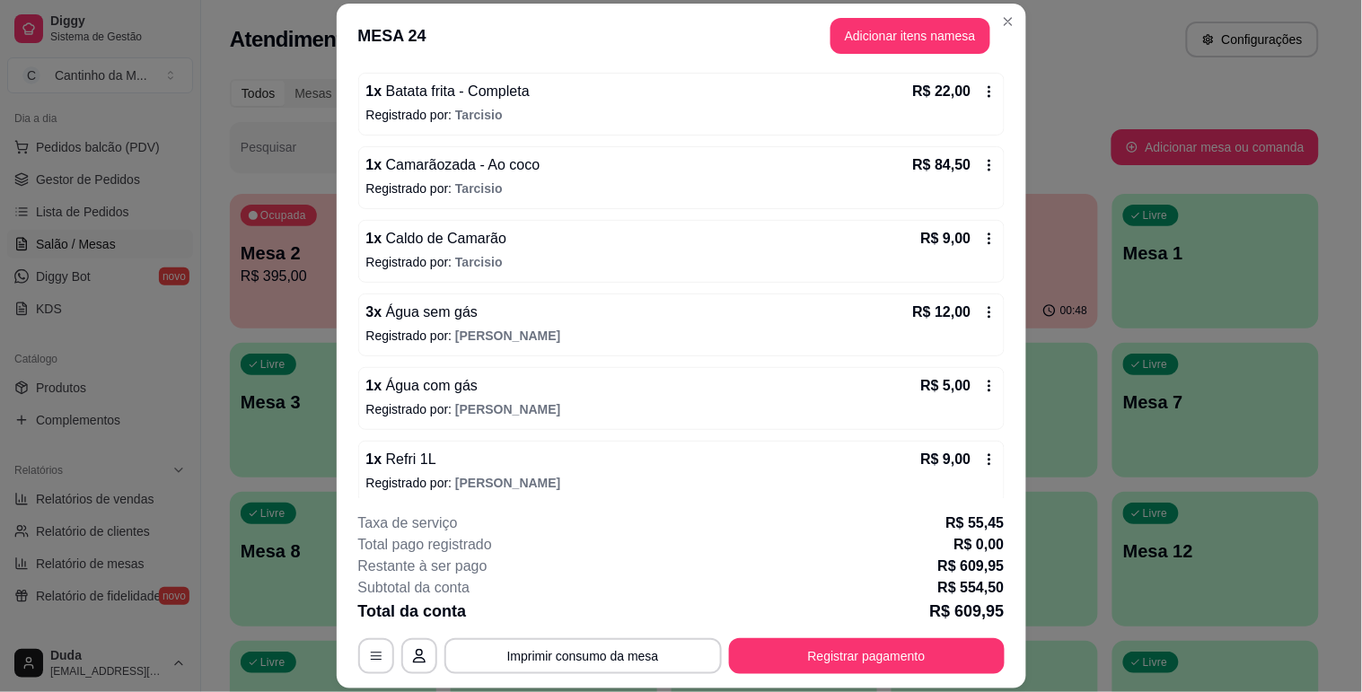
scroll to position [842, 0]
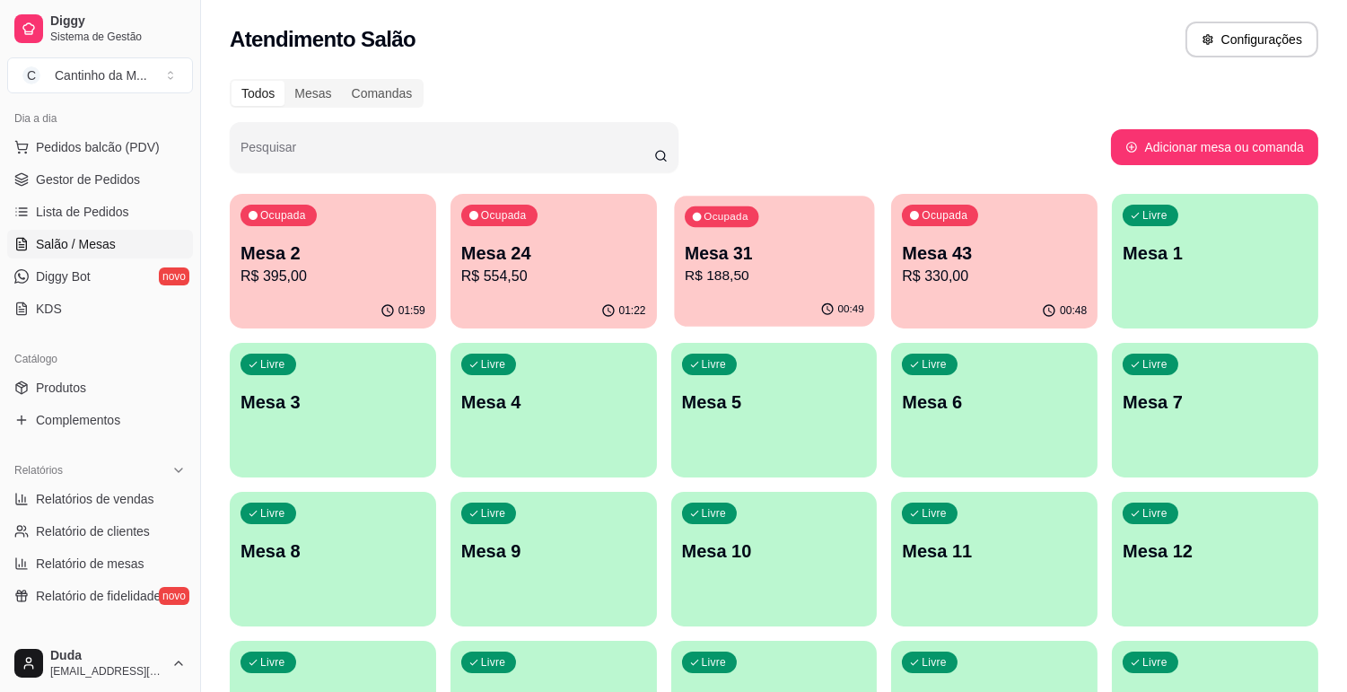
click at [737, 293] on button "Ocupada Mesa 31 R$ 188,50 00:49" at bounding box center [774, 261] width 200 height 131
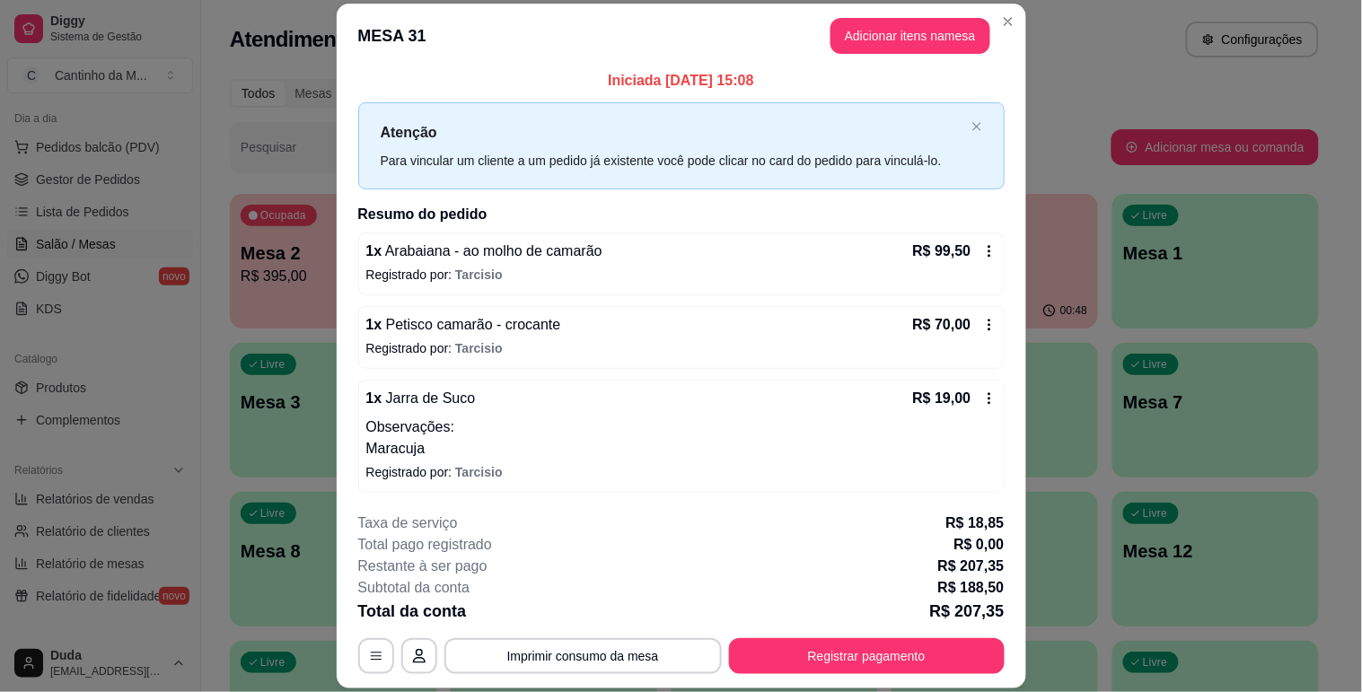
scroll to position [6, 0]
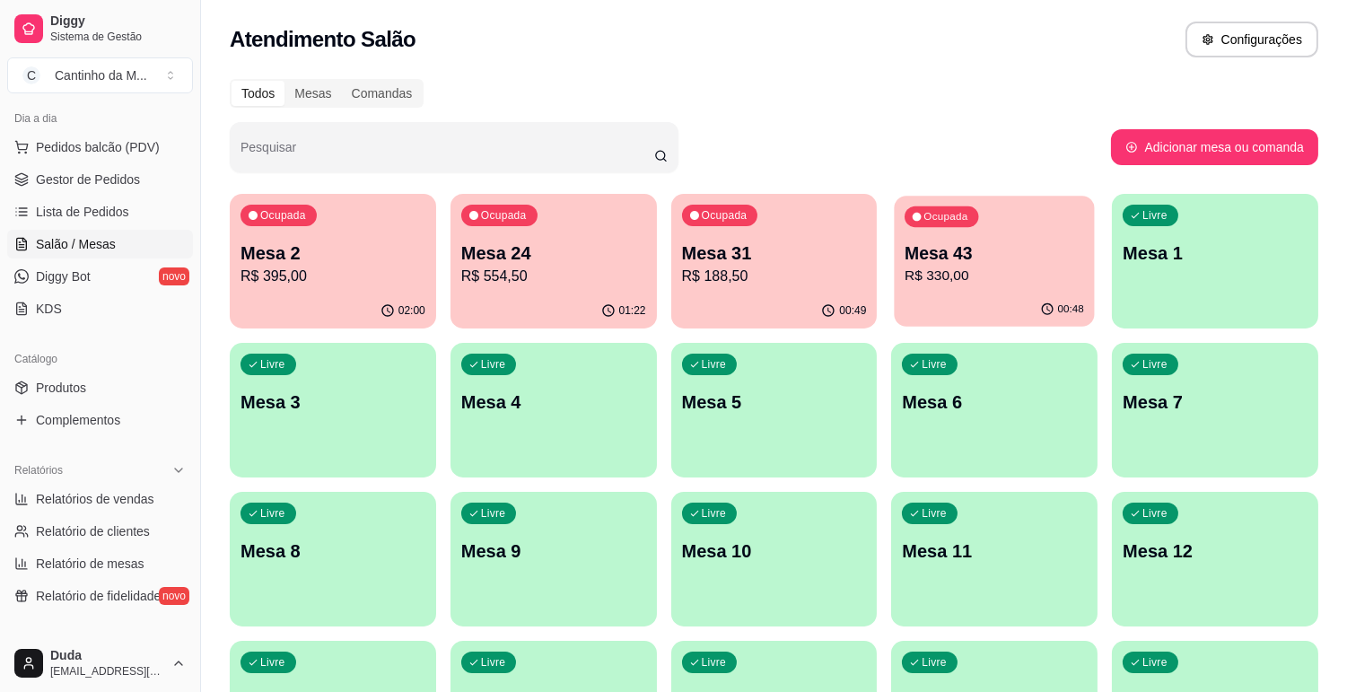
click at [947, 255] on p "Mesa 43" at bounding box center [995, 253] width 180 height 24
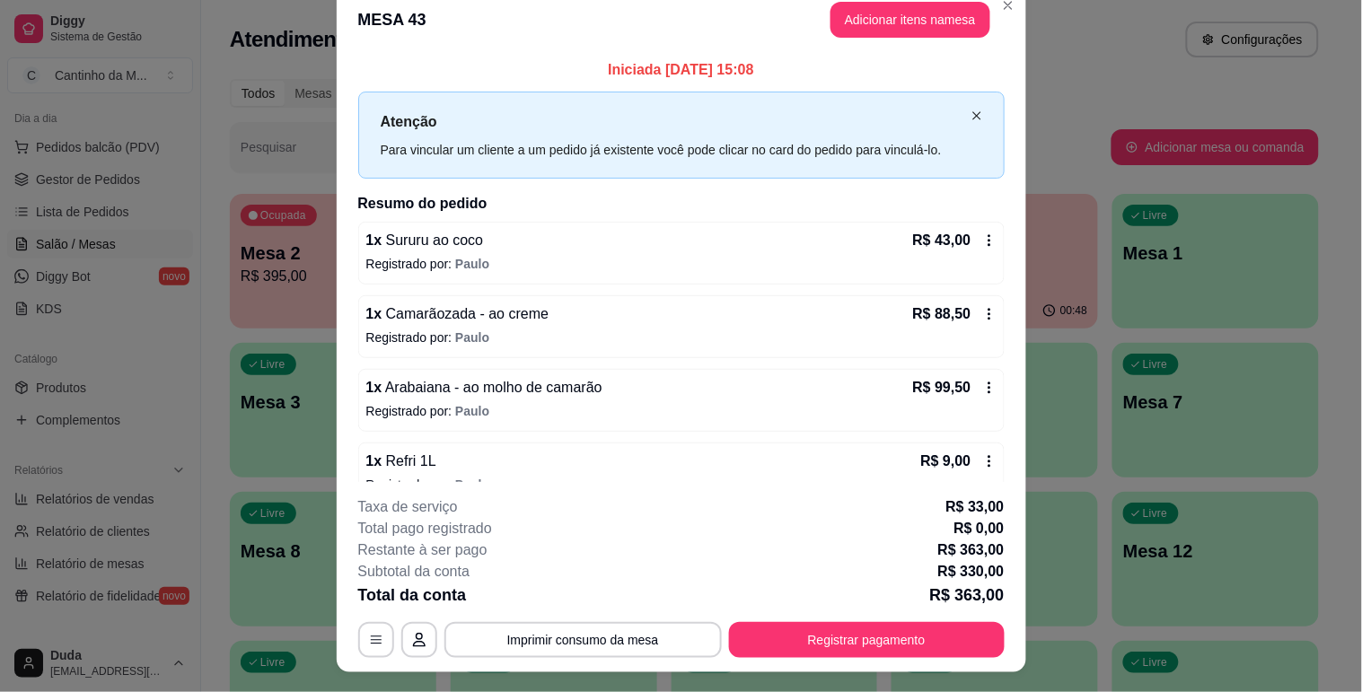
scroll to position [0, 0]
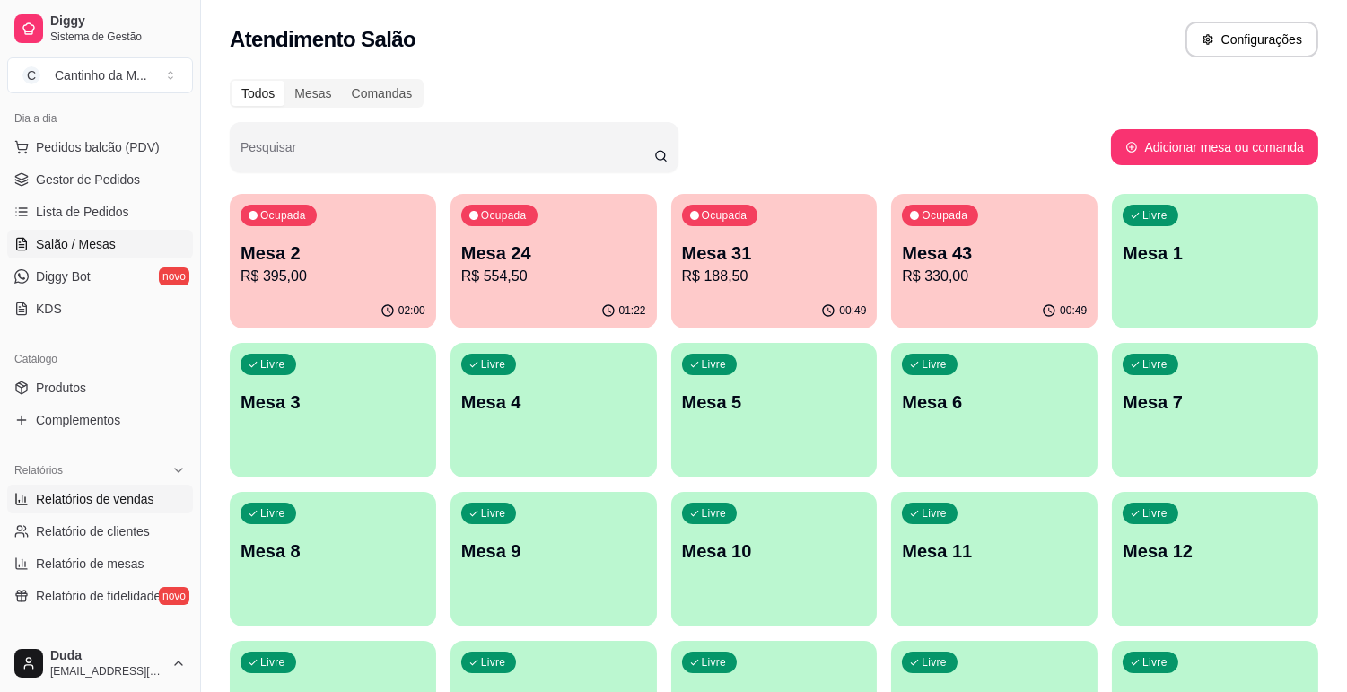
click at [83, 496] on span "Relatórios de vendas" at bounding box center [95, 499] width 118 height 18
select select "ALL"
select select "0"
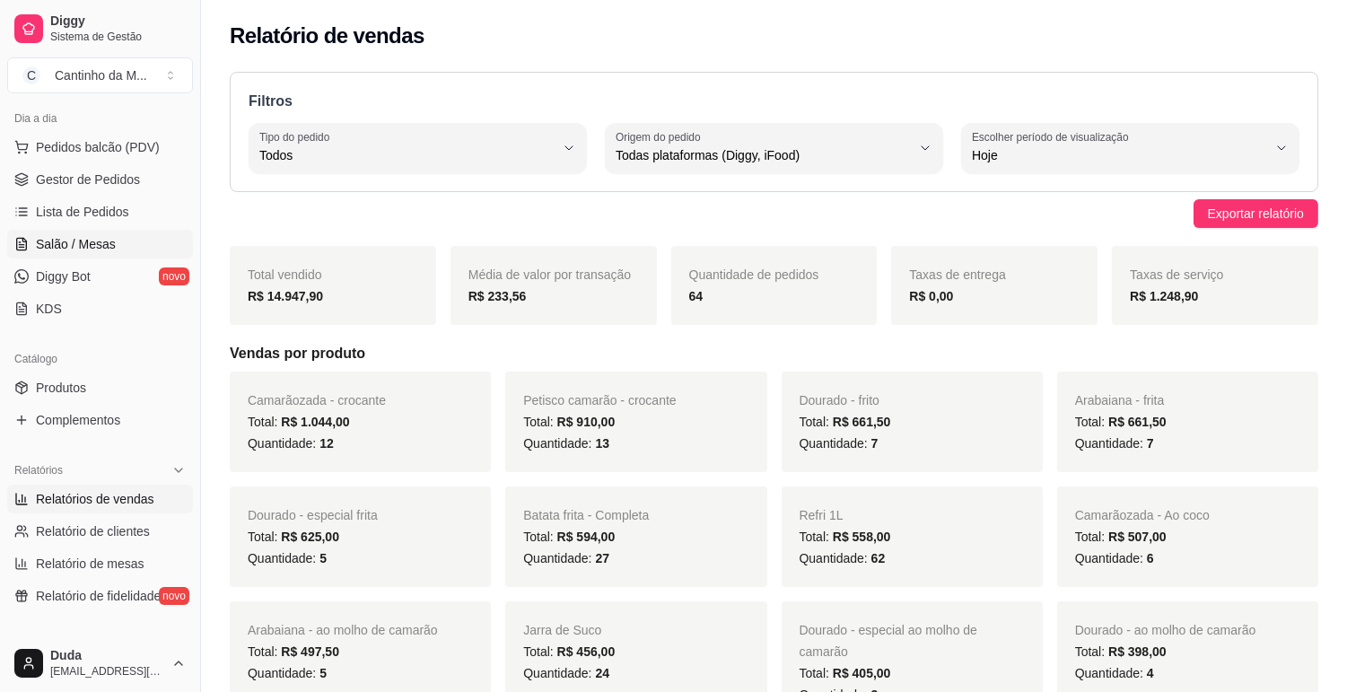
click at [76, 244] on span "Salão / Mesas" at bounding box center [76, 244] width 80 height 18
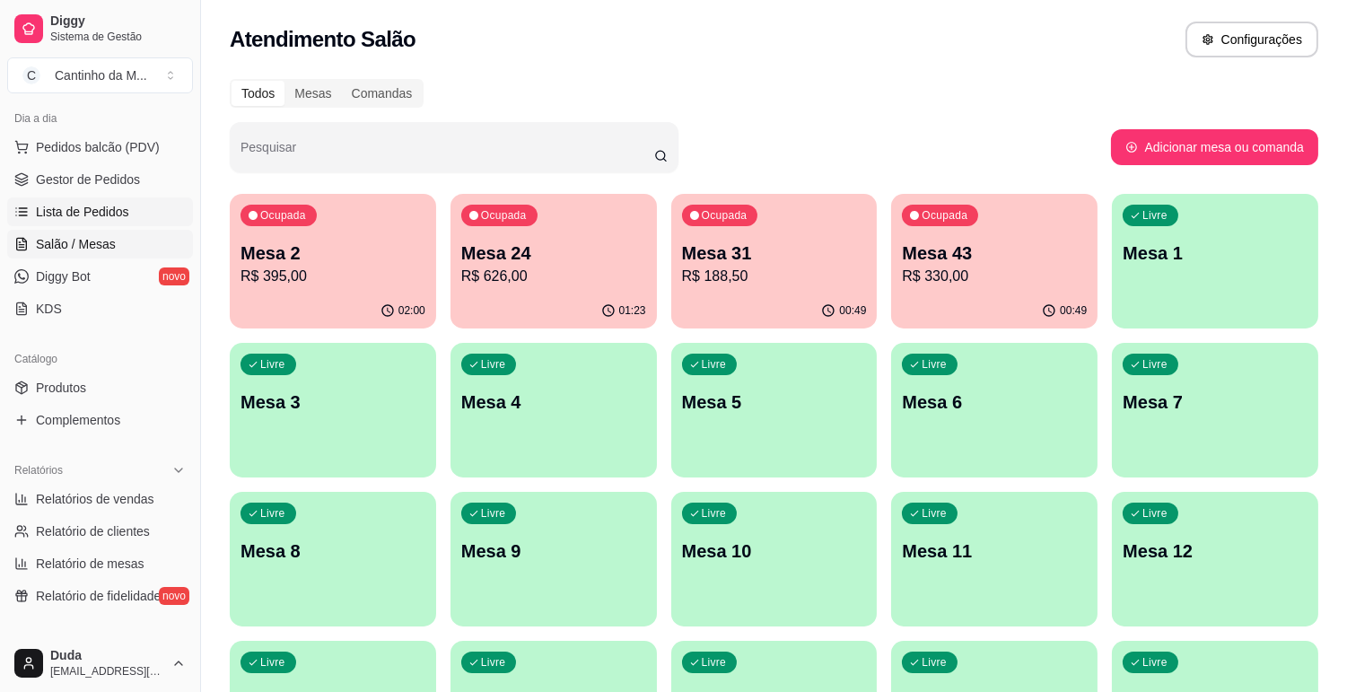
click at [76, 216] on span "Lista de Pedidos" at bounding box center [82, 212] width 93 height 18
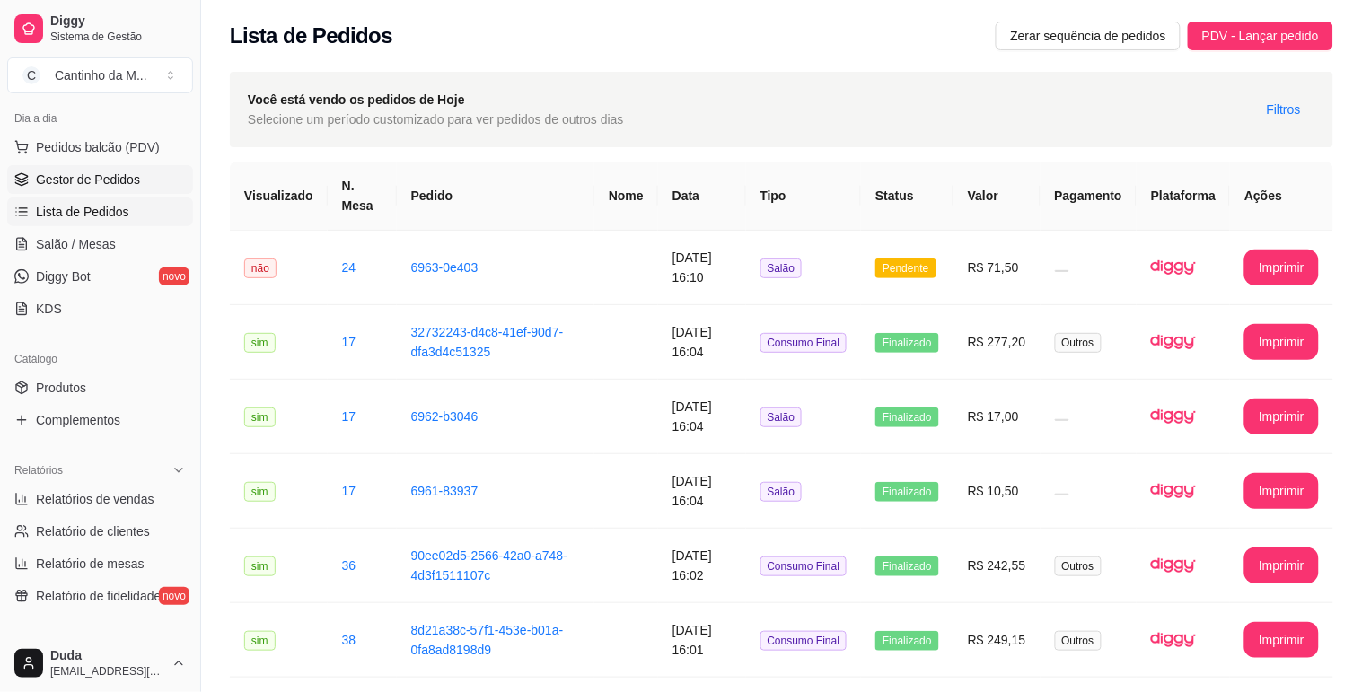
click at [86, 177] on span "Gestor de Pedidos" at bounding box center [88, 180] width 104 height 18
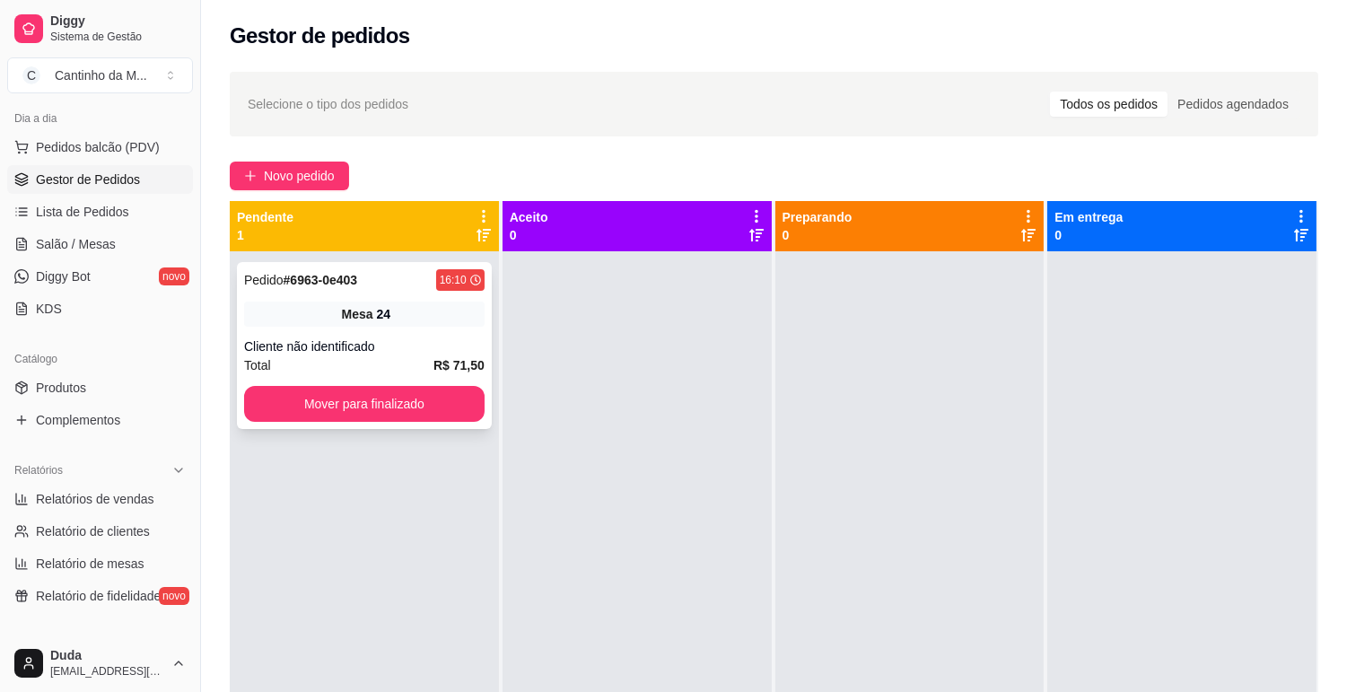
click at [300, 281] on strong "# 6963-0e403" at bounding box center [321, 280] width 75 height 14
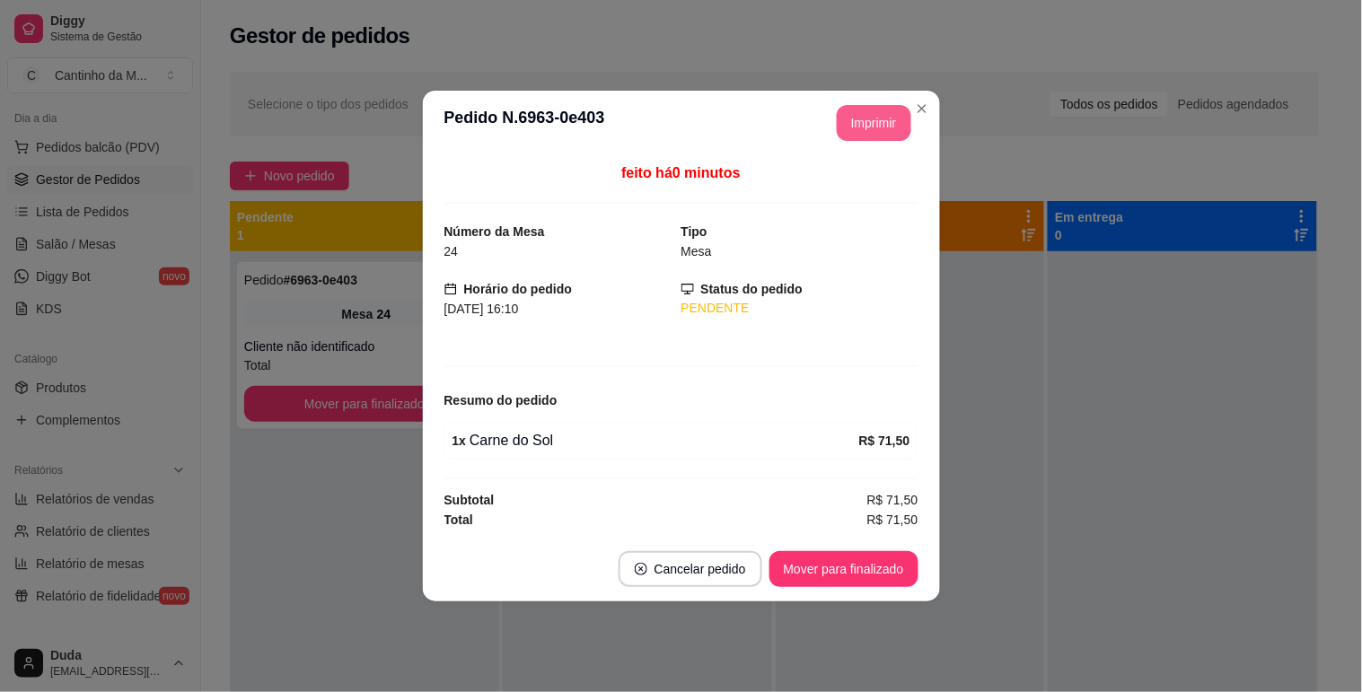
click at [855, 127] on button "Imprimir" at bounding box center [874, 123] width 75 height 36
click at [820, 559] on button "Mover para finalizado" at bounding box center [843, 569] width 149 height 36
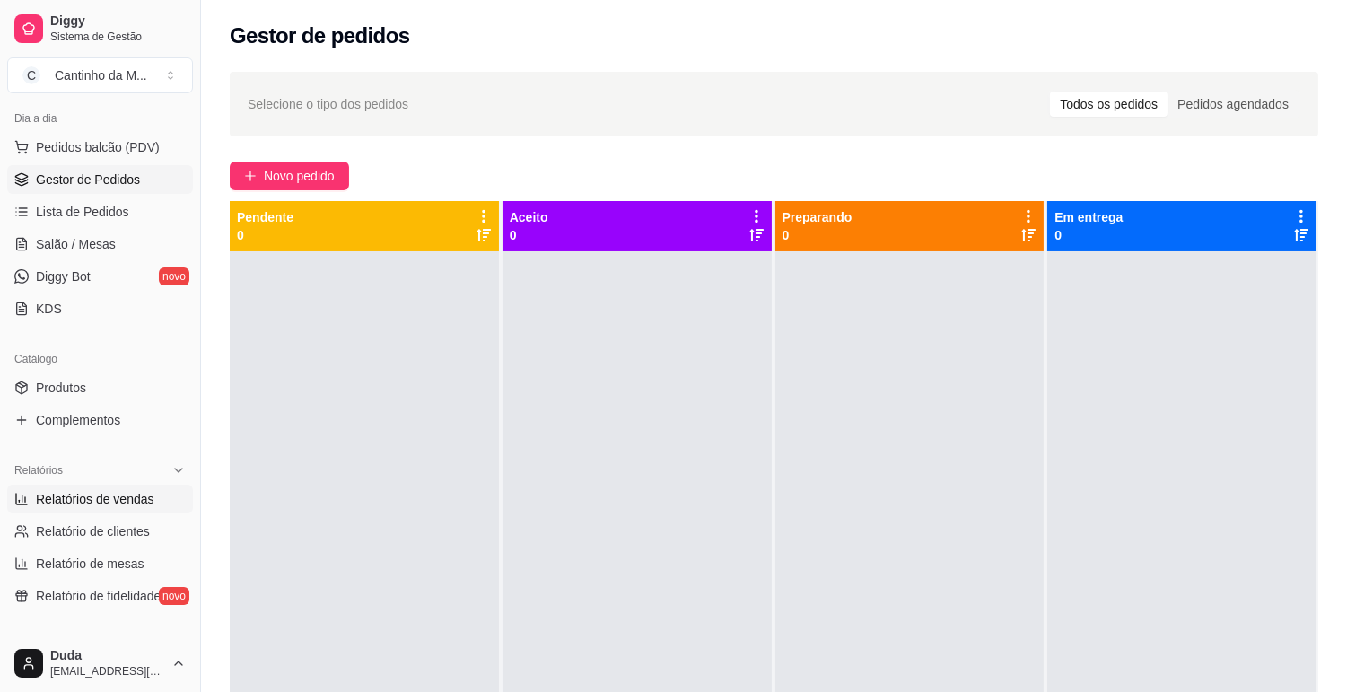
click at [119, 496] on span "Relatórios de vendas" at bounding box center [95, 499] width 118 height 18
select select "ALL"
select select "0"
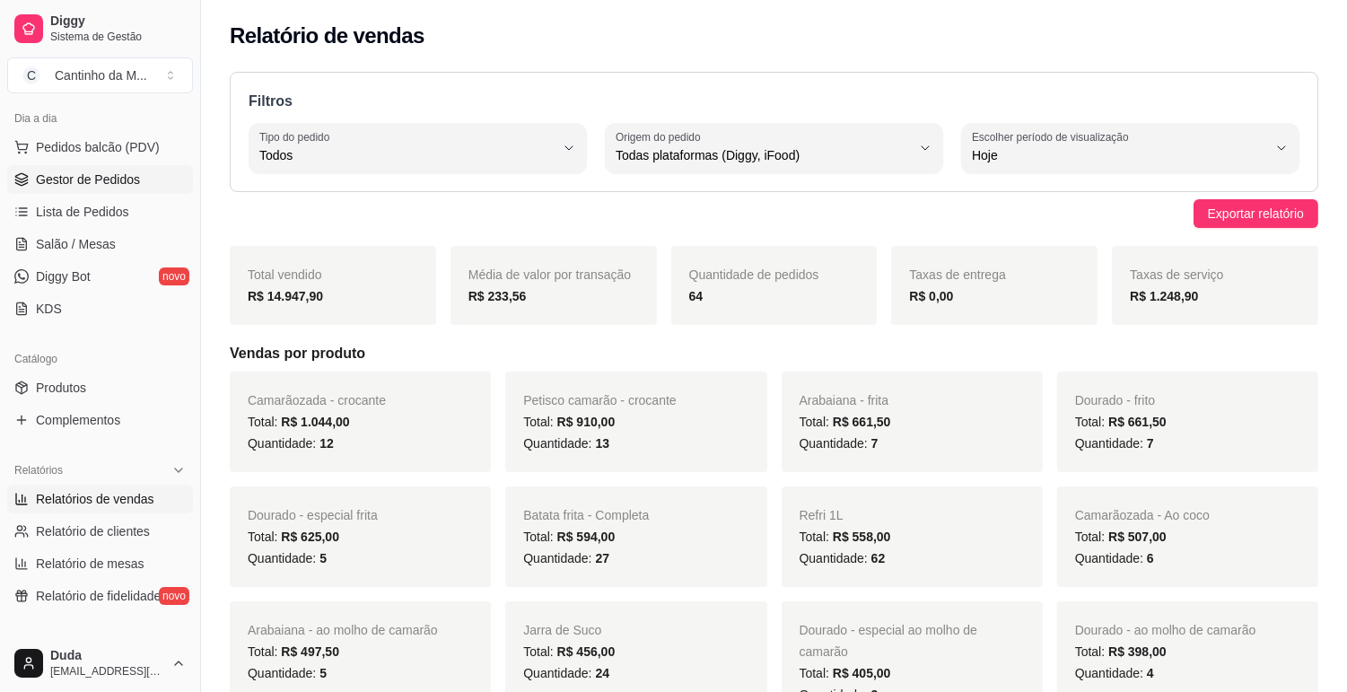
click at [99, 186] on span "Gestor de Pedidos" at bounding box center [88, 180] width 104 height 18
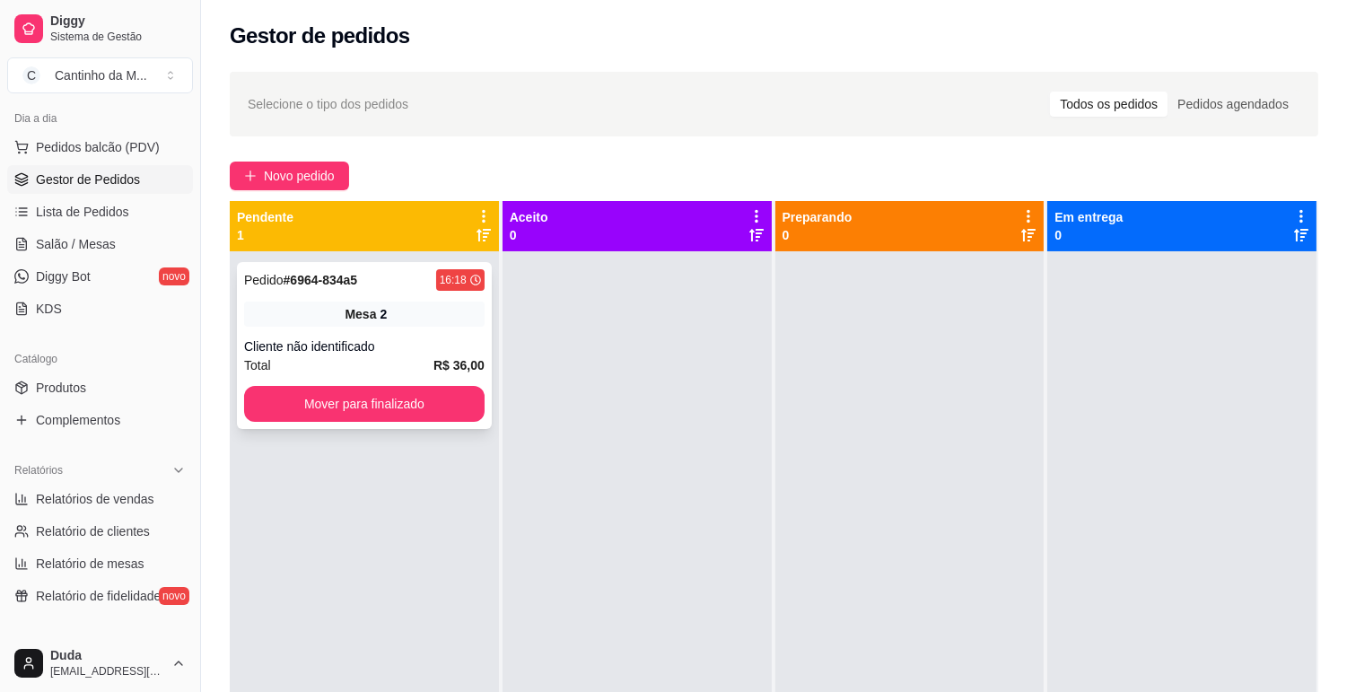
click at [351, 276] on strong "# 6964-834a5" at bounding box center [321, 280] width 75 height 14
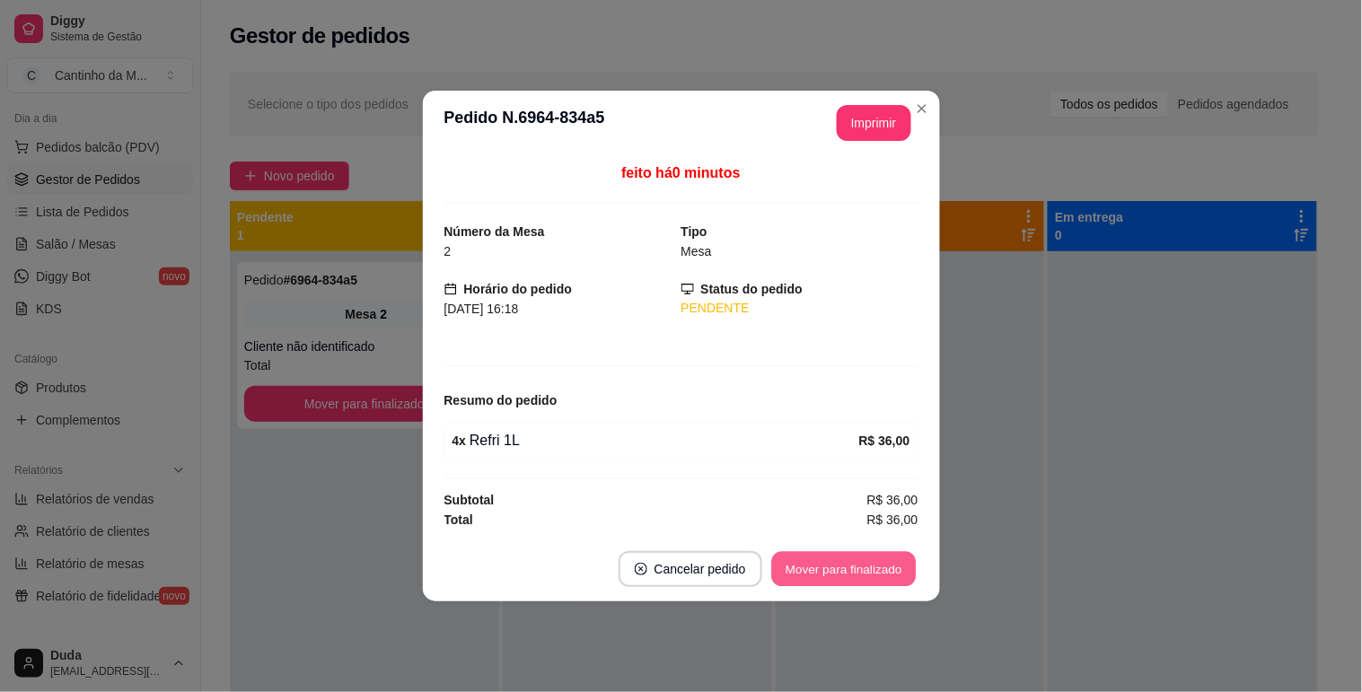
click at [829, 580] on button "Mover para finalizado" at bounding box center [843, 569] width 145 height 35
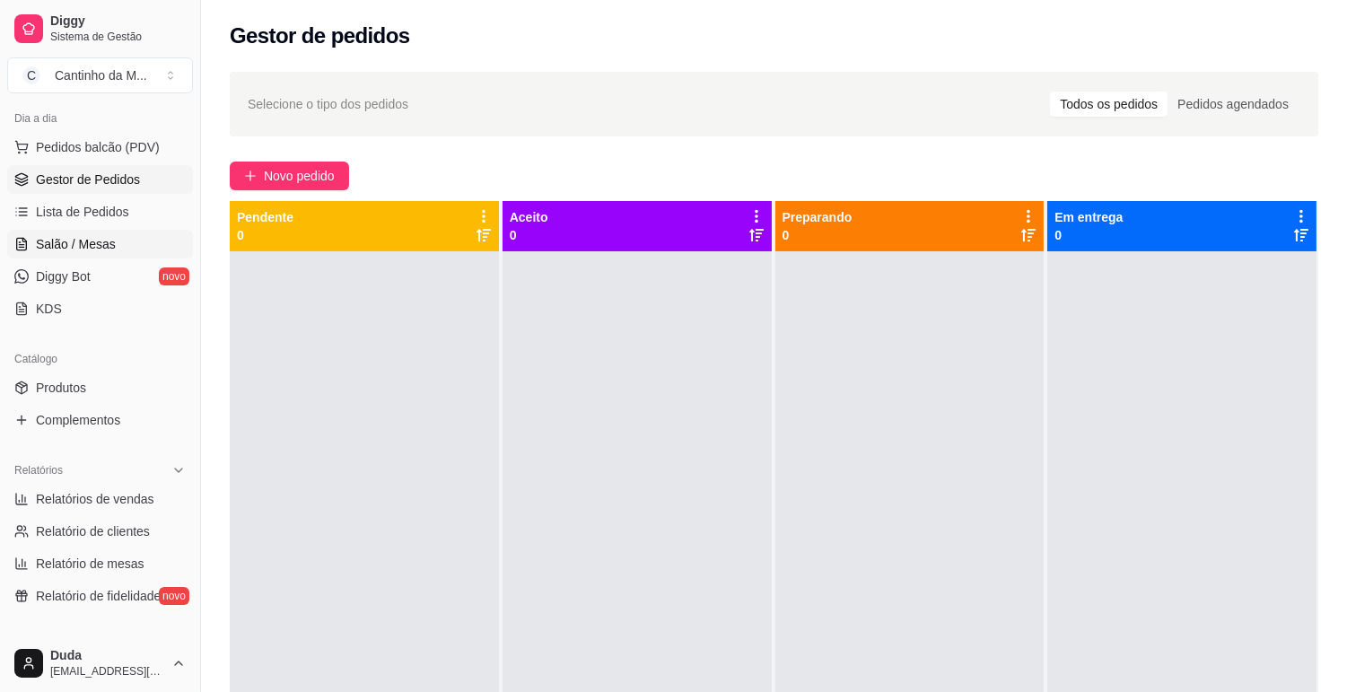
click at [94, 235] on span "Salão / Mesas" at bounding box center [76, 244] width 80 height 18
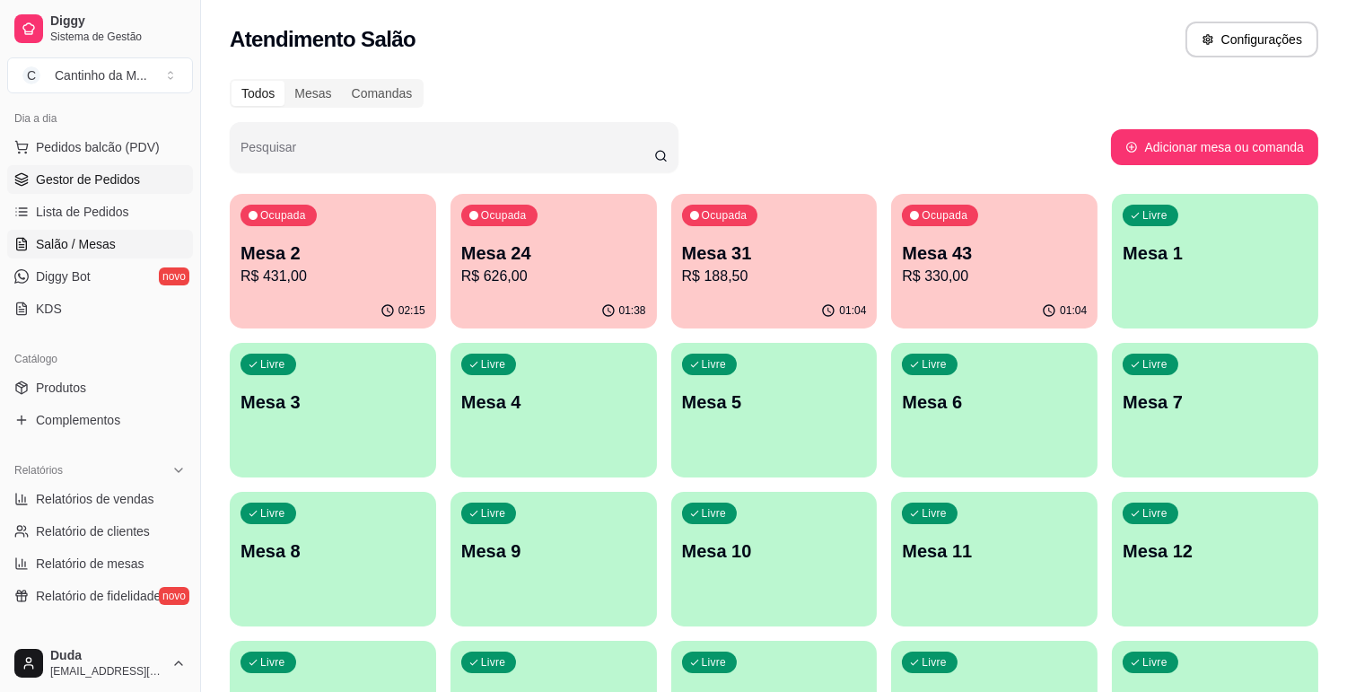
click at [92, 178] on span "Gestor de Pedidos" at bounding box center [88, 180] width 104 height 18
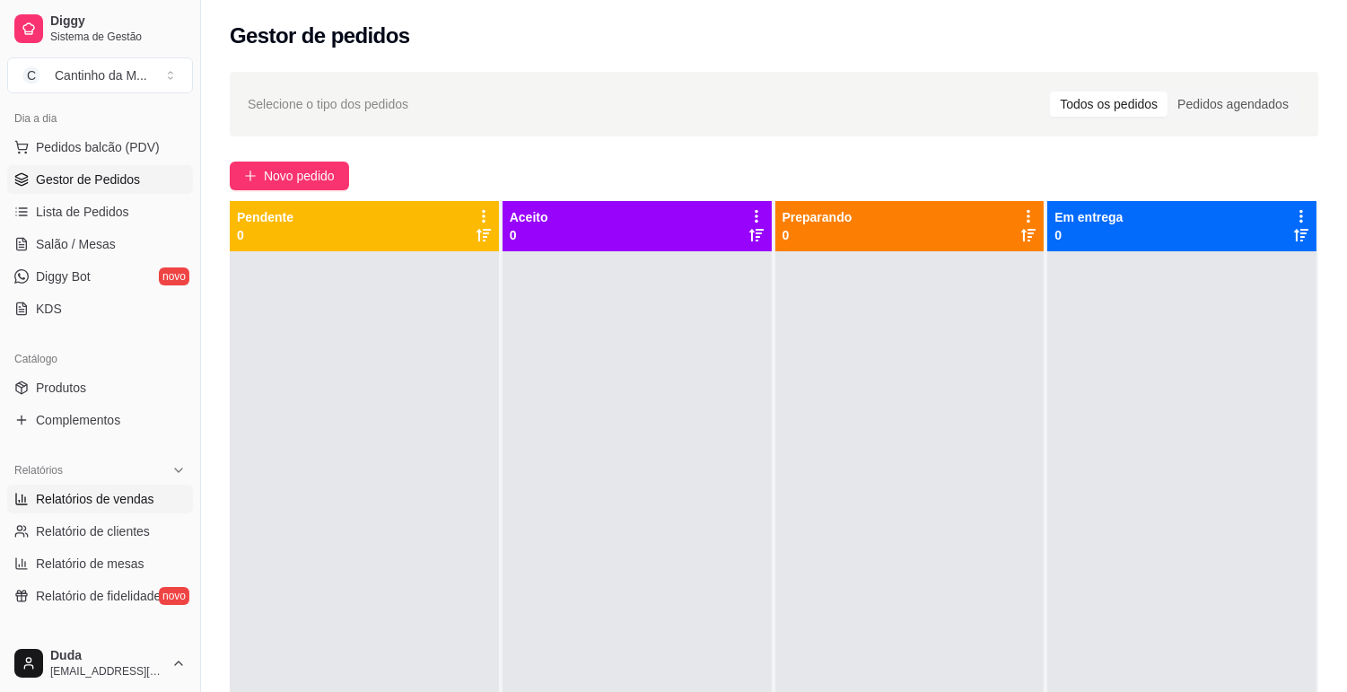
click at [69, 488] on link "Relatórios de vendas" at bounding box center [100, 499] width 186 height 29
select select "ALL"
select select "0"
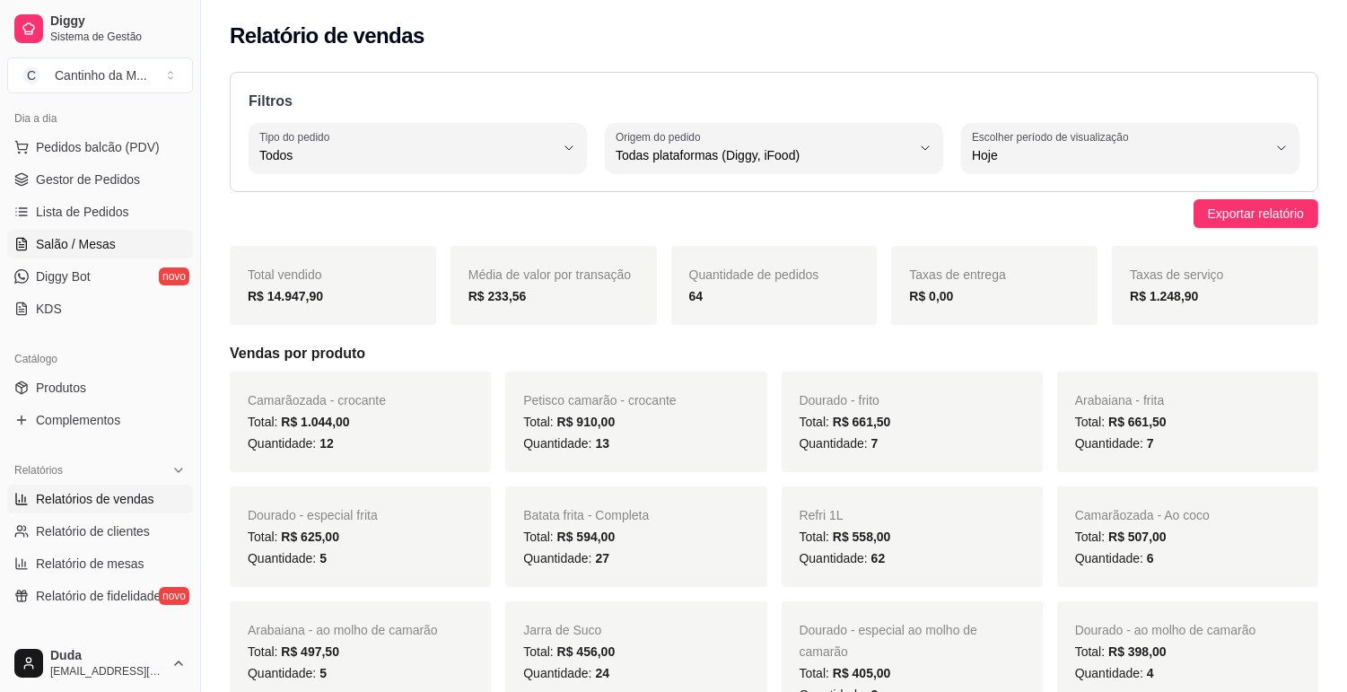
click at [75, 240] on span "Salão / Mesas" at bounding box center [76, 244] width 80 height 18
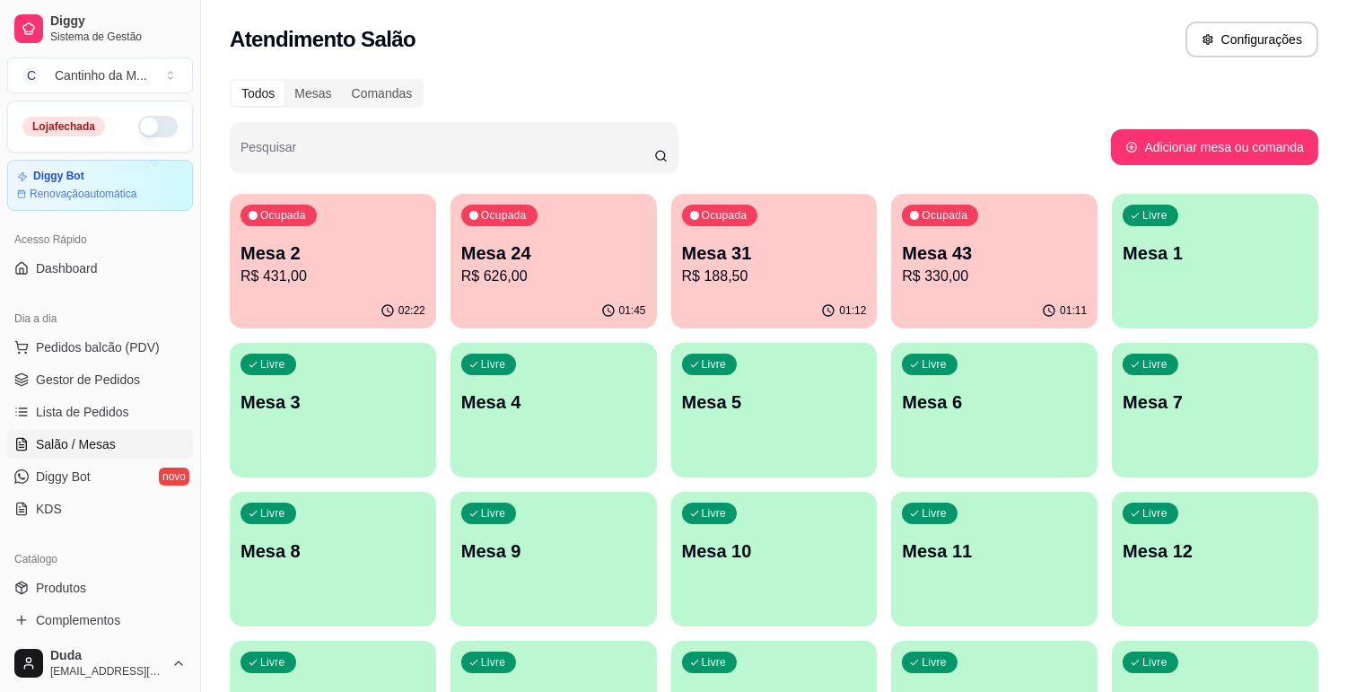
scroll to position [200, 0]
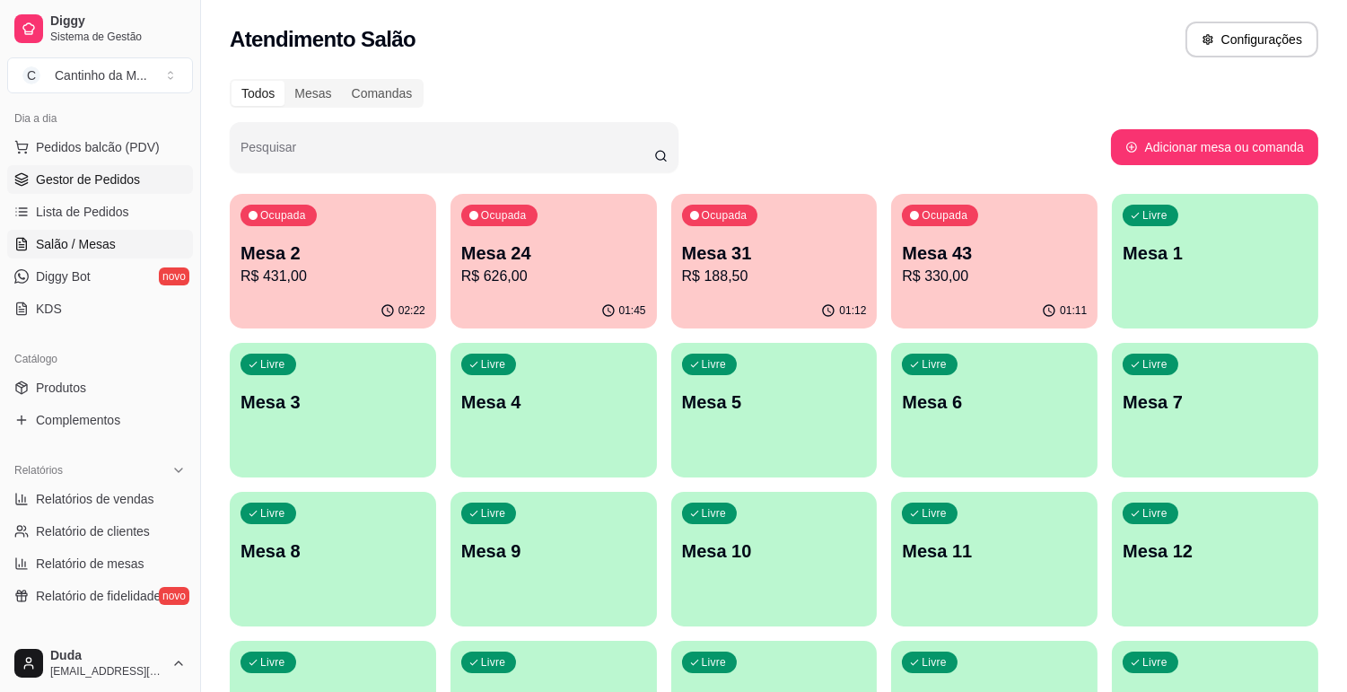
click at [84, 181] on span "Gestor de Pedidos" at bounding box center [88, 180] width 104 height 18
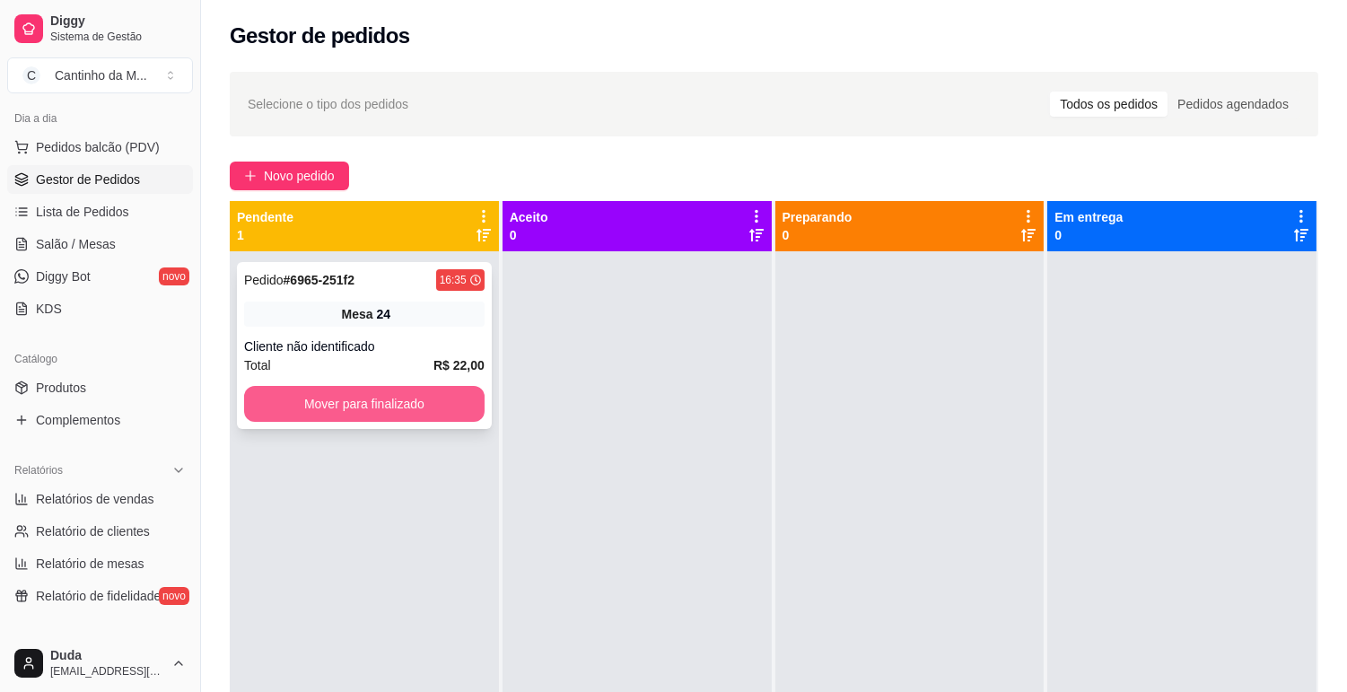
click at [417, 407] on button "Mover para finalizado" at bounding box center [364, 404] width 241 height 36
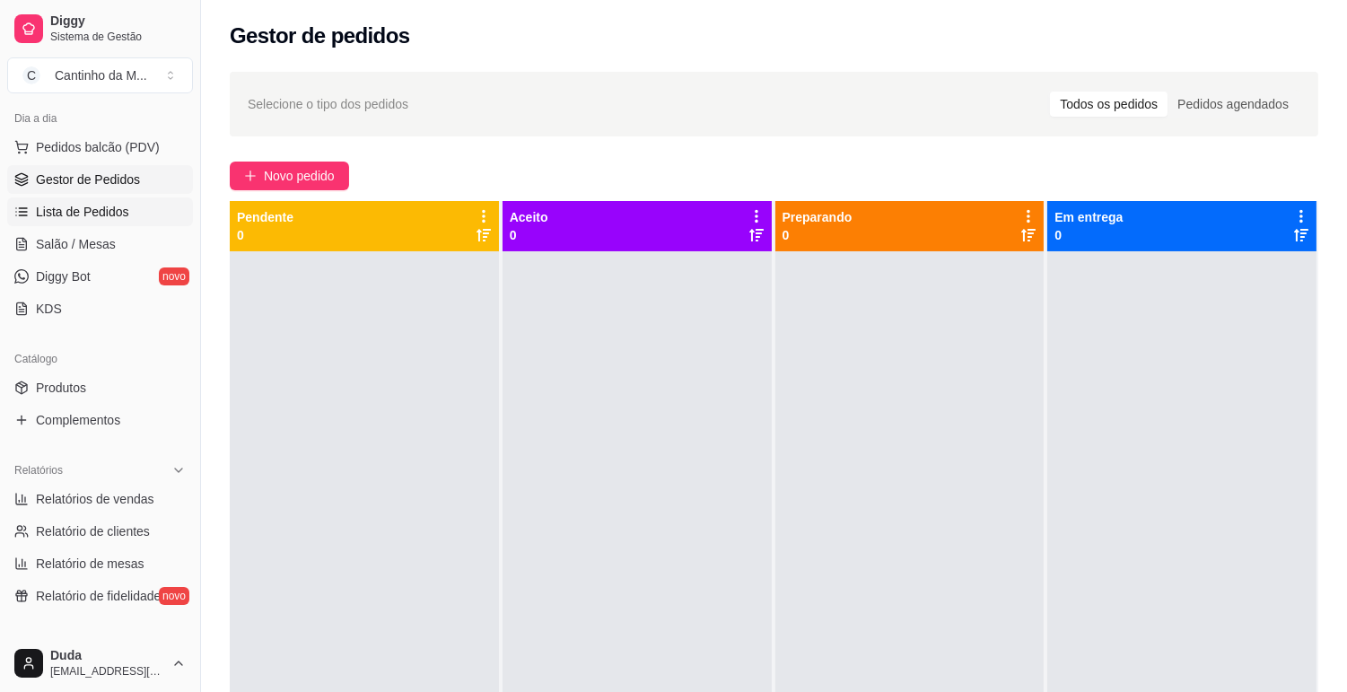
click at [82, 207] on span "Lista de Pedidos" at bounding box center [82, 212] width 93 height 18
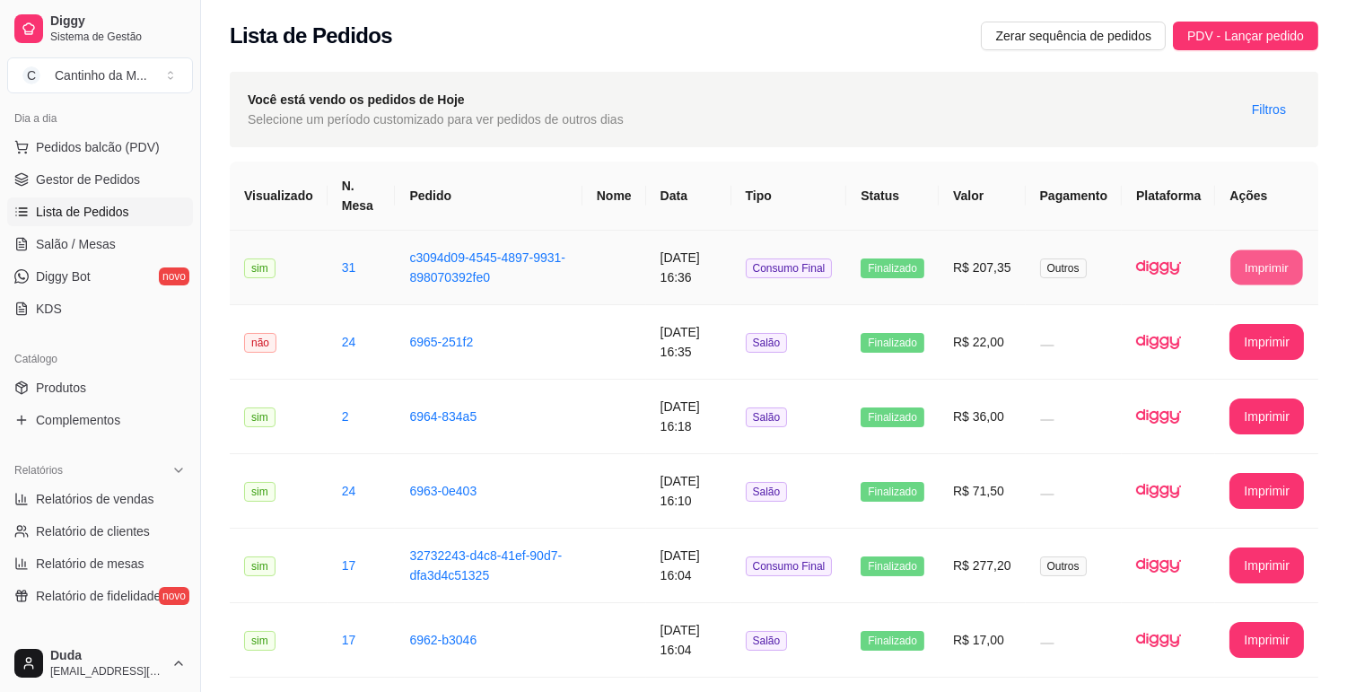
click at [1270, 252] on button "Imprimir" at bounding box center [1268, 267] width 72 height 35
click at [85, 175] on span "Gestor de Pedidos" at bounding box center [88, 180] width 104 height 18
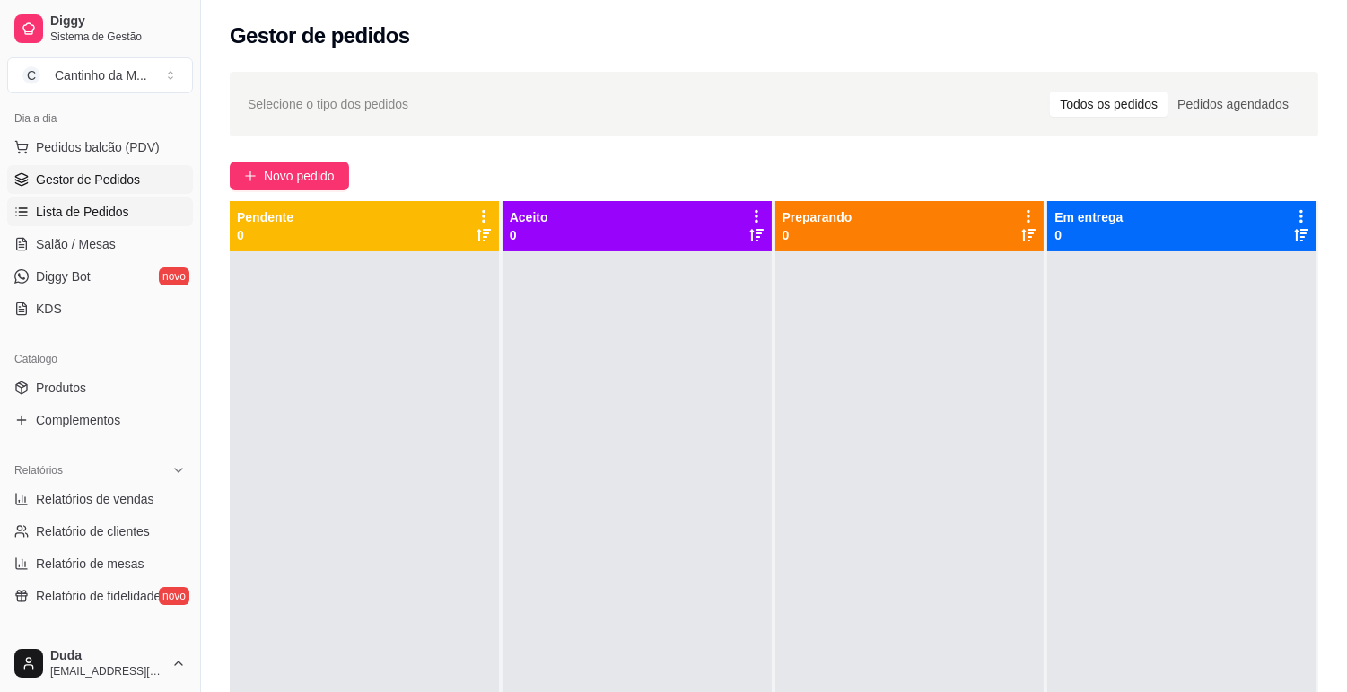
click at [92, 217] on span "Lista de Pedidos" at bounding box center [82, 212] width 93 height 18
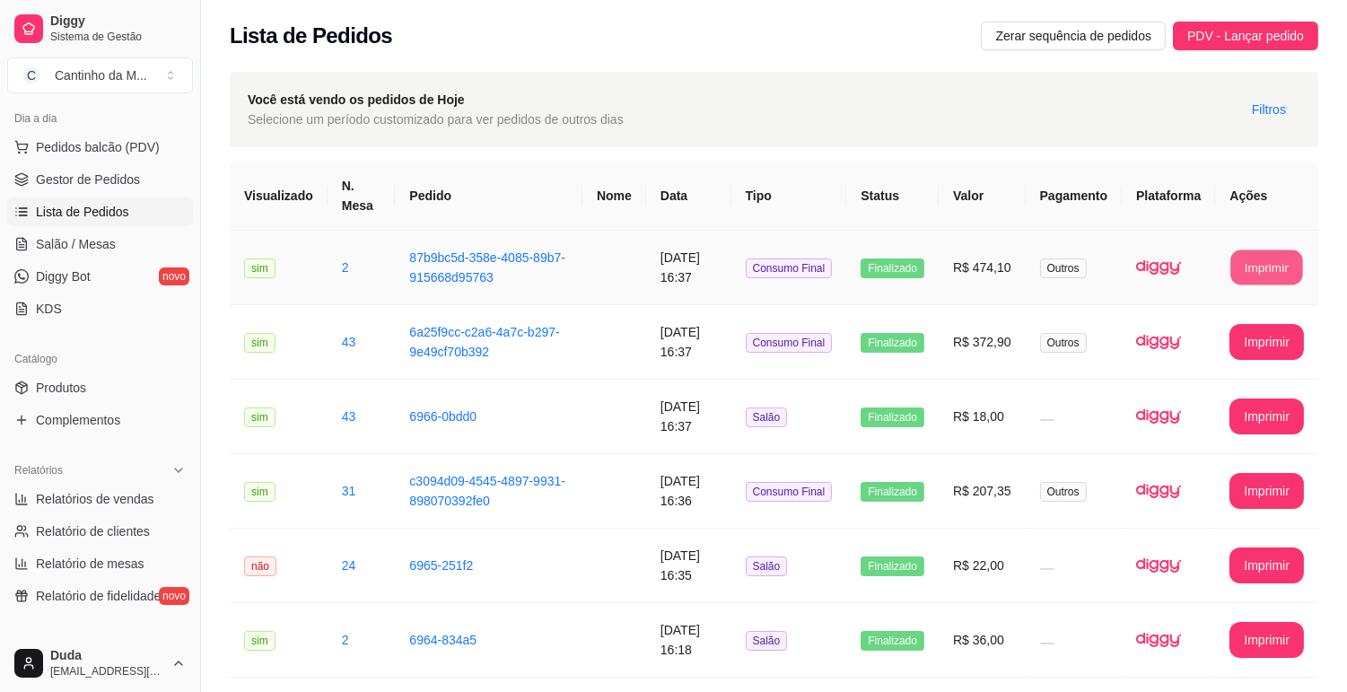
click at [1255, 267] on button "Imprimir" at bounding box center [1268, 267] width 72 height 35
click at [1262, 330] on button "Imprimir" at bounding box center [1268, 342] width 72 height 35
click at [135, 187] on span "Gestor de Pedidos" at bounding box center [88, 180] width 104 height 18
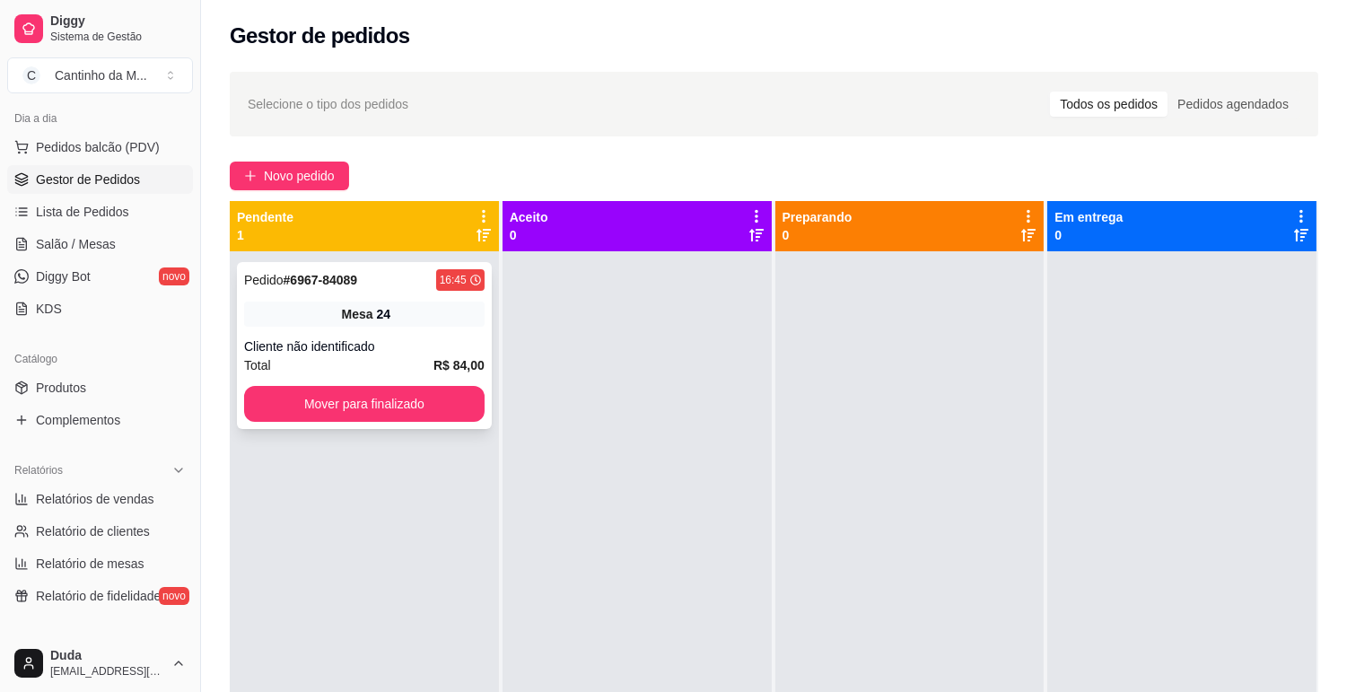
click at [310, 290] on div "Pedido # 6967-84089" at bounding box center [300, 280] width 113 height 22
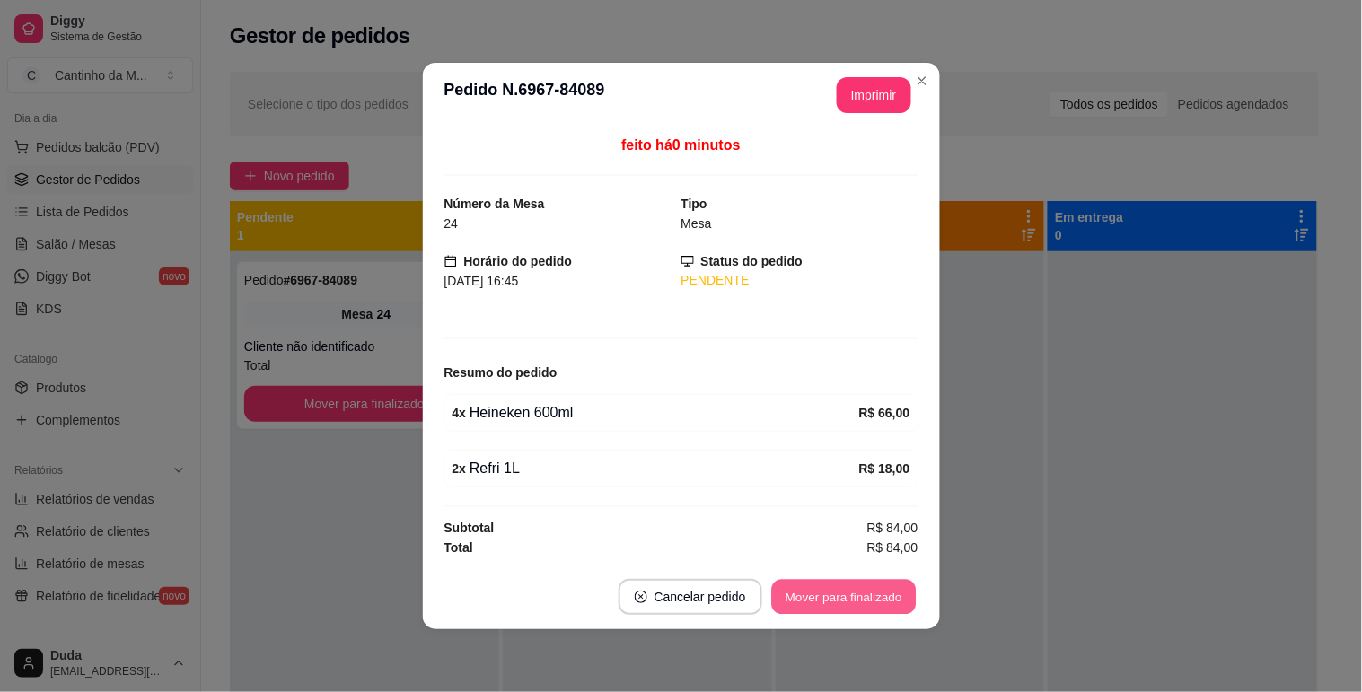
click at [832, 594] on button "Mover para finalizado" at bounding box center [843, 597] width 145 height 35
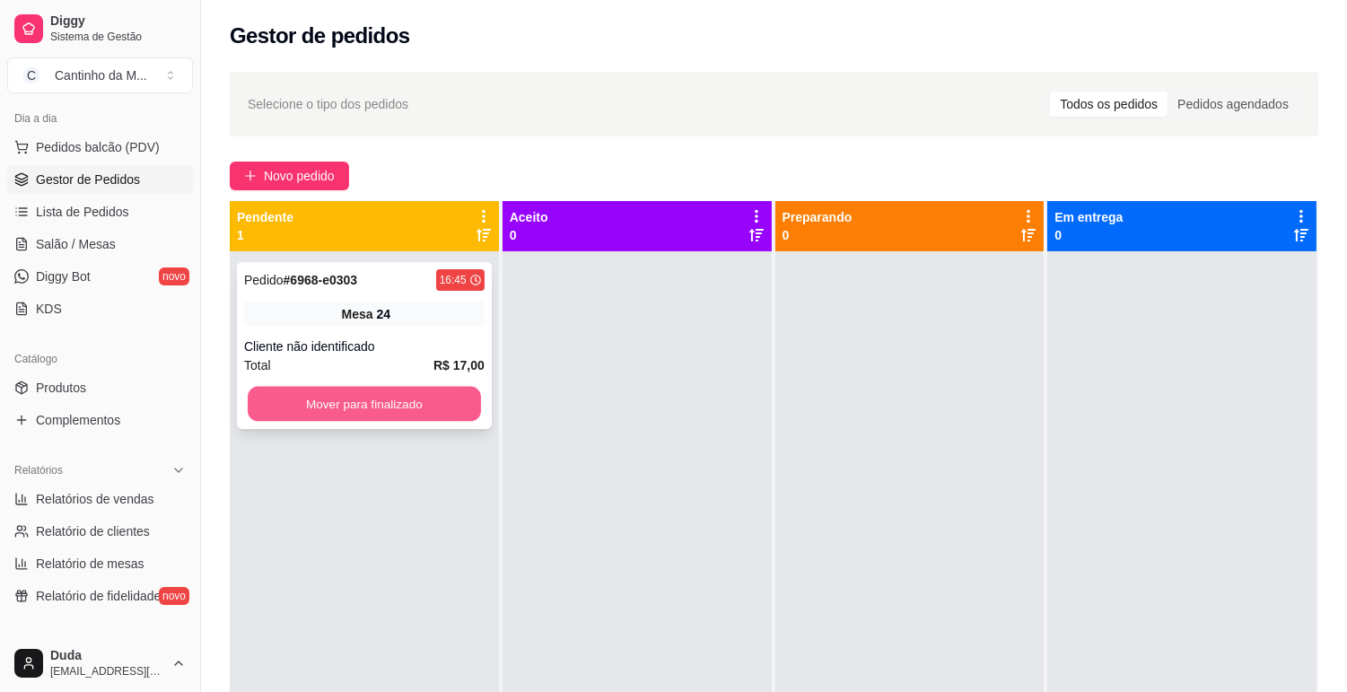
click at [399, 387] on button "Mover para finalizado" at bounding box center [364, 404] width 233 height 35
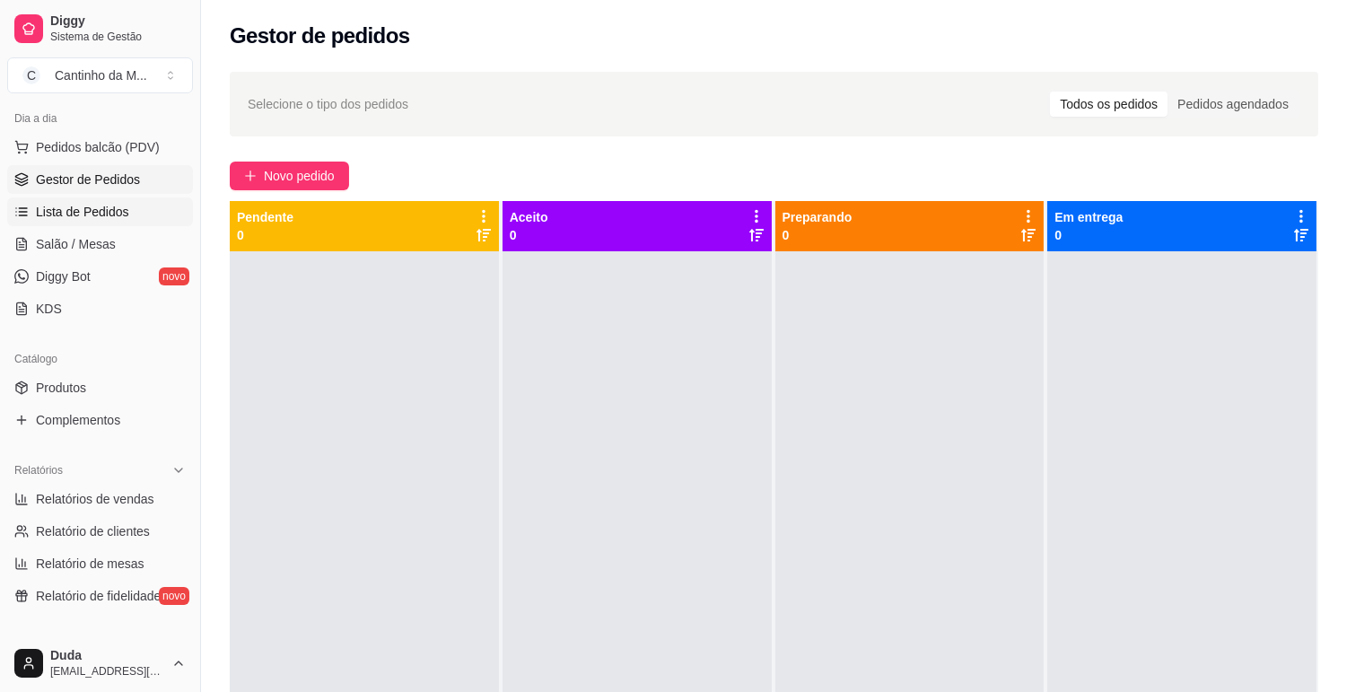
click at [95, 224] on link "Lista de Pedidos" at bounding box center [100, 211] width 186 height 29
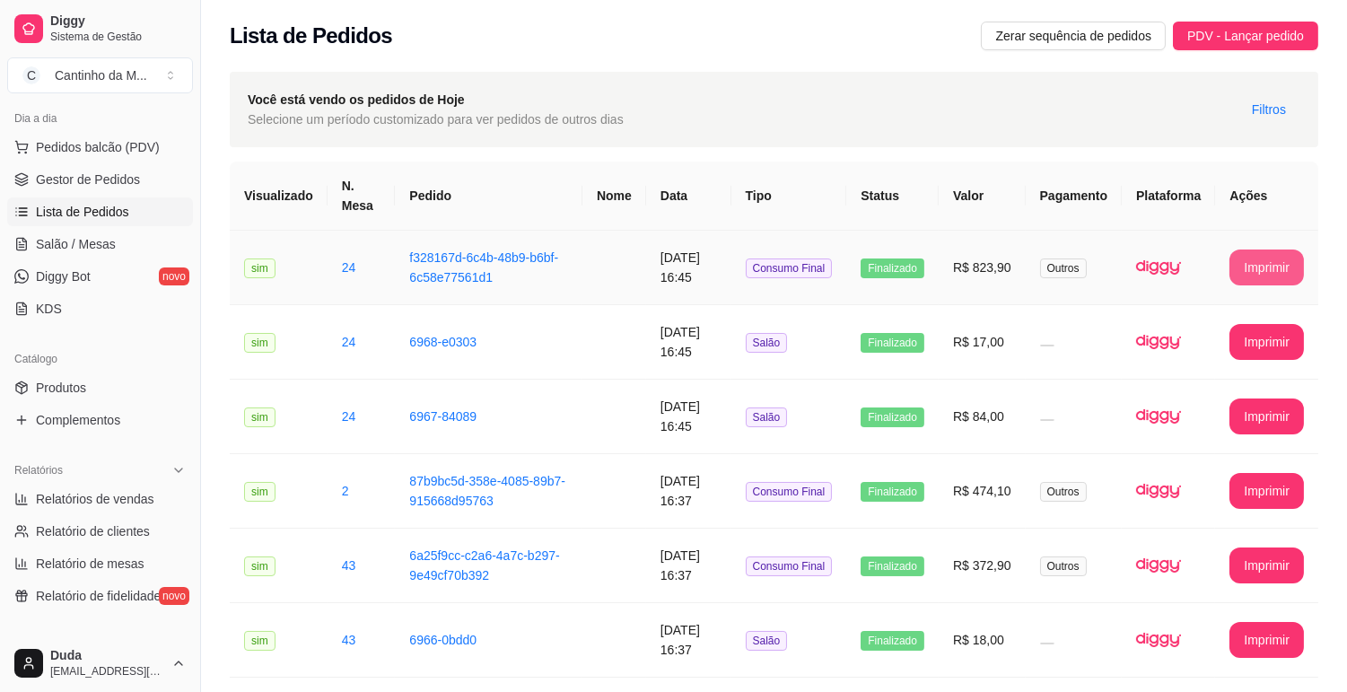
click at [1263, 265] on button "Imprimir" at bounding box center [1267, 268] width 75 height 36
click at [75, 181] on span "Gestor de Pedidos" at bounding box center [88, 180] width 104 height 18
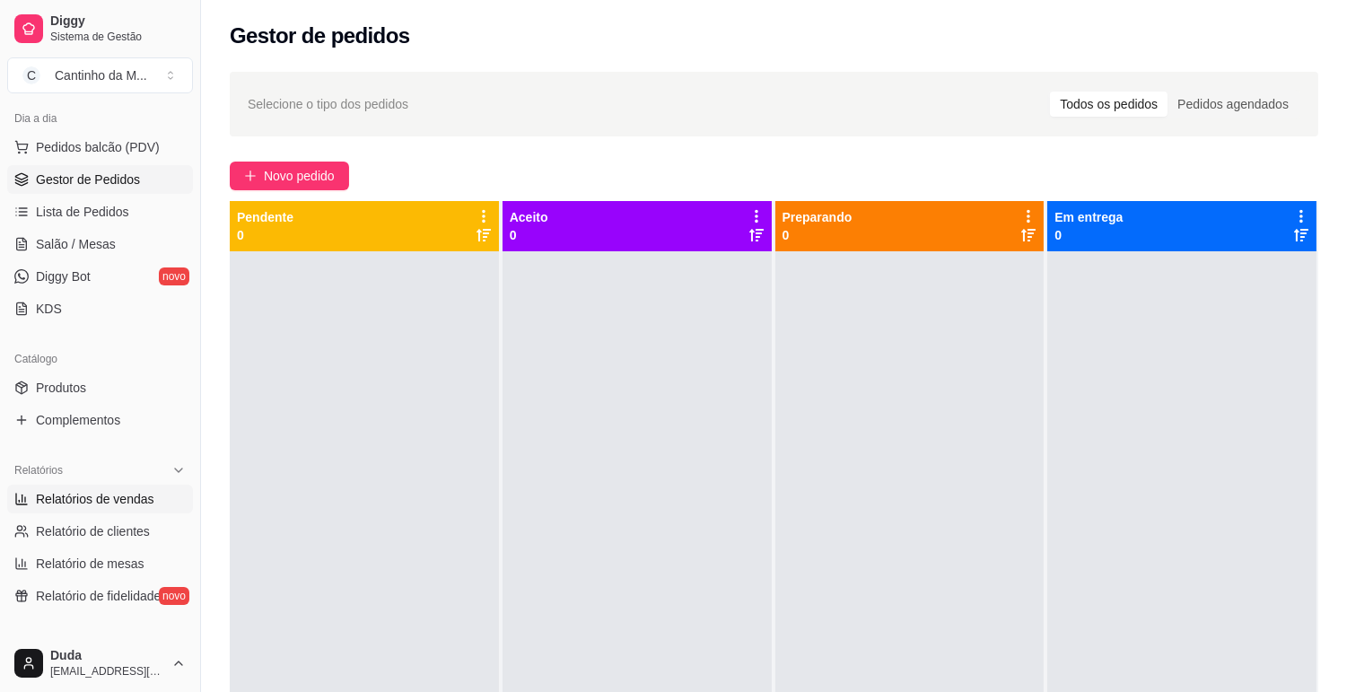
click at [77, 496] on span "Relatórios de vendas" at bounding box center [95, 499] width 118 height 18
select select "ALL"
select select "0"
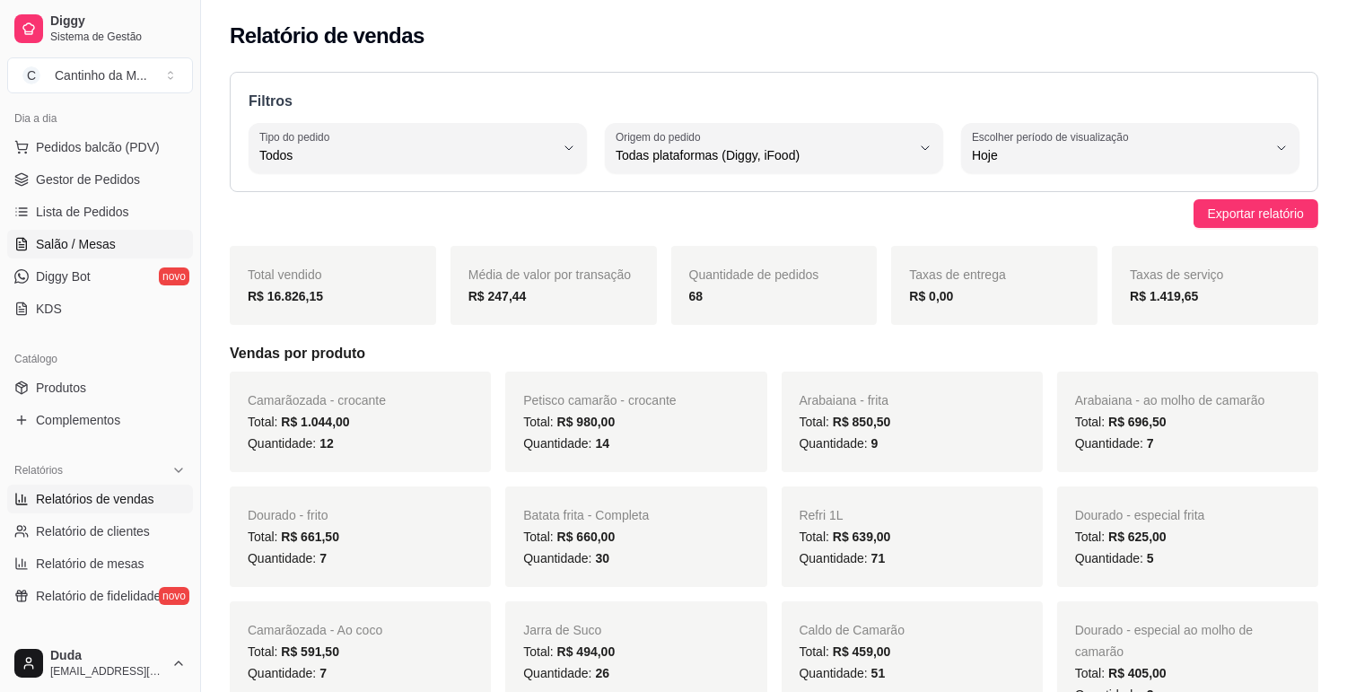
click at [95, 246] on span "Salão / Mesas" at bounding box center [76, 244] width 80 height 18
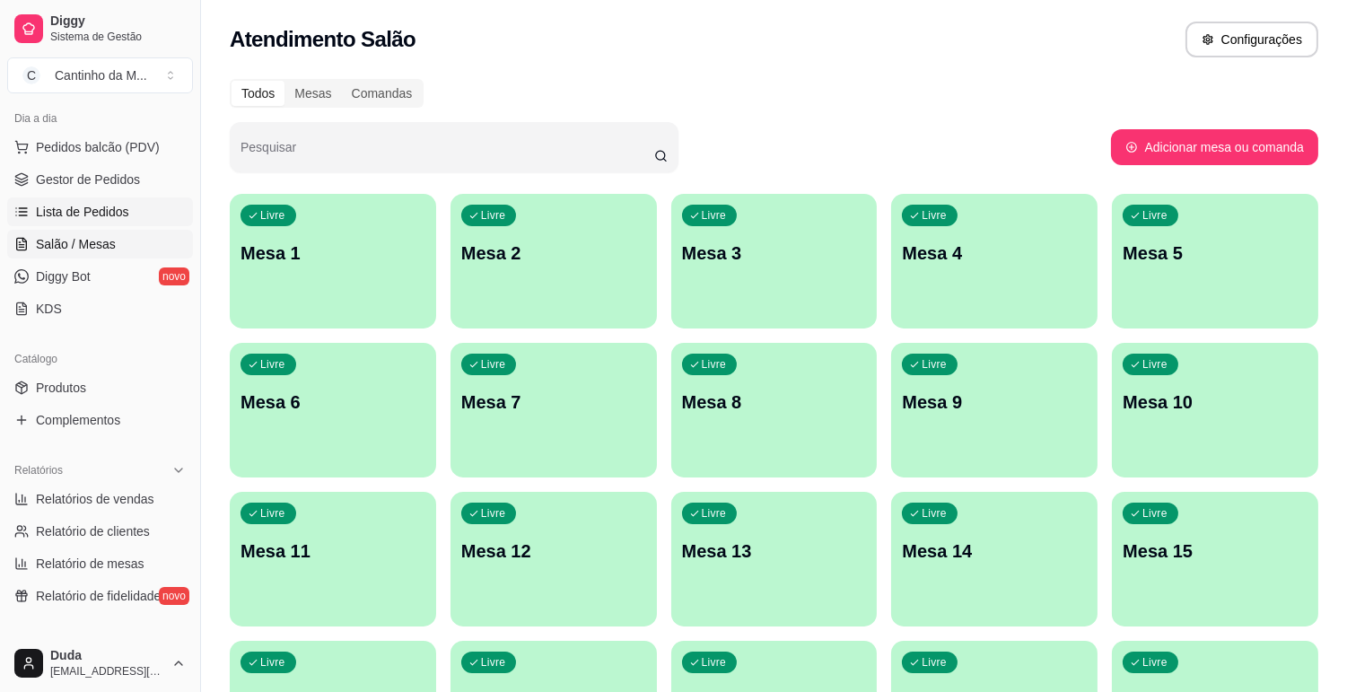
click at [90, 211] on span "Lista de Pedidos" at bounding box center [82, 212] width 93 height 18
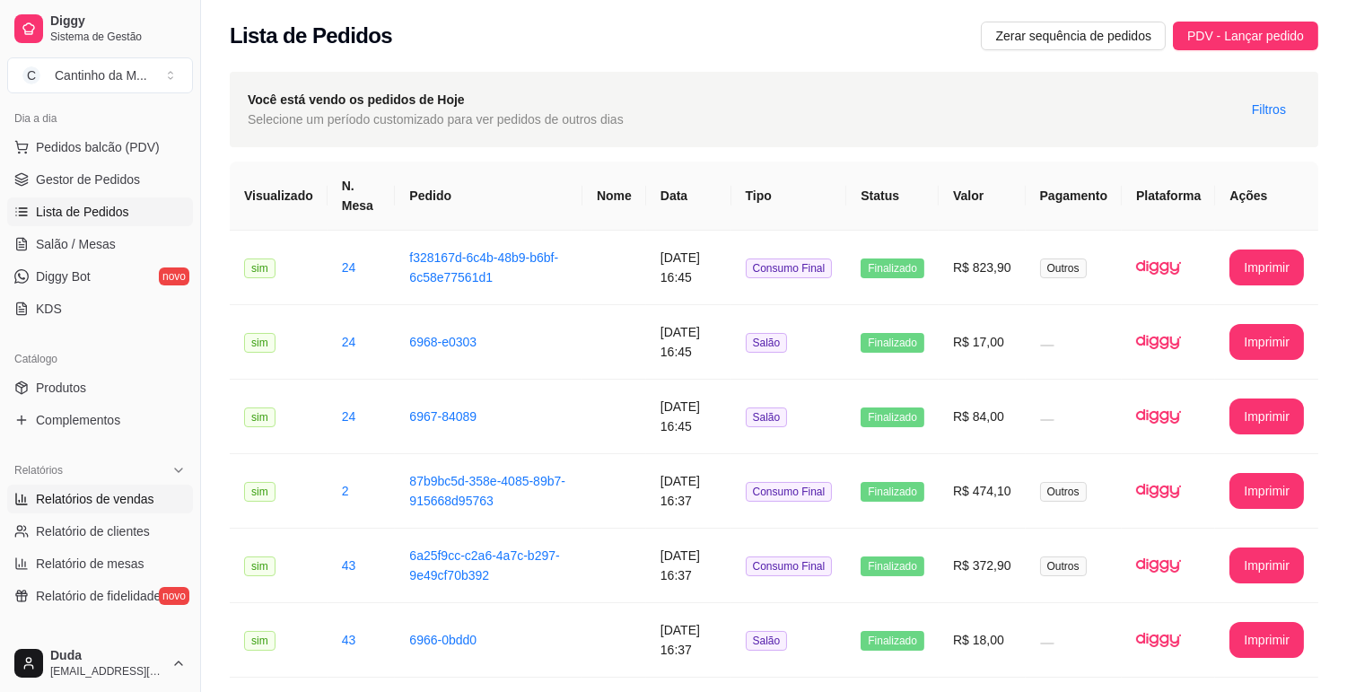
click at [120, 491] on span "Relatórios de vendas" at bounding box center [95, 499] width 118 height 18
select select "ALL"
select select "0"
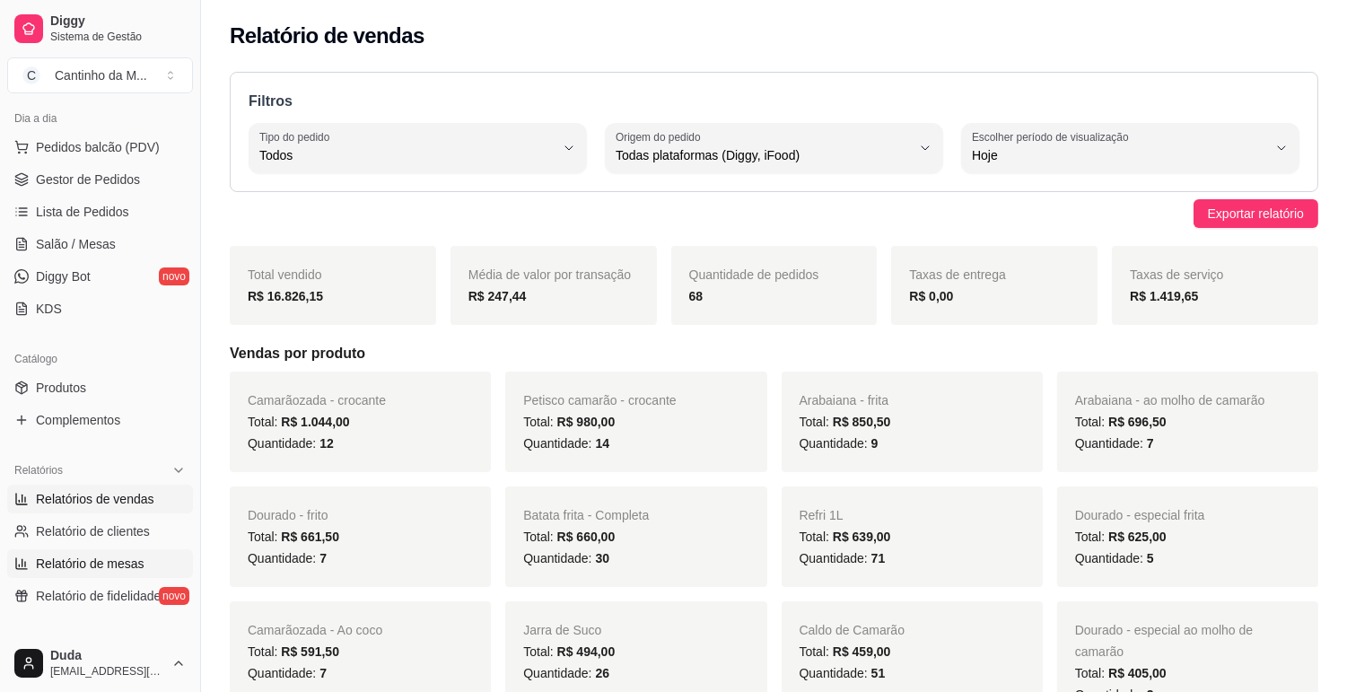
click at [111, 557] on span "Relatório de mesas" at bounding box center [90, 564] width 109 height 18
select select "TOTAL_OF_ORDERS"
select select "7"
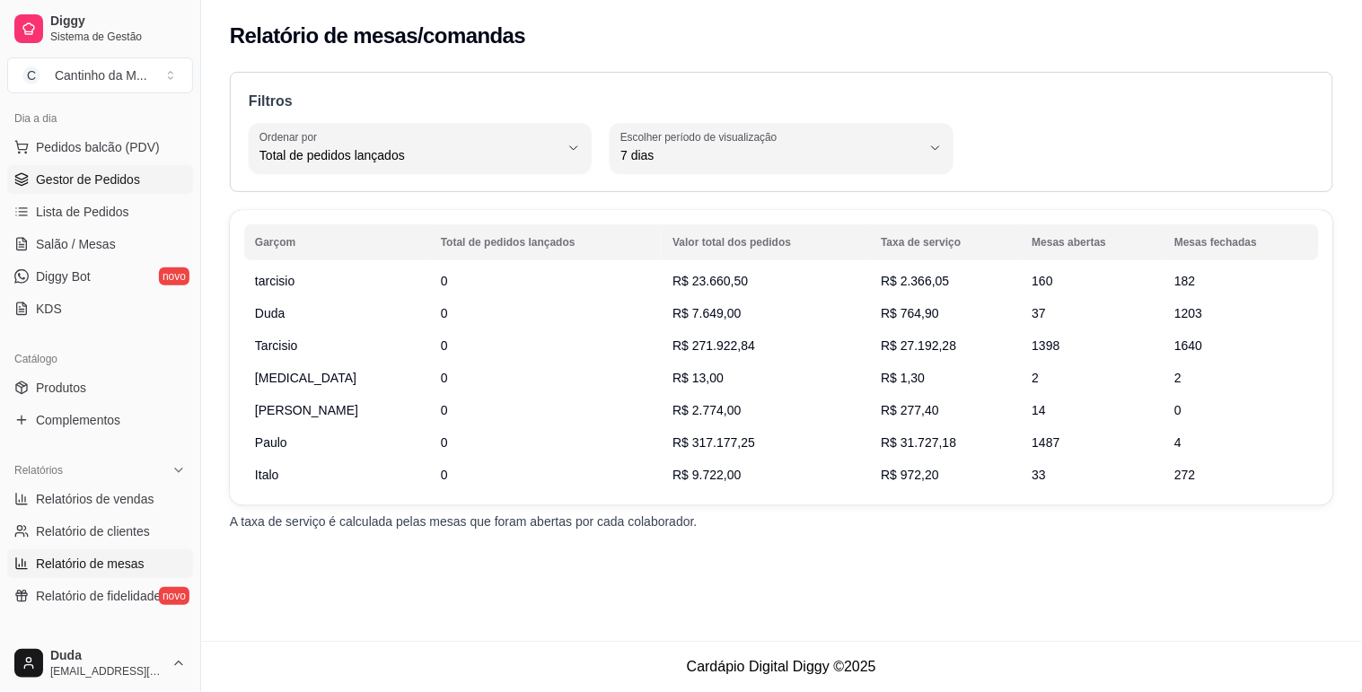
click at [86, 185] on span "Gestor de Pedidos" at bounding box center [88, 180] width 104 height 18
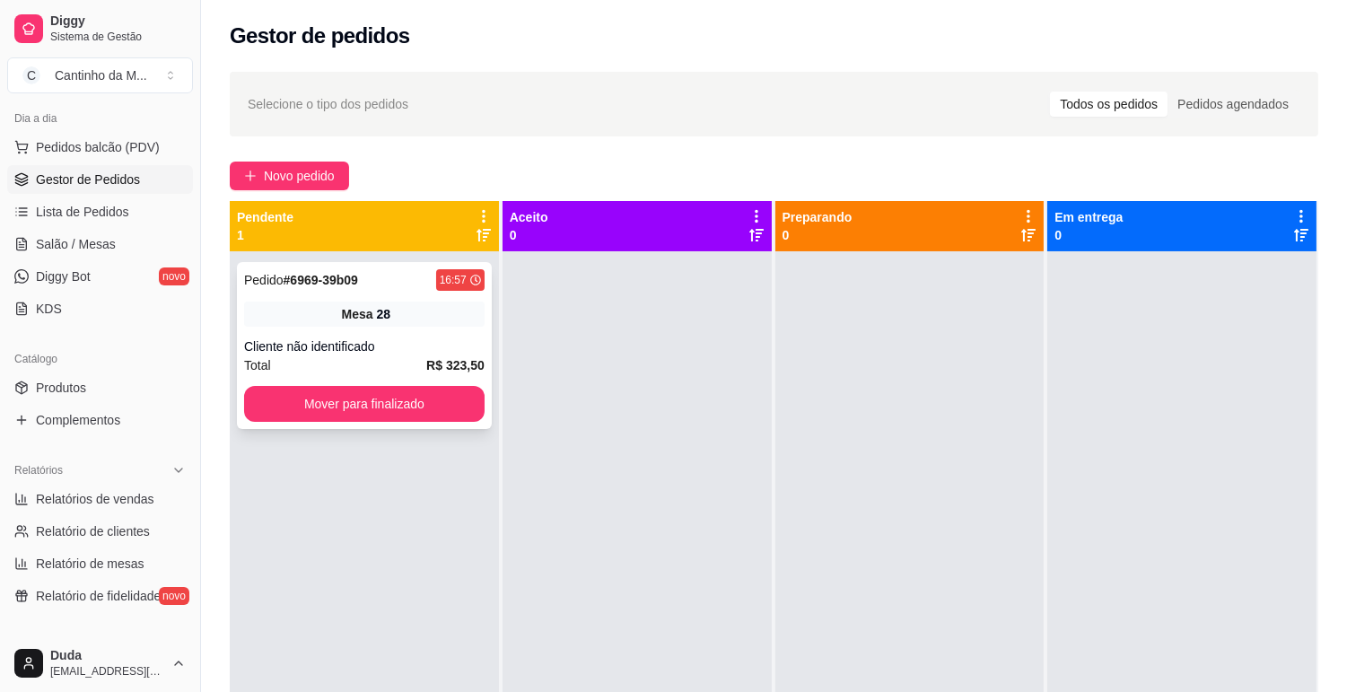
click at [275, 280] on span "Pedido" at bounding box center [263, 280] width 39 height 14
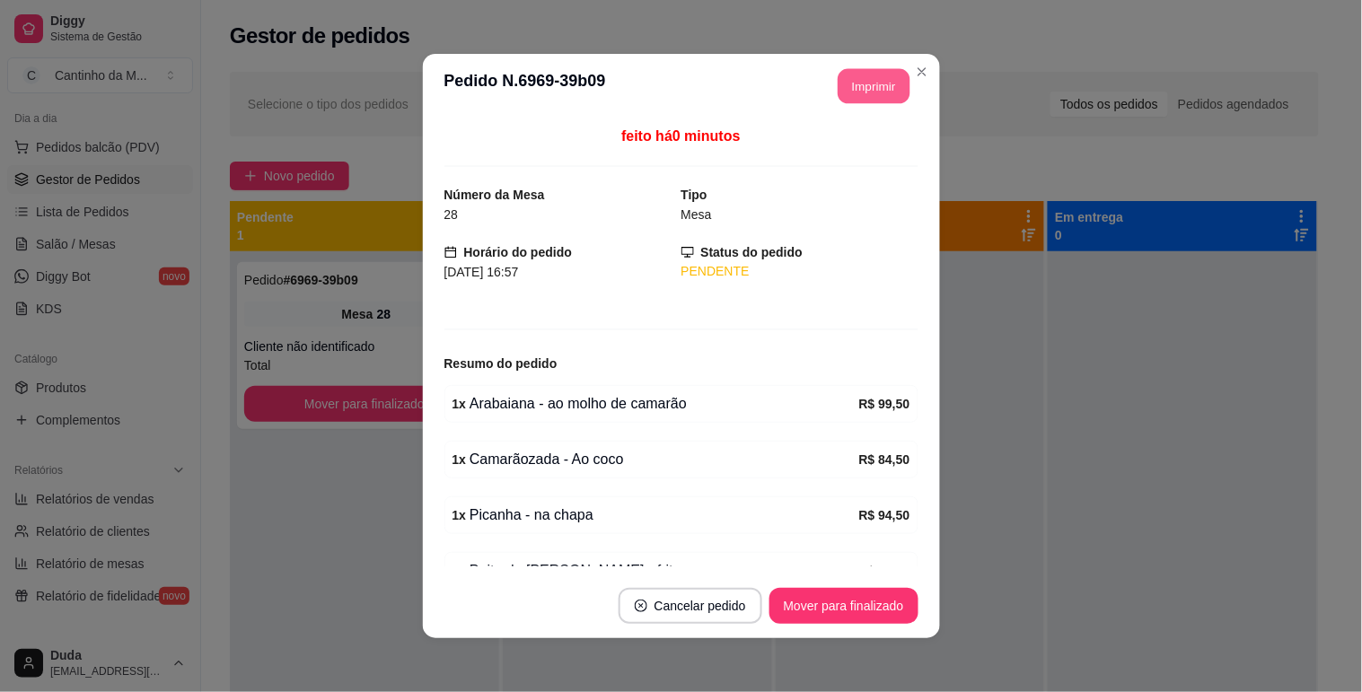
click at [855, 78] on button "Imprimir" at bounding box center [874, 86] width 72 height 35
click at [858, 619] on button "Mover para finalizado" at bounding box center [843, 606] width 145 height 35
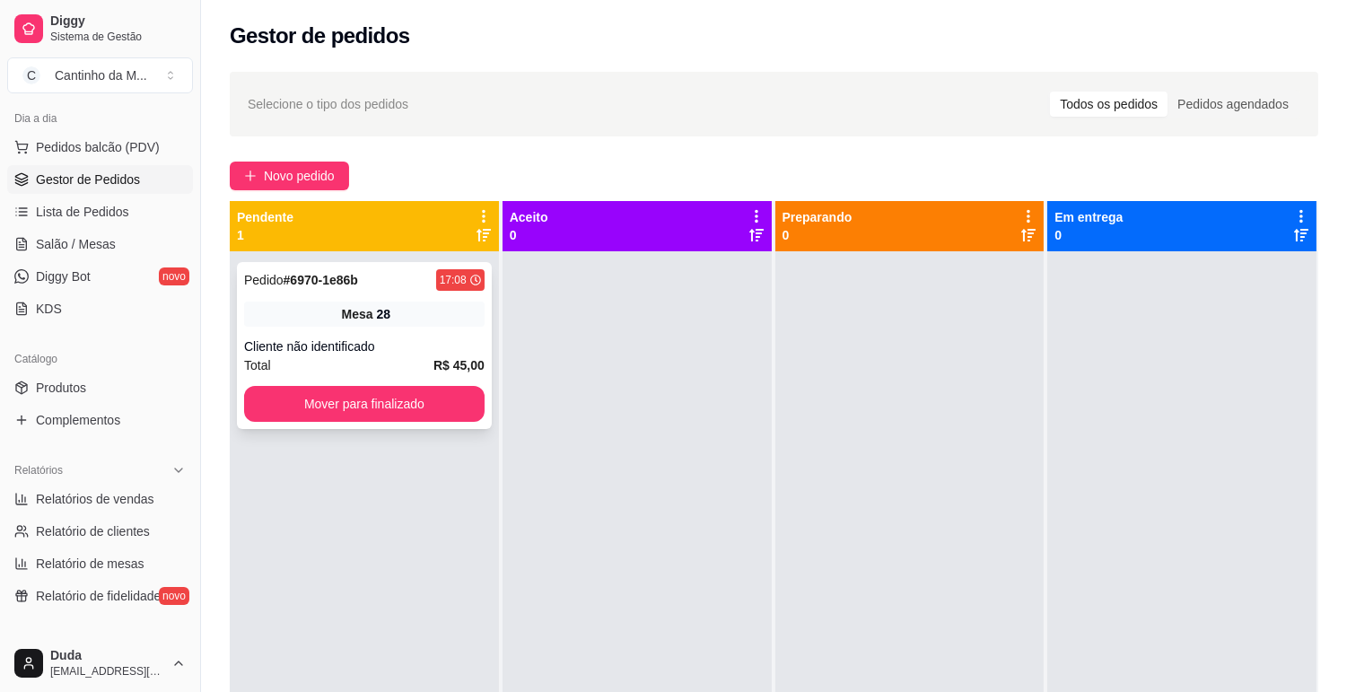
click at [299, 276] on strong "# 6970-1e86b" at bounding box center [321, 280] width 75 height 14
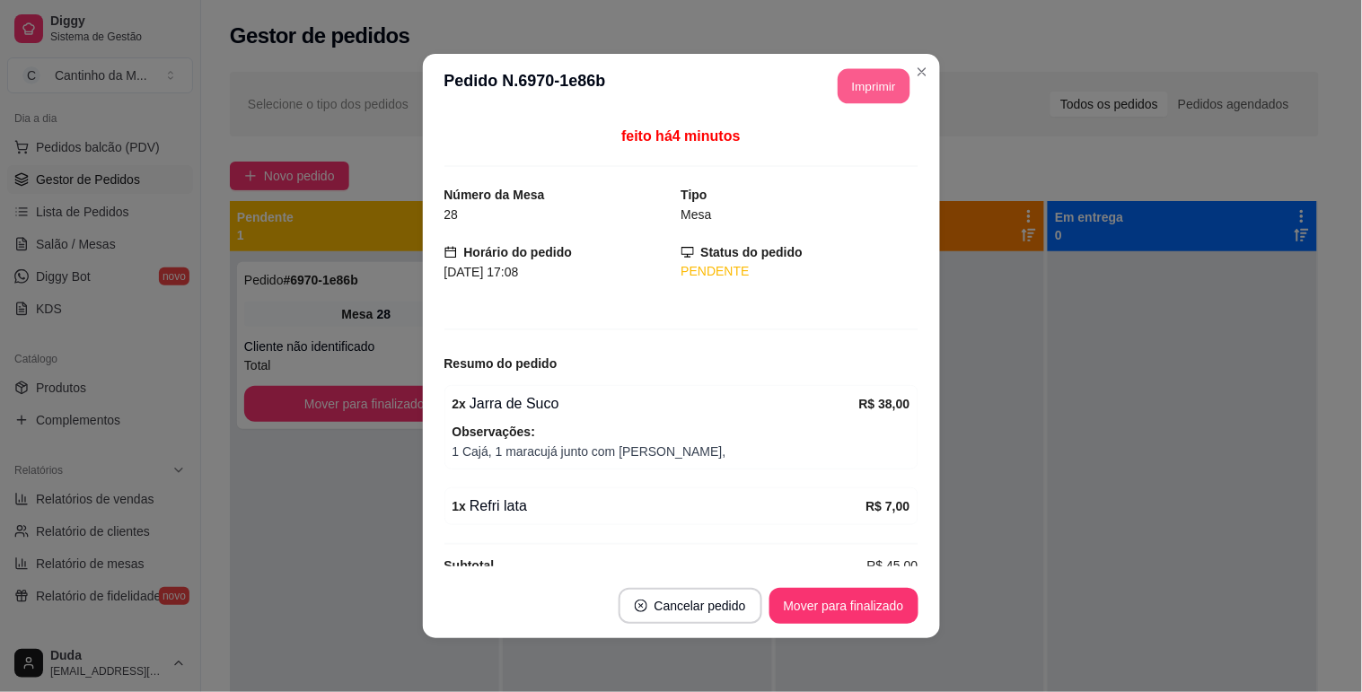
click at [862, 85] on button "Imprimir" at bounding box center [874, 86] width 72 height 35
click at [860, 607] on button "Mover para finalizado" at bounding box center [843, 606] width 149 height 36
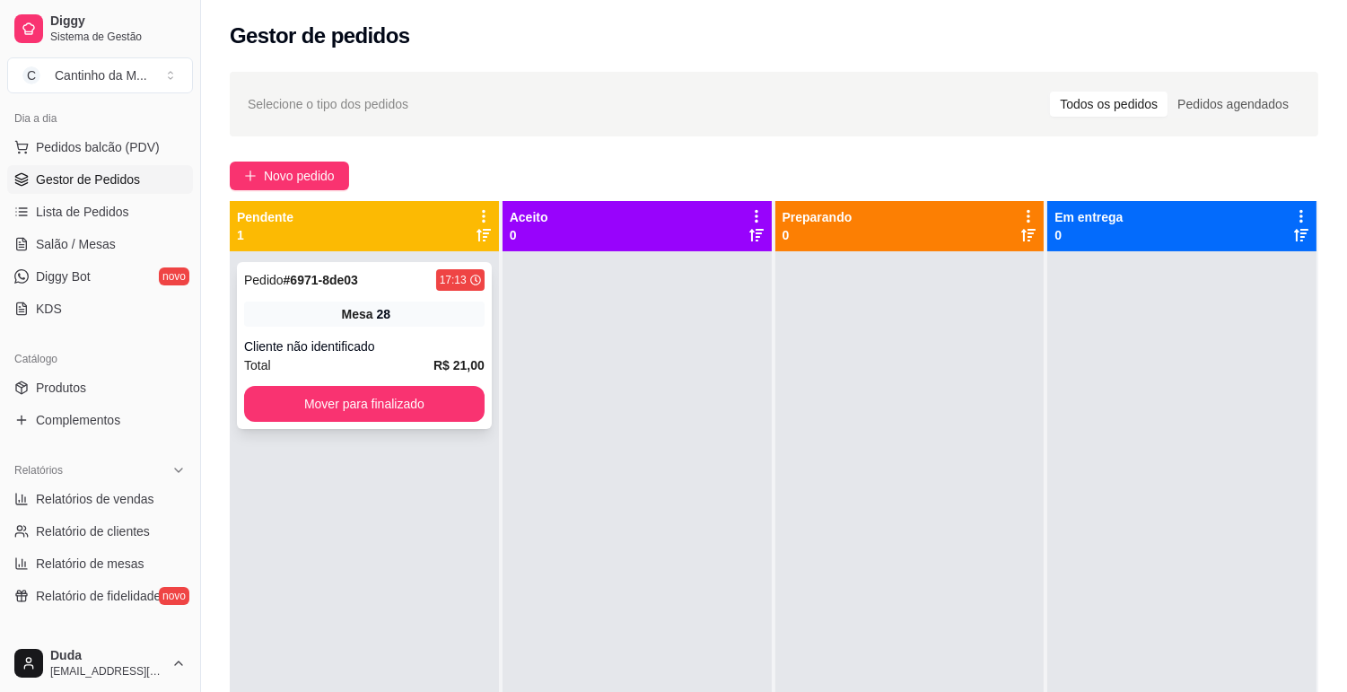
click at [310, 293] on div "Pedido # 6971-8de03 17:13 Mesa 28 Cliente não identificado Total R$ 21,00 Mover…" at bounding box center [364, 345] width 255 height 167
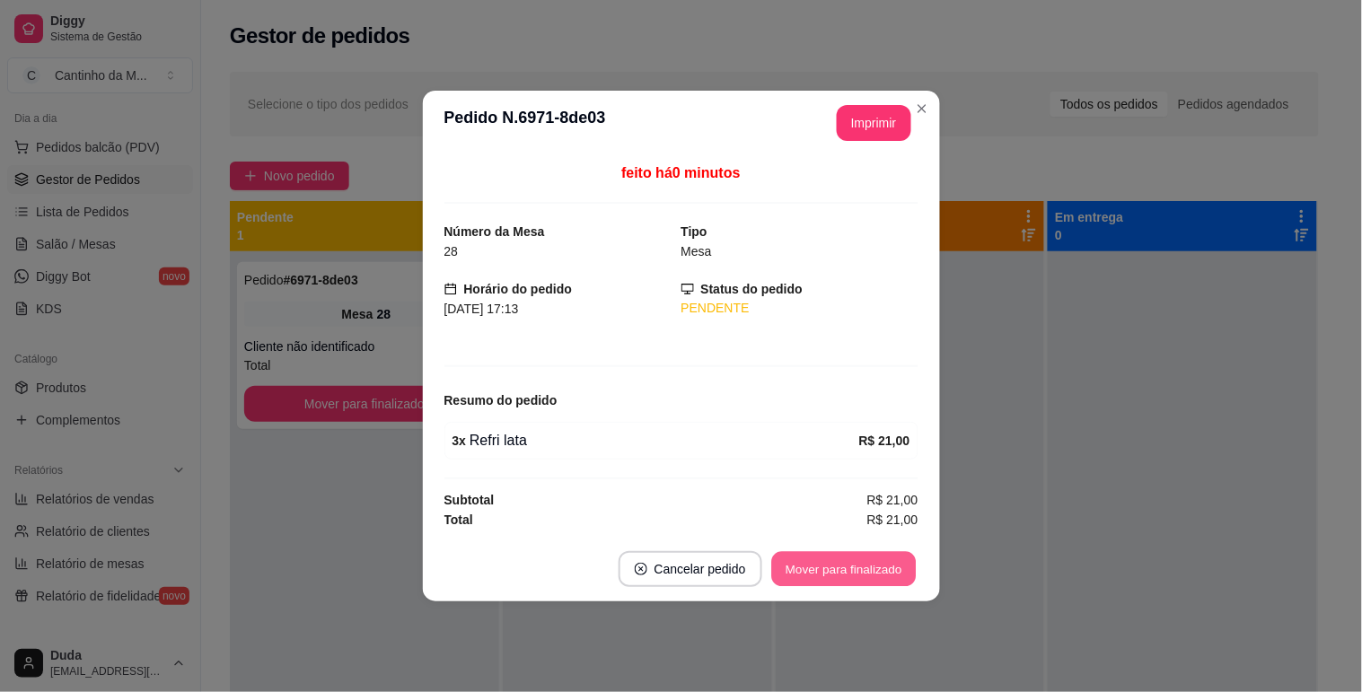
click at [855, 569] on button "Mover para finalizado" at bounding box center [843, 569] width 145 height 35
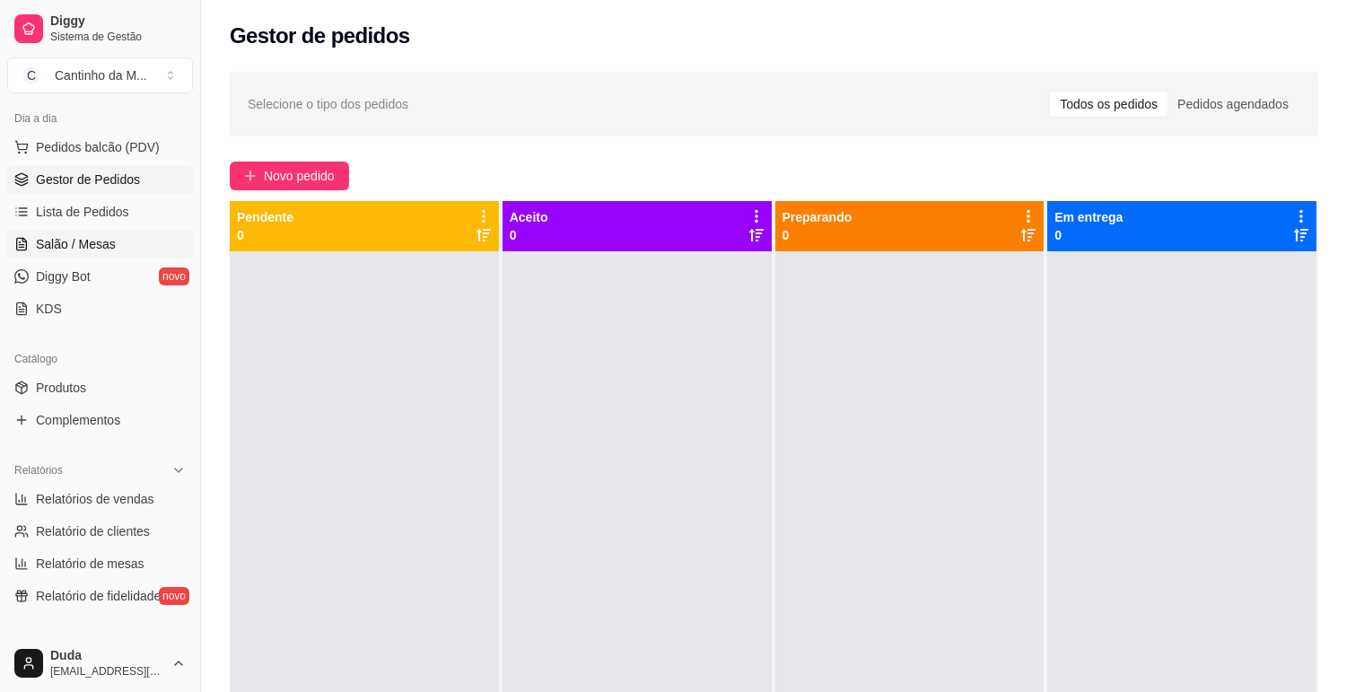
click at [77, 252] on span "Salão / Mesas" at bounding box center [76, 244] width 80 height 18
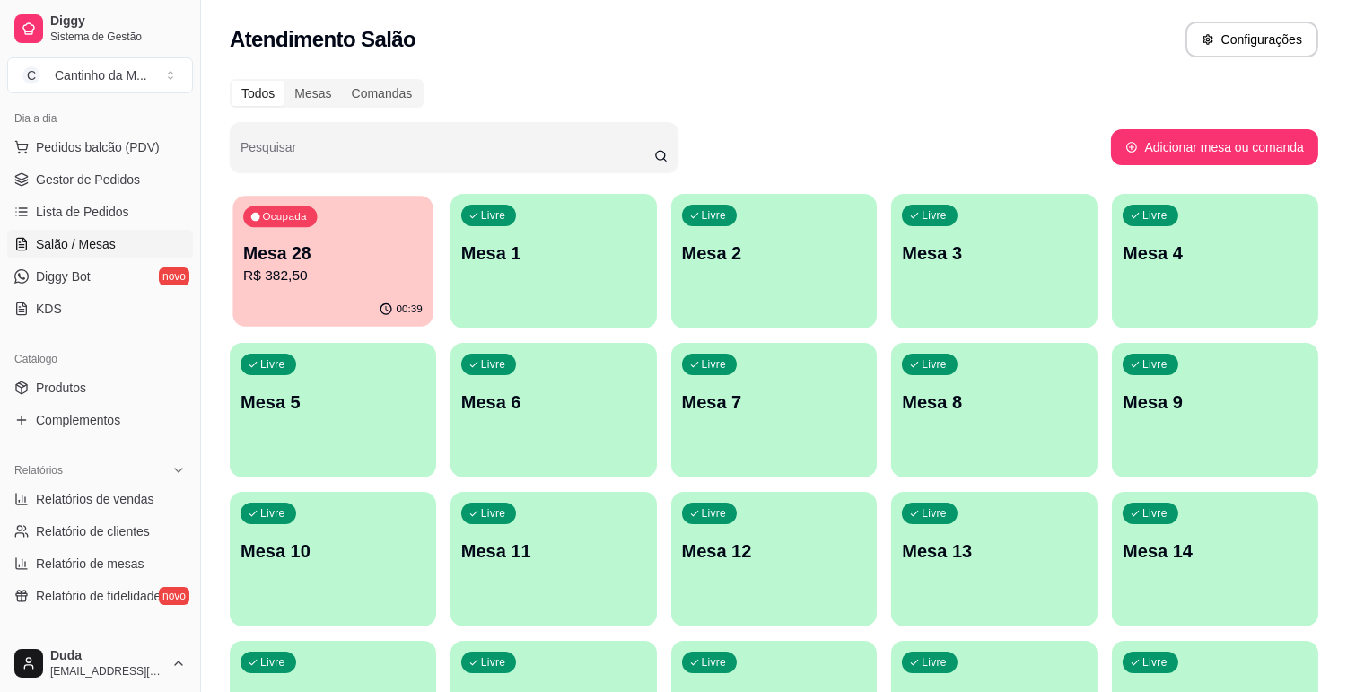
click at [285, 261] on p "Mesa 28" at bounding box center [333, 253] width 180 height 24
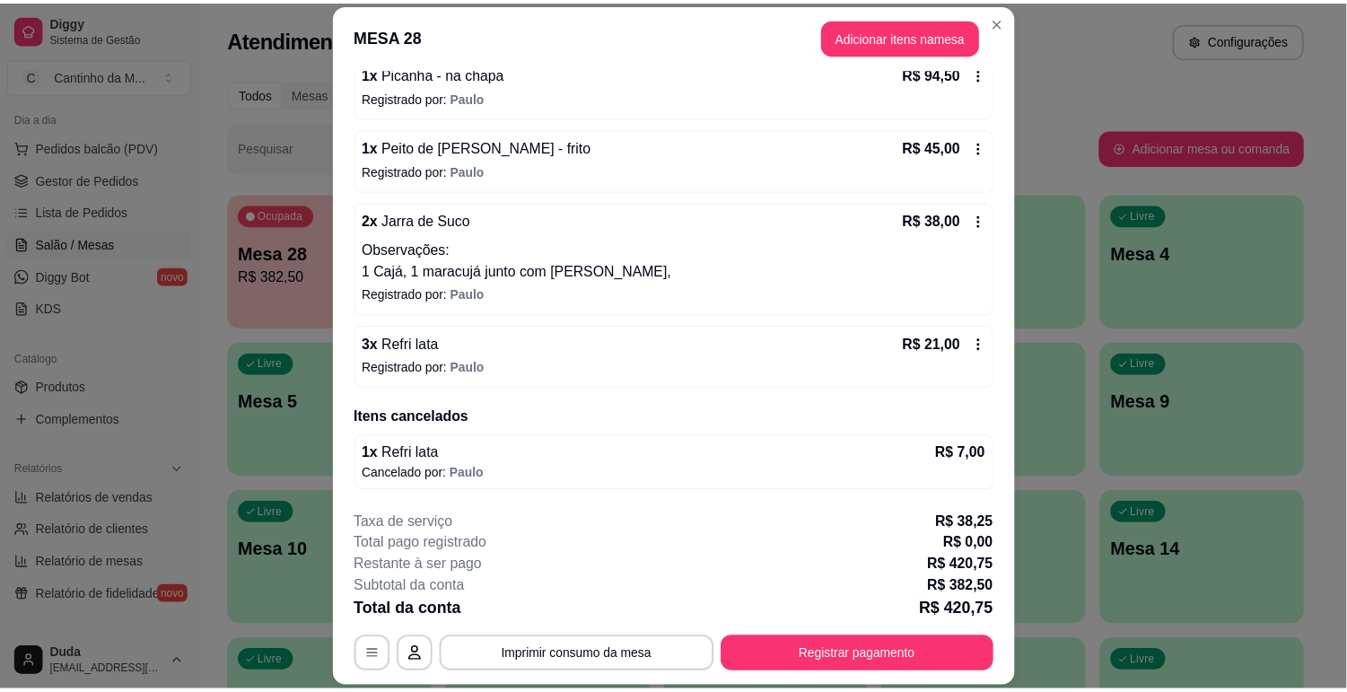
scroll to position [54, 0]
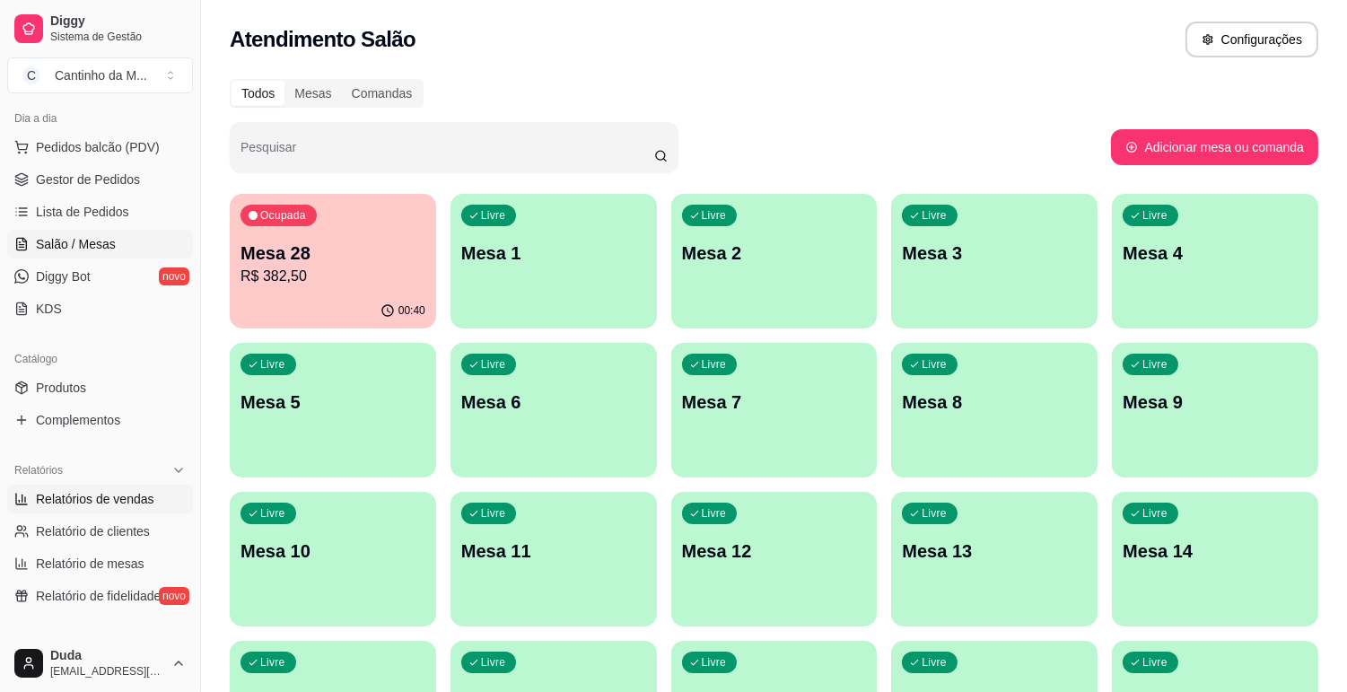
click at [130, 500] on span "Relatórios de vendas" at bounding box center [95, 499] width 118 height 18
select select "ALL"
select select "0"
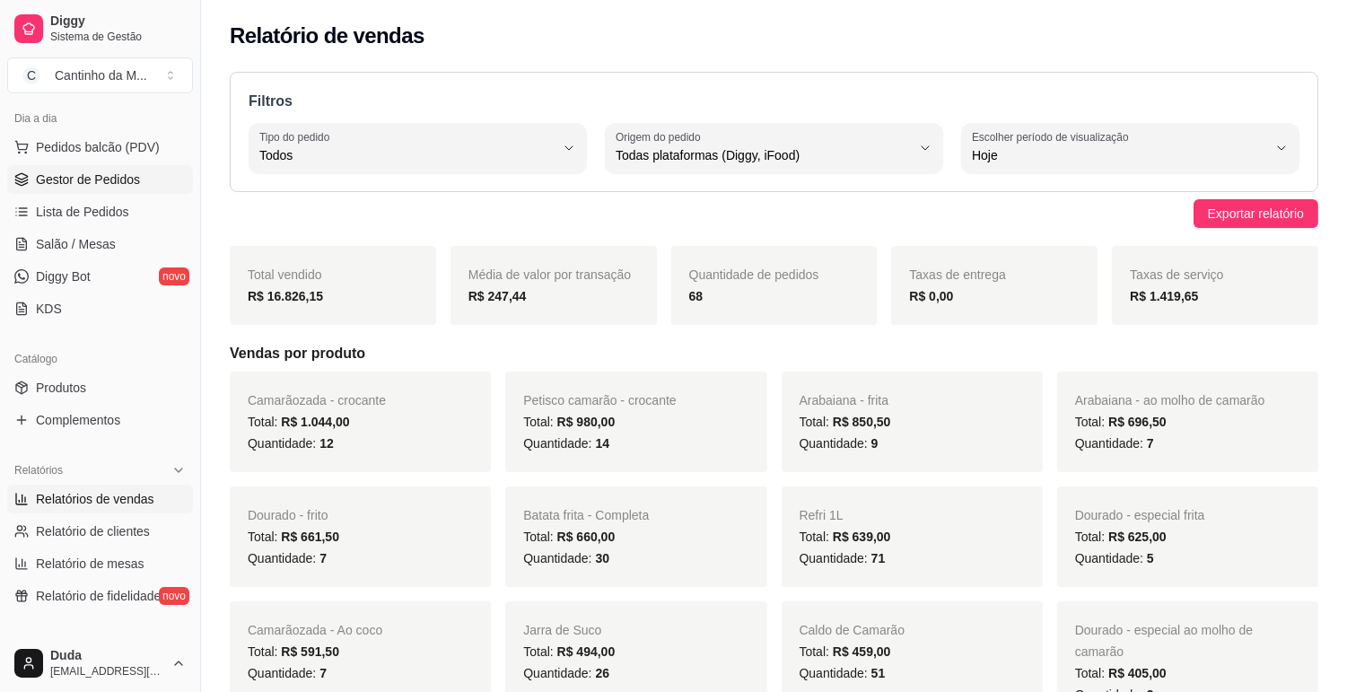
click at [96, 189] on link "Gestor de Pedidos" at bounding box center [100, 179] width 186 height 29
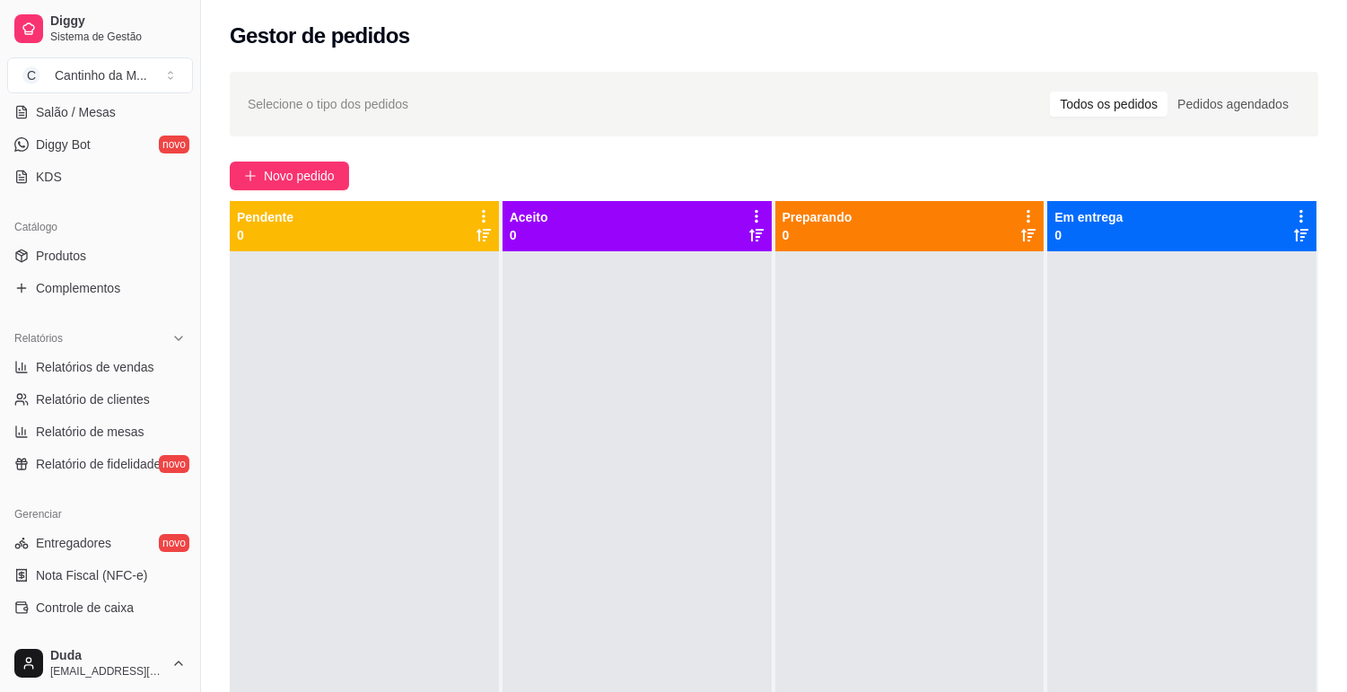
scroll to position [499, 0]
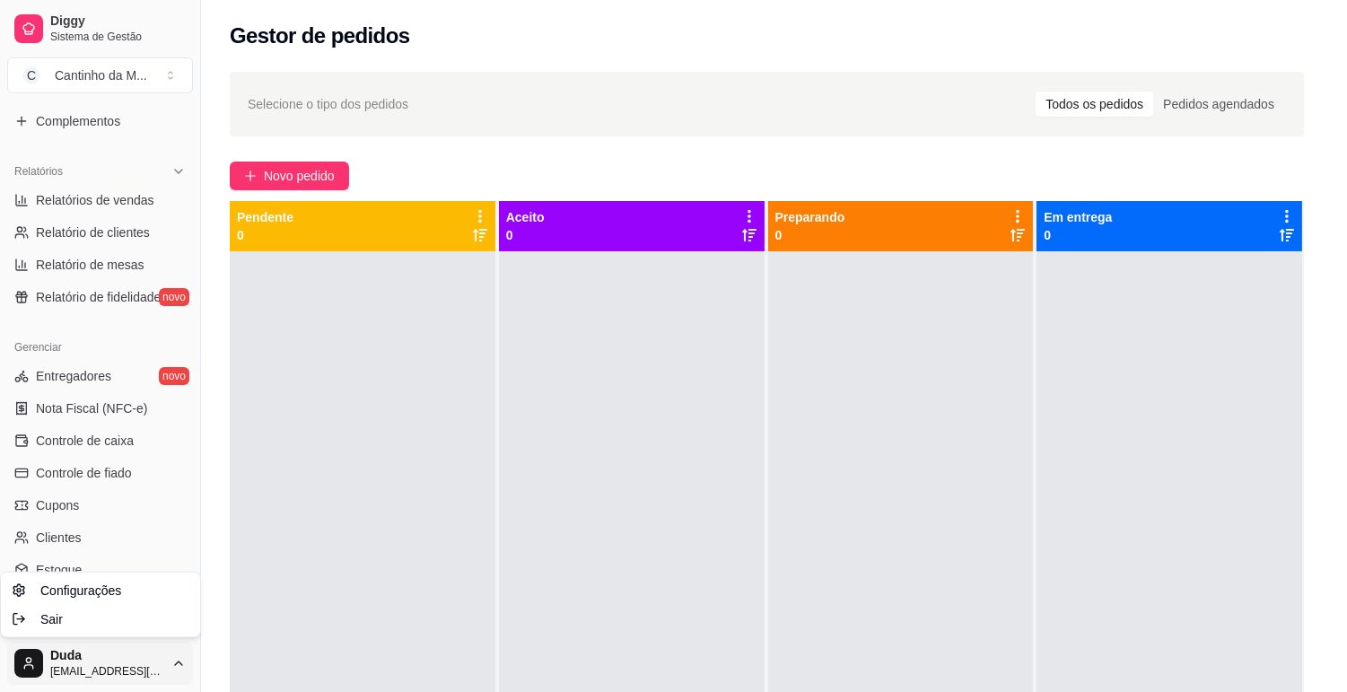
click at [171, 661] on html "Diggy Sistema de Gestão C Cantinho da M ... Loja fechada Diggy Bot Renovação au…" at bounding box center [673, 346] width 1347 height 692
click at [171, 661] on html "Diggy Sistema de Gestão C Cantinho da M ... Loja fechada Diggy Bot Renovação au…" at bounding box center [681, 346] width 1362 height 692
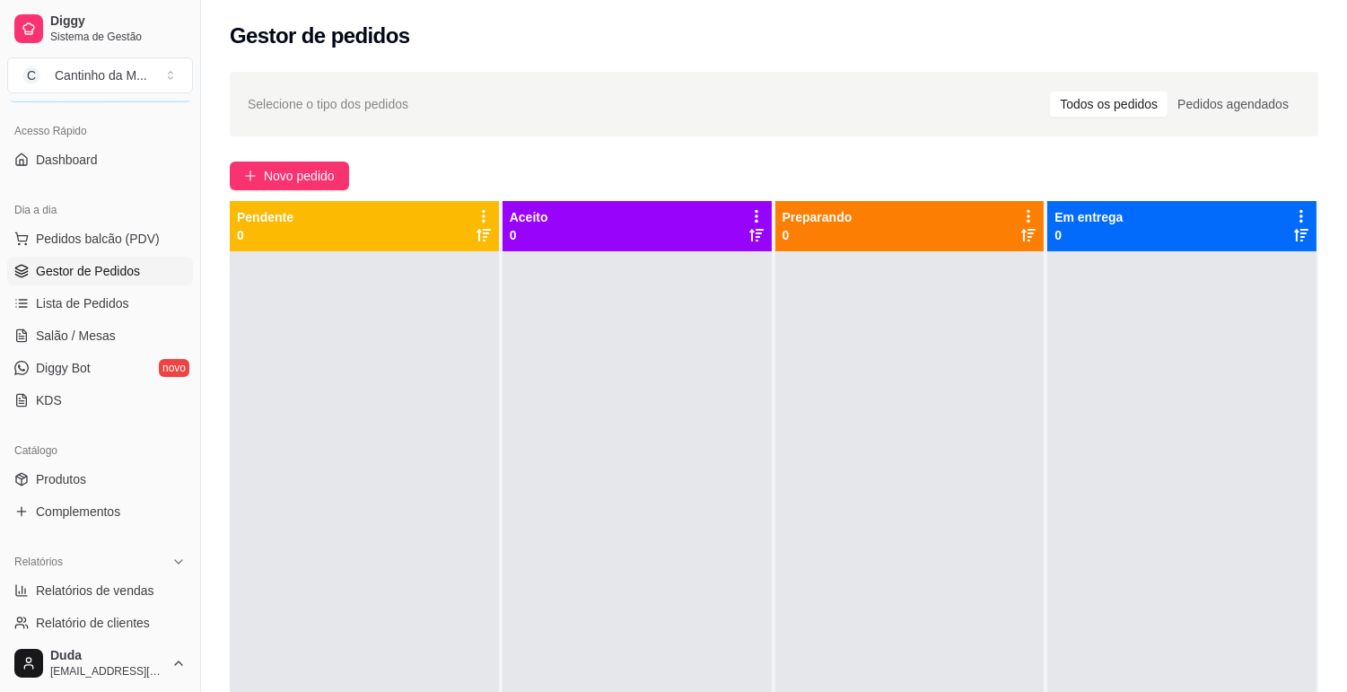
scroll to position [101, 0]
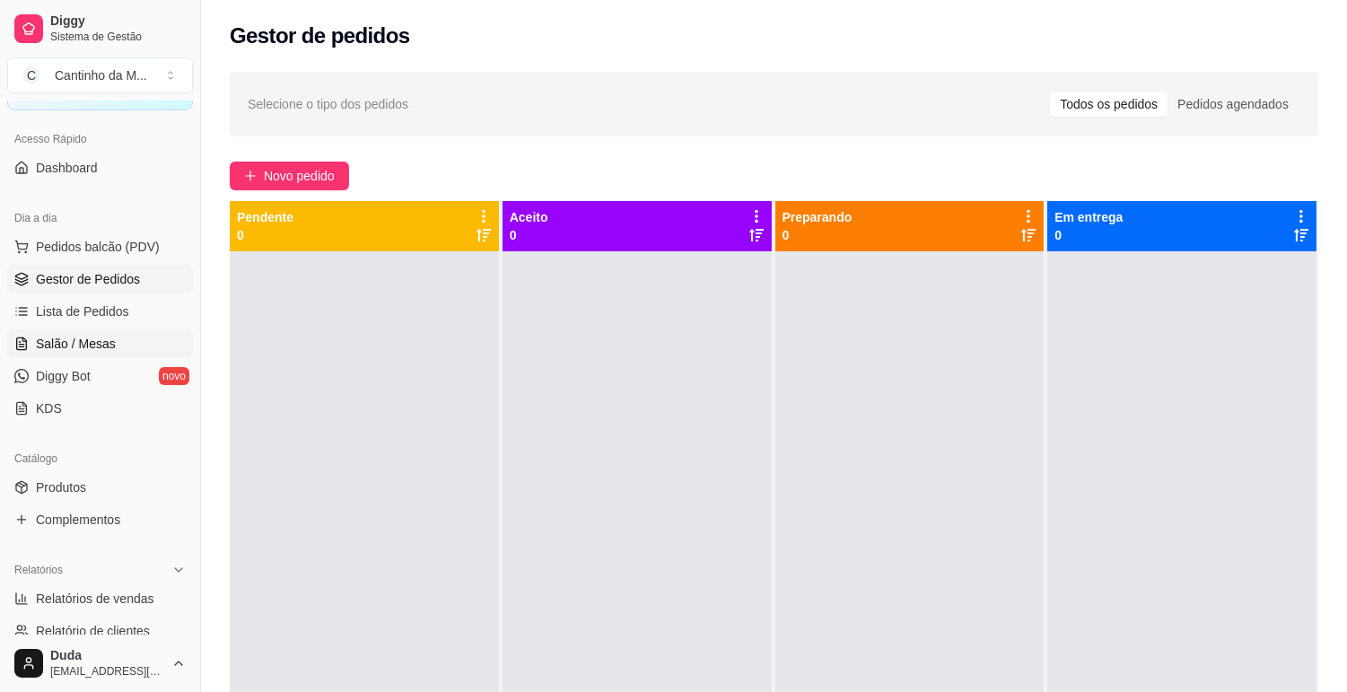
click at [94, 346] on span "Salão / Mesas" at bounding box center [76, 344] width 80 height 18
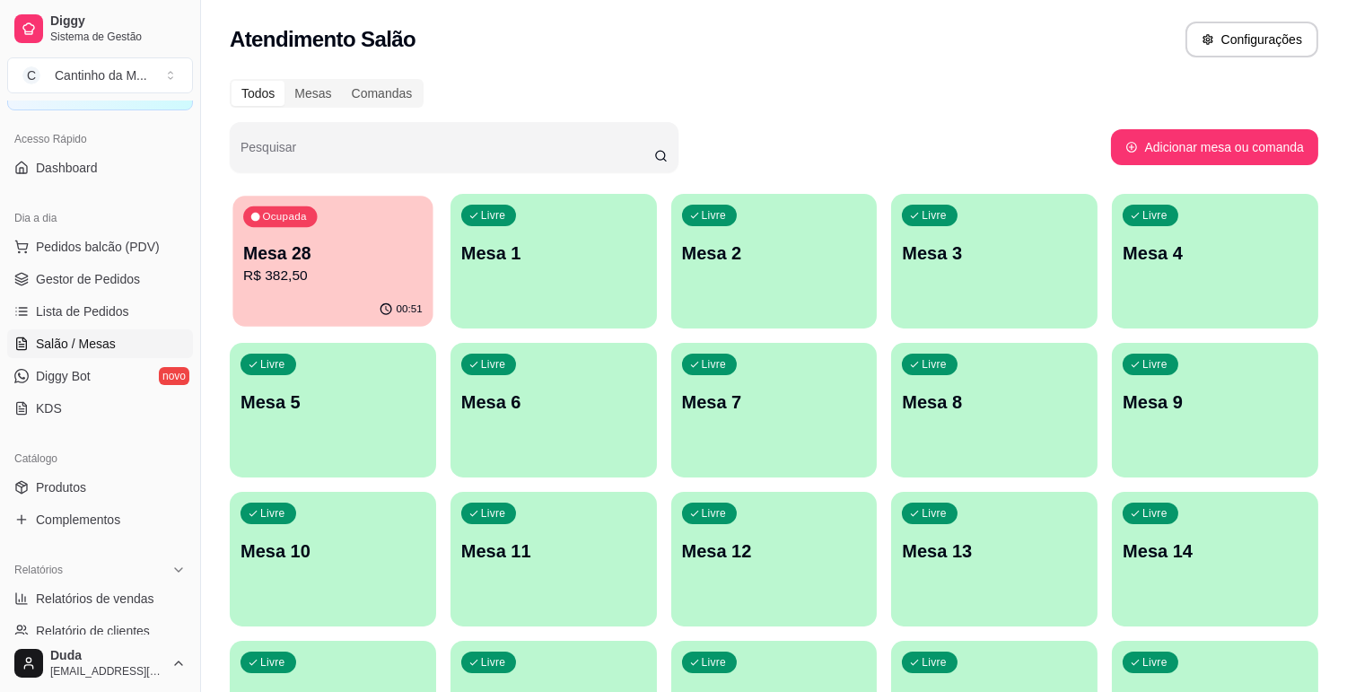
click at [307, 271] on p "R$ 382,50" at bounding box center [333, 276] width 180 height 21
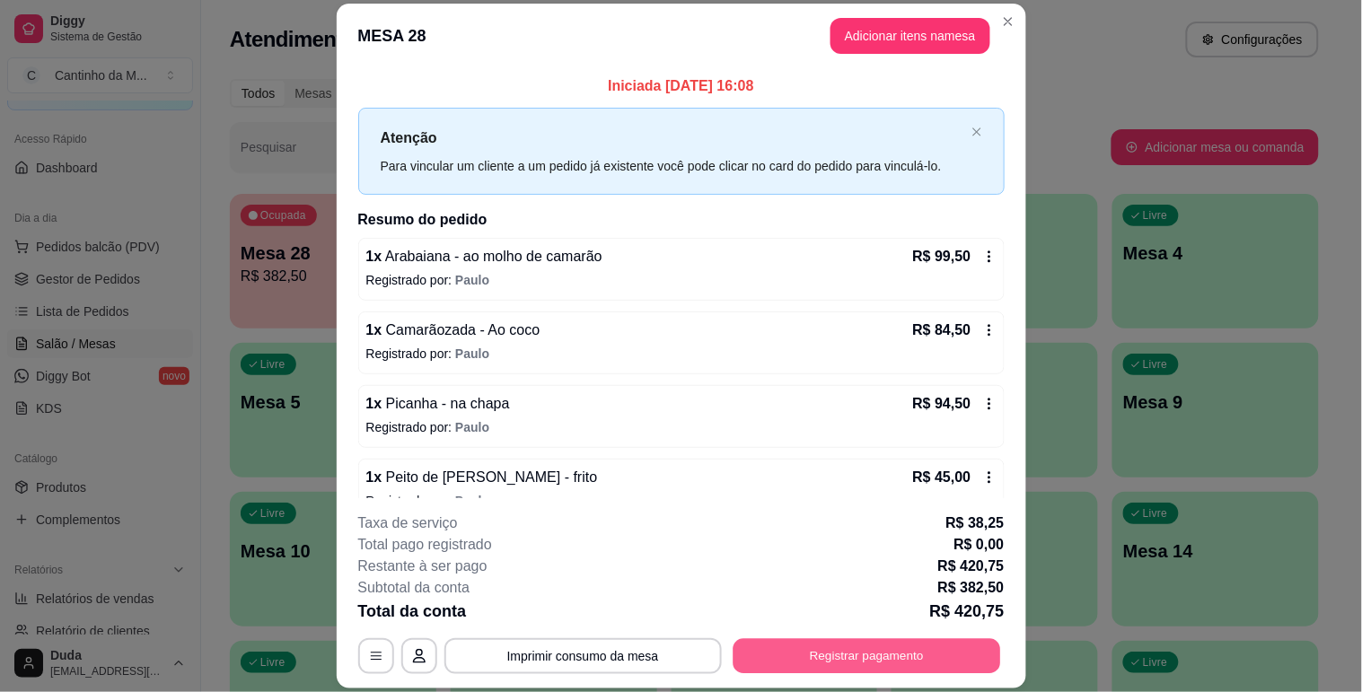
click at [818, 655] on button "Registrar pagamento" at bounding box center [866, 656] width 268 height 35
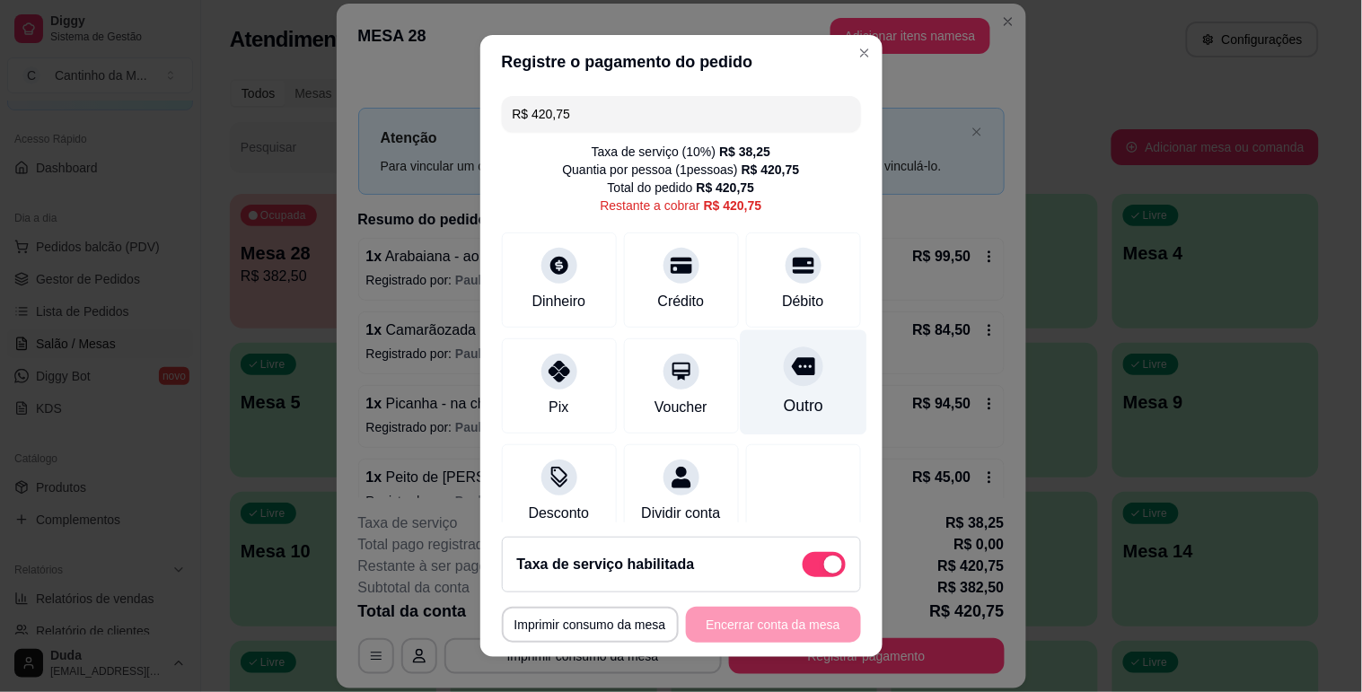
click at [783, 396] on div "Outro" at bounding box center [802, 405] width 39 height 23
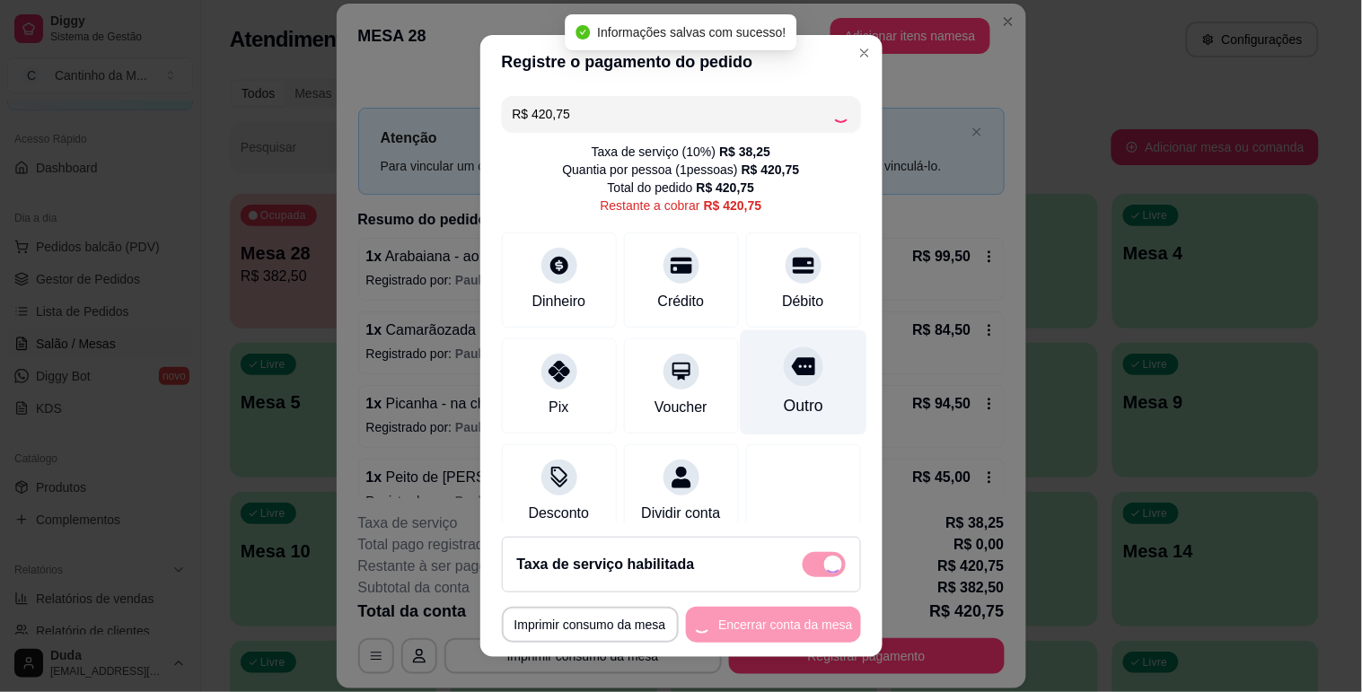
type input "R$ 0,00"
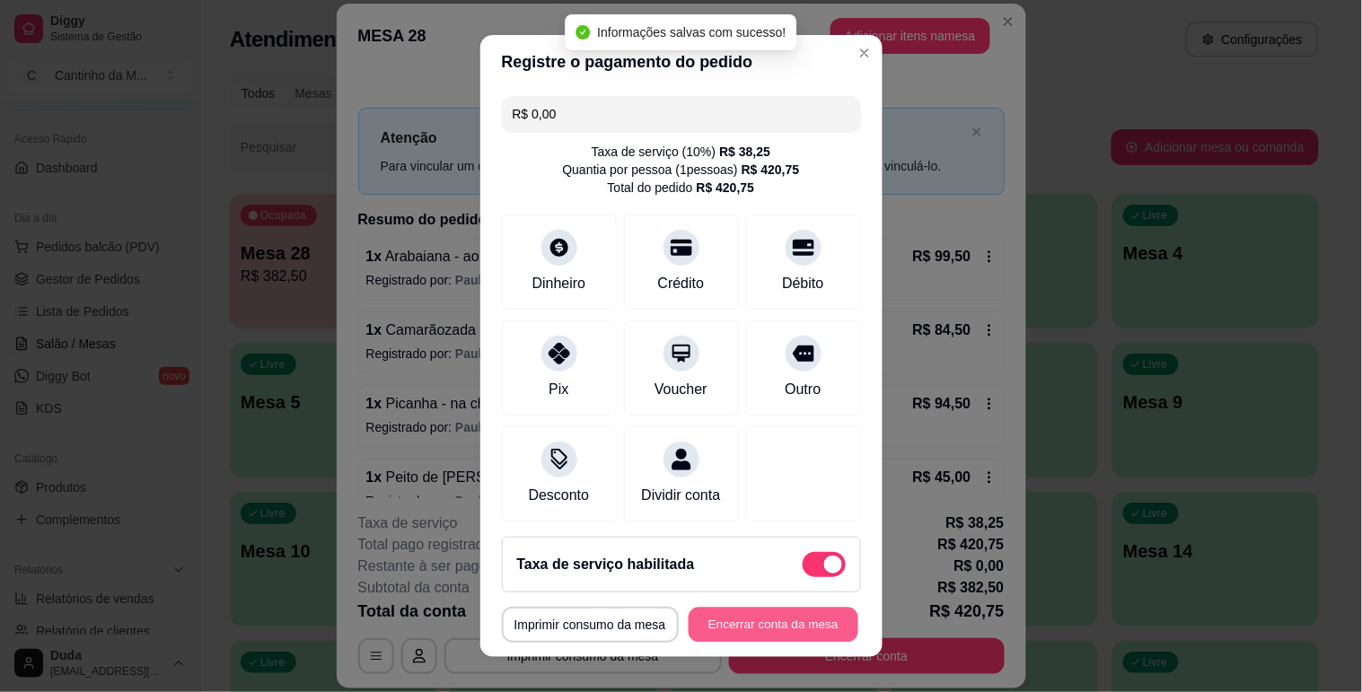
click at [776, 617] on button "Encerrar conta da mesa" at bounding box center [774, 625] width 170 height 35
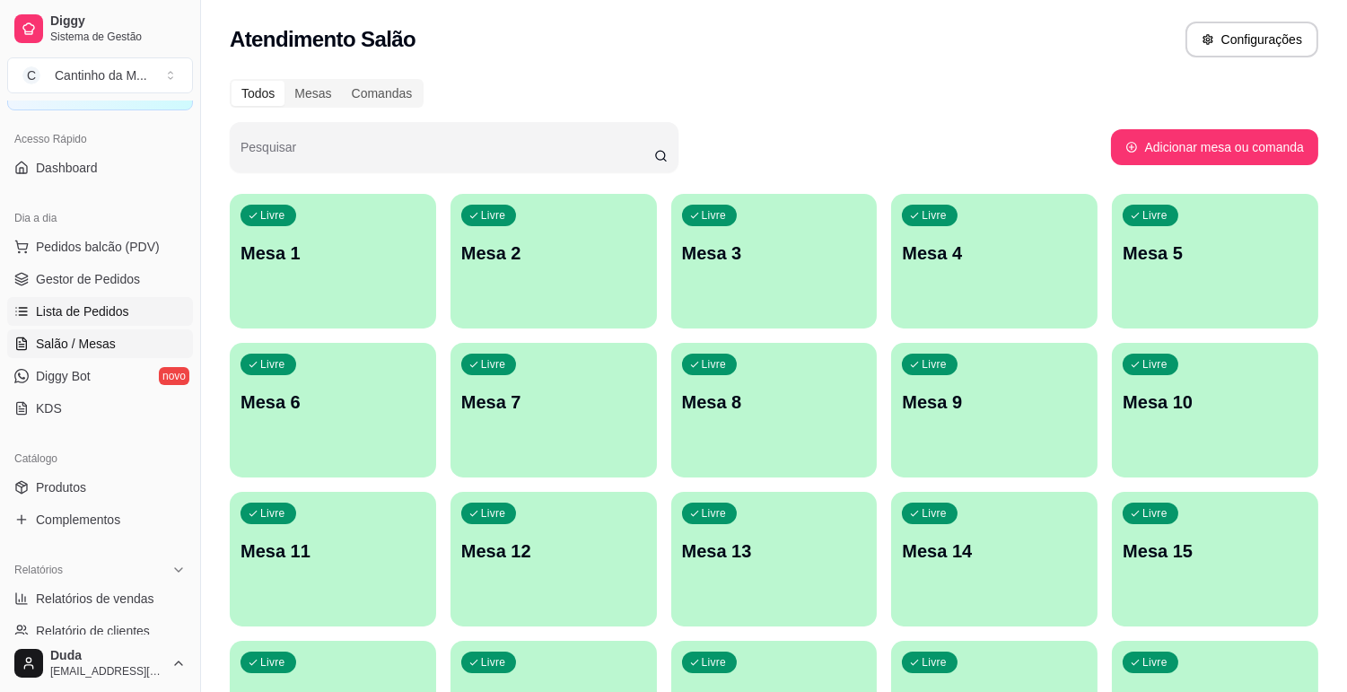
click at [122, 320] on span "Lista de Pedidos" at bounding box center [82, 312] width 93 height 18
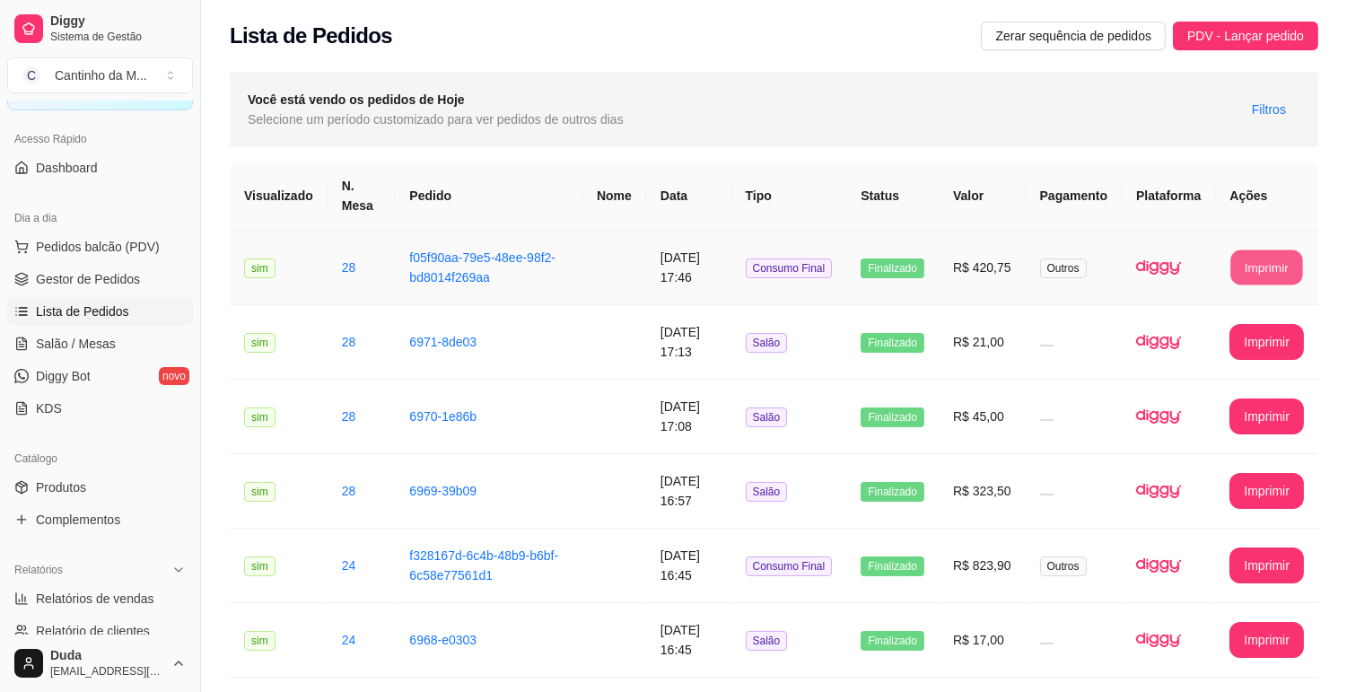
click at [1266, 268] on button "Imprimir" at bounding box center [1268, 267] width 72 height 35
click at [84, 275] on span "Gestor de Pedidos" at bounding box center [88, 279] width 104 height 18
